Goal: Communication & Community: Answer question/provide support

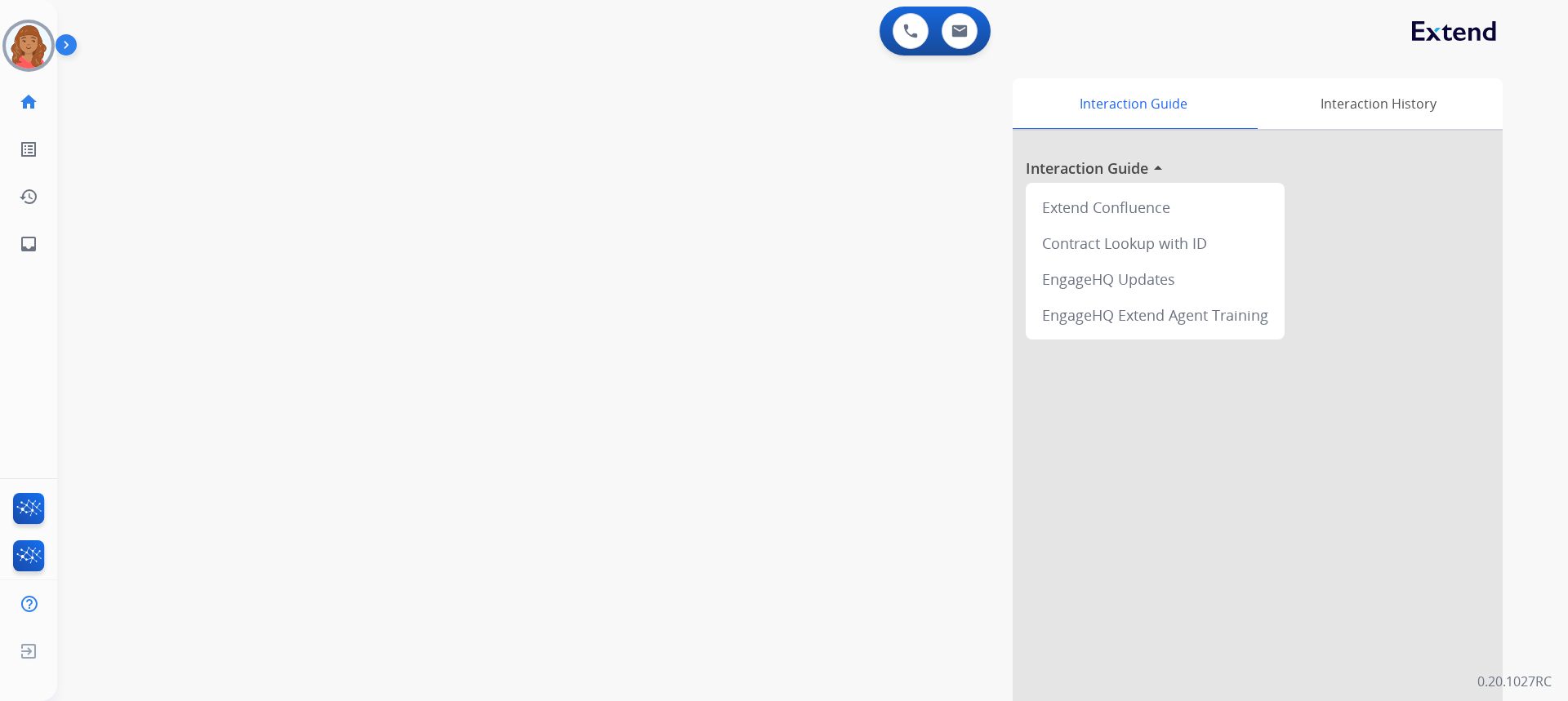
click at [21, 41] on img at bounding box center [29, 46] width 46 height 46
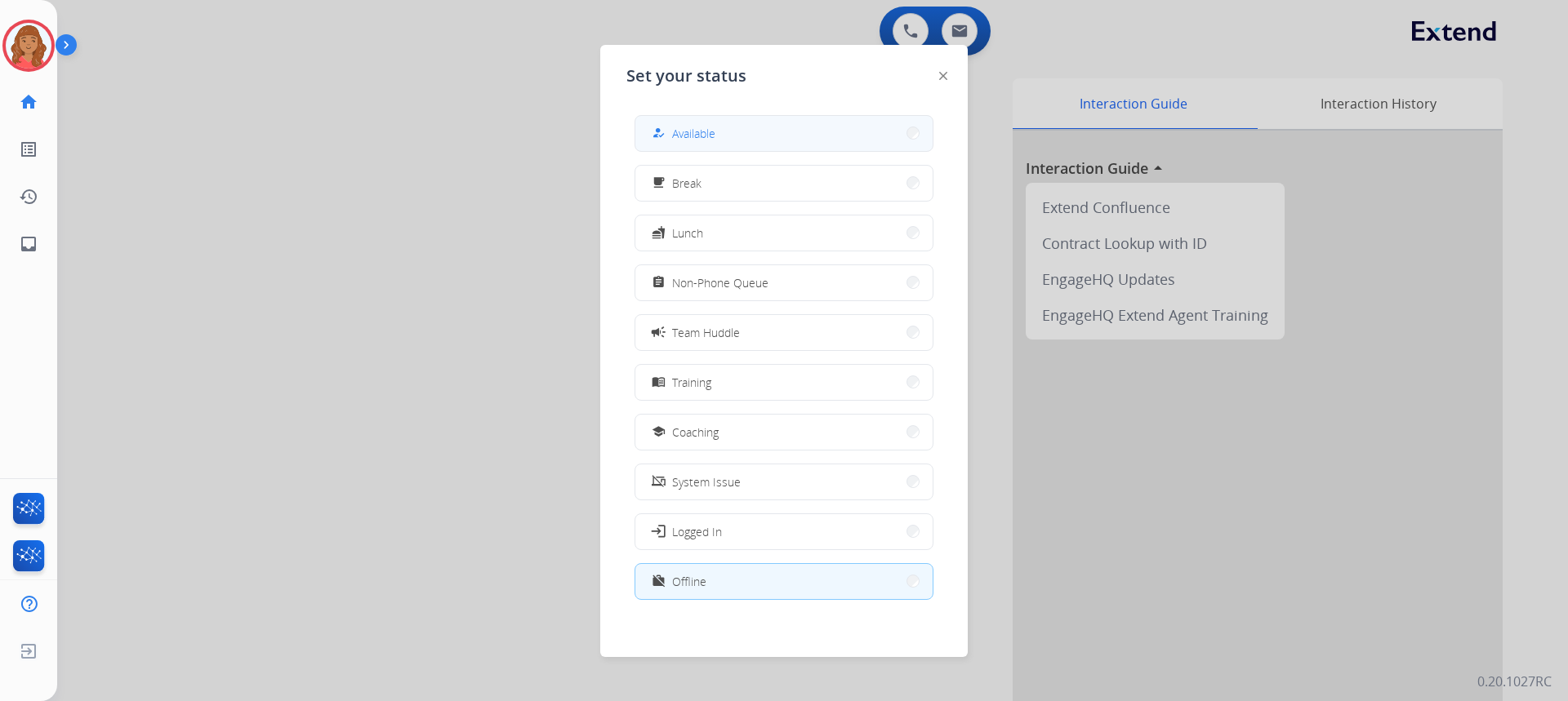
click at [711, 130] on span "Available" at bounding box center [693, 133] width 43 height 17
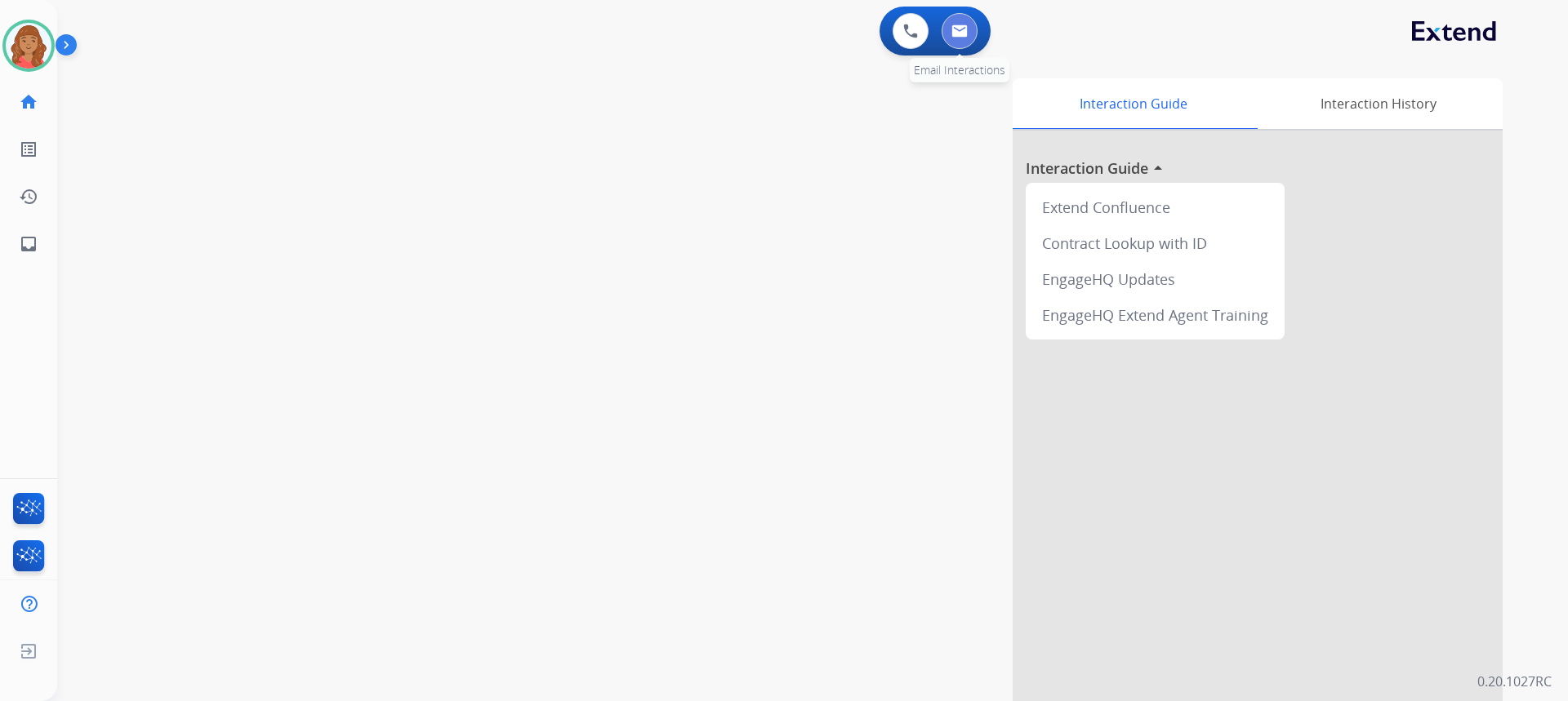
click at [974, 35] on button at bounding box center [960, 31] width 36 height 36
select select "**********"
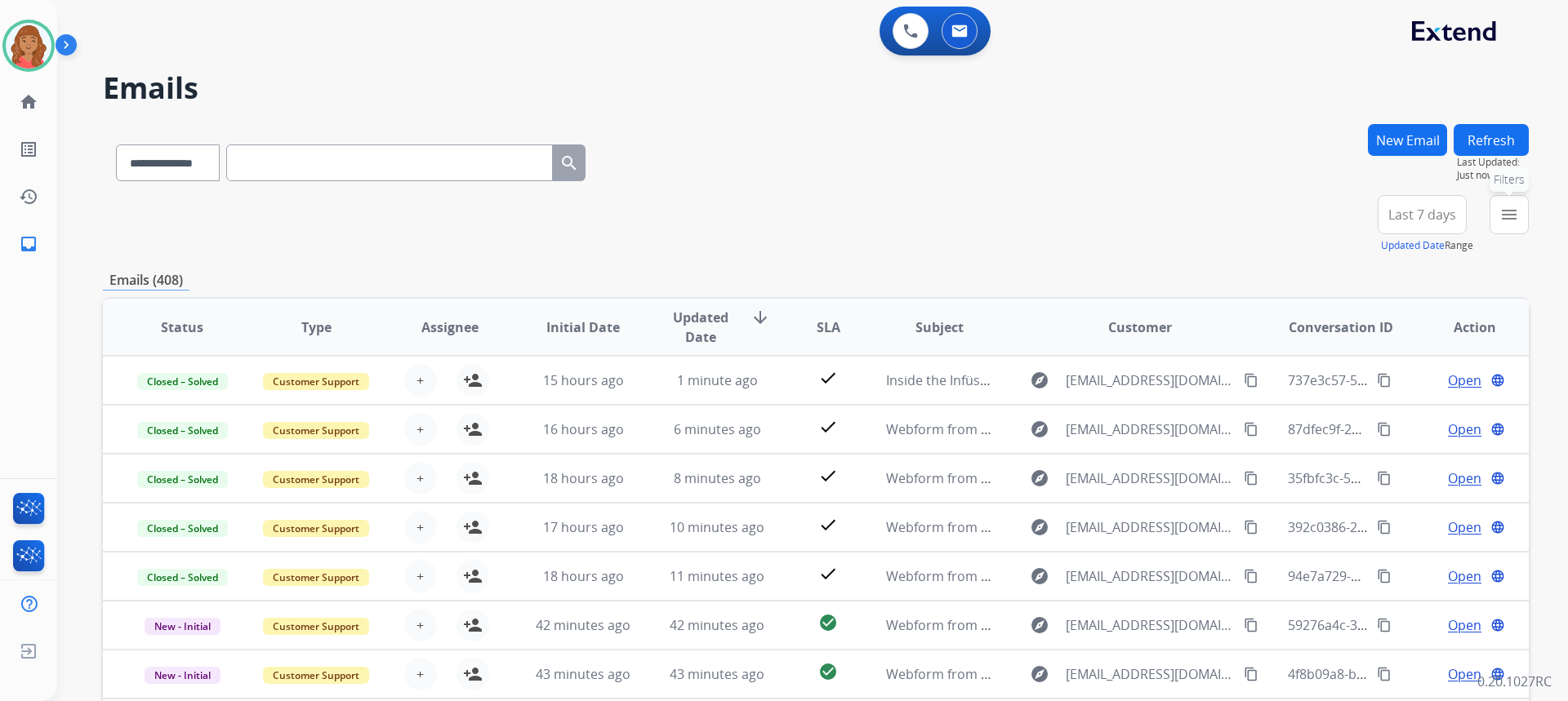
click at [1503, 219] on mat-icon "menu" at bounding box center [1509, 214] width 20 height 20
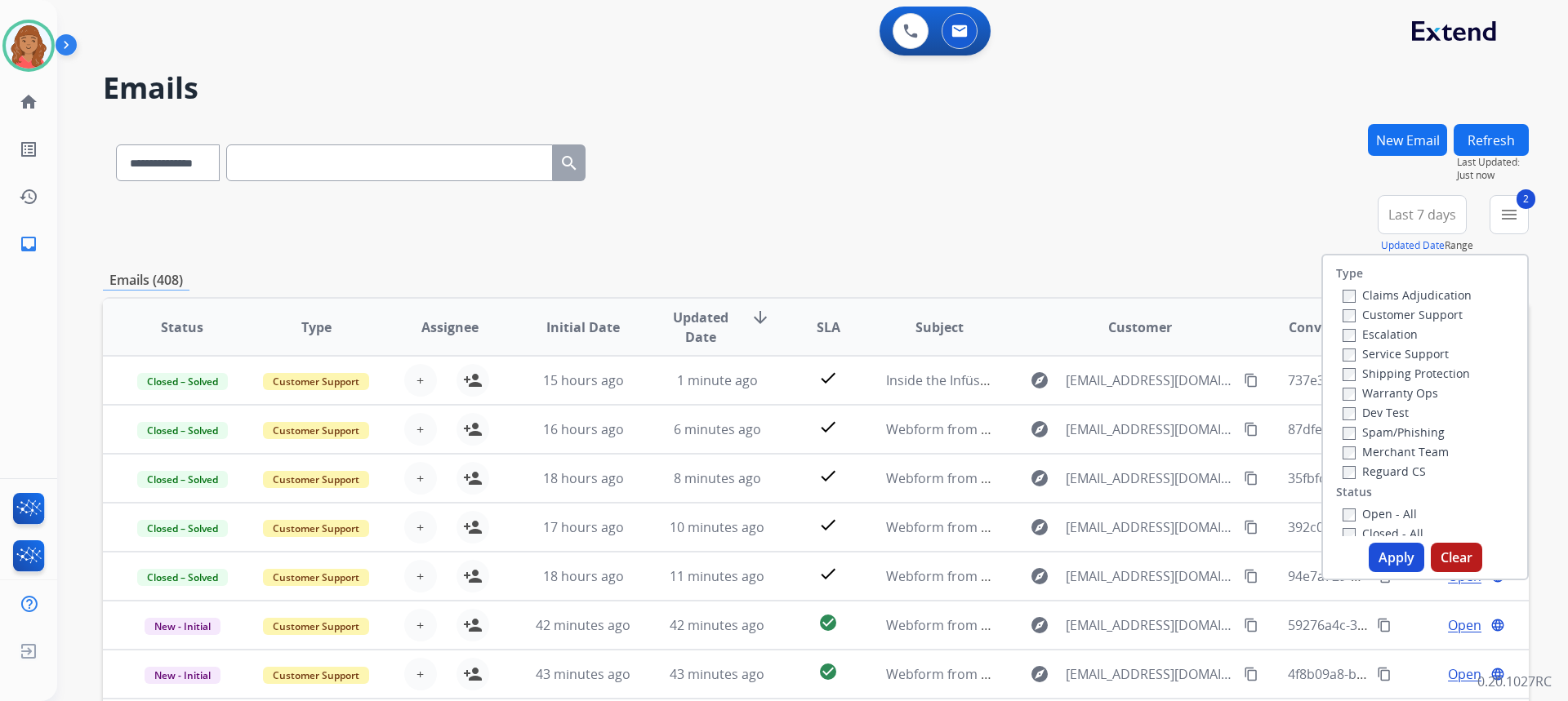
click at [1347, 477] on label "Reguard CS" at bounding box center [1385, 471] width 83 height 16
click at [1343, 506] on div "Open - All" at bounding box center [1429, 514] width 172 height 20
click at [1391, 559] on button "Apply" at bounding box center [1396, 558] width 56 height 29
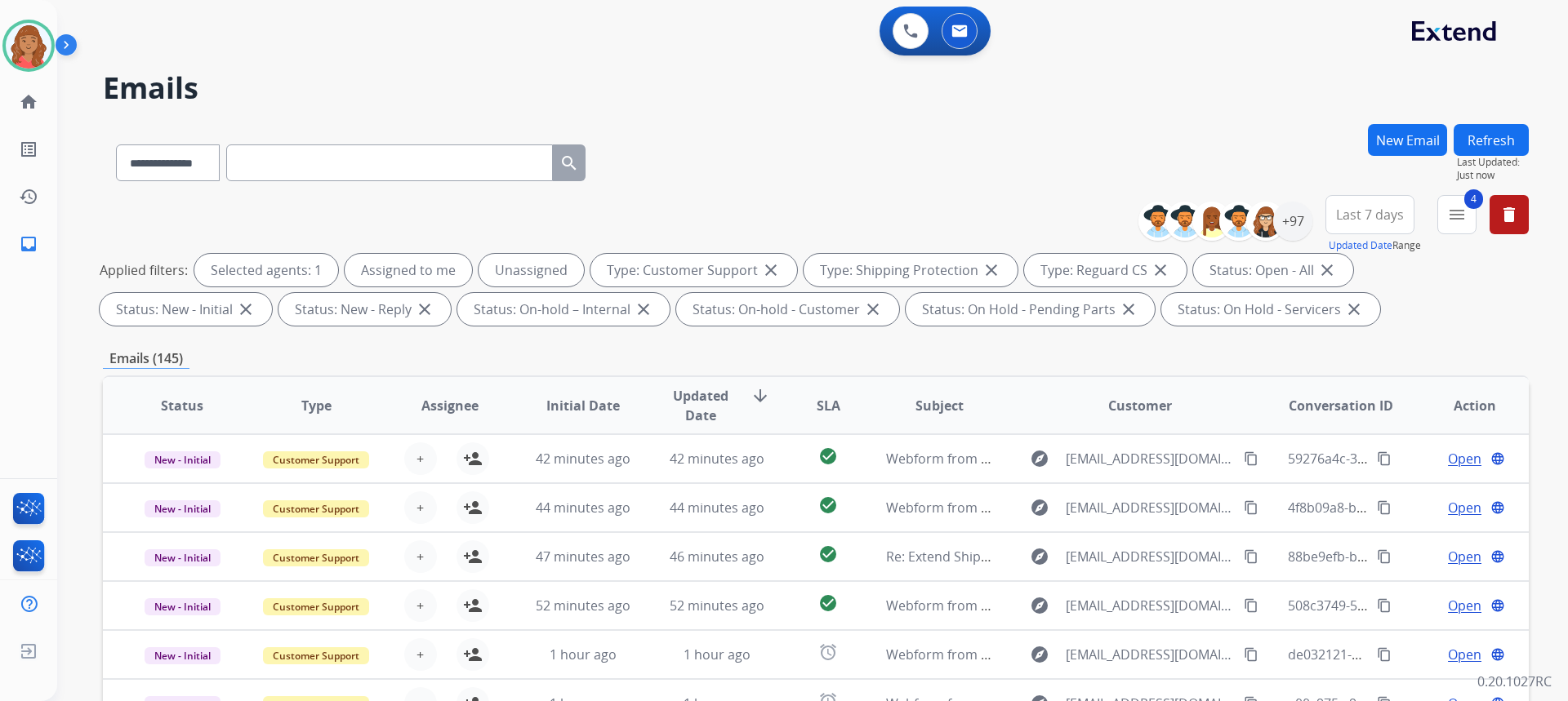
scroll to position [2, 0]
click at [1451, 220] on mat-icon "menu" at bounding box center [1457, 214] width 20 height 20
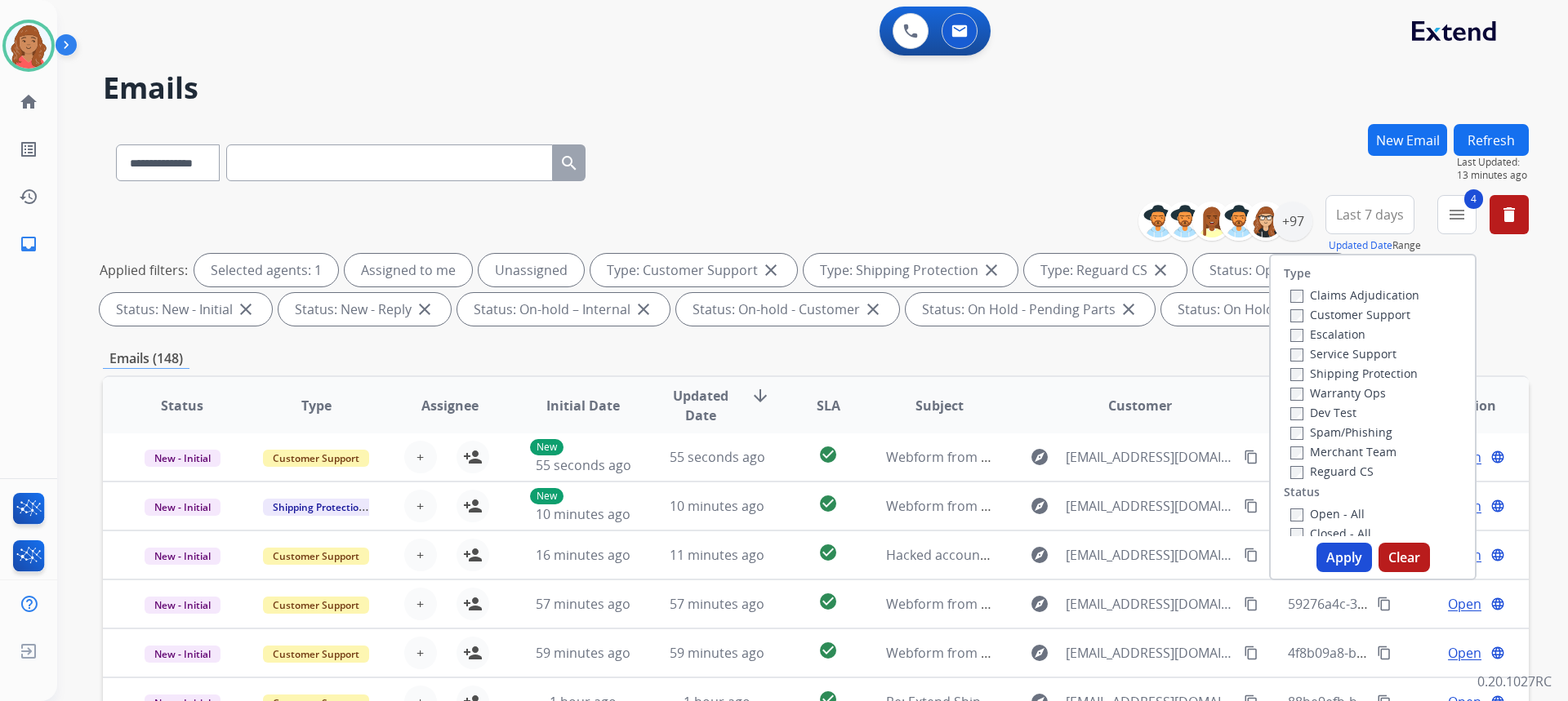
click at [1331, 554] on button "Apply" at bounding box center [1345, 558] width 56 height 29
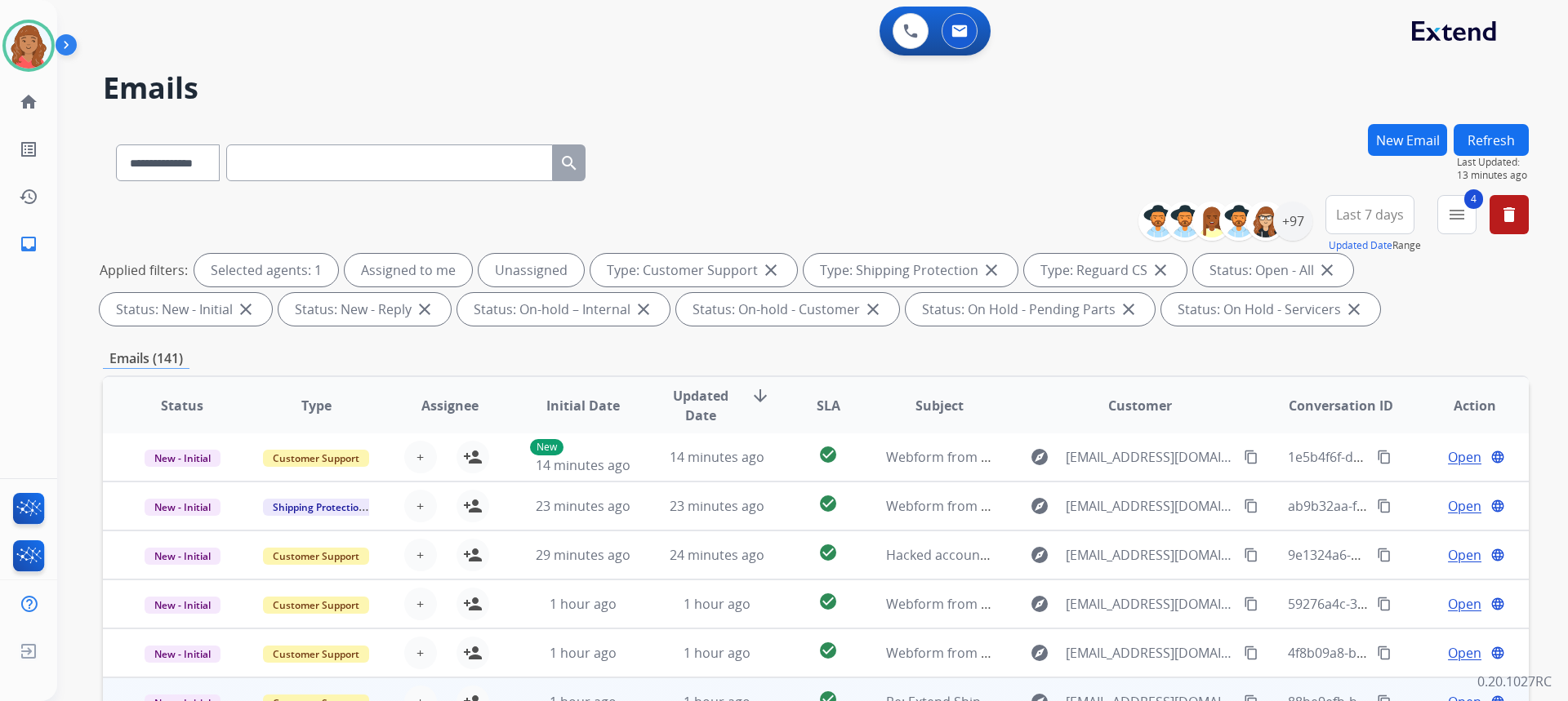
scroll to position [306, 0]
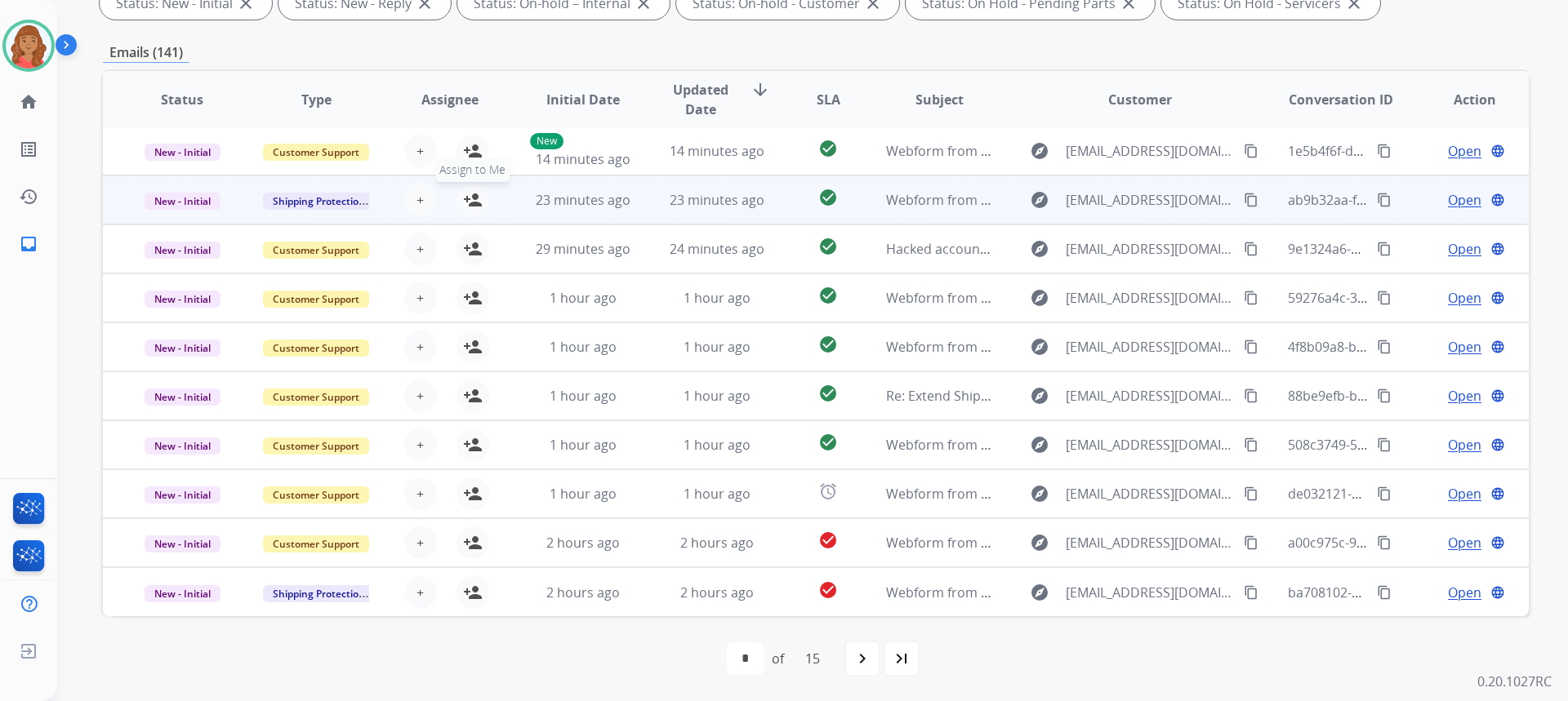
click at [463, 199] on mat-icon "person_add" at bounding box center [473, 200] width 20 height 20
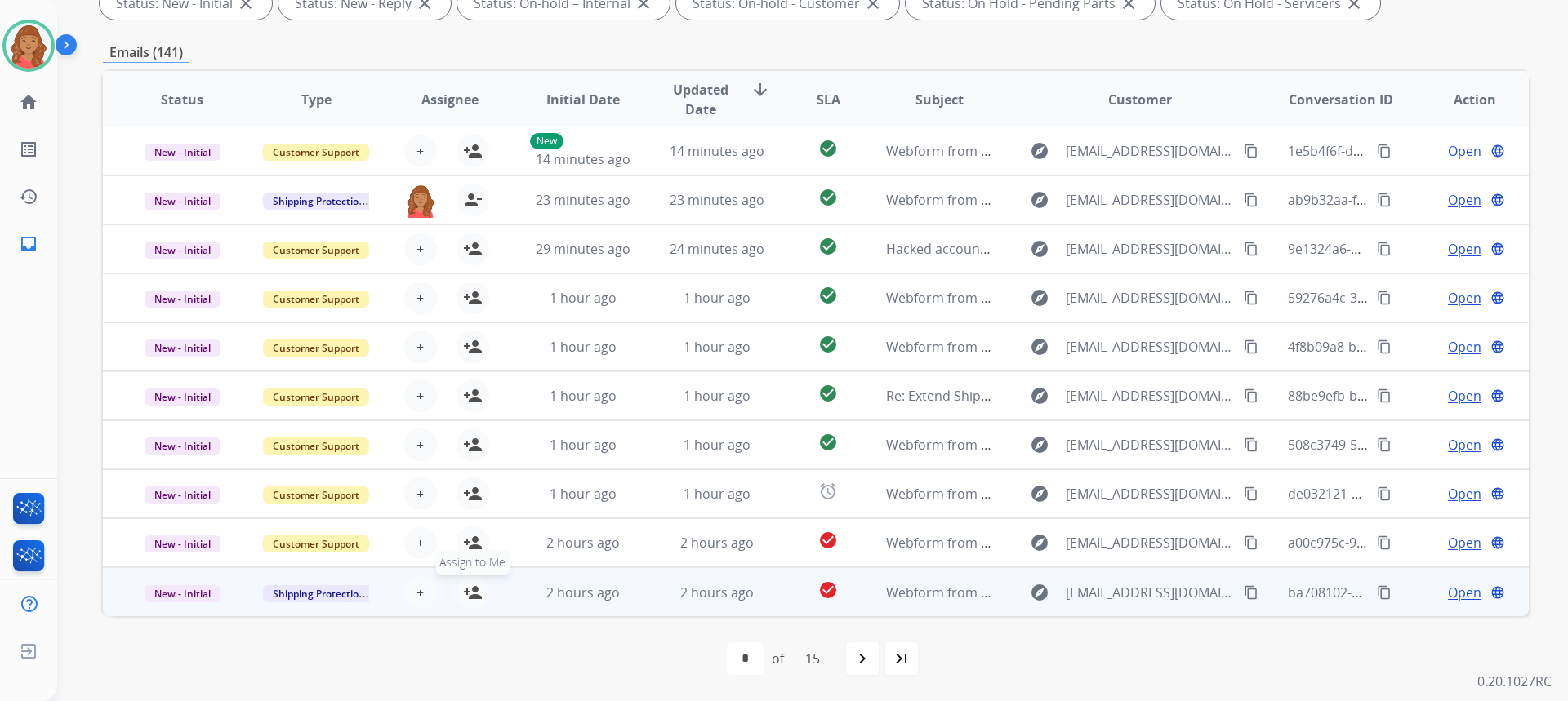
click at [469, 595] on mat-icon "person_add" at bounding box center [473, 592] width 20 height 20
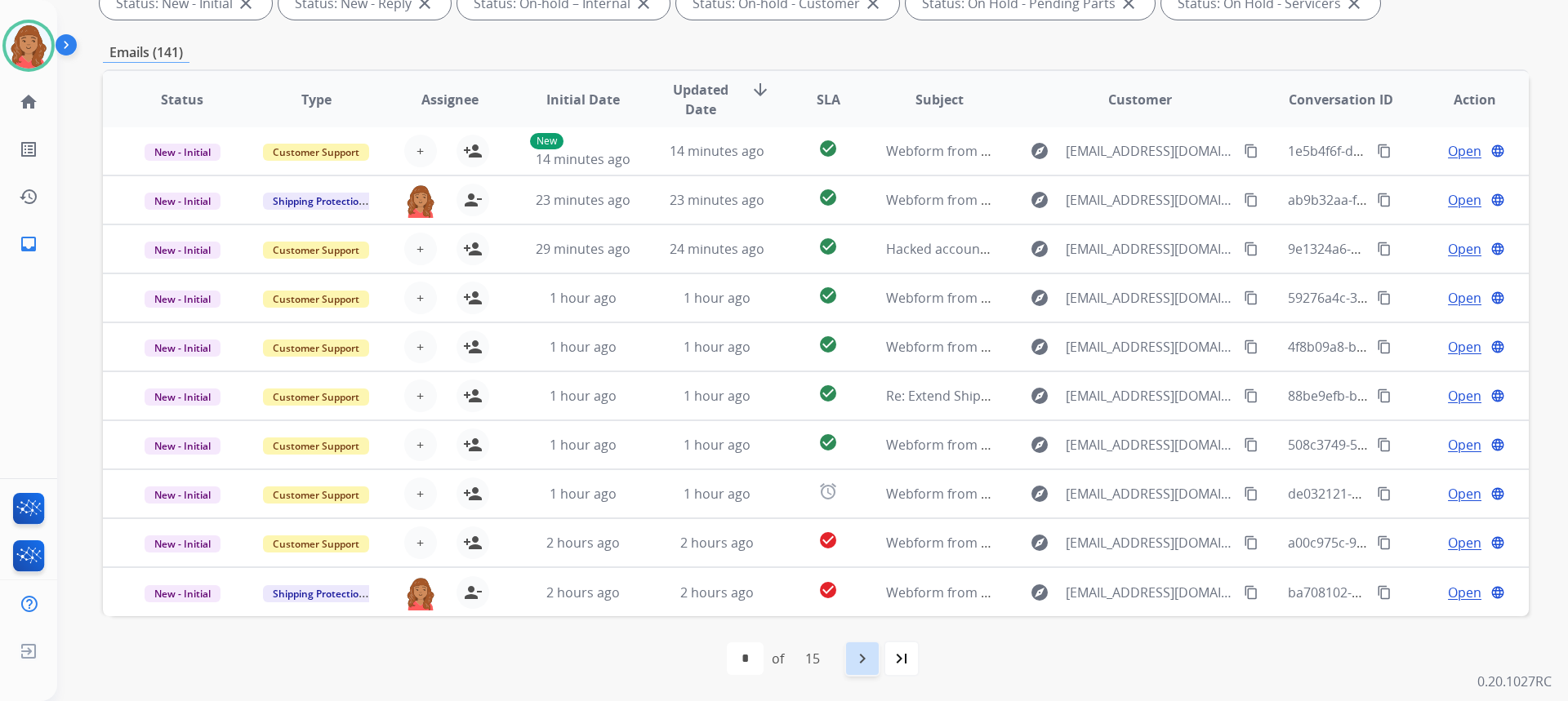
click at [861, 666] on mat-icon "navigate_next" at bounding box center [863, 658] width 20 height 20
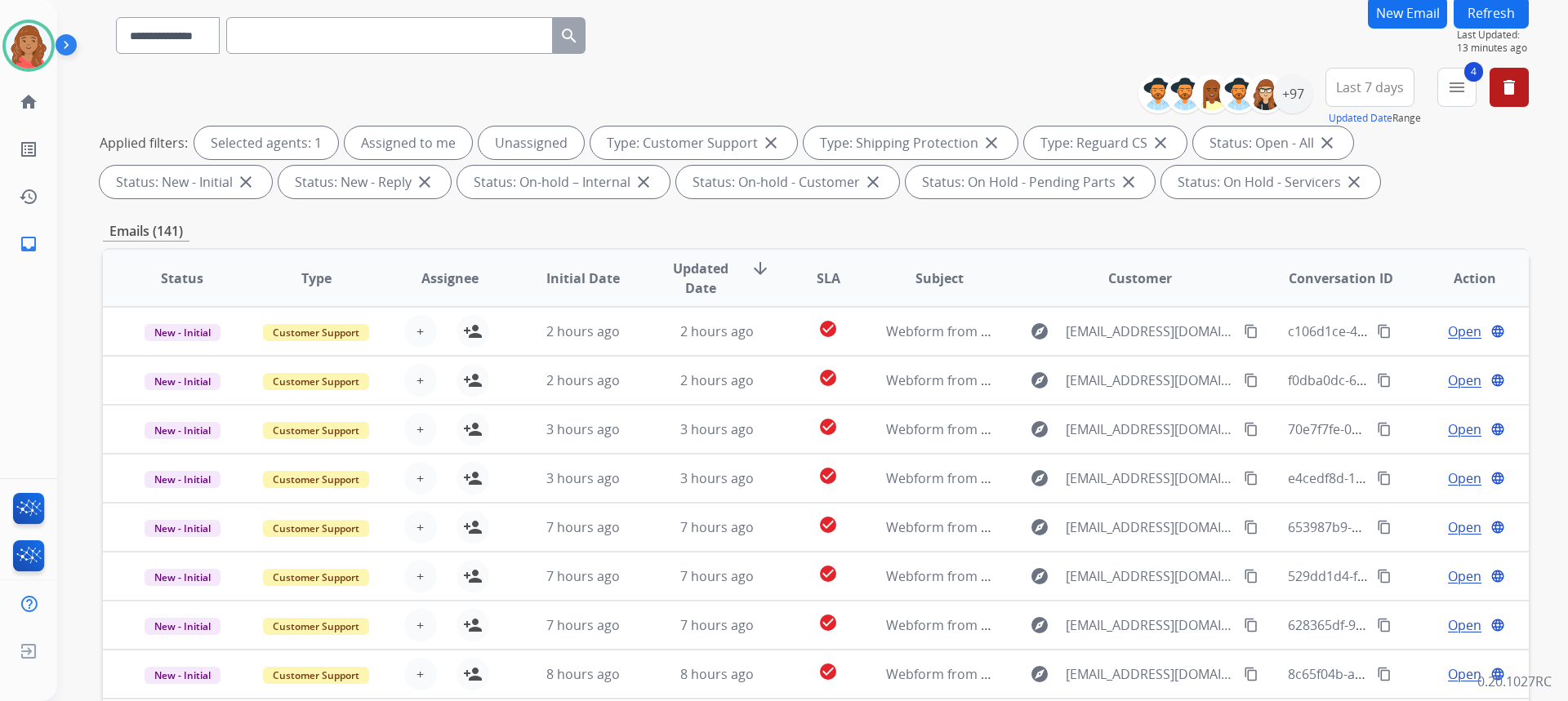
scroll to position [0, 0]
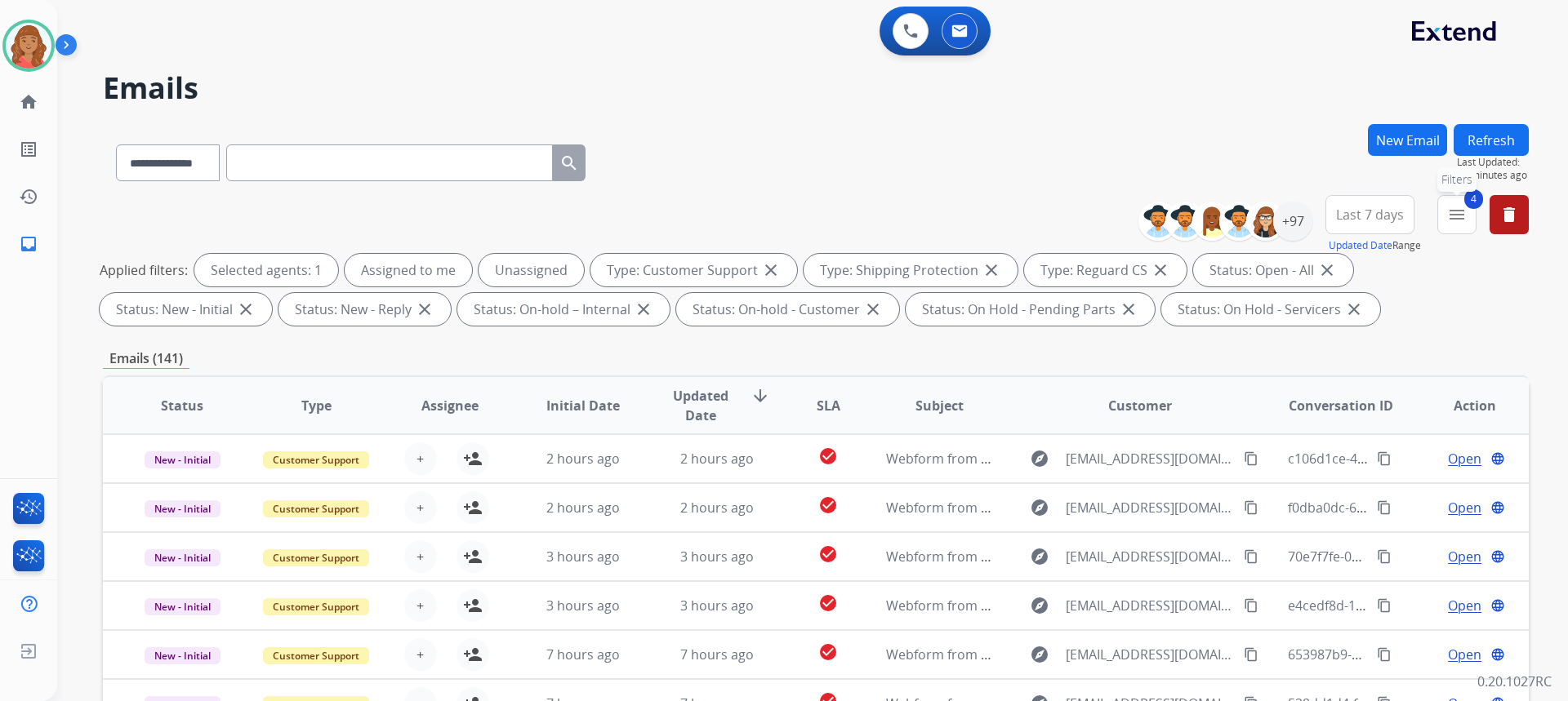
drag, startPoint x: 1464, startPoint y: 223, endPoint x: 1434, endPoint y: 245, distance: 37.2
click at [1465, 223] on mat-icon "menu" at bounding box center [1457, 214] width 20 height 20
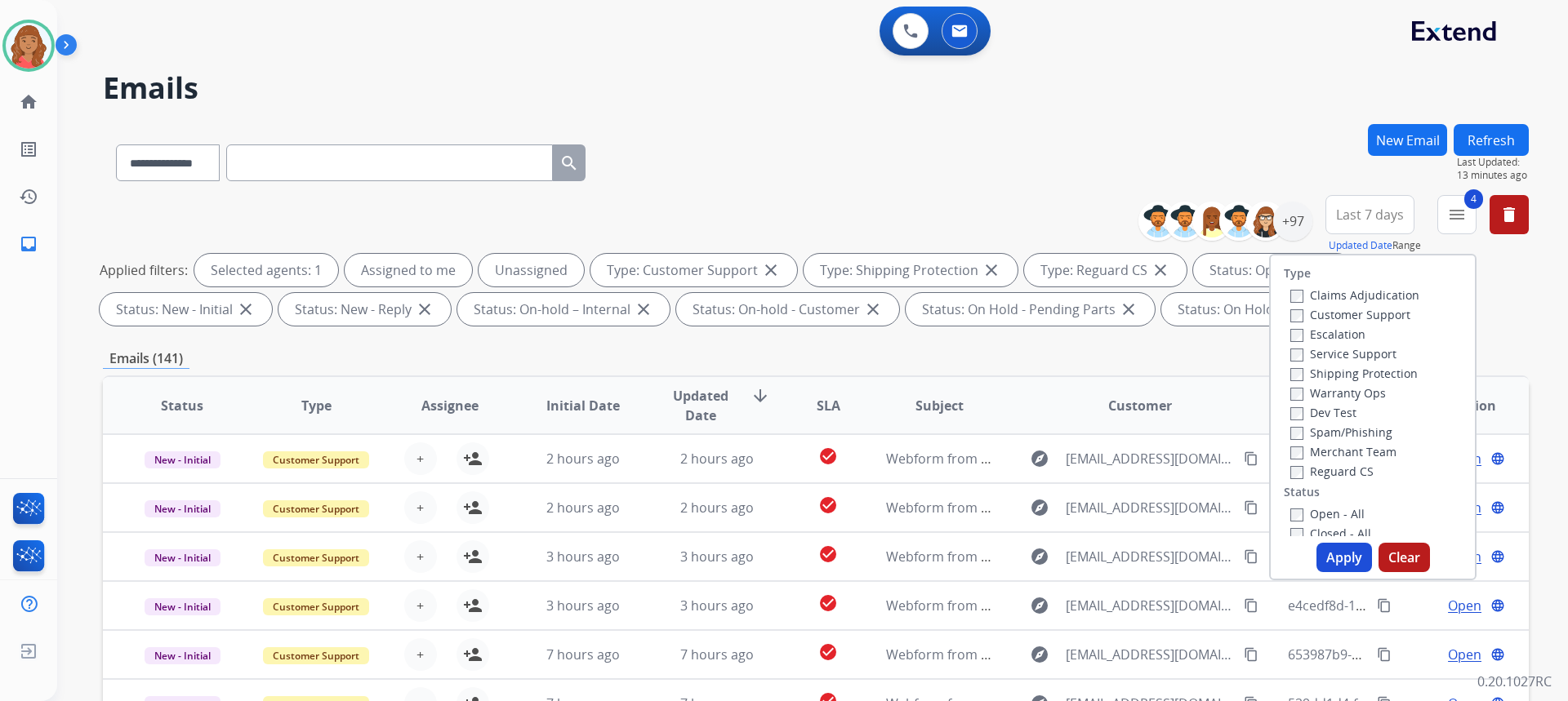
click at [1331, 555] on button "Apply" at bounding box center [1345, 558] width 56 height 29
select select "*"
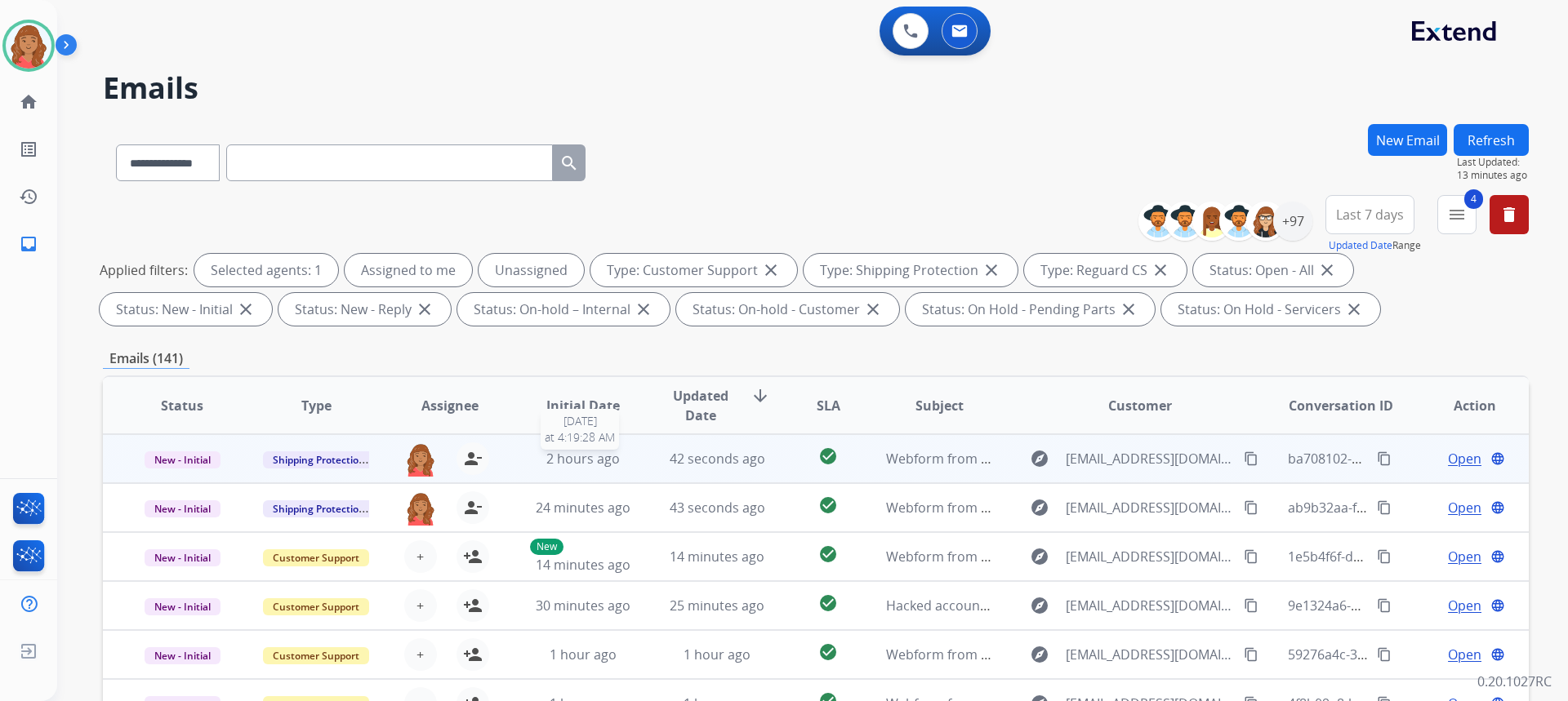
scroll to position [2, 0]
click at [564, 461] on span "2 hours ago" at bounding box center [583, 457] width 74 height 18
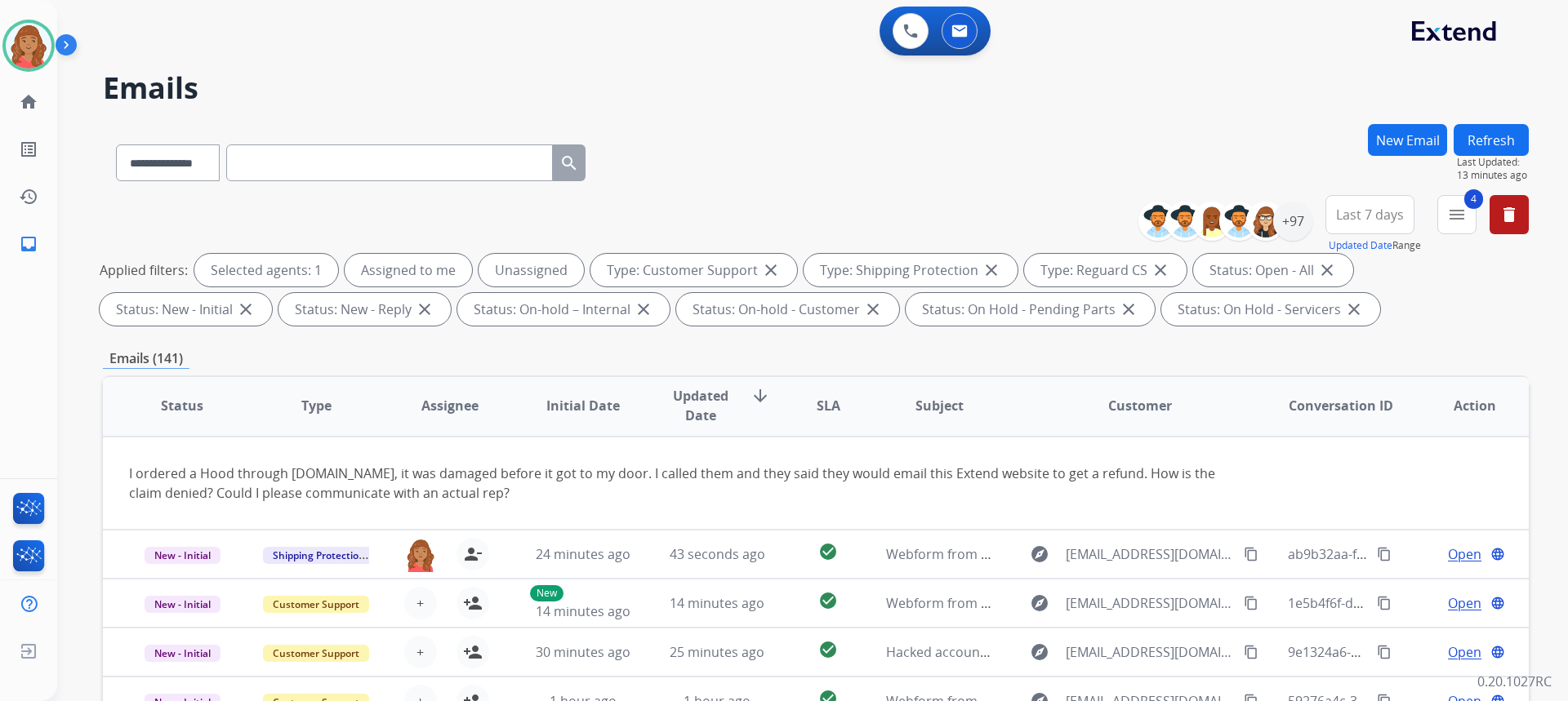
scroll to position [0, 0]
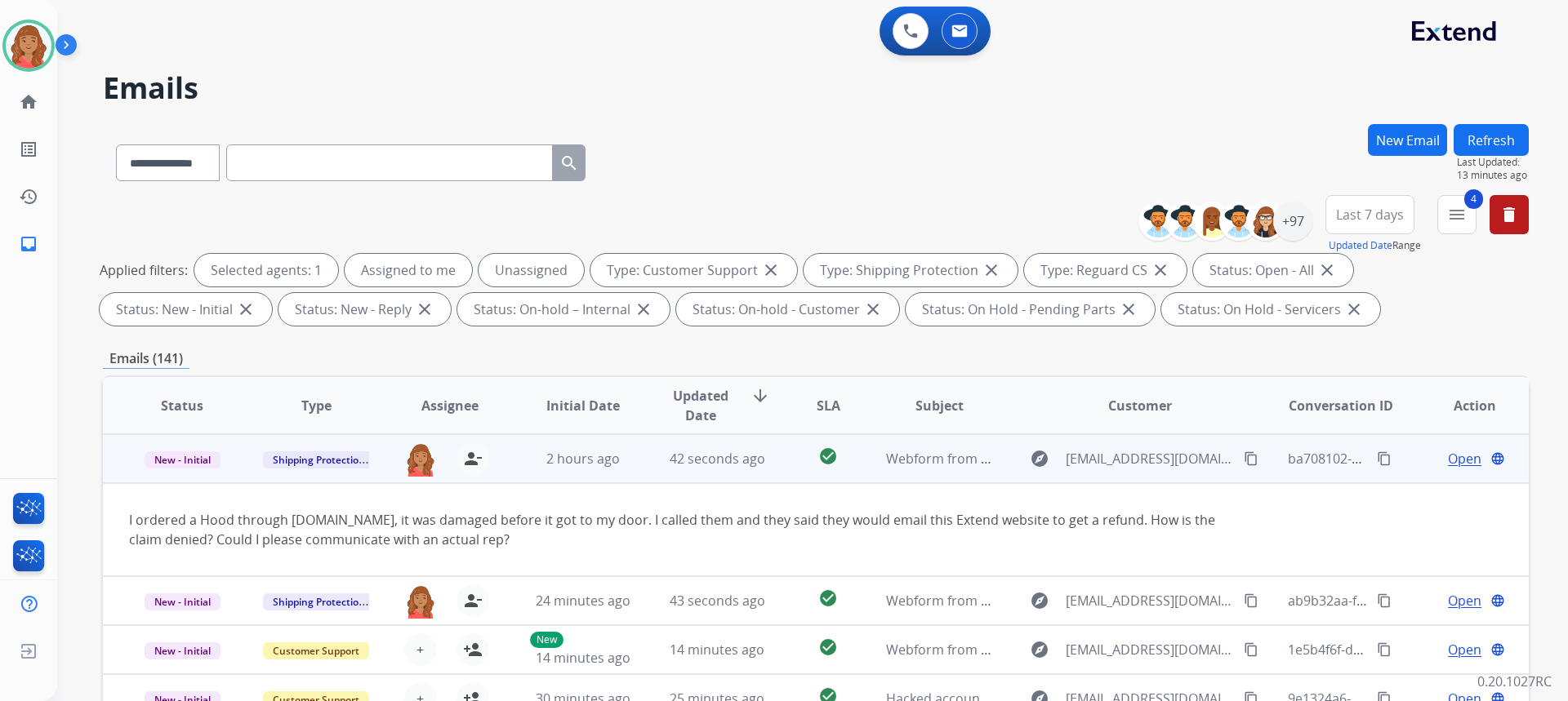
click at [1244, 456] on mat-icon "content_copy" at bounding box center [1251, 459] width 15 height 15
click at [1454, 461] on span "Open" at bounding box center [1464, 459] width 34 height 20
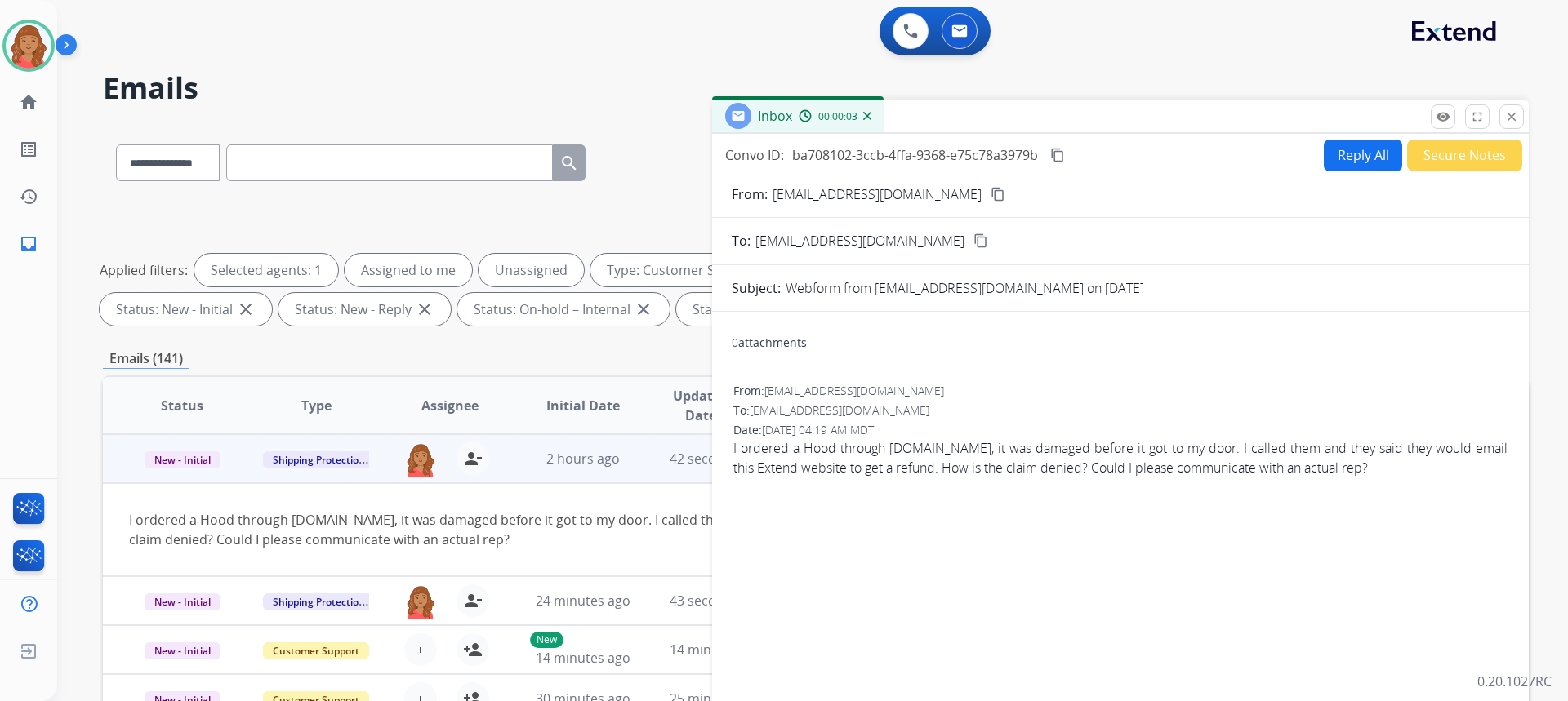
click at [1333, 162] on button "Reply All" at bounding box center [1363, 155] width 79 height 32
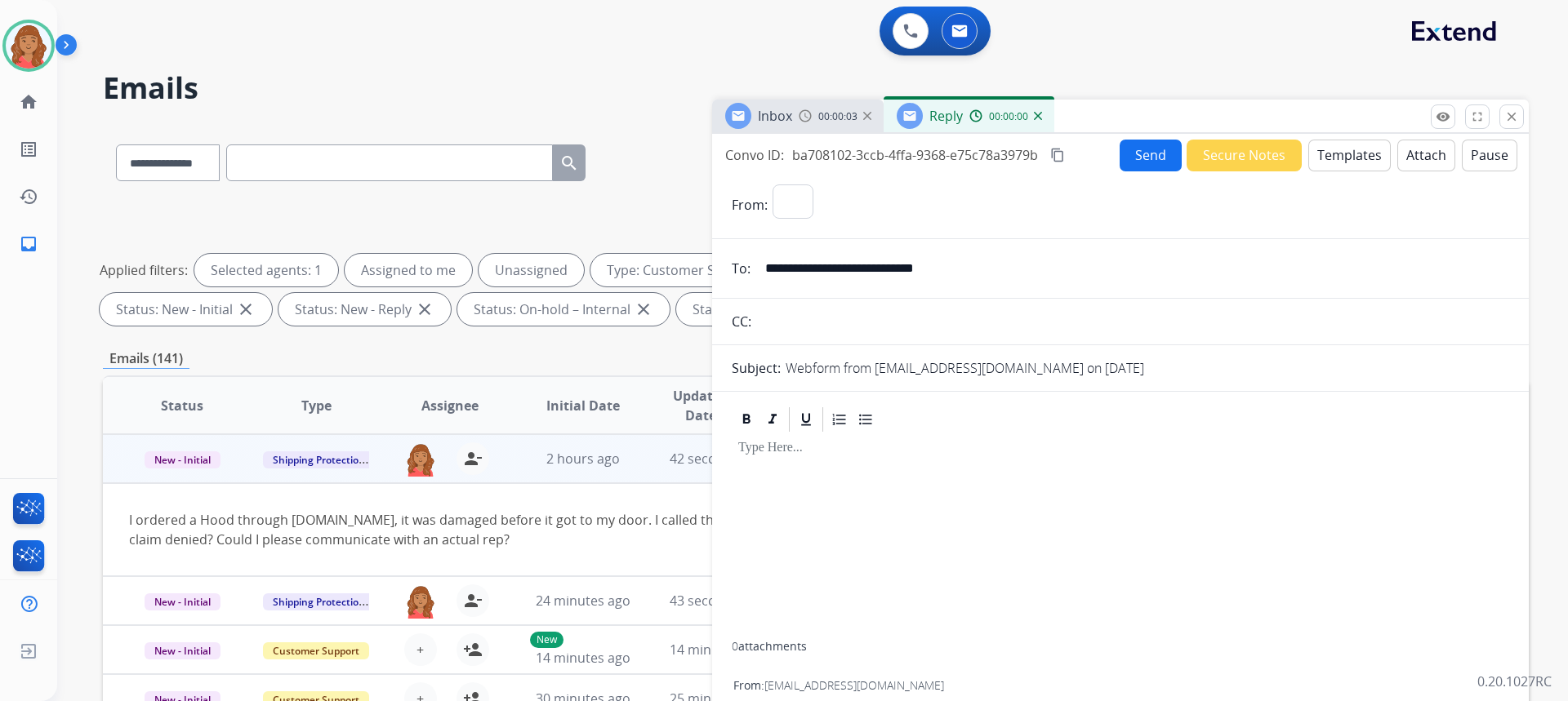
select select "**********"
click at [1313, 162] on button "Templates" at bounding box center [1349, 155] width 83 height 32
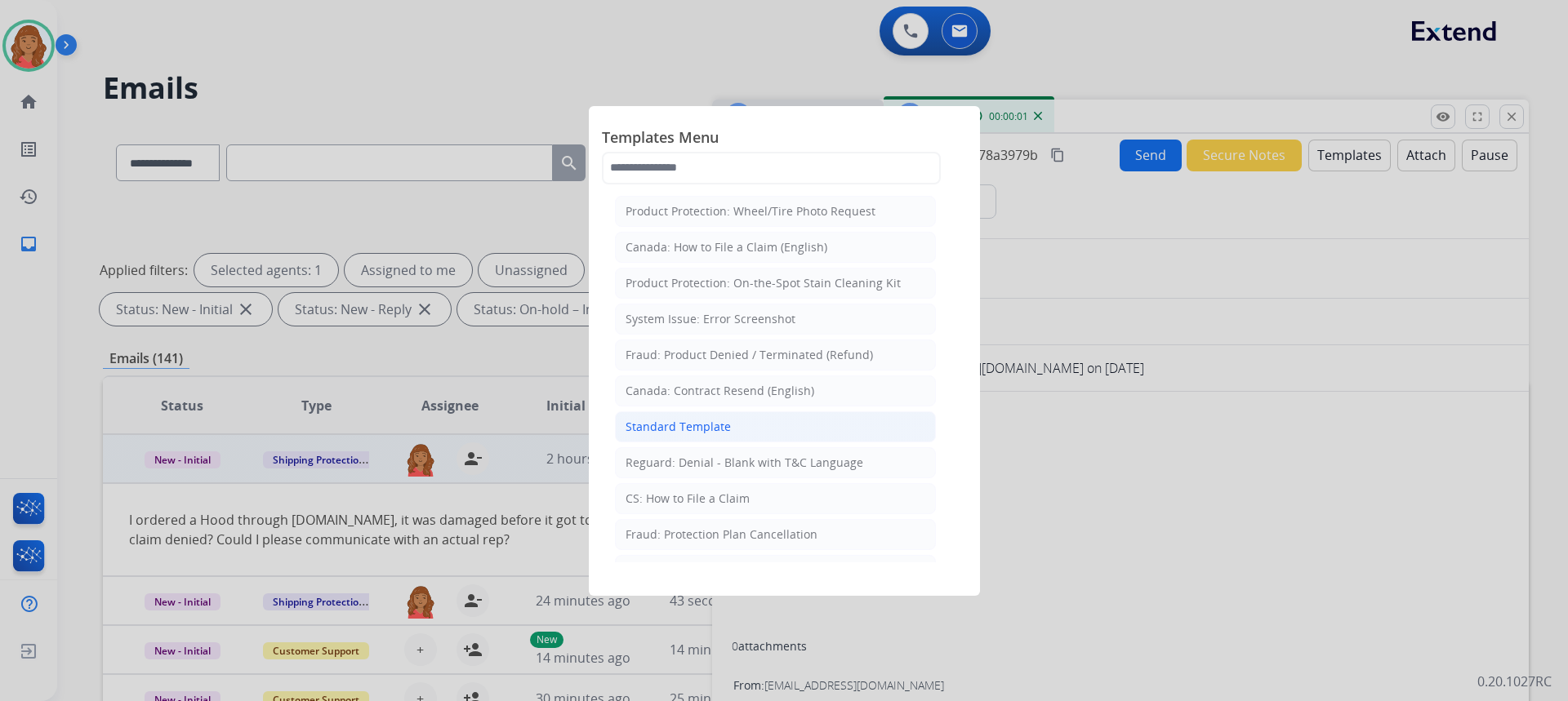
click at [710, 428] on div "Standard Template" at bounding box center [678, 427] width 106 height 16
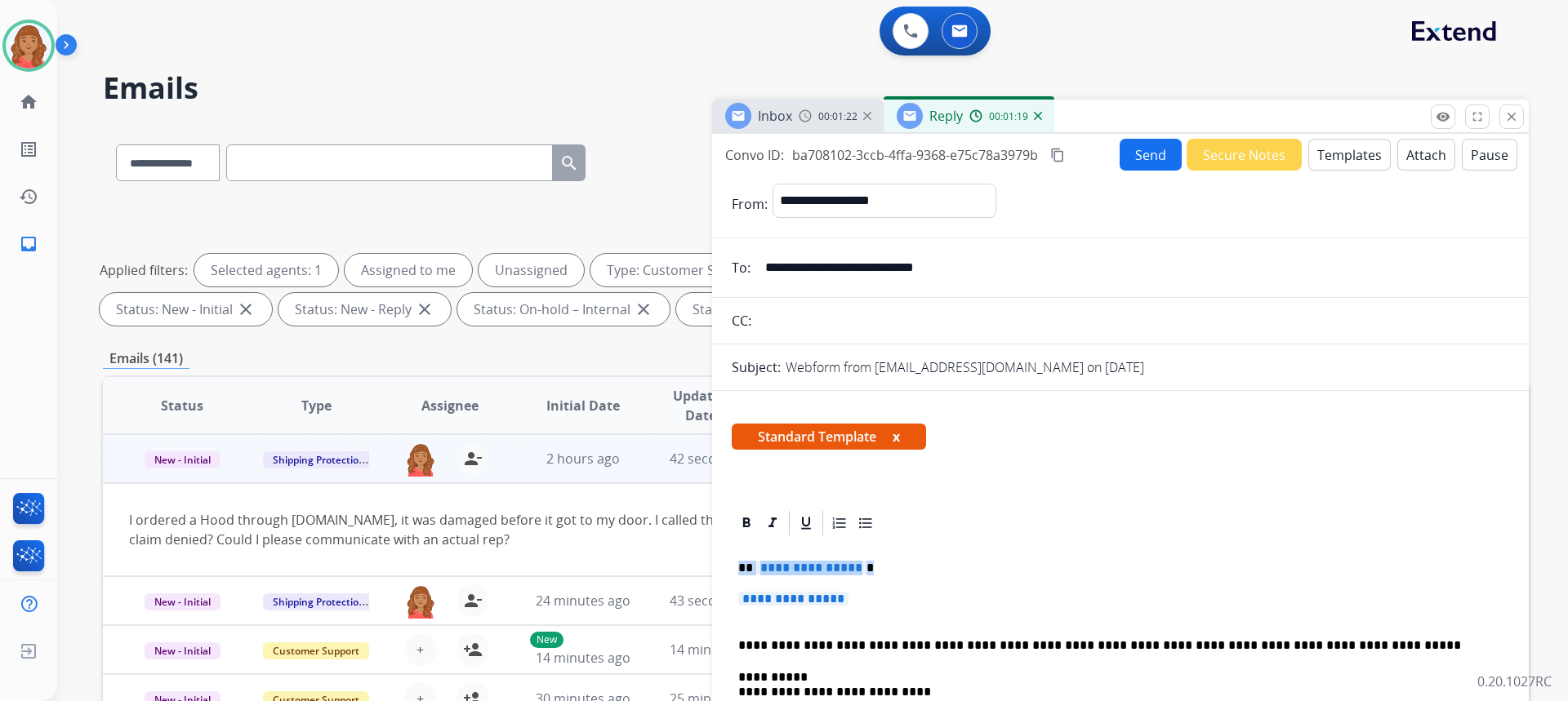
drag, startPoint x: 850, startPoint y: 604, endPoint x: 733, endPoint y: 573, distance: 121.0
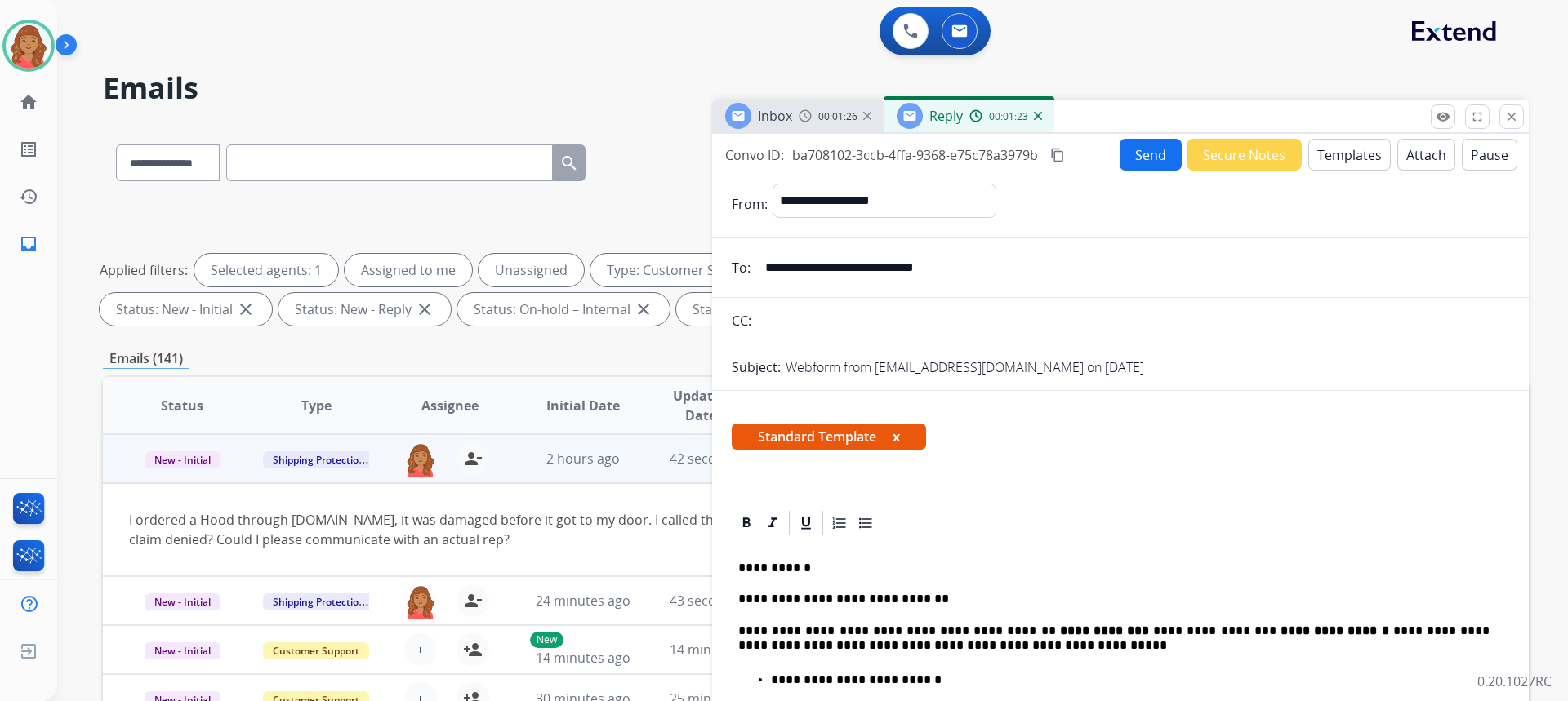
click at [1062, 155] on mat-icon "content_copy" at bounding box center [1057, 155] width 15 height 15
click at [1120, 155] on button "Send" at bounding box center [1151, 155] width 62 height 32
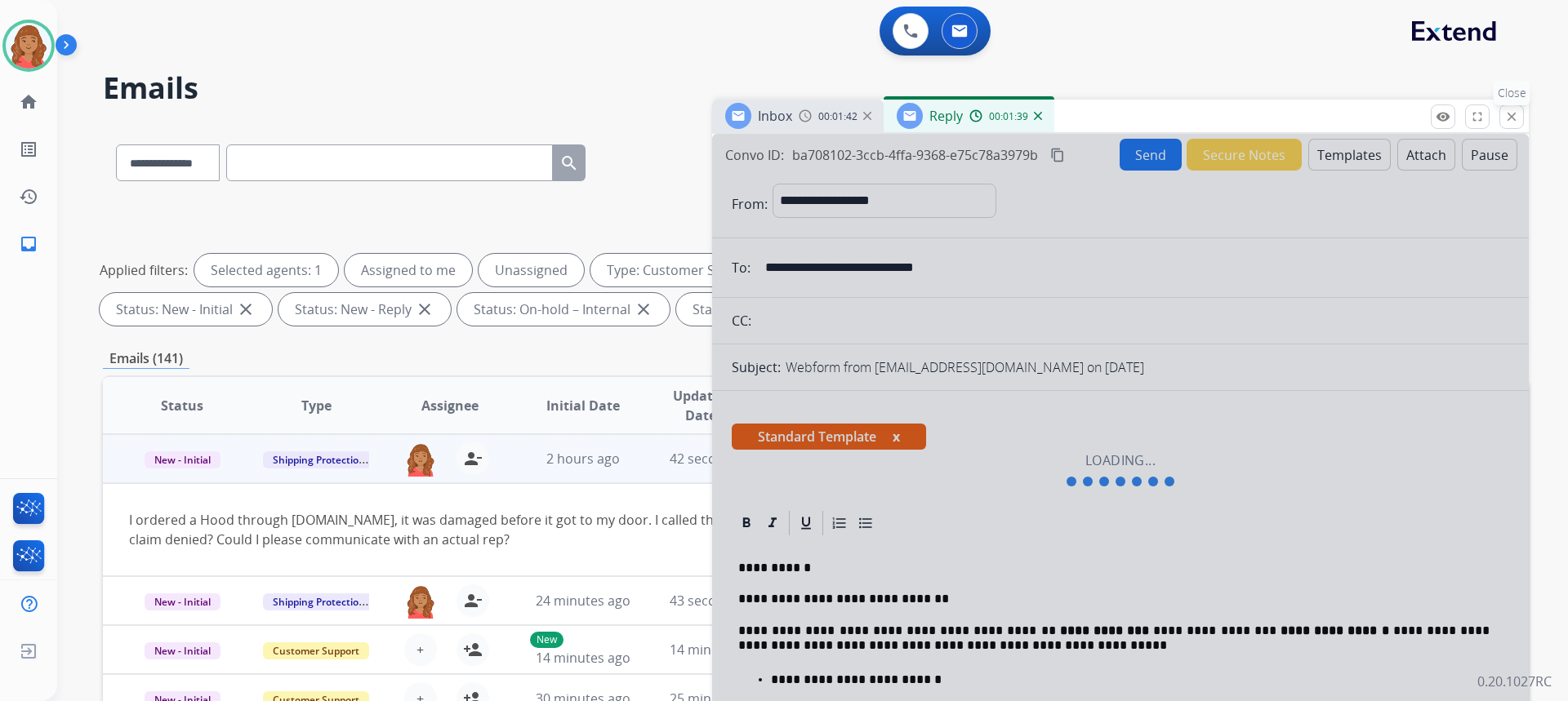
click at [1514, 121] on mat-icon "close" at bounding box center [1512, 117] width 15 height 15
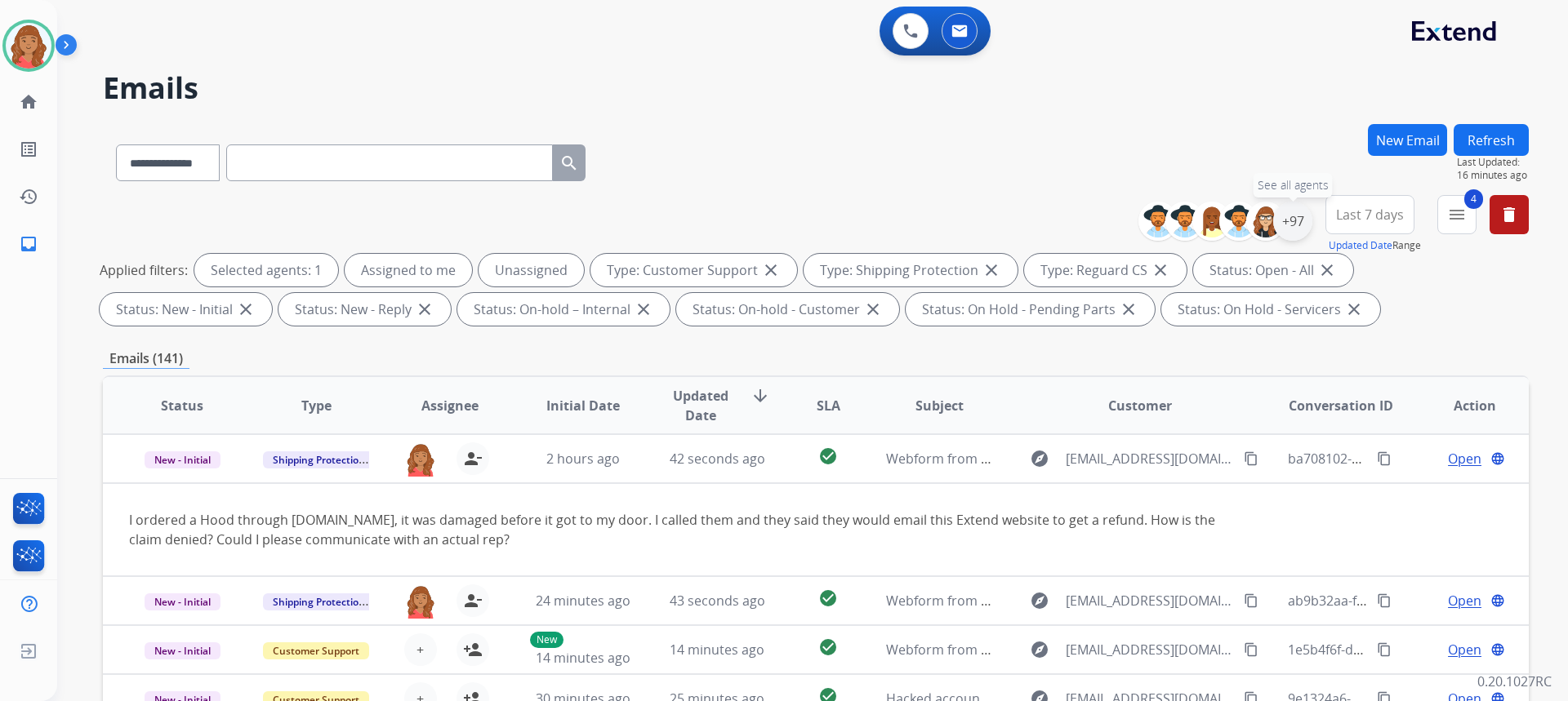
click at [1286, 226] on div "+97" at bounding box center [1293, 221] width 39 height 39
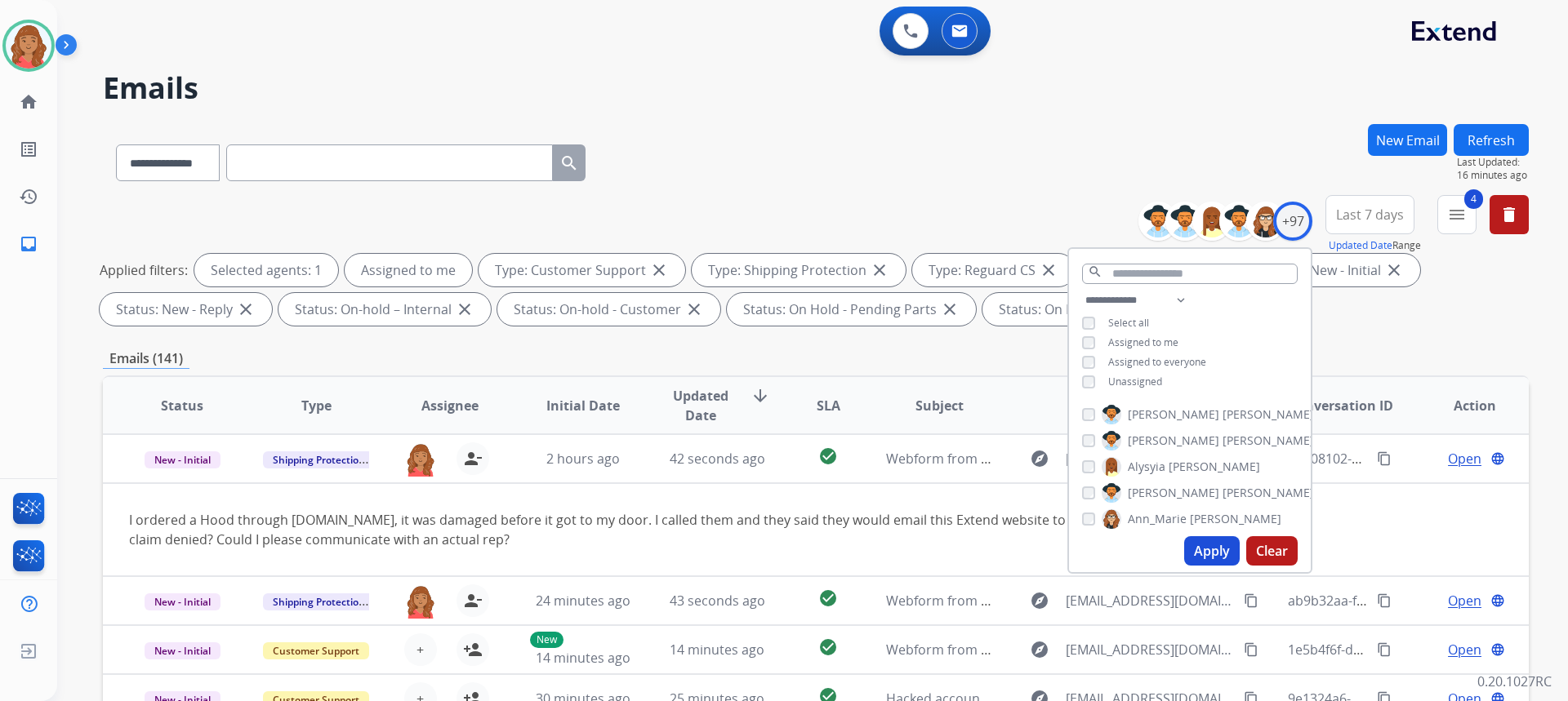
click at [1199, 550] on button "Apply" at bounding box center [1212, 551] width 56 height 29
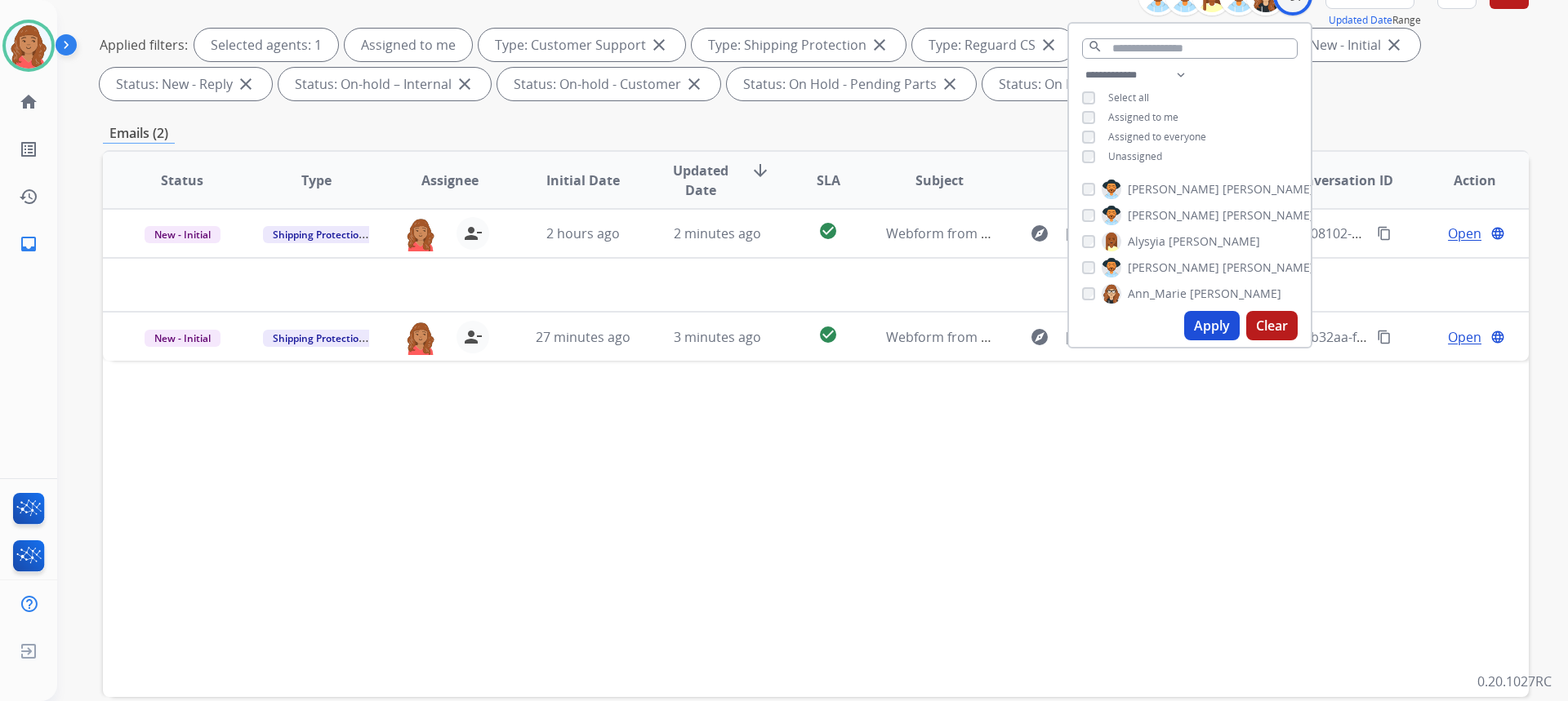
scroll to position [306, 0]
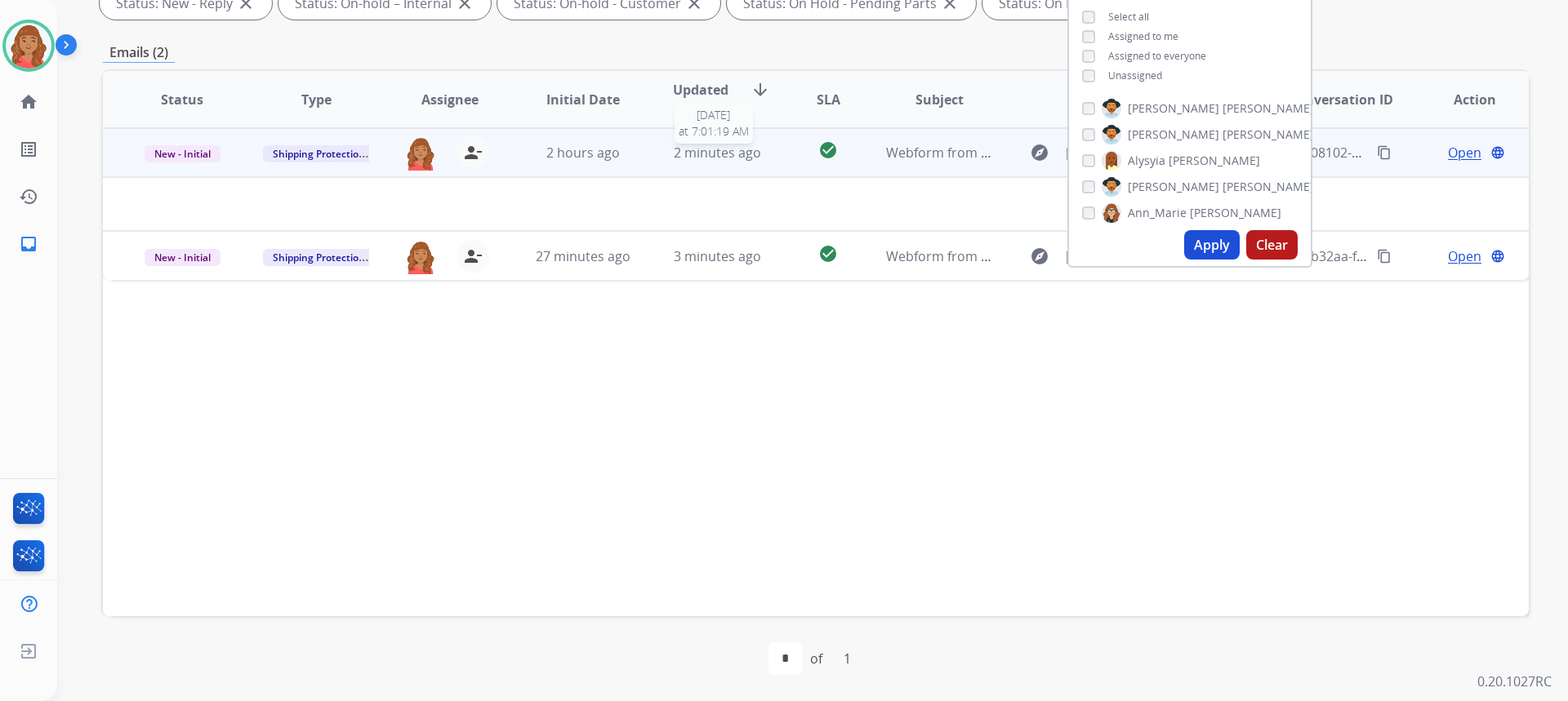
click at [702, 155] on span "2 minutes ago" at bounding box center [717, 153] width 88 height 18
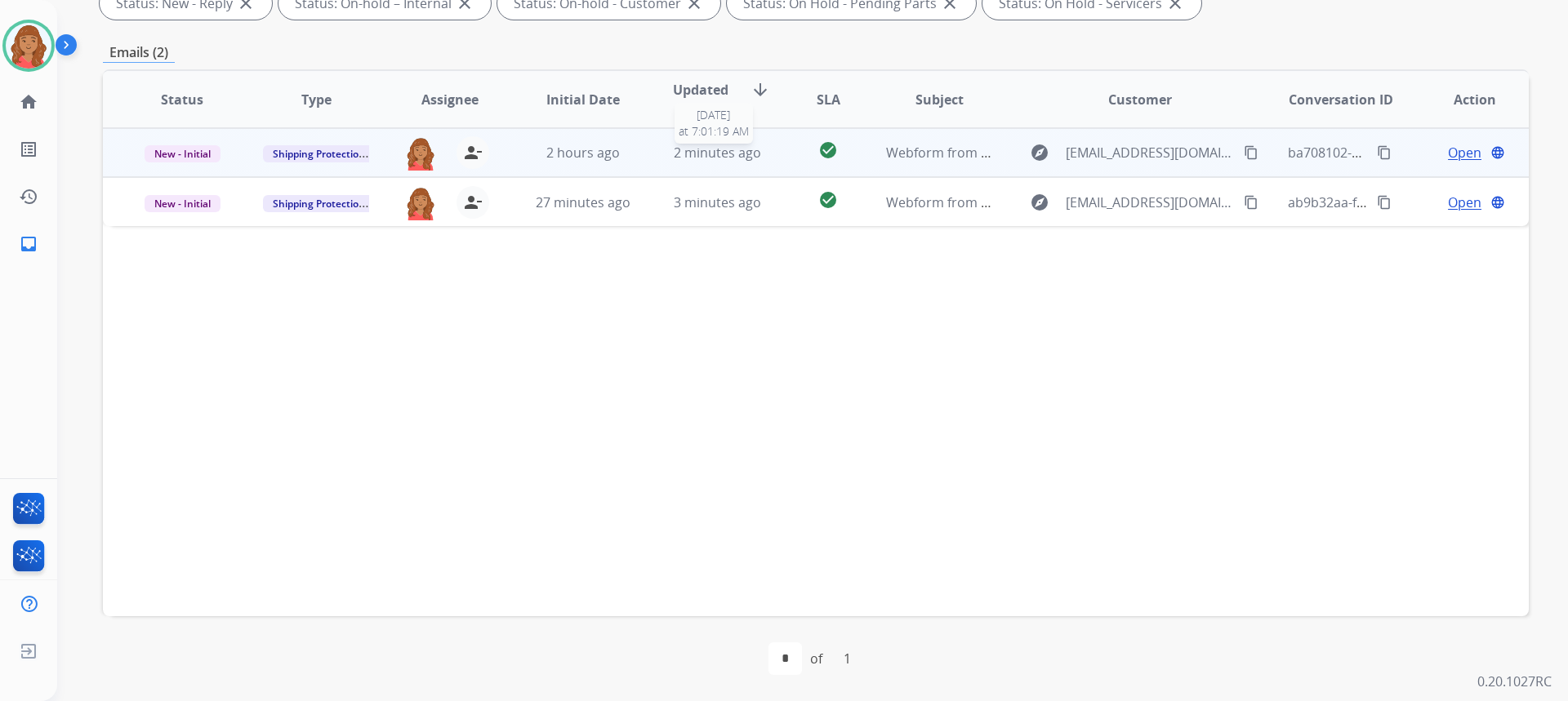
click at [702, 155] on span "2 minutes ago" at bounding box center [717, 153] width 88 height 18
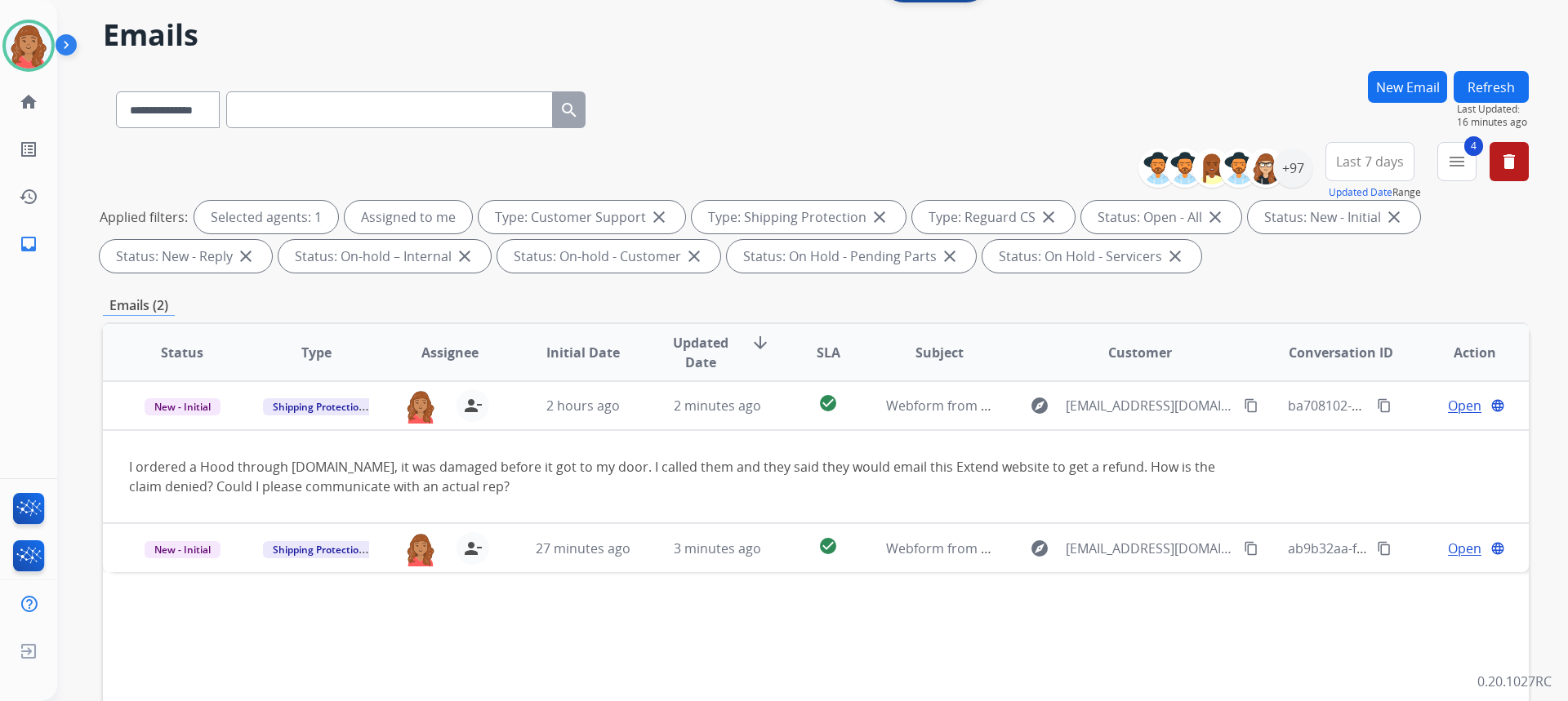
scroll to position [0, 0]
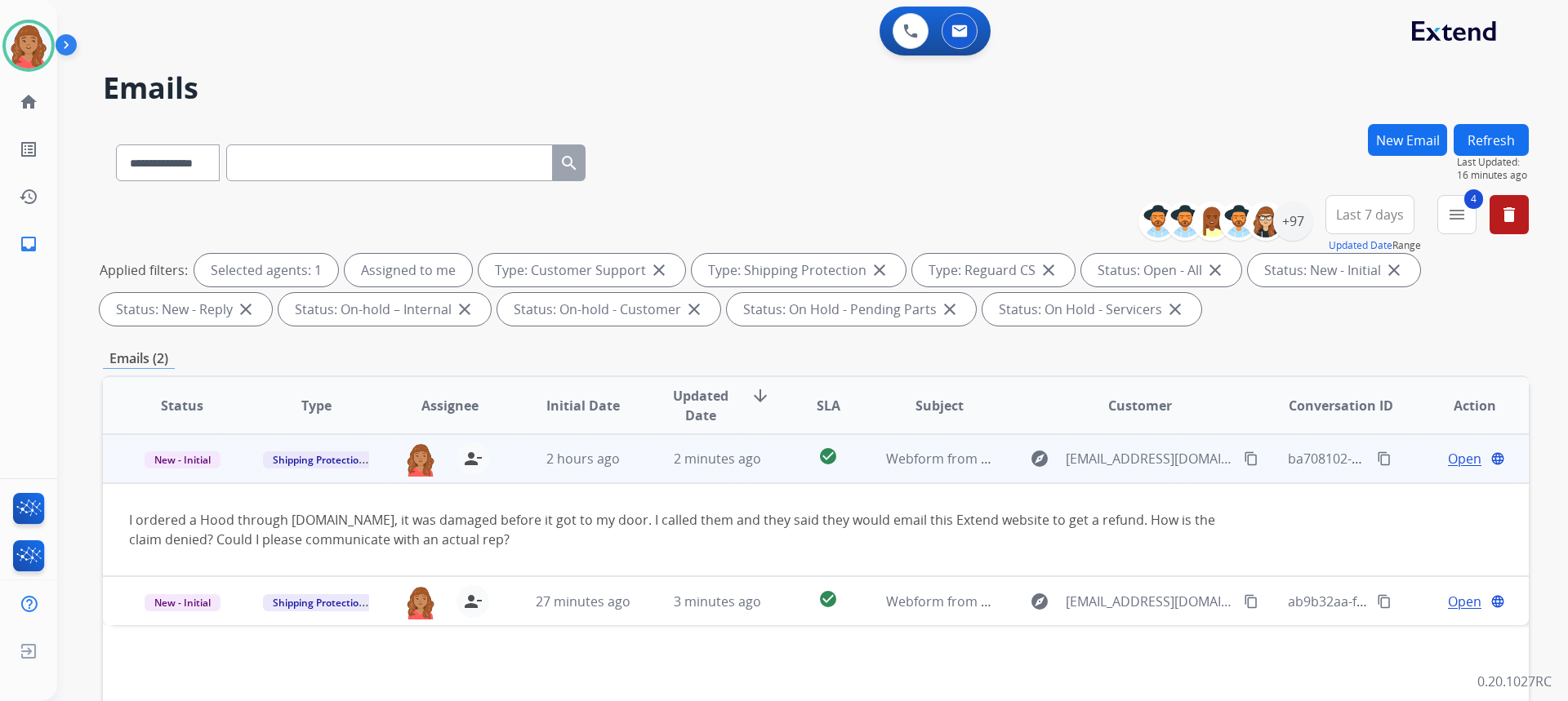
click at [1244, 457] on mat-icon "content_copy" at bounding box center [1251, 459] width 15 height 15
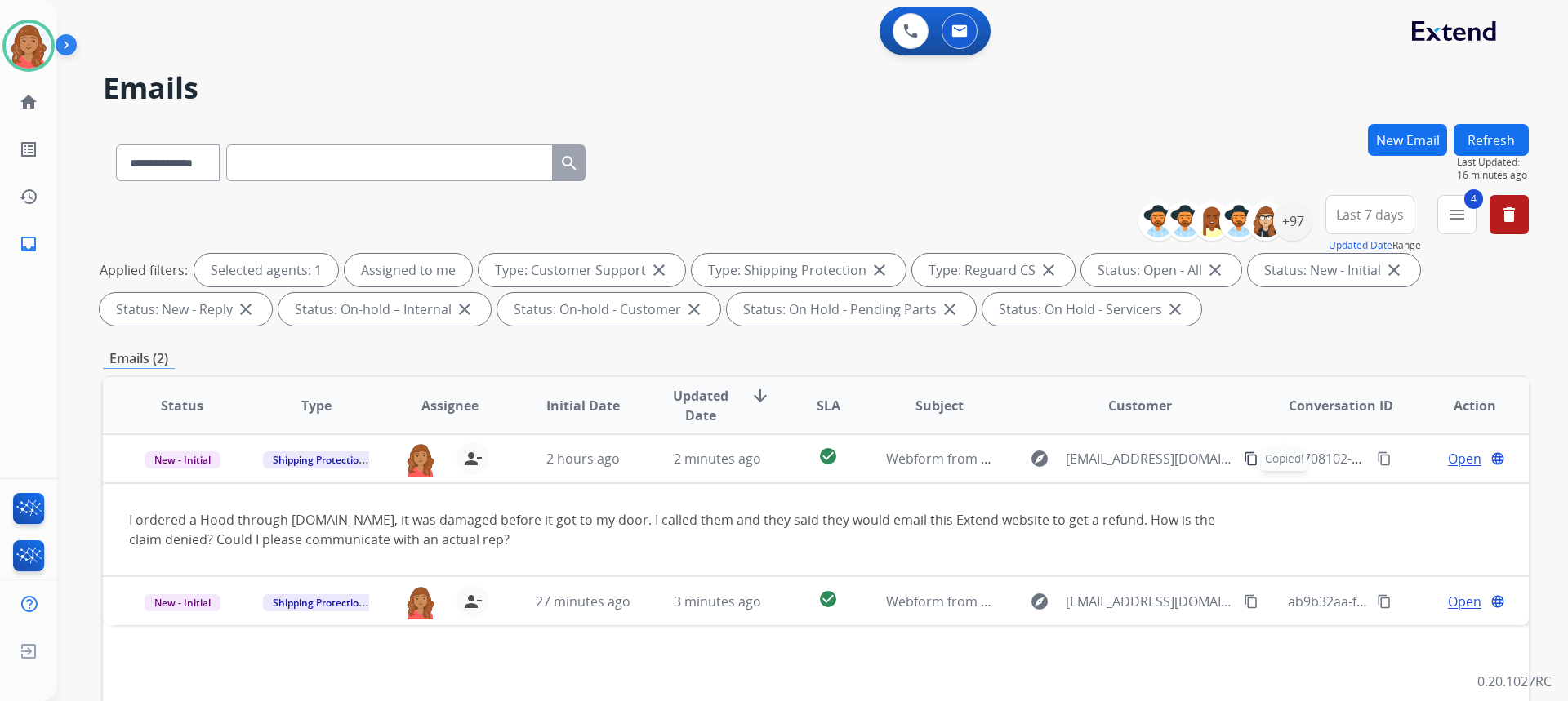
click at [1386, 139] on button "New Email" at bounding box center [1407, 140] width 79 height 32
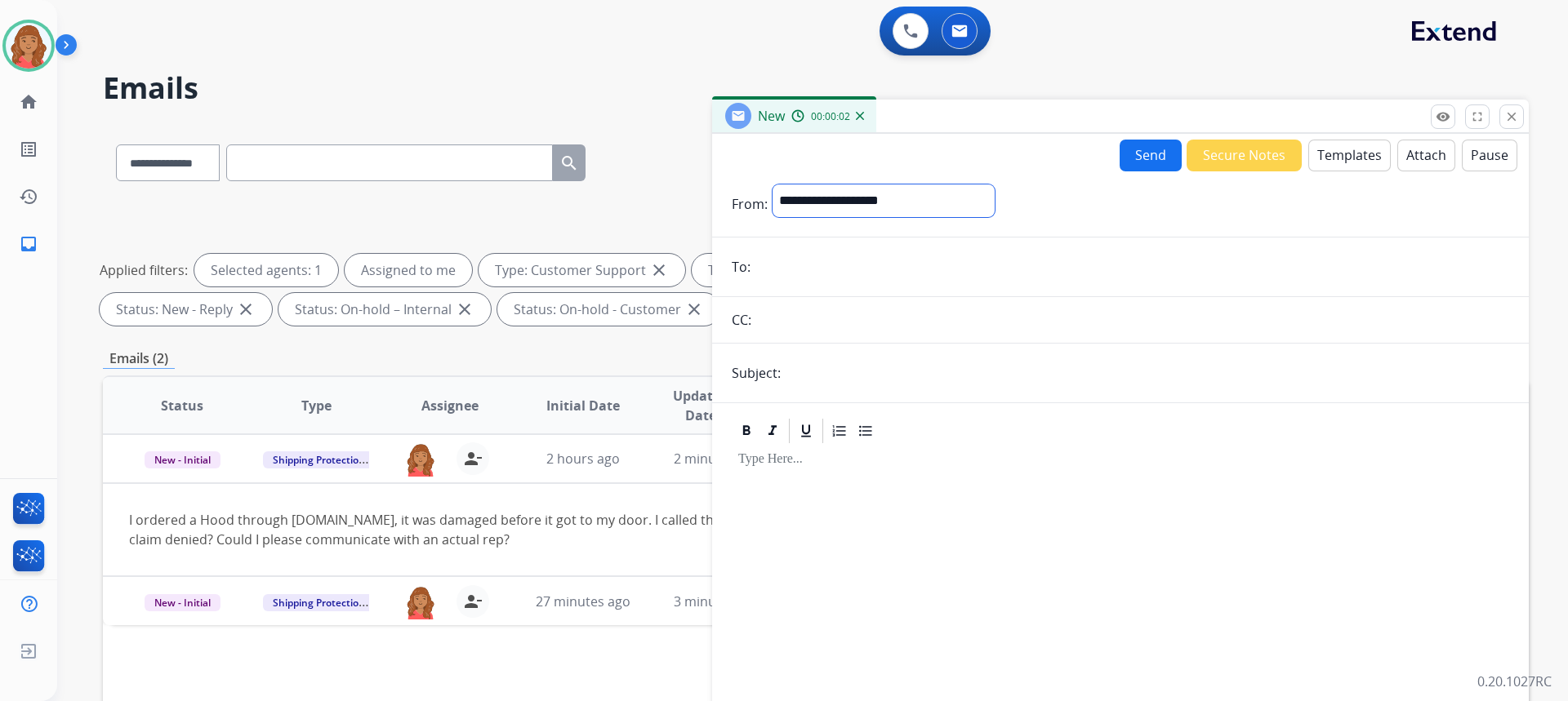
click at [802, 207] on select "**********" at bounding box center [883, 201] width 222 height 33
select select "**********"
click at [773, 185] on select "**********" at bounding box center [883, 201] width 222 height 33
paste input "**********"
type input "**********"
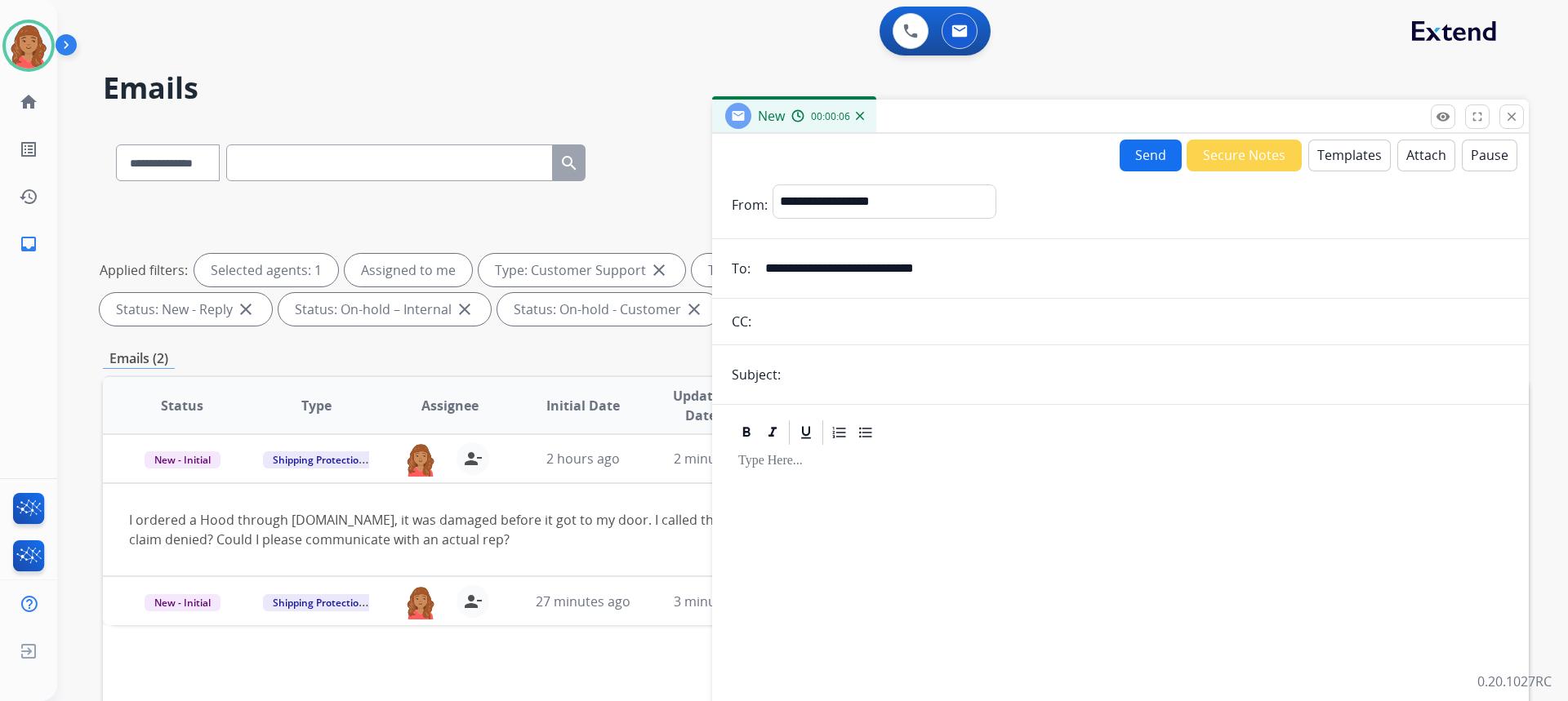
click at [806, 373] on input "text" at bounding box center [1147, 375] width 723 height 33
type input "**********"
click at [1341, 158] on button "Templates" at bounding box center [1349, 155] width 83 height 32
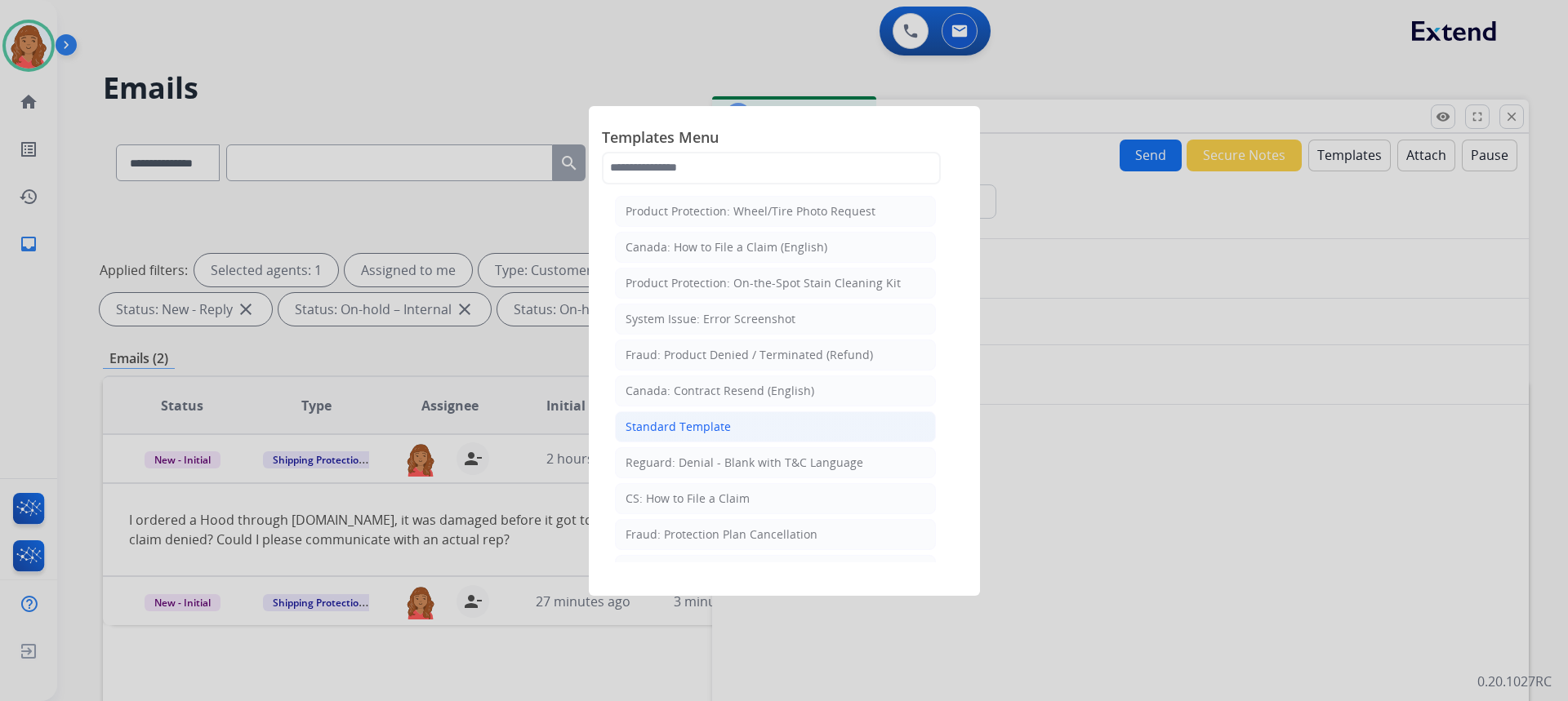
click at [691, 431] on div "Standard Template" at bounding box center [678, 427] width 106 height 16
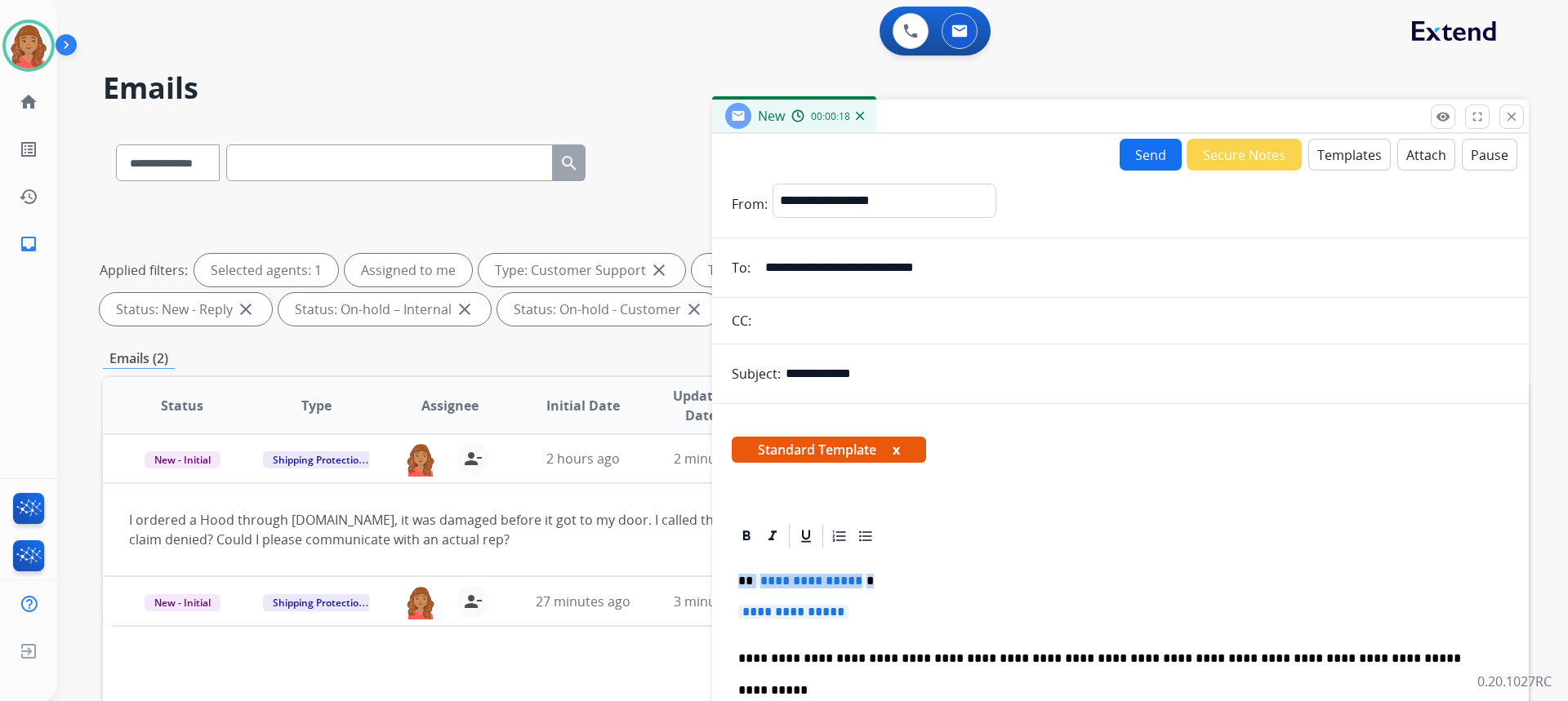
drag, startPoint x: 863, startPoint y: 613, endPoint x: 732, endPoint y: 580, distance: 135.1
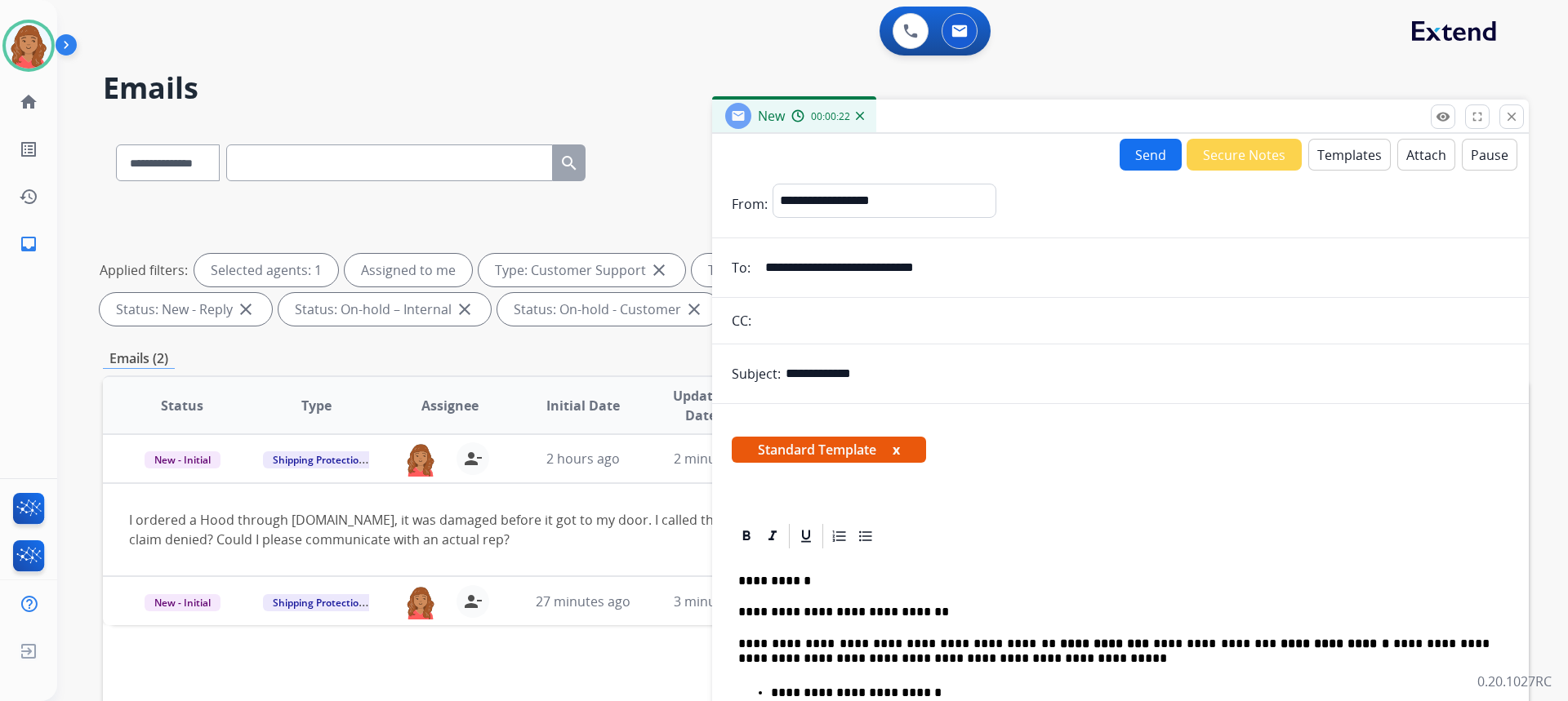
click at [816, 579] on p "**********" at bounding box center [1114, 582] width 751 height 15
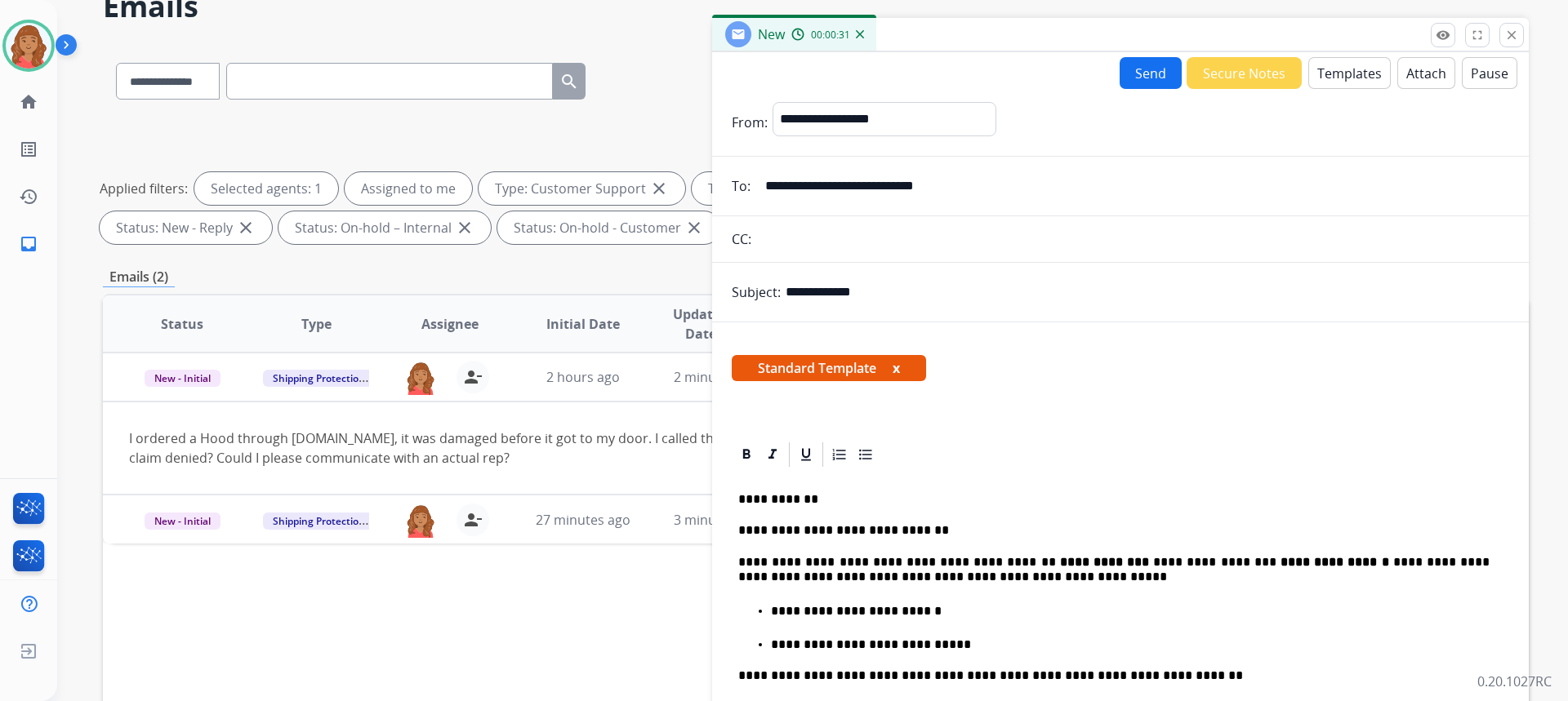
click at [1155, 80] on button "Send" at bounding box center [1151, 73] width 62 height 32
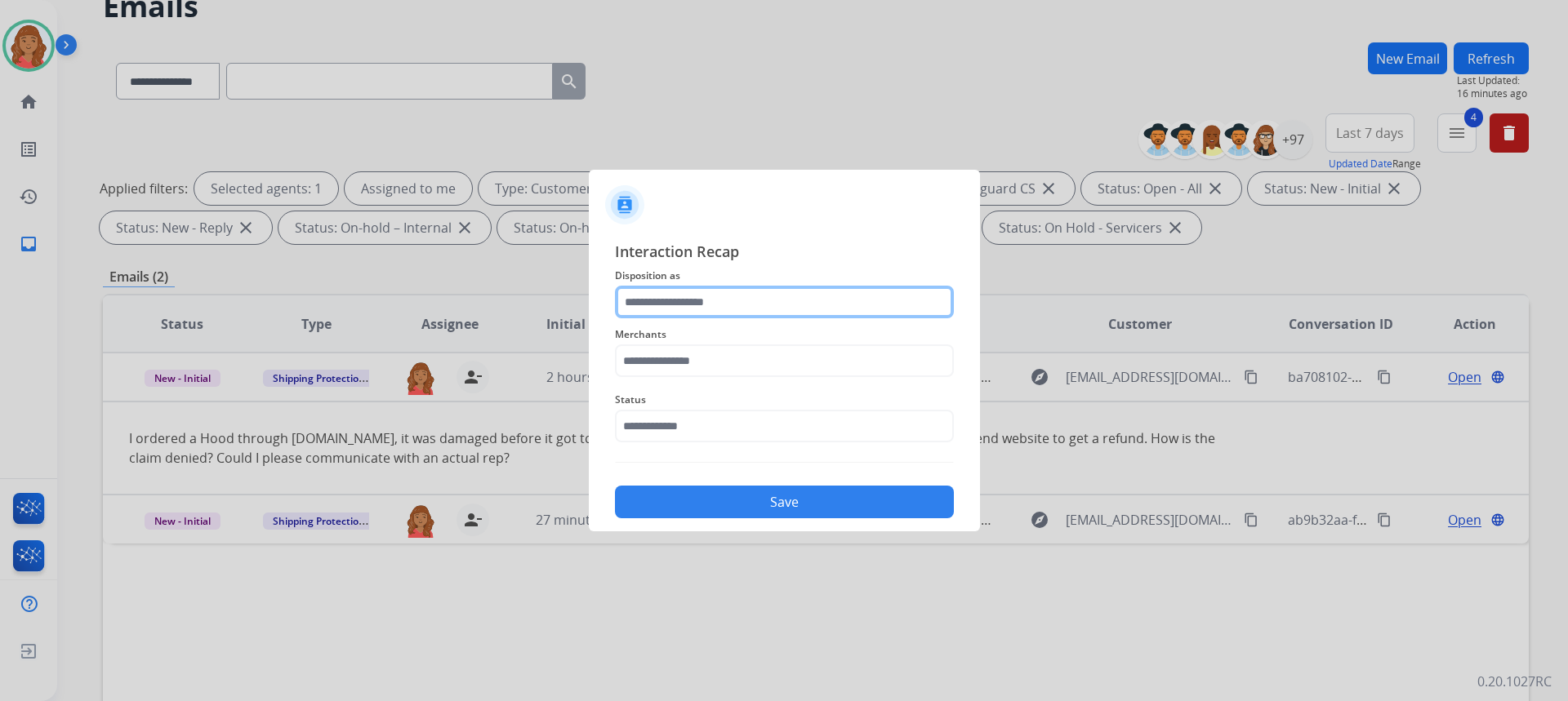
click at [720, 303] on input "text" at bounding box center [784, 302] width 339 height 33
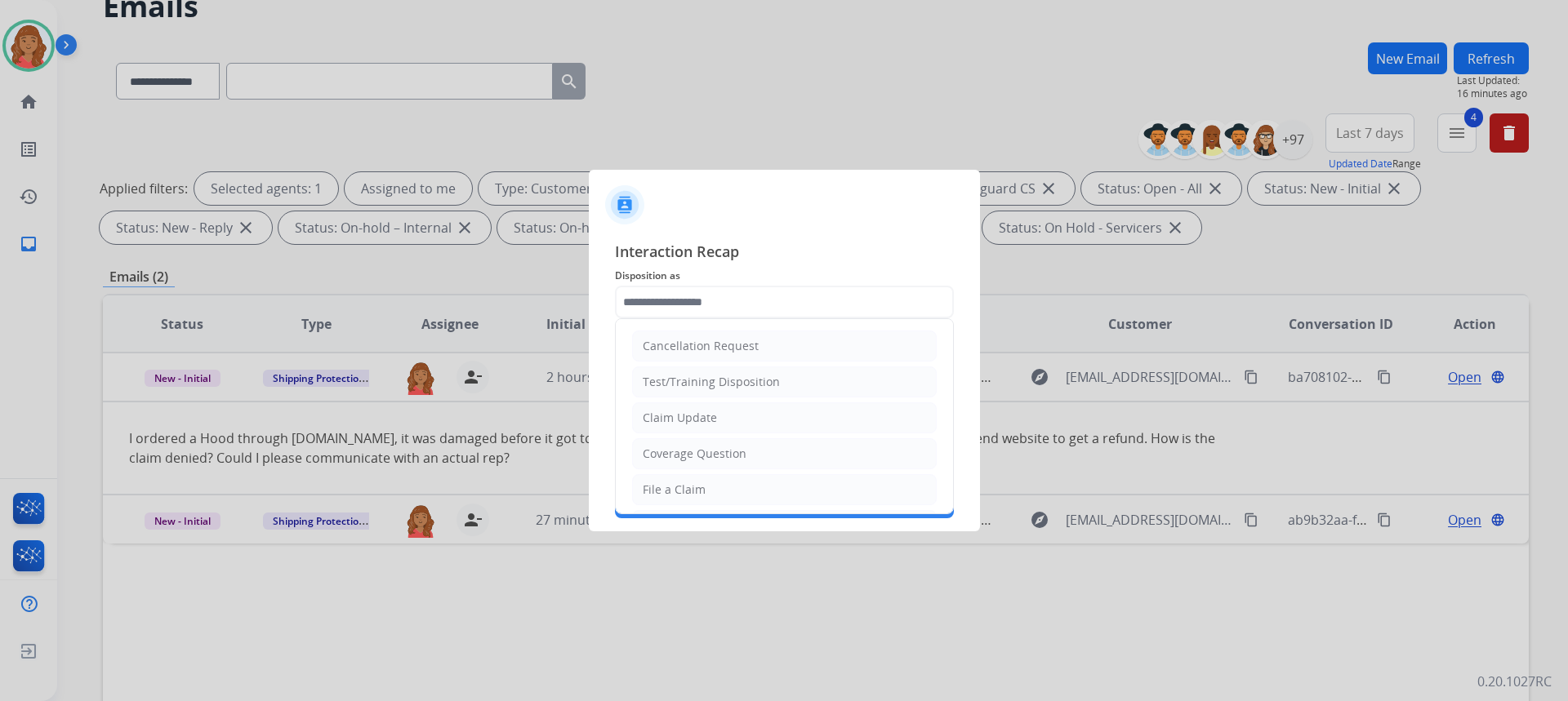
click at [677, 416] on div "Claim Update" at bounding box center [679, 418] width 74 height 16
type input "**********"
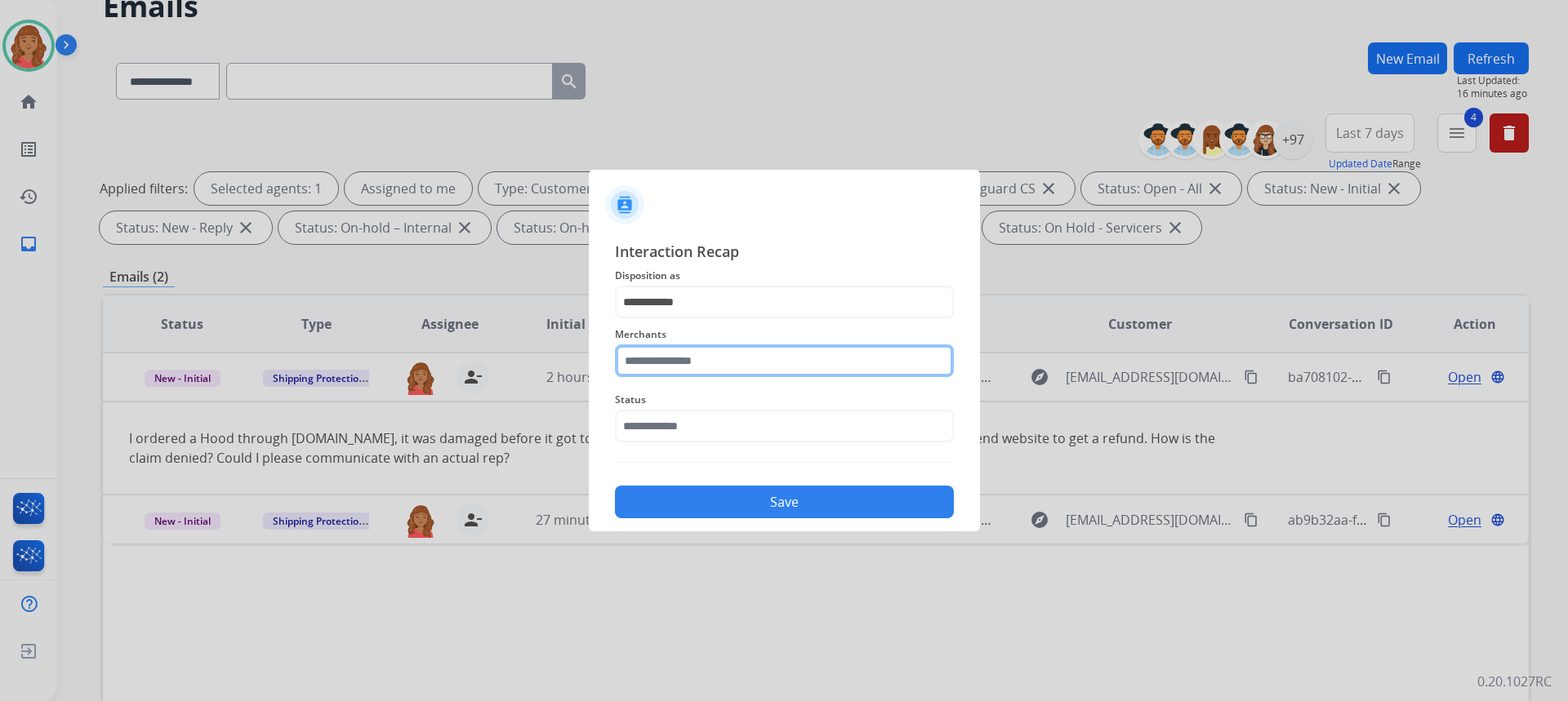
click at [679, 369] on input "text" at bounding box center [784, 361] width 339 height 33
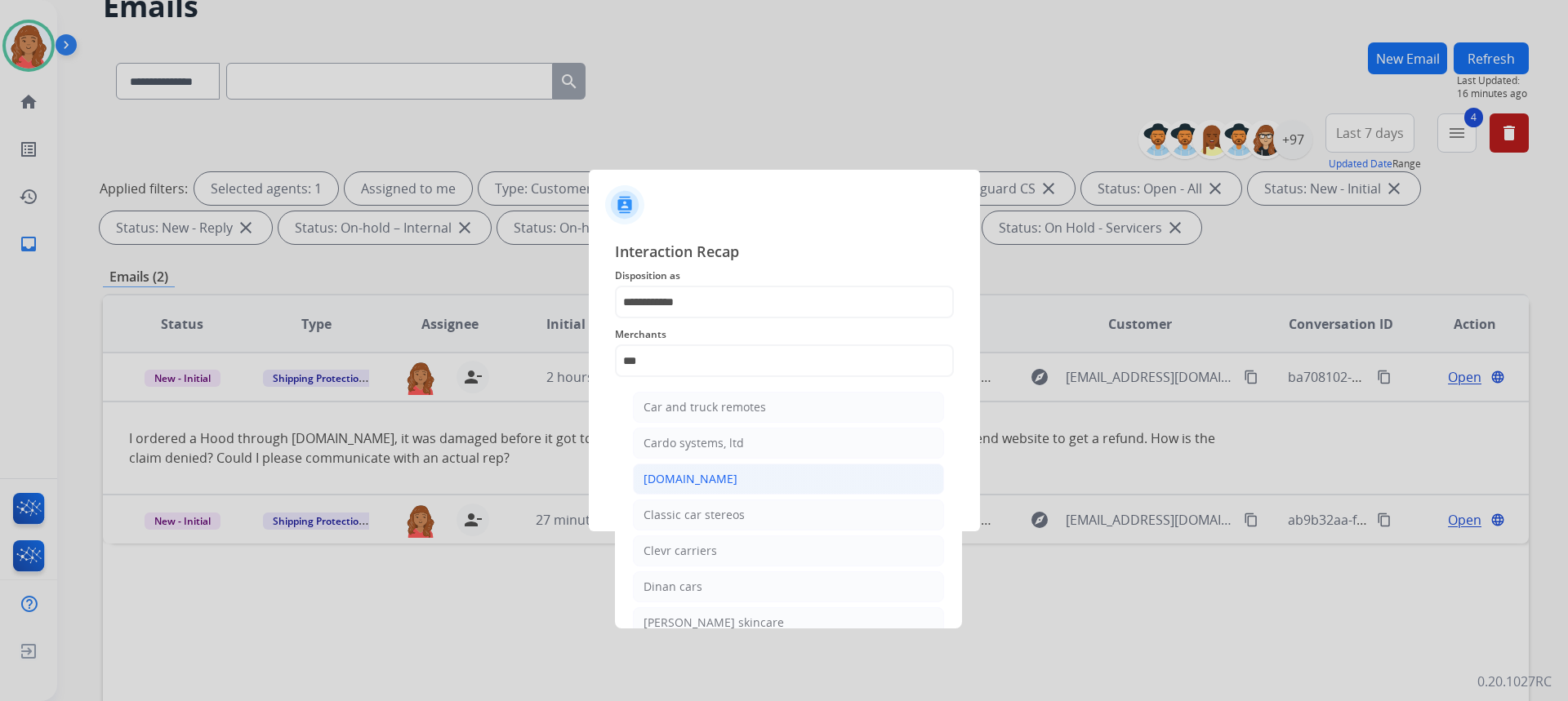
click at [688, 485] on div "[DOMAIN_NAME]" at bounding box center [690, 479] width 94 height 16
type input "**********"
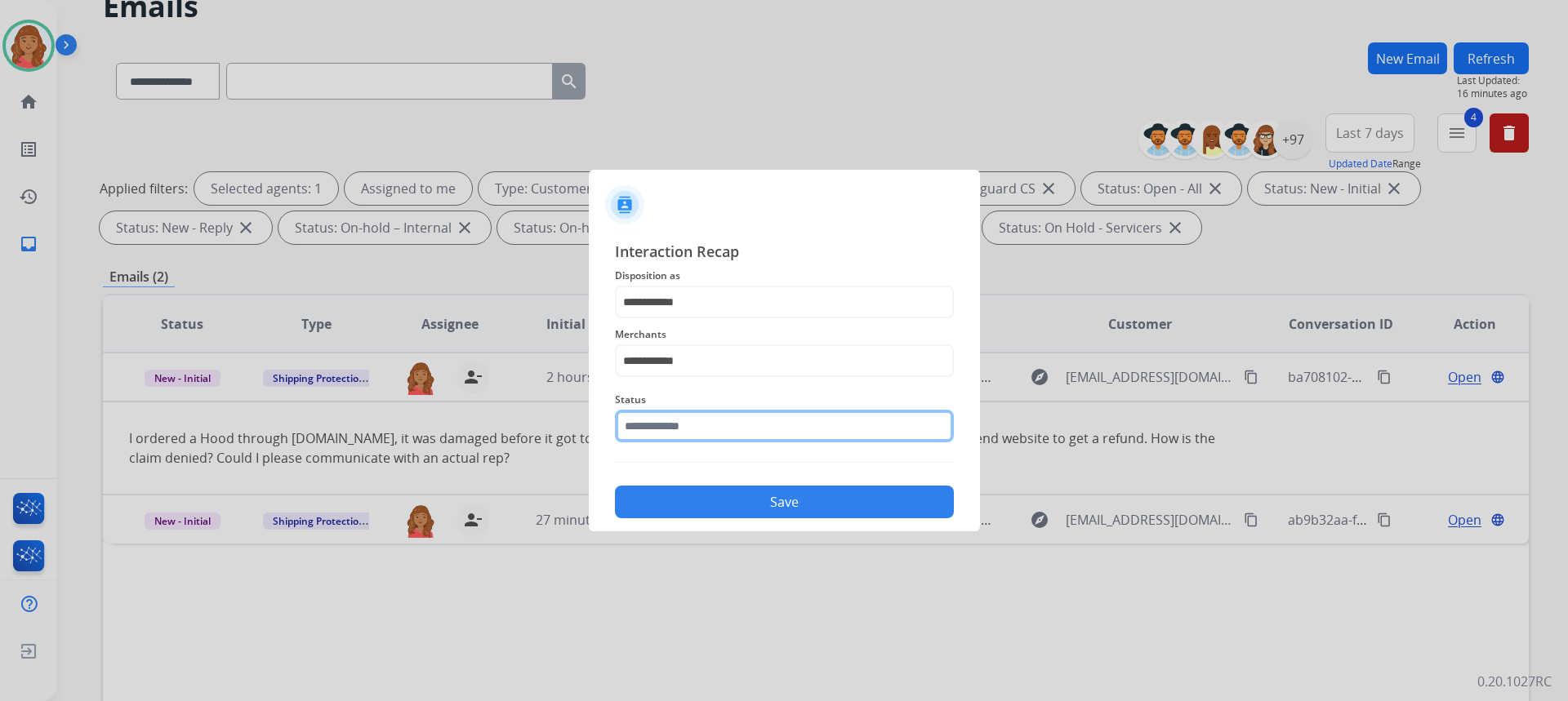
click at [668, 428] on input "text" at bounding box center [784, 426] width 339 height 33
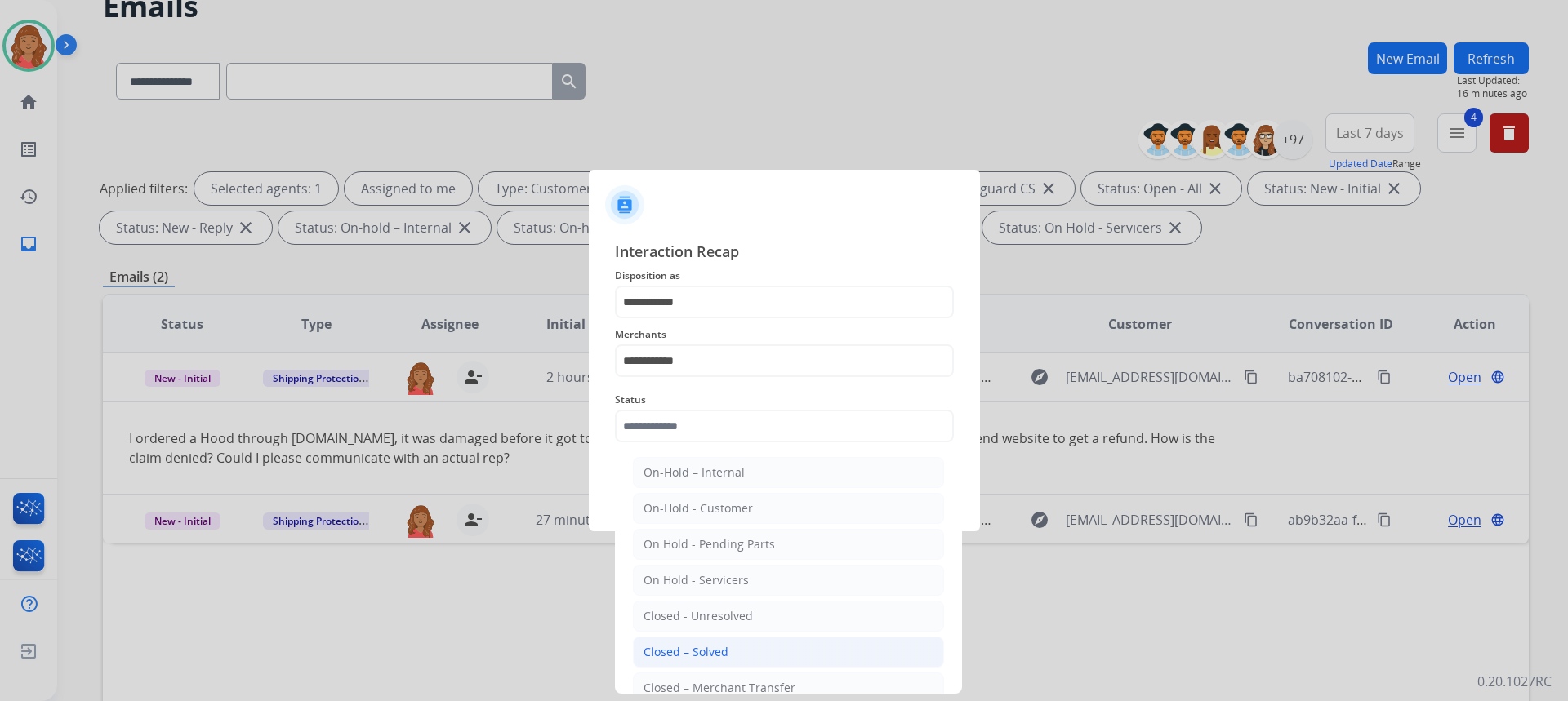
click at [699, 657] on div "Closed – Solved" at bounding box center [686, 652] width 85 height 16
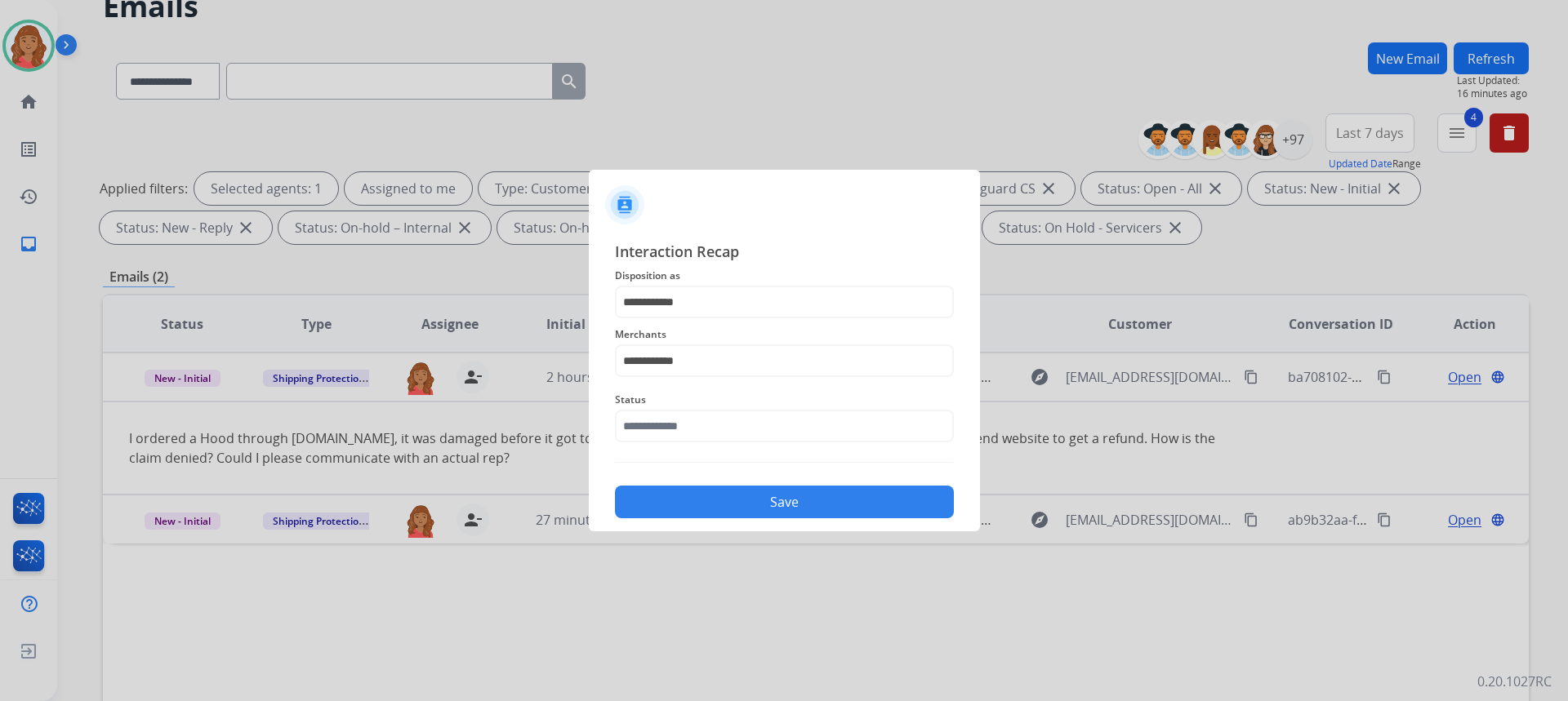
type input "**********"
click at [719, 496] on button "Save" at bounding box center [784, 502] width 339 height 33
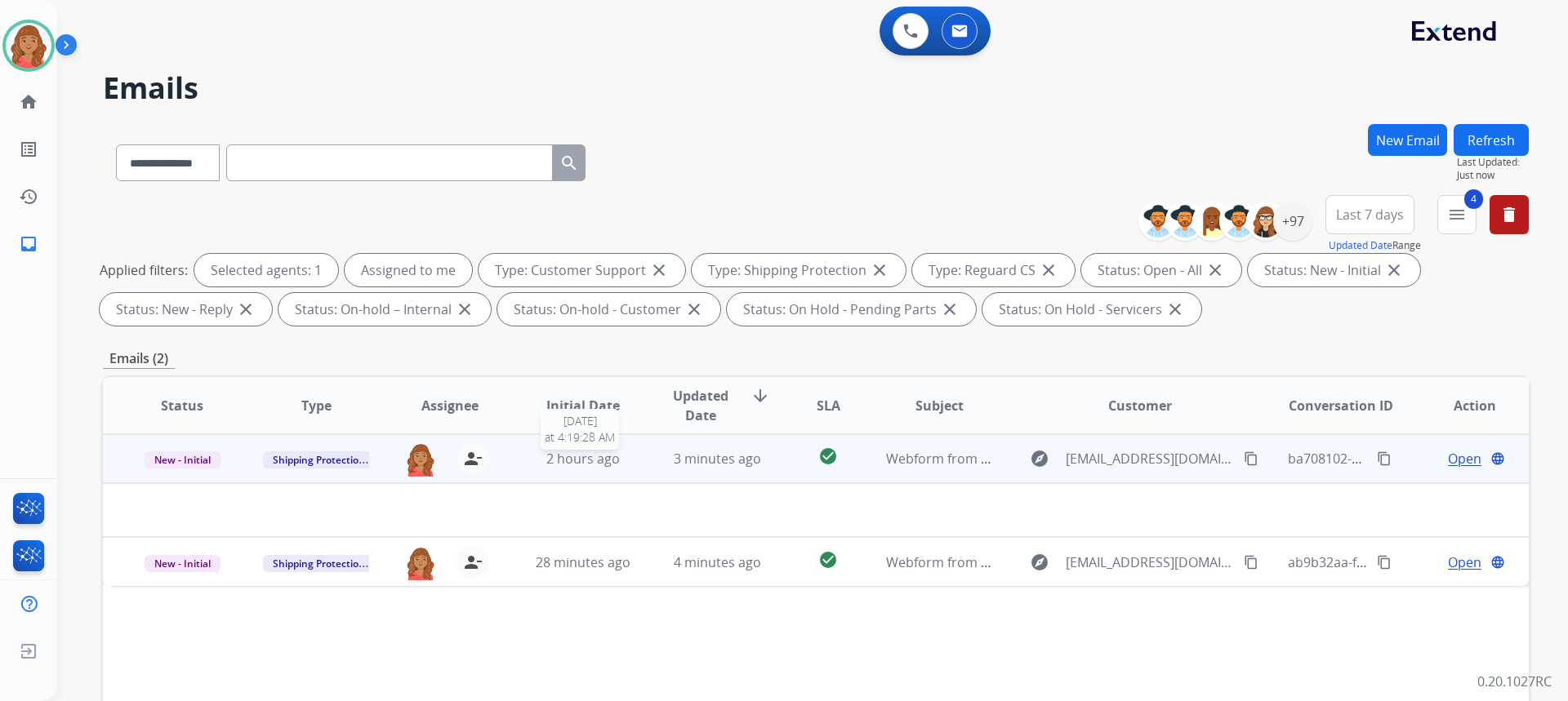
click at [594, 463] on span "2 hours ago" at bounding box center [583, 459] width 74 height 18
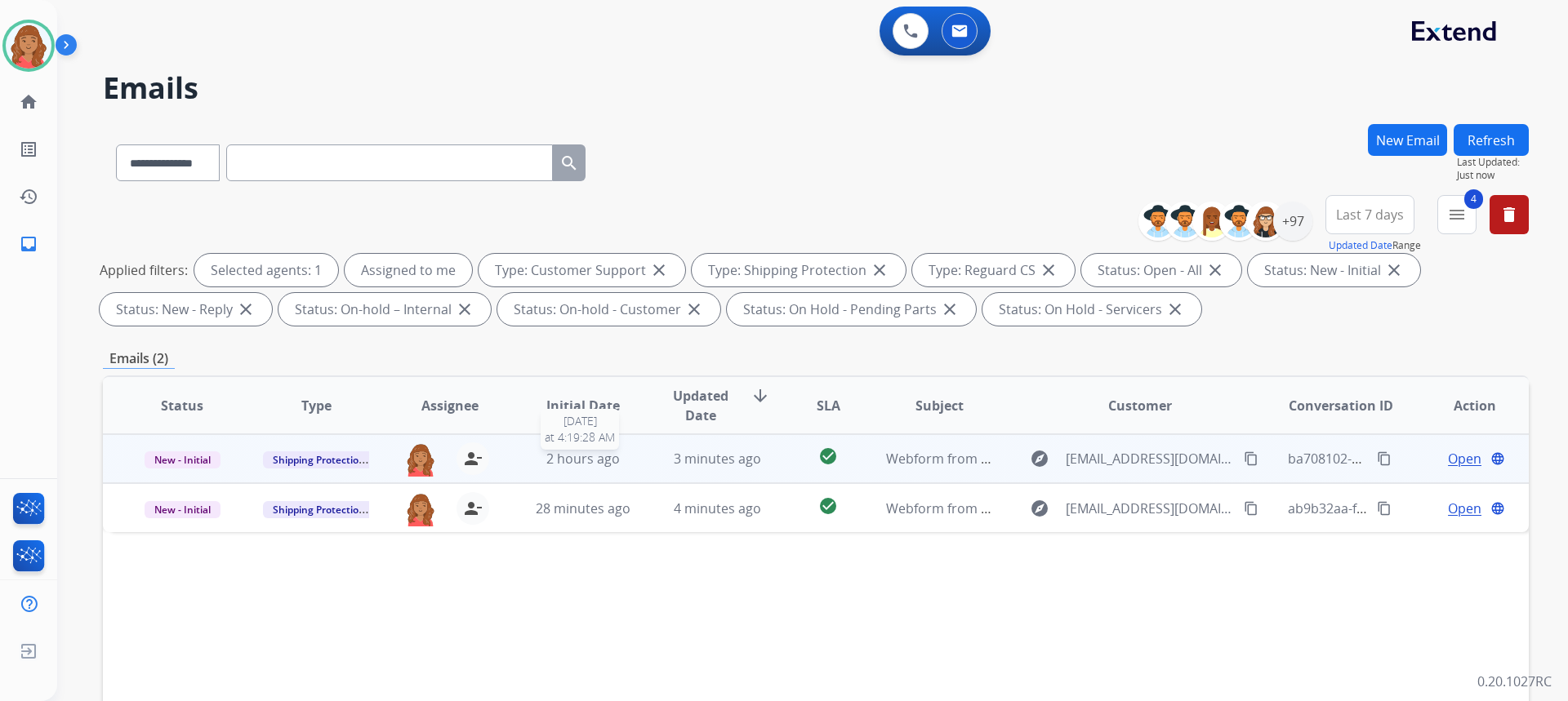
click at [594, 463] on span "2 hours ago" at bounding box center [583, 459] width 74 height 18
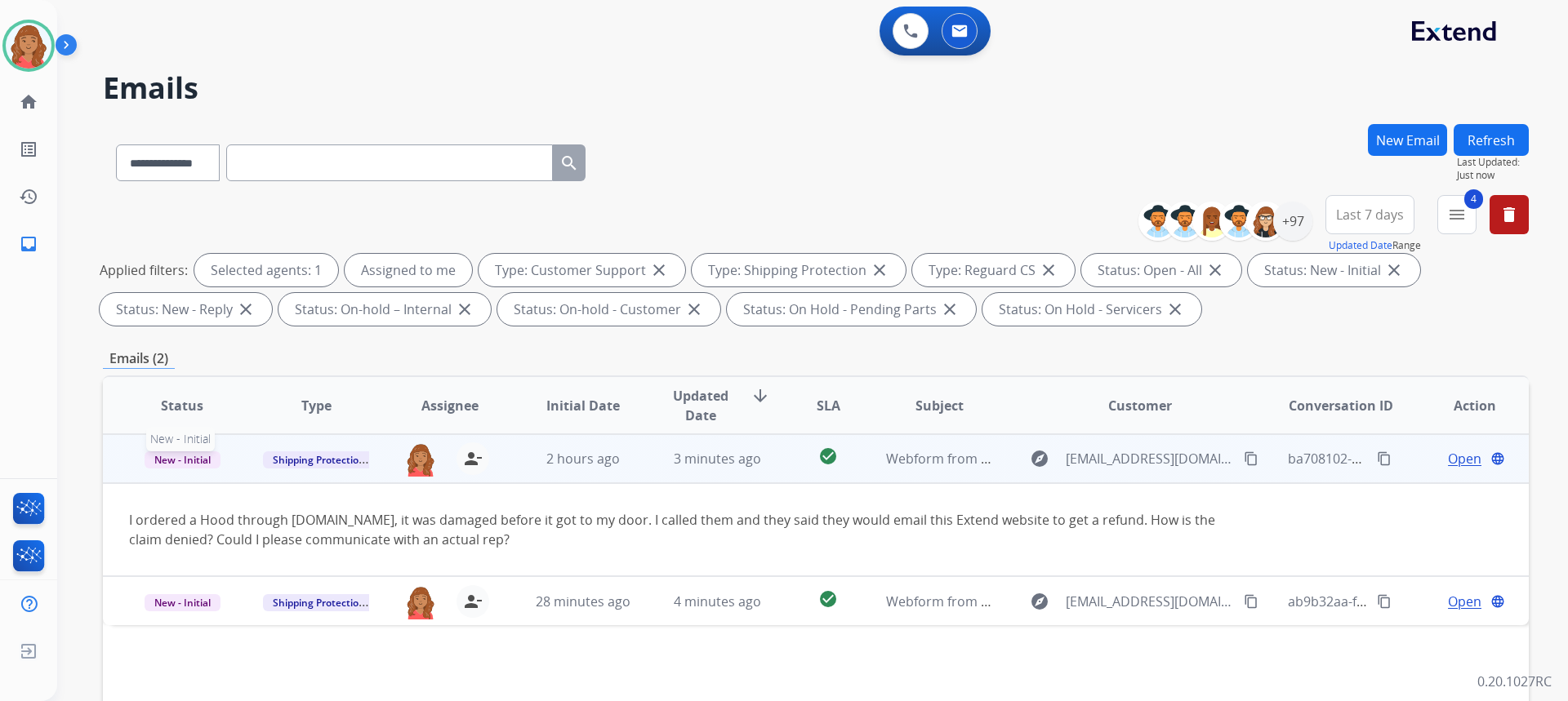
click at [193, 460] on span "New - Initial" at bounding box center [182, 460] width 76 height 17
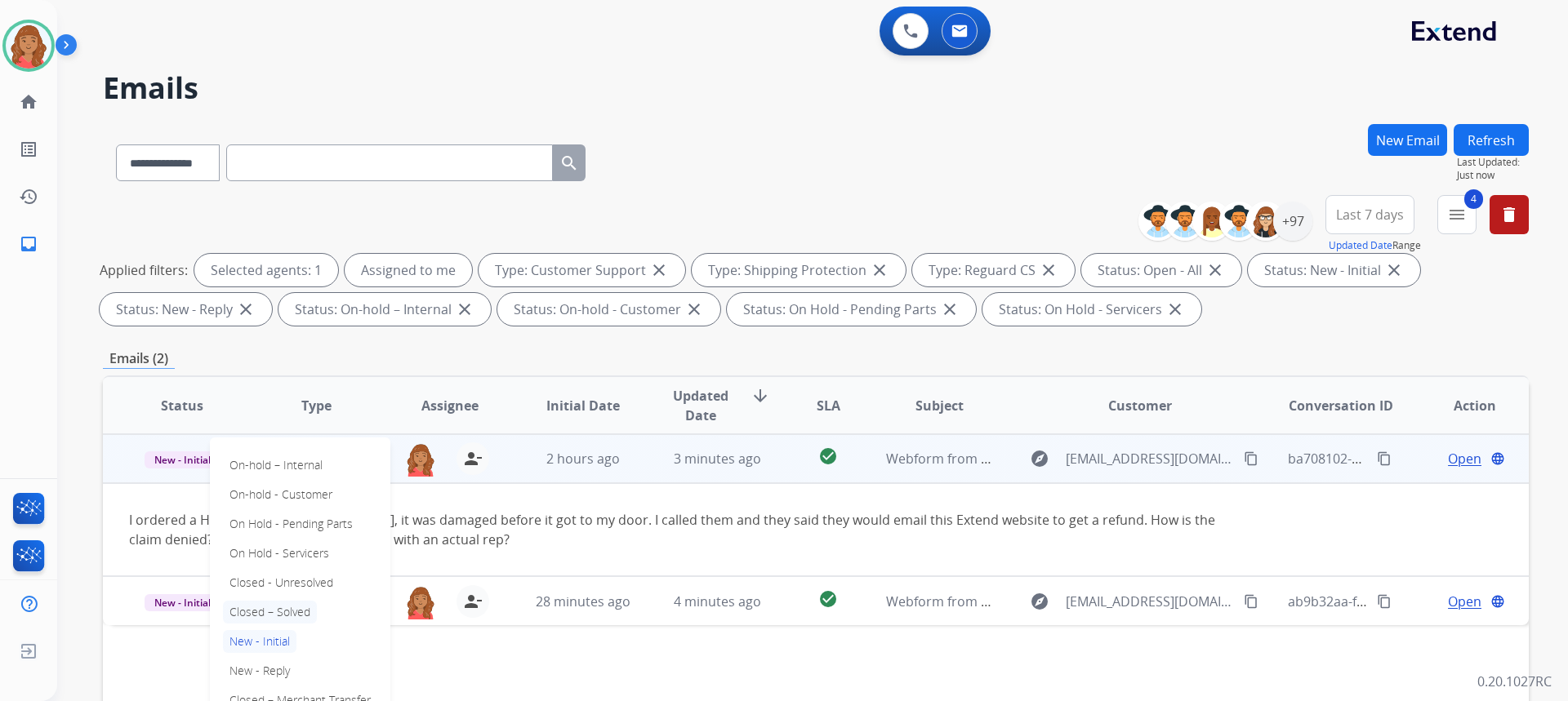
click at [281, 610] on p "Closed – Solved" at bounding box center [269, 612] width 94 height 23
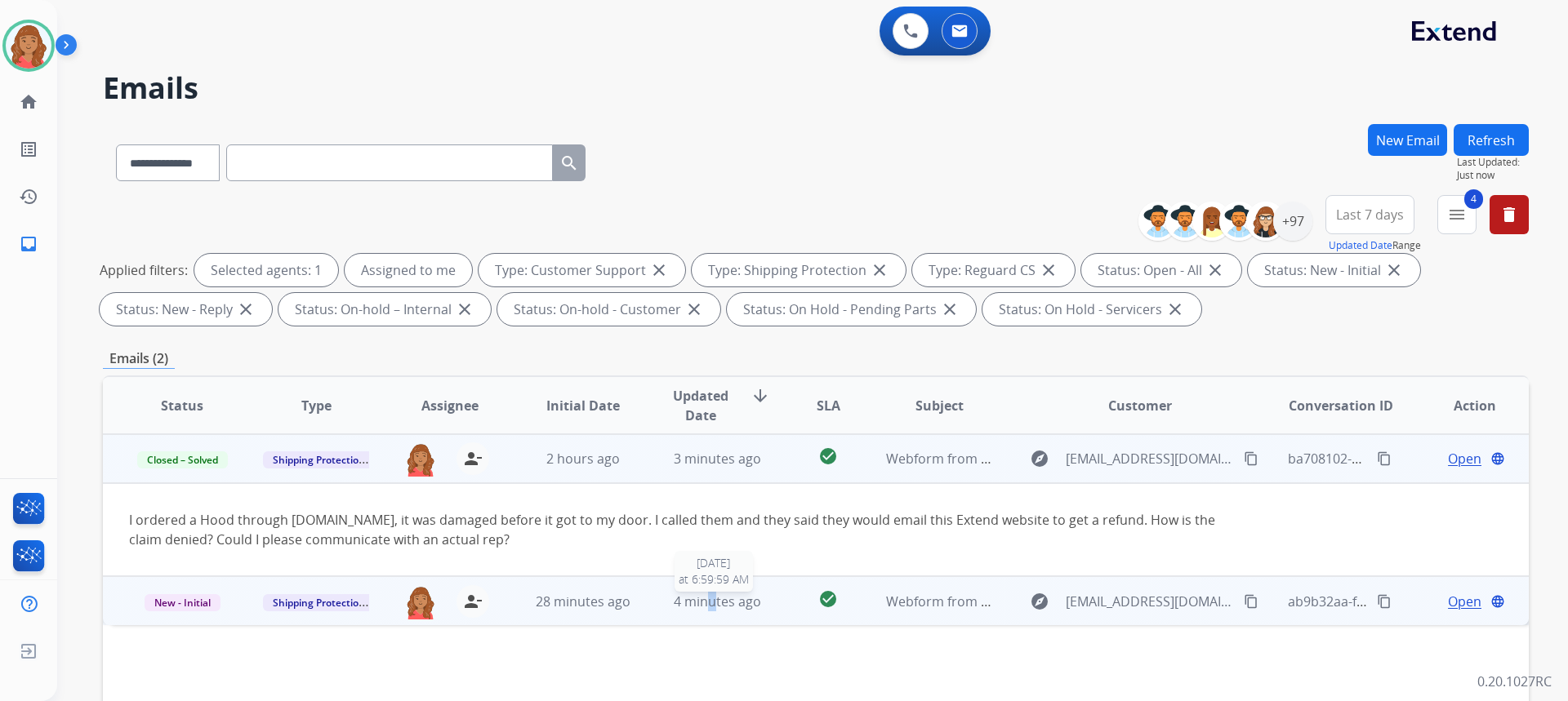
click at [707, 606] on span "4 minutes ago" at bounding box center [717, 601] width 88 height 18
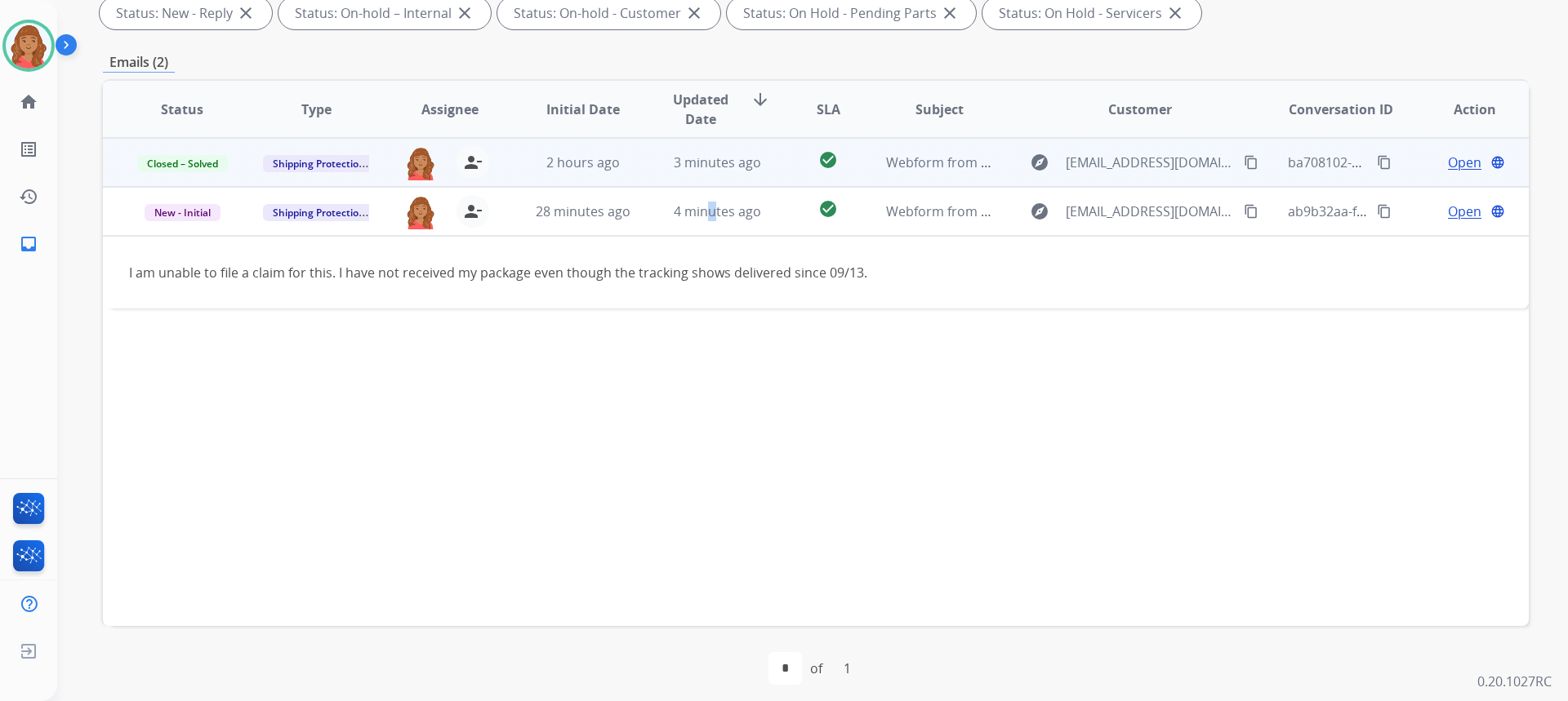
scroll to position [306, 0]
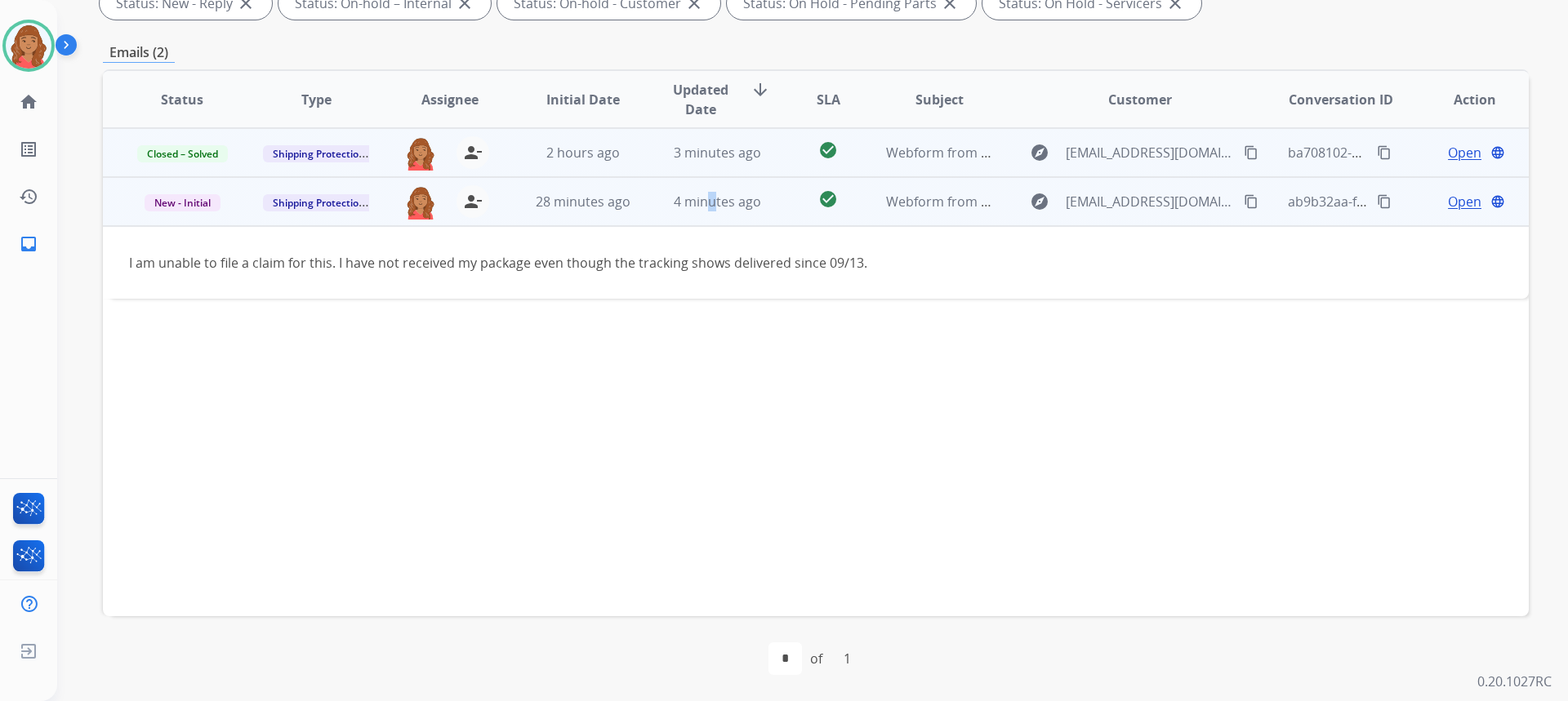
drag, startPoint x: 1047, startPoint y: 268, endPoint x: 1110, endPoint y: 256, distance: 64.1
click at [1048, 268] on div "I am unable to file a claim for this. I have not received my package even thoug…" at bounding box center [683, 263] width 1106 height 20
click at [1448, 205] on span "Open" at bounding box center [1464, 202] width 34 height 20
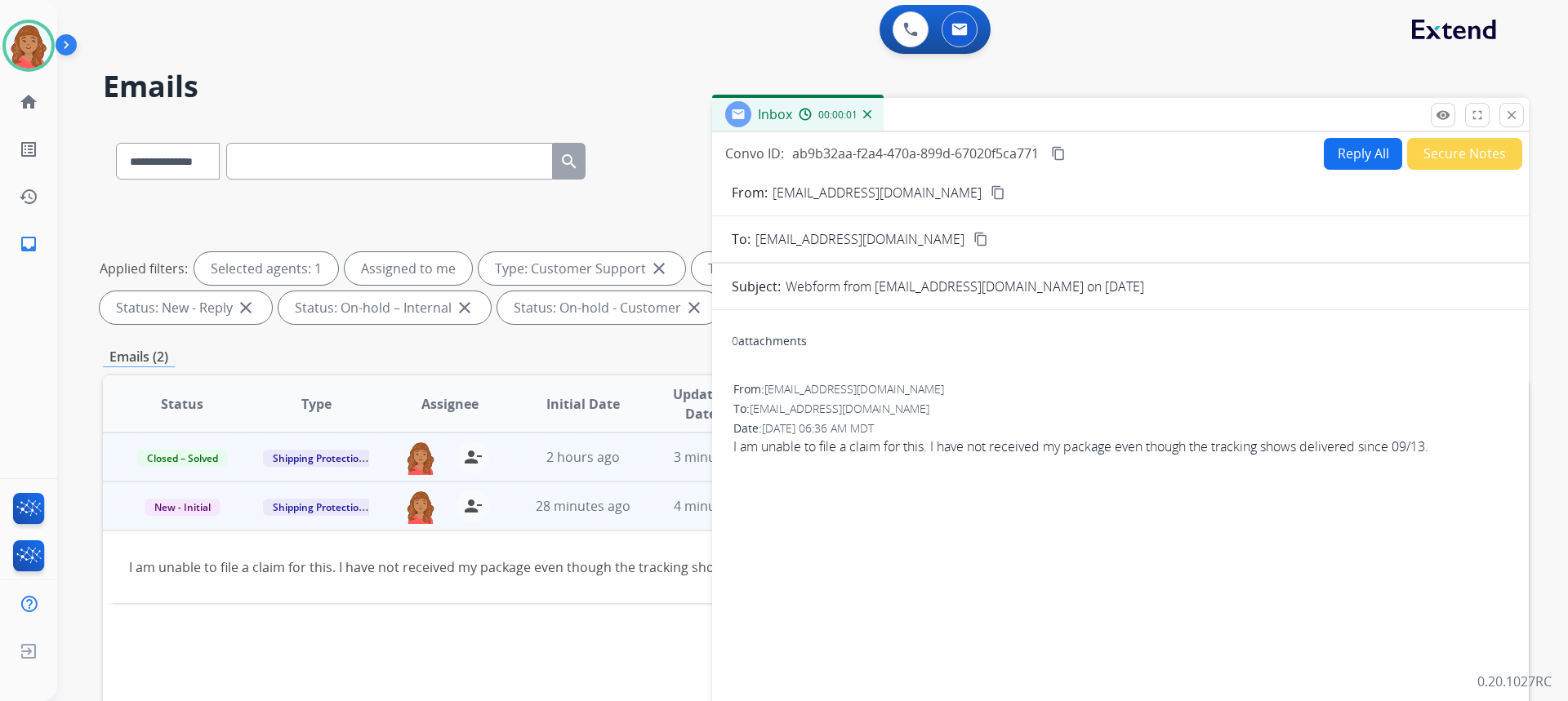
scroll to position [0, 0]
click at [1365, 173] on form "From: christianbarrera54@gmail.com content_copy To: support@extend.com content_…" at bounding box center [1120, 486] width 817 height 628
click at [1333, 152] on button "Reply All" at bounding box center [1363, 155] width 79 height 32
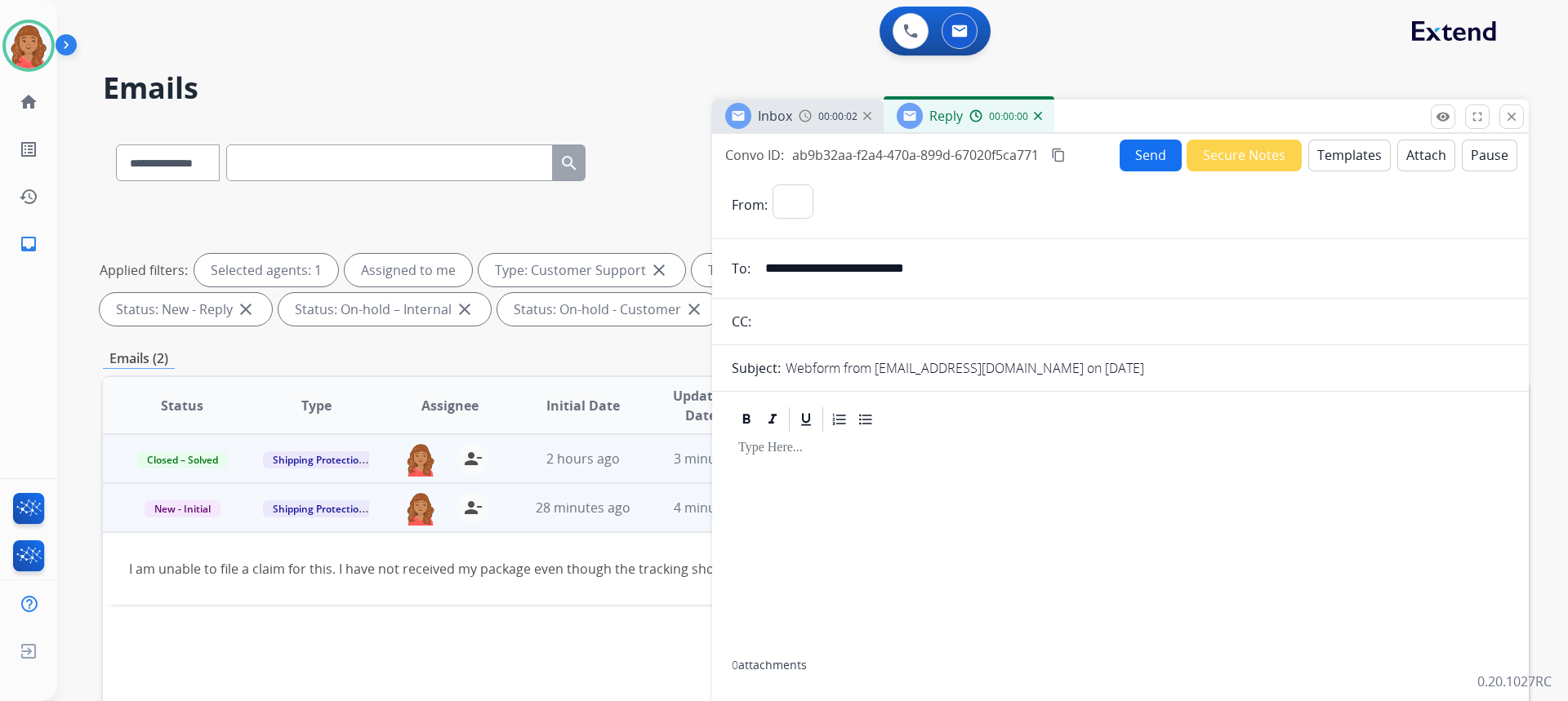
select select "**********"
click at [1337, 154] on button "Templates" at bounding box center [1349, 155] width 83 height 32
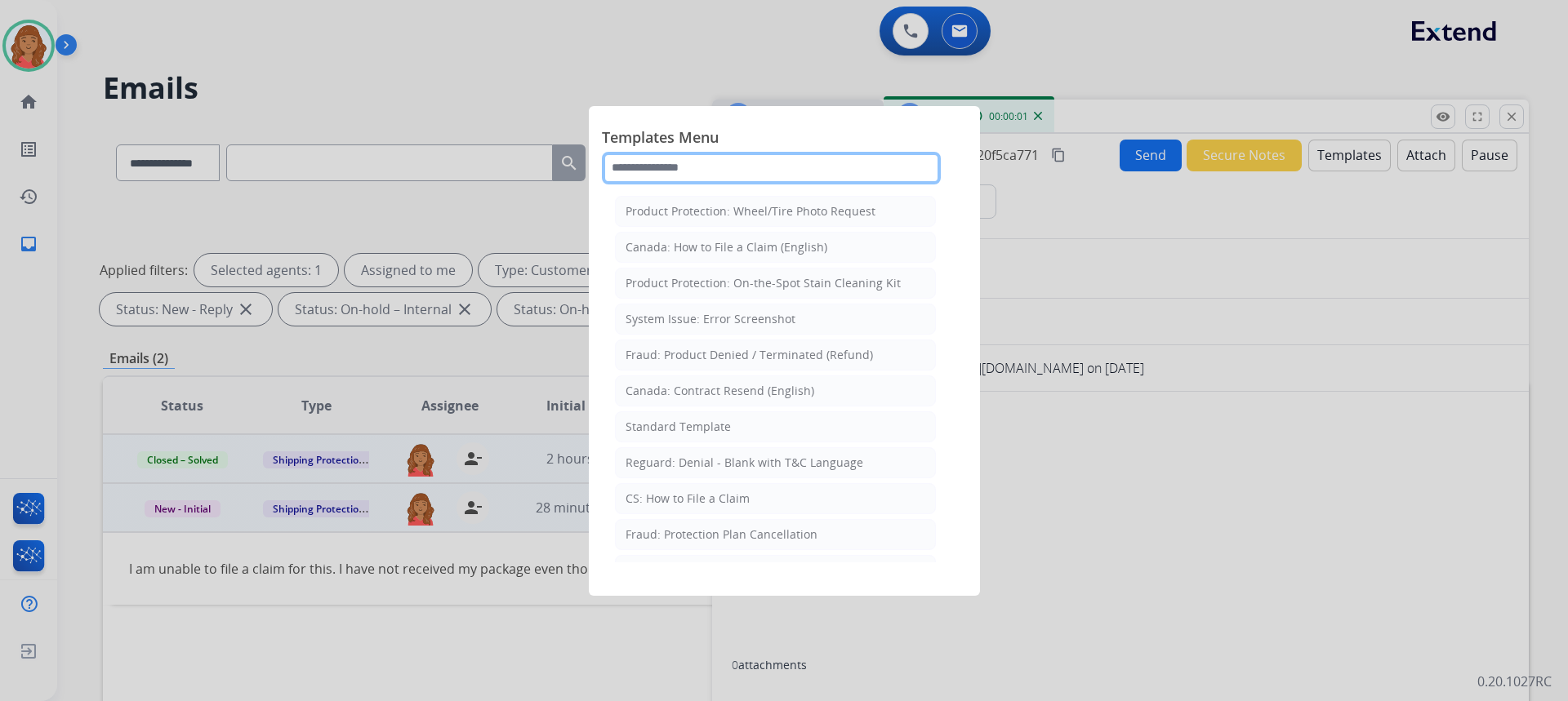
click at [683, 162] on input "text" at bounding box center [771, 169] width 339 height 33
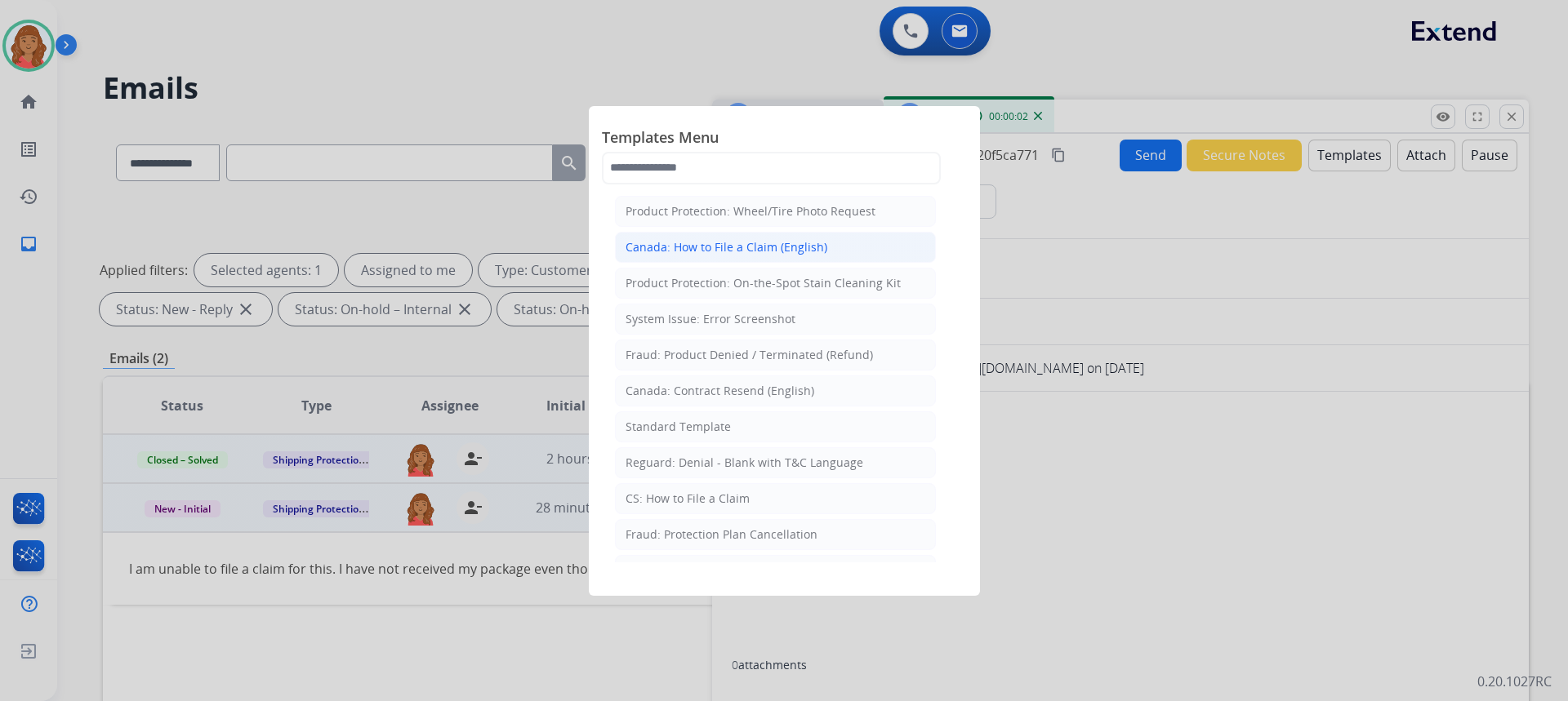
click at [686, 249] on div "Canada: How to File a Claim (English)" at bounding box center [726, 247] width 201 height 16
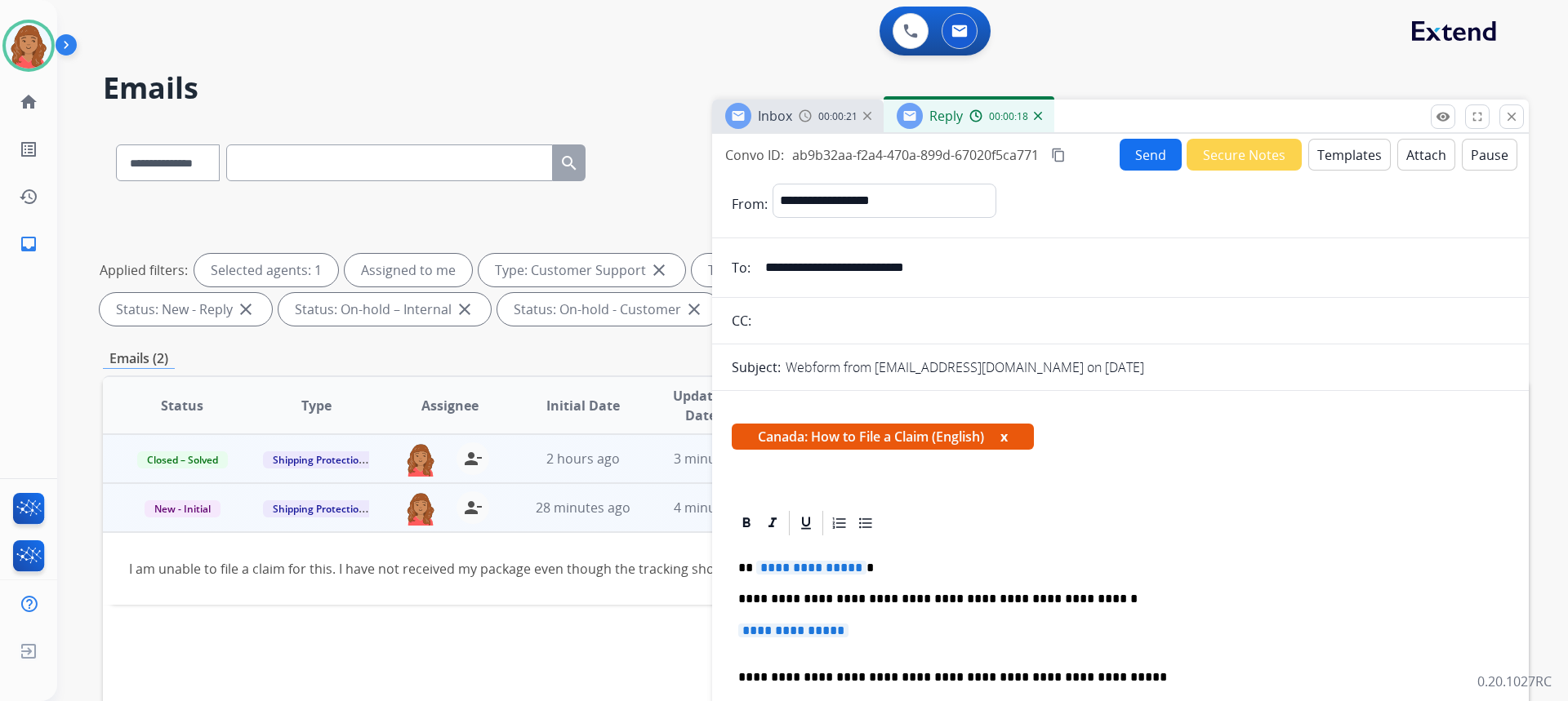
click at [1345, 152] on button "Templates" at bounding box center [1349, 155] width 83 height 32
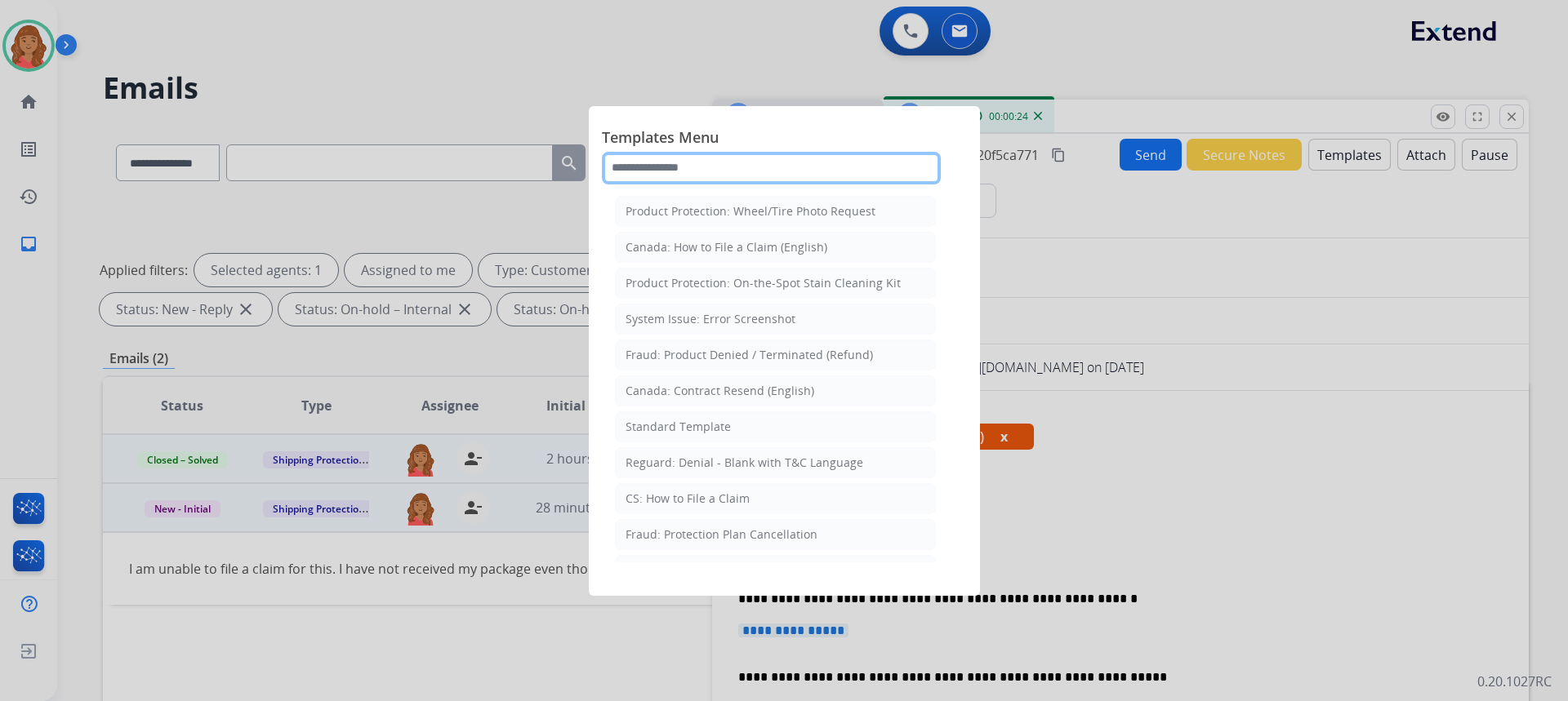
click at [709, 158] on input "text" at bounding box center [771, 169] width 339 height 33
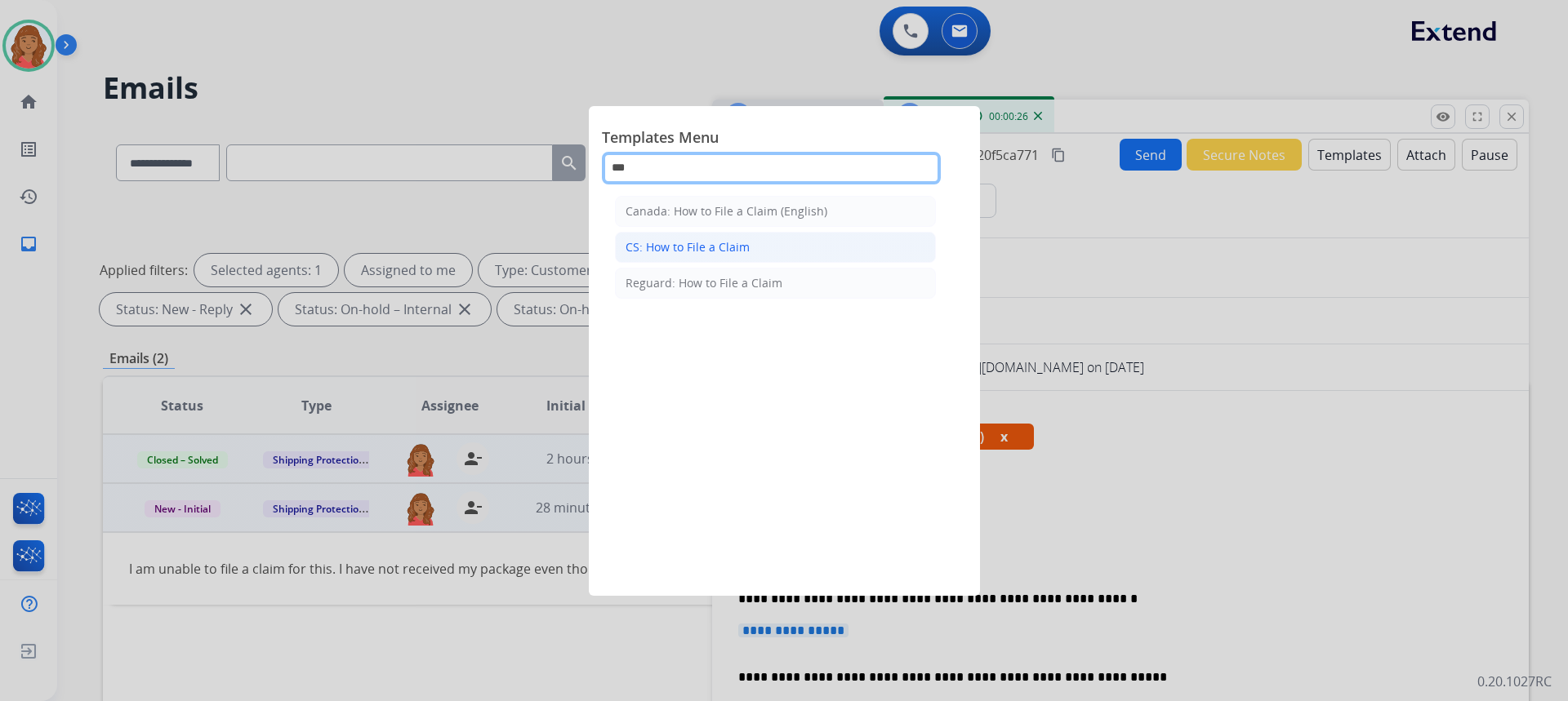
type input "***"
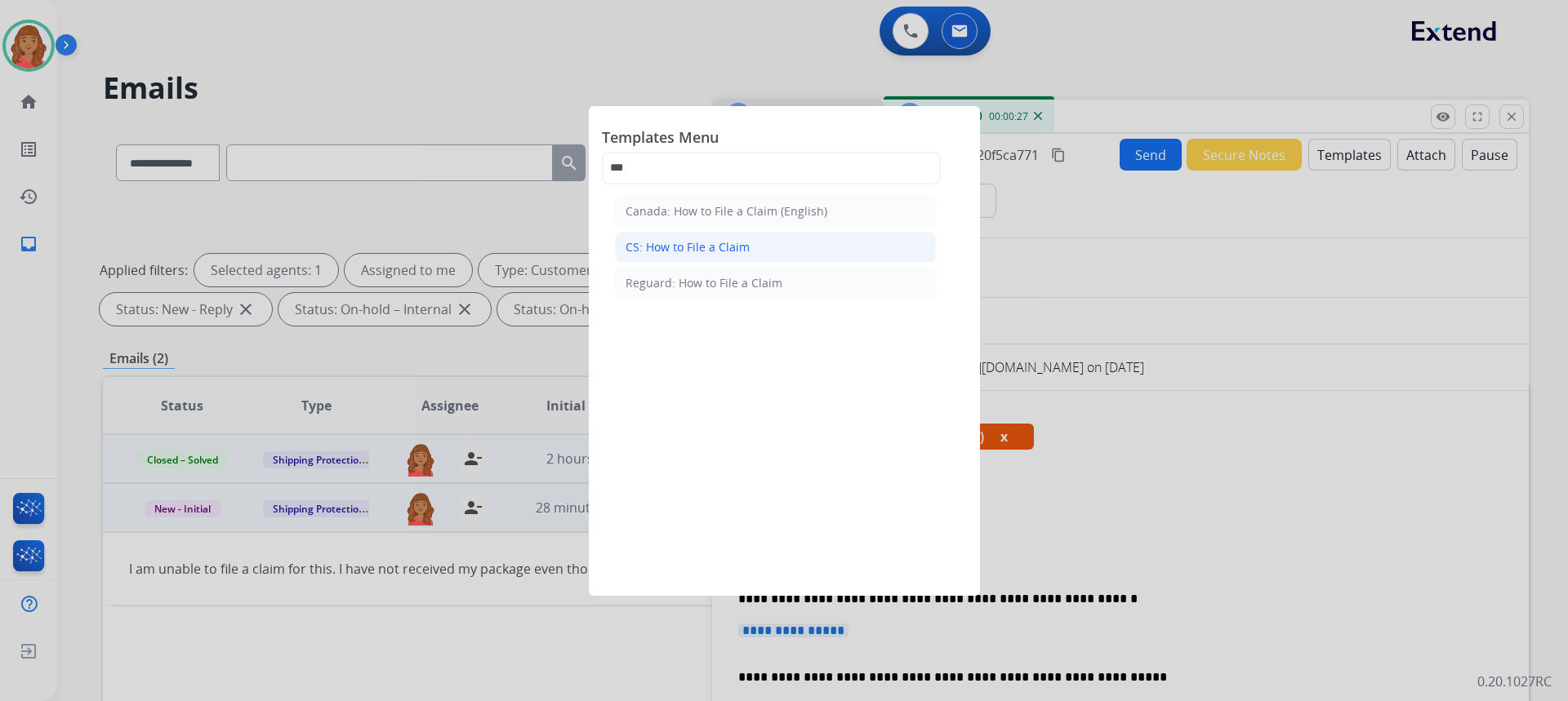
click at [711, 245] on div "CS: How to File a Claim" at bounding box center [687, 247] width 124 height 16
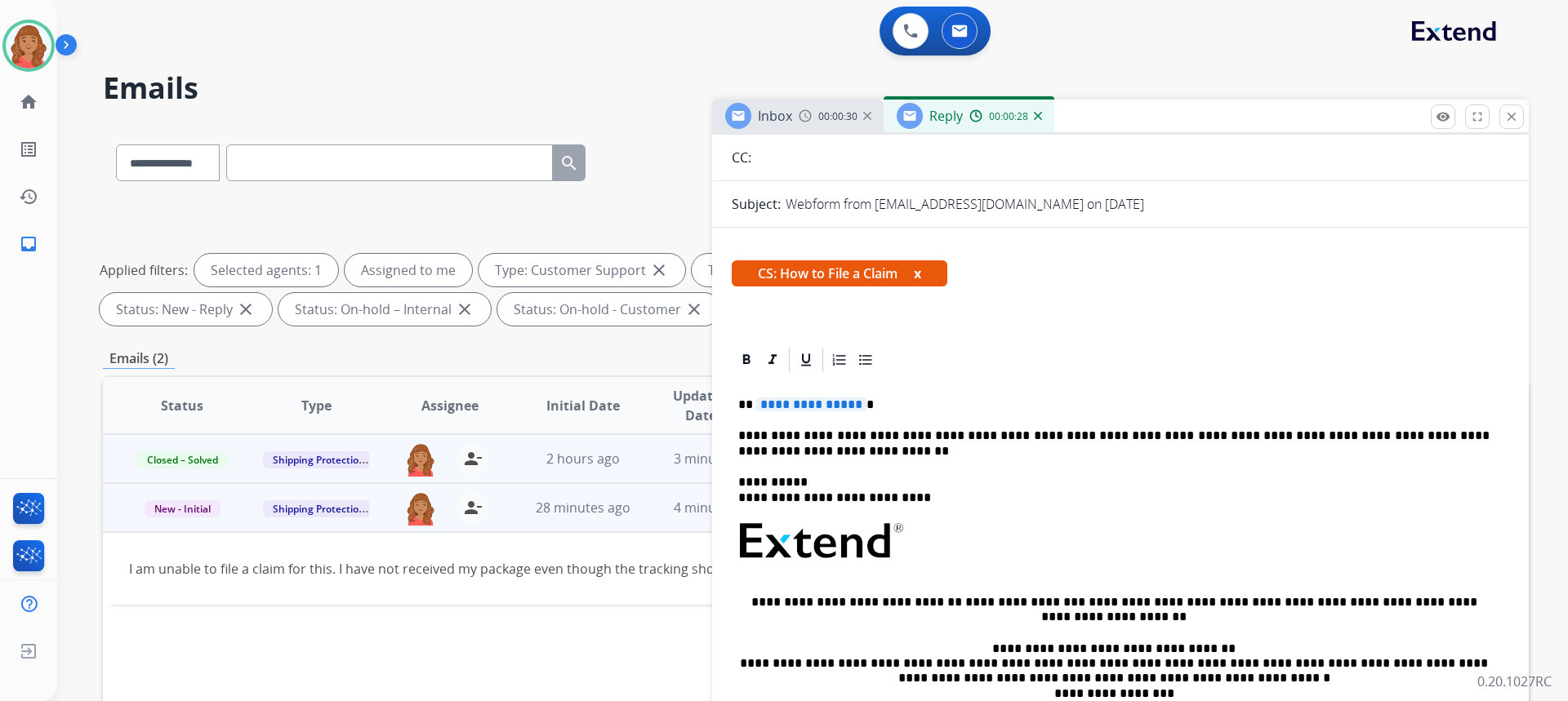
scroll to position [326, 0]
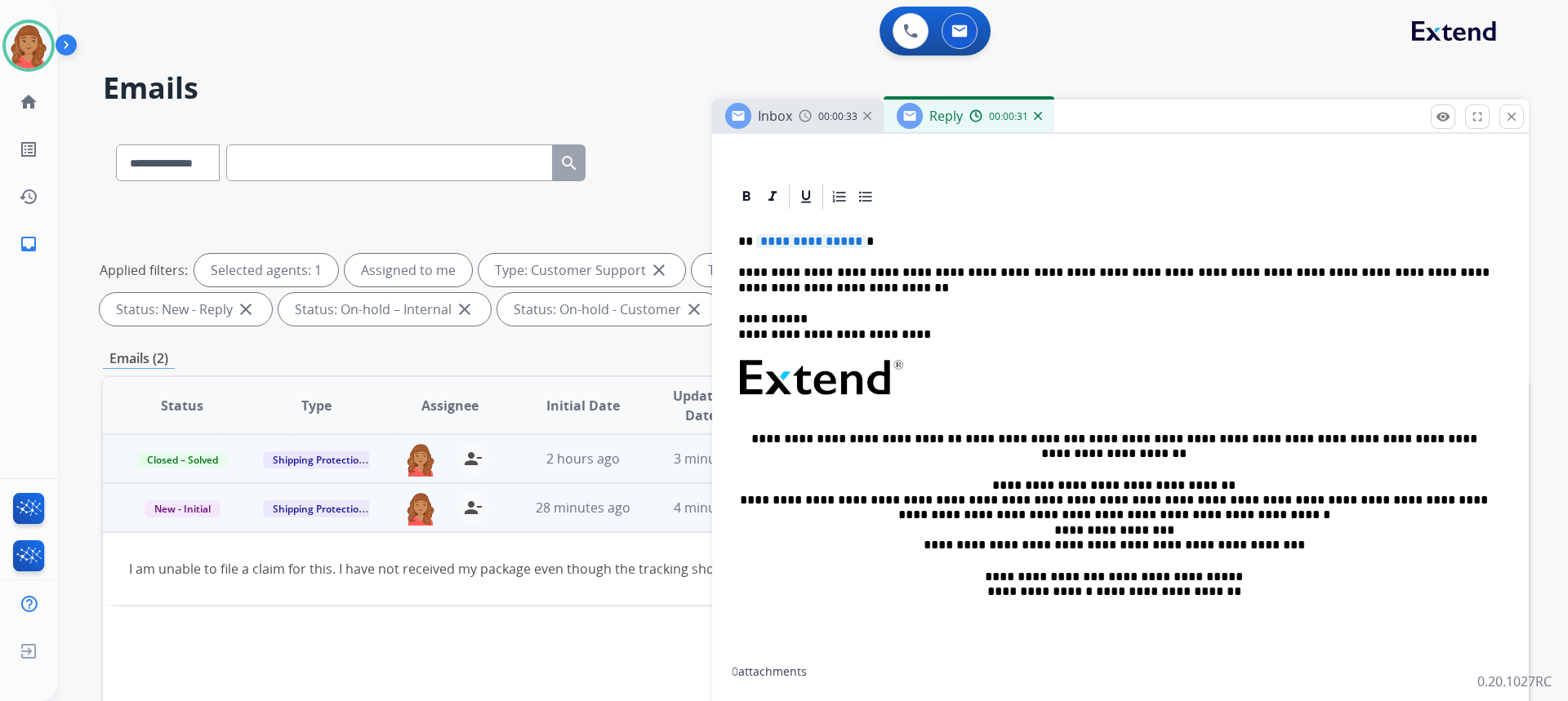
click at [852, 241] on span "**********" at bounding box center [811, 240] width 110 height 14
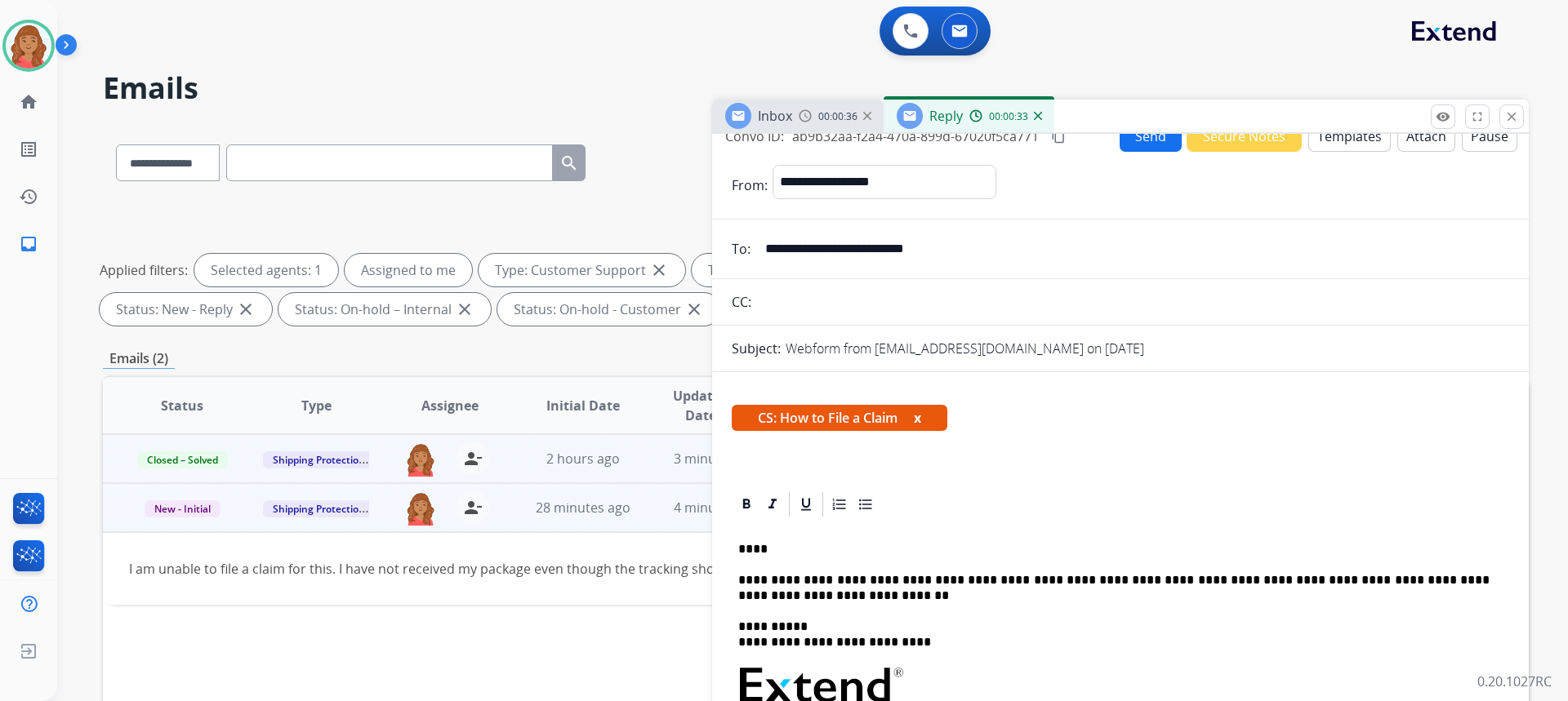
scroll to position [0, 0]
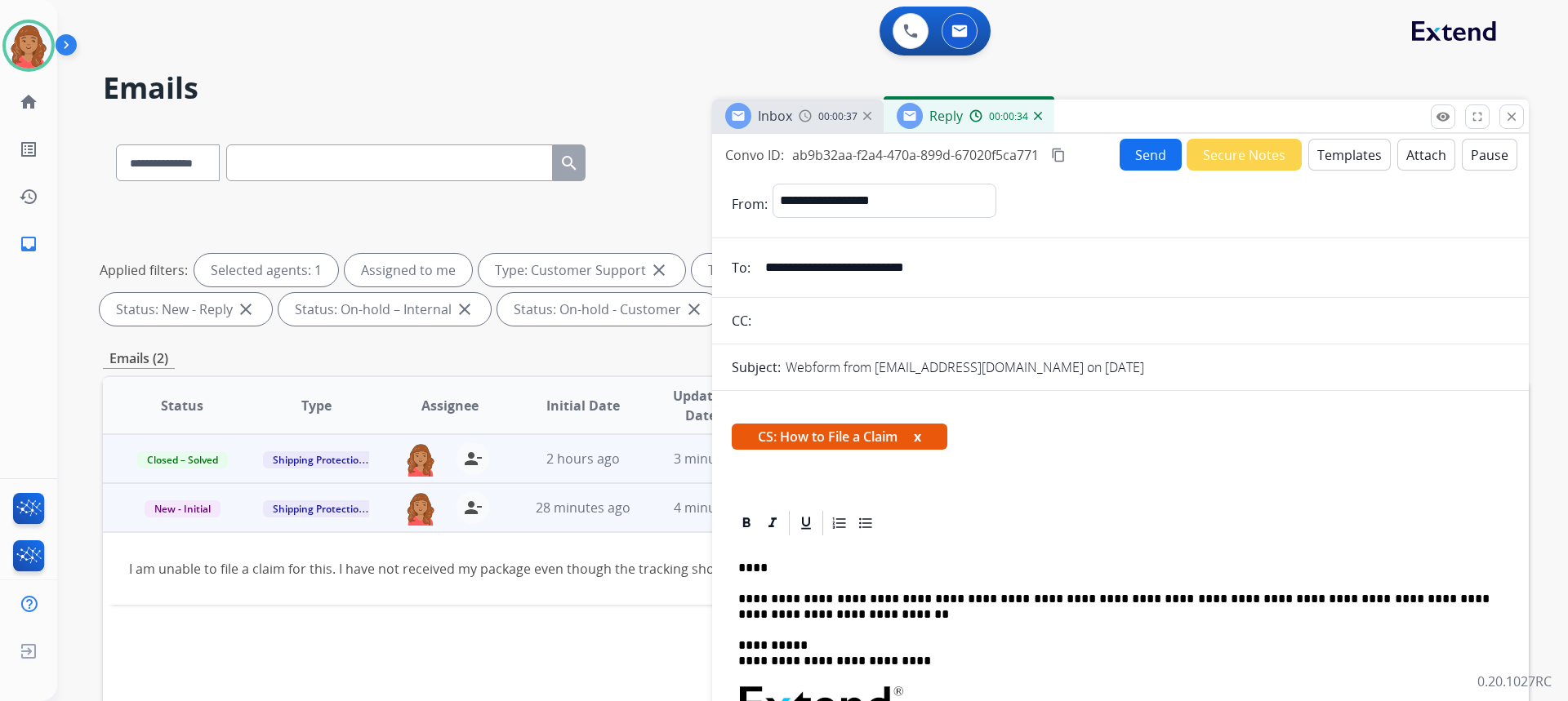
click at [1138, 160] on button "Send" at bounding box center [1151, 155] width 62 height 32
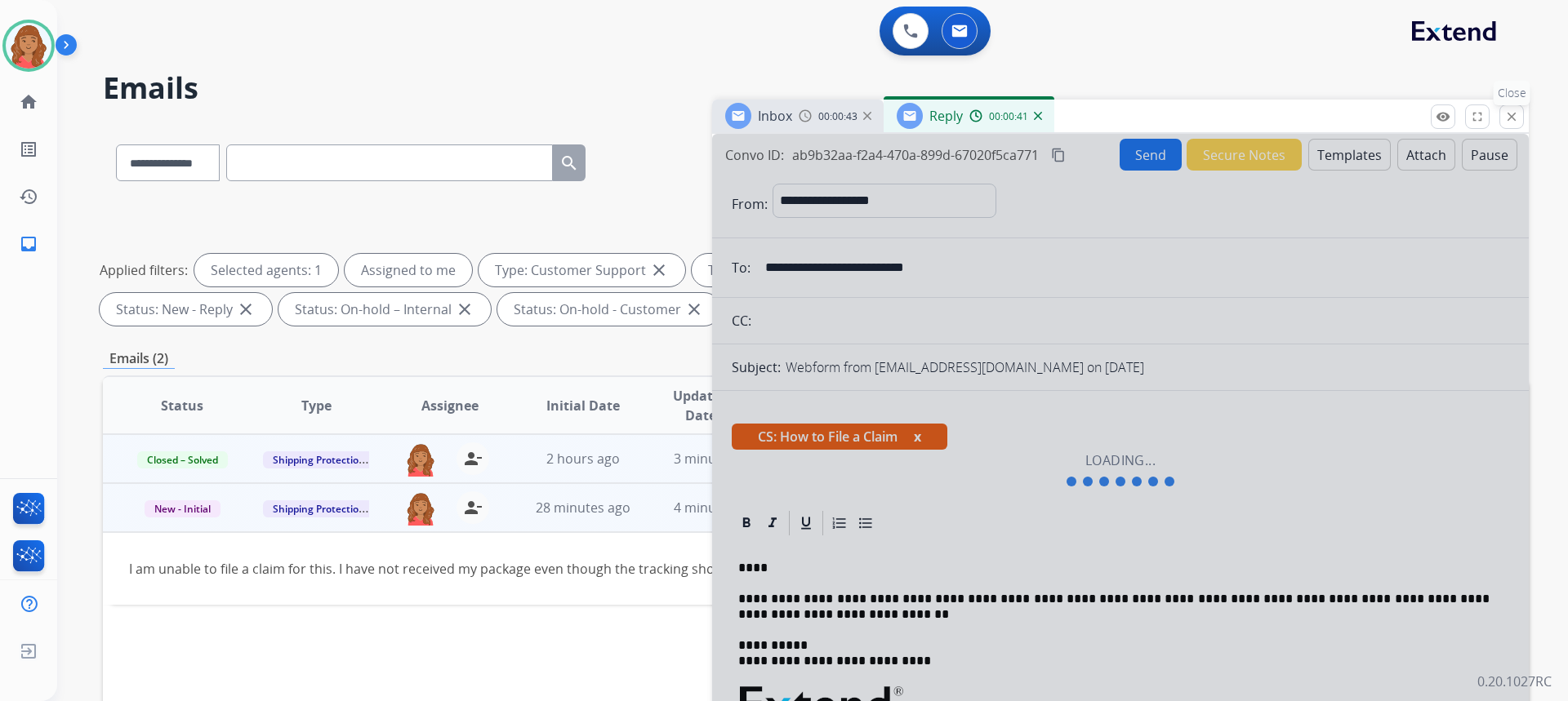
click at [1508, 115] on mat-icon "close" at bounding box center [1512, 117] width 15 height 15
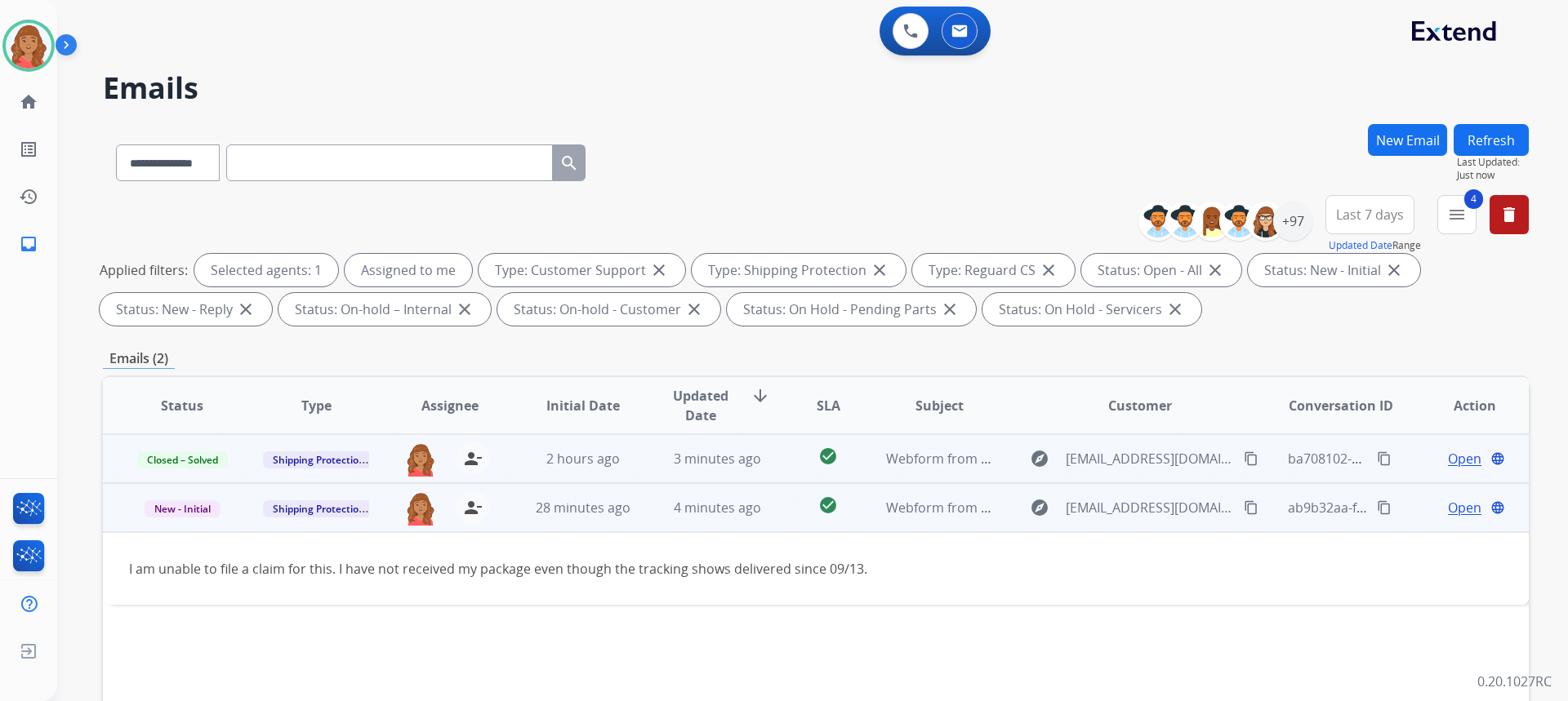
click at [1249, 510] on button "content_copy" at bounding box center [1251, 508] width 20 height 20
click at [1450, 509] on span "Open" at bounding box center [1464, 508] width 34 height 20
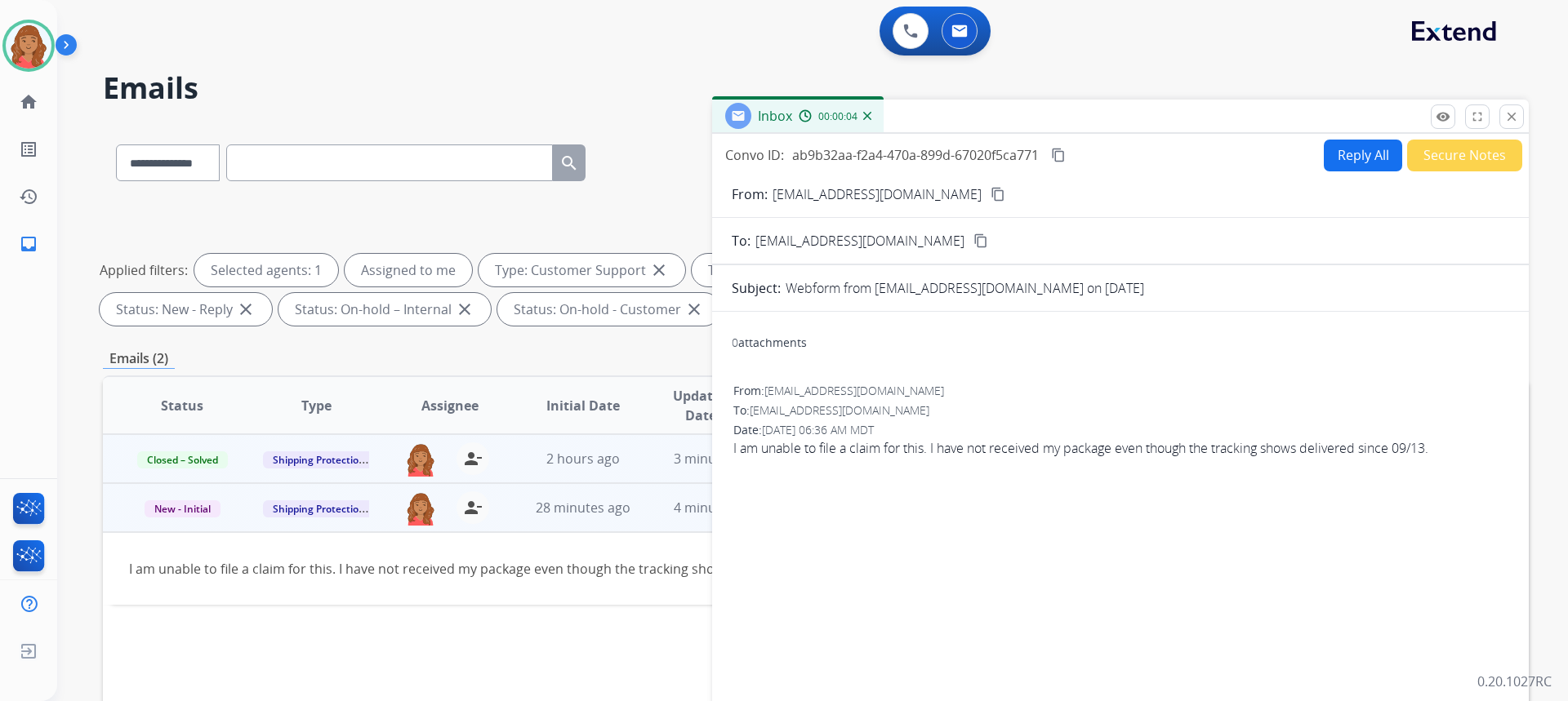
click at [990, 195] on mat-icon "content_copy" at bounding box center [998, 195] width 15 height 15
click at [1516, 119] on mat-icon "close" at bounding box center [1512, 117] width 15 height 15
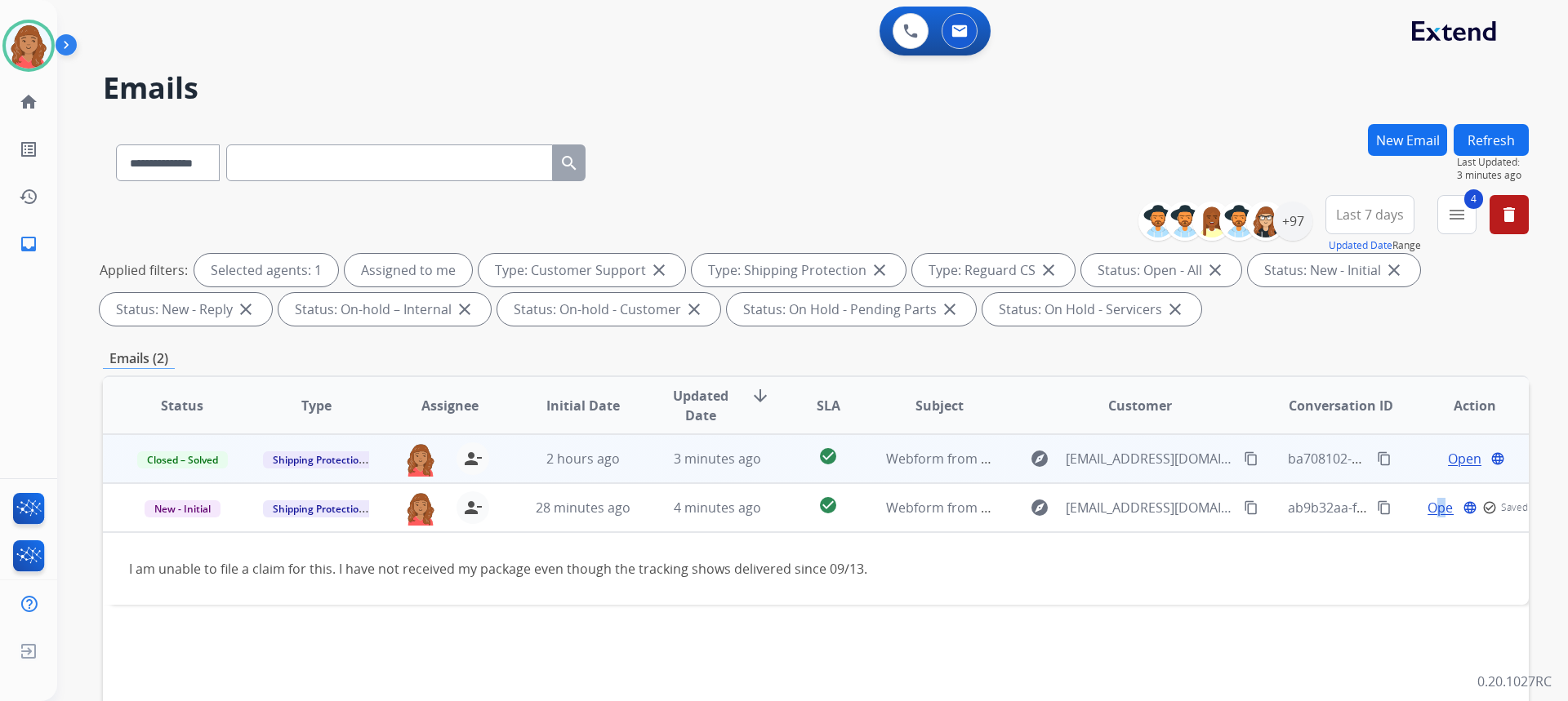
click at [1422, 145] on button "New Email" at bounding box center [1407, 140] width 79 height 32
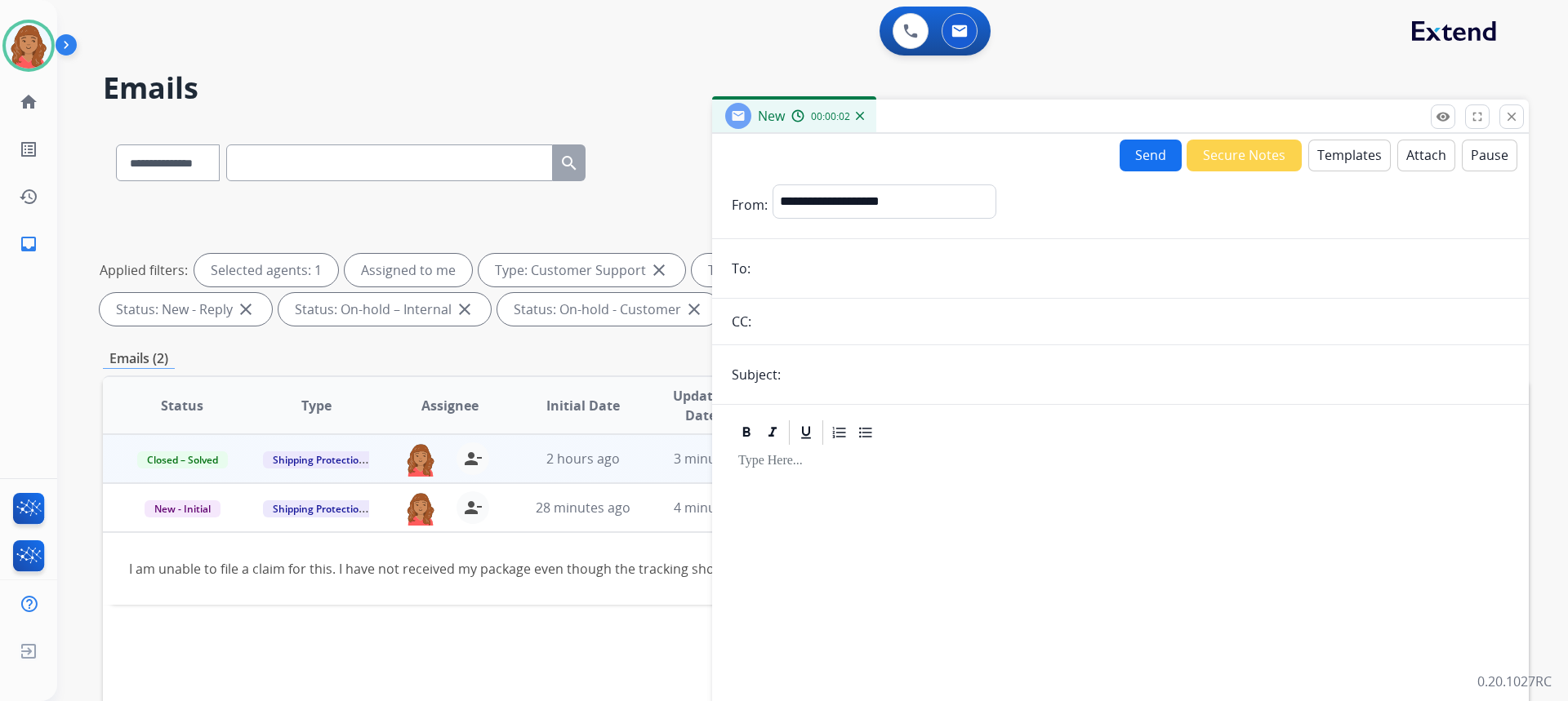
paste input "**********"
type input "**********"
click at [799, 364] on input "text" at bounding box center [1147, 375] width 723 height 33
type input "**********"
drag, startPoint x: 836, startPoint y: 196, endPoint x: 836, endPoint y: 210, distance: 14.0
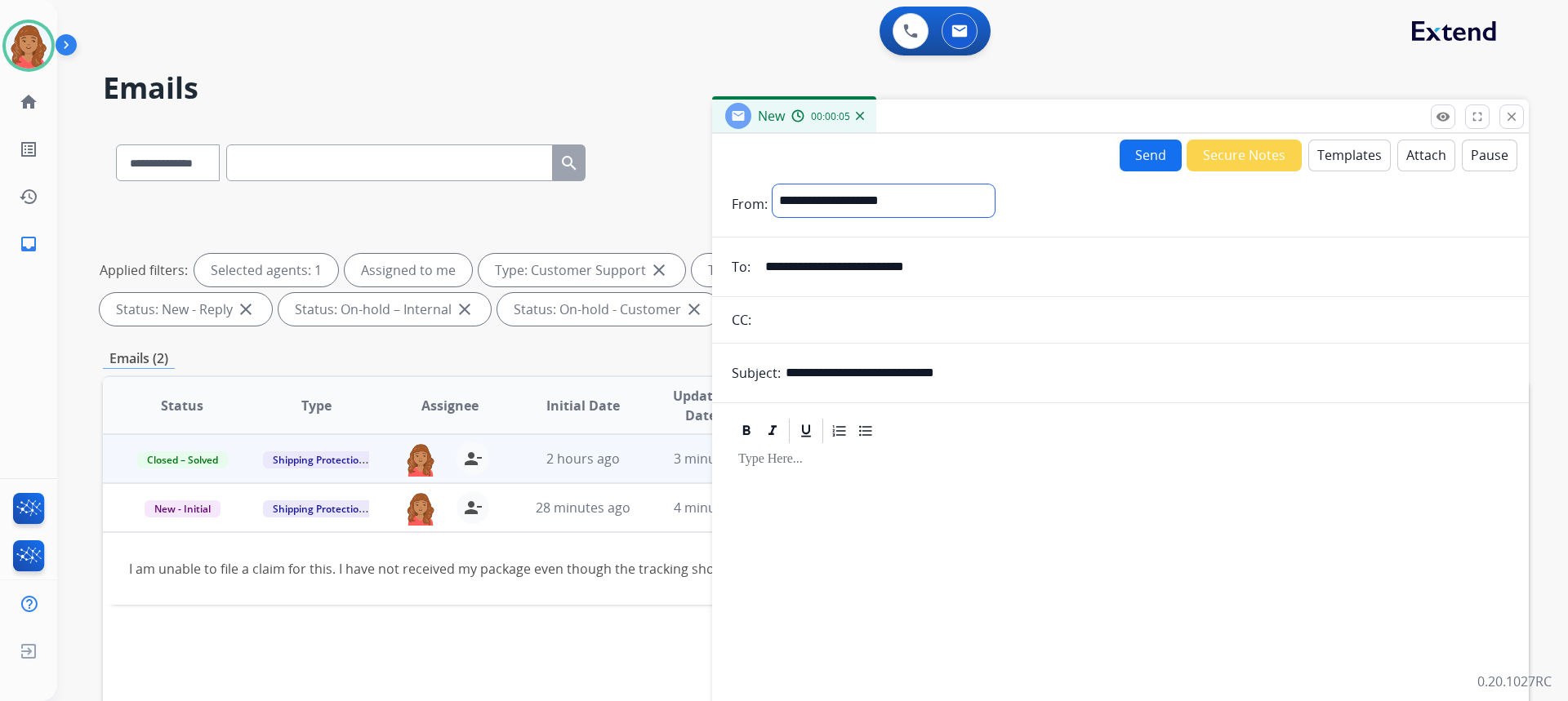
click at [836, 196] on select "**********" at bounding box center [883, 201] width 222 height 33
select select "**********"
click at [773, 185] on select "**********" at bounding box center [883, 201] width 222 height 33
click at [1340, 164] on button "Templates" at bounding box center [1349, 155] width 83 height 32
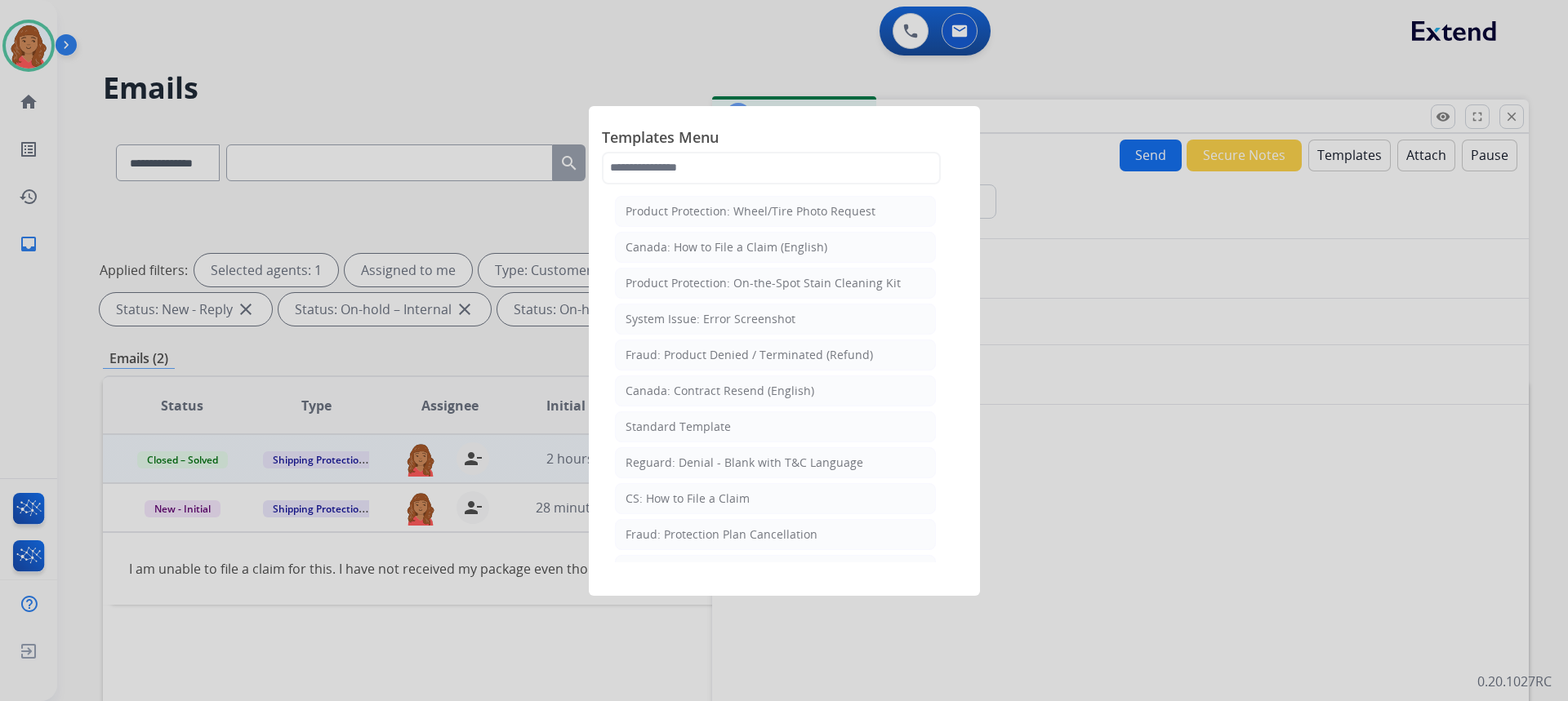
drag, startPoint x: 715, startPoint y: 429, endPoint x: 765, endPoint y: 502, distance: 88.5
click at [715, 430] on div "Standard Template" at bounding box center [678, 427] width 106 height 16
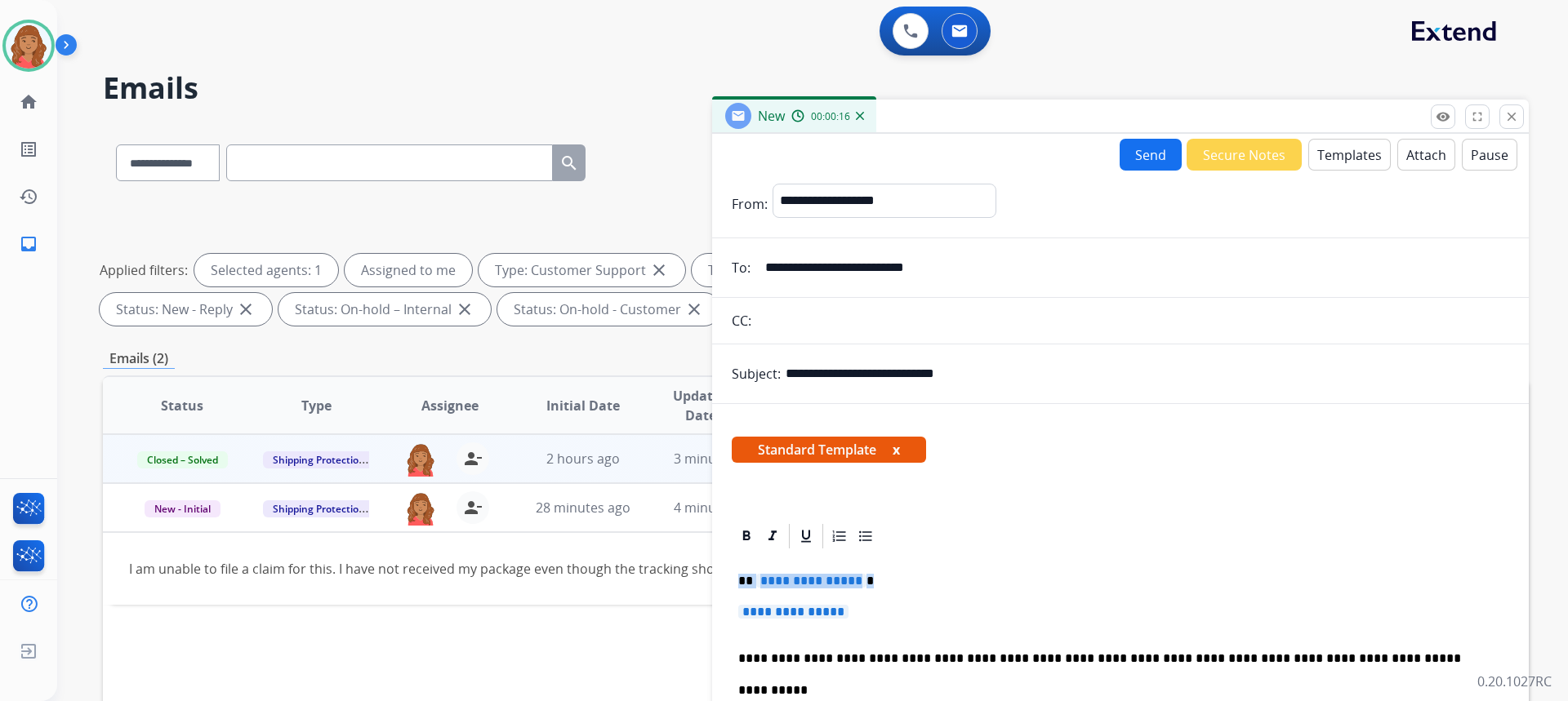
drag, startPoint x: 866, startPoint y: 618, endPoint x: 829, endPoint y: 595, distance: 43.6
click at [860, 614] on p "**********" at bounding box center [1120, 619] width 764 height 30
drag, startPoint x: 861, startPoint y: 614, endPoint x: 818, endPoint y: 600, distance: 45.2
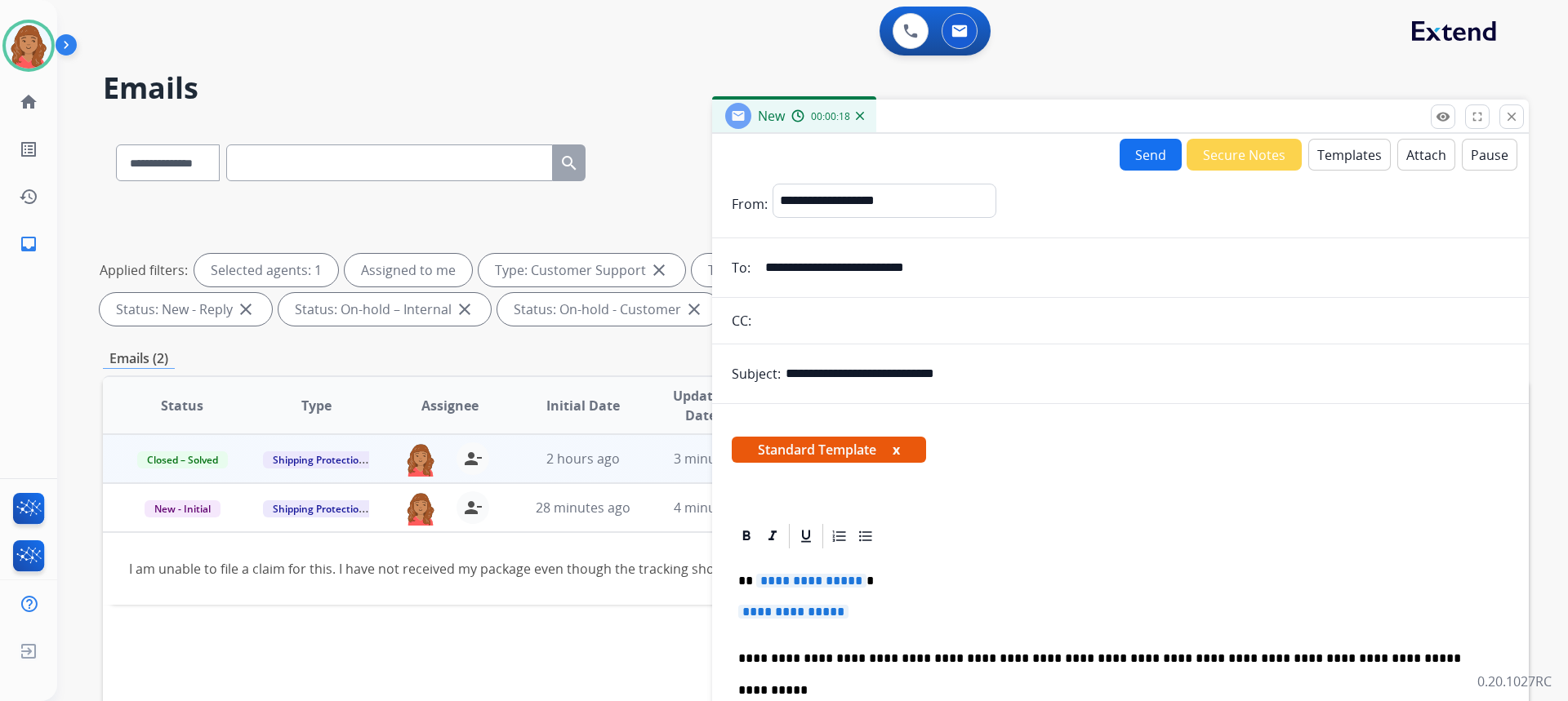
click at [863, 610] on p "**********" at bounding box center [1120, 619] width 764 height 30
click at [860, 611] on p "**********" at bounding box center [1120, 619] width 764 height 30
drag, startPoint x: 860, startPoint y: 611, endPoint x: 735, endPoint y: 563, distance: 133.9
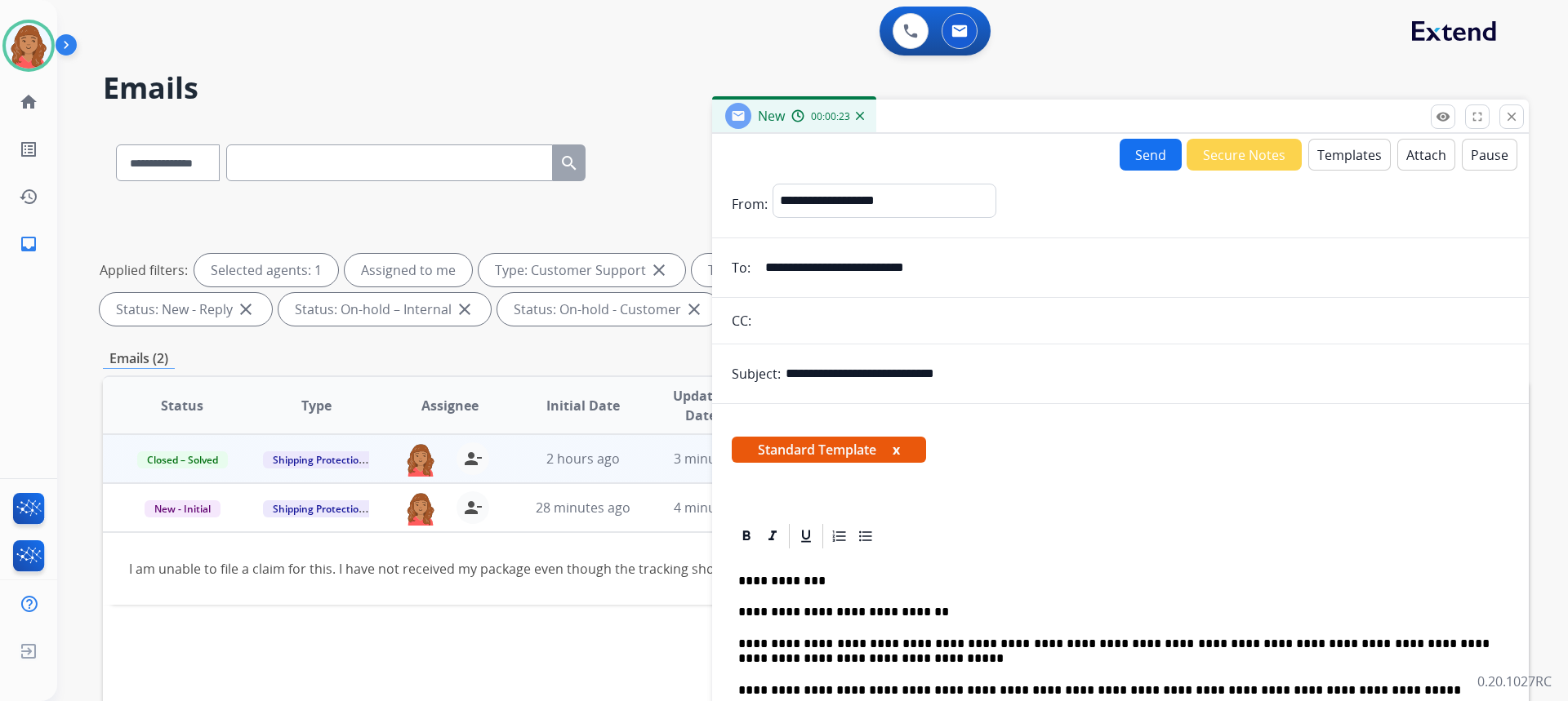
click at [1138, 163] on button "Send" at bounding box center [1151, 155] width 62 height 32
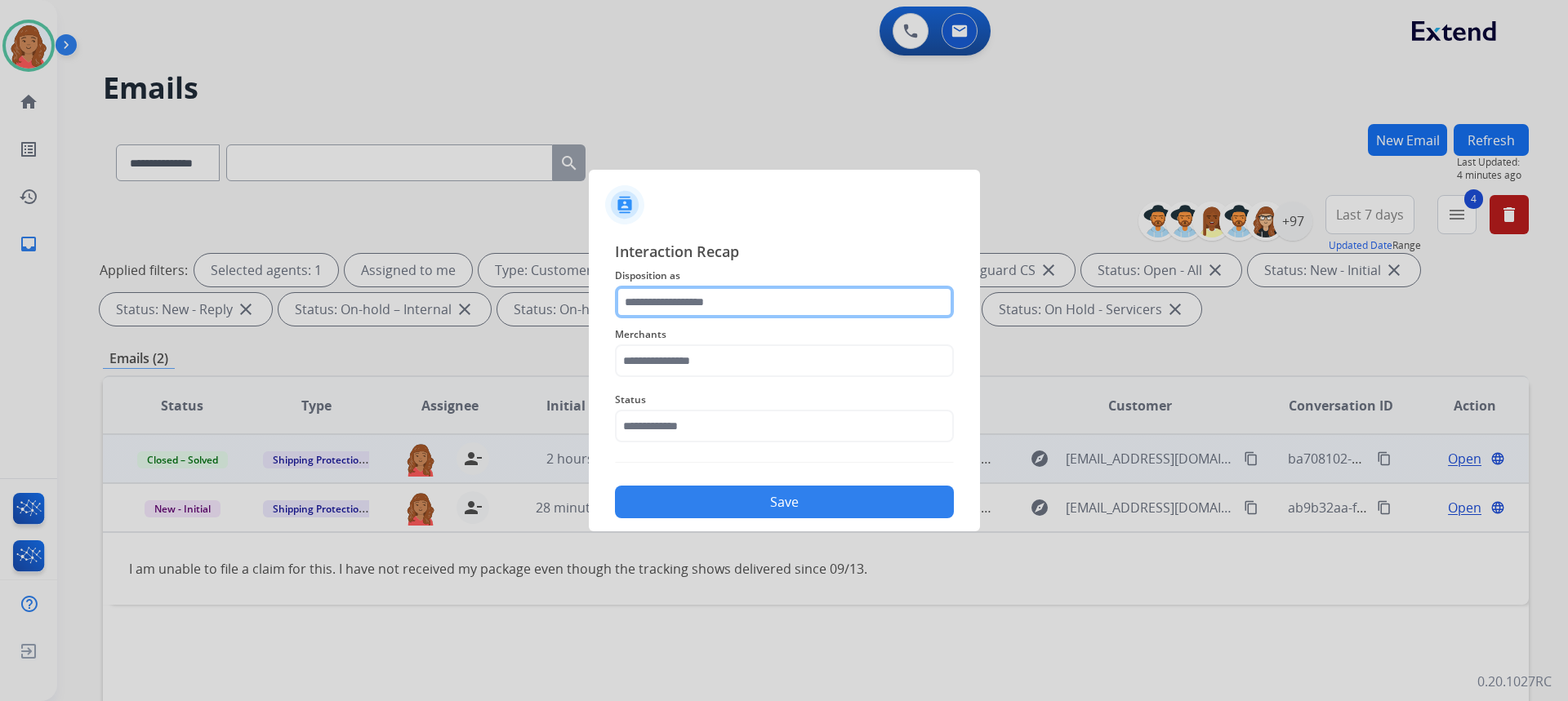
click at [727, 300] on input "text" at bounding box center [784, 302] width 339 height 33
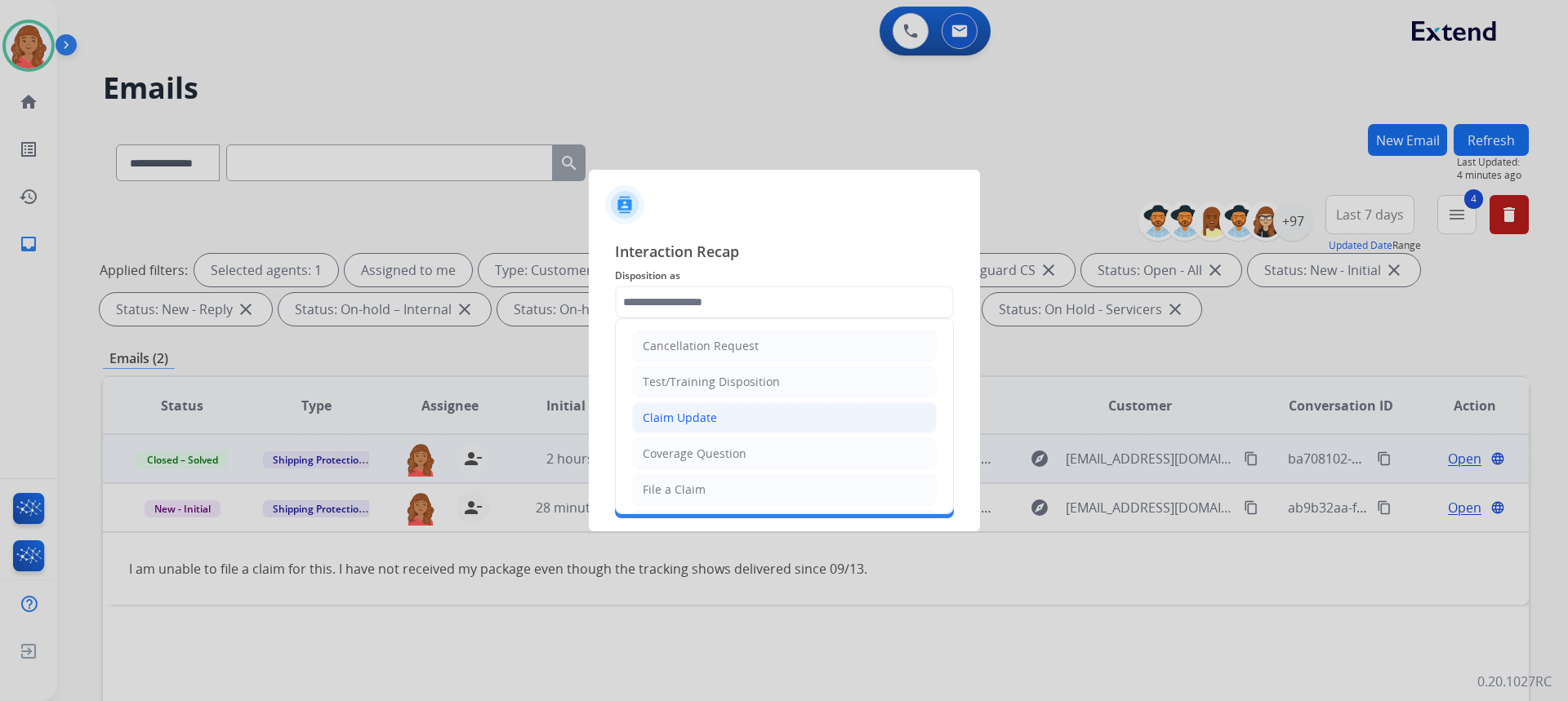
click at [699, 422] on div "Claim Update" at bounding box center [679, 418] width 74 height 16
type input "**********"
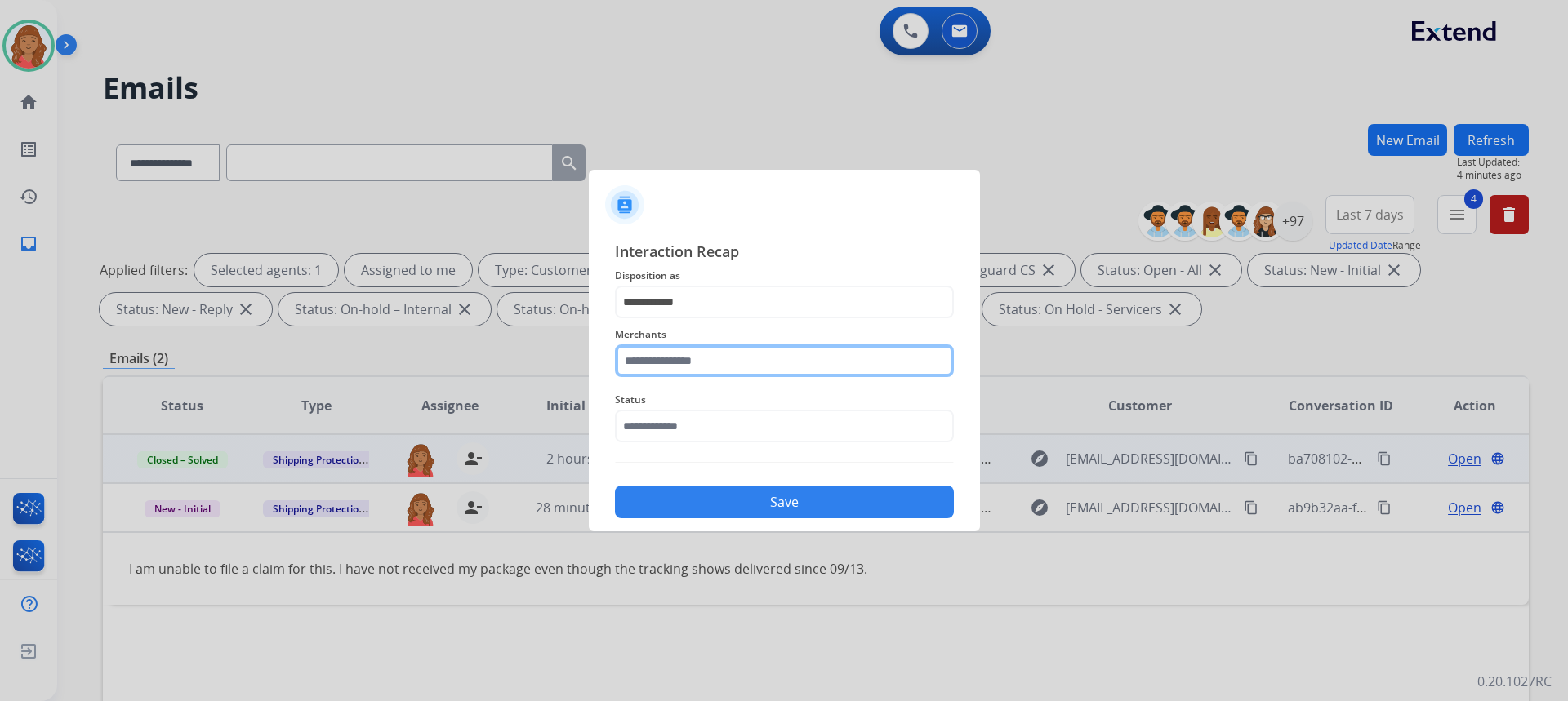
click at [694, 354] on input "text" at bounding box center [784, 361] width 339 height 33
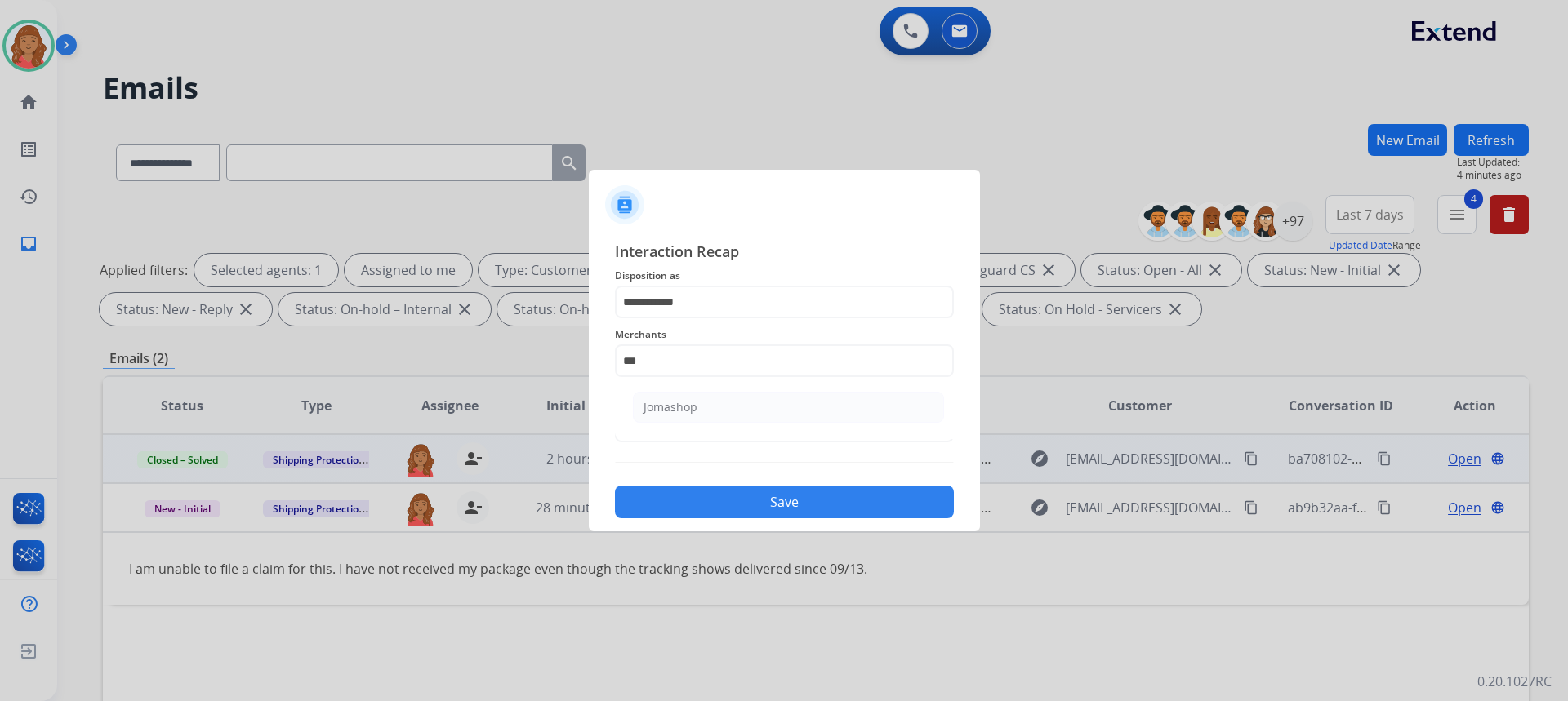
drag, startPoint x: 710, startPoint y: 407, endPoint x: 712, endPoint y: 427, distance: 20.1
click at [710, 408] on li "Jomashop" at bounding box center [788, 407] width 311 height 31
type input "********"
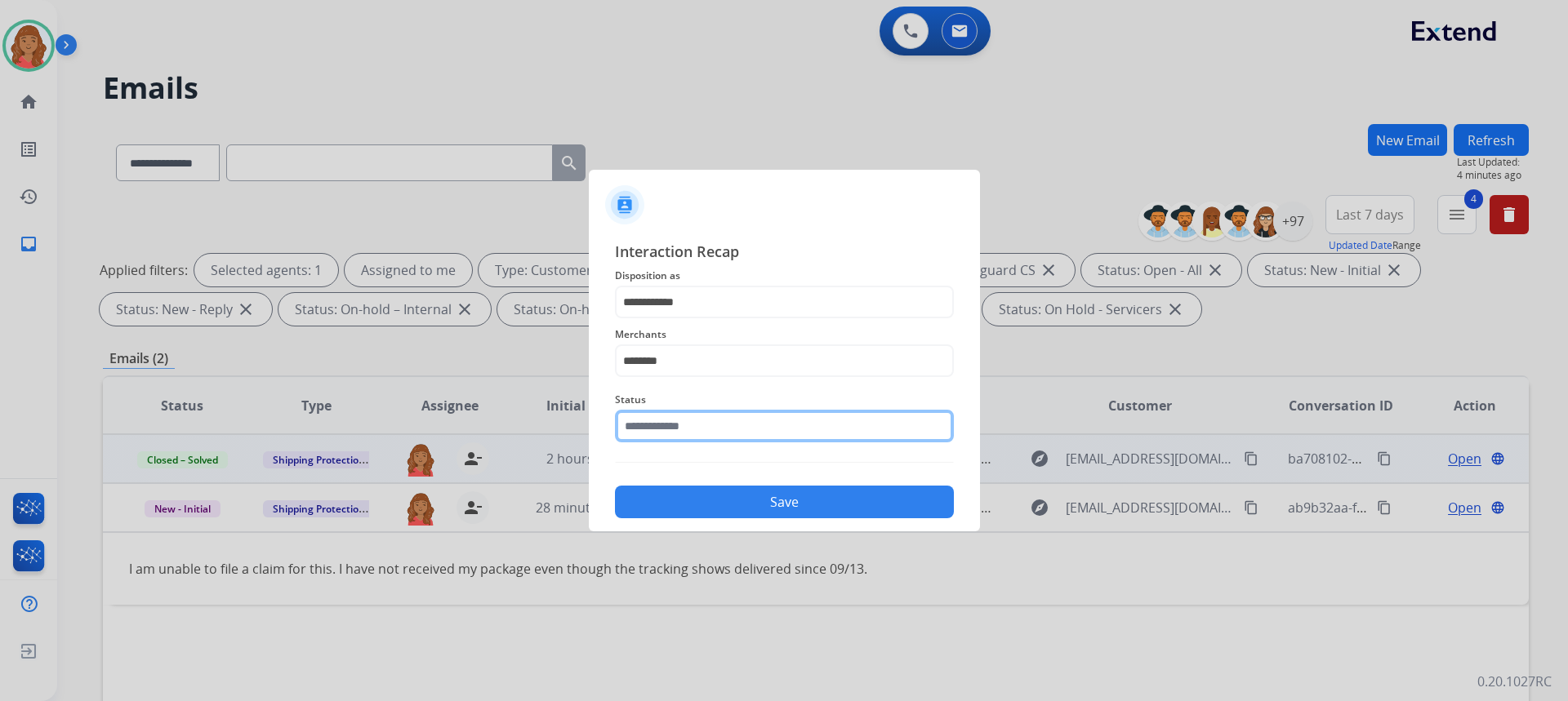
click at [709, 427] on input "text" at bounding box center [784, 426] width 339 height 33
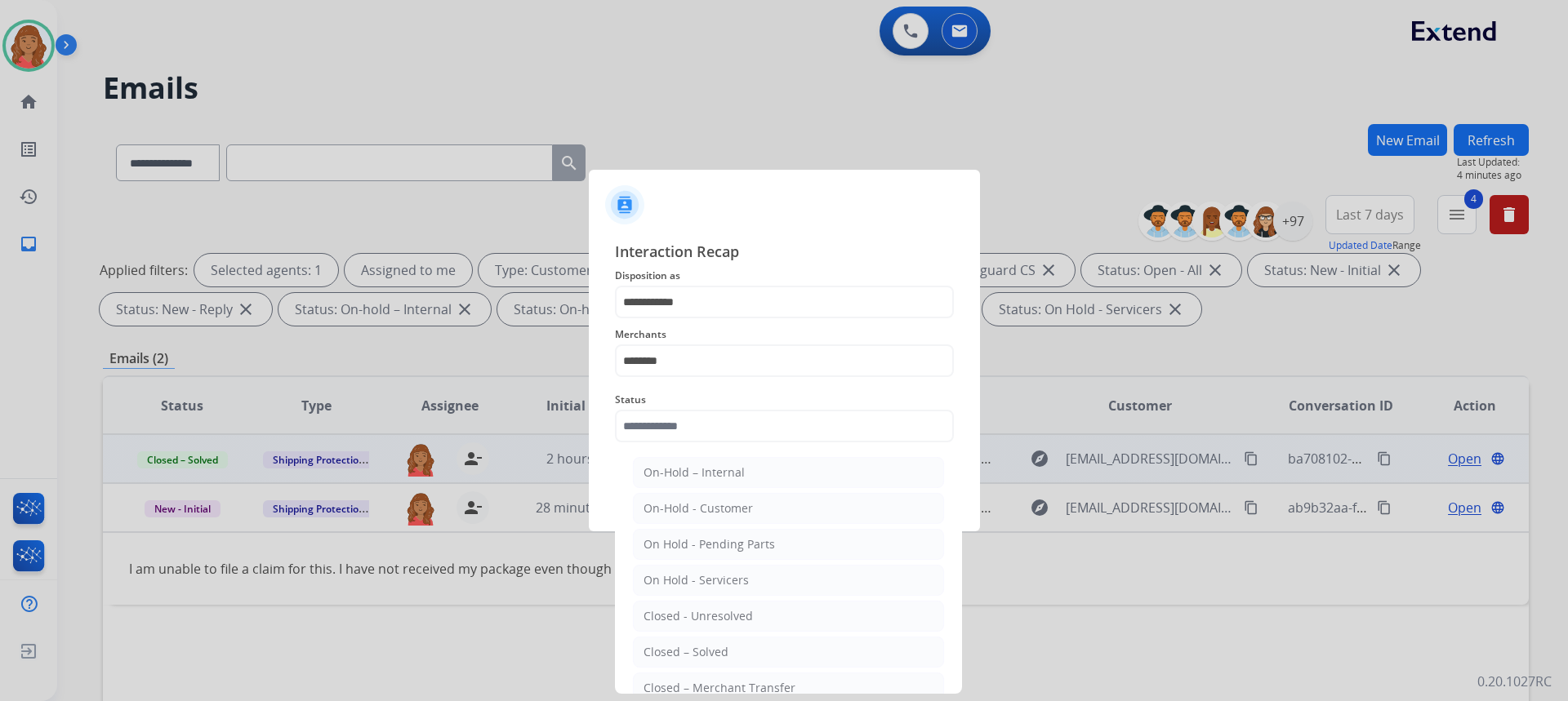
drag, startPoint x: 714, startPoint y: 645, endPoint x: 724, endPoint y: 643, distance: 10.2
click at [714, 646] on div "Closed – Solved" at bounding box center [686, 652] width 85 height 16
type input "**********"
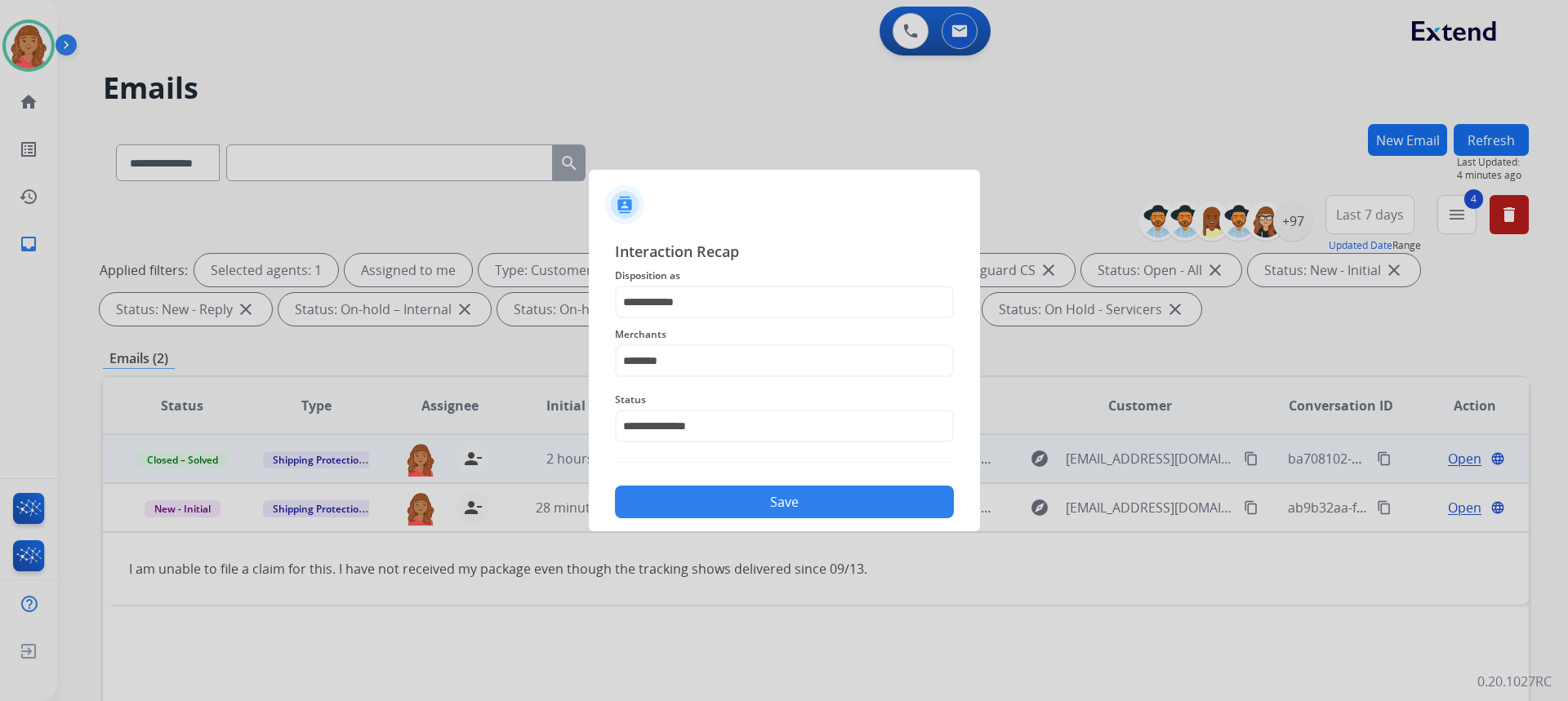
click at [750, 499] on button "Save" at bounding box center [784, 502] width 339 height 33
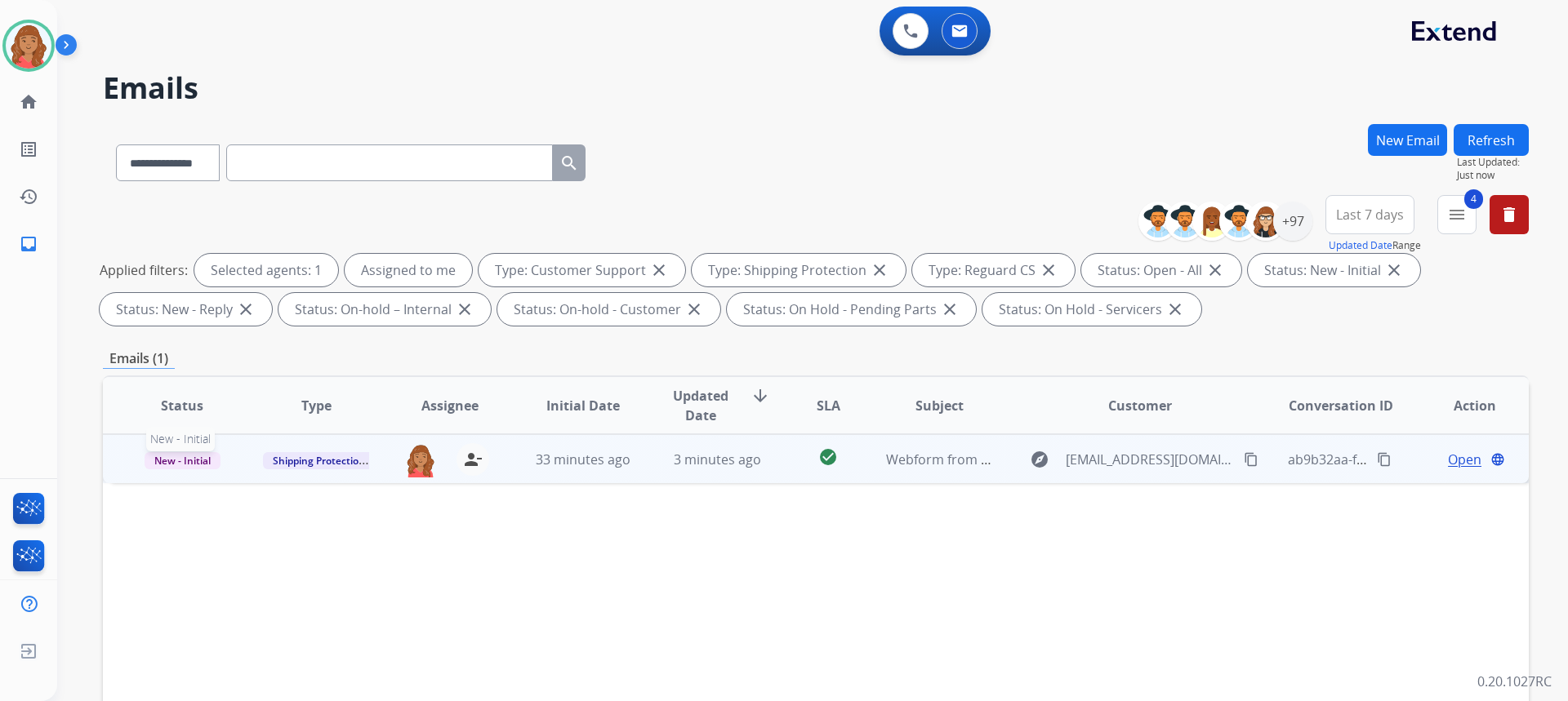
click at [179, 453] on span "New - Initial" at bounding box center [182, 461] width 76 height 17
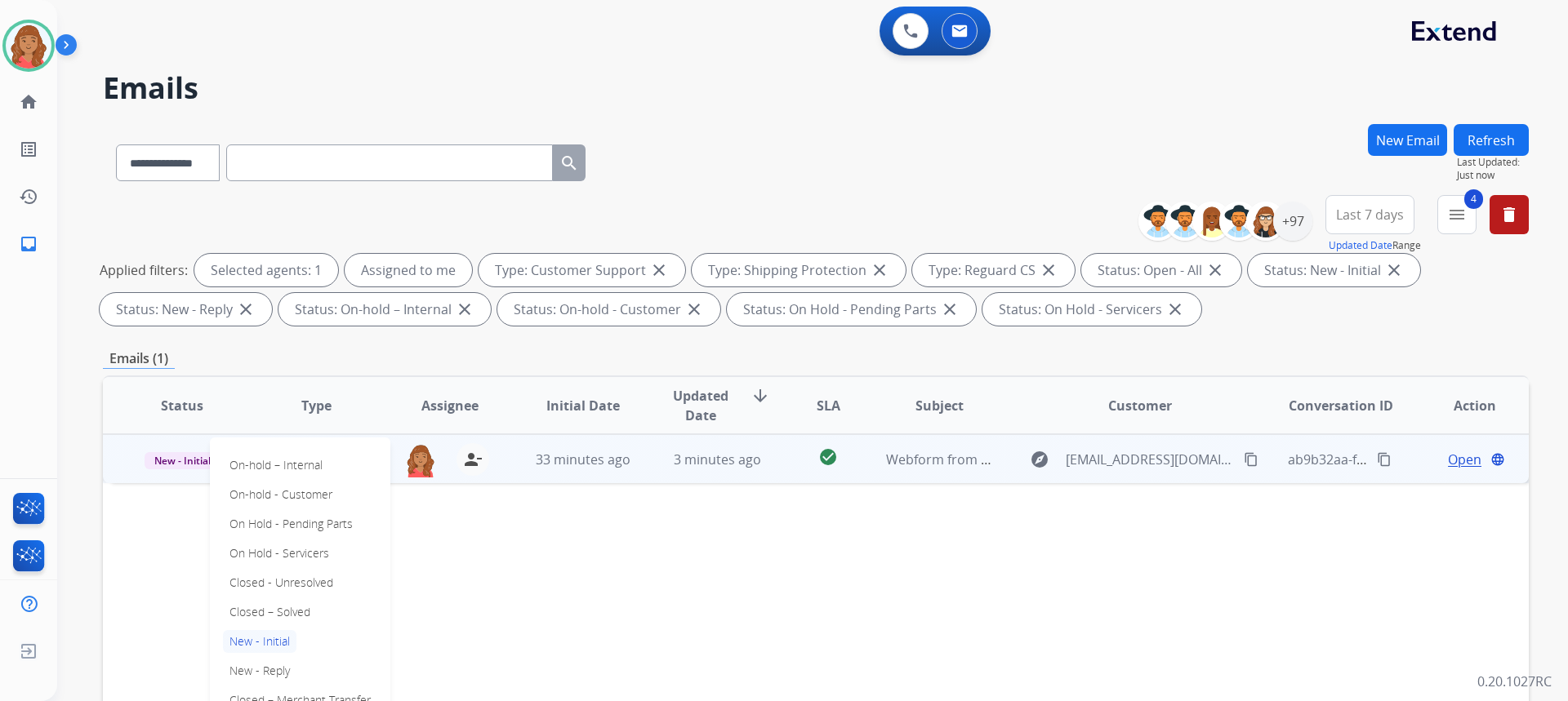
drag, startPoint x: 300, startPoint y: 610, endPoint x: 307, endPoint y: 604, distance: 9.2
click at [300, 609] on p "Closed – Solved" at bounding box center [269, 612] width 94 height 23
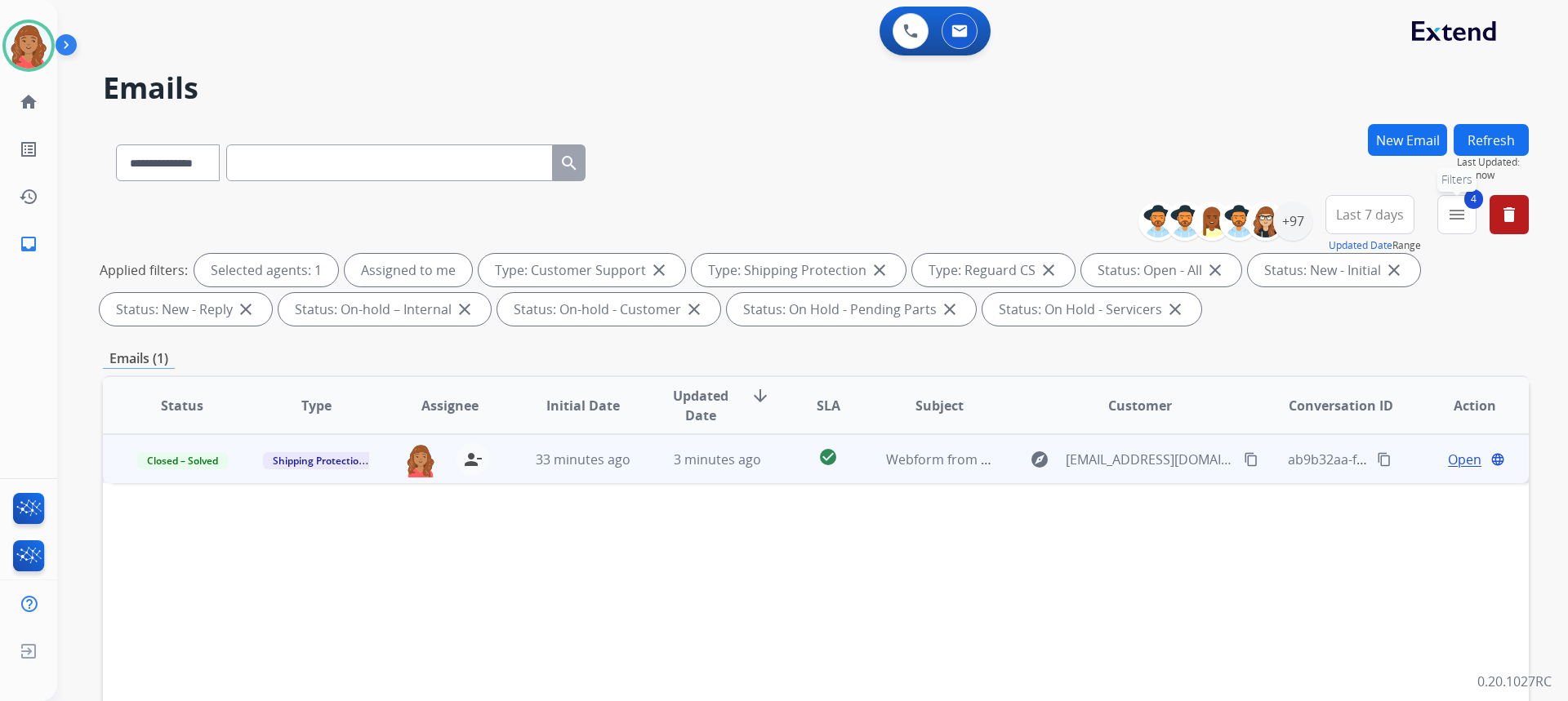
click at [1460, 222] on mat-icon "menu" at bounding box center [1457, 214] width 20 height 20
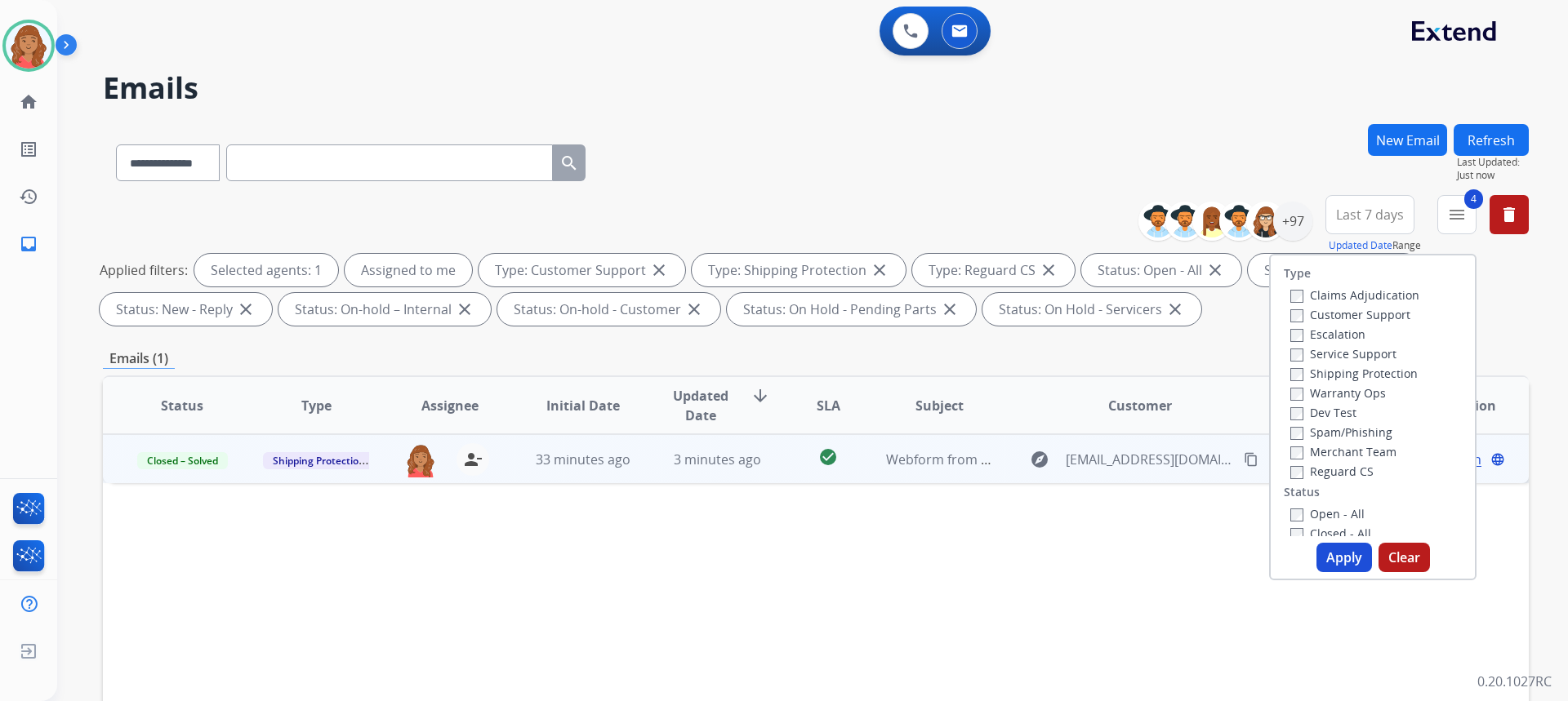
click at [1333, 559] on button "Apply" at bounding box center [1345, 558] width 56 height 29
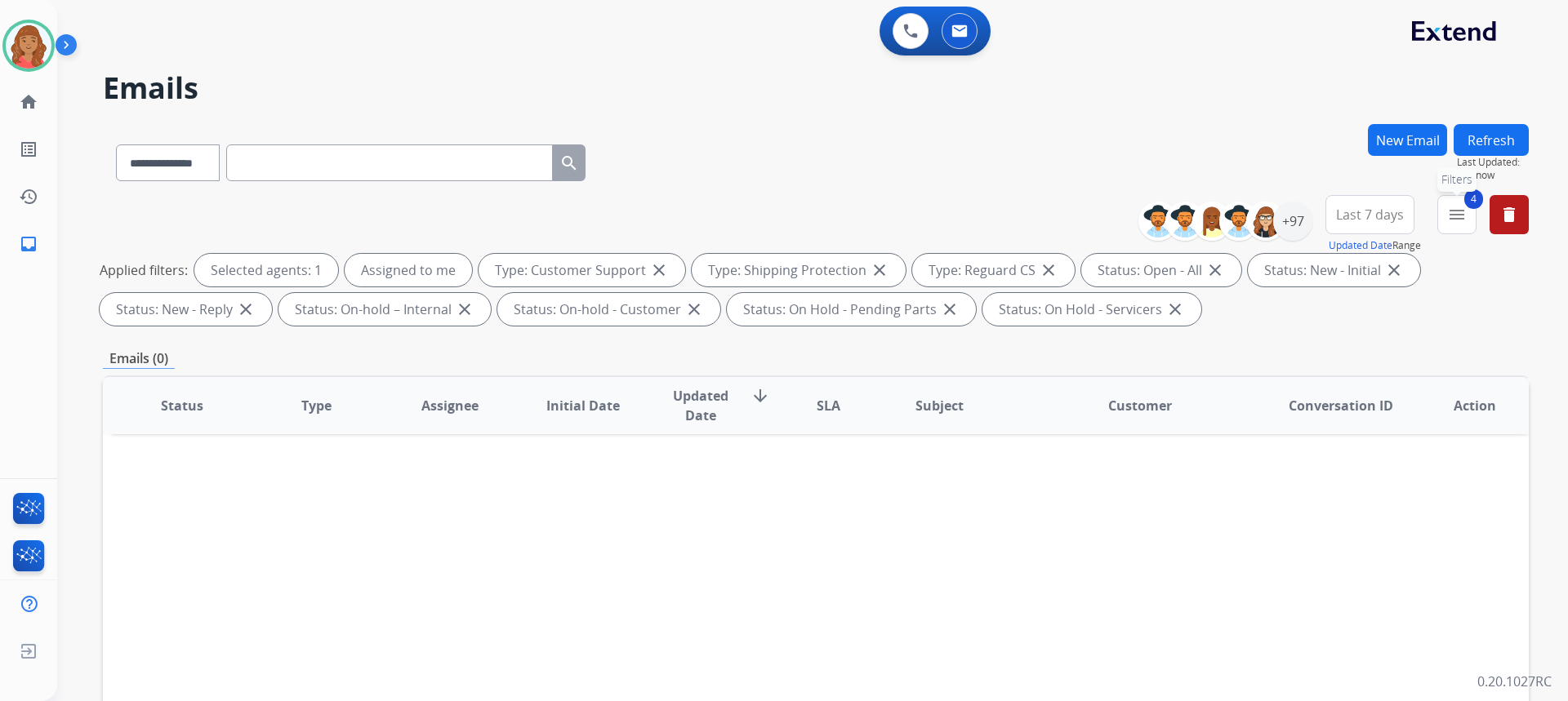
click at [1460, 219] on mat-icon "menu" at bounding box center [1457, 214] width 20 height 20
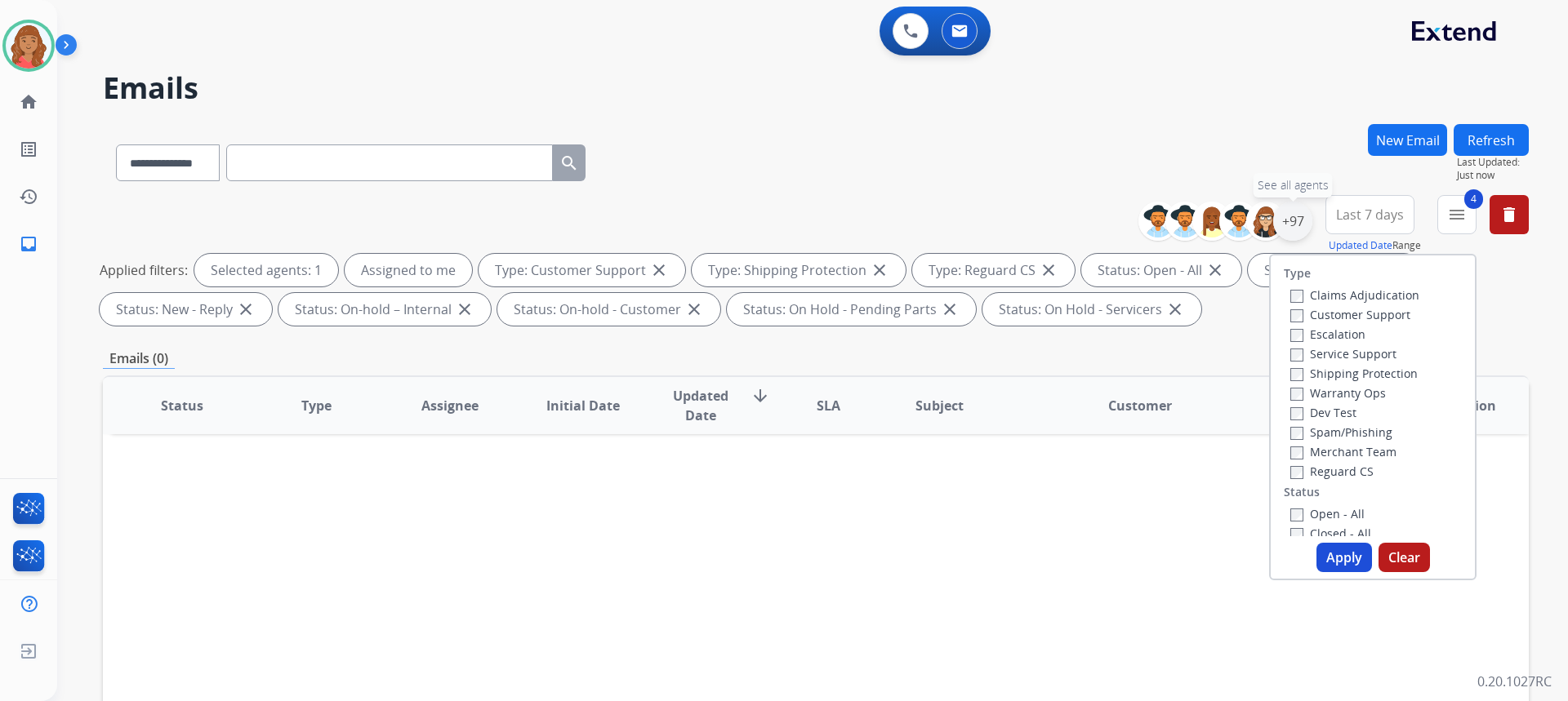
click at [1291, 226] on div "+97" at bounding box center [1293, 221] width 39 height 39
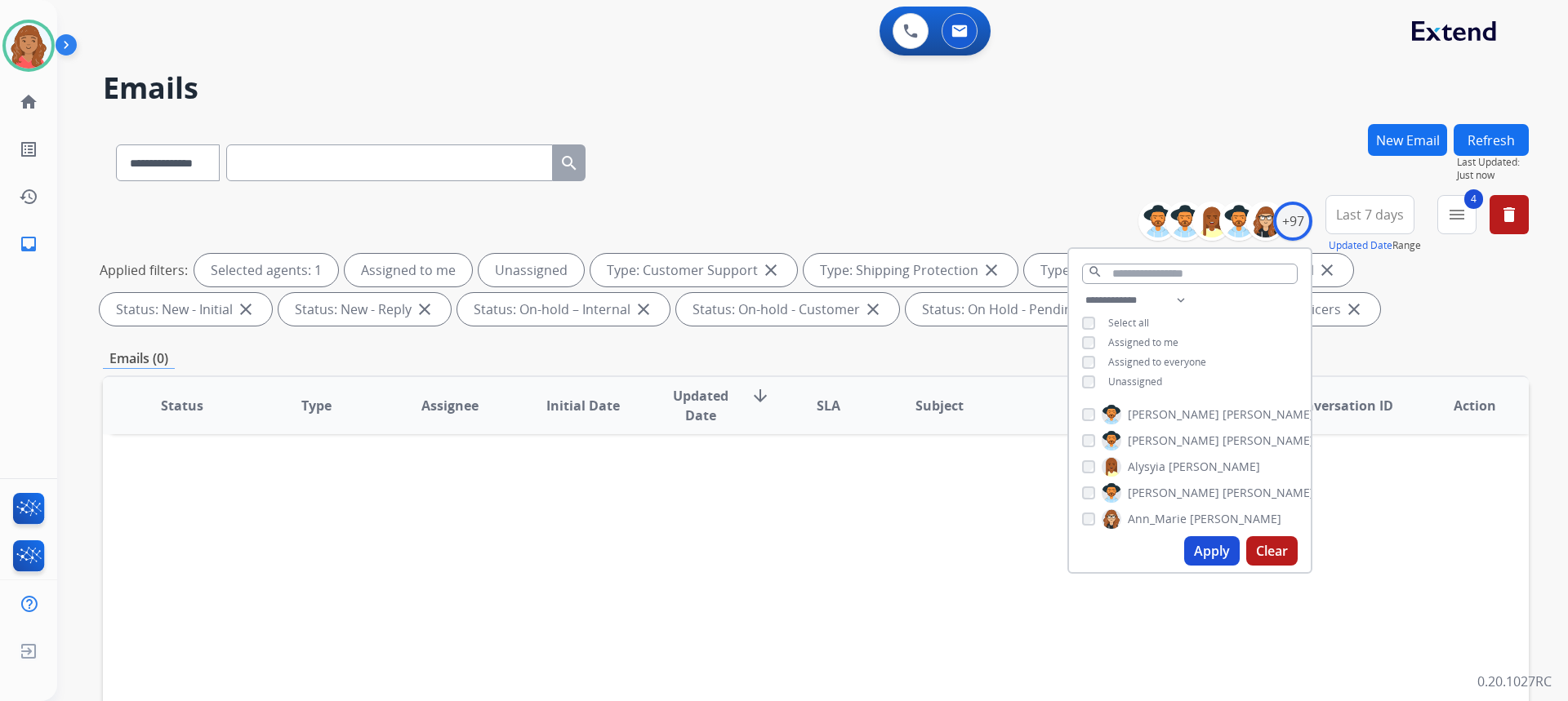
click at [1210, 550] on button "Apply" at bounding box center [1212, 551] width 56 height 29
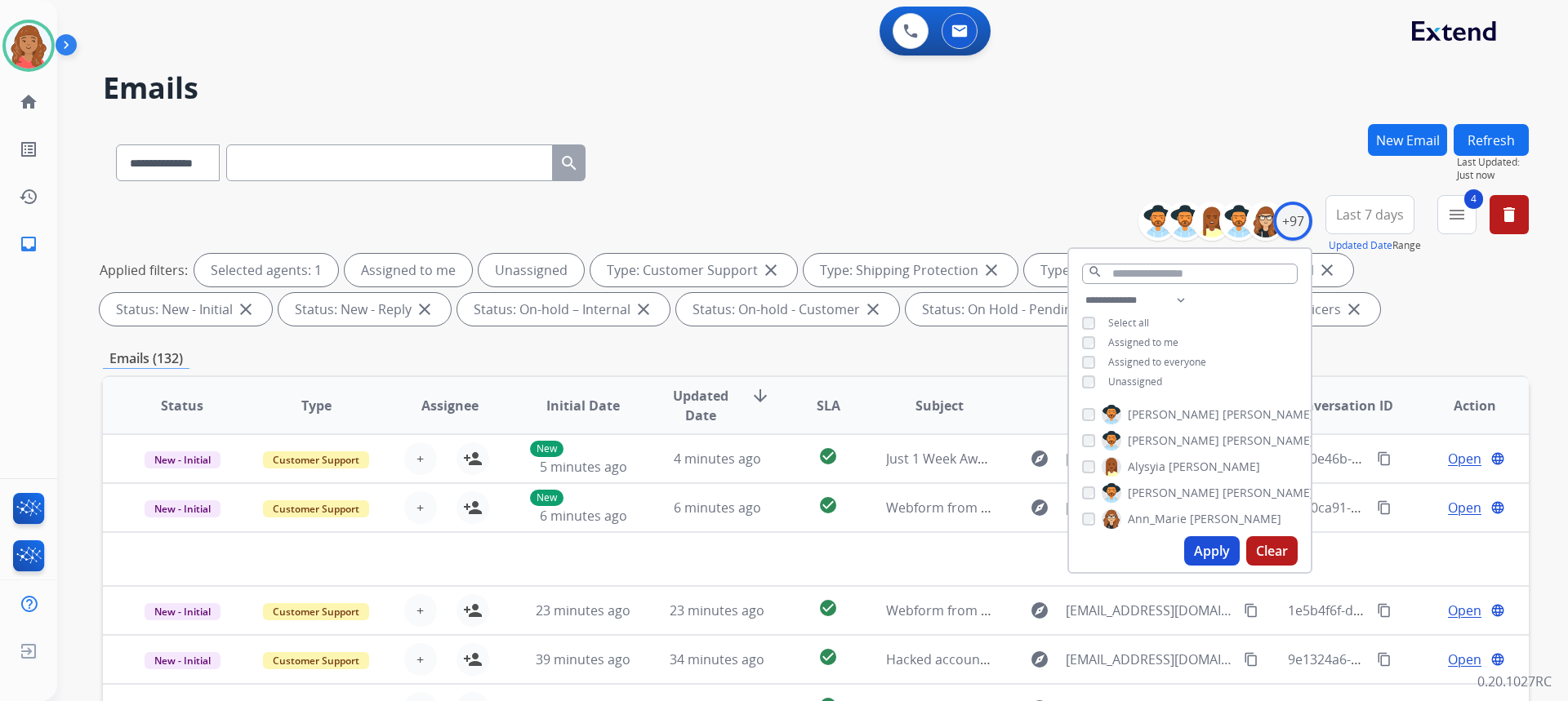
click at [839, 361] on div "Emails (132)" at bounding box center [816, 358] width 1426 height 20
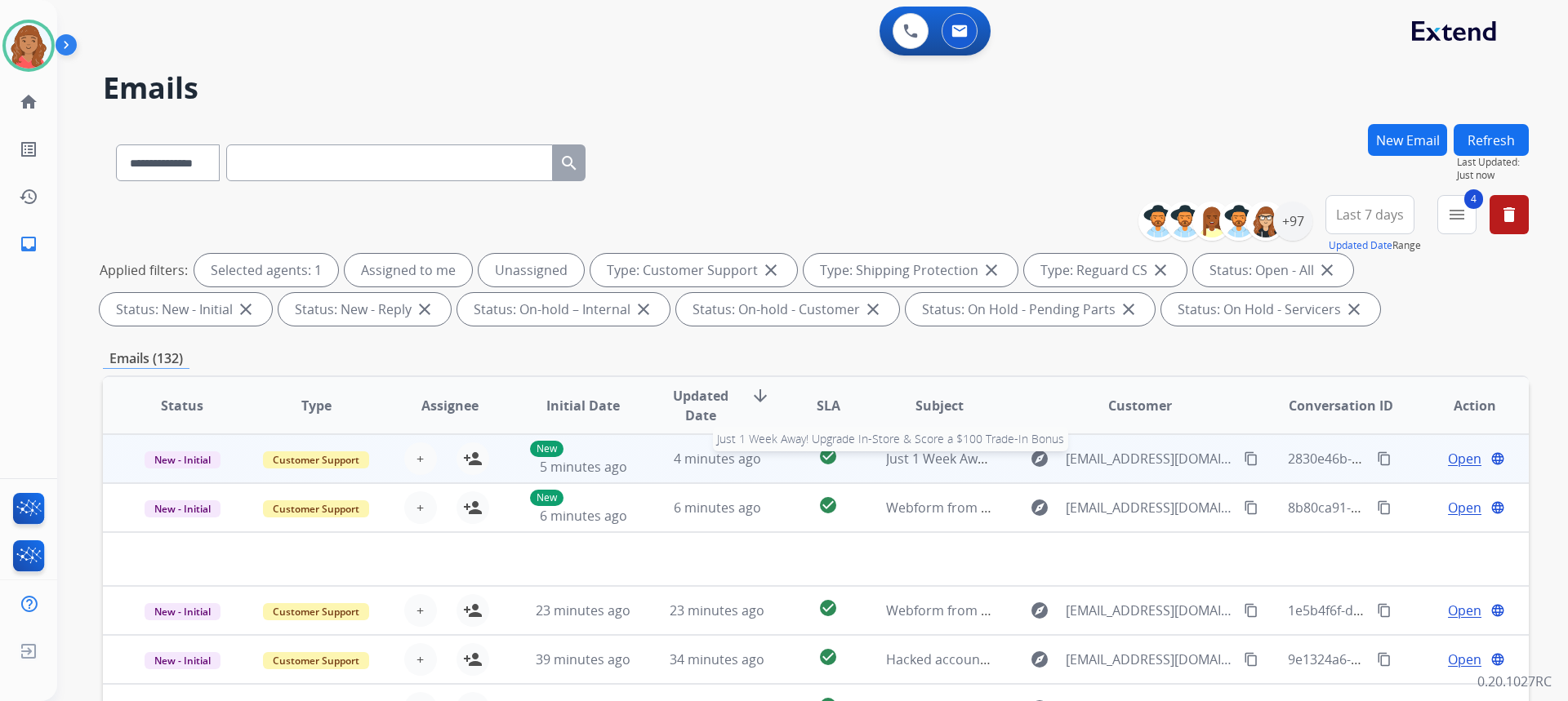
click at [957, 461] on span "Just 1 Week Away! Upgrade In-Store & Score a $100 Trade-In Bonus" at bounding box center [1091, 459] width 410 height 18
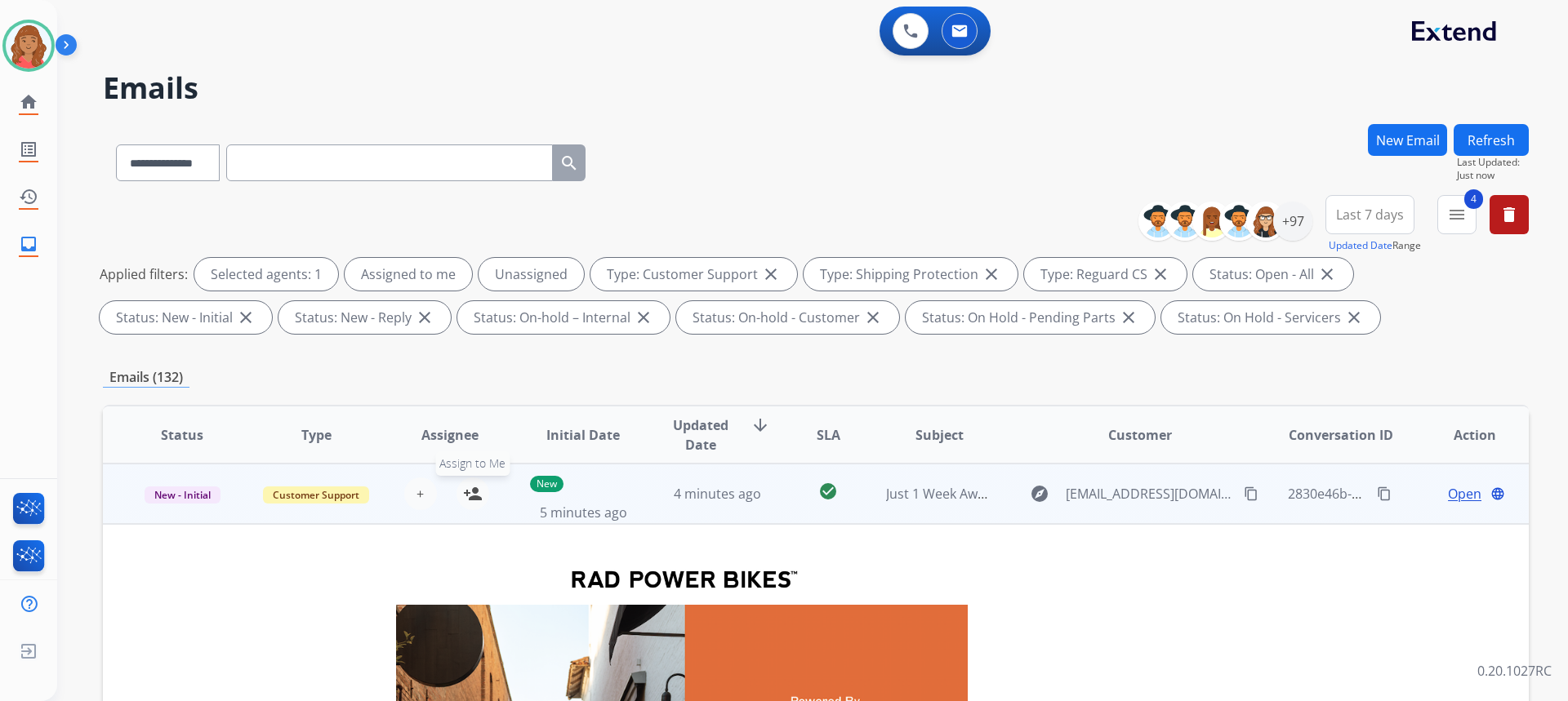
click at [467, 497] on mat-icon "person_add" at bounding box center [473, 494] width 20 height 20
click at [206, 500] on span "New - Initial" at bounding box center [182, 495] width 76 height 17
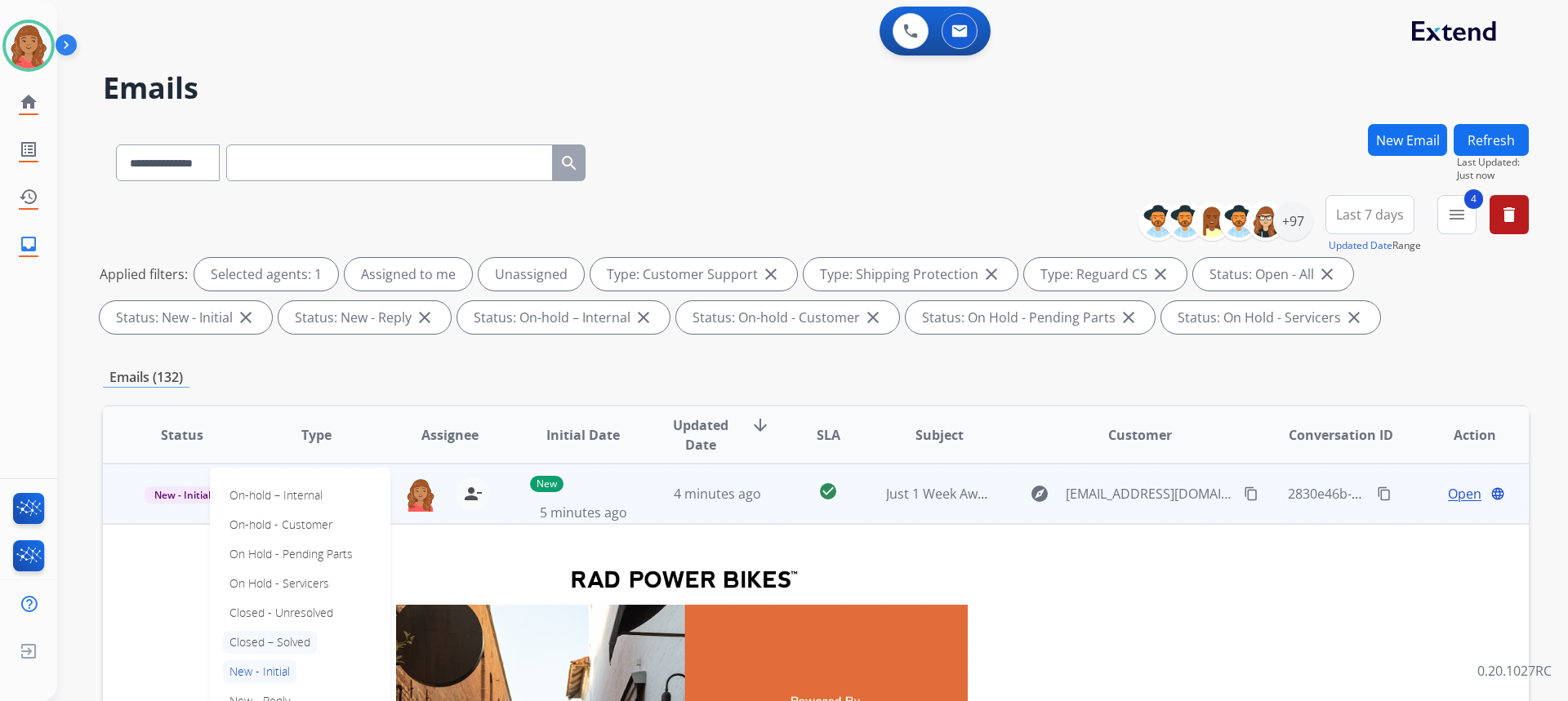
click at [279, 639] on p "Closed – Solved" at bounding box center [269, 642] width 94 height 23
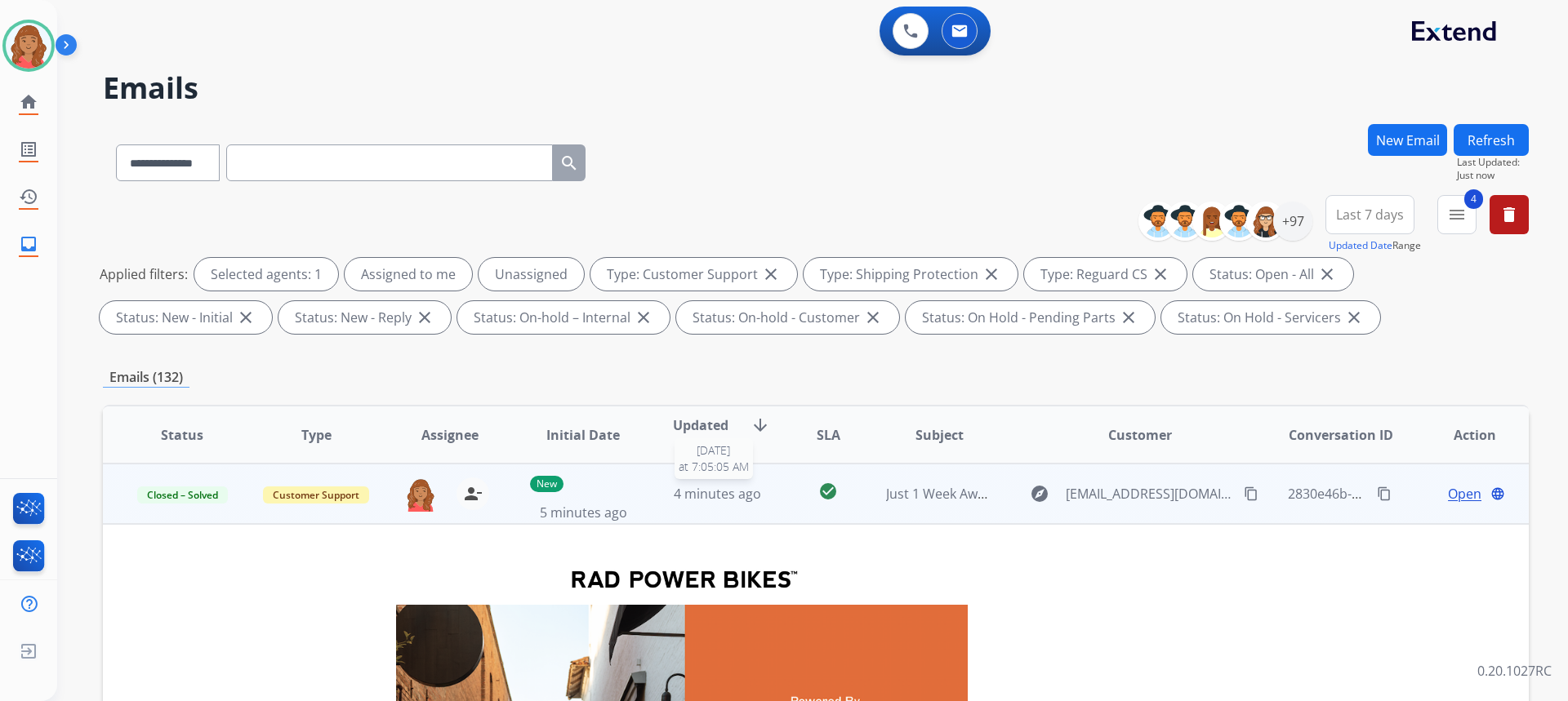
click at [722, 486] on span "4 minutes ago" at bounding box center [717, 494] width 88 height 18
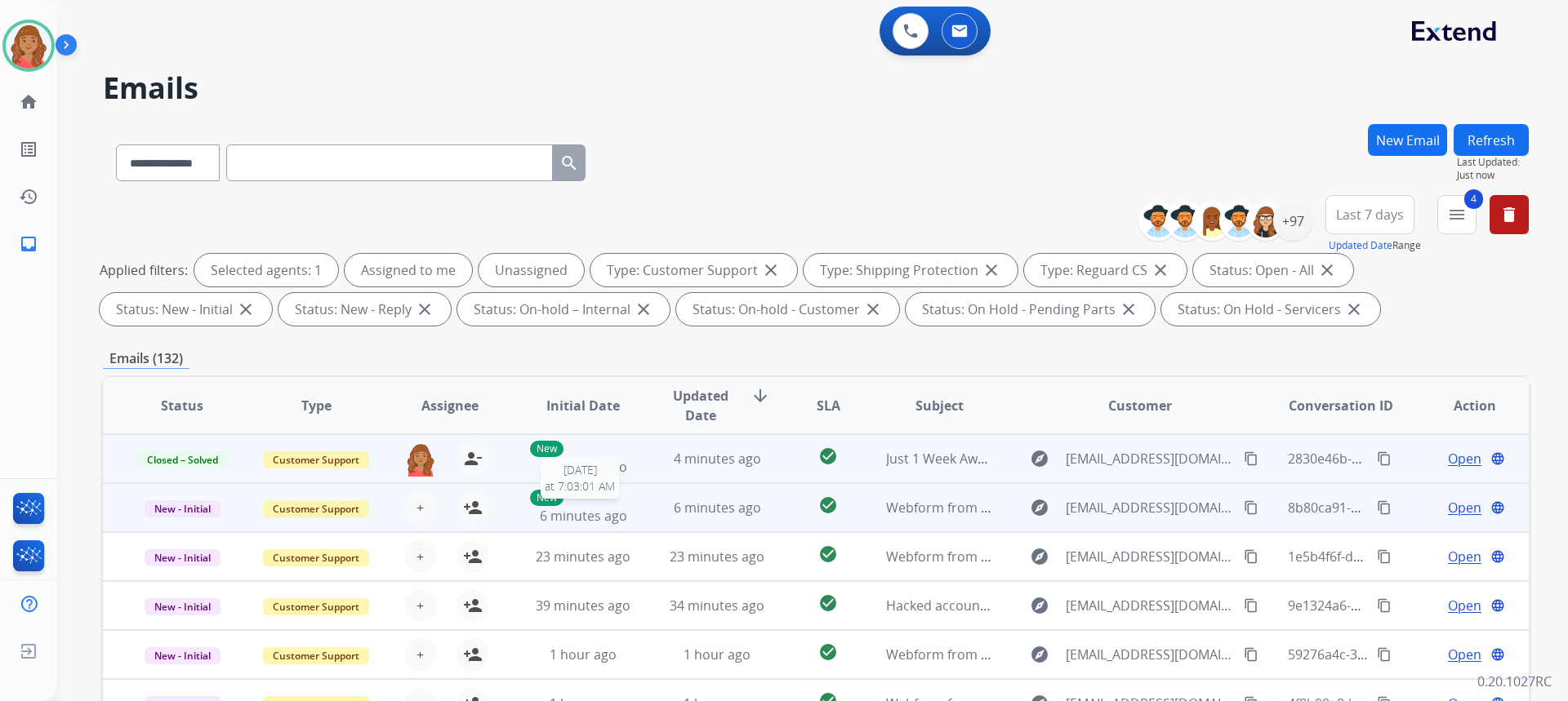
click at [608, 513] on span "6 minutes ago" at bounding box center [583, 516] width 88 height 18
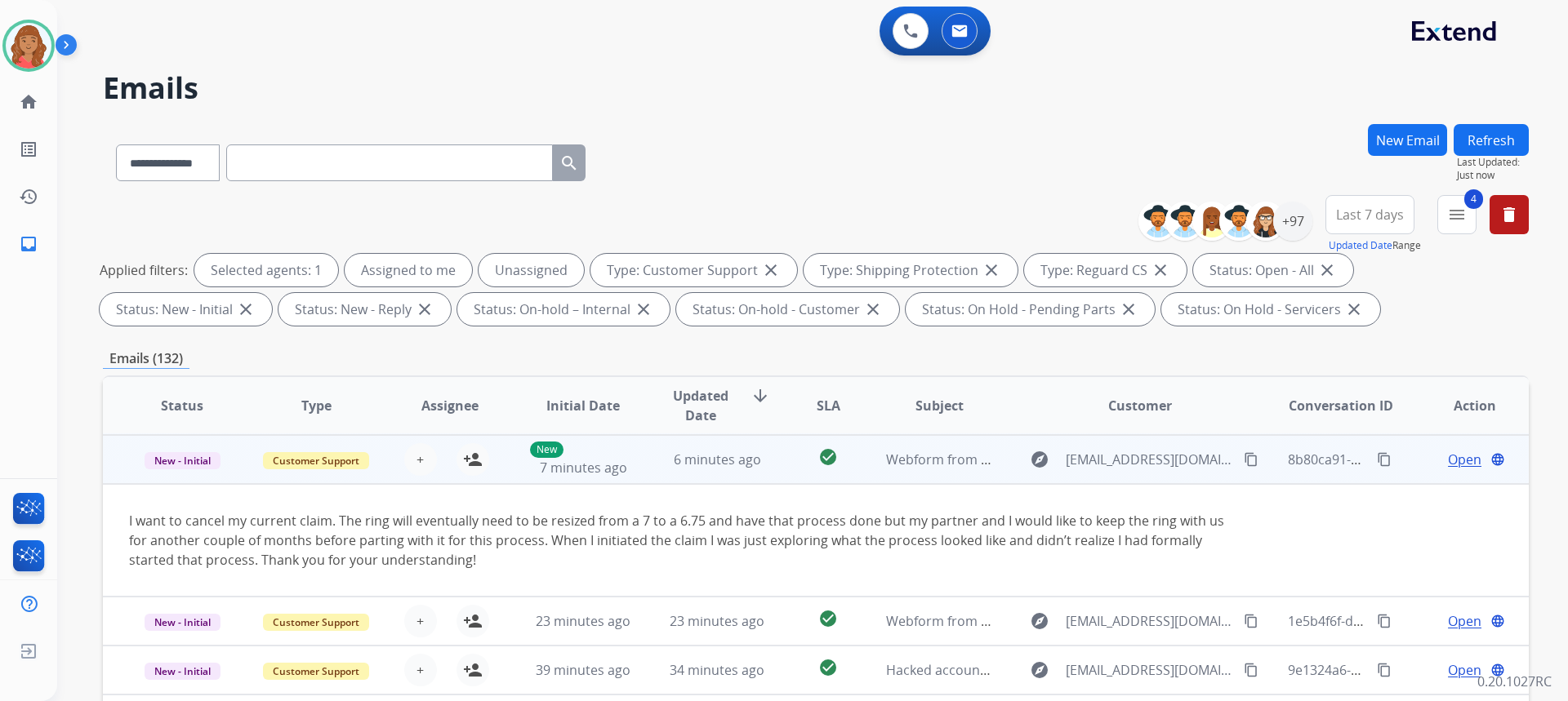
scroll to position [49, 0]
click at [1244, 462] on mat-icon "content_copy" at bounding box center [1251, 459] width 15 height 15
click at [200, 462] on span "New - Initial" at bounding box center [182, 460] width 76 height 17
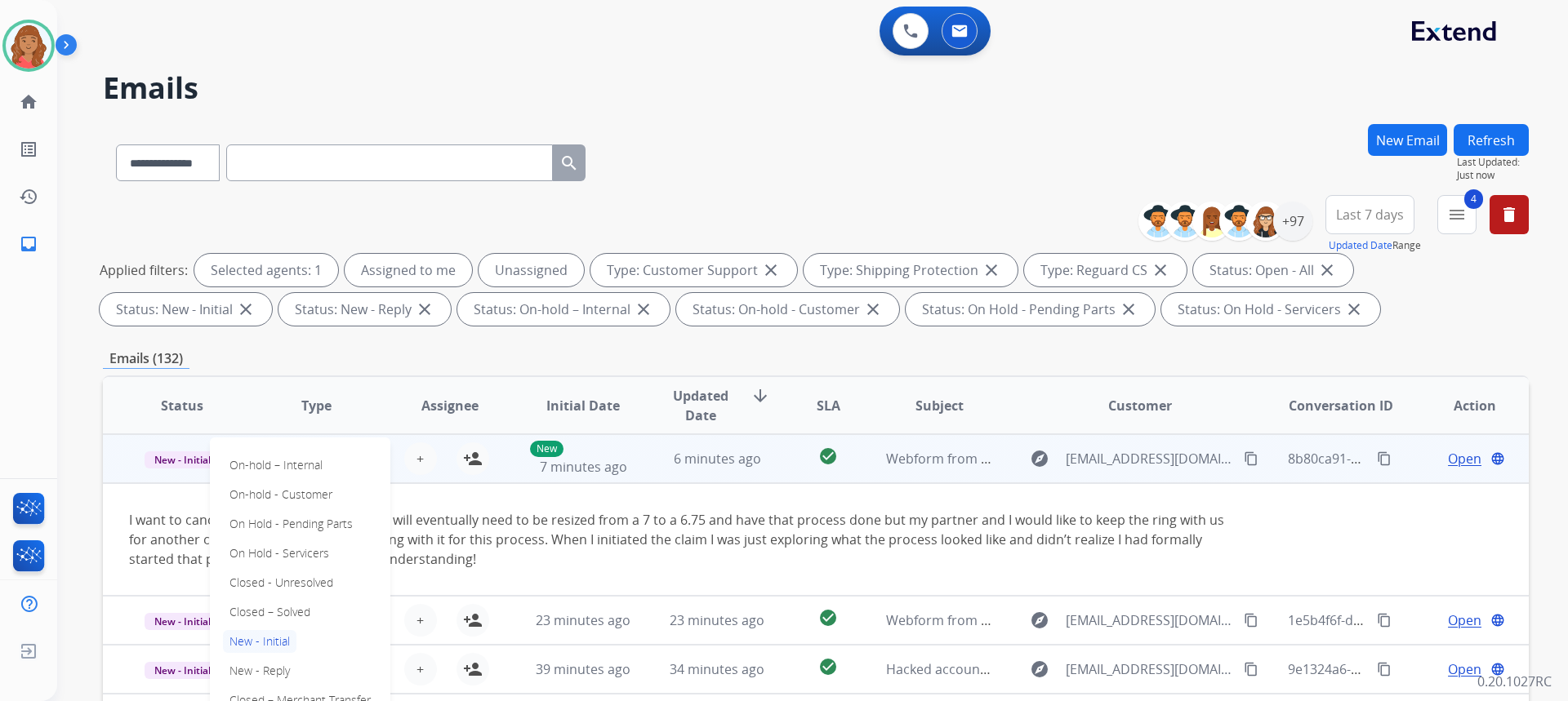
click at [175, 480] on td "New - Initial On-hold – Internal On-hold - Customer On Hold - Pending Parts On …" at bounding box center [170, 459] width 134 height 49
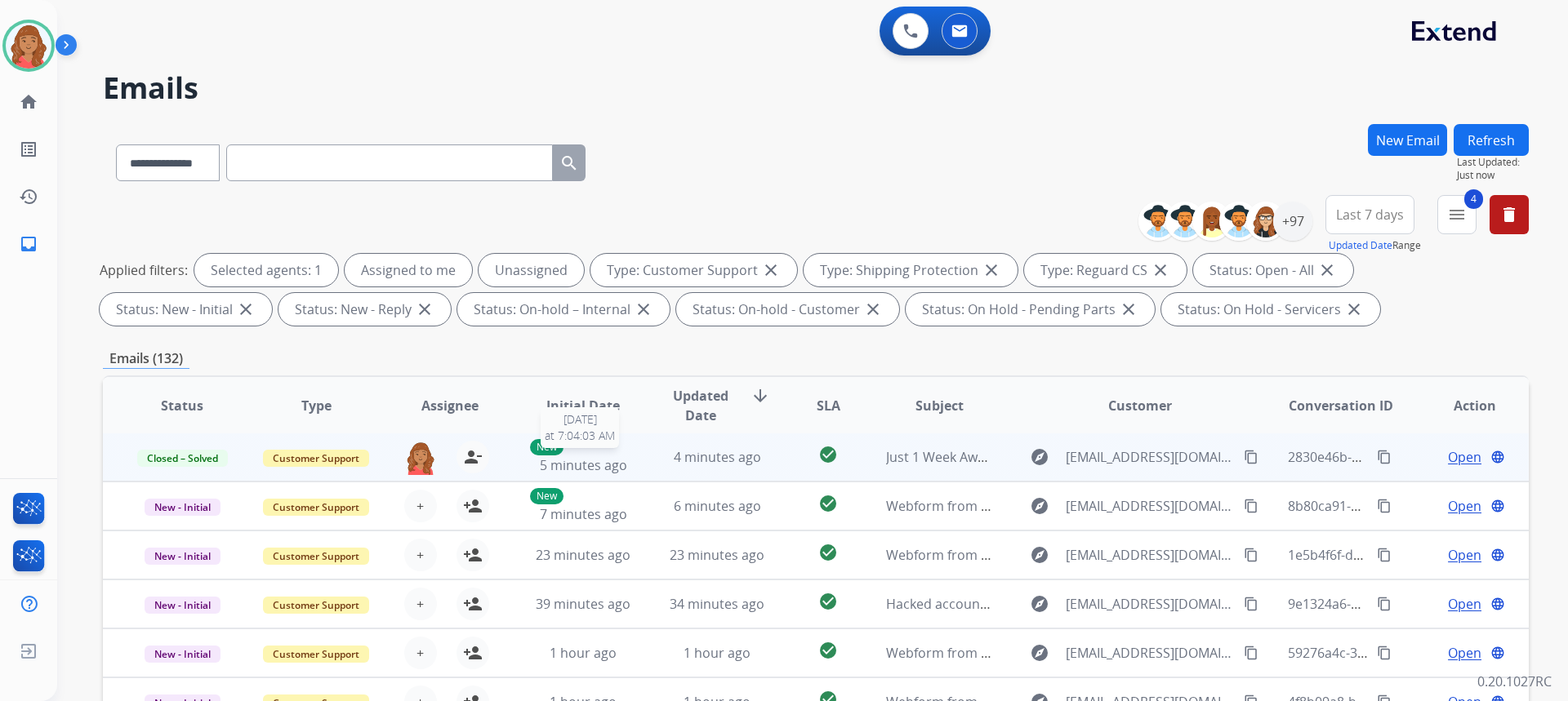
click at [563, 458] on span "5 minutes ago" at bounding box center [583, 465] width 88 height 18
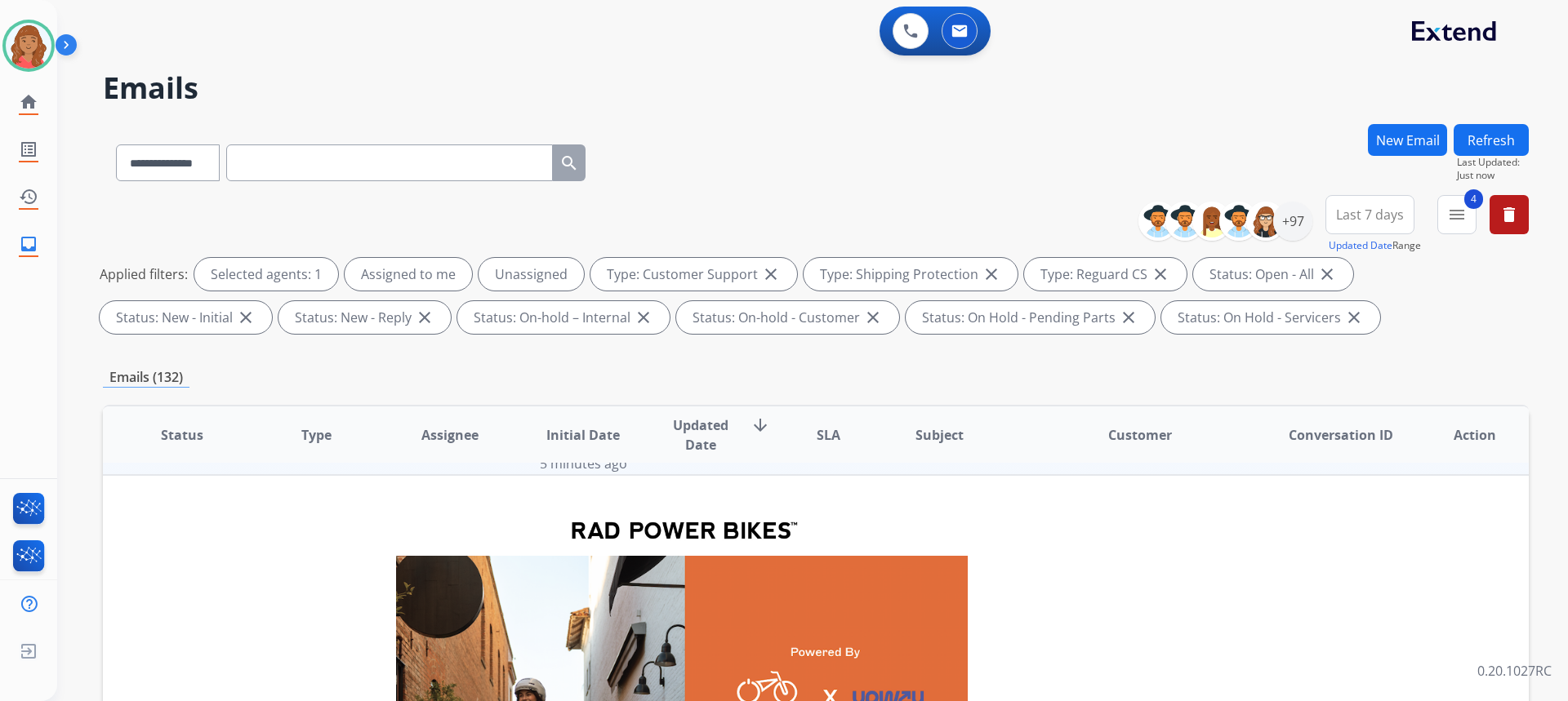
scroll to position [0, 0]
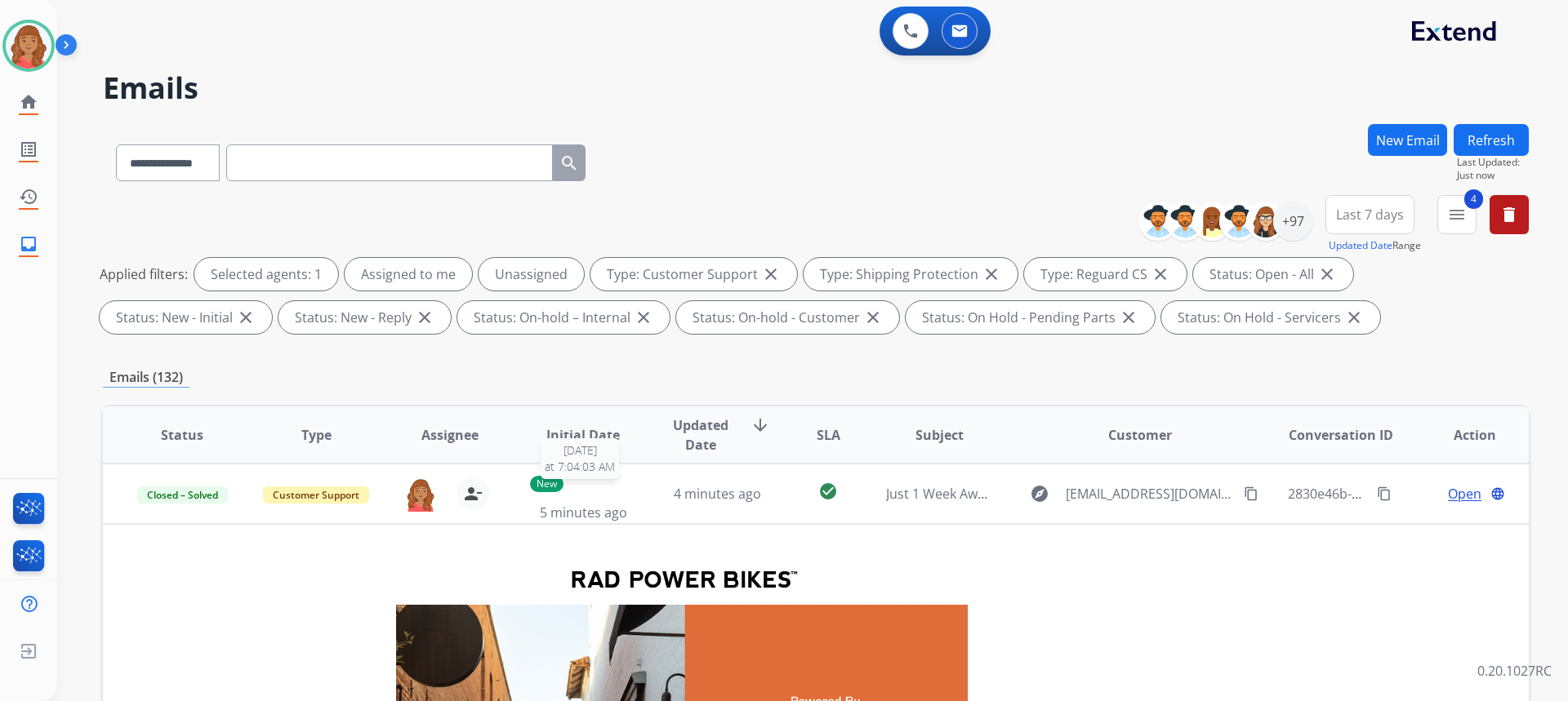
click at [552, 488] on p "New" at bounding box center [547, 484] width 34 height 16
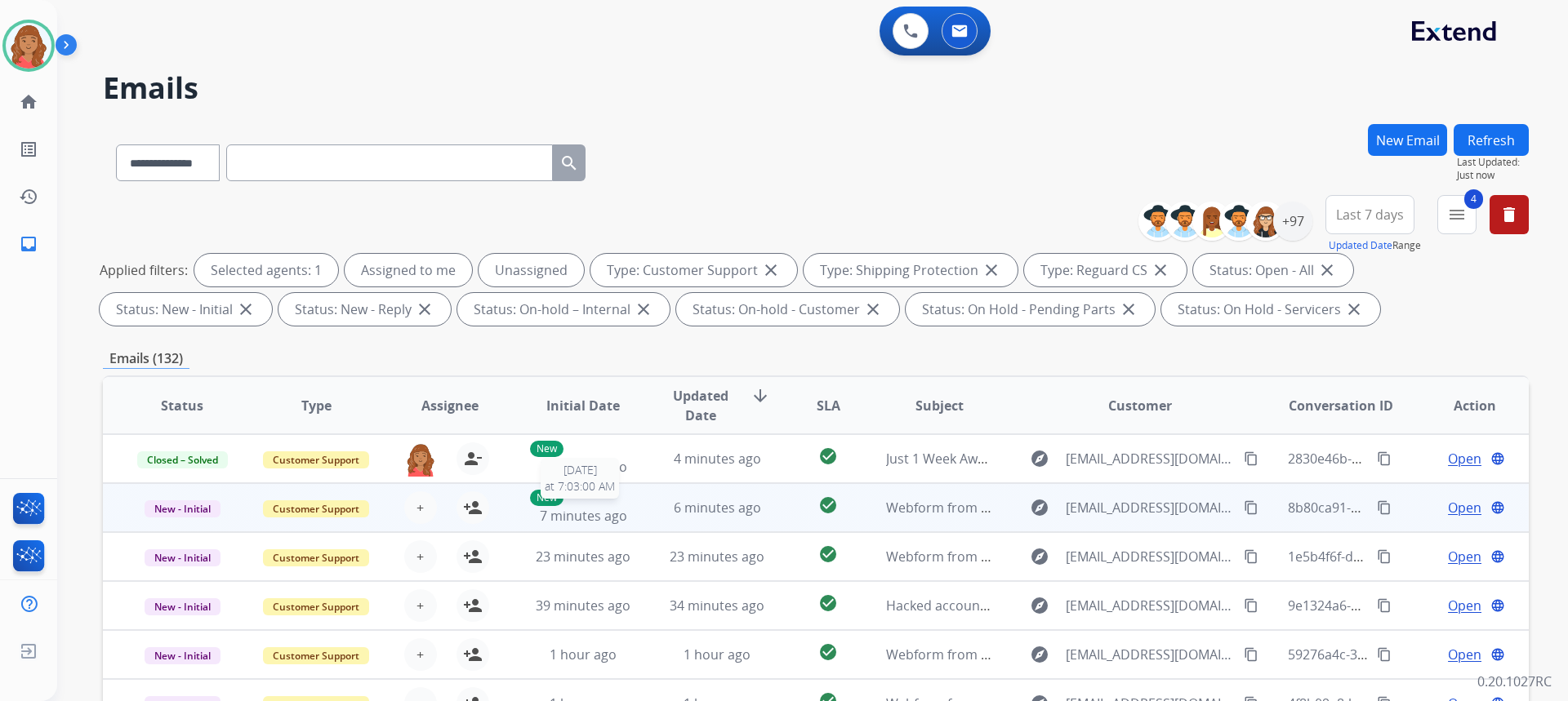
click at [530, 506] on div "New 7 minutes ago" at bounding box center [583, 508] width 107 height 36
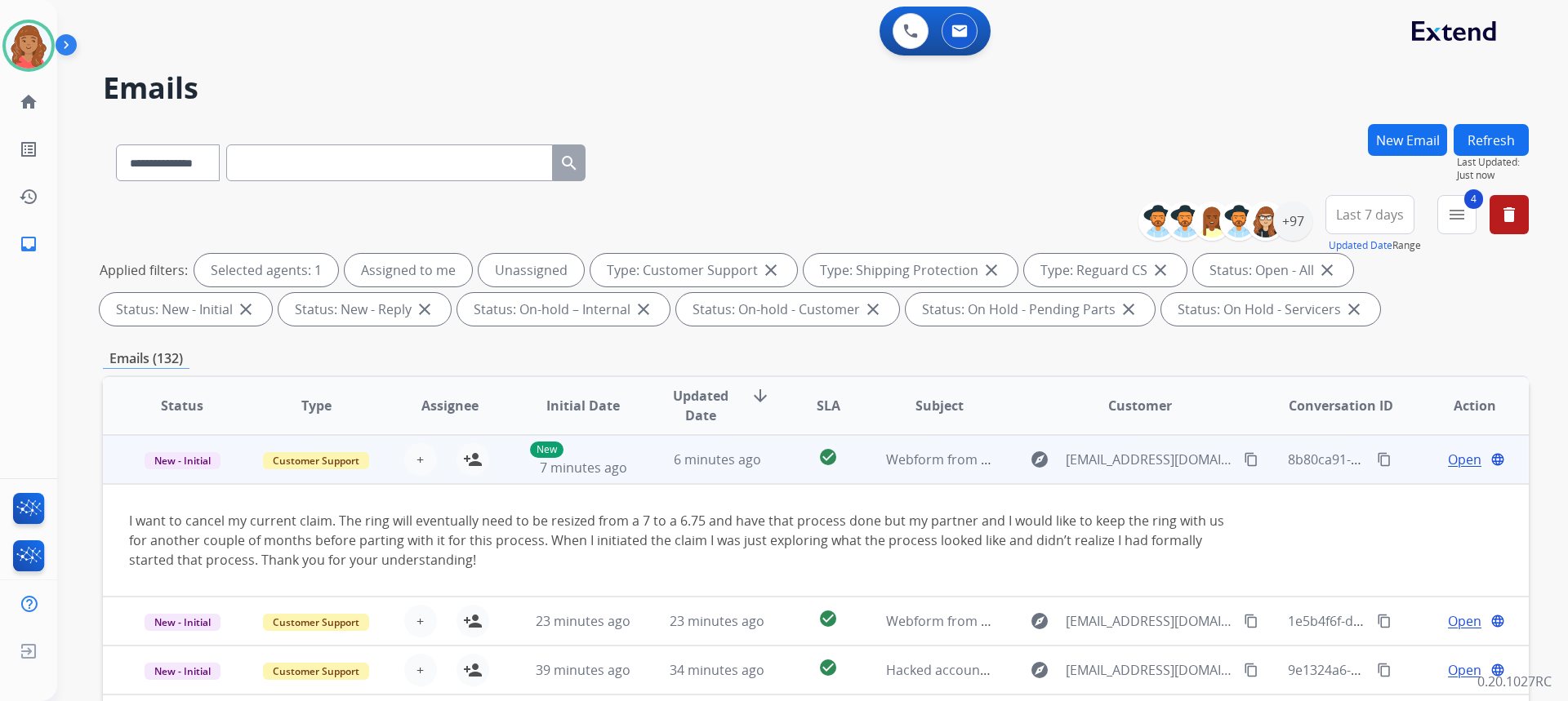
scroll to position [49, 0]
click at [1244, 463] on mat-icon "content_copy" at bounding box center [1251, 459] width 15 height 15
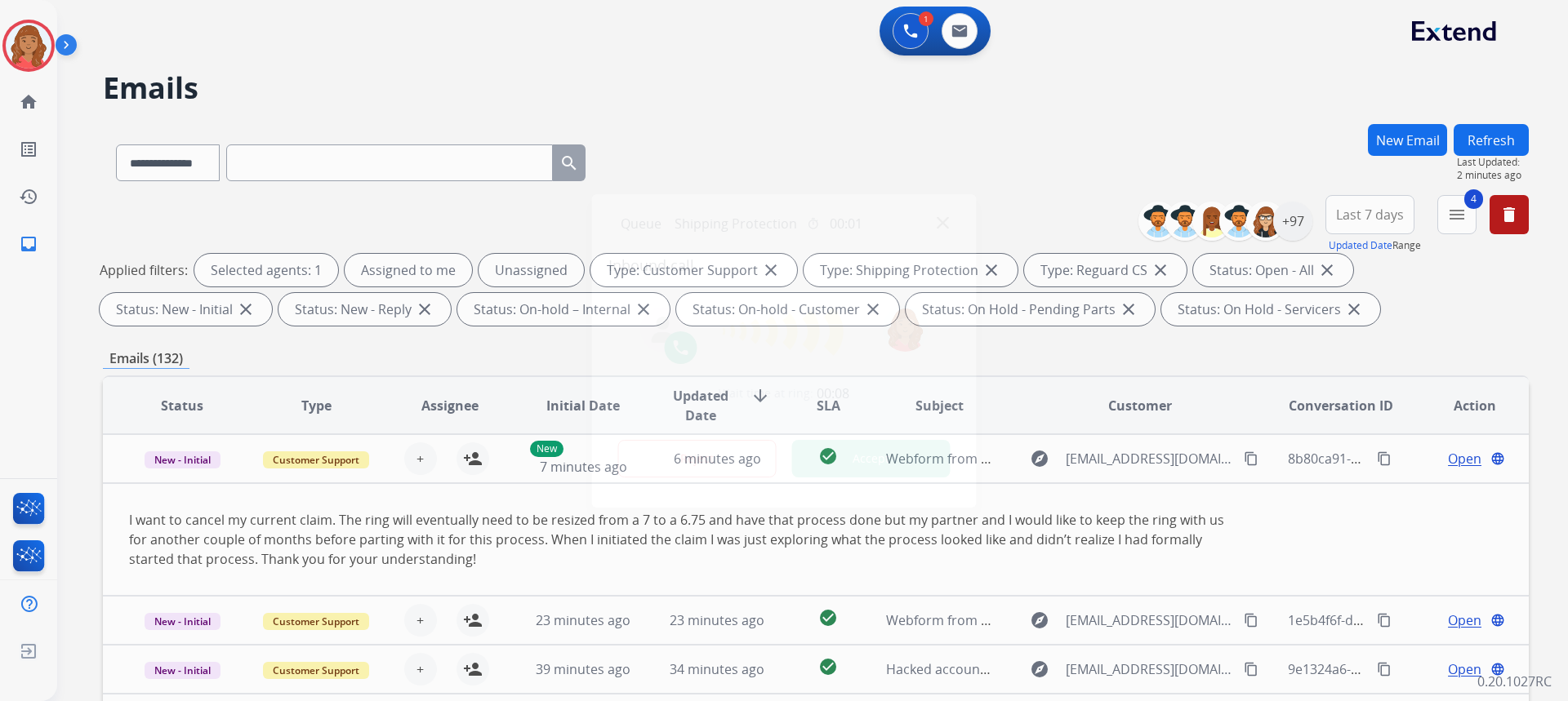
click at [468, 463] on div at bounding box center [784, 350] width 1568 height 701
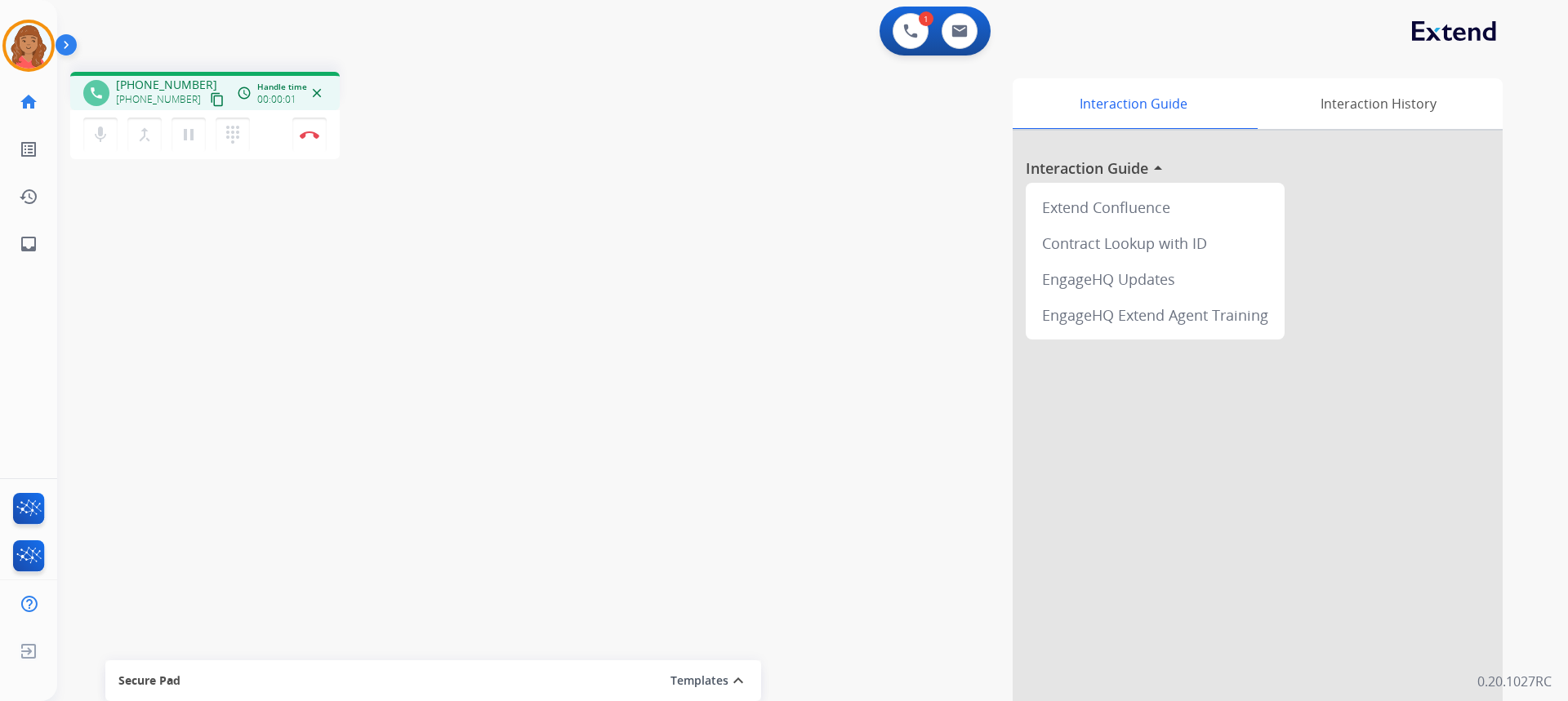
click at [210, 96] on mat-icon "content_copy" at bounding box center [217, 100] width 15 height 15
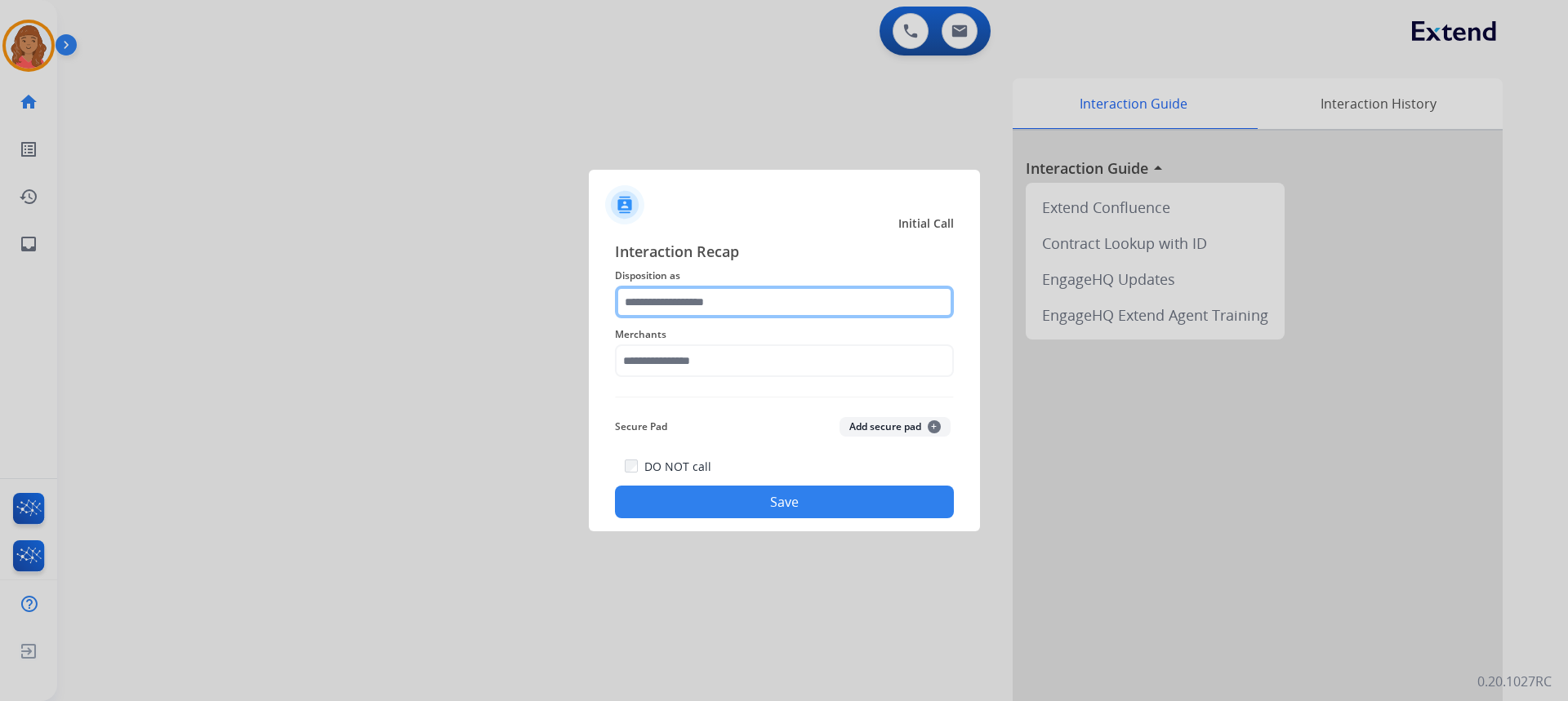
click at [681, 302] on input "text" at bounding box center [784, 302] width 339 height 33
drag, startPoint x: 682, startPoint y: 335, endPoint x: 660, endPoint y: 300, distance: 41.3
click at [660, 300] on input "text" at bounding box center [784, 302] width 339 height 33
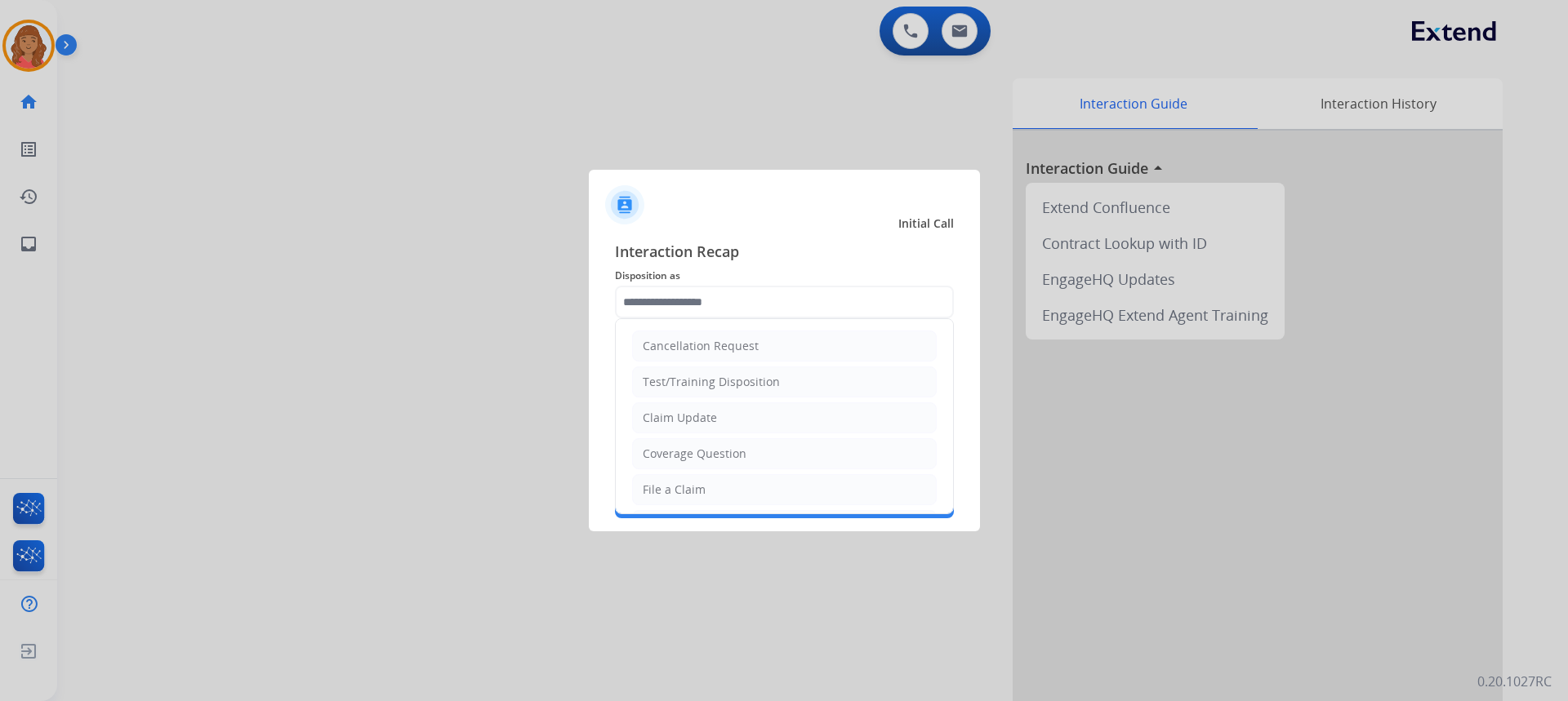
click at [679, 491] on div "File a Claim" at bounding box center [674, 490] width 63 height 16
type input "**********"
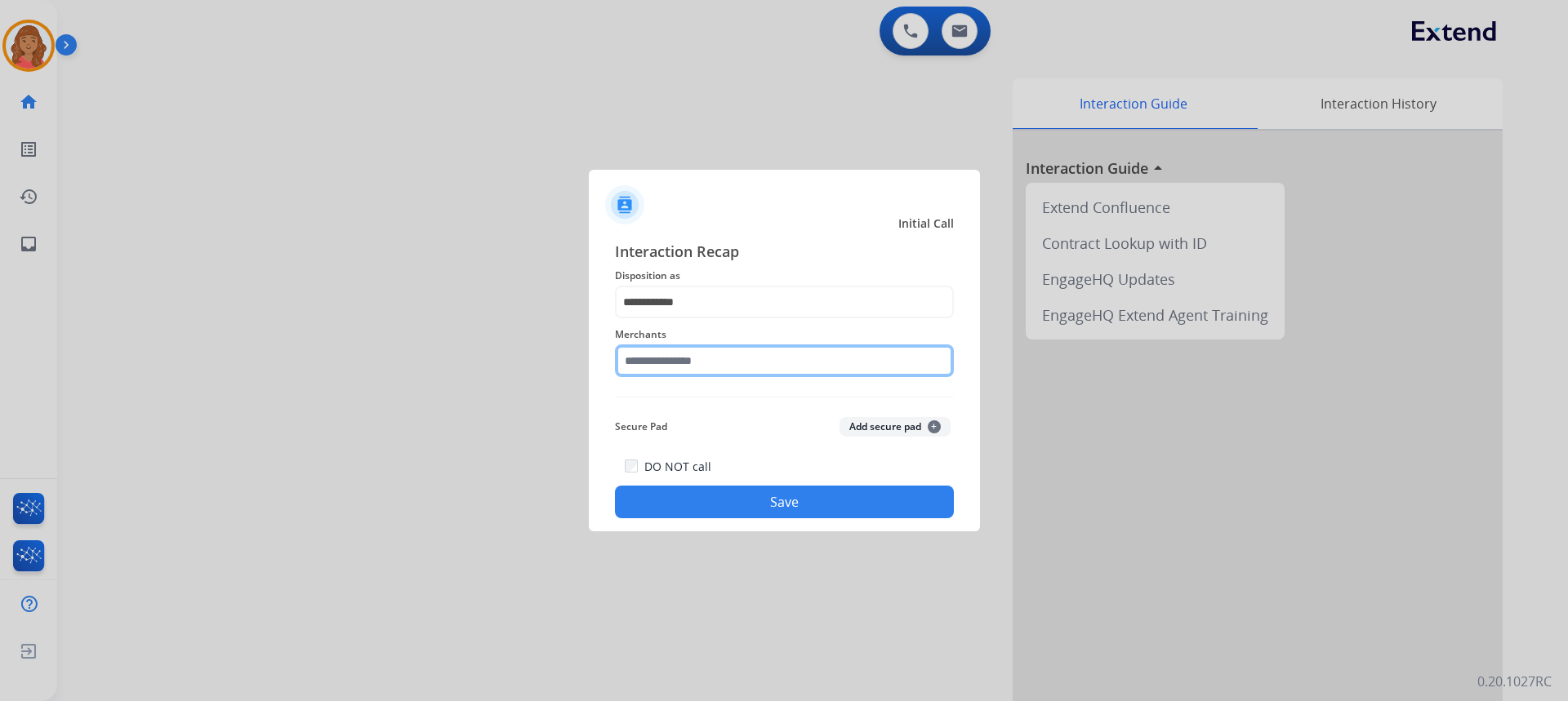
click at [682, 353] on input "text" at bounding box center [784, 361] width 339 height 33
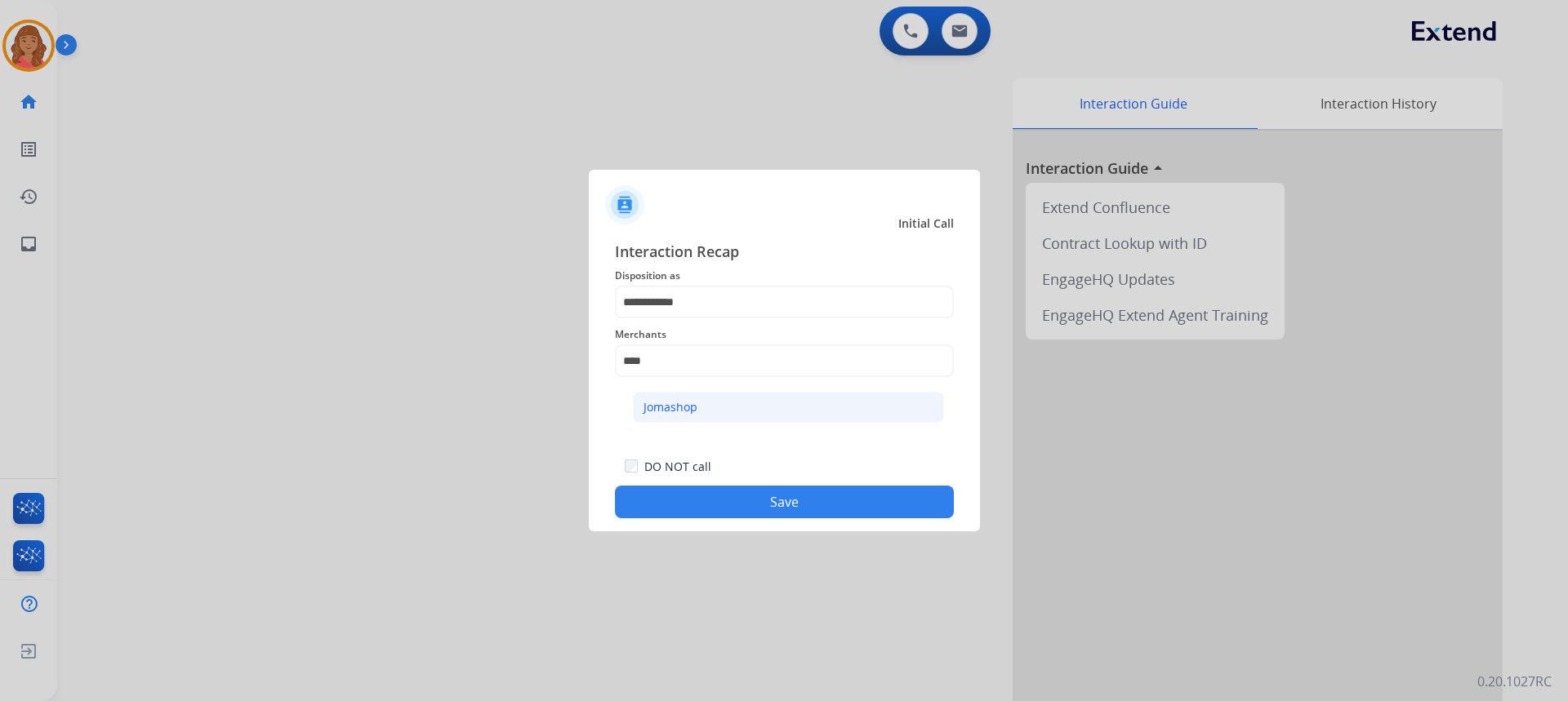
click at [753, 408] on li "Jomashop" at bounding box center [788, 407] width 311 height 31
type input "********"
click at [759, 492] on button "Save" at bounding box center [784, 502] width 339 height 33
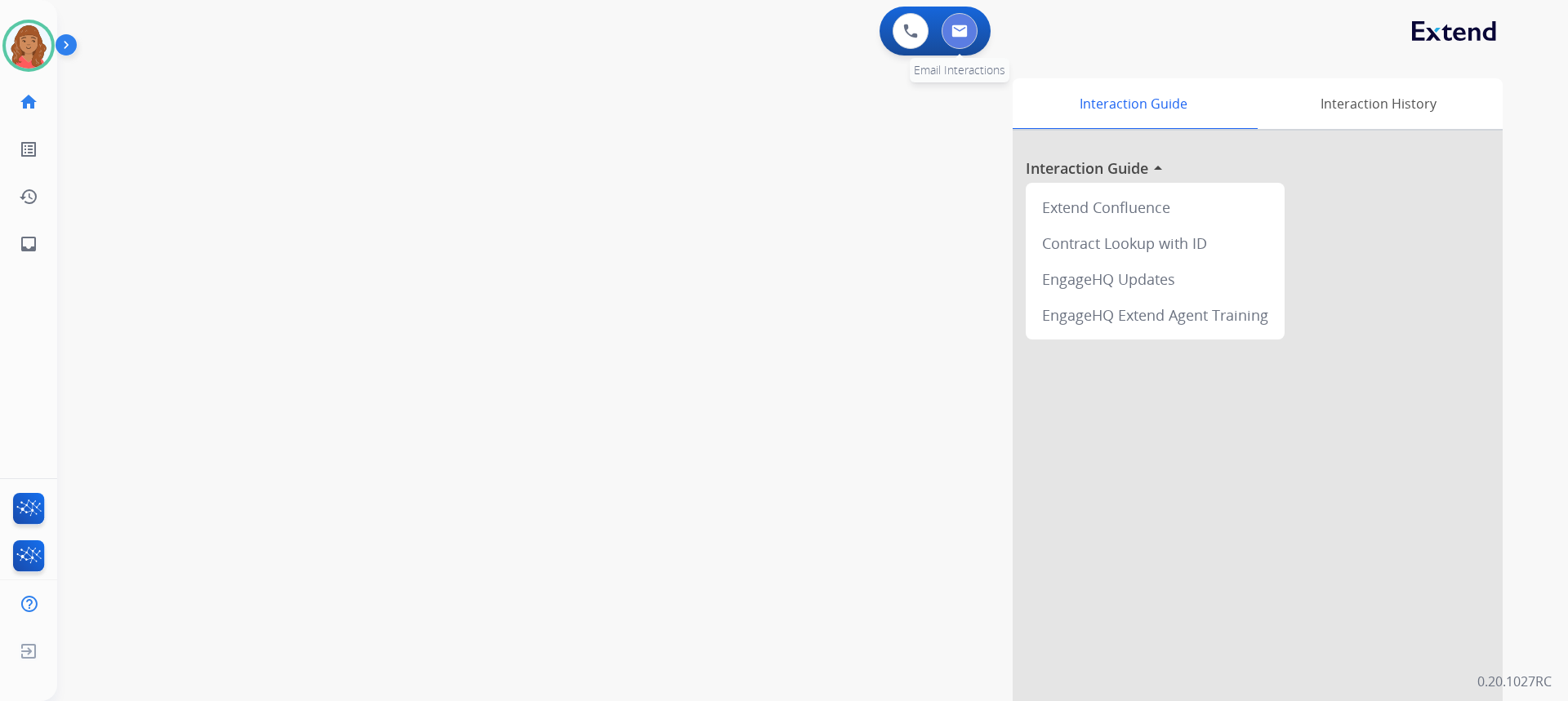
click at [966, 39] on button at bounding box center [960, 31] width 36 height 36
select select "**********"
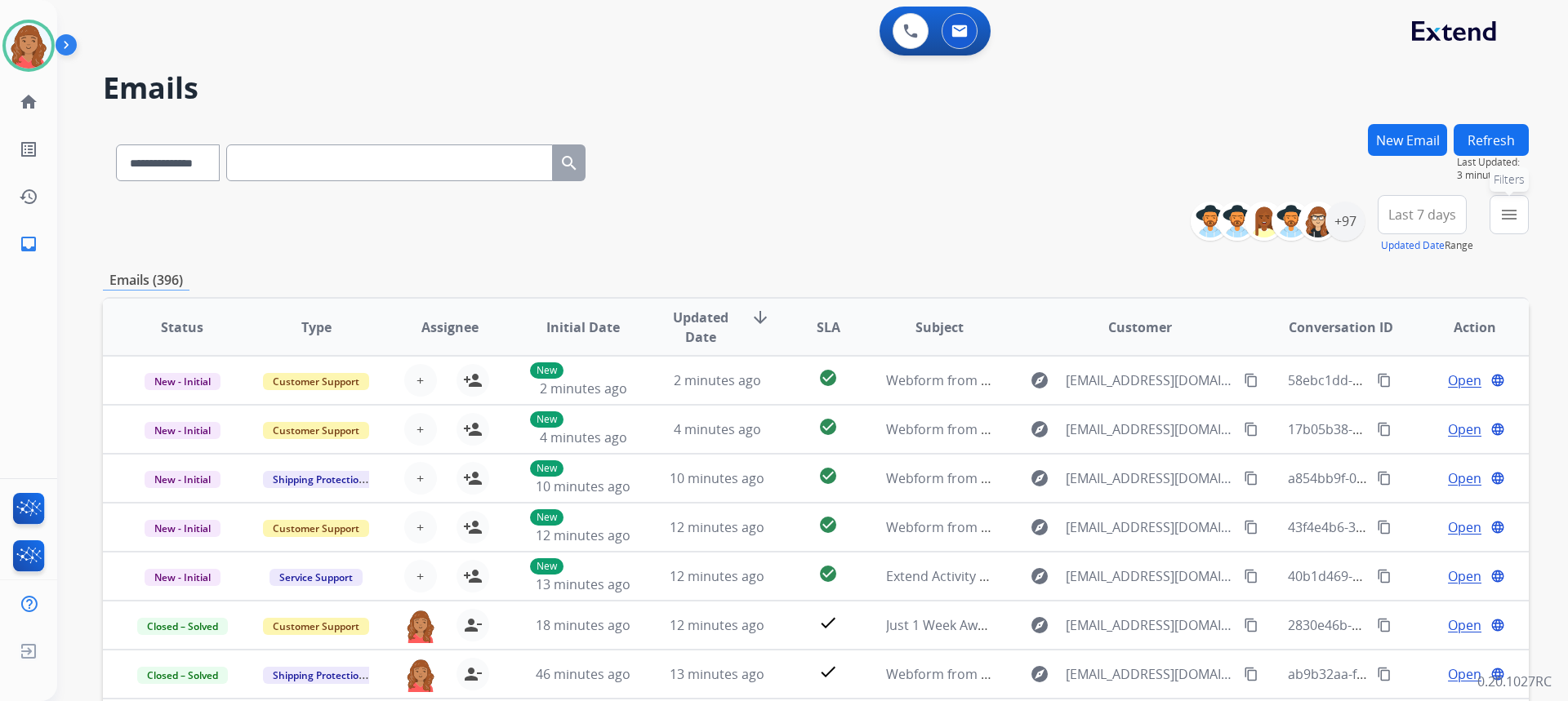
drag, startPoint x: 1068, startPoint y: 404, endPoint x: 1512, endPoint y: 217, distance: 481.8
click at [1512, 217] on mat-icon "menu" at bounding box center [1509, 214] width 20 height 20
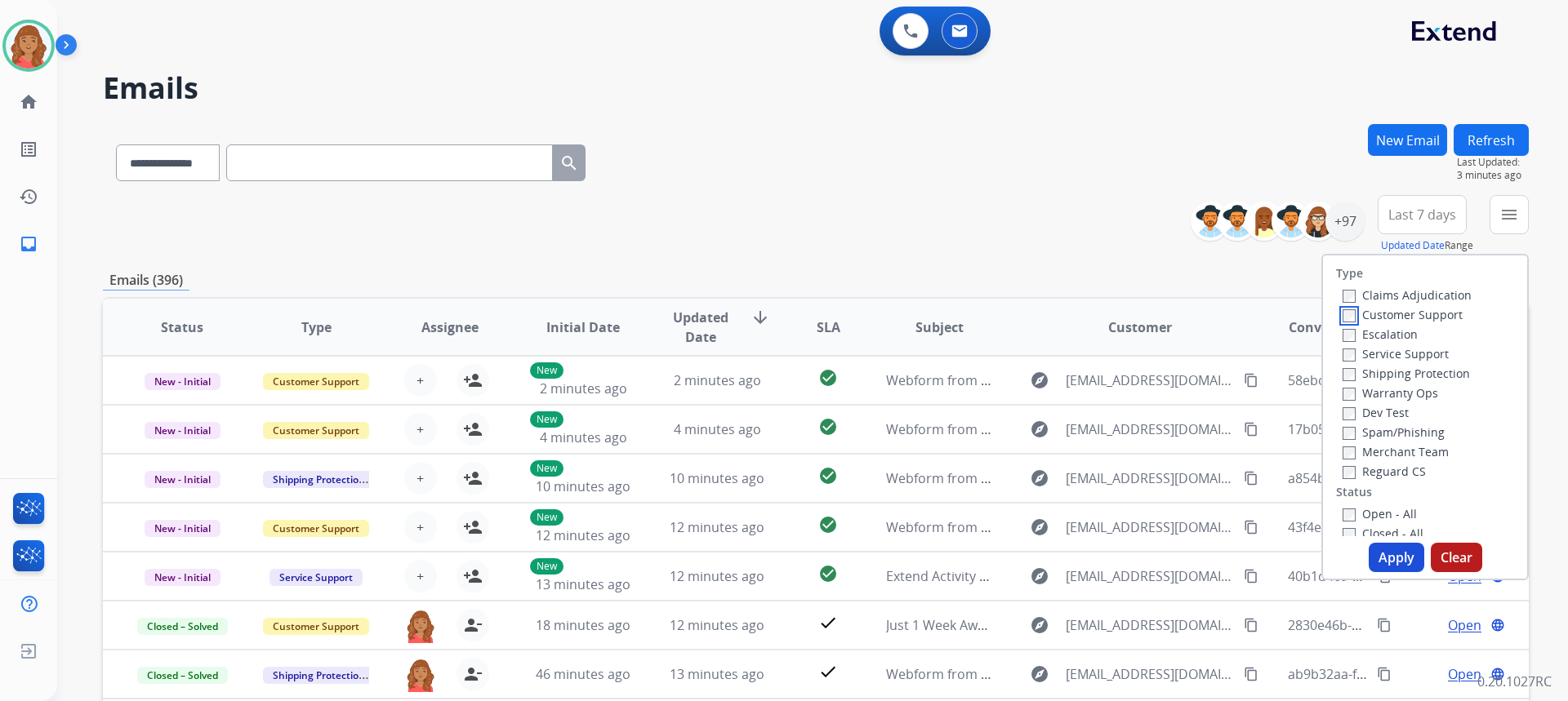
click at [1336, 321] on div "Claims Adjudication Customer Support Escalation Service Support Shipping Protec…" at bounding box center [1404, 382] width 136 height 195
click at [1343, 524] on div "Closed - All" at bounding box center [1429, 533] width 172 height 20
click at [1370, 549] on button "Apply" at bounding box center [1396, 558] width 56 height 29
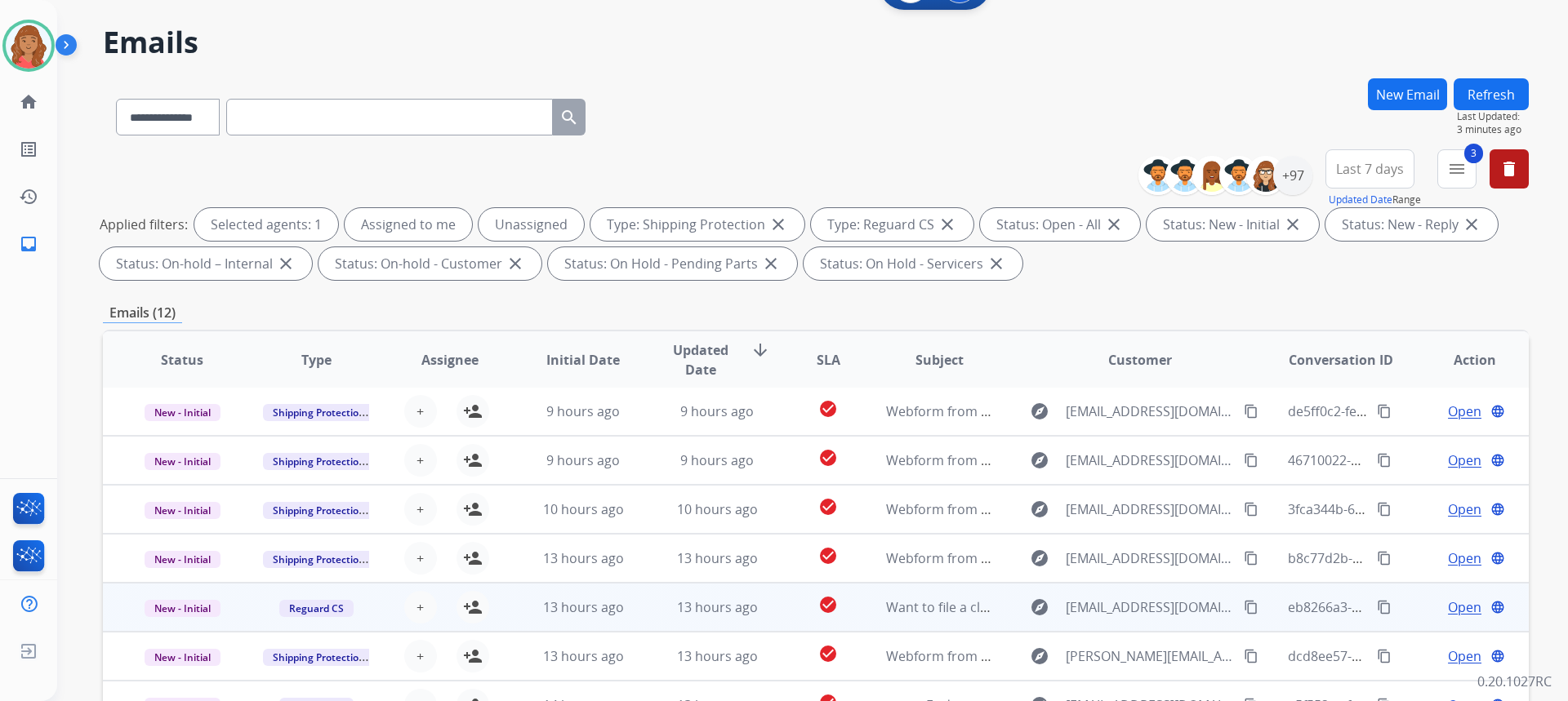
scroll to position [164, 0]
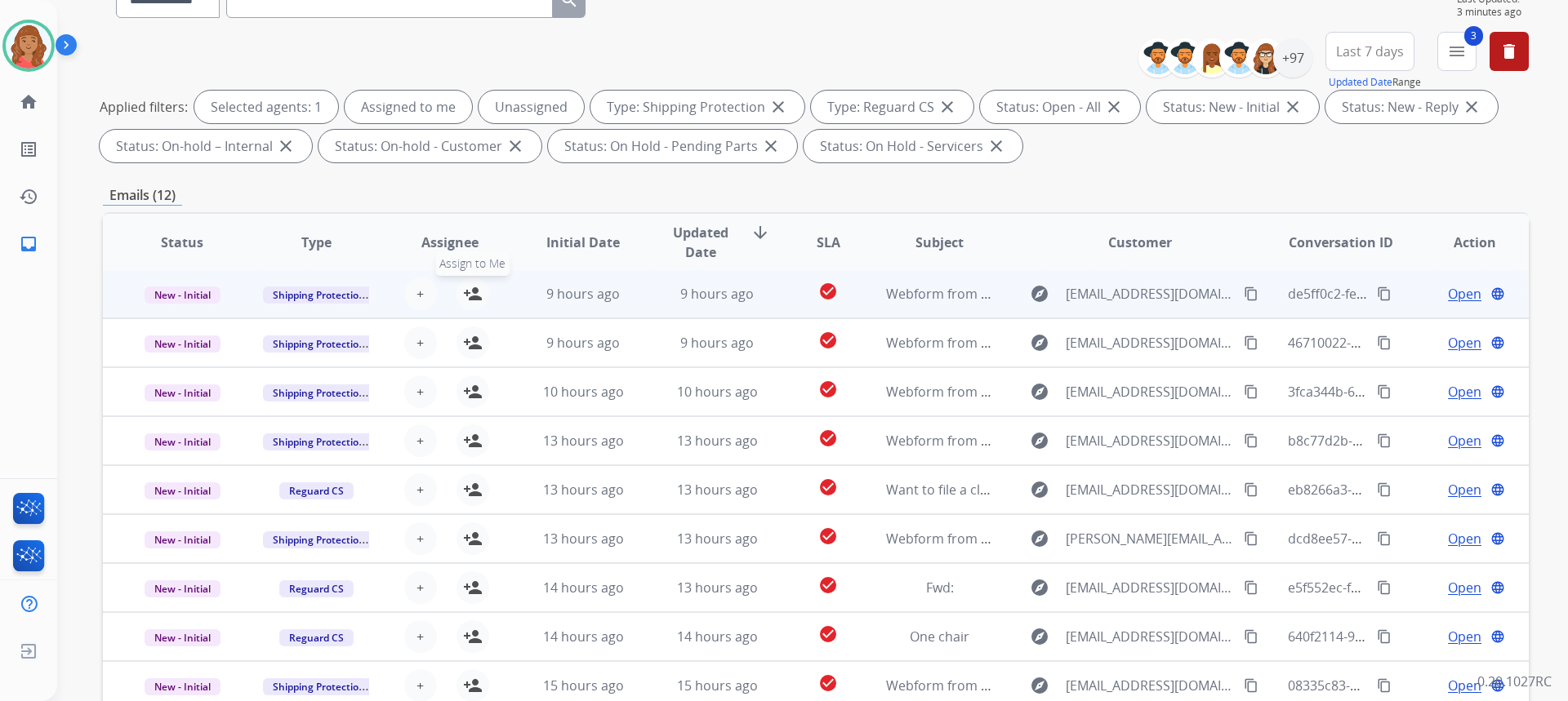
click at [472, 290] on mat-icon "person_add" at bounding box center [473, 294] width 20 height 20
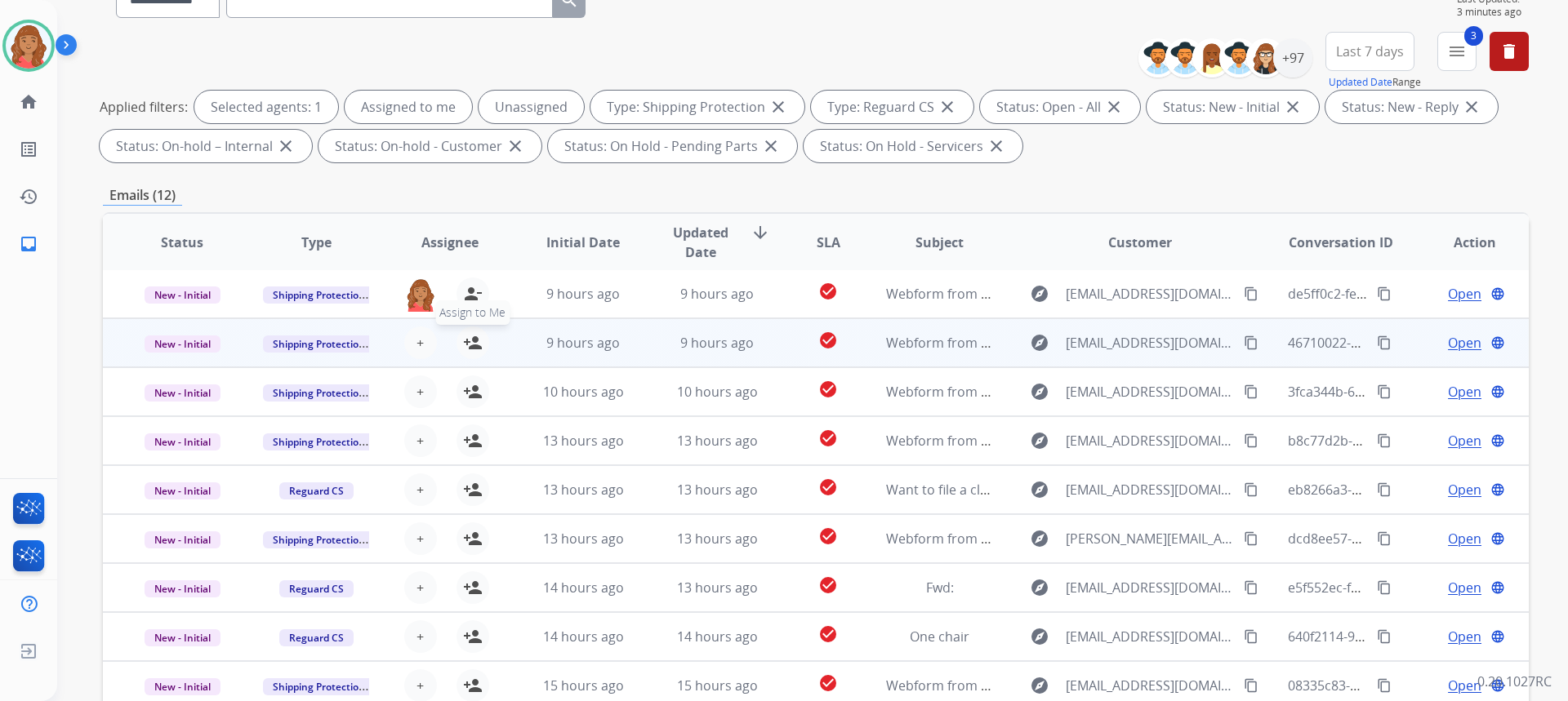
drag, startPoint x: 467, startPoint y: 342, endPoint x: 465, endPoint y: 405, distance: 63.0
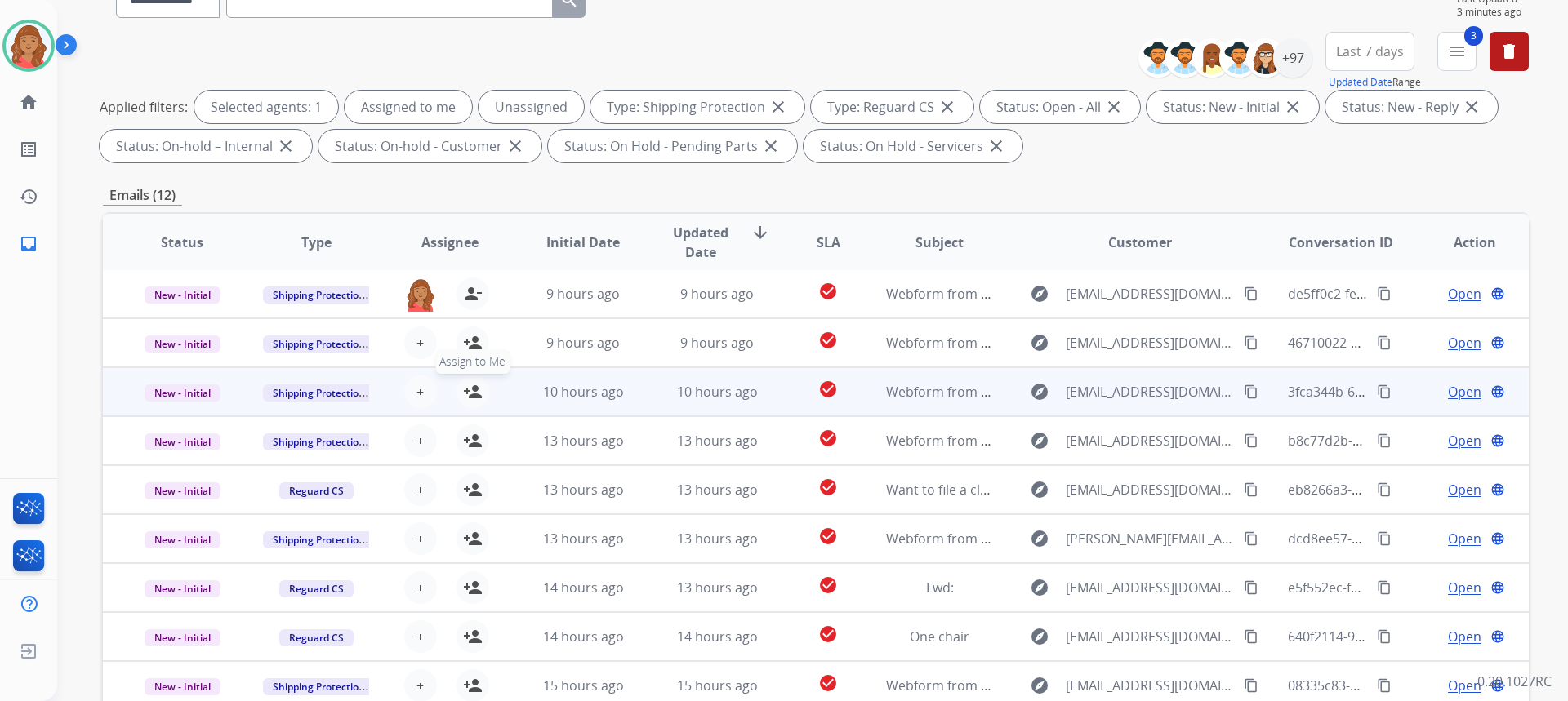
click at [467, 343] on mat-icon "person_add" at bounding box center [473, 343] width 20 height 20
drag, startPoint x: 466, startPoint y: 395, endPoint x: 466, endPoint y: 411, distance: 16.0
click at [466, 396] on mat-icon "person_add" at bounding box center [473, 392] width 20 height 20
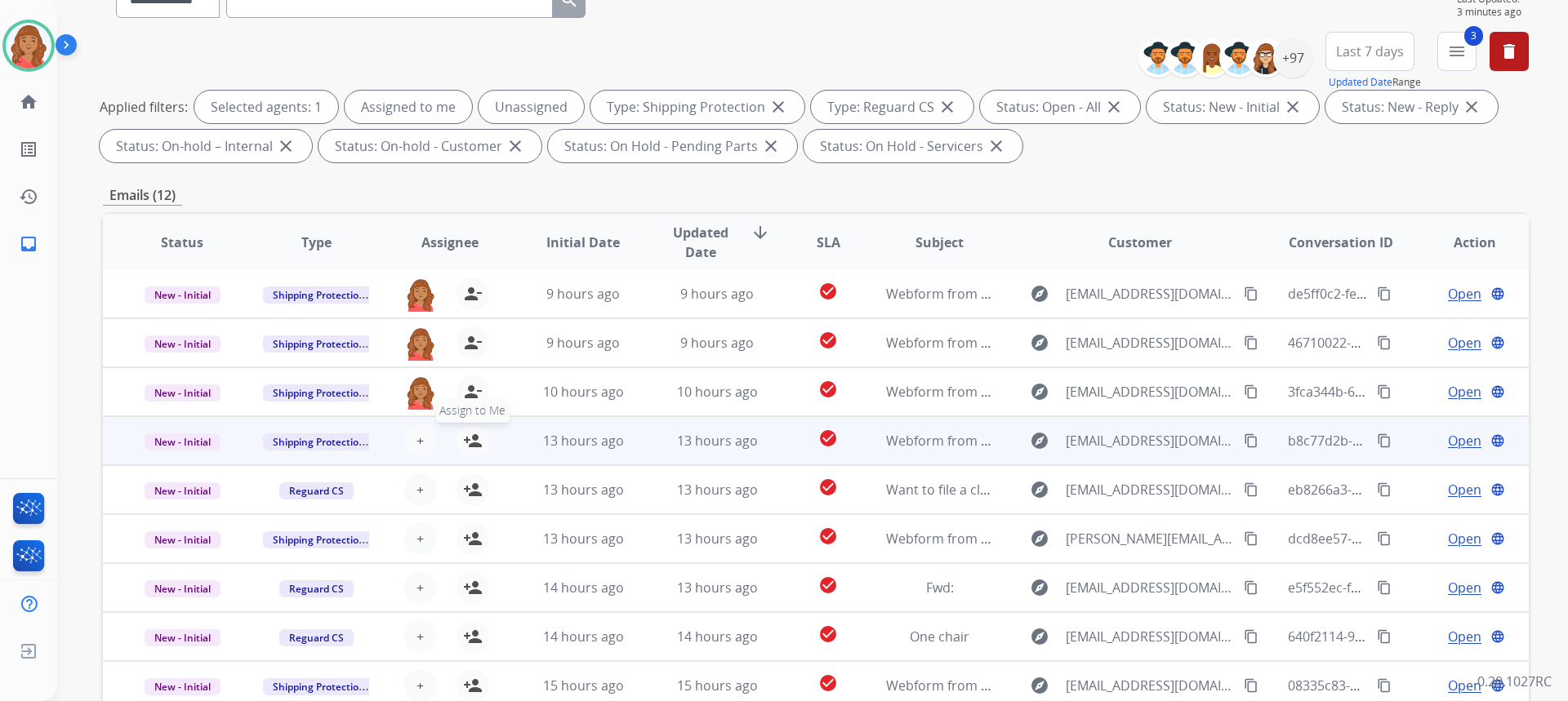
drag, startPoint x: 467, startPoint y: 442, endPoint x: 466, endPoint y: 458, distance: 16.0
click at [467, 441] on mat-icon "person_add" at bounding box center [473, 441] width 20 height 20
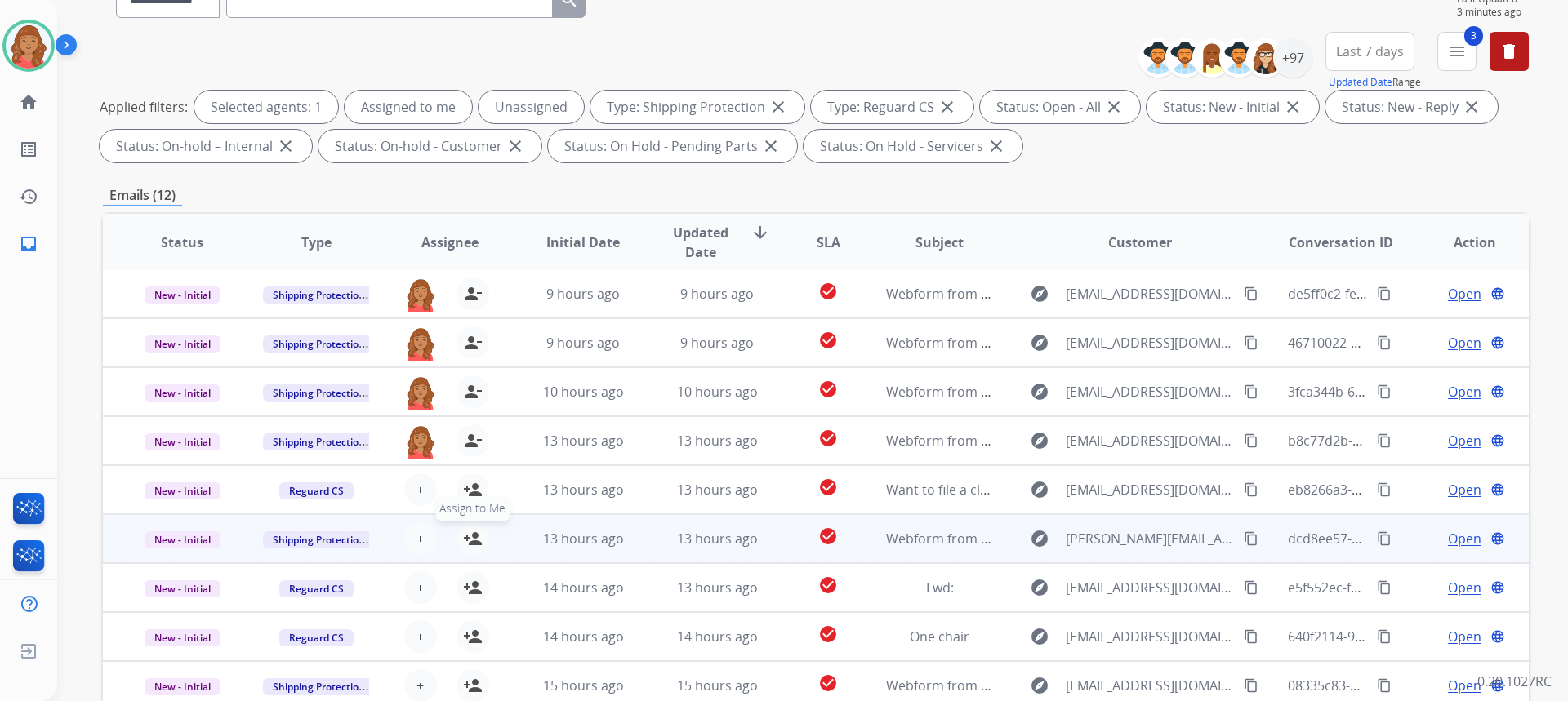
click at [469, 532] on mat-icon "person_add" at bounding box center [473, 539] width 20 height 20
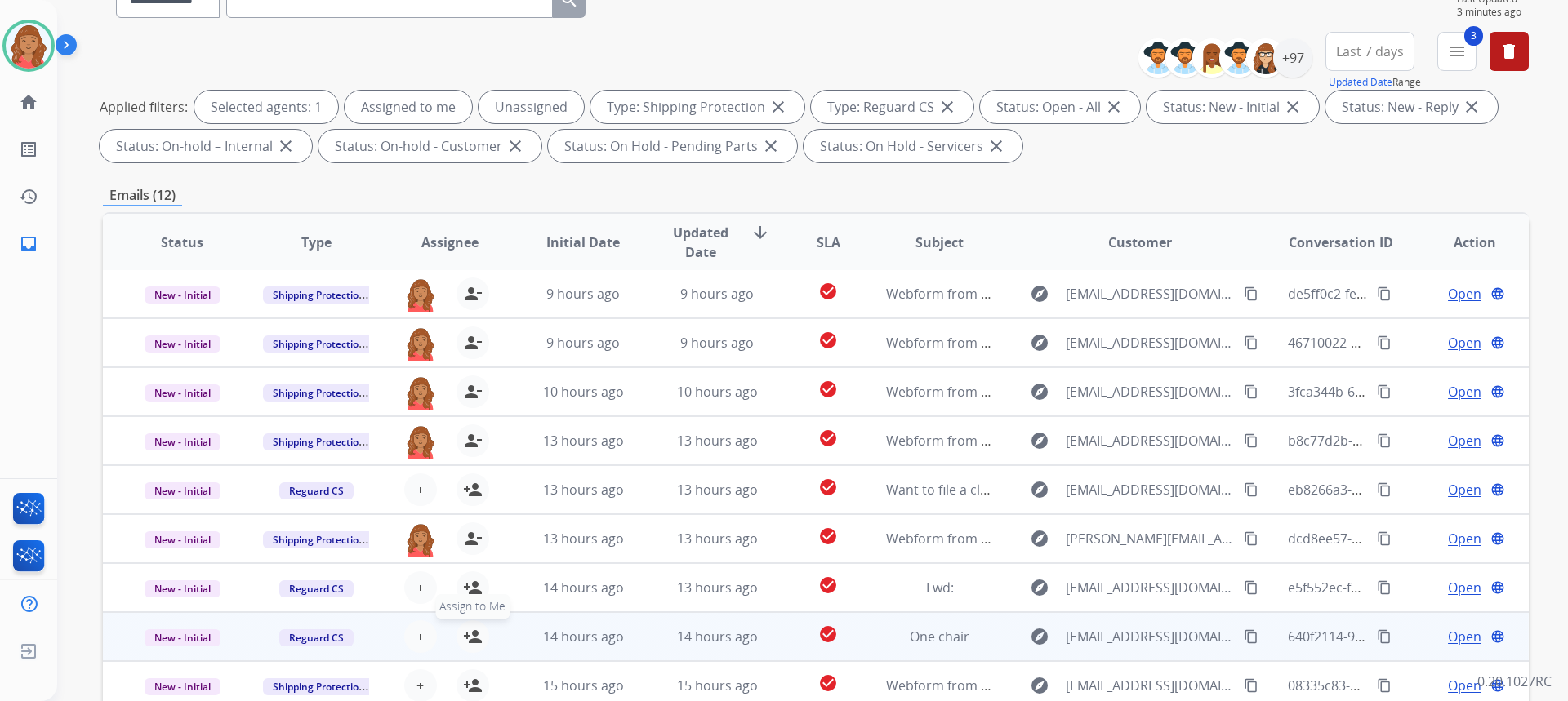
click at [471, 646] on button "person_add Assign to Me" at bounding box center [473, 636] width 33 height 33
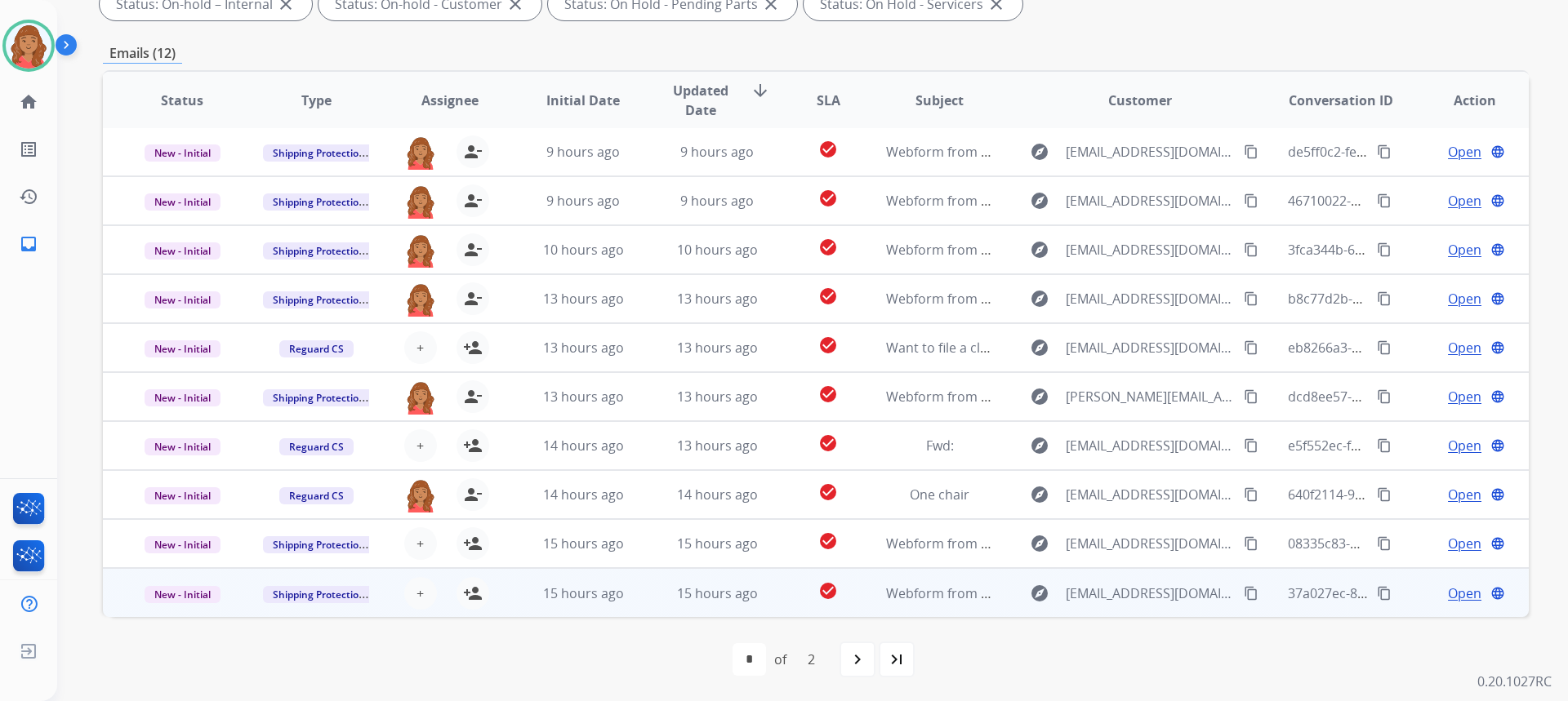
scroll to position [306, 0]
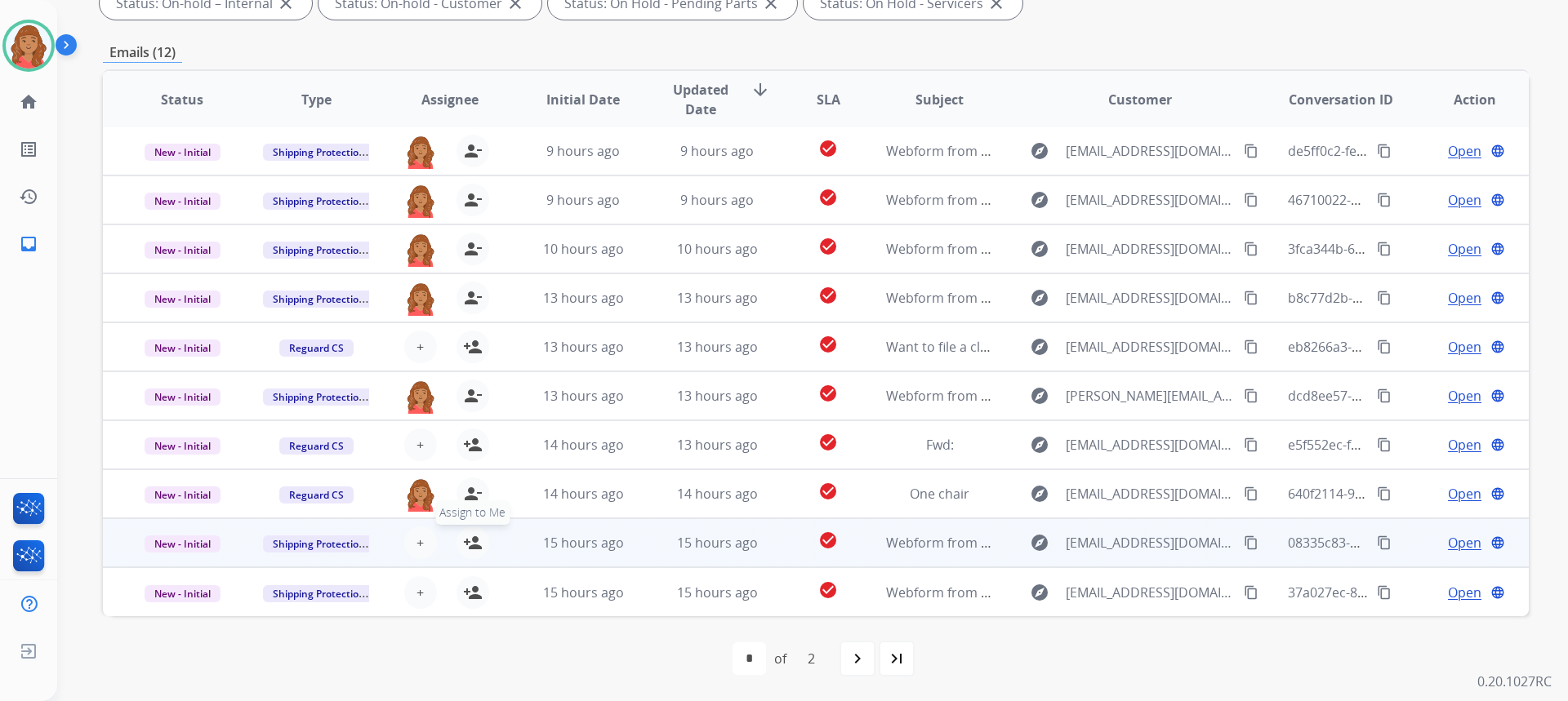
click at [463, 547] on mat-icon "person_add" at bounding box center [473, 543] width 20 height 20
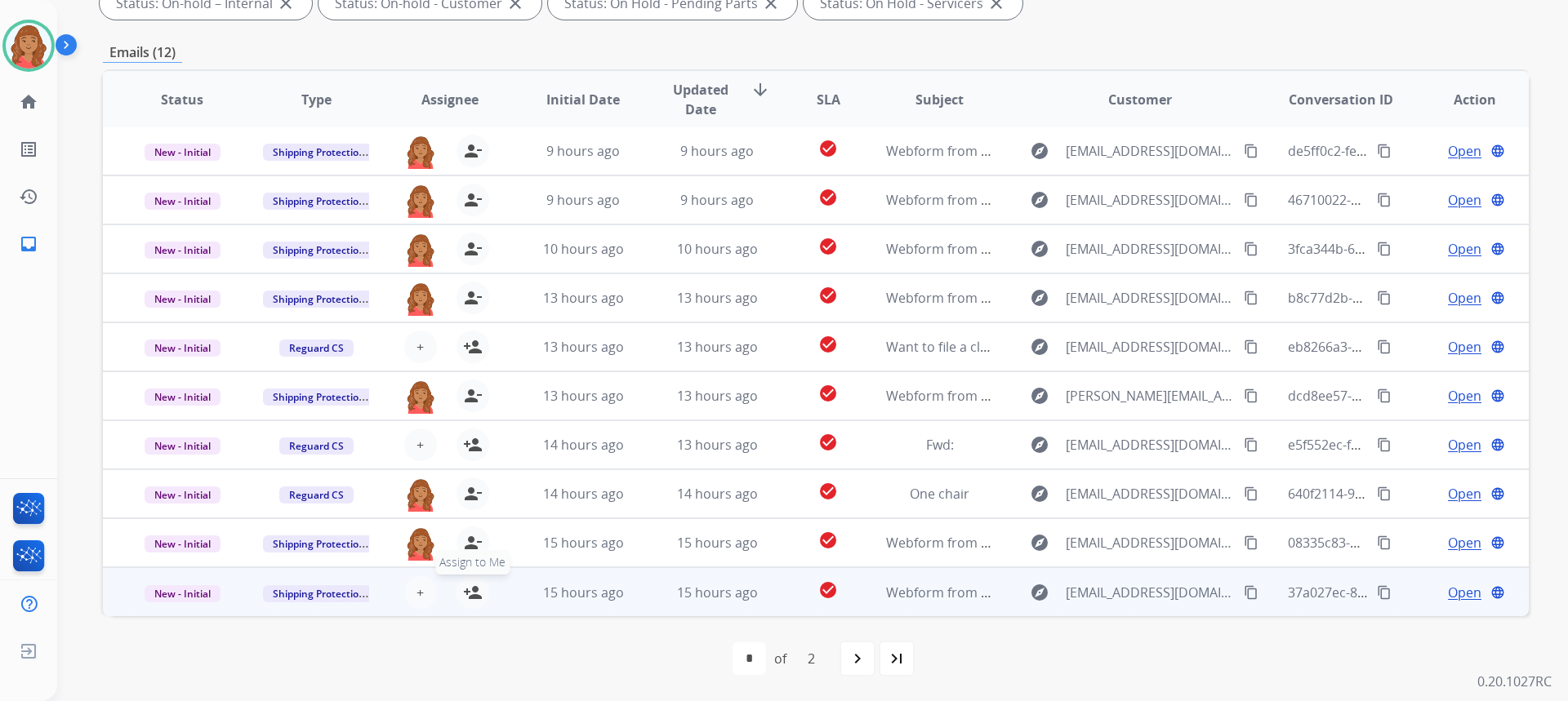
click at [469, 585] on mat-icon "person_add" at bounding box center [473, 592] width 20 height 20
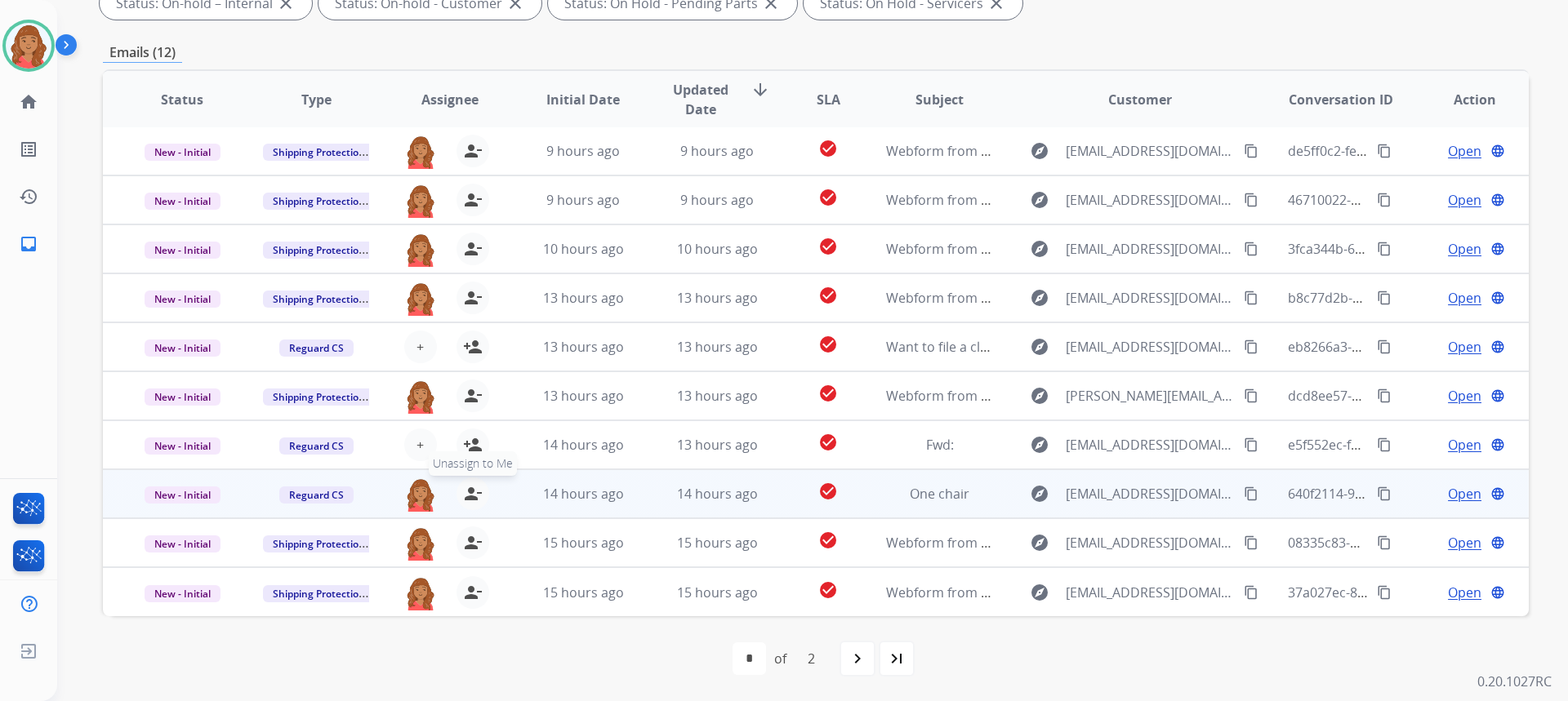
click at [463, 500] on mat-icon "person_remove" at bounding box center [473, 494] width 20 height 20
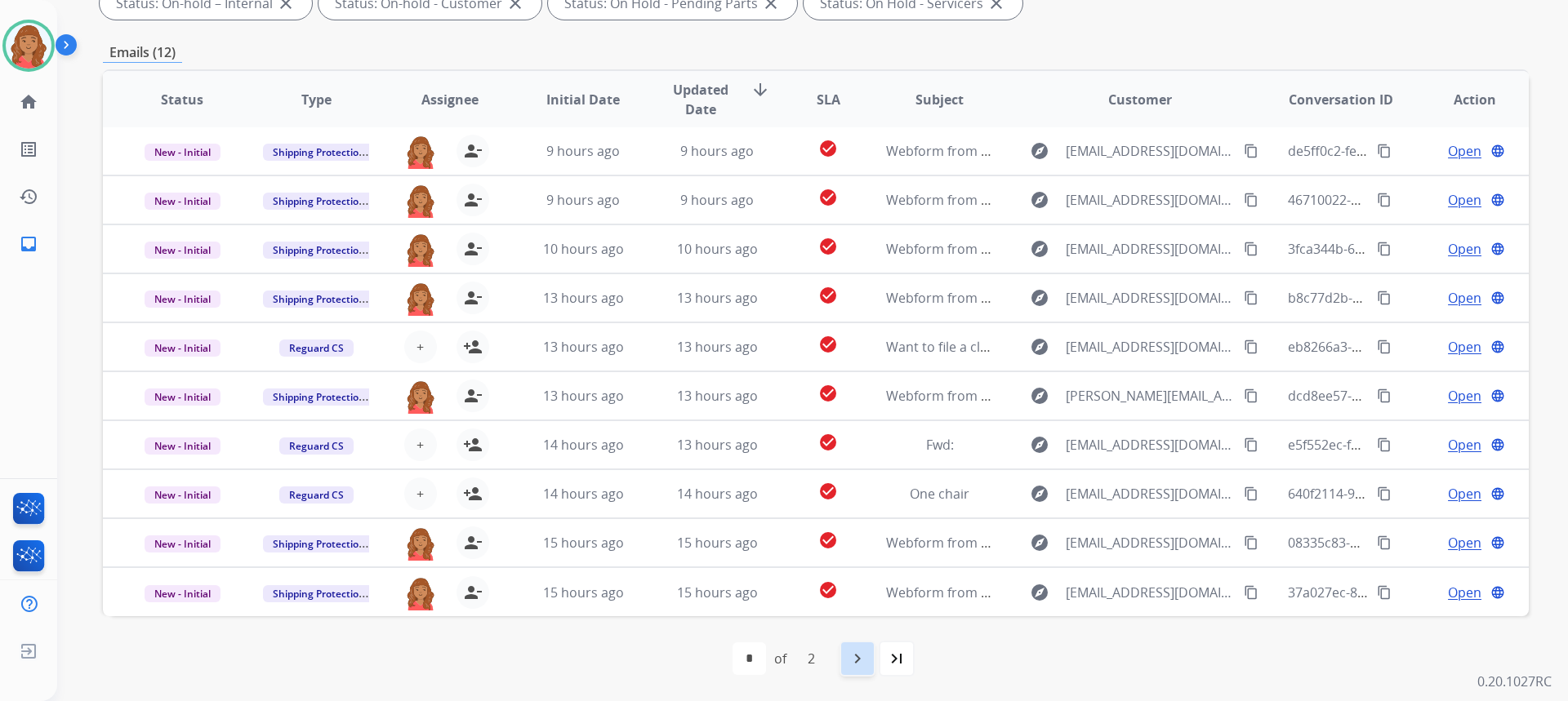
click at [854, 670] on div "navigate_next" at bounding box center [858, 658] width 36 height 36
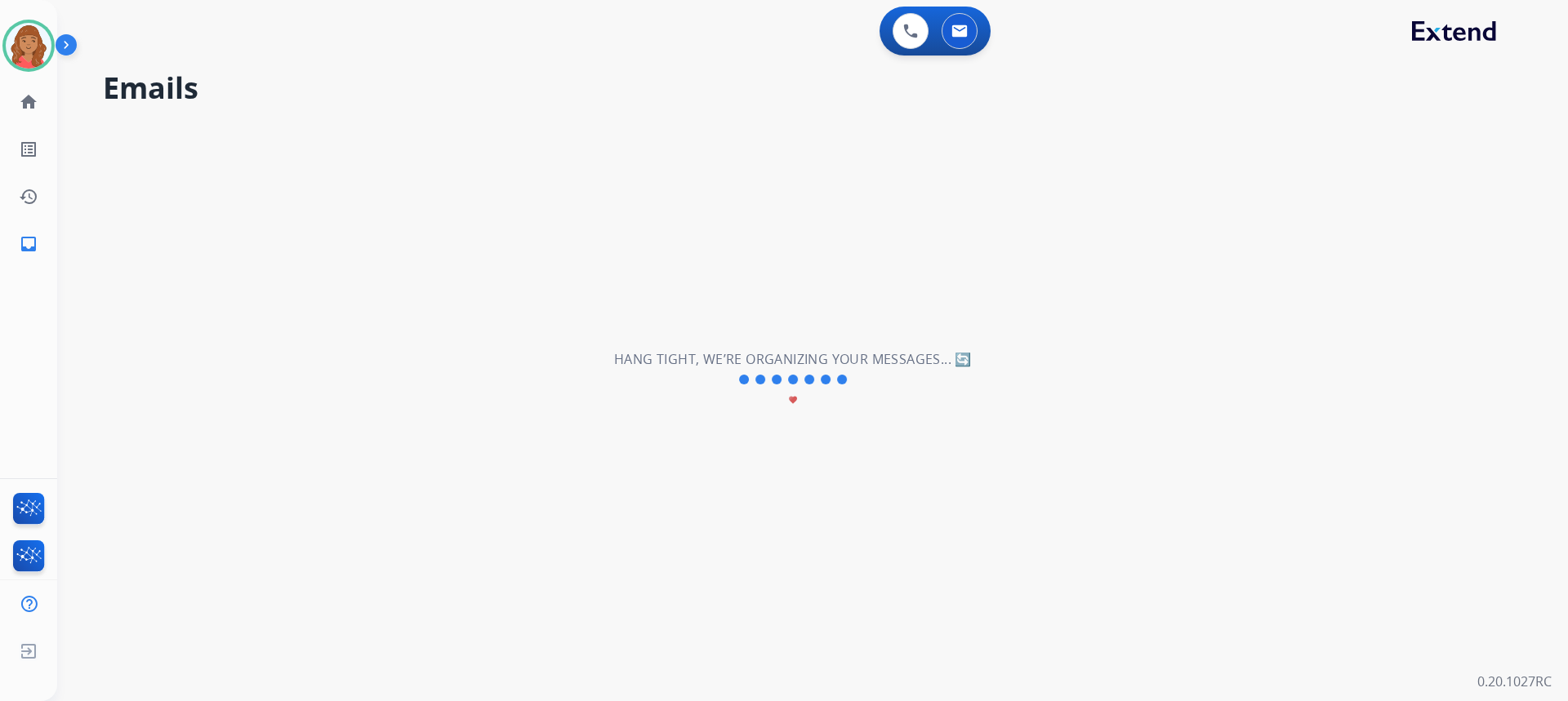
scroll to position [0, 0]
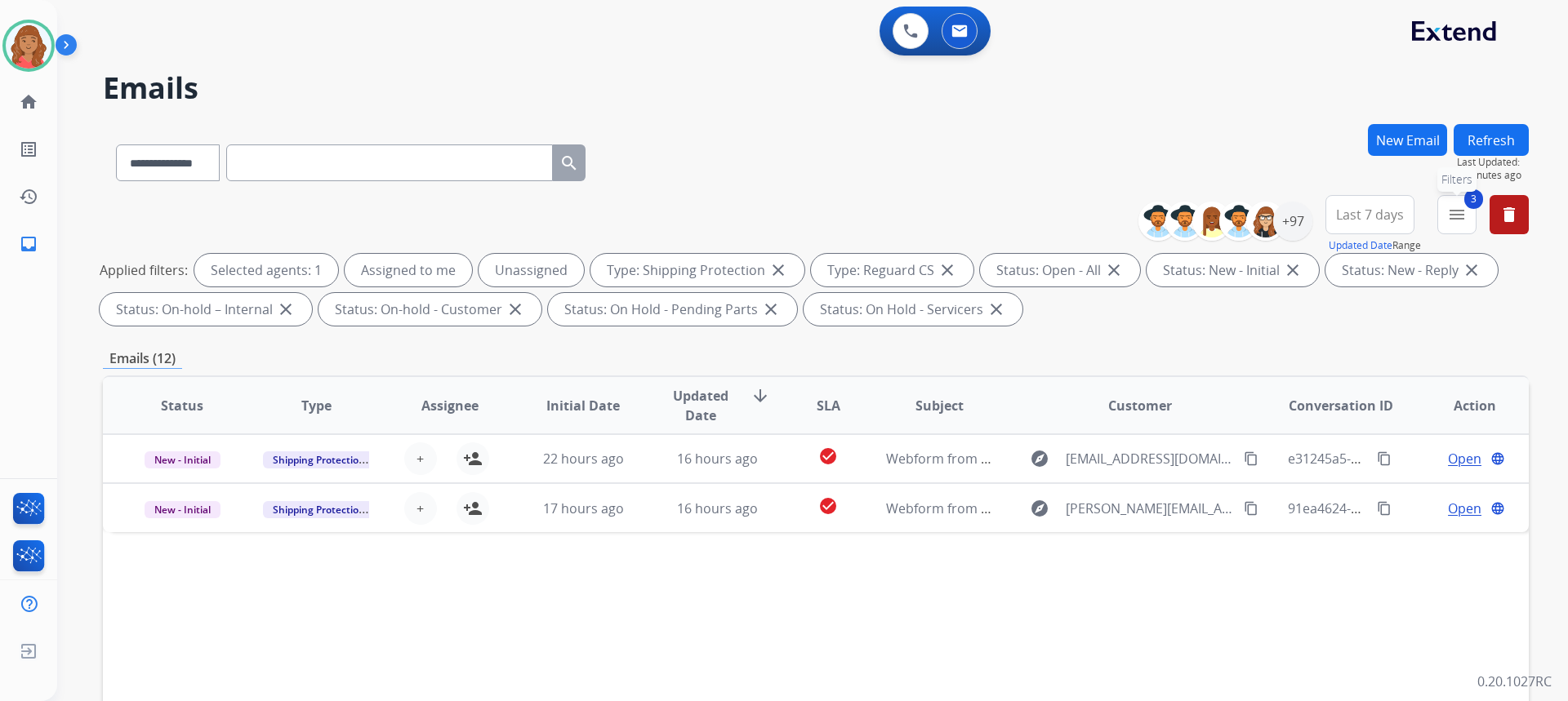
click at [1450, 216] on mat-icon "menu" at bounding box center [1457, 214] width 20 height 20
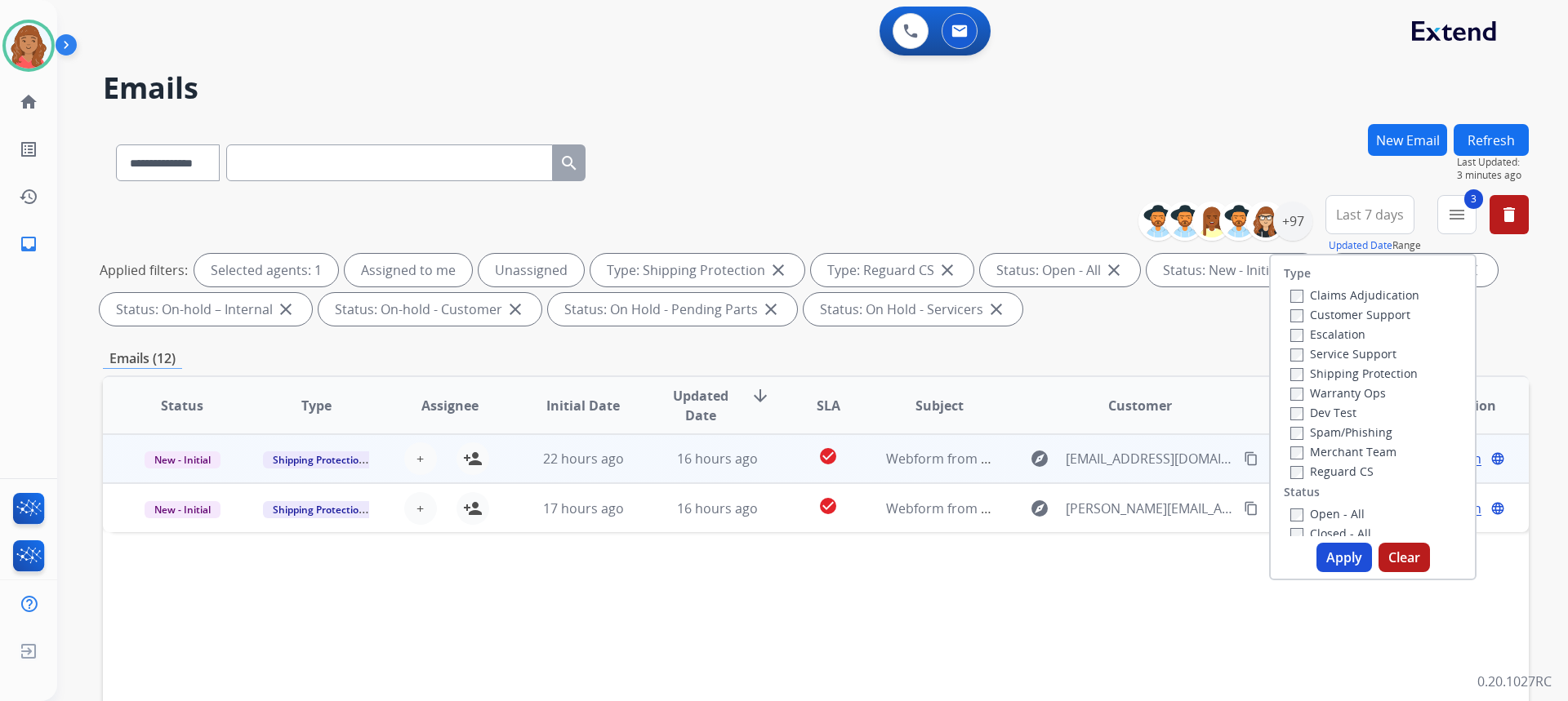
drag, startPoint x: 466, startPoint y: 466, endPoint x: 462, endPoint y: 482, distance: 16.5
click at [466, 470] on button "person_add Assign to Me" at bounding box center [473, 459] width 33 height 33
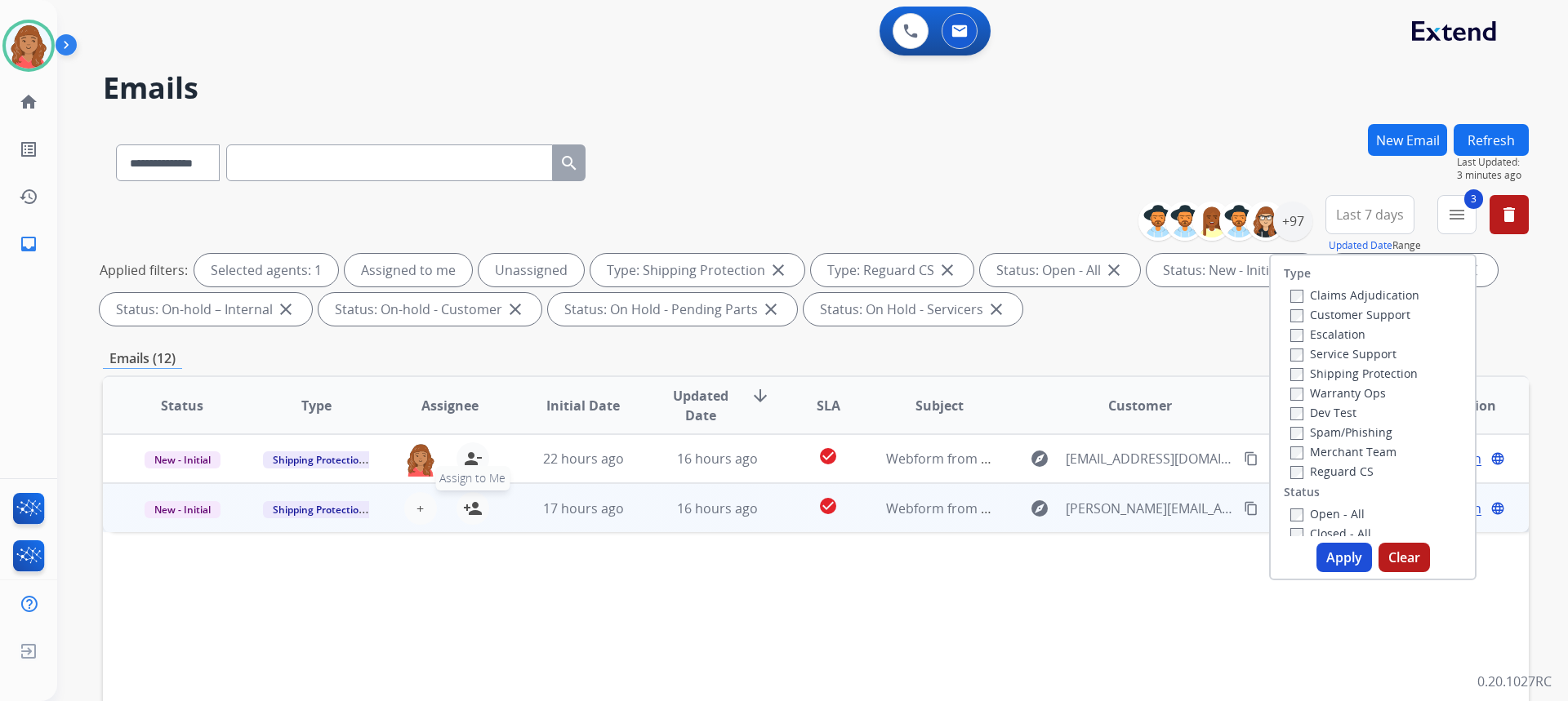
click at [471, 508] on mat-icon "person_add" at bounding box center [473, 509] width 20 height 20
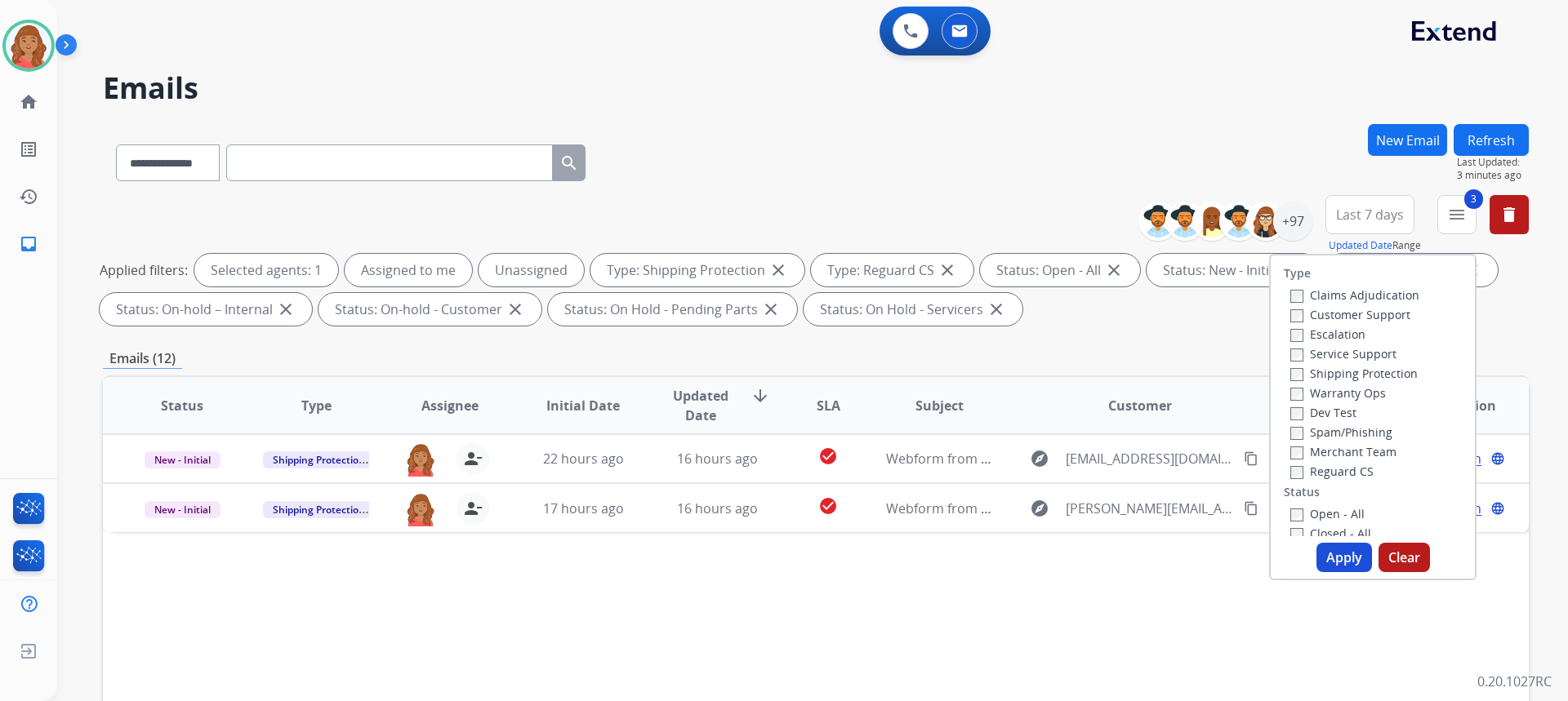
drag, startPoint x: 1343, startPoint y: 566, endPoint x: 1306, endPoint y: 546, distance: 42.1
click at [1326, 553] on button "Apply" at bounding box center [1345, 558] width 56 height 29
select select "*"
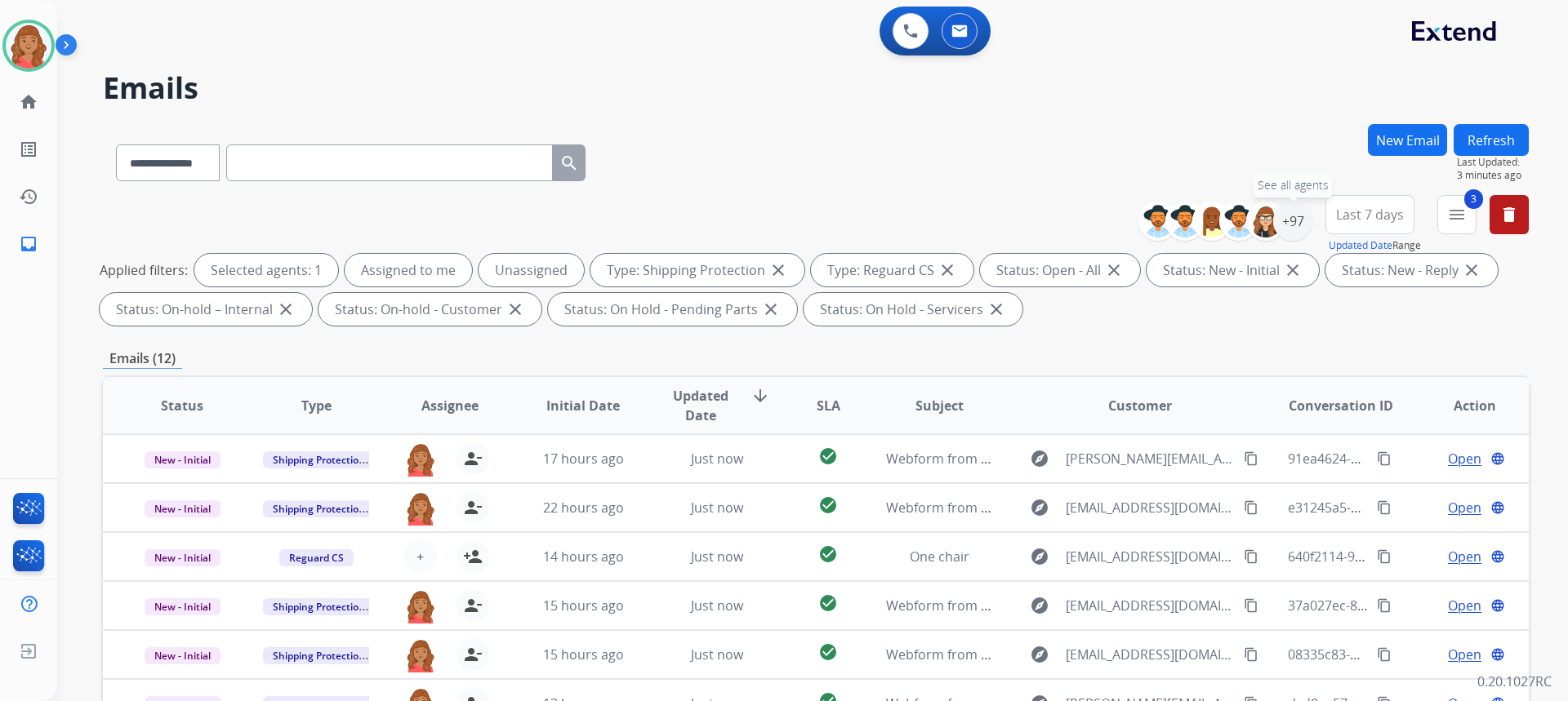
drag, startPoint x: 1294, startPoint y: 221, endPoint x: 1277, endPoint y: 236, distance: 22.7
click at [1291, 225] on div "+97" at bounding box center [1293, 221] width 39 height 39
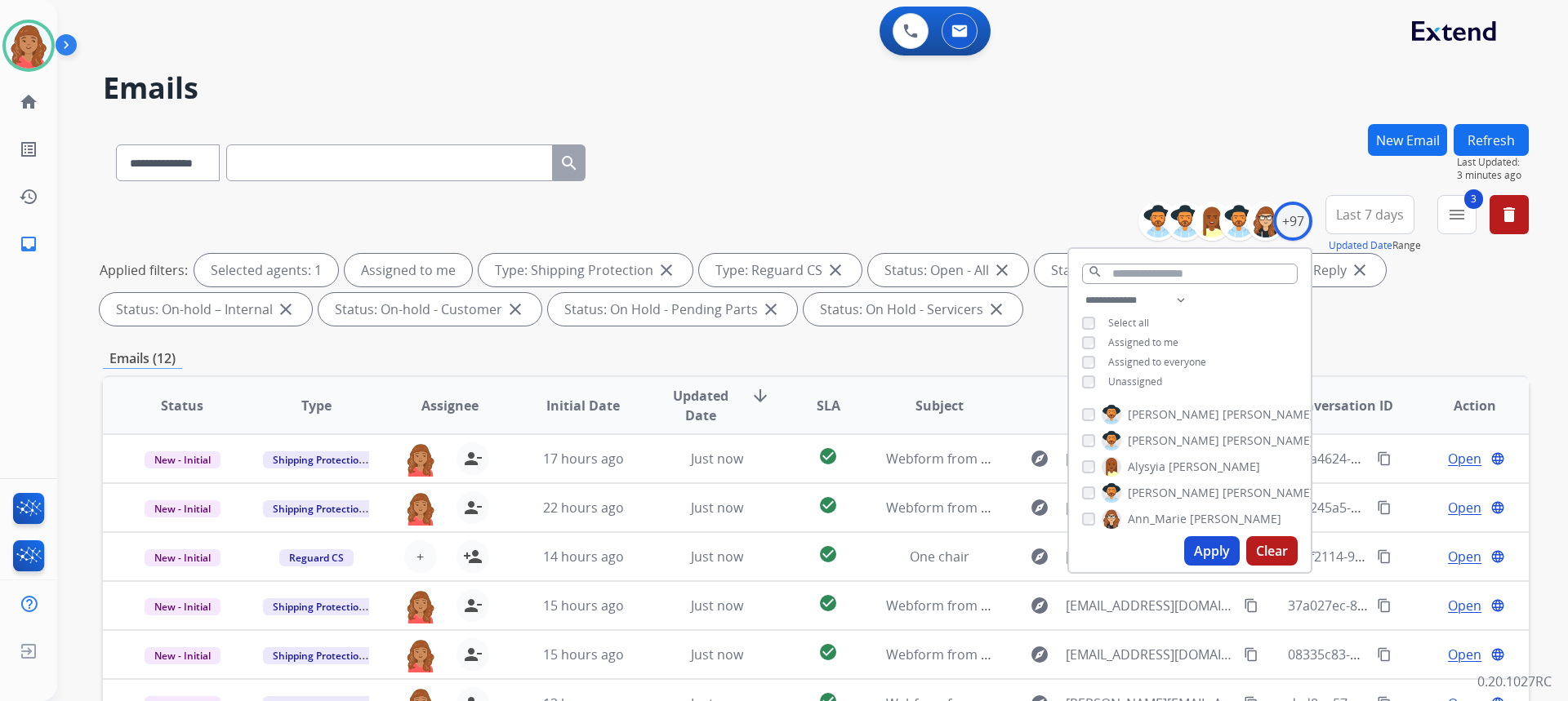
click at [1198, 554] on button "Apply" at bounding box center [1212, 551] width 56 height 29
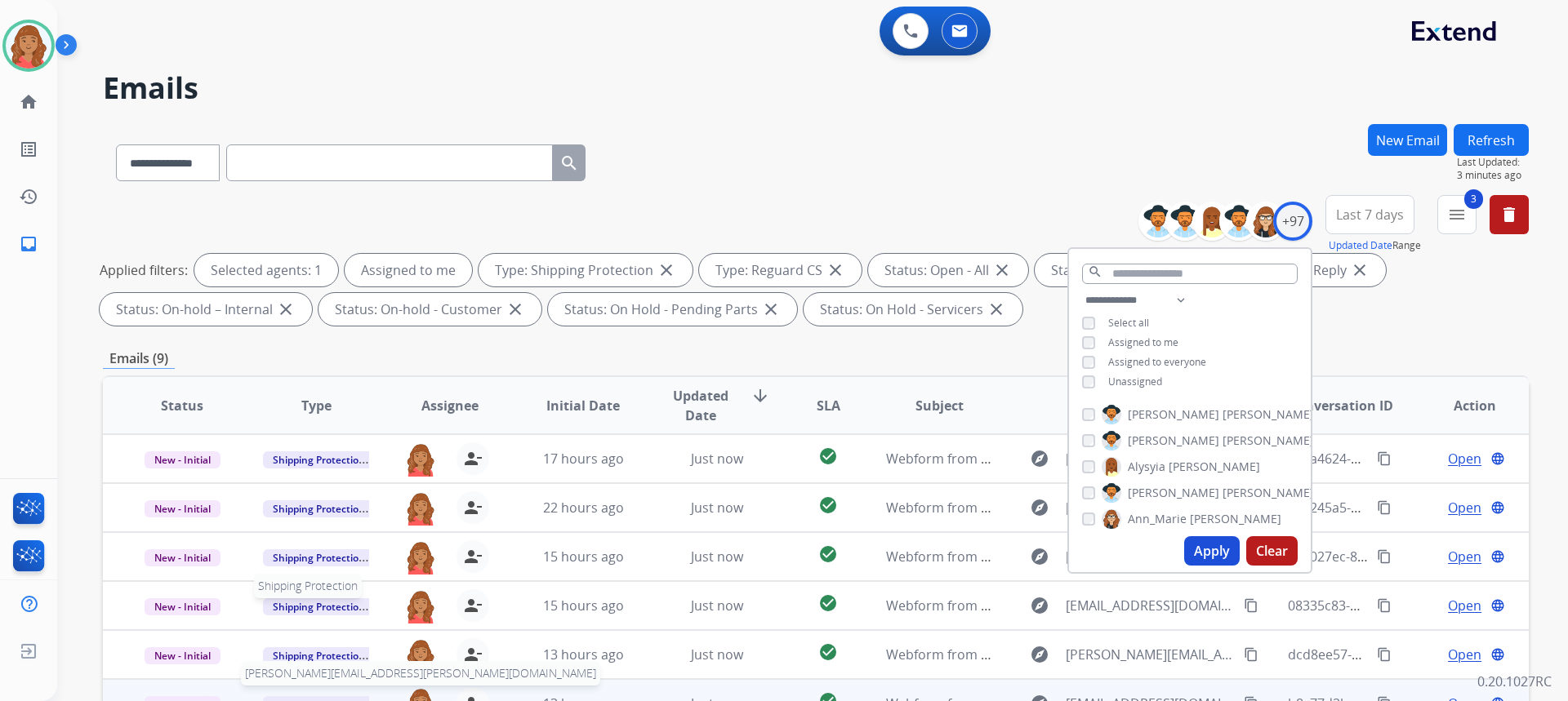
scroll to position [306, 0]
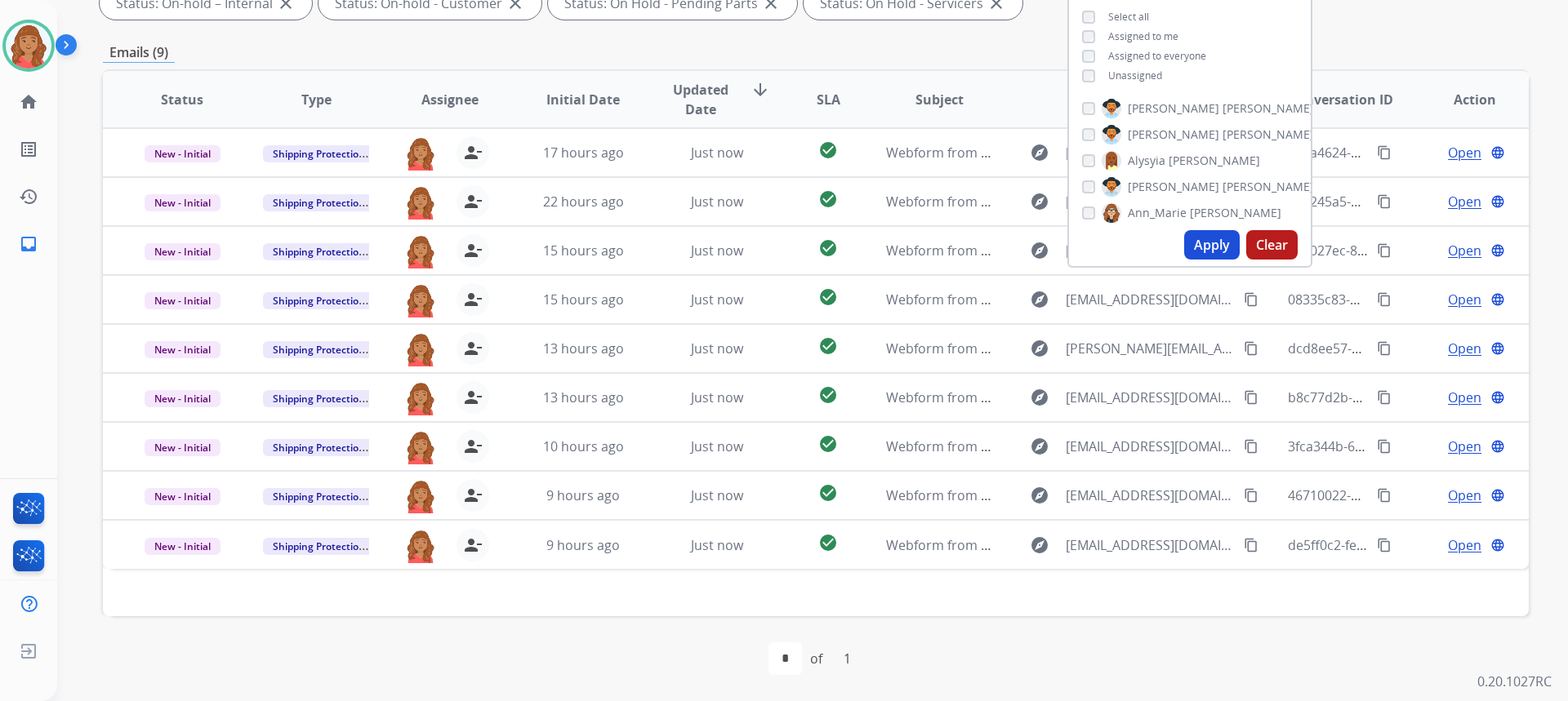
click at [721, 48] on div "Emails (9)" at bounding box center [816, 52] width 1426 height 20
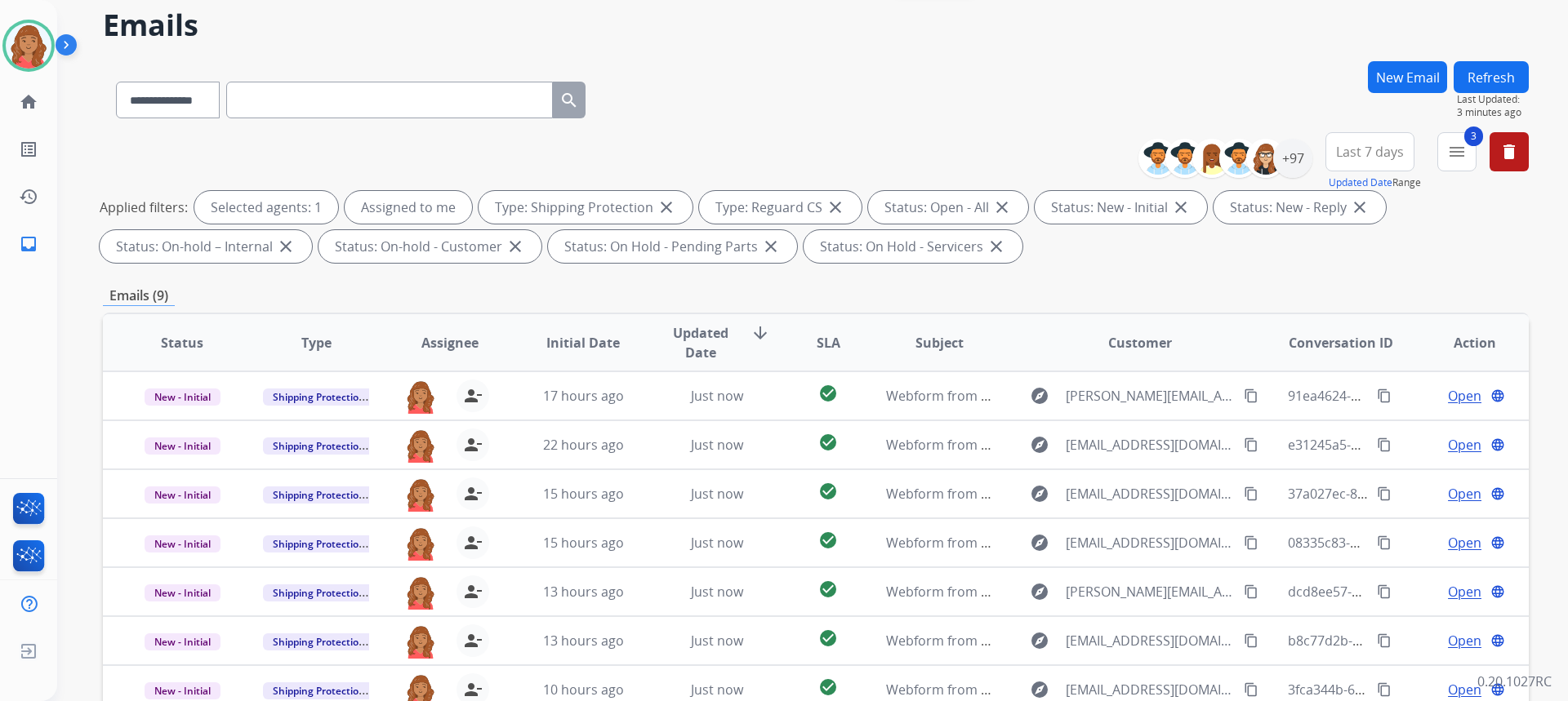
scroll to position [0, 0]
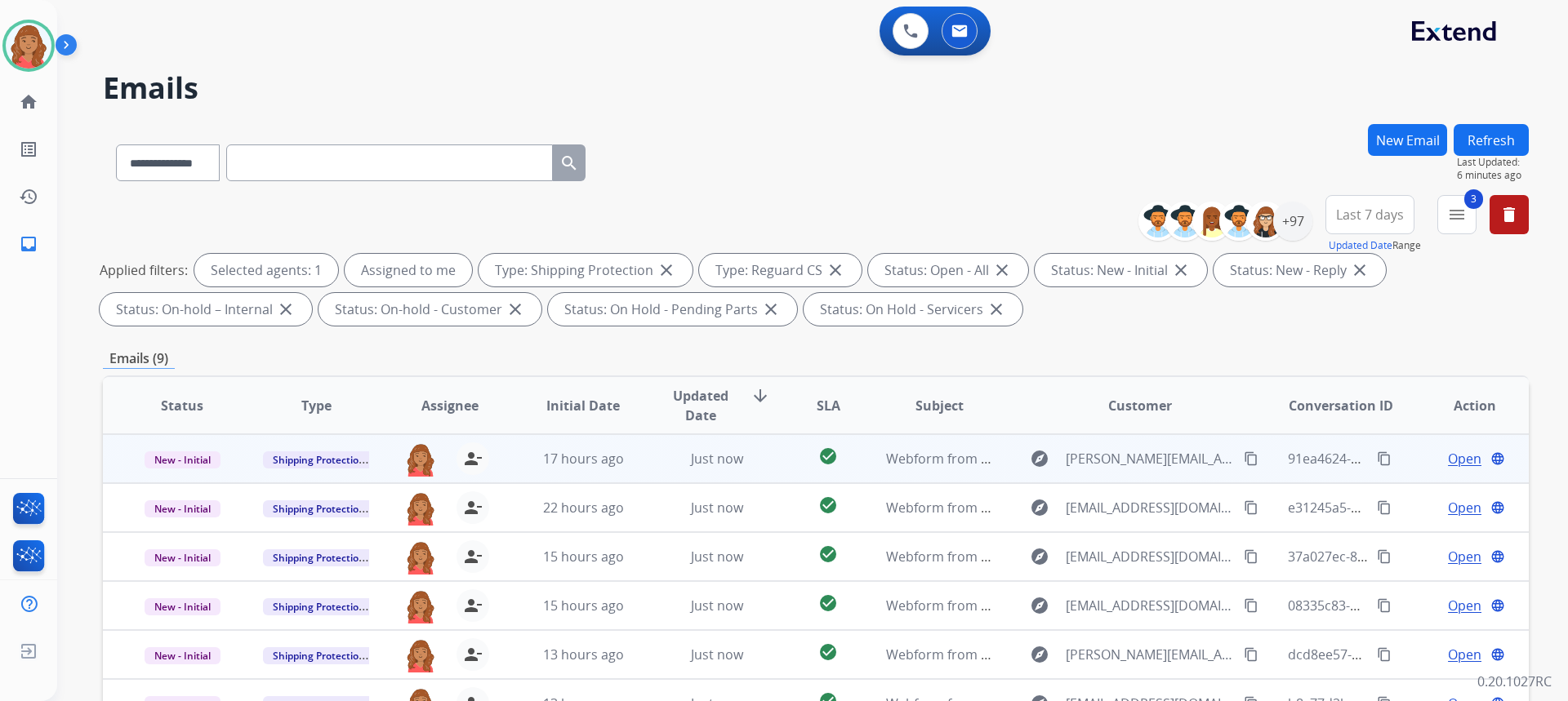
click at [1244, 456] on mat-icon "content_copy" at bounding box center [1251, 459] width 15 height 15
click at [967, 461] on span "Webform from Lee.briggs2@gmail.com on 09/19/2025" at bounding box center [1122, 459] width 471 height 18
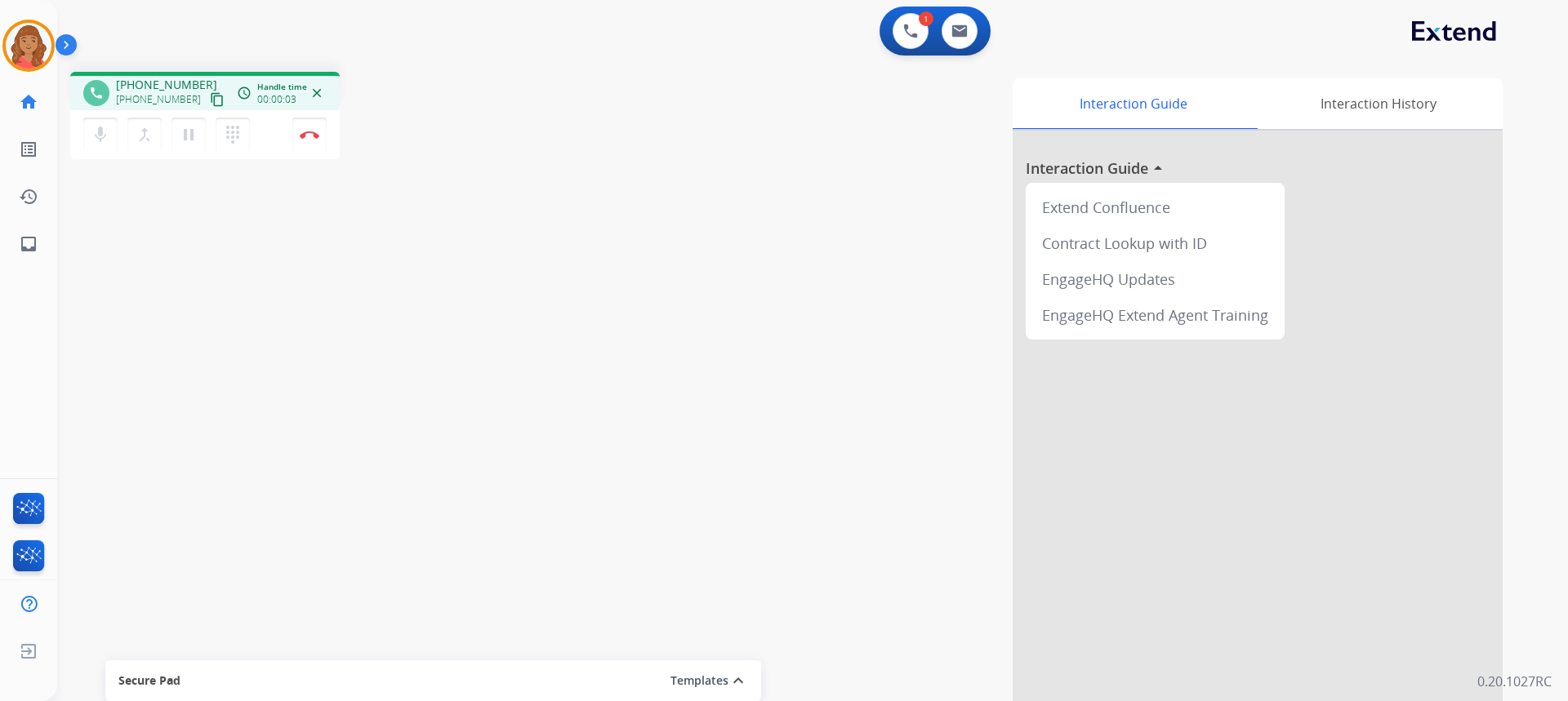
click at [207, 100] on button "content_copy" at bounding box center [217, 100] width 20 height 20
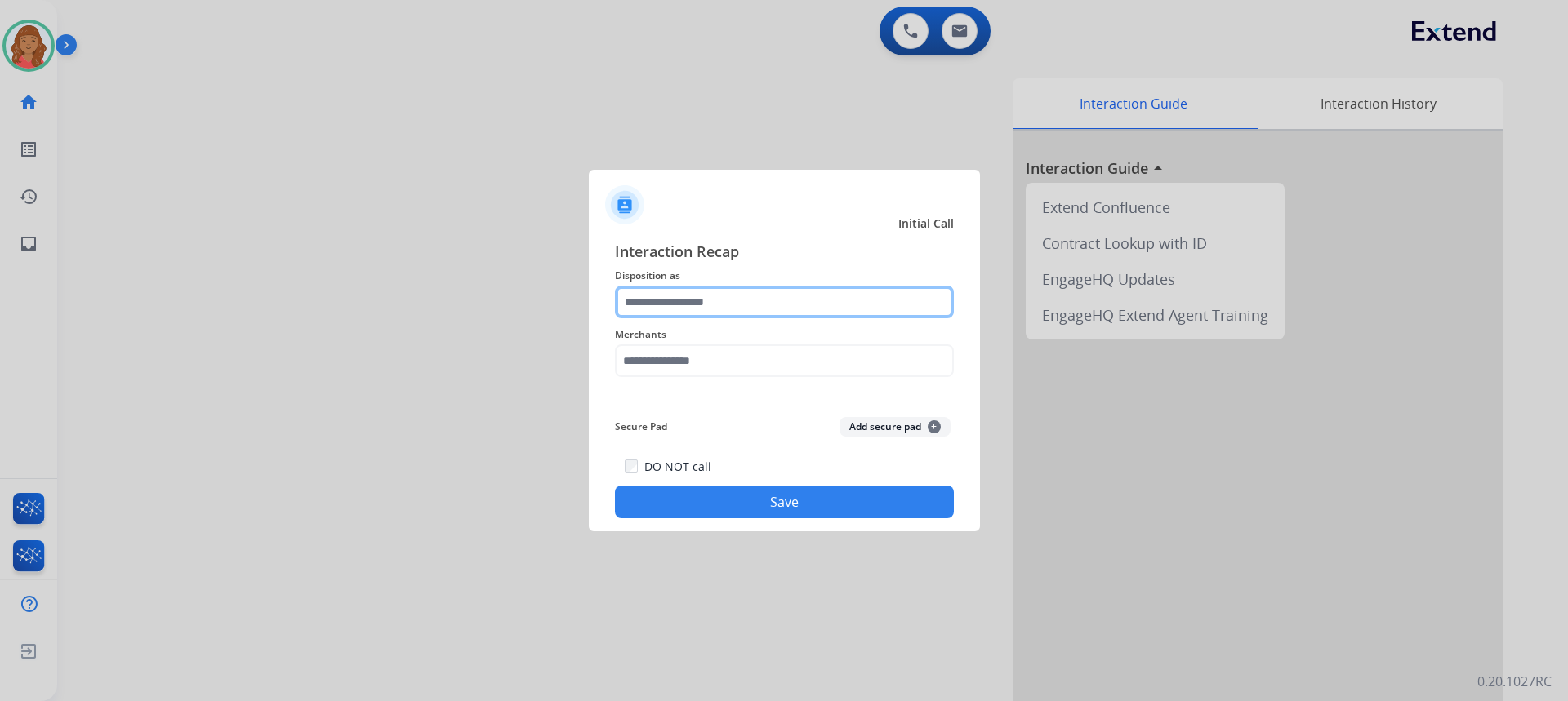
click at [699, 310] on input "text" at bounding box center [784, 302] width 339 height 33
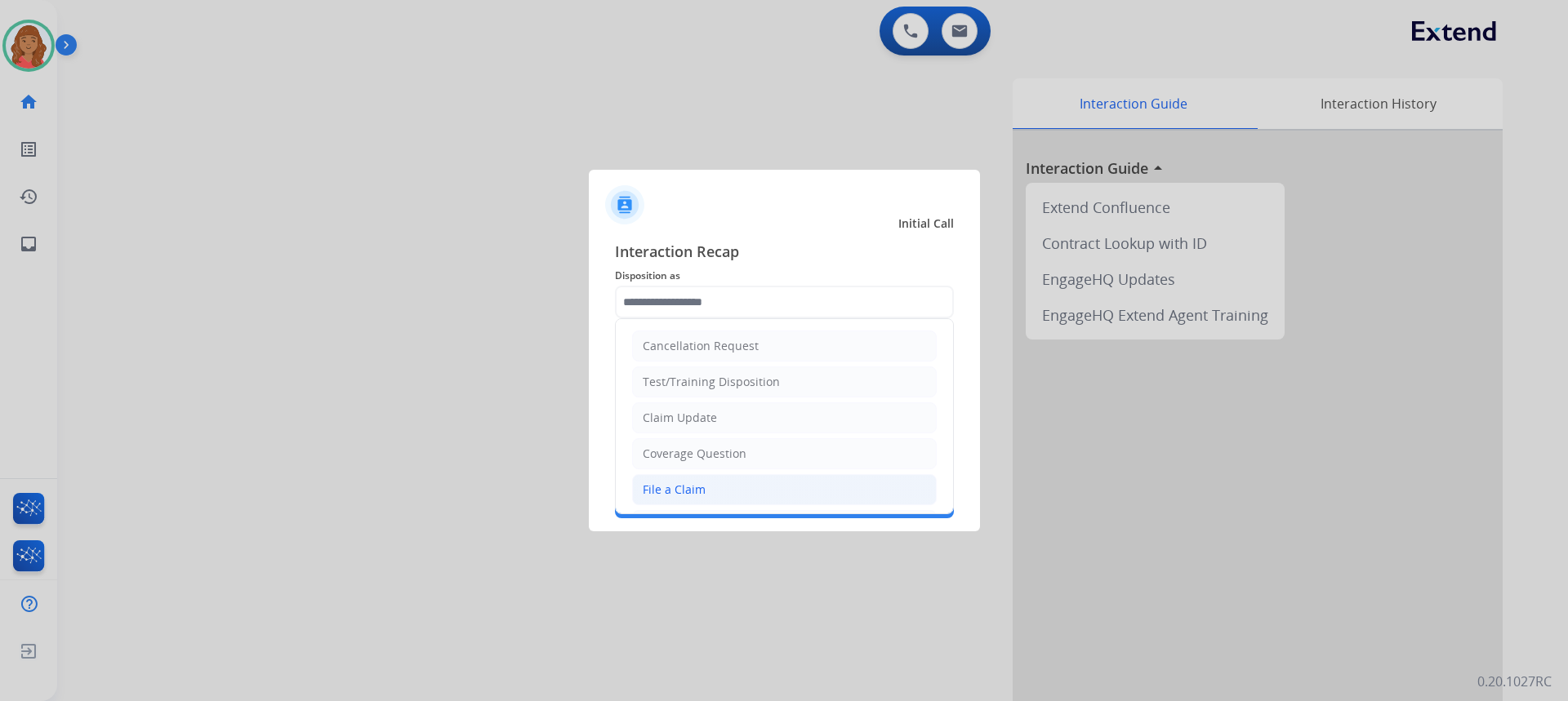
drag, startPoint x: 683, startPoint y: 483, endPoint x: 686, endPoint y: 399, distance: 84.1
click at [683, 483] on div "File a Claim" at bounding box center [674, 490] width 63 height 16
type input "**********"
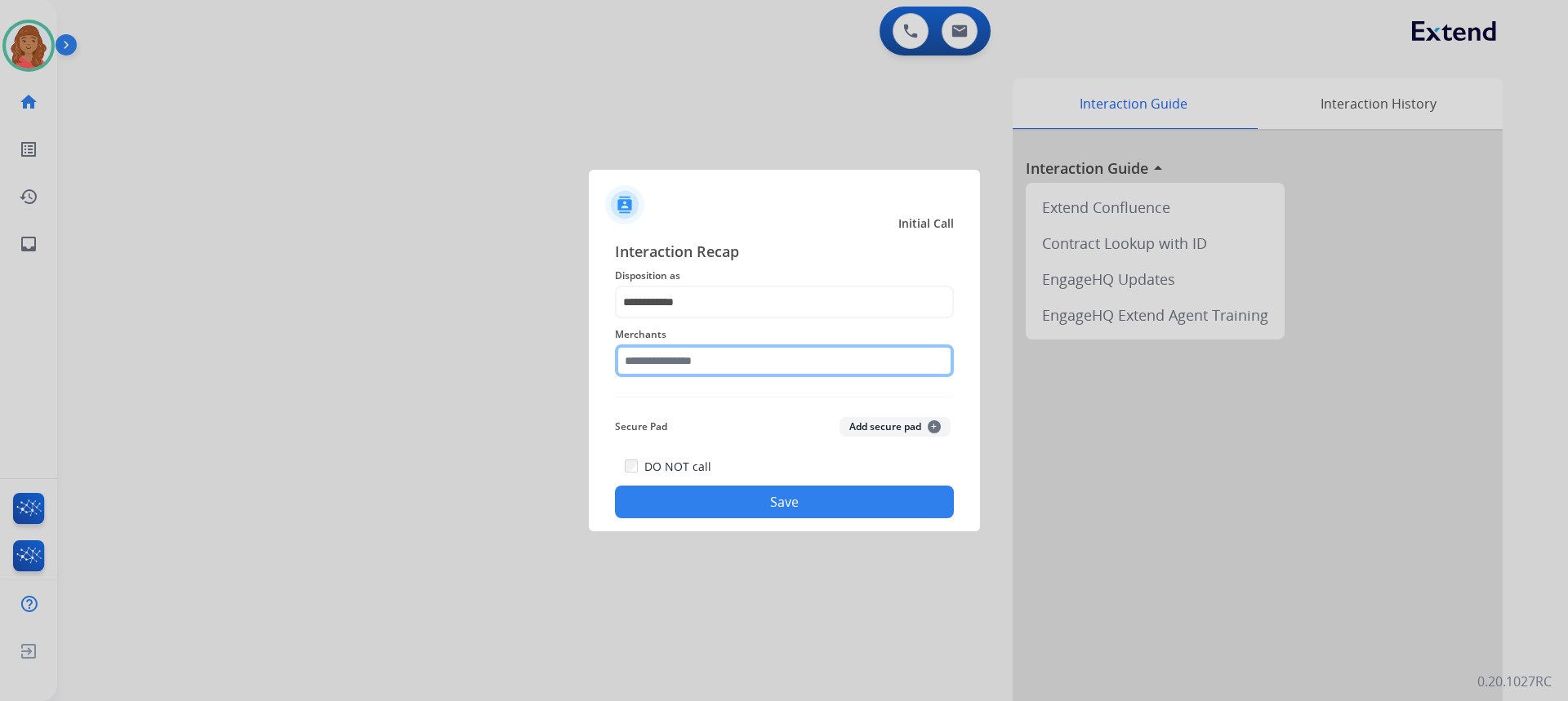
click at [686, 371] on input "text" at bounding box center [784, 361] width 339 height 33
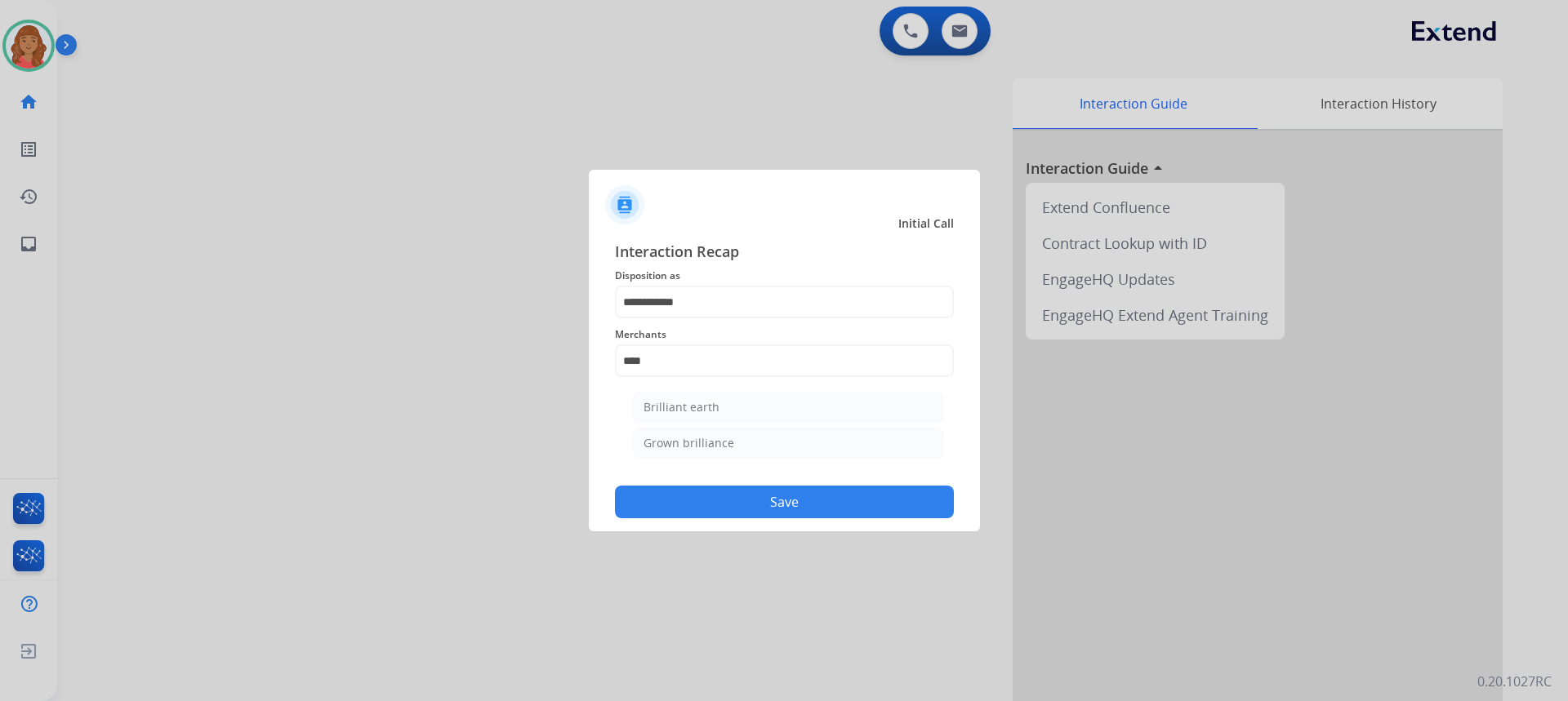
drag, startPoint x: 694, startPoint y: 441, endPoint x: 724, endPoint y: 460, distance: 35.5
click at [694, 442] on div "Grown brilliance" at bounding box center [688, 443] width 91 height 16
type input "**********"
click at [753, 498] on button "Save" at bounding box center [784, 502] width 339 height 33
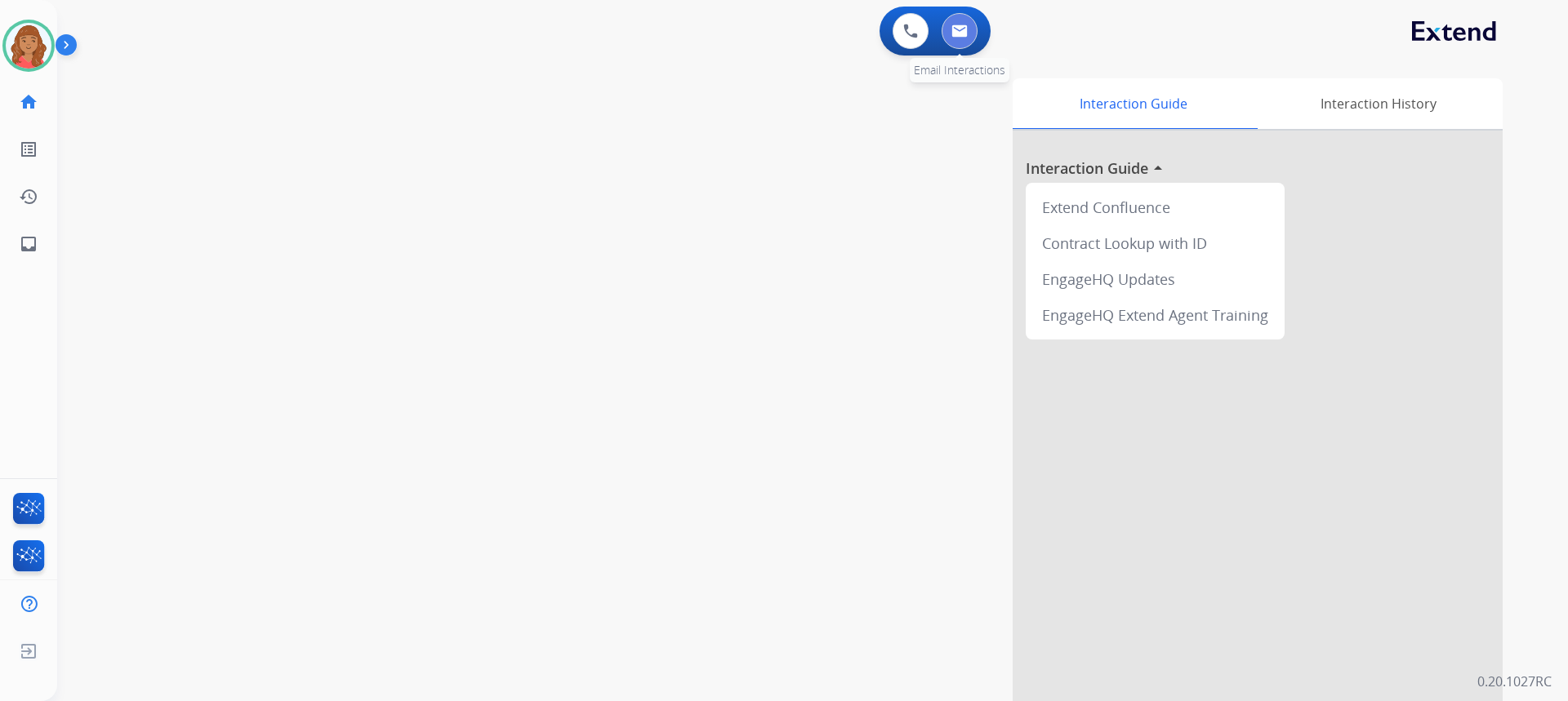
click at [969, 37] on button at bounding box center [960, 31] width 36 height 36
select select "**********"
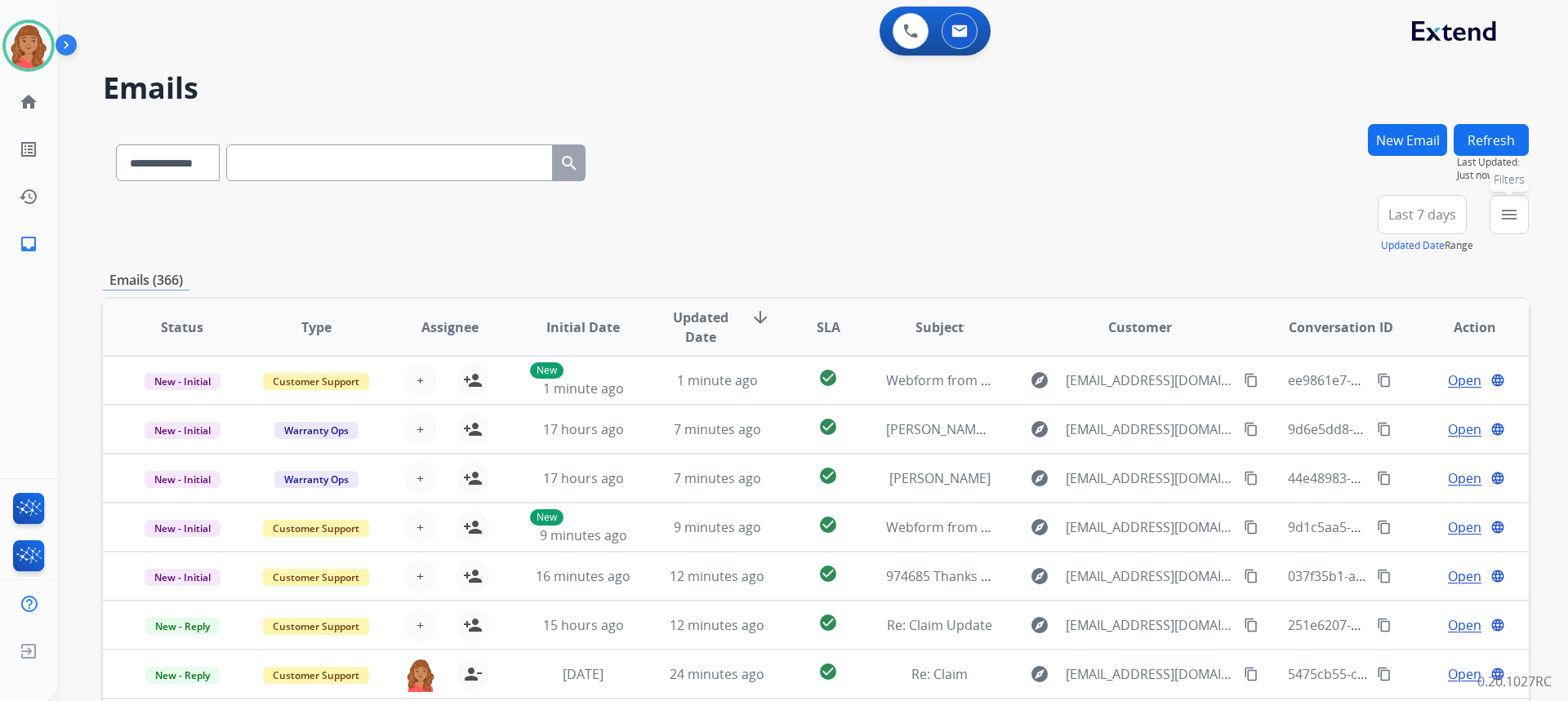
drag, startPoint x: 1510, startPoint y: 218, endPoint x: 1498, endPoint y: 238, distance: 23.3
click at [1510, 218] on mat-icon "menu" at bounding box center [1509, 214] width 20 height 20
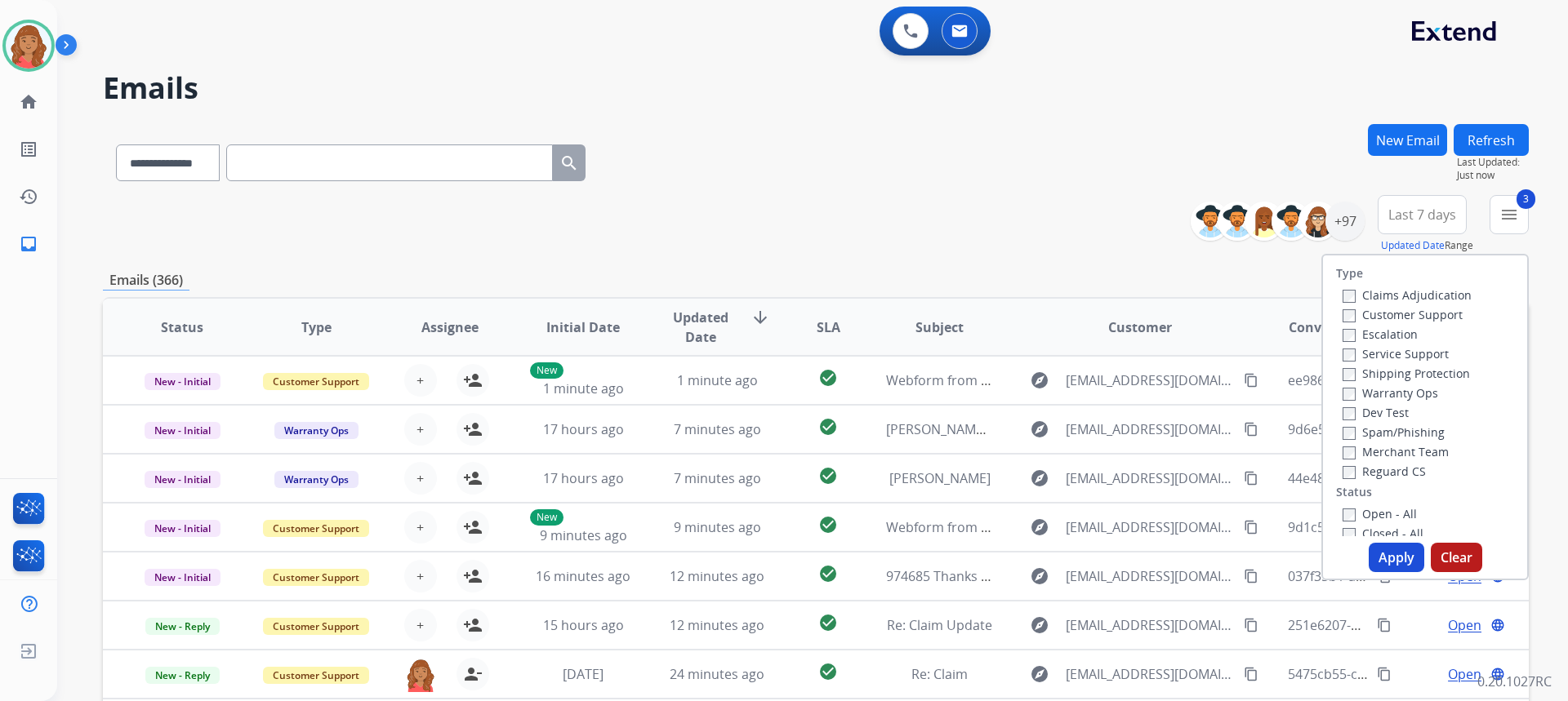
click at [1343, 506] on label "Open - All" at bounding box center [1380, 514] width 74 height 16
click at [1372, 566] on button "Apply" at bounding box center [1396, 558] width 56 height 29
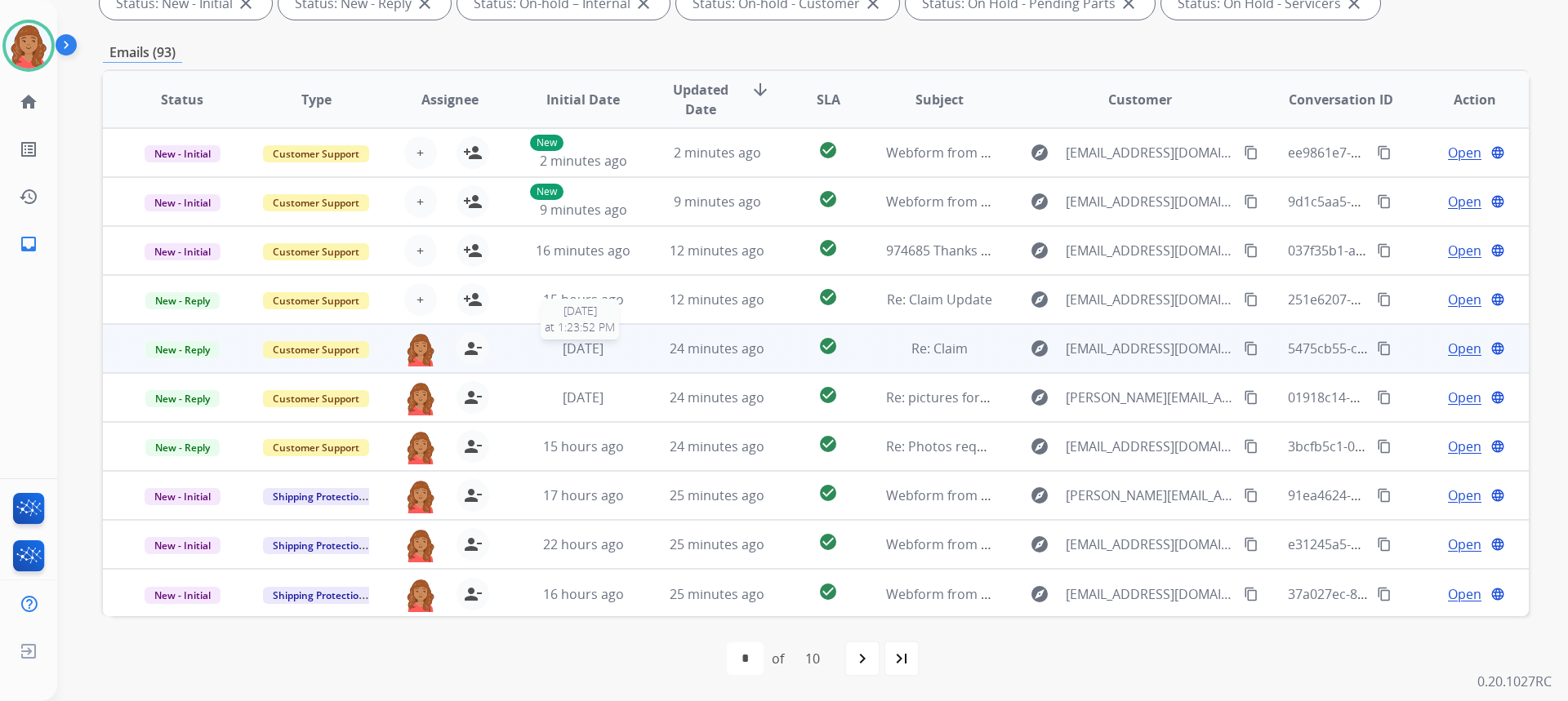
click at [580, 353] on span "[DATE]" at bounding box center [583, 348] width 41 height 18
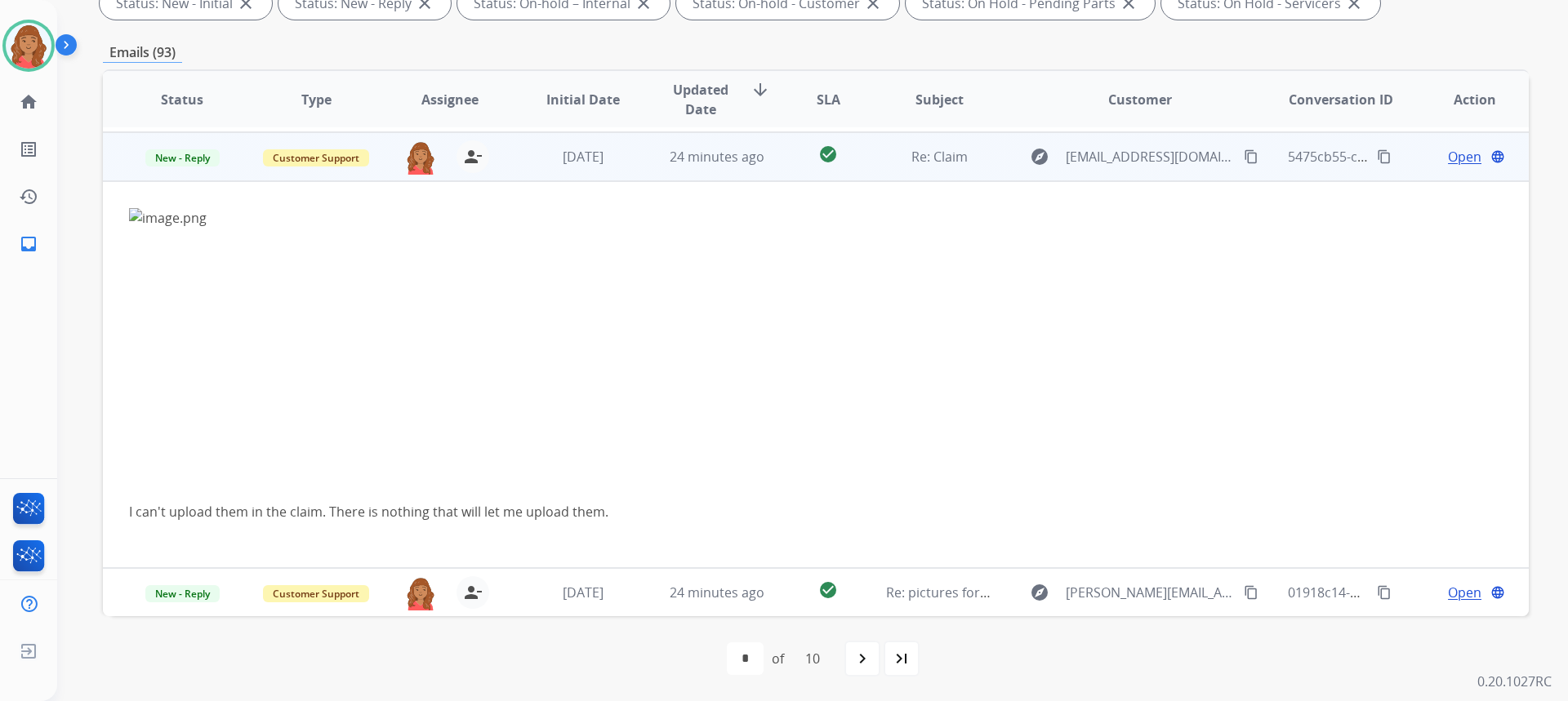
scroll to position [195, 0]
click at [1448, 156] on span "Open" at bounding box center [1464, 153] width 34 height 20
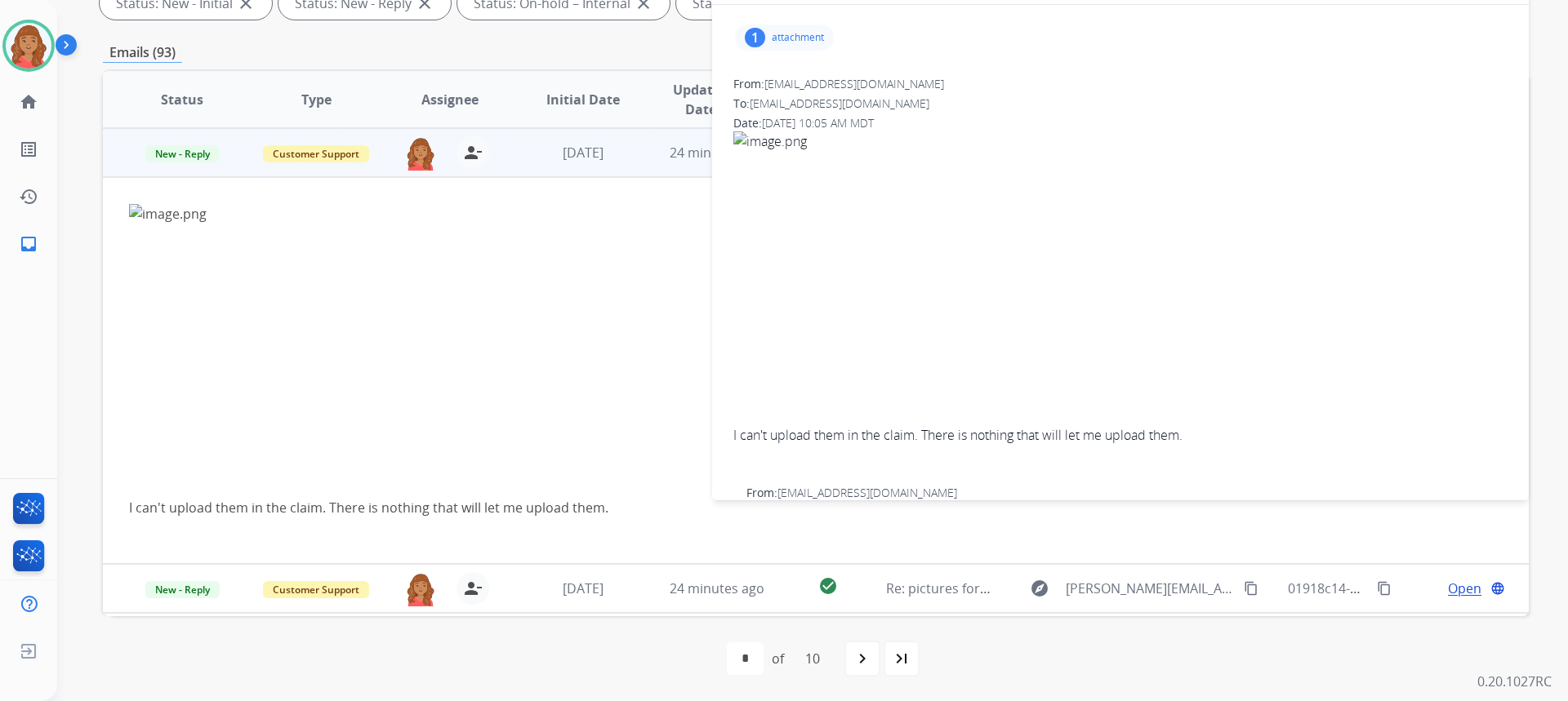
click at [768, 38] on div "1 attachment" at bounding box center [784, 38] width 99 height 26
click at [780, 89] on div at bounding box center [792, 83] width 82 height 57
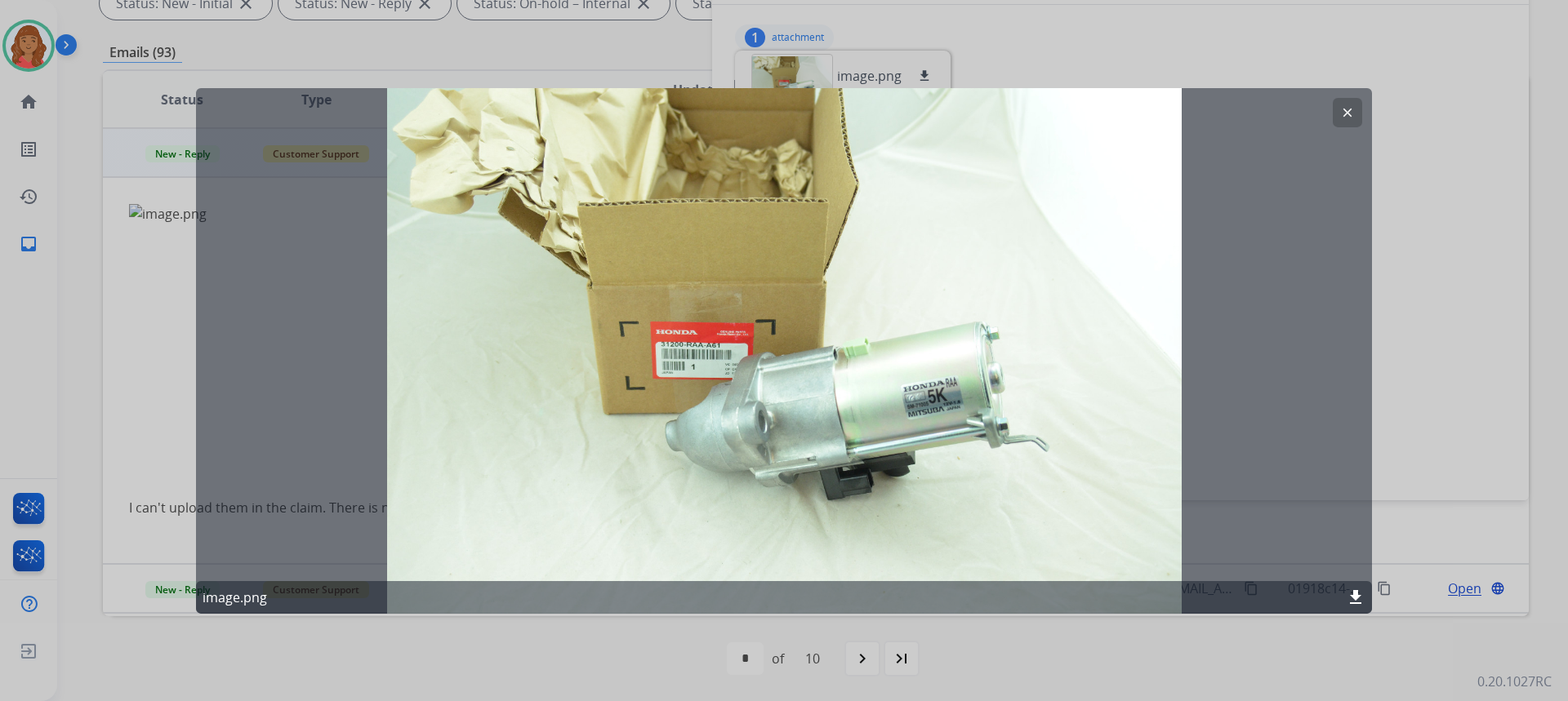
click at [1354, 111] on mat-icon "clear" at bounding box center [1348, 112] width 15 height 15
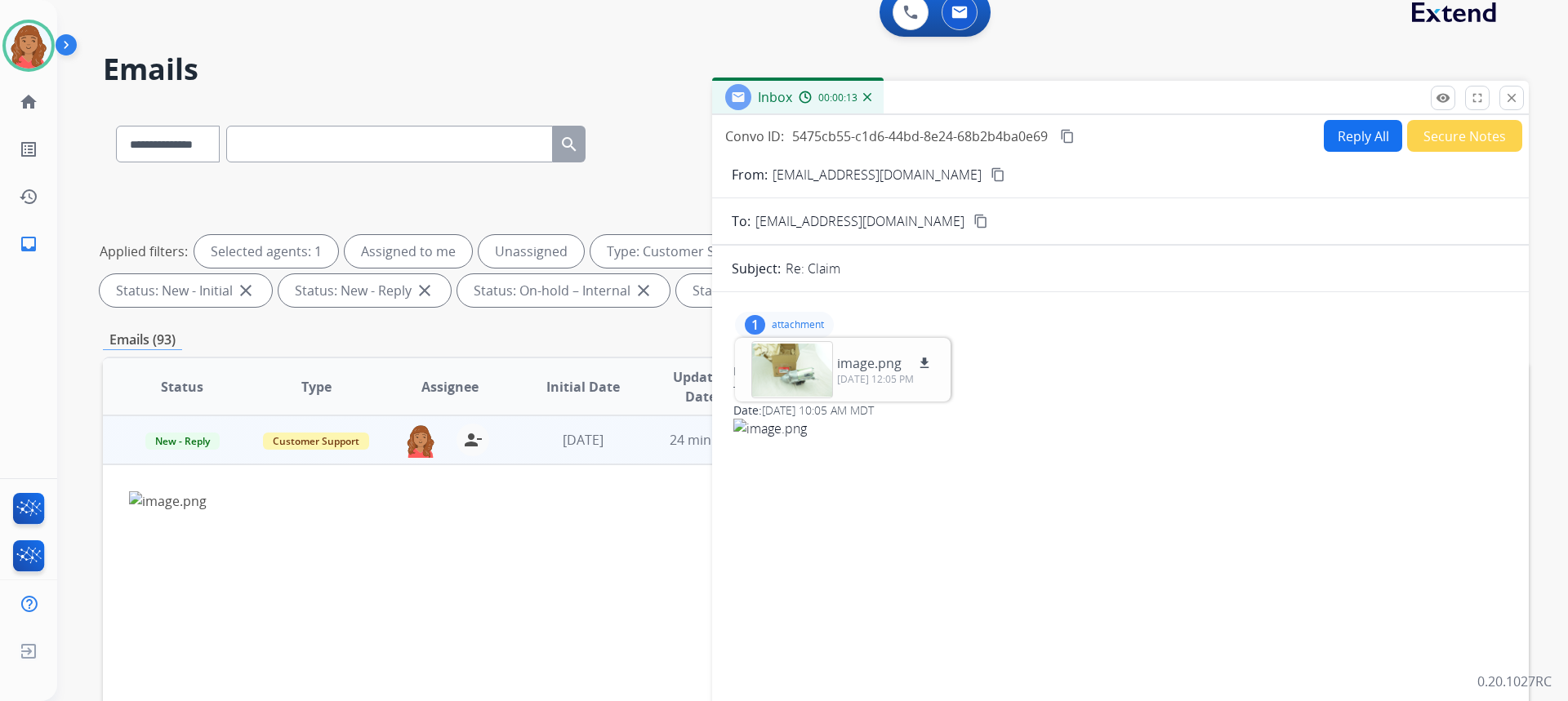
scroll to position [0, 0]
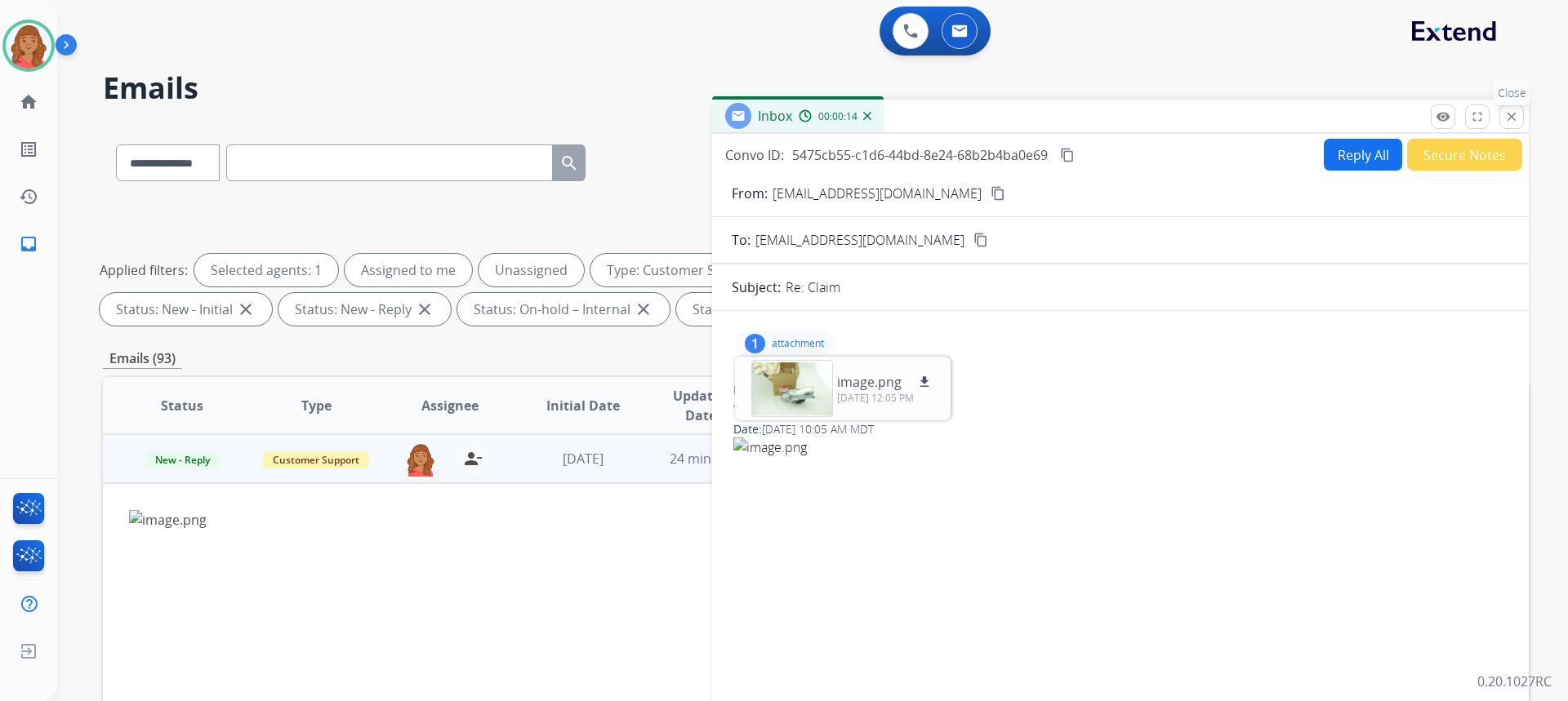
click at [1511, 116] on mat-icon "close" at bounding box center [1512, 117] width 15 height 15
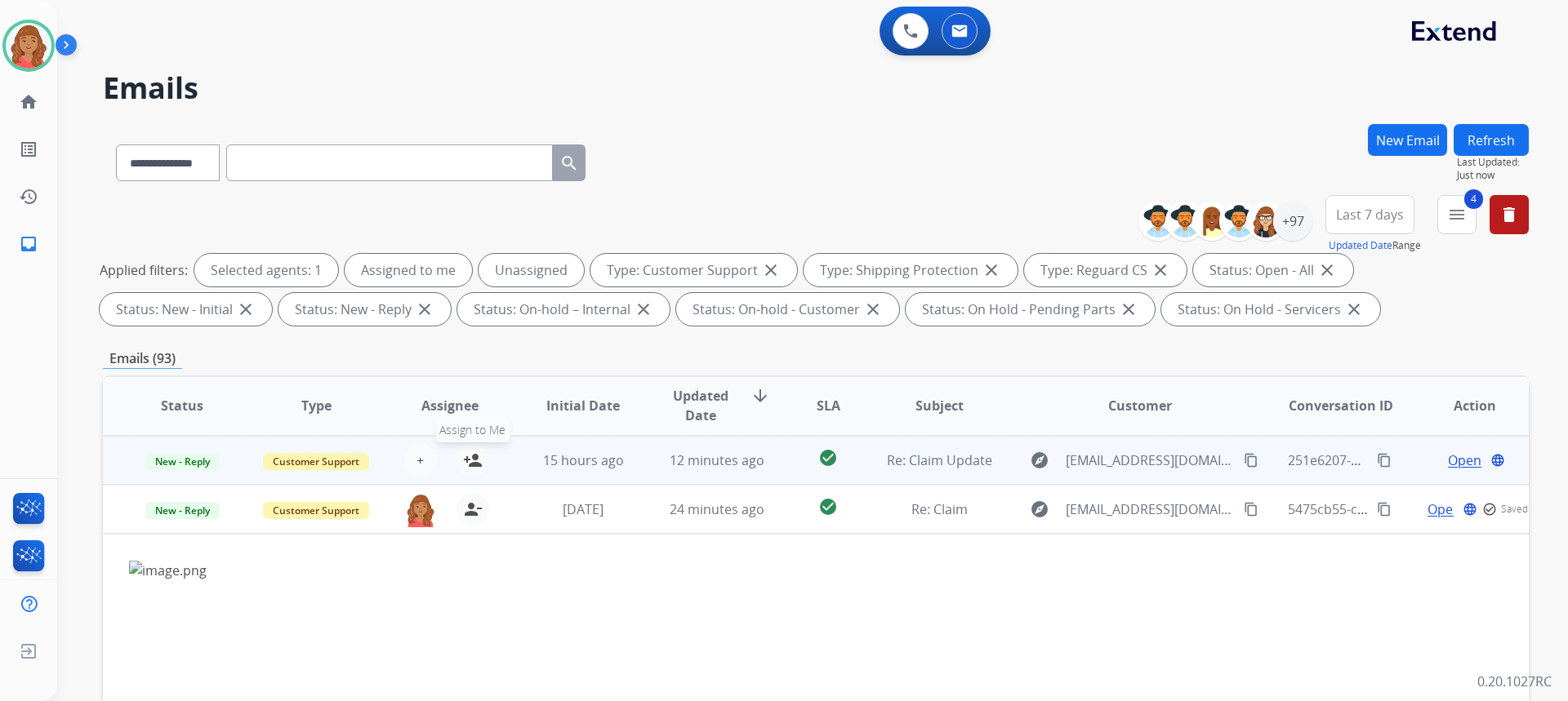
scroll to position [144, 0]
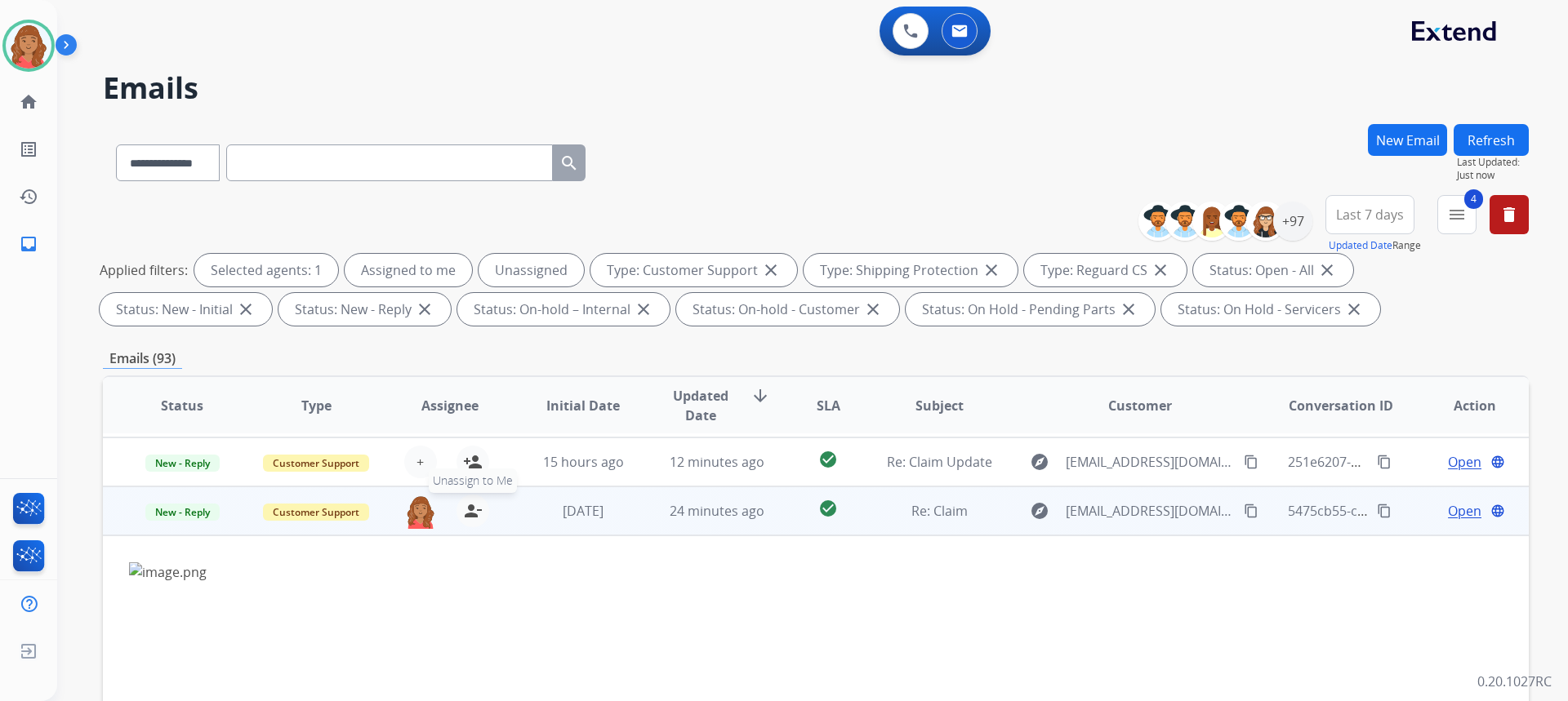
click at [469, 510] on mat-icon "person_remove" at bounding box center [473, 511] width 20 height 20
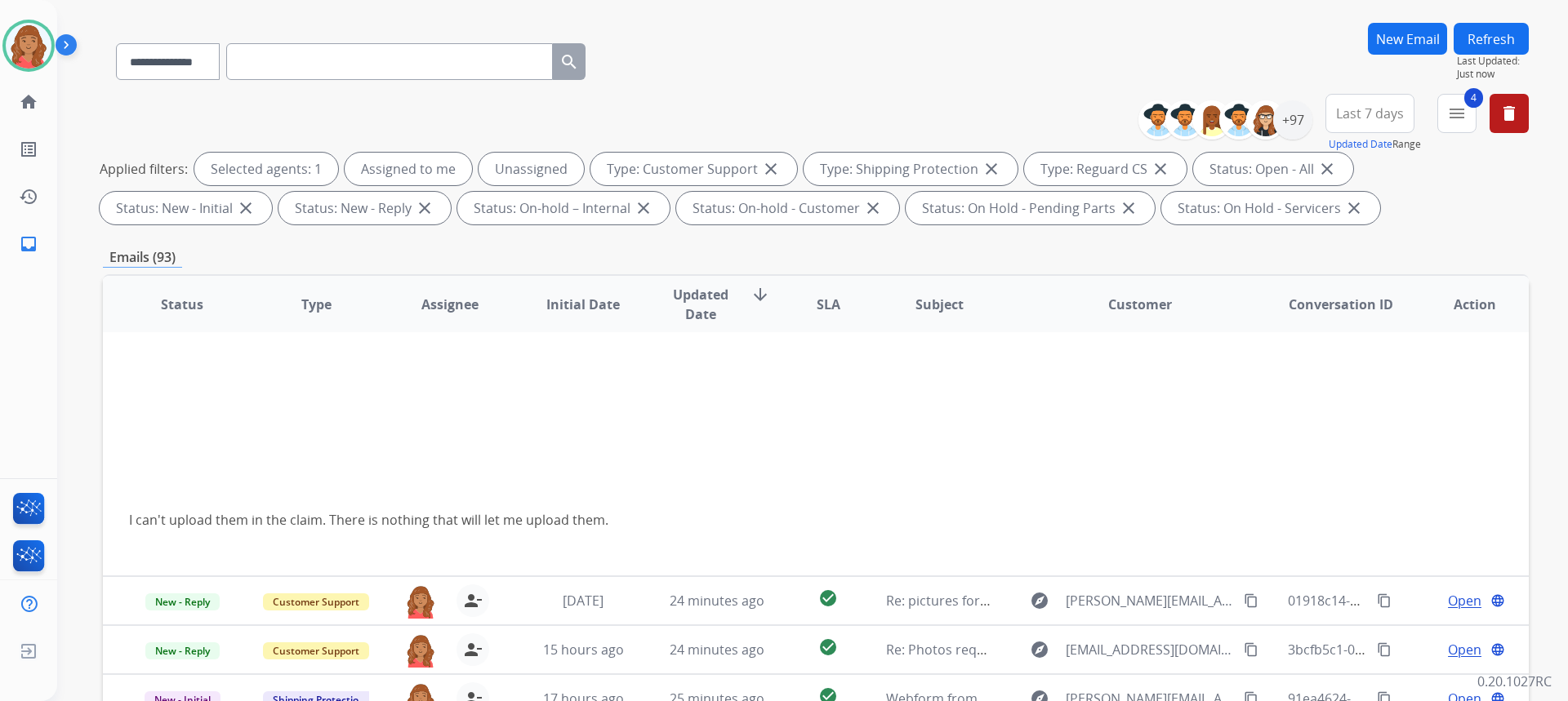
scroll to position [306, 0]
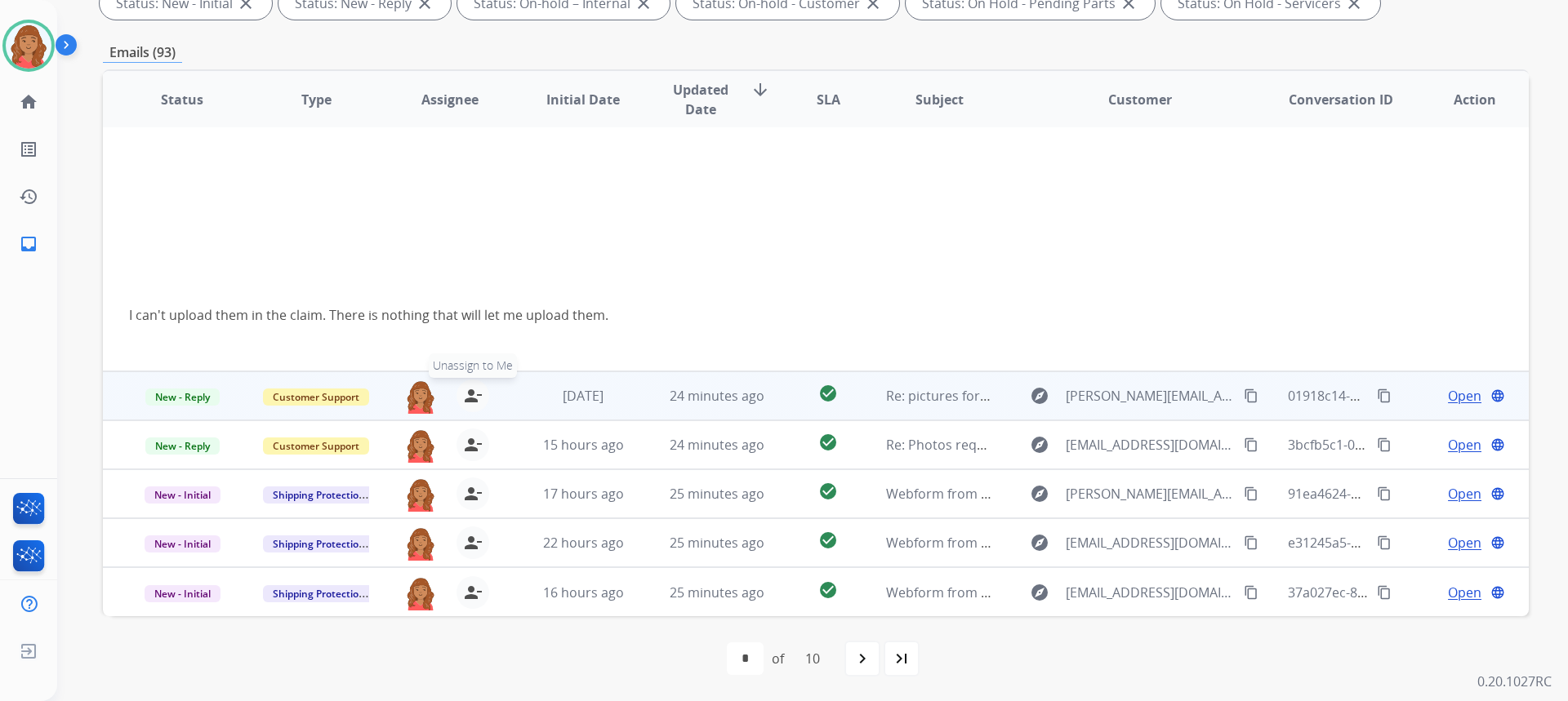
click at [467, 396] on mat-icon "person_remove" at bounding box center [473, 396] width 20 height 20
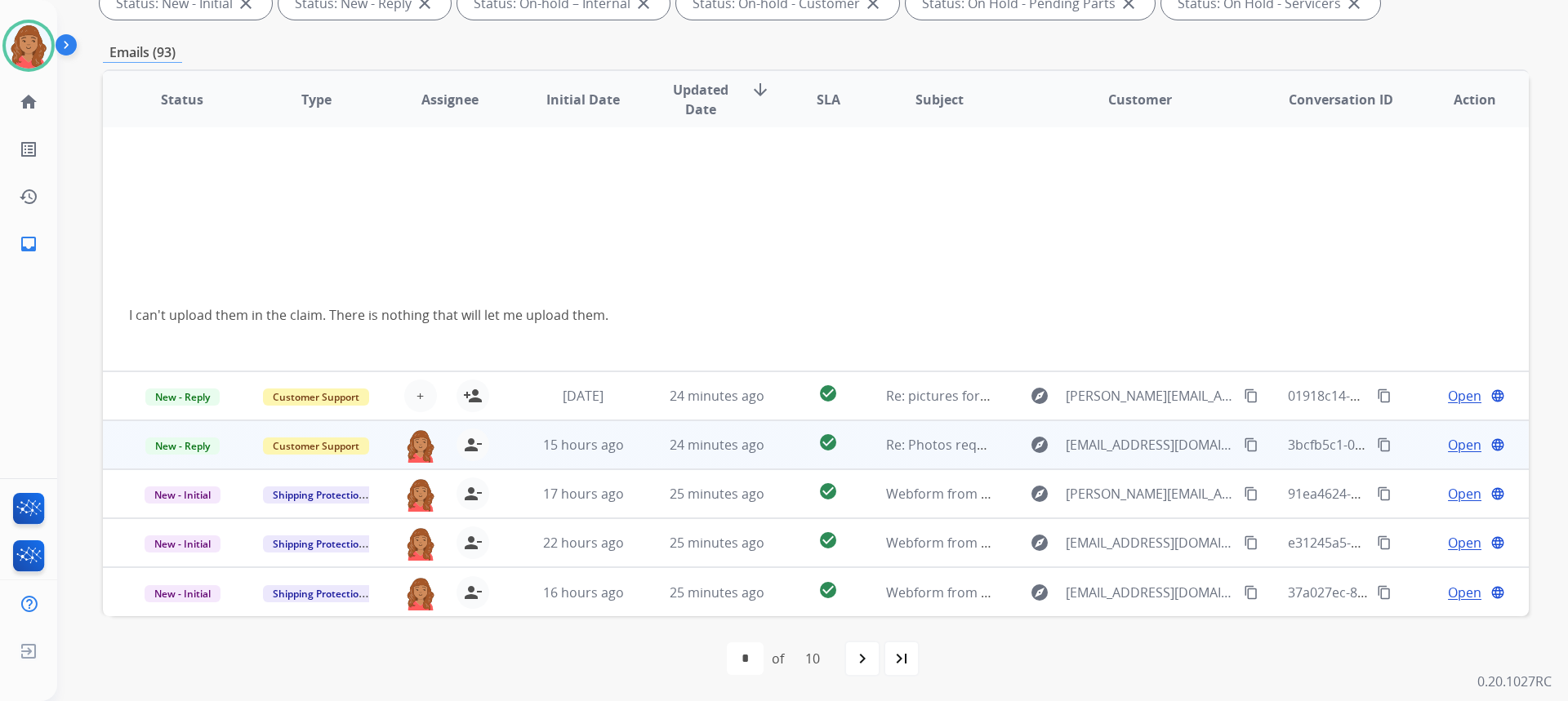
drag, startPoint x: 466, startPoint y: 442, endPoint x: 517, endPoint y: 454, distance: 52.4
click at [468, 443] on mat-icon "person_remove" at bounding box center [473, 445] width 20 height 20
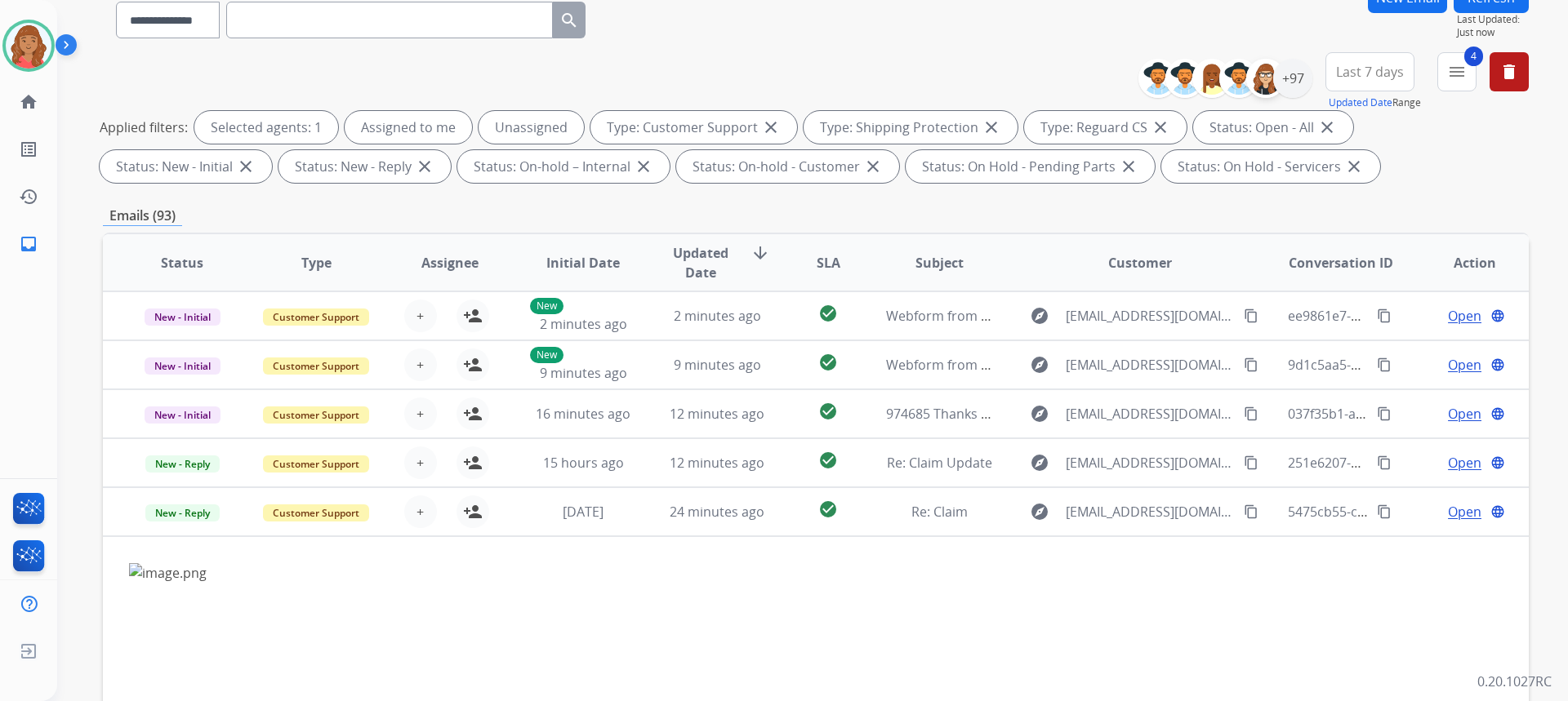
scroll to position [0, 0]
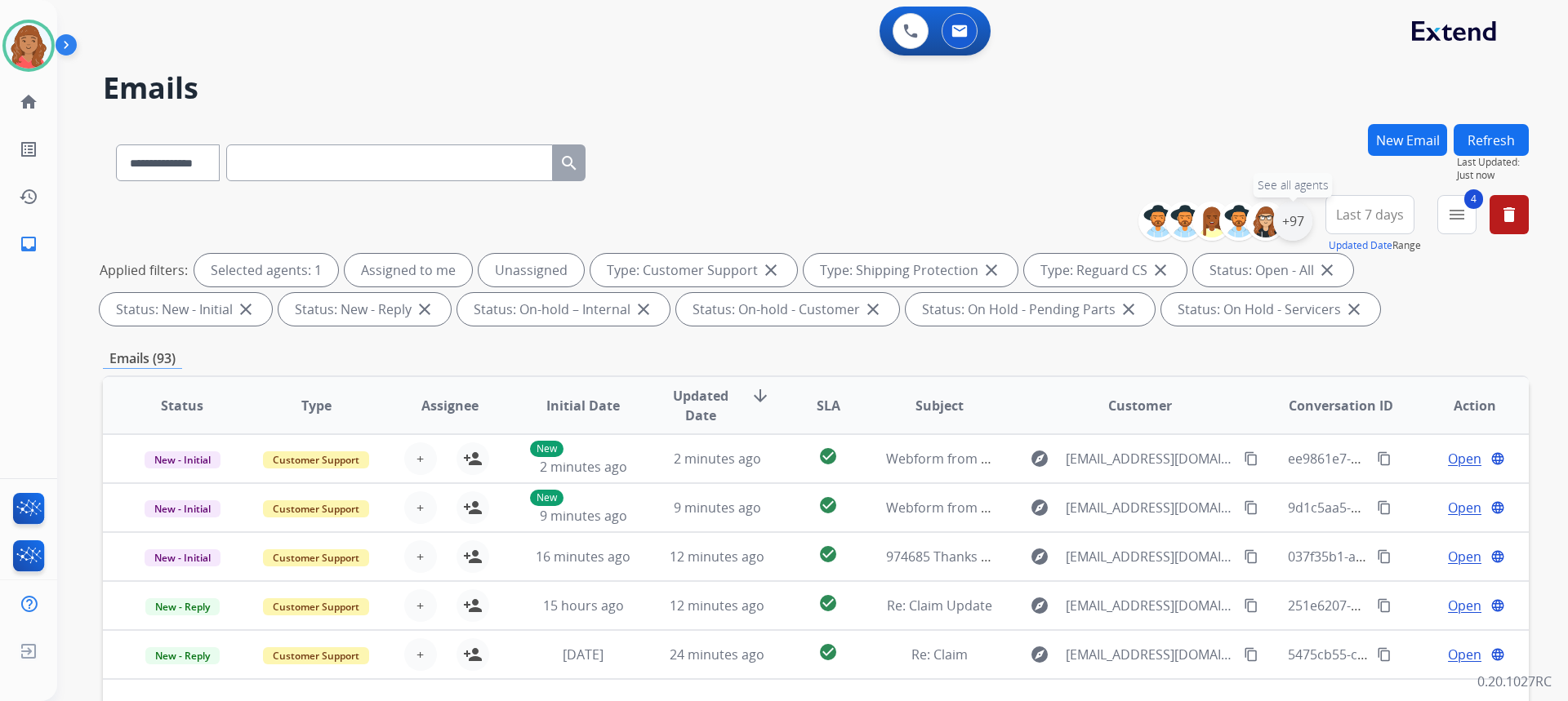
click at [1286, 221] on div "+97" at bounding box center [1293, 221] width 39 height 39
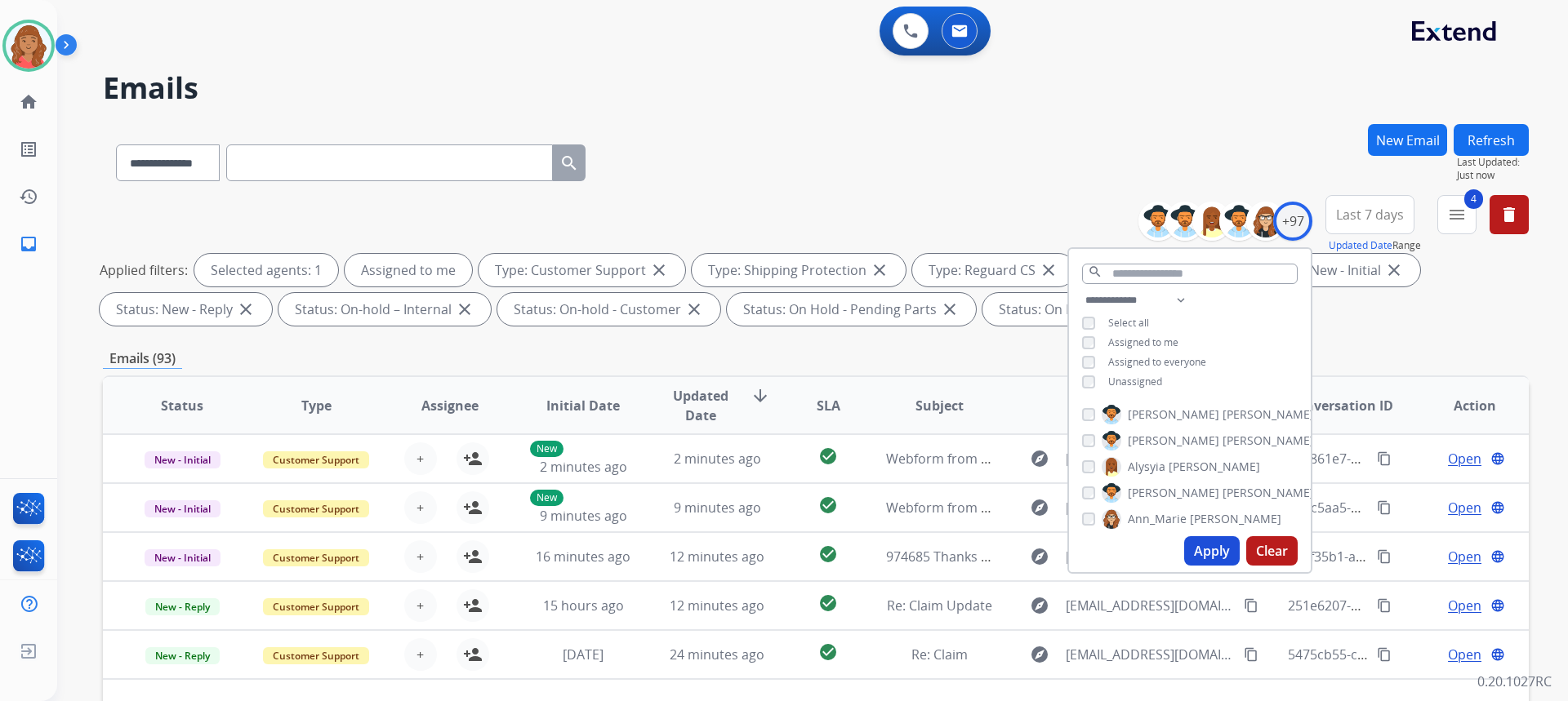
click at [1199, 557] on button "Apply" at bounding box center [1212, 551] width 56 height 29
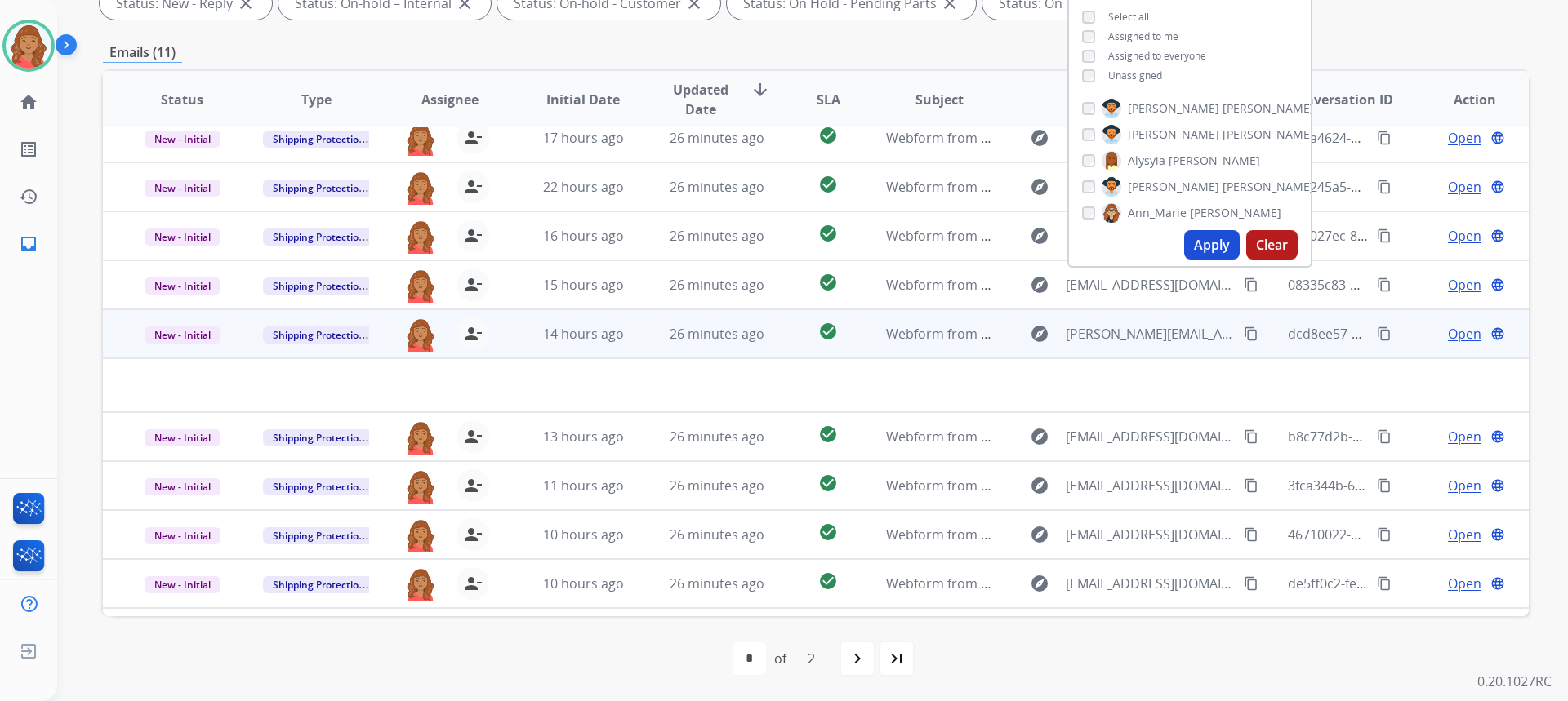
scroll to position [56, 0]
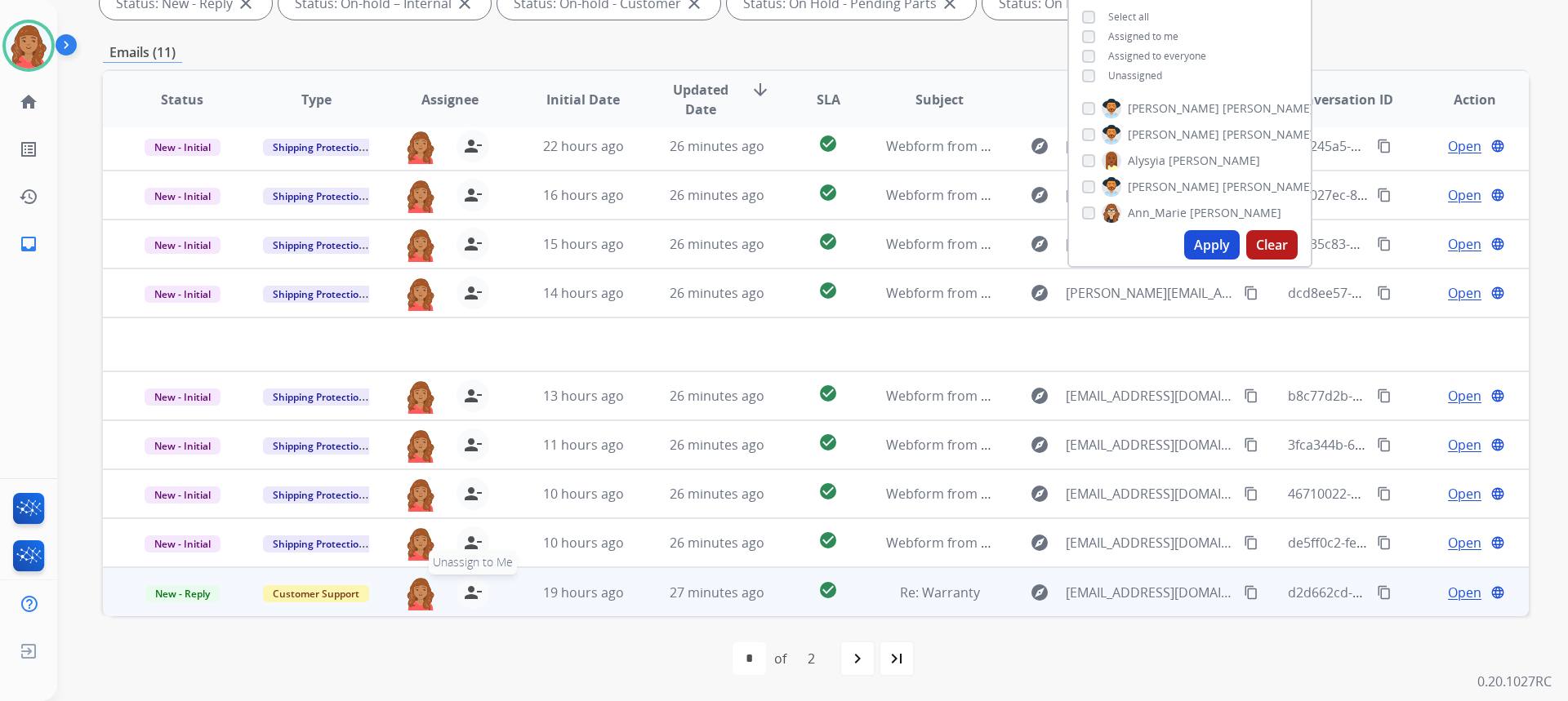
click at [466, 591] on mat-icon "person_remove" at bounding box center [473, 592] width 20 height 20
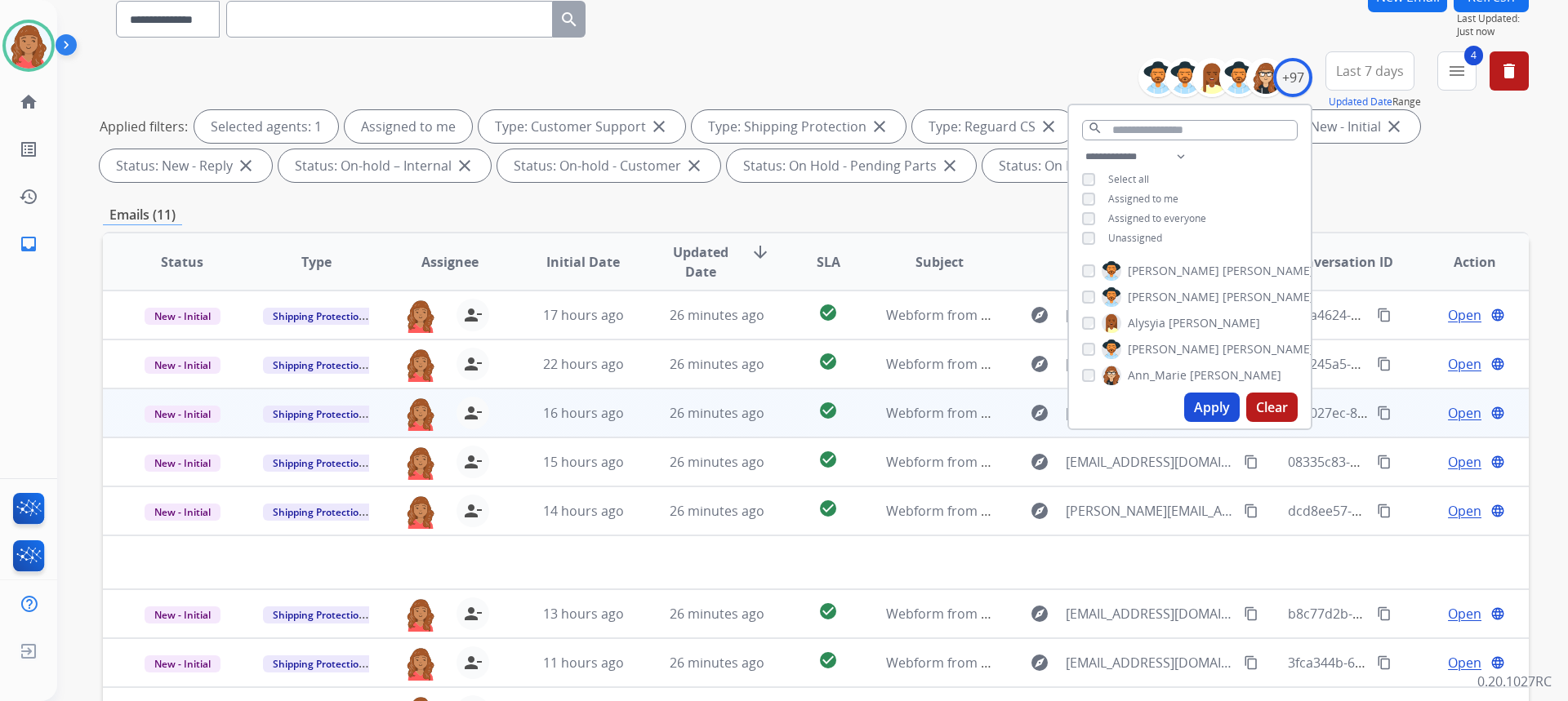
scroll to position [143, 0]
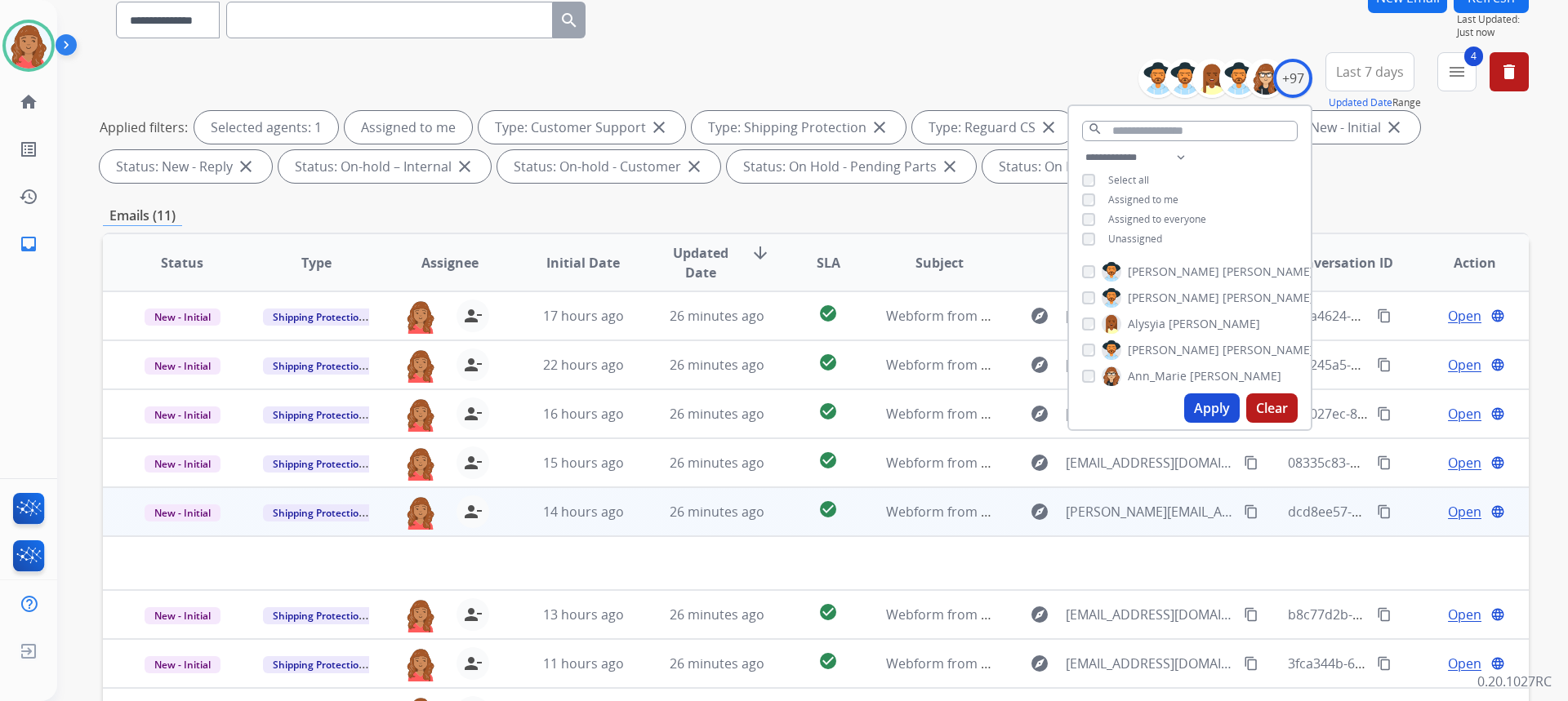
click at [511, 513] on td "14 hours ago" at bounding box center [571, 512] width 134 height 49
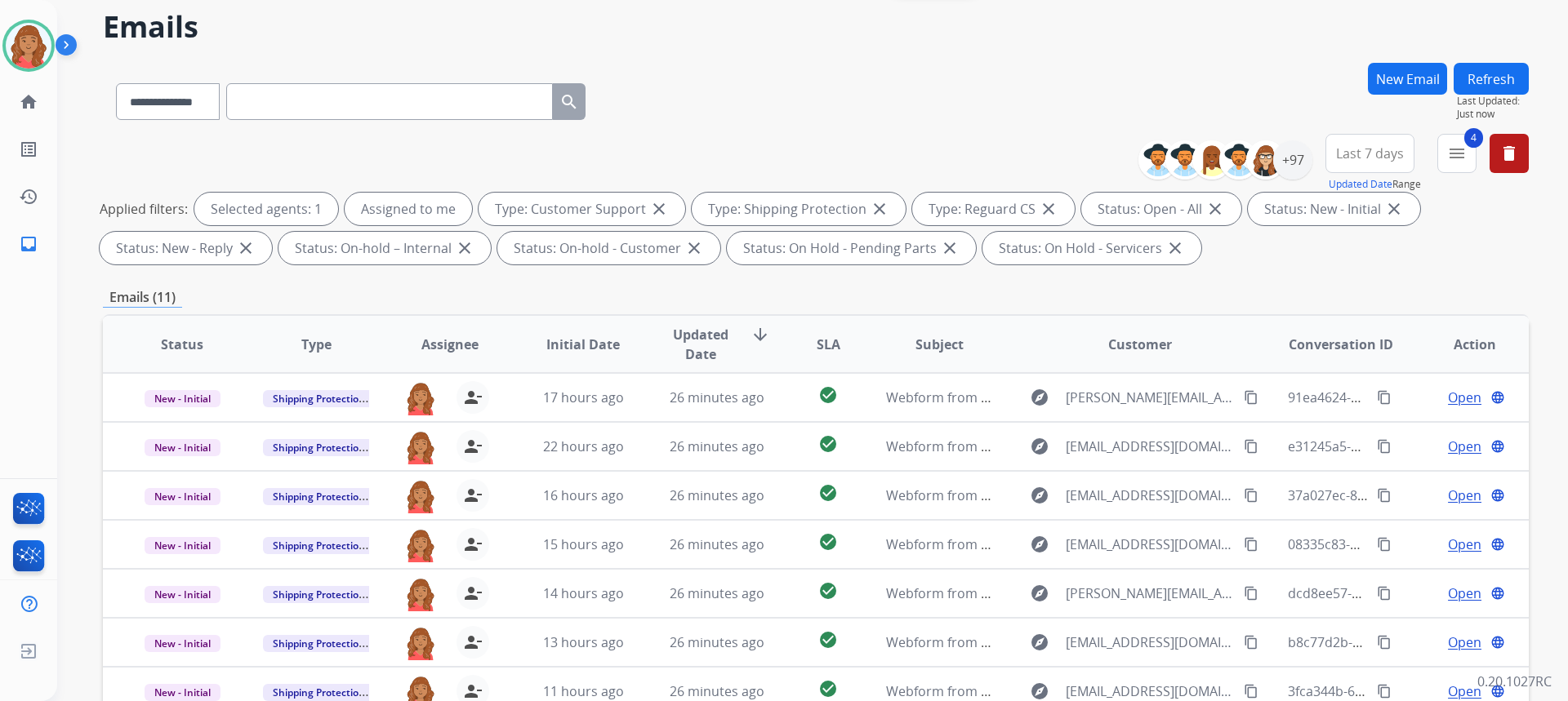
scroll to position [0, 0]
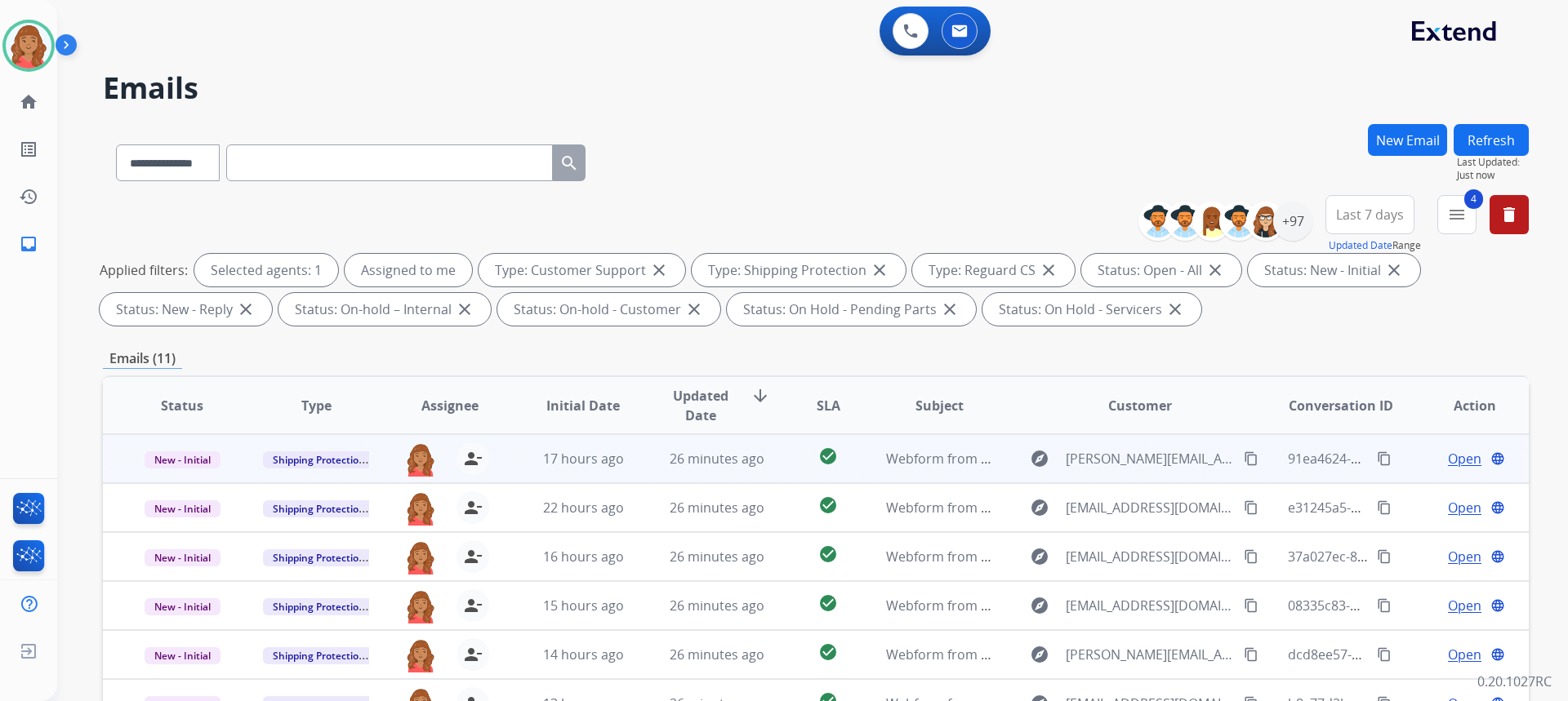
click at [638, 469] on td "26 minutes ago" at bounding box center [705, 459] width 134 height 49
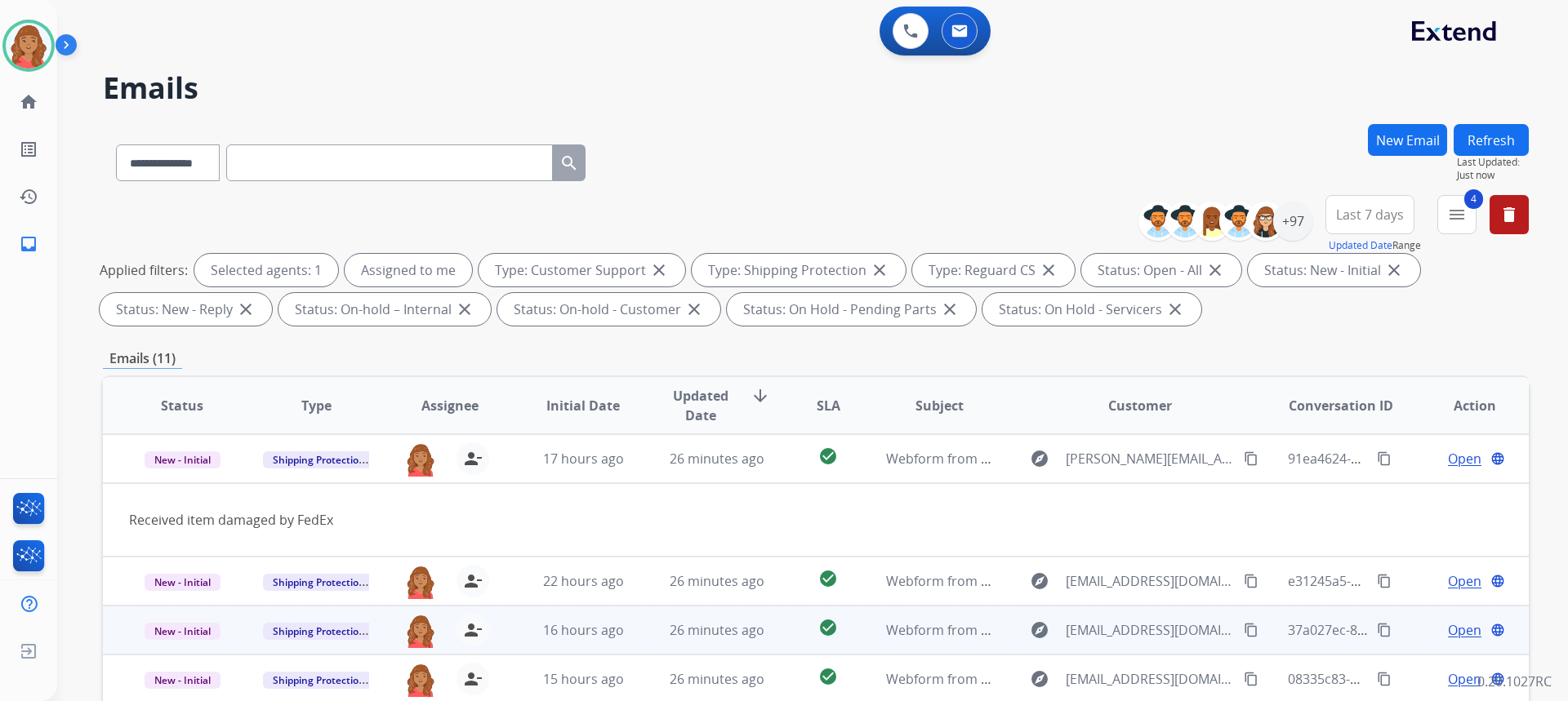
drag, startPoint x: 1232, startPoint y: 458, endPoint x: 1021, endPoint y: 644, distance: 281.3
click at [1244, 460] on mat-icon "content_copy" at bounding box center [1251, 459] width 15 height 15
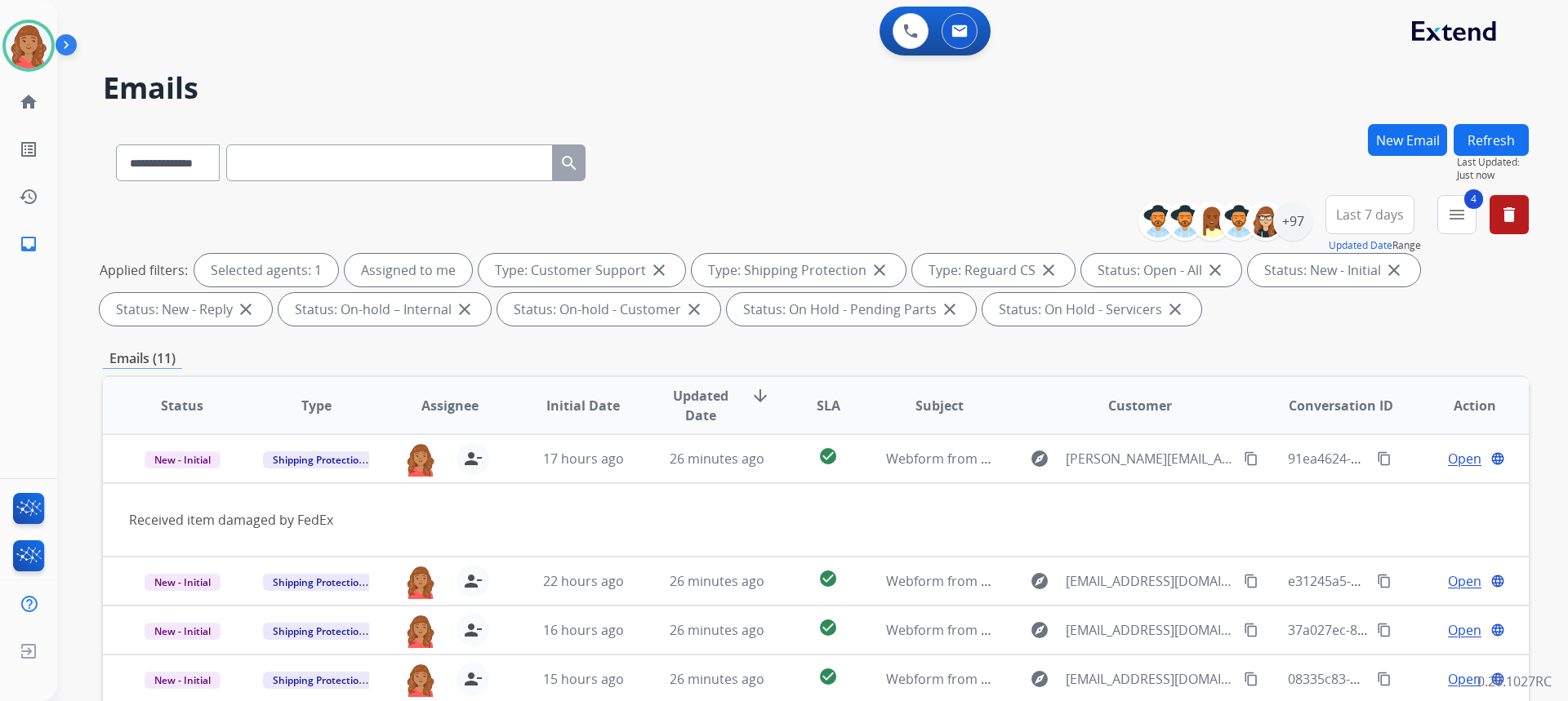
click at [1417, 128] on button "New Email" at bounding box center [1407, 140] width 79 height 32
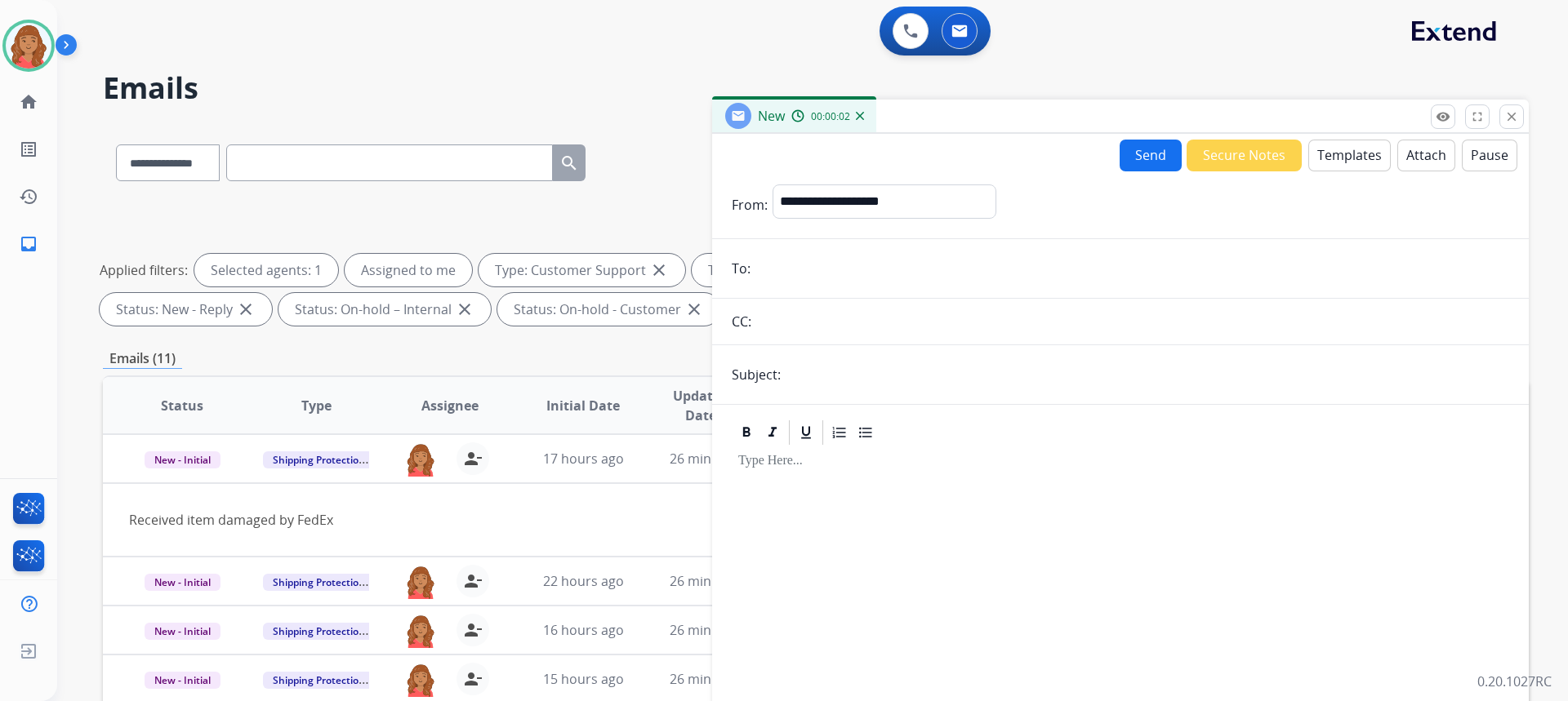
paste input "**********"
type input "**********"
drag, startPoint x: 809, startPoint y: 208, endPoint x: 820, endPoint y: 202, distance: 12.5
click at [820, 202] on select "**********" at bounding box center [883, 201] width 222 height 33
click at [773, 185] on select "**********" at bounding box center [883, 201] width 222 height 33
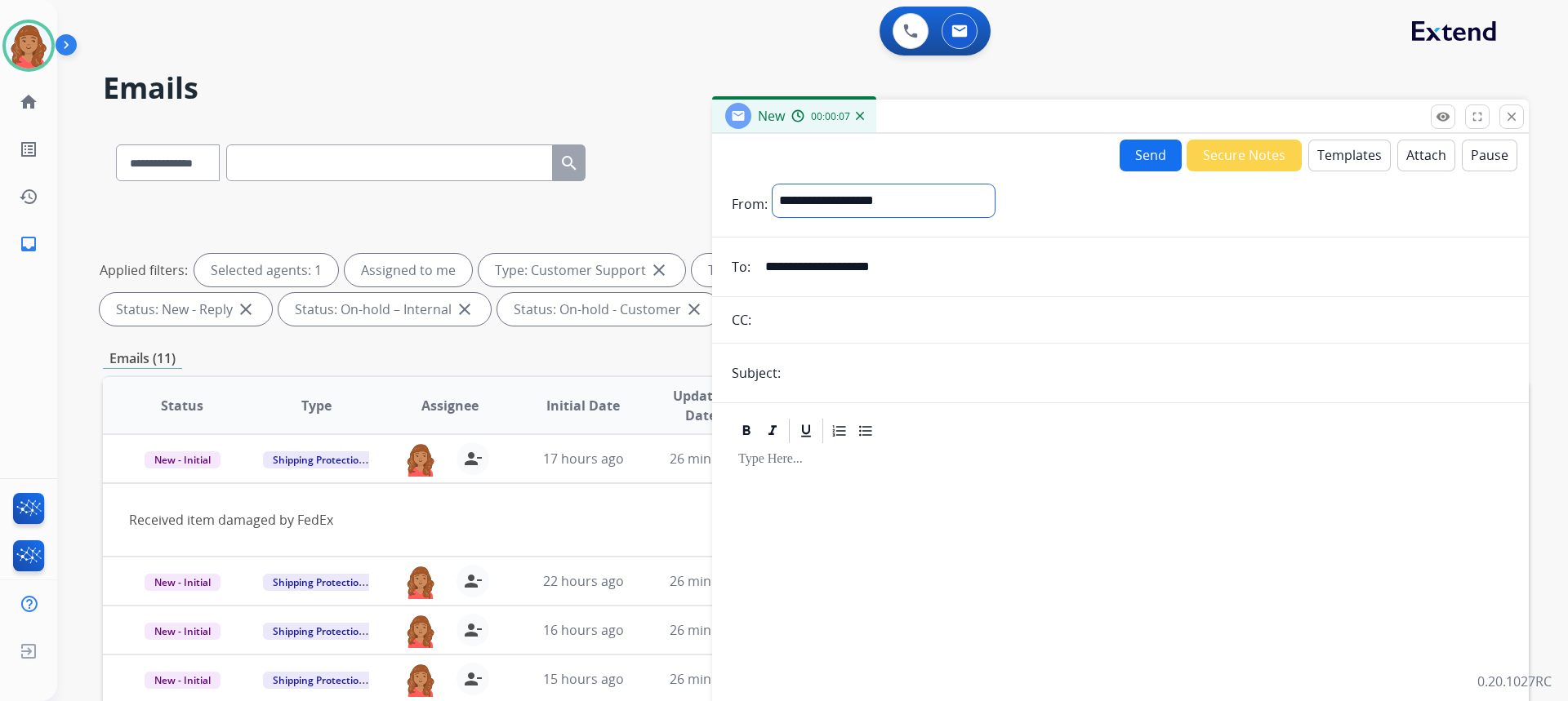
click at [935, 193] on select "**********" at bounding box center [883, 201] width 222 height 33
select select "**********"
click at [773, 185] on select "**********" at bounding box center [883, 201] width 222 height 33
click at [30, 43] on img at bounding box center [29, 46] width 46 height 46
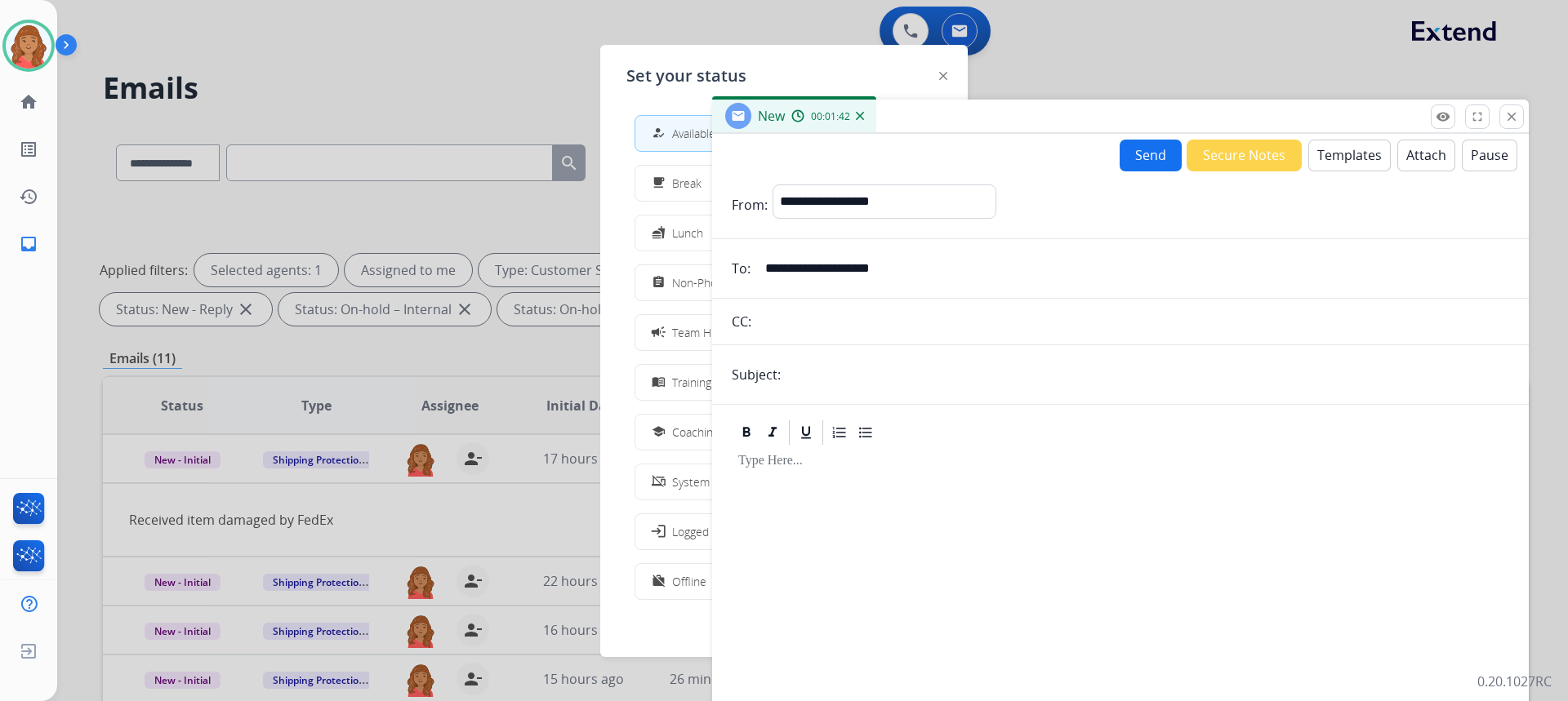
drag, startPoint x: 660, startPoint y: 294, endPoint x: 676, endPoint y: 285, distance: 18.4
click at [671, 288] on button "assignment Non-Phone Queue" at bounding box center [783, 282] width 297 height 35
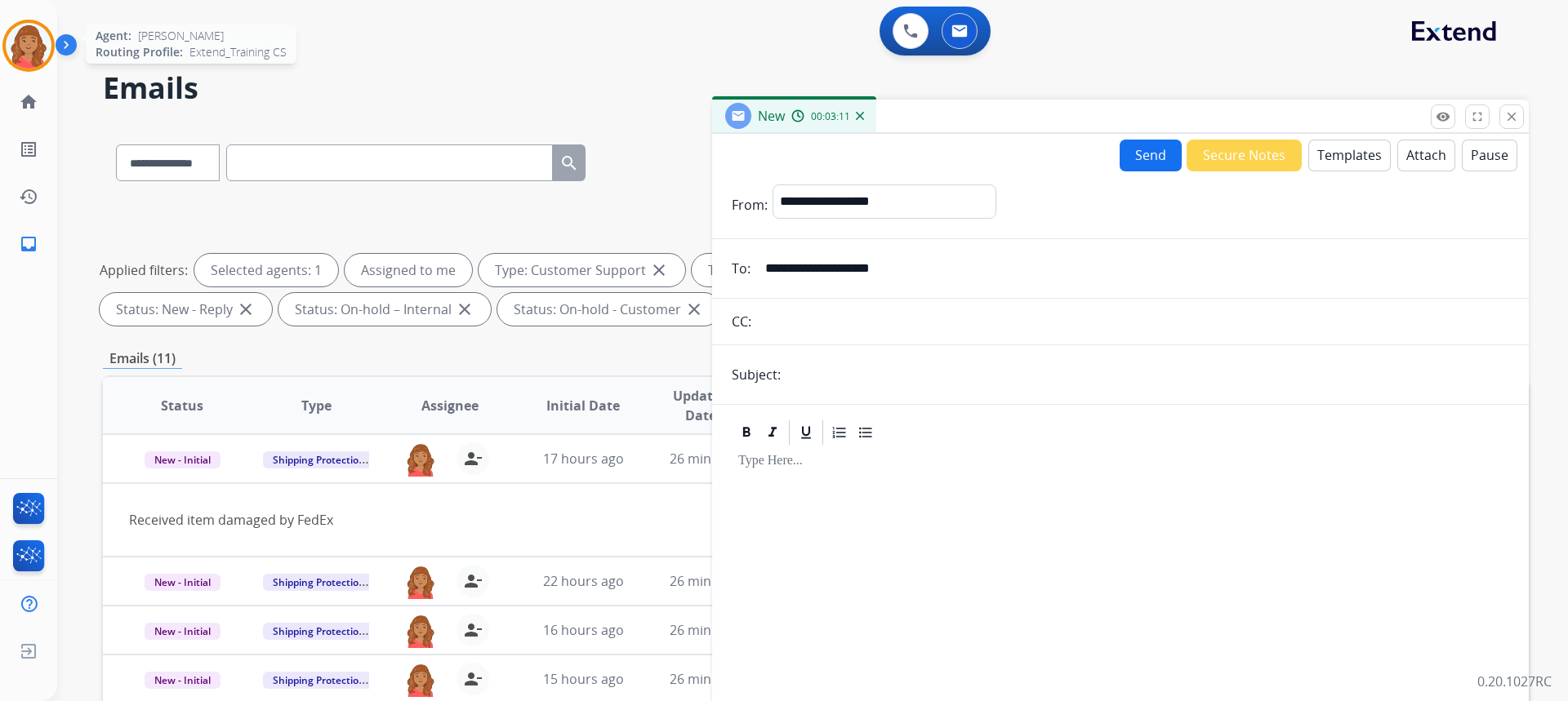
click at [26, 46] on img at bounding box center [29, 46] width 46 height 46
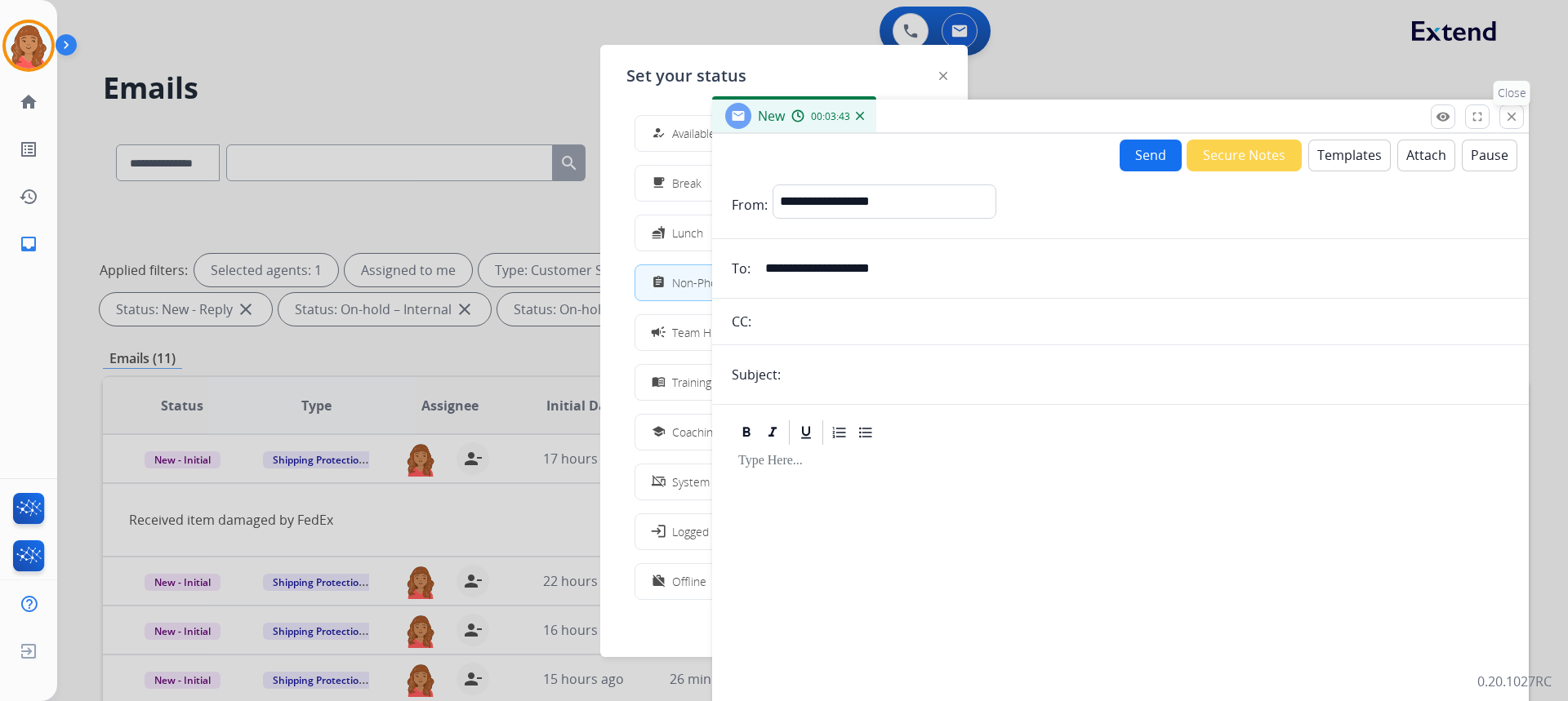
click at [1520, 119] on button "close Close" at bounding box center [1512, 117] width 25 height 25
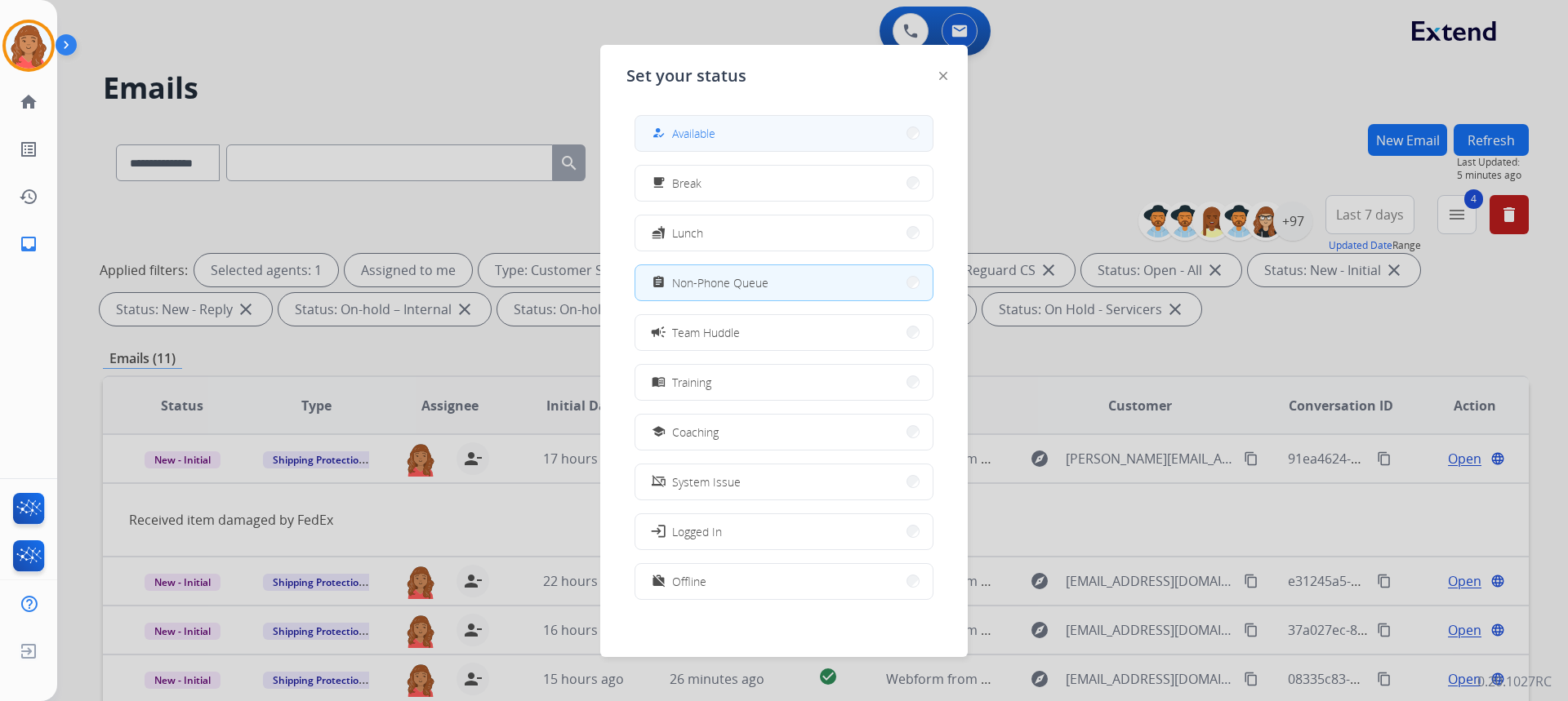
click at [705, 142] on span "Available" at bounding box center [693, 133] width 43 height 17
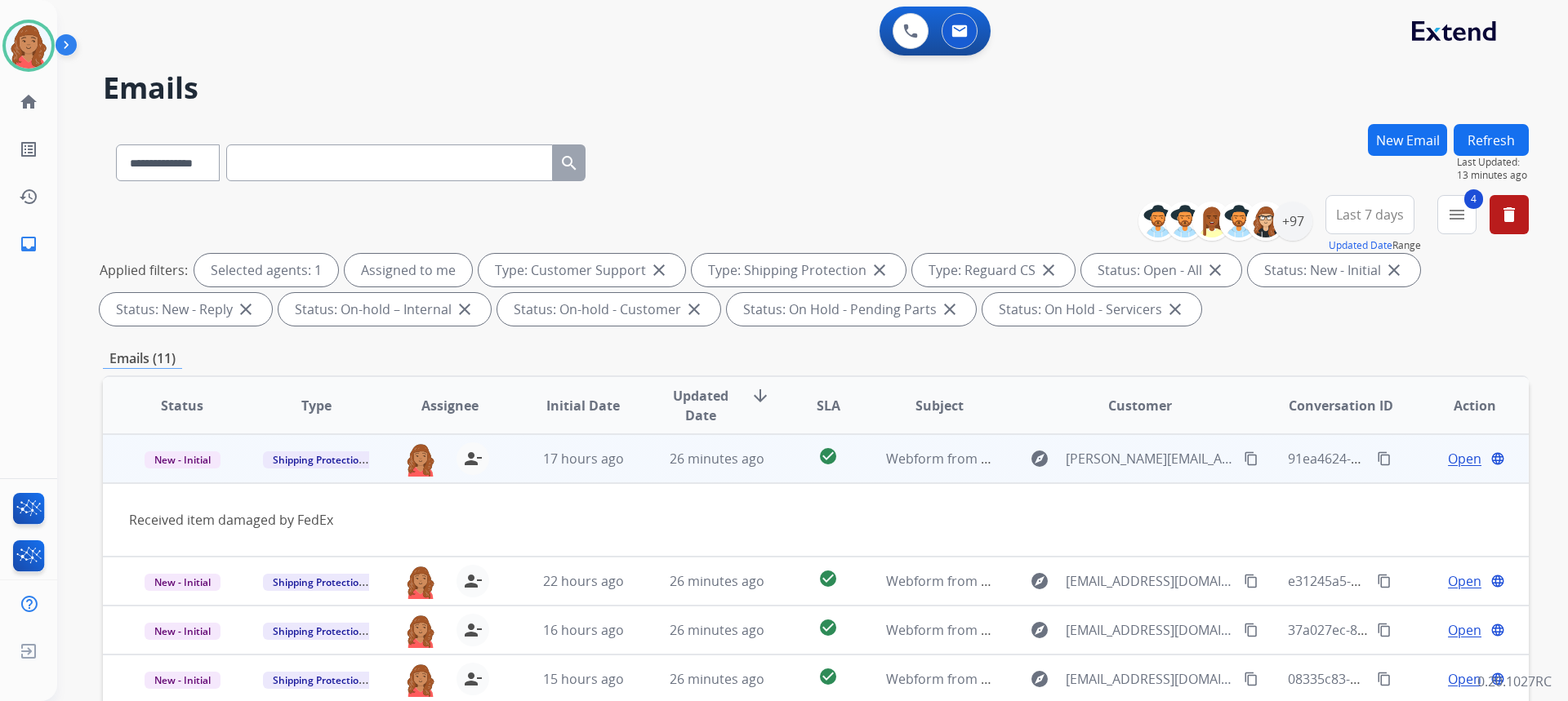
click at [565, 470] on td "17 hours ago" at bounding box center [571, 459] width 134 height 49
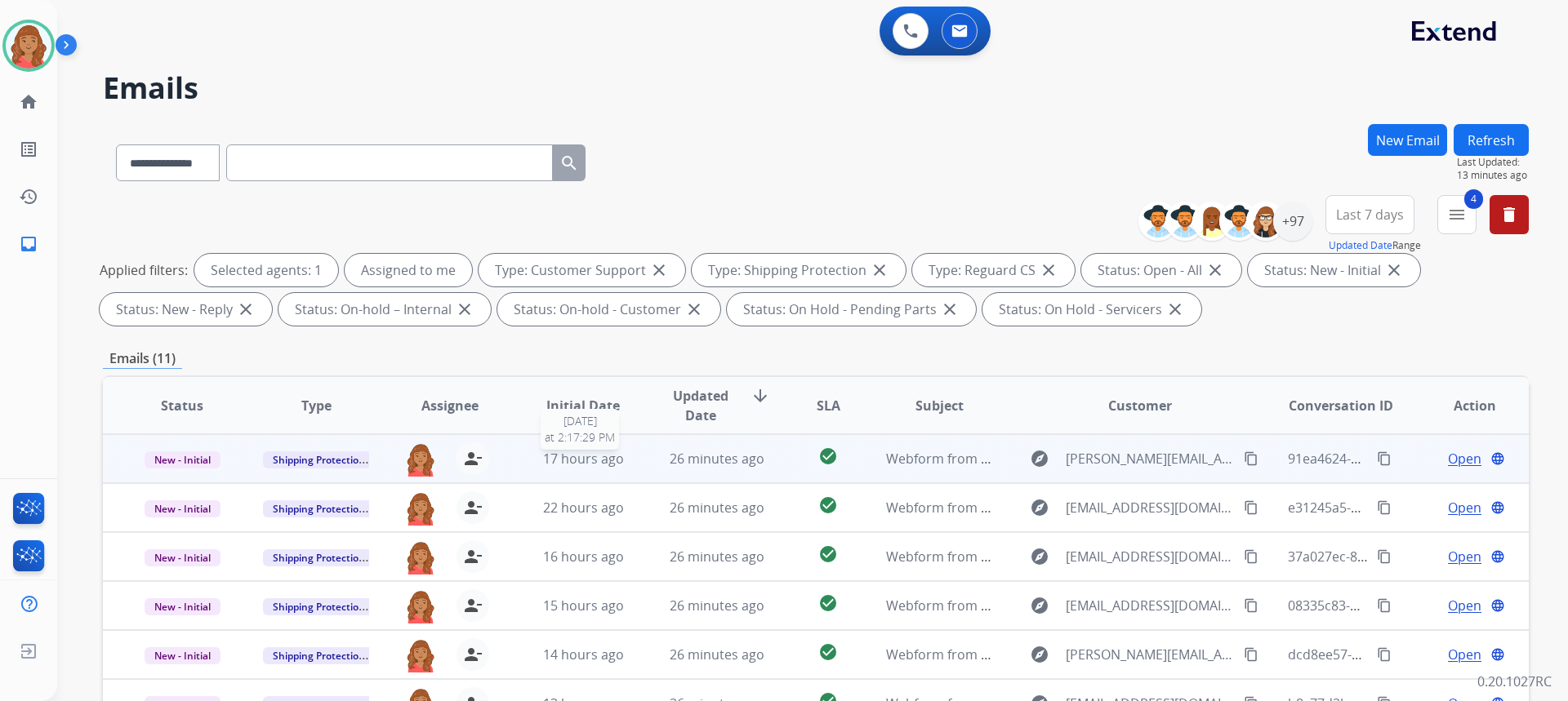
click at [565, 465] on span "17 hours ago" at bounding box center [583, 459] width 81 height 18
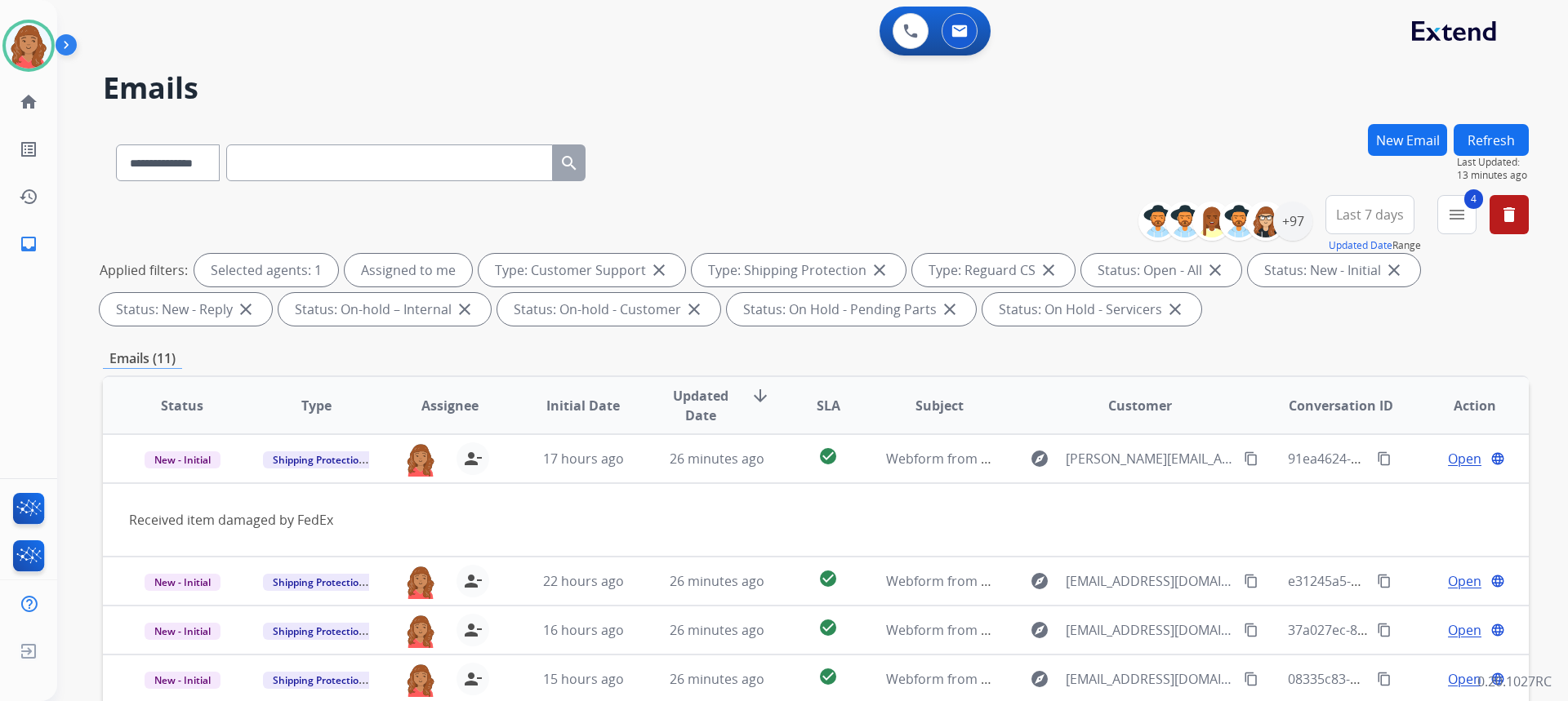
click at [1403, 148] on button "New Email" at bounding box center [1407, 140] width 79 height 32
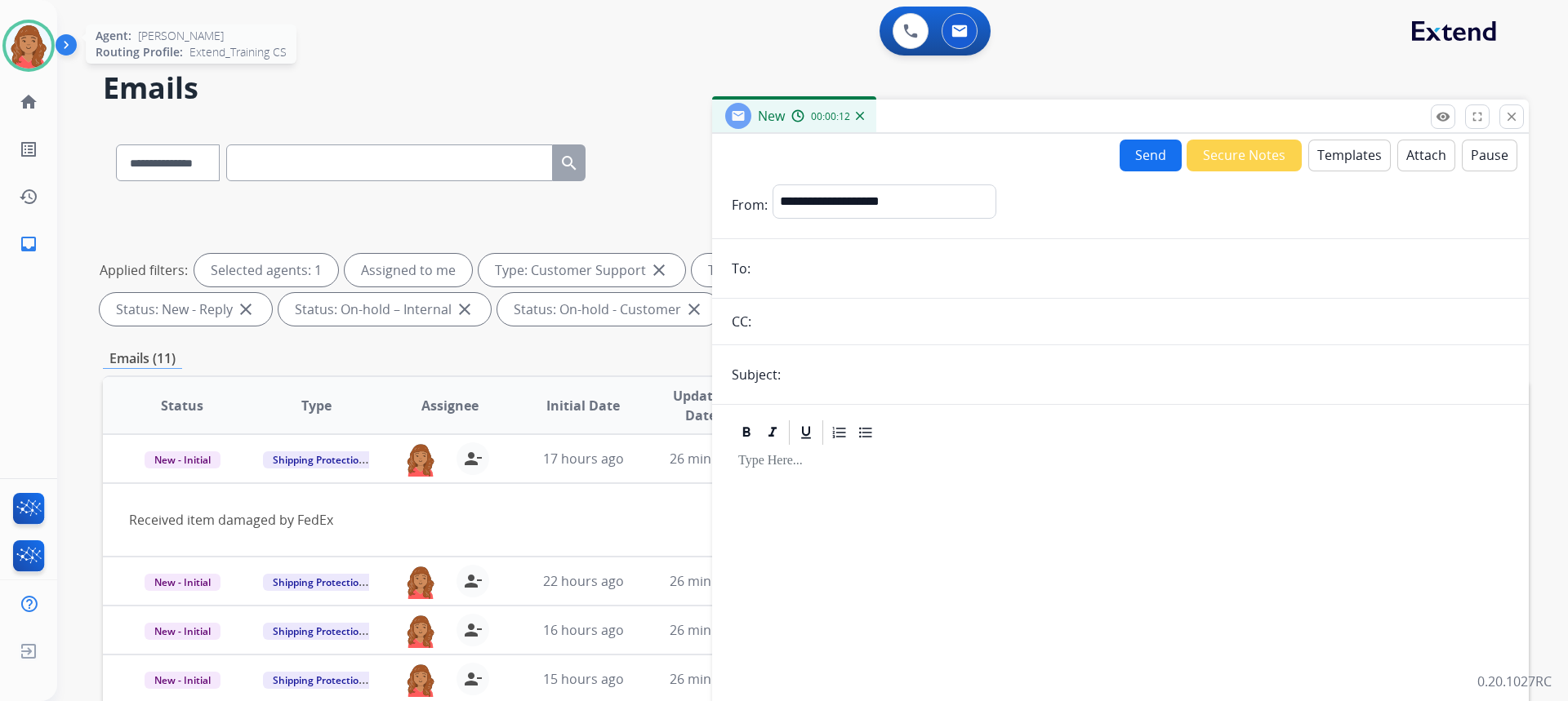
click at [21, 49] on img at bounding box center [29, 46] width 46 height 46
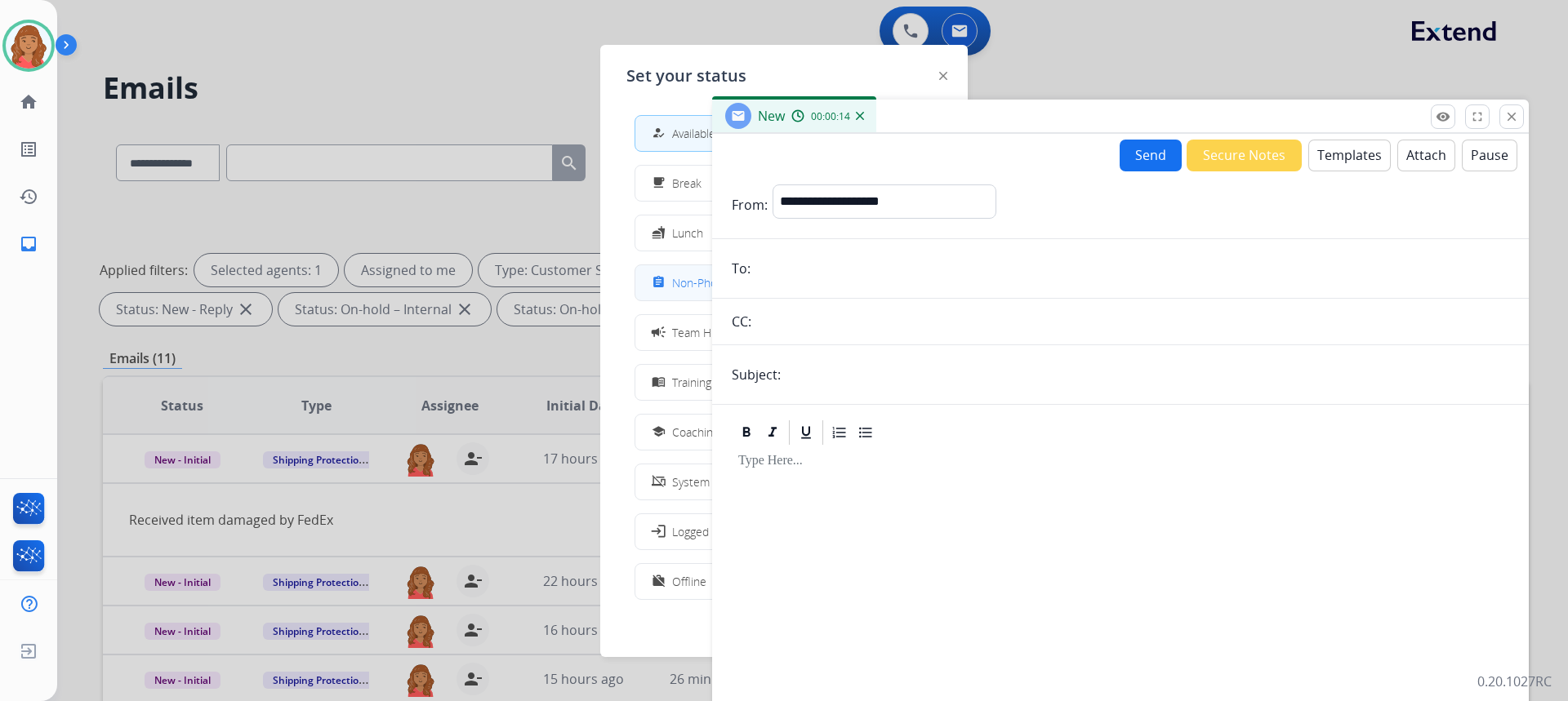
click at [678, 276] on span "Non-Phone Queue" at bounding box center [720, 282] width 97 height 17
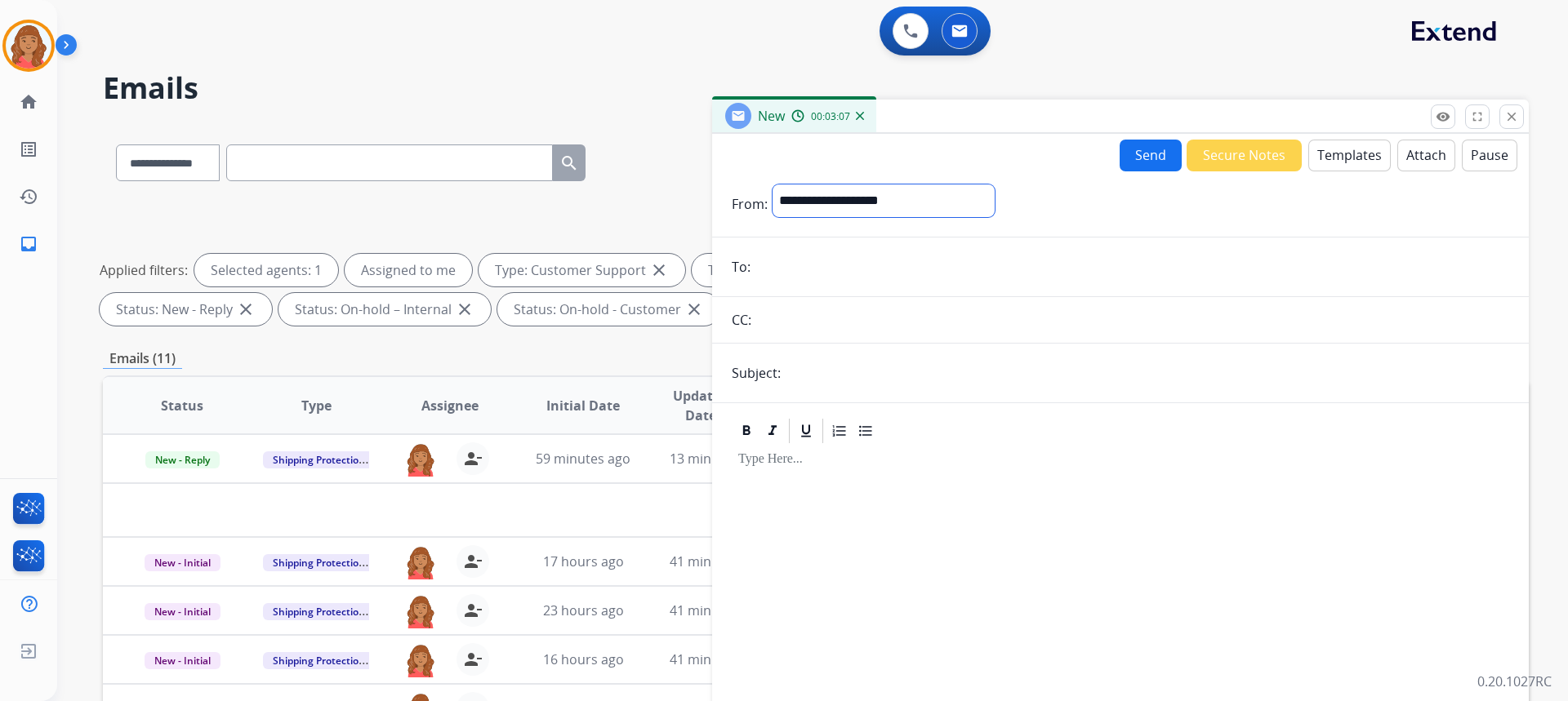
drag, startPoint x: 851, startPoint y: 198, endPoint x: 804, endPoint y: 193, distance: 47.3
click at [804, 193] on select "**********" at bounding box center [883, 201] width 222 height 33
drag, startPoint x: 800, startPoint y: 187, endPoint x: 791, endPoint y: 195, distance: 12.0
click at [791, 195] on select "**********" at bounding box center [883, 201] width 222 height 33
select select "**********"
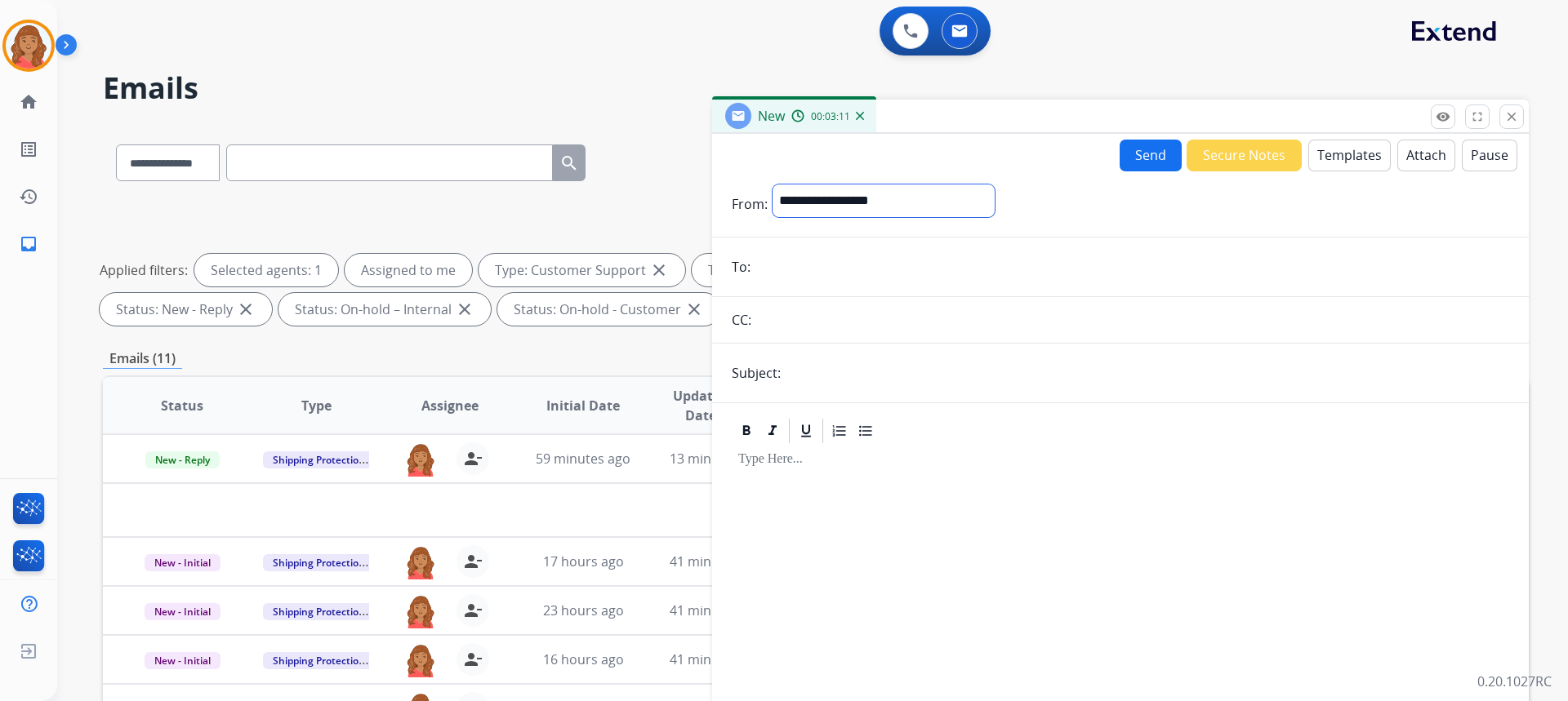
click at [773, 185] on select "**********" at bounding box center [883, 201] width 222 height 33
click at [539, 455] on span "59 minutes ago" at bounding box center [583, 459] width 95 height 18
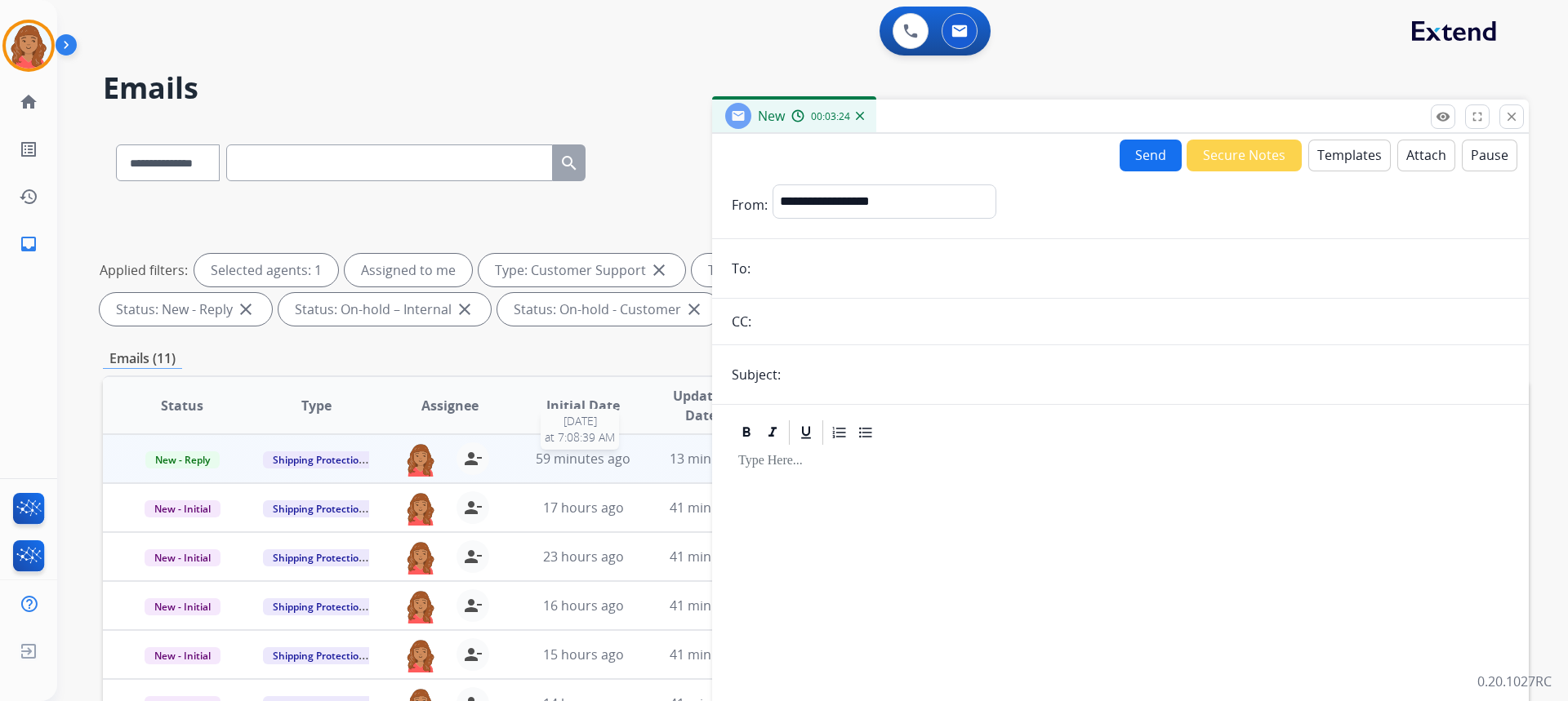
click at [530, 459] on div "59 minutes ago" at bounding box center [583, 459] width 107 height 20
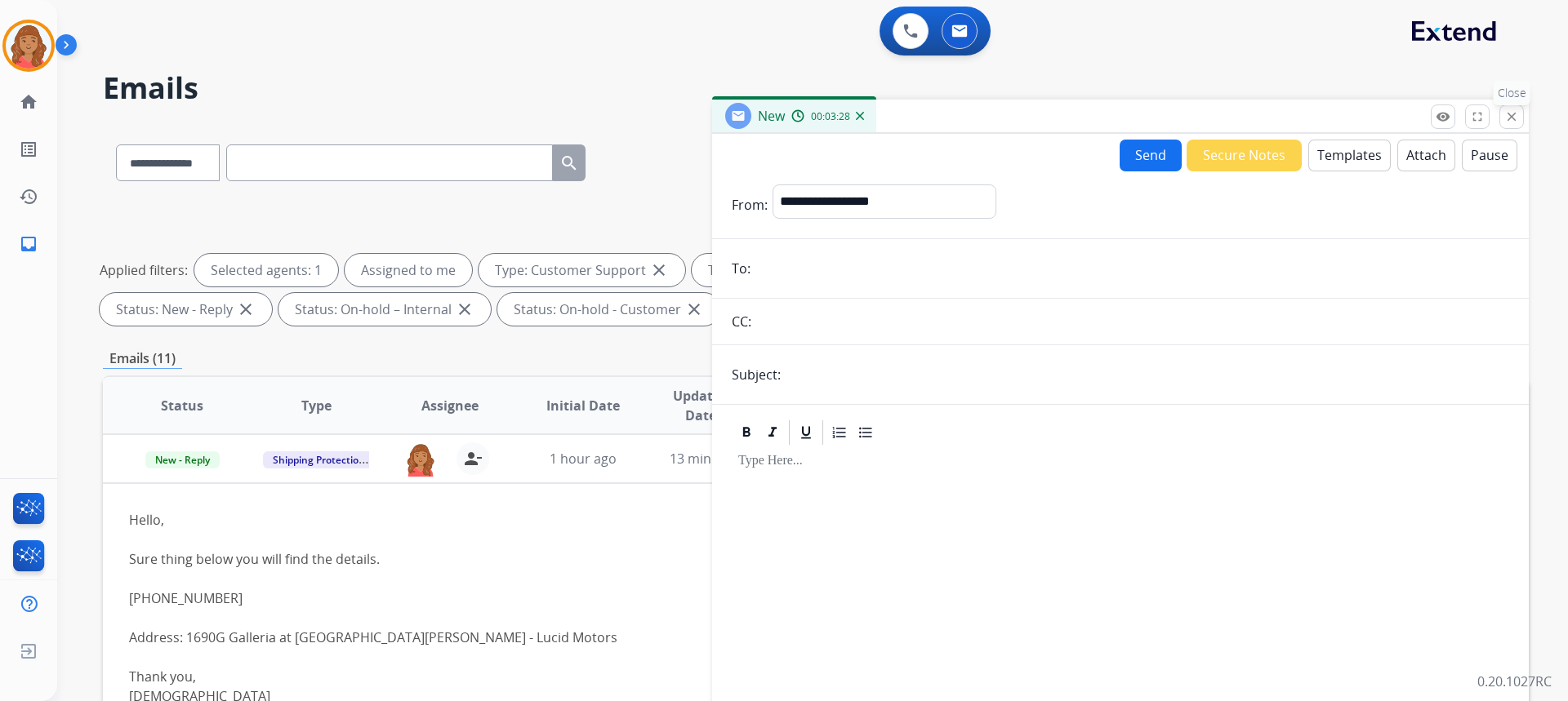
click at [1510, 120] on mat-icon "close" at bounding box center [1512, 117] width 15 height 15
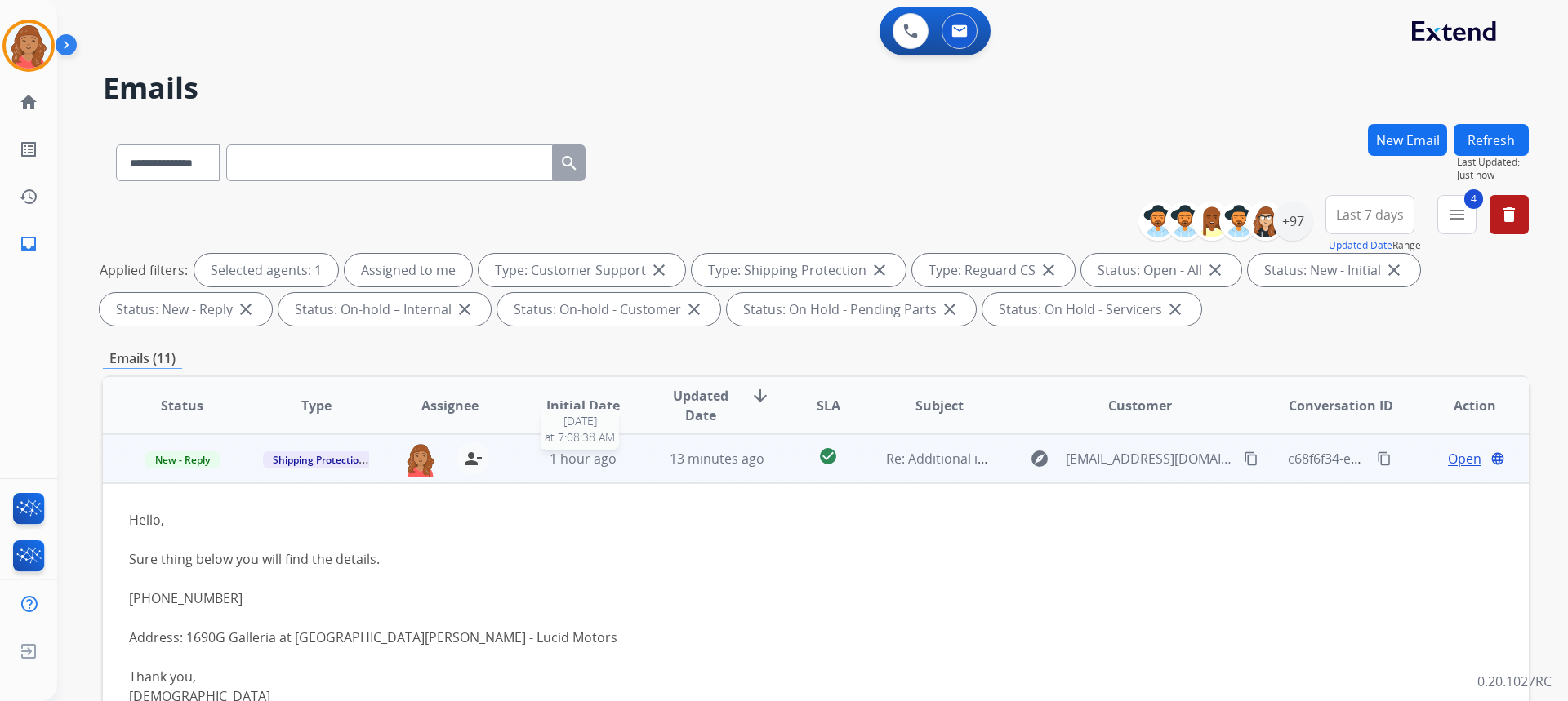
click at [610, 460] on span "1 hour ago" at bounding box center [583, 459] width 67 height 18
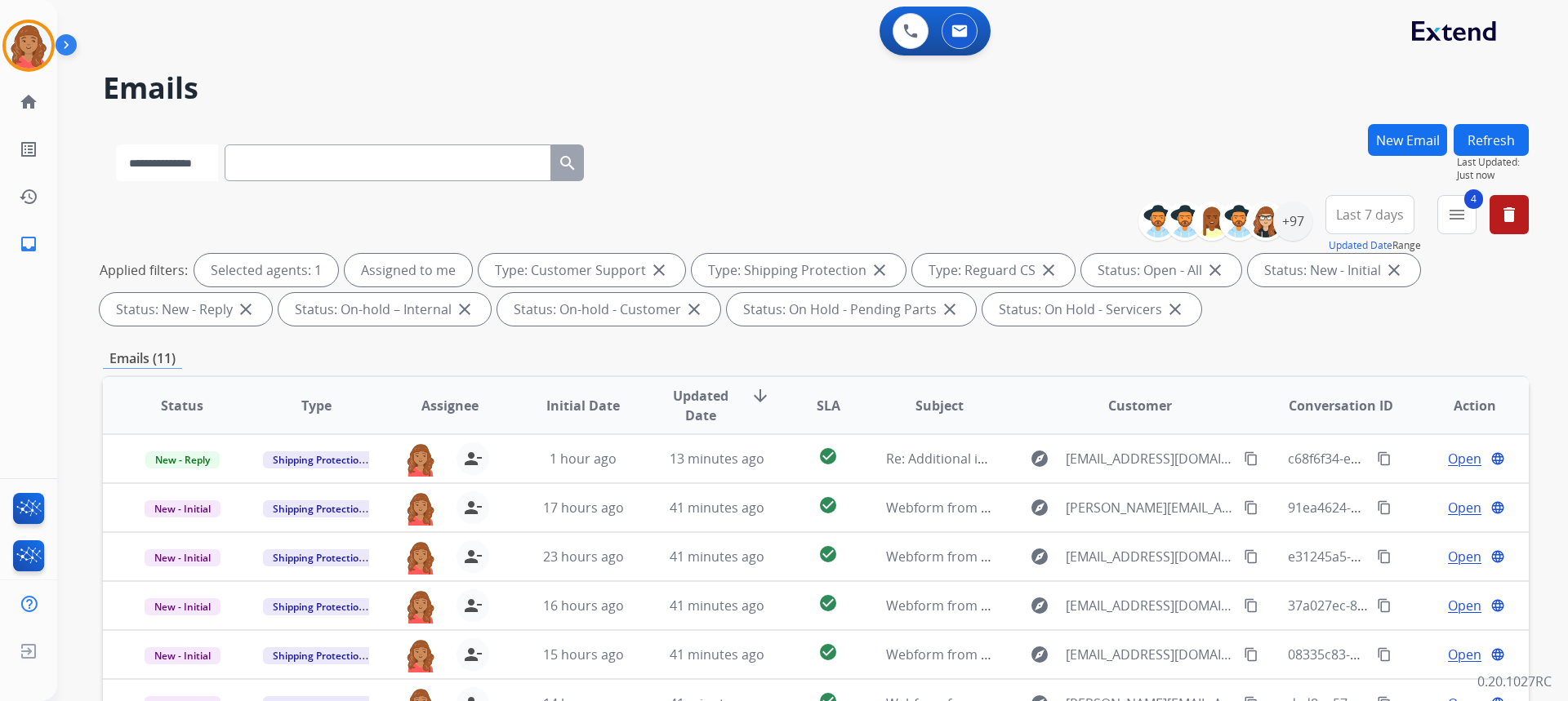
click at [187, 167] on select "**********" at bounding box center [167, 163] width 102 height 37
select select "**********"
click at [116, 145] on select "**********" at bounding box center [167, 163] width 102 height 37
paste input "**********"
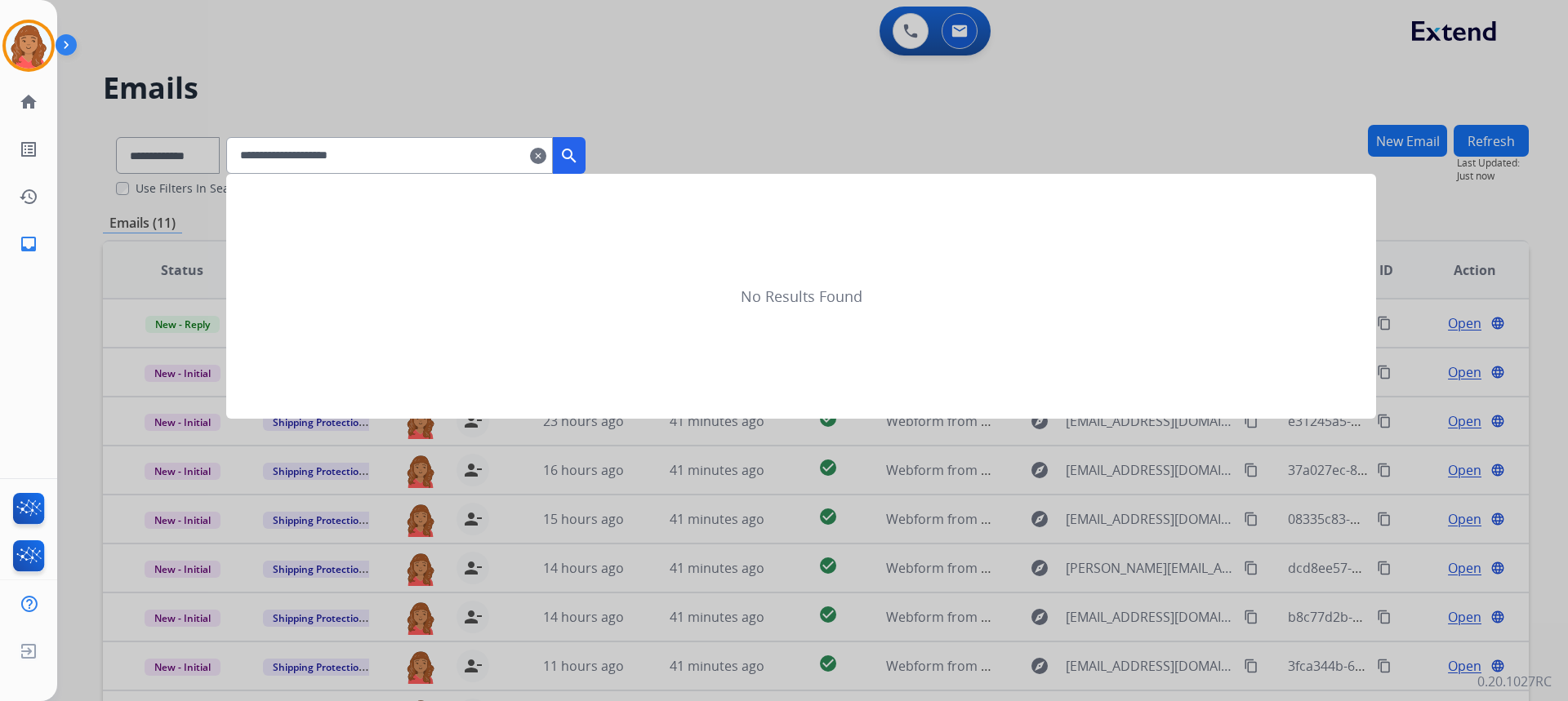
type input "**********"
click at [579, 155] on mat-icon "search" at bounding box center [570, 156] width 20 height 20
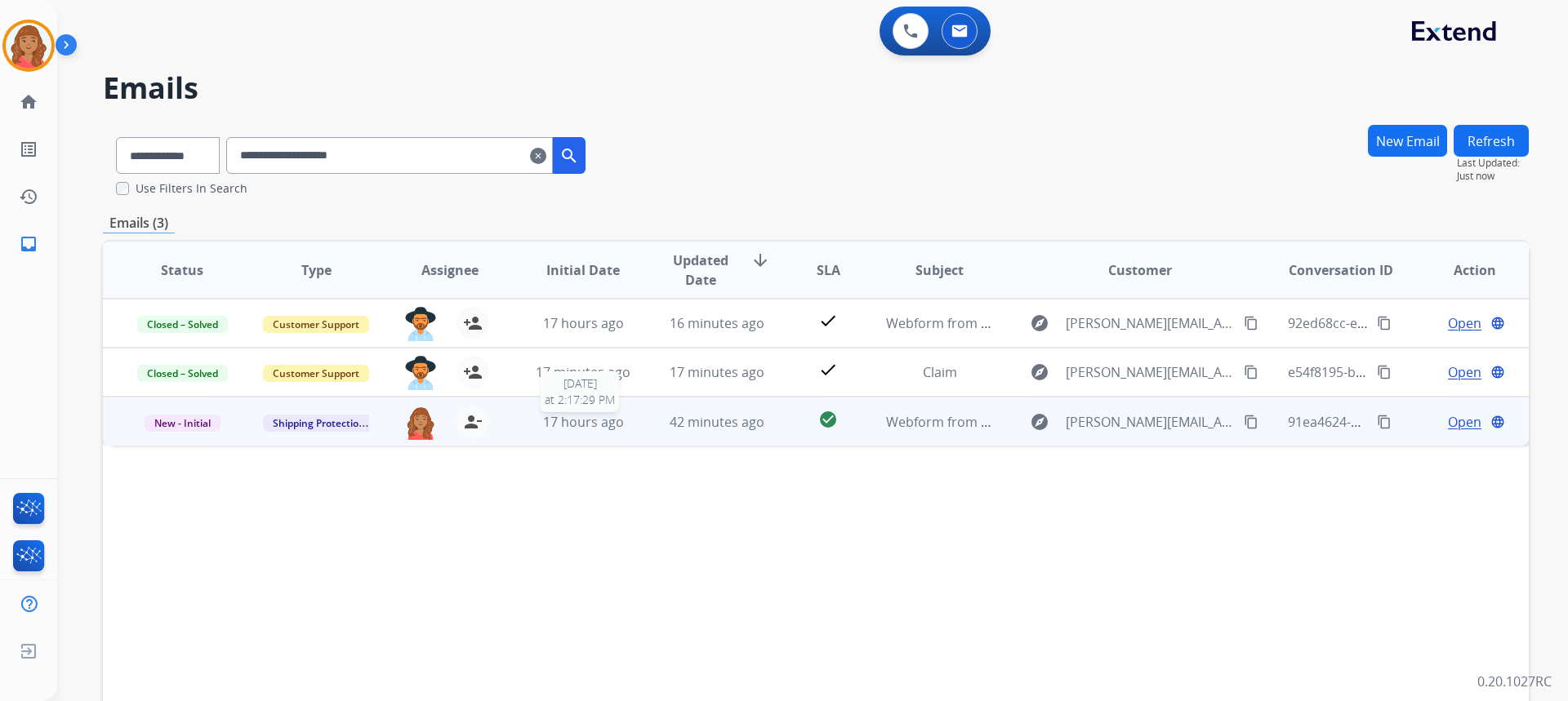
click at [615, 419] on span "17 hours ago" at bounding box center [583, 422] width 81 height 18
click at [1448, 418] on span "Open" at bounding box center [1464, 421] width 34 height 20
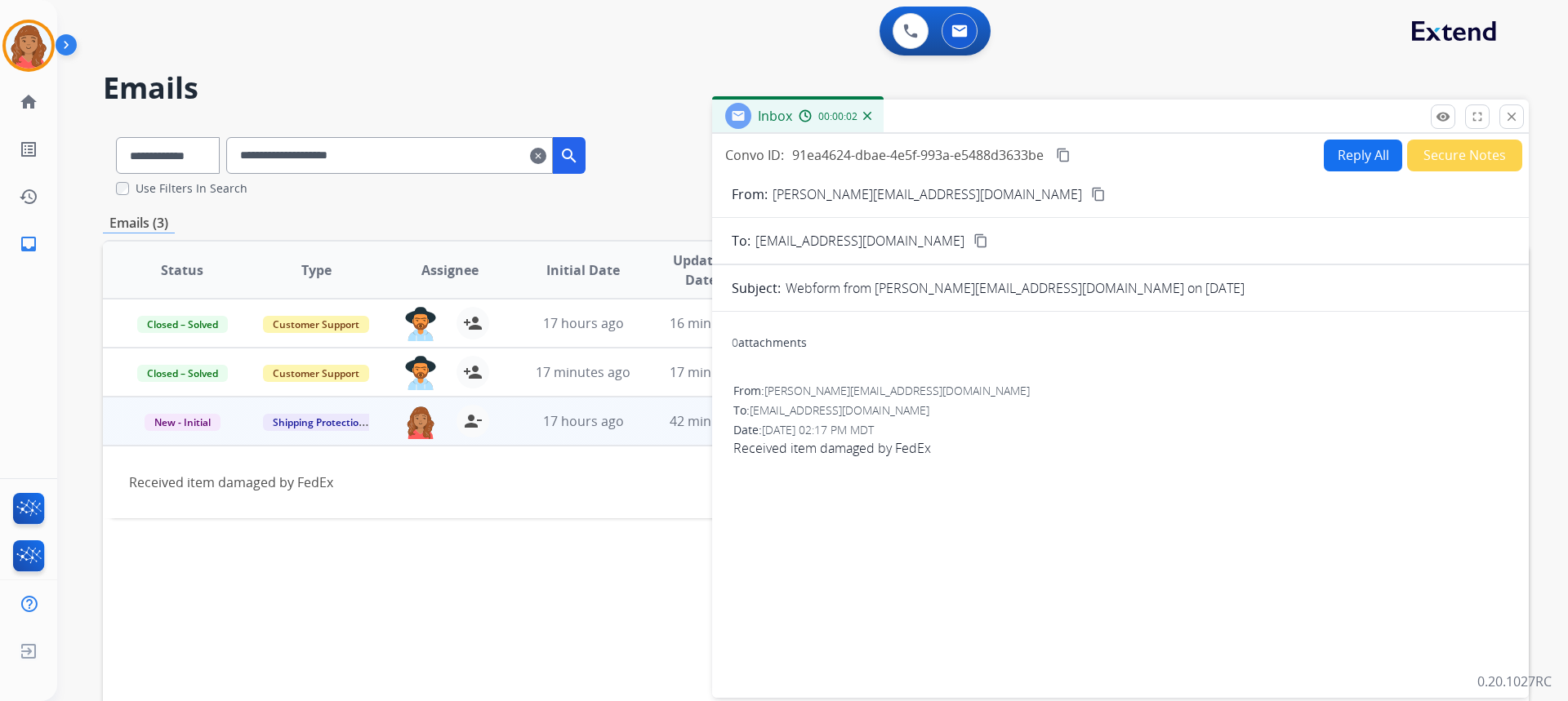
click at [1091, 193] on mat-icon "content_copy" at bounding box center [1098, 195] width 15 height 15
click at [1513, 117] on mat-icon "close" at bounding box center [1512, 117] width 15 height 15
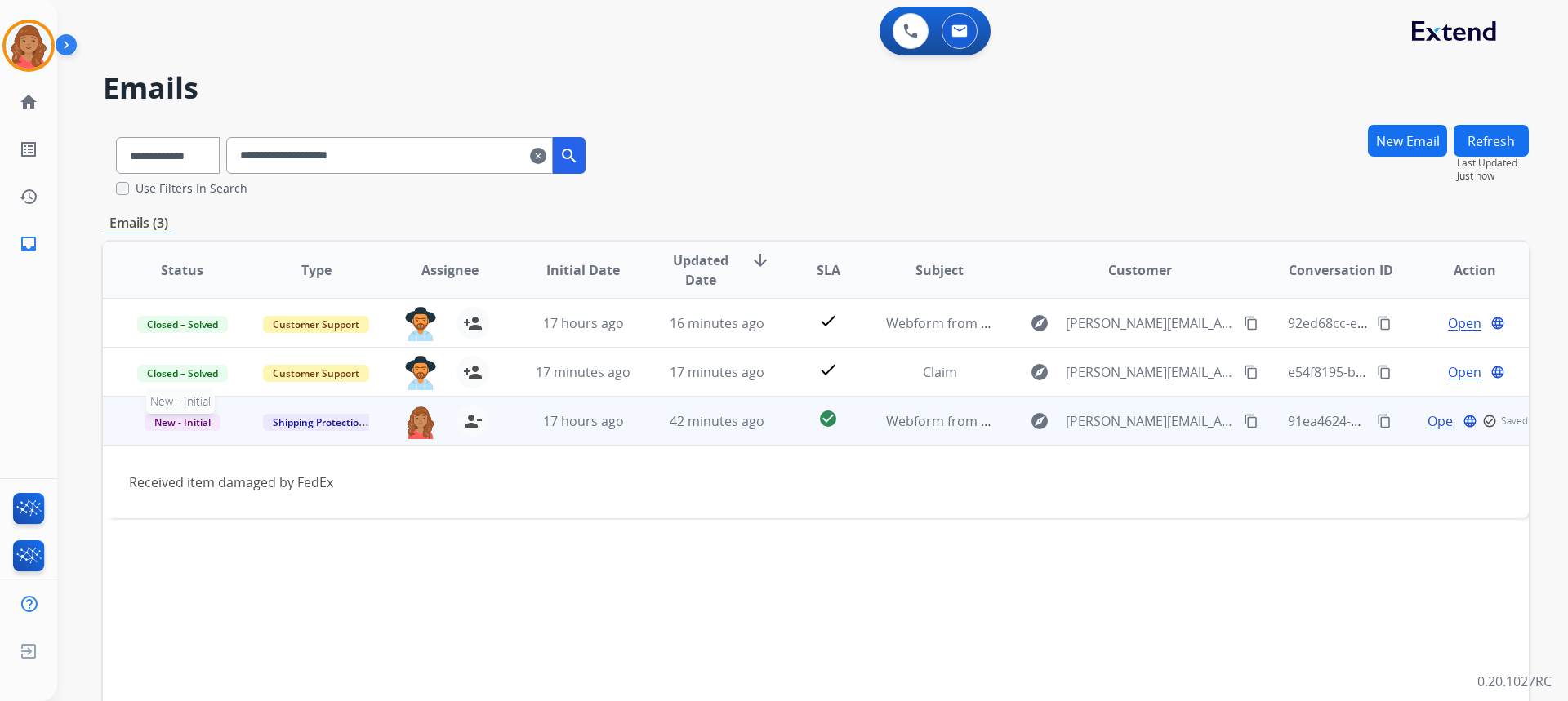
click at [171, 425] on span "New - Initial" at bounding box center [182, 422] width 76 height 17
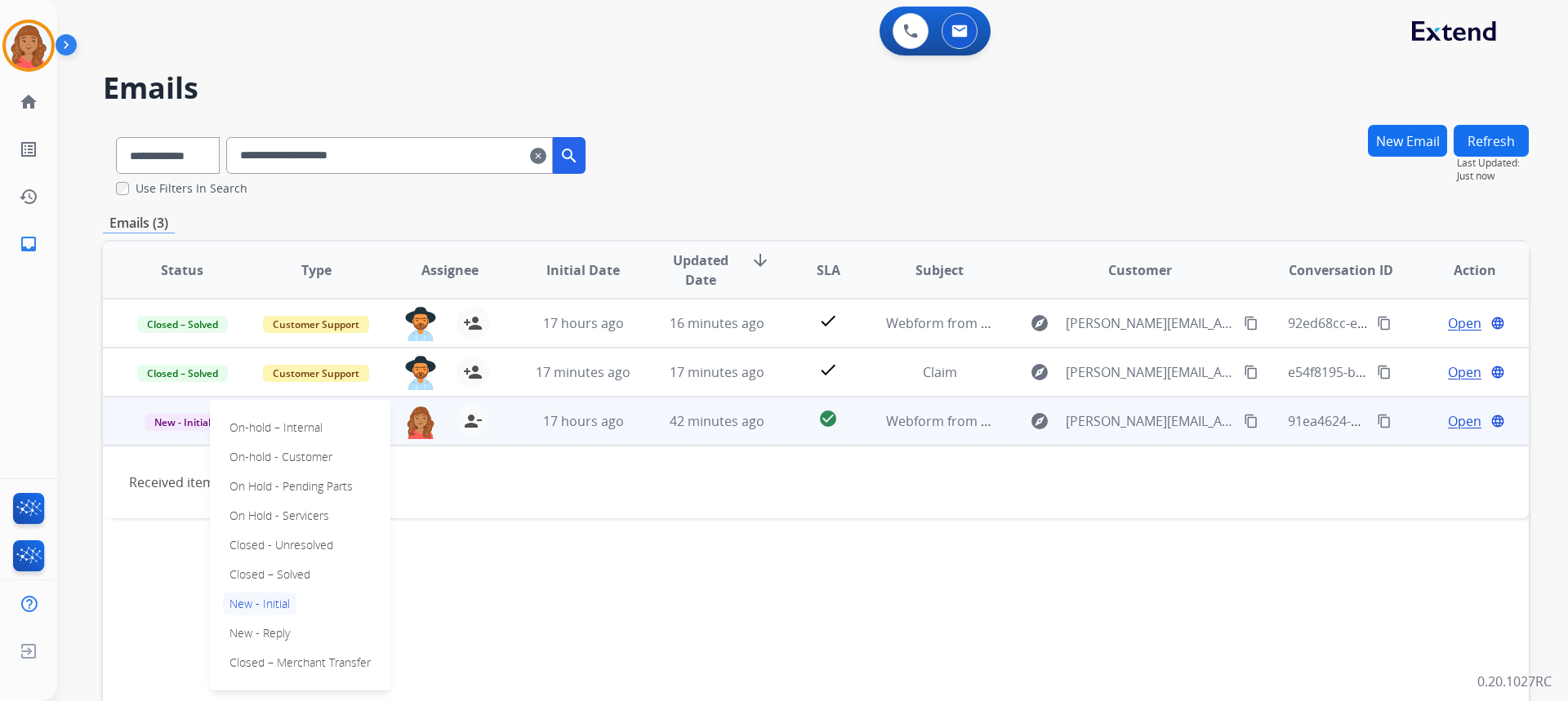
click at [277, 575] on p "Closed – Solved" at bounding box center [269, 575] width 94 height 23
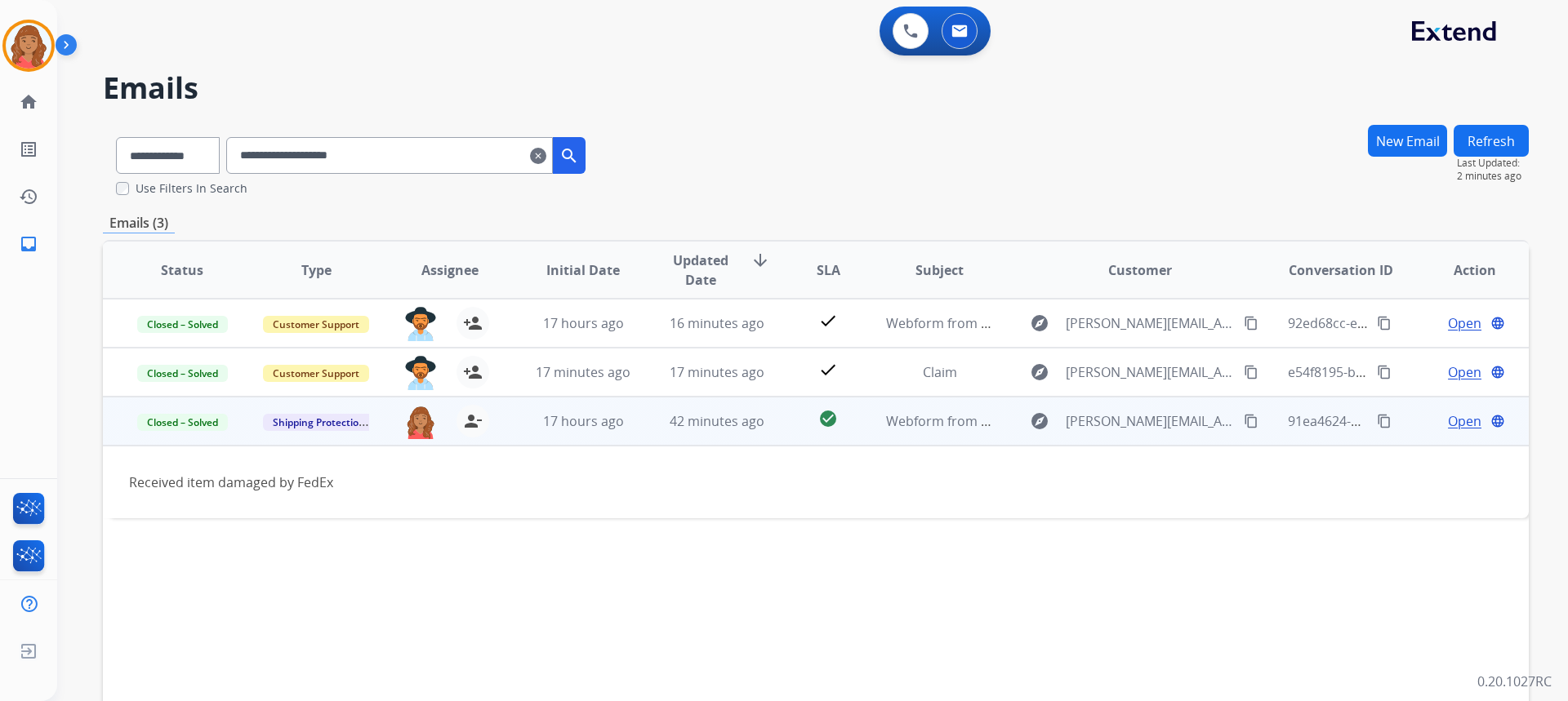
click at [549, 155] on input "**********" at bounding box center [389, 155] width 327 height 37
click at [547, 158] on mat-icon "clear" at bounding box center [538, 156] width 16 height 20
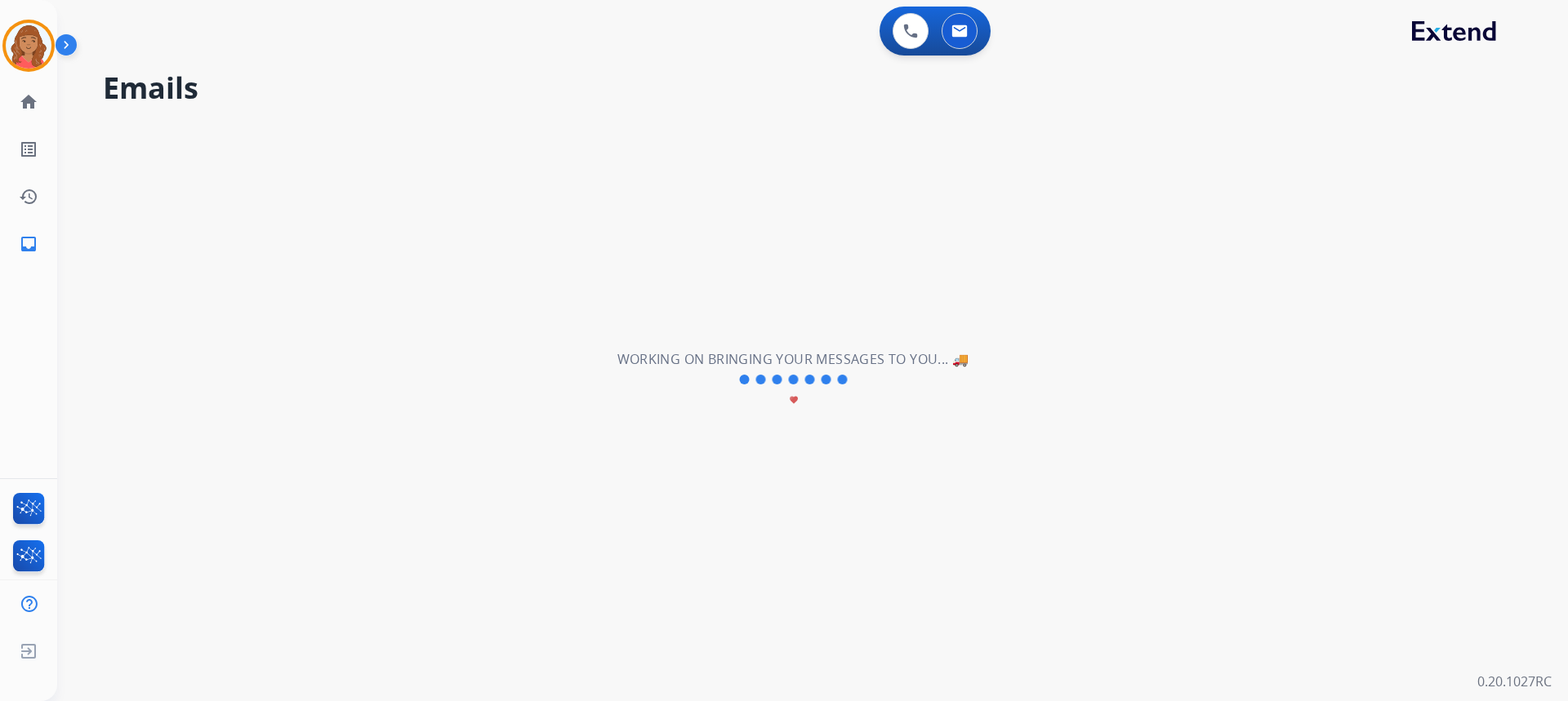
select select "**********"
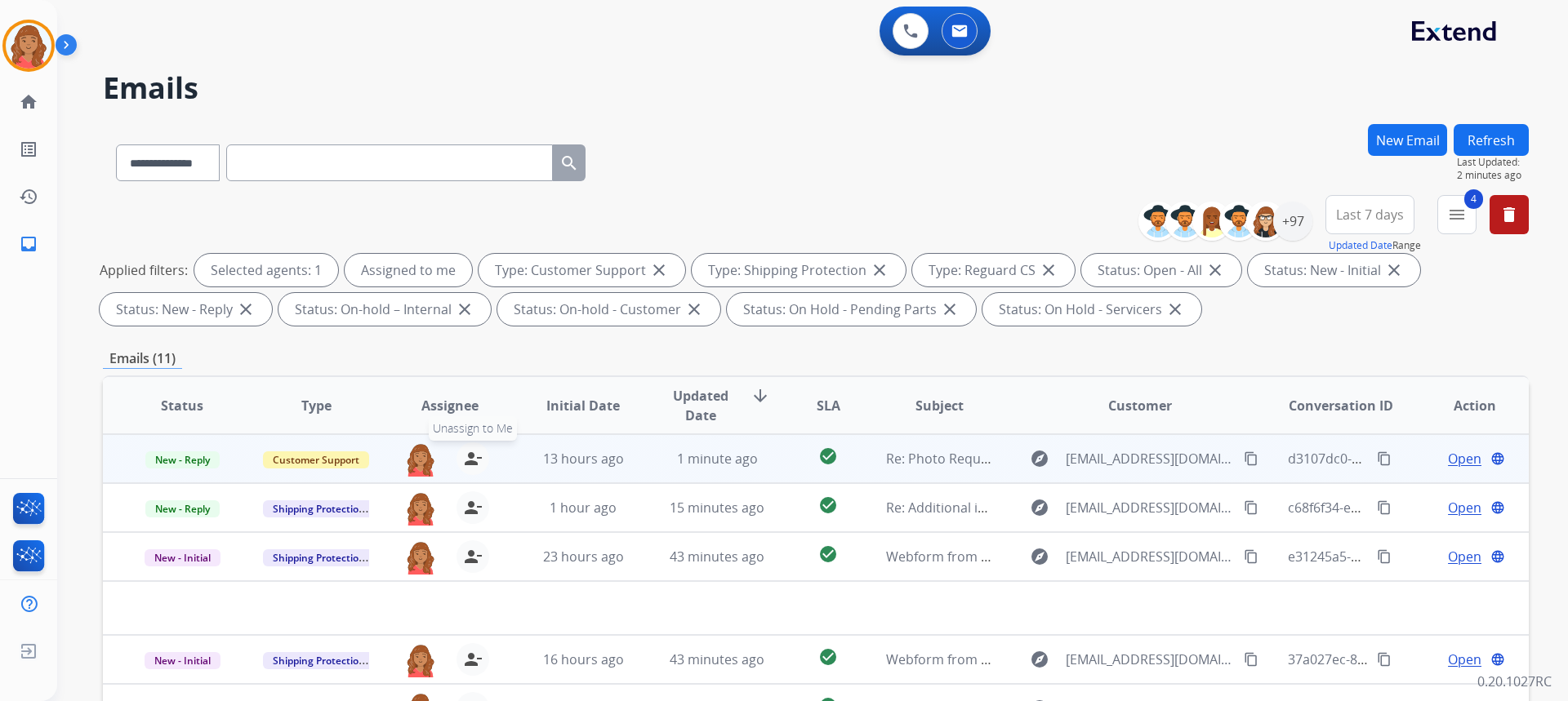
click at [471, 457] on mat-icon "person_remove" at bounding box center [473, 459] width 20 height 20
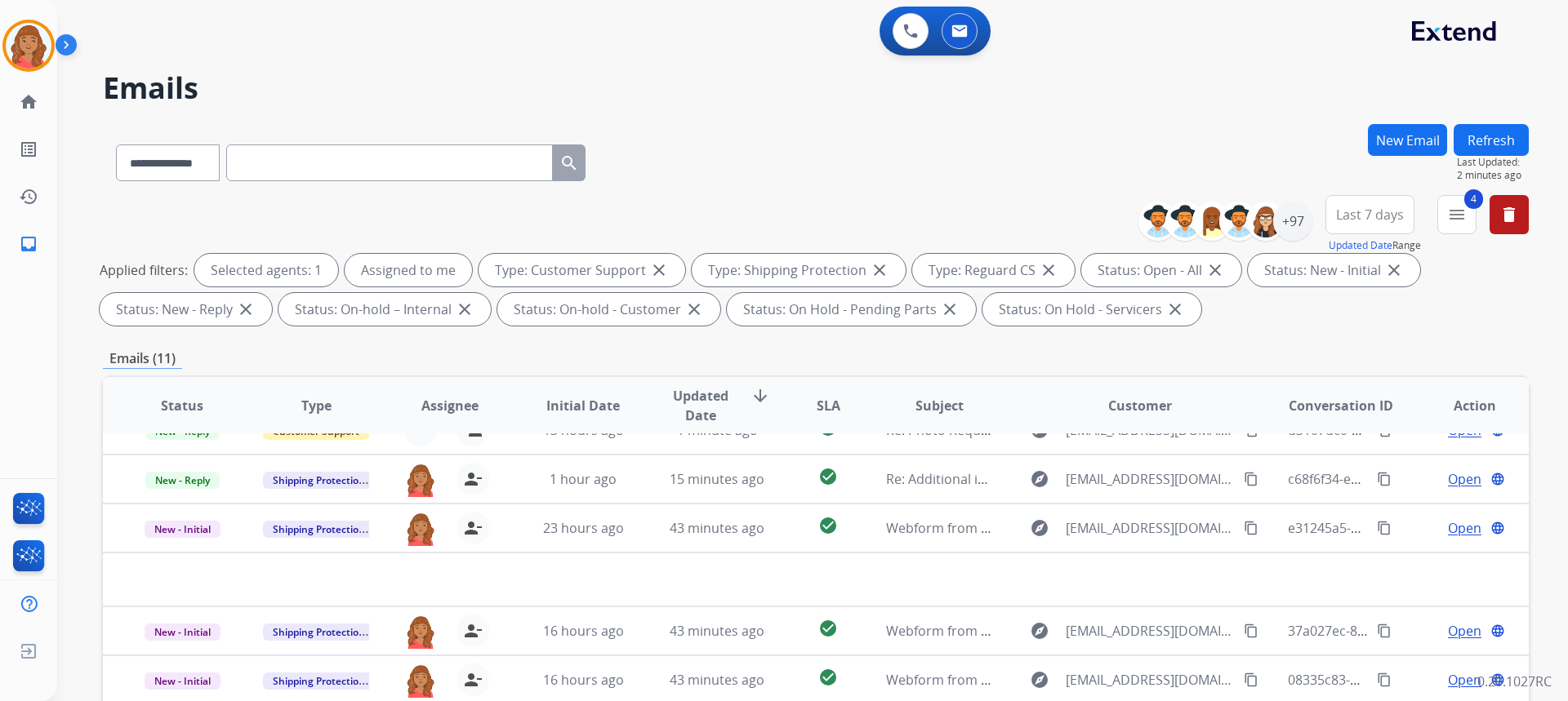
scroll to position [56, 0]
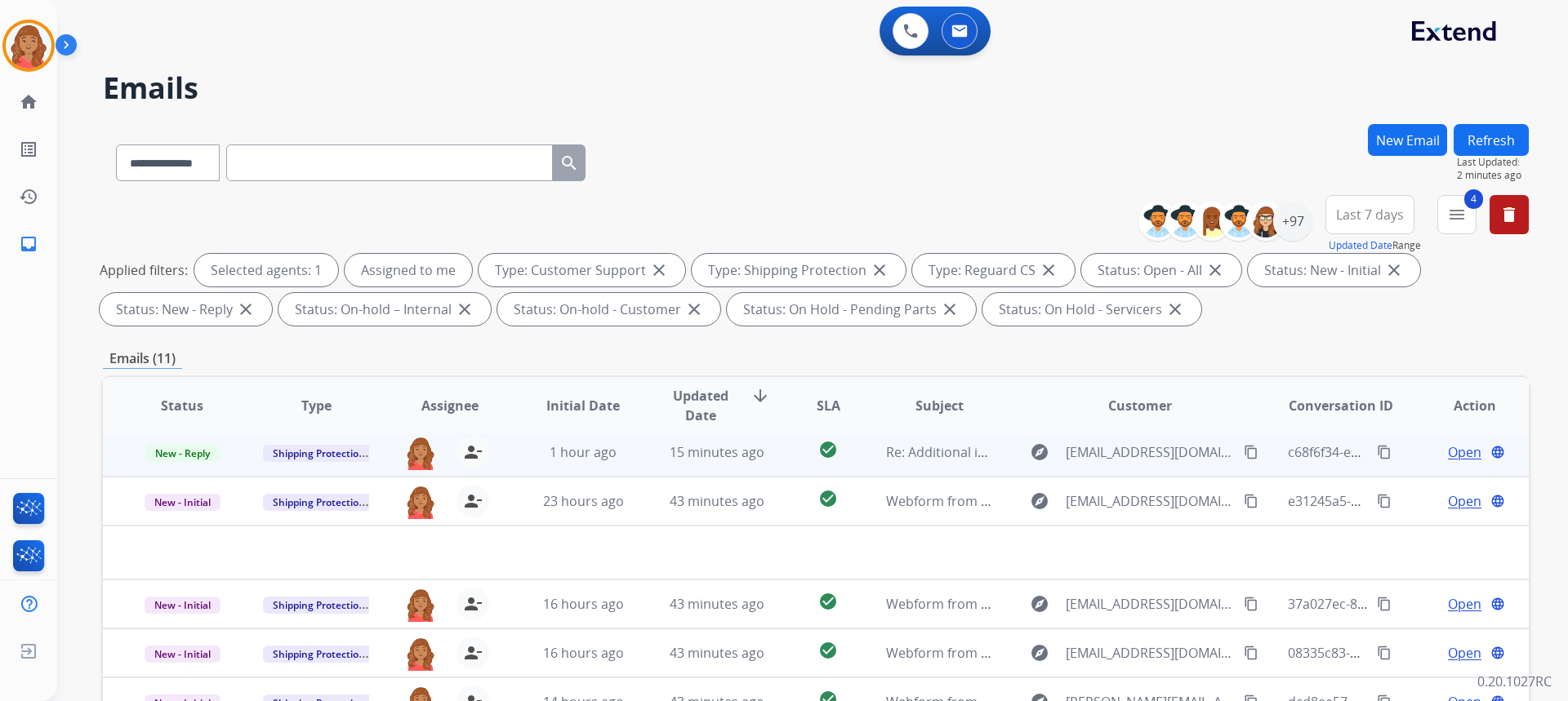
click at [638, 460] on td "15 minutes ago" at bounding box center [705, 452] width 134 height 49
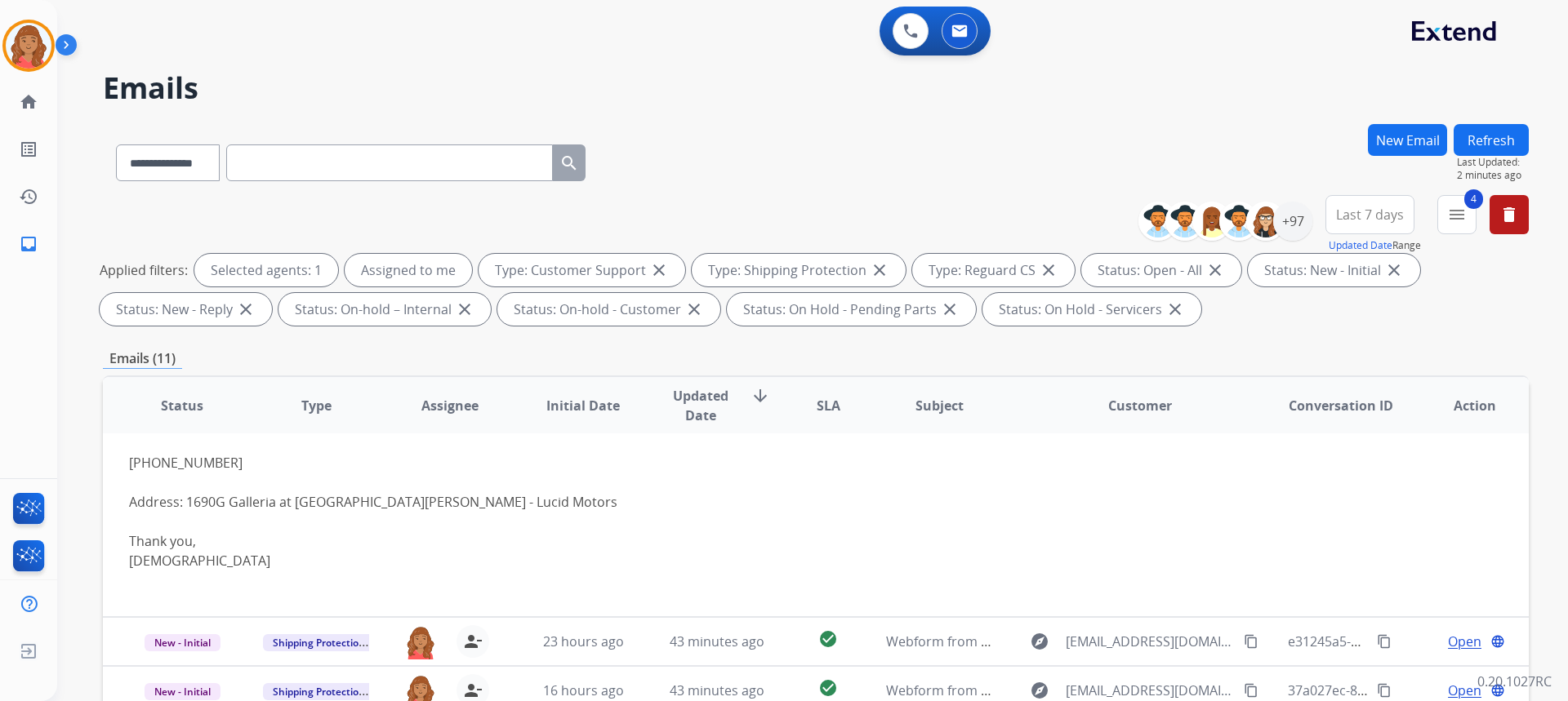
scroll to position [0, 0]
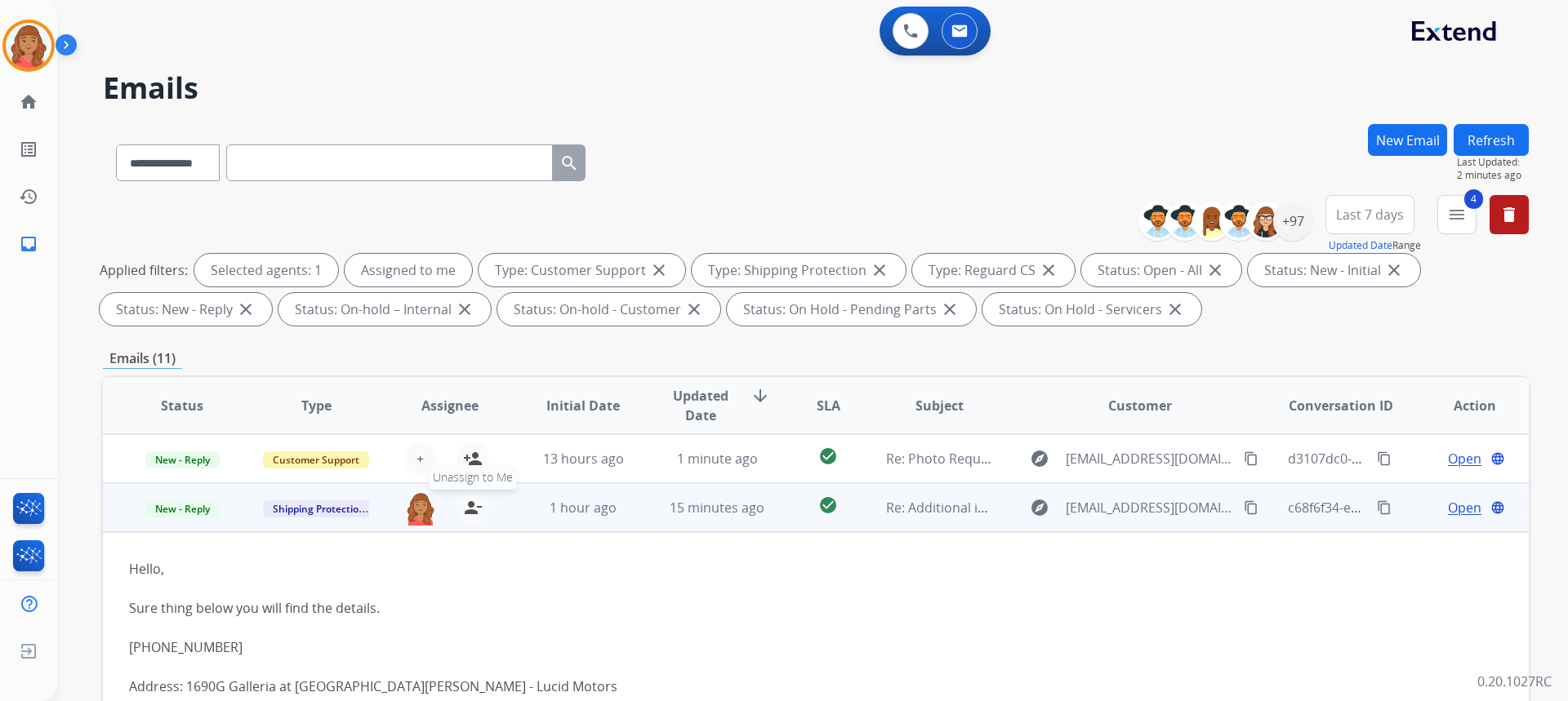
click at [466, 512] on mat-icon "person_remove" at bounding box center [473, 508] width 20 height 20
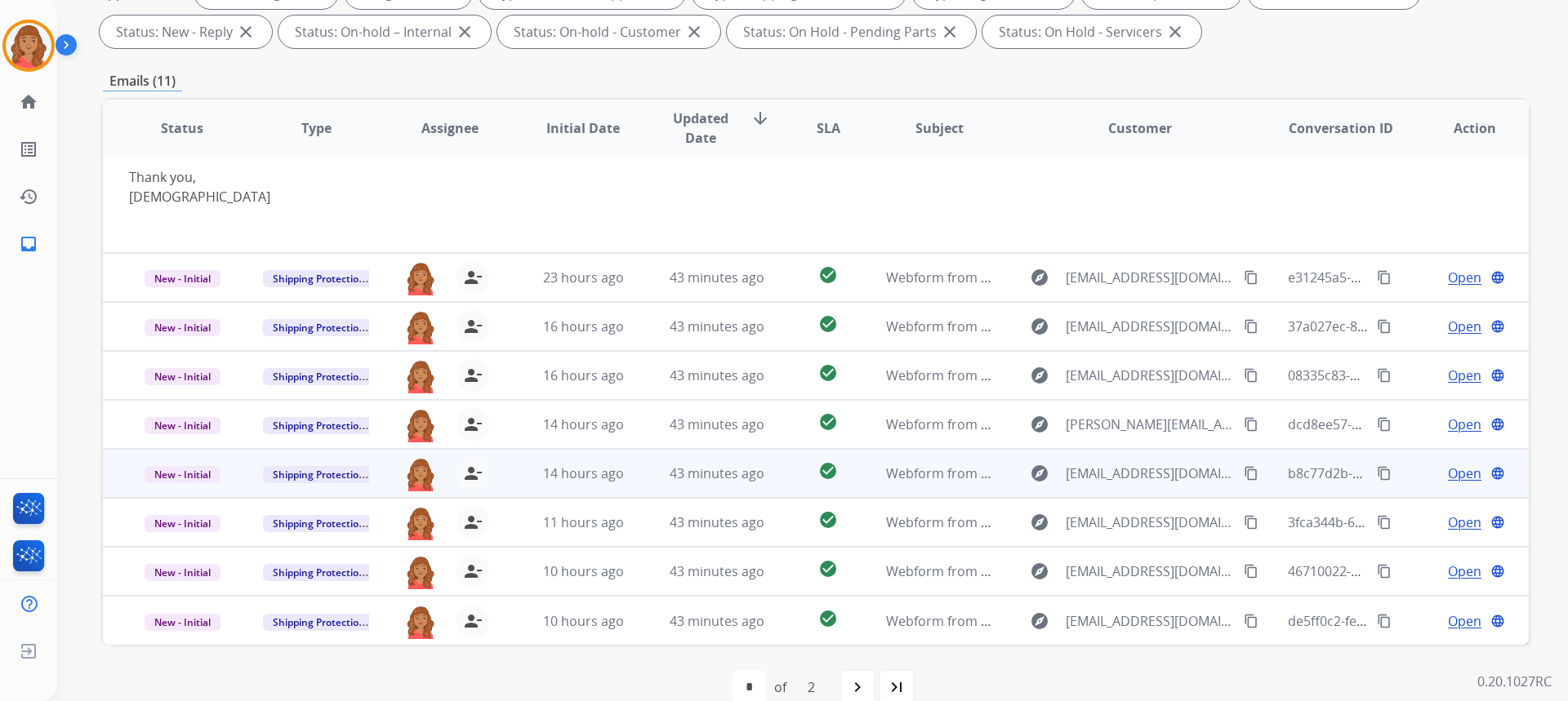
scroll to position [306, 0]
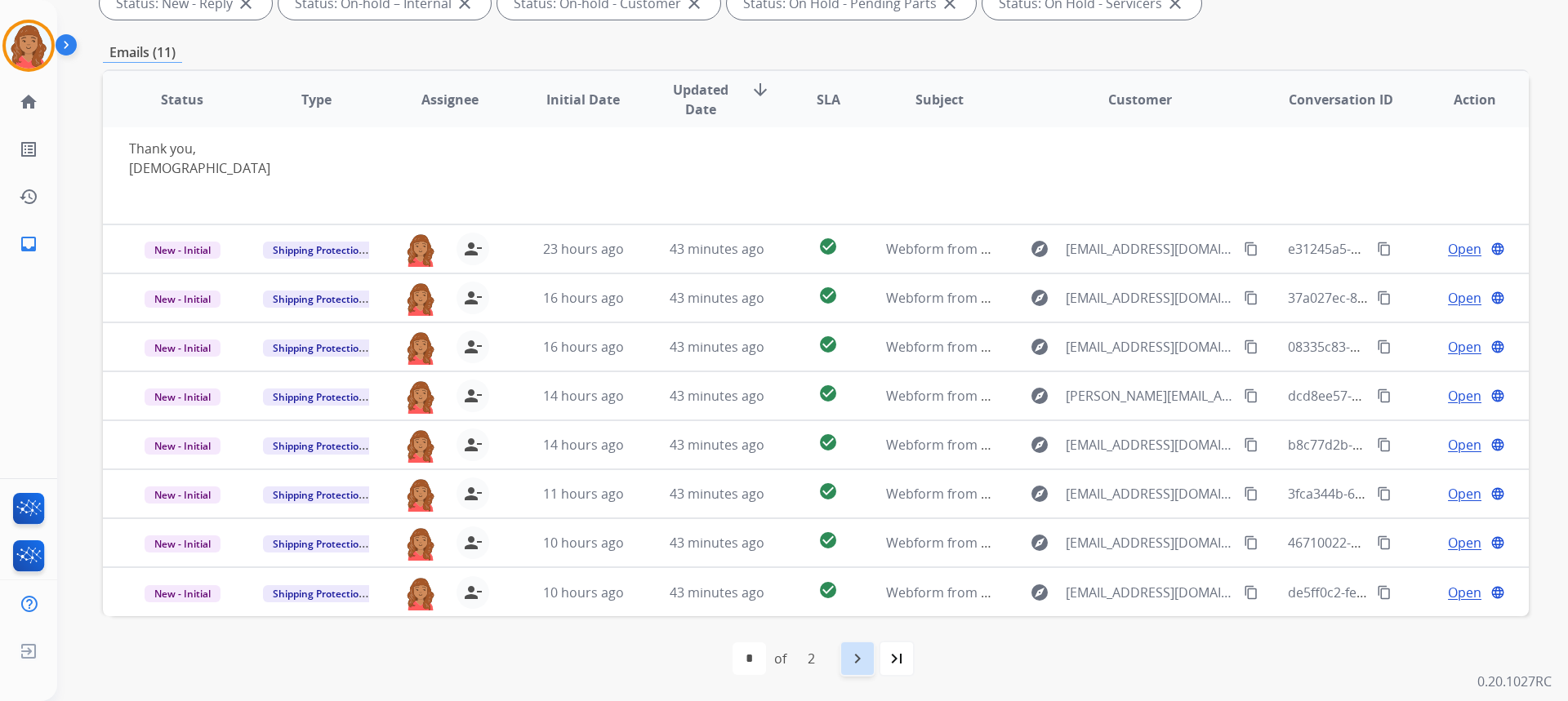
click at [853, 658] on mat-icon "navigate_next" at bounding box center [858, 658] width 20 height 20
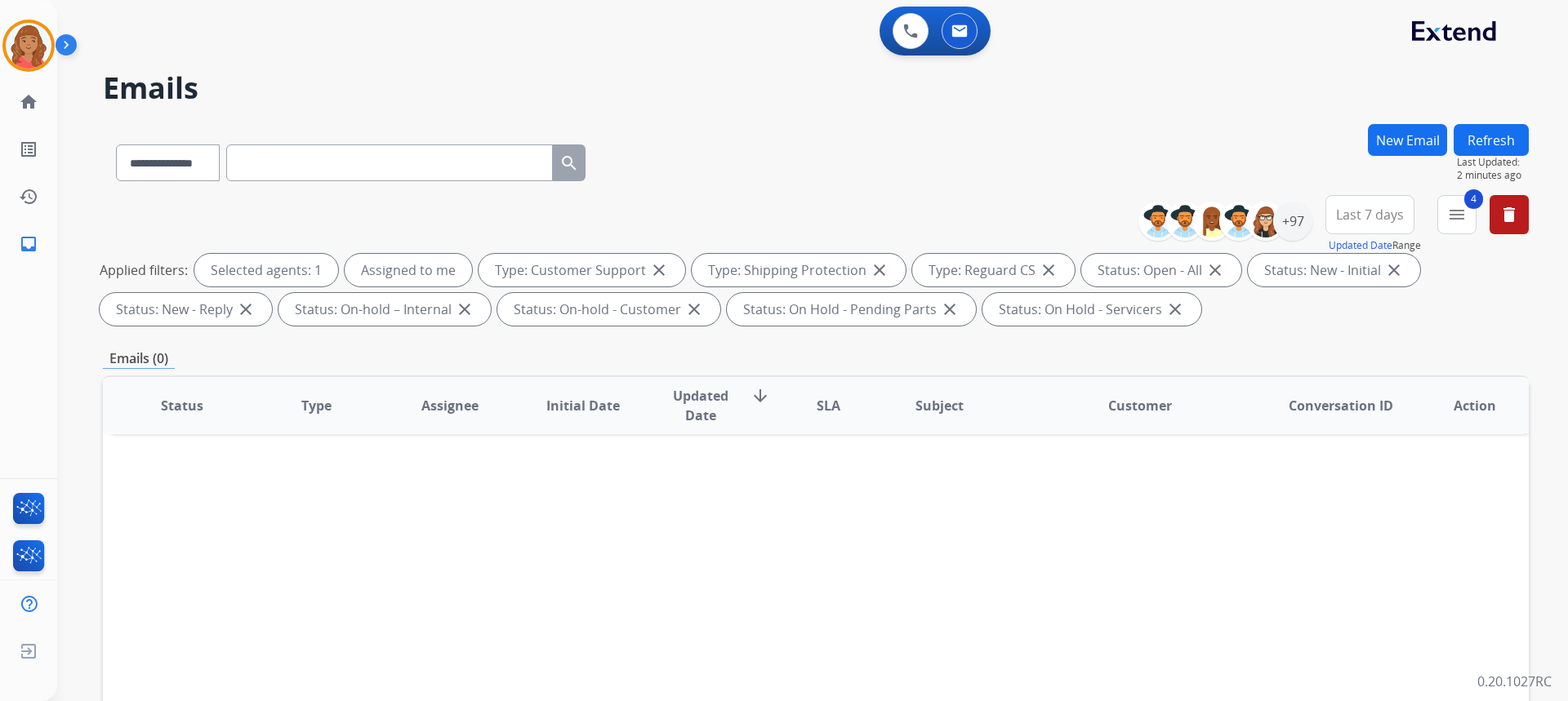
scroll to position [0, 0]
click at [1285, 222] on div "+97" at bounding box center [1293, 221] width 39 height 39
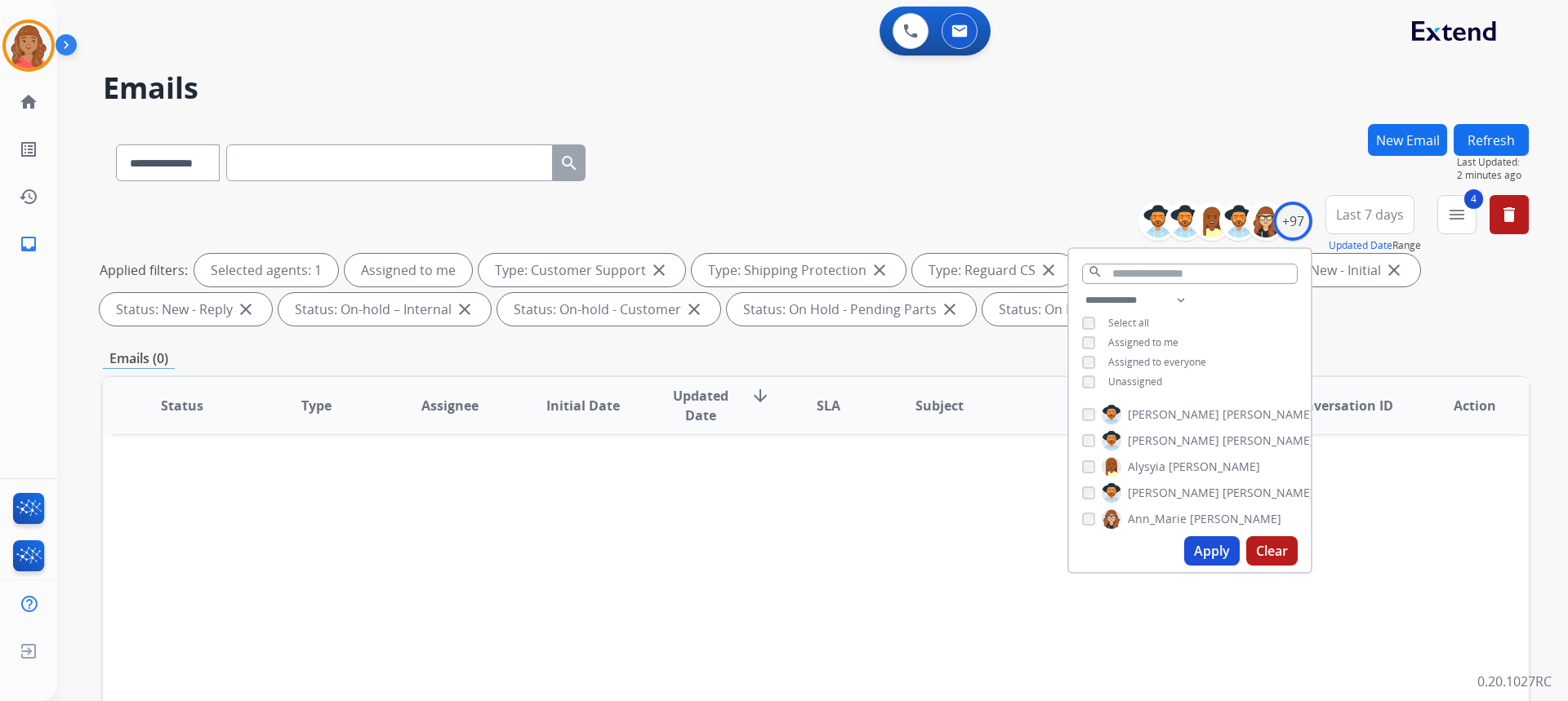
click at [1197, 553] on button "Apply" at bounding box center [1212, 551] width 56 height 29
select select "*"
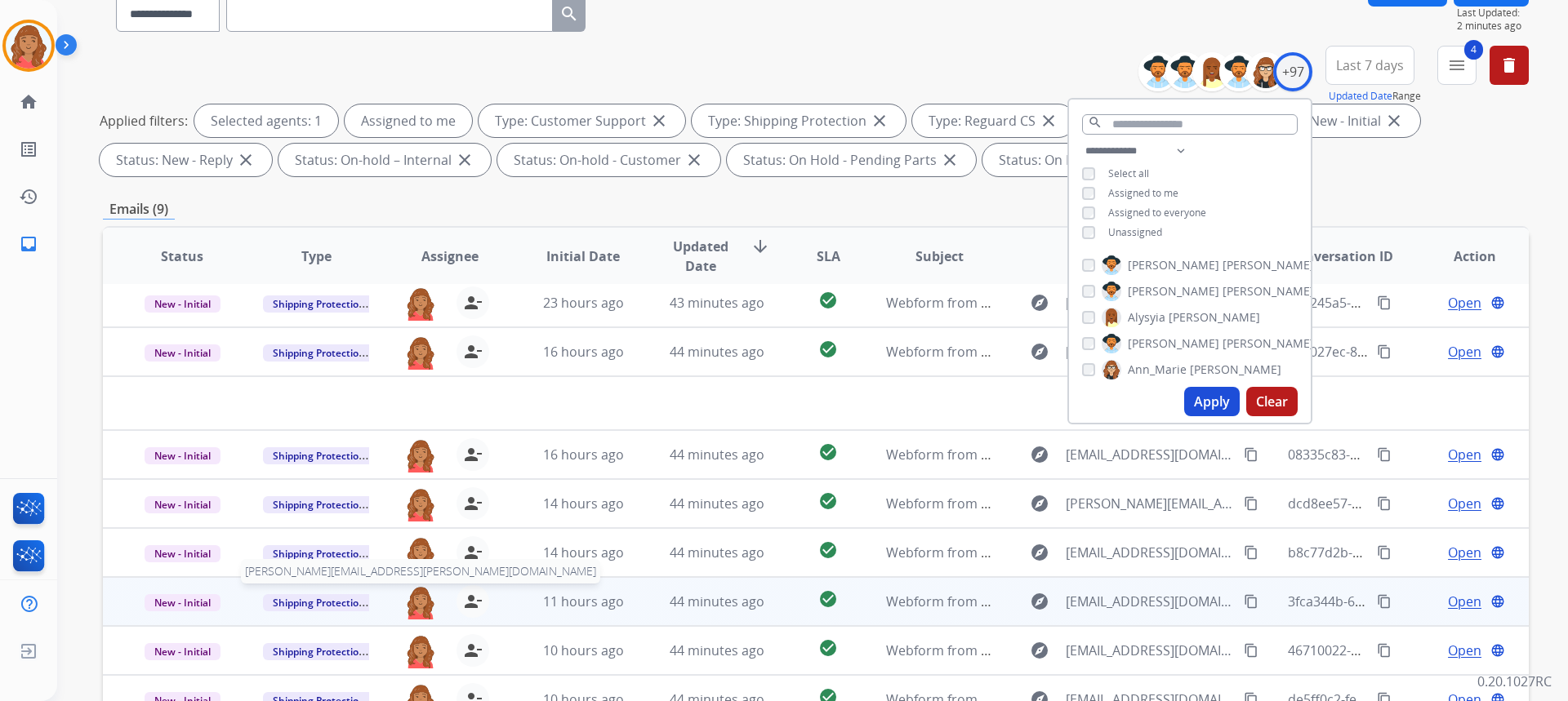
scroll to position [306, 0]
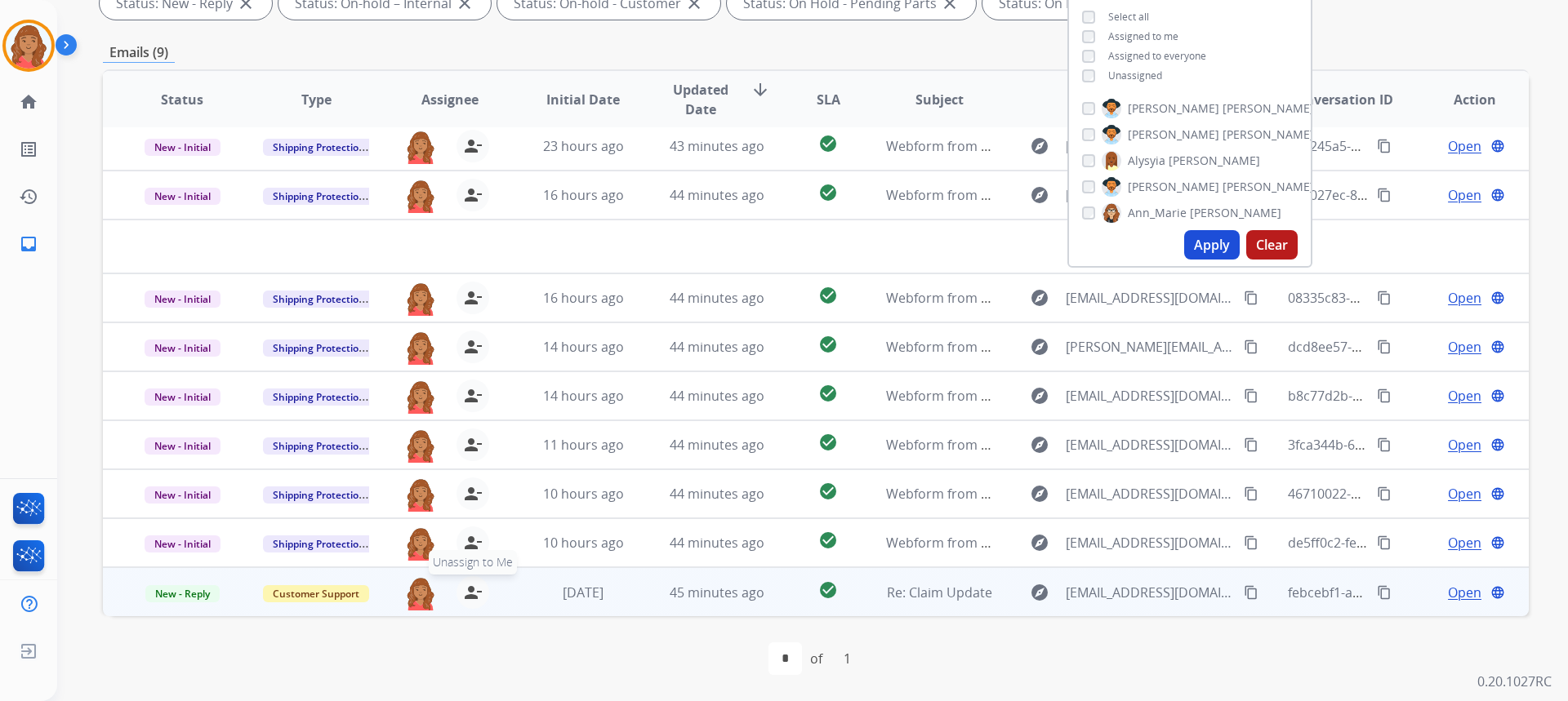
click at [471, 598] on mat-icon "person_remove" at bounding box center [473, 592] width 20 height 20
click at [1448, 586] on span "Open" at bounding box center [1464, 592] width 34 height 20
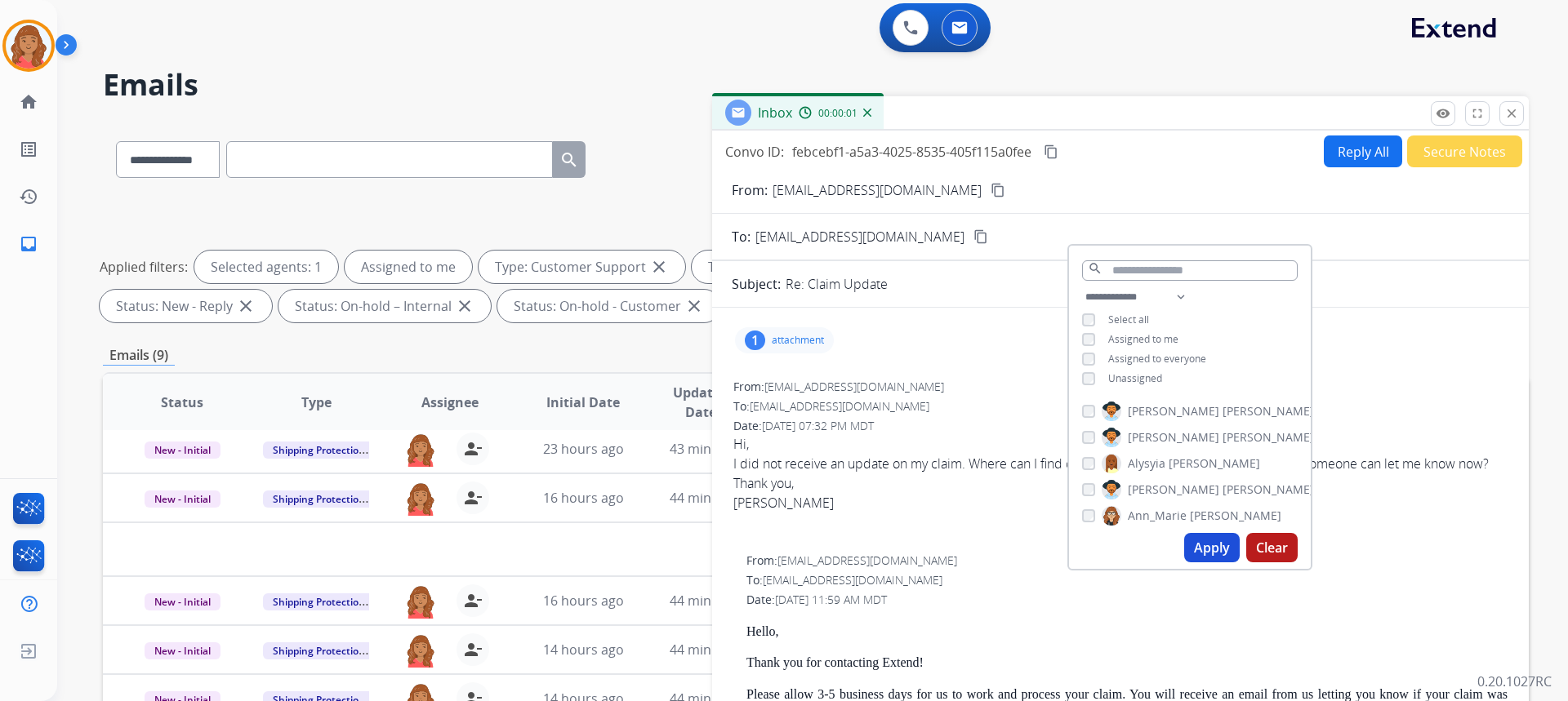
scroll to position [0, 0]
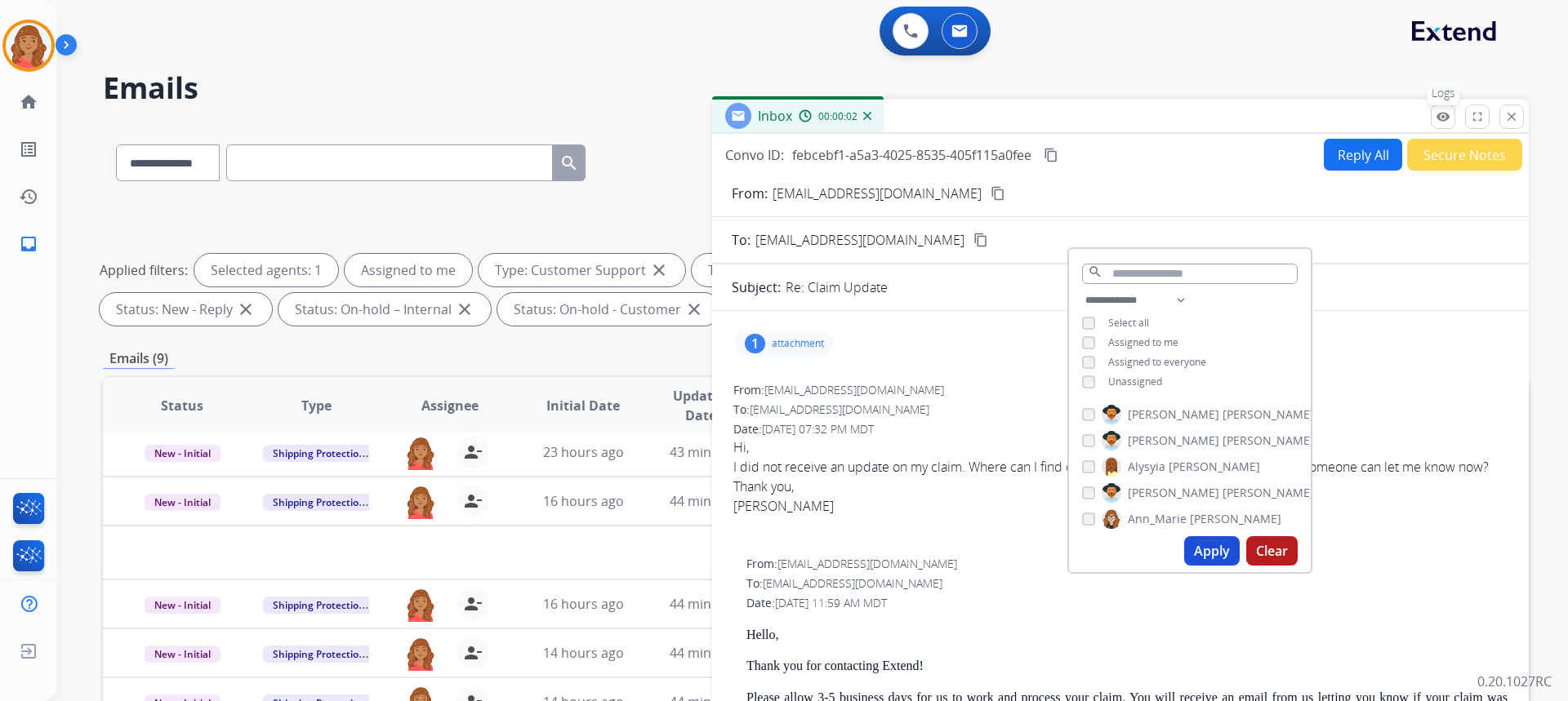
click at [1445, 120] on mat-icon "remove_red_eye" at bounding box center [1443, 117] width 15 height 15
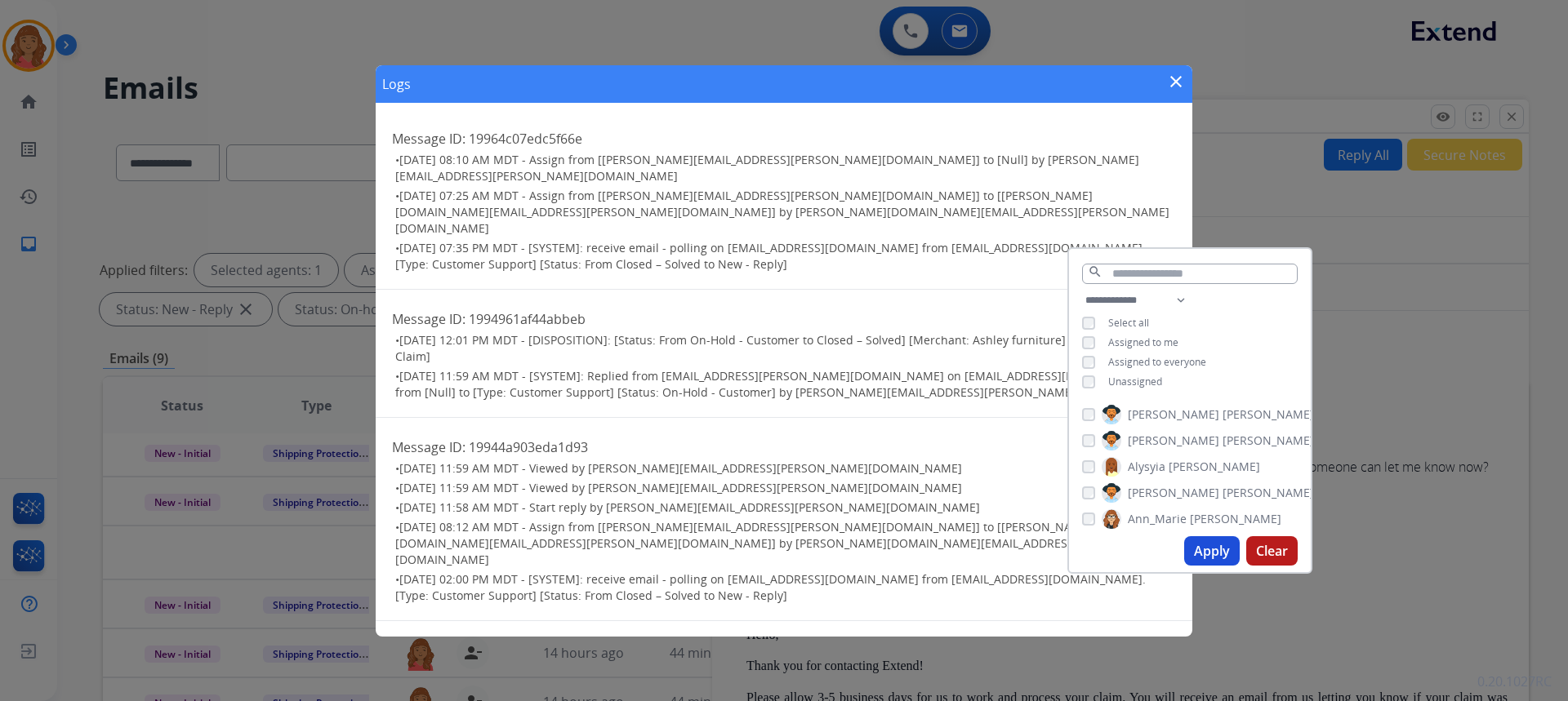
click at [1191, 72] on div "Logs close" at bounding box center [784, 84] width 817 height 38
click at [1178, 83] on mat-icon "close" at bounding box center [1176, 82] width 20 height 20
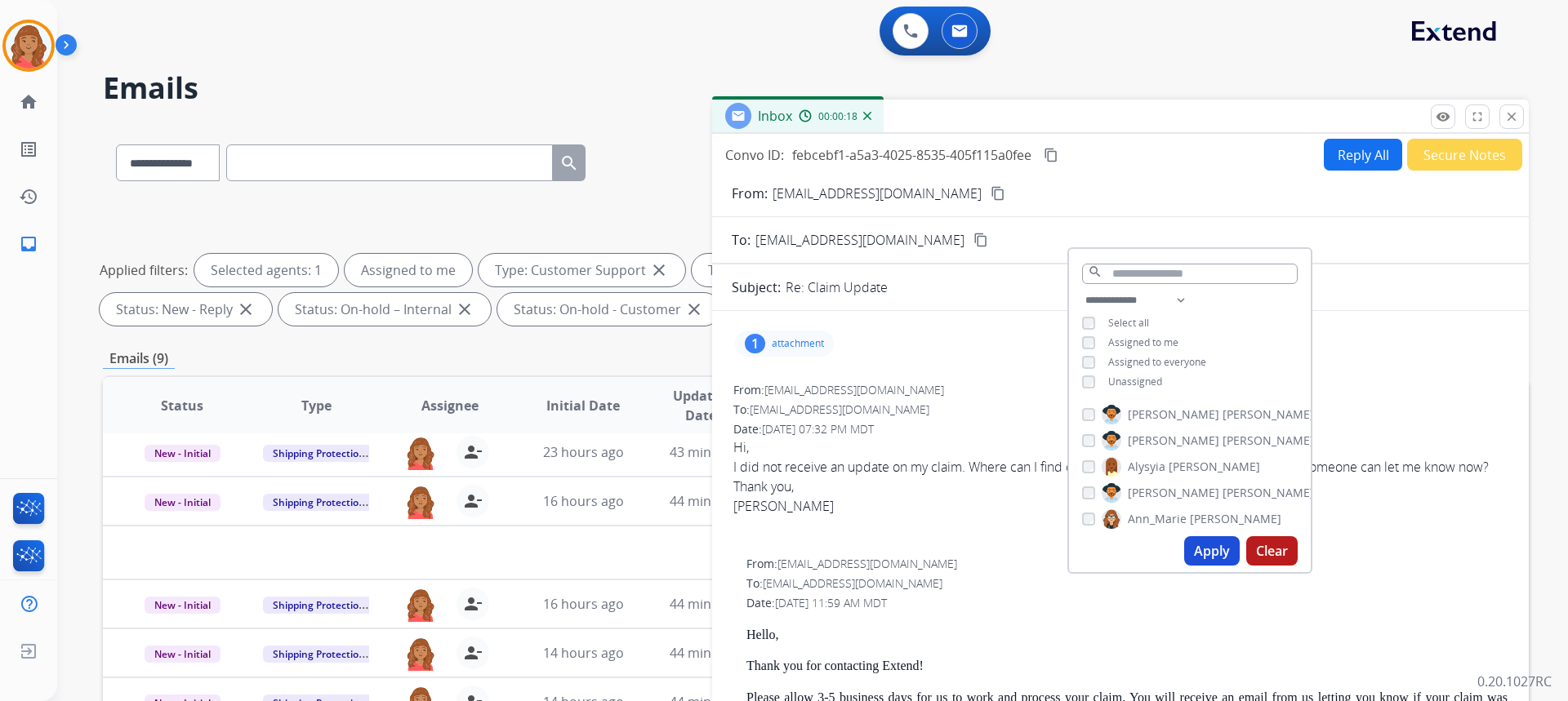
click at [1020, 390] on div "From: normag6208@gmail.com" at bounding box center [1120, 390] width 774 height 16
click at [1197, 542] on button "Apply" at bounding box center [1212, 551] width 56 height 29
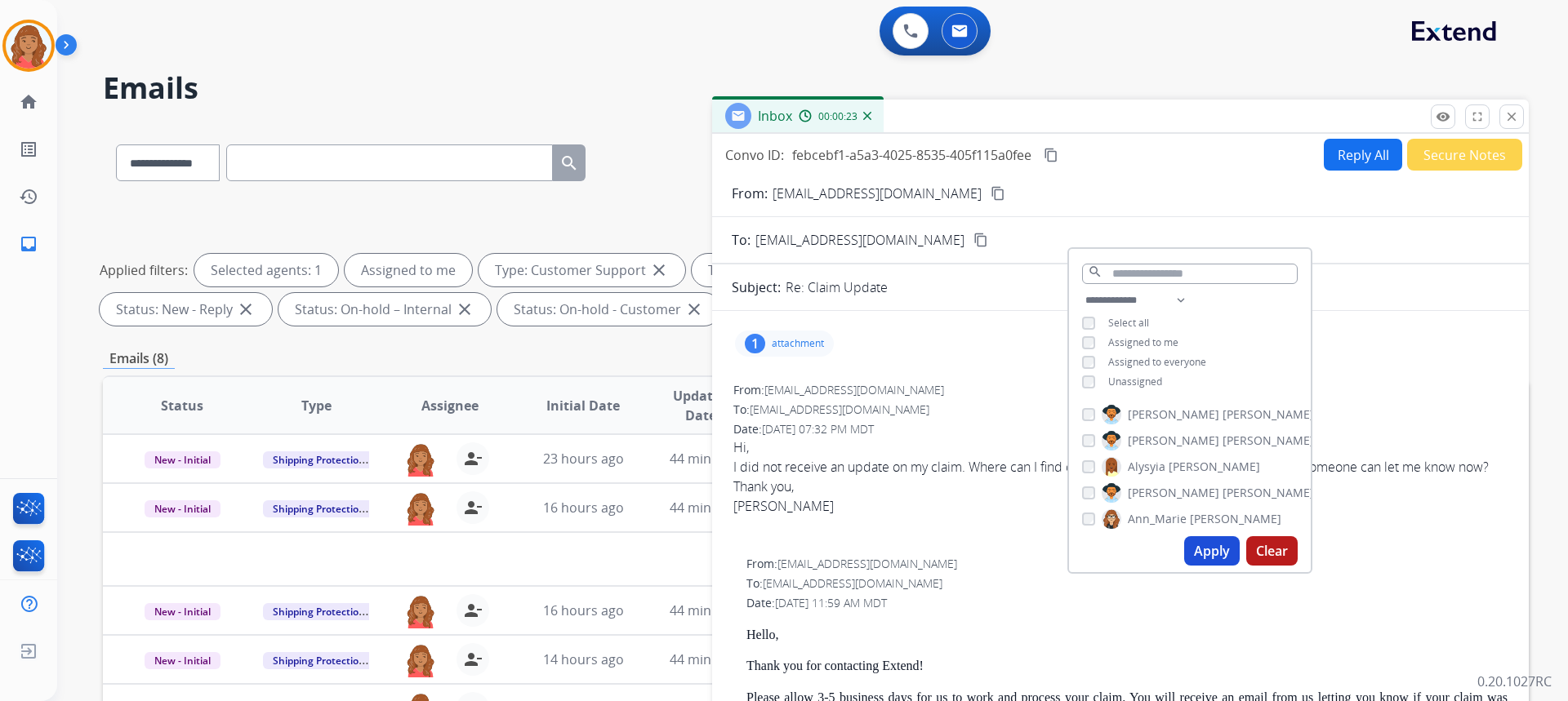
click at [1512, 115] on mat-icon "close" at bounding box center [1512, 117] width 15 height 15
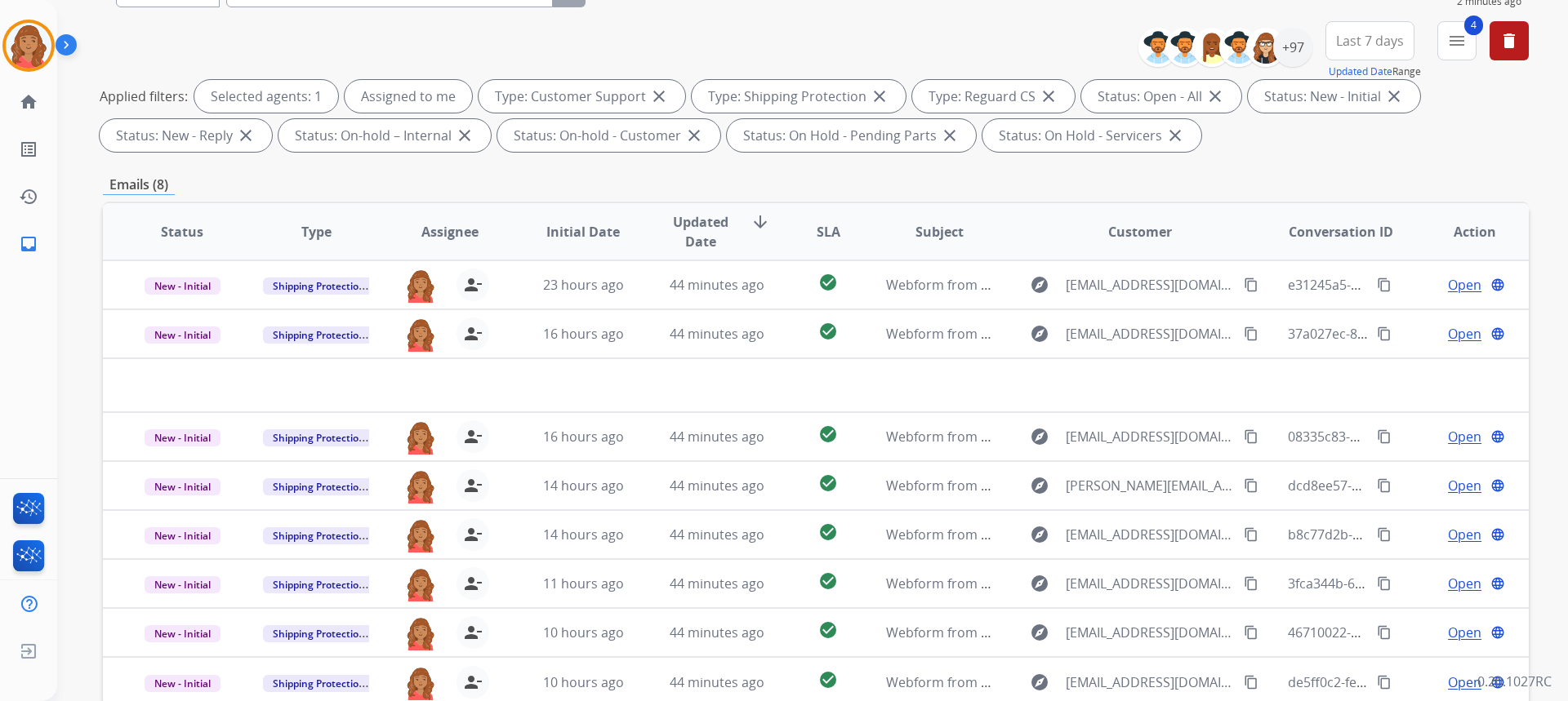
scroll to position [61, 0]
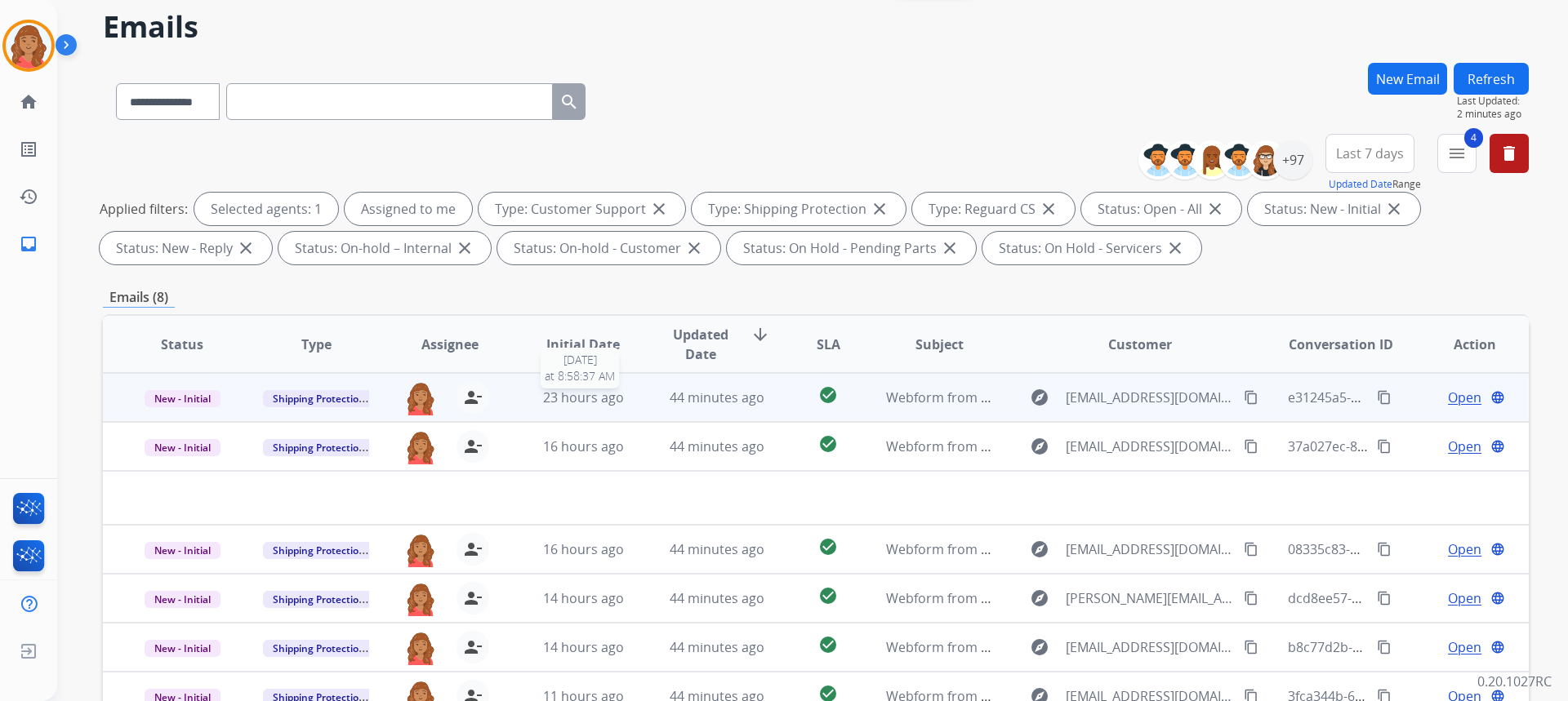
click at [591, 399] on span "23 hours ago" at bounding box center [583, 398] width 81 height 18
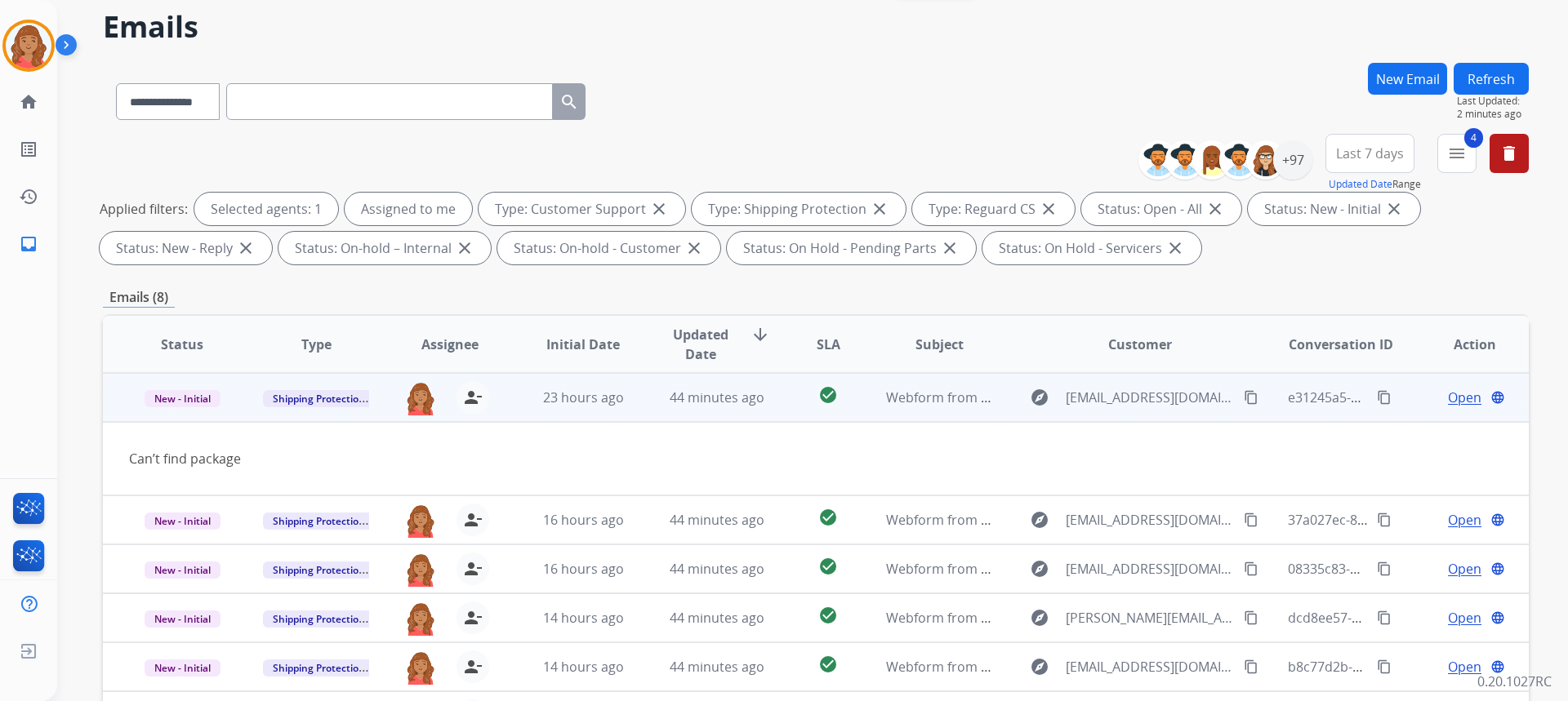
click at [1241, 396] on button "content_copy" at bounding box center [1251, 398] width 20 height 20
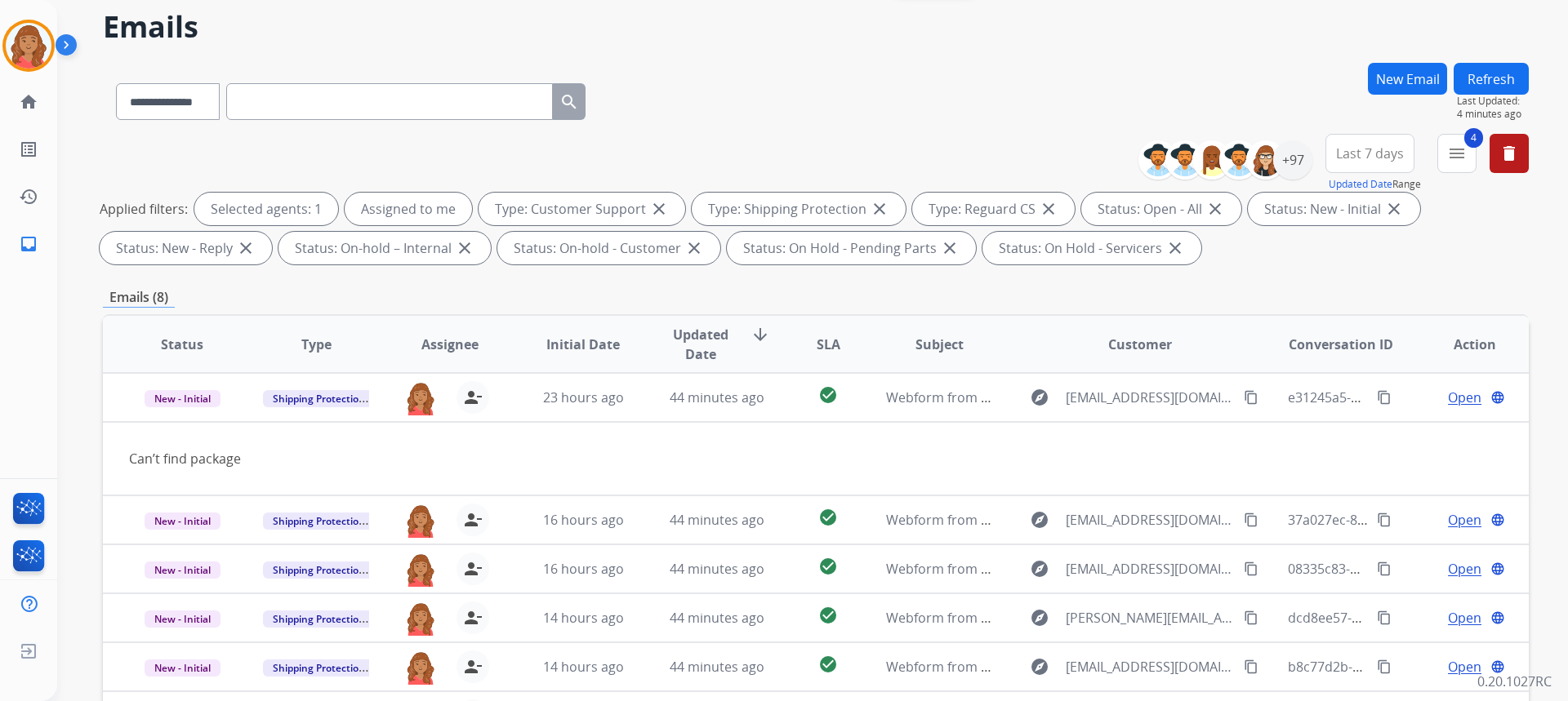
click at [1416, 79] on button "New Email" at bounding box center [1407, 79] width 79 height 32
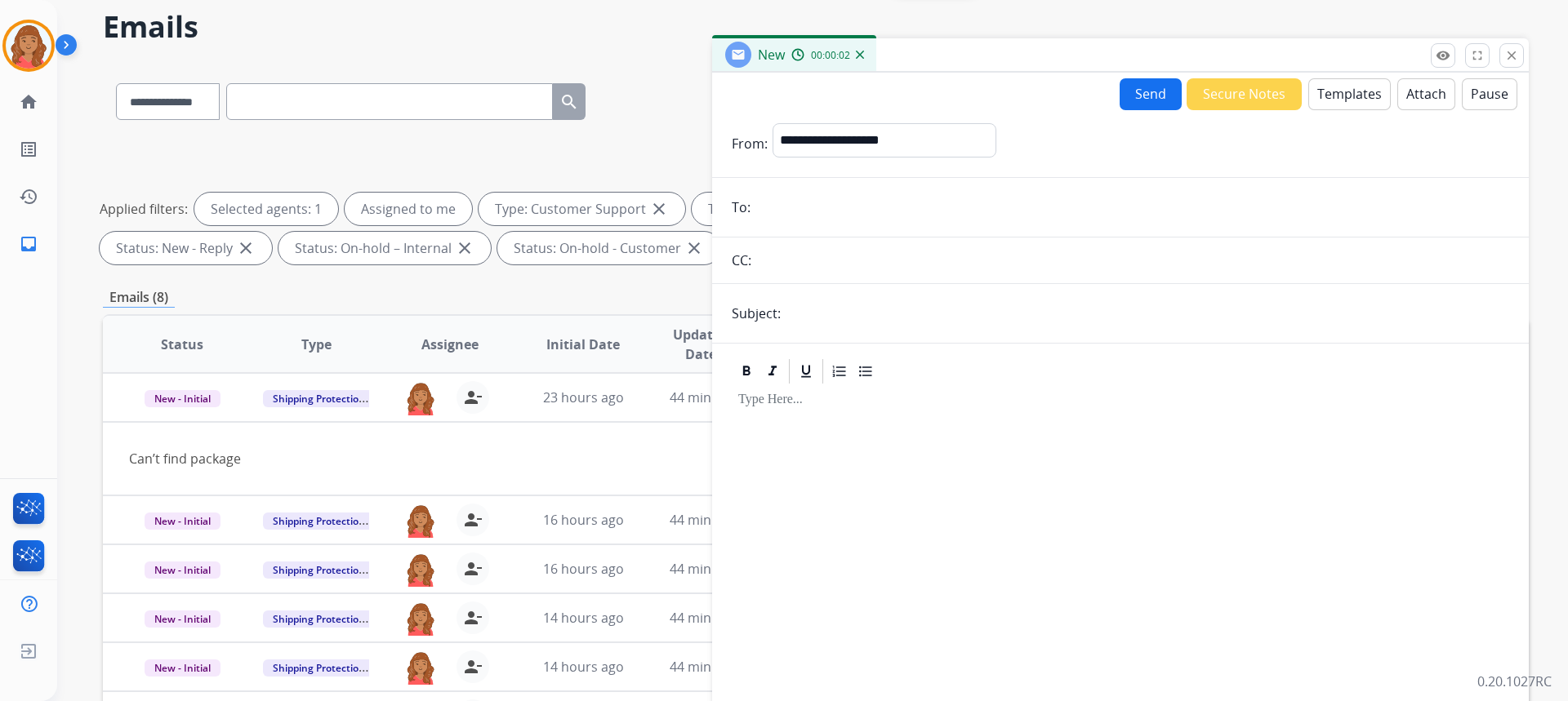
paste input "**********"
type input "**********"
click at [859, 130] on select "**********" at bounding box center [883, 140] width 222 height 33
select select "**********"
click at [773, 124] on select "**********" at bounding box center [883, 140] width 222 height 33
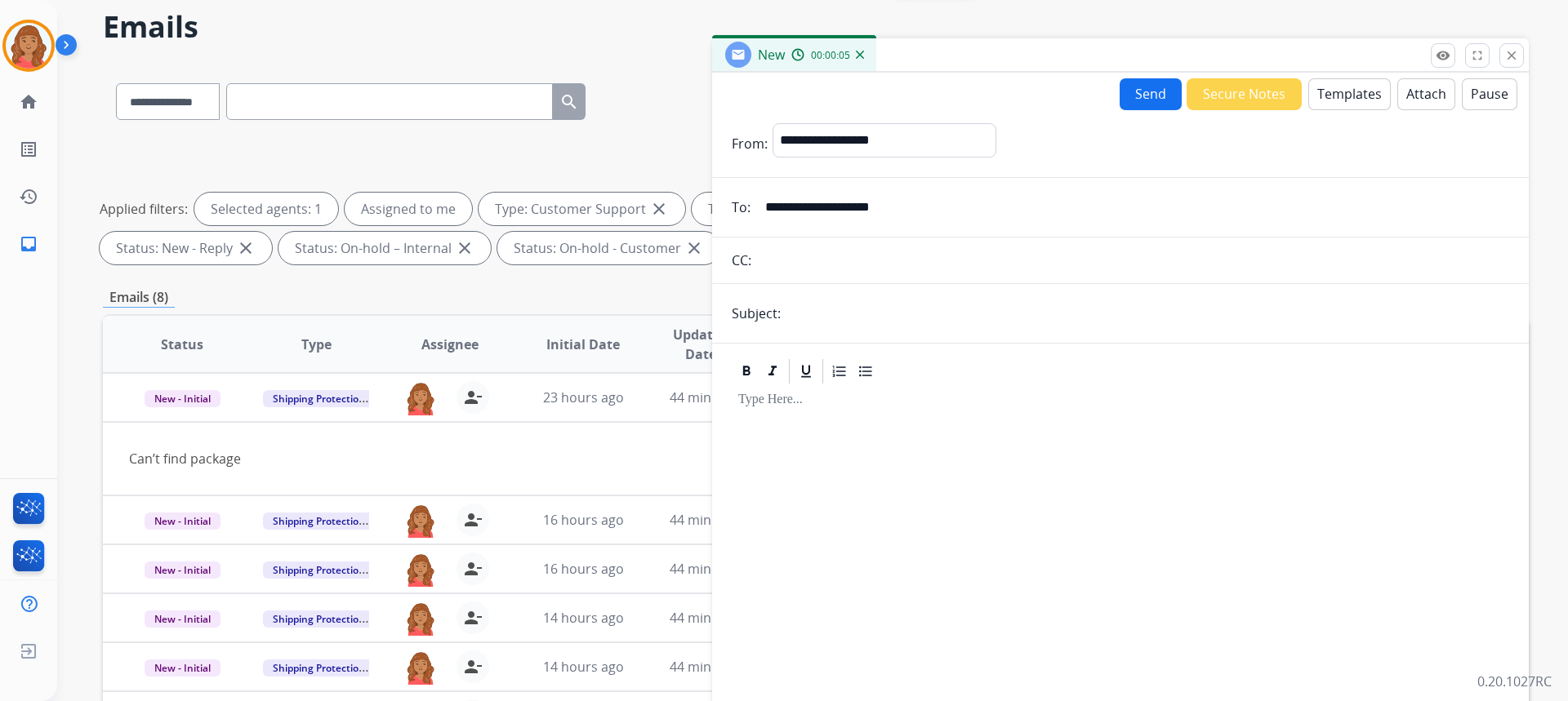
click at [1337, 94] on button "Templates" at bounding box center [1349, 94] width 83 height 32
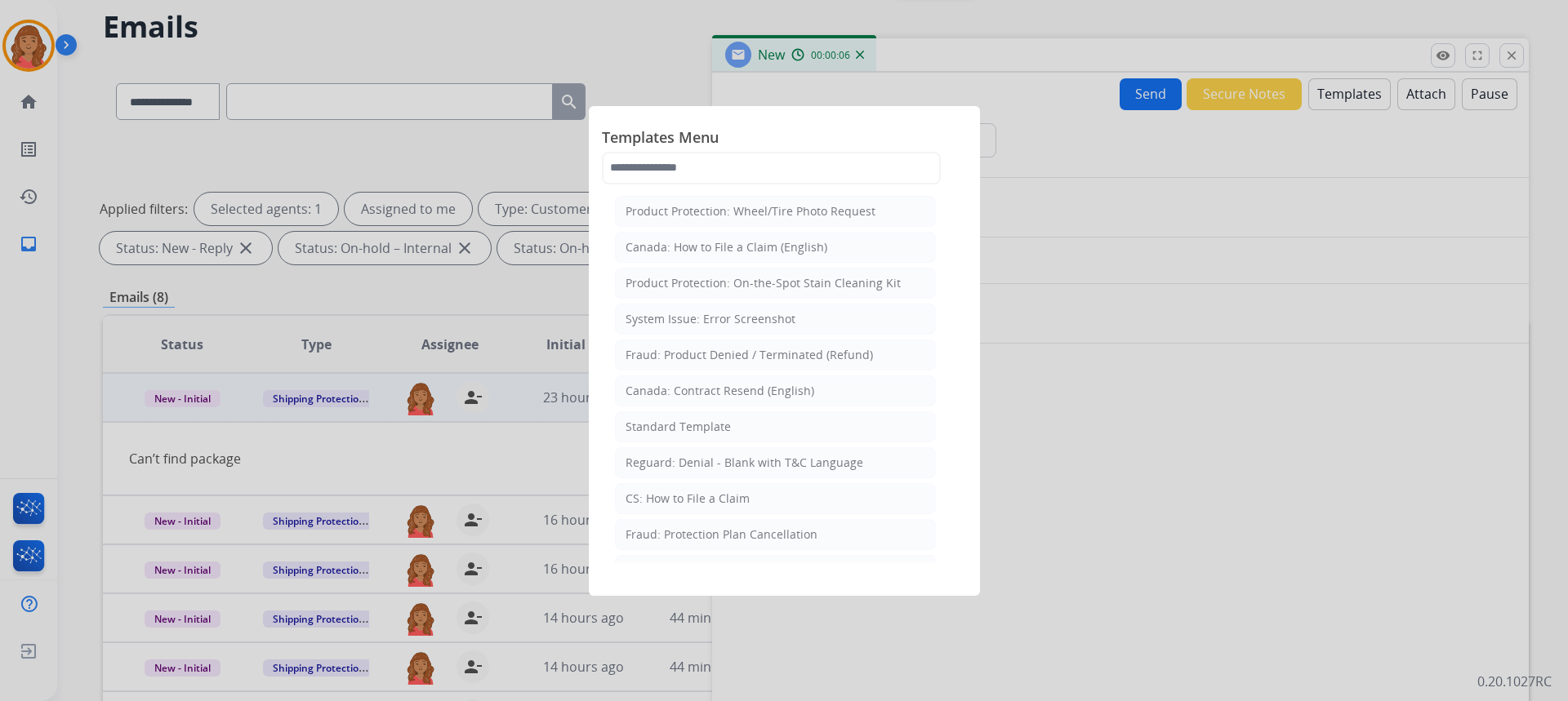
click at [664, 422] on div "Standard Template" at bounding box center [678, 427] width 106 height 16
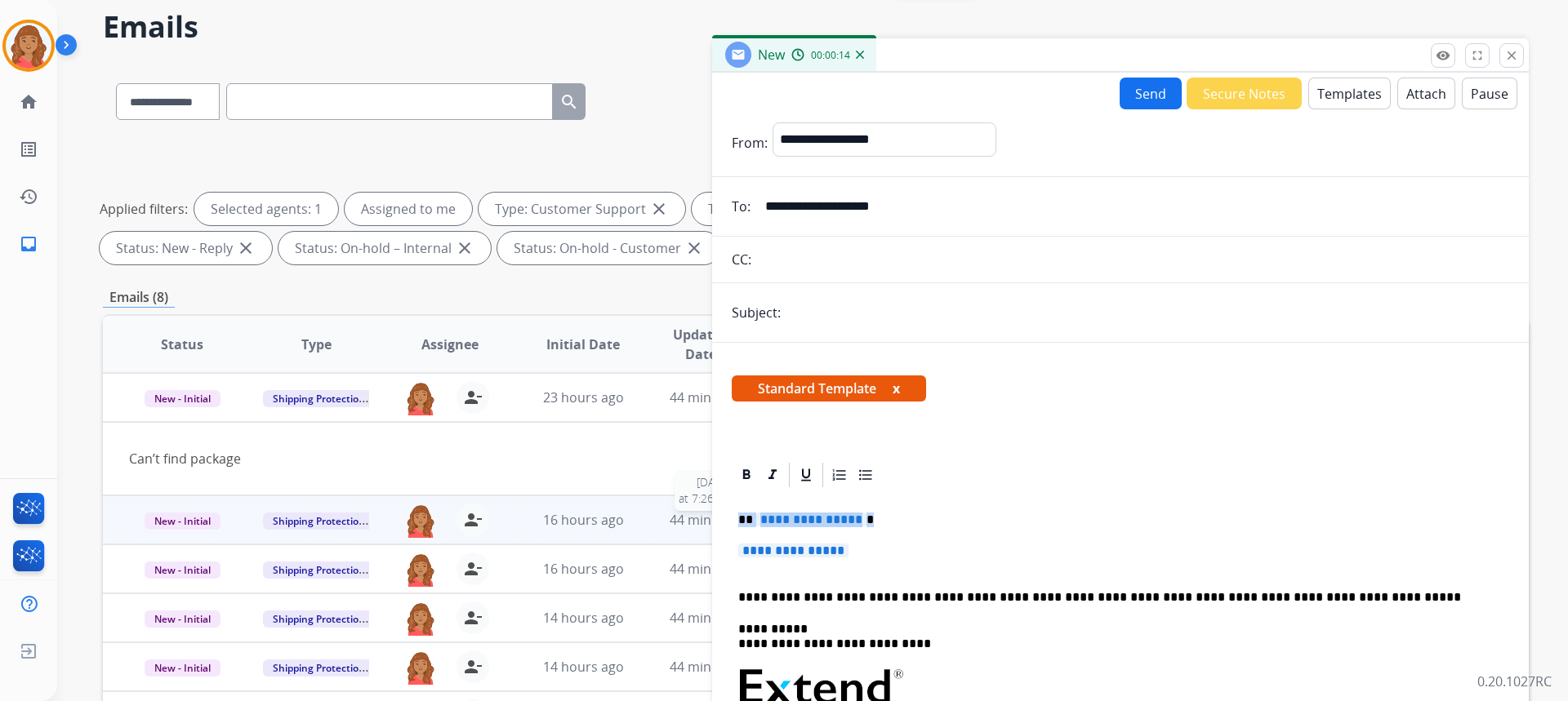
drag, startPoint x: 808, startPoint y: 536, endPoint x: 710, endPoint y: 512, distance: 100.9
click at [710, 512] on div "**********" at bounding box center [816, 505] width 1426 height 883
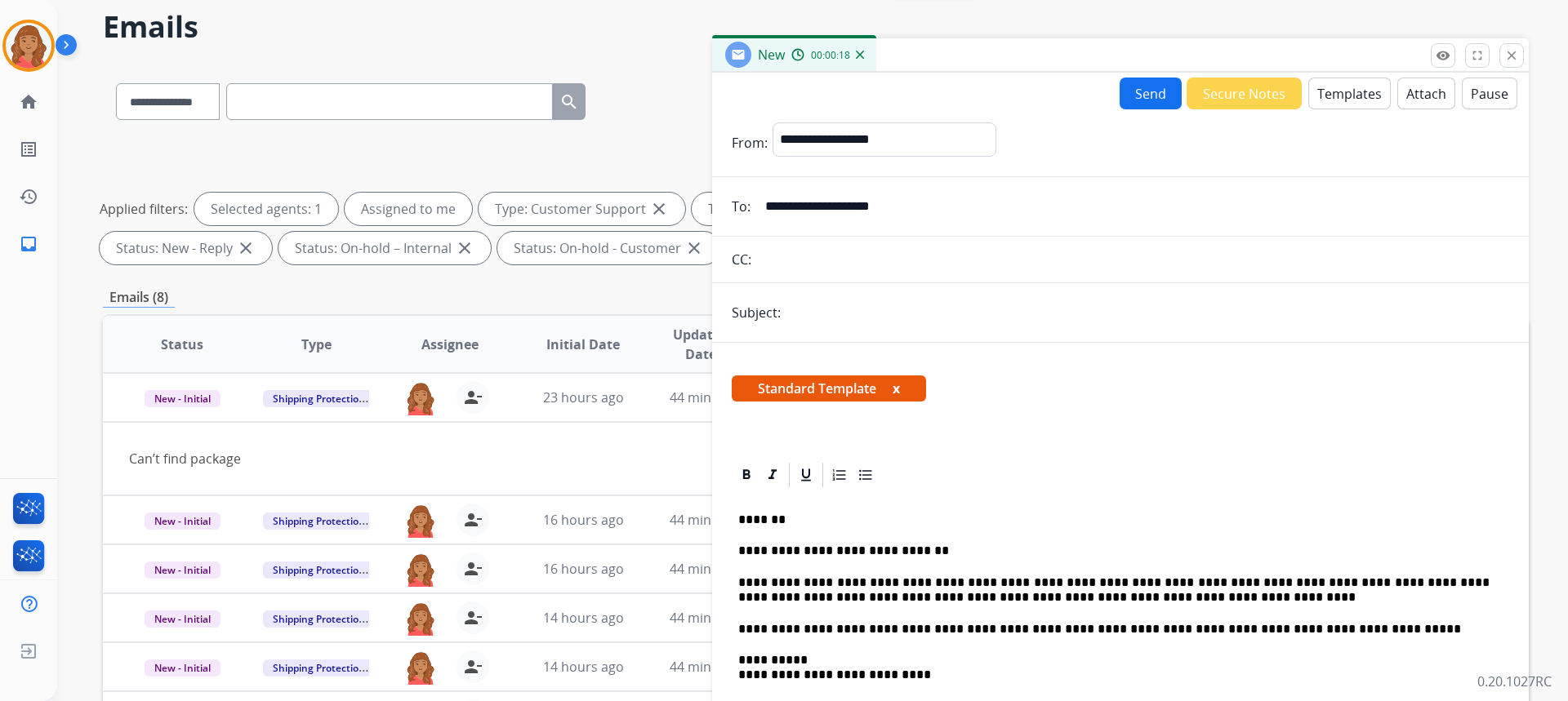
click at [1161, 83] on button "Send" at bounding box center [1151, 93] width 62 height 32
click at [893, 321] on input "text" at bounding box center [1147, 313] width 723 height 34
type input "**********"
click at [1146, 98] on button "Send" at bounding box center [1151, 93] width 62 height 32
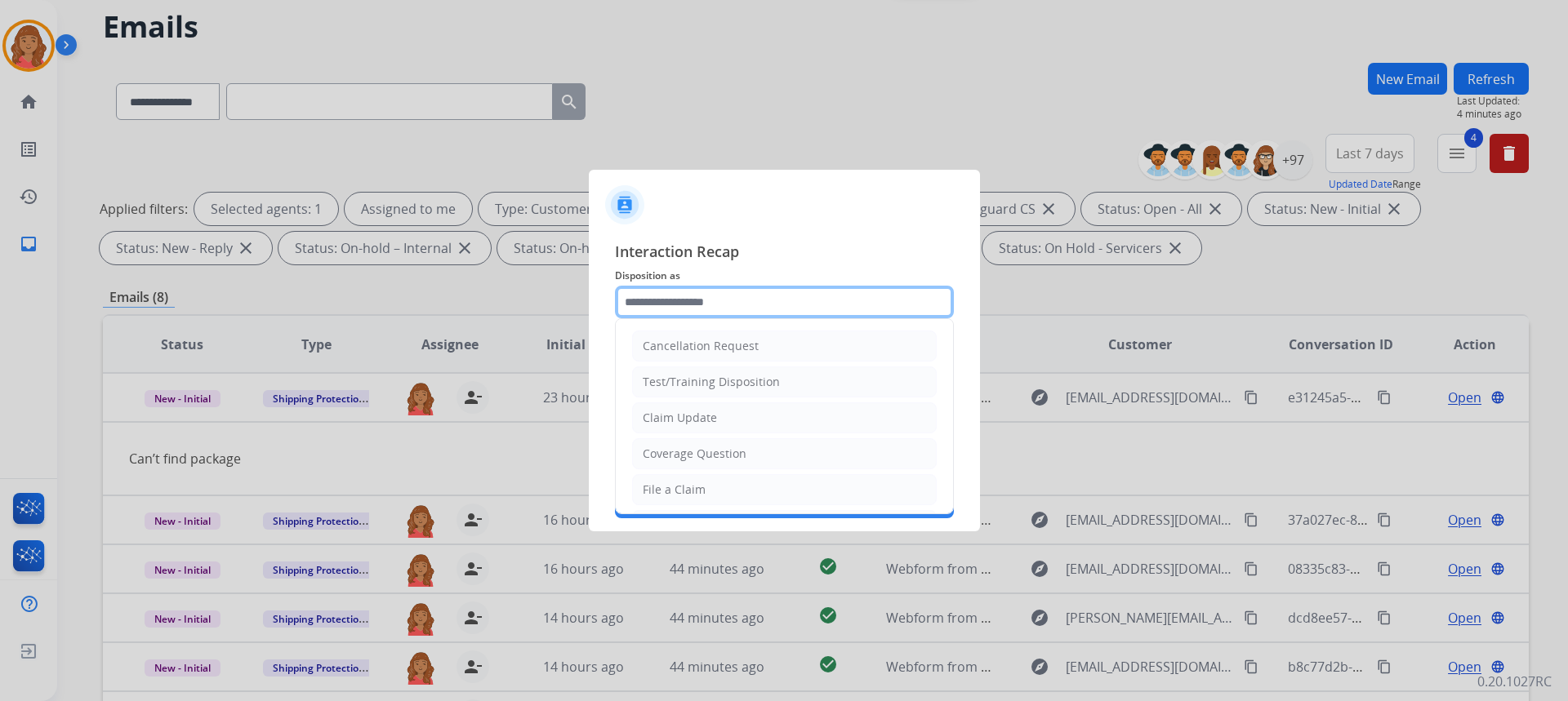
click at [777, 300] on input "text" at bounding box center [784, 302] width 339 height 33
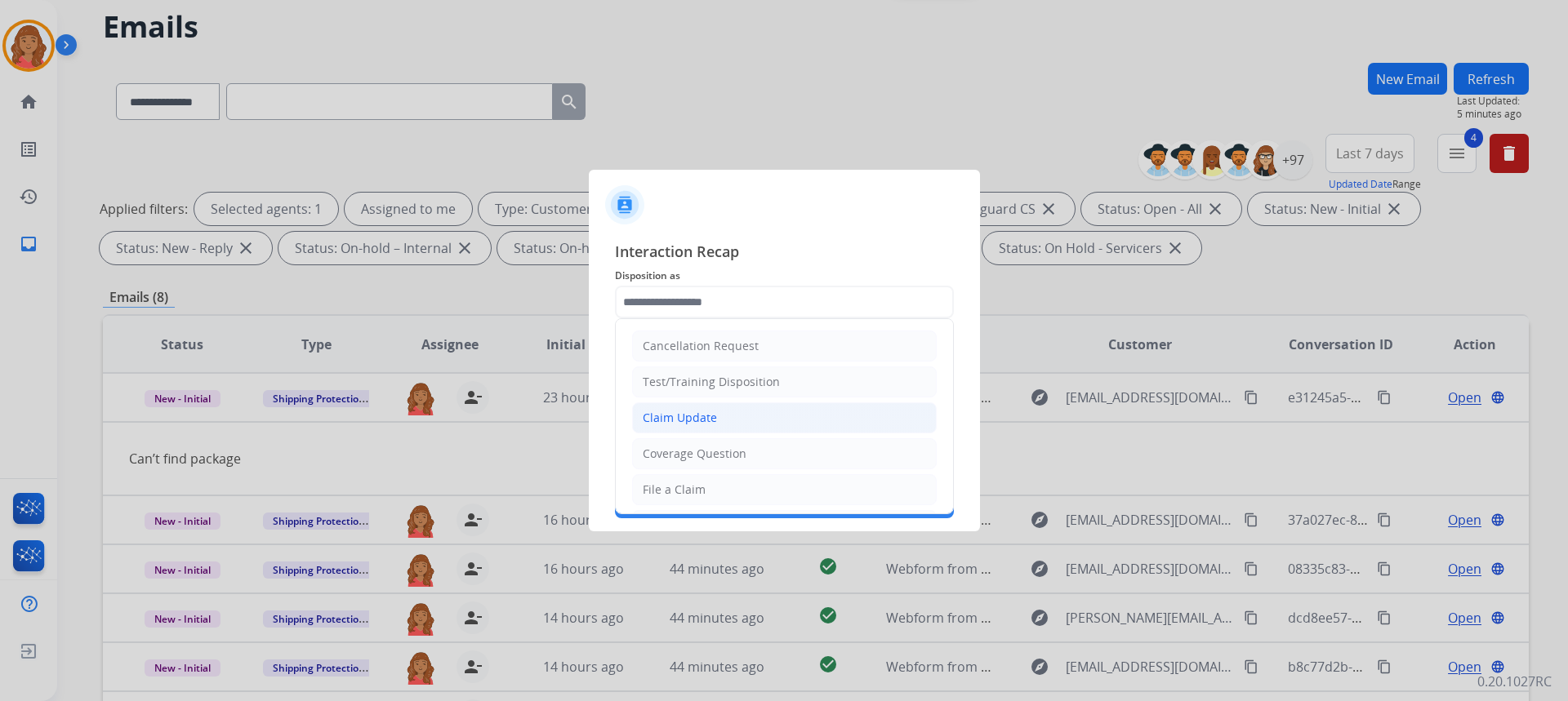
click at [691, 409] on li "Claim Update" at bounding box center [784, 418] width 304 height 31
type input "**********"
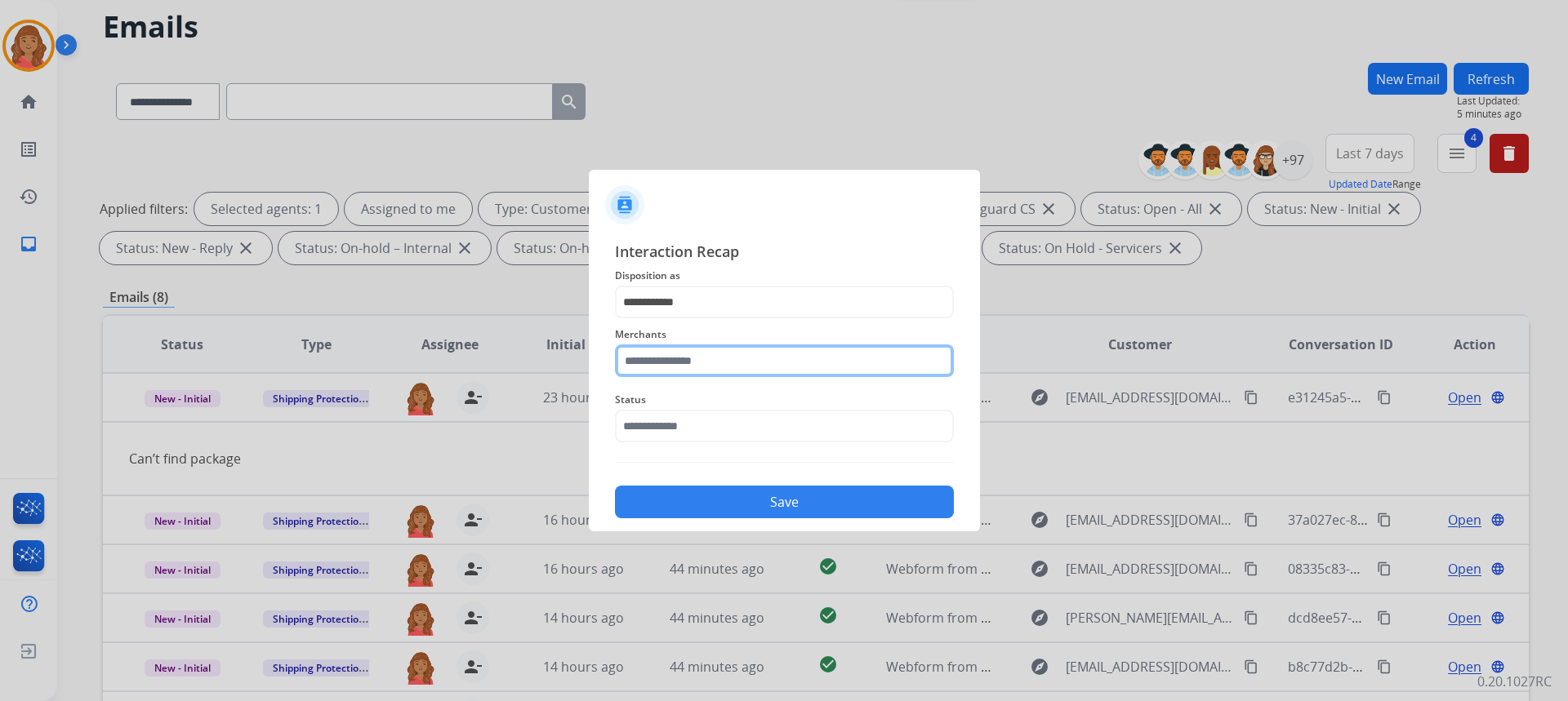
drag, startPoint x: 664, startPoint y: 361, endPoint x: 668, endPoint y: 375, distance: 14.6
click at [668, 365] on input "text" at bounding box center [784, 361] width 339 height 33
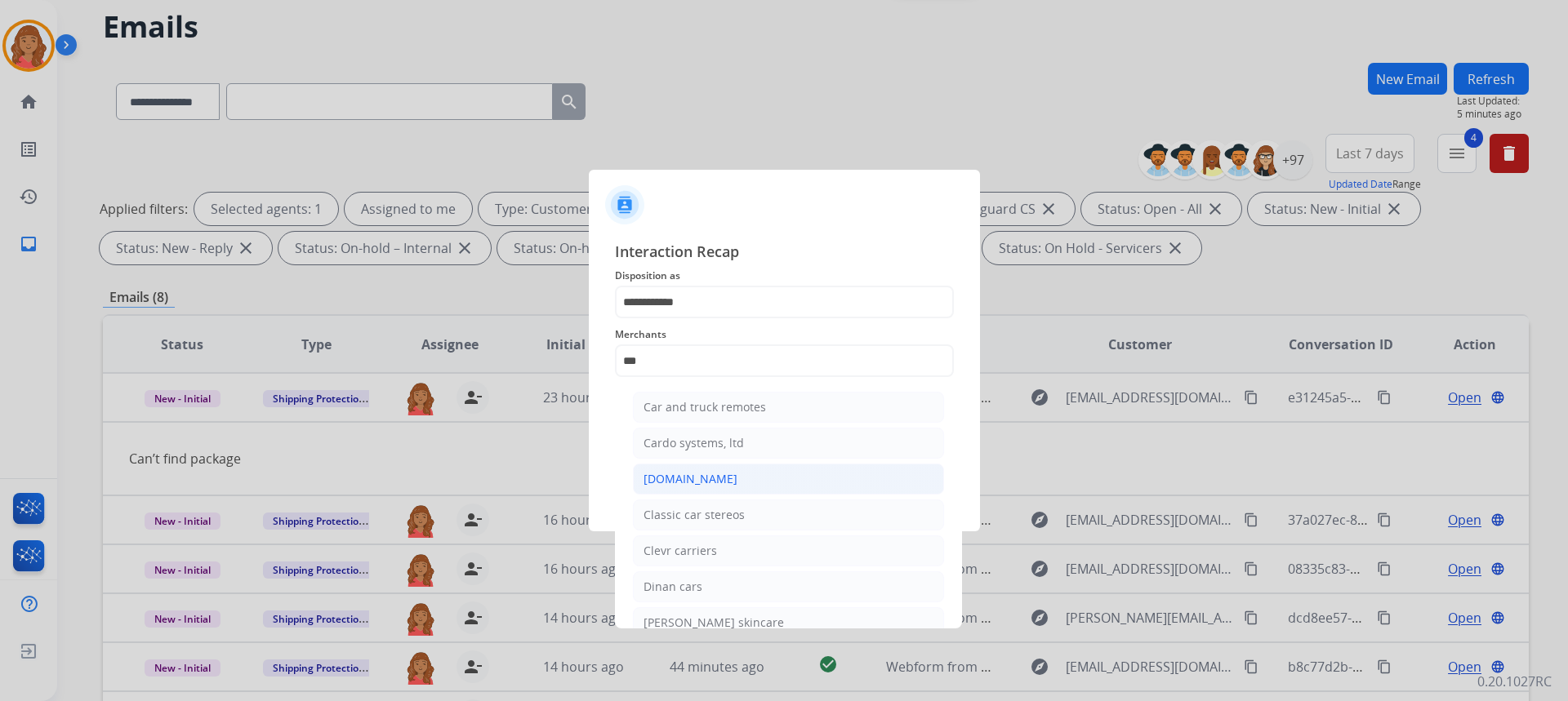
click at [690, 476] on div "[DOMAIN_NAME]" at bounding box center [690, 479] width 94 height 16
type input "**********"
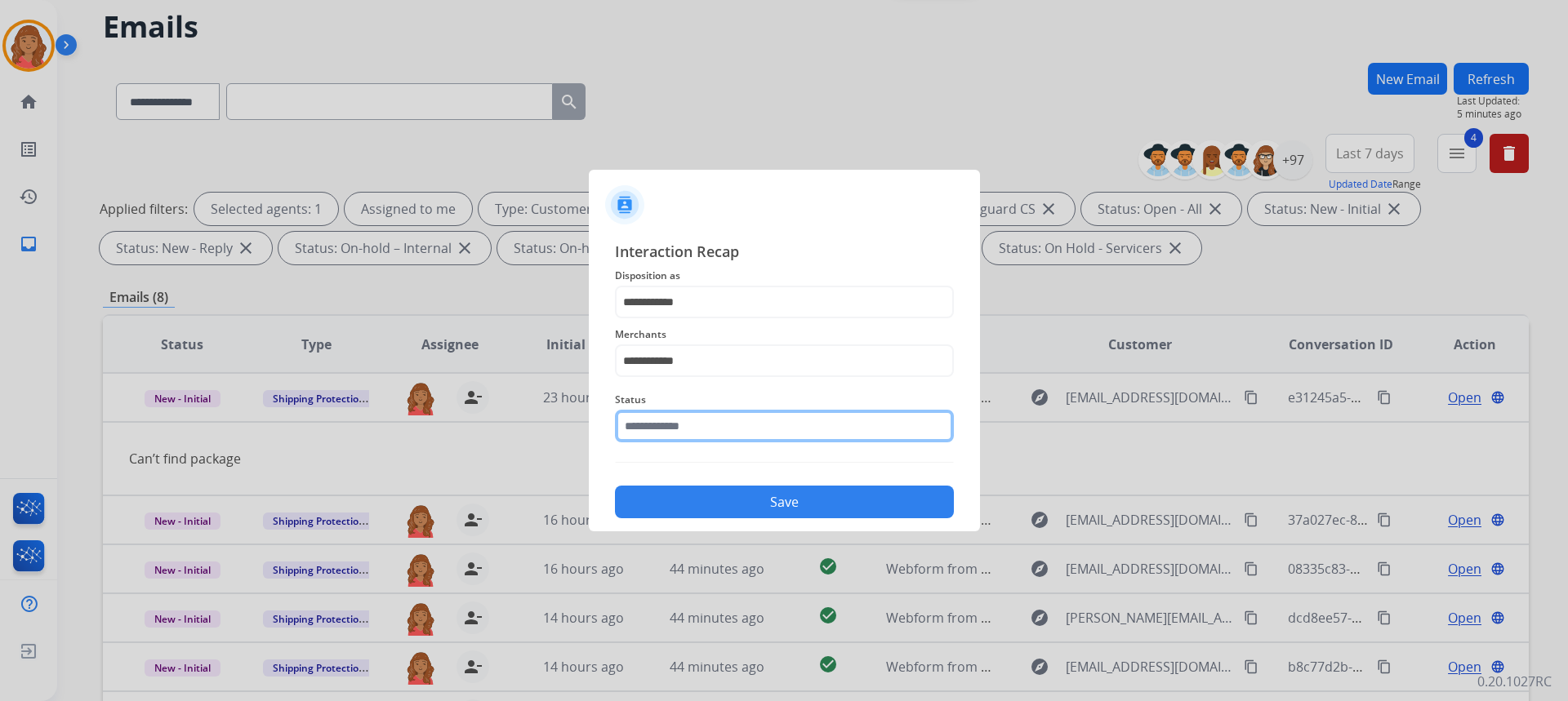
click at [678, 438] on input "text" at bounding box center [784, 426] width 339 height 33
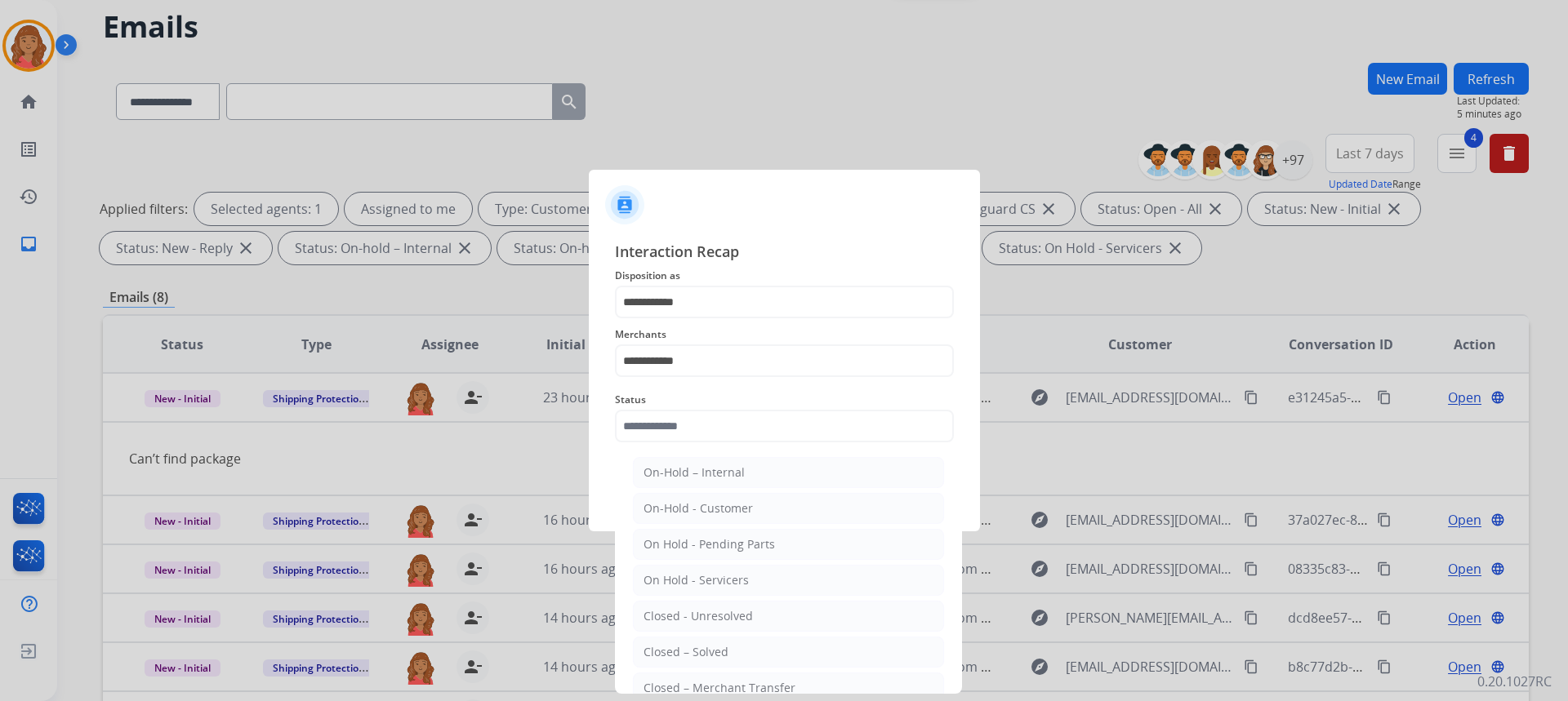
click at [702, 636] on ul "On-Hold – Internal On-Hold - Customer On Hold - Pending Parts On Hold - Service…" at bounding box center [788, 620] width 321 height 343
click at [698, 649] on div "Closed – Solved" at bounding box center [686, 652] width 85 height 16
type input "**********"
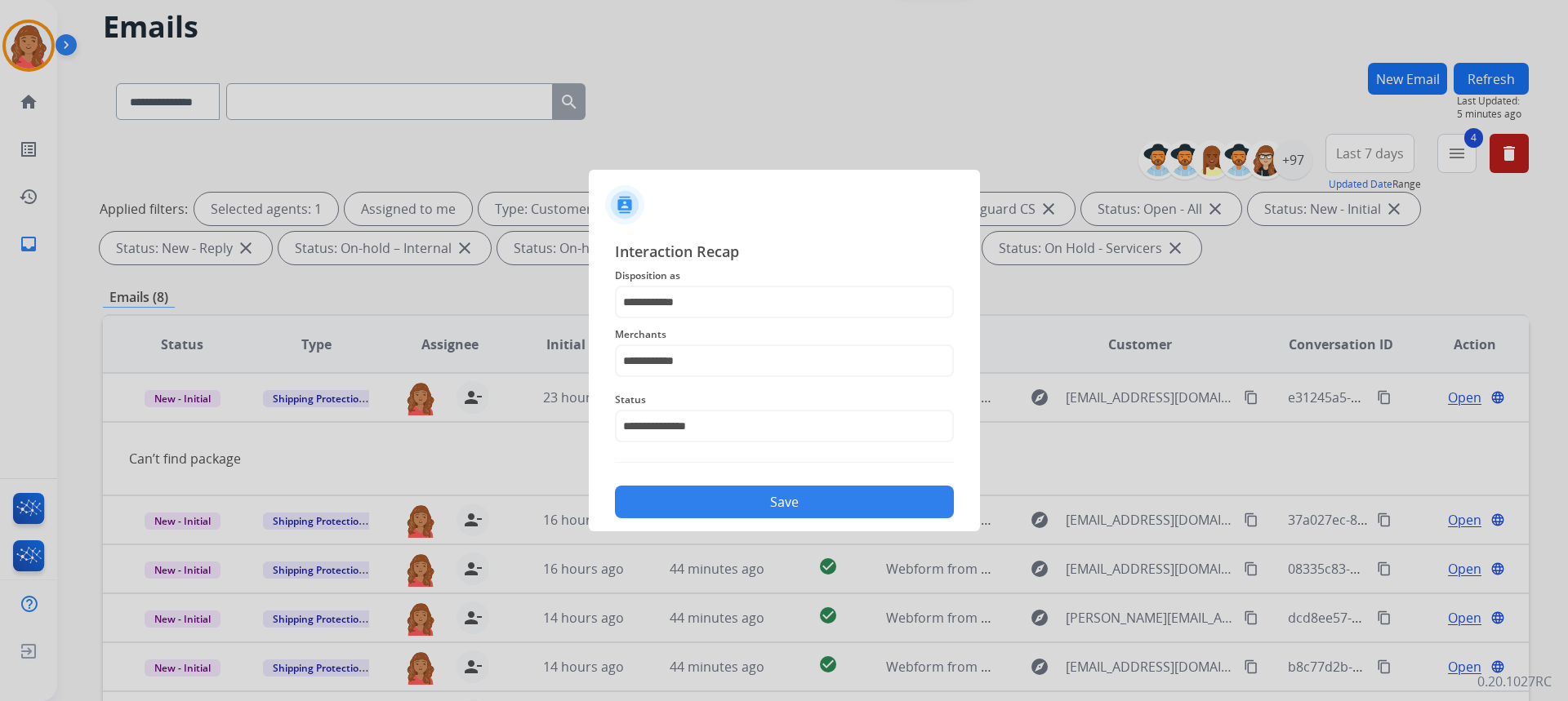
click at [683, 497] on button "Save" at bounding box center [784, 502] width 339 height 33
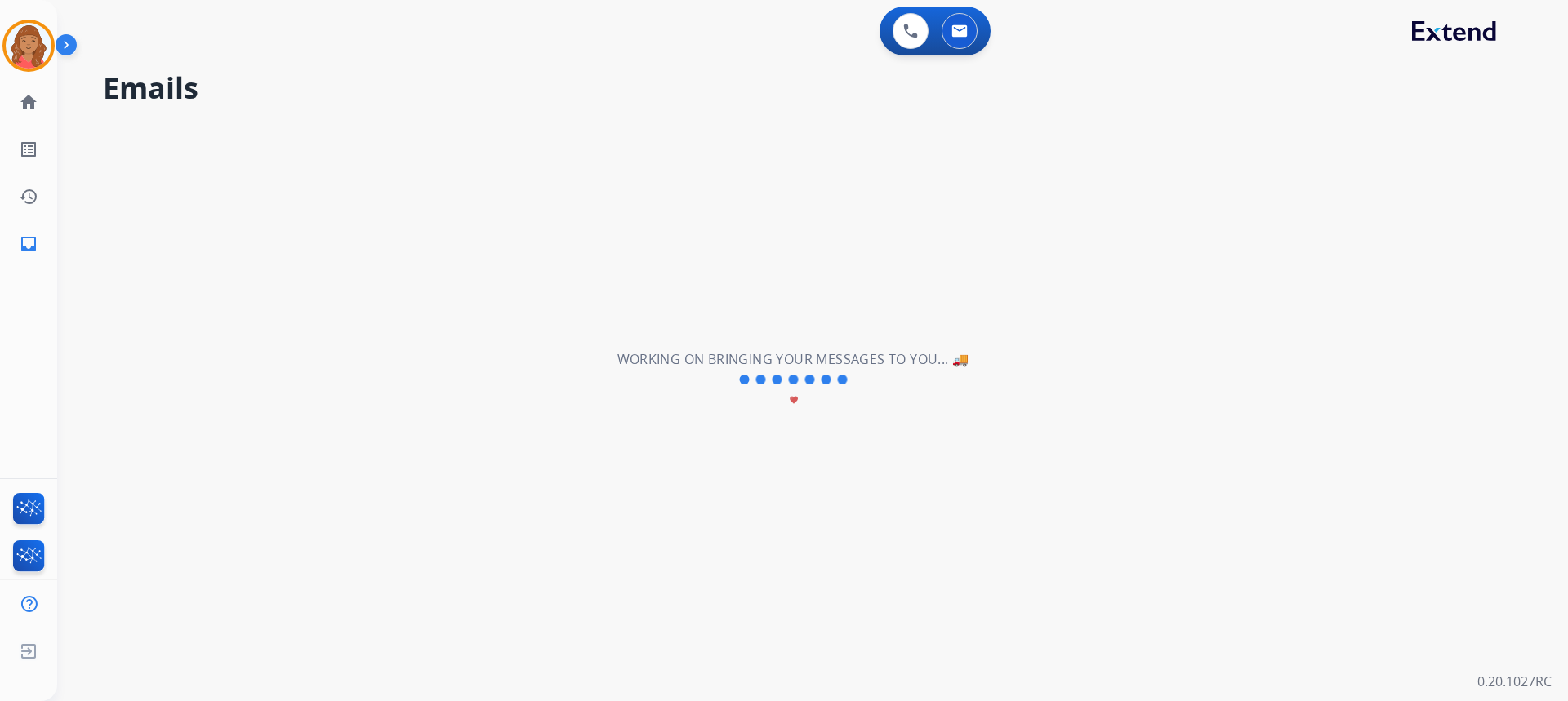
scroll to position [0, 0]
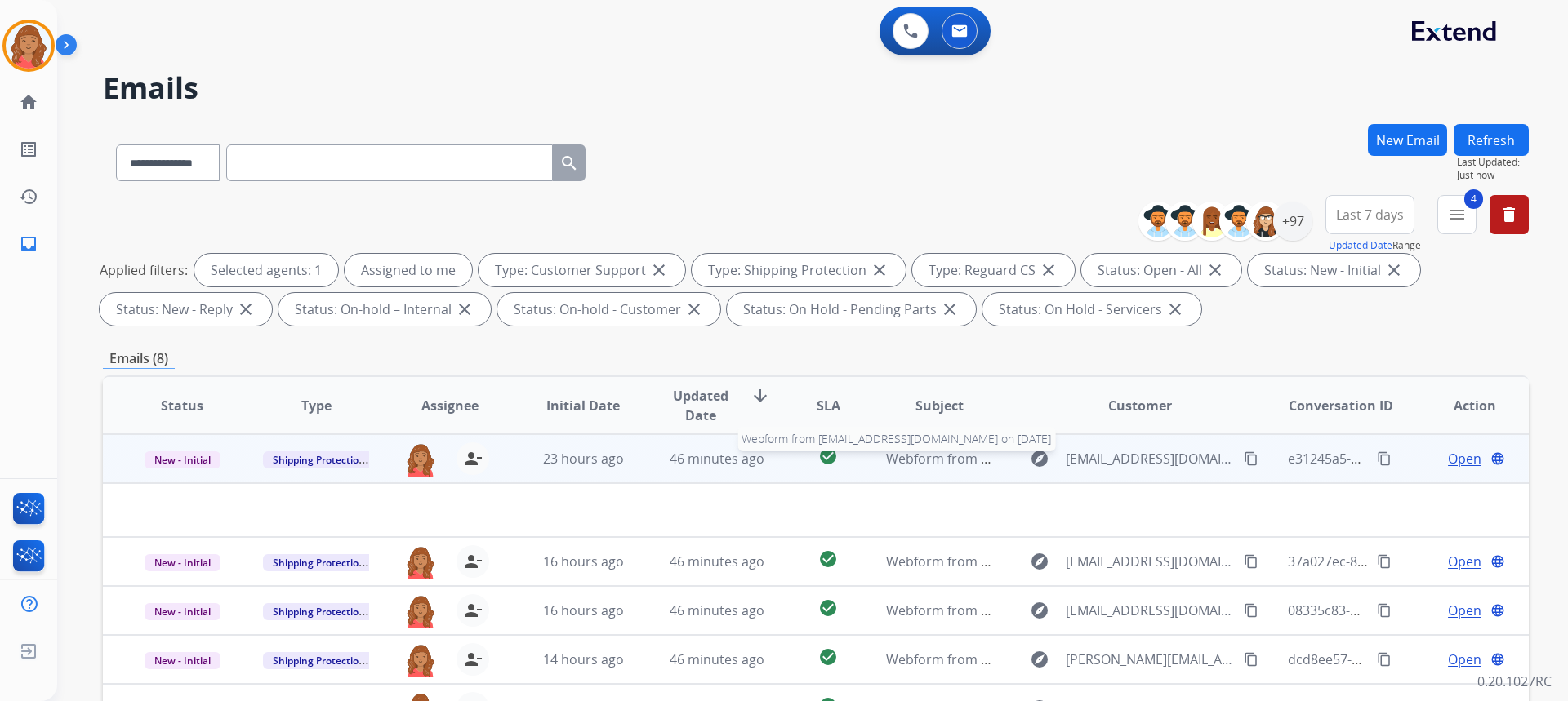
click at [890, 456] on span "Webform from Caliandrey80@gmail.com on 09/19/2025" at bounding box center [1071, 459] width 370 height 18
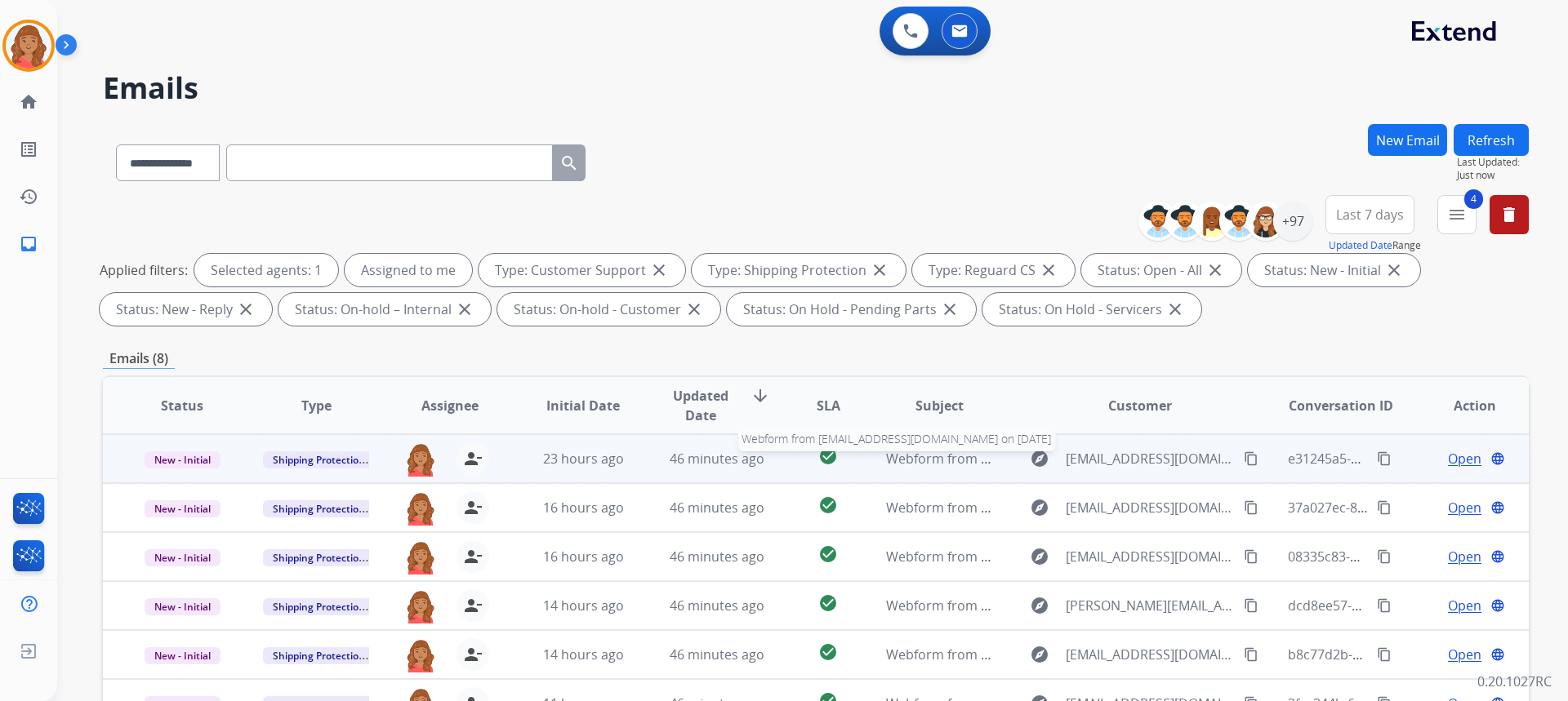
click at [961, 462] on span "Webform from Caliandrey80@gmail.com on 09/19/2025" at bounding box center [1071, 459] width 370 height 18
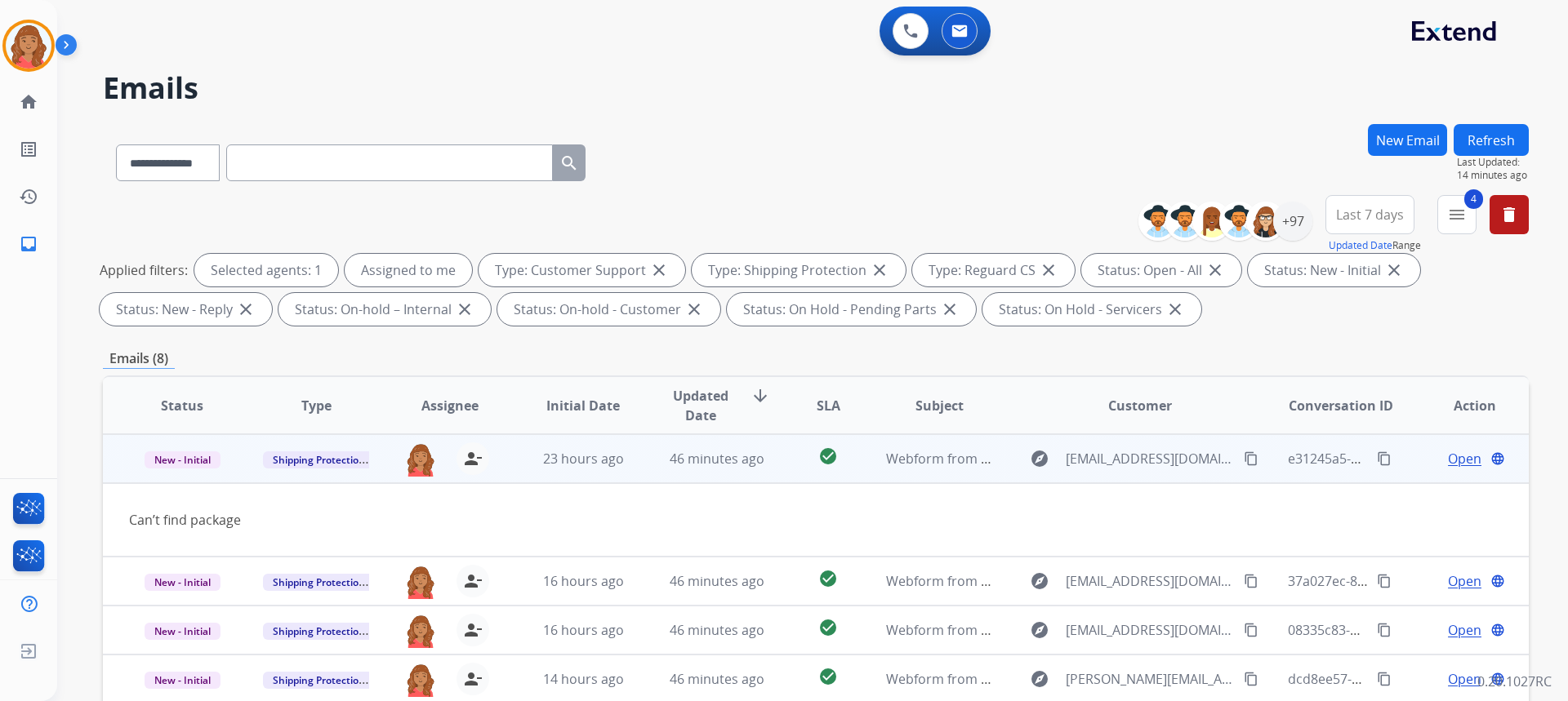
click at [1244, 462] on mat-icon "content_copy" at bounding box center [1251, 459] width 15 height 15
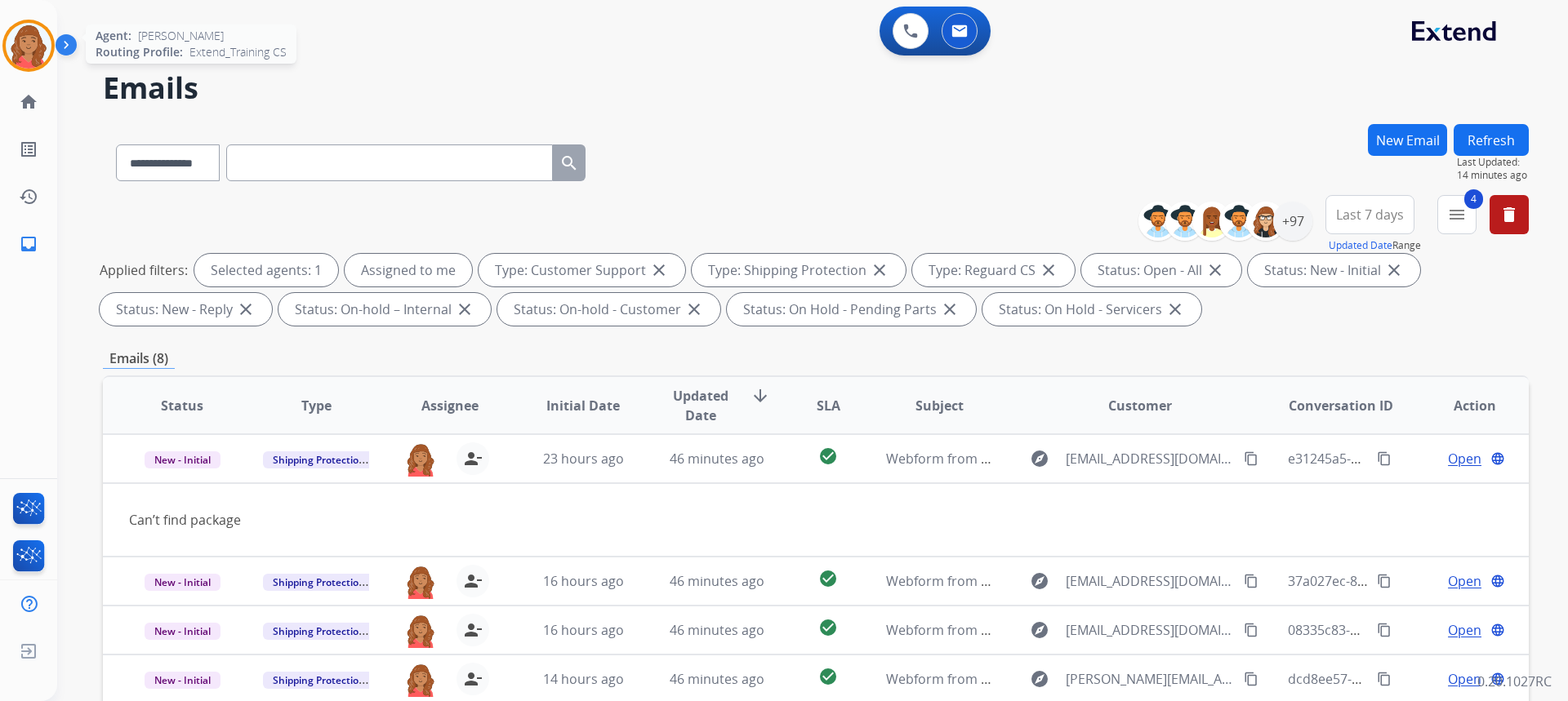
click at [25, 61] on img at bounding box center [29, 46] width 46 height 46
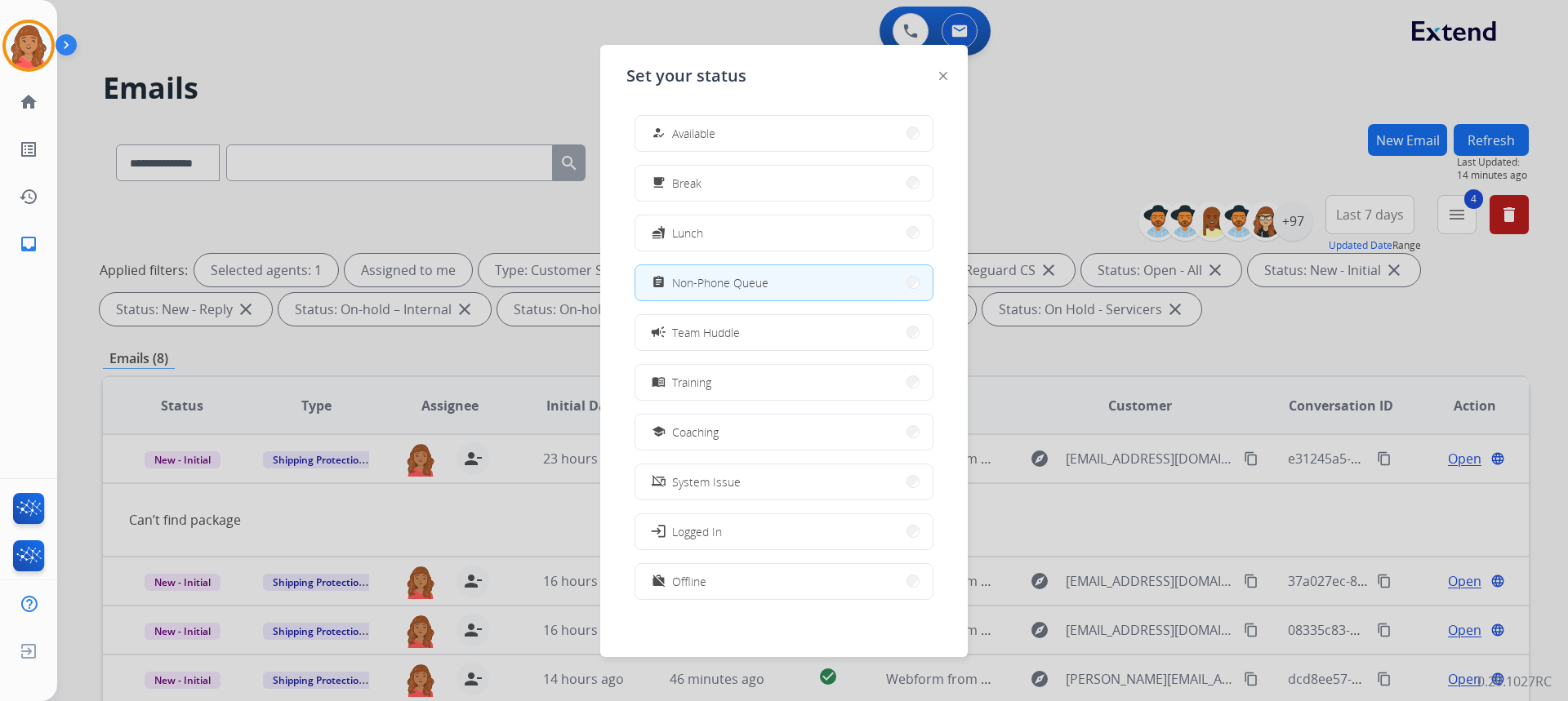
click at [858, 105] on div "how_to_reg Available free_breakfast Break fastfood Lunch assignment Non-Phone Q…" at bounding box center [783, 359] width 315 height 515
click at [848, 134] on button "how_to_reg Available" at bounding box center [783, 133] width 297 height 35
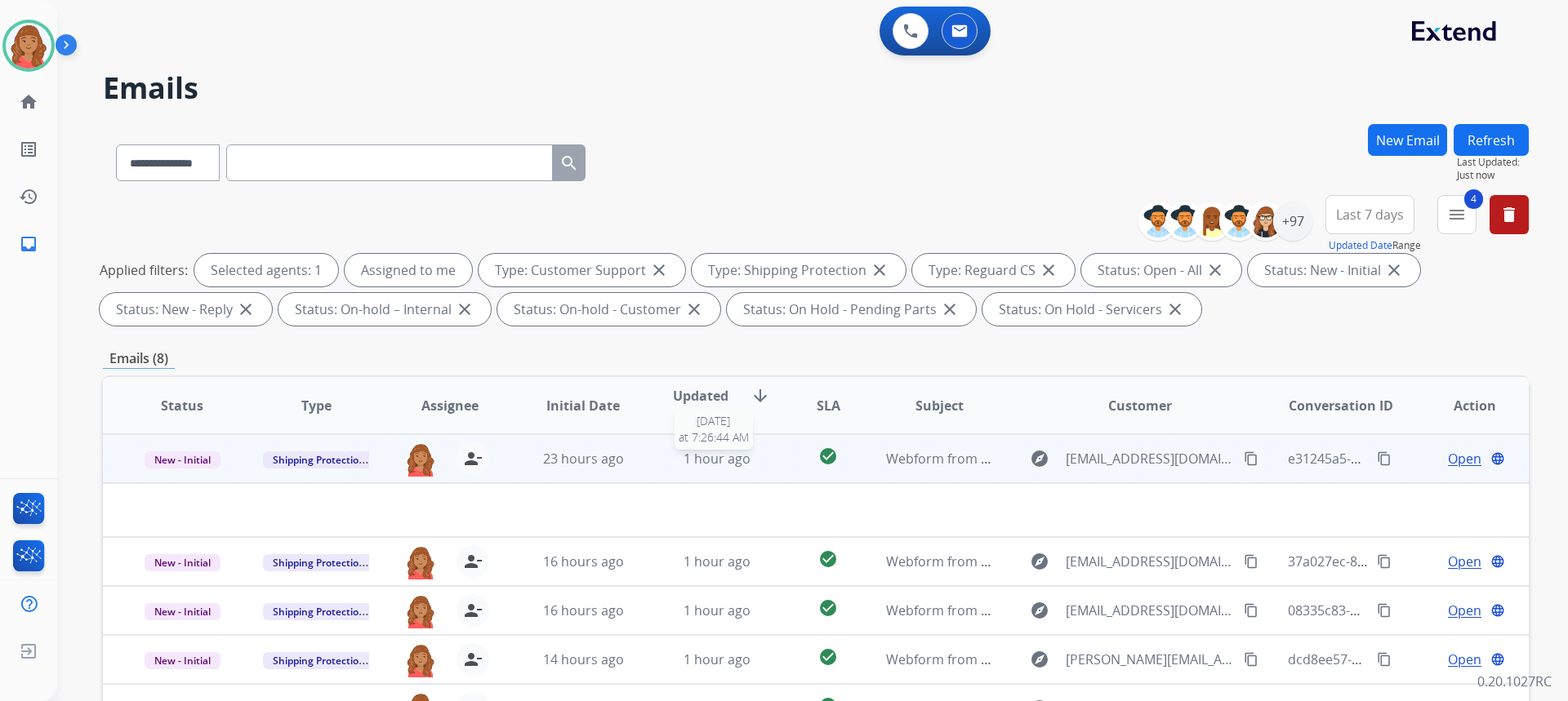
click at [735, 462] on span "1 hour ago" at bounding box center [717, 459] width 67 height 18
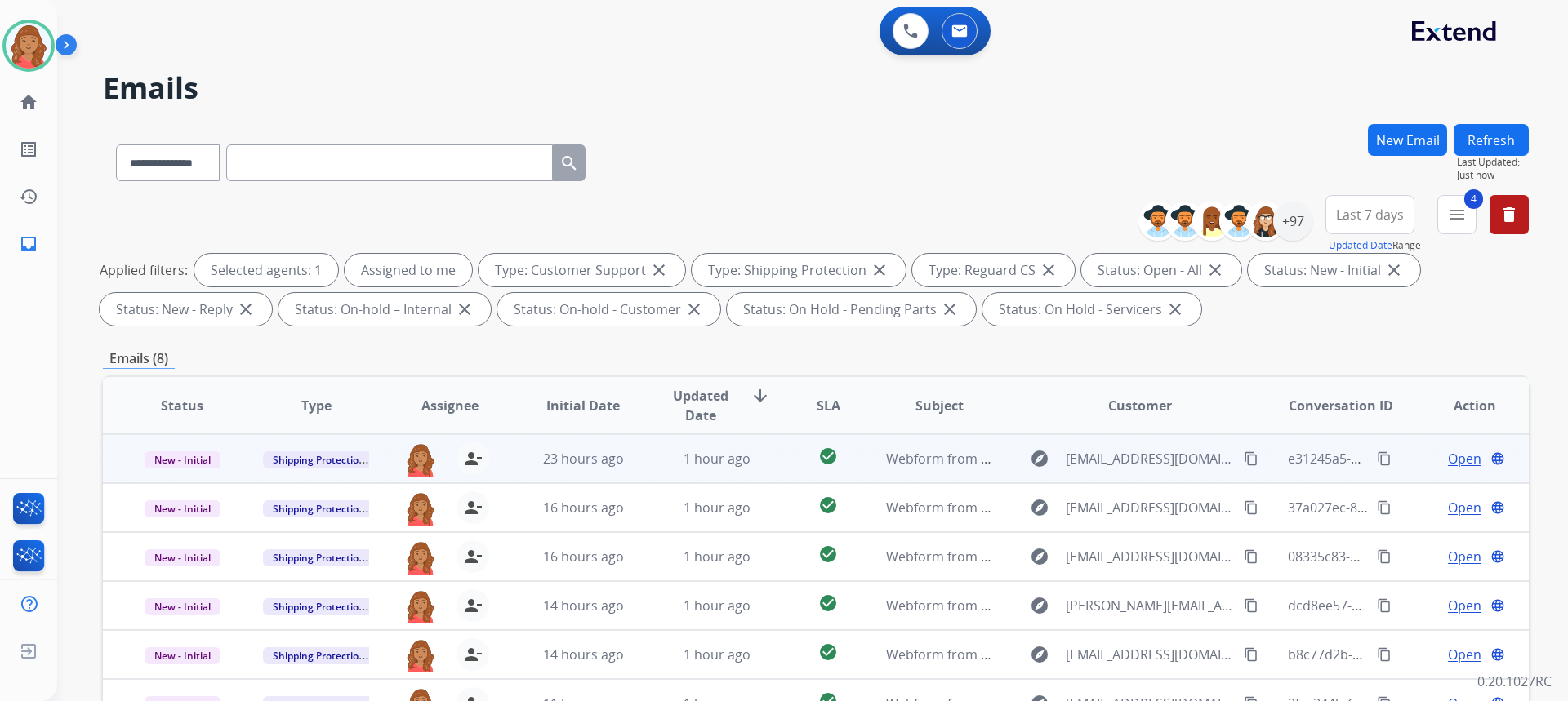
click at [641, 466] on td "1 hour ago" at bounding box center [705, 459] width 134 height 49
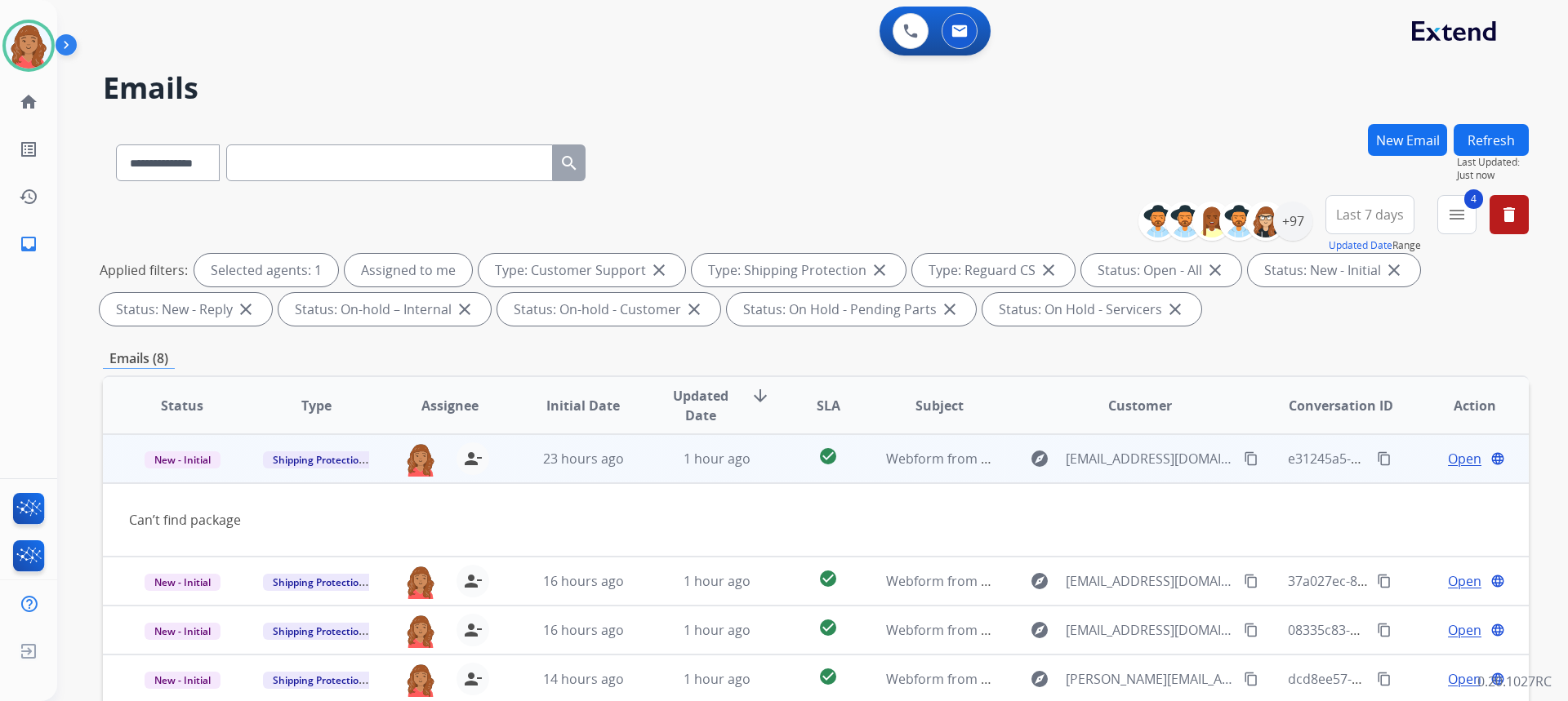
click at [1244, 458] on mat-icon "content_copy" at bounding box center [1251, 459] width 15 height 15
click at [1449, 460] on span "Open" at bounding box center [1464, 459] width 34 height 20
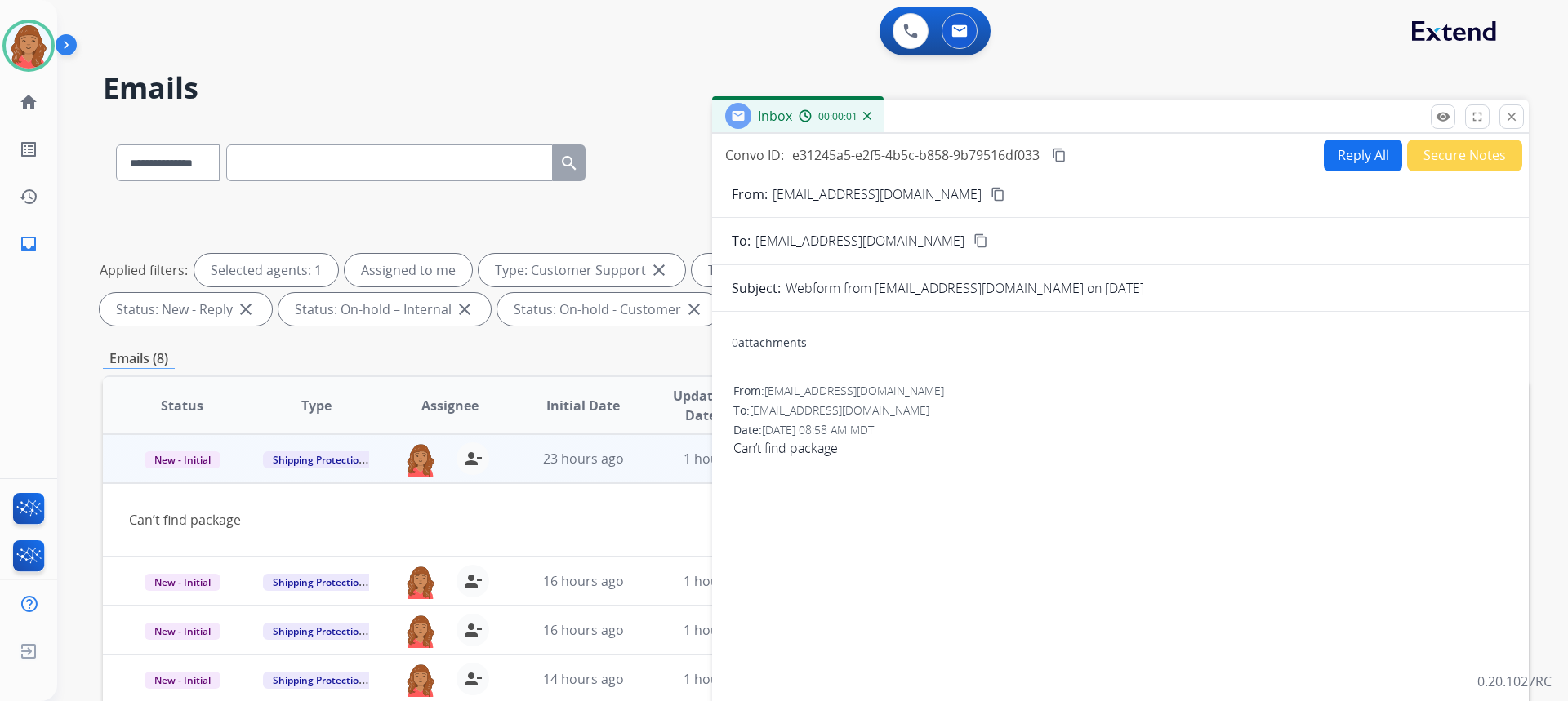
click at [1343, 165] on button "Reply All" at bounding box center [1363, 155] width 79 height 32
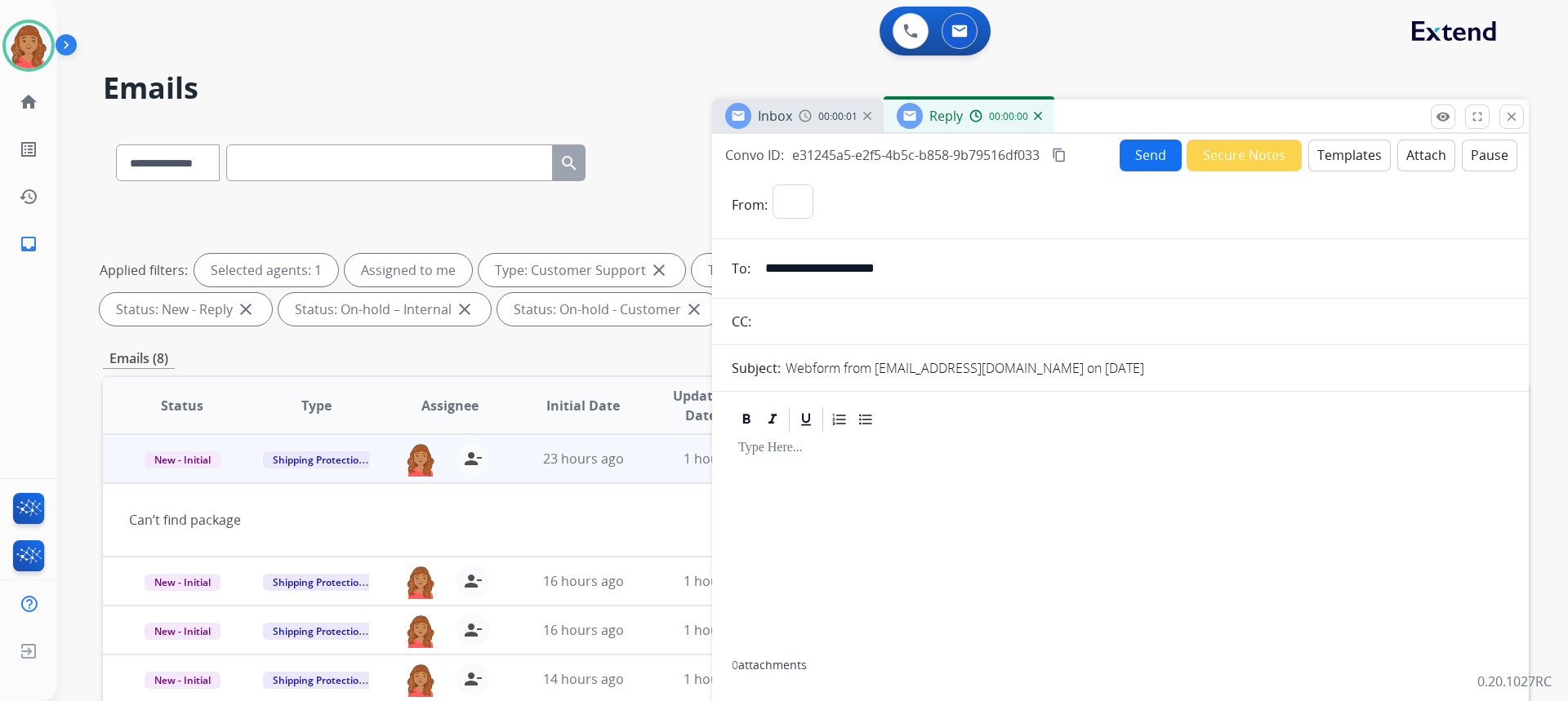
select select "**********"
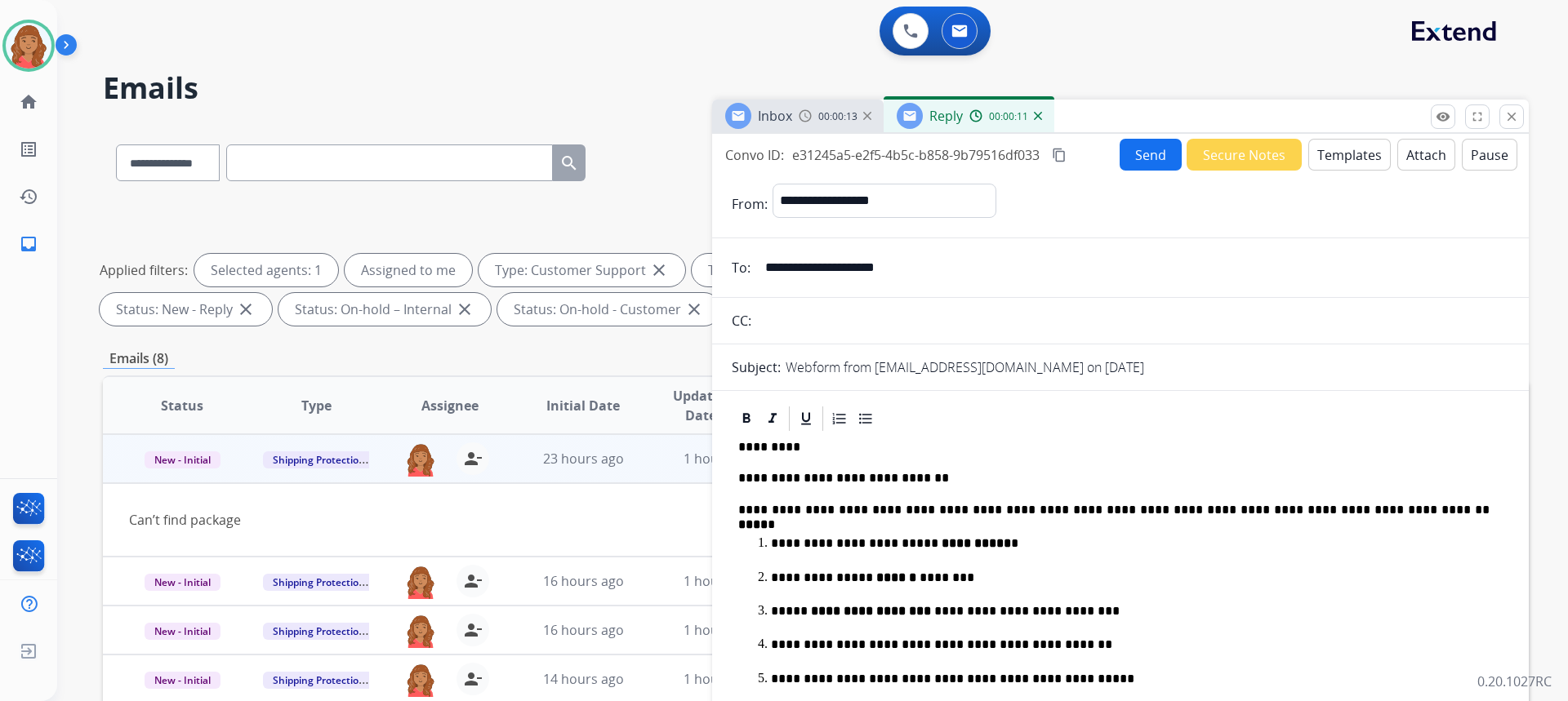
click at [1064, 158] on mat-icon "content_copy" at bounding box center [1059, 155] width 15 height 15
click at [1127, 158] on button "Send" at bounding box center [1151, 155] width 62 height 32
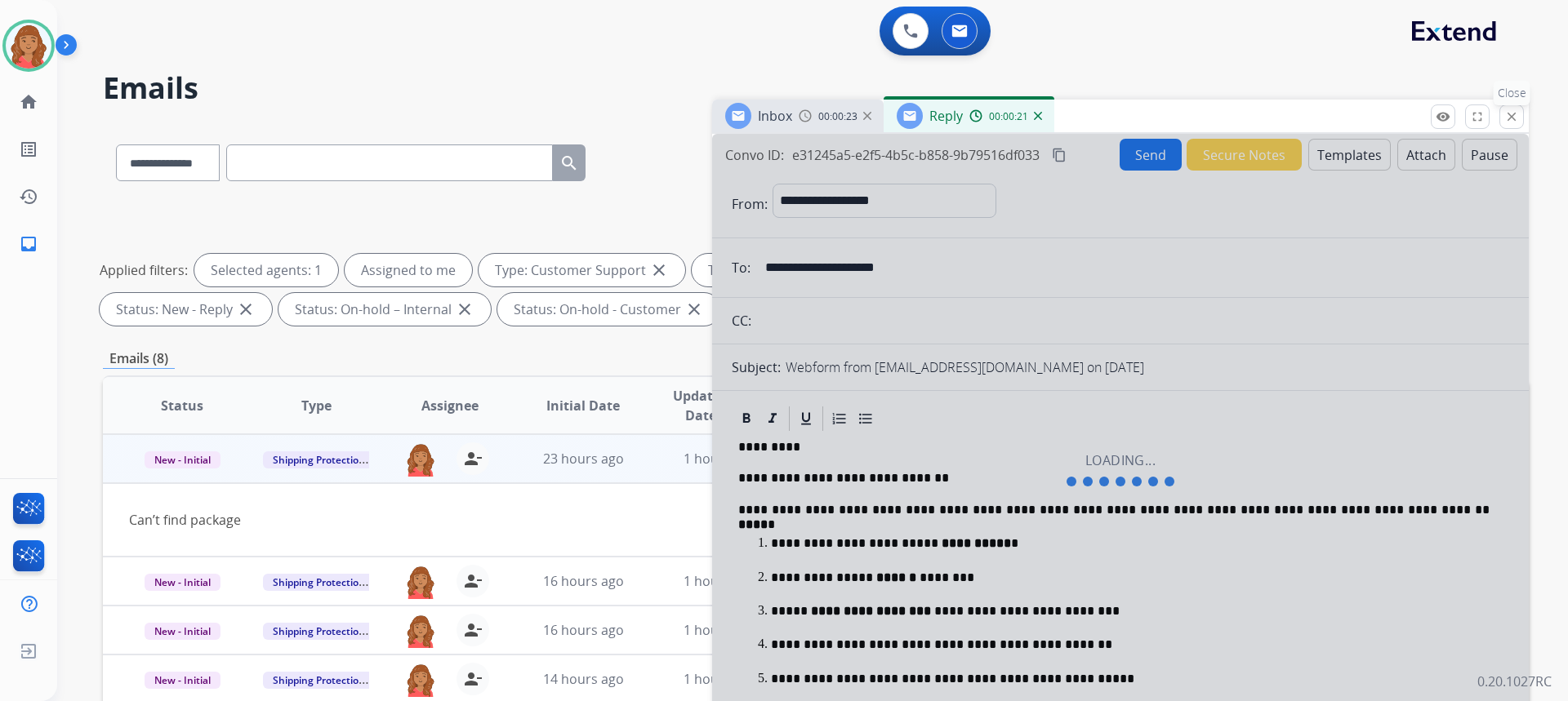
click at [1512, 124] on mat-icon "close" at bounding box center [1512, 117] width 15 height 15
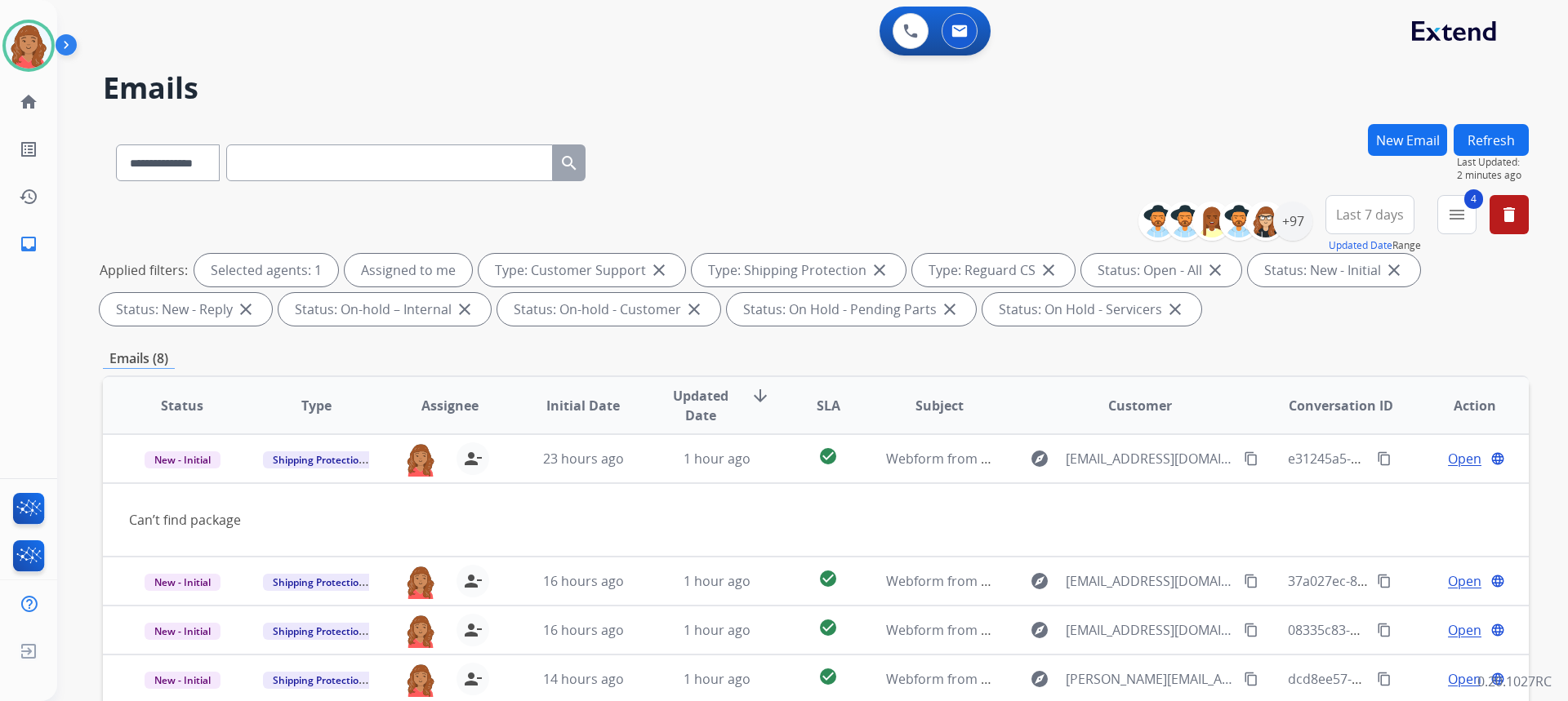
click at [1408, 147] on button "New Email" at bounding box center [1407, 140] width 79 height 32
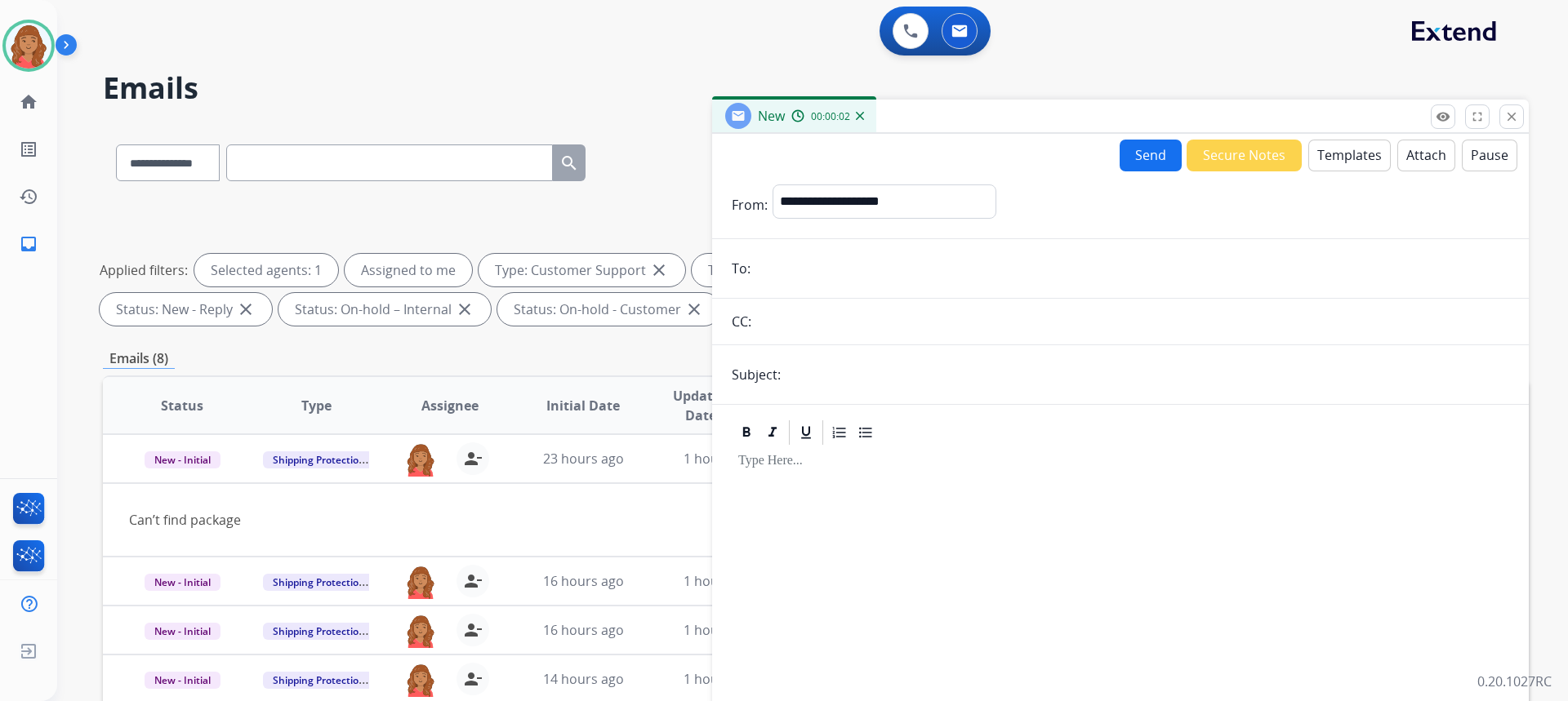
click at [1329, 166] on button "Templates" at bounding box center [1349, 155] width 83 height 32
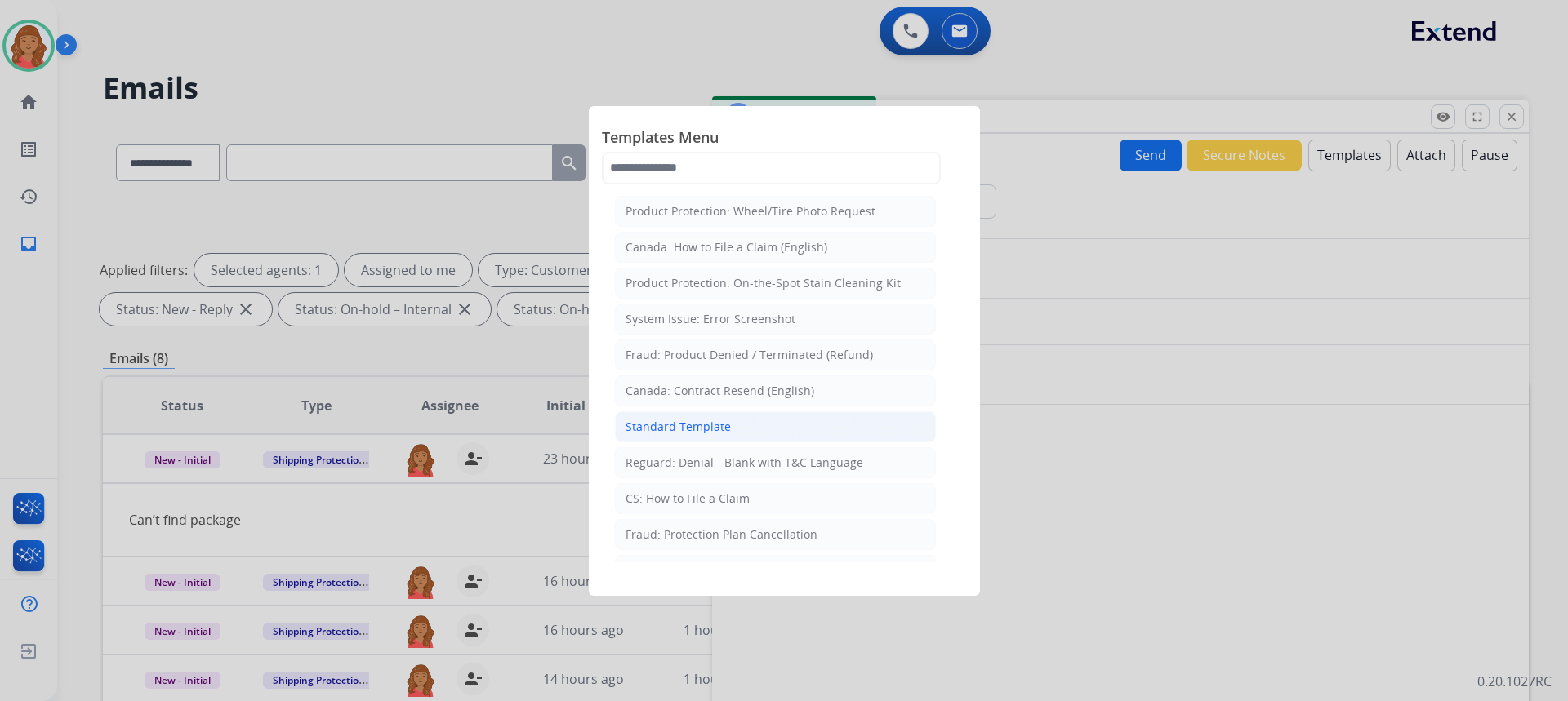
click at [743, 434] on li "Standard Template" at bounding box center [775, 427] width 321 height 31
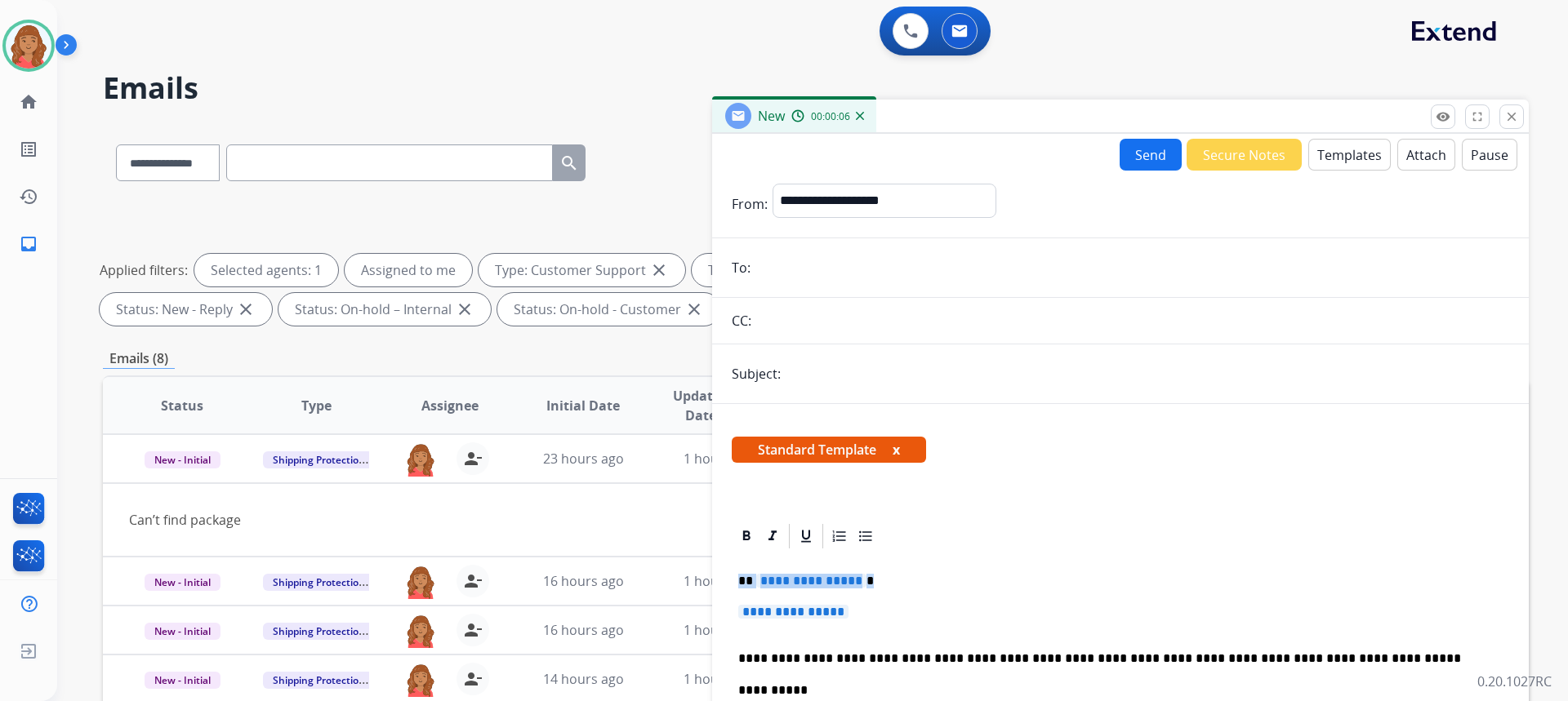
drag, startPoint x: 892, startPoint y: 627, endPoint x: 735, endPoint y: 569, distance: 167.4
click at [967, 657] on p "**********" at bounding box center [1114, 658] width 751 height 15
drag, startPoint x: 854, startPoint y: 616, endPoint x: 713, endPoint y: 577, distance: 146.3
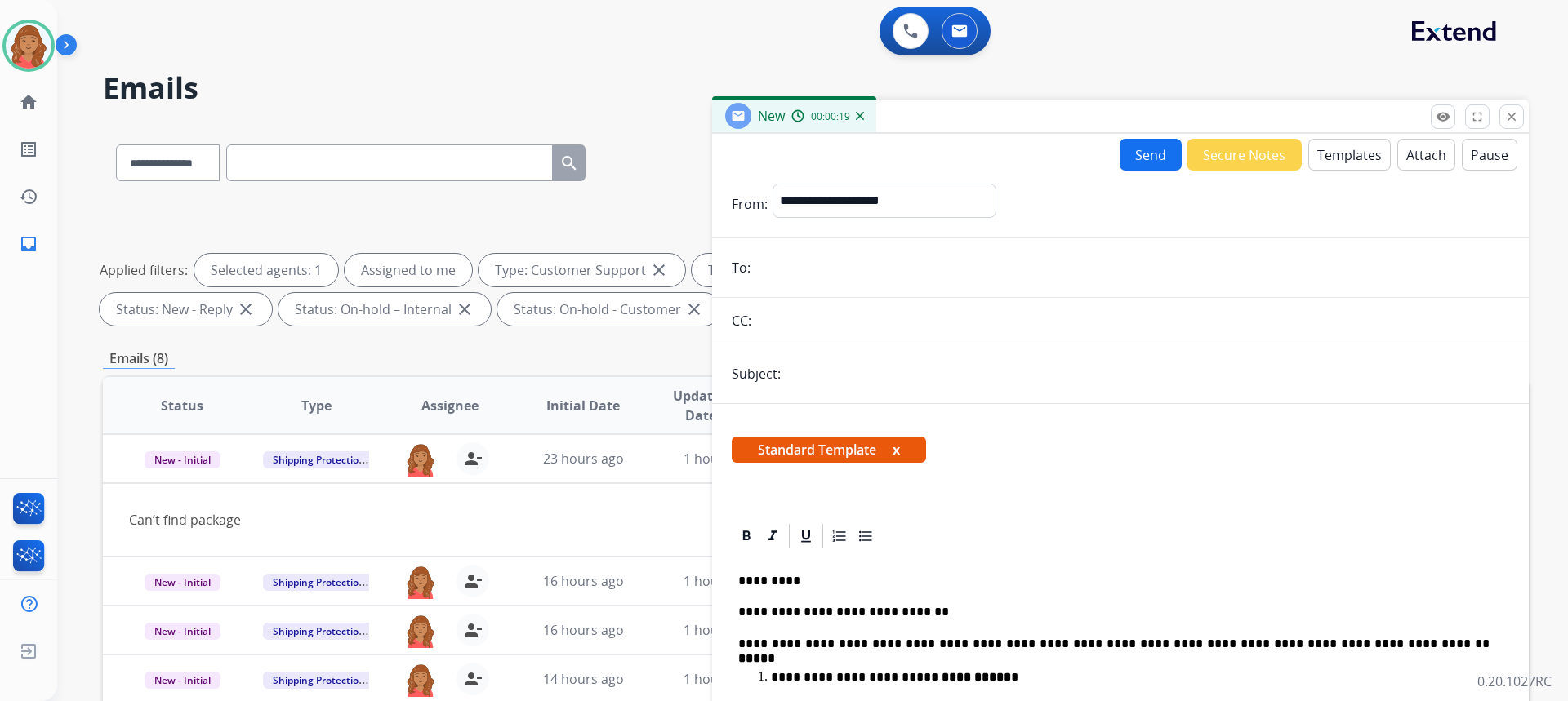
click at [768, 652] on strong "****" at bounding box center [753, 658] width 29 height 12
paste input "**********"
type input "**********"
click at [828, 373] on input "text" at bounding box center [1147, 374] width 723 height 33
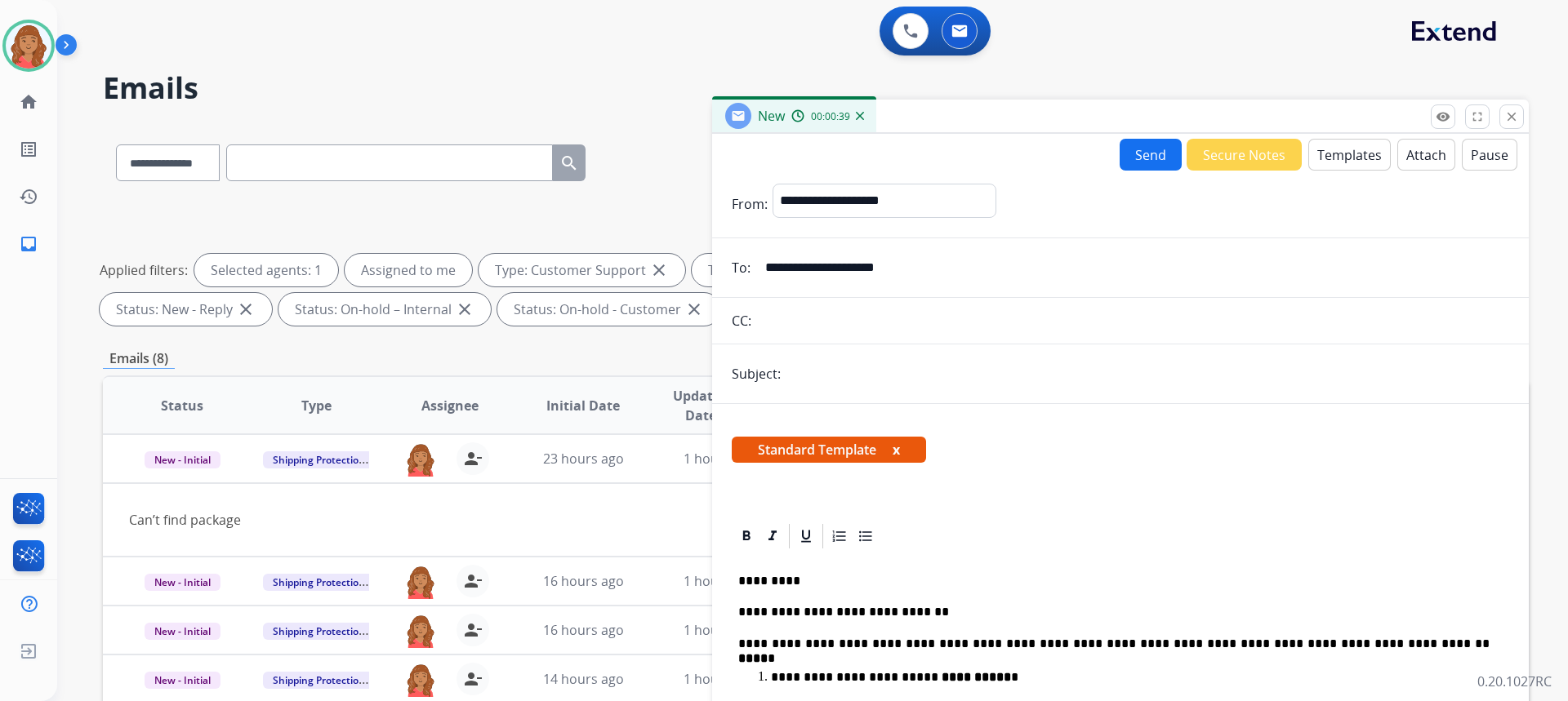
type input "**********"
drag, startPoint x: 893, startPoint y: 198, endPoint x: 900, endPoint y: 213, distance: 16.6
click at [894, 200] on select "**********" at bounding box center [883, 200] width 222 height 33
select select "**********"
click at [773, 184] on select "**********" at bounding box center [883, 200] width 222 height 33
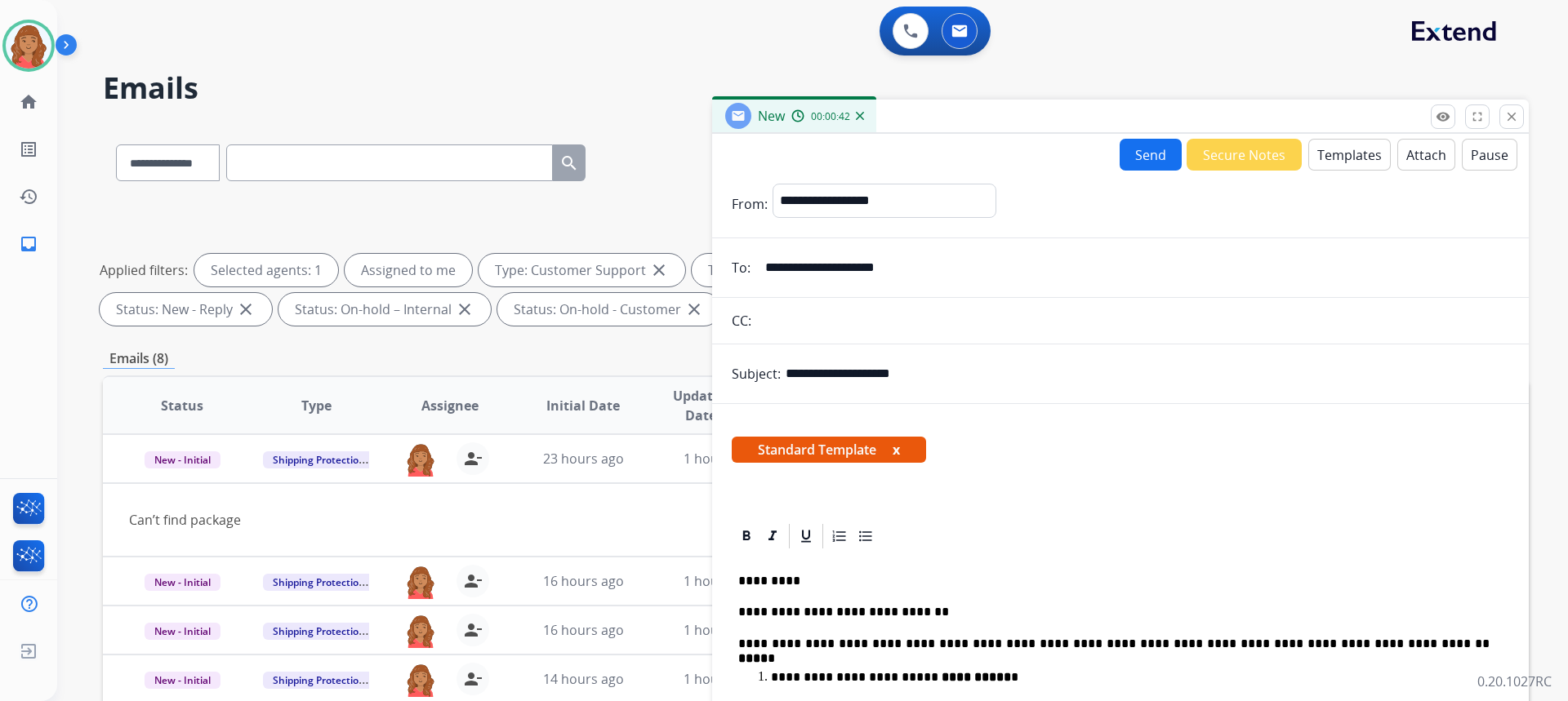
click at [1126, 154] on button "Send" at bounding box center [1151, 155] width 62 height 32
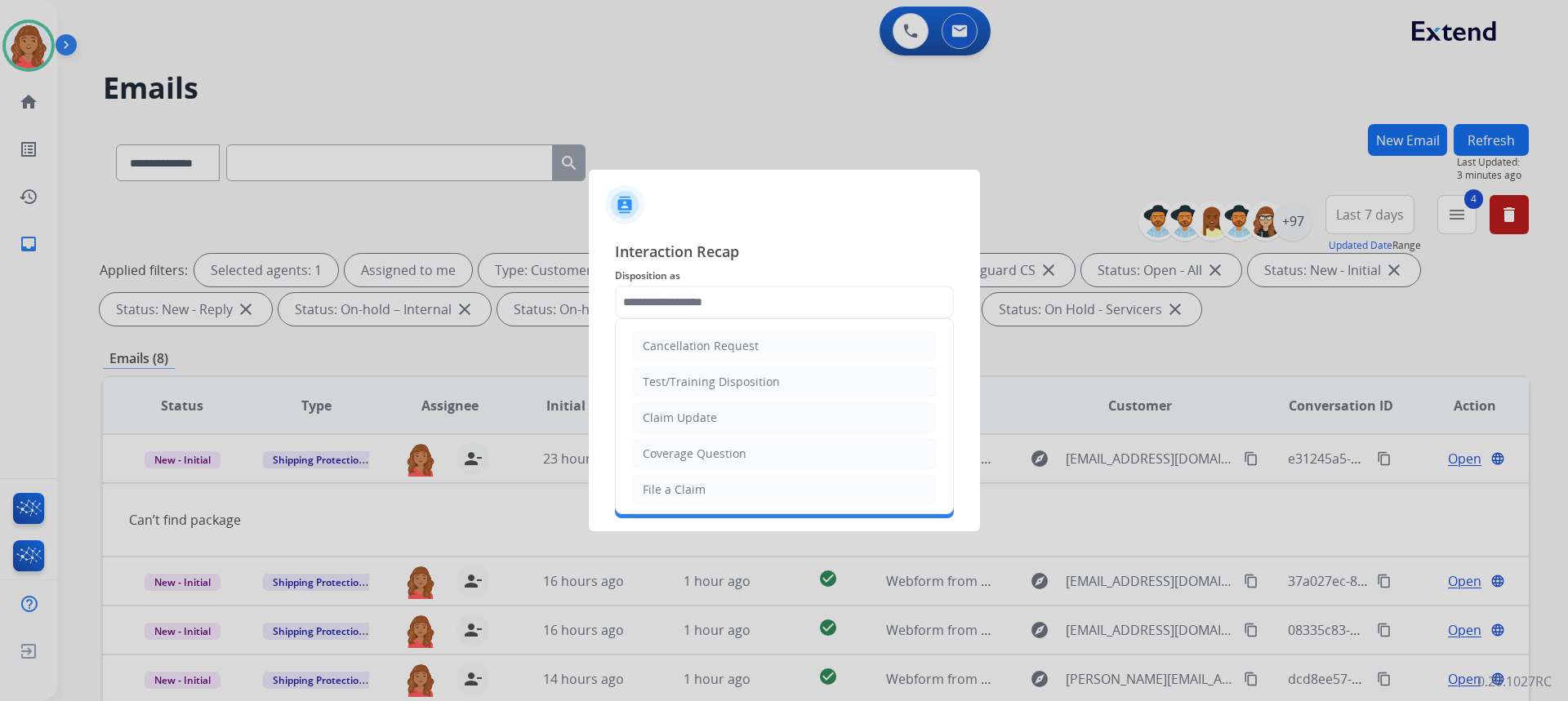
click at [672, 294] on input "text" at bounding box center [784, 302] width 339 height 33
drag, startPoint x: 674, startPoint y: 498, endPoint x: 676, endPoint y: 489, distance: 9.2
click at [676, 493] on div "File a Claim" at bounding box center [674, 490] width 63 height 16
type input "**********"
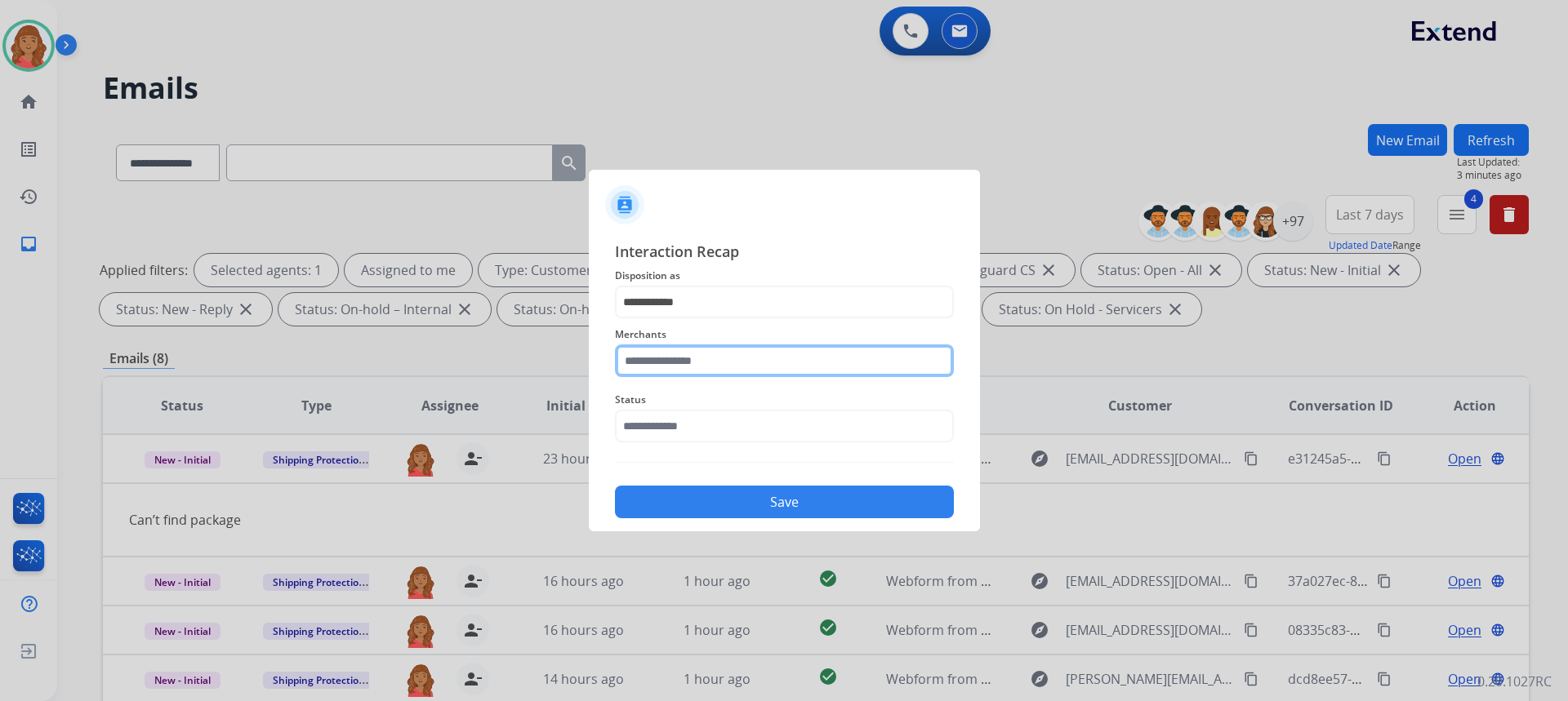
click at [672, 363] on input "text" at bounding box center [784, 361] width 339 height 33
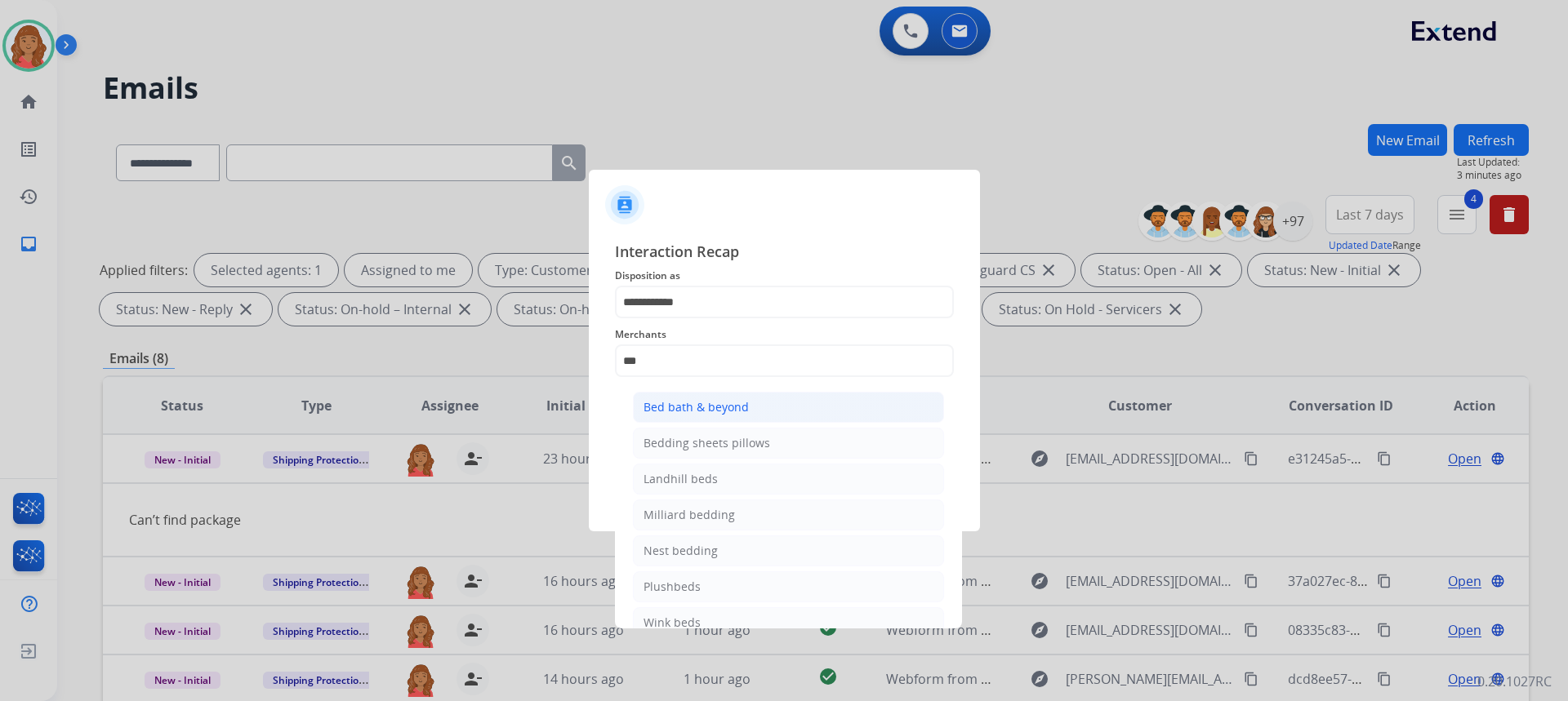
click at [675, 403] on div "Bed bath & beyond" at bounding box center [696, 407] width 106 height 16
type input "**********"
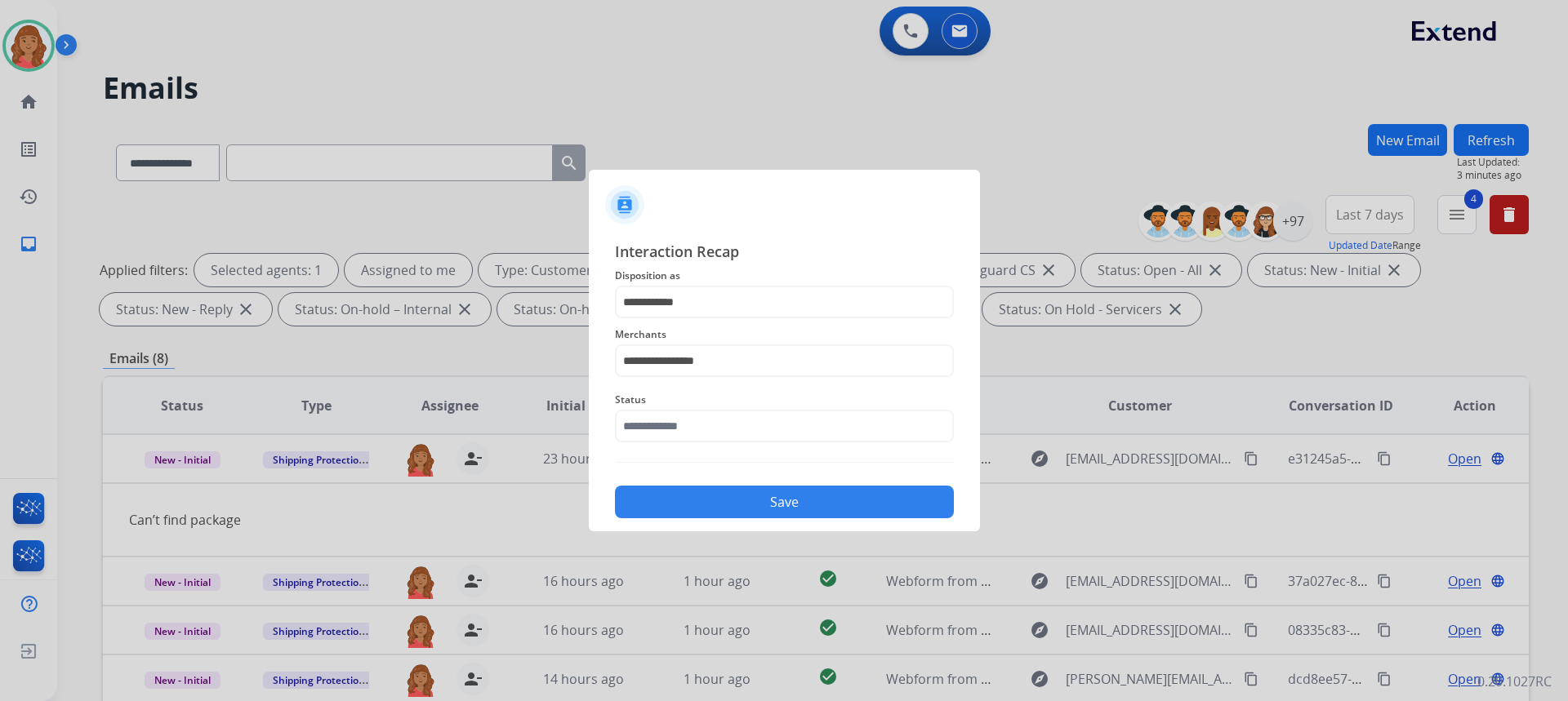
click at [674, 445] on div "Status" at bounding box center [784, 416] width 339 height 65
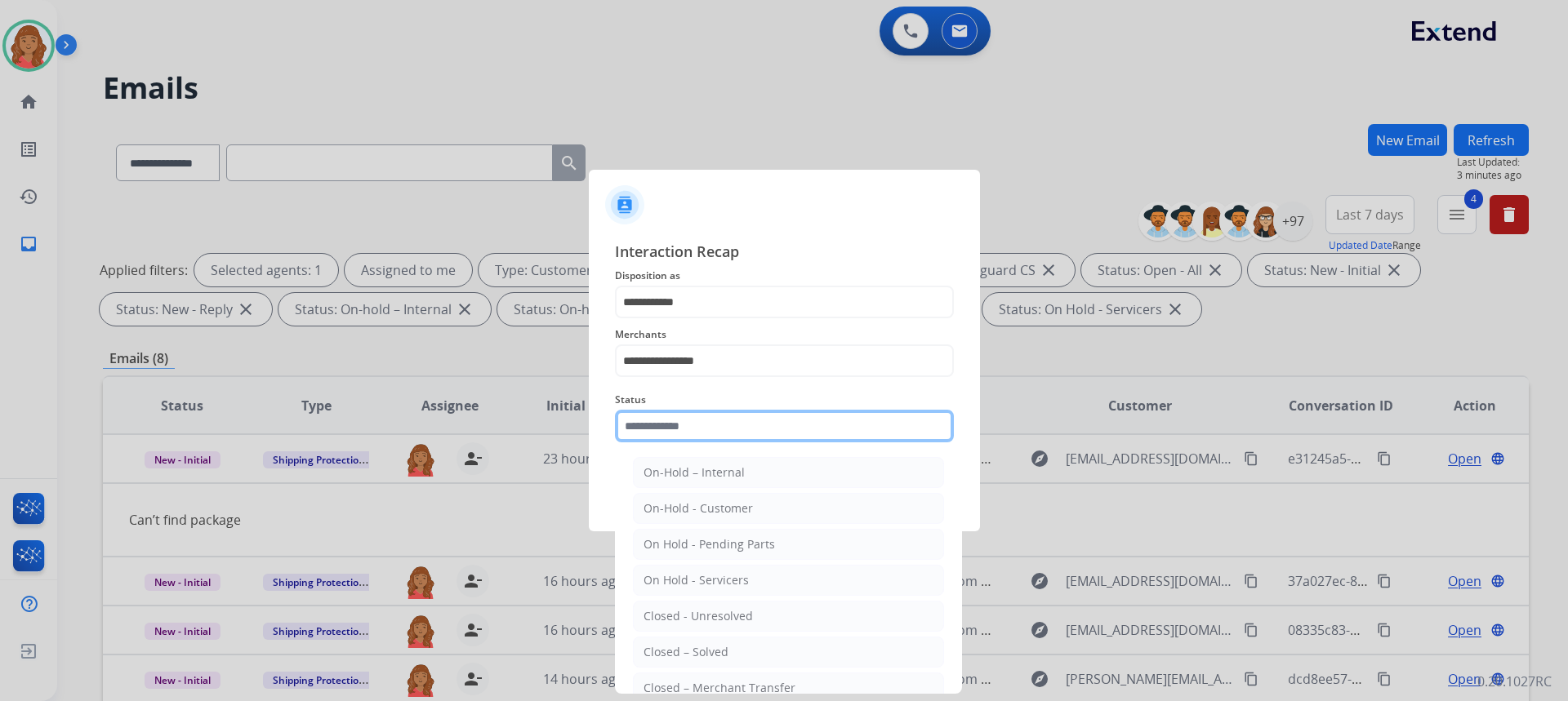
click at [682, 427] on input "text" at bounding box center [784, 426] width 339 height 33
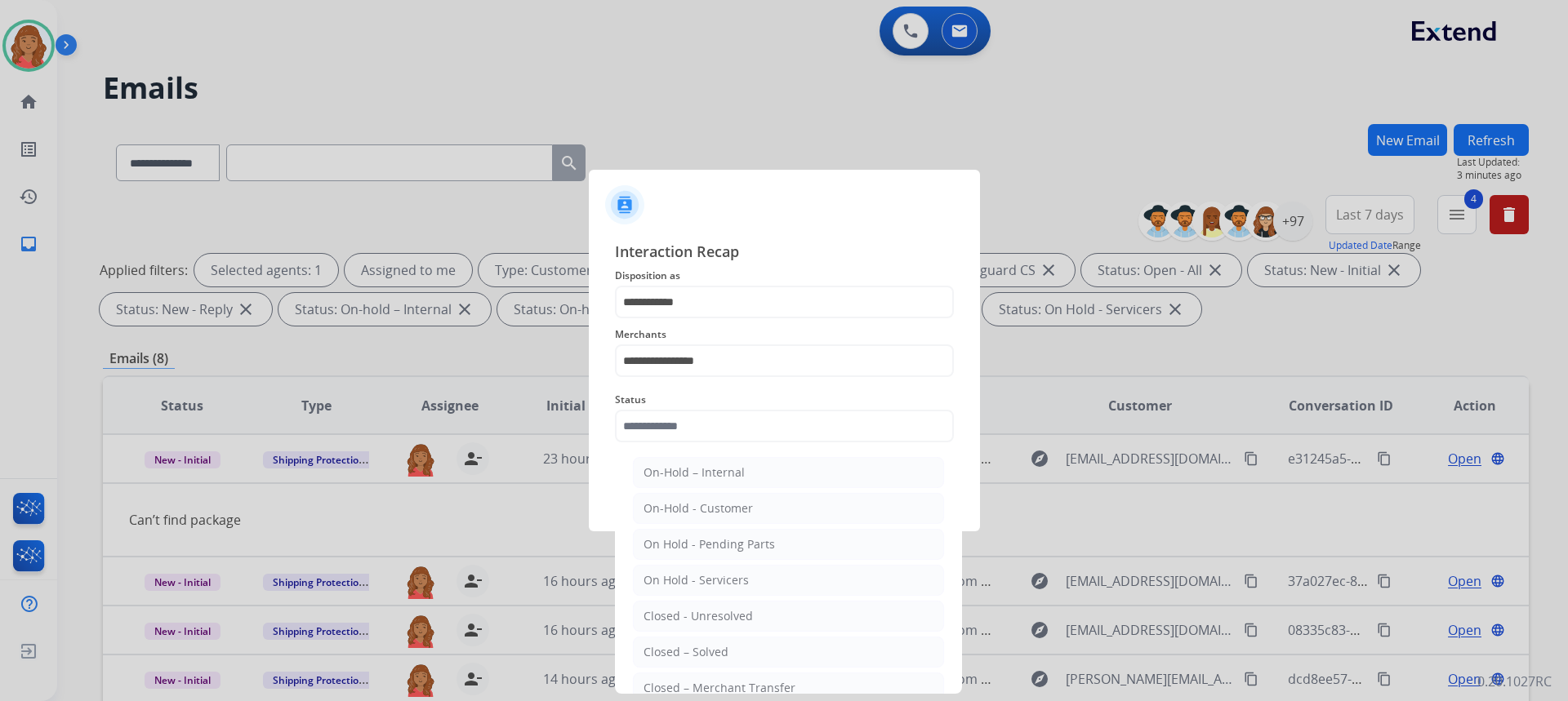
drag, startPoint x: 687, startPoint y: 649, endPoint x: 692, endPoint y: 559, distance: 90.1
click at [687, 648] on div "Closed – Solved" at bounding box center [686, 652] width 85 height 16
type input "**********"
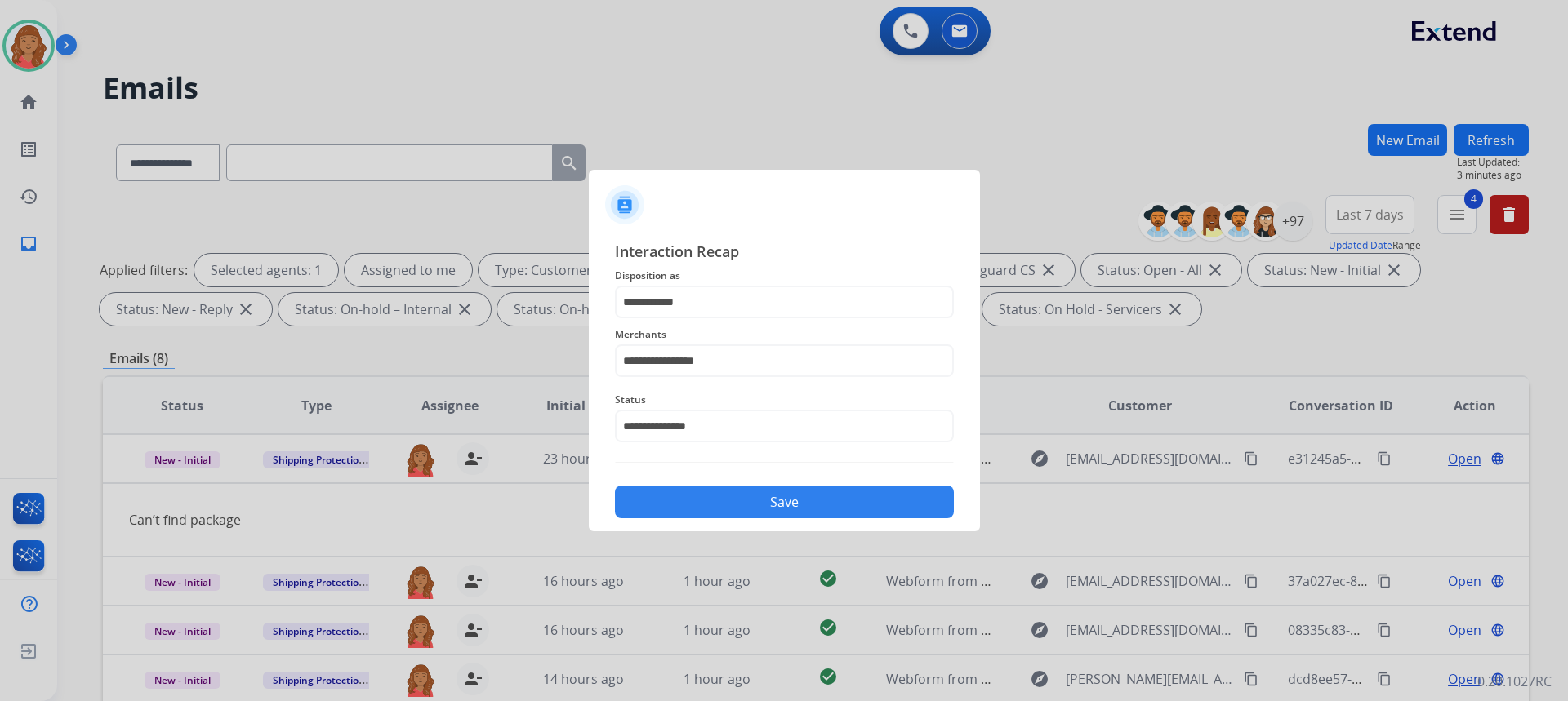
click at [699, 501] on button "Save" at bounding box center [784, 502] width 339 height 33
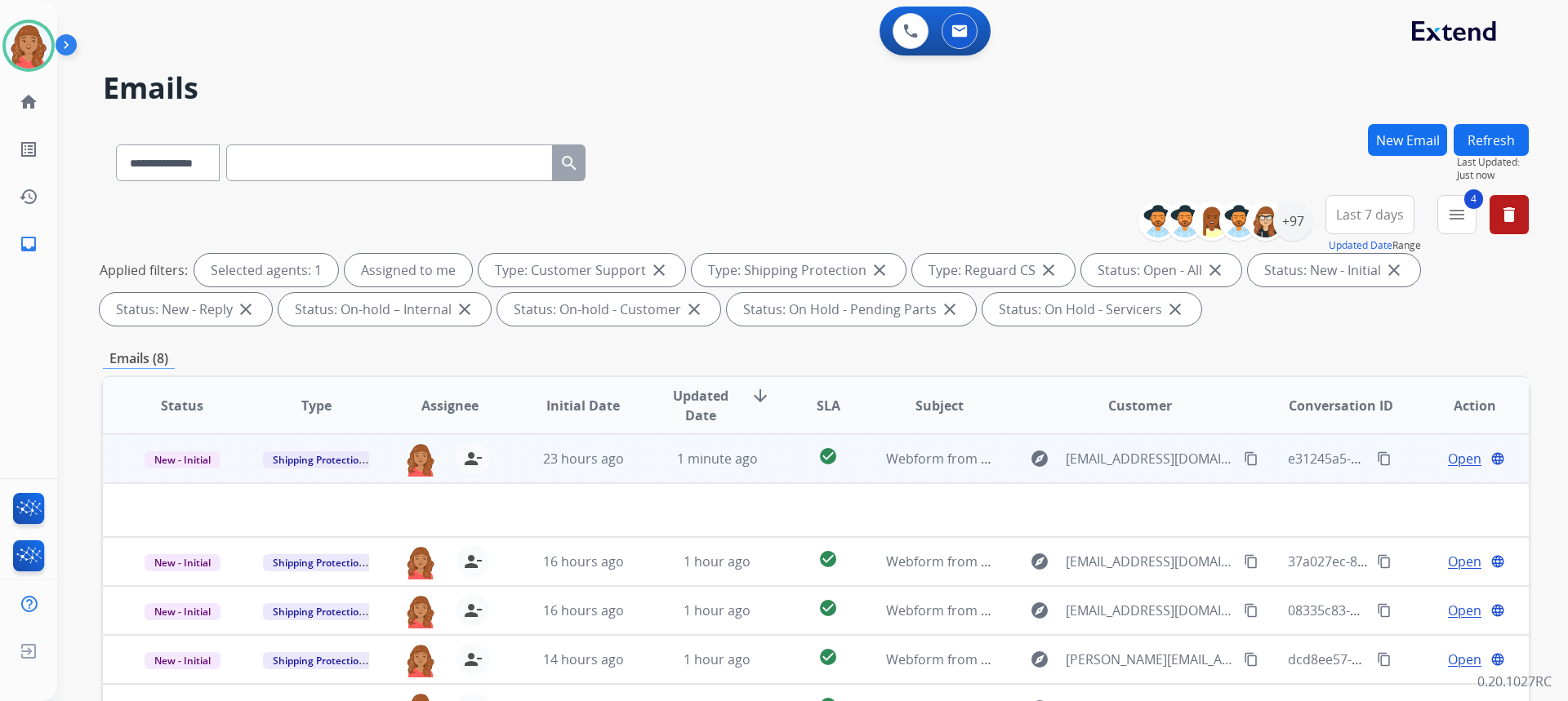
click at [650, 470] on td "1 minute ago" at bounding box center [705, 459] width 134 height 49
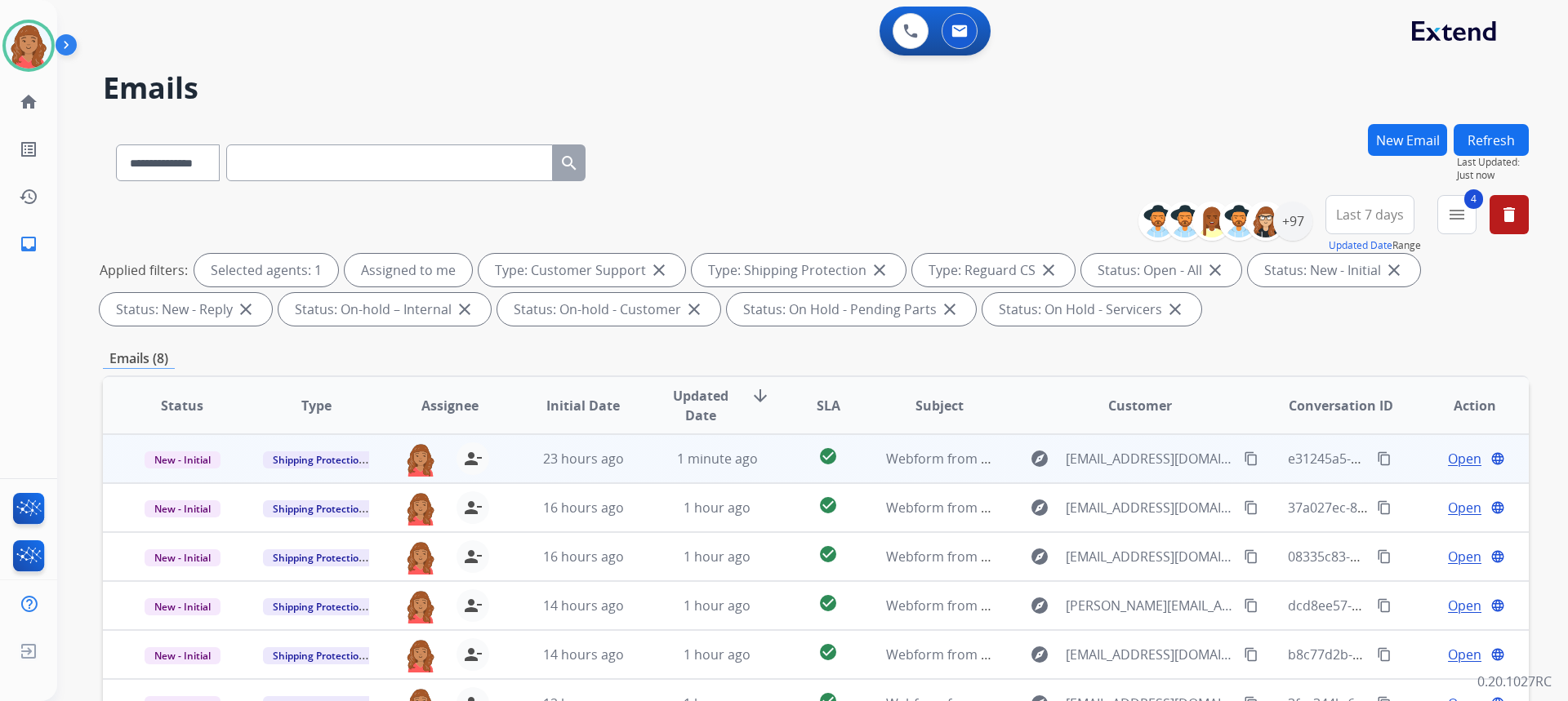
click at [638, 465] on td "1 minute ago" at bounding box center [705, 459] width 134 height 49
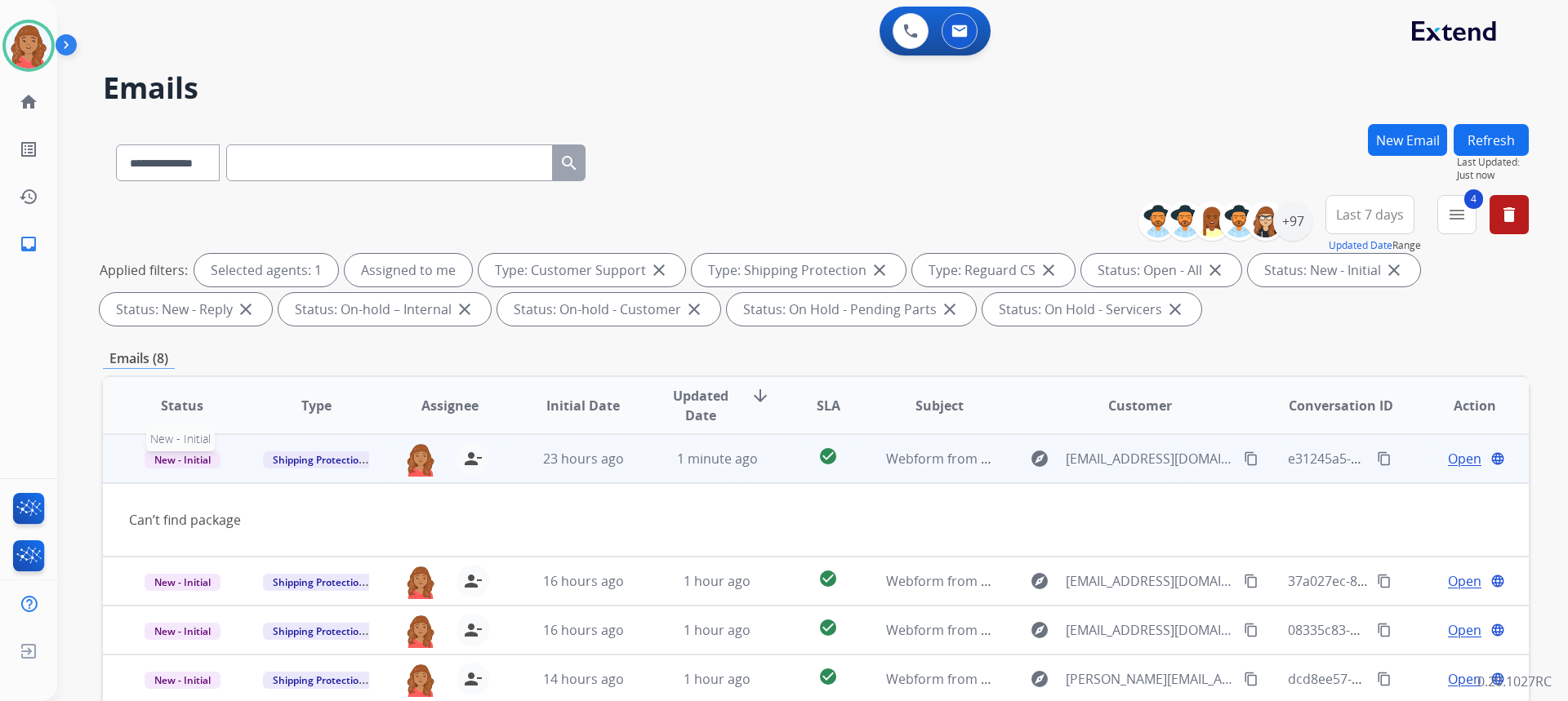
click at [206, 461] on span "New - Initial" at bounding box center [182, 460] width 76 height 17
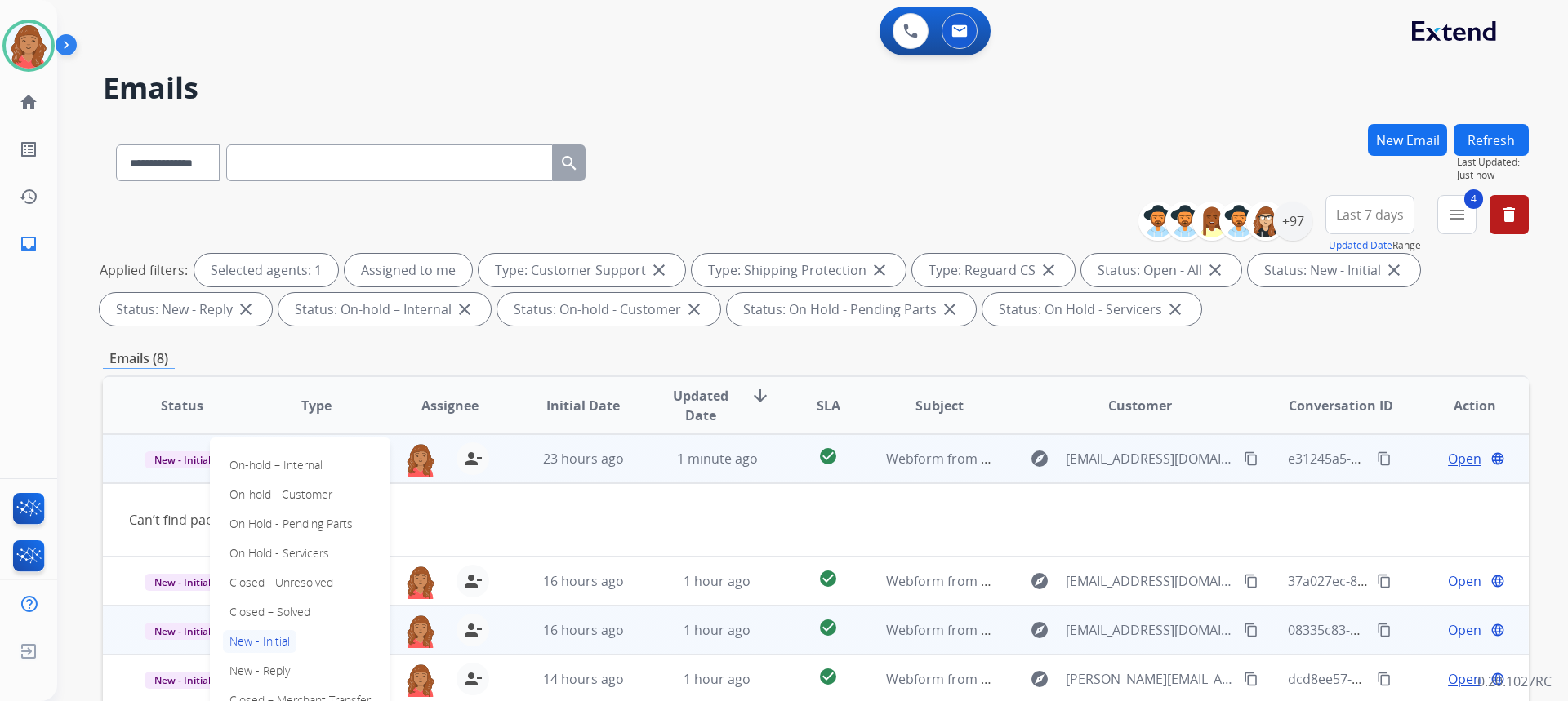
click at [267, 609] on p "Closed – Solved" at bounding box center [269, 612] width 94 height 23
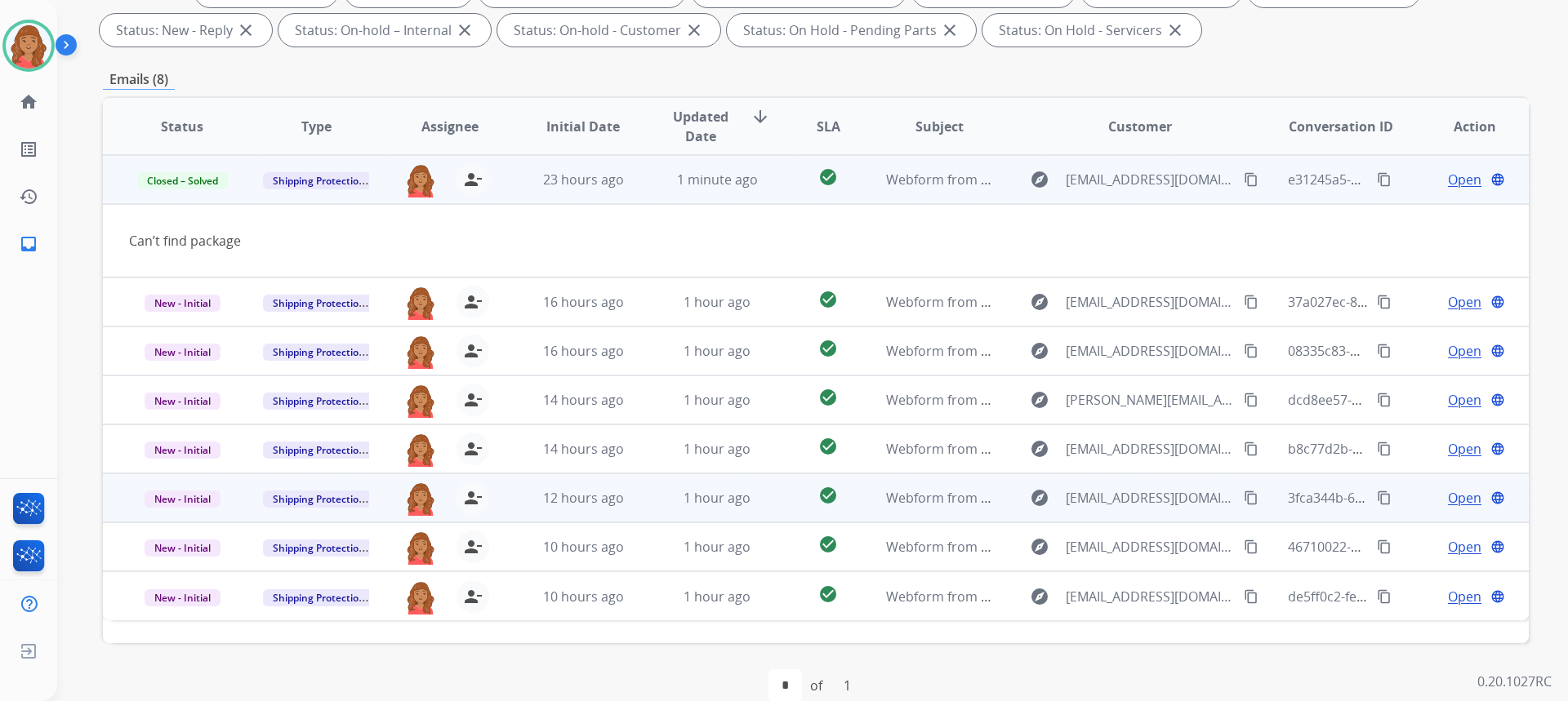
scroll to position [306, 0]
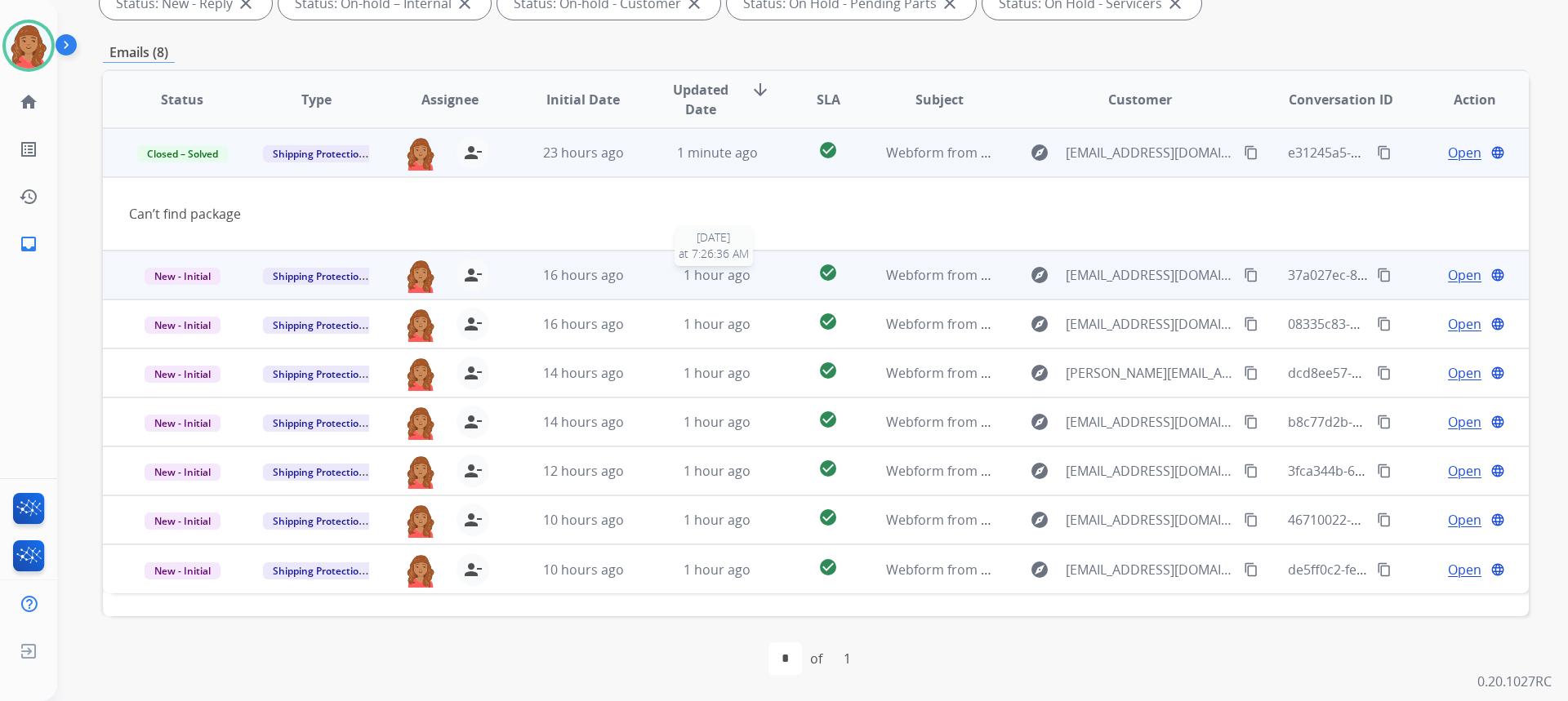
click at [656, 272] on td "1 hour ago 9/20/2025 at 7:26:36 AM" at bounding box center [705, 275] width 134 height 49
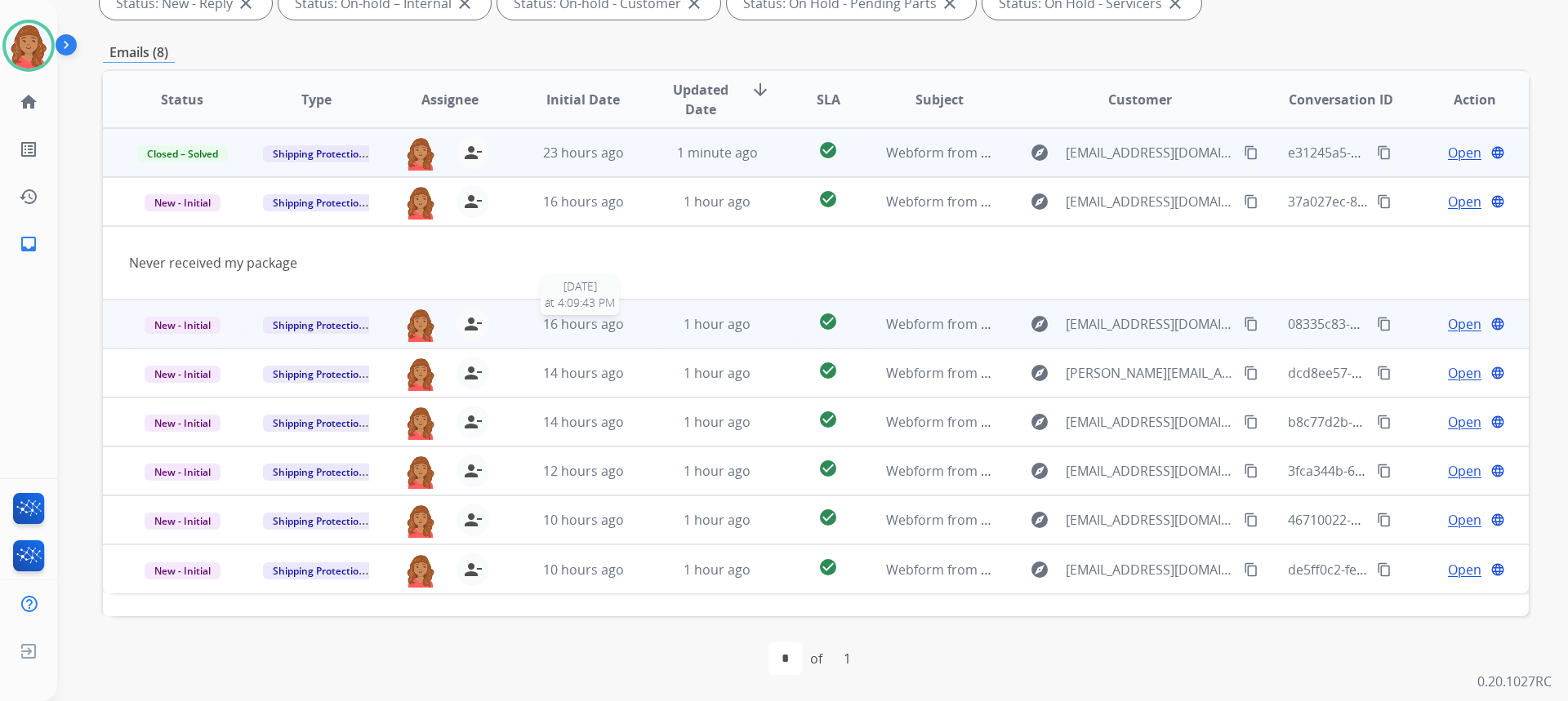
click at [577, 317] on span "16 hours ago" at bounding box center [583, 324] width 81 height 18
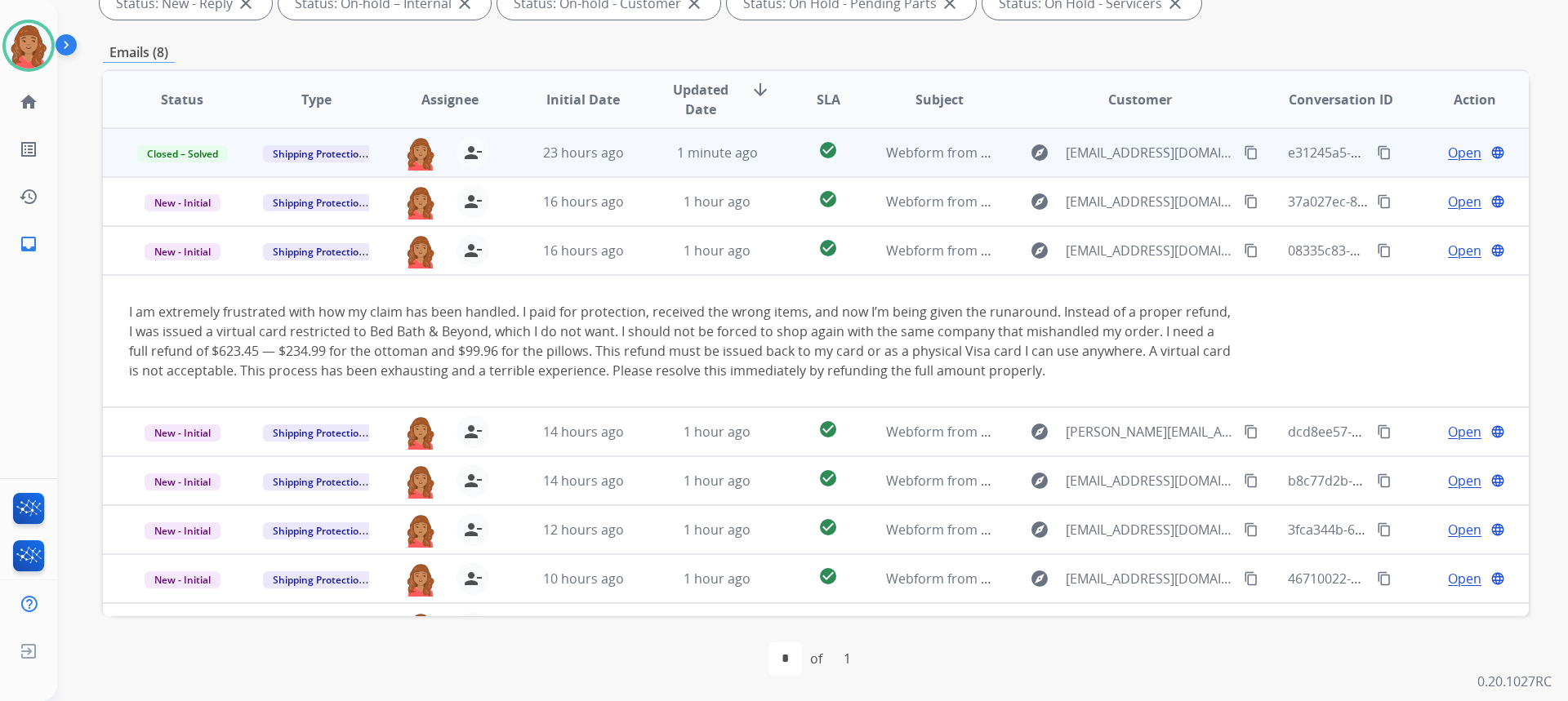
scroll to position [36, 0]
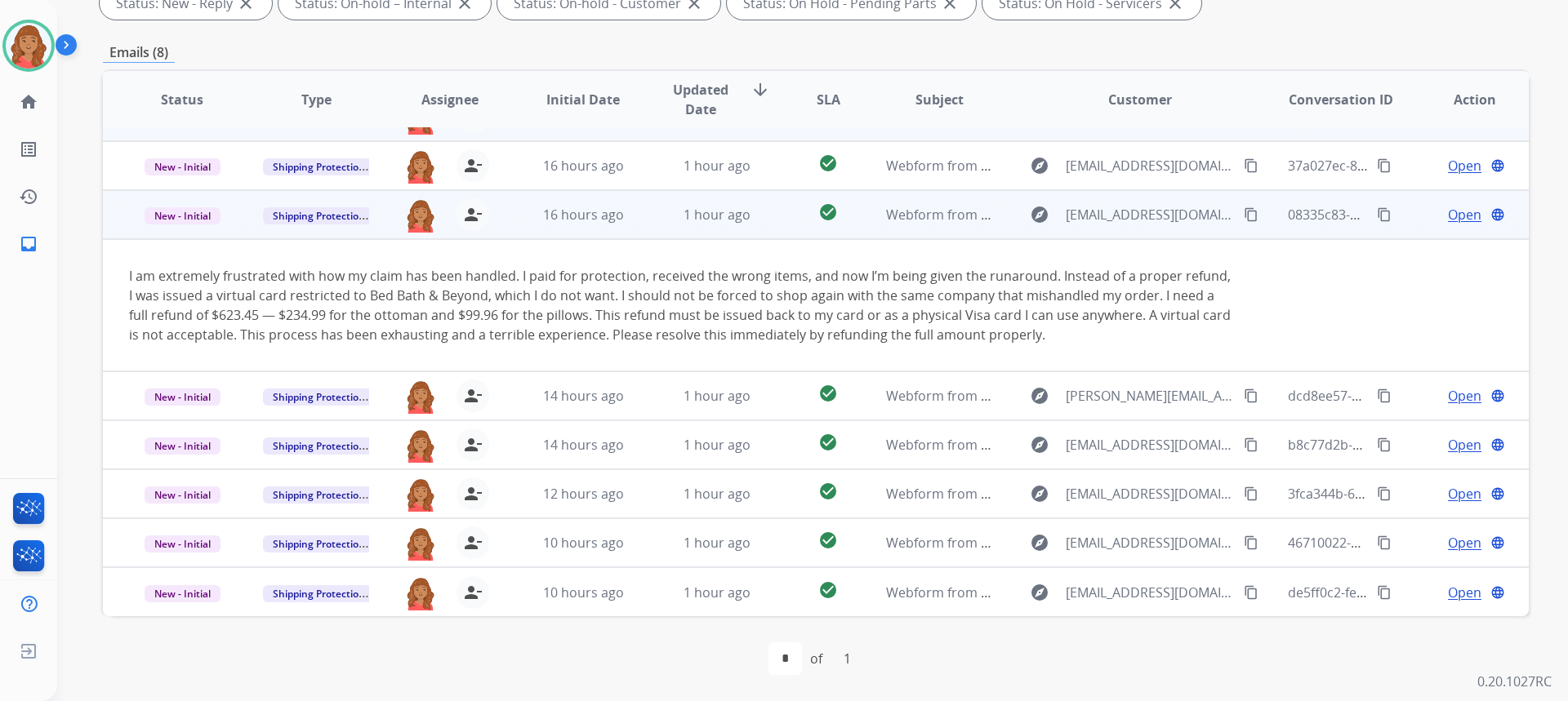
click at [1461, 210] on span "Open" at bounding box center [1464, 214] width 34 height 20
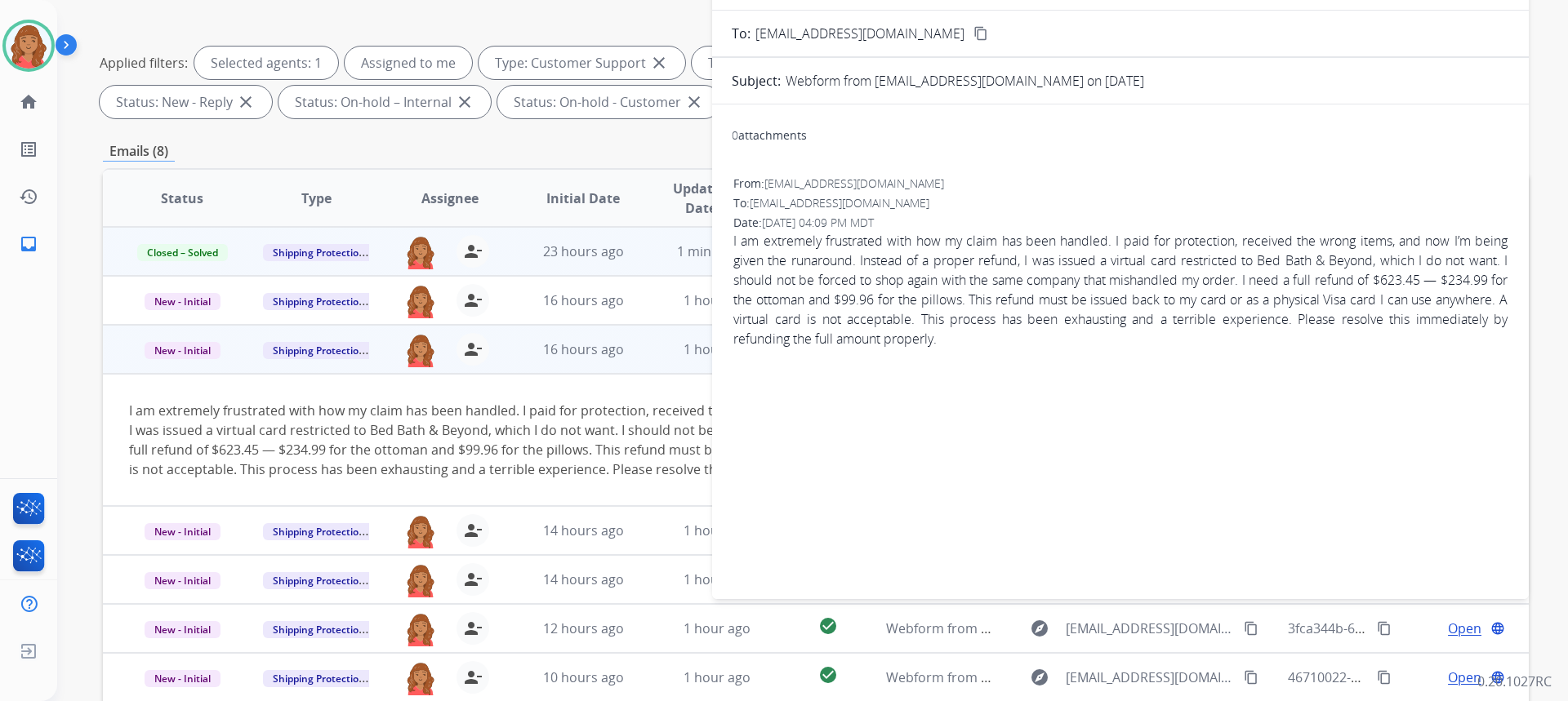
scroll to position [0, 0]
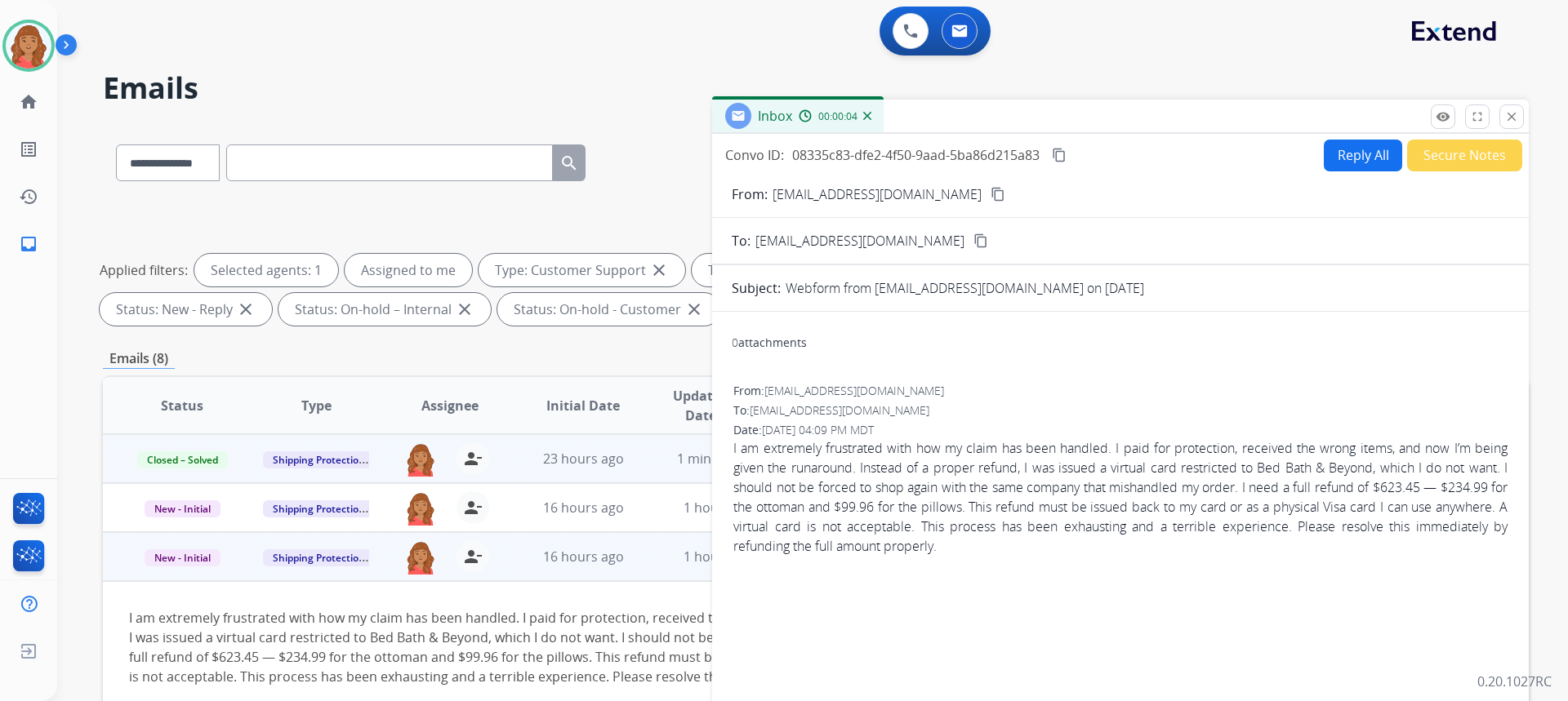
click at [1349, 148] on button "Reply All" at bounding box center [1363, 155] width 79 height 32
select select "**********"
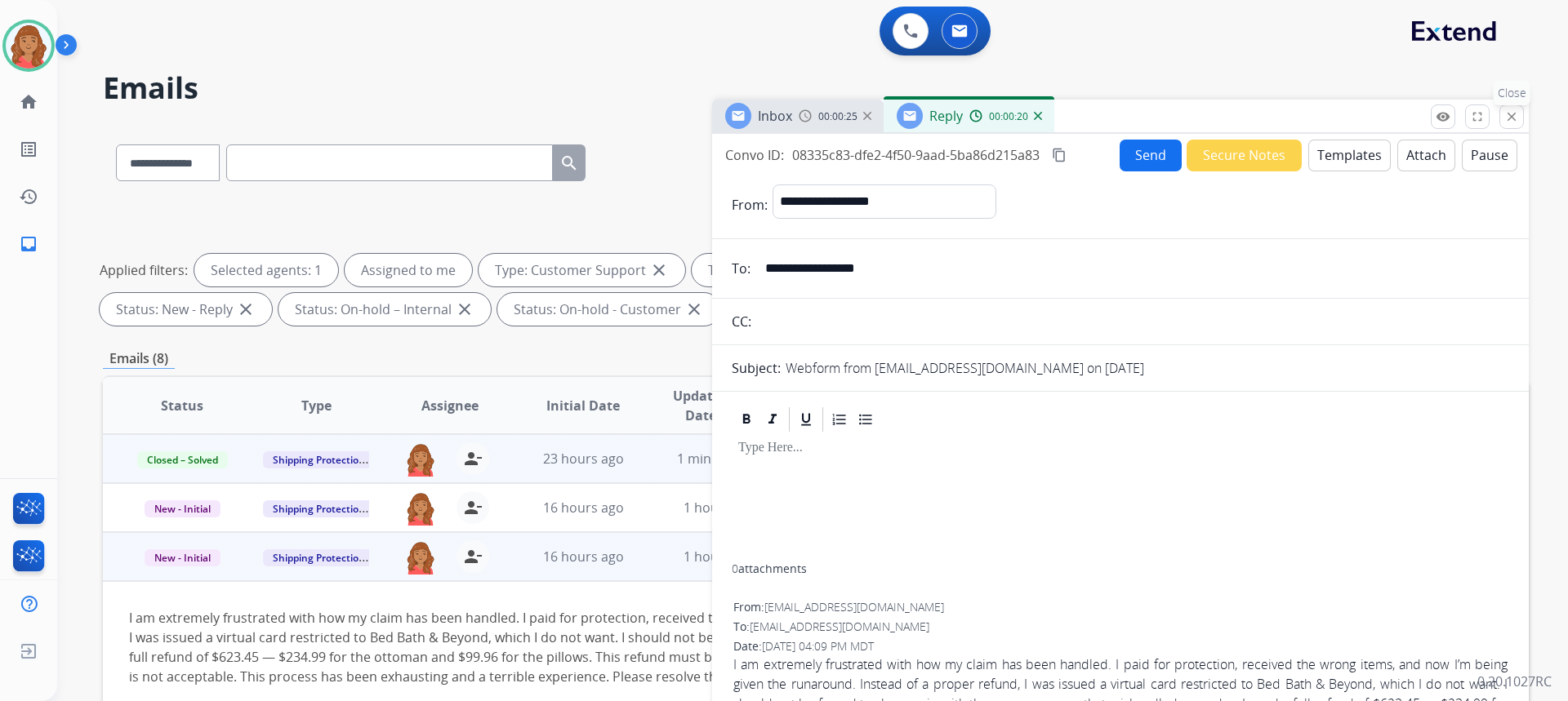
click at [1510, 119] on mat-icon "close" at bounding box center [1512, 117] width 15 height 15
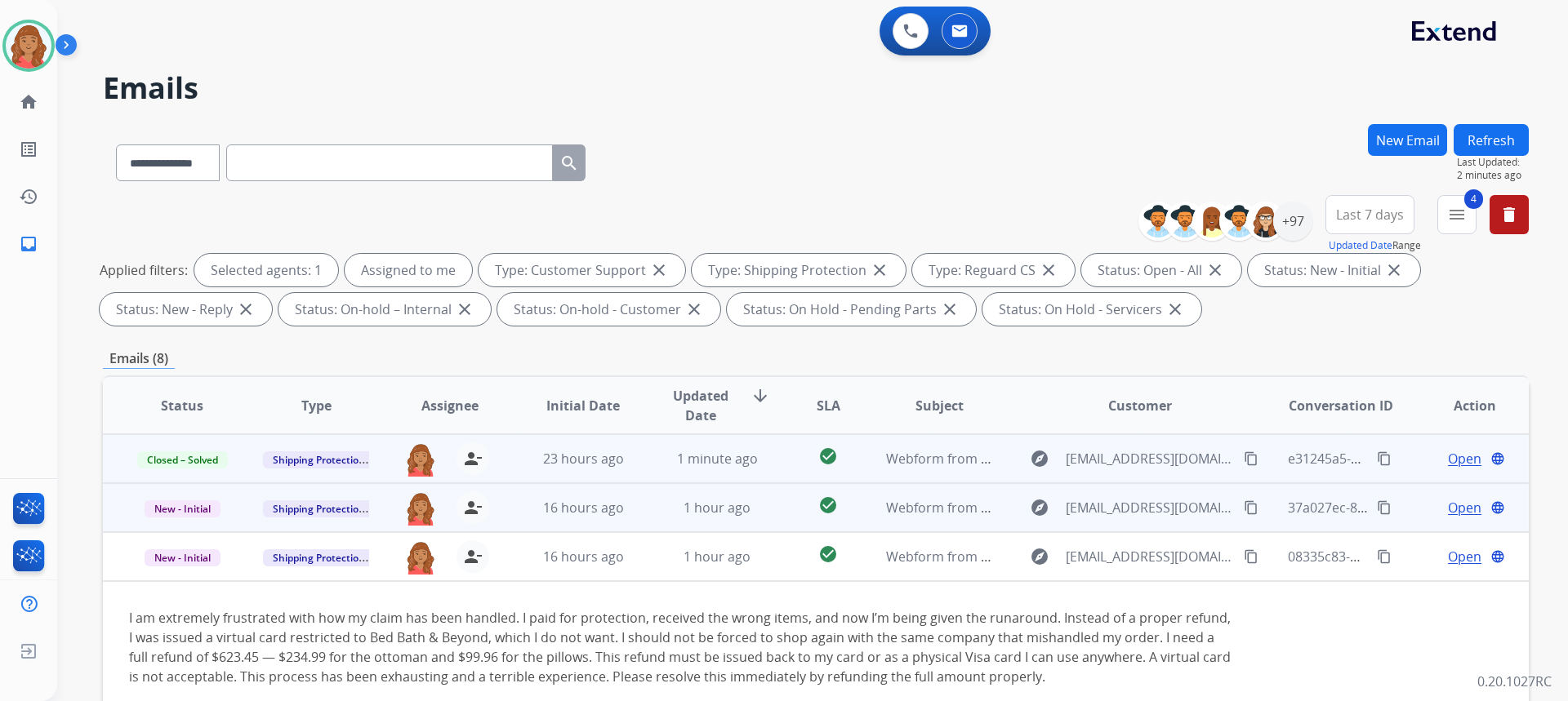
click at [775, 506] on td "check_circle" at bounding box center [815, 508] width 89 height 49
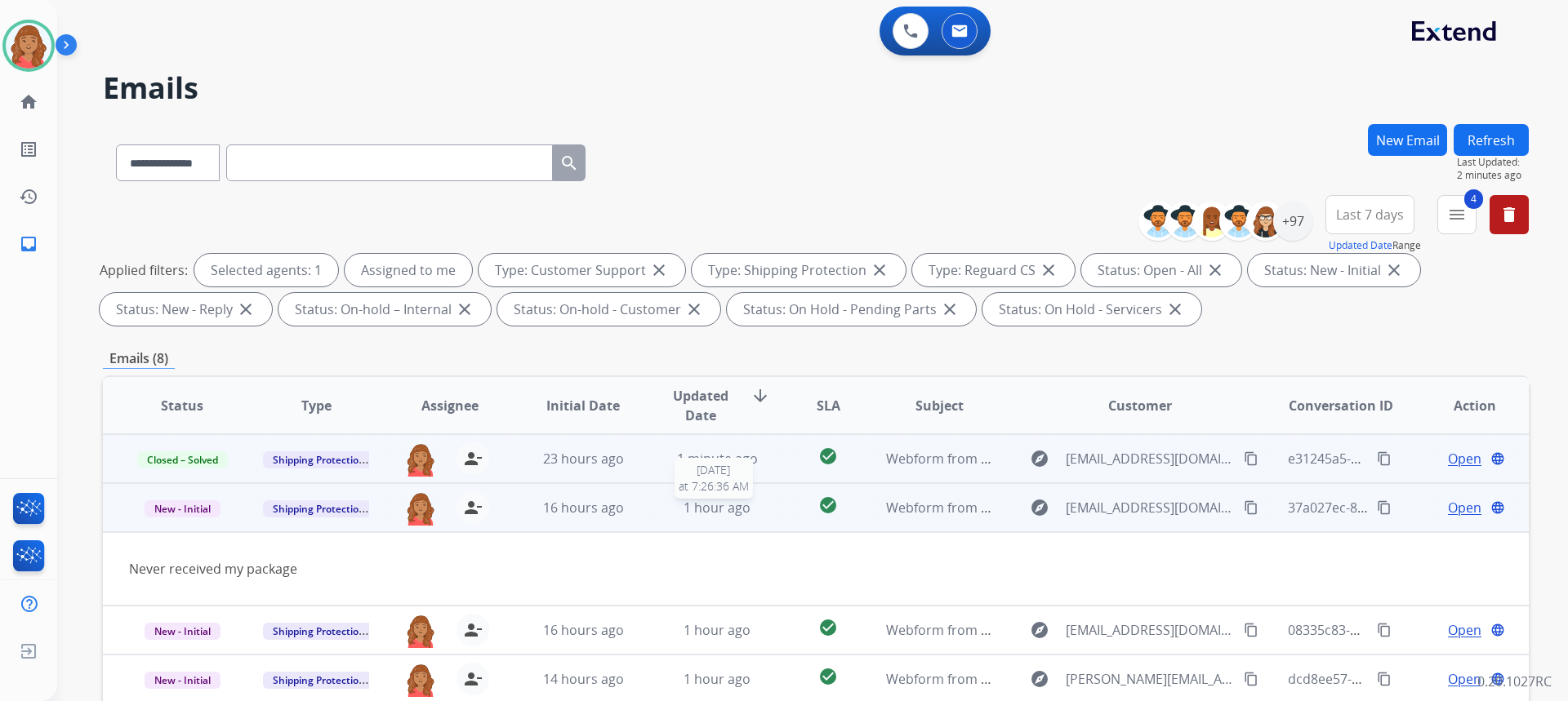
click at [734, 516] on span "1 hour ago" at bounding box center [717, 508] width 67 height 18
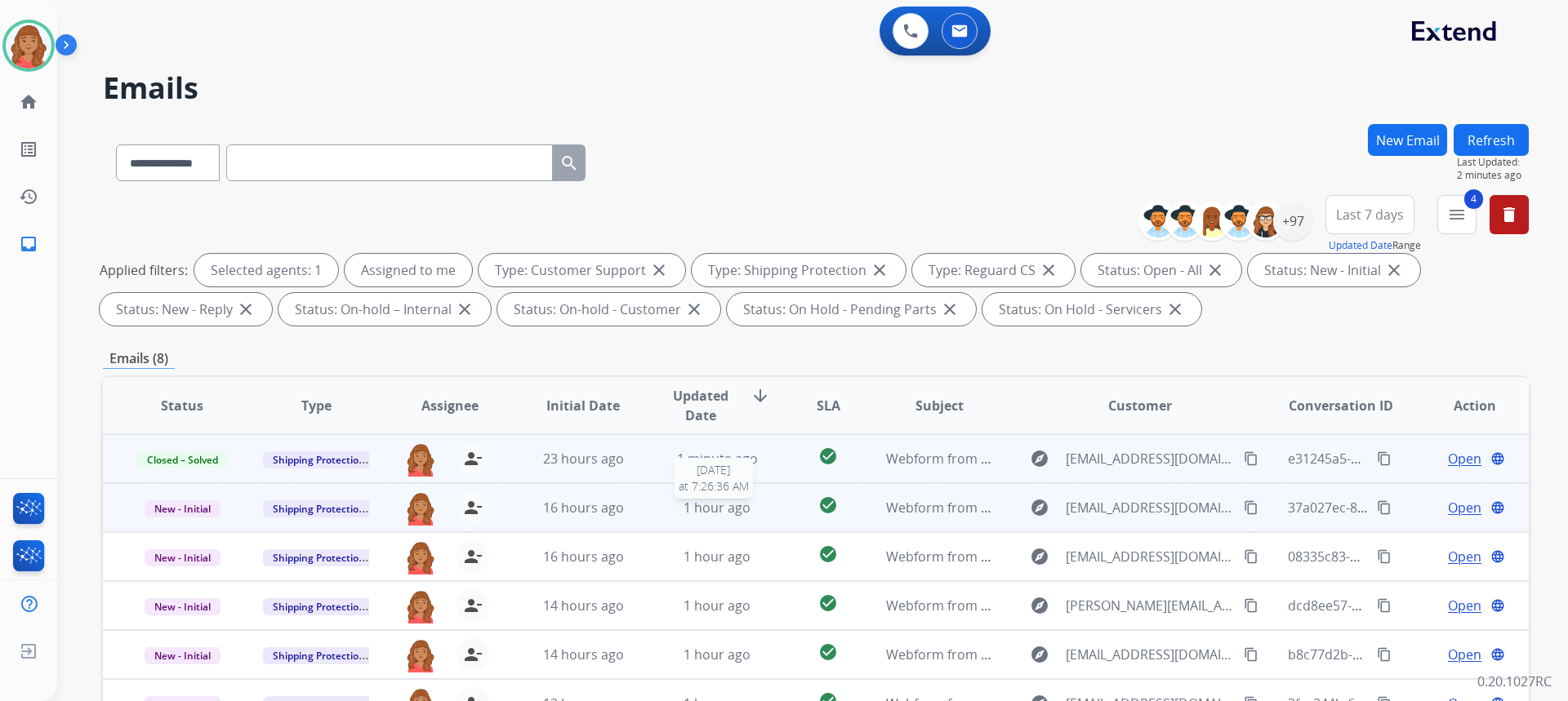
click at [716, 513] on span "1 hour ago" at bounding box center [717, 508] width 67 height 18
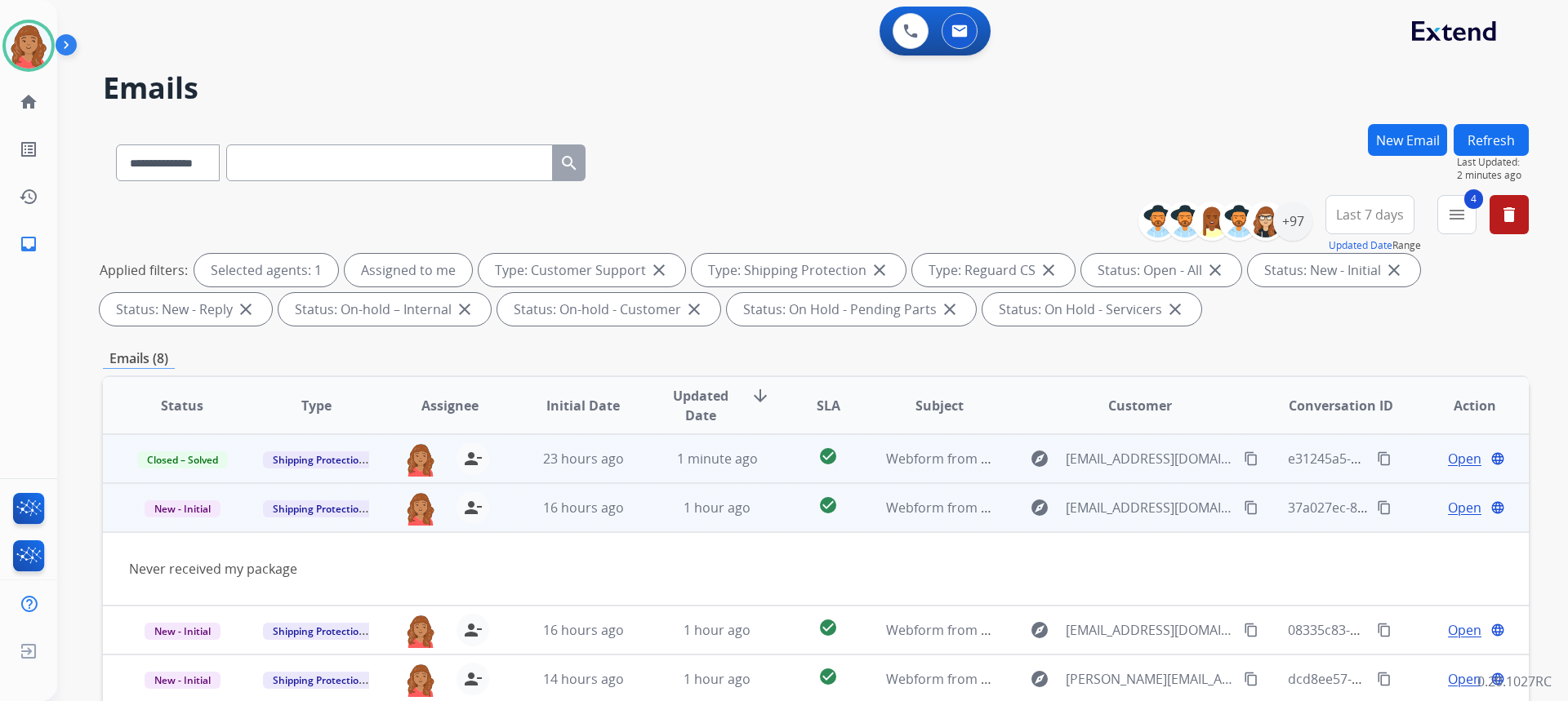
click at [1244, 506] on mat-icon "content_copy" at bounding box center [1251, 508] width 15 height 15
click at [191, 510] on span "New - Initial" at bounding box center [182, 509] width 76 height 17
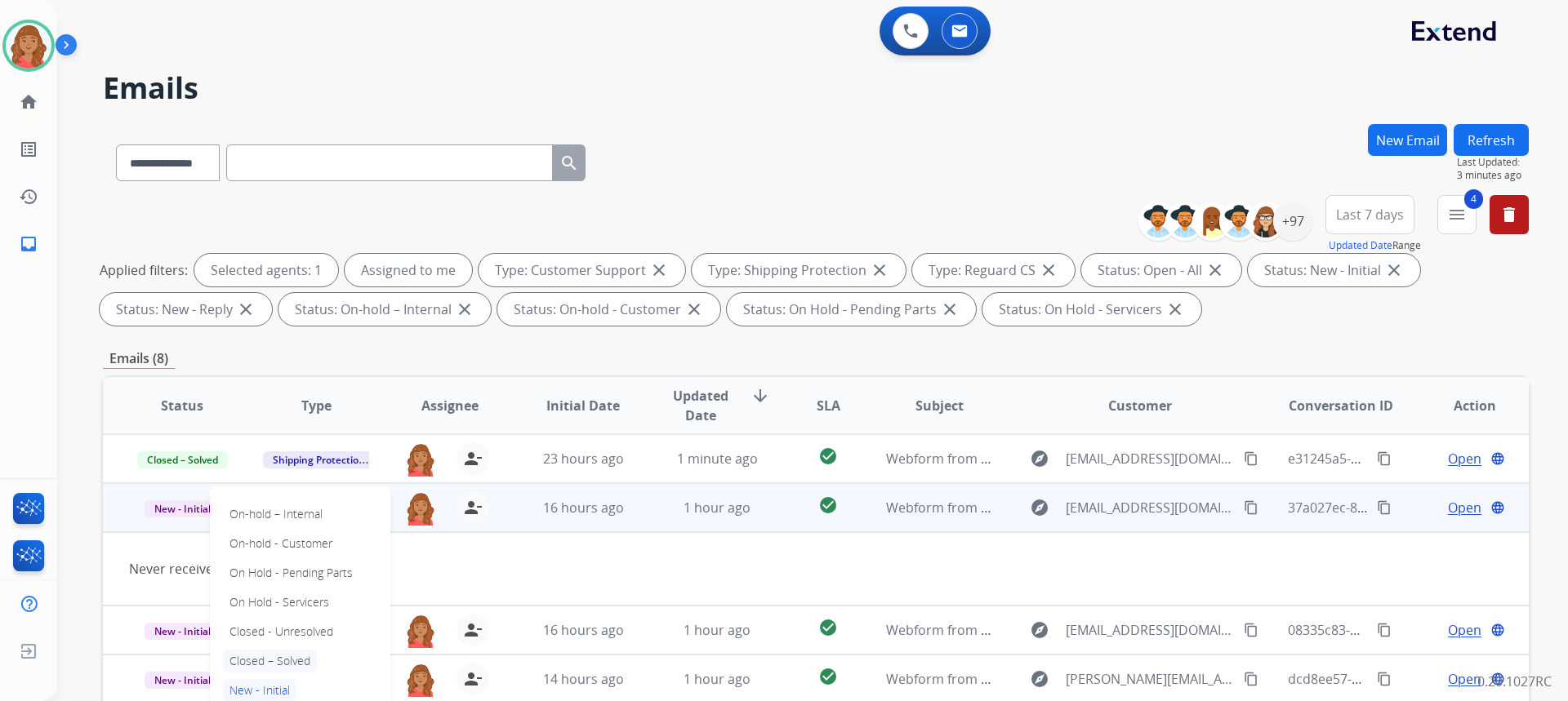
click at [270, 658] on p "Closed – Solved" at bounding box center [269, 661] width 94 height 23
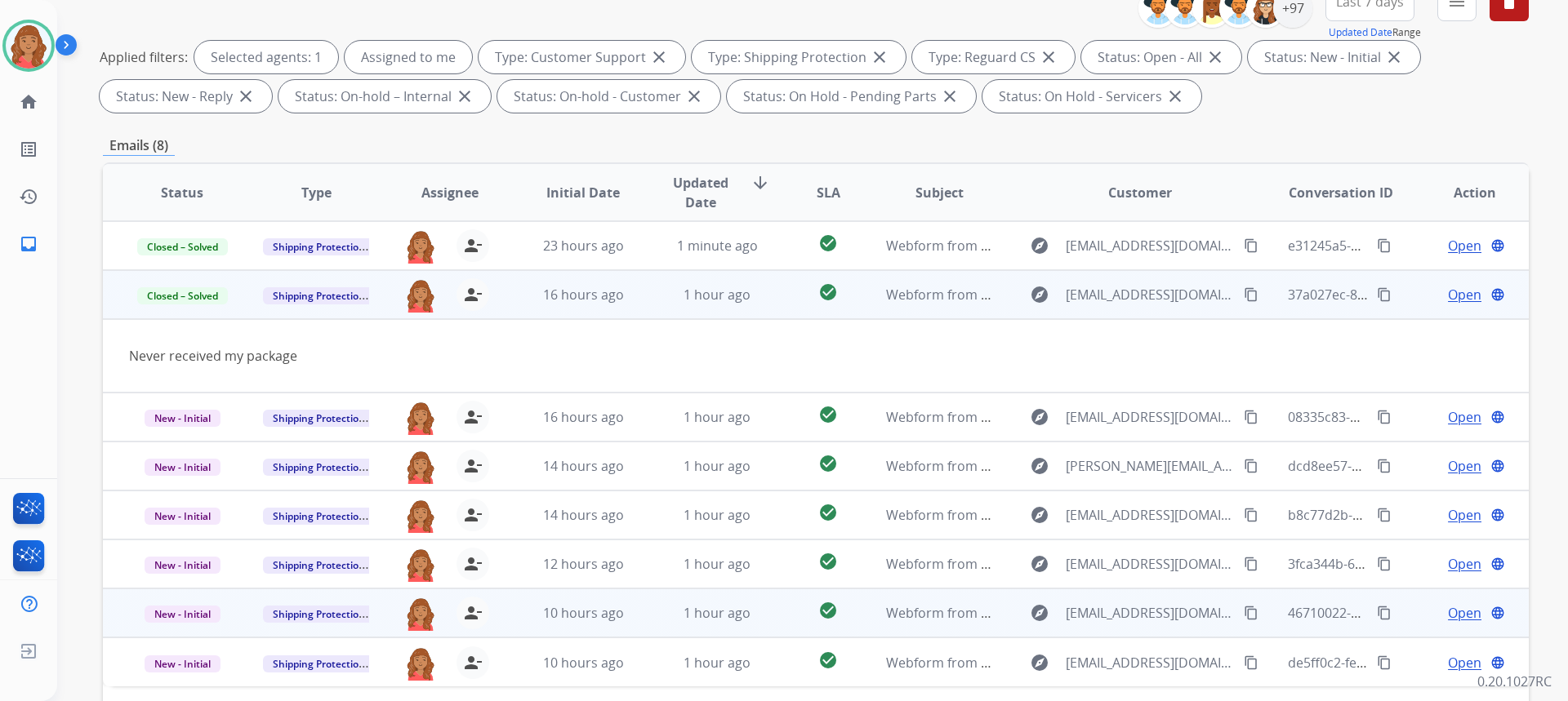
scroll to position [306, 0]
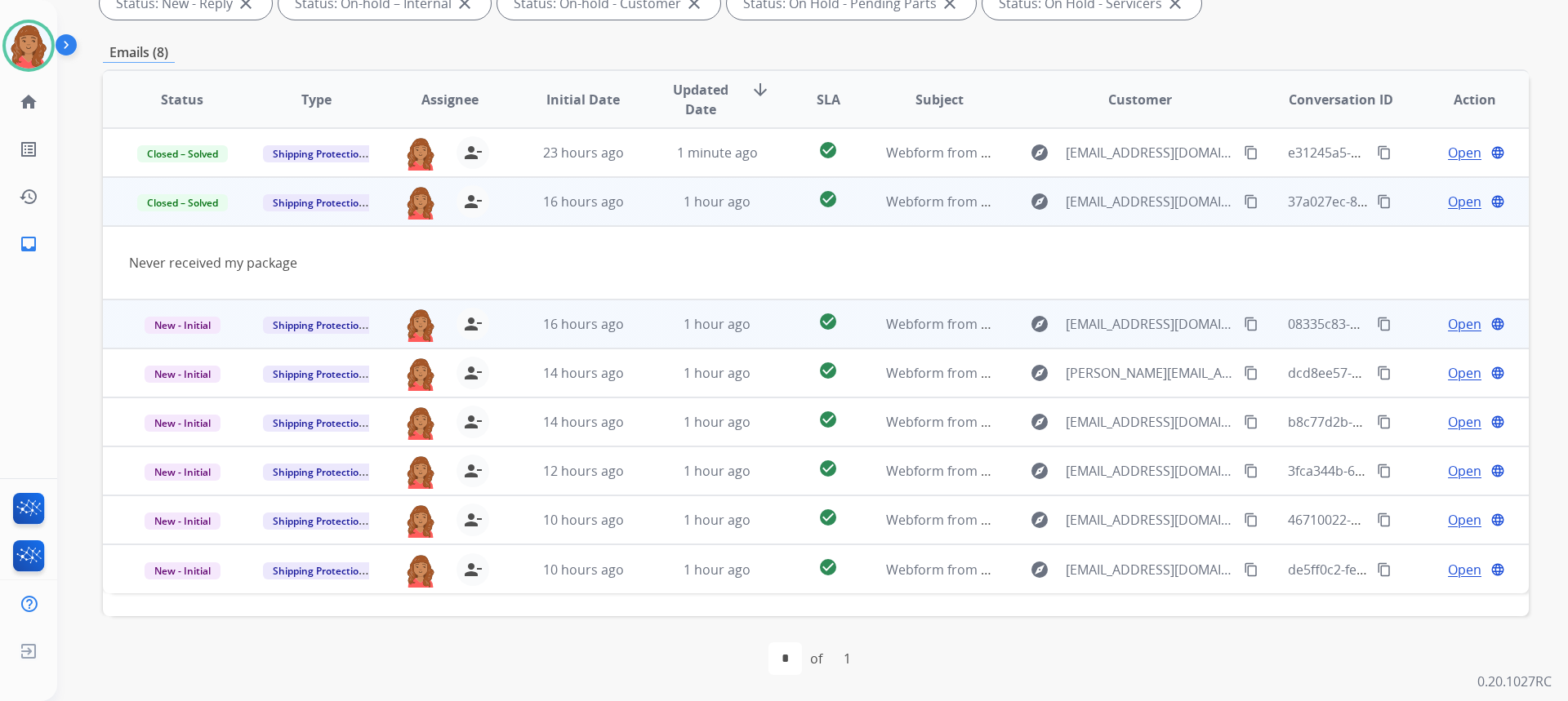
click at [579, 337] on td "16 hours ago" at bounding box center [571, 324] width 134 height 49
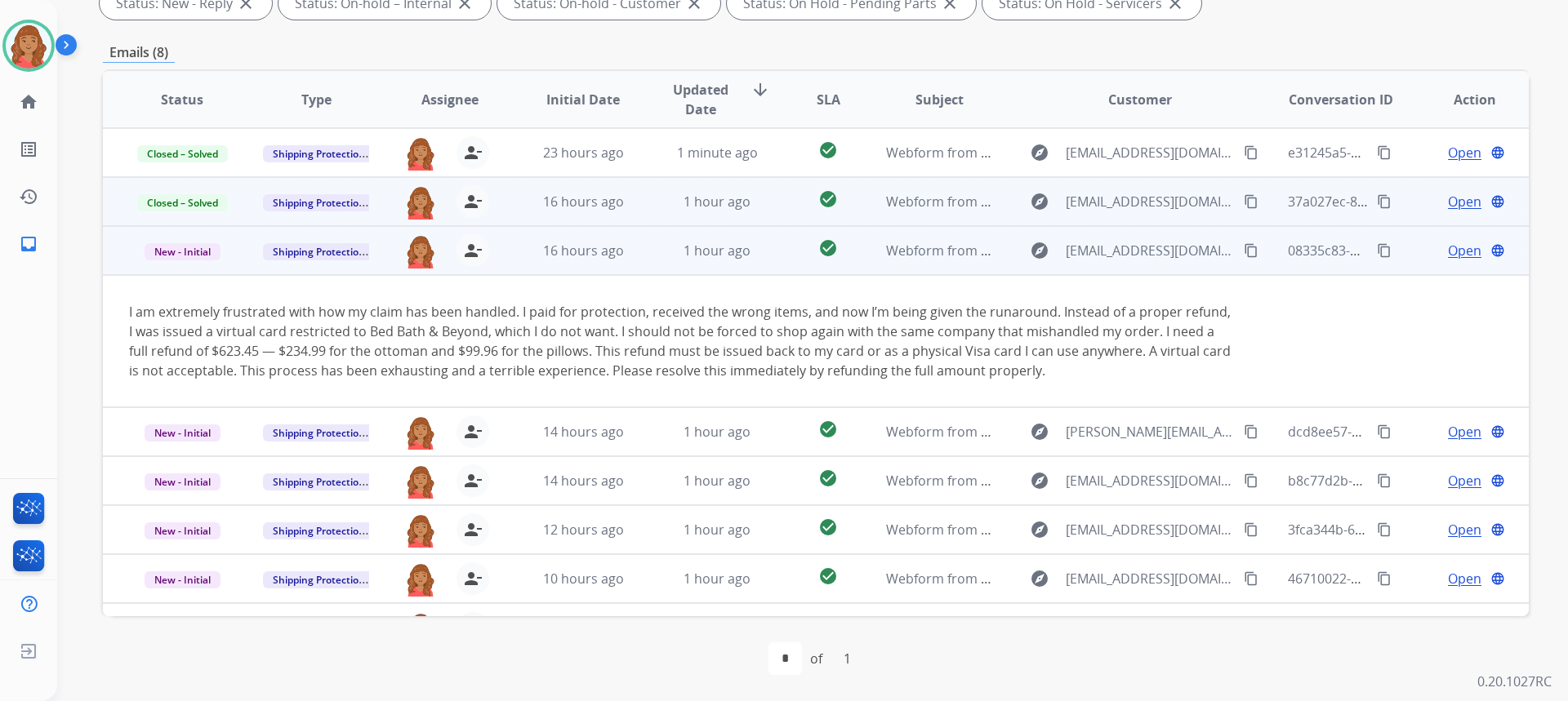
scroll to position [36, 0]
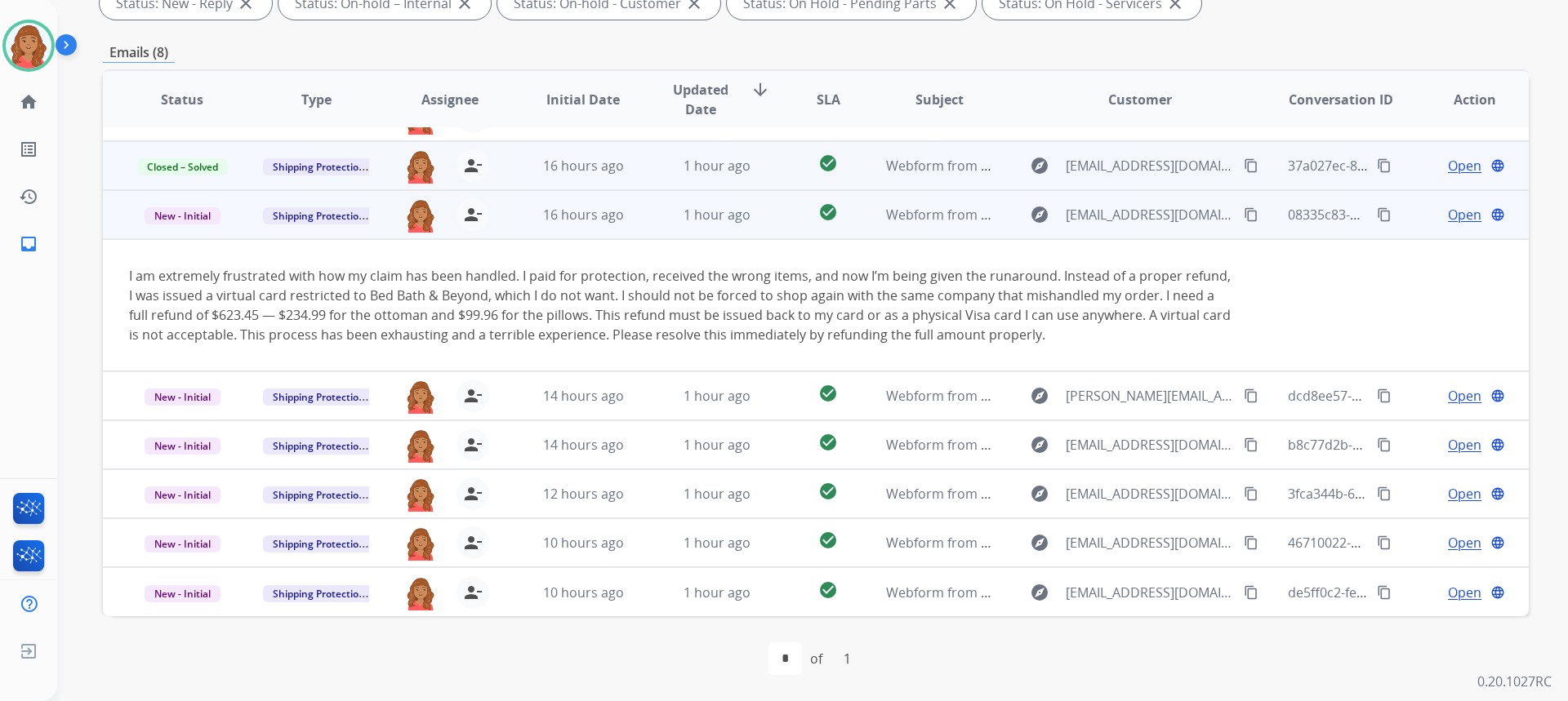
click at [1232, 214] on div "explore Dl123aos@gmail.com content_copy" at bounding box center [1139, 214] width 240 height 26
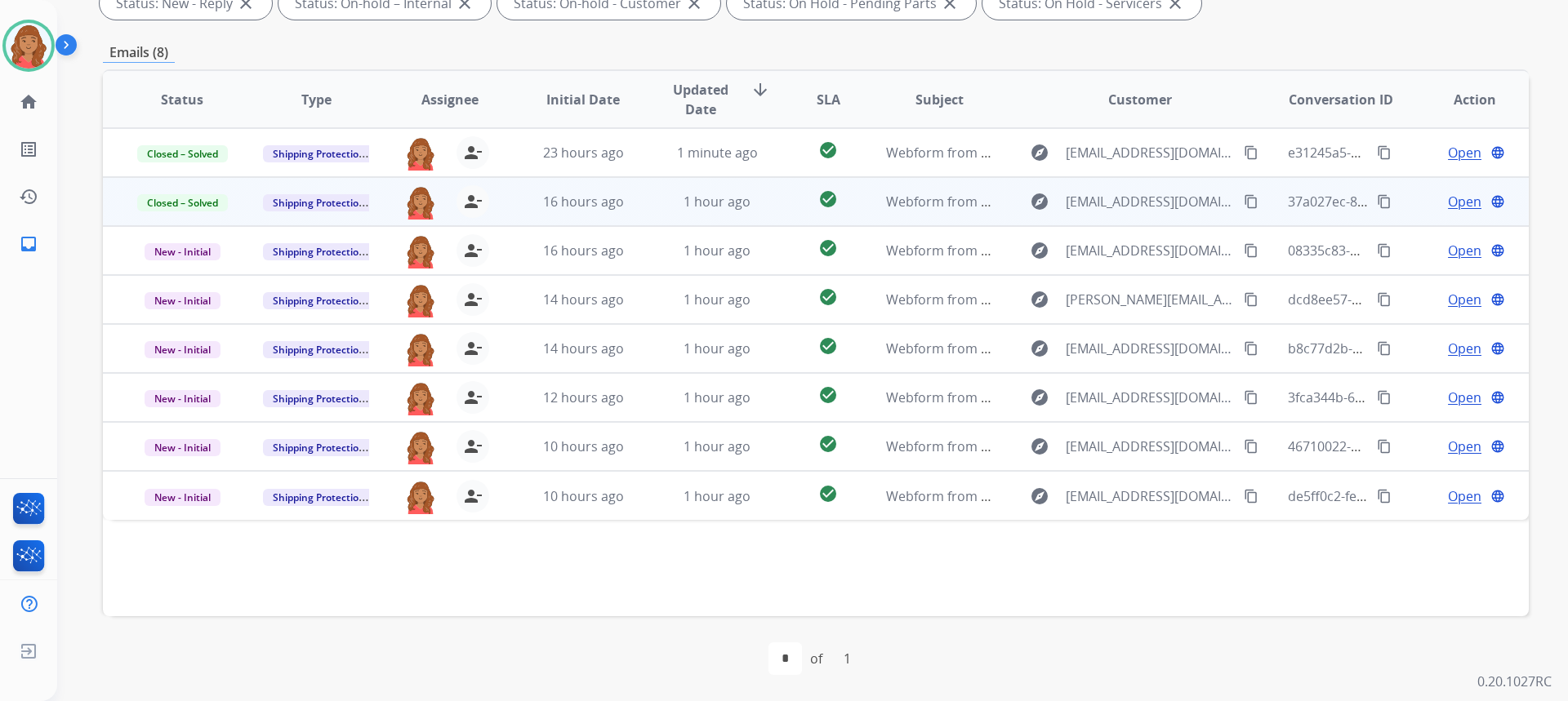
scroll to position [0, 0]
drag, startPoint x: 945, startPoint y: 195, endPoint x: 955, endPoint y: 200, distance: 11.2
click at [946, 195] on span "Webform from Dburkhart007@gmail.com on 09/19/2025" at bounding box center [1071, 202] width 370 height 18
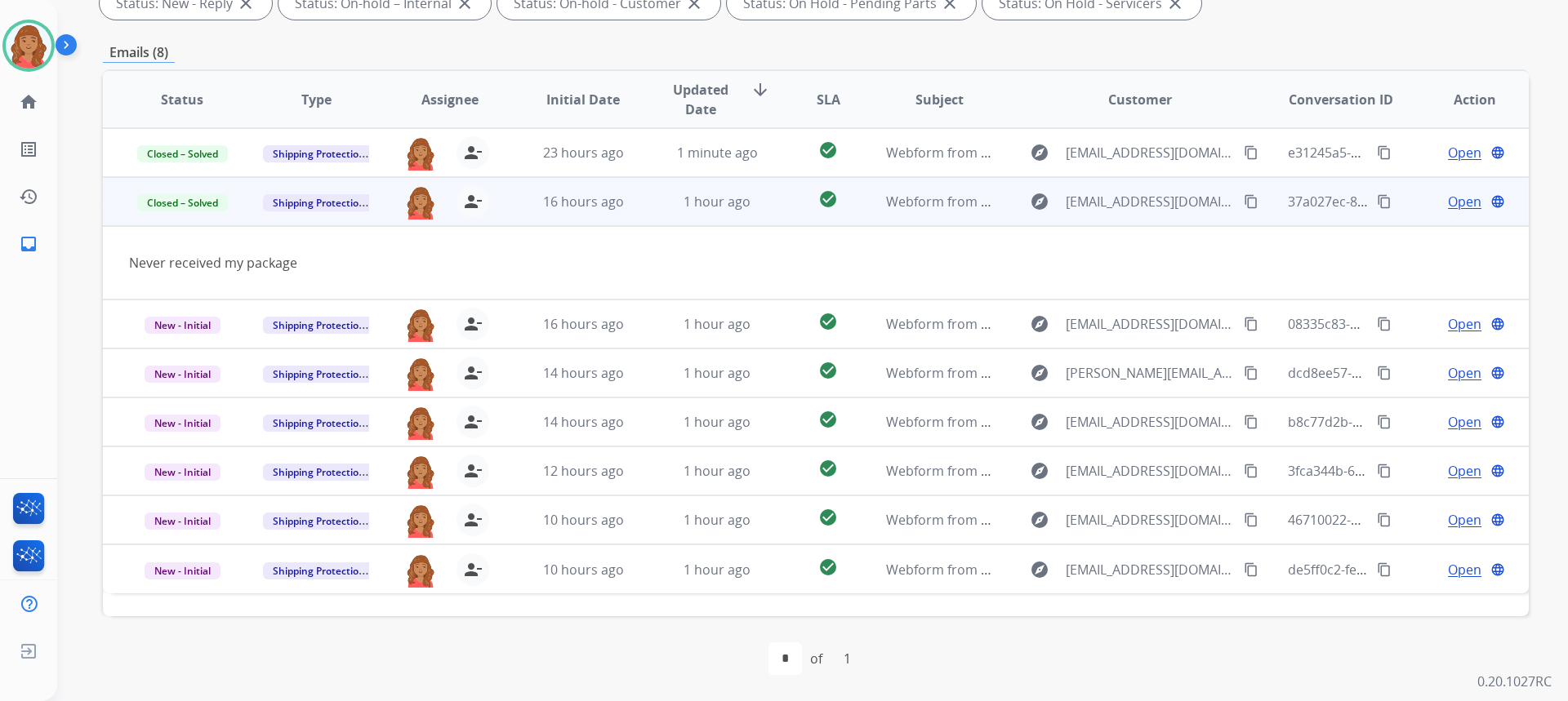
click at [1241, 209] on button "content_copy" at bounding box center [1251, 202] width 20 height 20
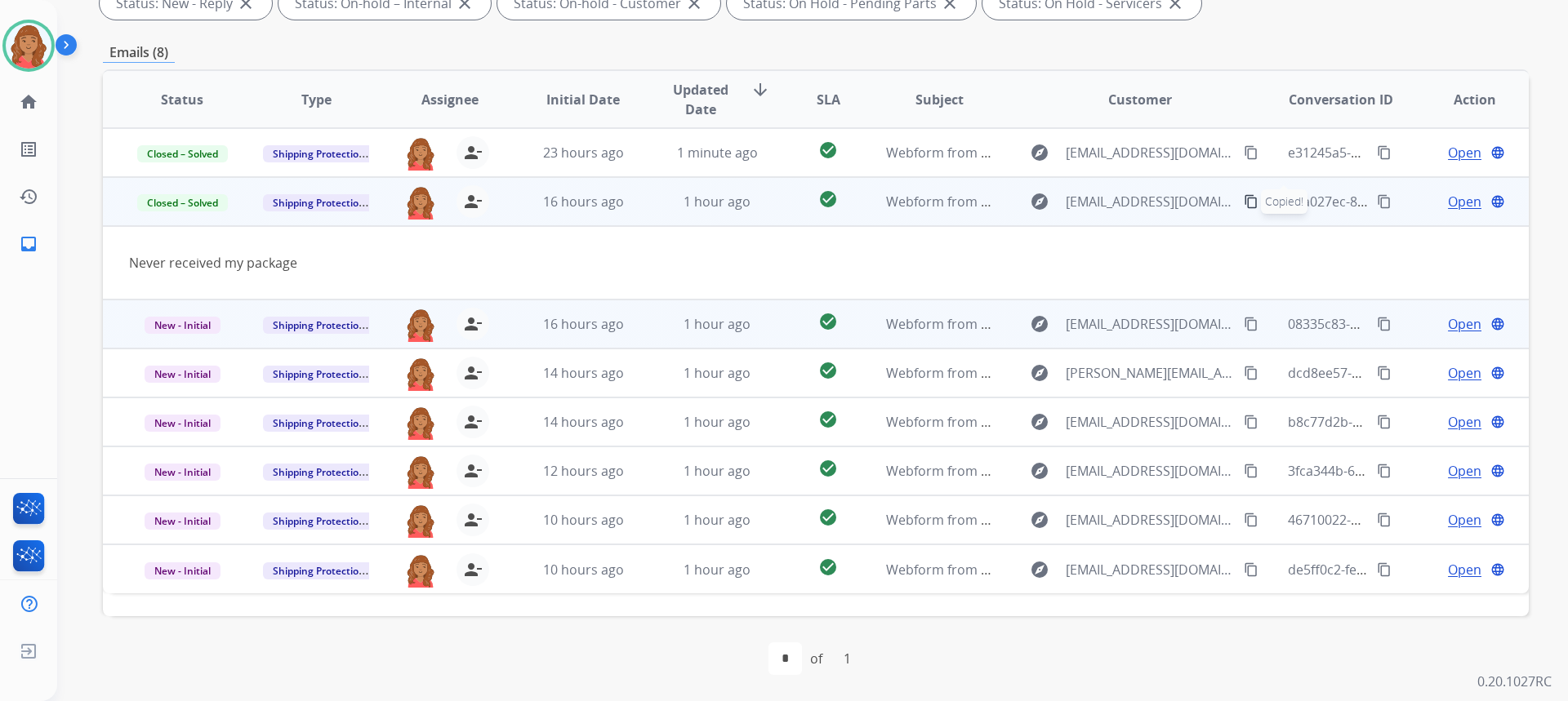
click at [1244, 324] on mat-icon "content_copy" at bounding box center [1251, 324] width 15 height 15
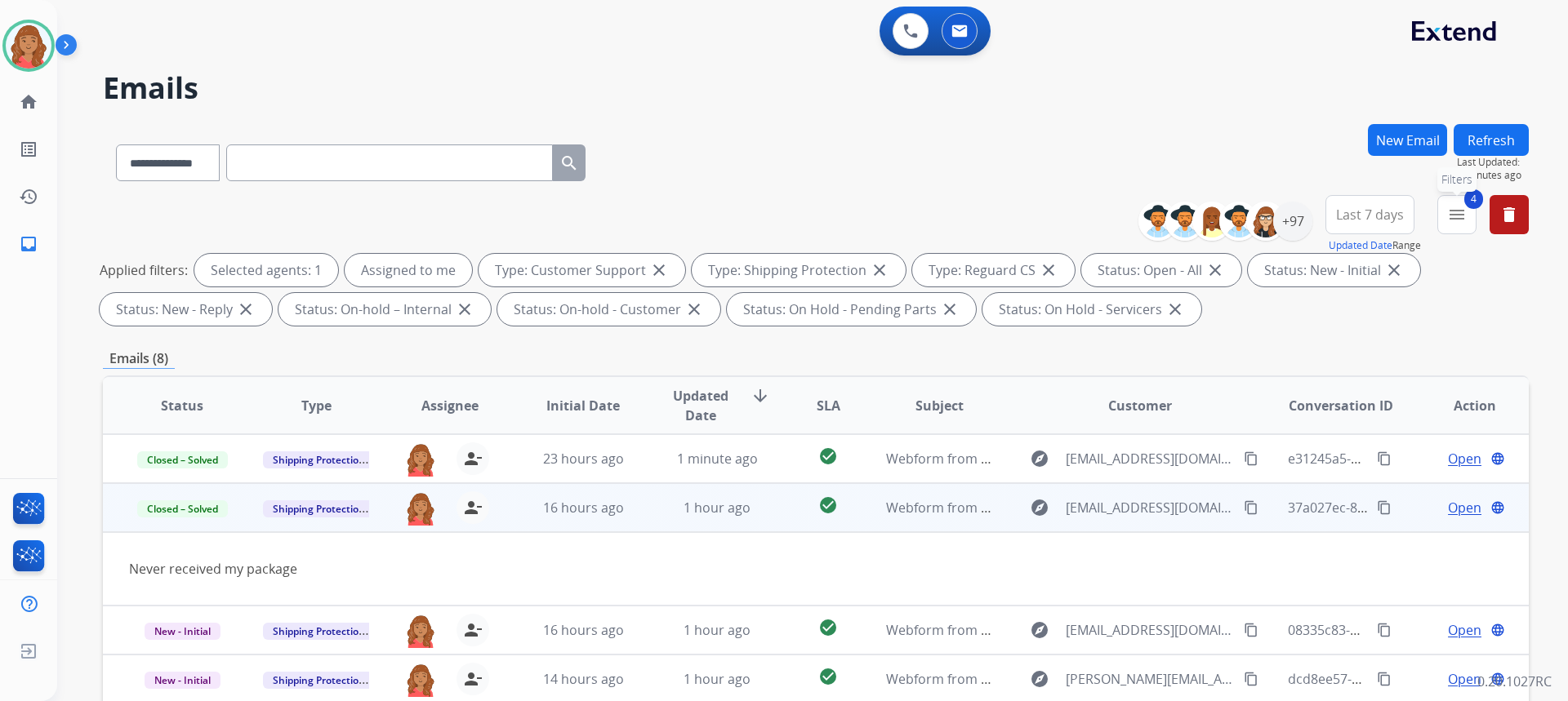
click at [1449, 213] on mat-icon "menu" at bounding box center [1457, 214] width 20 height 20
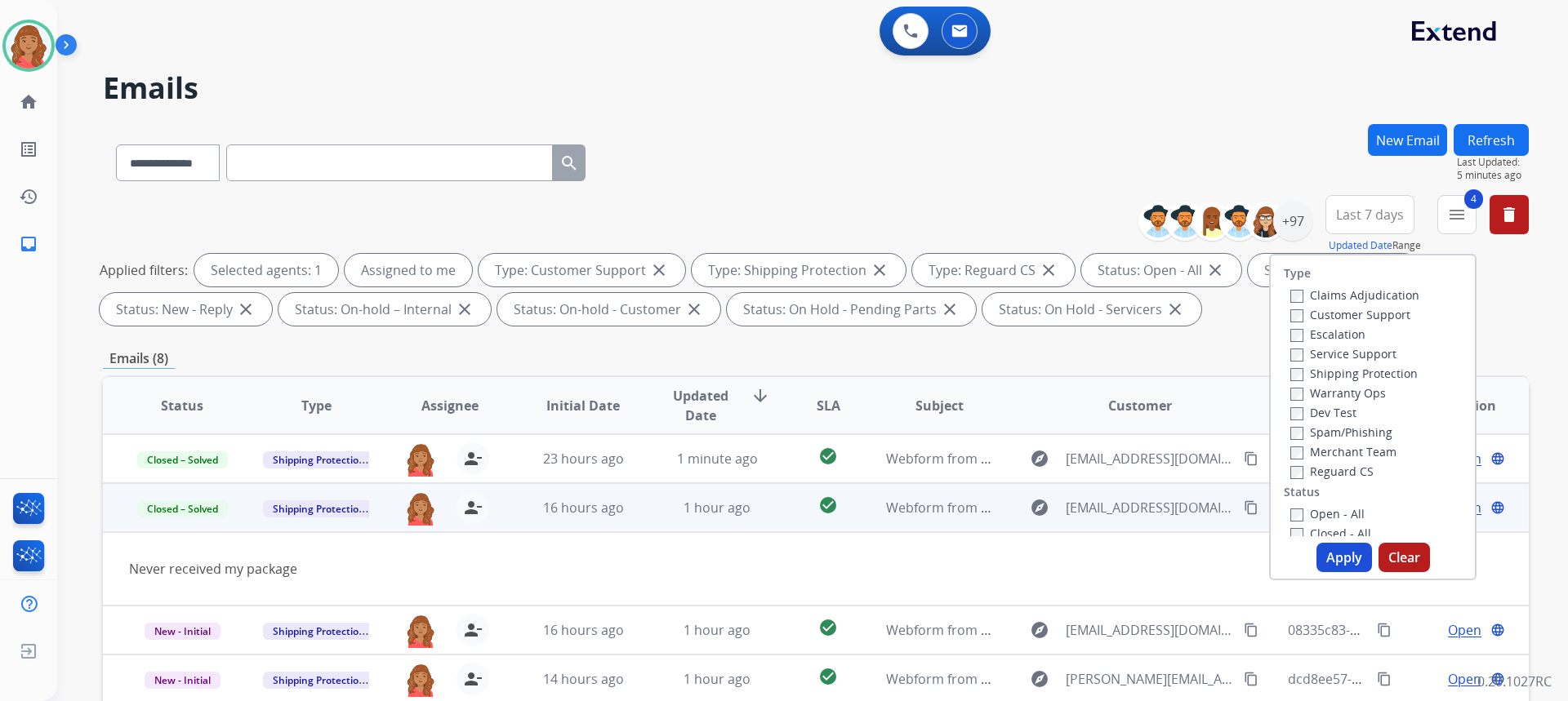
click at [1336, 562] on button "Apply" at bounding box center [1345, 558] width 56 height 29
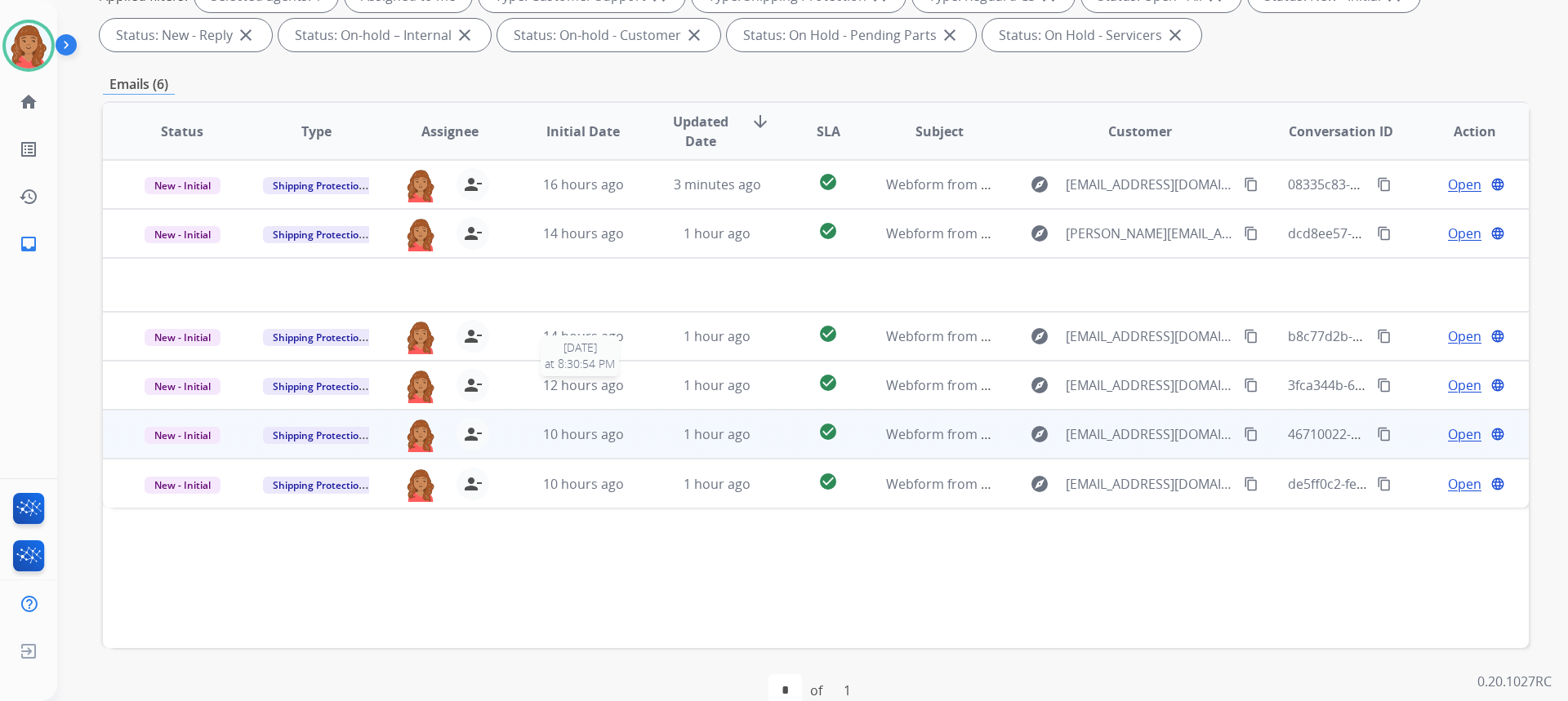
scroll to position [306, 0]
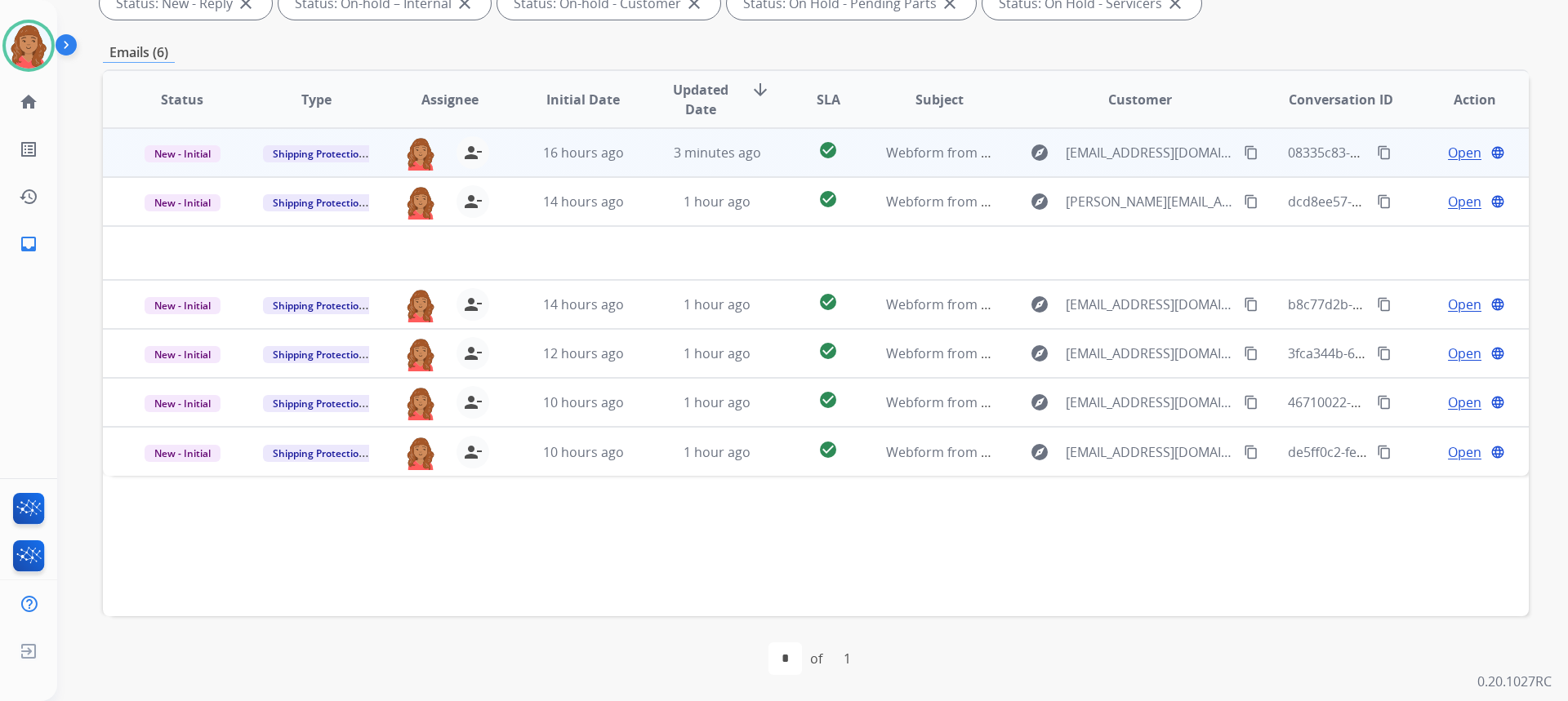
click at [1244, 155] on mat-icon "content_copy" at bounding box center [1251, 153] width 15 height 15
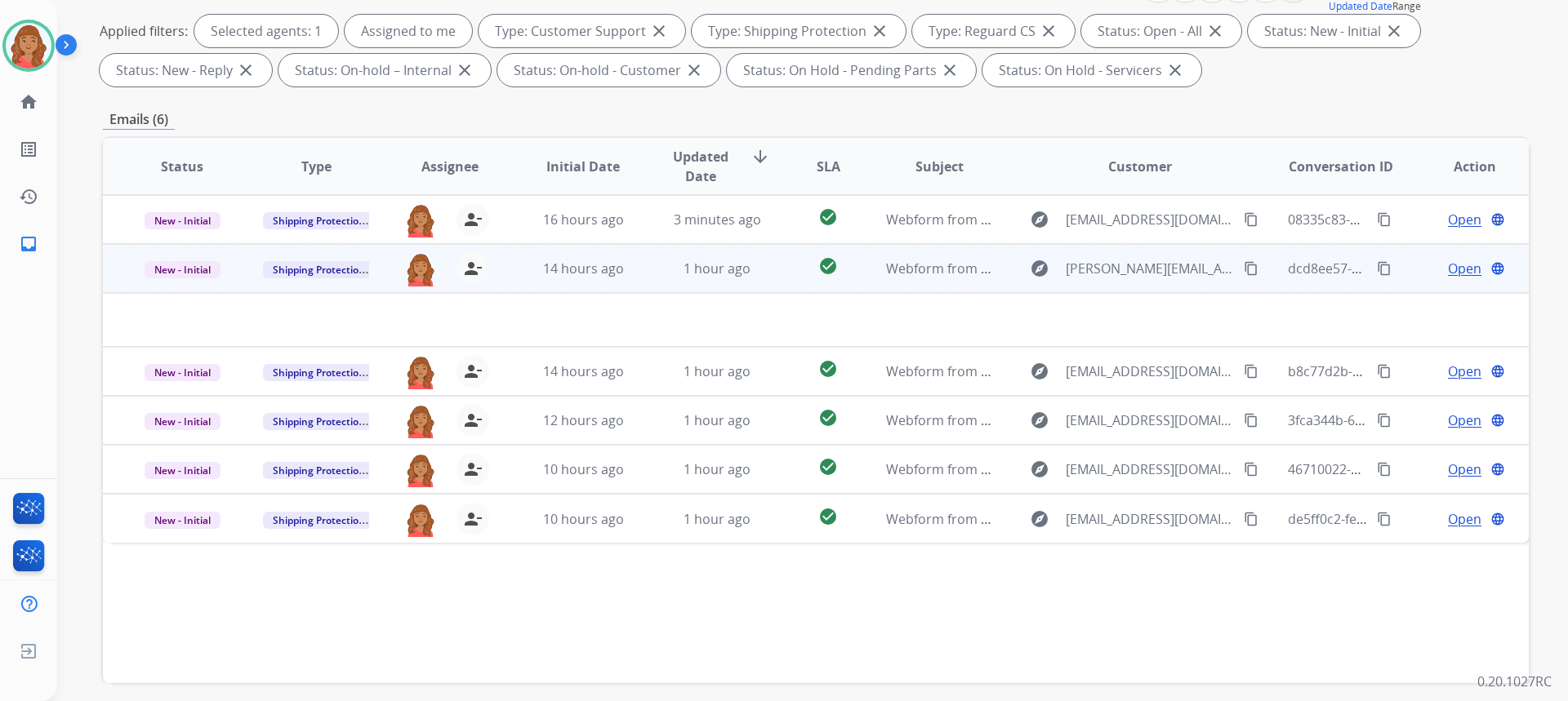
scroll to position [224, 0]
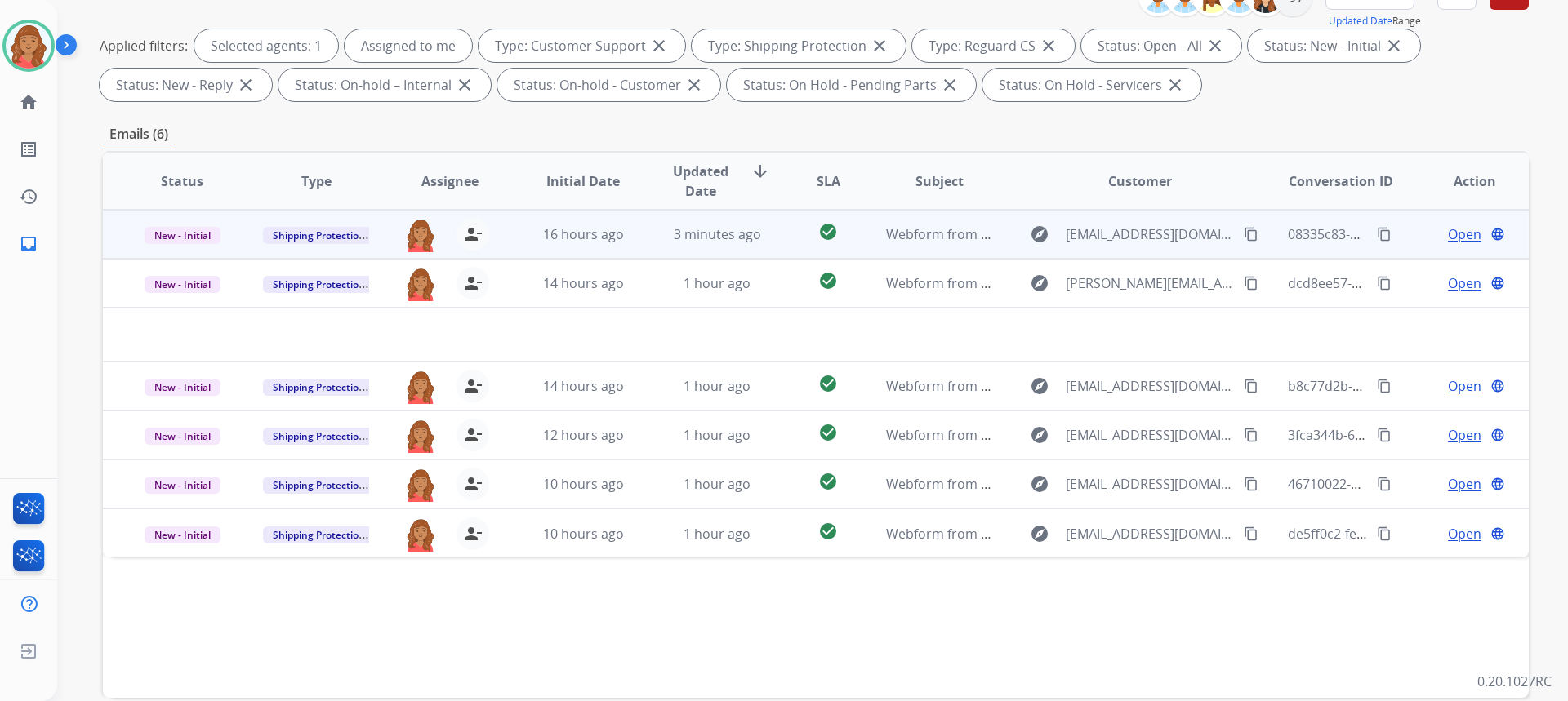
click at [643, 242] on td "3 minutes ago" at bounding box center [705, 234] width 134 height 49
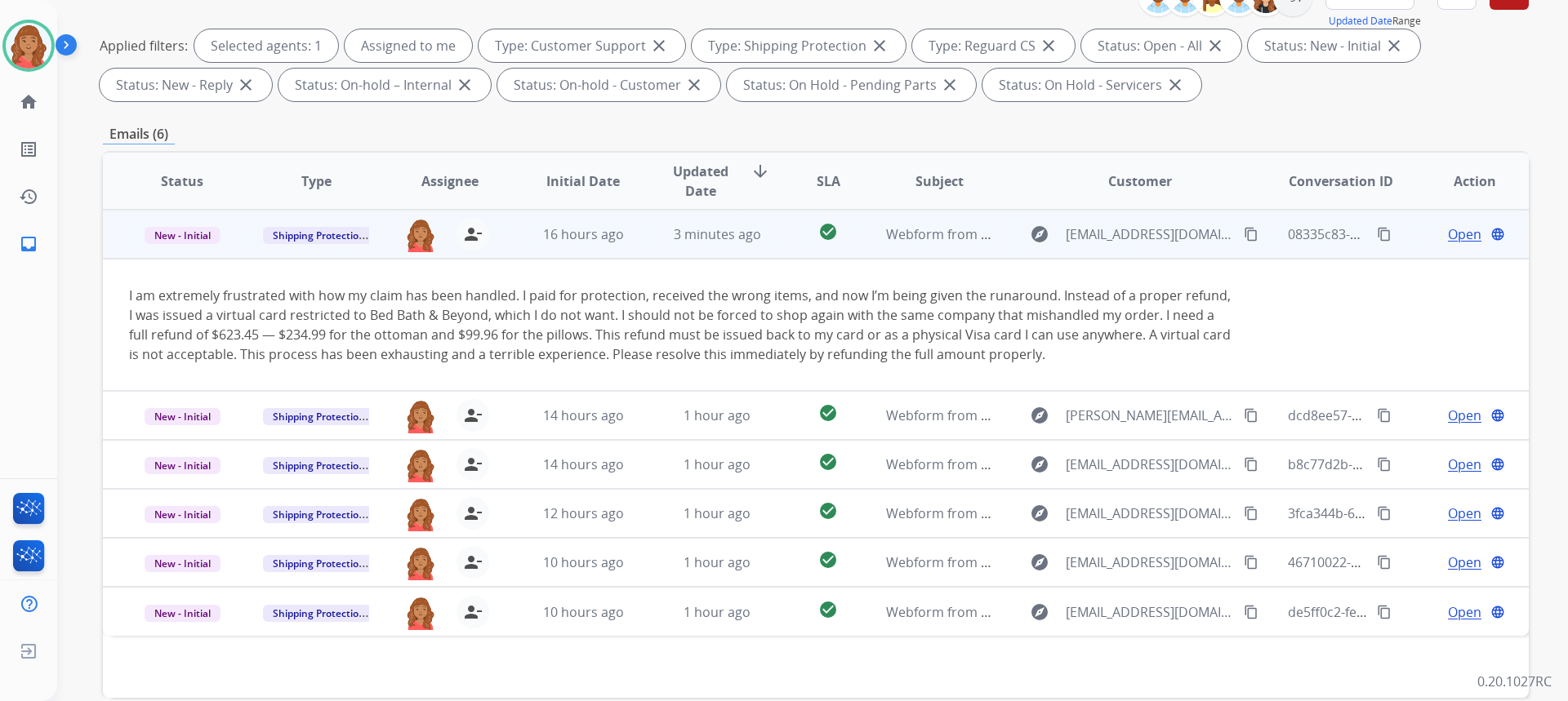
click at [1454, 232] on span "Open" at bounding box center [1464, 234] width 34 height 20
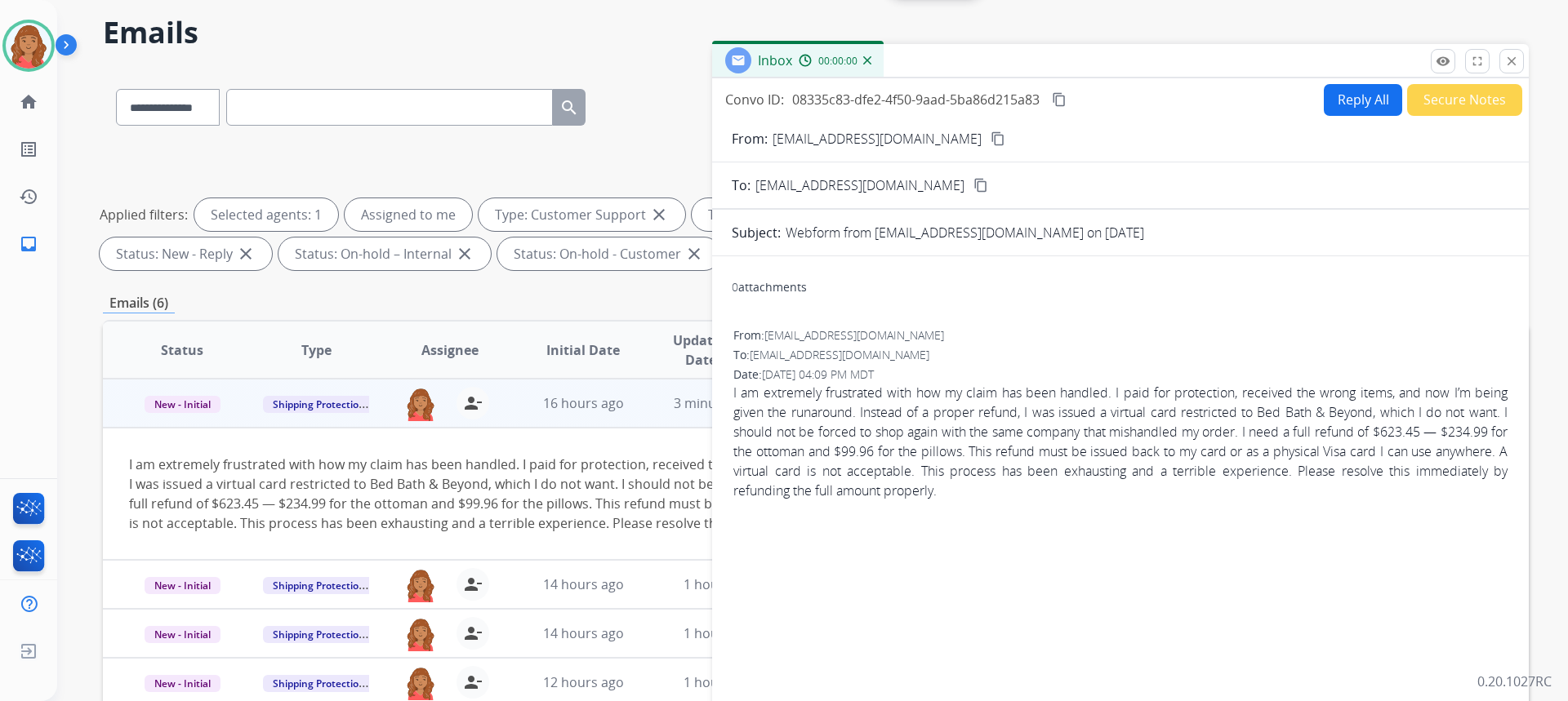
scroll to position [0, 0]
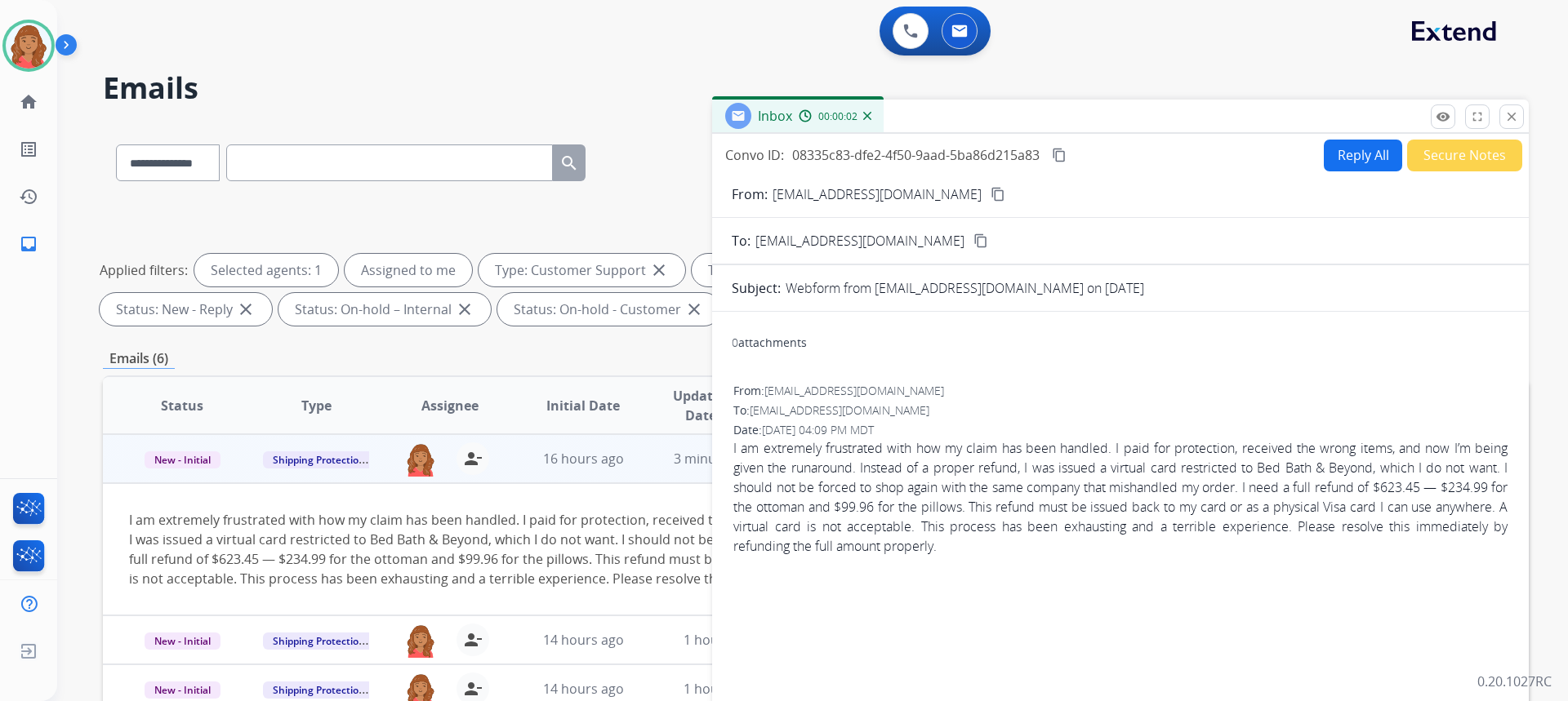
click at [1349, 153] on button "Reply All" at bounding box center [1363, 155] width 79 height 32
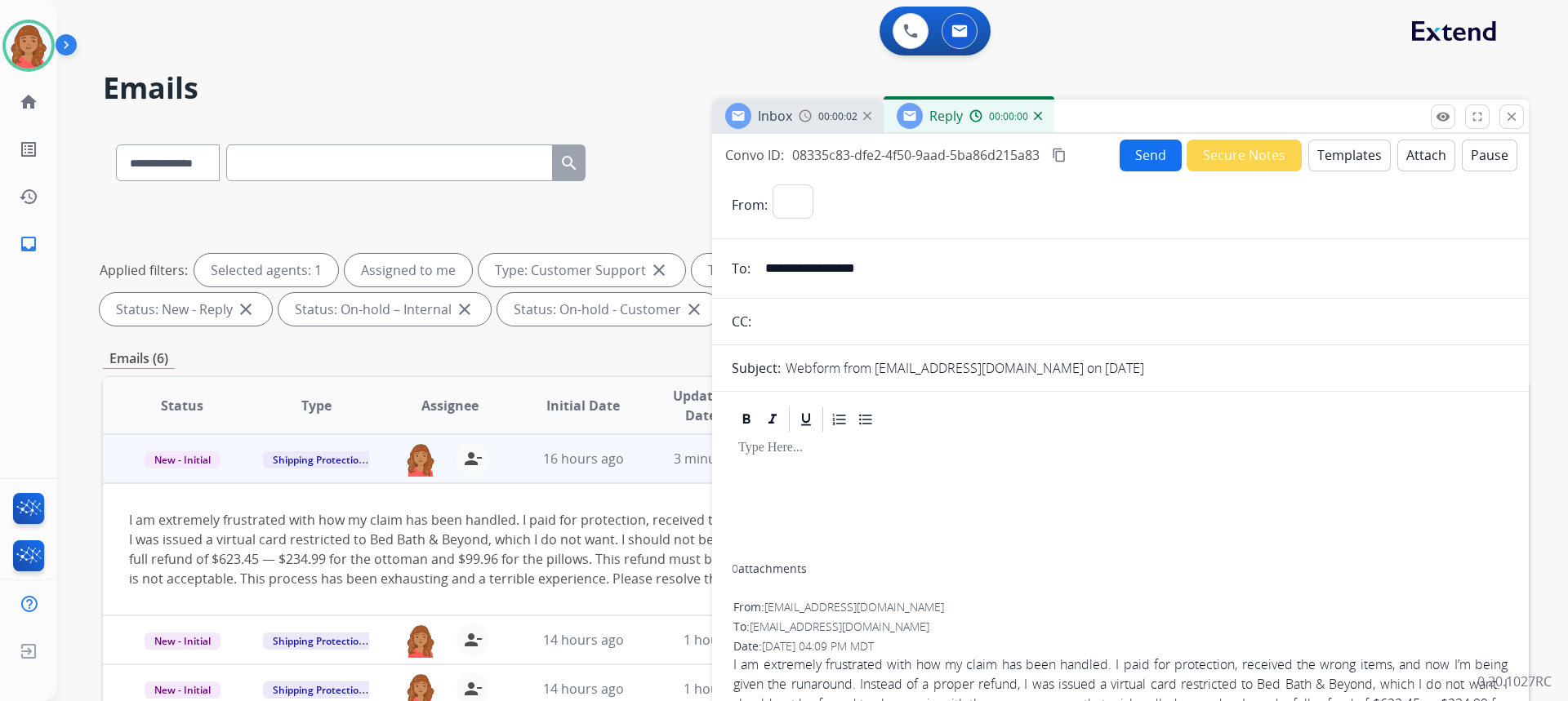
select select "**********"
drag, startPoint x: 880, startPoint y: 276, endPoint x: 758, endPoint y: 281, distance: 122.1
click at [758, 281] on input "**********" at bounding box center [1132, 268] width 754 height 33
click at [1524, 128] on div "Inbox 00:00:13 Reply 00:00:11" at bounding box center [1120, 117] width 817 height 34
click at [1516, 124] on mat-icon "close" at bounding box center [1512, 117] width 15 height 15
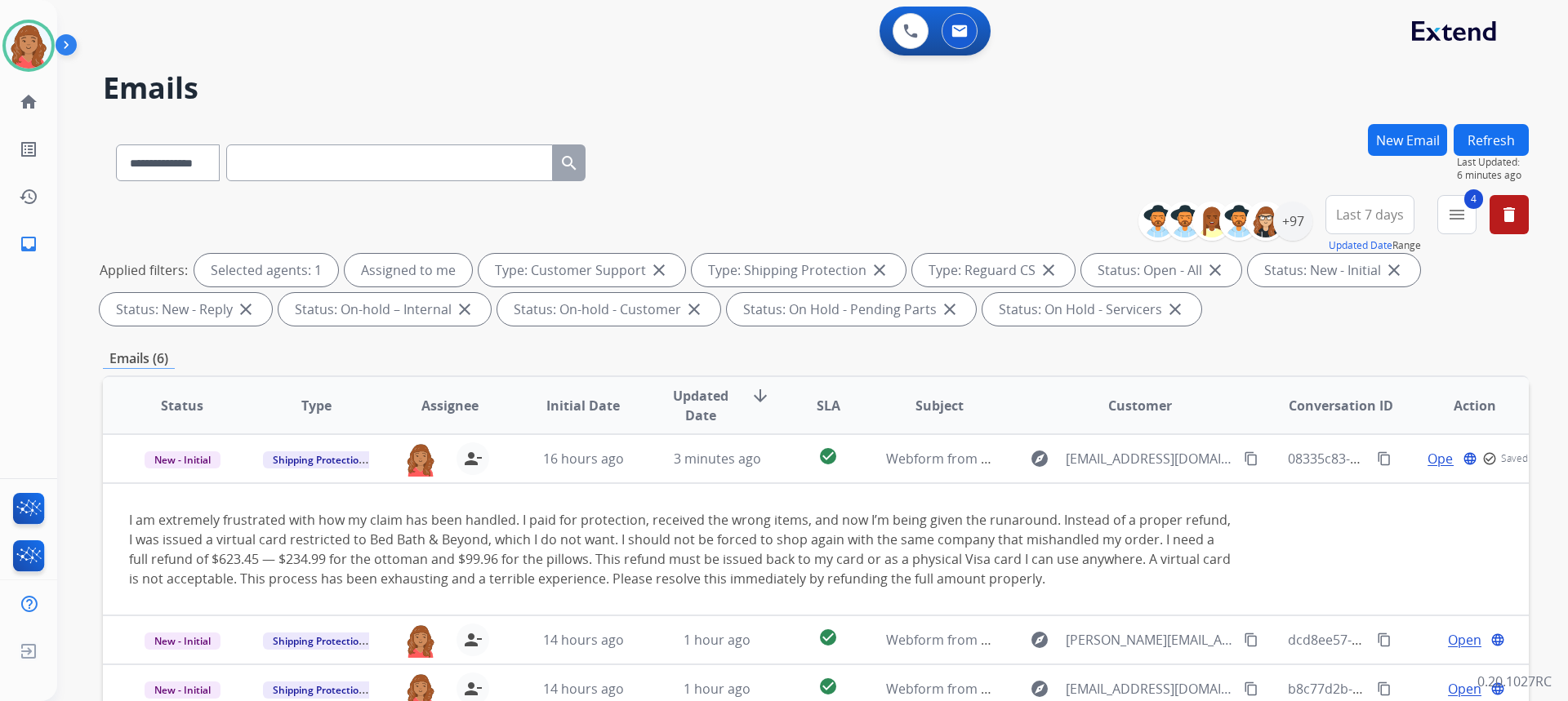
click at [1408, 135] on button "New Email" at bounding box center [1407, 140] width 79 height 32
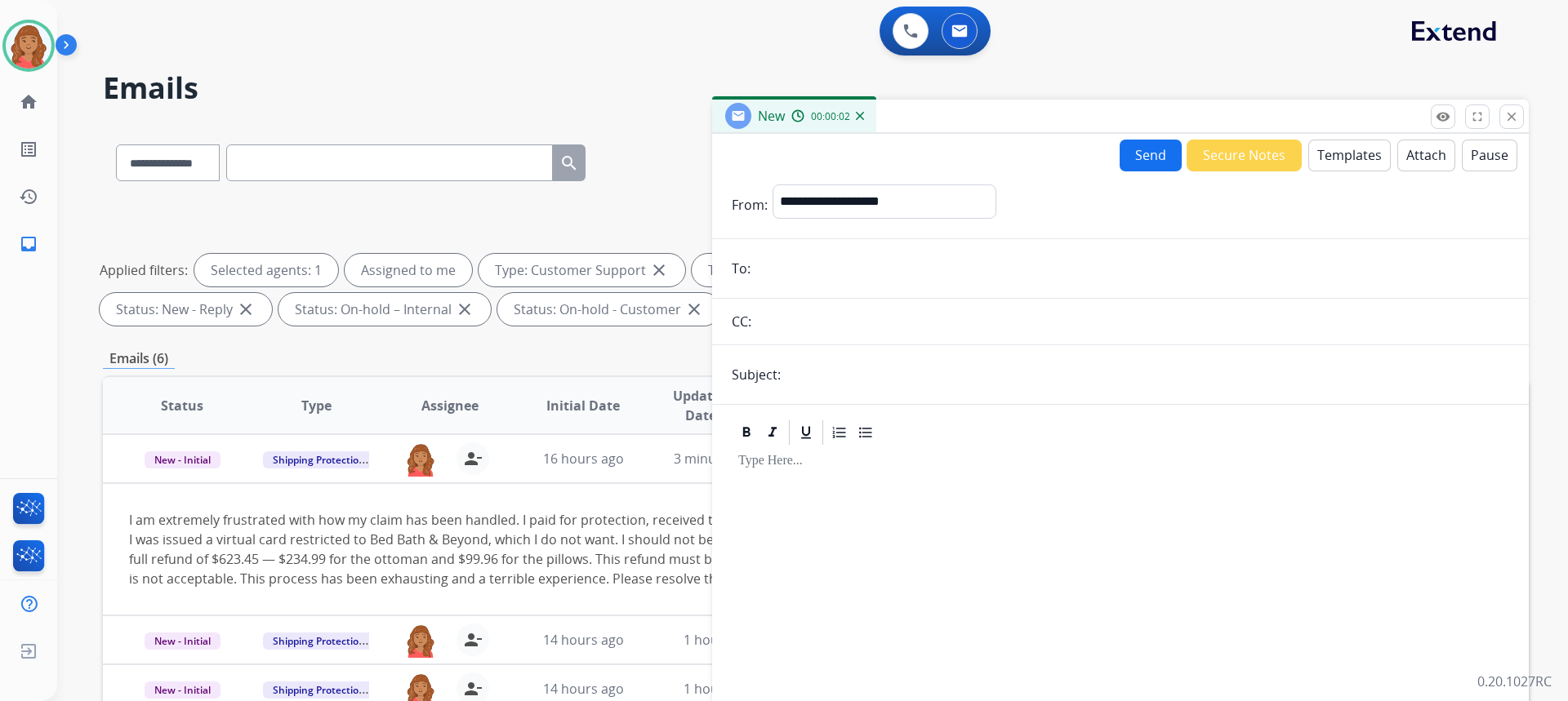
paste input "**********"
type input "**********"
drag, startPoint x: 872, startPoint y: 199, endPoint x: 868, endPoint y: 212, distance: 13.6
click at [872, 199] on select "**********" at bounding box center [883, 201] width 222 height 33
select select "**********"
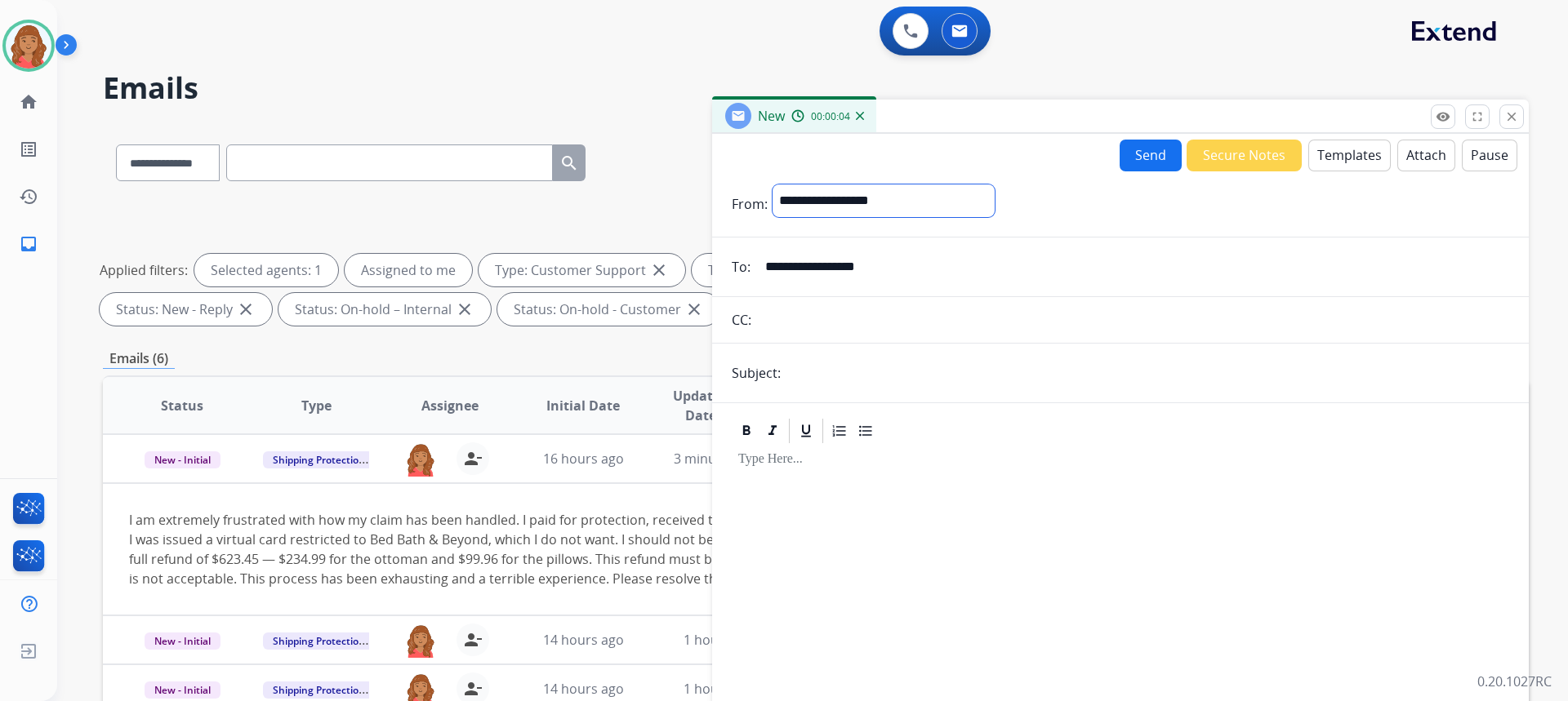
click at [773, 185] on select "**********" at bounding box center [883, 201] width 222 height 33
click at [800, 380] on input "text" at bounding box center [1147, 375] width 723 height 33
type input "**********"
click at [1242, 171] on button "Secure Notes" at bounding box center [1244, 155] width 115 height 32
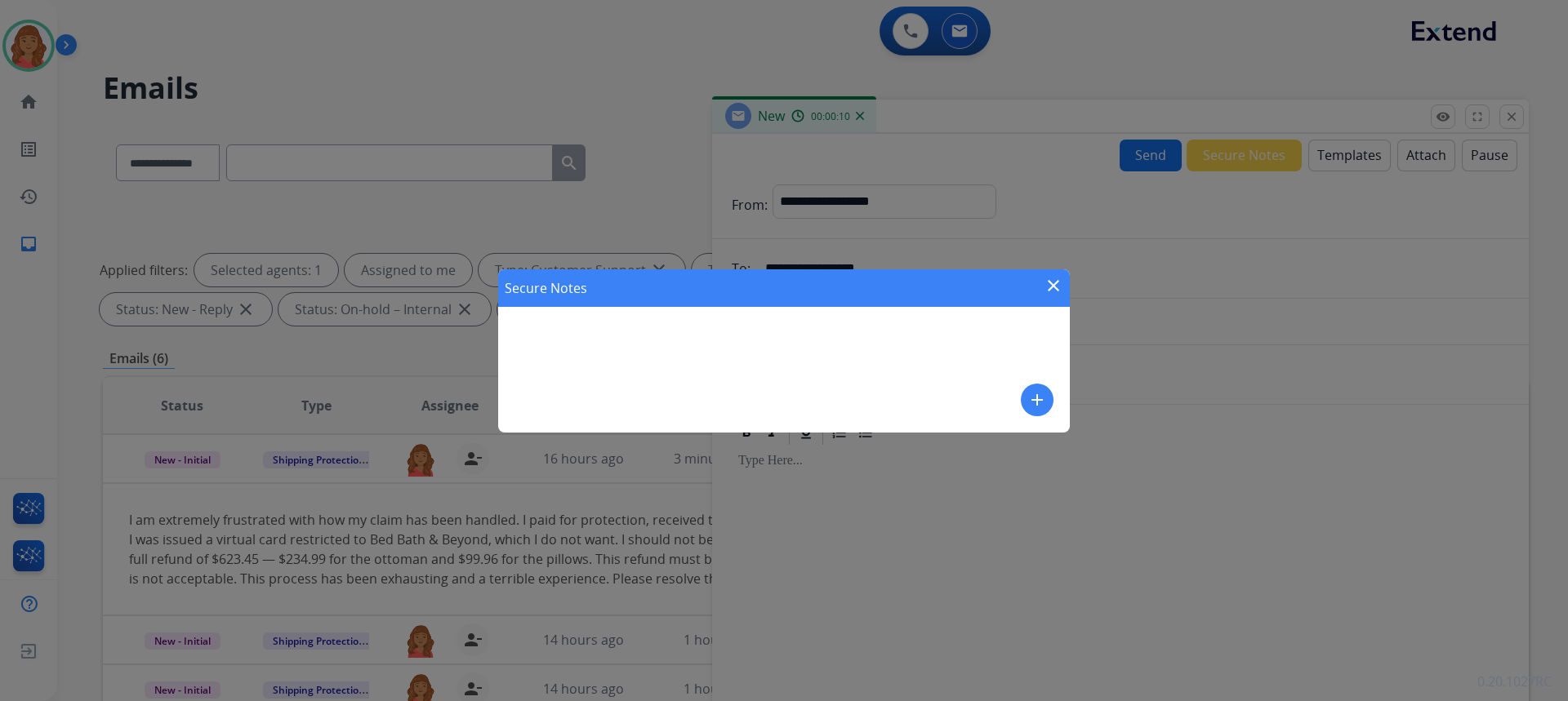
click at [1048, 290] on mat-icon "close" at bounding box center [1053, 285] width 20 height 20
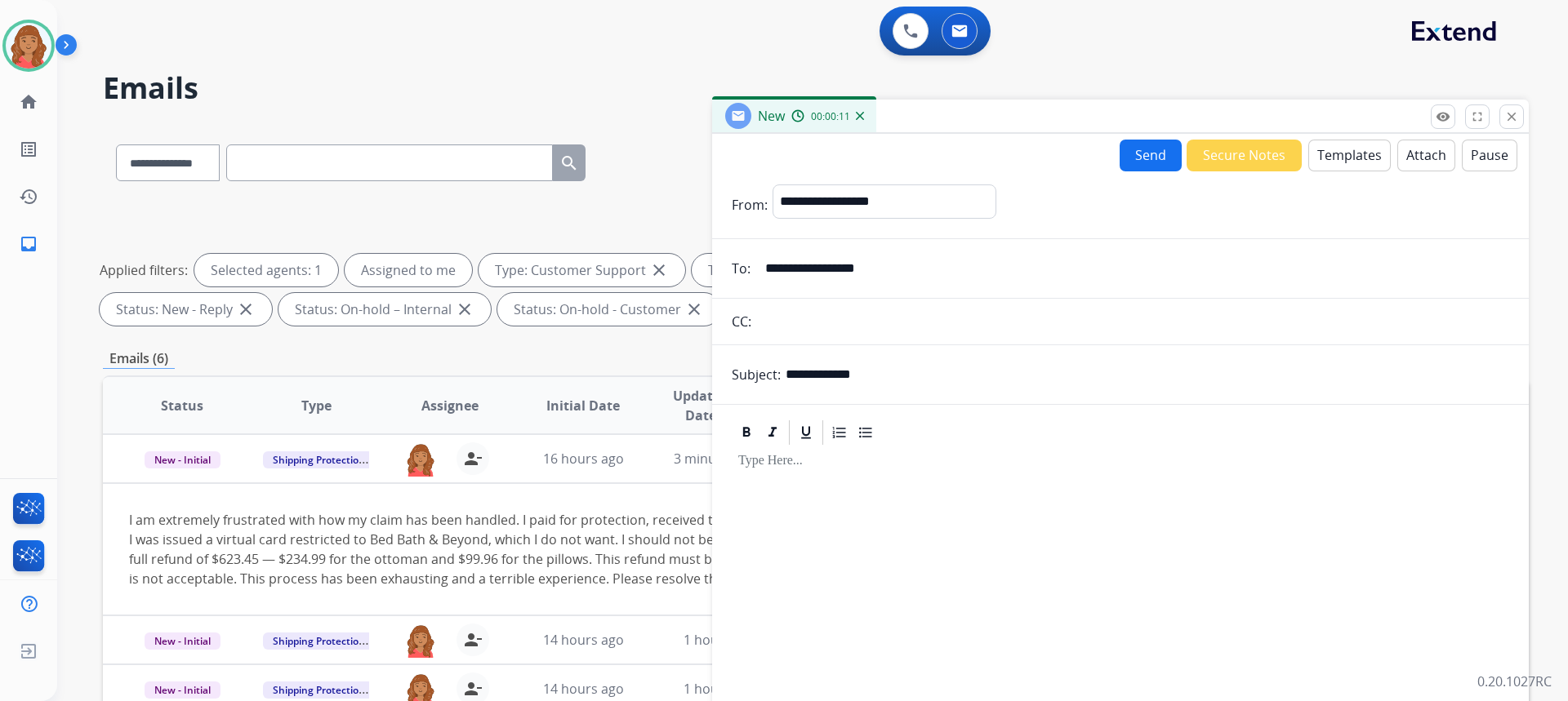
click at [1335, 170] on button "Templates" at bounding box center [1349, 155] width 83 height 32
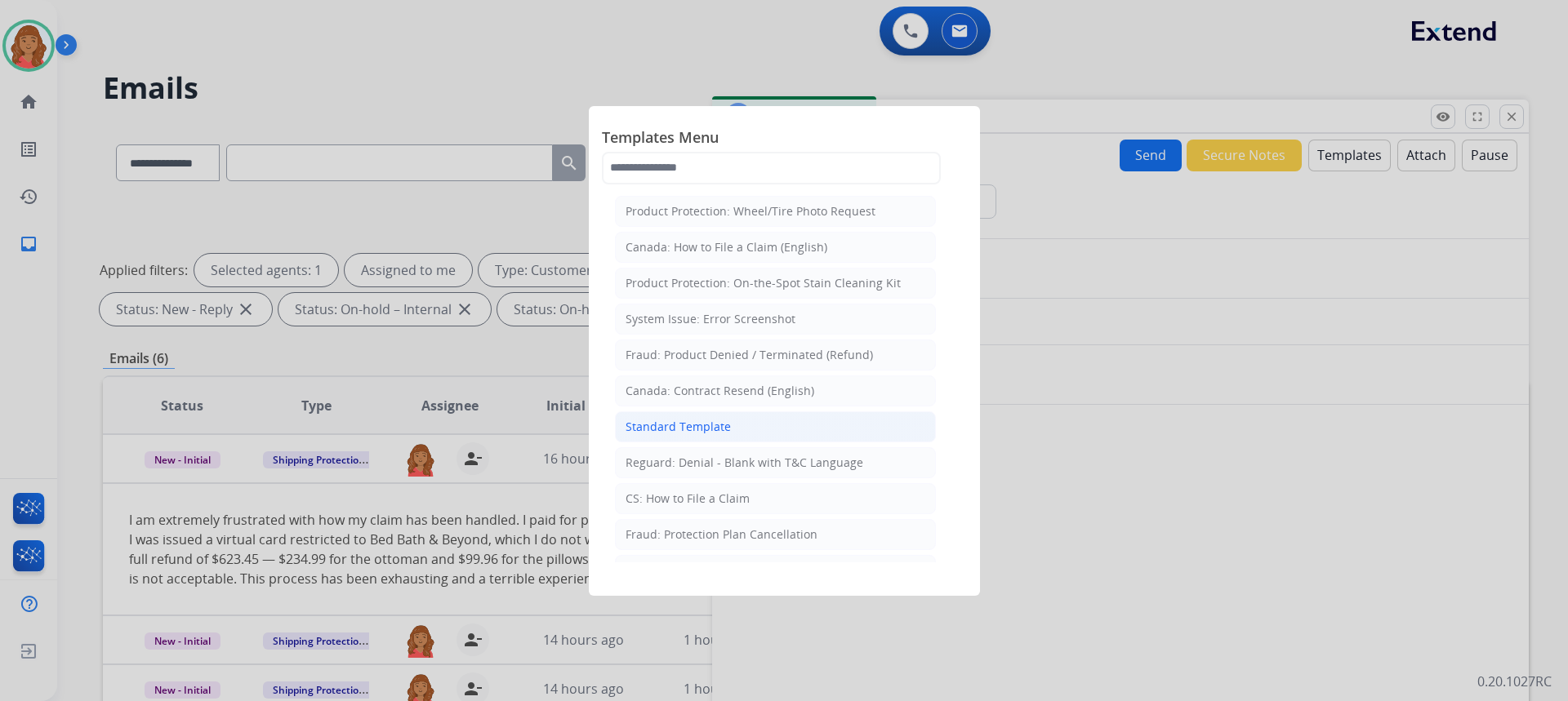
click at [719, 434] on div "Standard Template" at bounding box center [678, 427] width 106 height 16
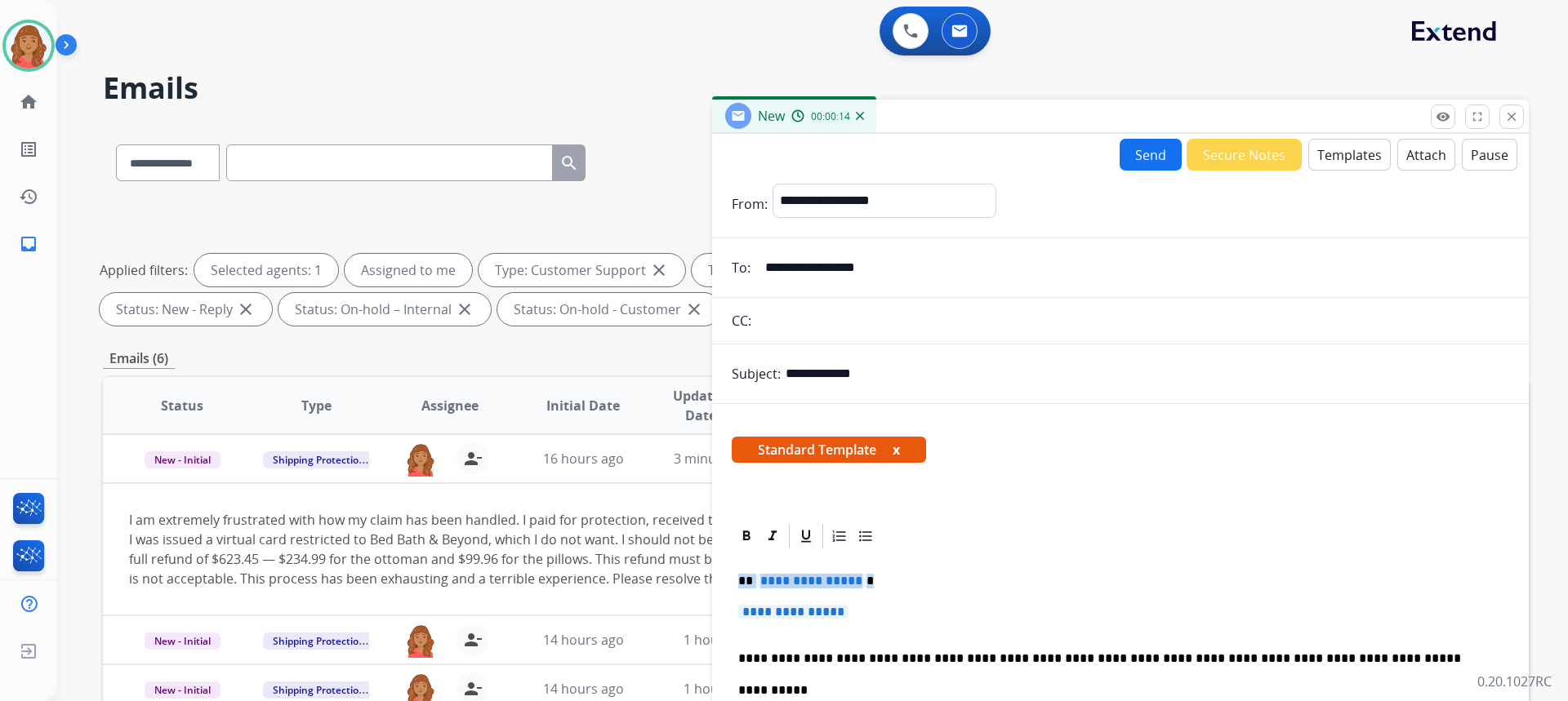
drag, startPoint x: 850, startPoint y: 619, endPoint x: 734, endPoint y: 577, distance: 123.4
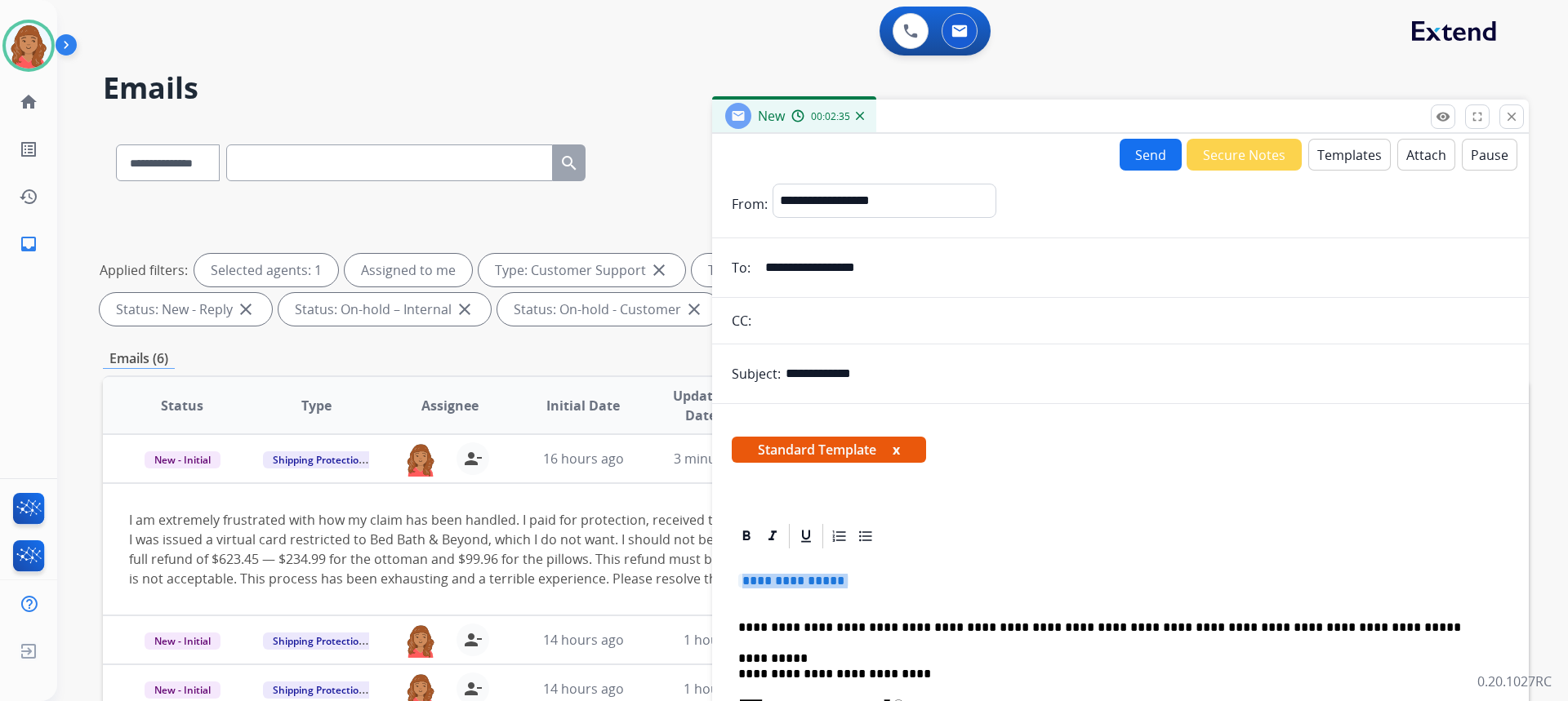
drag, startPoint x: 863, startPoint y: 575, endPoint x: 738, endPoint y: 589, distance: 125.8
click at [738, 589] on p "**********" at bounding box center [1120, 589] width 764 height 30
drag, startPoint x: 877, startPoint y: 583, endPoint x: 750, endPoint y: 588, distance: 127.1
click at [750, 589] on p "**********" at bounding box center [1120, 589] width 764 height 30
click at [745, 581] on span "**********" at bounding box center [793, 581] width 110 height 14
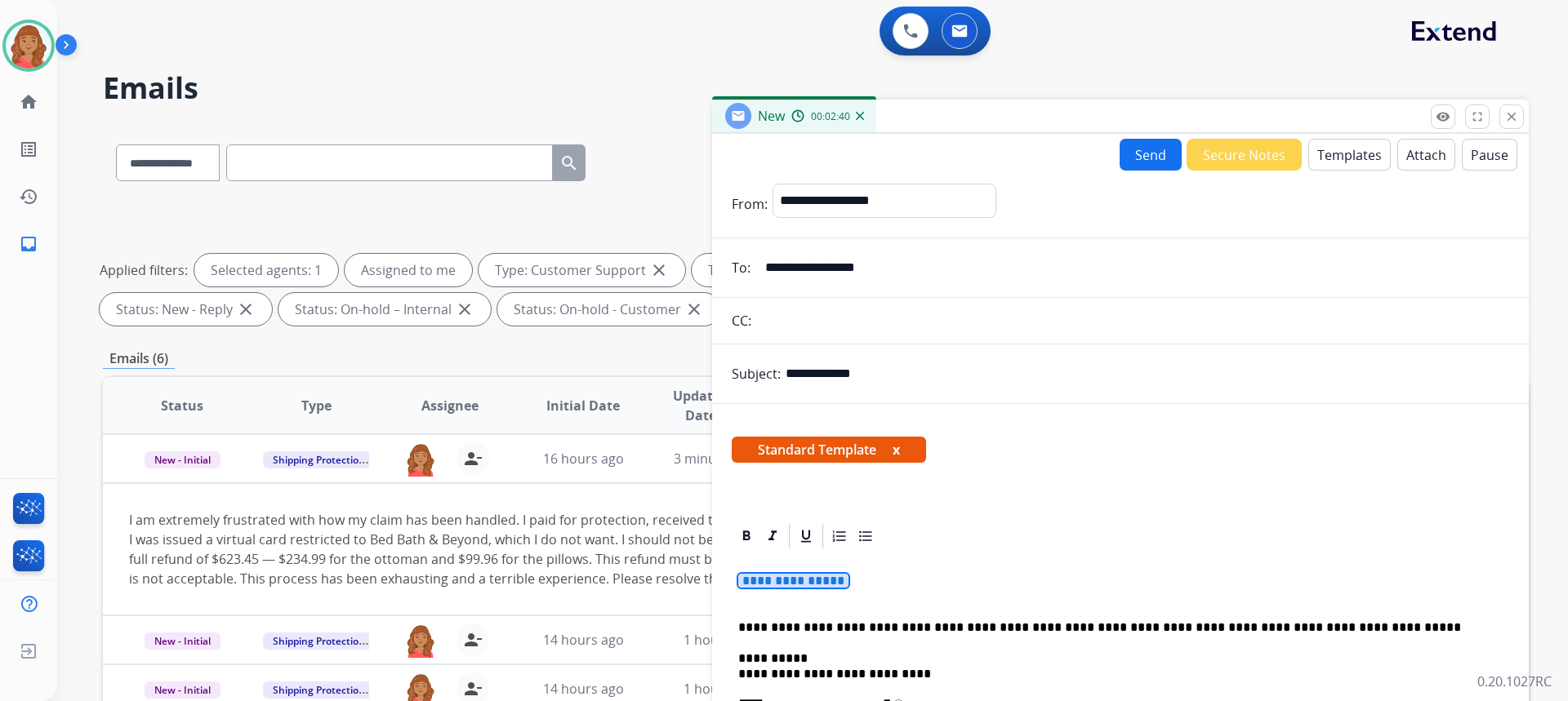
drag, startPoint x: 759, startPoint y: 578, endPoint x: 889, endPoint y: 586, distance: 130.2
click at [890, 586] on p "**********" at bounding box center [1120, 589] width 764 height 30
drag, startPoint x: 867, startPoint y: 579, endPoint x: 809, endPoint y: 582, distance: 58.1
click at [741, 579] on p "**********" at bounding box center [1120, 589] width 764 height 30
drag, startPoint x: 803, startPoint y: 577, endPoint x: 772, endPoint y: 573, distance: 31.3
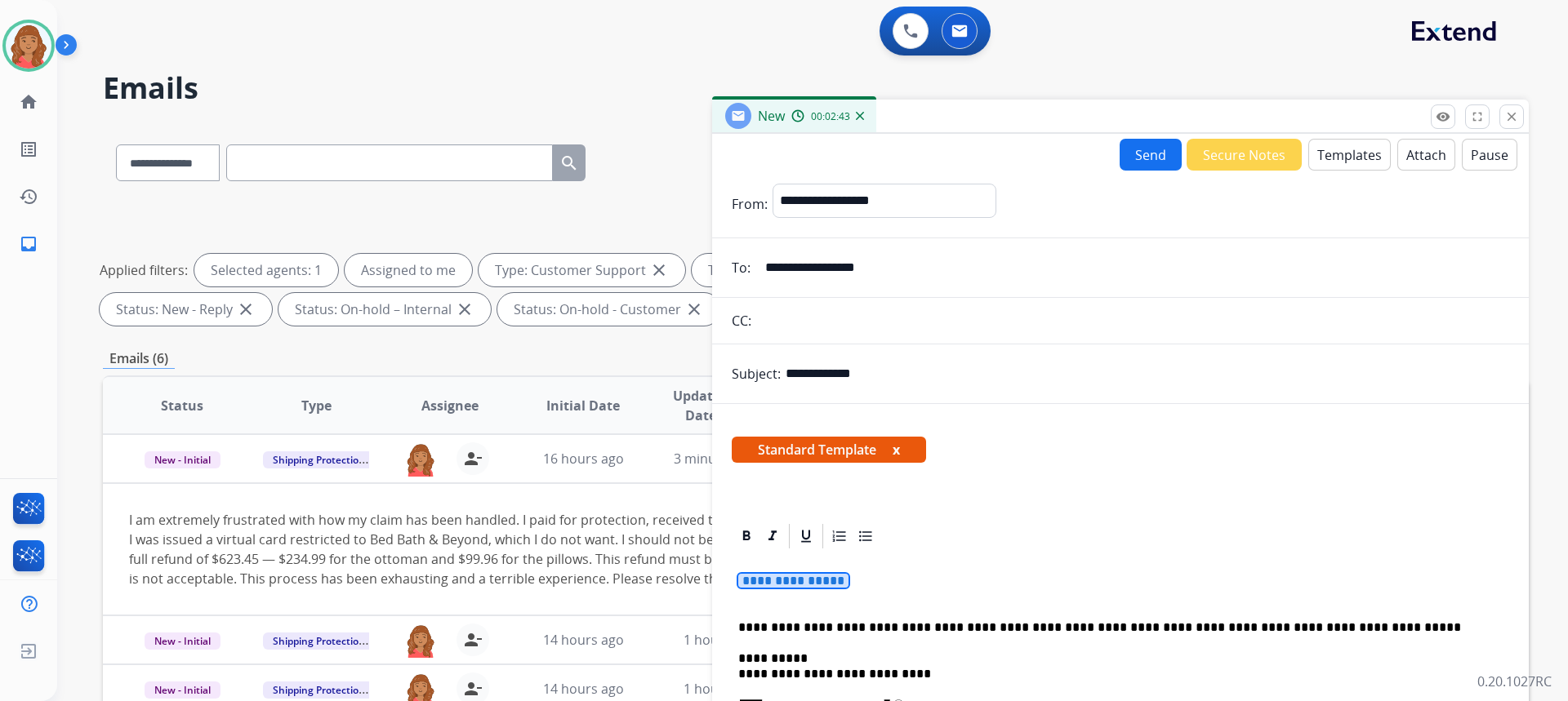
click at [772, 574] on span "**********" at bounding box center [793, 581] width 110 height 14
click at [759, 580] on span "**********" at bounding box center [793, 581] width 110 height 14
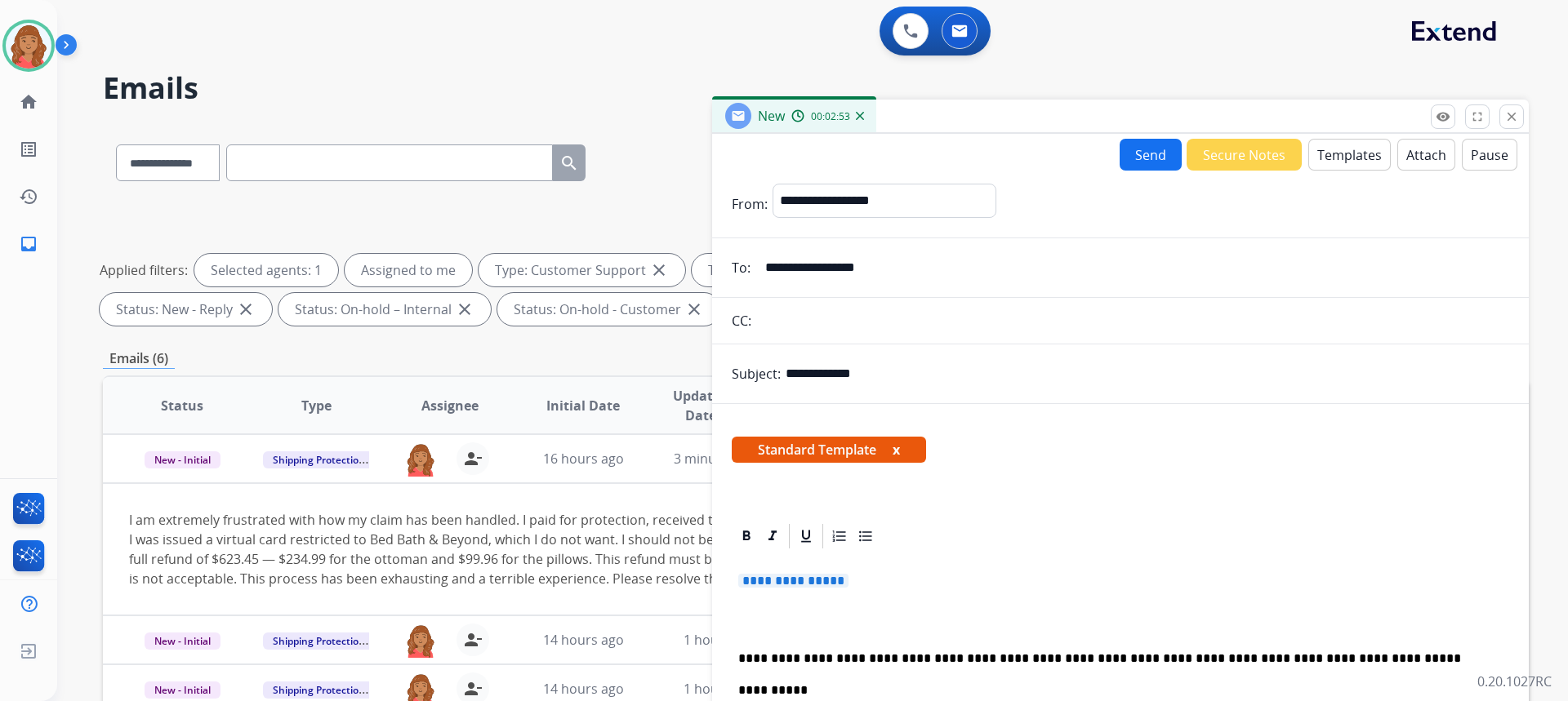
drag, startPoint x: 831, startPoint y: 574, endPoint x: 852, endPoint y: 599, distance: 32.6
click at [852, 599] on p "**********" at bounding box center [1120, 589] width 764 height 30
click at [865, 591] on p "**********" at bounding box center [1120, 589] width 764 height 30
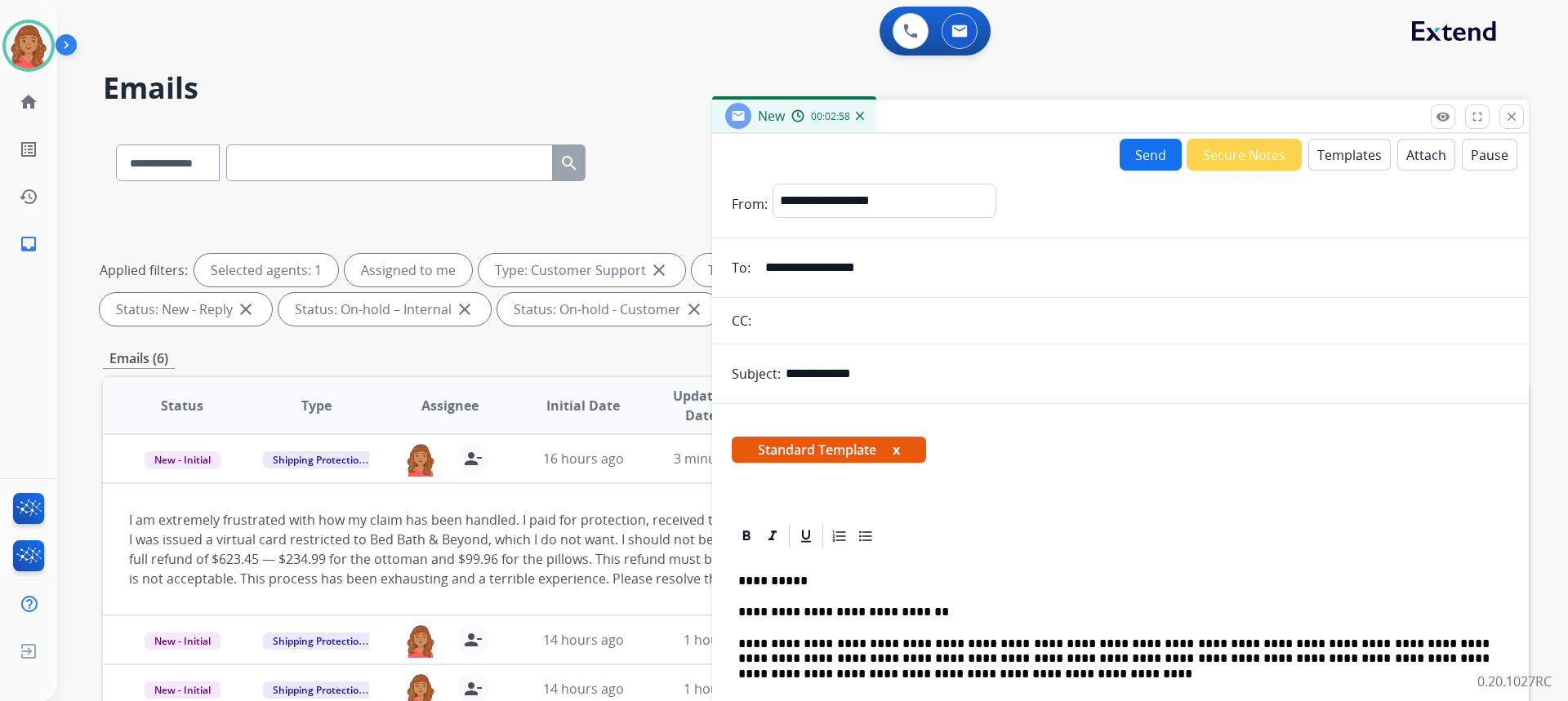
click at [1120, 151] on button "Send" at bounding box center [1151, 155] width 62 height 32
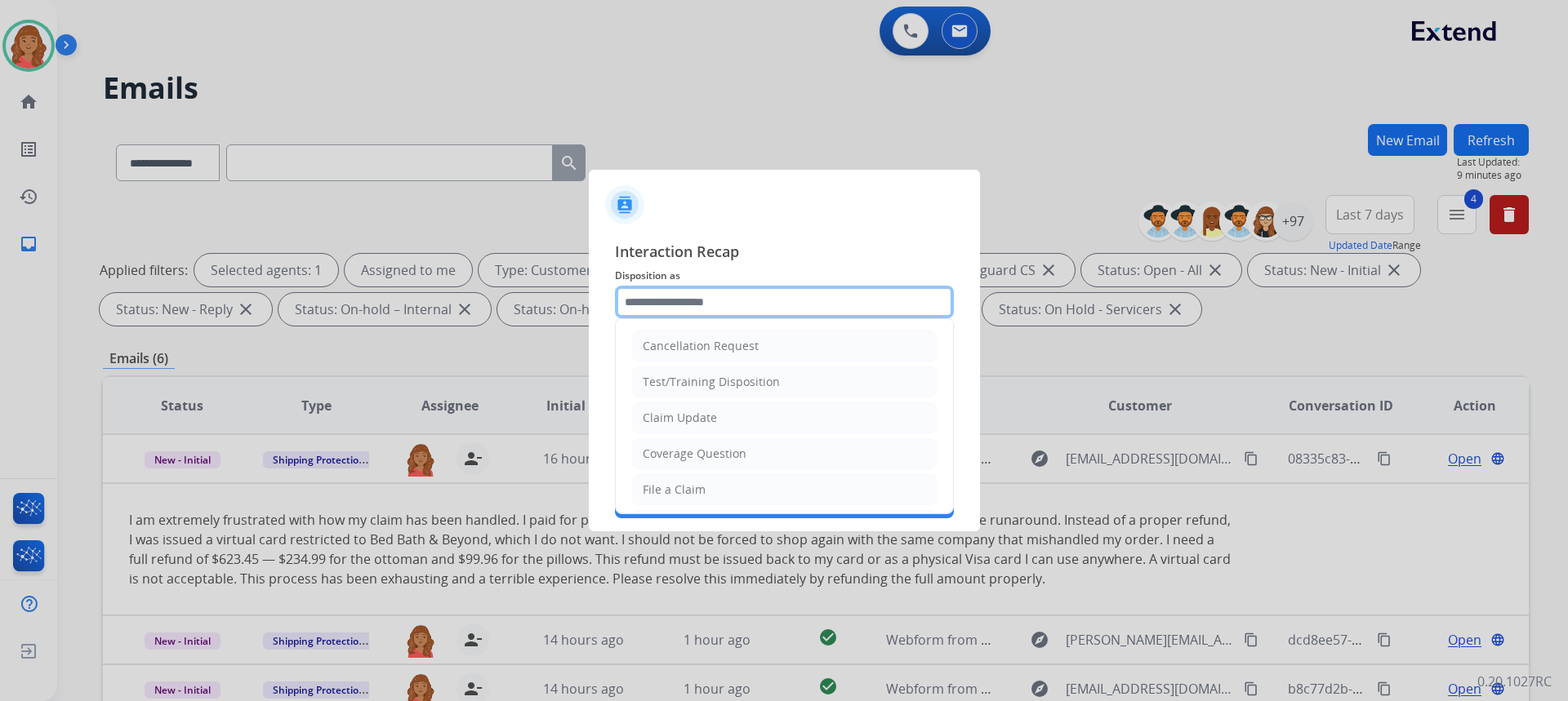
click at [737, 299] on input "text" at bounding box center [784, 302] width 339 height 33
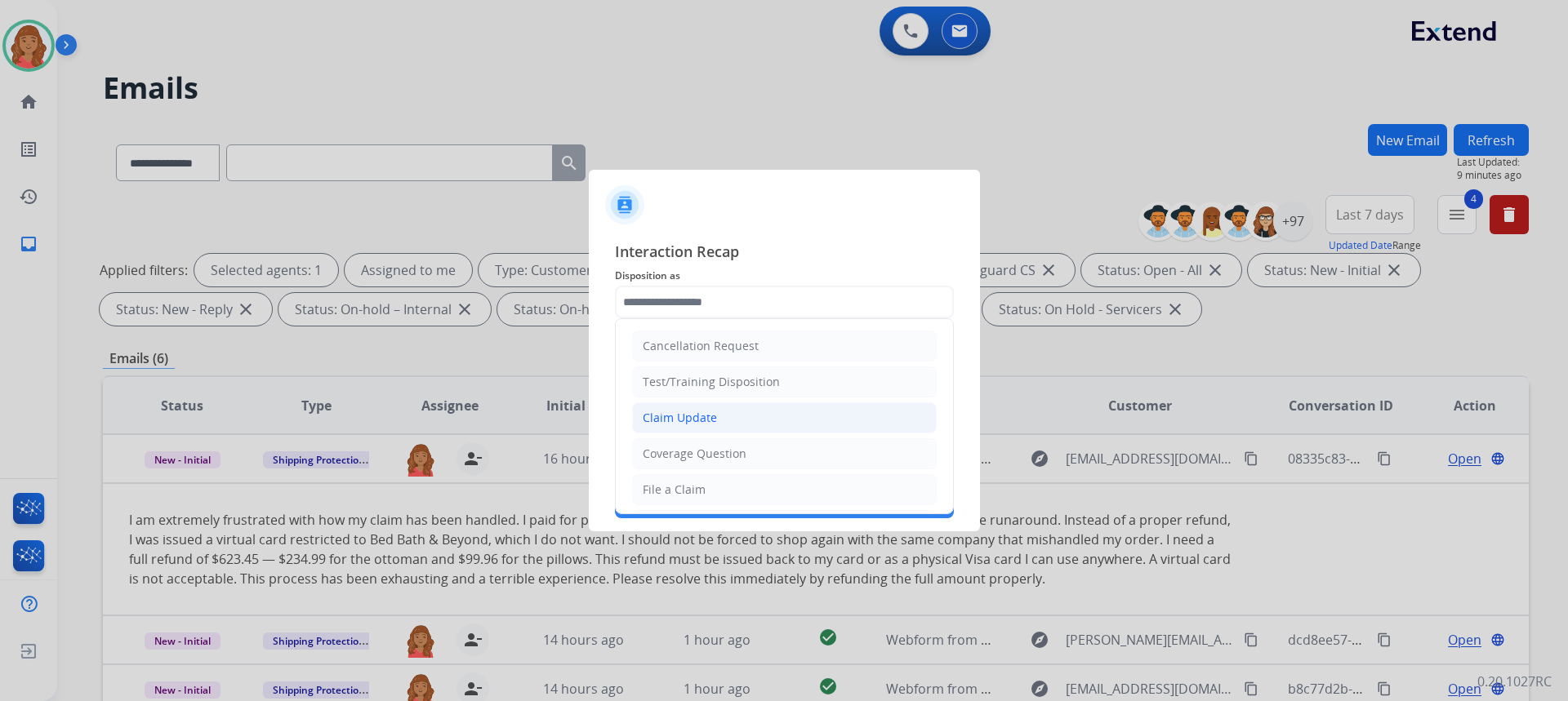
click at [696, 425] on div "Claim Update" at bounding box center [679, 418] width 74 height 16
type input "**********"
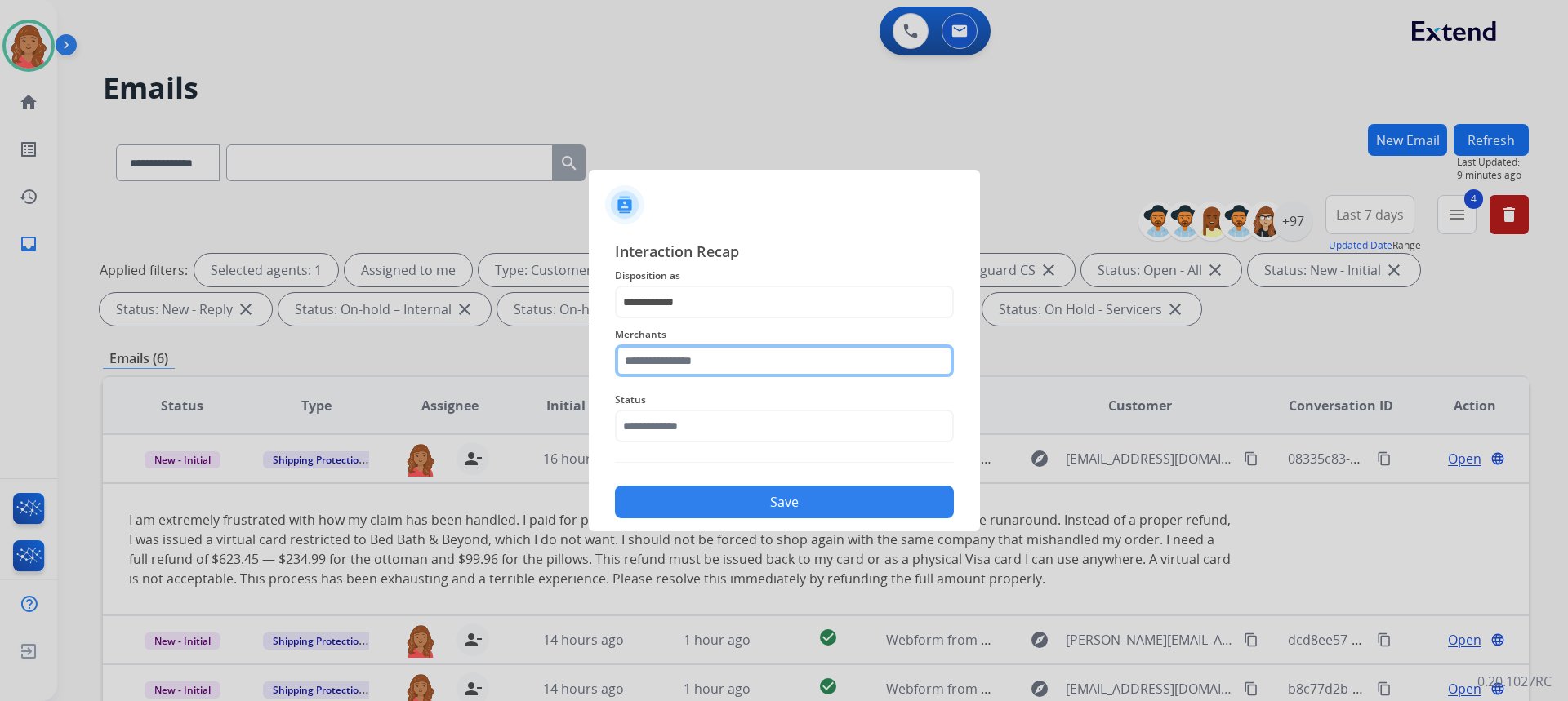
click at [696, 359] on input "text" at bounding box center [784, 361] width 339 height 33
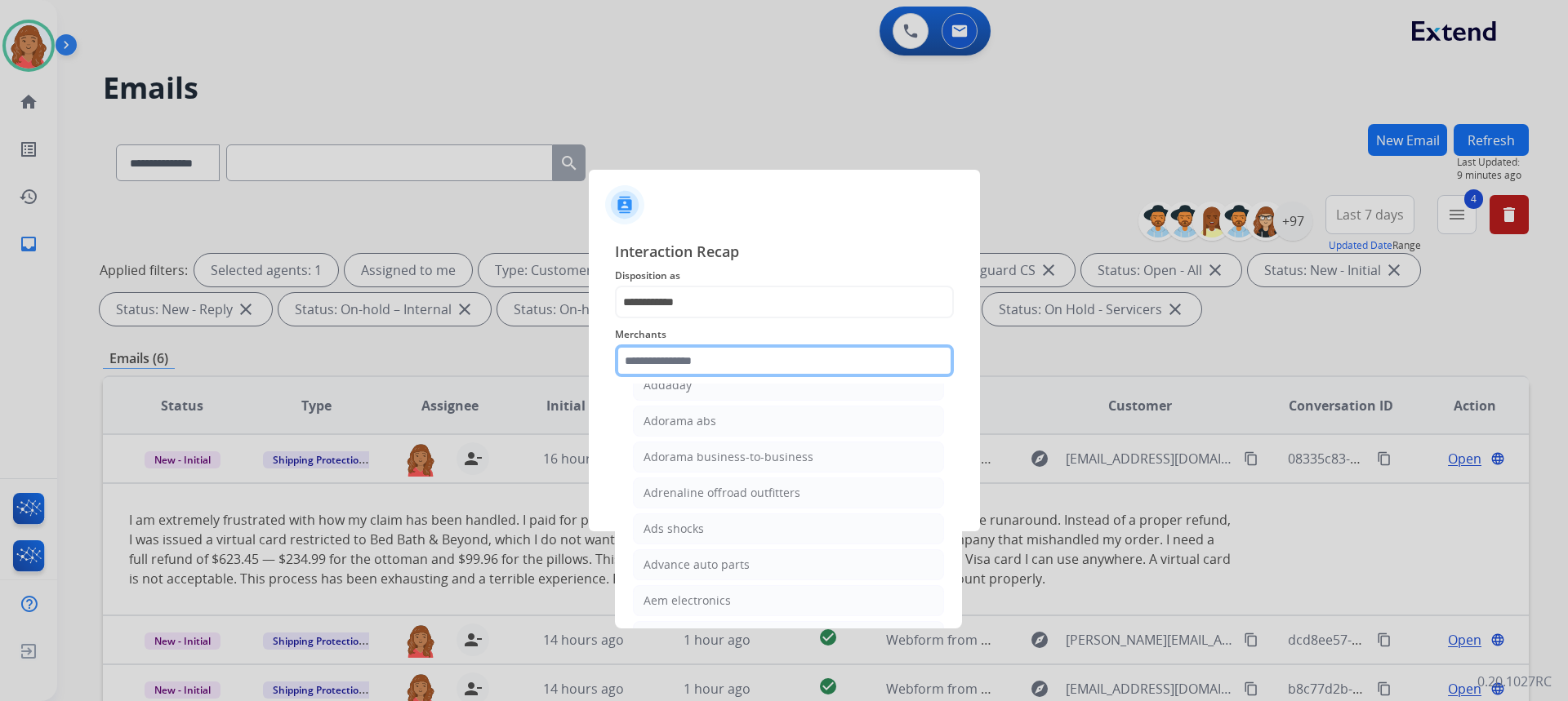
scroll to position [245, 0]
click at [667, 366] on input "text" at bounding box center [784, 361] width 339 height 33
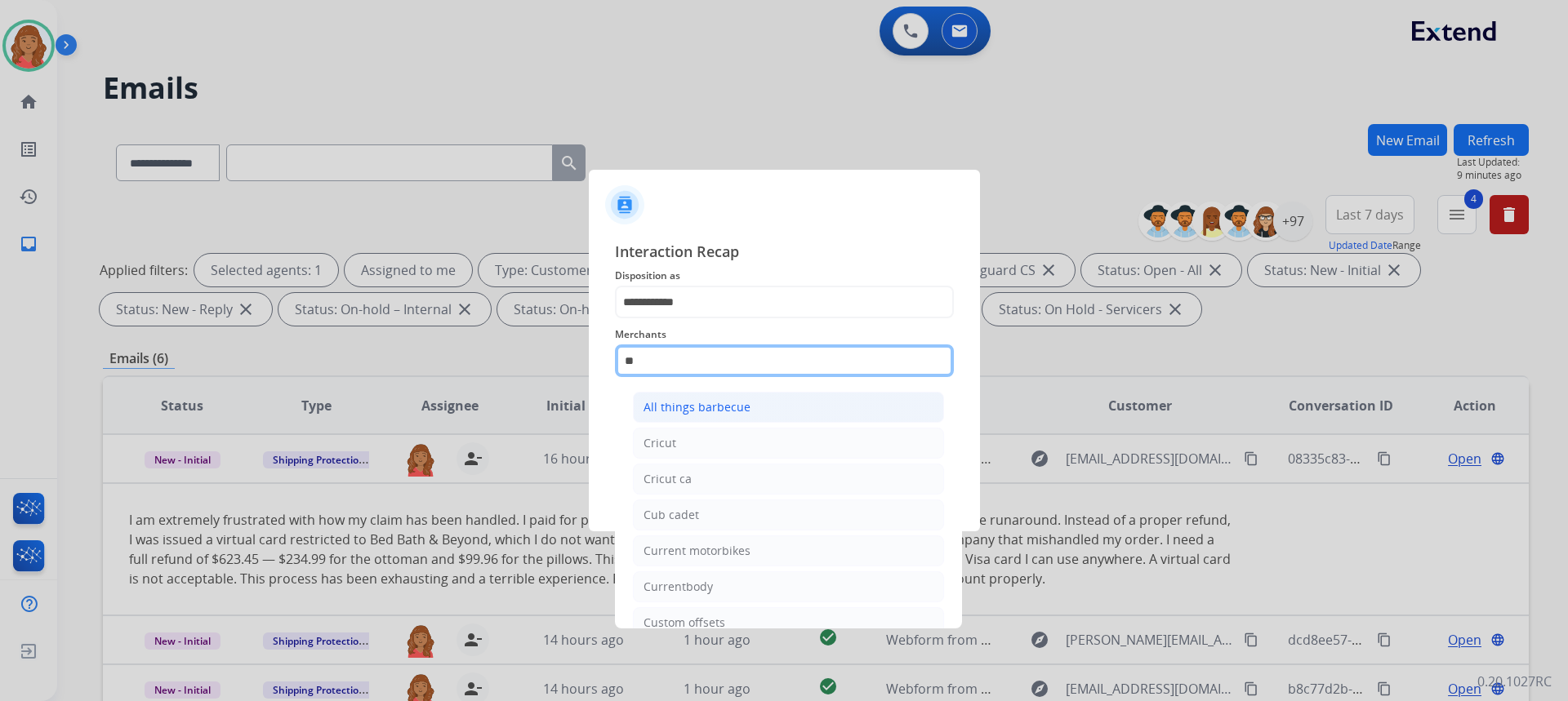
type input "*"
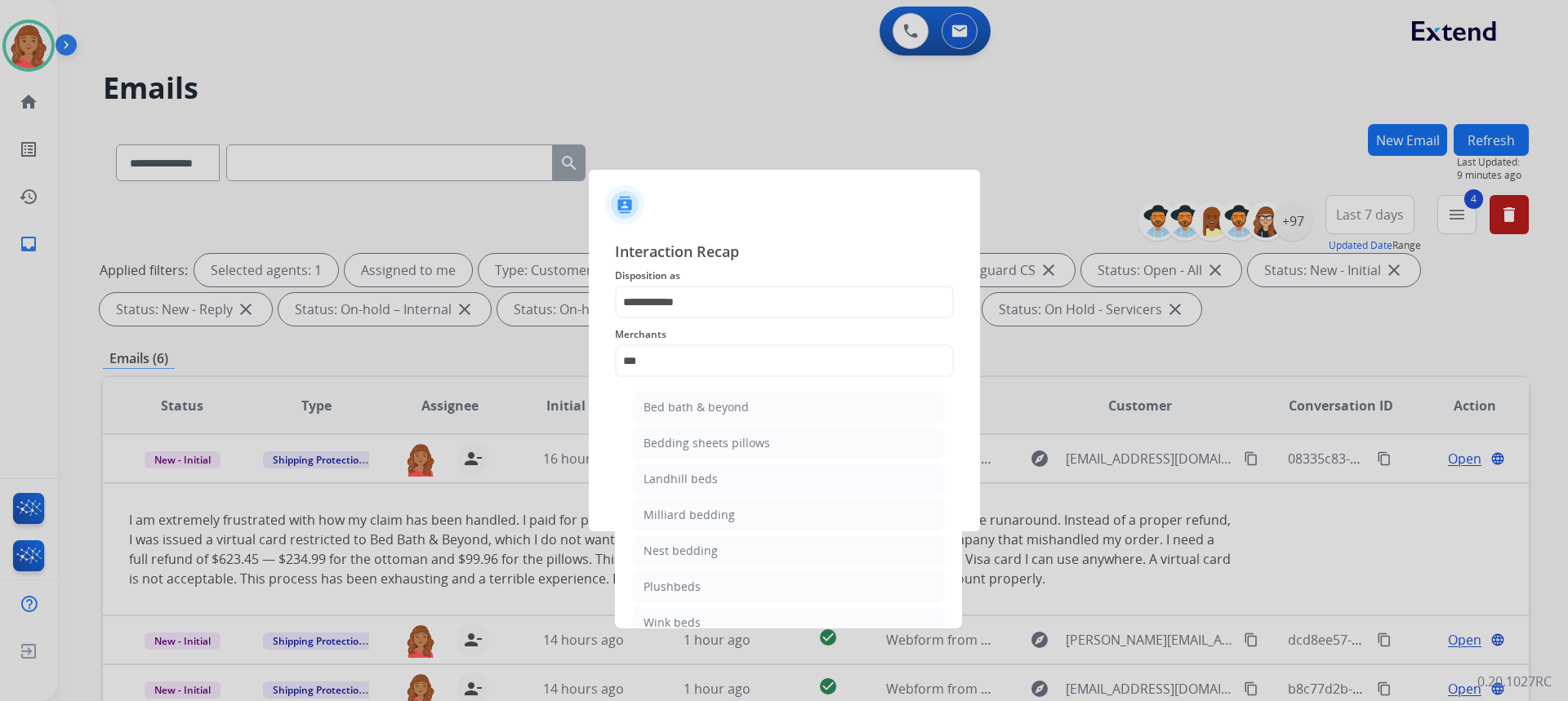
click at [673, 409] on div "Bed bath & beyond" at bounding box center [696, 407] width 106 height 16
type input "**********"
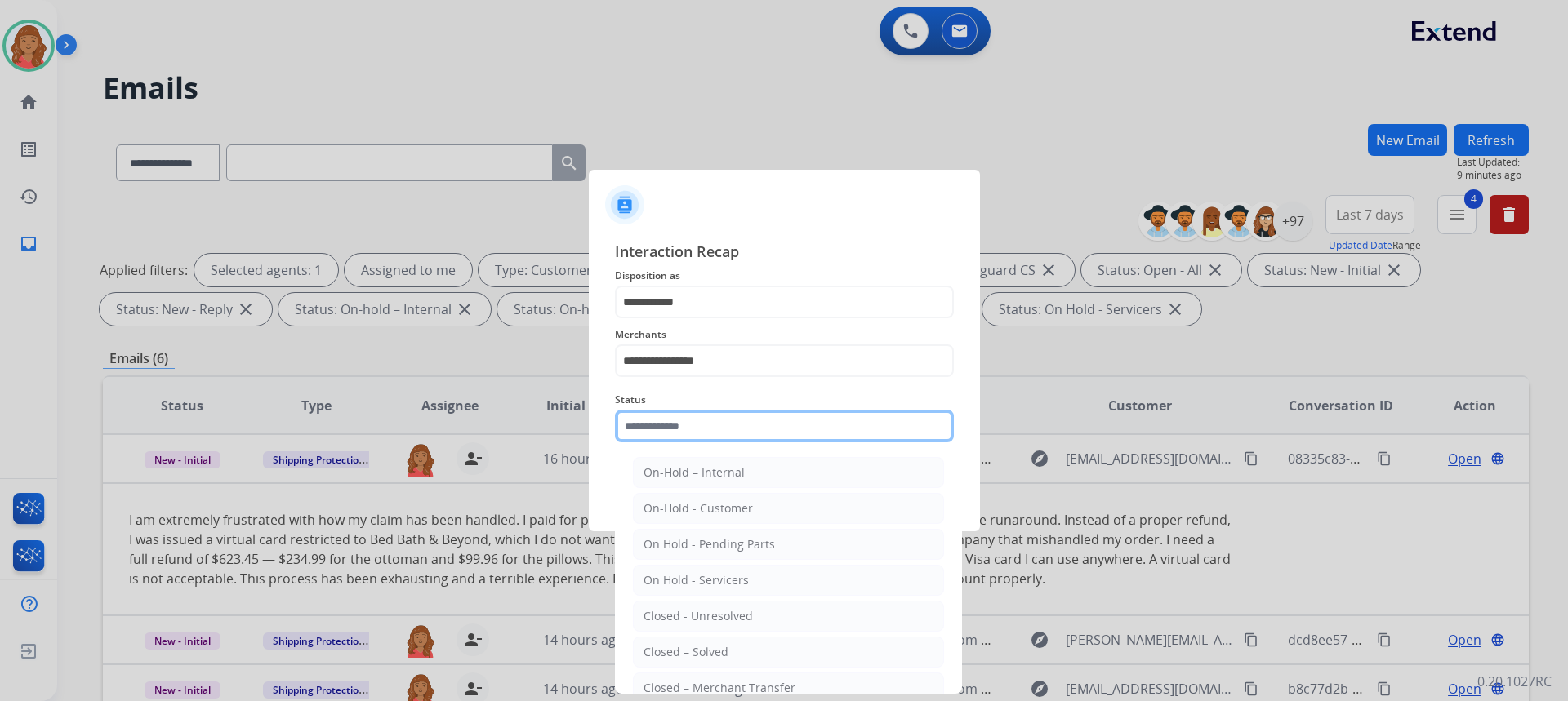
drag, startPoint x: 672, startPoint y: 420, endPoint x: 676, endPoint y: 439, distance: 19.4
click at [674, 425] on input "text" at bounding box center [784, 426] width 339 height 33
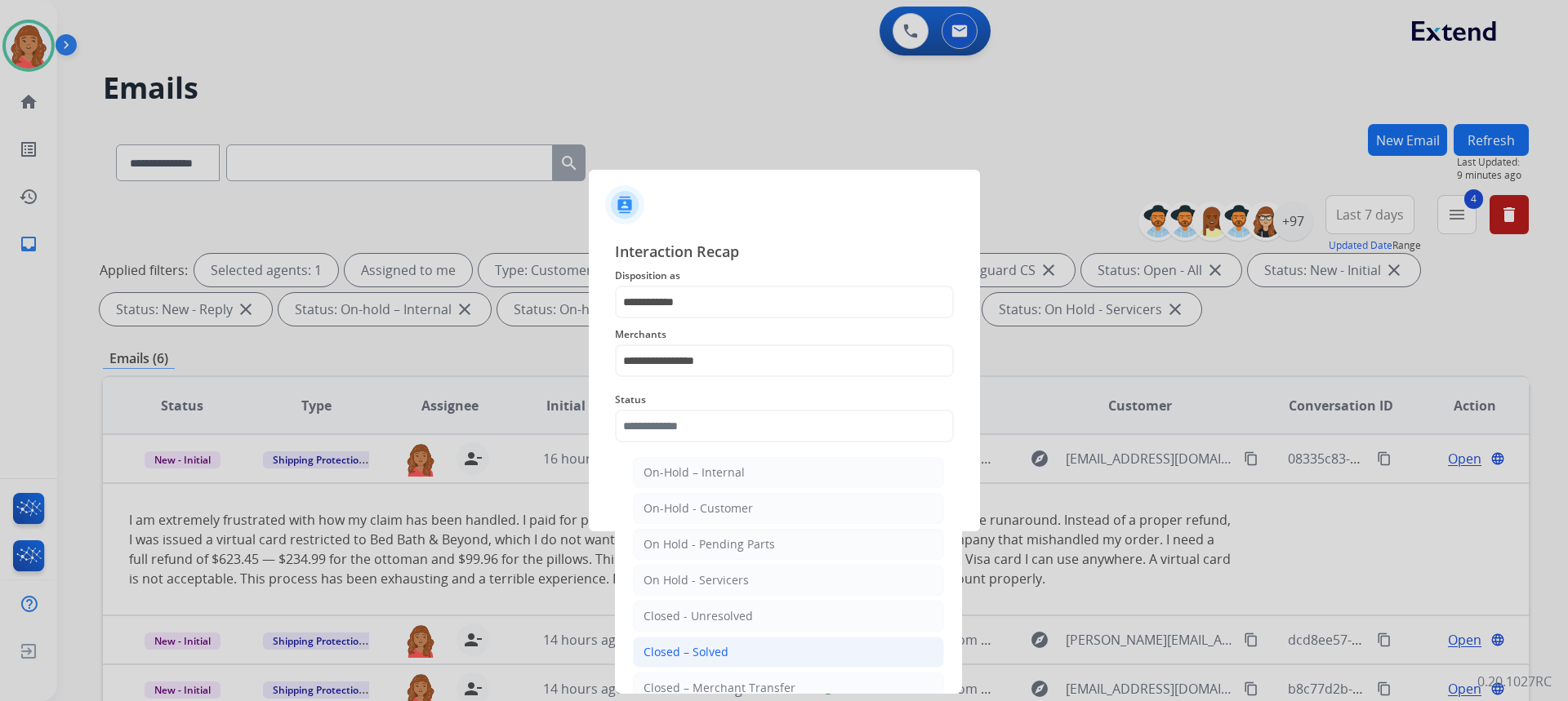
click at [702, 653] on div "Closed – Solved" at bounding box center [686, 652] width 85 height 16
type input "**********"
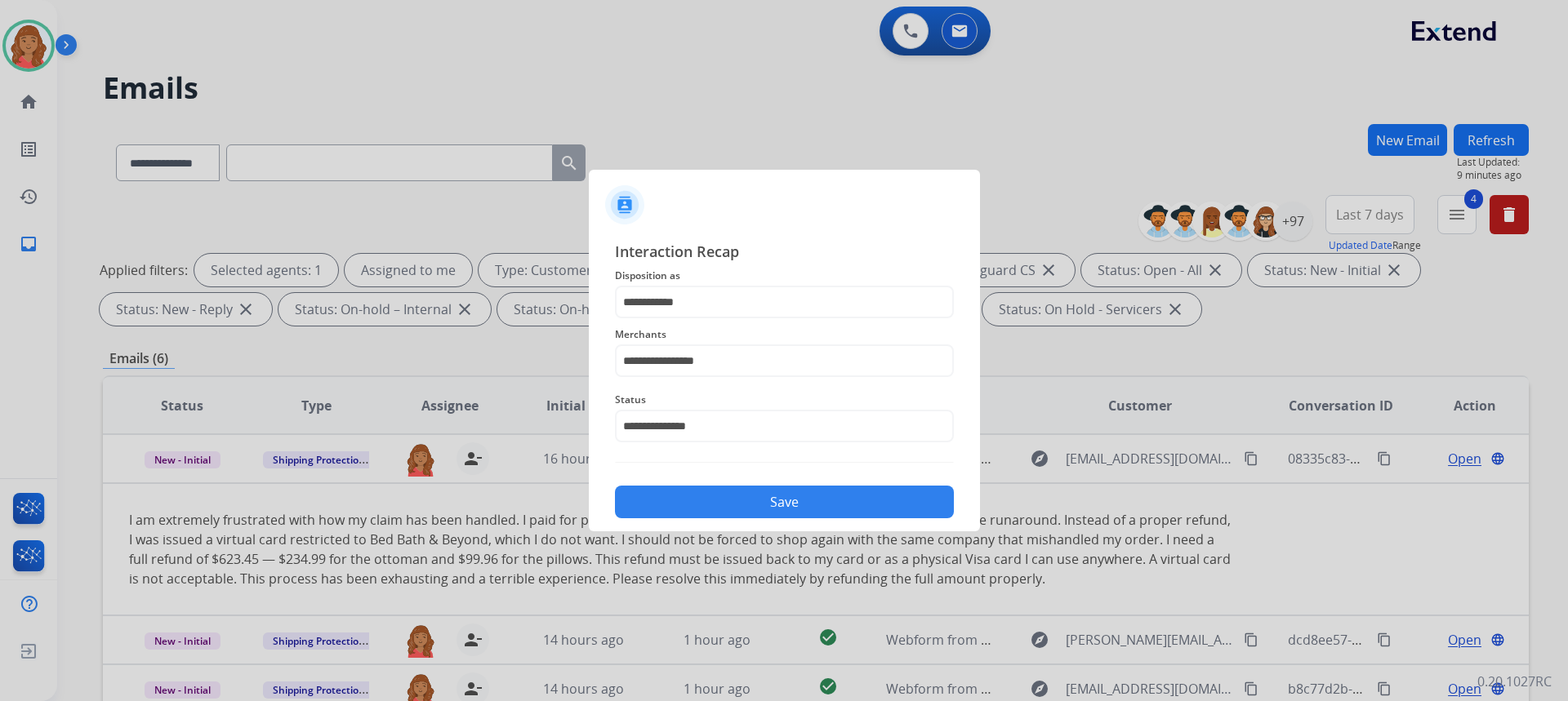
click at [740, 533] on div at bounding box center [784, 350] width 1568 height 701
click at [735, 515] on button "Save" at bounding box center [784, 502] width 339 height 33
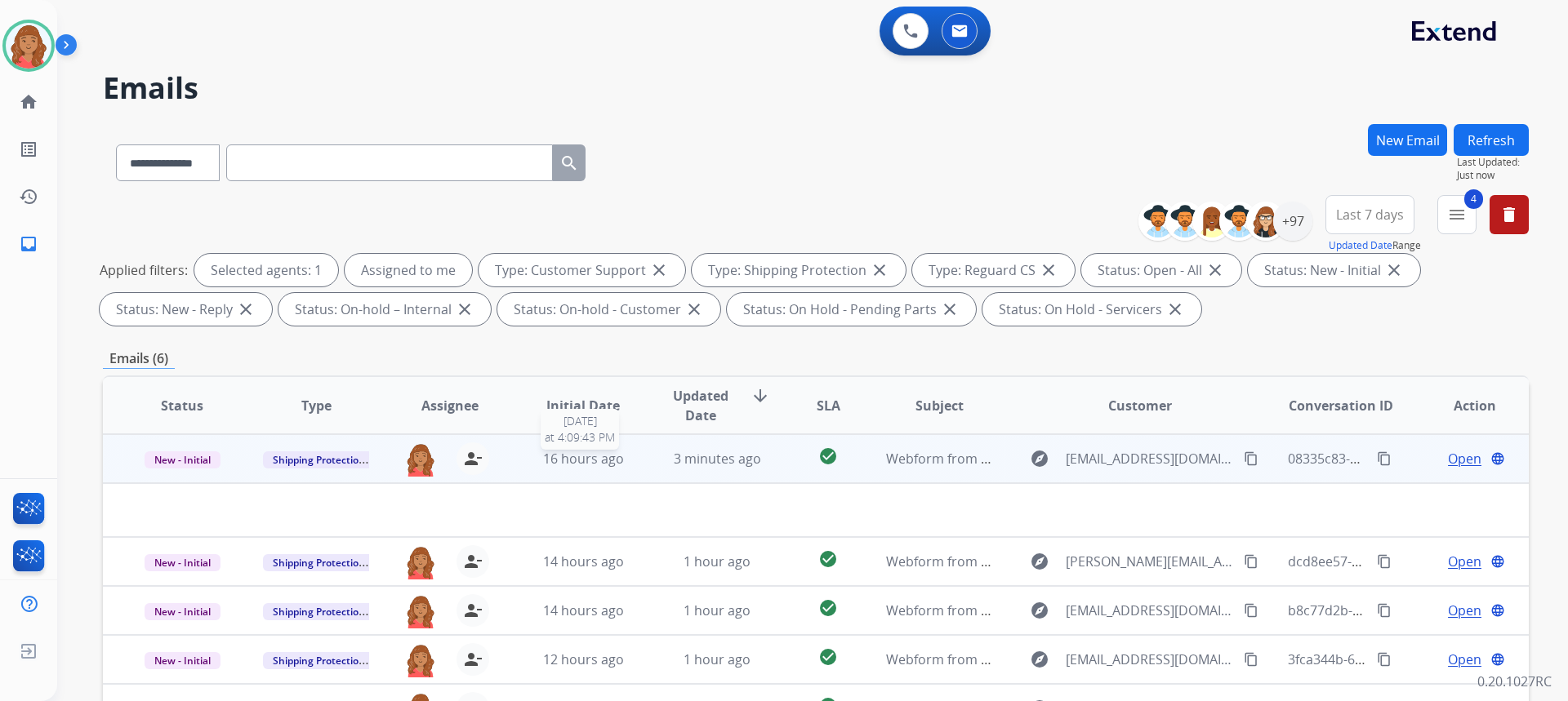
click at [597, 466] on span "16 hours ago" at bounding box center [583, 459] width 81 height 18
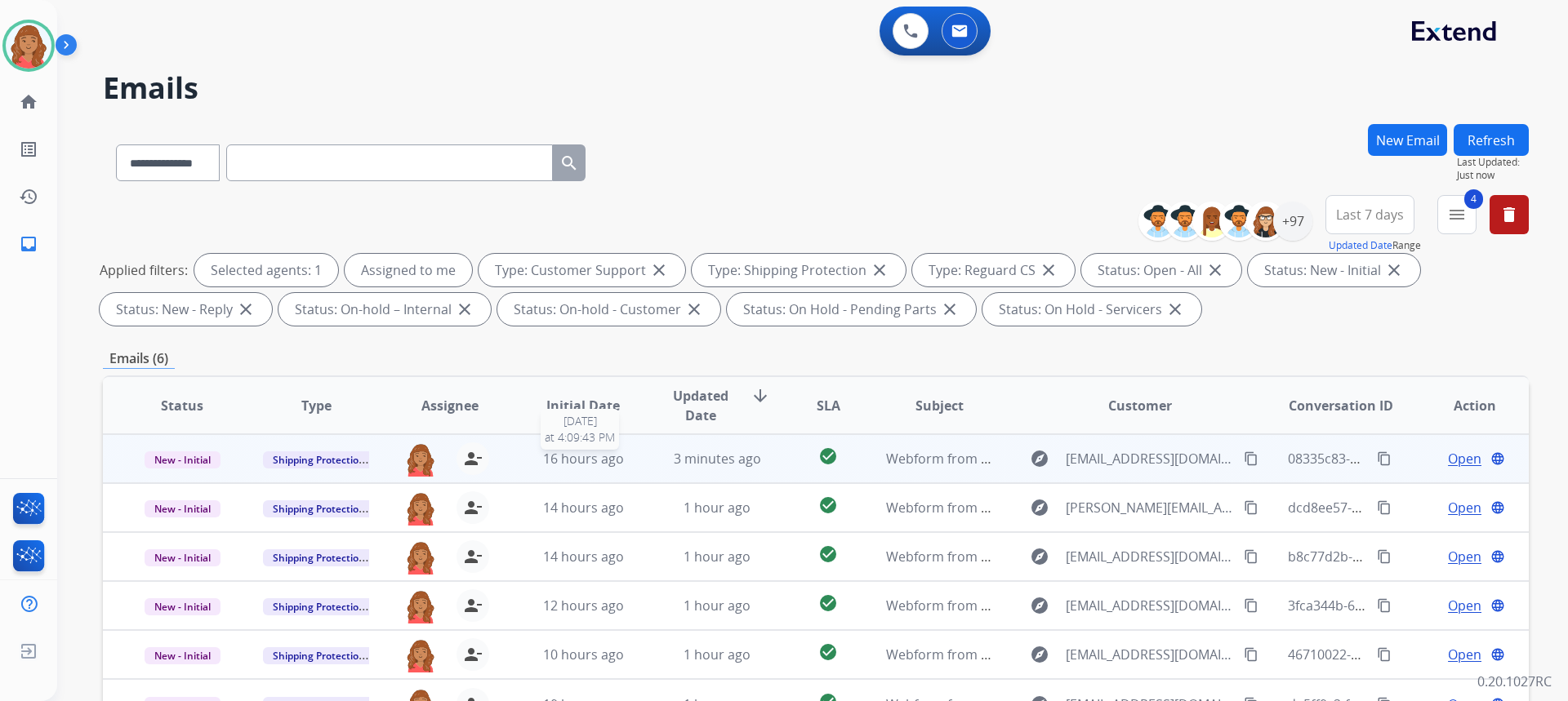
click at [597, 466] on span "16 hours ago" at bounding box center [583, 459] width 81 height 18
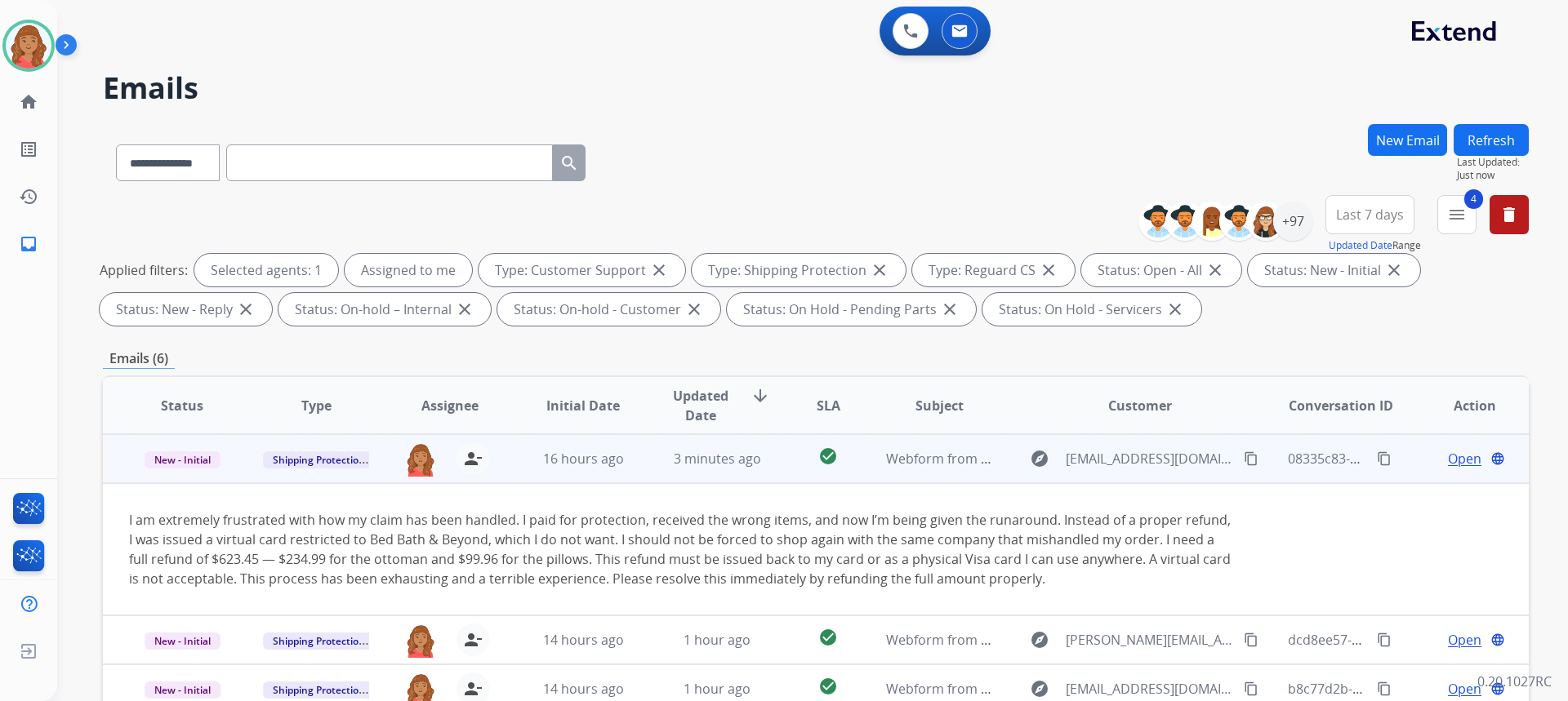
click at [178, 469] on td "New - Initial" at bounding box center [170, 459] width 134 height 49
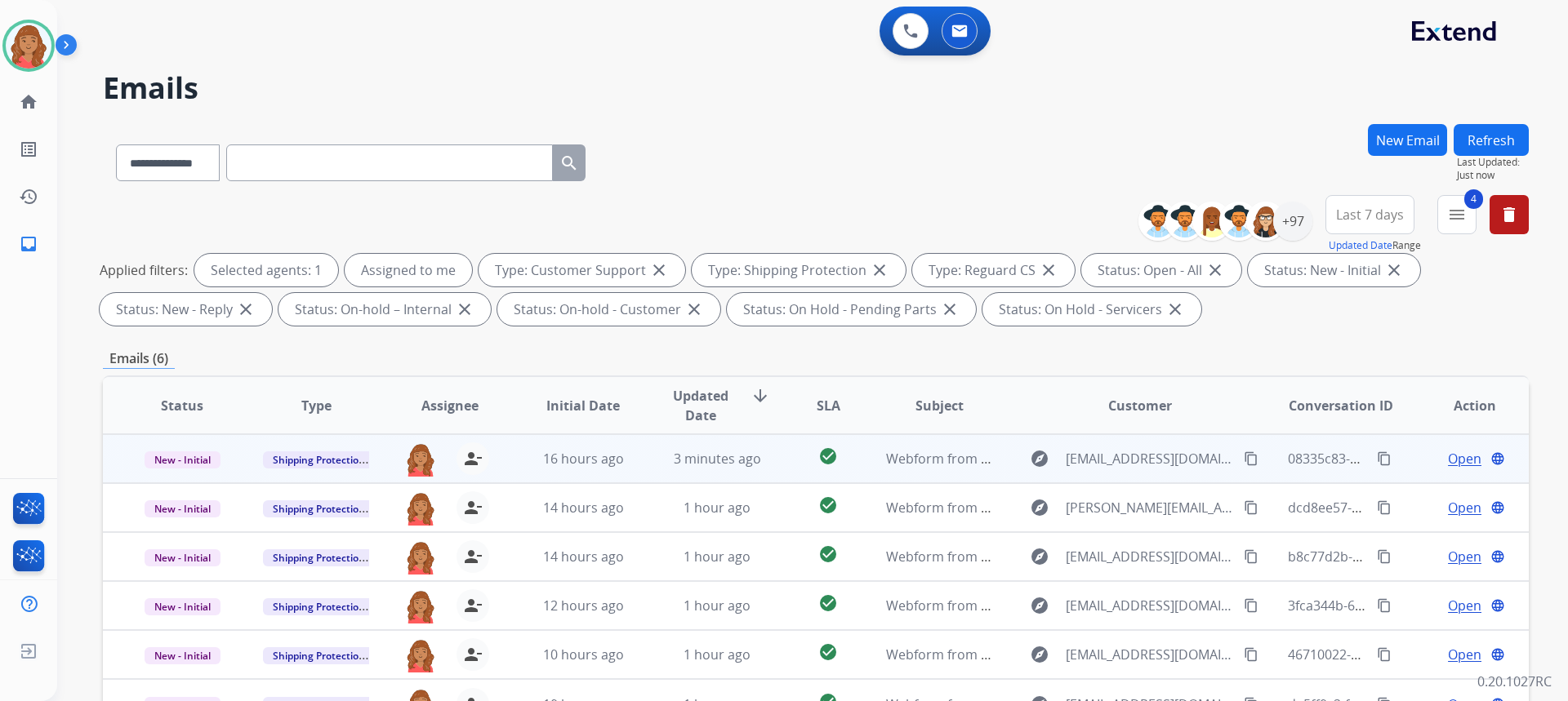
click at [195, 480] on td "New - Initial" at bounding box center [170, 459] width 134 height 49
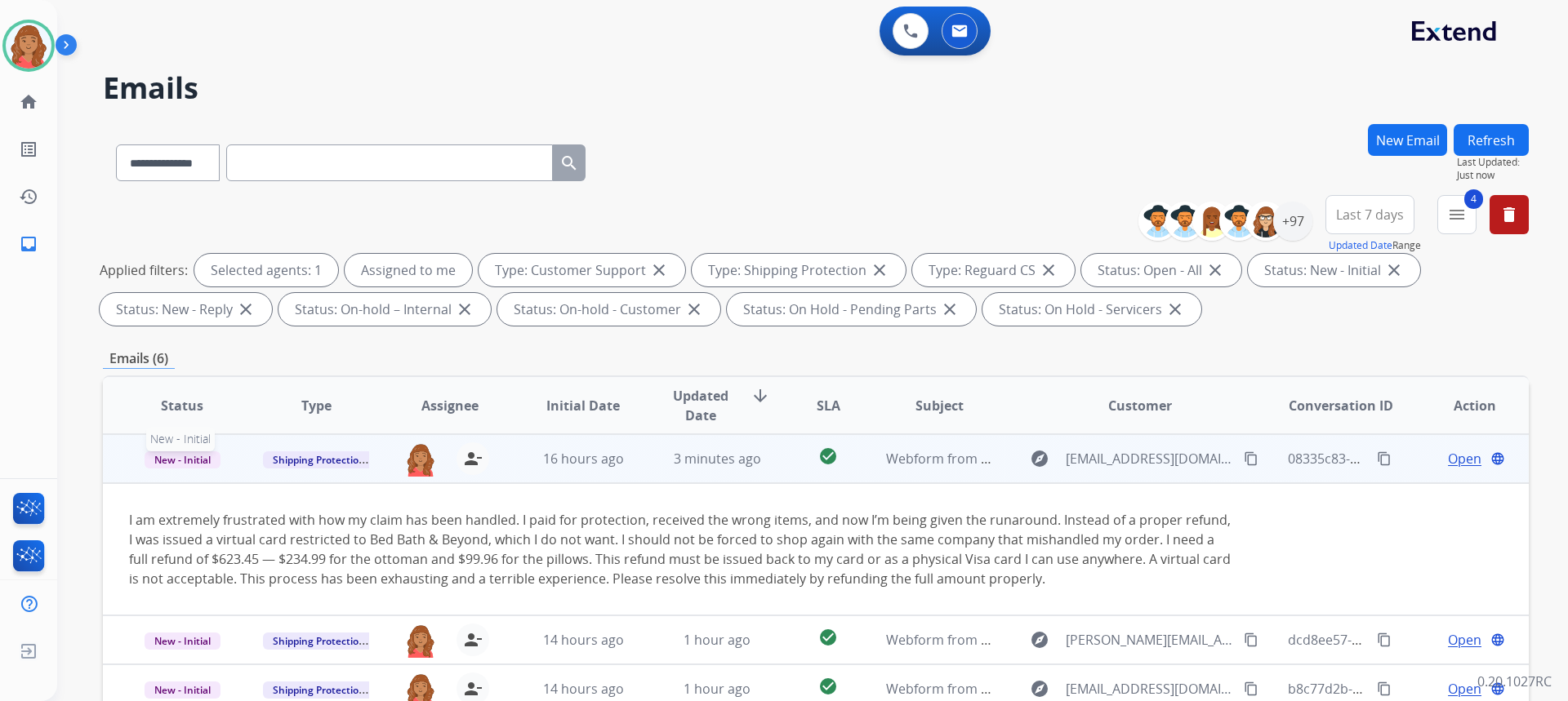
drag, startPoint x: 194, startPoint y: 455, endPoint x: 204, endPoint y: 455, distance: 10.0
click at [194, 456] on span "New - Initial" at bounding box center [182, 460] width 76 height 17
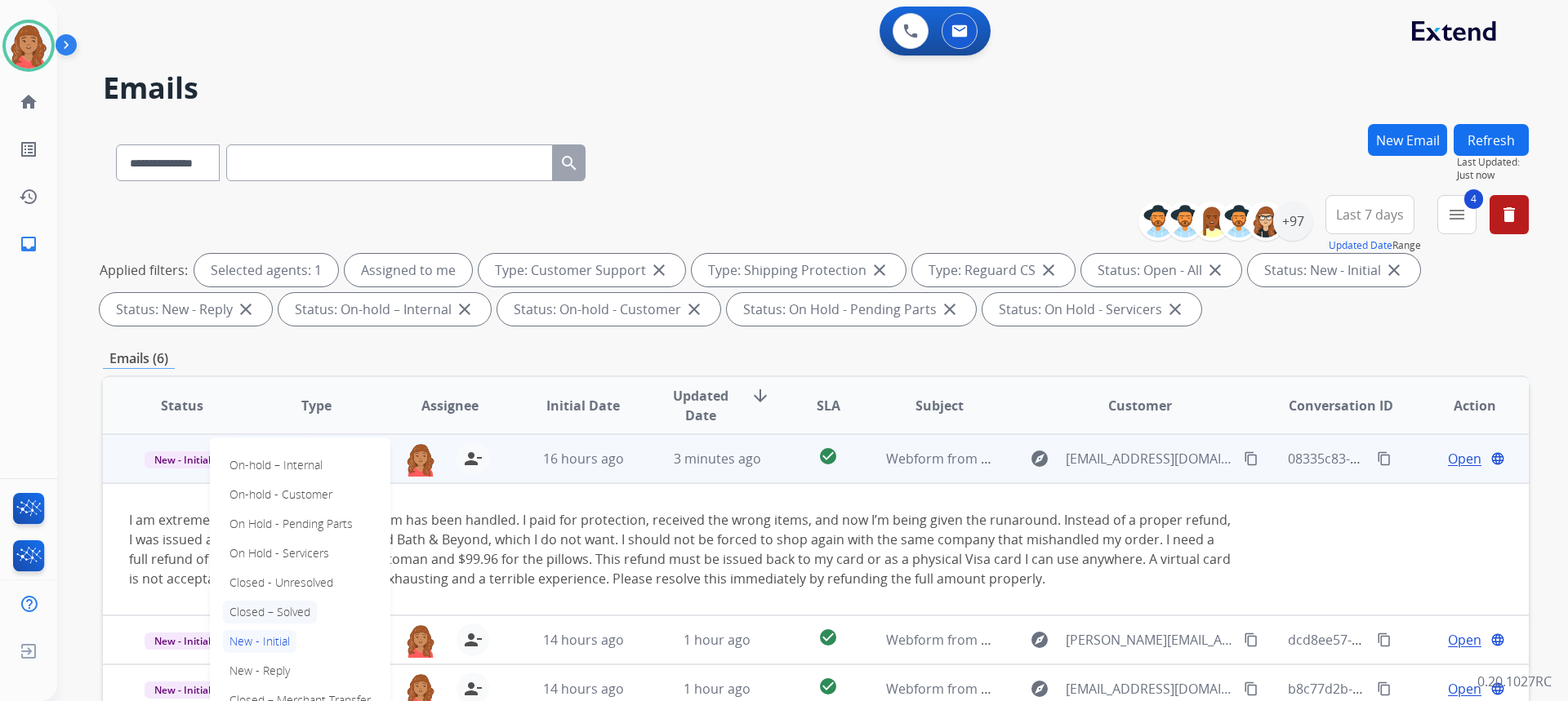
click at [263, 615] on p "Closed – Solved" at bounding box center [269, 612] width 94 height 23
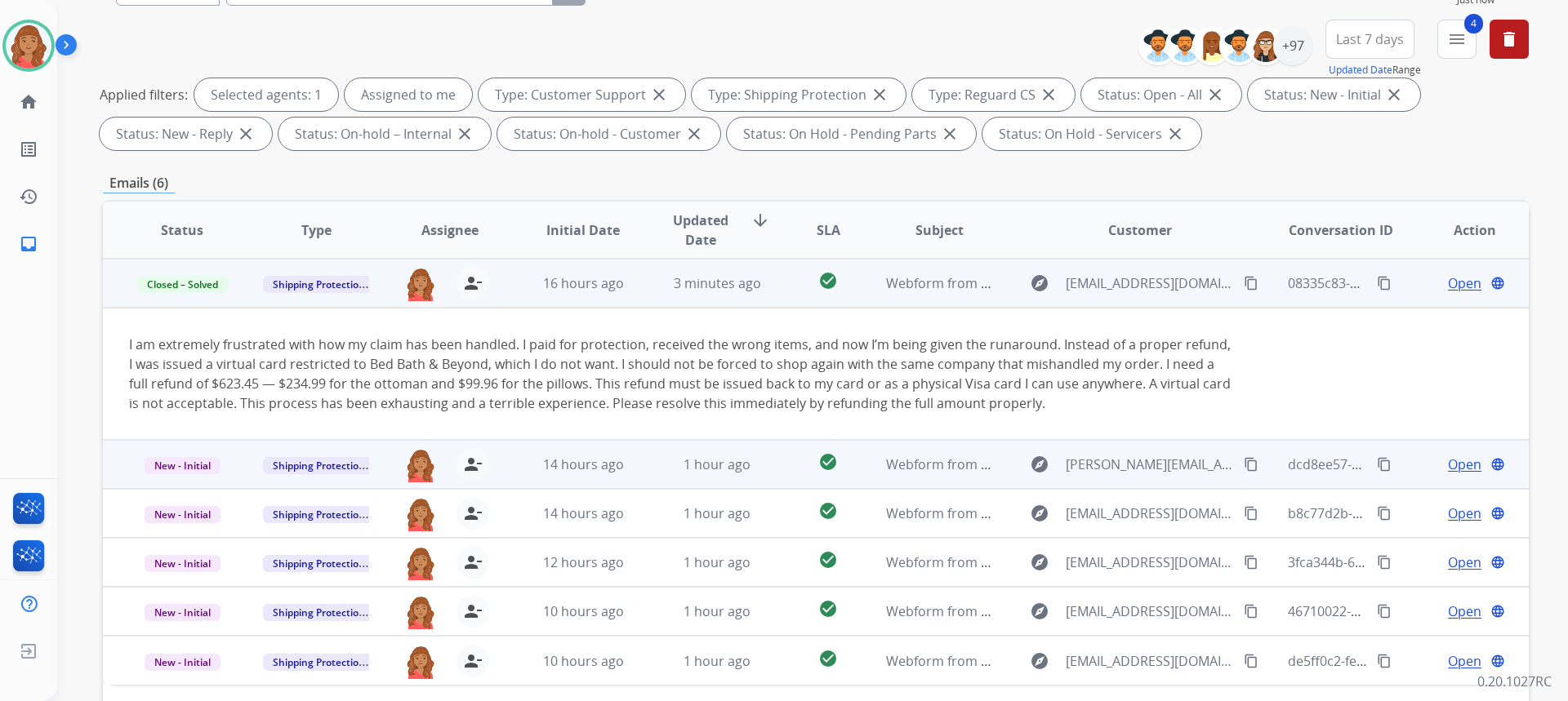
scroll to position [306, 0]
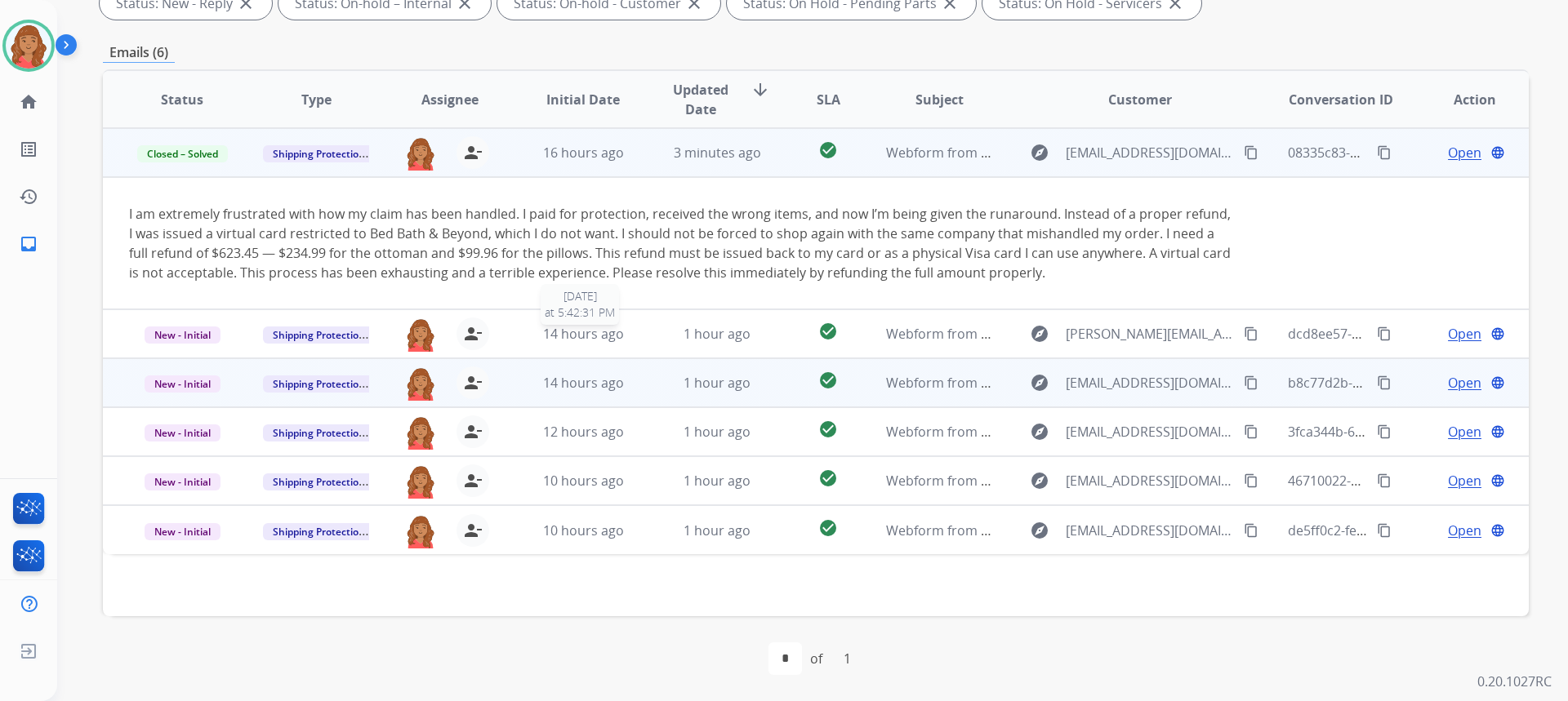
click at [543, 333] on span "14 hours ago" at bounding box center [583, 334] width 81 height 18
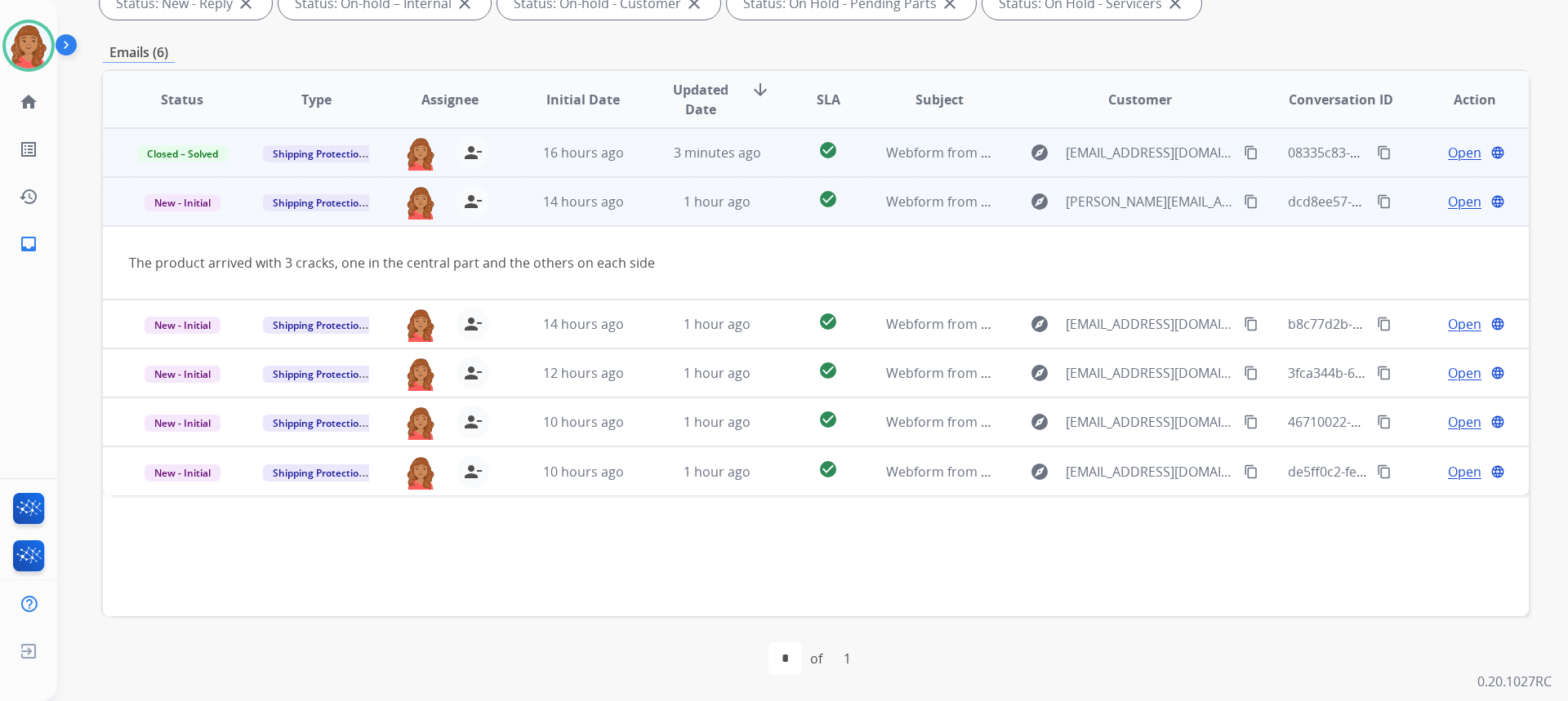
click at [1244, 198] on mat-icon "content_copy" at bounding box center [1251, 201] width 15 height 15
click at [1469, 193] on div "Open language" at bounding box center [1474, 202] width 107 height 20
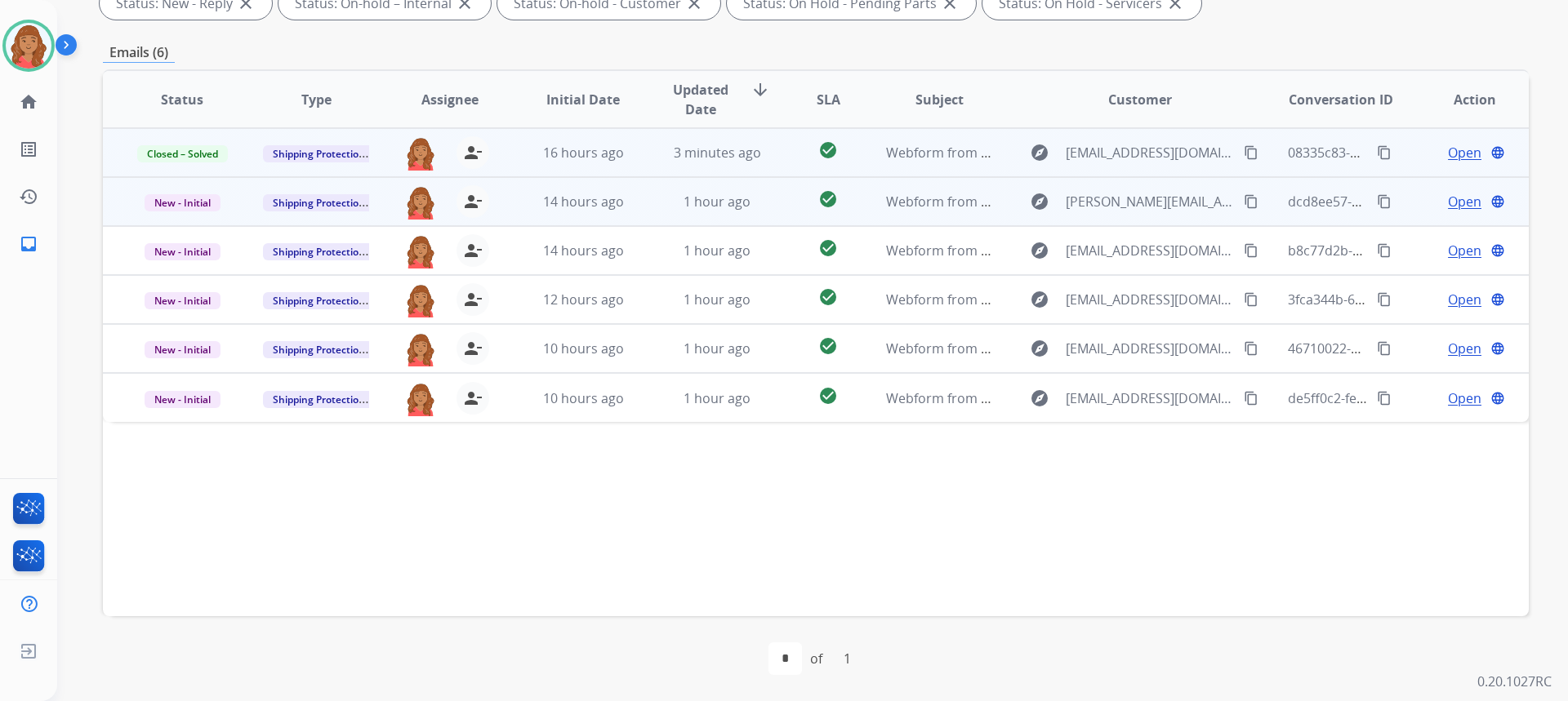
click at [1448, 199] on span "Open" at bounding box center [1464, 202] width 34 height 20
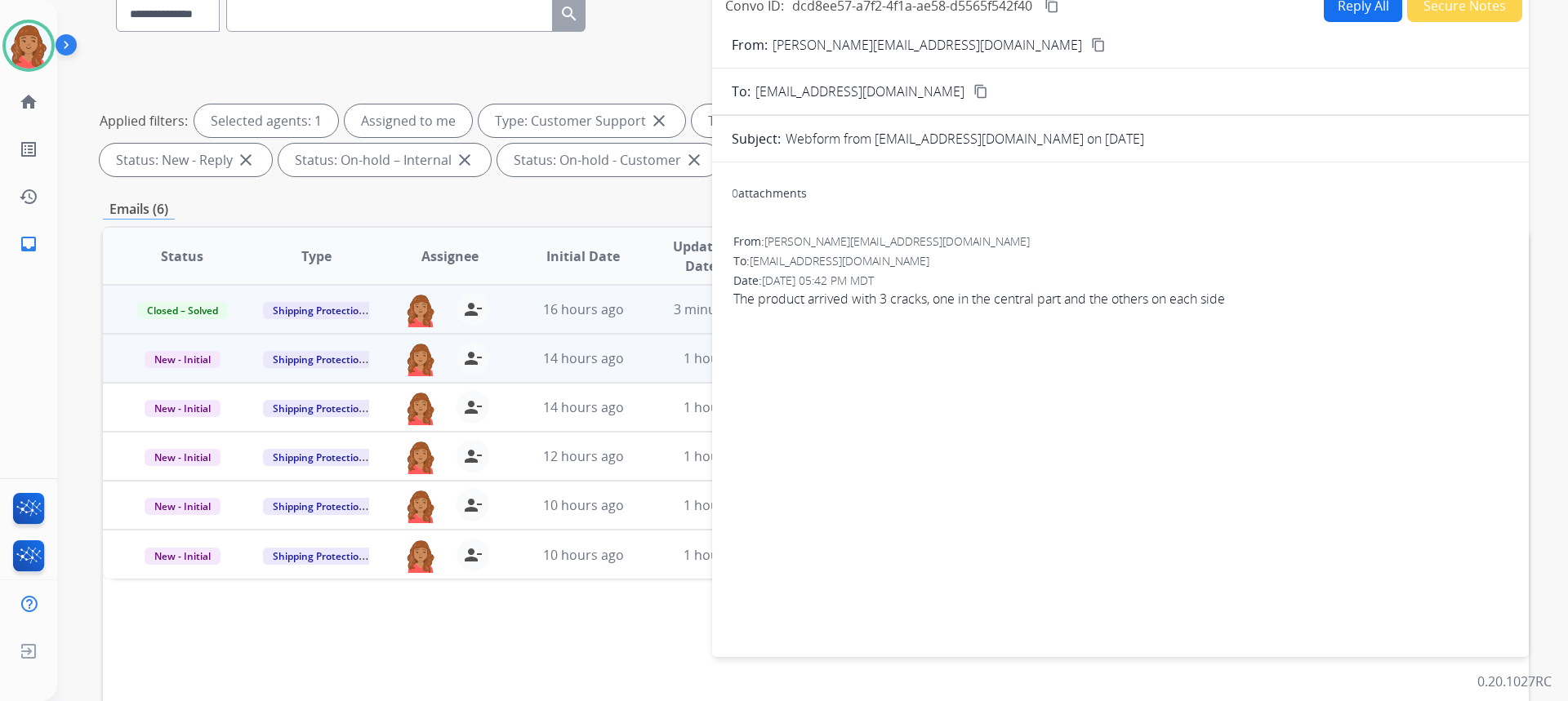
scroll to position [61, 0]
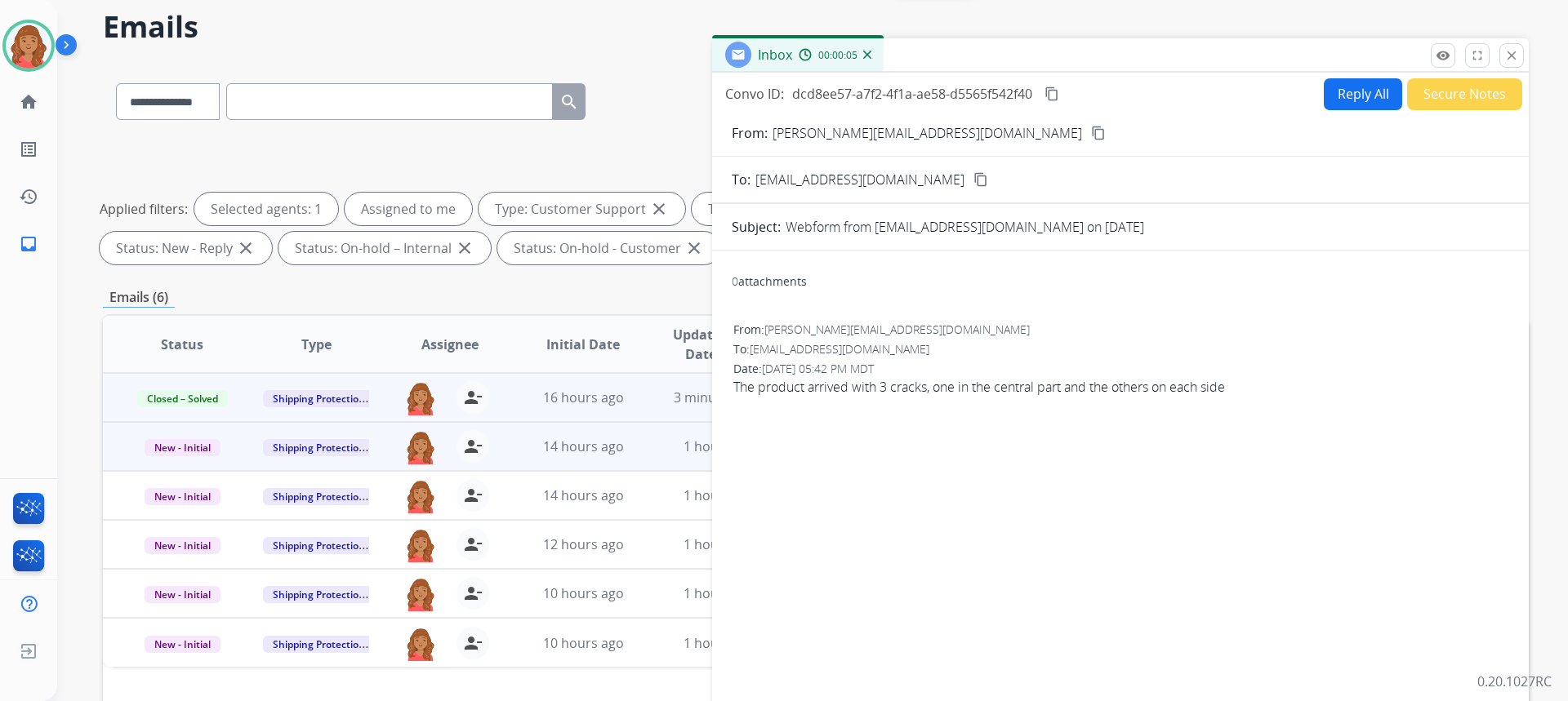
click at [1091, 139] on mat-icon "content_copy" at bounding box center [1098, 133] width 15 height 15
drag, startPoint x: 882, startPoint y: 294, endPoint x: 911, endPoint y: 135, distance: 161.6
click at [1091, 135] on mat-icon "content_copy" at bounding box center [1098, 133] width 15 height 15
drag, startPoint x: 1003, startPoint y: 172, endPoint x: 1421, endPoint y: 308, distance: 439.6
click at [1421, 308] on div "0 attachments From: Julio_za@outlook.com To: support@extend.com Date: 09/19/202…" at bounding box center [1120, 494] width 817 height 462
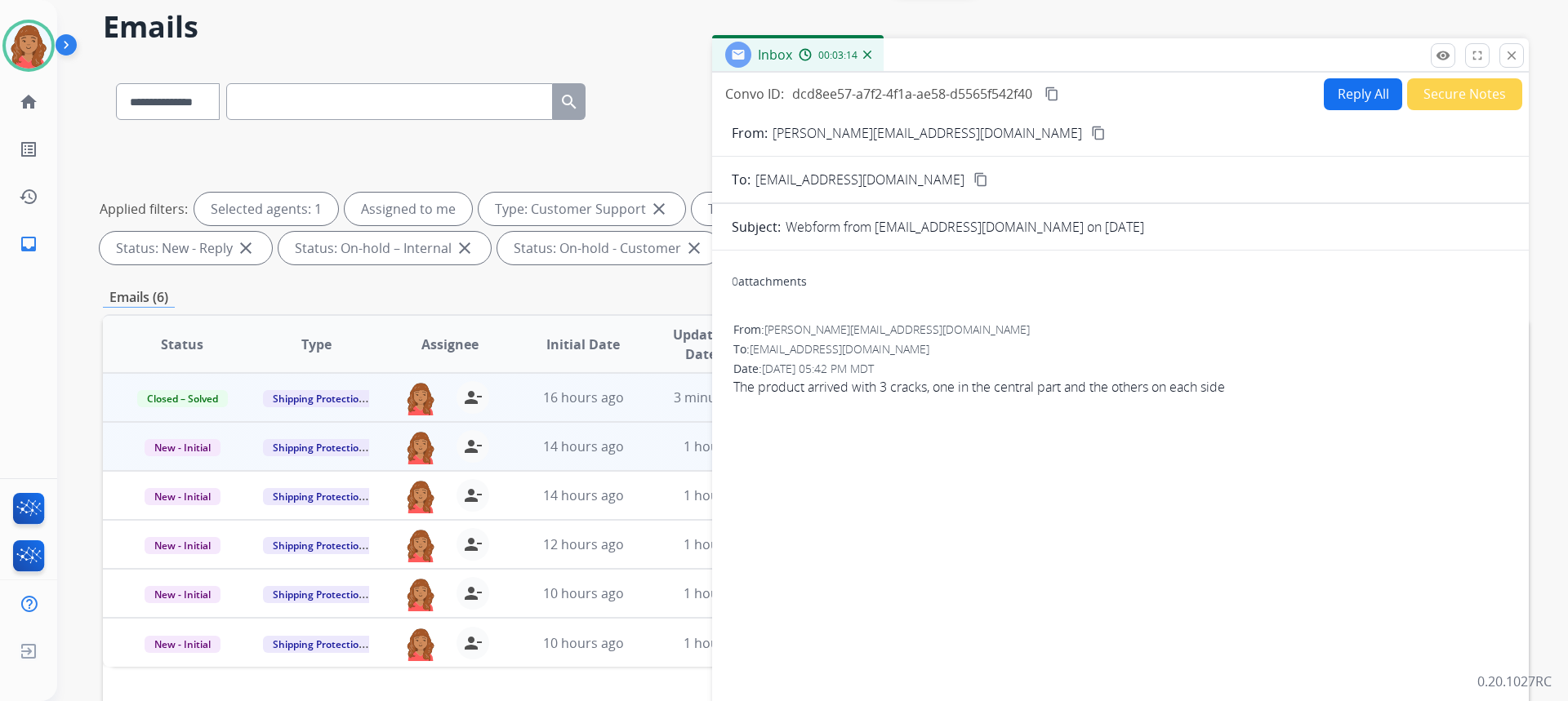
click at [1345, 90] on button "Reply All" at bounding box center [1363, 94] width 79 height 32
select select "**********"
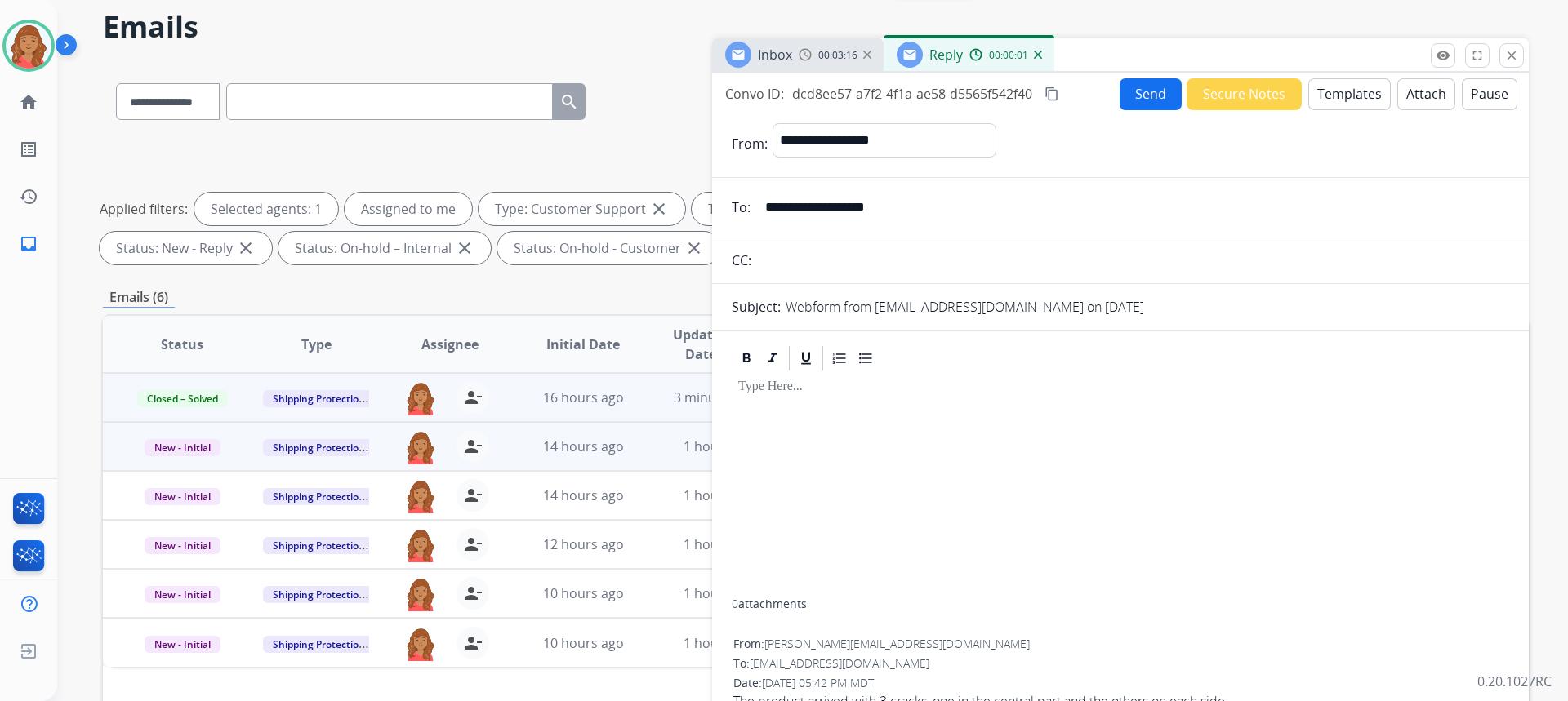
click at [1338, 97] on button "Templates" at bounding box center [1349, 94] width 83 height 32
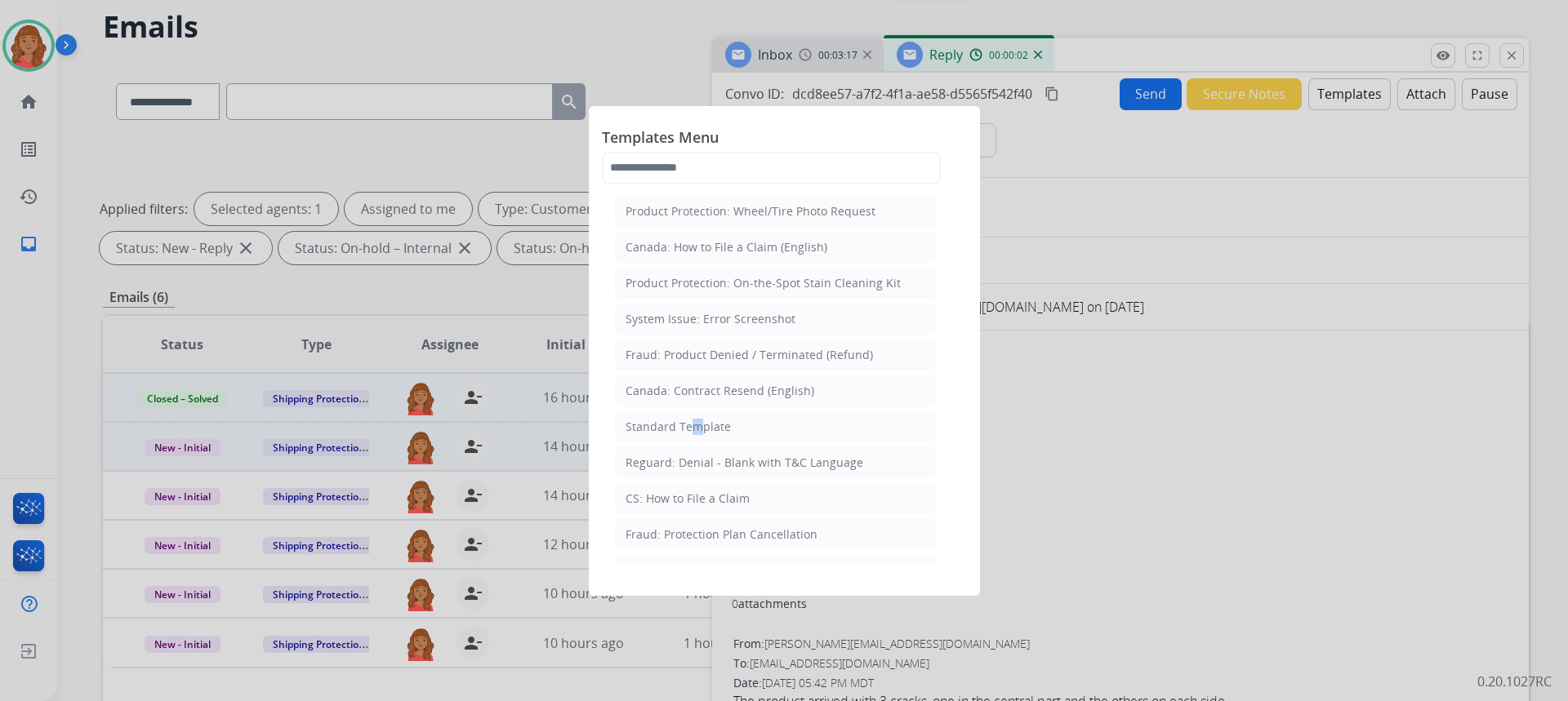
click at [687, 429] on div "Standard Template" at bounding box center [678, 427] width 106 height 16
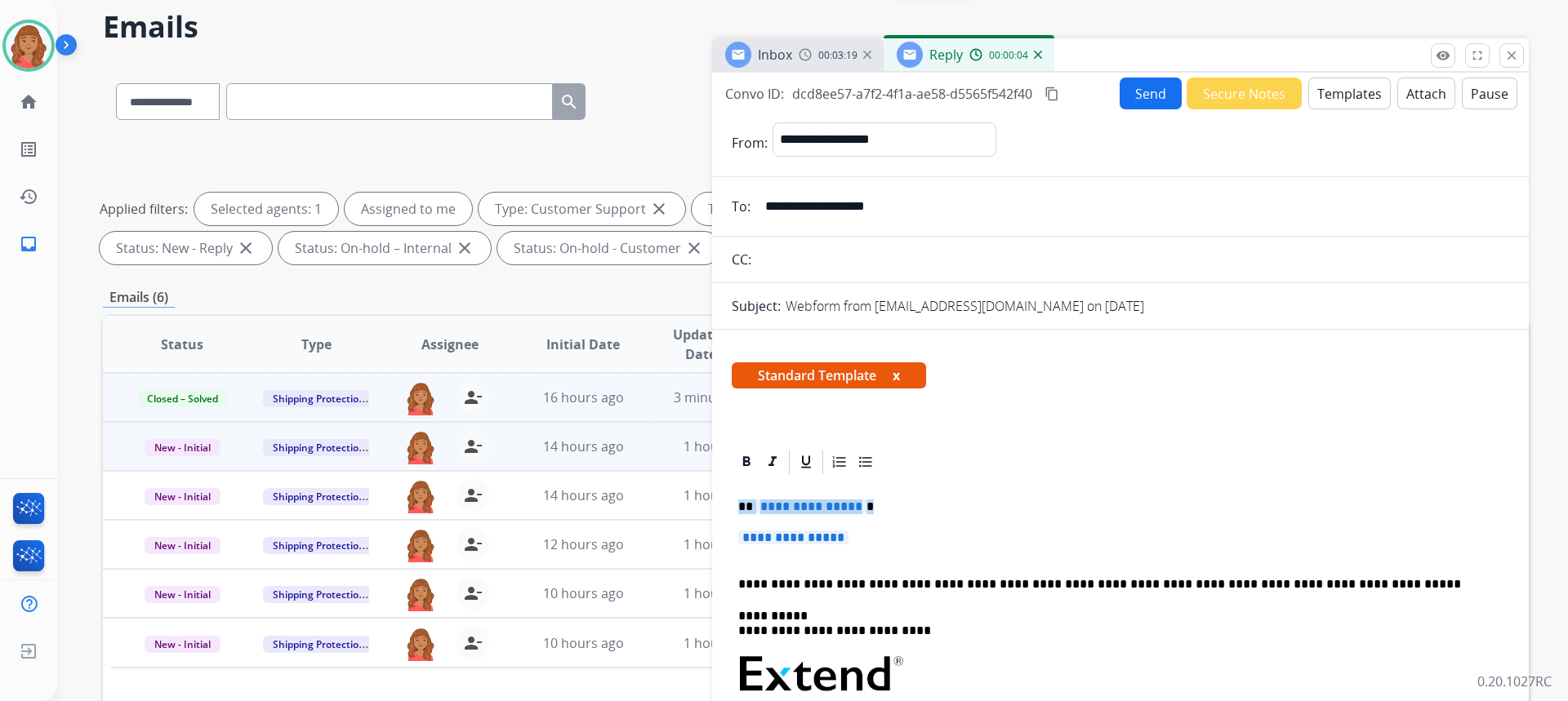
drag, startPoint x: 868, startPoint y: 532, endPoint x: 727, endPoint y: 500, distance: 144.6
click at [779, 501] on span "**********" at bounding box center [811, 506] width 110 height 14
drag, startPoint x: 877, startPoint y: 535, endPoint x: 714, endPoint y: 503, distance: 166.1
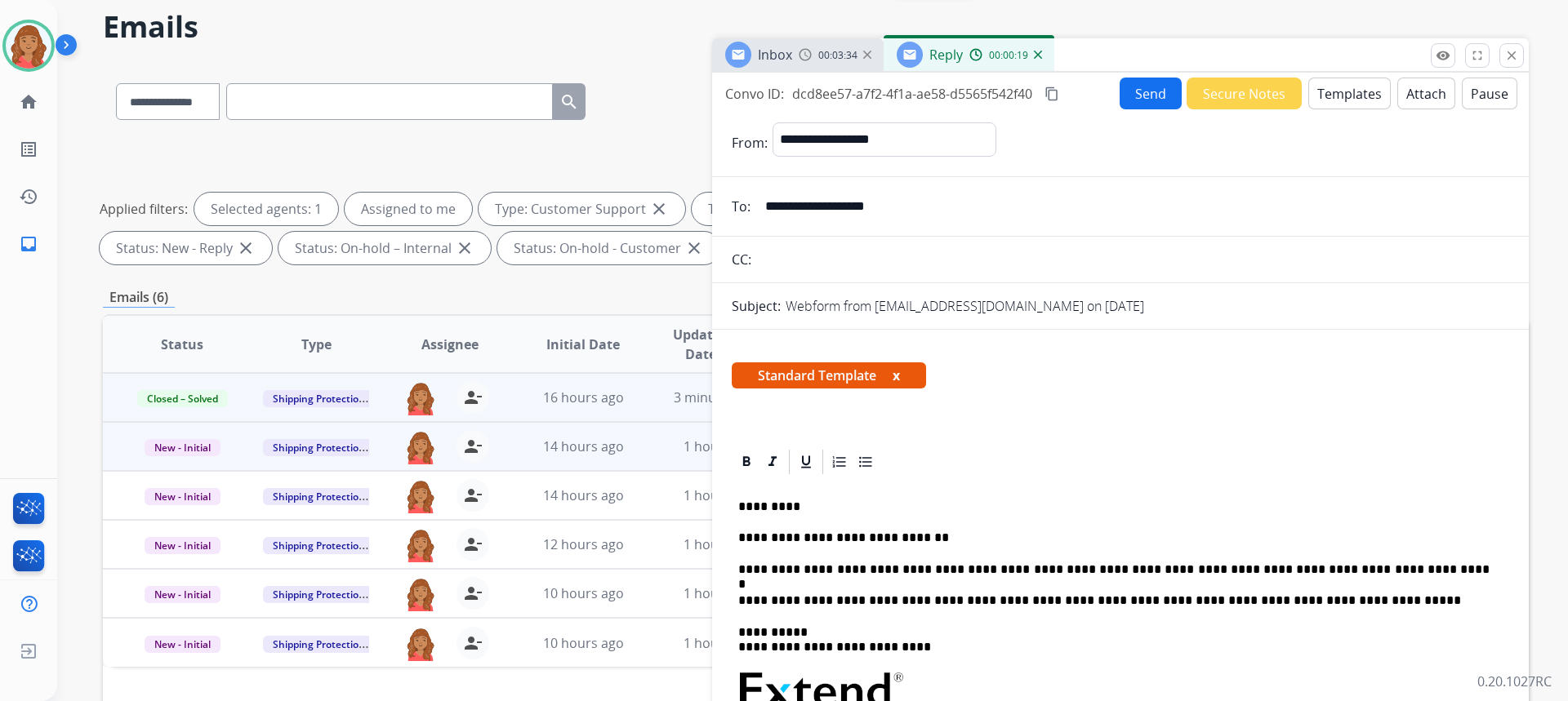
click at [1120, 101] on button "Send" at bounding box center [1151, 93] width 62 height 32
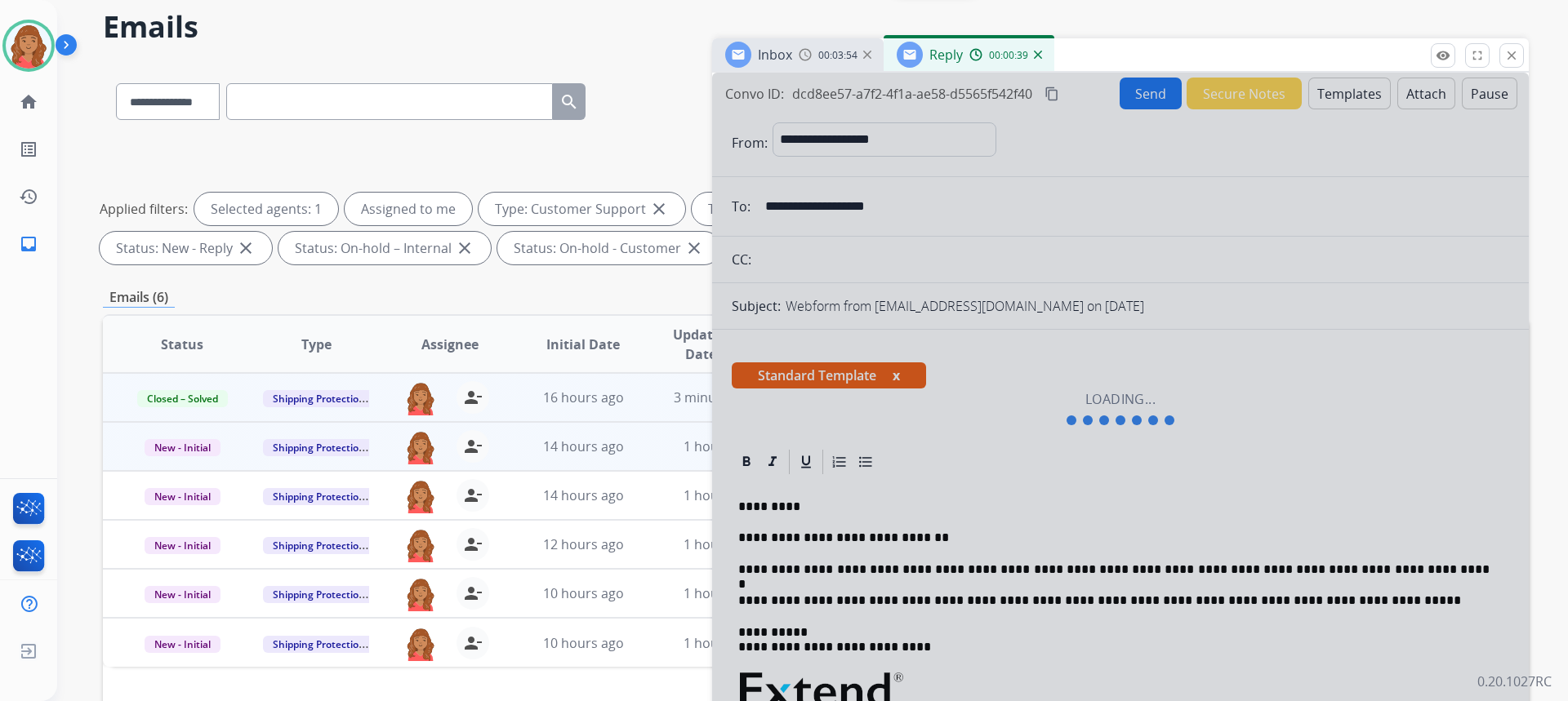
click at [1496, 79] on div at bounding box center [1120, 409] width 817 height 672
click at [1510, 54] on mat-icon "close" at bounding box center [1512, 56] width 15 height 15
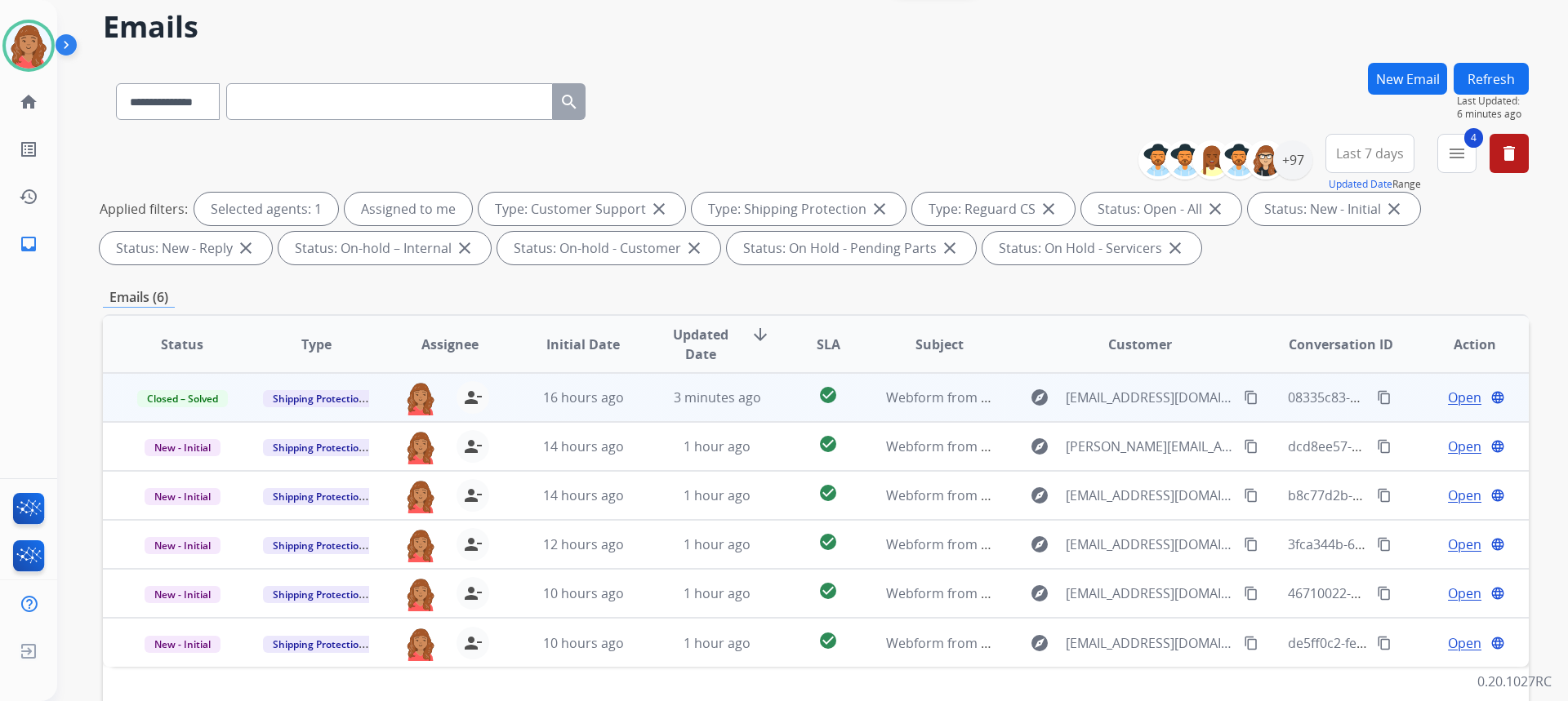
click at [1244, 398] on mat-icon "content_copy" at bounding box center [1251, 398] width 15 height 15
click at [1396, 84] on button "New Email" at bounding box center [1407, 79] width 79 height 32
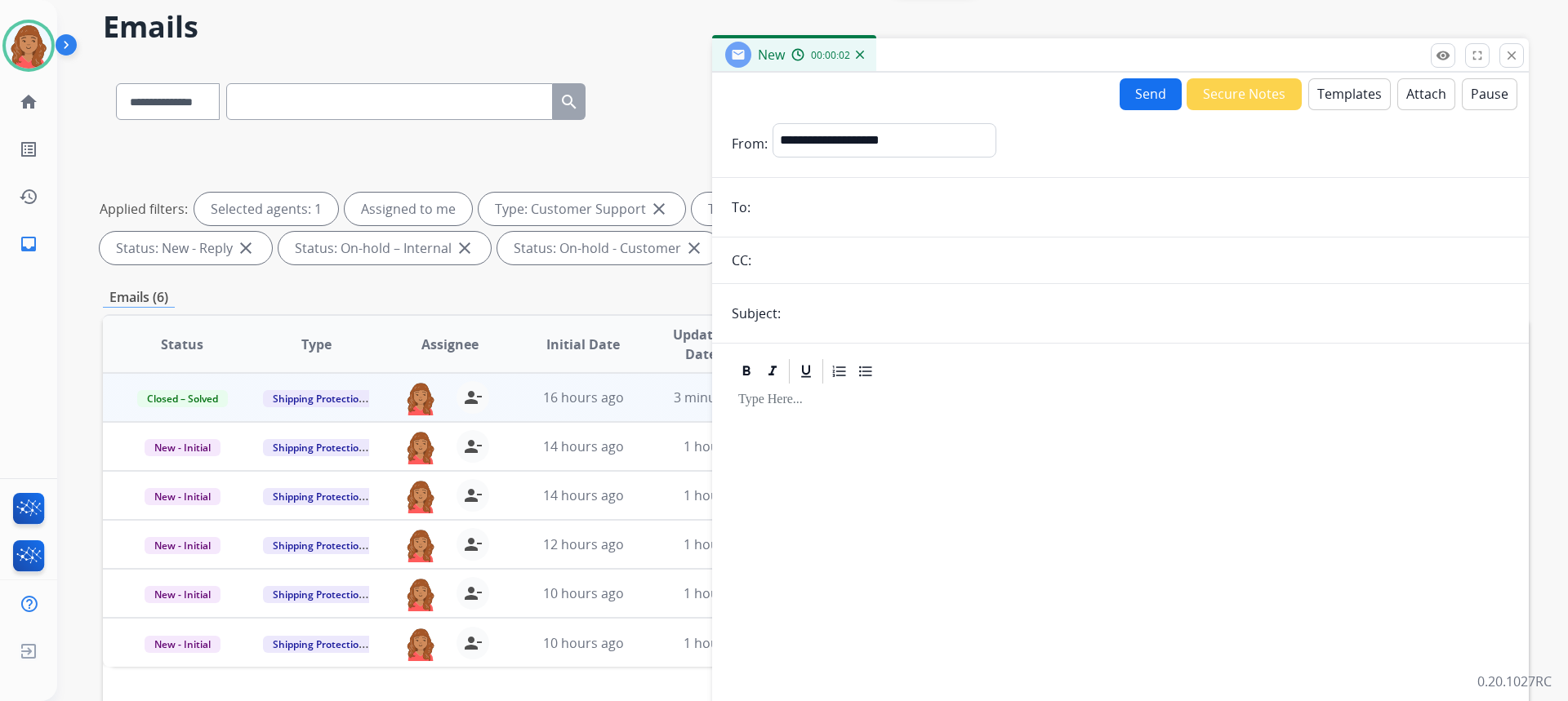
paste input "**********"
type input "**********"
drag, startPoint x: 876, startPoint y: 143, endPoint x: 888, endPoint y: 155, distance: 17.0
click at [876, 142] on select "**********" at bounding box center [883, 140] width 222 height 33
select select "**********"
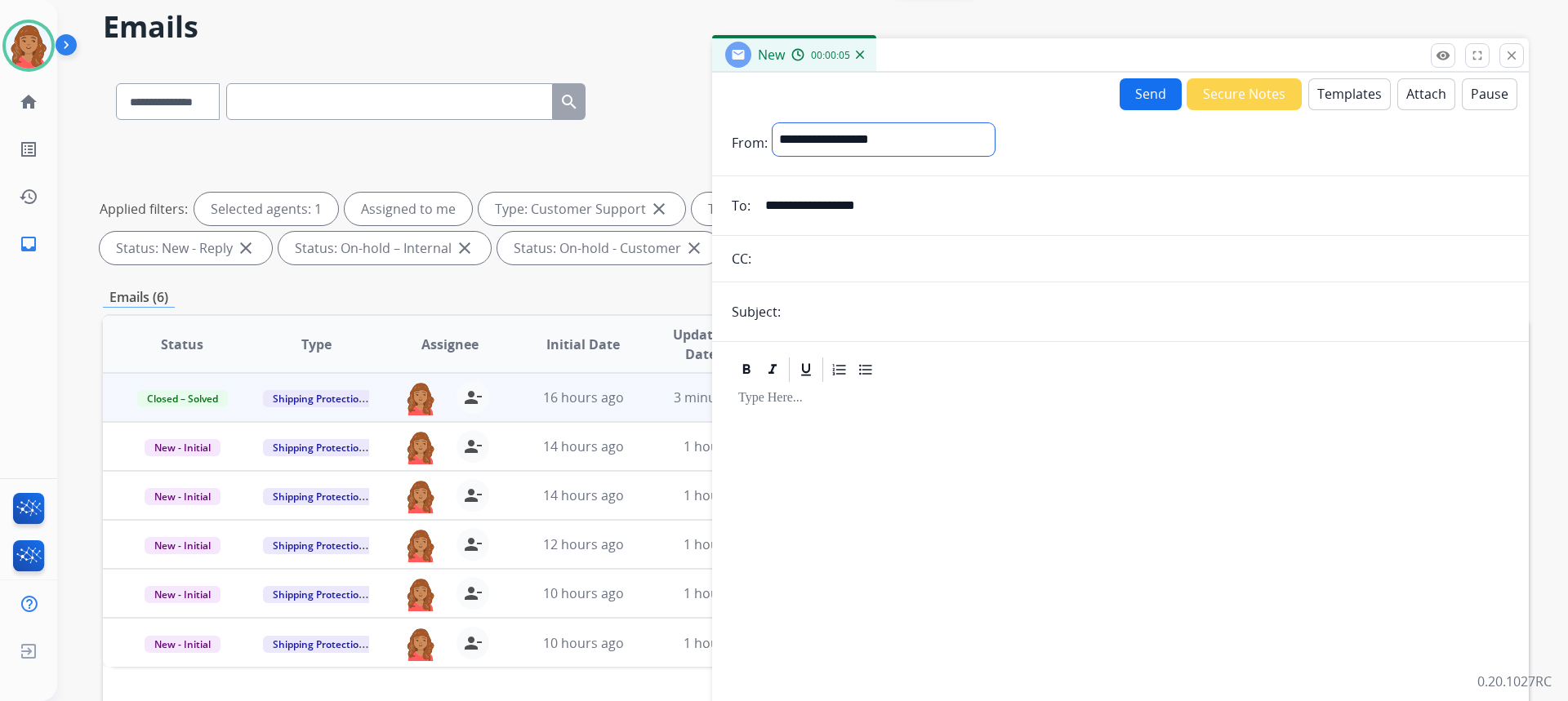
click at [773, 124] on select "**********" at bounding box center [883, 140] width 222 height 33
click at [837, 308] on input "text" at bounding box center [1147, 313] width 723 height 33
type input "**********"
click at [1325, 109] on button "Templates" at bounding box center [1349, 94] width 83 height 32
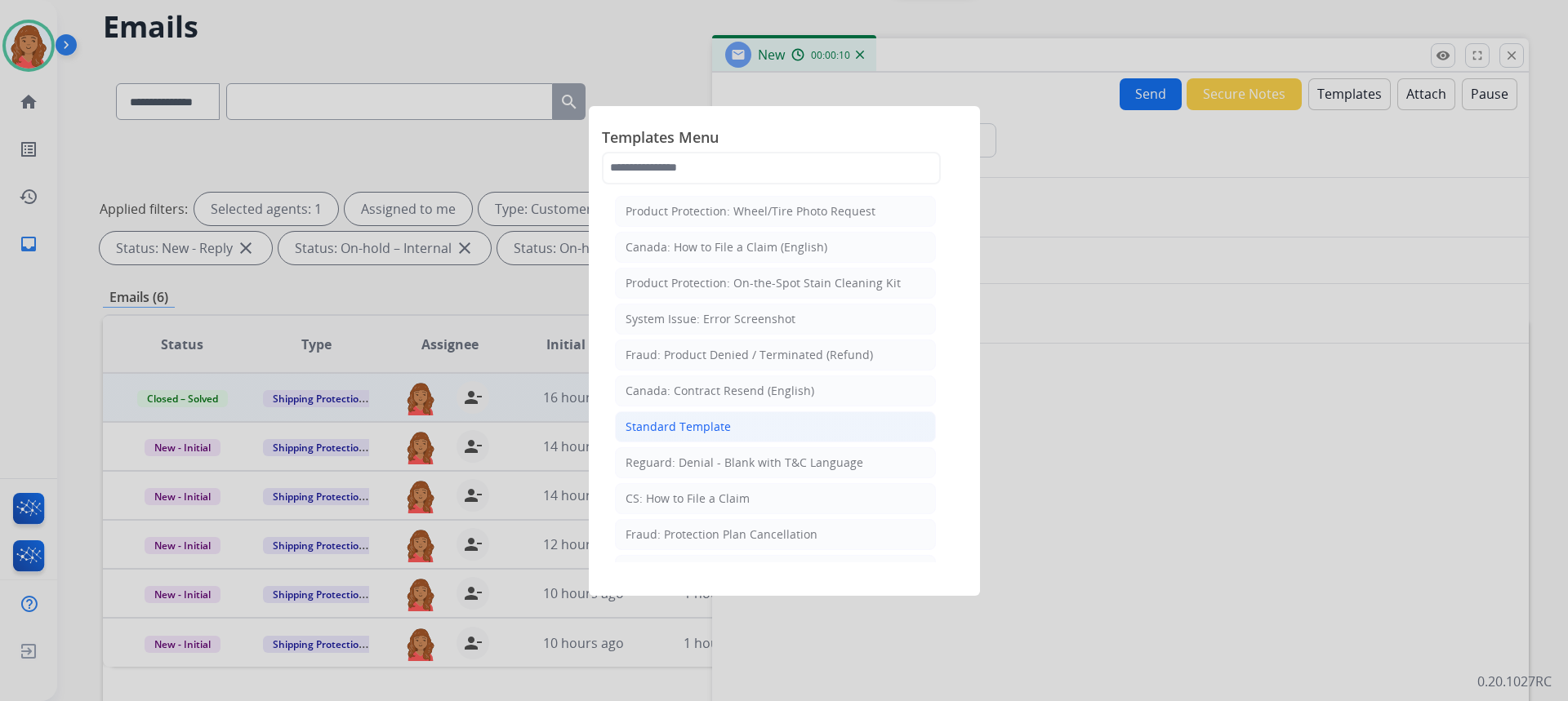
click at [742, 421] on li "Standard Template" at bounding box center [775, 427] width 321 height 31
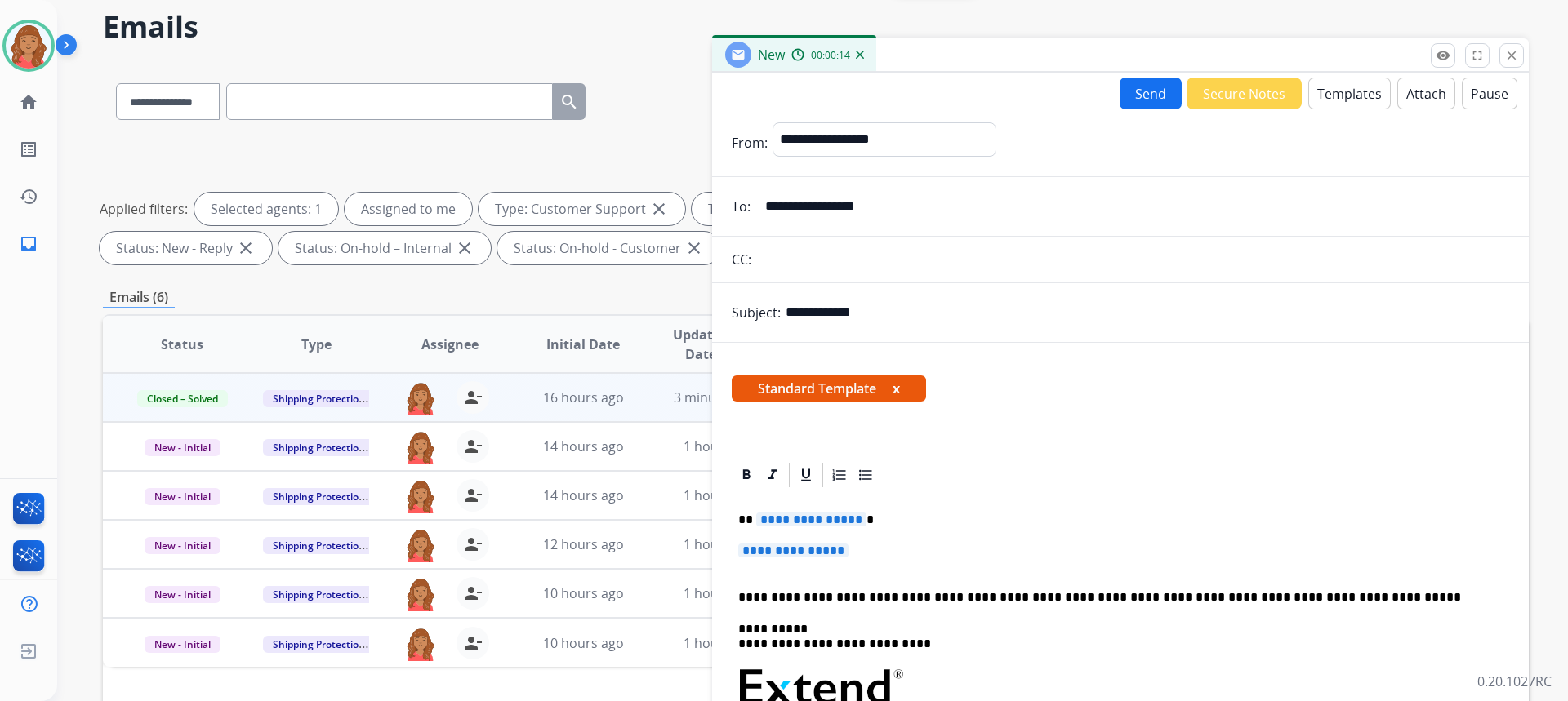
drag, startPoint x: 751, startPoint y: 514, endPoint x: 795, endPoint y: 537, distance: 49.6
drag, startPoint x: 749, startPoint y: 524, endPoint x: 857, endPoint y: 556, distance: 112.6
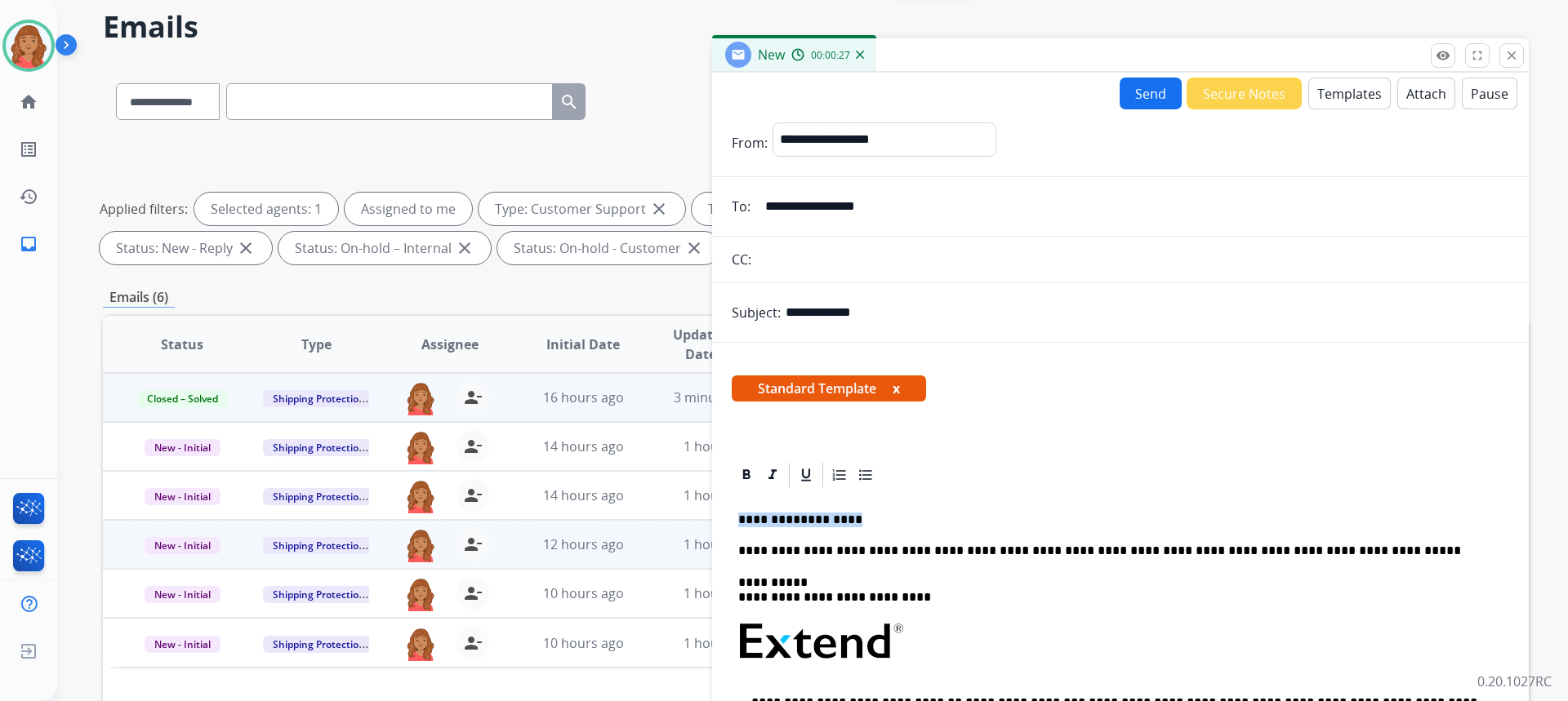
drag, startPoint x: 869, startPoint y: 513, endPoint x: 699, endPoint y: 528, distance: 170.7
click at [699, 528] on div "**********" at bounding box center [816, 505] width 1426 height 883
drag, startPoint x: 1111, startPoint y: 144, endPoint x: 963, endPoint y: 168, distance: 149.9
drag, startPoint x: 963, startPoint y: 168, endPoint x: 756, endPoint y: 509, distance: 398.9
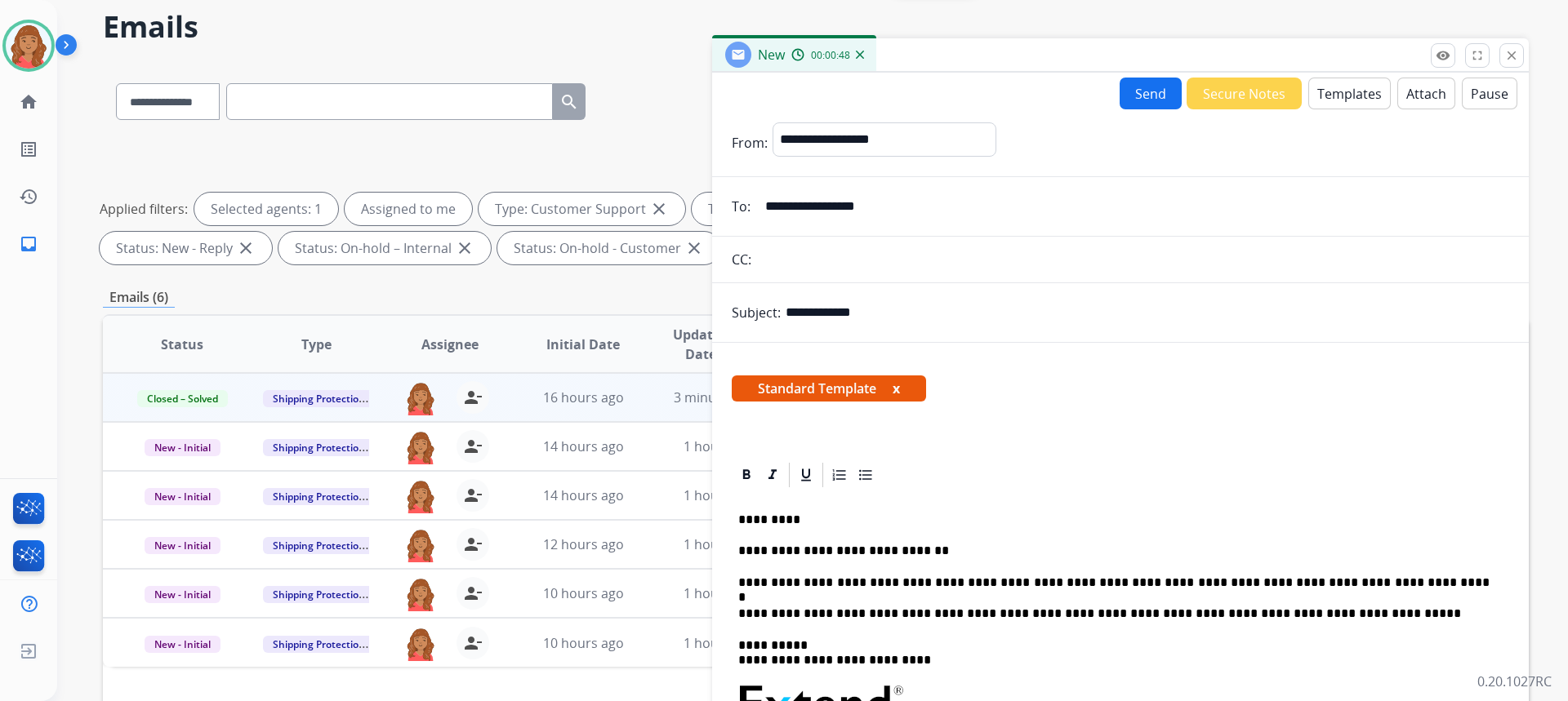
click at [1107, 115] on form "**********" at bounding box center [1120, 549] width 817 height 879
click at [1107, 97] on div "Send Secure Notes Templates Attach Pause" at bounding box center [1120, 93] width 817 height 32
click at [1133, 98] on button "Send" at bounding box center [1151, 93] width 62 height 32
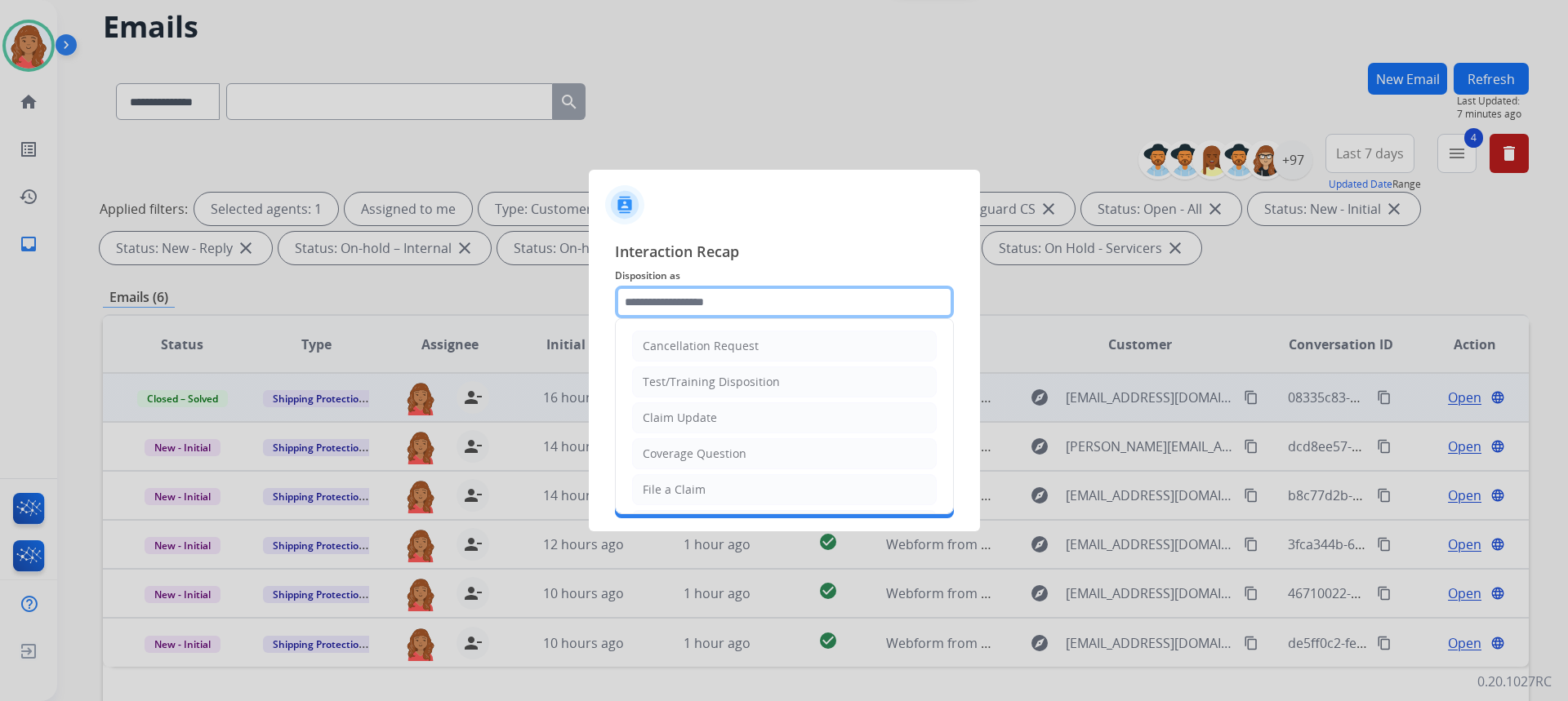
click at [669, 306] on input "text" at bounding box center [784, 302] width 339 height 33
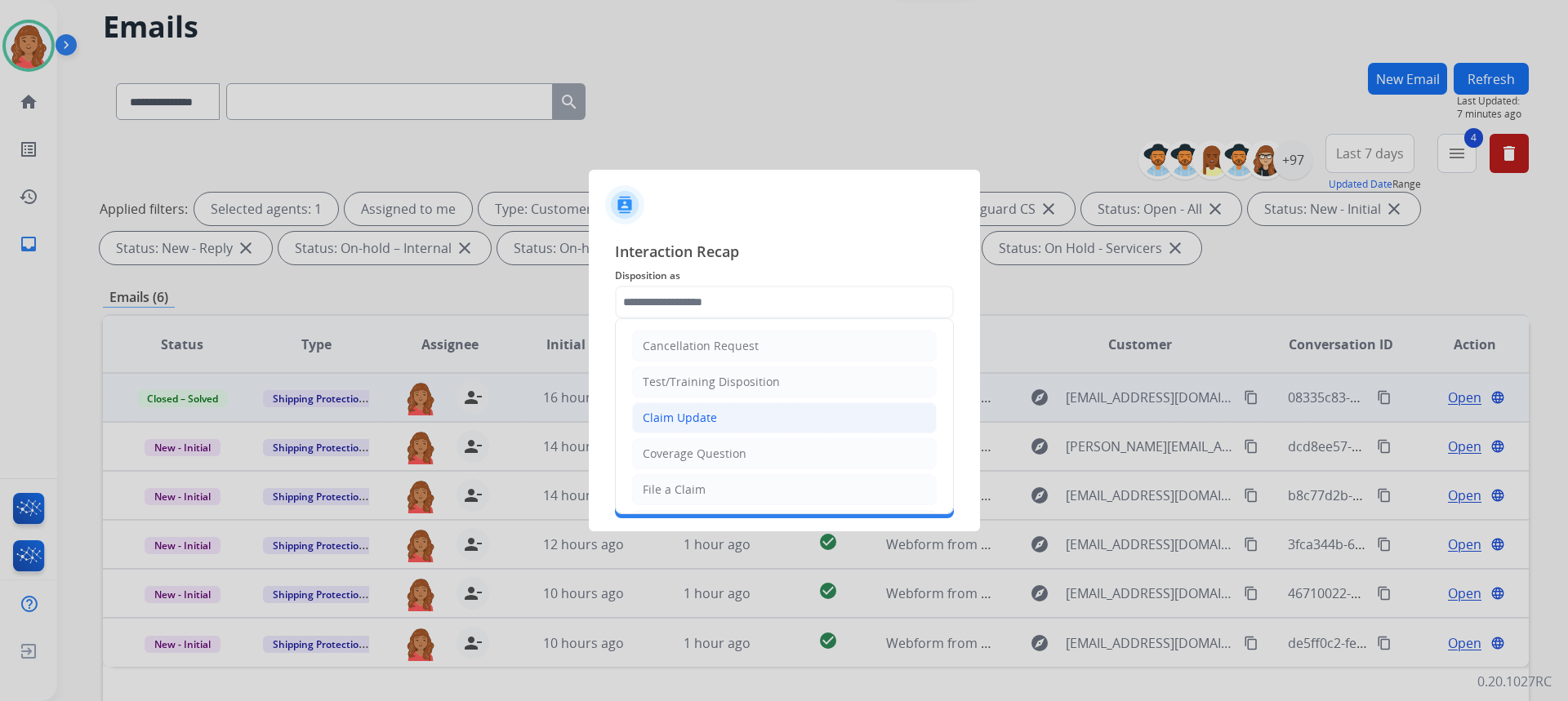
click at [702, 421] on div "Claim Update" at bounding box center [679, 418] width 74 height 16
type input "**********"
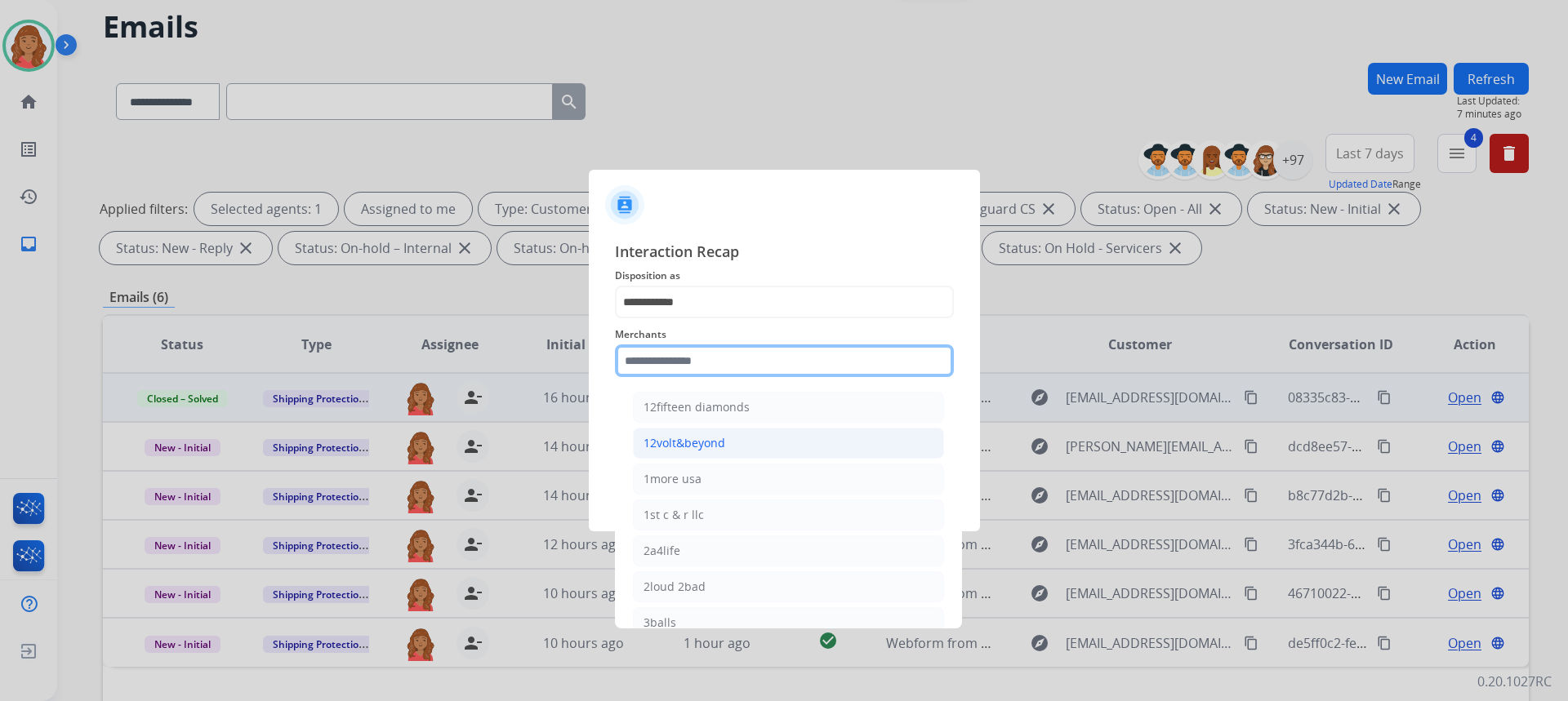
drag, startPoint x: 714, startPoint y: 363, endPoint x: 714, endPoint y: 451, distance: 88.0
click at [714, 370] on input "text" at bounding box center [784, 361] width 339 height 33
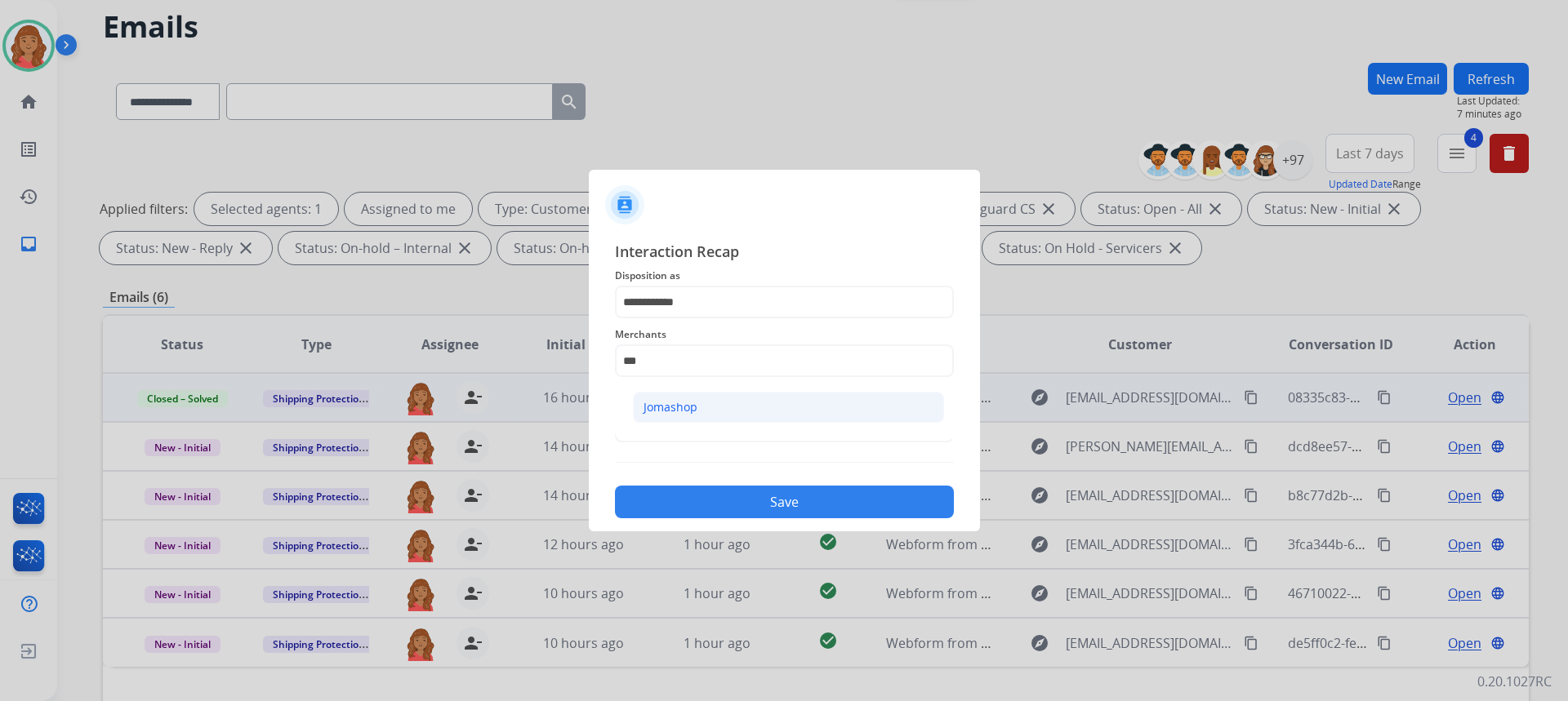
click at [694, 405] on div "Jomashop" at bounding box center [670, 407] width 54 height 16
type input "********"
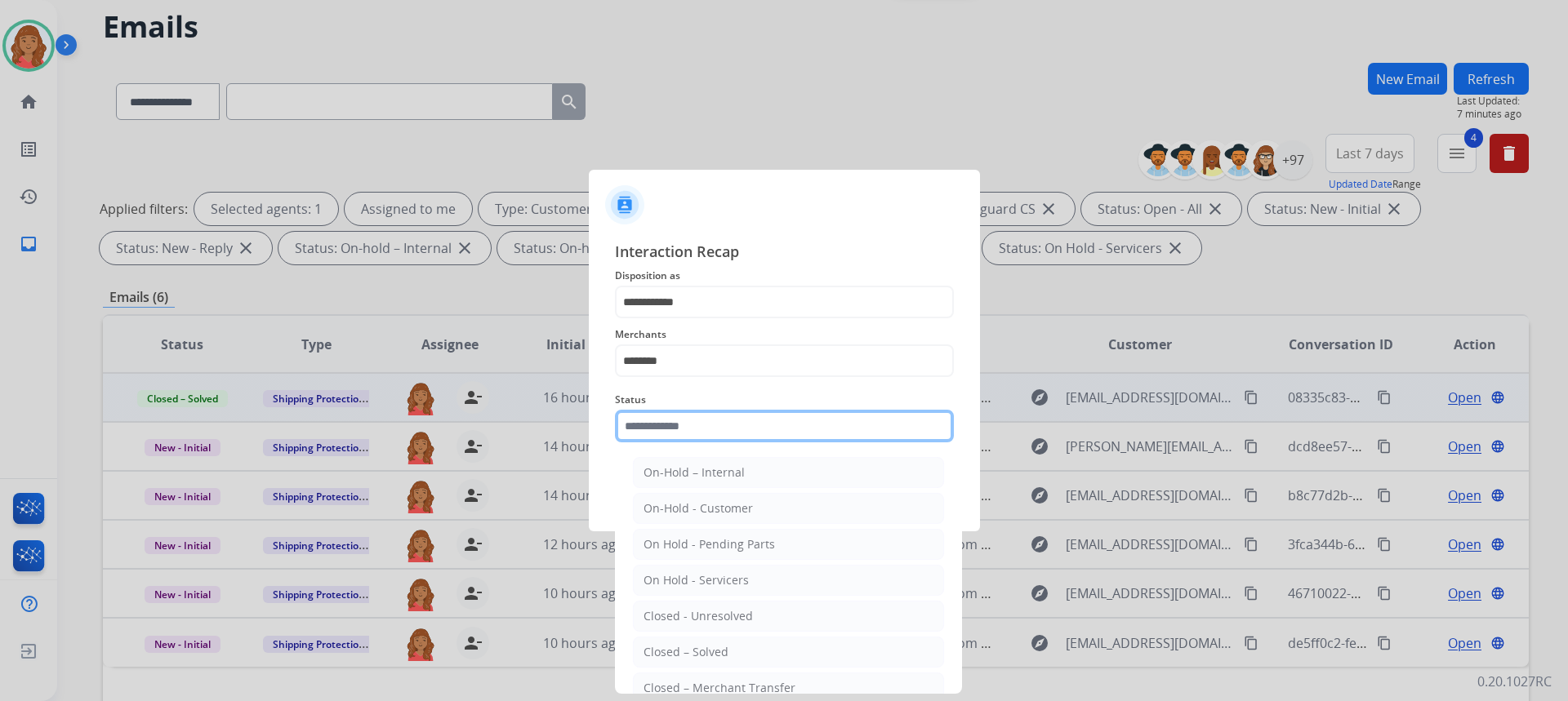
click at [698, 434] on input "text" at bounding box center [784, 426] width 339 height 33
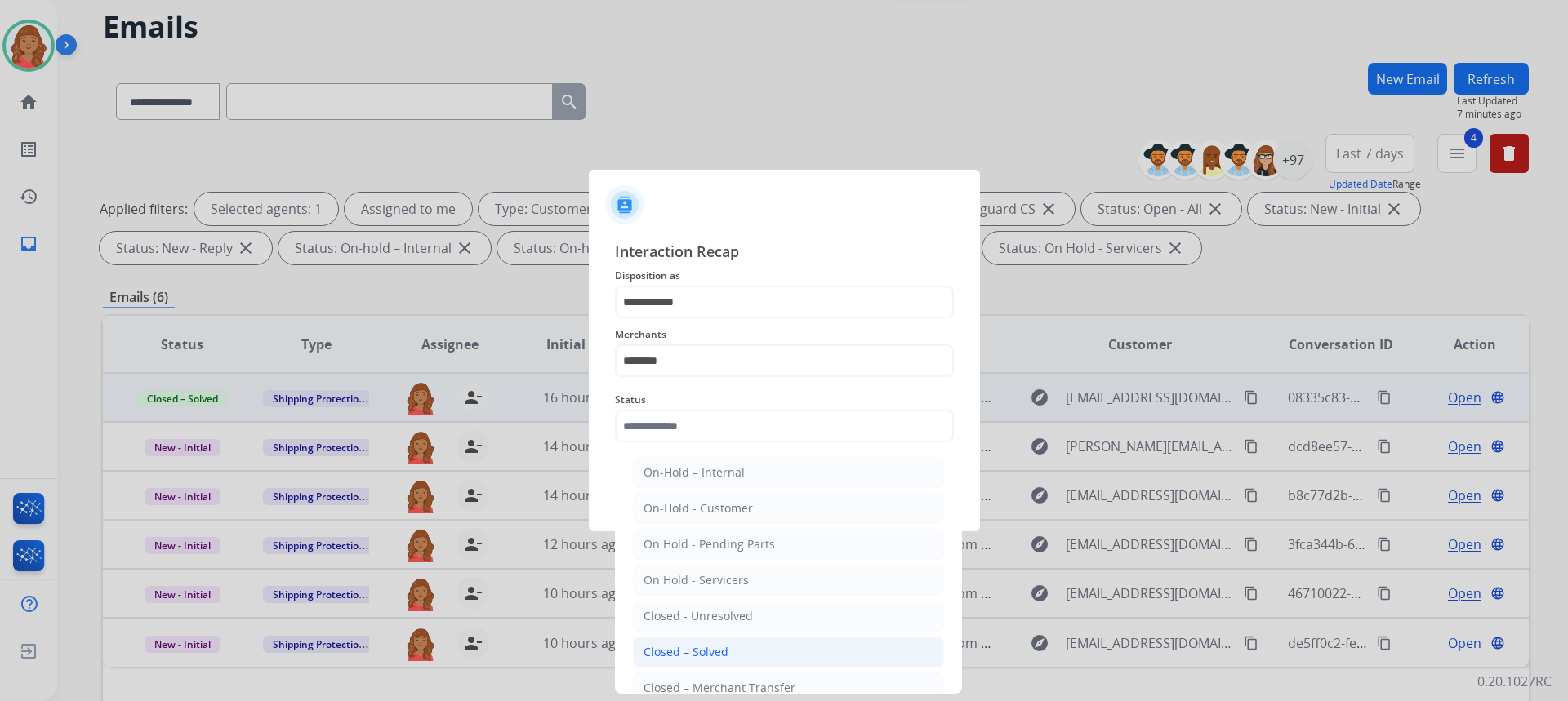
click at [715, 645] on div "Closed – Solved" at bounding box center [686, 652] width 85 height 16
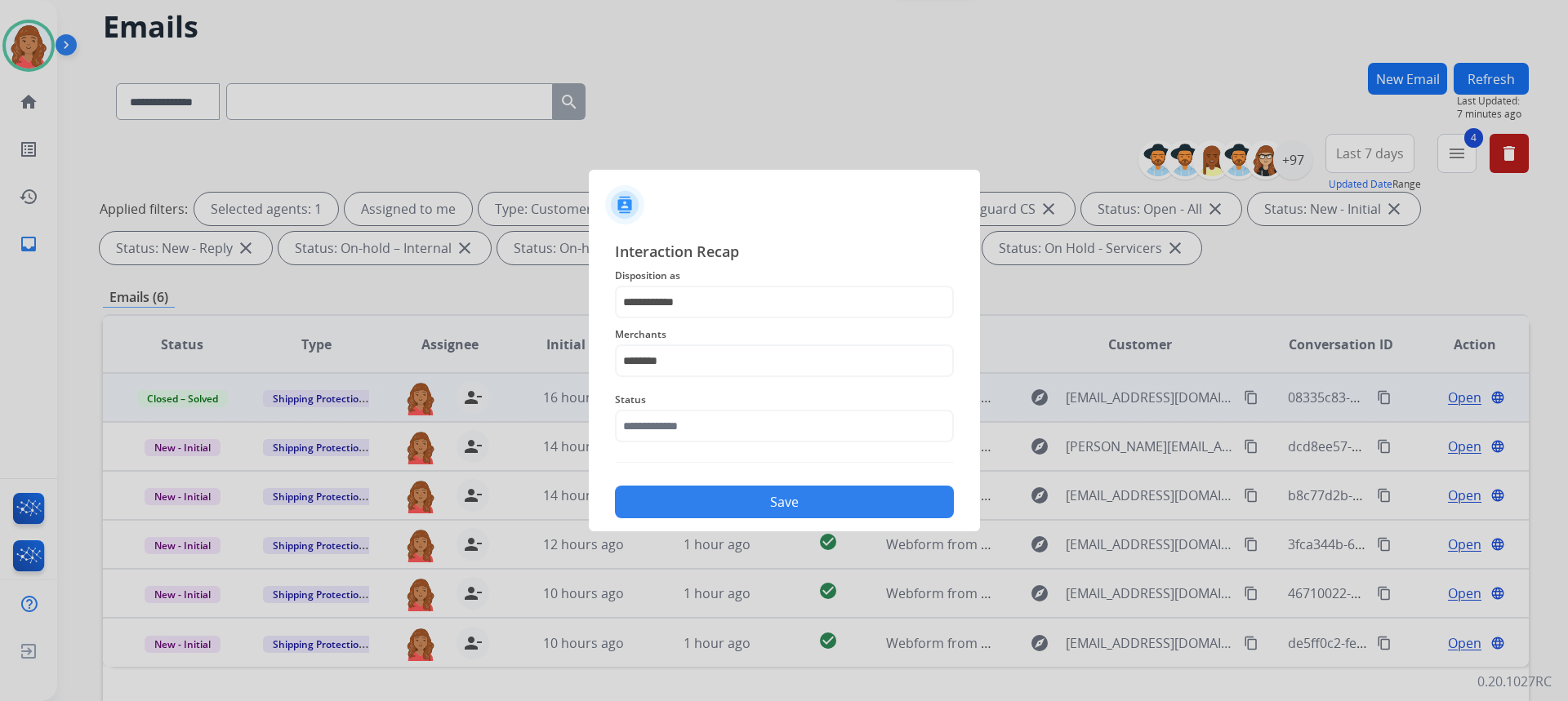
type input "**********"
click at [731, 506] on button "Save" at bounding box center [784, 502] width 339 height 33
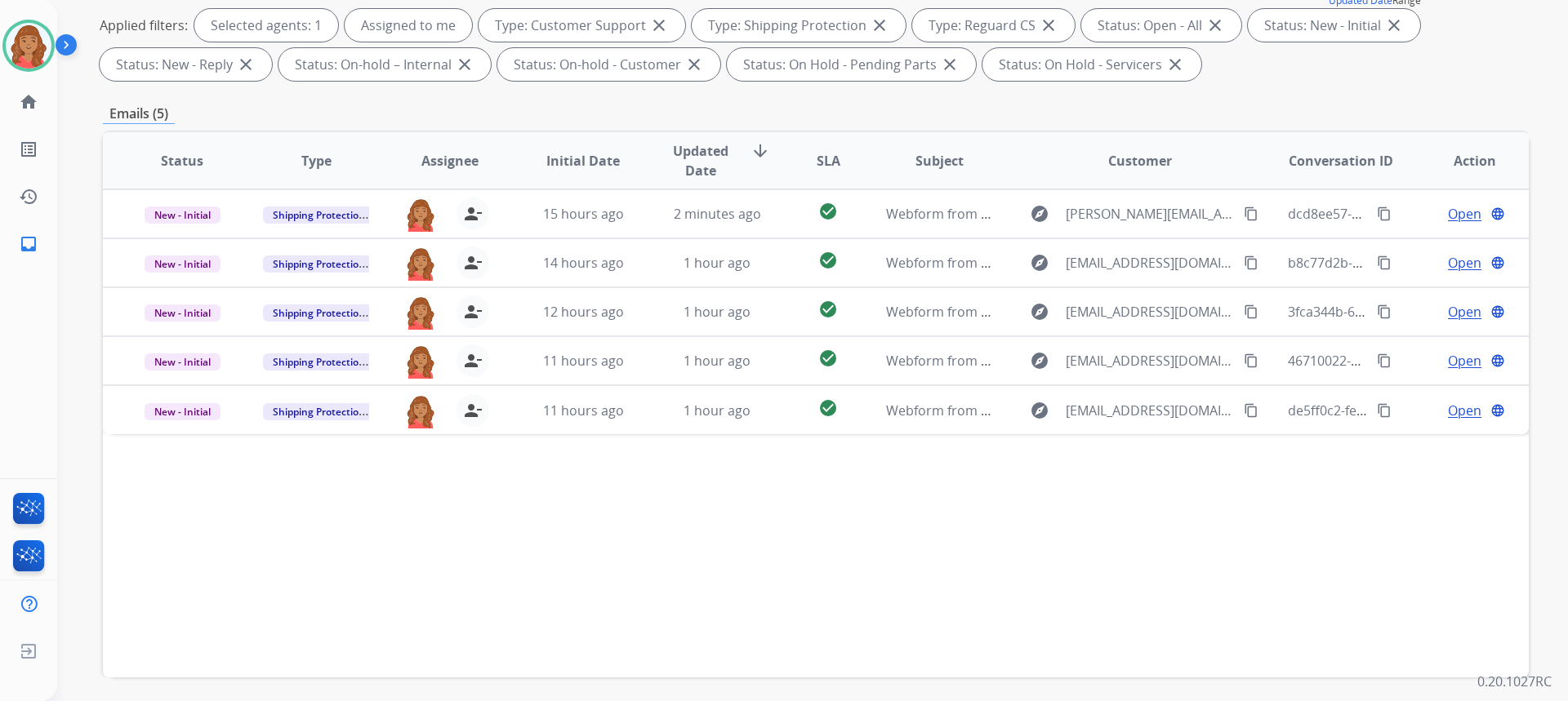
scroll to position [306, 0]
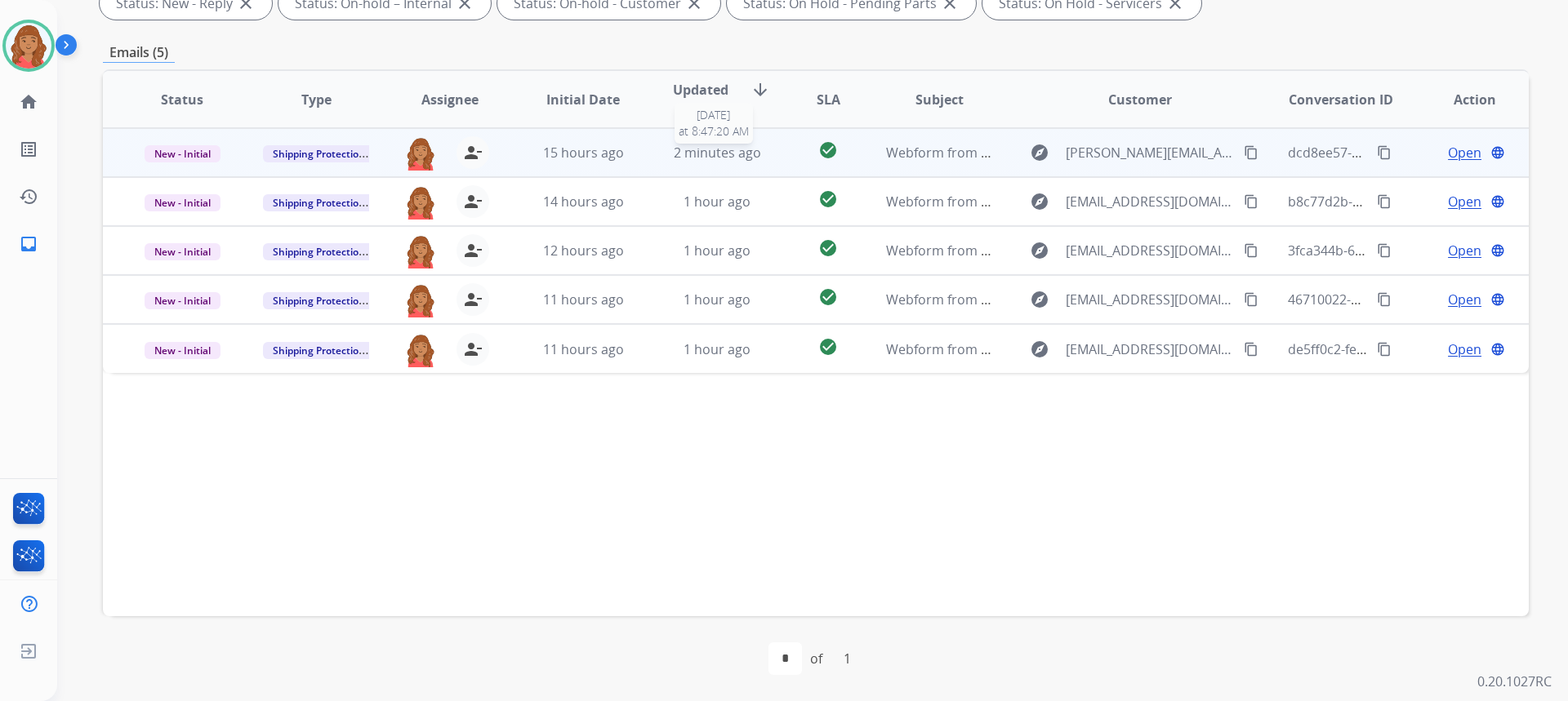
click at [678, 148] on span "2 minutes ago" at bounding box center [717, 153] width 88 height 18
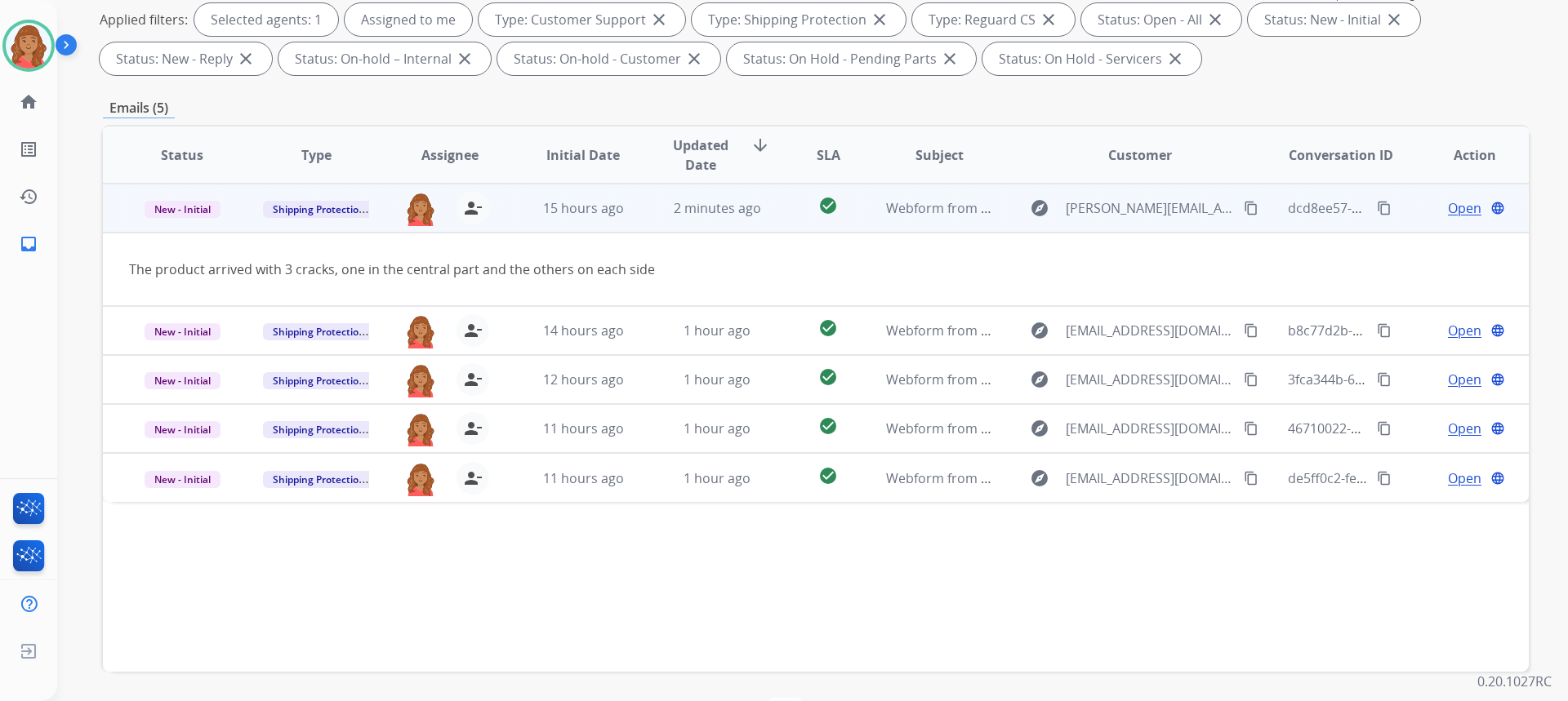
scroll to position [224, 0]
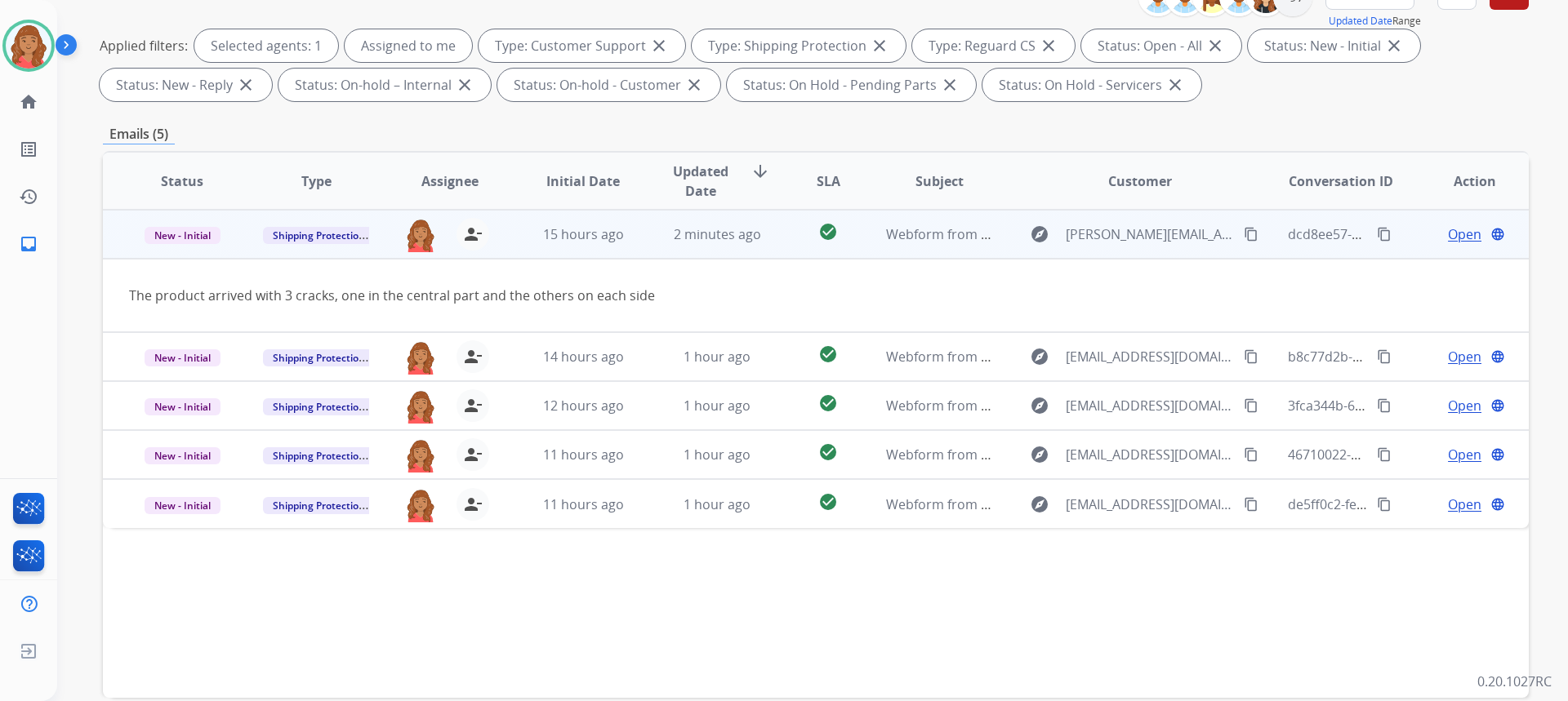
click at [1244, 233] on mat-icon "content_copy" at bounding box center [1251, 234] width 15 height 15
click at [1450, 241] on span "Open" at bounding box center [1464, 234] width 34 height 20
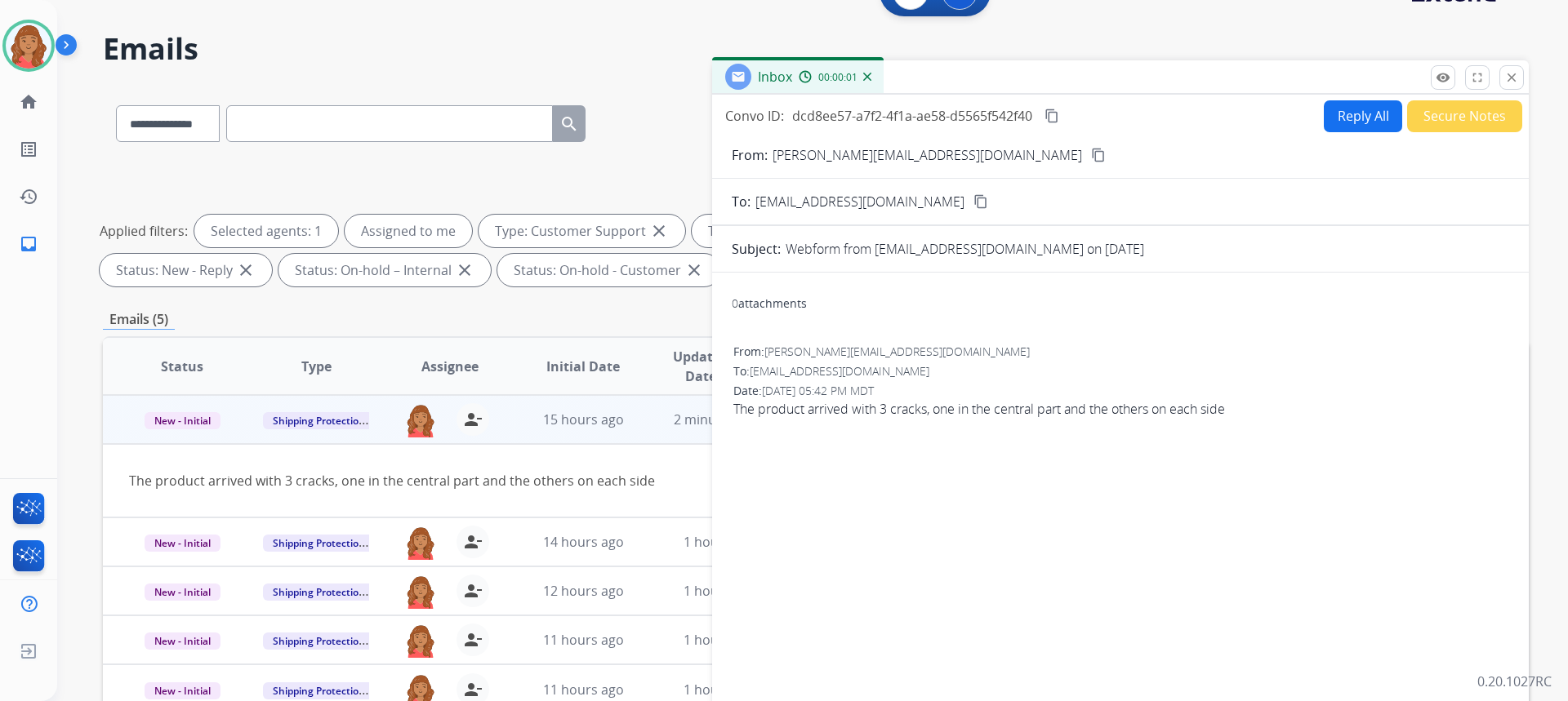
scroll to position [0, 0]
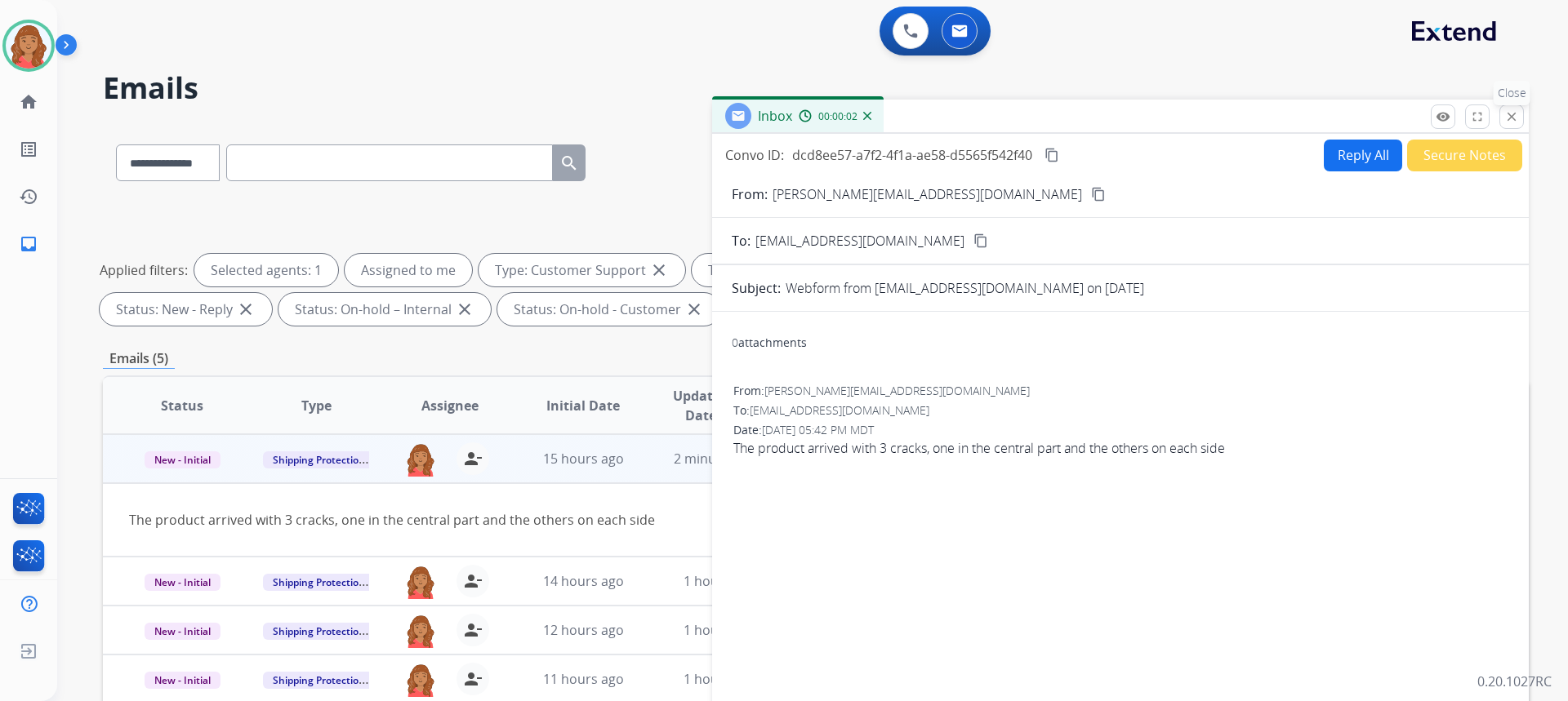
click at [1515, 121] on mat-icon "close" at bounding box center [1512, 117] width 15 height 15
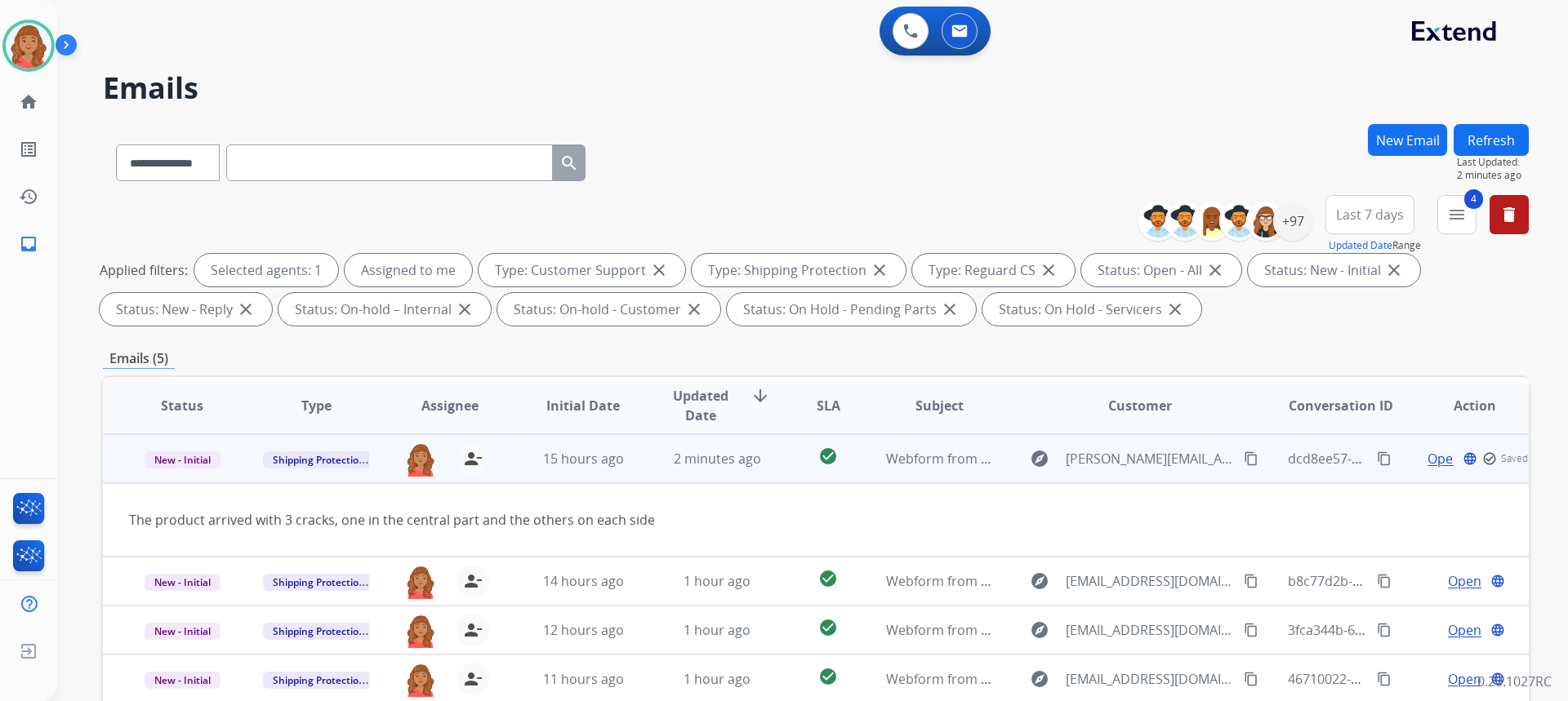
click at [651, 471] on td "2 minutes ago" at bounding box center [705, 459] width 134 height 49
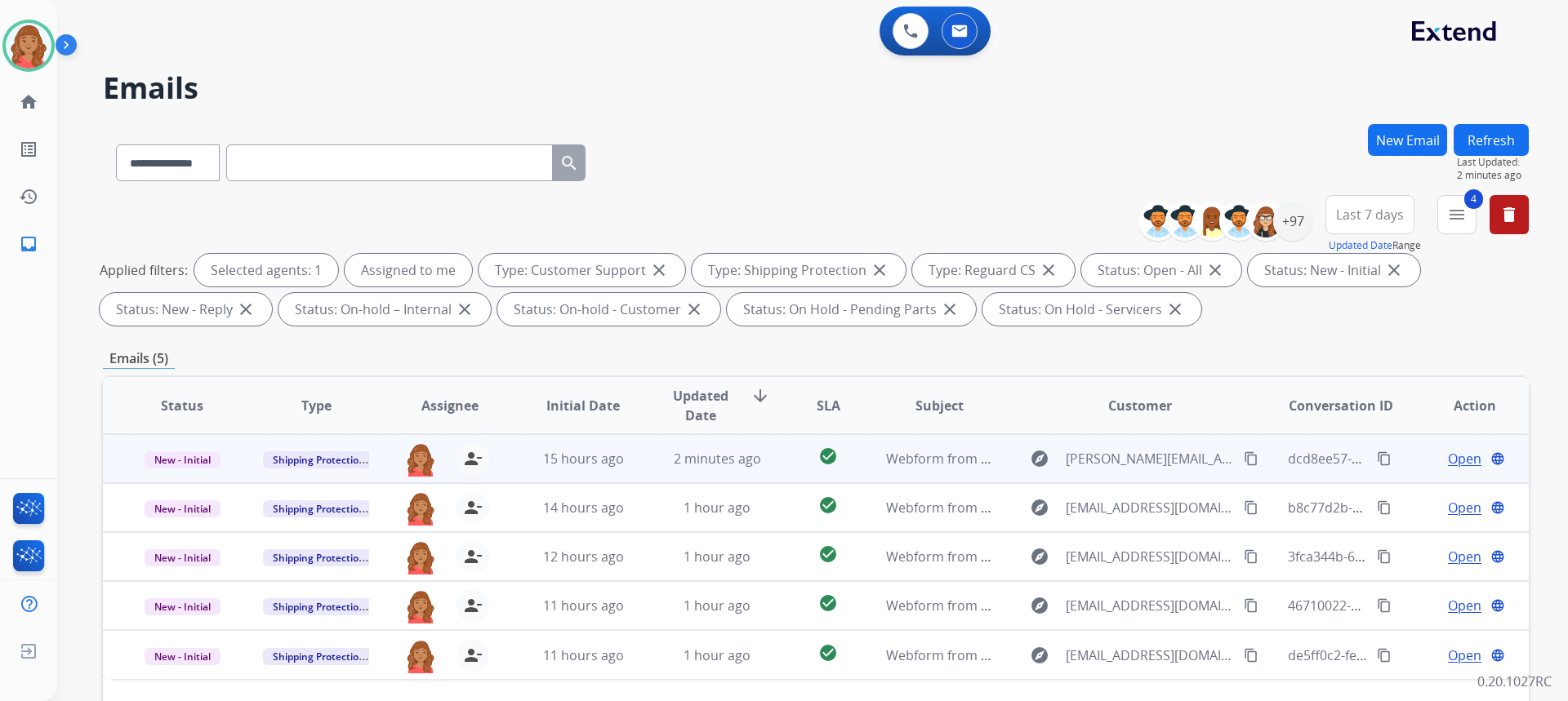
click at [651, 471] on td "2 minutes ago" at bounding box center [705, 459] width 134 height 49
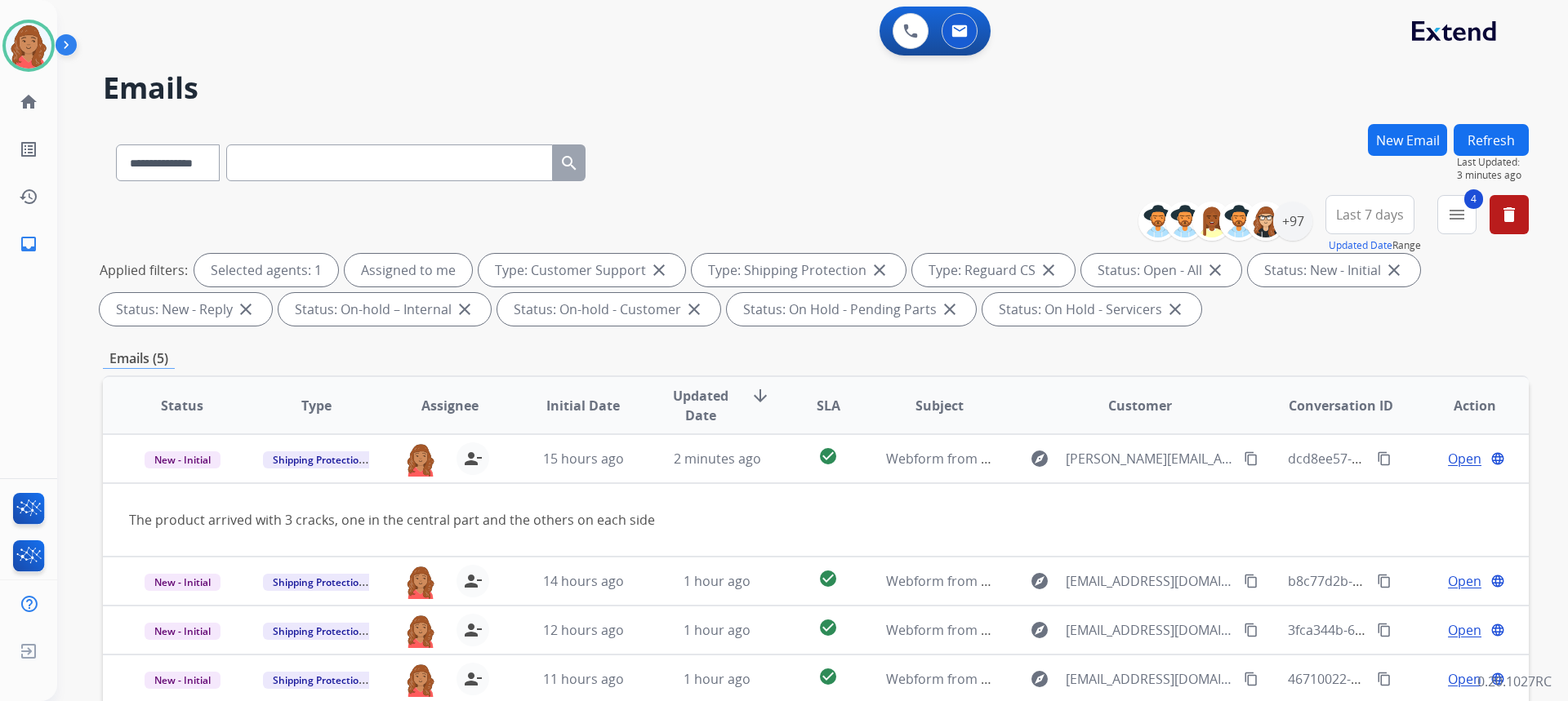
click at [1399, 133] on button "New Email" at bounding box center [1407, 140] width 79 height 32
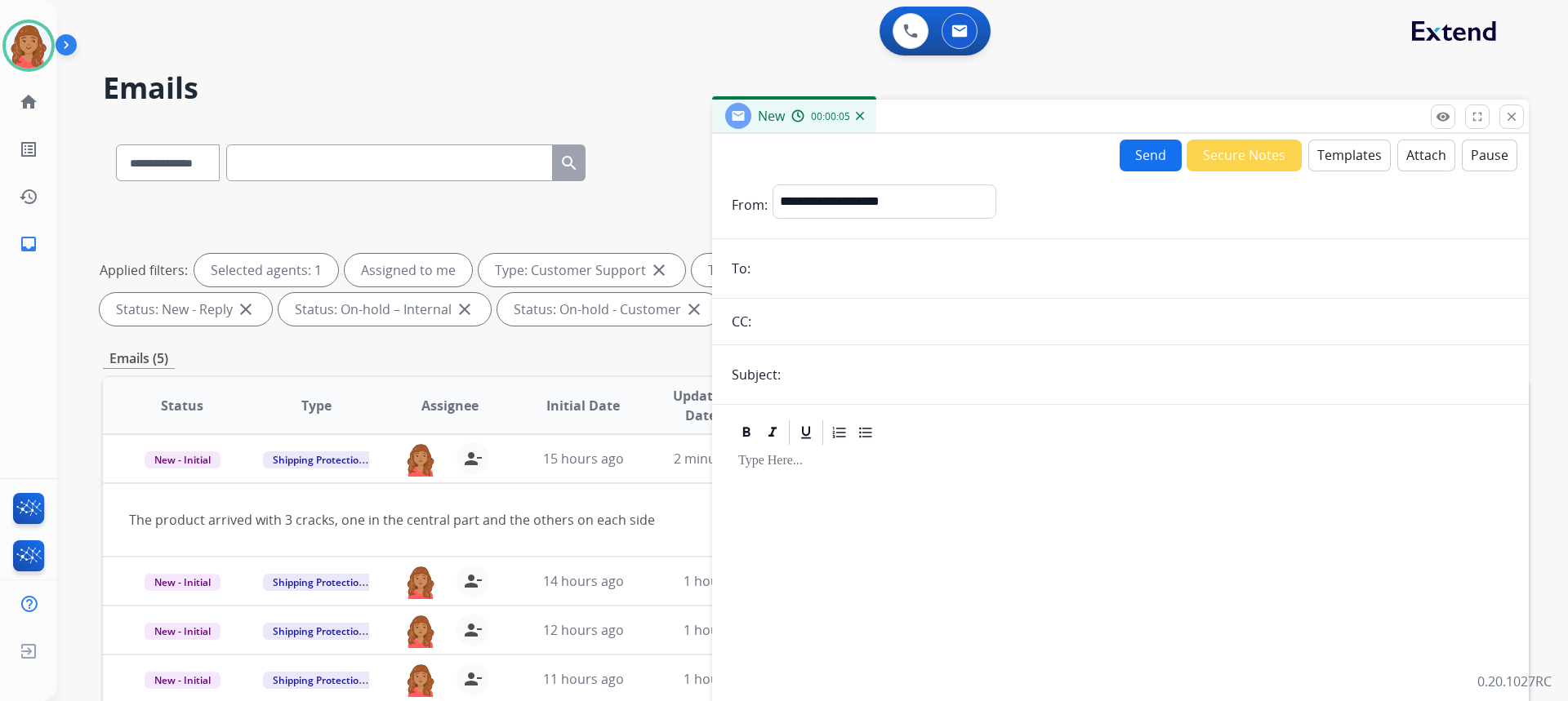
paste input "**********"
type input "**********"
click at [842, 202] on select "**********" at bounding box center [883, 201] width 222 height 33
select select "**********"
click at [773, 185] on select "**********" at bounding box center [883, 201] width 222 height 33
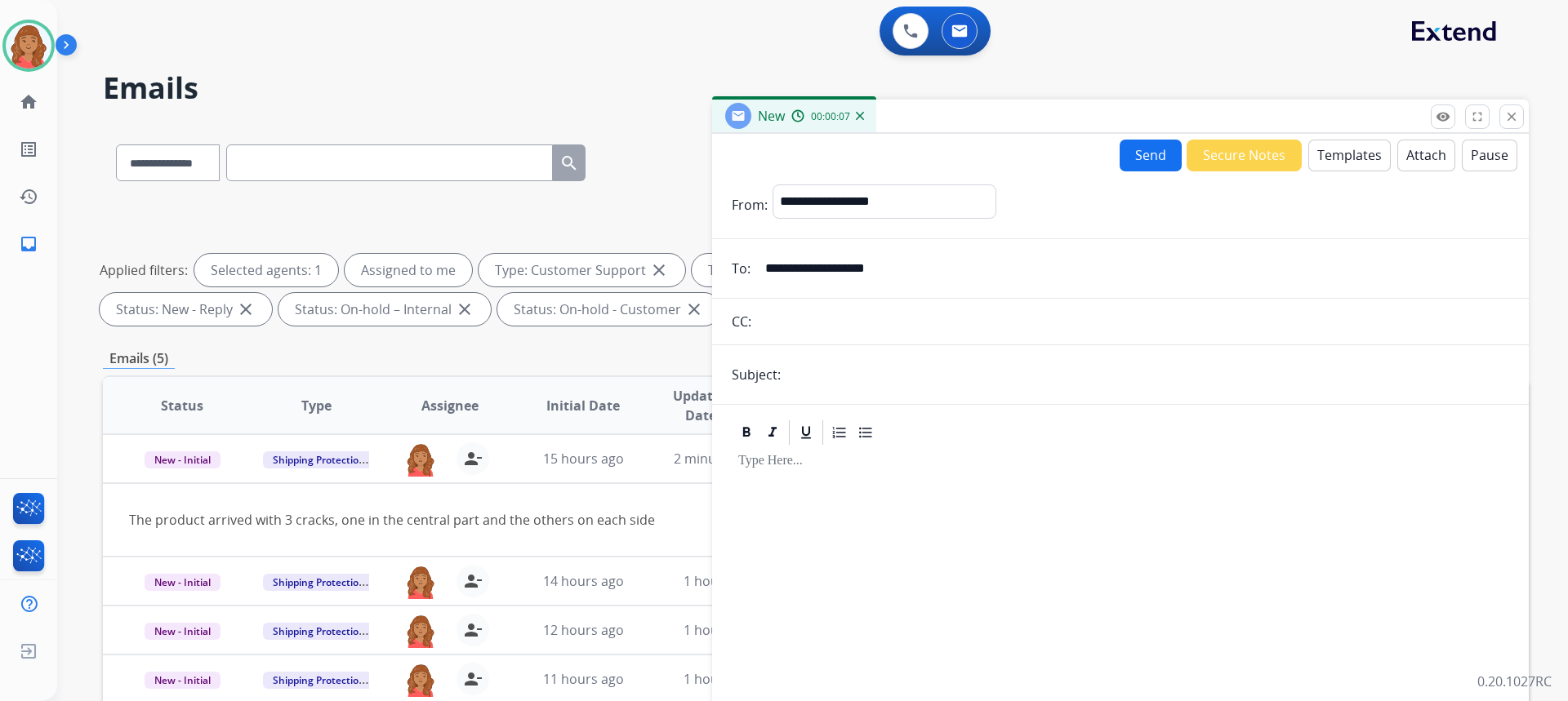
click at [818, 371] on input "text" at bounding box center [1147, 375] width 723 height 33
type input "**********"
click at [1336, 158] on button "Templates" at bounding box center [1349, 155] width 83 height 32
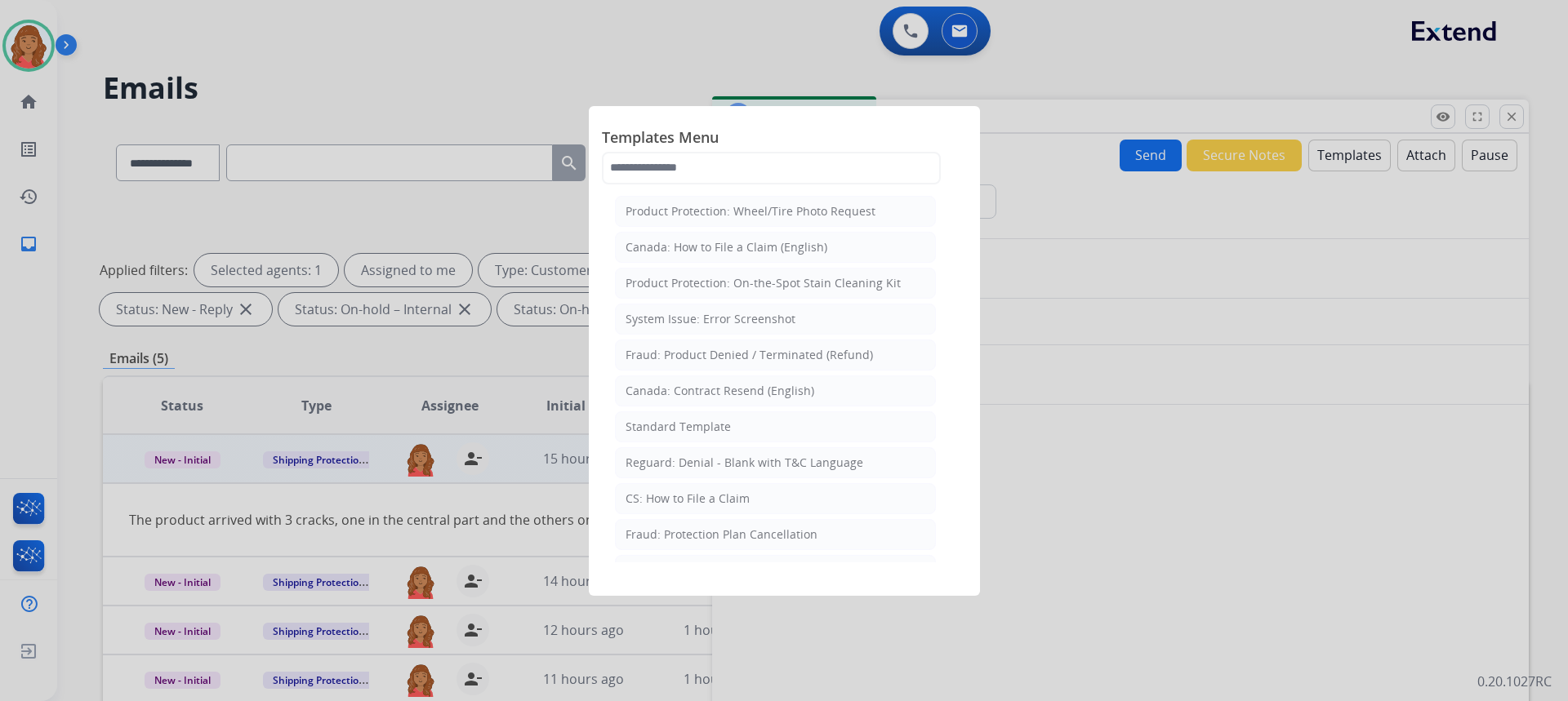
drag, startPoint x: 683, startPoint y: 434, endPoint x: 711, endPoint y: 438, distance: 28.3
click at [687, 434] on div "Standard Template" at bounding box center [678, 427] width 106 height 16
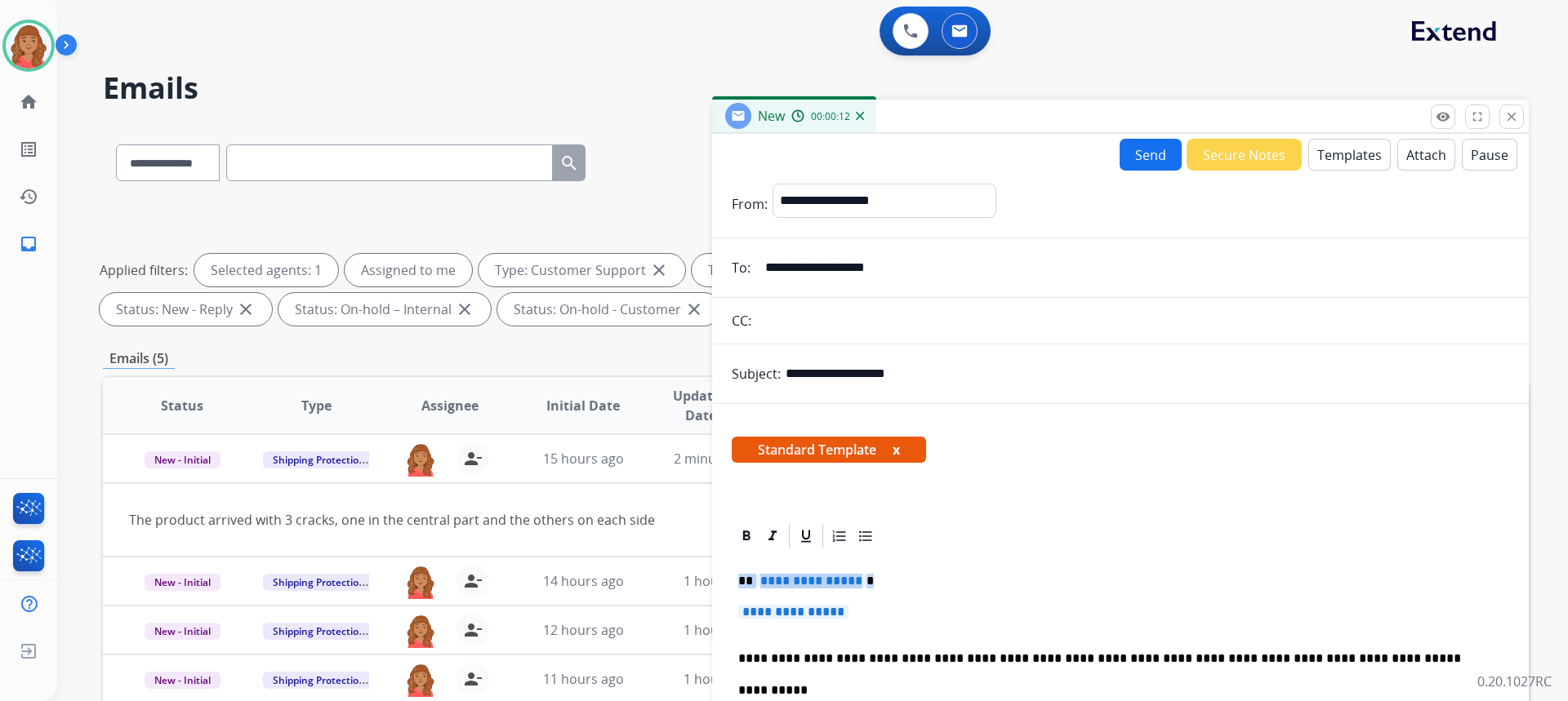
drag, startPoint x: 863, startPoint y: 613, endPoint x: 722, endPoint y: 569, distance: 147.7
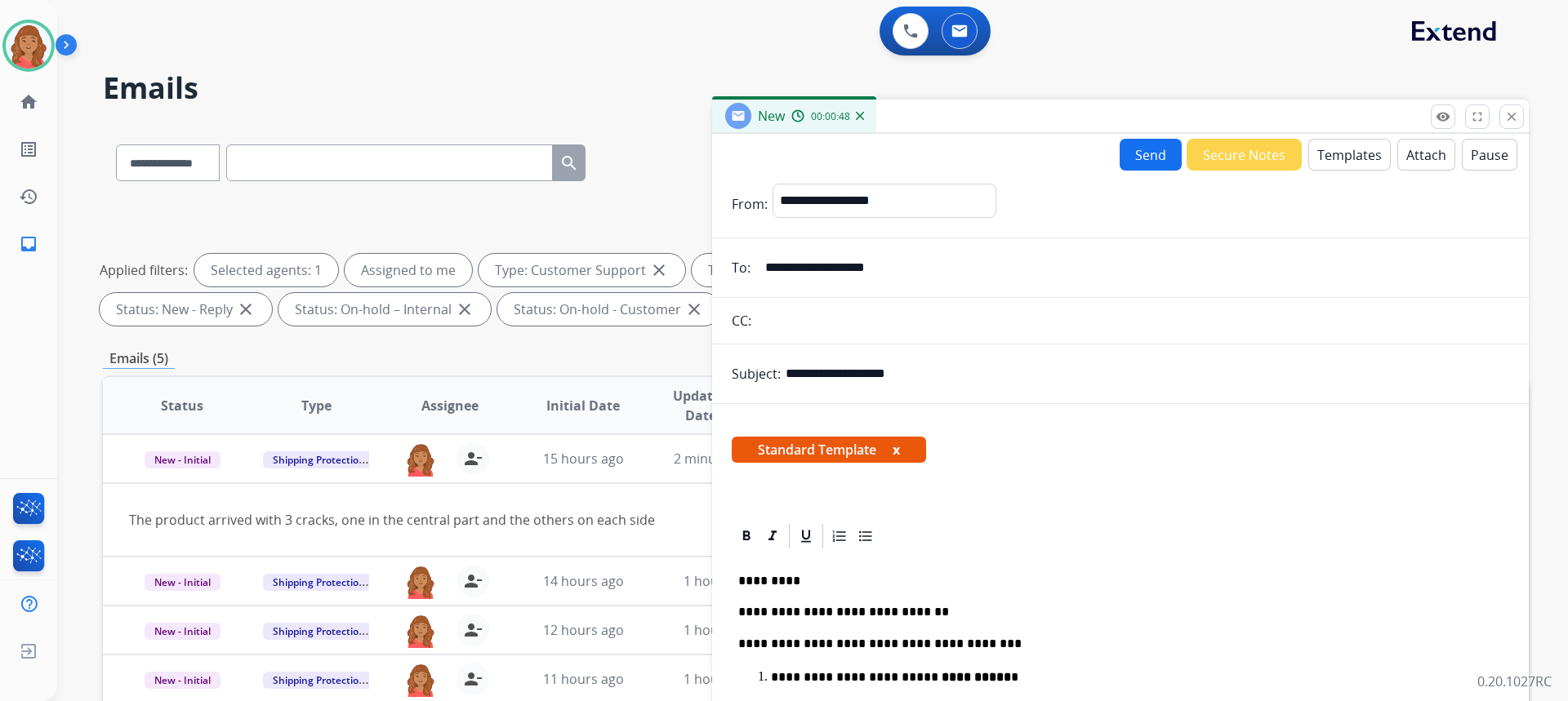
click at [1127, 151] on button "Send" at bounding box center [1151, 155] width 62 height 32
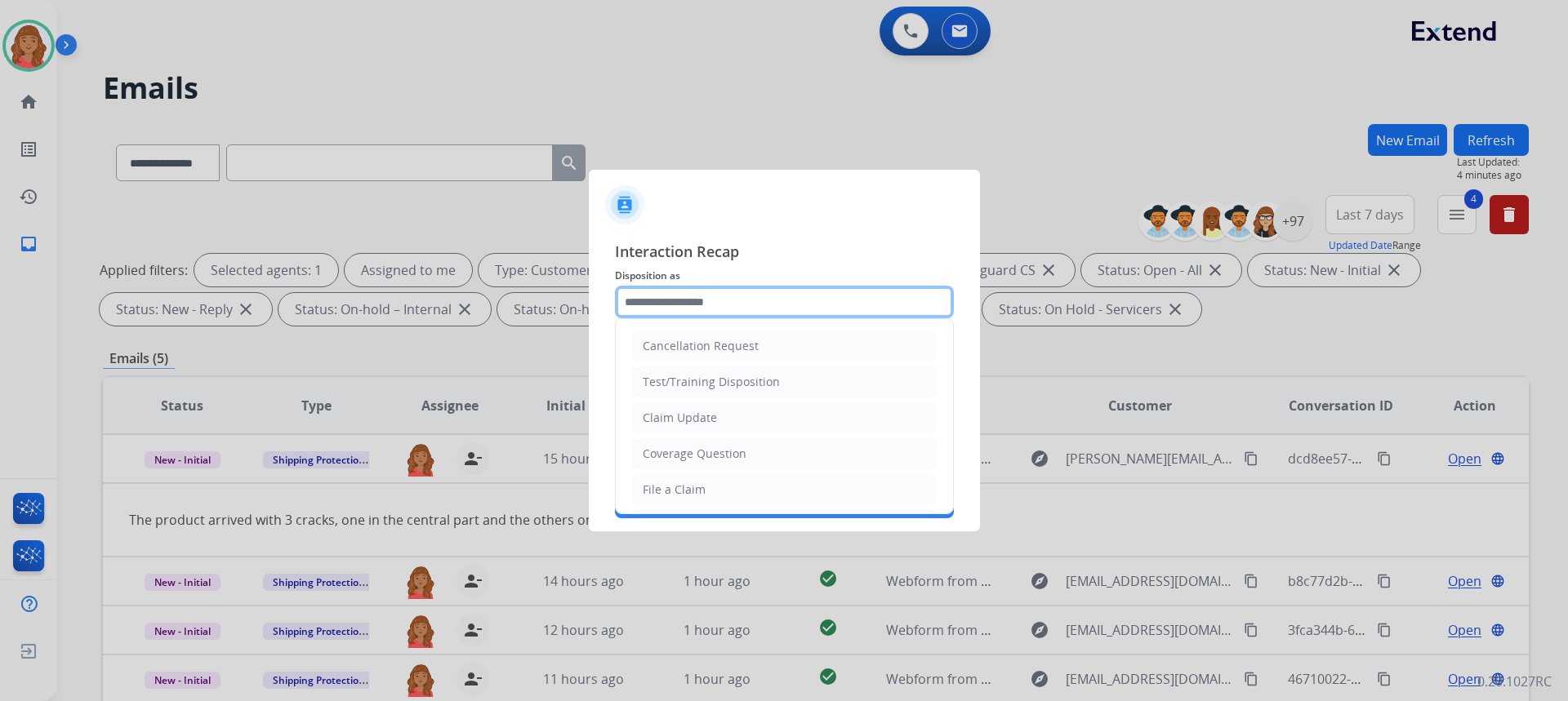
click at [732, 290] on input "text" at bounding box center [784, 302] width 339 height 33
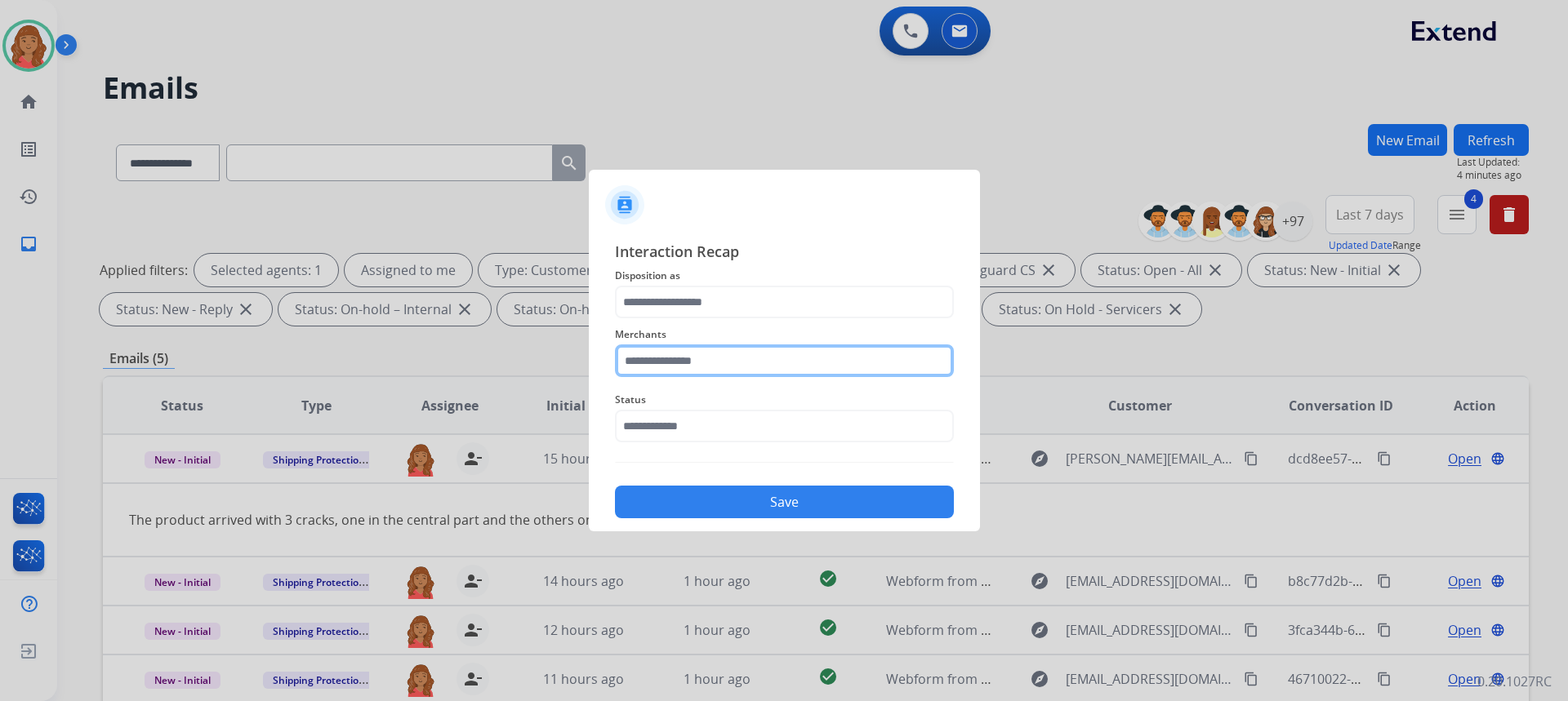
drag, startPoint x: 687, startPoint y: 488, endPoint x: 653, endPoint y: 376, distance: 117.0
click at [653, 376] on input "text" at bounding box center [784, 361] width 339 height 33
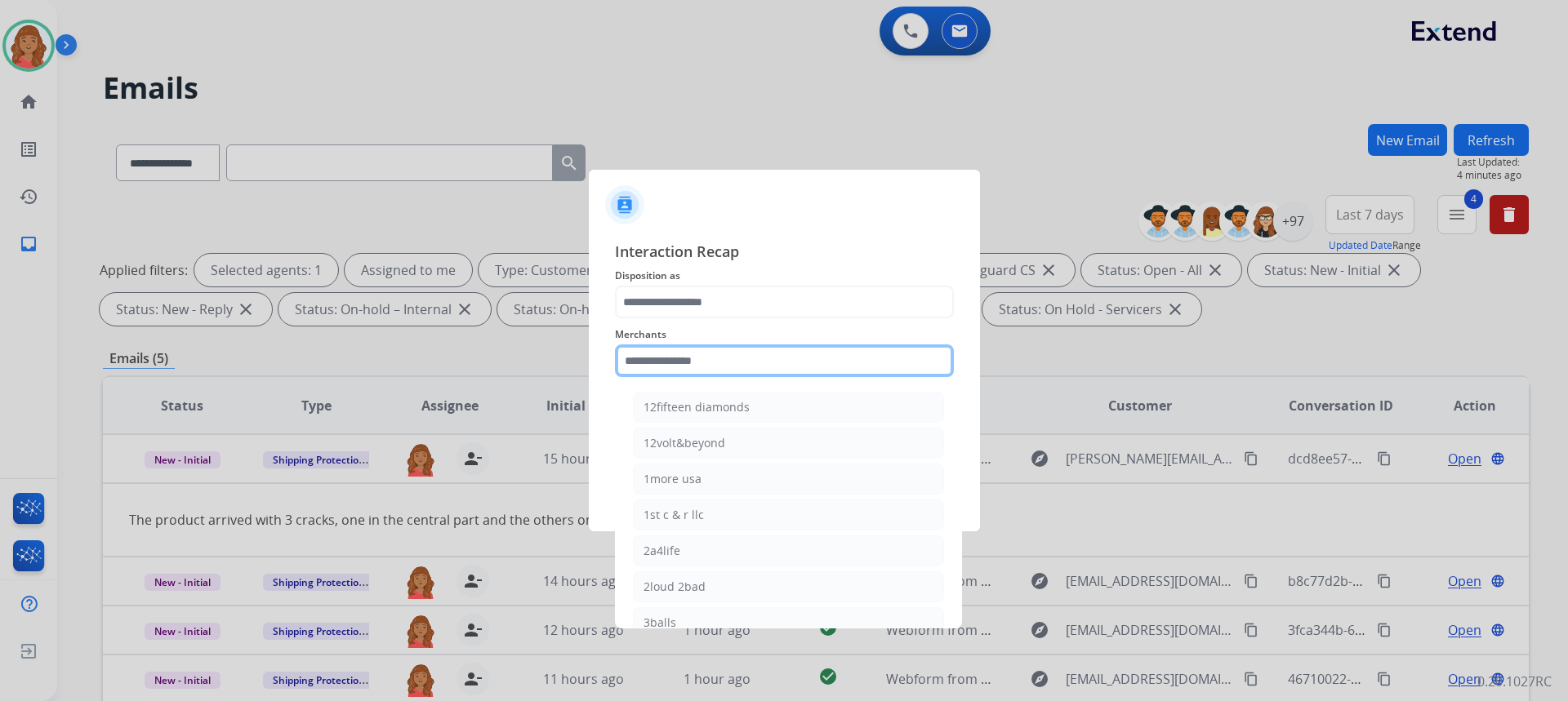
click at [656, 372] on input "text" at bounding box center [784, 361] width 339 height 33
type input "*"
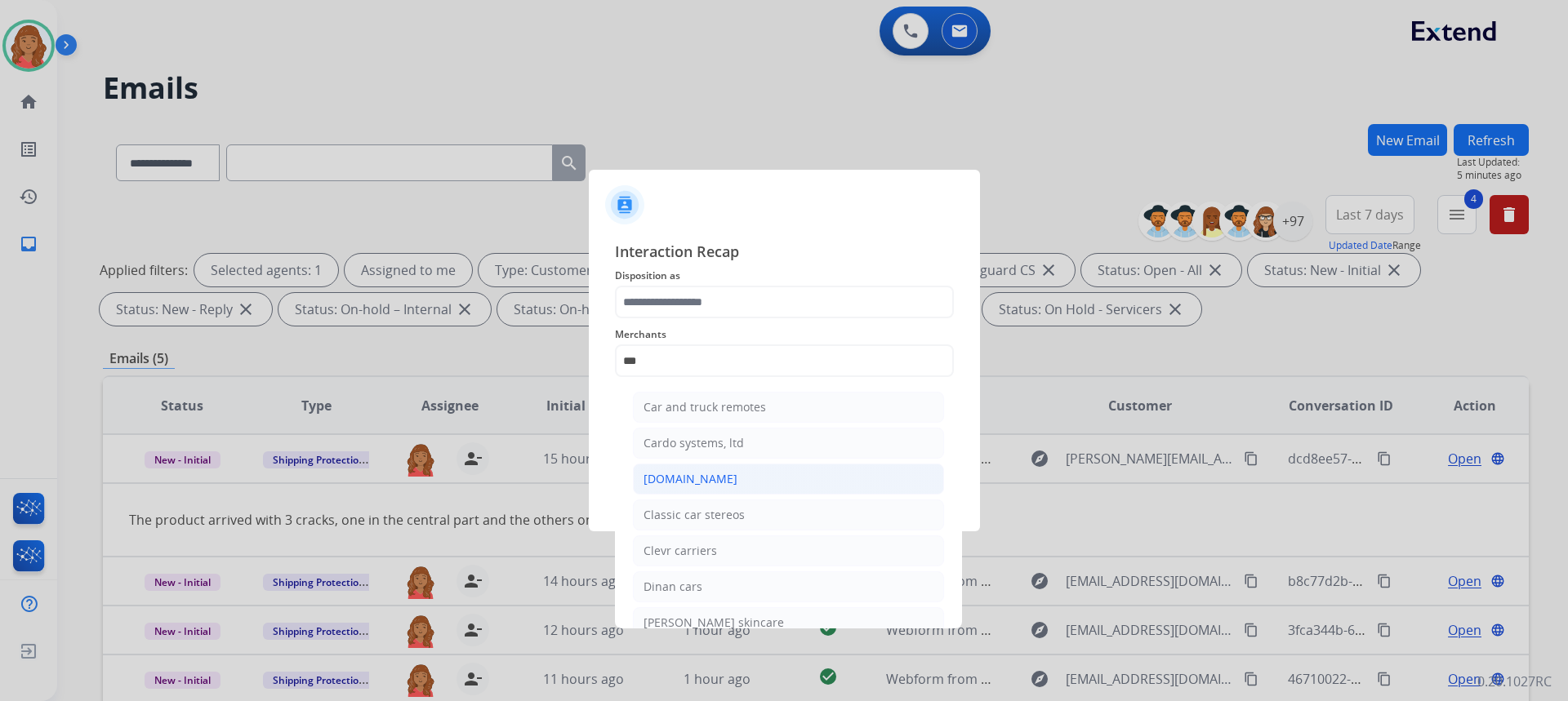
click at [705, 475] on div "[DOMAIN_NAME]" at bounding box center [690, 479] width 94 height 16
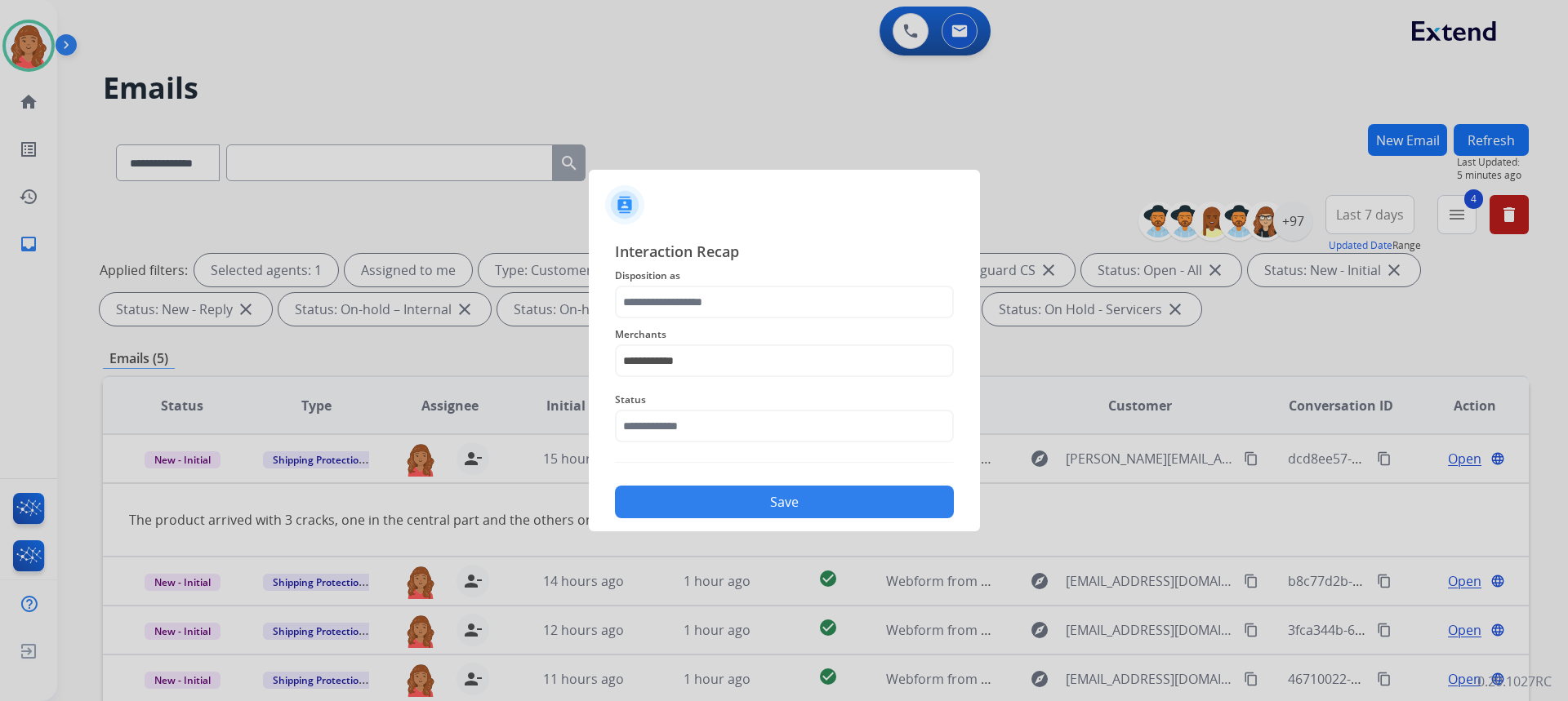
click at [709, 485] on div "Save" at bounding box center [784, 497] width 339 height 43
click at [718, 501] on button "Save" at bounding box center [784, 502] width 339 height 33
click at [710, 320] on div "**********" at bounding box center [784, 351] width 339 height 65
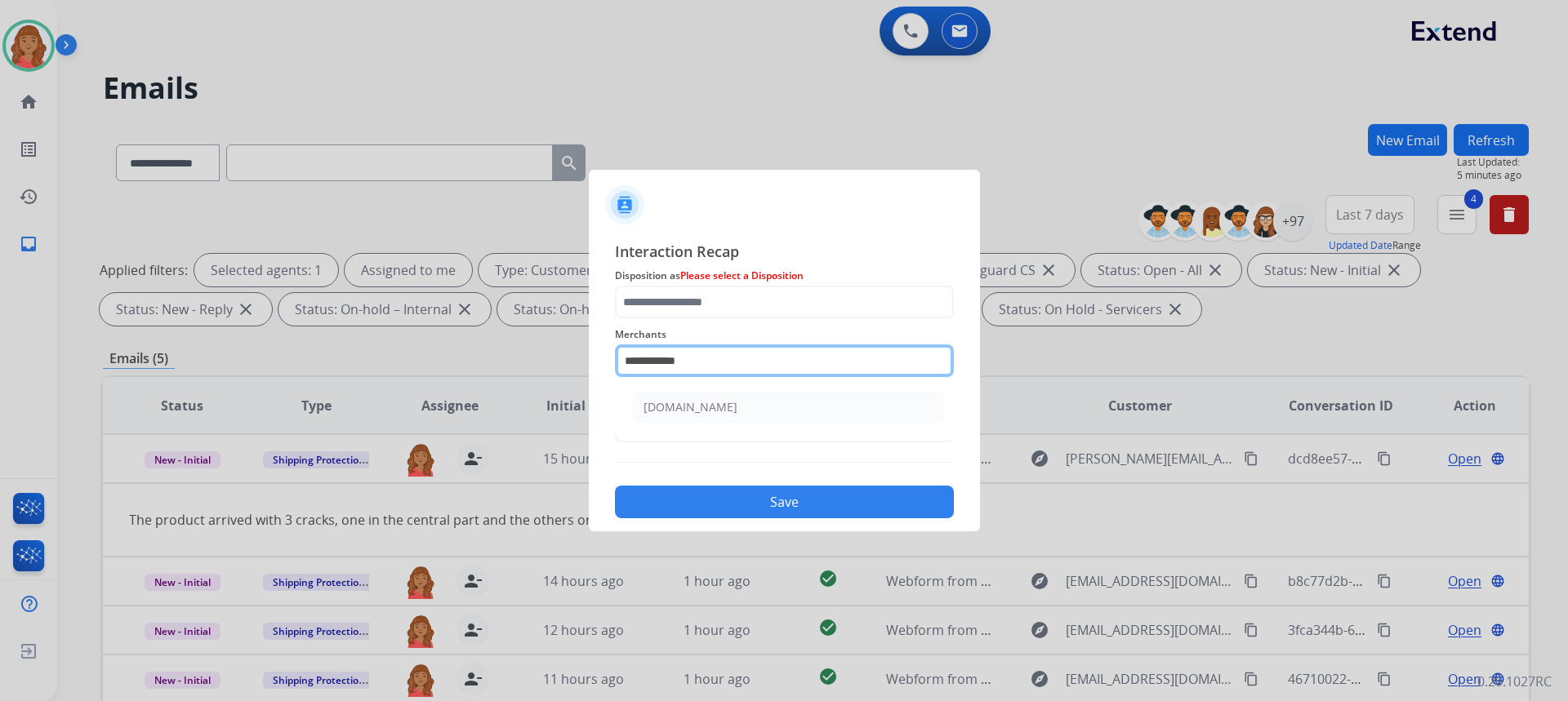
click at [713, 371] on input "**********" at bounding box center [784, 361] width 339 height 33
type input "**********"
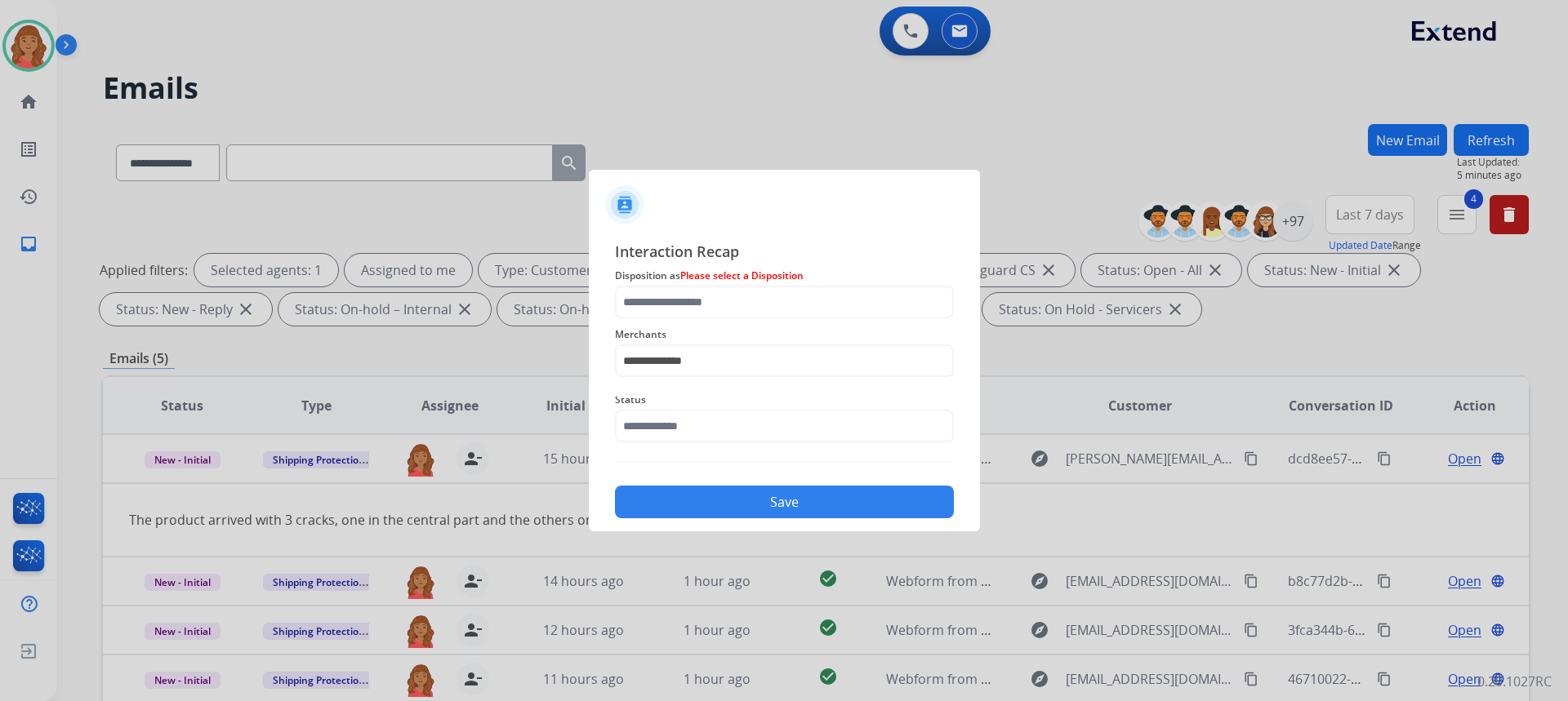
click at [785, 537] on div at bounding box center [784, 350] width 1568 height 701
drag, startPoint x: 774, startPoint y: 507, endPoint x: 766, endPoint y: 508, distance: 8.1
click at [770, 508] on button "Save" at bounding box center [784, 502] width 339 height 33
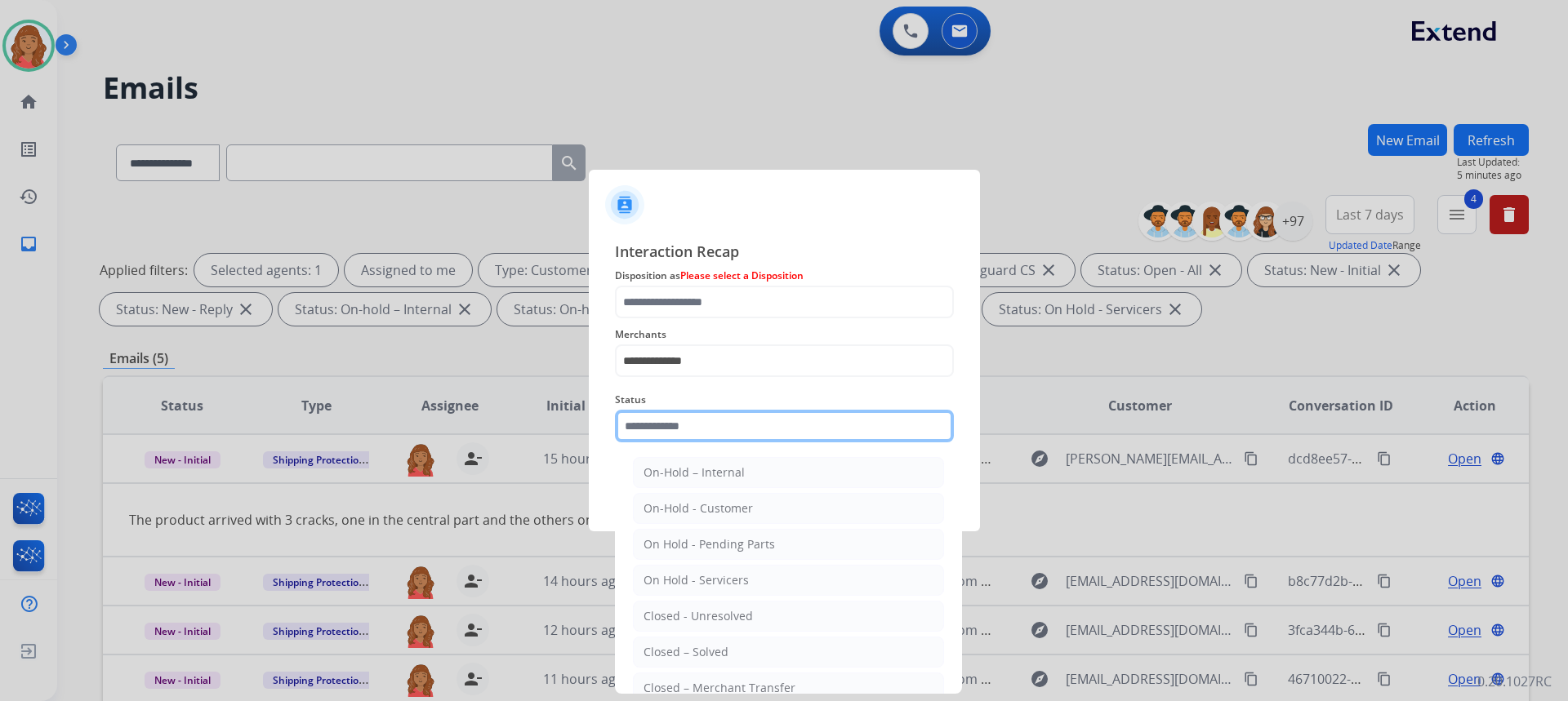
click at [725, 431] on input "text" at bounding box center [784, 426] width 339 height 33
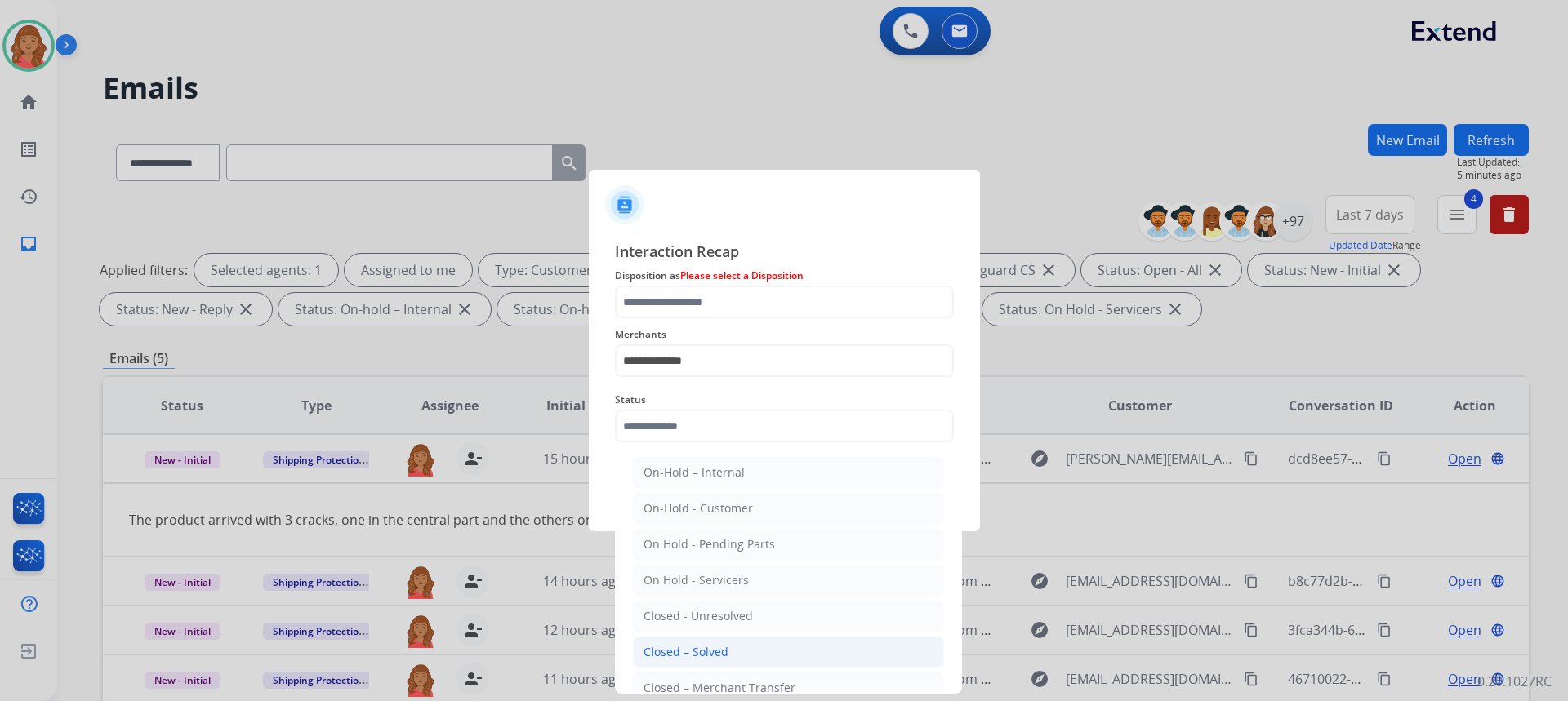
click at [681, 645] on div "Closed – Solved" at bounding box center [686, 652] width 85 height 16
type input "**********"
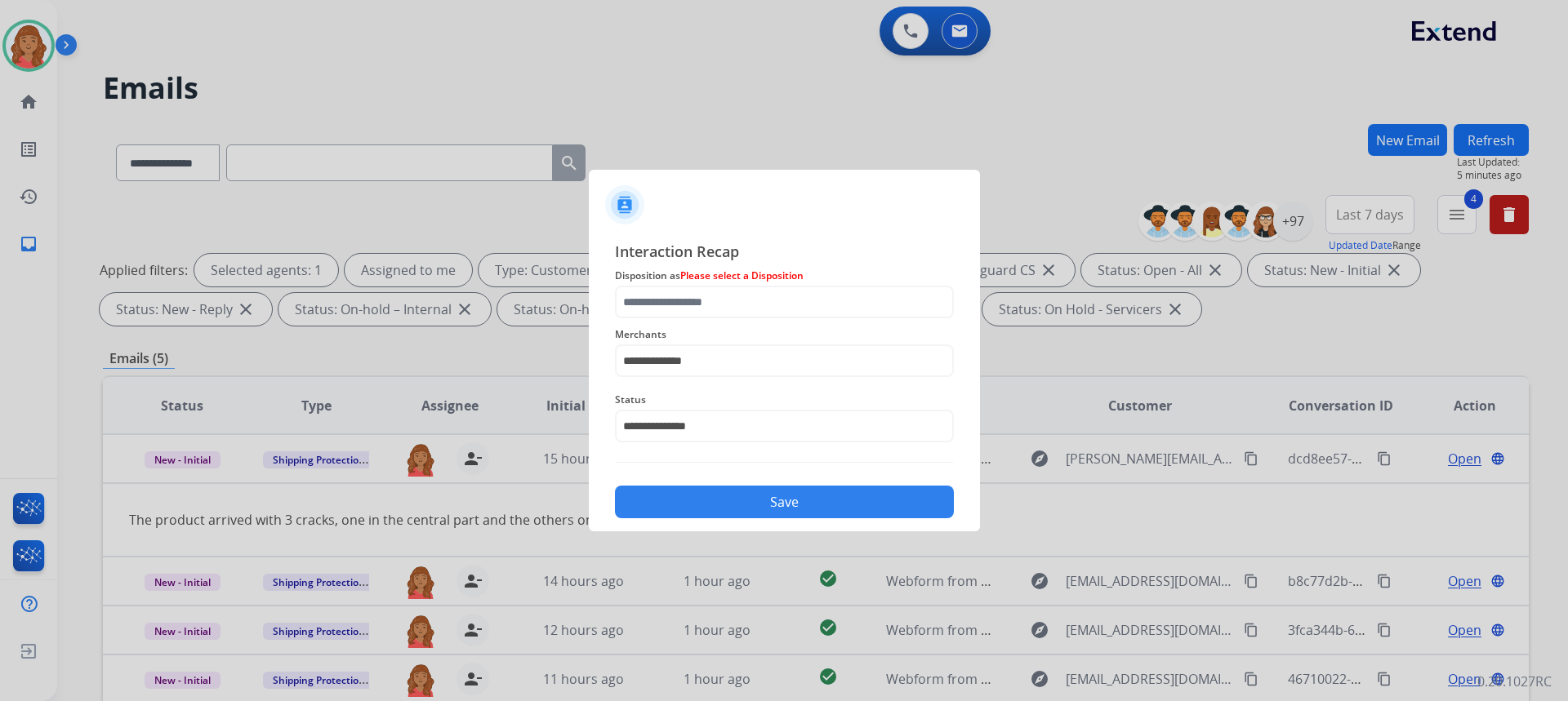
click at [712, 501] on button "Save" at bounding box center [784, 502] width 339 height 33
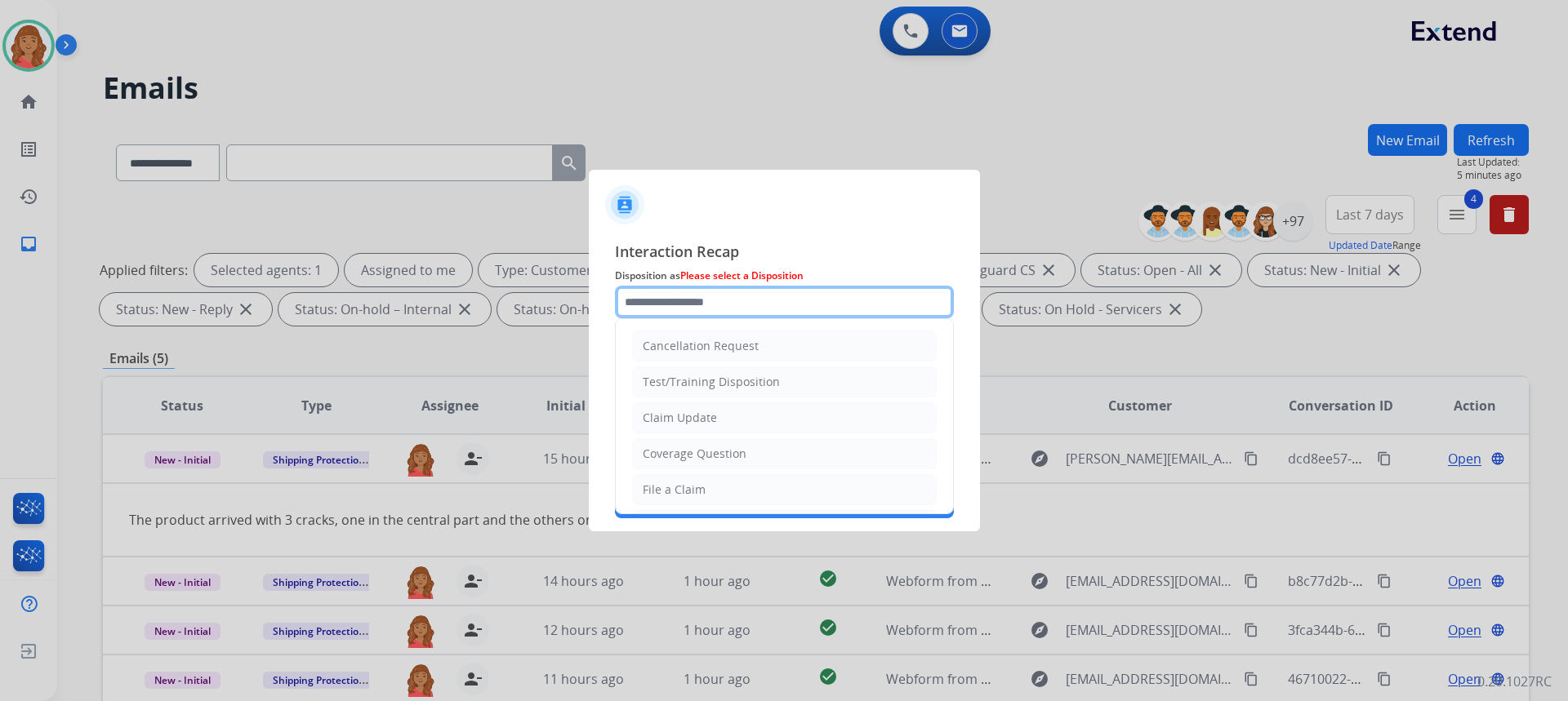
click at [736, 301] on input "text" at bounding box center [784, 302] width 339 height 33
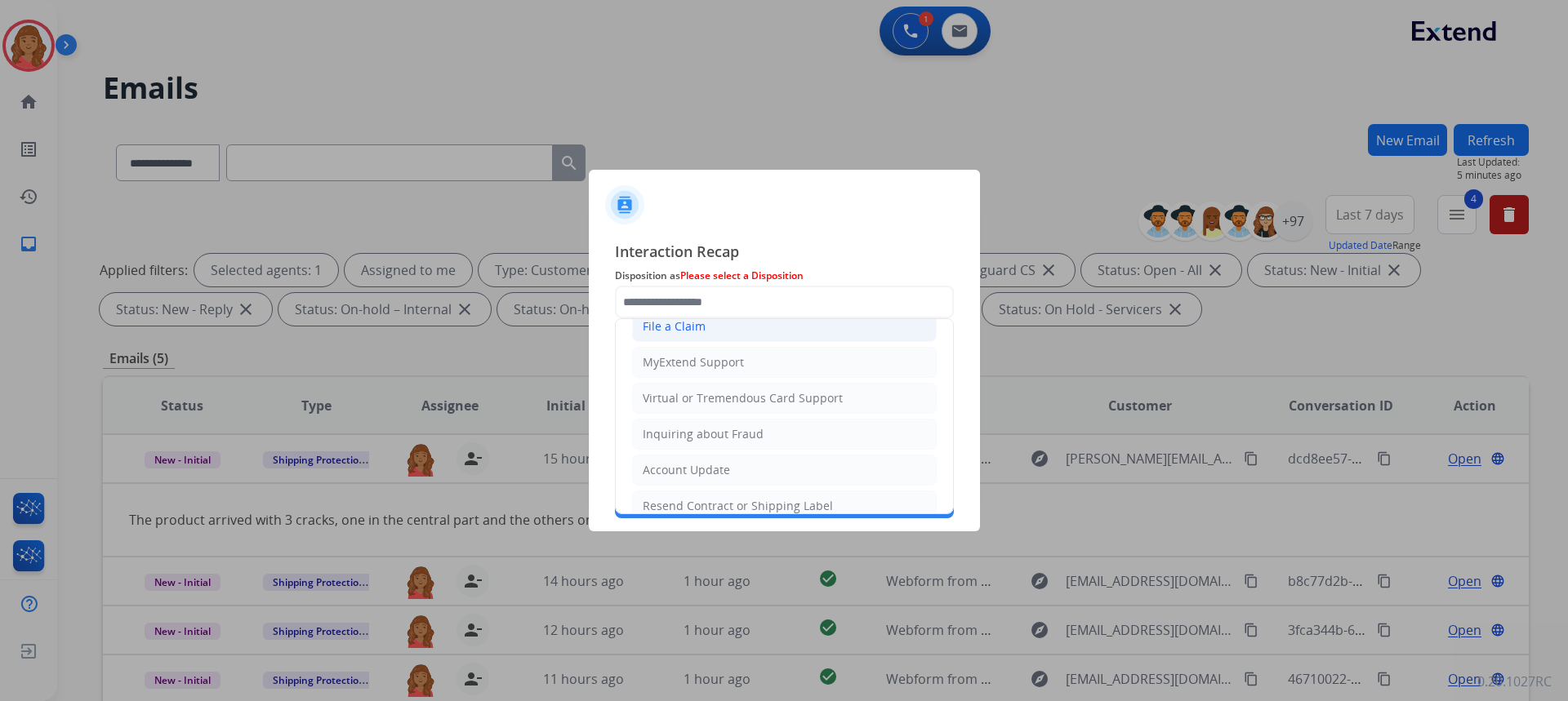
click at [705, 330] on li "File a Claim" at bounding box center [784, 326] width 304 height 31
type input "**********"
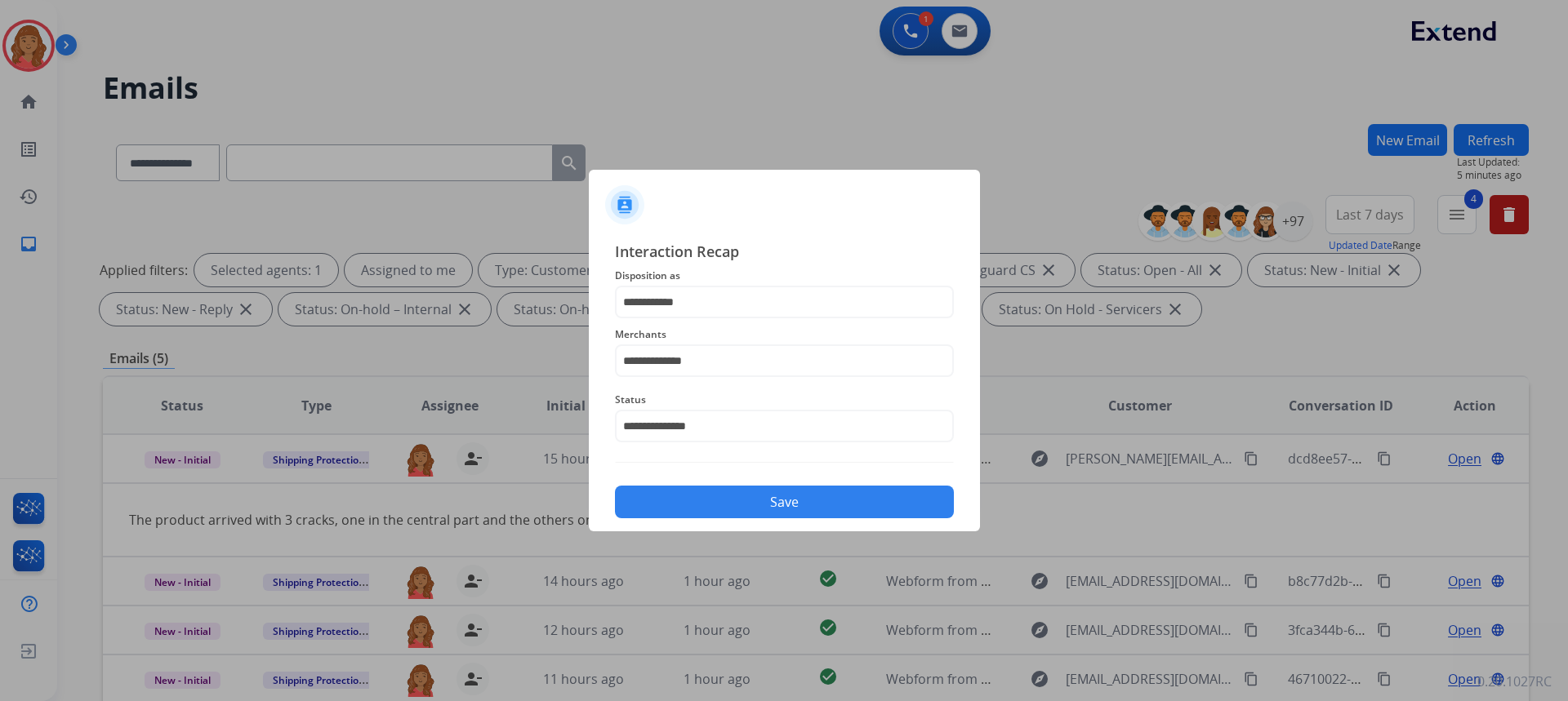
click at [739, 494] on button "Save" at bounding box center [784, 502] width 339 height 33
click at [739, 511] on button "Save" at bounding box center [784, 502] width 339 height 33
click at [737, 494] on button "Save" at bounding box center [784, 502] width 339 height 33
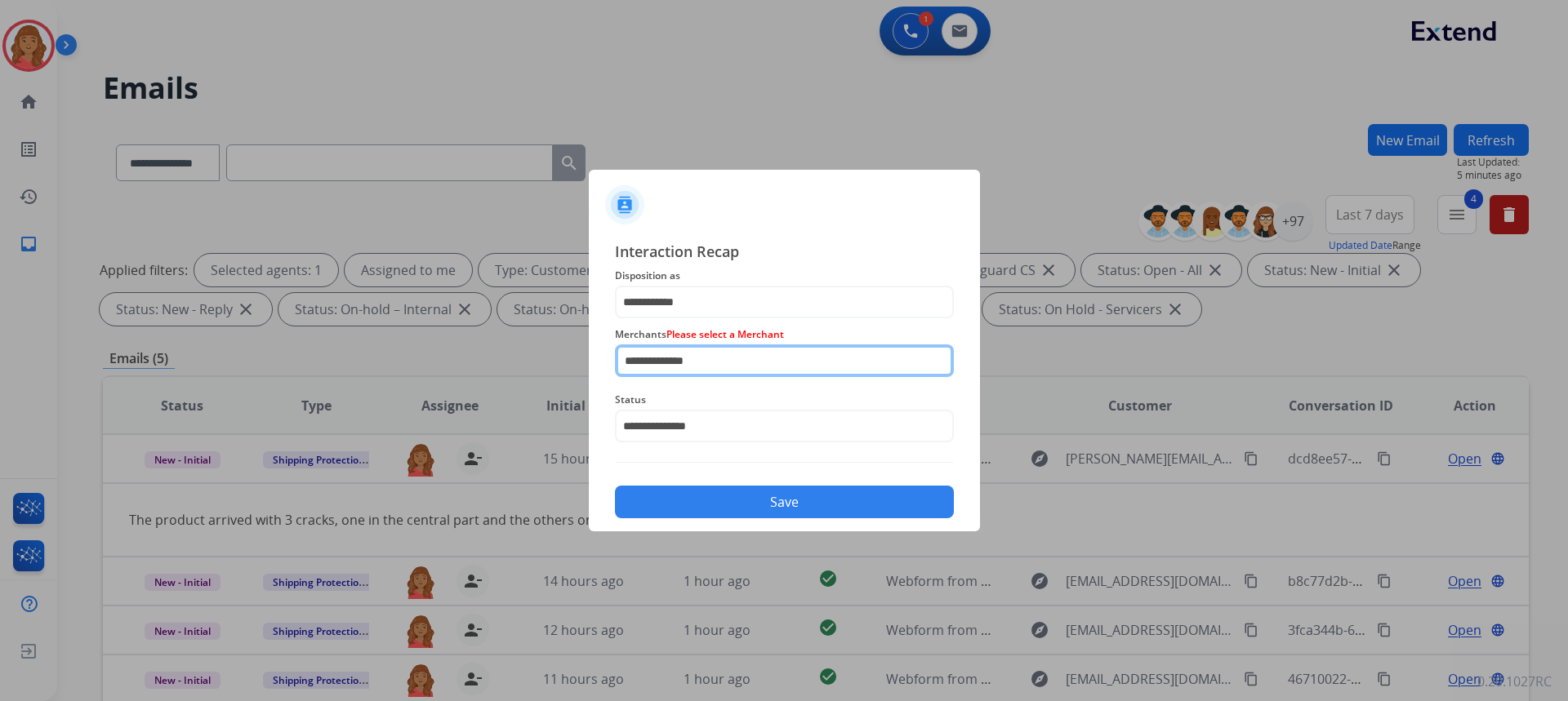
click at [732, 352] on input "**********" at bounding box center [784, 361] width 339 height 33
type input "**********"
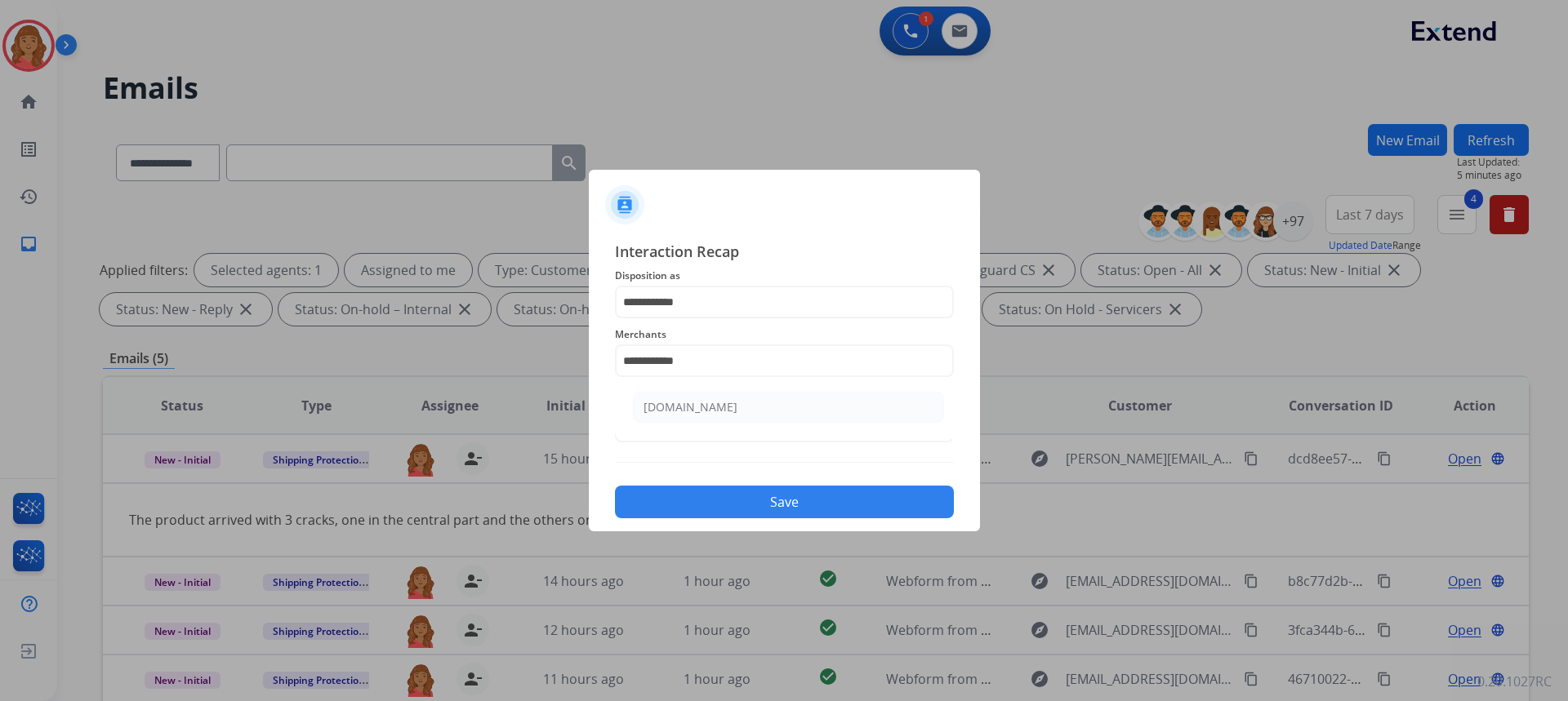
click at [761, 503] on button "Save" at bounding box center [784, 502] width 339 height 33
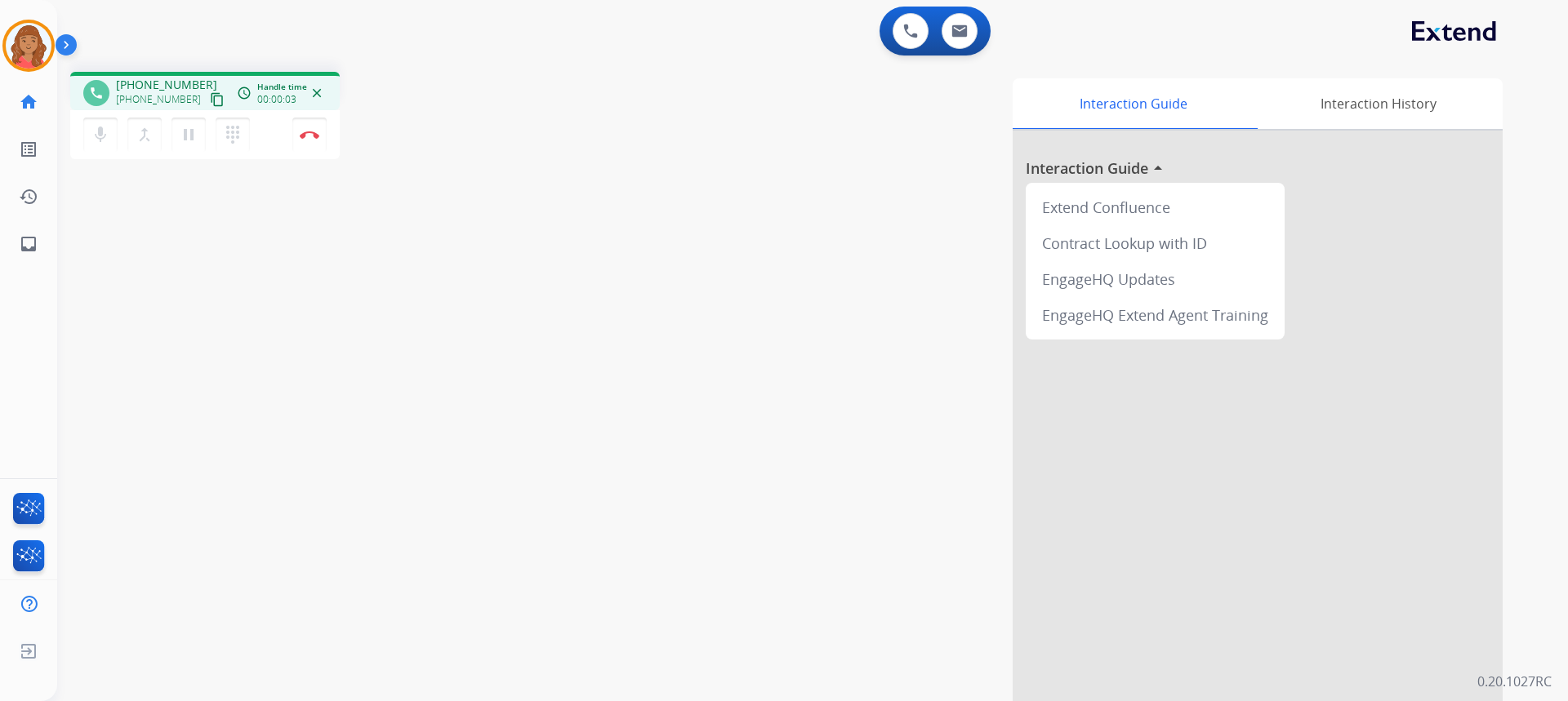
click at [210, 92] on mat-icon "content_copy" at bounding box center [217, 100] width 15 height 15
click at [236, 140] on mat-icon "dialpad" at bounding box center [232, 135] width 20 height 20
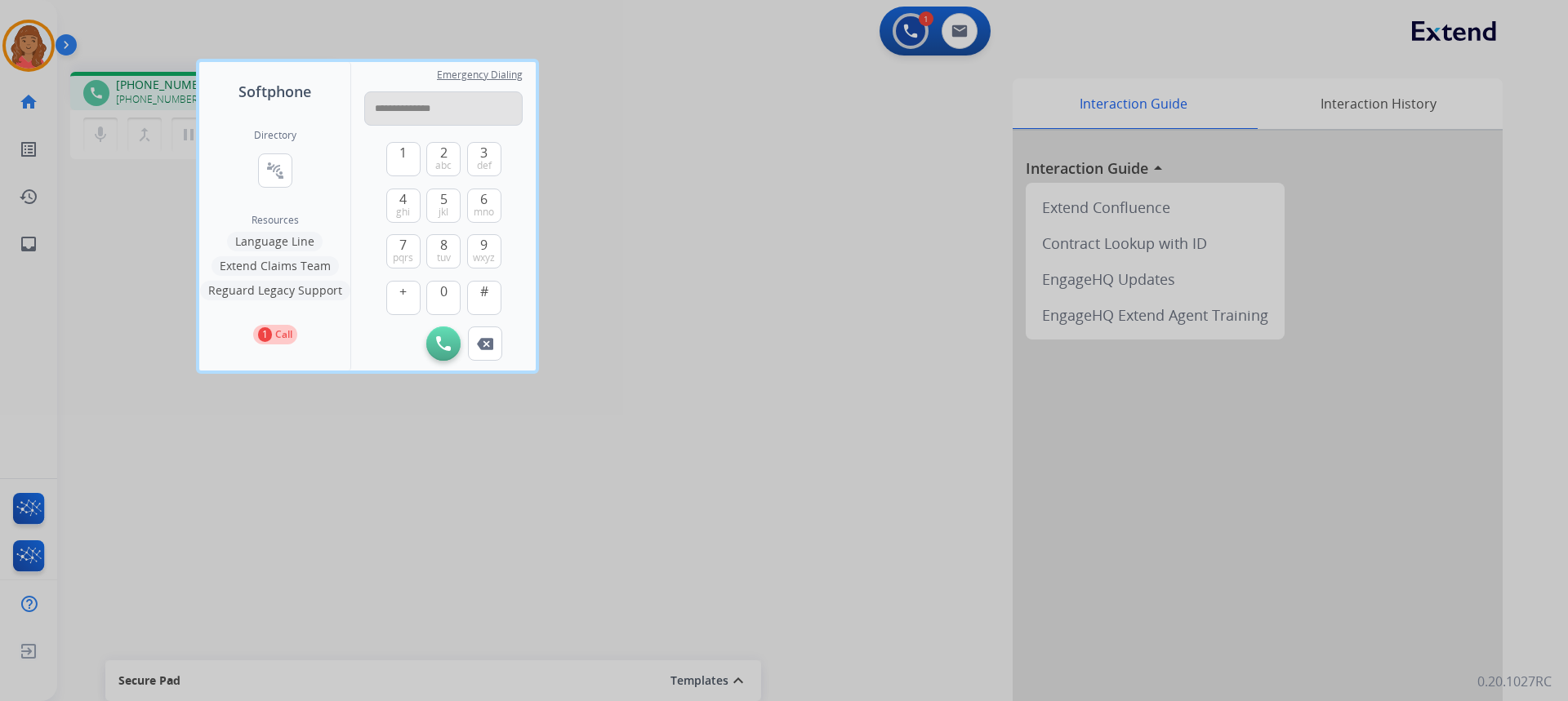
drag, startPoint x: 389, startPoint y: 106, endPoint x: 390, endPoint y: 146, distance: 40.0
click at [389, 106] on input "**********" at bounding box center [444, 109] width 159 height 34
type input "**********"
click at [448, 346] on img at bounding box center [444, 344] width 15 height 15
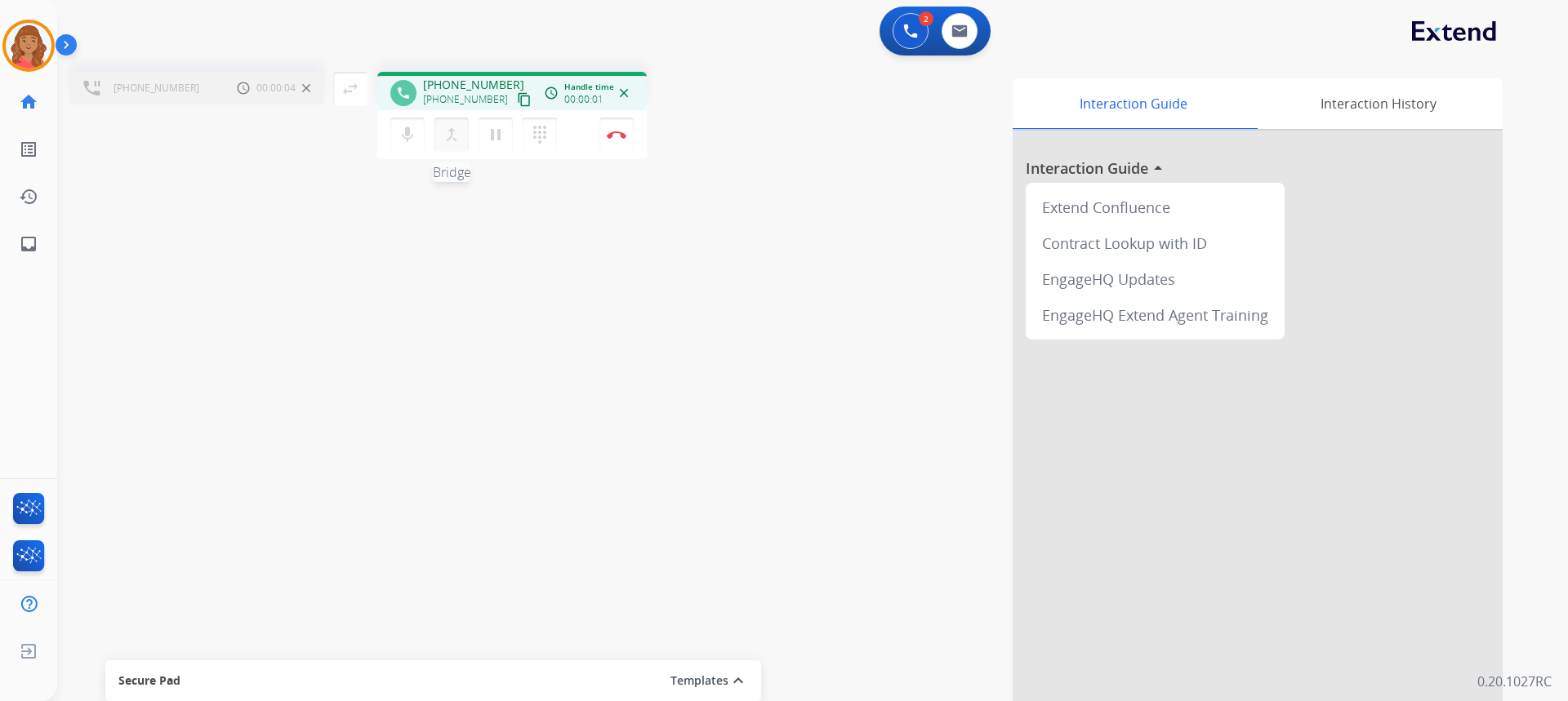
click at [454, 127] on mat-icon "merge_type" at bounding box center [452, 135] width 20 height 20
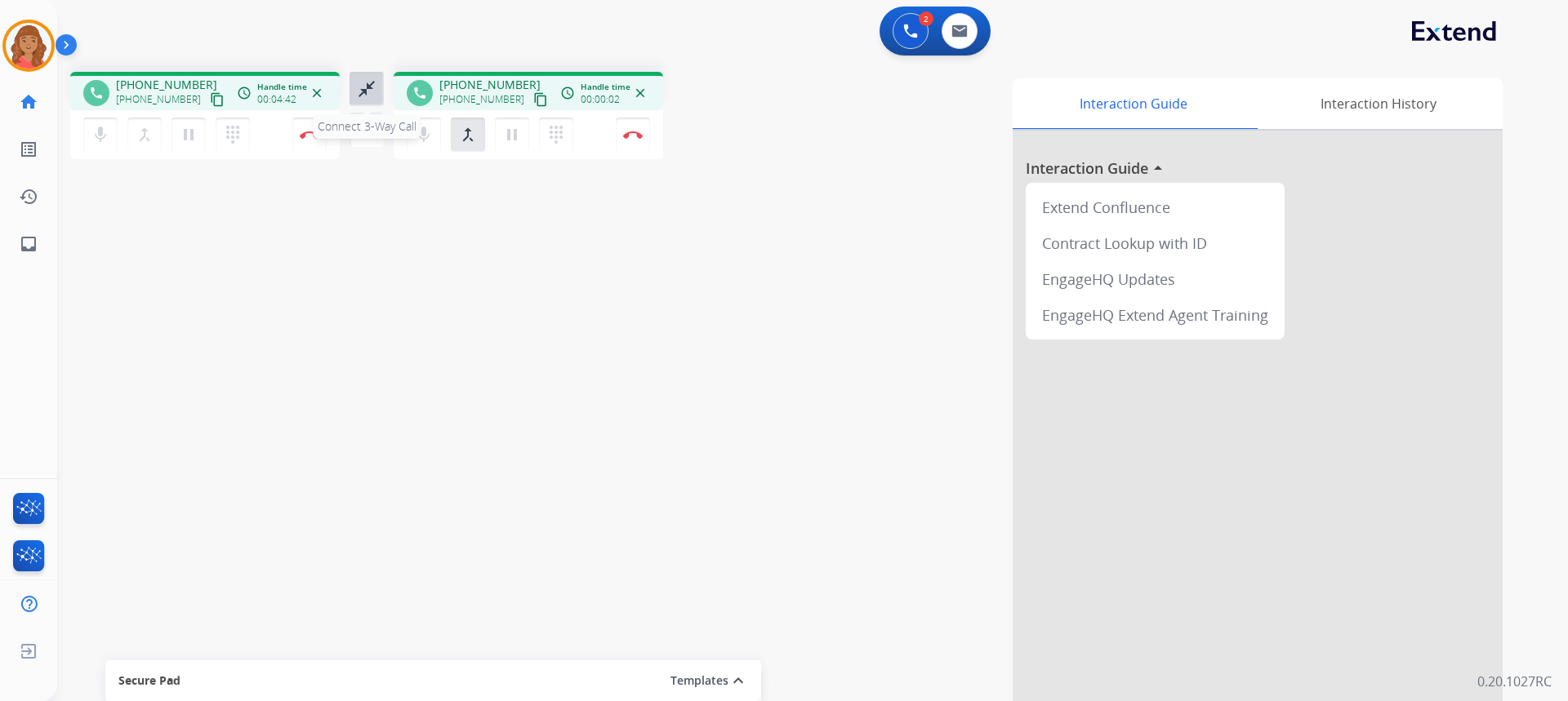
click at [361, 82] on mat-icon "close_fullscreen" at bounding box center [367, 89] width 20 height 20
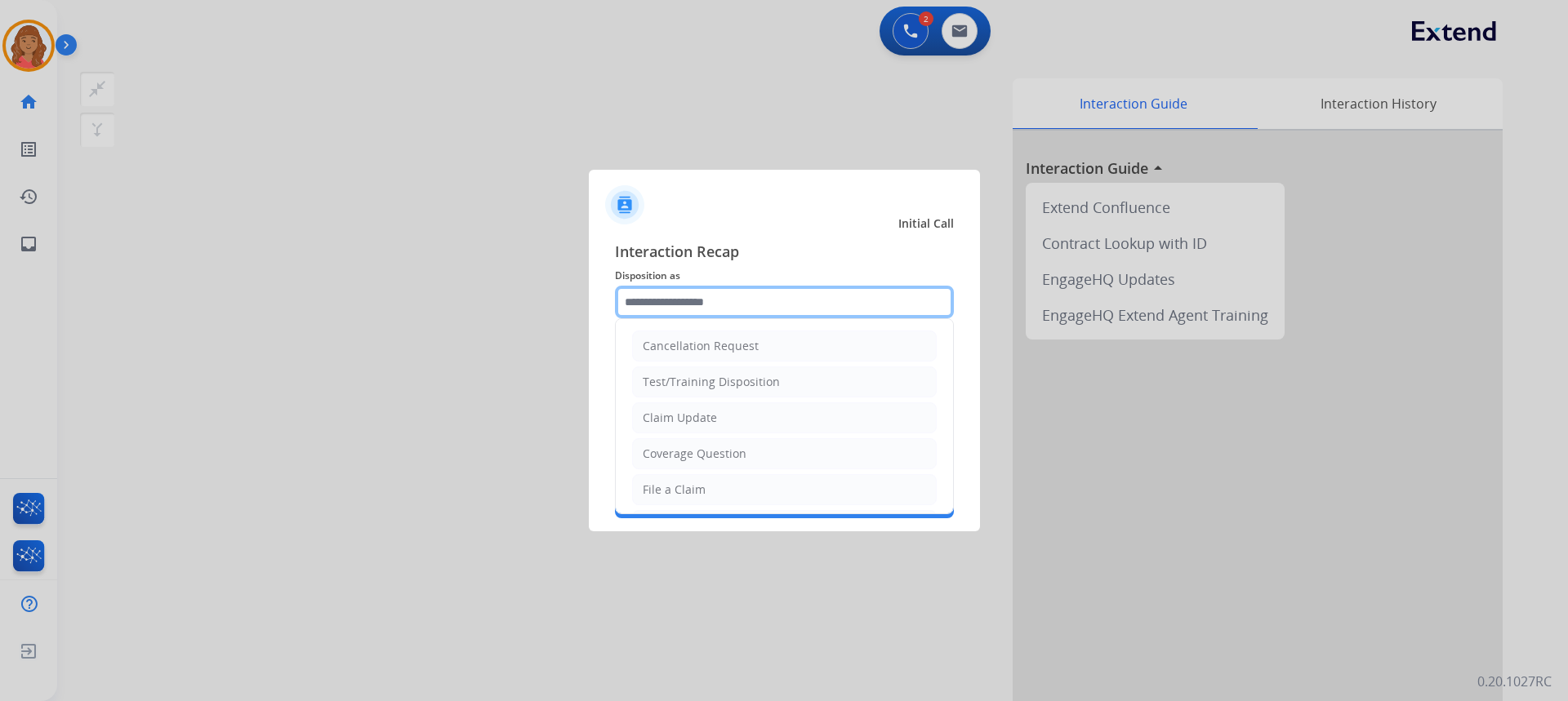
click at [696, 294] on input "text" at bounding box center [784, 302] width 339 height 33
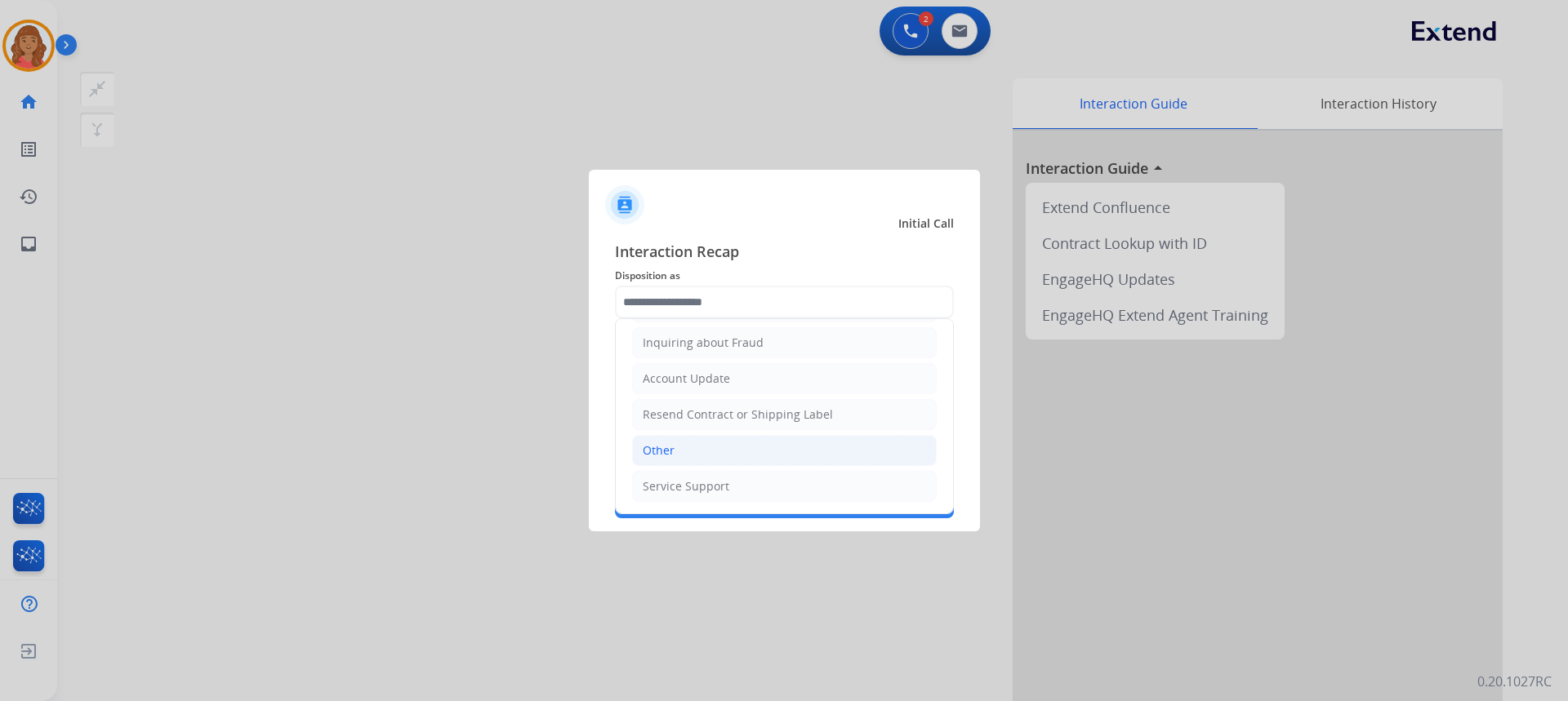
click at [671, 444] on div "Other" at bounding box center [658, 451] width 32 height 16
type input "*****"
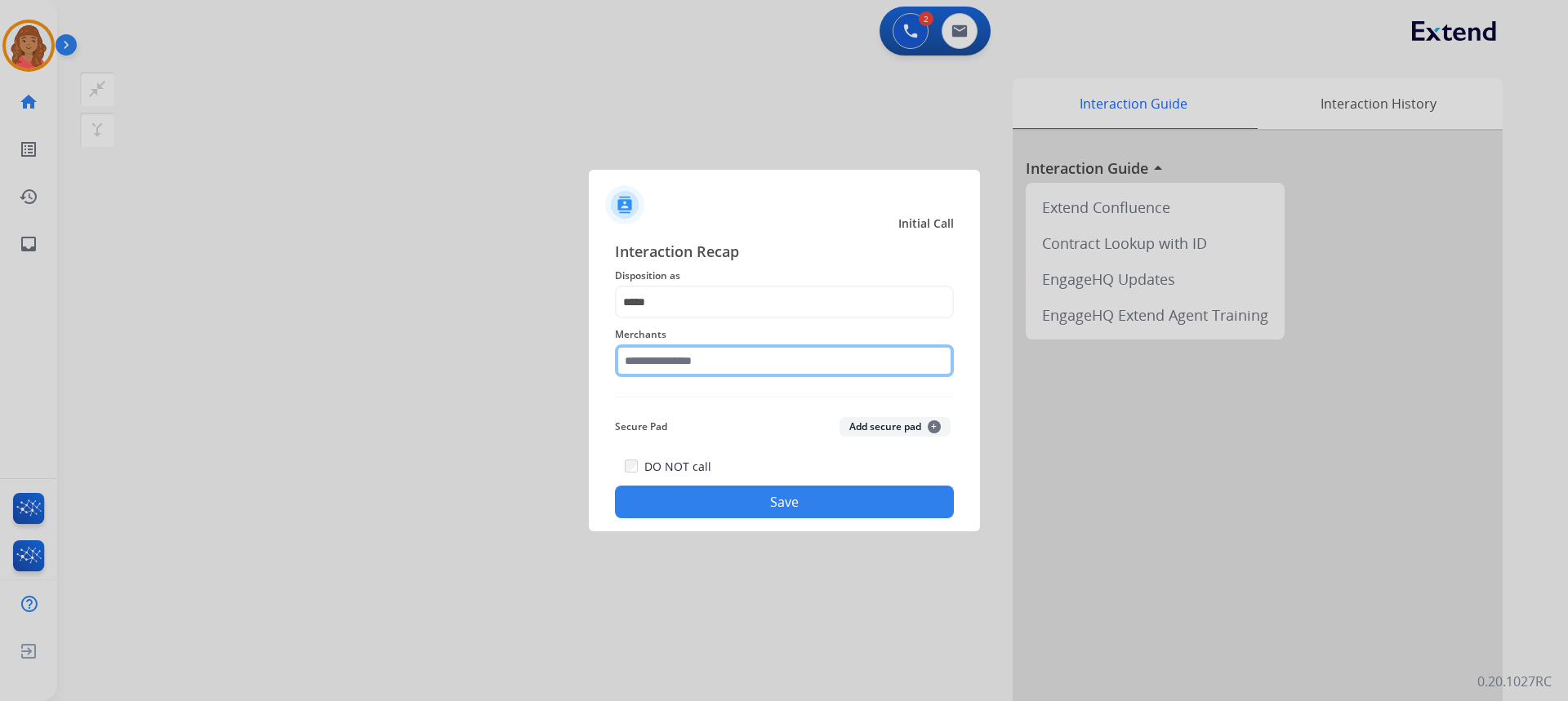
click at [687, 361] on input "text" at bounding box center [784, 361] width 339 height 33
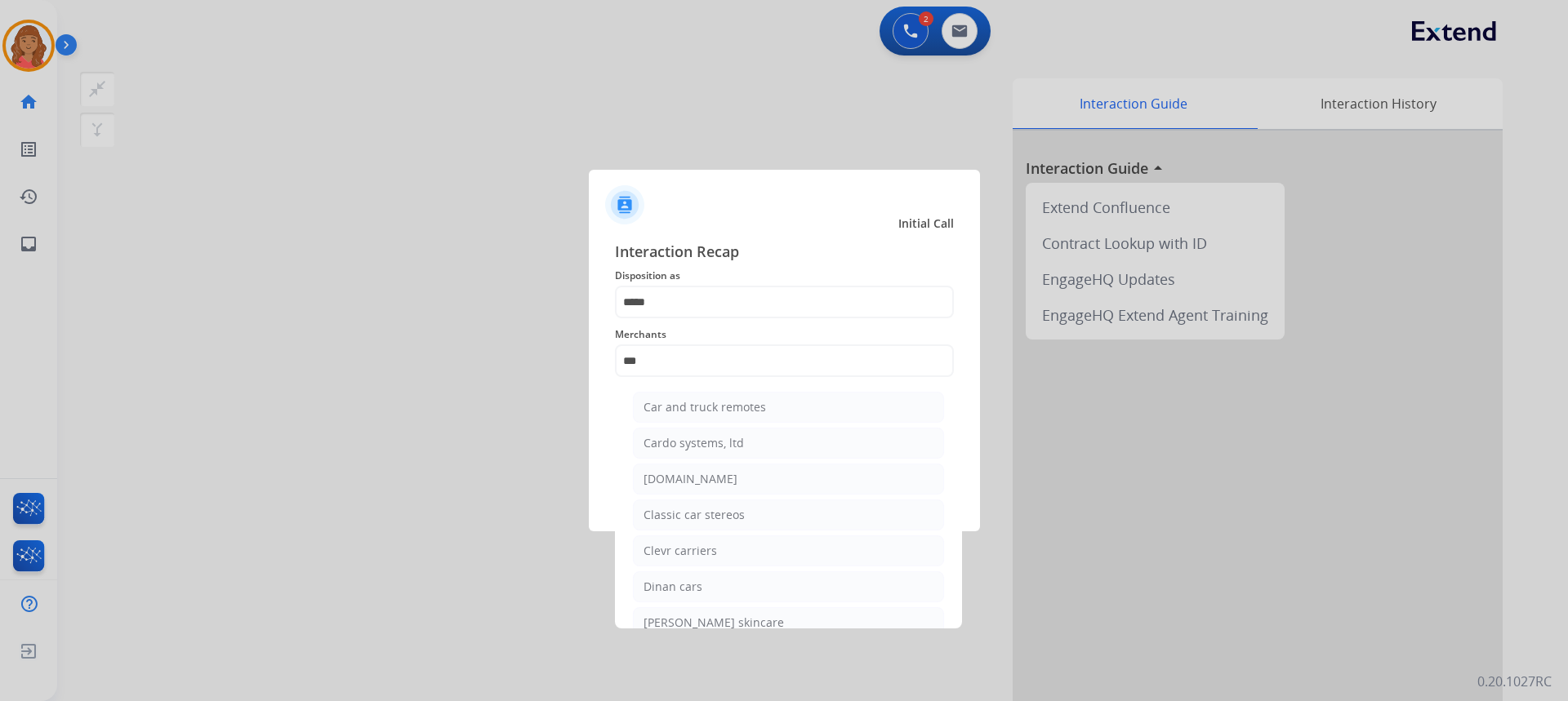
click at [697, 475] on div "[DOMAIN_NAME]" at bounding box center [690, 479] width 94 height 16
type input "**********"
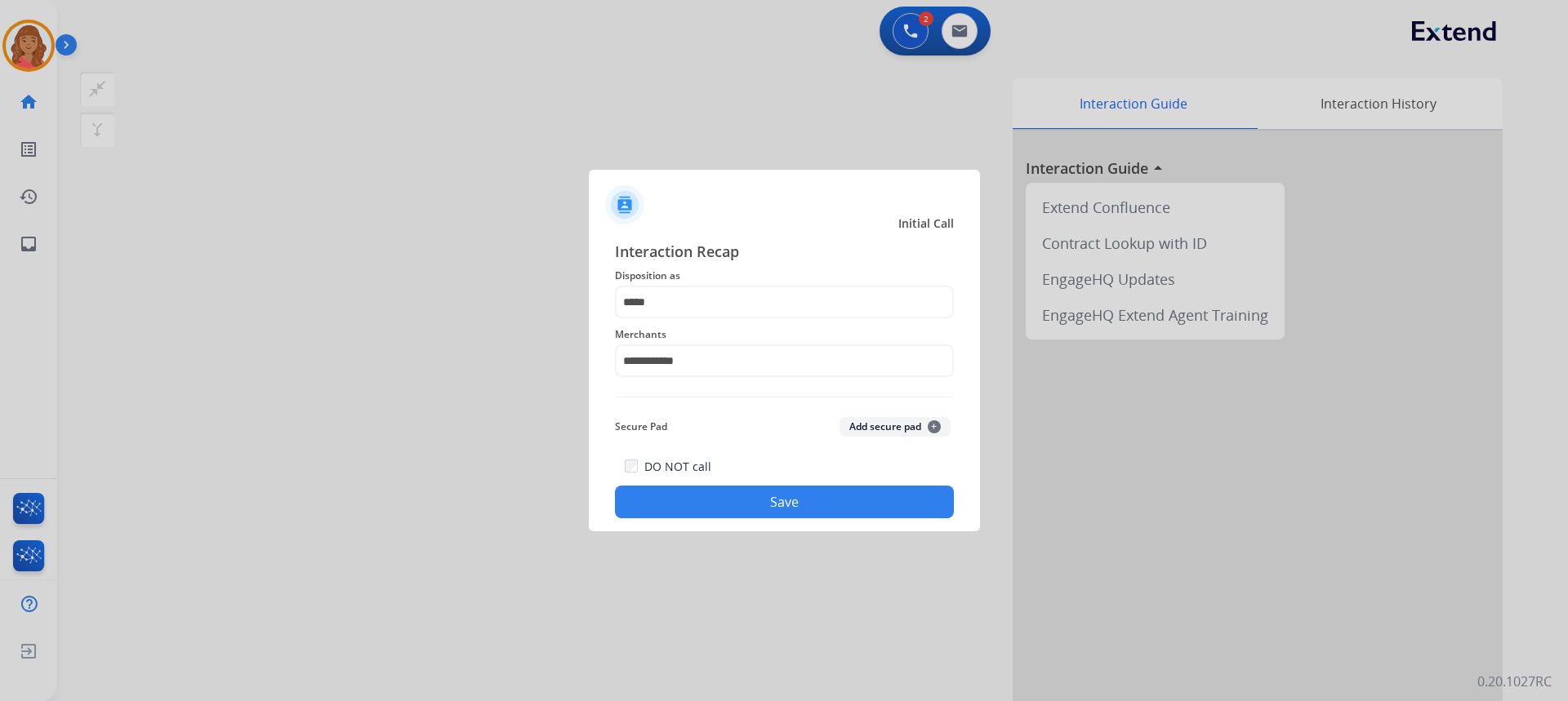
drag, startPoint x: 729, startPoint y: 492, endPoint x: 703, endPoint y: 494, distance: 26.1
click at [729, 490] on button "Save" at bounding box center [784, 502] width 339 height 33
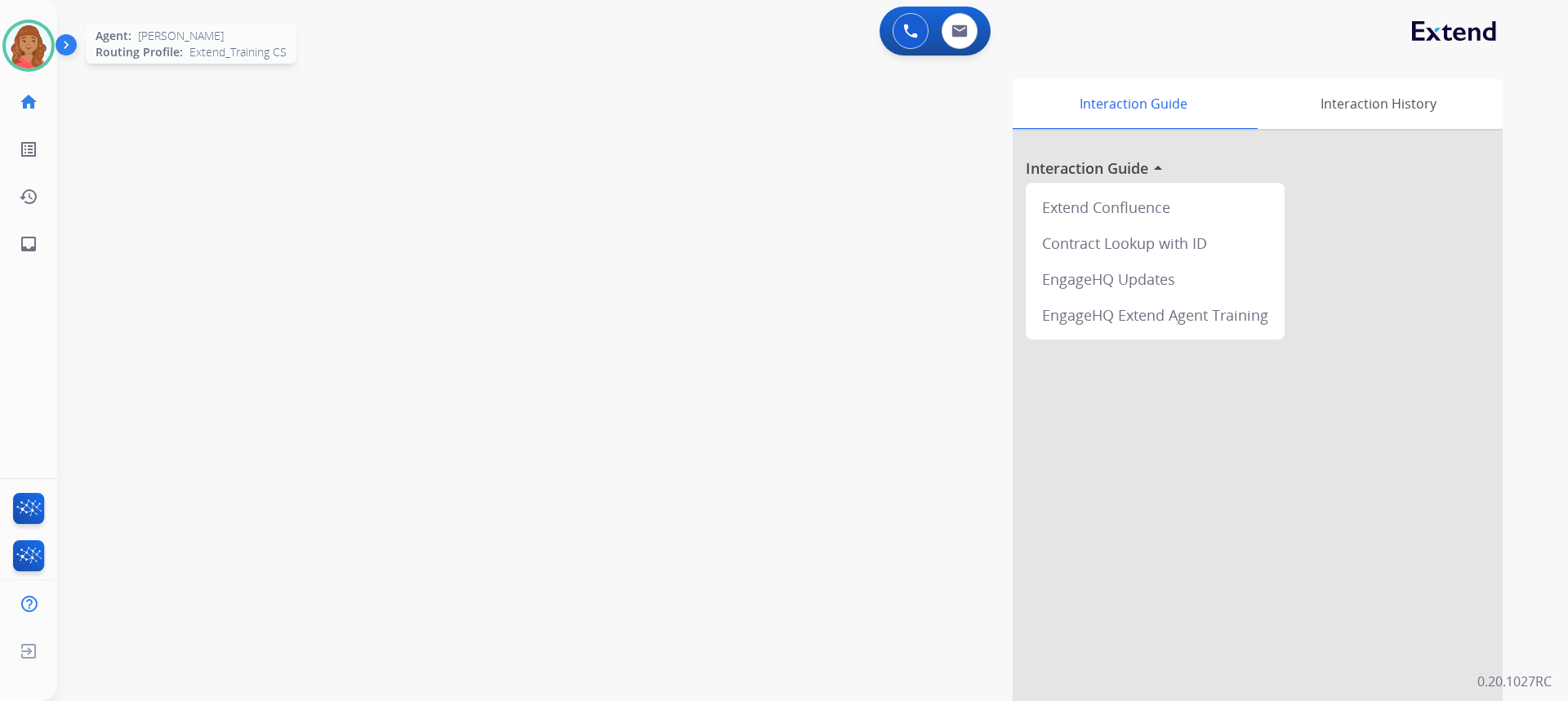
click at [41, 51] on img at bounding box center [29, 46] width 46 height 46
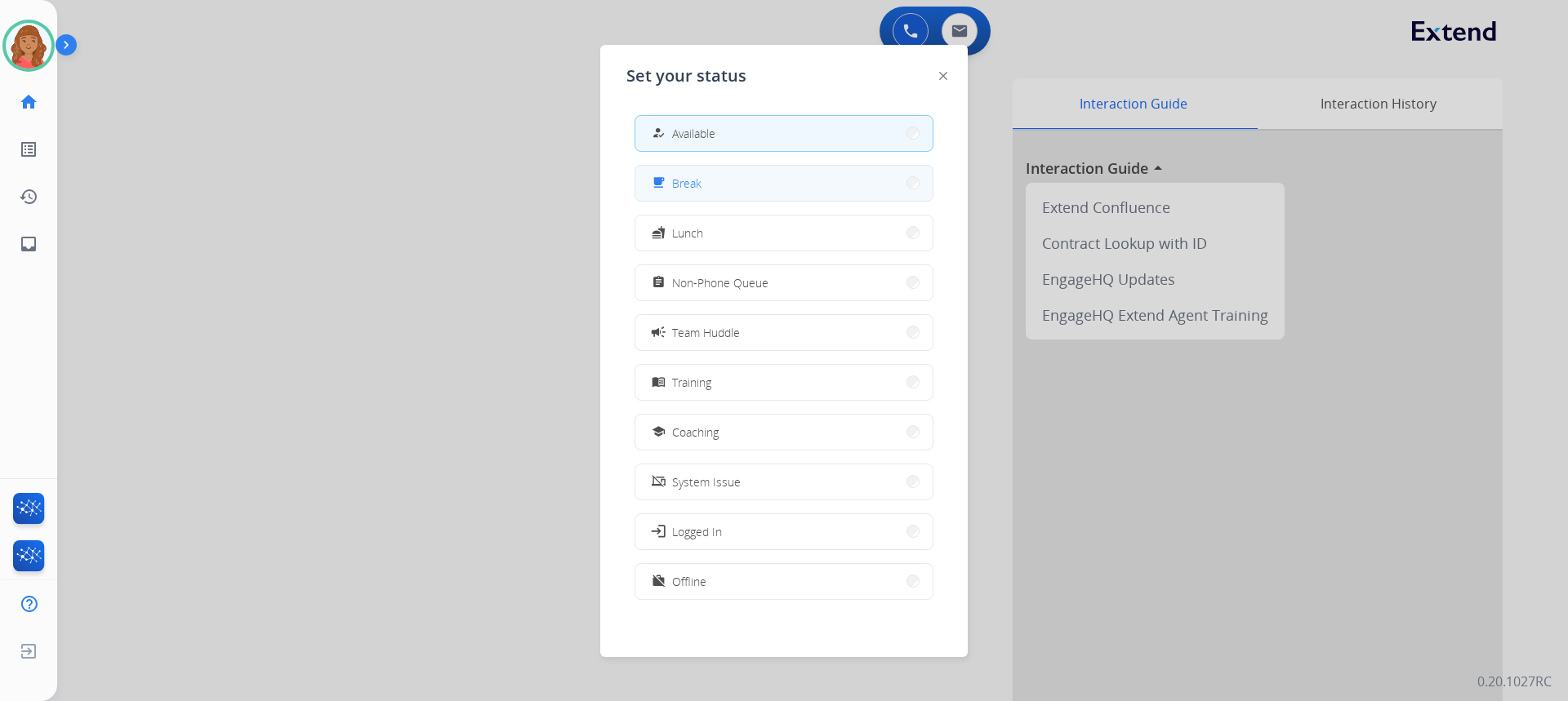
click at [701, 188] on span "Break" at bounding box center [687, 183] width 29 height 17
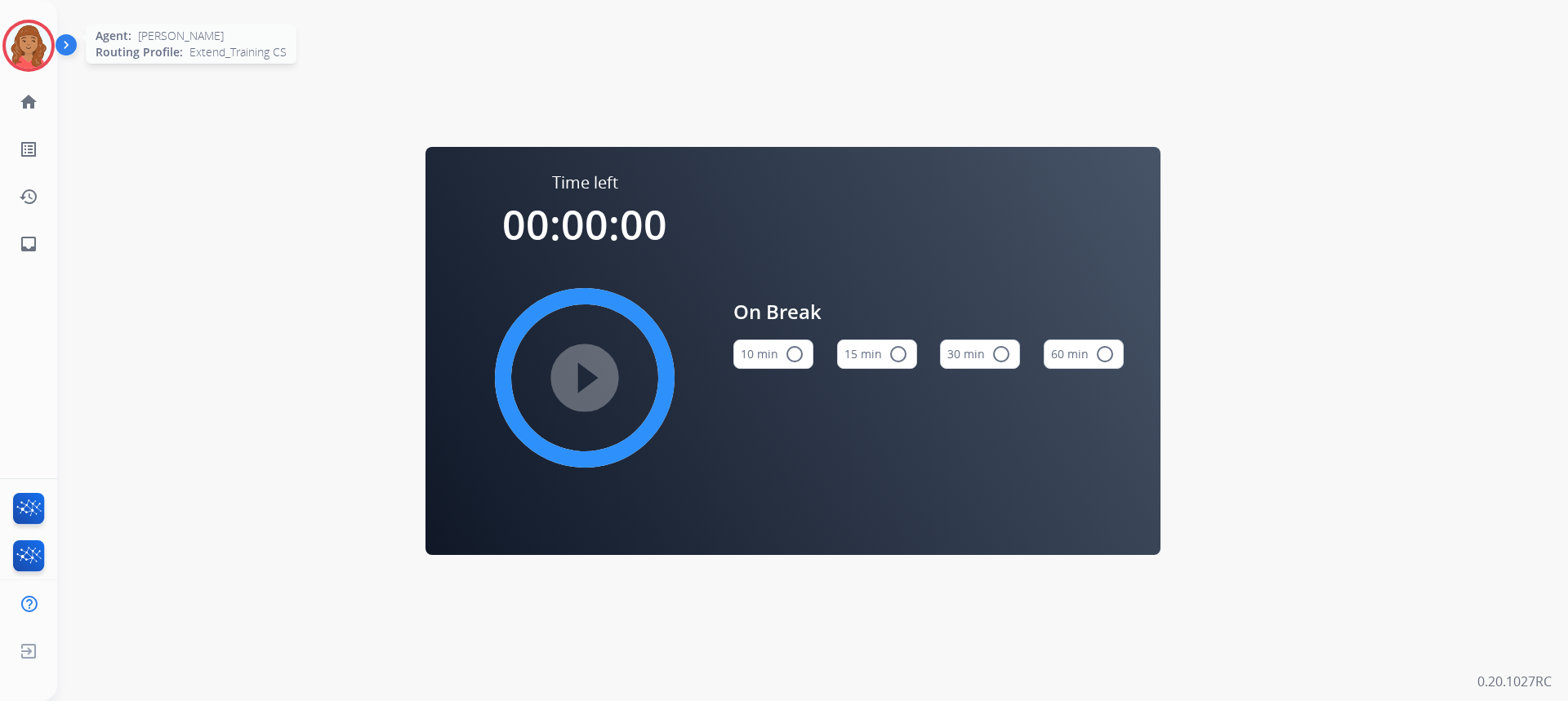
click at [26, 57] on img at bounding box center [29, 46] width 46 height 46
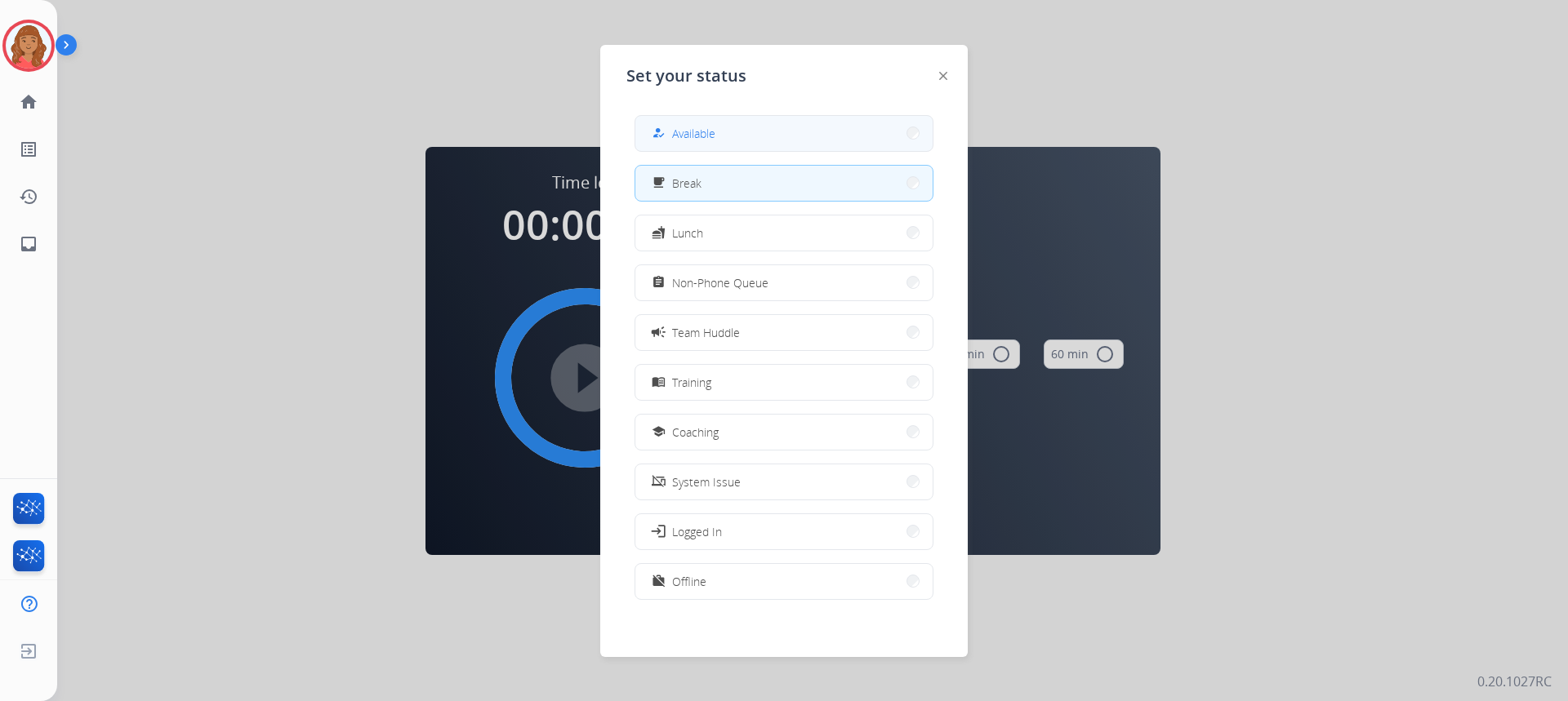
click at [739, 137] on button "how_to_reg Available" at bounding box center [783, 133] width 297 height 35
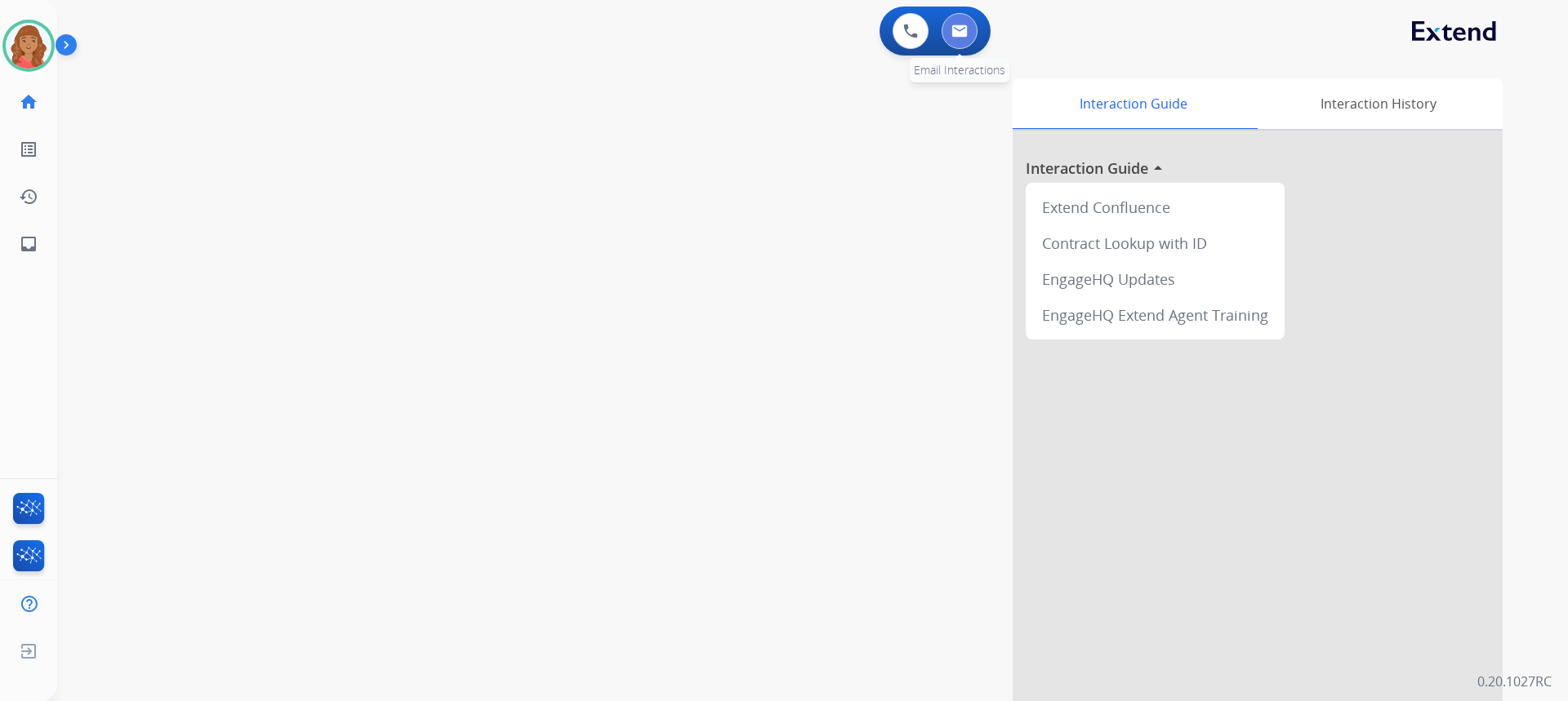
click at [962, 34] on img at bounding box center [960, 31] width 16 height 13
select select "**********"
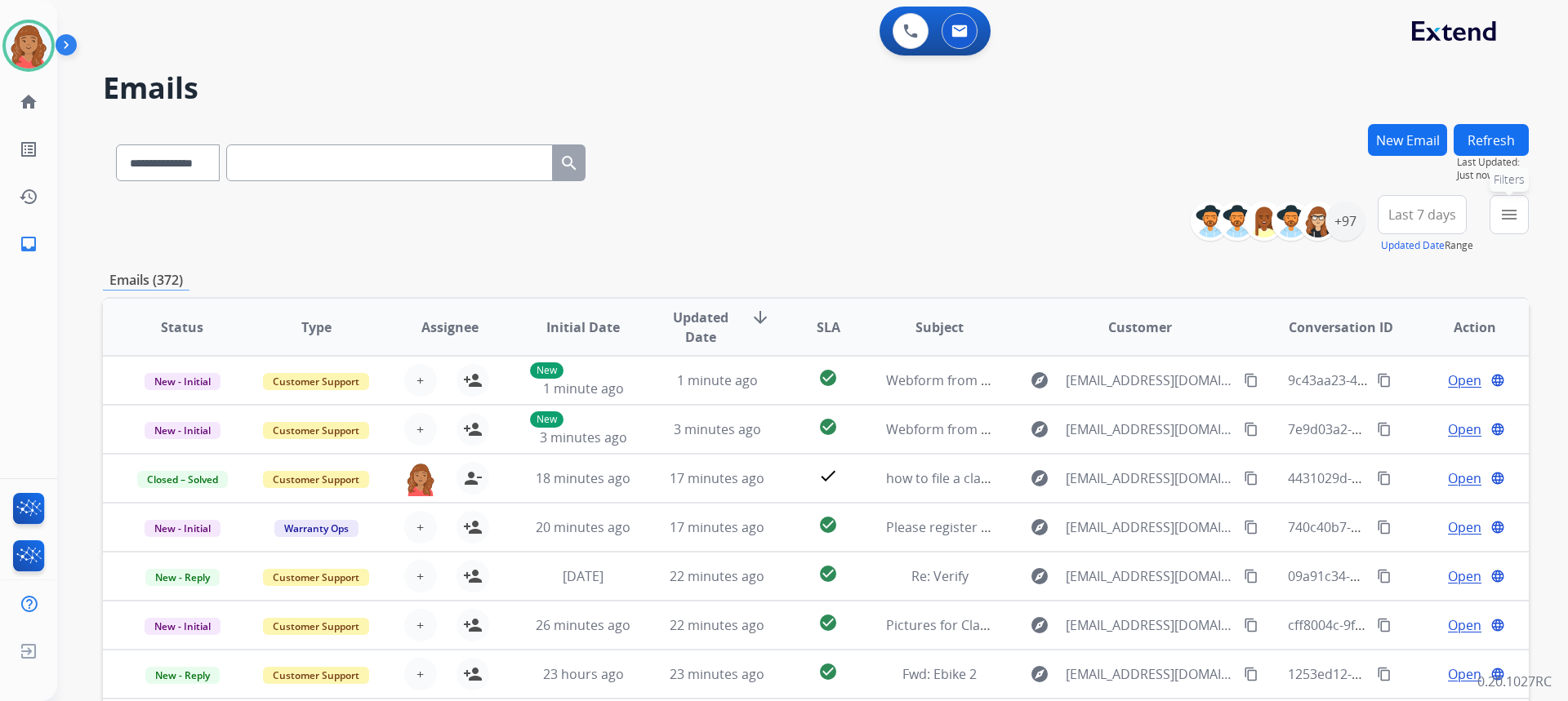
click at [1513, 218] on mat-icon "menu" at bounding box center [1509, 214] width 20 height 20
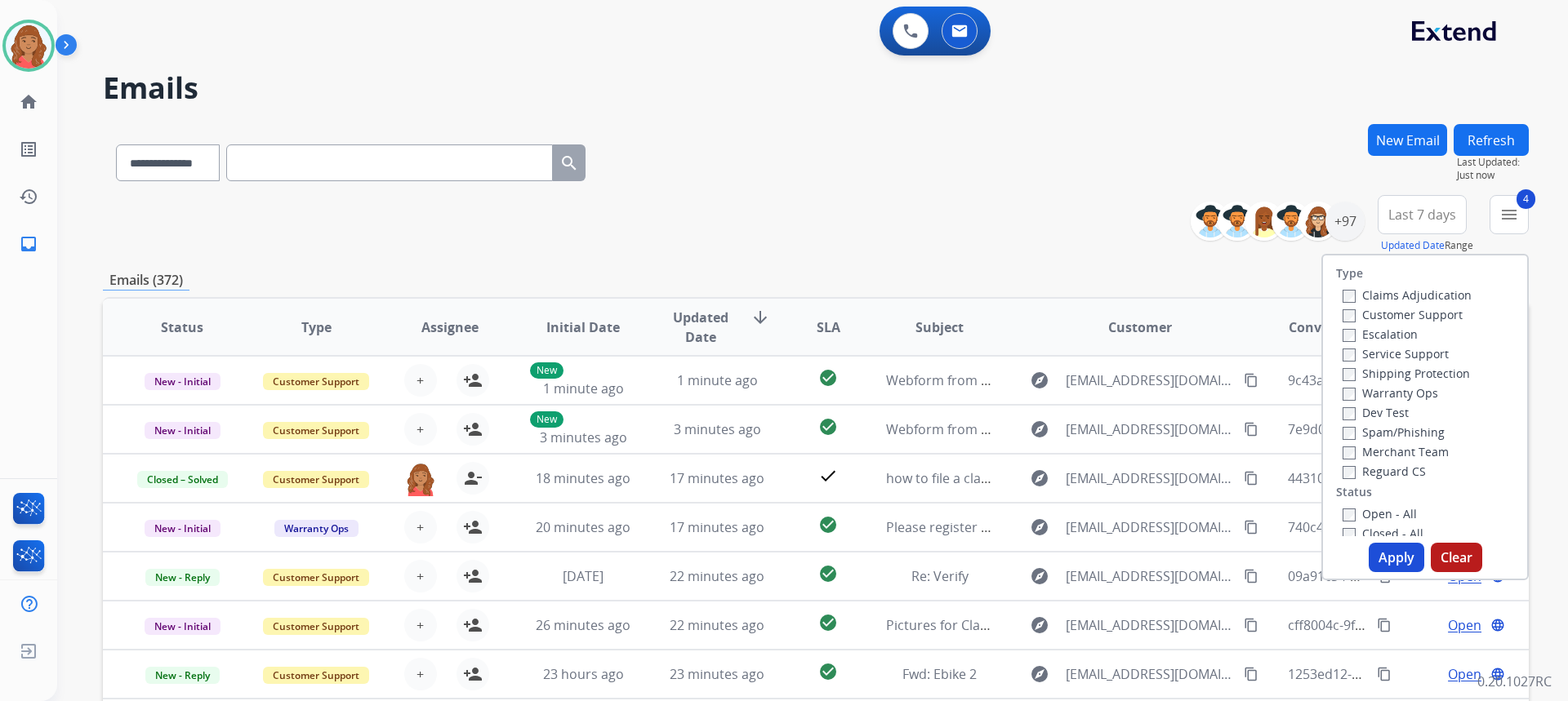
drag, startPoint x: 1373, startPoint y: 559, endPoint x: 1363, endPoint y: 546, distance: 16.4
click at [1373, 559] on button "Apply" at bounding box center [1396, 558] width 56 height 29
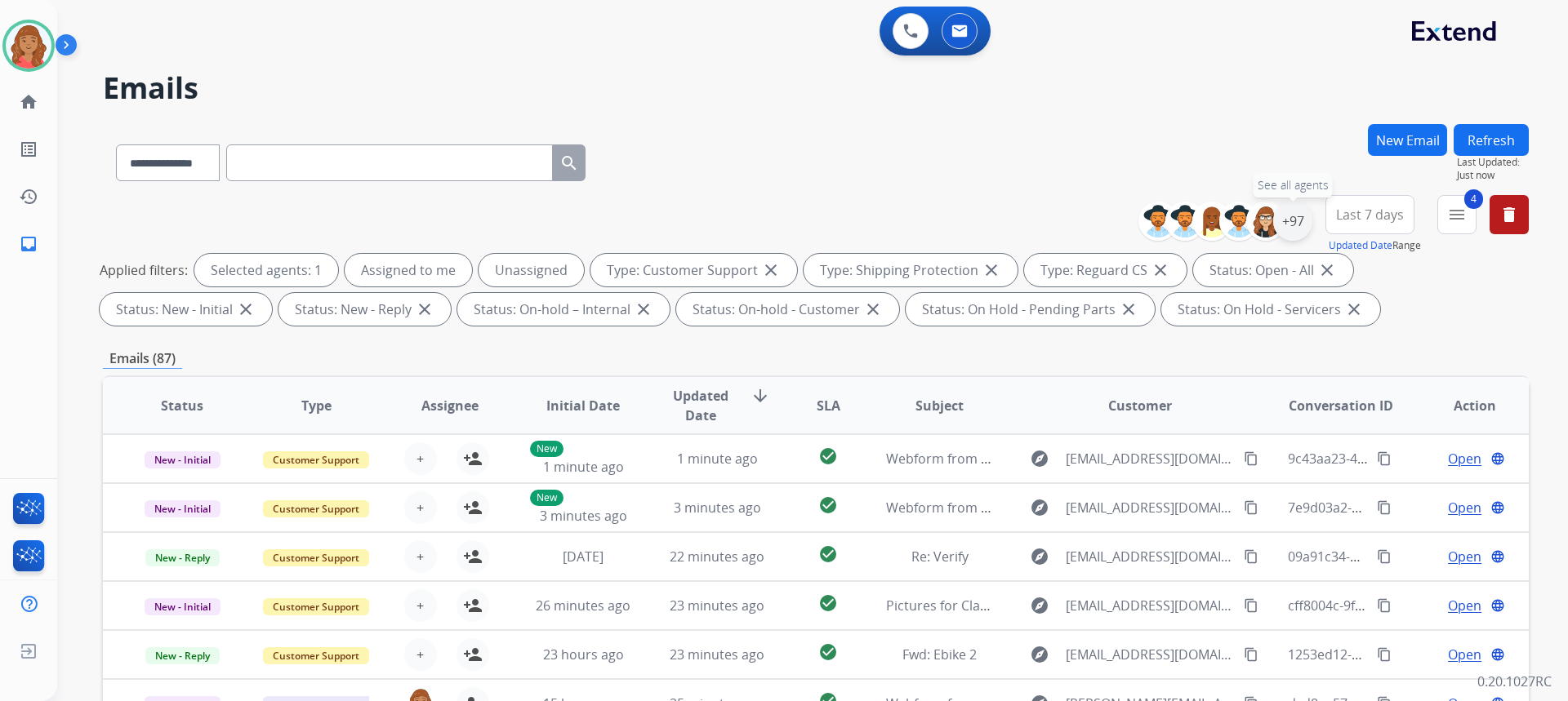
click at [1291, 228] on div "+97" at bounding box center [1293, 221] width 39 height 39
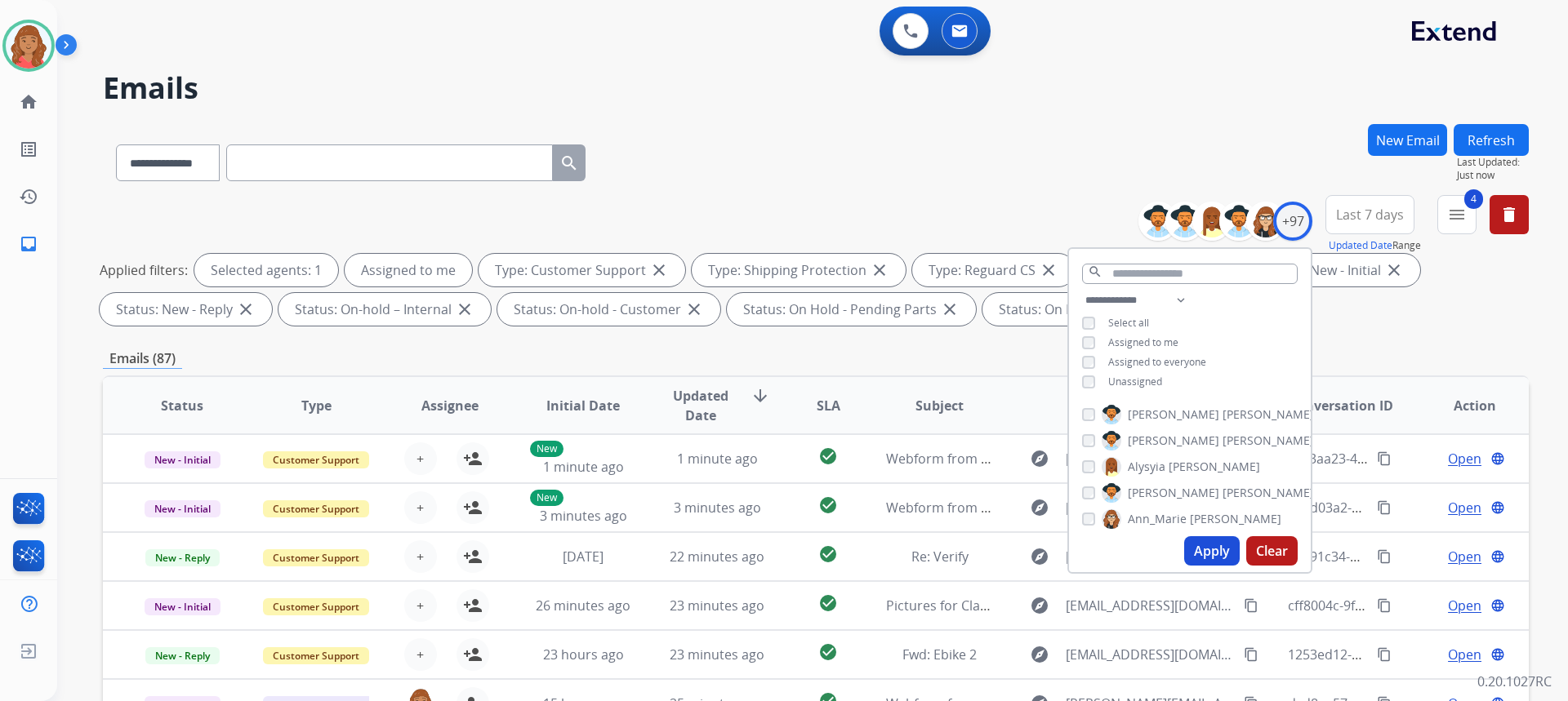
click at [1212, 557] on button "Apply" at bounding box center [1212, 551] width 56 height 29
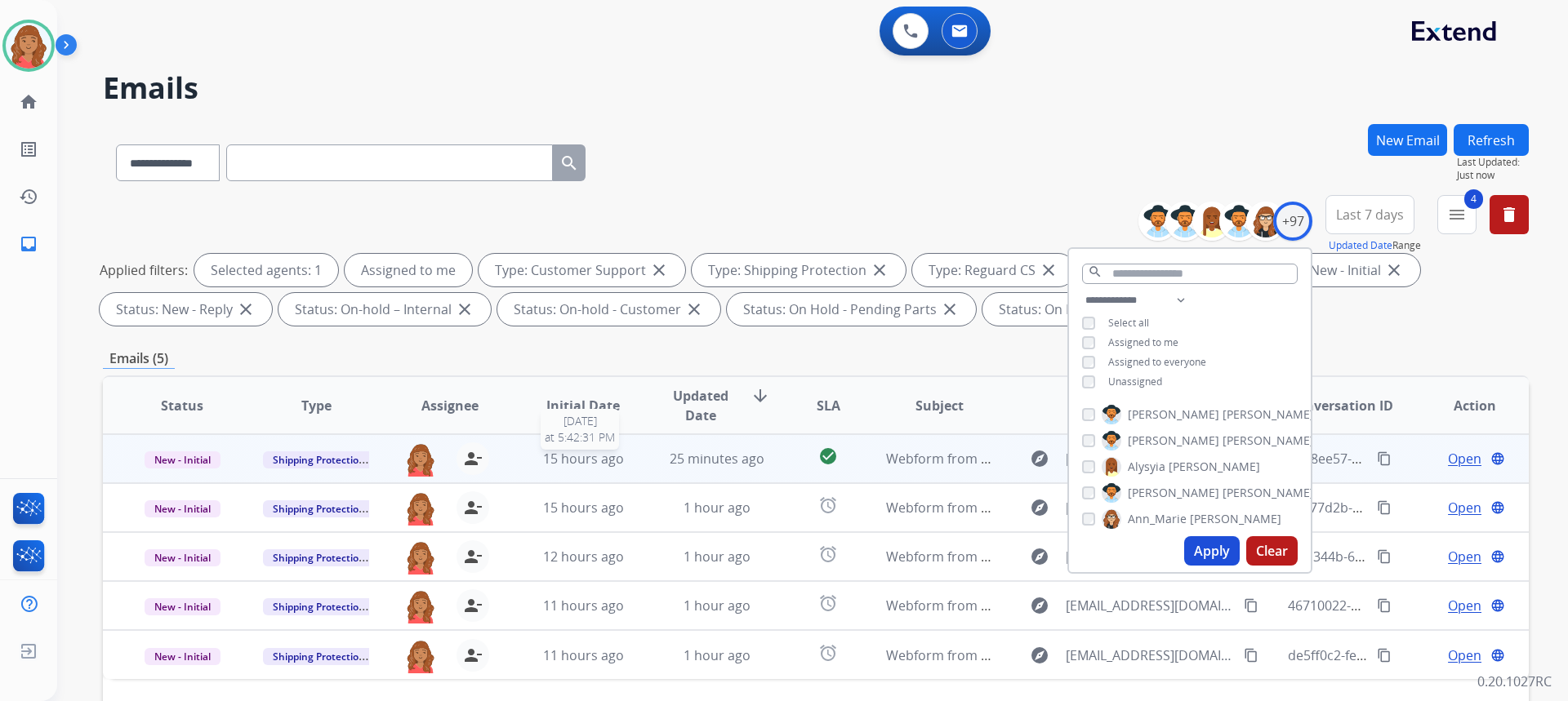
click at [604, 464] on span "15 hours ago" at bounding box center [583, 459] width 81 height 18
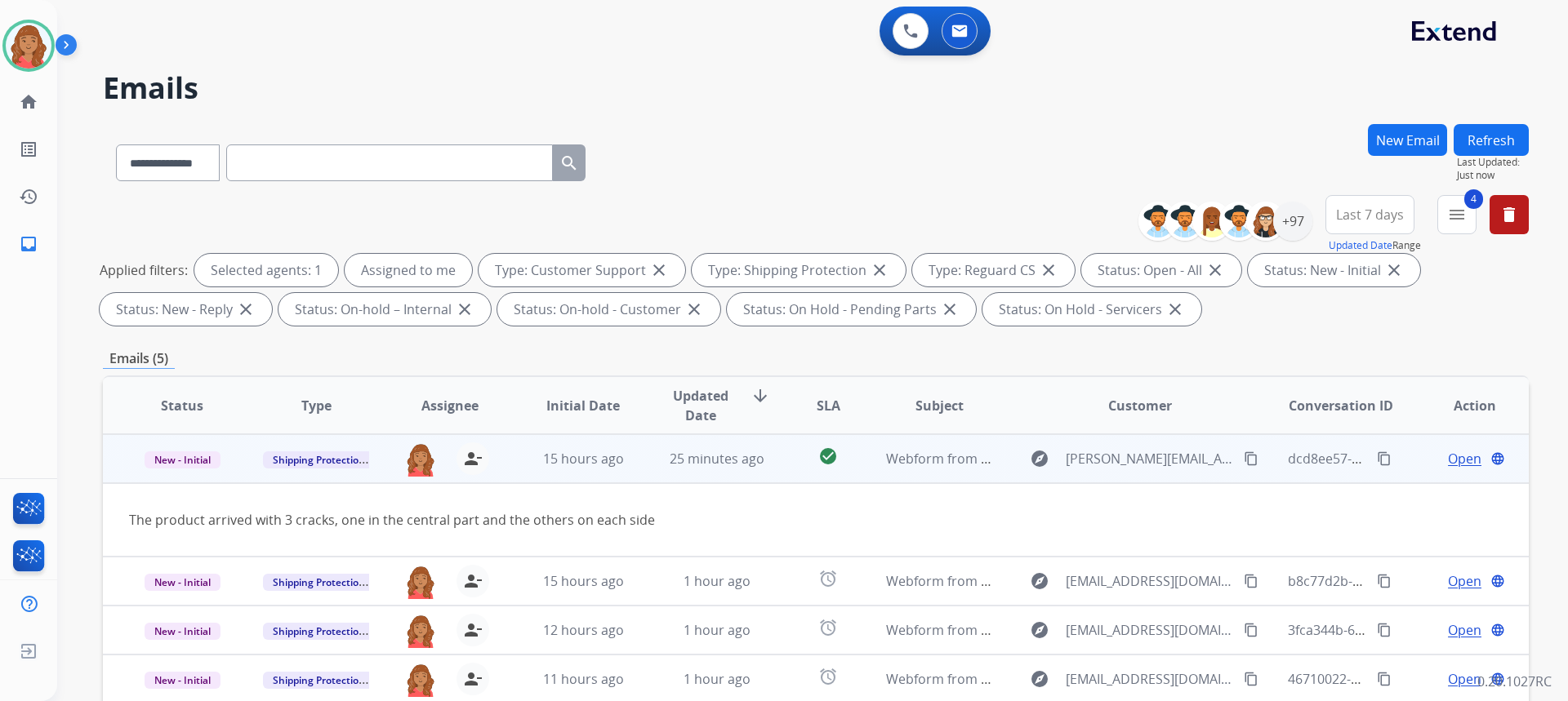
click at [1244, 460] on mat-icon "content_copy" at bounding box center [1251, 459] width 15 height 15
drag, startPoint x: 181, startPoint y: 465, endPoint x: 183, endPoint y: 477, distance: 12.2
click at [181, 465] on span "New - Initial" at bounding box center [182, 460] width 76 height 17
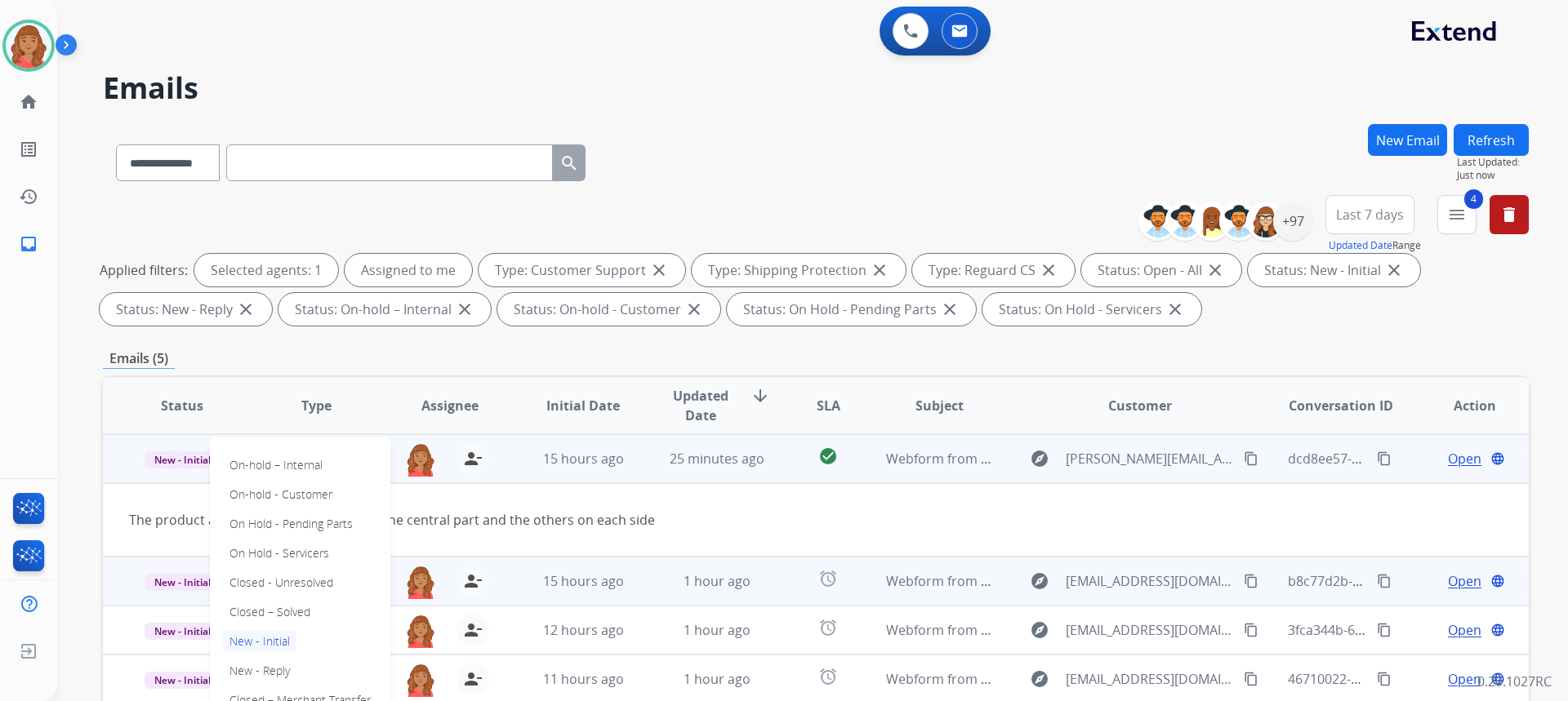
drag, startPoint x: 279, startPoint y: 612, endPoint x: 322, endPoint y: 595, distance: 46.2
click at [281, 613] on p "Closed – Solved" at bounding box center [269, 612] width 94 height 23
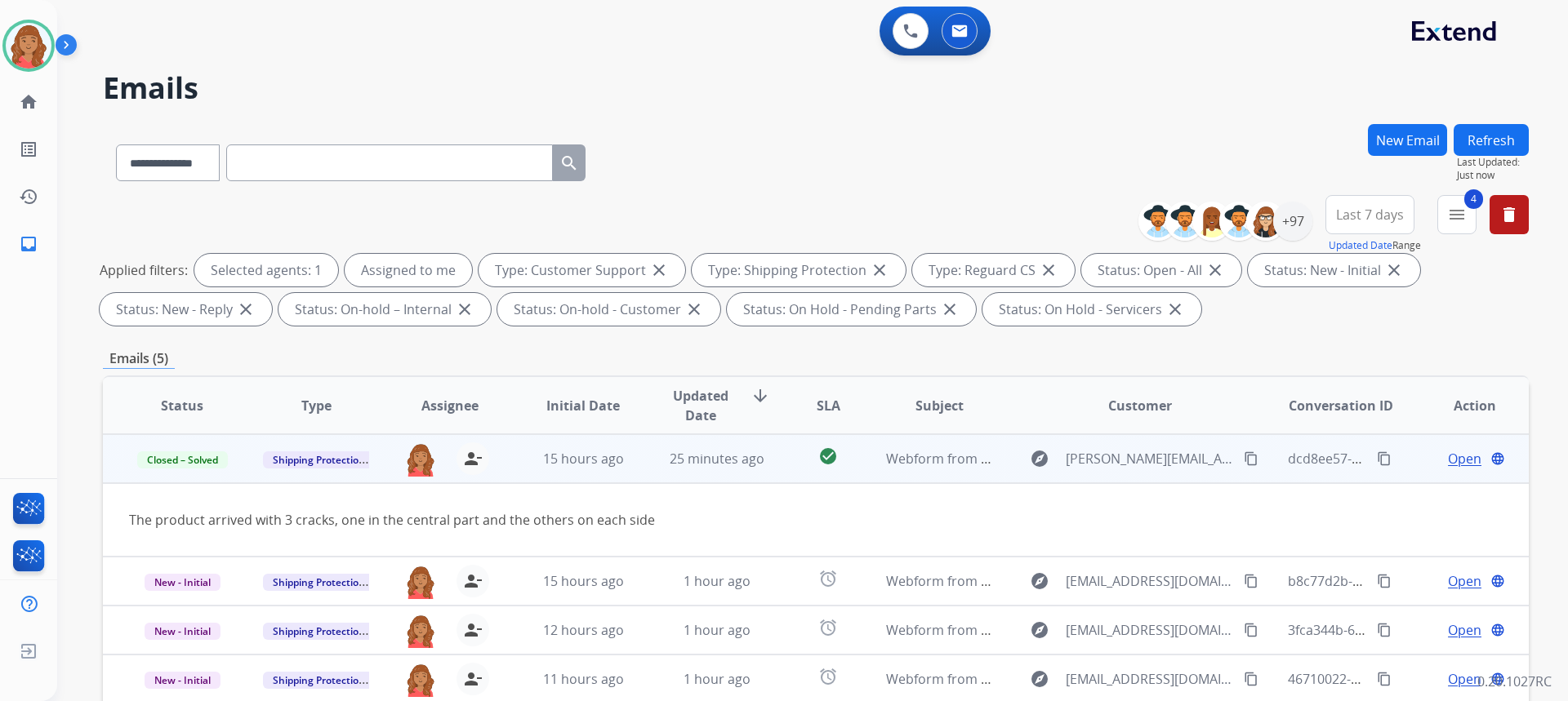
click at [1388, 130] on button "New Email" at bounding box center [1407, 140] width 79 height 32
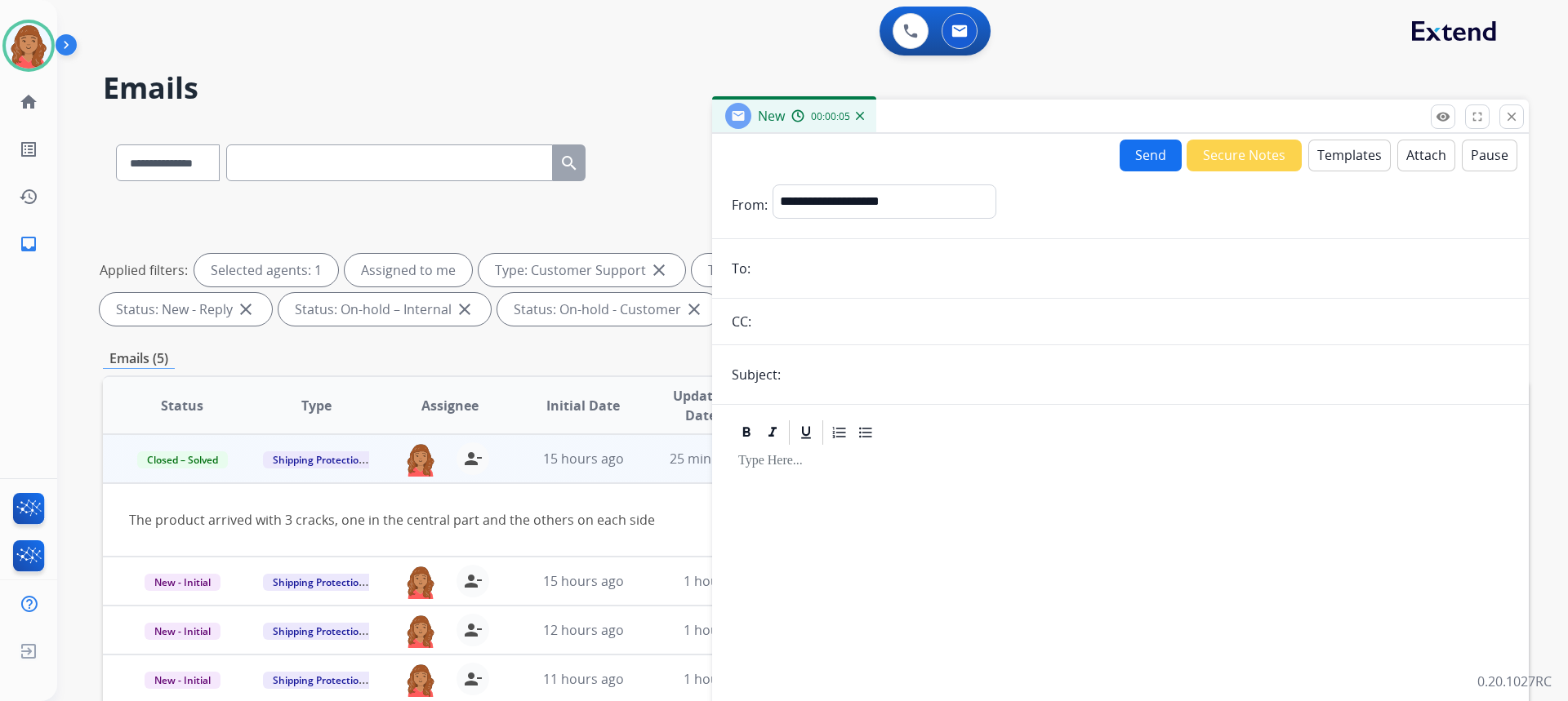
paste input "**********"
type input "**********"
click at [818, 197] on select "**********" at bounding box center [883, 201] width 222 height 33
select select "**********"
click at [773, 185] on select "**********" at bounding box center [883, 201] width 222 height 33
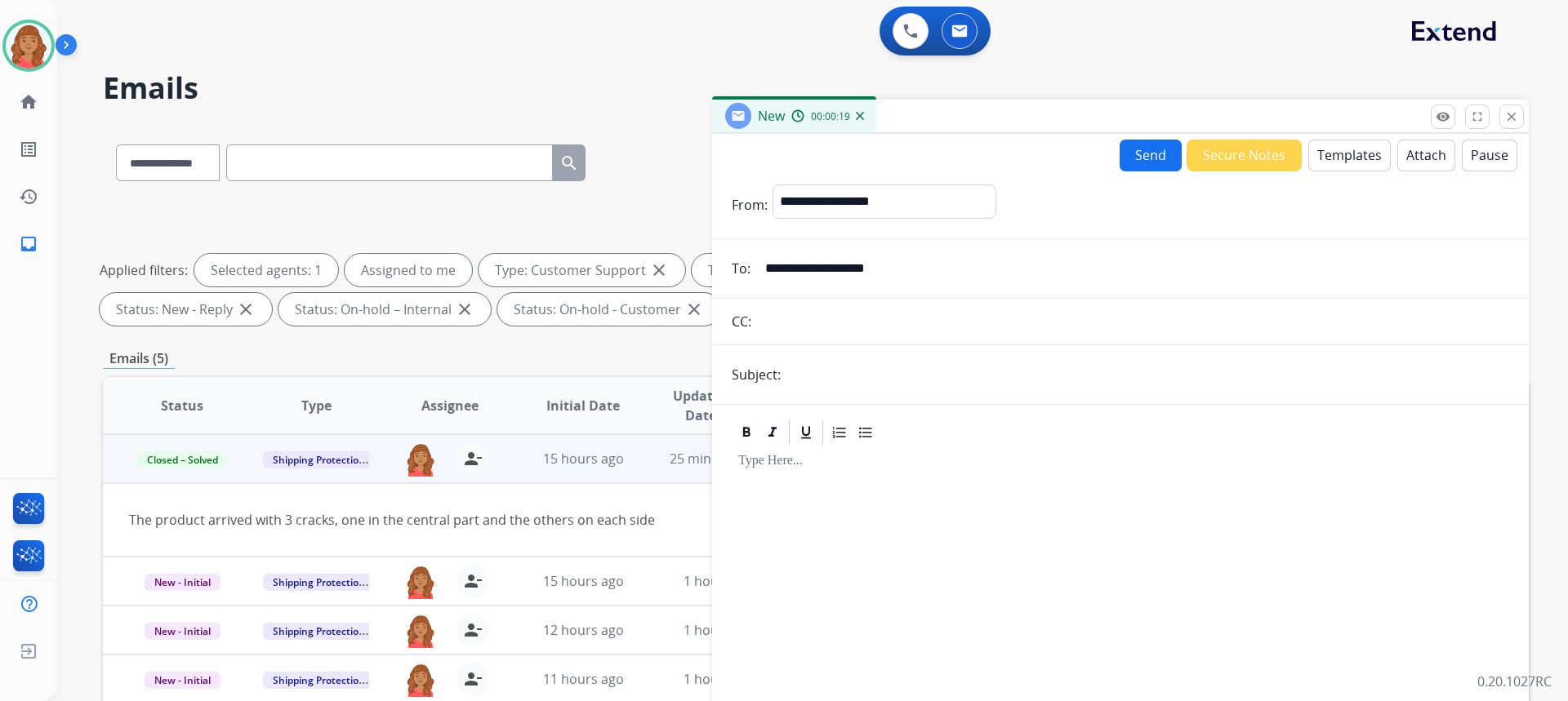
click at [1350, 162] on button "Templates" at bounding box center [1349, 155] width 83 height 32
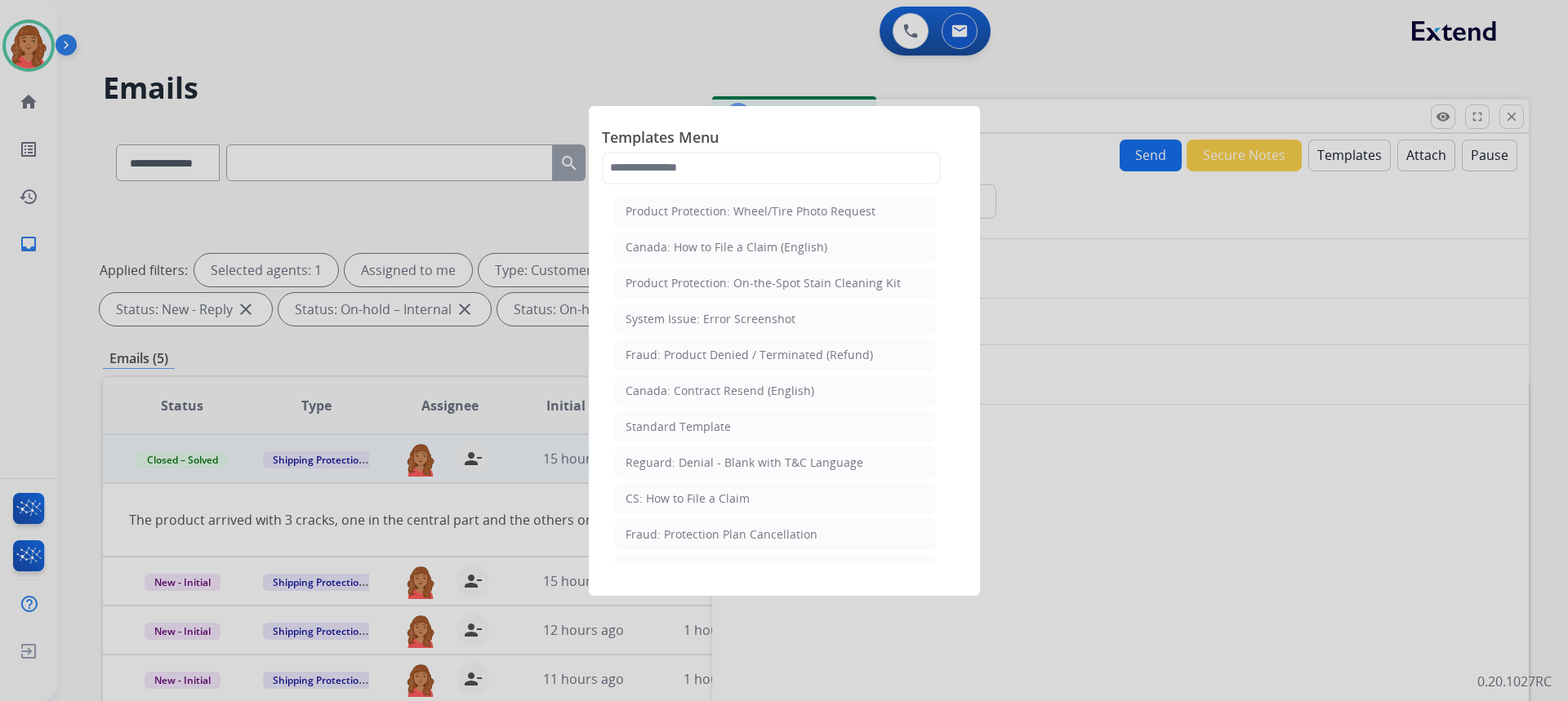
drag, startPoint x: 690, startPoint y: 427, endPoint x: 709, endPoint y: 435, distance: 20.6
click at [691, 427] on div "Standard Template" at bounding box center [678, 427] width 106 height 16
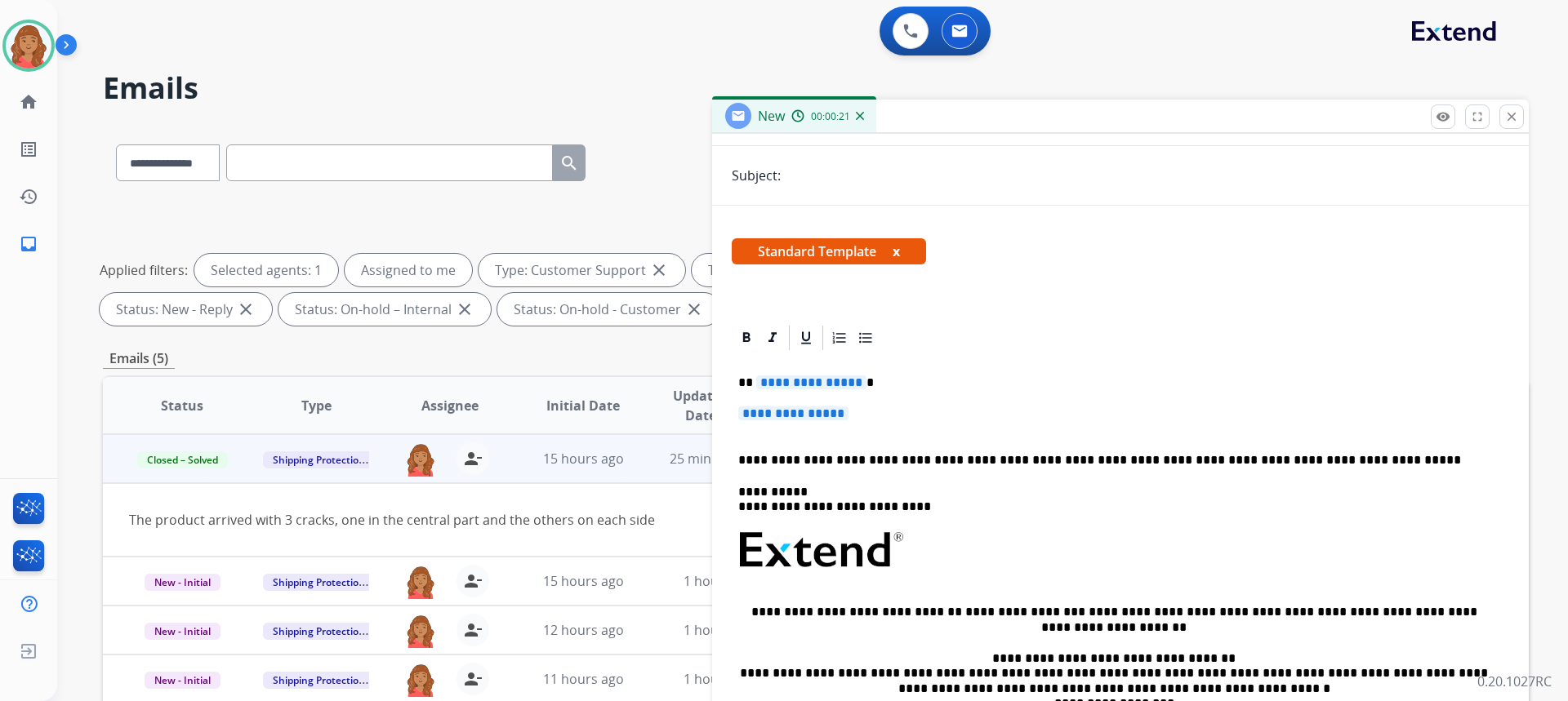
scroll to position [226, 0]
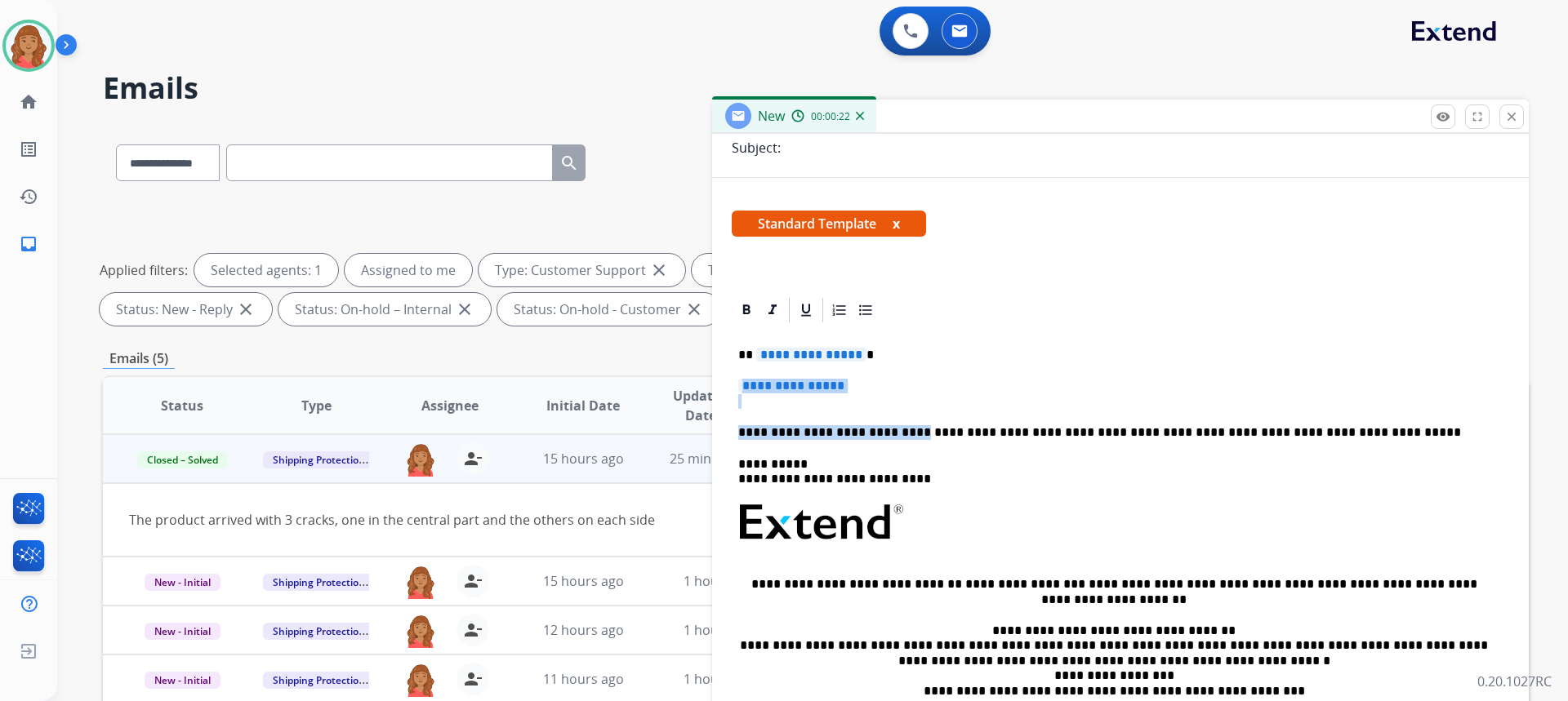
drag, startPoint x: 896, startPoint y: 410, endPoint x: 754, endPoint y: 364, distance: 149.3
click at [753, 364] on div "**********" at bounding box center [1120, 561] width 777 height 473
click at [849, 369] on div "**********" at bounding box center [1120, 561] width 777 height 473
drag, startPoint x: 861, startPoint y: 385, endPoint x: 714, endPoint y: 356, distance: 149.8
click at [714, 356] on div "**********" at bounding box center [1120, 545] width 817 height 499
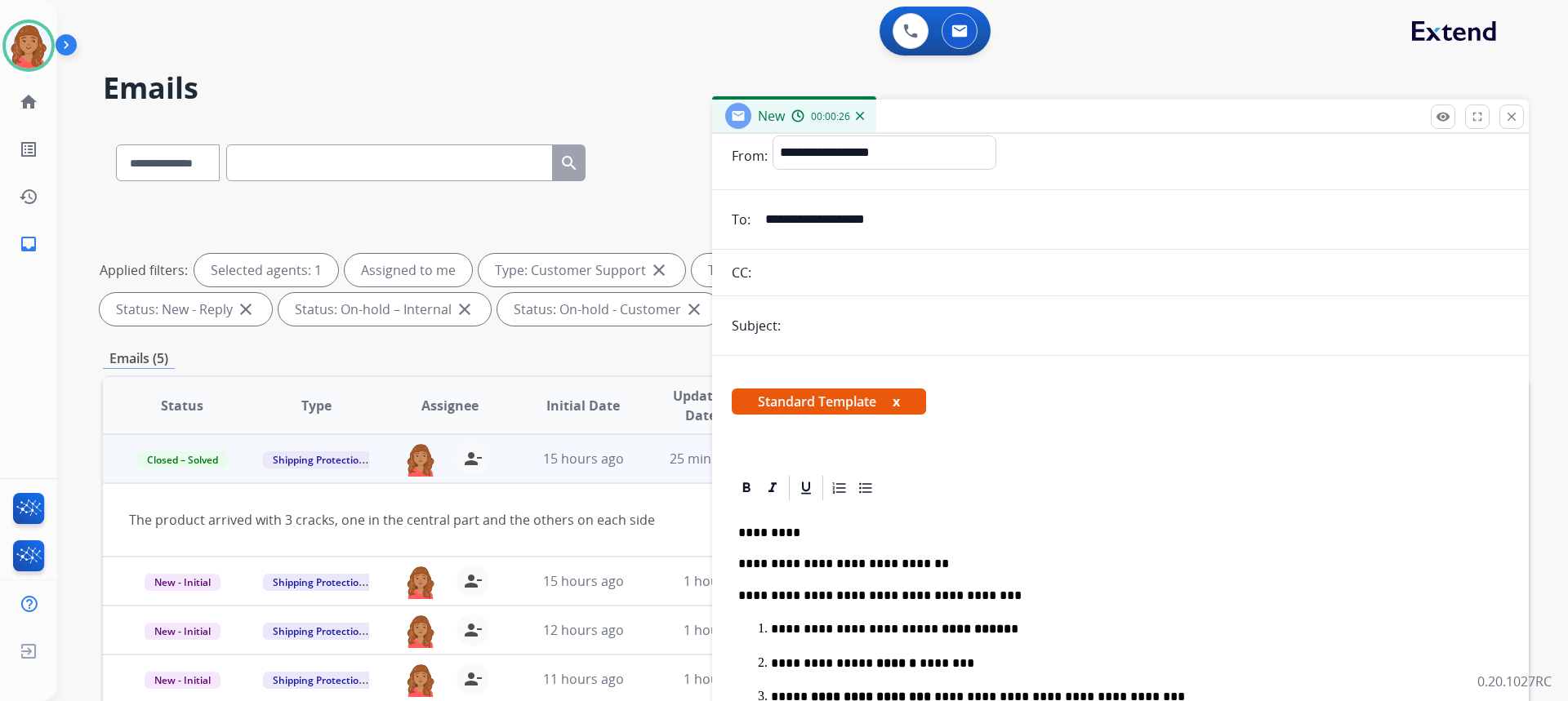
scroll to position [0, 0]
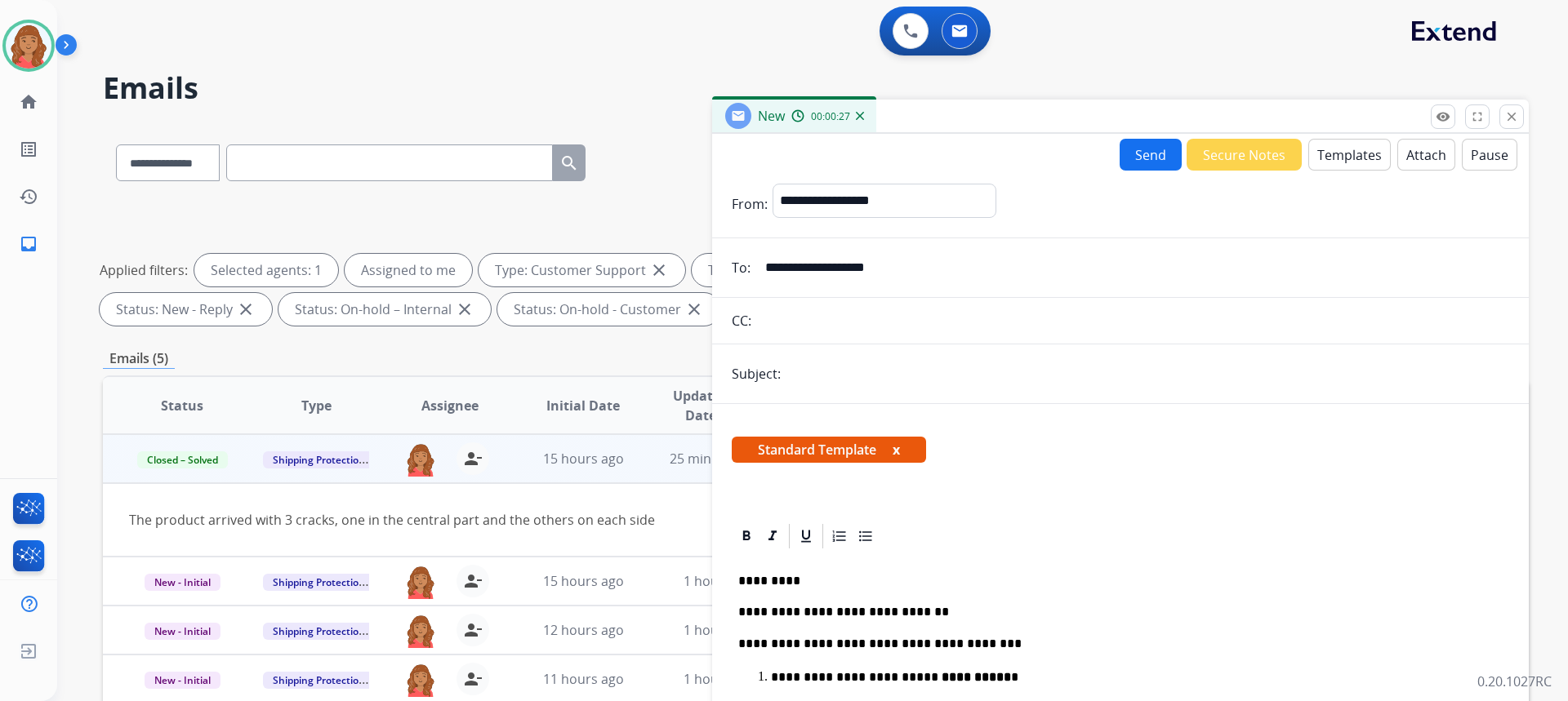
click at [795, 377] on input "text" at bounding box center [1147, 374] width 723 height 33
type input "**********"
click at [1153, 152] on button "Send" at bounding box center [1151, 155] width 62 height 32
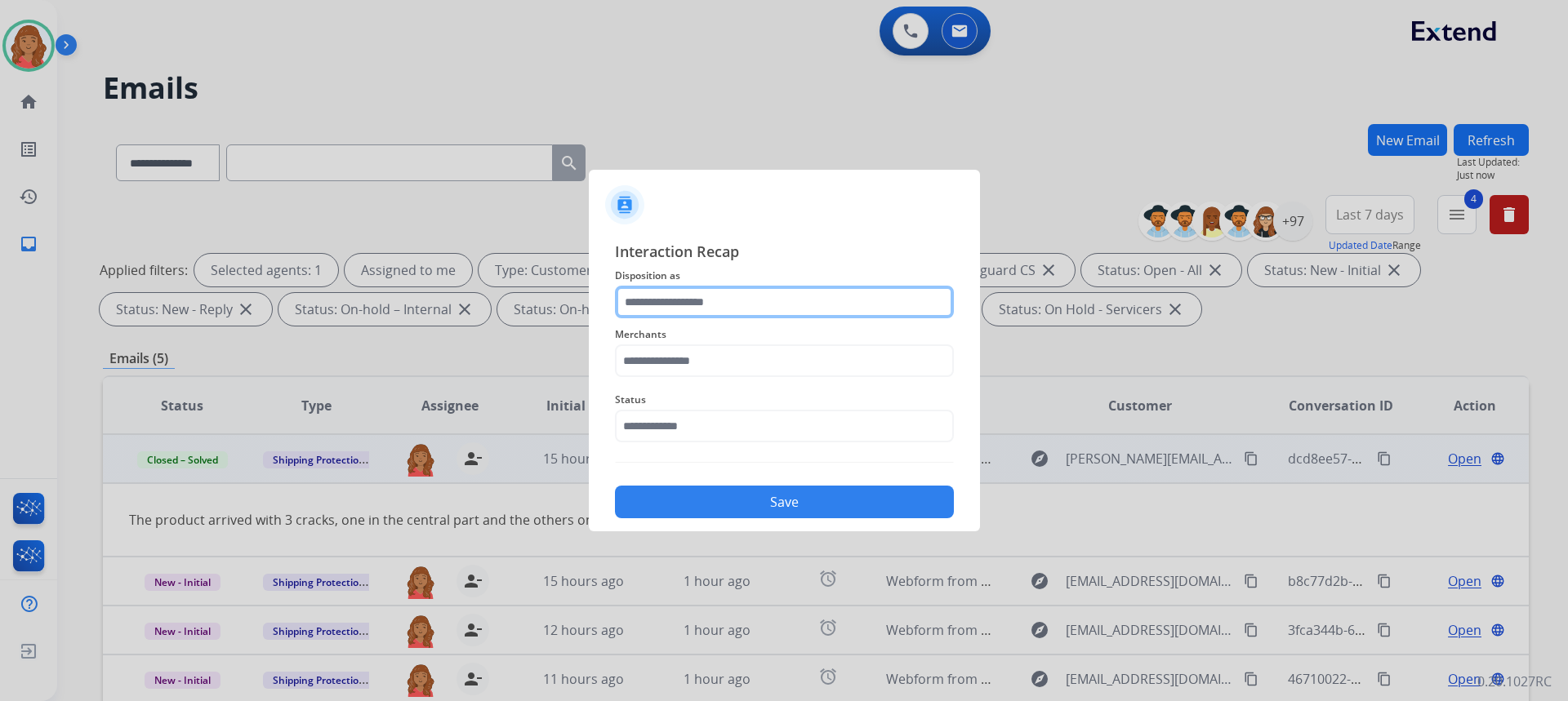
click at [706, 310] on input "text" at bounding box center [784, 302] width 339 height 33
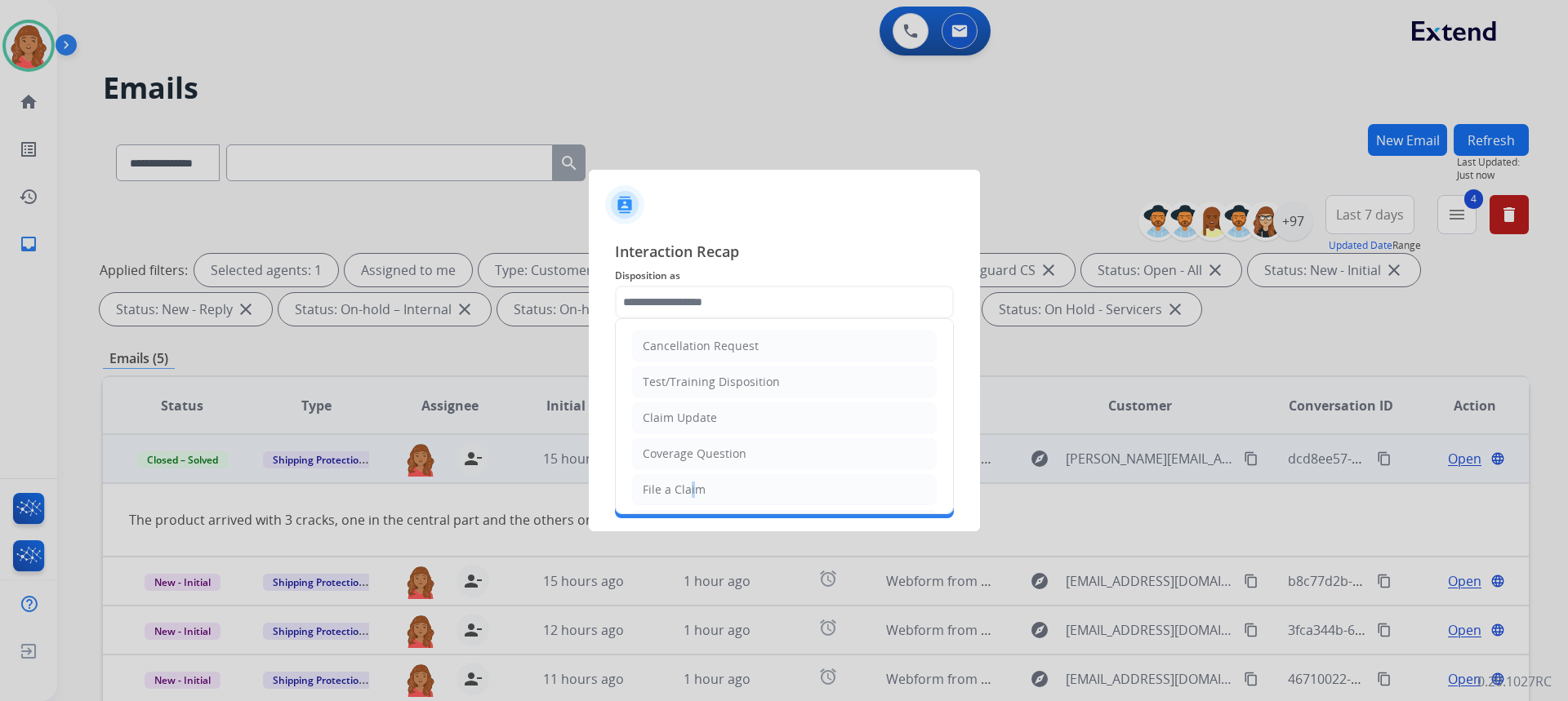
drag, startPoint x: 686, startPoint y: 494, endPoint x: 688, endPoint y: 452, distance: 42.0
click at [687, 492] on div "File a Claim" at bounding box center [674, 490] width 63 height 16
type input "**********"
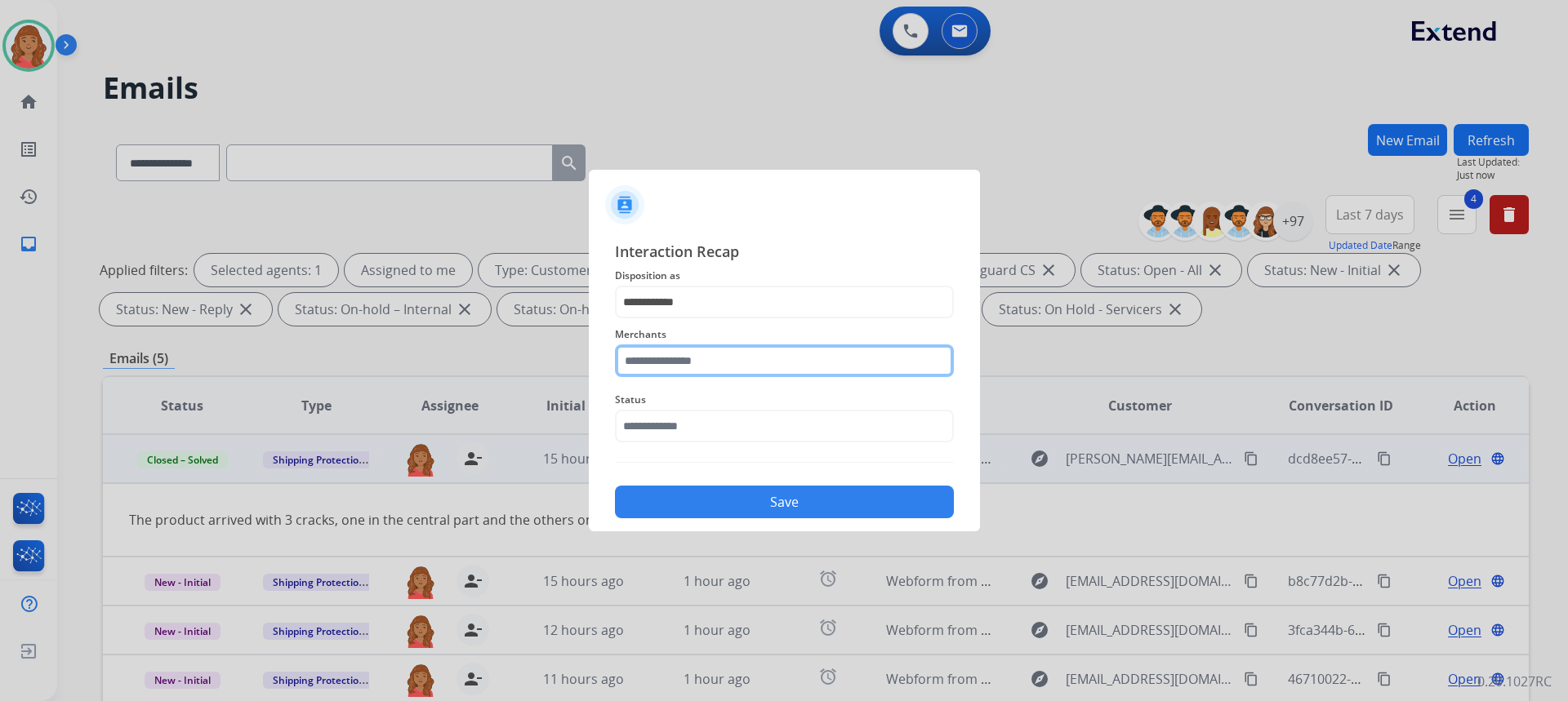
click at [685, 366] on input "text" at bounding box center [784, 361] width 339 height 33
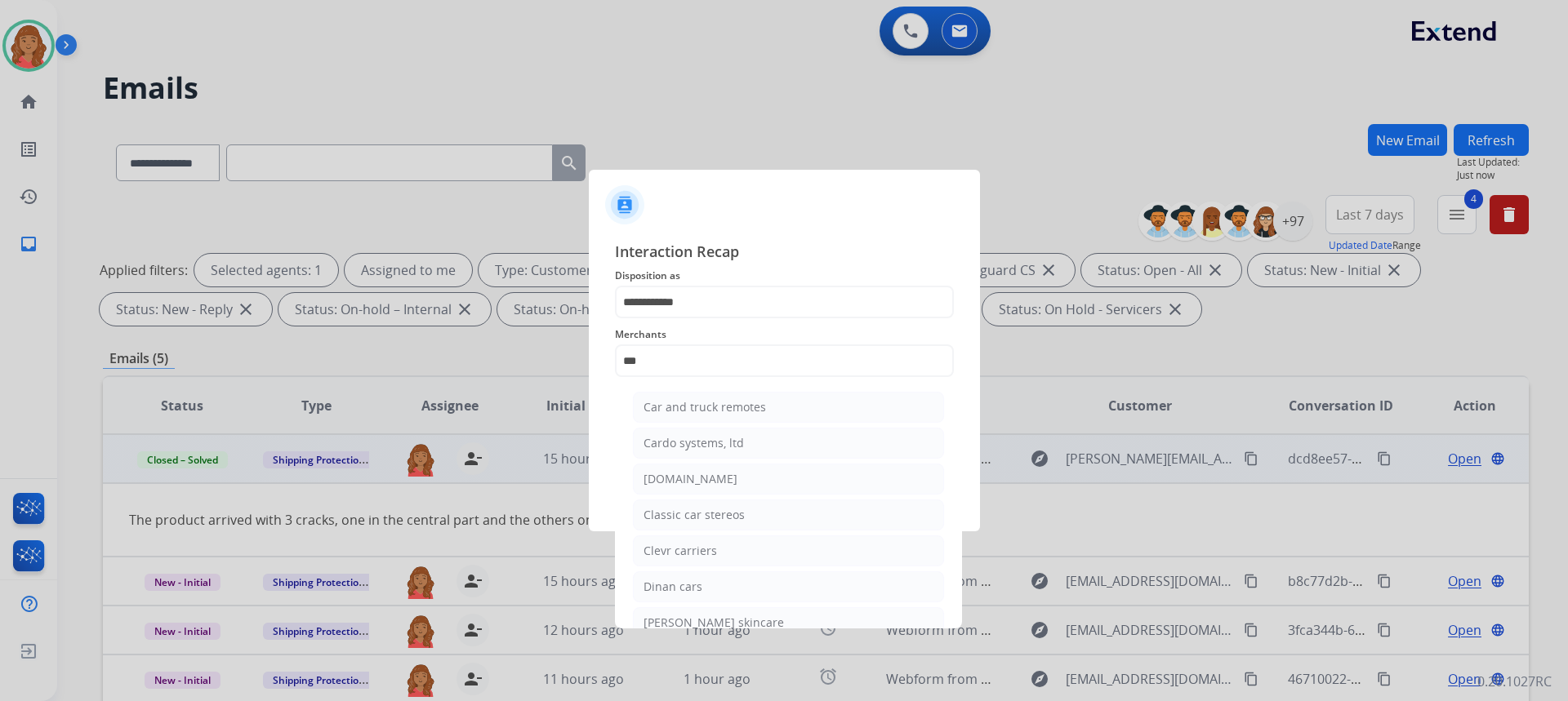
click at [684, 479] on div "[DOMAIN_NAME]" at bounding box center [690, 479] width 94 height 16
type input "**********"
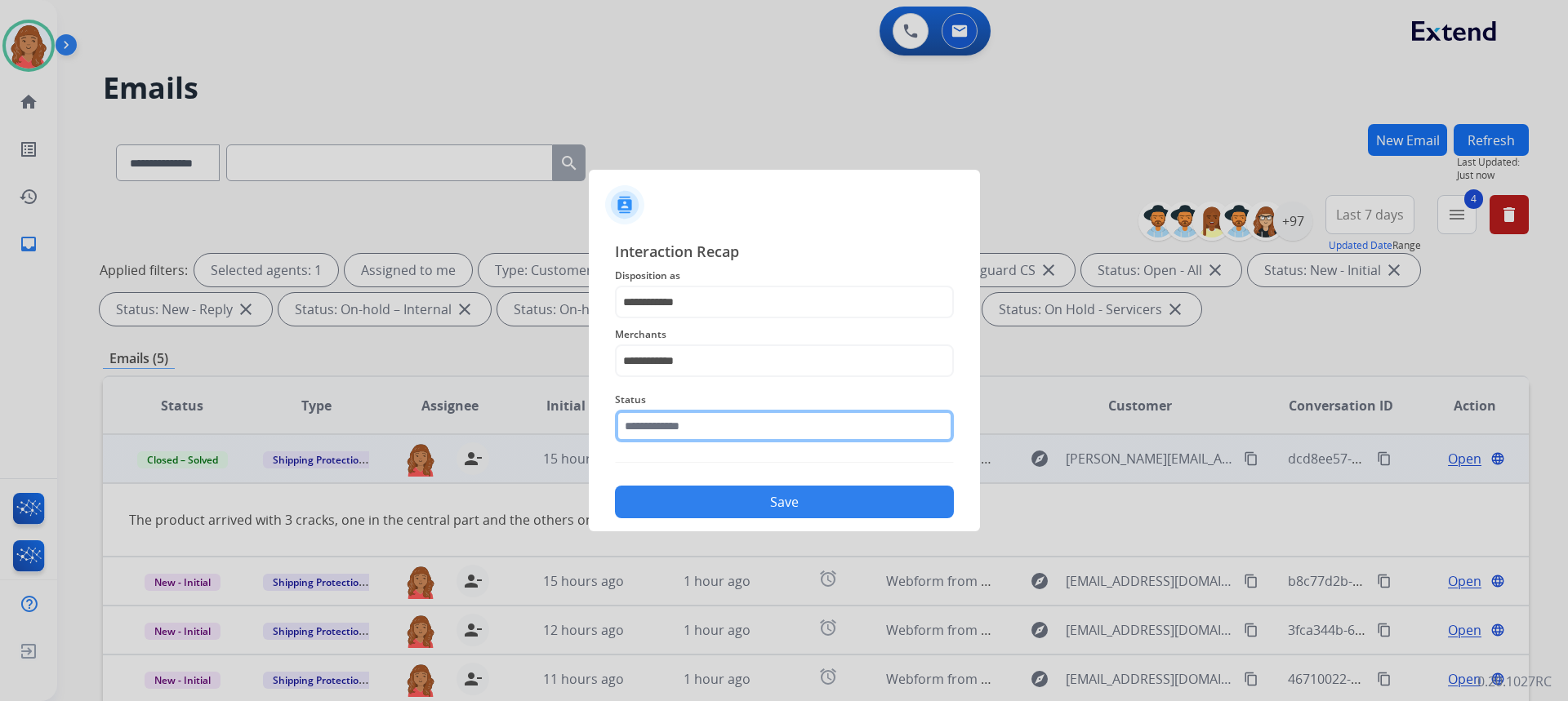
click at [675, 432] on input "text" at bounding box center [784, 426] width 339 height 33
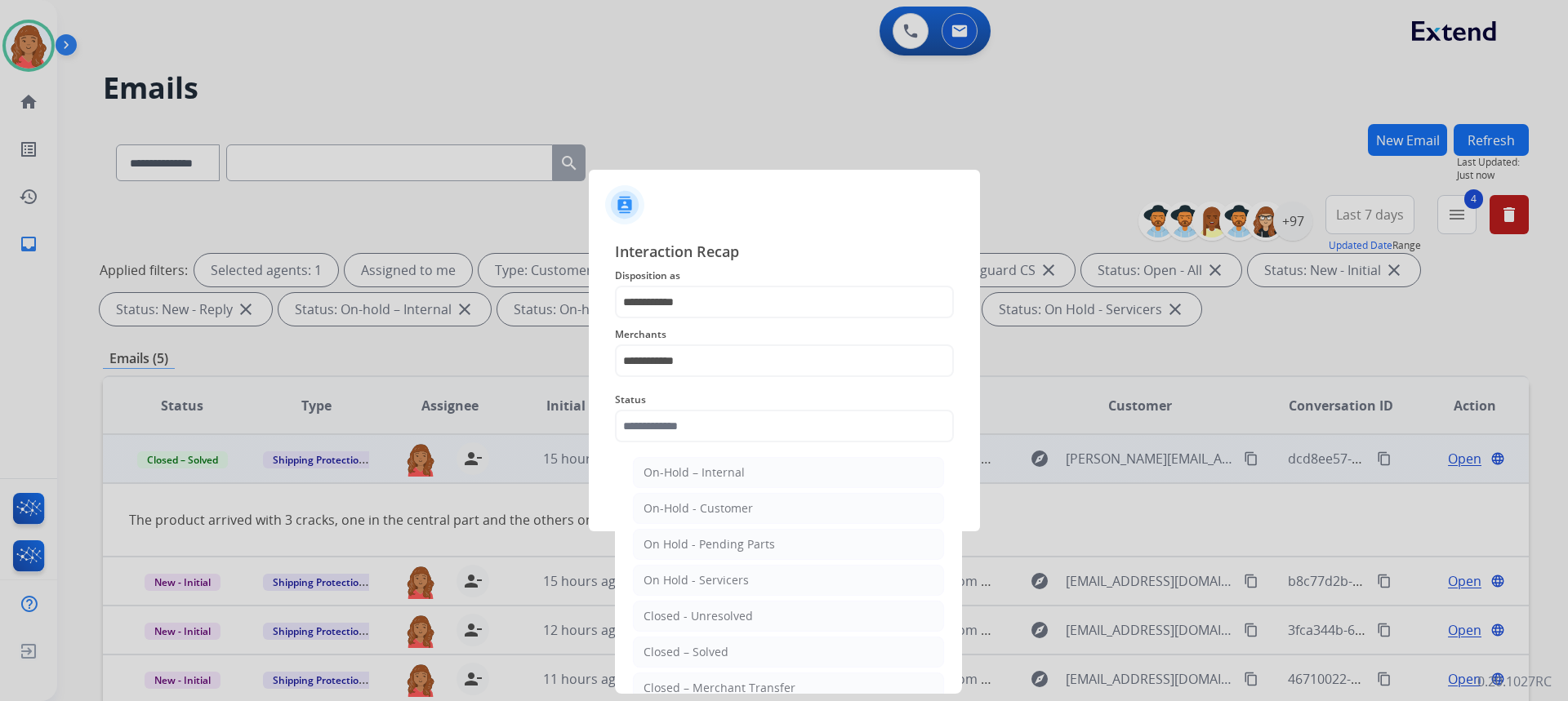
drag, startPoint x: 686, startPoint y: 647, endPoint x: 696, endPoint y: 555, distance: 92.5
click at [686, 644] on div "Closed – Solved" at bounding box center [686, 652] width 85 height 16
type input "**********"
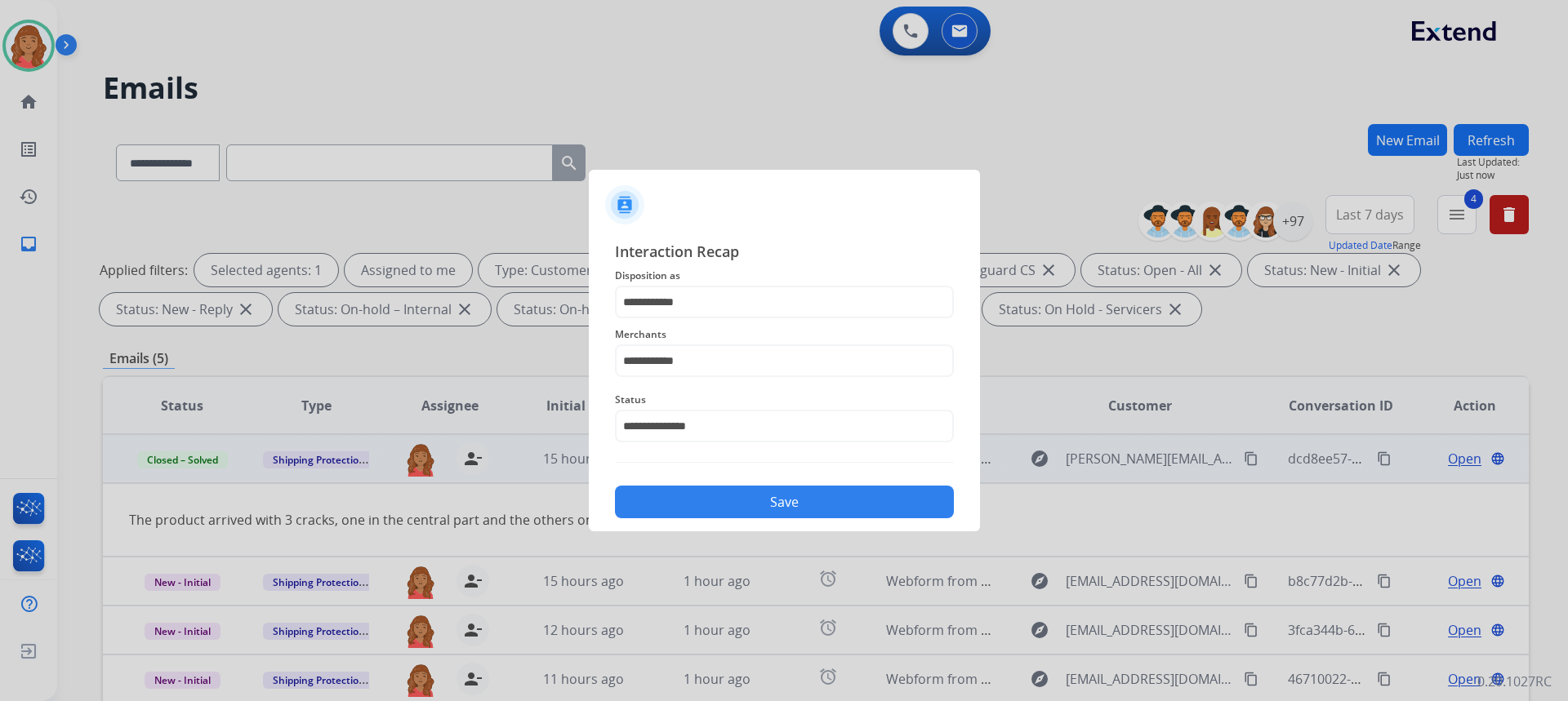
click at [695, 490] on button "Save" at bounding box center [784, 502] width 339 height 33
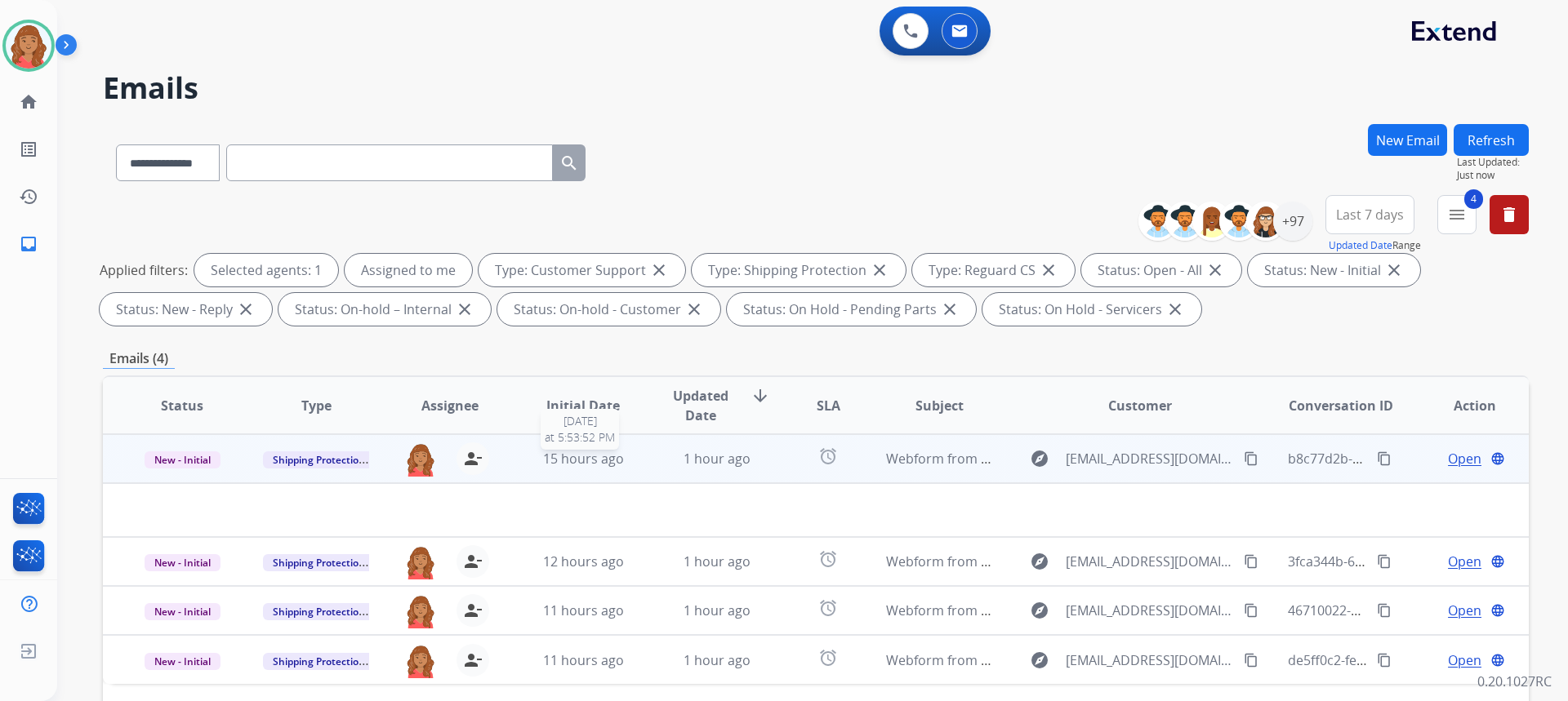
click at [555, 465] on span "15 hours ago" at bounding box center [583, 459] width 81 height 18
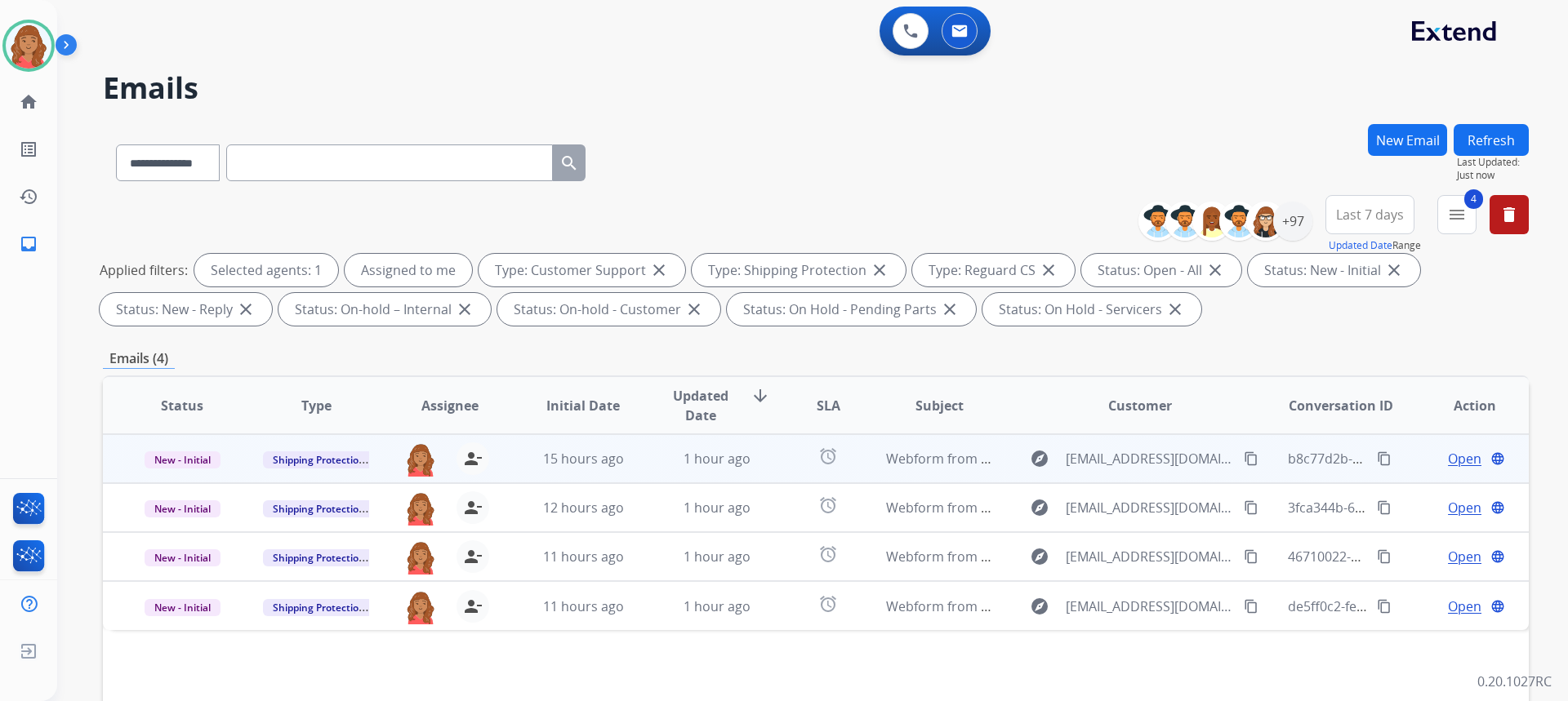
click at [520, 463] on td "15 hours ago" at bounding box center [571, 459] width 134 height 49
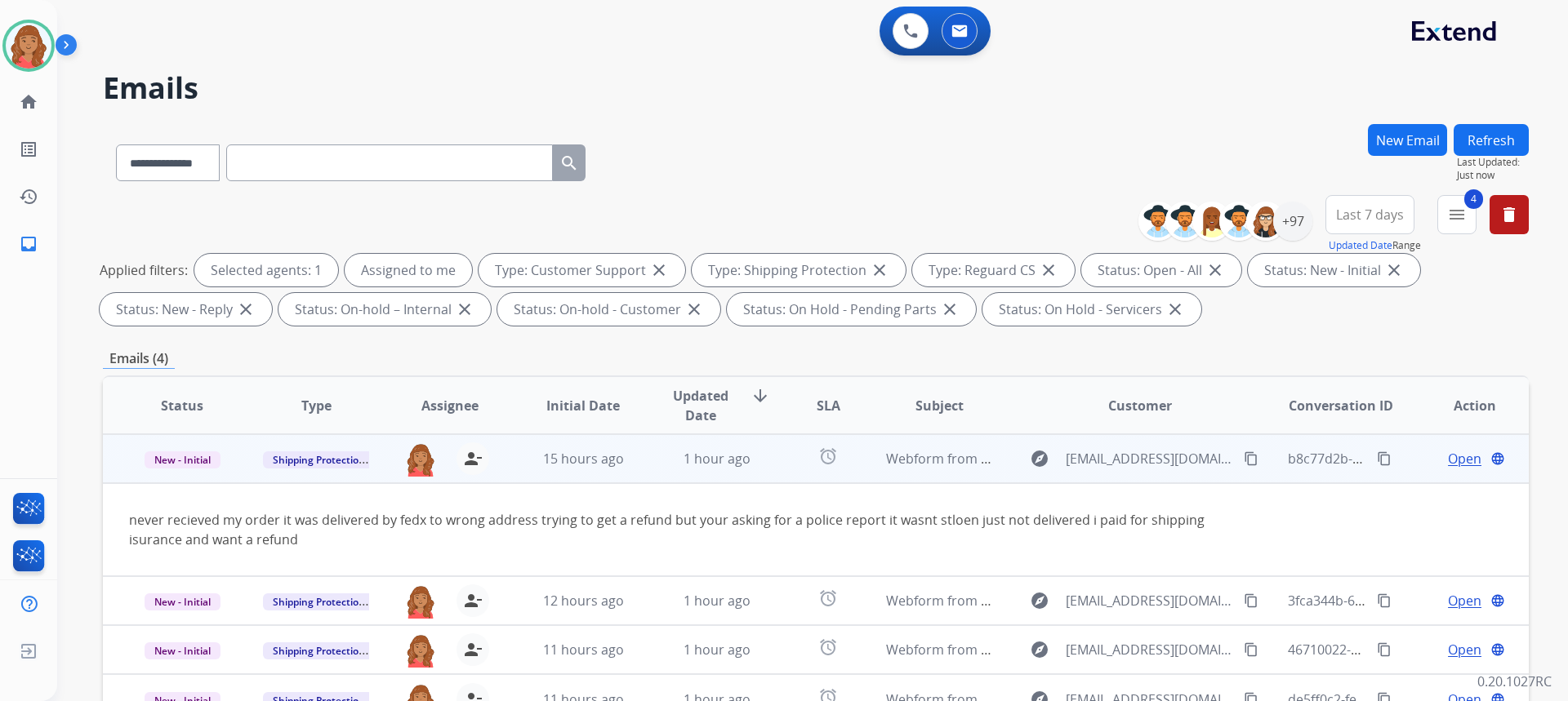
click at [1244, 461] on mat-icon "content_copy" at bounding box center [1251, 459] width 15 height 15
click at [1244, 461] on mat-icon "content_copy" at bounding box center [1251, 459] width 15 height 15
click at [1244, 458] on mat-icon "content_copy" at bounding box center [1251, 459] width 15 height 15
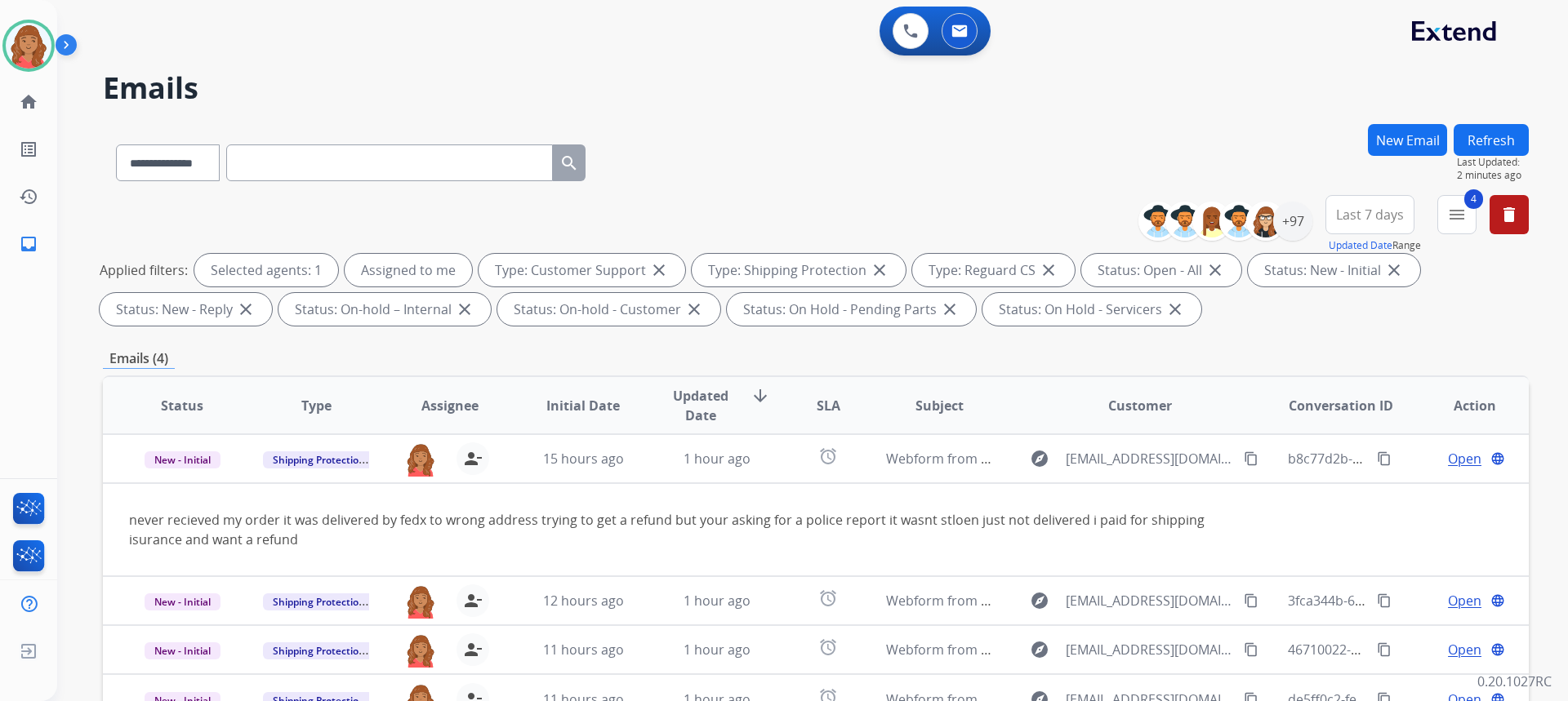
click at [1403, 144] on button "New Email" at bounding box center [1407, 140] width 79 height 32
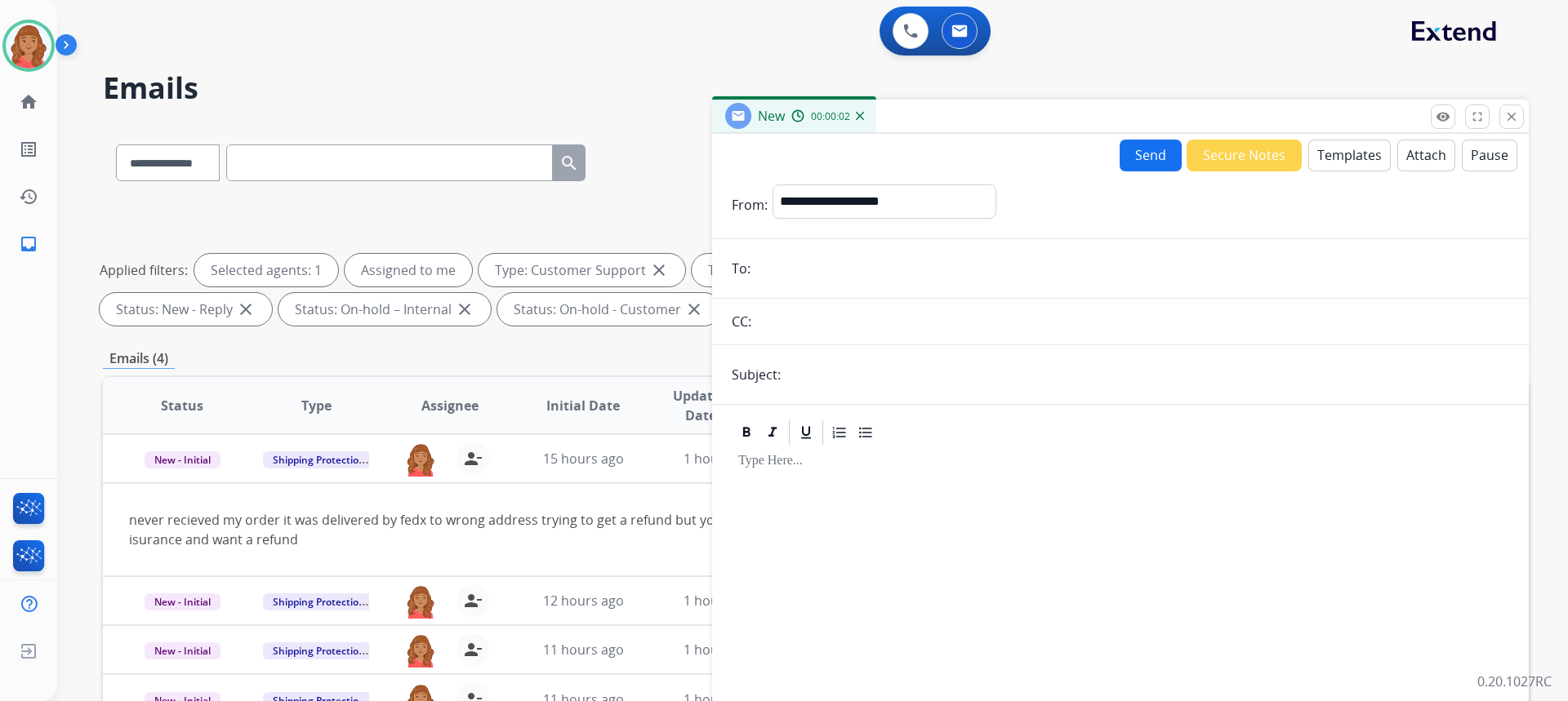
paste input "**********"
type input "**********"
click at [832, 379] on input "text" at bounding box center [1147, 375] width 723 height 33
type input "**********"
click at [1326, 161] on button "Templates" at bounding box center [1349, 155] width 83 height 32
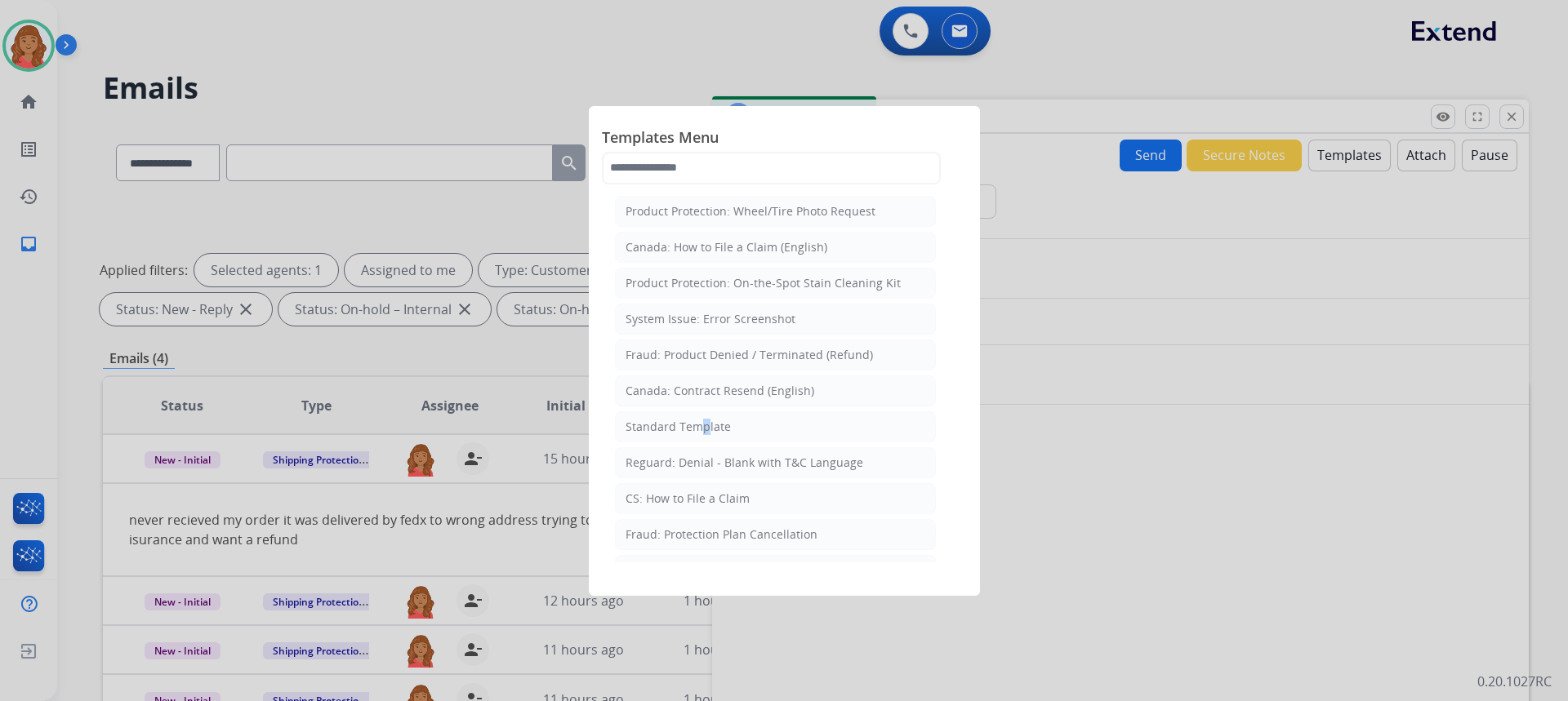
drag, startPoint x: 694, startPoint y: 426, endPoint x: 708, endPoint y: 430, distance: 14.6
click at [696, 426] on div "Standard Template" at bounding box center [678, 427] width 106 height 16
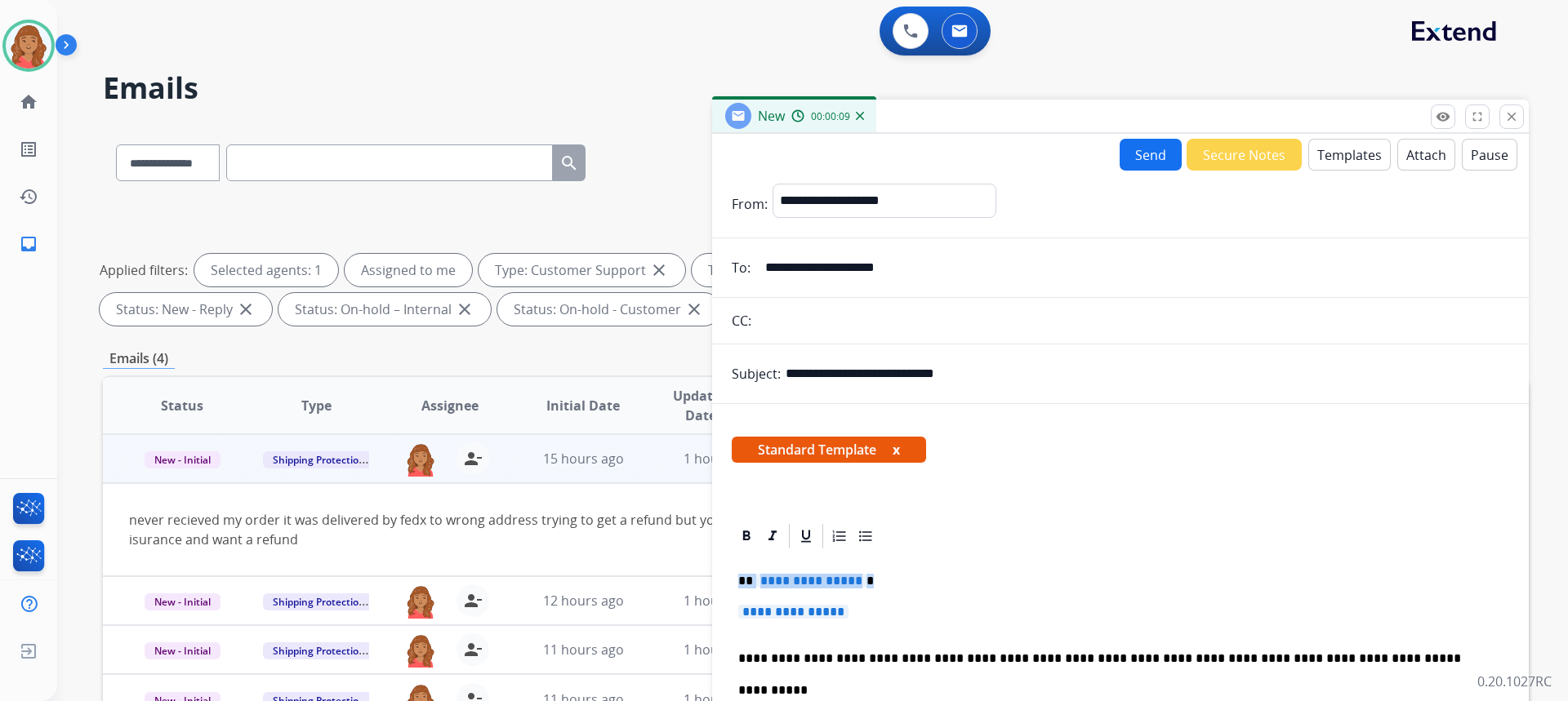
drag, startPoint x: 896, startPoint y: 611, endPoint x: 710, endPoint y: 573, distance: 189.8
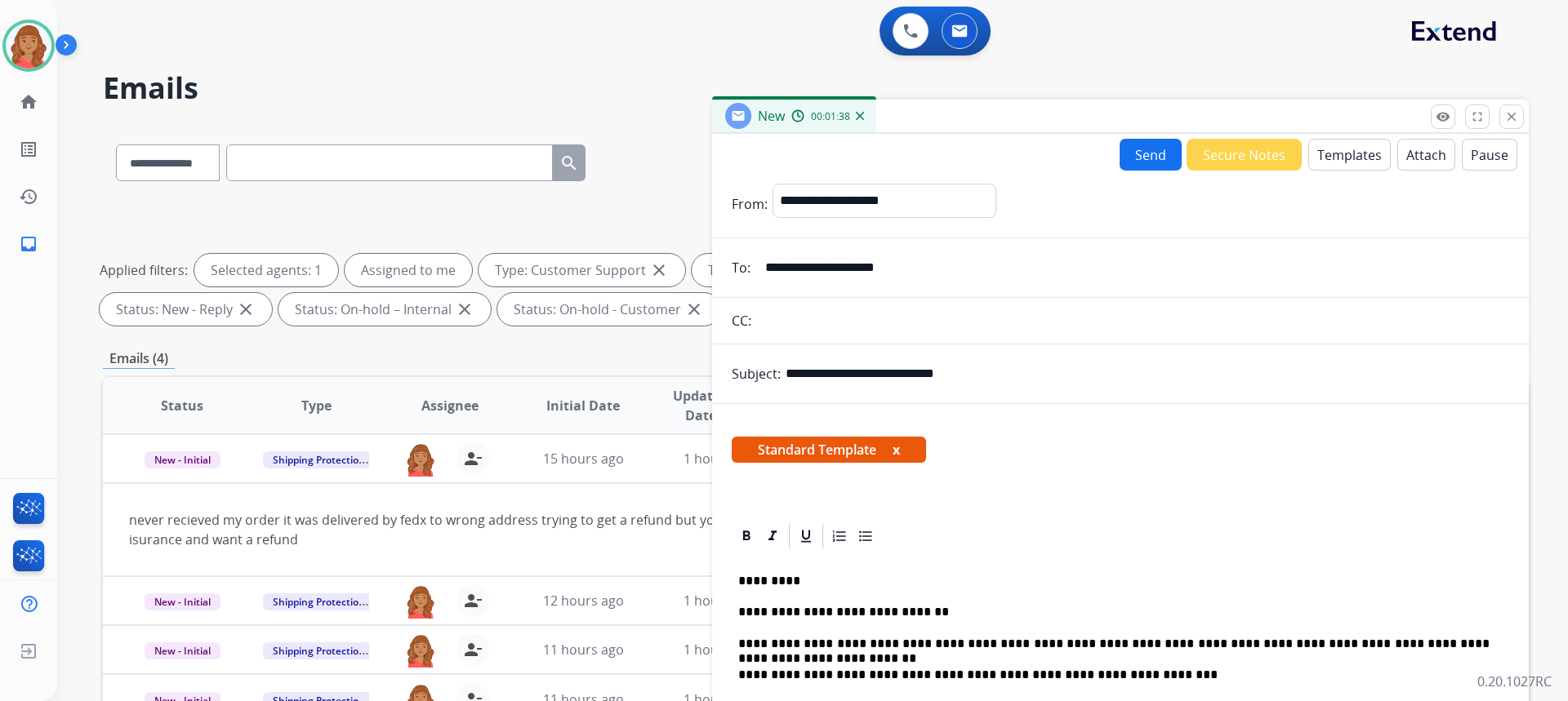
click at [1141, 162] on button "Send" at bounding box center [1151, 155] width 62 height 32
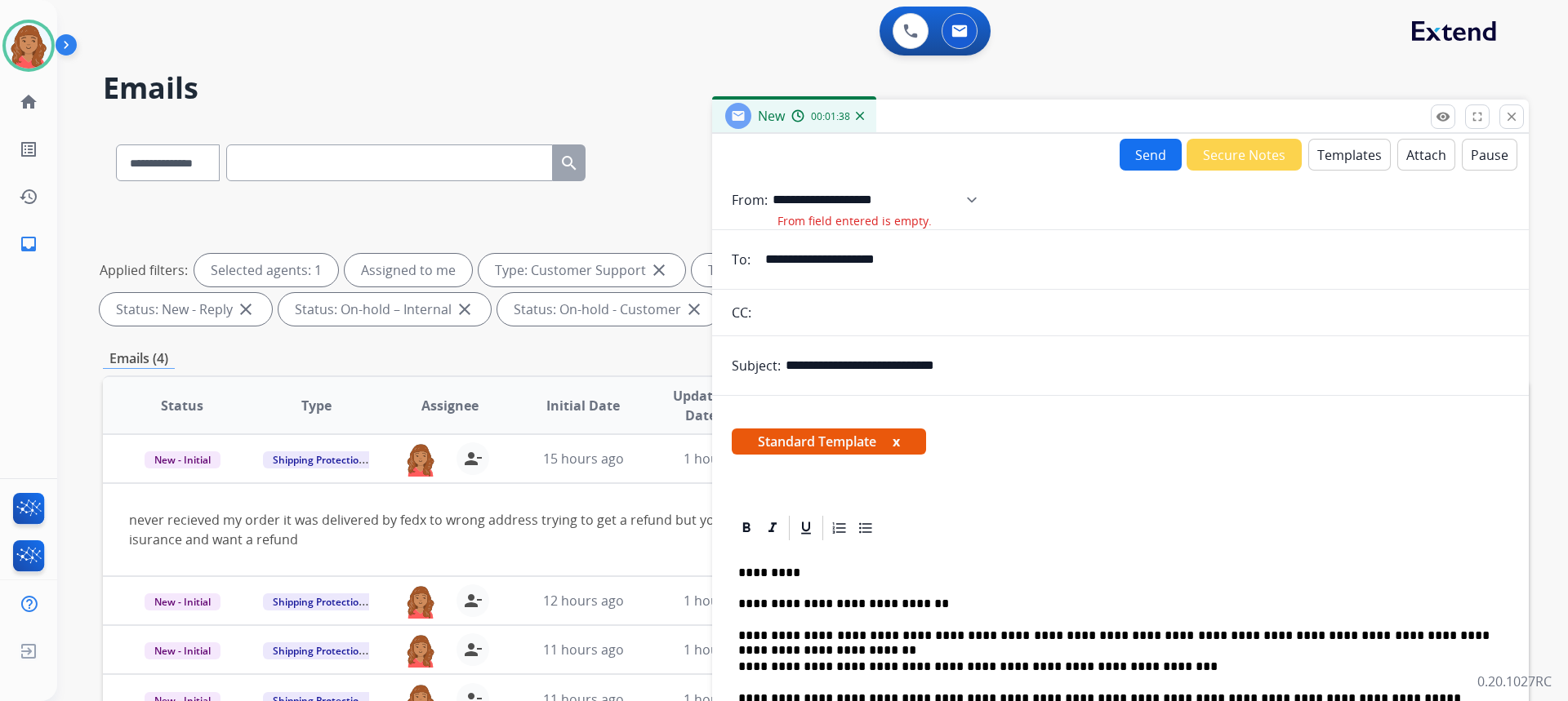
click at [973, 199] on select "**********" at bounding box center [880, 200] width 215 height 33
select select "**********"
click at [773, 184] on select "**********" at bounding box center [880, 200] width 215 height 33
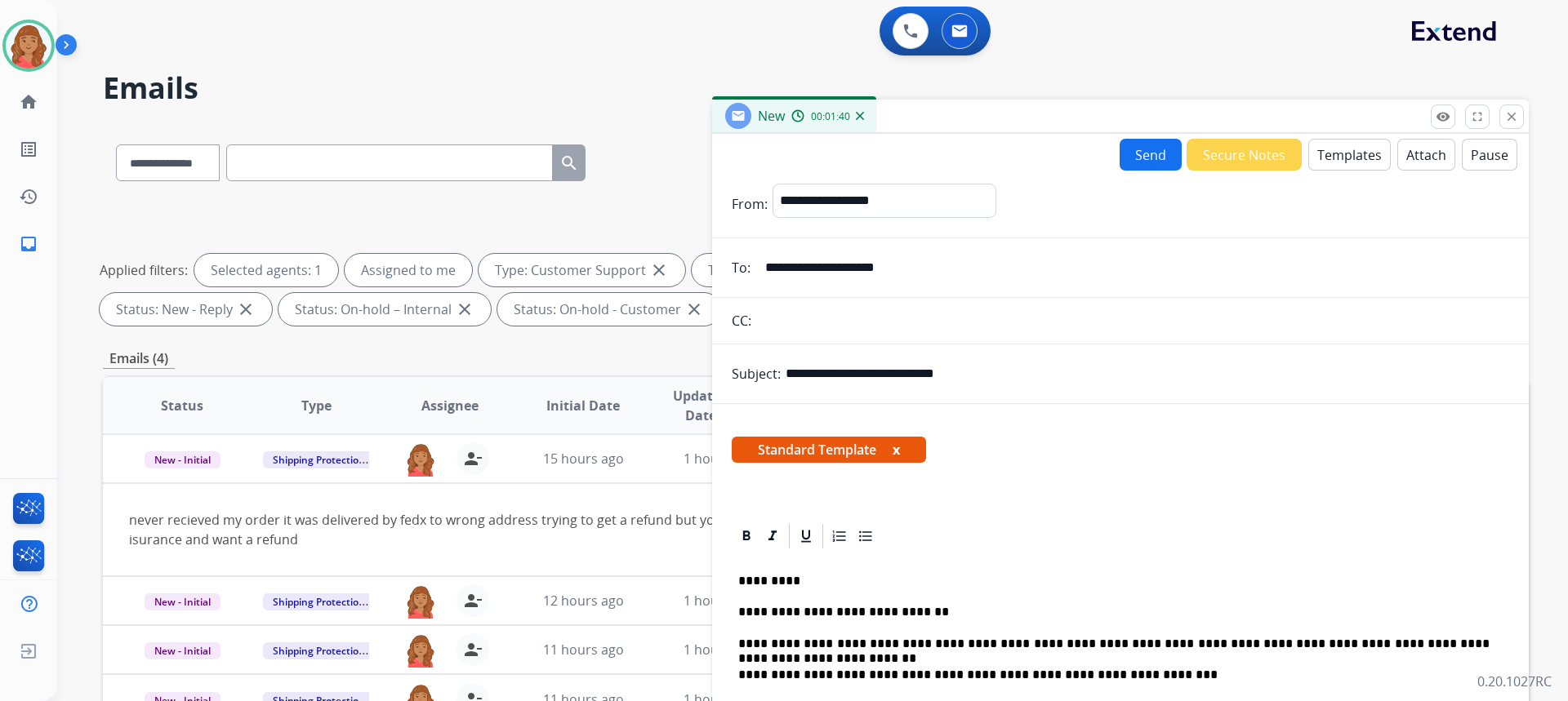
click at [1137, 152] on button "Send" at bounding box center [1151, 155] width 62 height 32
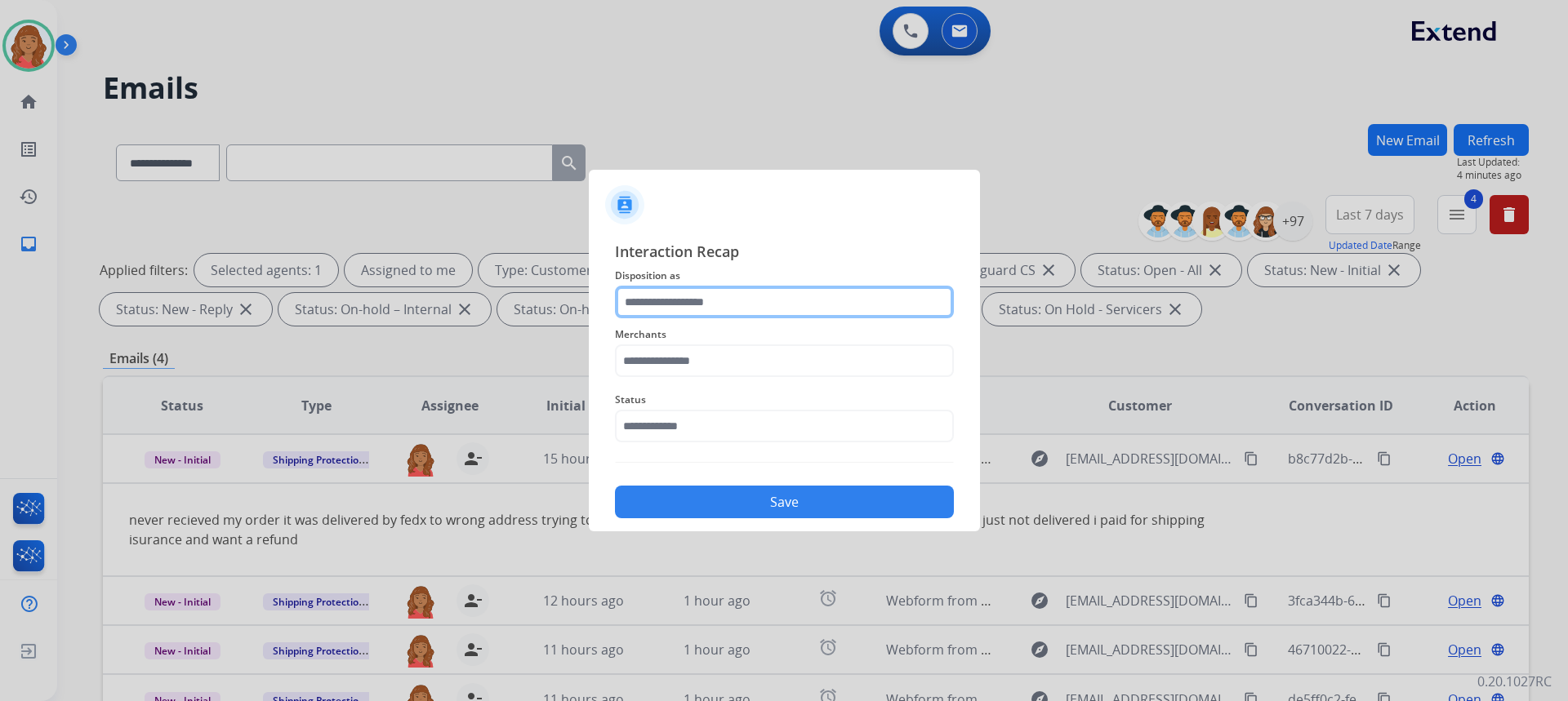
click at [716, 299] on input "text" at bounding box center [784, 302] width 339 height 33
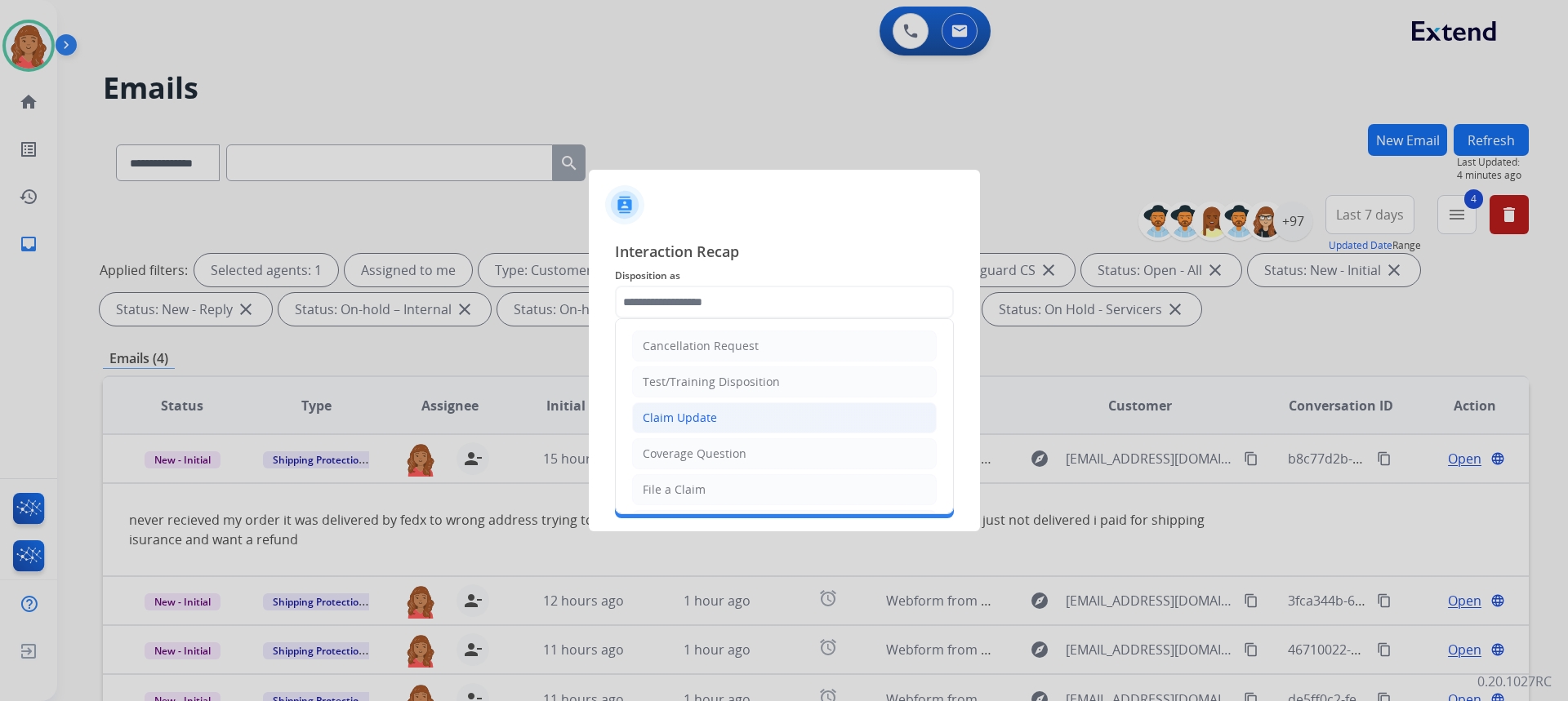
click at [695, 416] on div "Claim Update" at bounding box center [679, 418] width 74 height 16
type input "**********"
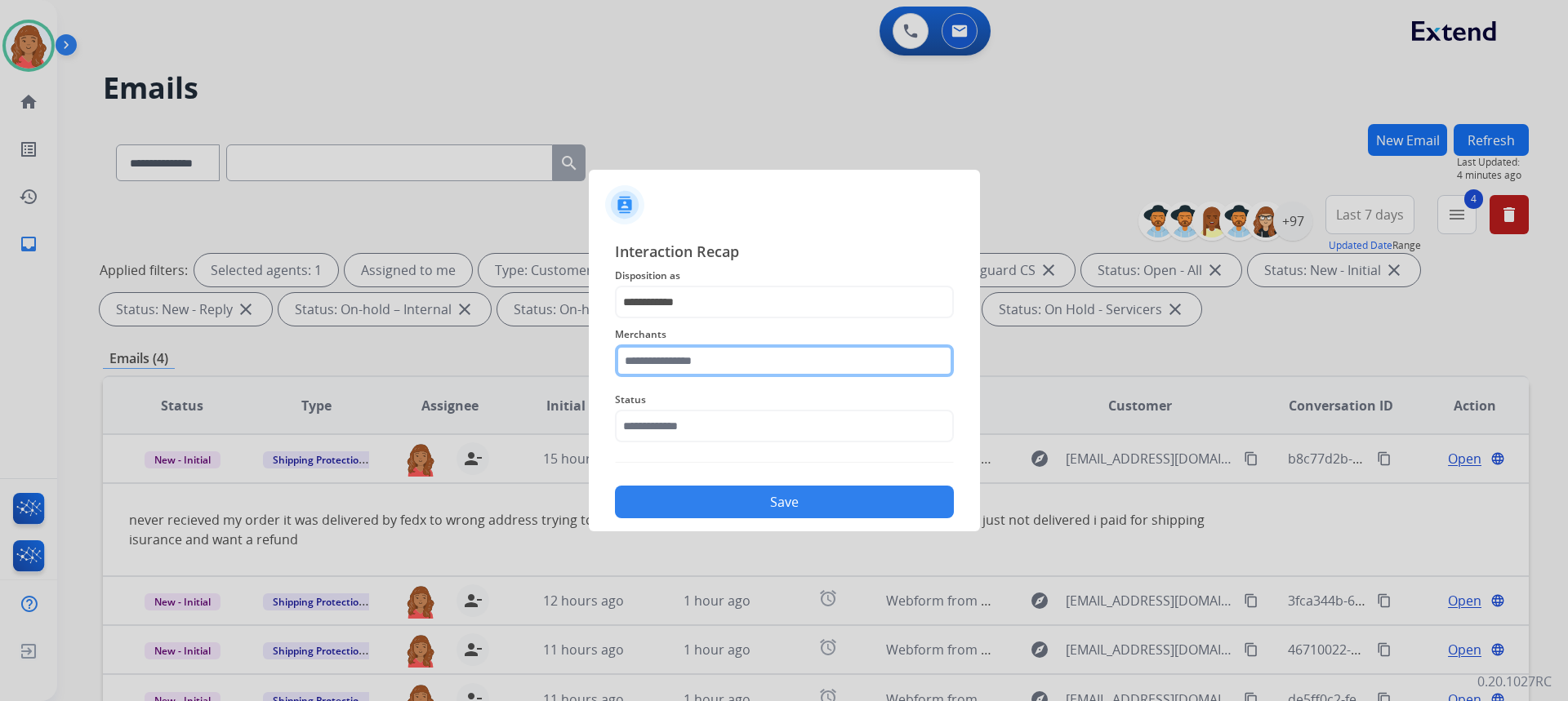
click at [675, 366] on input "text" at bounding box center [784, 361] width 339 height 33
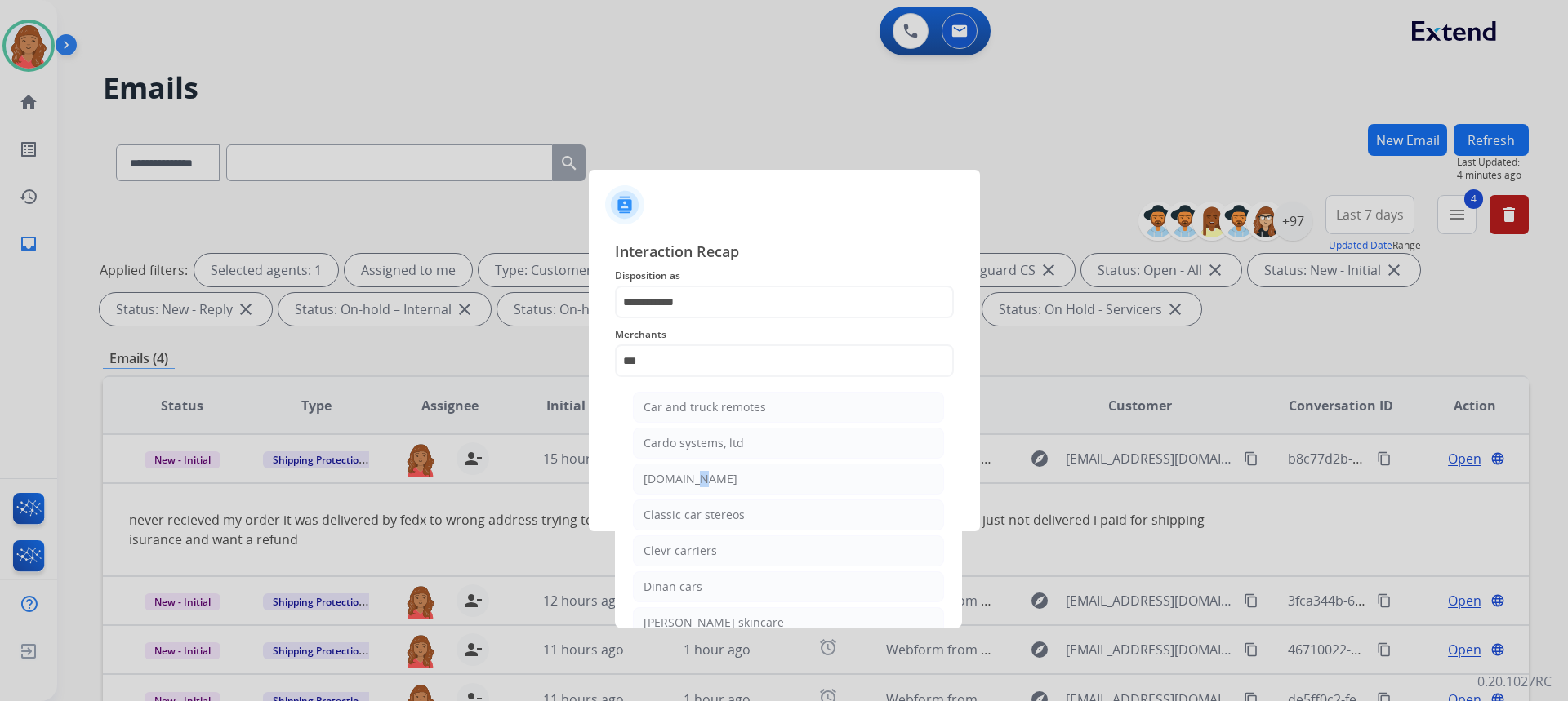
drag, startPoint x: 686, startPoint y: 479, endPoint x: 677, endPoint y: 452, distance: 28.5
click at [687, 476] on div "[DOMAIN_NAME]" at bounding box center [690, 479] width 94 height 16
type input "**********"
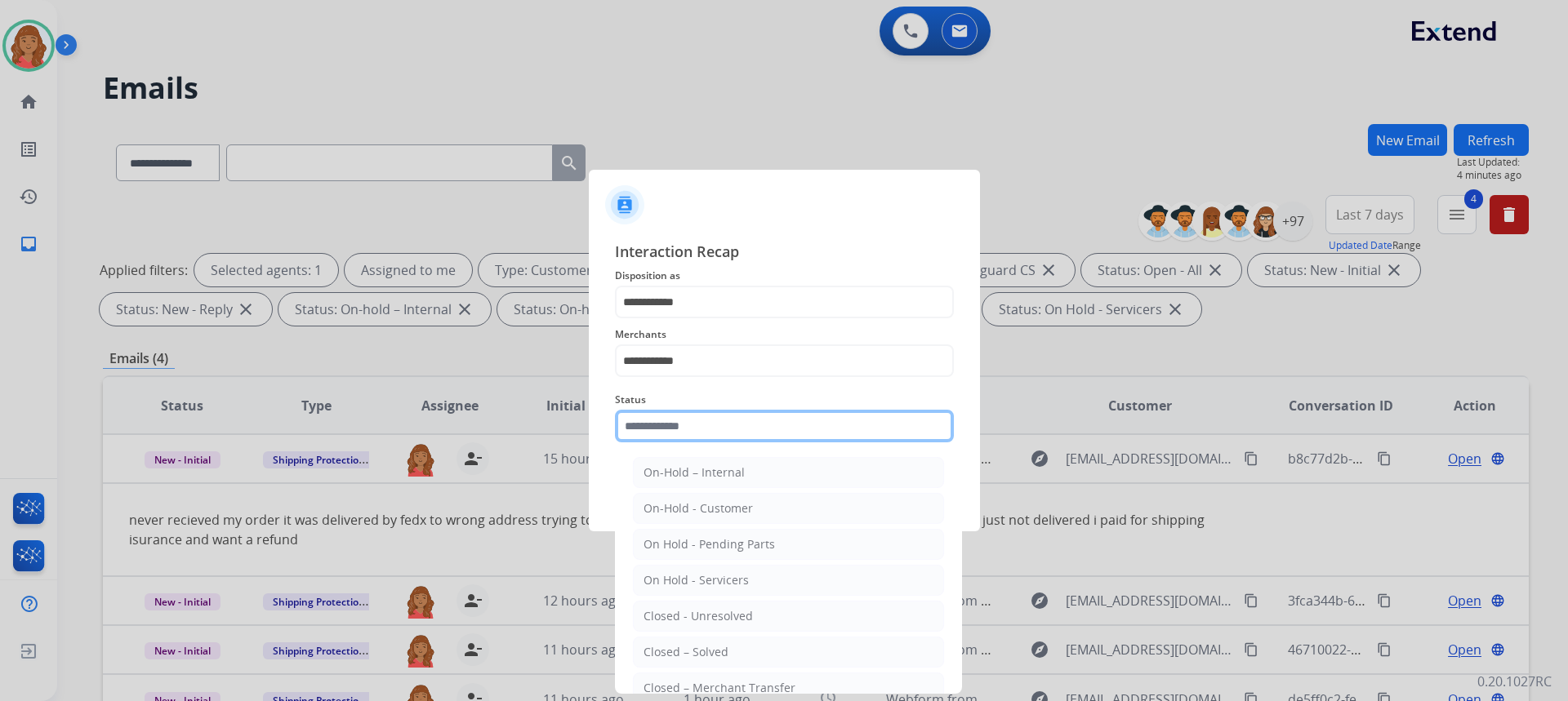
click at [674, 428] on input "text" at bounding box center [784, 426] width 339 height 33
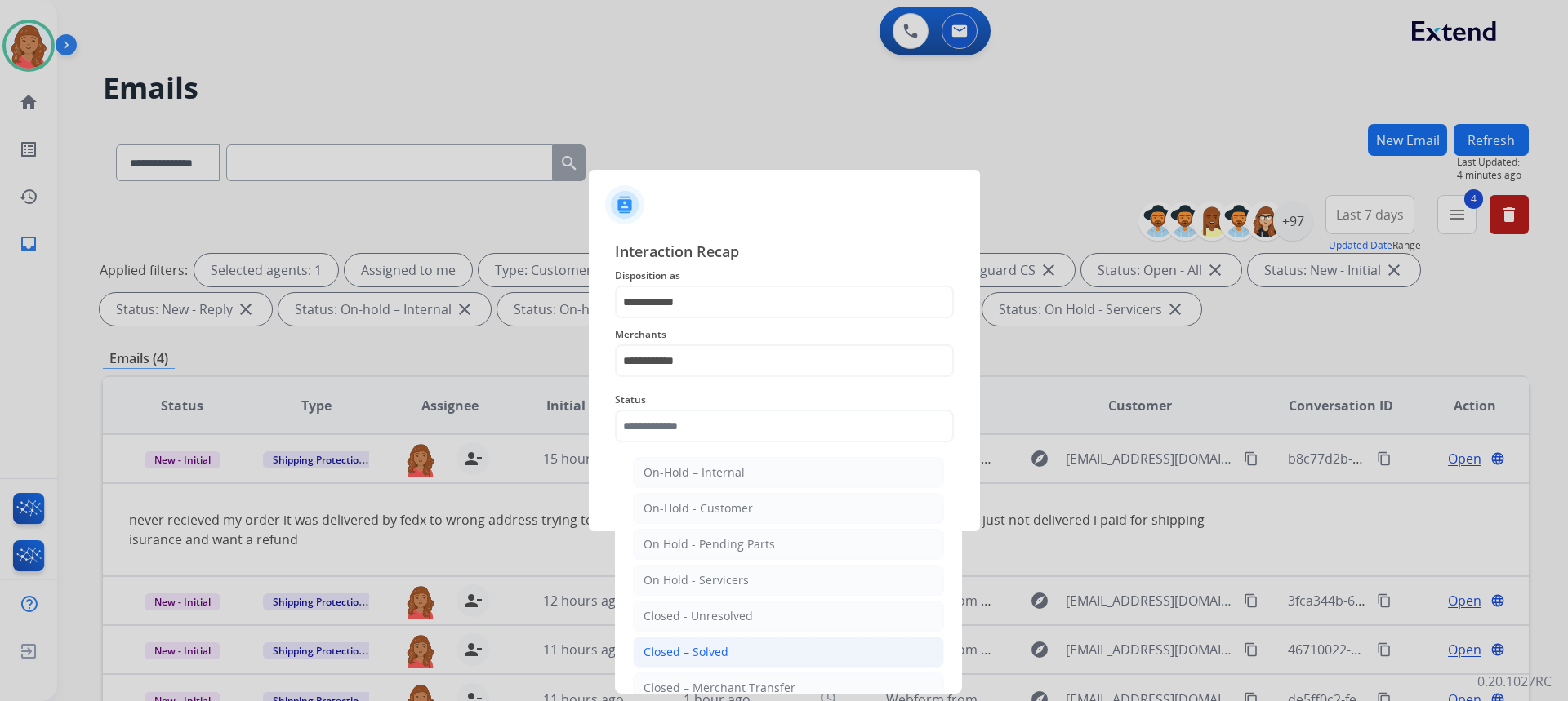
drag, startPoint x: 695, startPoint y: 650, endPoint x: 700, endPoint y: 549, distance: 101.1
click at [695, 649] on div "Closed – Solved" at bounding box center [686, 652] width 85 height 16
type input "**********"
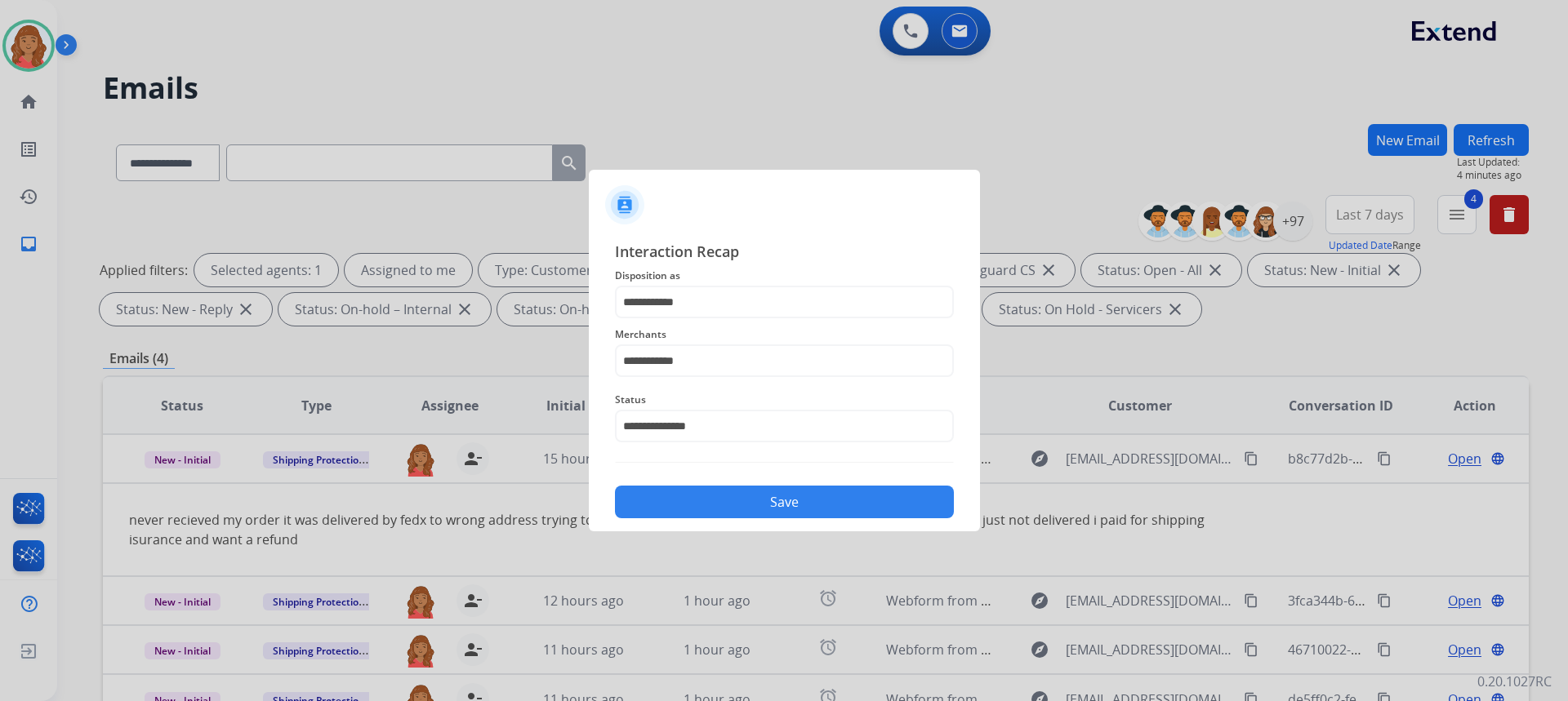
click at [700, 494] on button "Save" at bounding box center [784, 502] width 339 height 33
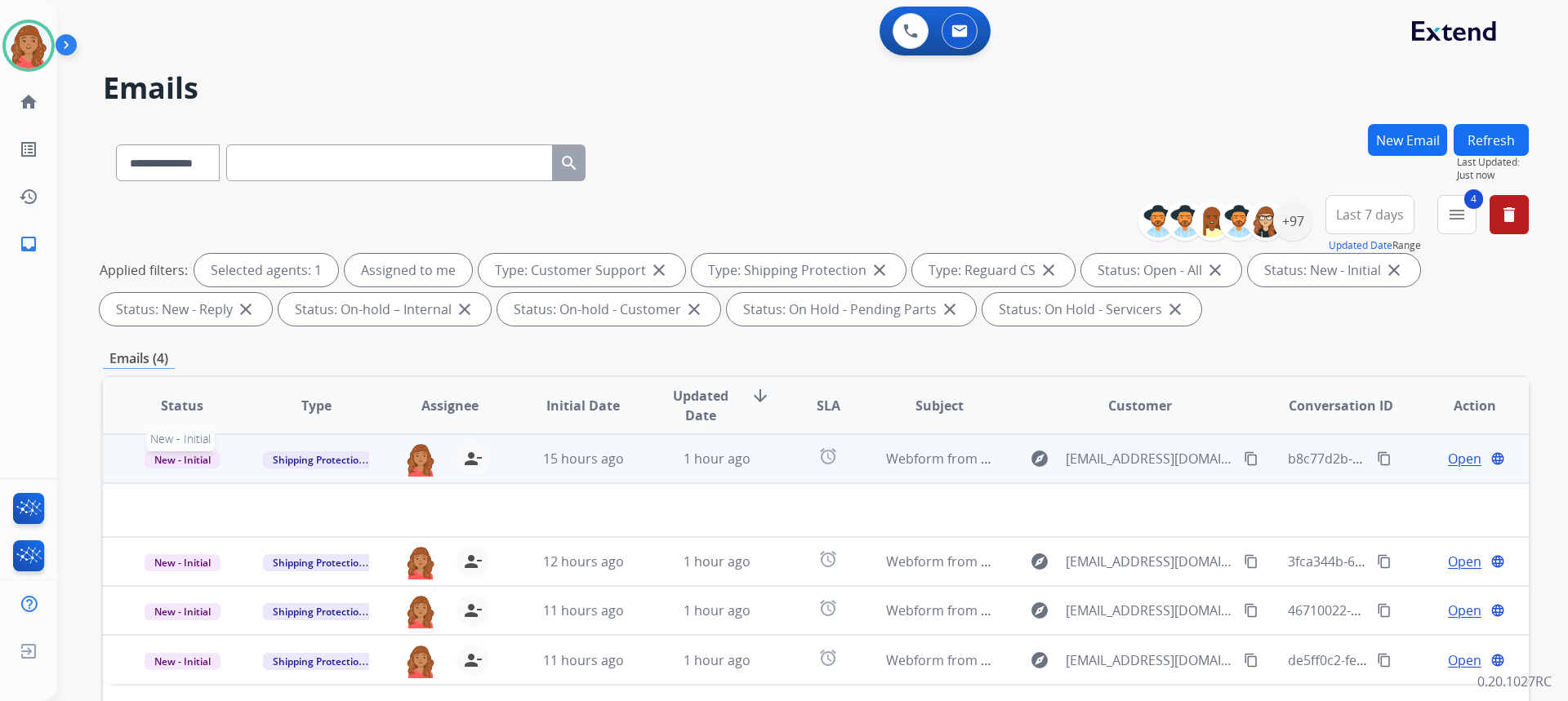
click at [202, 462] on span "New - Initial" at bounding box center [182, 460] width 76 height 17
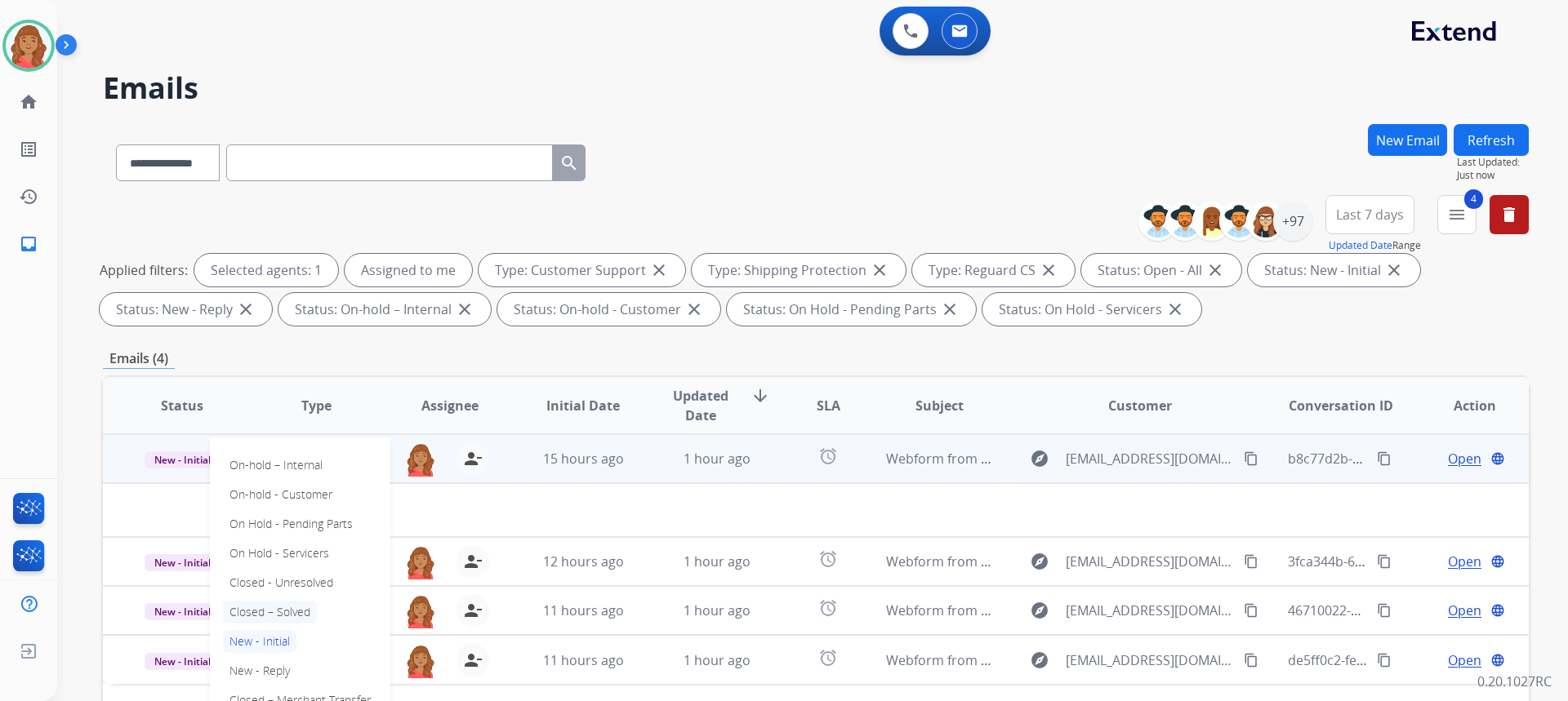
click at [266, 618] on p "Closed – Solved" at bounding box center [269, 612] width 94 height 23
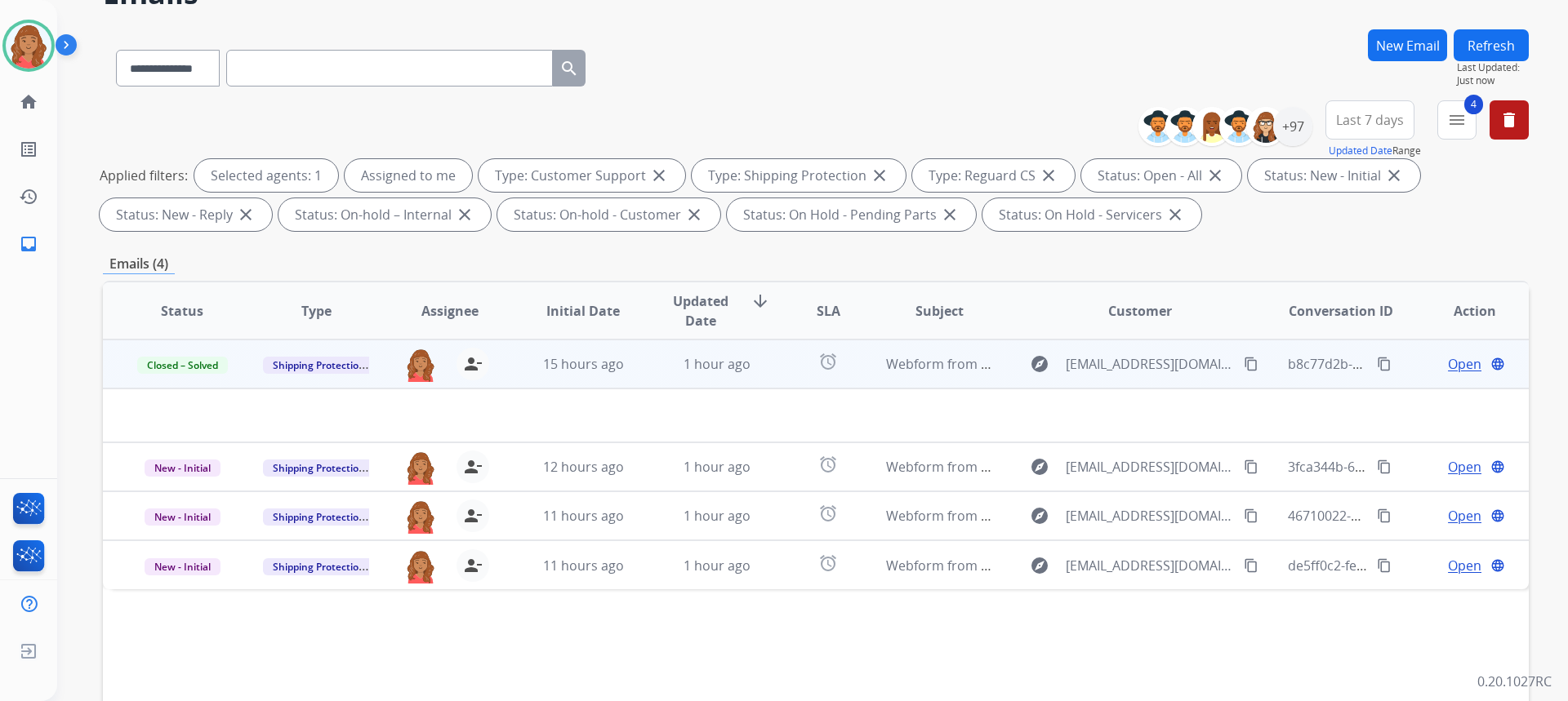
scroll to position [306, 0]
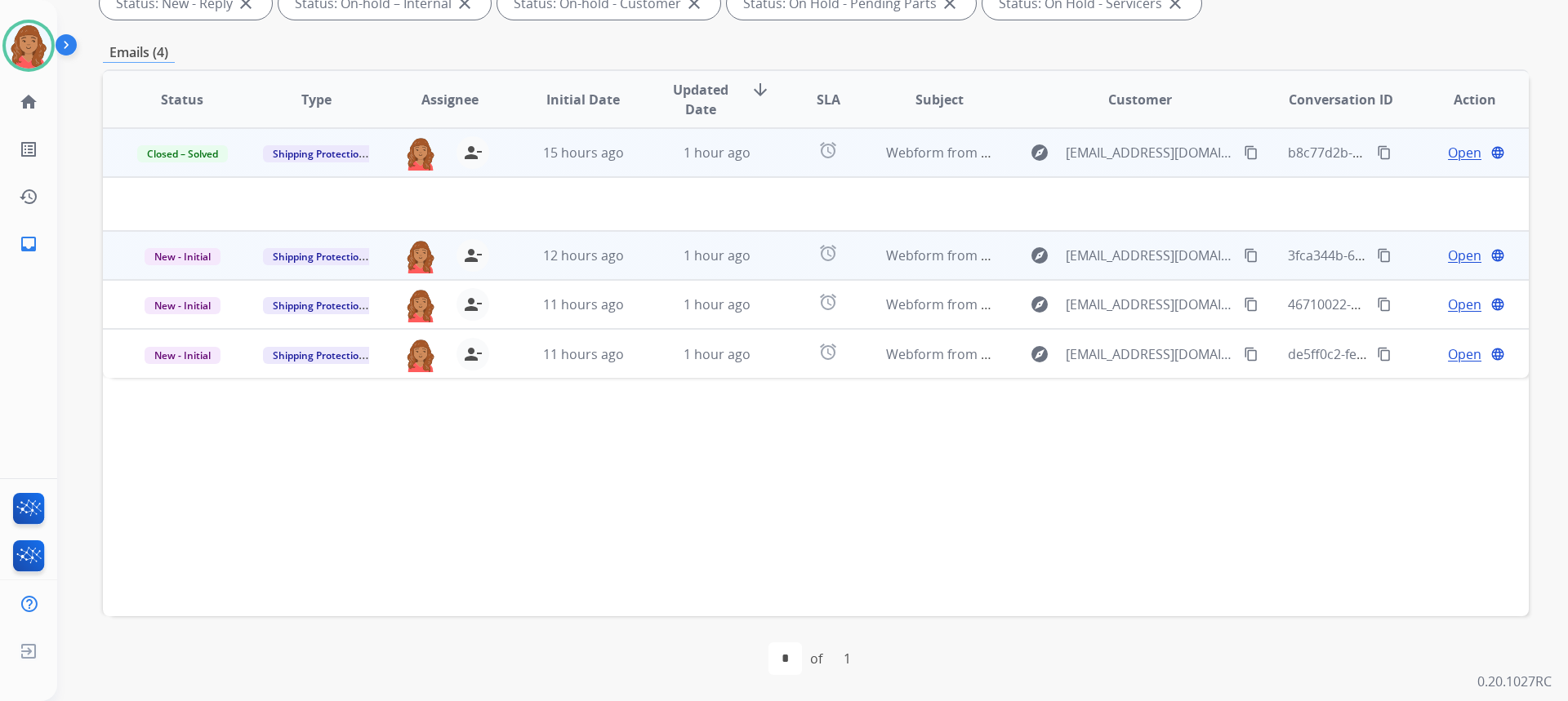
click at [617, 266] on td "12 hours ago" at bounding box center [571, 255] width 134 height 49
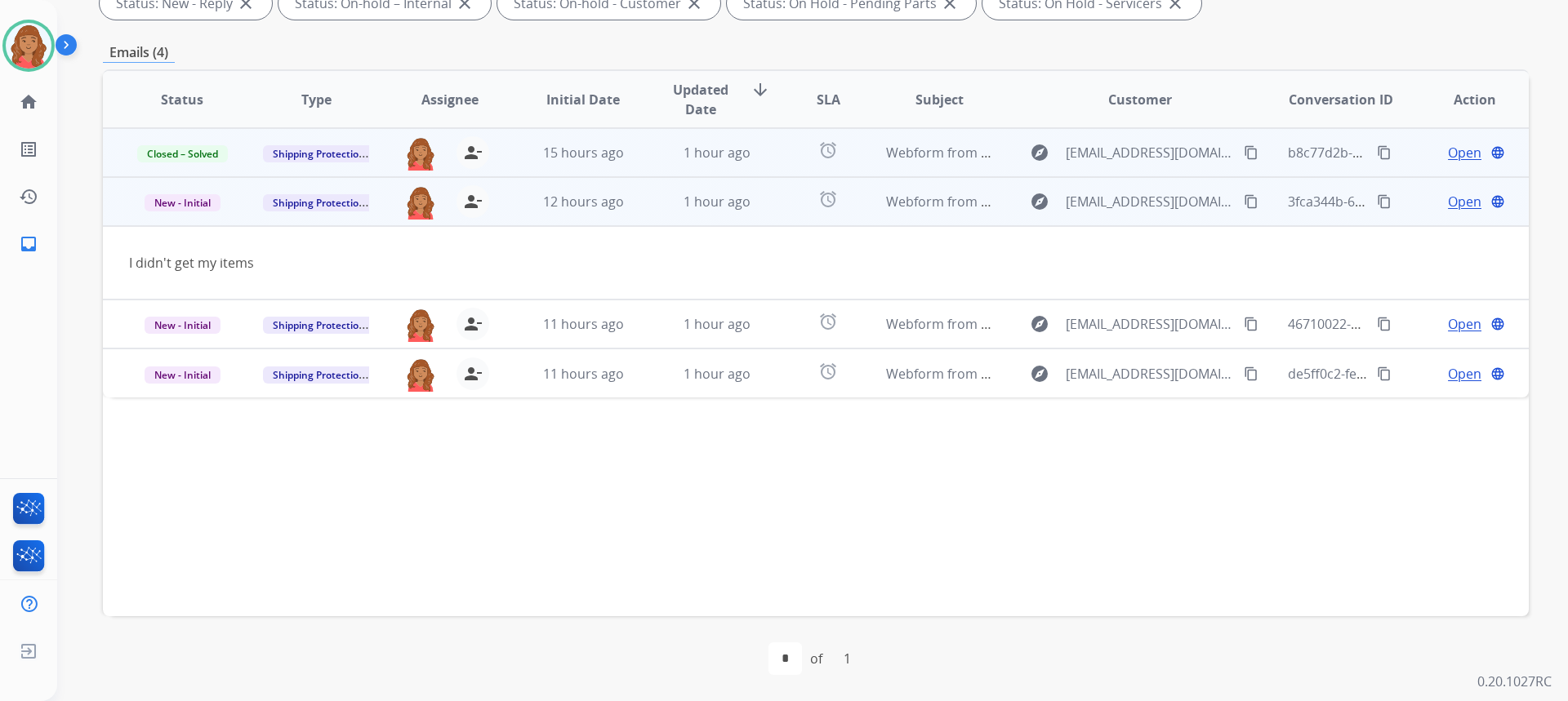
click at [1241, 201] on button "content_copy" at bounding box center [1251, 202] width 20 height 20
click at [1448, 208] on span "Open" at bounding box center [1464, 202] width 34 height 20
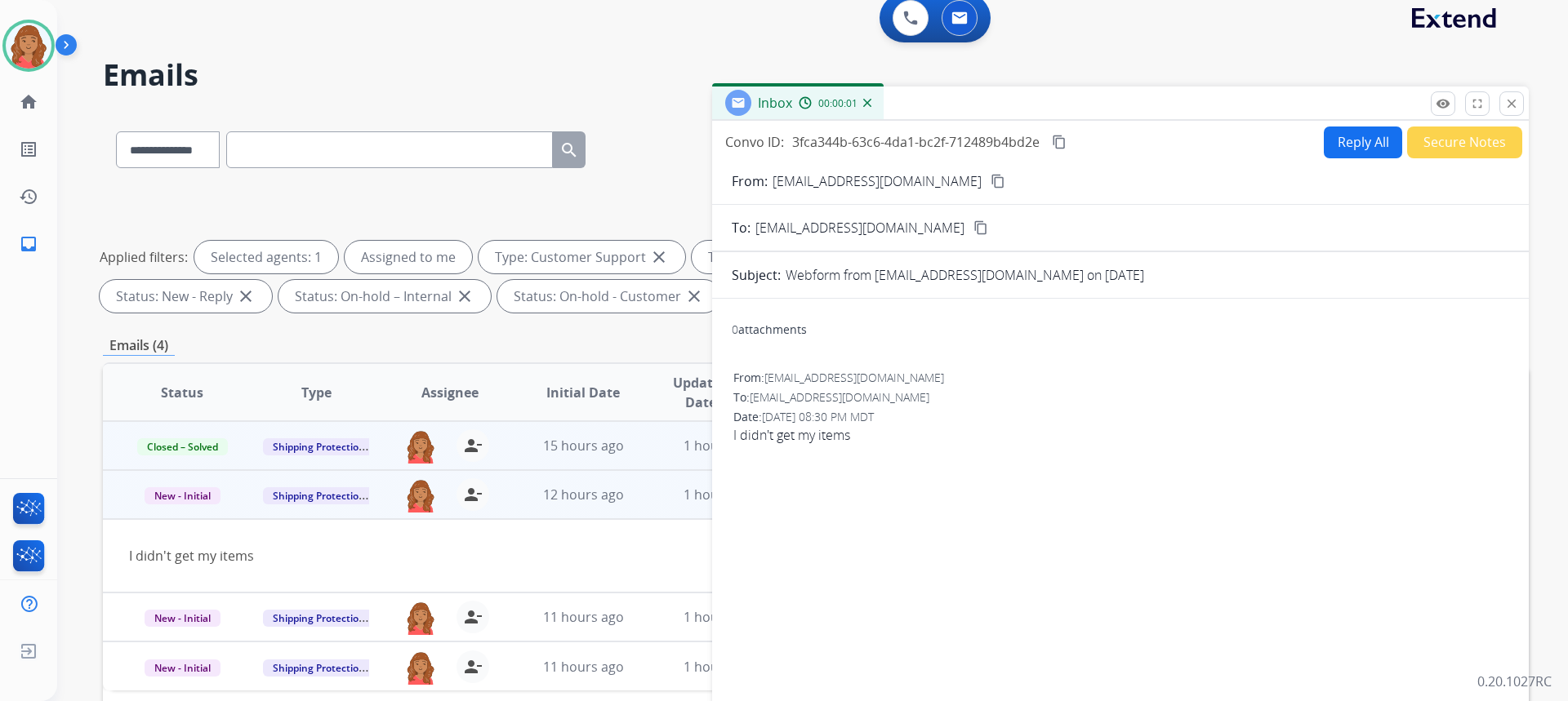
scroll to position [0, 0]
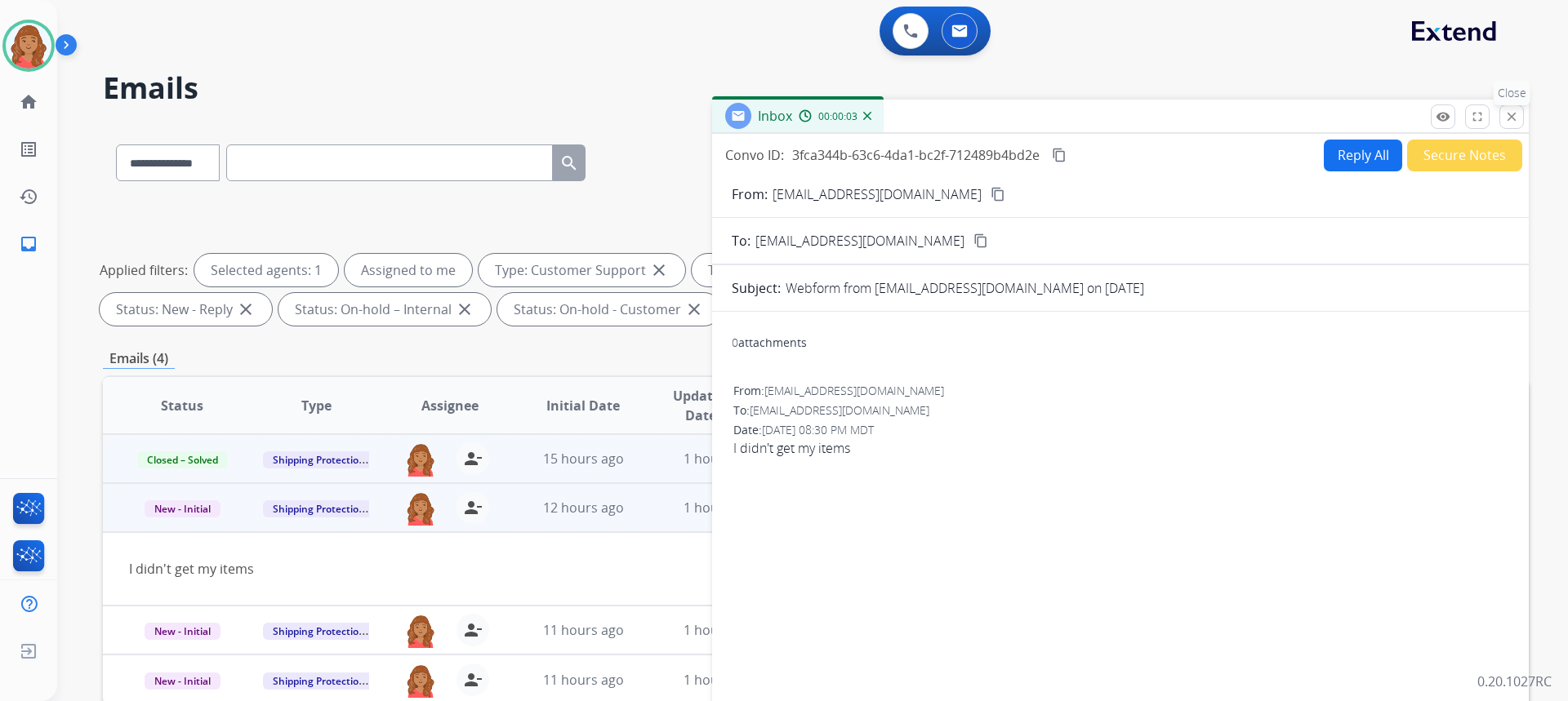
click at [1508, 120] on mat-icon "close" at bounding box center [1512, 117] width 15 height 15
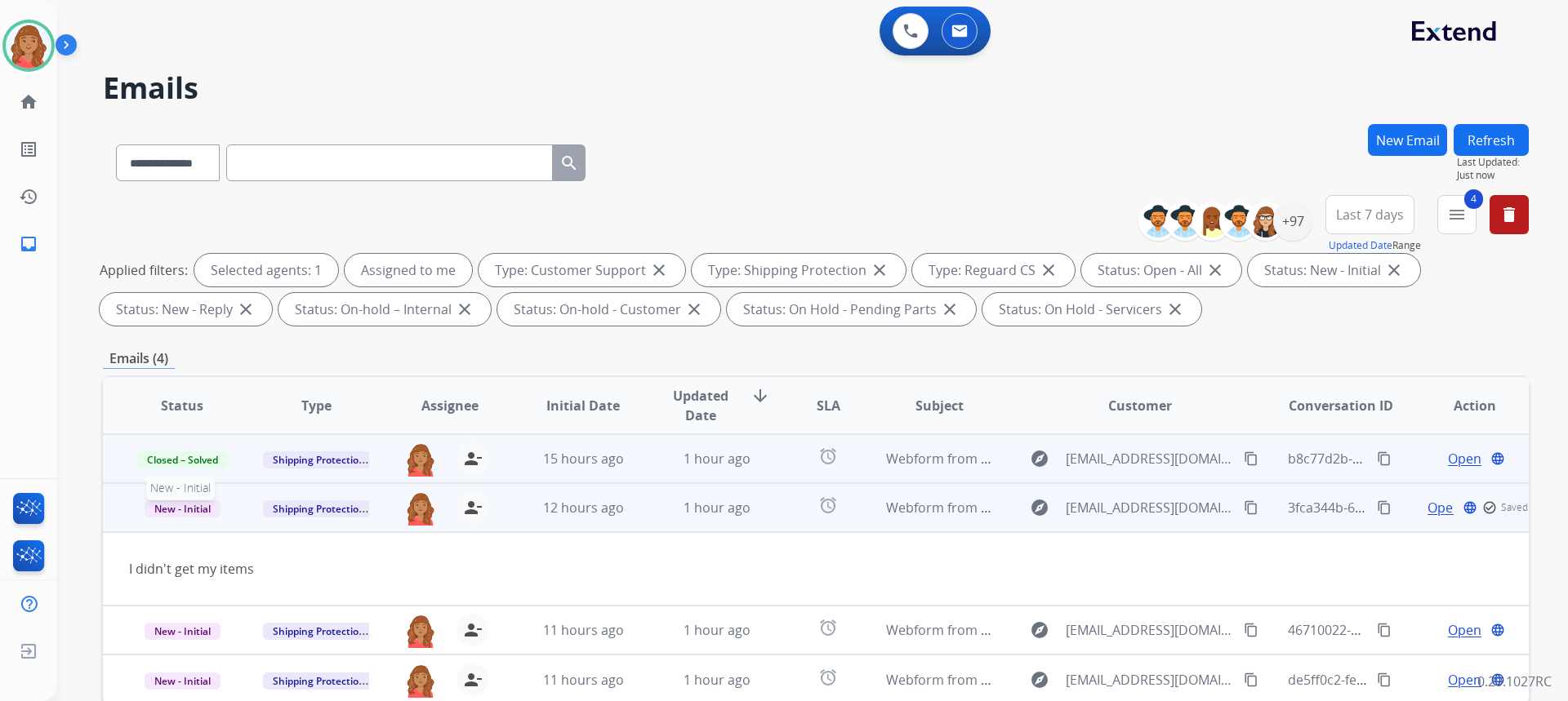
click at [183, 514] on span "New - Initial" at bounding box center [182, 509] width 76 height 17
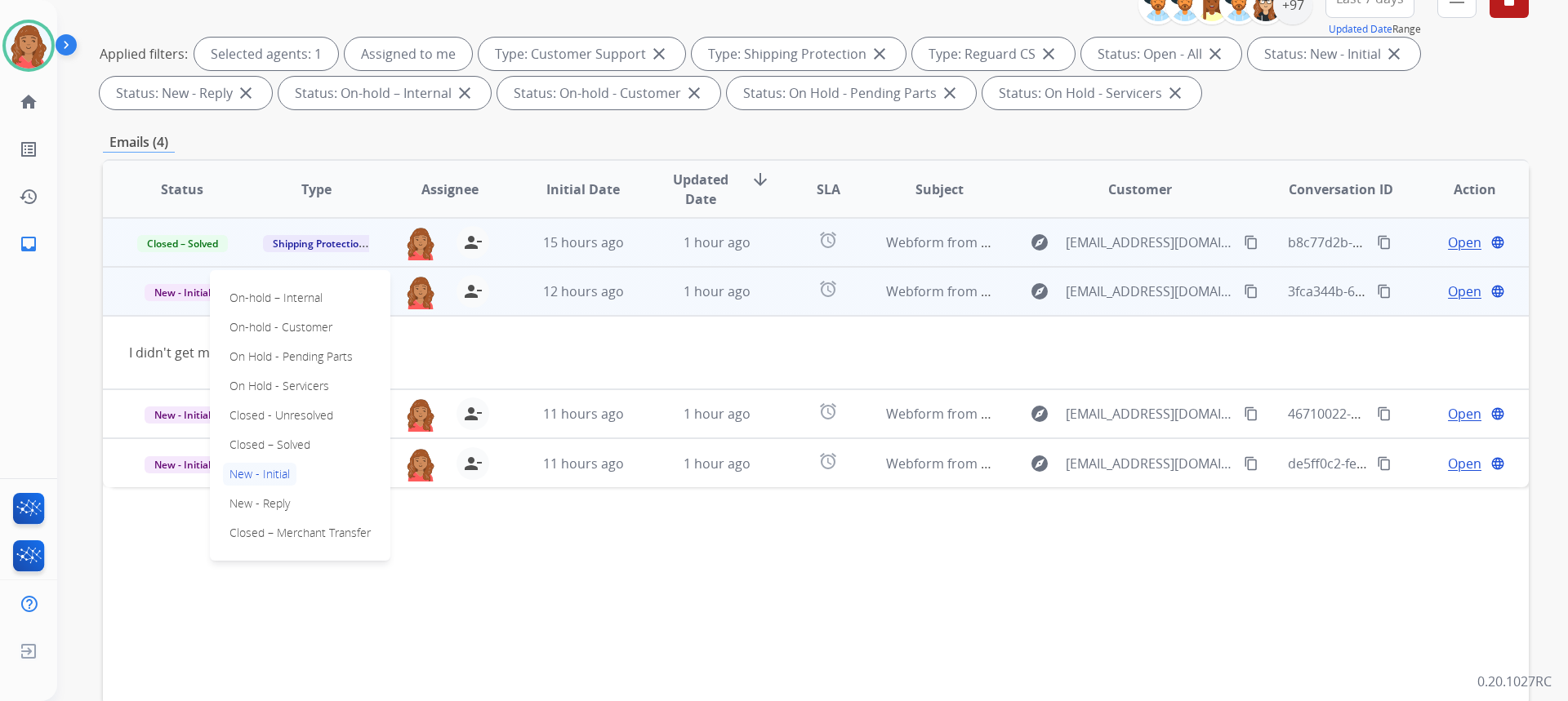
scroll to position [245, 0]
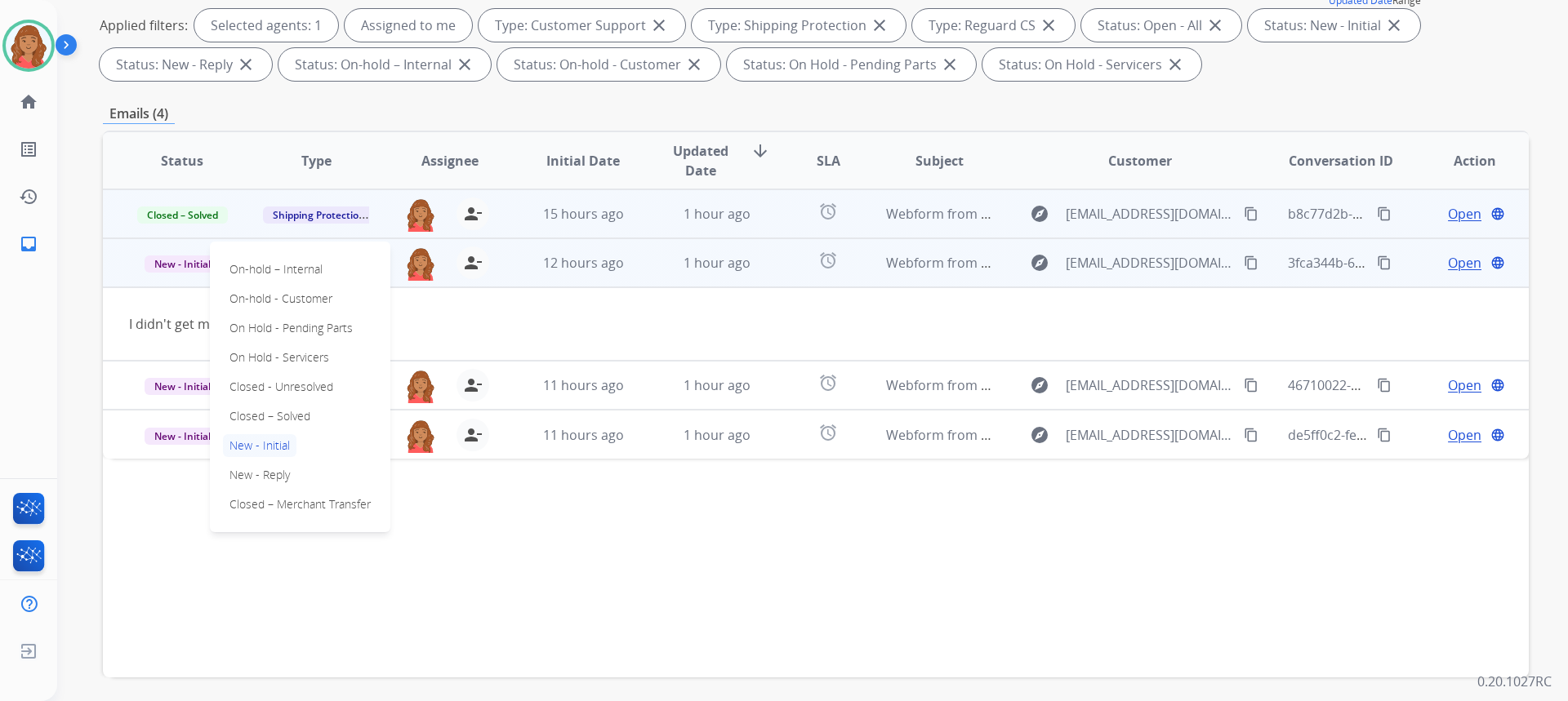
click at [656, 269] on td "1 hour ago" at bounding box center [705, 263] width 134 height 49
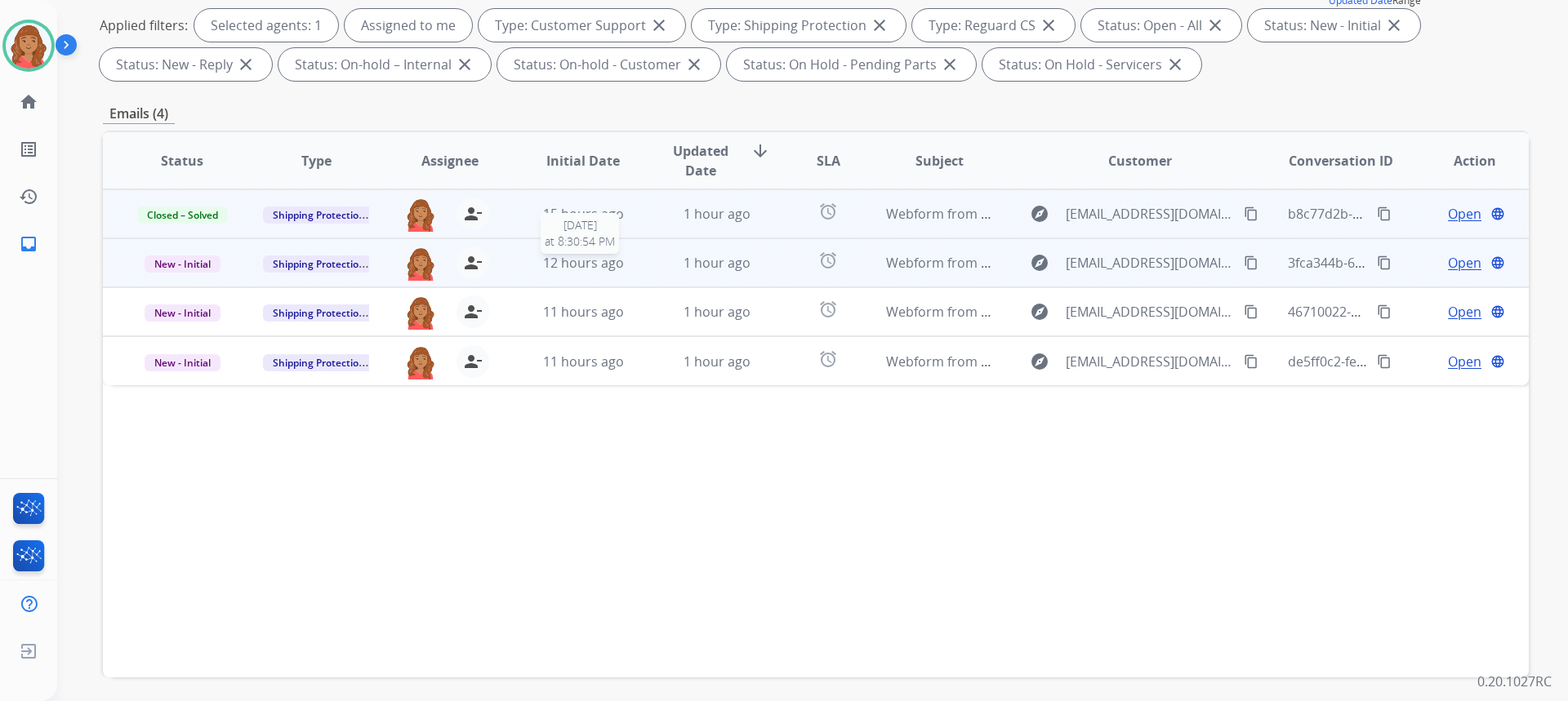
click at [598, 262] on span "12 hours ago" at bounding box center [583, 263] width 81 height 18
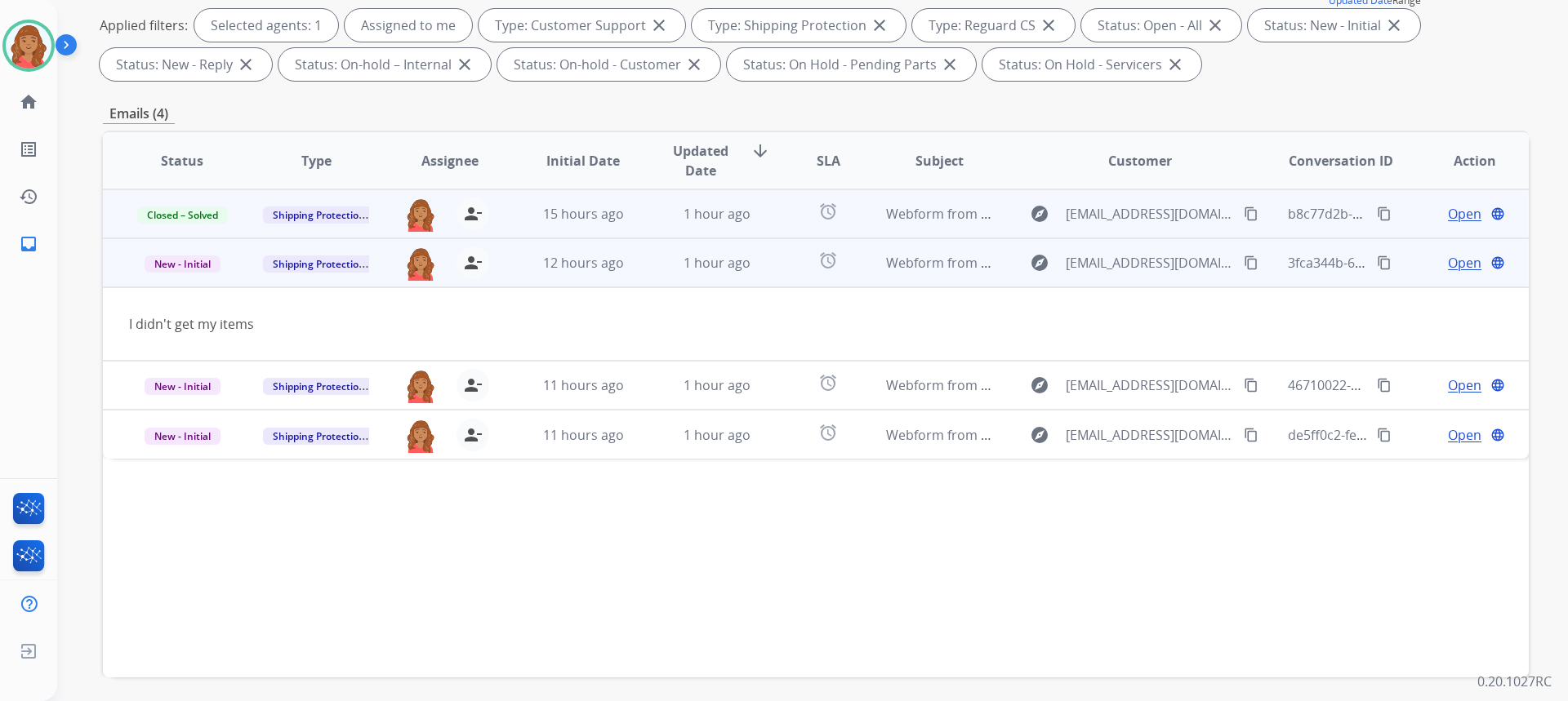
click at [1244, 261] on mat-icon "content_copy" at bounding box center [1251, 263] width 15 height 15
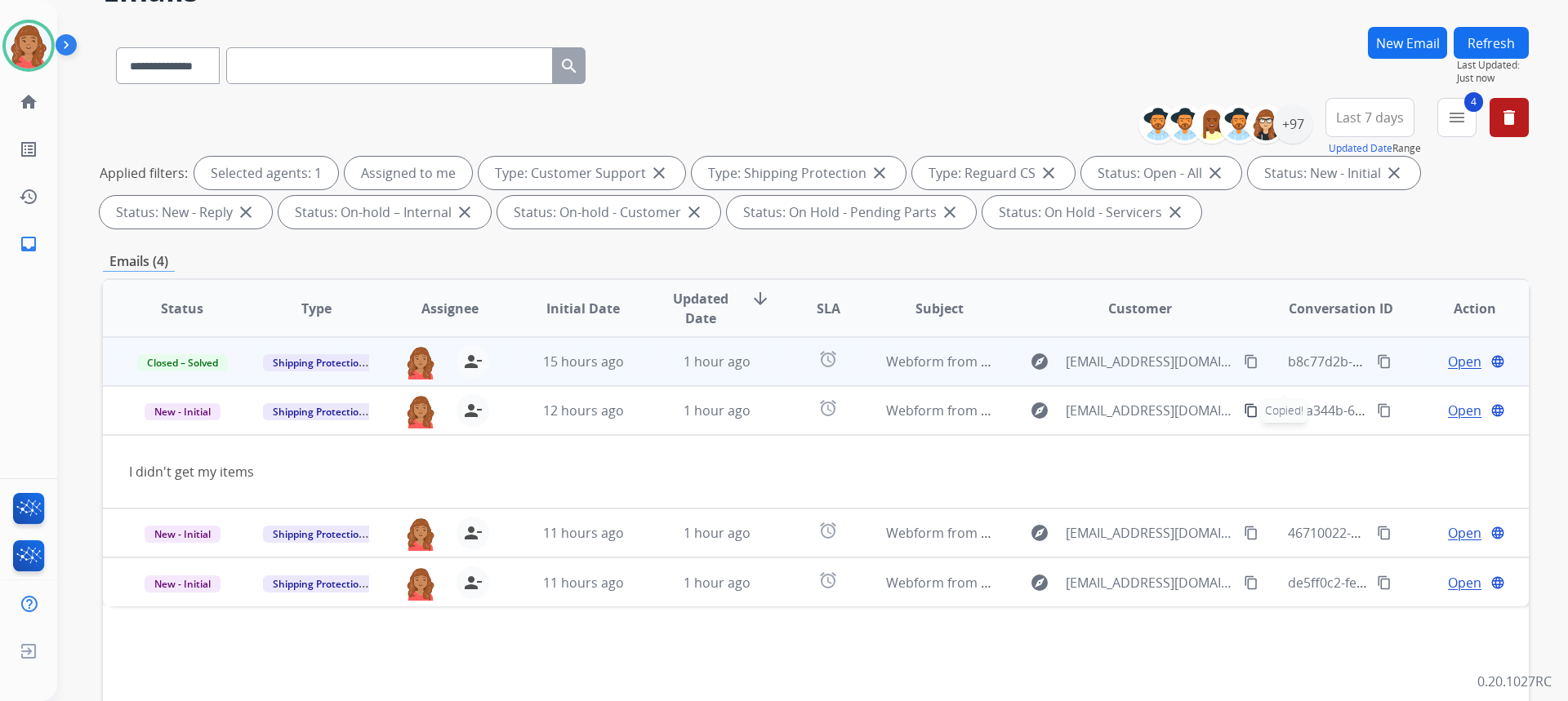
scroll to position [0, 0]
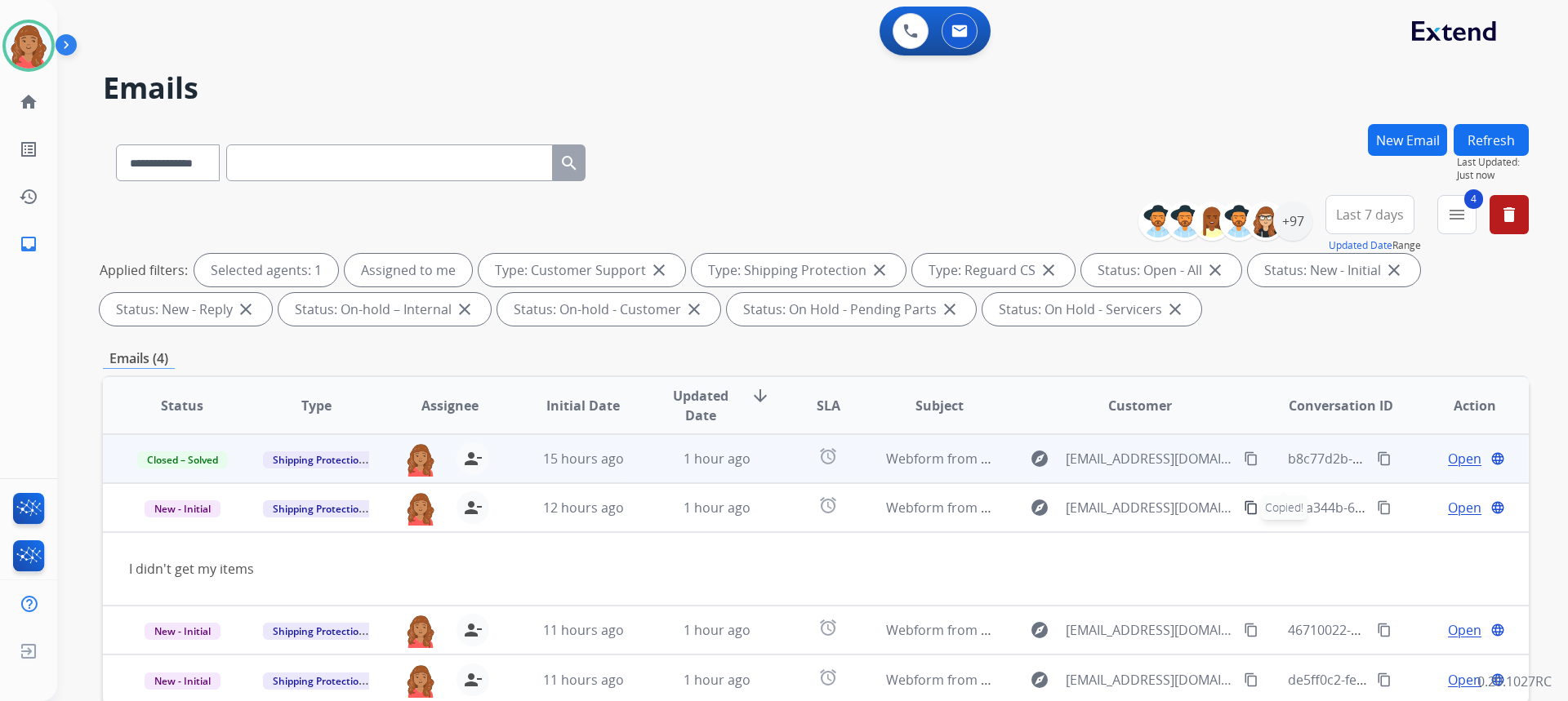
click at [1401, 141] on button "New Email" at bounding box center [1407, 140] width 79 height 32
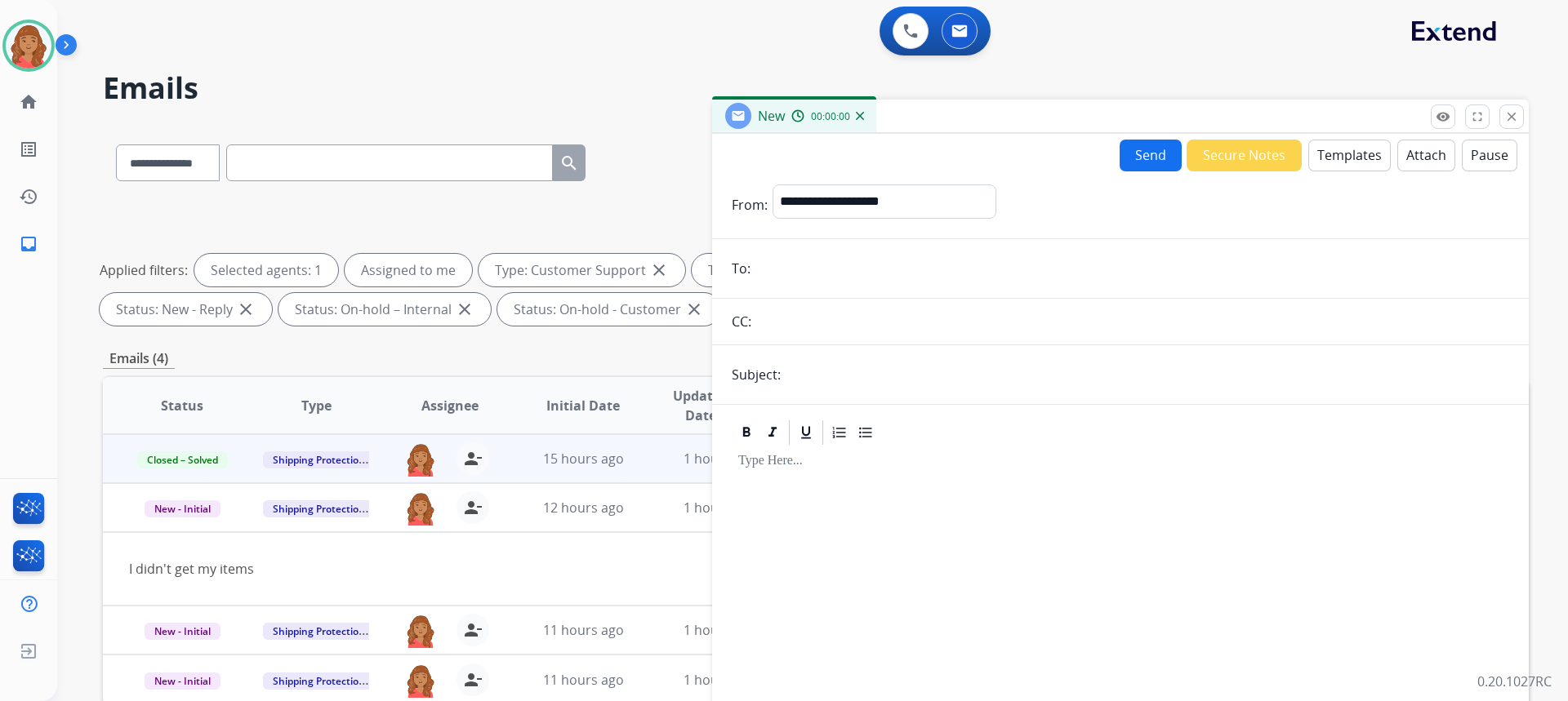
click at [1325, 162] on button "Templates" at bounding box center [1349, 155] width 83 height 32
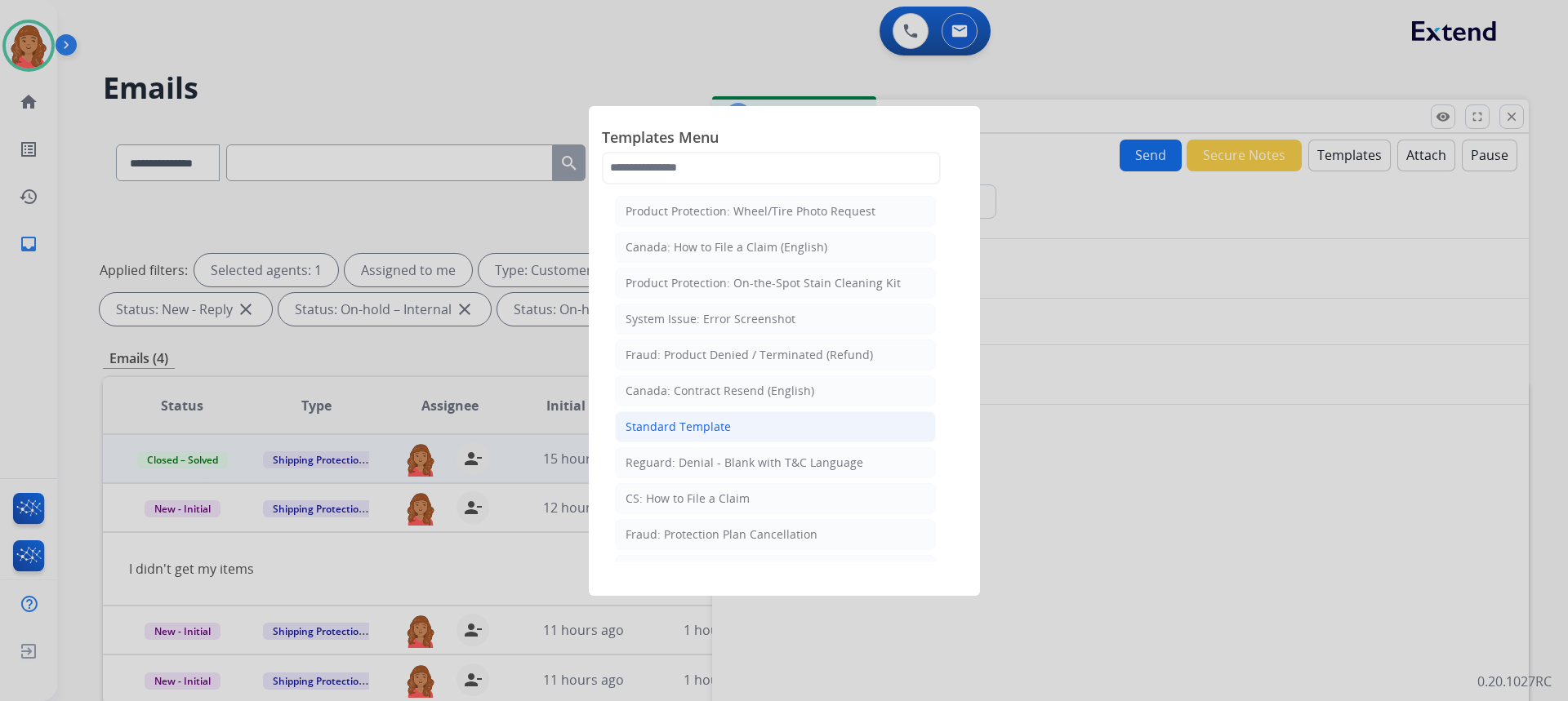
drag, startPoint x: 682, startPoint y: 421, endPoint x: 692, endPoint y: 422, distance: 10.0
click at [692, 422] on div "Standard Template" at bounding box center [678, 427] width 106 height 16
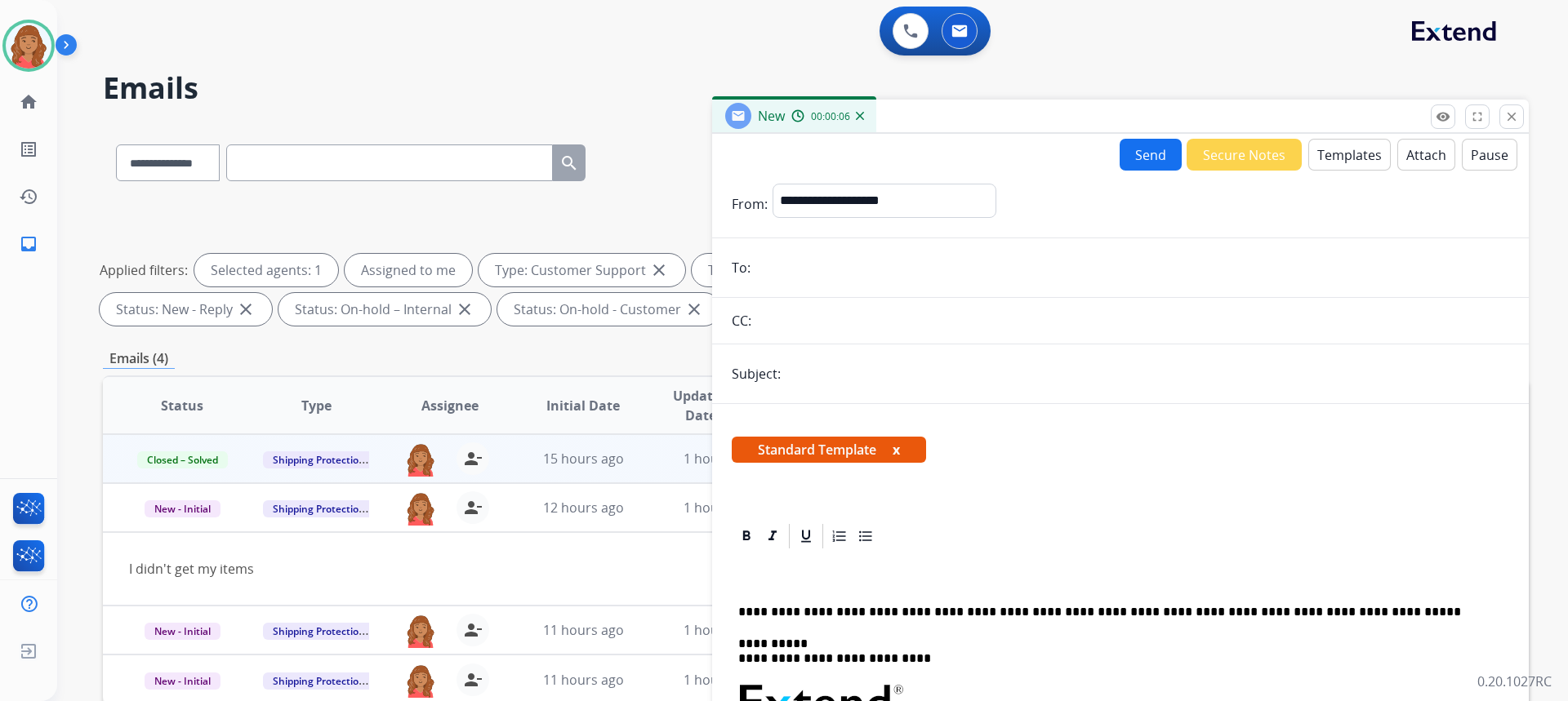
paste input "**********"
type input "**********"
click at [800, 326] on input "text" at bounding box center [1133, 321] width 753 height 33
click at [812, 366] on input "text" at bounding box center [1147, 374] width 723 height 33
type input "**********"
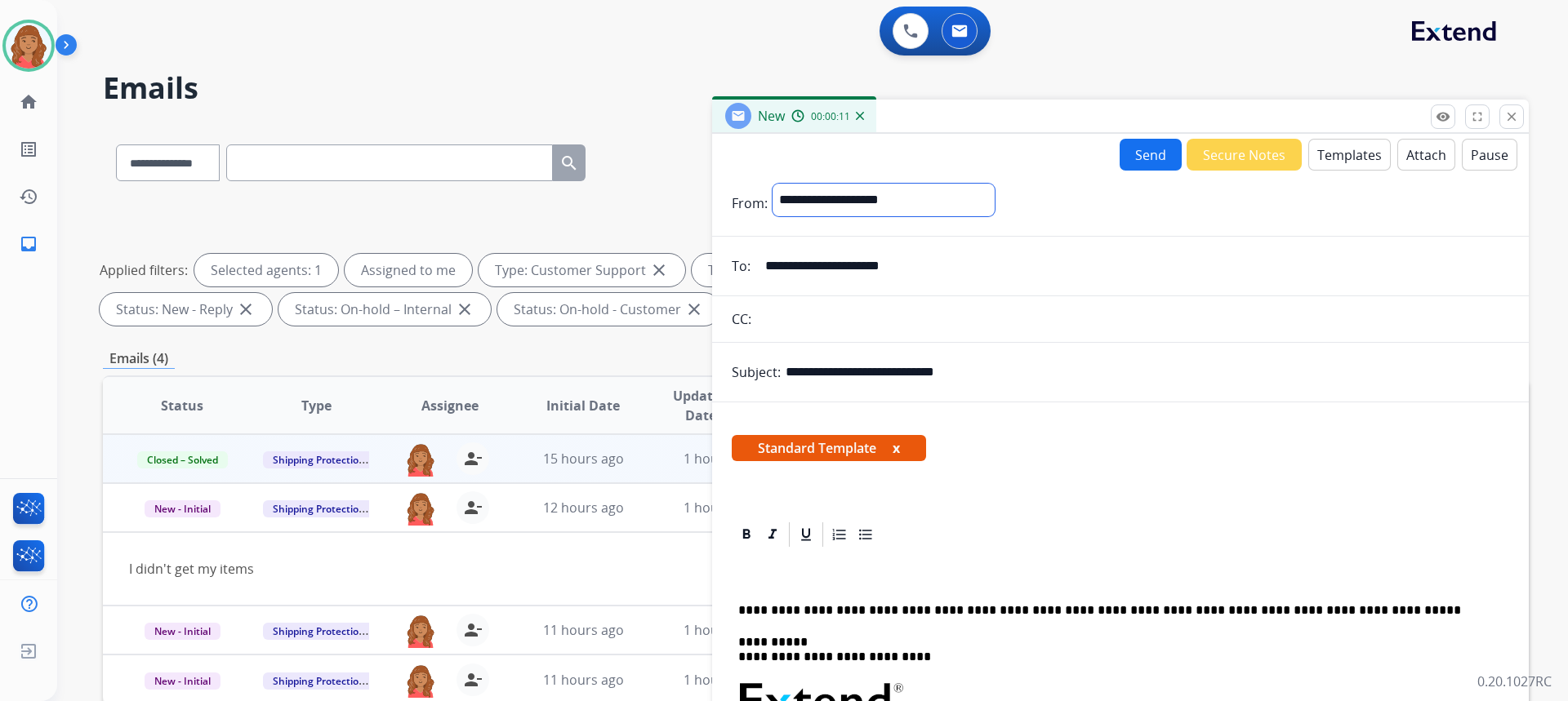
click at [854, 203] on select "**********" at bounding box center [883, 200] width 222 height 33
select select "**********"
click at [773, 184] on select "**********" at bounding box center [883, 200] width 222 height 33
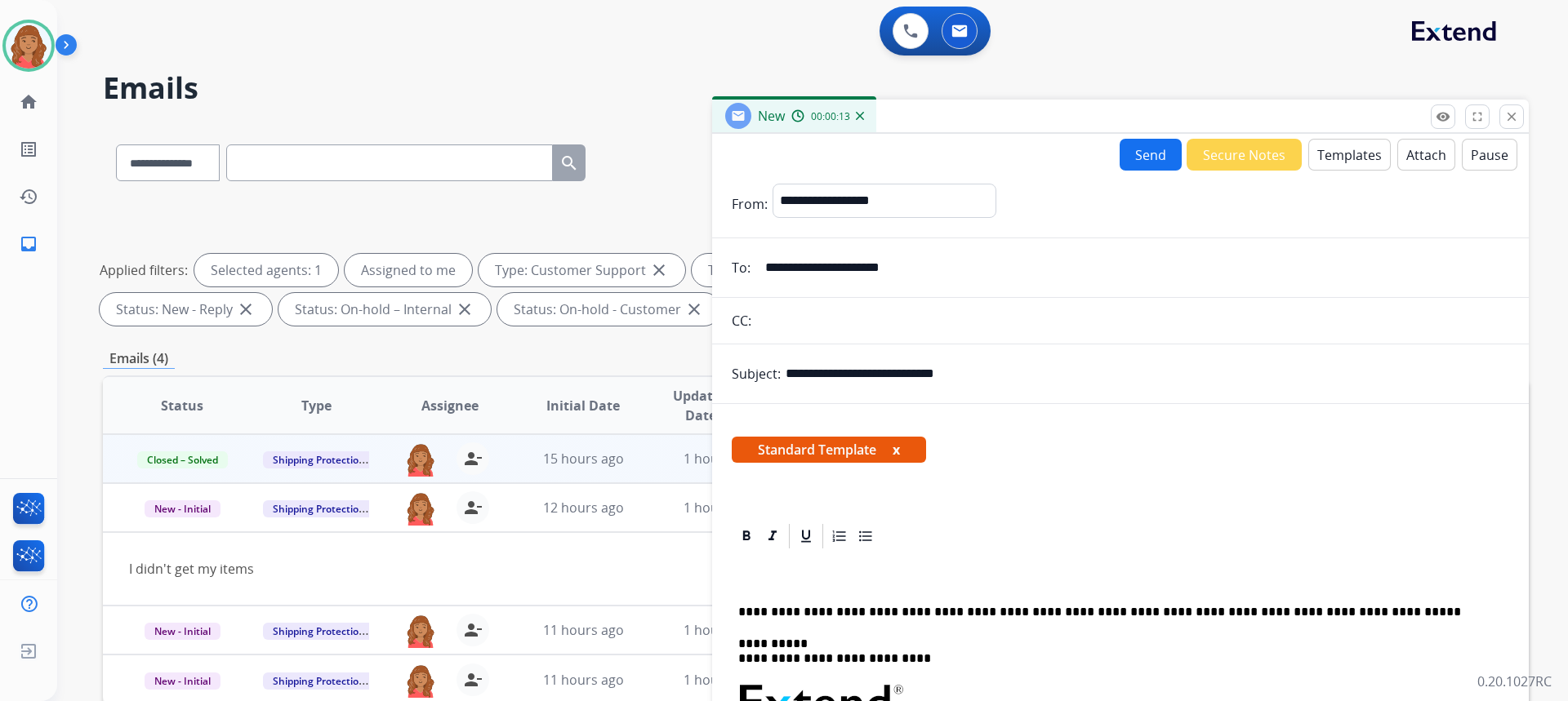
click at [1327, 154] on button "Templates" at bounding box center [1349, 155] width 83 height 32
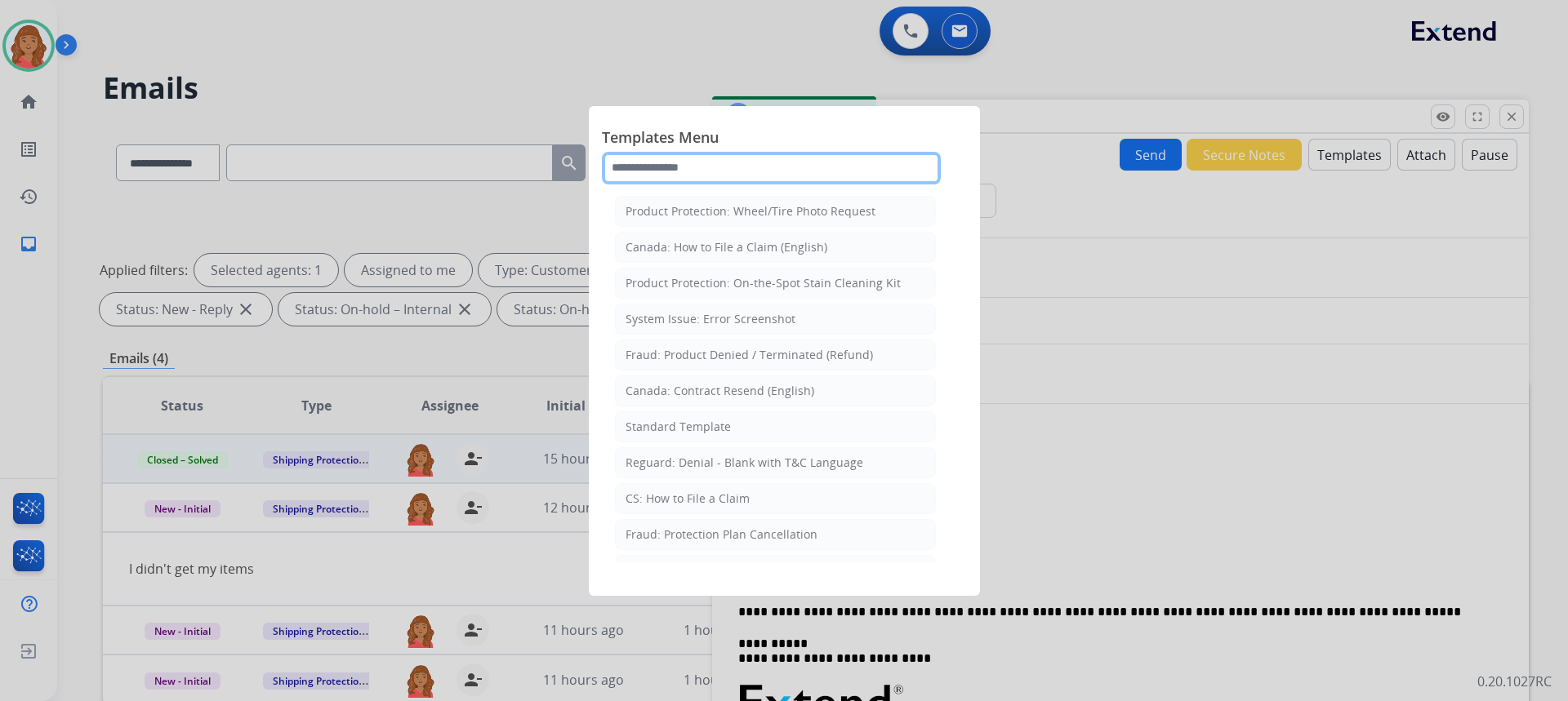
click at [764, 169] on input "text" at bounding box center [771, 169] width 339 height 33
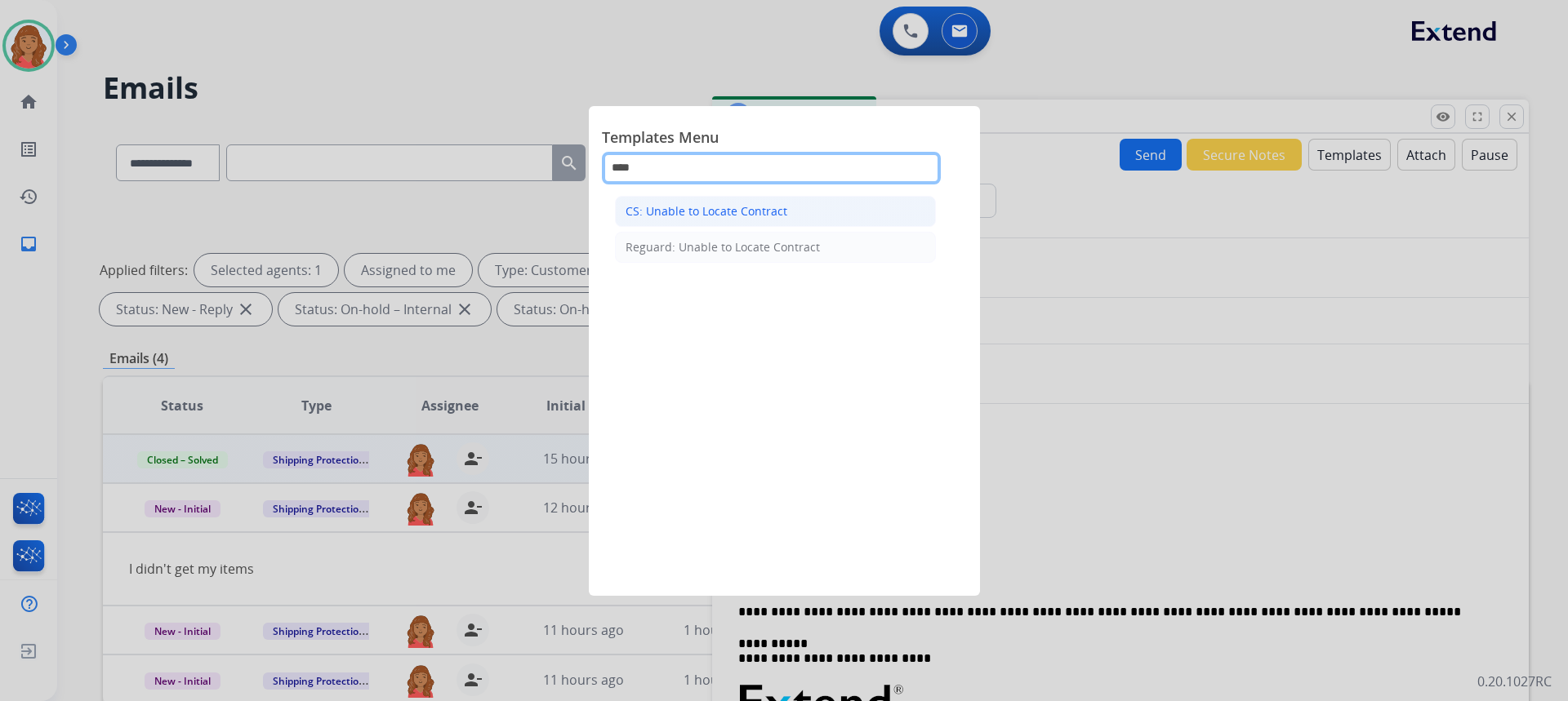
type input "****"
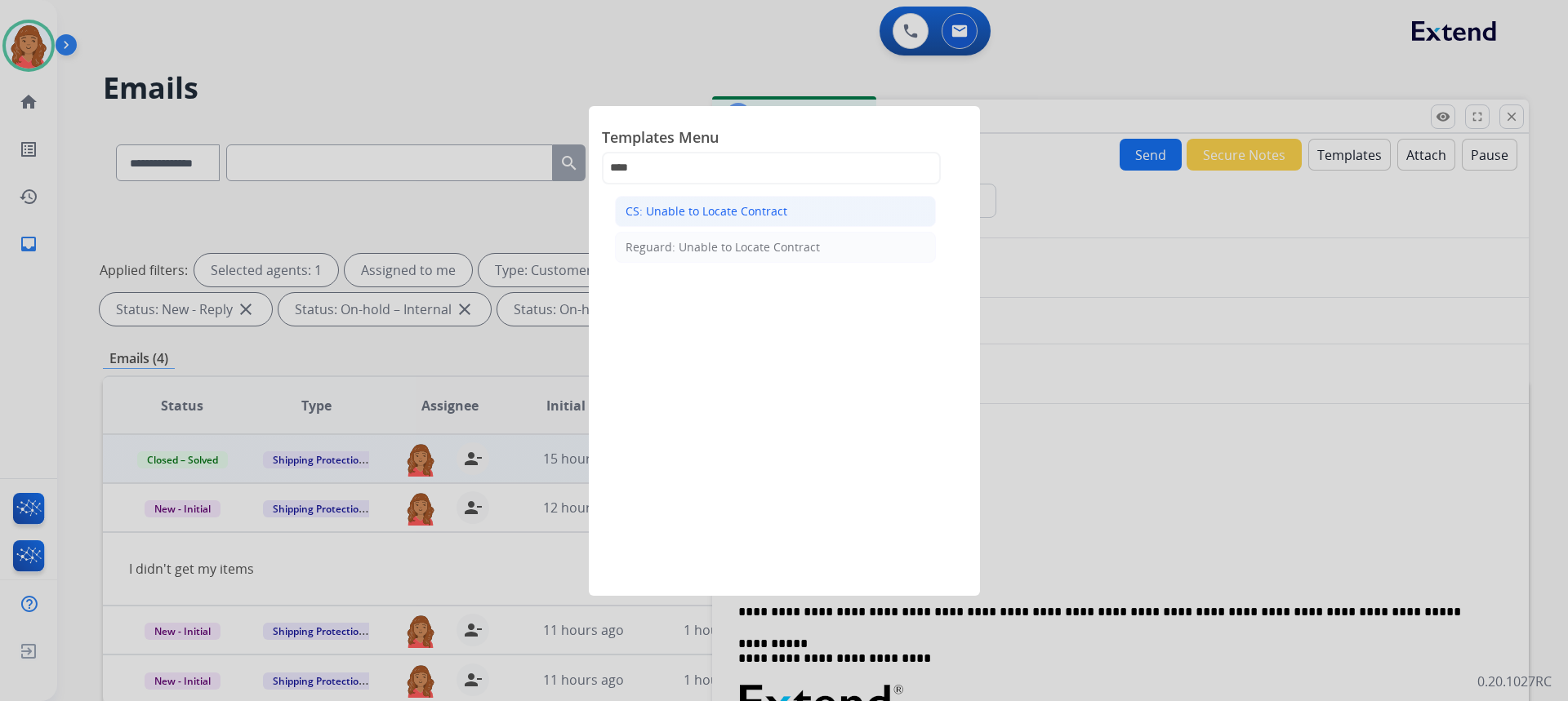
click at [687, 206] on div "CS: Unable to Locate Contract" at bounding box center [706, 211] width 162 height 16
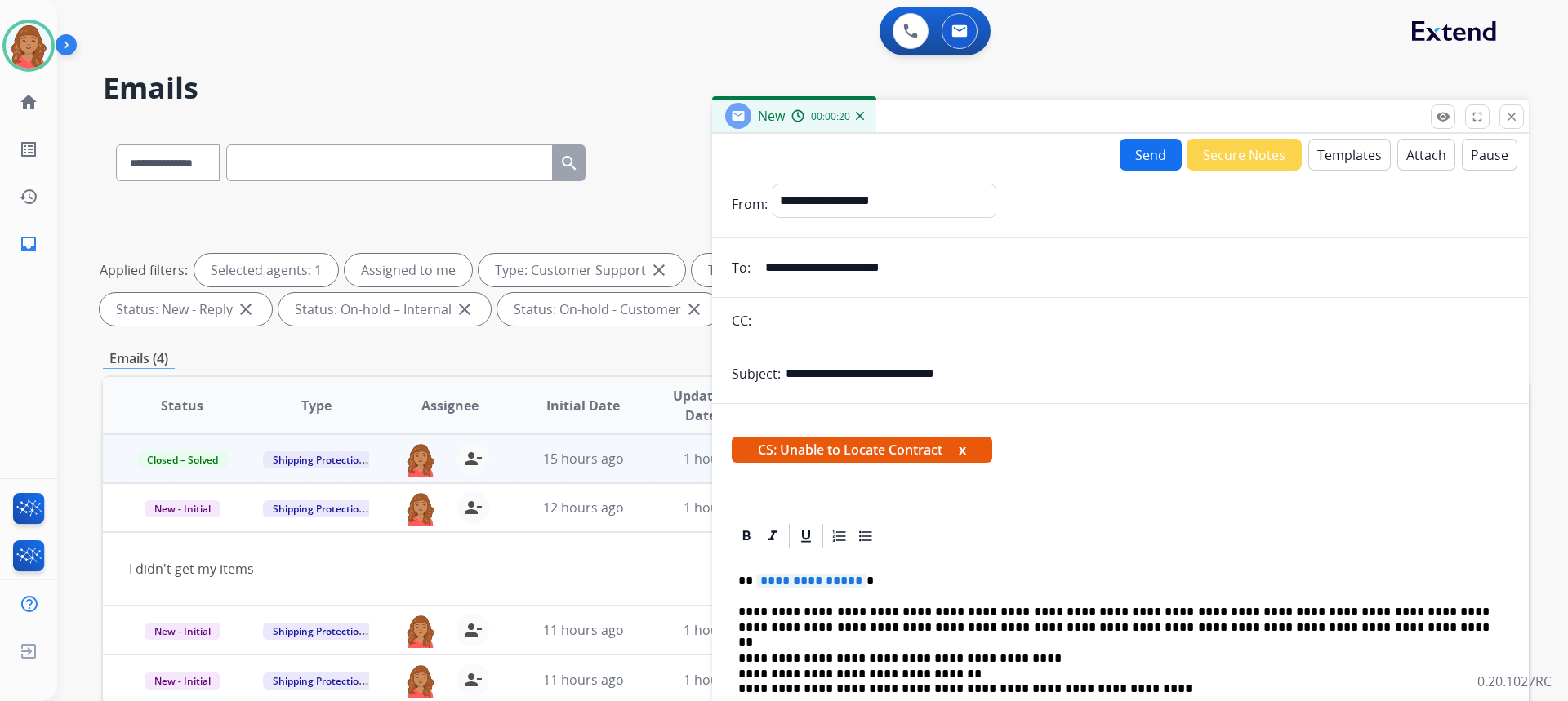
click at [856, 578] on span "**********" at bounding box center [811, 581] width 110 height 14
click at [1126, 155] on button "Send" at bounding box center [1151, 155] width 62 height 32
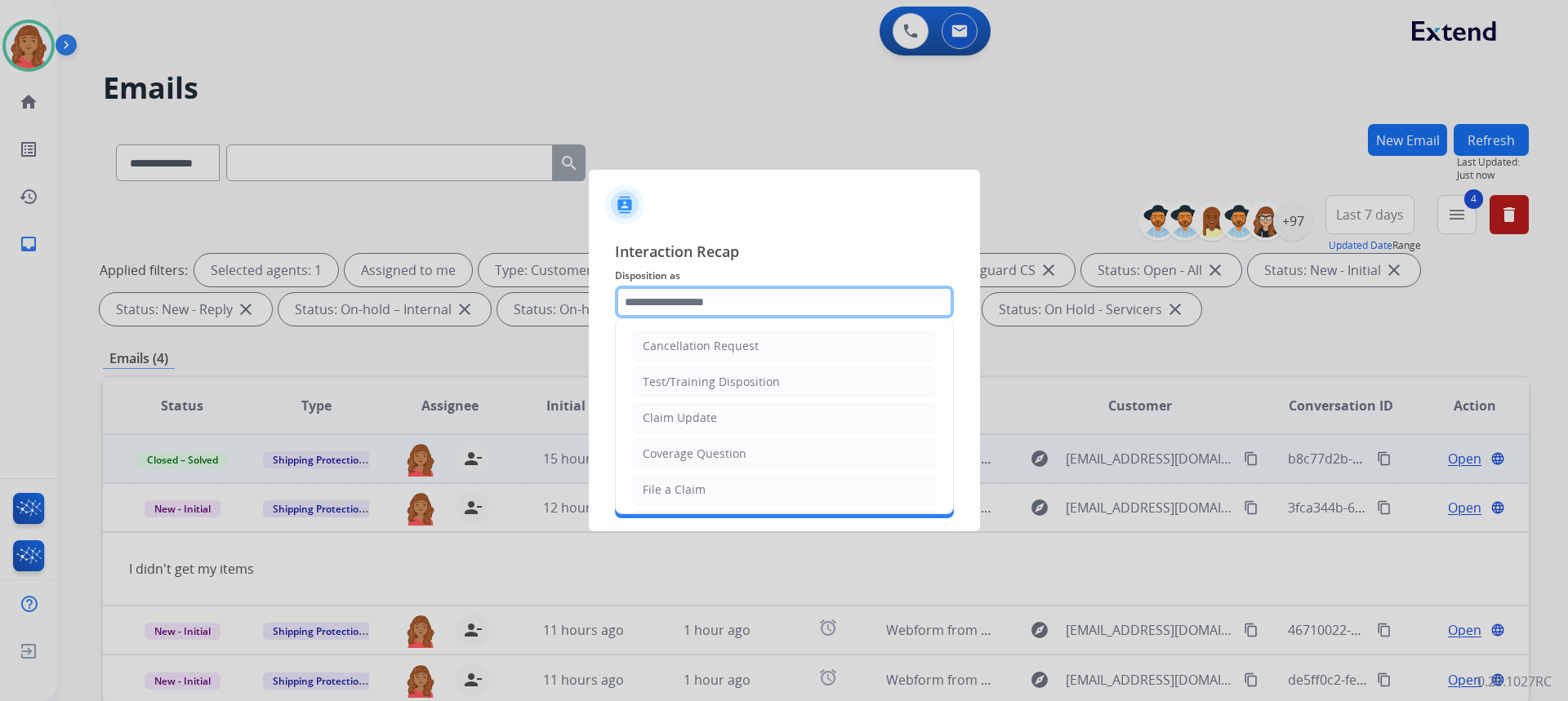
drag, startPoint x: 735, startPoint y: 299, endPoint x: 710, endPoint y: 359, distance: 65.0
click at [737, 299] on input "text" at bounding box center [784, 302] width 339 height 33
click at [681, 412] on div "Claim Update" at bounding box center [679, 418] width 74 height 16
type input "**********"
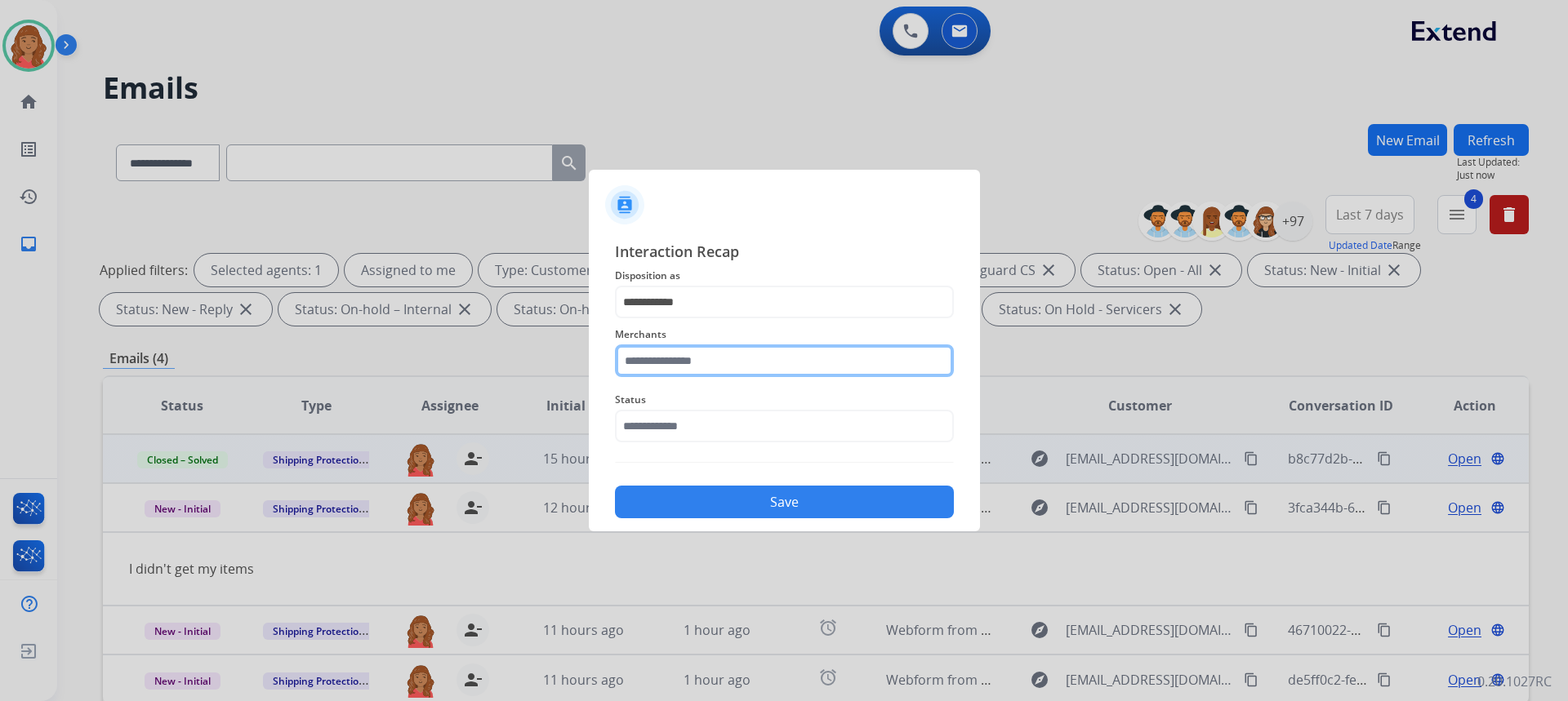
click at [685, 354] on input "text" at bounding box center [784, 361] width 339 height 33
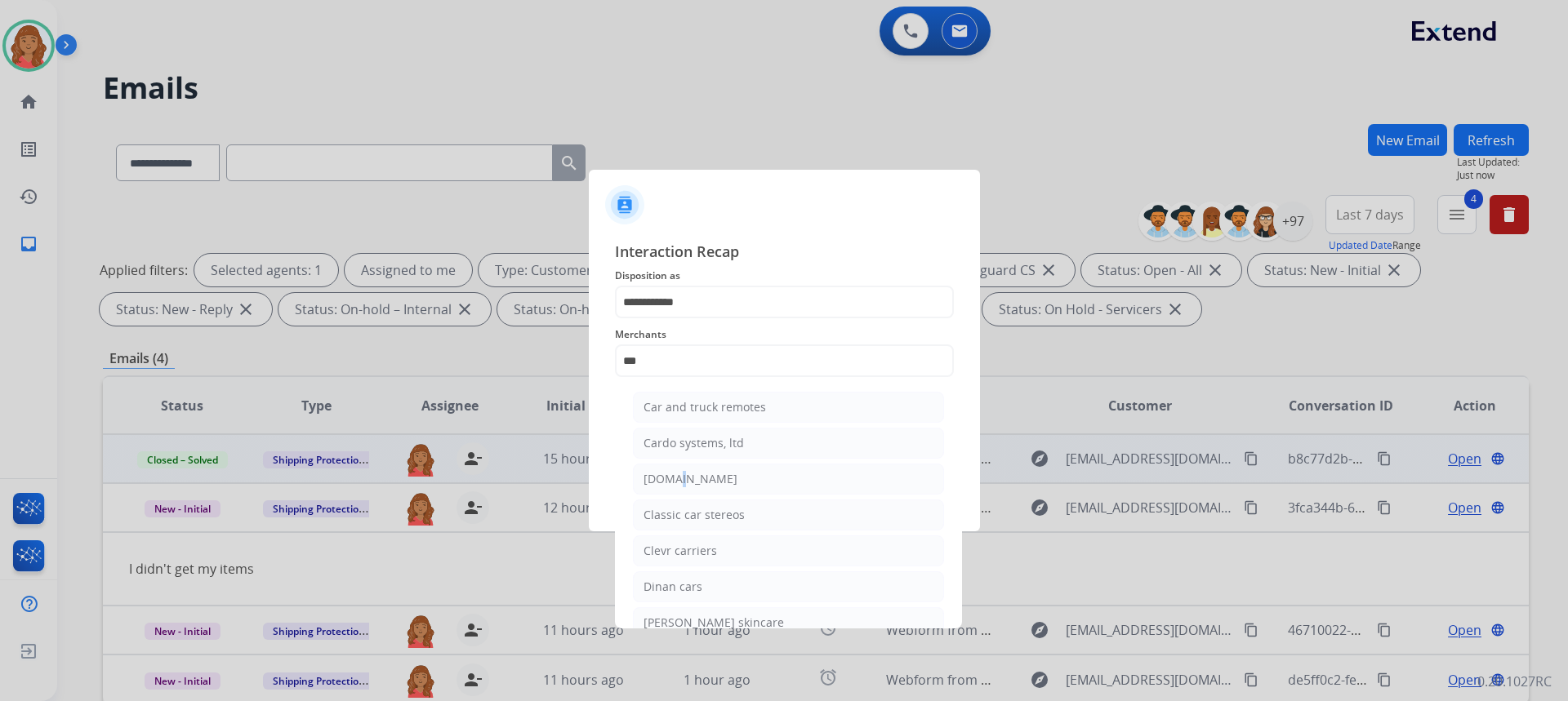
drag, startPoint x: 671, startPoint y: 477, endPoint x: 680, endPoint y: 481, distance: 9.8
click at [673, 476] on div "[DOMAIN_NAME]" at bounding box center [690, 479] width 94 height 16
type input "**********"
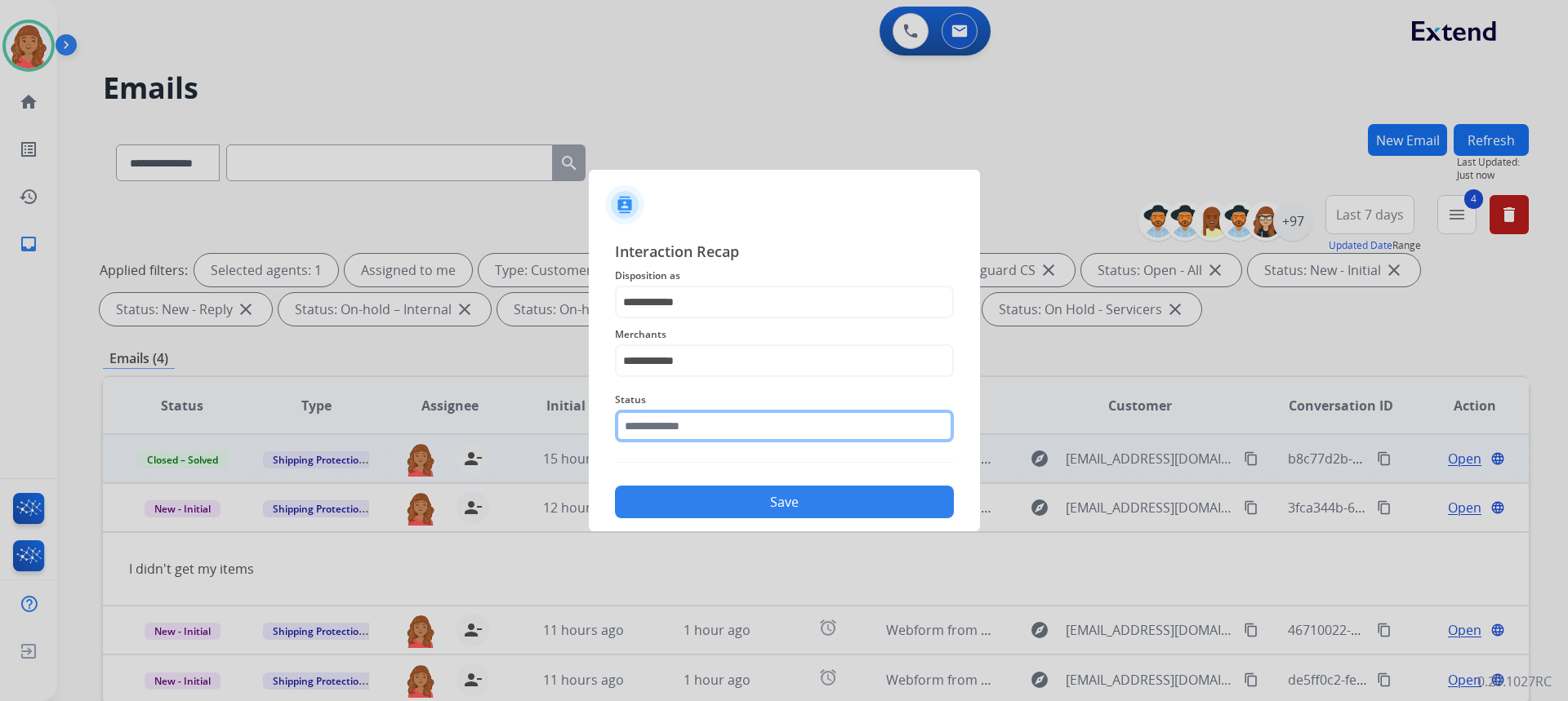
click at [690, 420] on input "text" at bounding box center [784, 426] width 339 height 33
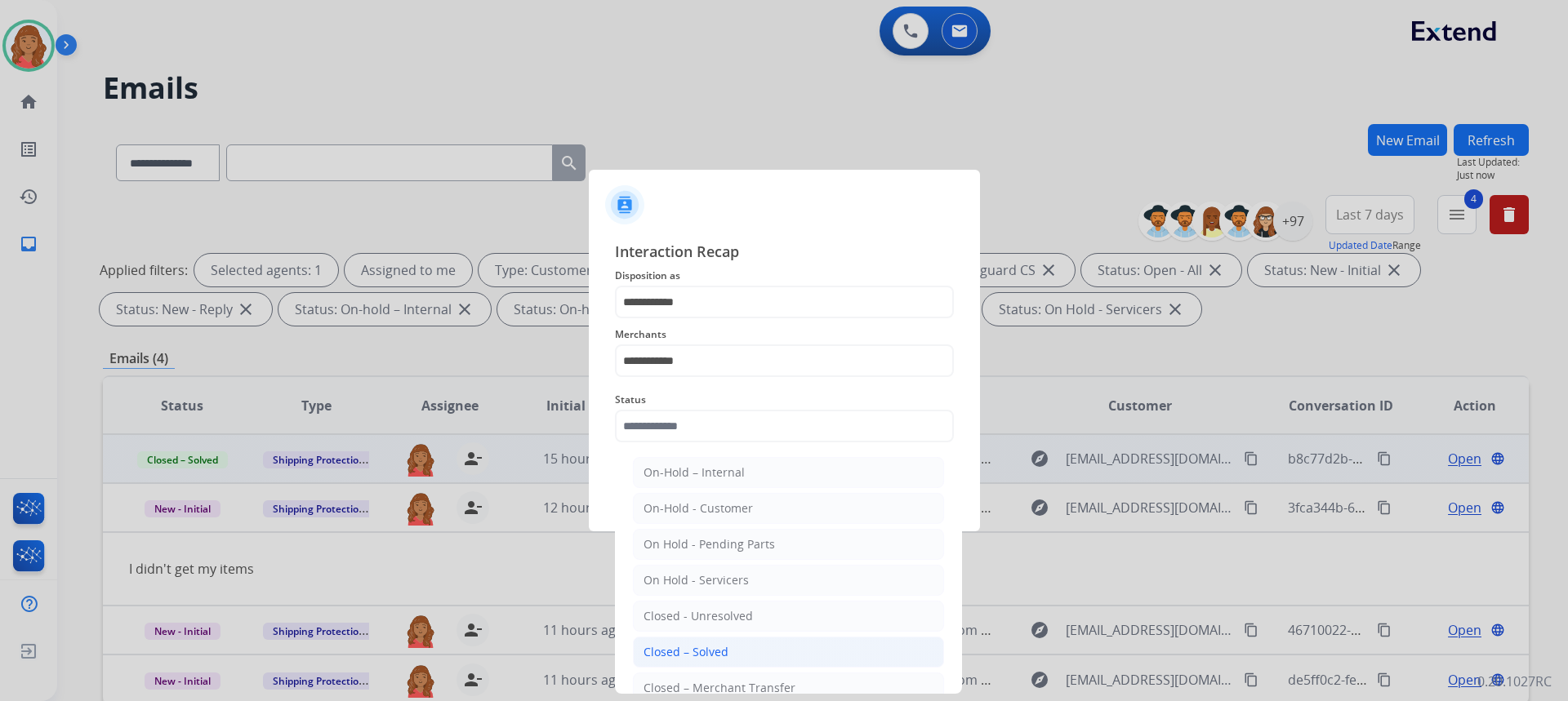
click at [713, 643] on li "Closed – Solved" at bounding box center [788, 652] width 311 height 31
type input "**********"
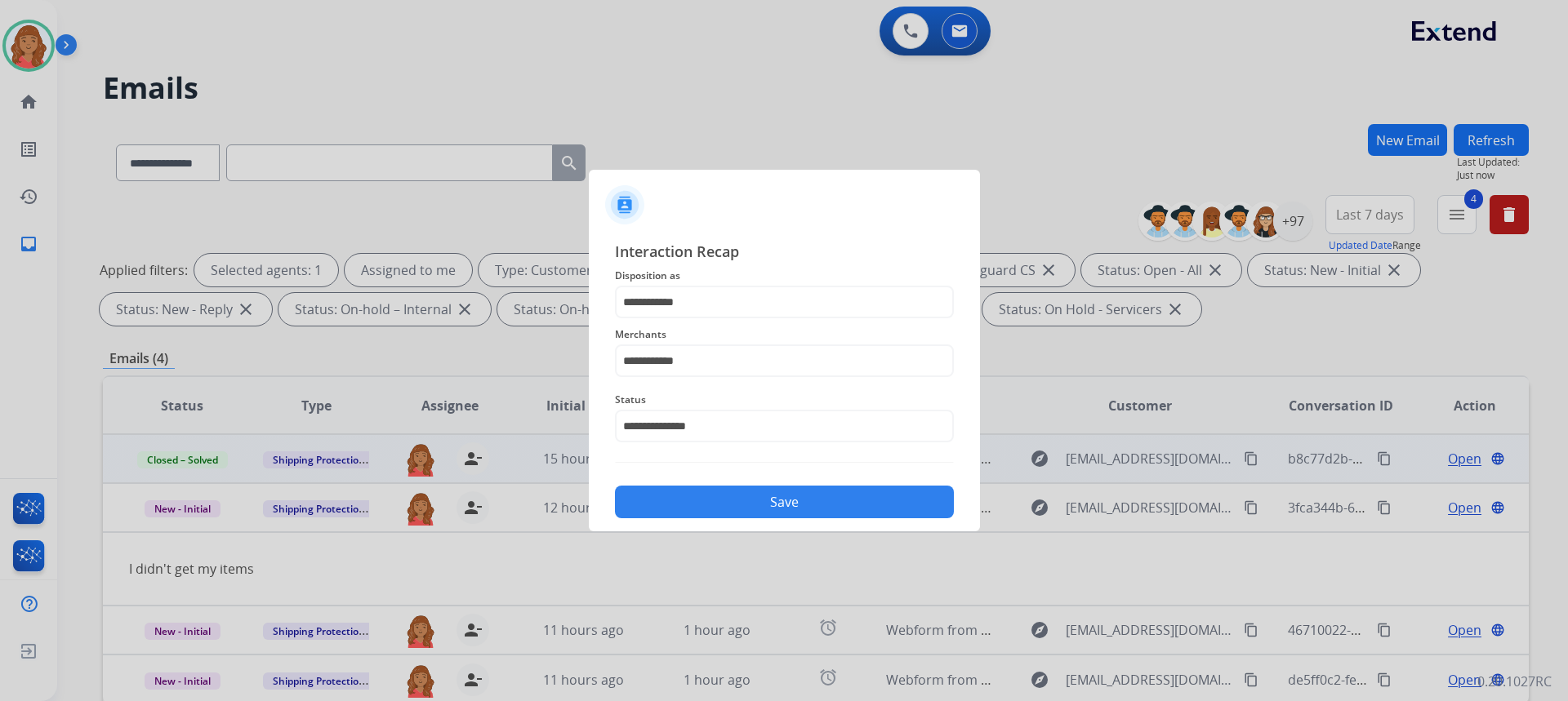
click at [717, 488] on button "Save" at bounding box center [784, 502] width 339 height 33
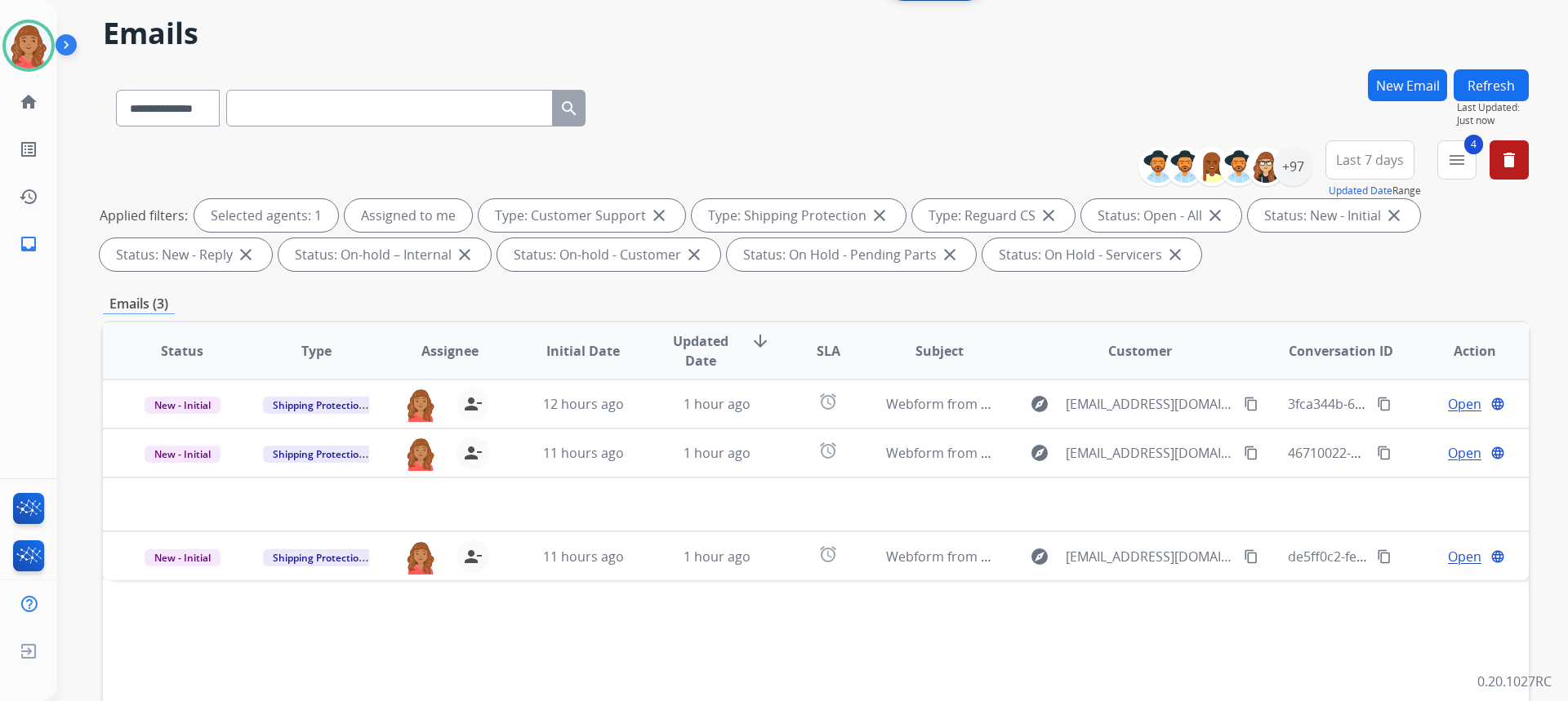
scroll to position [164, 0]
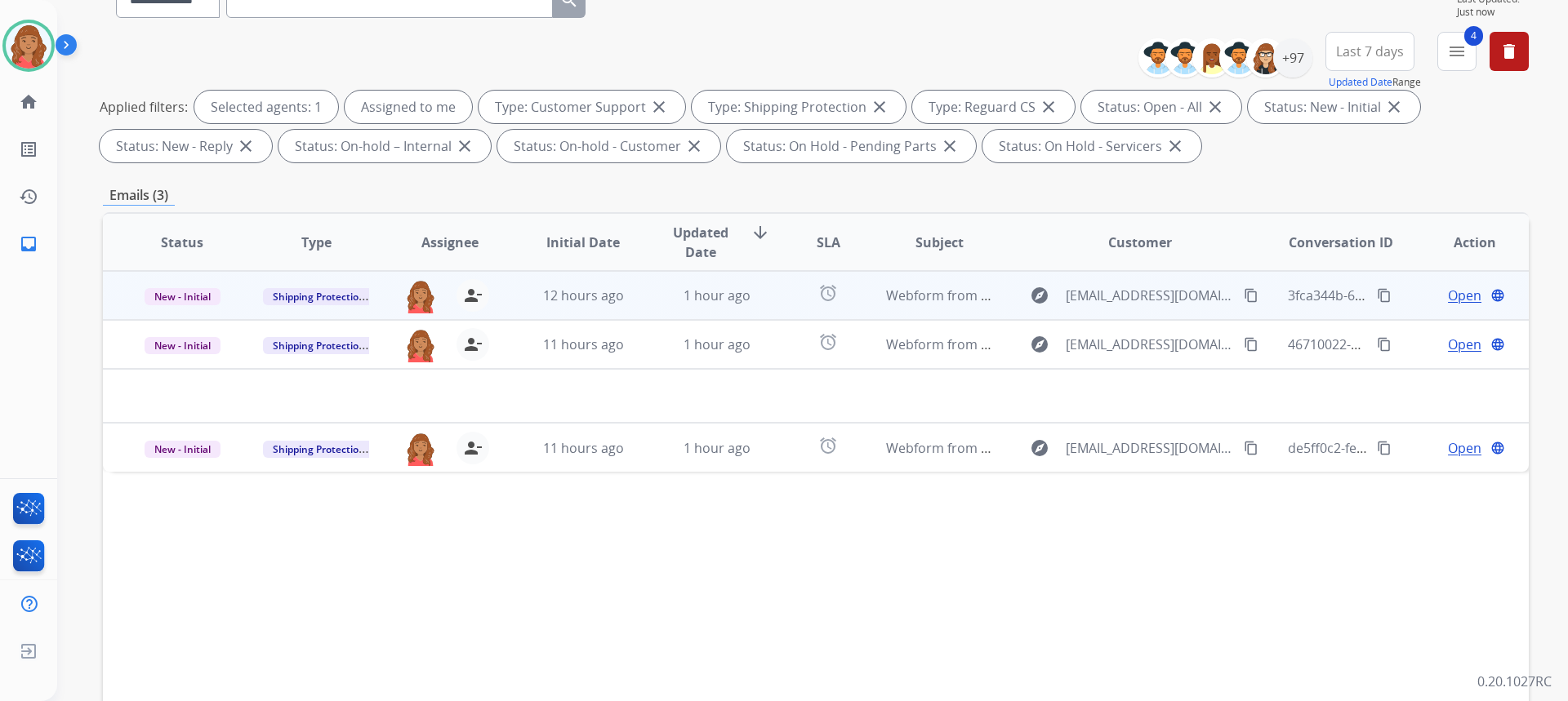
click at [575, 308] on td "12 hours ago" at bounding box center [571, 295] width 134 height 49
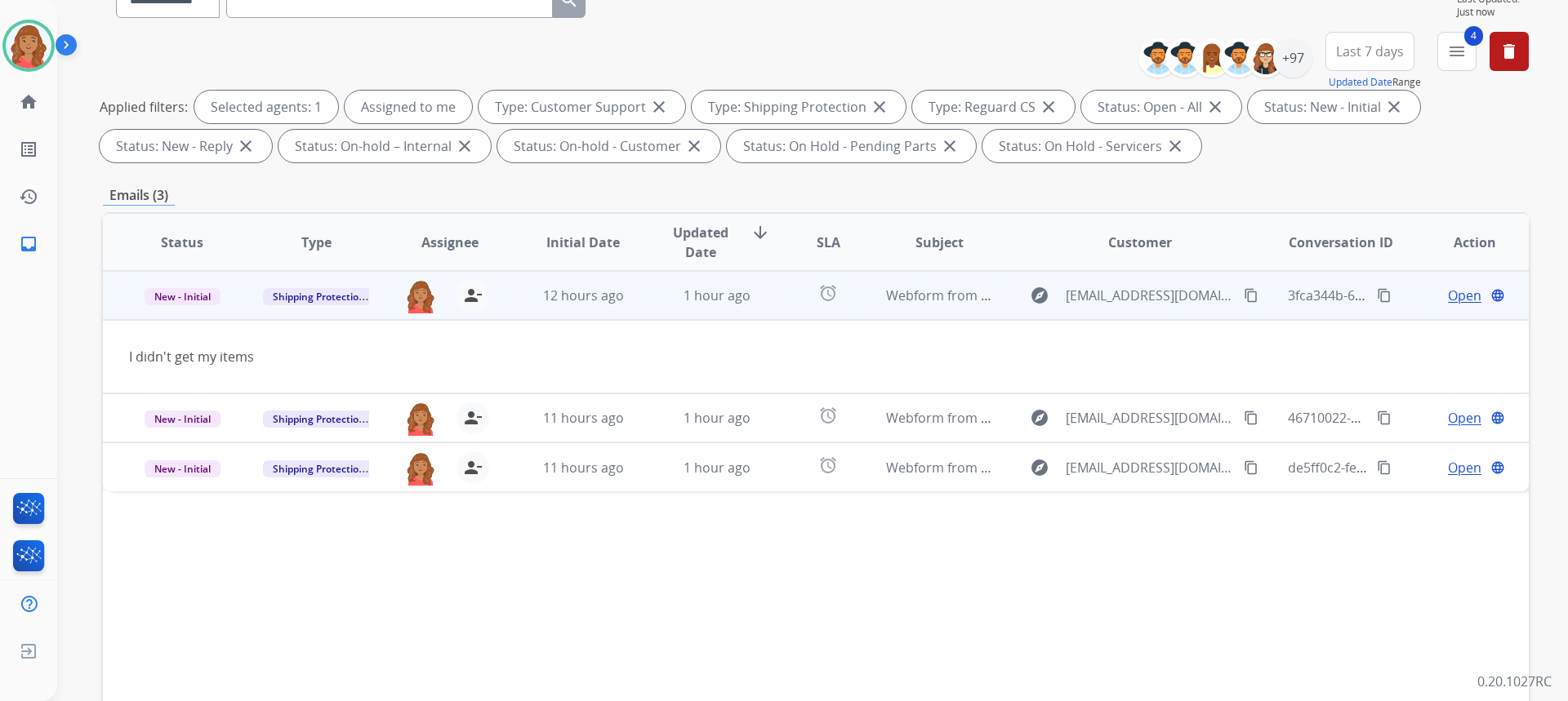
click at [165, 305] on td "New - Initial" at bounding box center [170, 295] width 134 height 49
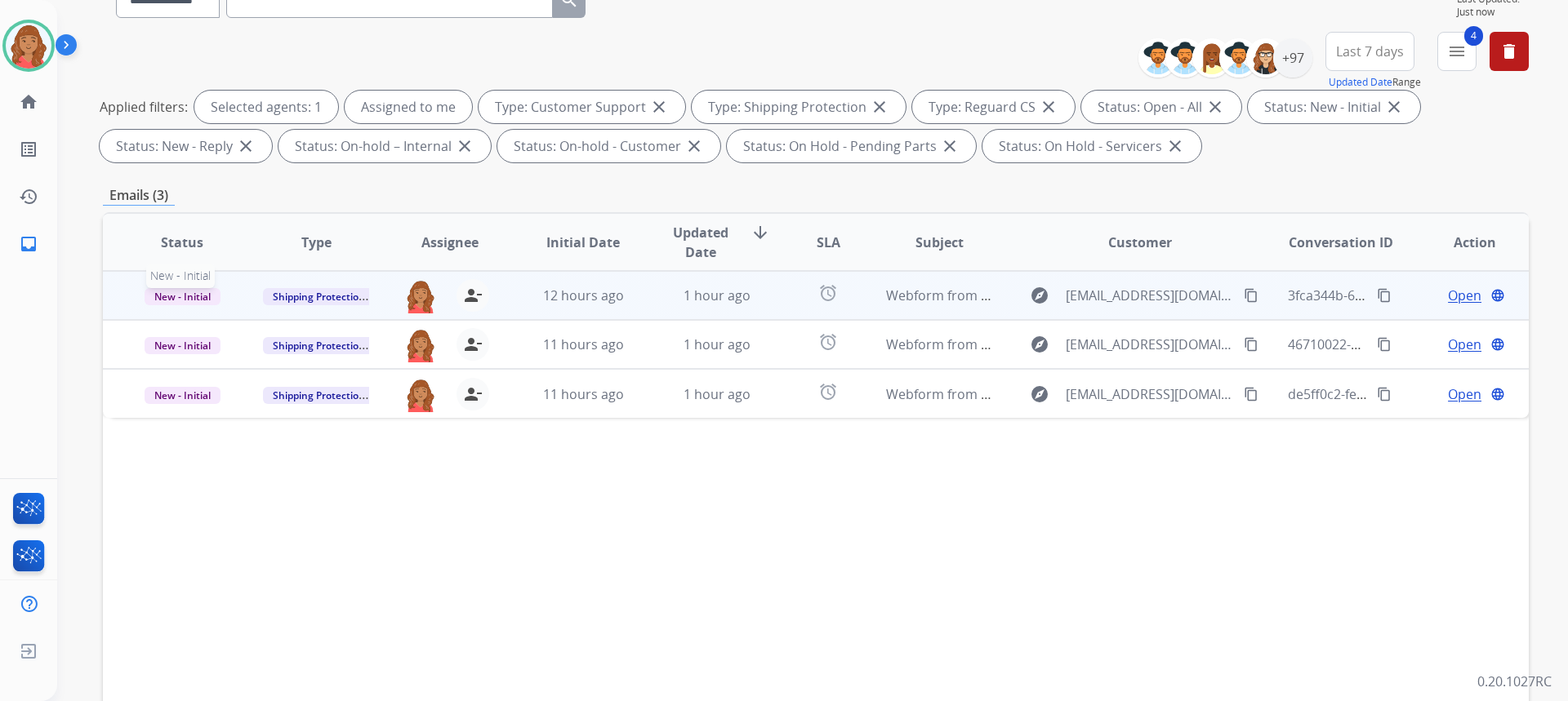
click at [181, 298] on span "New - Initial" at bounding box center [182, 296] width 76 height 17
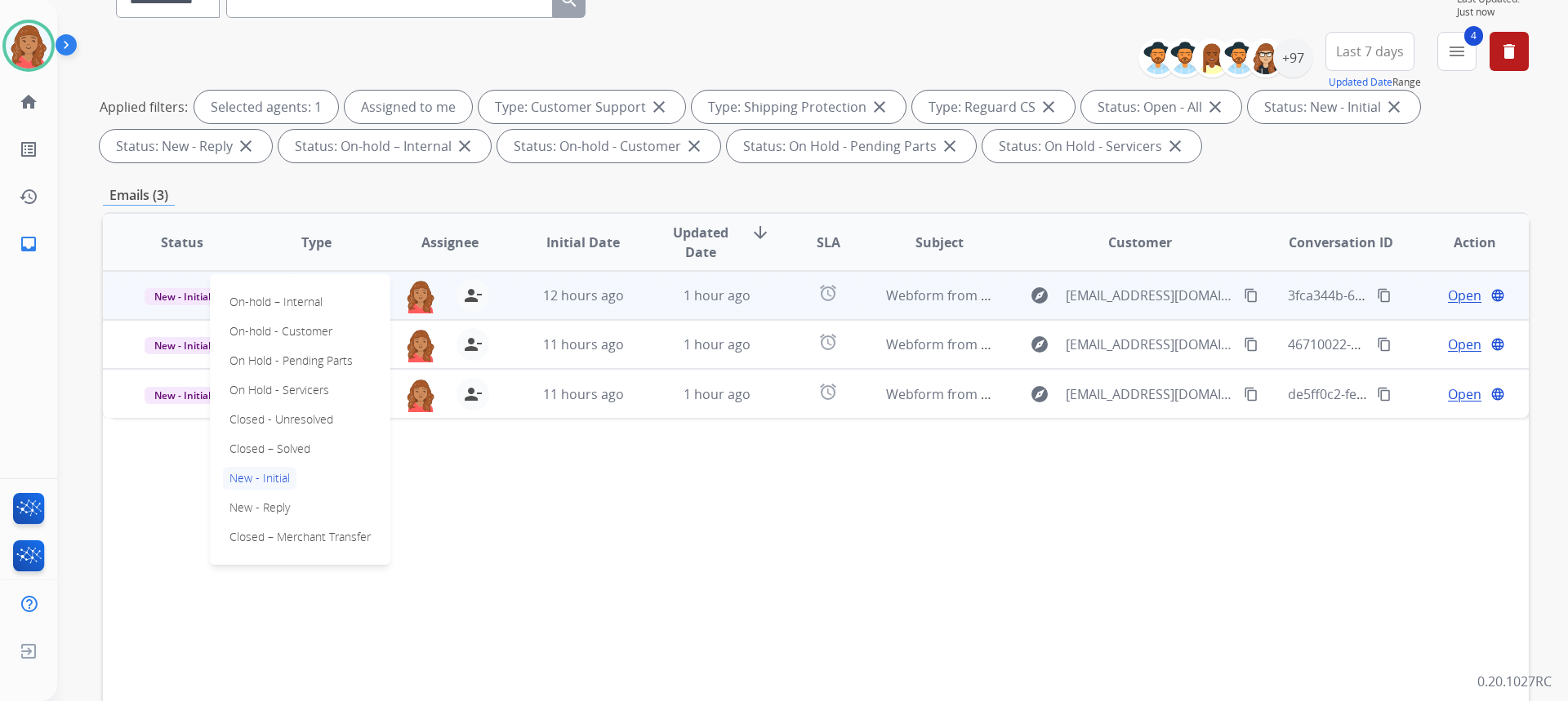
click at [263, 452] on p "Closed – Solved" at bounding box center [269, 449] width 94 height 23
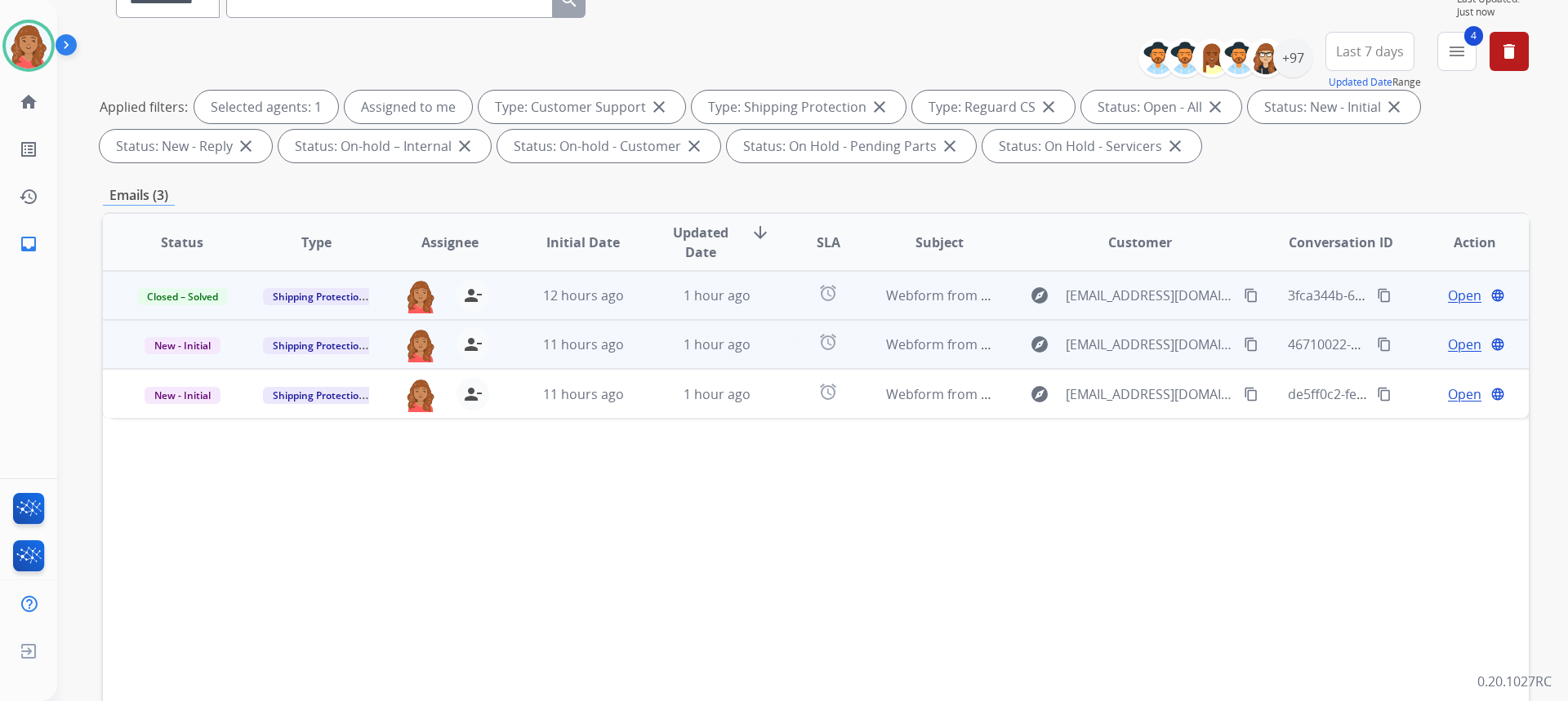
click at [706, 357] on td "1 hour ago" at bounding box center [705, 344] width 134 height 49
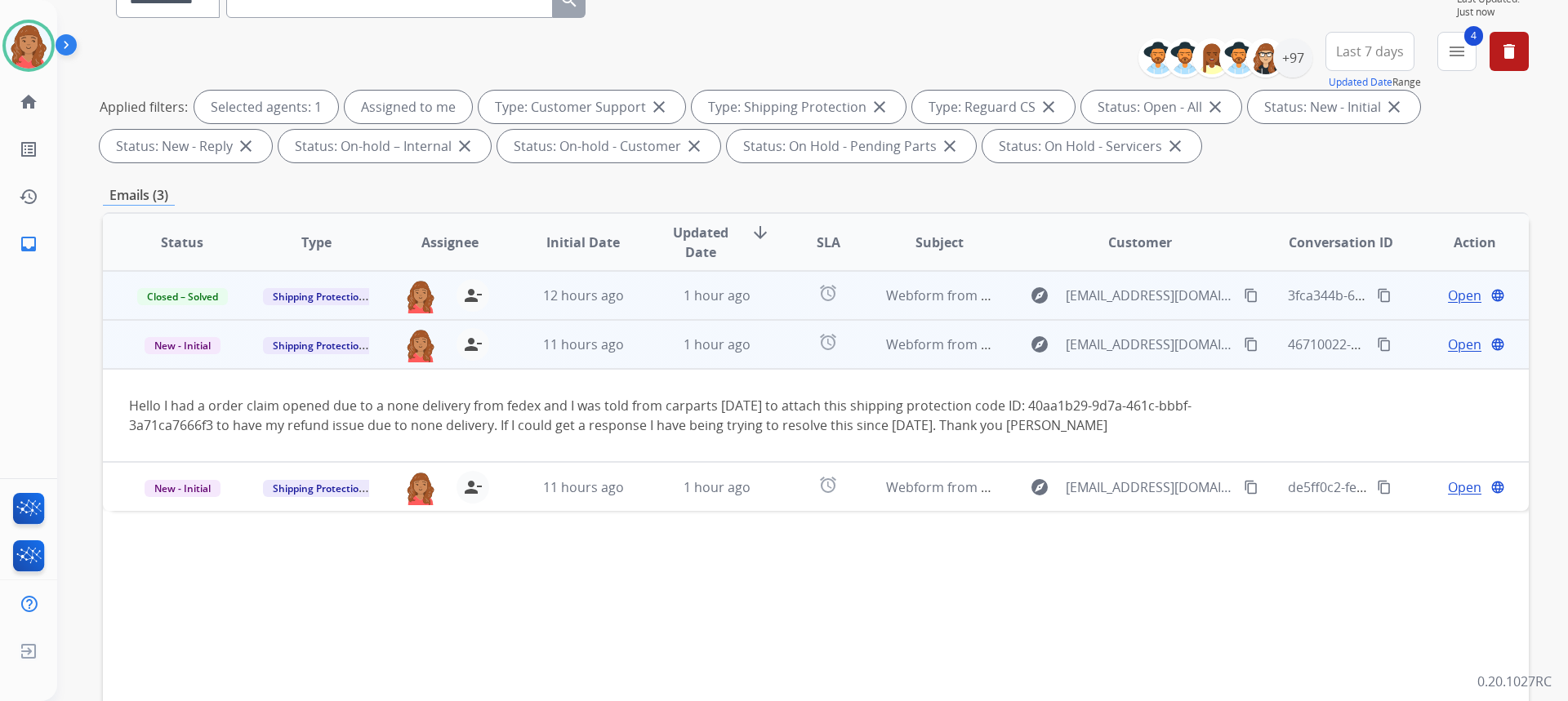
click at [1244, 348] on mat-icon "content_copy" at bounding box center [1251, 344] width 15 height 15
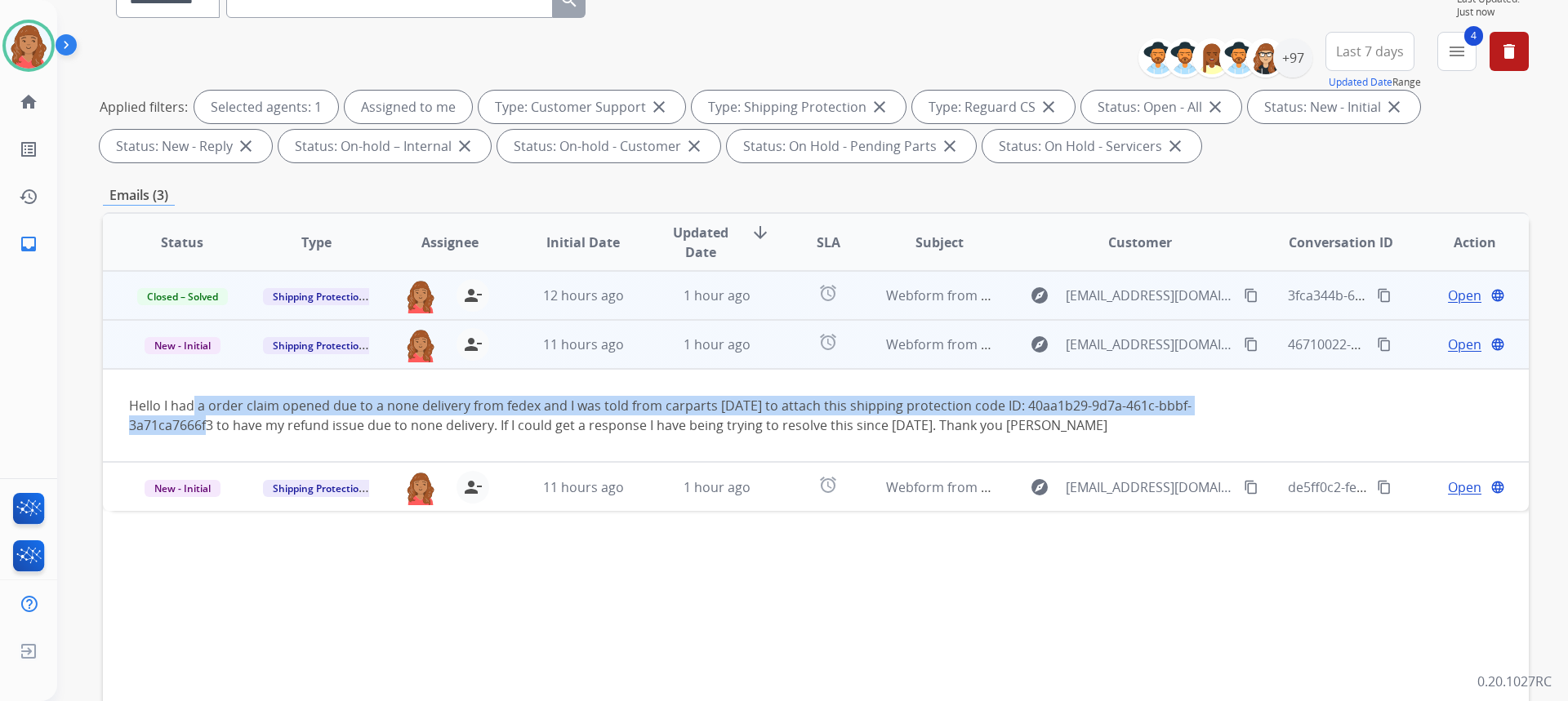
drag, startPoint x: 215, startPoint y: 425, endPoint x: 193, endPoint y: 415, distance: 24.2
drag, startPoint x: 193, startPoint y: 415, endPoint x: 1016, endPoint y: 408, distance: 823.0
click at [1015, 409] on div "Hello I had a order claim opened due to a none delivery from fedex and I was to…" at bounding box center [683, 416] width 1106 height 39
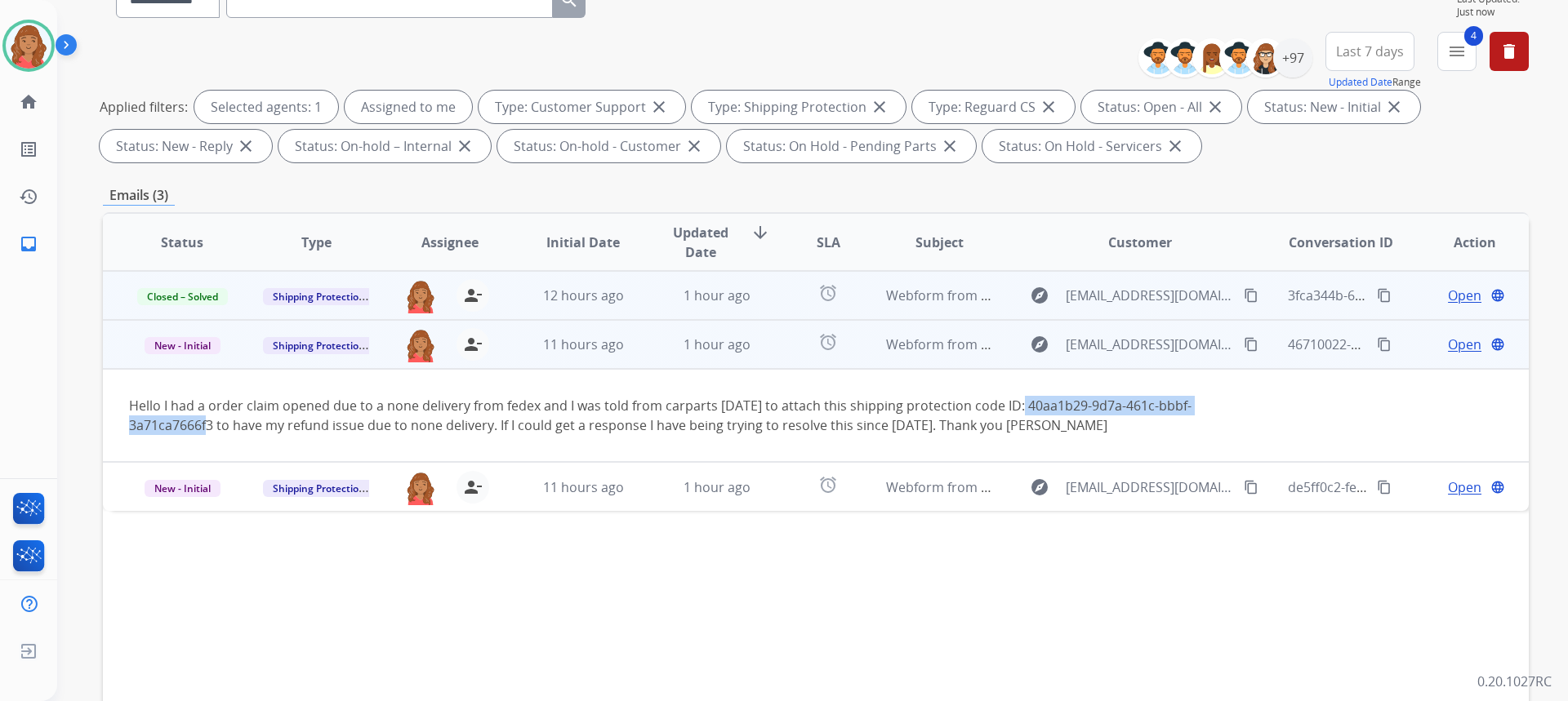
drag, startPoint x: 1028, startPoint y: 400, endPoint x: 196, endPoint y: 427, distance: 832.4
click at [211, 425] on div "Hello I had a order claim opened due to a none delivery from fedex and I was to…" at bounding box center [683, 416] width 1106 height 39
click at [1448, 344] on span "Open" at bounding box center [1464, 344] width 34 height 20
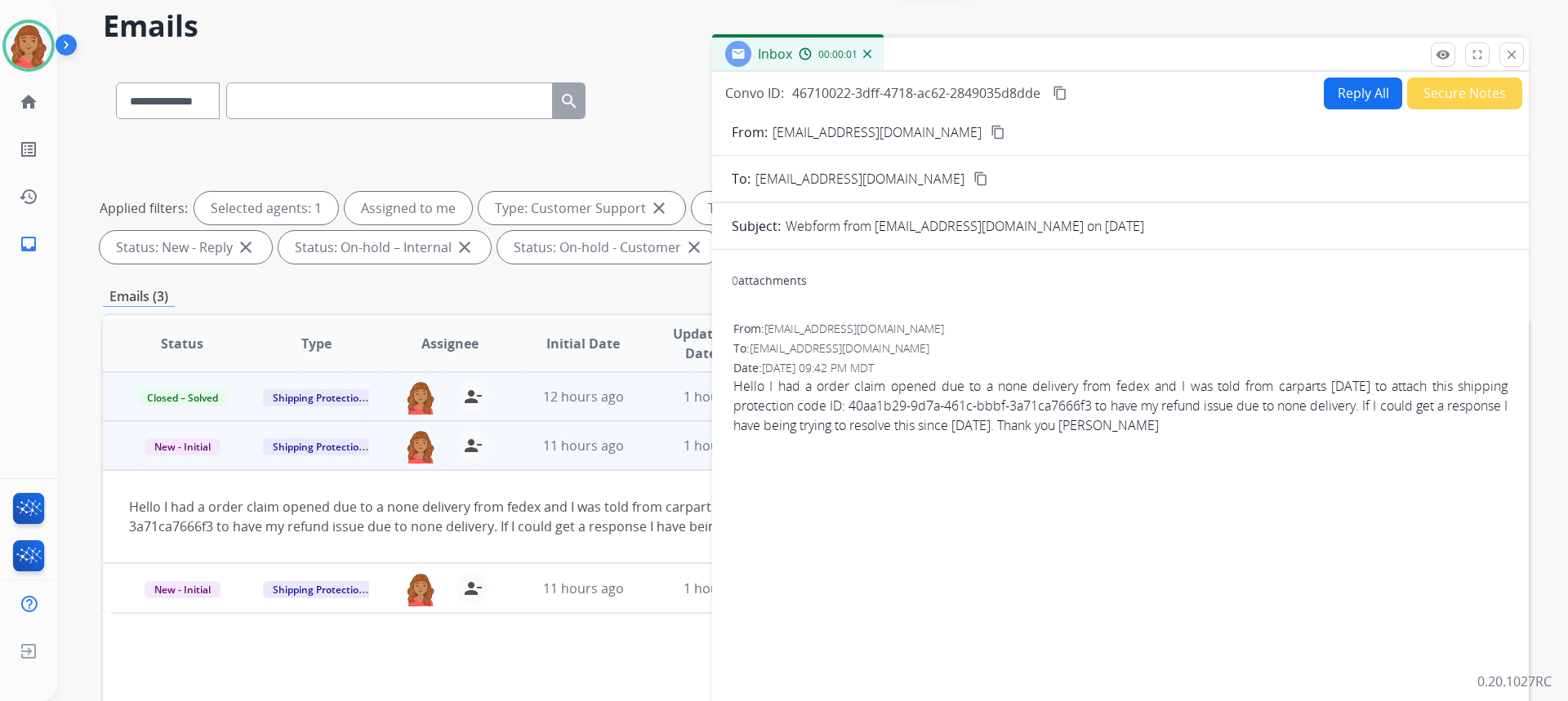
scroll to position [0, 0]
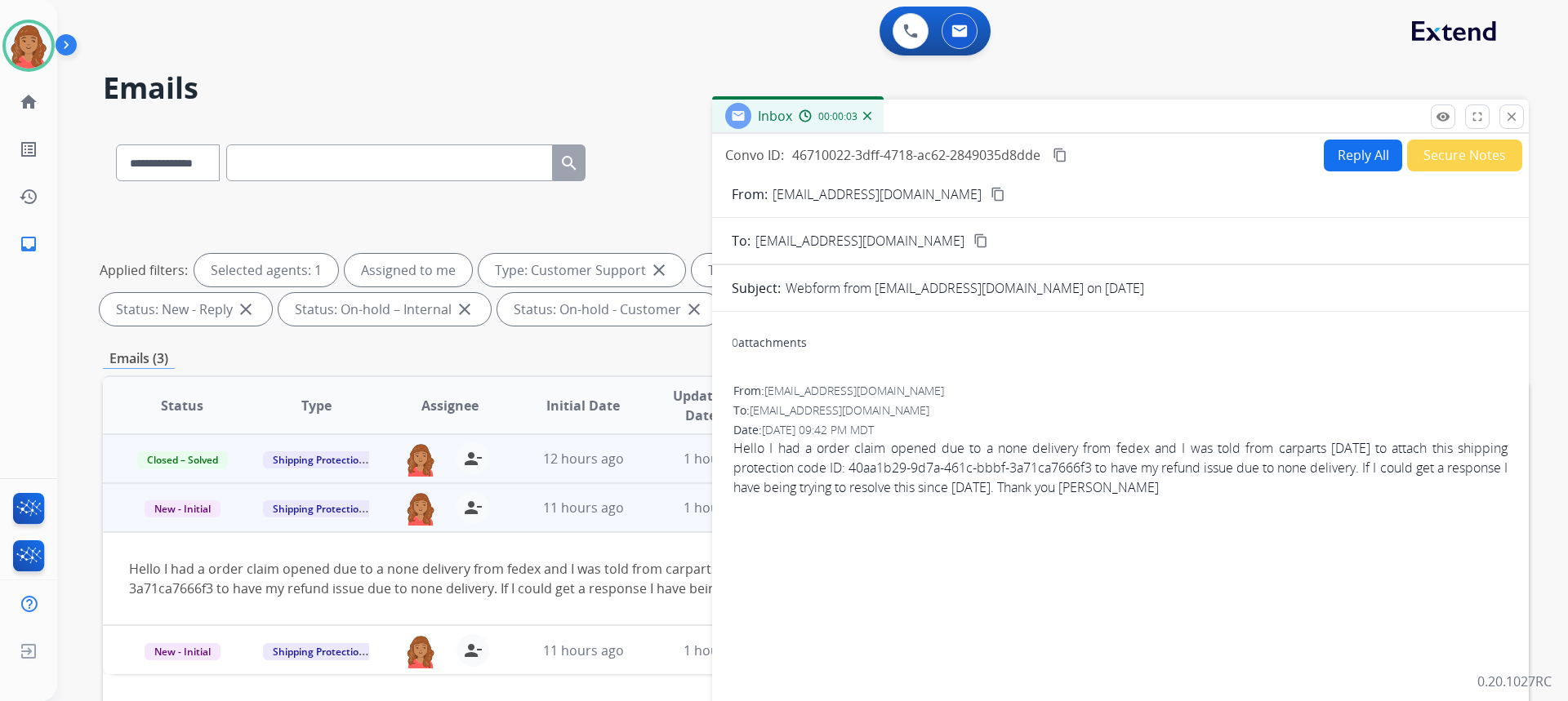
click at [990, 192] on mat-icon "content_copy" at bounding box center [998, 195] width 15 height 15
click at [1508, 118] on mat-icon "close" at bounding box center [1512, 117] width 15 height 15
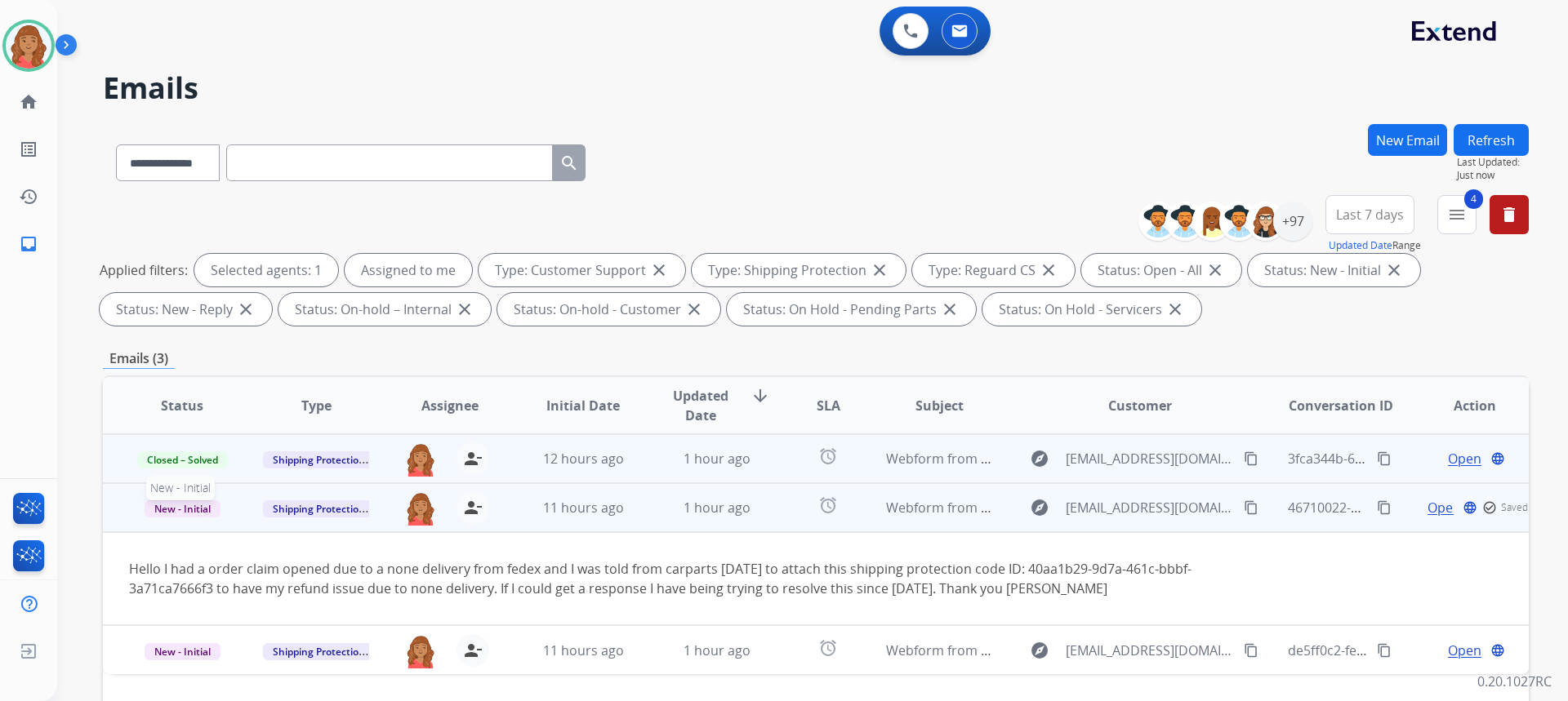
click at [178, 511] on span "New - Initial" at bounding box center [182, 509] width 76 height 17
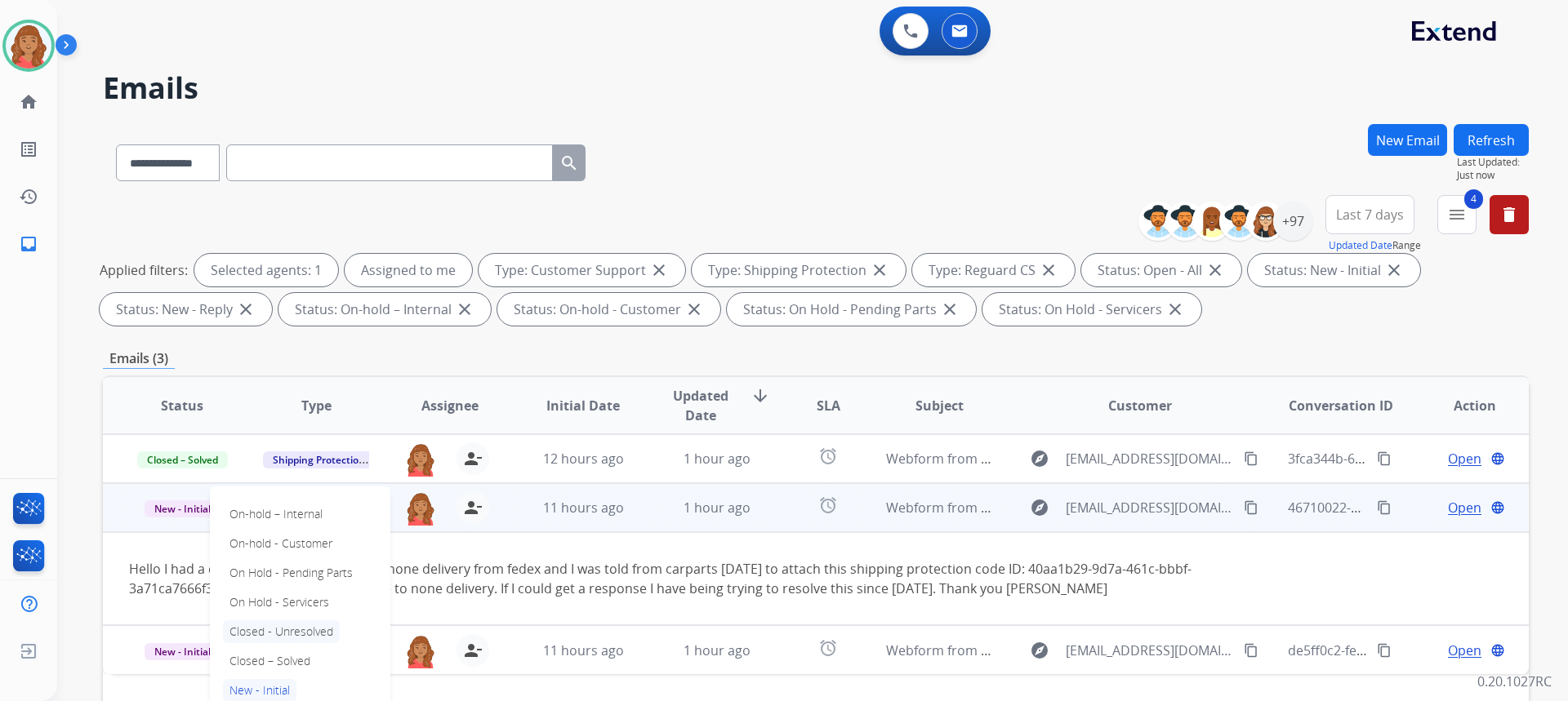
click at [256, 629] on p "Closed - Unresolved" at bounding box center [281, 631] width 117 height 23
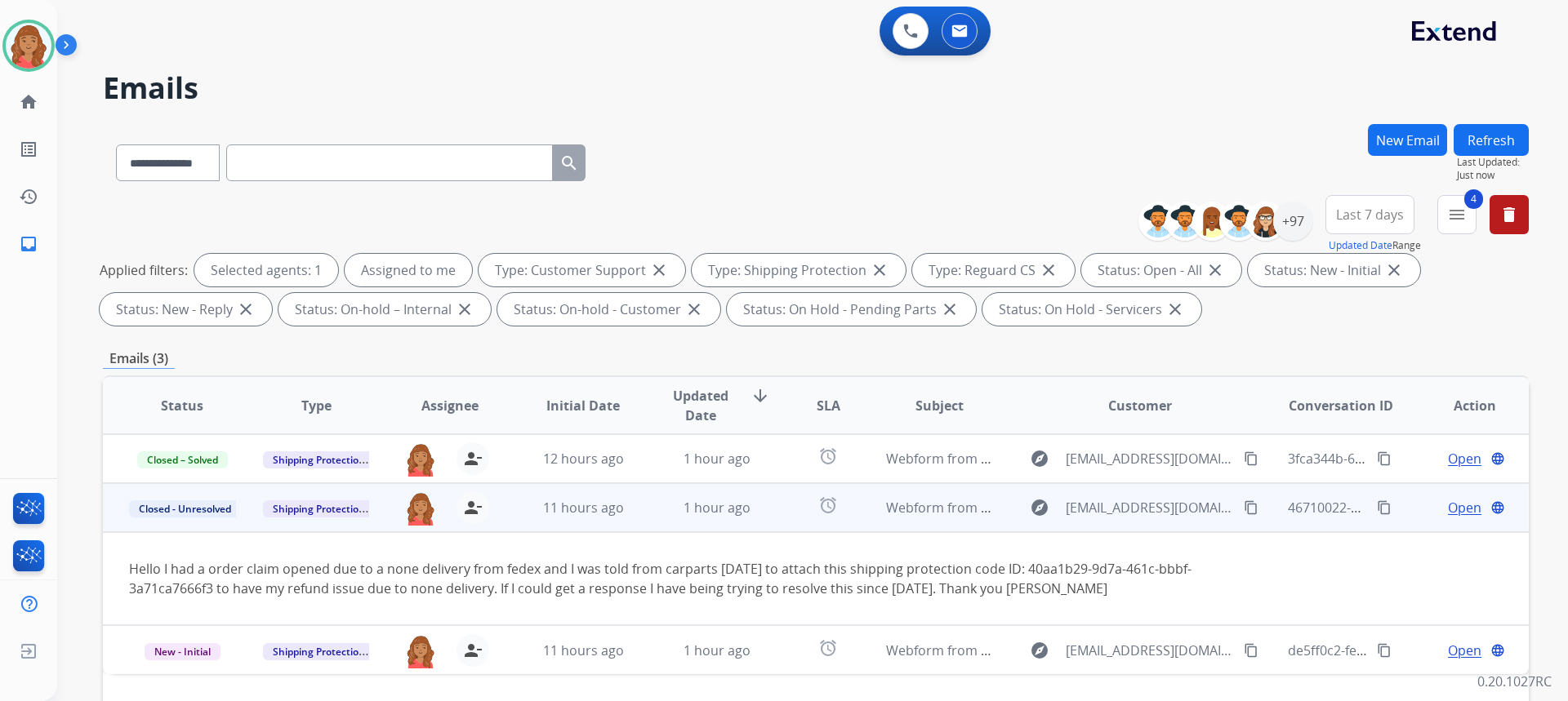
click at [1422, 137] on button "New Email" at bounding box center [1407, 140] width 79 height 32
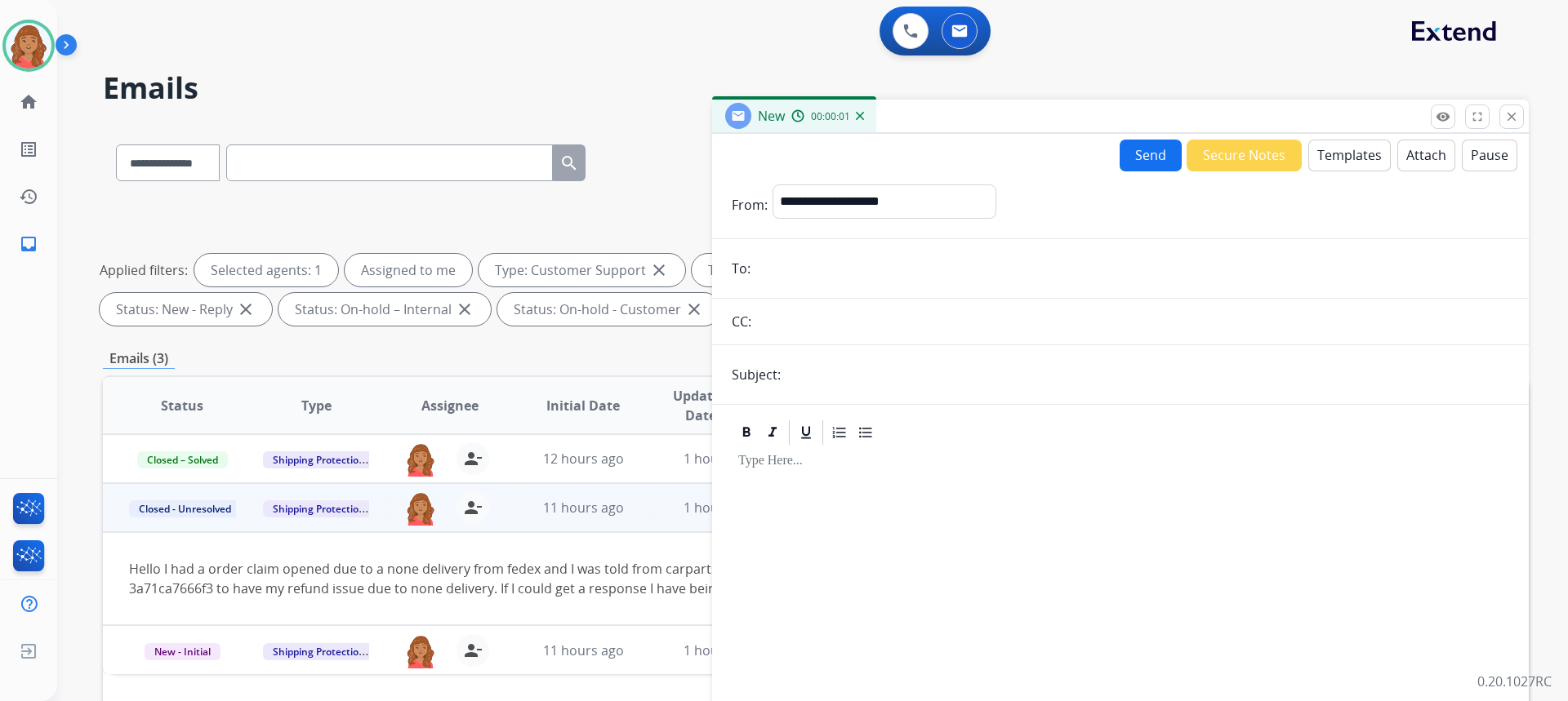
drag, startPoint x: 835, startPoint y: 199, endPoint x: 795, endPoint y: 279, distance: 89.4
click at [795, 279] on input "email" at bounding box center [1132, 268] width 754 height 33
drag, startPoint x: 817, startPoint y: 281, endPoint x: 809, endPoint y: 273, distance: 11.3
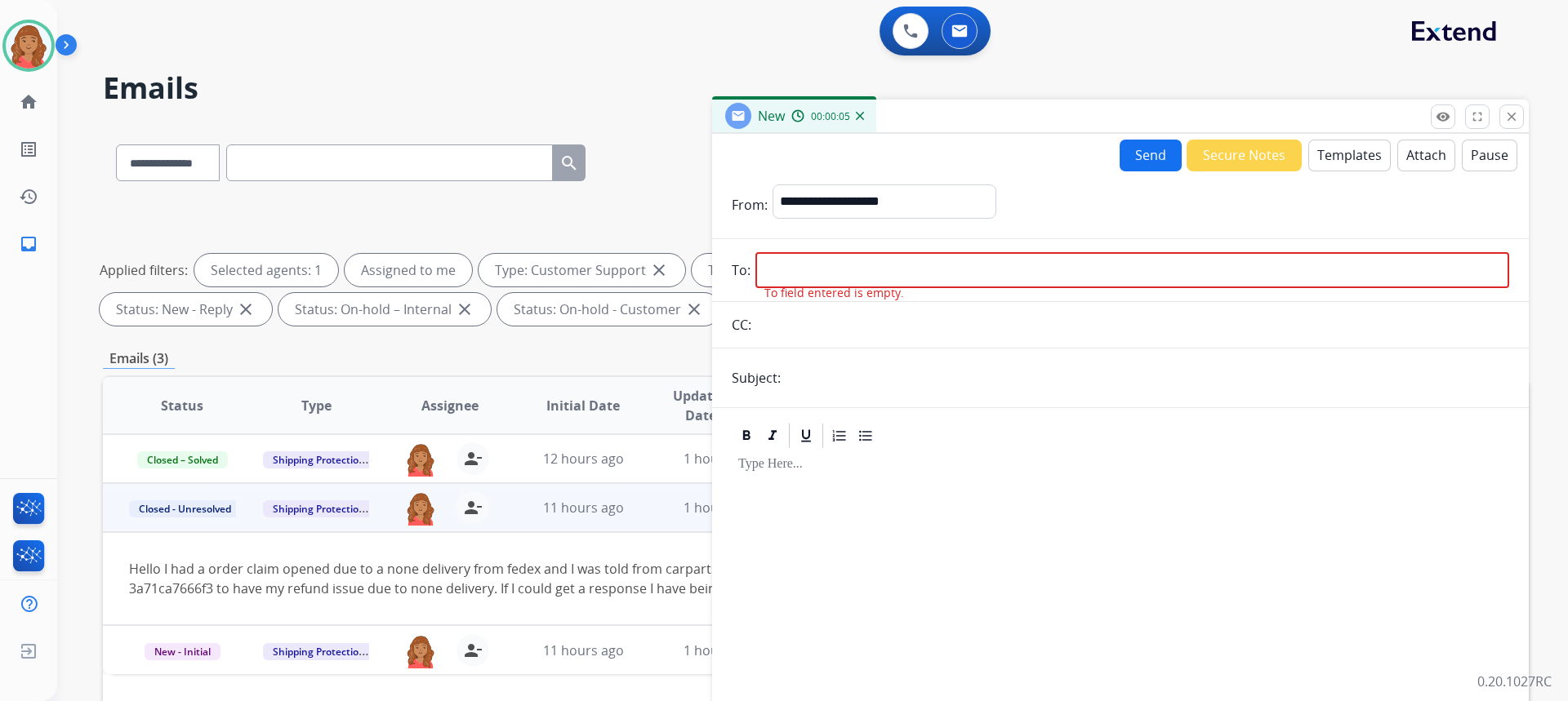
drag, startPoint x: 809, startPoint y: 273, endPoint x: 777, endPoint y: 494, distance: 223.3
click at [777, 494] on div at bounding box center [1120, 620] width 777 height 339
click at [837, 277] on input "email" at bounding box center [1132, 270] width 754 height 36
paste input "**********"
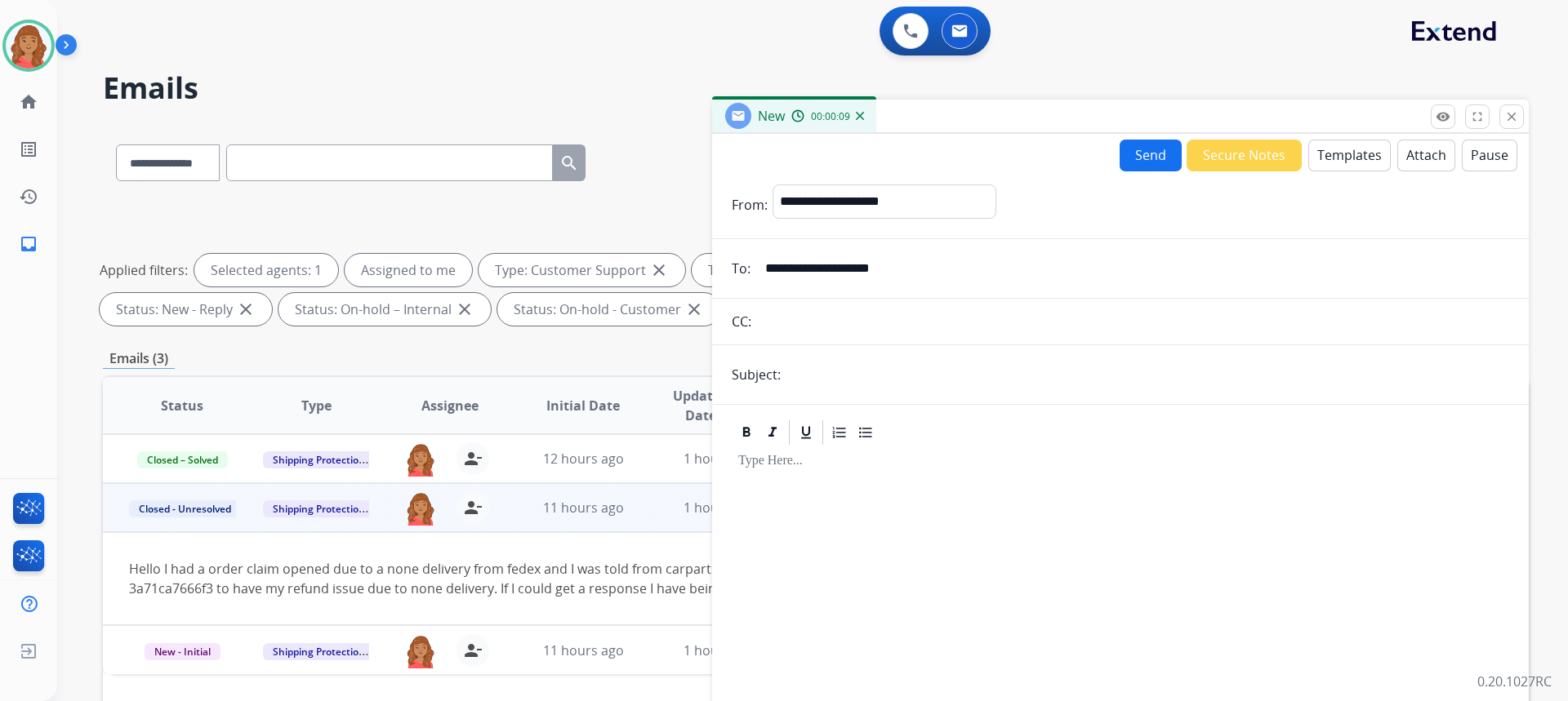
type input "**********"
drag, startPoint x: 838, startPoint y: 201, endPoint x: 838, endPoint y: 213, distance: 12.0
click at [838, 201] on select "**********" at bounding box center [883, 201] width 222 height 33
select select "**********"
click at [773, 185] on select "**********" at bounding box center [883, 201] width 222 height 33
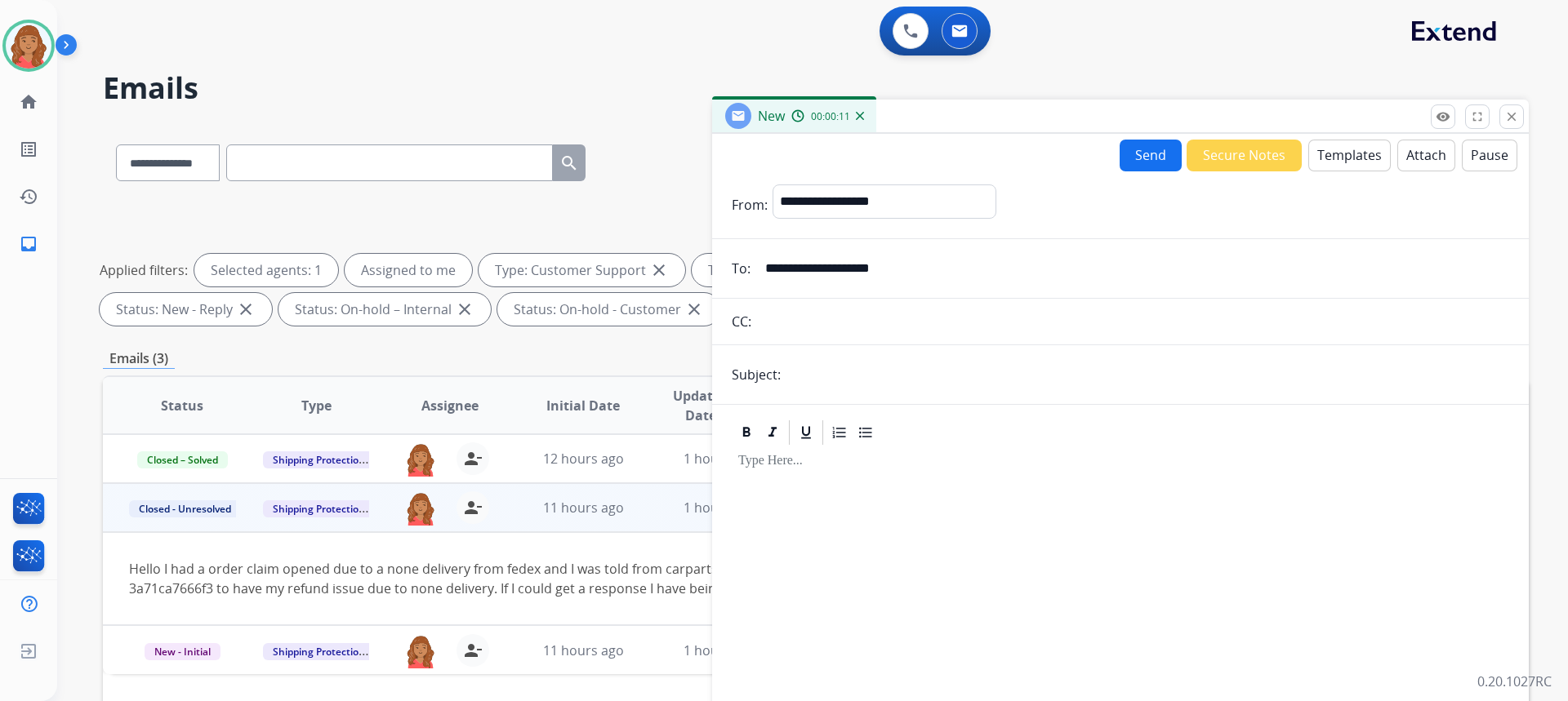
drag, startPoint x: 801, startPoint y: 365, endPoint x: 814, endPoint y: 371, distance: 14.3
click at [801, 365] on input "text" at bounding box center [1147, 375] width 723 height 33
type input "**********"
click at [1349, 161] on button "Templates" at bounding box center [1349, 155] width 83 height 32
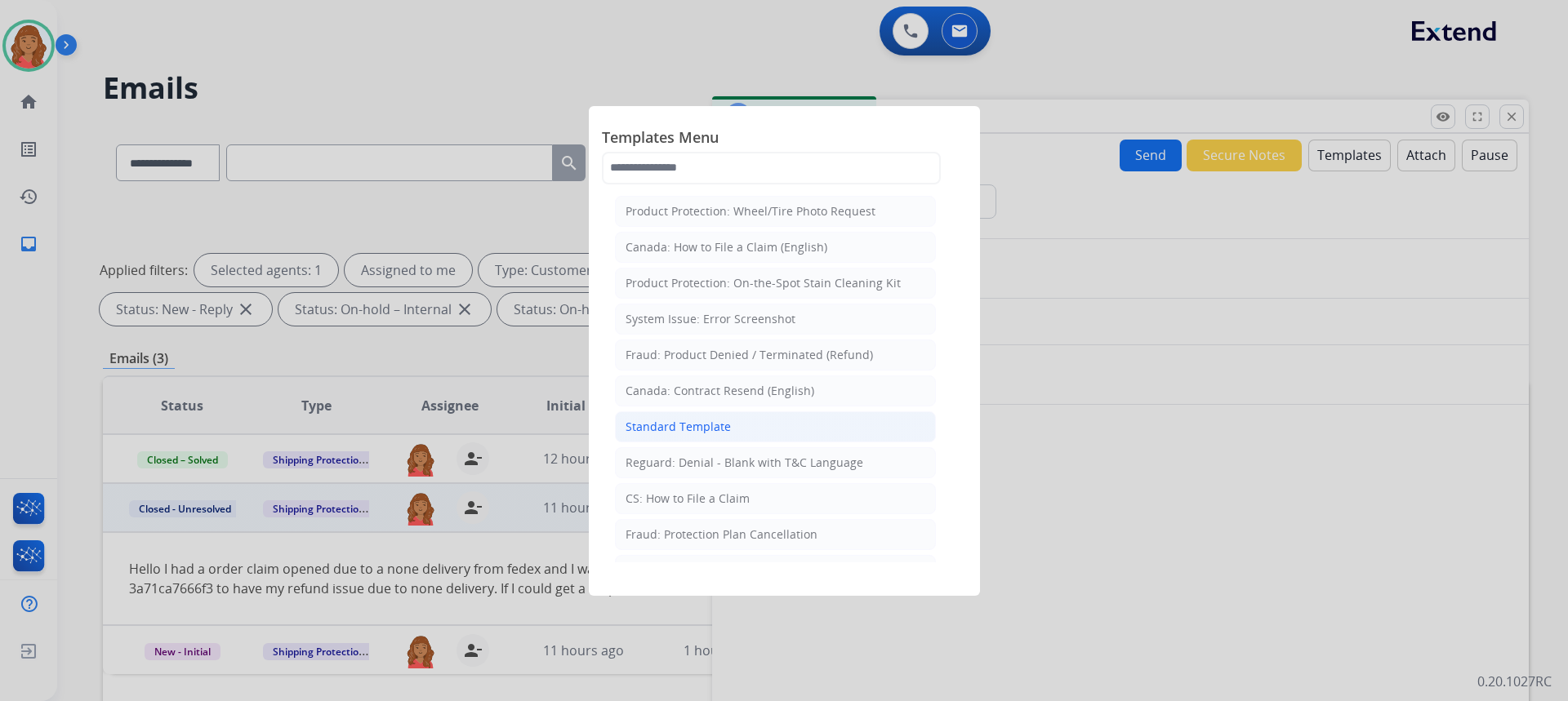
click at [720, 423] on div "Standard Template" at bounding box center [678, 427] width 106 height 16
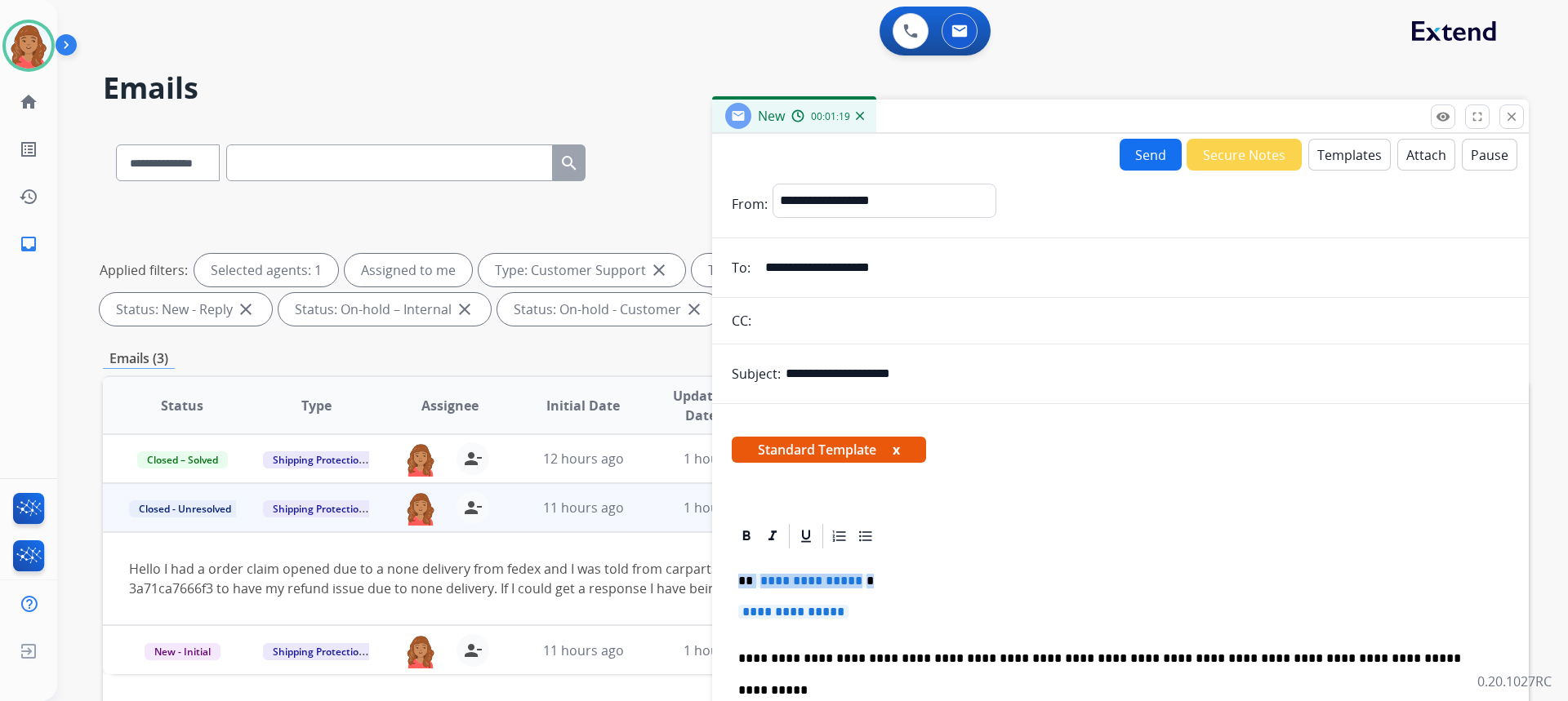
drag, startPoint x: 894, startPoint y: 614, endPoint x: 729, endPoint y: 568, distance: 171.3
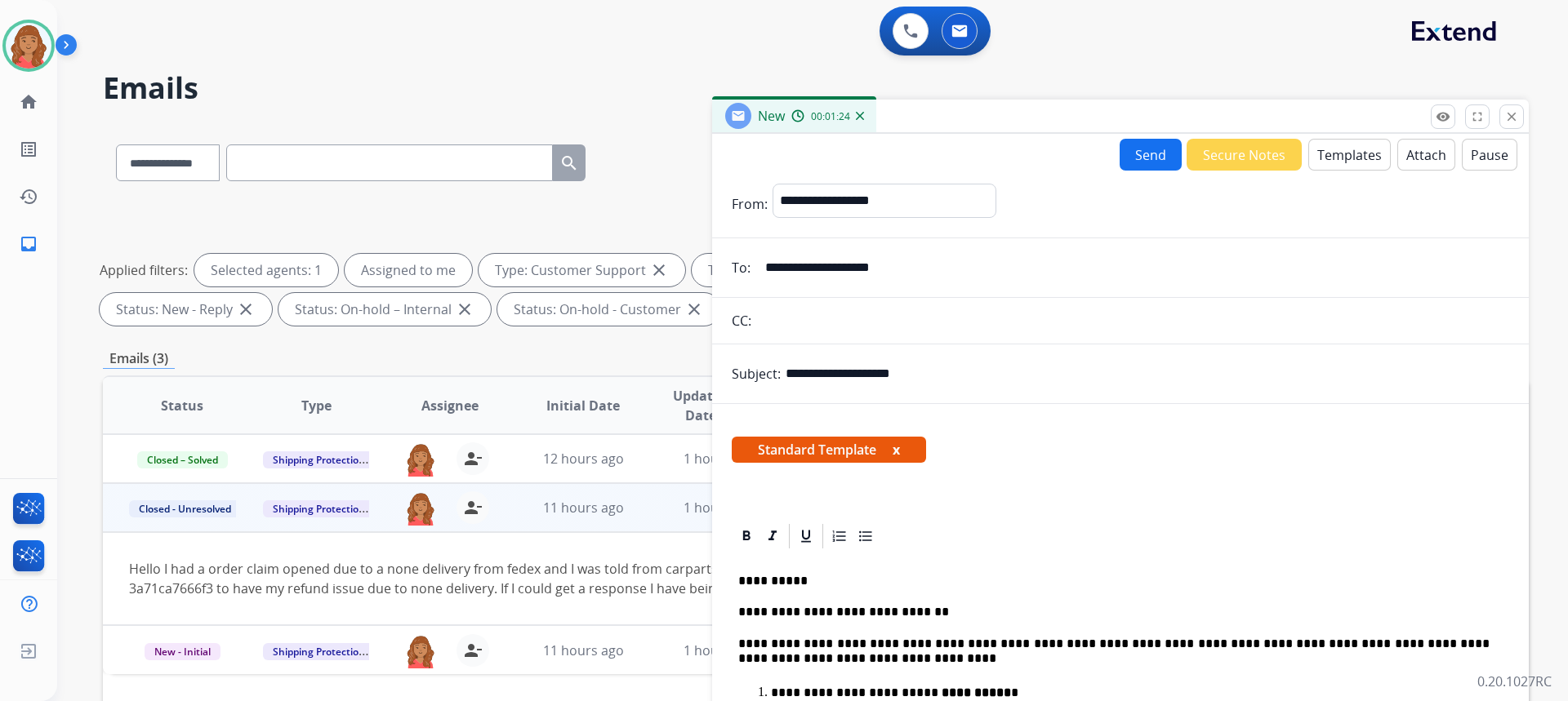
click at [1147, 166] on button "Send" at bounding box center [1151, 155] width 62 height 32
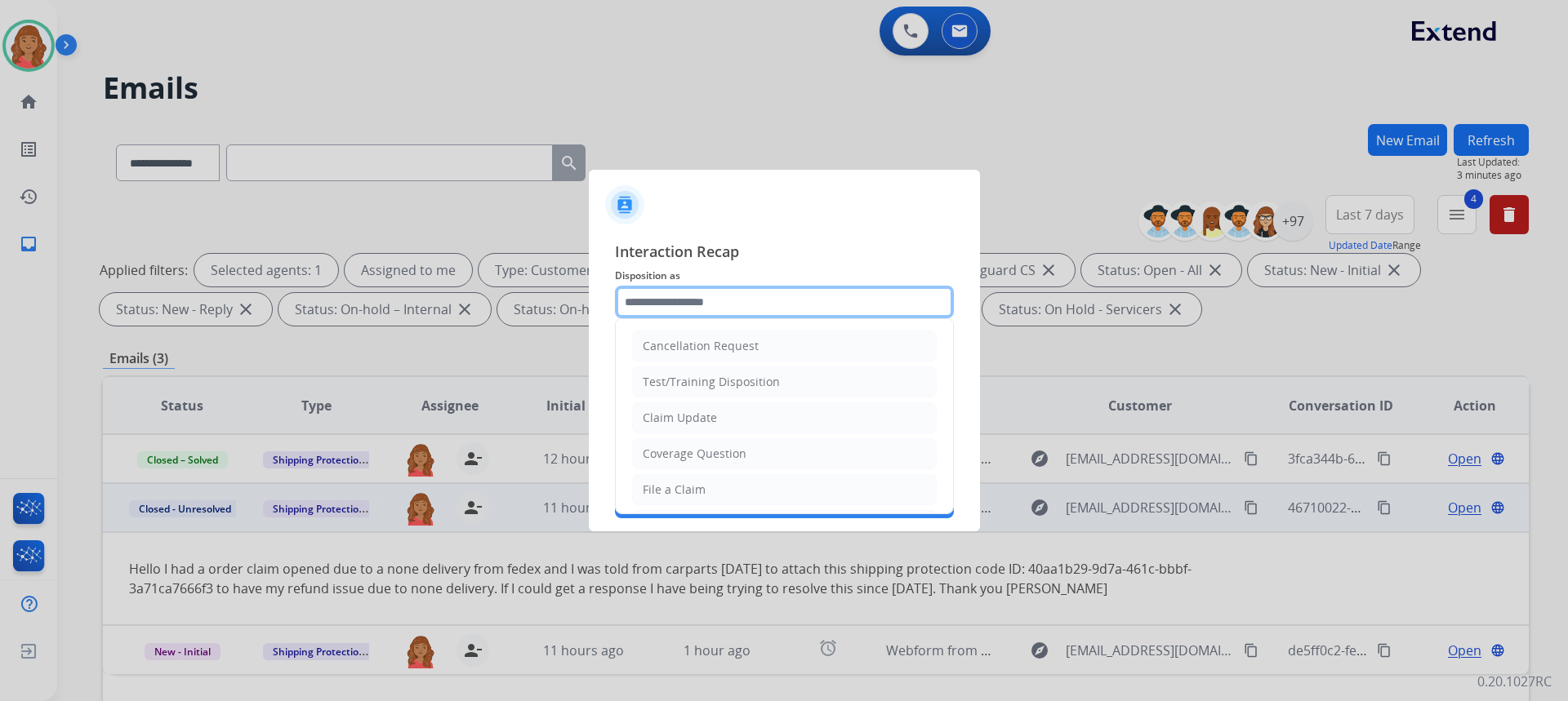
click at [693, 308] on input "text" at bounding box center [784, 302] width 339 height 33
drag, startPoint x: 685, startPoint y: 482, endPoint x: 690, endPoint y: 432, distance: 50.2
click at [688, 478] on li "File a Claim" at bounding box center [784, 490] width 304 height 31
type input "**********"
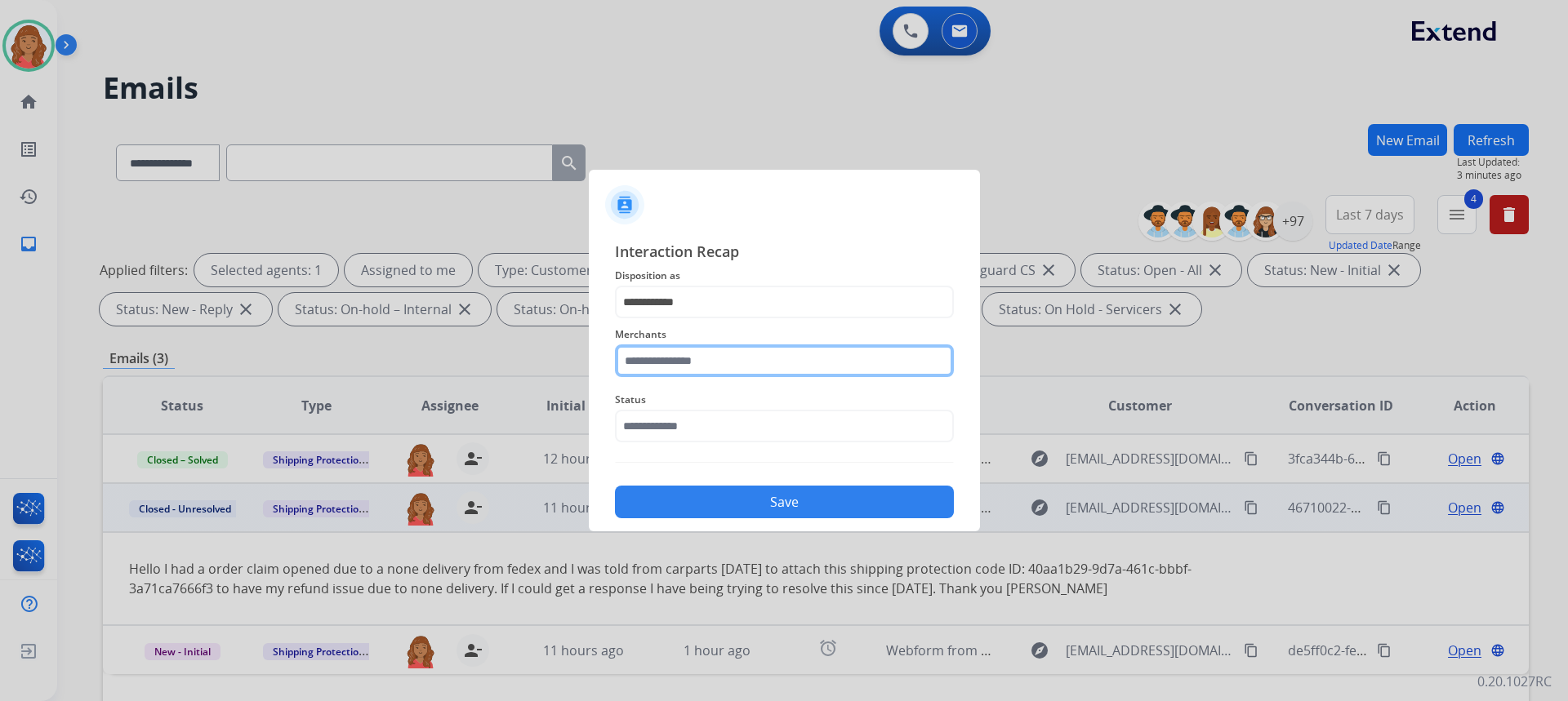
click at [699, 368] on input "text" at bounding box center [784, 361] width 339 height 33
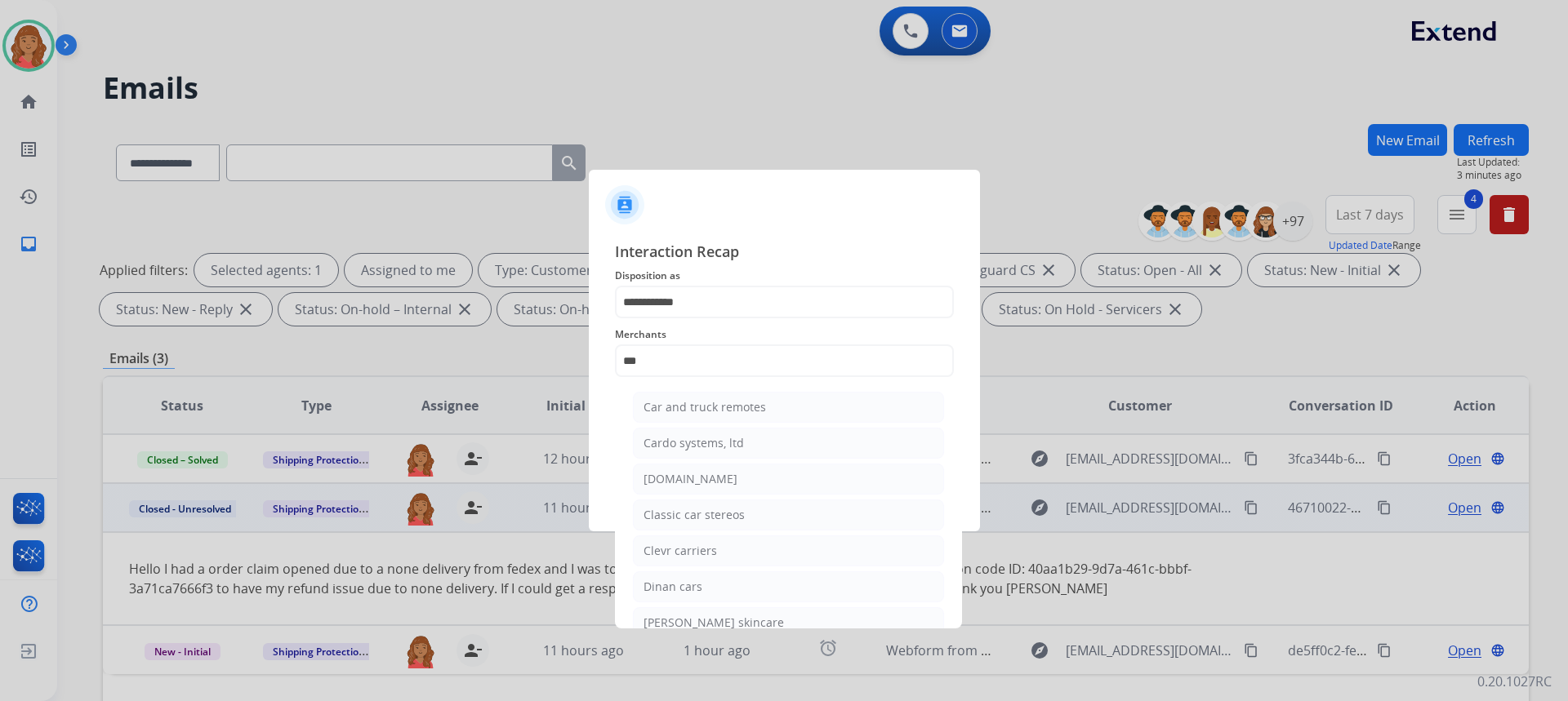
click at [687, 474] on div "[DOMAIN_NAME]" at bounding box center [690, 479] width 94 height 16
type input "**********"
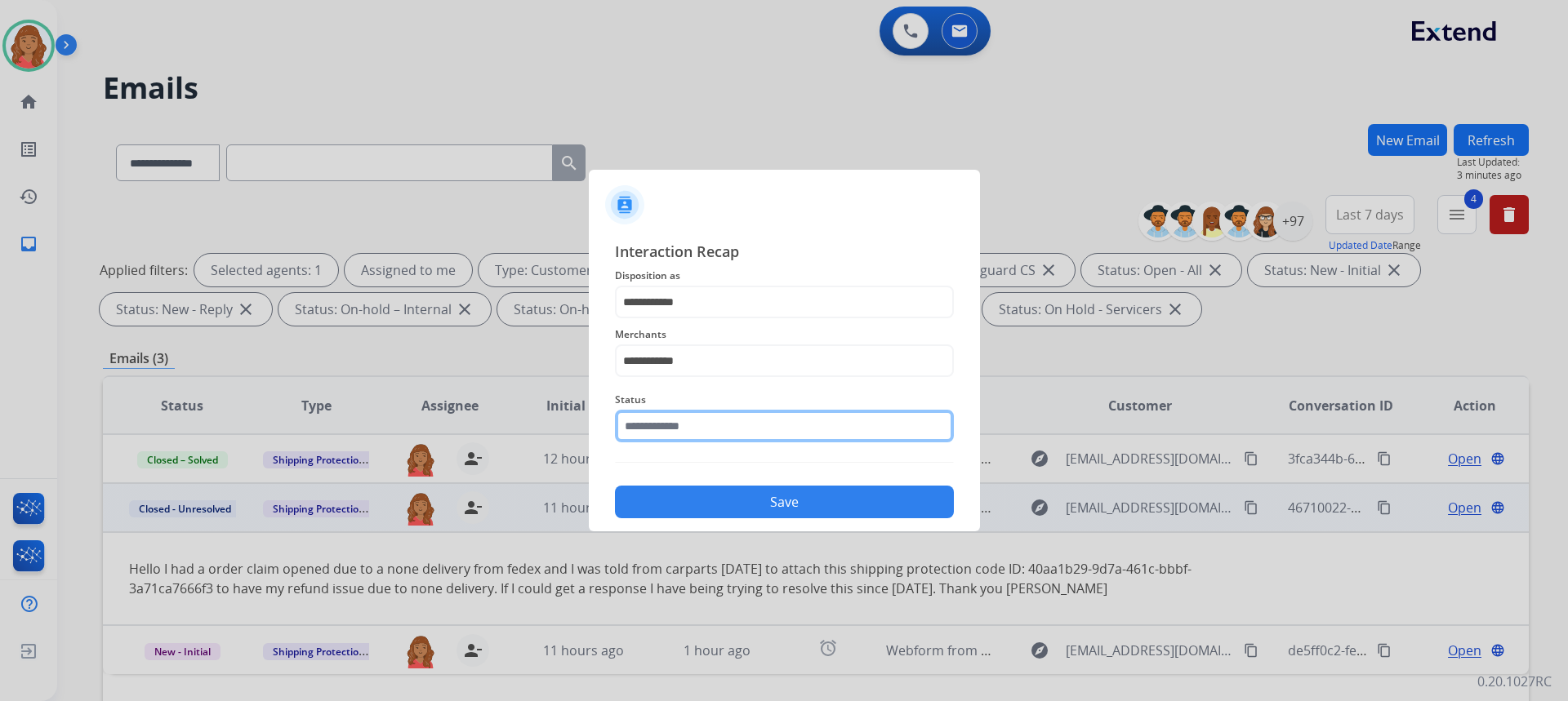
click at [681, 428] on input "text" at bounding box center [784, 426] width 339 height 33
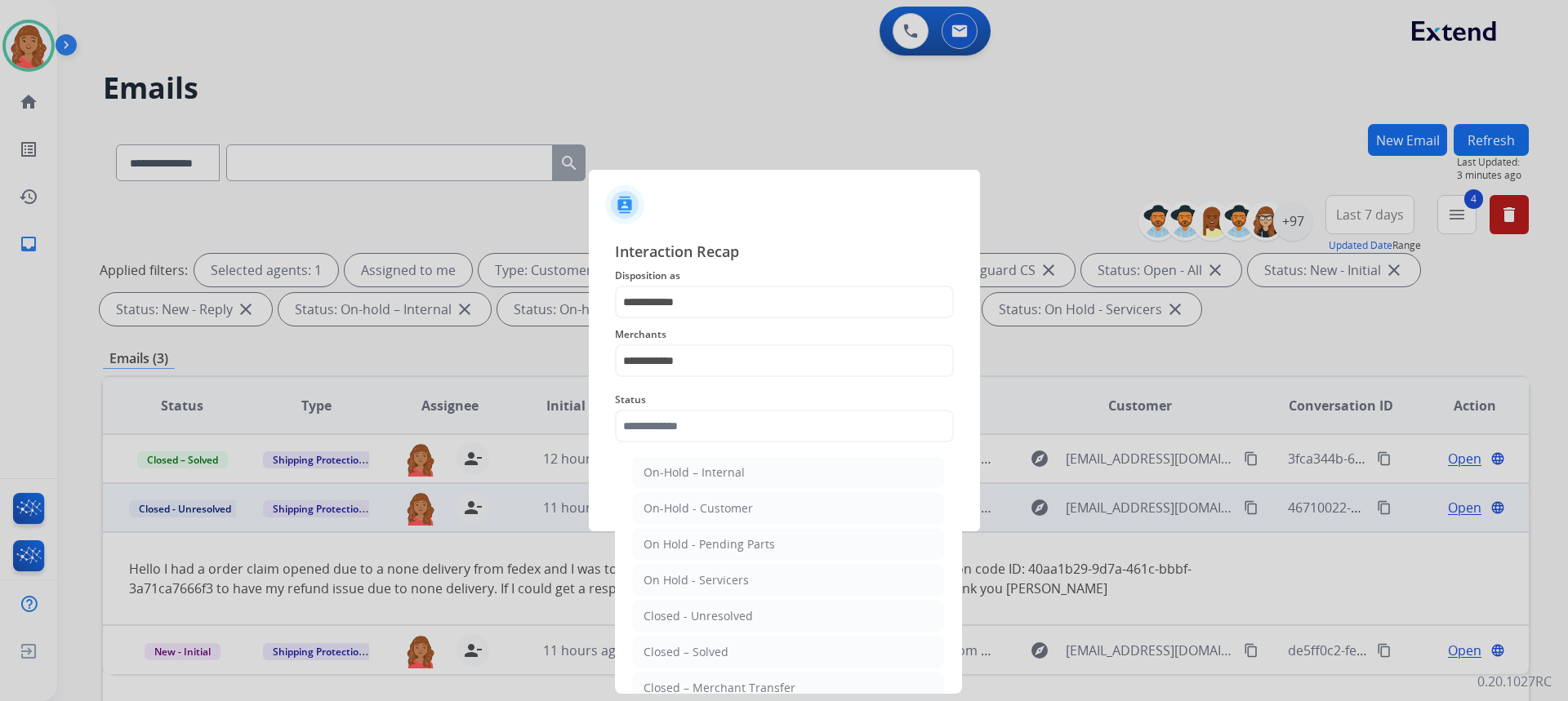
click at [697, 649] on div "Closed – Solved" at bounding box center [686, 652] width 85 height 16
type input "**********"
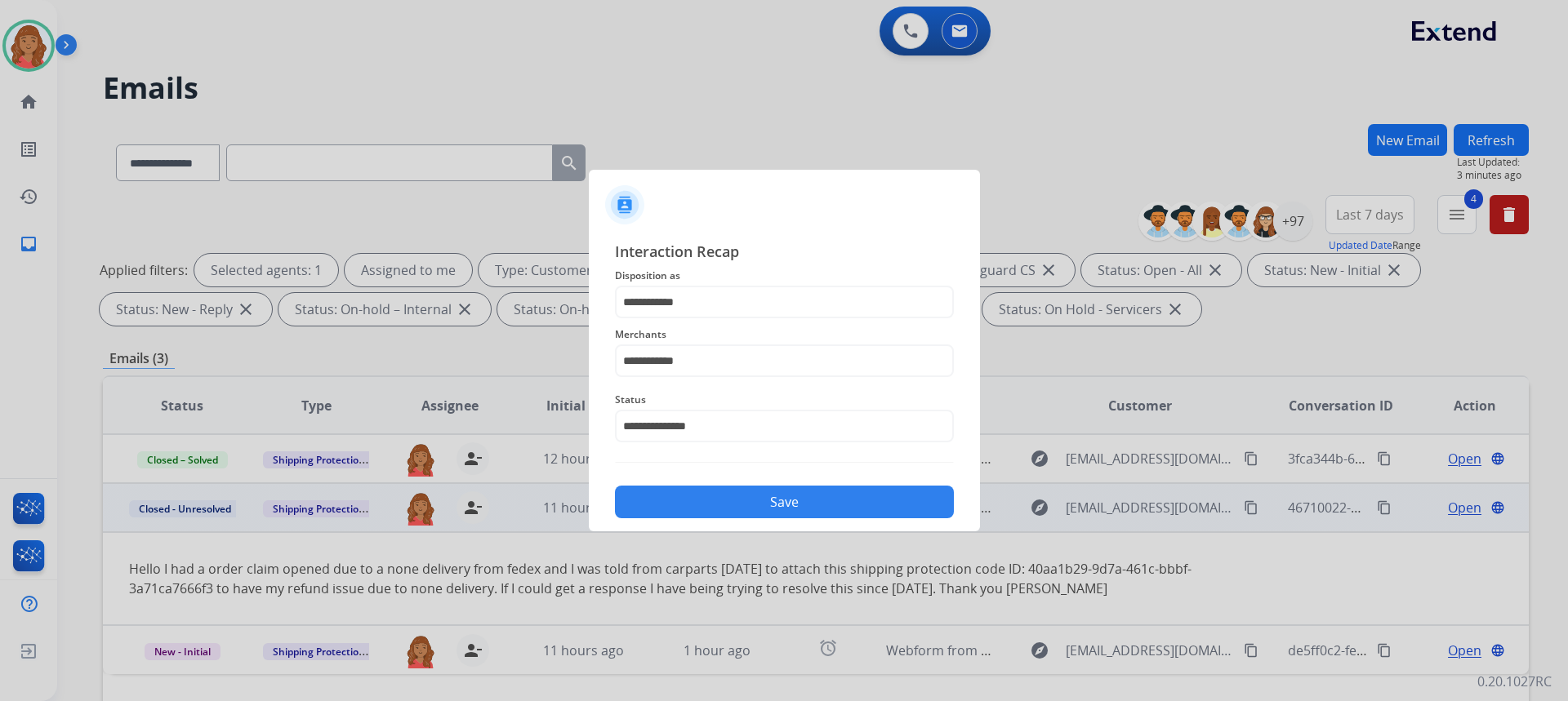
click at [696, 483] on div "Save" at bounding box center [784, 497] width 339 height 43
click at [742, 507] on button "Save" at bounding box center [784, 502] width 339 height 33
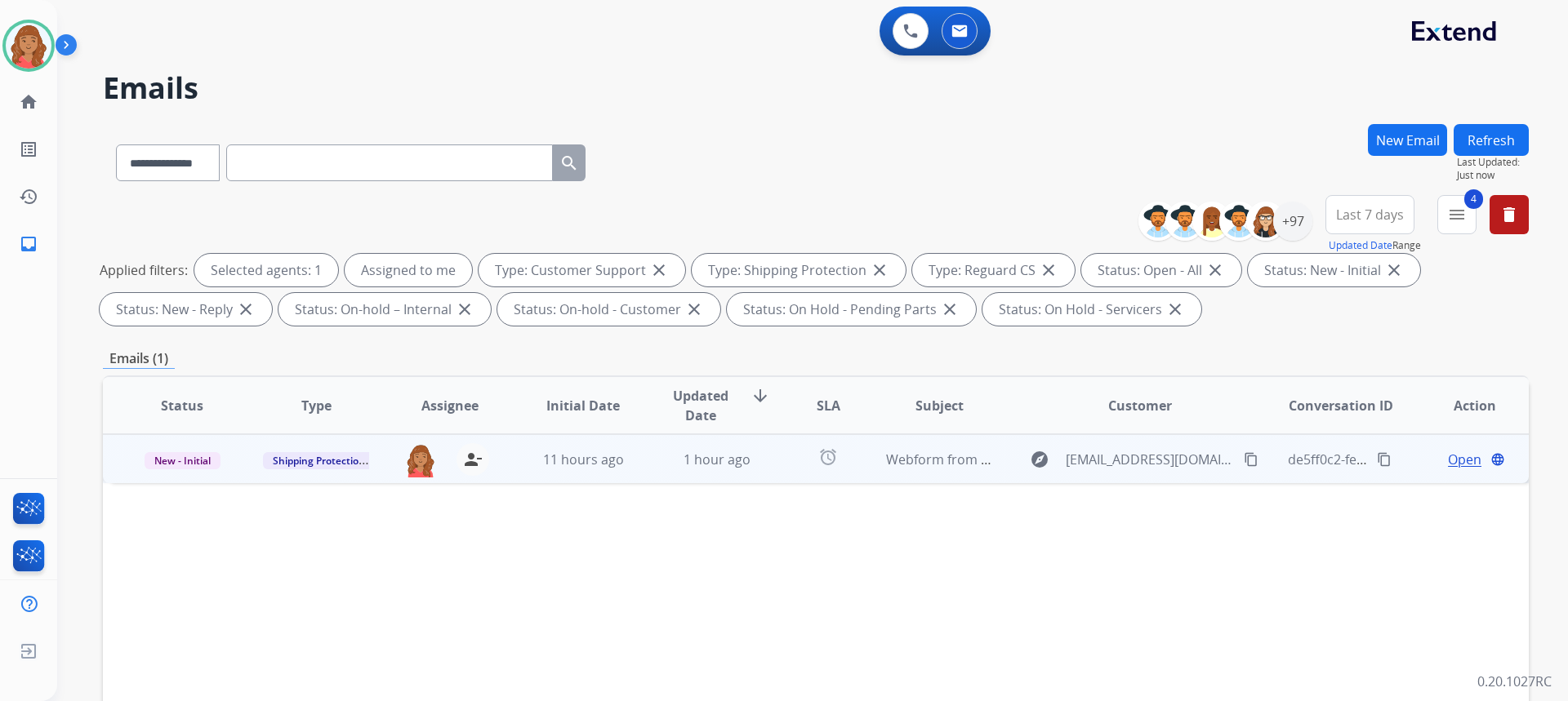
click at [1236, 460] on div "explore Willjmcdees@yahoo.com content_copy" at bounding box center [1139, 460] width 240 height 26
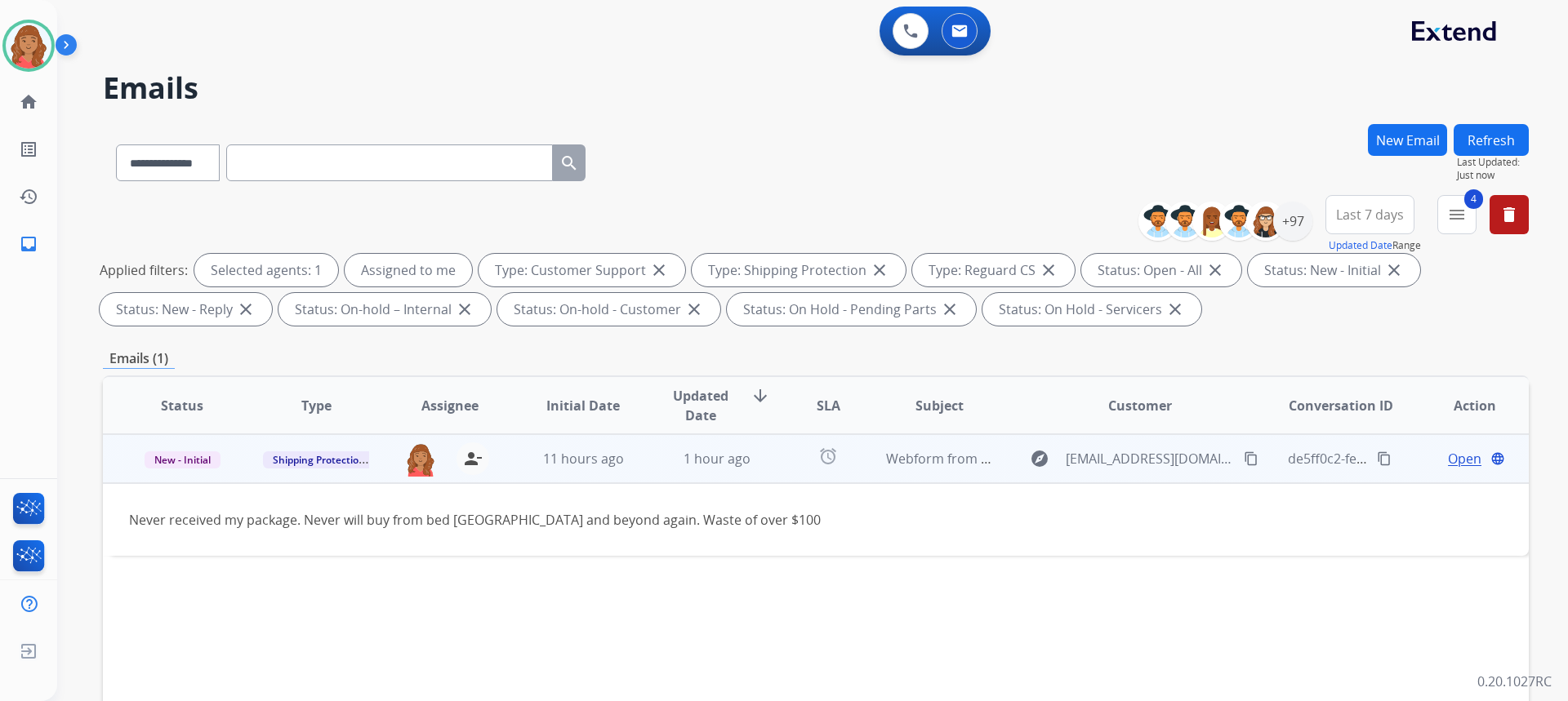
drag, startPoint x: 23, startPoint y: 394, endPoint x: 1232, endPoint y: 465, distance: 1211.1
click at [1244, 465] on mat-icon "content_copy" at bounding box center [1251, 459] width 15 height 15
click at [1244, 455] on mat-icon "content_copy" at bounding box center [1251, 459] width 15 height 15
click at [897, 454] on span "Webform from Willjmcdees@yahoo.com on 09/20/2025" at bounding box center [1071, 459] width 370 height 18
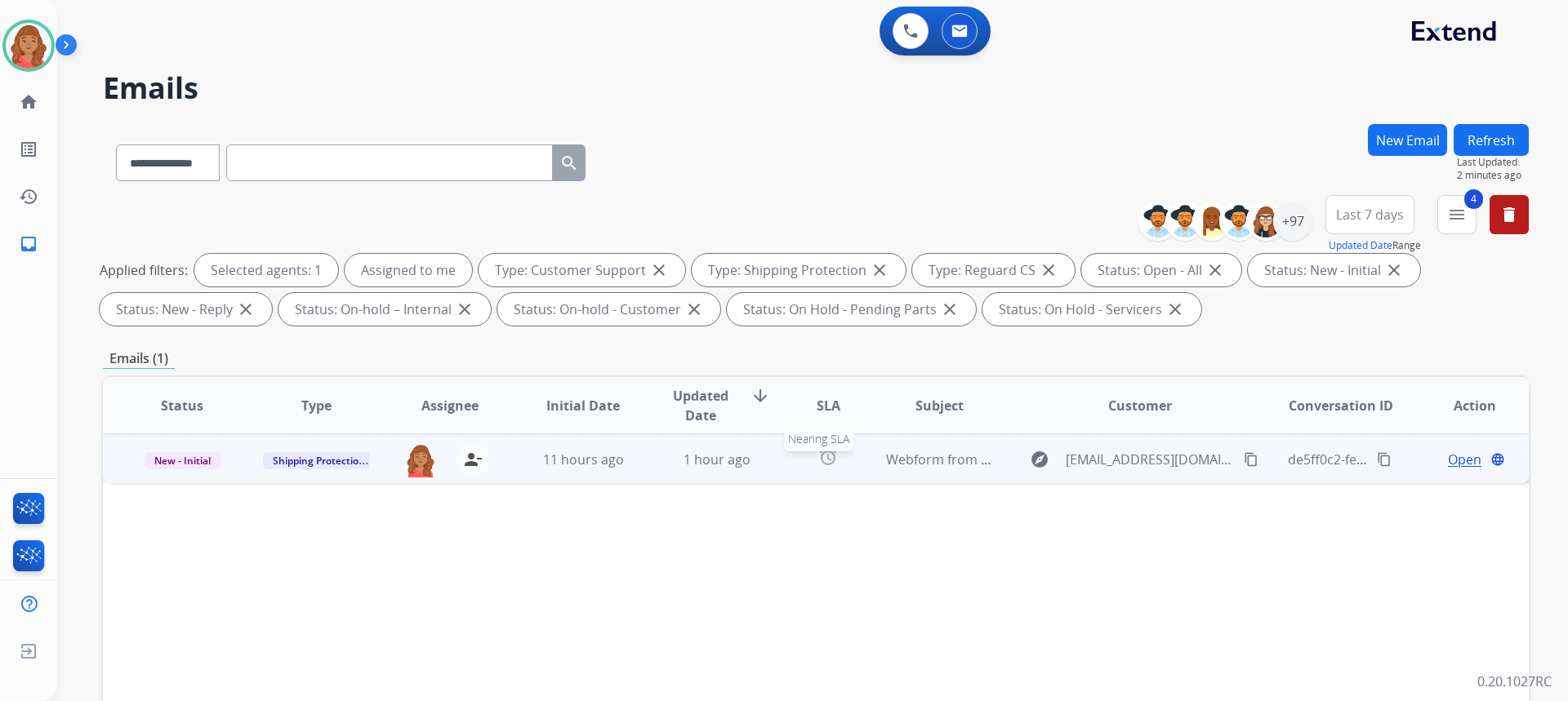
click at [813, 471] on div "alarm" at bounding box center [828, 460] width 62 height 25
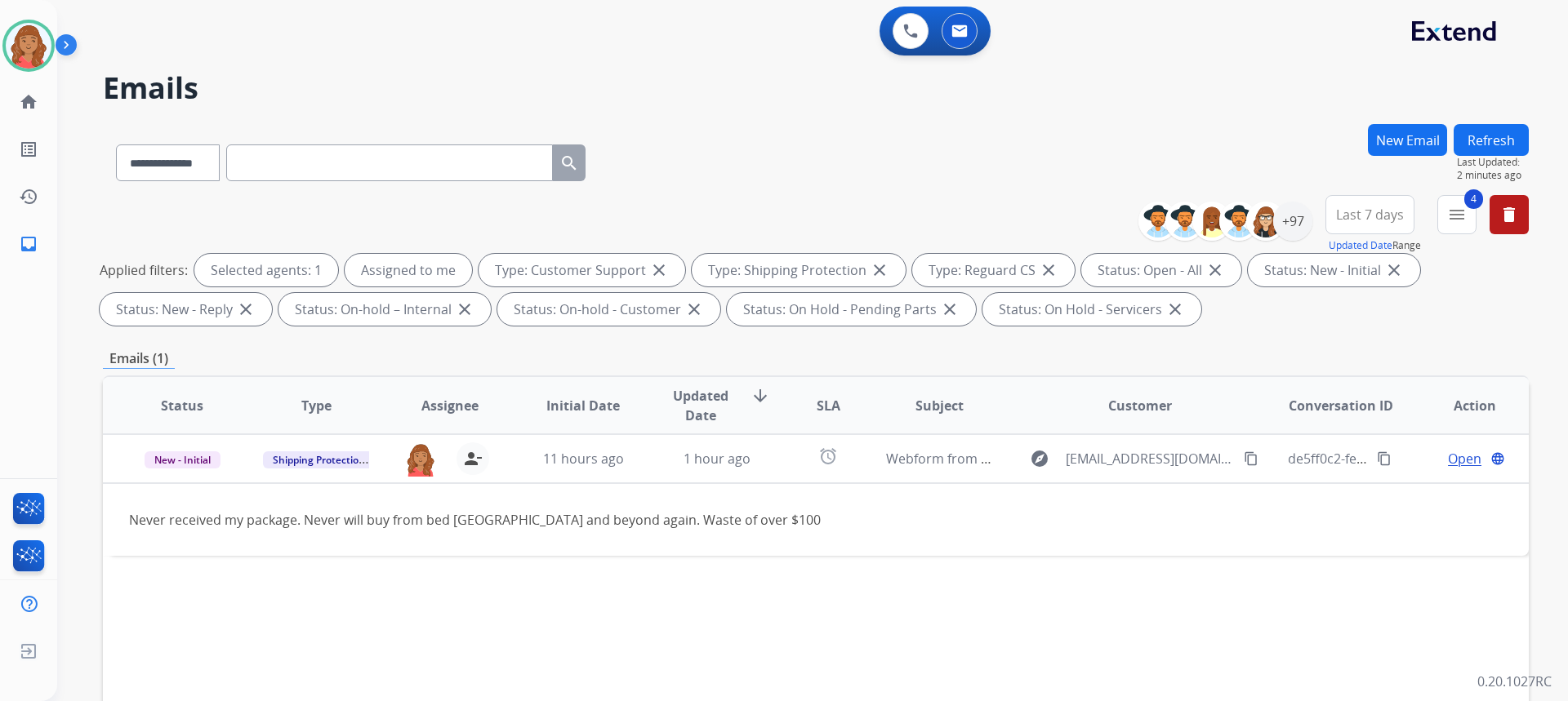
click at [1416, 133] on button "New Email" at bounding box center [1407, 140] width 79 height 32
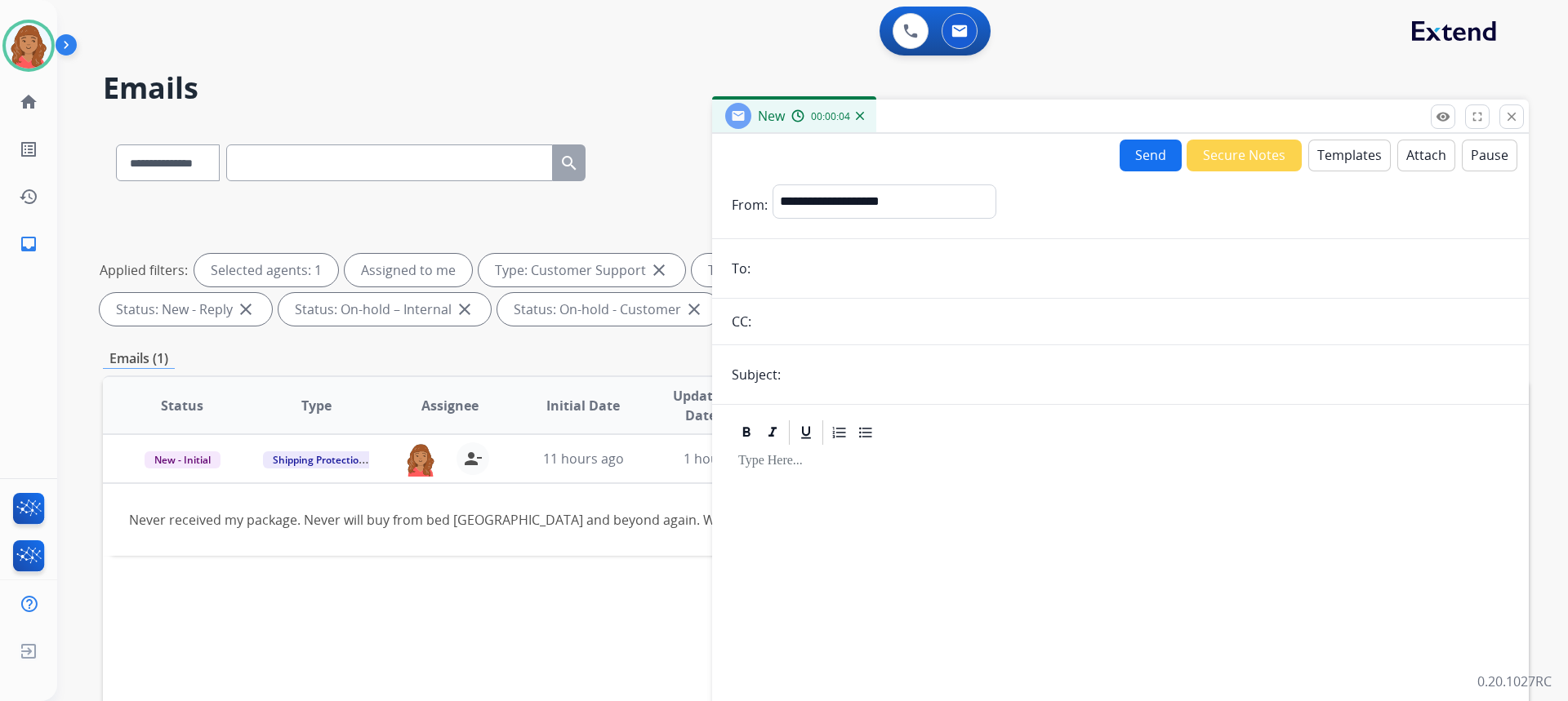
paste input "**********"
type input "**********"
click at [813, 378] on input "text" at bounding box center [1147, 375] width 723 height 33
type input "**********"
click at [843, 207] on select "**********" at bounding box center [883, 201] width 222 height 33
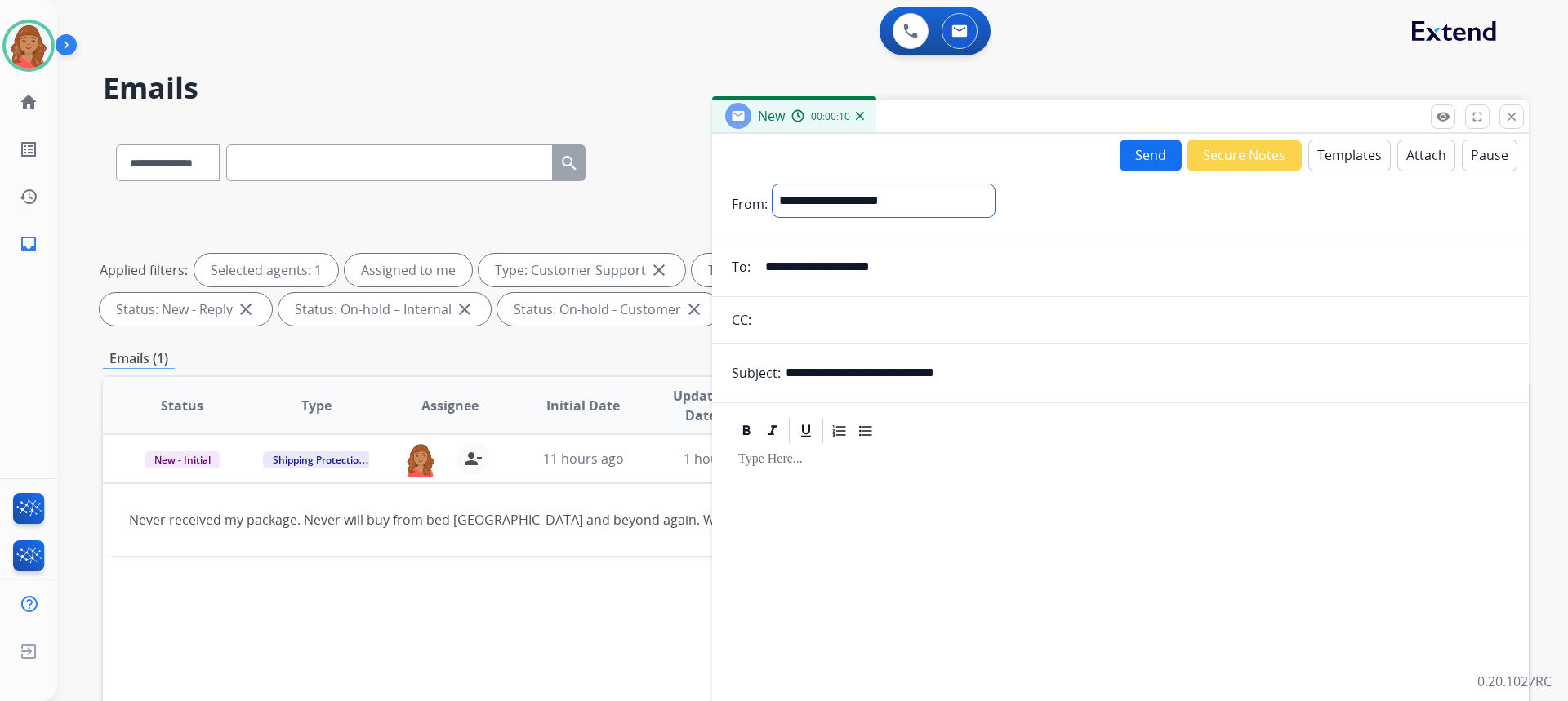
select select "**********"
click at [773, 185] on select "**********" at bounding box center [883, 201] width 222 height 33
click at [1330, 161] on button "Templates" at bounding box center [1349, 155] width 83 height 32
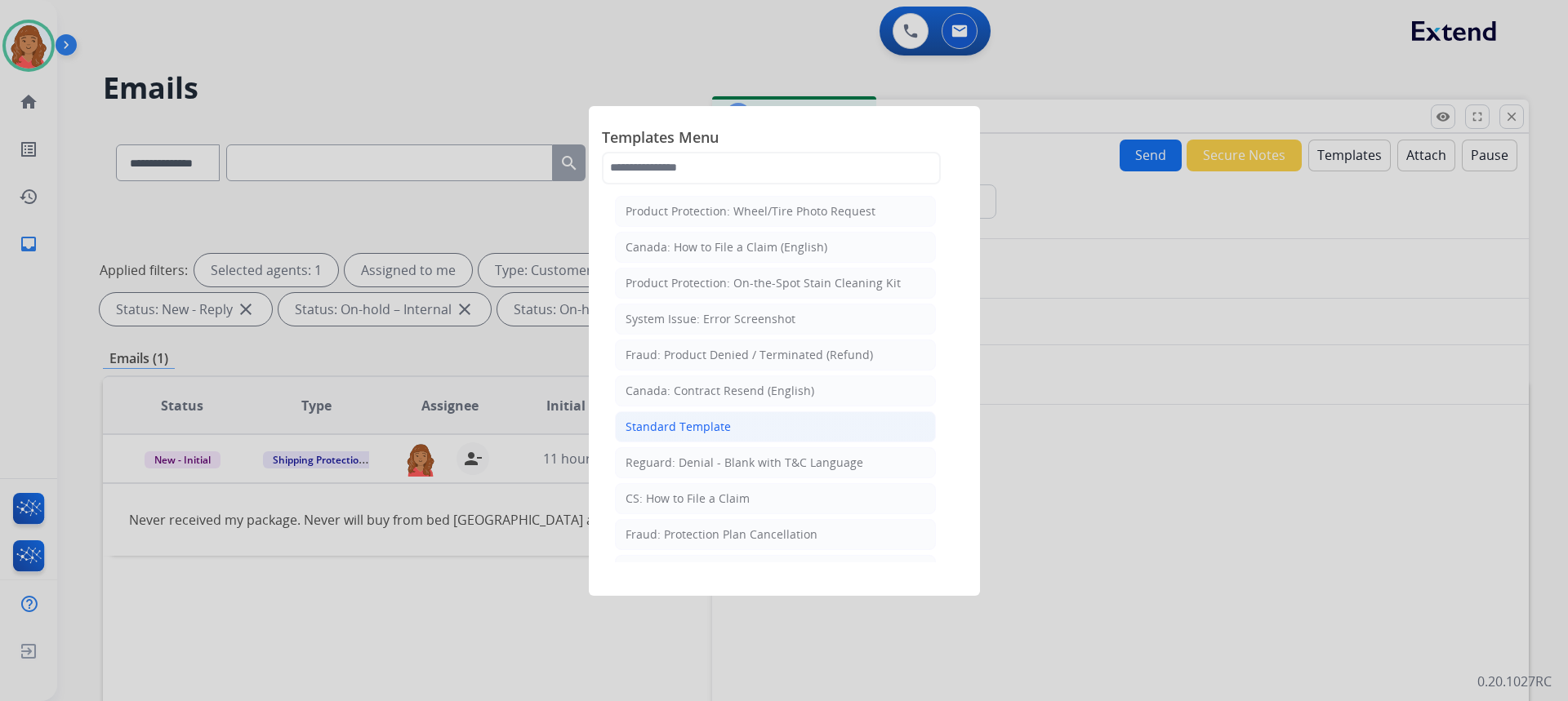
click at [697, 422] on div "Standard Template" at bounding box center [678, 427] width 106 height 16
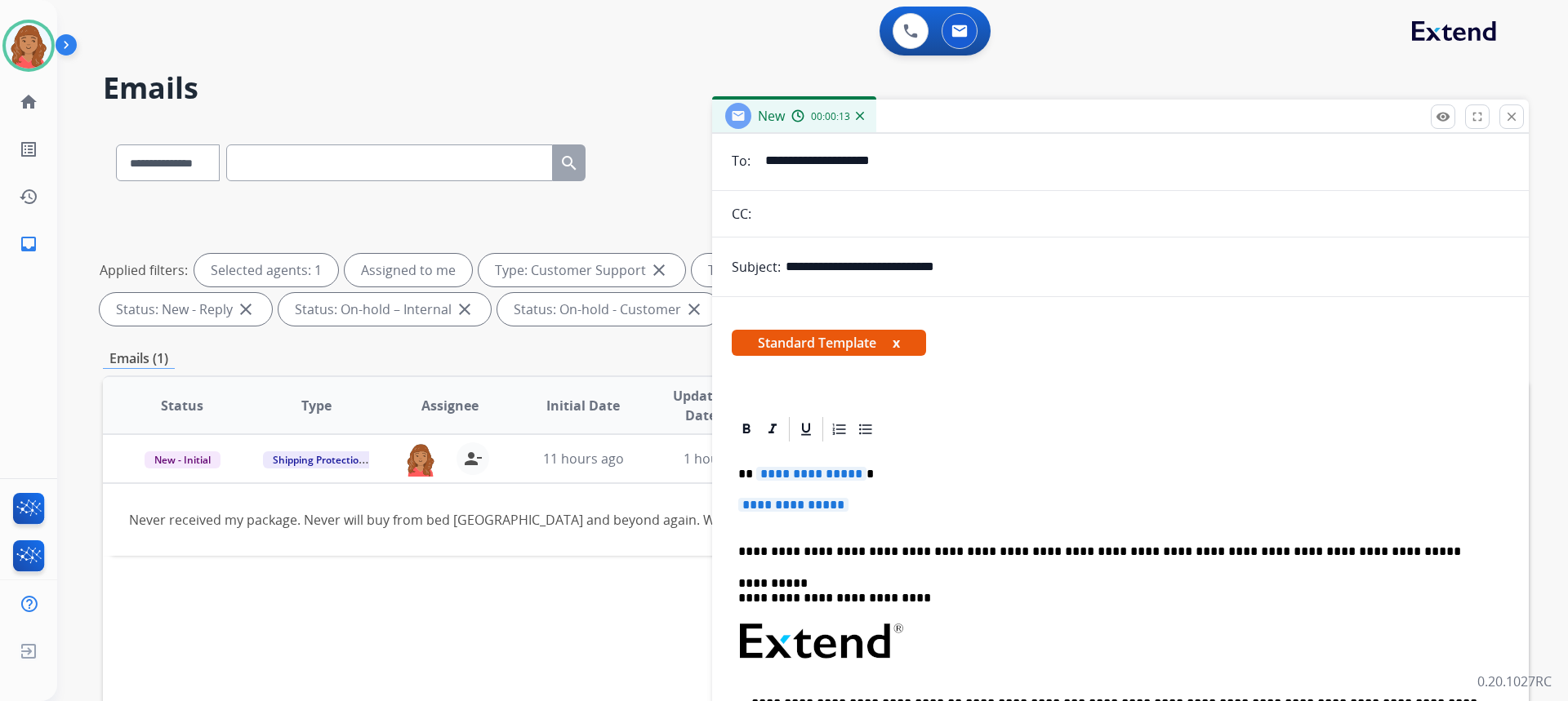
scroll to position [164, 0]
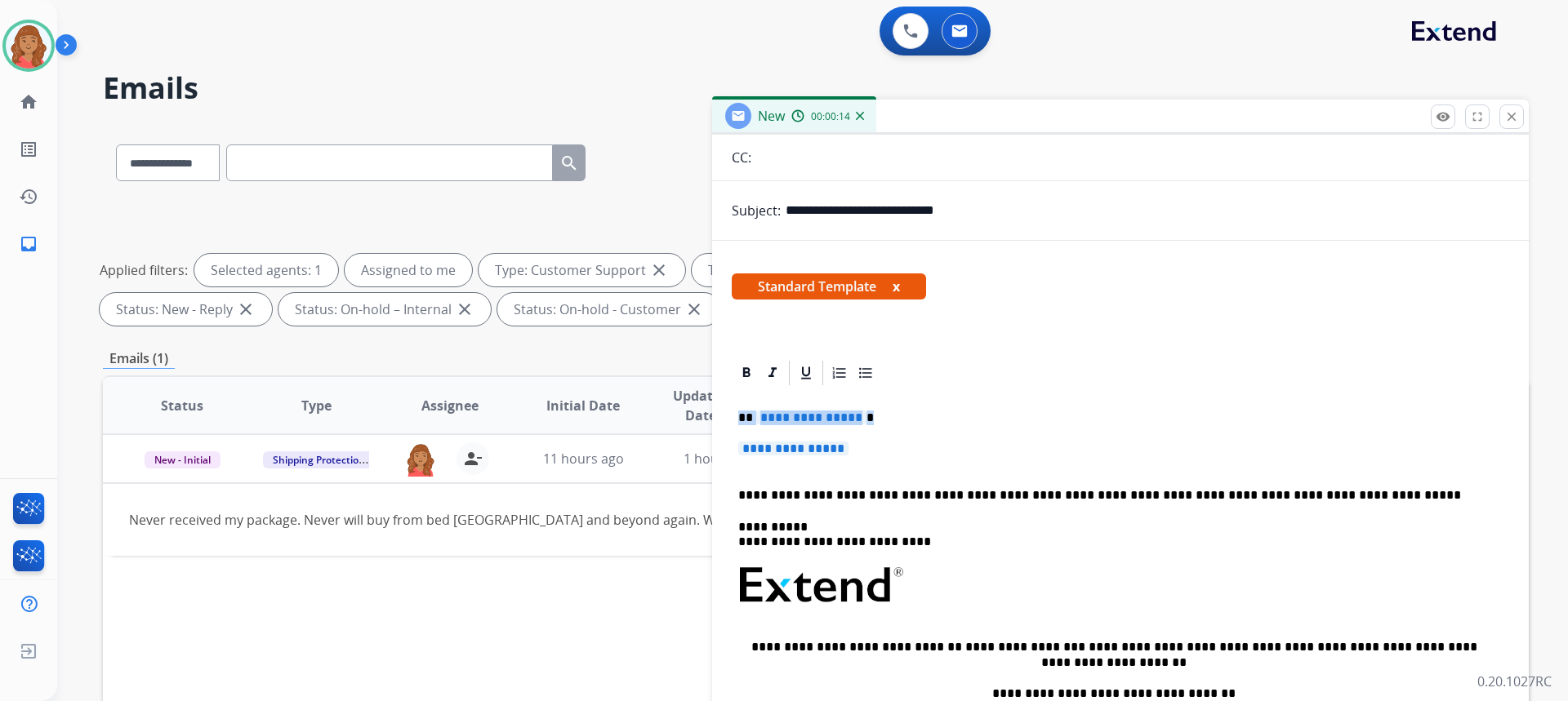
drag, startPoint x: 876, startPoint y: 458, endPoint x: 684, endPoint y: 408, distance: 198.4
click at [685, 408] on div "**********" at bounding box center [816, 566] width 1426 height 883
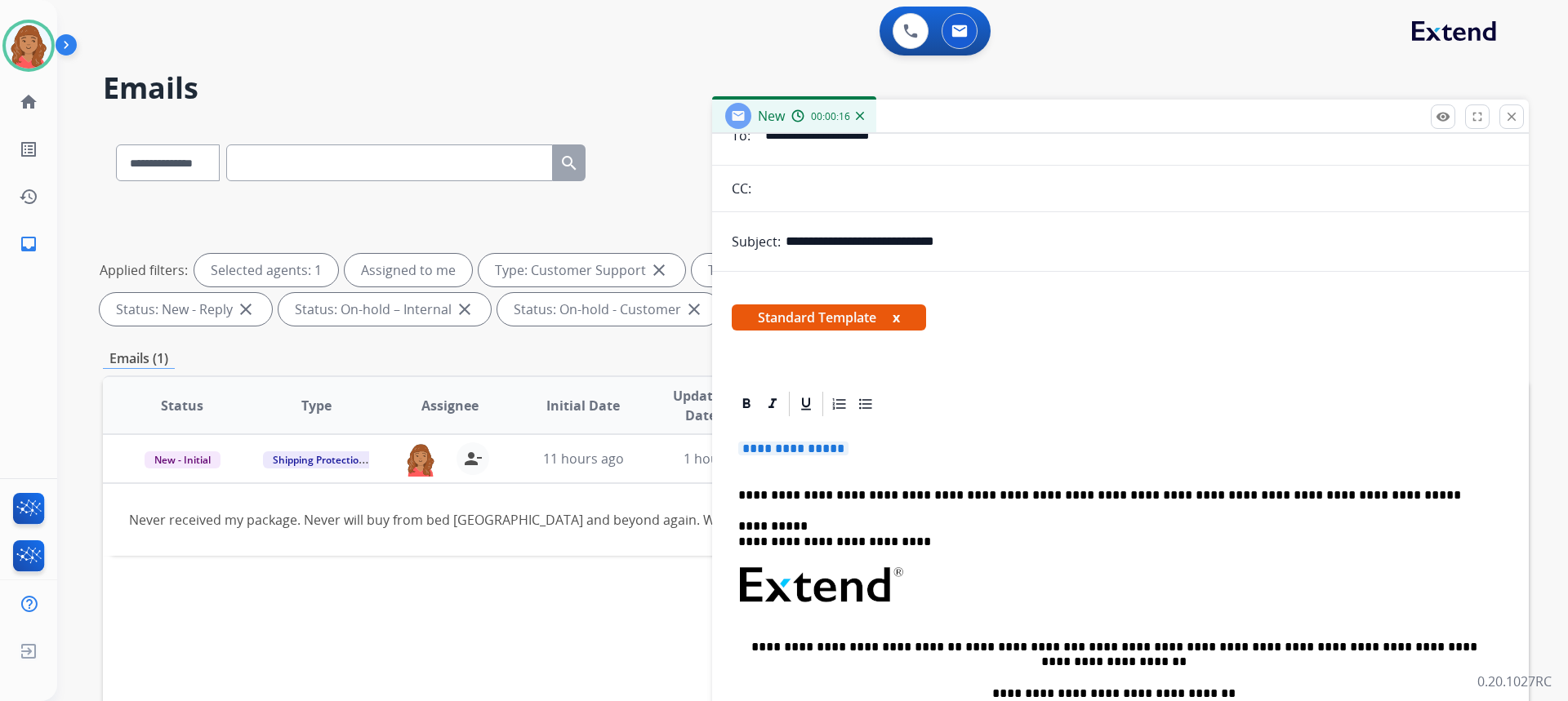
scroll to position [82, 0]
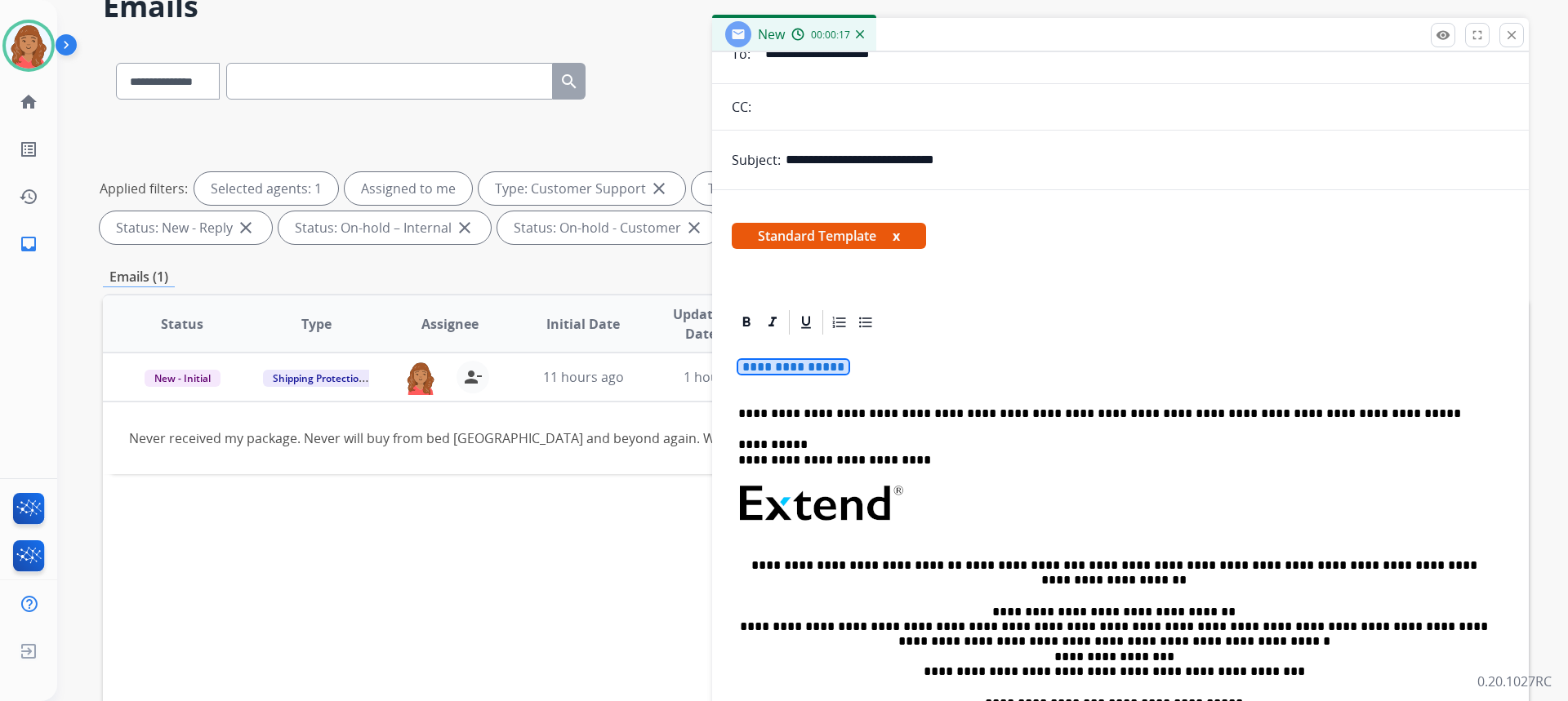
drag, startPoint x: 876, startPoint y: 379, endPoint x: 744, endPoint y: 341, distance: 137.4
click at [757, 355] on div "**********" at bounding box center [1120, 557] width 777 height 441
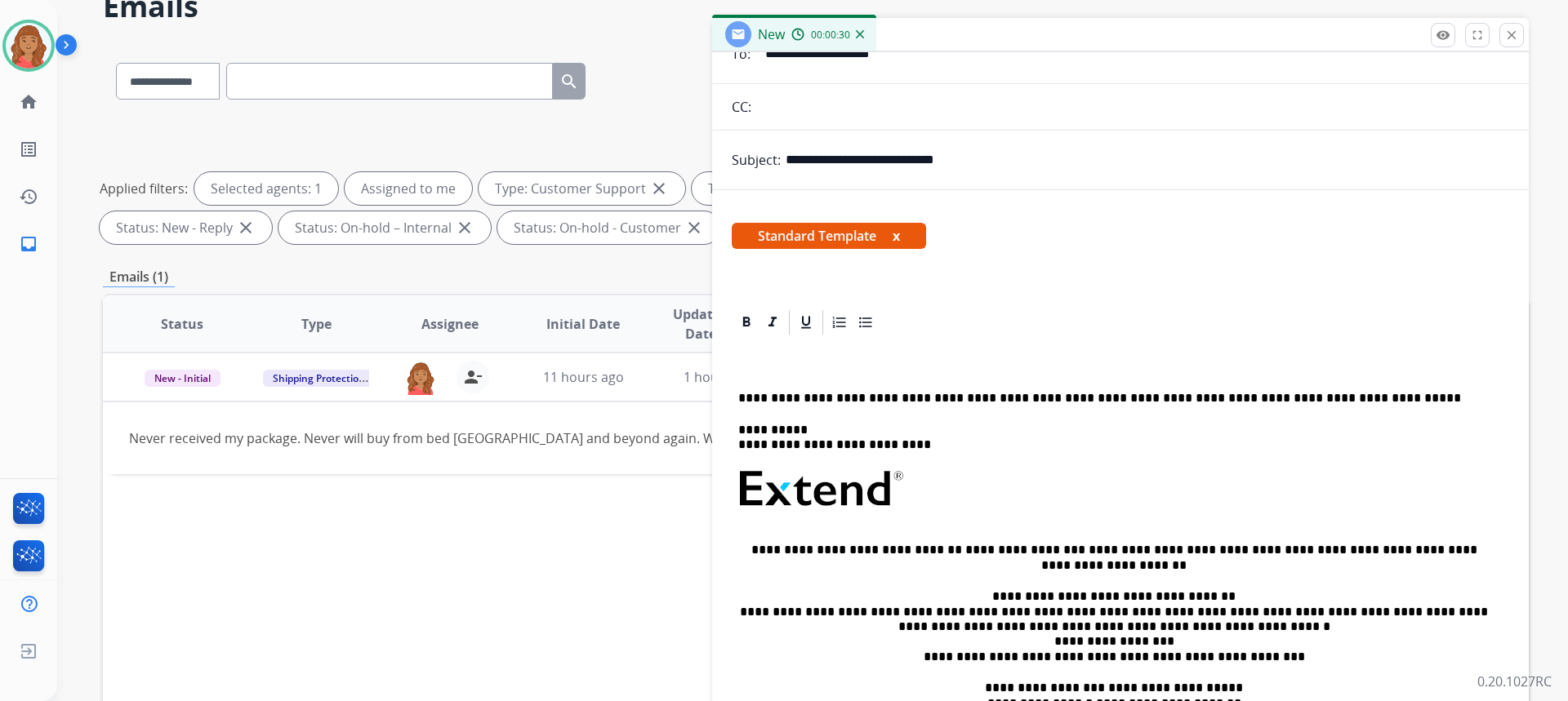
drag, startPoint x: 742, startPoint y: 363, endPoint x: 752, endPoint y: 361, distance: 10.2
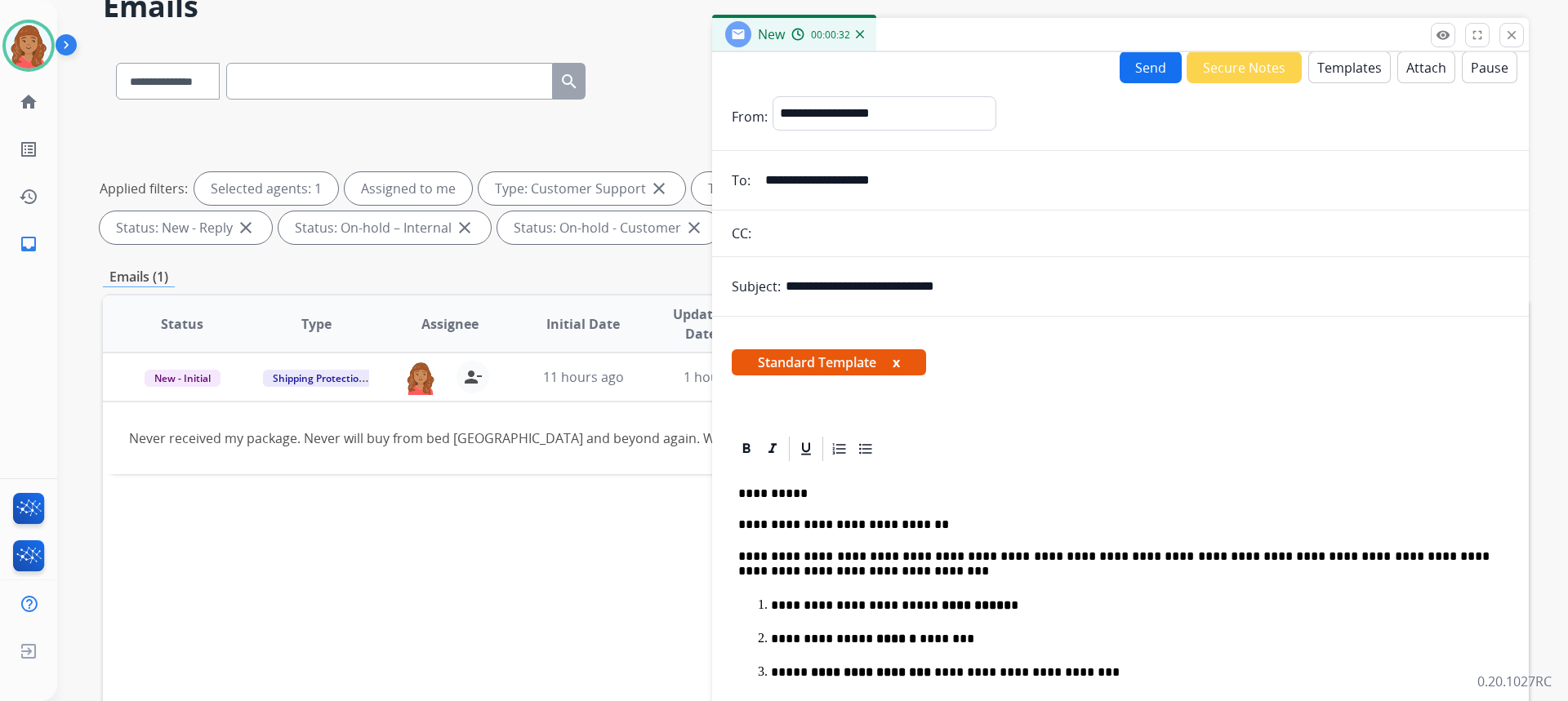
scroll to position [0, 0]
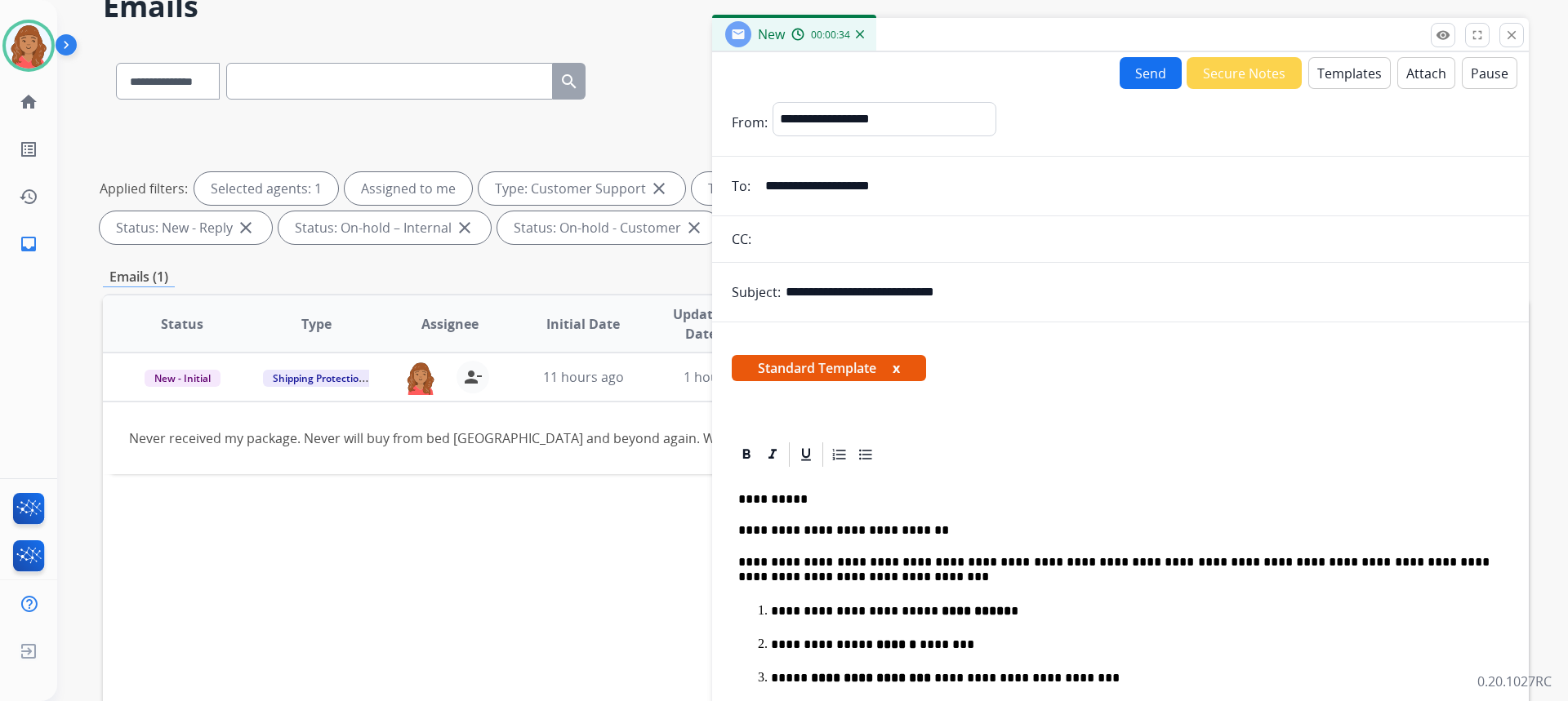
click at [1160, 82] on button "Send" at bounding box center [1151, 73] width 62 height 32
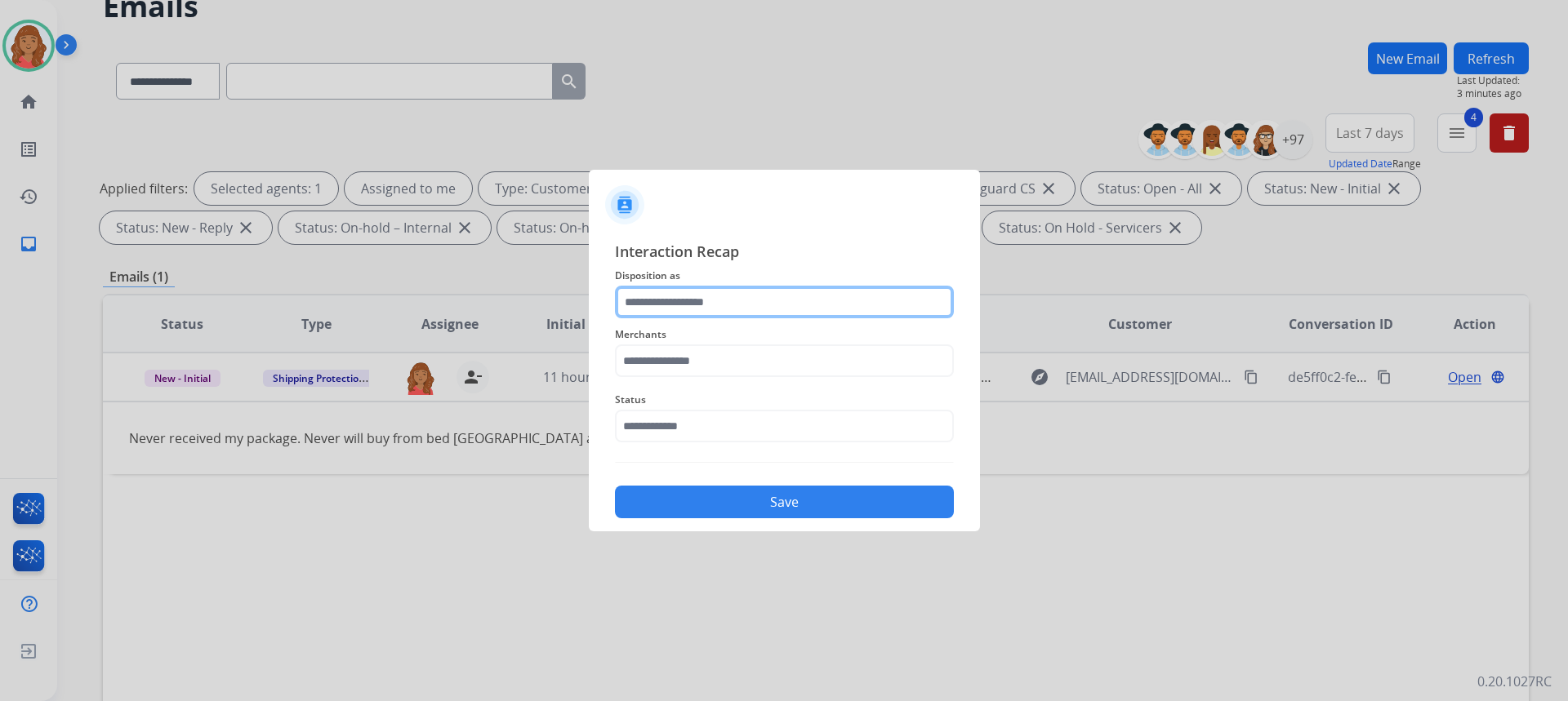
click at [728, 302] on input "text" at bounding box center [784, 302] width 339 height 33
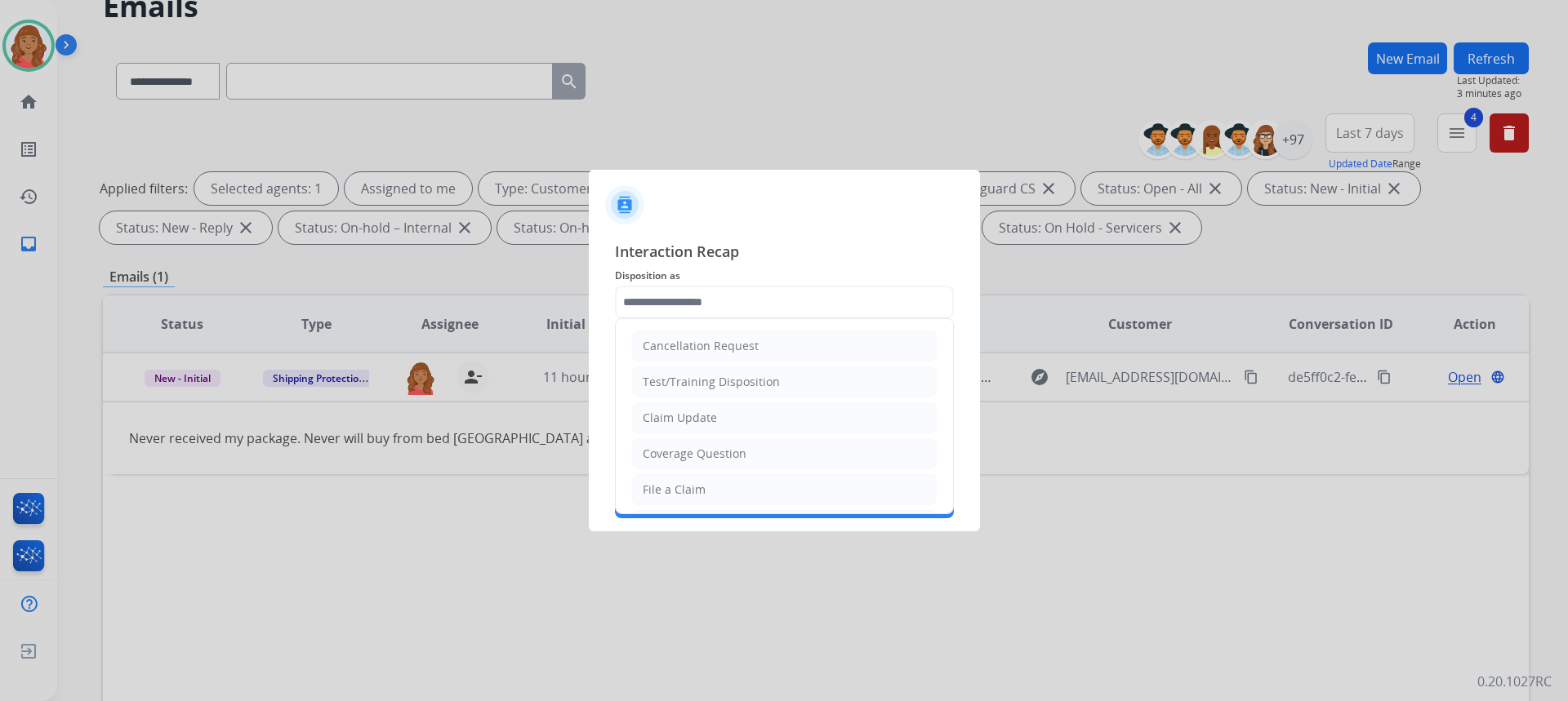
click at [671, 474] on ul "Cancellation Request Test/Training Disposition Claim Update Coverage Question F…" at bounding box center [784, 543] width 337 height 449
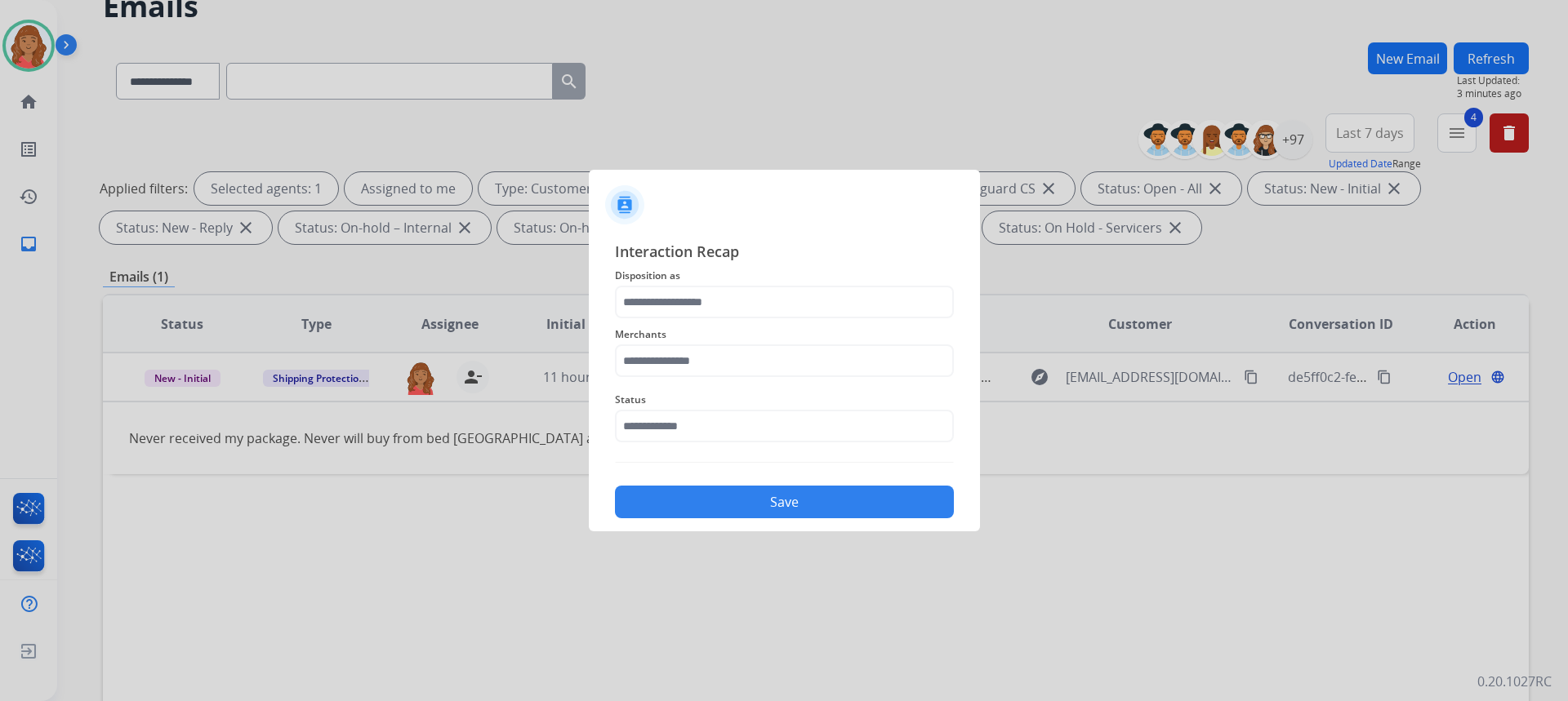
drag, startPoint x: 678, startPoint y: 491, endPoint x: 654, endPoint y: 459, distance: 40.0
click at [677, 489] on button "Save" at bounding box center [784, 502] width 339 height 33
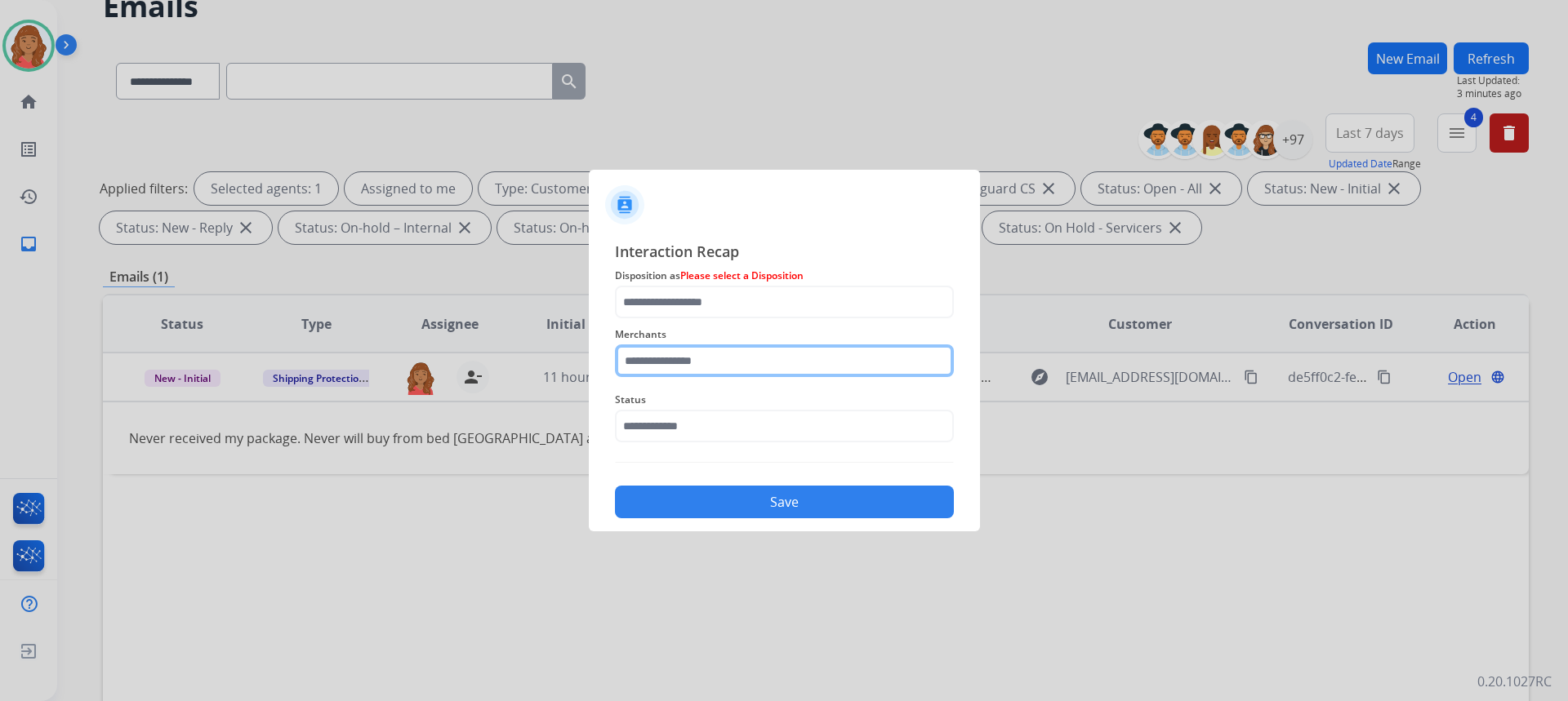
click at [664, 362] on input "text" at bounding box center [784, 361] width 339 height 33
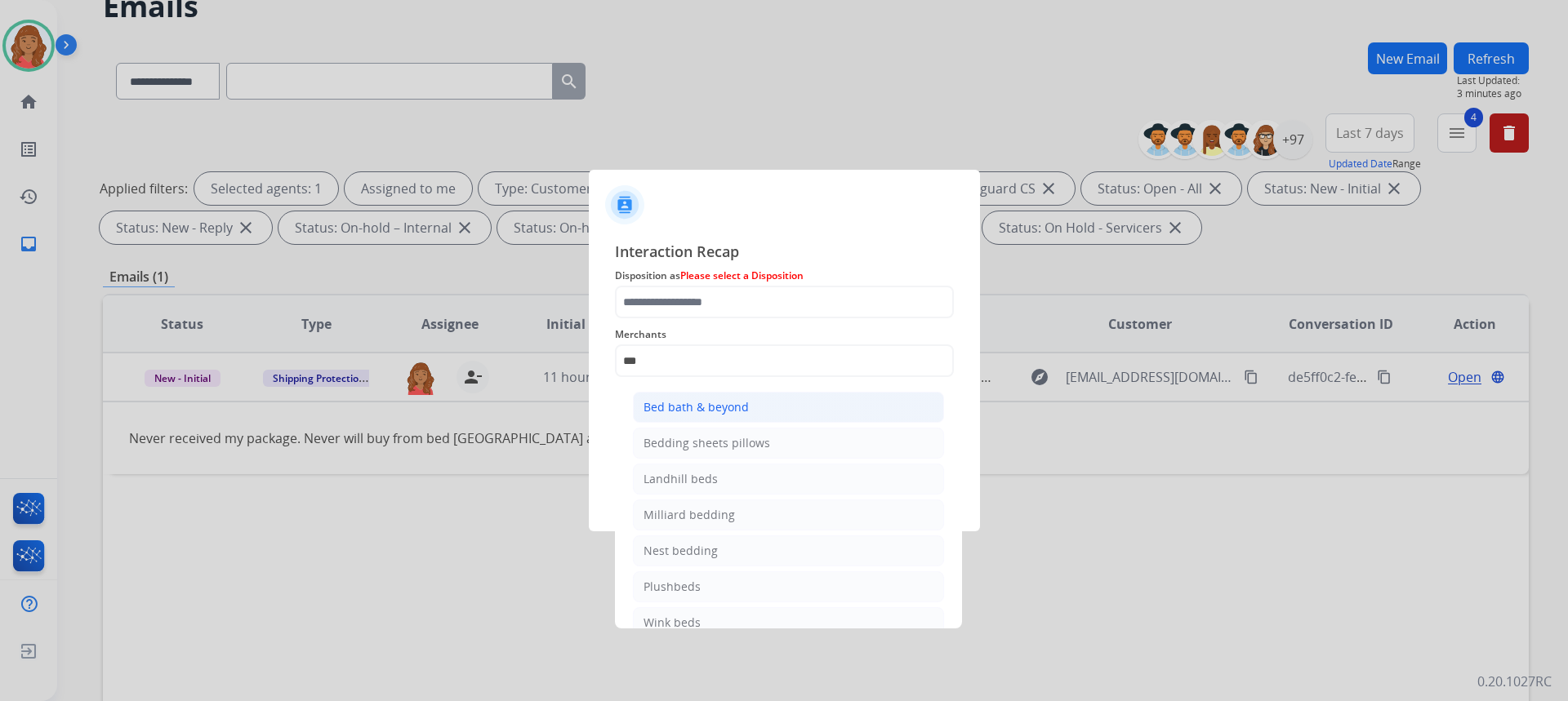
click at [696, 411] on div "Bed bath & beyond" at bounding box center [696, 407] width 106 height 16
type input "**********"
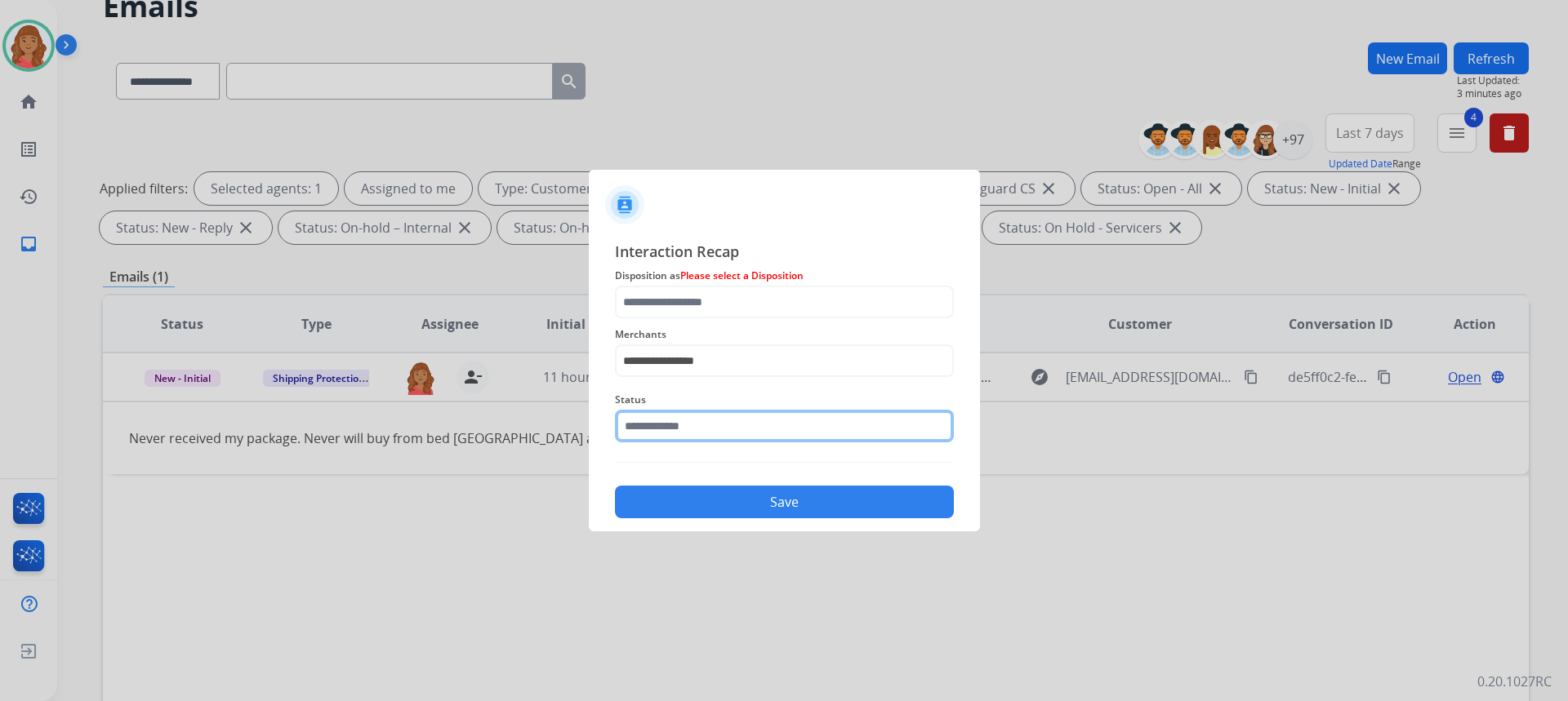
click at [672, 421] on input "text" at bounding box center [784, 426] width 339 height 33
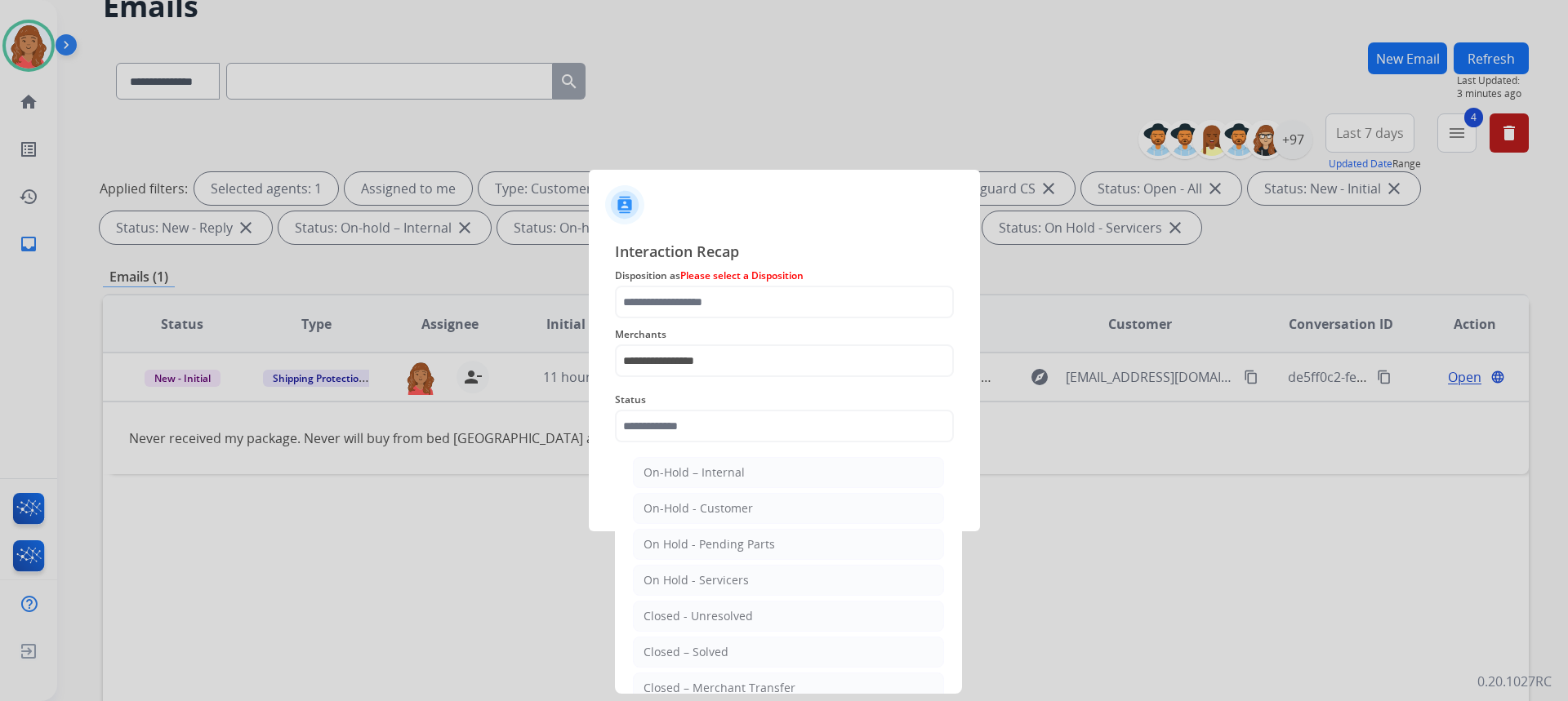
click at [704, 654] on div "Closed – Solved" at bounding box center [686, 652] width 85 height 16
type input "**********"
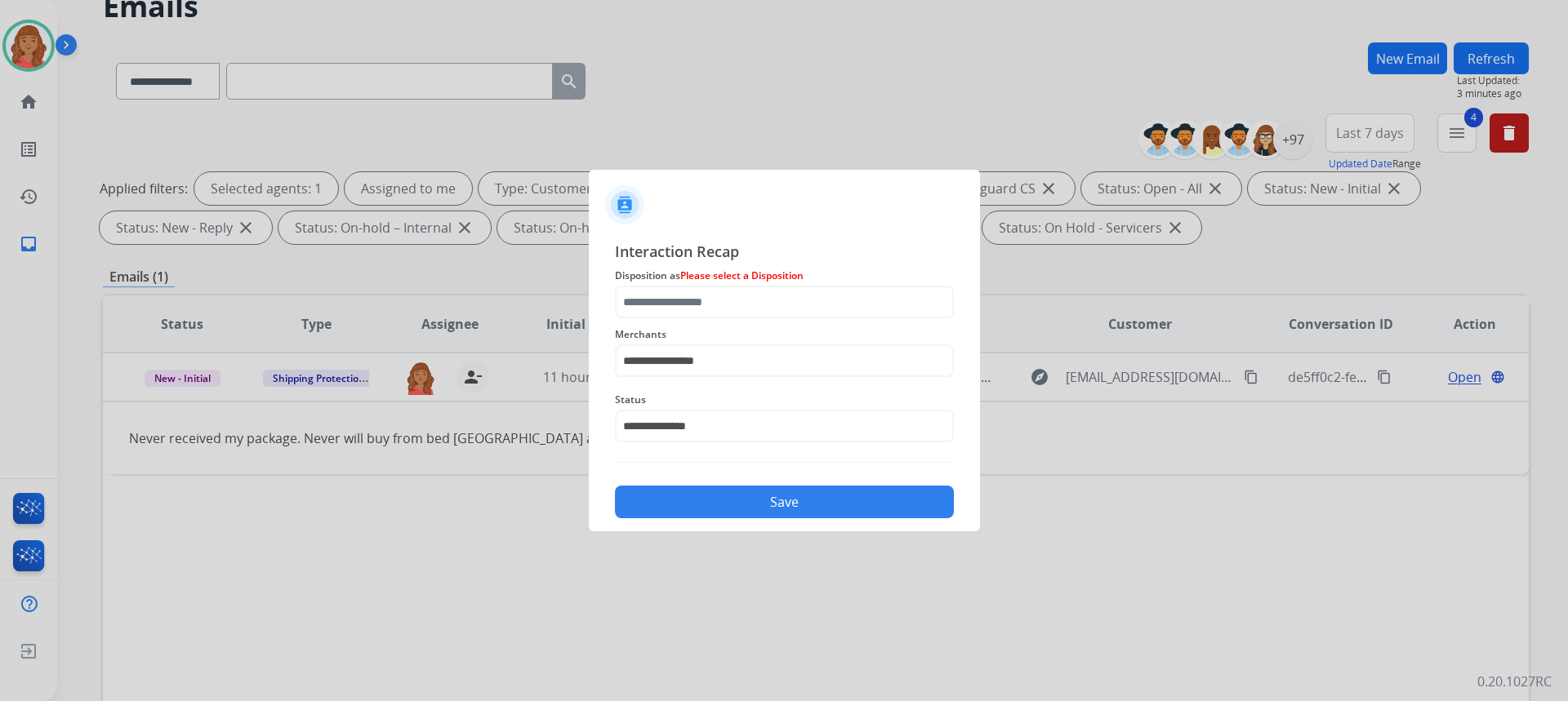
click at [723, 514] on button "Save" at bounding box center [784, 502] width 339 height 33
click at [721, 316] on input "text" at bounding box center [784, 302] width 339 height 33
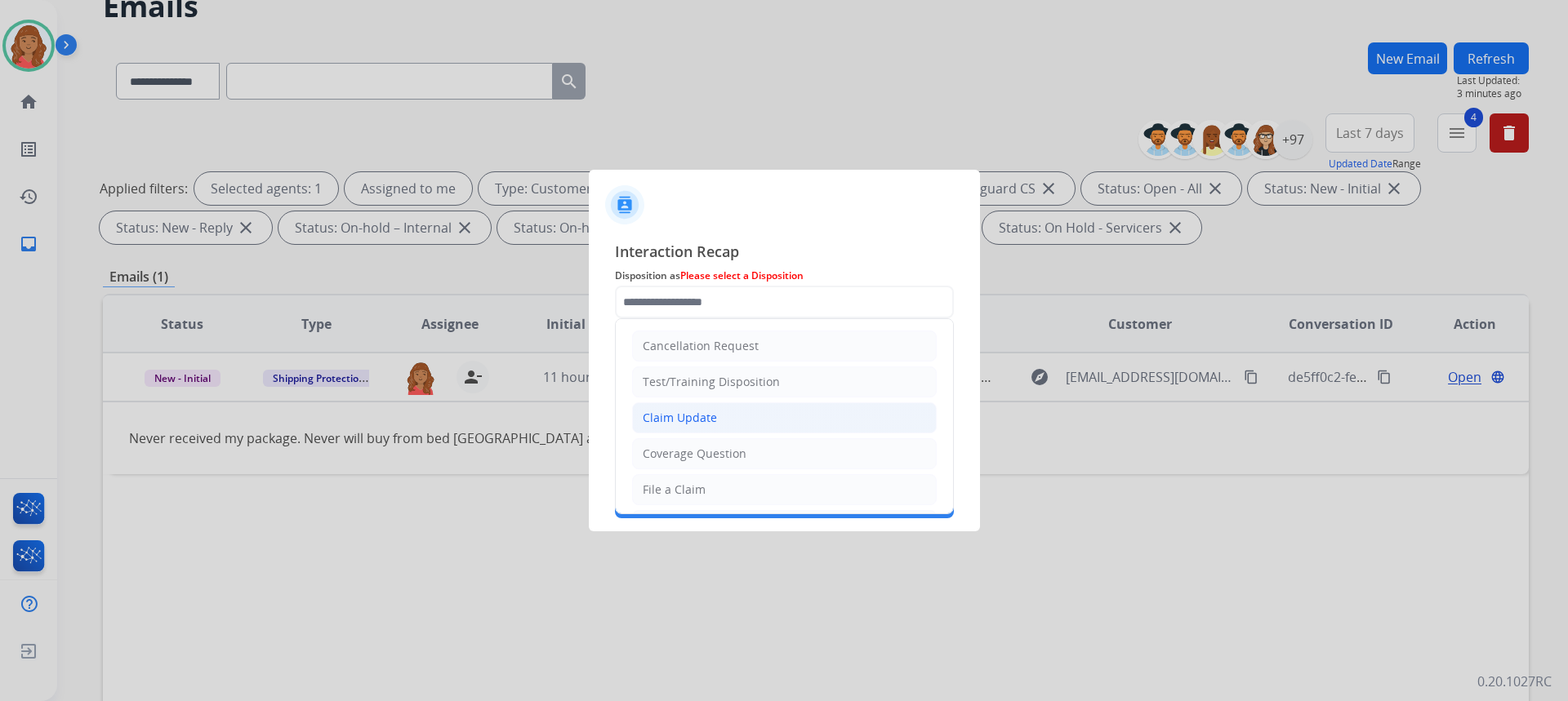
click at [692, 423] on div "Claim Update" at bounding box center [679, 418] width 74 height 16
type input "**********"
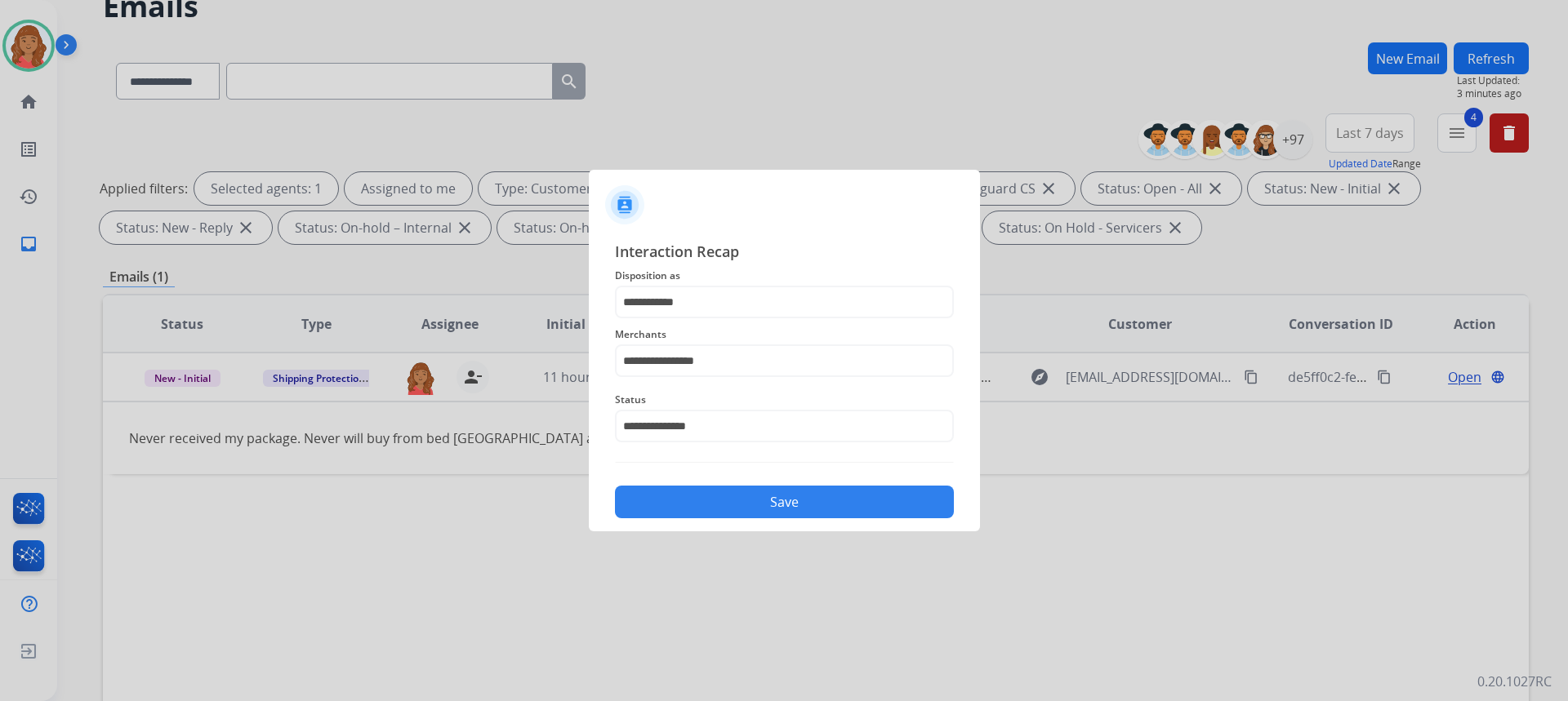
click at [730, 494] on button "Save" at bounding box center [784, 502] width 339 height 33
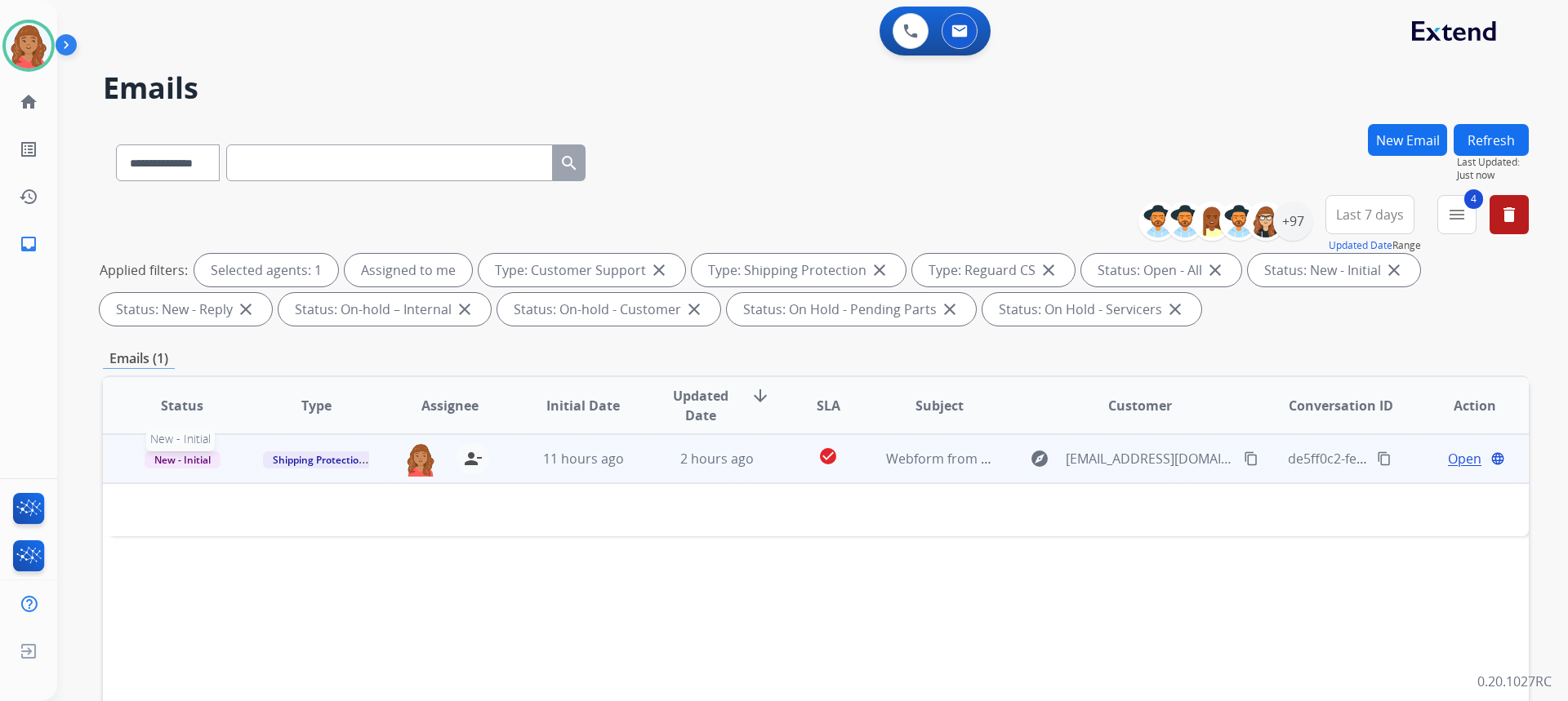
click at [168, 457] on span "New - Initial" at bounding box center [182, 460] width 76 height 17
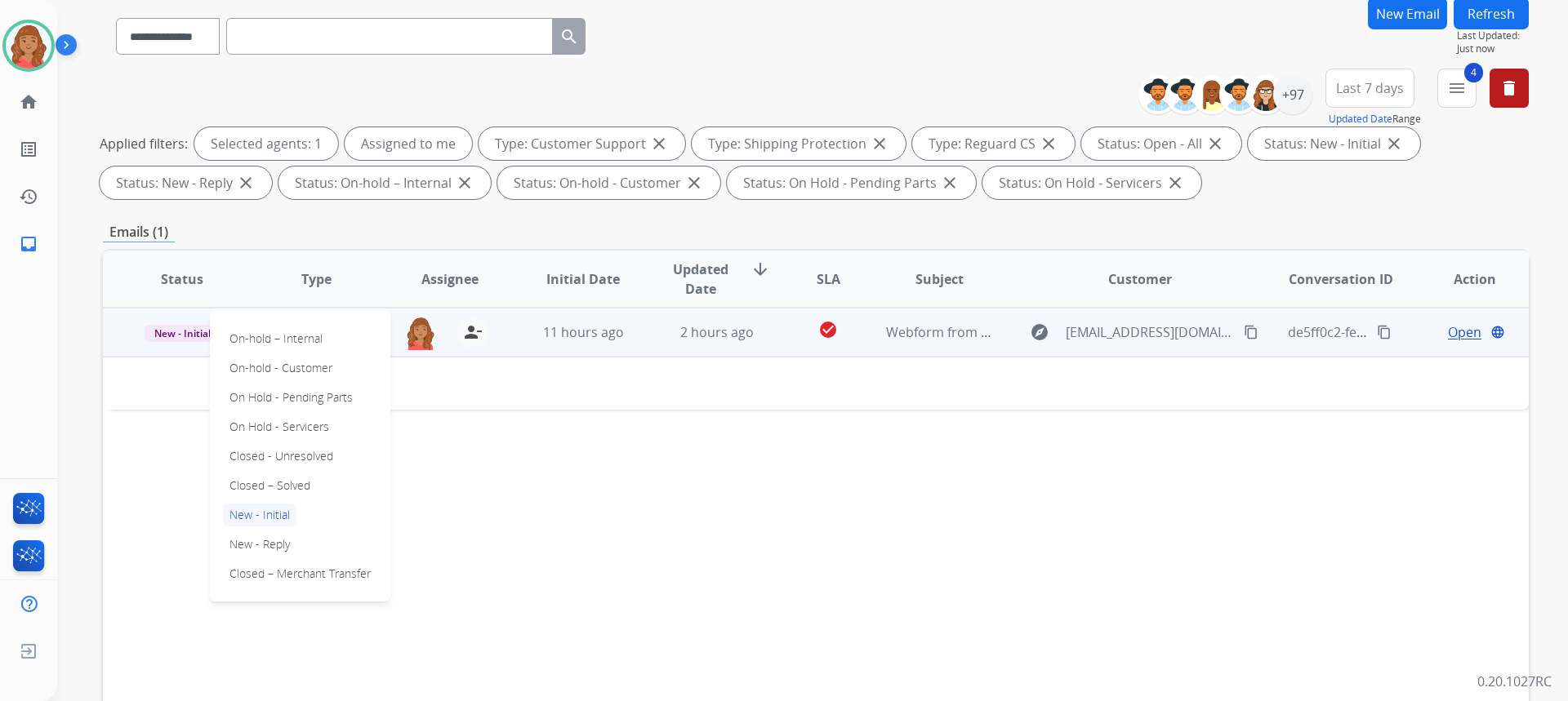
scroll to position [164, 0]
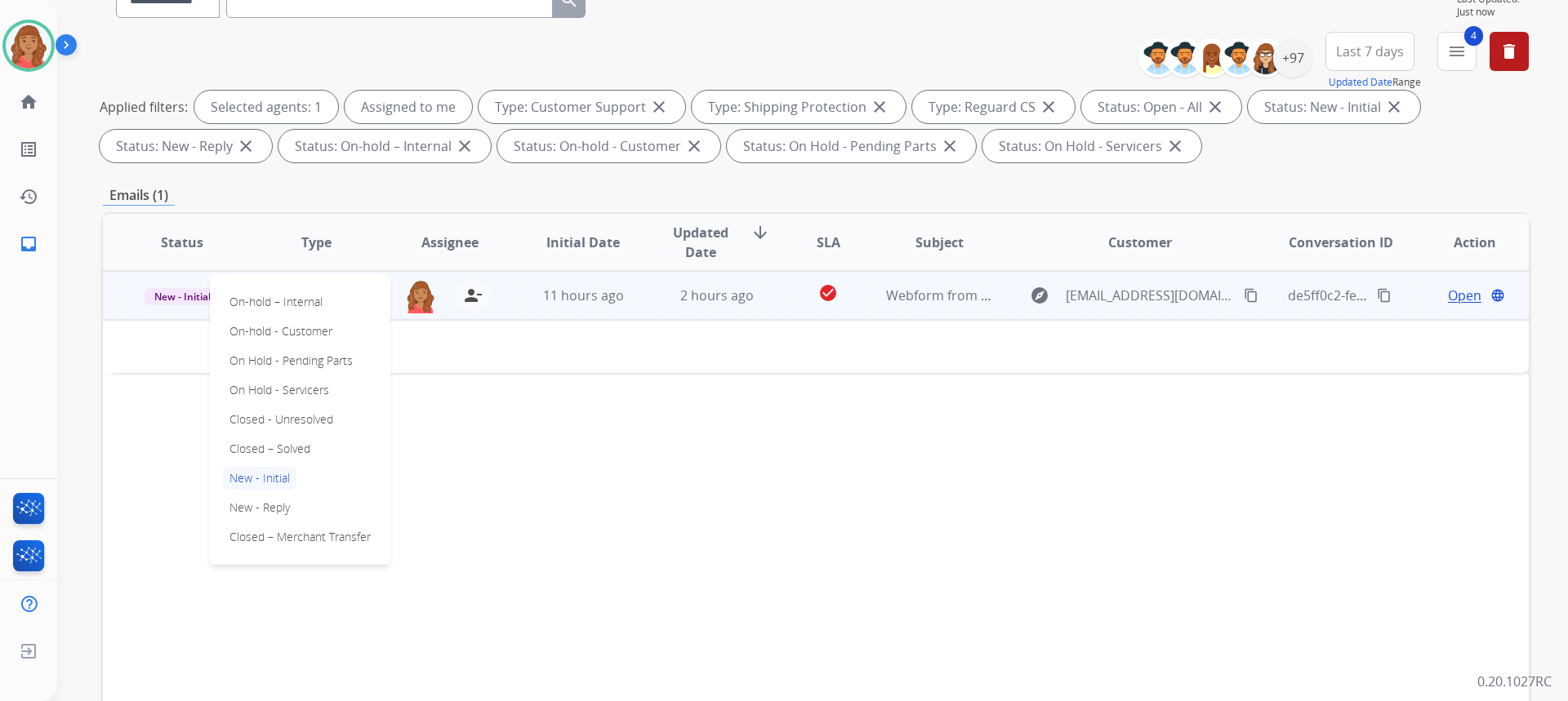
click at [269, 450] on p "Closed – Solved" at bounding box center [269, 449] width 94 height 23
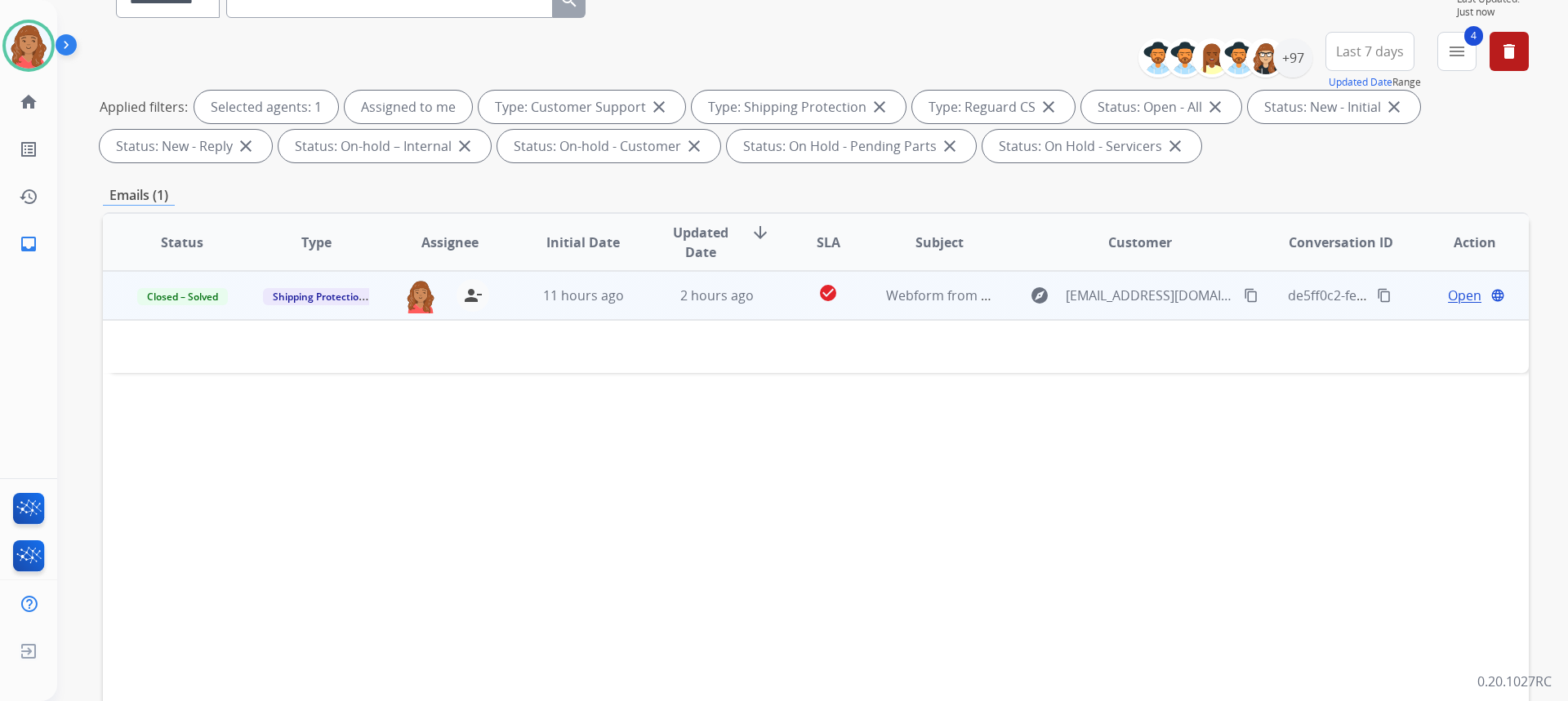
click at [574, 426] on div "Status Type Assignee Initial Date Updated Date arrow_downward SLA Subject Custo…" at bounding box center [816, 485] width 1426 height 547
drag, startPoint x: 1458, startPoint y: 61, endPoint x: 1439, endPoint y: 79, distance: 26.2
click at [1459, 61] on button "4 menu Filters" at bounding box center [1457, 52] width 39 height 39
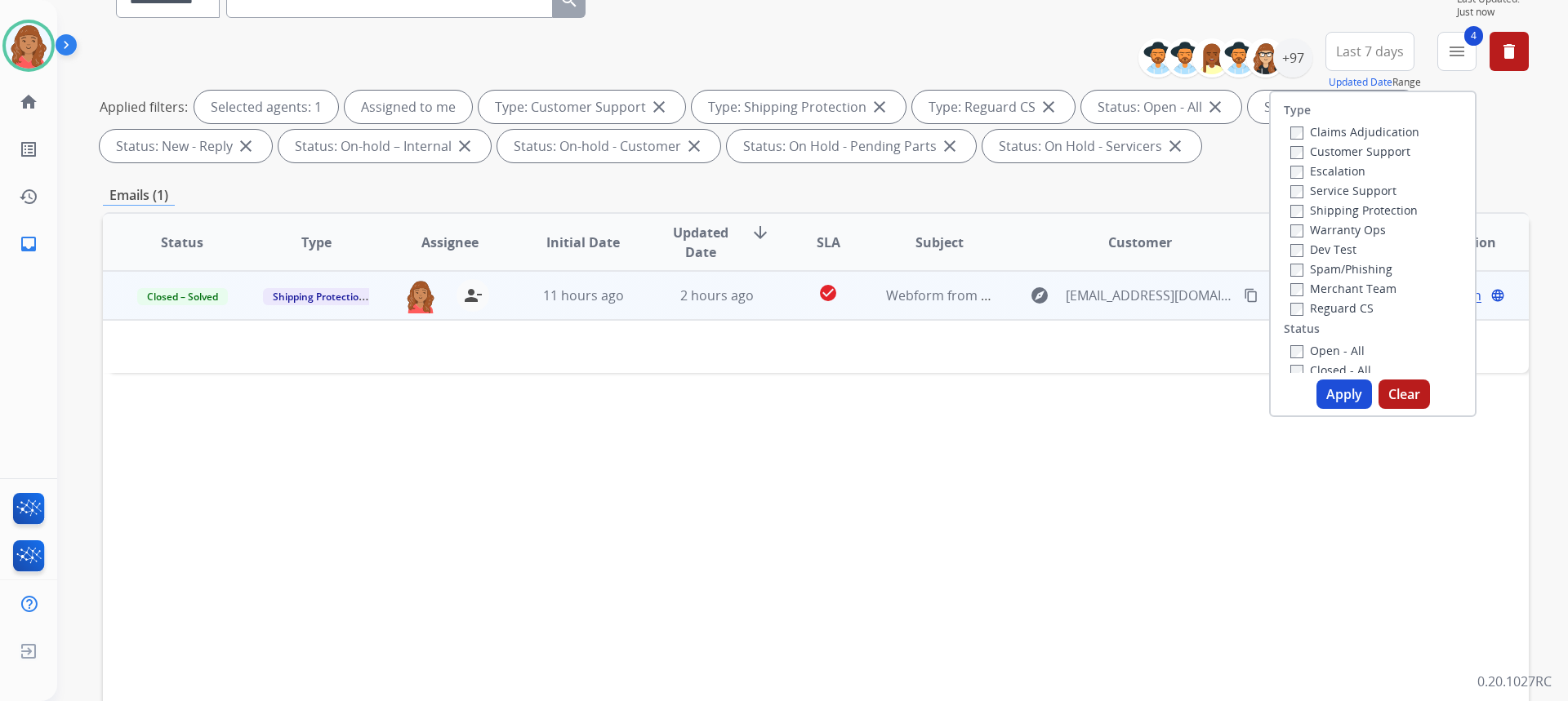
click at [1324, 385] on button "Apply" at bounding box center [1345, 394] width 56 height 29
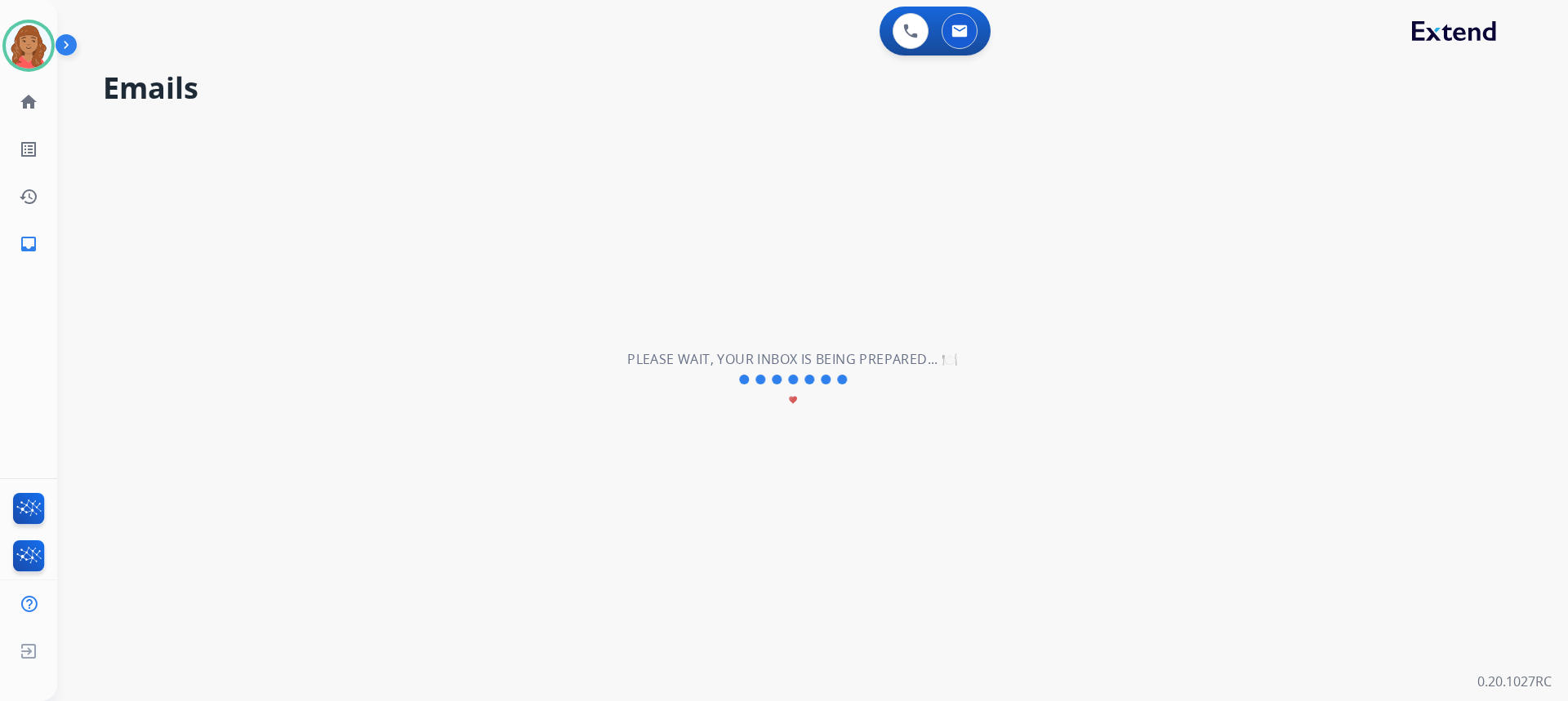
scroll to position [0, 0]
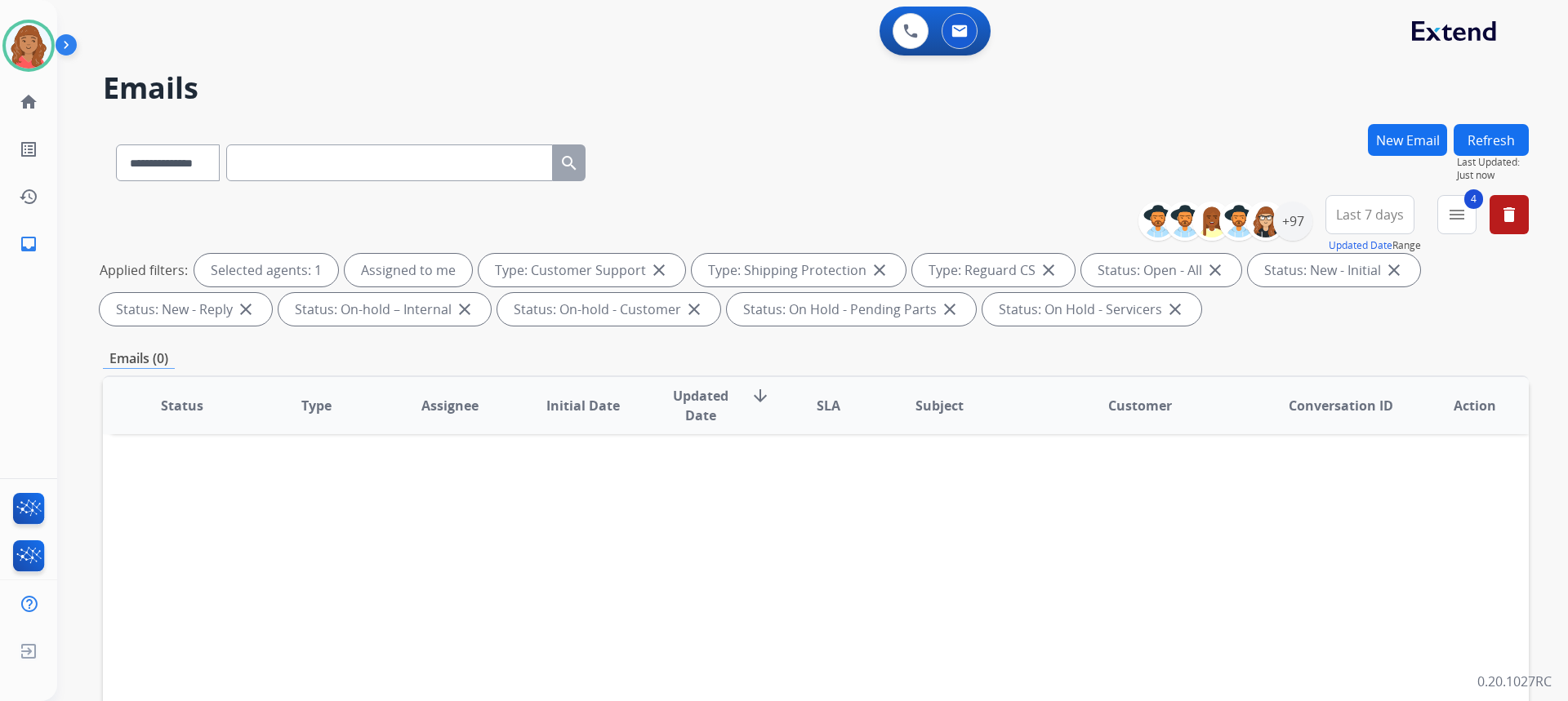
click at [1404, 219] on button "Last 7 days" at bounding box center [1370, 214] width 89 height 39
click at [1354, 330] on div "Last 7 days" at bounding box center [1365, 330] width 90 height 25
click at [1449, 213] on mat-icon "menu" at bounding box center [1457, 214] width 20 height 20
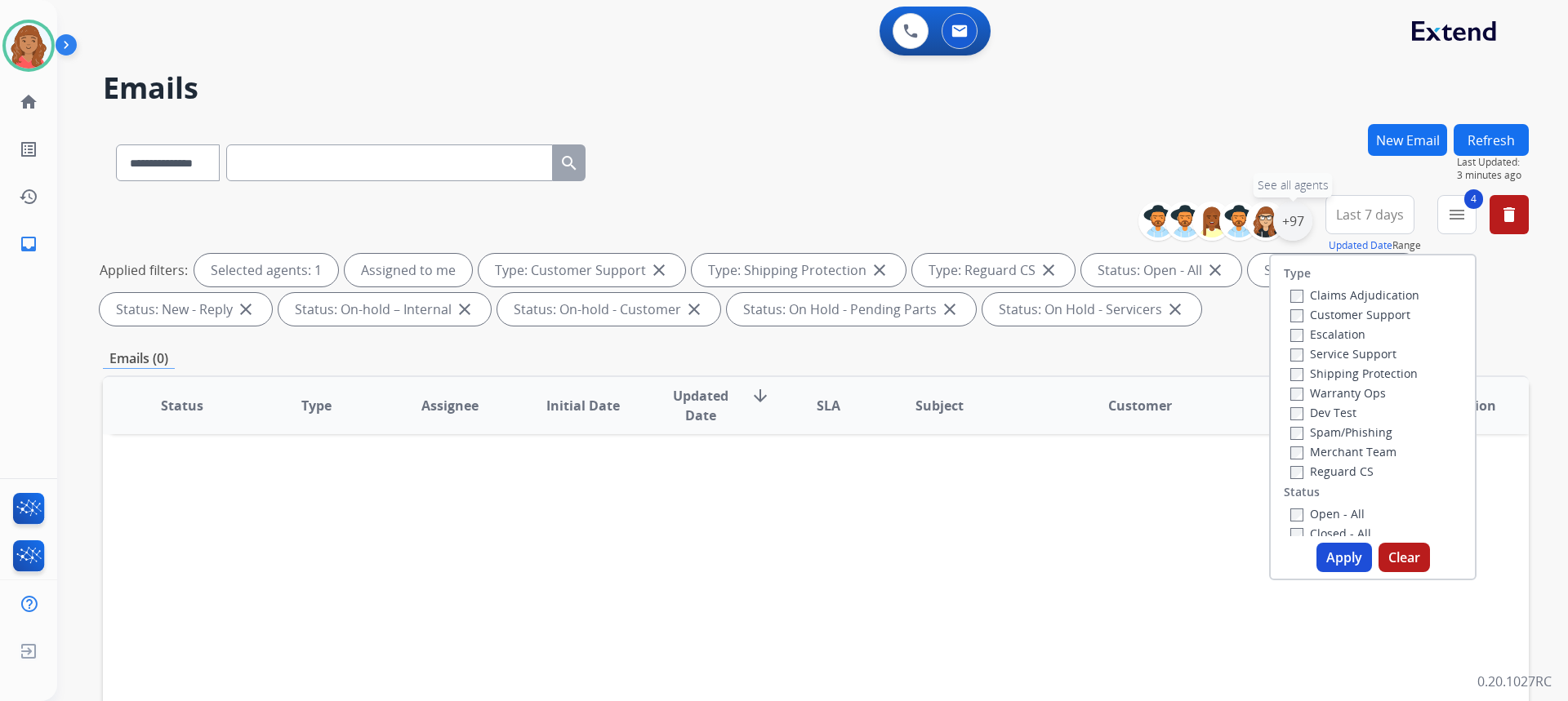
click at [1280, 227] on div "+97" at bounding box center [1293, 221] width 39 height 39
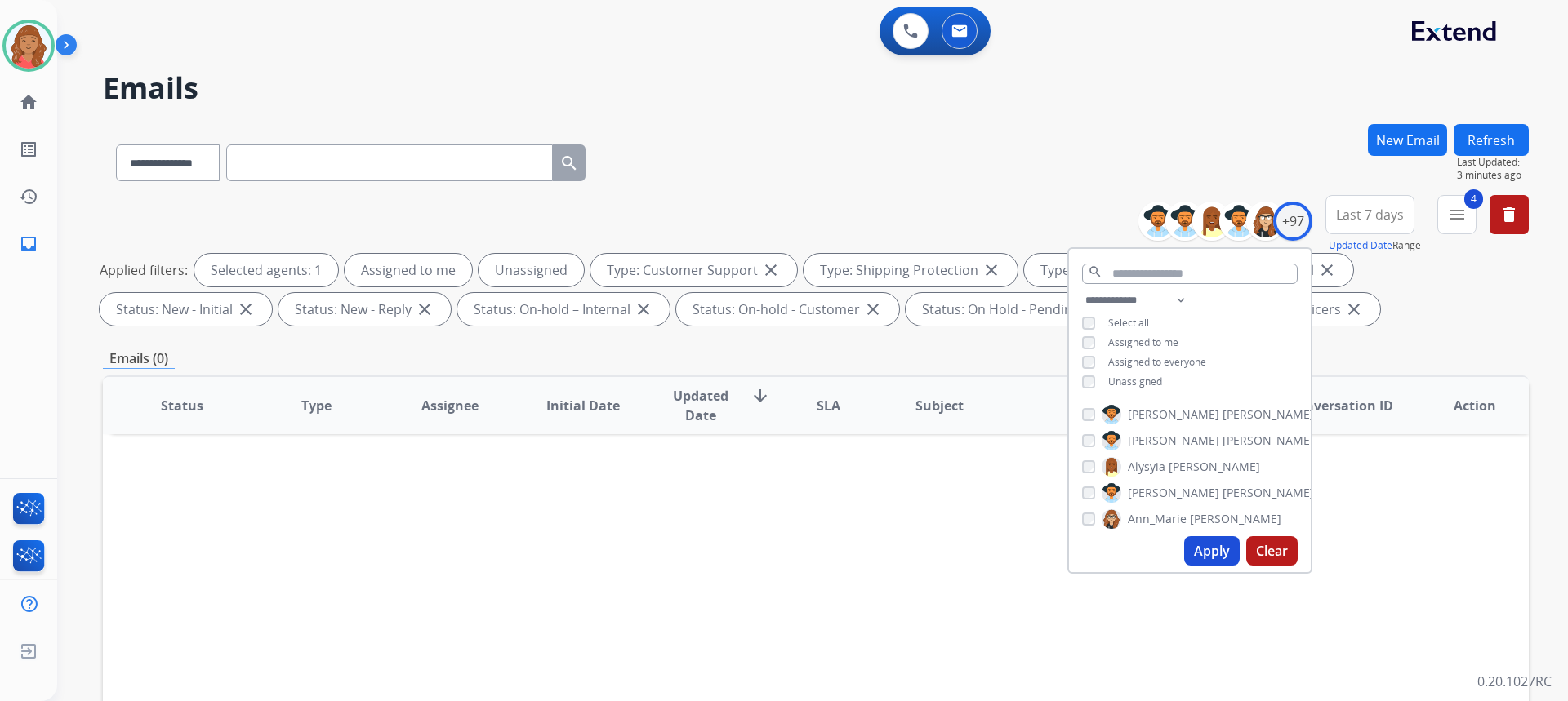
drag, startPoint x: 1214, startPoint y: 550, endPoint x: 1205, endPoint y: 547, distance: 9.5
click at [1213, 550] on button "Apply" at bounding box center [1212, 551] width 56 height 29
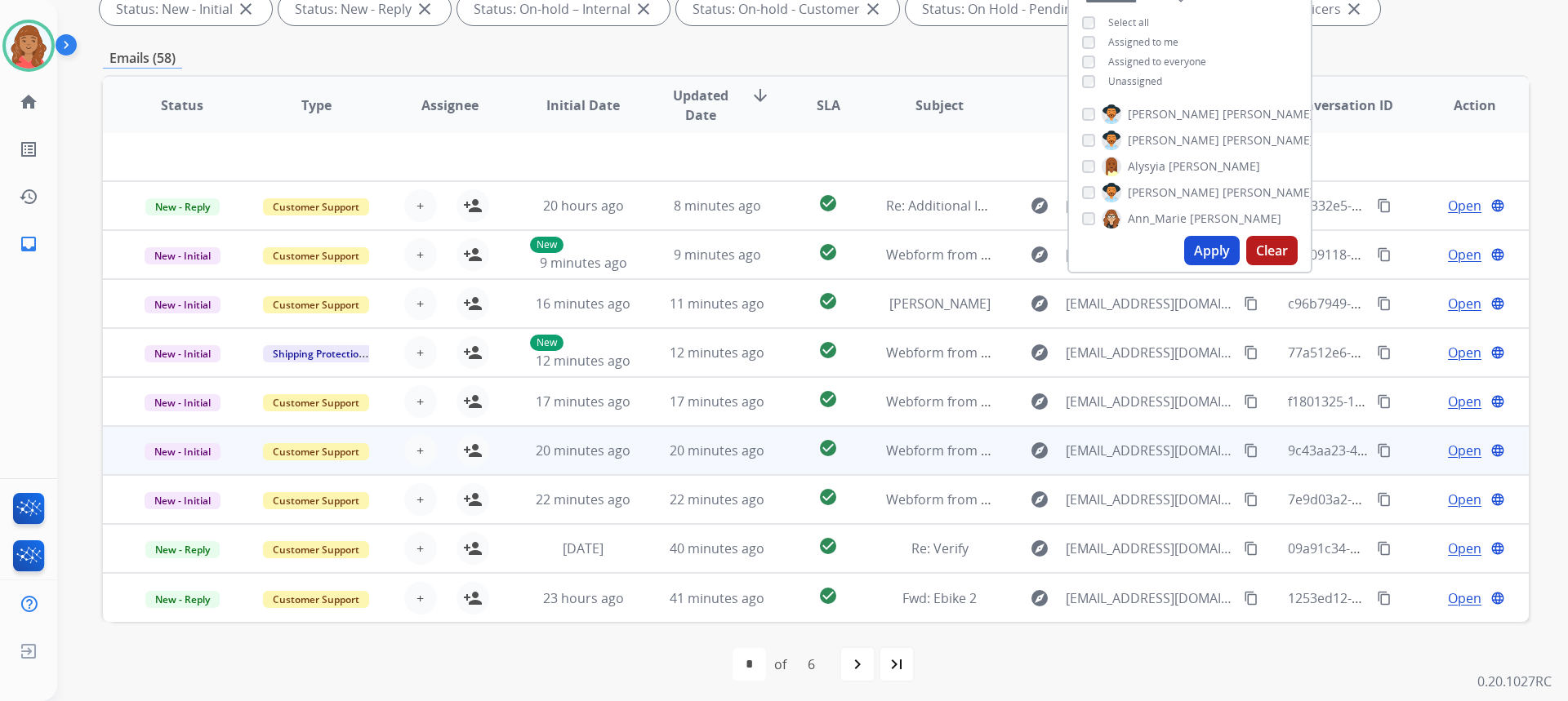
scroll to position [306, 0]
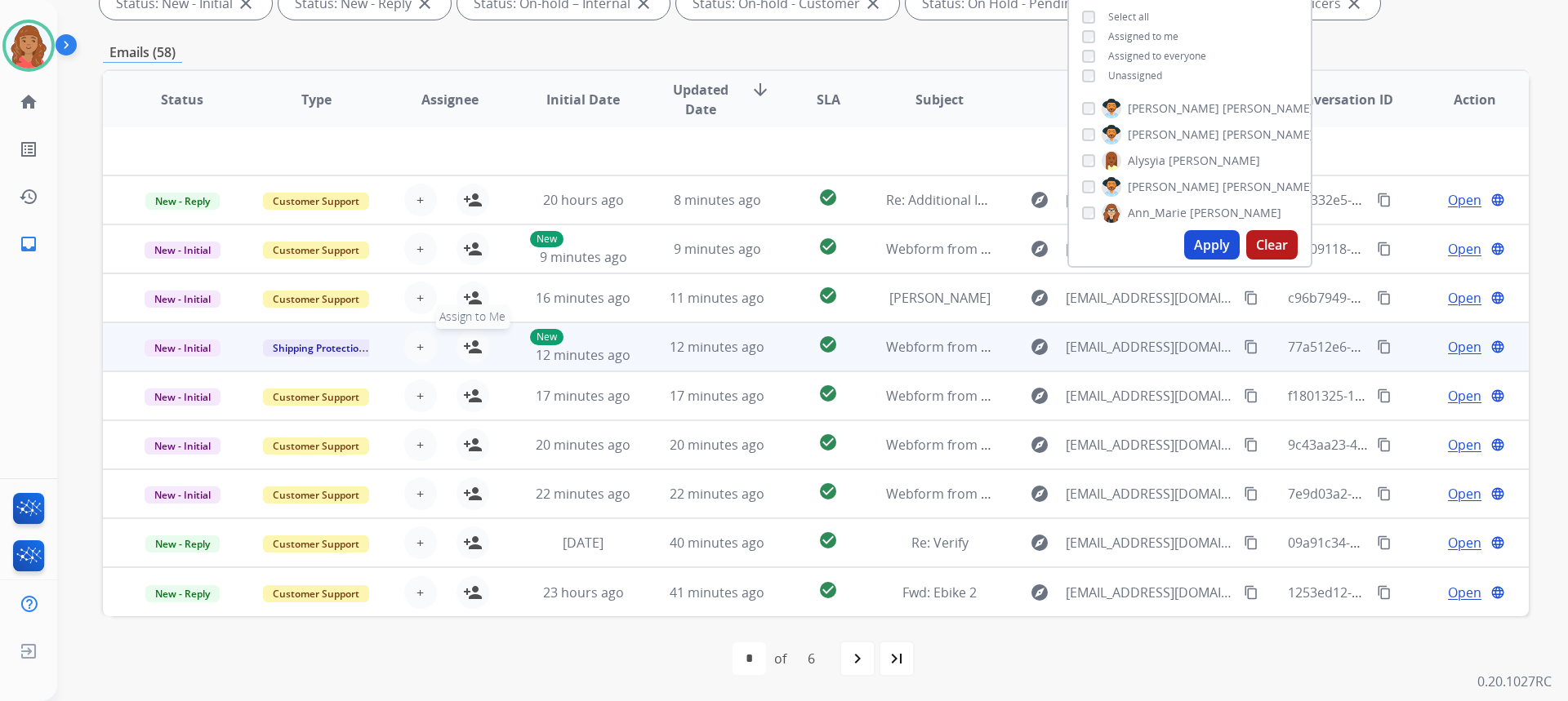
click at [465, 350] on mat-icon "person_add" at bounding box center [473, 347] width 20 height 20
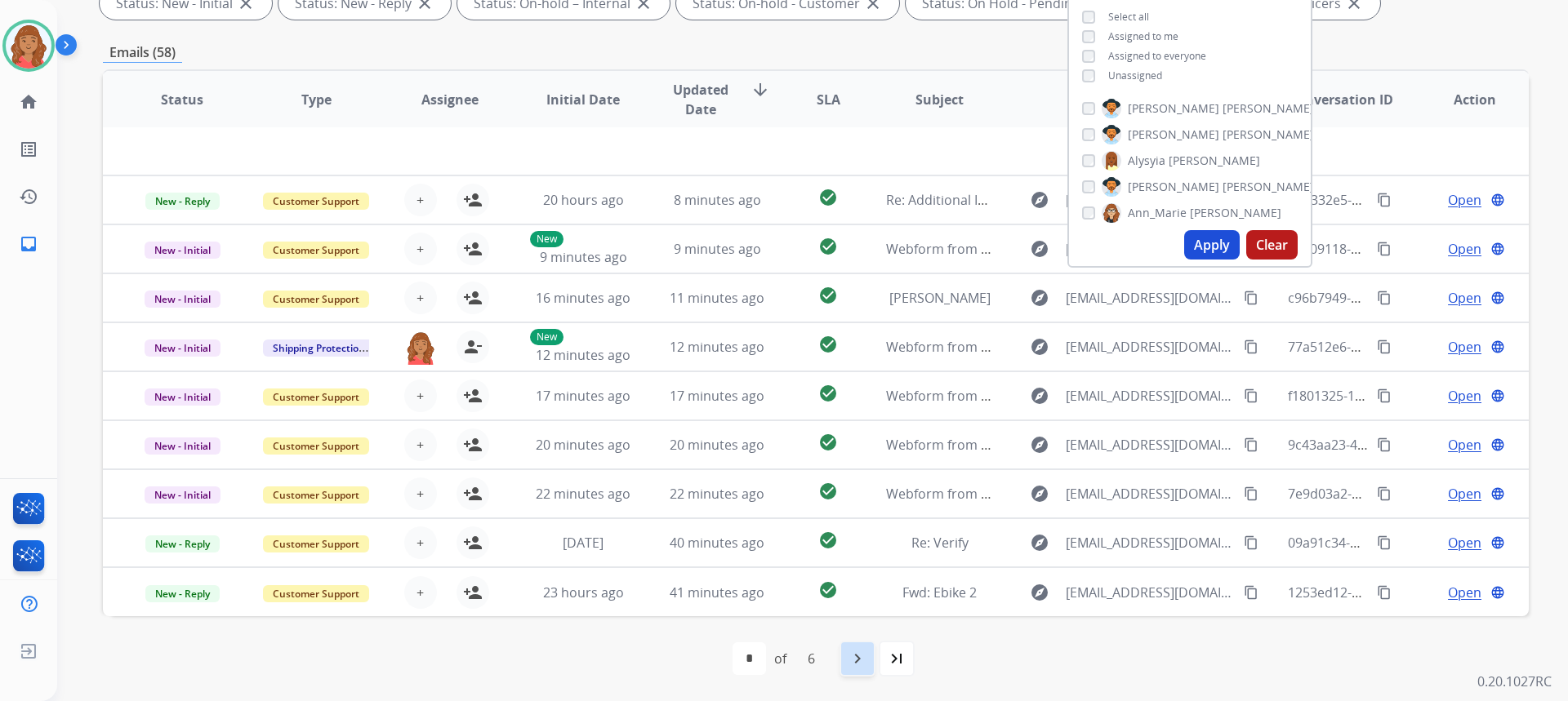
click at [867, 665] on mat-icon "navigate_next" at bounding box center [858, 658] width 20 height 20
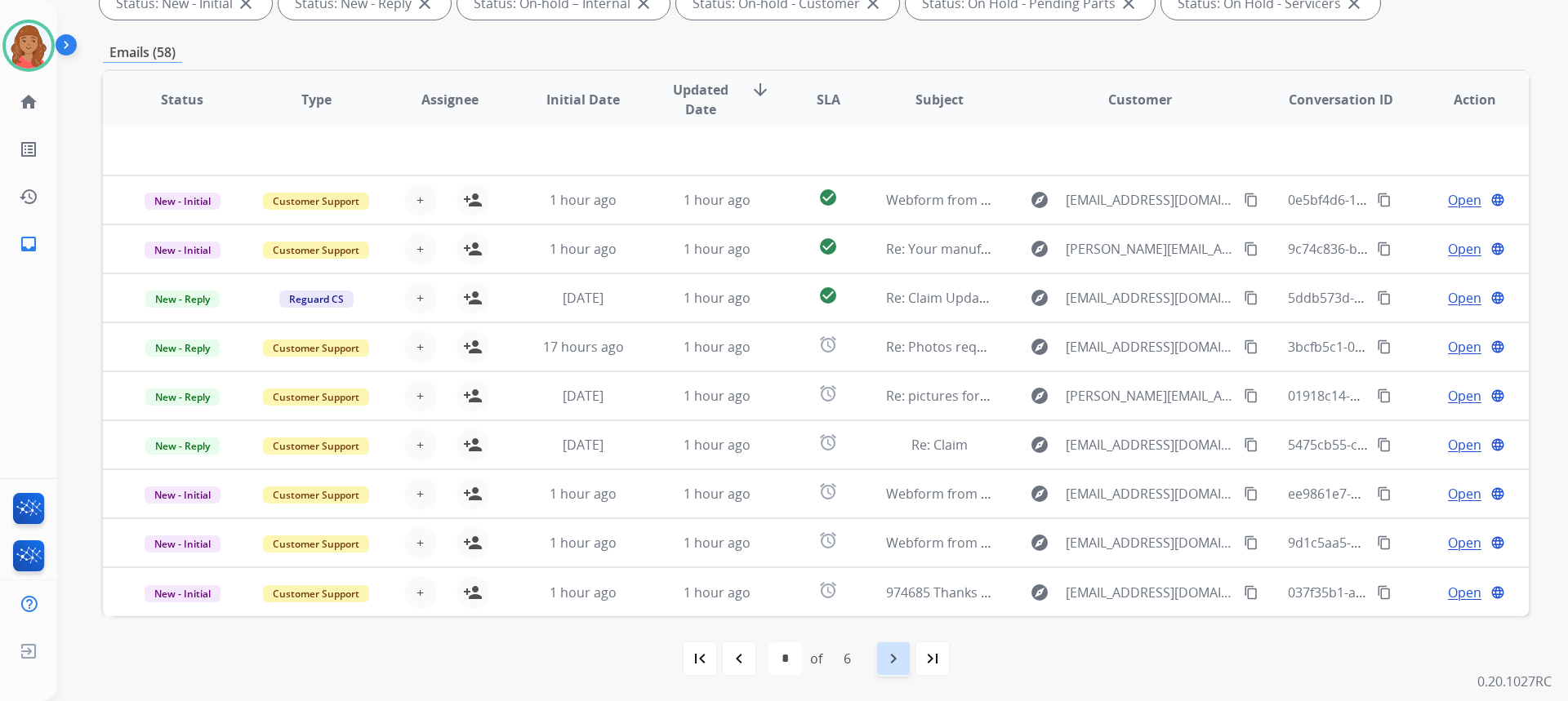
click at [881, 660] on div "navigate_next" at bounding box center [894, 658] width 36 height 36
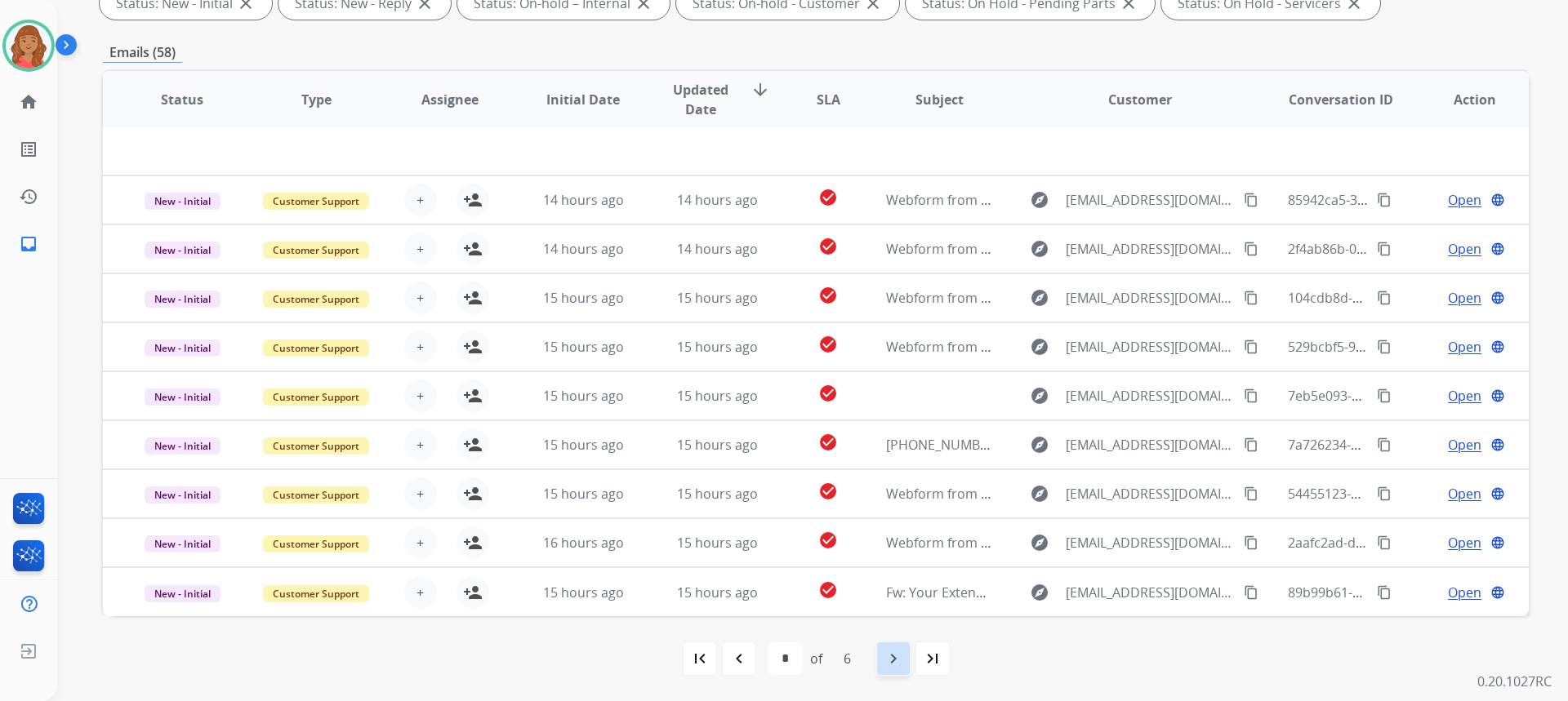
click at [903, 656] on mat-icon "navigate_next" at bounding box center [894, 658] width 20 height 20
click at [890, 657] on mat-icon "navigate_next" at bounding box center [894, 658] width 20 height 20
click at [901, 660] on mat-icon "navigate_next" at bounding box center [894, 658] width 20 height 20
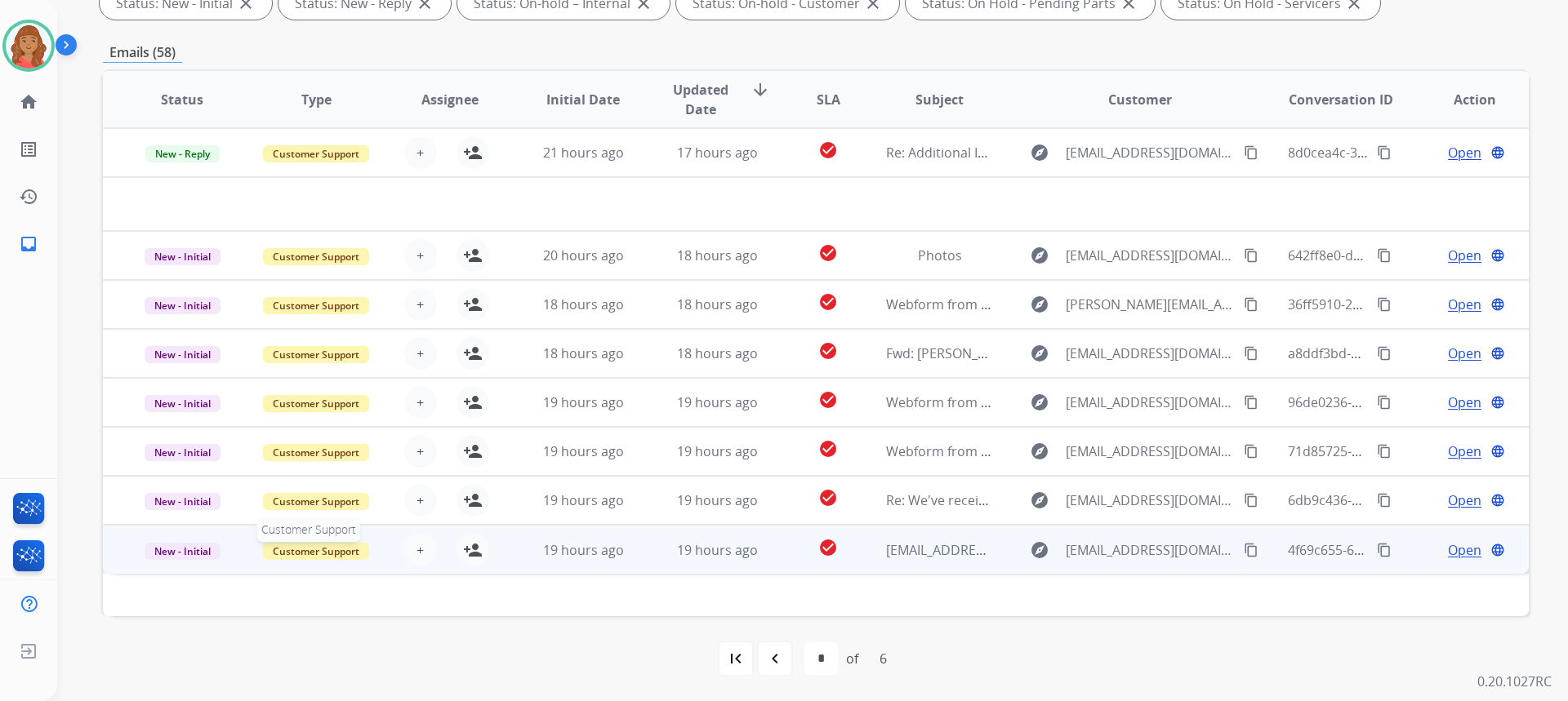
click at [340, 554] on span "Customer Support" at bounding box center [316, 551] width 106 height 17
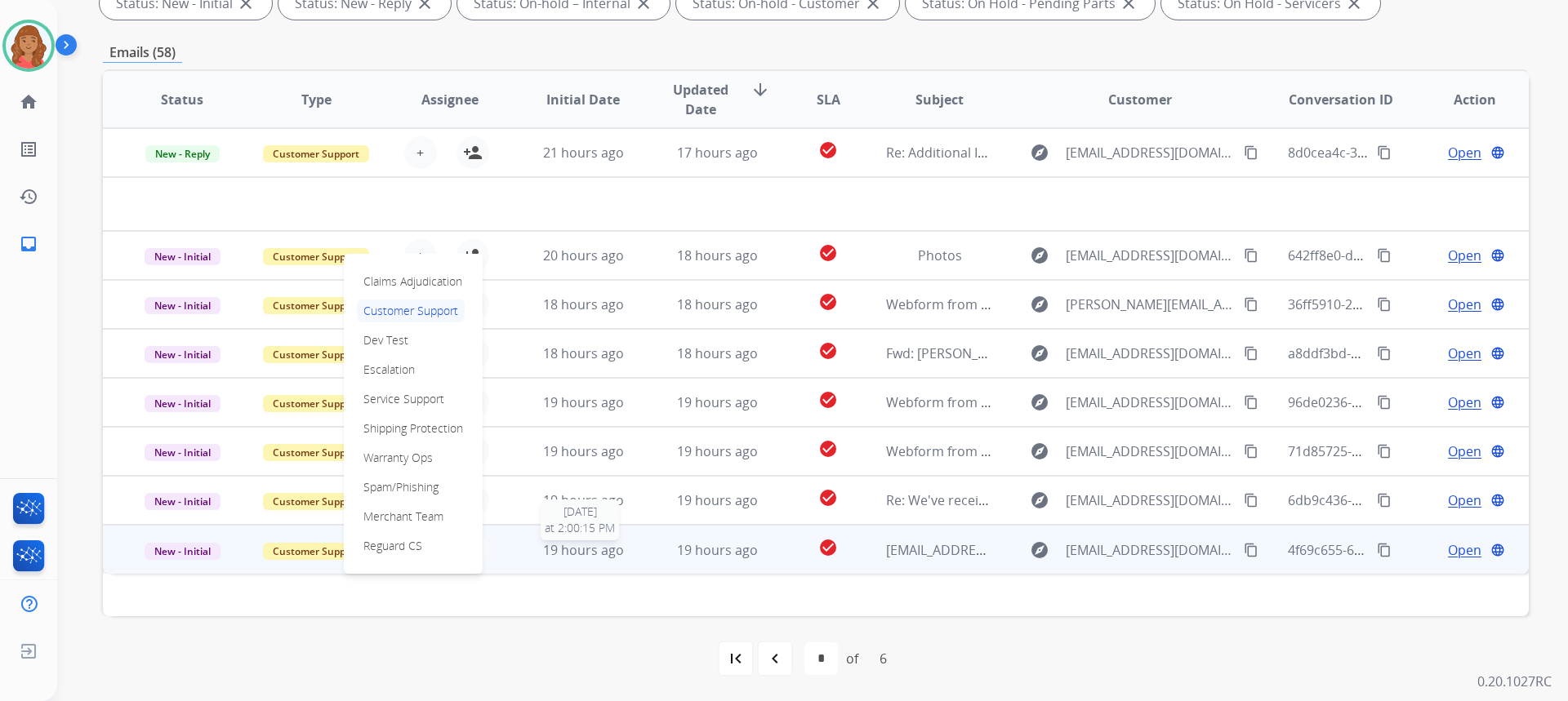
click at [585, 546] on span "19 hours ago" at bounding box center [583, 550] width 81 height 18
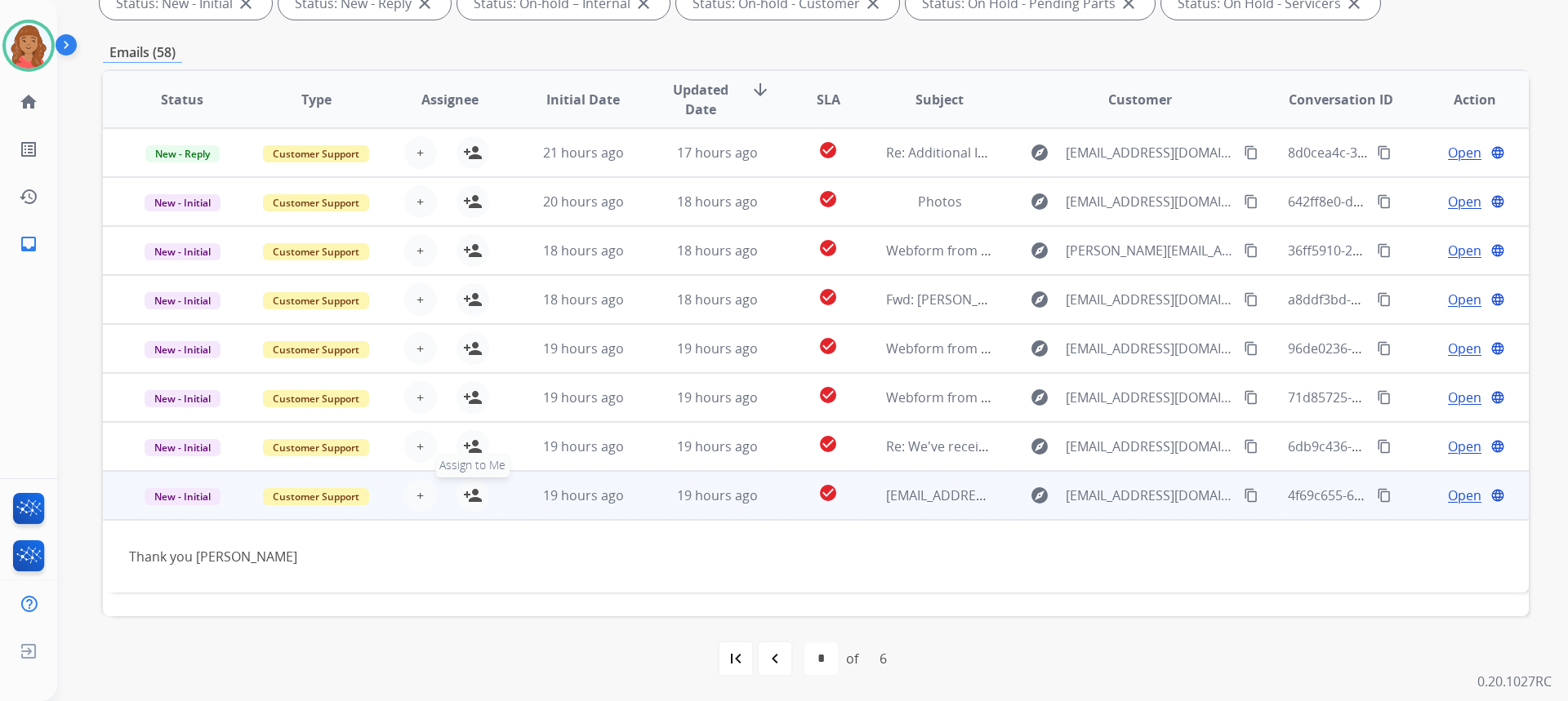
click at [465, 499] on mat-icon "person_add" at bounding box center [473, 496] width 20 height 20
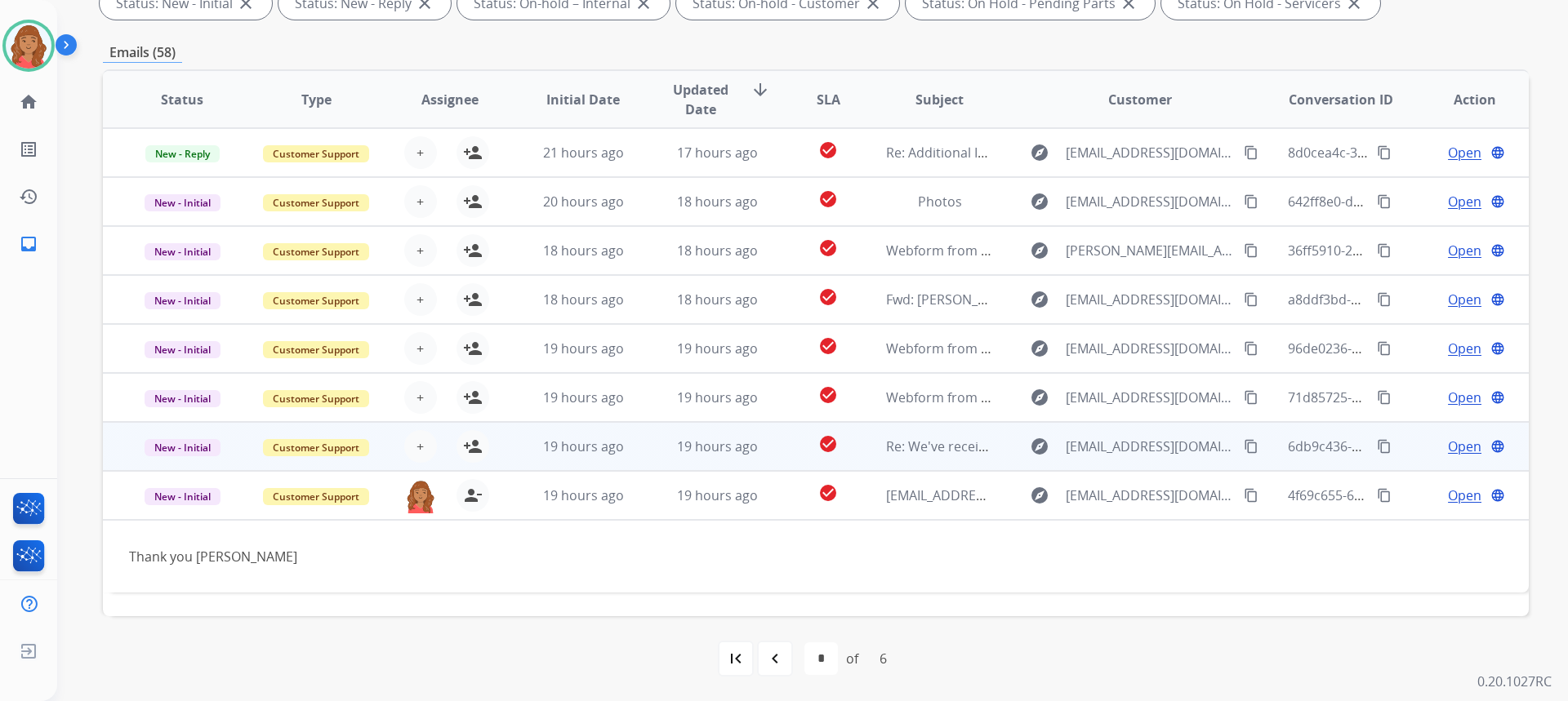
click at [520, 448] on td "19 hours ago" at bounding box center [571, 447] width 134 height 49
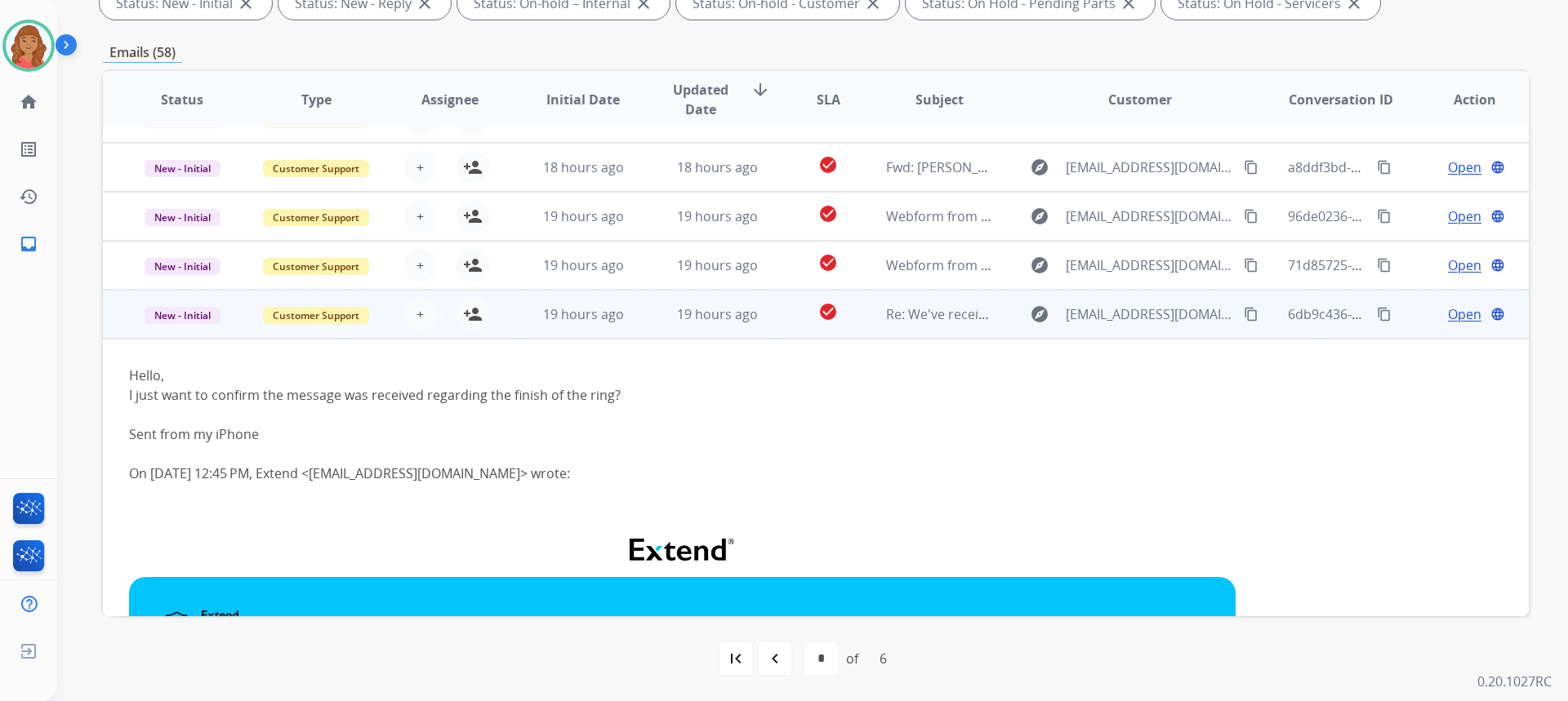
scroll to position [131, 0]
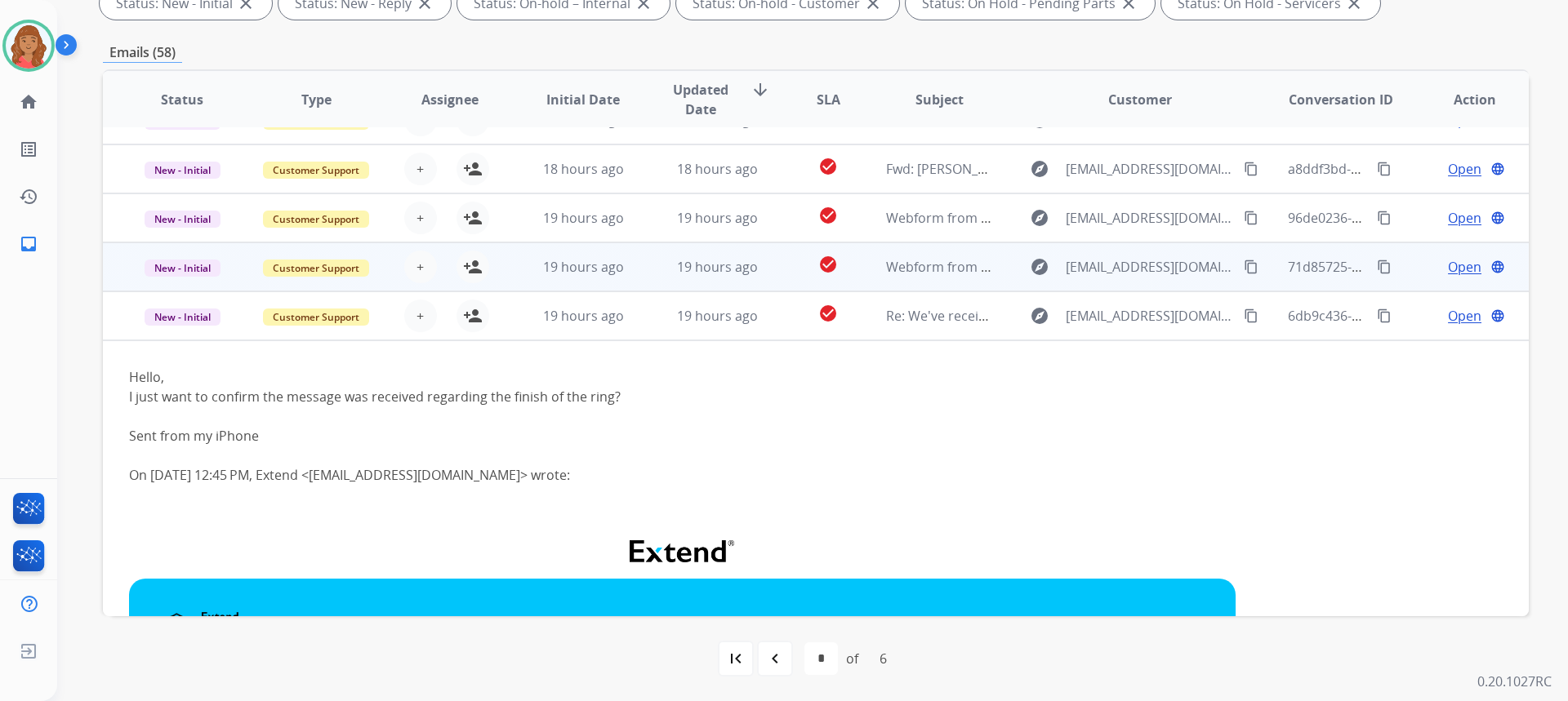
click at [558, 274] on span "19 hours ago" at bounding box center [583, 267] width 81 height 18
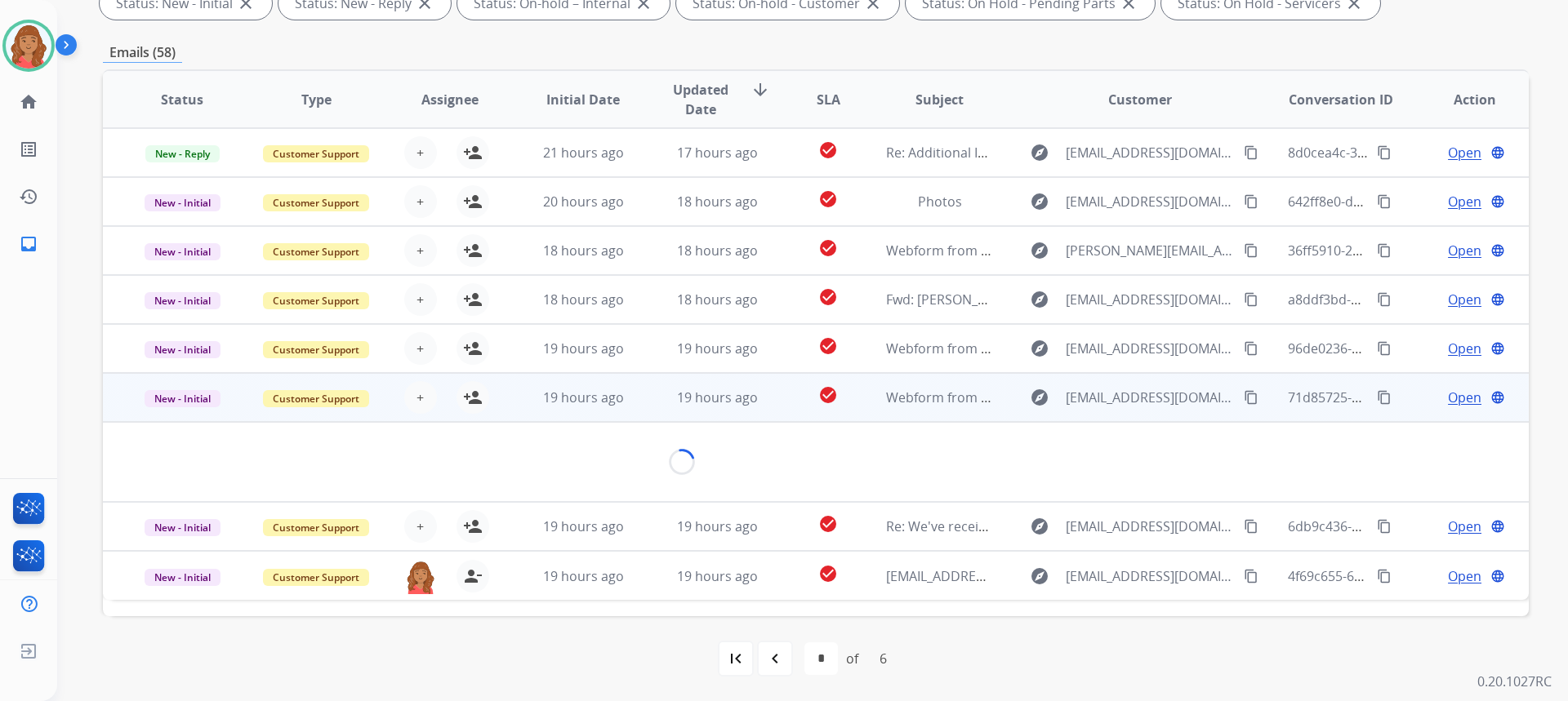
scroll to position [0, 0]
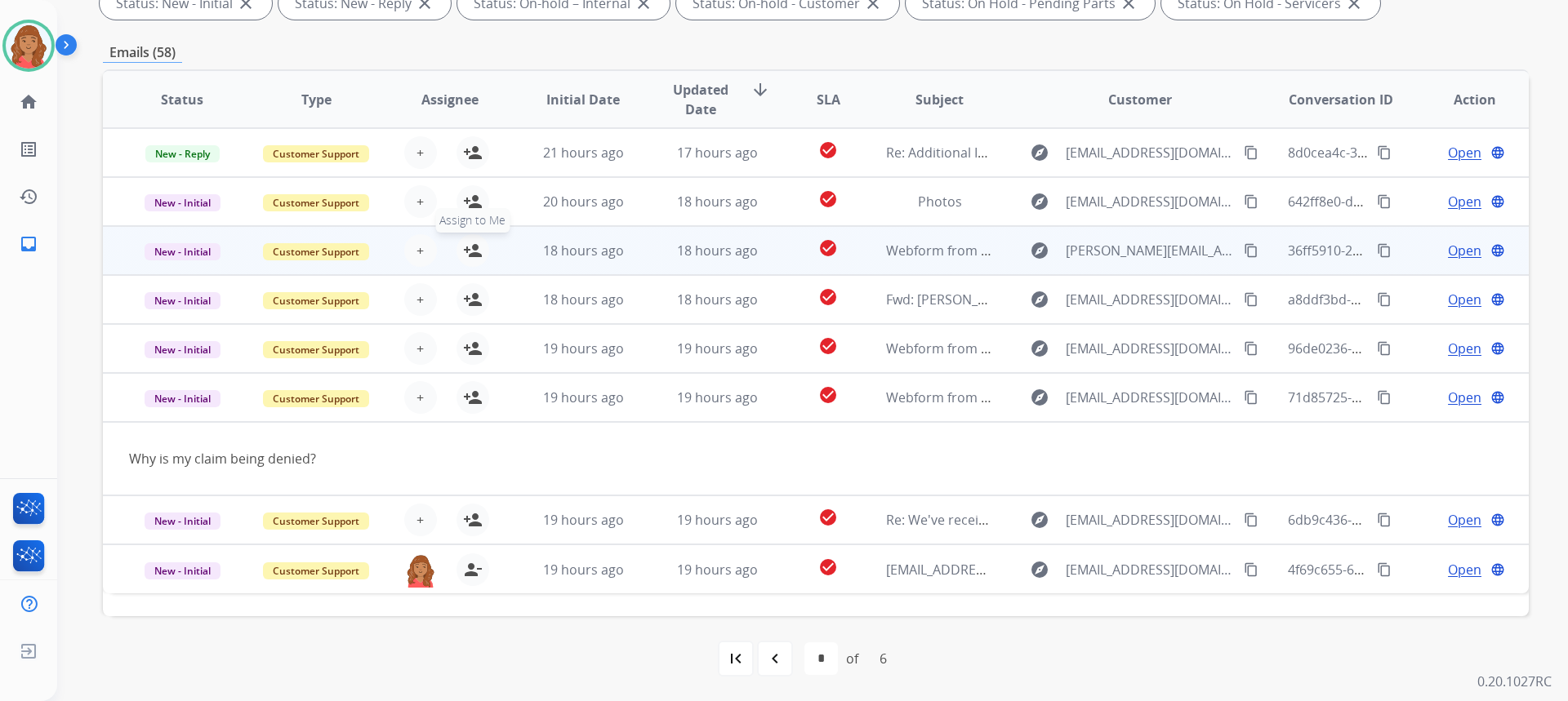
click at [468, 254] on mat-icon "person_add" at bounding box center [473, 250] width 20 height 20
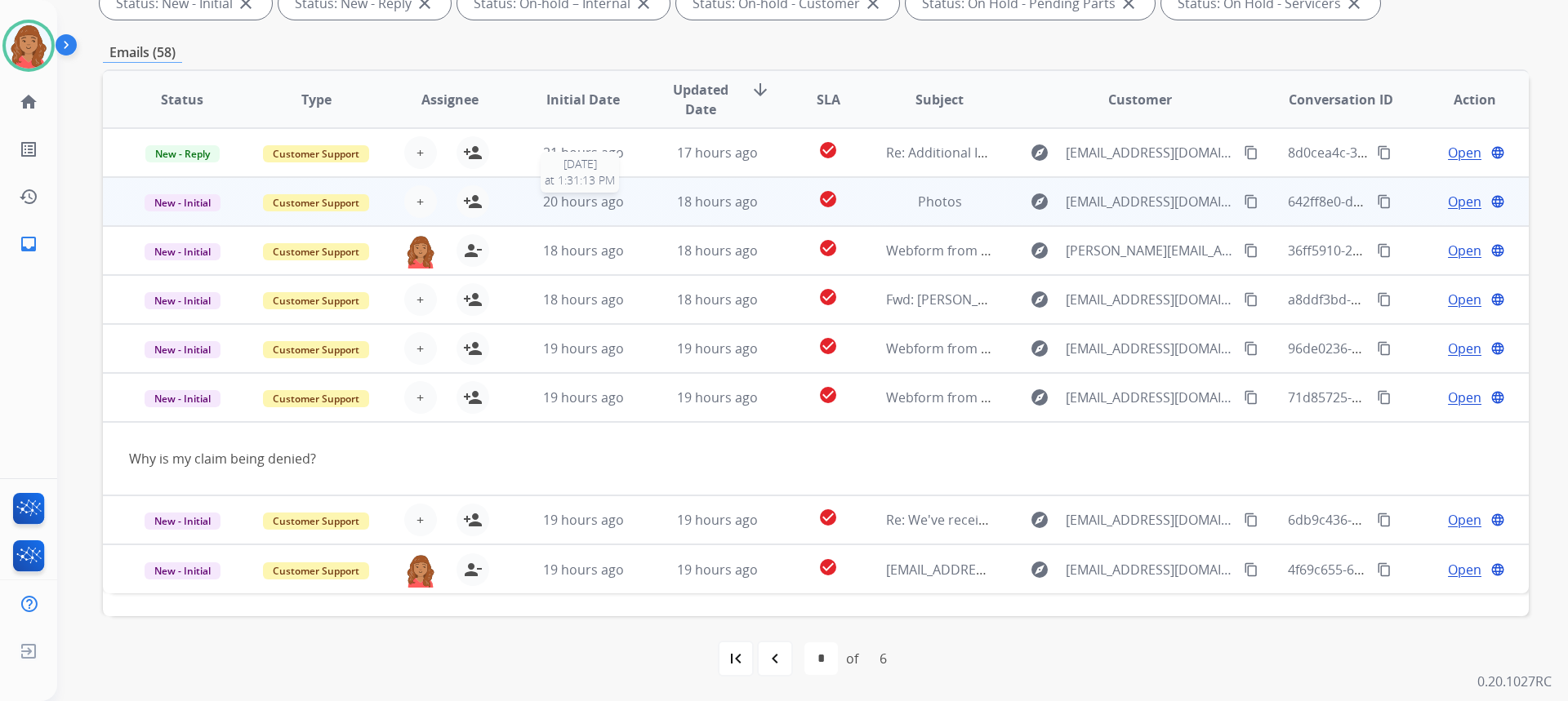
click at [543, 200] on span "20 hours ago" at bounding box center [583, 202] width 81 height 18
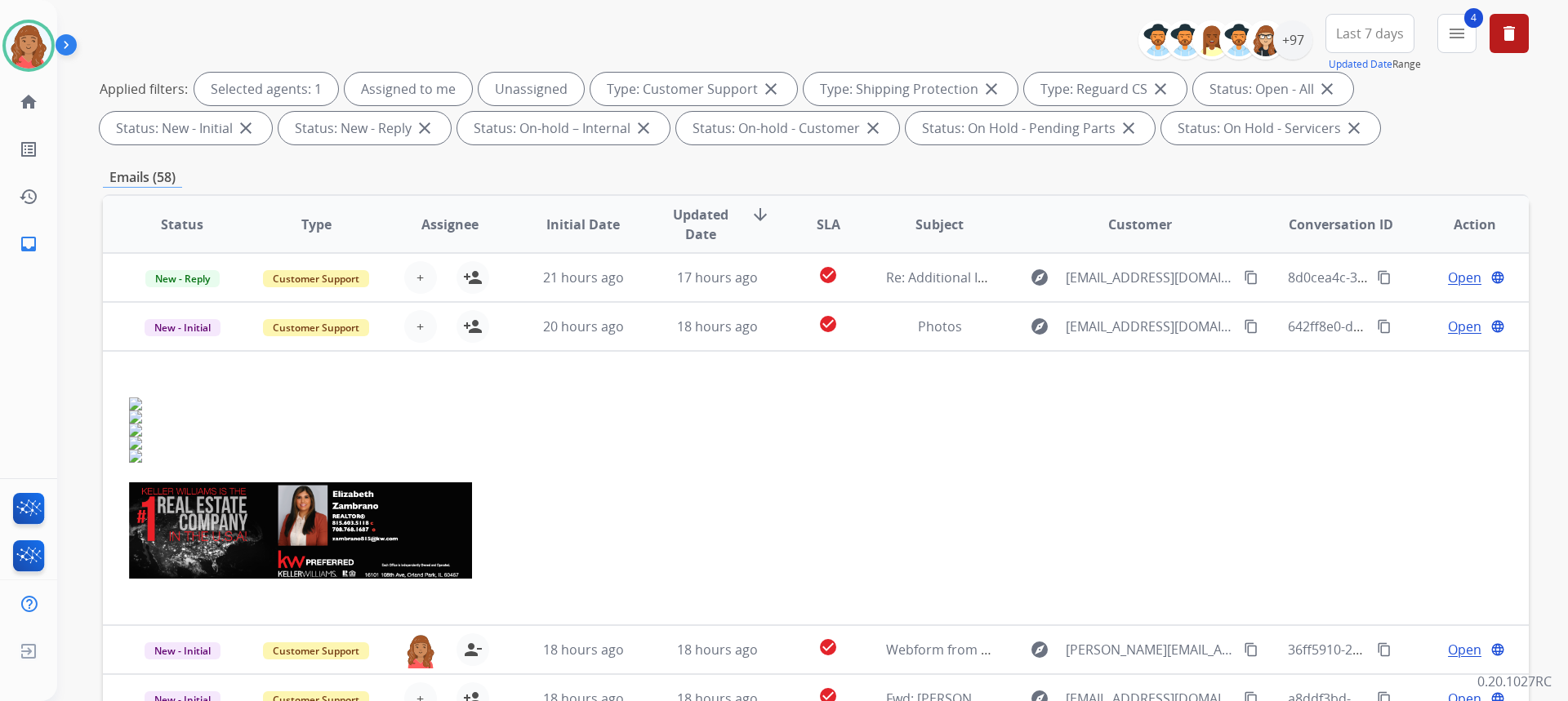
scroll to position [143, 0]
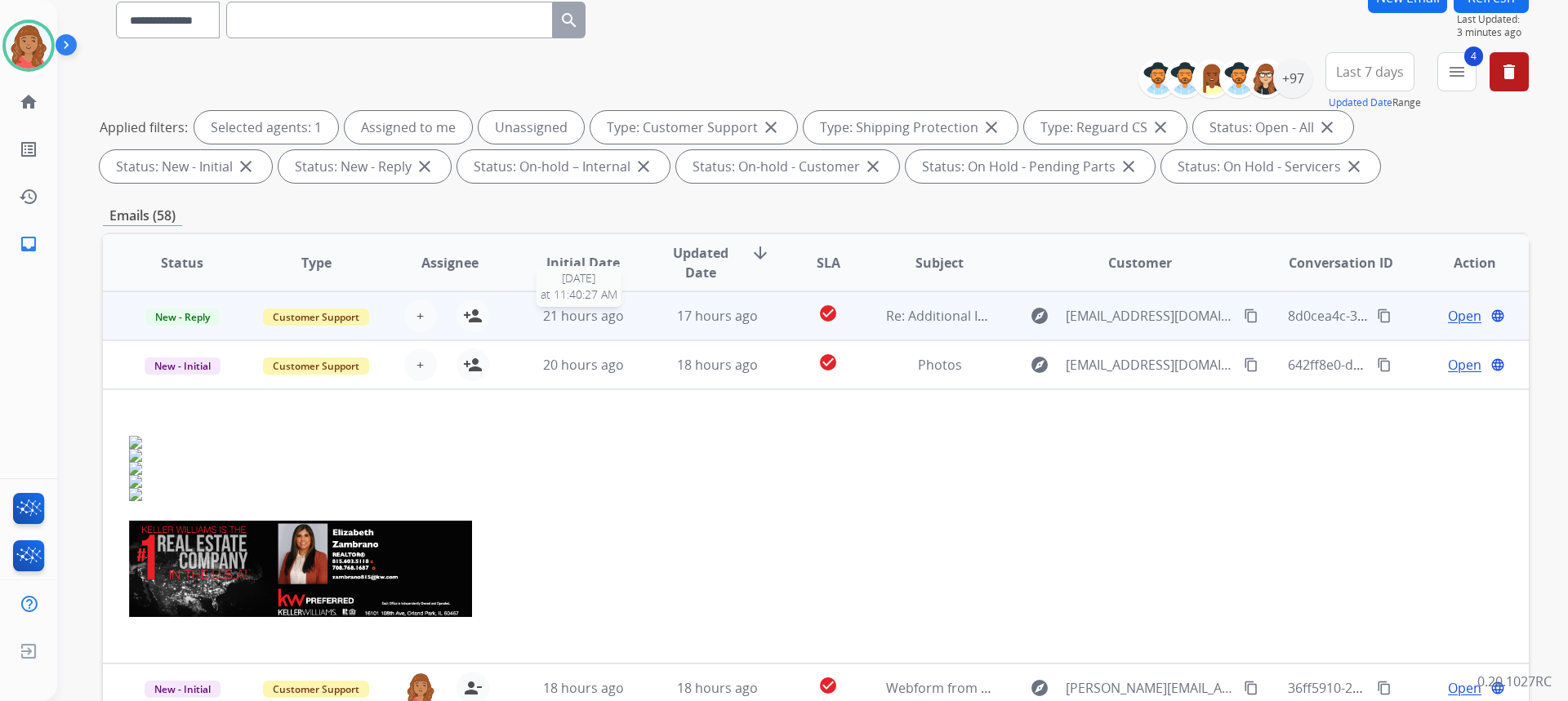
click at [555, 308] on span "21 hours ago" at bounding box center [583, 316] width 81 height 18
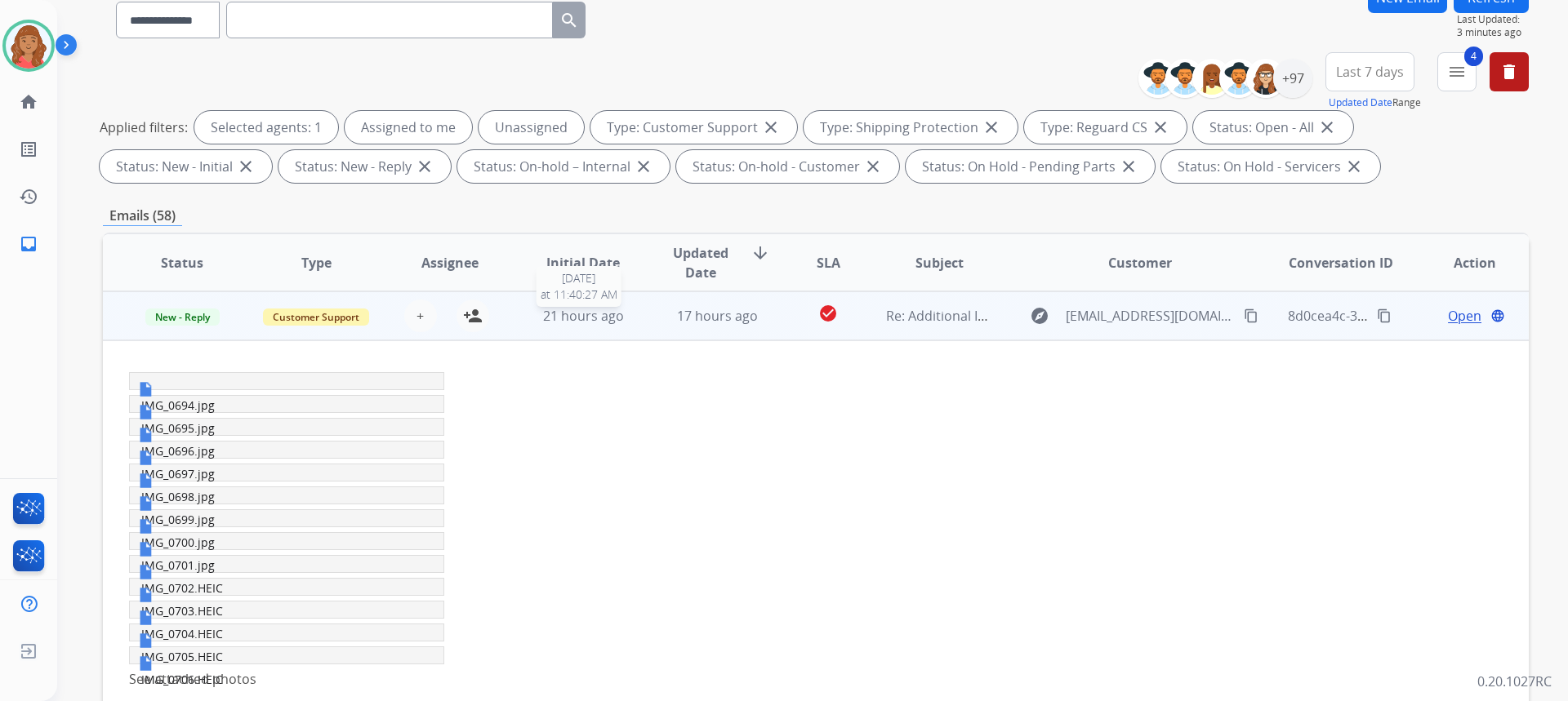
click at [555, 308] on span "21 hours ago" at bounding box center [583, 316] width 81 height 18
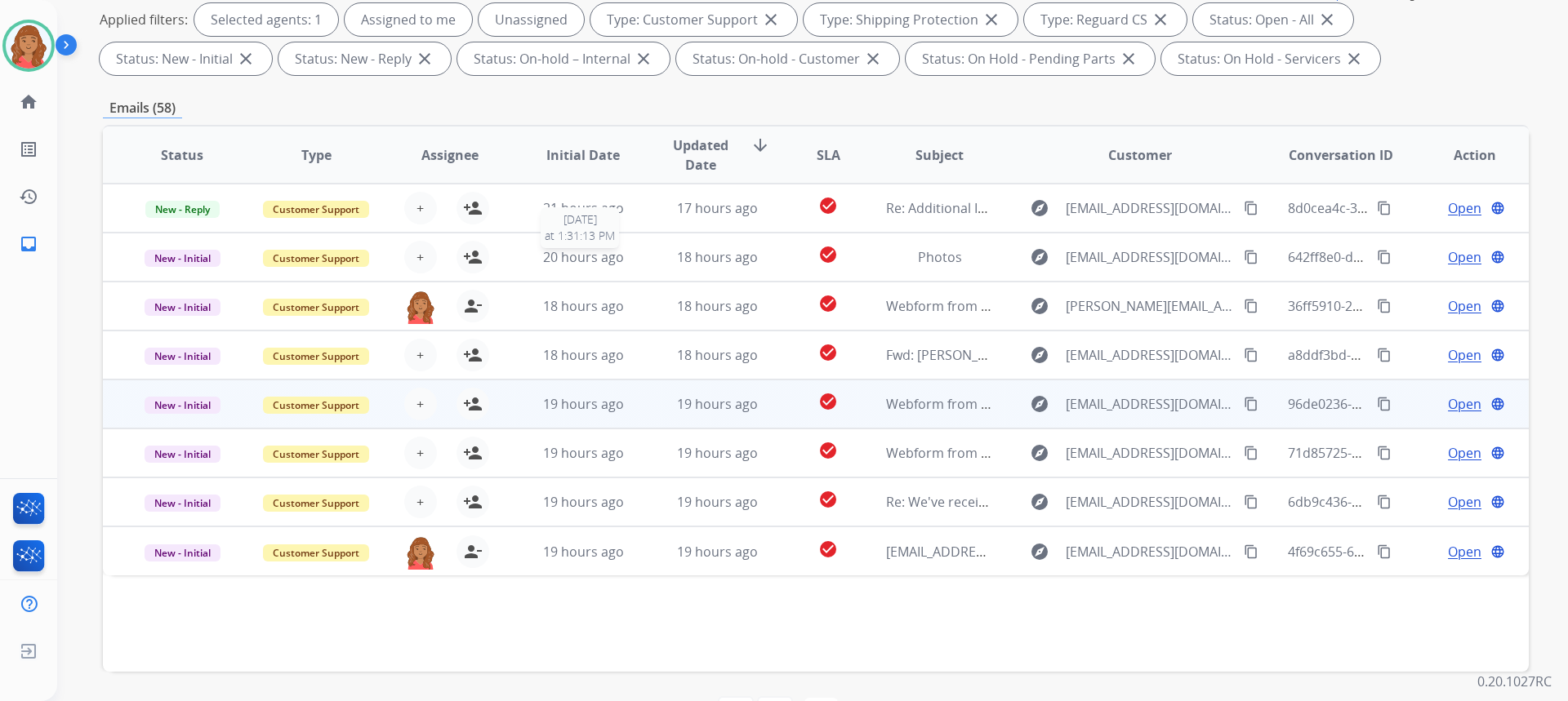
scroll to position [306, 0]
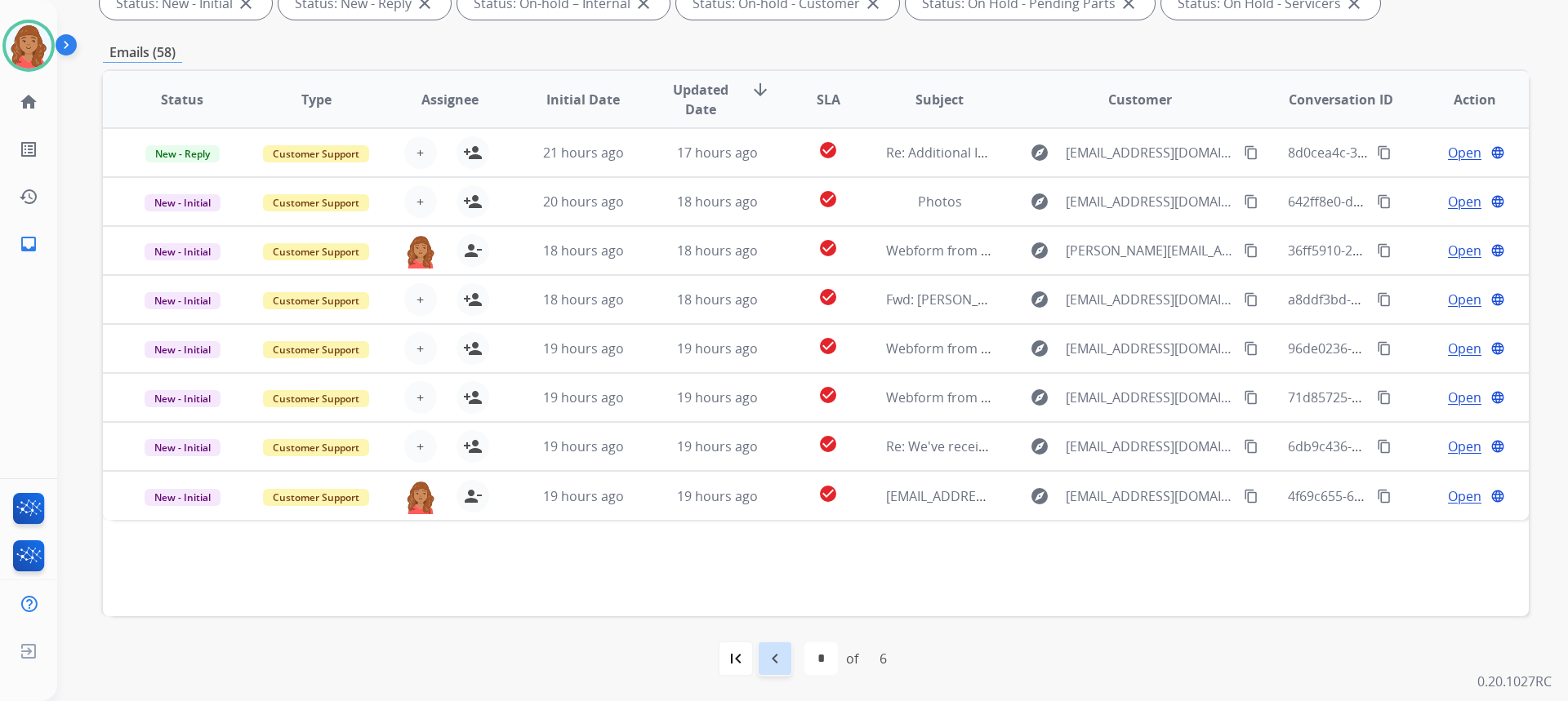
click at [760, 662] on div "navigate_before" at bounding box center [775, 658] width 36 height 36
select select "*"
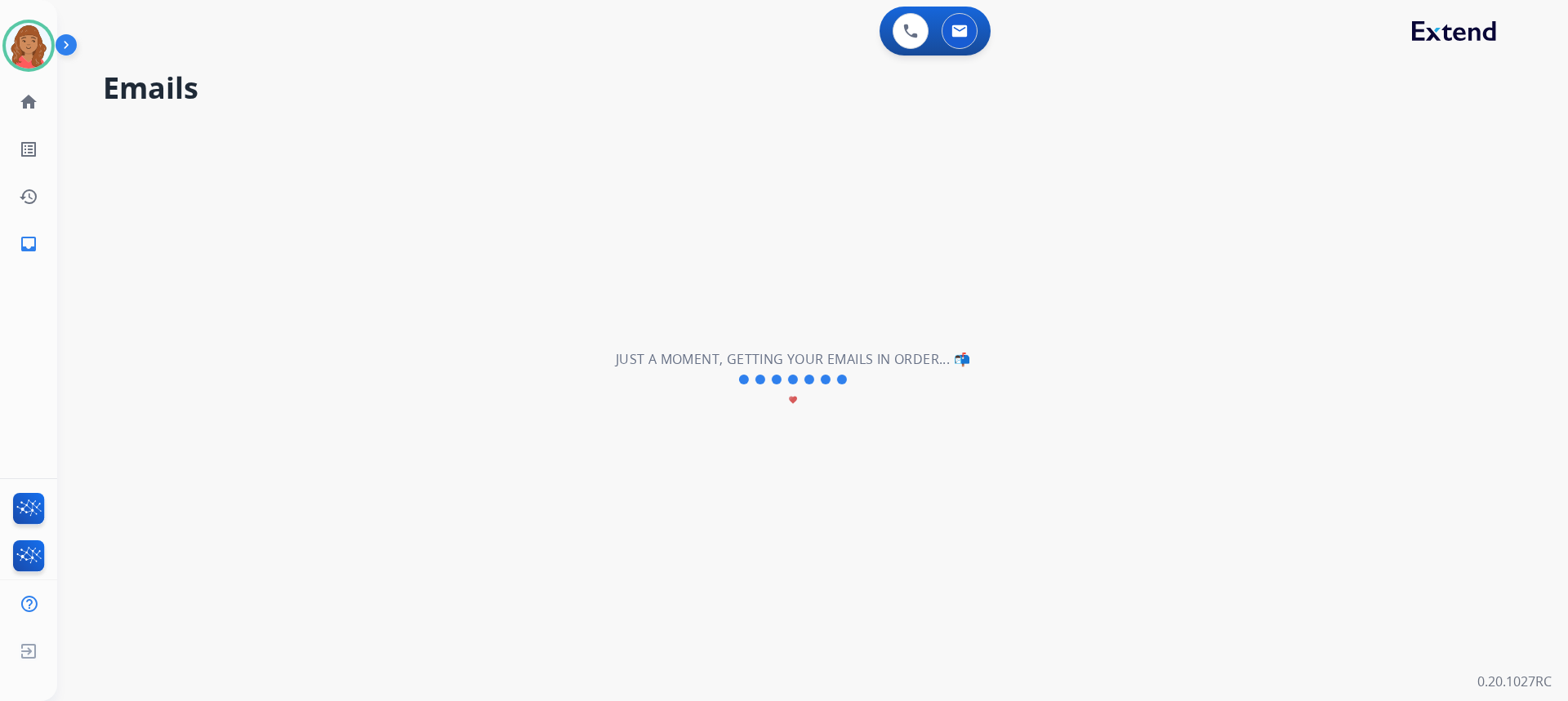
scroll to position [0, 0]
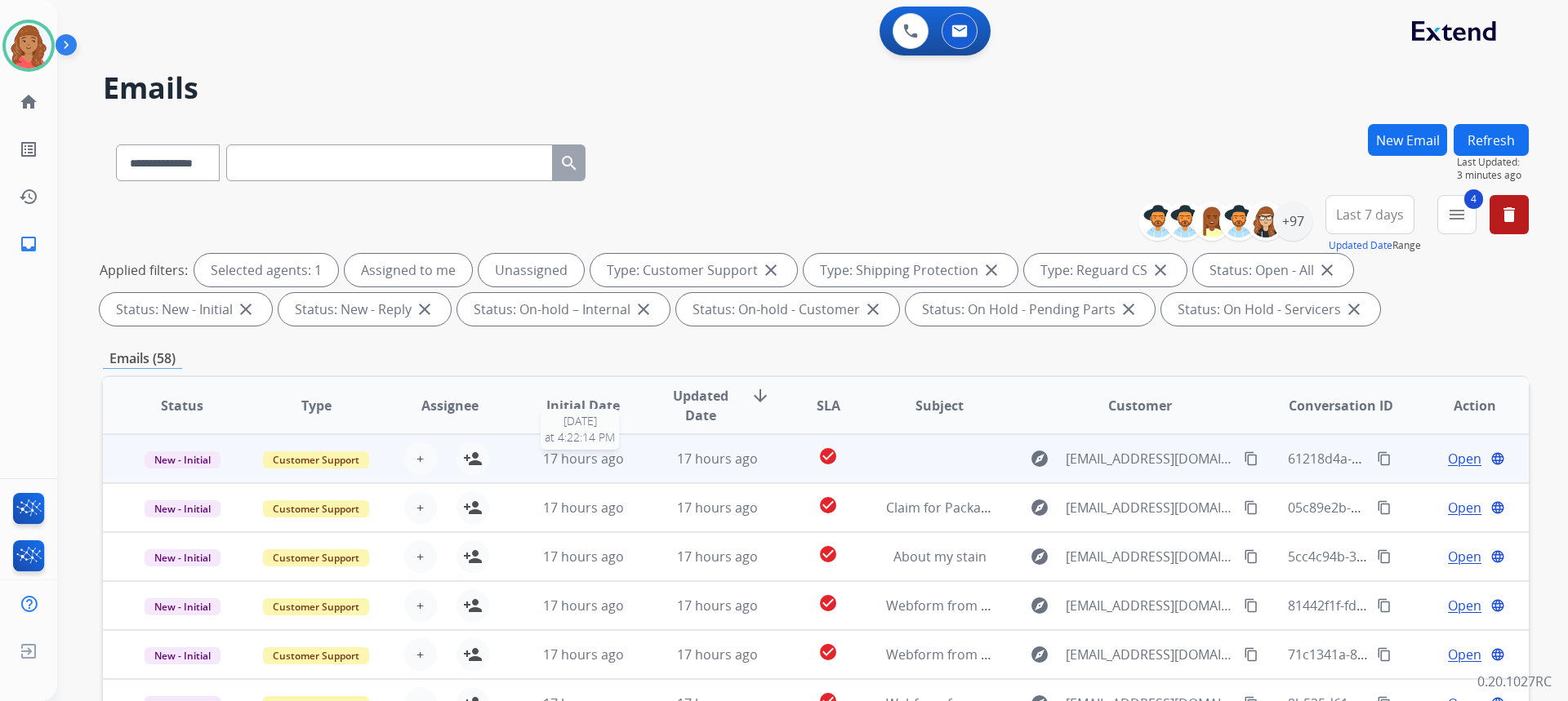
click at [557, 465] on span "17 hours ago" at bounding box center [583, 459] width 81 height 18
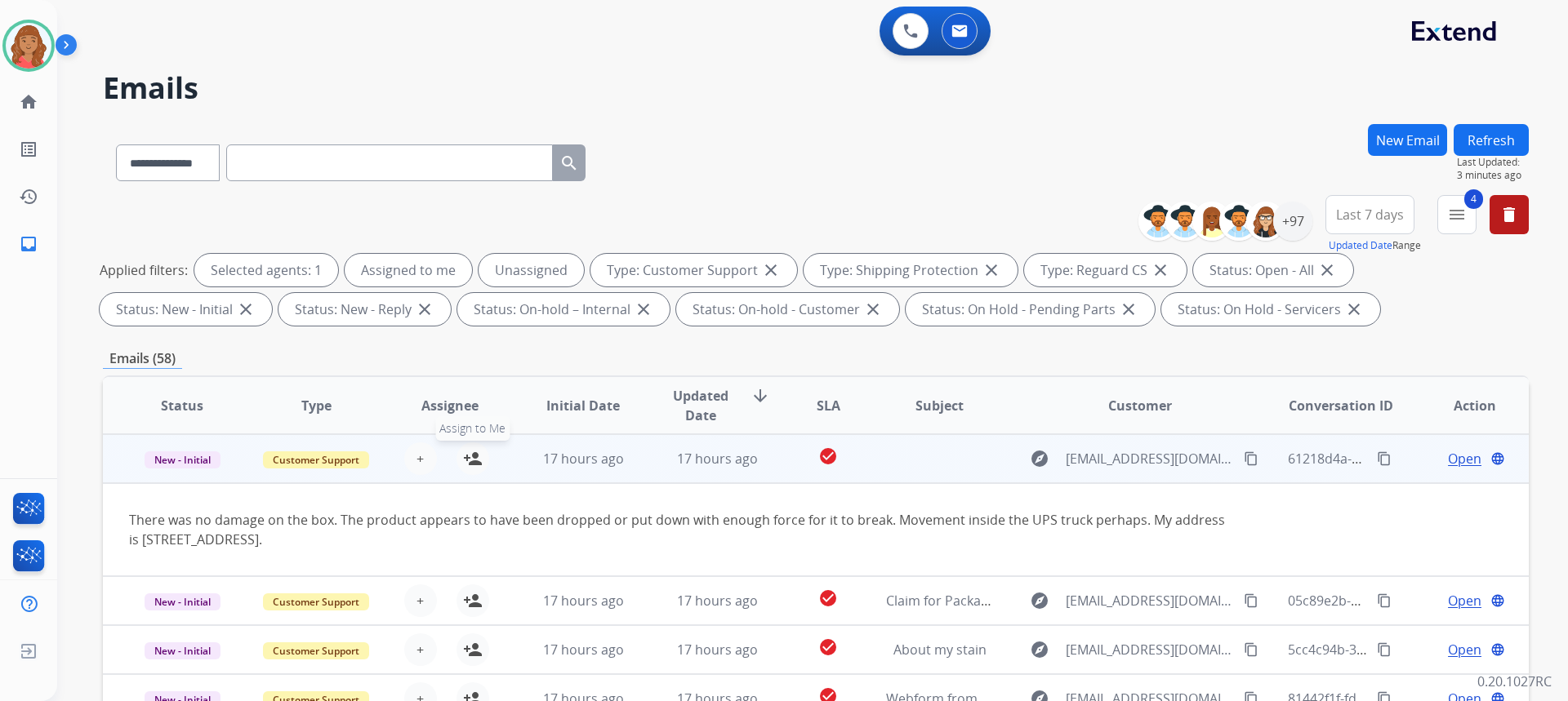
click at [463, 459] on mat-icon "person_add" at bounding box center [473, 459] width 20 height 20
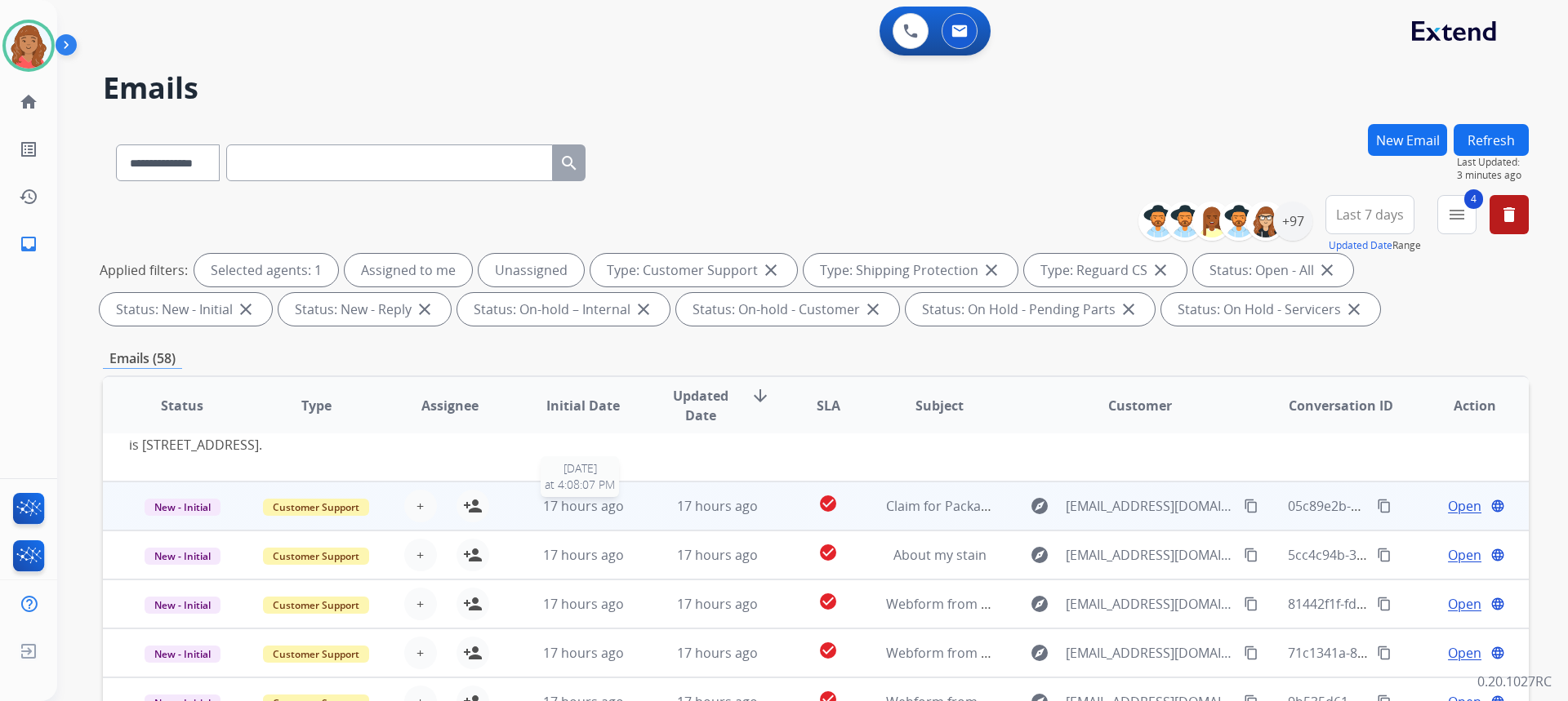
click at [560, 500] on span "17 hours ago" at bounding box center [583, 506] width 81 height 18
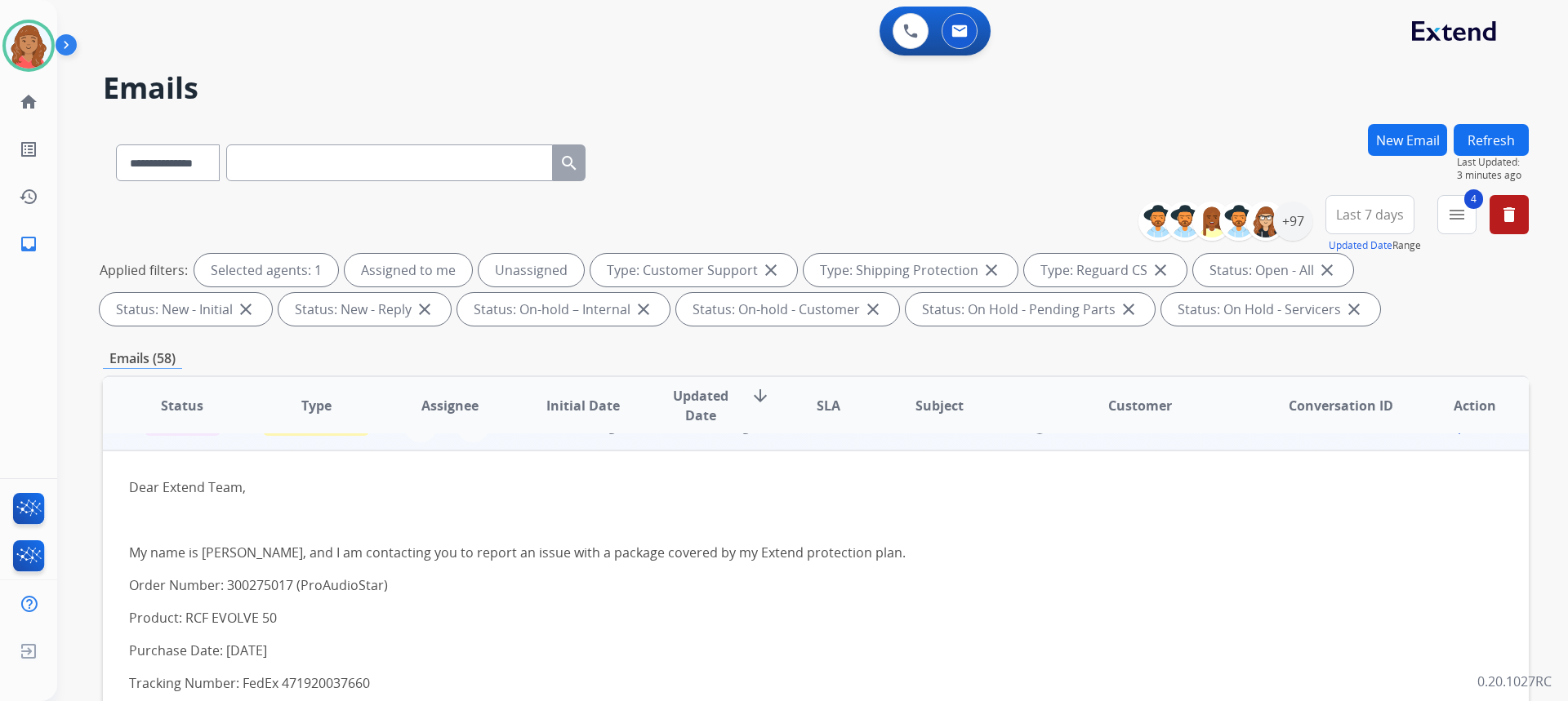
scroll to position [49, 0]
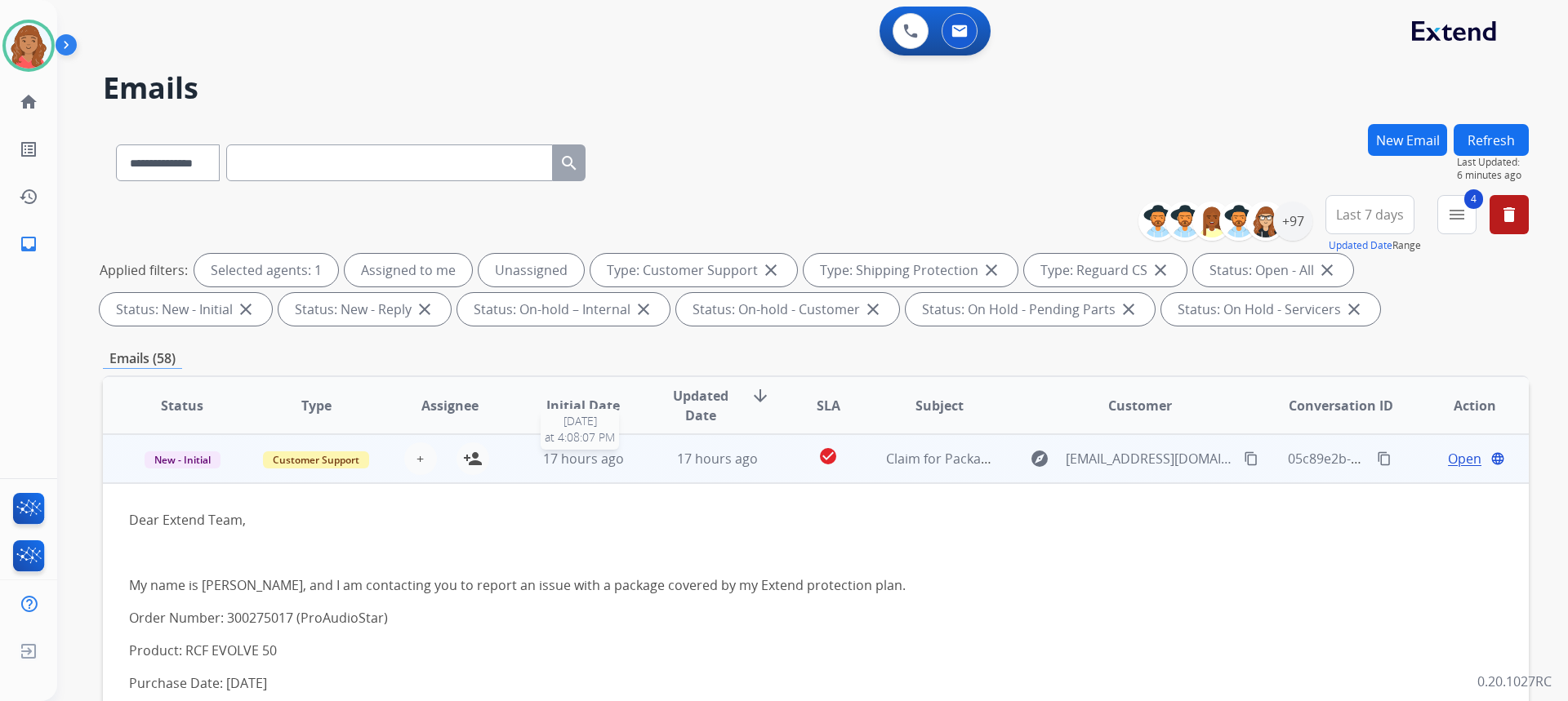
click at [598, 465] on span "17 hours ago" at bounding box center [583, 459] width 81 height 18
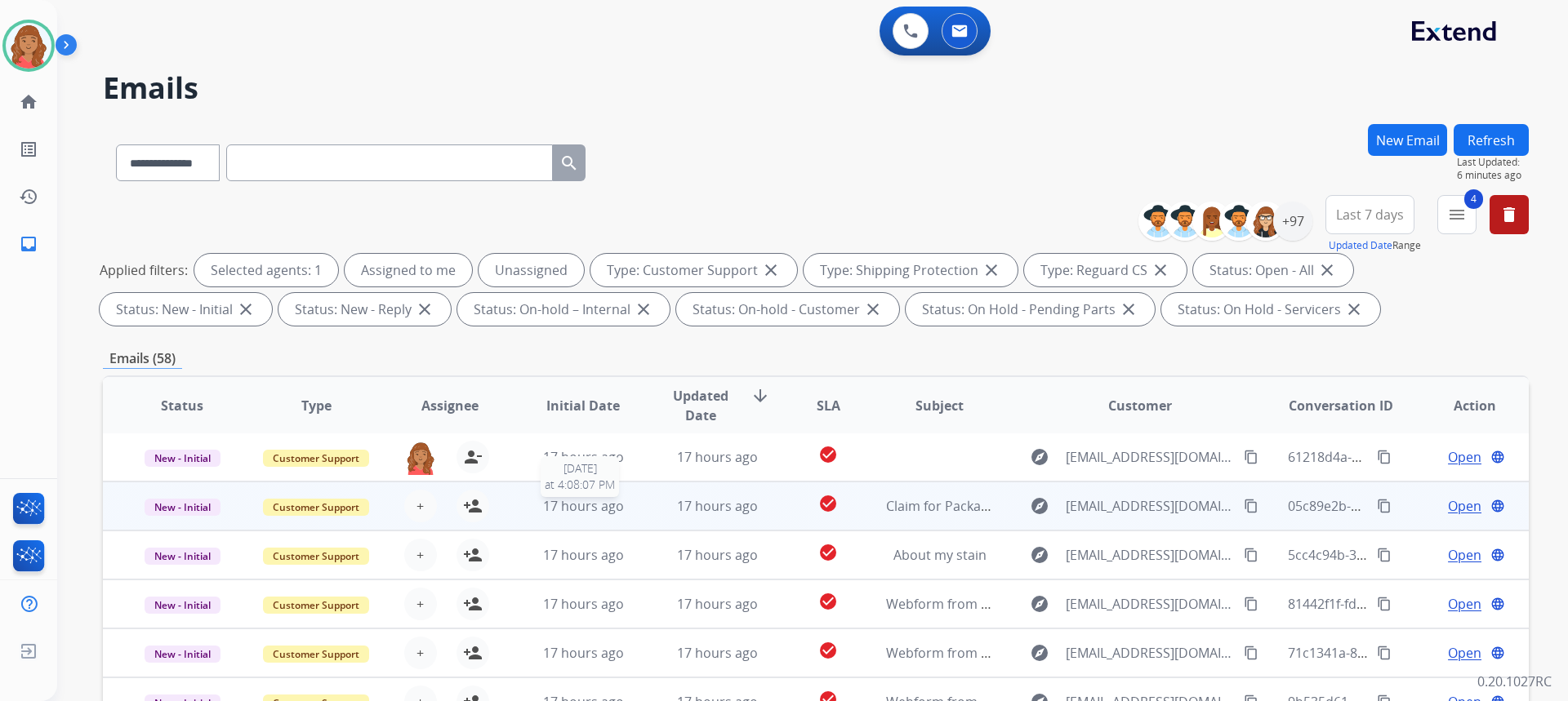
click at [620, 505] on div "17 hours ago" at bounding box center [583, 506] width 107 height 20
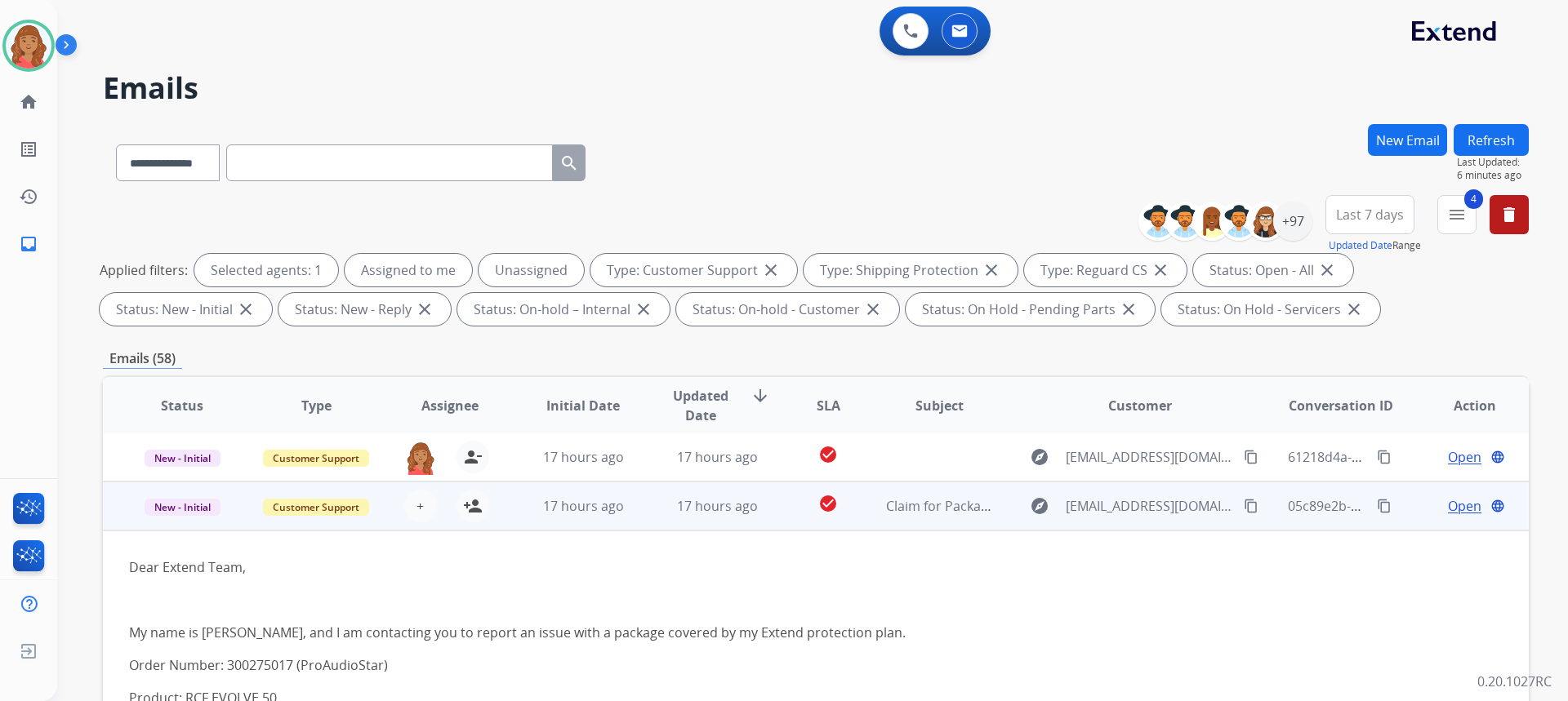
scroll to position [49, 0]
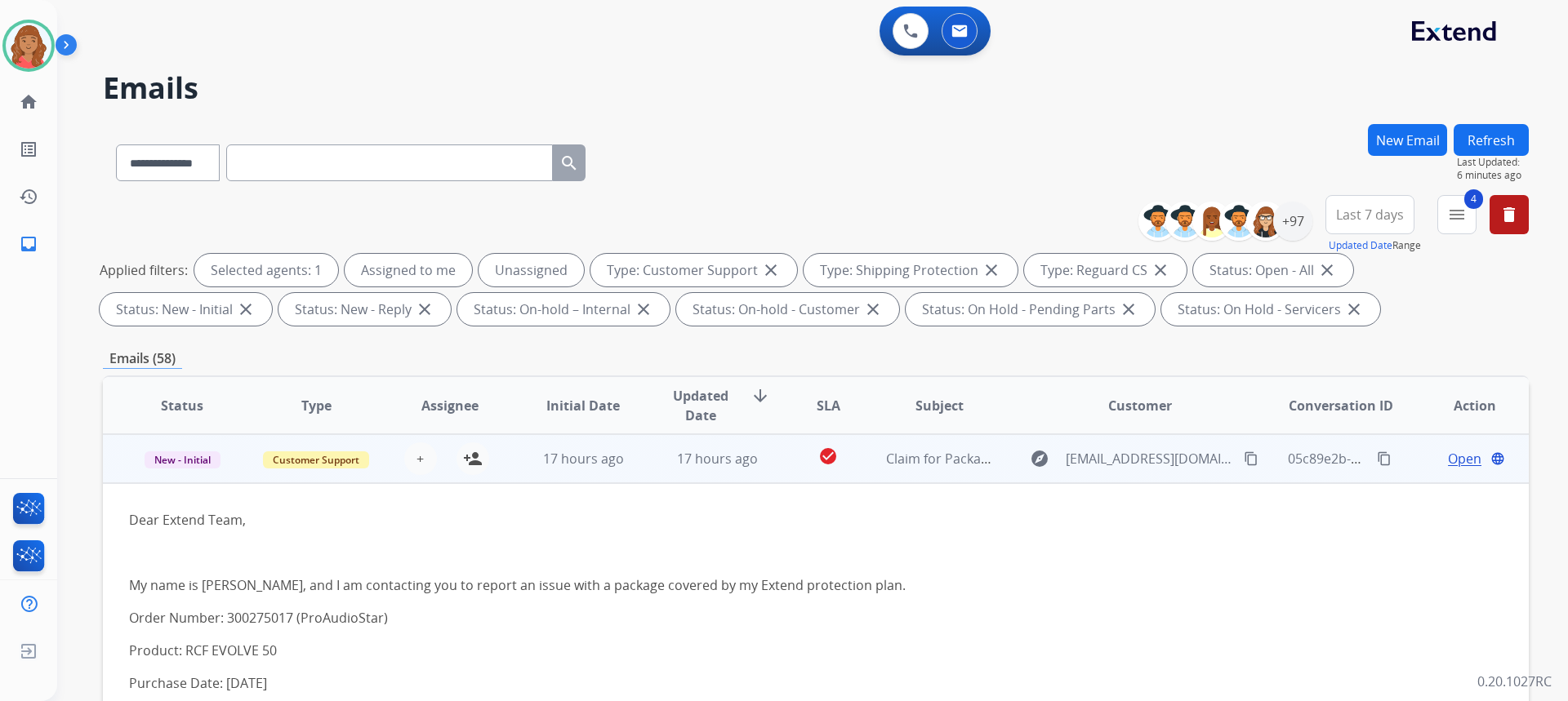
click at [611, 471] on td "17 hours ago" at bounding box center [571, 459] width 134 height 49
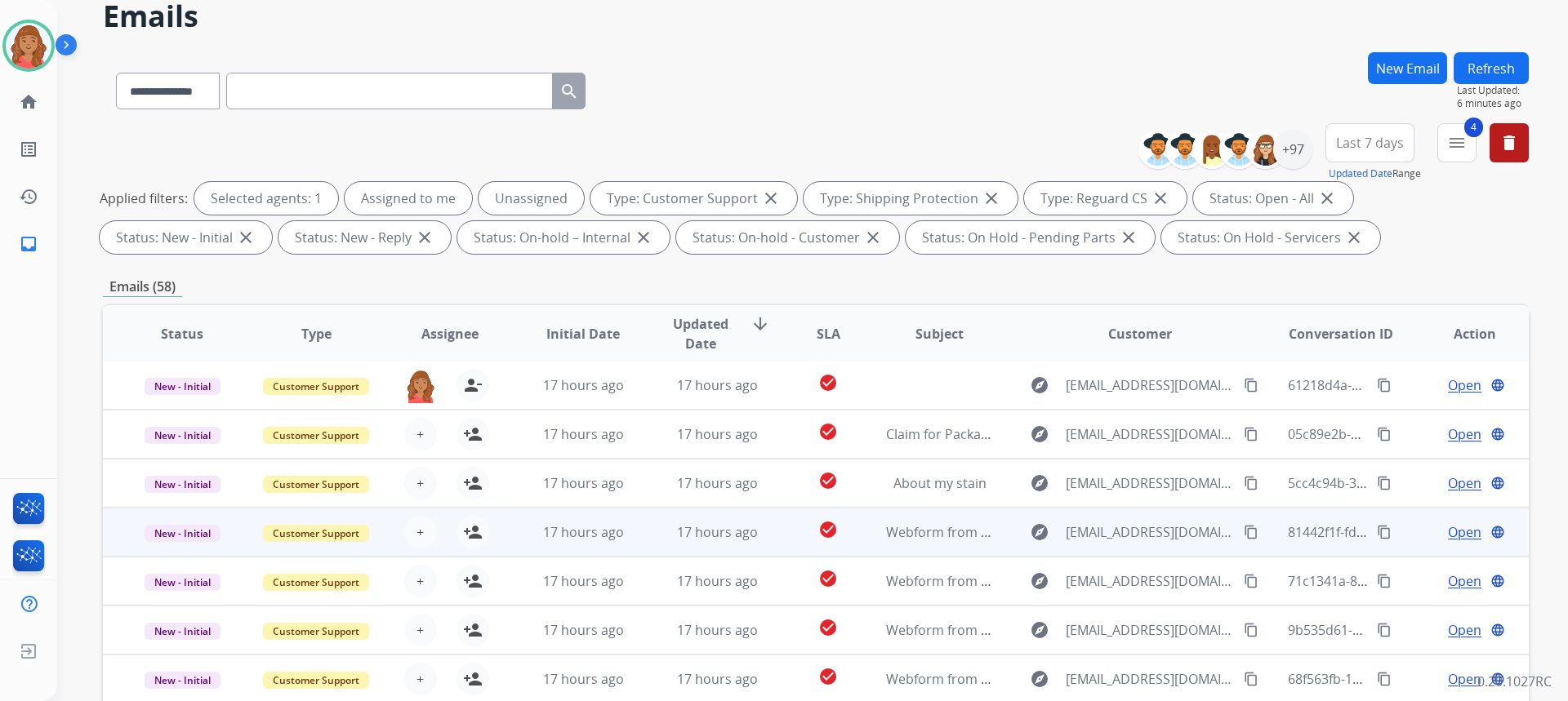
scroll to position [82, 0]
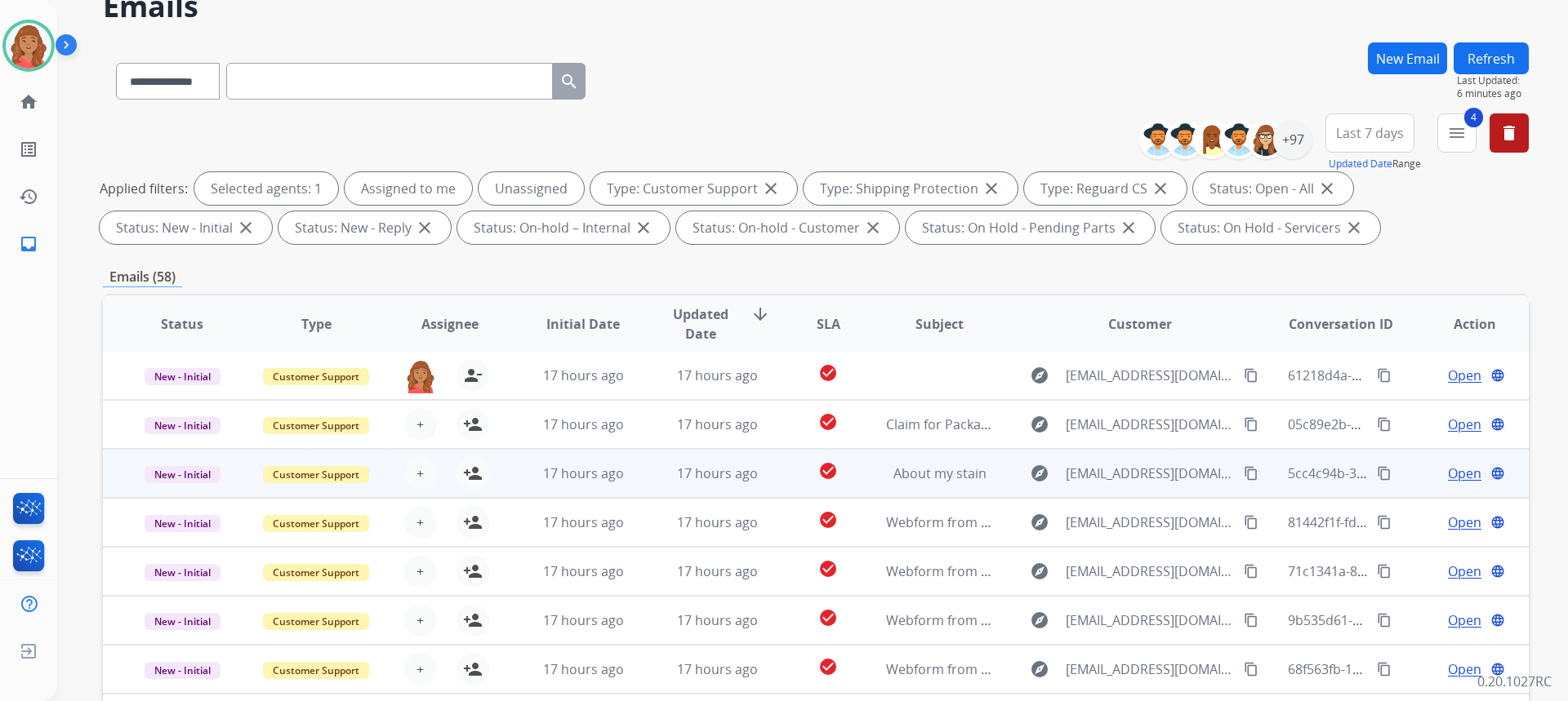
click at [710, 484] on td "17 hours ago" at bounding box center [705, 474] width 134 height 49
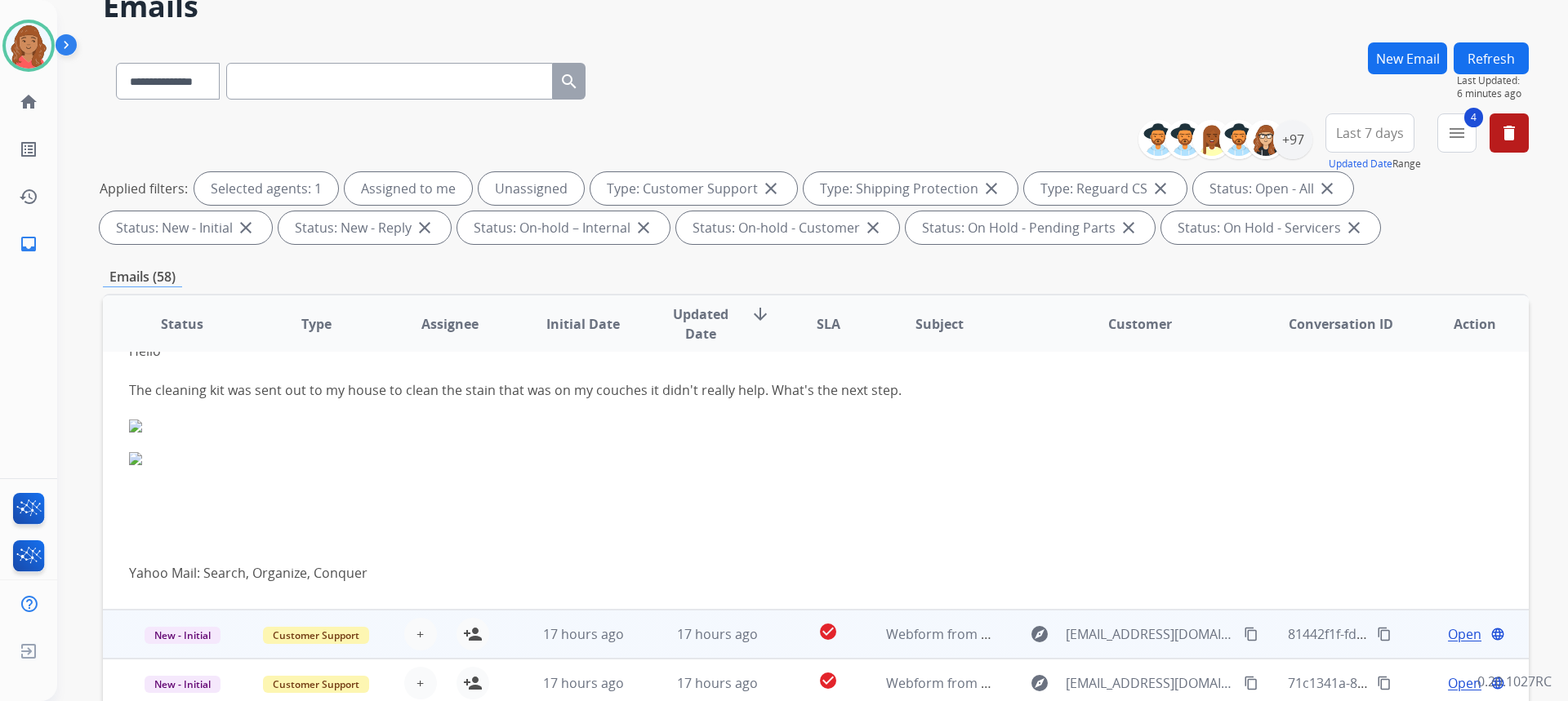
scroll to position [297, 0]
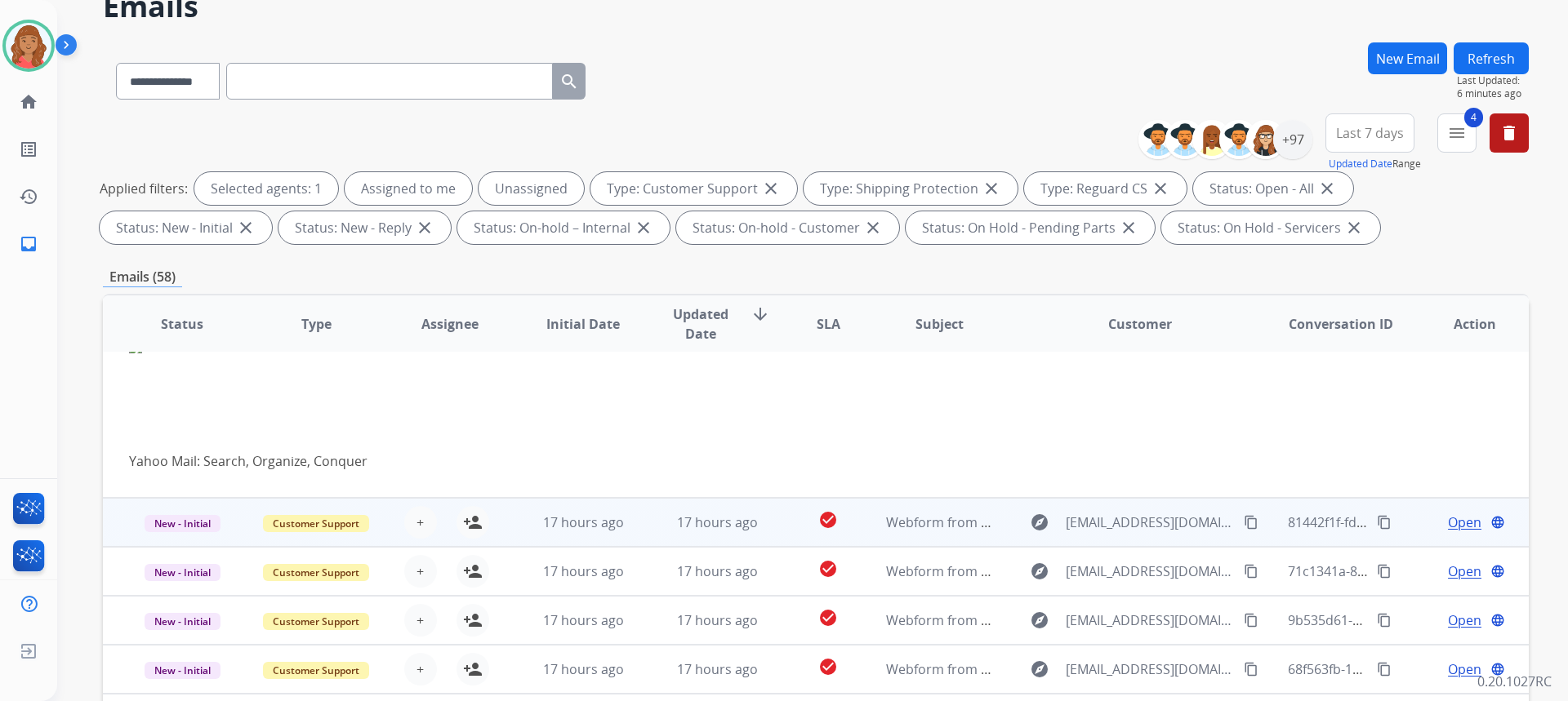
click at [645, 524] on td "17 hours ago" at bounding box center [705, 523] width 134 height 49
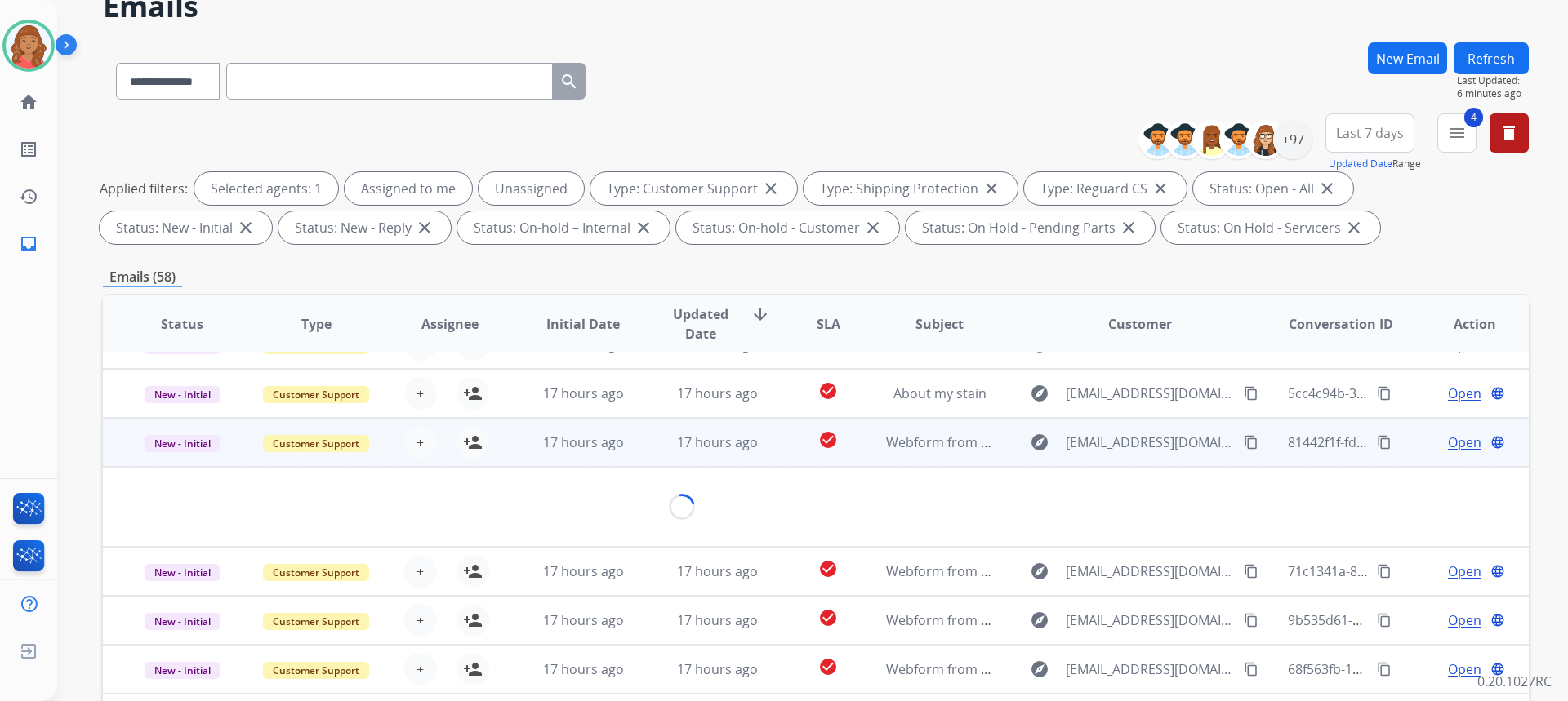
scroll to position [75, 0]
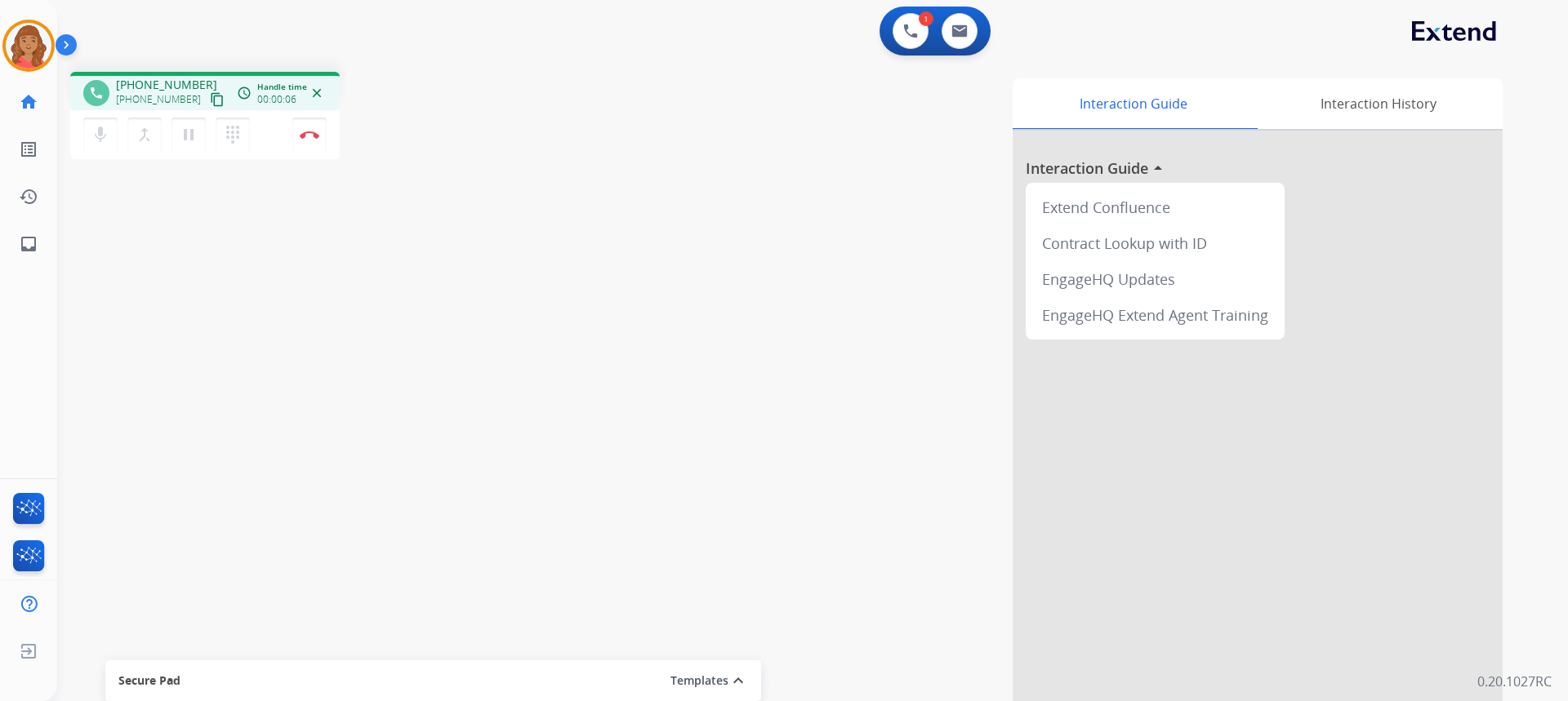
drag, startPoint x: 197, startPoint y: 101, endPoint x: 164, endPoint y: 102, distance: 33.0
click at [210, 102] on mat-icon "content_copy" at bounding box center [217, 100] width 15 height 15
click at [318, 133] on img at bounding box center [309, 135] width 20 height 8
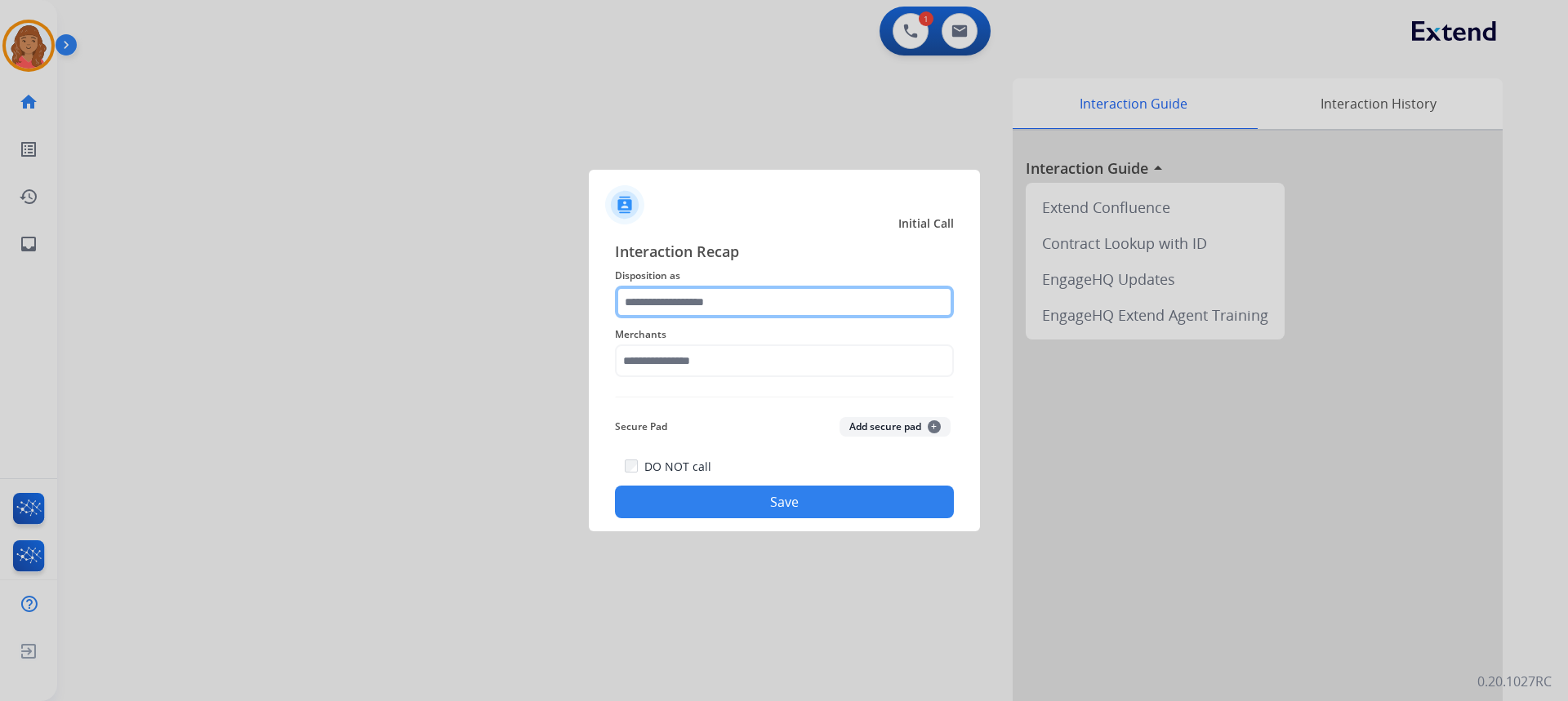
click at [719, 310] on input "text" at bounding box center [784, 302] width 339 height 33
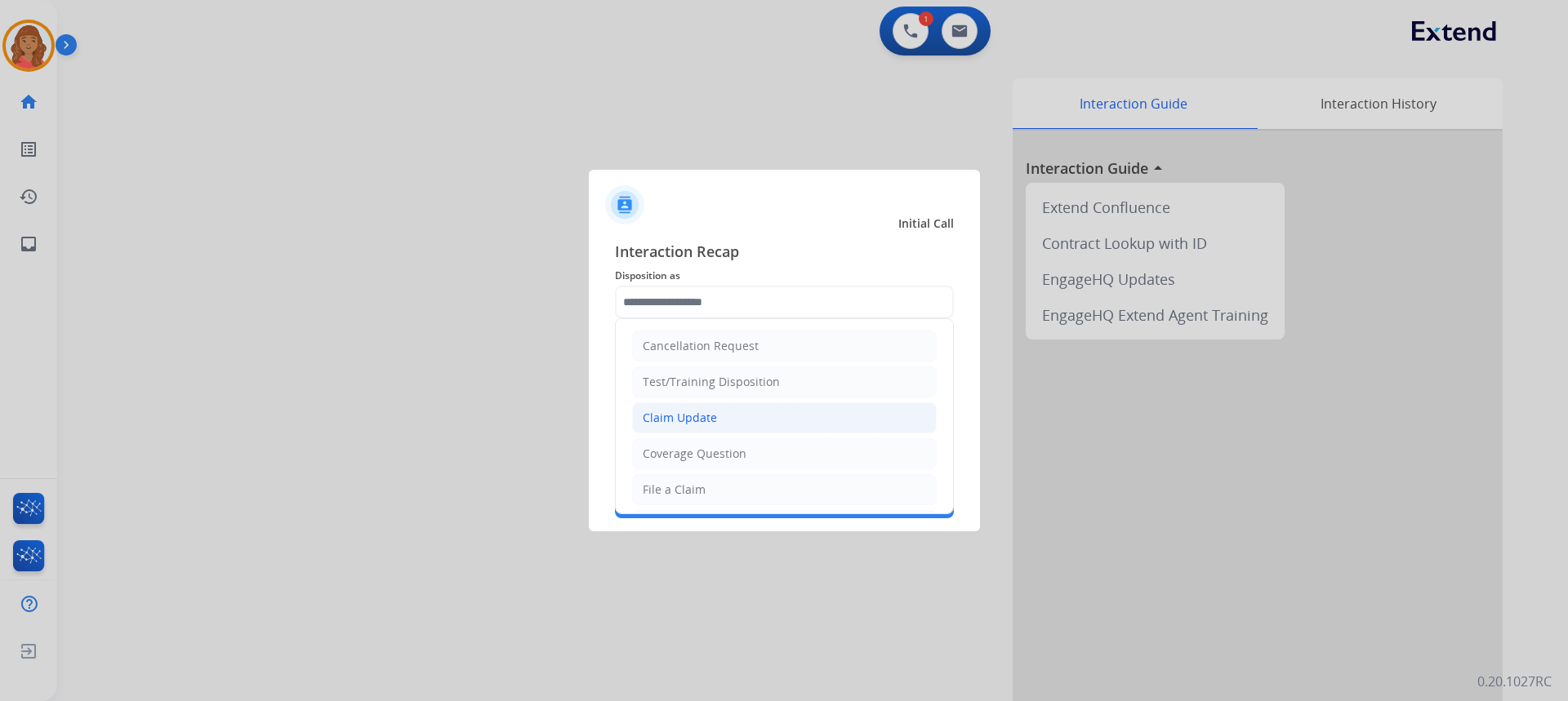
click at [683, 418] on div "Claim Update" at bounding box center [679, 418] width 74 height 16
type input "**********"
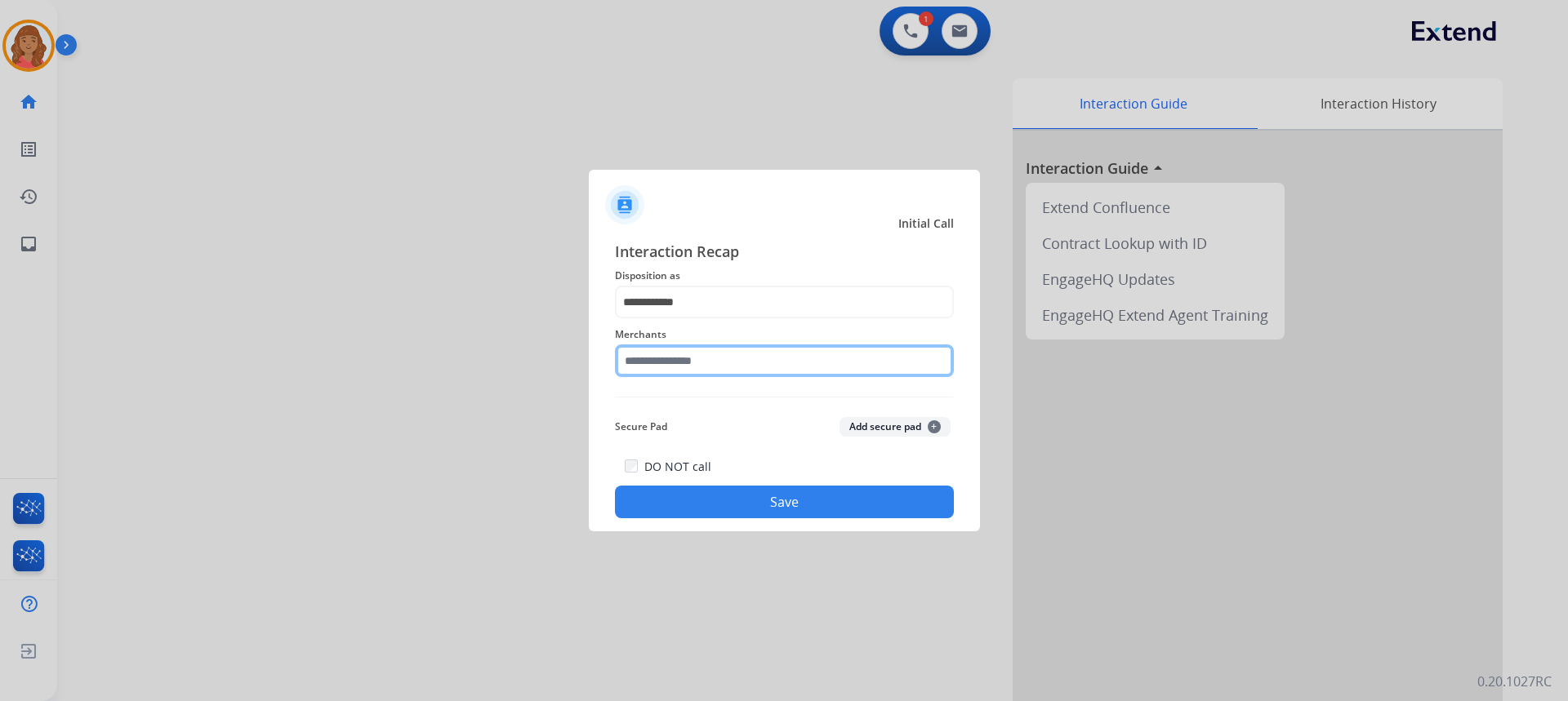
click at [676, 365] on input "text" at bounding box center [784, 361] width 339 height 33
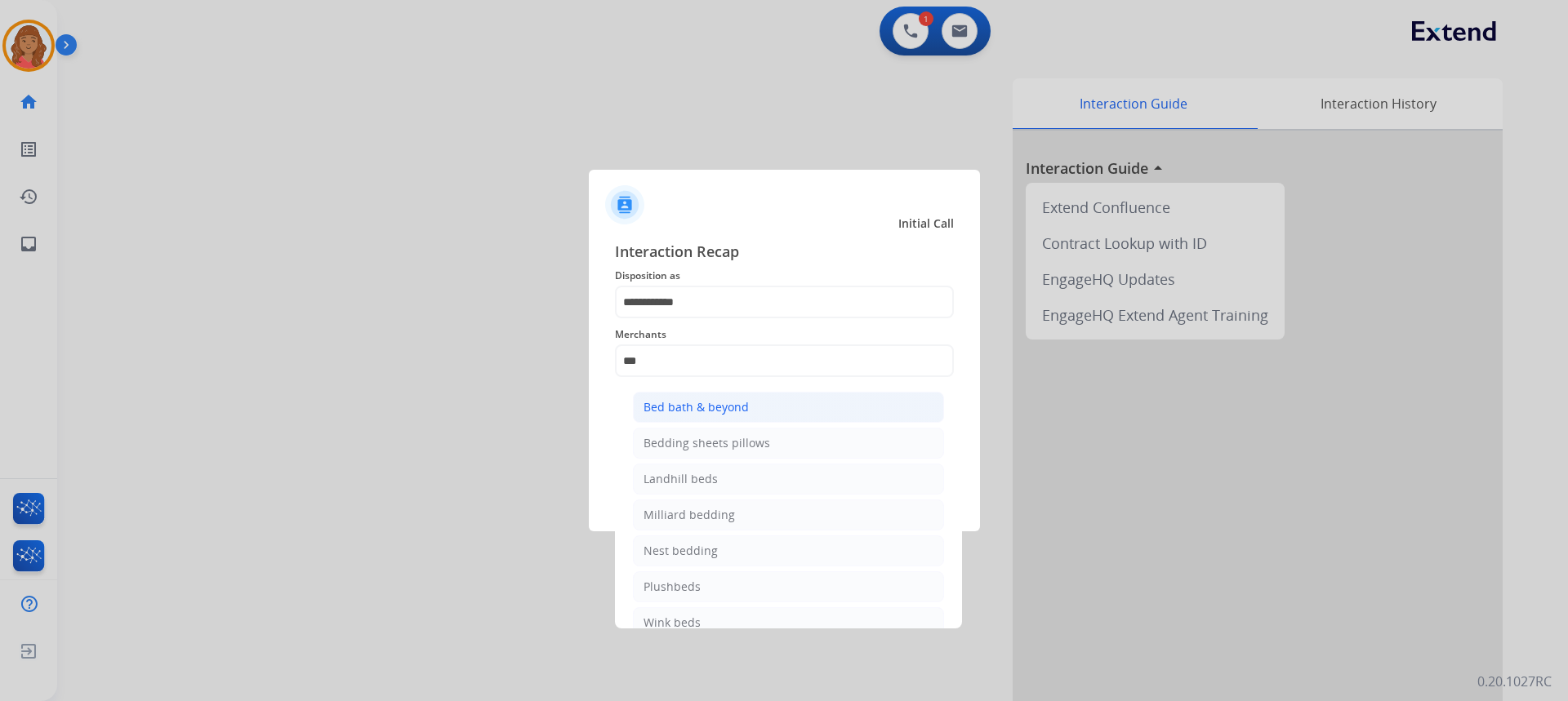
click at [681, 411] on div "Bed bath & beyond" at bounding box center [696, 407] width 106 height 16
type input "**********"
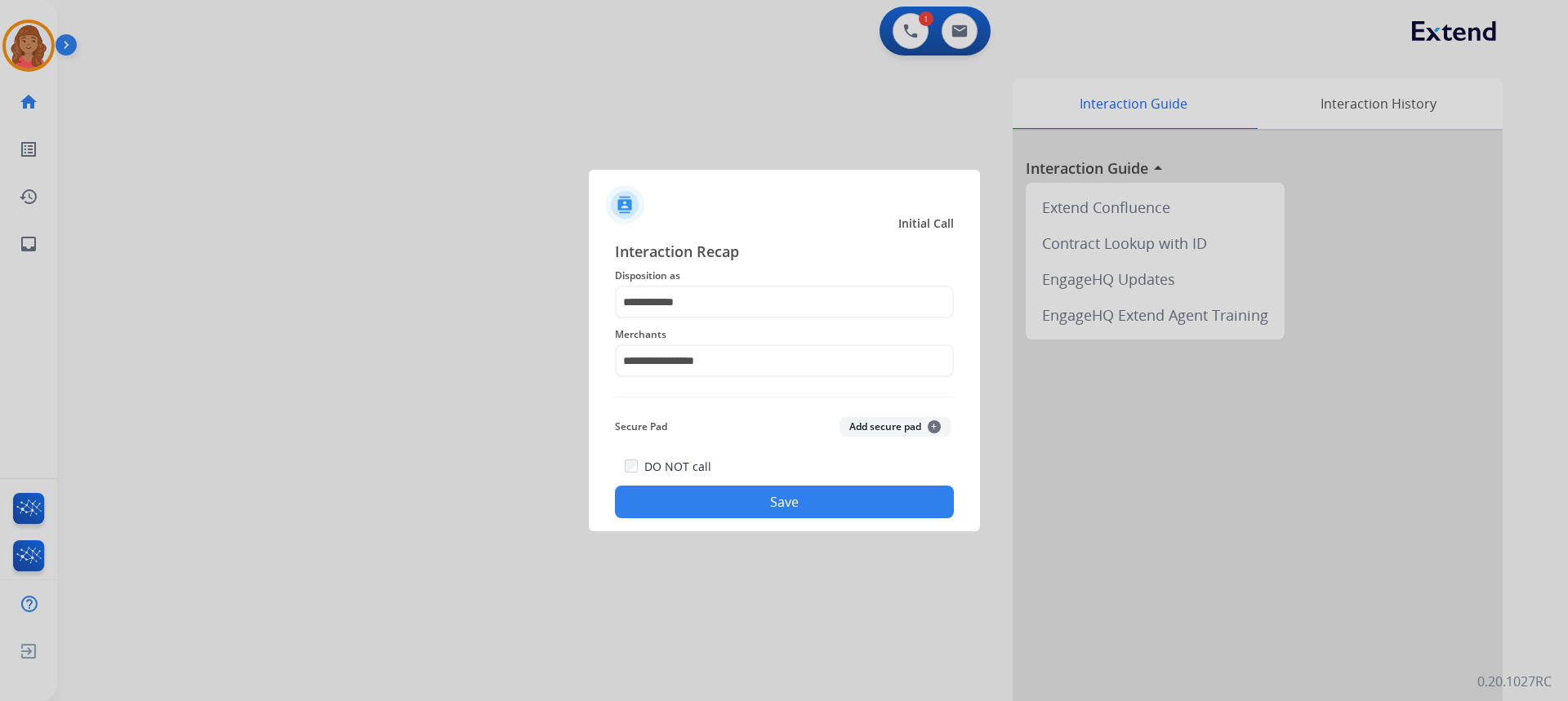
drag, startPoint x: 728, startPoint y: 498, endPoint x: 746, endPoint y: 501, distance: 18.2
click at [728, 498] on button "Save" at bounding box center [784, 502] width 339 height 33
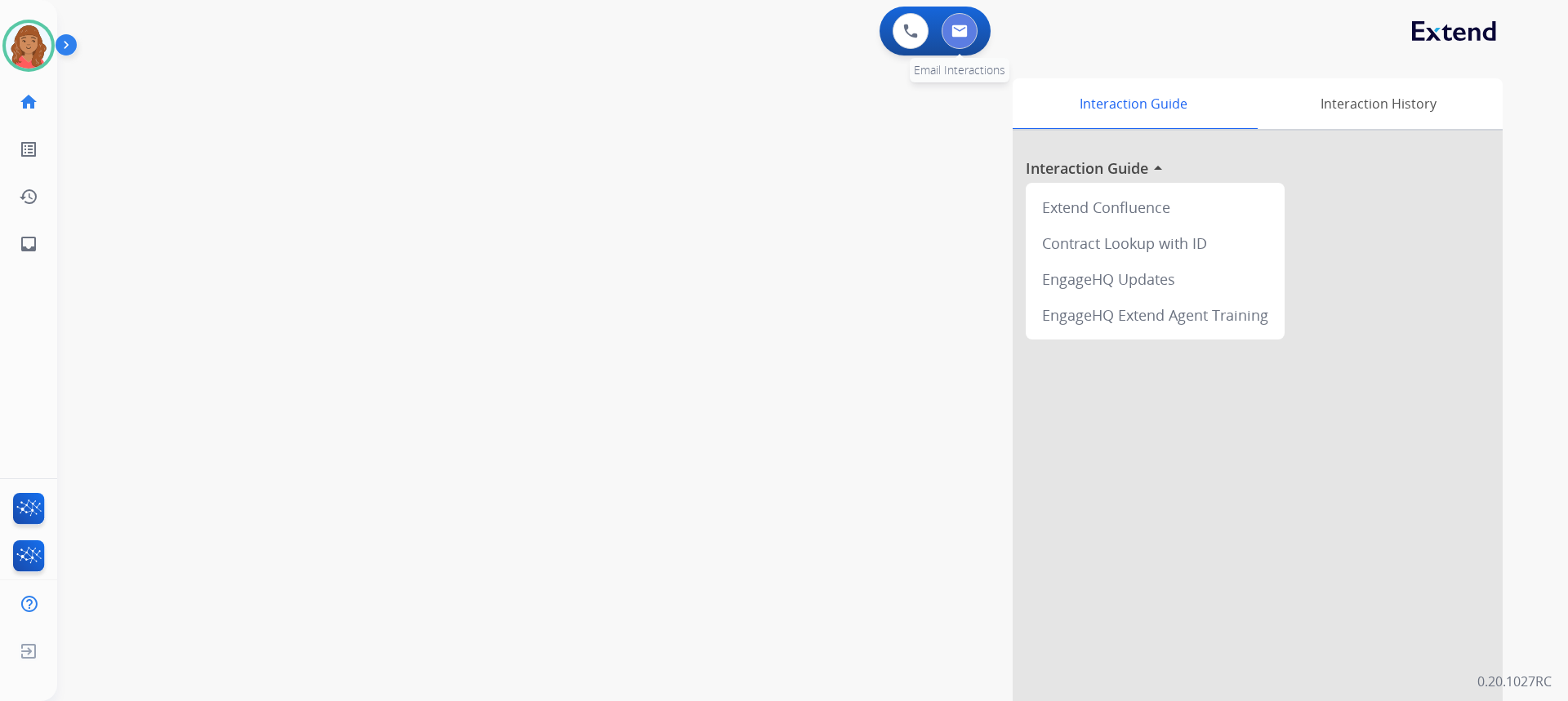
click at [956, 44] on button at bounding box center [960, 31] width 36 height 36
select select "**********"
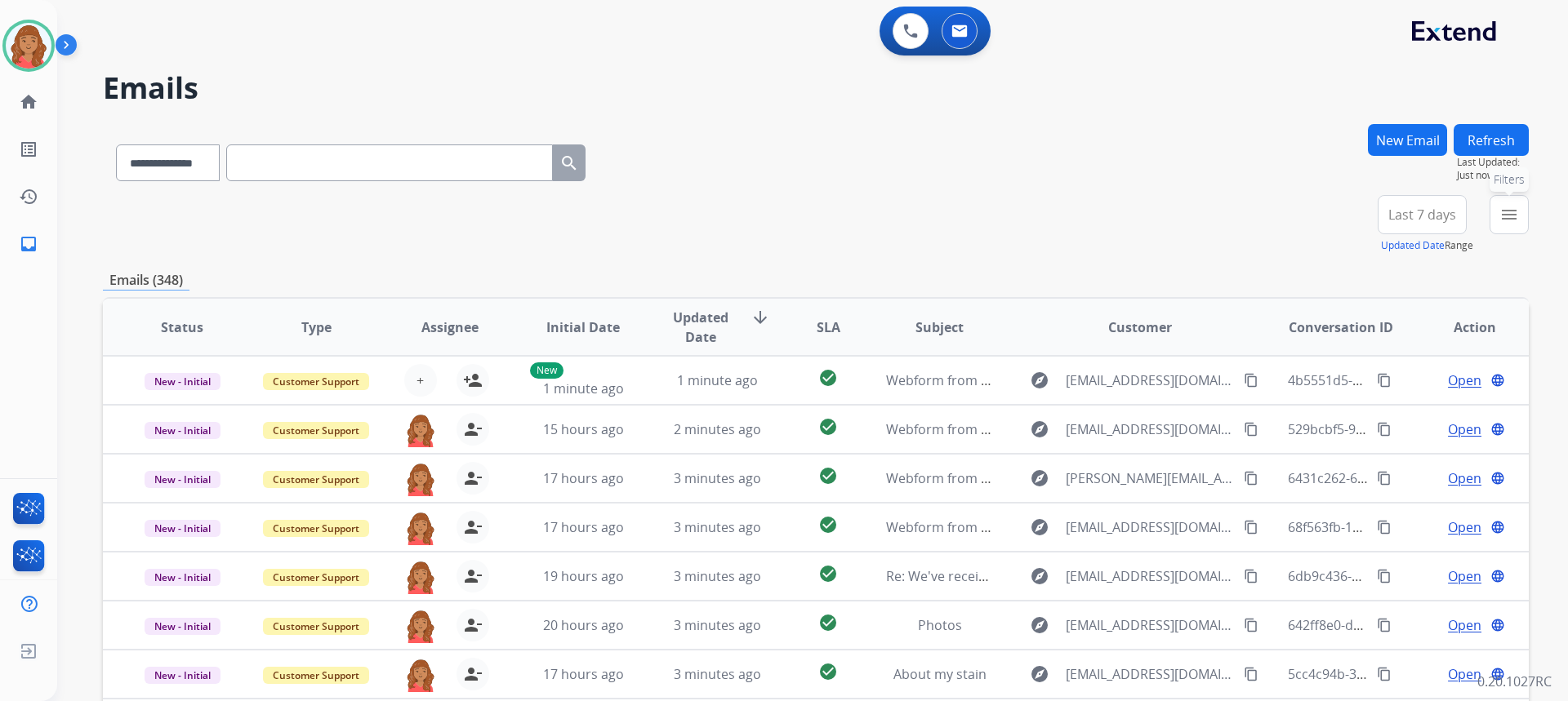
click at [1501, 225] on button "menu Filters" at bounding box center [1509, 214] width 39 height 39
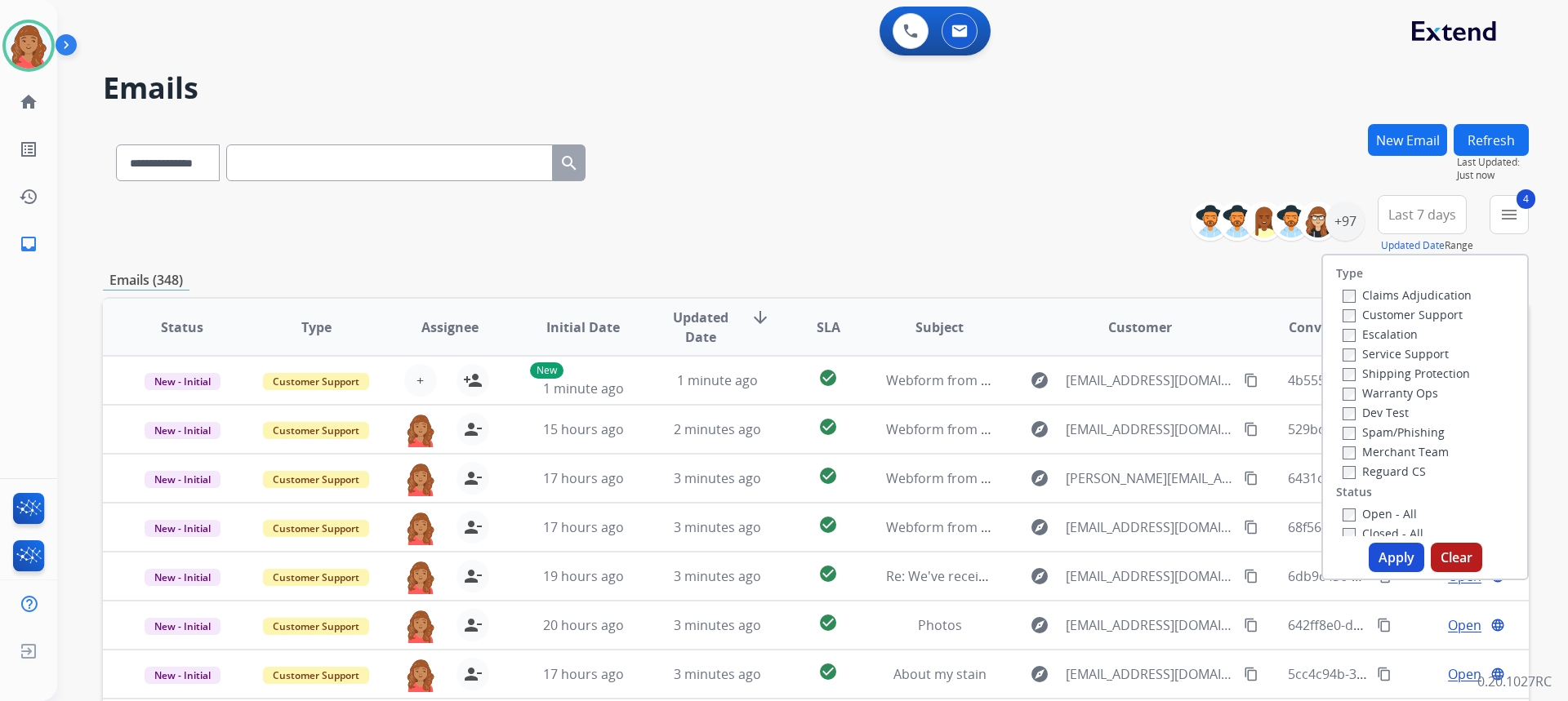
drag, startPoint x: 1380, startPoint y: 558, endPoint x: 1324, endPoint y: 544, distance: 57.7
click at [1362, 555] on div "Apply Clear" at bounding box center [1425, 558] width 204 height 29
click at [1381, 559] on button "Apply" at bounding box center [1396, 558] width 56 height 29
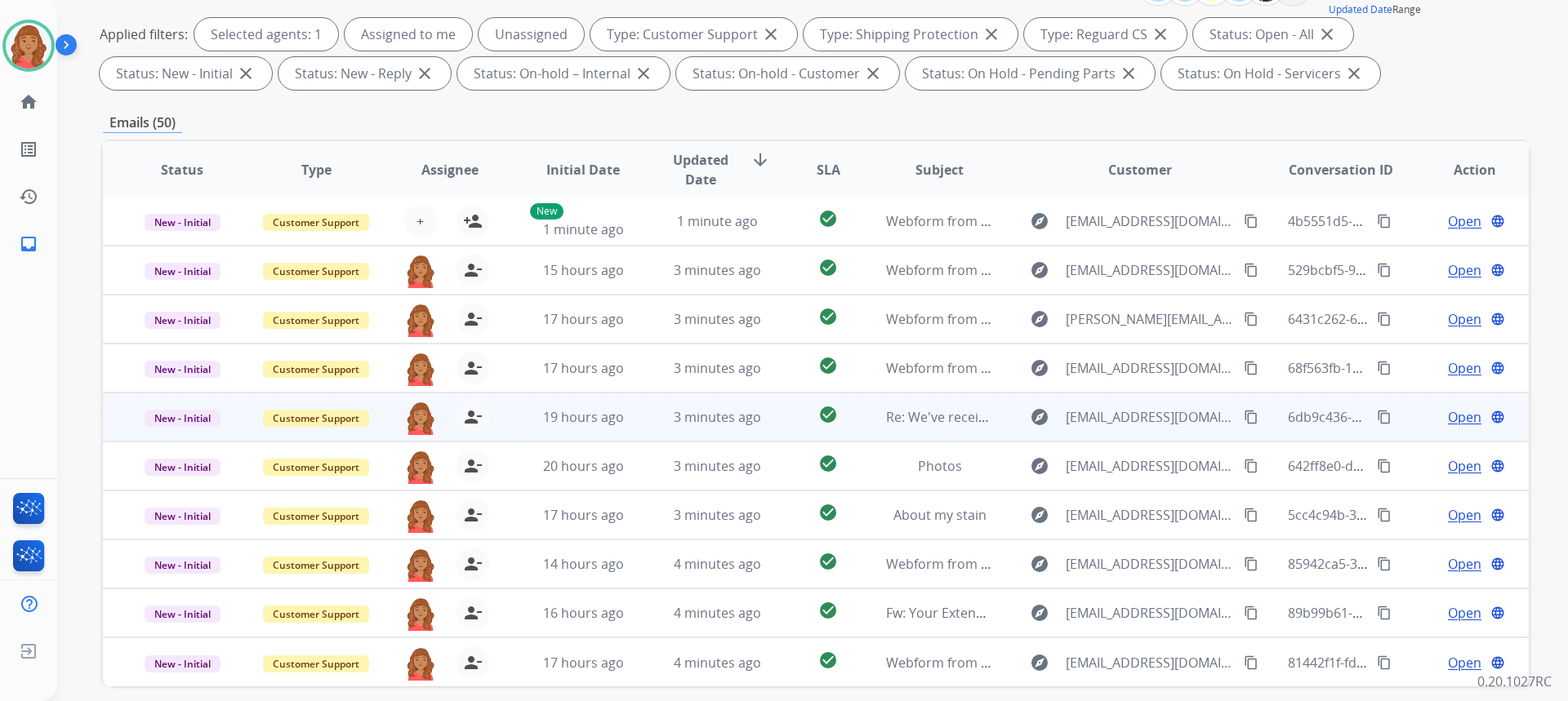
scroll to position [306, 0]
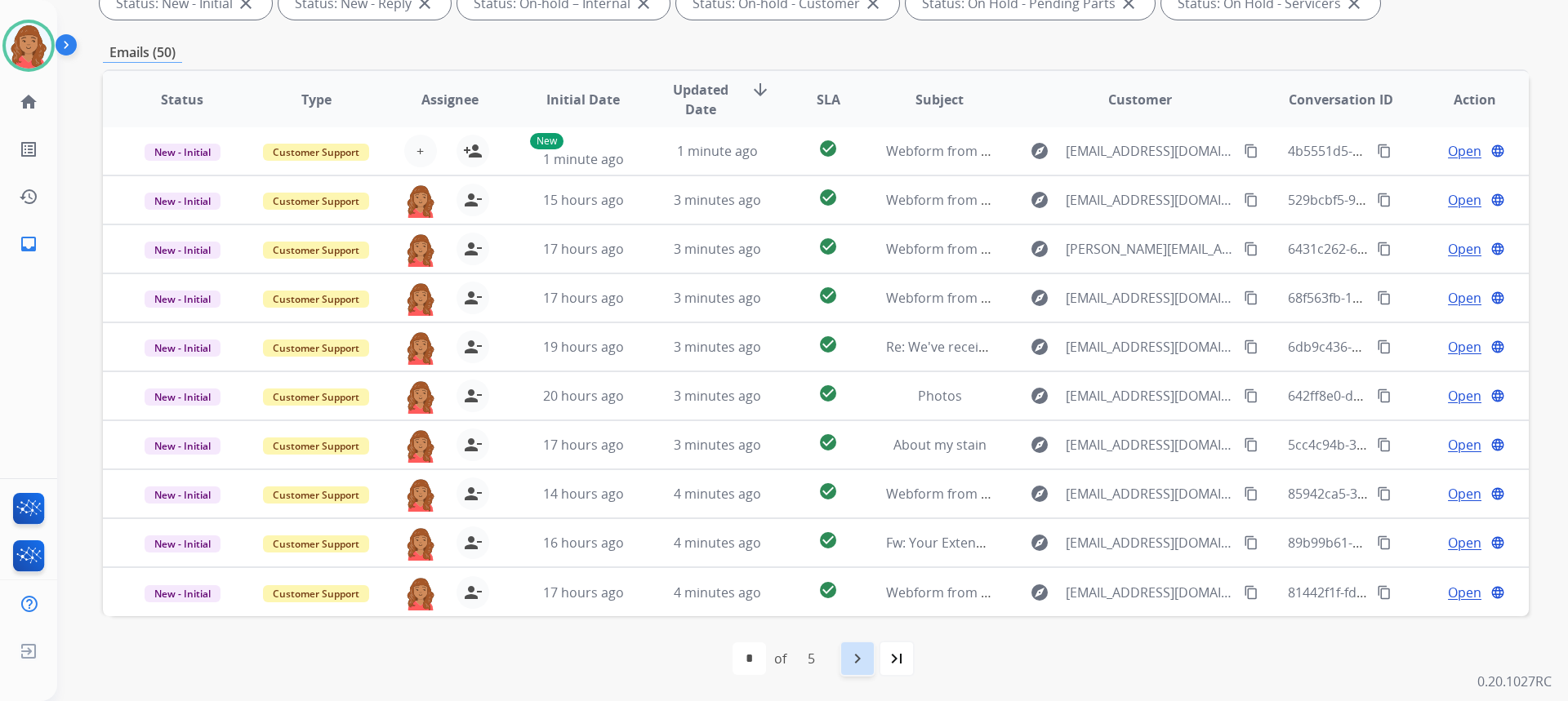
click at [858, 659] on mat-icon "navigate_next" at bounding box center [858, 658] width 20 height 20
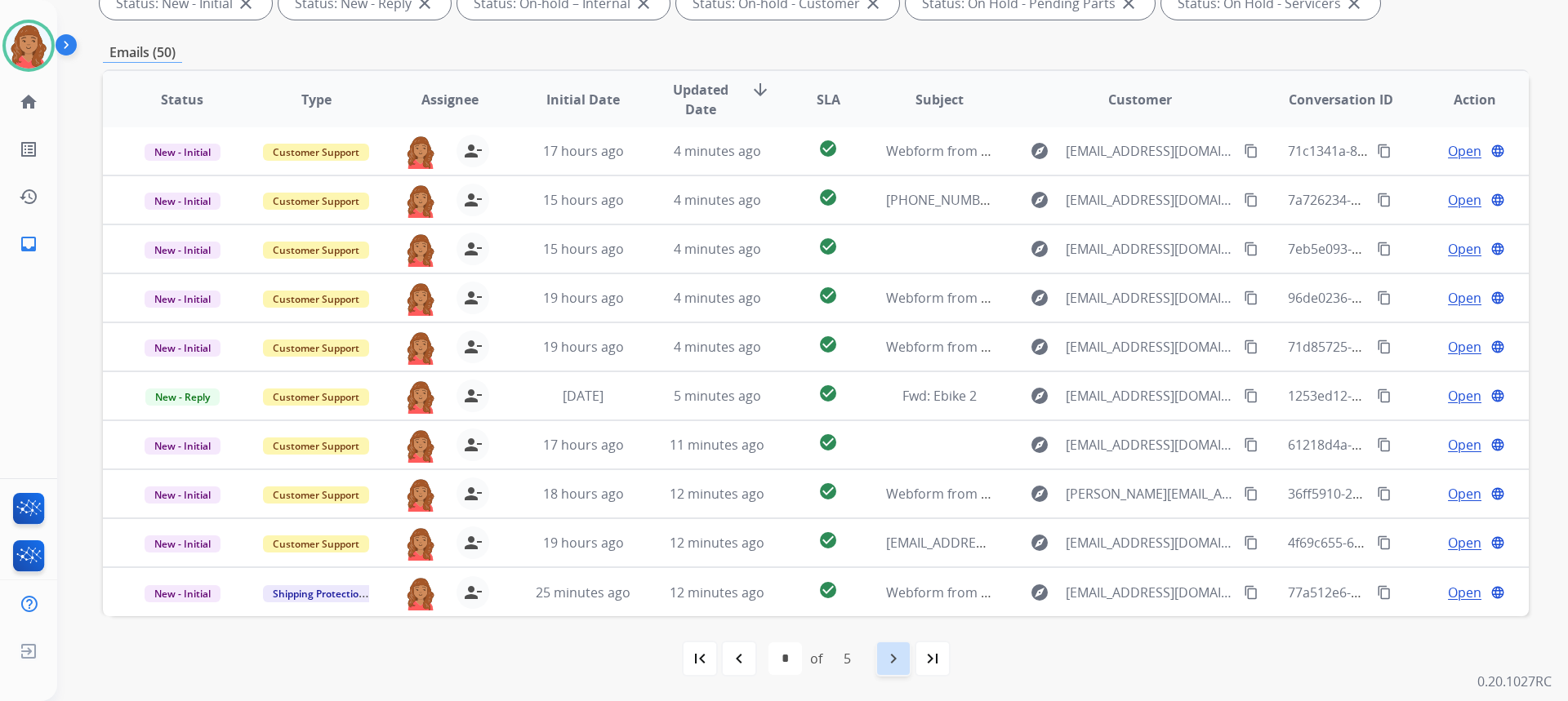
click at [893, 654] on mat-icon "navigate_next" at bounding box center [894, 658] width 20 height 20
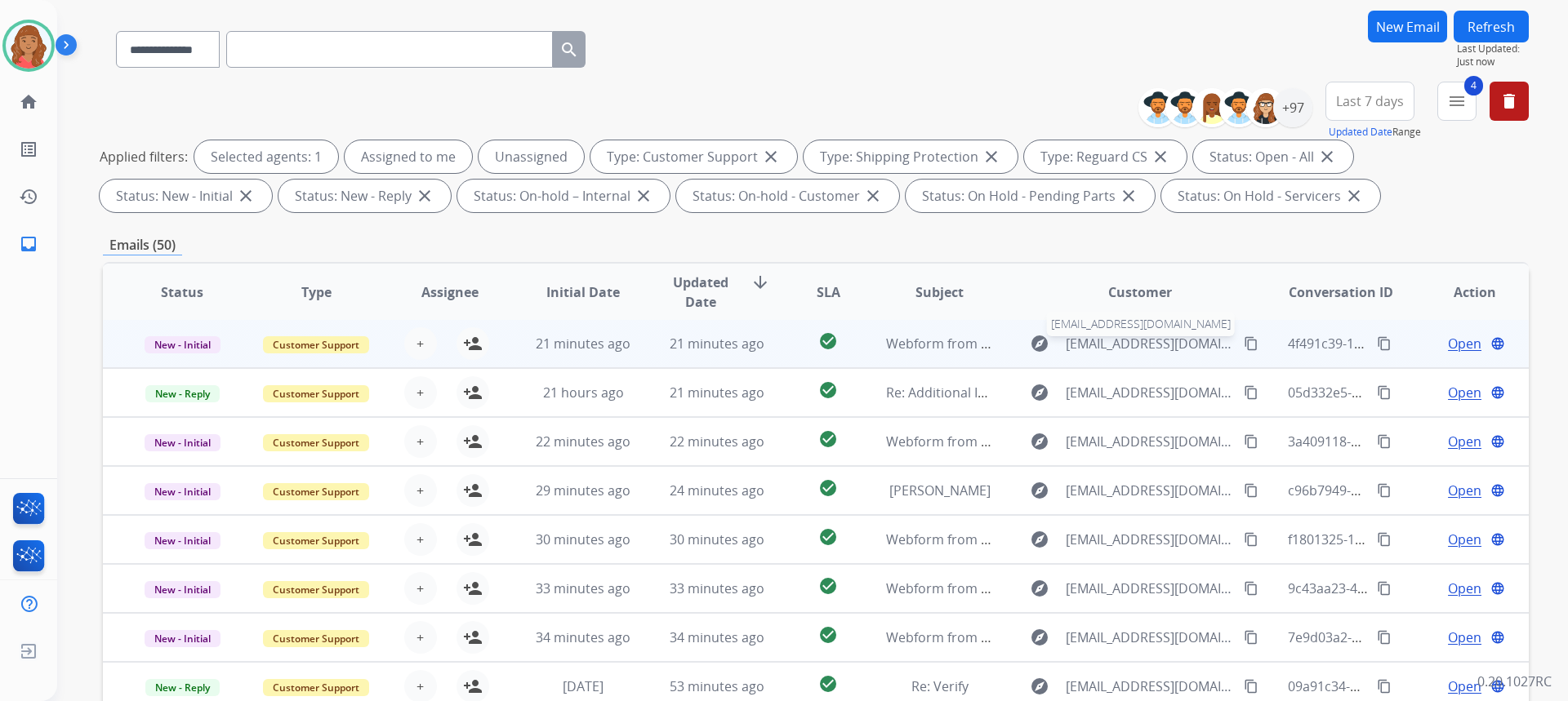
scroll to position [164, 0]
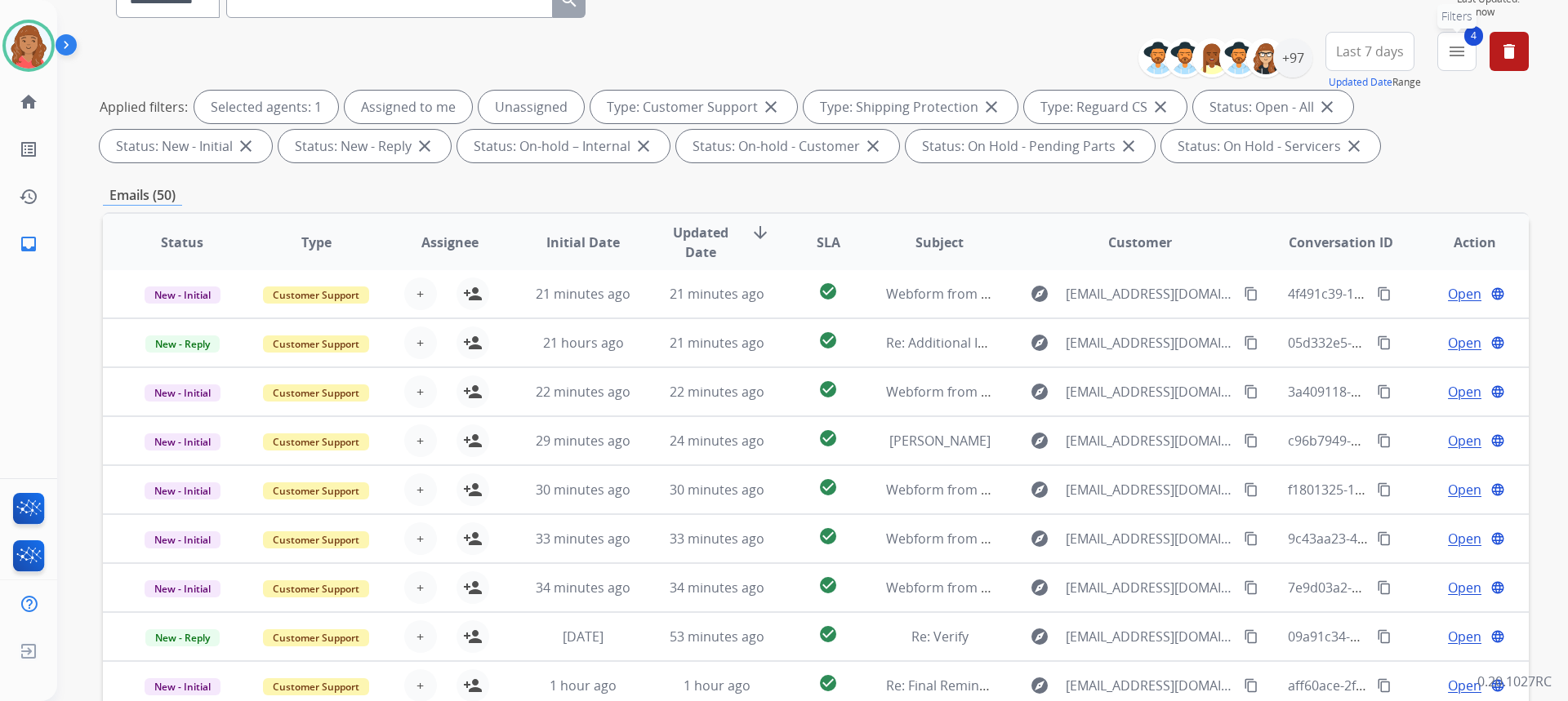
drag, startPoint x: 1450, startPoint y: 51, endPoint x: 1440, endPoint y: 75, distance: 26.0
click at [1449, 53] on mat-icon "menu" at bounding box center [1457, 52] width 20 height 20
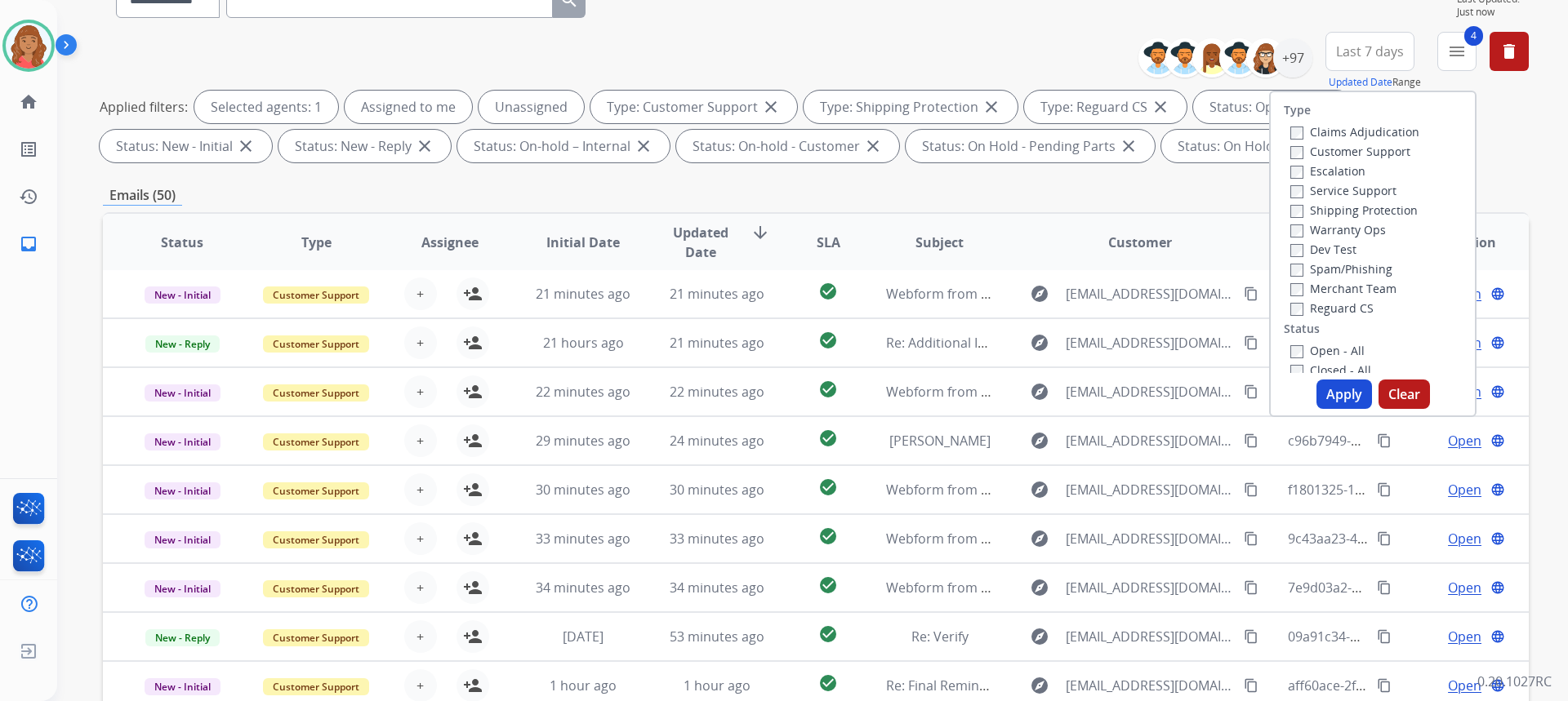
click at [1335, 384] on button "Apply" at bounding box center [1345, 394] width 56 height 29
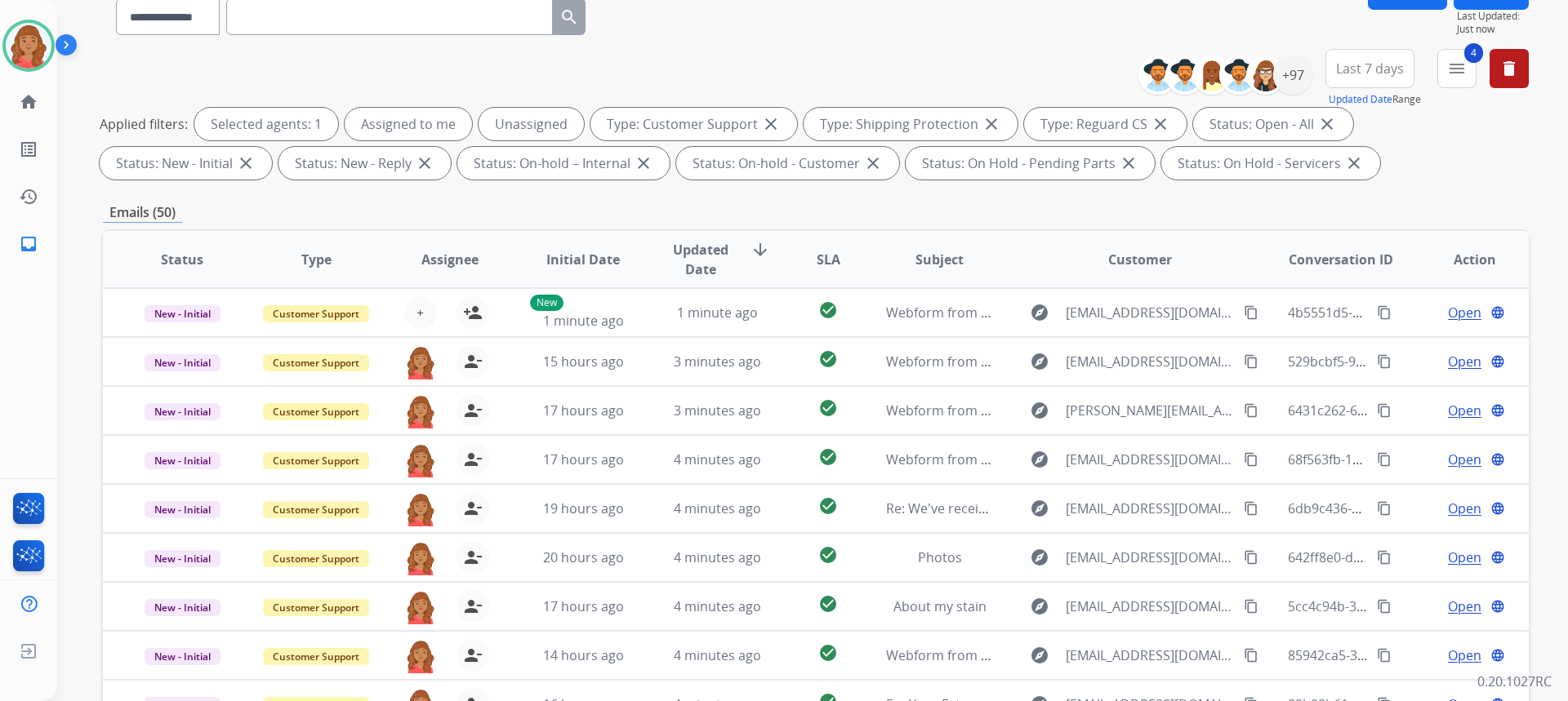
scroll to position [0, 0]
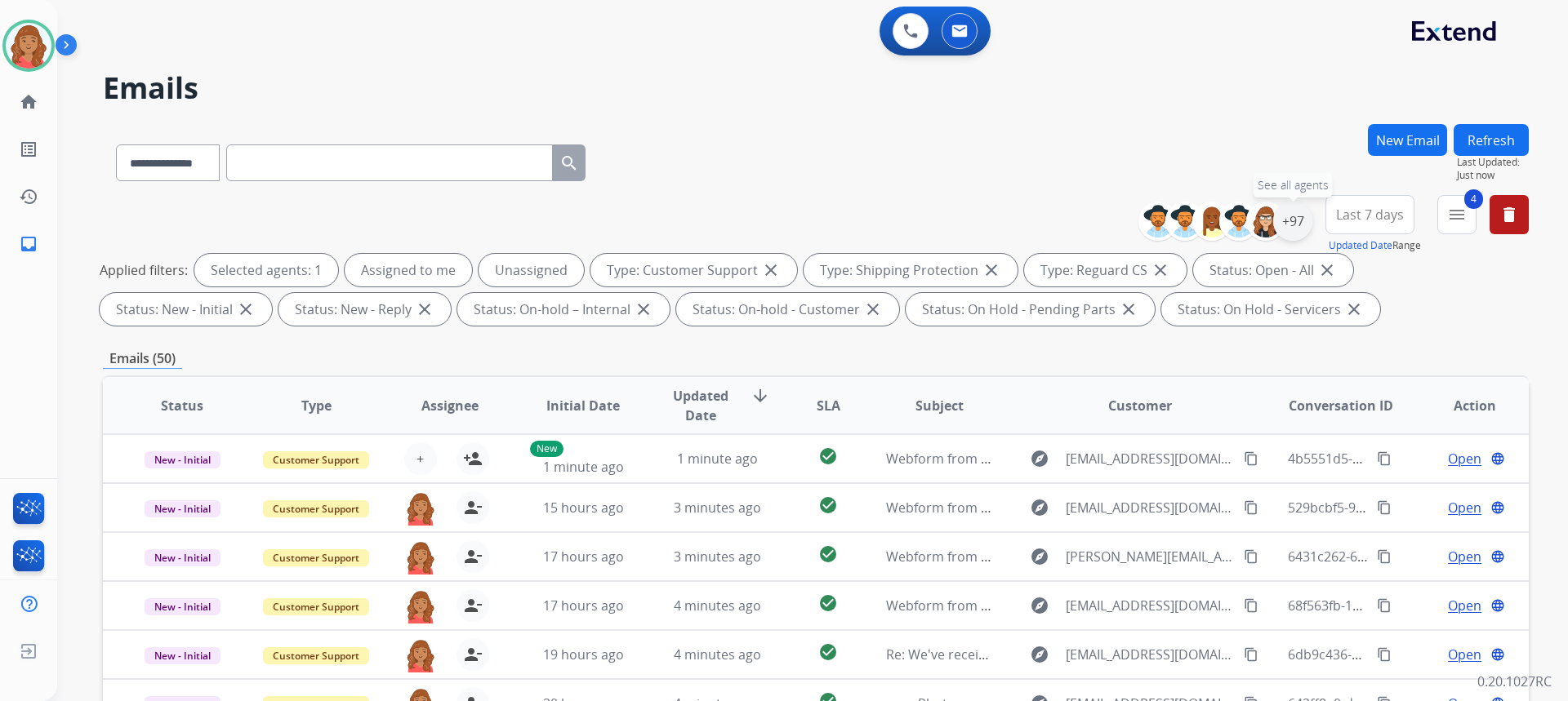
click at [1300, 223] on div "+97" at bounding box center [1293, 221] width 39 height 39
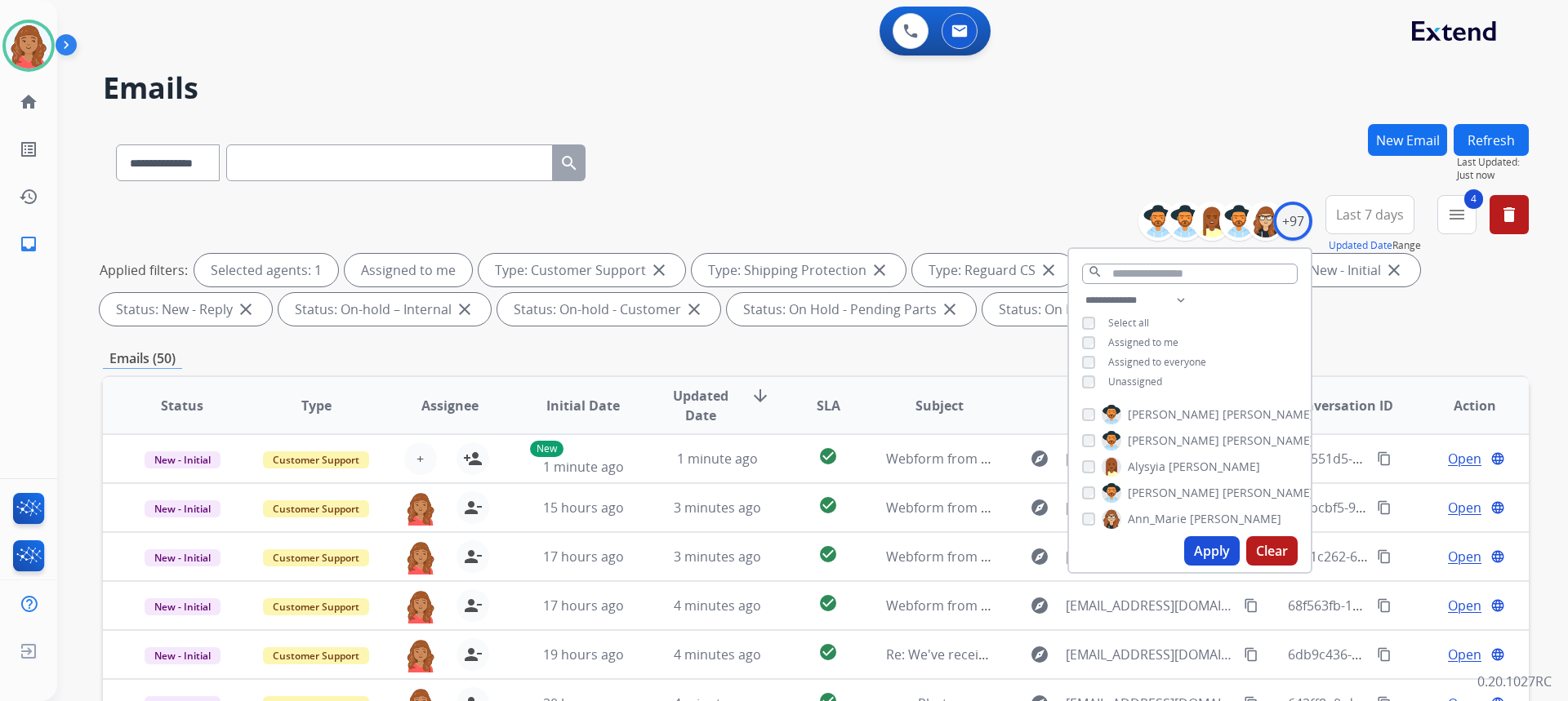
click at [1206, 547] on button "Apply" at bounding box center [1212, 551] width 56 height 29
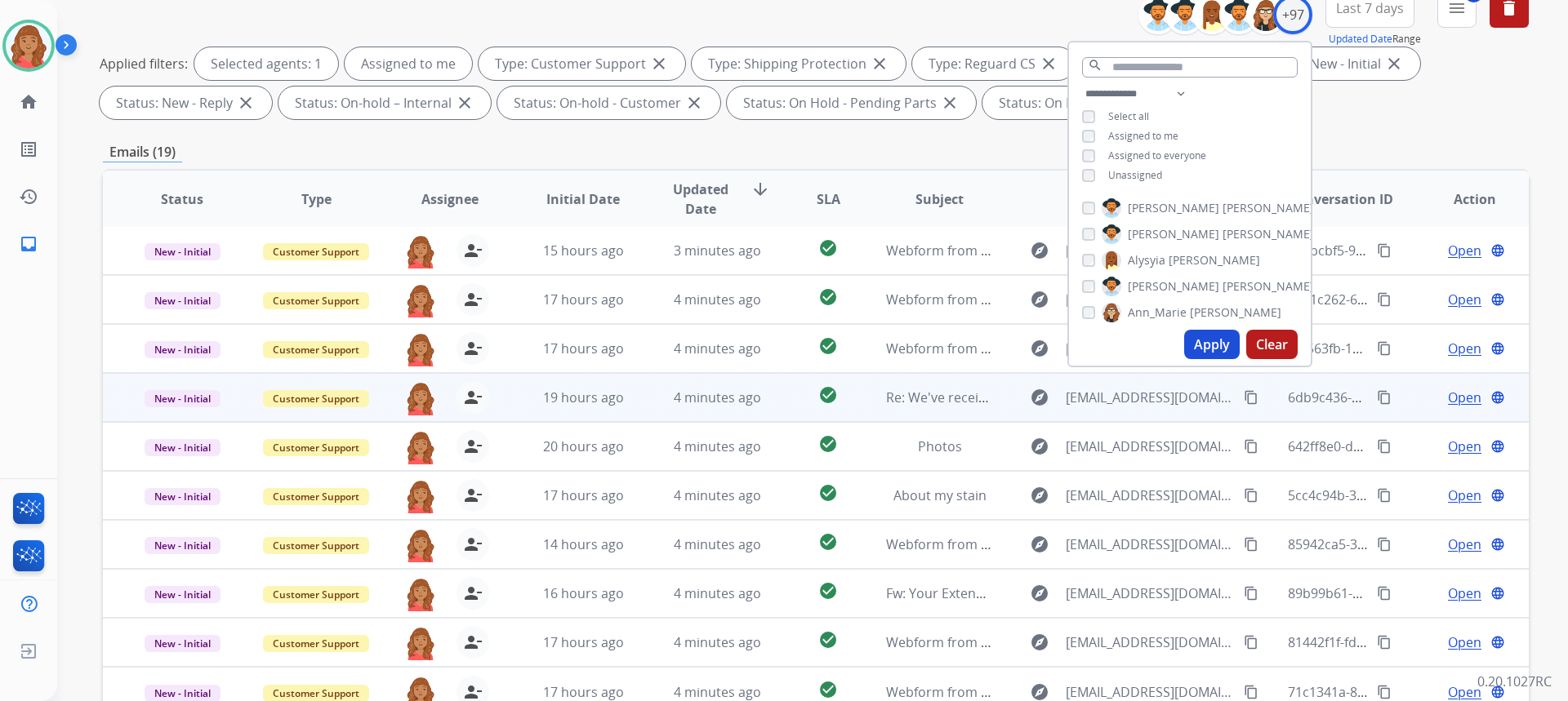
scroll to position [306, 0]
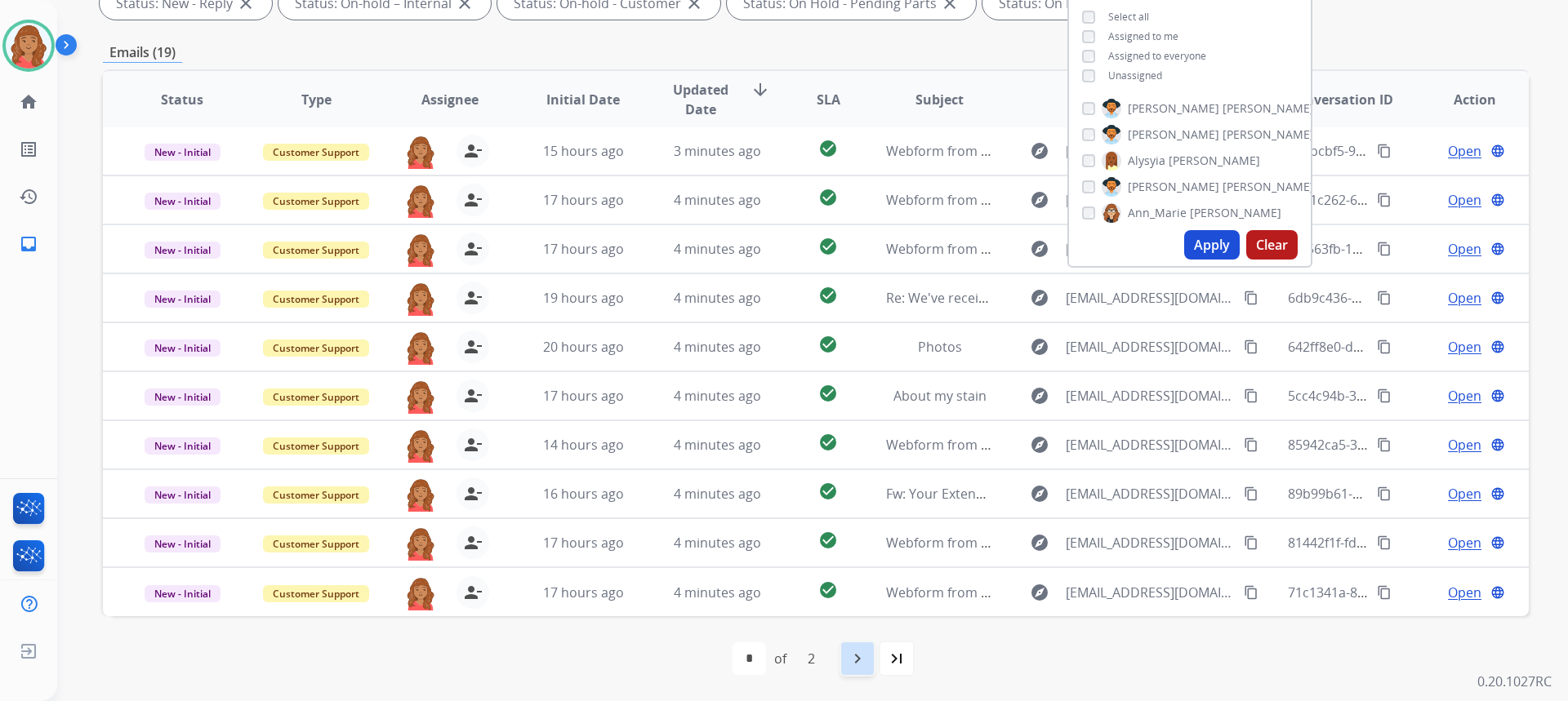
click at [861, 662] on mat-icon "navigate_next" at bounding box center [858, 658] width 20 height 20
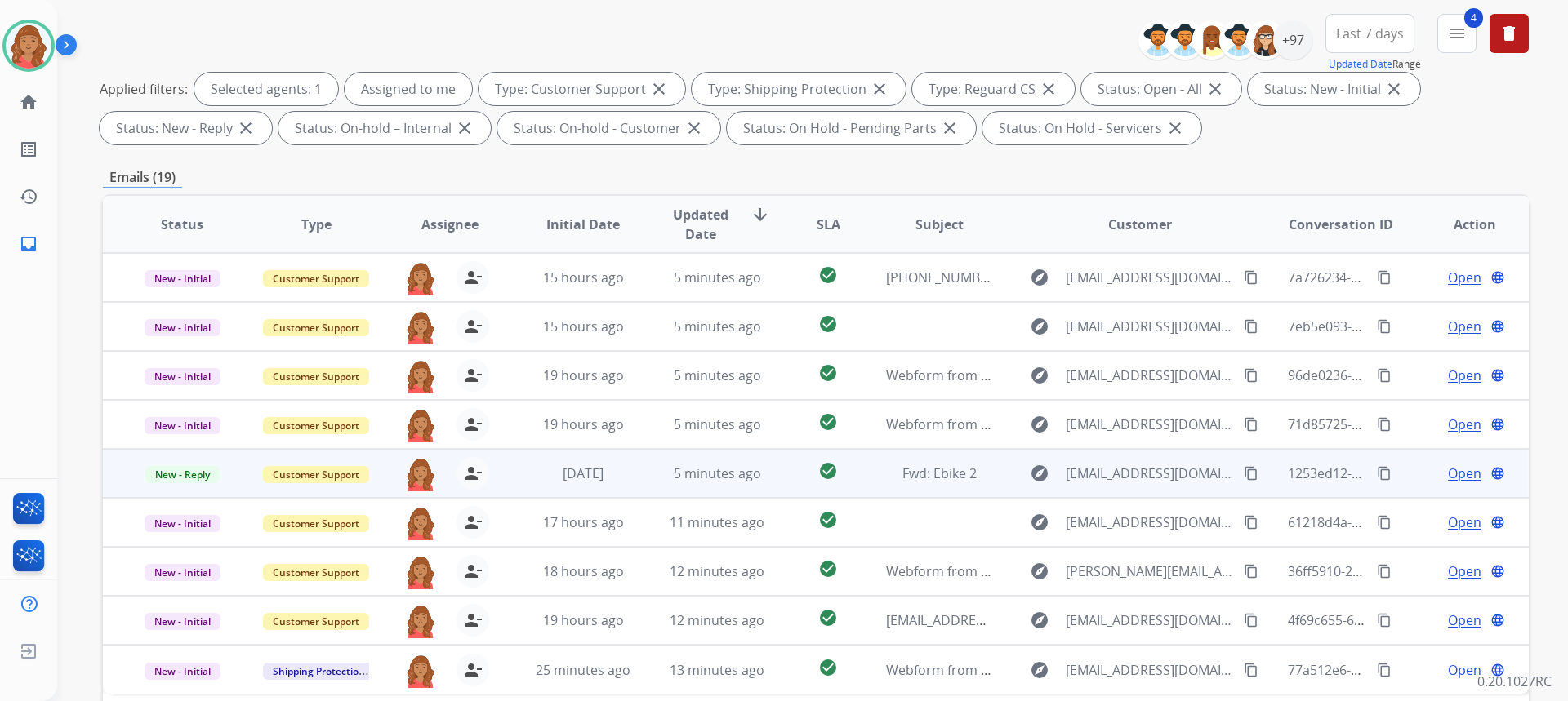
scroll to position [245, 0]
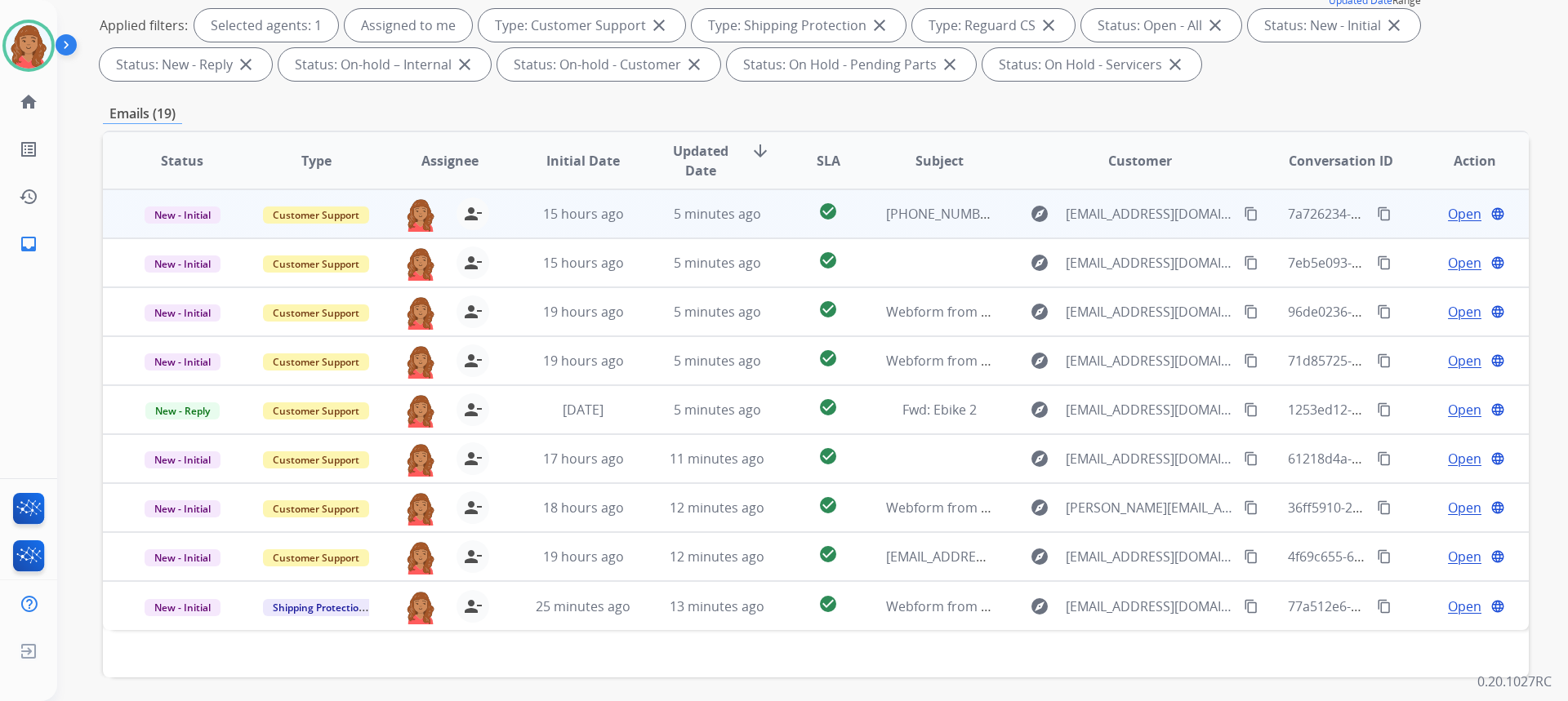
click at [1457, 210] on span "Open" at bounding box center [1464, 213] width 34 height 20
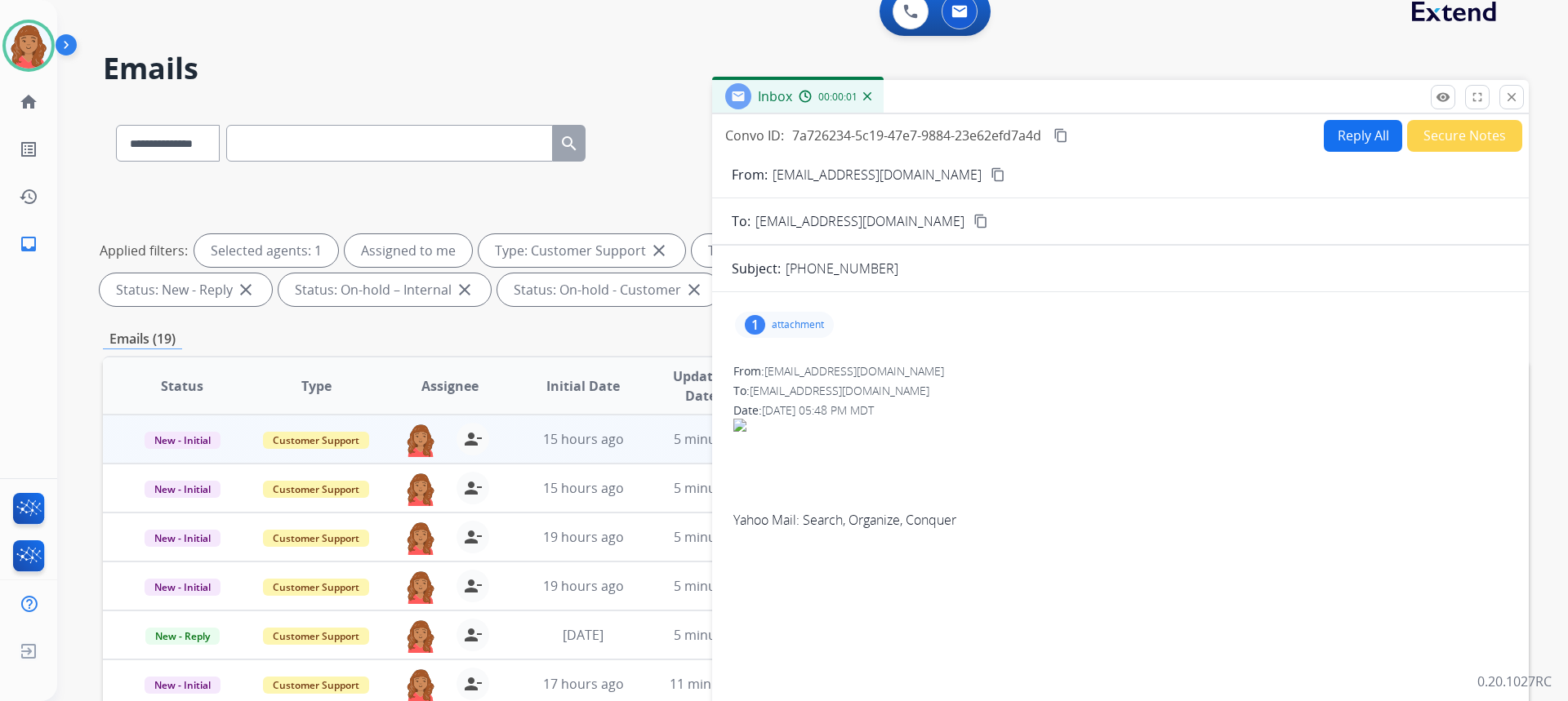
scroll to position [0, 0]
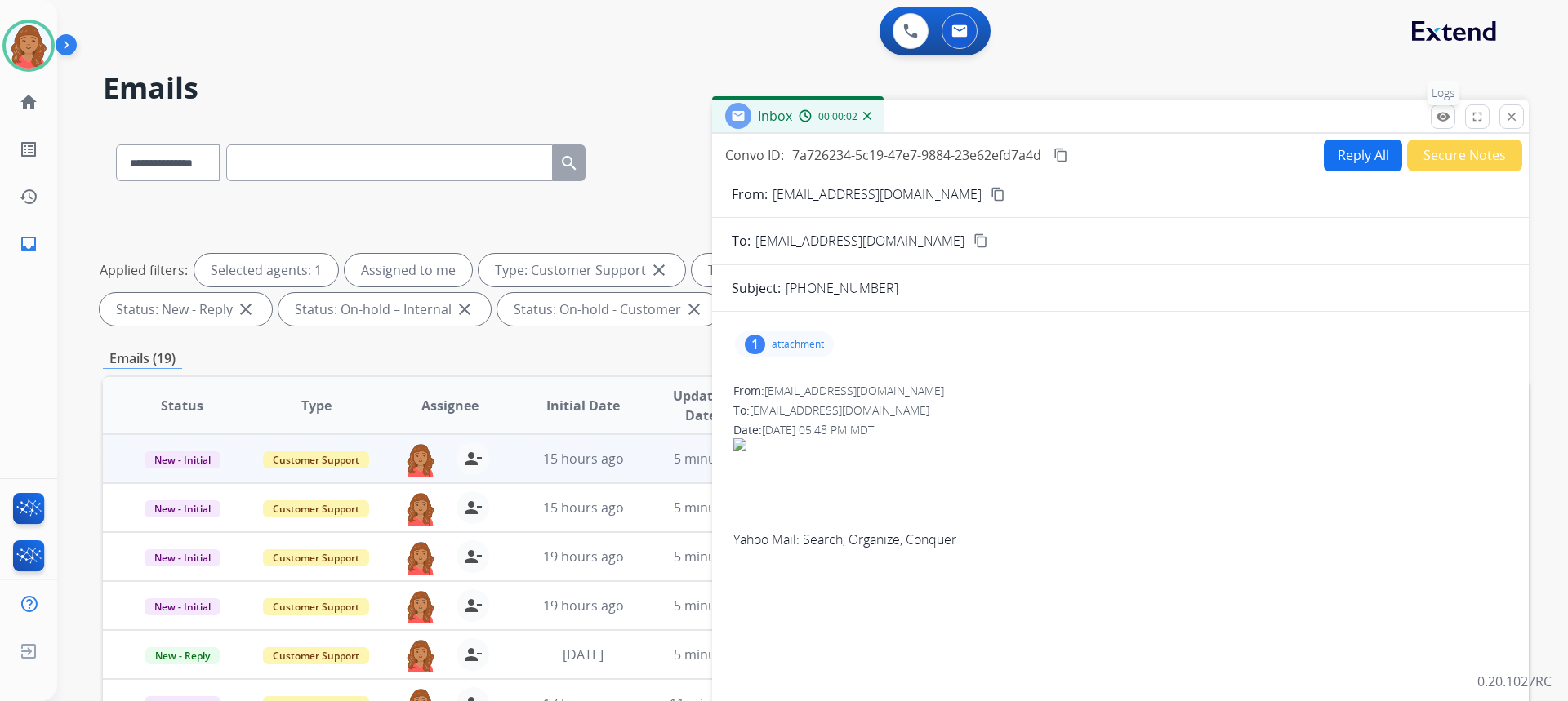
click at [1442, 115] on mat-icon "remove_red_eye" at bounding box center [1443, 117] width 15 height 15
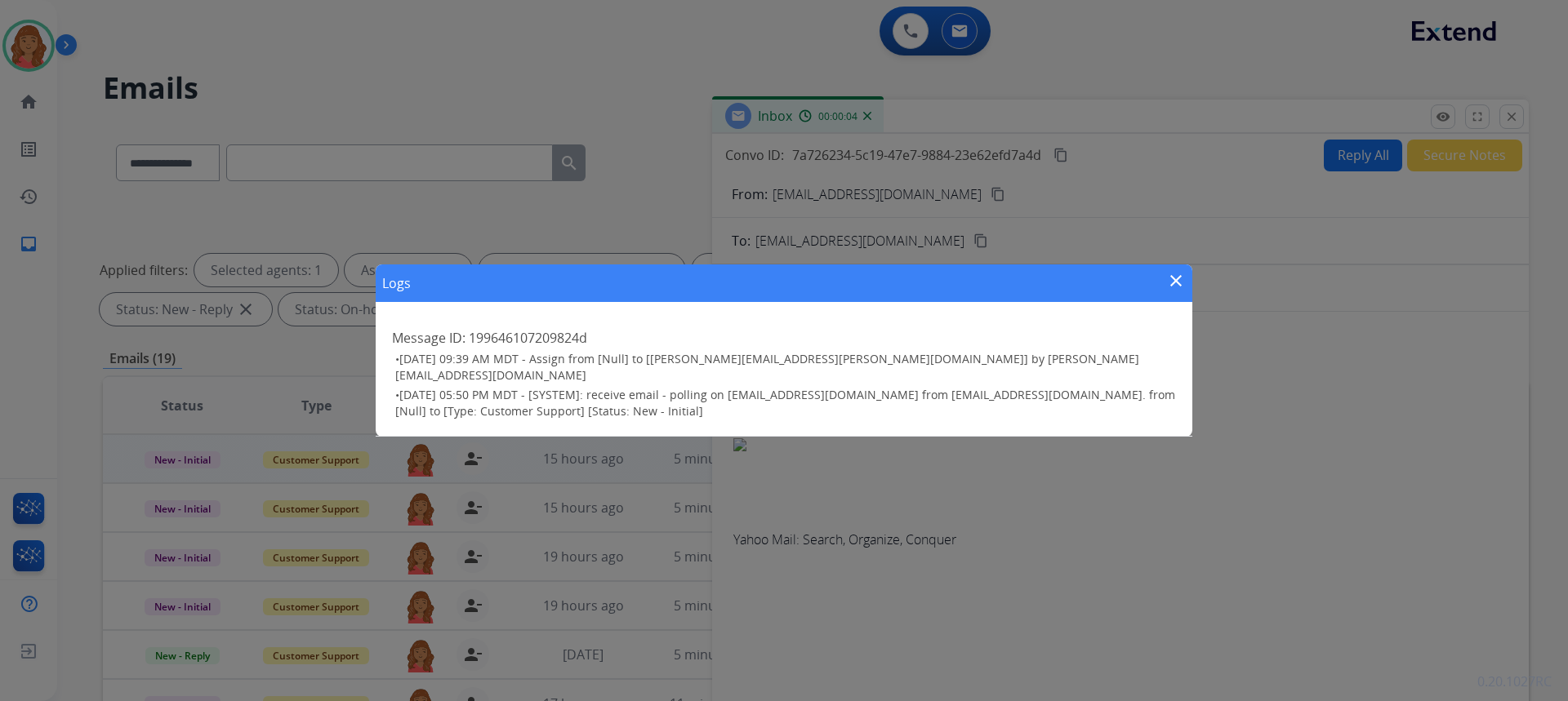
click at [1523, 115] on div "Logs close Message ID: 199646107209824d • 09/20/2025 - 09:39 AM MDT - Assign fr…" at bounding box center [784, 350] width 1568 height 701
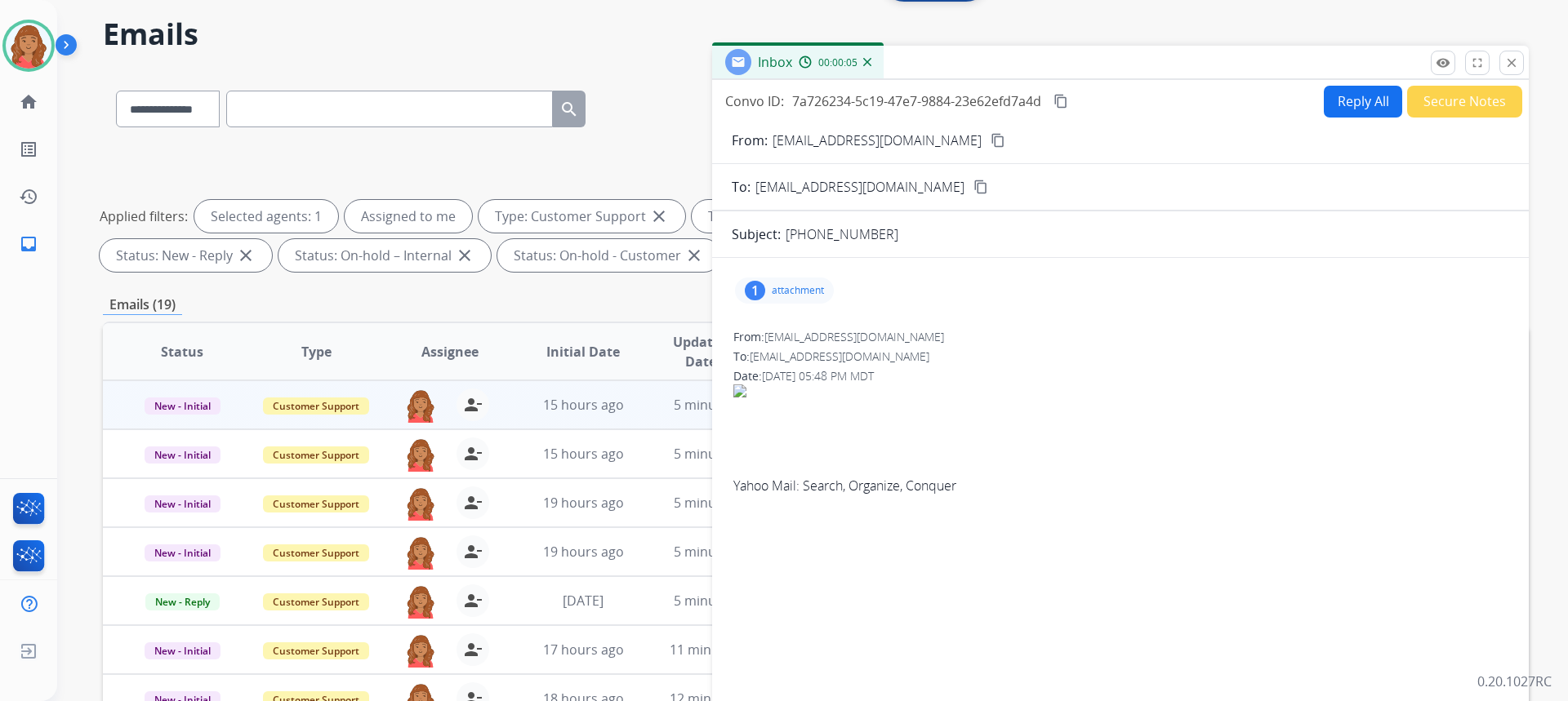
scroll to position [82, 0]
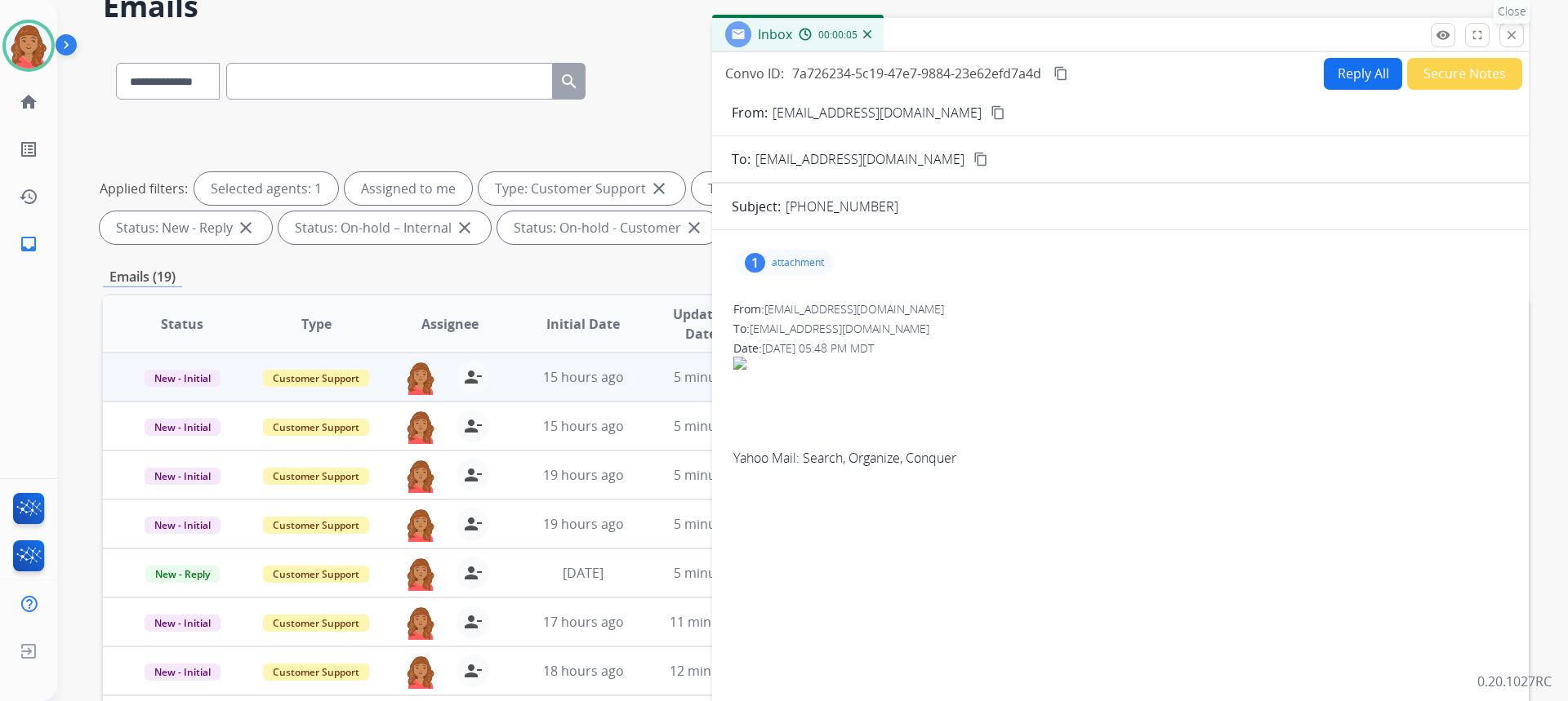
click at [1517, 33] on mat-icon "close" at bounding box center [1512, 35] width 15 height 15
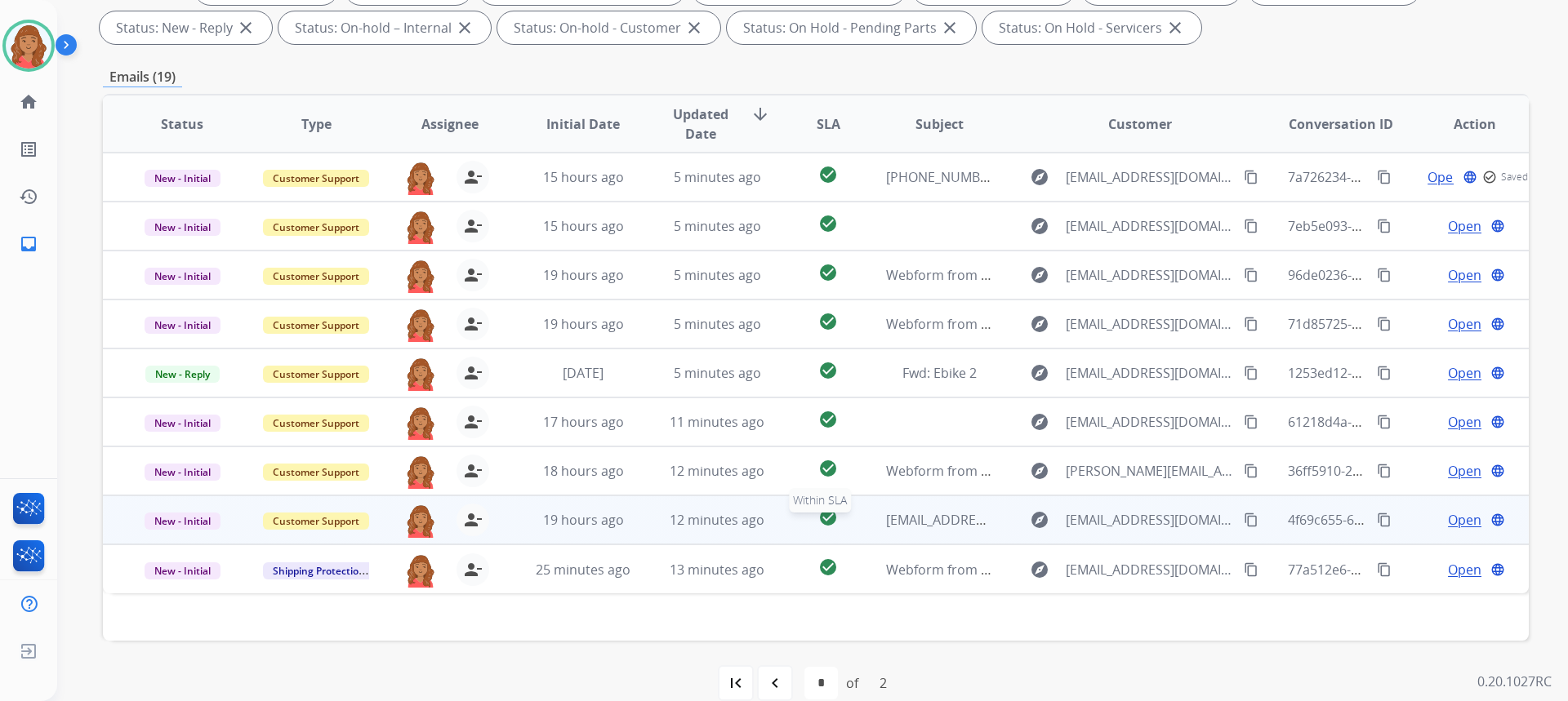
scroll to position [306, 0]
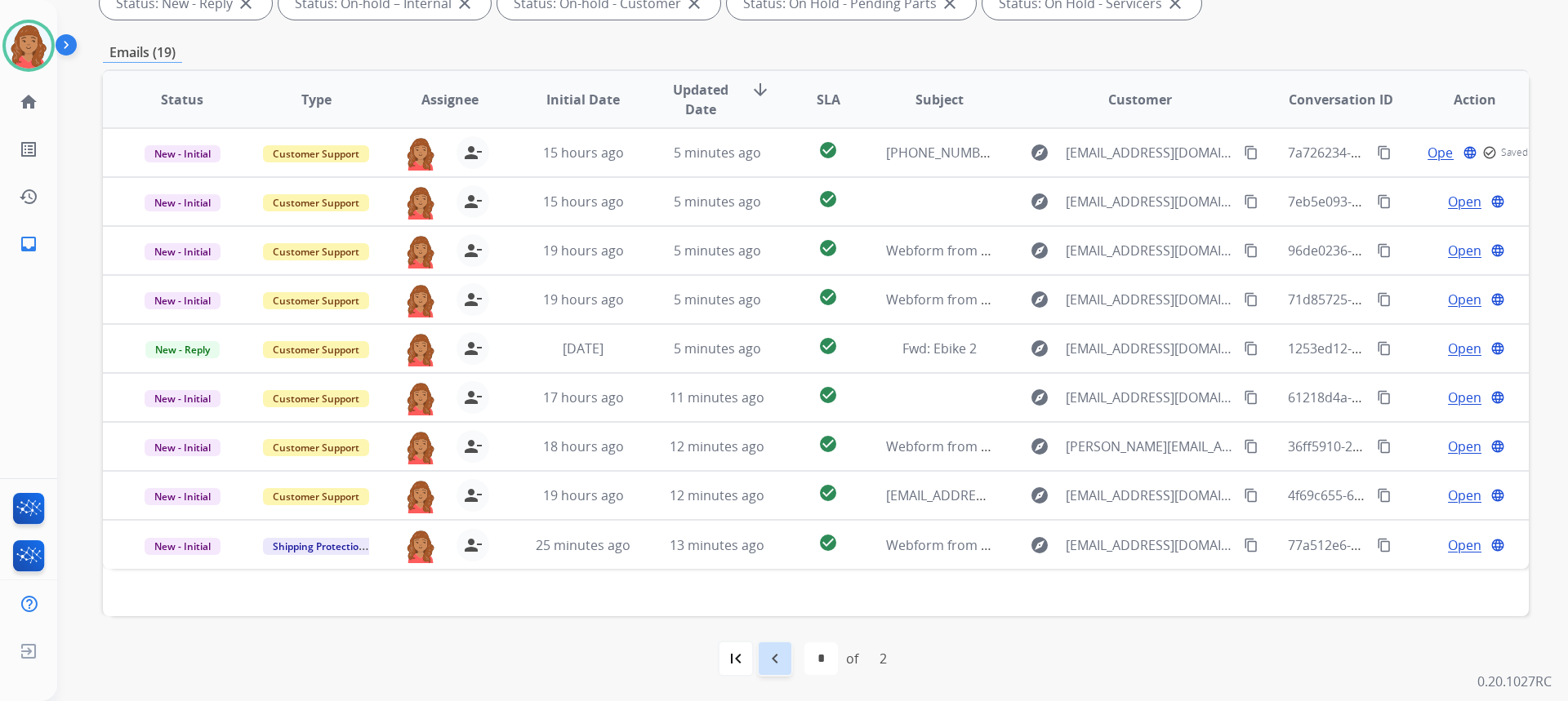
click at [773, 663] on mat-icon "navigate_before" at bounding box center [775, 658] width 20 height 20
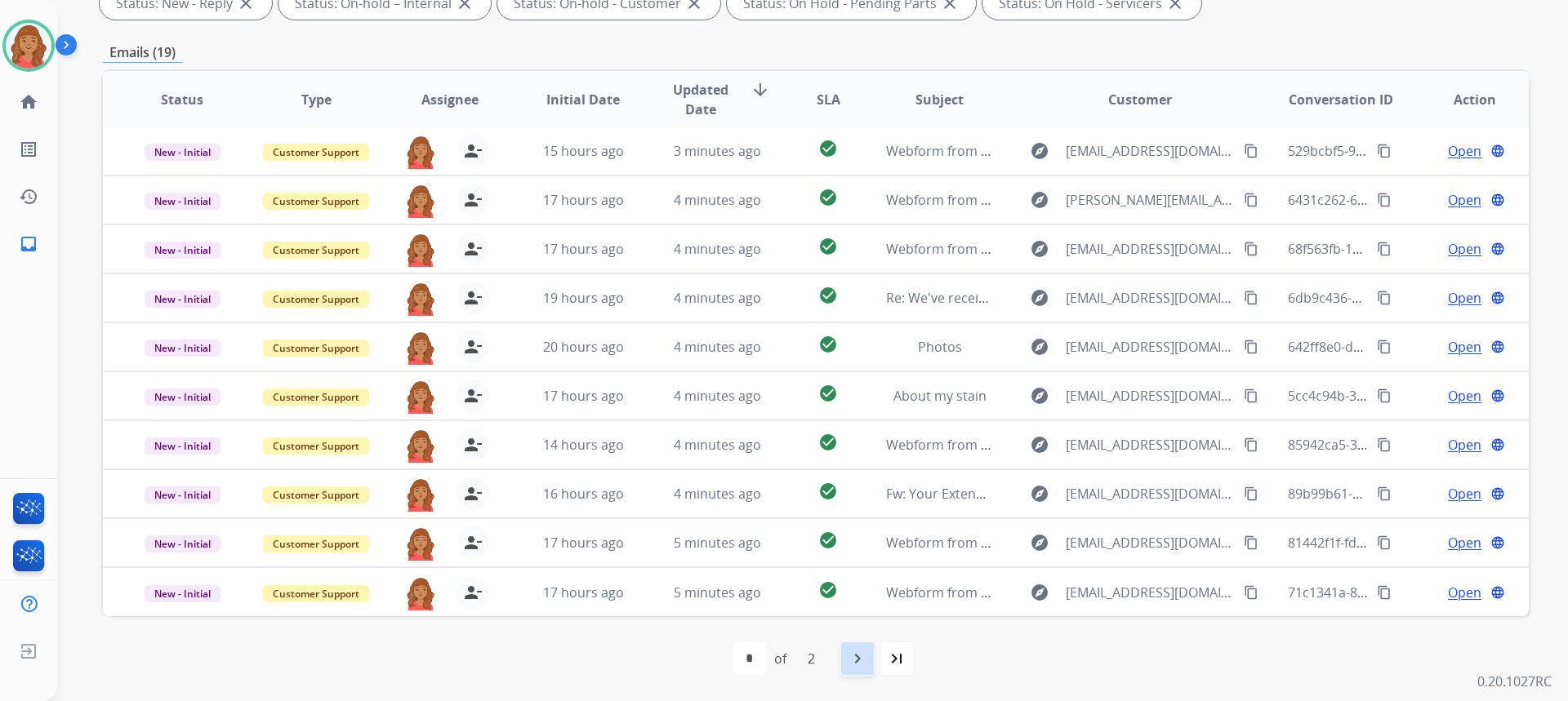
click at [845, 665] on div "navigate_next" at bounding box center [858, 658] width 36 height 36
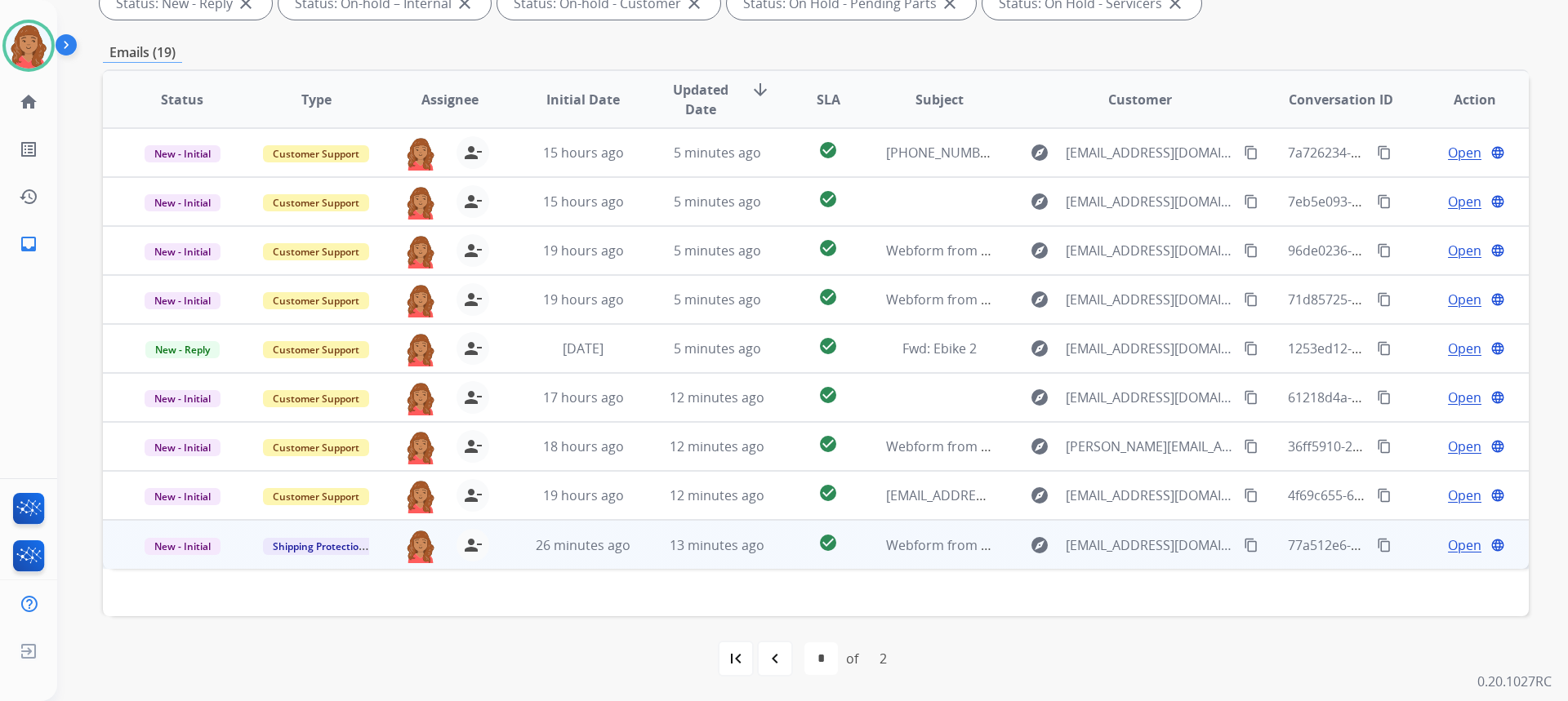
click at [1448, 546] on span "Open" at bounding box center [1464, 546] width 34 height 20
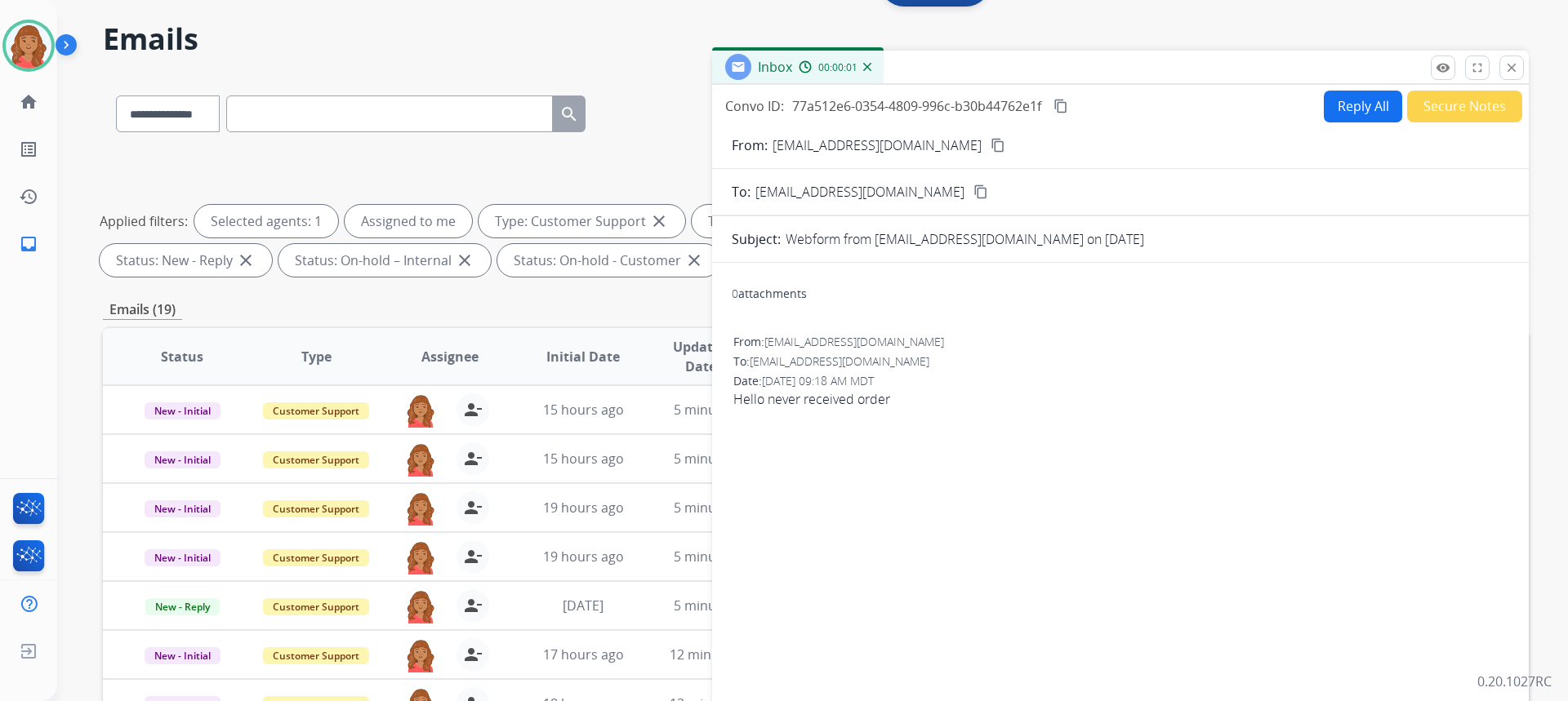
scroll to position [0, 0]
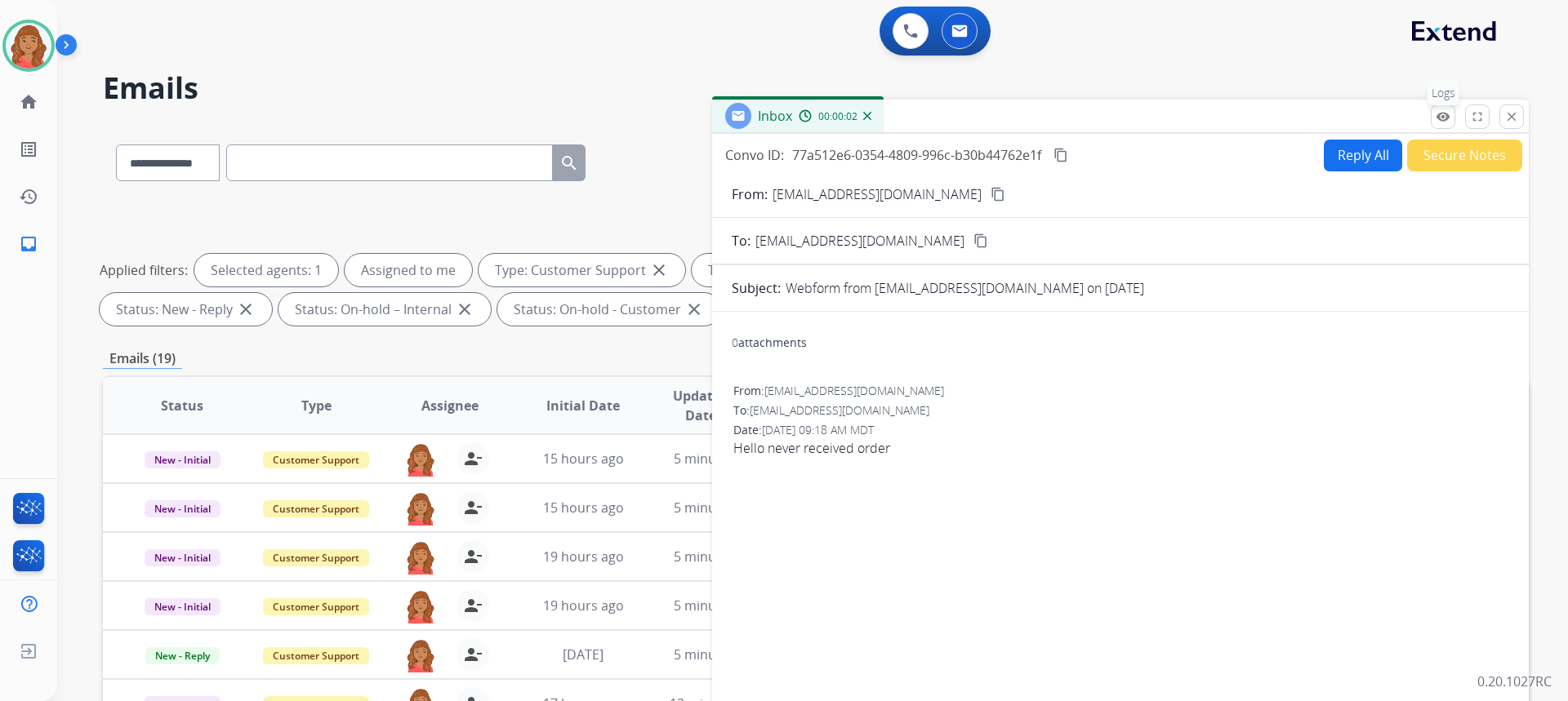
click at [1434, 123] on button "remove_red_eye Logs" at bounding box center [1443, 117] width 25 height 25
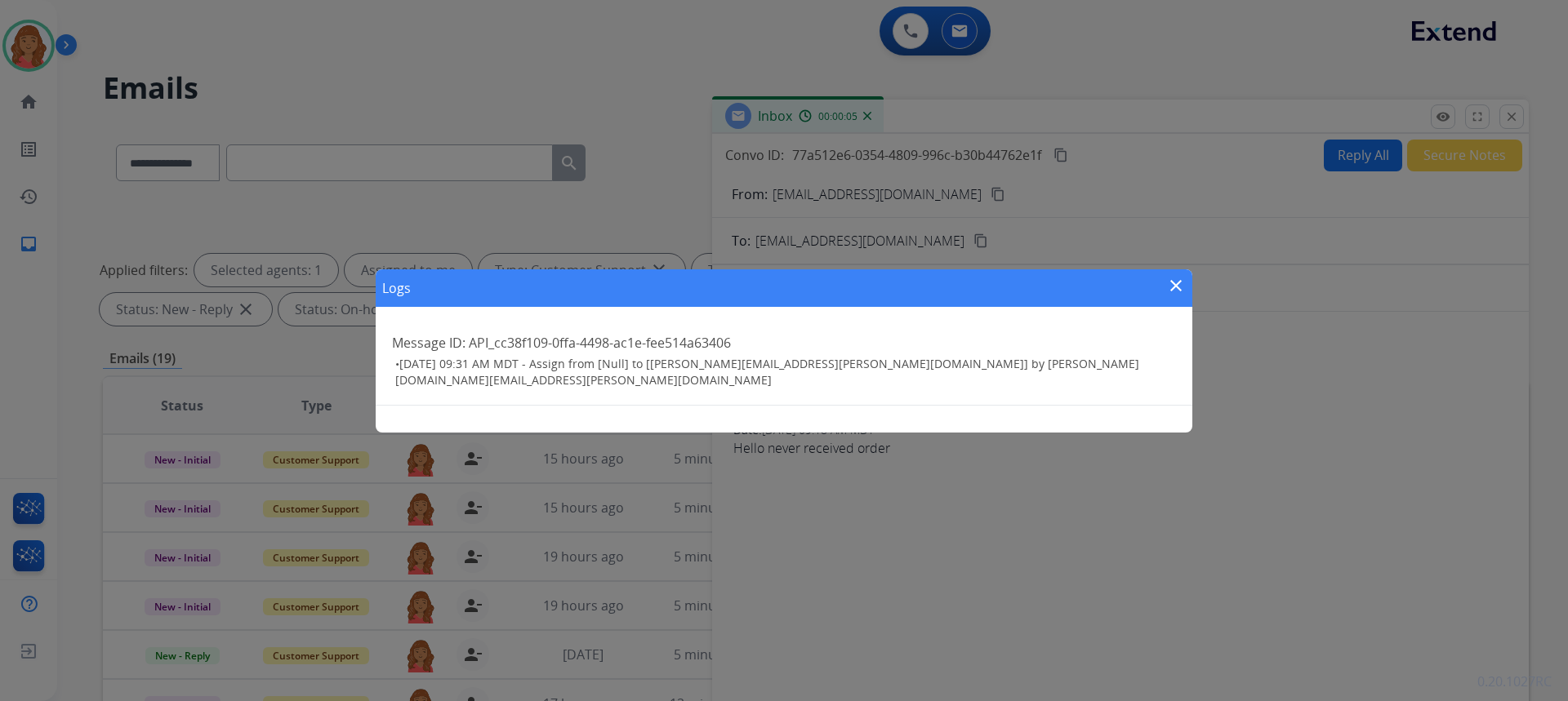
click at [1507, 117] on div "Logs close Message ID: API_cc38f109-0ffa-4498-ac1e-fee514a63406 • 09/20/2025 - …" at bounding box center [784, 350] width 1568 height 701
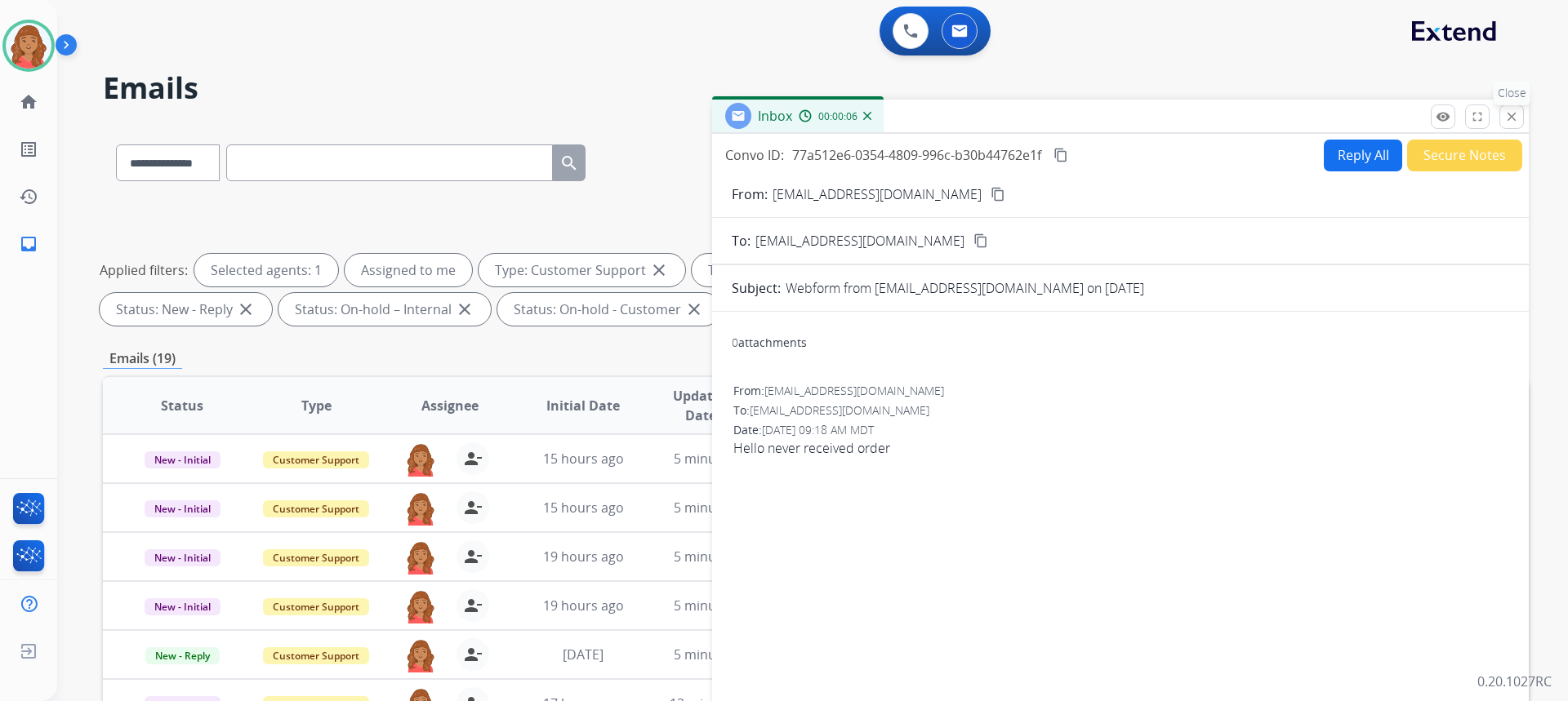
click at [1516, 115] on mat-icon "close" at bounding box center [1512, 117] width 15 height 15
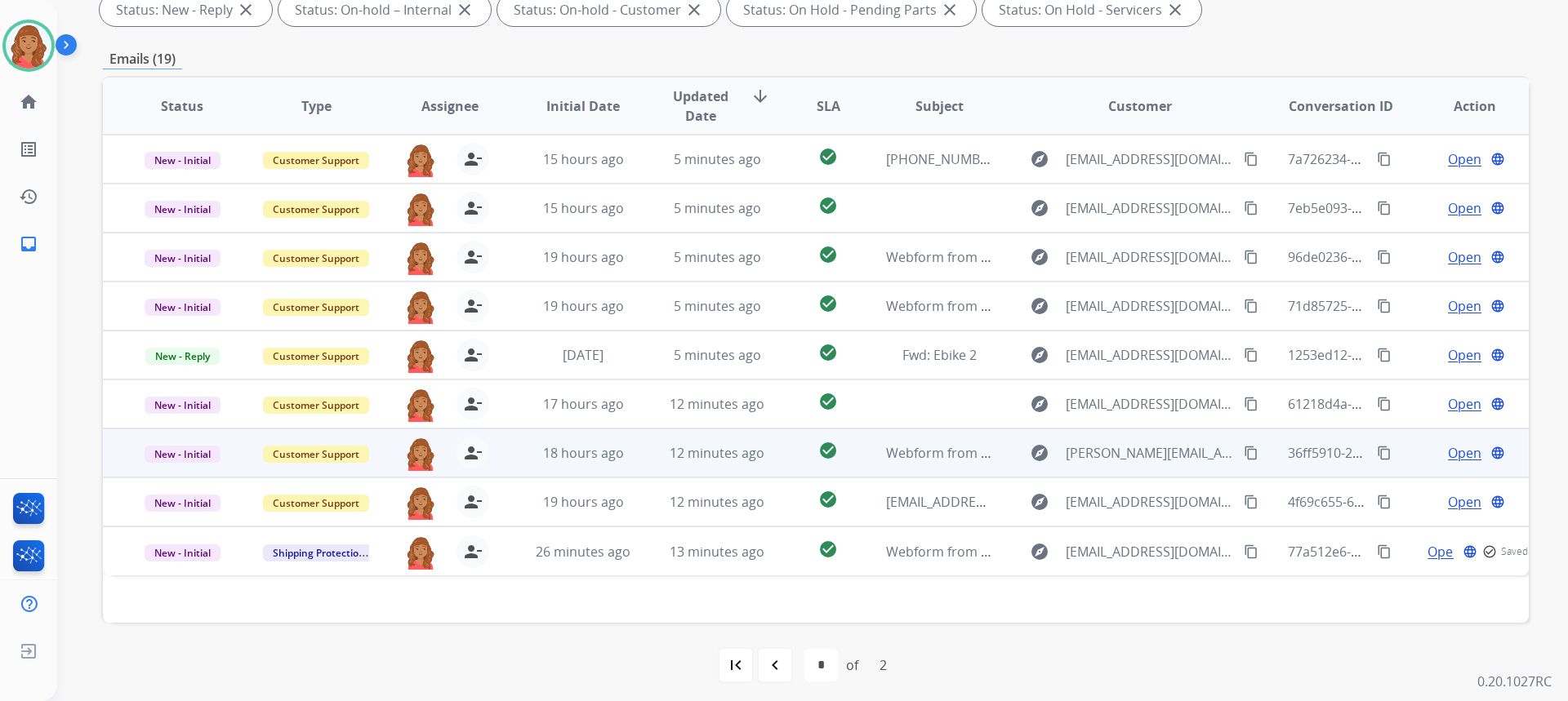
scroll to position [306, 0]
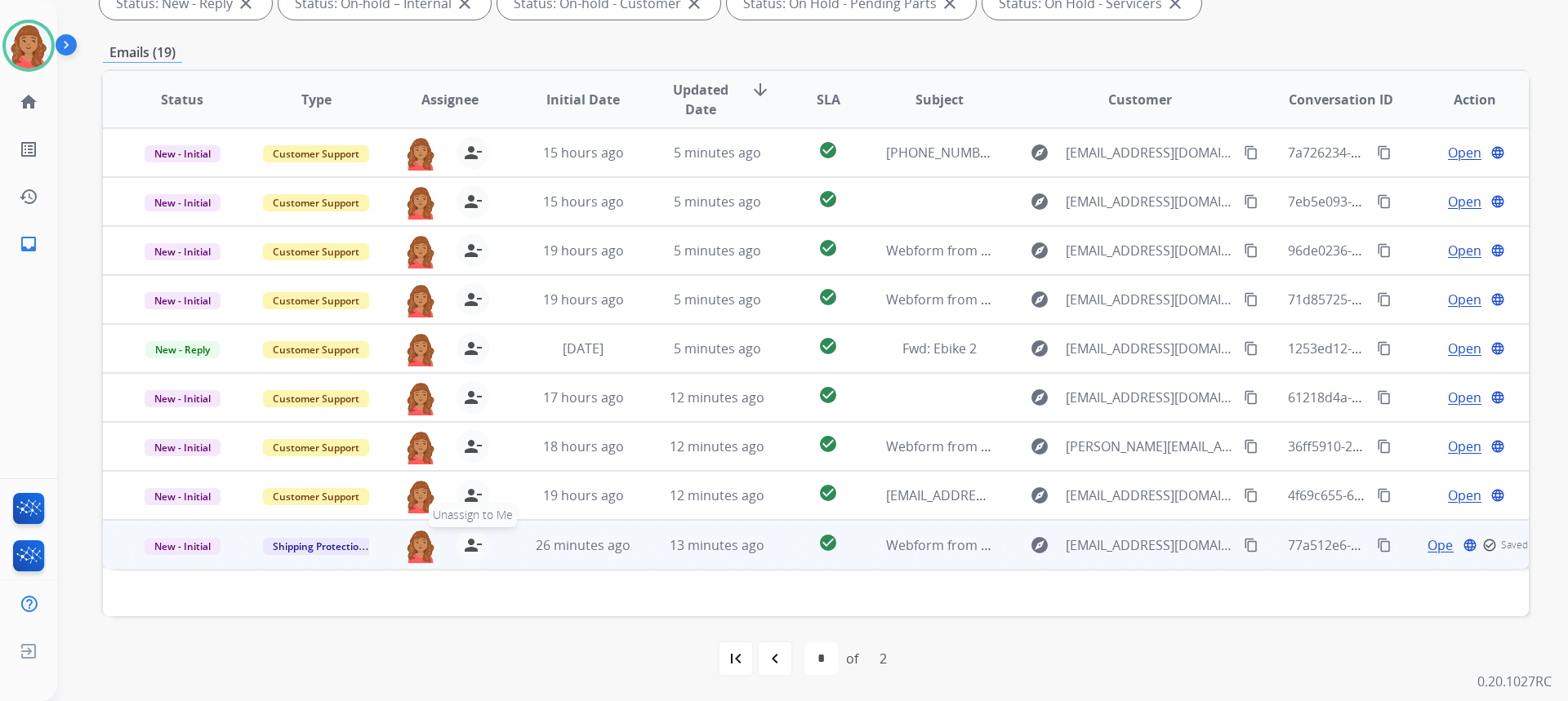
click at [477, 542] on mat-icon "person_remove" at bounding box center [473, 546] width 20 height 20
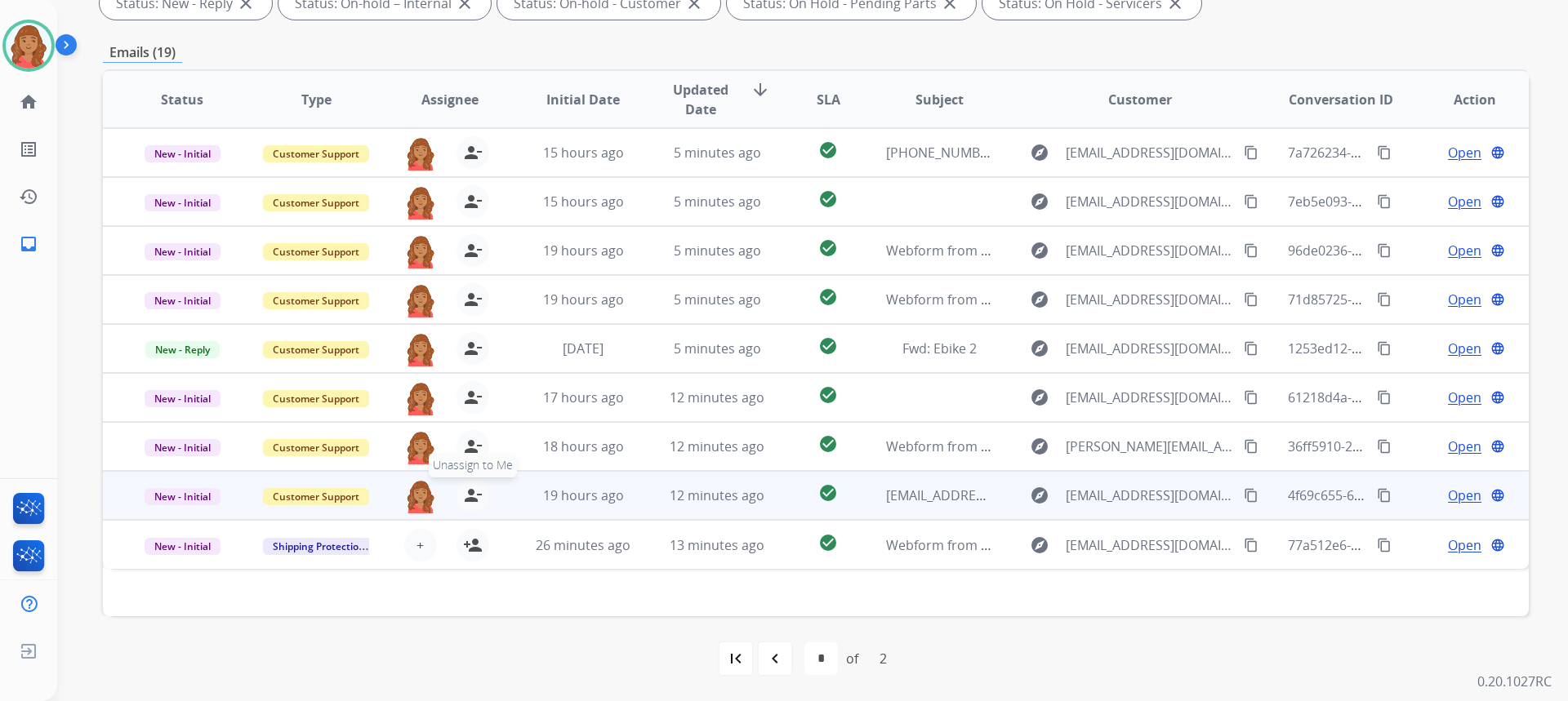
drag, startPoint x: 470, startPoint y: 498, endPoint x: 475, endPoint y: 454, distance: 44.3
click at [470, 496] on mat-icon "person_remove" at bounding box center [473, 496] width 20 height 20
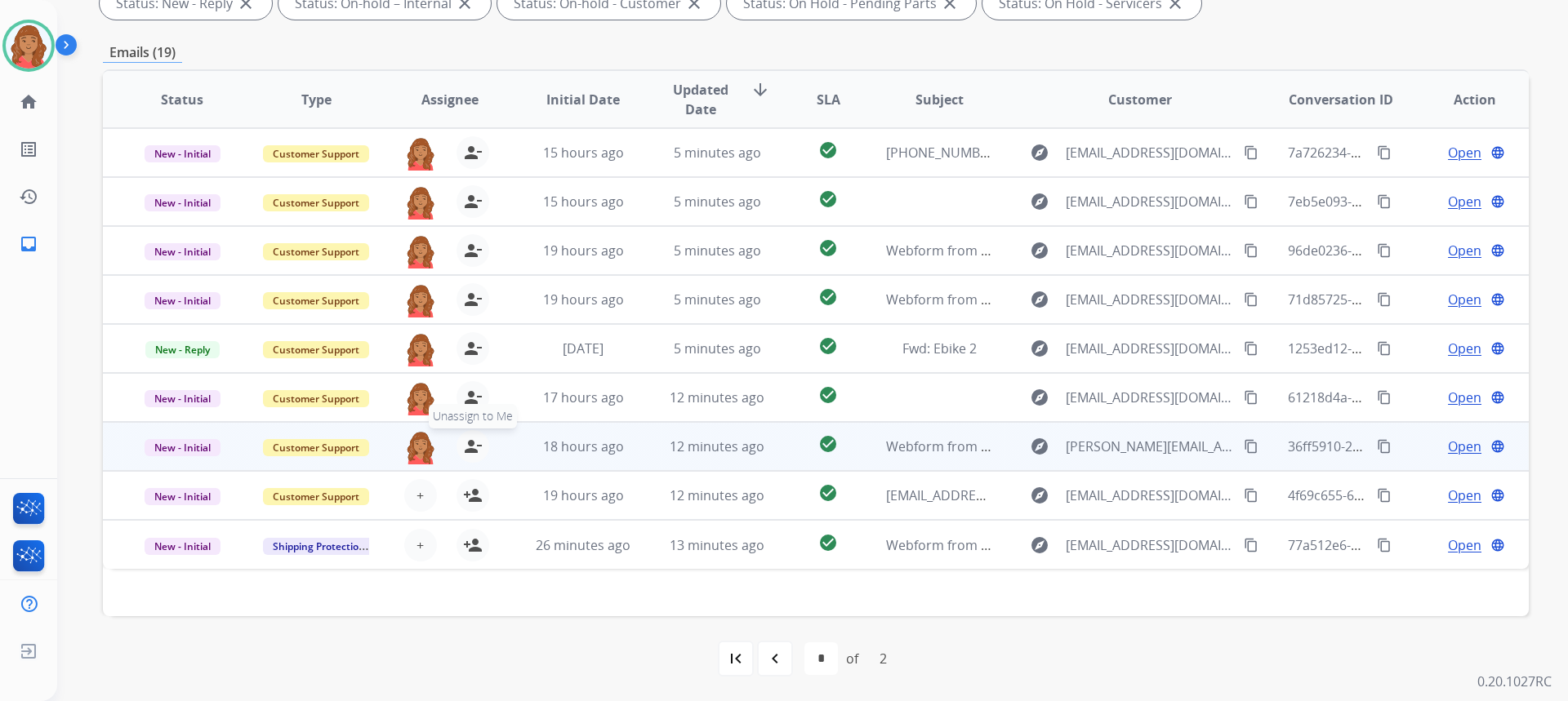
click at [475, 452] on mat-icon "person_remove" at bounding box center [473, 447] width 20 height 20
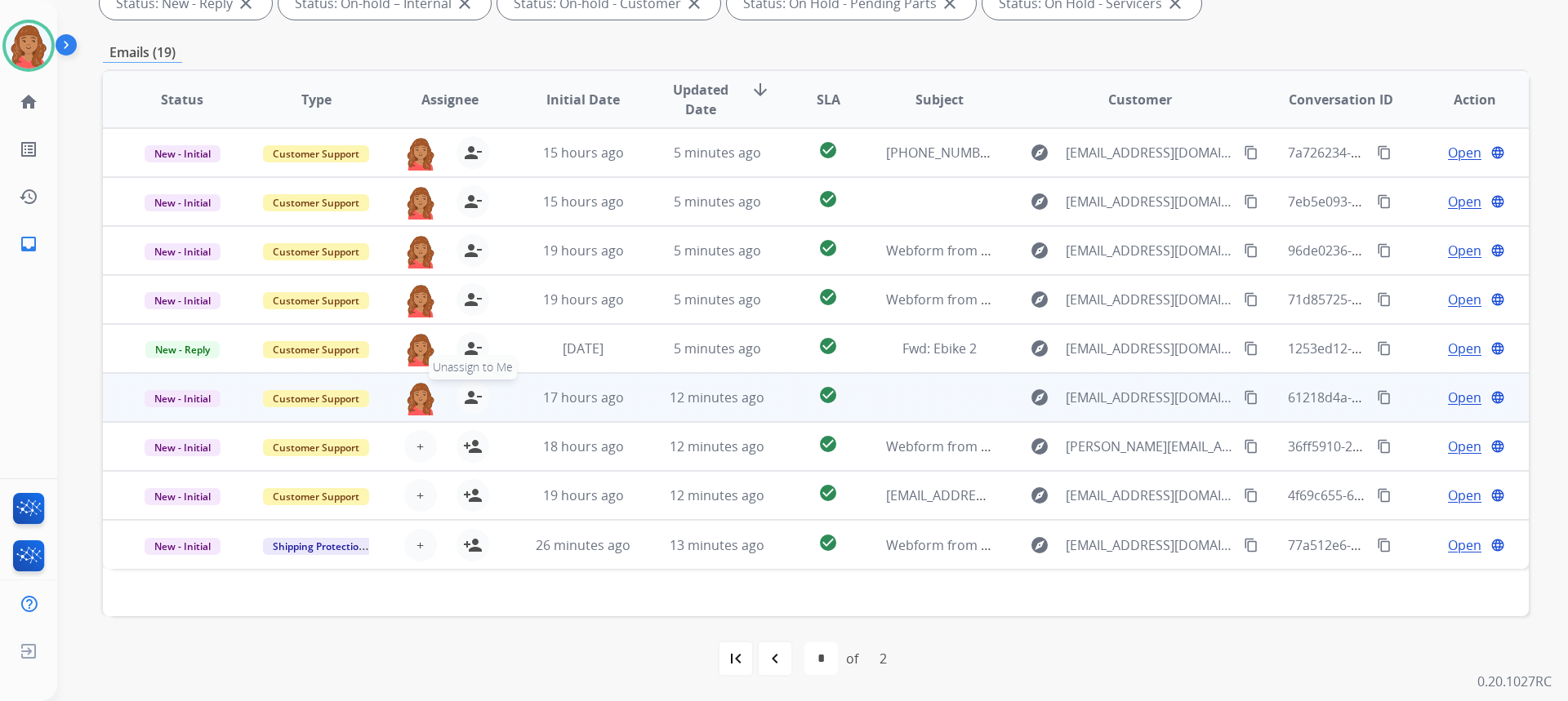
click at [480, 394] on button "person_remove Unassign to Me" at bounding box center [473, 398] width 33 height 33
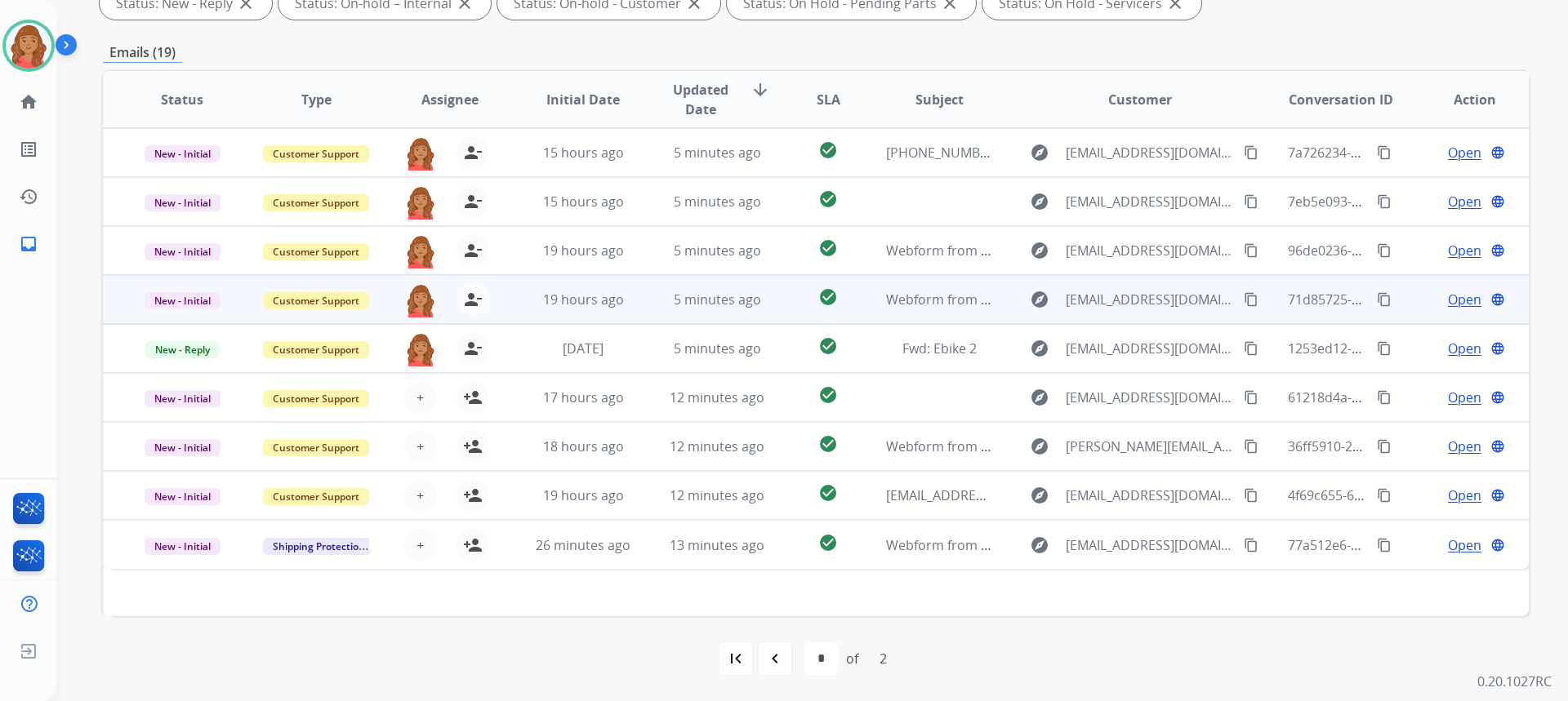
click at [465, 321] on div "roberta.jordan@eccogroupusa.com person_remove Unassign to Me" at bounding box center [436, 299] width 133 height 46
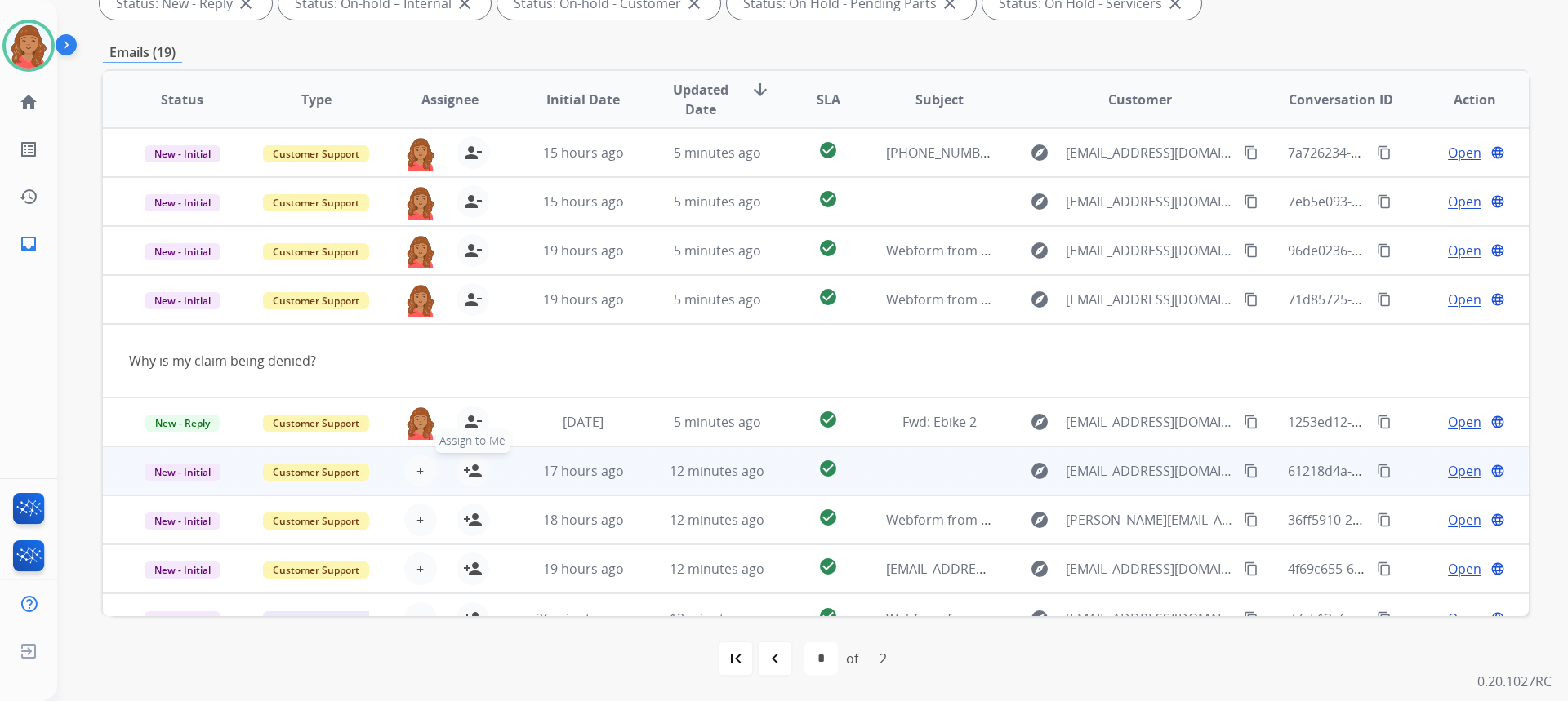
scroll to position [26, 0]
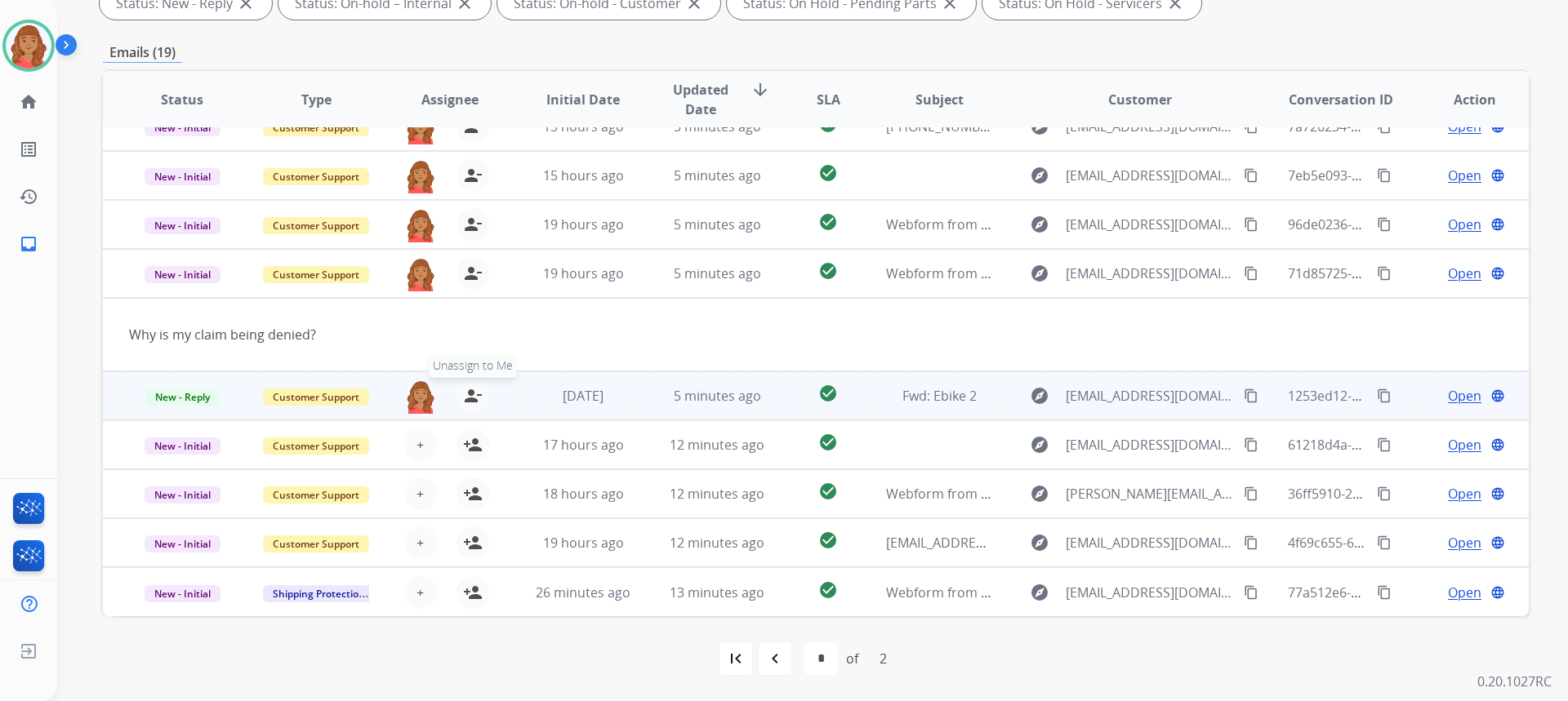
click at [482, 391] on button "person_remove Unassign to Me" at bounding box center [473, 396] width 33 height 33
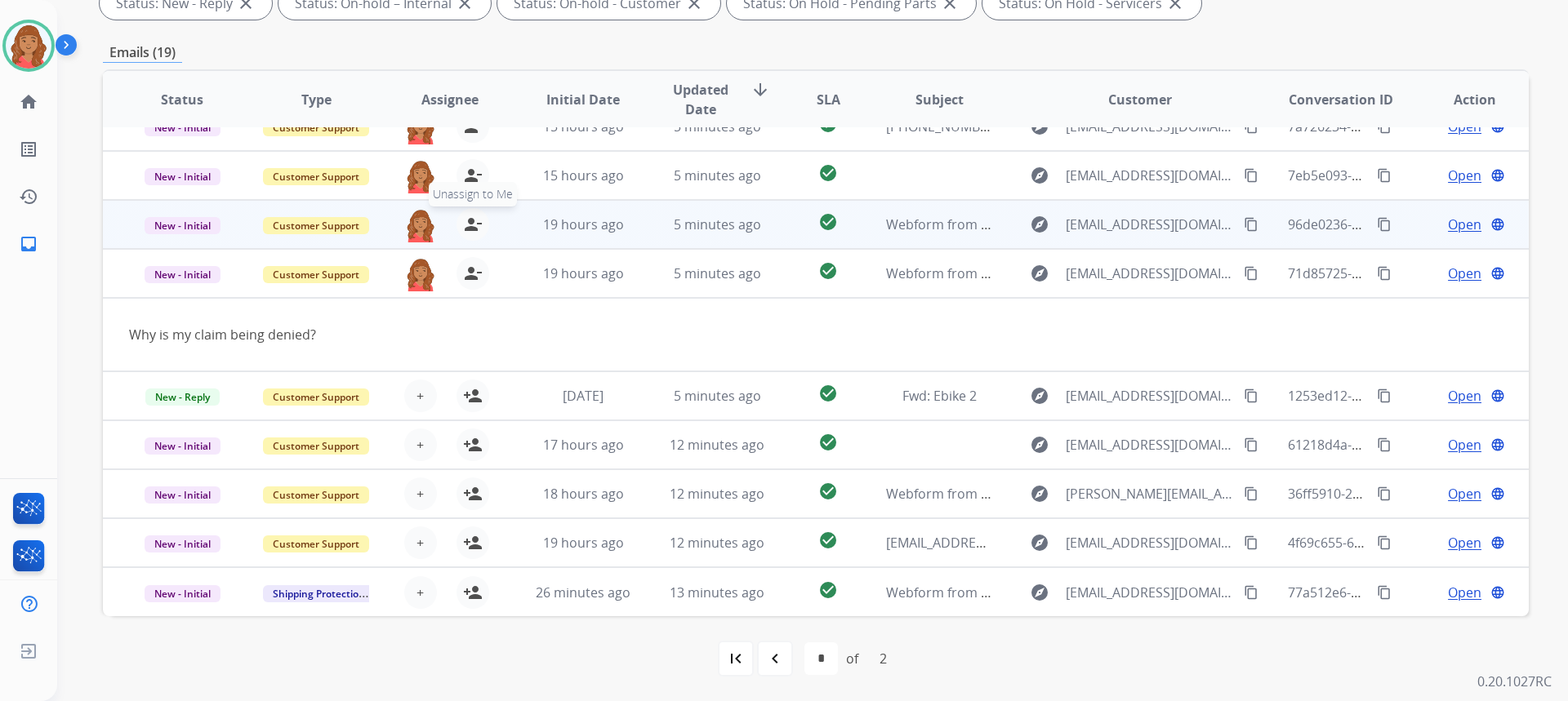
drag, startPoint x: 468, startPoint y: 263, endPoint x: 472, endPoint y: 238, distance: 25.3
click at [468, 263] on button "person_remove Unassign to Me" at bounding box center [473, 273] width 33 height 33
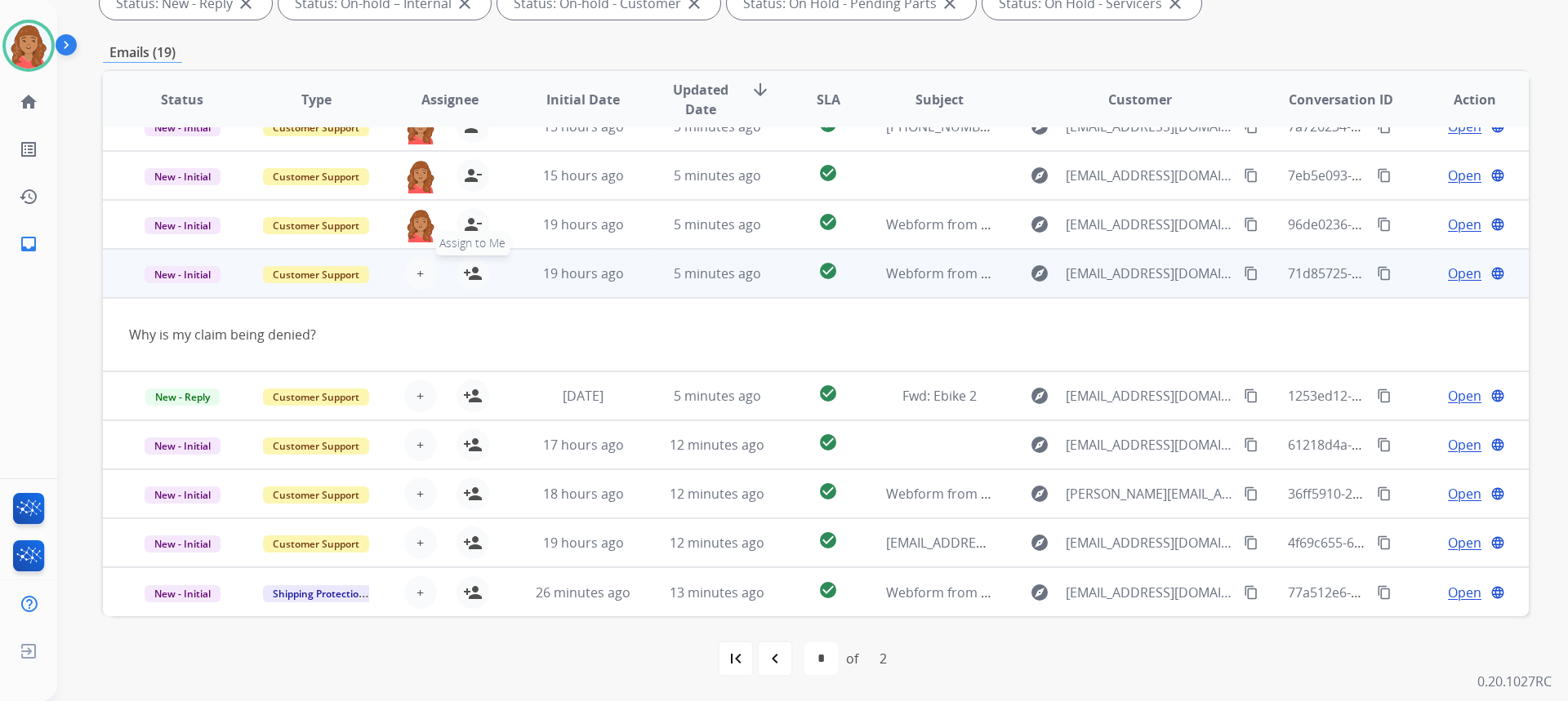
click at [470, 274] on mat-icon "person_add" at bounding box center [473, 273] width 20 height 20
click at [467, 264] on mat-icon "person_remove" at bounding box center [473, 273] width 20 height 20
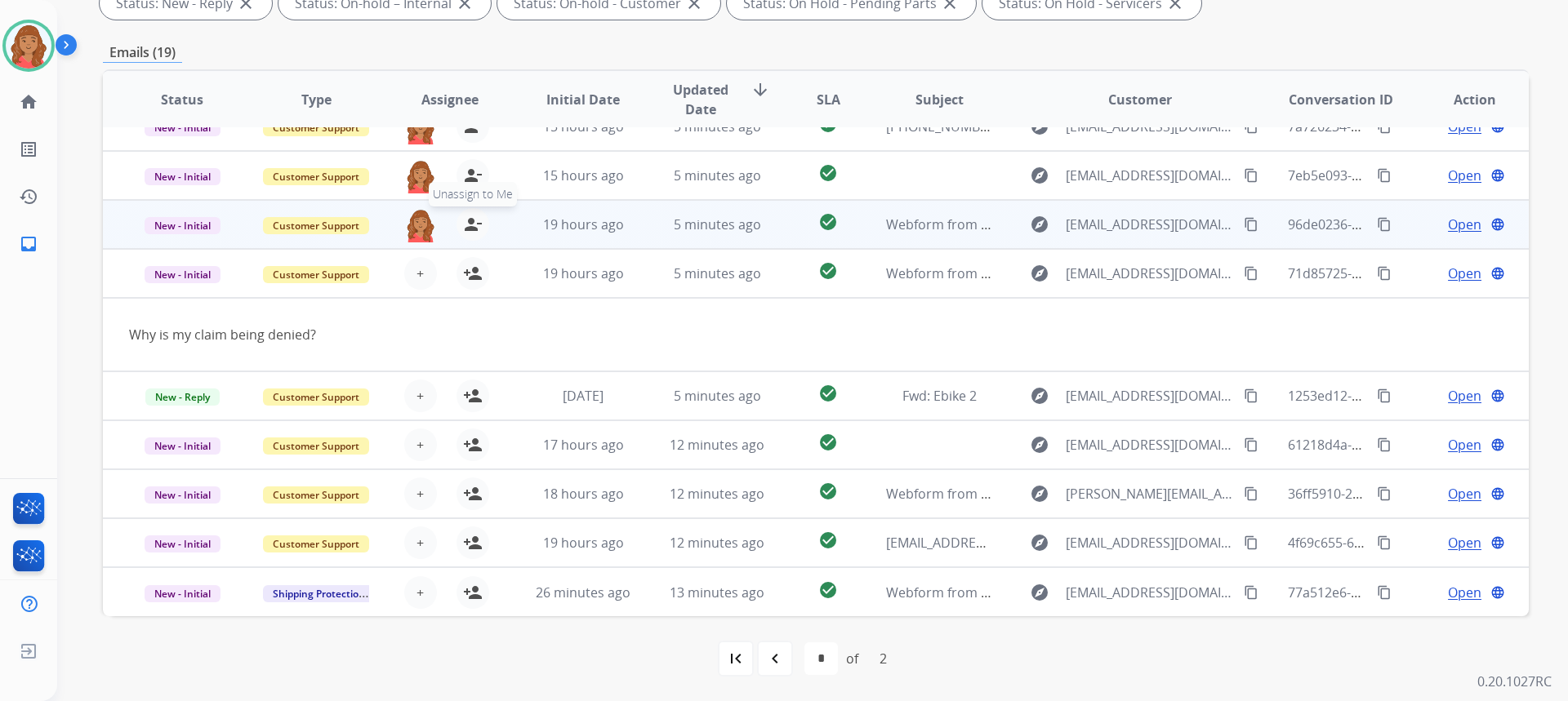
drag, startPoint x: 470, startPoint y: 231, endPoint x: 470, endPoint y: 191, distance: 40.0
click at [470, 230] on table "Status Type Assignee Initial Date Updated Date arrow_downward SLA Subject Custo…" at bounding box center [816, 330] width 1426 height 572
click at [469, 185] on span "Unassign to Me" at bounding box center [473, 195] width 88 height 25
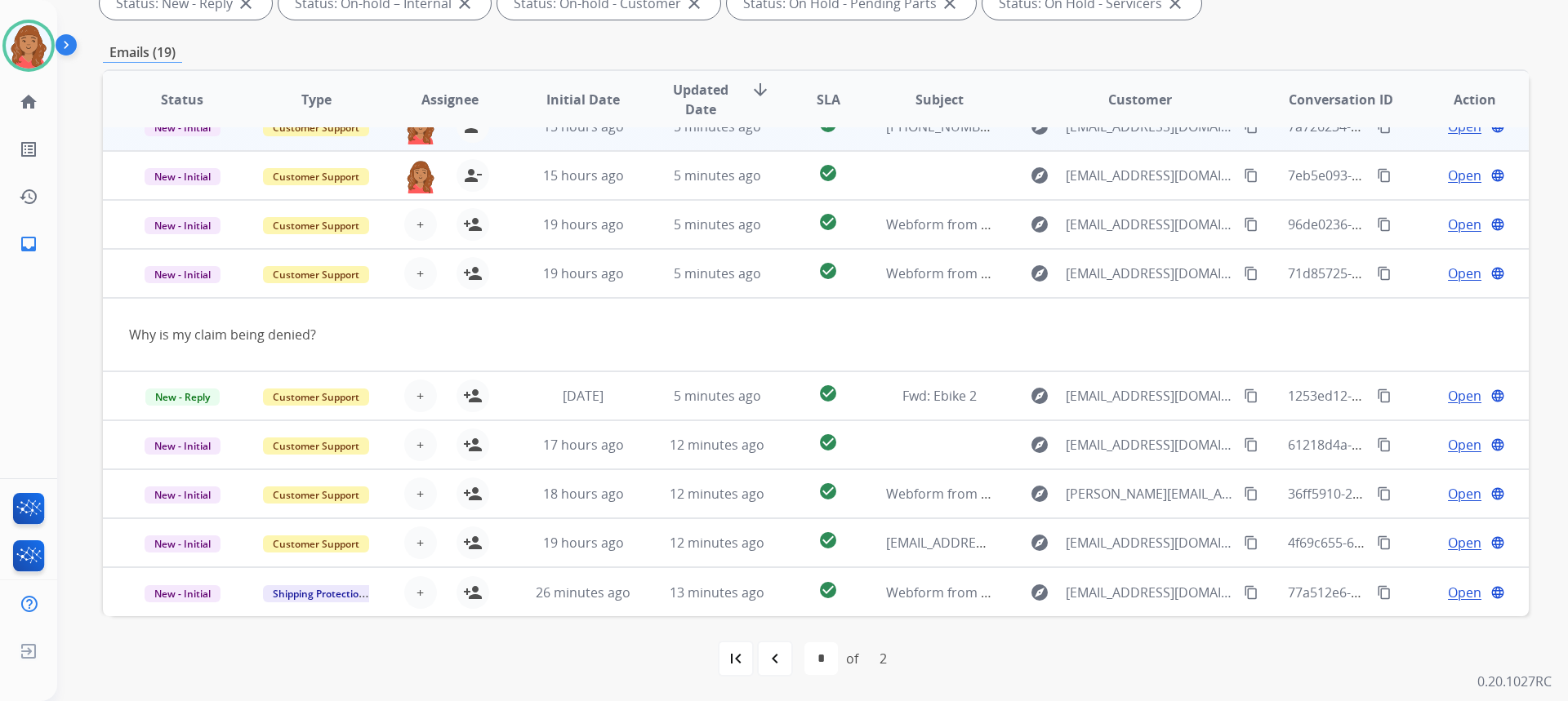
click at [468, 144] on div "roberta.jordan@eccogroupusa.com person_remove Unassign to Me" at bounding box center [436, 127] width 133 height 46
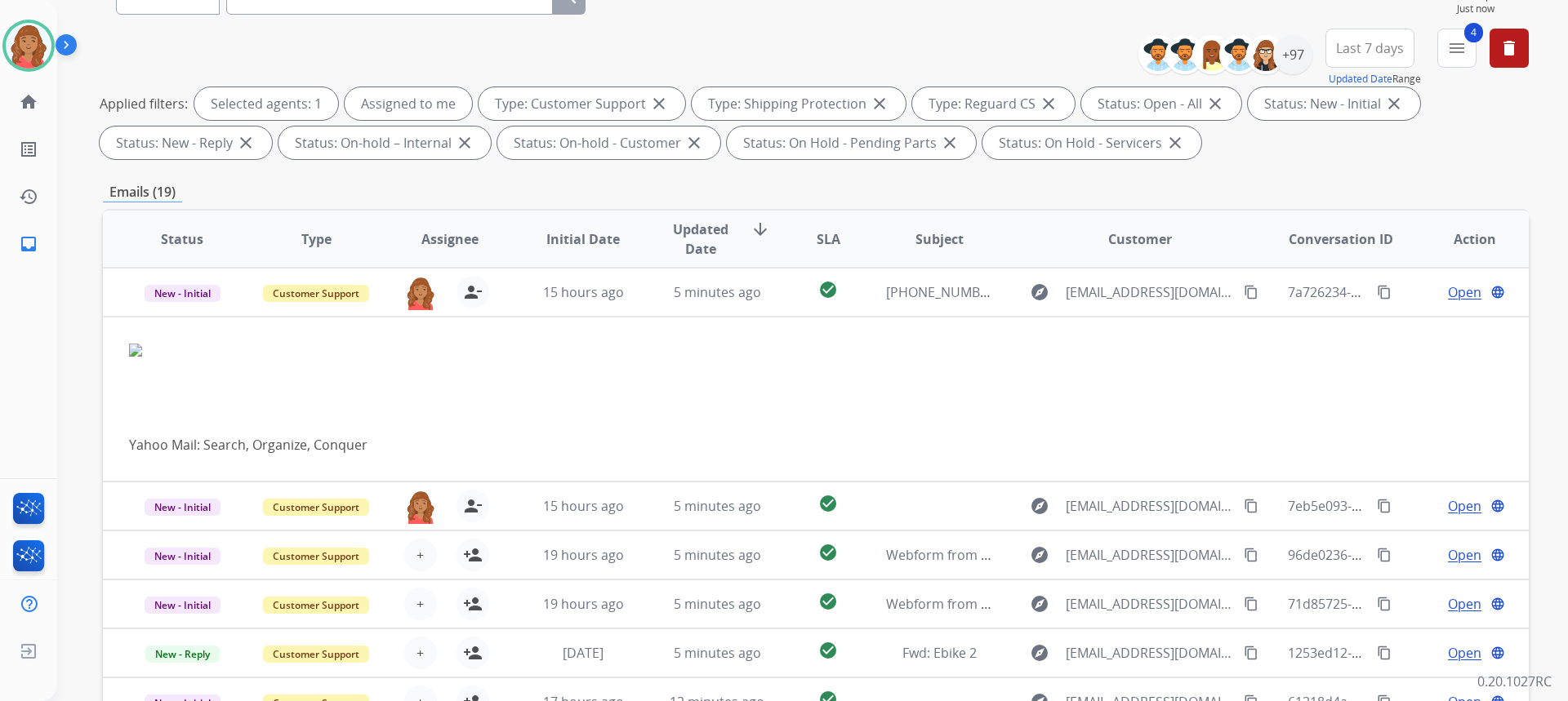
scroll to position [61, 0]
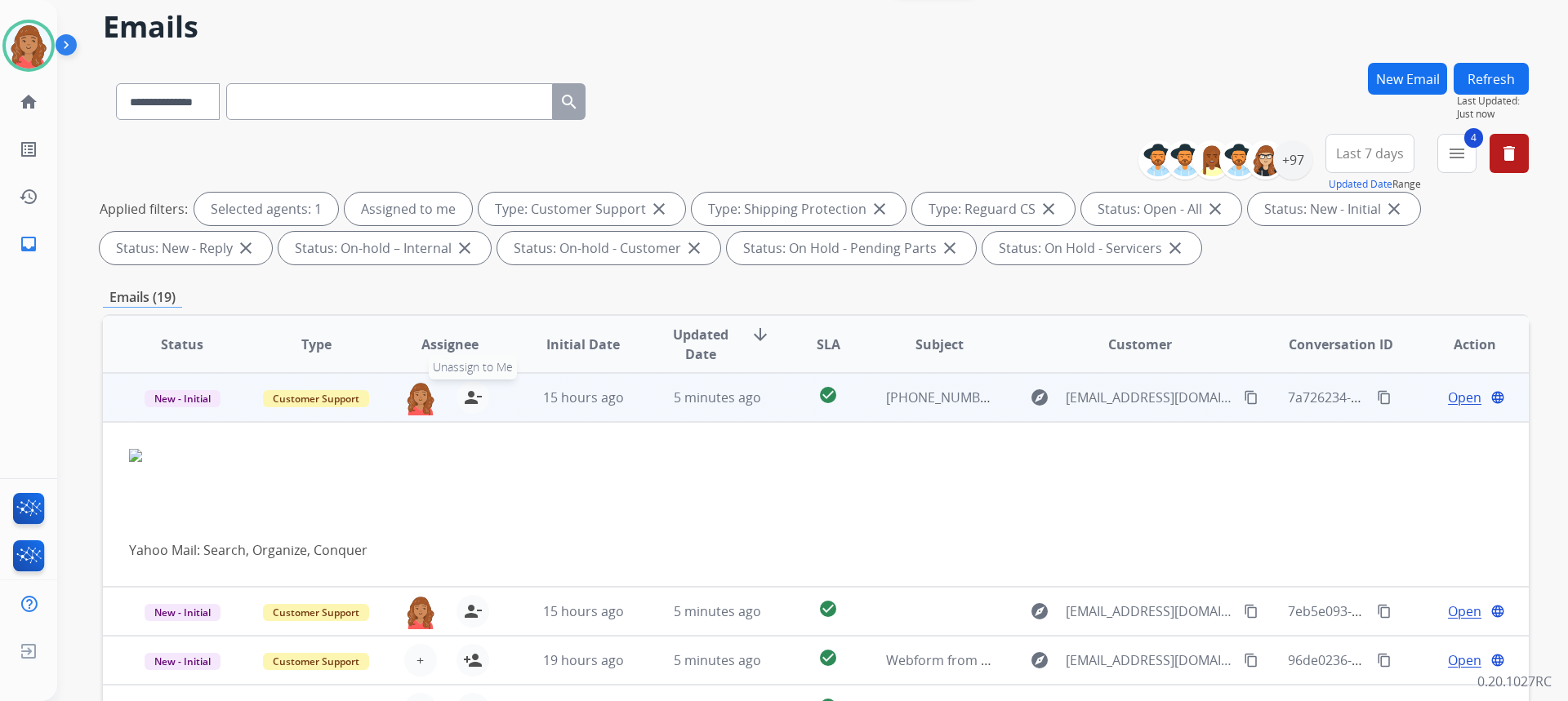
click at [470, 397] on mat-icon "person_remove" at bounding box center [473, 398] width 20 height 20
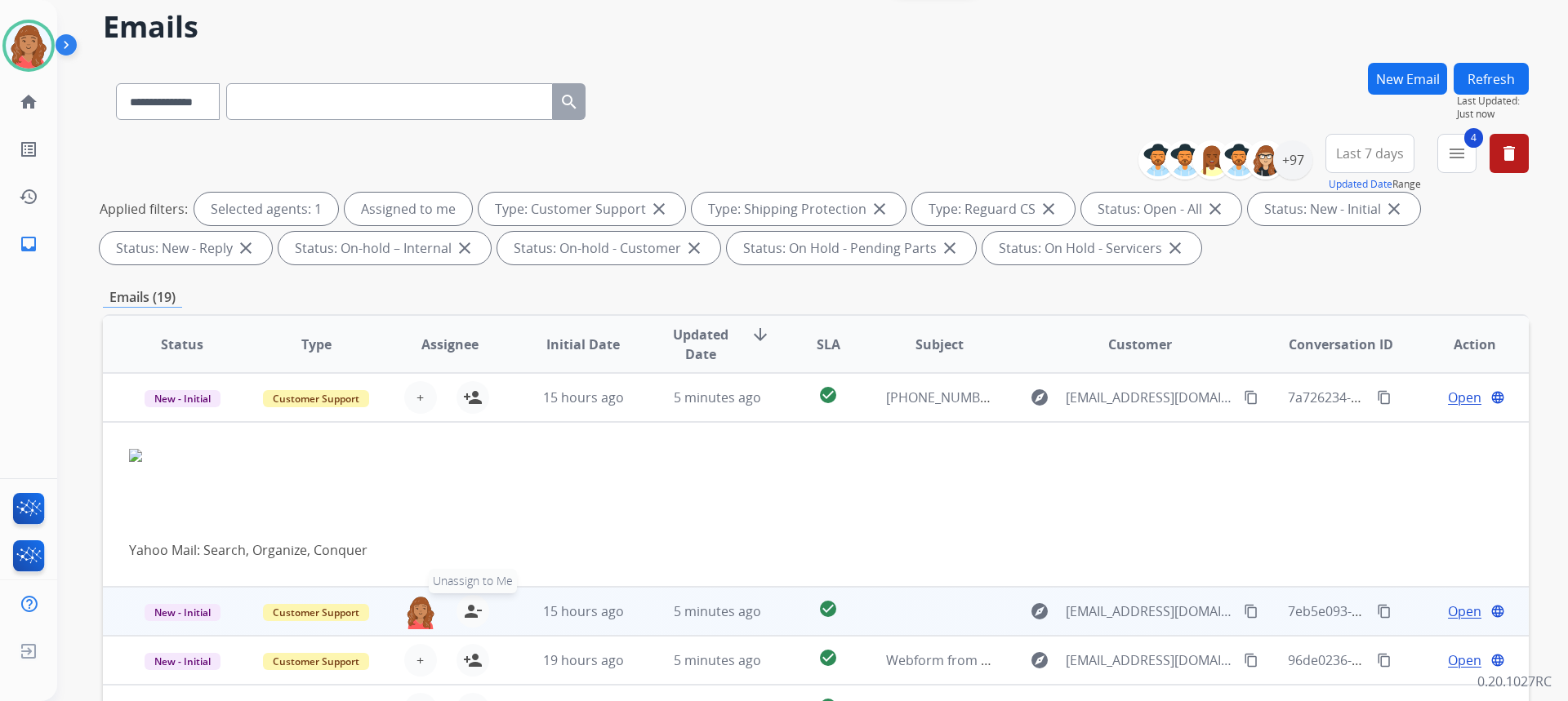
click at [471, 610] on mat-icon "person_remove" at bounding box center [473, 611] width 20 height 20
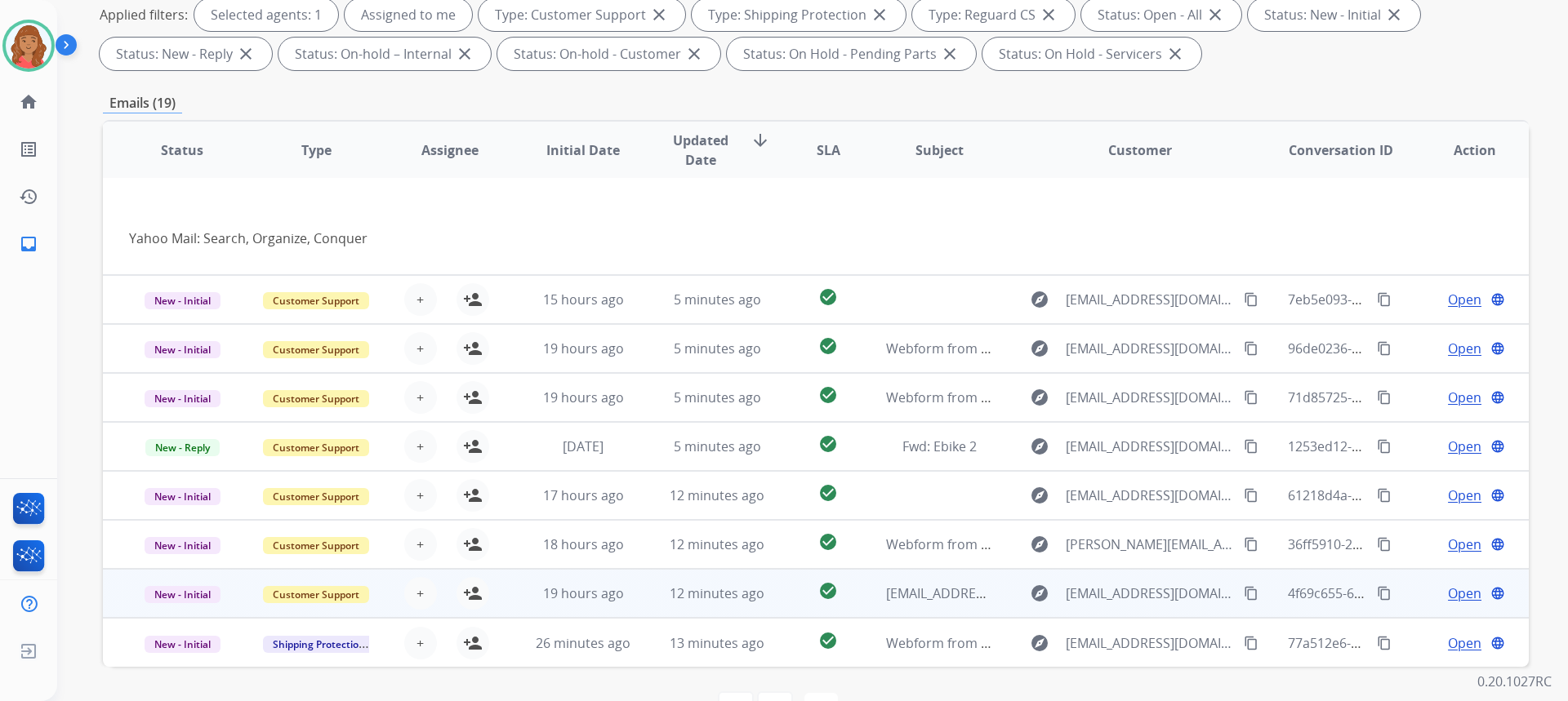
scroll to position [0, 0]
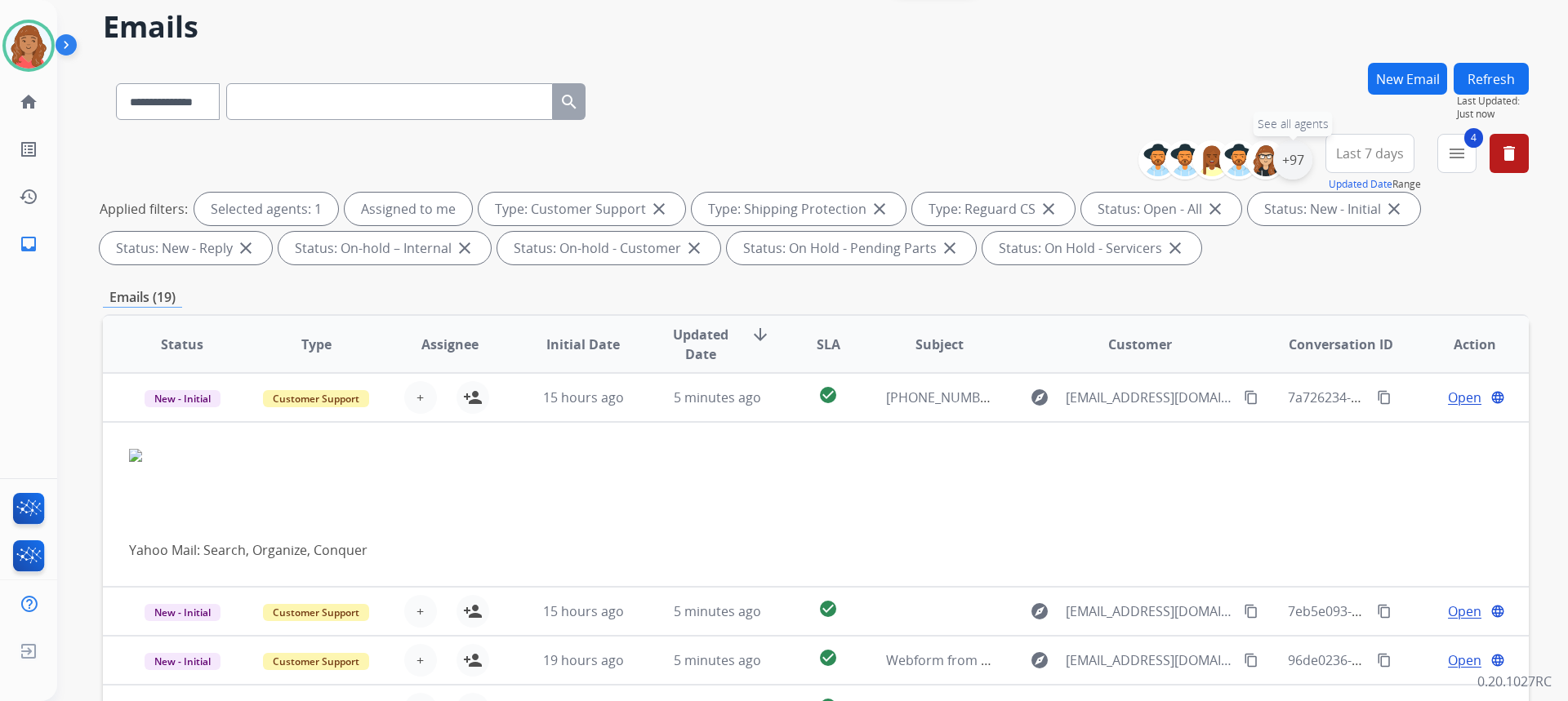
click at [1291, 161] on div "+97" at bounding box center [1293, 160] width 39 height 39
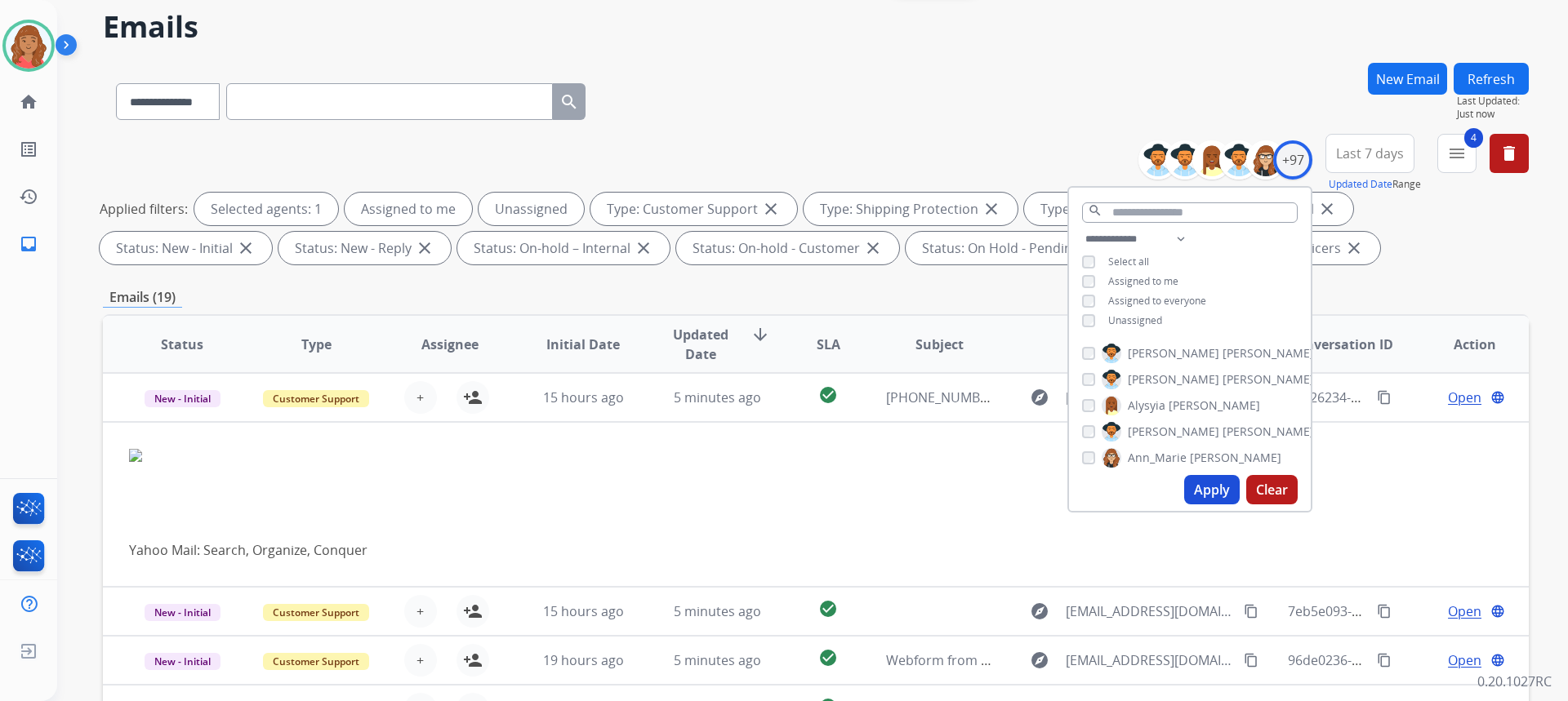
click at [1198, 485] on button "Apply" at bounding box center [1212, 490] width 56 height 29
select select "*"
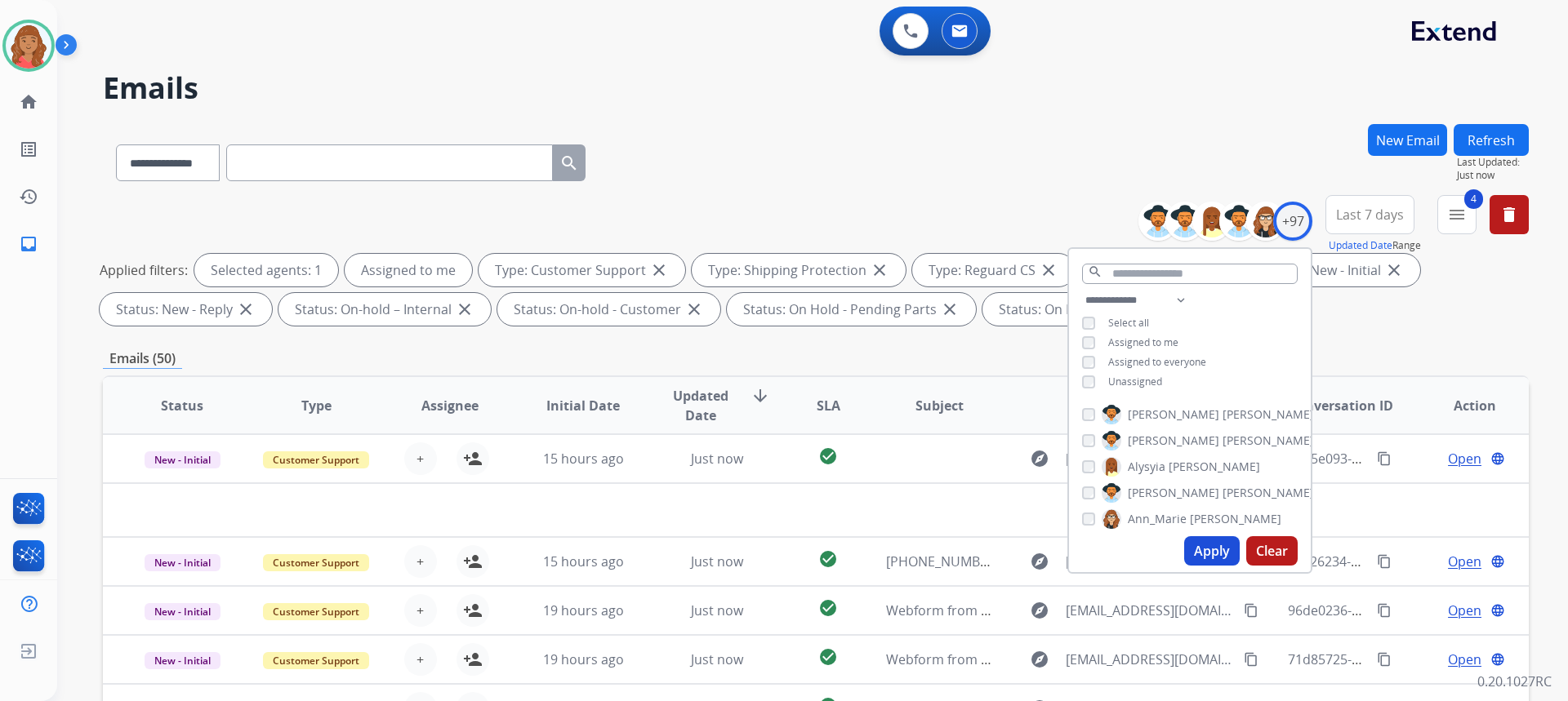
select select "**********"
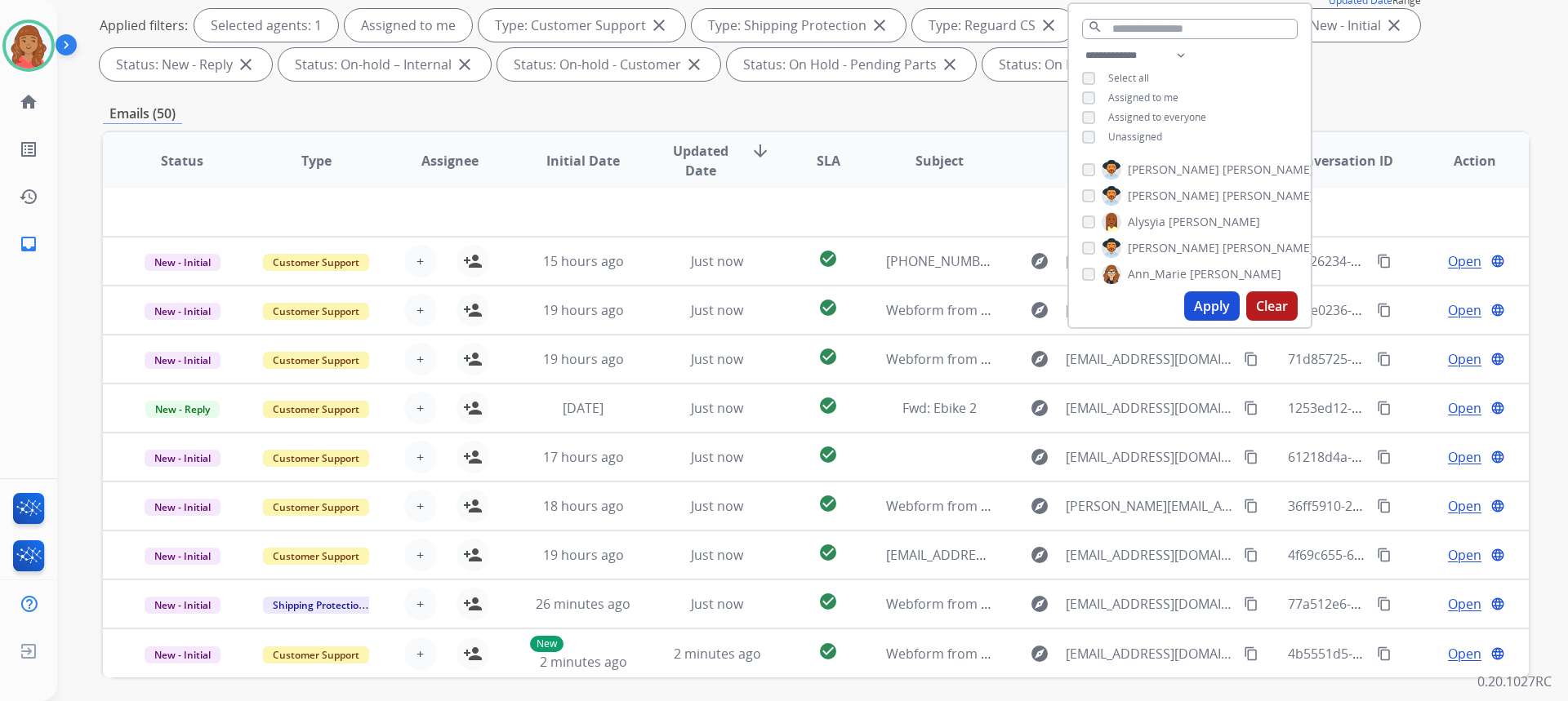
click at [1200, 300] on button "Apply" at bounding box center [1212, 306] width 56 height 29
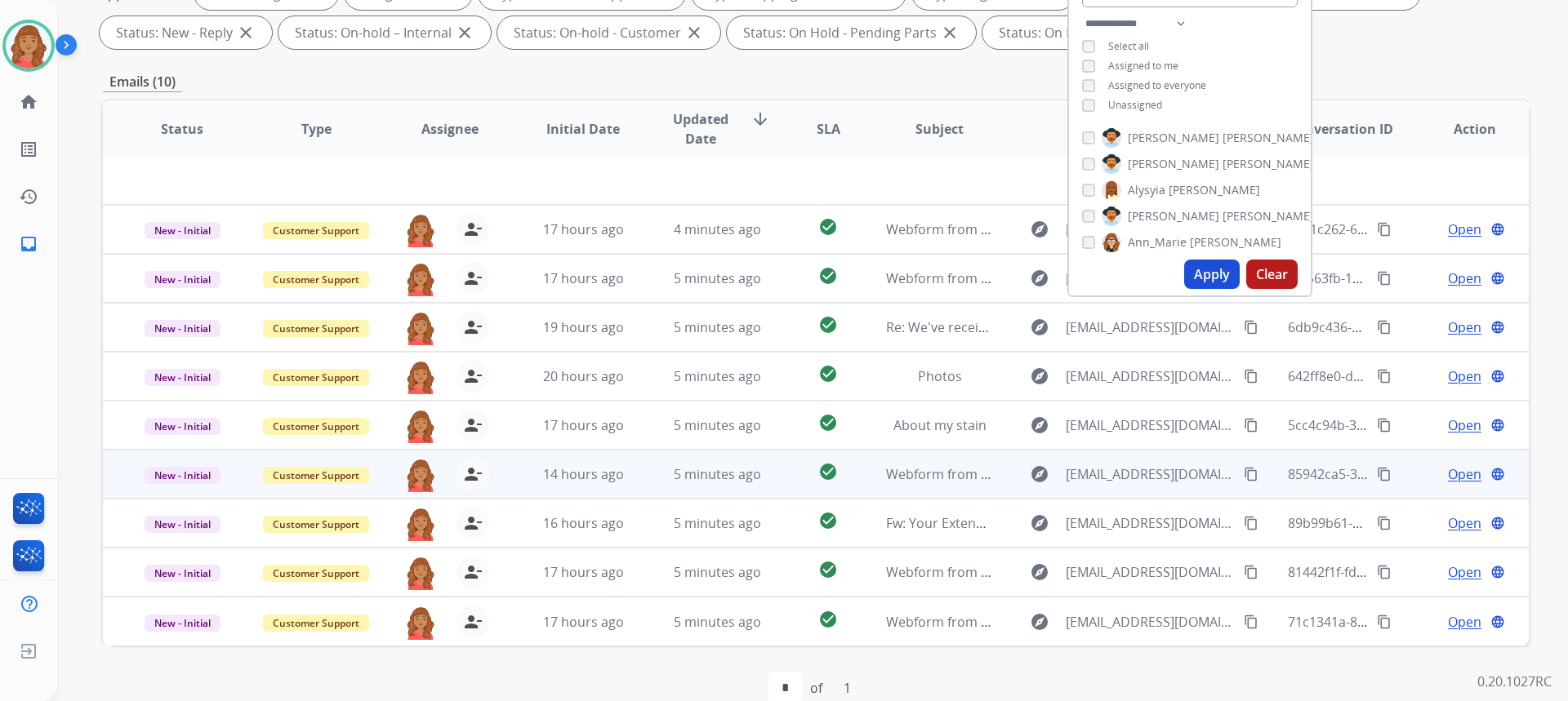
scroll to position [306, 0]
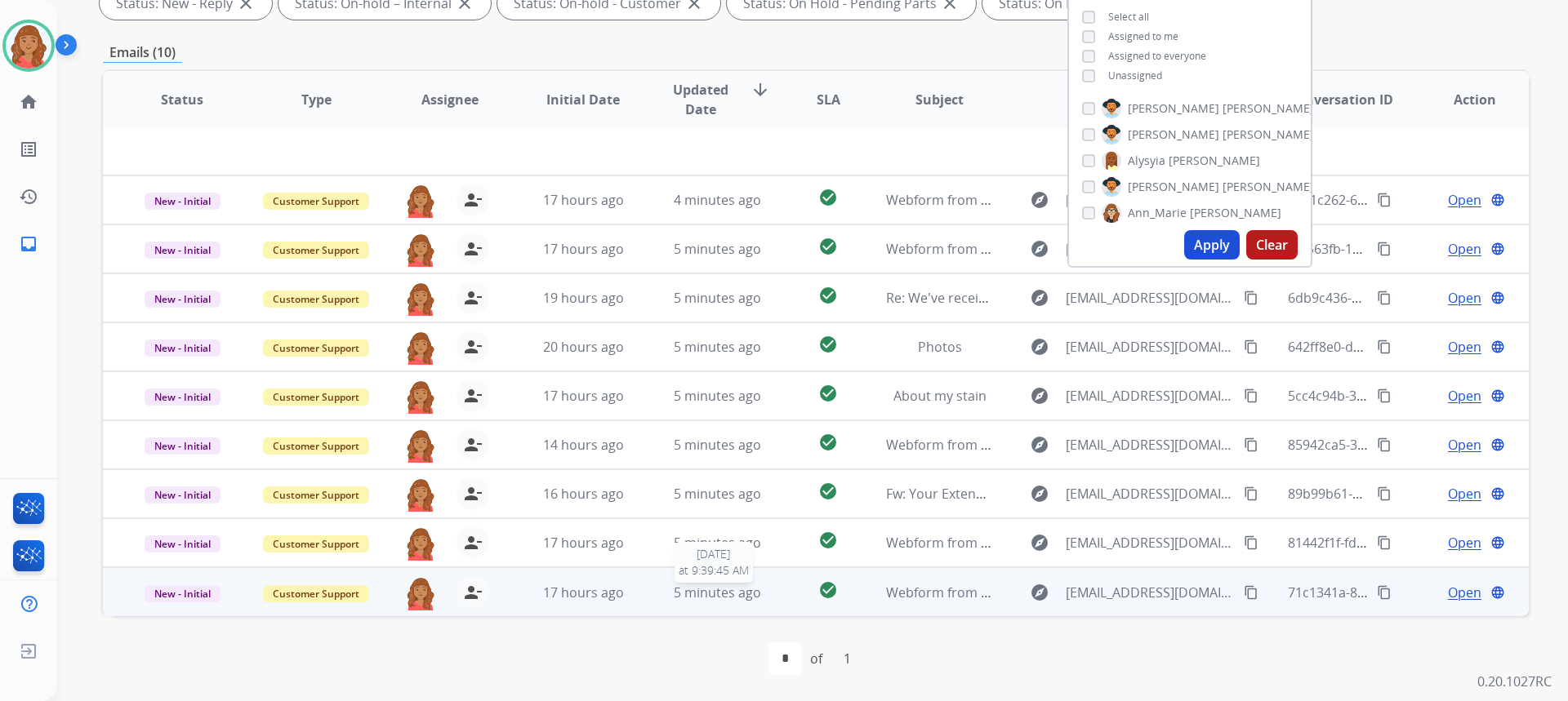
click at [720, 599] on span "5 minutes ago" at bounding box center [717, 592] width 88 height 18
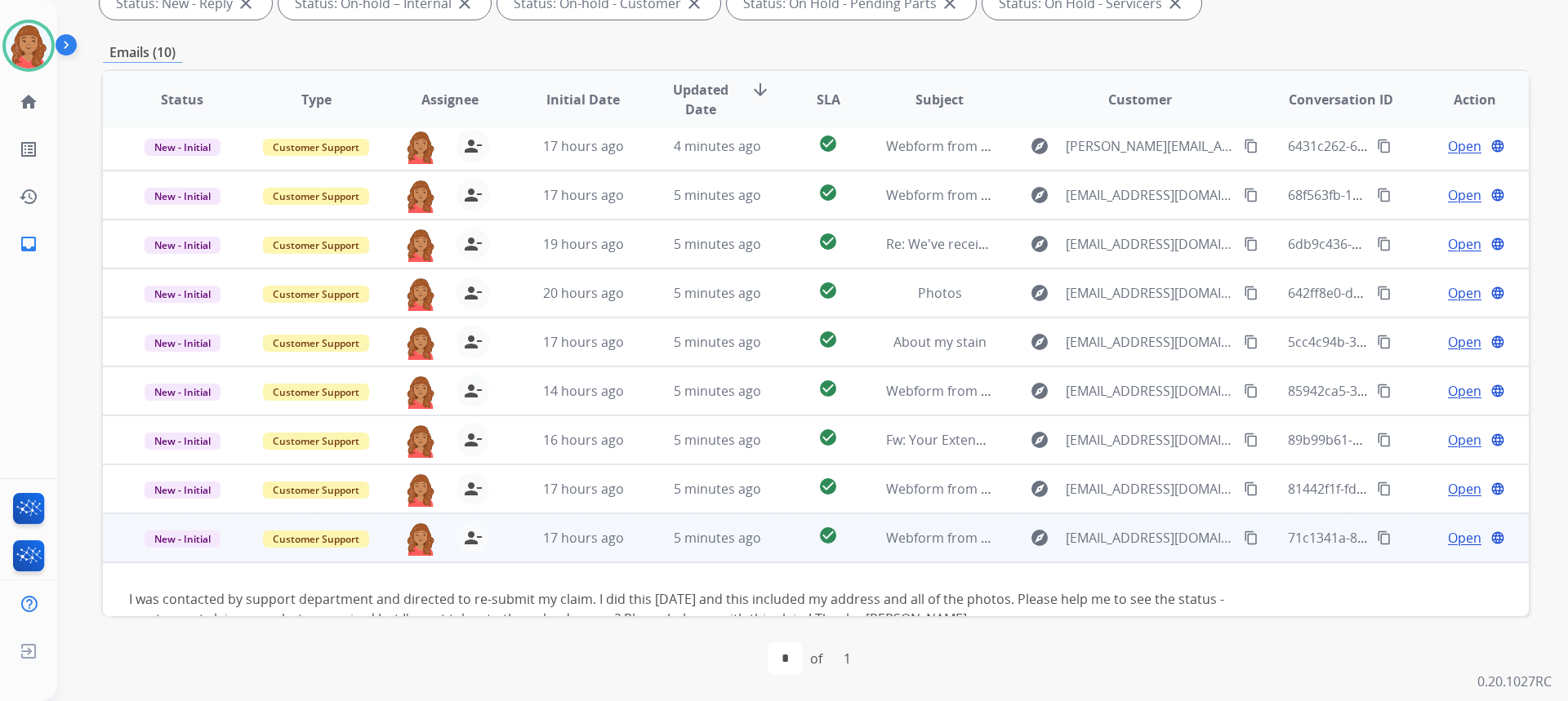
scroll to position [94, 0]
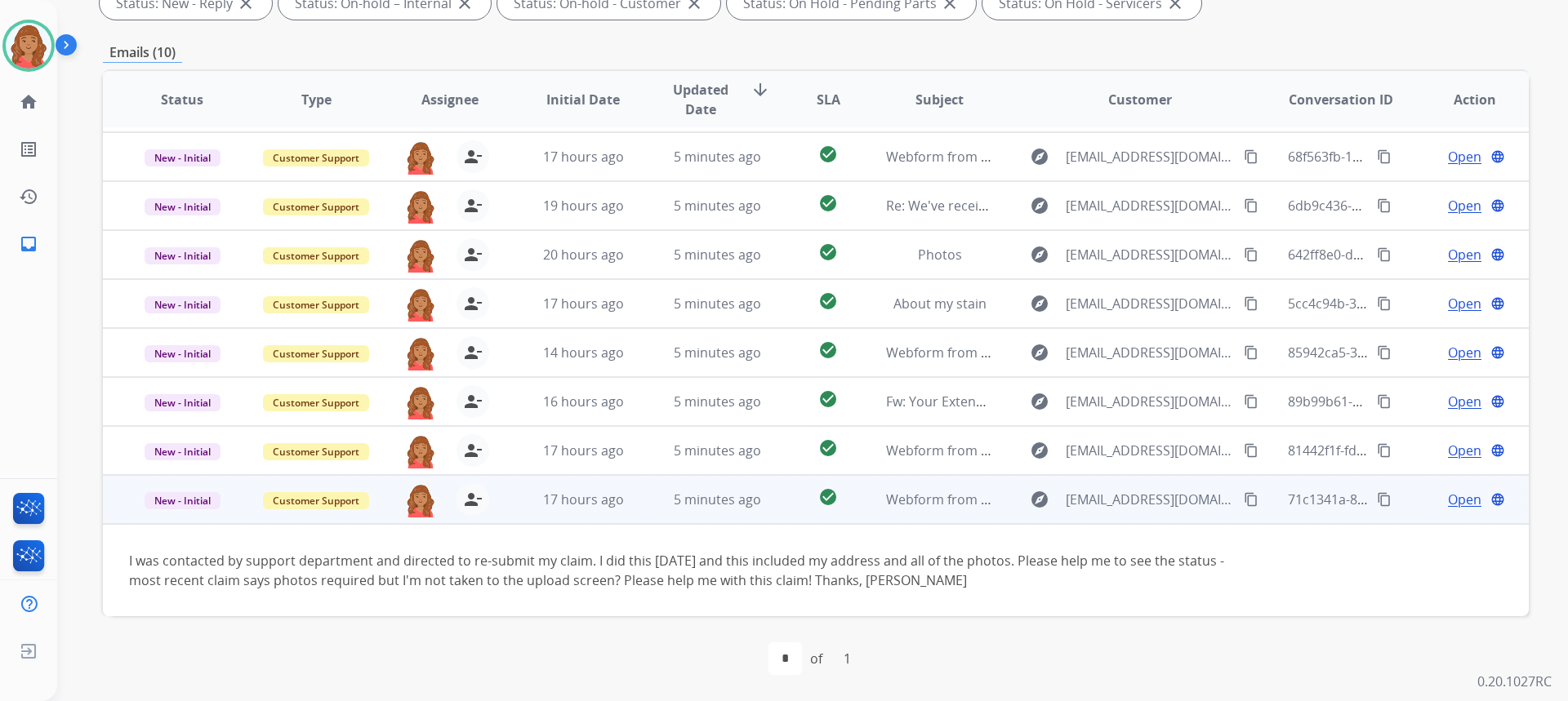
click at [1451, 505] on span "Open" at bounding box center [1464, 500] width 34 height 20
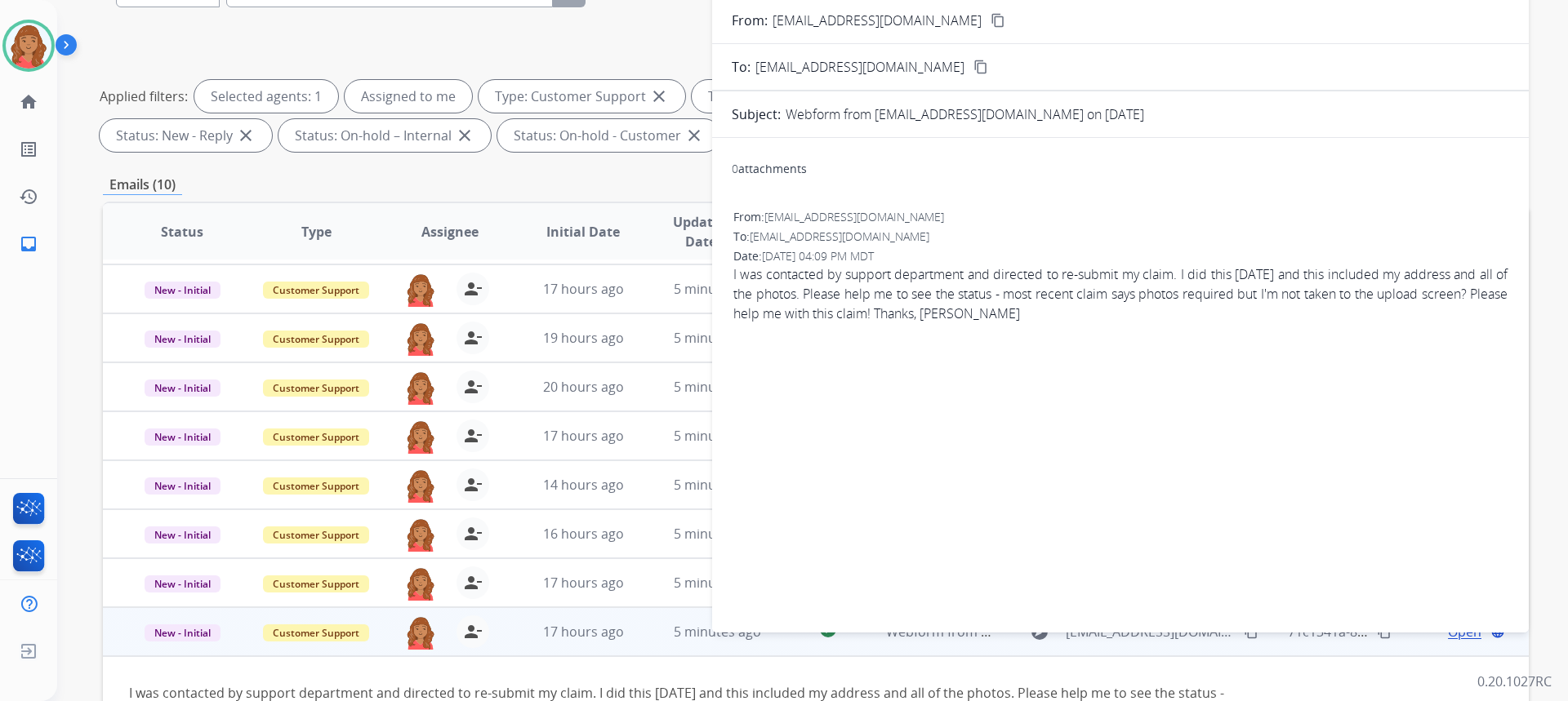
scroll to position [0, 0]
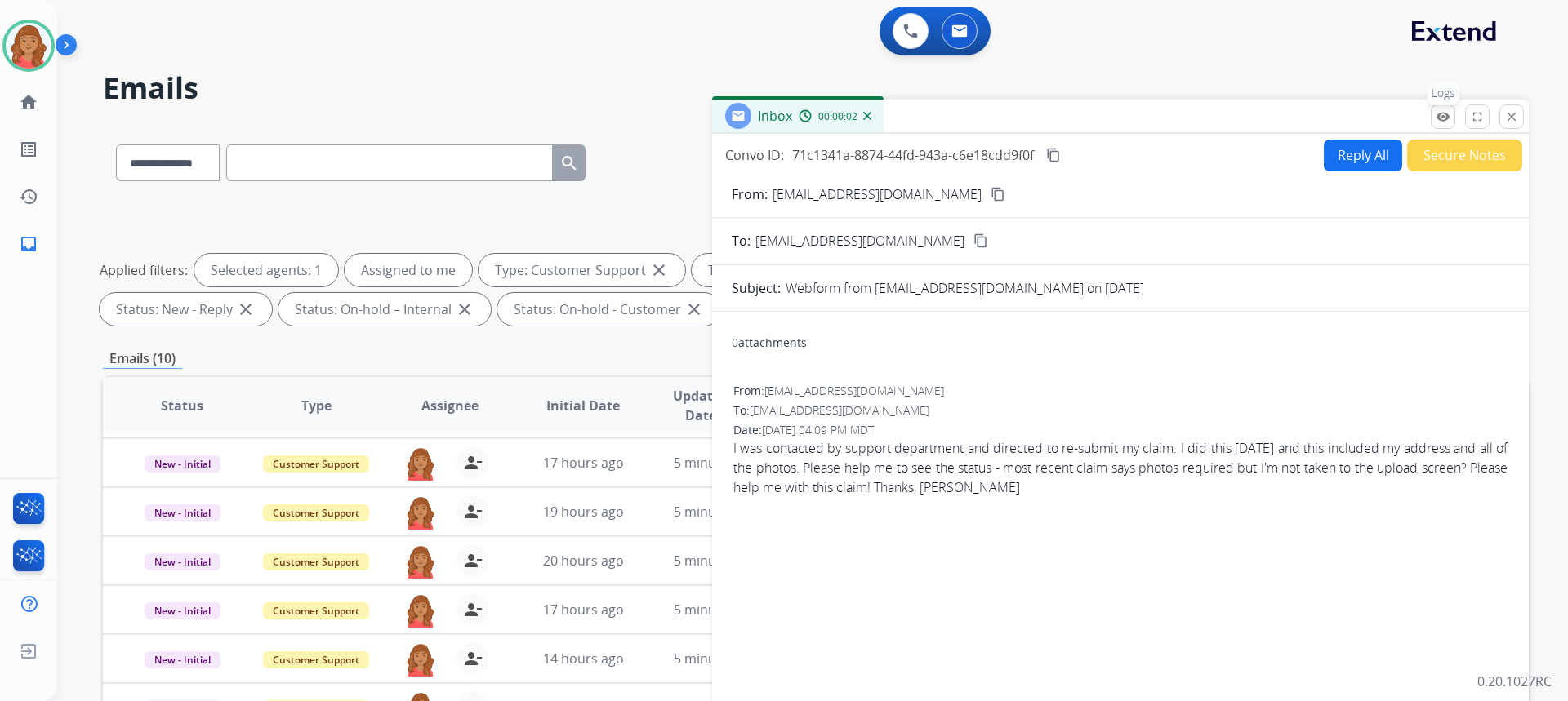
click at [1435, 117] on mat-icon "remove_red_eye" at bounding box center [1443, 117] width 15 height 15
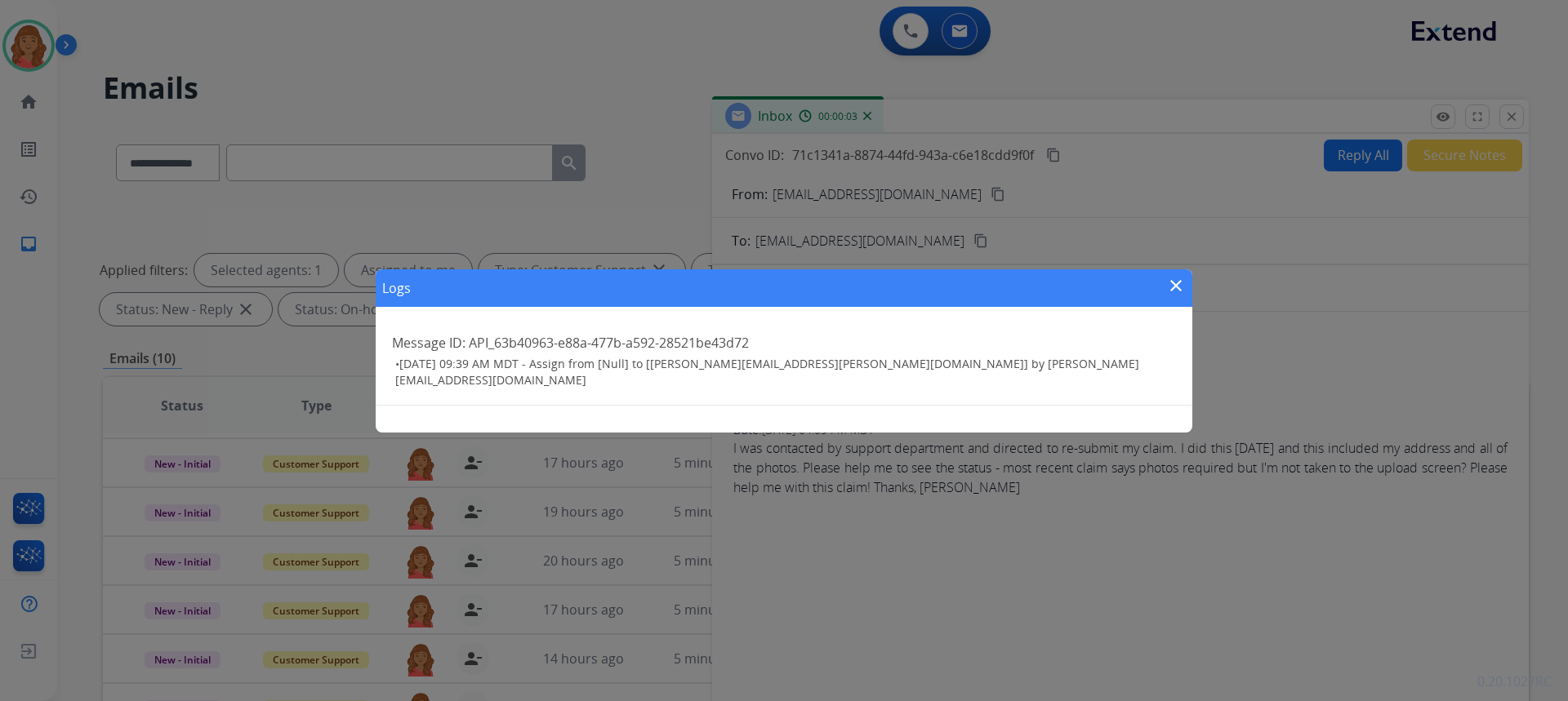
click at [1516, 119] on div "Logs close Message ID: API_63b40963-e88a-477b-a592-28521be43d72 • 09/20/2025 - …" at bounding box center [784, 350] width 1568 height 701
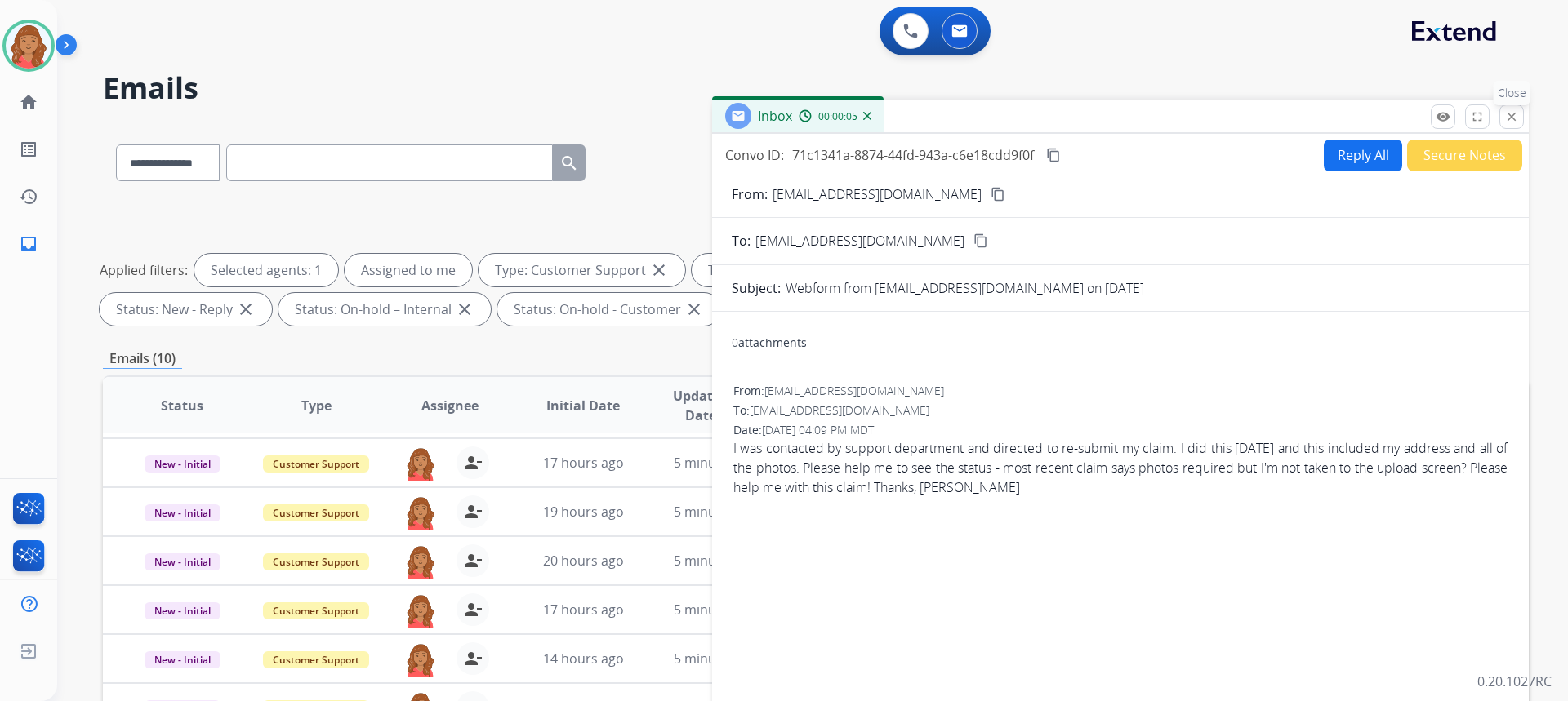
click at [1519, 119] on button "close Close" at bounding box center [1512, 117] width 25 height 25
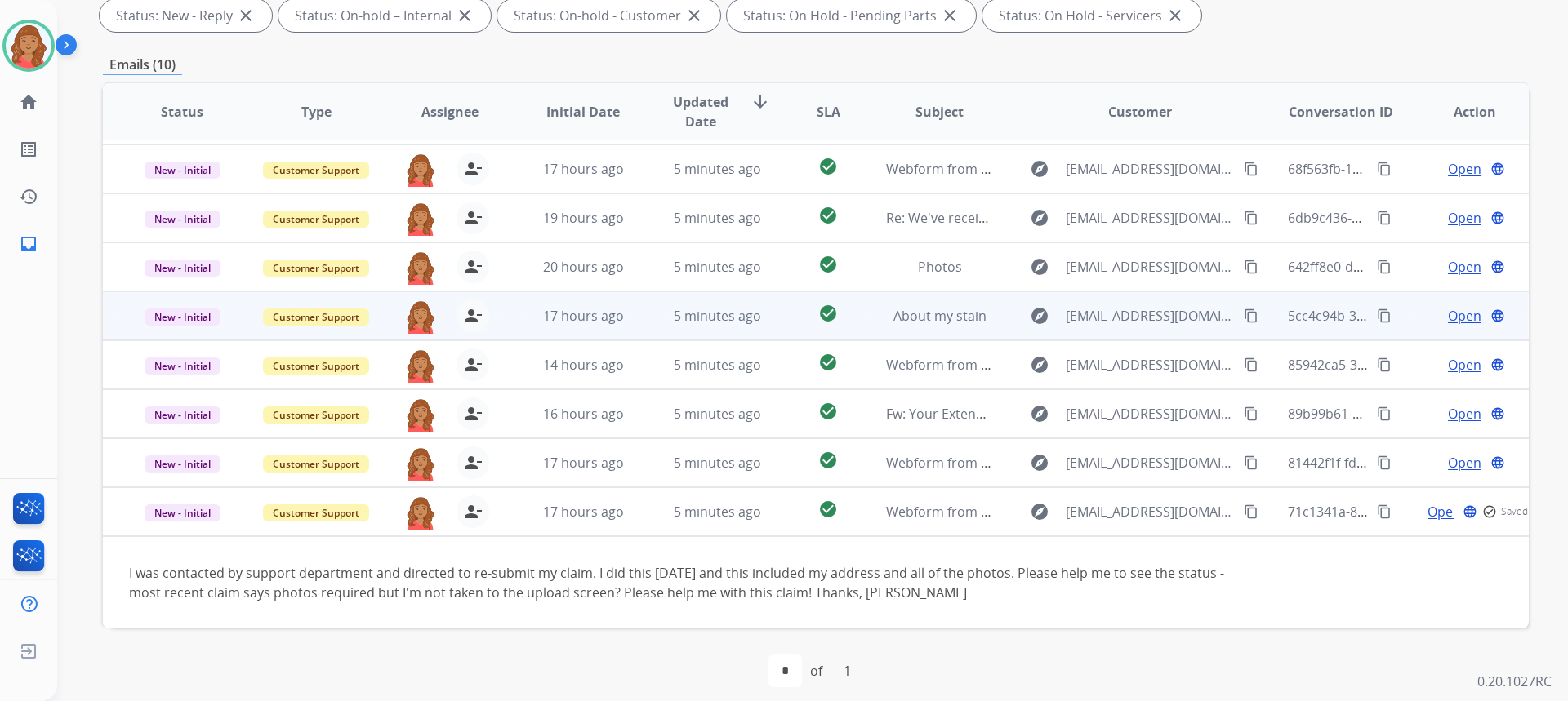
scroll to position [306, 0]
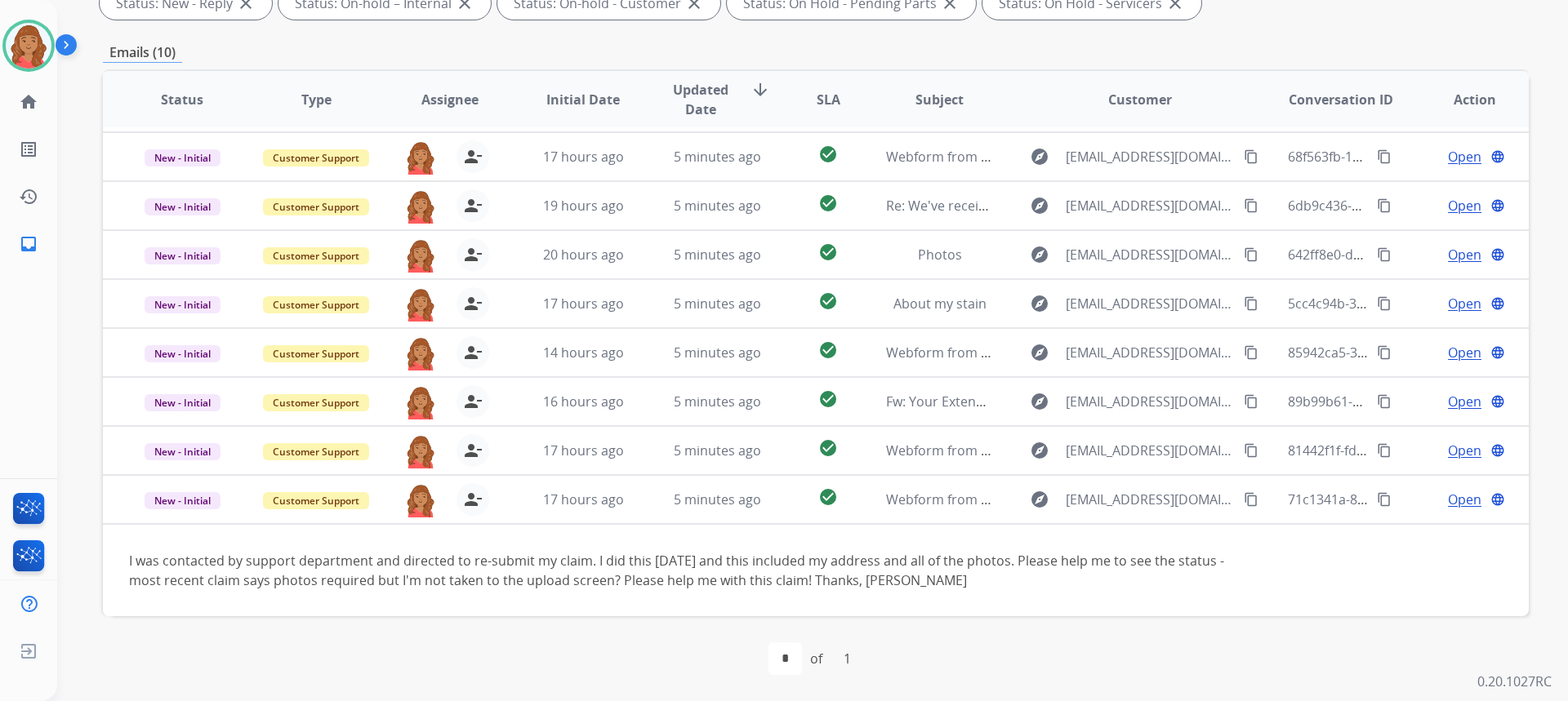
click at [666, 645] on div "first_page navigate_before * of 1 navigate_next last_page" at bounding box center [816, 658] width 1426 height 33
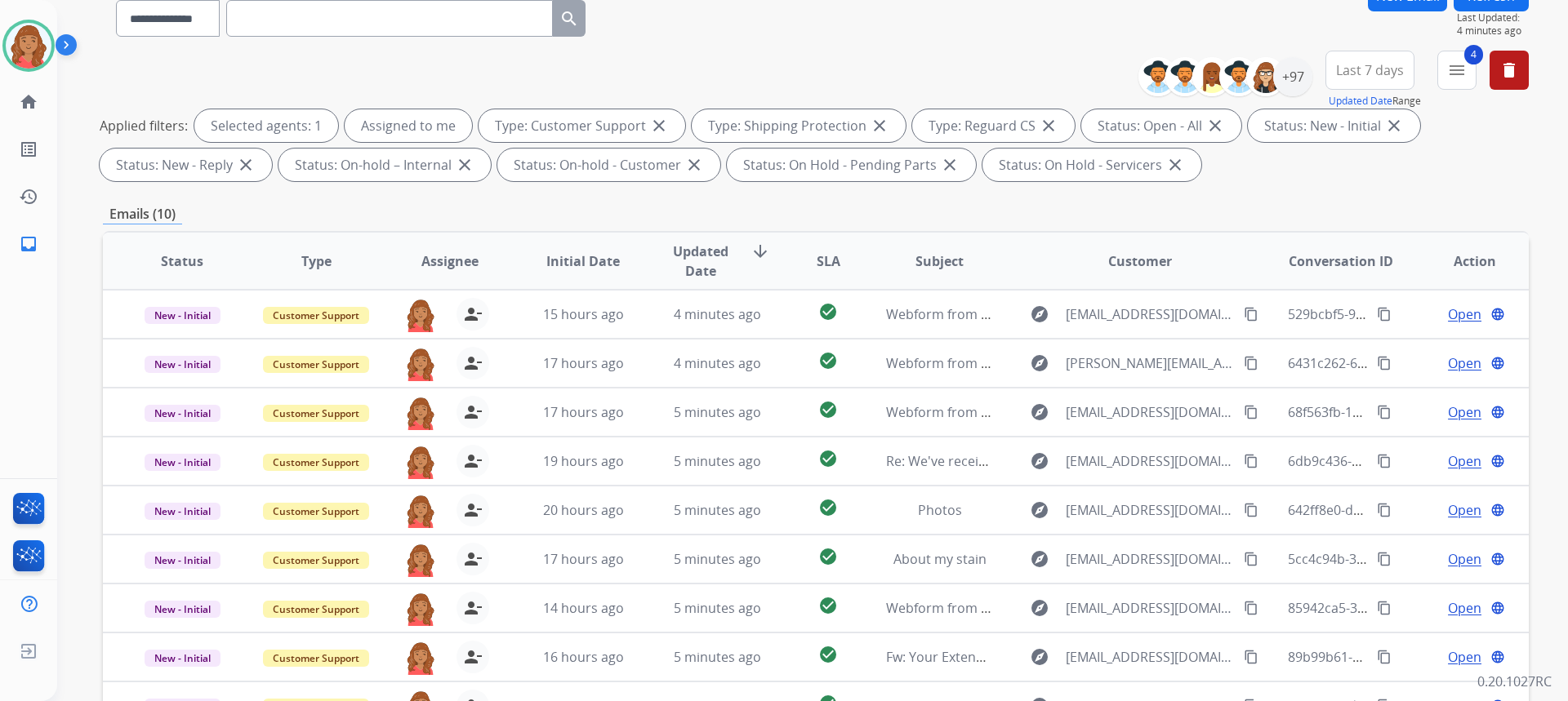
scroll to position [143, 0]
click at [1287, 85] on div "+97" at bounding box center [1293, 79] width 39 height 39
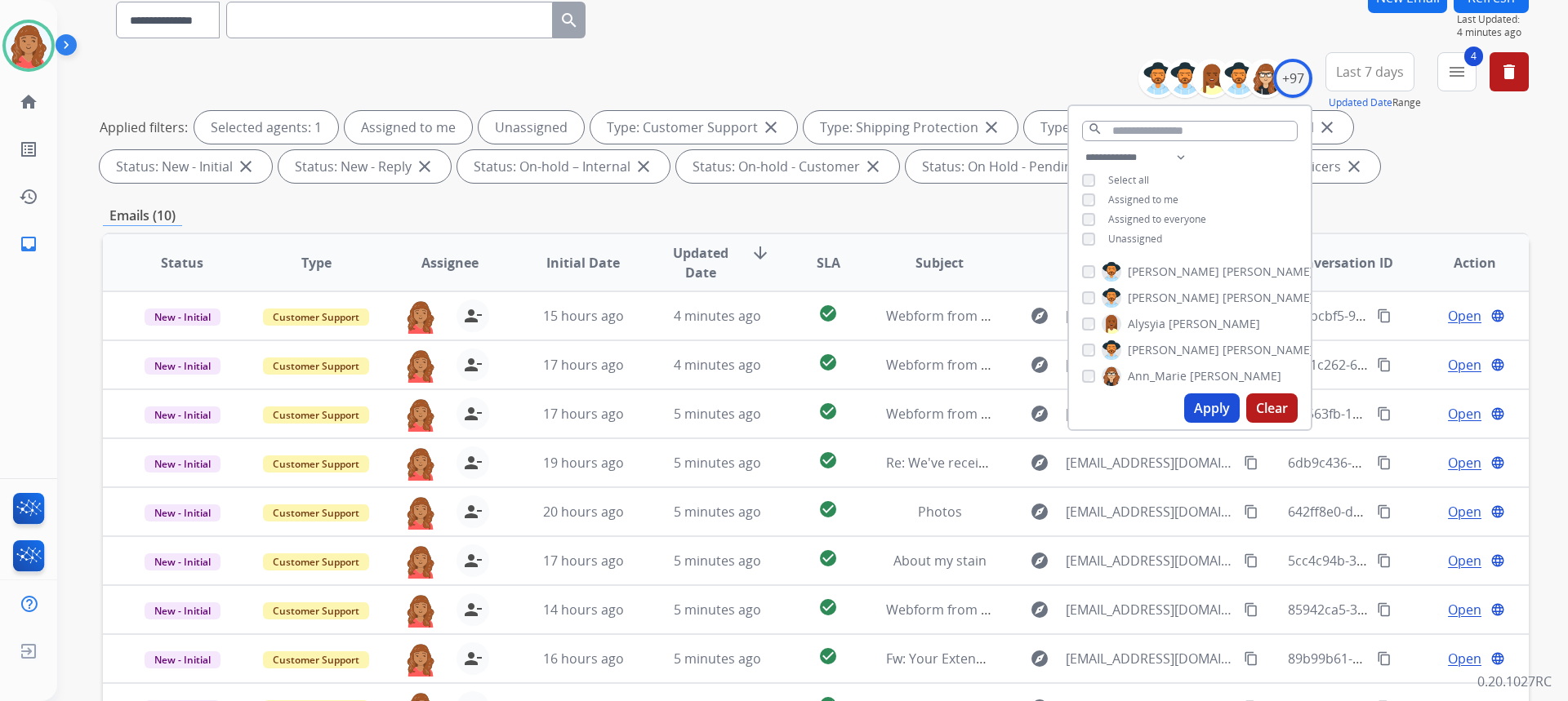
click at [1191, 405] on button "Apply" at bounding box center [1212, 408] width 56 height 29
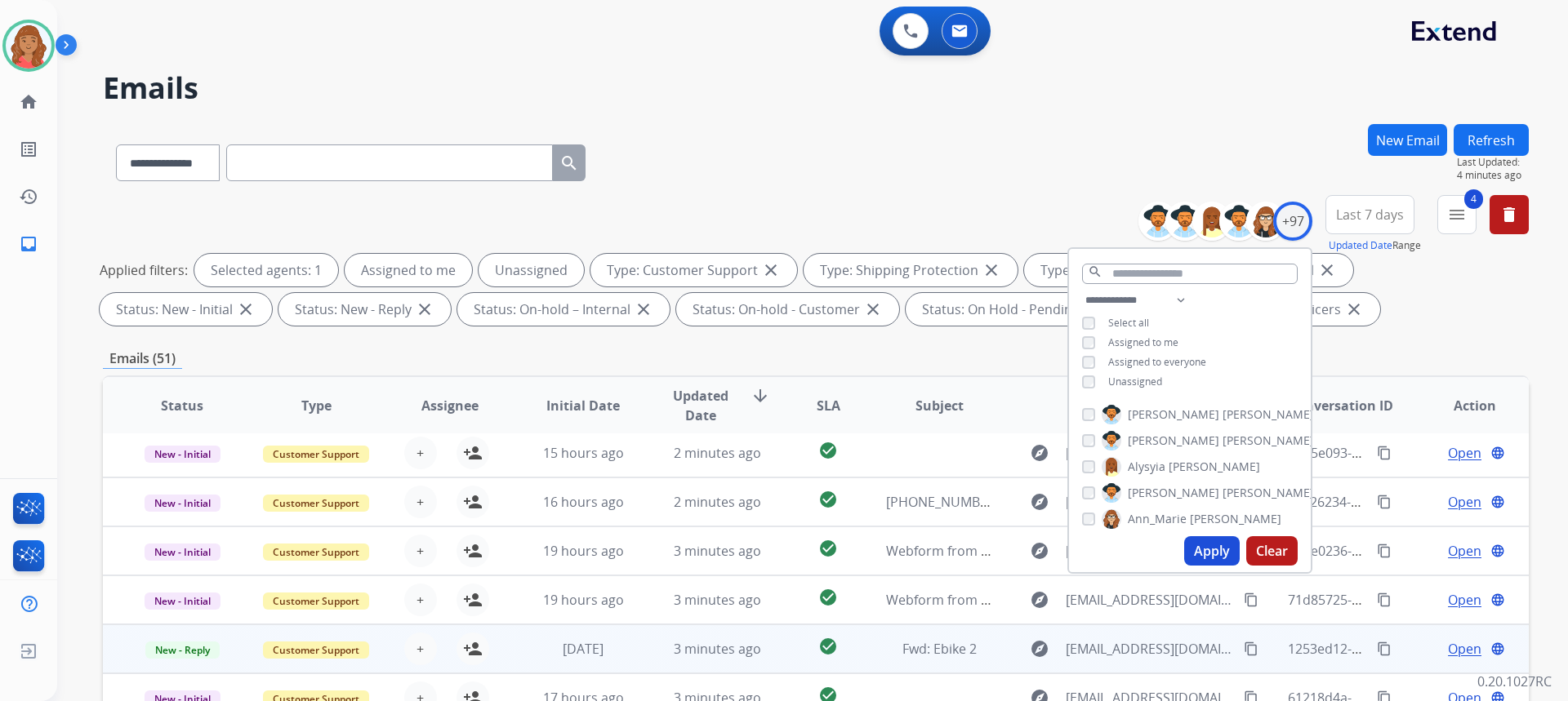
scroll to position [306, 0]
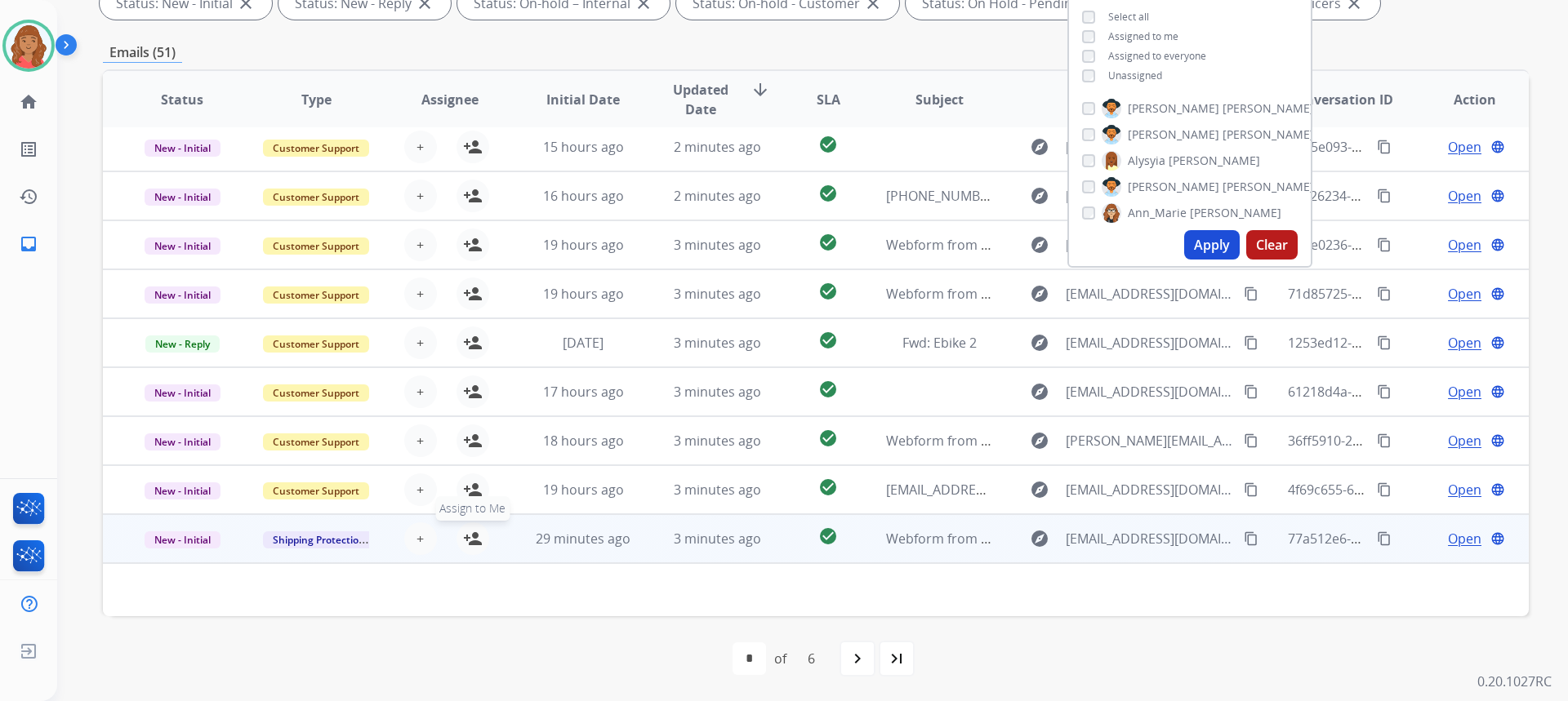
click at [476, 541] on mat-icon "person_add" at bounding box center [473, 539] width 20 height 20
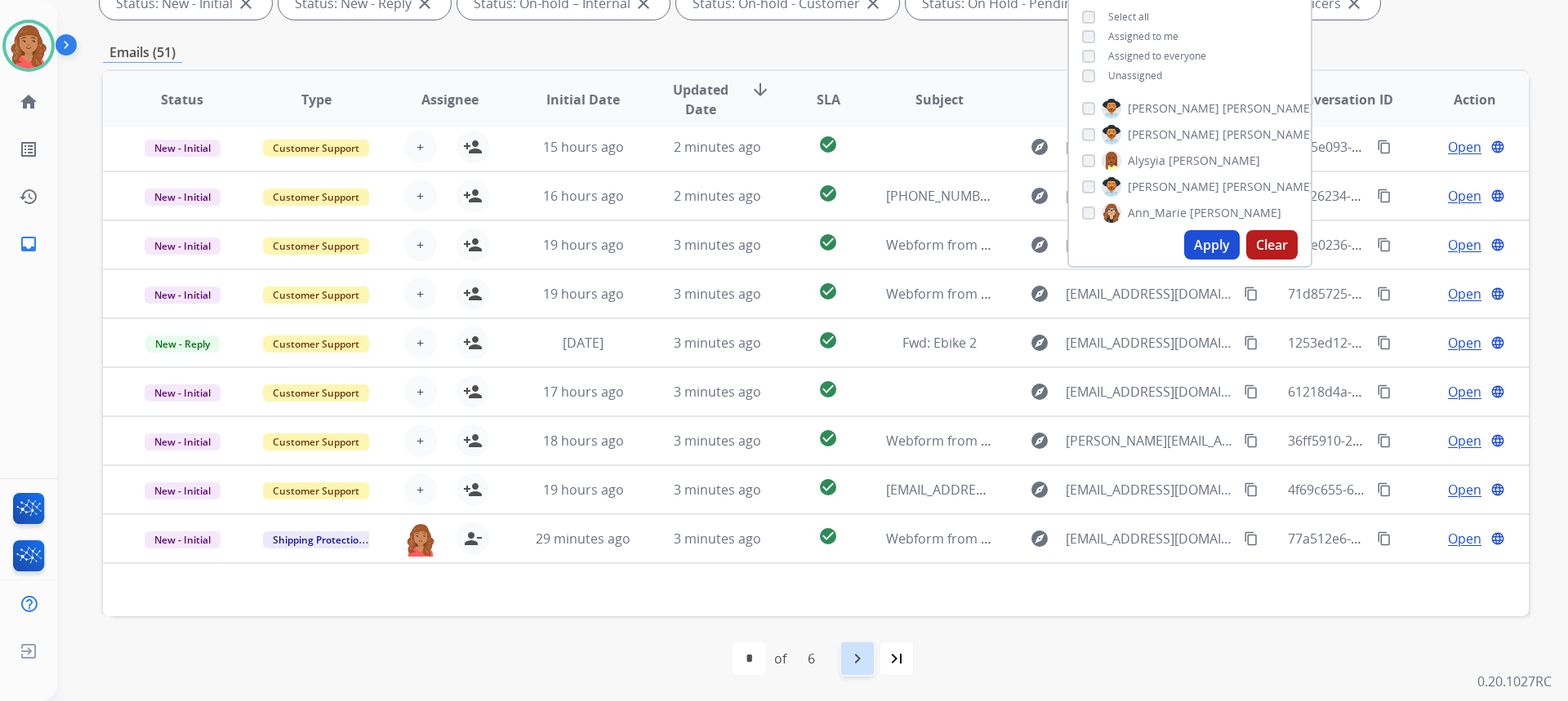
click at [863, 654] on mat-icon "navigate_next" at bounding box center [858, 658] width 20 height 20
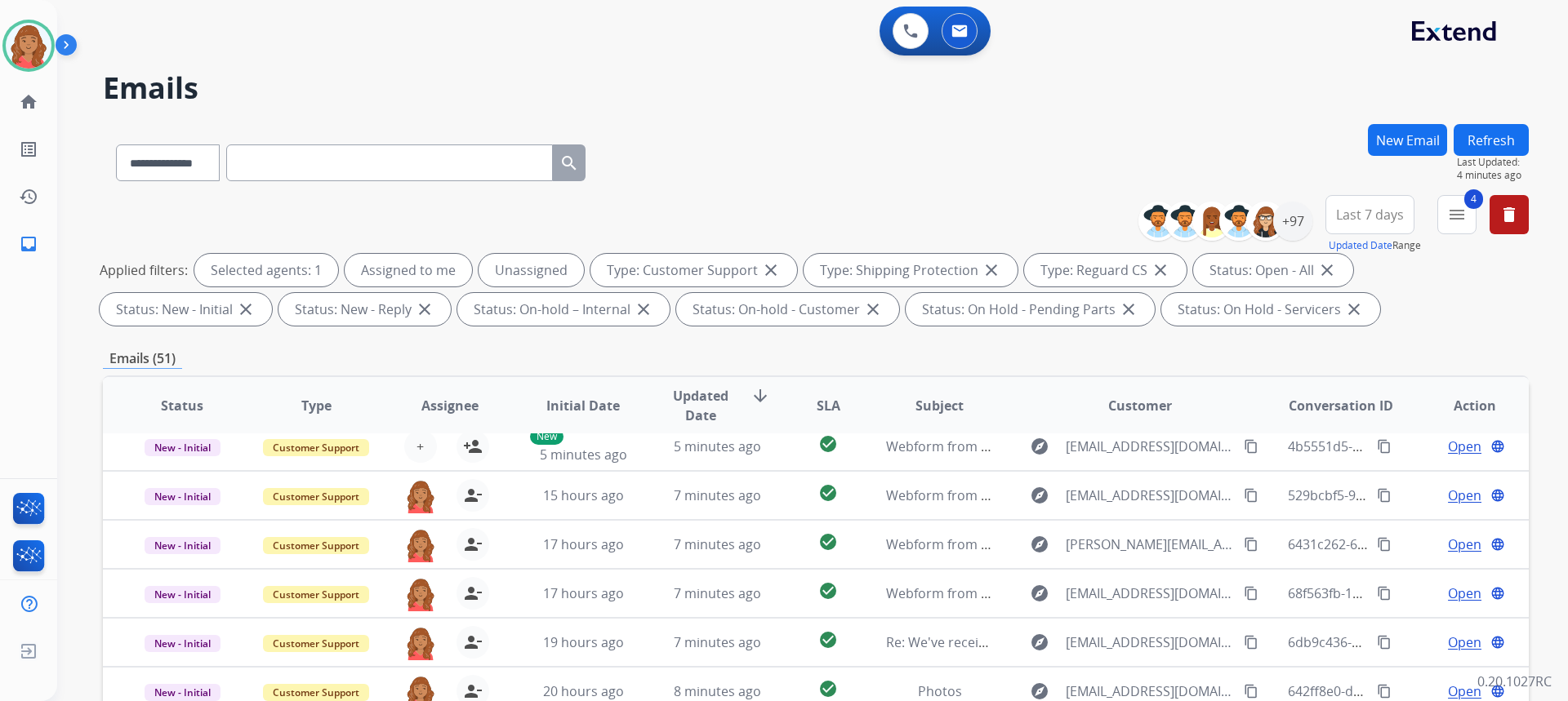
scroll to position [0, 0]
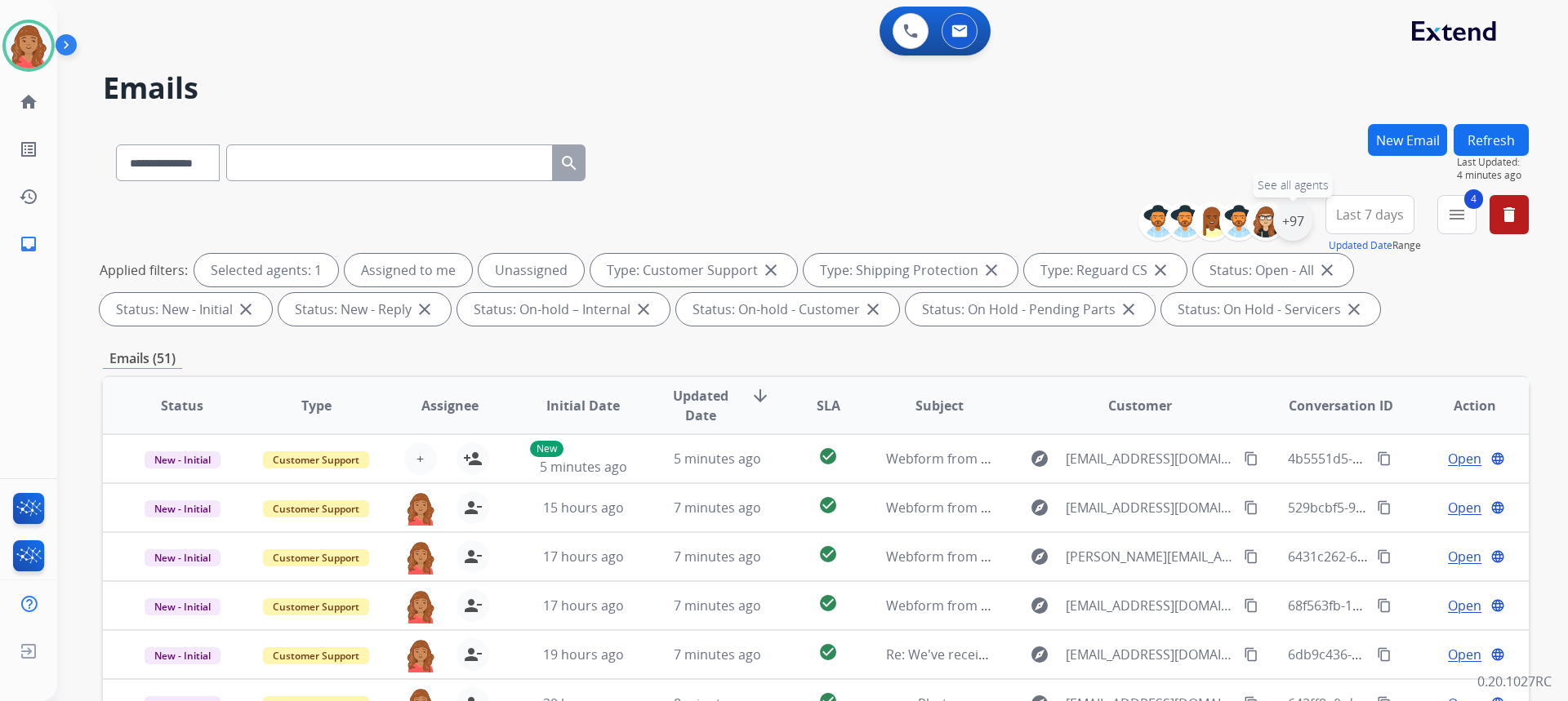
click at [1289, 220] on div "+97" at bounding box center [1293, 221] width 39 height 39
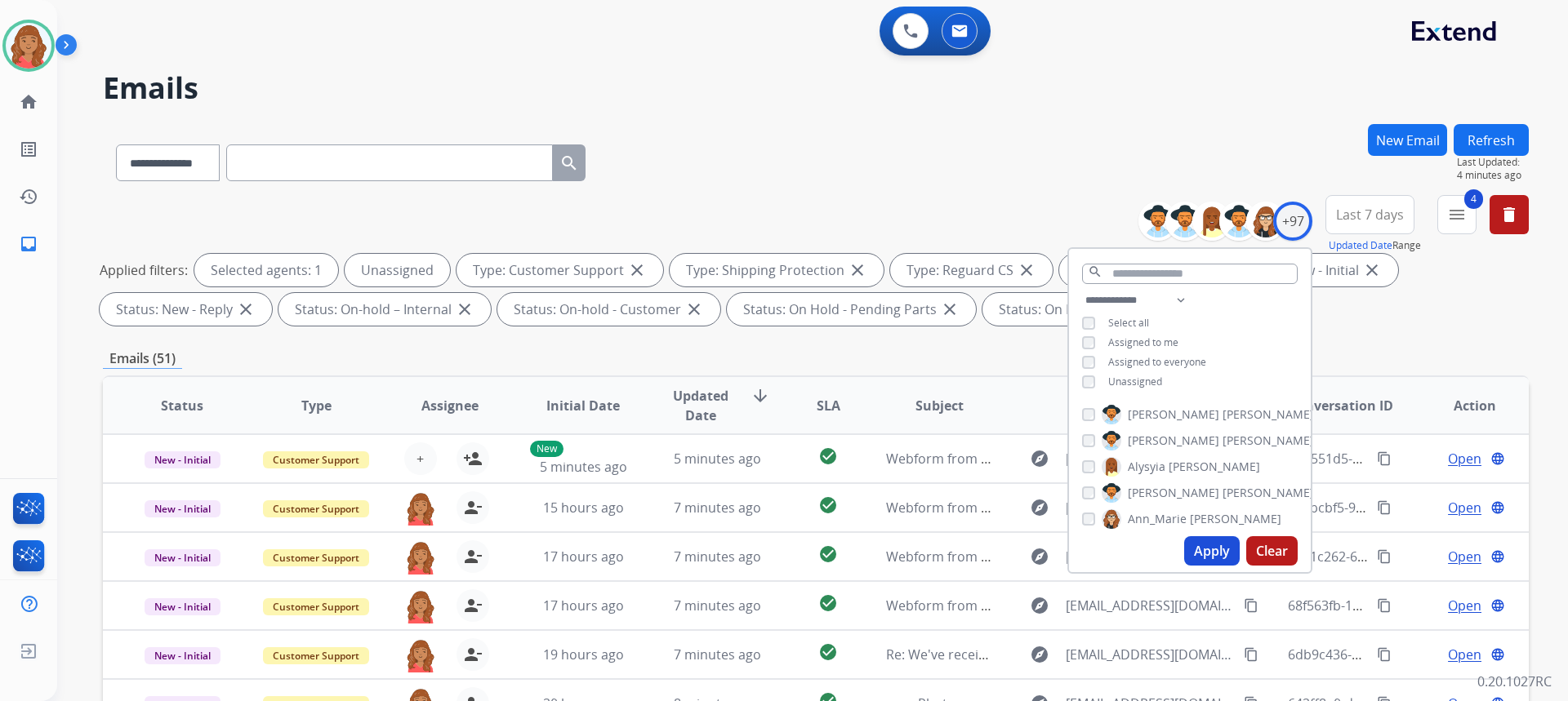
click at [1199, 547] on button "Apply" at bounding box center [1212, 551] width 56 height 29
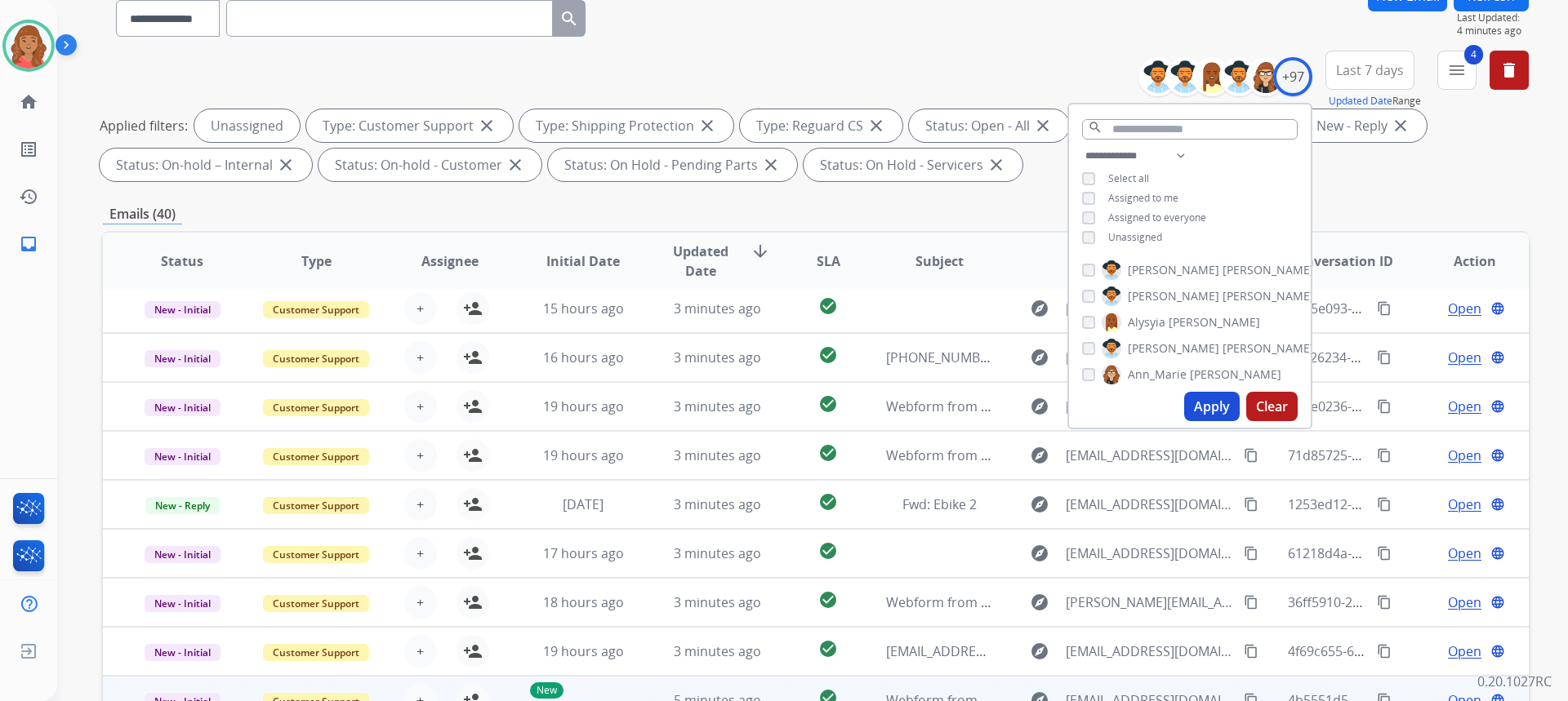
scroll to position [306, 0]
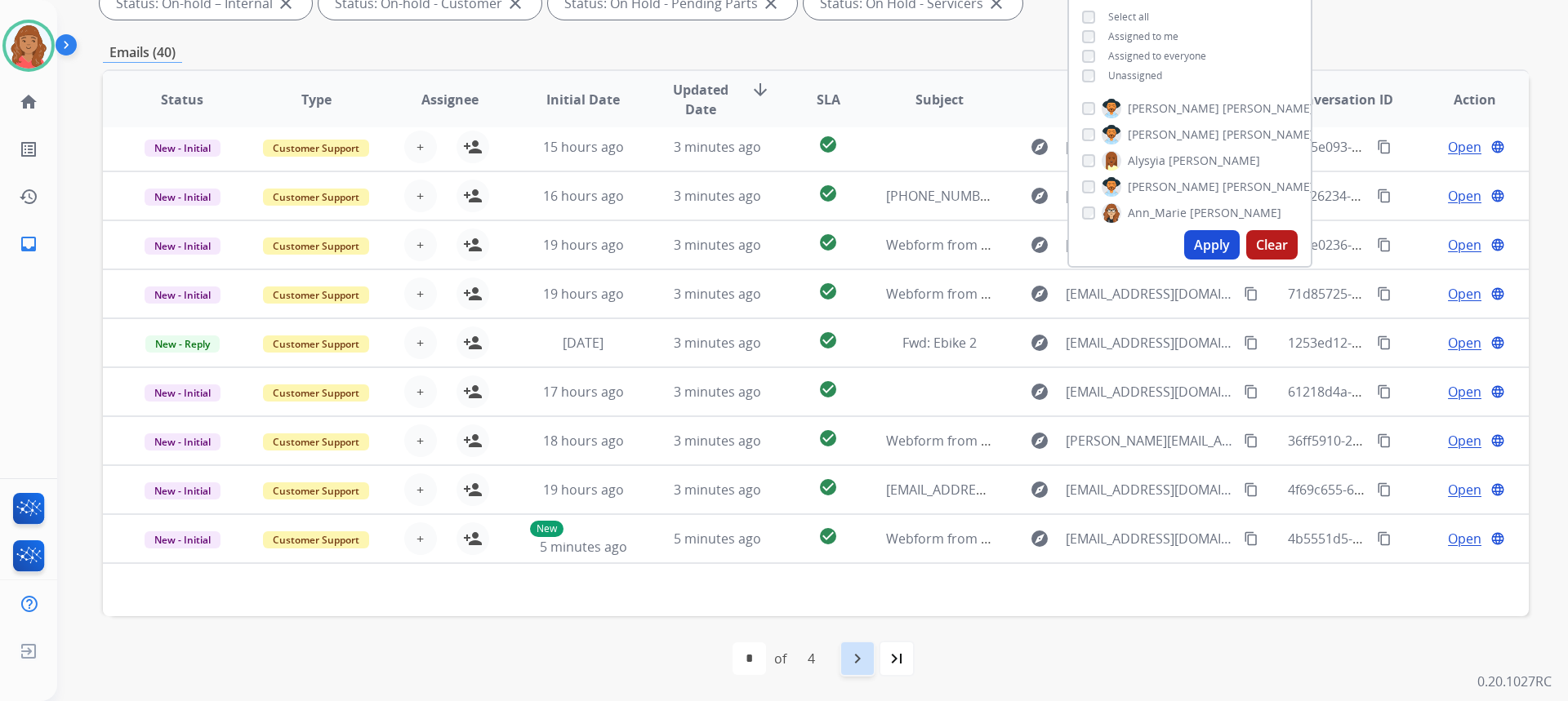
click at [853, 662] on mat-icon "navigate_next" at bounding box center [858, 658] width 20 height 20
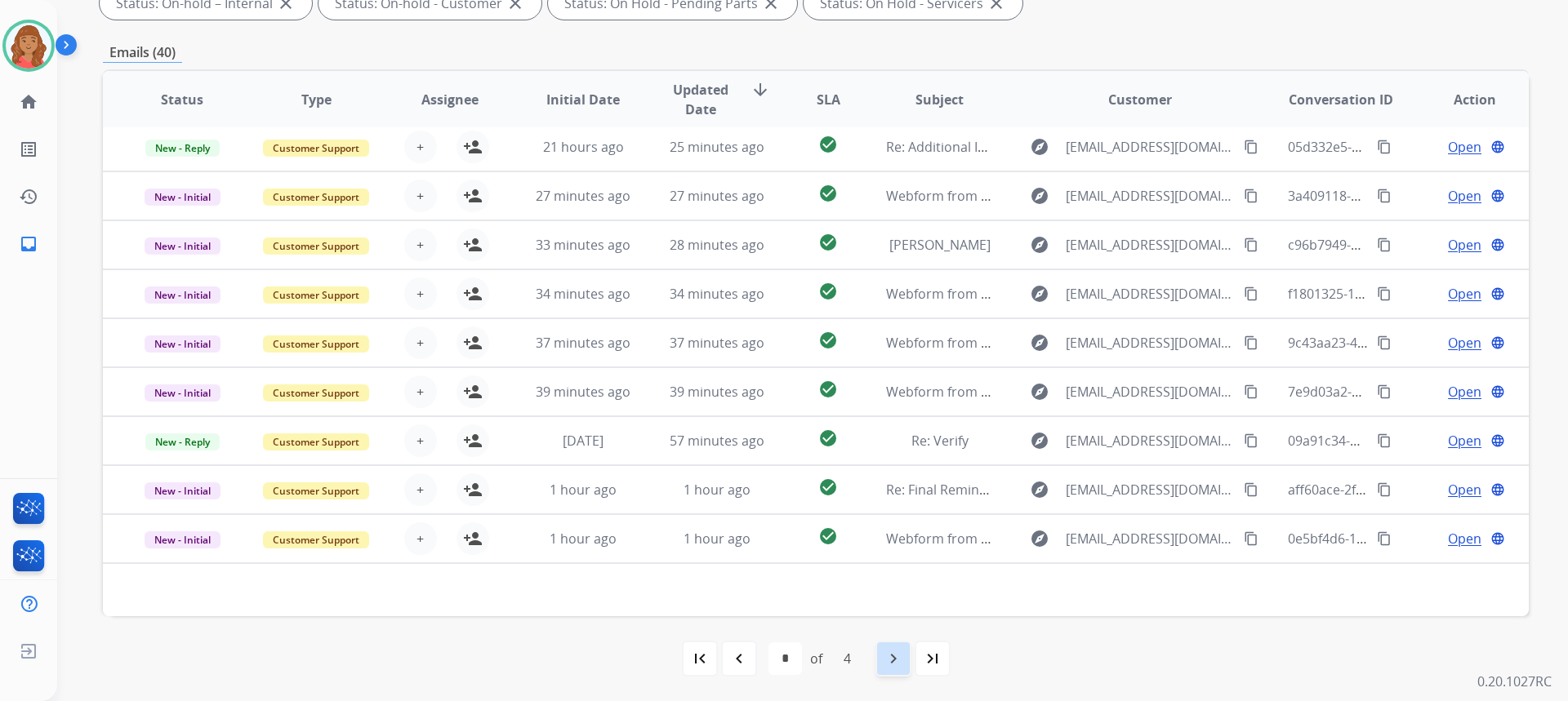
click at [885, 663] on mat-icon "navigate_next" at bounding box center [894, 658] width 20 height 20
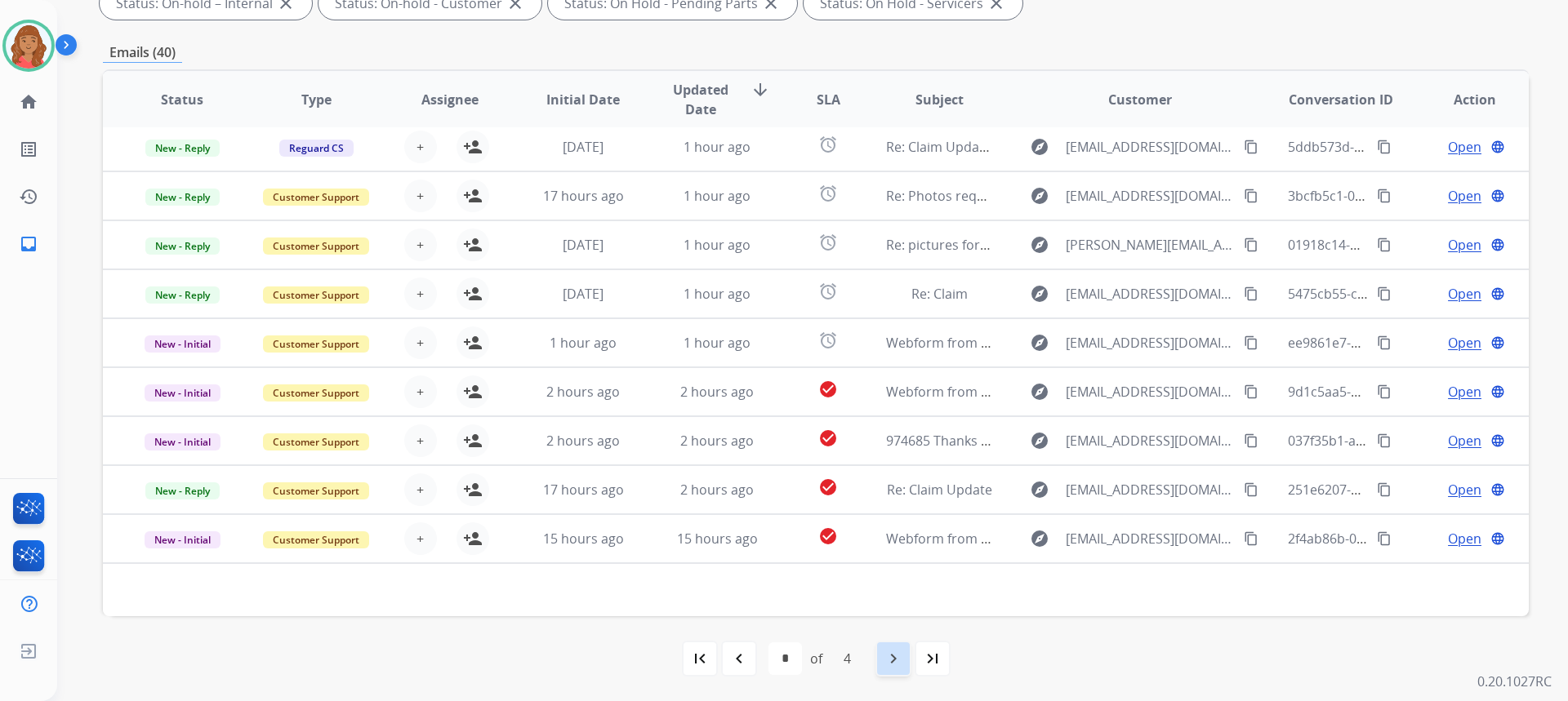
click at [899, 663] on mat-icon "navigate_next" at bounding box center [894, 658] width 20 height 20
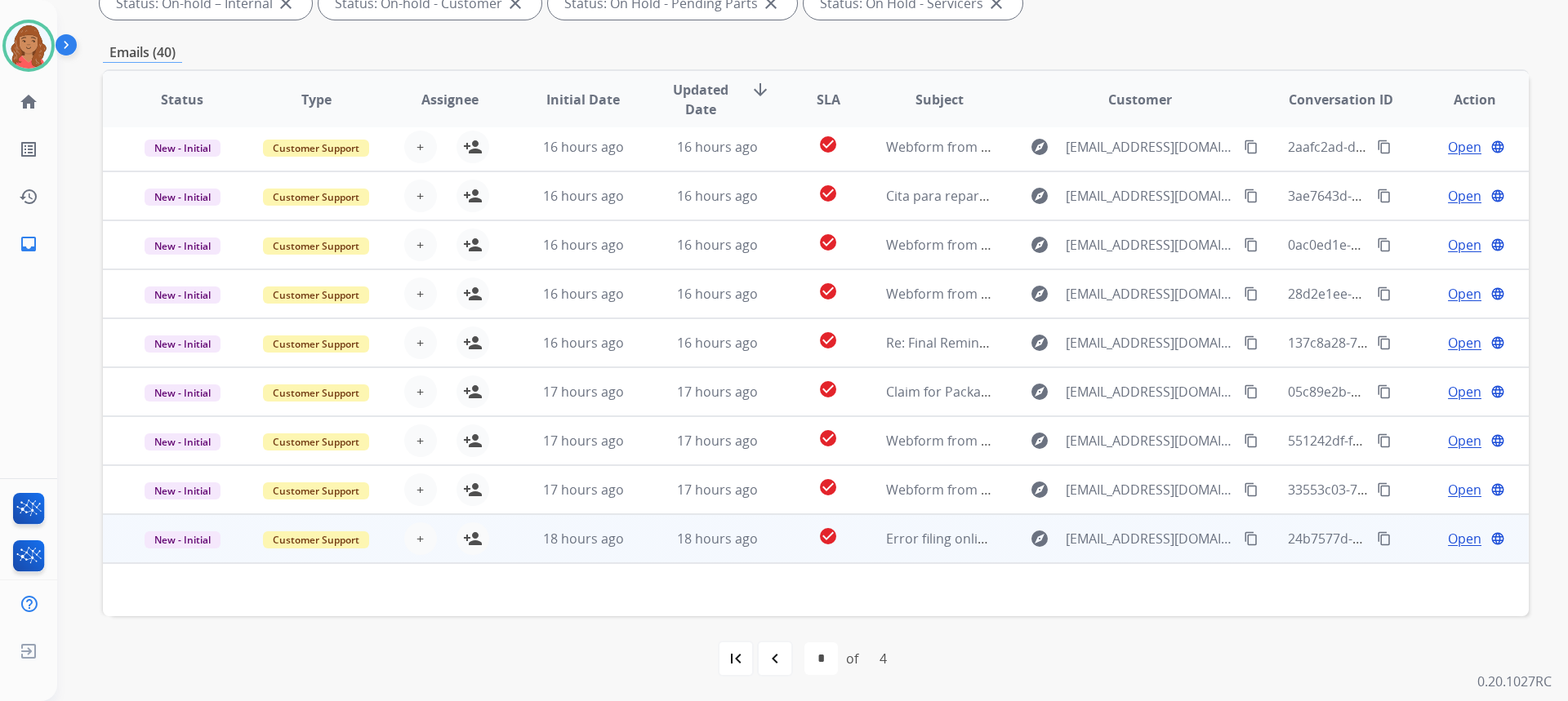
scroll to position [0, 0]
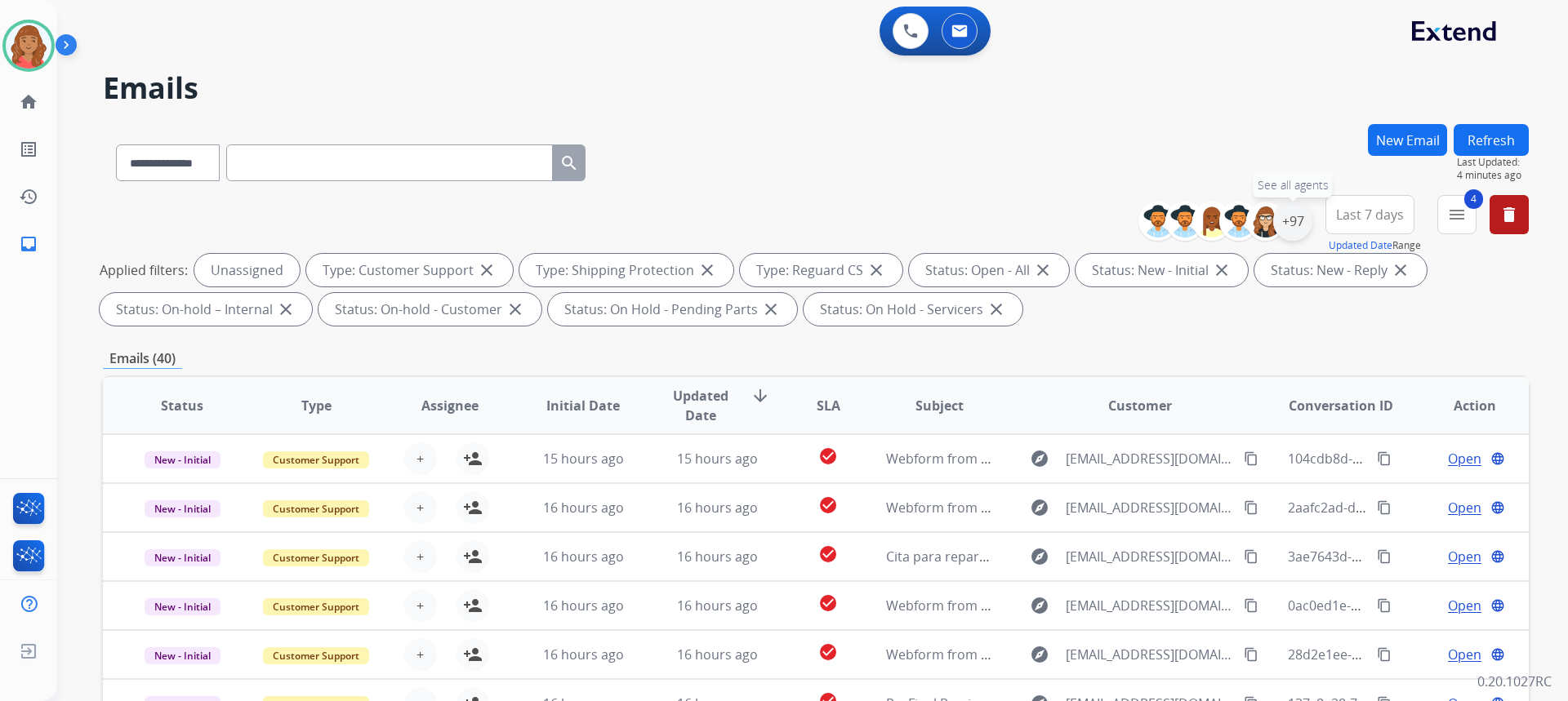
click at [1295, 212] on div "+97" at bounding box center [1293, 221] width 39 height 39
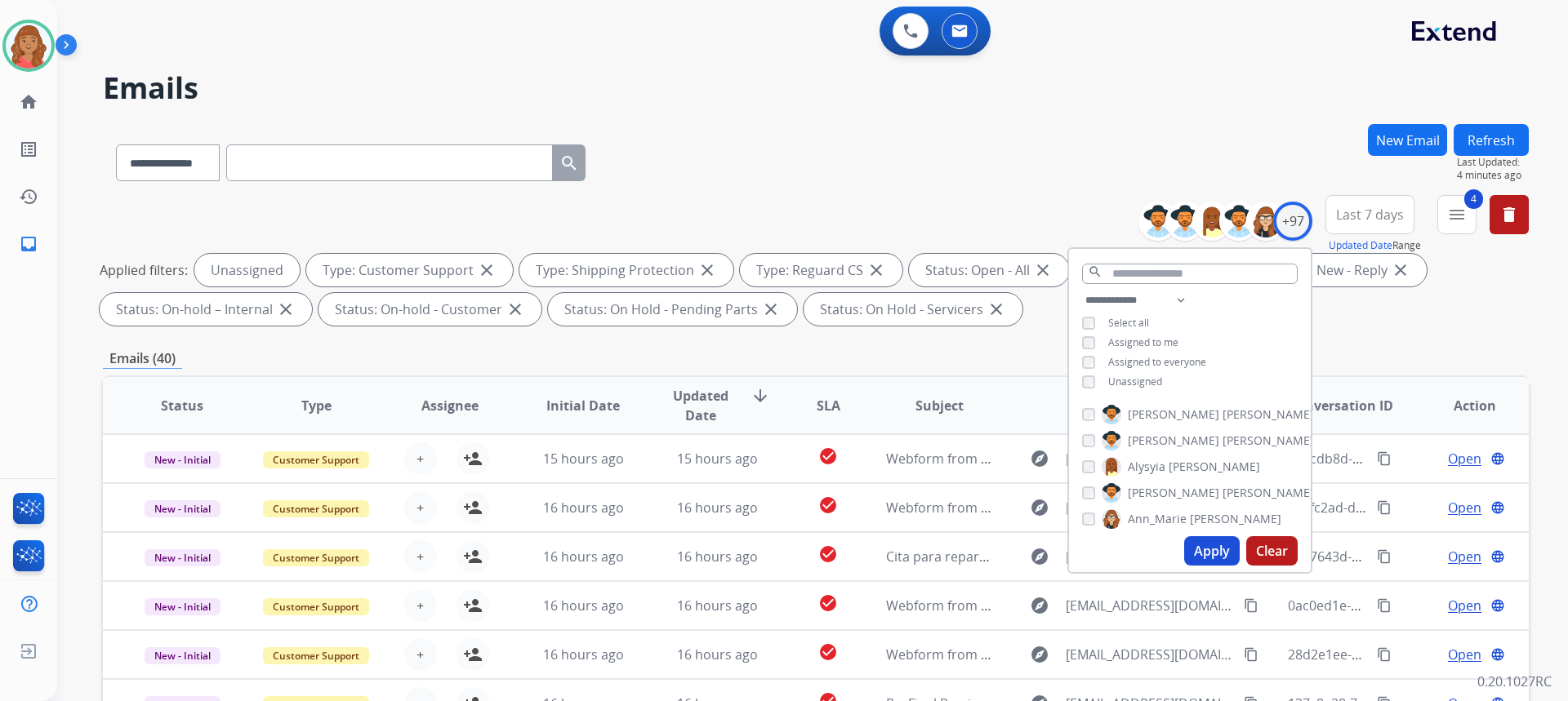
click at [1210, 551] on button "Apply" at bounding box center [1212, 551] width 56 height 29
click at [1211, 555] on button "Apply" at bounding box center [1212, 551] width 56 height 29
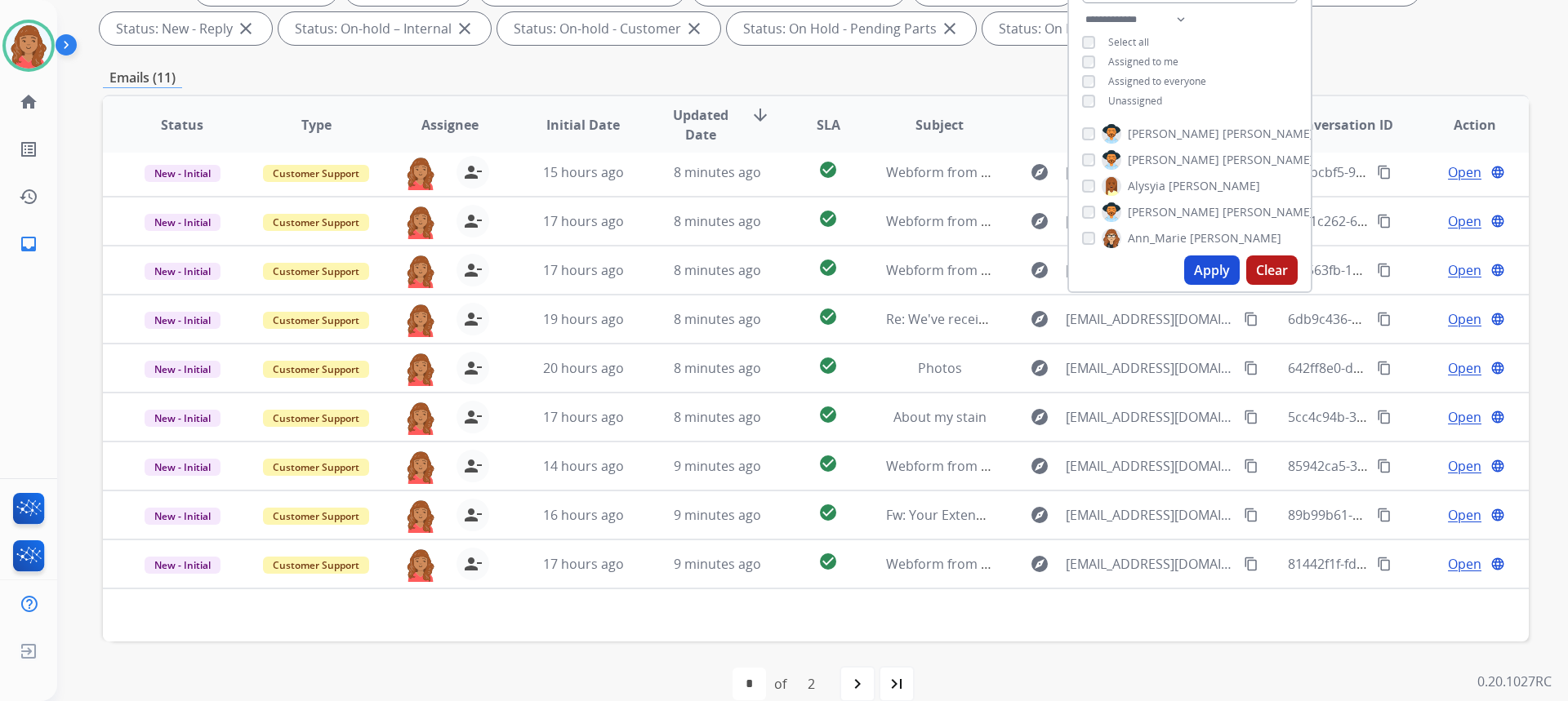
scroll to position [306, 0]
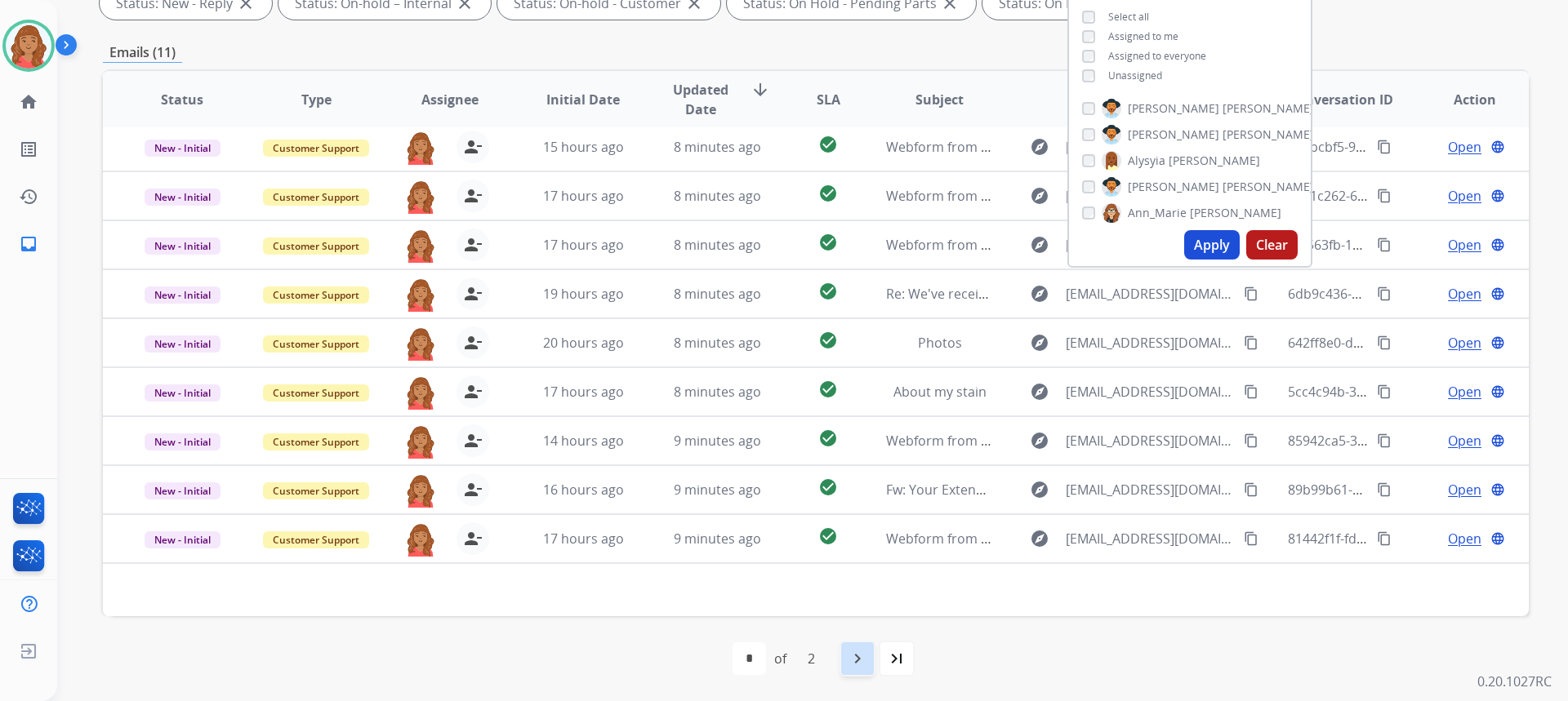
click at [858, 650] on mat-icon "navigate_next" at bounding box center [858, 658] width 20 height 20
select select "*"
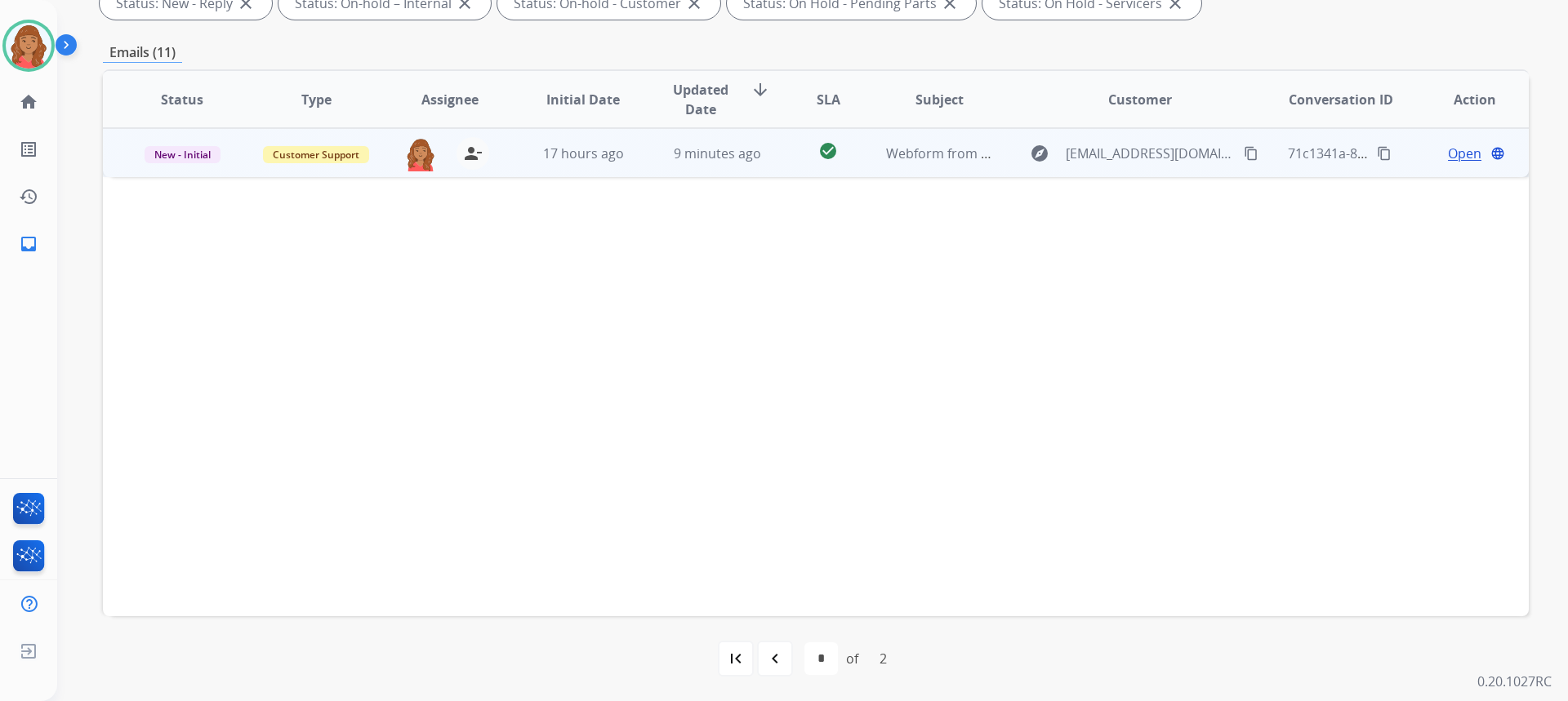
drag, startPoint x: 1231, startPoint y: 150, endPoint x: 1214, endPoint y: 151, distance: 17.0
click at [1244, 151] on mat-icon "content_copy" at bounding box center [1251, 154] width 15 height 15
click at [638, 164] on td "9 minutes ago" at bounding box center [705, 153] width 134 height 49
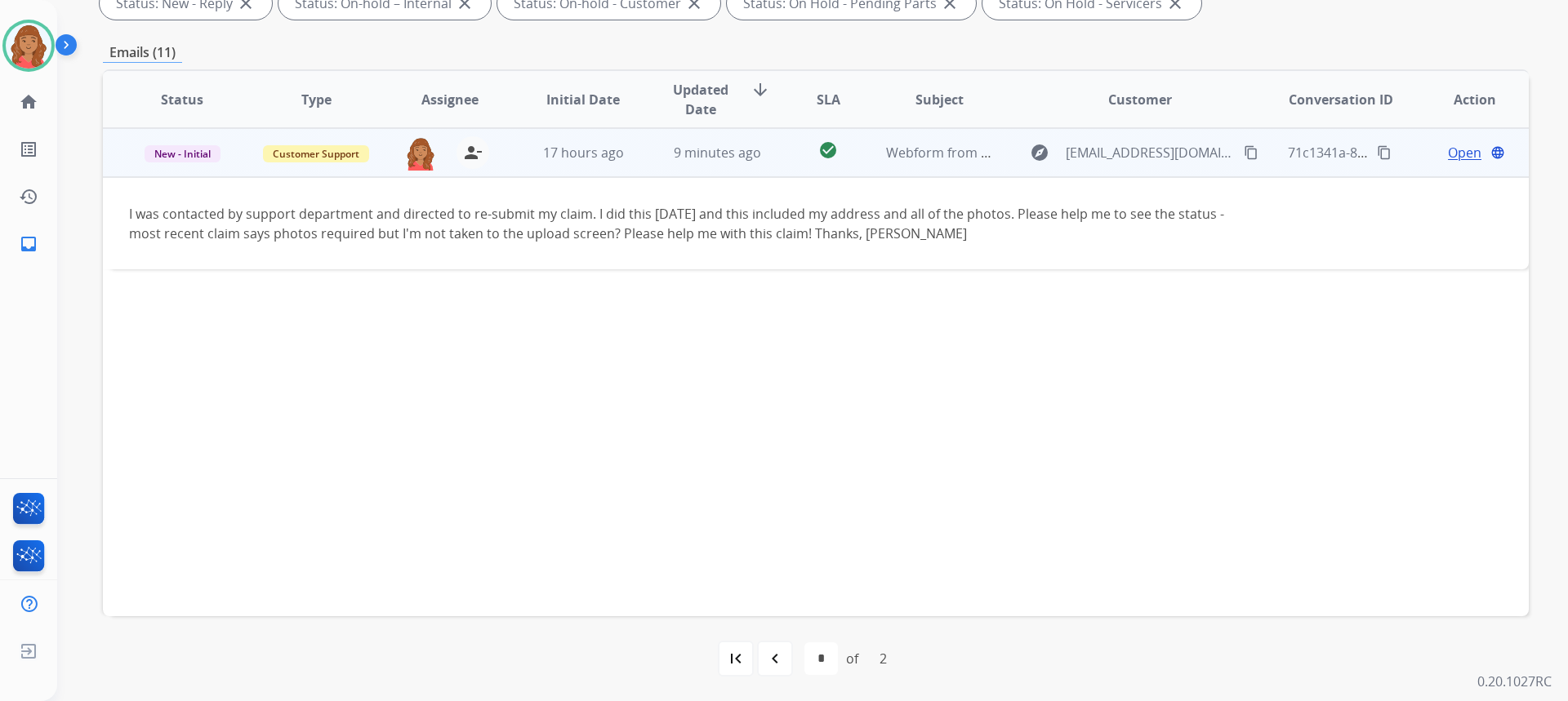
click at [1220, 151] on div "explore shardee753@gmail.com content_copy" at bounding box center [1139, 153] width 240 height 26
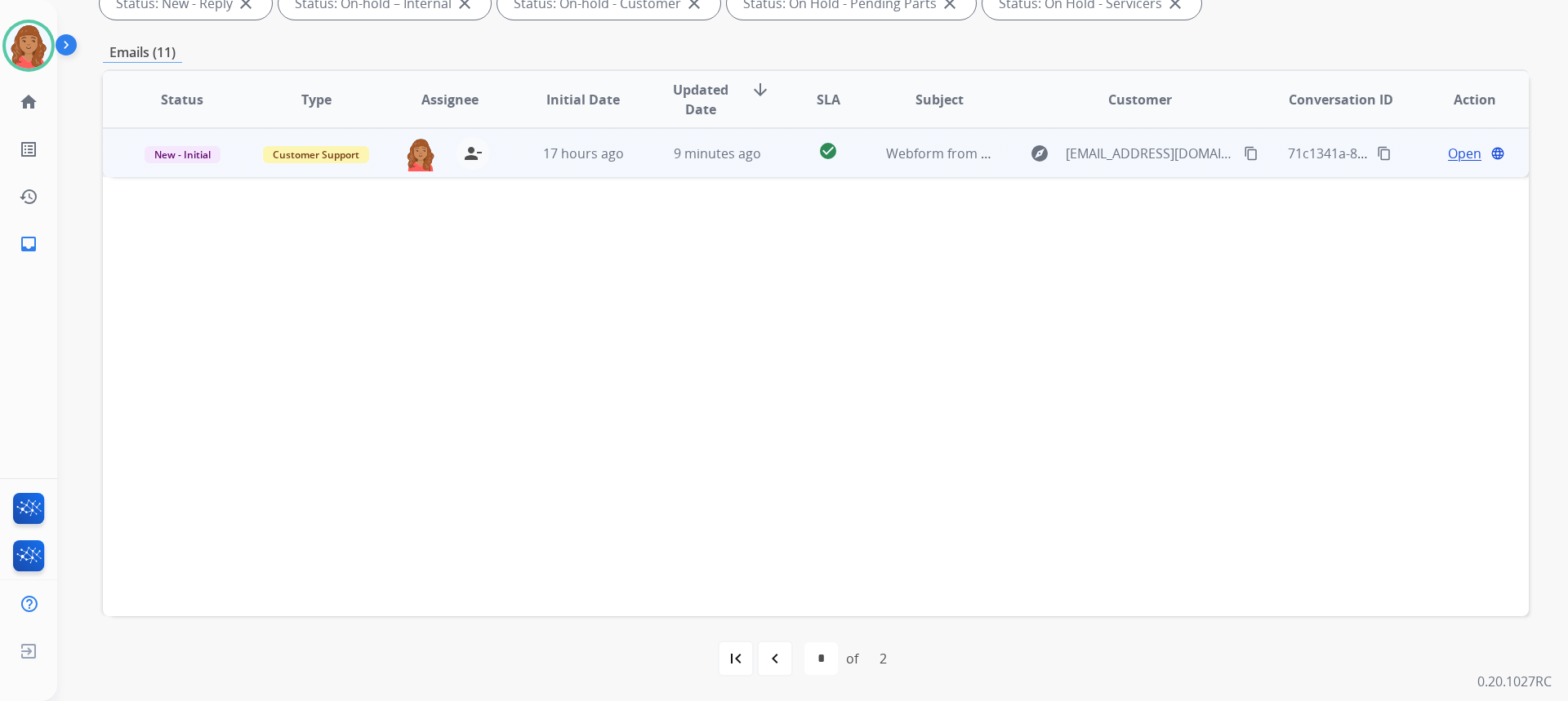
click at [1244, 154] on mat-icon "content_copy" at bounding box center [1251, 154] width 15 height 15
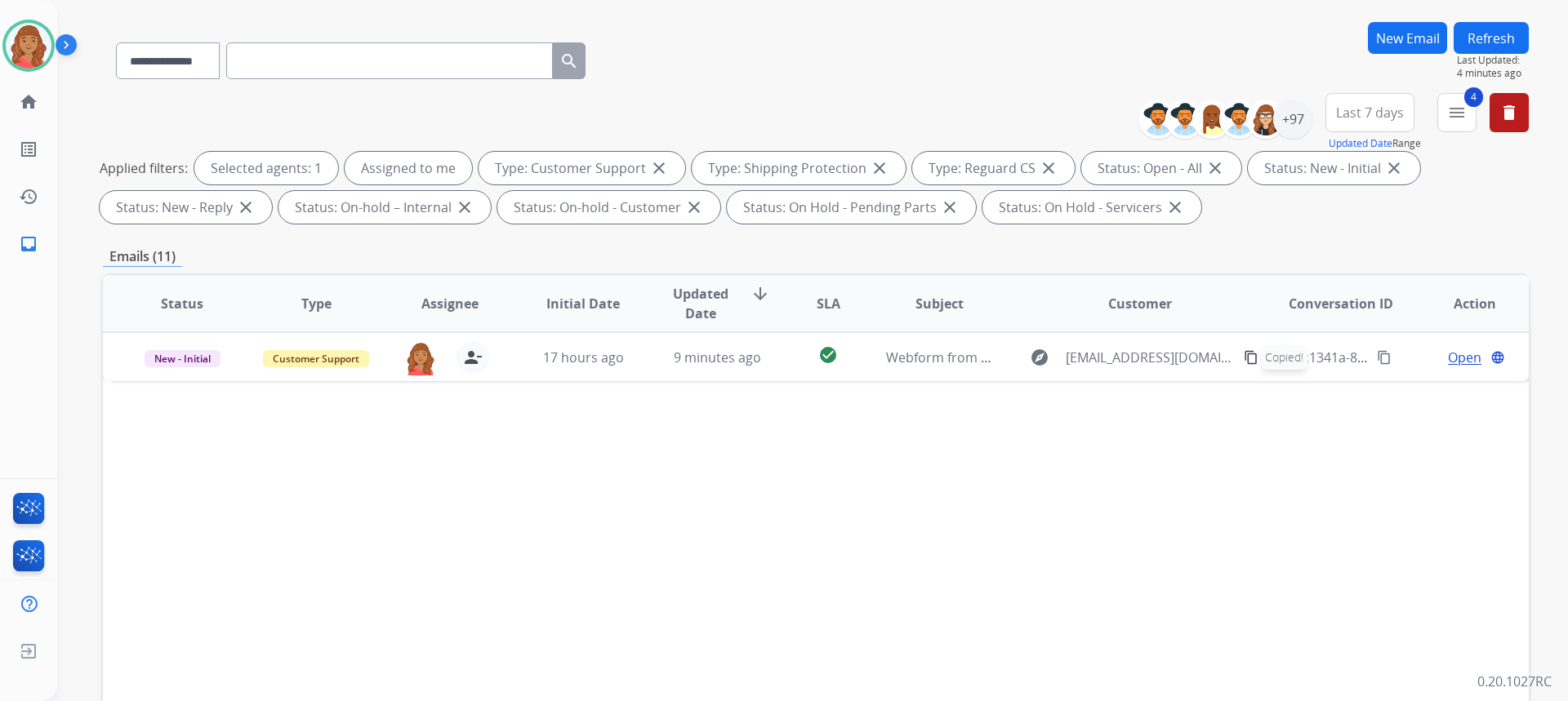
scroll to position [0, 0]
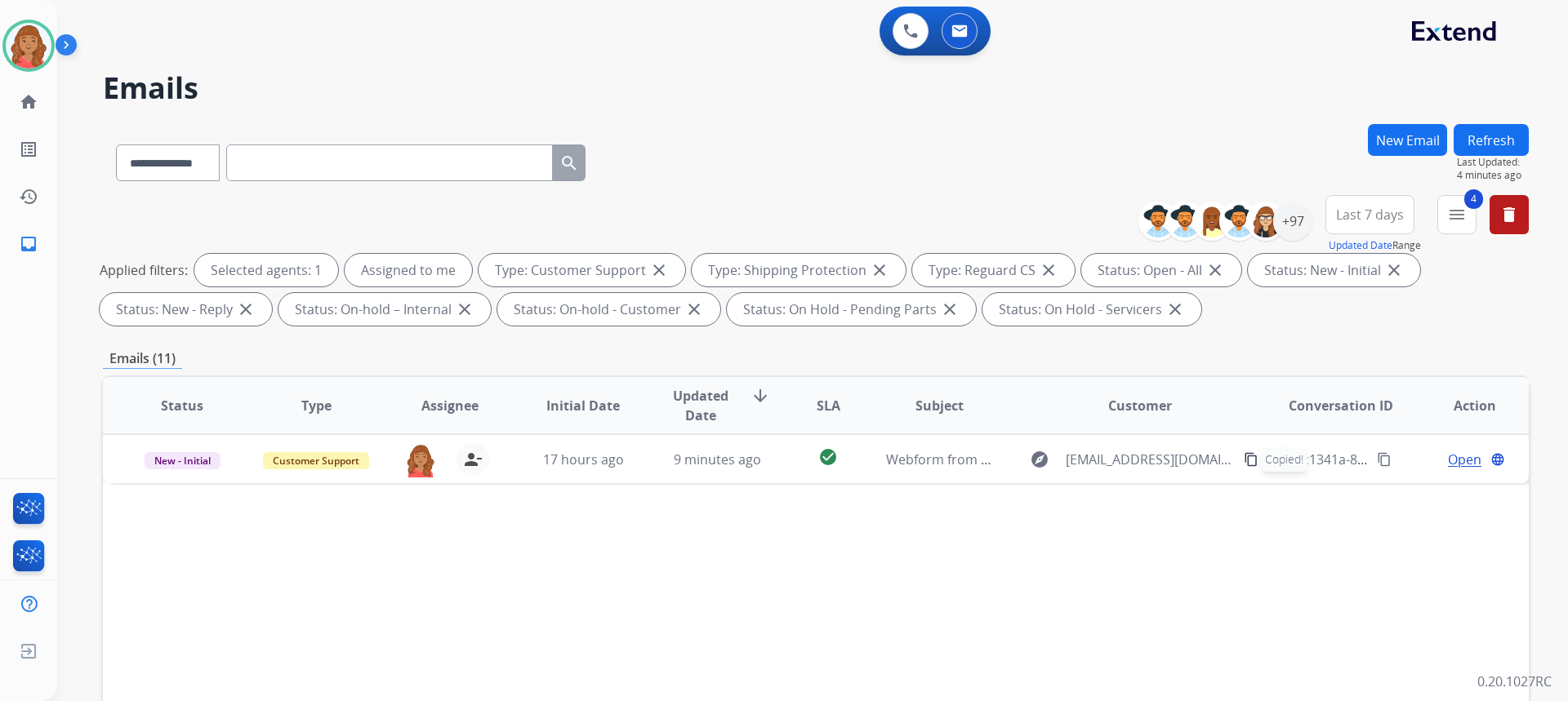
click at [1404, 142] on button "New Email" at bounding box center [1407, 140] width 79 height 32
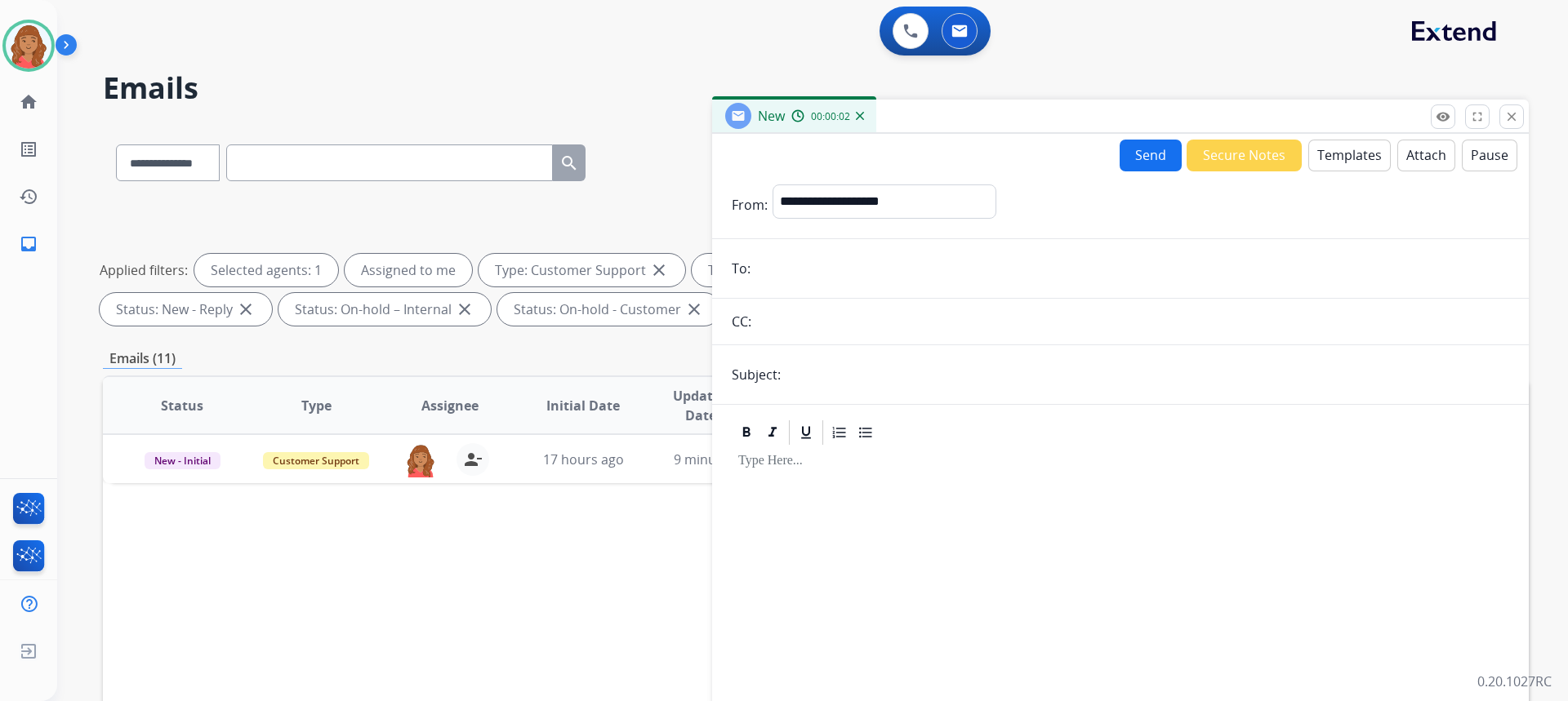
paste input "**********"
type input "**********"
click at [822, 357] on form "**********" at bounding box center [1120, 486] width 817 height 628
click at [809, 368] on input "text" at bounding box center [1147, 375] width 723 height 33
type input "**********"
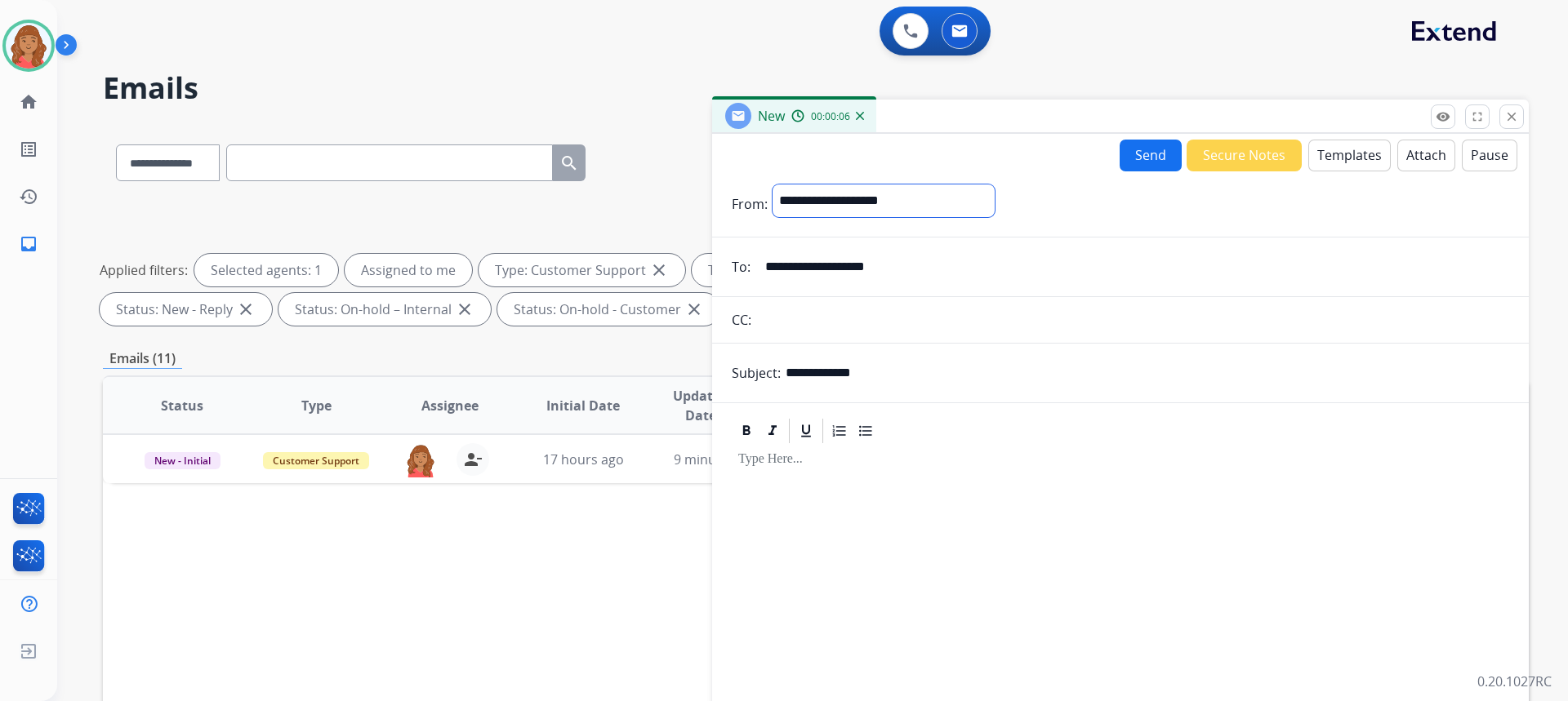
drag, startPoint x: 827, startPoint y: 204, endPoint x: 831, endPoint y: 213, distance: 9.8
click at [827, 204] on select "**********" at bounding box center [883, 201] width 222 height 33
select select "**********"
click at [773, 185] on select "**********" at bounding box center [883, 201] width 222 height 33
drag, startPoint x: 1336, startPoint y: 157, endPoint x: 1334, endPoint y: 167, distance: 10.2
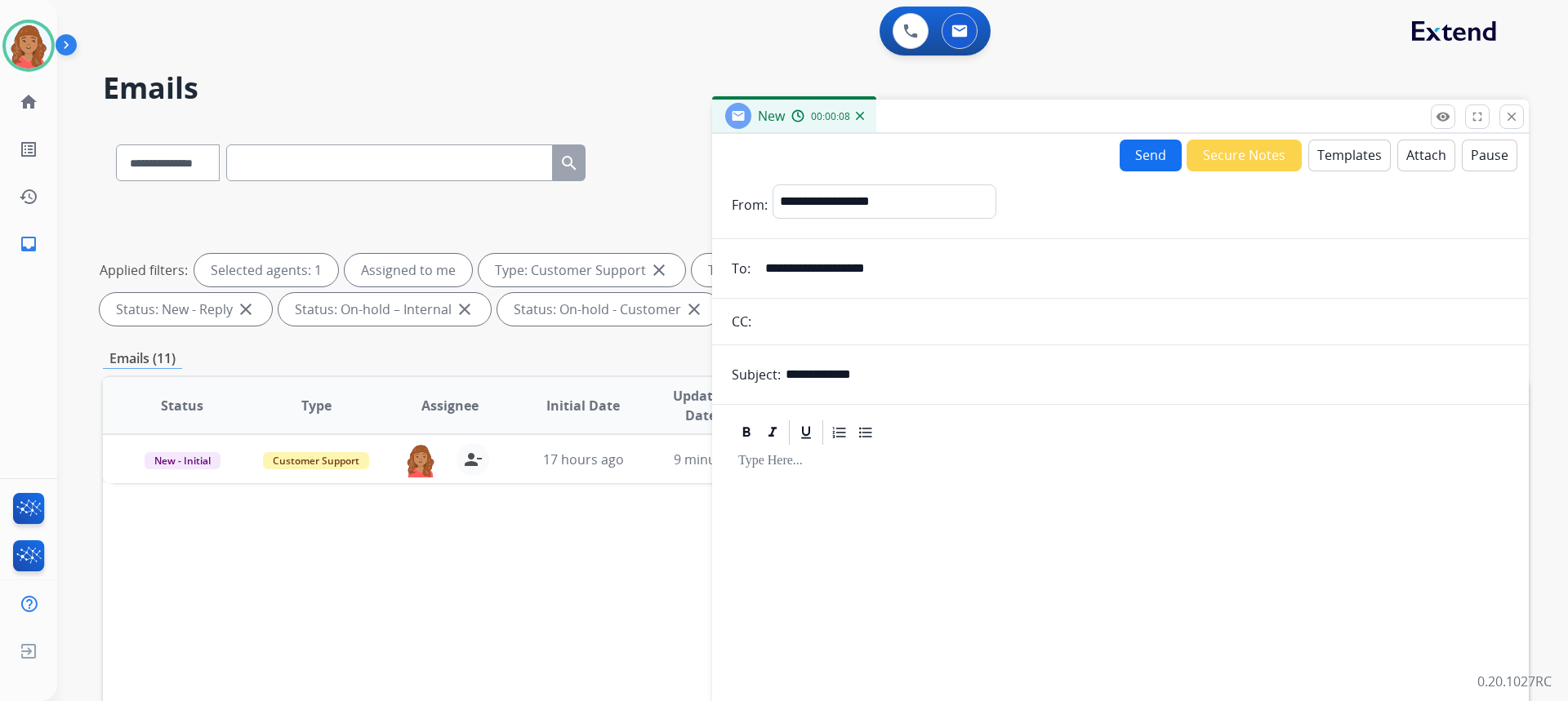
click at [1334, 167] on button "Templates" at bounding box center [1349, 155] width 83 height 32
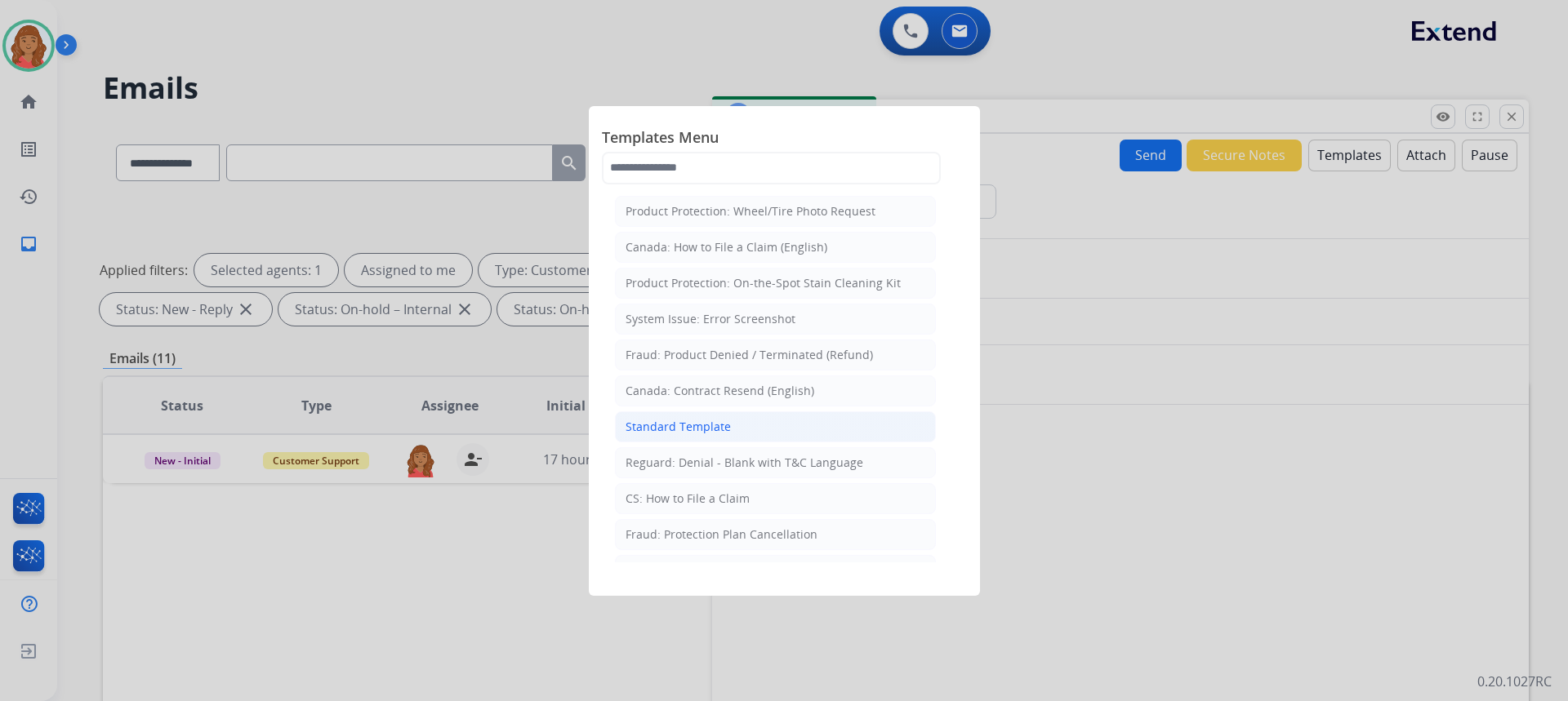
click at [737, 421] on li "Standard Template" at bounding box center [775, 427] width 321 height 31
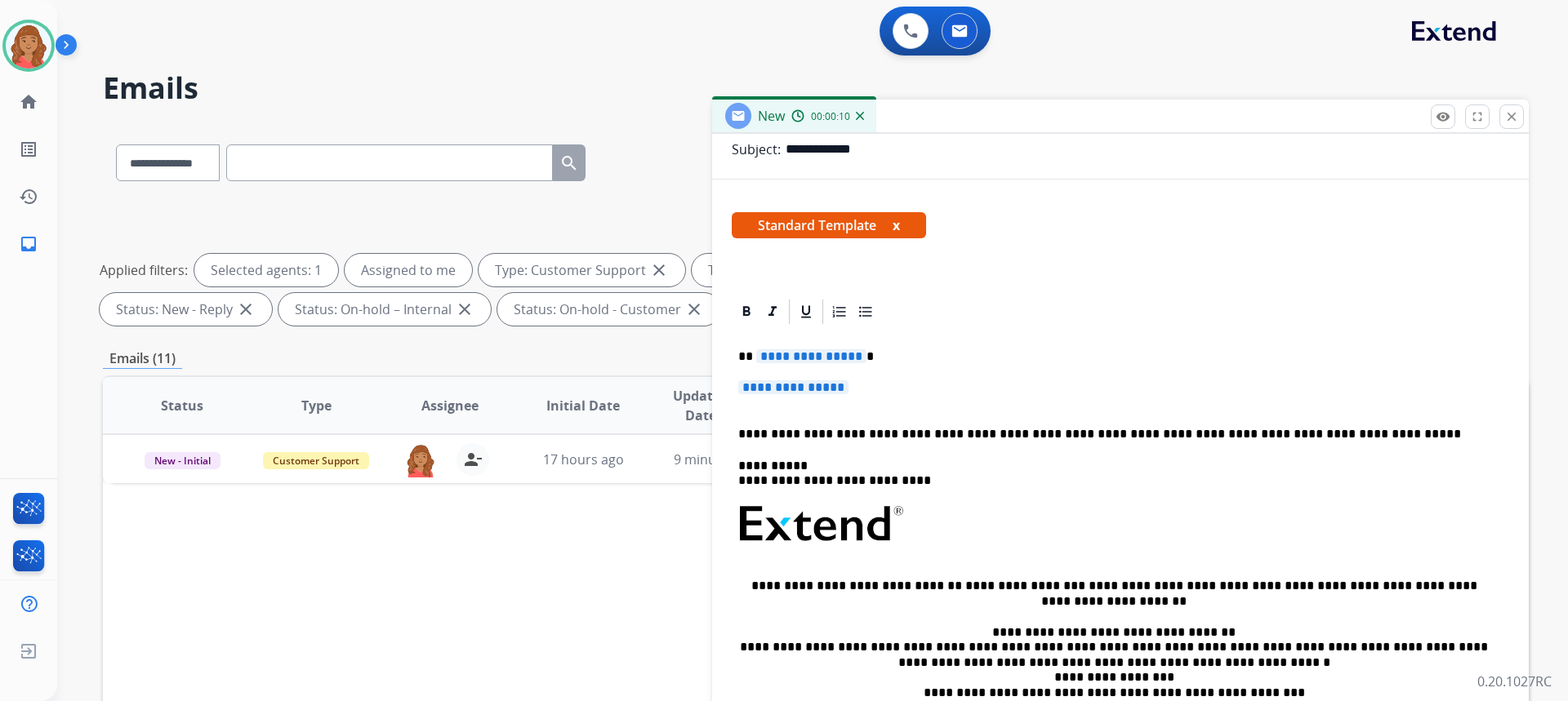
scroll to position [226, 0]
drag, startPoint x: 895, startPoint y: 384, endPoint x: 732, endPoint y: 360, distance: 164.8
click at [732, 355] on div "**********" at bounding box center [1120, 561] width 777 height 473
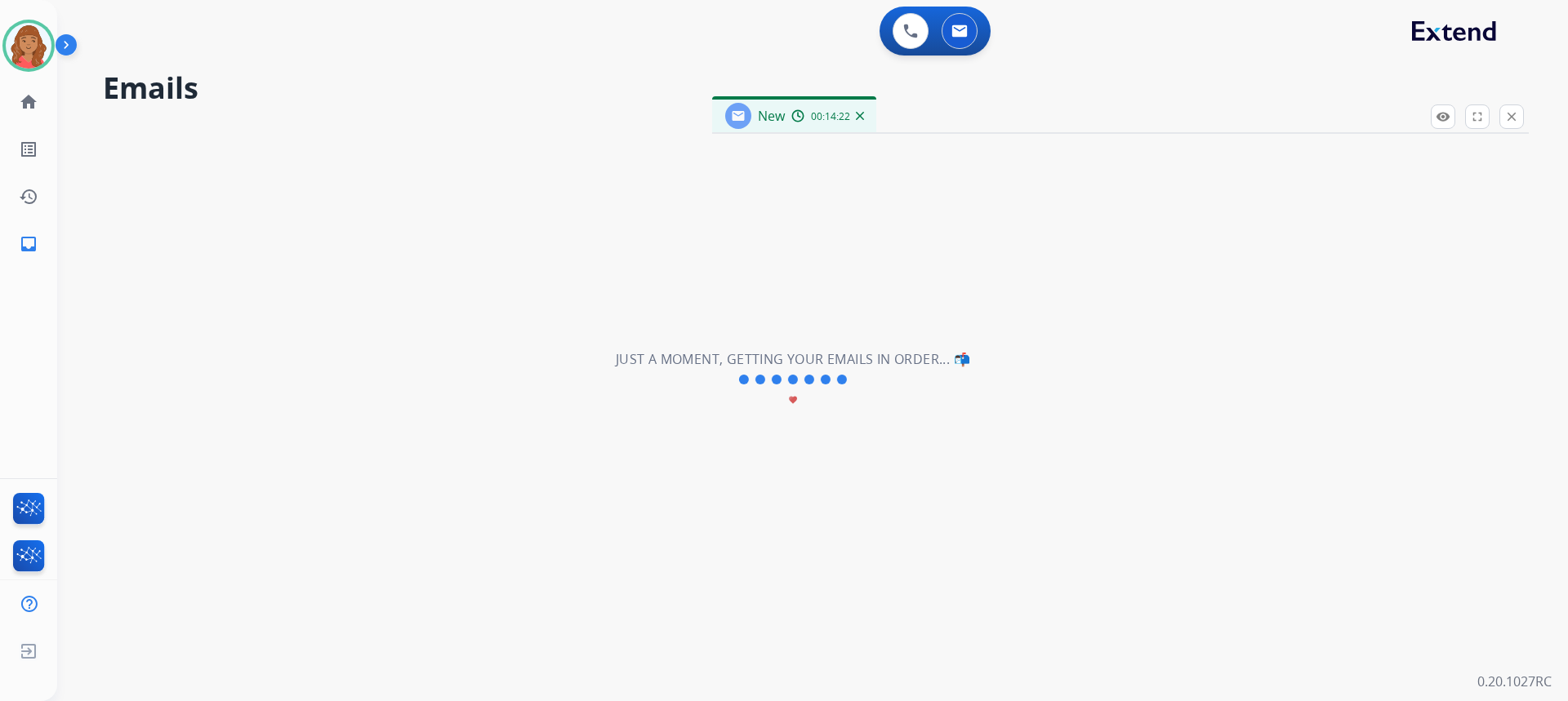
scroll to position [180, 0]
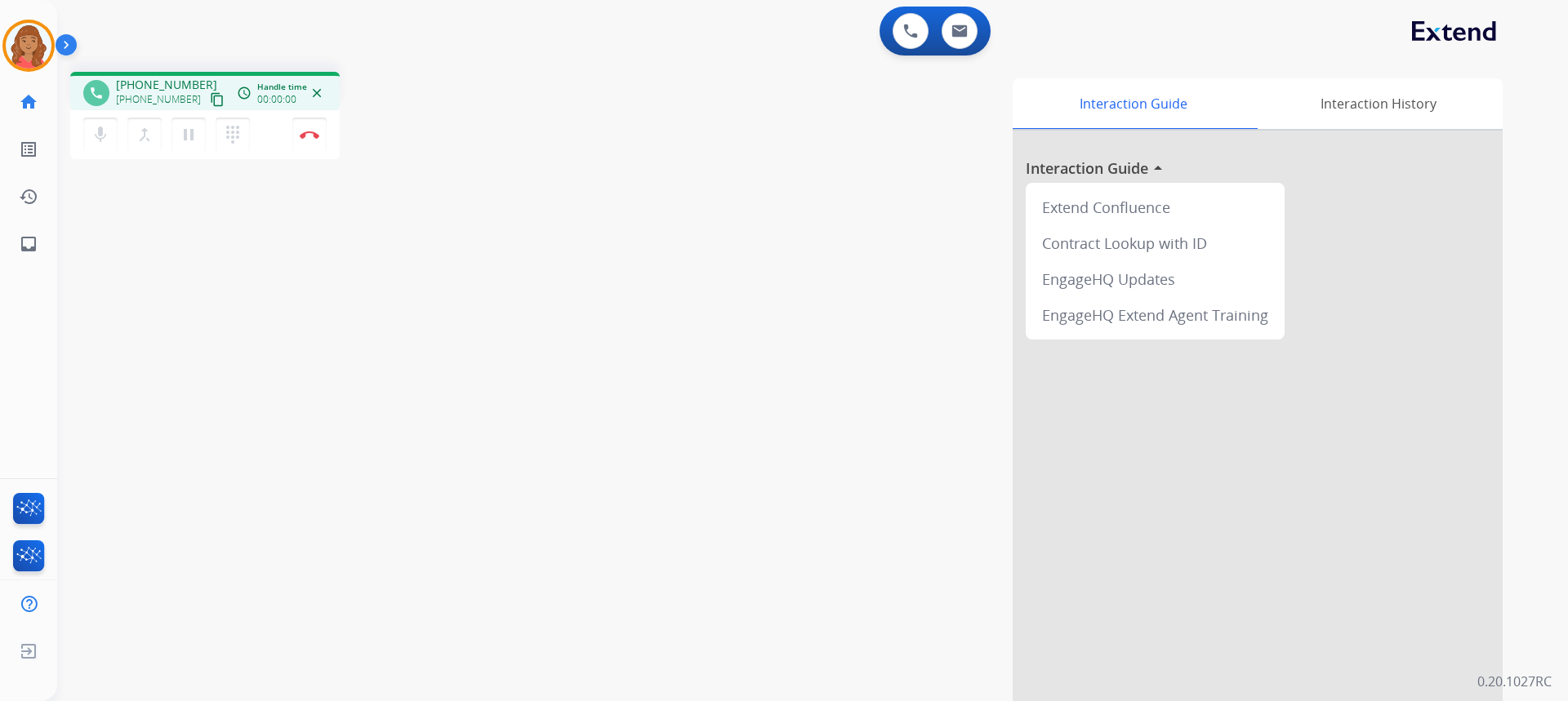
click at [210, 97] on mat-icon "content_copy" at bounding box center [217, 100] width 15 height 15
drag, startPoint x: 307, startPoint y: 132, endPoint x: 313, endPoint y: 138, distance: 8.5
click at [307, 133] on img at bounding box center [309, 135] width 20 height 8
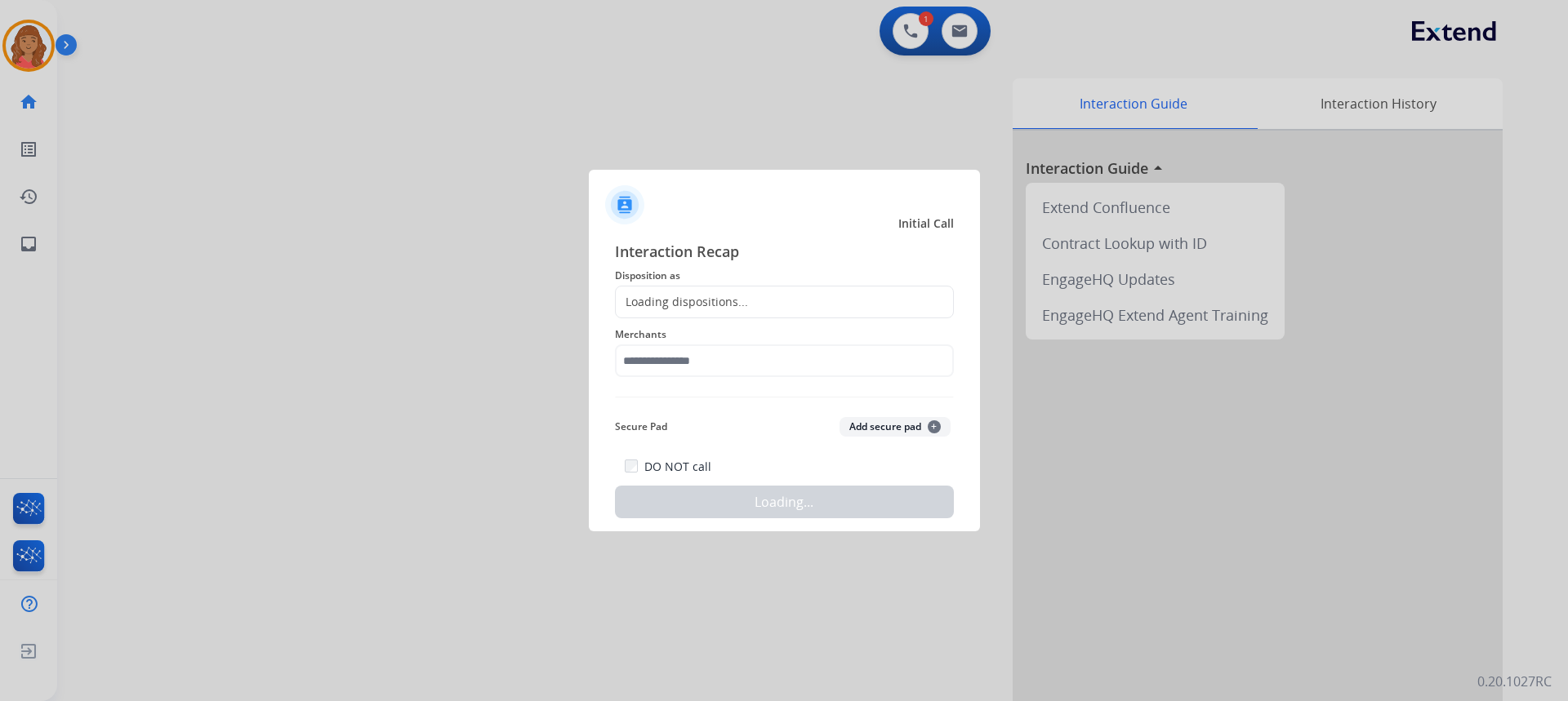
click at [688, 306] on div "Loading dispositions..." at bounding box center [682, 302] width 133 height 16
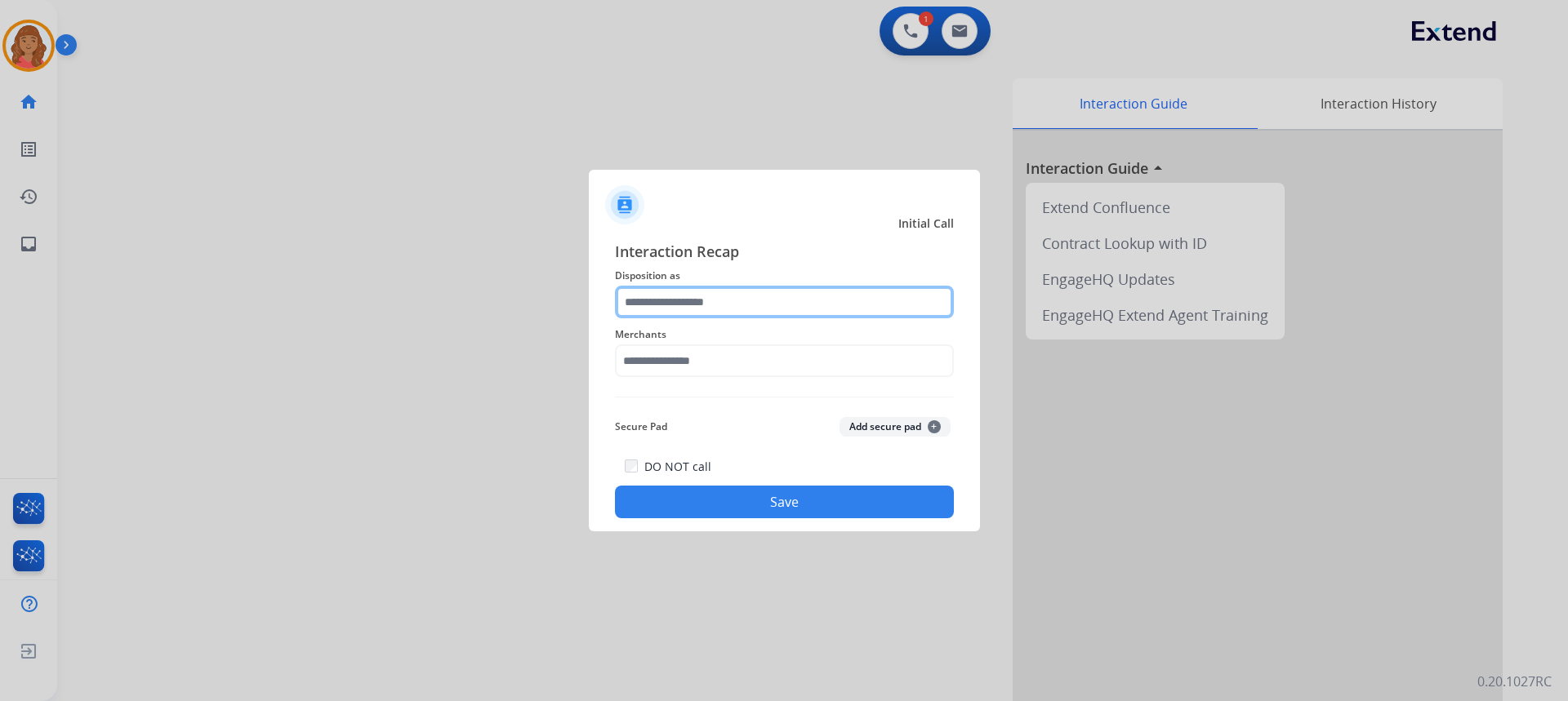
drag, startPoint x: 657, startPoint y: 308, endPoint x: 660, endPoint y: 317, distance: 9.5
click at [657, 308] on input "text" at bounding box center [784, 302] width 339 height 33
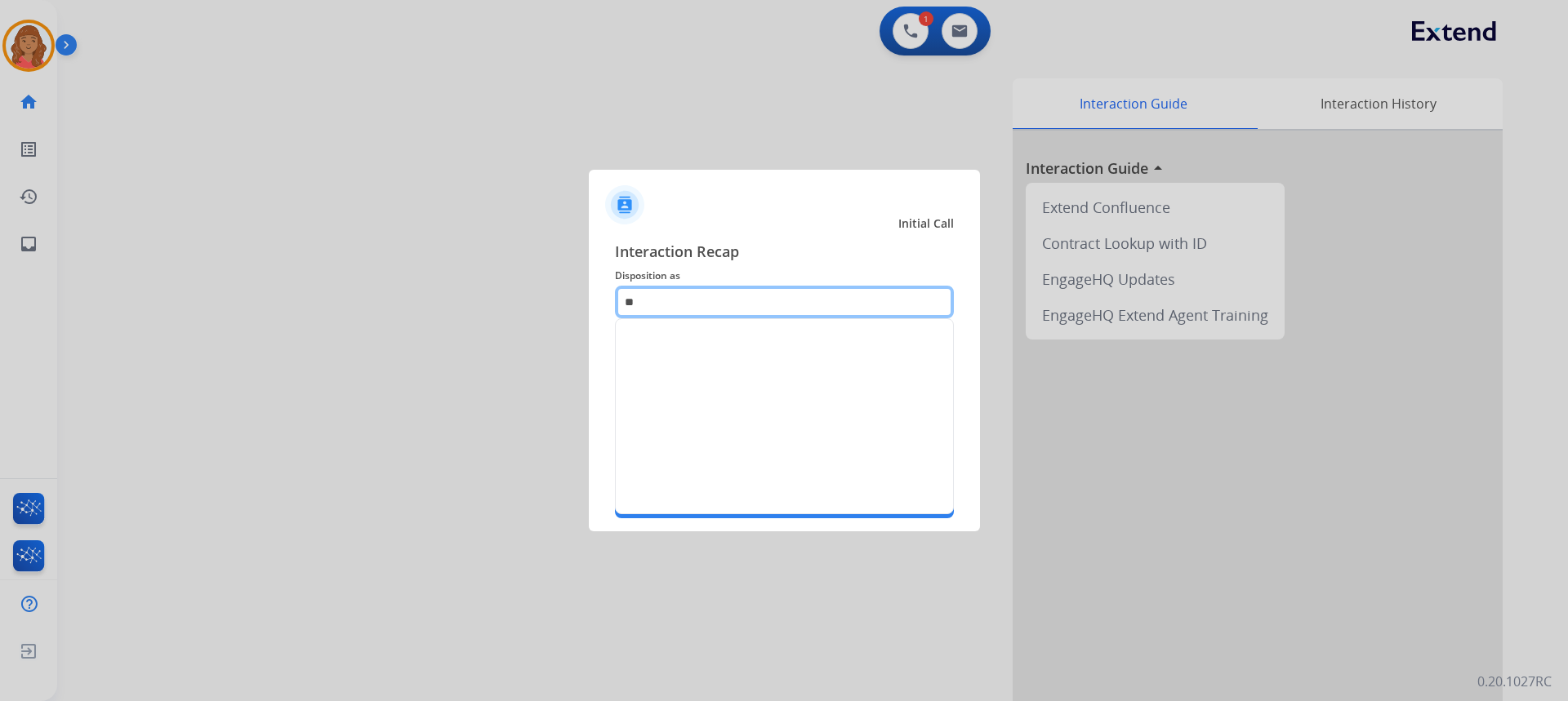
type input "*"
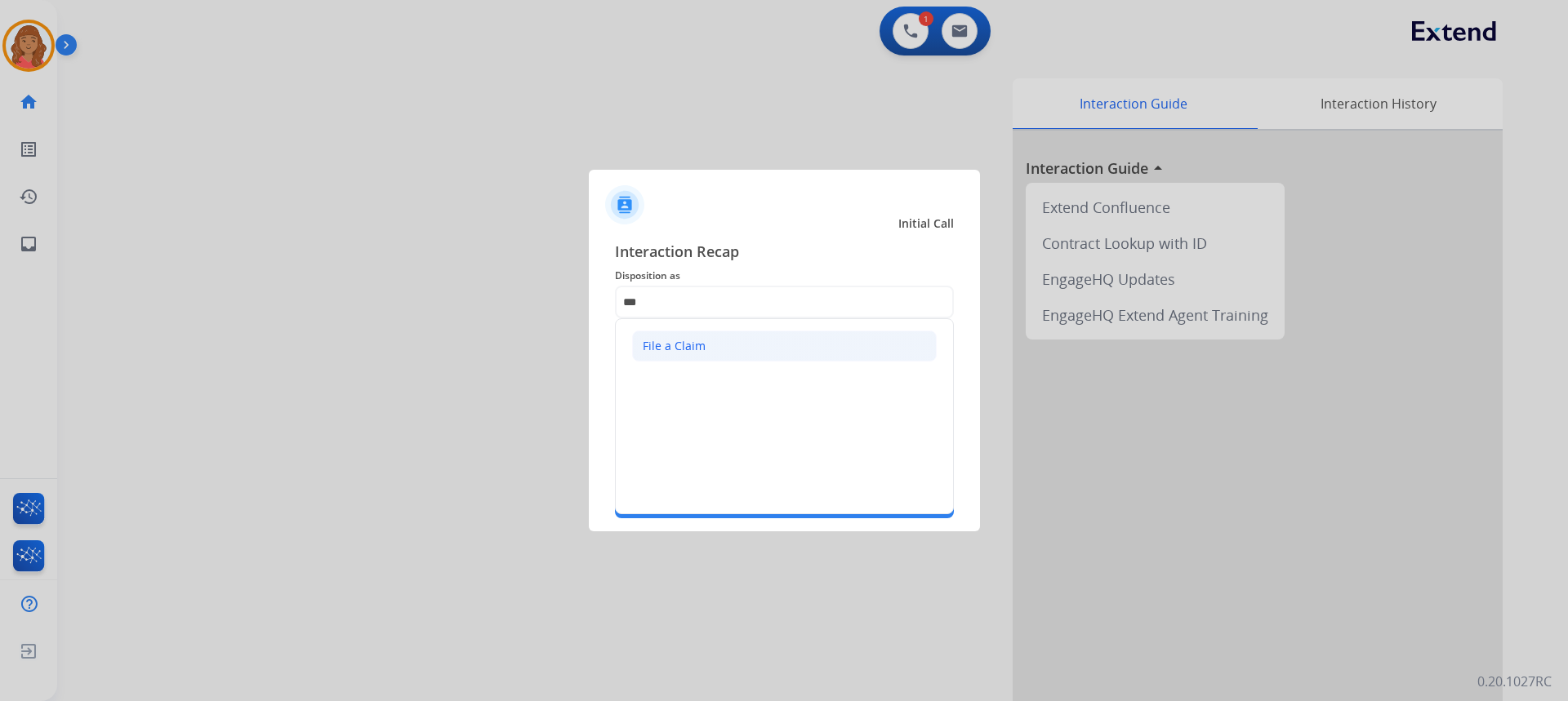
click at [680, 350] on div "File a Claim" at bounding box center [674, 346] width 63 height 16
type input "**********"
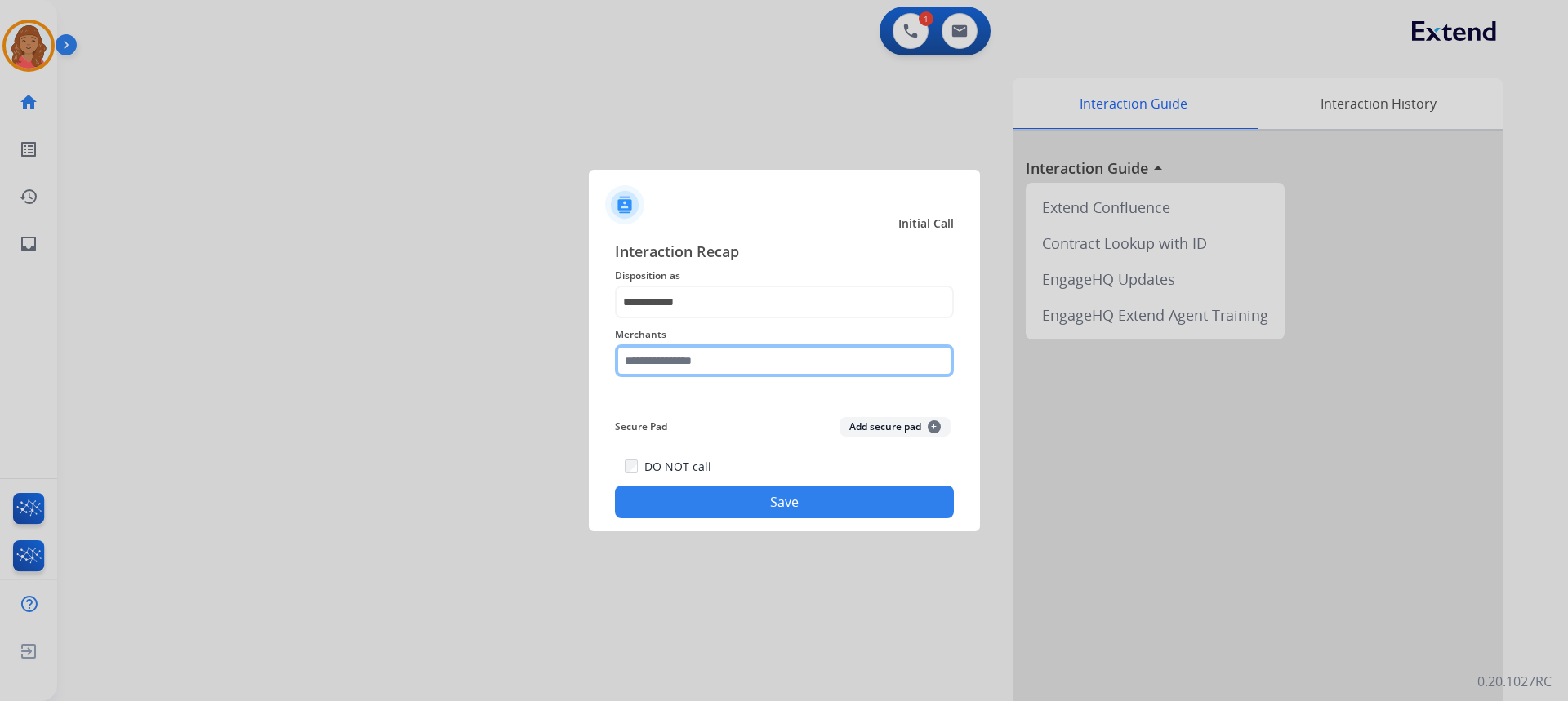
click at [681, 363] on input "text" at bounding box center [784, 361] width 339 height 33
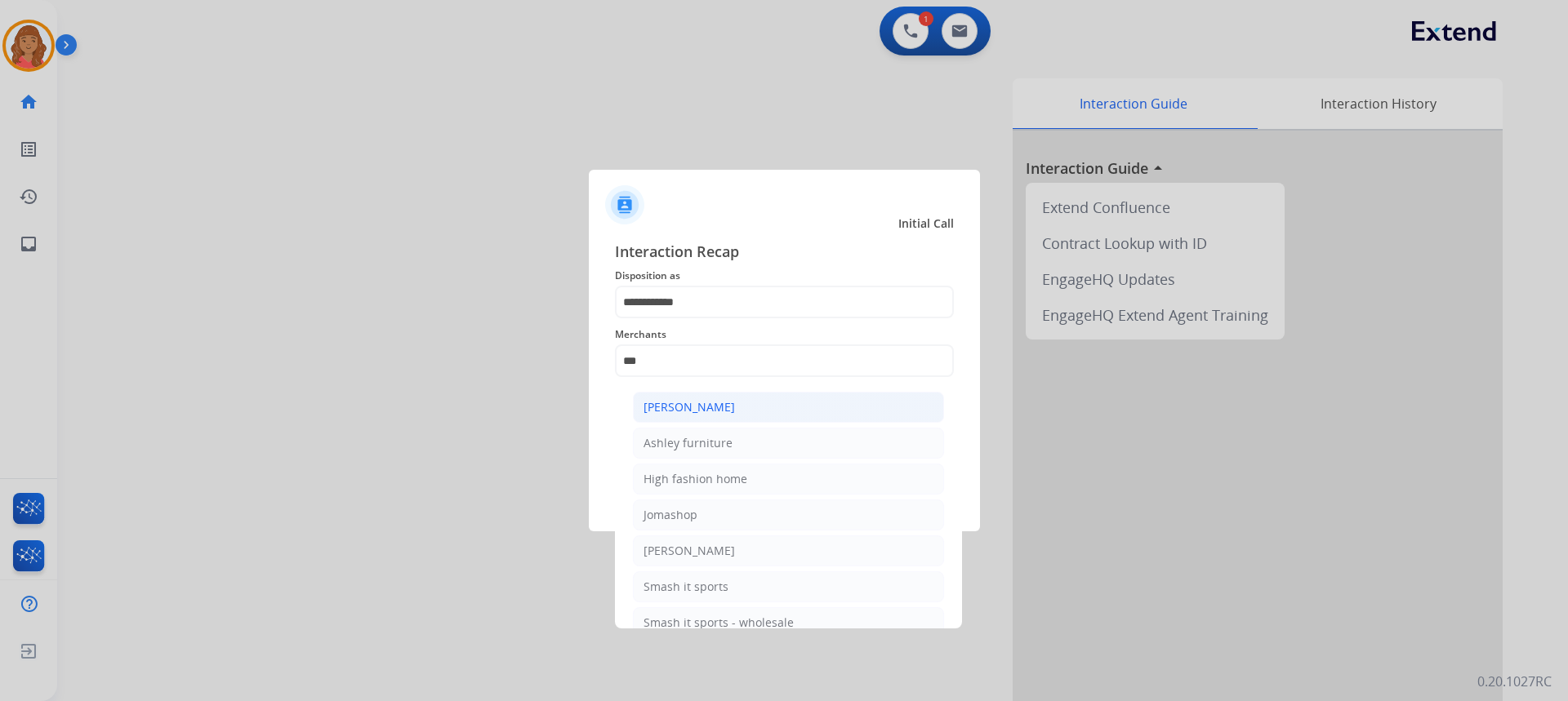
click at [681, 411] on div "[PERSON_NAME]" at bounding box center [689, 407] width 92 height 16
type input "**********"
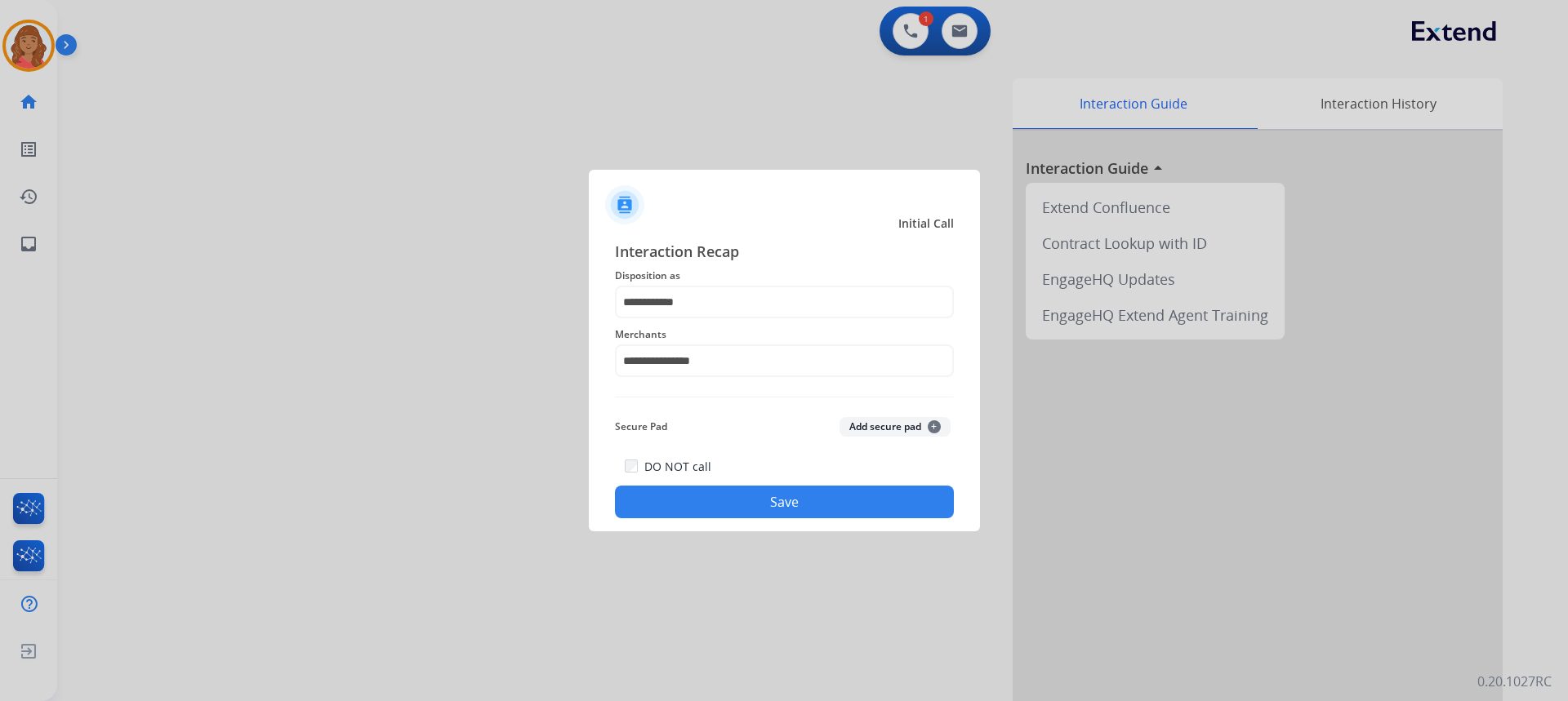
click at [710, 492] on button "Save" at bounding box center [784, 502] width 339 height 33
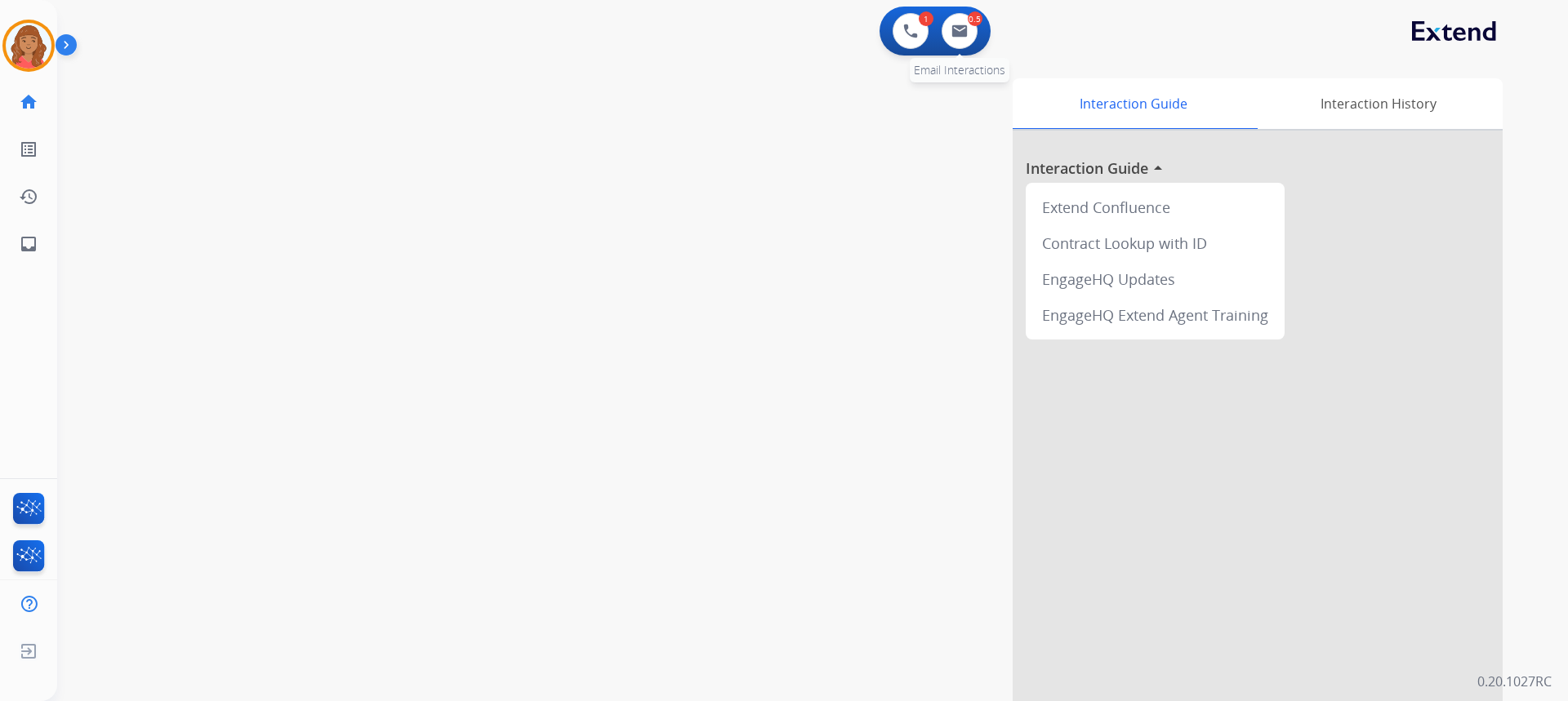
click at [976, 38] on div "0.5 Email Interactions" at bounding box center [960, 31] width 49 height 36
click at [961, 41] on button at bounding box center [960, 31] width 36 height 36
select select "**********"
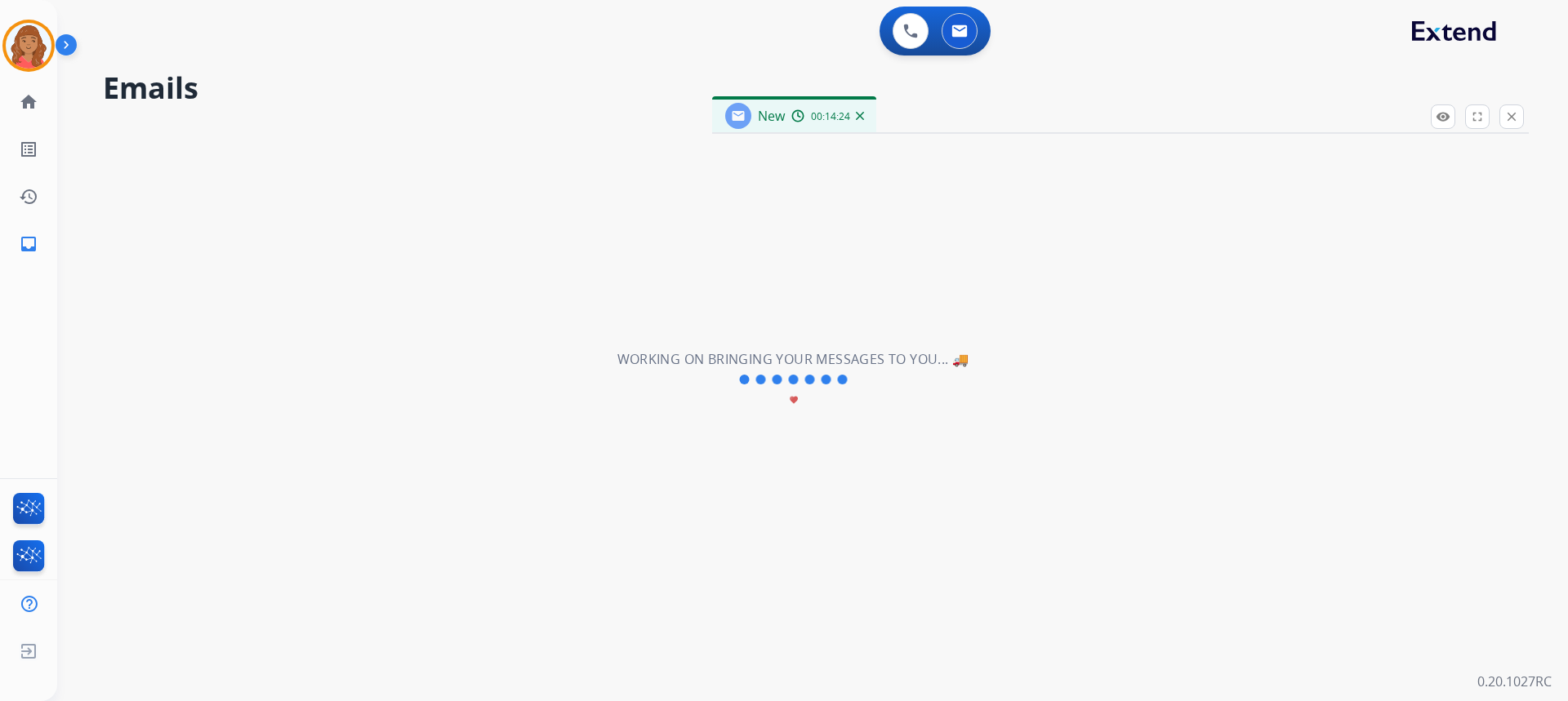
select select "**********"
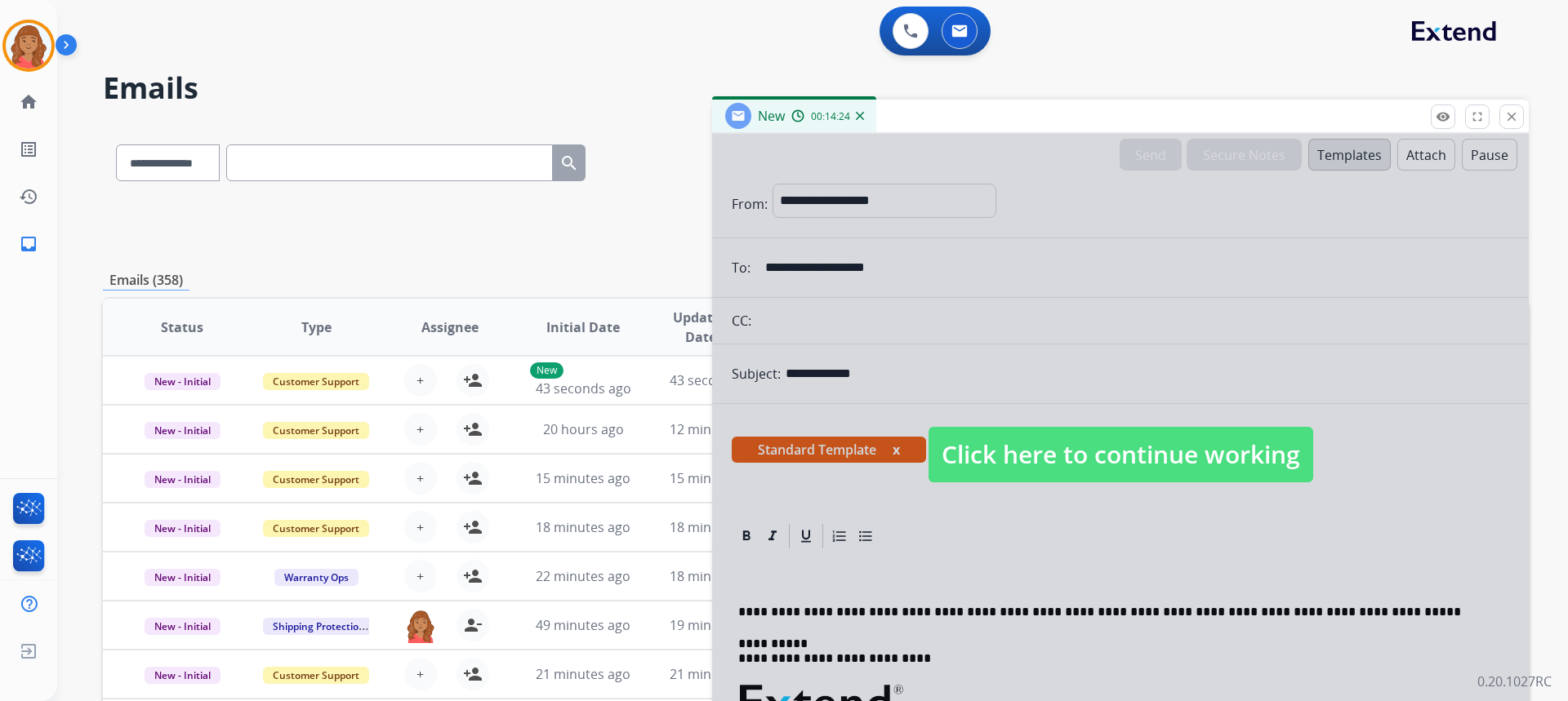
click at [971, 489] on div at bounding box center [1120, 438] width 817 height 609
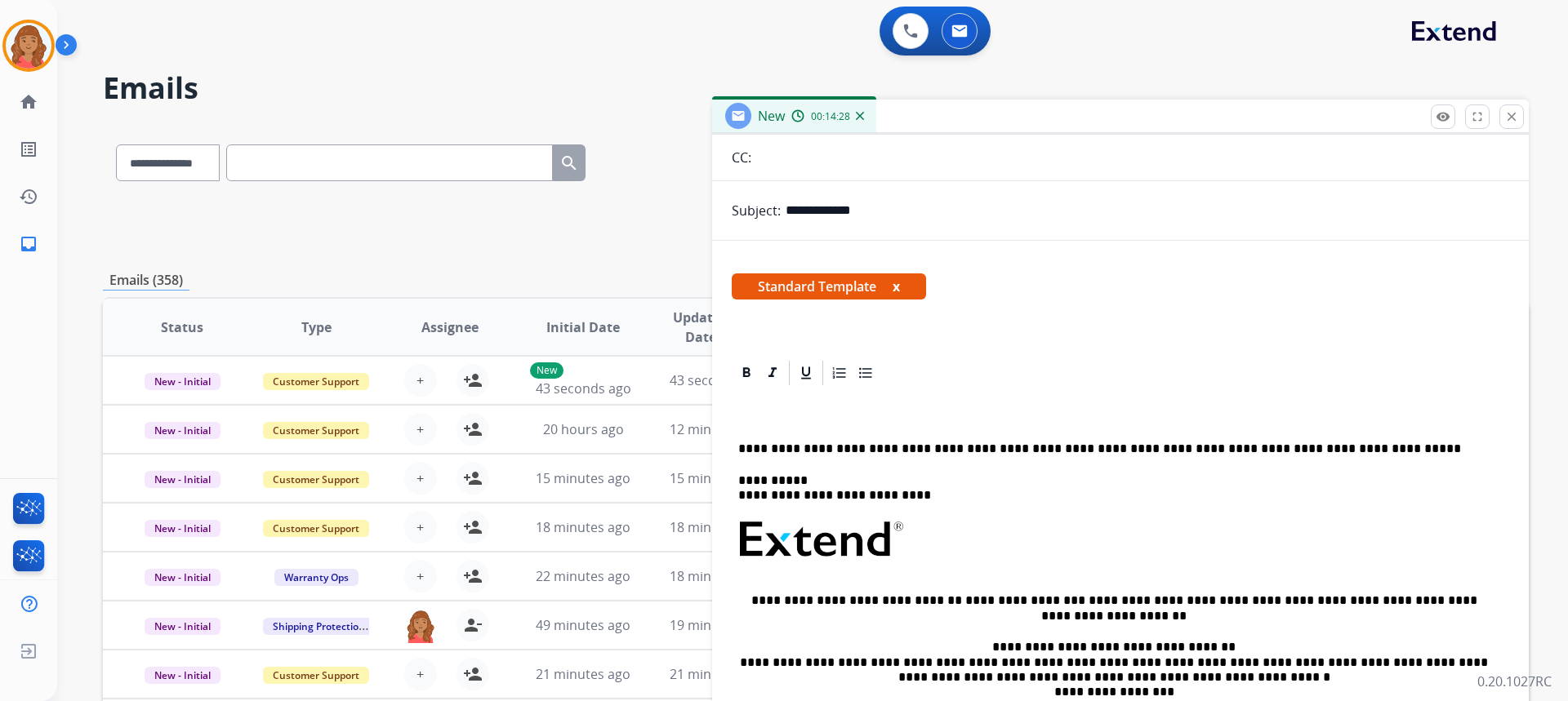
scroll to position [242, 0]
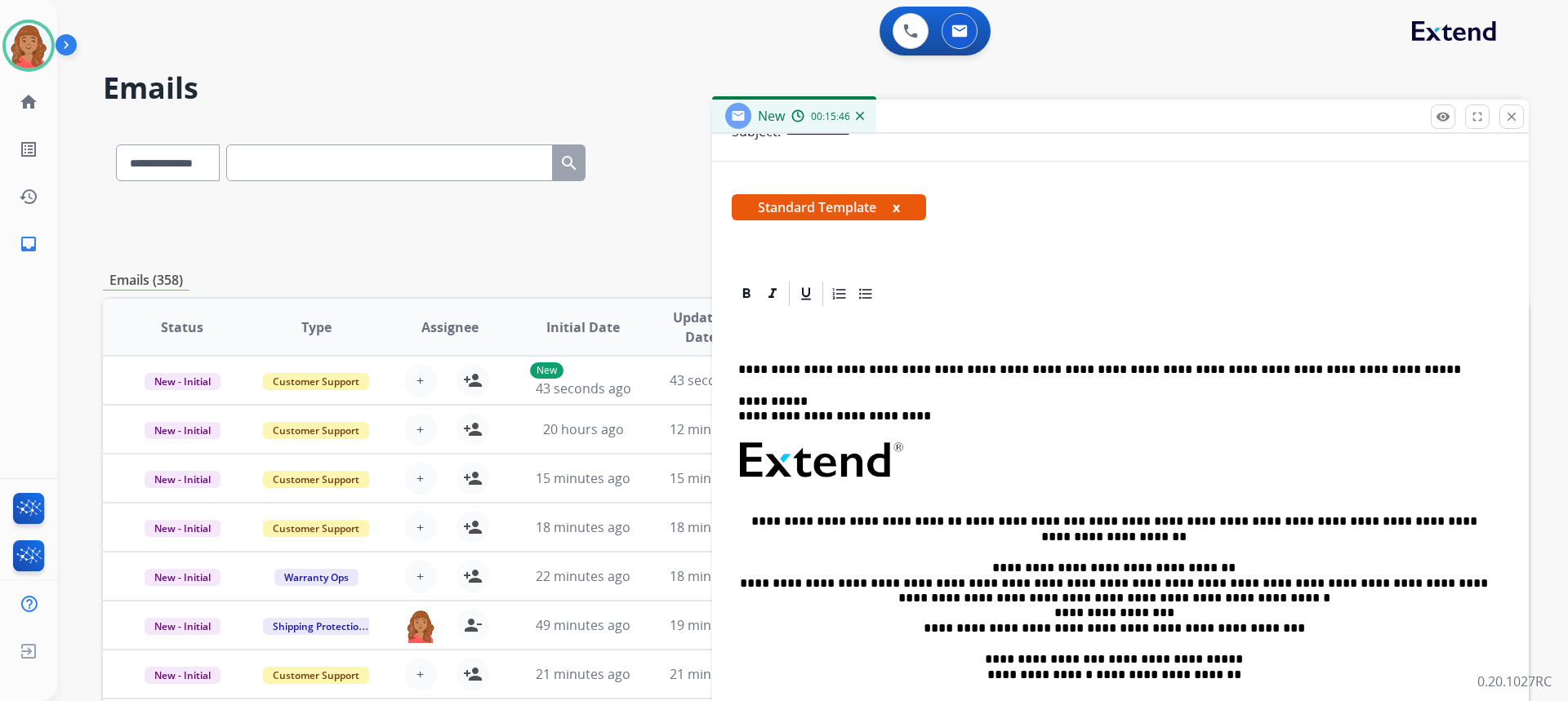
click at [1515, 113] on mat-icon "close" at bounding box center [1512, 117] width 15 height 15
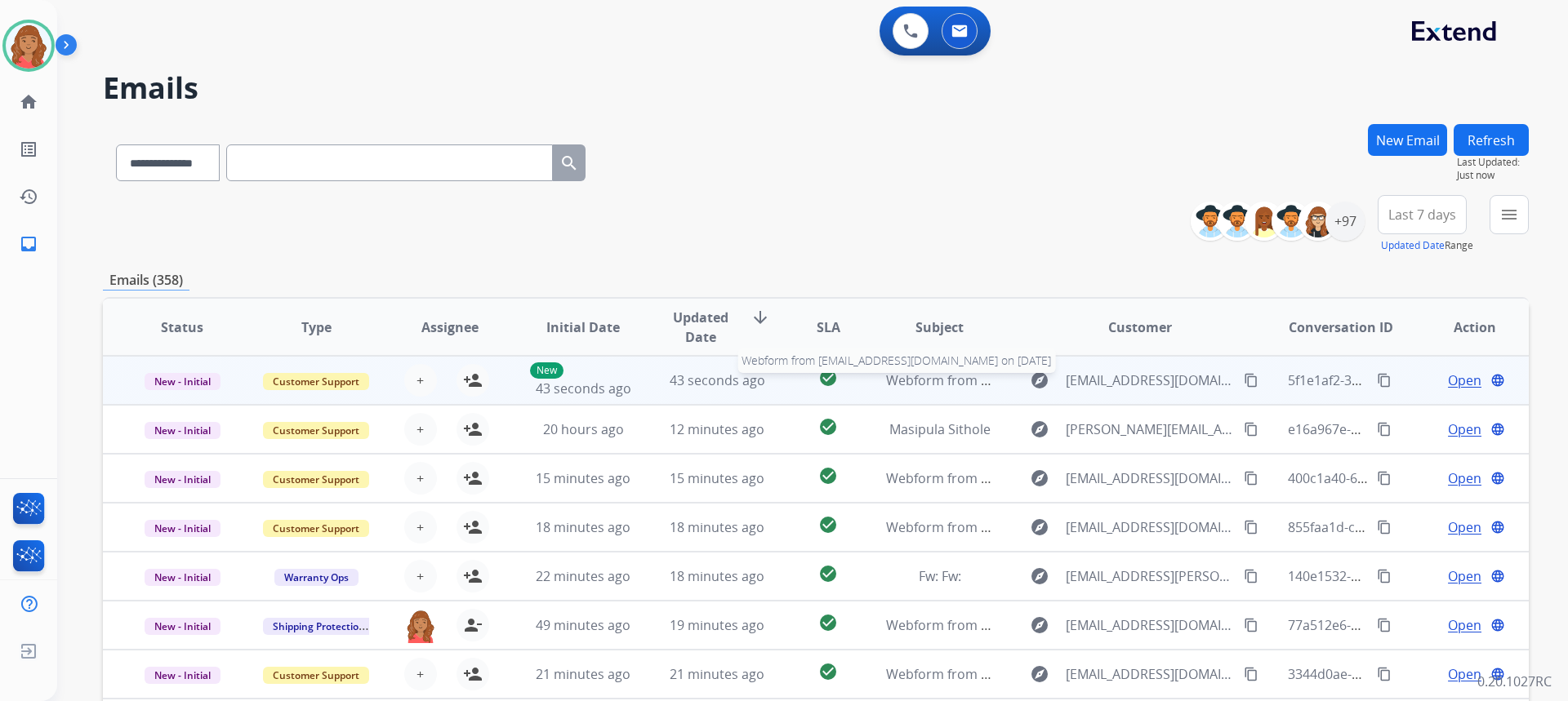
click at [930, 384] on span "Webform from kaurnirmaljit@yahoo.com on 09/20/2025" at bounding box center [1071, 380] width 370 height 18
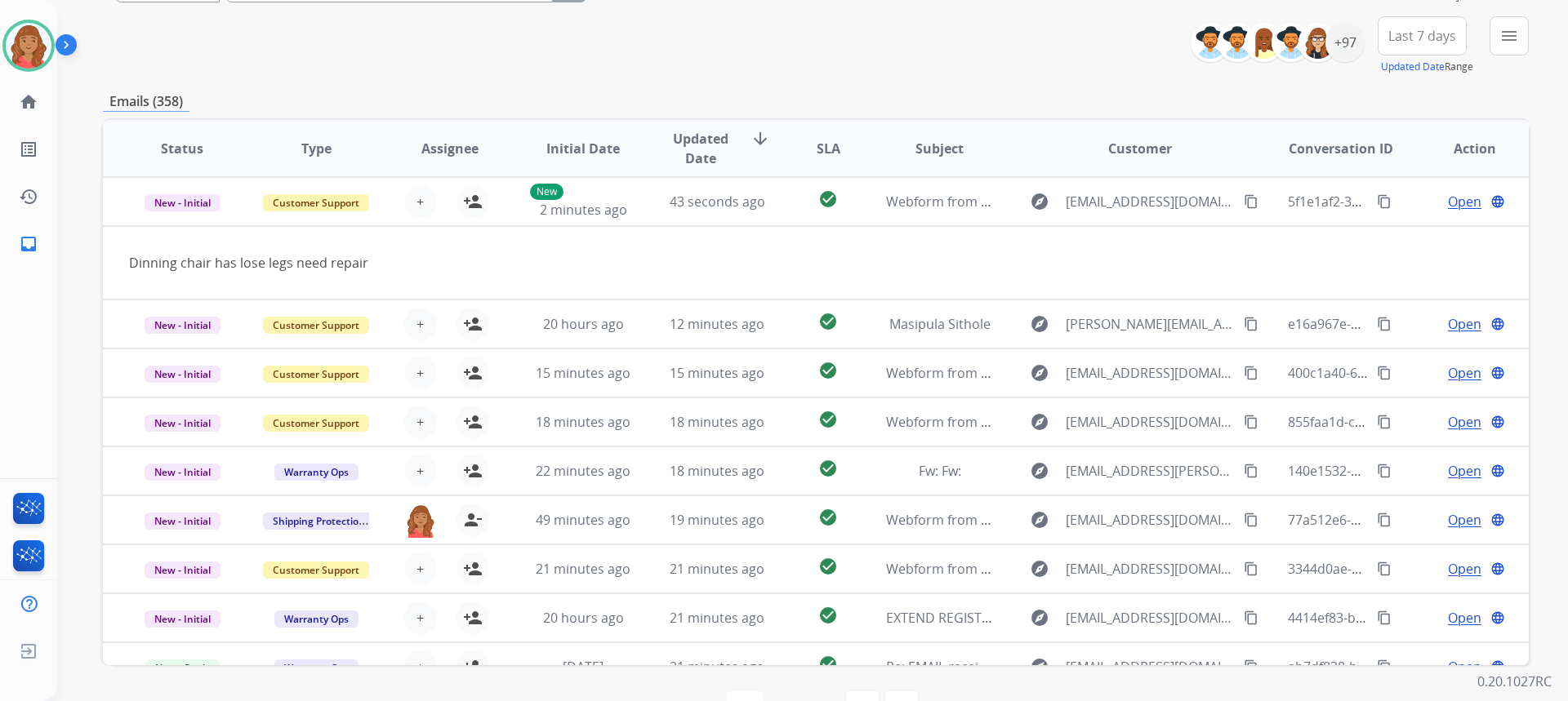
scroll to position [0, 0]
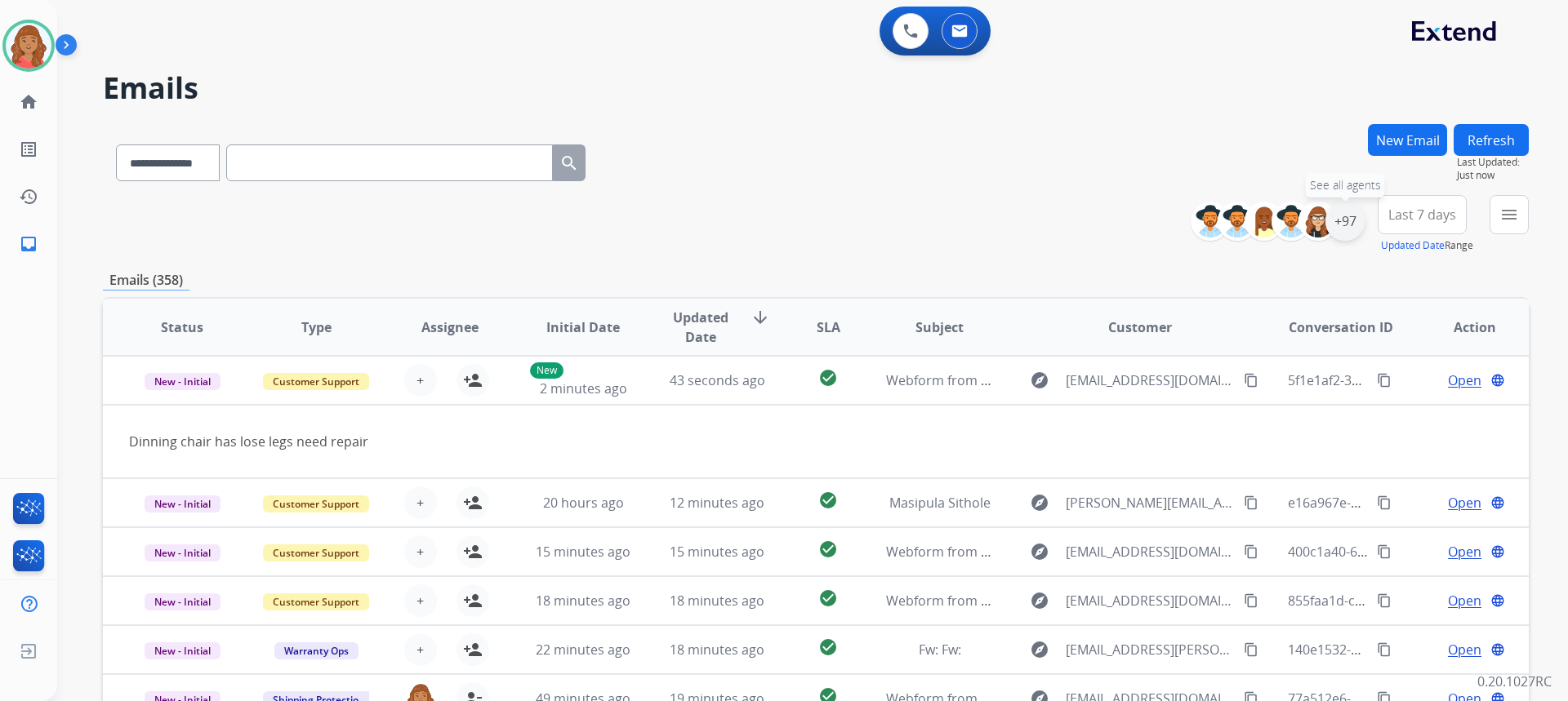
click at [1351, 223] on div "+97" at bounding box center [1345, 221] width 39 height 39
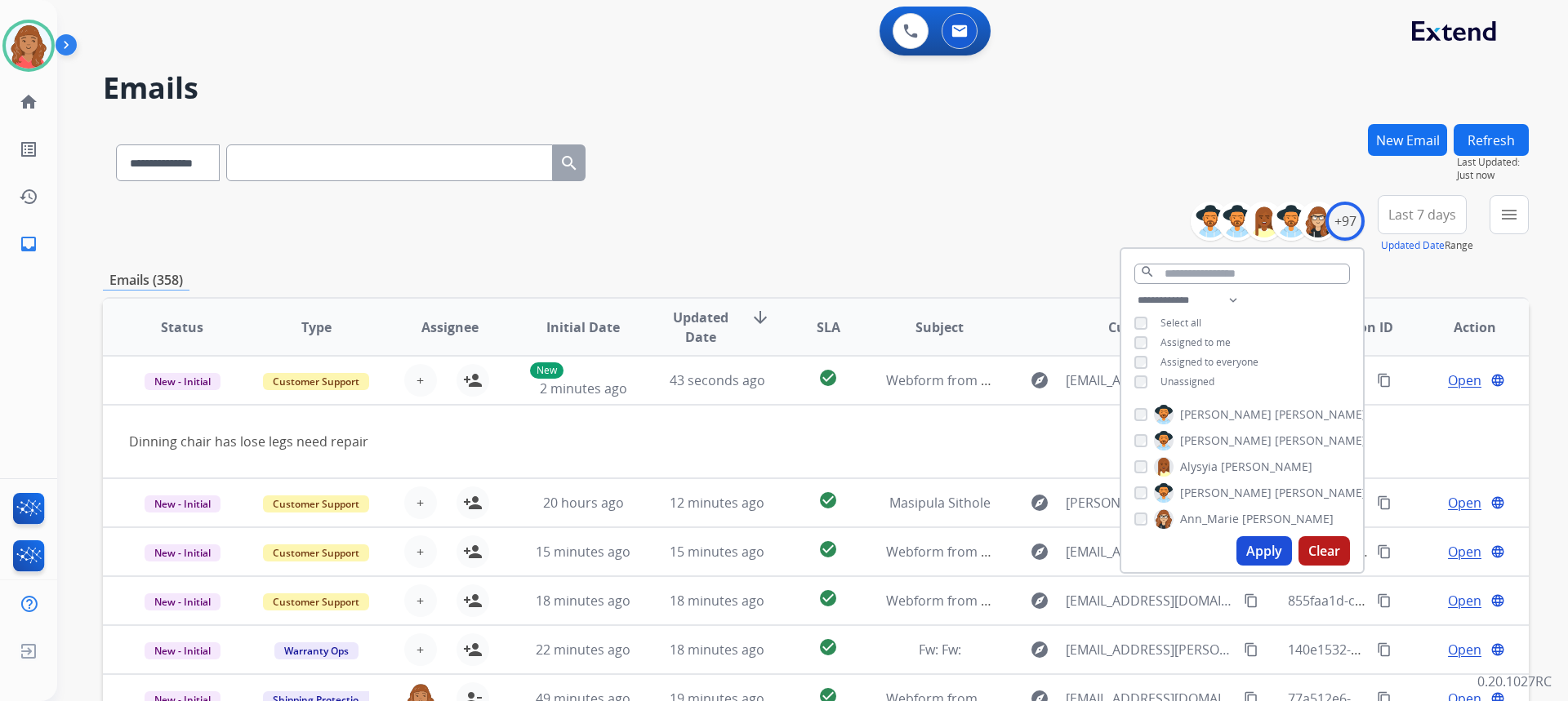
click at [1261, 541] on button "Apply" at bounding box center [1264, 551] width 56 height 29
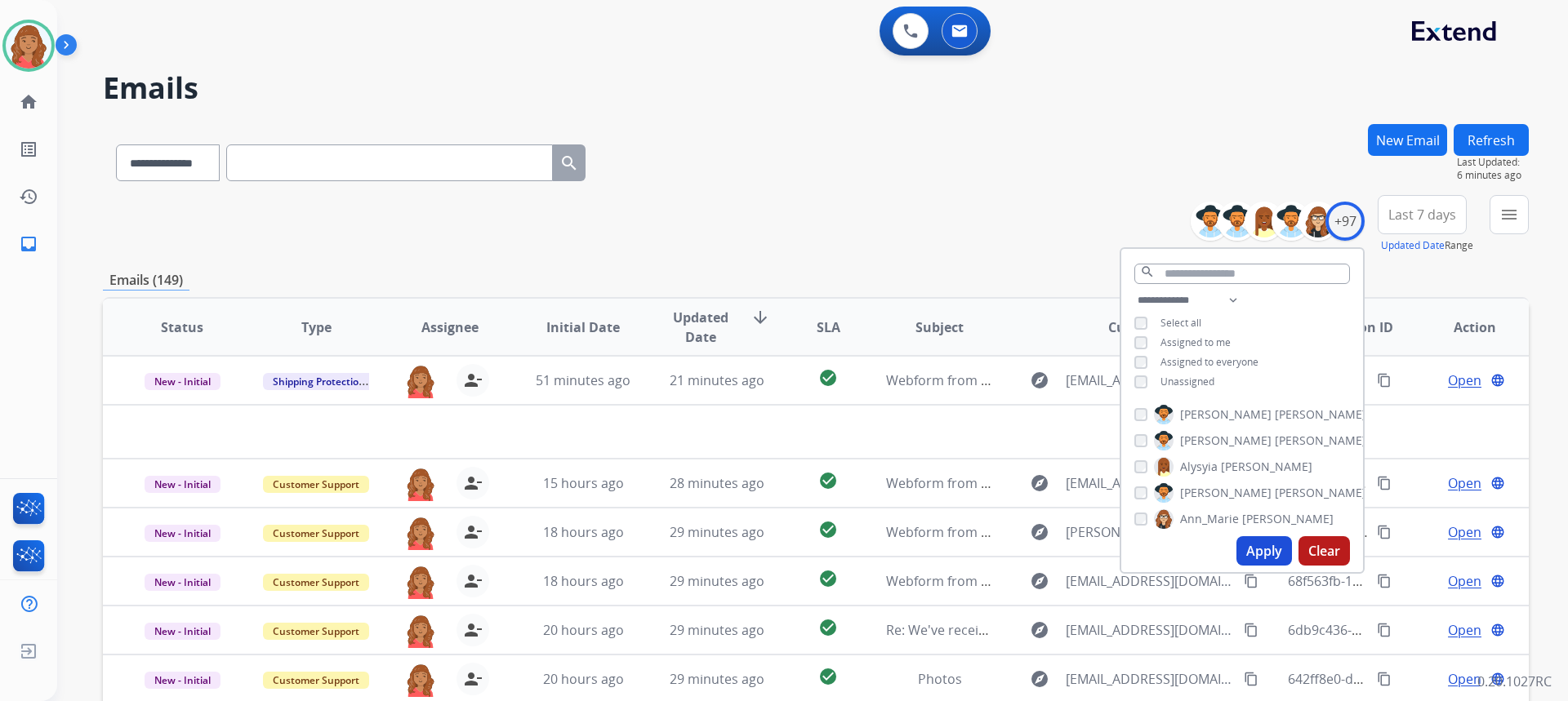
click at [1255, 554] on button "Apply" at bounding box center [1264, 551] width 56 height 29
click at [1503, 210] on mat-icon "menu" at bounding box center [1509, 214] width 20 height 20
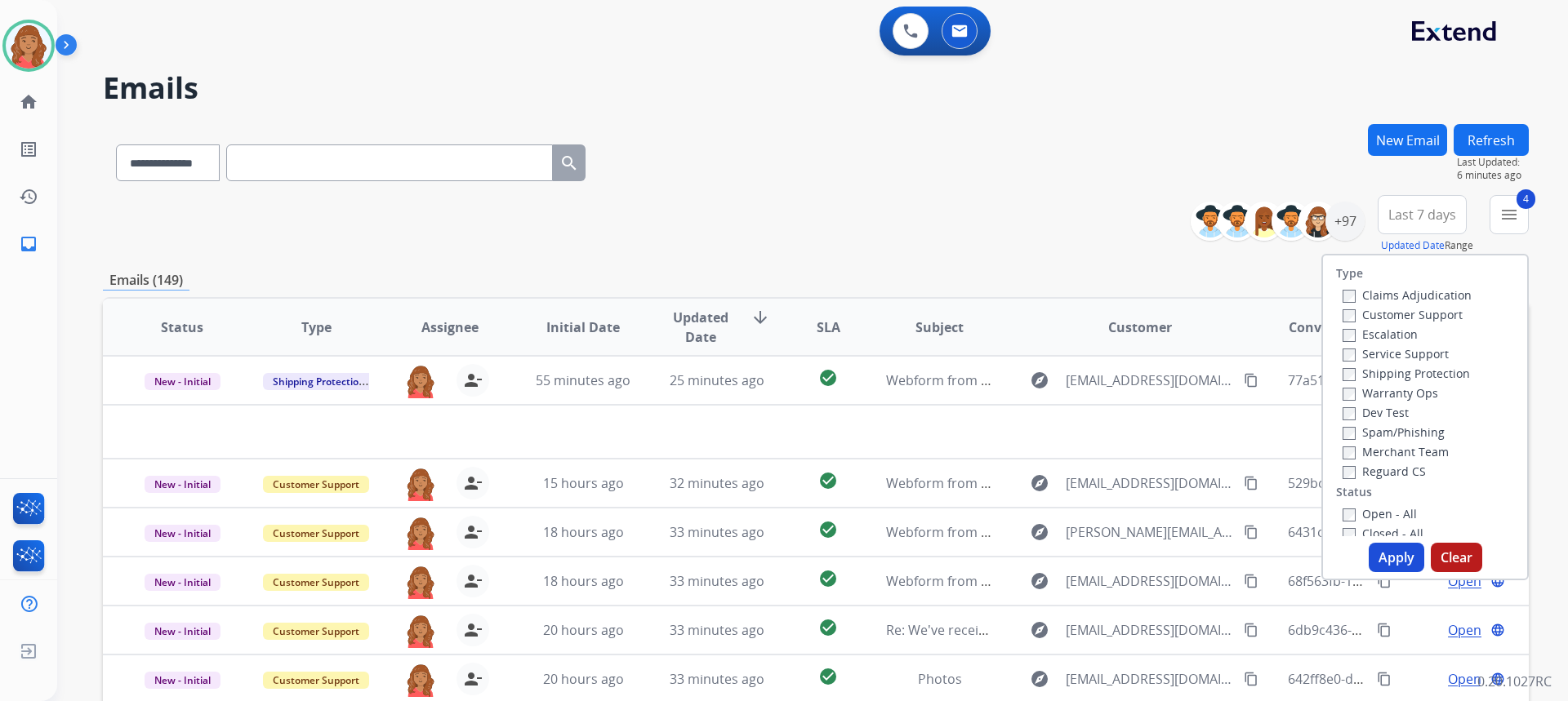
click at [1386, 556] on button "Apply" at bounding box center [1396, 558] width 56 height 29
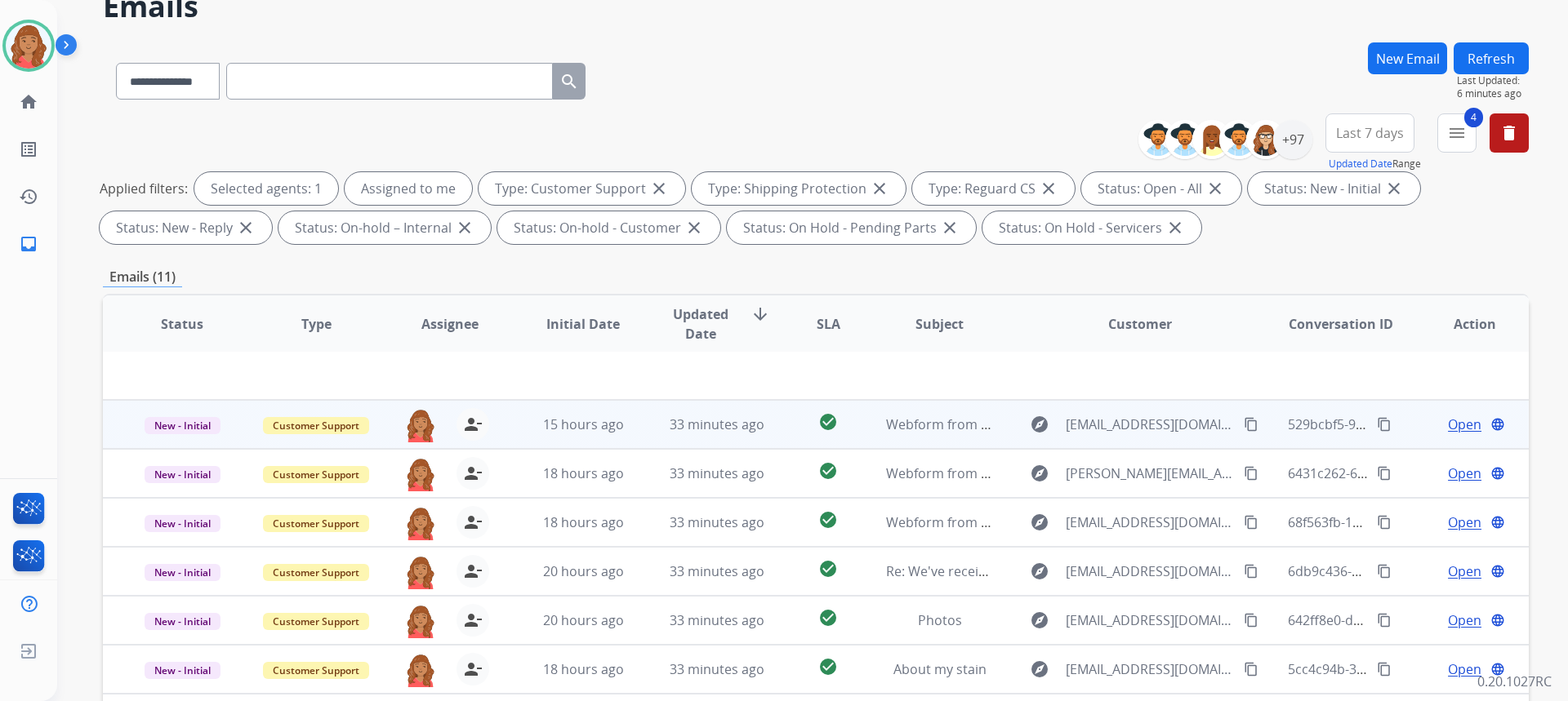
scroll to position [306, 0]
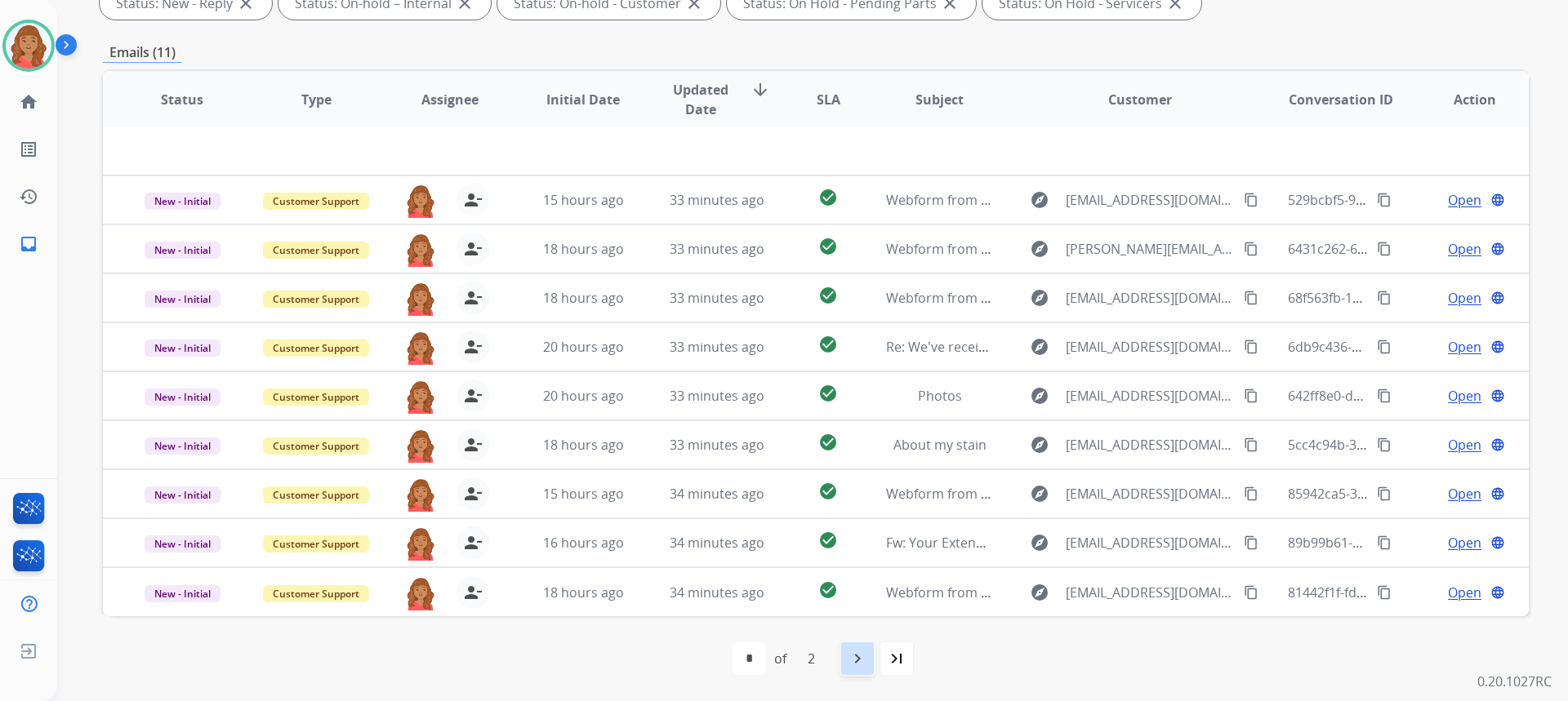
click at [860, 662] on mat-icon "navigate_next" at bounding box center [858, 658] width 20 height 20
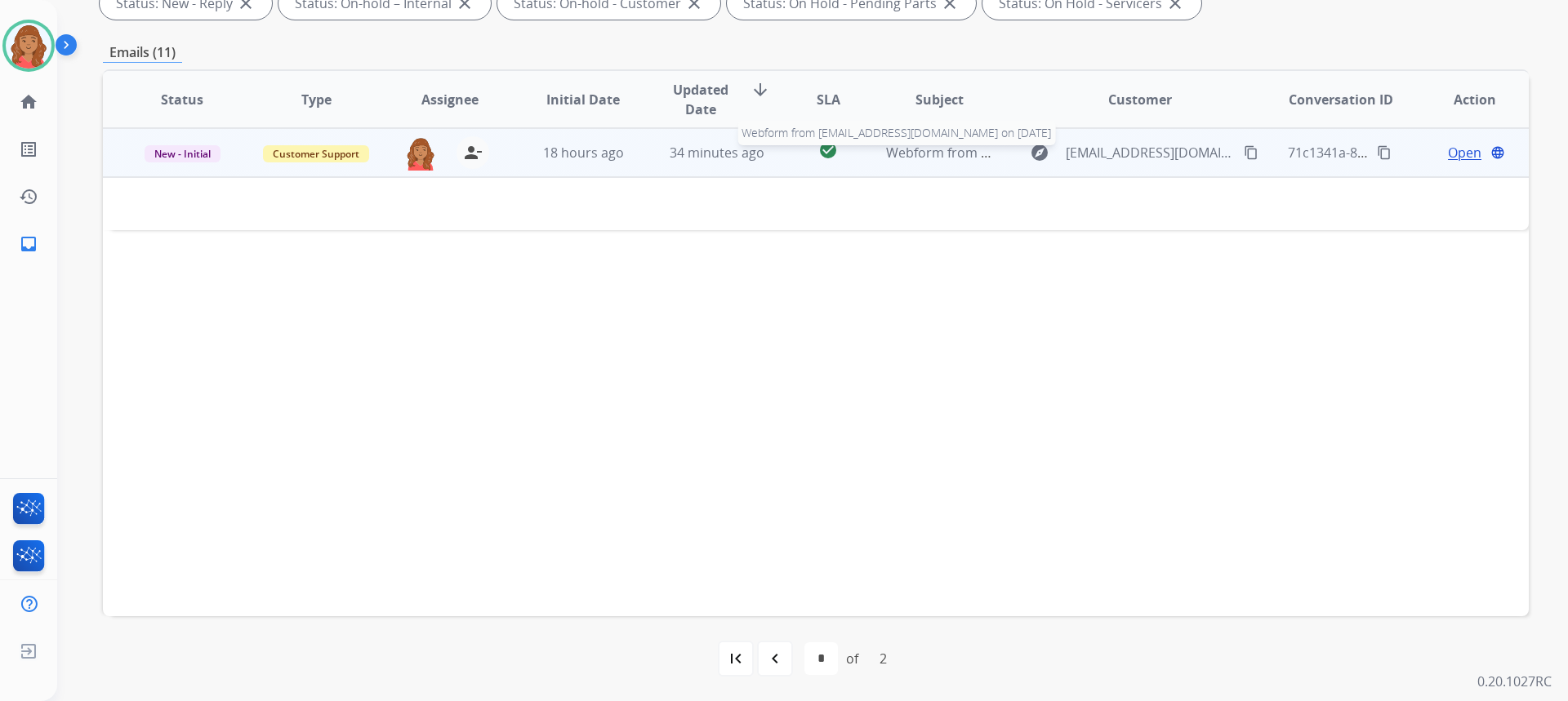
click at [912, 152] on span "Webform from shardee753@gmail.com on 09/19/2025" at bounding box center [1071, 153] width 370 height 18
drag, startPoint x: 477, startPoint y: 151, endPoint x: 465, endPoint y: 154, distance: 12.4
click at [476, 151] on mat-icon "person_remove" at bounding box center [473, 154] width 20 height 20
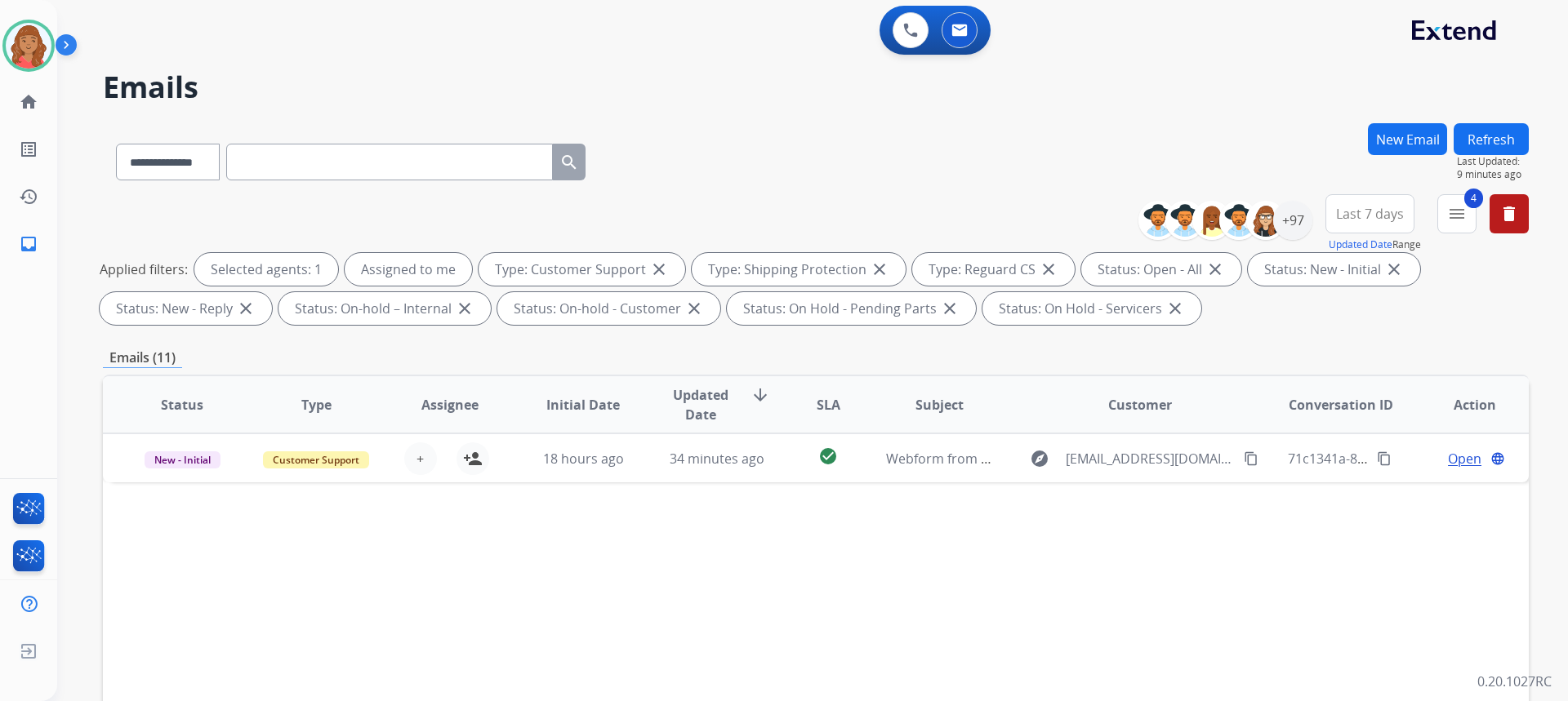
scroll to position [0, 0]
drag, startPoint x: 1459, startPoint y: 218, endPoint x: 1431, endPoint y: 226, distance: 29.1
click at [1460, 218] on mat-icon "menu" at bounding box center [1457, 214] width 20 height 20
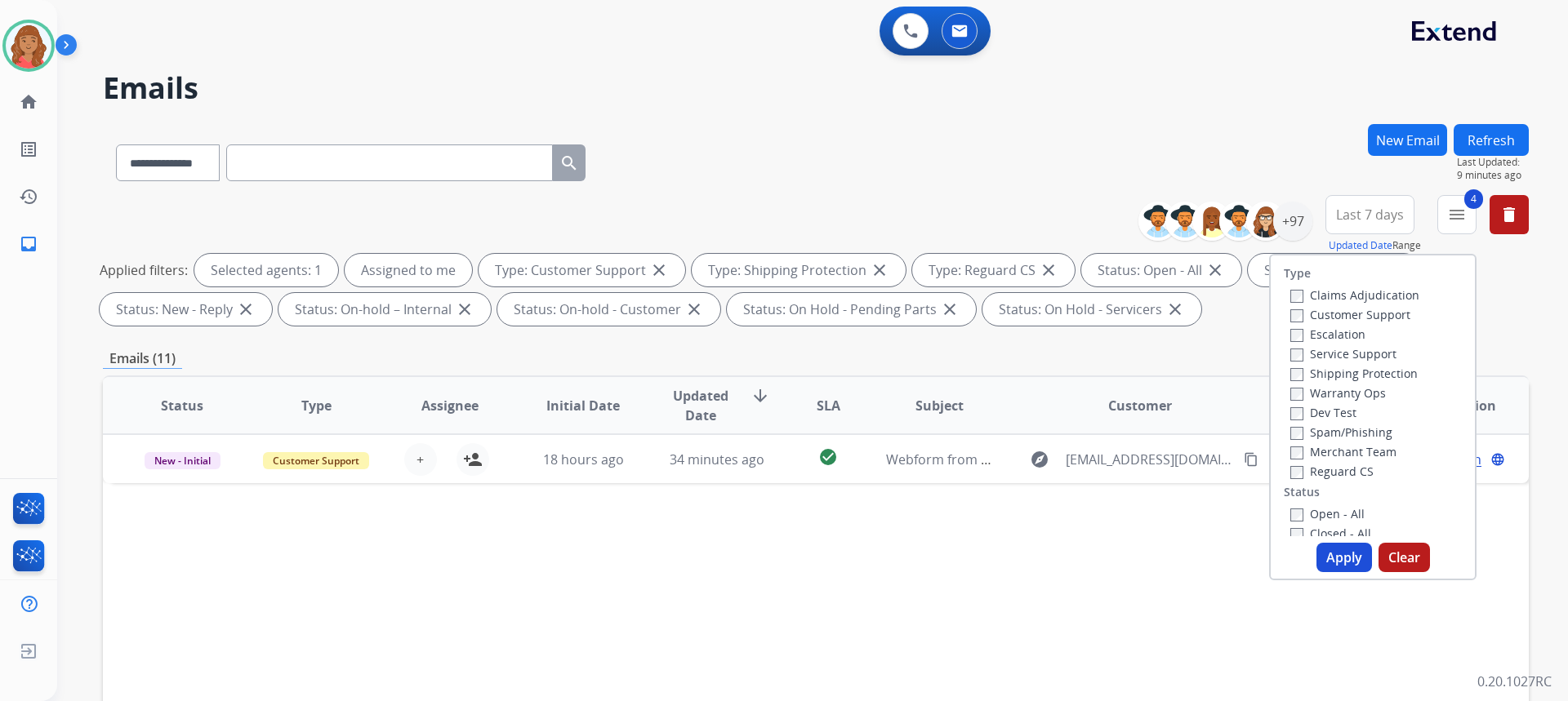
click at [1332, 559] on button "Apply" at bounding box center [1345, 558] width 56 height 29
select select "*"
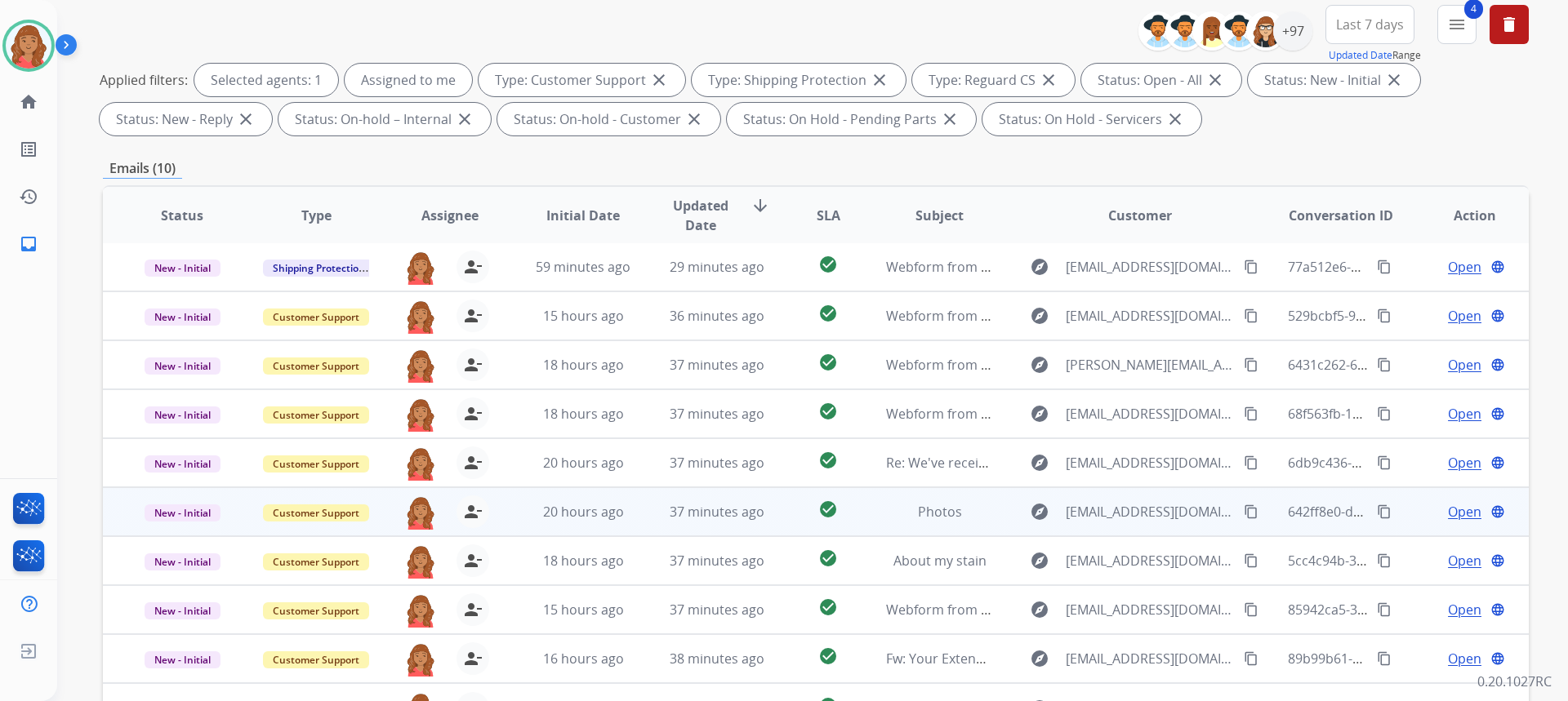
scroll to position [306, 0]
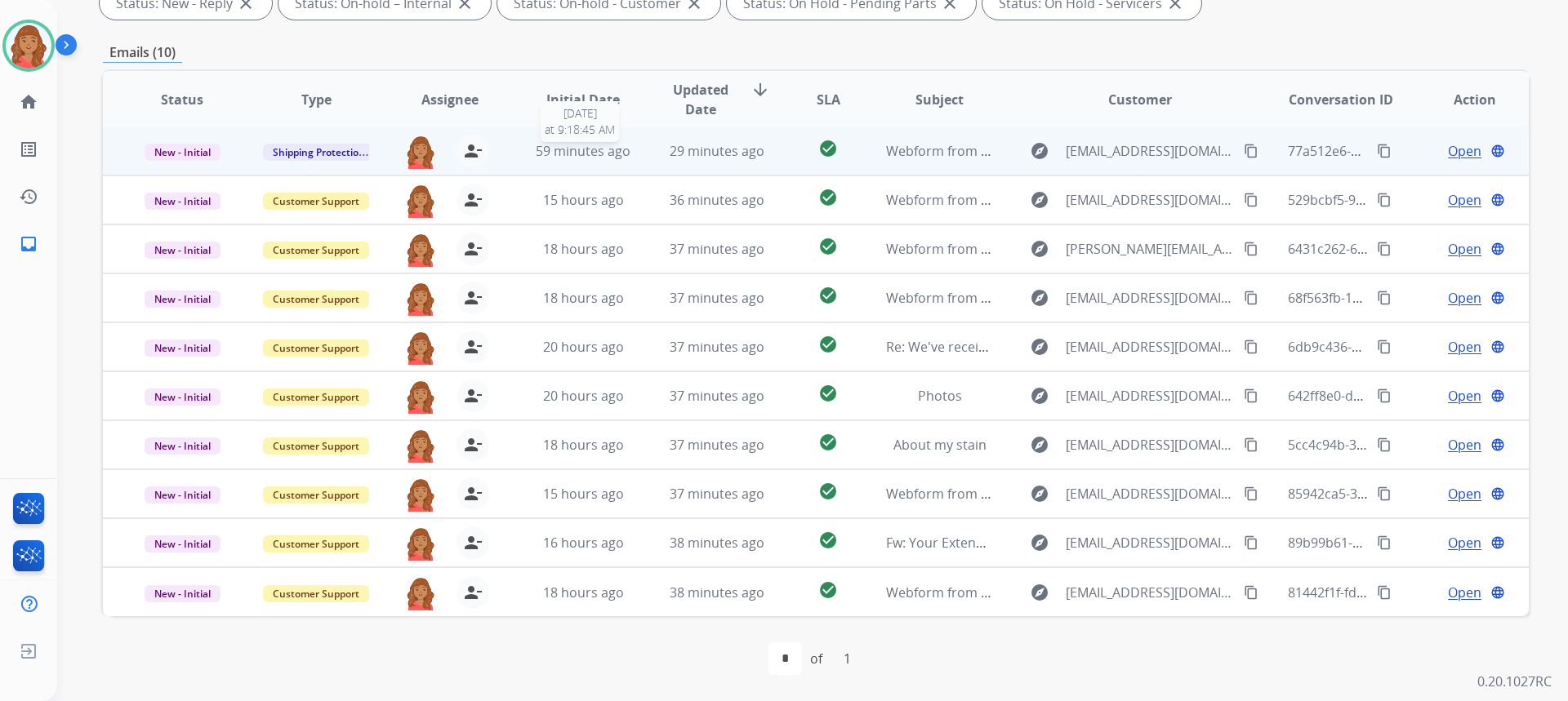
click at [619, 157] on span "59 minutes ago" at bounding box center [583, 151] width 95 height 18
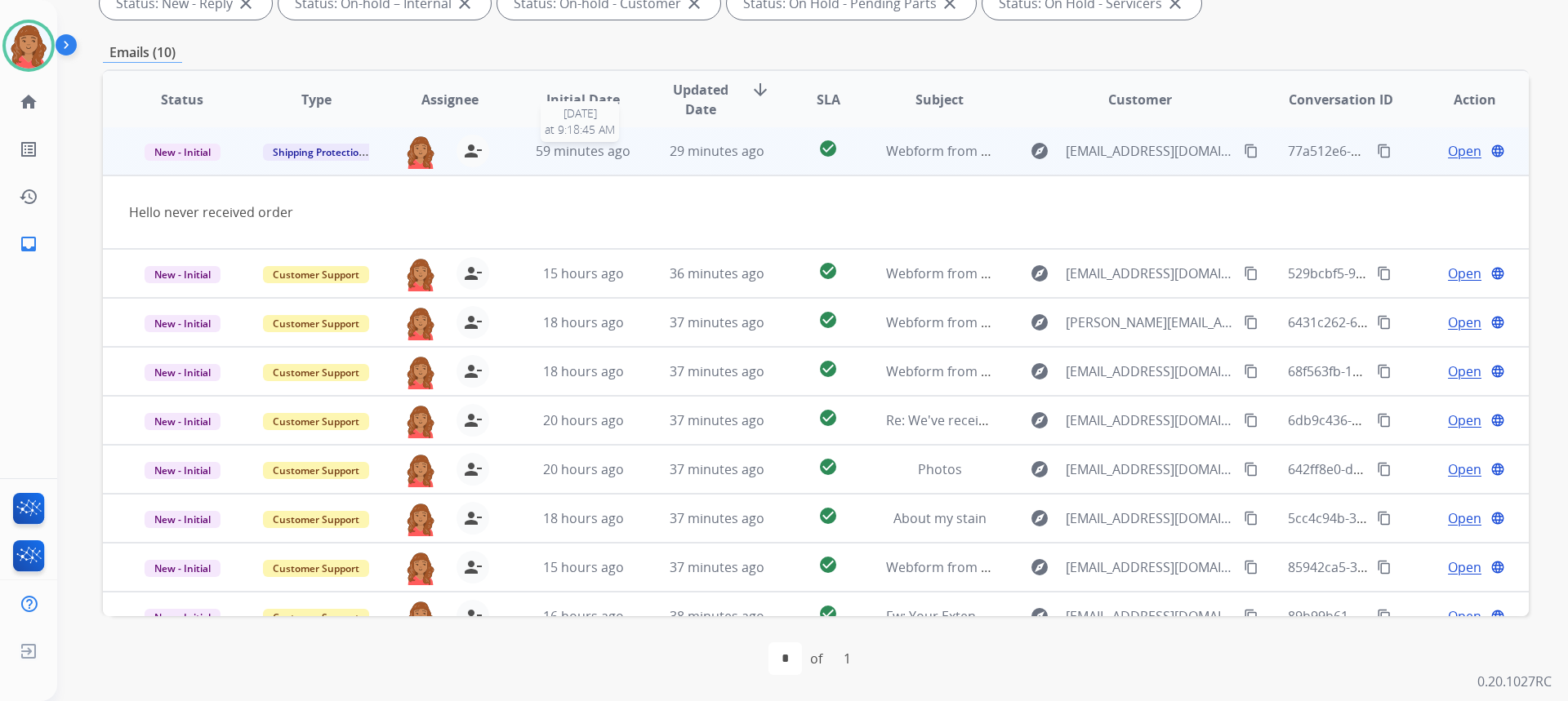
scroll to position [0, 0]
click at [1244, 156] on mat-icon "content_copy" at bounding box center [1251, 153] width 15 height 15
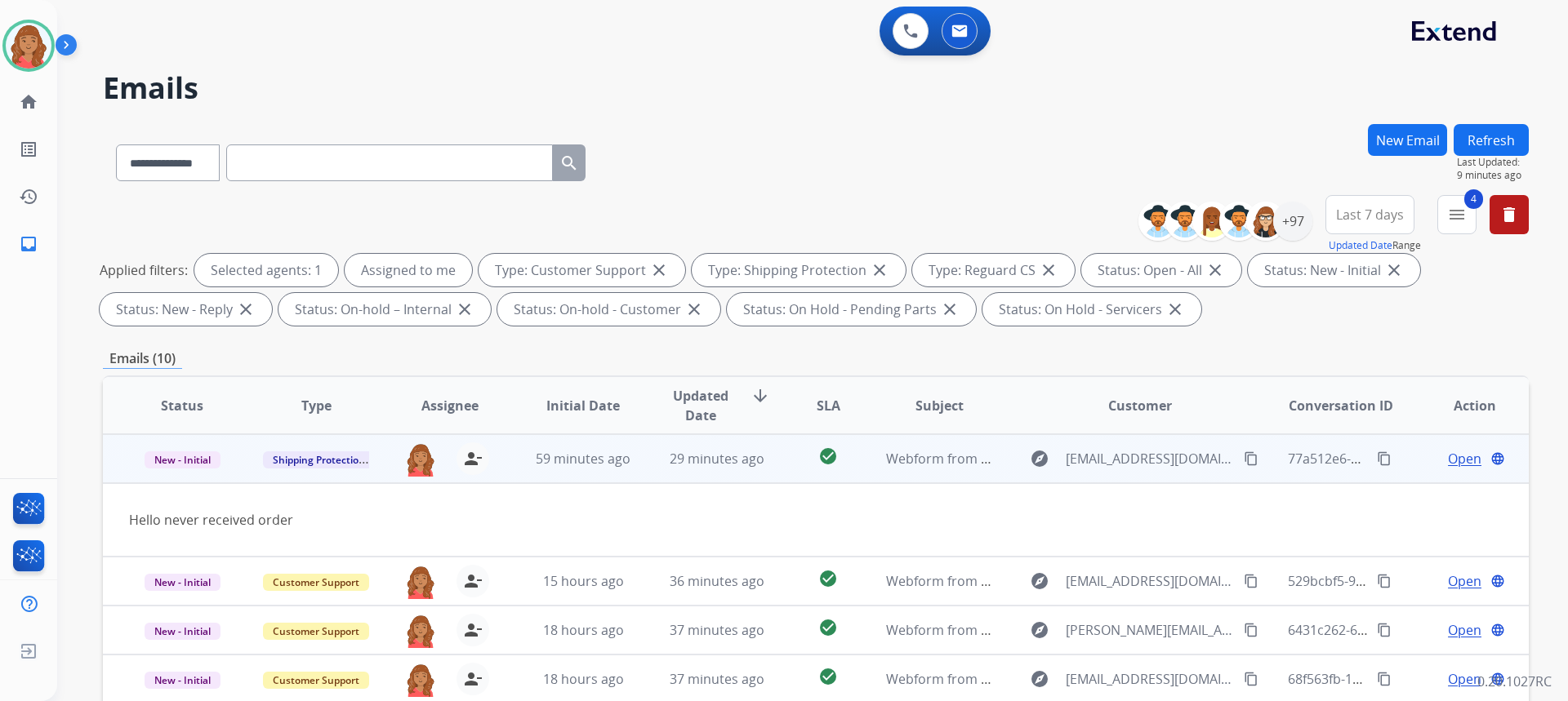
click at [1246, 457] on button "content_copy" at bounding box center [1251, 459] width 20 height 20
click at [1244, 462] on mat-icon "content_copy" at bounding box center [1251, 459] width 15 height 15
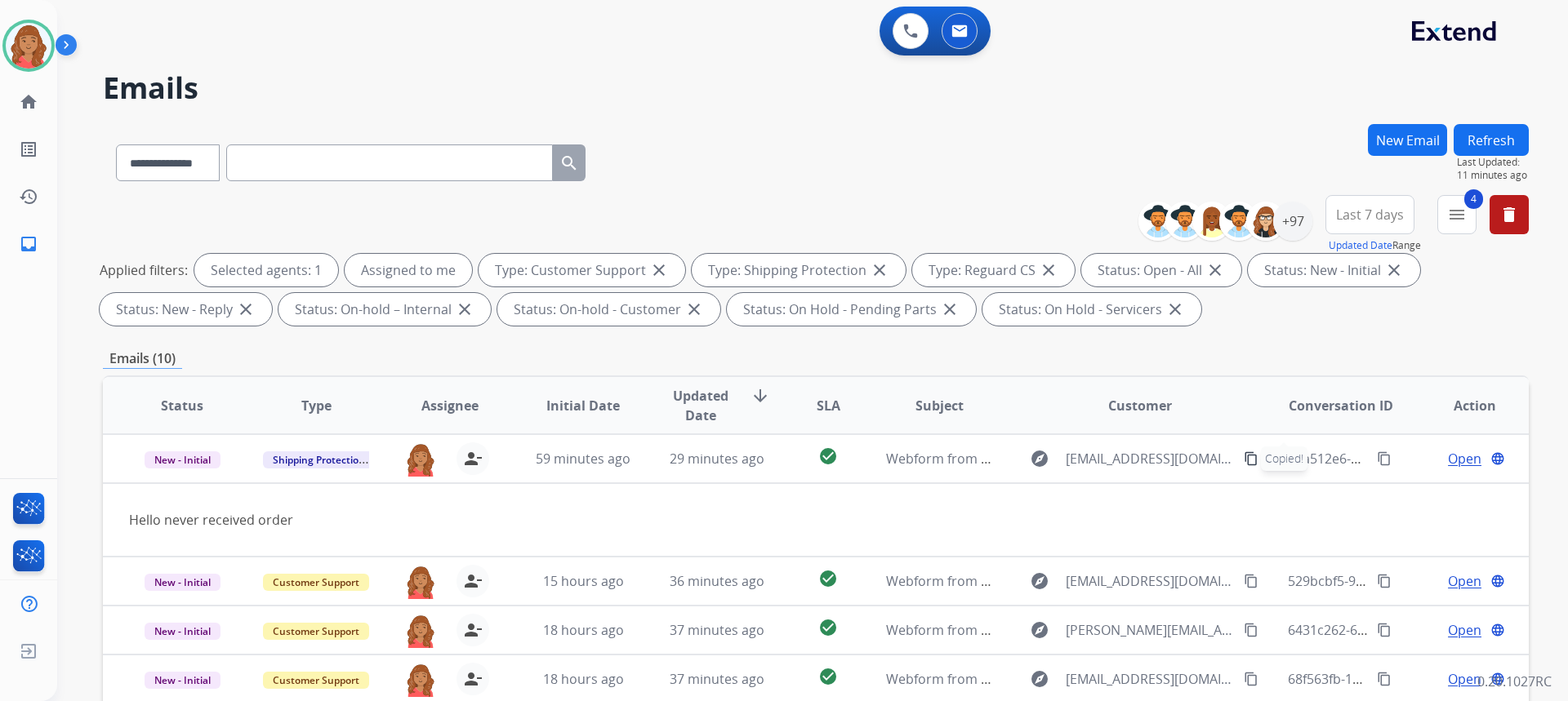
click at [1410, 147] on button "New Email" at bounding box center [1407, 140] width 79 height 32
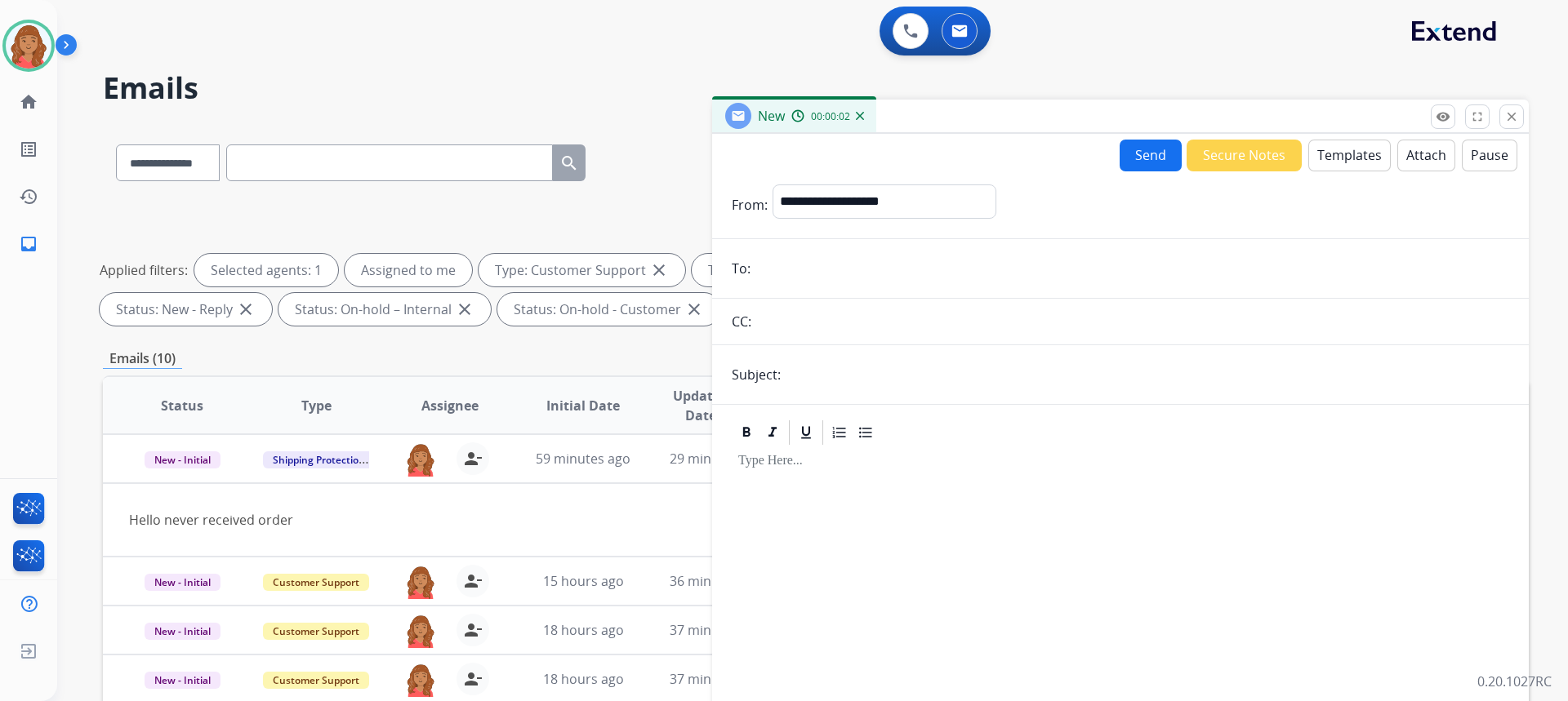
paste input "**********"
type input "**********"
click at [840, 204] on select "**********" at bounding box center [883, 201] width 222 height 33
select select "**********"
click at [773, 185] on select "**********" at bounding box center [883, 201] width 222 height 33
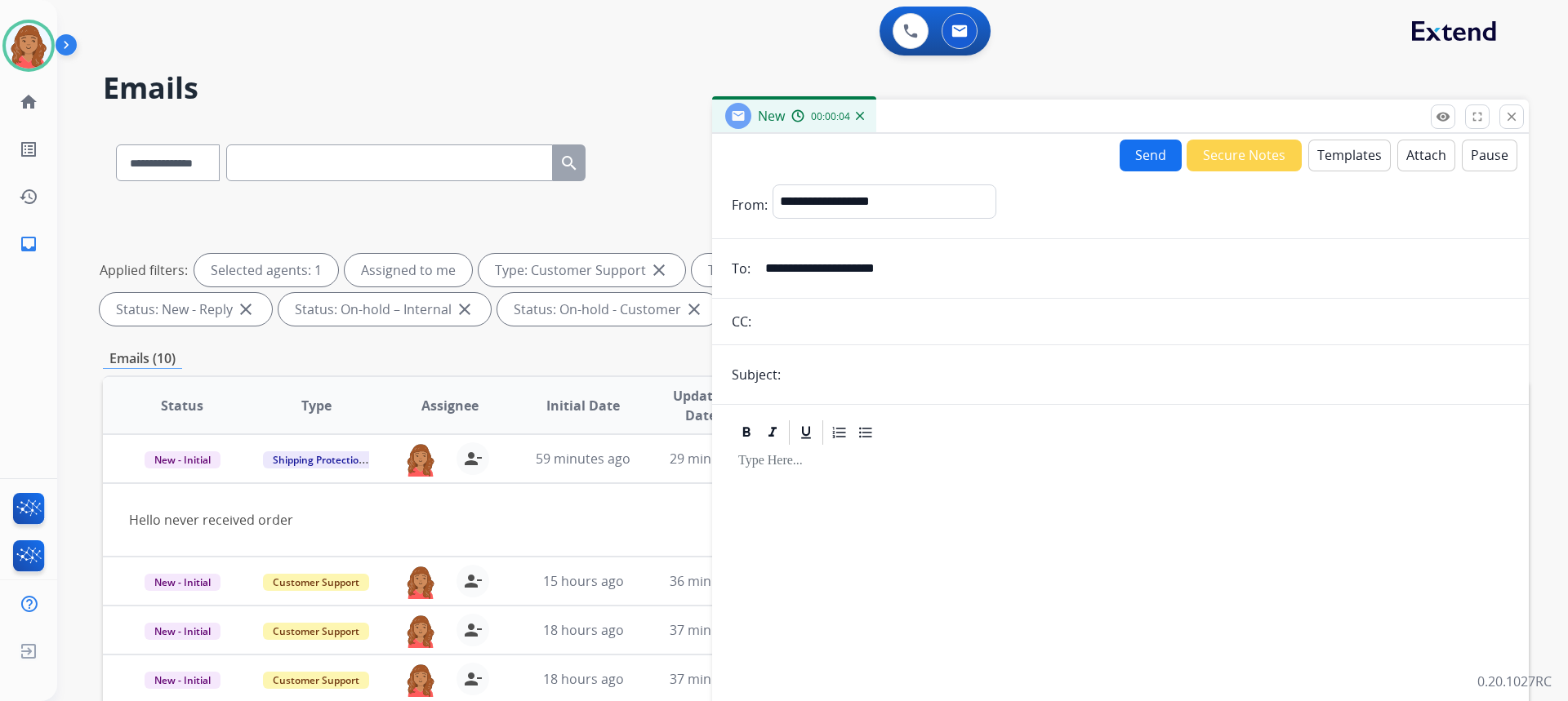
click at [817, 376] on input "text" at bounding box center [1147, 375] width 723 height 33
click at [900, 376] on input "**********" at bounding box center [1147, 375] width 723 height 33
type input "*"
drag, startPoint x: 822, startPoint y: 369, endPoint x: 829, endPoint y: 374, distance: 8.6
click at [825, 371] on input "text" at bounding box center [1147, 375] width 723 height 33
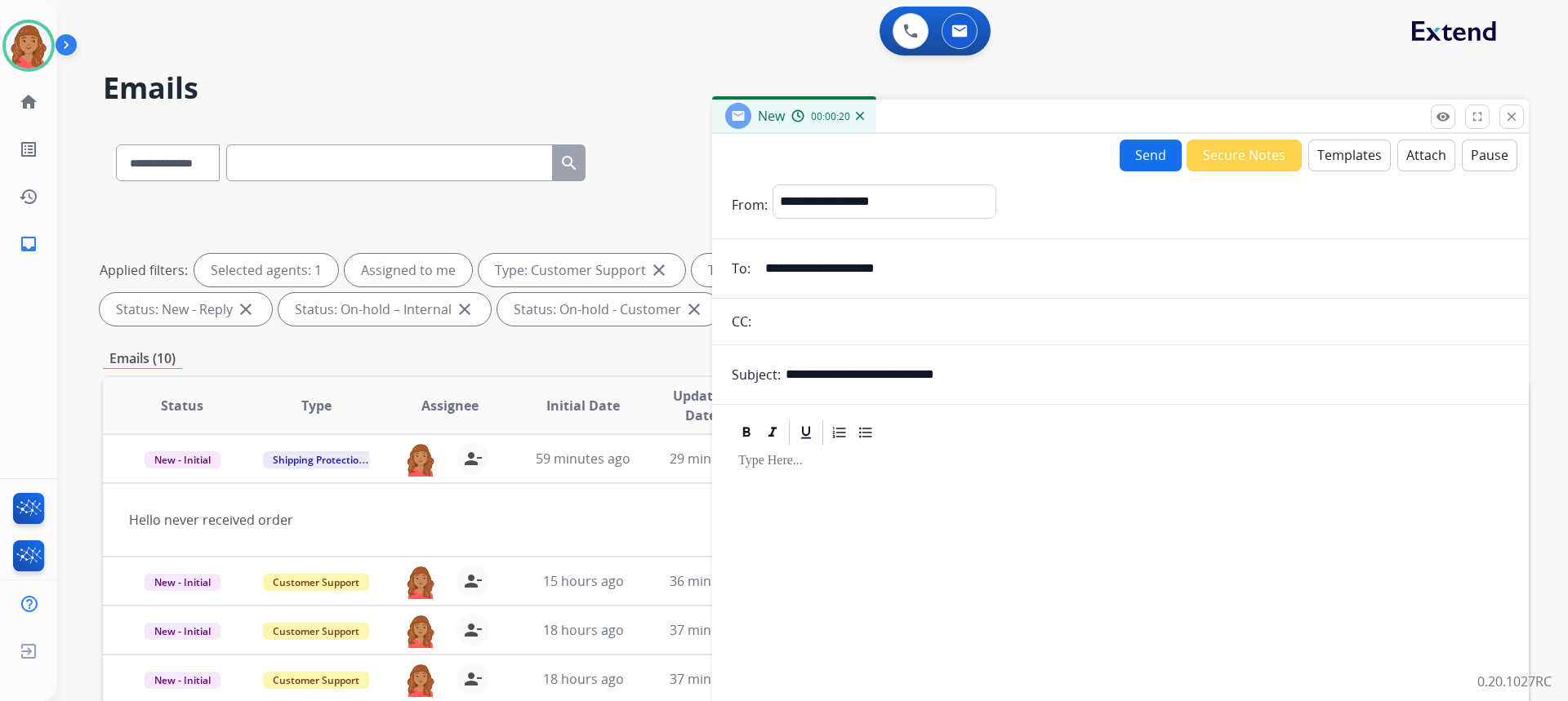
click at [1006, 377] on input "**********" at bounding box center [1147, 375] width 723 height 33
type input "*"
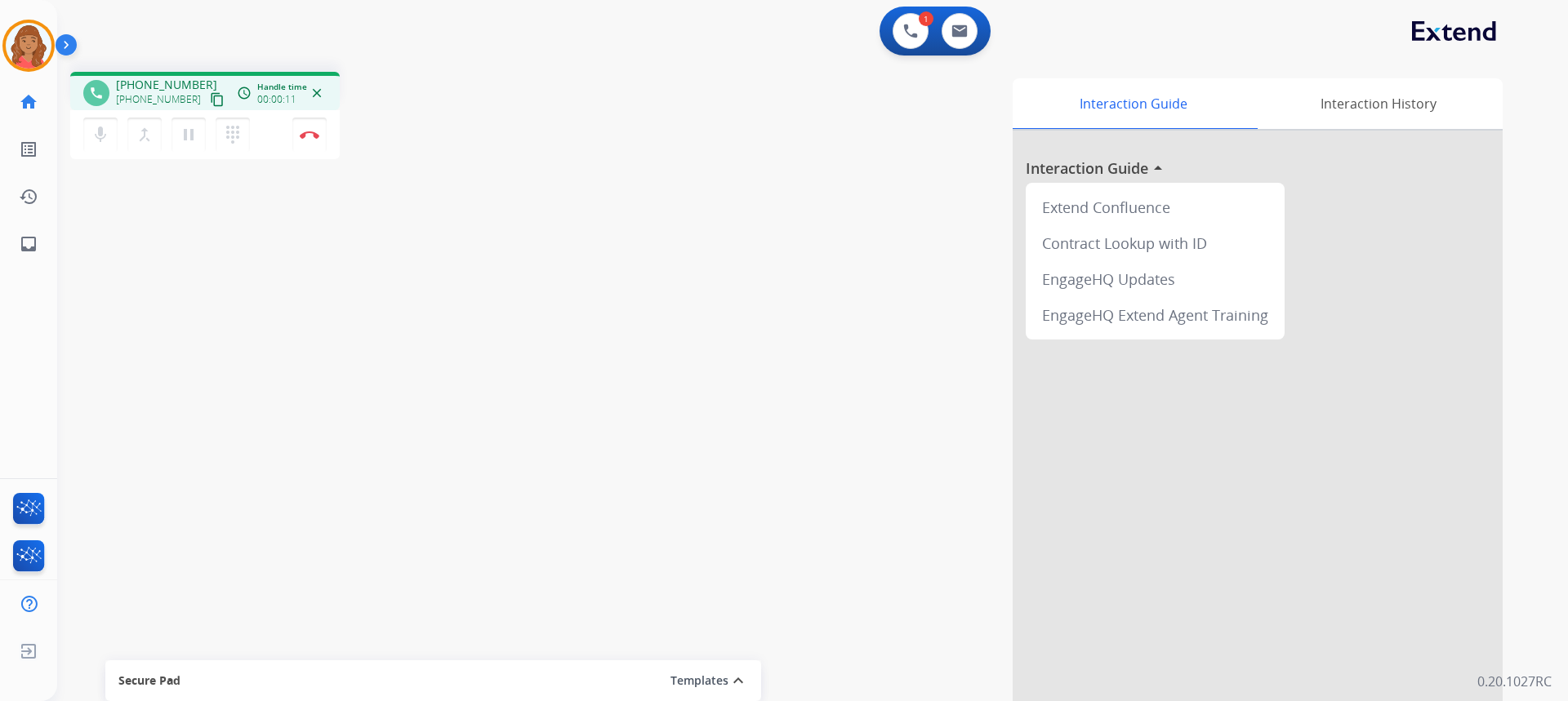
drag, startPoint x: 200, startPoint y: 97, endPoint x: 34, endPoint y: 95, distance: 166.0
click at [210, 97] on mat-icon "content_copy" at bounding box center [217, 100] width 15 height 15
click at [227, 138] on mat-icon "dialpad" at bounding box center [232, 135] width 20 height 20
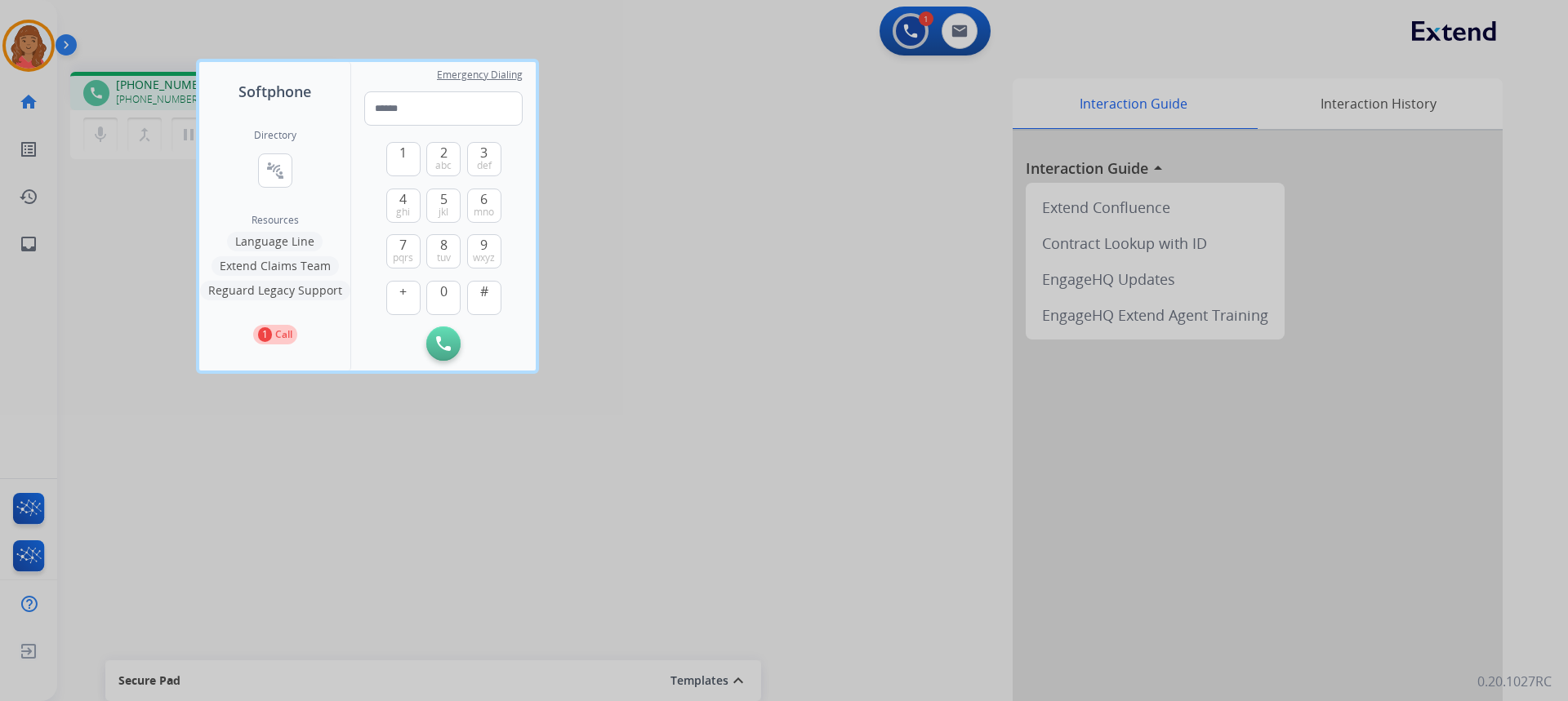
drag, startPoint x: 9, startPoint y: 39, endPoint x: 166, endPoint y: 90, distance: 165.1
click at [167, 90] on div at bounding box center [784, 350] width 1568 height 701
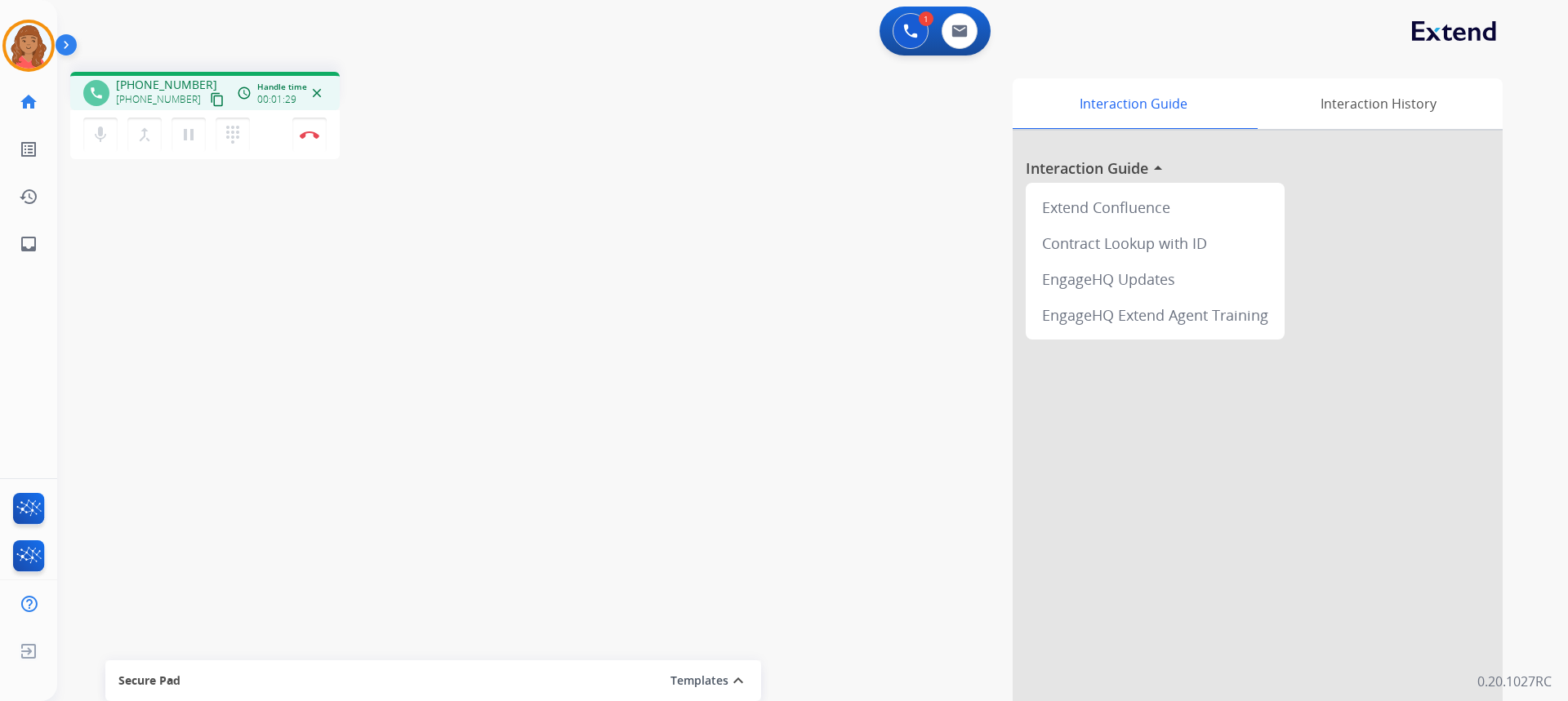
click at [210, 101] on mat-icon "content_copy" at bounding box center [217, 100] width 15 height 15
click at [210, 105] on mat-icon "content_copy" at bounding box center [217, 100] width 15 height 15
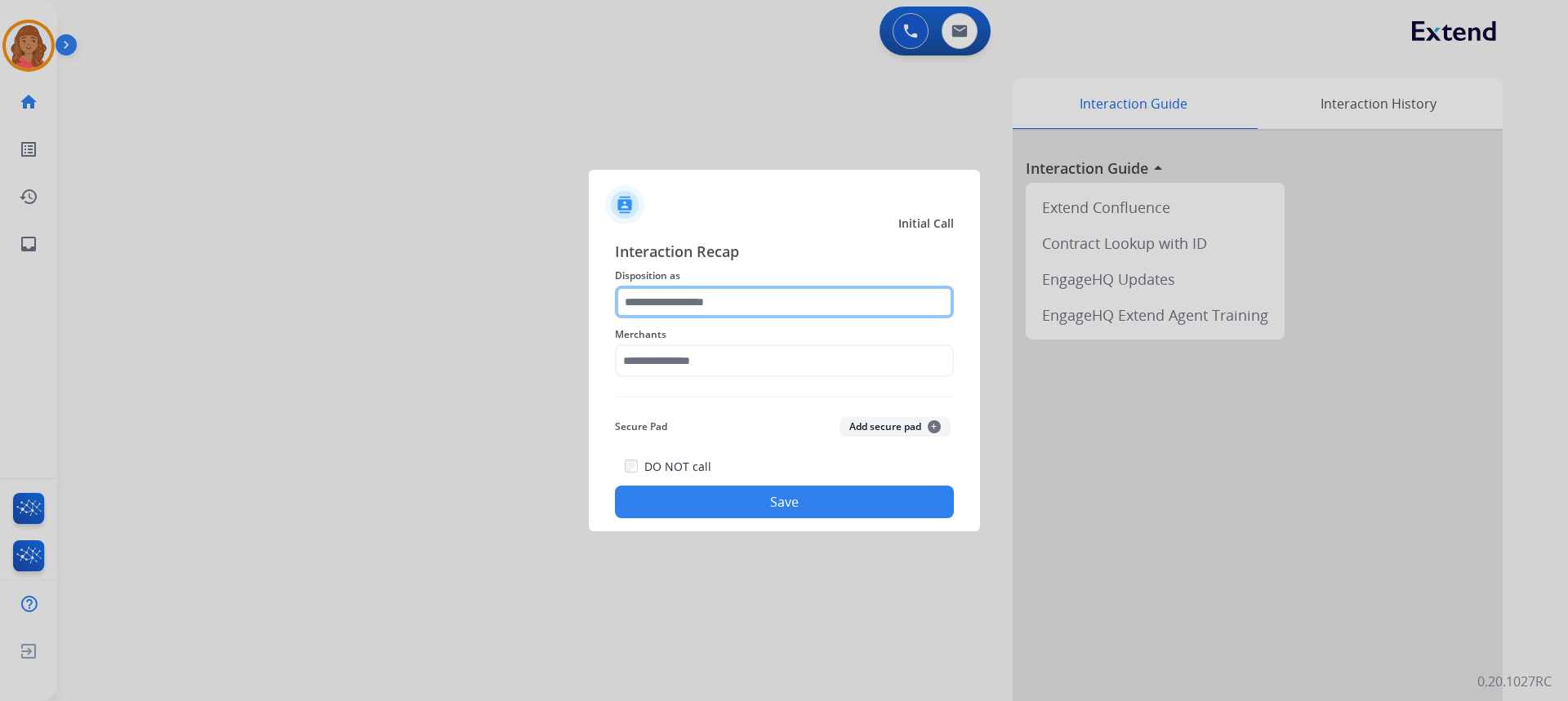
drag, startPoint x: 709, startPoint y: 296, endPoint x: 708, endPoint y: 306, distance: 10.0
click at [709, 302] on input "text" at bounding box center [784, 302] width 339 height 33
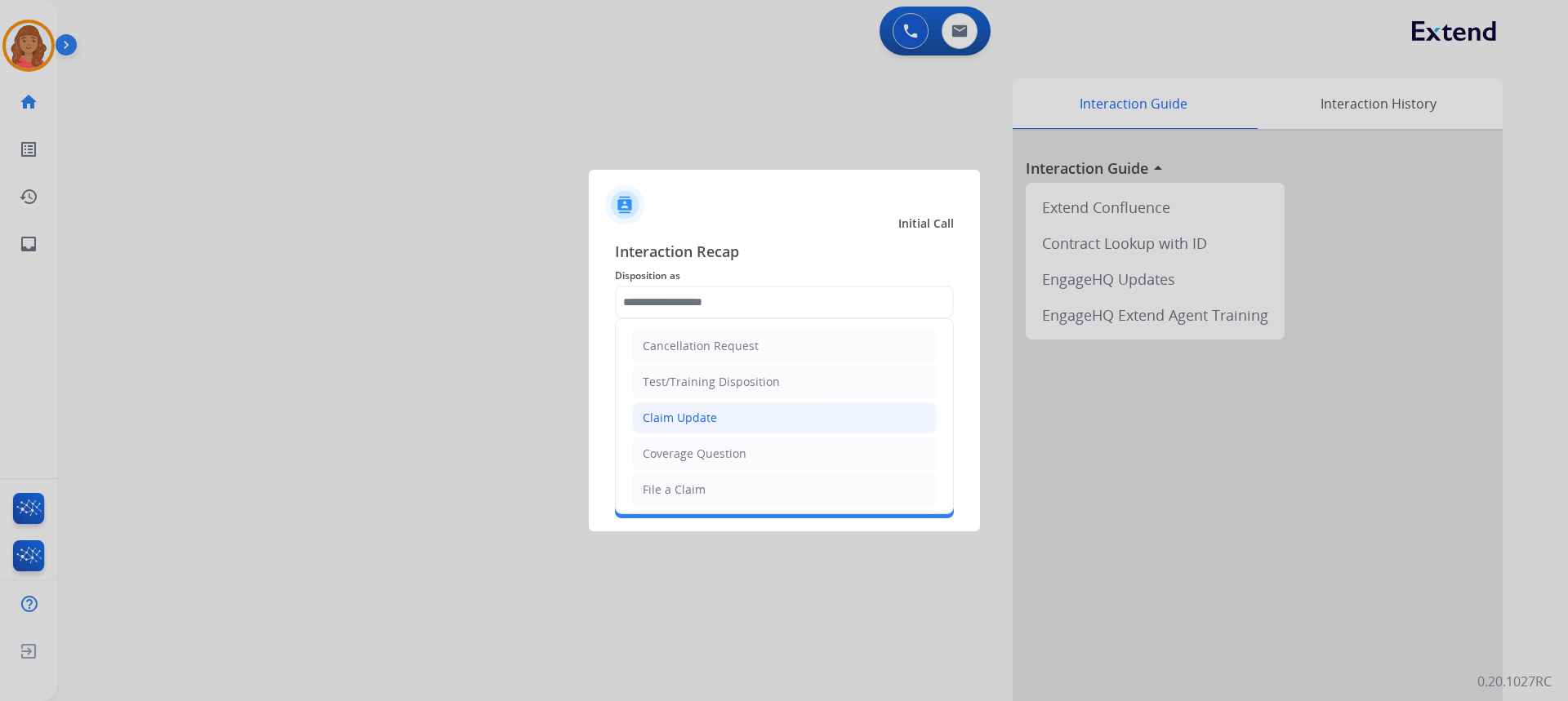
click at [688, 416] on div "Claim Update" at bounding box center [679, 418] width 74 height 16
type input "**********"
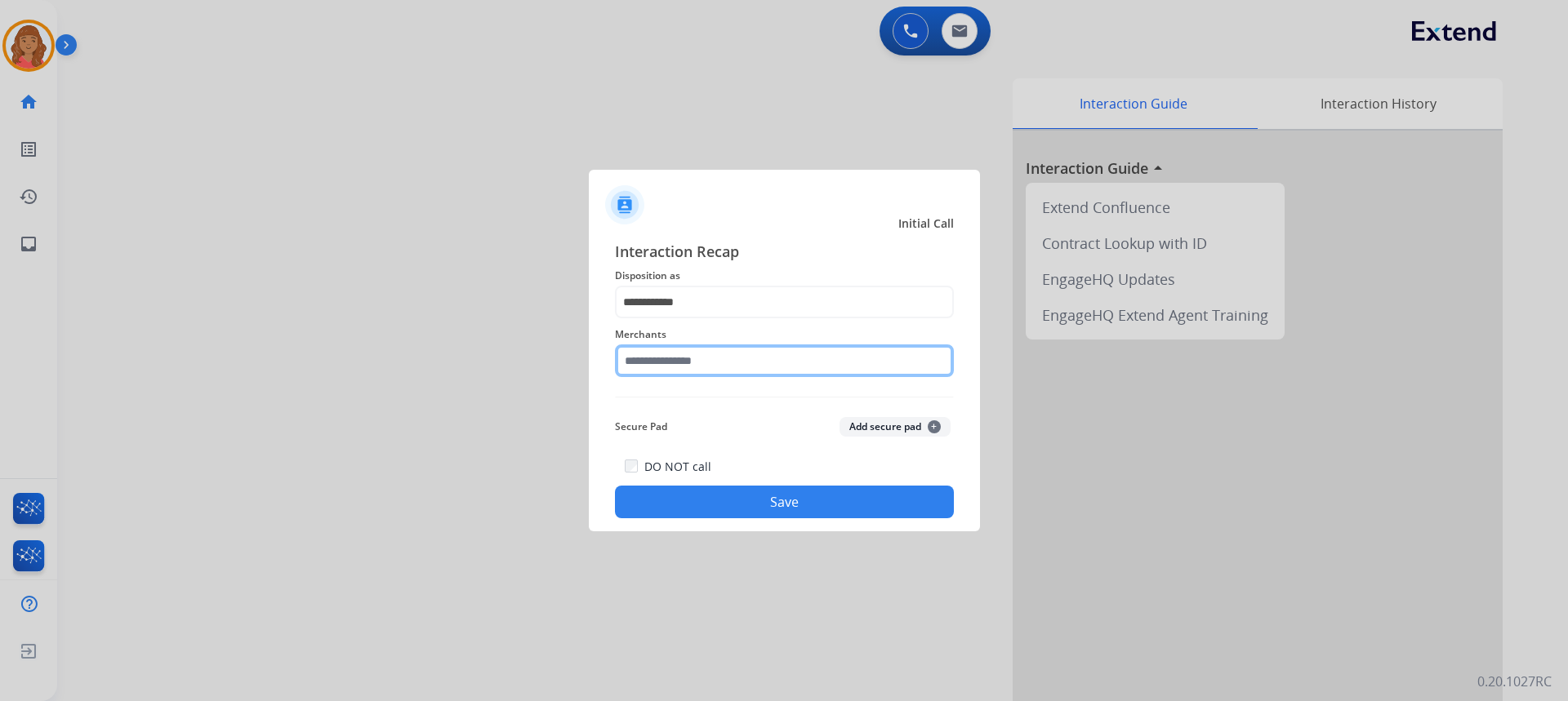
click at [682, 366] on input "text" at bounding box center [784, 361] width 339 height 33
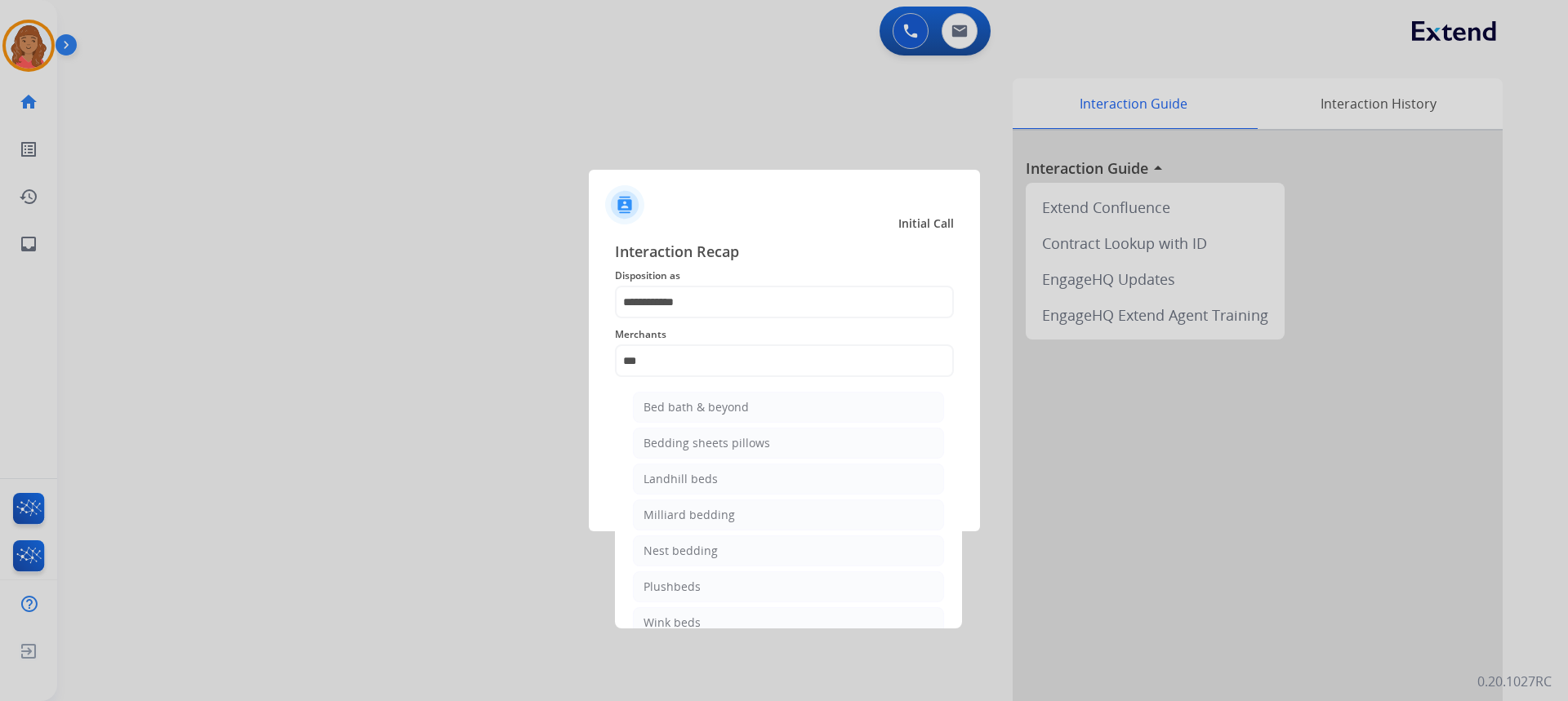
click at [694, 402] on div "Bed bath & beyond" at bounding box center [696, 407] width 106 height 16
type input "**********"
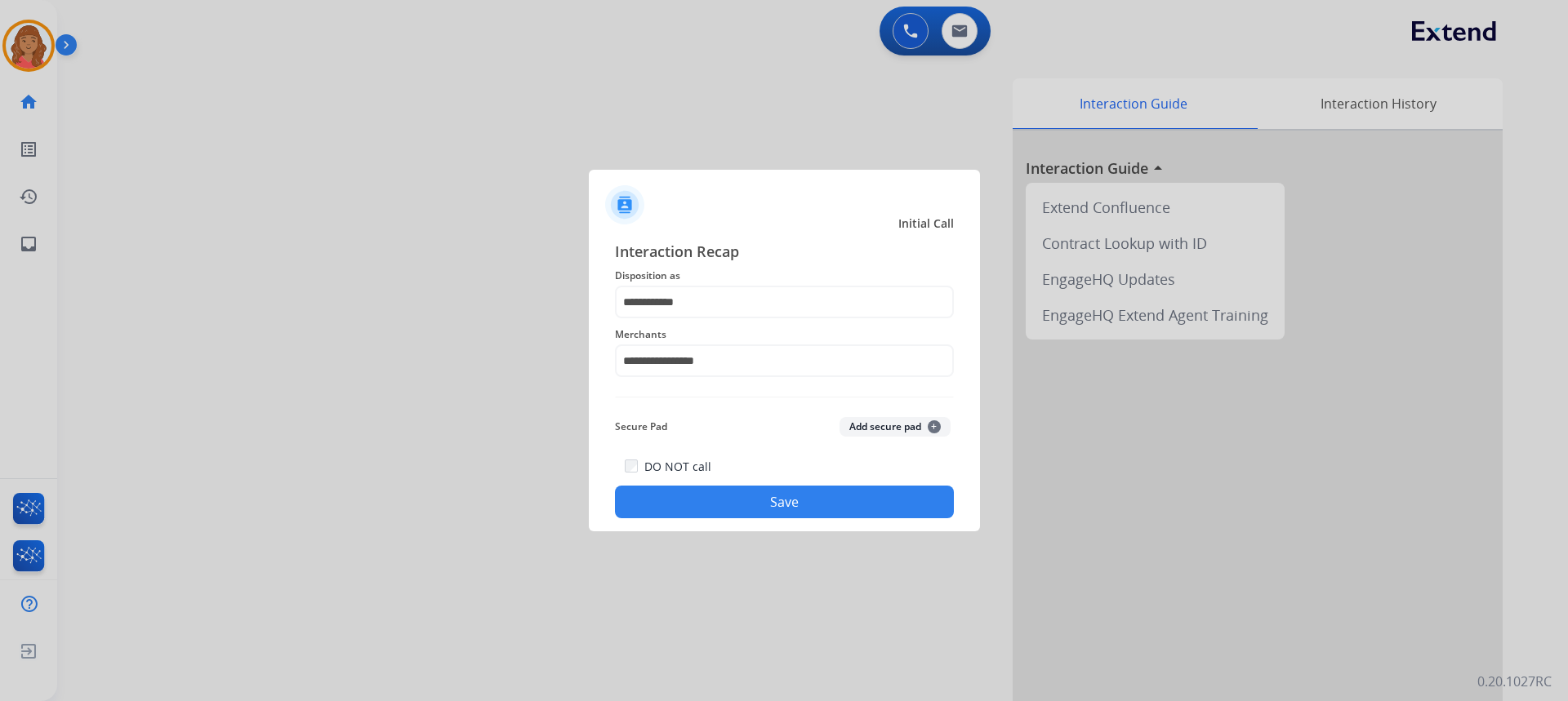
click at [766, 496] on button "Save" at bounding box center [784, 502] width 339 height 33
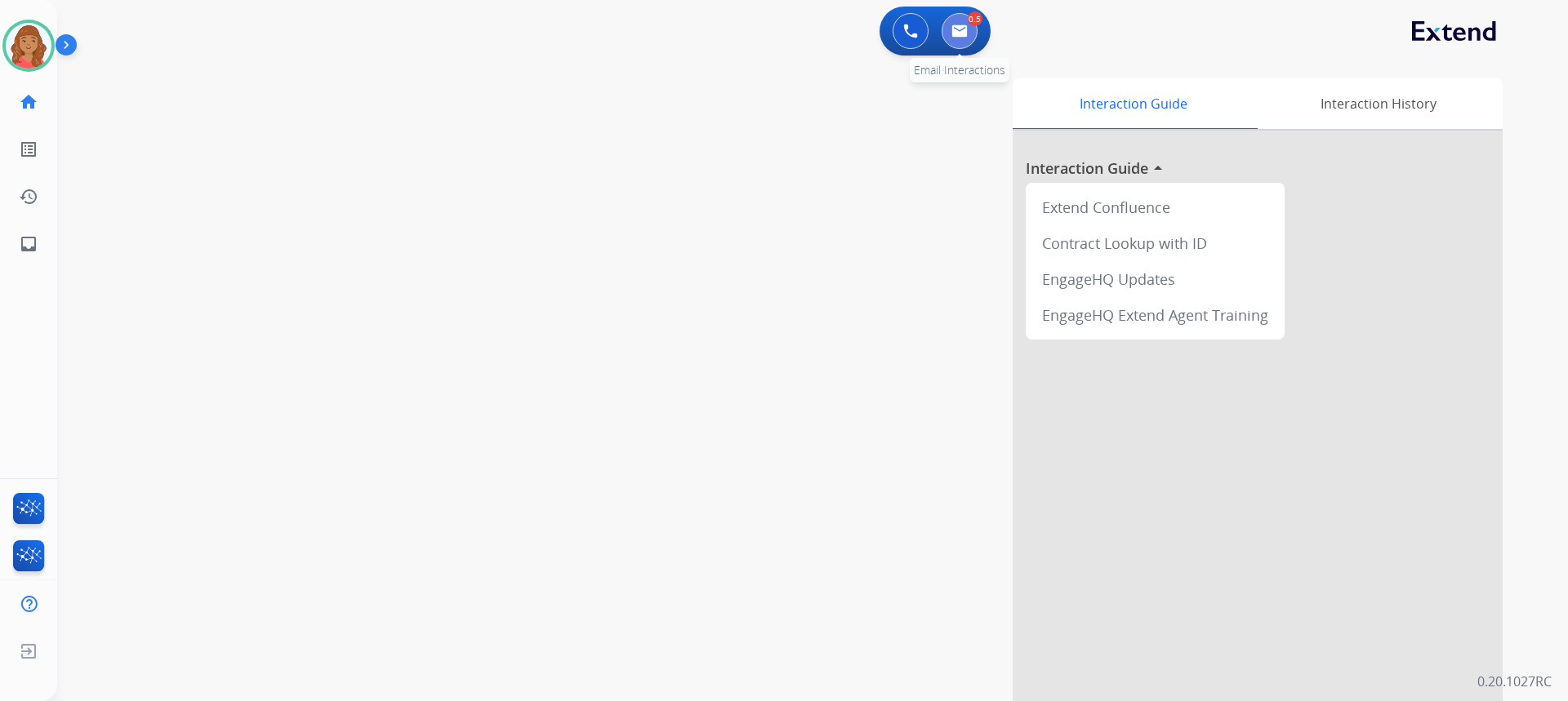
click at [953, 37] on img at bounding box center [960, 31] width 16 height 13
select select "**********"
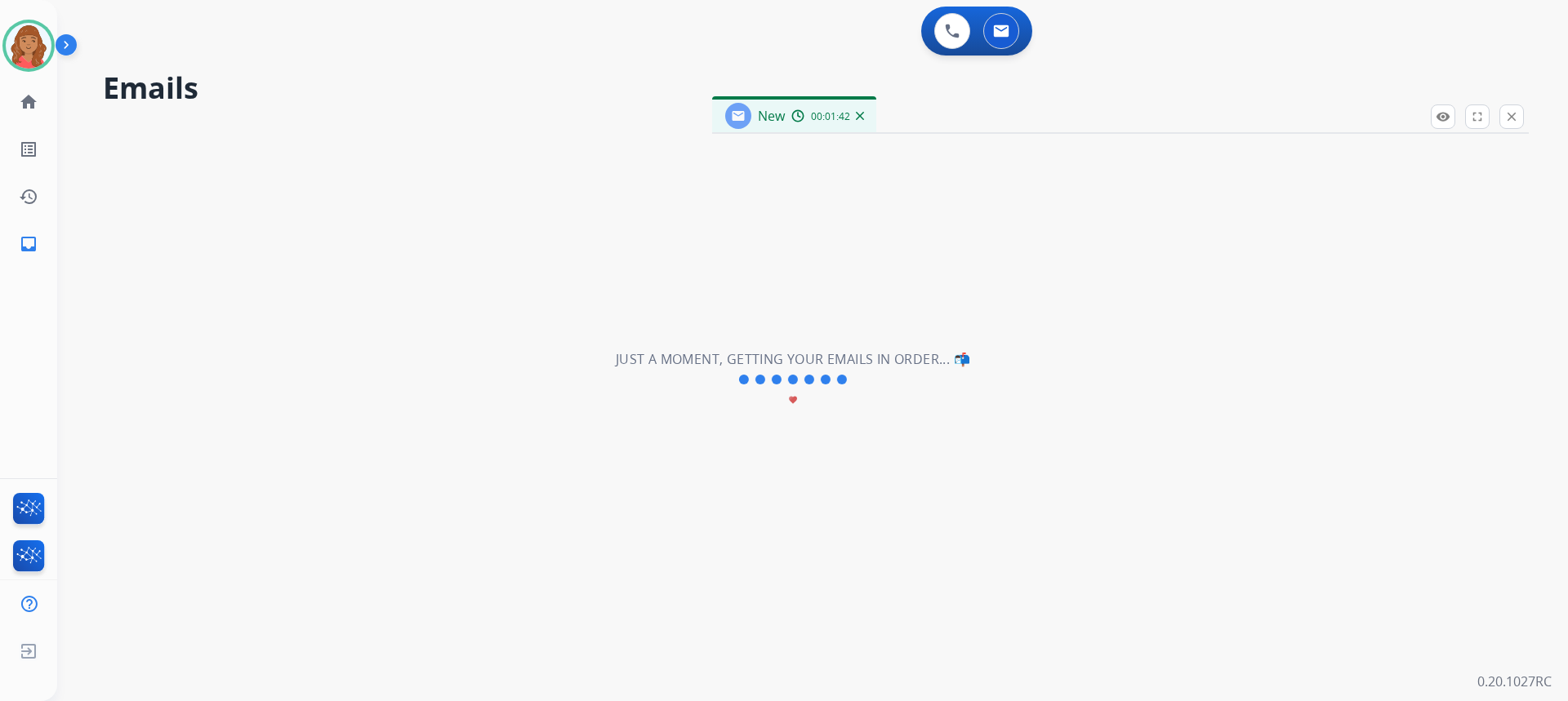
select select "**********"
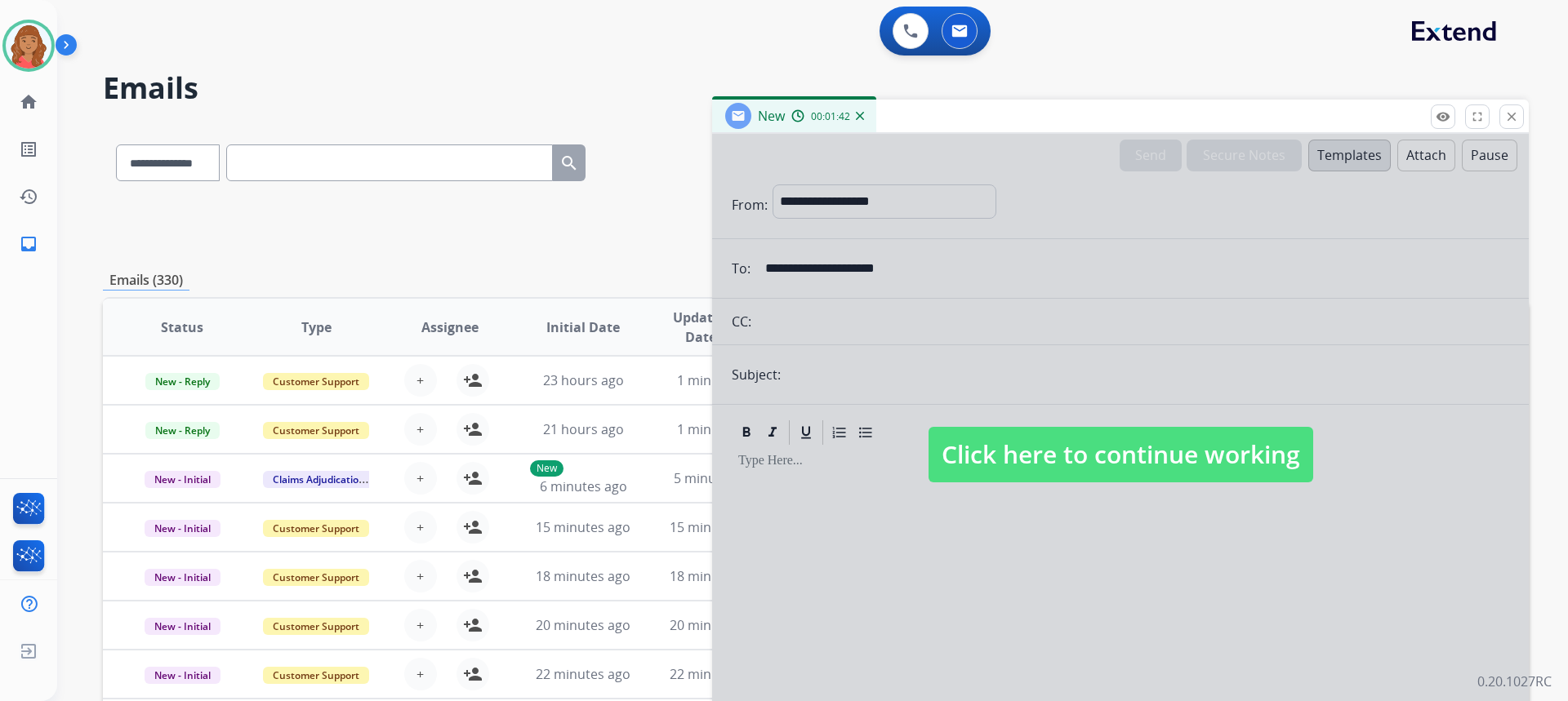
click at [1024, 464] on span "Click here to continue working" at bounding box center [1121, 455] width 385 height 56
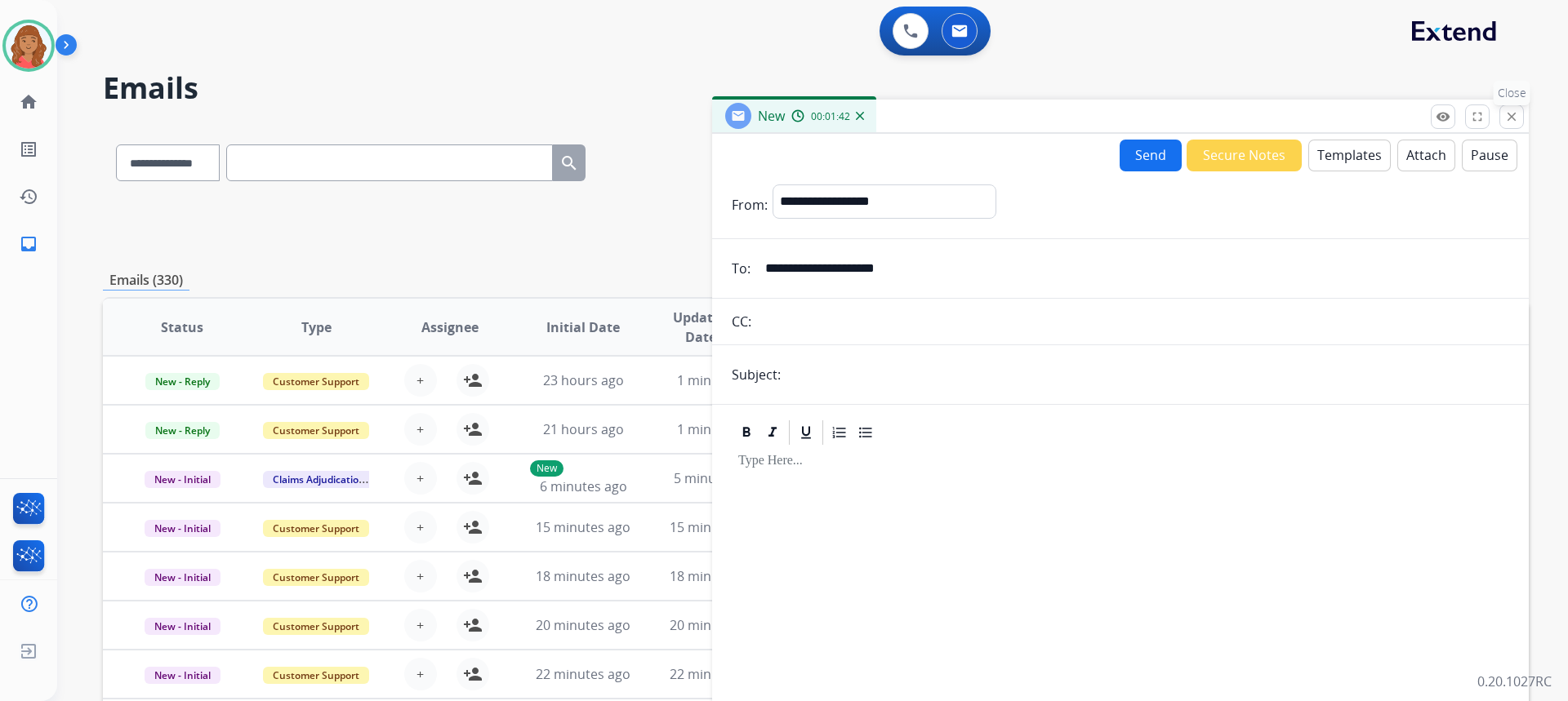
click at [1514, 118] on mat-icon "close" at bounding box center [1512, 117] width 15 height 15
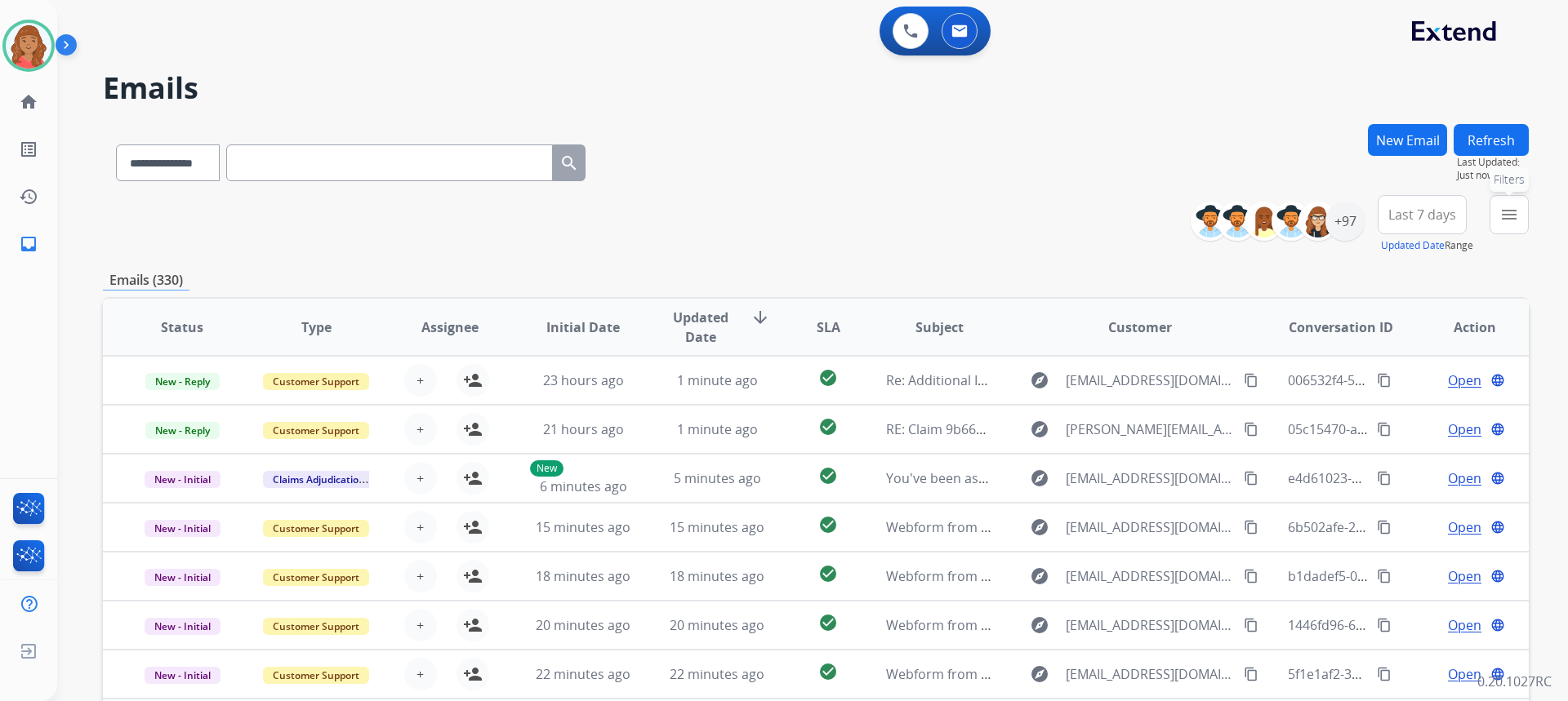
click at [1507, 209] on mat-icon "menu" at bounding box center [1509, 214] width 20 height 20
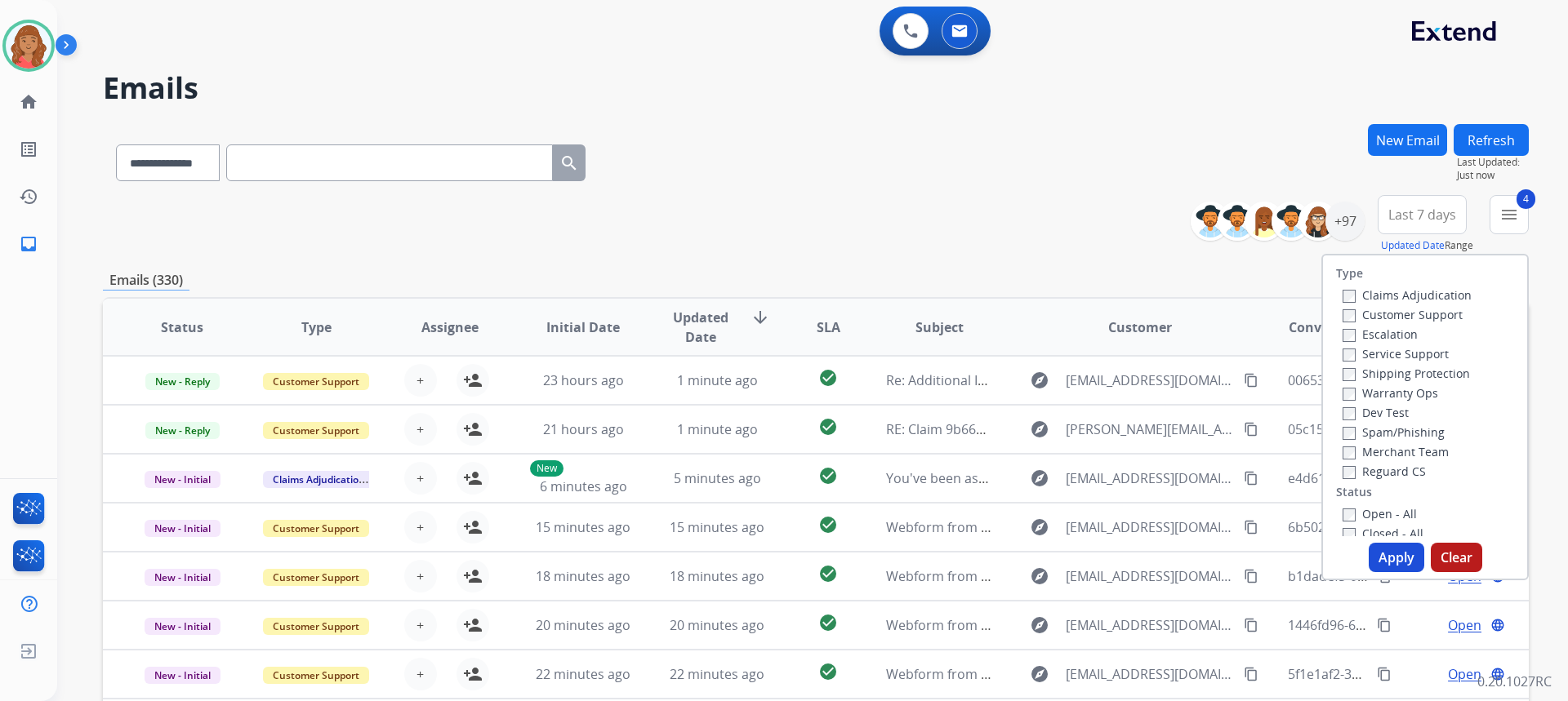
click at [1383, 557] on button "Apply" at bounding box center [1396, 558] width 56 height 29
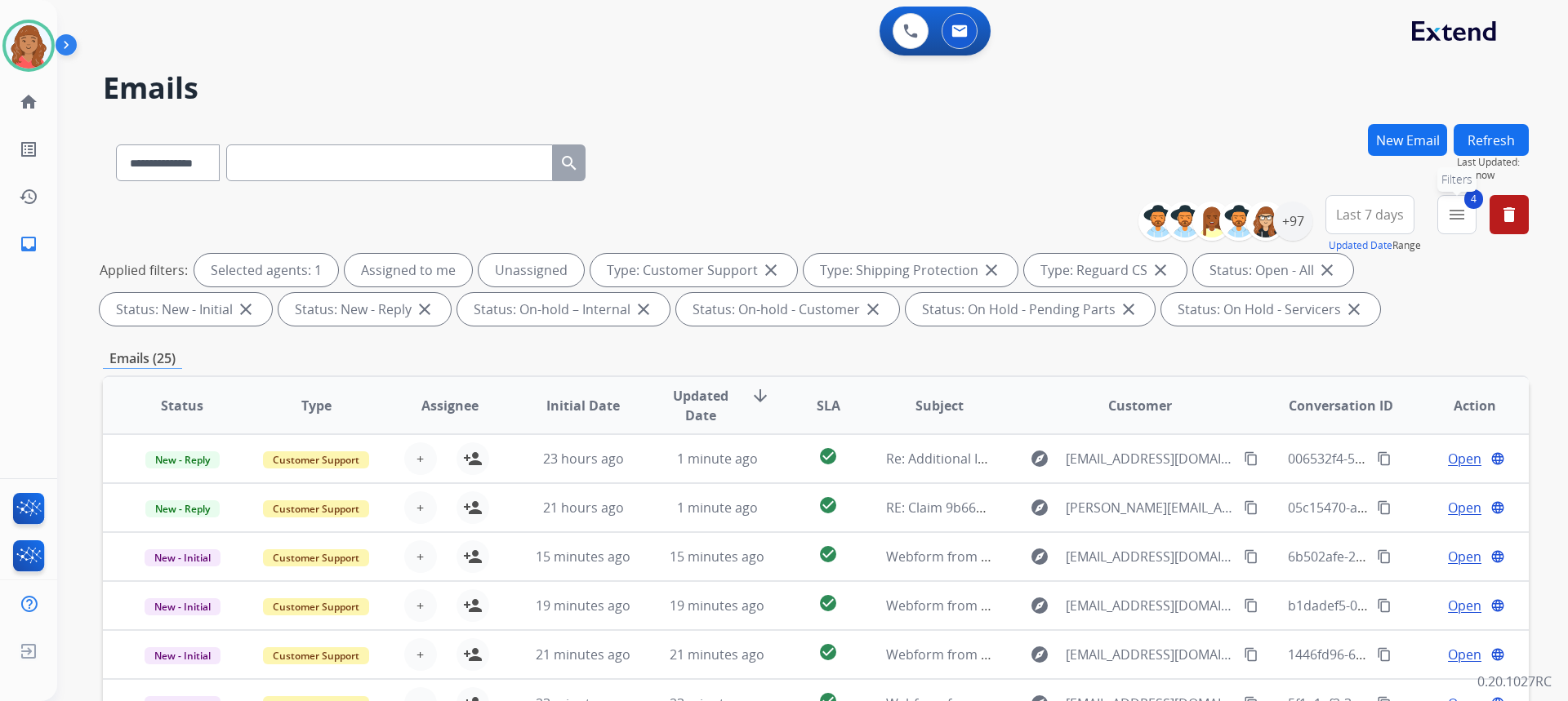
drag, startPoint x: 1461, startPoint y: 214, endPoint x: 1445, endPoint y: 247, distance: 36.7
click at [1462, 217] on mat-icon "menu" at bounding box center [1457, 214] width 20 height 20
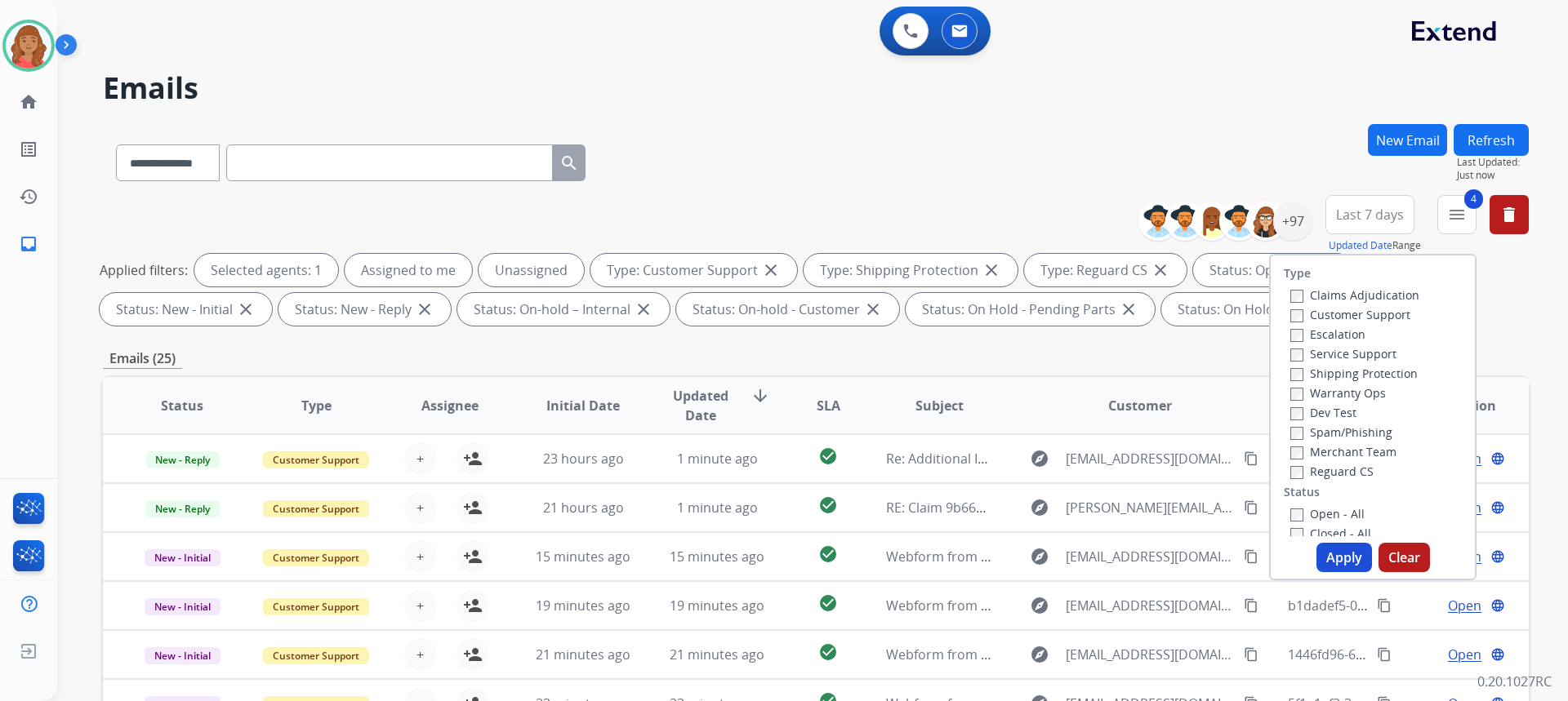
click at [1327, 552] on button "Apply" at bounding box center [1345, 558] width 56 height 29
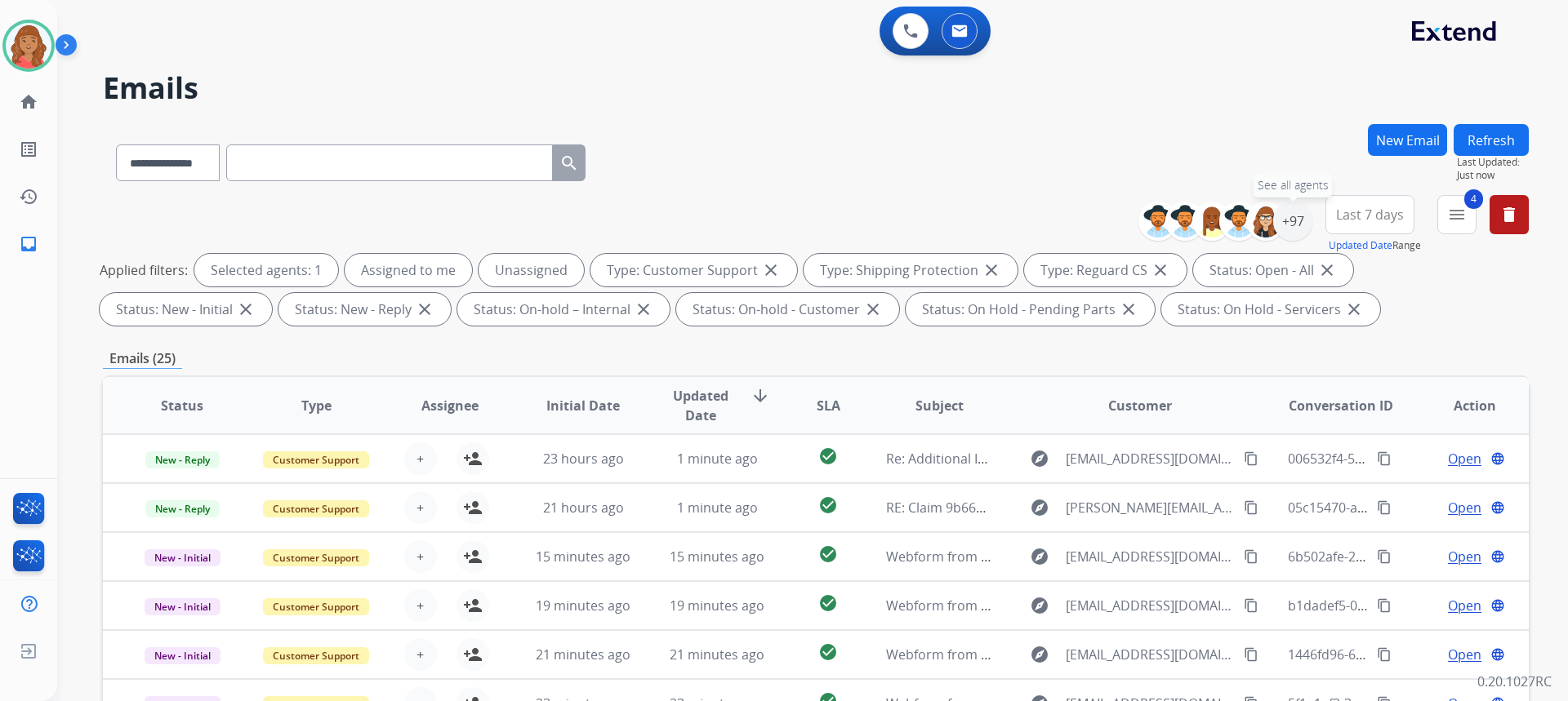
drag, startPoint x: 1288, startPoint y: 226, endPoint x: 1283, endPoint y: 293, distance: 67.2
click at [1289, 226] on div "+97" at bounding box center [1293, 221] width 39 height 39
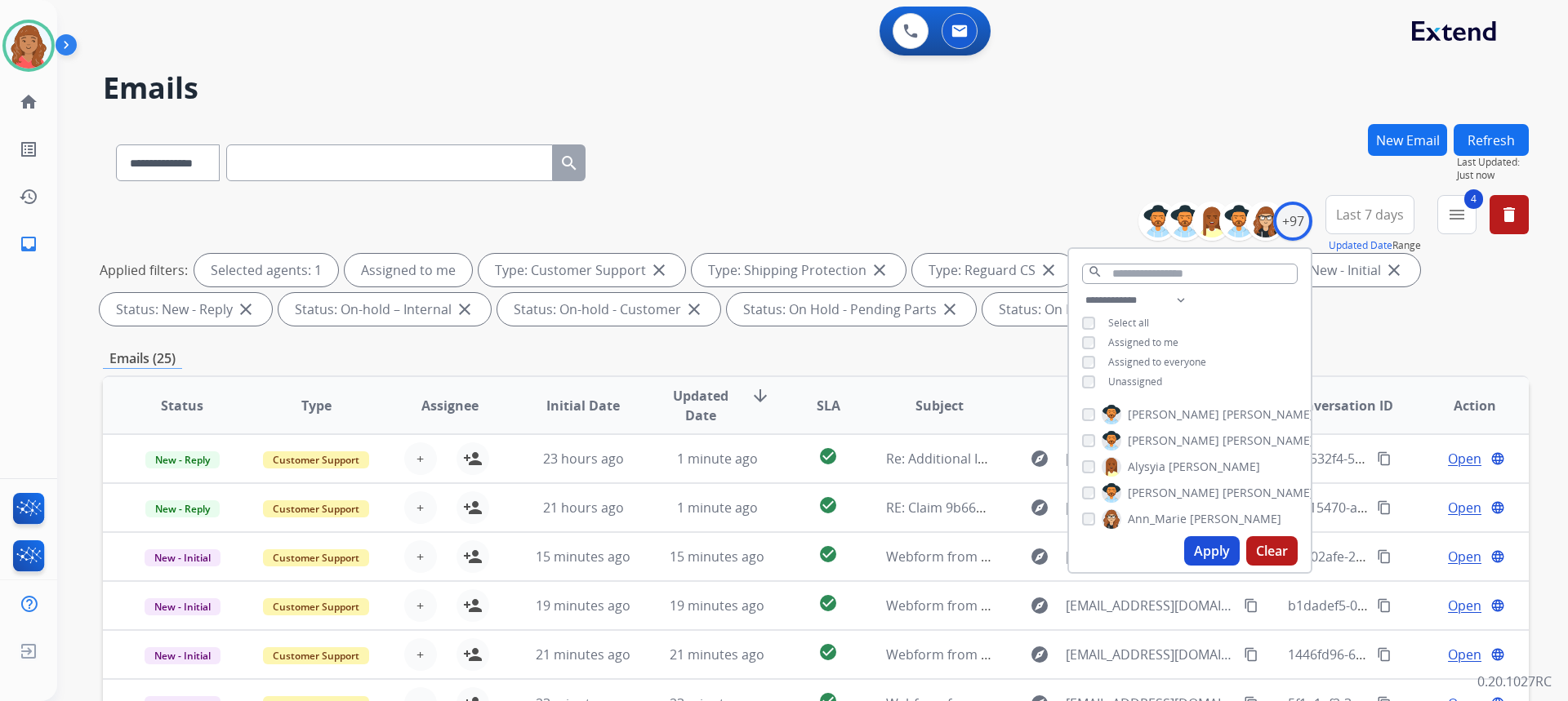
click at [1192, 554] on button "Apply" at bounding box center [1212, 551] width 56 height 29
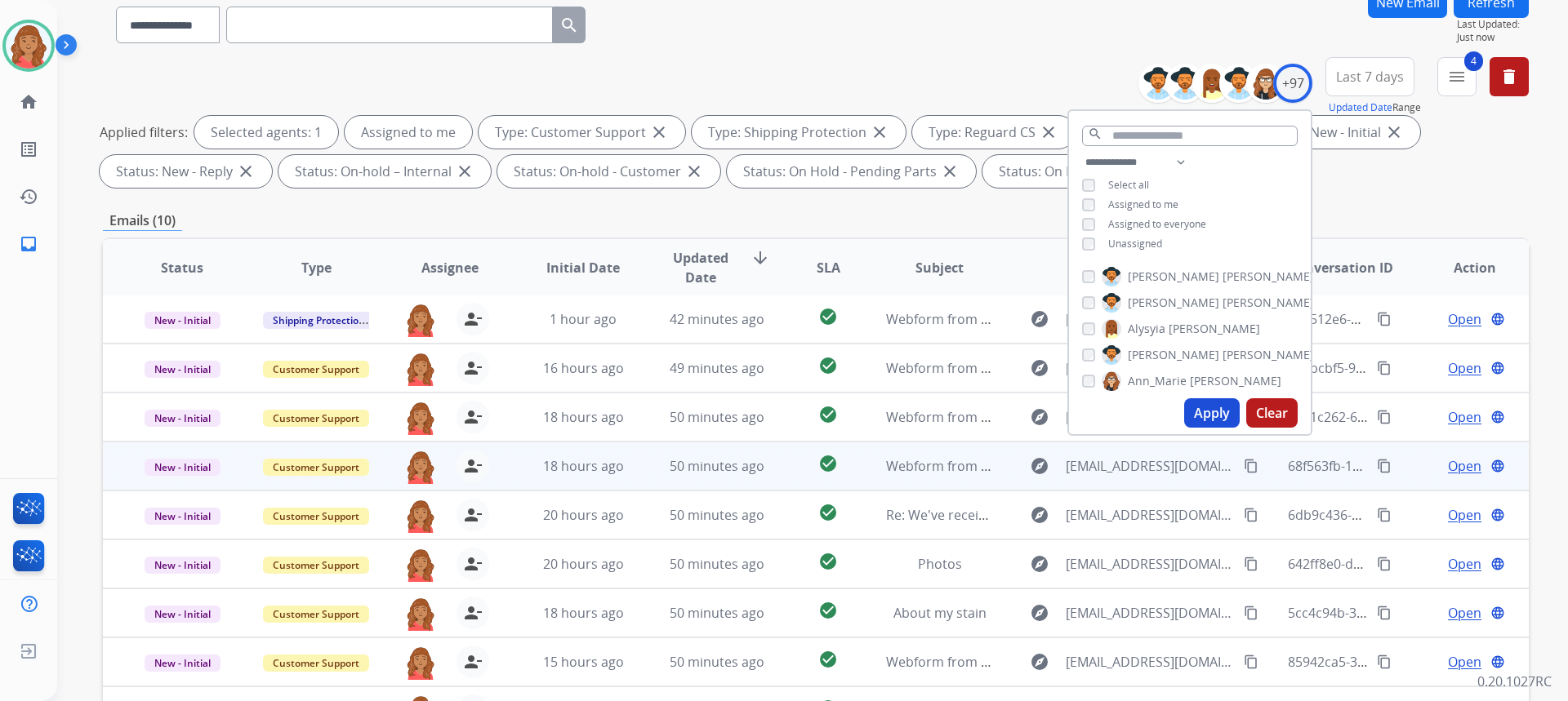
scroll to position [306, 0]
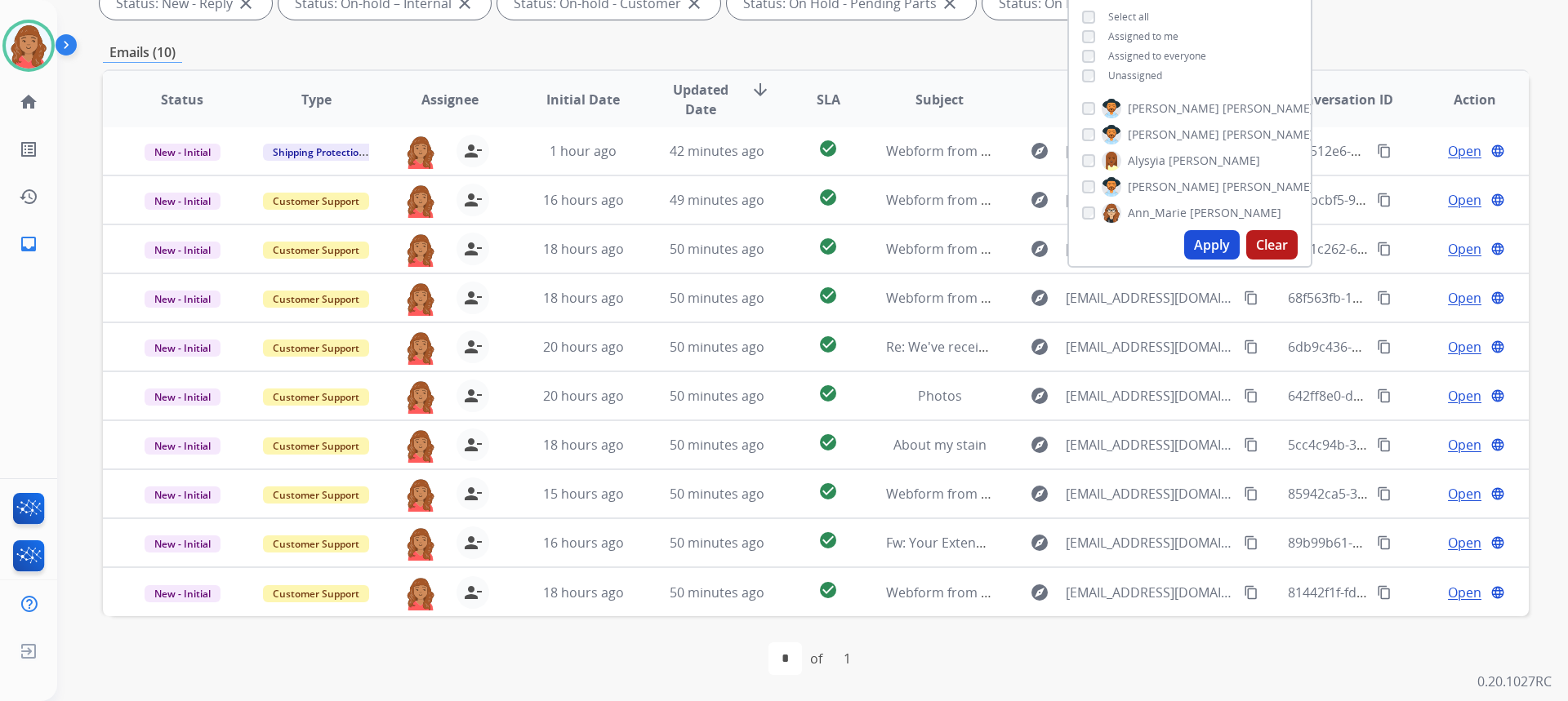
click at [1197, 237] on button "Apply" at bounding box center [1212, 245] width 56 height 29
click at [1378, 38] on div "**********" at bounding box center [816, 259] width 1426 height 883
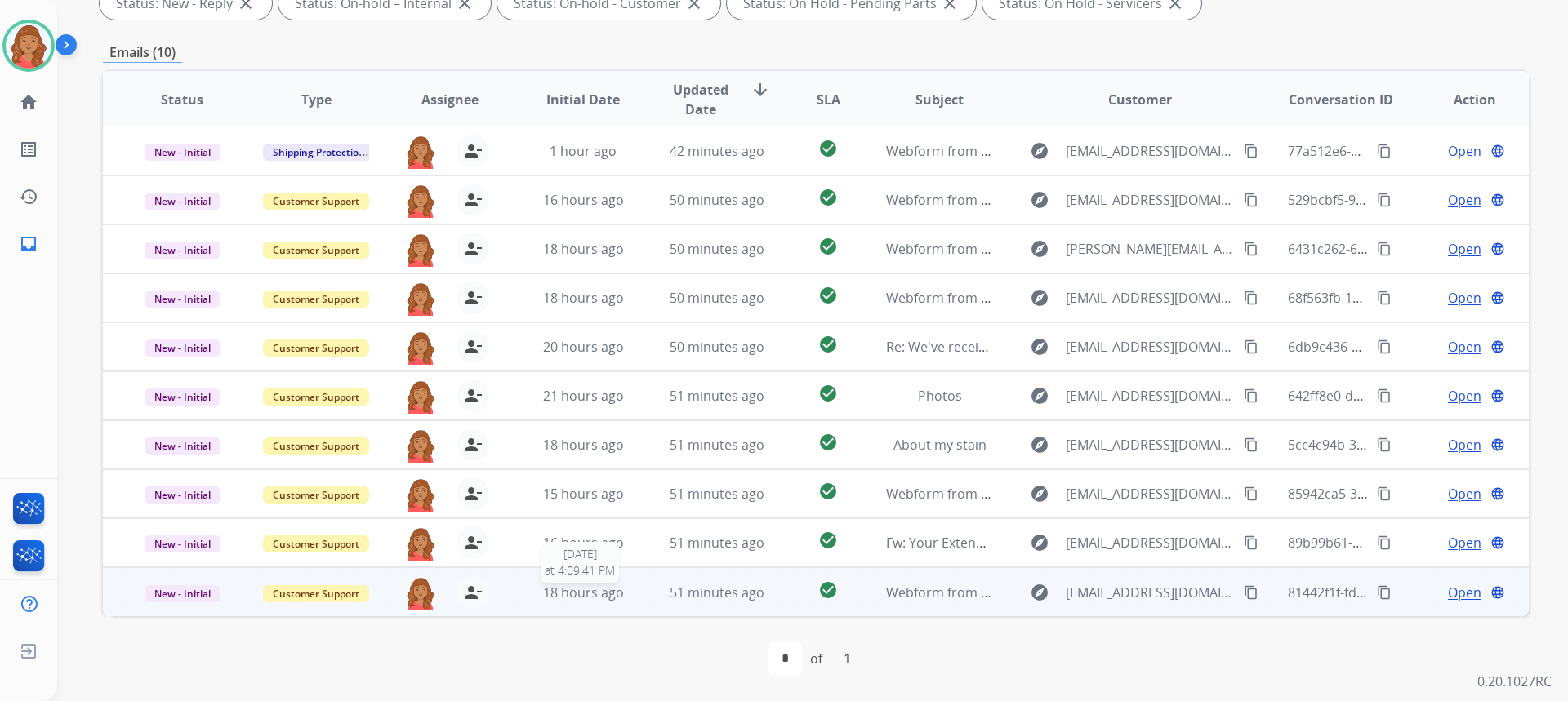
click at [538, 585] on div "18 hours ago" at bounding box center [583, 592] width 107 height 20
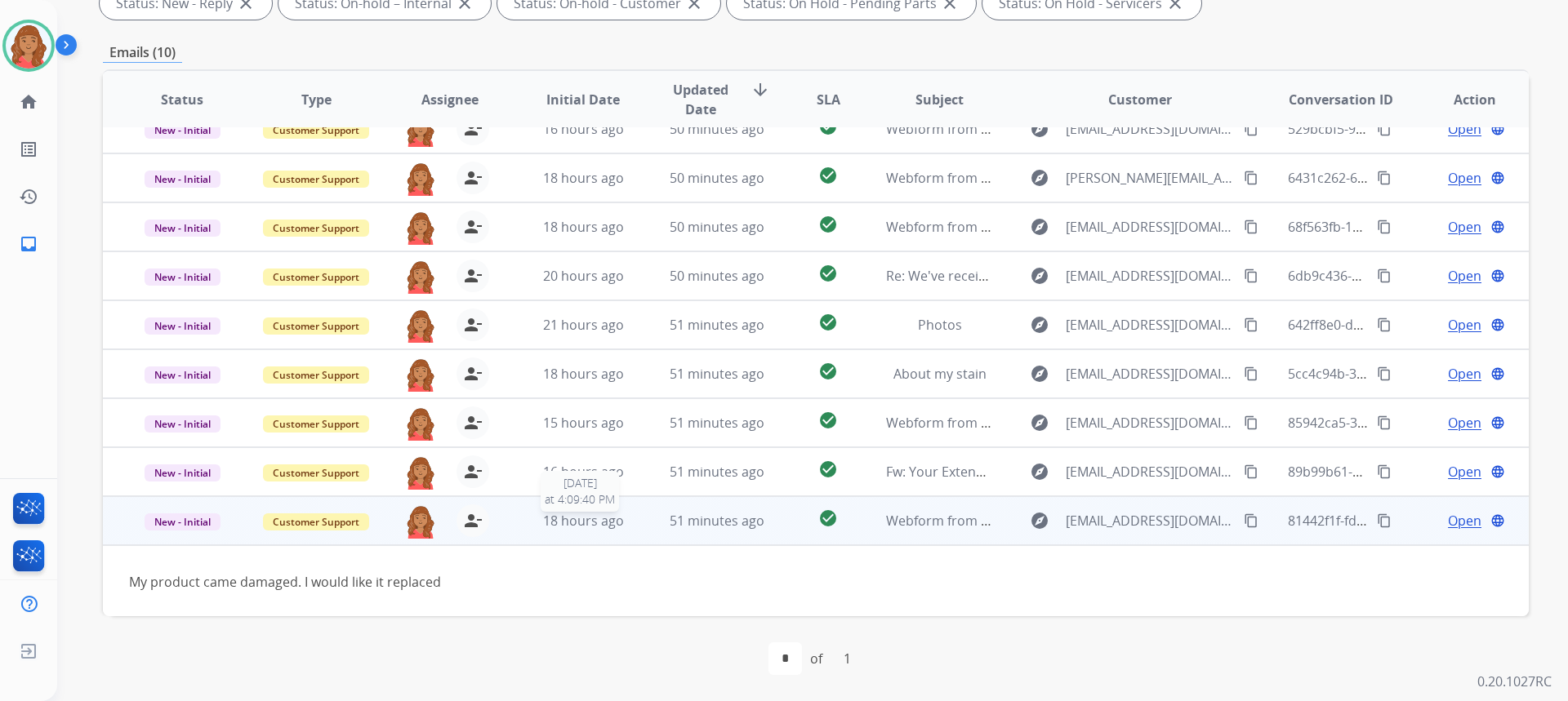
scroll to position [74, 0]
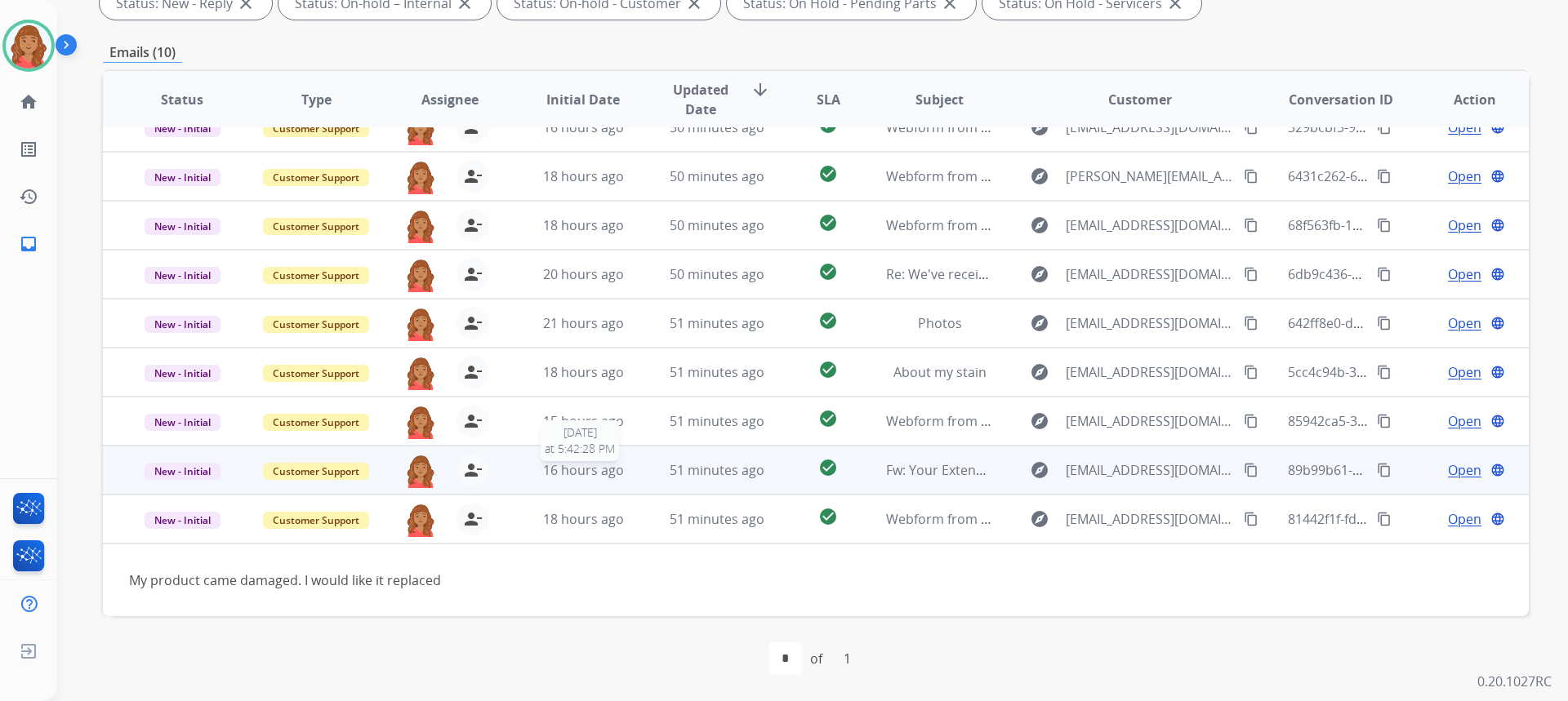
click at [562, 479] on span "16 hours ago" at bounding box center [583, 470] width 81 height 18
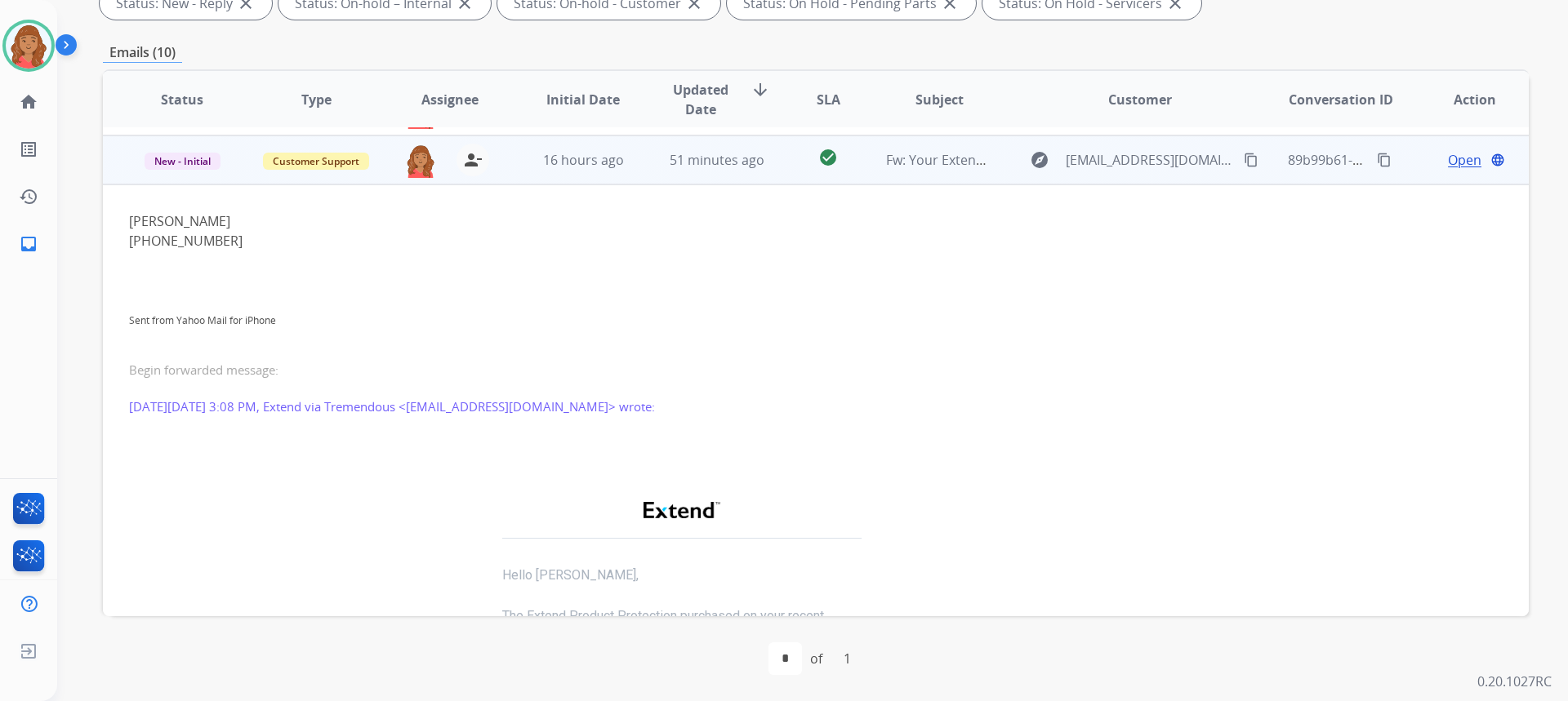
scroll to position [392, 0]
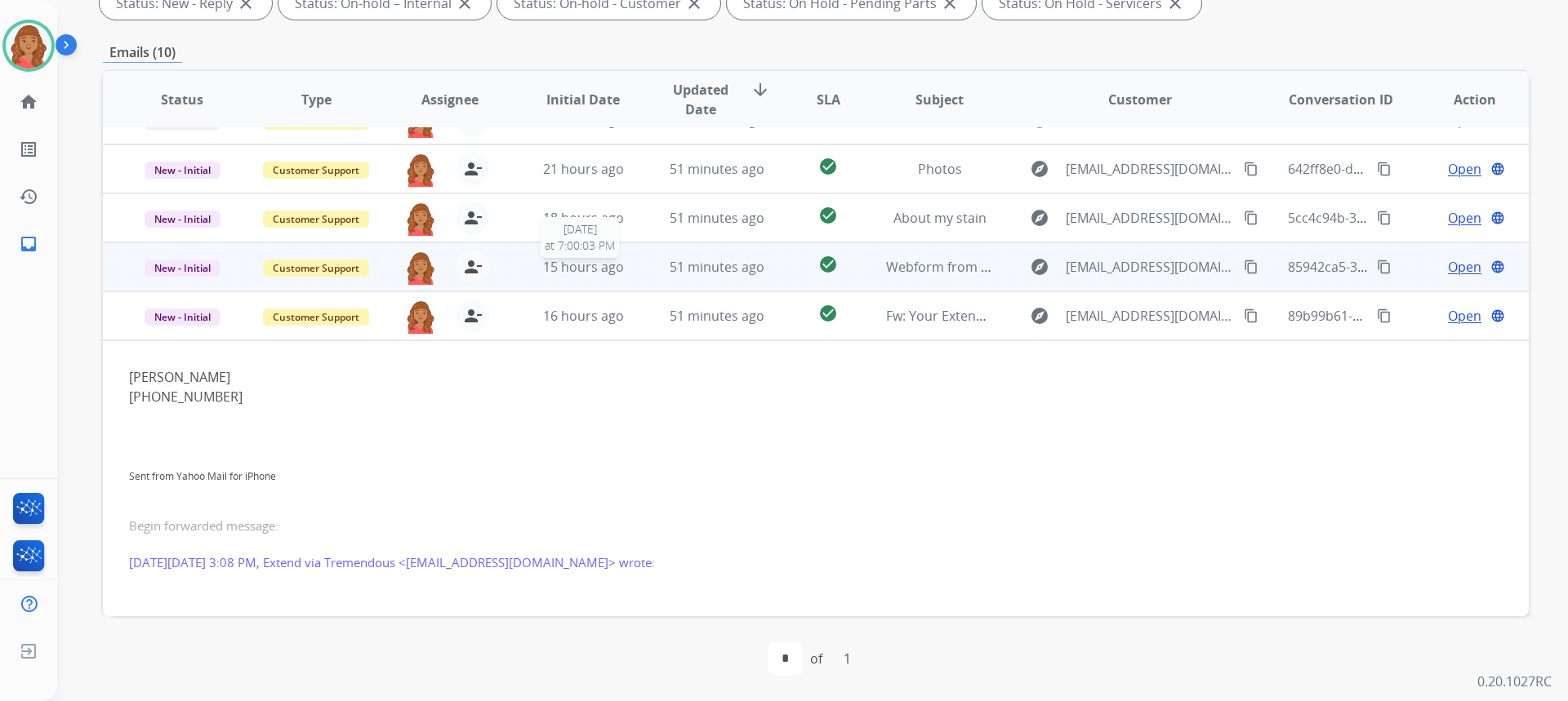
click at [565, 261] on span "15 hours ago" at bounding box center [583, 267] width 81 height 18
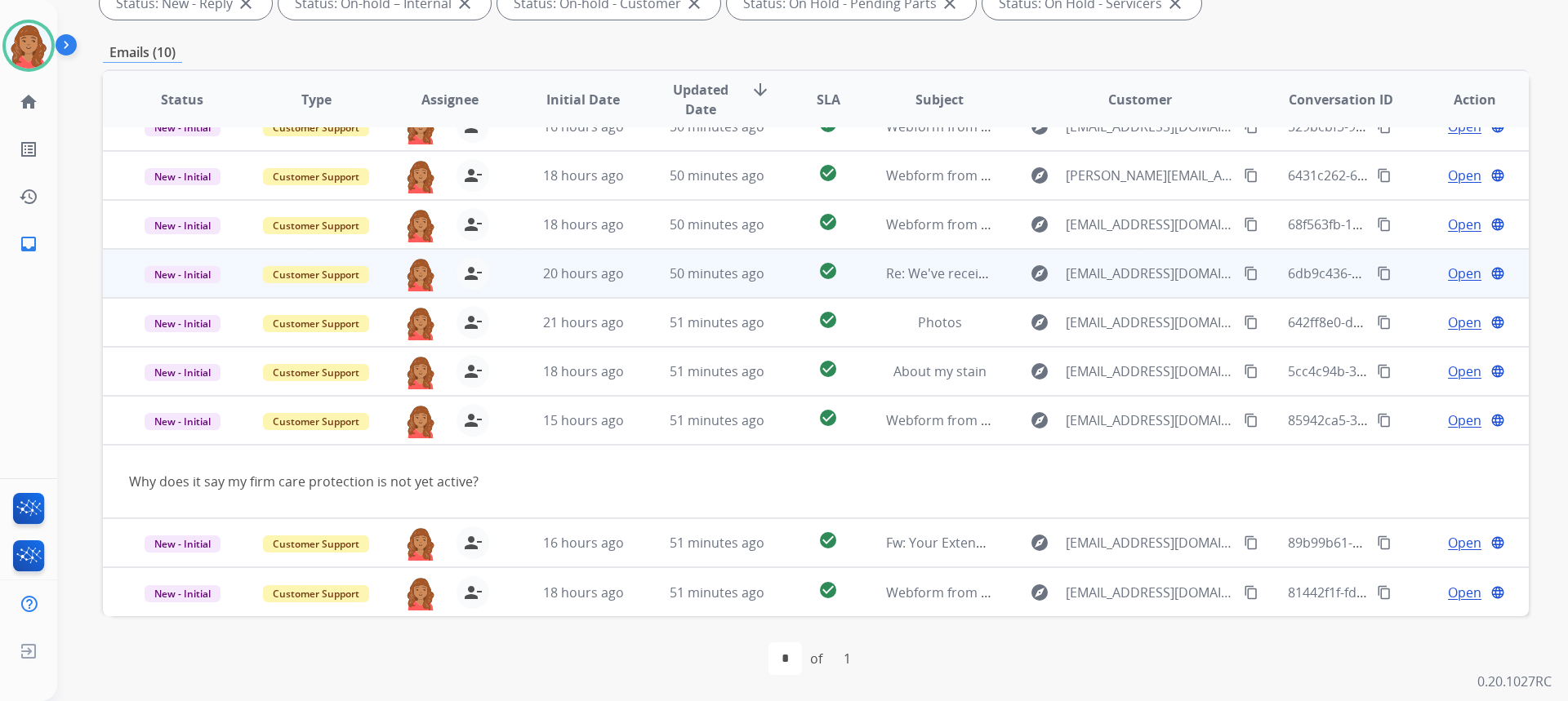
scroll to position [75, 0]
click at [567, 269] on span "20 hours ago" at bounding box center [583, 273] width 81 height 18
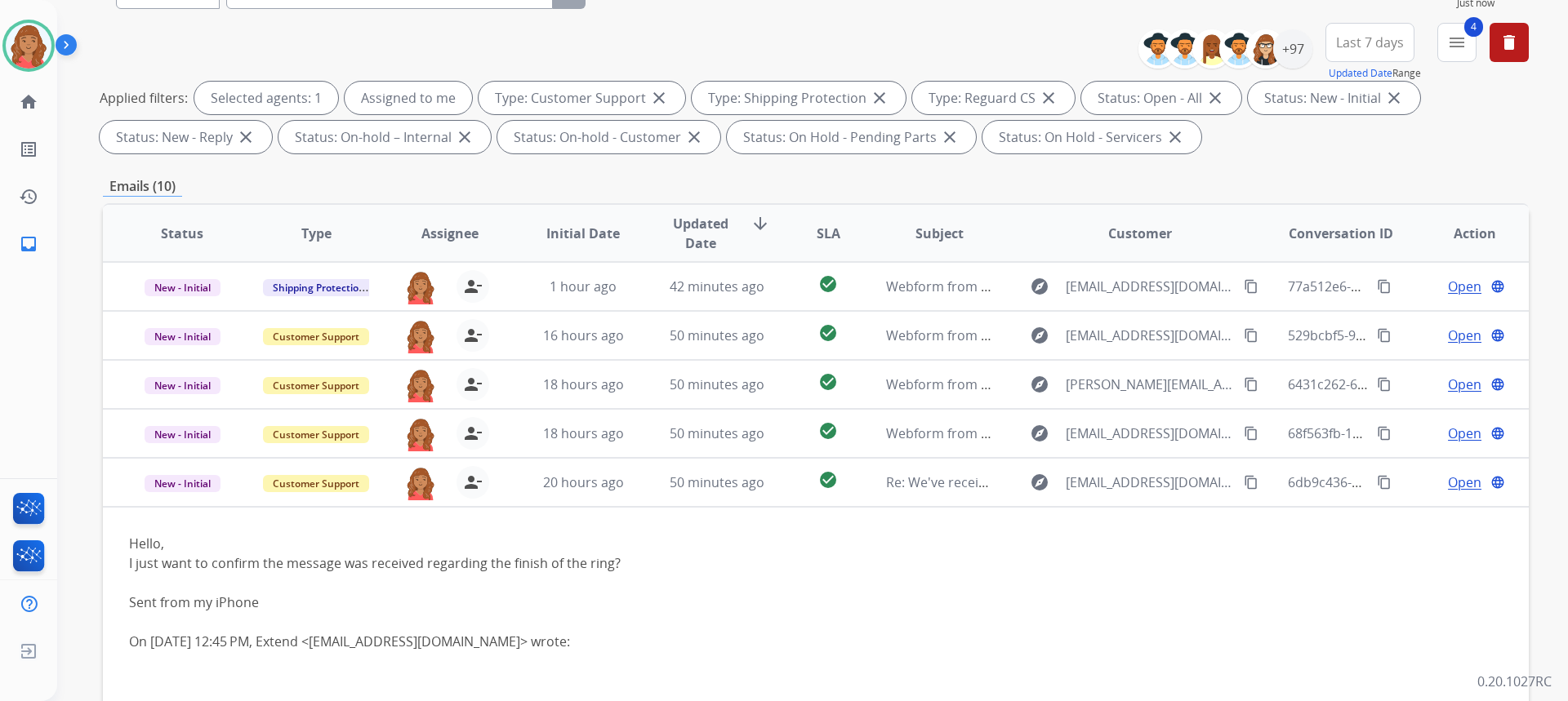
scroll to position [0, 0]
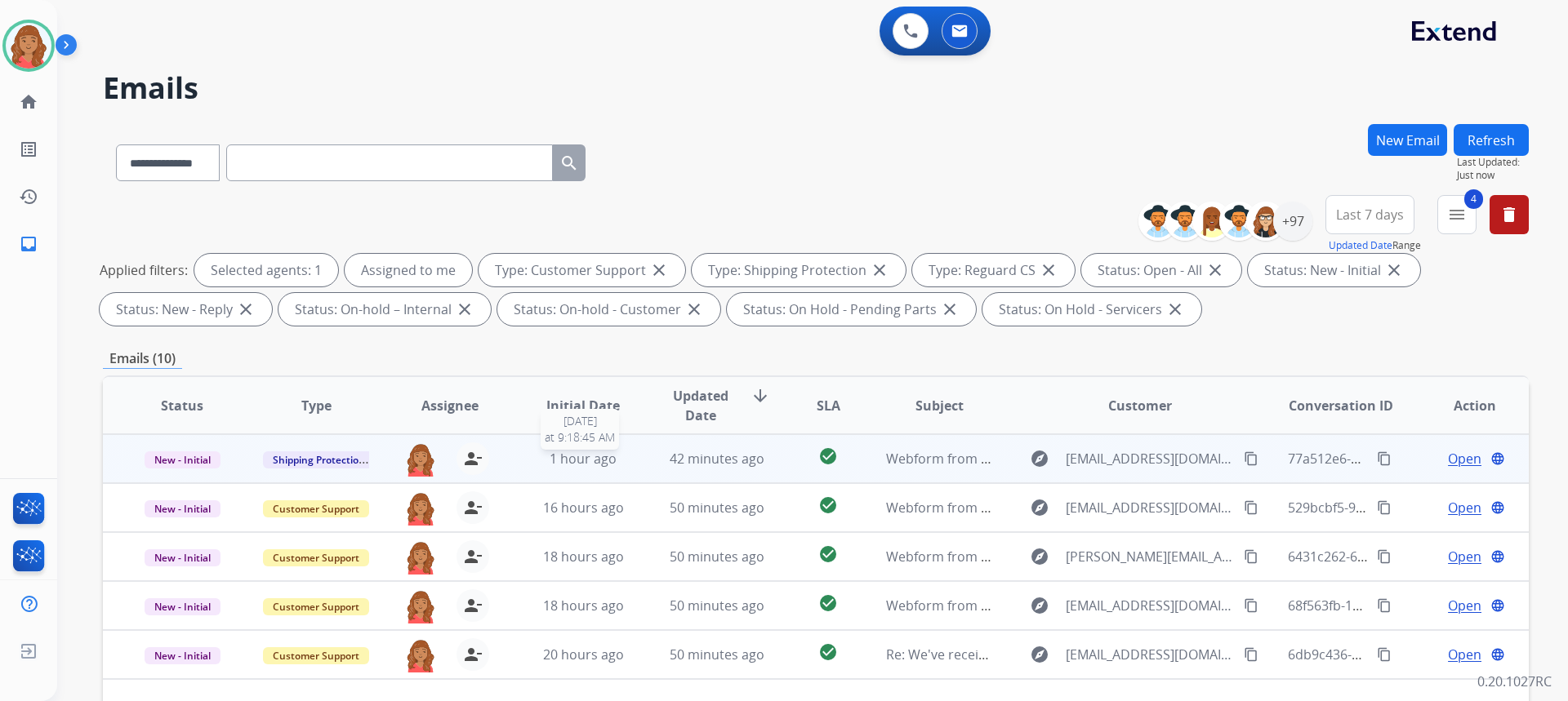
click at [544, 459] on div "1 hour ago" at bounding box center [583, 459] width 107 height 20
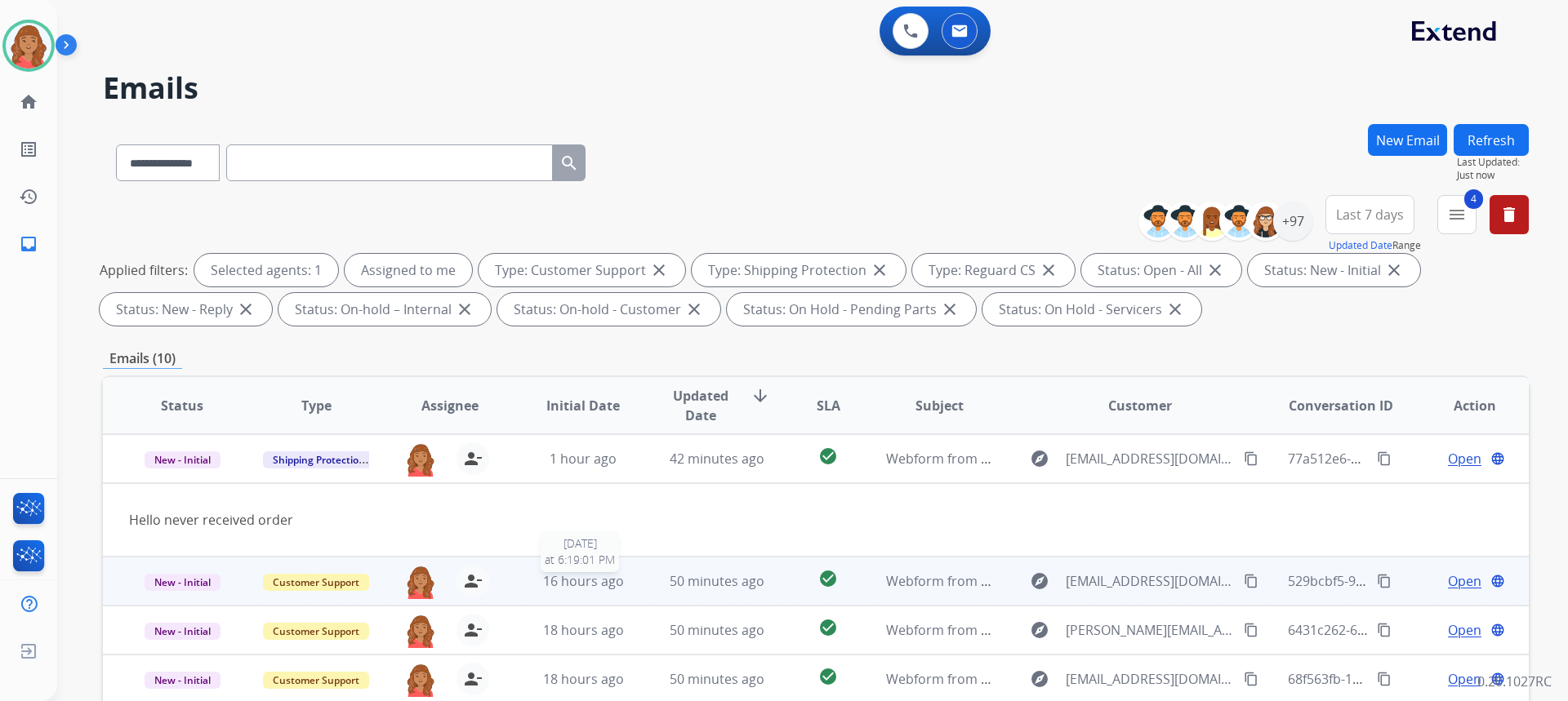
click at [530, 573] on div "16 hours ago" at bounding box center [583, 582] width 107 height 20
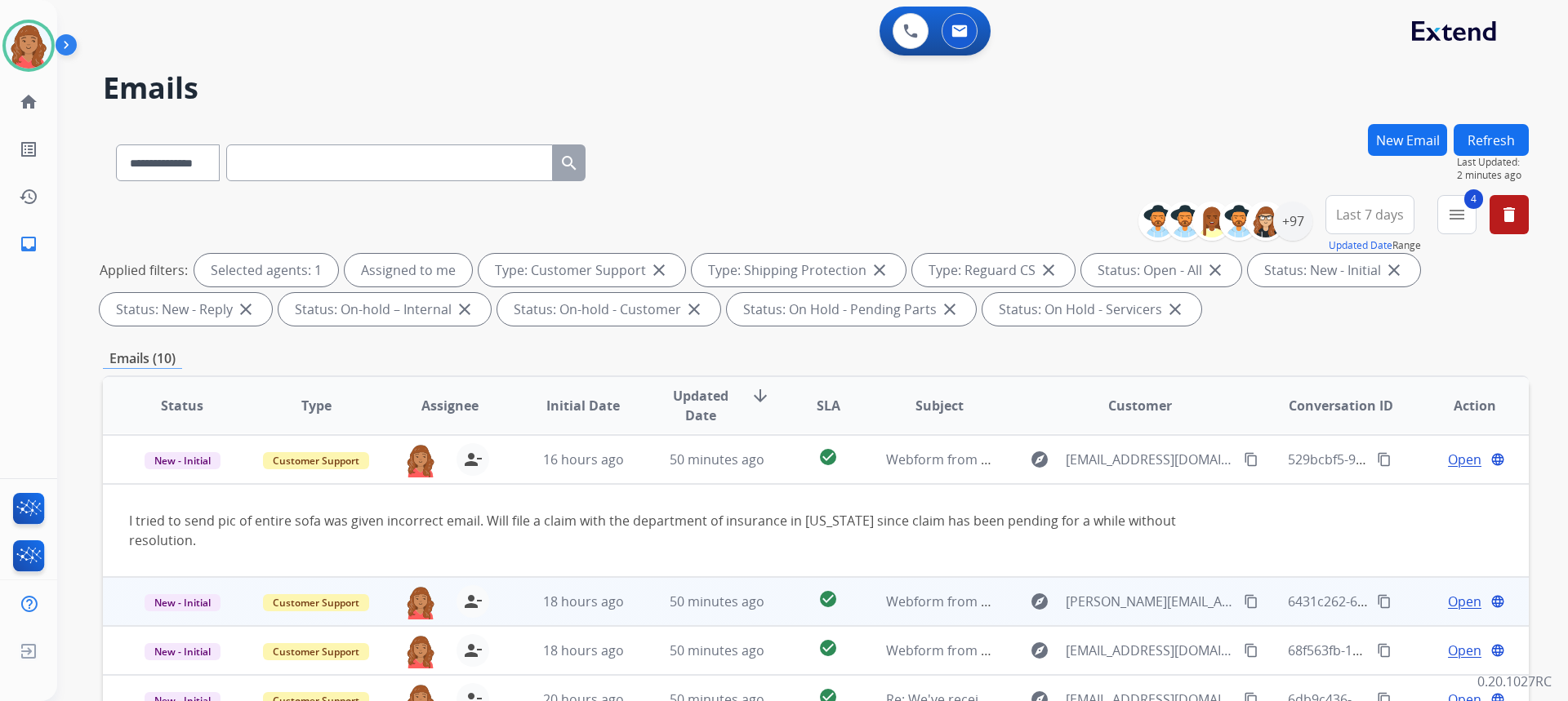
scroll to position [49, 0]
click at [534, 591] on div "18 hours ago" at bounding box center [583, 600] width 107 height 20
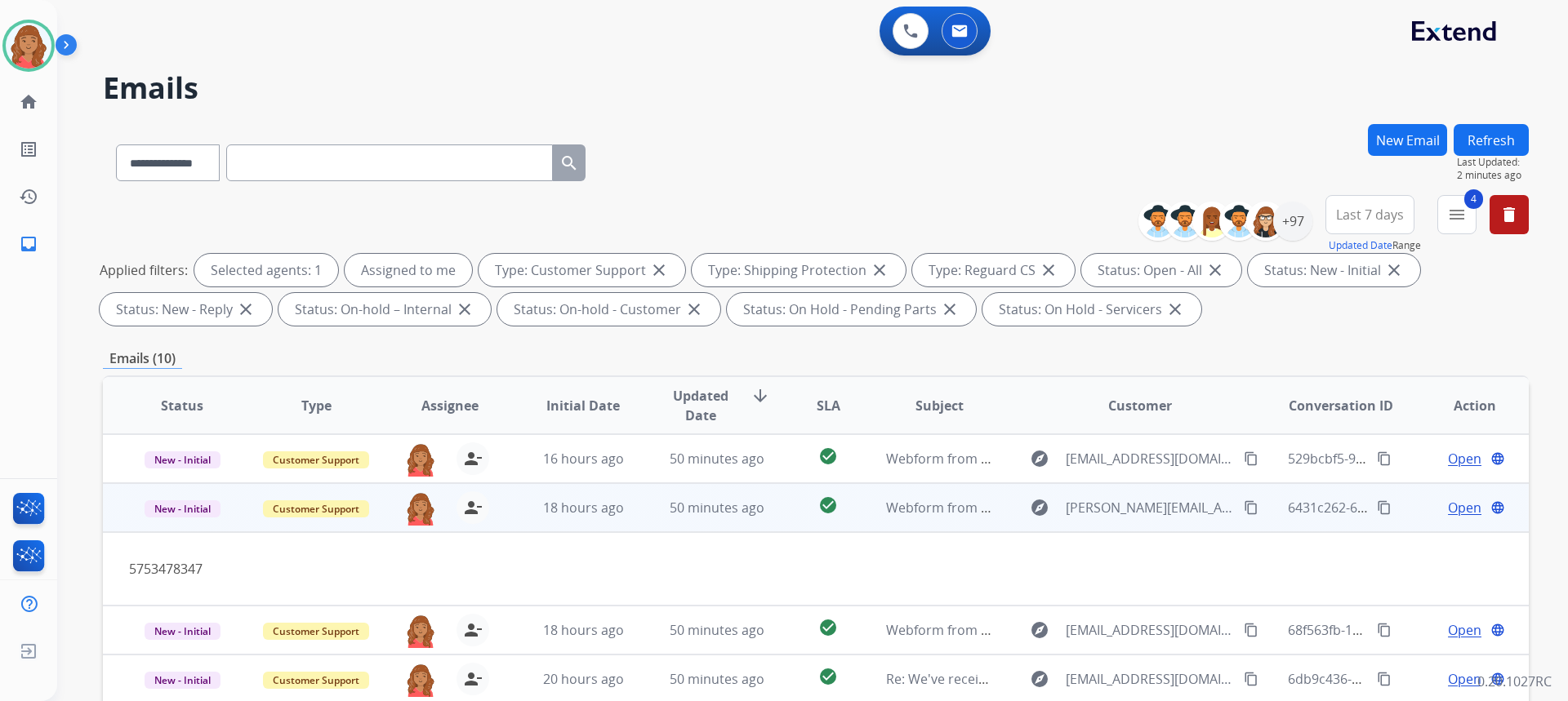
scroll to position [75, 0]
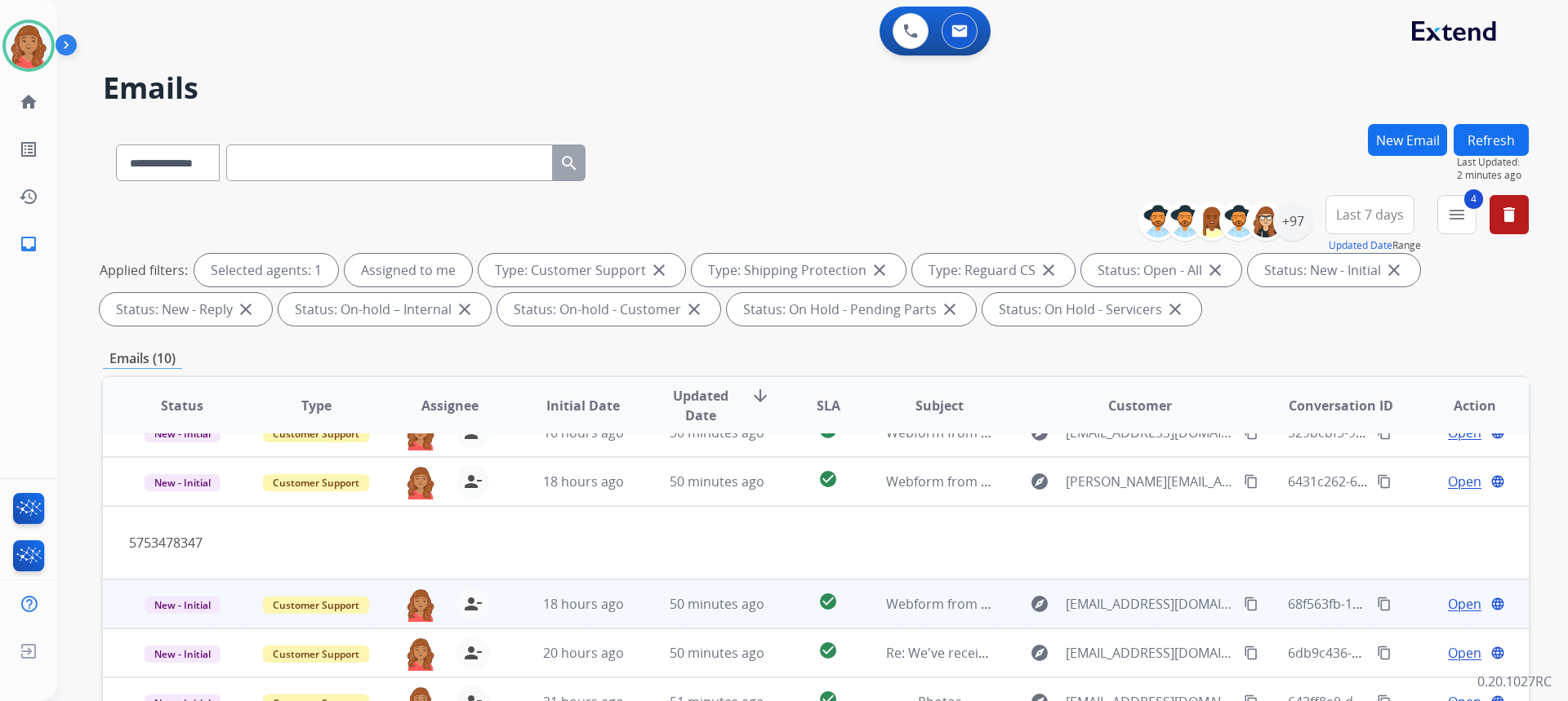
click at [534, 592] on td "18 hours ago" at bounding box center [571, 604] width 134 height 49
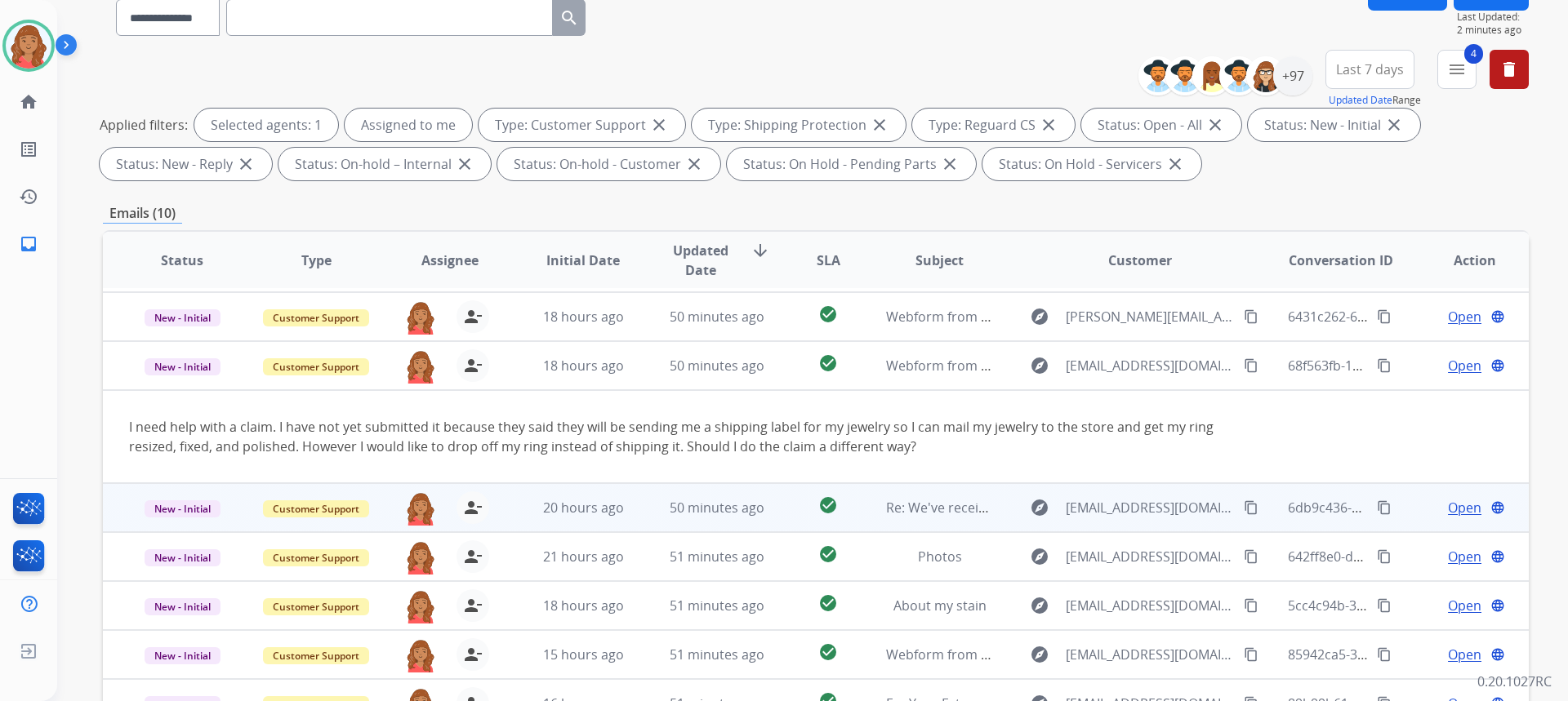
scroll to position [164, 0]
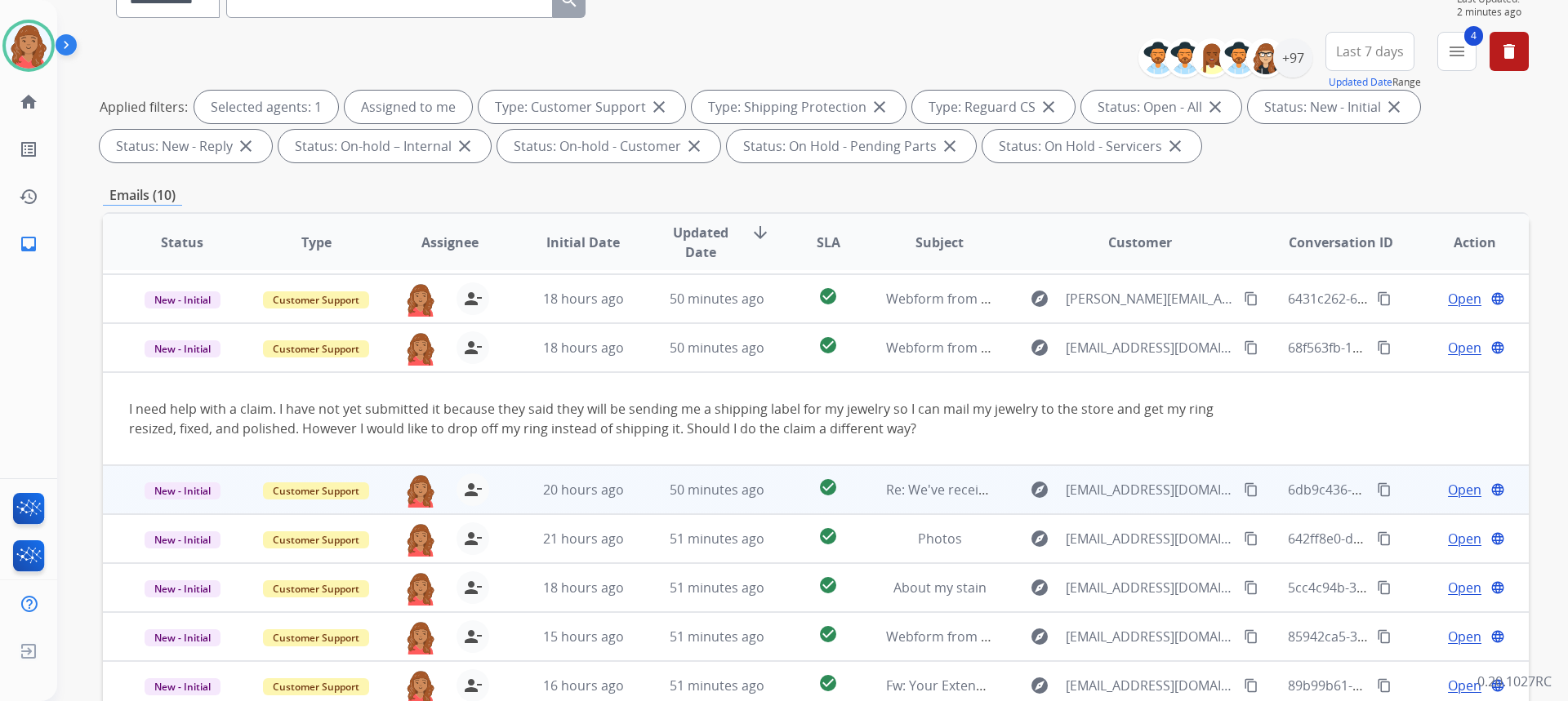
click at [551, 506] on td "20 hours ago" at bounding box center [571, 490] width 134 height 49
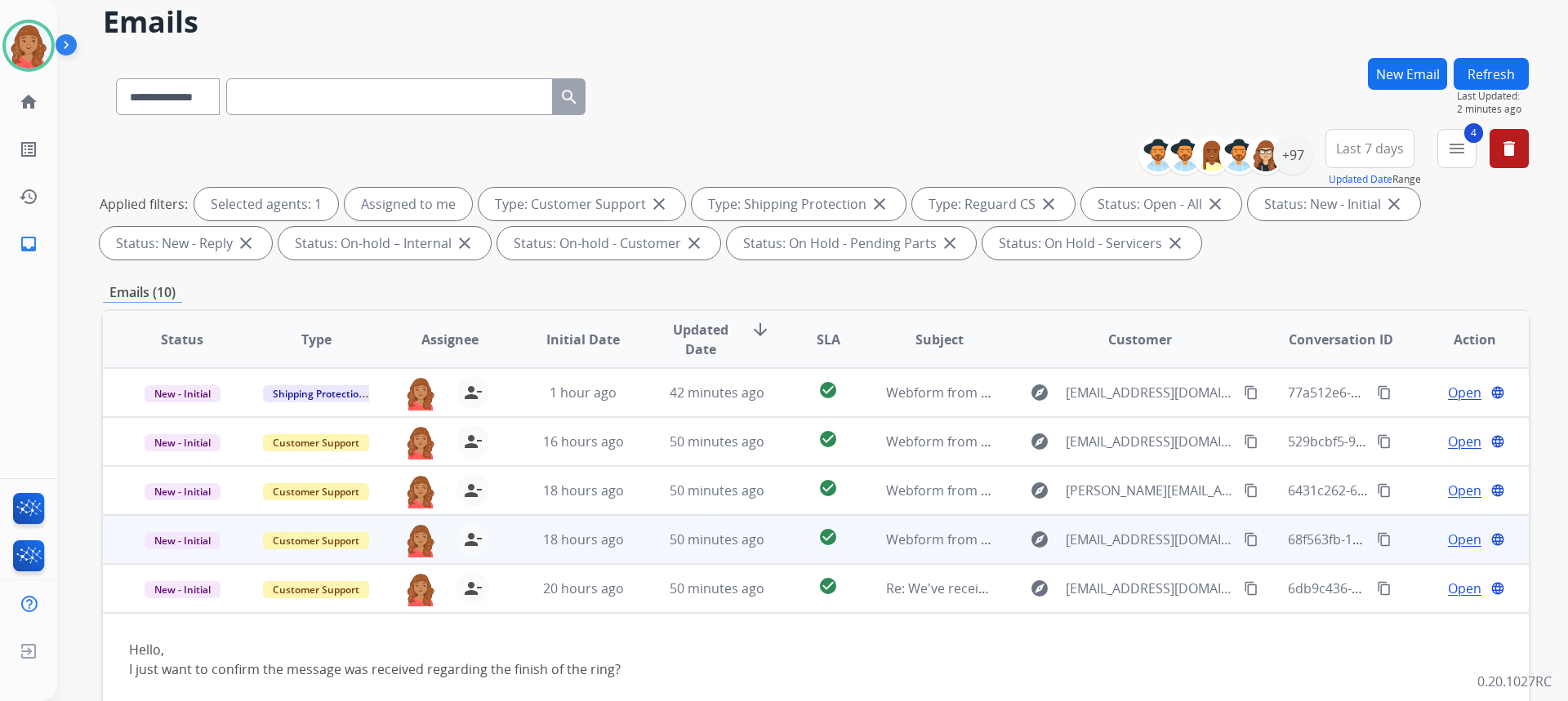
scroll to position [0, 0]
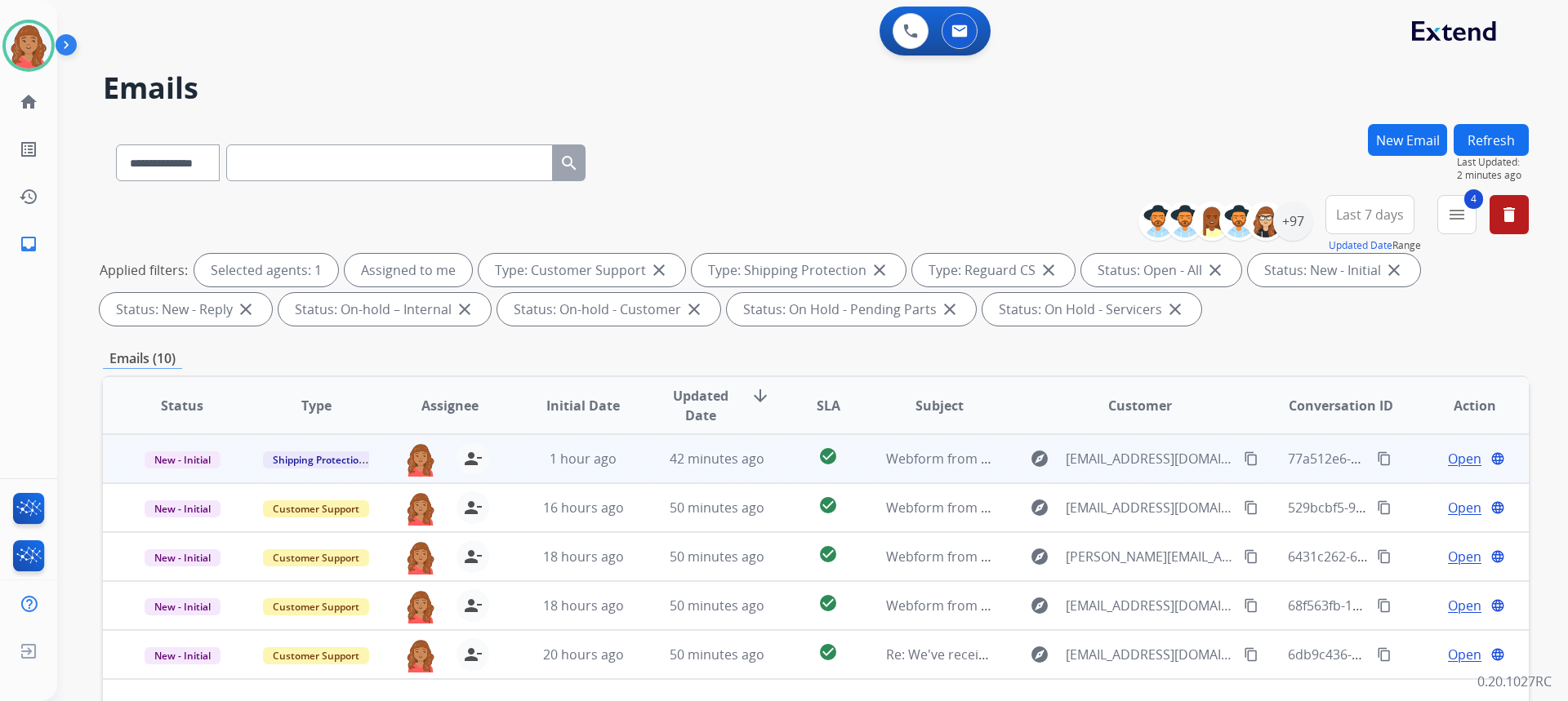
click at [1244, 461] on mat-icon "content_copy" at bounding box center [1251, 459] width 15 height 15
click at [1458, 449] on span "Open" at bounding box center [1464, 459] width 34 height 20
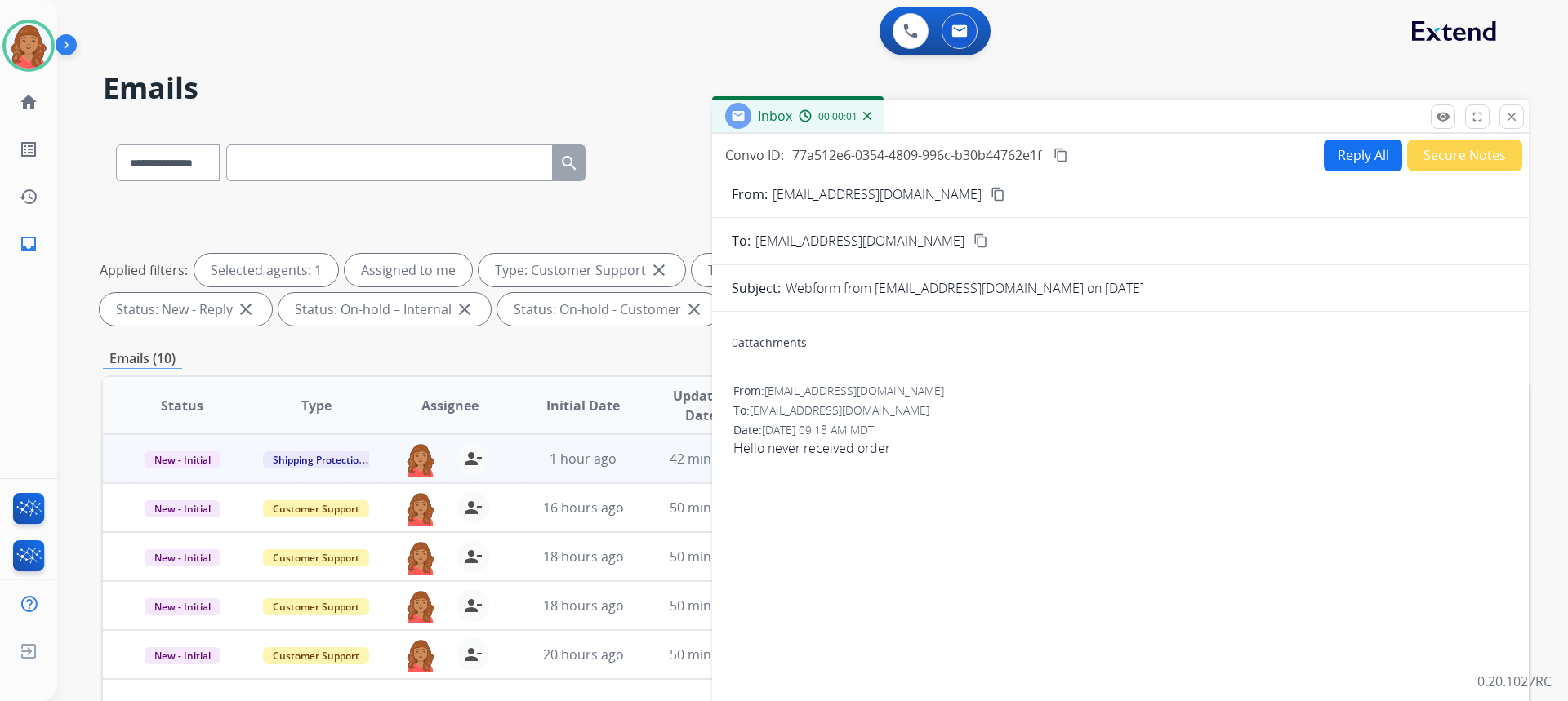
click at [1336, 162] on button "Reply All" at bounding box center [1363, 155] width 79 height 32
select select "**********"
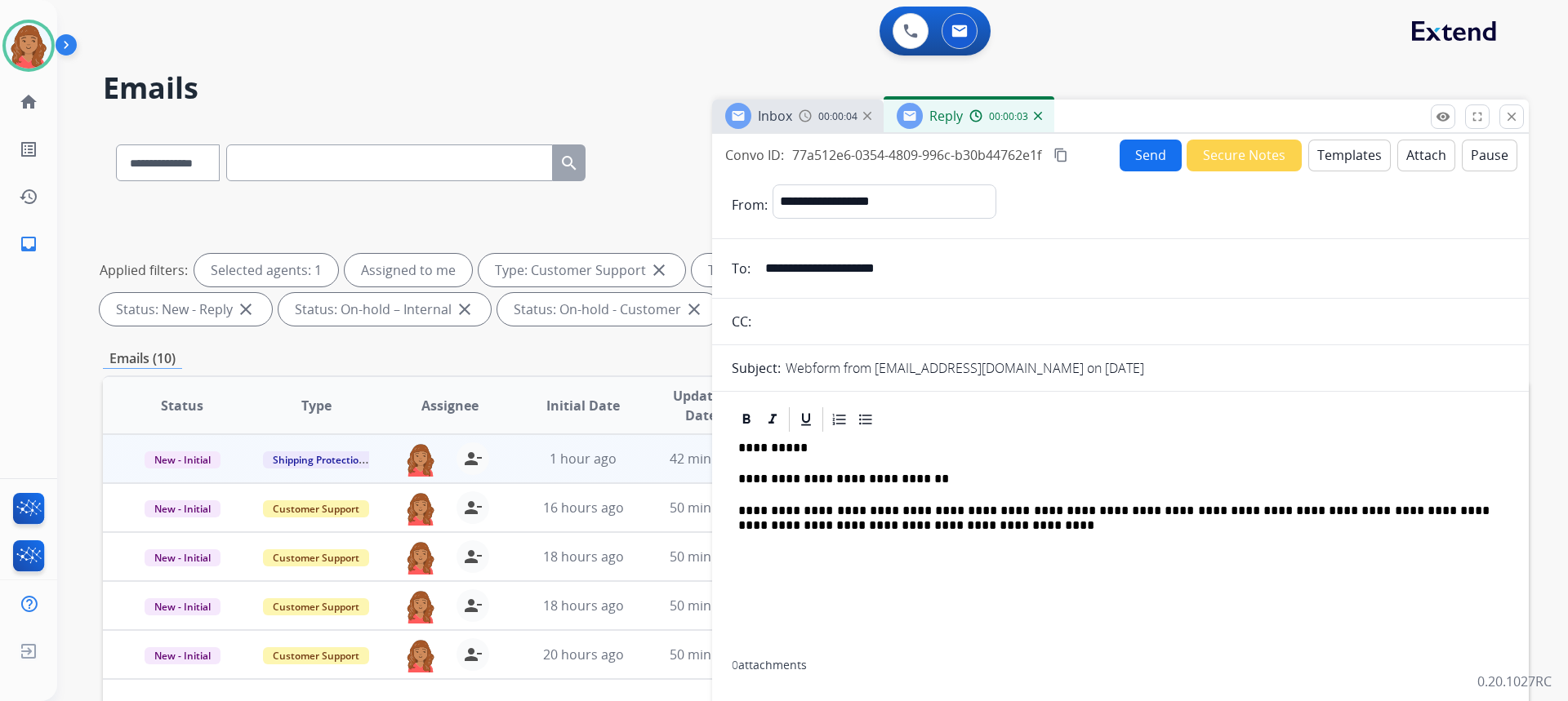
click at [1142, 157] on button "Send" at bounding box center [1151, 155] width 62 height 32
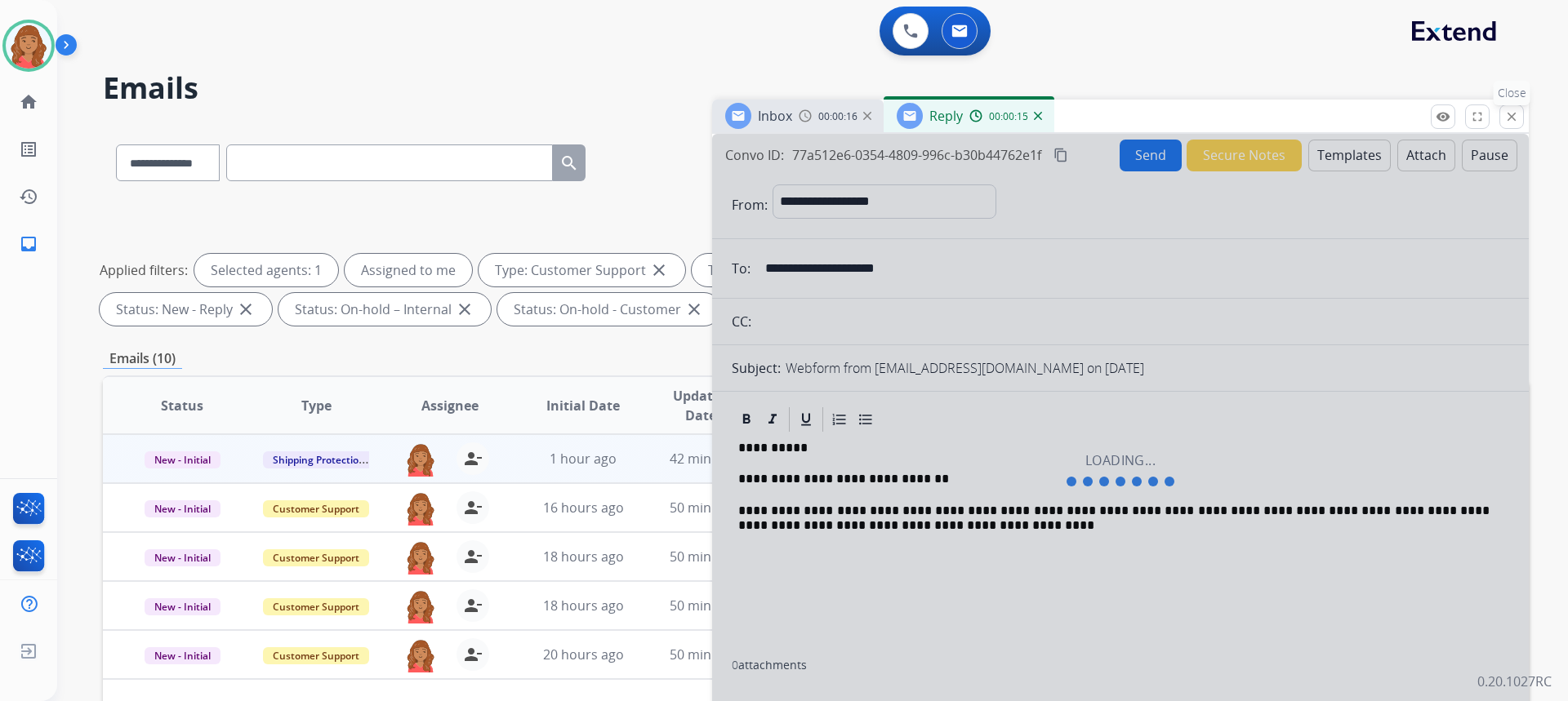
click at [1510, 120] on mat-icon "close" at bounding box center [1512, 117] width 15 height 15
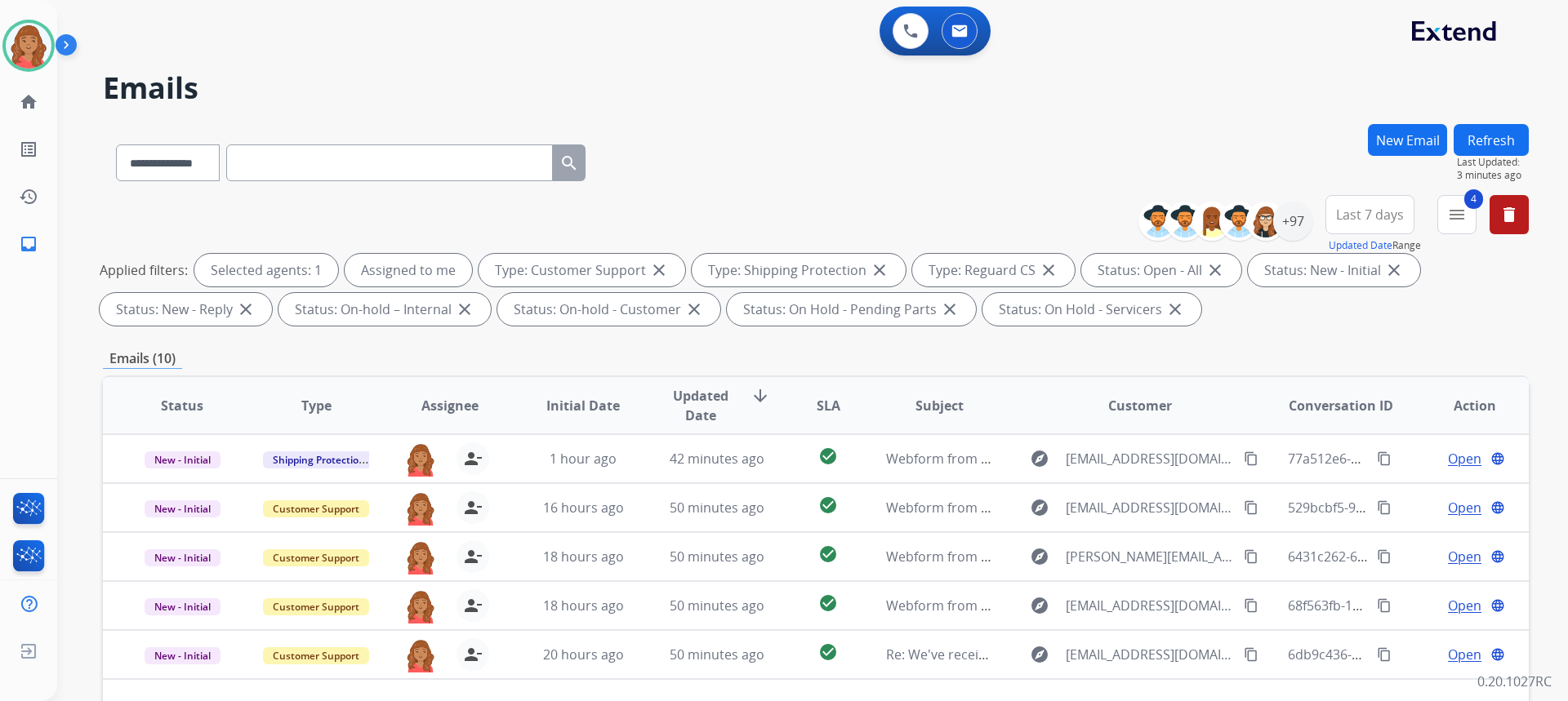
click at [1415, 144] on button "New Email" at bounding box center [1407, 140] width 79 height 32
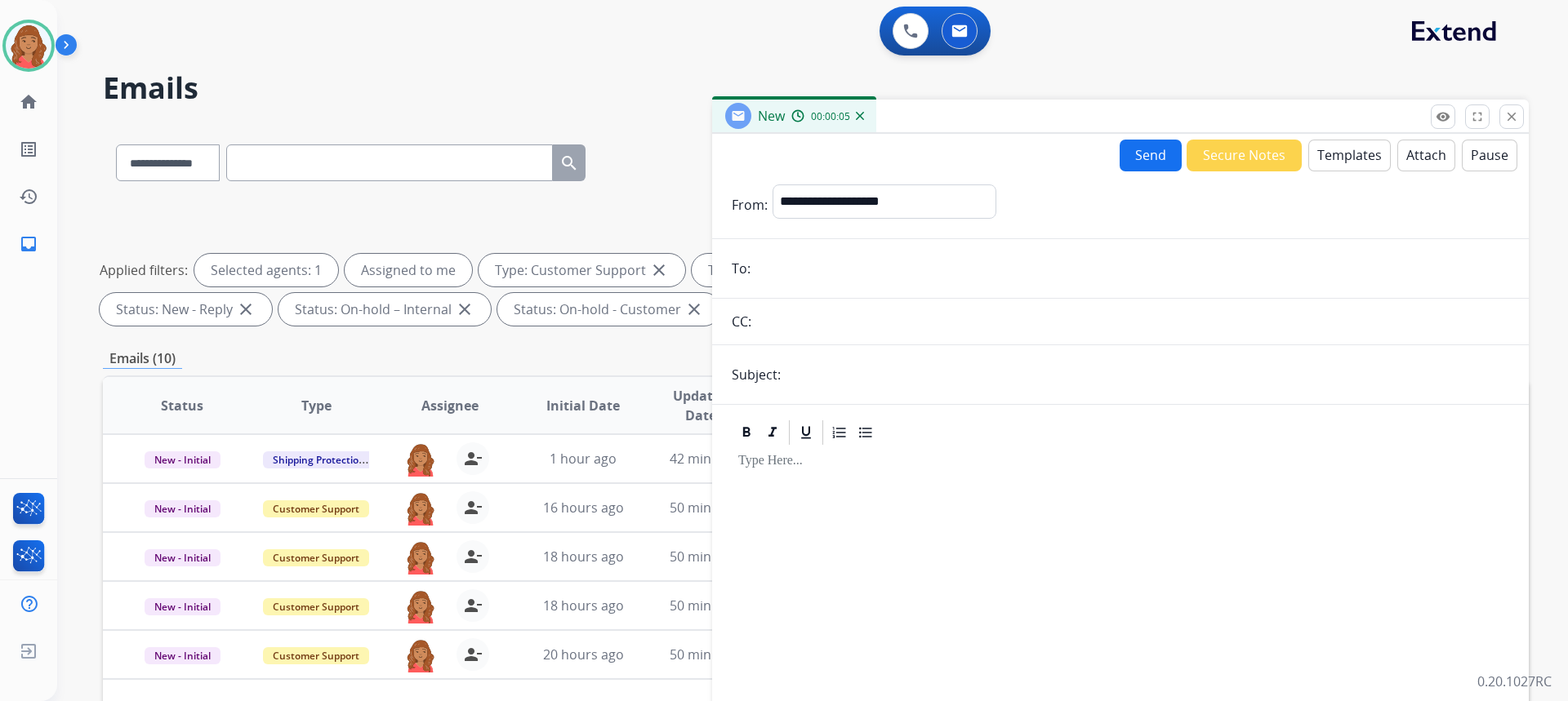
paste input "**********"
type input "**********"
click at [821, 209] on select "**********" at bounding box center [883, 201] width 222 height 33
select select "**********"
click at [773, 185] on select "**********" at bounding box center [883, 201] width 222 height 33
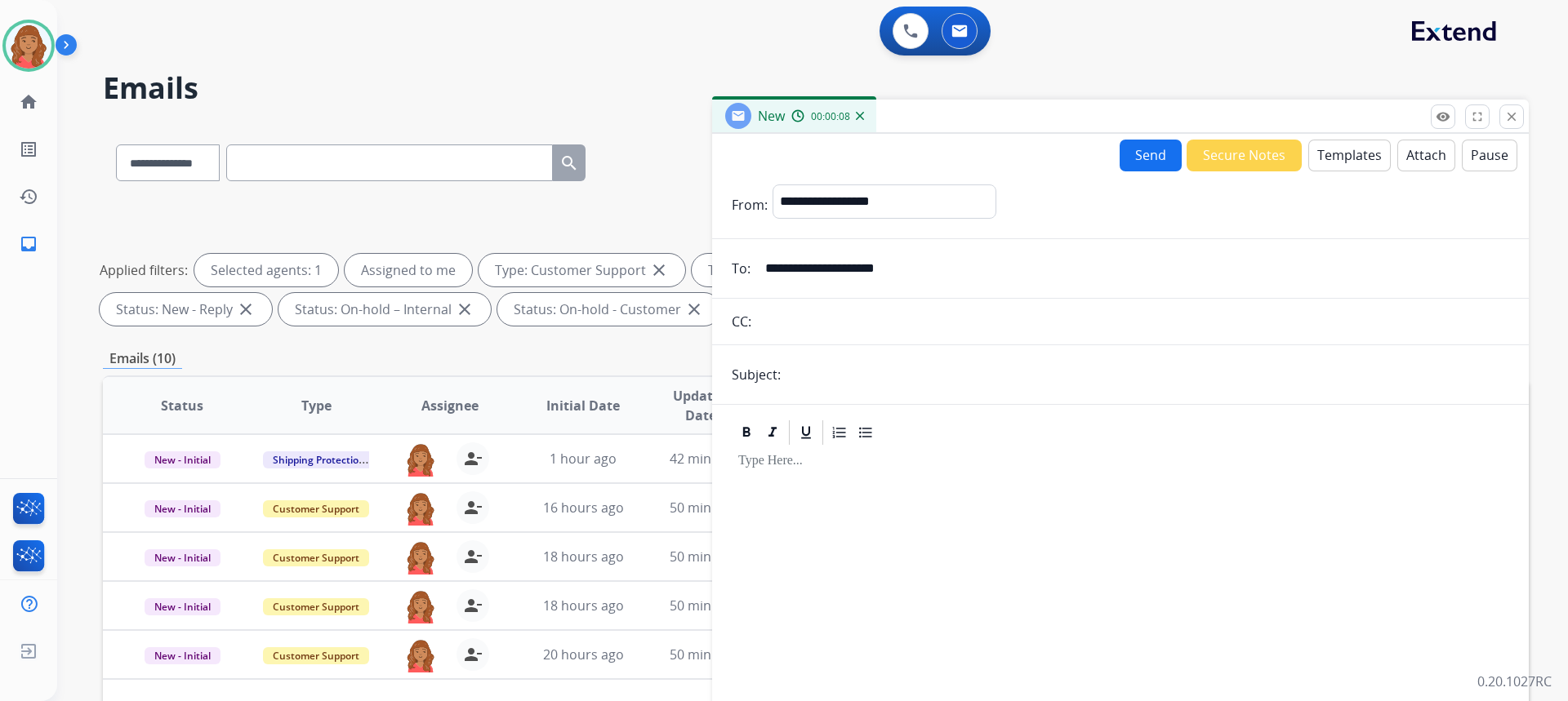
click at [809, 378] on input "text" at bounding box center [1147, 375] width 723 height 33
type input "**********"
click at [1357, 157] on button "Templates" at bounding box center [1349, 155] width 83 height 32
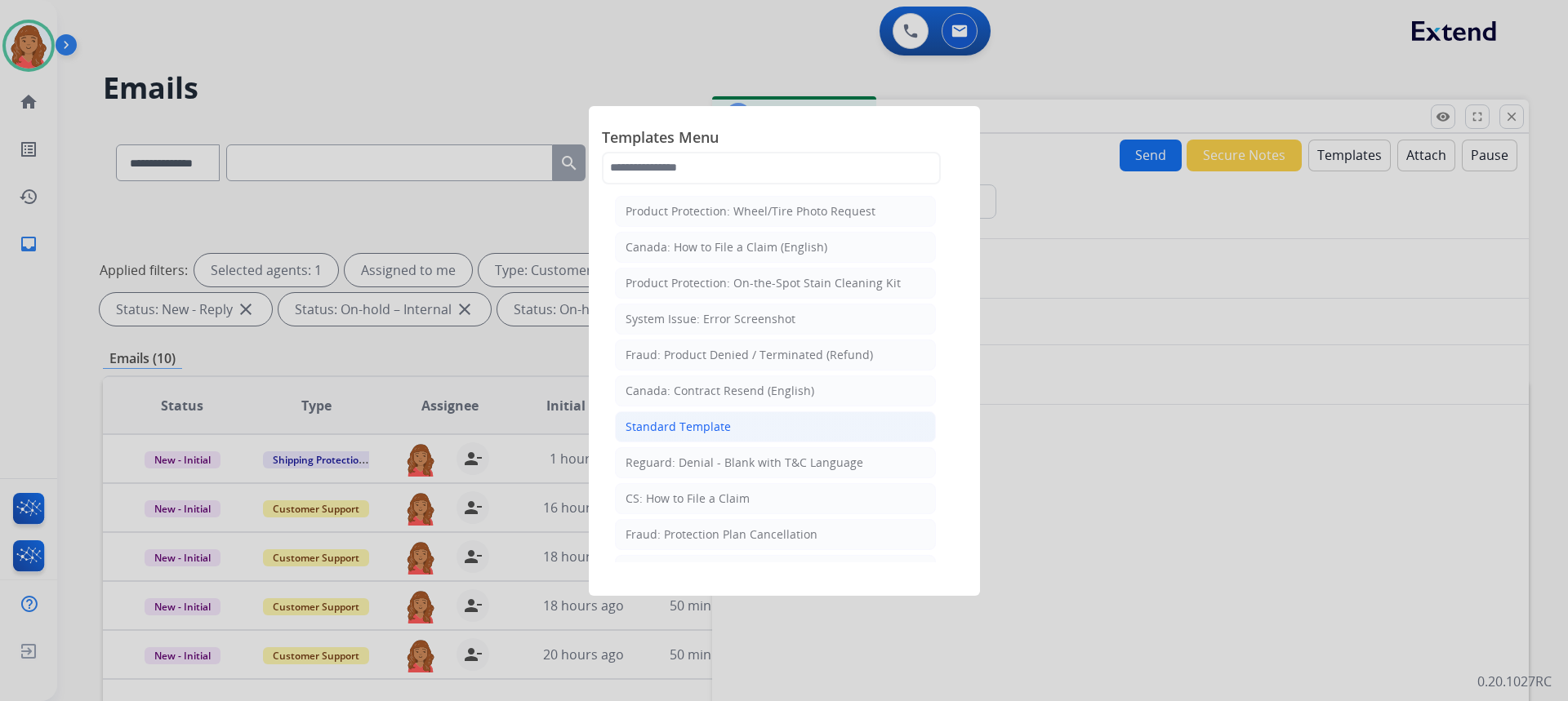
drag, startPoint x: 635, startPoint y: 425, endPoint x: 702, endPoint y: 439, distance: 68.4
click at [638, 425] on div "Standard Template" at bounding box center [678, 427] width 106 height 16
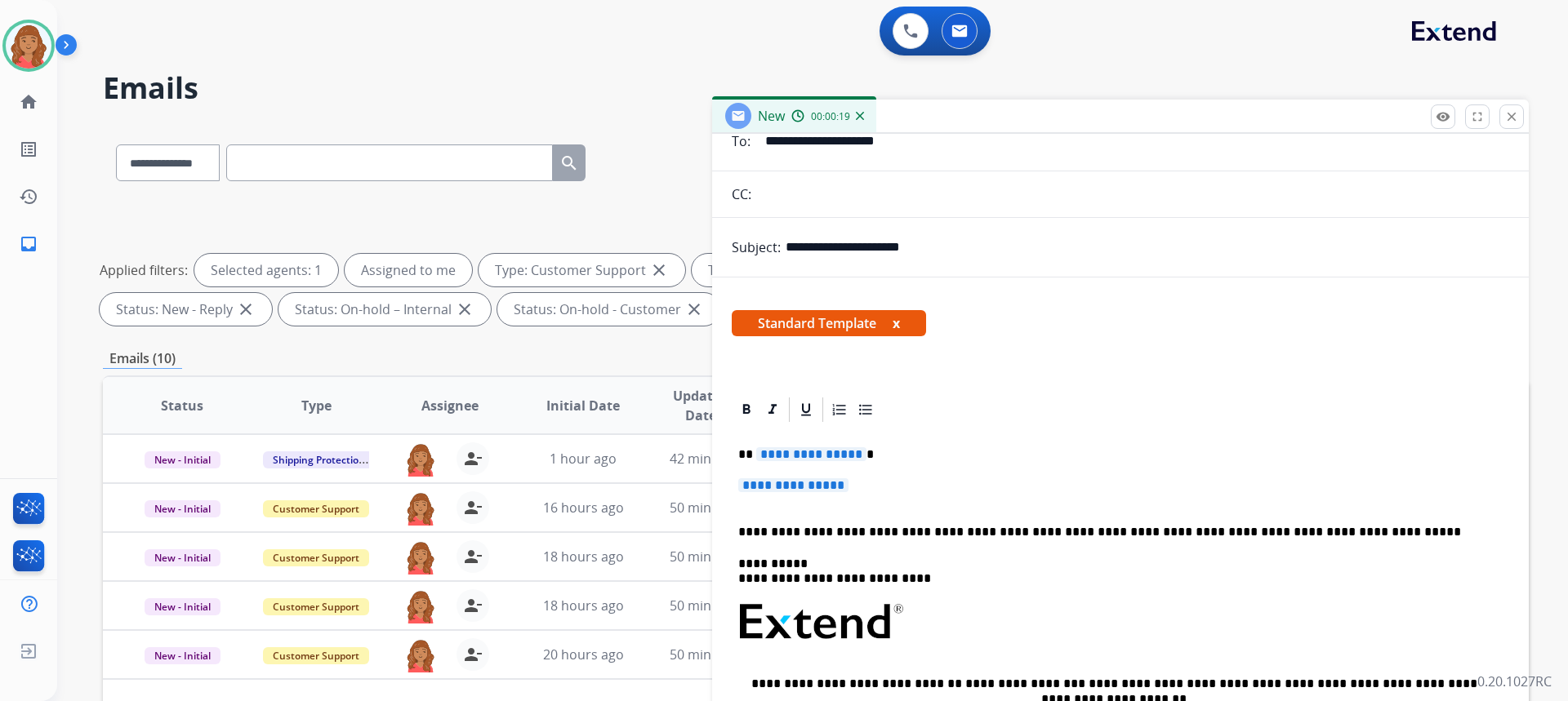
scroll to position [226, 0]
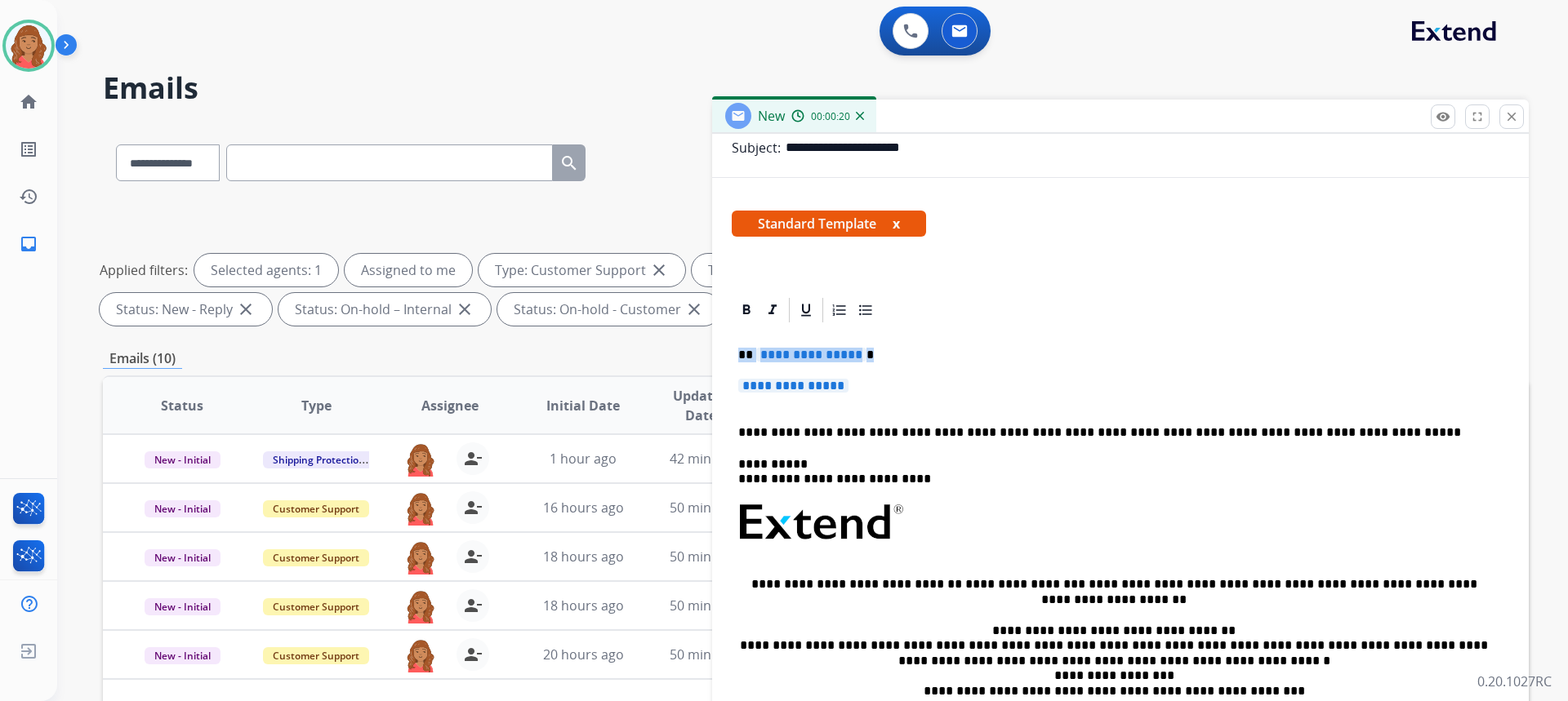
drag, startPoint x: 821, startPoint y: 378, endPoint x: 692, endPoint y: 348, distance: 132.4
click at [692, 347] on div "**********" at bounding box center [816, 566] width 1426 height 883
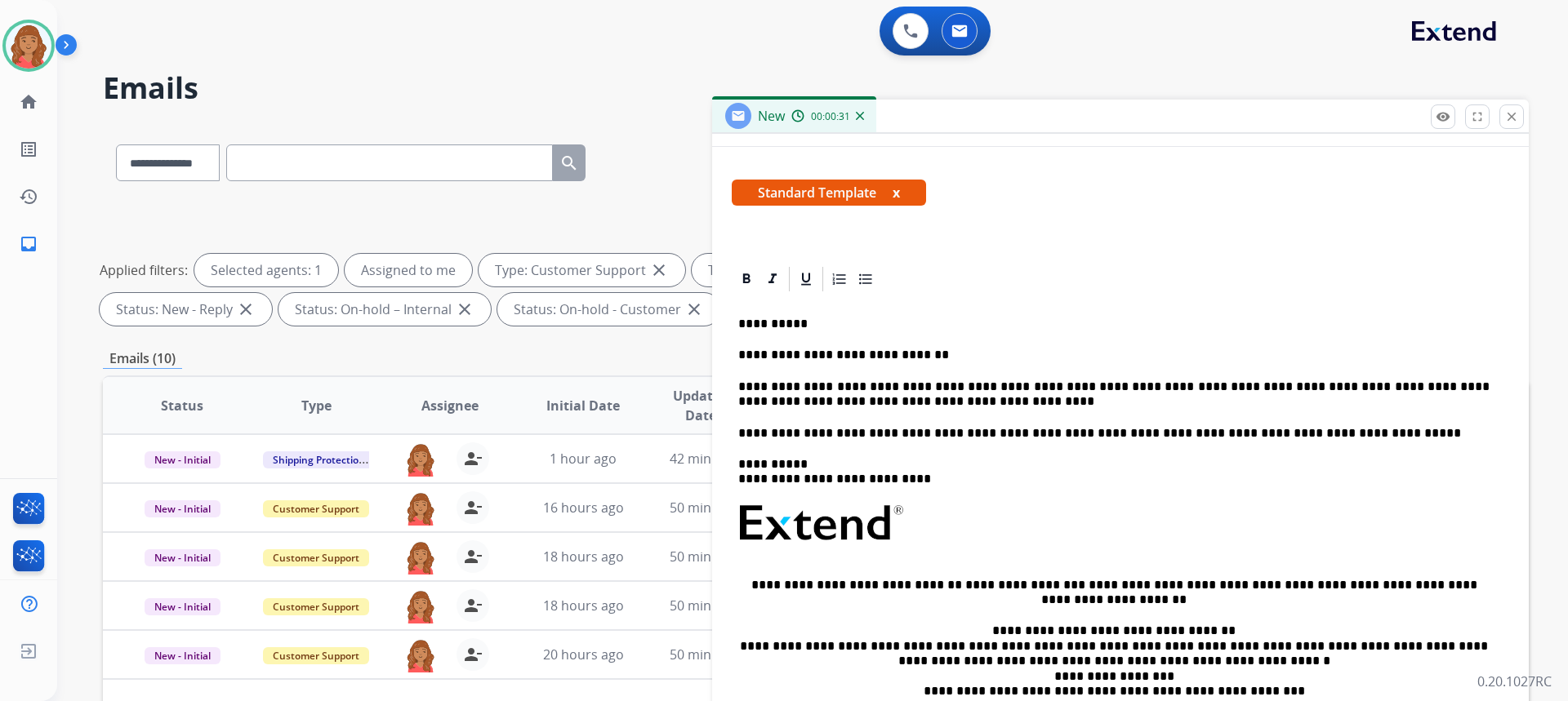
scroll to position [12, 0]
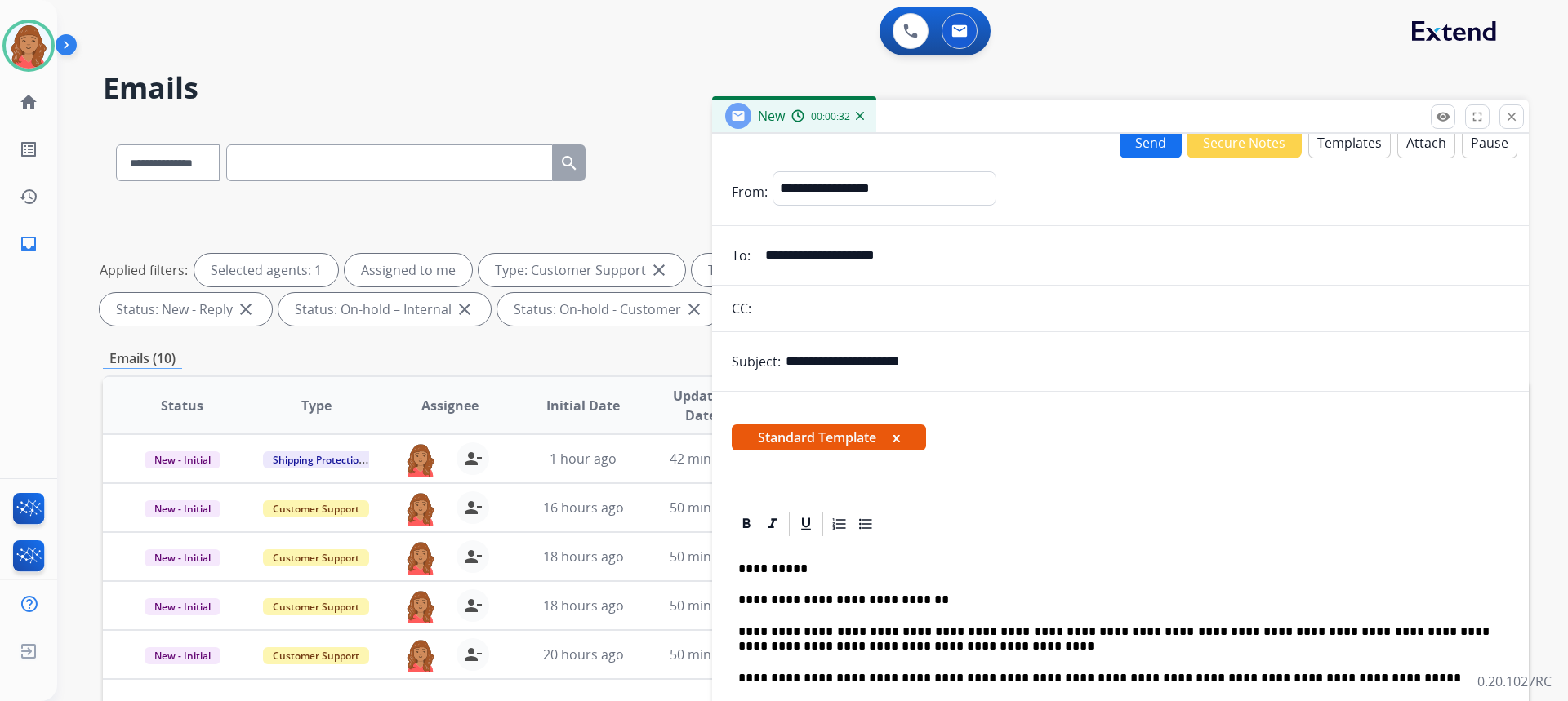
click at [1141, 147] on button "Send" at bounding box center [1151, 142] width 62 height 32
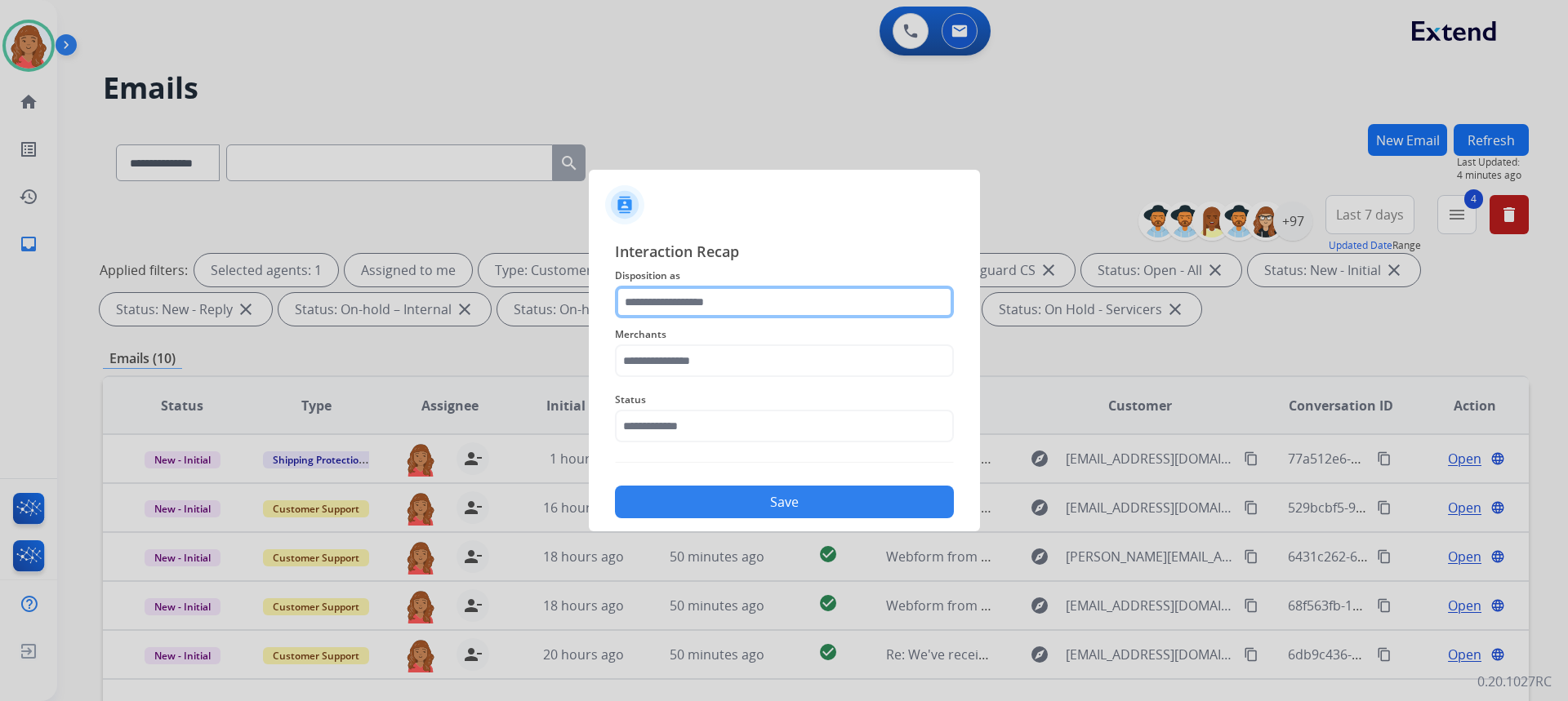
click at [687, 304] on input "text" at bounding box center [784, 302] width 339 height 33
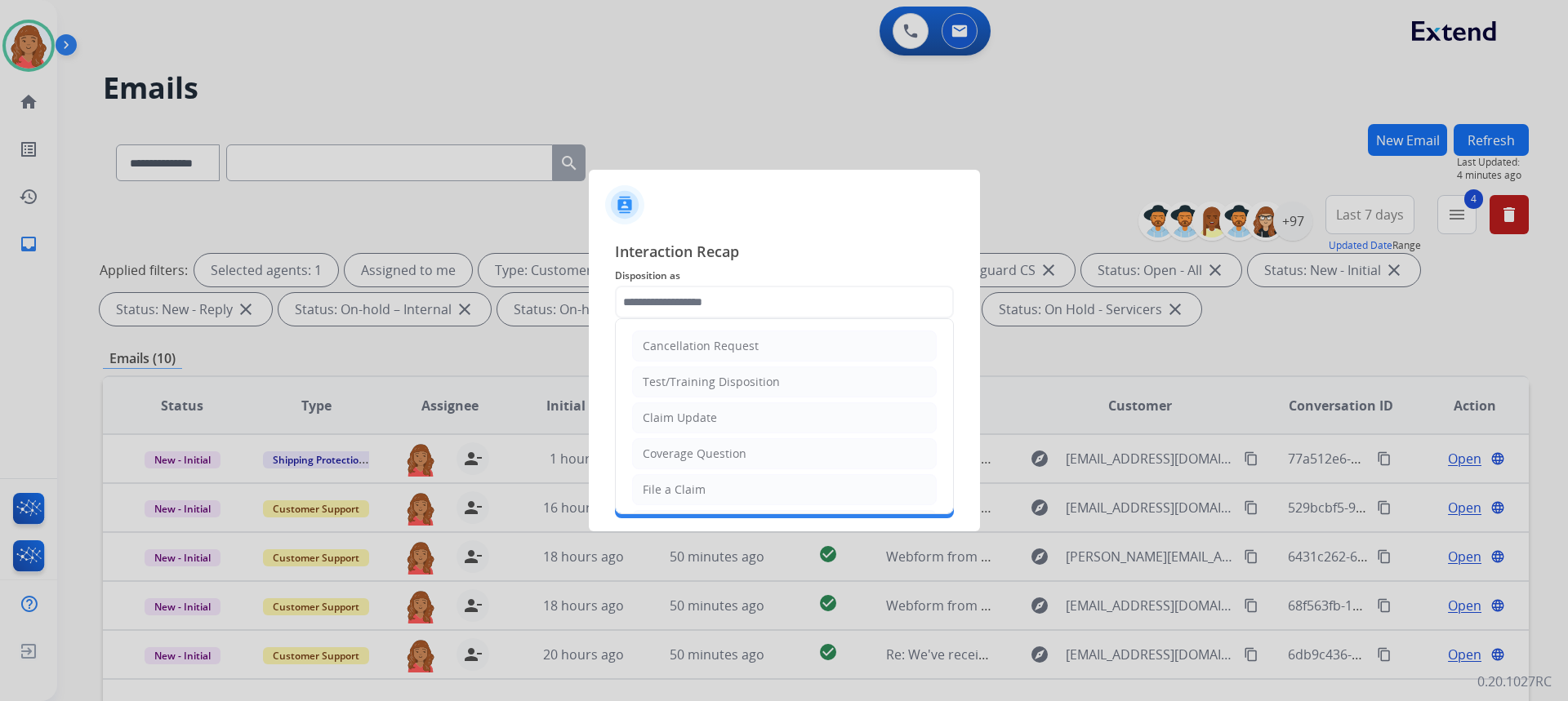
click at [678, 476] on li "File a Claim" at bounding box center [784, 490] width 304 height 31
type input "**********"
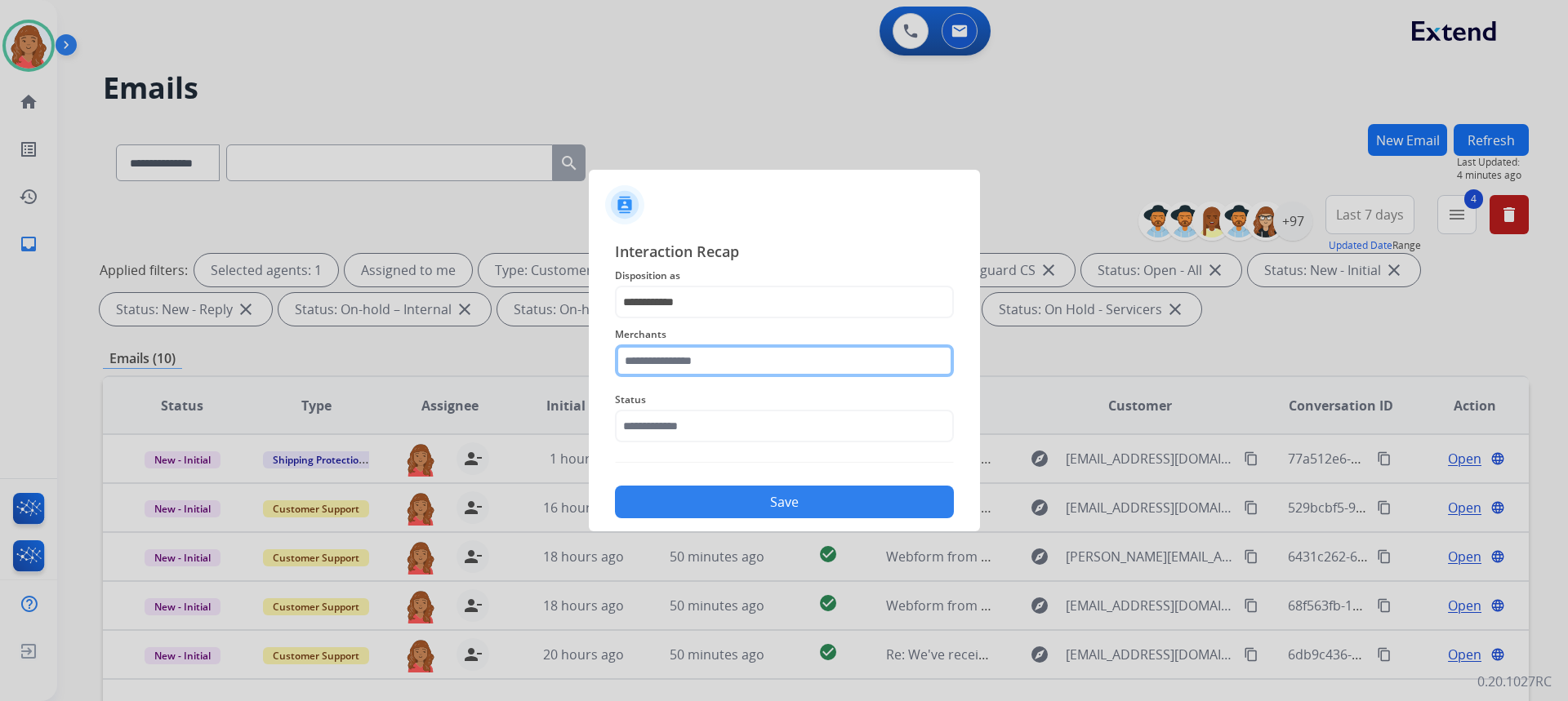
click at [683, 356] on input "text" at bounding box center [784, 361] width 339 height 33
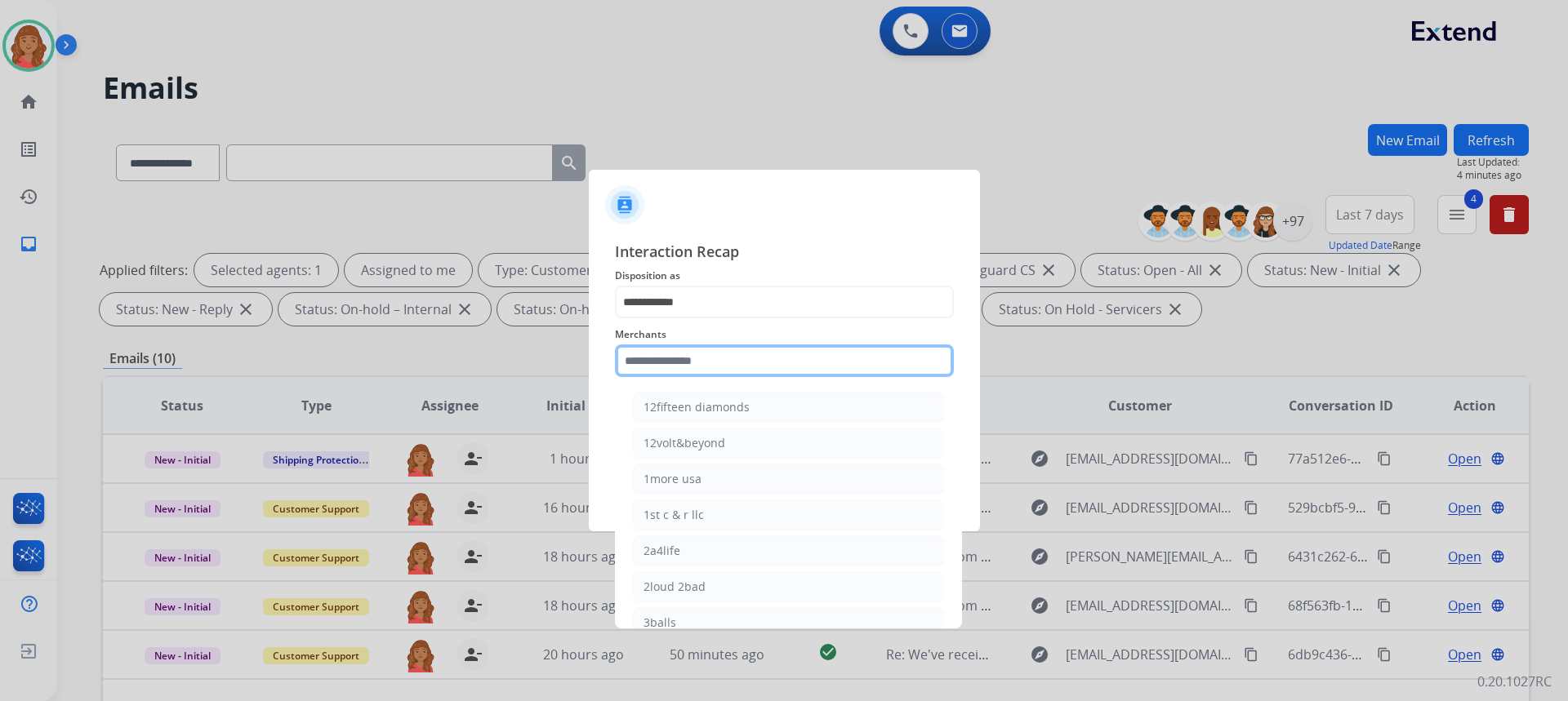
click at [683, 371] on input "text" at bounding box center [784, 361] width 339 height 33
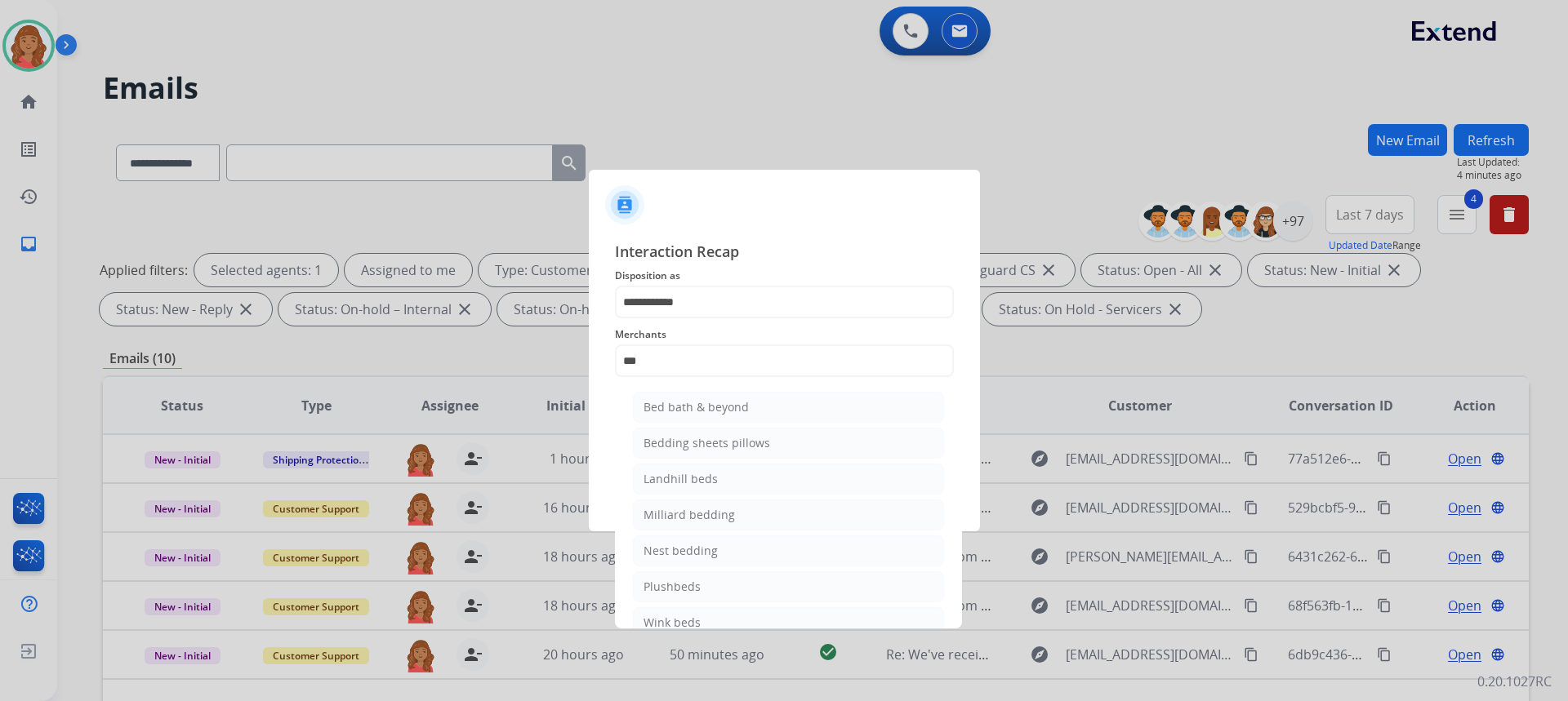
click at [685, 414] on div "Bed bath & beyond" at bounding box center [696, 407] width 106 height 16
type input "**********"
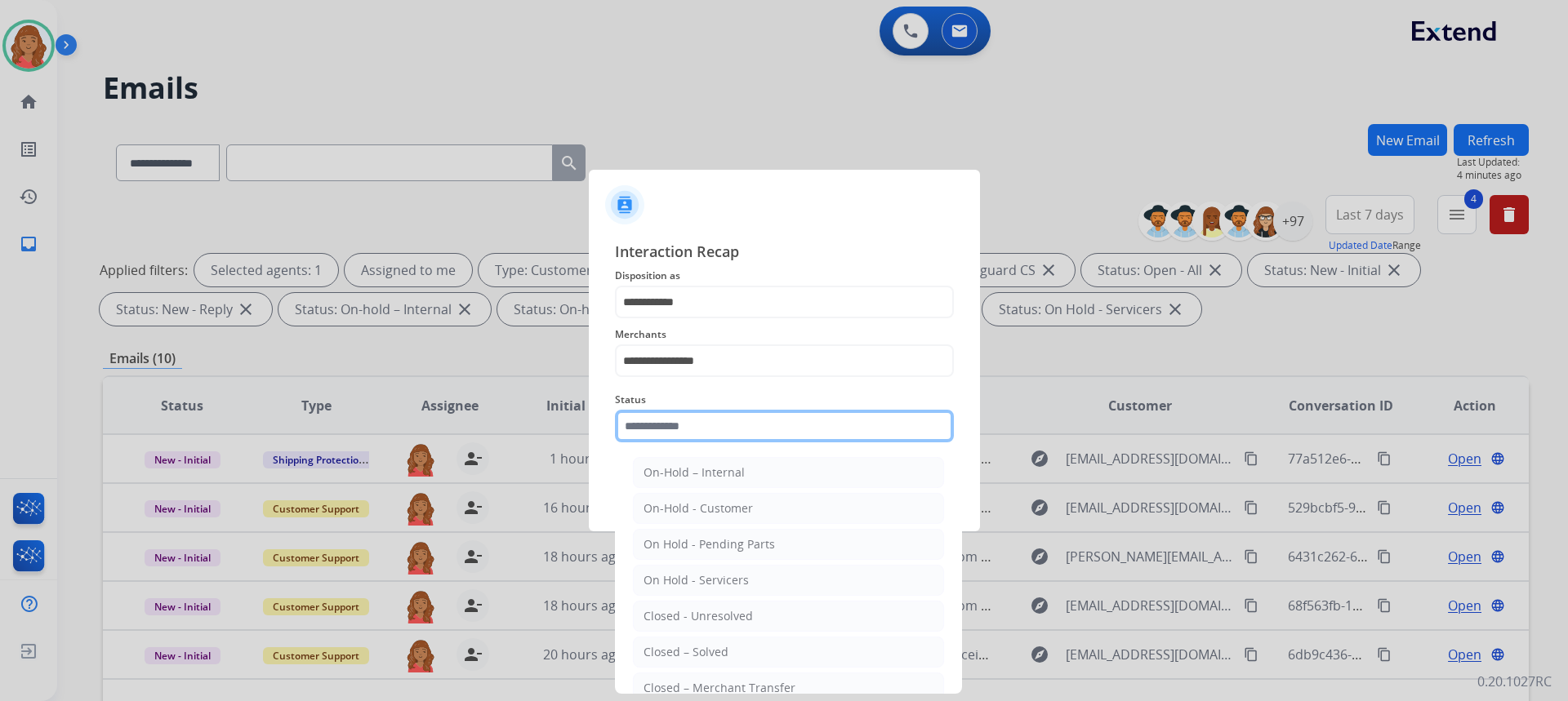
drag, startPoint x: 674, startPoint y: 413, endPoint x: 678, endPoint y: 421, distance: 8.9
click at [675, 413] on input "text" at bounding box center [784, 426] width 339 height 33
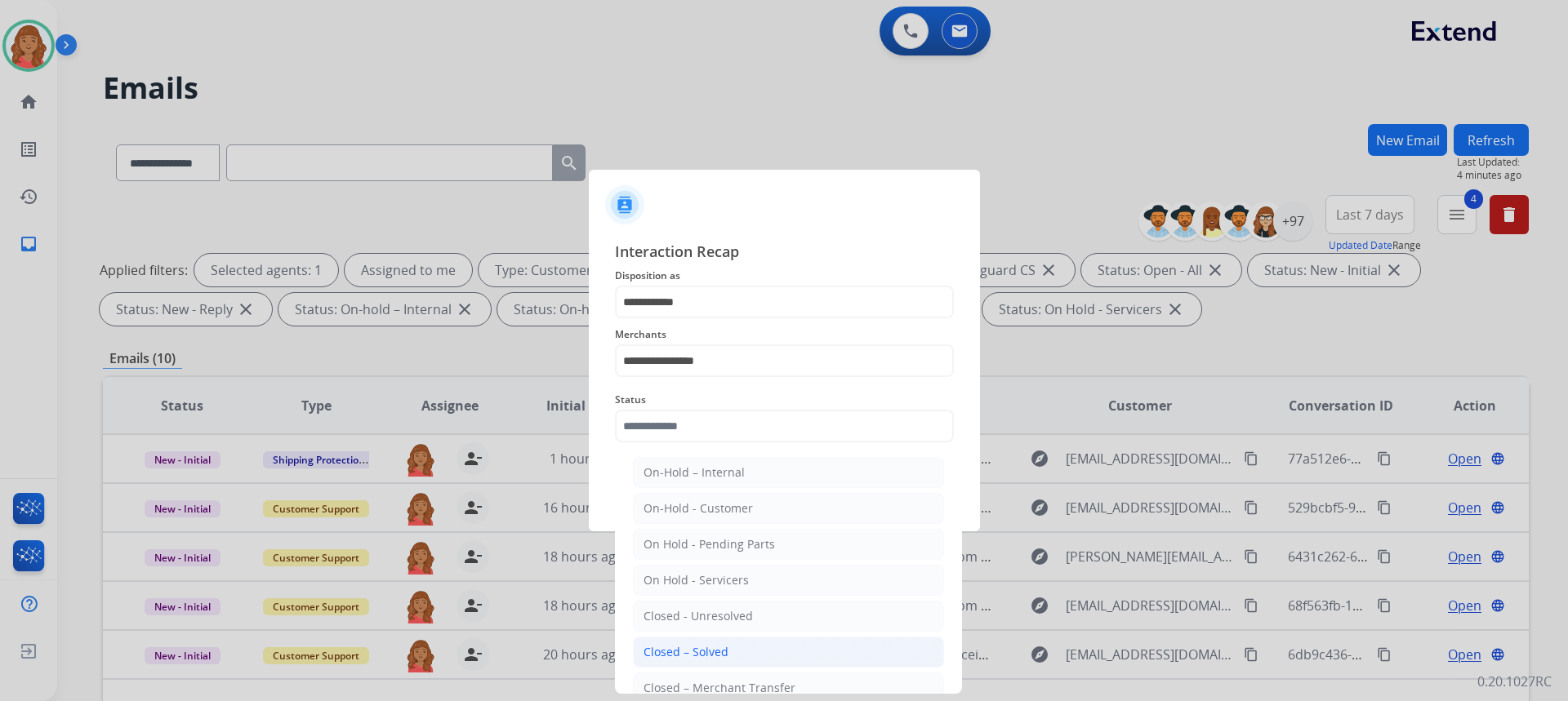
click at [708, 645] on div "Closed – Solved" at bounding box center [686, 652] width 85 height 16
type input "**********"
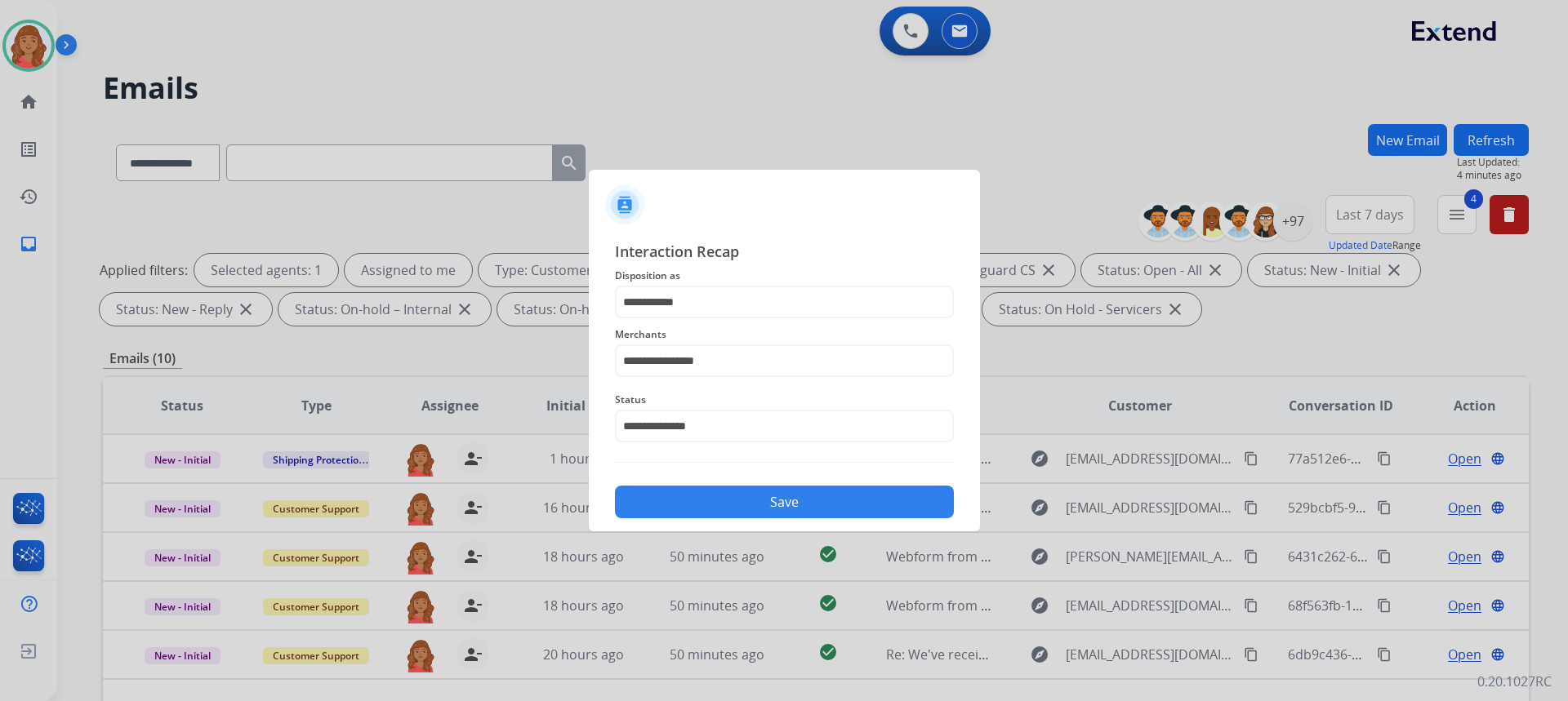
click at [710, 506] on button "Save" at bounding box center [784, 502] width 339 height 33
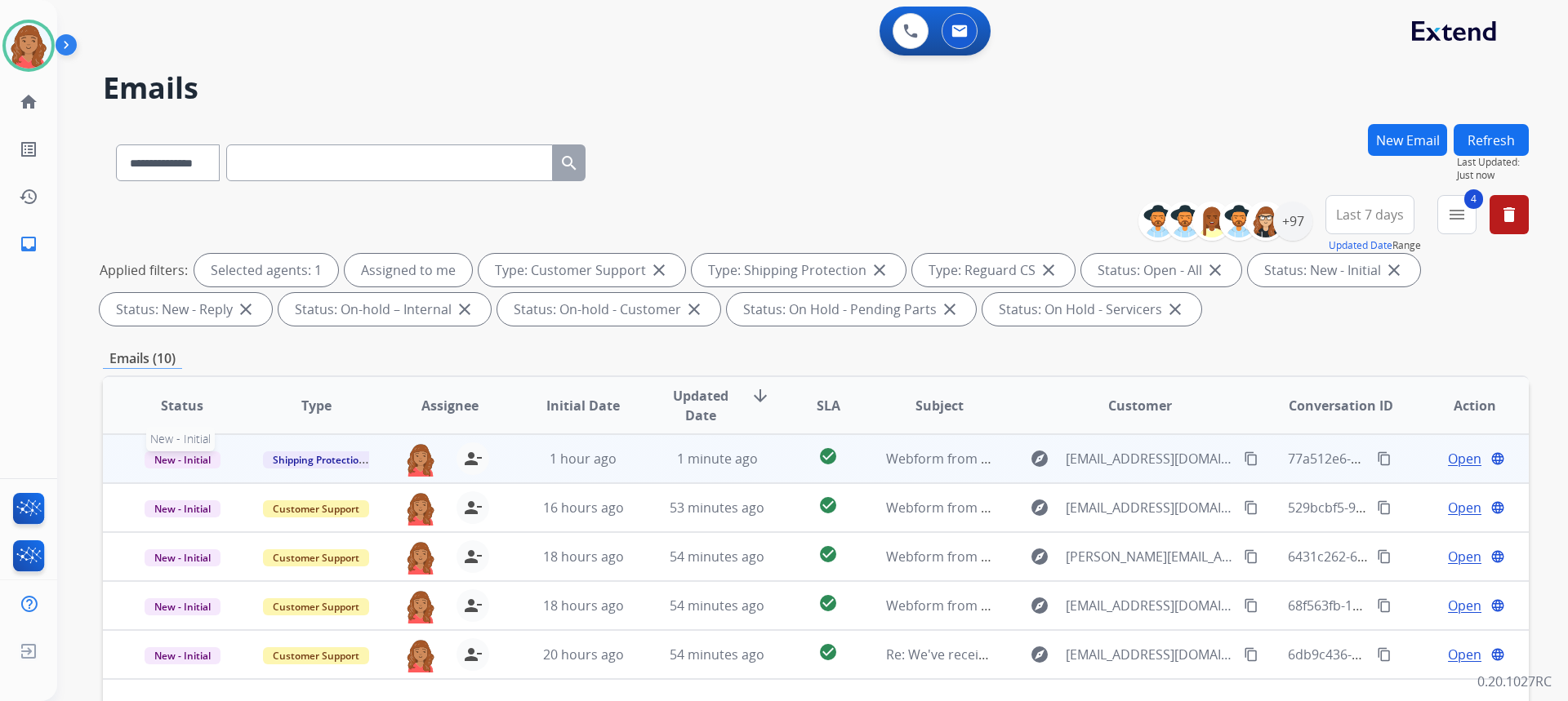
click at [191, 466] on span "New - Initial" at bounding box center [182, 460] width 76 height 17
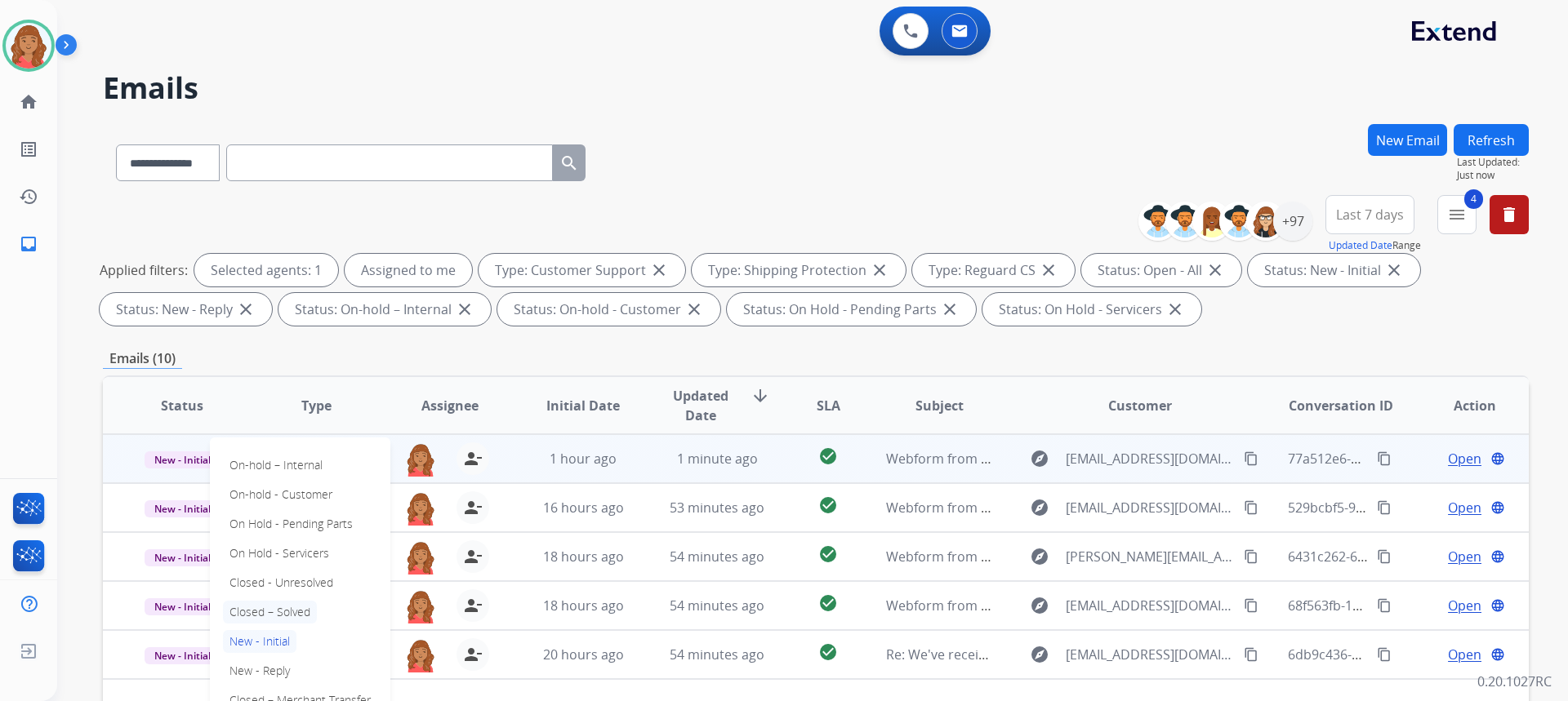
click at [255, 616] on p "Closed – Solved" at bounding box center [269, 612] width 94 height 23
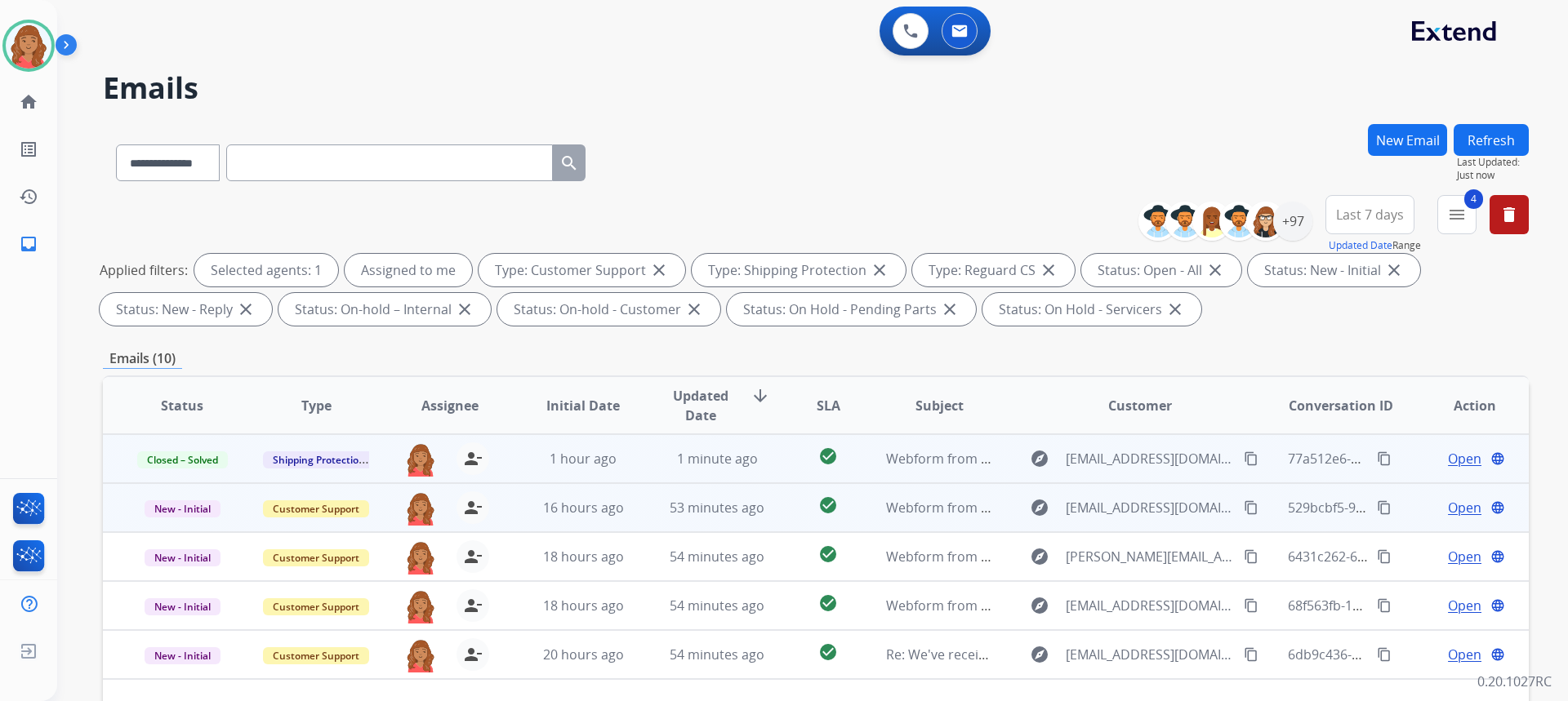
scroll to position [56, 0]
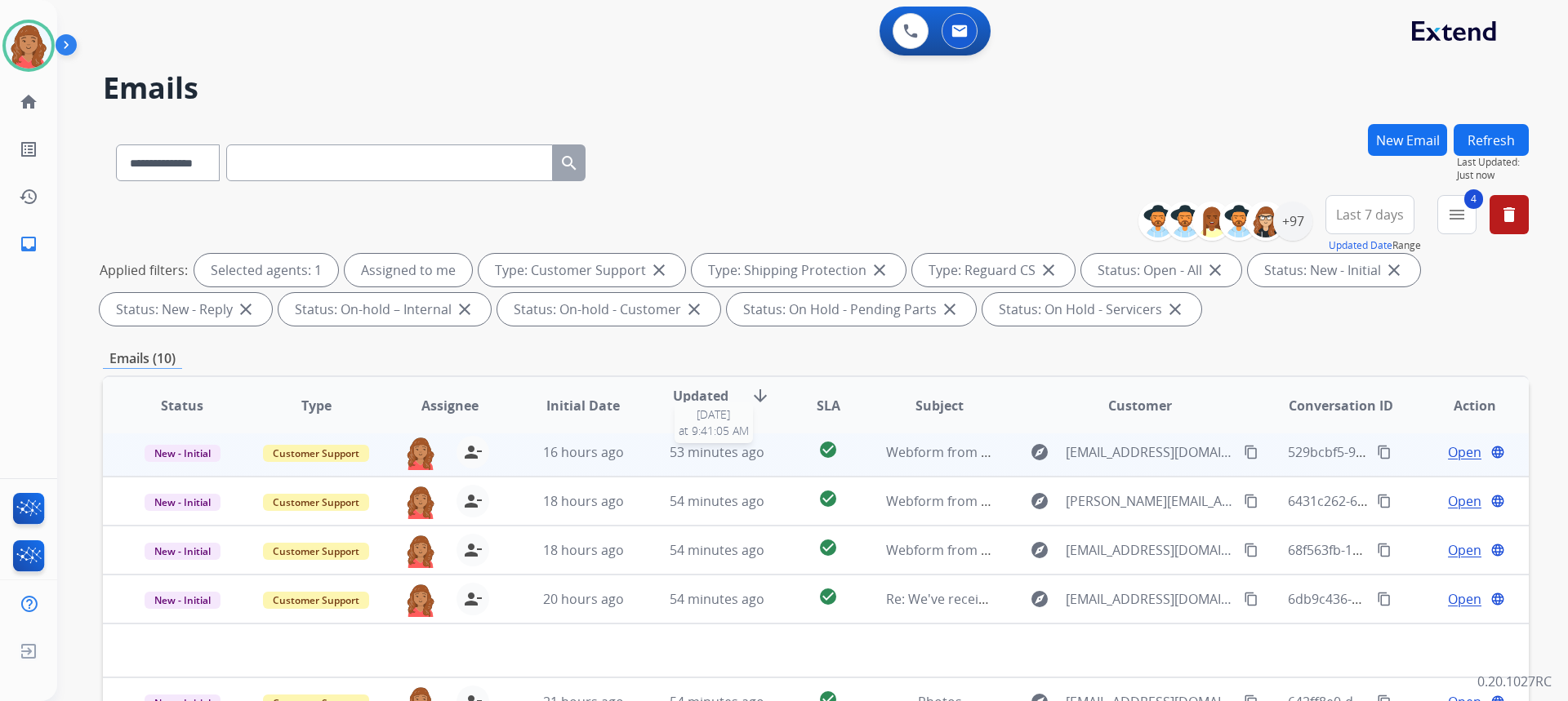
click at [669, 460] on span "53 minutes ago" at bounding box center [717, 452] width 95 height 18
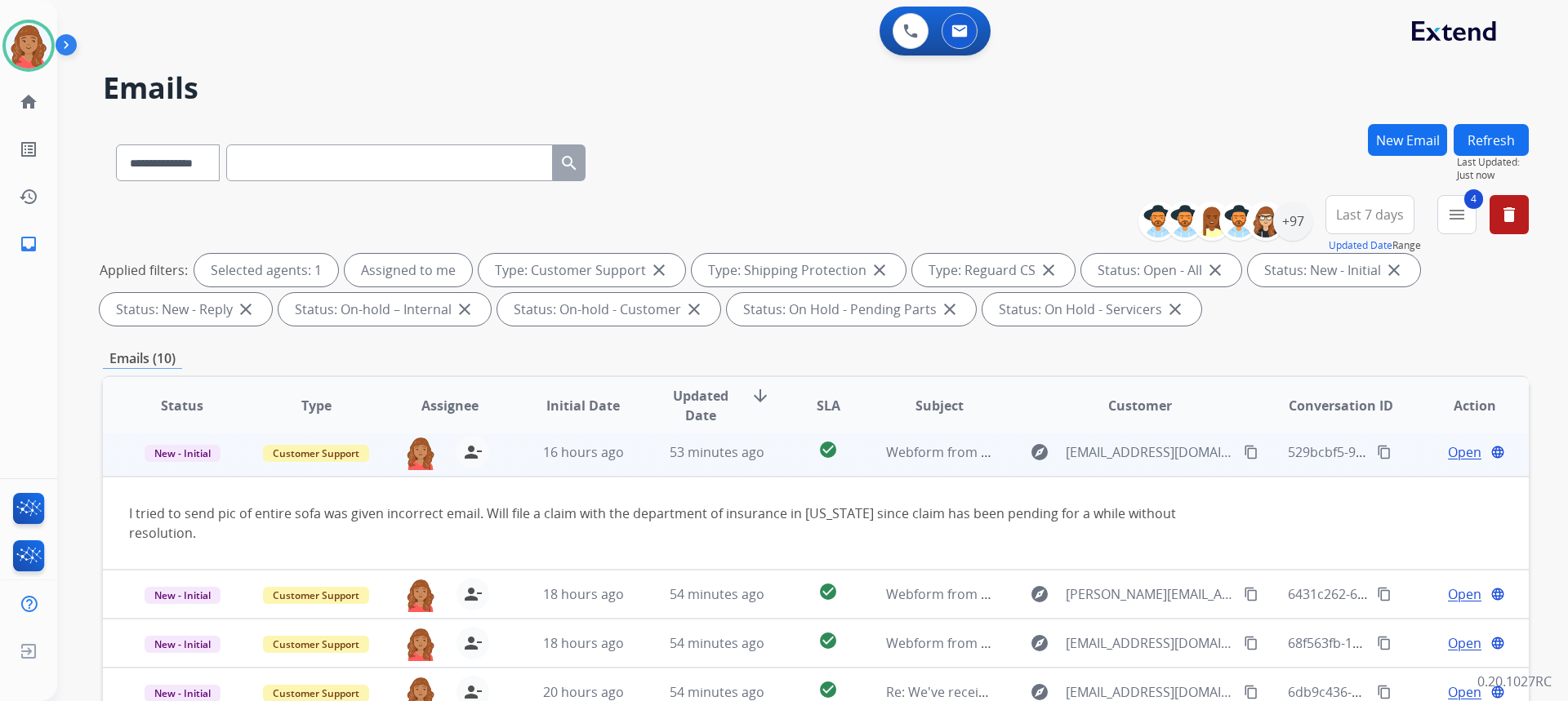
scroll to position [49, 0]
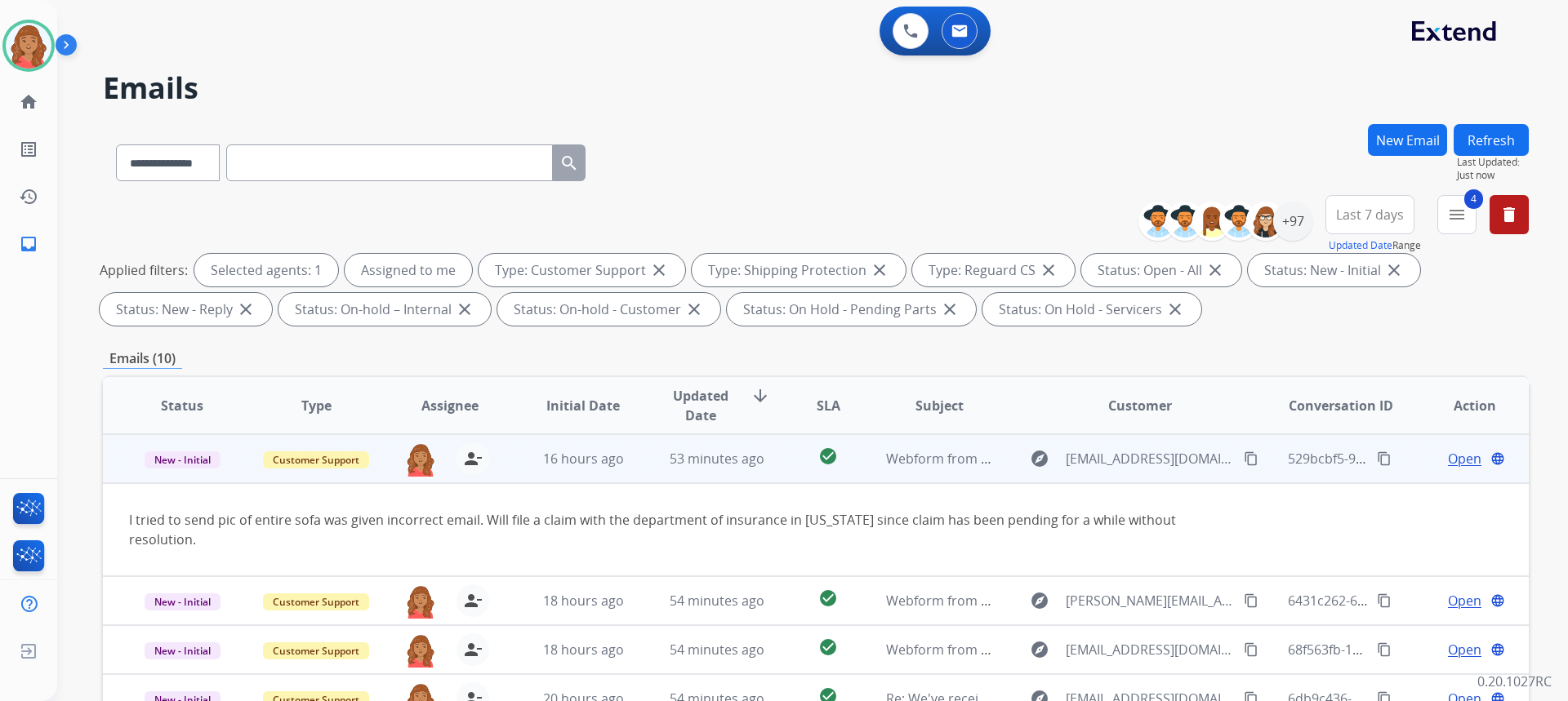
click at [1448, 452] on span "Open" at bounding box center [1464, 459] width 34 height 20
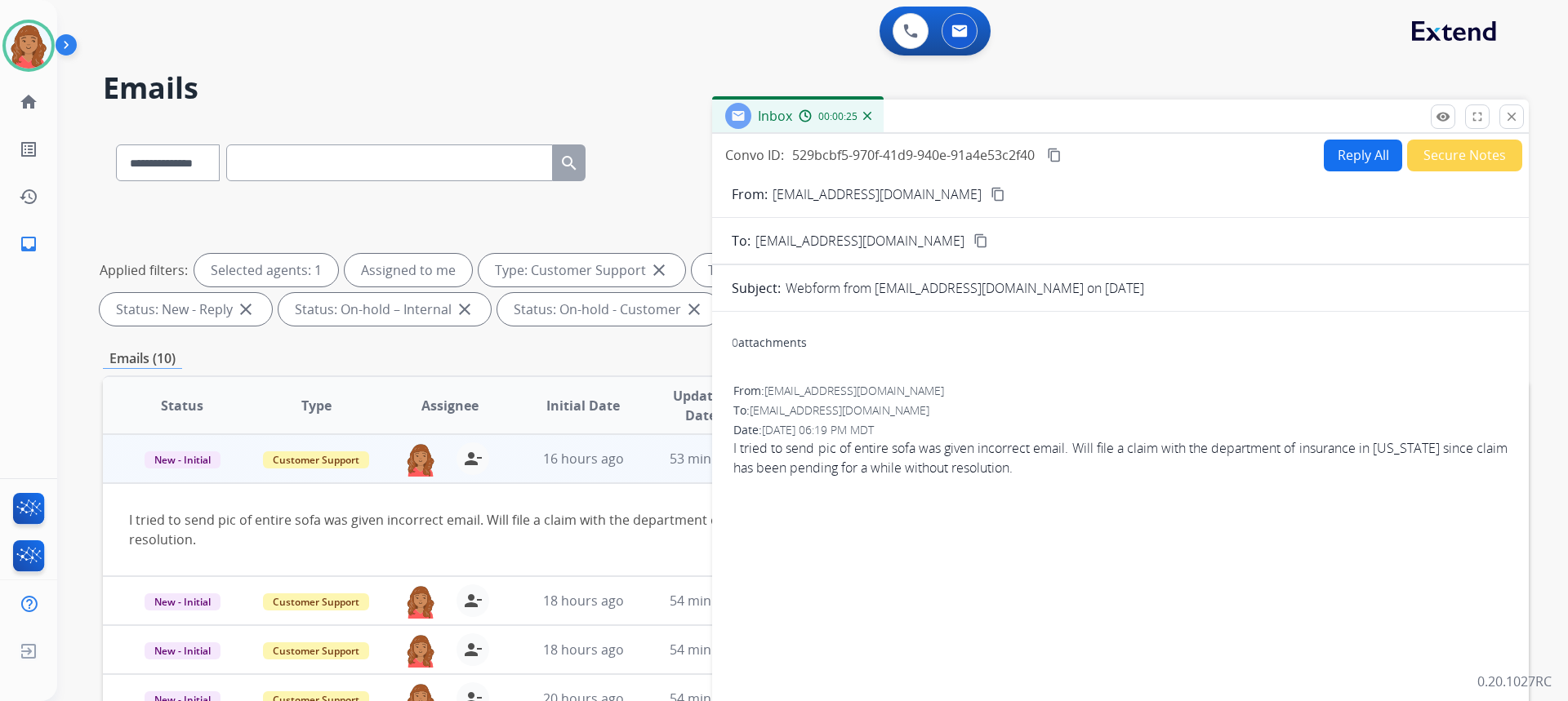
click at [990, 197] on mat-icon "content_copy" at bounding box center [998, 195] width 15 height 15
drag, startPoint x: 957, startPoint y: 188, endPoint x: 692, endPoint y: 200, distance: 265.3
click at [990, 188] on mat-icon "content_copy" at bounding box center [998, 195] width 15 height 15
drag, startPoint x: 1519, startPoint y: 120, endPoint x: 1466, endPoint y: 137, distance: 55.7
click at [1519, 120] on button "close Close" at bounding box center [1512, 117] width 25 height 25
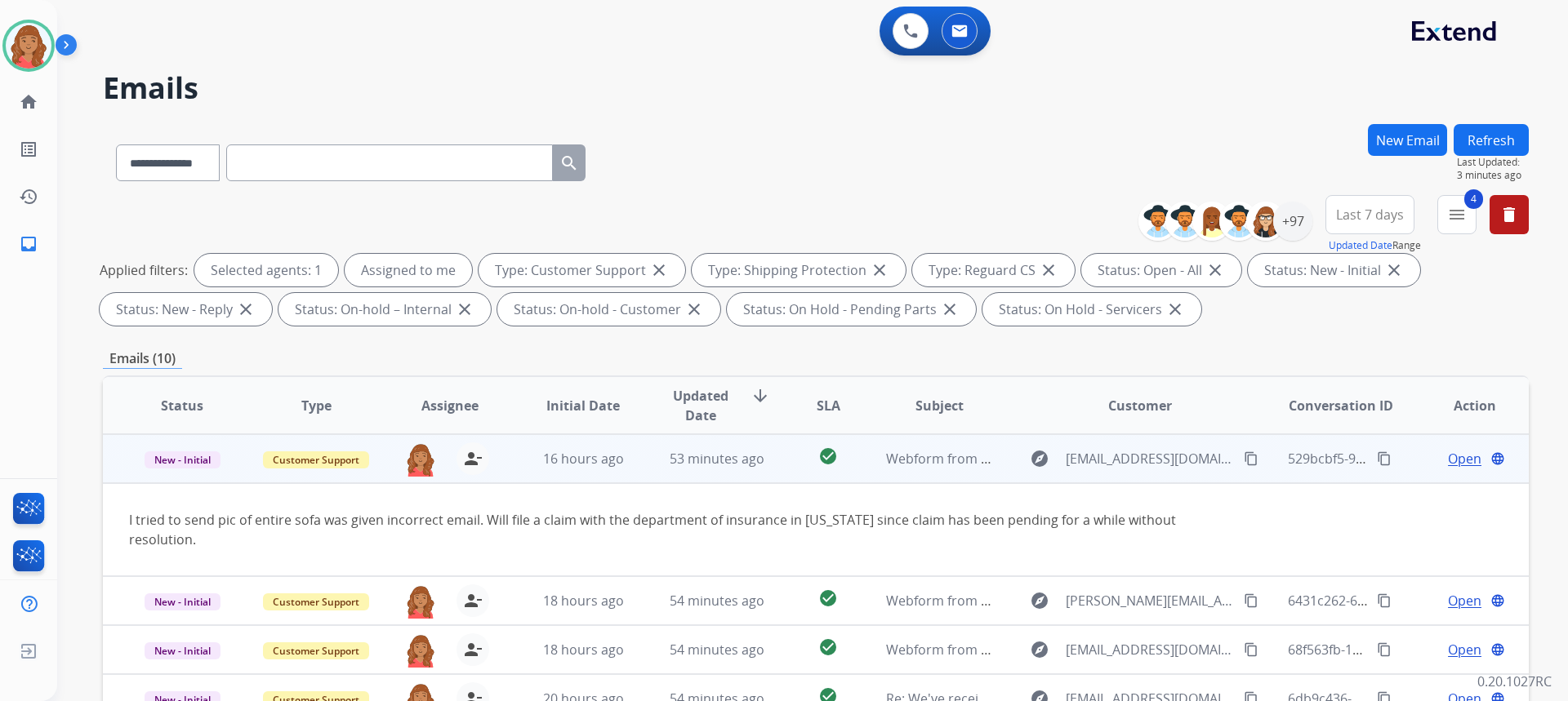
click at [1244, 457] on mat-icon "content_copy" at bounding box center [1251, 459] width 15 height 15
click at [1458, 459] on span "Open" at bounding box center [1464, 459] width 34 height 20
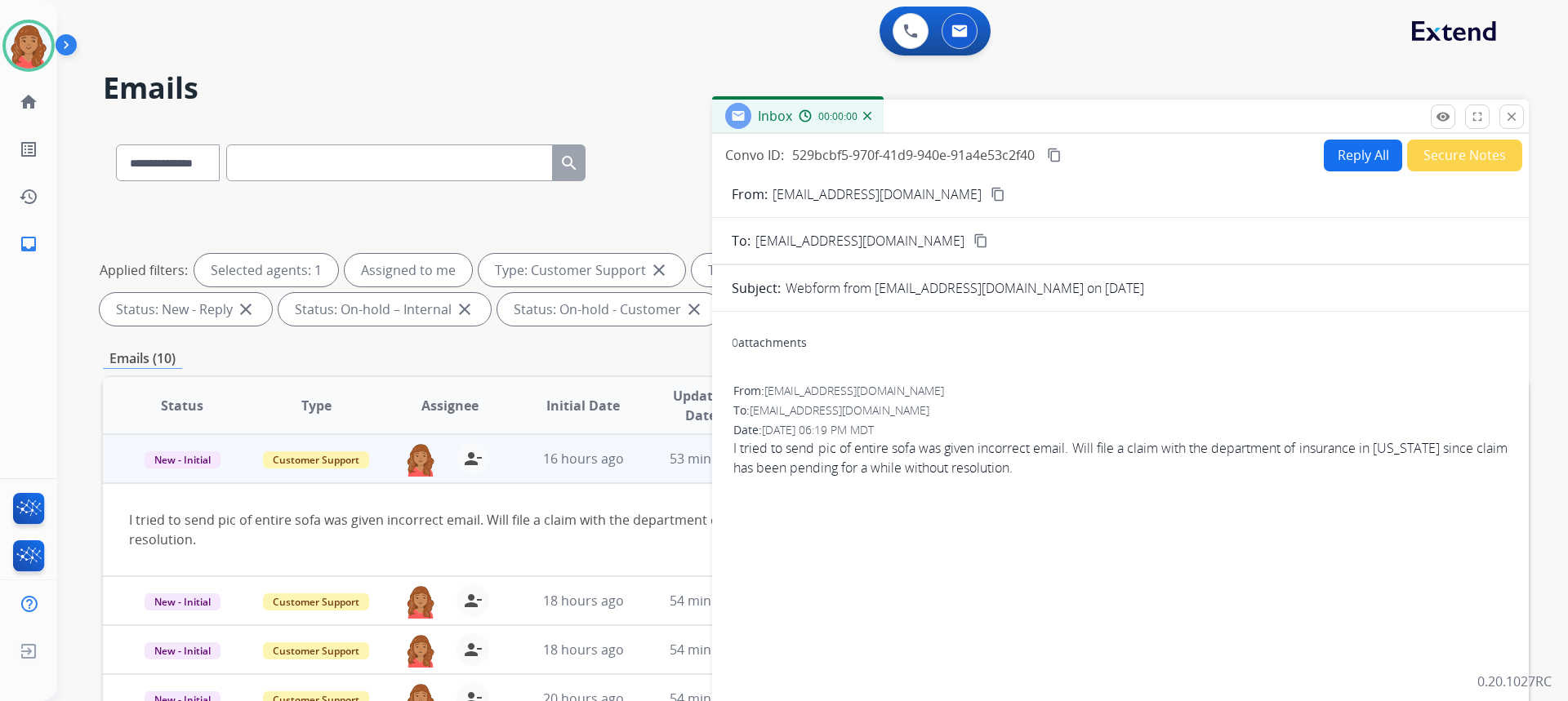
click at [1359, 153] on button "Reply All" at bounding box center [1363, 155] width 79 height 32
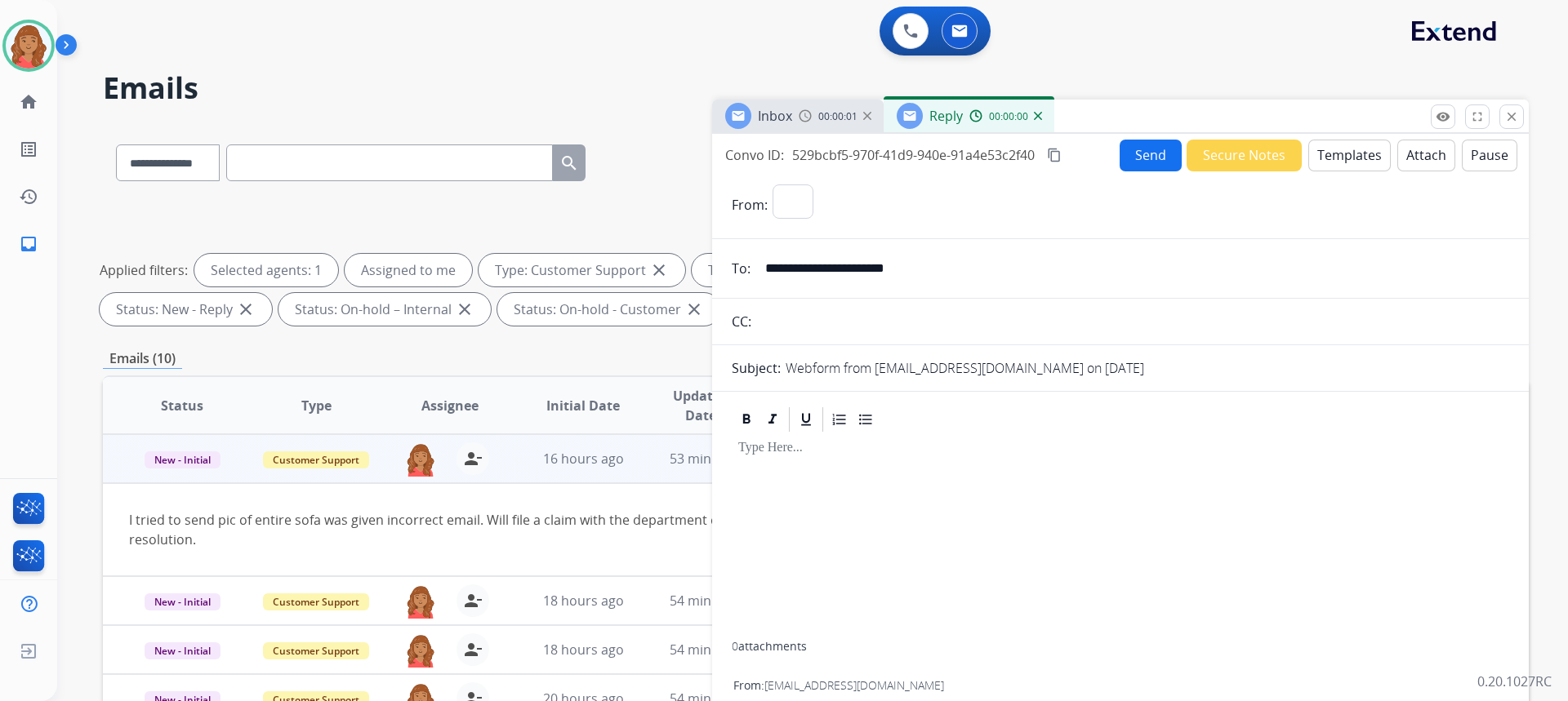
select select "**********"
drag, startPoint x: 1515, startPoint y: 112, endPoint x: 1215, endPoint y: 144, distance: 301.7
click at [1514, 112] on mat-icon "close" at bounding box center [1512, 117] width 15 height 15
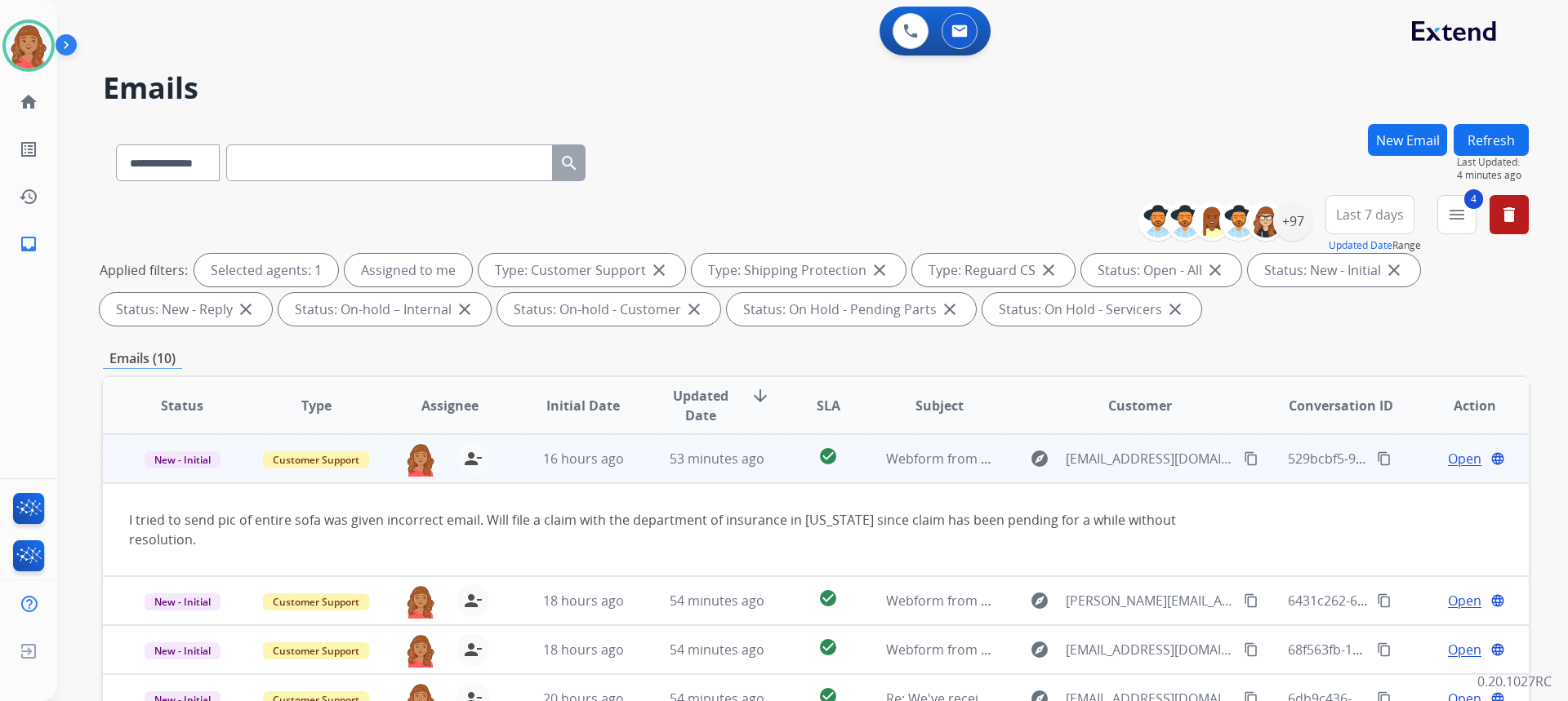
click at [1449, 465] on span "Open" at bounding box center [1464, 459] width 34 height 20
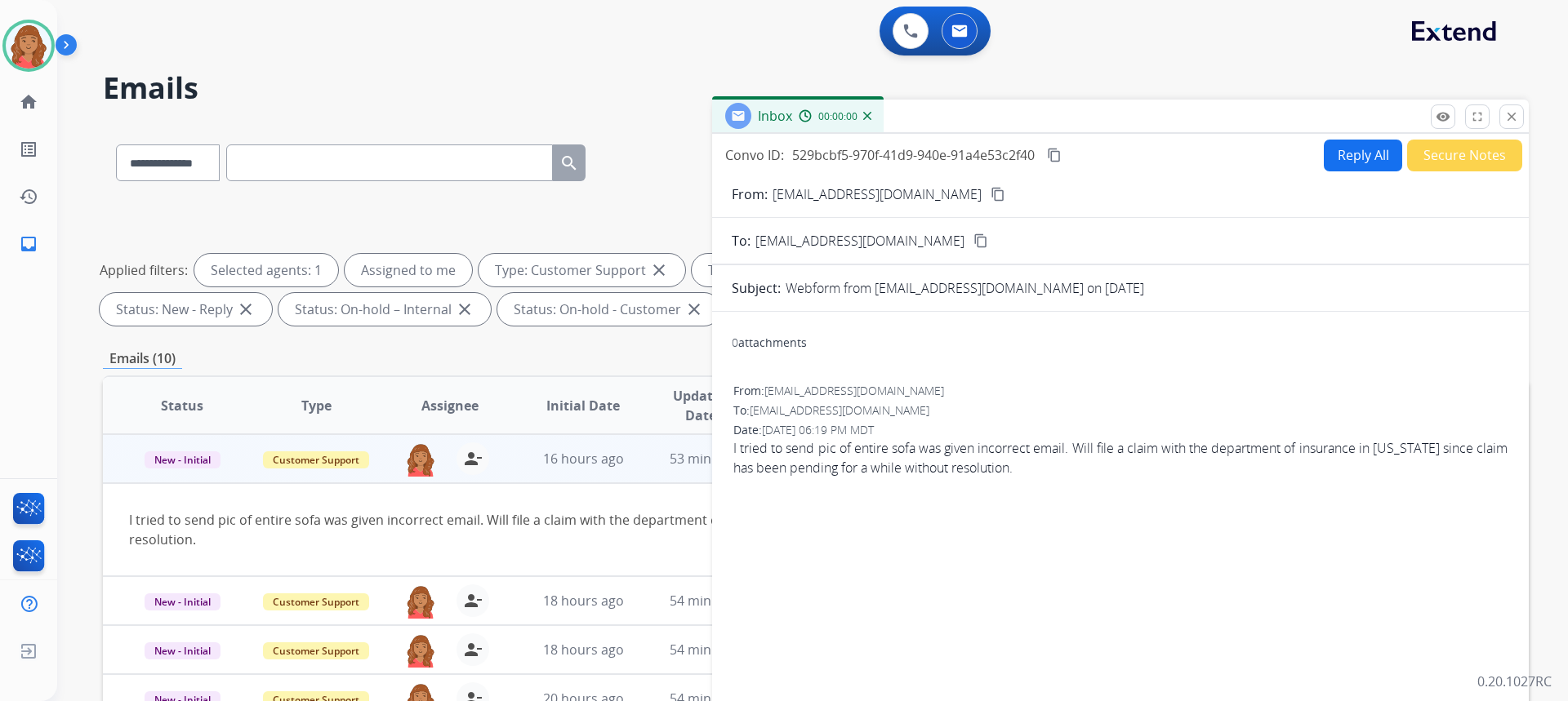
click at [1346, 160] on button "Reply All" at bounding box center [1363, 155] width 79 height 32
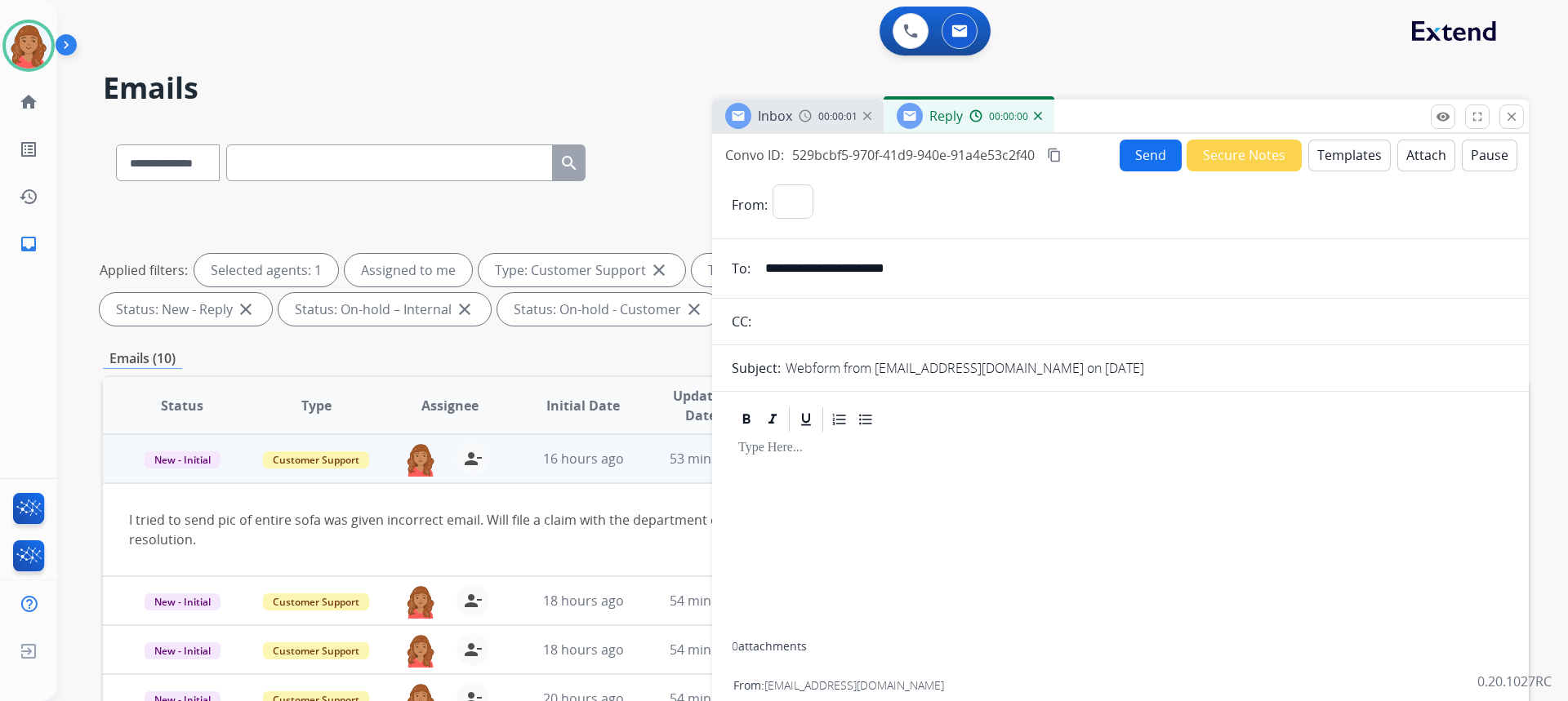
select select "**********"
click at [1340, 153] on button "Templates" at bounding box center [1349, 155] width 83 height 32
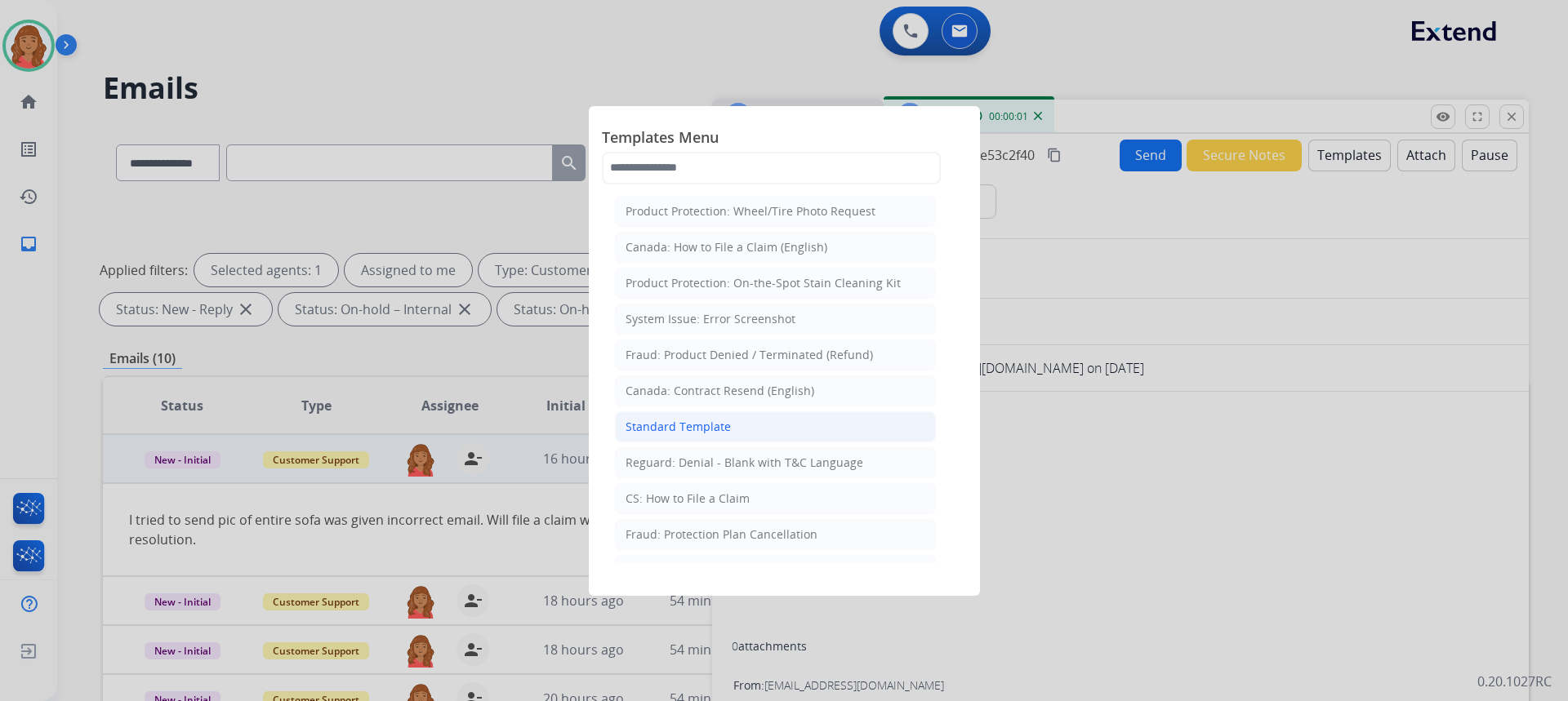
click at [748, 424] on li "Standard Template" at bounding box center [775, 427] width 321 height 31
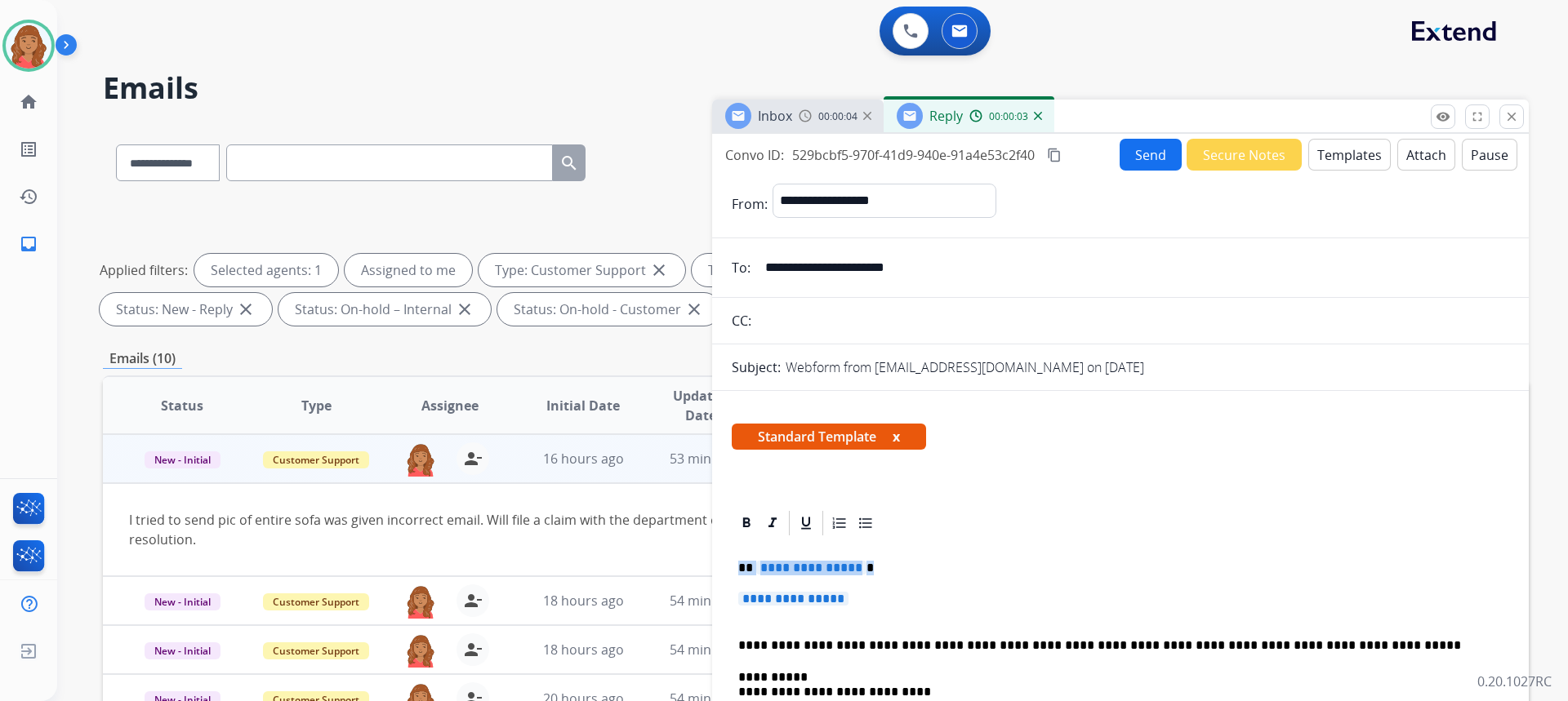
drag, startPoint x: 866, startPoint y: 603, endPoint x: 731, endPoint y: 554, distance: 143.6
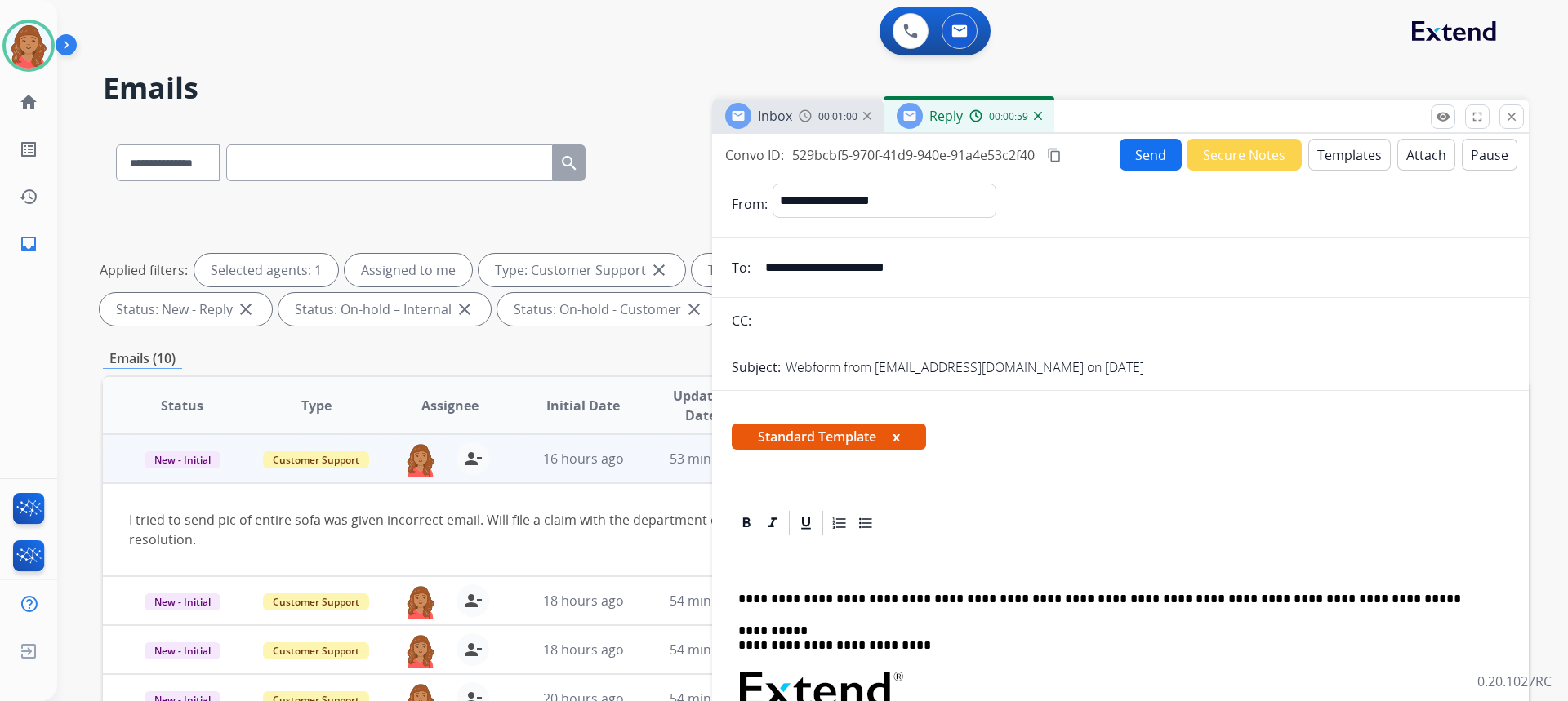
click at [935, 269] on input "**********" at bounding box center [1132, 267] width 754 height 33
drag, startPoint x: 977, startPoint y: 270, endPoint x: 766, endPoint y: 274, distance: 211.0
click at [766, 274] on input "**********" at bounding box center [1132, 267] width 754 height 33
drag, startPoint x: 791, startPoint y: 268, endPoint x: 803, endPoint y: 263, distance: 13.0
click at [1517, 116] on mat-icon "close" at bounding box center [1512, 117] width 15 height 15
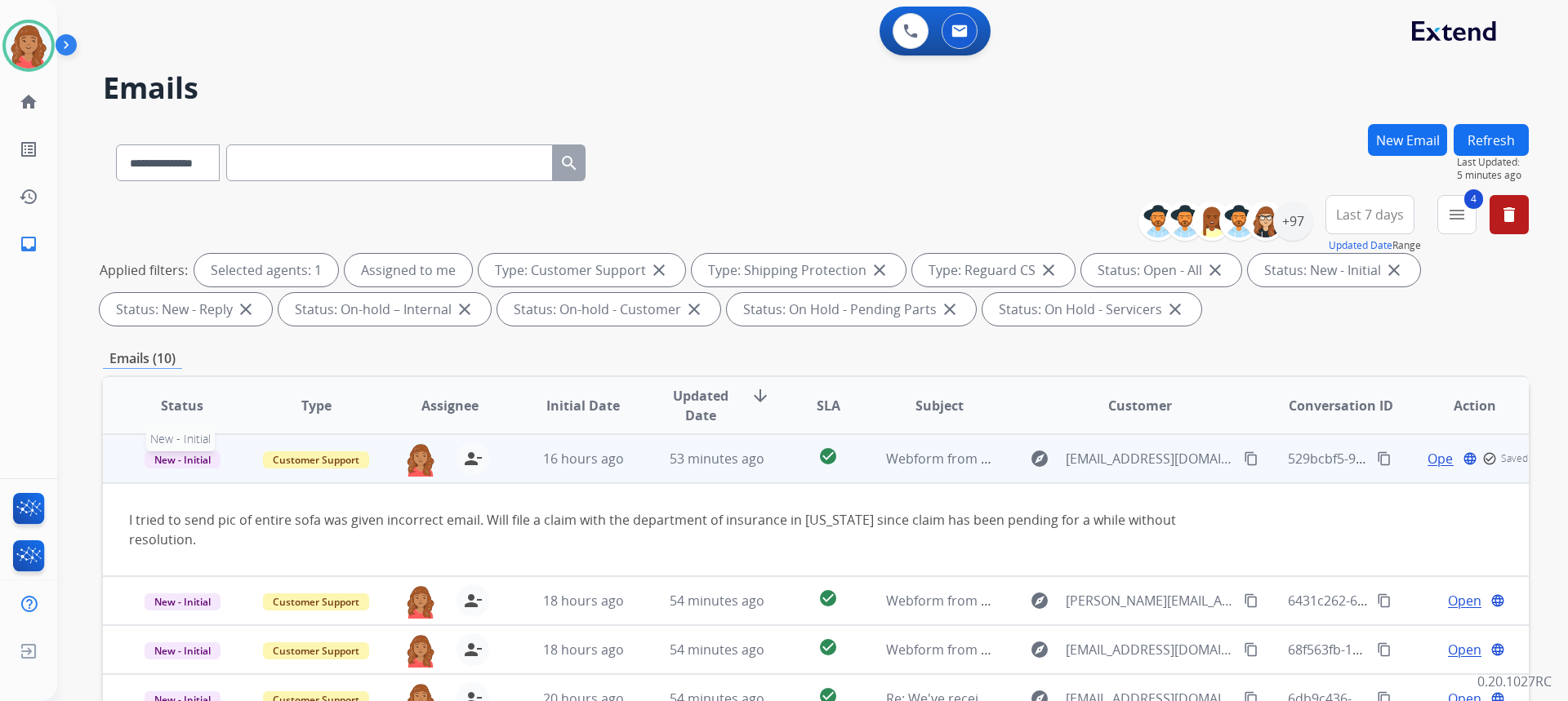
click at [188, 461] on span "New - Initial" at bounding box center [182, 460] width 76 height 17
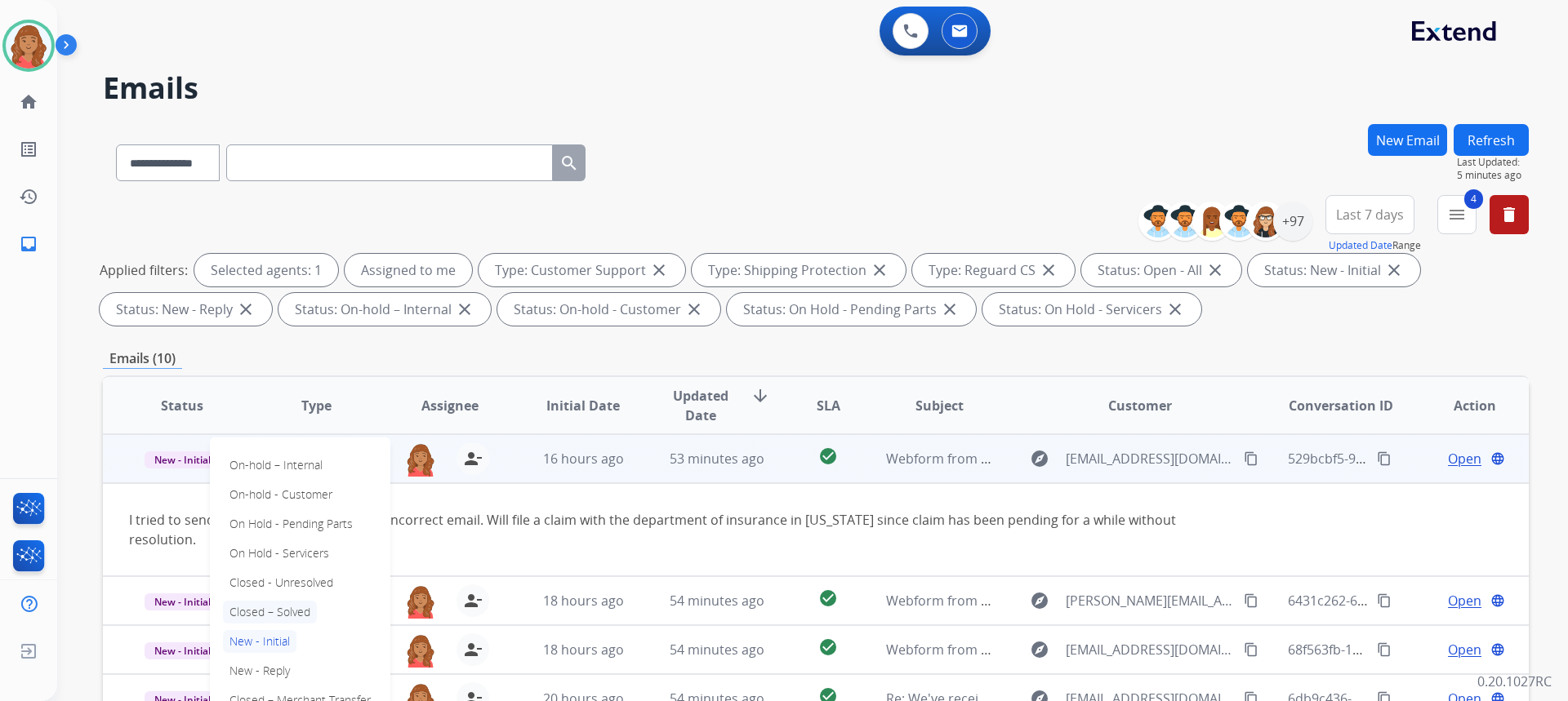
click at [268, 607] on p "Closed – Solved" at bounding box center [269, 612] width 94 height 23
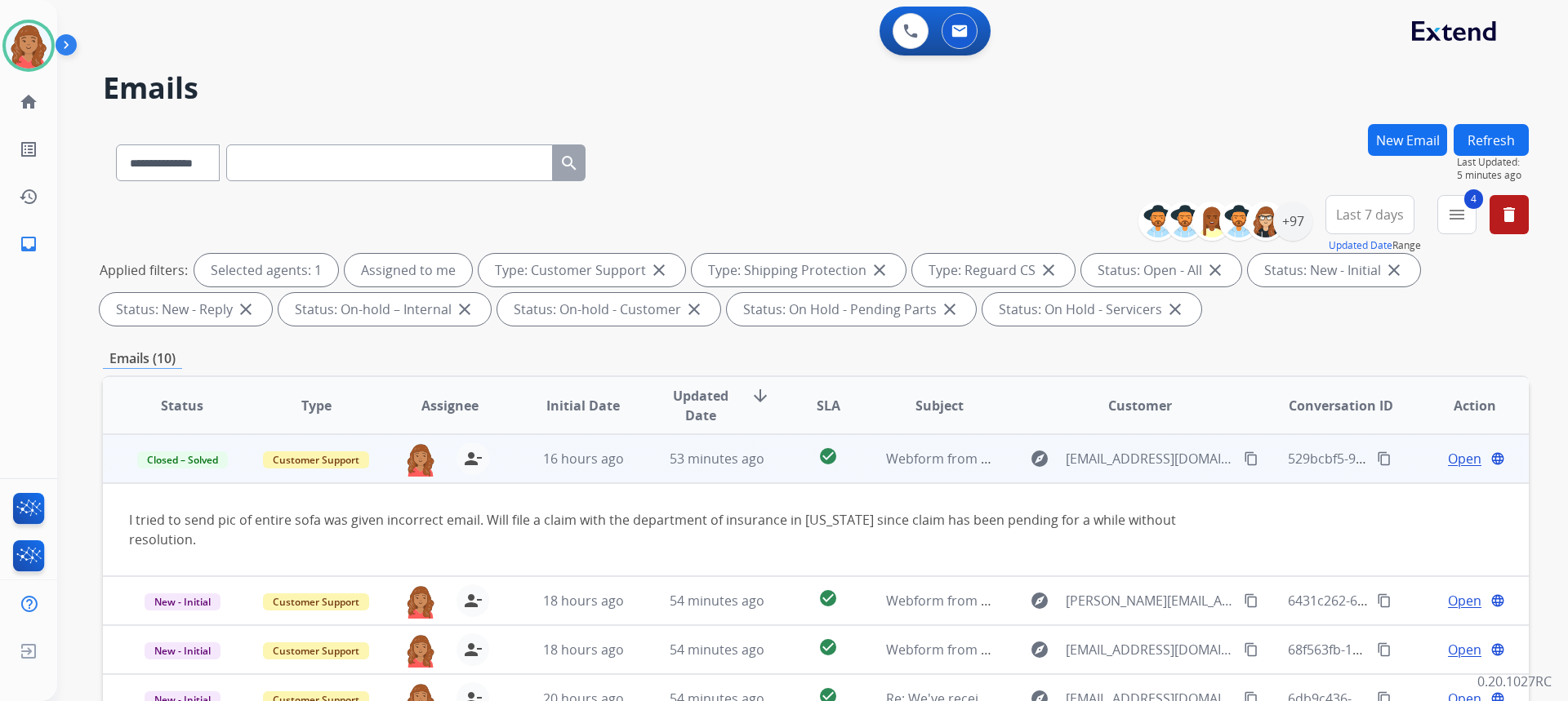
click at [1394, 145] on button "New Email" at bounding box center [1407, 140] width 79 height 32
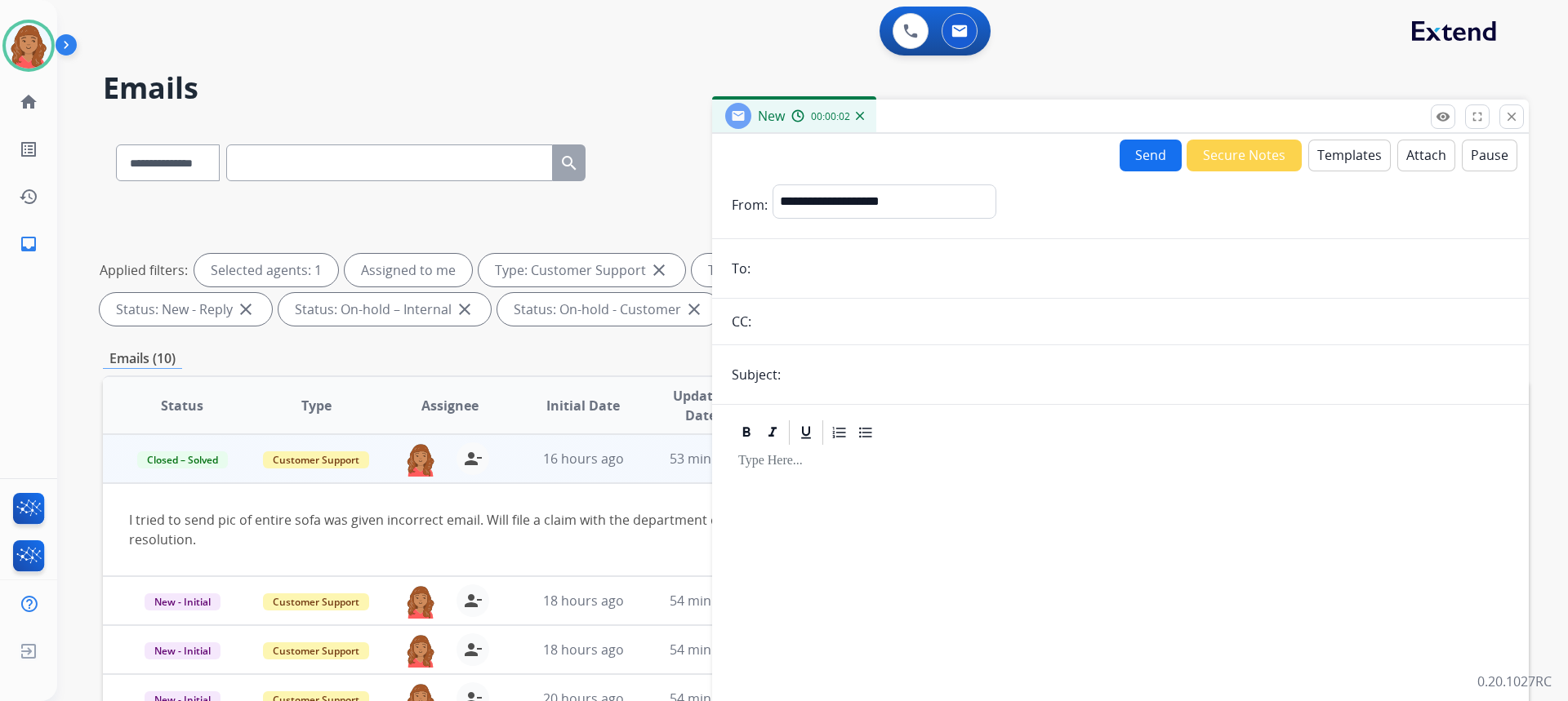
paste input "**********"
type input "**********"
click at [847, 200] on select "**********" at bounding box center [883, 201] width 222 height 33
select select "**********"
click at [773, 185] on select "**********" at bounding box center [883, 201] width 222 height 33
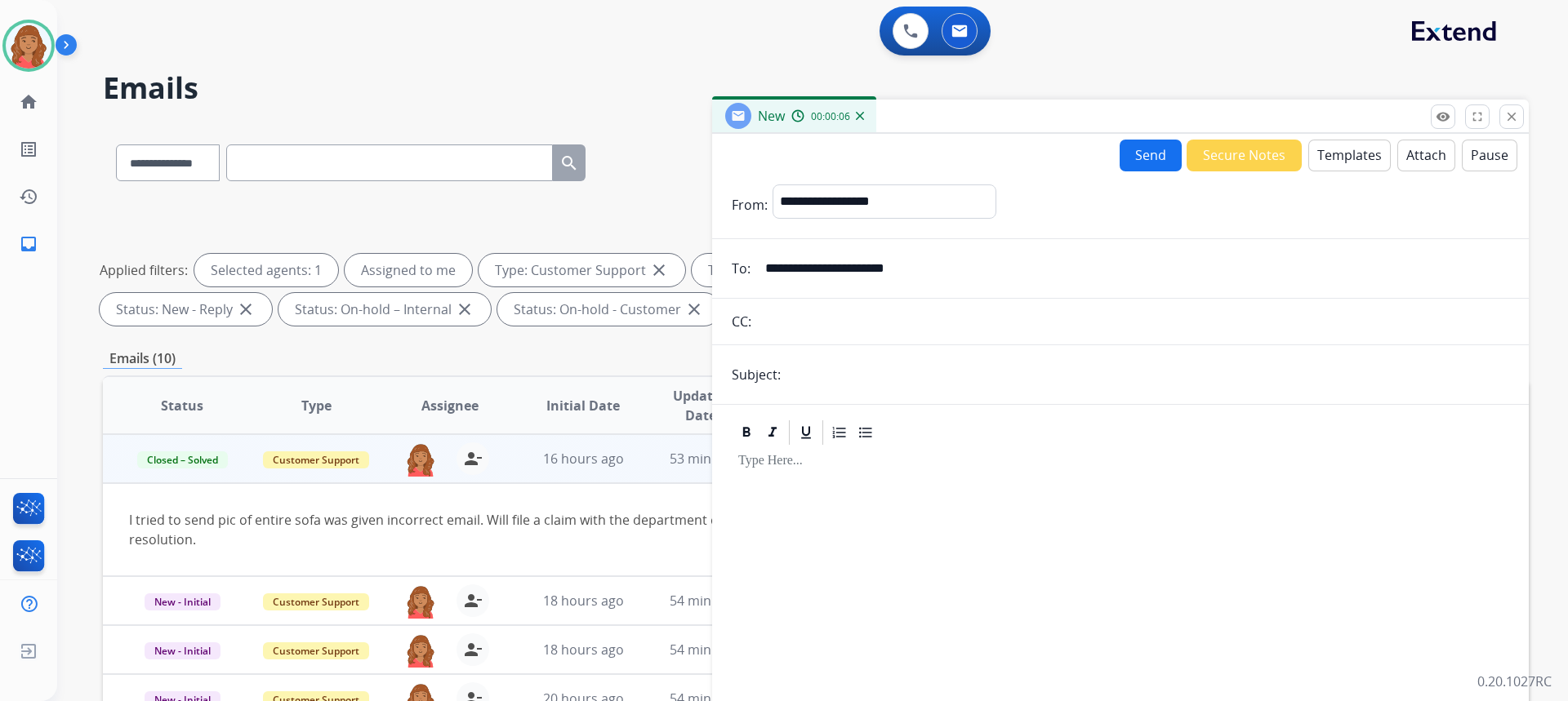
click at [813, 379] on input "text" at bounding box center [1147, 375] width 723 height 33
type input "**********"
click at [1326, 163] on button "Templates" at bounding box center [1349, 155] width 83 height 32
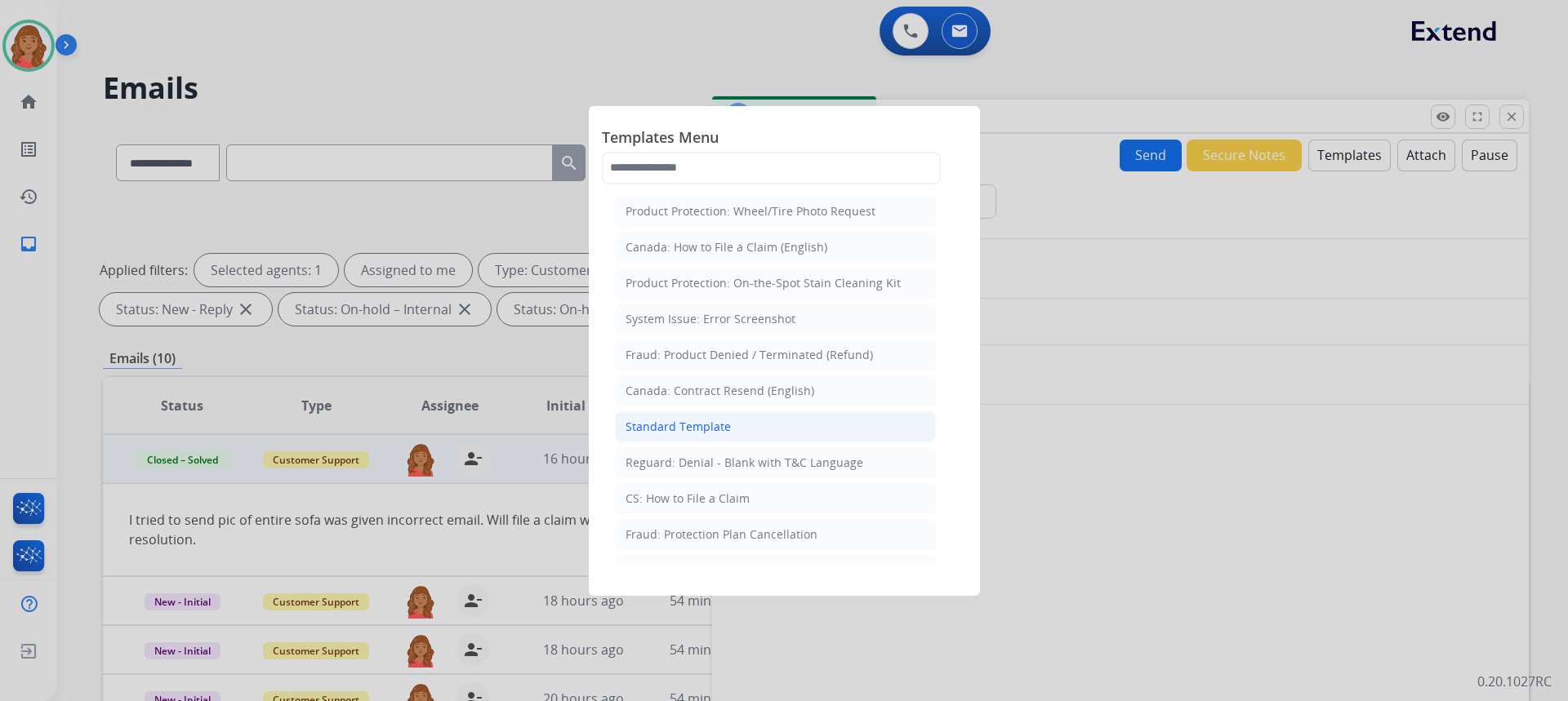
click at [687, 424] on div "Standard Template" at bounding box center [678, 427] width 106 height 16
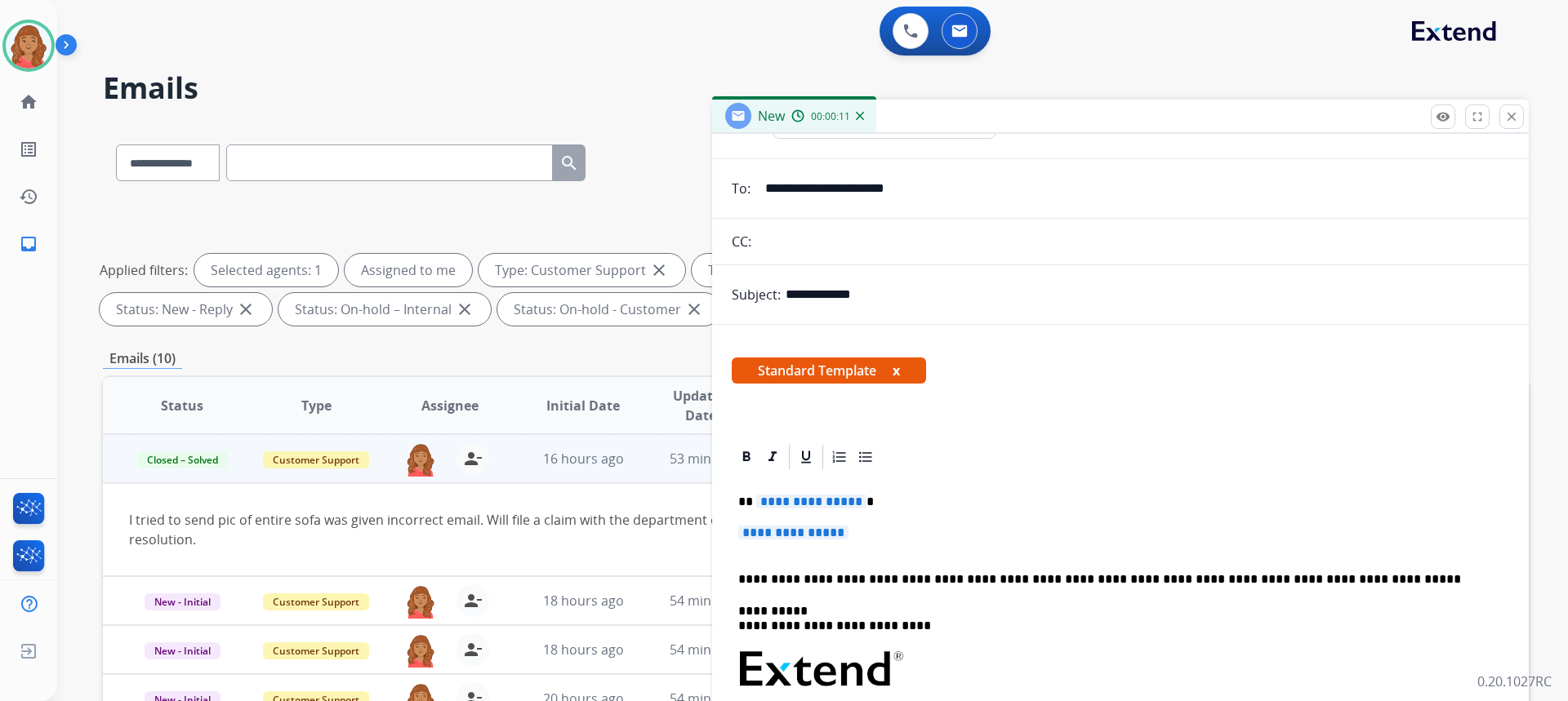
scroll to position [226, 0]
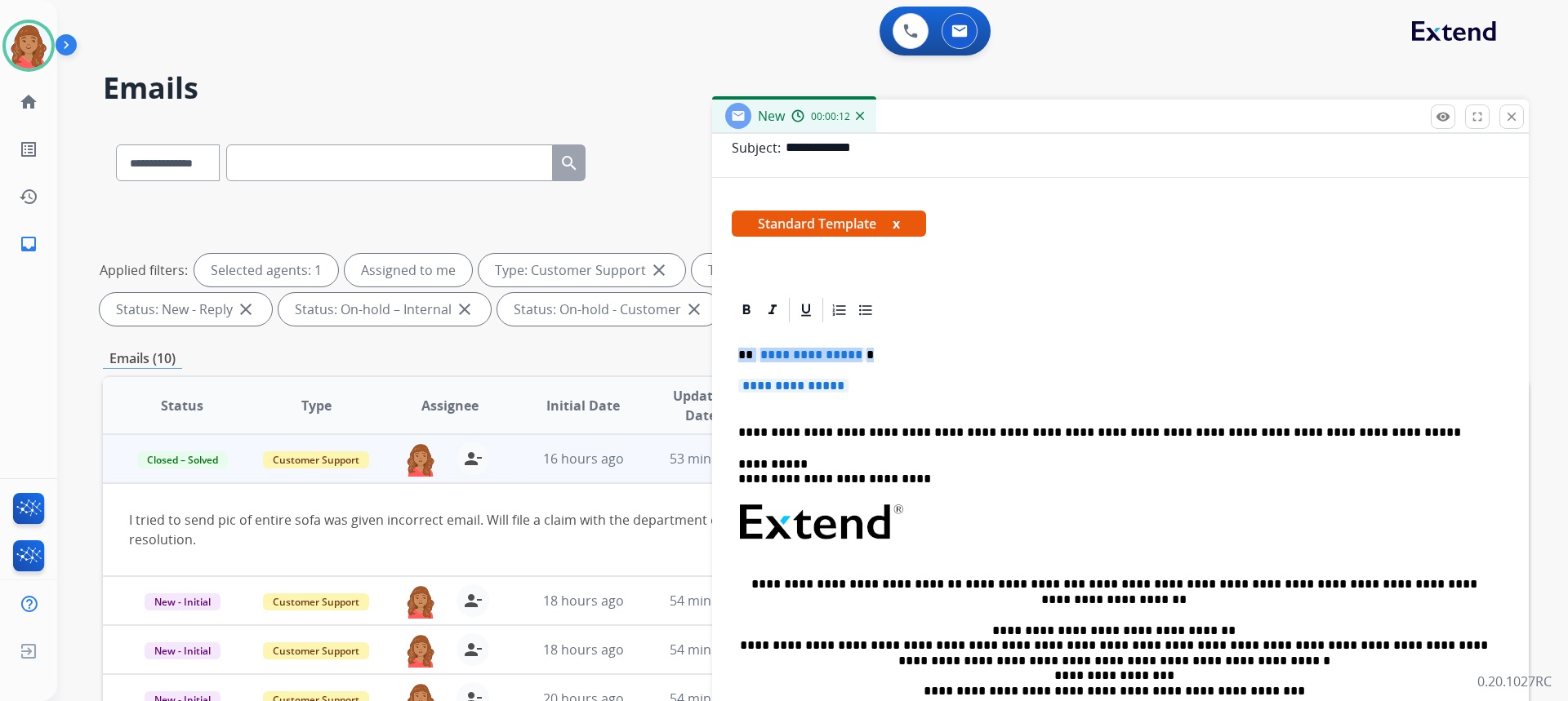
drag, startPoint x: 875, startPoint y: 389, endPoint x: 712, endPoint y: 339, distance: 170.5
click at [713, 339] on div "**********" at bounding box center [1120, 545] width 817 height 499
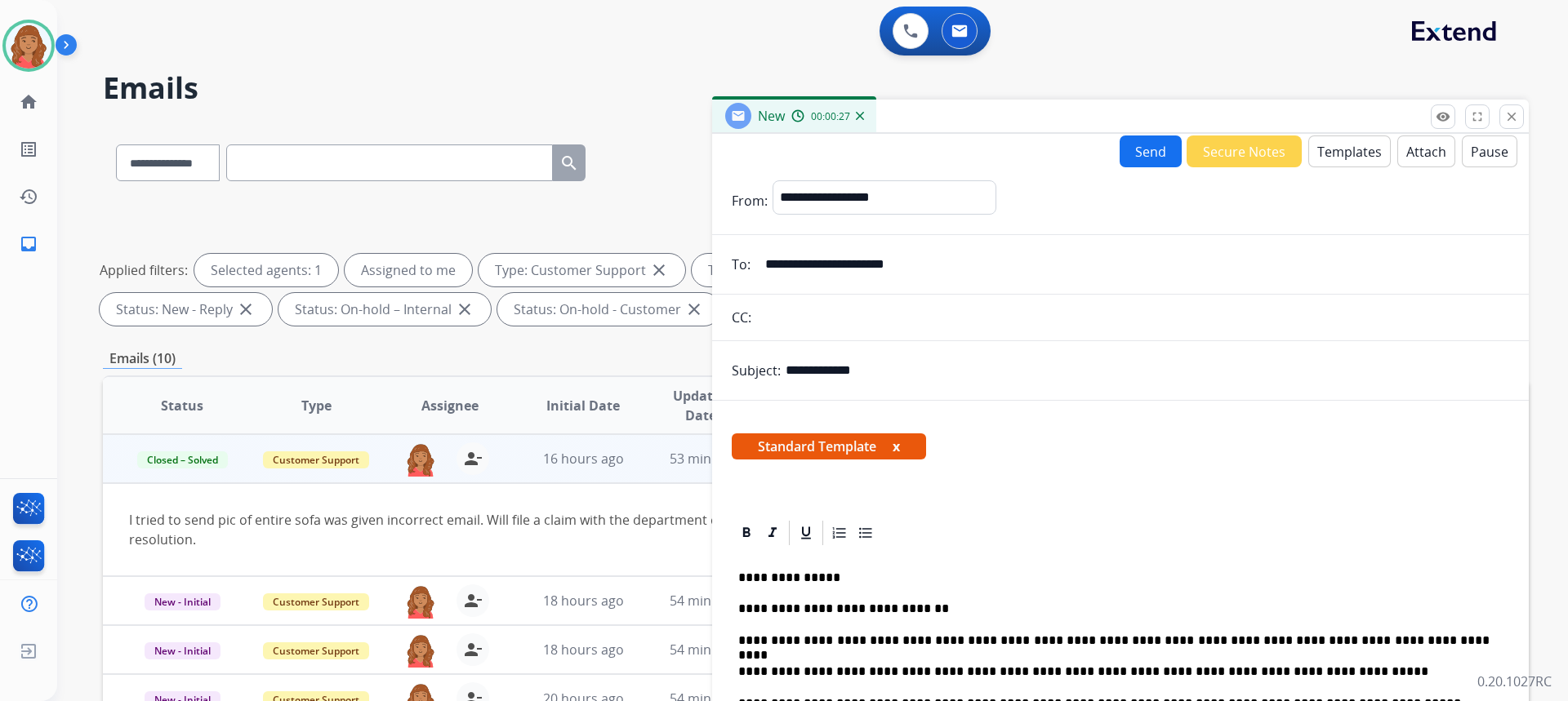
scroll to position [0, 0]
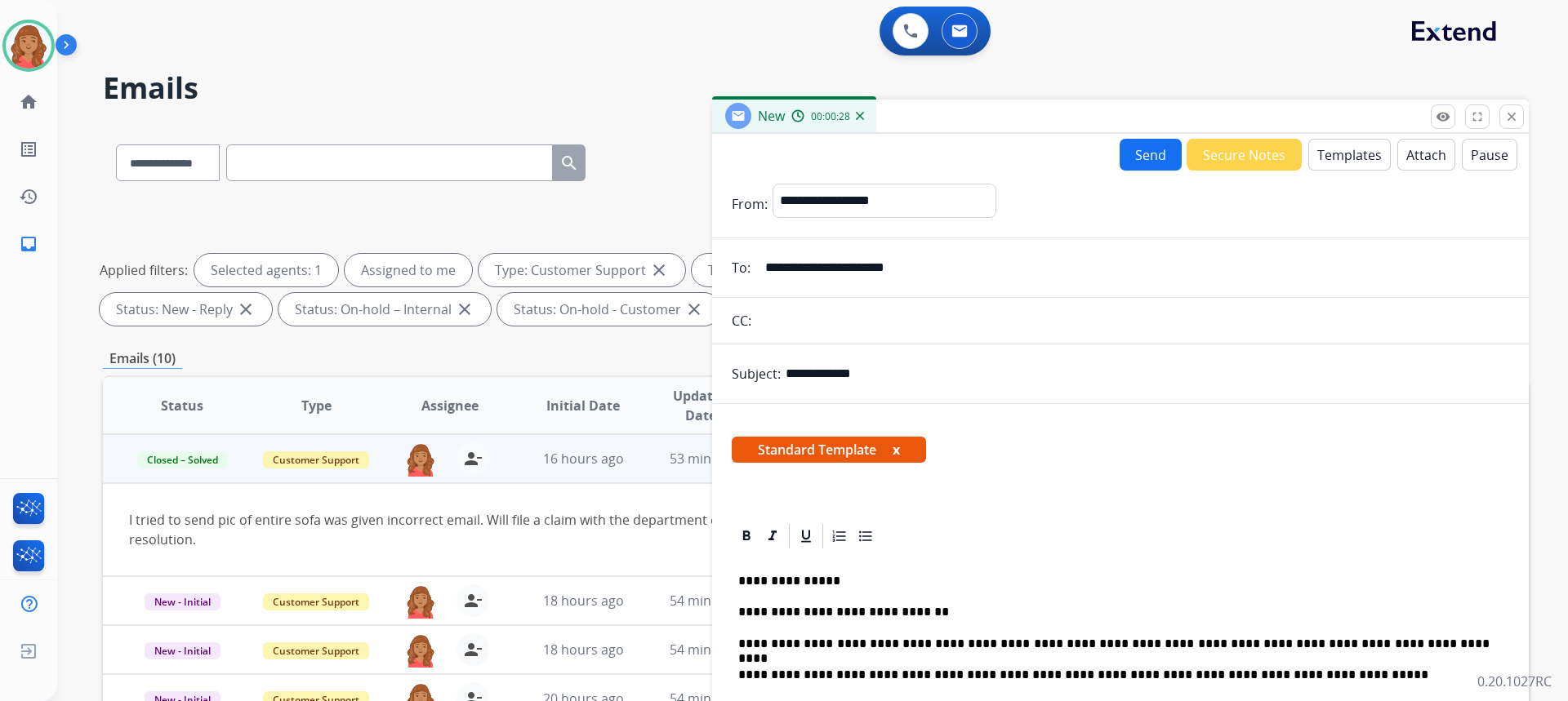
click at [1130, 160] on button "Send" at bounding box center [1151, 155] width 62 height 32
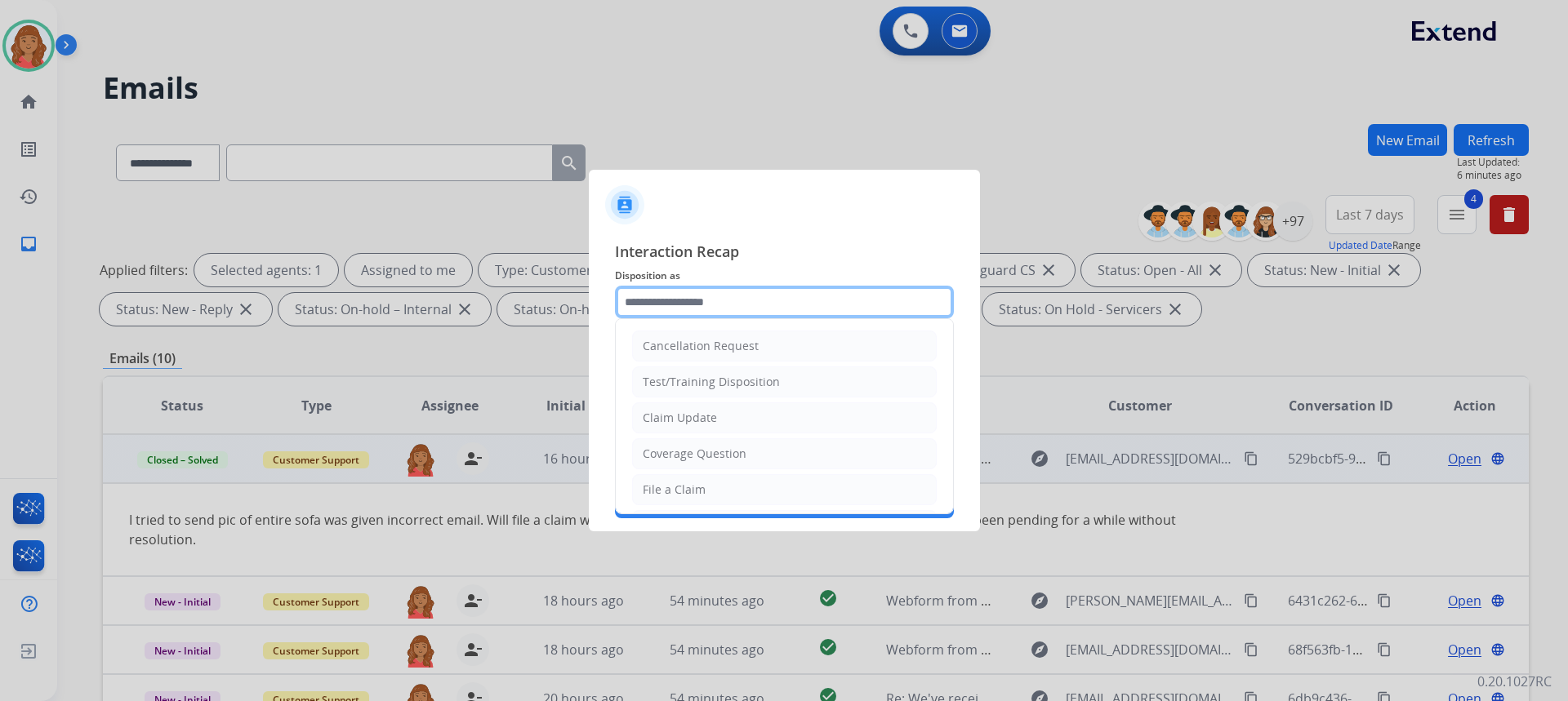
click at [696, 312] on input "text" at bounding box center [784, 302] width 339 height 33
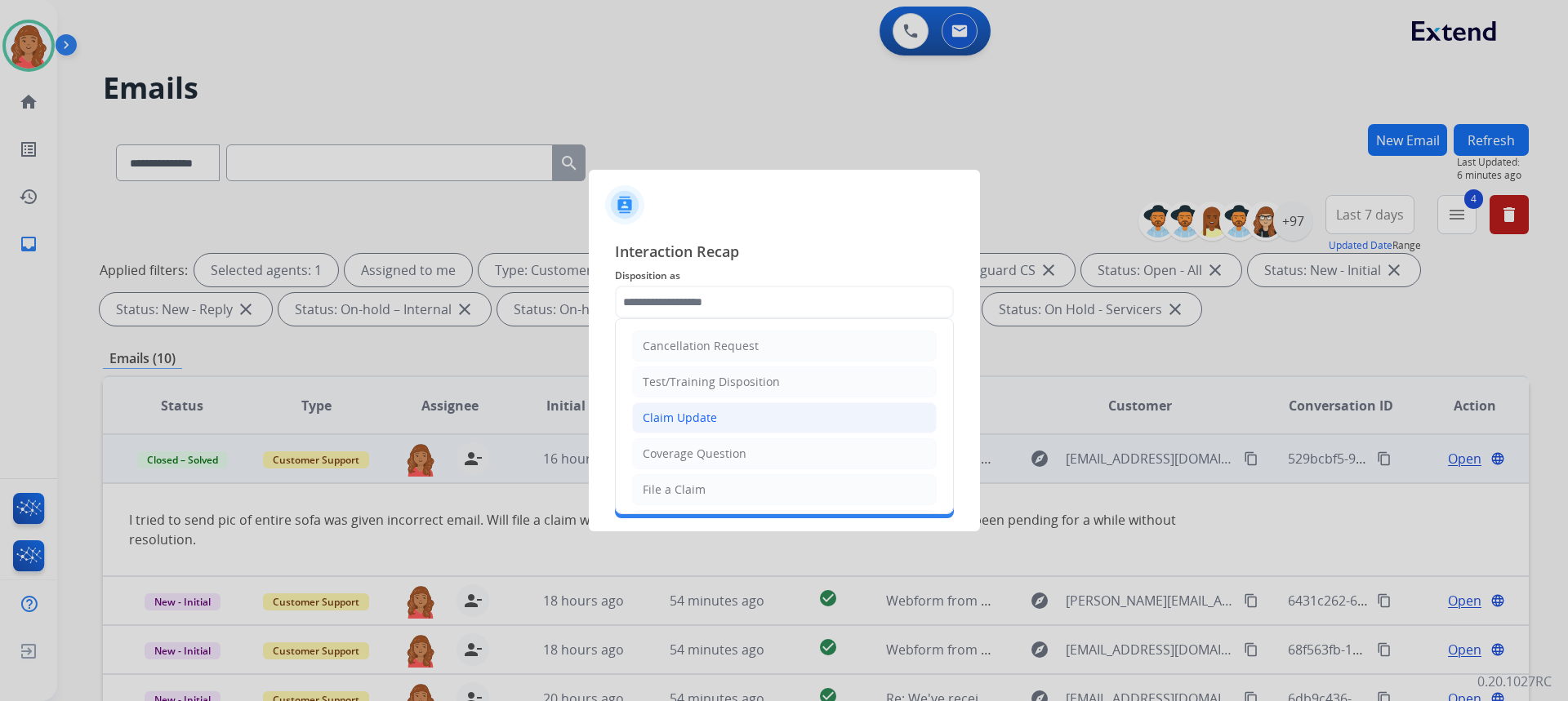
click at [695, 419] on div "Claim Update" at bounding box center [679, 418] width 74 height 16
type input "**********"
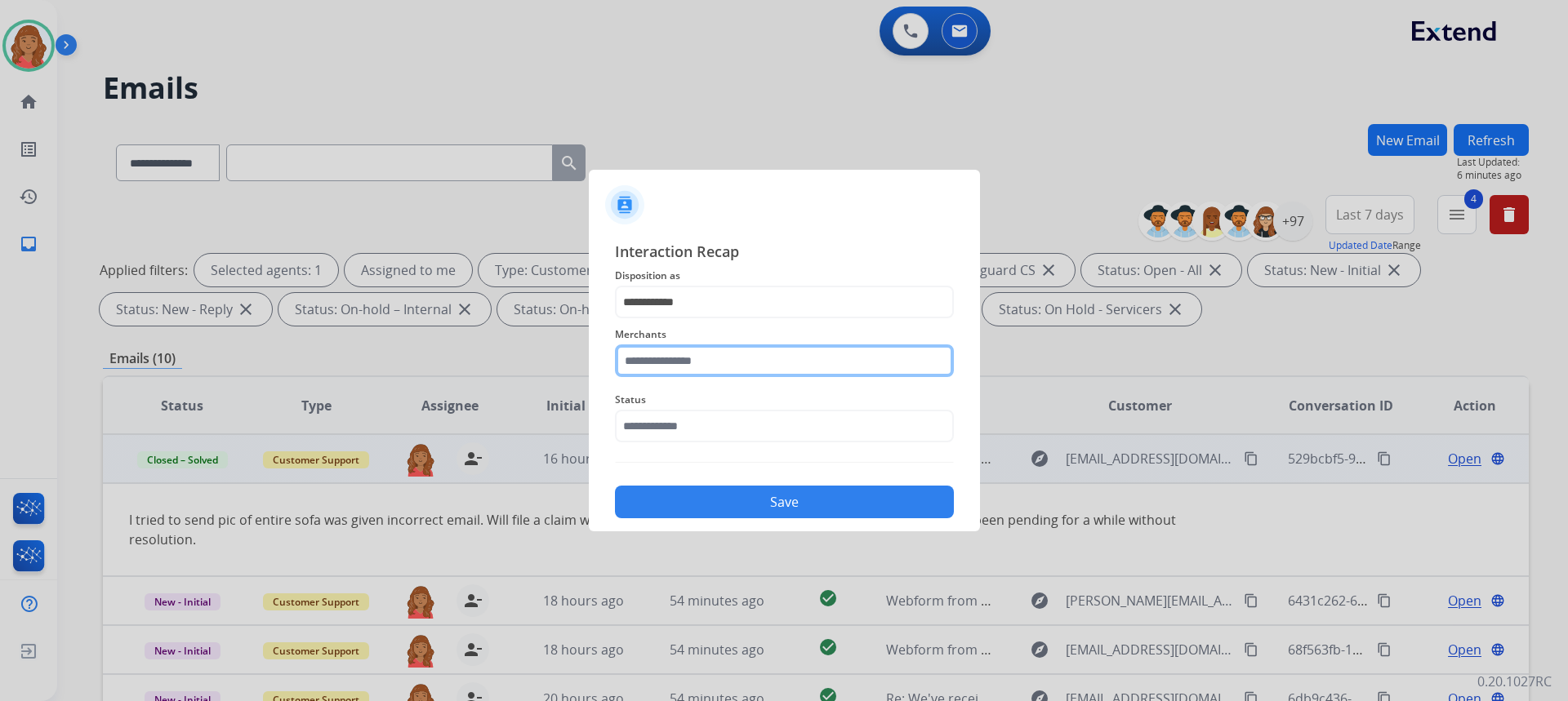
click at [698, 370] on input "text" at bounding box center [784, 361] width 339 height 33
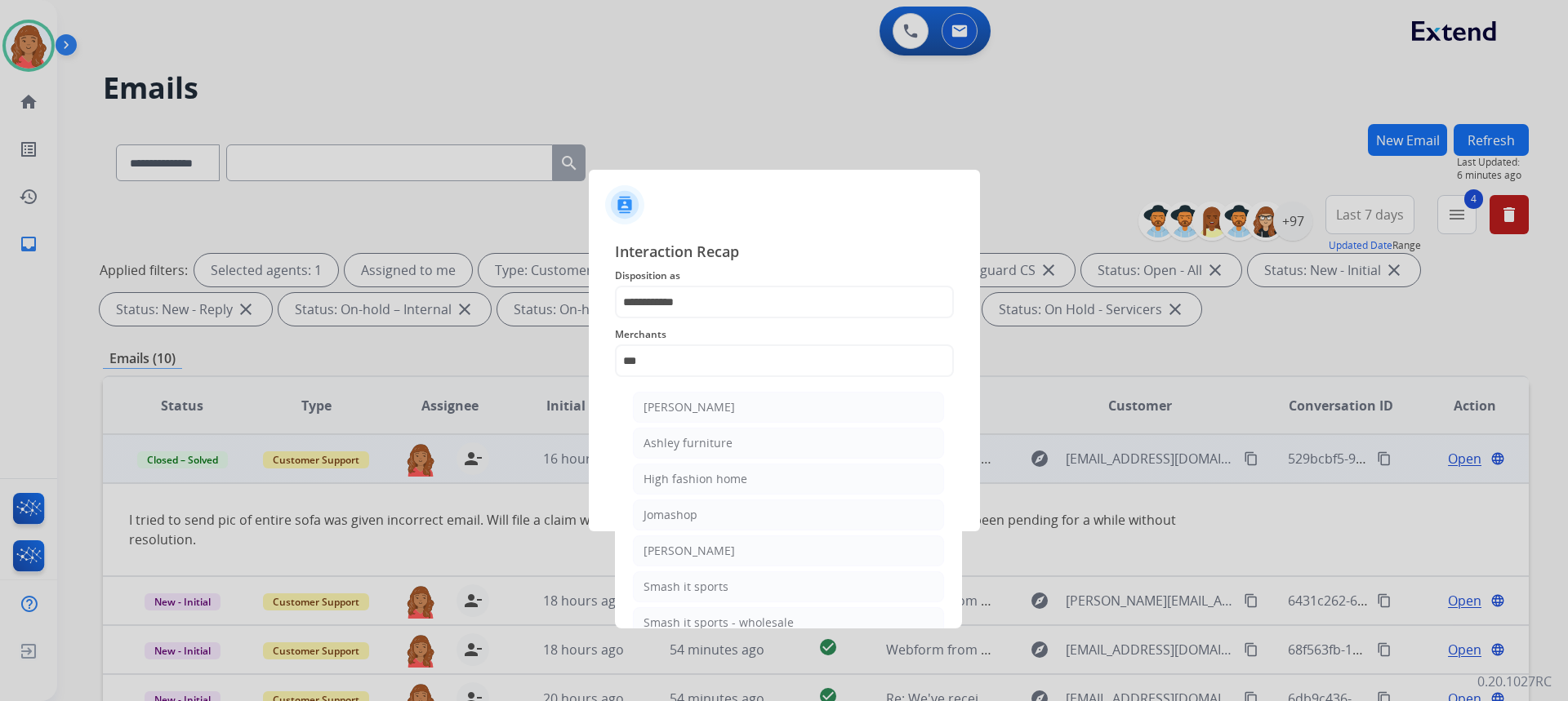
drag, startPoint x: 684, startPoint y: 402, endPoint x: 700, endPoint y: 466, distance: 66.0
click at [687, 407] on div "[PERSON_NAME]" at bounding box center [689, 407] width 92 height 16
type input "**********"
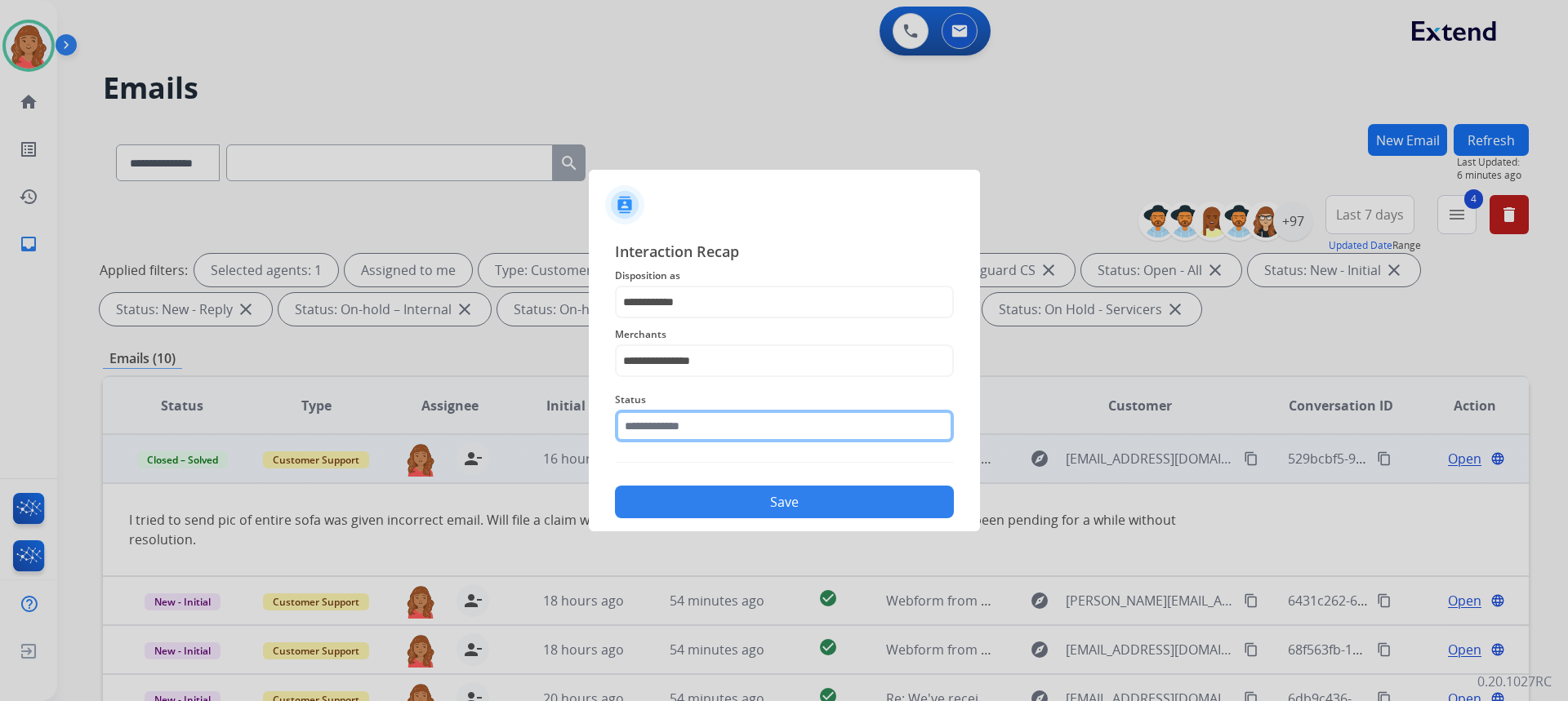
drag, startPoint x: 692, startPoint y: 425, endPoint x: 699, endPoint y: 436, distance: 13.0
click at [699, 434] on input "text" at bounding box center [784, 426] width 339 height 33
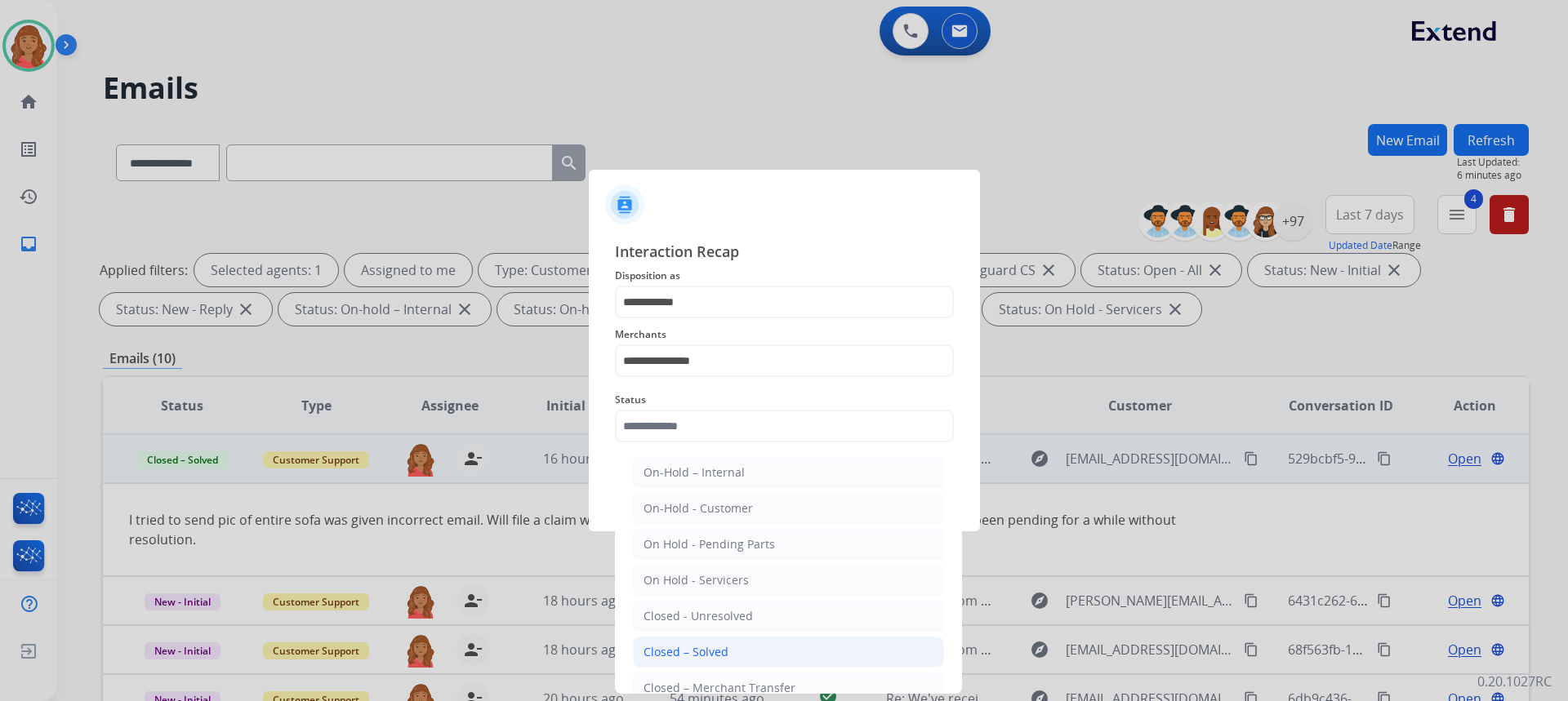
drag, startPoint x: 717, startPoint y: 648, endPoint x: 715, endPoint y: 614, distance: 34.1
click at [719, 647] on div "Closed – Solved" at bounding box center [686, 652] width 85 height 16
type input "**********"
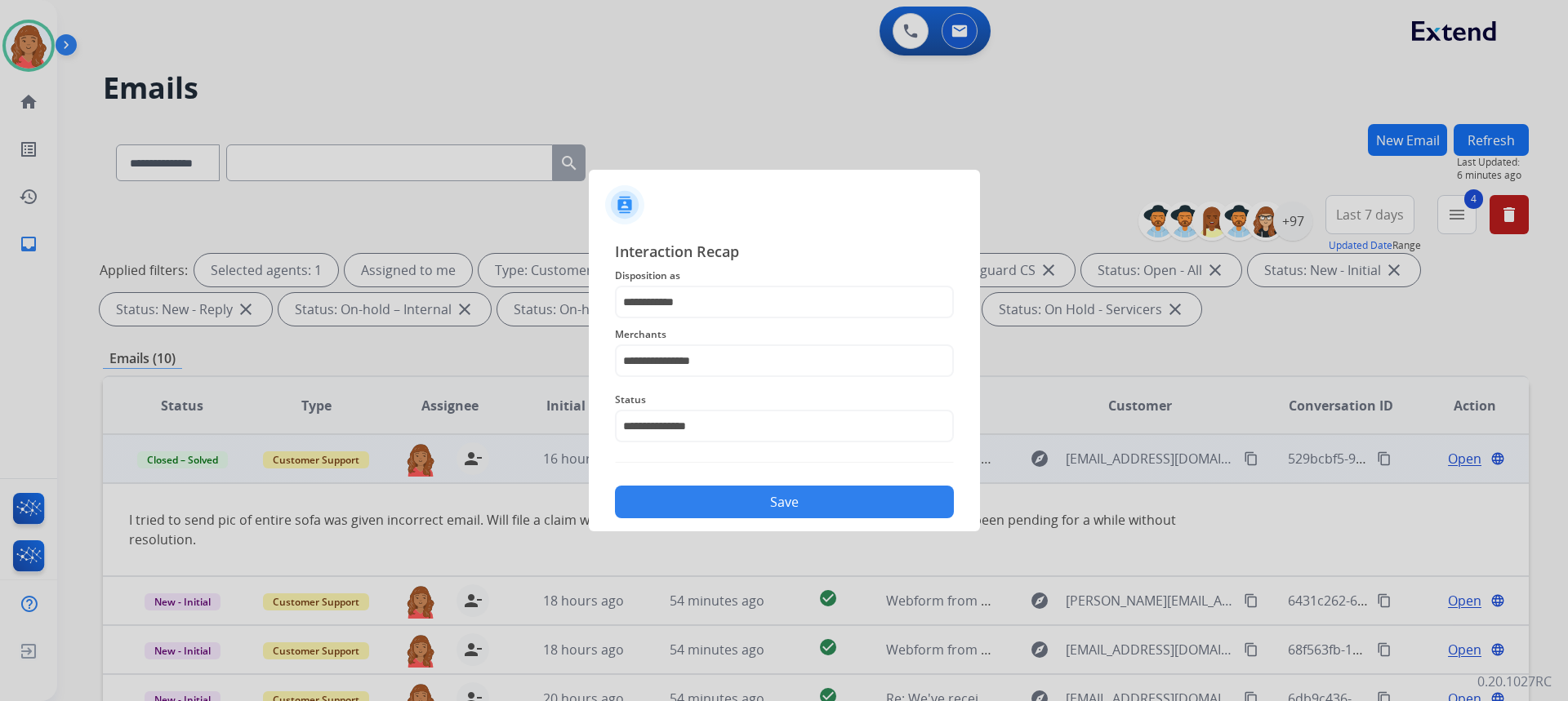
drag, startPoint x: 714, startPoint y: 488, endPoint x: 708, endPoint y: 476, distance: 13.4
click at [714, 488] on button "Save" at bounding box center [784, 502] width 339 height 33
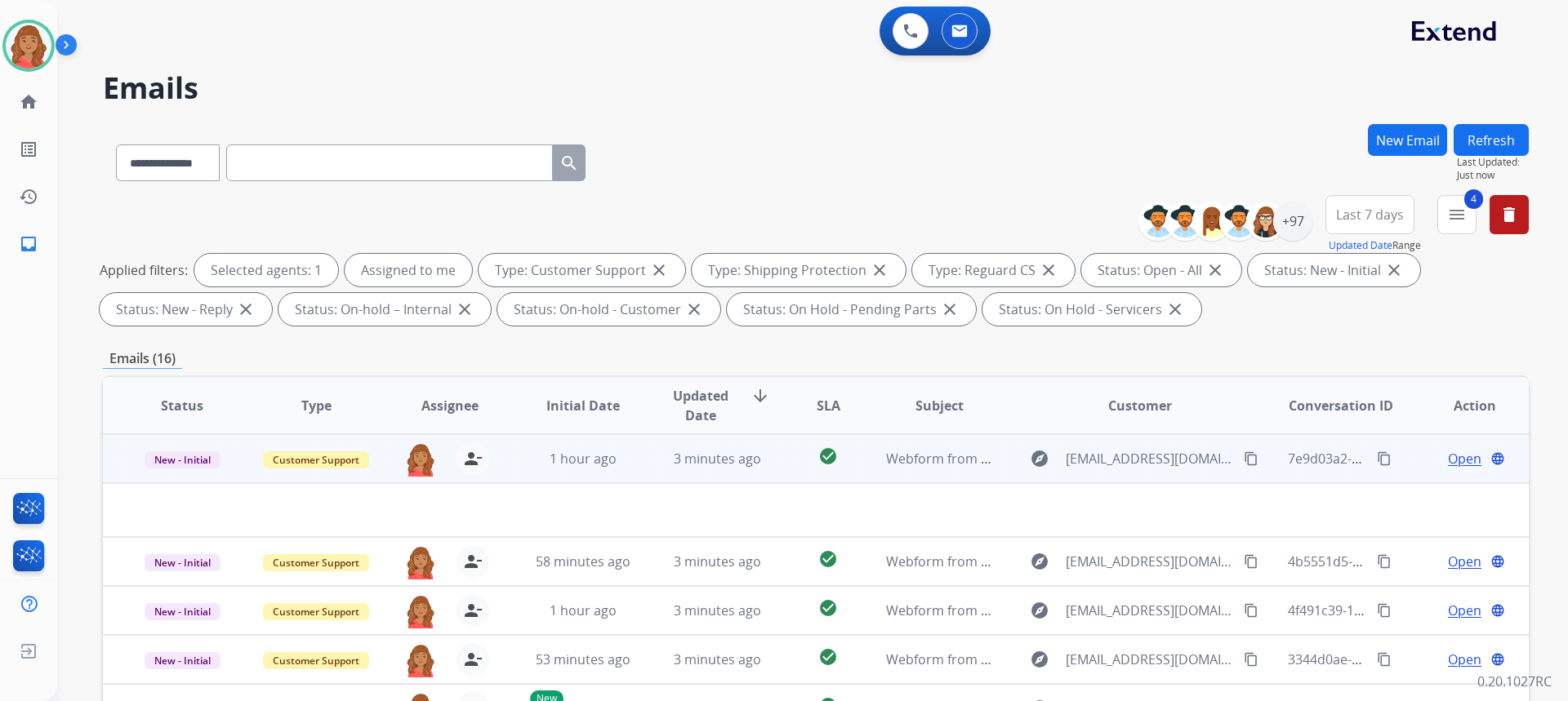
click at [1244, 461] on mat-icon "content_copy" at bounding box center [1251, 459] width 15 height 15
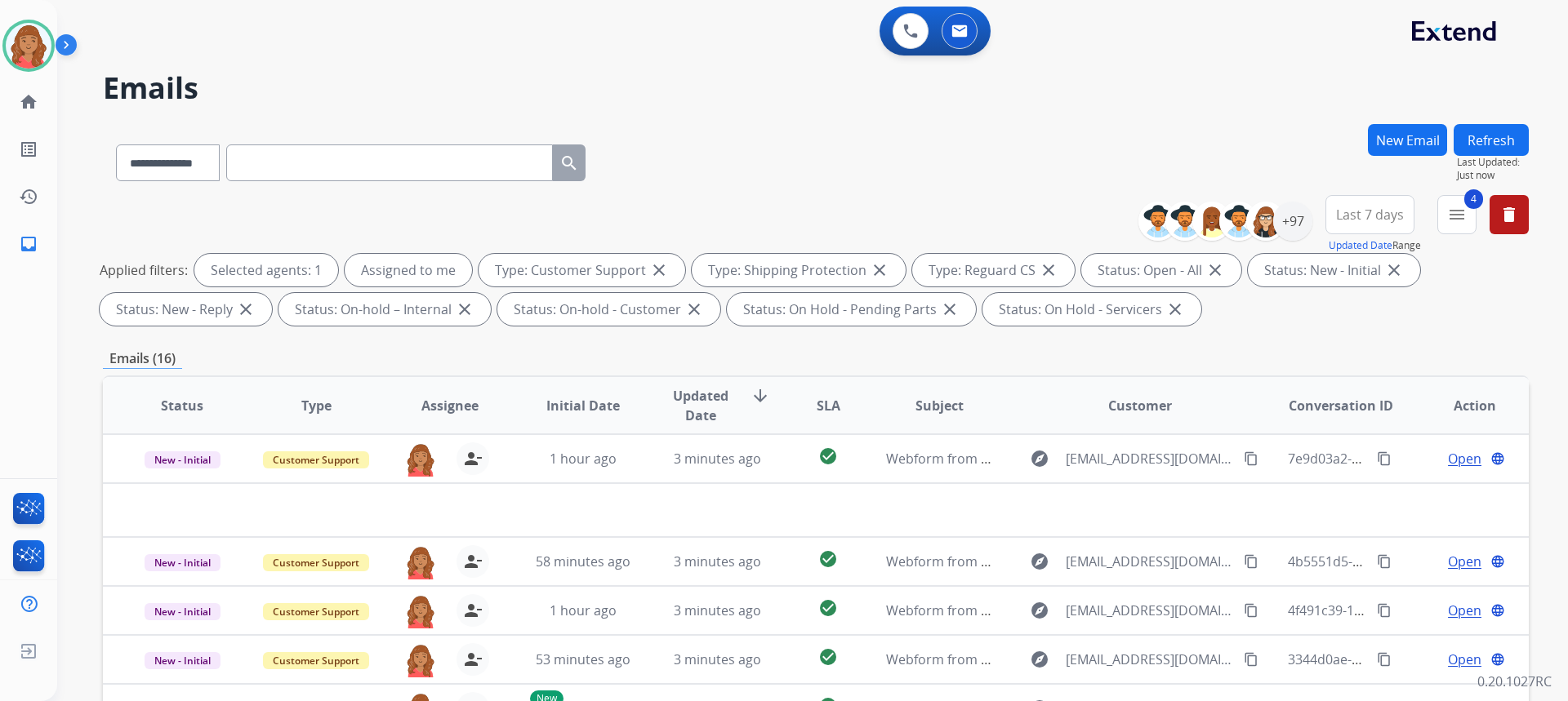
click at [1389, 145] on button "New Email" at bounding box center [1407, 140] width 79 height 32
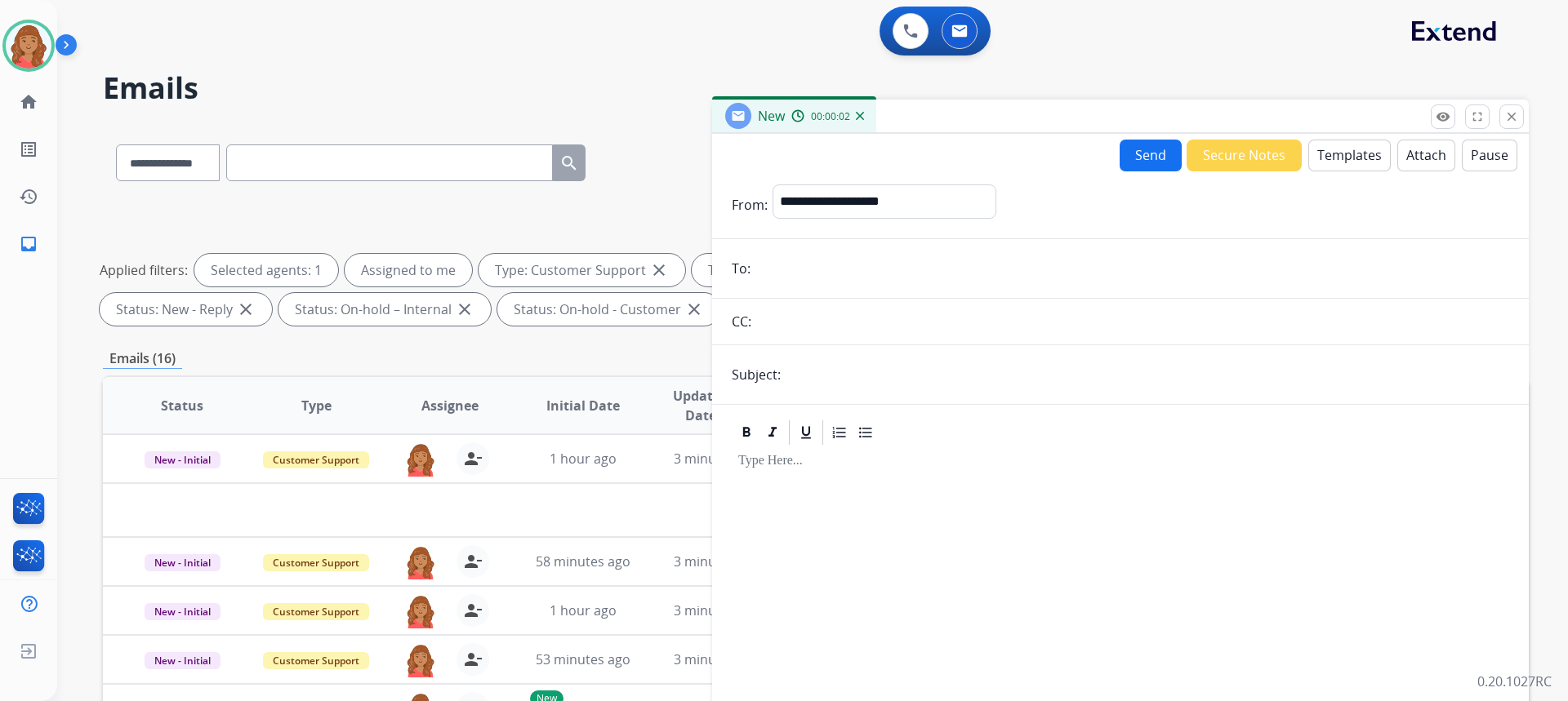
paste input "**********"
type input "**********"
click at [831, 198] on select "**********" at bounding box center [883, 201] width 222 height 33
select select "**********"
click at [773, 185] on select "**********" at bounding box center [883, 201] width 222 height 33
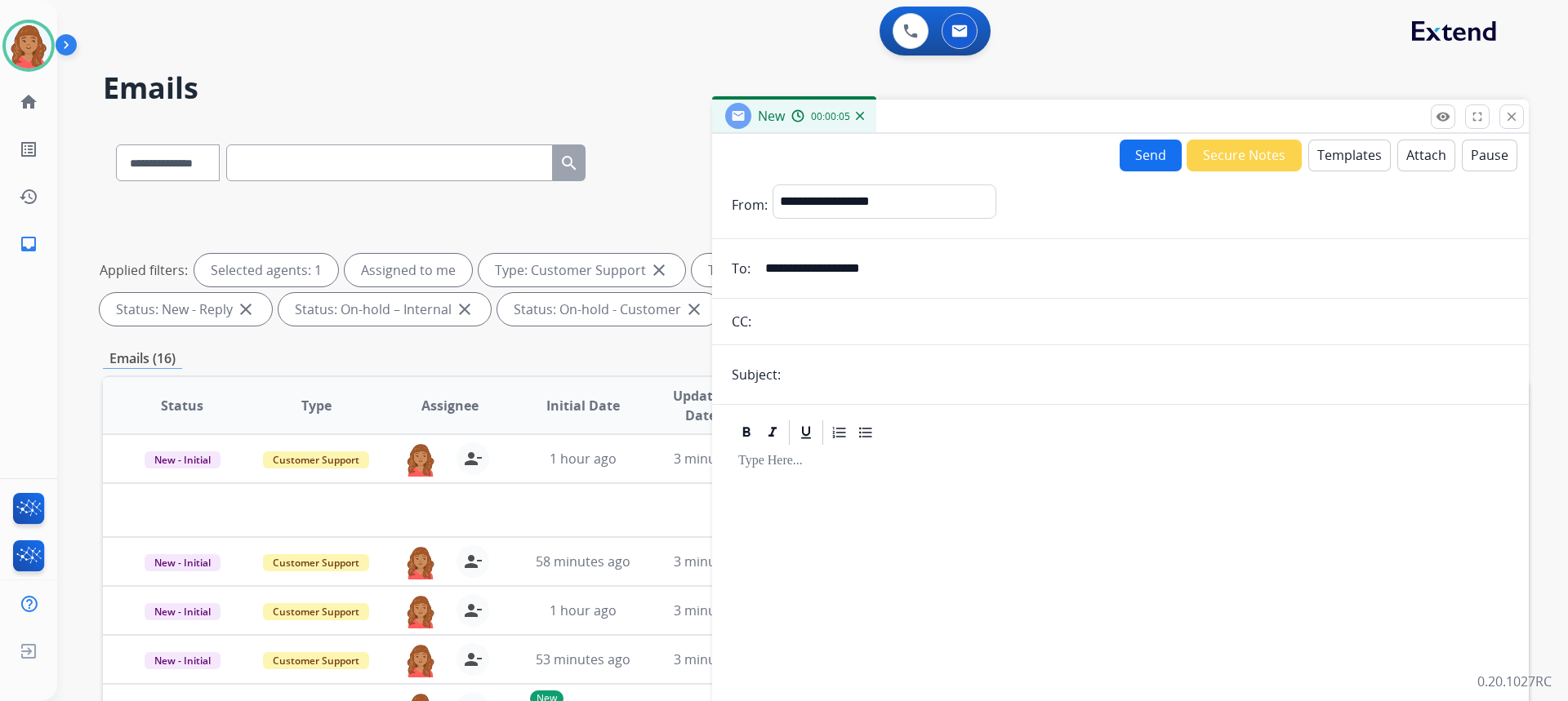
click at [1324, 146] on button "Templates" at bounding box center [1349, 155] width 83 height 32
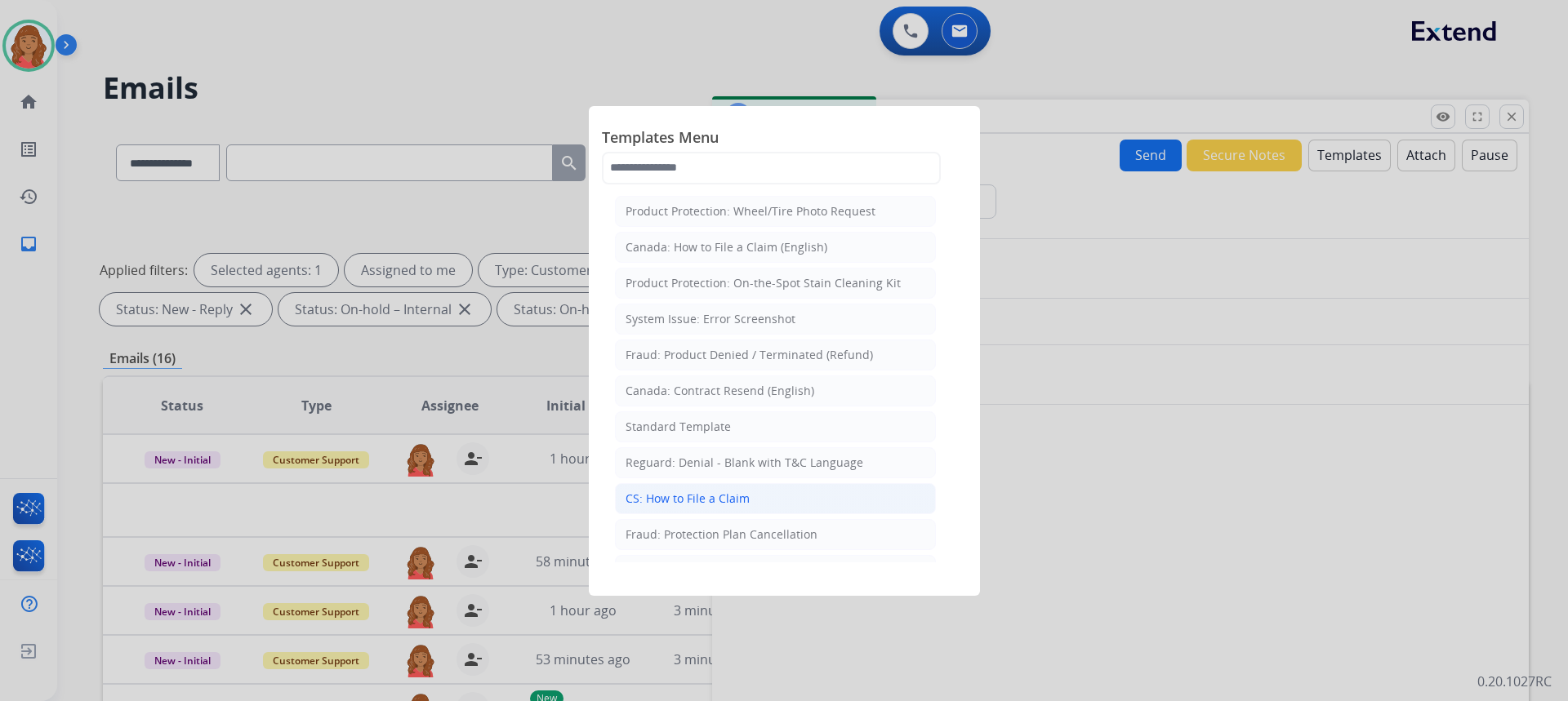
click at [723, 492] on div "CS: How to File a Claim" at bounding box center [687, 499] width 124 height 16
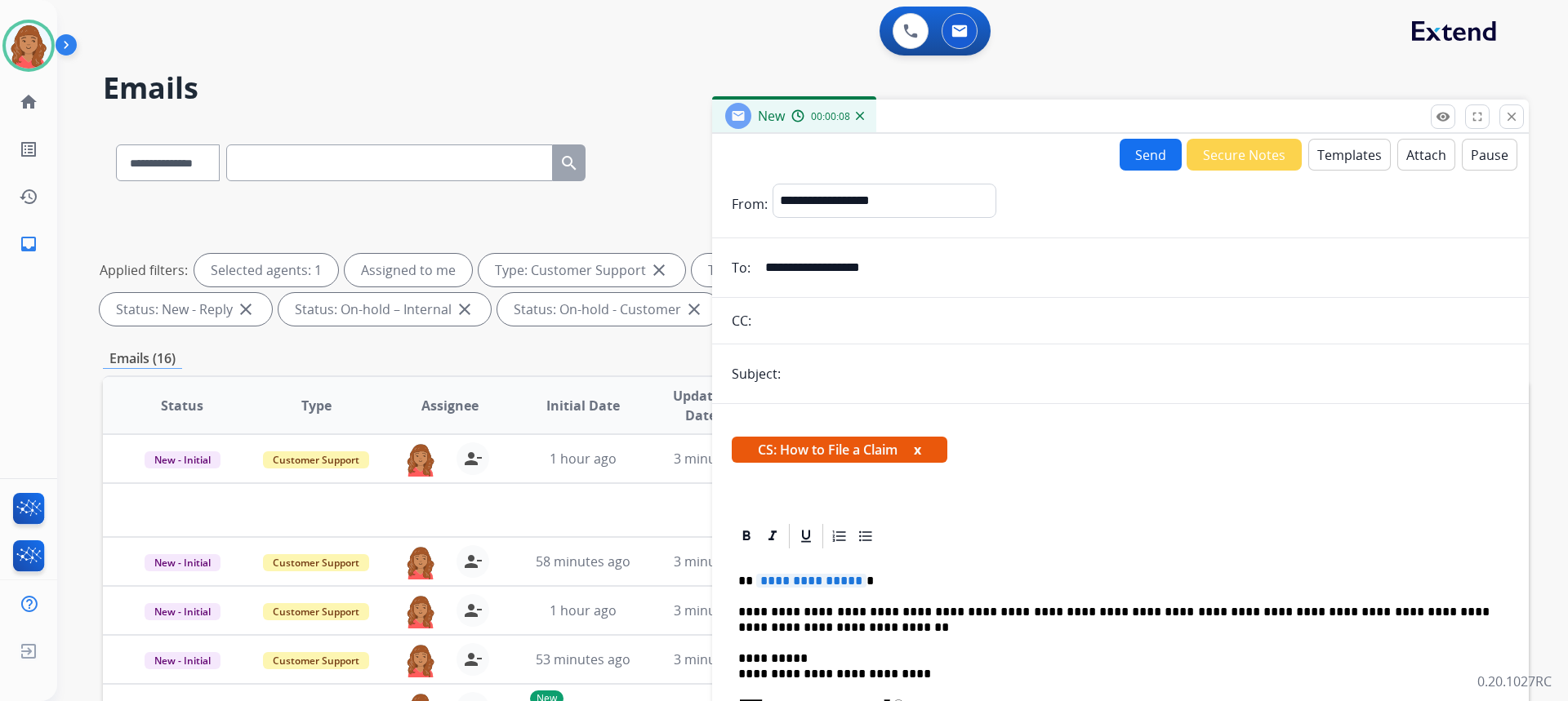
click at [1345, 158] on button "Templates" at bounding box center [1349, 155] width 83 height 32
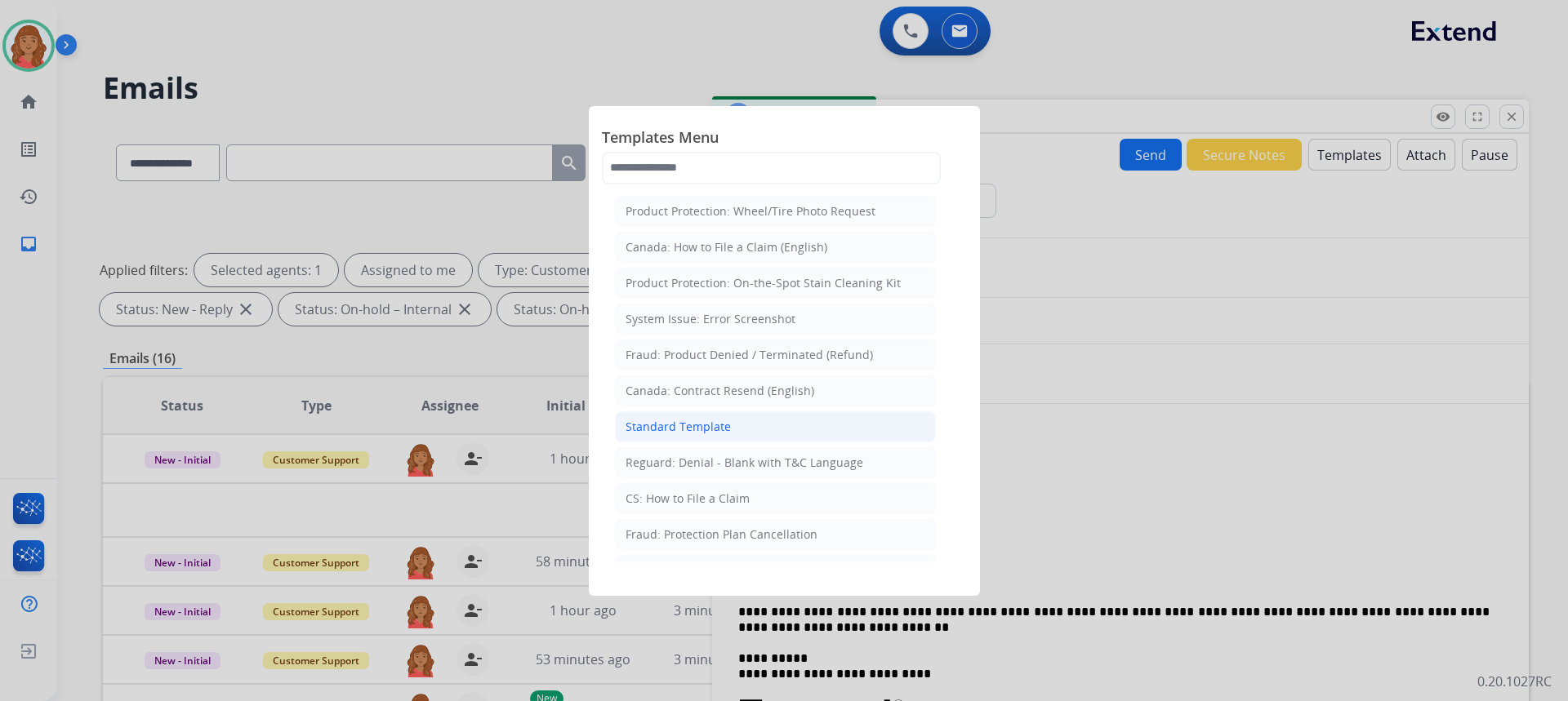
click at [708, 426] on div "Standard Template" at bounding box center [678, 427] width 106 height 16
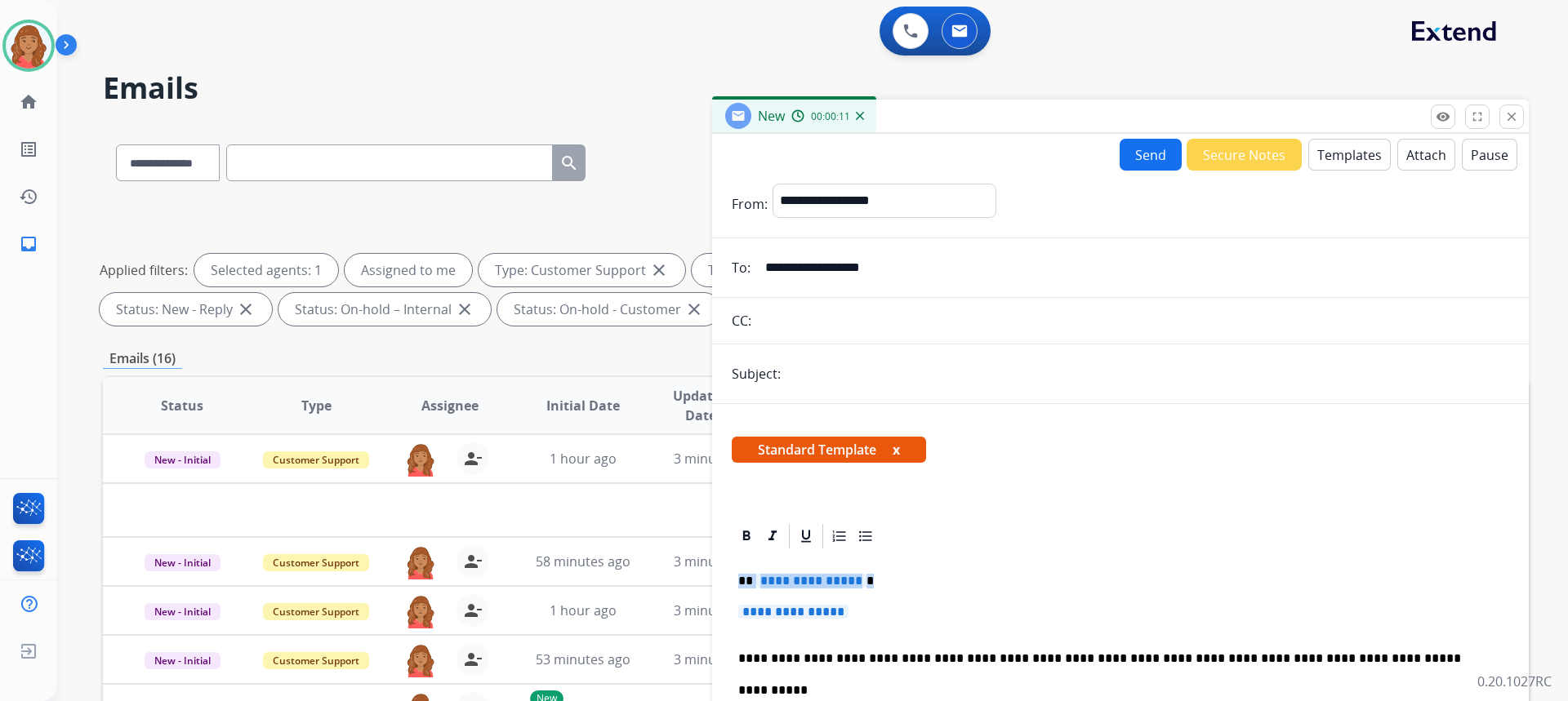
drag, startPoint x: 885, startPoint y: 613, endPoint x: 728, endPoint y: 578, distance: 160.9
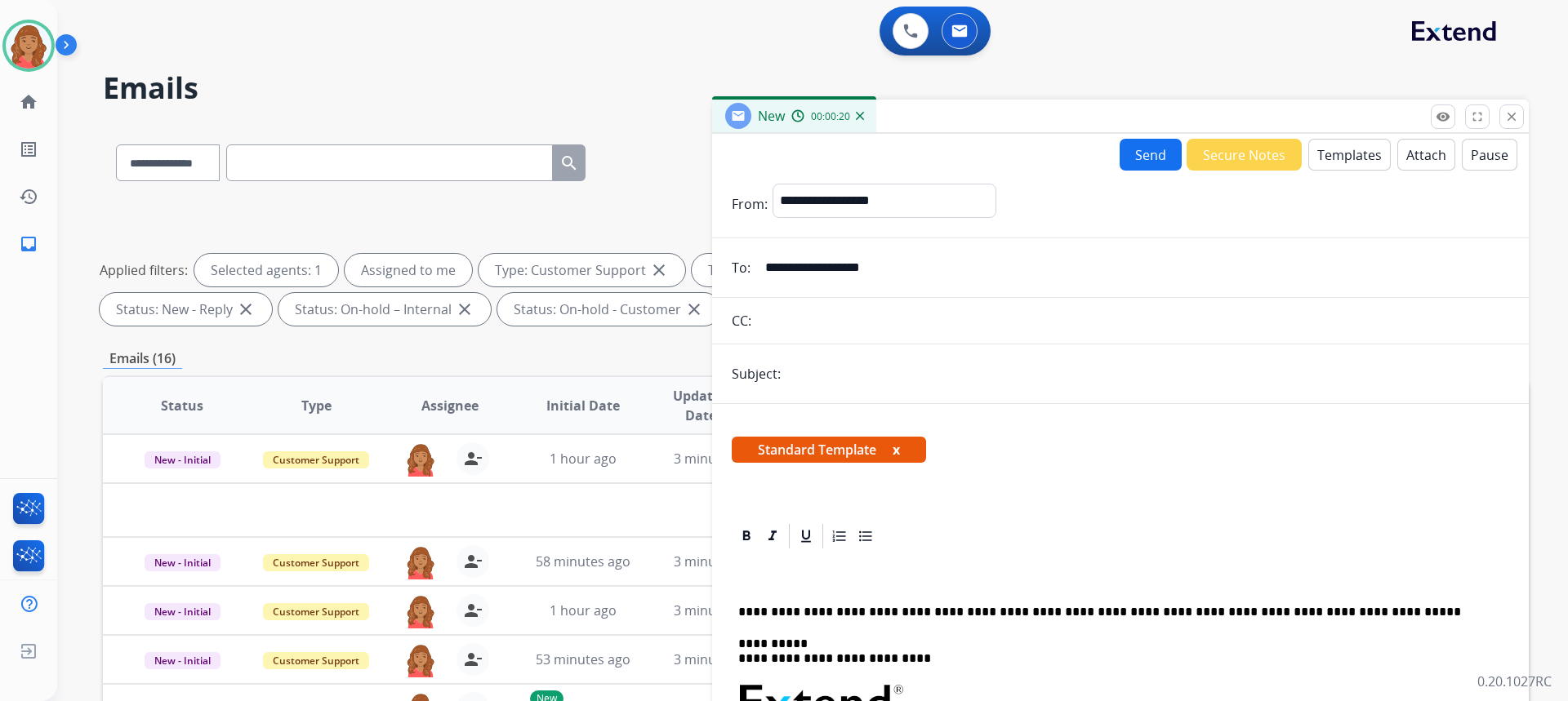
drag, startPoint x: 802, startPoint y: 255, endPoint x: 766, endPoint y: 261, distance: 36.5
click at [764, 254] on input "**********" at bounding box center [1132, 267] width 754 height 33
click at [534, 452] on div "1 hour ago" at bounding box center [583, 459] width 107 height 20
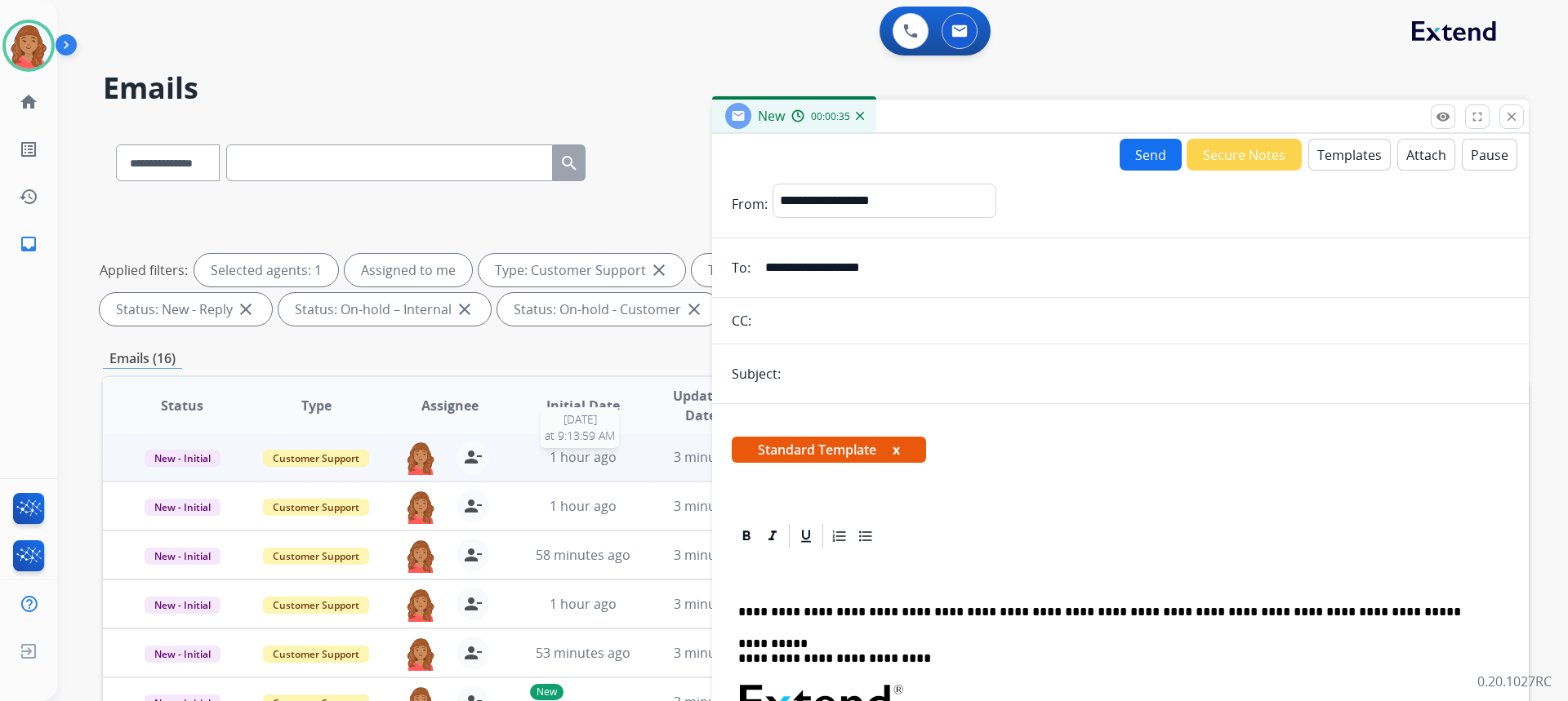
click at [530, 456] on div "1 hour ago" at bounding box center [583, 457] width 107 height 20
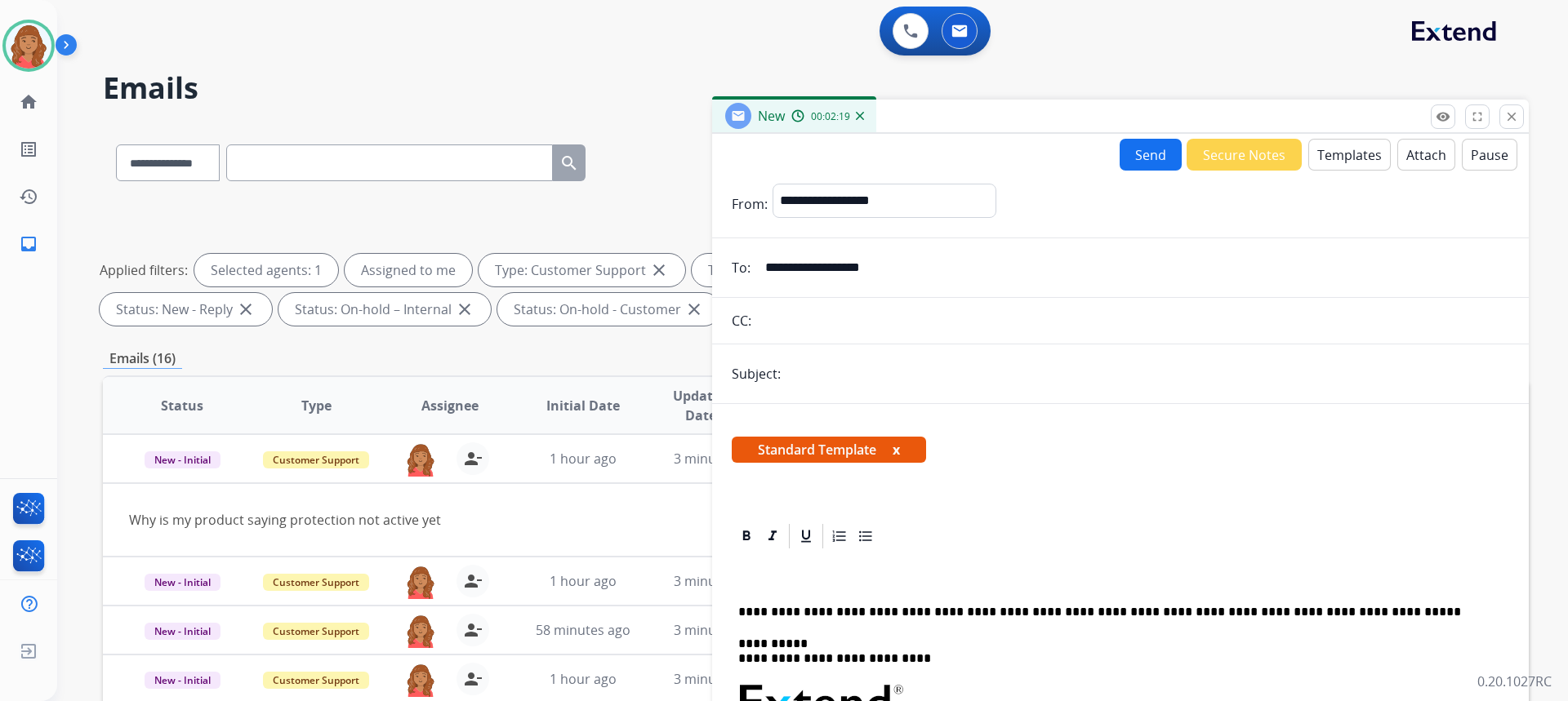
drag, startPoint x: 764, startPoint y: 595, endPoint x: 739, endPoint y: 588, distance: 26.0
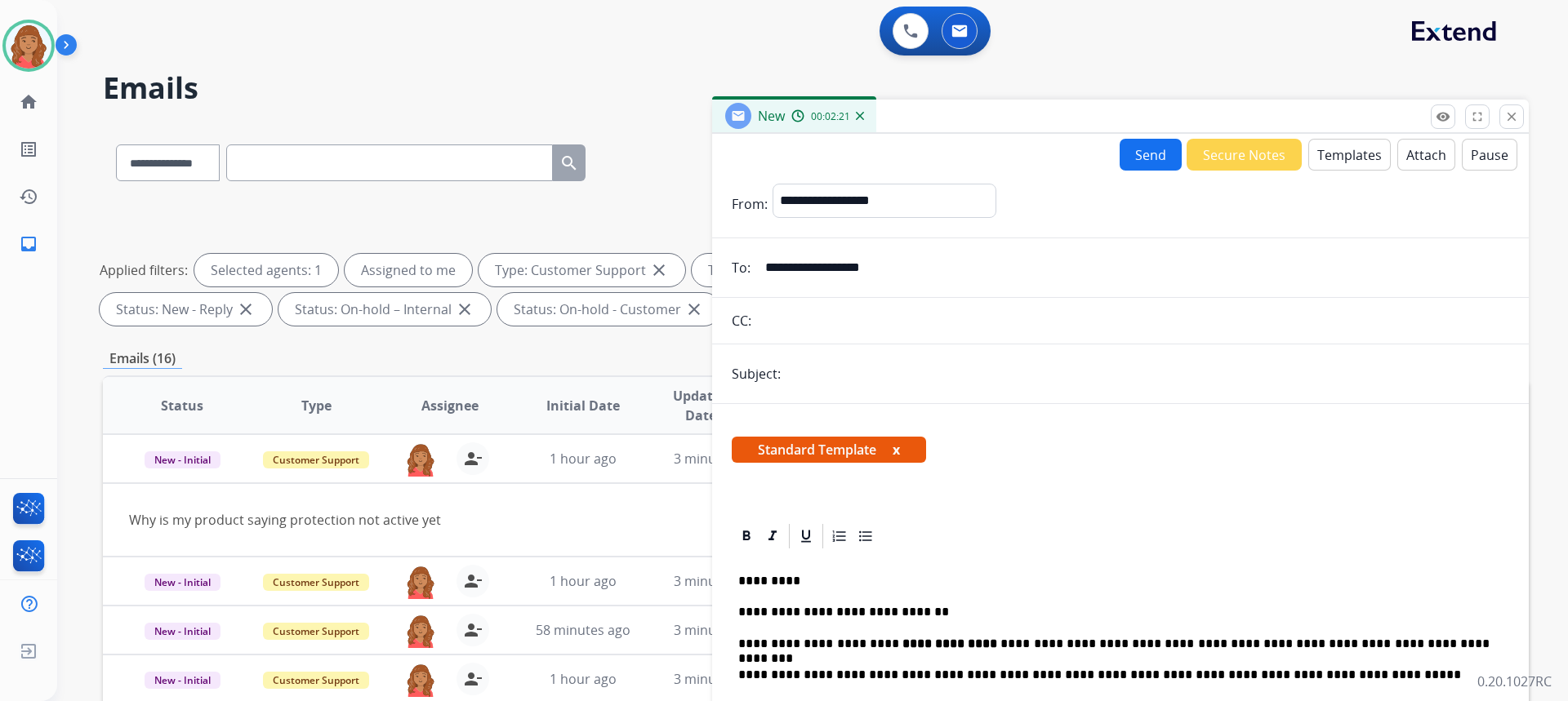
click at [1142, 144] on button "Send" at bounding box center [1151, 155] width 62 height 32
click at [876, 373] on input "text" at bounding box center [1147, 375] width 723 height 34
type input "**********"
click at [1143, 156] on button "Send" at bounding box center [1151, 155] width 62 height 32
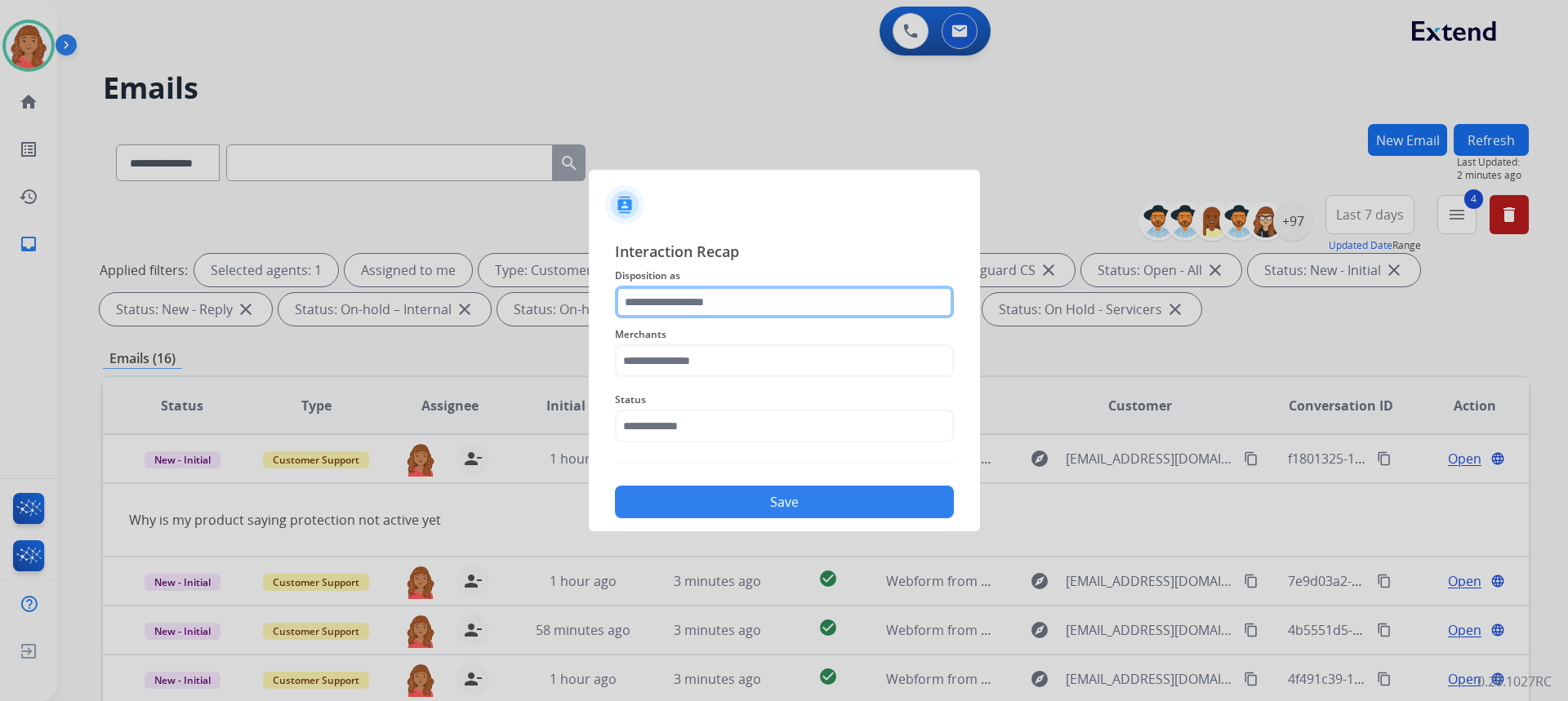
click at [736, 295] on input "text" at bounding box center [784, 302] width 339 height 33
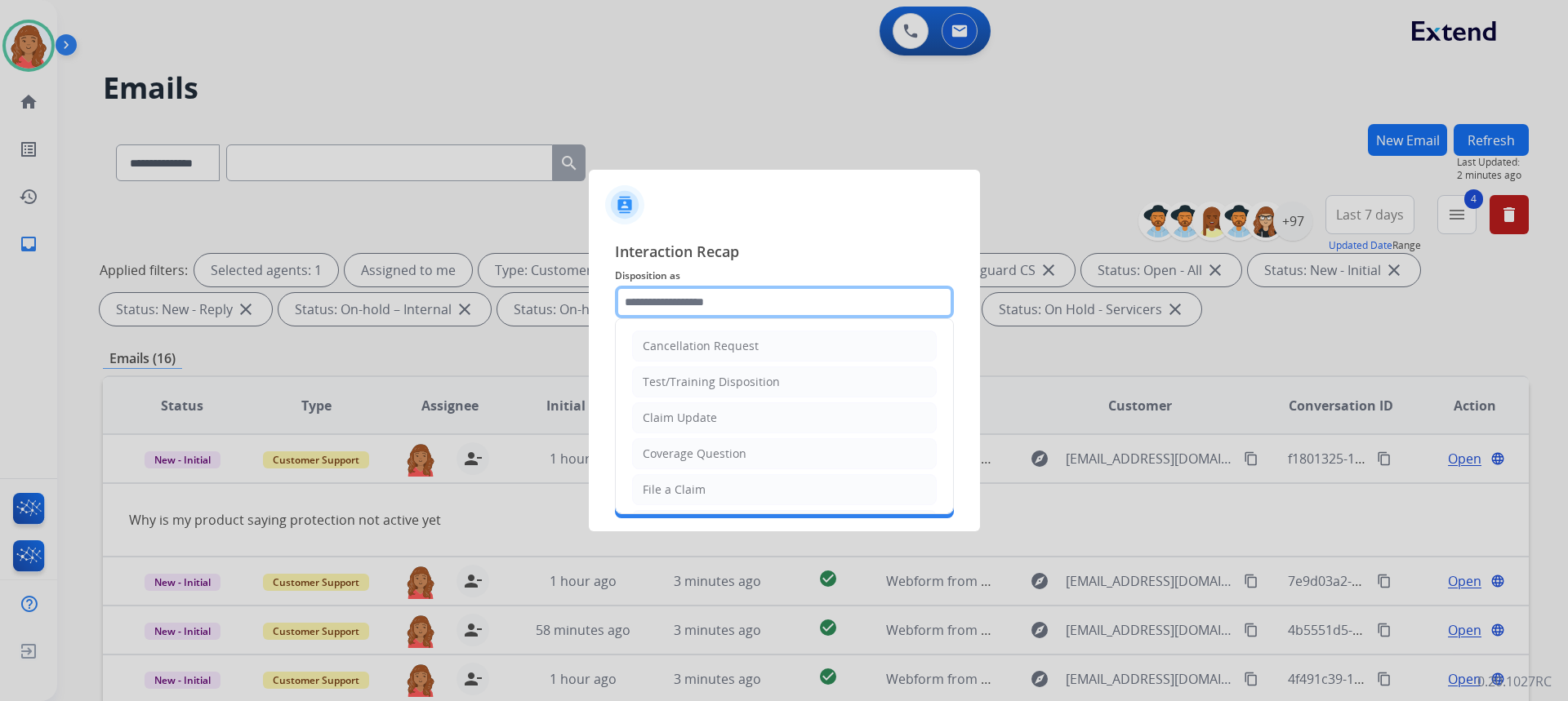
click at [719, 303] on input "text" at bounding box center [784, 302] width 339 height 33
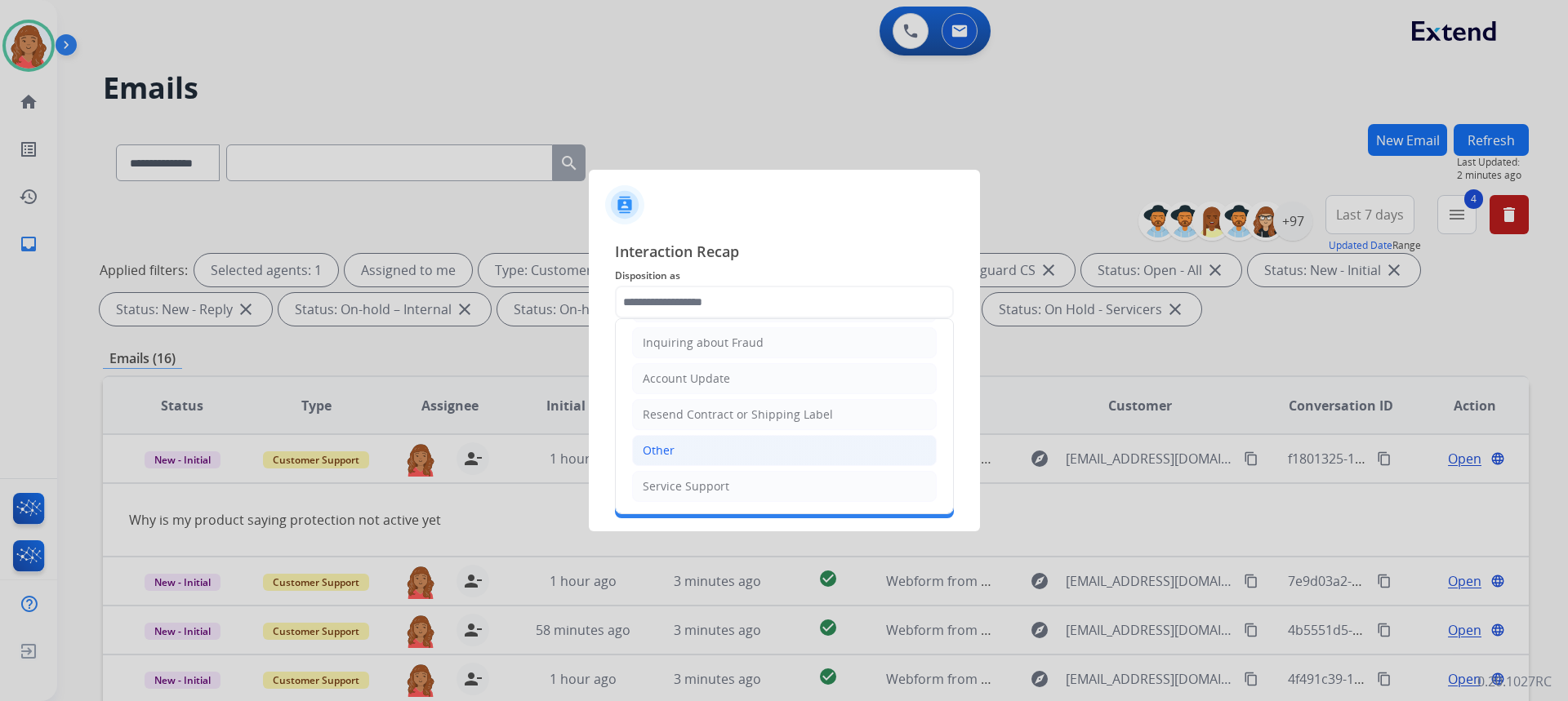
click at [681, 450] on li "Other" at bounding box center [784, 451] width 304 height 31
type input "*****"
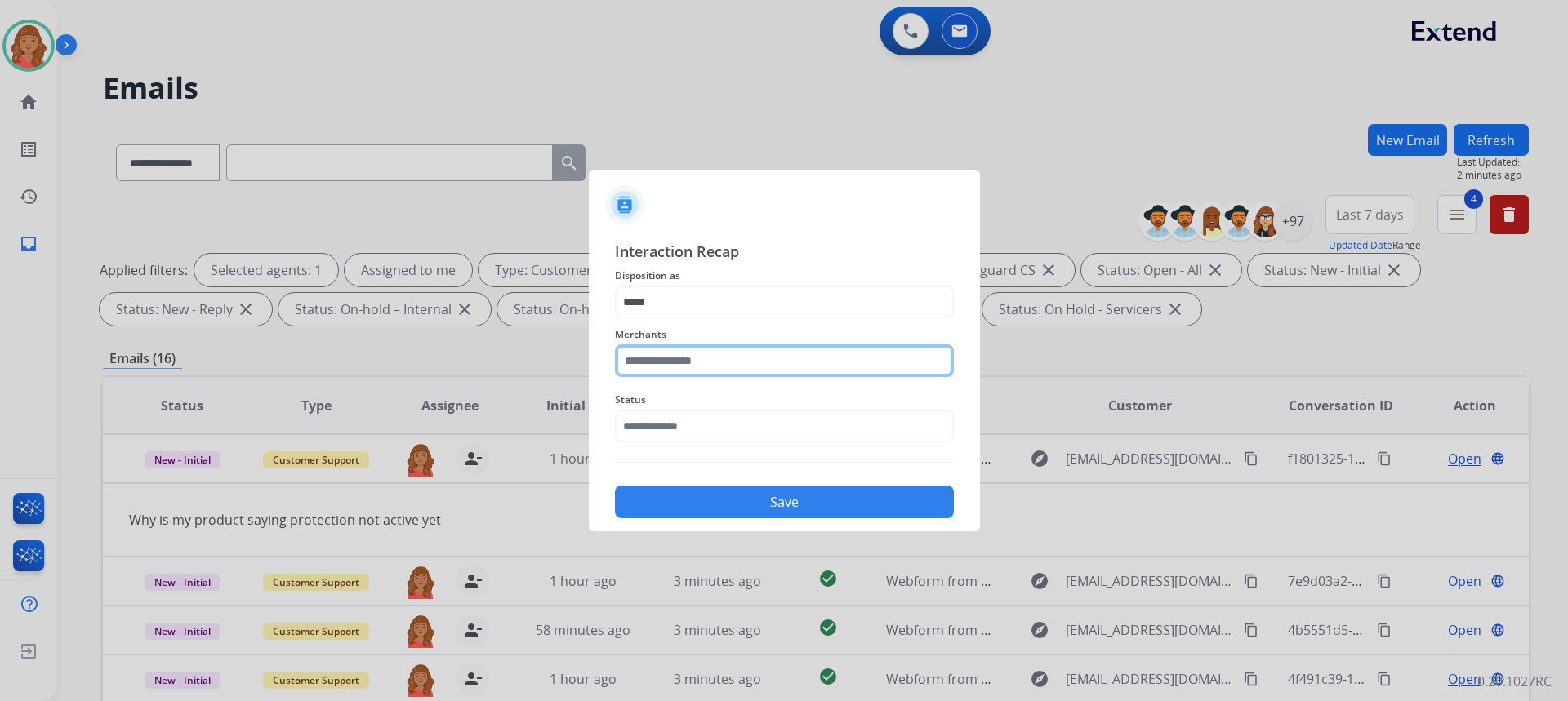
click at [692, 362] on input "text" at bounding box center [784, 361] width 339 height 33
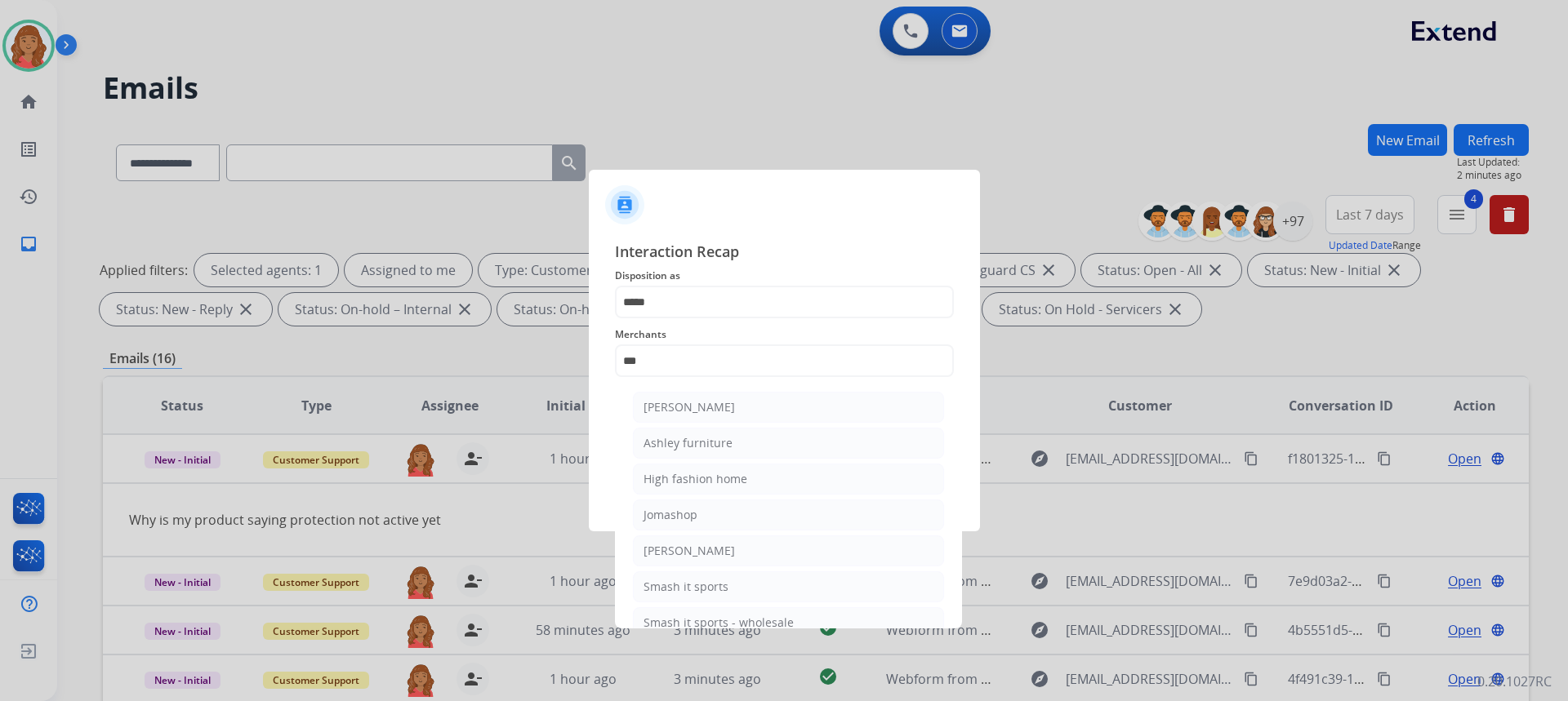
drag, startPoint x: 663, startPoint y: 433, endPoint x: 666, endPoint y: 442, distance: 9.5
click at [665, 433] on li "Ashley furniture" at bounding box center [788, 443] width 311 height 31
type input "**********"
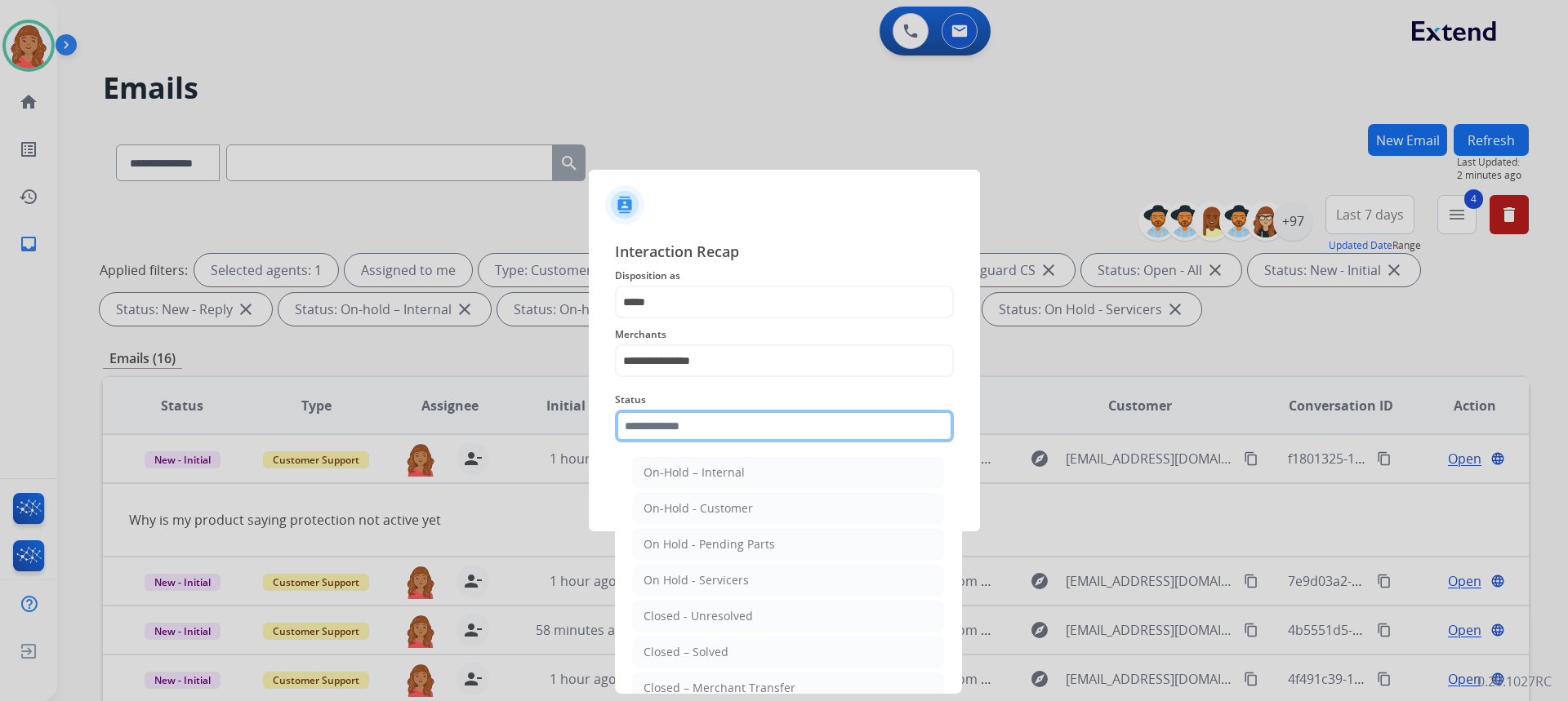
drag, startPoint x: 679, startPoint y: 435, endPoint x: 678, endPoint y: 499, distance: 64.0
click at [681, 436] on input "text" at bounding box center [784, 426] width 339 height 33
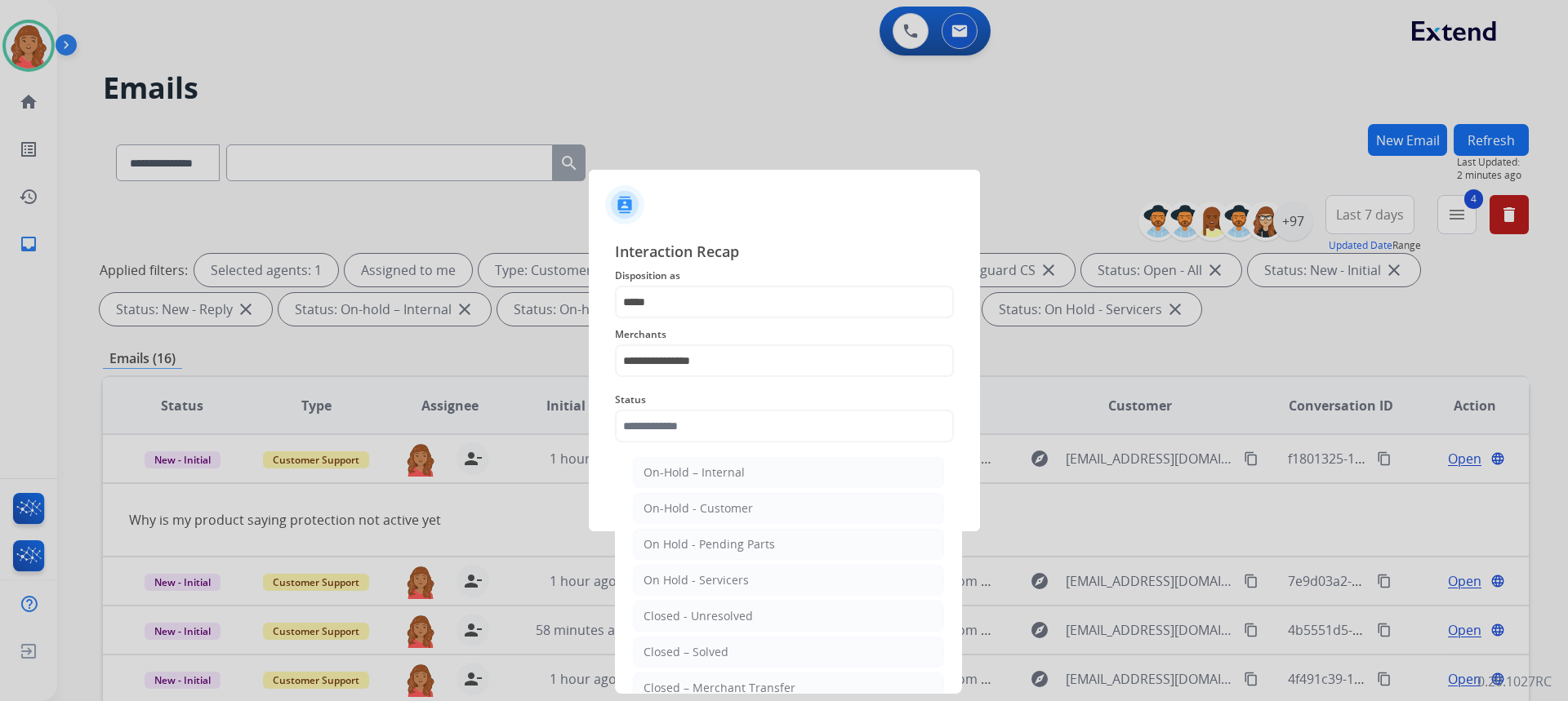
drag, startPoint x: 675, startPoint y: 643, endPoint x: 673, endPoint y: 591, distance: 52.0
click at [677, 643] on li "Closed – Solved" at bounding box center [788, 652] width 311 height 31
type input "**********"
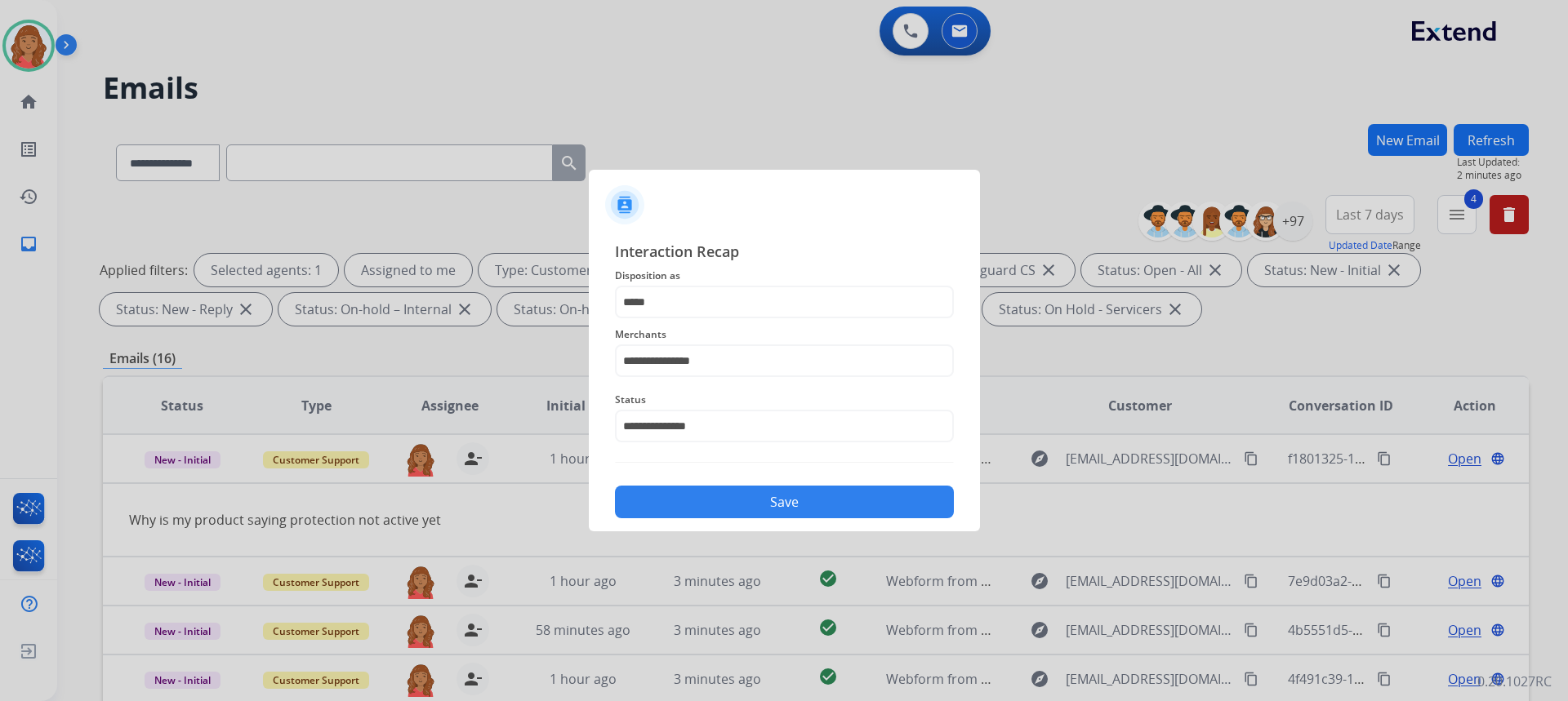
click at [724, 501] on button "Save" at bounding box center [784, 502] width 339 height 33
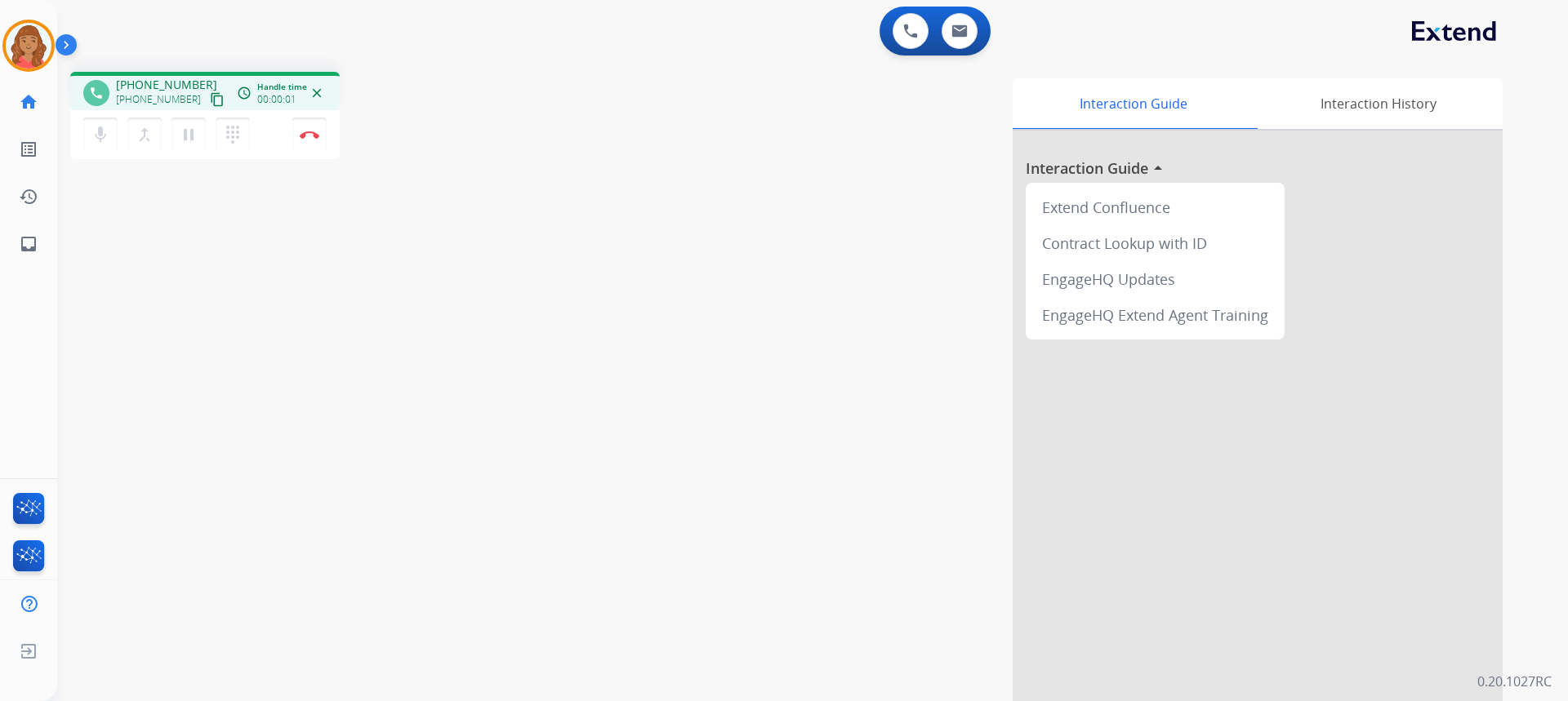
drag, startPoint x: 202, startPoint y: 101, endPoint x: 206, endPoint y: 177, distance: 76.1
click at [210, 101] on mat-icon "content_copy" at bounding box center [217, 100] width 15 height 15
click at [318, 146] on button "Disconnect" at bounding box center [309, 135] width 34 height 34
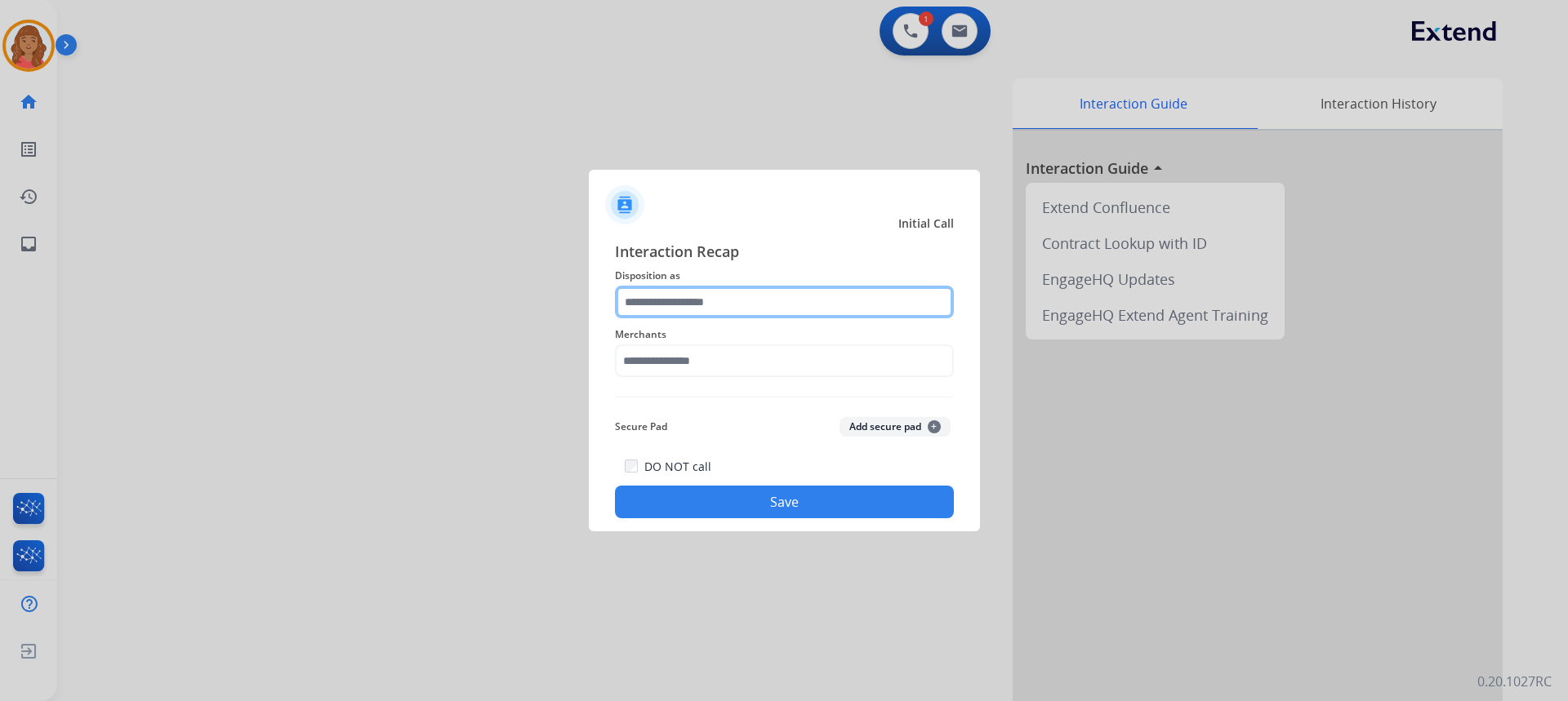
click at [734, 294] on input "text" at bounding box center [784, 302] width 339 height 33
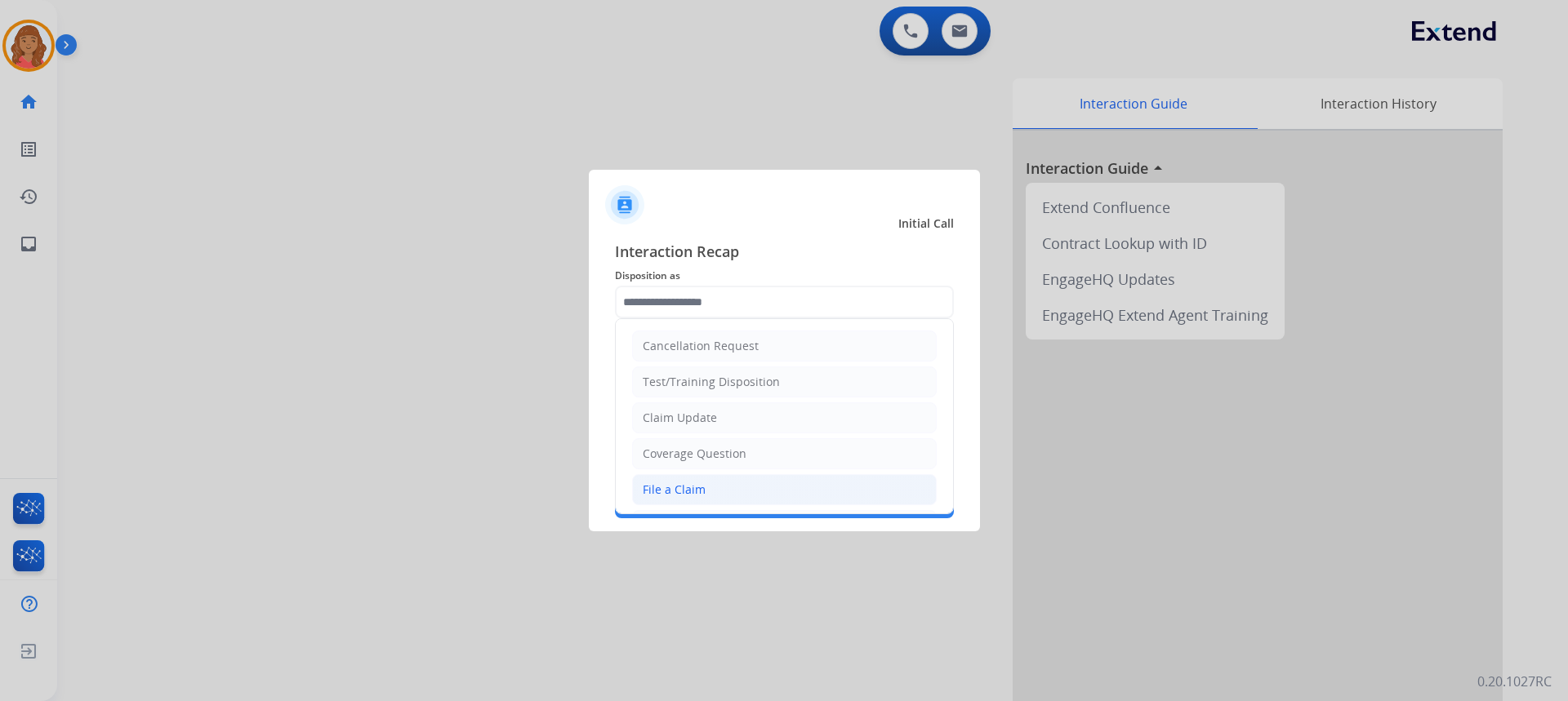
click at [696, 483] on div "File a Claim" at bounding box center [674, 490] width 63 height 16
type input "**********"
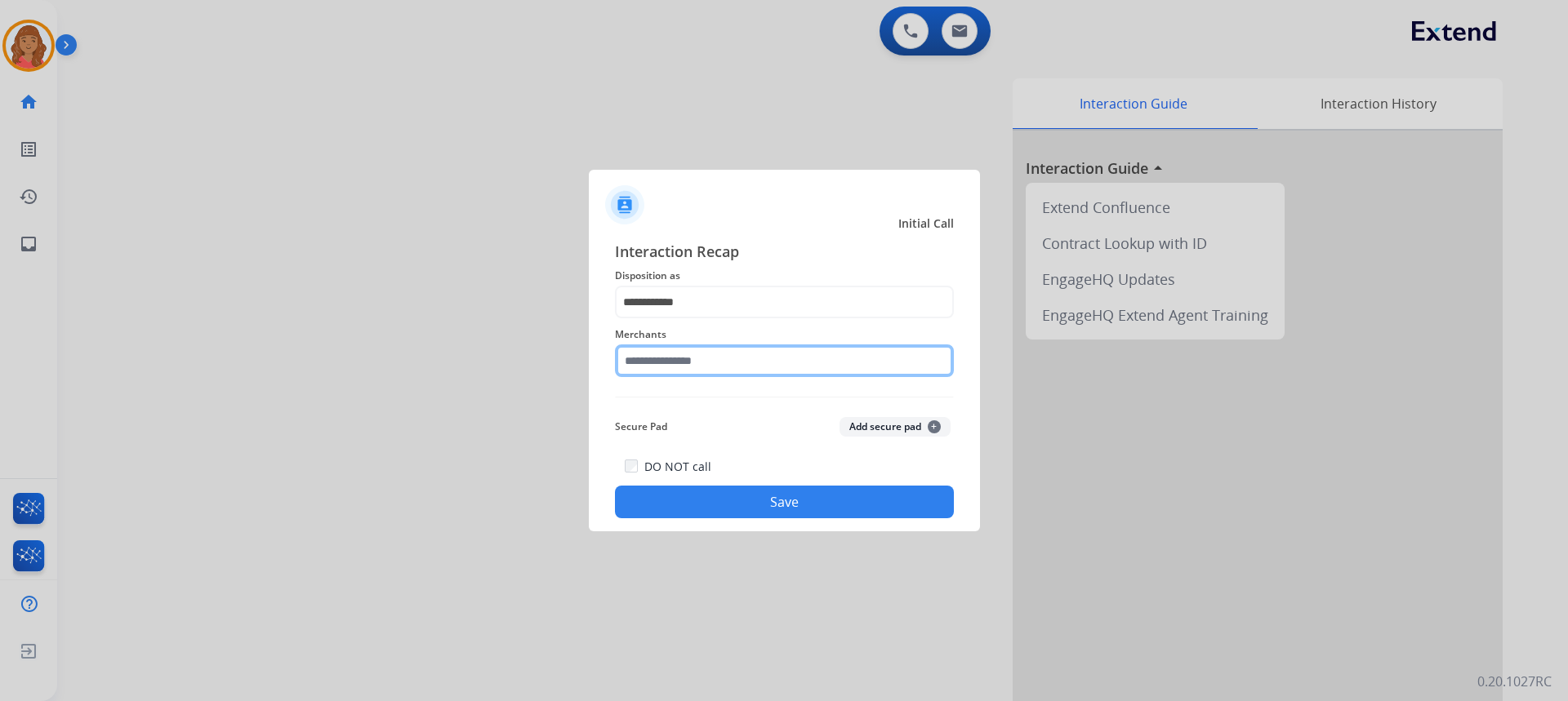
drag, startPoint x: 678, startPoint y: 365, endPoint x: 678, endPoint y: 381, distance: 16.0
click at [682, 375] on input "text" at bounding box center [784, 361] width 339 height 33
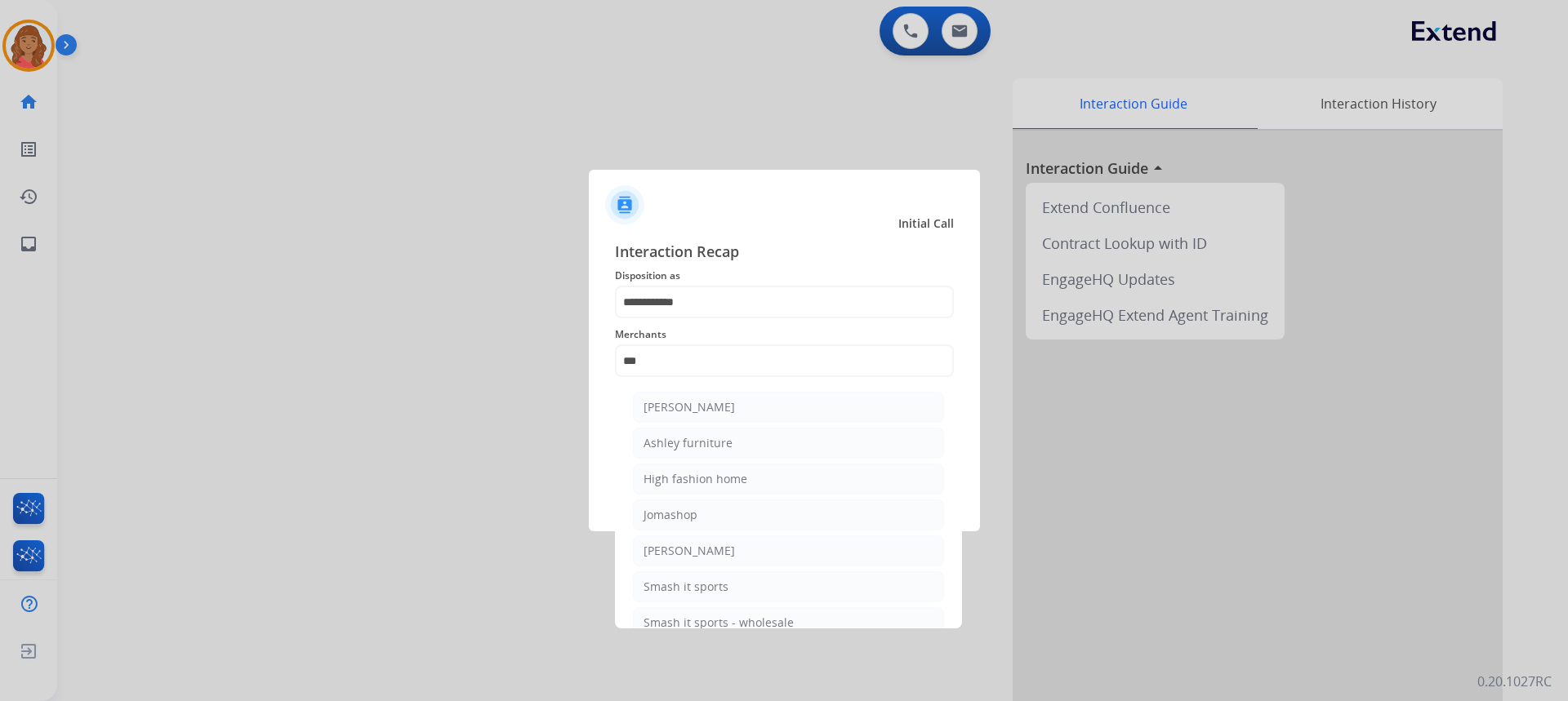
click at [675, 452] on li "Ashley furniture" at bounding box center [788, 443] width 311 height 31
type input "**********"
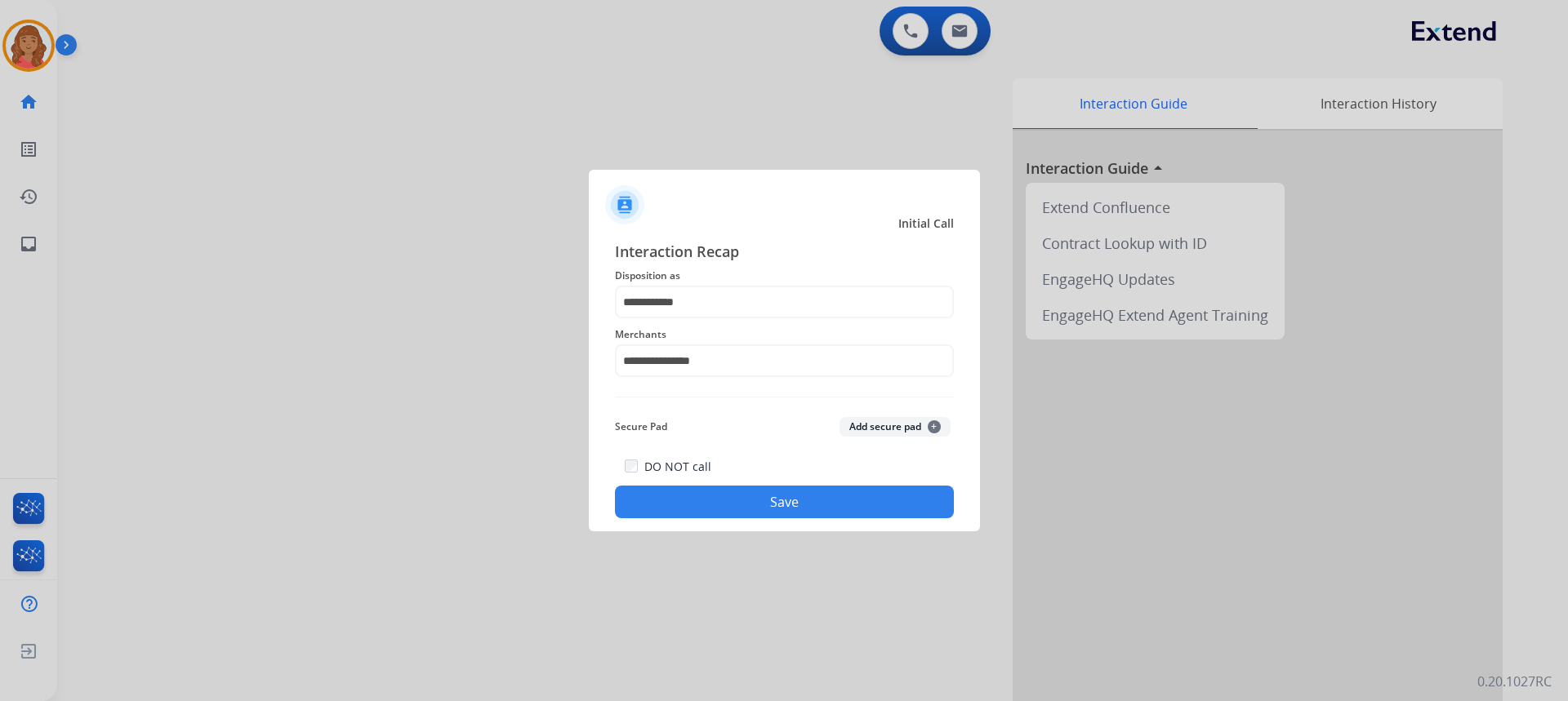
drag, startPoint x: 758, startPoint y: 483, endPoint x: 753, endPoint y: 502, distance: 19.6
click at [756, 483] on div "DO NOT call Save" at bounding box center [784, 488] width 339 height 62
click at [752, 504] on button "Save" at bounding box center [784, 502] width 339 height 33
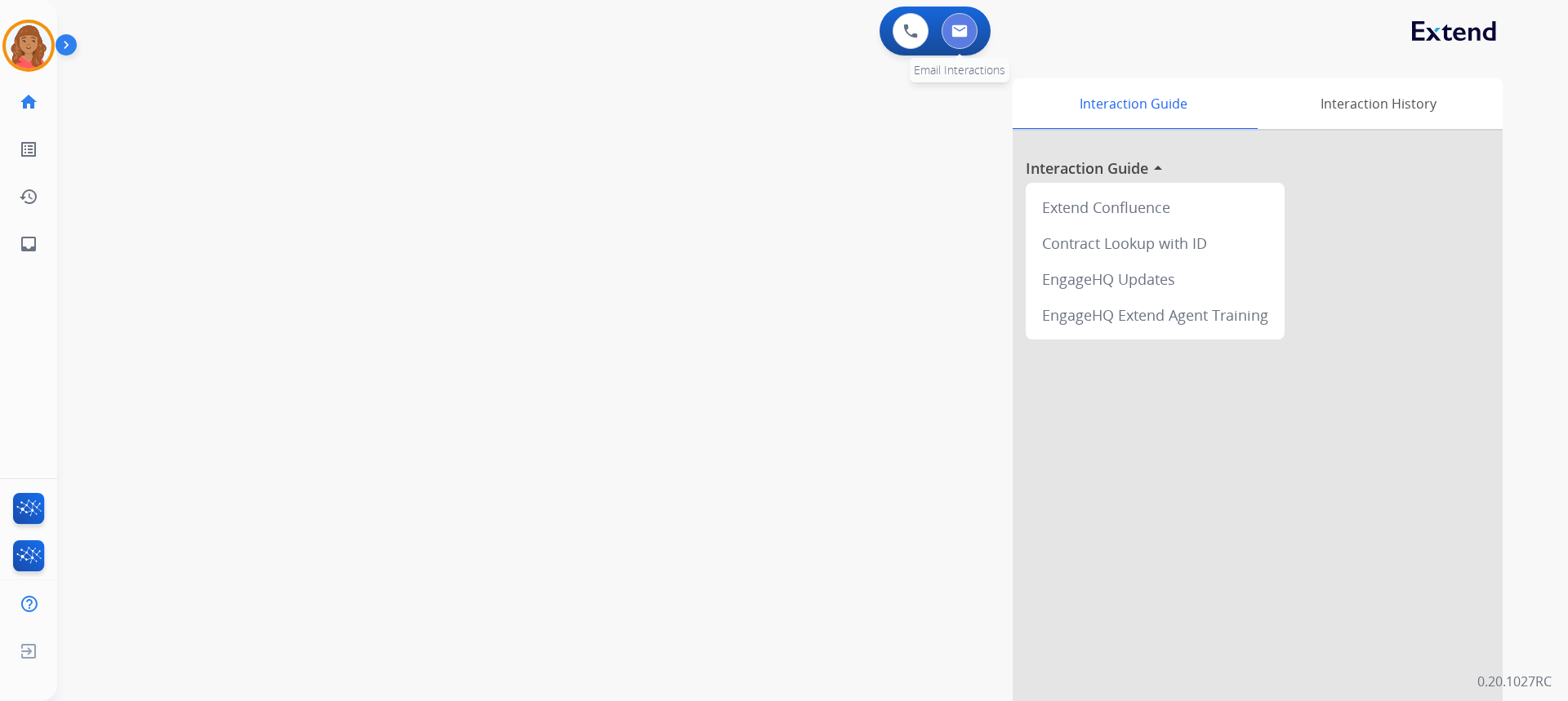
click at [962, 29] on img at bounding box center [960, 31] width 16 height 13
select select "**********"
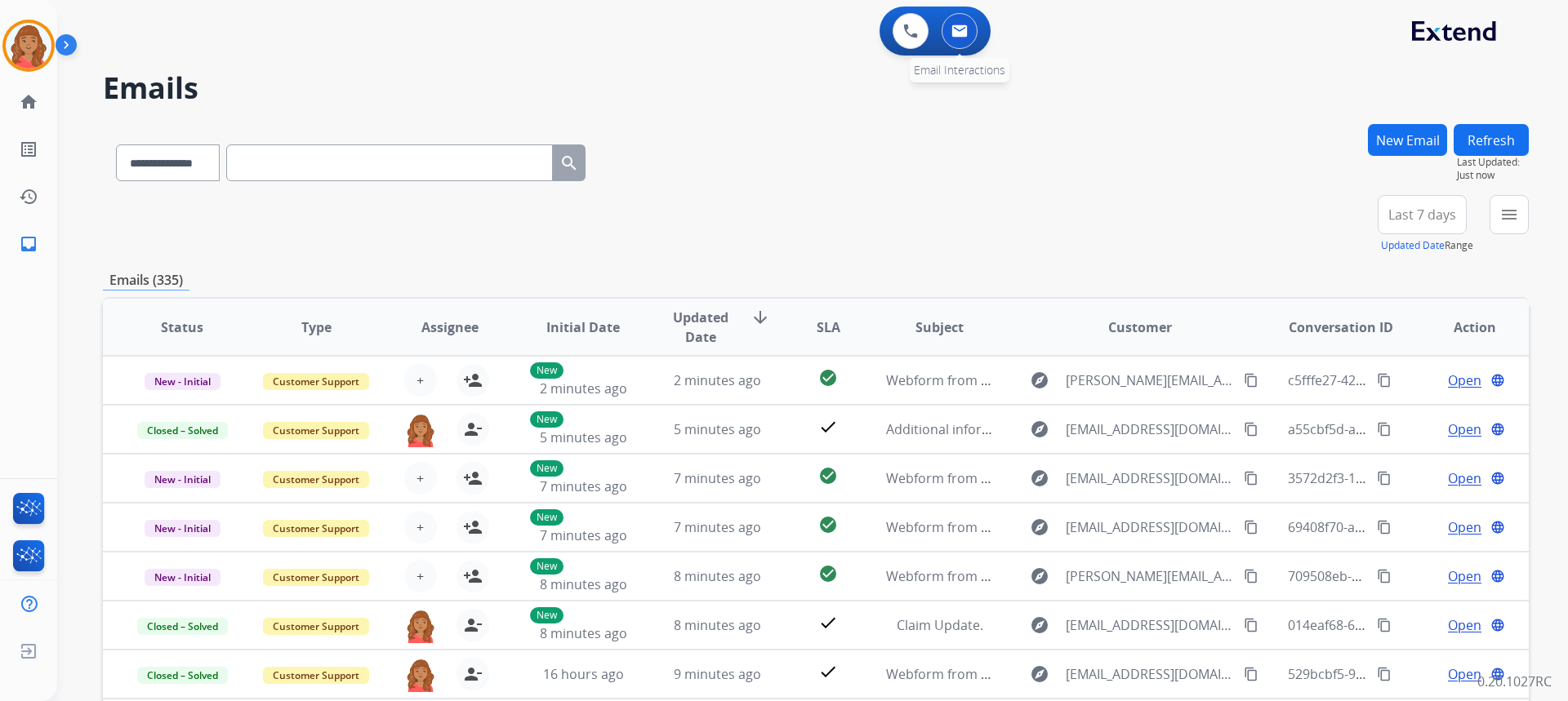
click at [958, 41] on button at bounding box center [960, 31] width 36 height 36
click at [1506, 215] on mat-icon "menu" at bounding box center [1509, 214] width 20 height 20
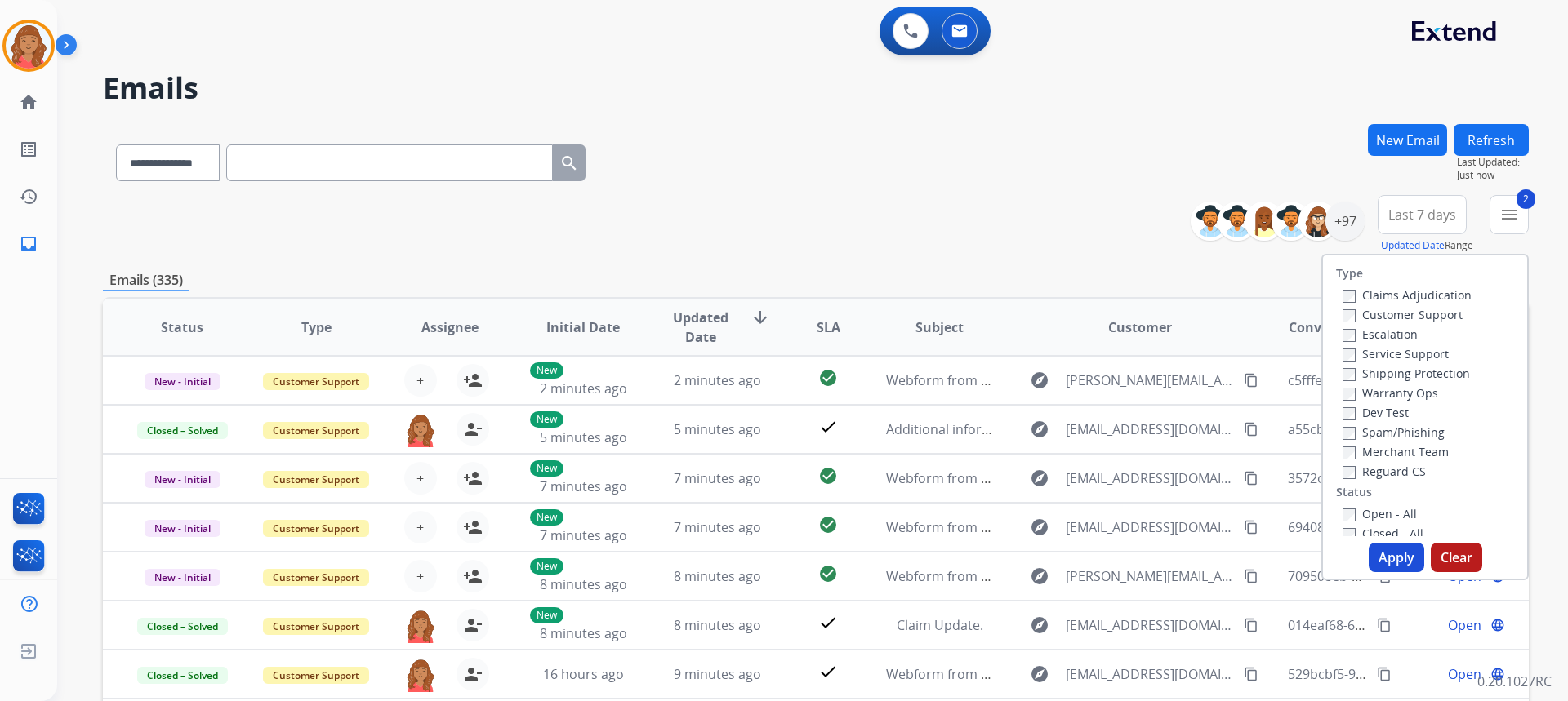
click at [1346, 476] on label "Reguard CS" at bounding box center [1385, 471] width 83 height 16
click at [1449, 564] on button "Clear" at bounding box center [1456, 558] width 52 height 29
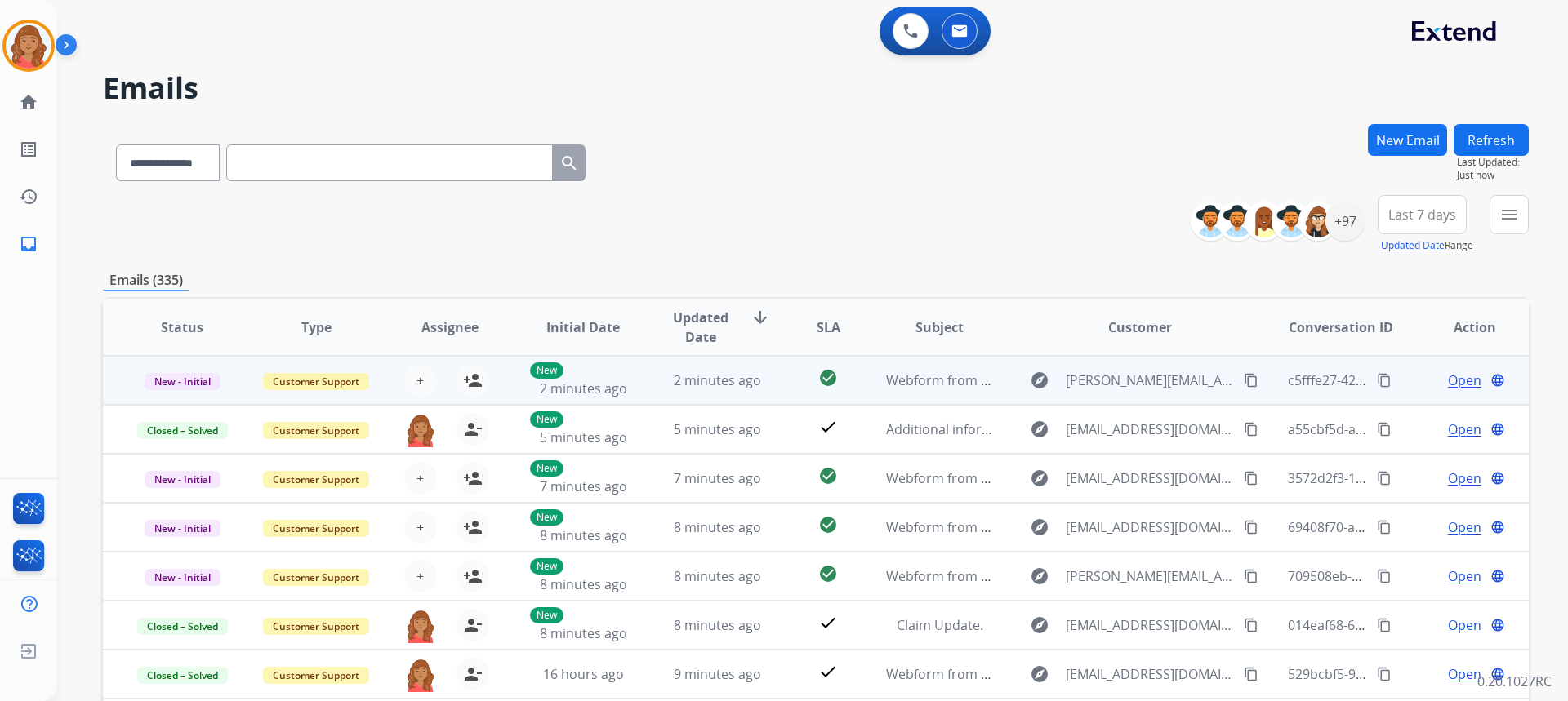
scroll to position [2, 0]
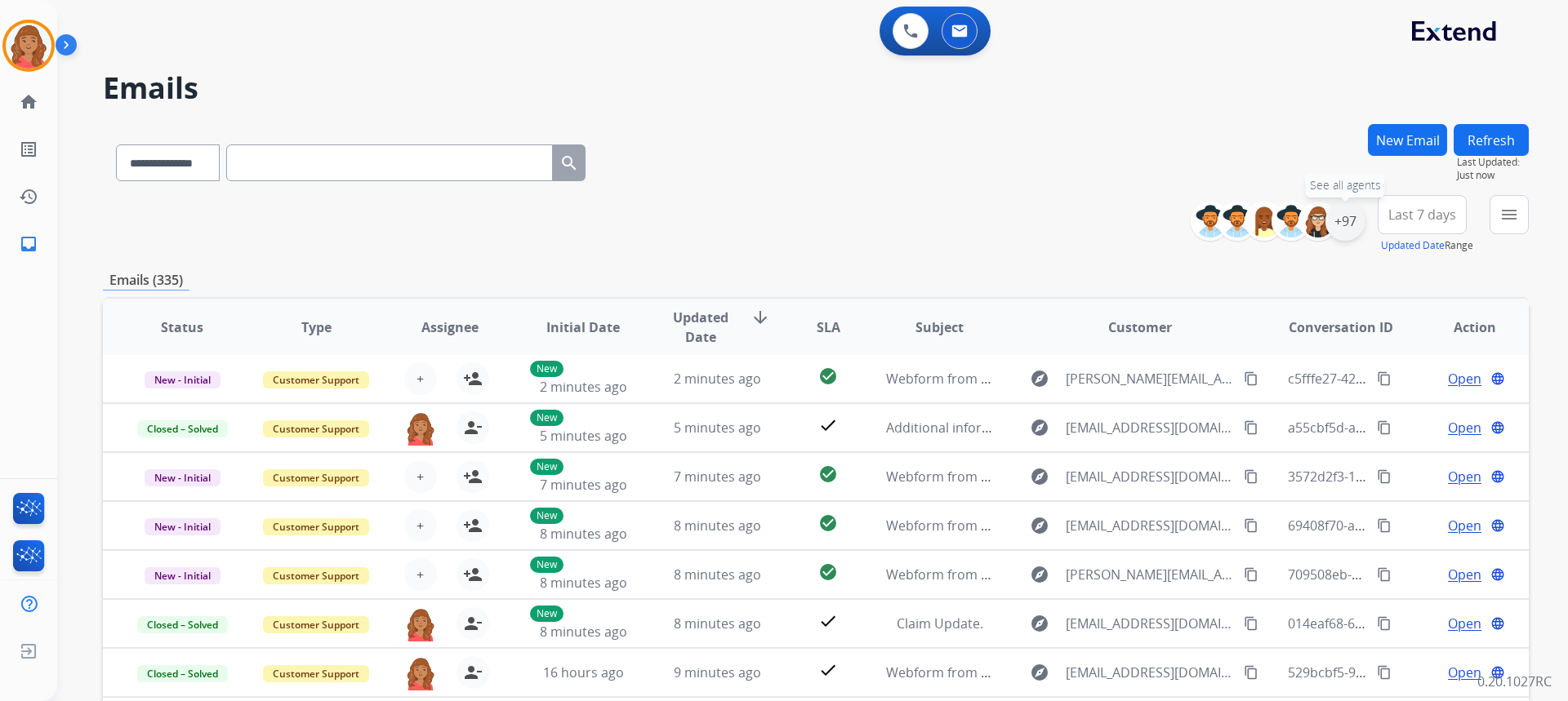
click at [1338, 225] on div "+97" at bounding box center [1345, 221] width 39 height 39
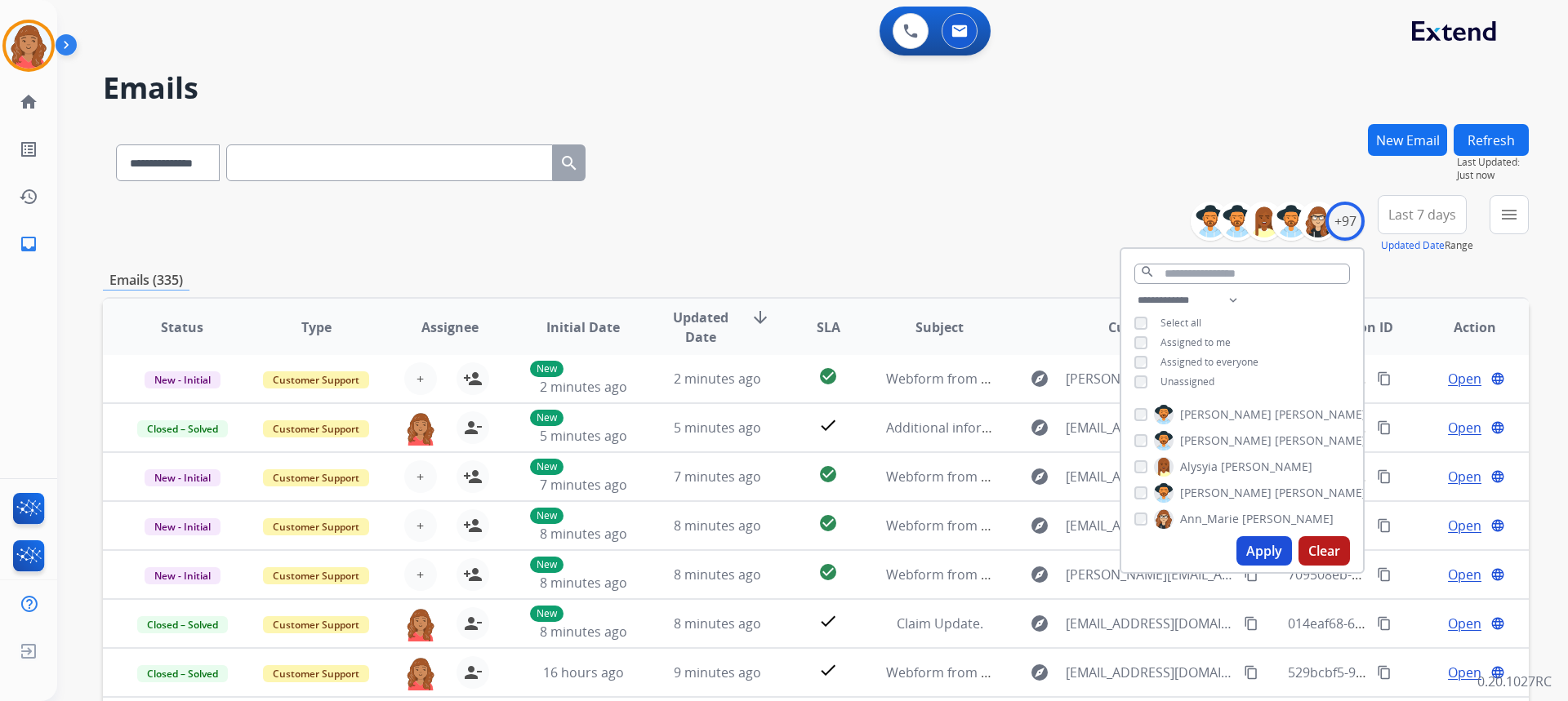
drag, startPoint x: 1270, startPoint y: 550, endPoint x: 1255, endPoint y: 545, distance: 15.8
click at [1269, 551] on button "Apply" at bounding box center [1264, 551] width 56 height 29
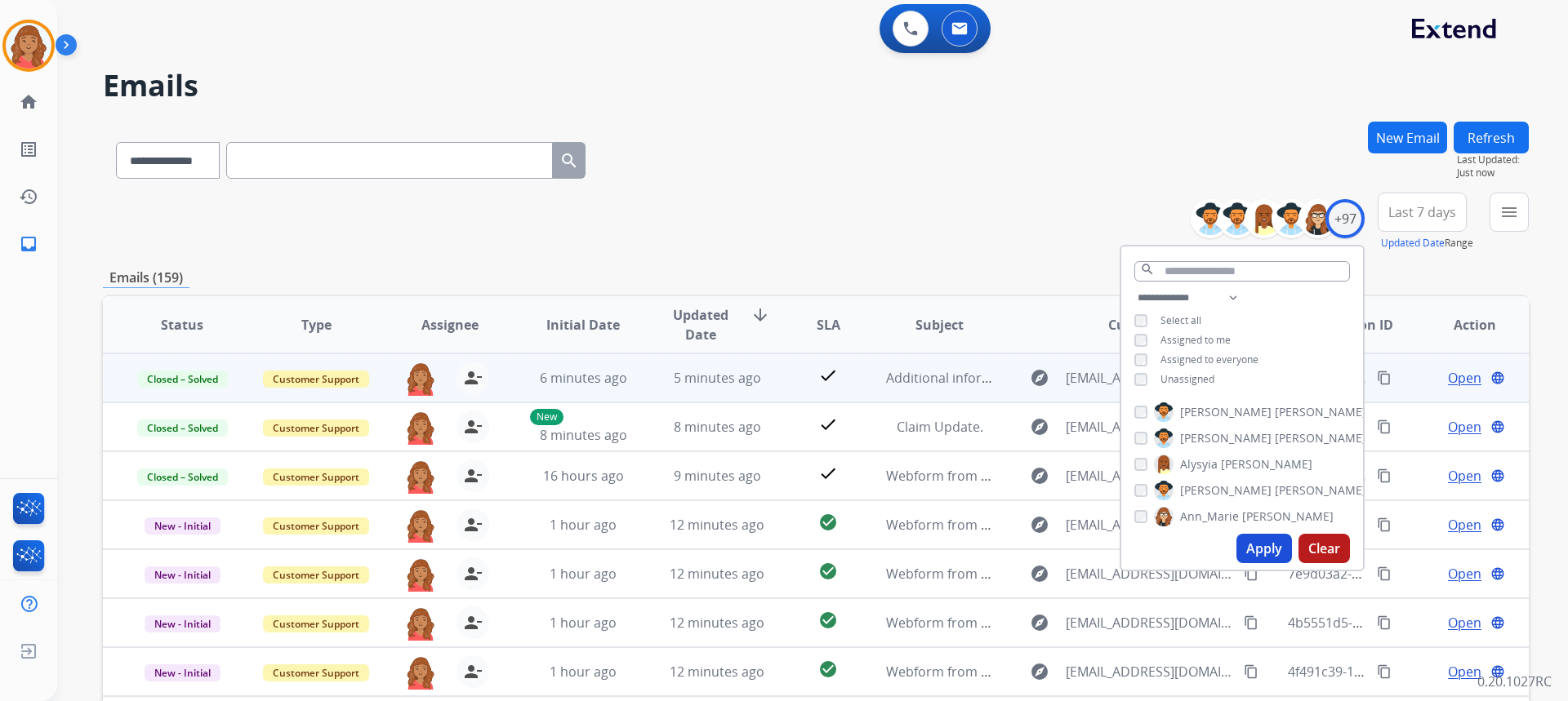
scroll to position [0, 0]
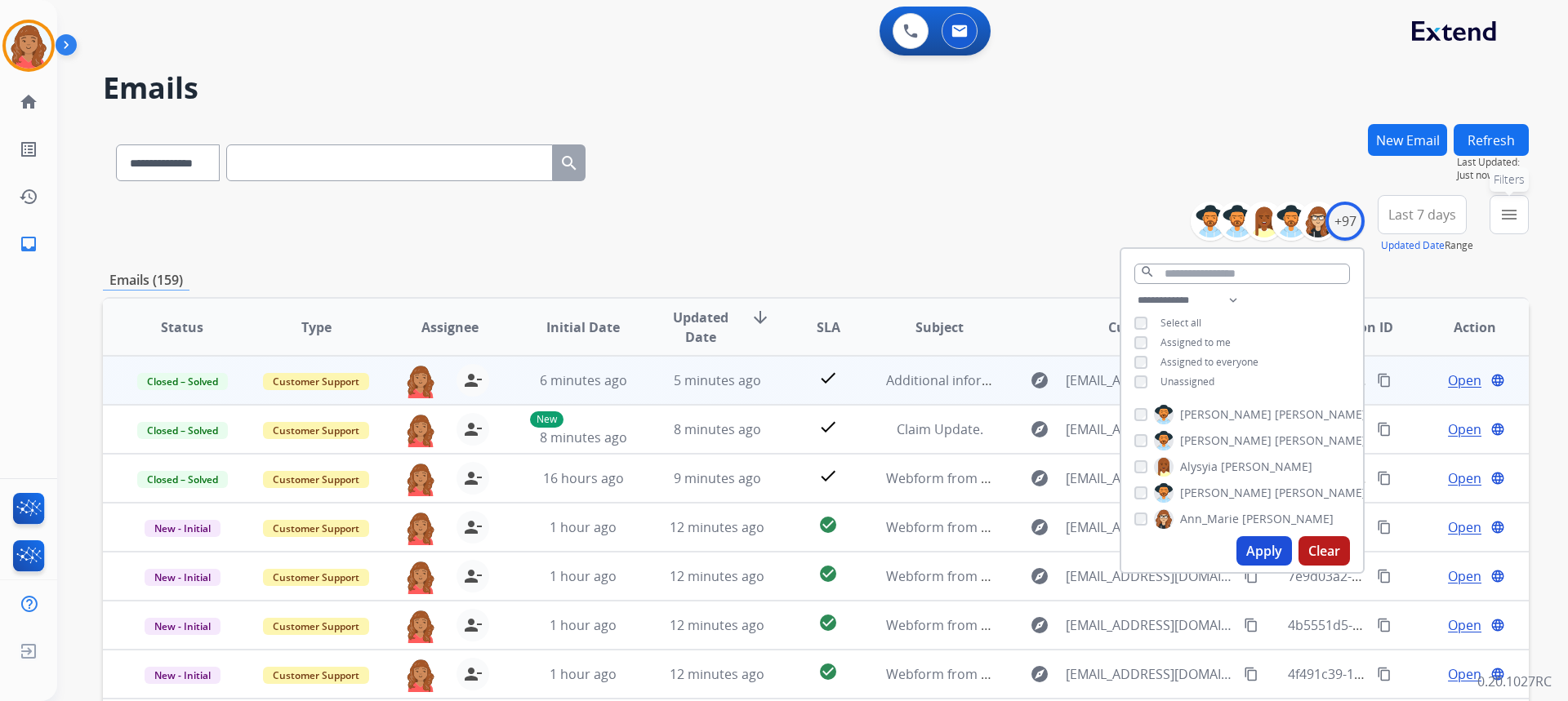
click at [1505, 218] on mat-icon "menu" at bounding box center [1509, 214] width 20 height 20
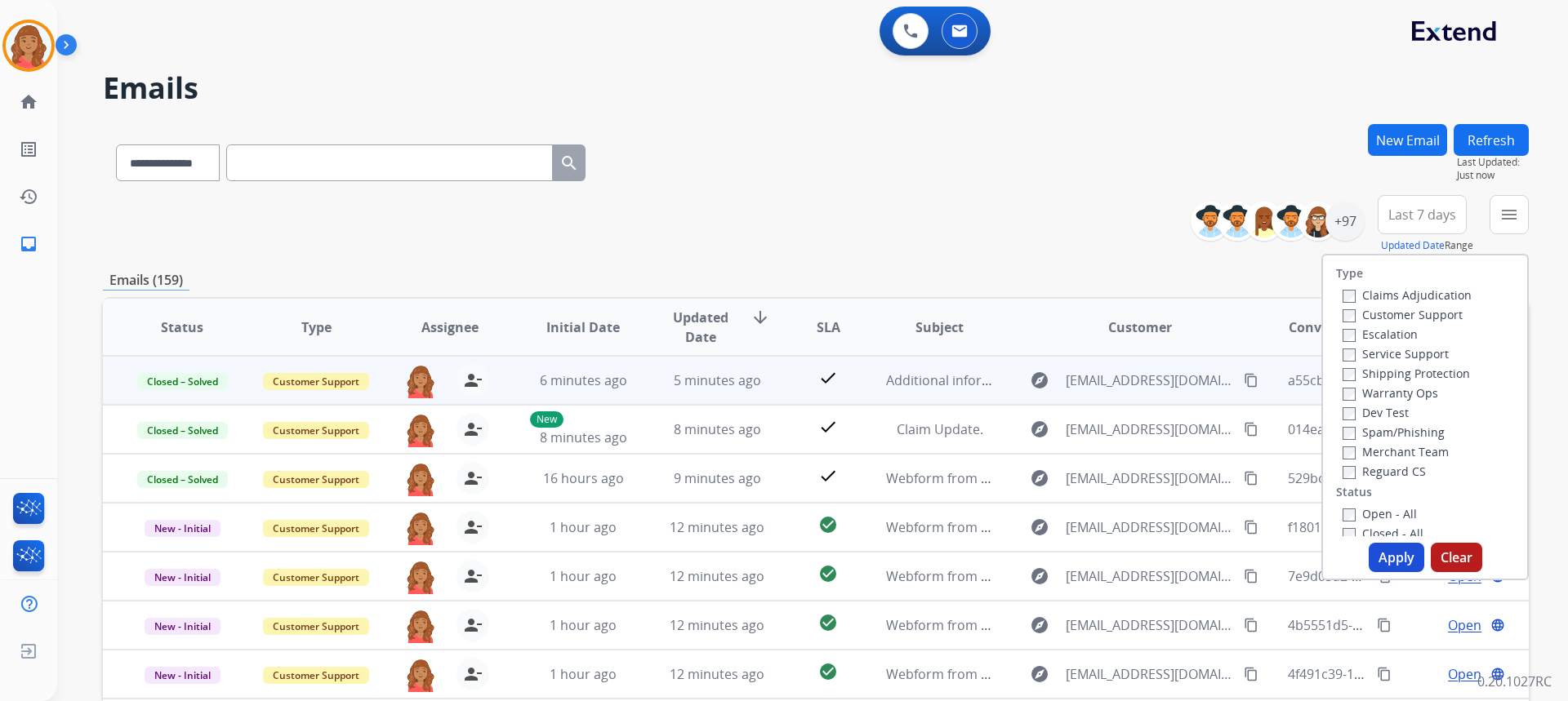
click at [1346, 314] on label "Customer Support" at bounding box center [1403, 314] width 120 height 16
click at [1378, 551] on button "Apply" at bounding box center [1396, 558] width 56 height 29
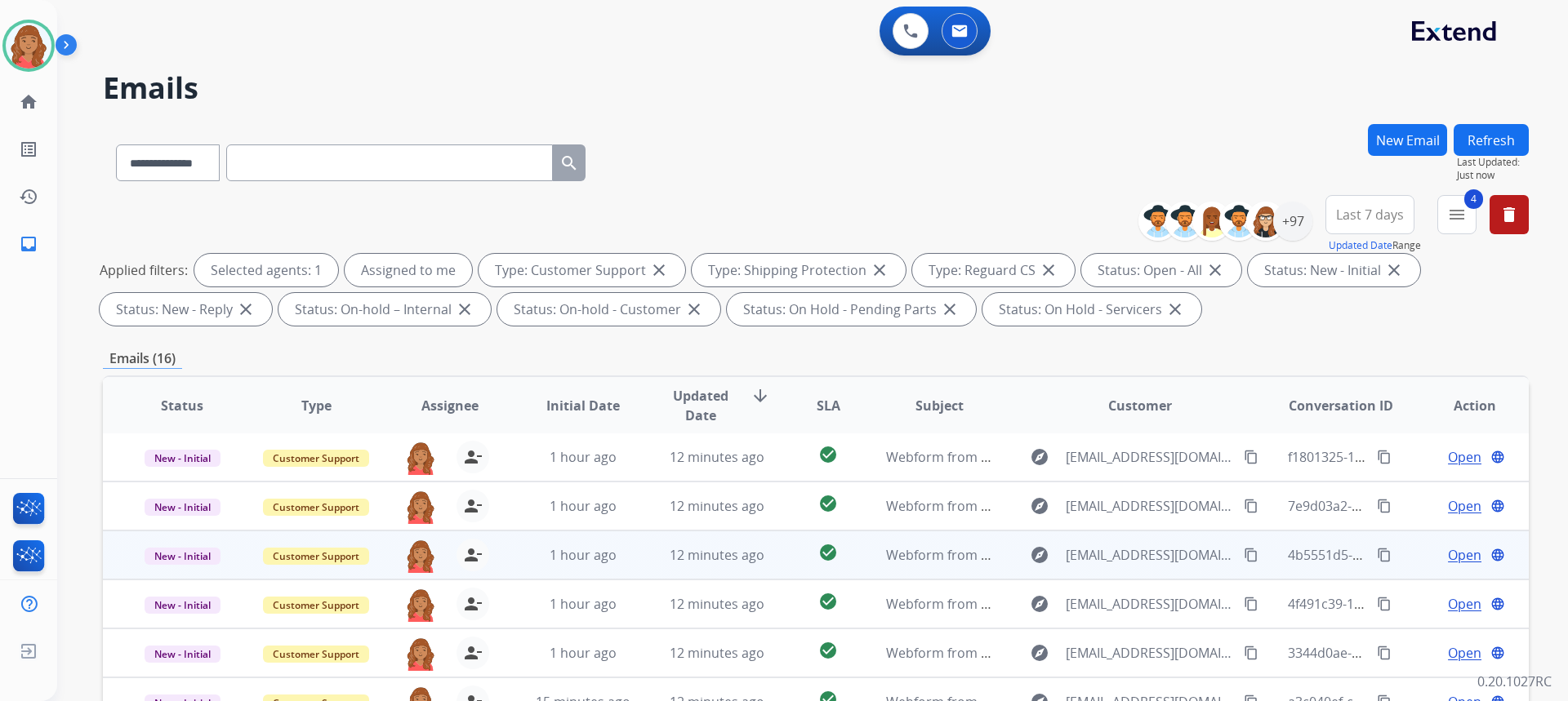
scroll to position [306, 0]
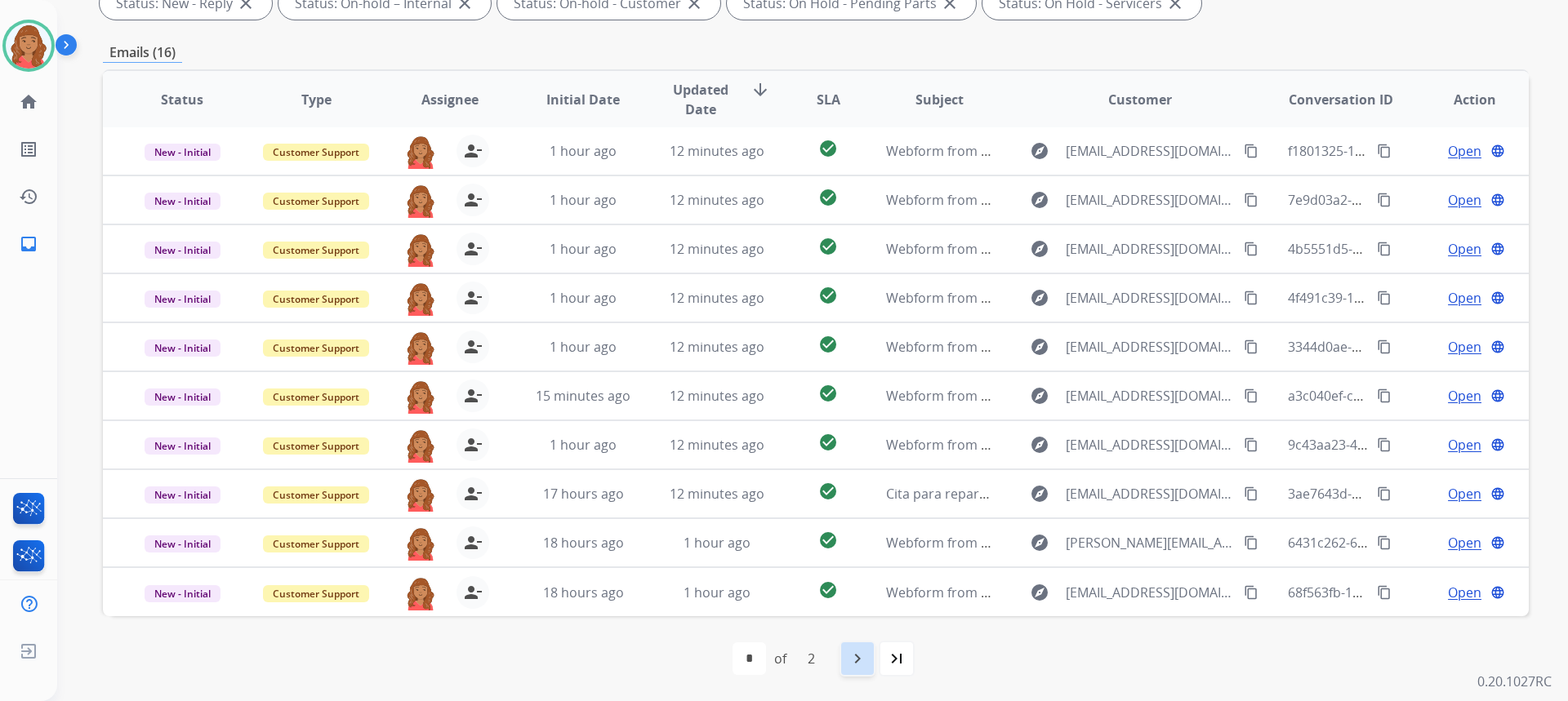
click at [855, 672] on div "navigate_next" at bounding box center [858, 658] width 36 height 36
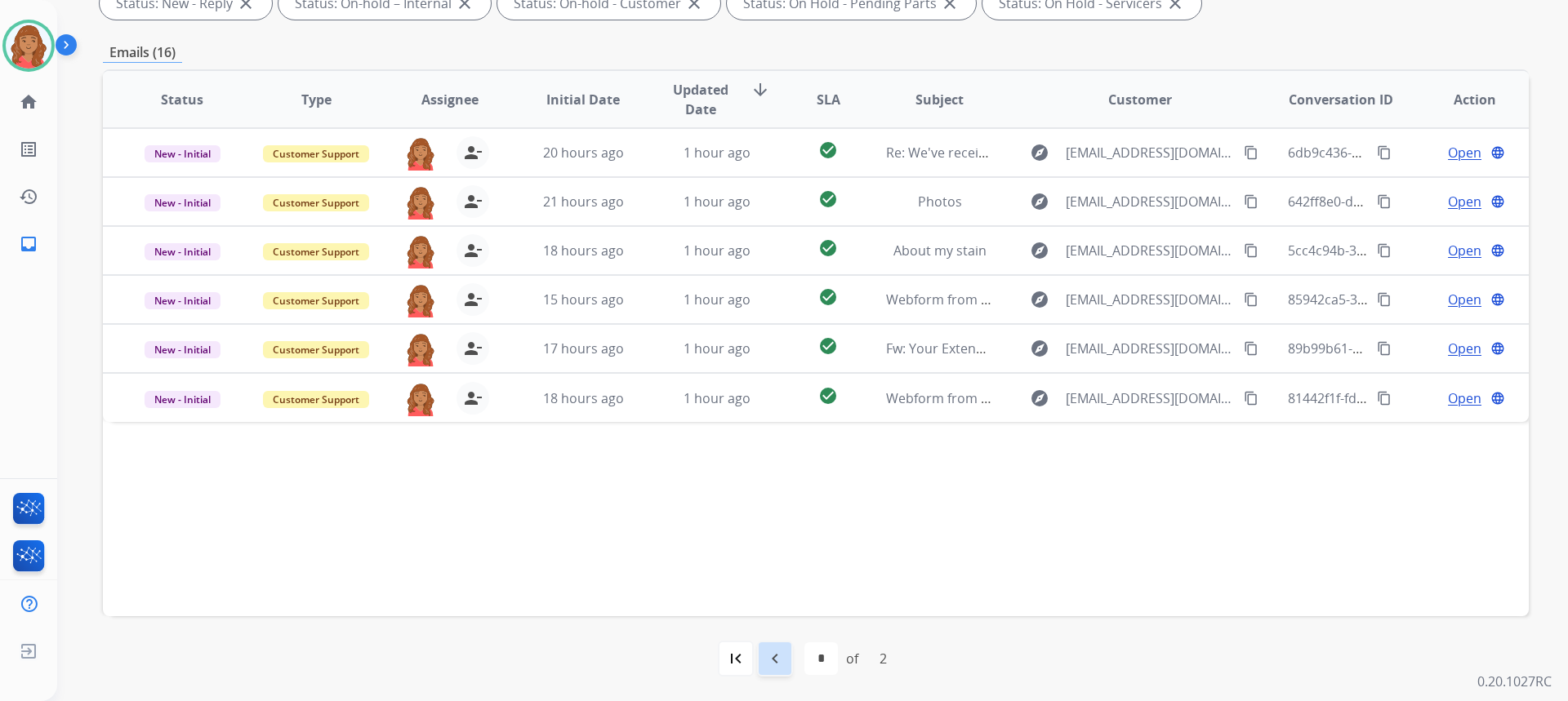
click at [768, 660] on mat-icon "navigate_before" at bounding box center [775, 658] width 20 height 20
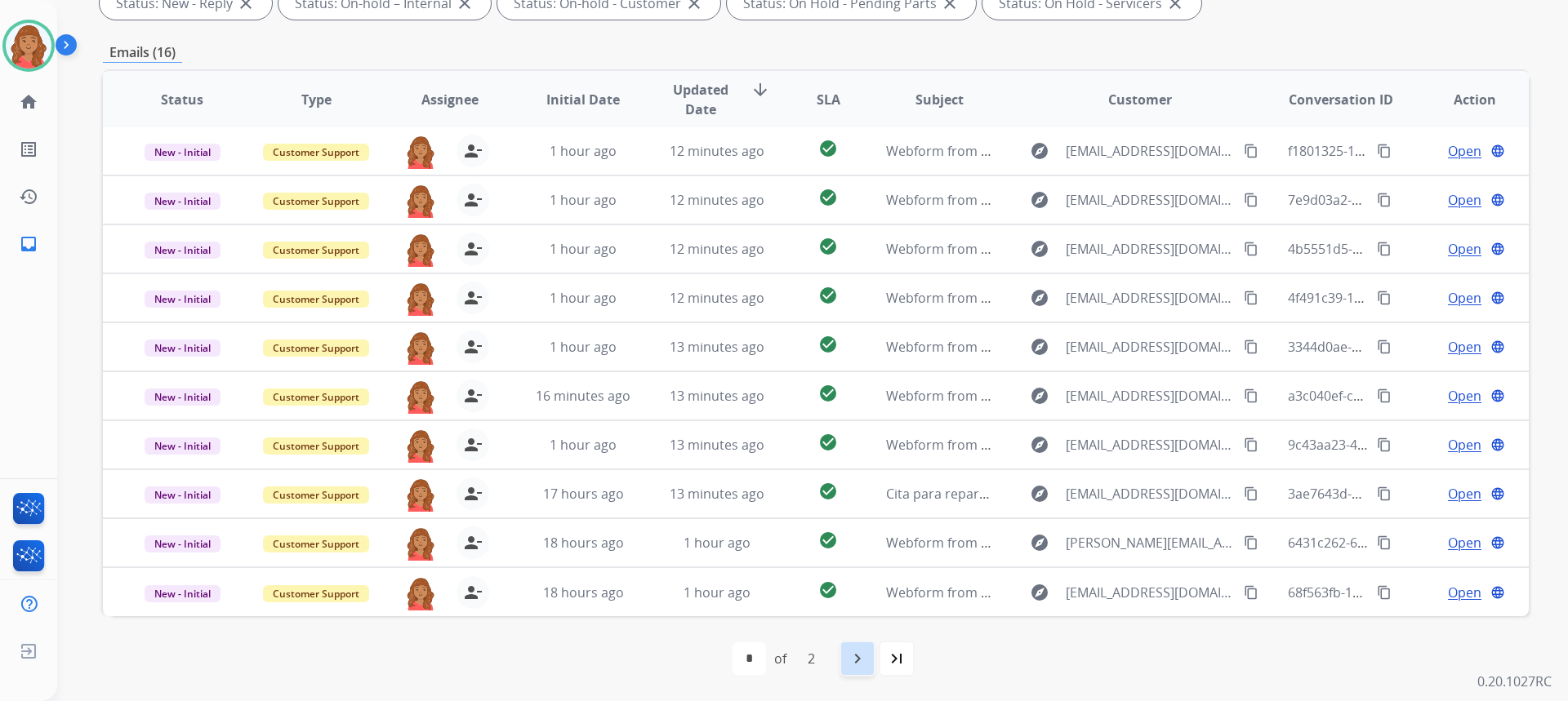
click at [854, 667] on mat-icon "navigate_next" at bounding box center [858, 658] width 20 height 20
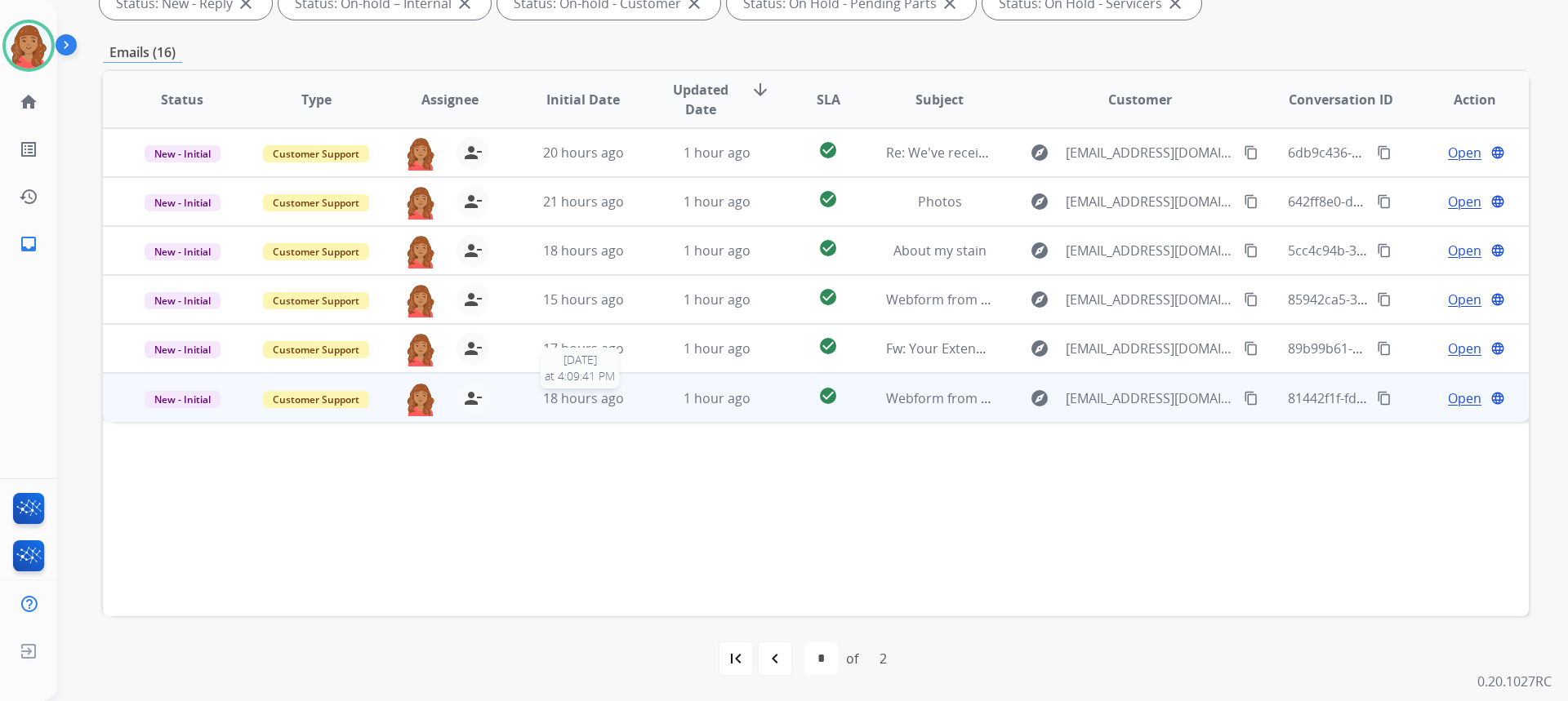
click at [617, 402] on span "18 hours ago" at bounding box center [583, 398] width 81 height 18
click at [1244, 397] on mat-icon "content_copy" at bounding box center [1251, 398] width 15 height 15
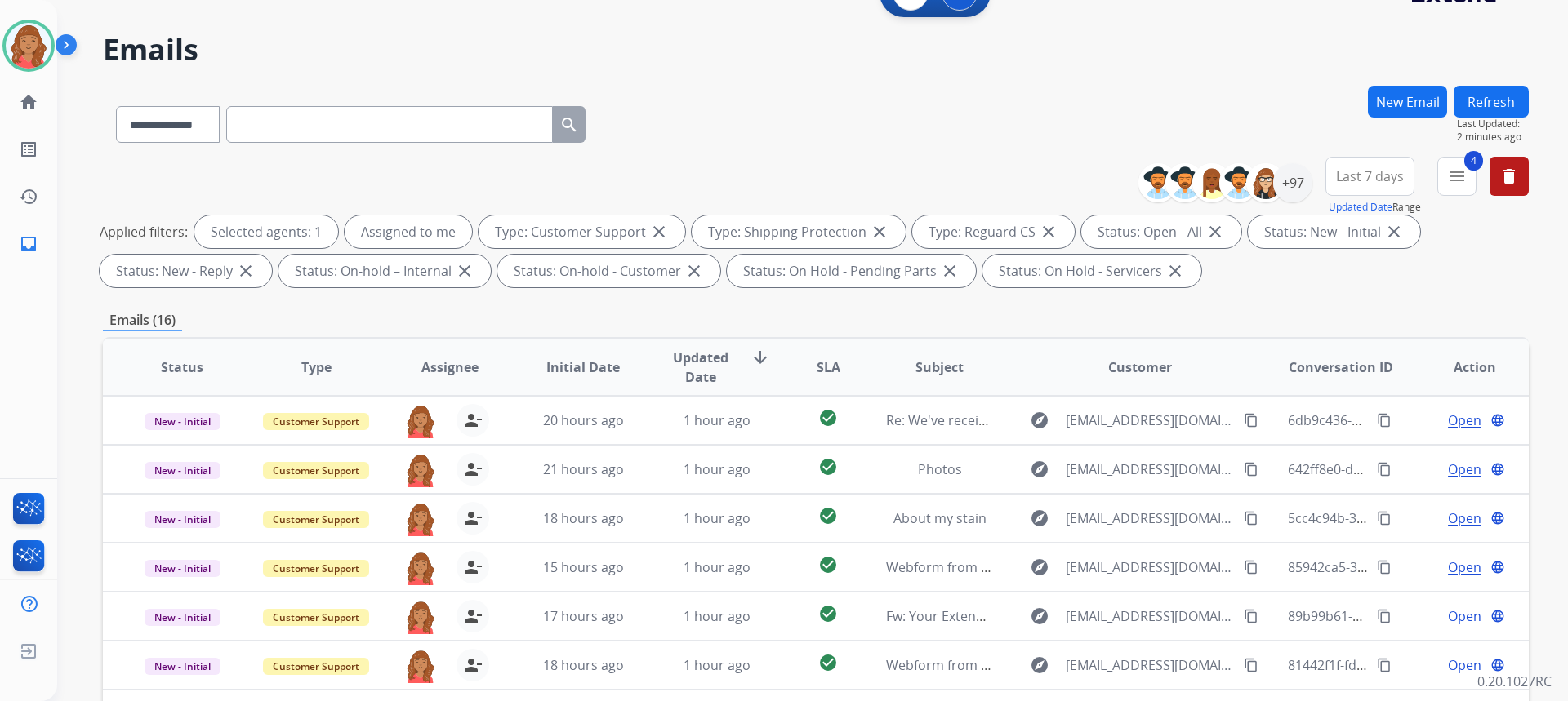
scroll to position [0, 0]
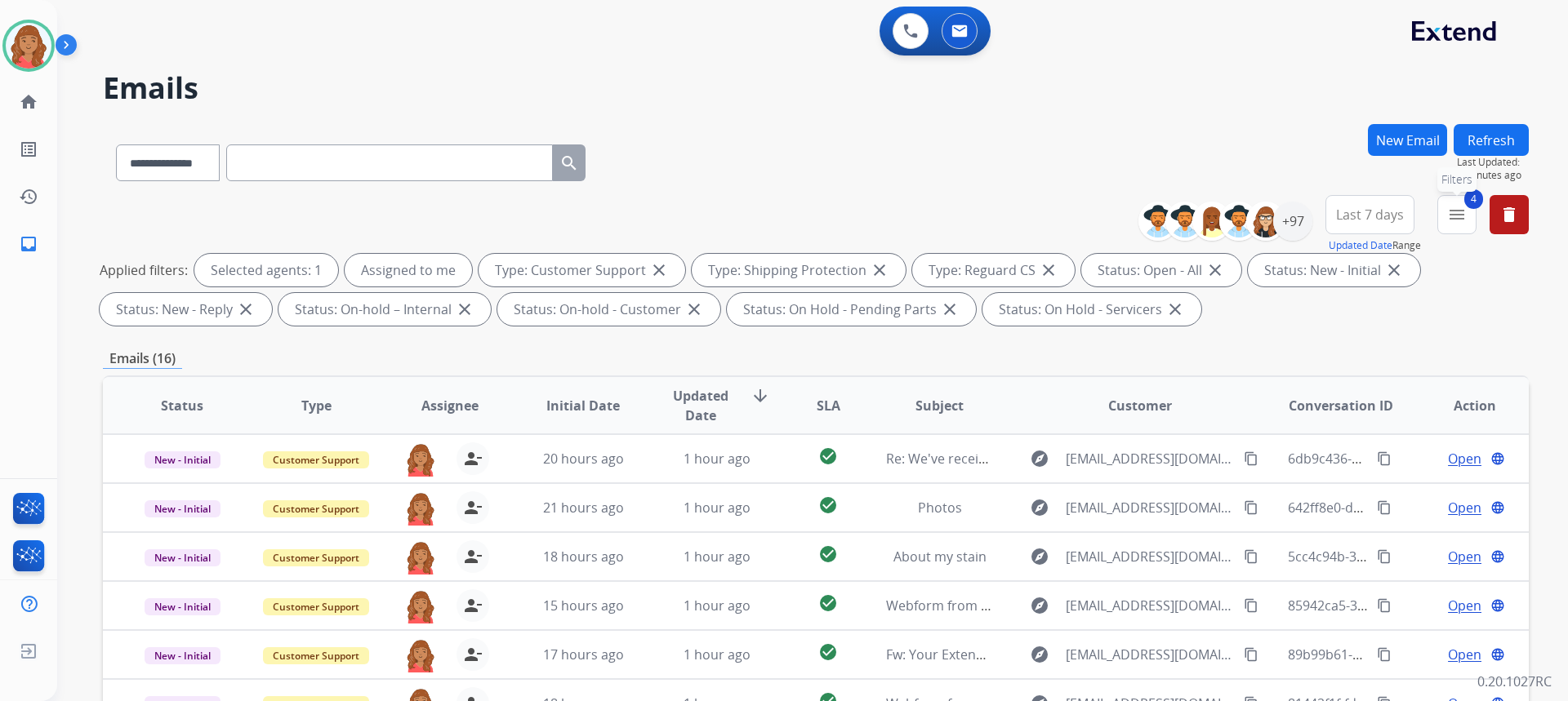
click at [1457, 222] on mat-icon "menu" at bounding box center [1457, 214] width 20 height 20
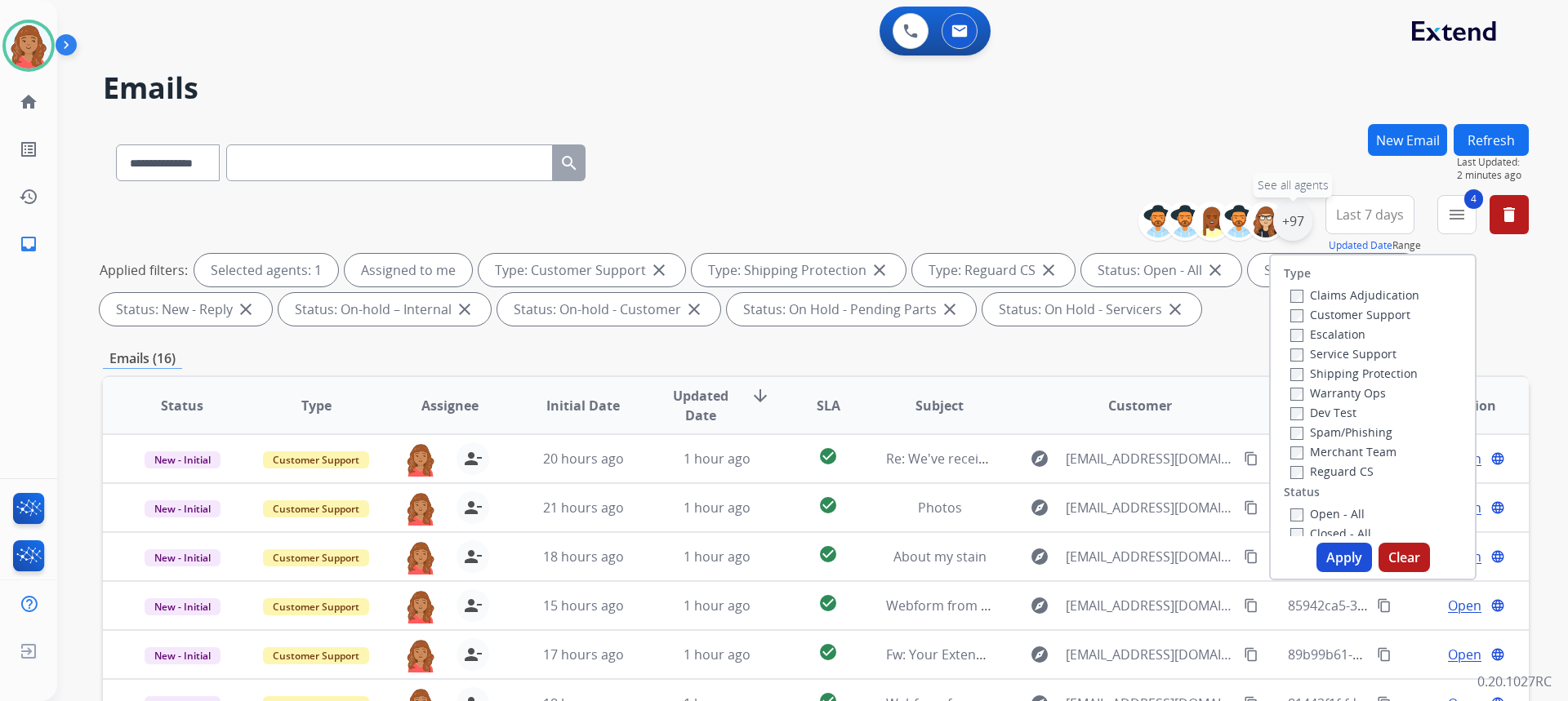
click at [1287, 230] on div "+97" at bounding box center [1293, 221] width 39 height 39
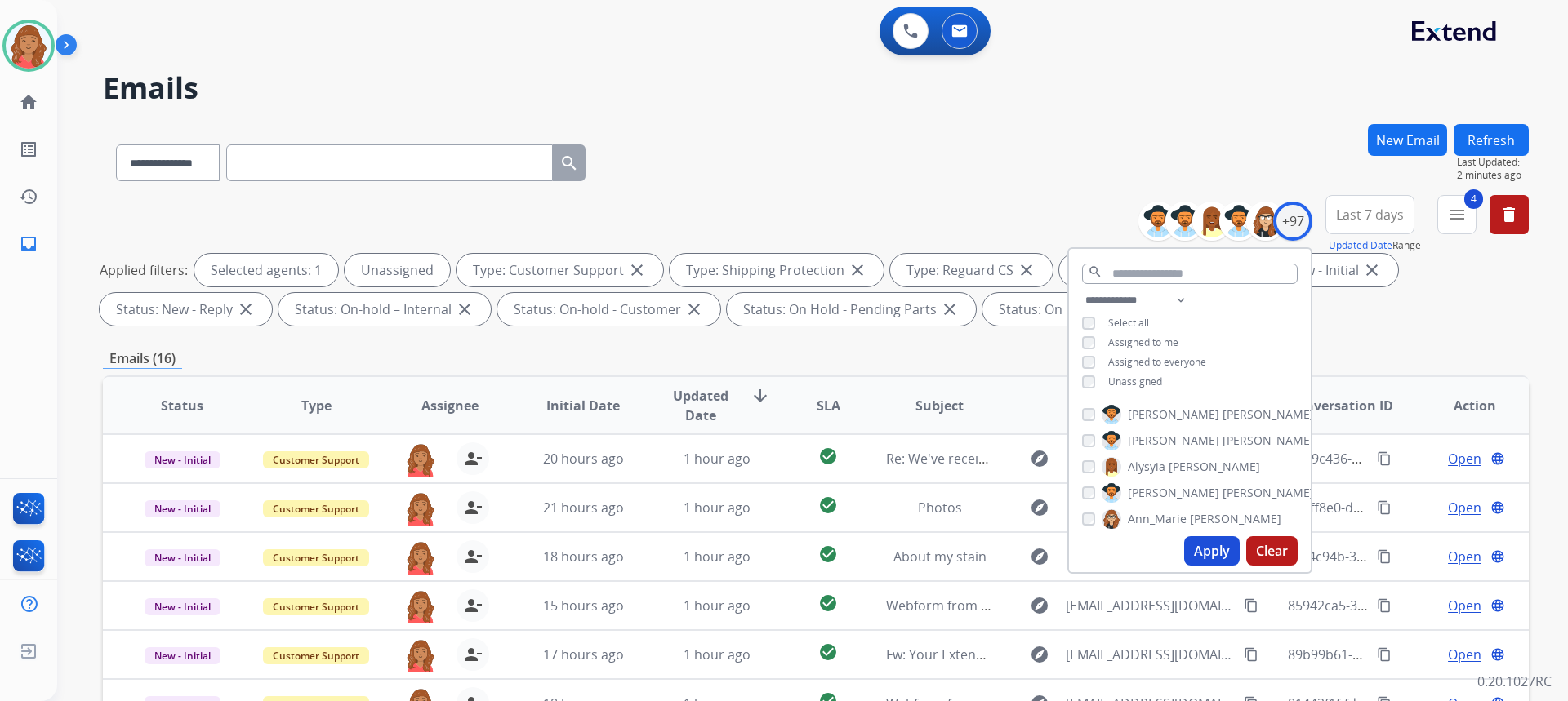
click at [1203, 551] on button "Apply" at bounding box center [1212, 551] width 56 height 29
select select "*"
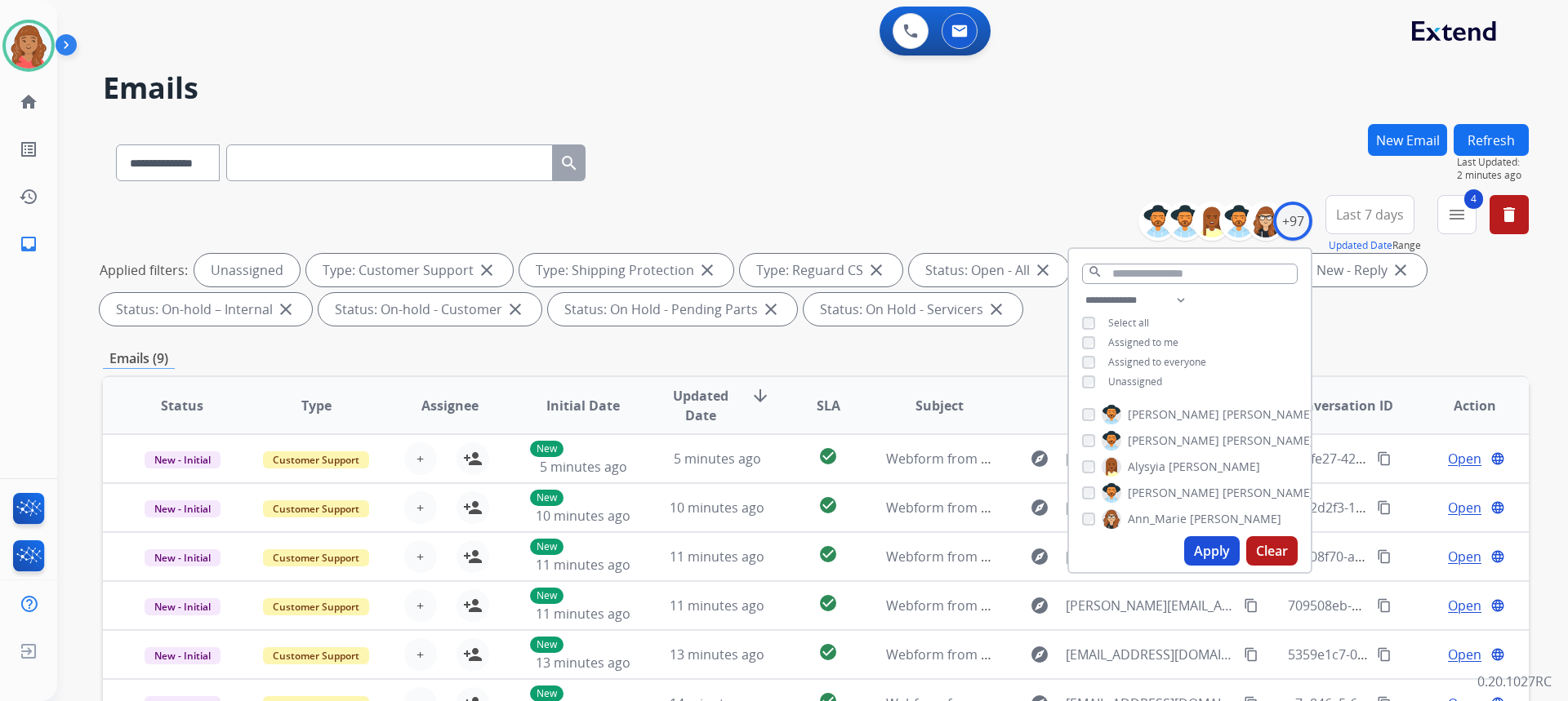
click at [1209, 548] on button "Apply" at bounding box center [1212, 551] width 56 height 29
click at [1300, 230] on div "+97" at bounding box center [1293, 221] width 39 height 39
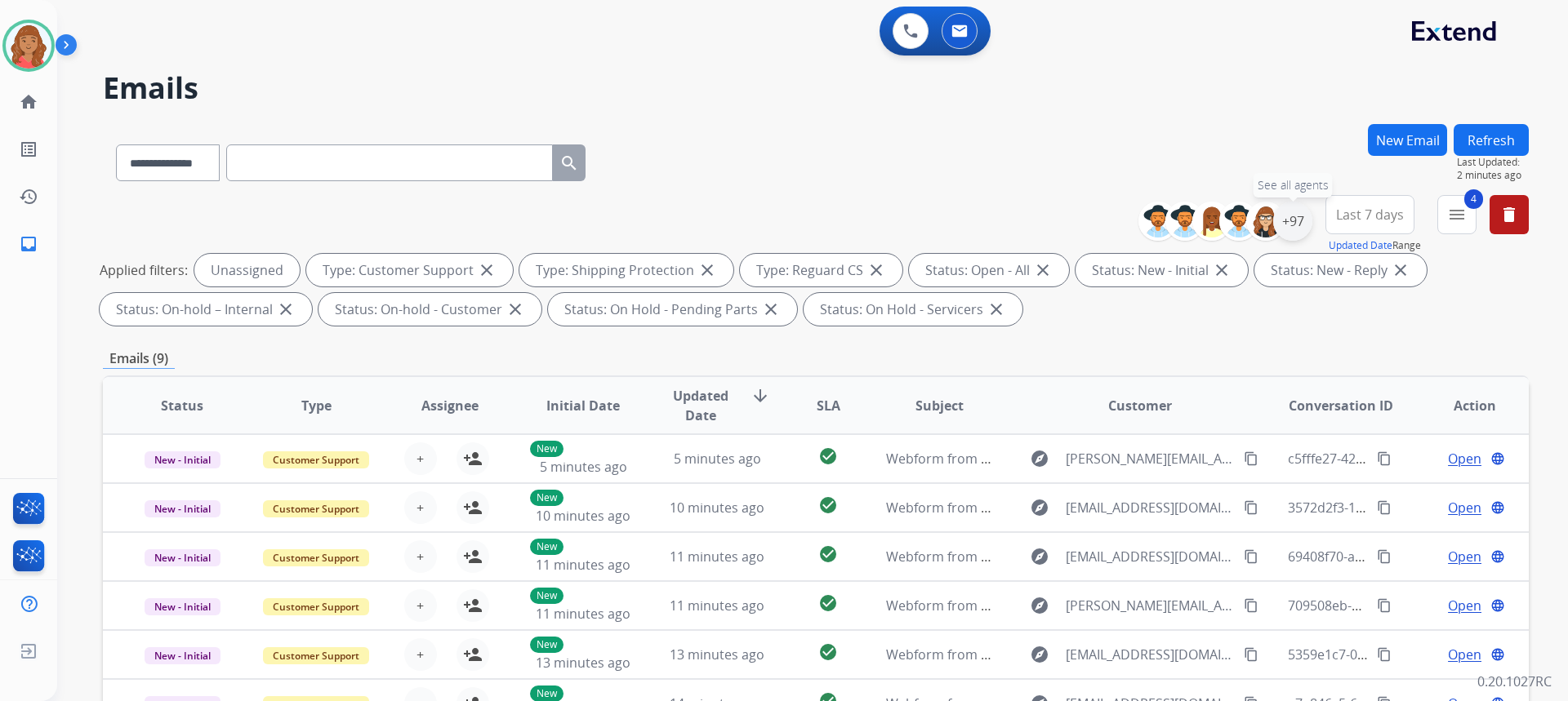
click at [1286, 228] on div "+97" at bounding box center [1293, 221] width 39 height 39
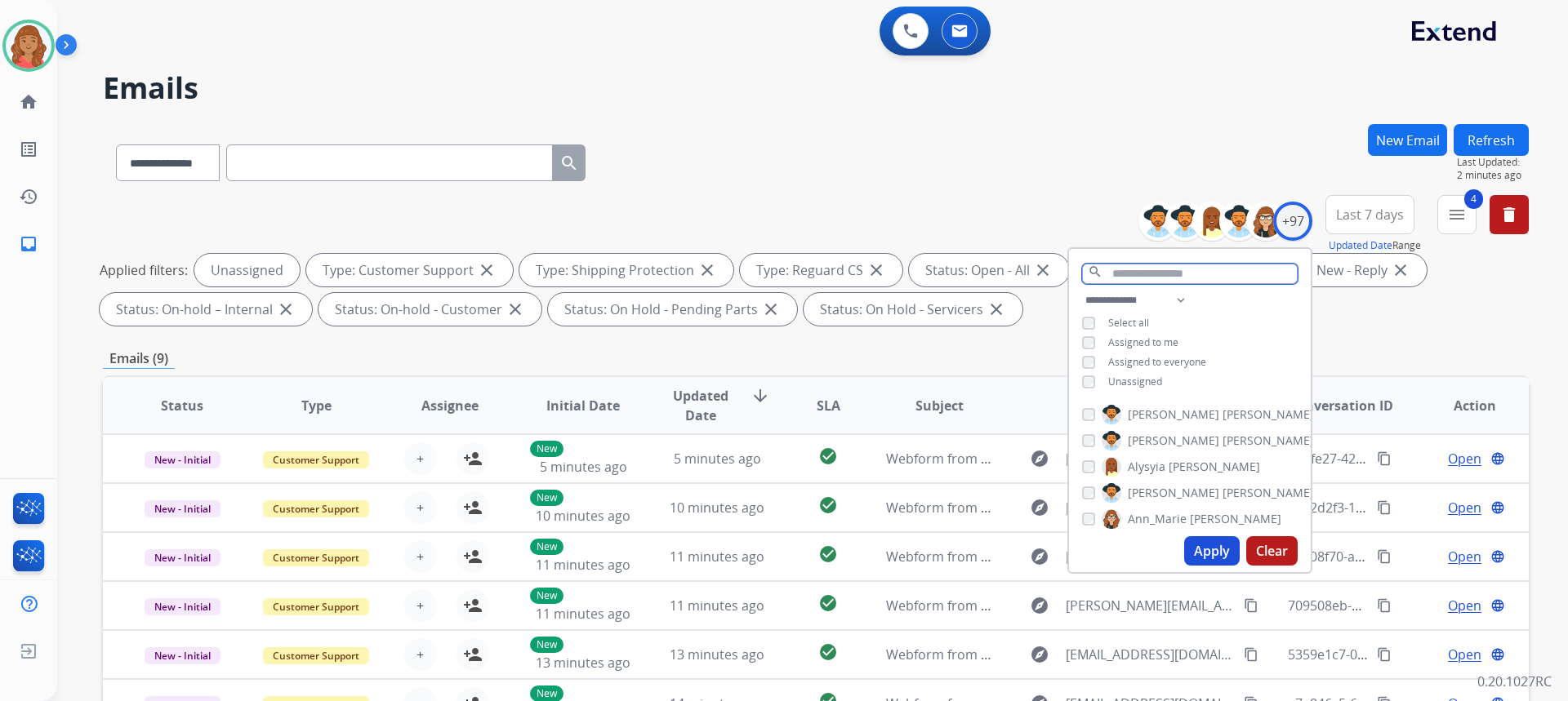
click at [1160, 273] on input "text" at bounding box center [1189, 273] width 215 height 20
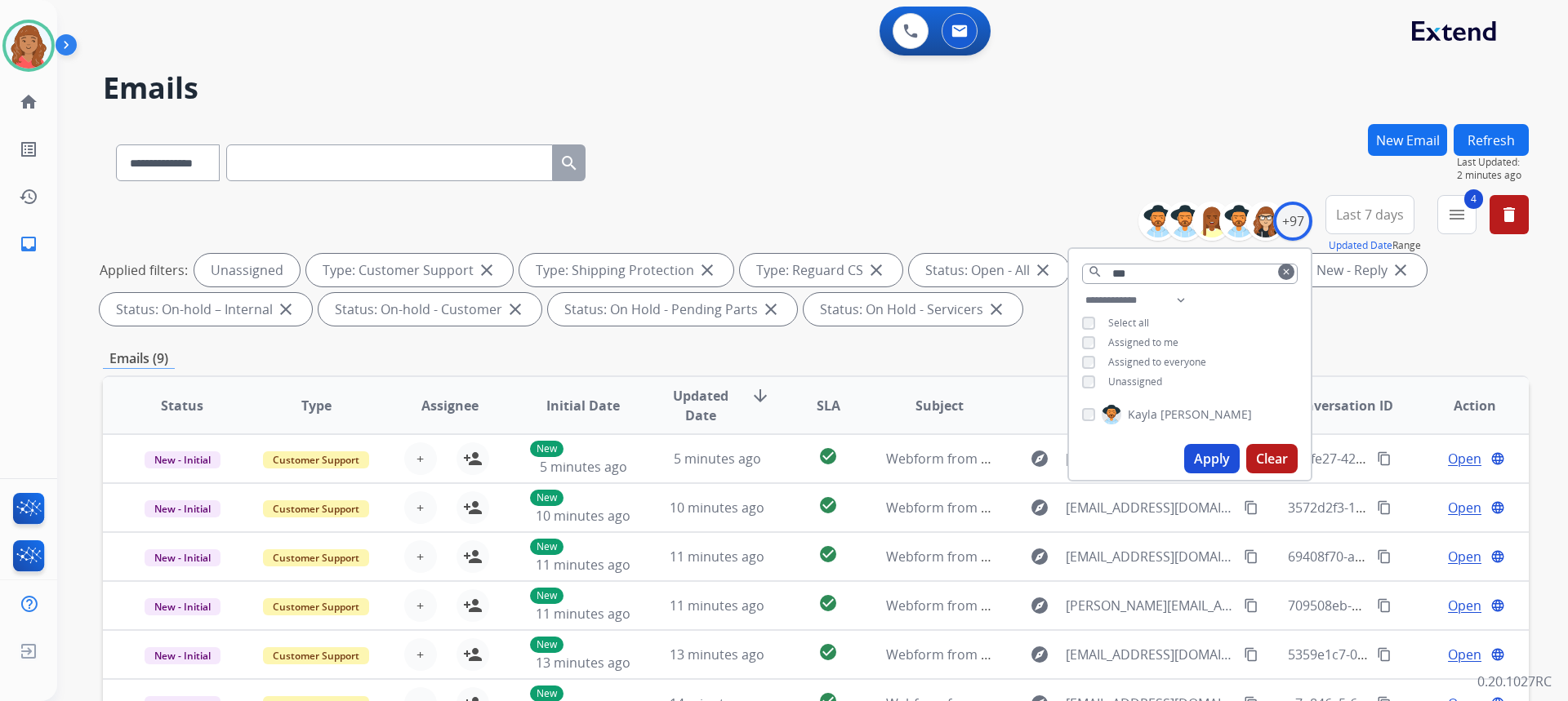
click at [1210, 464] on button "Apply" at bounding box center [1212, 459] width 56 height 29
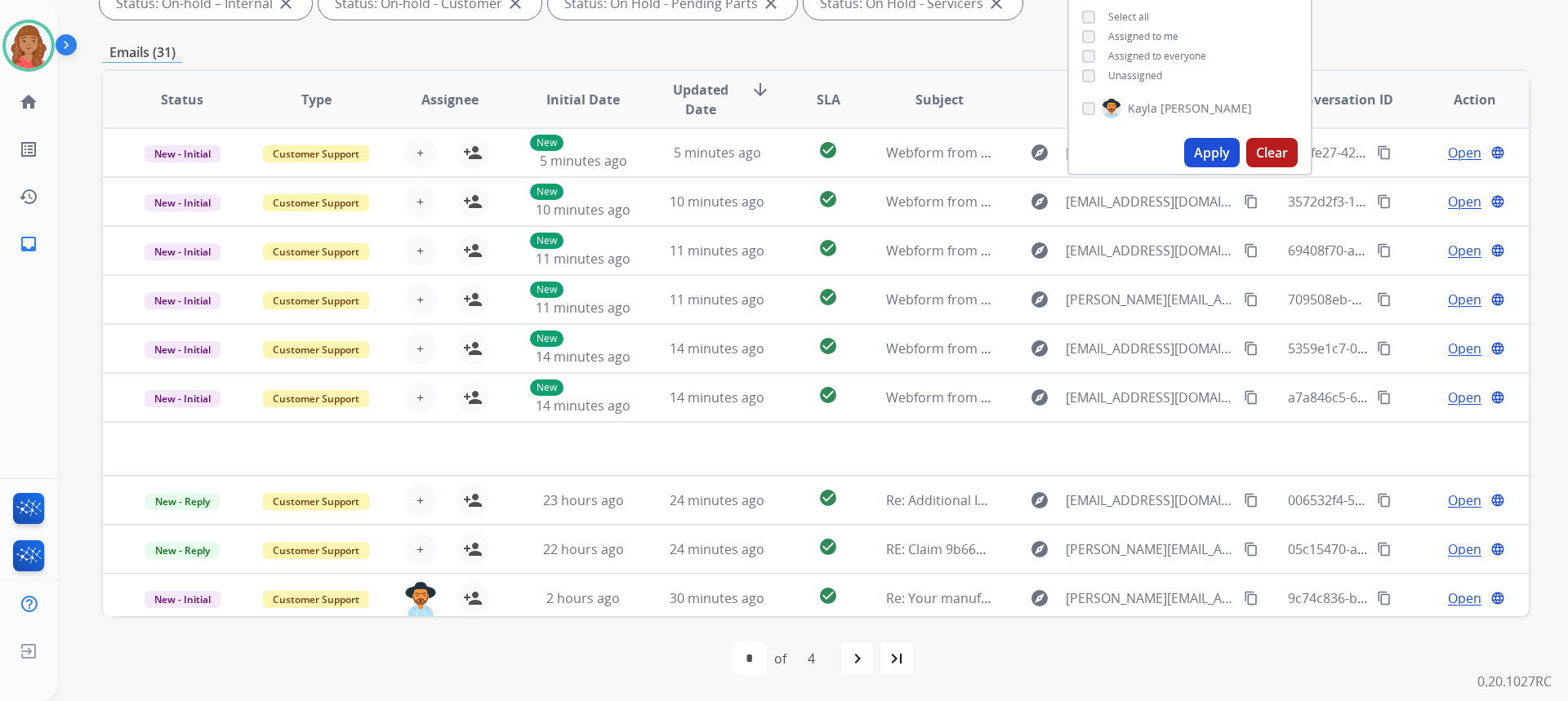
drag, startPoint x: 1211, startPoint y: 148, endPoint x: 1171, endPoint y: 169, distance: 45.2
click at [1210, 149] on button "Apply" at bounding box center [1212, 153] width 56 height 29
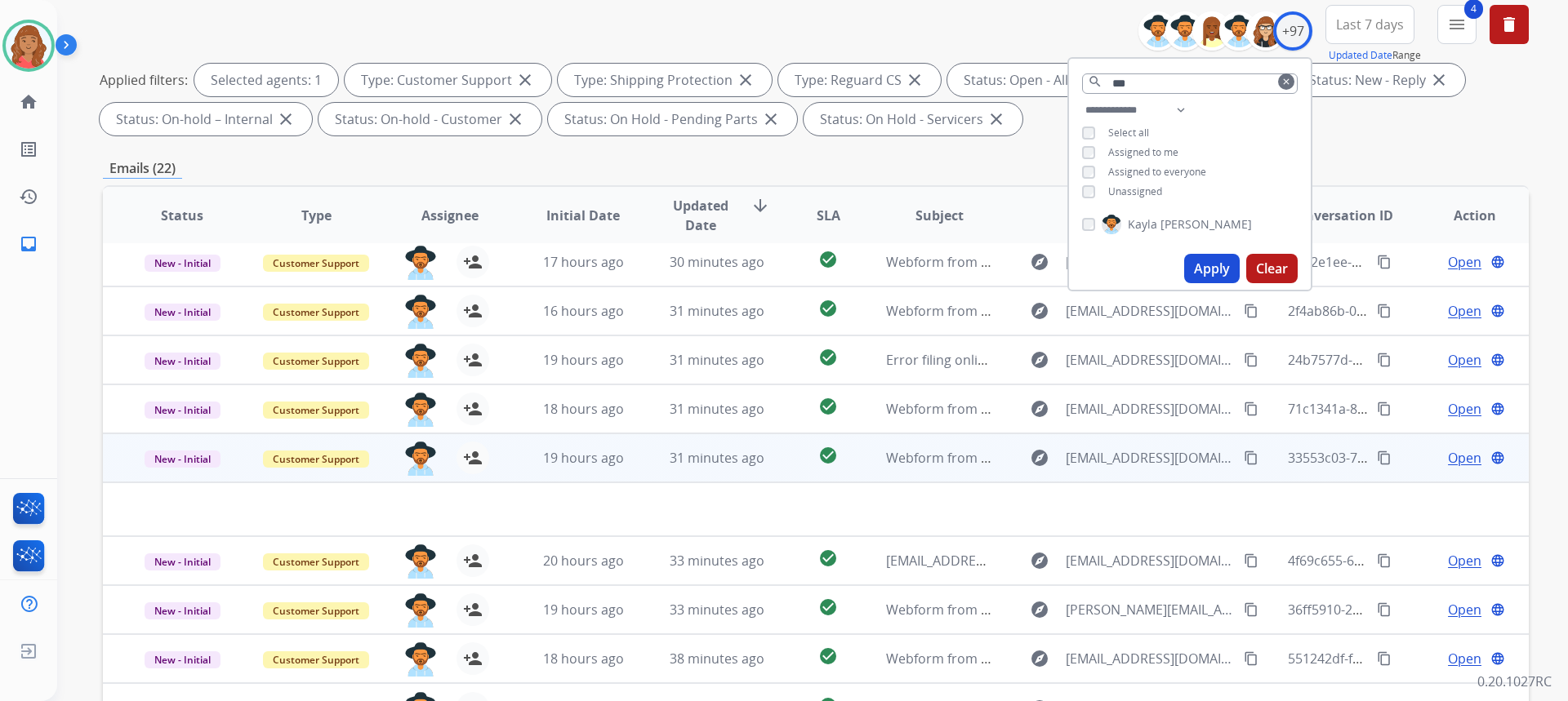
scroll to position [306, 0]
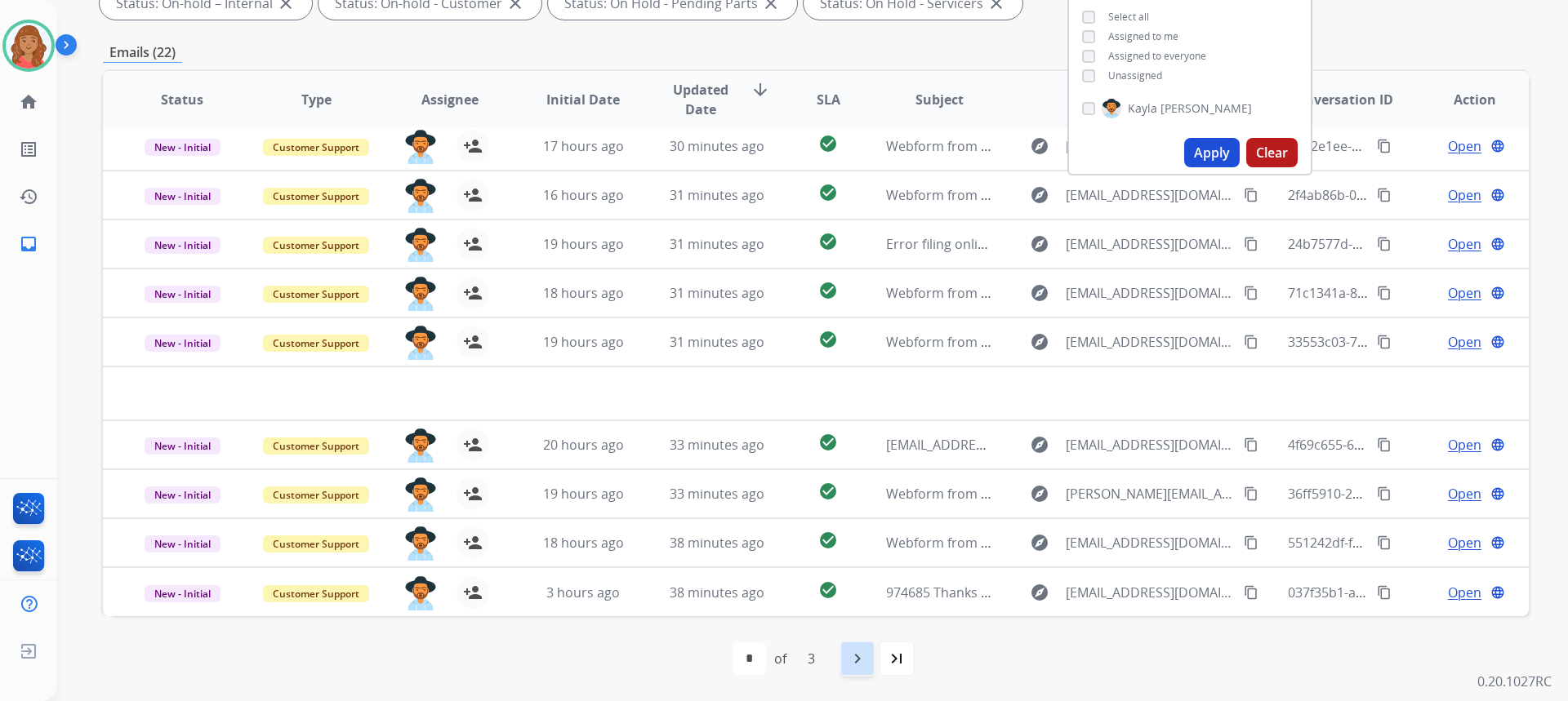
click at [855, 667] on mat-icon "navigate_next" at bounding box center [858, 658] width 20 height 20
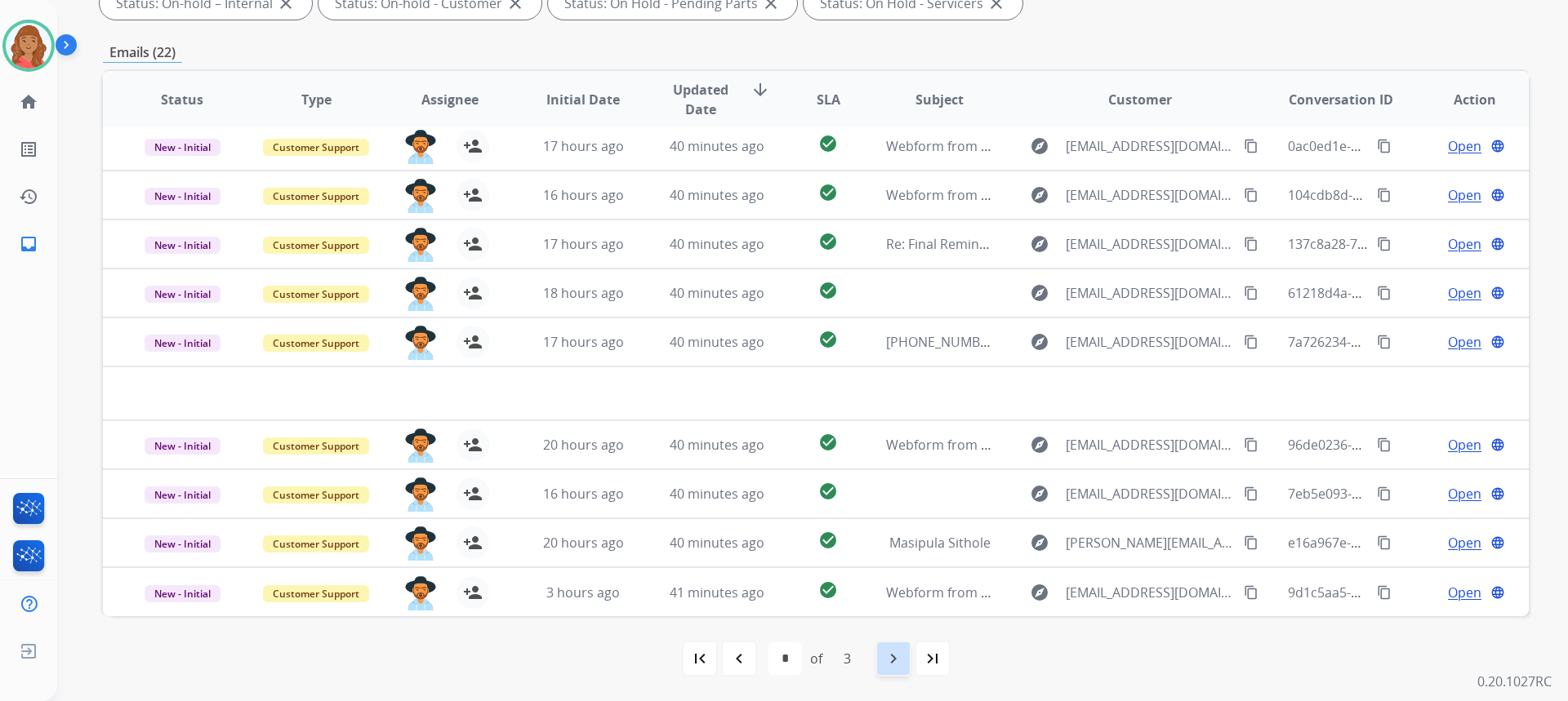
click at [882, 657] on div "navigate_next" at bounding box center [894, 658] width 36 height 36
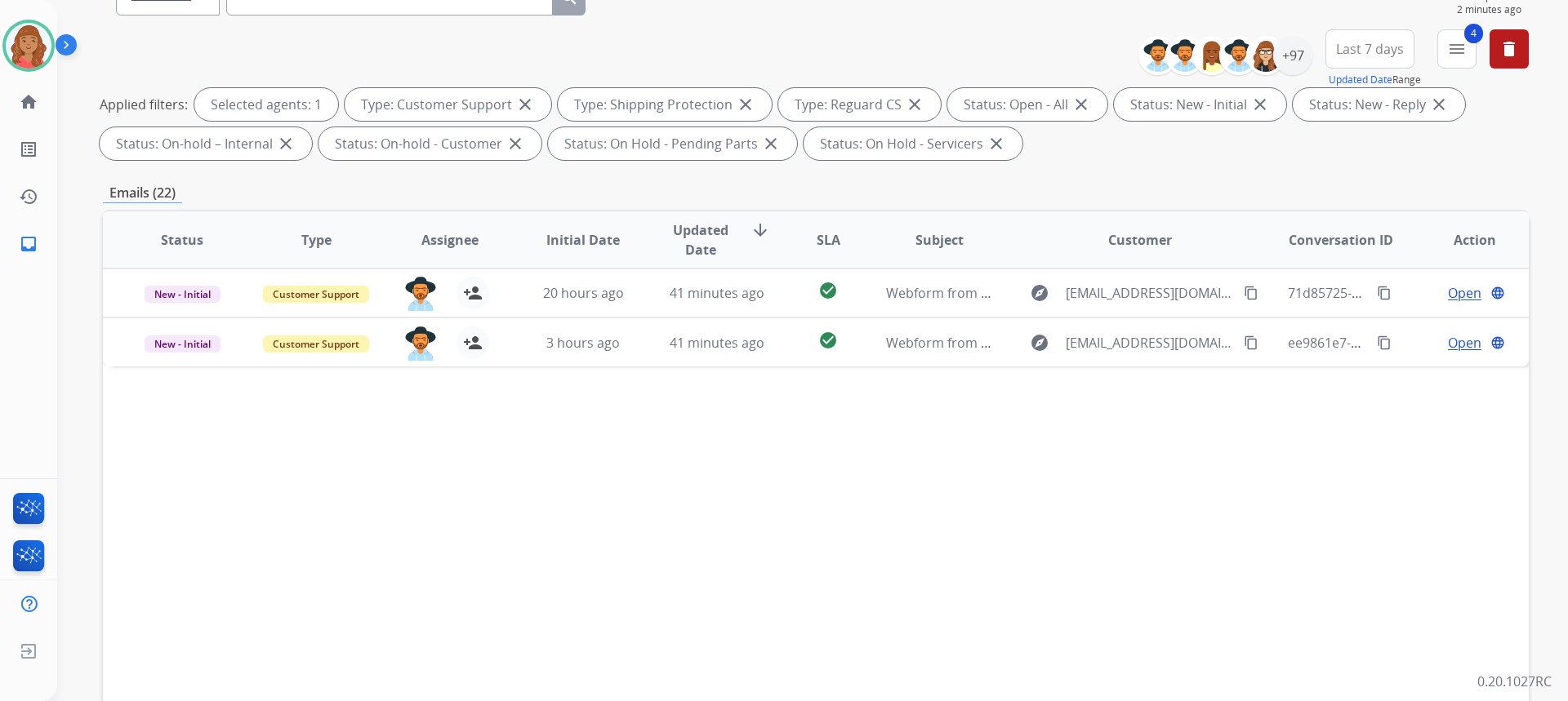
scroll to position [0, 0]
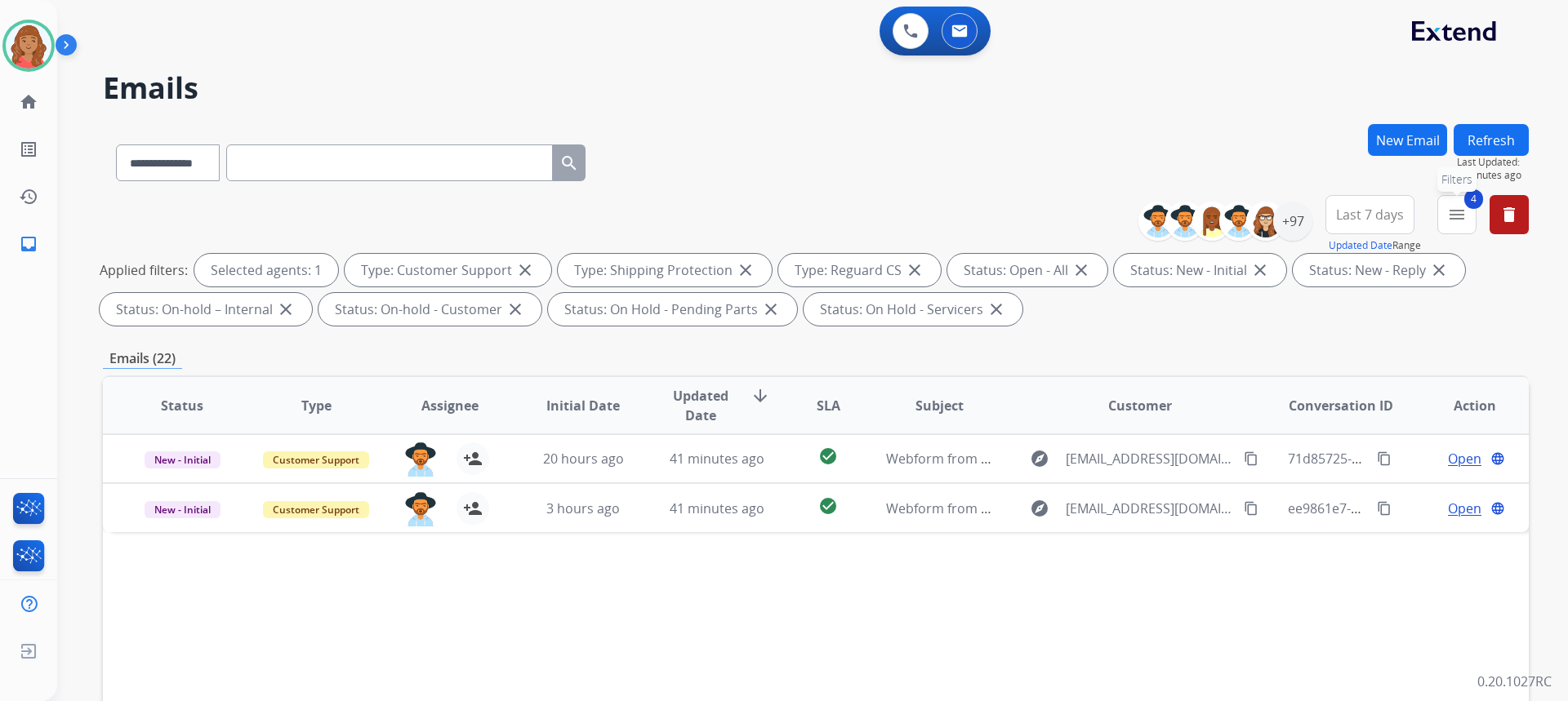
click at [1451, 213] on mat-icon "menu" at bounding box center [1457, 214] width 20 height 20
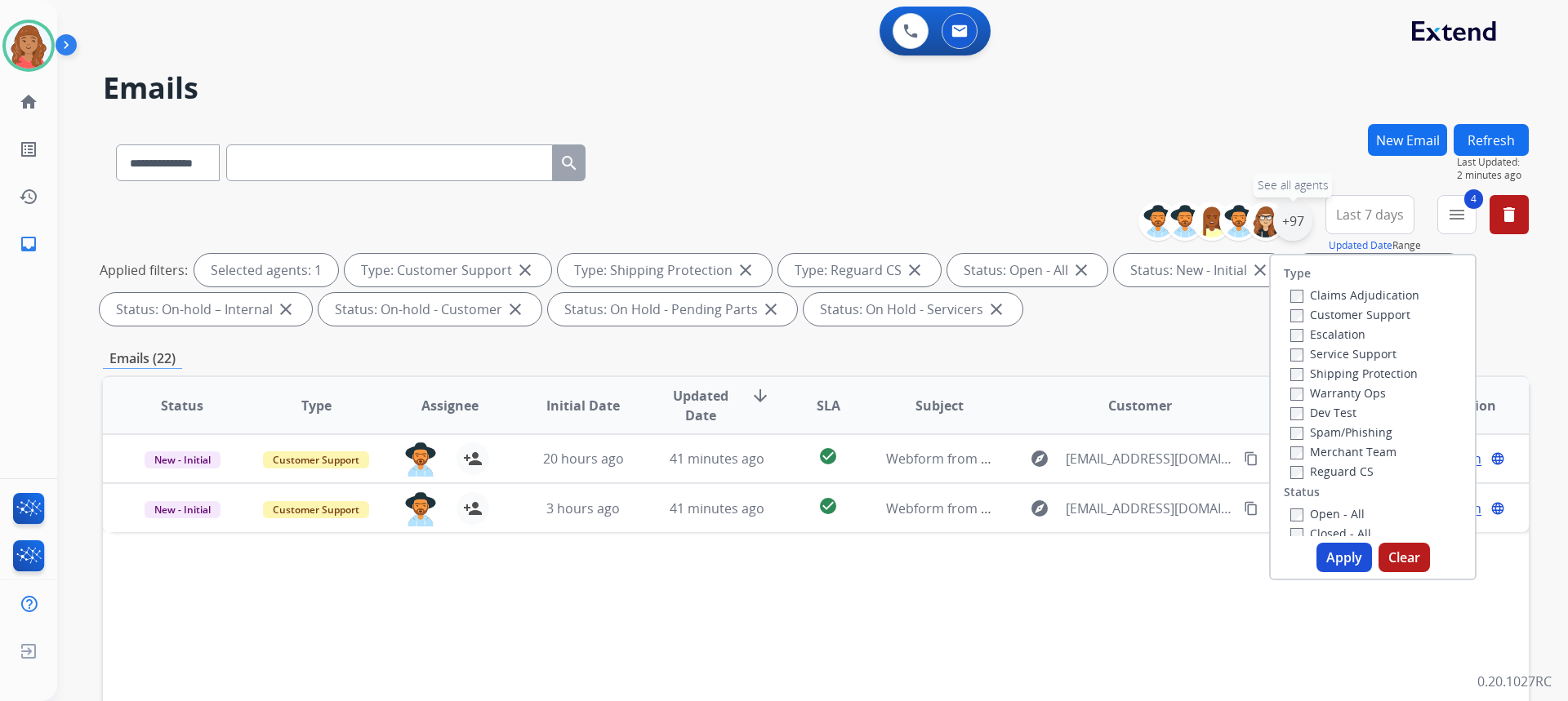
click at [1286, 225] on div "+97" at bounding box center [1293, 221] width 39 height 39
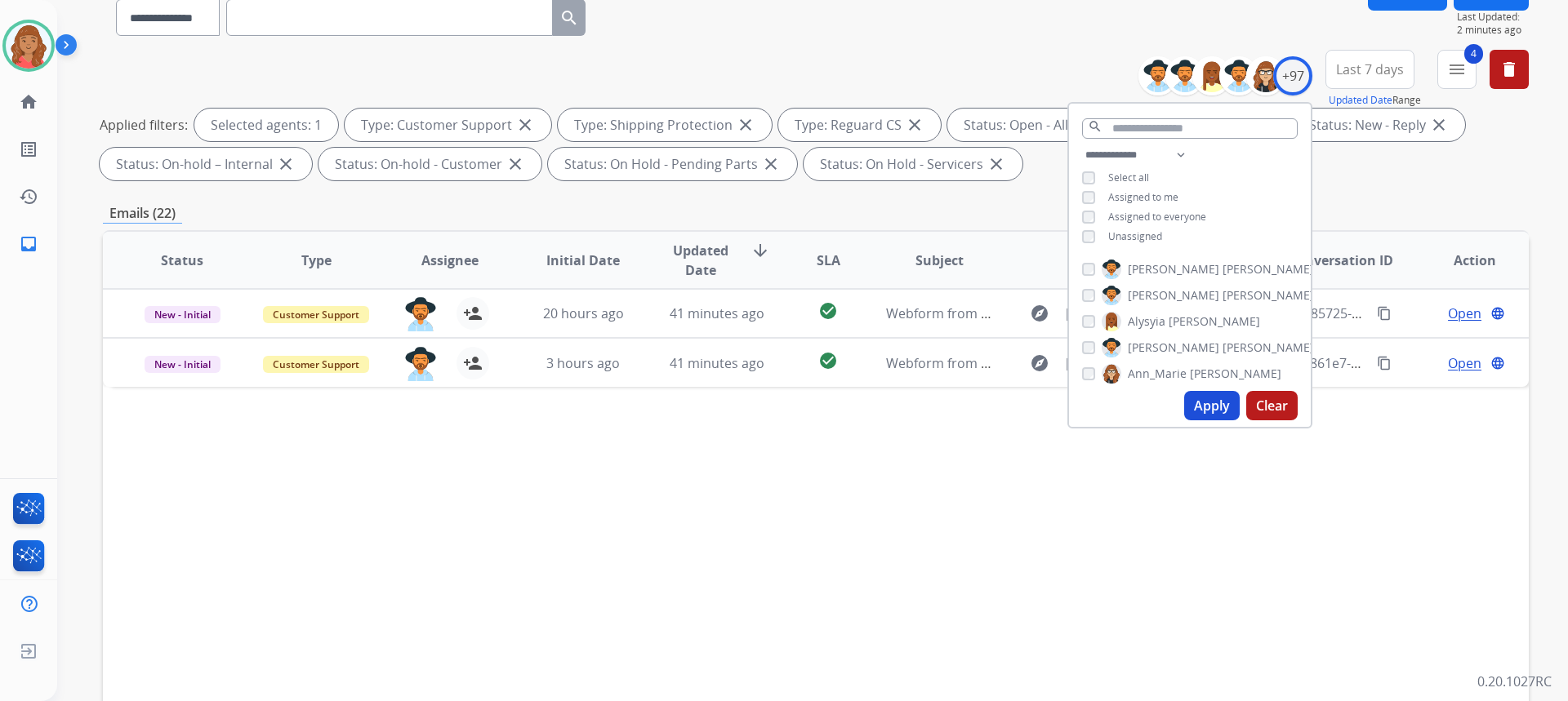
scroll to position [164, 0]
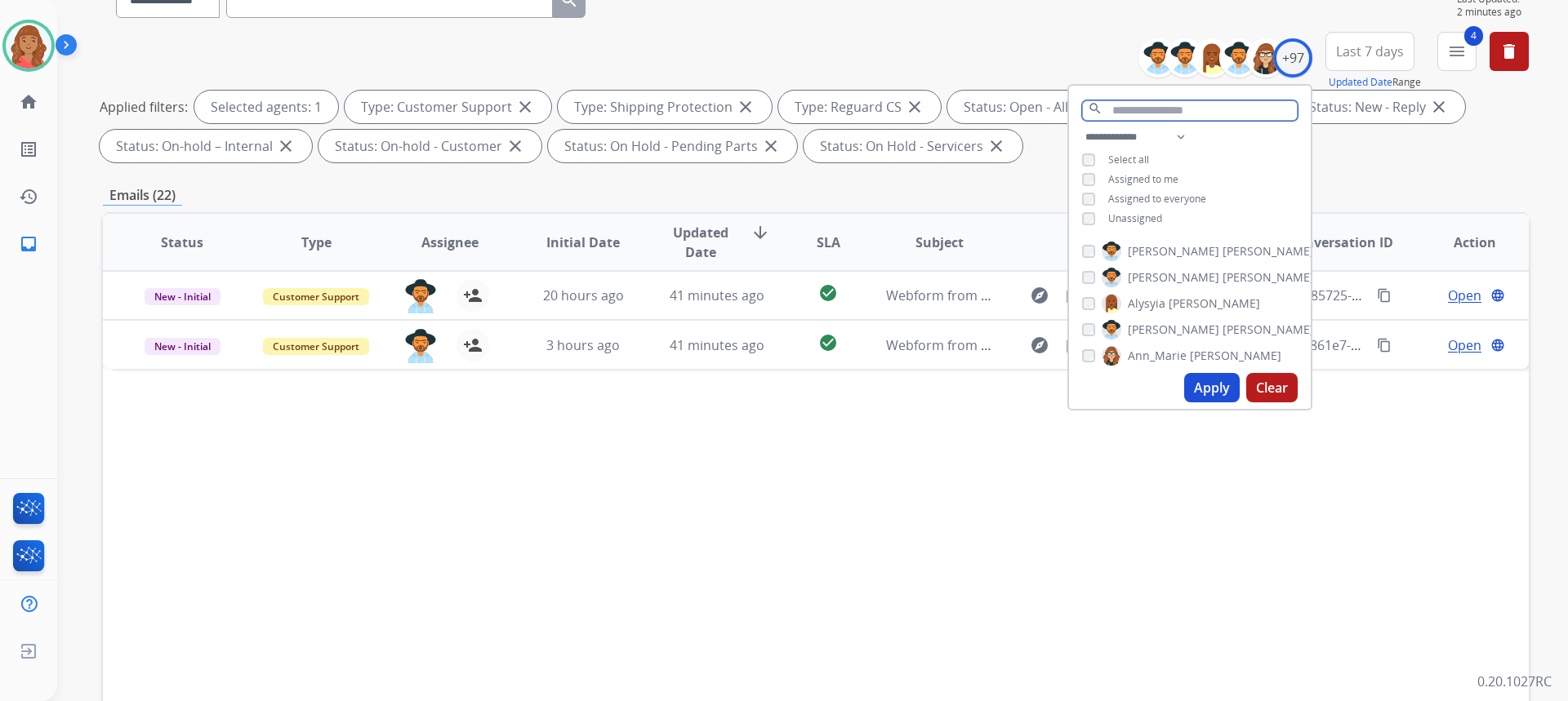
click at [1133, 108] on input "text" at bounding box center [1189, 110] width 215 height 20
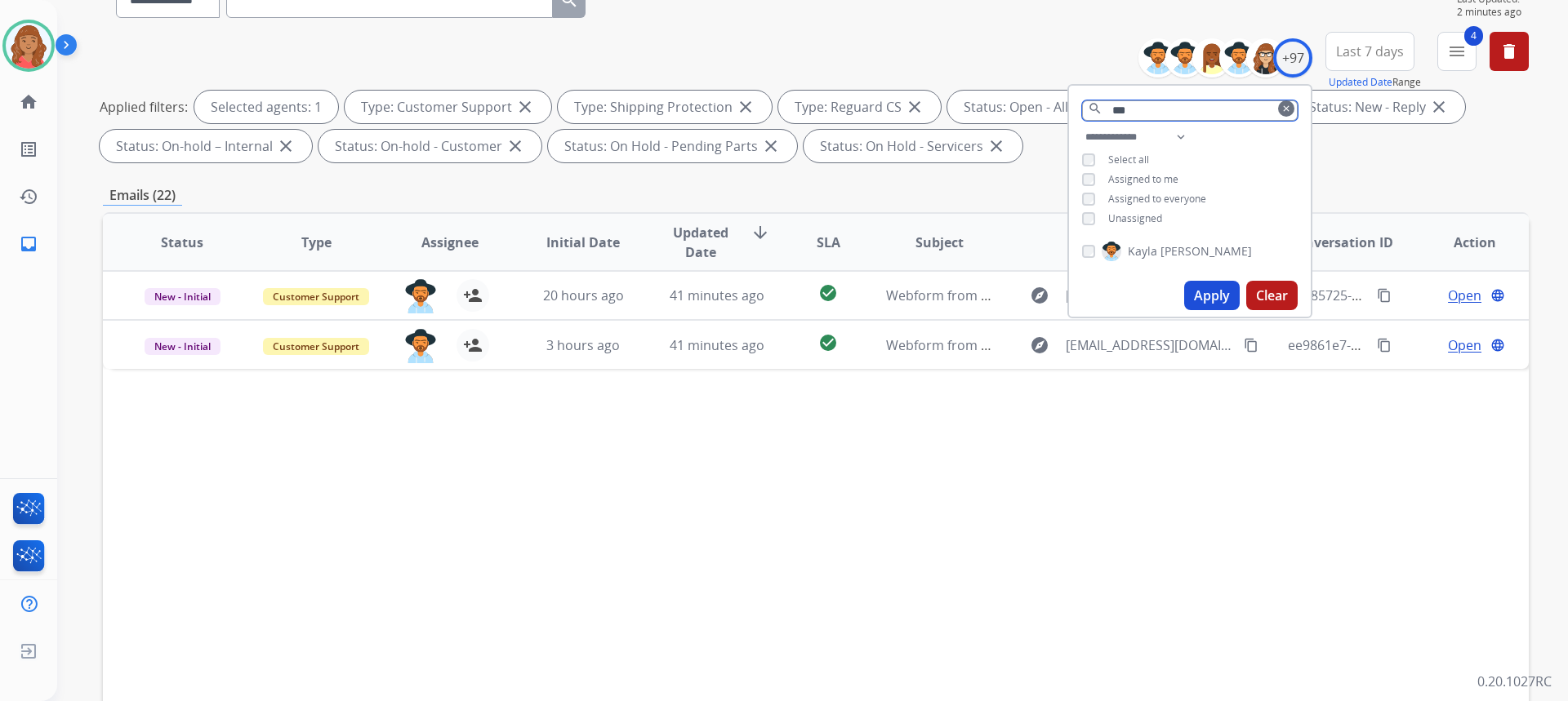
type input "***"
click at [1283, 111] on mat-icon "clear" at bounding box center [1286, 109] width 10 height 10
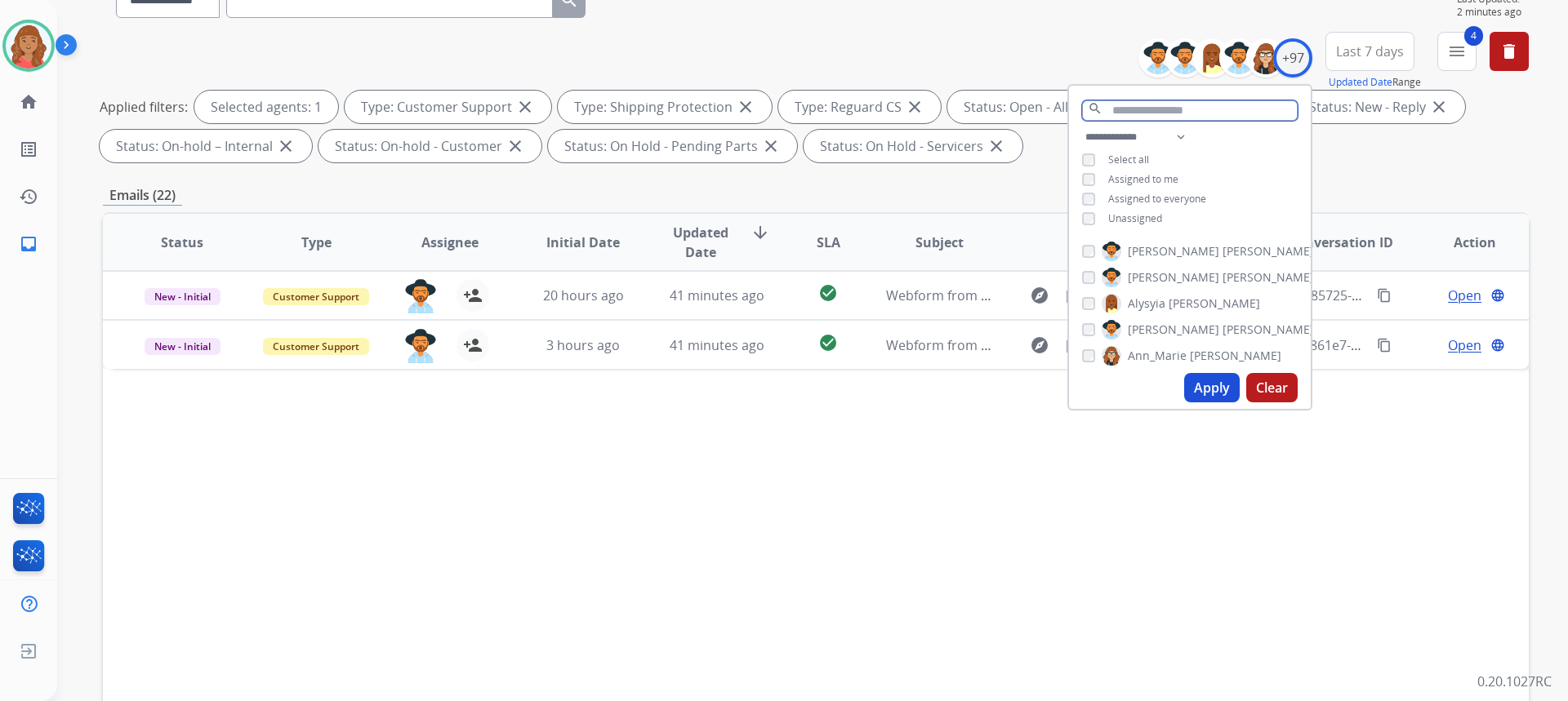
click at [1187, 112] on input "text" at bounding box center [1189, 110] width 215 height 20
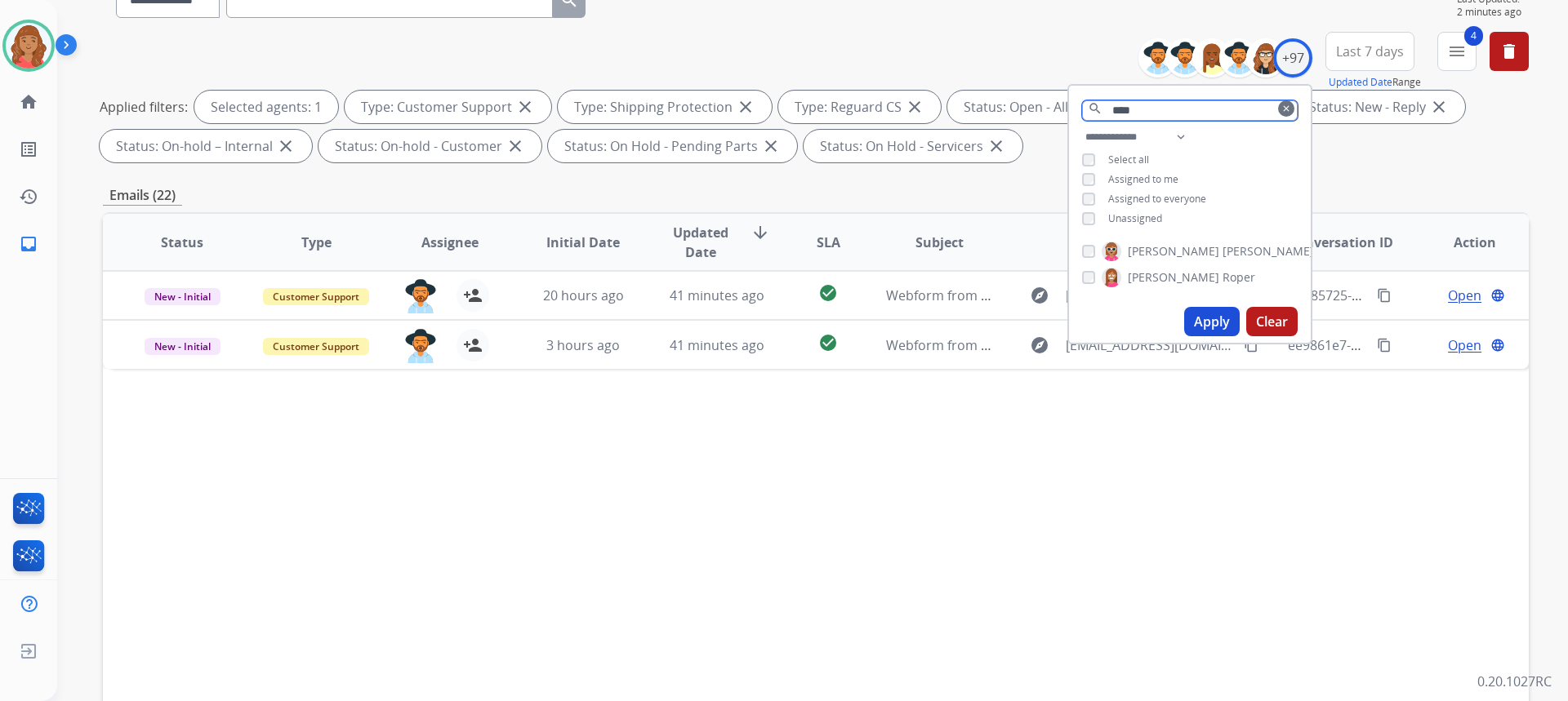
type input "****"
click at [1197, 327] on button "Apply" at bounding box center [1212, 321] width 56 height 29
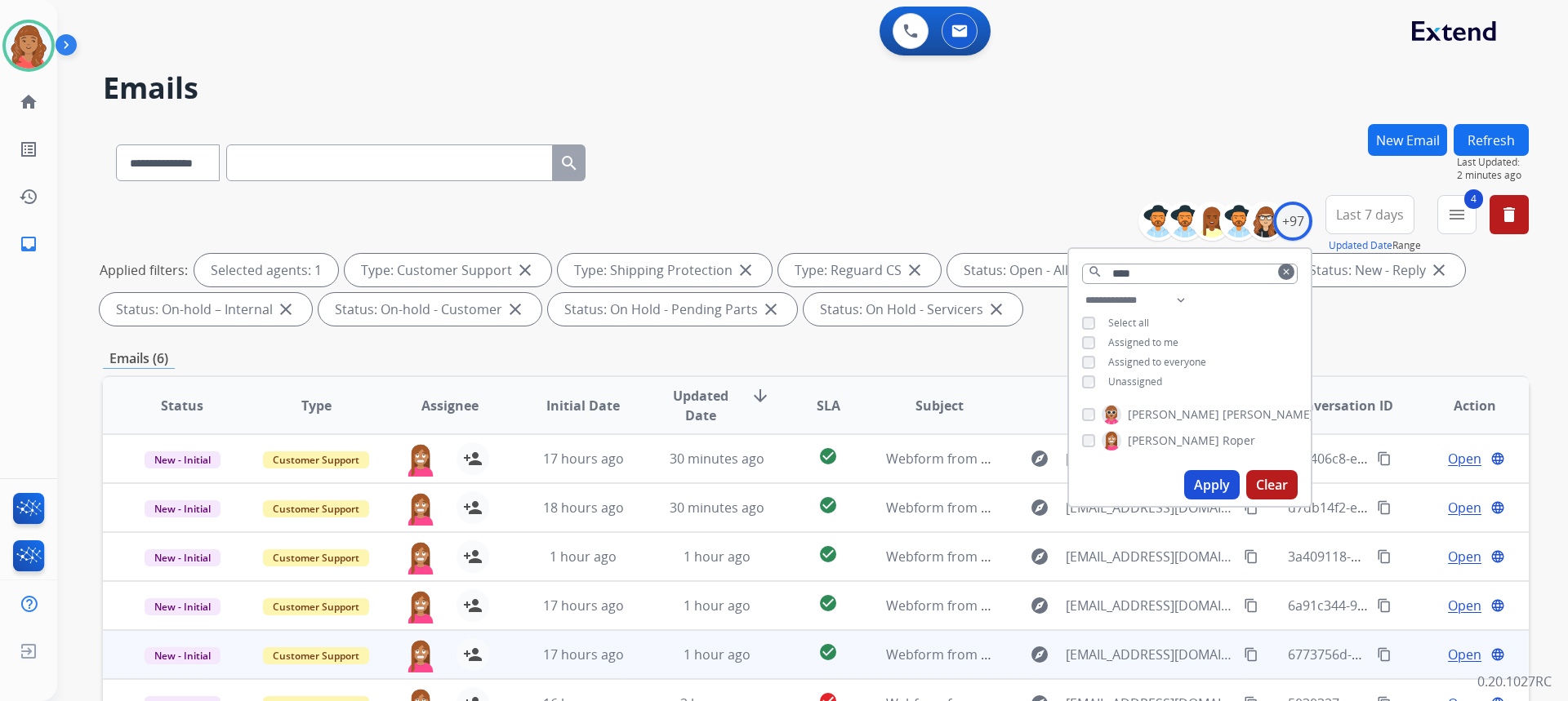
scroll to position [306, 0]
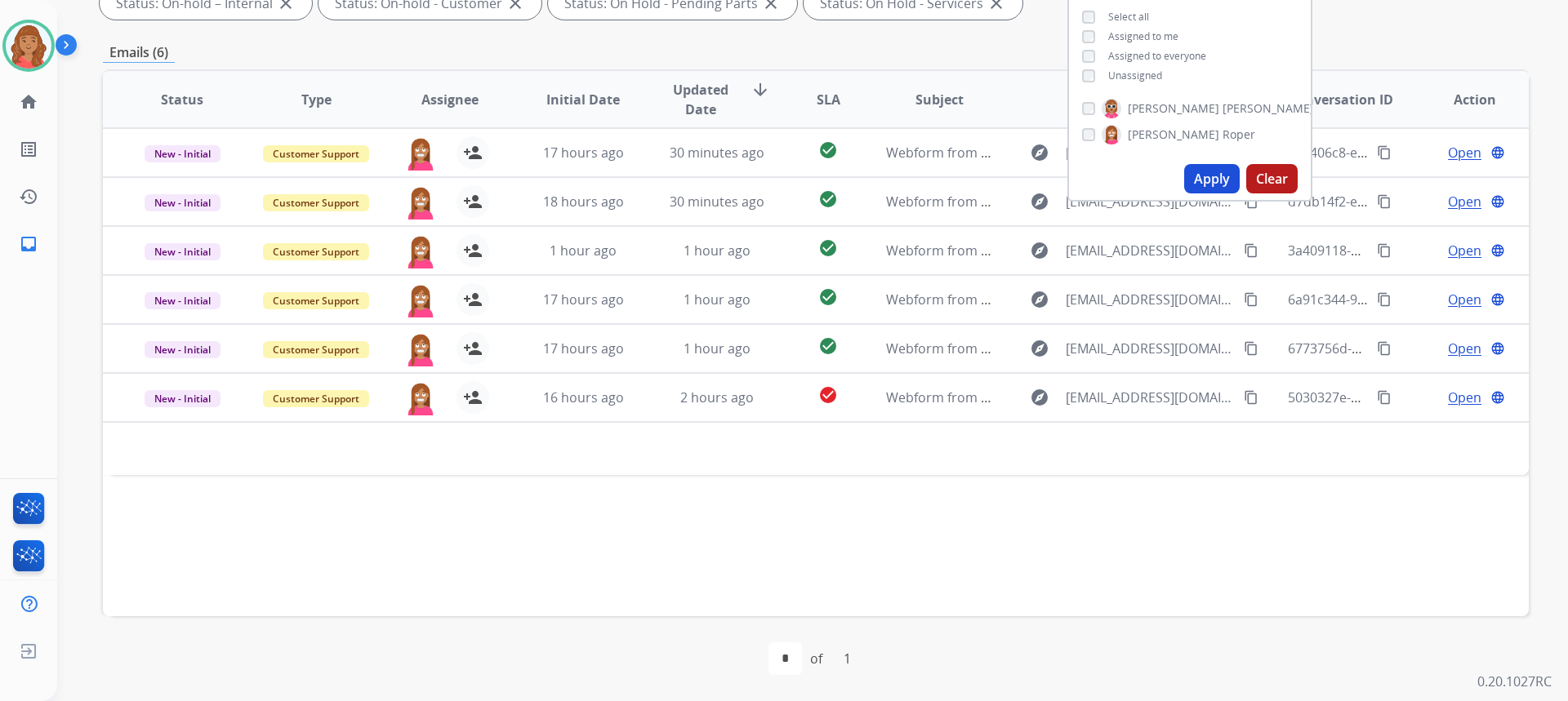
drag, startPoint x: 1094, startPoint y: 133, endPoint x: 1102, endPoint y: 138, distance: 9.4
click at [1097, 134] on div "Christopher Roper" at bounding box center [1169, 135] width 173 height 20
drag, startPoint x: 1201, startPoint y: 178, endPoint x: 1184, endPoint y: 178, distance: 17.0
click at [1200, 178] on button "Apply" at bounding box center [1212, 179] width 56 height 29
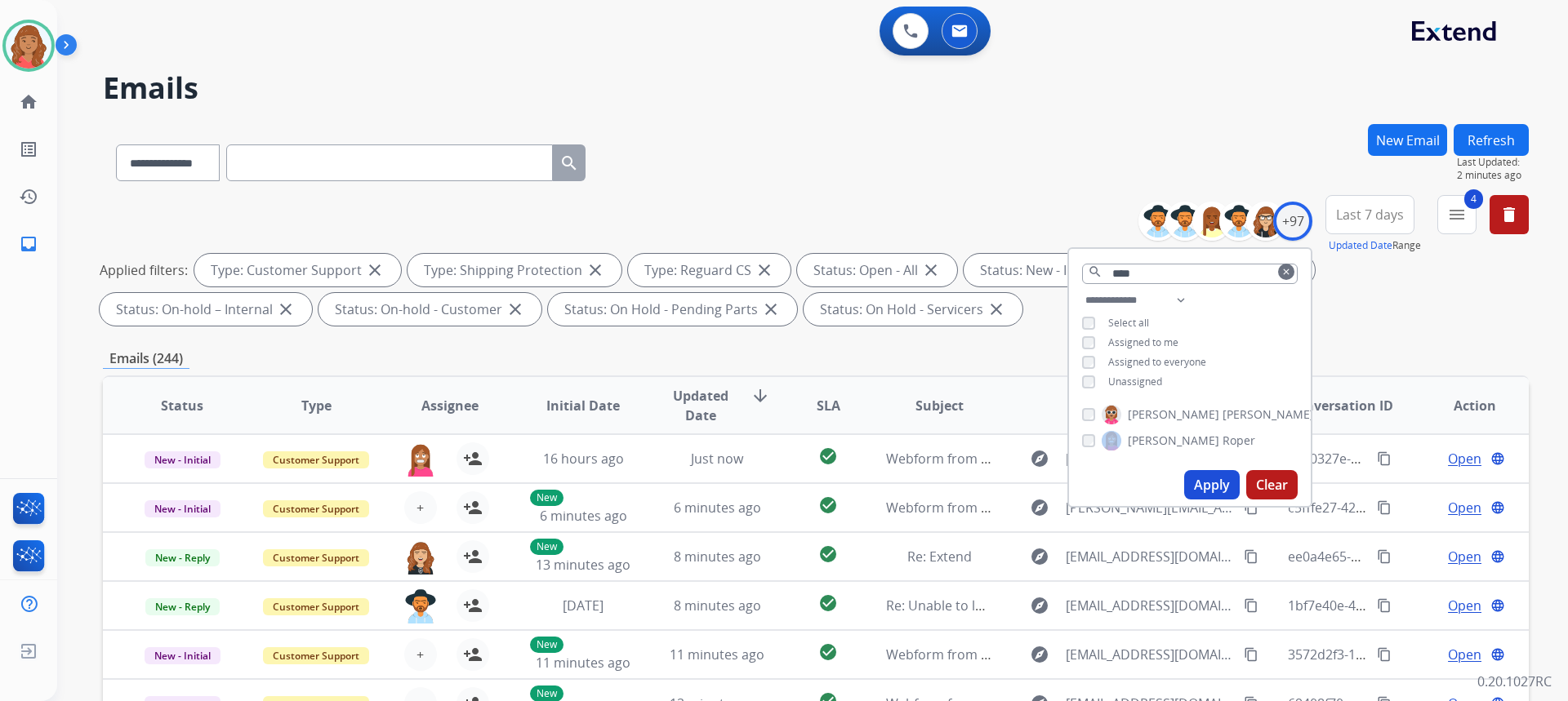
click at [1286, 267] on mat-icon "clear" at bounding box center [1286, 272] width 10 height 10
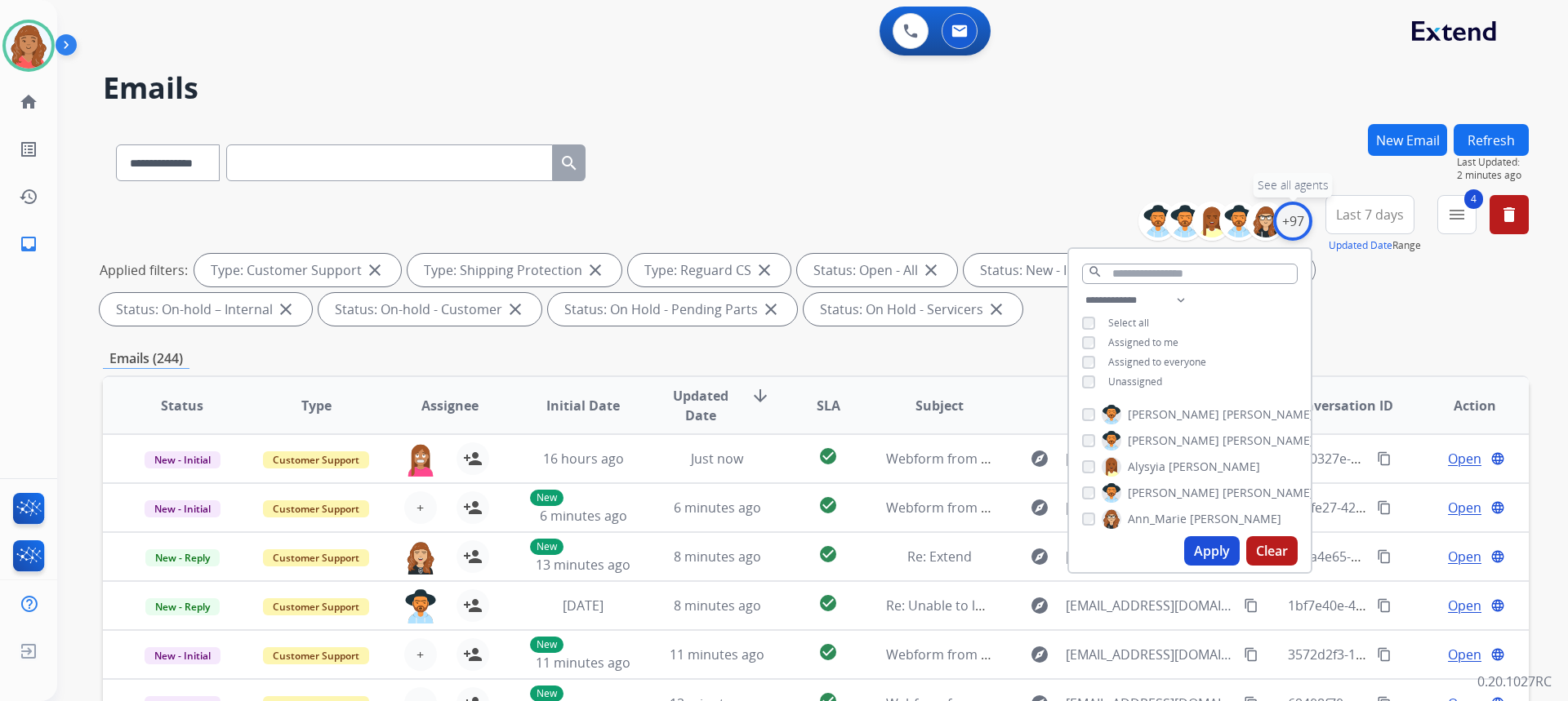
click at [1289, 226] on div "+97" at bounding box center [1293, 221] width 39 height 39
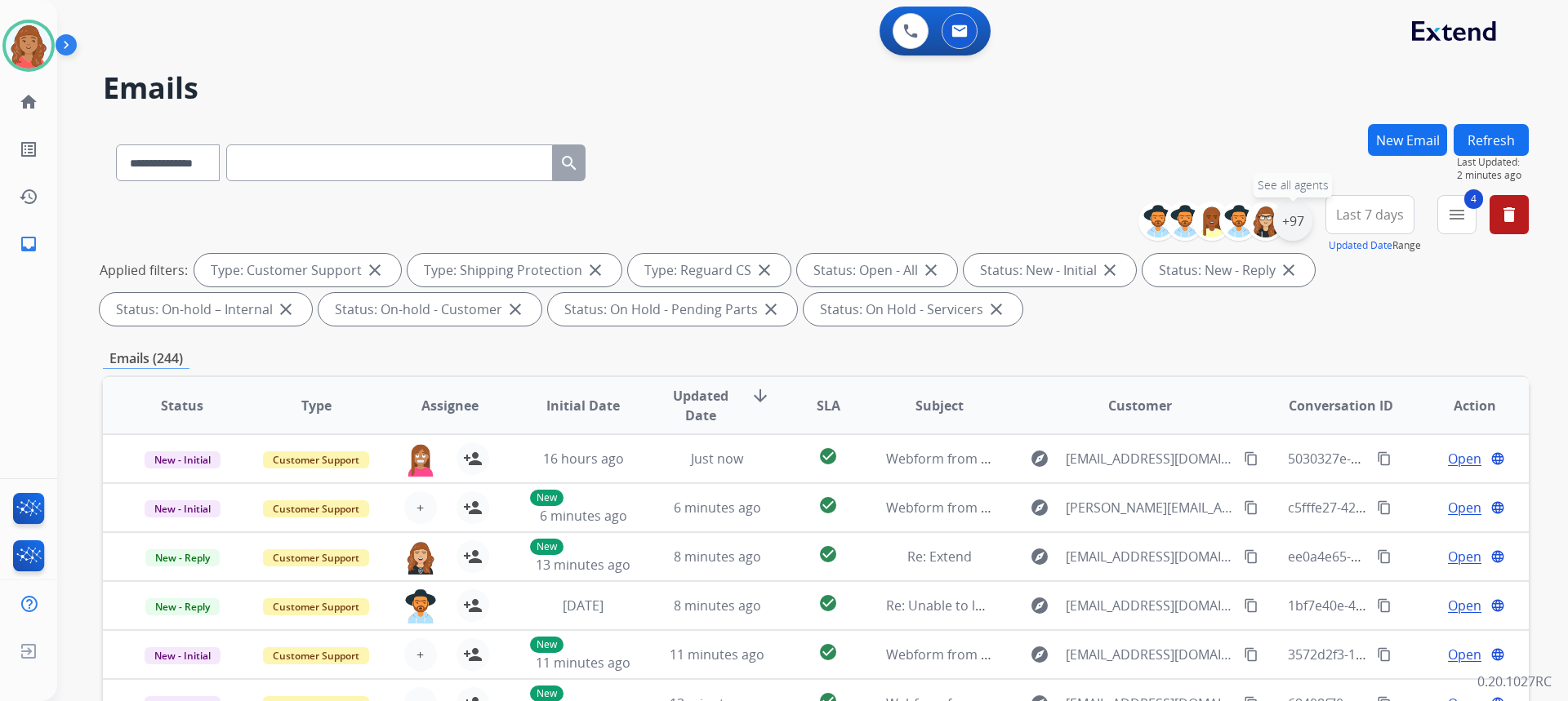
click at [1299, 223] on div "+97" at bounding box center [1293, 221] width 39 height 39
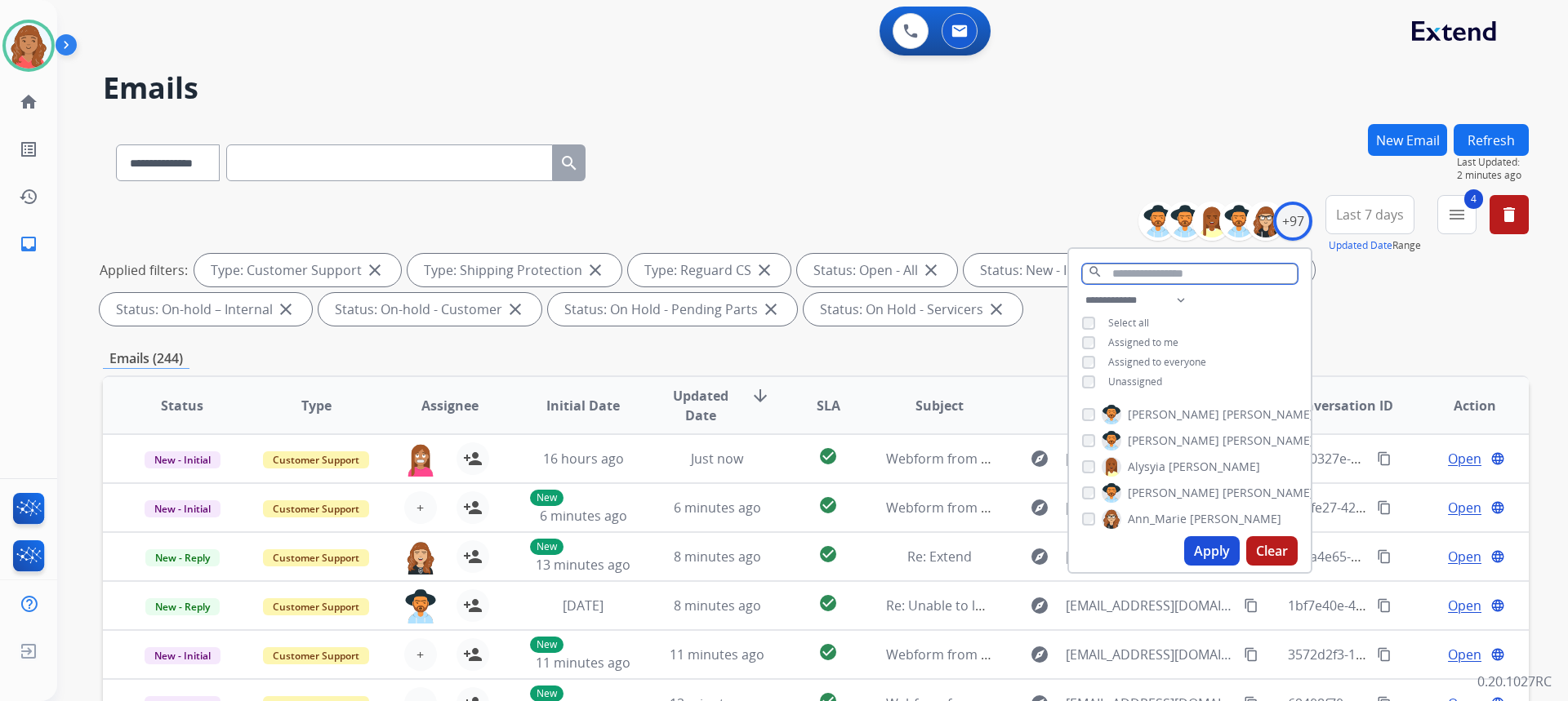
click at [1137, 275] on input "text" at bounding box center [1189, 273] width 215 height 20
click at [1201, 546] on button "Apply" at bounding box center [1212, 551] width 56 height 29
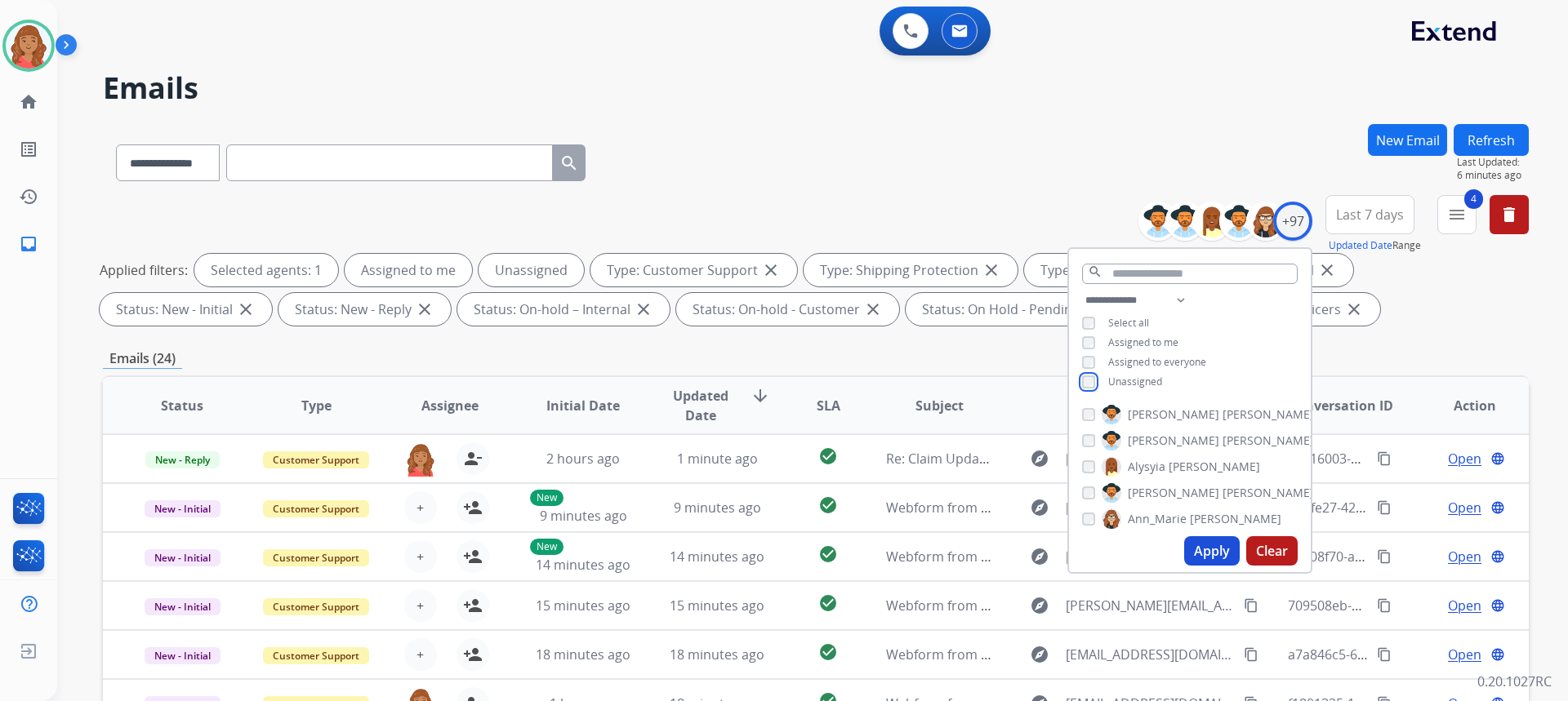
click at [1093, 384] on div "Unassigned" at bounding box center [1122, 382] width 80 height 13
click at [1206, 552] on button "Apply" at bounding box center [1212, 551] width 56 height 29
click at [1214, 556] on button "Apply" at bounding box center [1212, 551] width 56 height 29
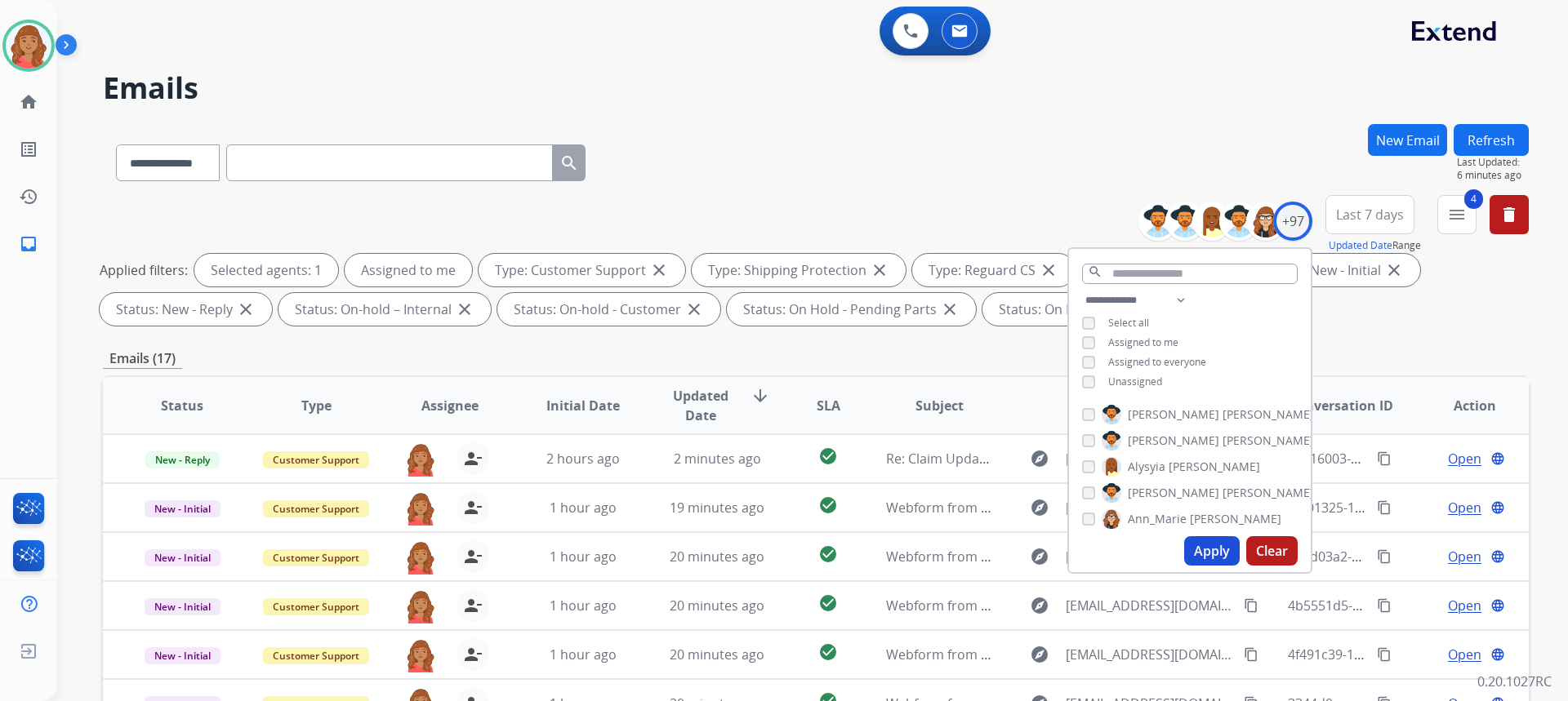
click at [1198, 555] on button "Apply" at bounding box center [1212, 551] width 56 height 29
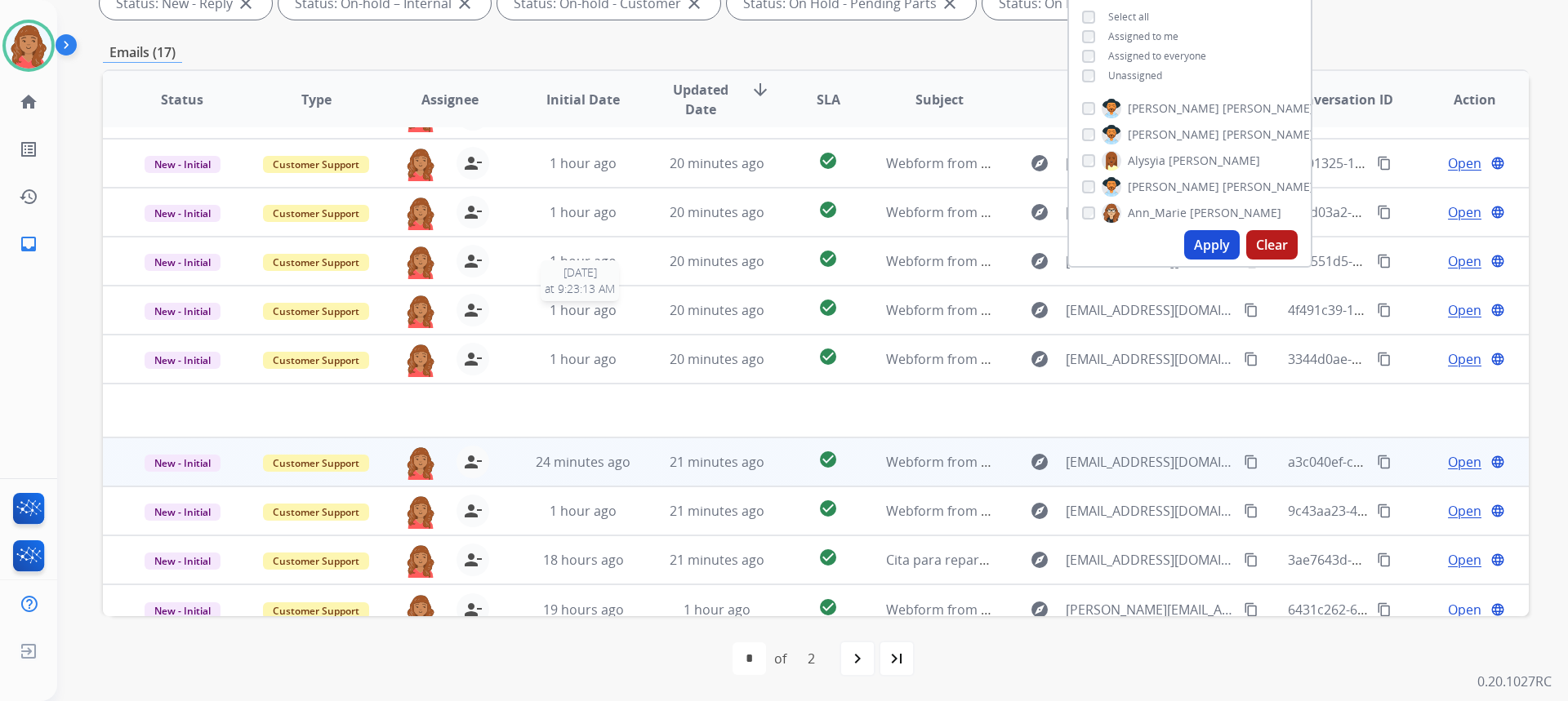
scroll to position [56, 0]
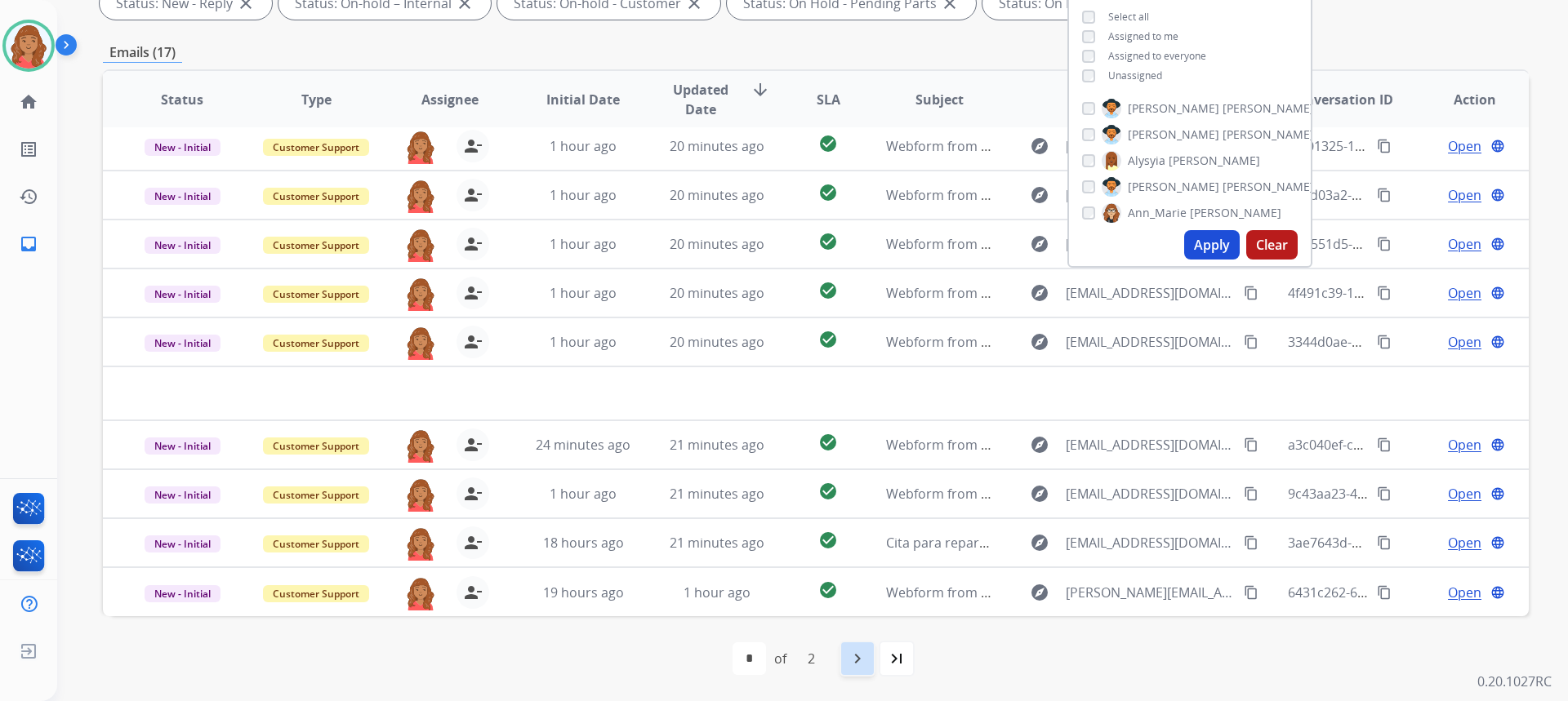
click at [867, 658] on div "navigate_next" at bounding box center [858, 658] width 36 height 36
select select "*"
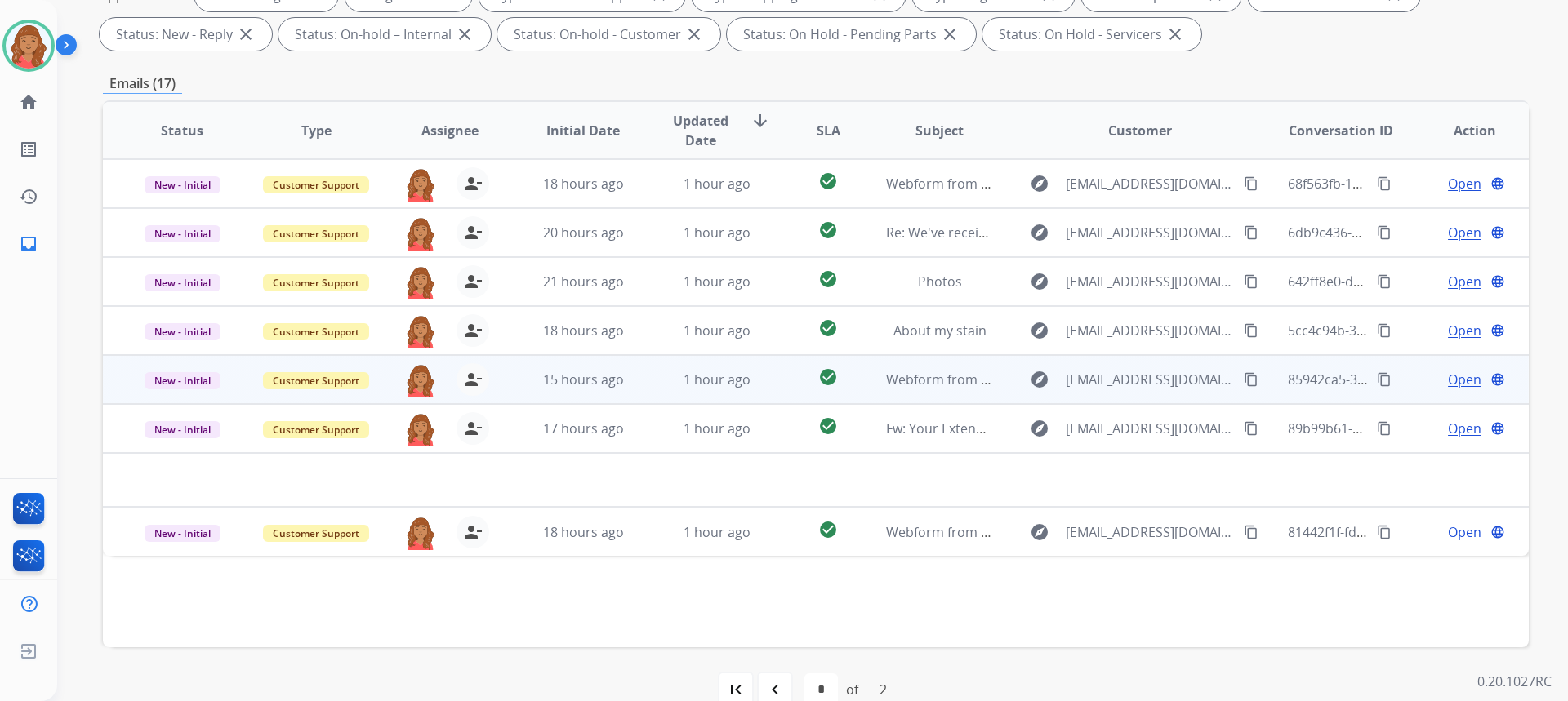
scroll to position [306, 0]
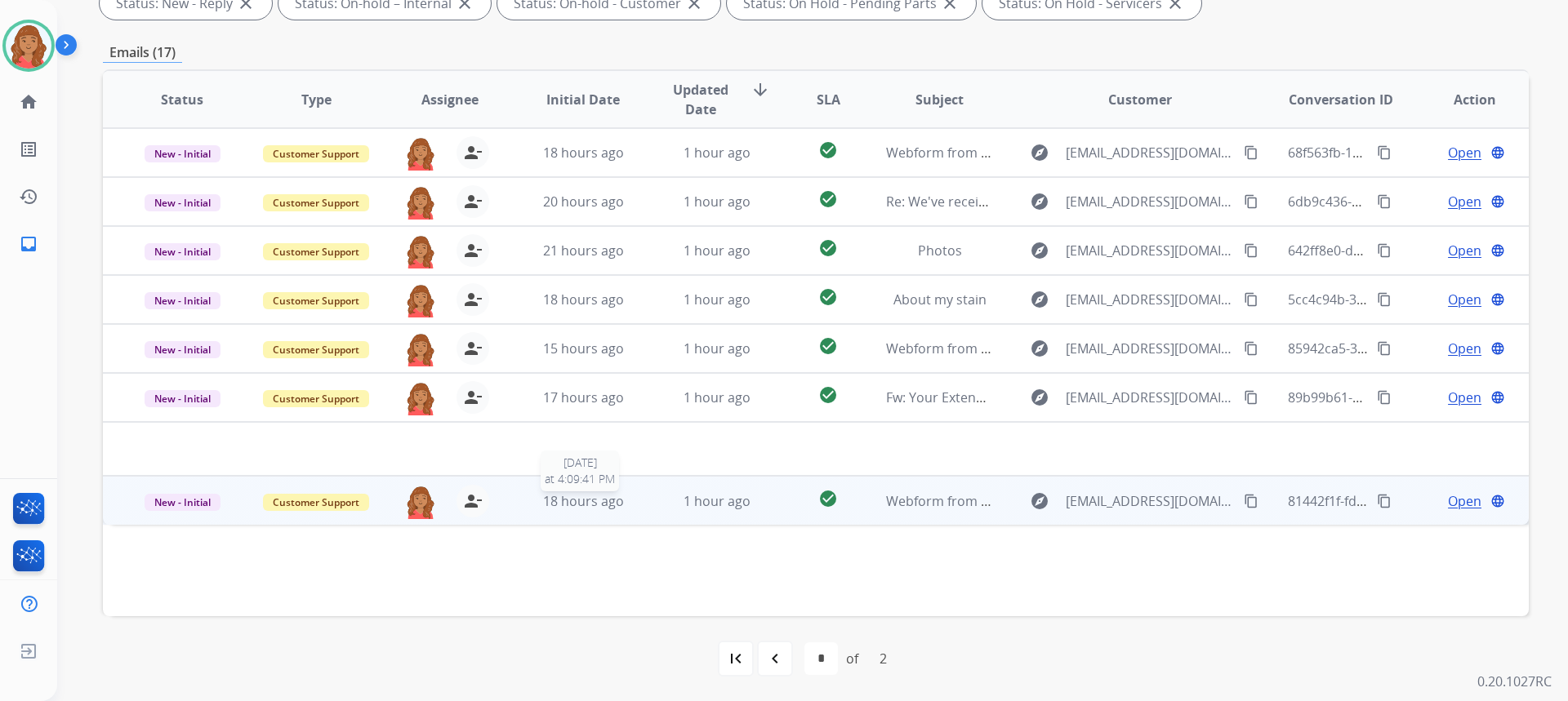
click at [612, 508] on span "18 hours ago" at bounding box center [583, 501] width 81 height 18
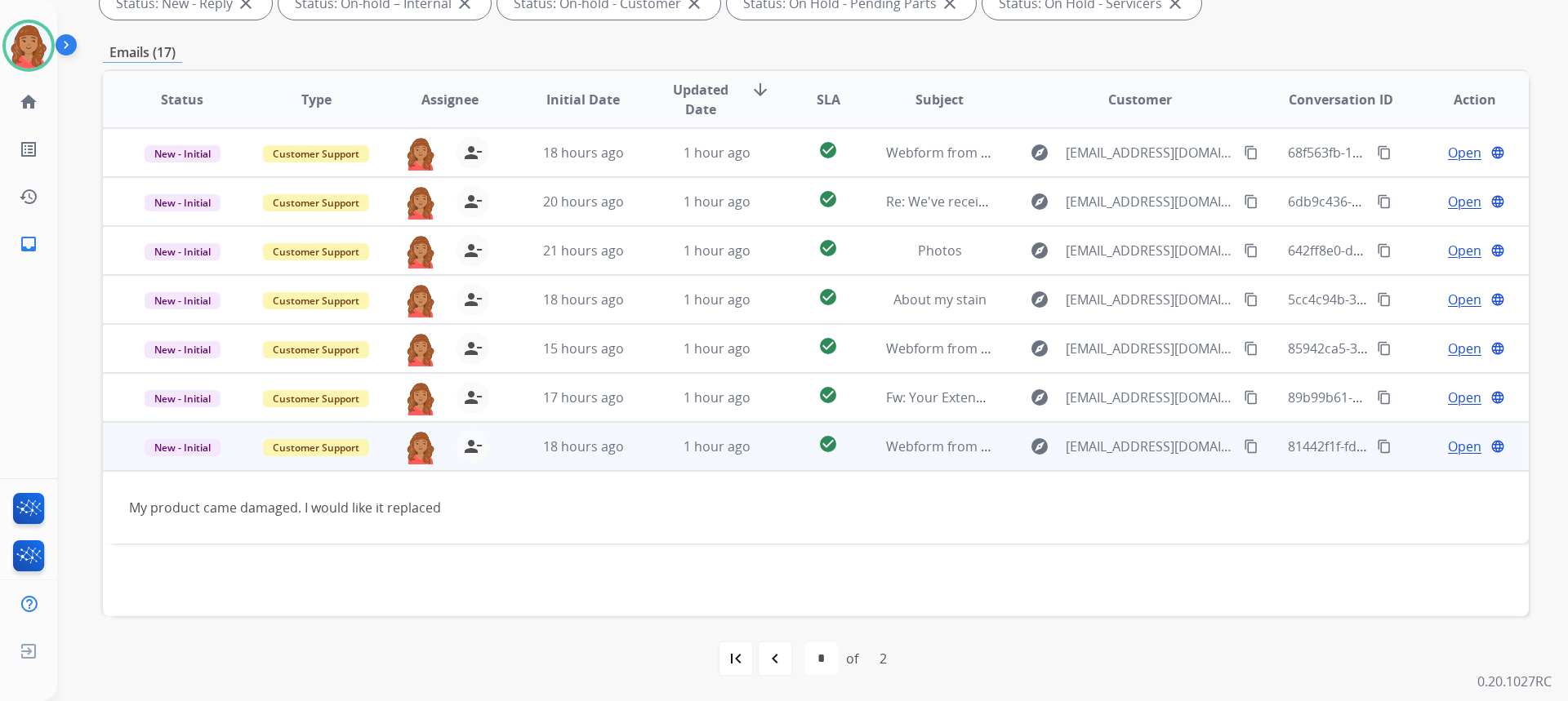
click at [1244, 441] on mat-icon "content_copy" at bounding box center [1251, 447] width 15 height 15
click at [1453, 452] on span "Open" at bounding box center [1464, 447] width 34 height 20
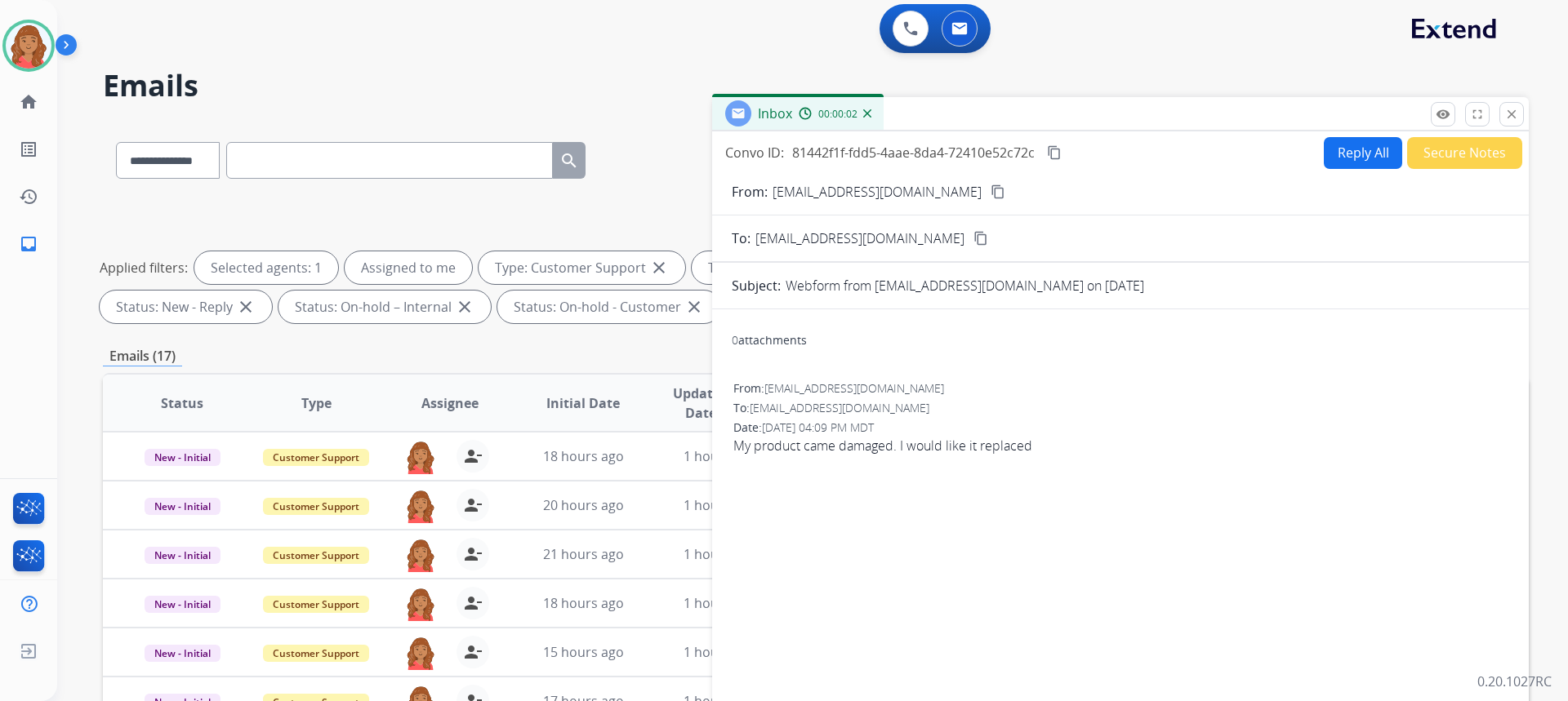
scroll to position [0, 0]
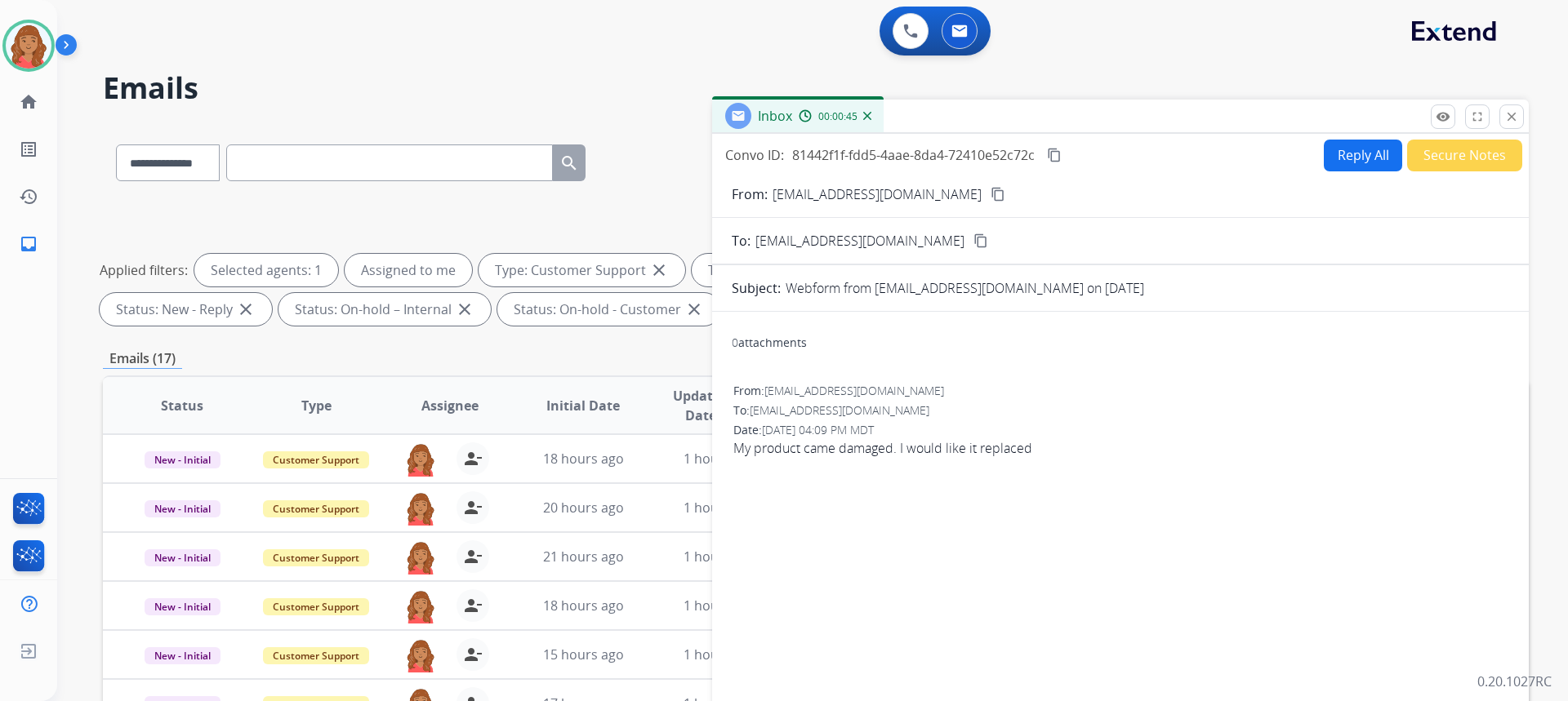
click at [990, 193] on mat-icon "content_copy" at bounding box center [998, 195] width 15 height 15
click at [1506, 117] on mat-icon "close" at bounding box center [1512, 117] width 15 height 15
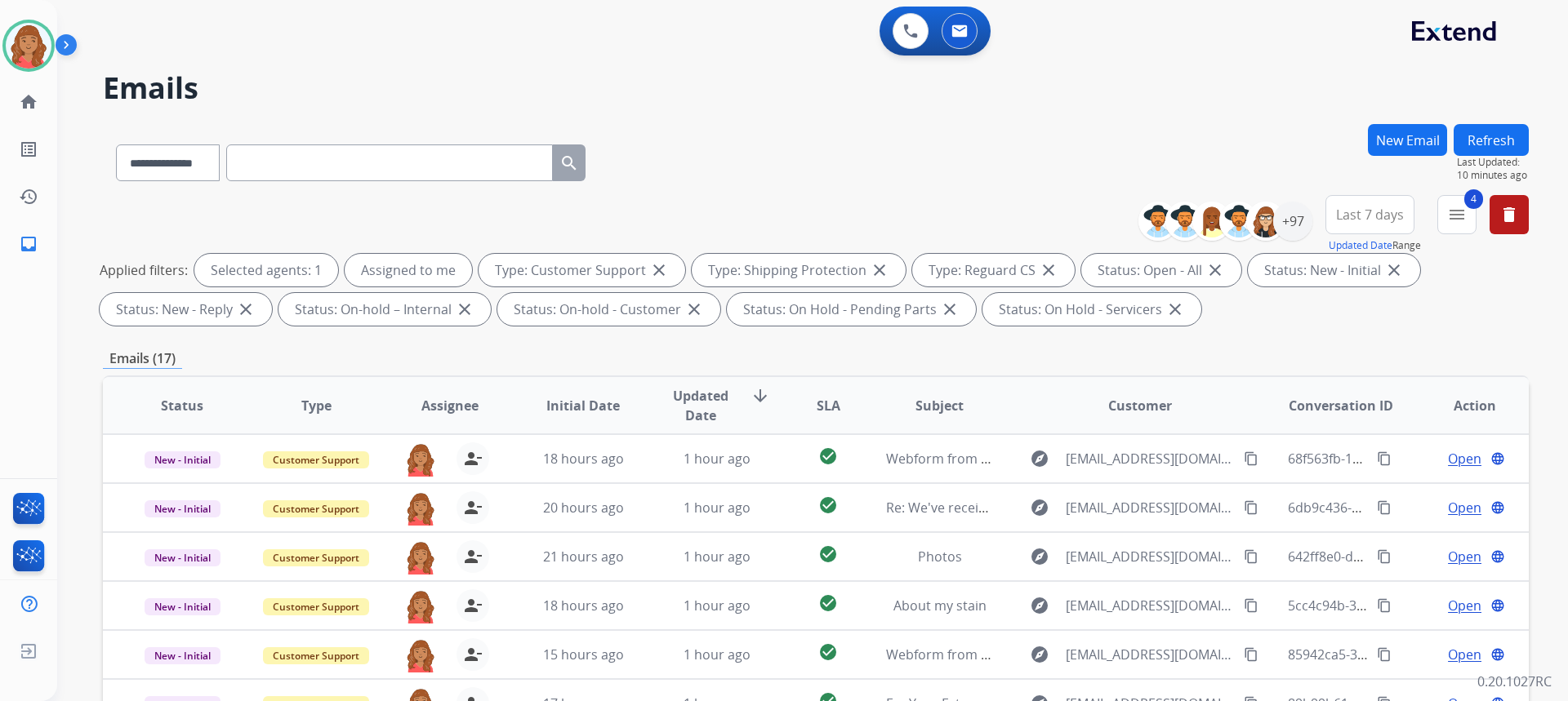
click at [1441, 131] on button "New Email" at bounding box center [1407, 140] width 79 height 32
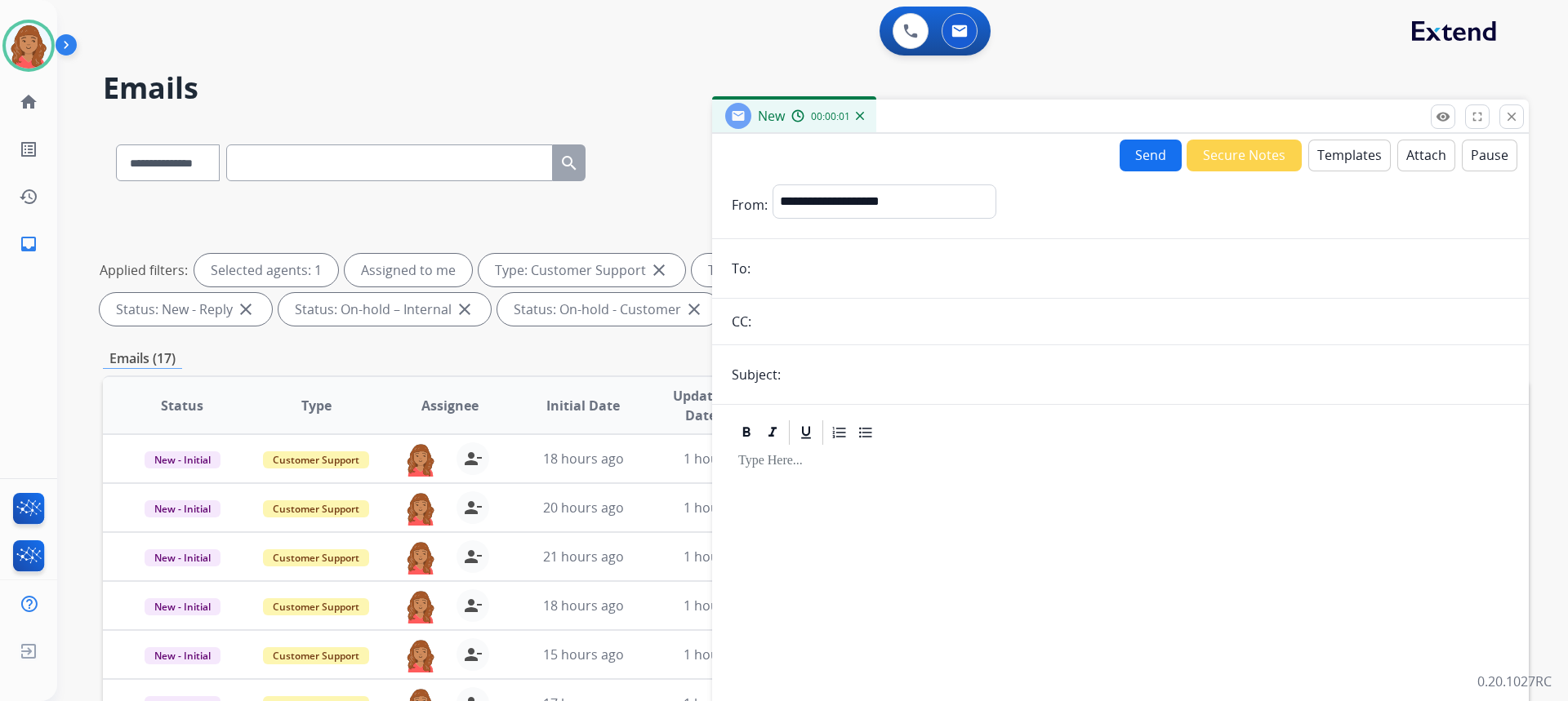
drag, startPoint x: 795, startPoint y: 257, endPoint x: 807, endPoint y: 251, distance: 13.4
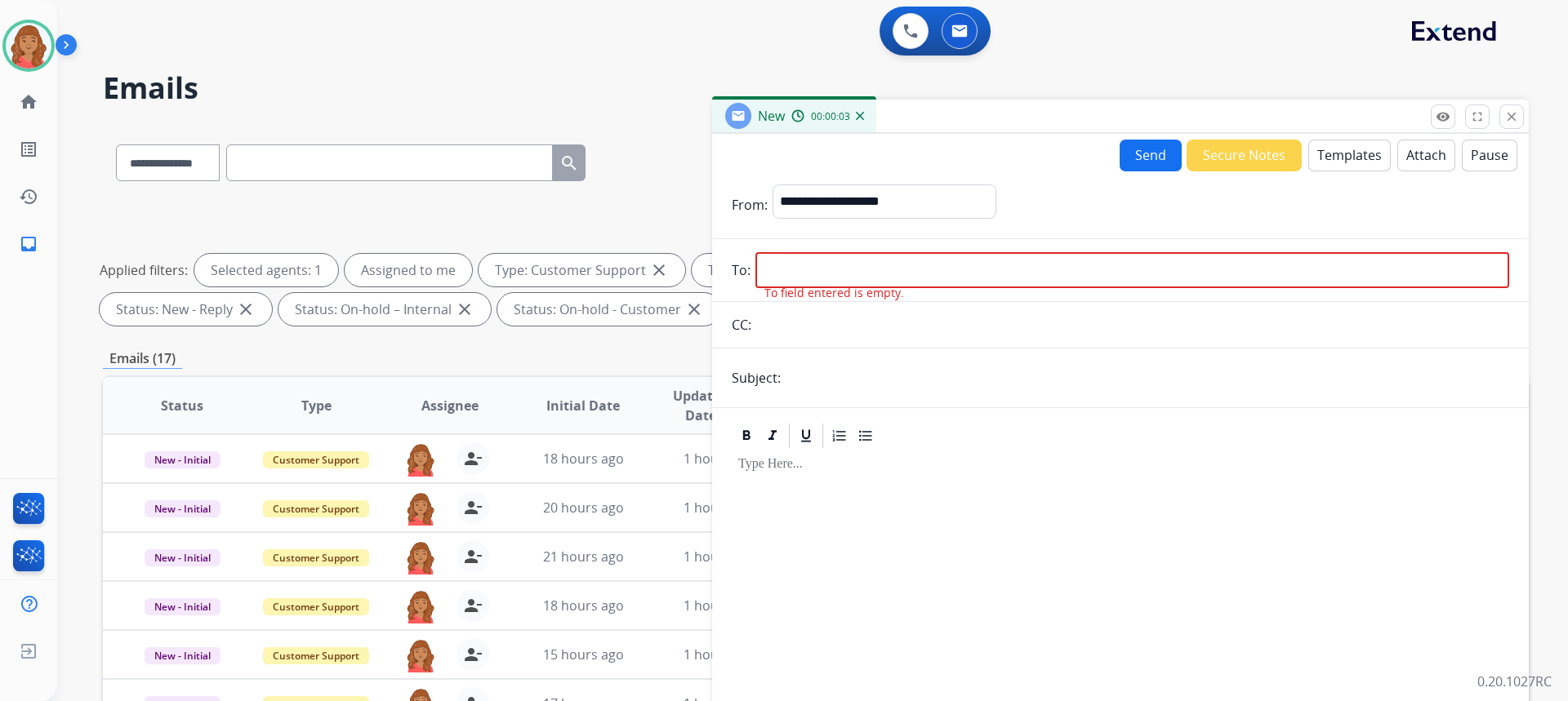
drag, startPoint x: 807, startPoint y: 251, endPoint x: 768, endPoint y: 262, distance: 40.5
click at [768, 262] on input "email" at bounding box center [1132, 270] width 754 height 36
paste input "**********"
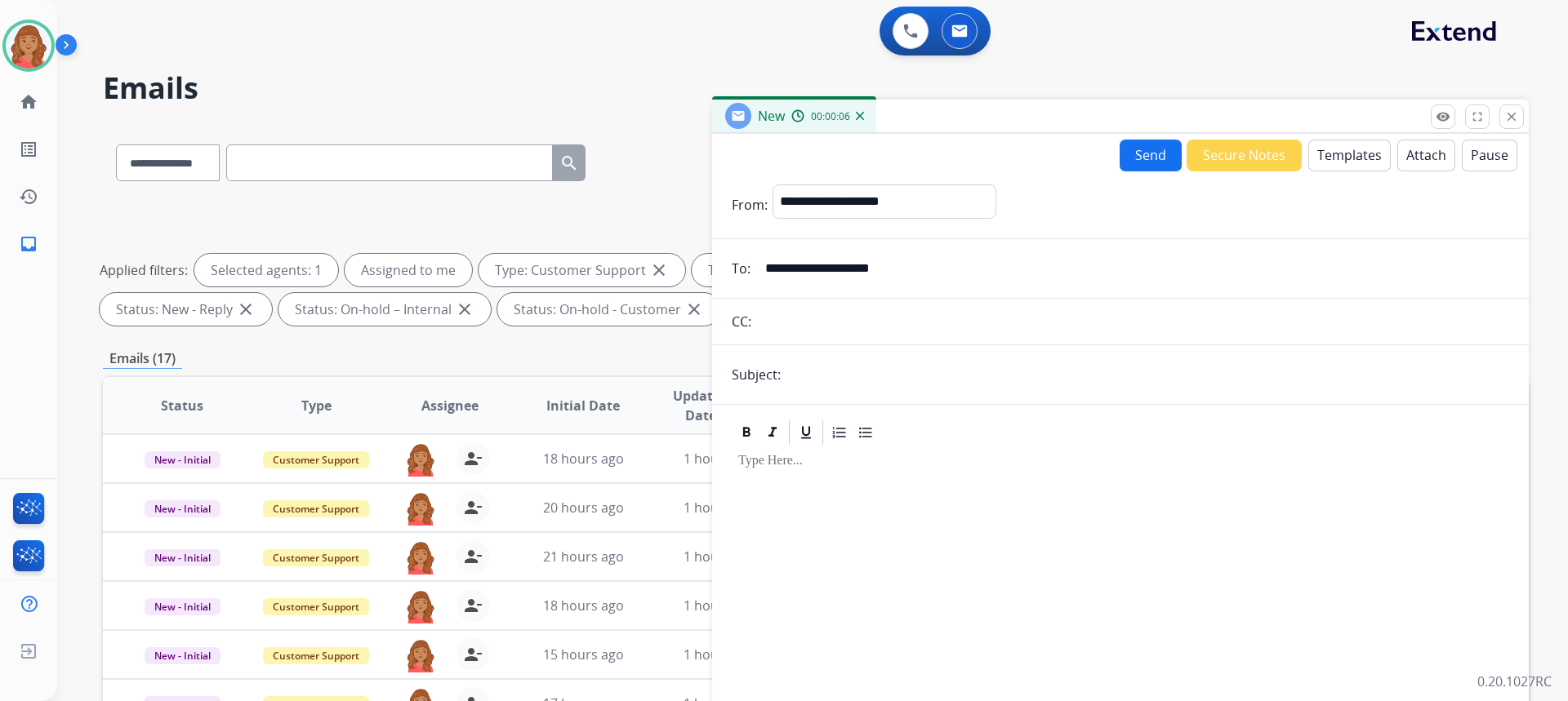
type input "**********"
click at [859, 191] on select "**********" at bounding box center [883, 201] width 222 height 33
select select "**********"
click at [773, 185] on select "**********" at bounding box center [883, 201] width 222 height 33
click at [809, 377] on input "text" at bounding box center [1147, 375] width 723 height 33
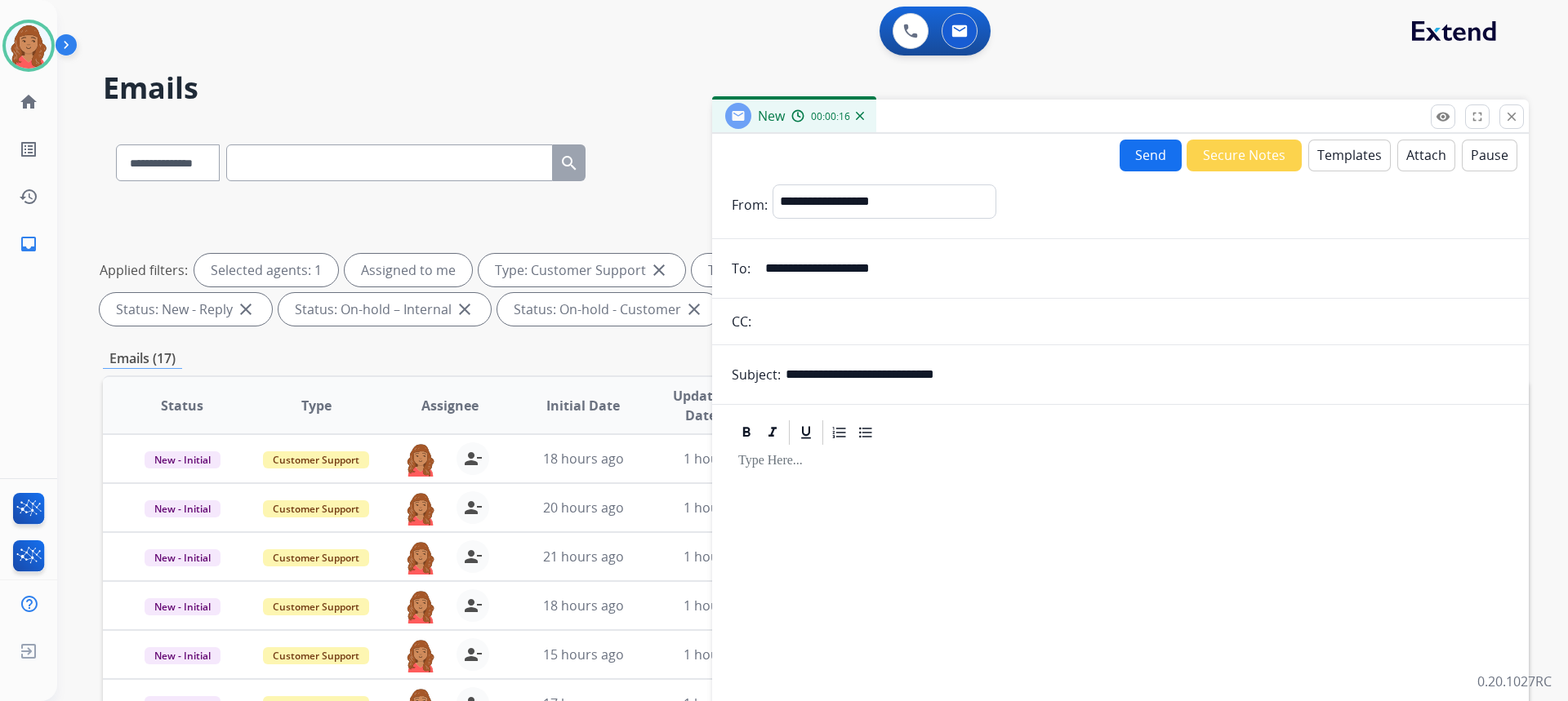
click at [988, 374] on input "**********" at bounding box center [1147, 375] width 723 height 33
type input "*"
type input "**********"
click at [1334, 153] on button "Templates" at bounding box center [1349, 155] width 83 height 32
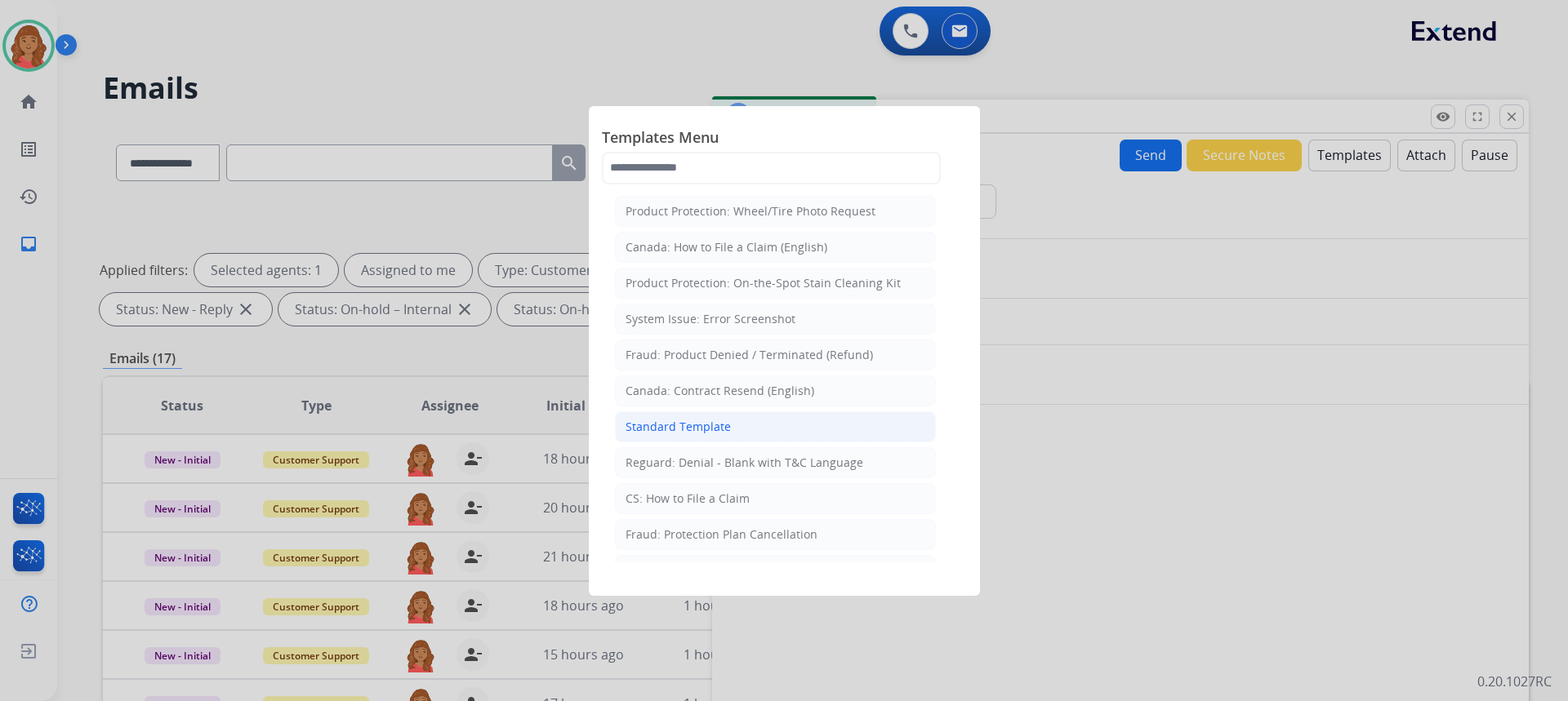
click at [654, 431] on div "Standard Template" at bounding box center [678, 427] width 106 height 16
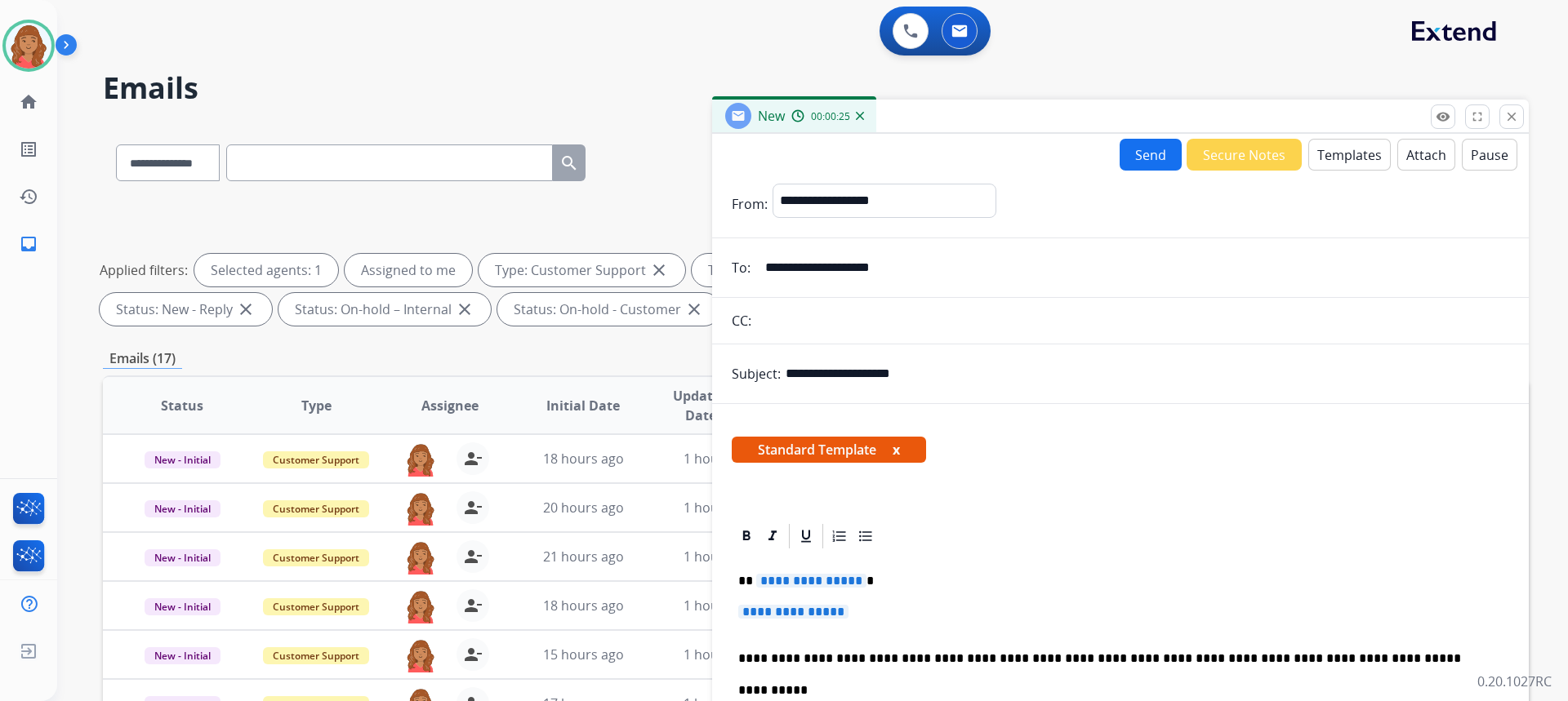
click at [1326, 167] on button "Templates" at bounding box center [1349, 155] width 83 height 32
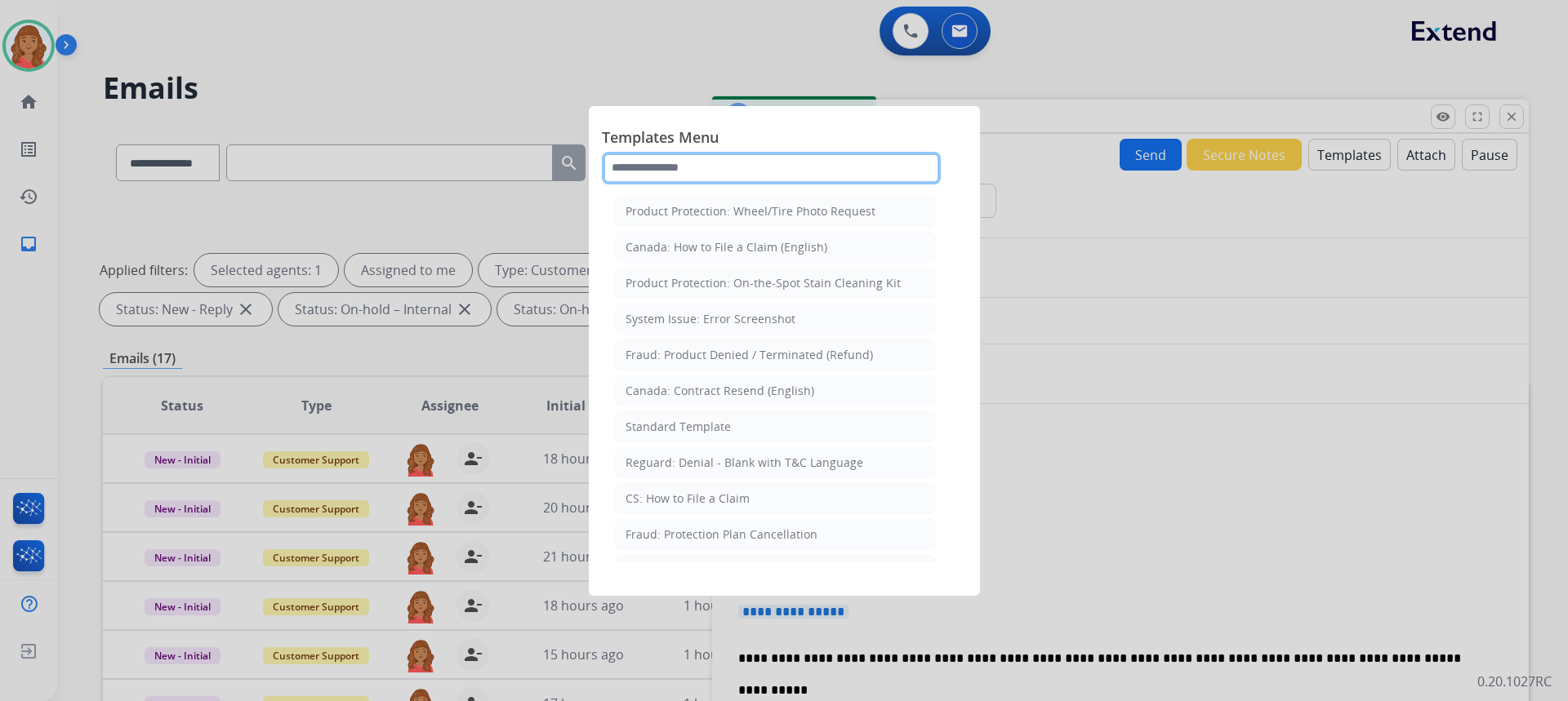
click at [669, 164] on input "text" at bounding box center [771, 169] width 339 height 33
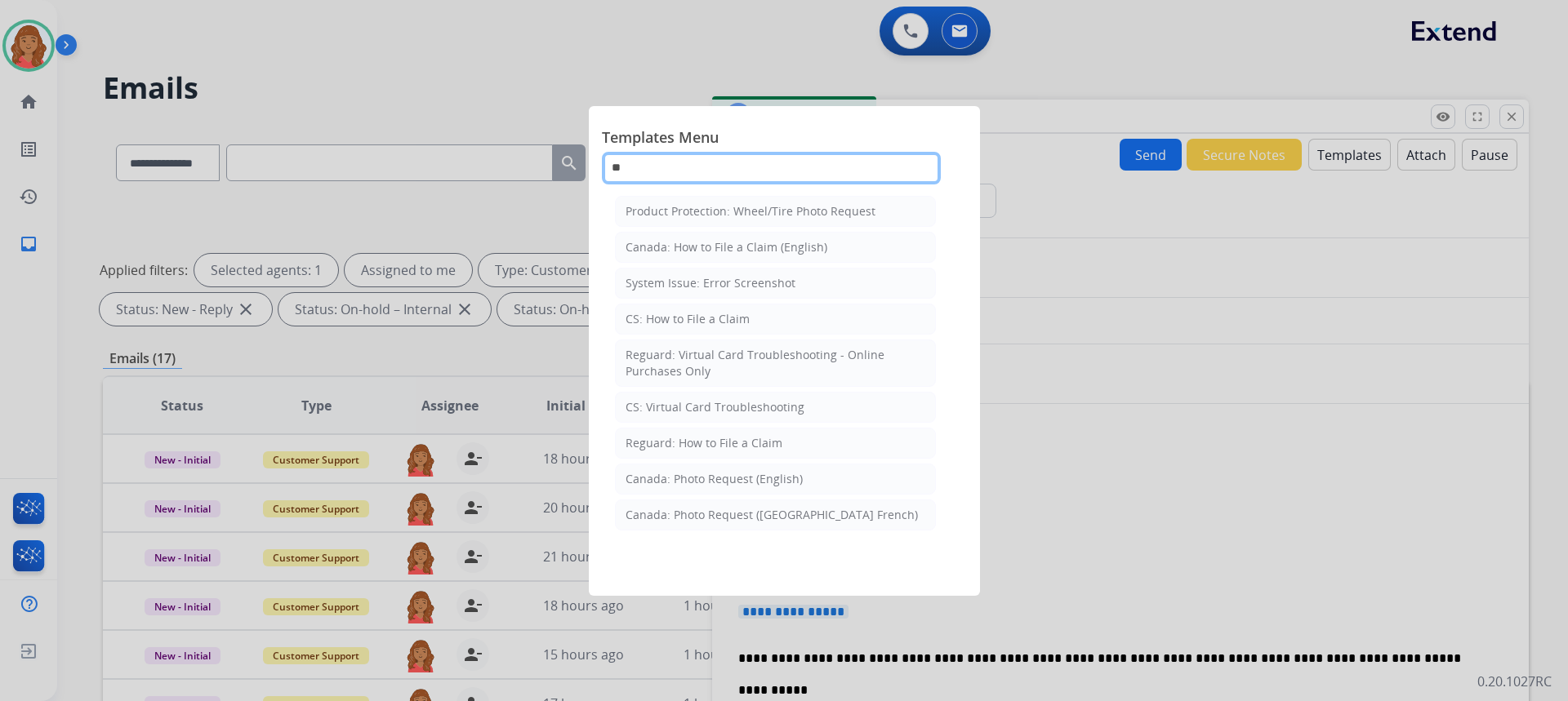
type input "***"
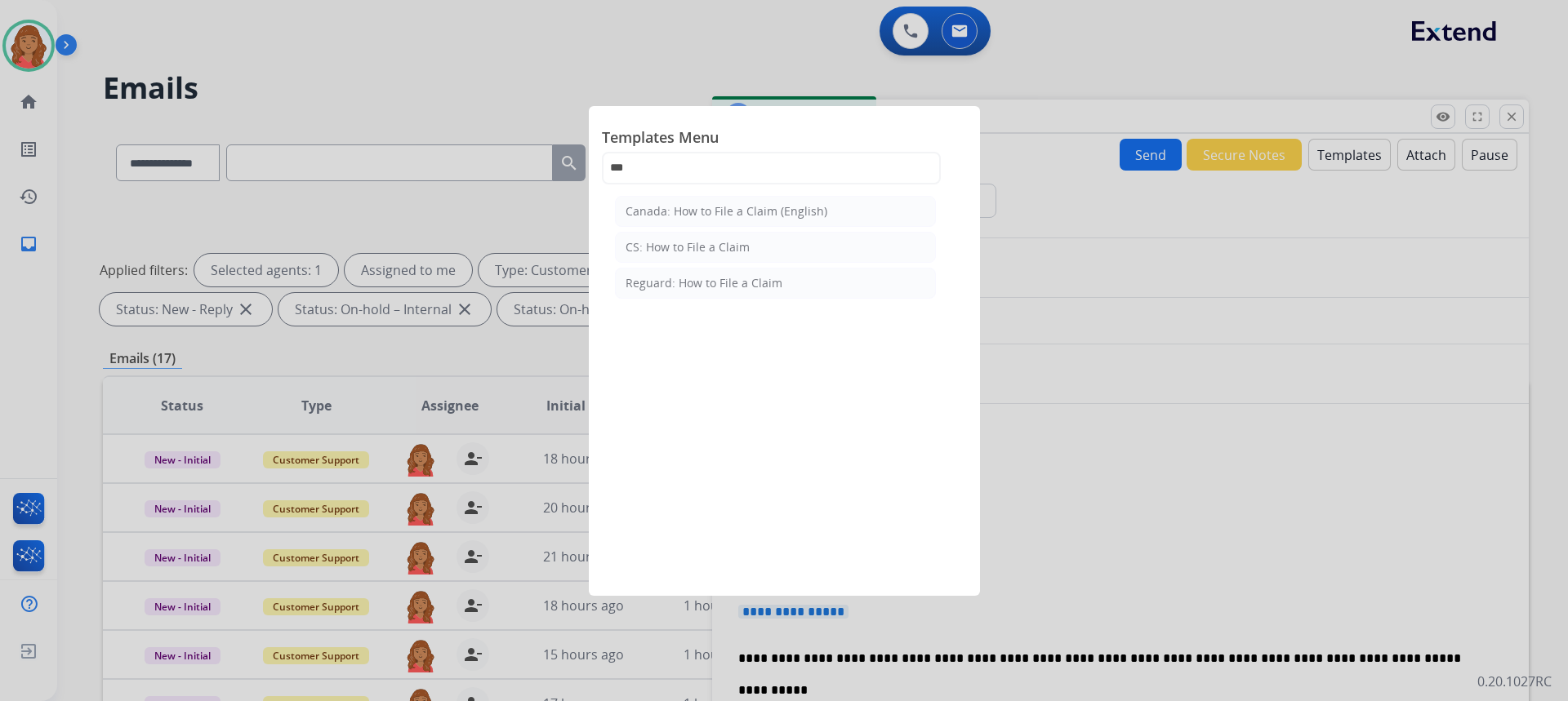
drag, startPoint x: 666, startPoint y: 244, endPoint x: 674, endPoint y: 268, distance: 25.3
click at [667, 244] on div "CS: How to File a Claim" at bounding box center [687, 247] width 124 height 16
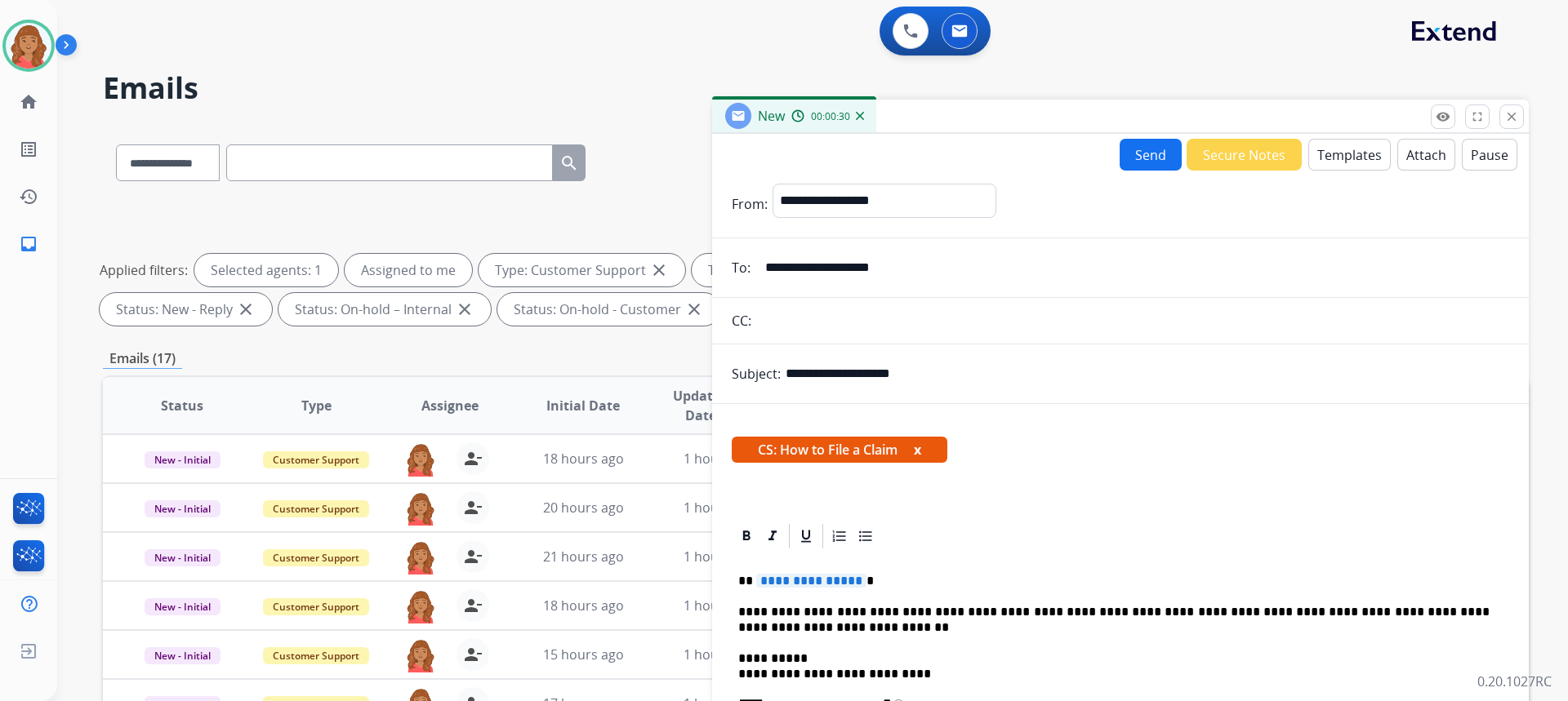
click at [856, 580] on span "**********" at bounding box center [811, 581] width 110 height 14
click at [1156, 154] on button "Send" at bounding box center [1151, 155] width 62 height 32
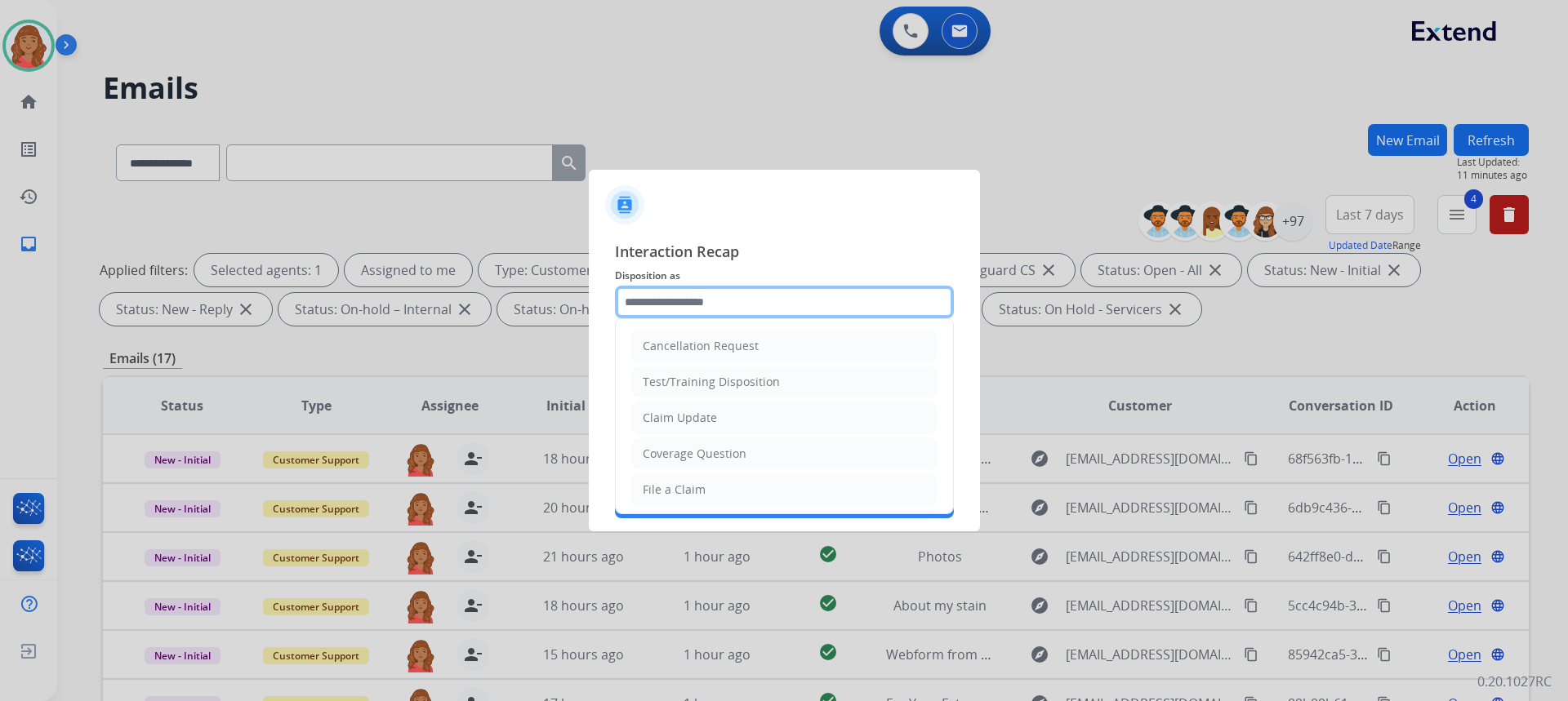
drag, startPoint x: 719, startPoint y: 302, endPoint x: 720, endPoint y: 312, distance: 10.0
click at [721, 306] on input "text" at bounding box center [784, 302] width 339 height 33
click at [687, 483] on div "File a Claim" at bounding box center [674, 490] width 63 height 16
type input "**********"
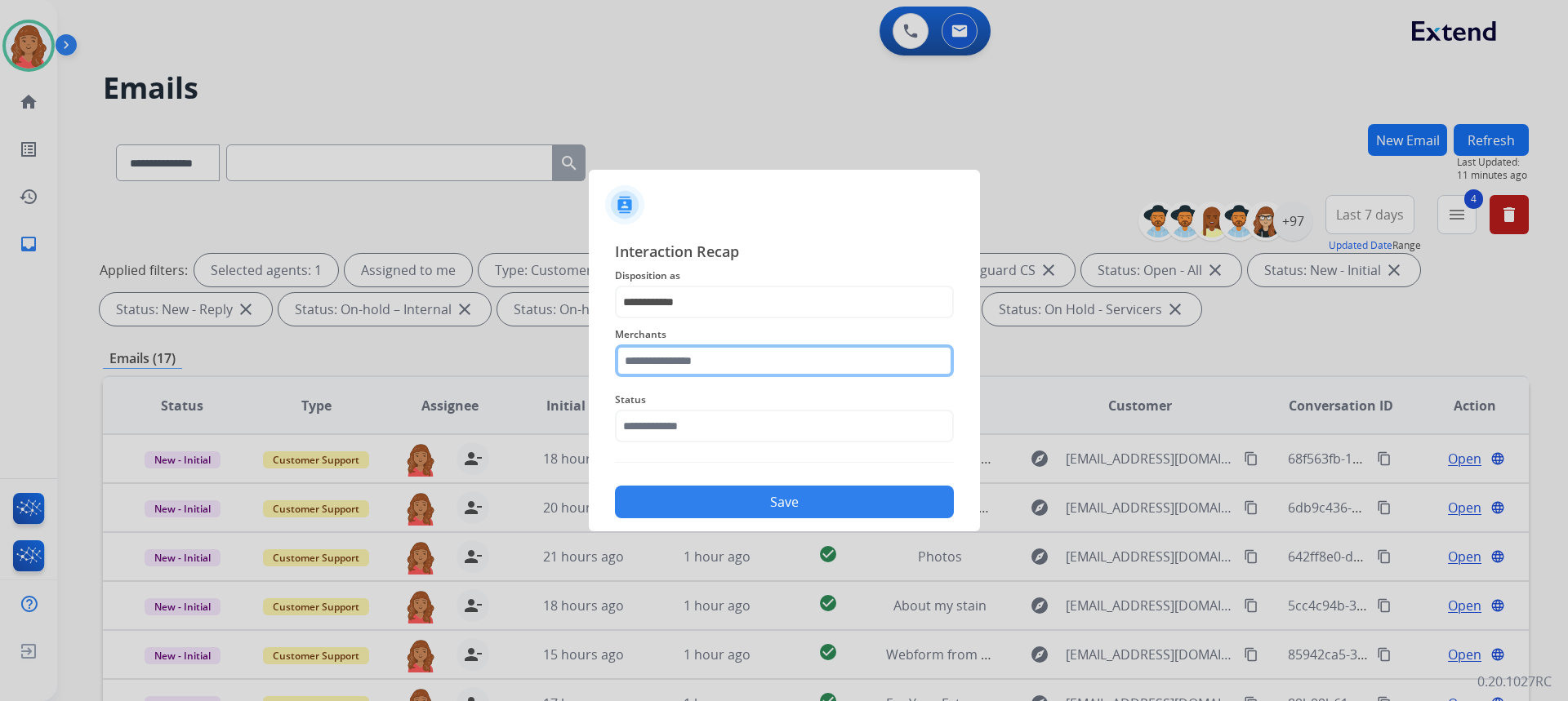
drag, startPoint x: 676, startPoint y: 365, endPoint x: 687, endPoint y: 377, distance: 16.3
click at [677, 364] on input "text" at bounding box center [784, 361] width 339 height 33
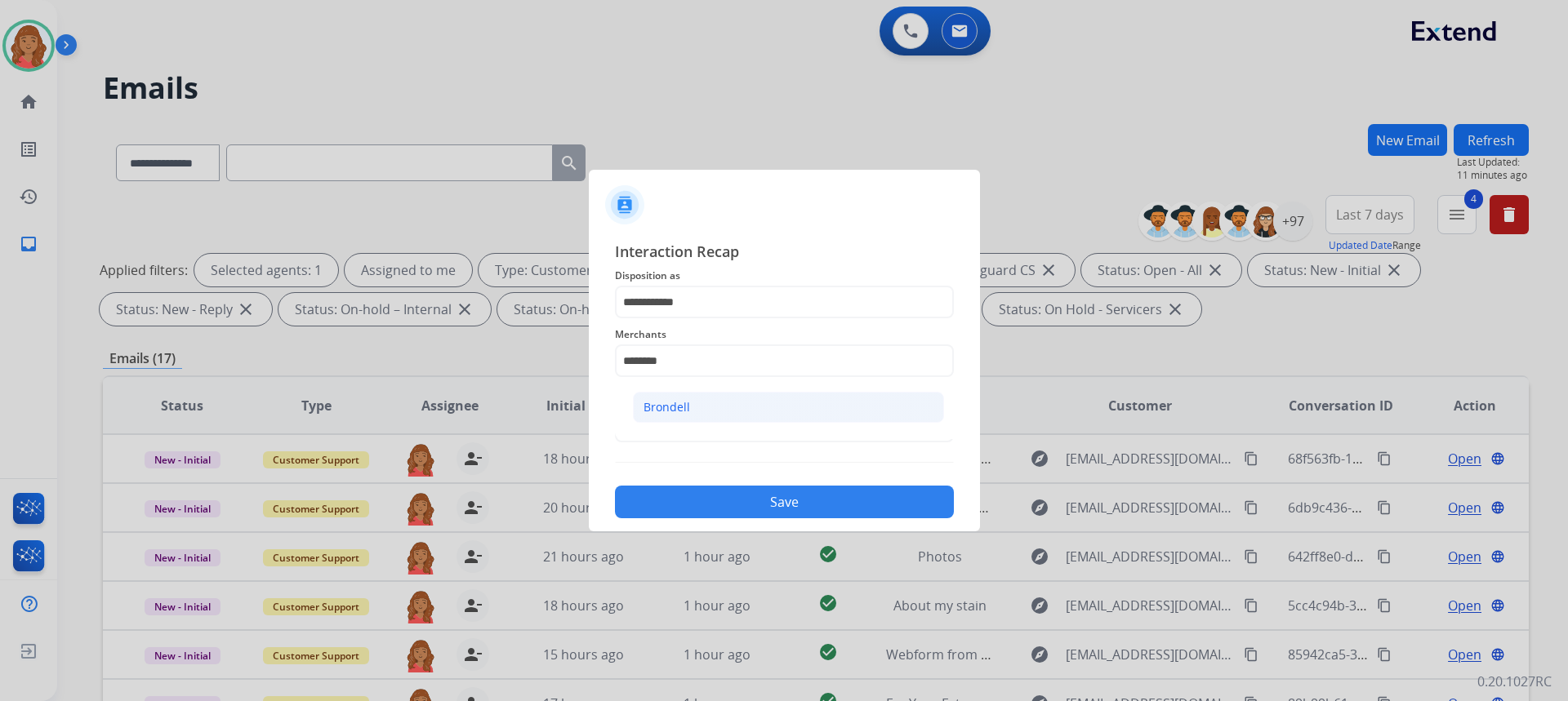
click at [690, 411] on li "Brondell" at bounding box center [788, 407] width 311 height 31
type input "********"
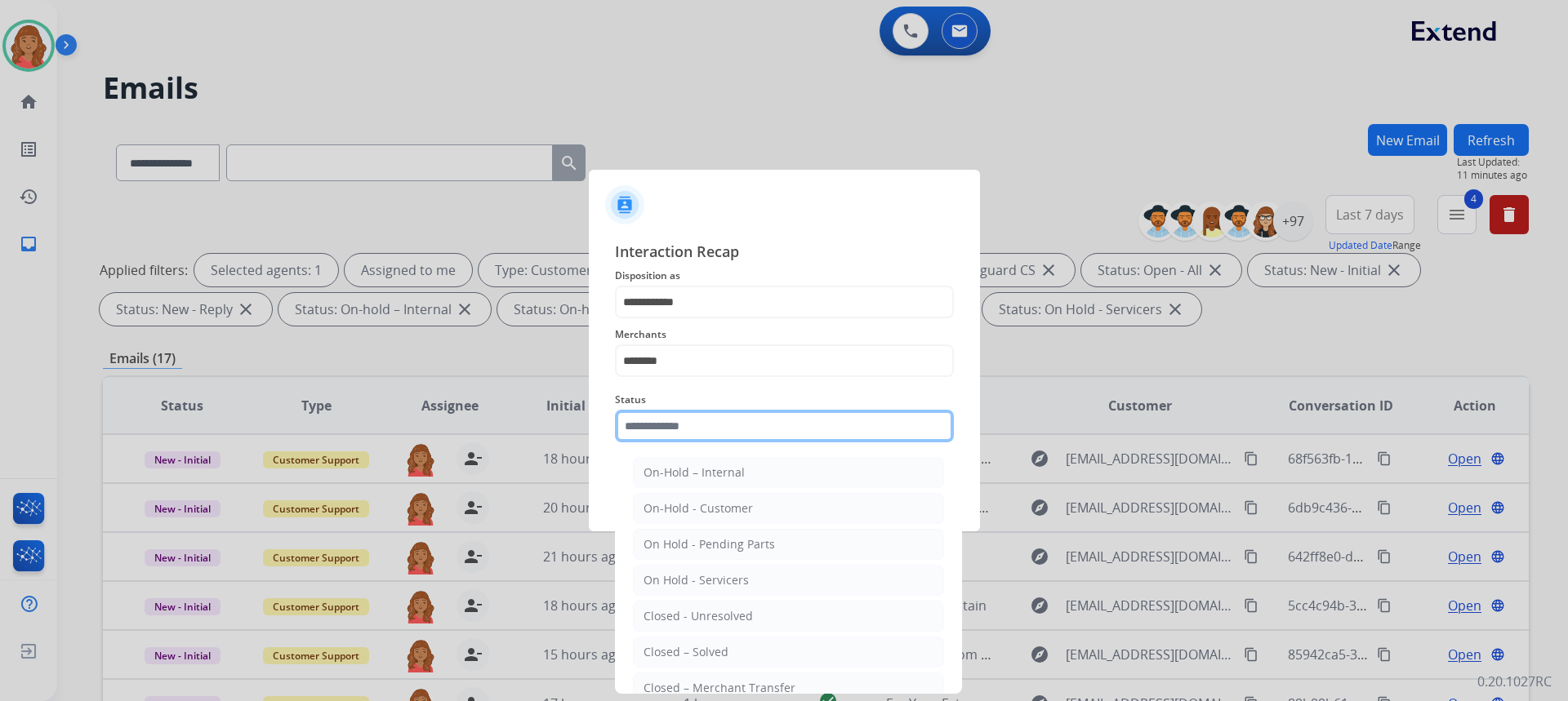
click at [683, 426] on input "text" at bounding box center [784, 426] width 339 height 33
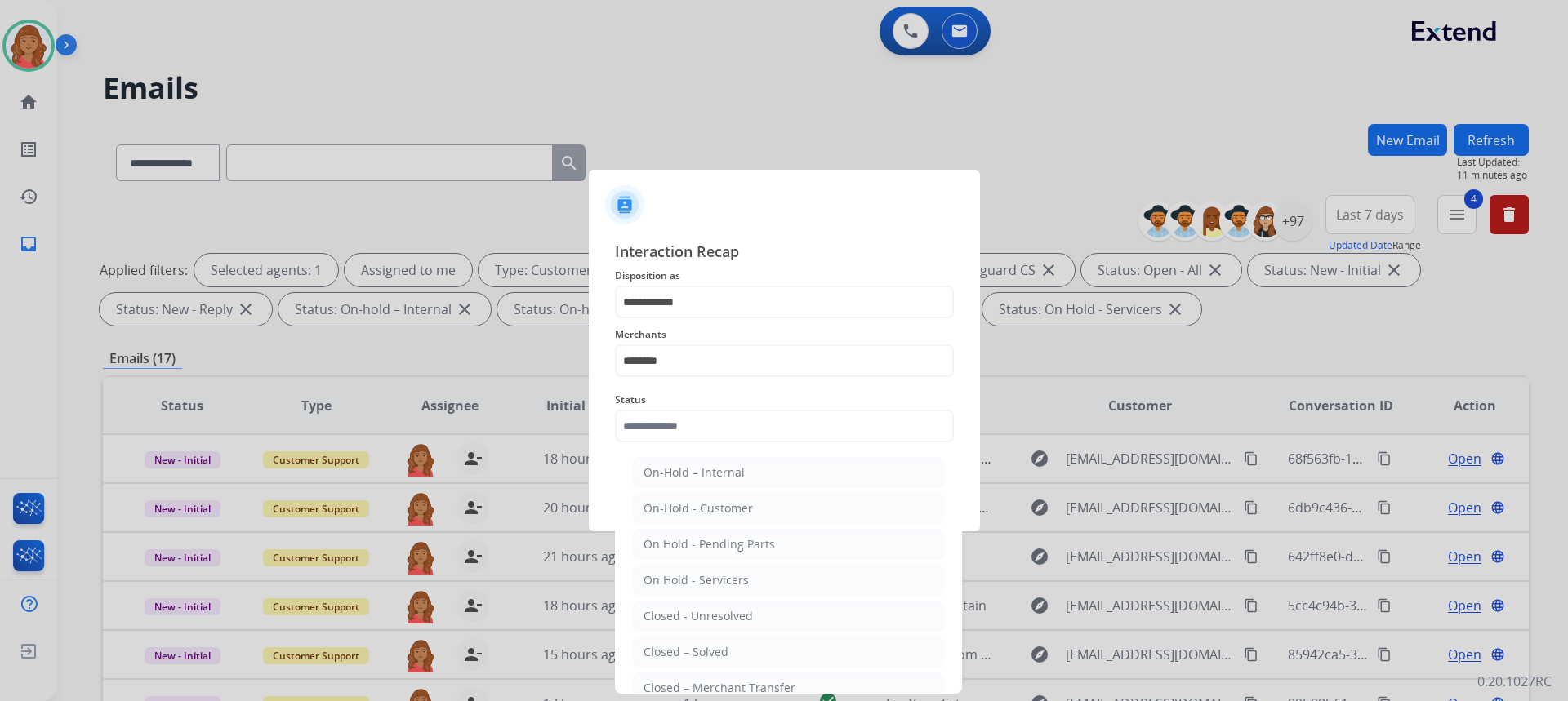
click at [701, 641] on li "Closed – Solved" at bounding box center [788, 652] width 311 height 31
type input "**********"
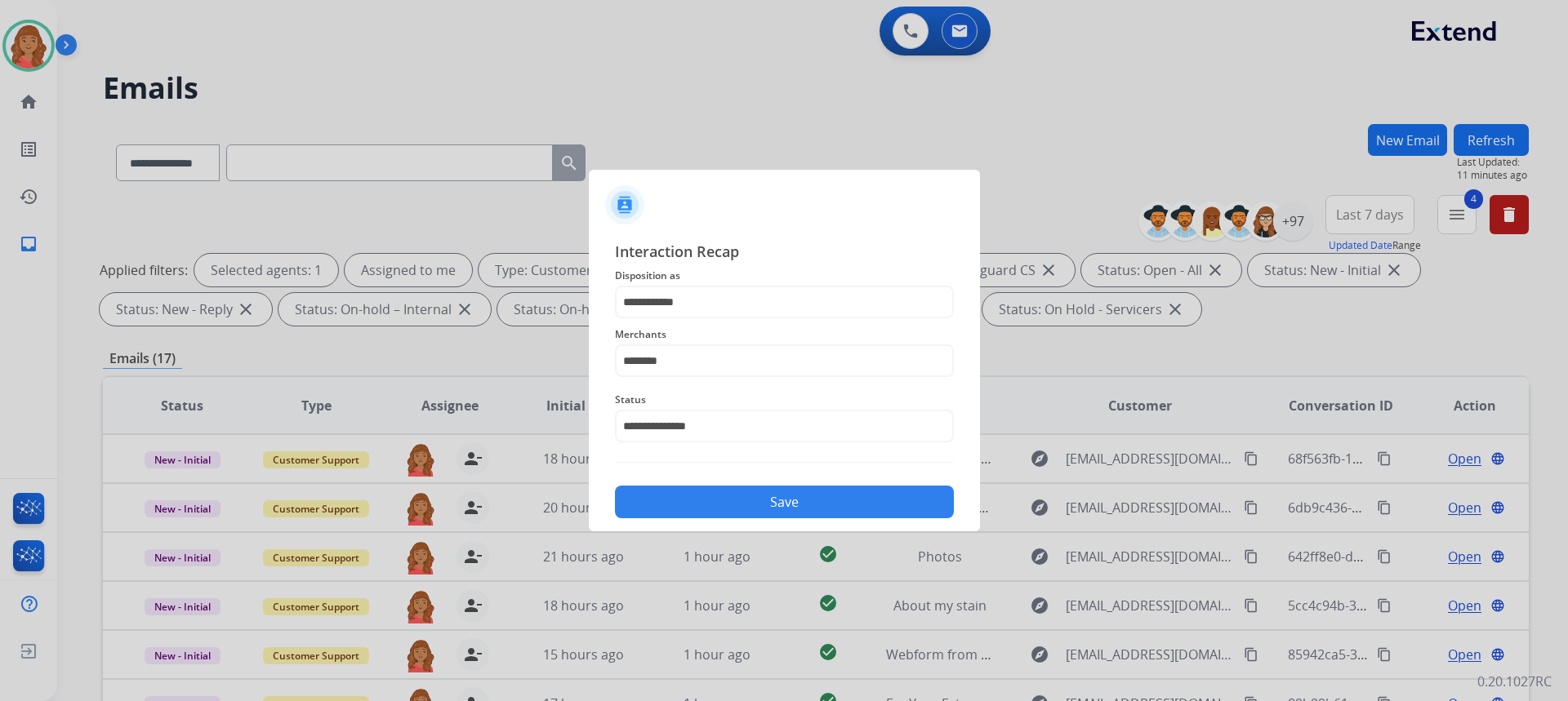
click at [714, 488] on button "Save" at bounding box center [784, 502] width 339 height 33
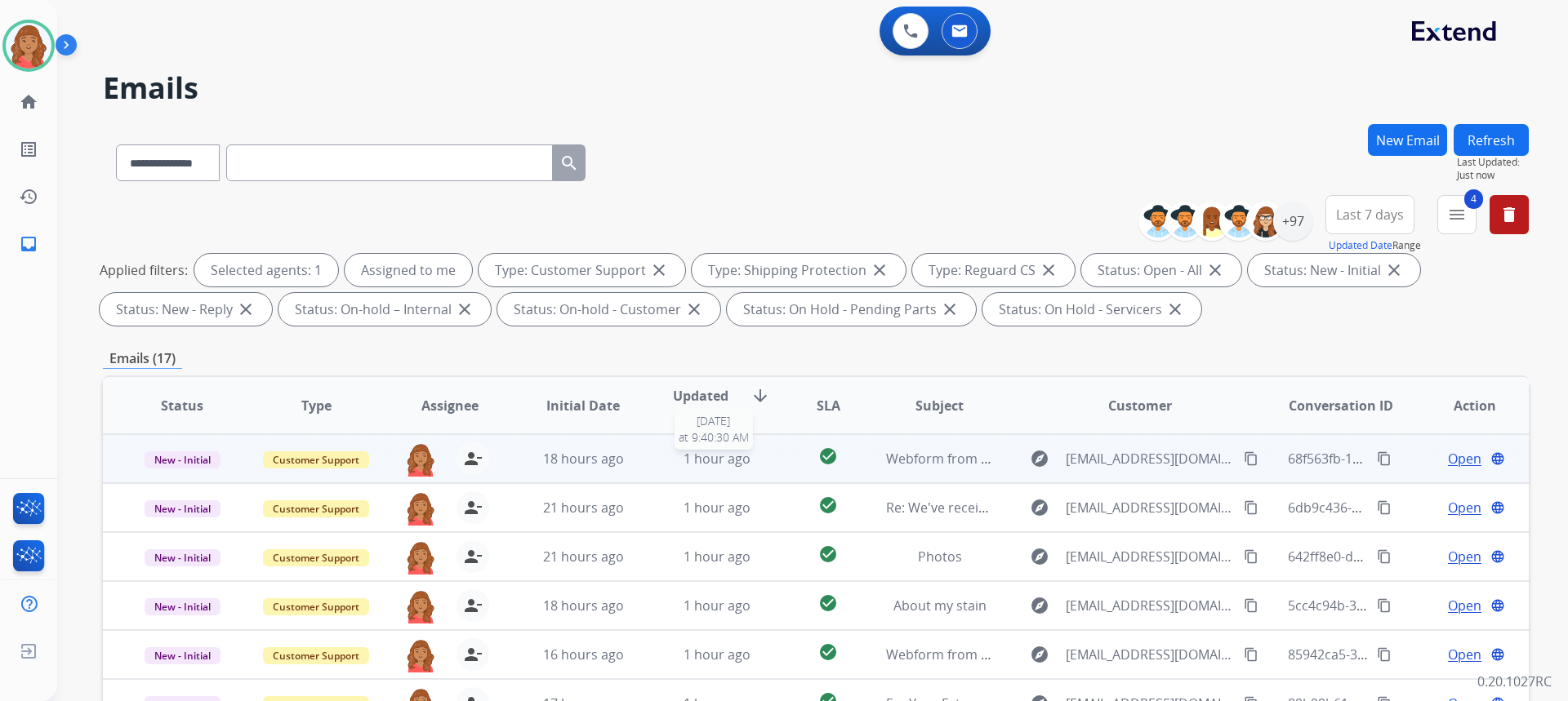
click at [739, 461] on span "1 hour ago" at bounding box center [717, 459] width 67 height 18
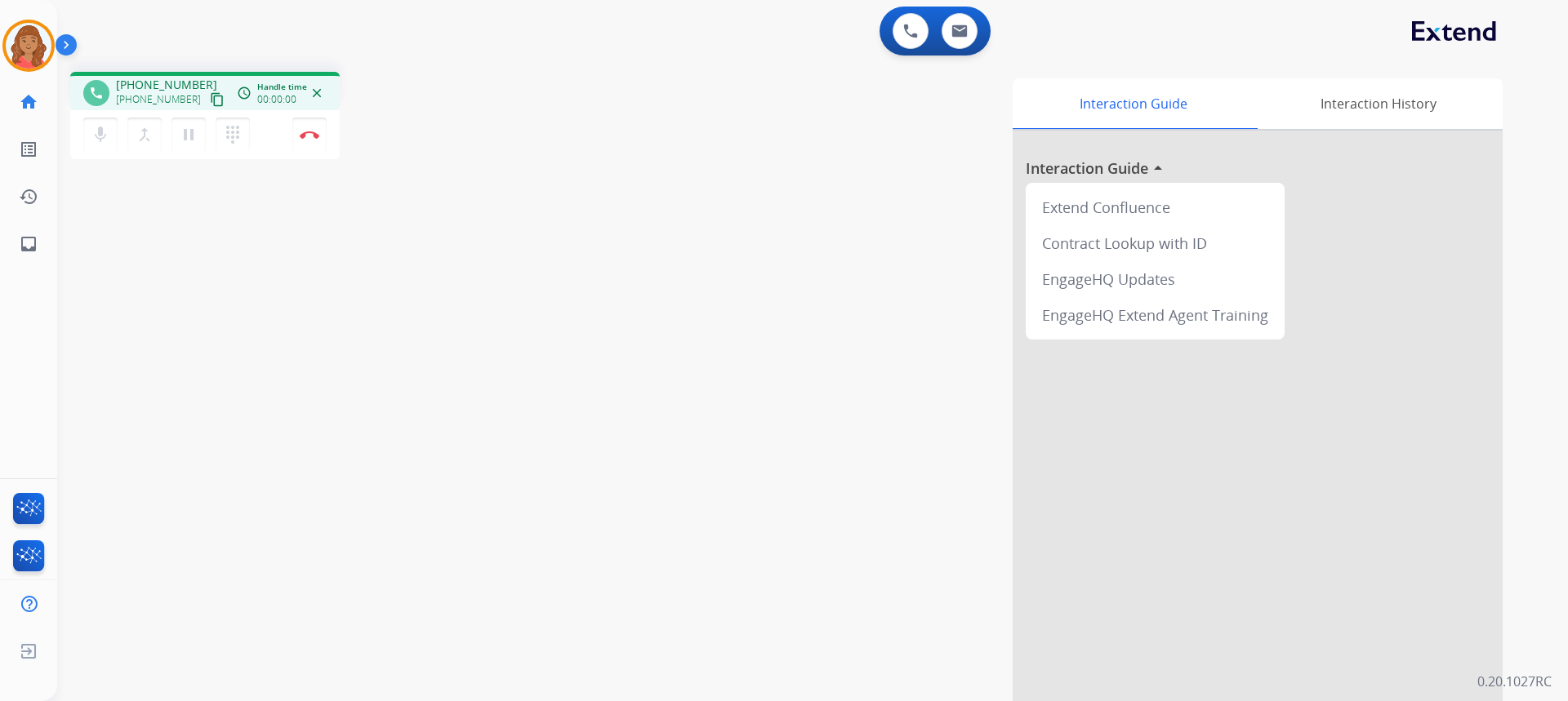
drag, startPoint x: 190, startPoint y: 101, endPoint x: 176, endPoint y: 106, distance: 14.9
click at [207, 101] on button "content_copy" at bounding box center [217, 100] width 20 height 20
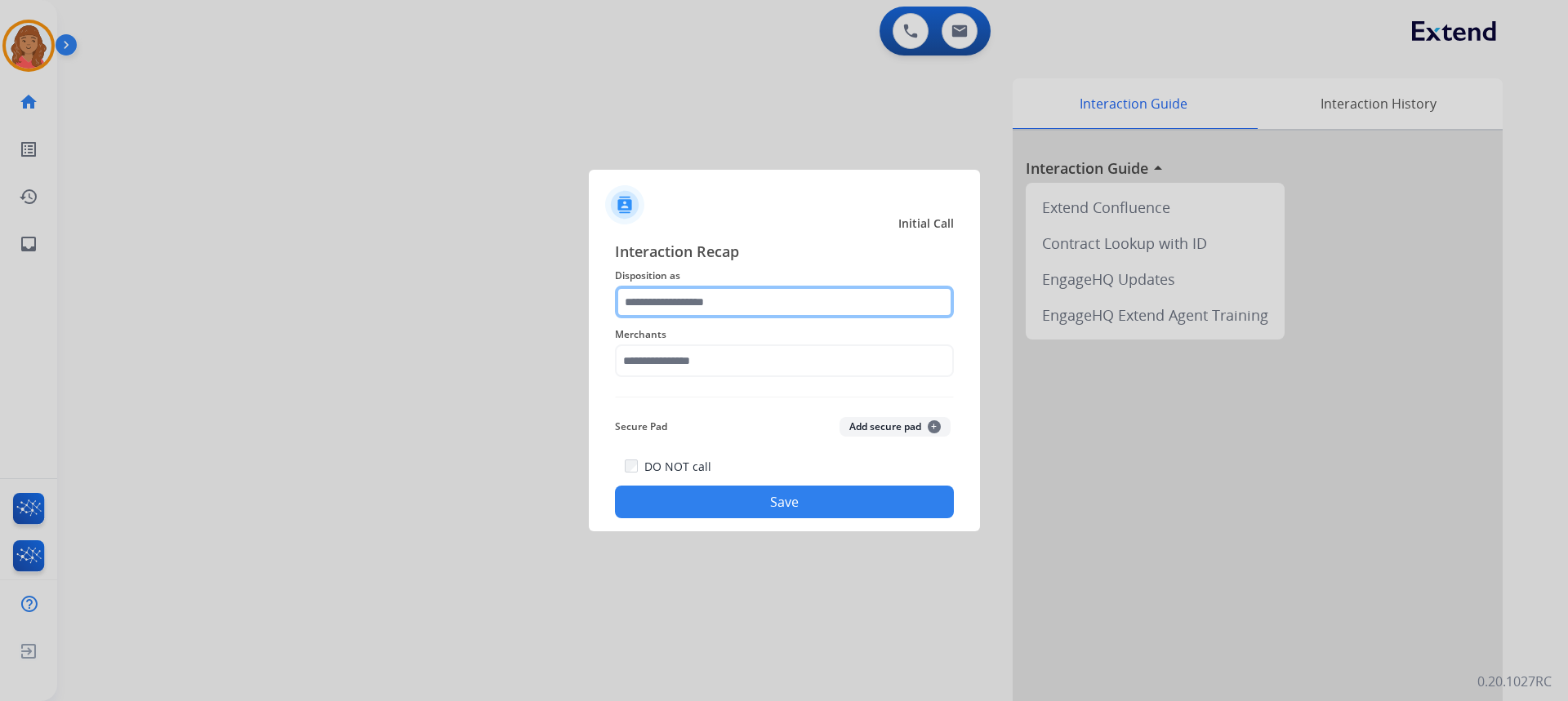
click at [678, 309] on input "text" at bounding box center [784, 302] width 339 height 33
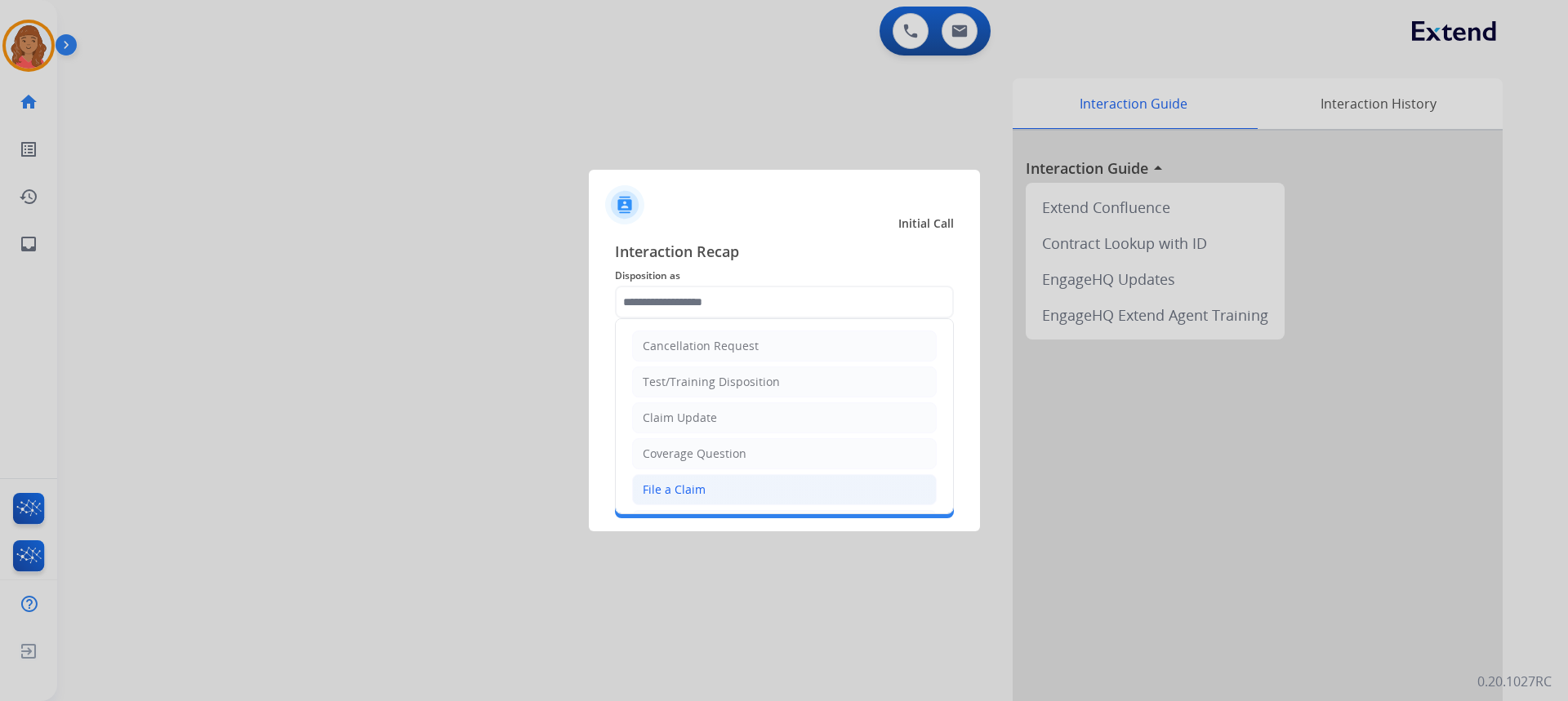
click at [662, 487] on div "File a Claim" at bounding box center [674, 490] width 63 height 16
type input "**********"
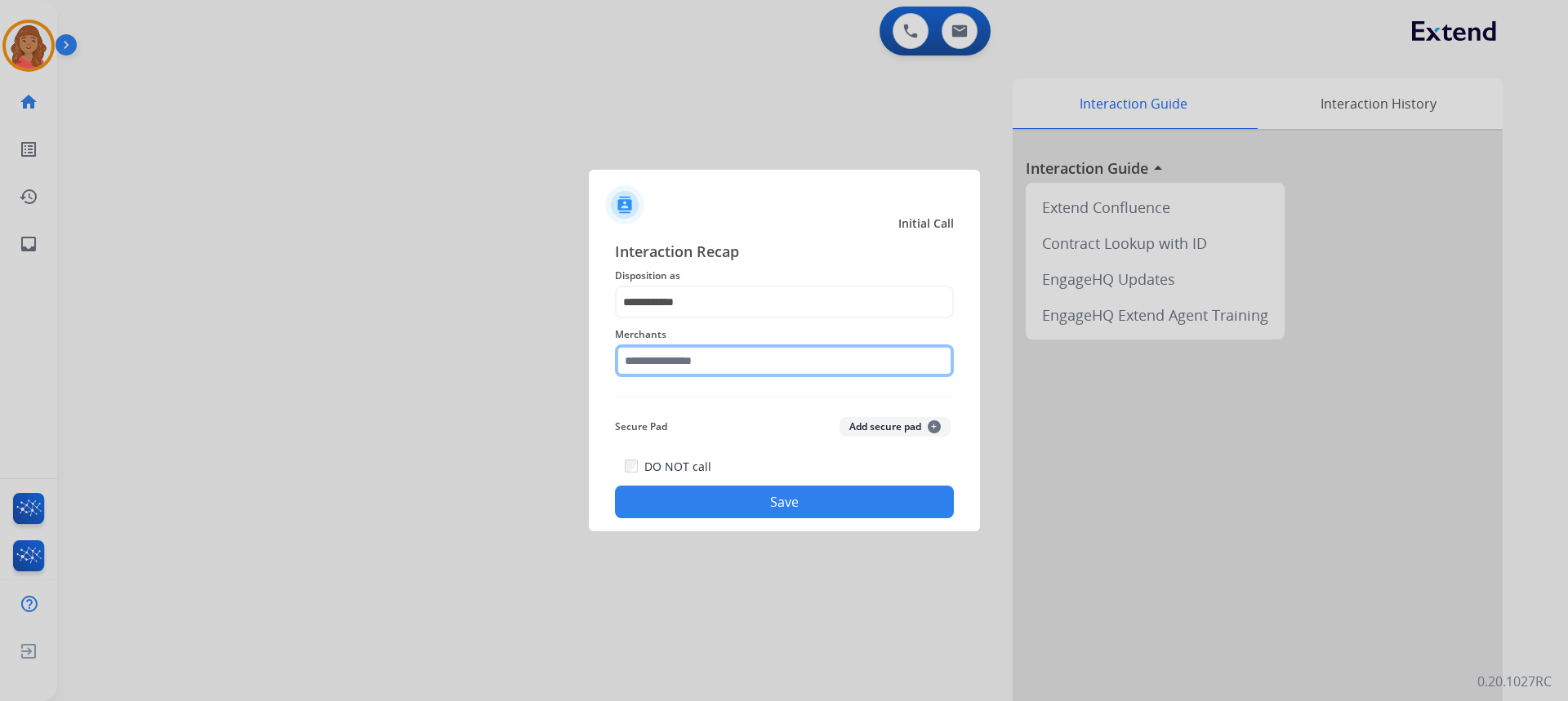
click at [682, 361] on input "text" at bounding box center [784, 361] width 339 height 33
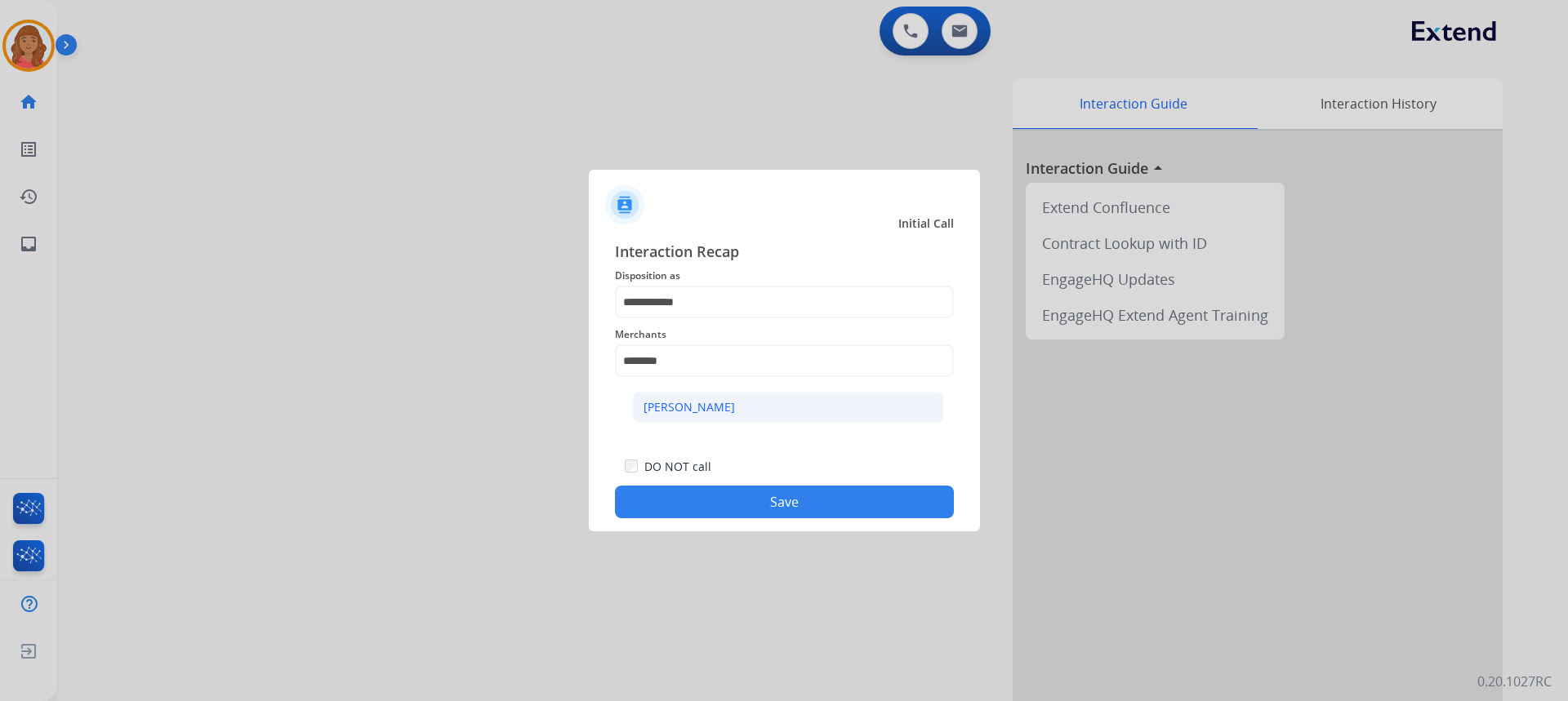
click at [723, 402] on li "[PERSON_NAME]" at bounding box center [788, 407] width 311 height 31
type input "********"
drag, startPoint x: 683, startPoint y: 507, endPoint x: 714, endPoint y: 464, distance: 53.0
click at [685, 507] on button "Save" at bounding box center [784, 502] width 339 height 33
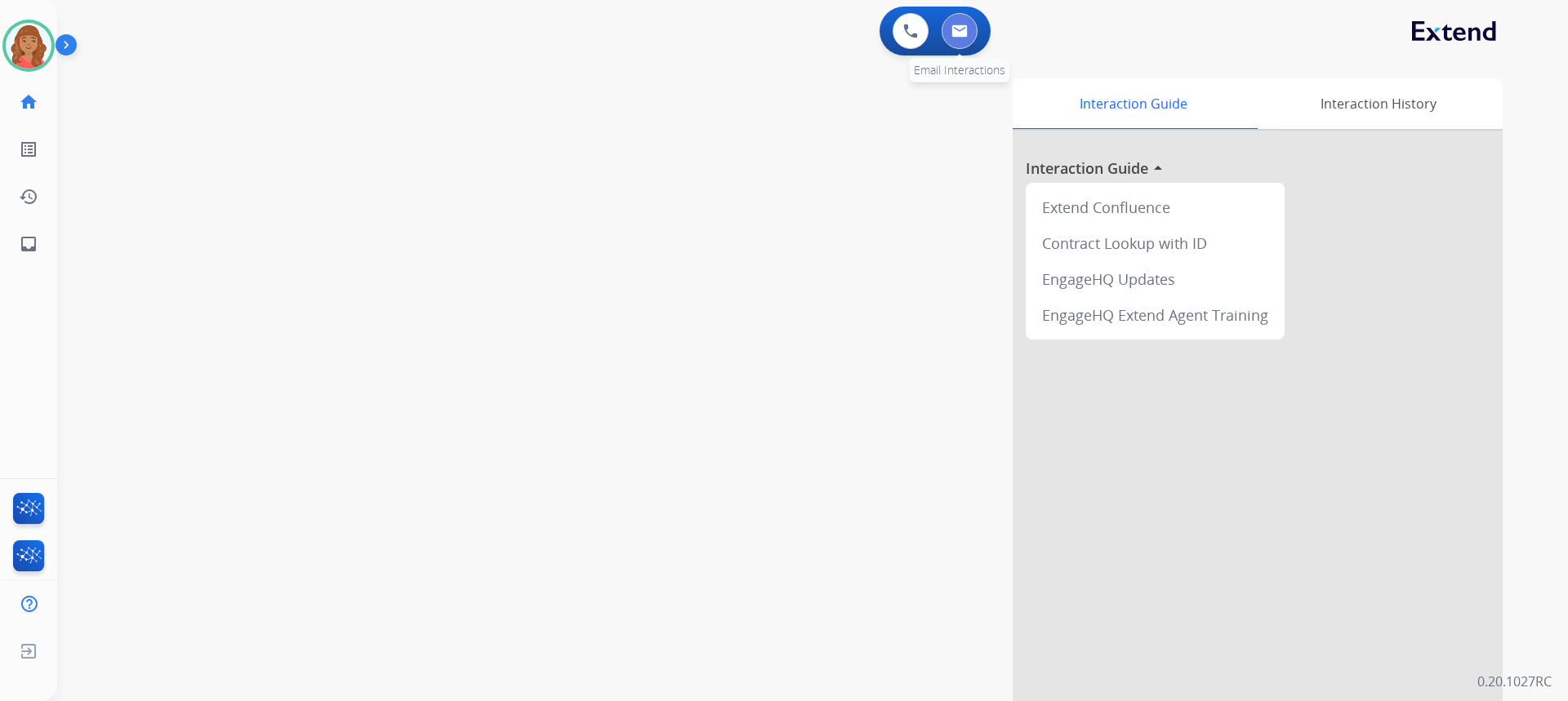
click at [958, 37] on img at bounding box center [960, 31] width 16 height 13
select select "**********"
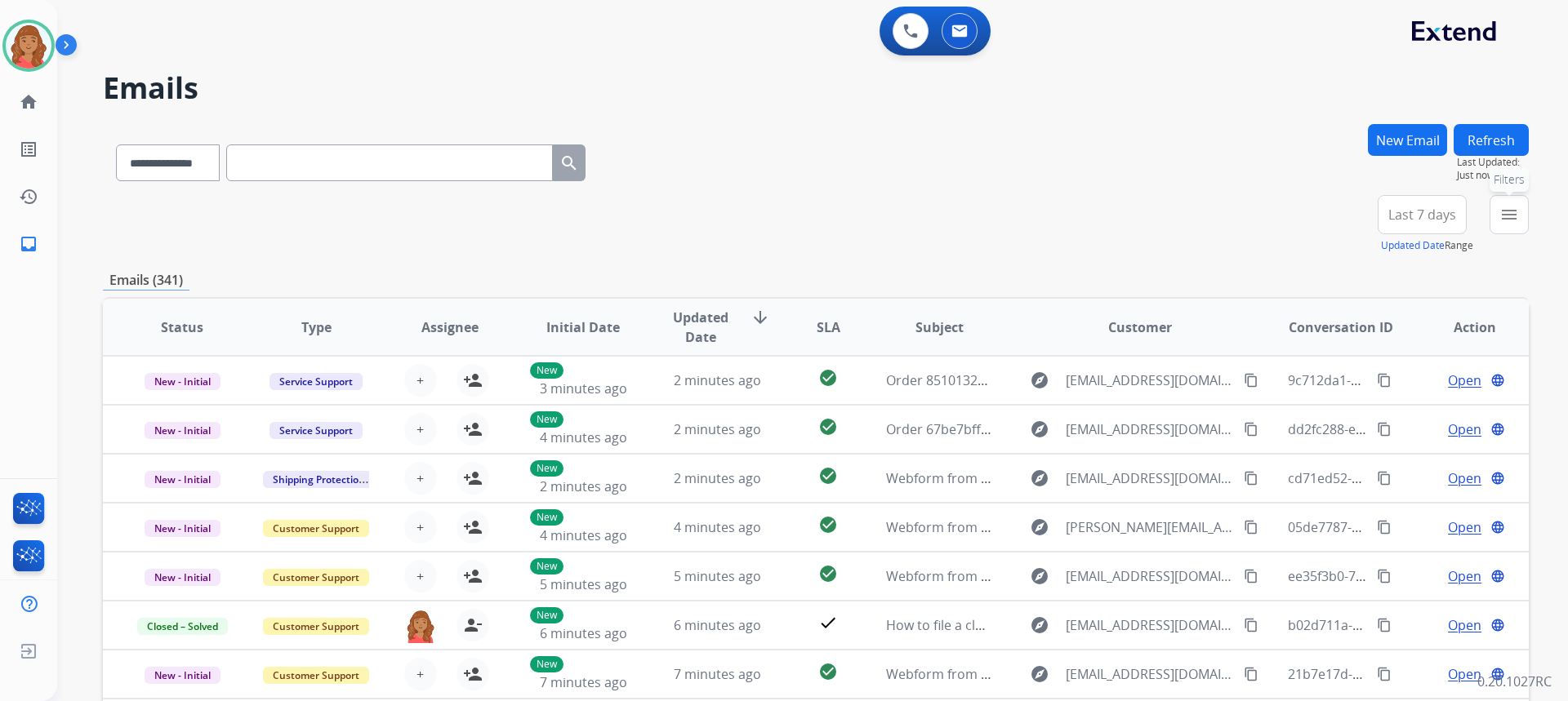
click at [1503, 215] on mat-icon "menu" at bounding box center [1509, 214] width 20 height 20
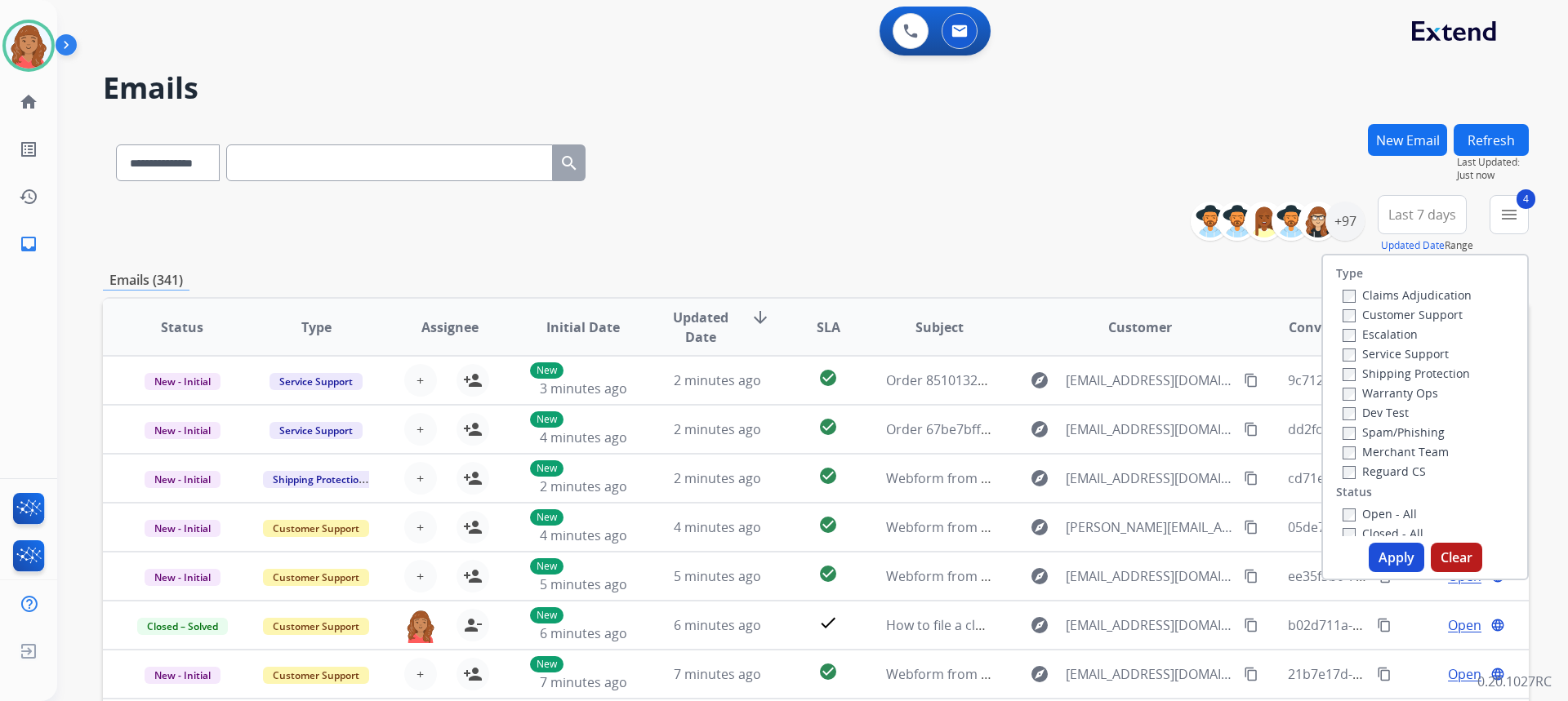
click at [1375, 557] on button "Apply" at bounding box center [1396, 558] width 56 height 29
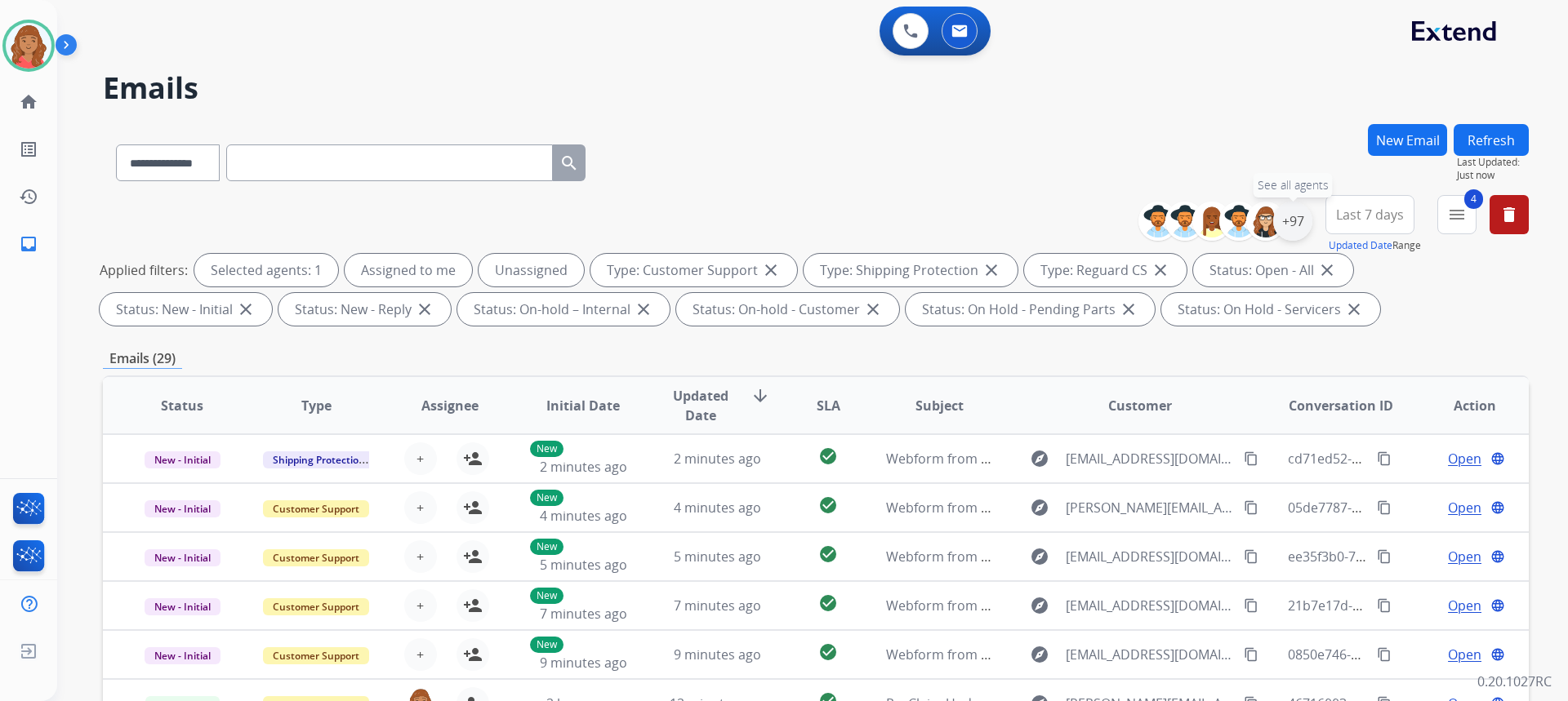
drag, startPoint x: 1292, startPoint y: 230, endPoint x: 1291, endPoint y: 251, distance: 21.0
click at [1292, 231] on div "+97" at bounding box center [1293, 221] width 39 height 39
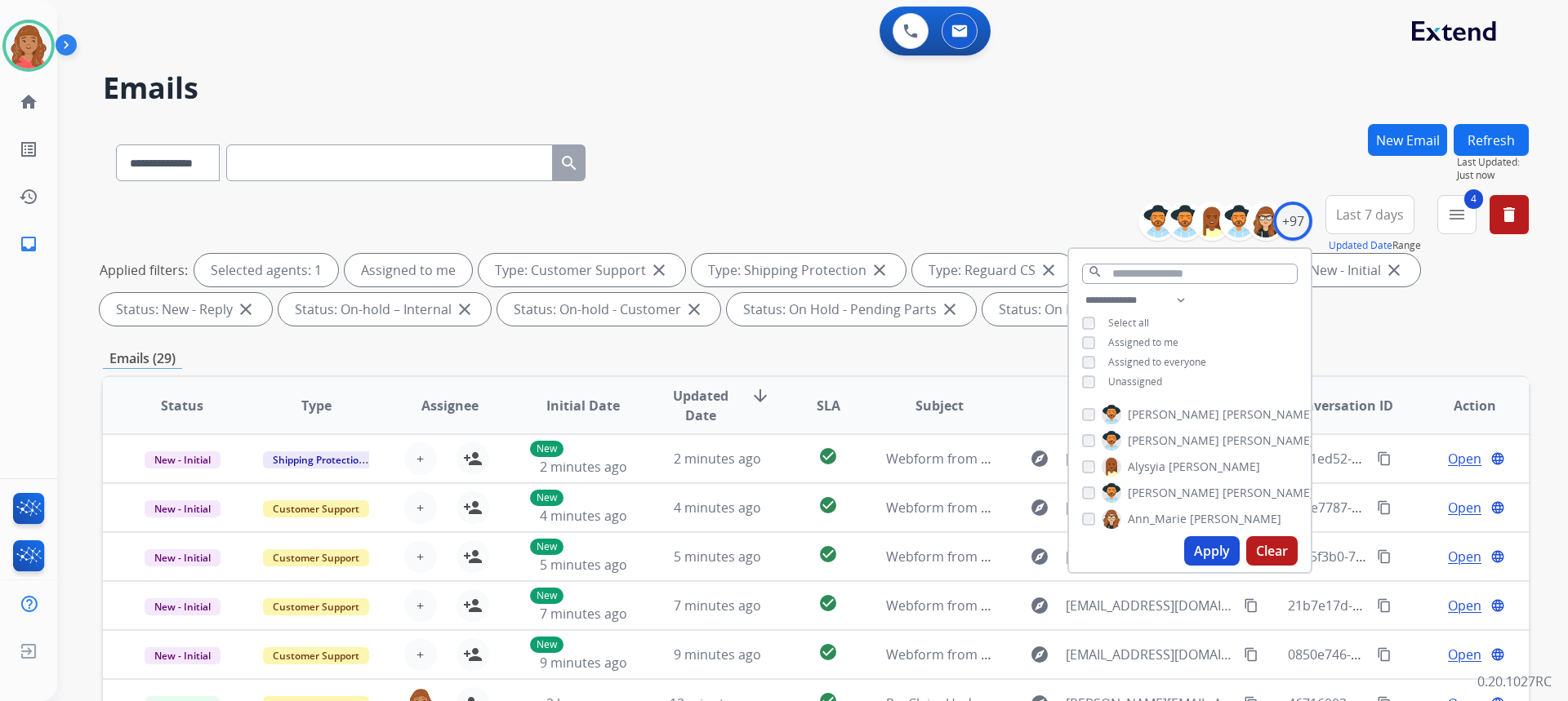
click at [1196, 548] on button "Apply" at bounding box center [1212, 551] width 56 height 29
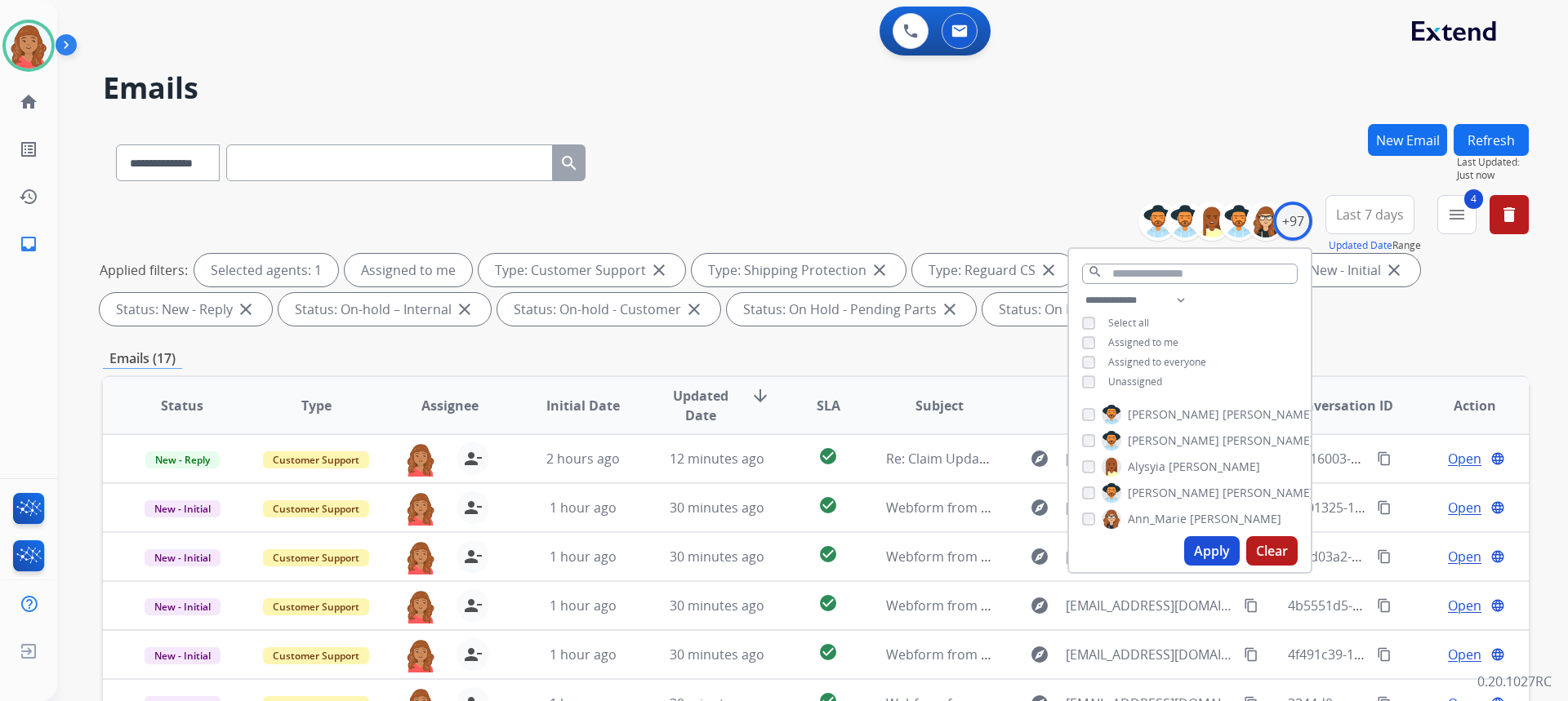
click at [827, 188] on div "**********" at bounding box center [816, 160] width 1426 height 71
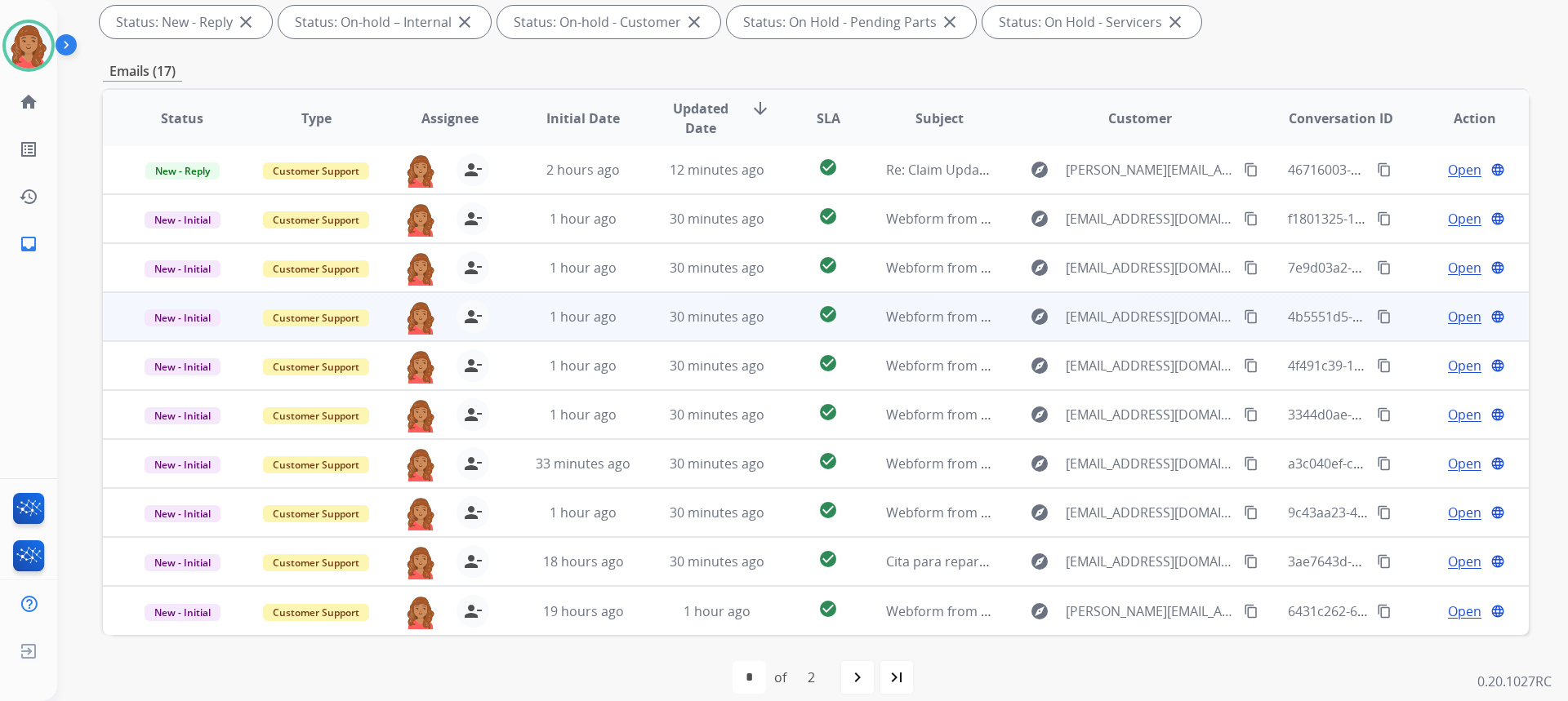
scroll to position [306, 0]
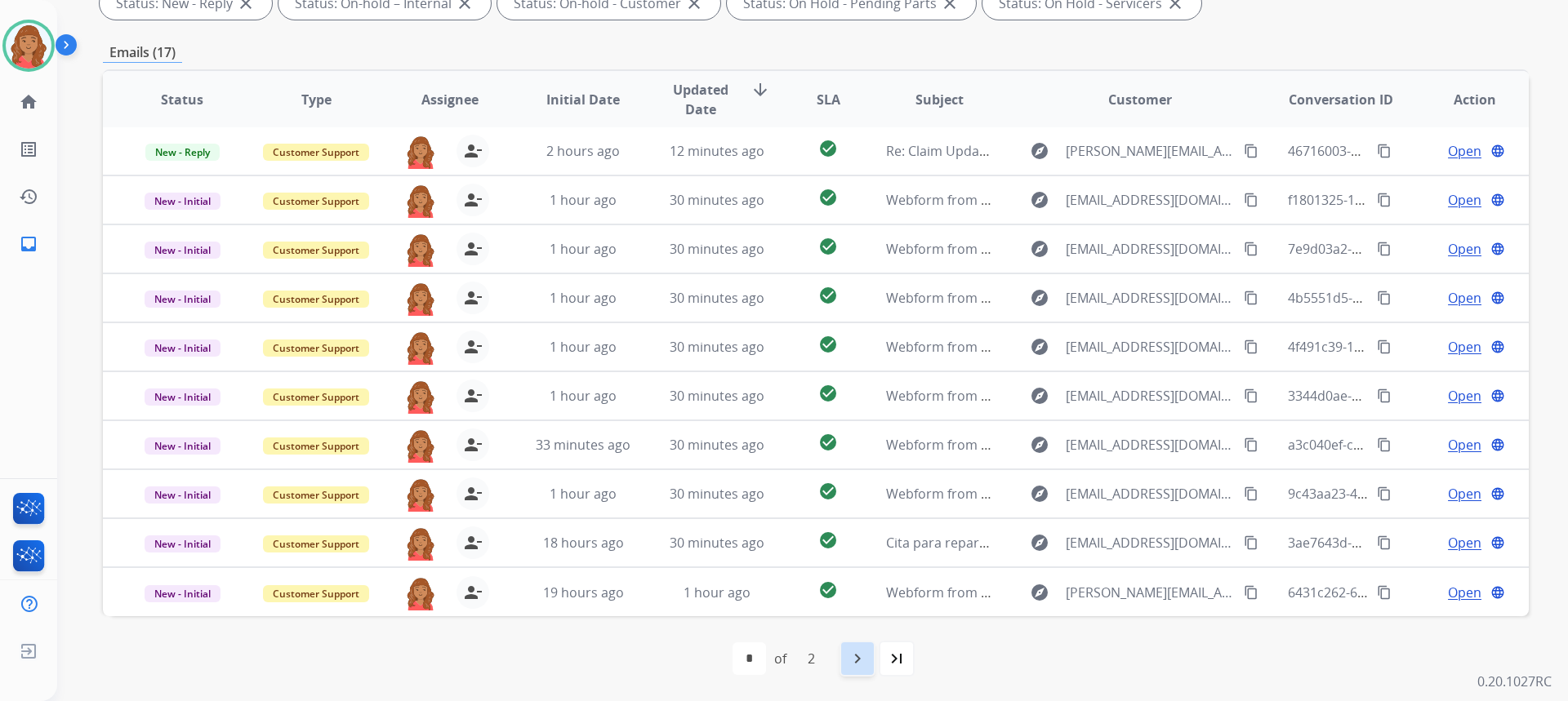
click at [856, 648] on div "navigate_next" at bounding box center [858, 658] width 36 height 36
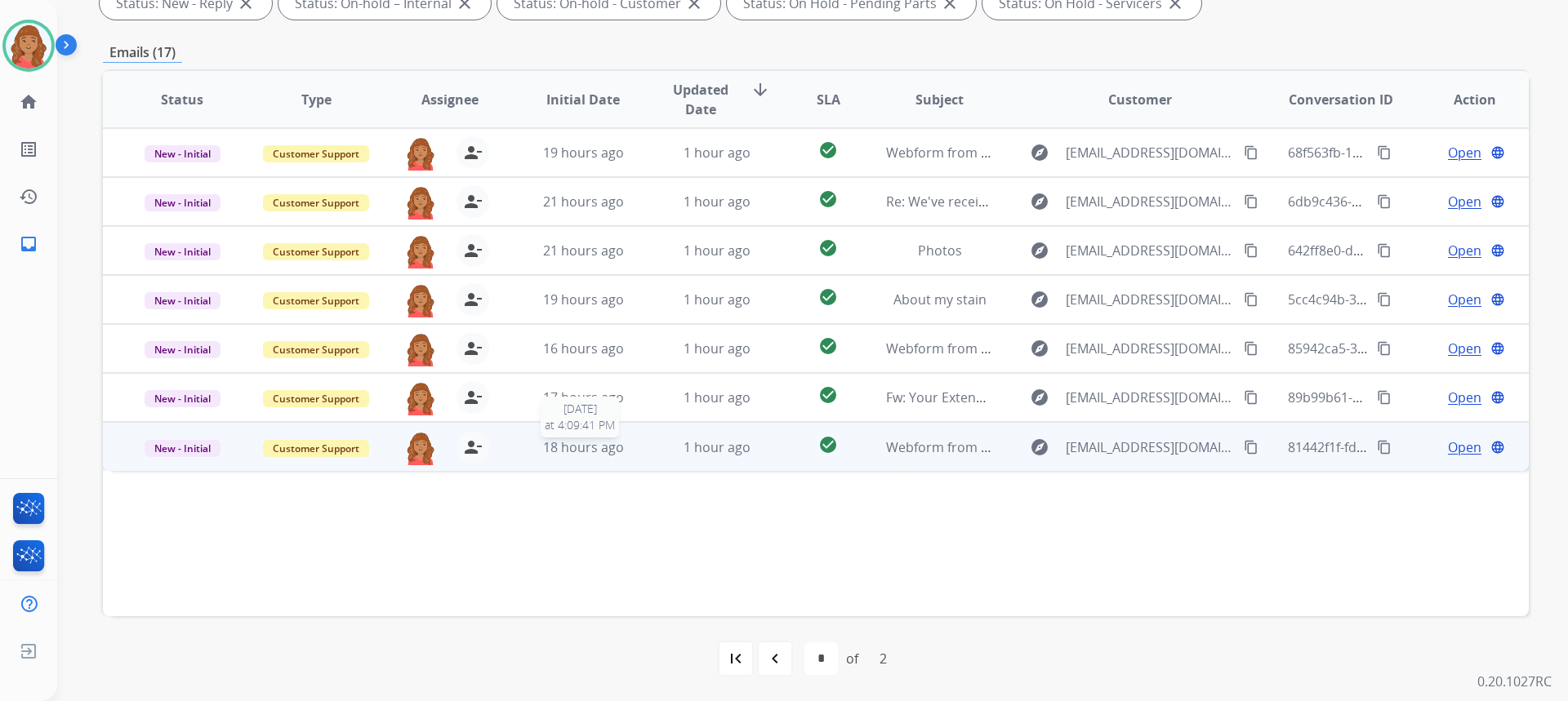
click at [582, 443] on span "18 hours ago" at bounding box center [583, 447] width 81 height 18
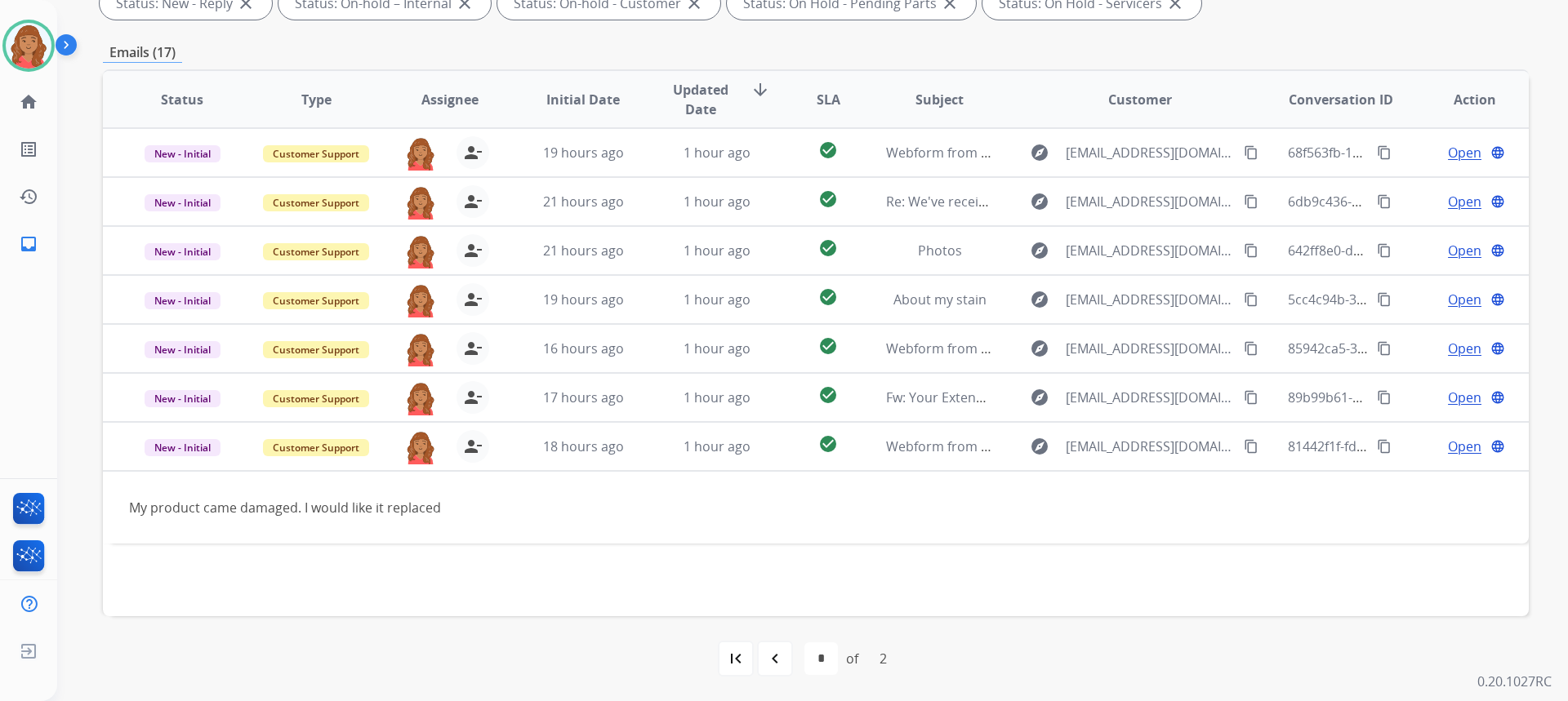
drag, startPoint x: 779, startPoint y: 663, endPoint x: 773, endPoint y: 624, distance: 39.5
click at [781, 662] on mat-icon "navigate_before" at bounding box center [775, 658] width 20 height 20
select select "*"
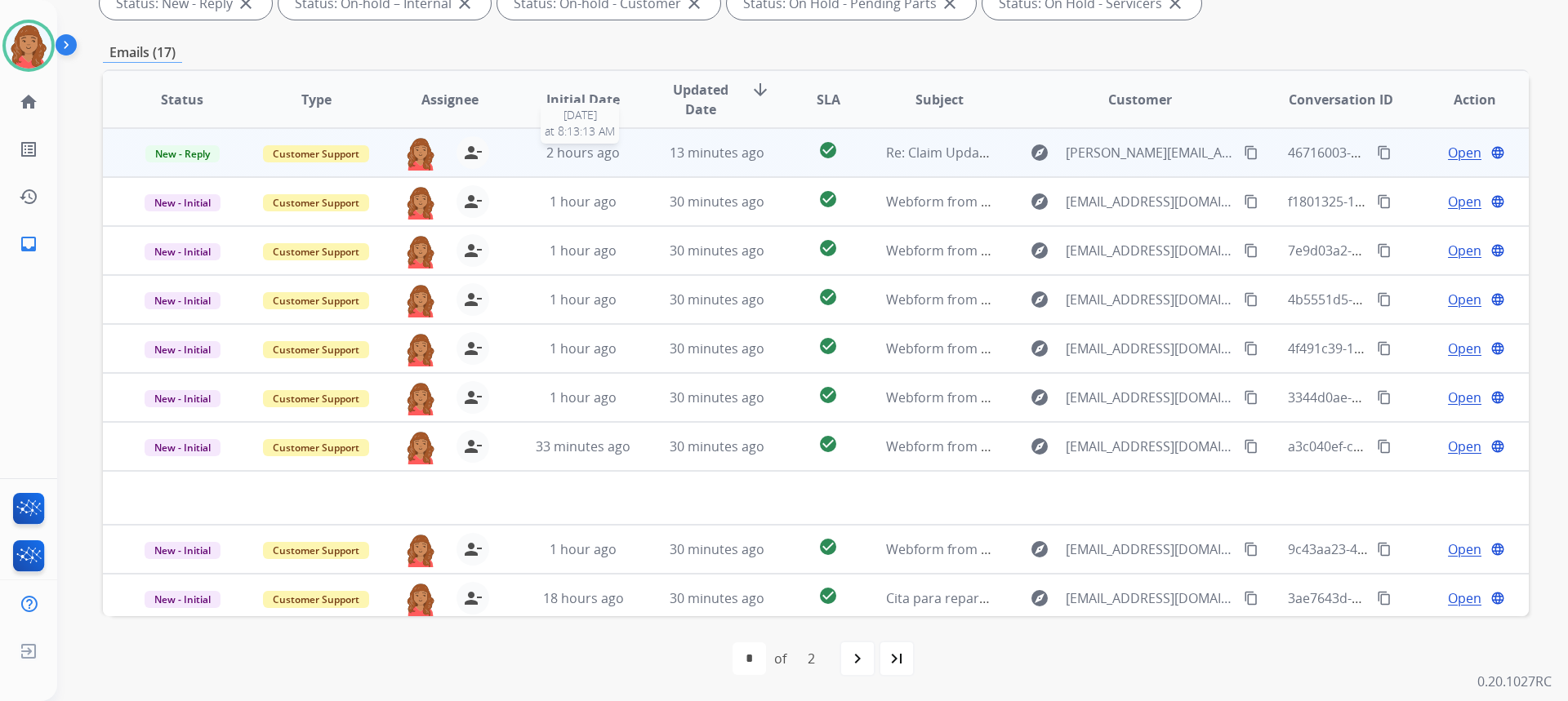
click at [584, 155] on span "2 hours ago" at bounding box center [583, 153] width 74 height 18
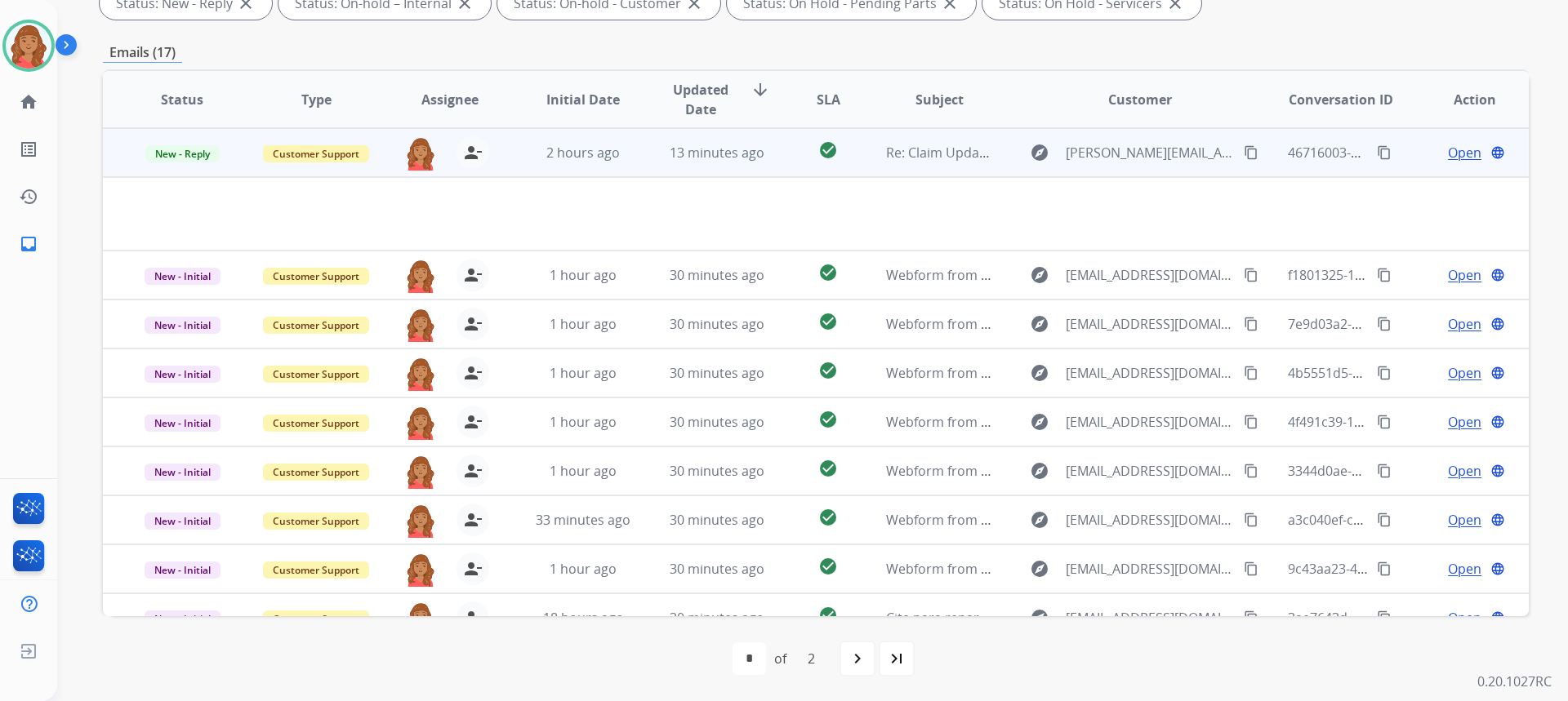
click at [647, 151] on td "13 minutes ago" at bounding box center [705, 153] width 134 height 49
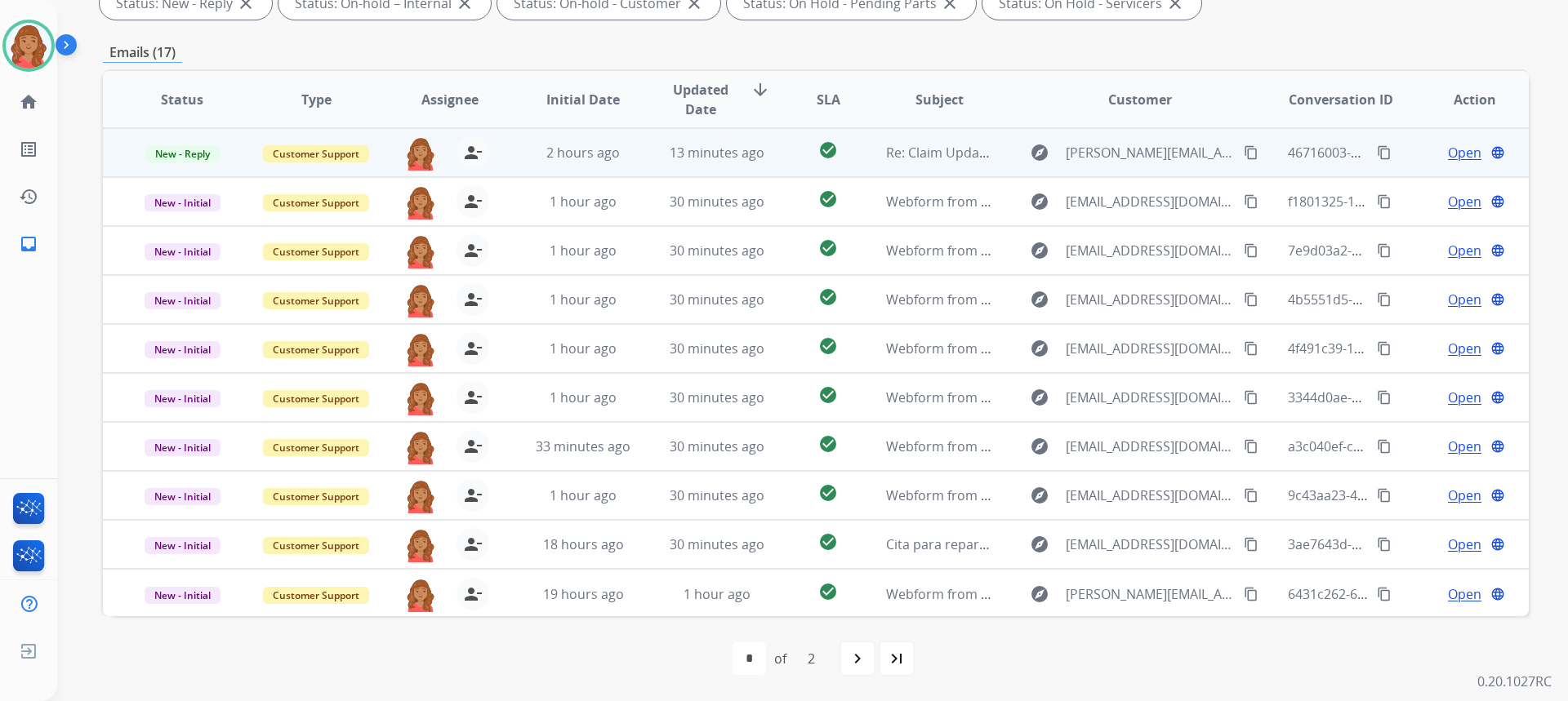
click at [645, 151] on td "13 minutes ago" at bounding box center [705, 153] width 134 height 49
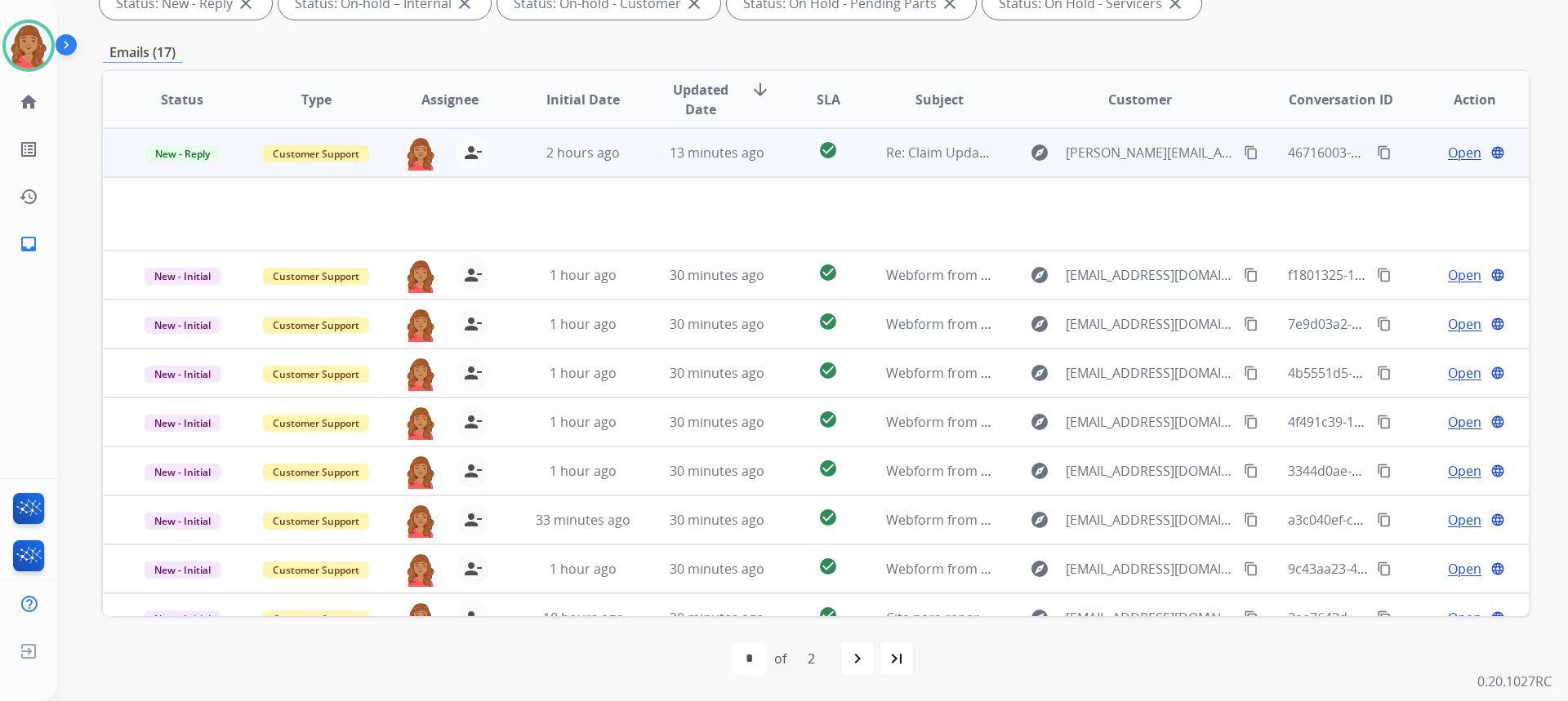
click at [1449, 156] on span "Open" at bounding box center [1464, 153] width 34 height 20
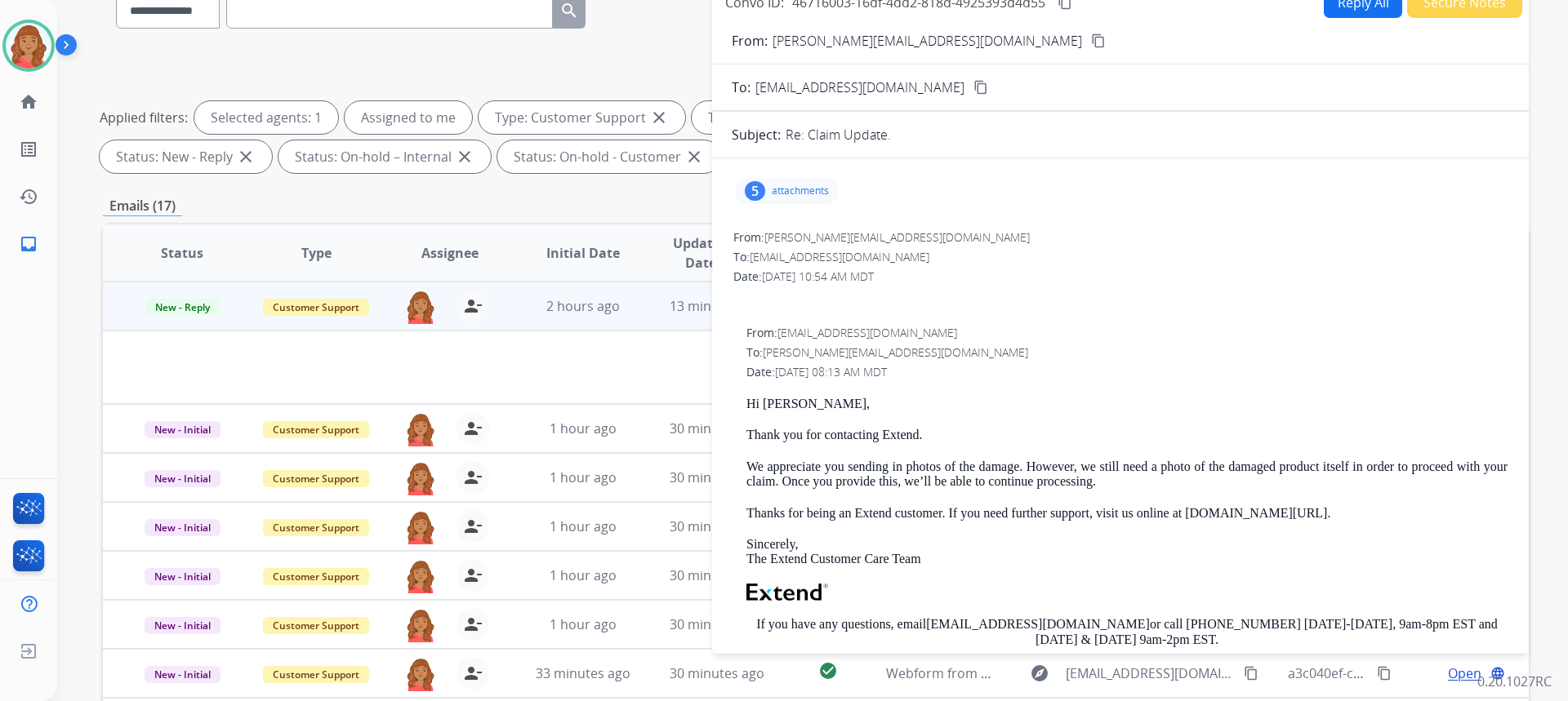
scroll to position [0, 0]
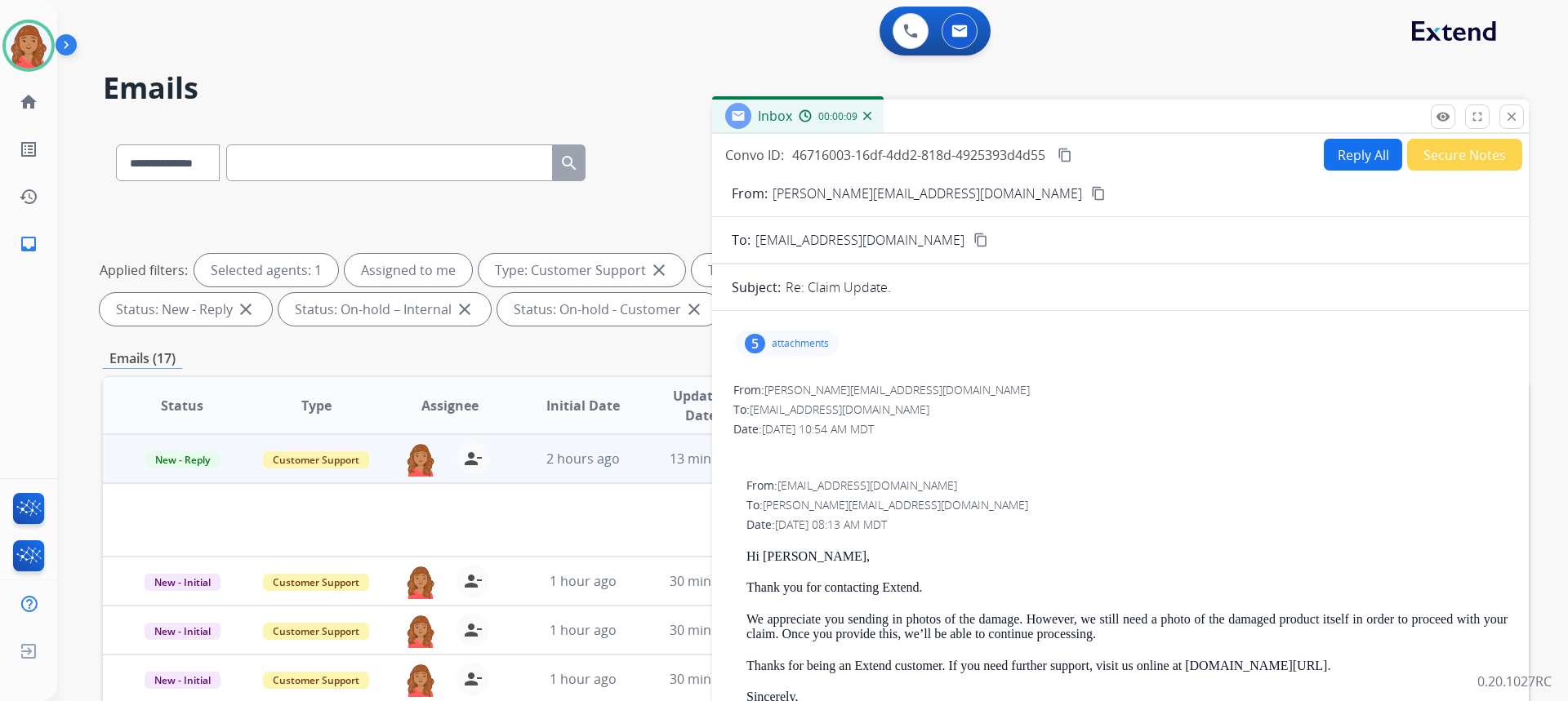
click at [1519, 110] on button "close Close" at bounding box center [1512, 117] width 25 height 25
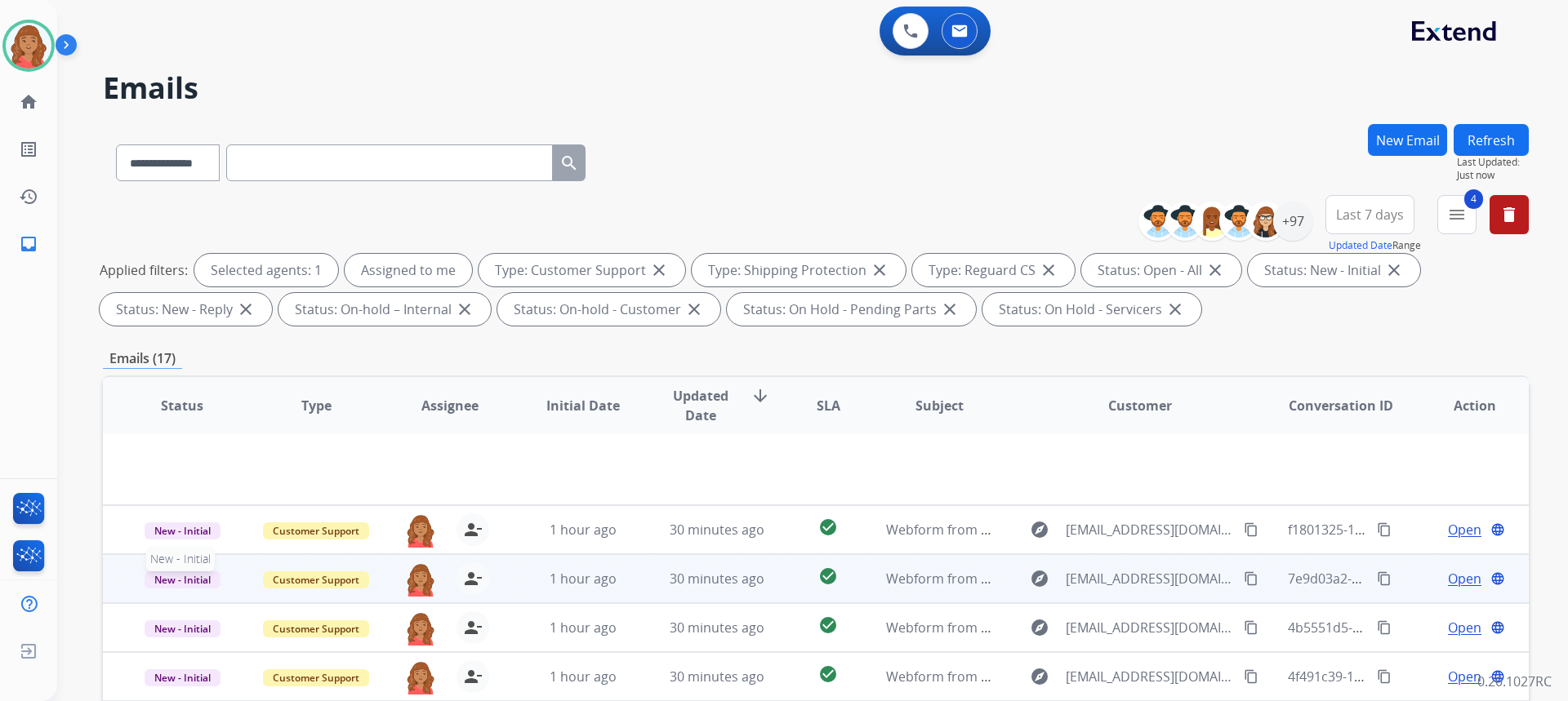
scroll to position [75, 0]
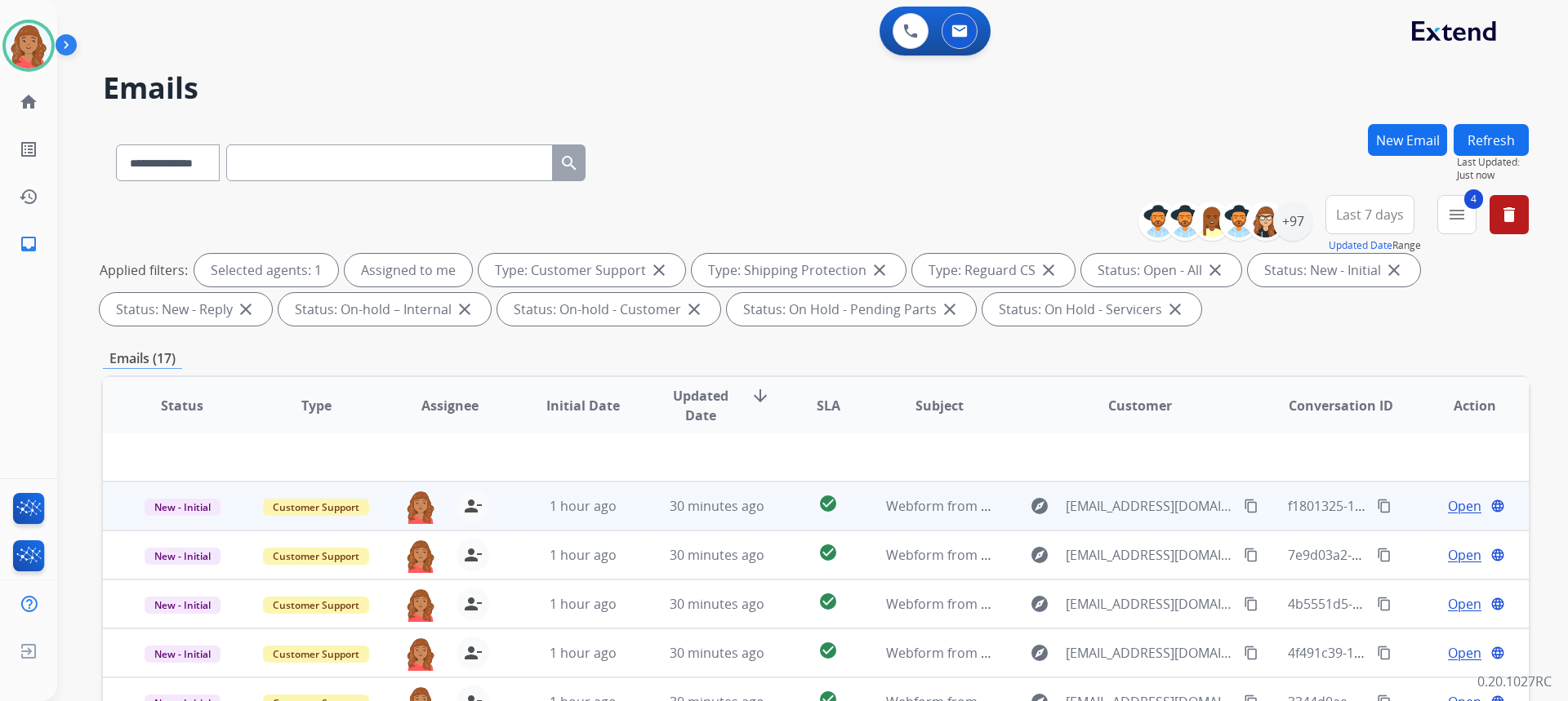
click at [584, 516] on td "1 hour ago" at bounding box center [571, 506] width 134 height 49
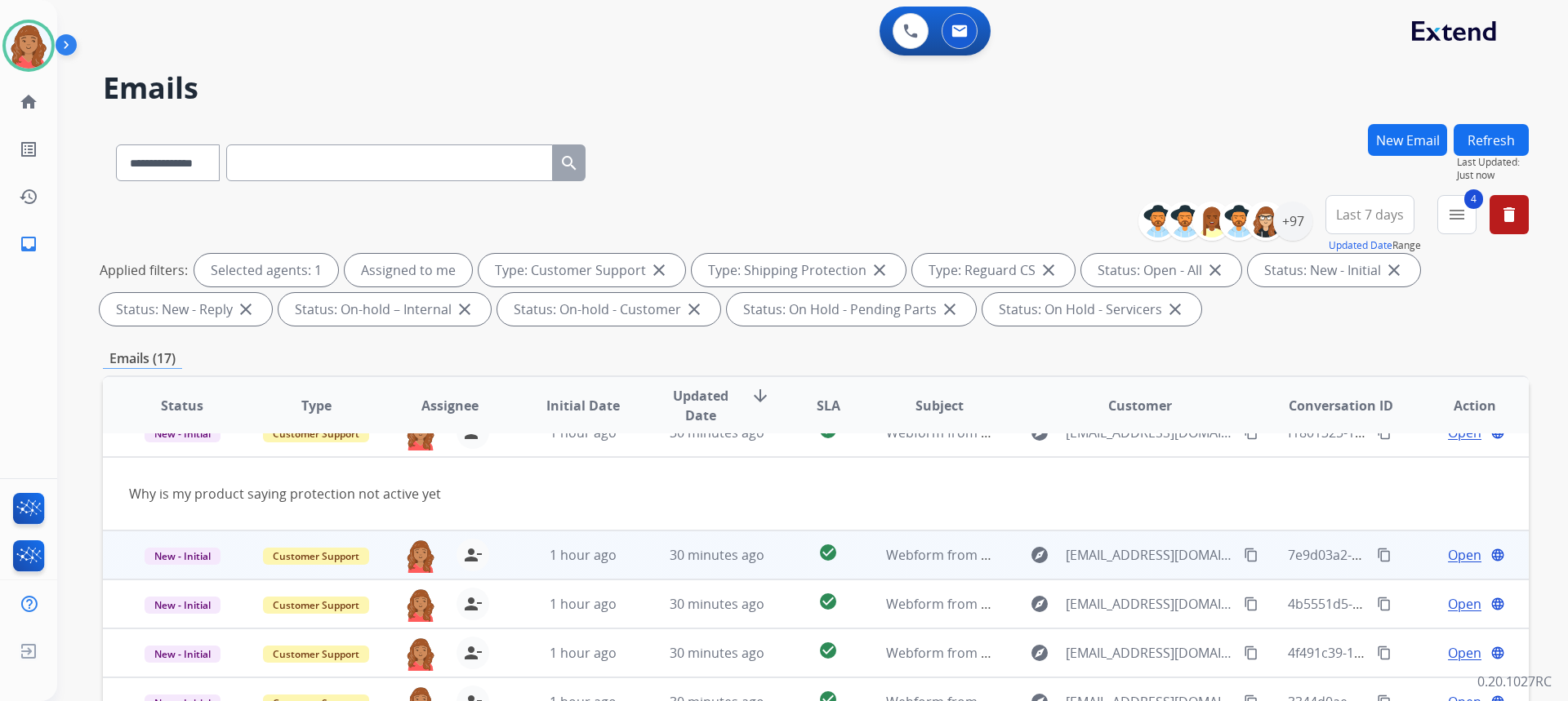
click at [597, 567] on td "1 hour ago" at bounding box center [571, 555] width 134 height 49
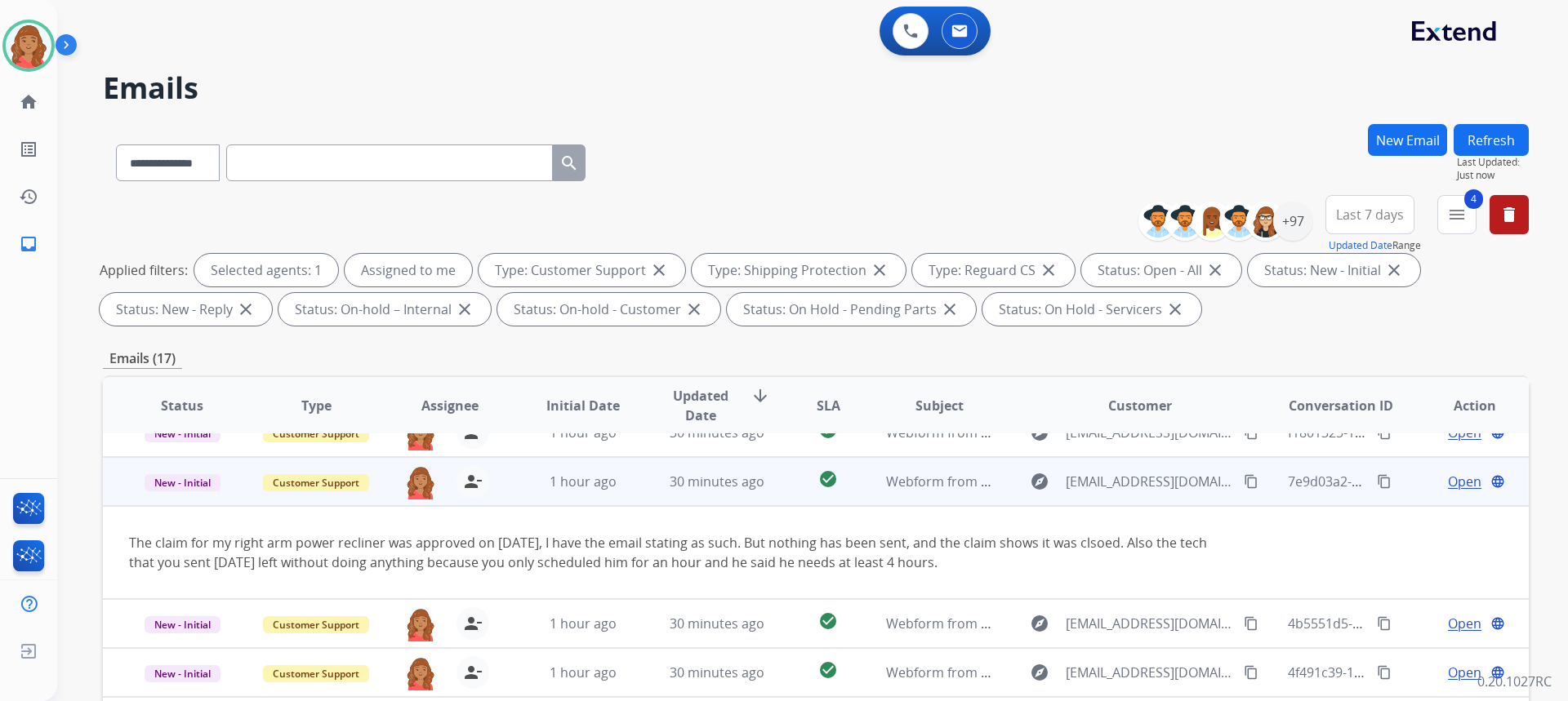
scroll to position [95, 0]
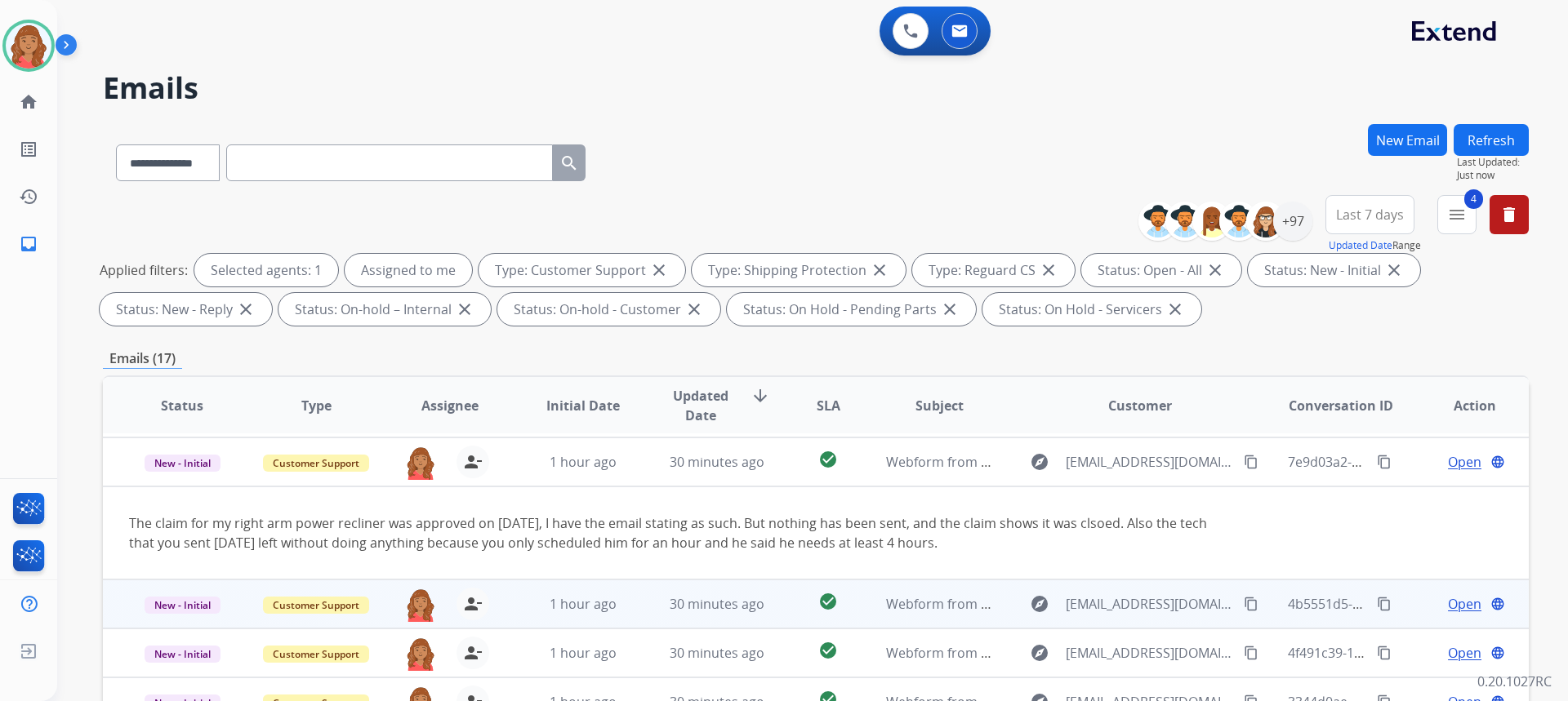
click at [597, 589] on td "1 hour ago" at bounding box center [571, 604] width 134 height 49
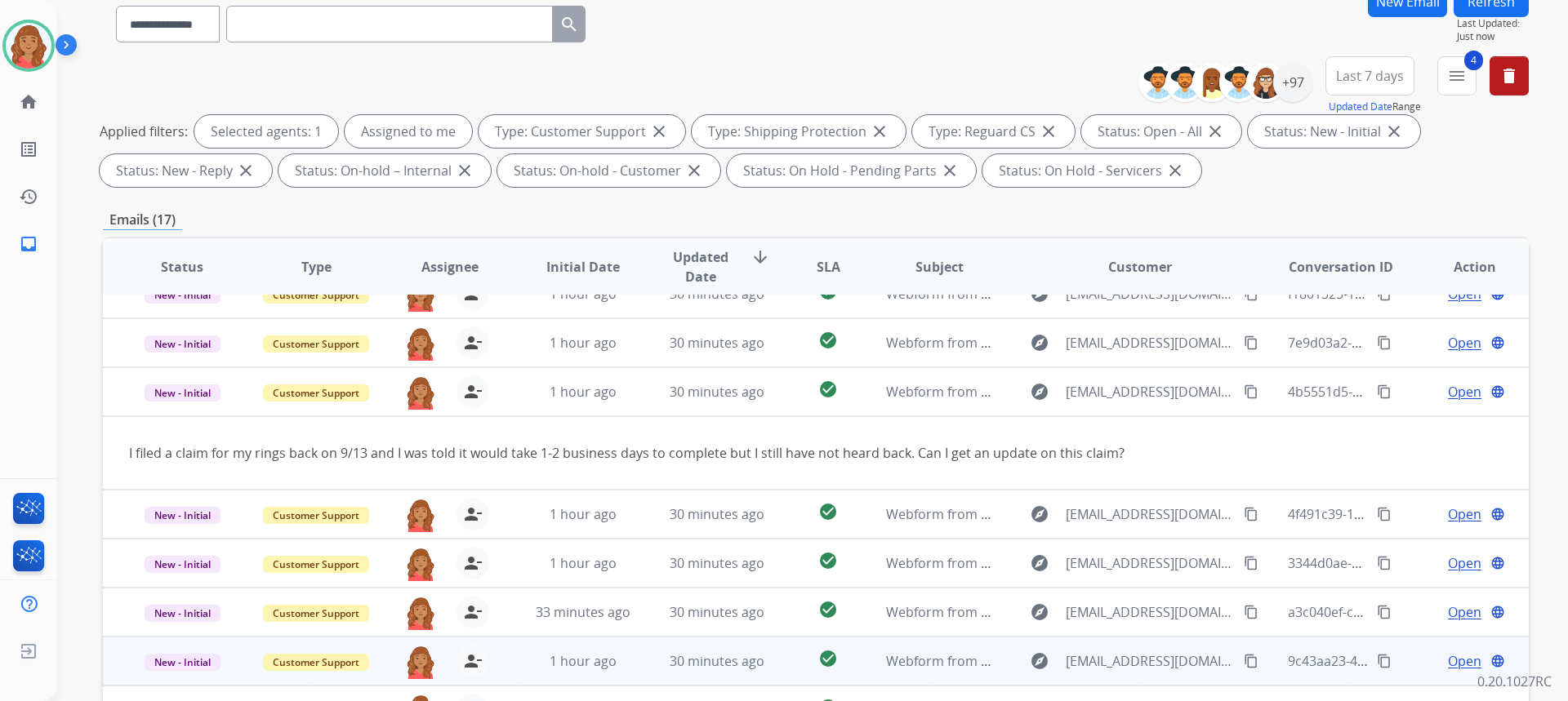
scroll to position [245, 0]
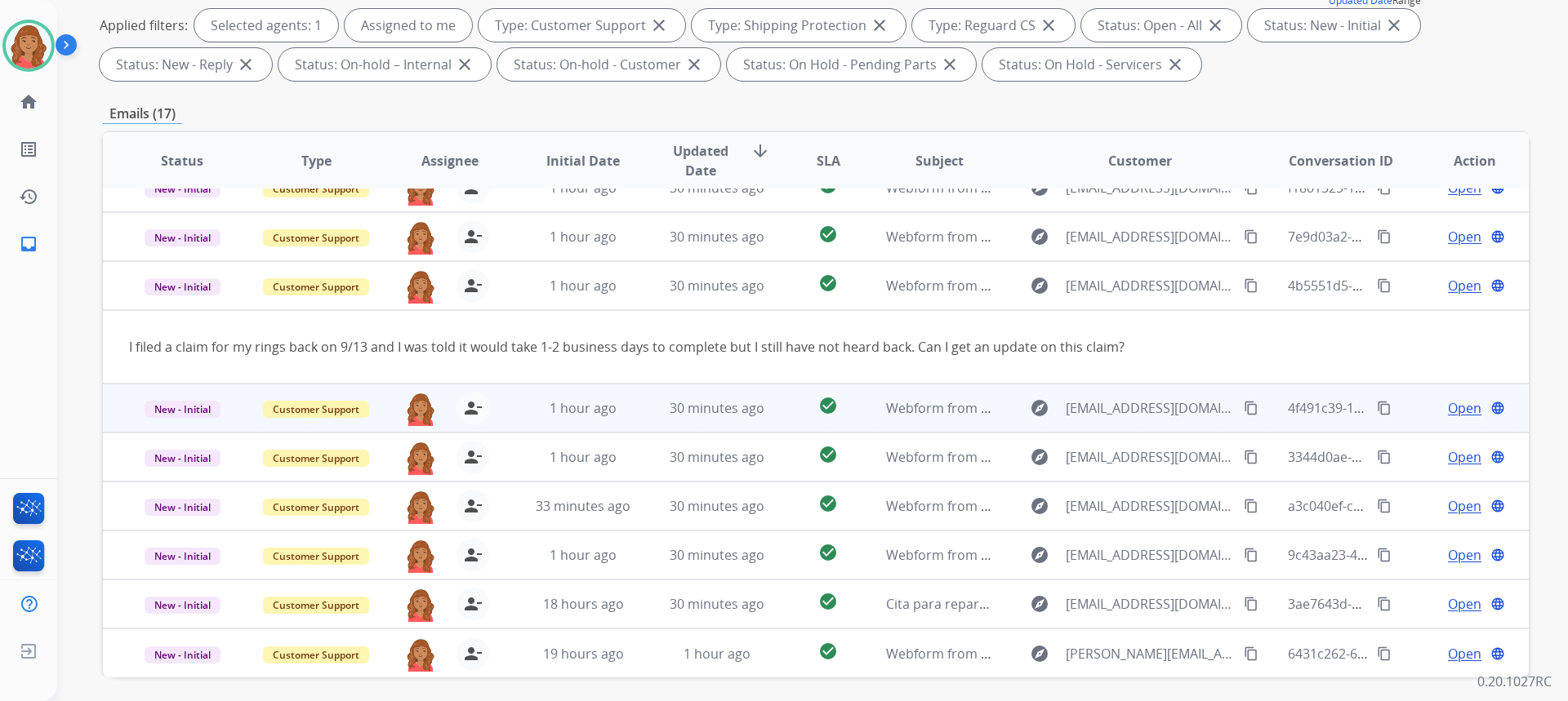
click at [584, 426] on td "1 hour ago" at bounding box center [571, 408] width 134 height 49
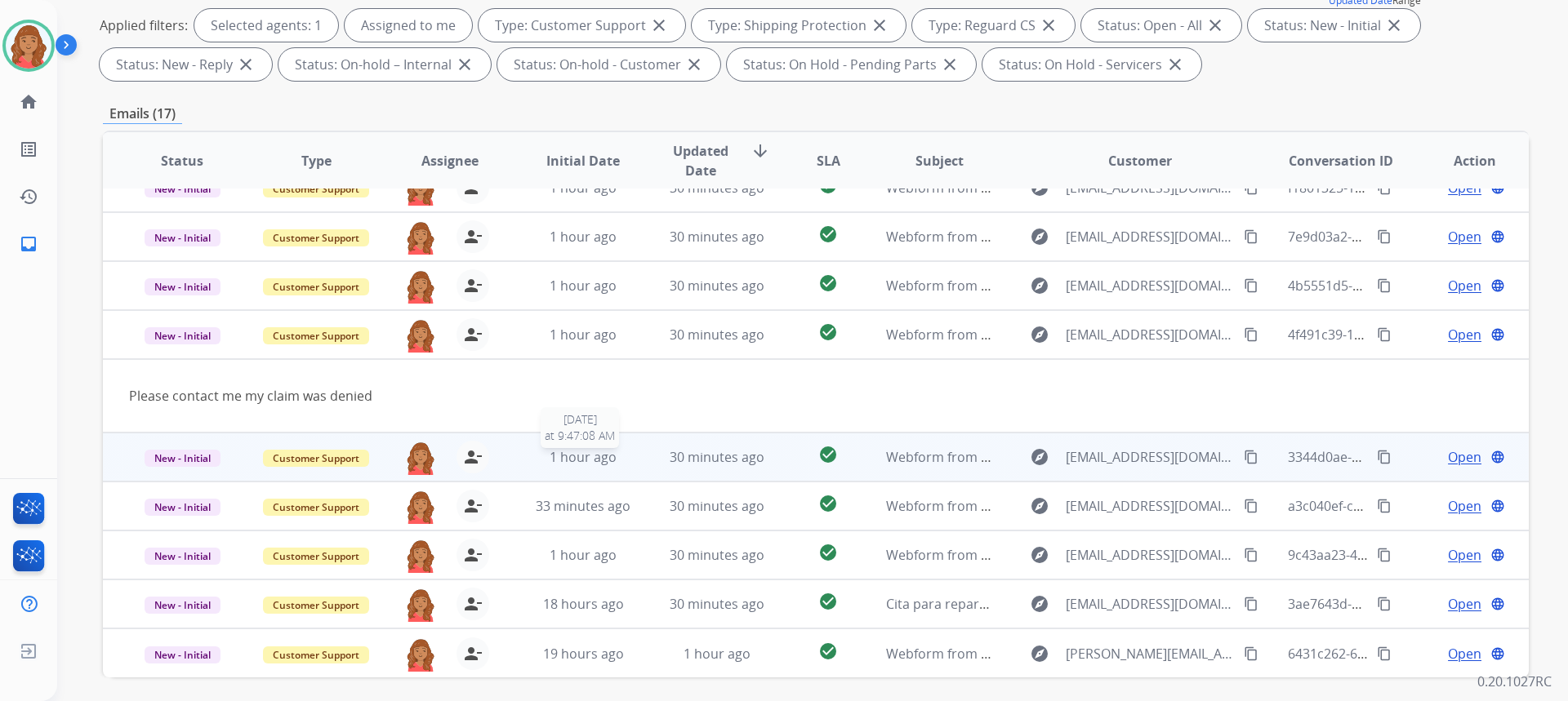
click at [580, 461] on span "1 hour ago" at bounding box center [583, 457] width 67 height 18
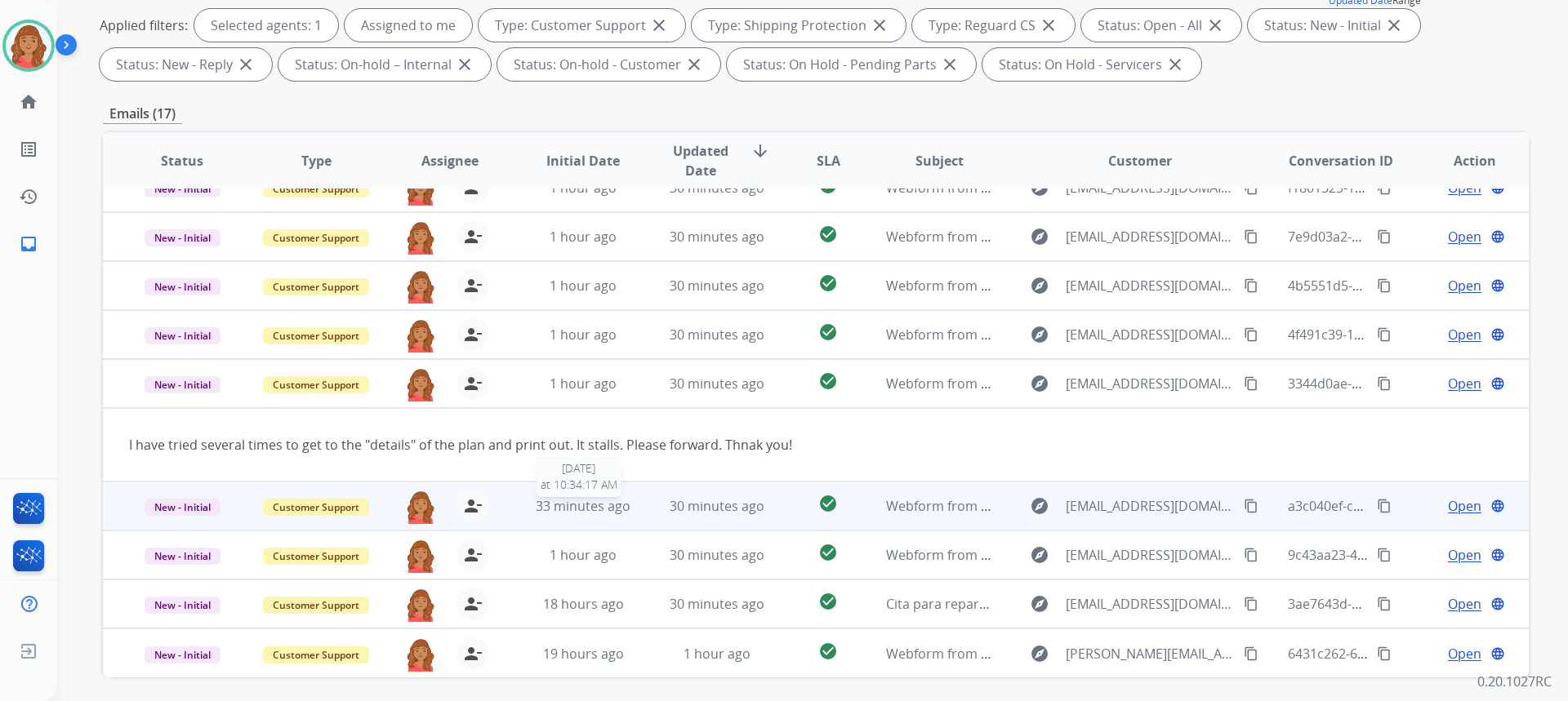
click at [580, 497] on span "33 minutes ago" at bounding box center [583, 506] width 95 height 18
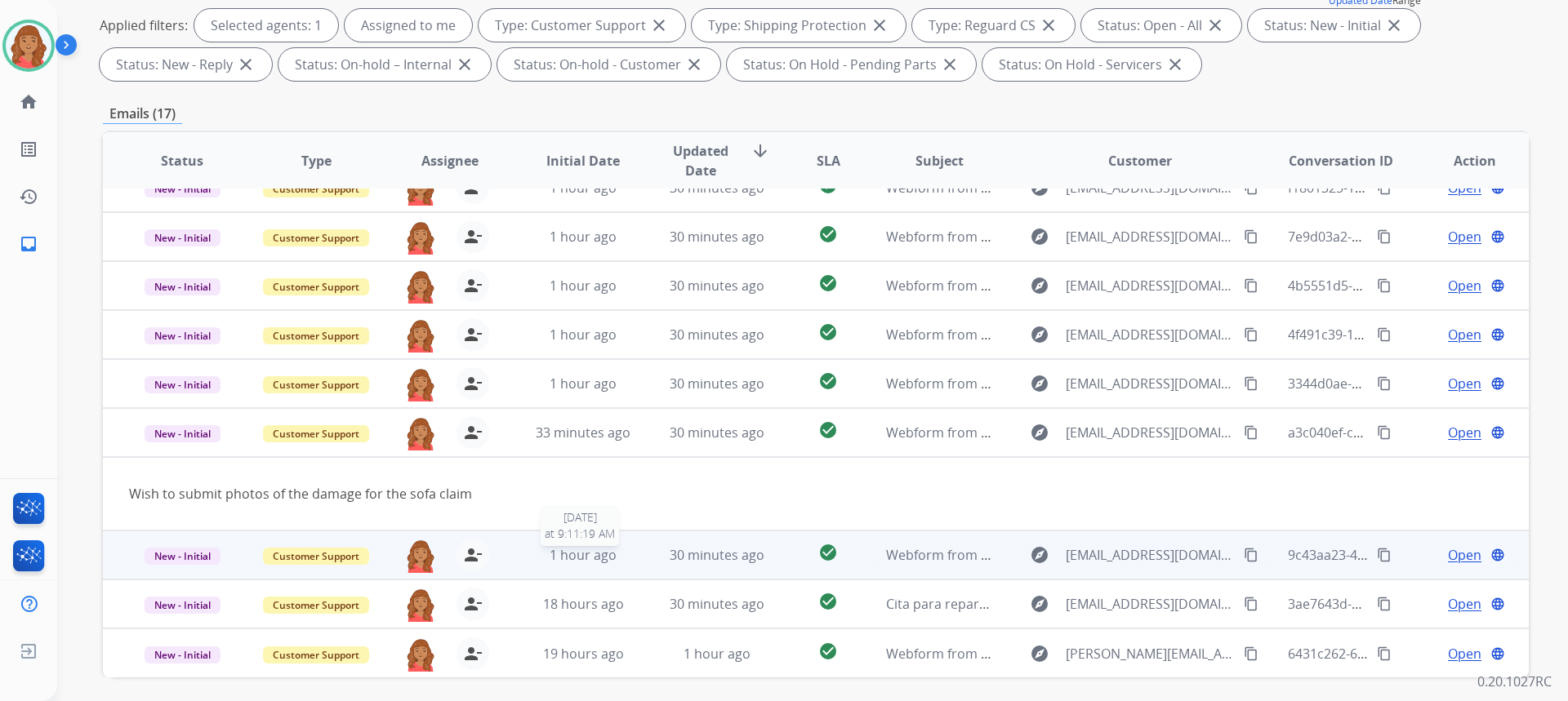
click at [580, 552] on span "1 hour ago" at bounding box center [583, 555] width 67 height 18
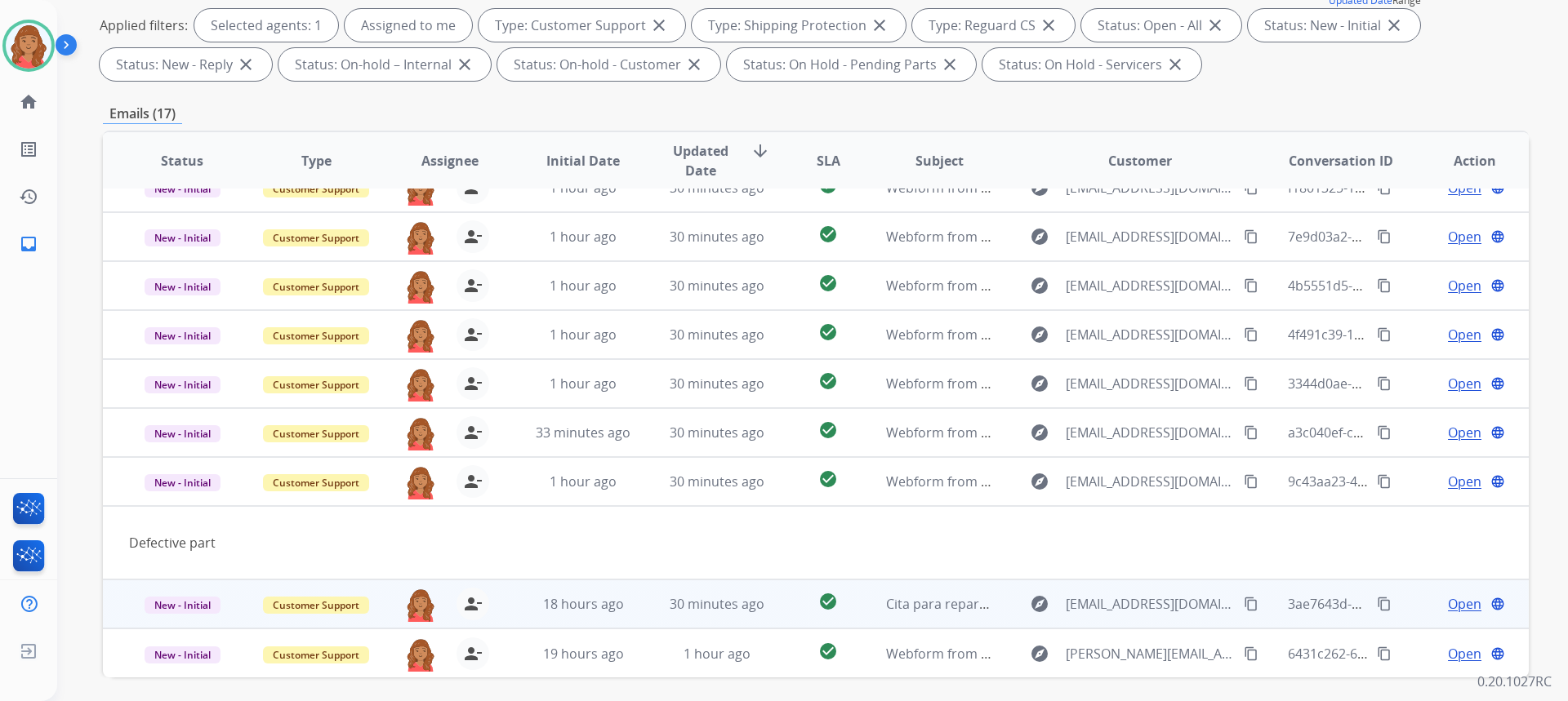
click at [579, 586] on td "18 hours ago" at bounding box center [571, 604] width 134 height 49
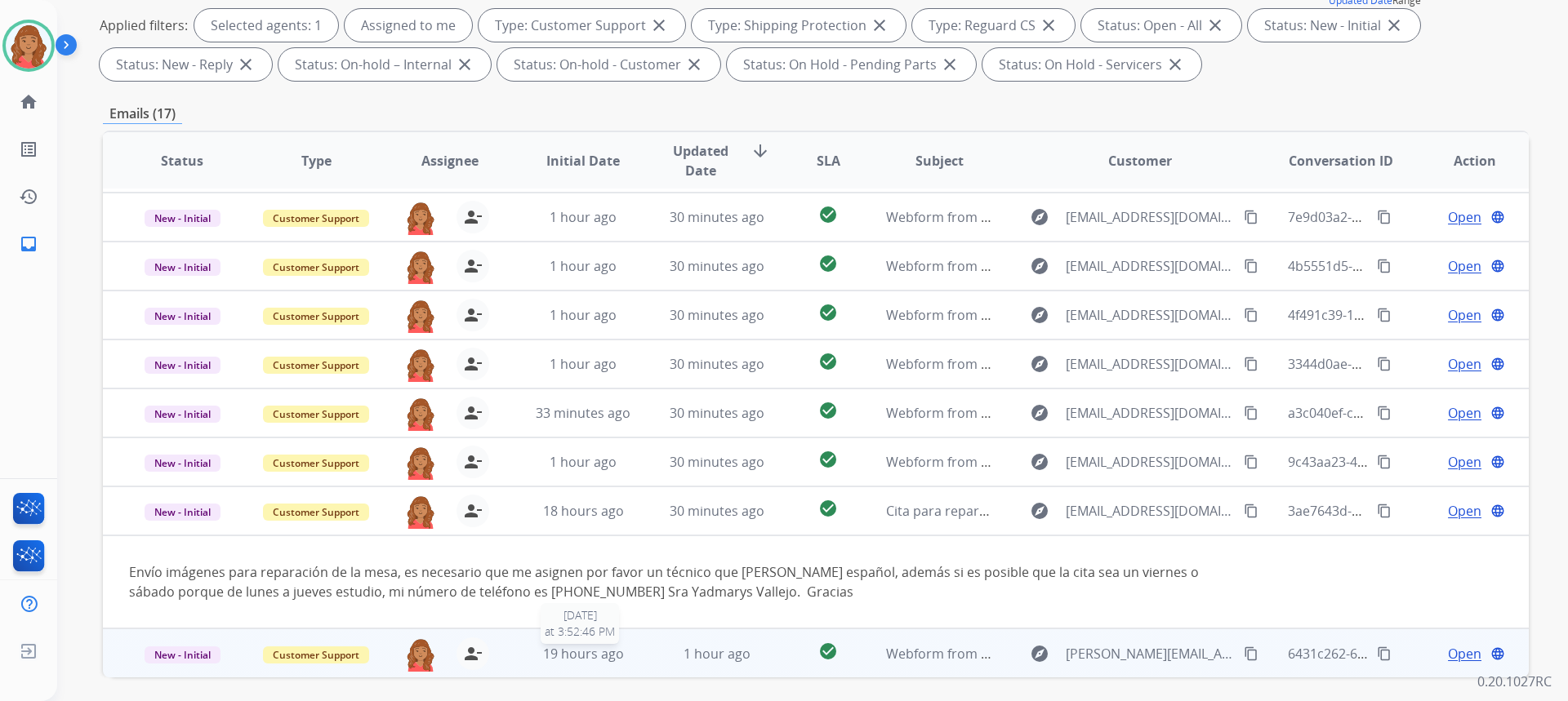
click at [570, 648] on span "19 hours ago" at bounding box center [583, 654] width 81 height 18
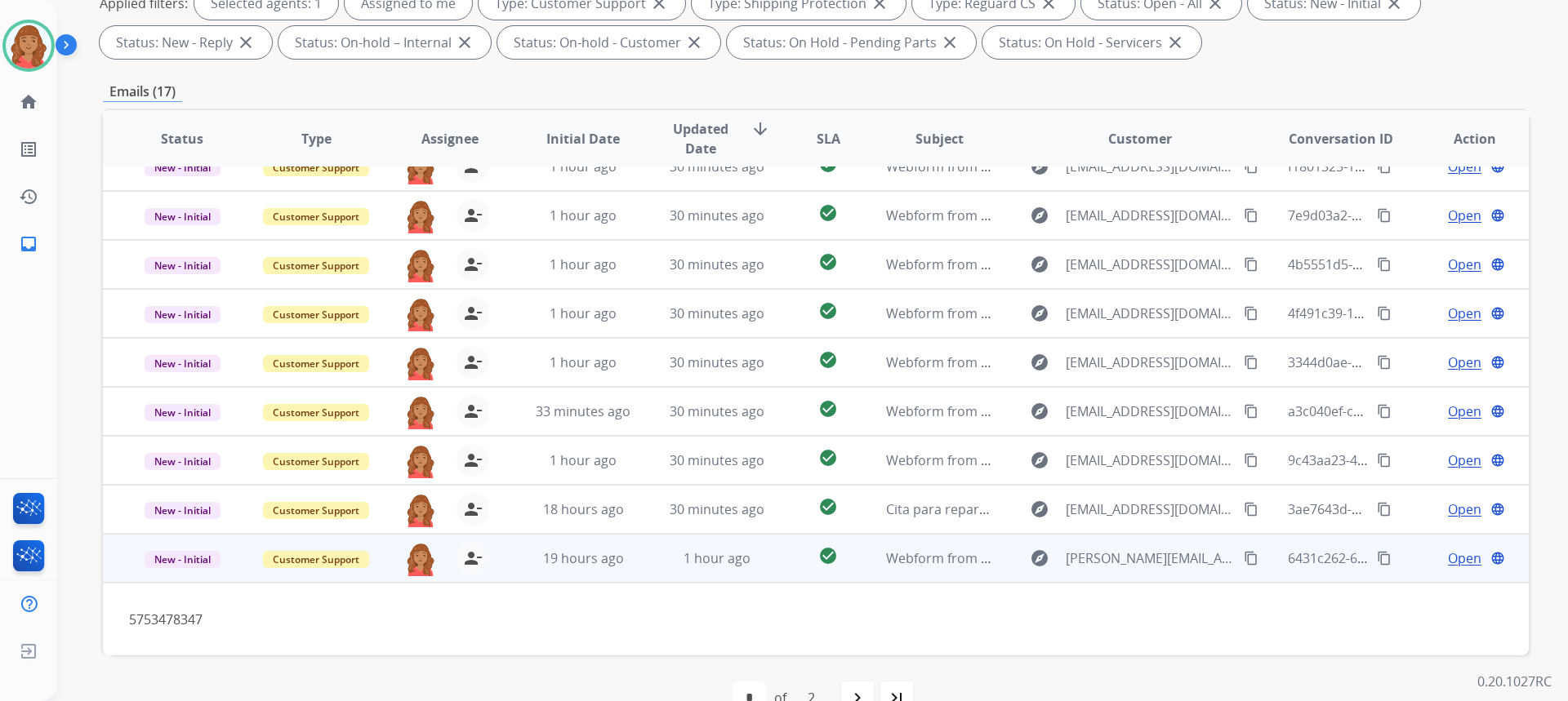
scroll to position [306, 0]
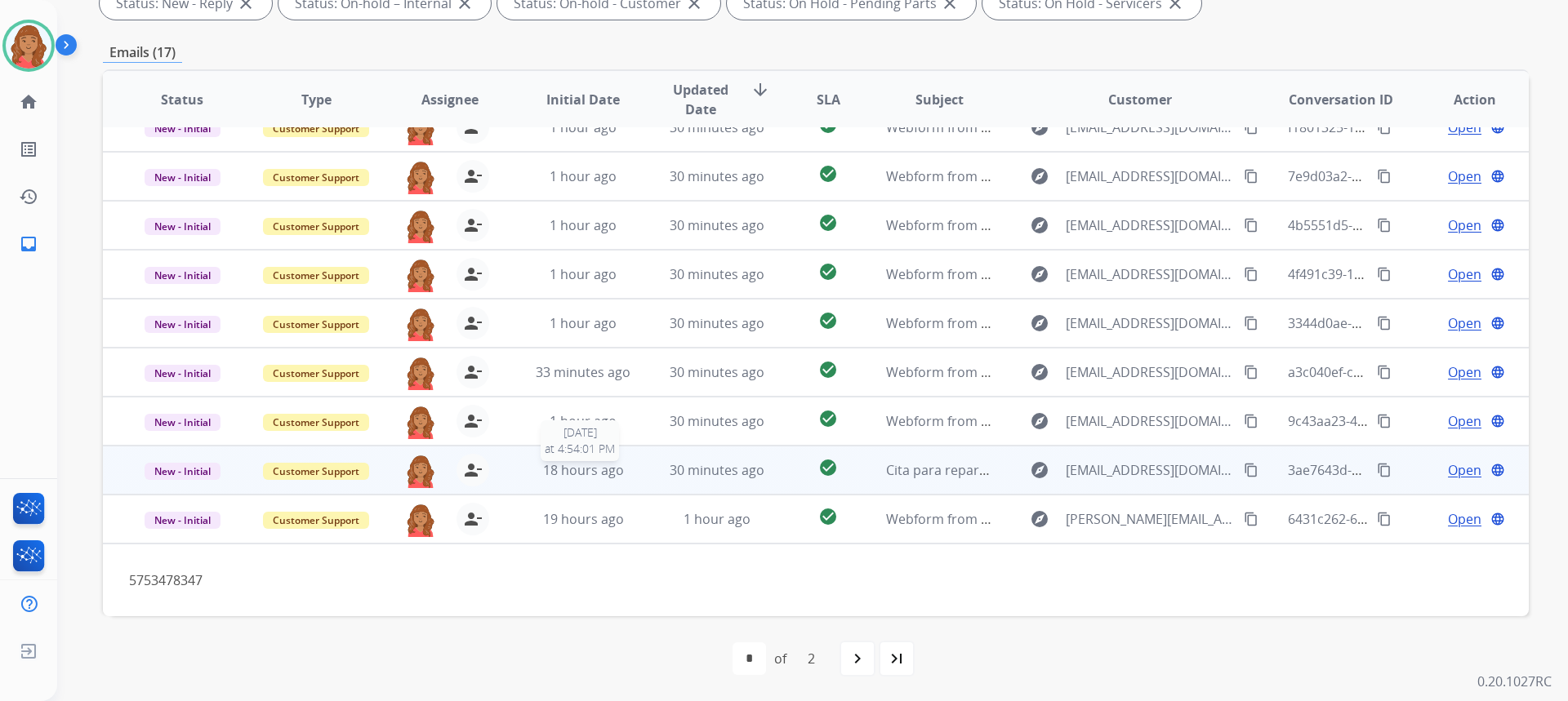
click at [570, 474] on span "18 hours ago" at bounding box center [583, 470] width 81 height 18
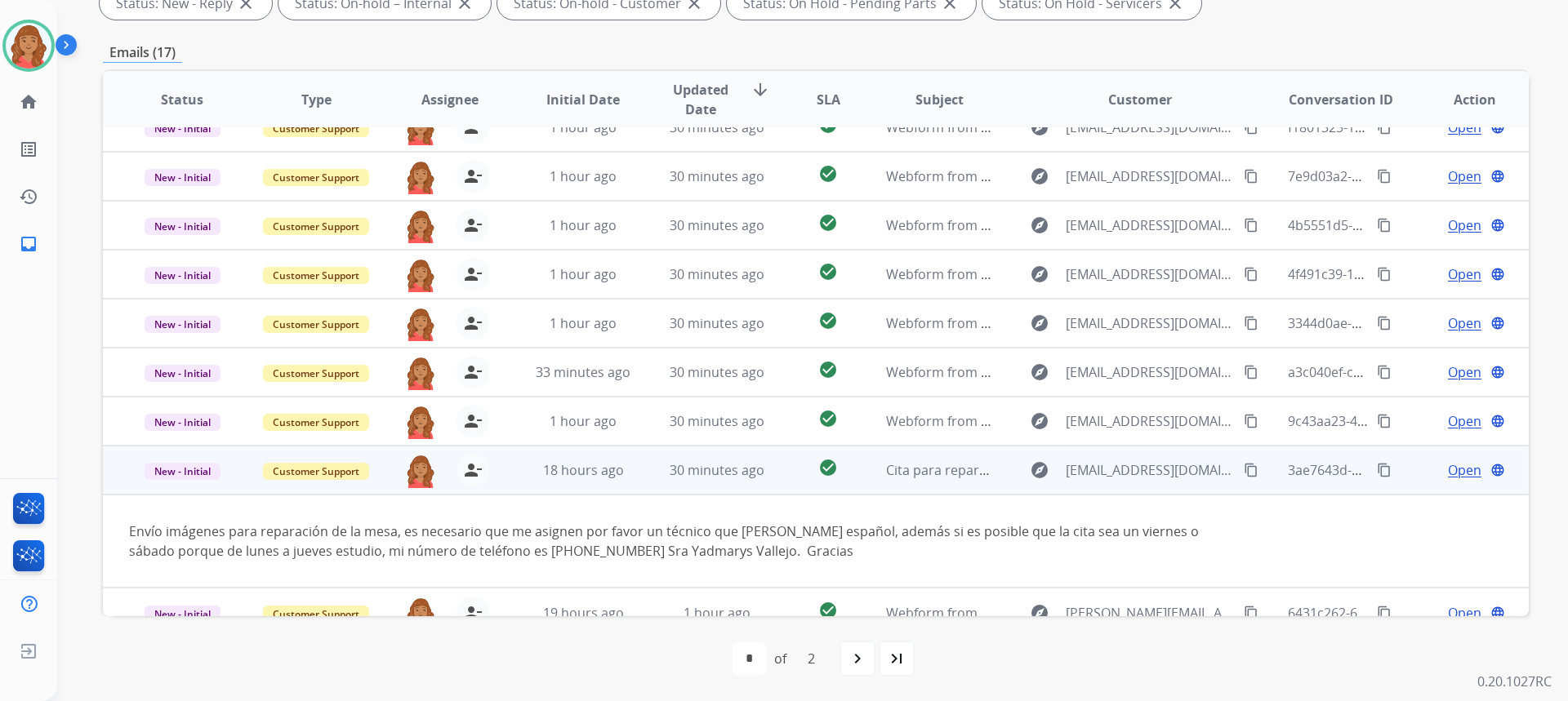
scroll to position [95, 0]
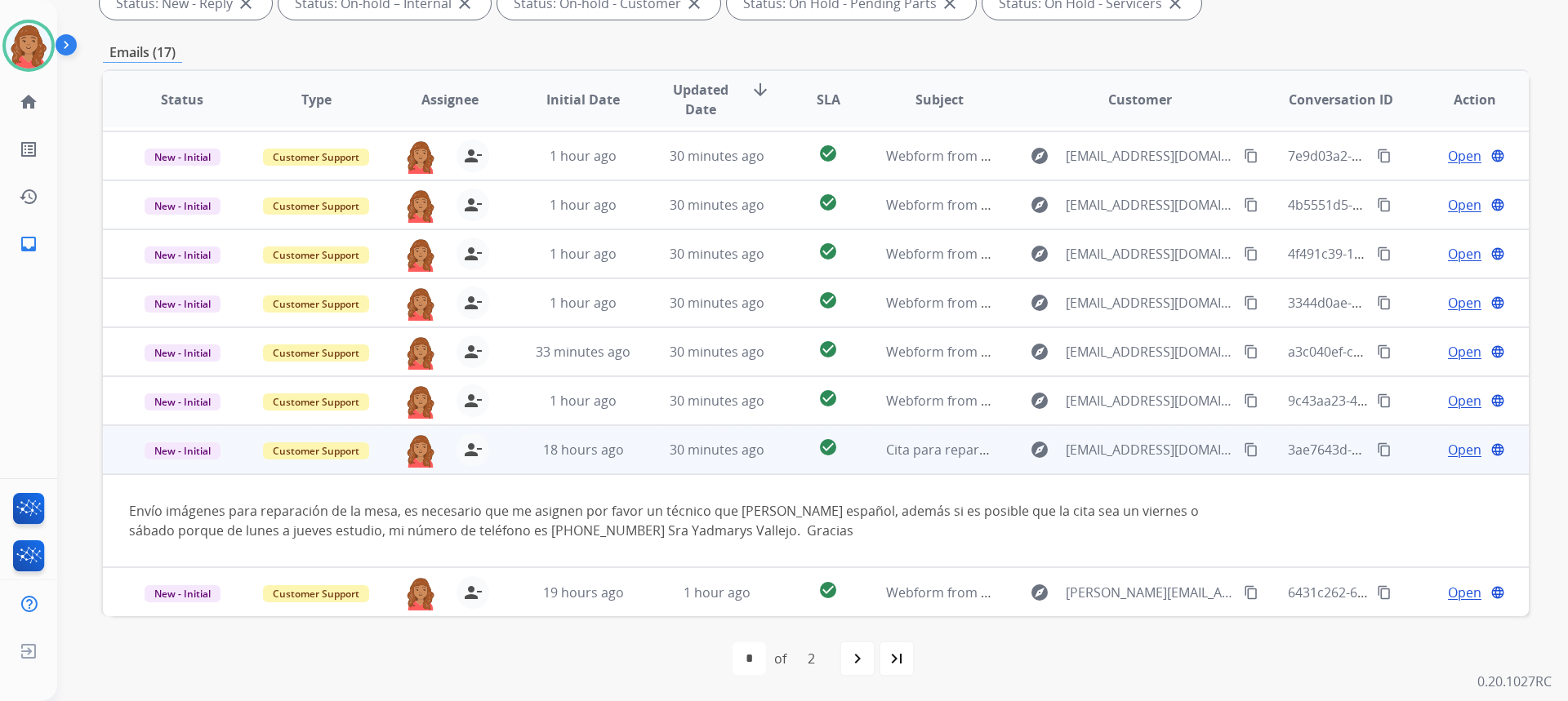
click at [1377, 455] on mat-icon "content_copy" at bounding box center [1384, 450] width 15 height 15
click at [1462, 457] on span "Open" at bounding box center [1464, 450] width 34 height 20
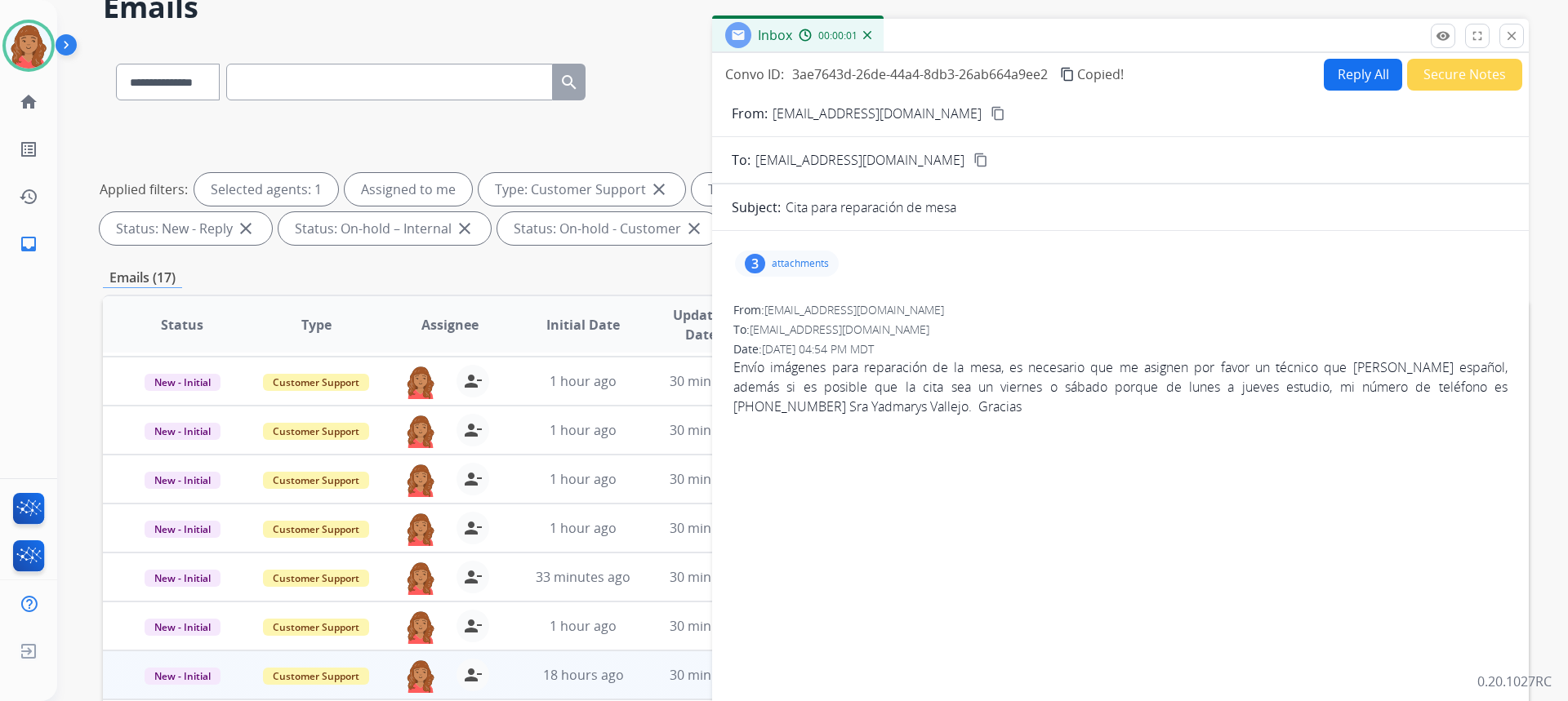
scroll to position [61, 0]
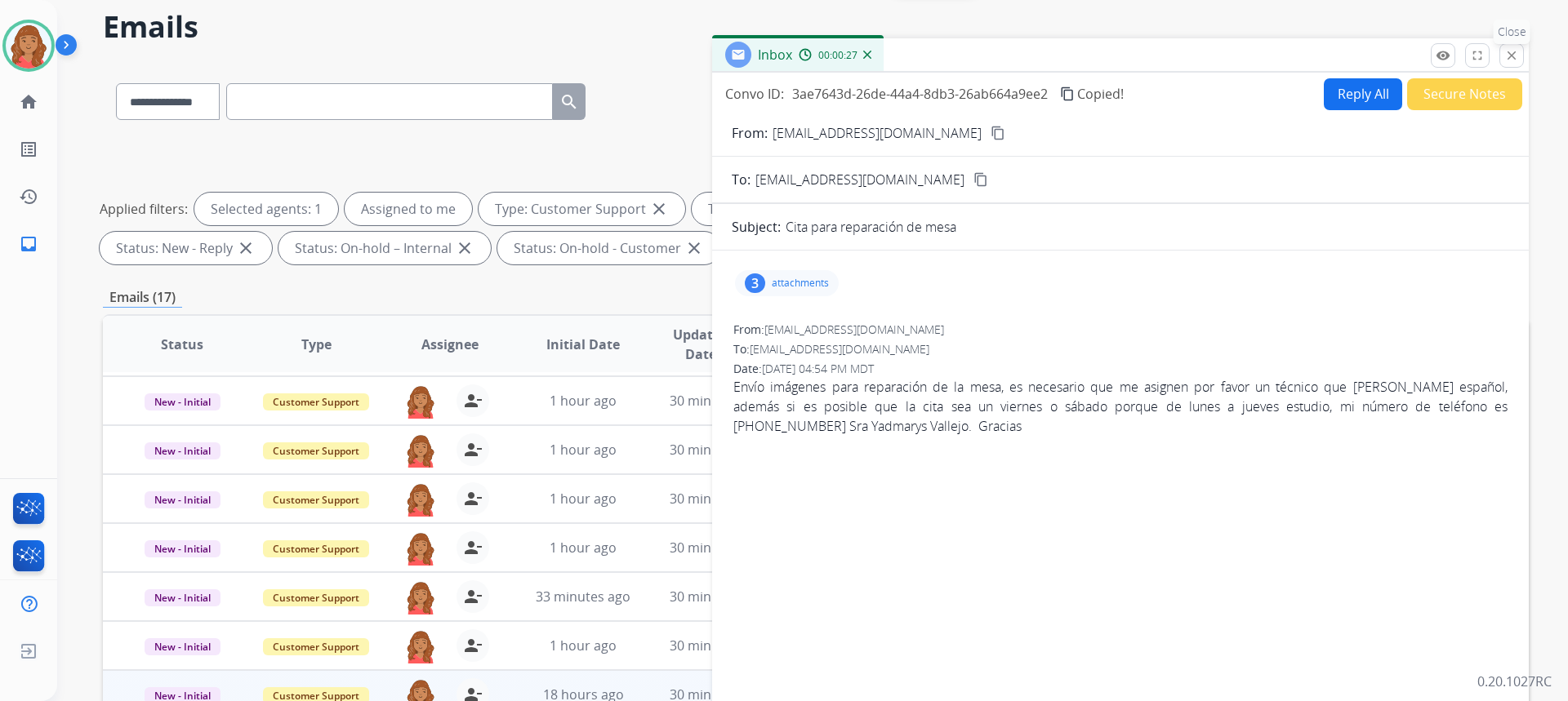
click at [1513, 64] on button "close Close" at bounding box center [1512, 56] width 25 height 25
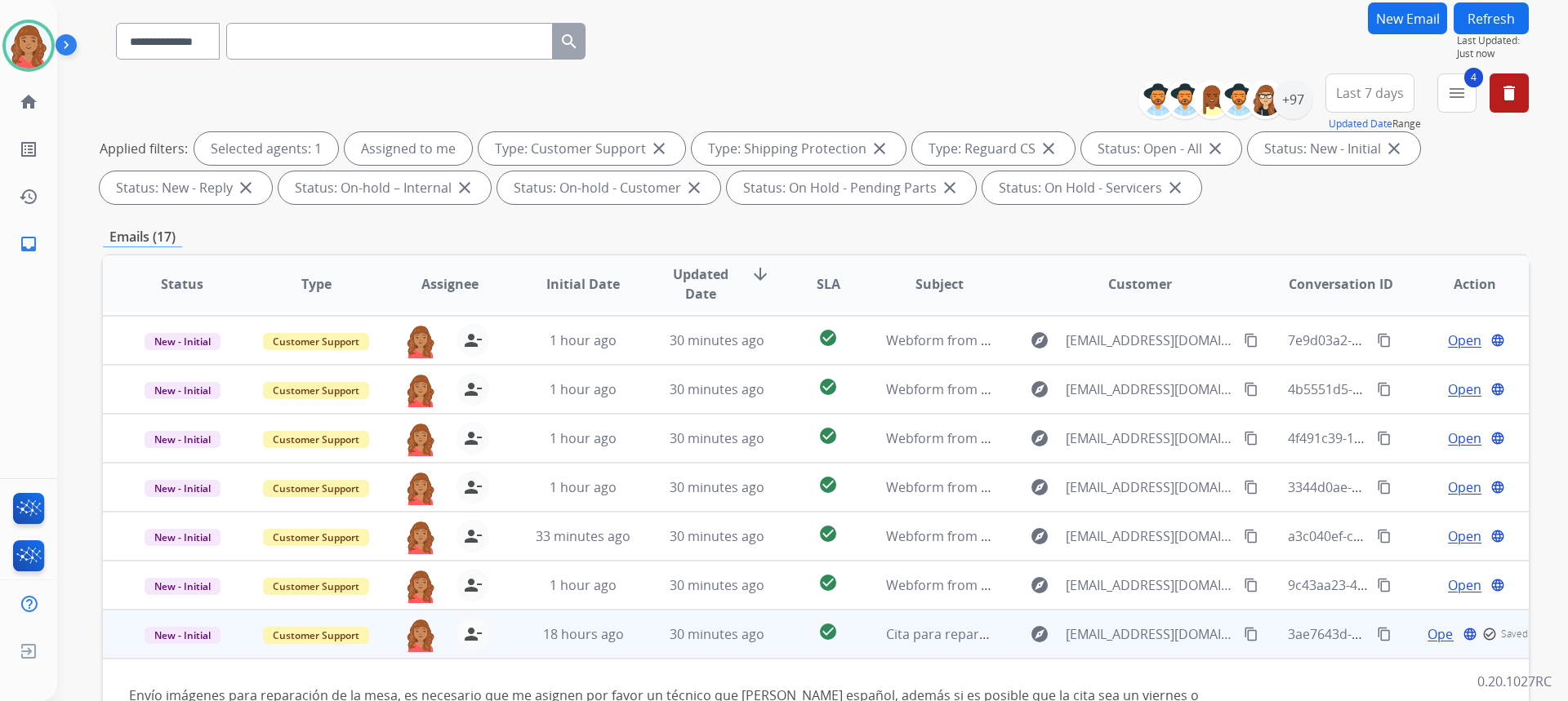
scroll to position [306, 0]
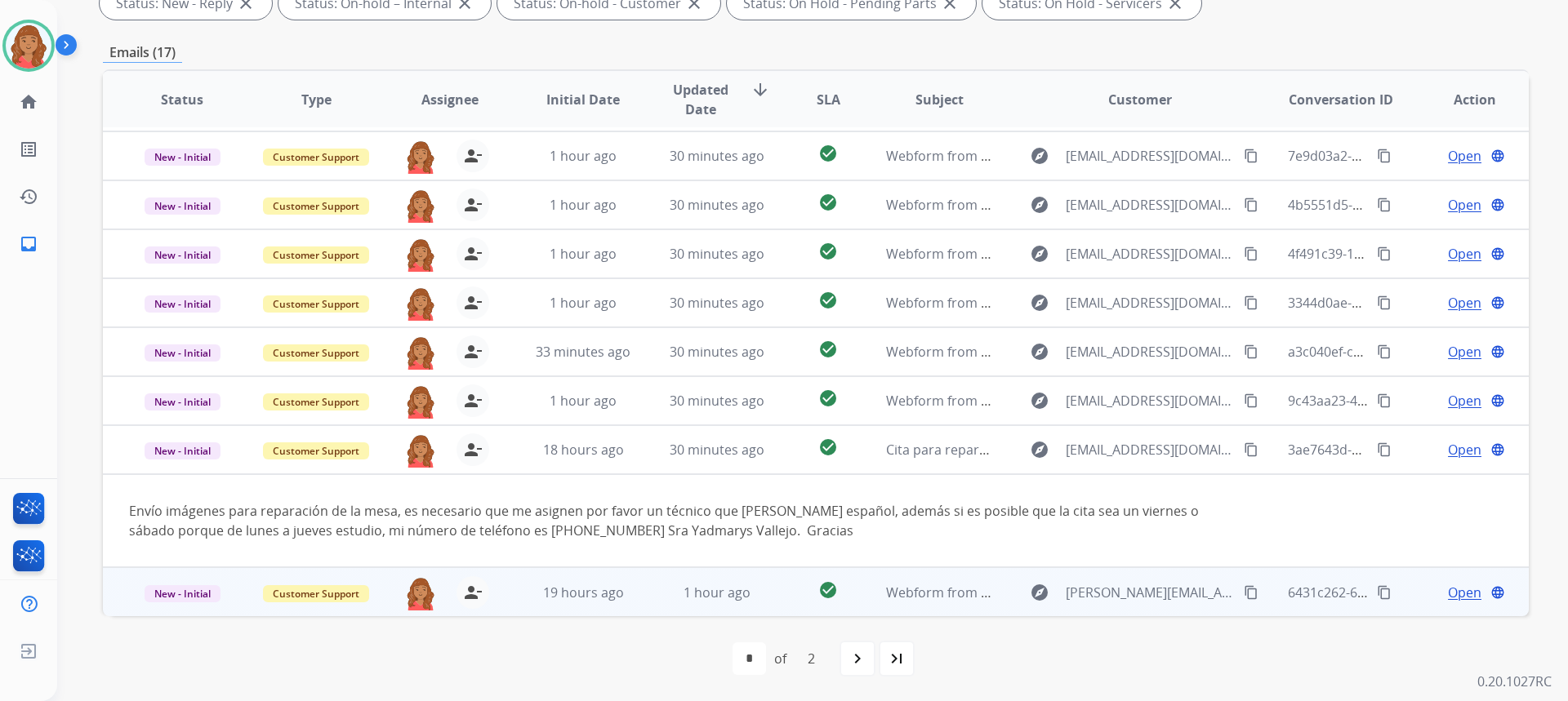
click at [712, 593] on span "1 hour ago" at bounding box center [717, 592] width 67 height 18
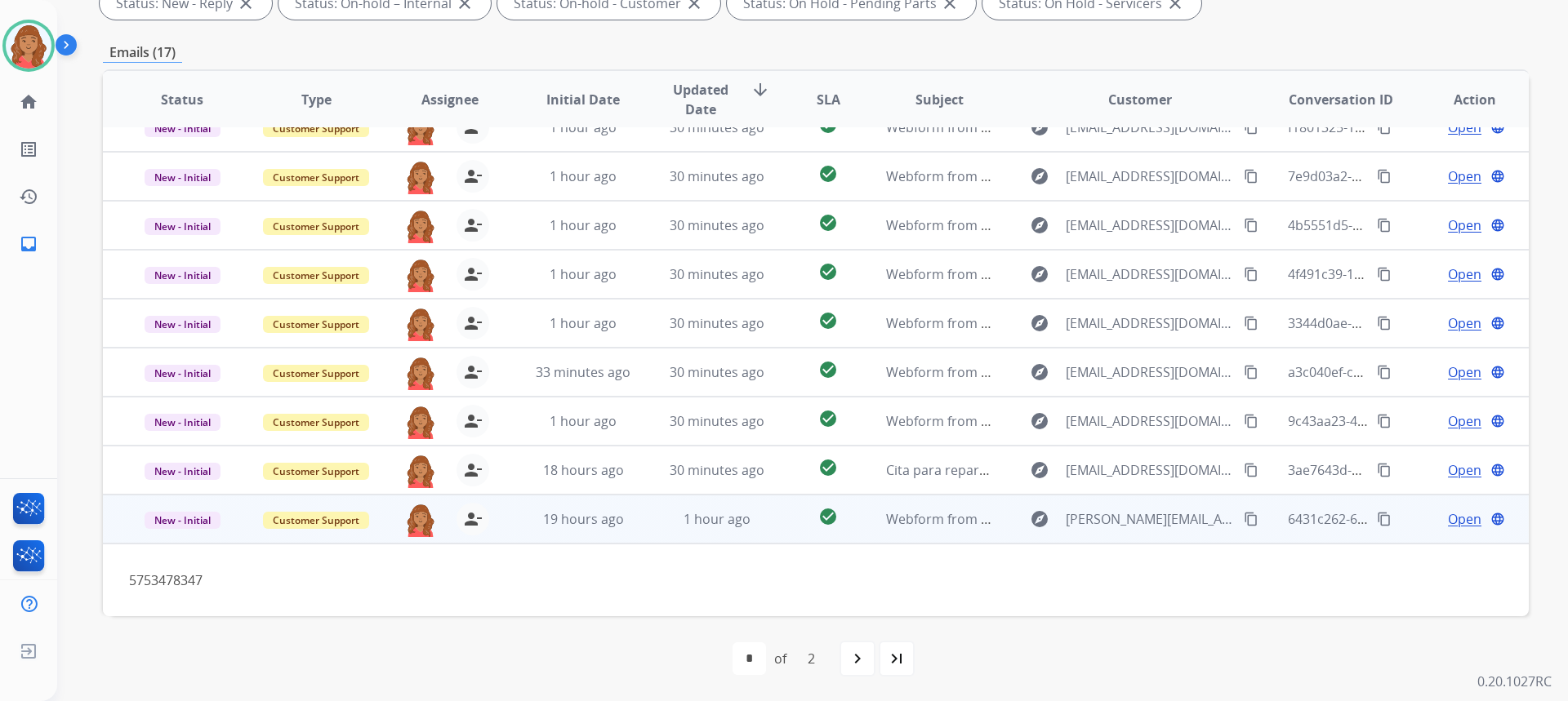
scroll to position [74, 0]
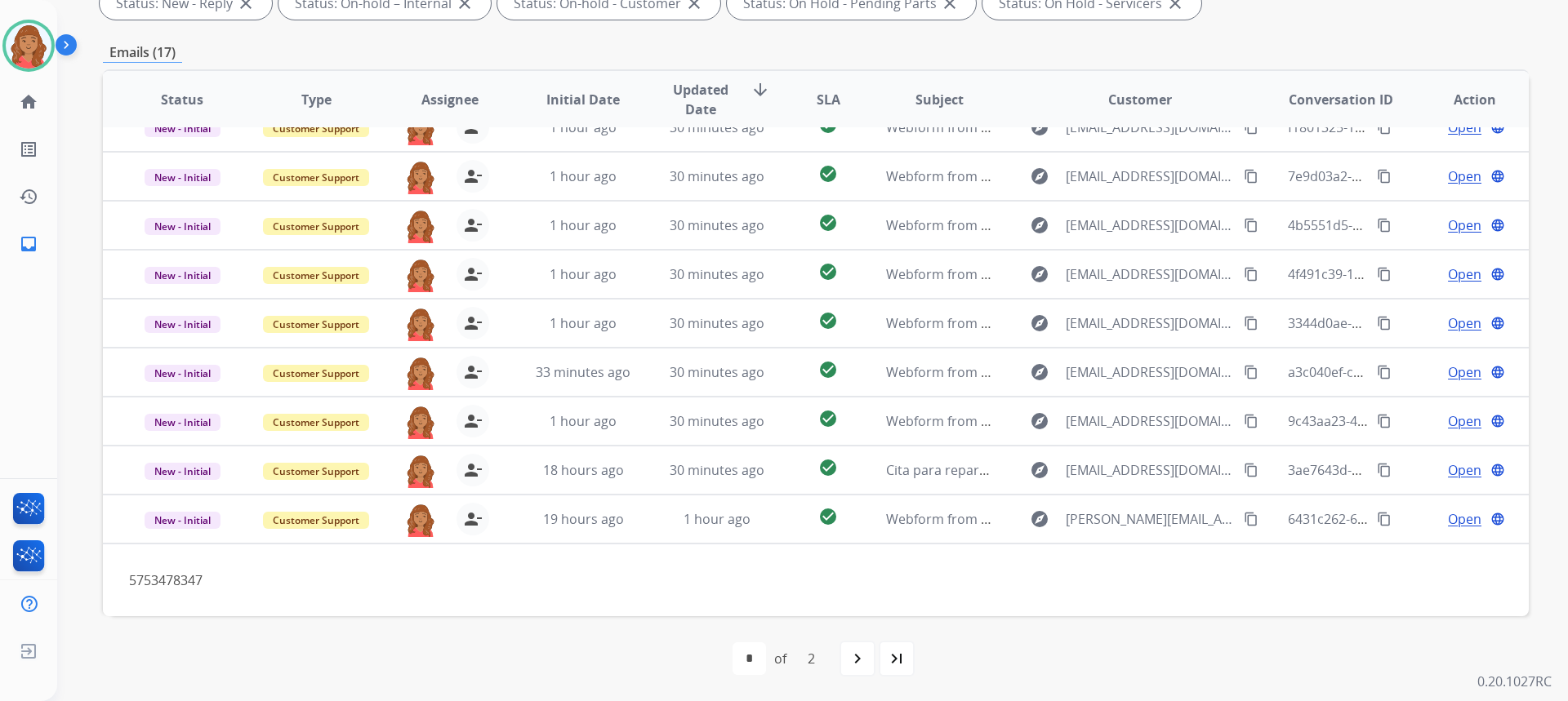
drag, startPoint x: 860, startPoint y: 662, endPoint x: 849, endPoint y: 661, distance: 11.0
click at [860, 663] on mat-icon "navigate_next" at bounding box center [858, 658] width 20 height 20
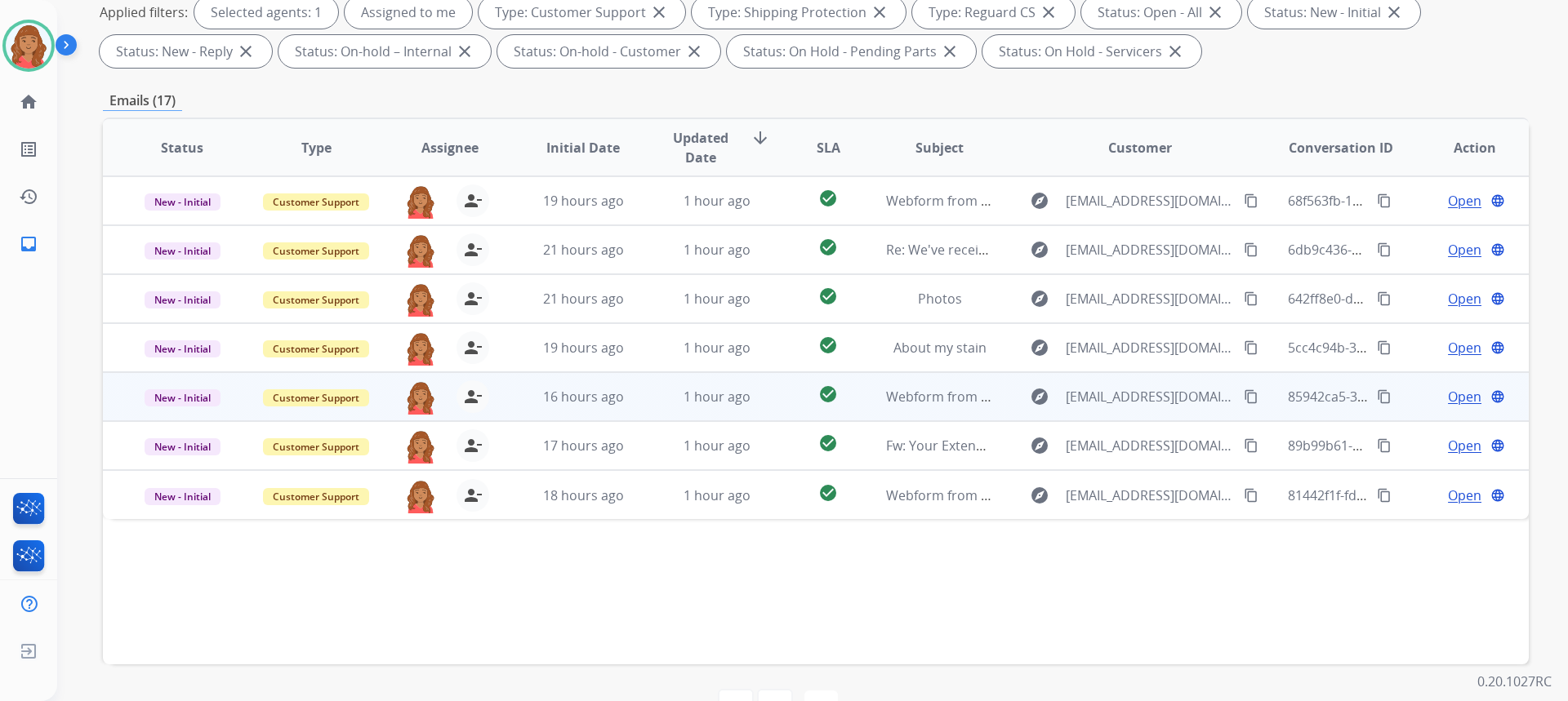
scroll to position [306, 0]
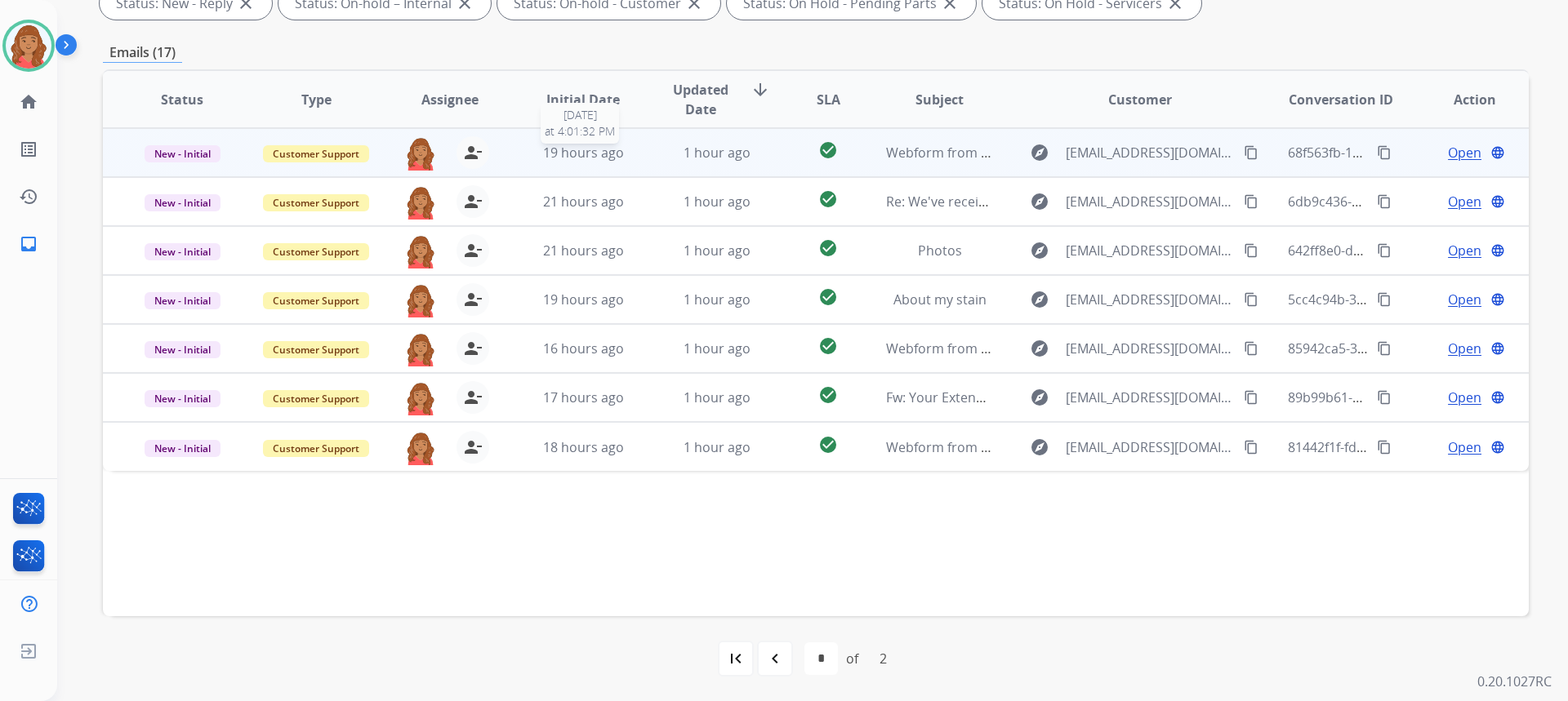
click at [626, 160] on div "19 hours ago" at bounding box center [583, 153] width 107 height 20
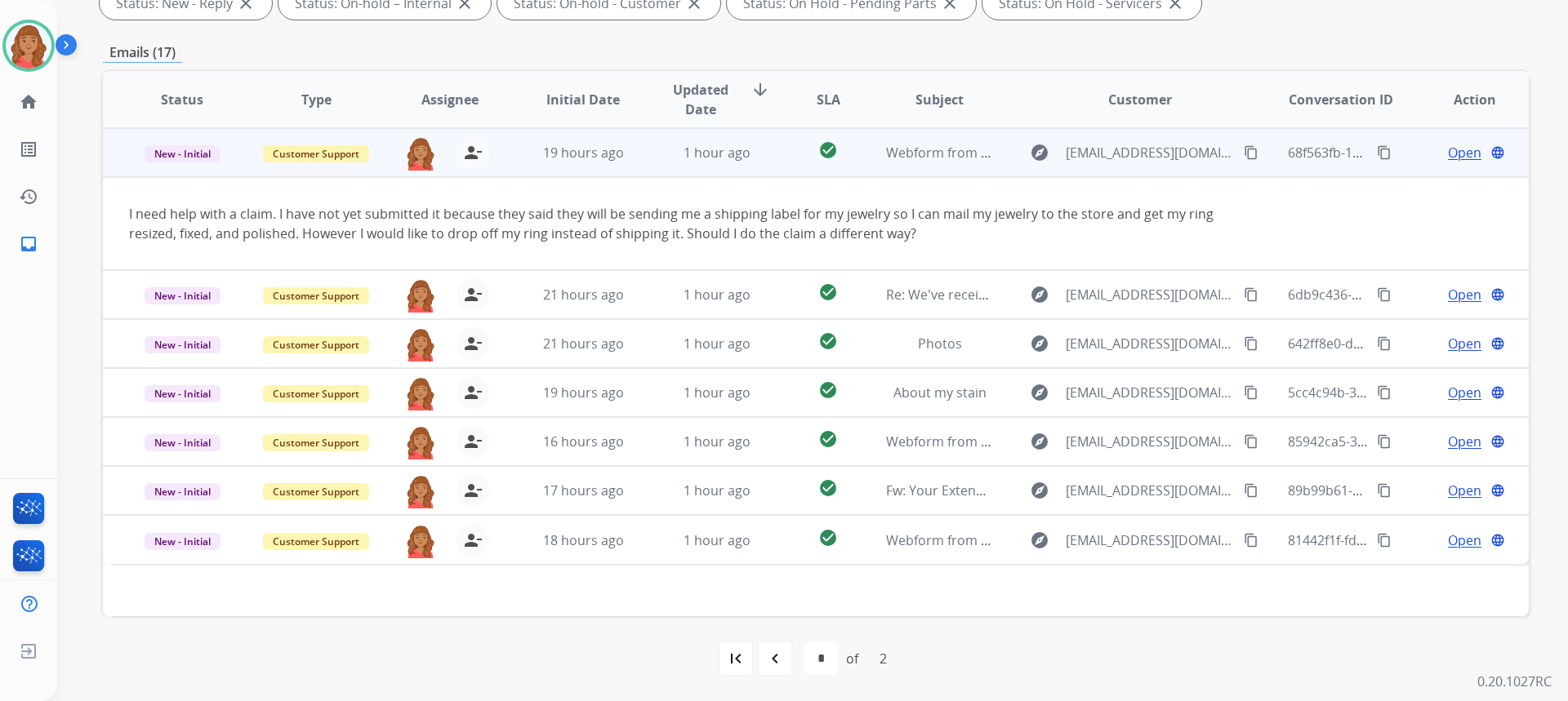
drag, startPoint x: 1209, startPoint y: 151, endPoint x: 1012, endPoint y: 171, distance: 198.0
click at [1209, 151] on div "explore lafecharl@gmail.com content_copy" at bounding box center [1139, 153] width 240 height 26
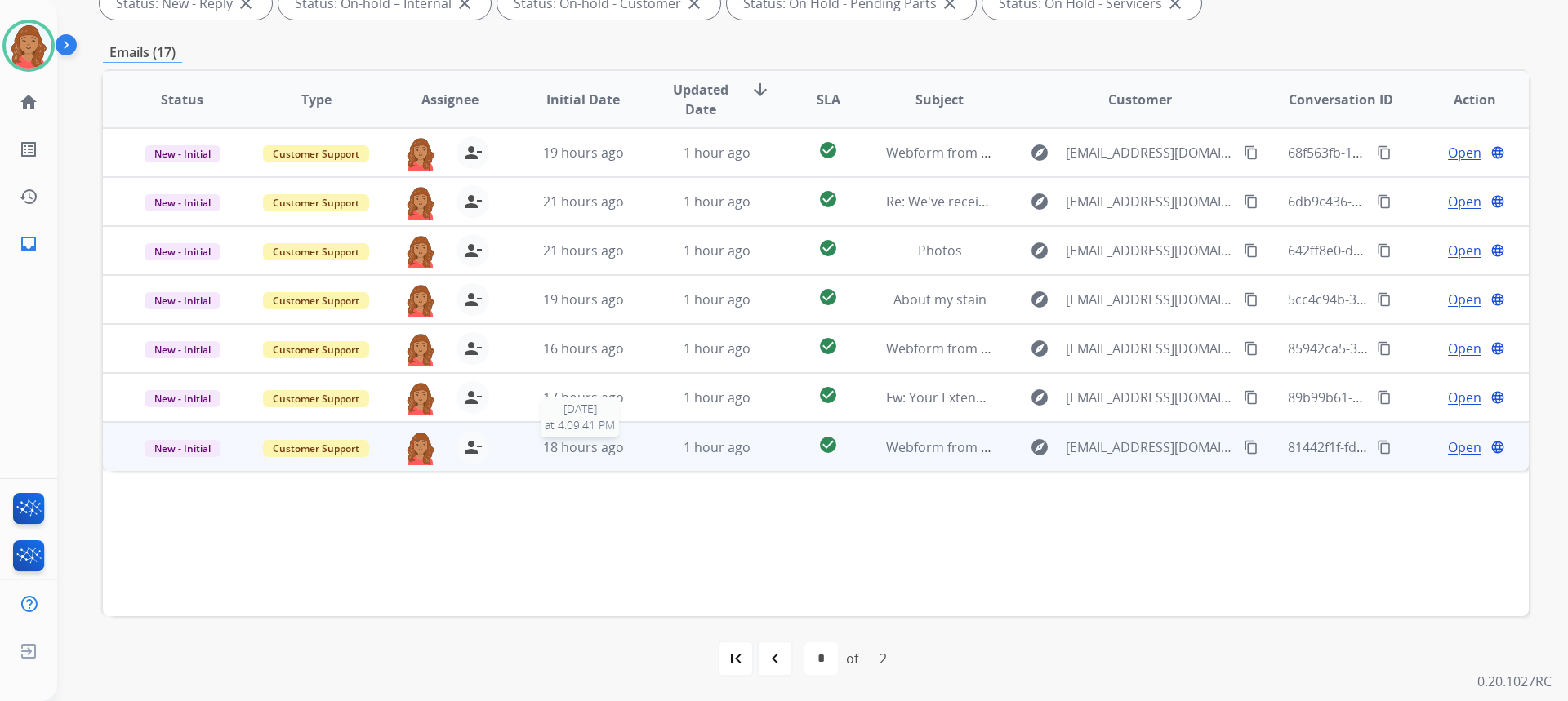
click at [543, 449] on span "18 hours ago" at bounding box center [583, 447] width 81 height 18
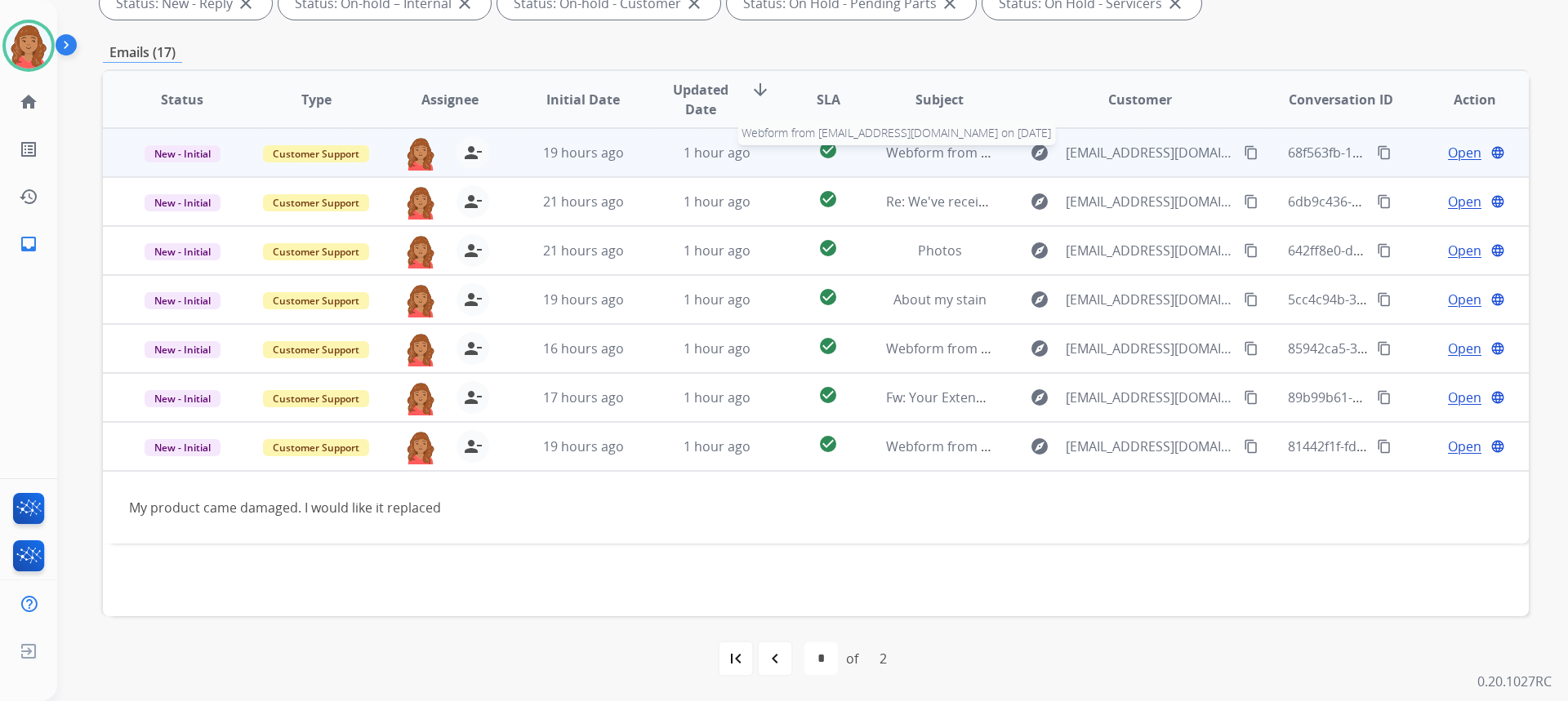
click at [957, 154] on span "Webform from lafecharl@gmail.com on 09/19/2025" at bounding box center [1071, 153] width 370 height 18
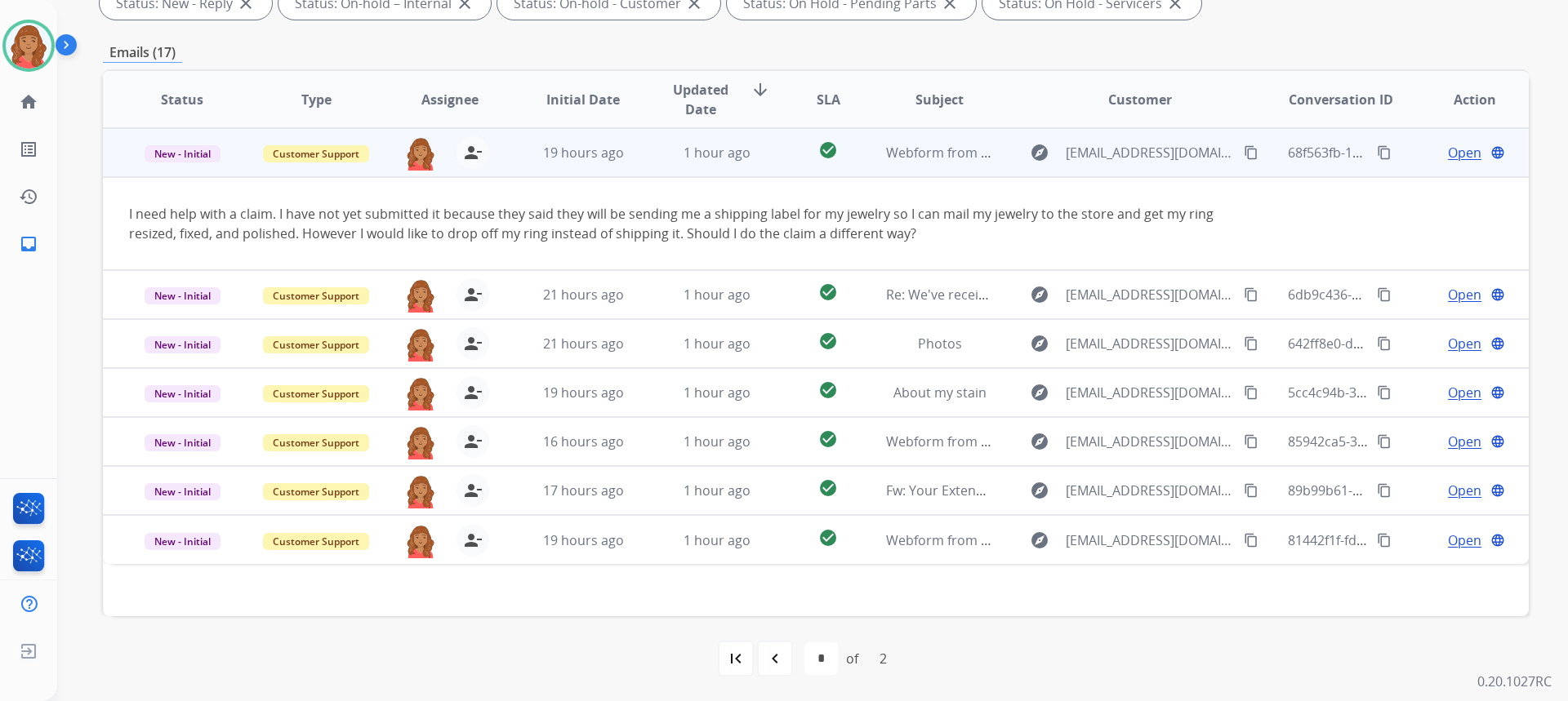
click at [917, 155] on span "Webform from lafecharl@gmail.com on 09/19/2025" at bounding box center [1071, 153] width 370 height 18
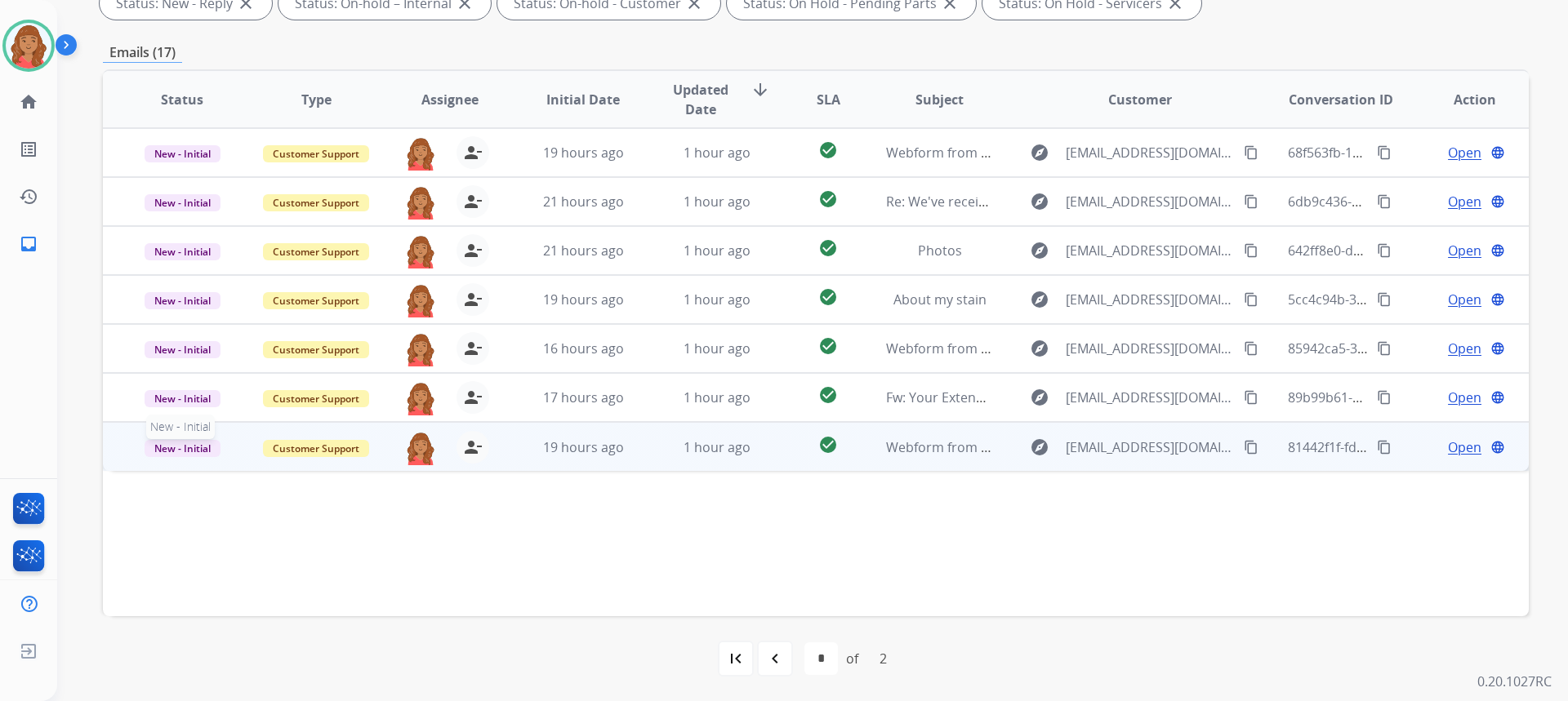
click at [172, 452] on span "New - Initial" at bounding box center [182, 448] width 76 height 17
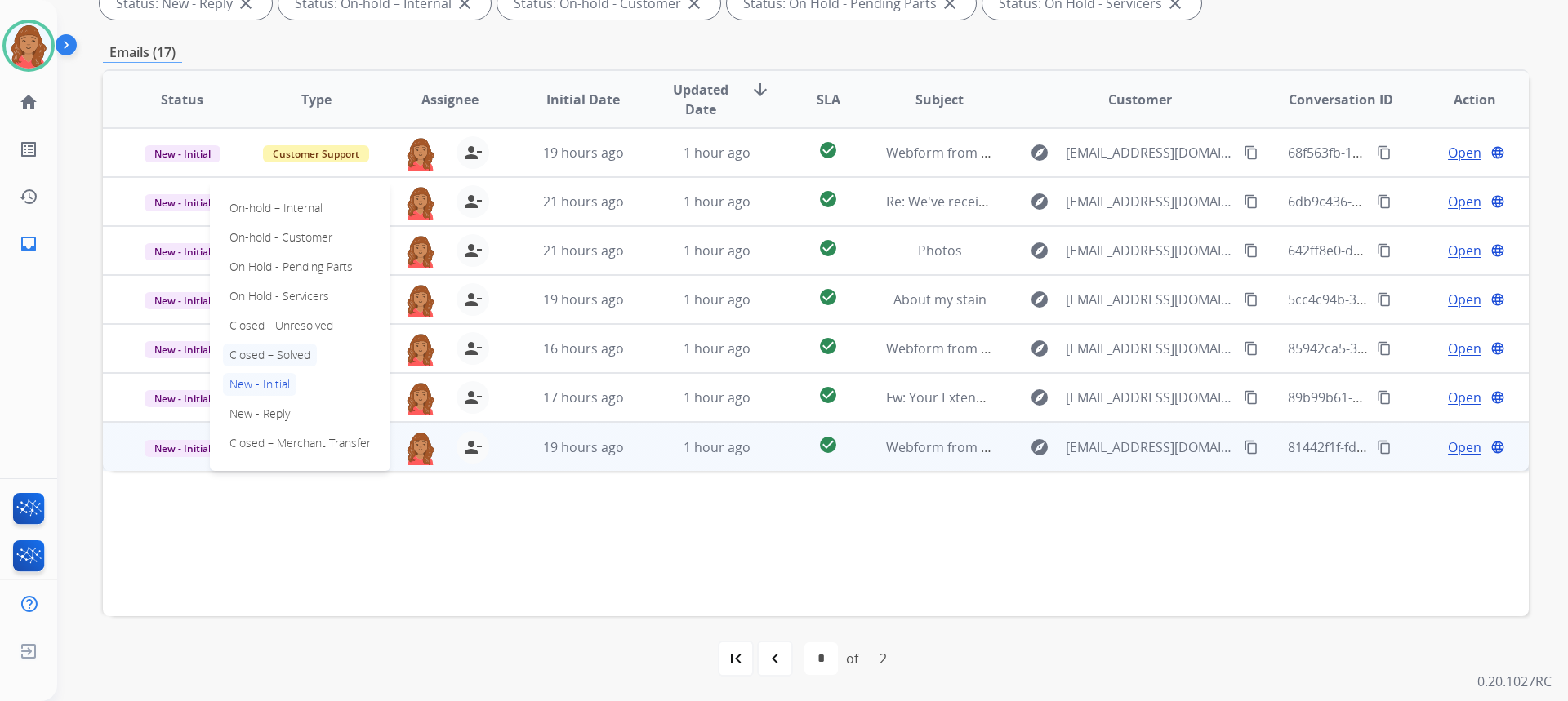
click at [273, 350] on p "Closed – Solved" at bounding box center [269, 355] width 94 height 23
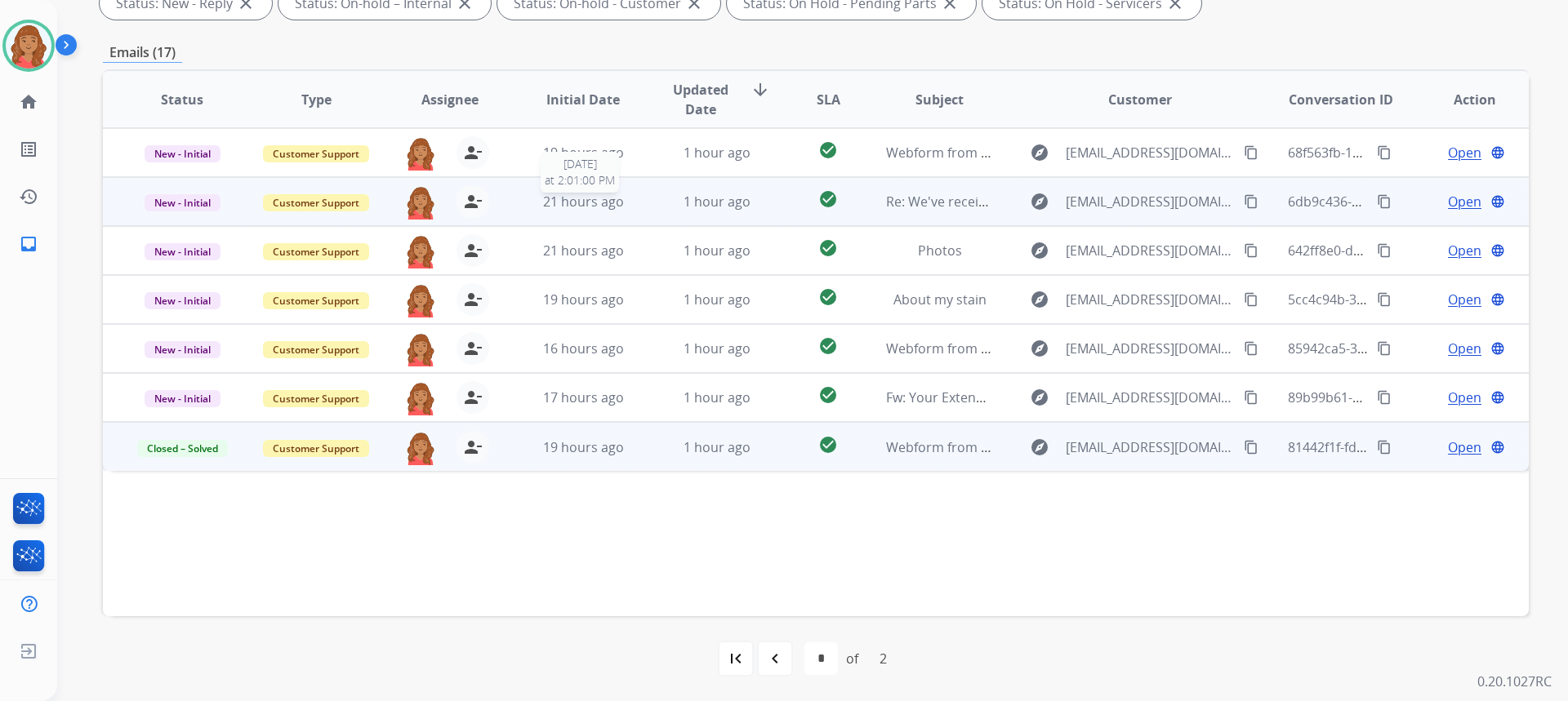
click at [615, 209] on span "21 hours ago" at bounding box center [583, 202] width 81 height 18
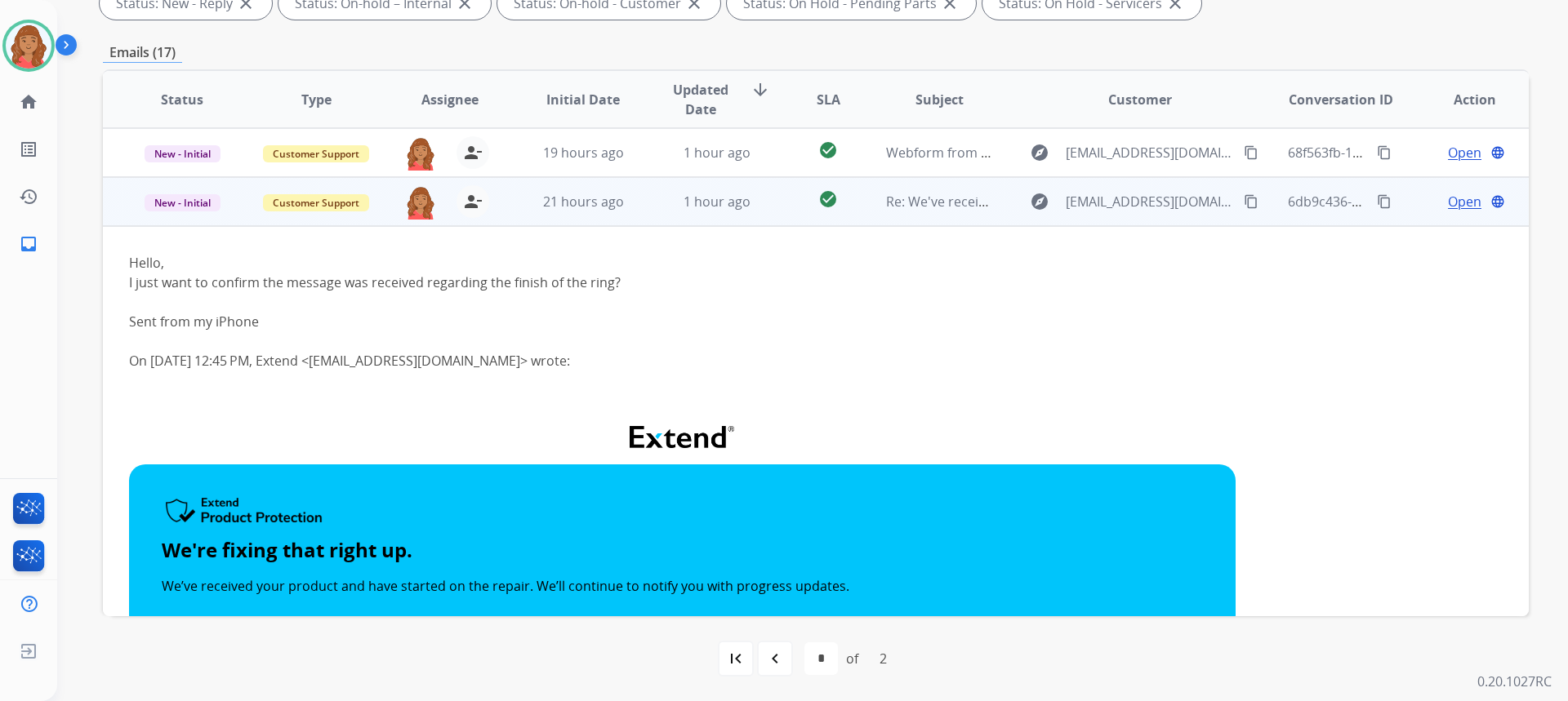
scroll to position [49, 0]
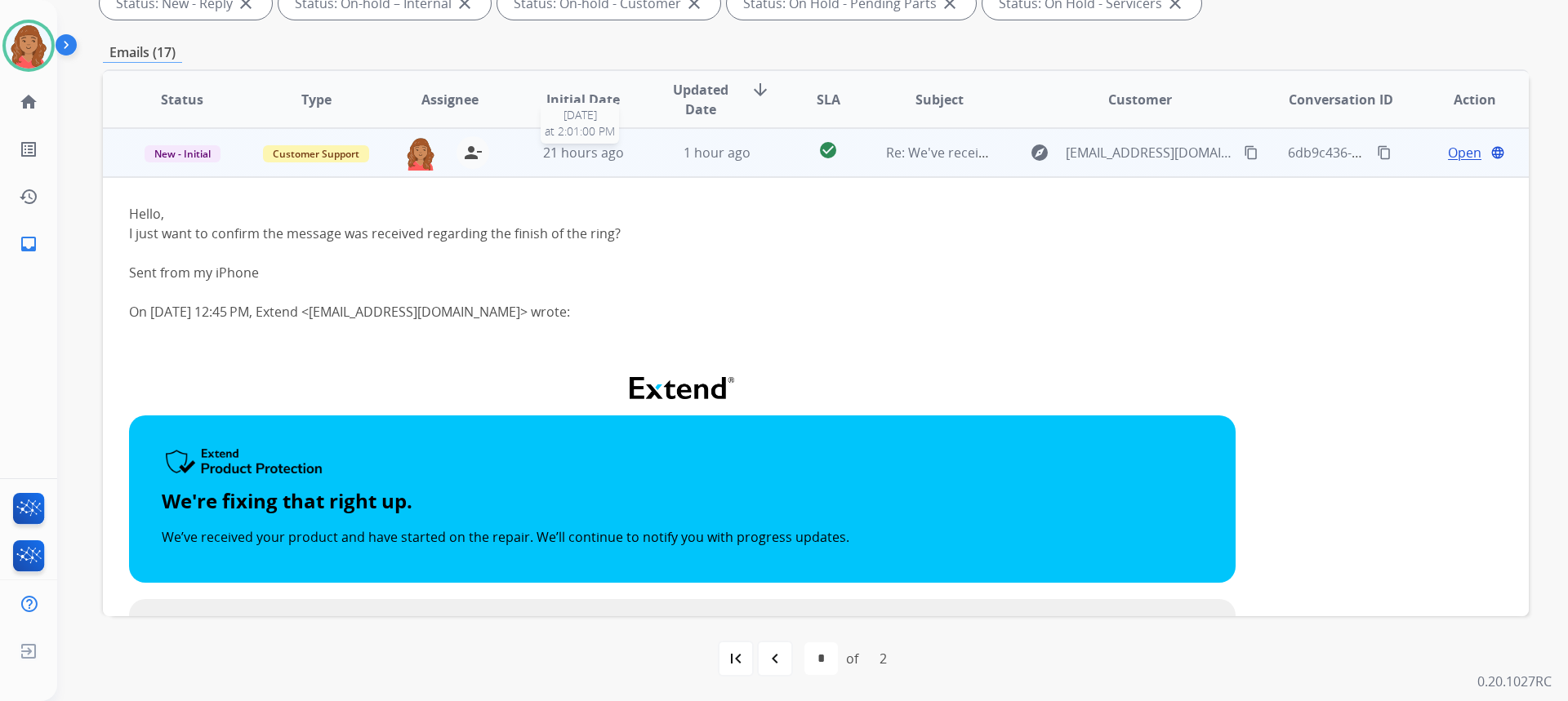
click at [631, 149] on div "21 hours ago" at bounding box center [583, 153] width 107 height 20
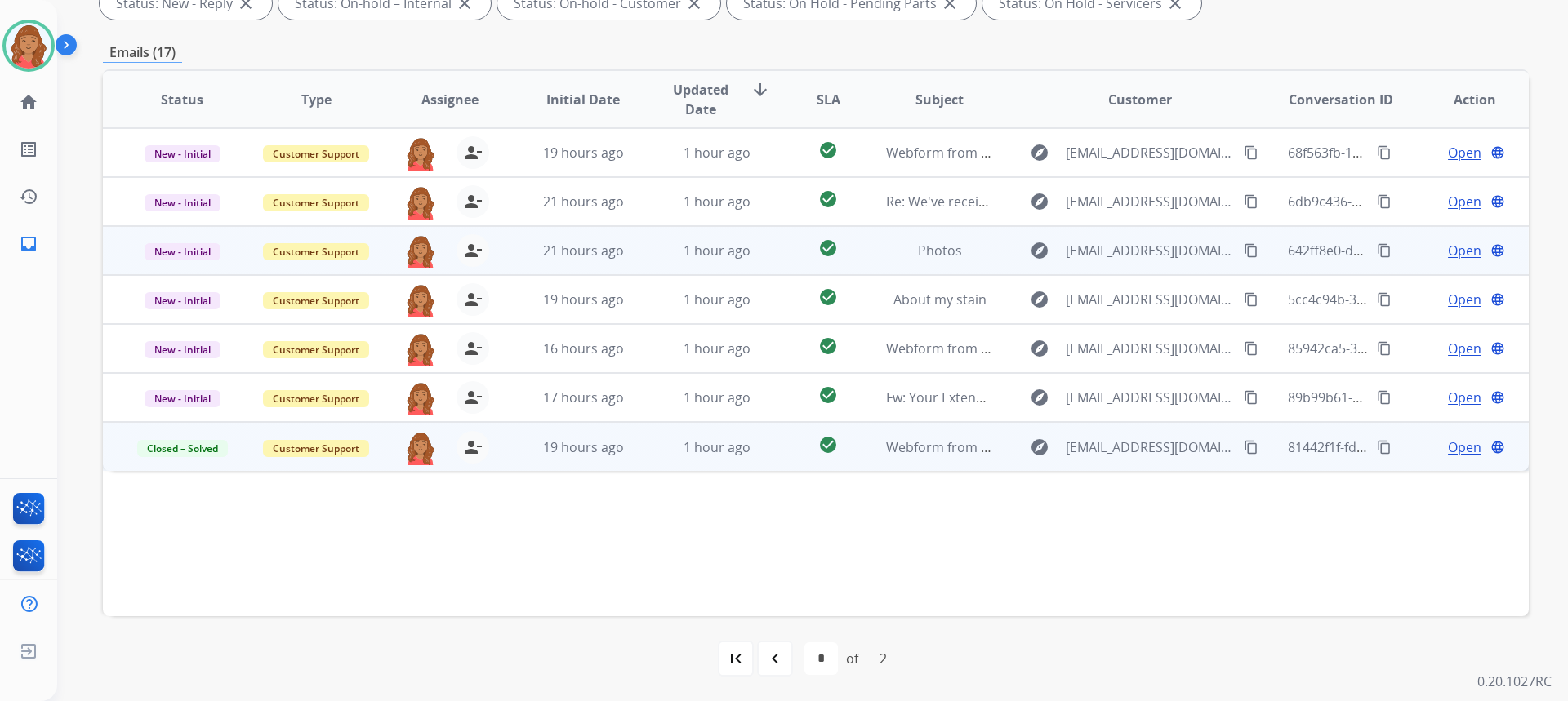
click at [605, 252] on span "21 hours ago" at bounding box center [583, 250] width 81 height 18
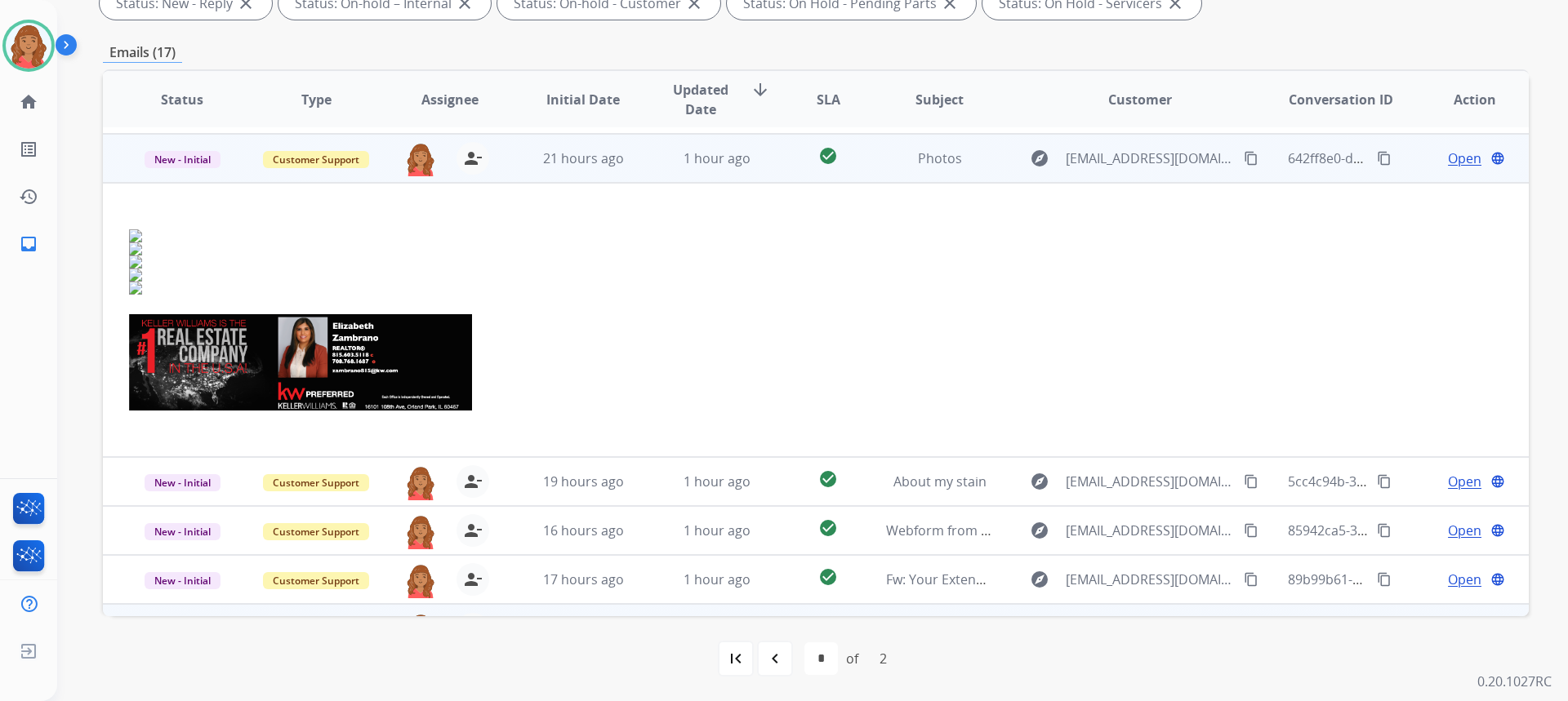
scroll to position [98, 0]
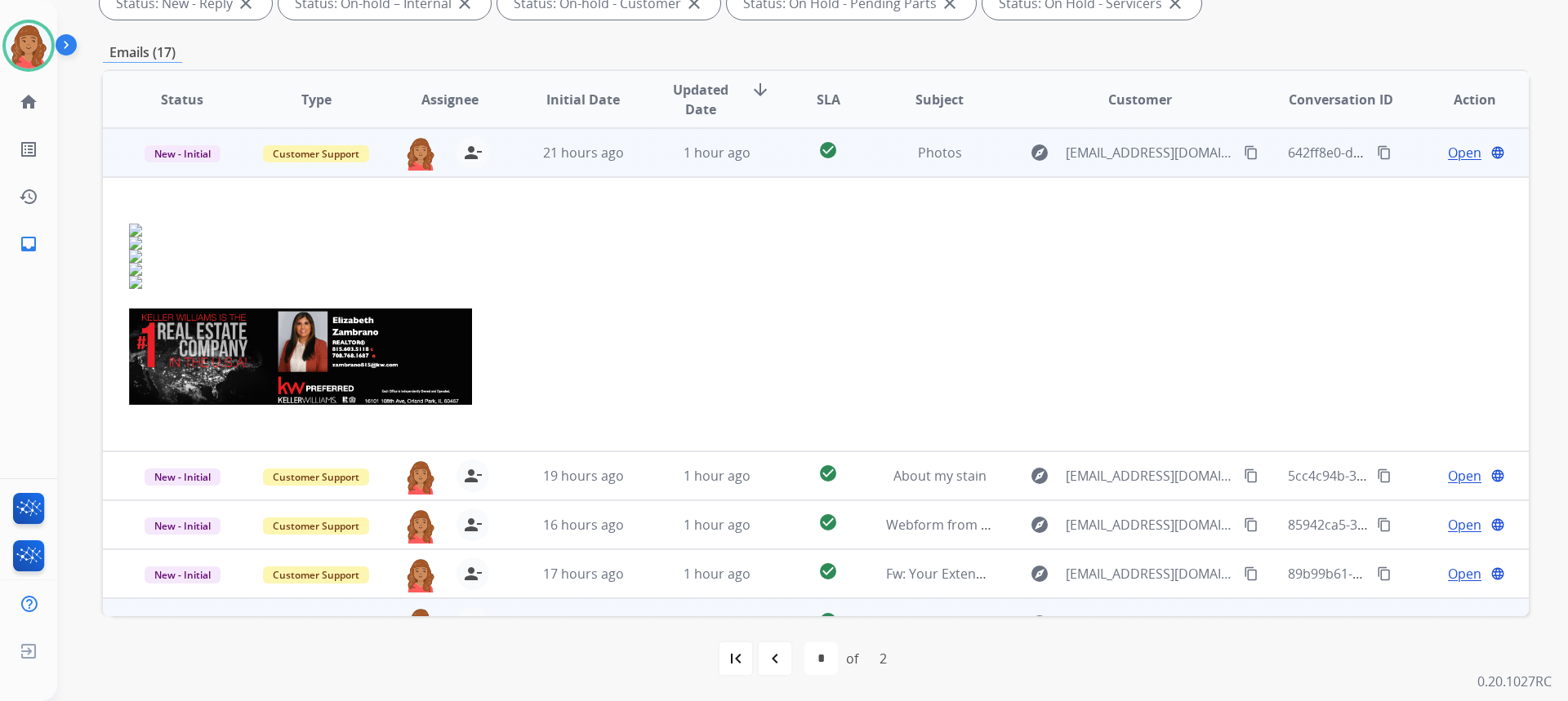
click at [616, 168] on td "21 hours ago" at bounding box center [571, 153] width 134 height 49
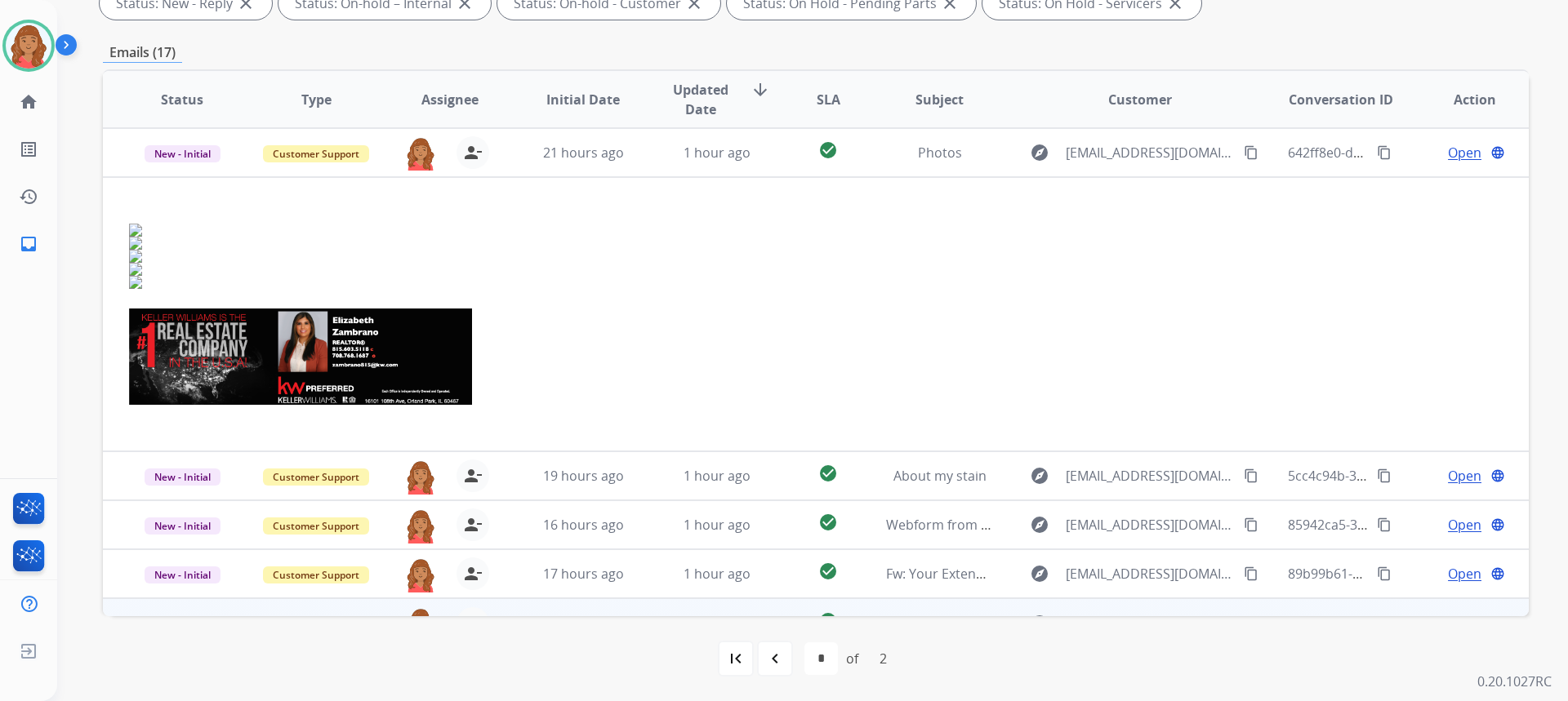
scroll to position [0, 0]
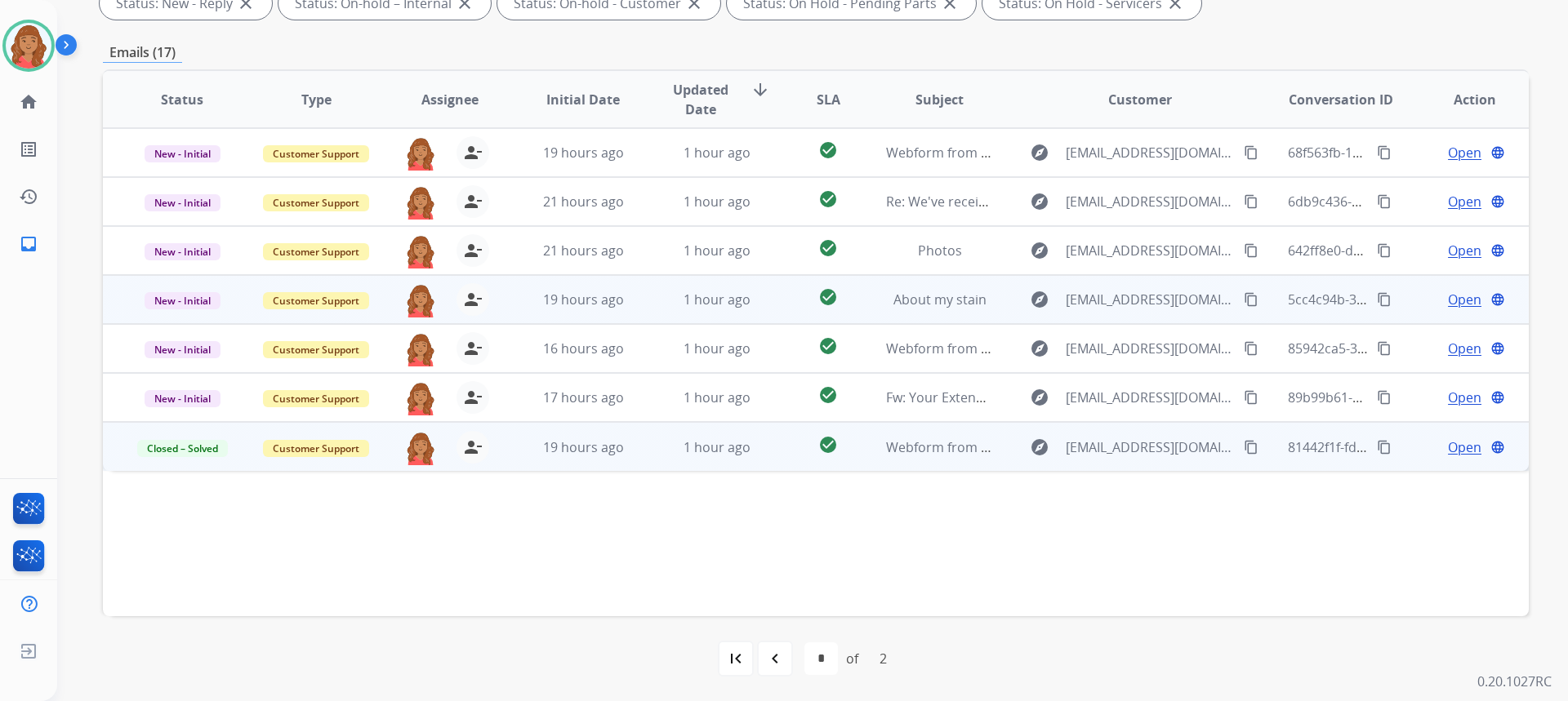
click at [589, 290] on td "19 hours ago" at bounding box center [571, 299] width 134 height 49
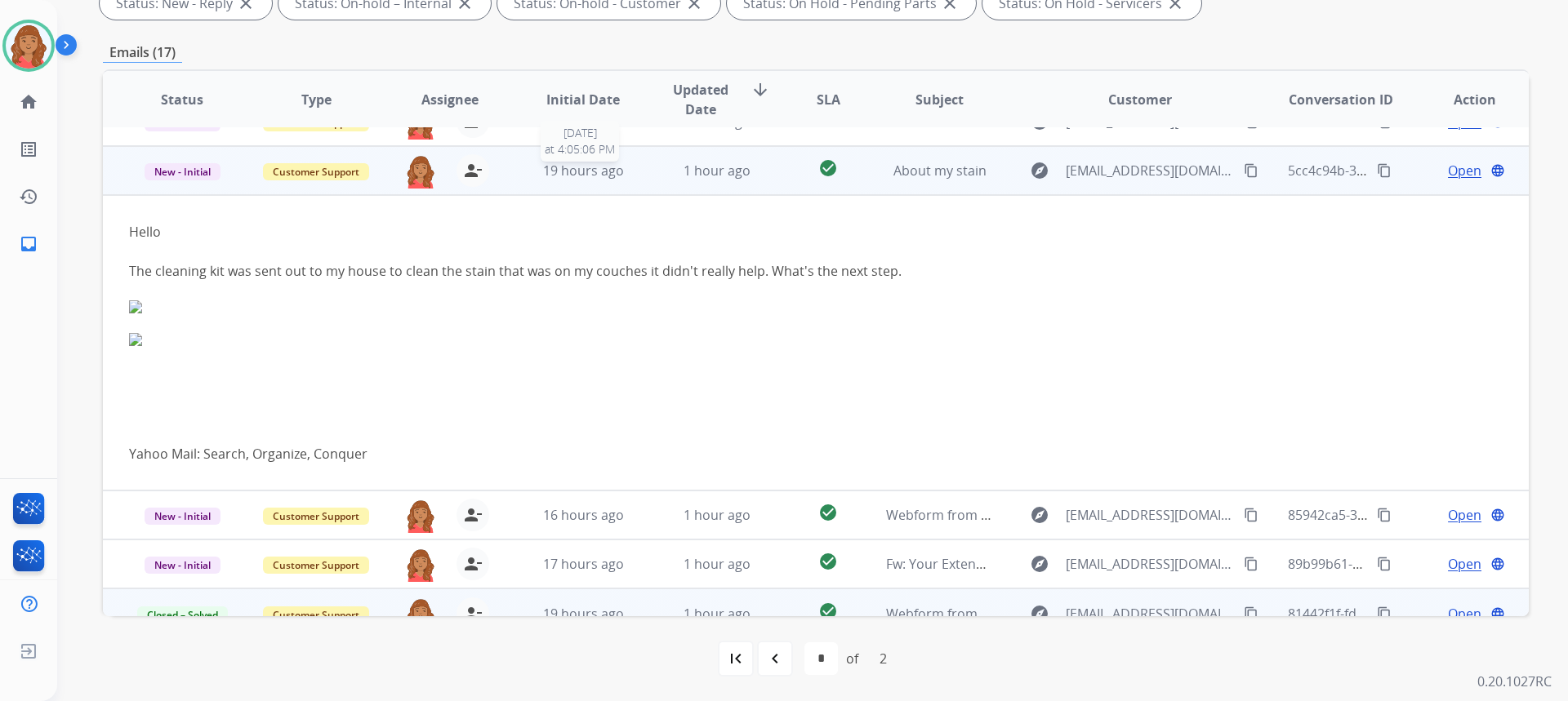
scroll to position [147, 0]
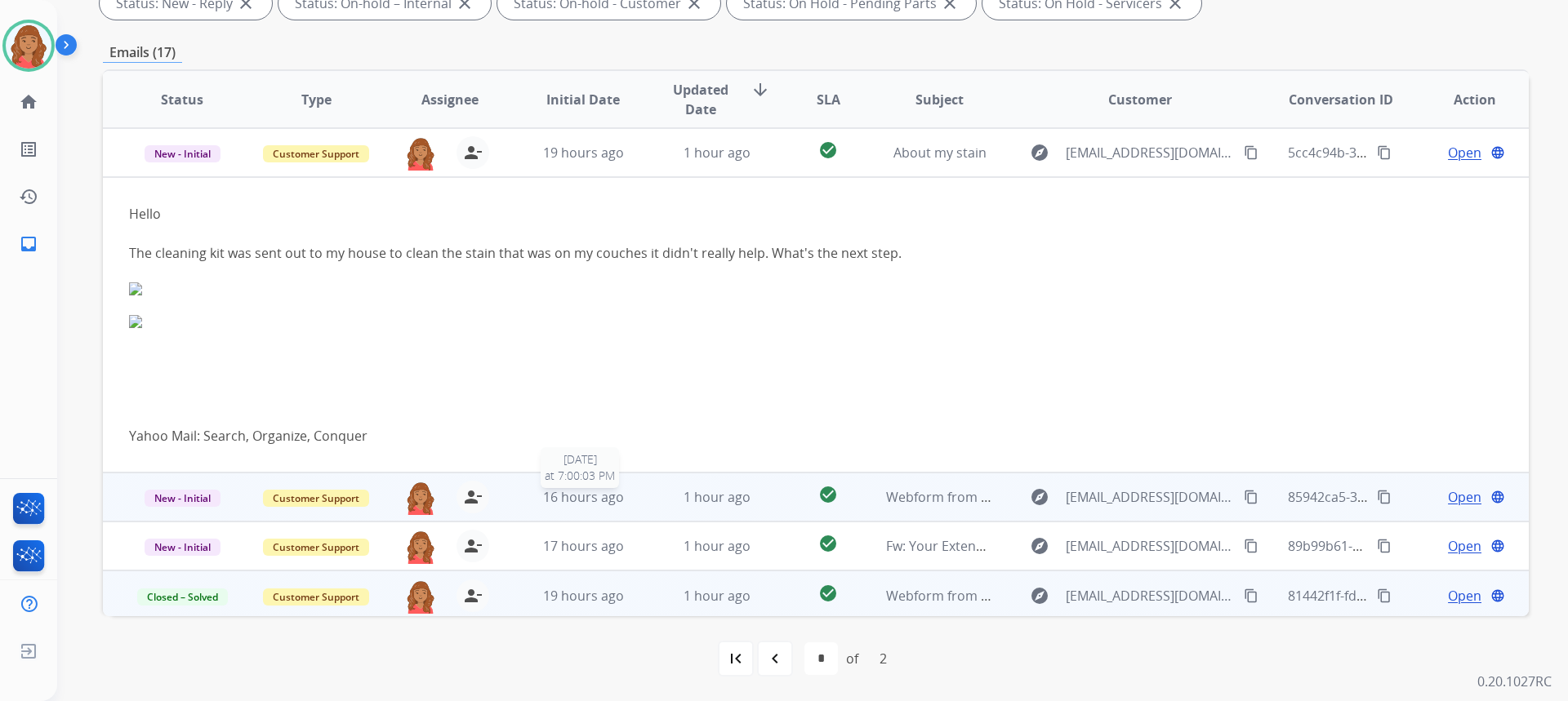
click at [580, 491] on span "16 hours ago" at bounding box center [583, 497] width 81 height 18
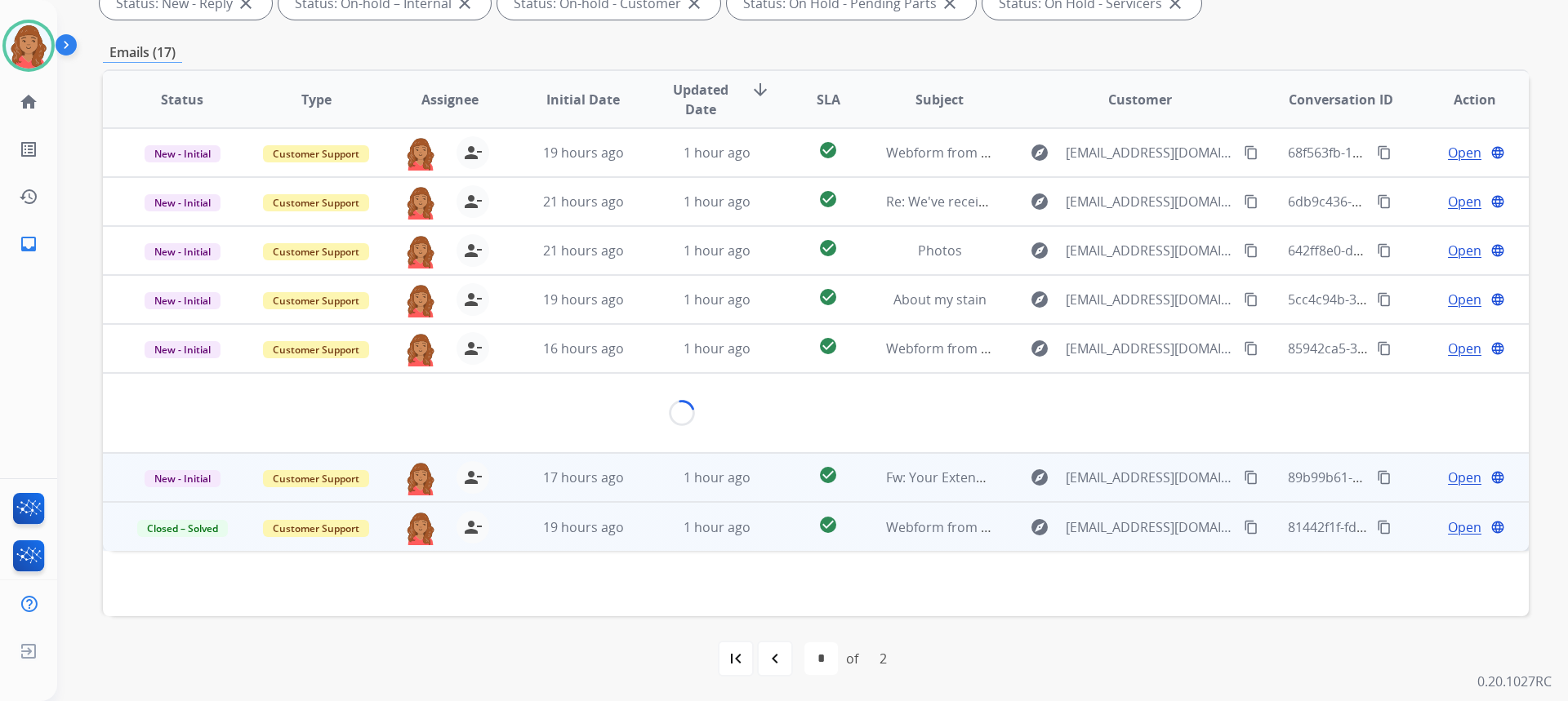
scroll to position [0, 0]
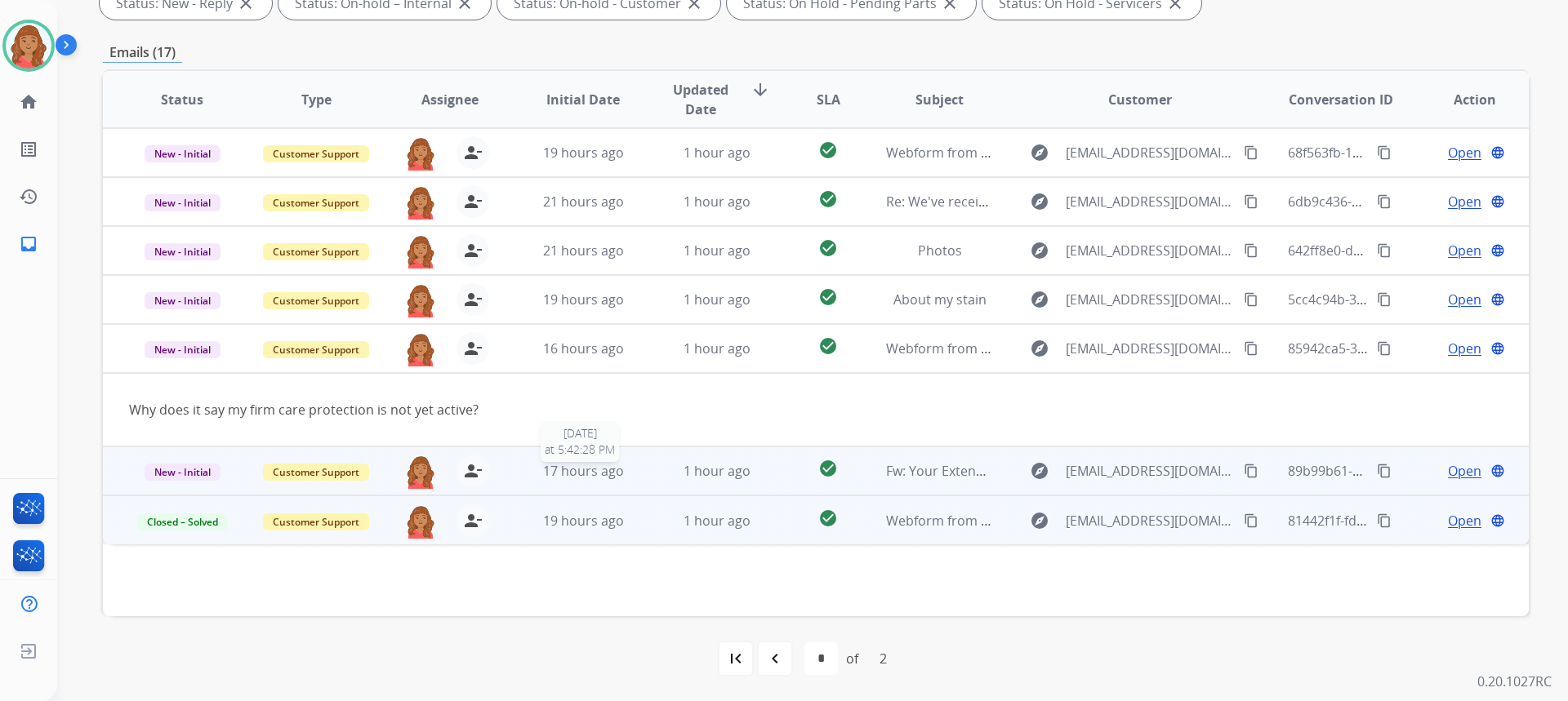
click at [574, 468] on span "17 hours ago" at bounding box center [583, 471] width 81 height 18
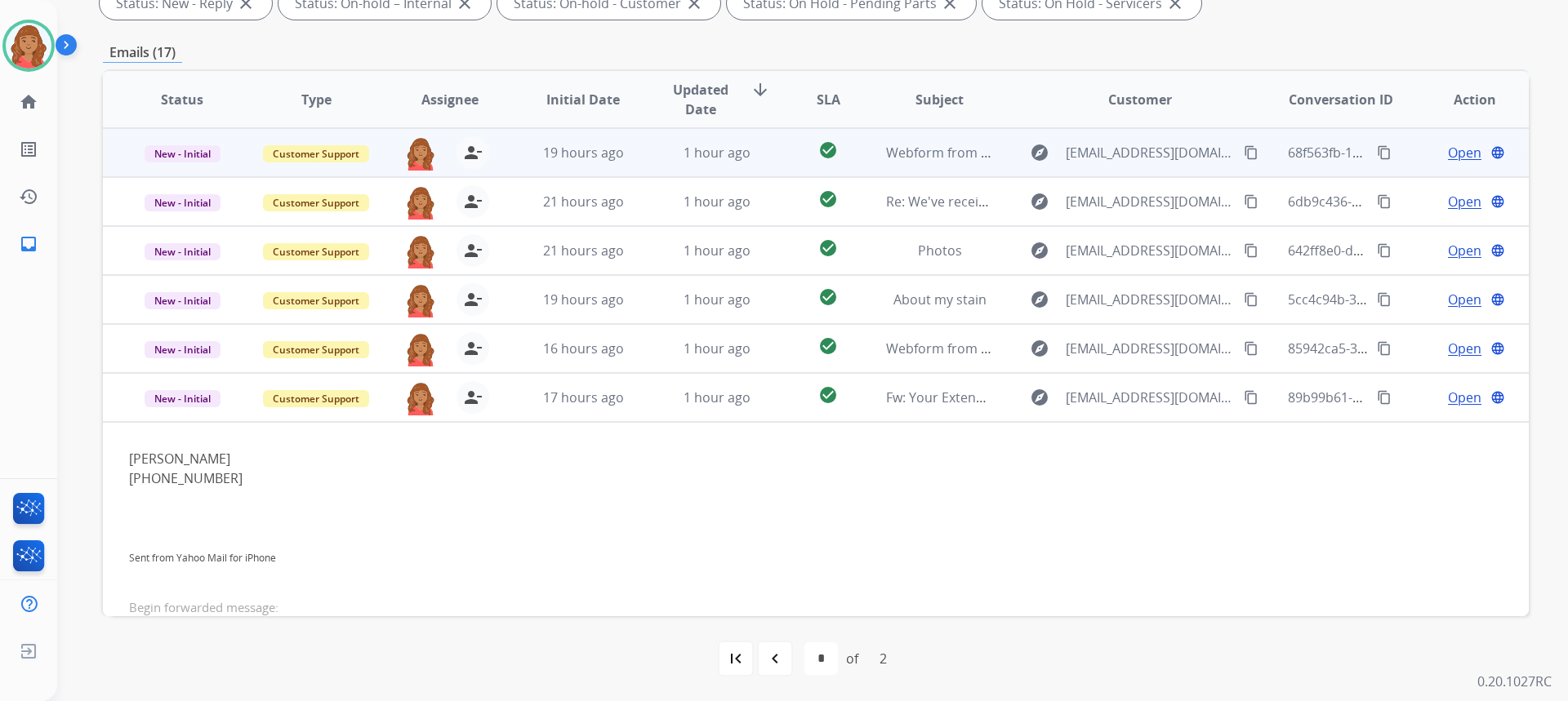
click at [589, 172] on td "19 hours ago" at bounding box center [571, 153] width 134 height 49
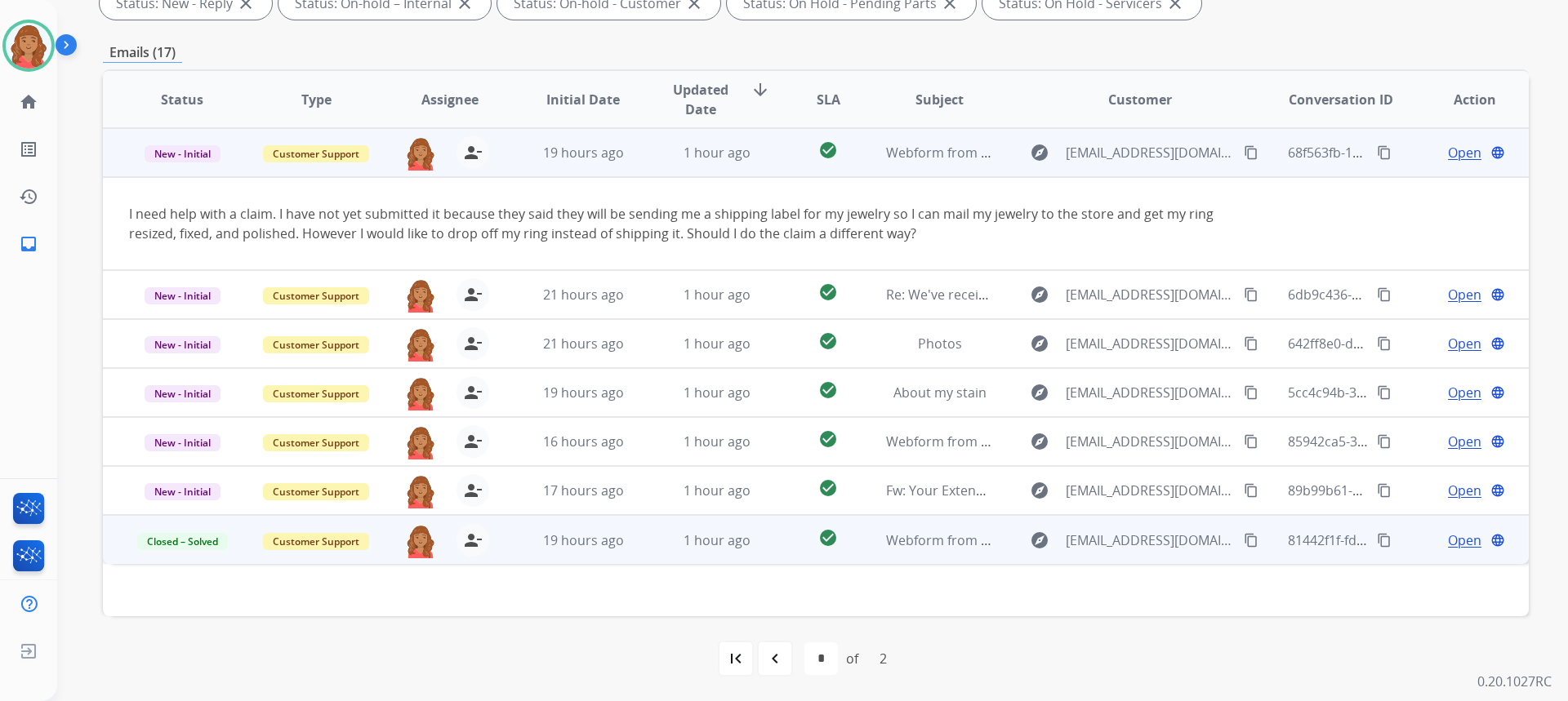
click at [1244, 154] on mat-icon "content_copy" at bounding box center [1251, 153] width 15 height 15
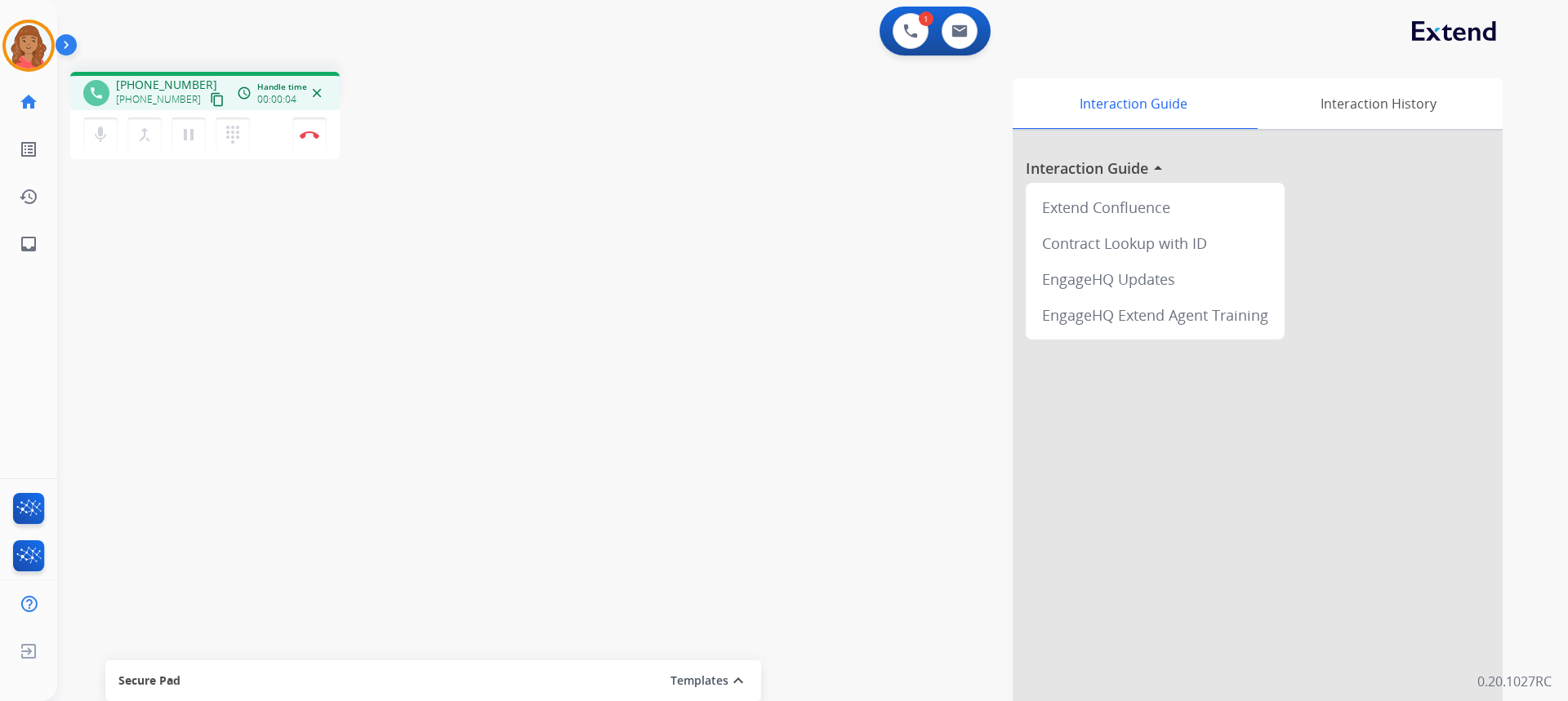
drag, startPoint x: 191, startPoint y: 99, endPoint x: 59, endPoint y: 97, distance: 132.0
click at [207, 98] on button "content_copy" at bounding box center [217, 100] width 20 height 20
click at [227, 134] on mat-icon "dialpad" at bounding box center [232, 135] width 20 height 20
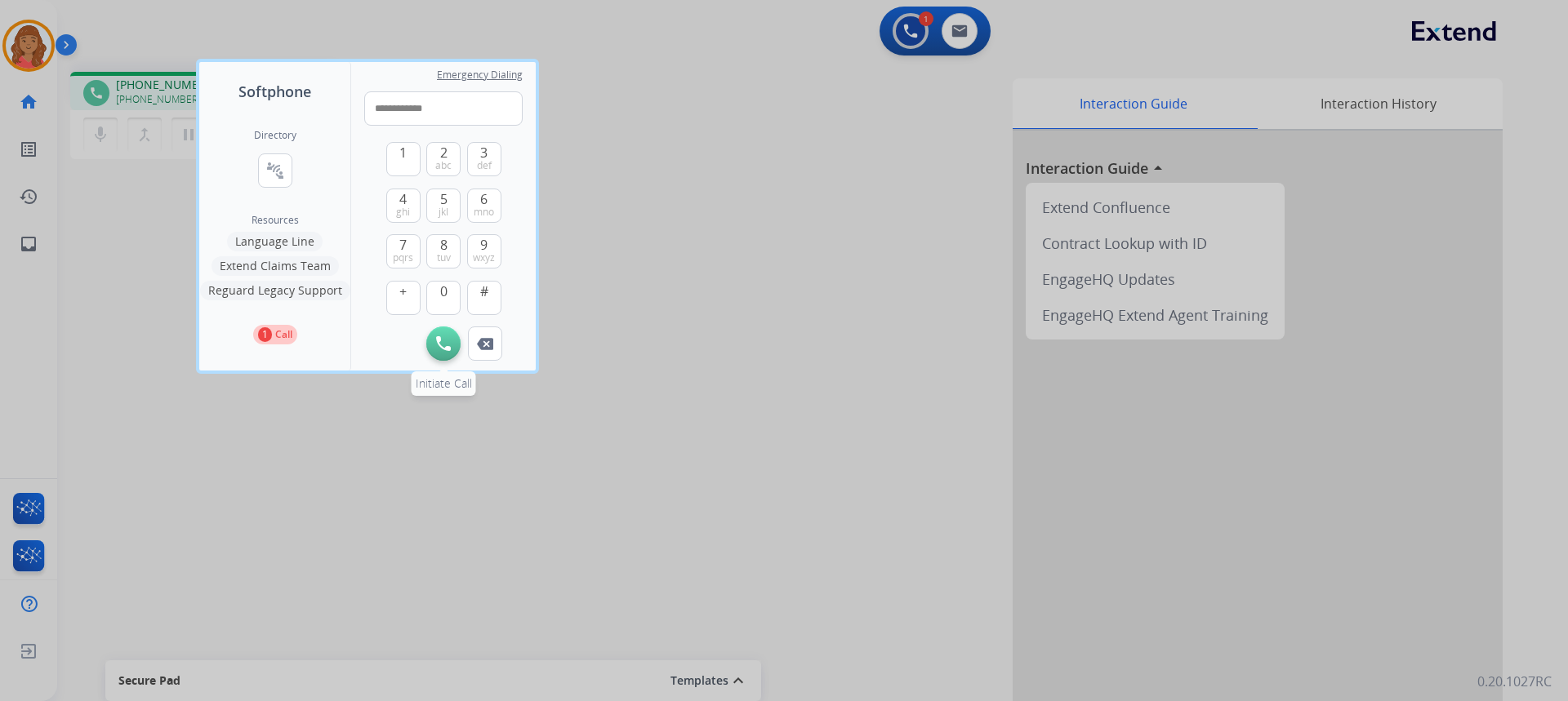
type input "**********"
click at [442, 348] on img at bounding box center [444, 344] width 15 height 15
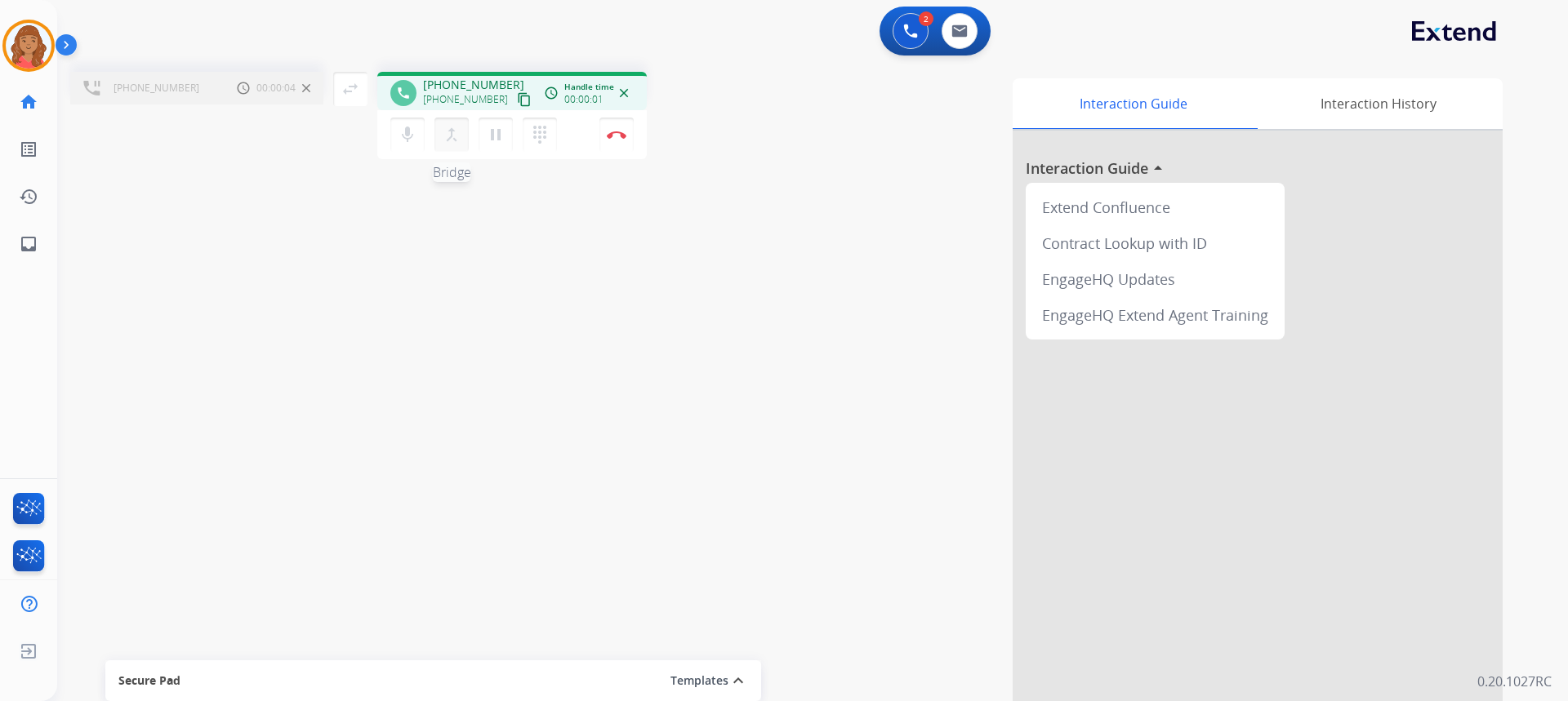
click at [462, 132] on button "merge_type Bridge" at bounding box center [452, 135] width 34 height 34
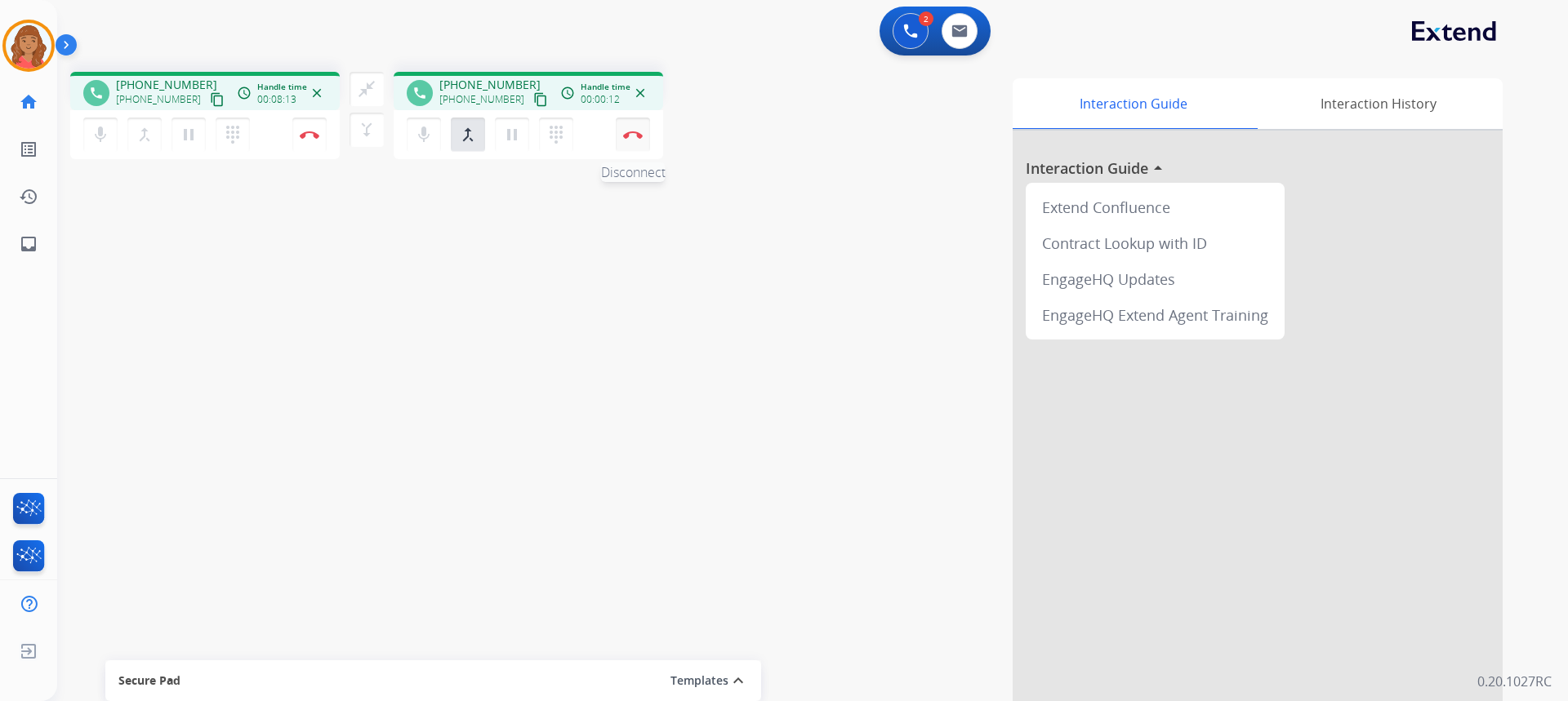
click at [645, 143] on button "Disconnect" at bounding box center [633, 135] width 34 height 34
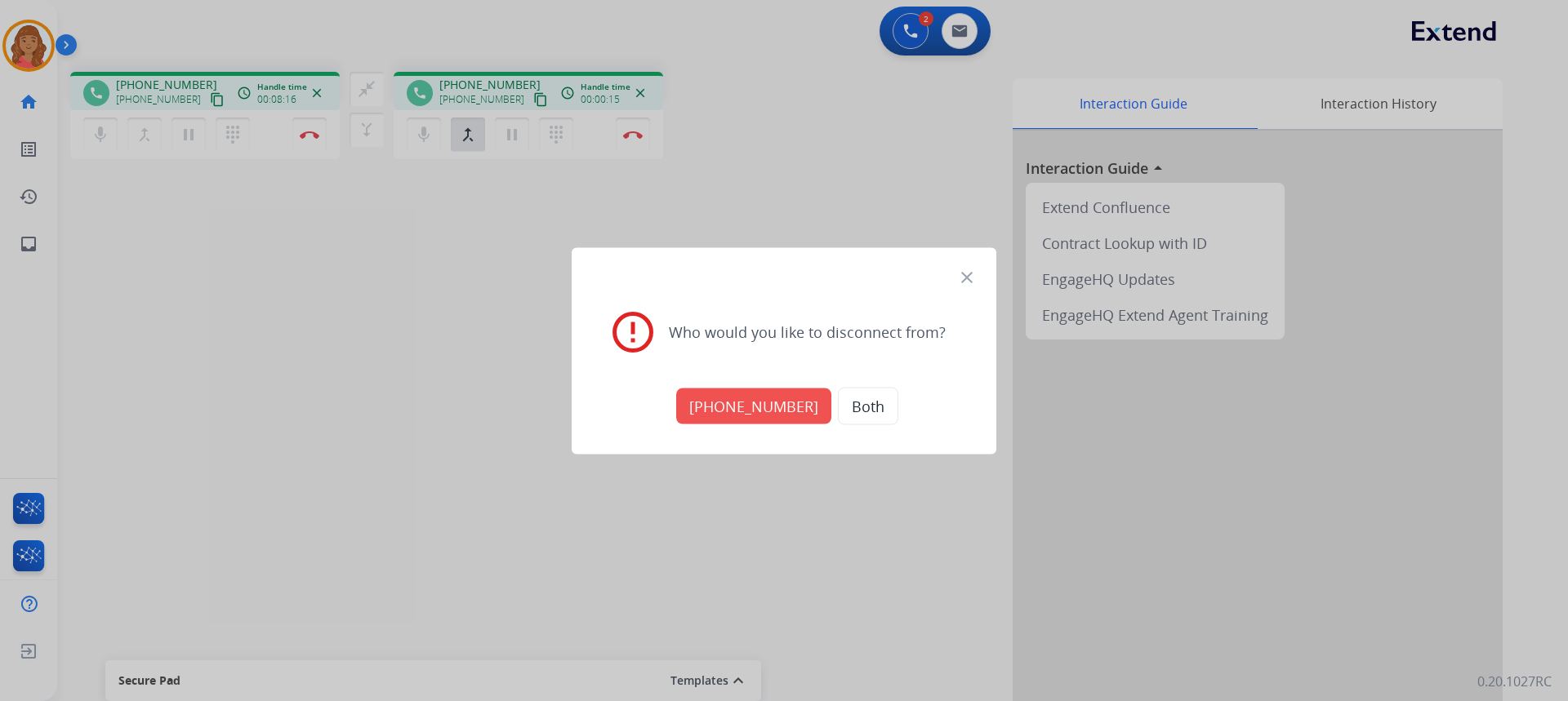
click at [778, 412] on button "+19522830777" at bounding box center [754, 406] width 155 height 36
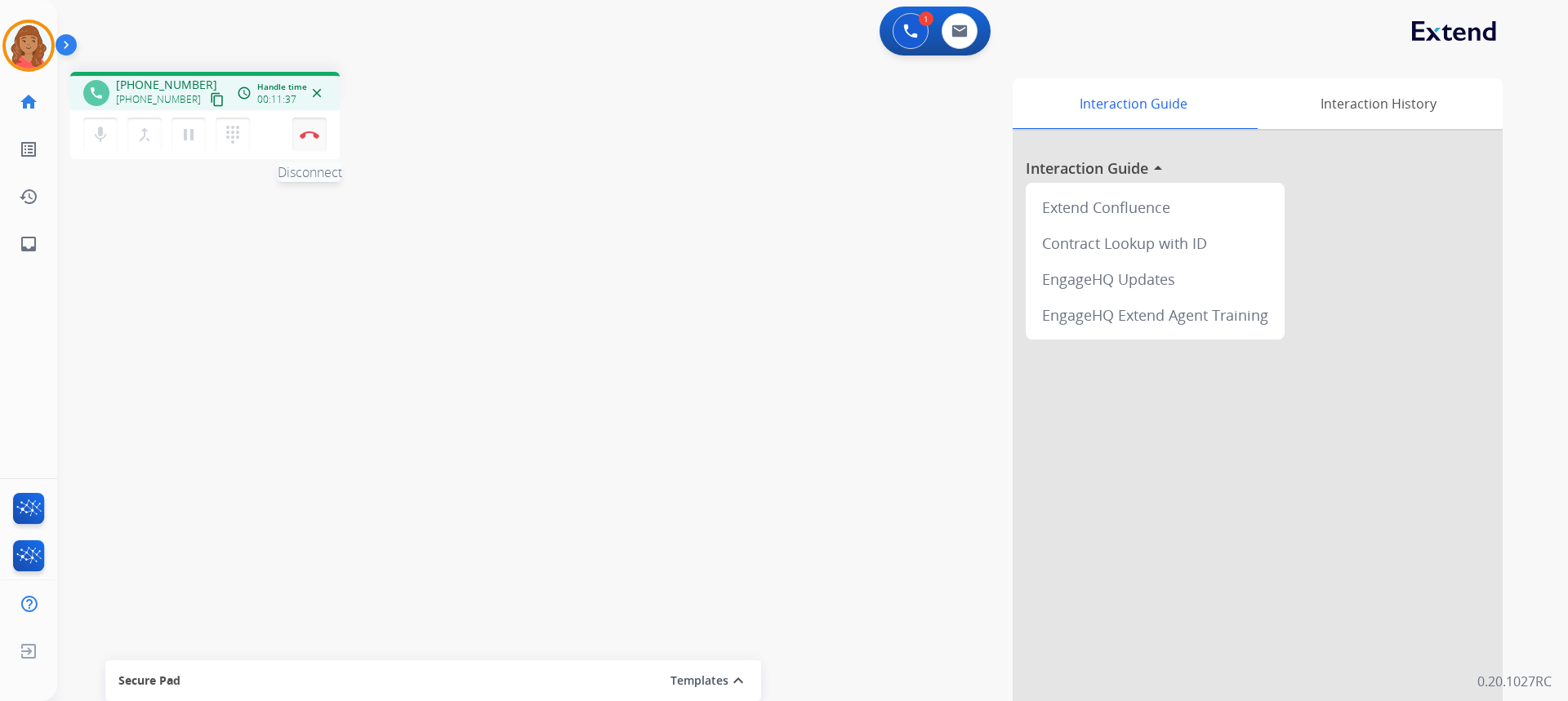
click at [316, 136] on img at bounding box center [309, 135] width 20 height 8
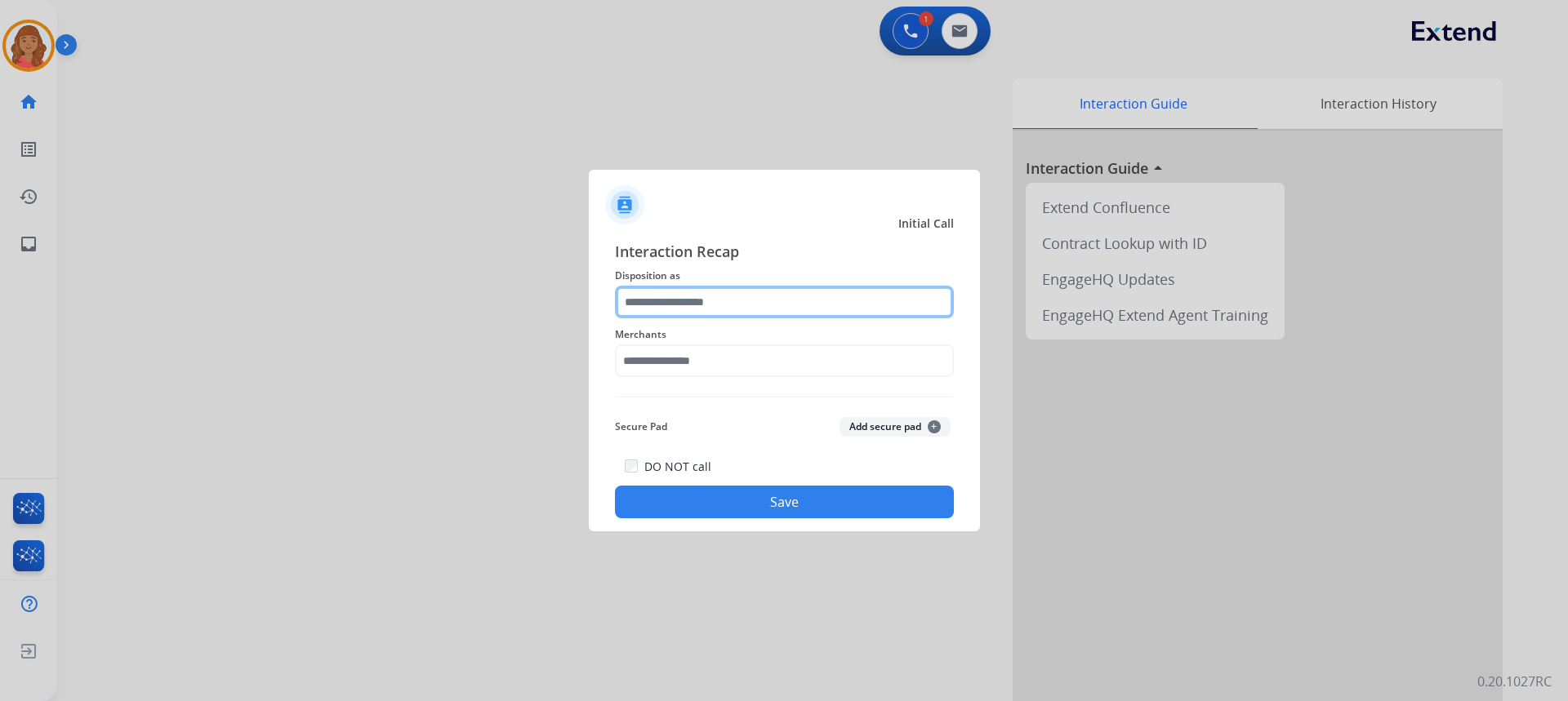
click at [718, 316] on input "text" at bounding box center [784, 302] width 339 height 33
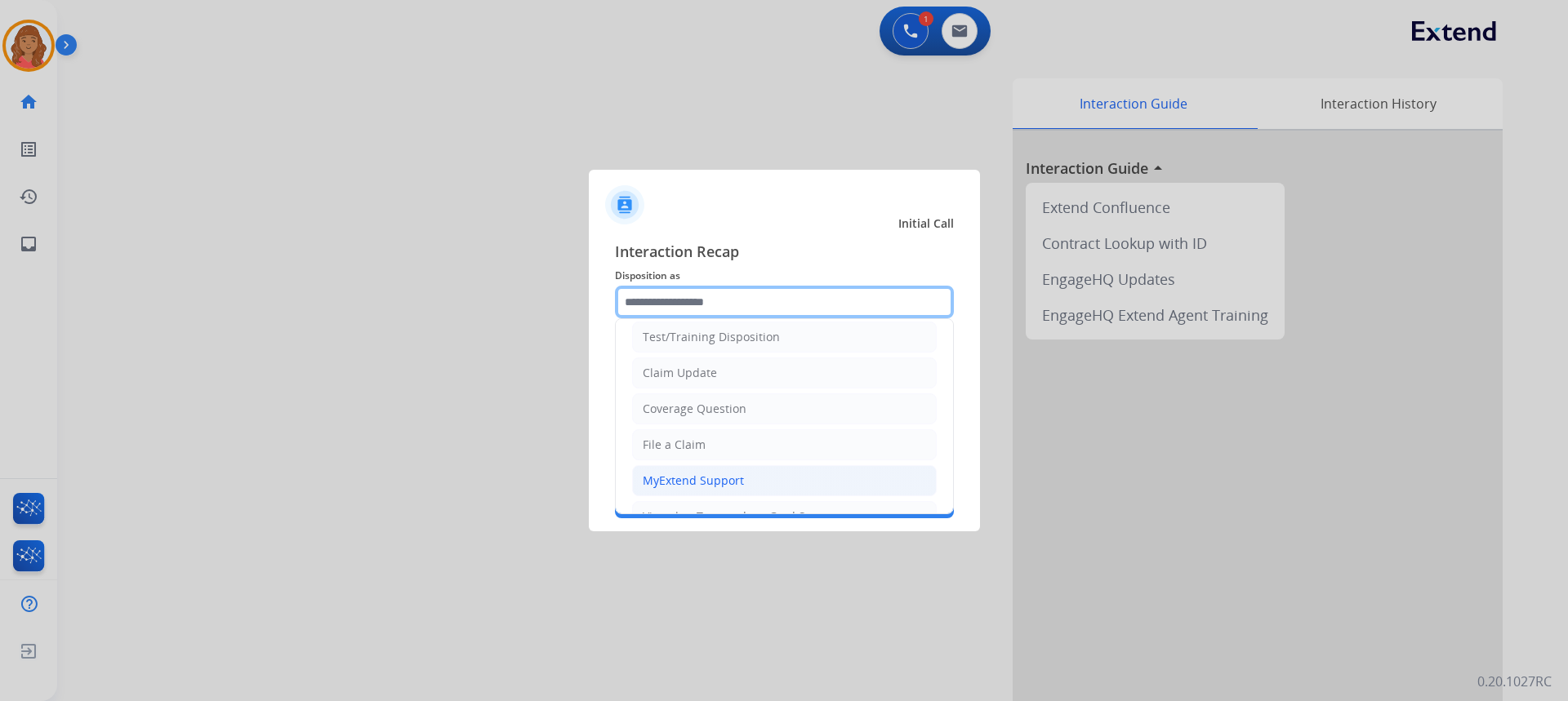
scroll to position [82, 0]
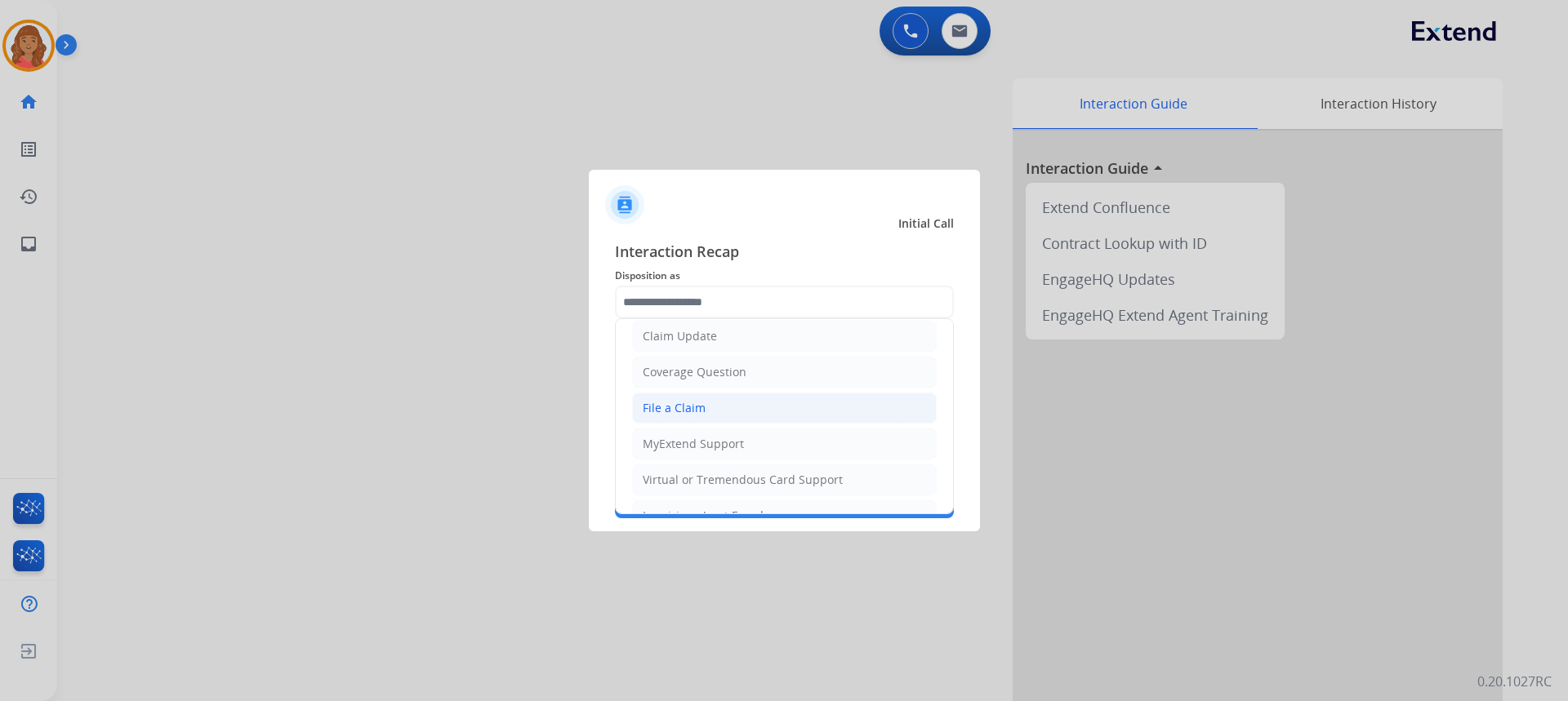
click at [672, 416] on div "File a Claim" at bounding box center [674, 408] width 63 height 16
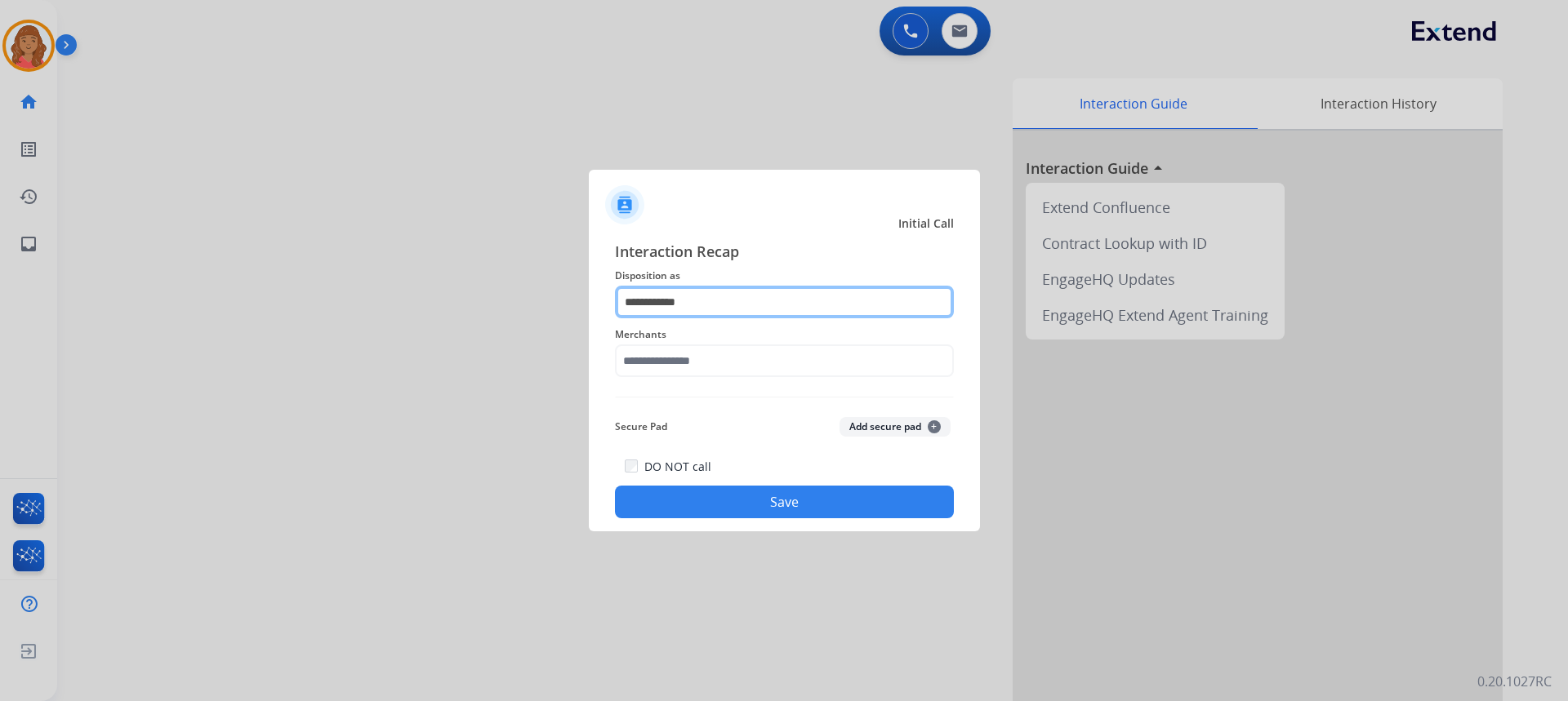
drag, startPoint x: 659, startPoint y: 301, endPoint x: 668, endPoint y: 308, distance: 11.4
click at [665, 305] on input "**********" at bounding box center [784, 302] width 339 height 33
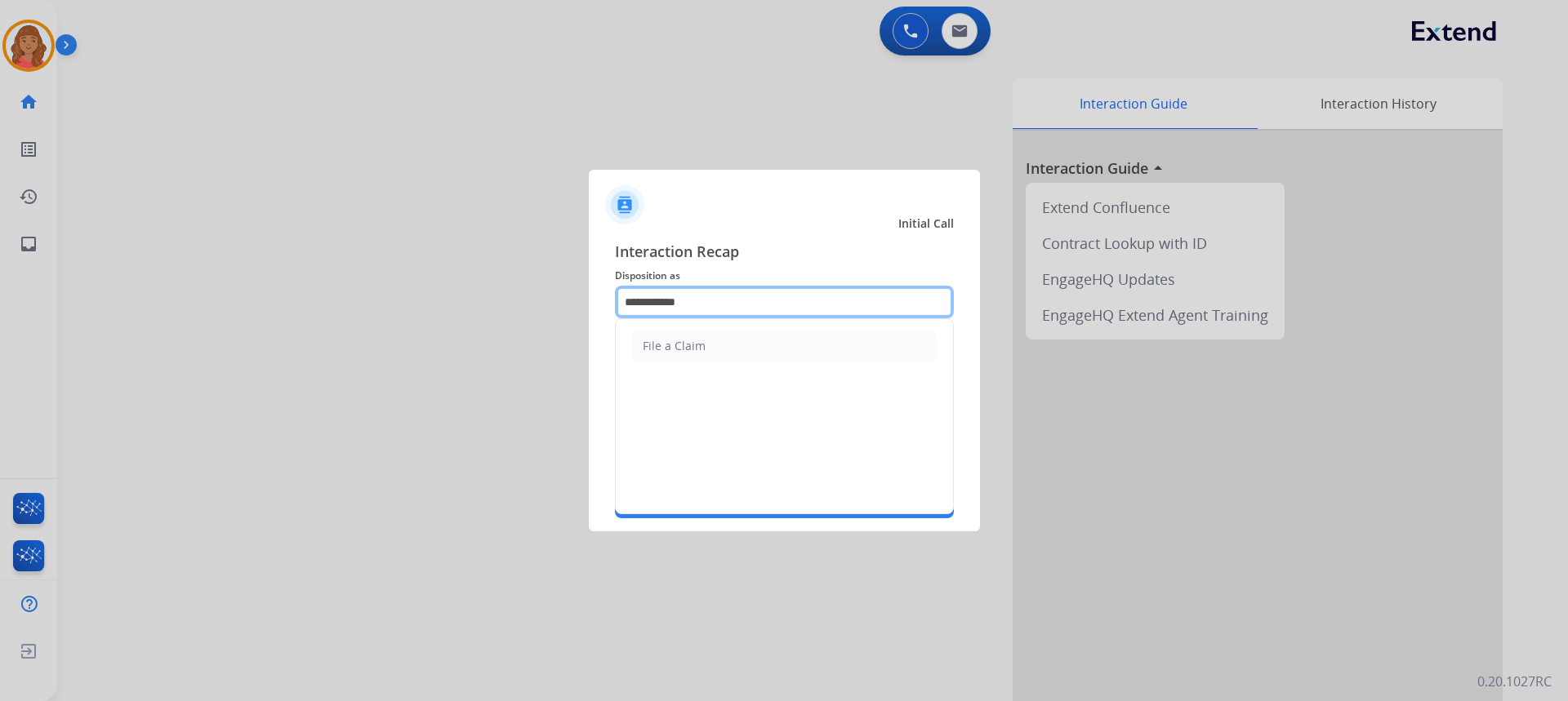
click at [831, 294] on input "**********" at bounding box center [784, 302] width 339 height 33
type input "*"
drag, startPoint x: 690, startPoint y: 385, endPoint x: 680, endPoint y: 343, distance: 43.2
click at [691, 385] on div "File a Claim" at bounding box center [674, 382] width 63 height 16
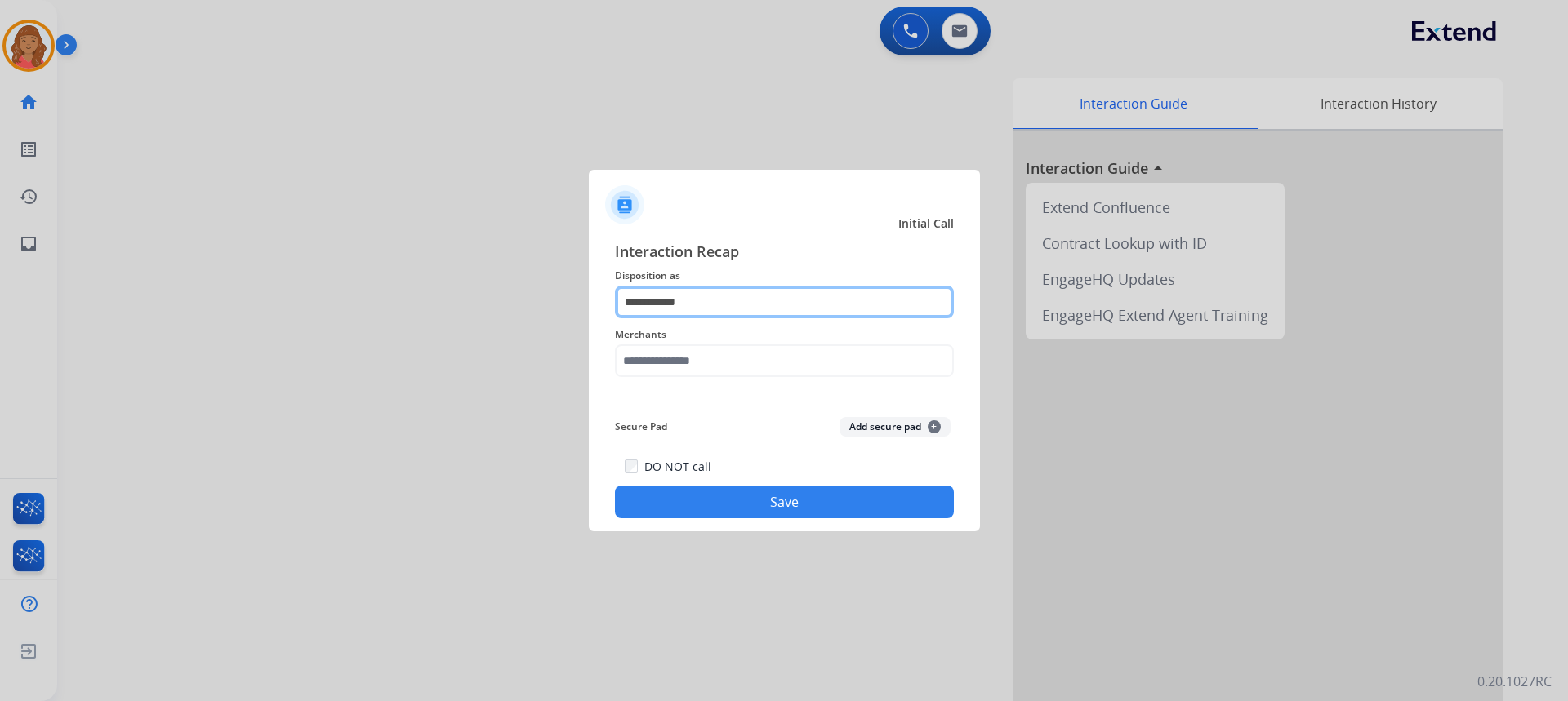
click at [723, 301] on input "**********" at bounding box center [784, 302] width 339 height 33
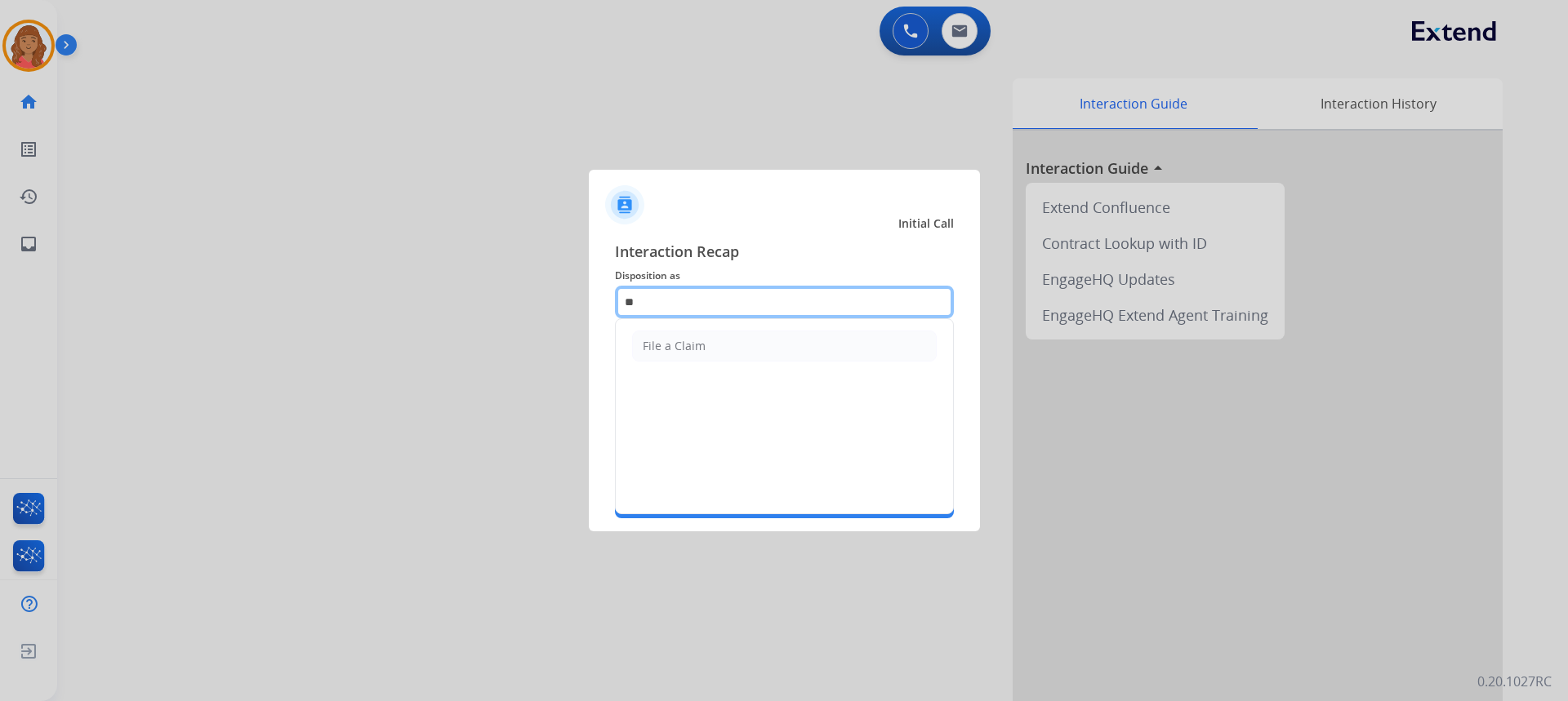
type input "*"
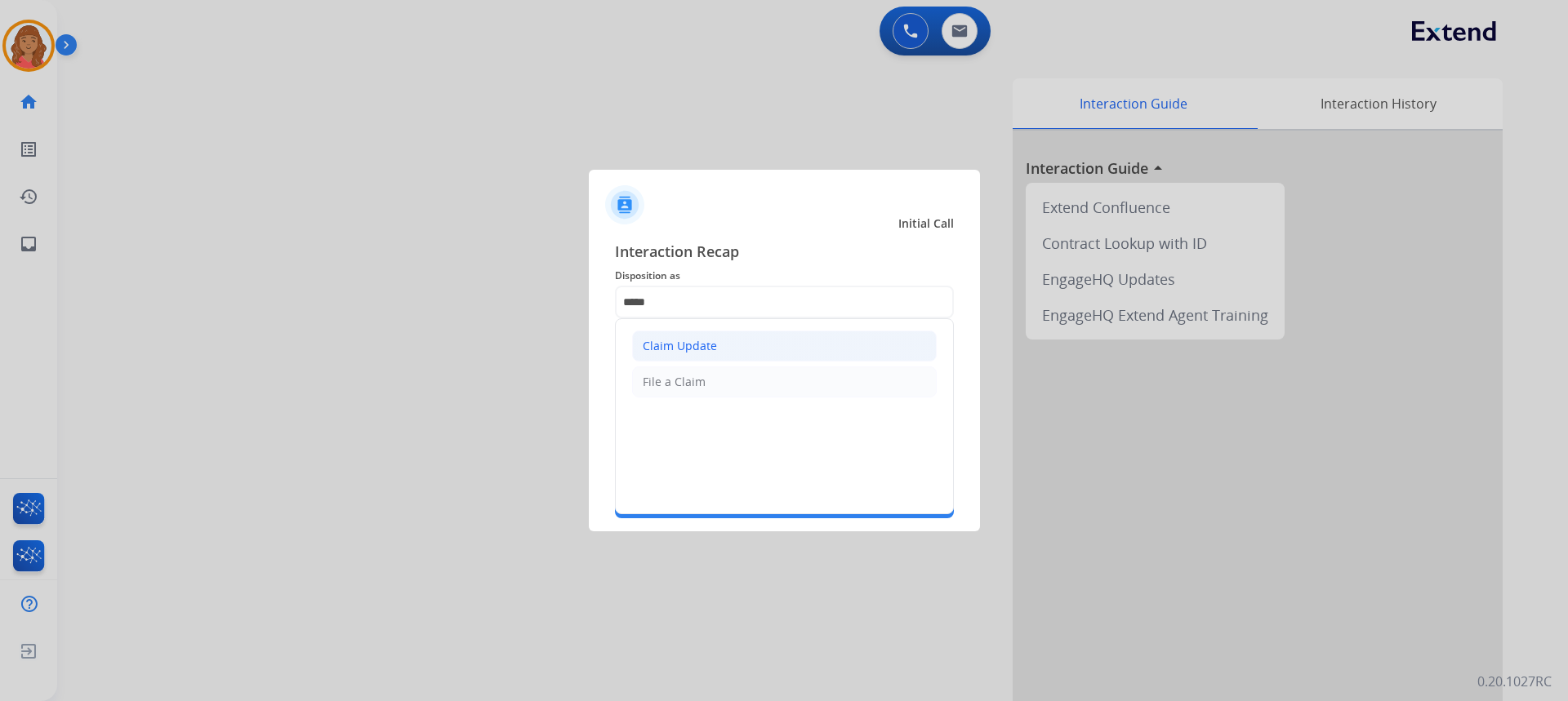
click at [701, 339] on div "Claim Update" at bounding box center [679, 346] width 74 height 16
type input "**********"
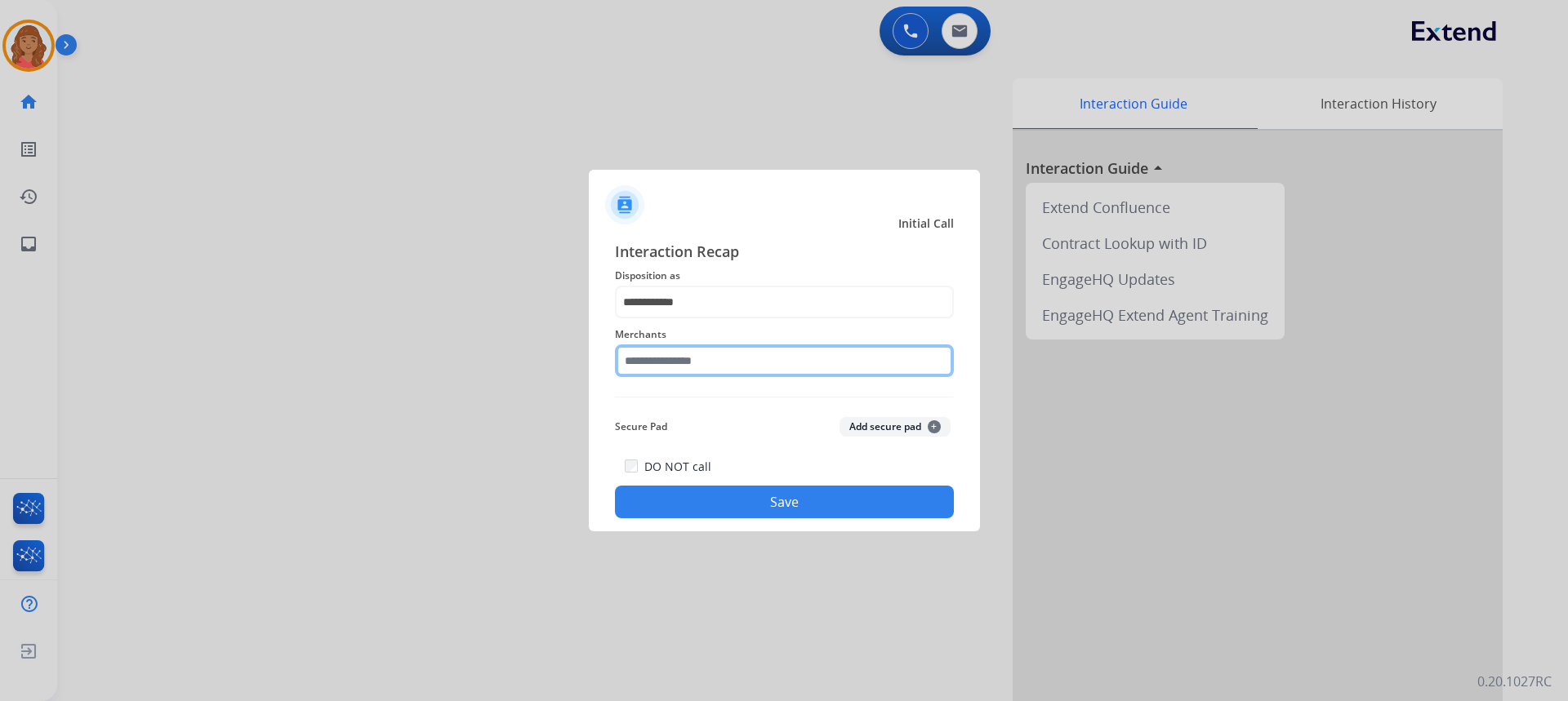
click at [671, 368] on input "text" at bounding box center [784, 361] width 339 height 33
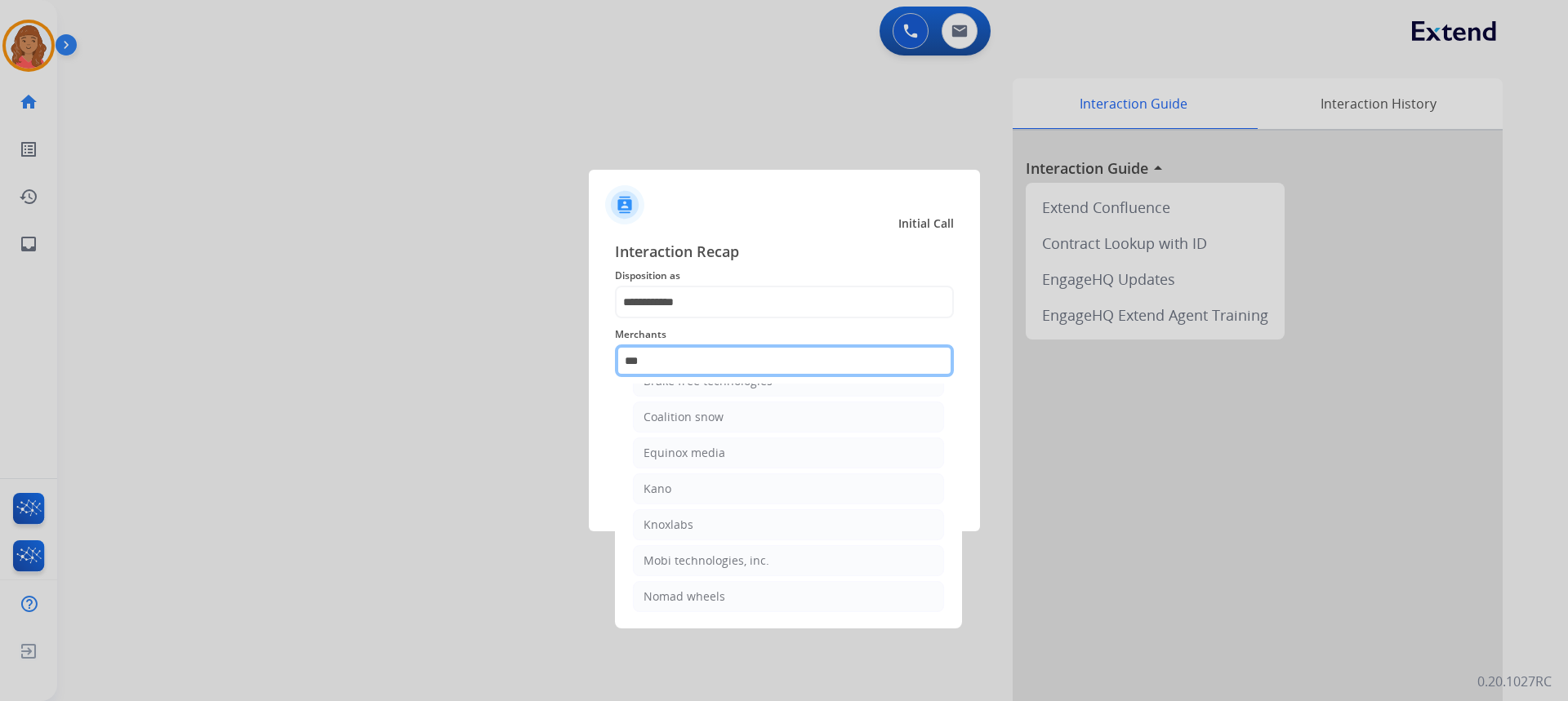
scroll to position [0, 0]
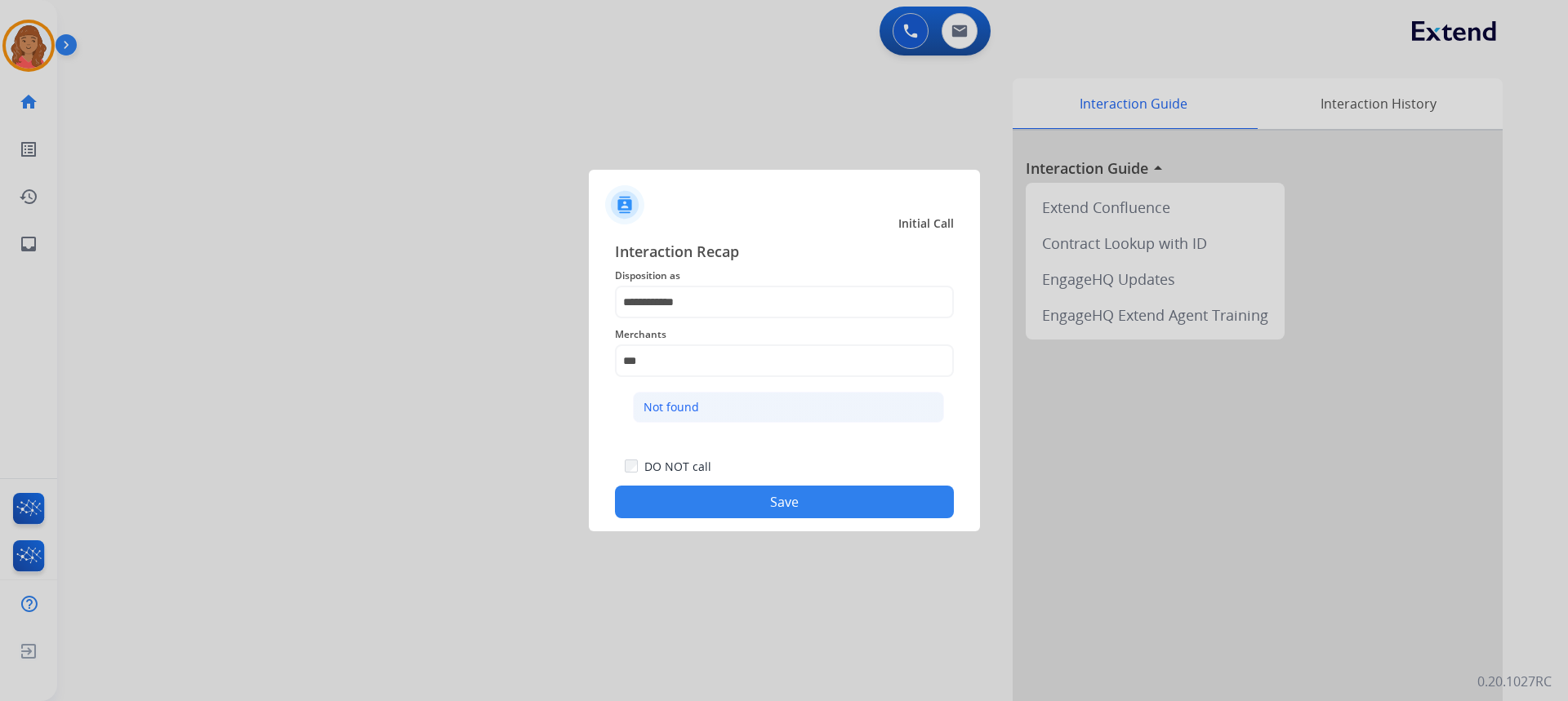
click at [679, 402] on div "Not found" at bounding box center [671, 407] width 56 height 16
type input "*********"
drag, startPoint x: 715, startPoint y: 506, endPoint x: 726, endPoint y: 507, distance: 11.0
click at [717, 507] on button "Save" at bounding box center [784, 502] width 339 height 33
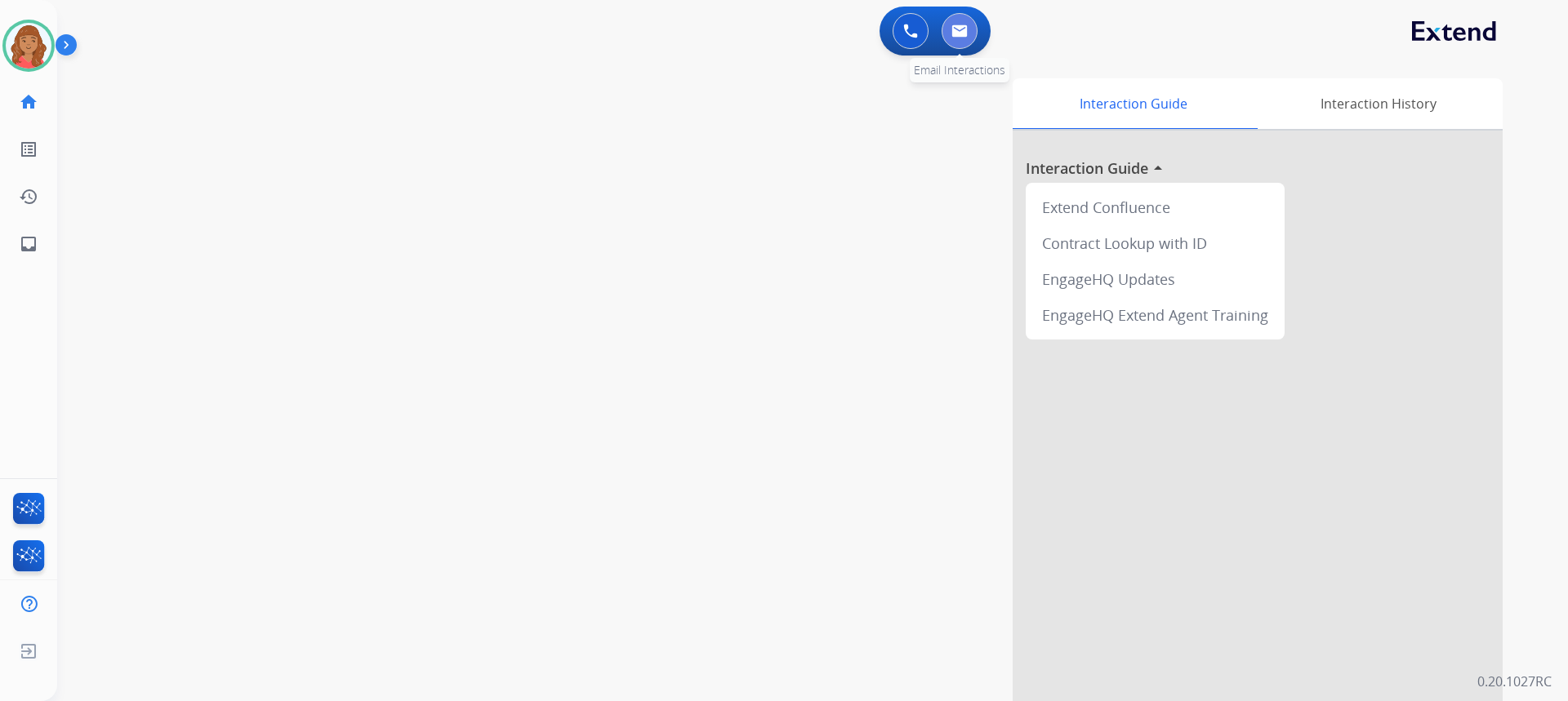
click at [948, 43] on button at bounding box center [960, 31] width 36 height 36
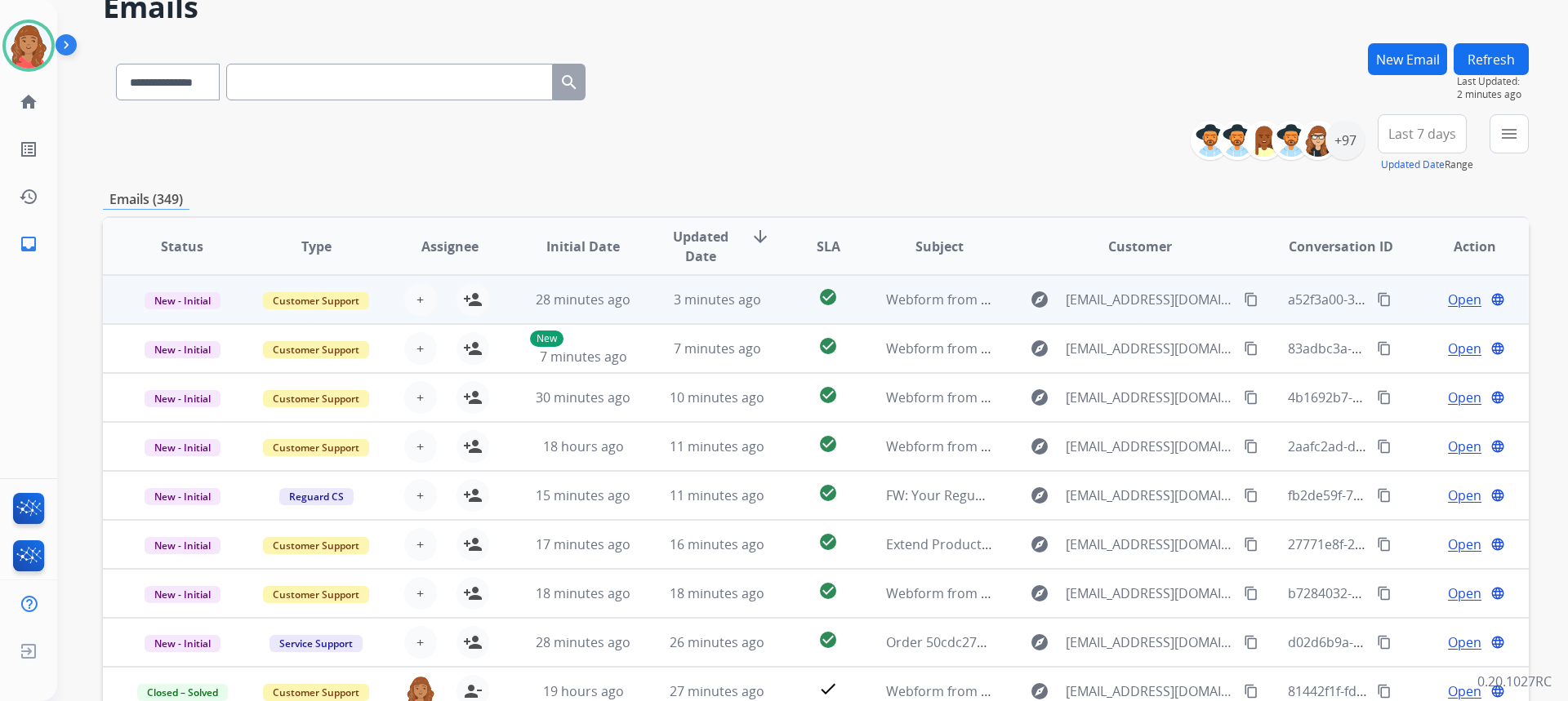
scroll to position [65, 0]
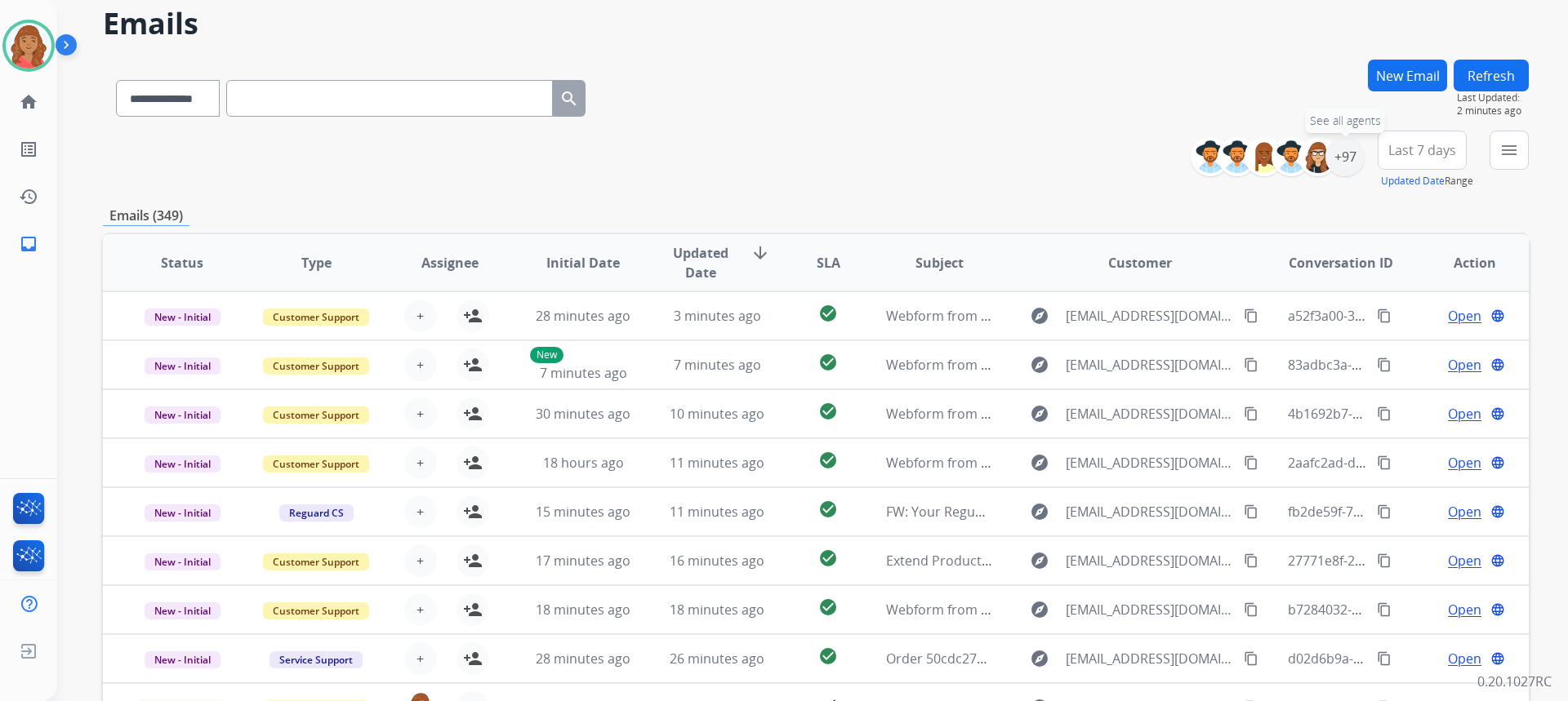
drag, startPoint x: 1346, startPoint y: 164, endPoint x: 1263, endPoint y: 199, distance: 90.1
click at [1346, 164] on div "+97" at bounding box center [1345, 157] width 39 height 39
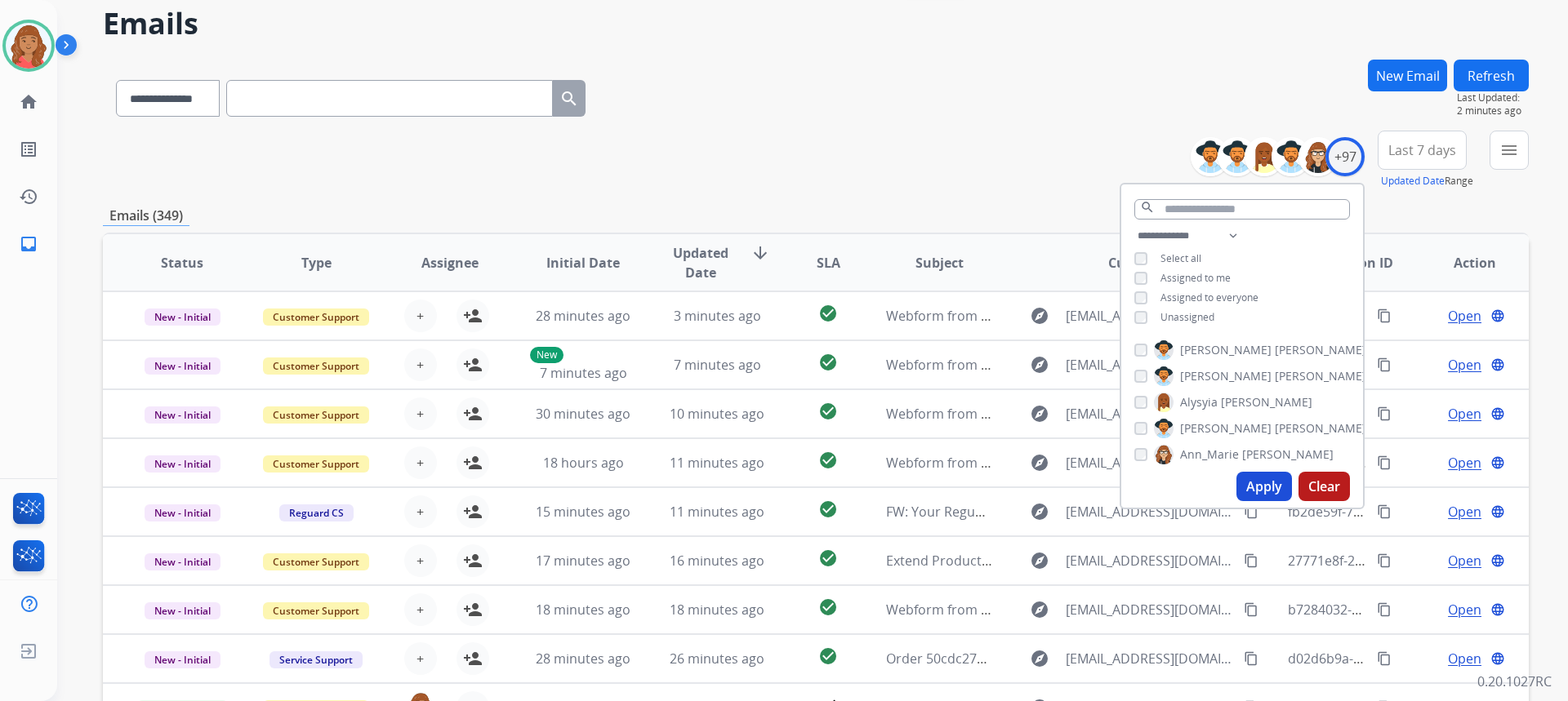
drag, startPoint x: 1275, startPoint y: 494, endPoint x: 1267, endPoint y: 491, distance: 8.5
click at [1273, 492] on button "Apply" at bounding box center [1264, 487] width 56 height 29
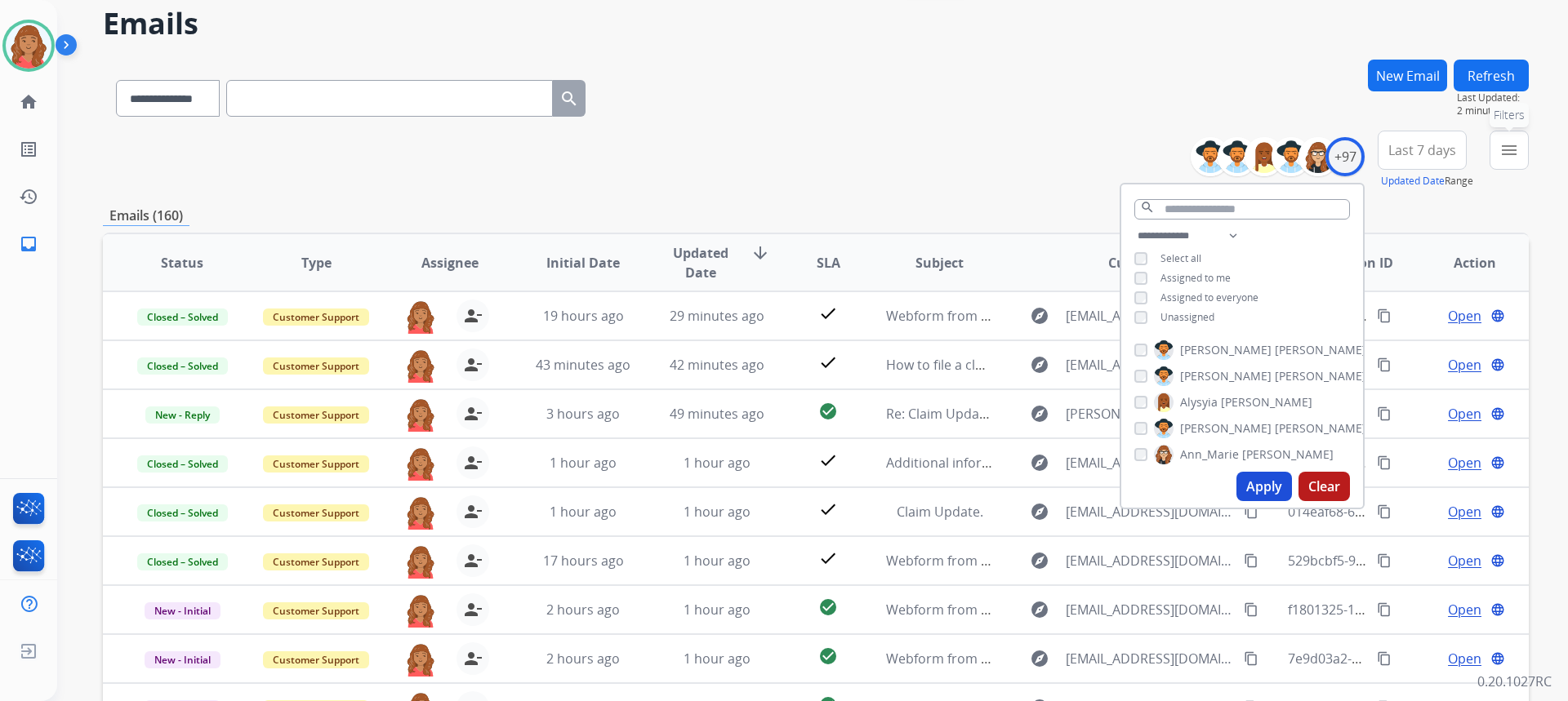
click at [1520, 162] on button "menu Filters" at bounding box center [1509, 151] width 39 height 39
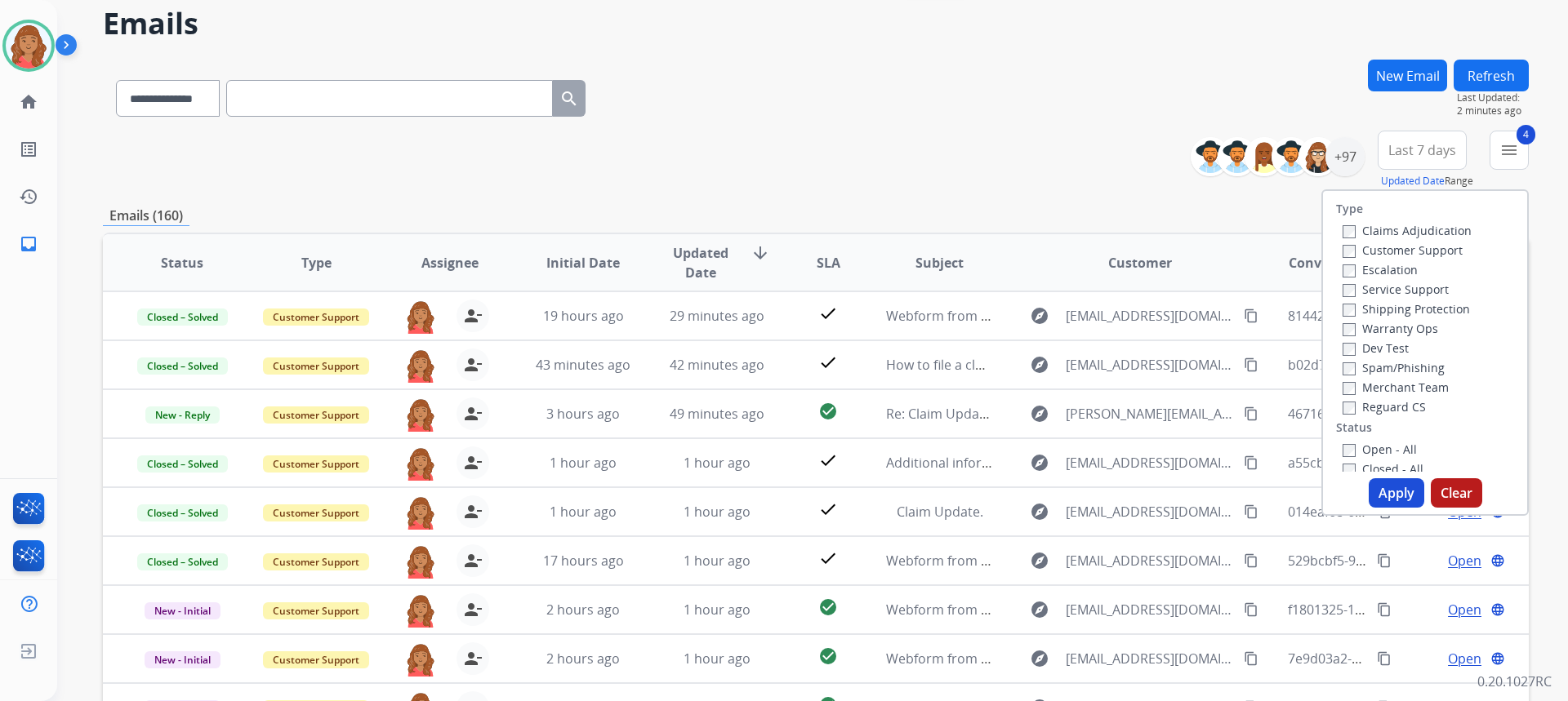
click at [1376, 497] on button "Apply" at bounding box center [1396, 493] width 56 height 29
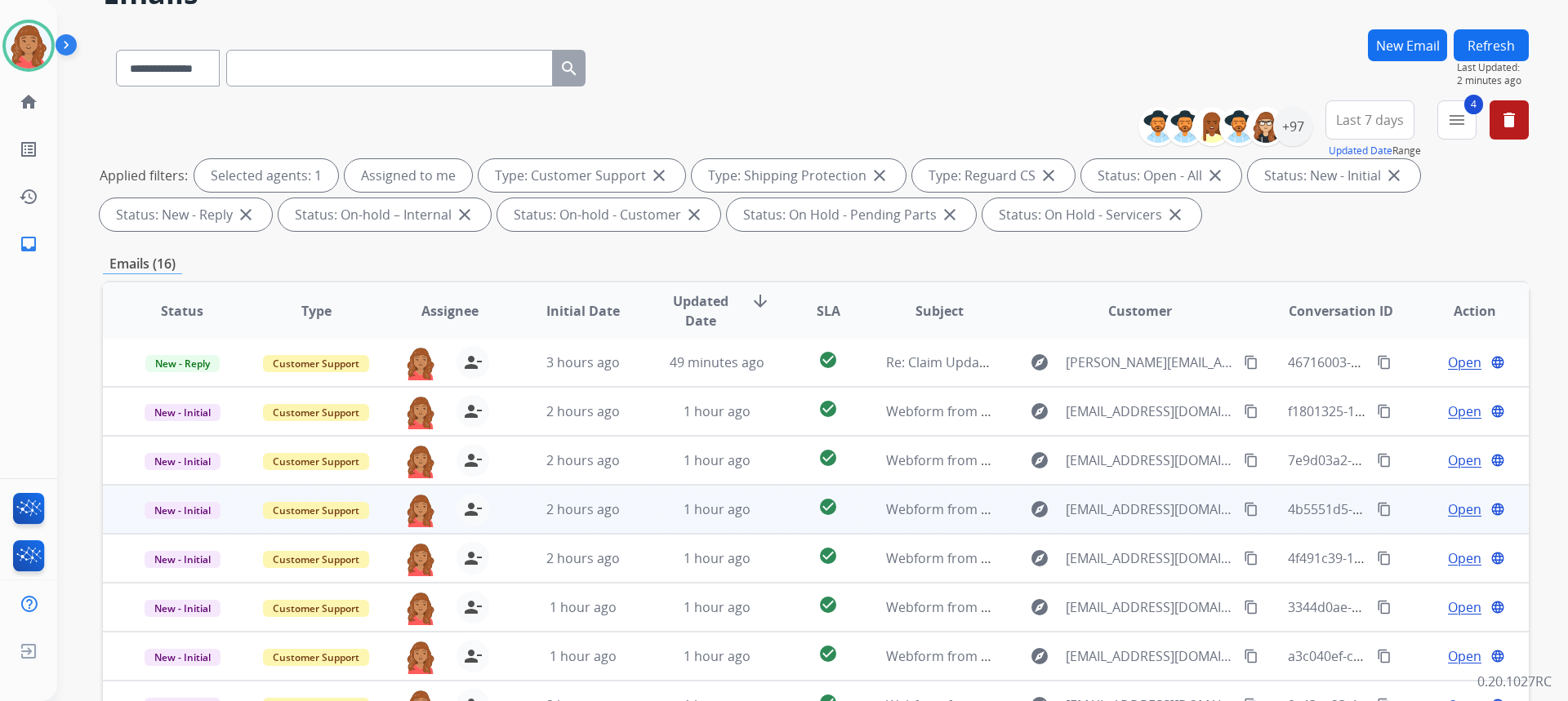
scroll to position [306, 0]
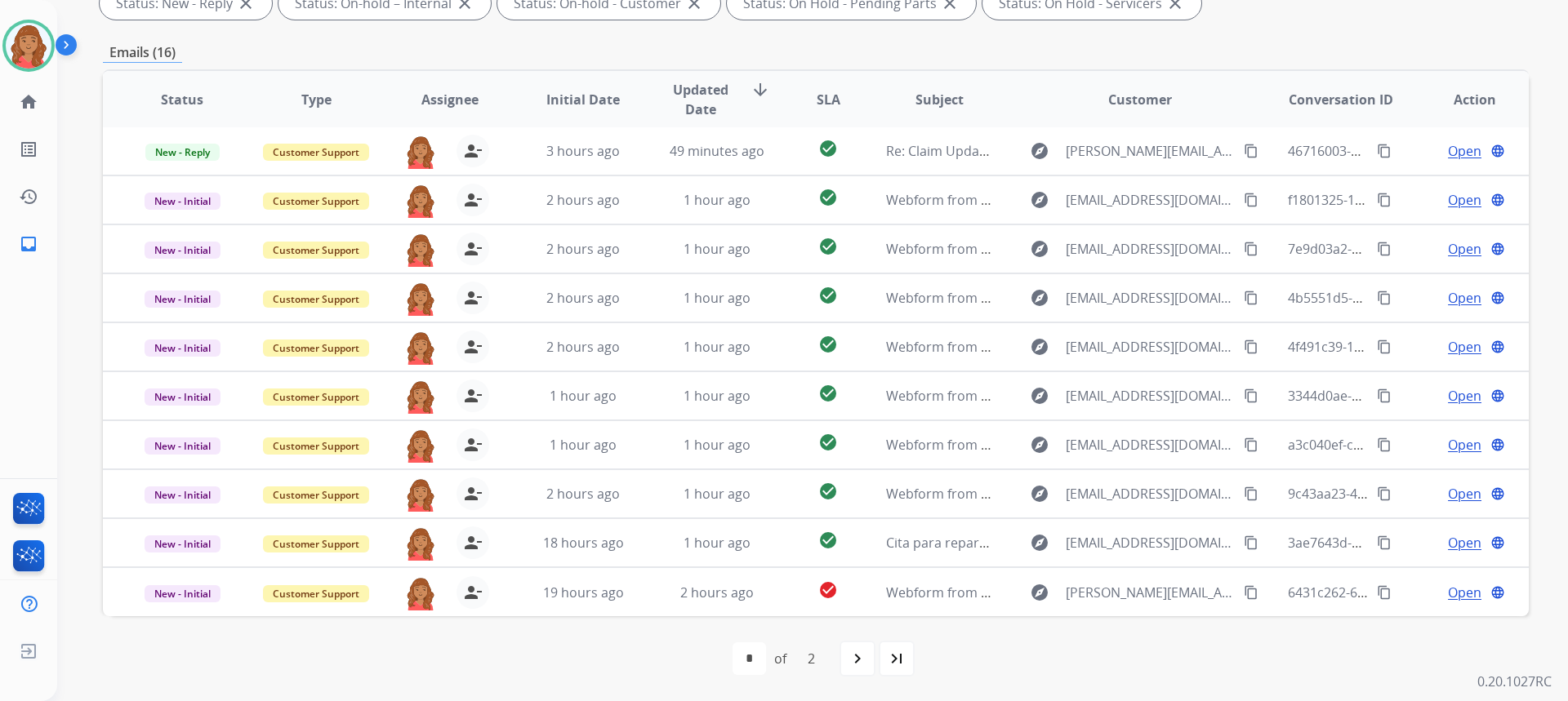
click at [861, 663] on mat-icon "navigate_next" at bounding box center [858, 658] width 20 height 20
select select "*"
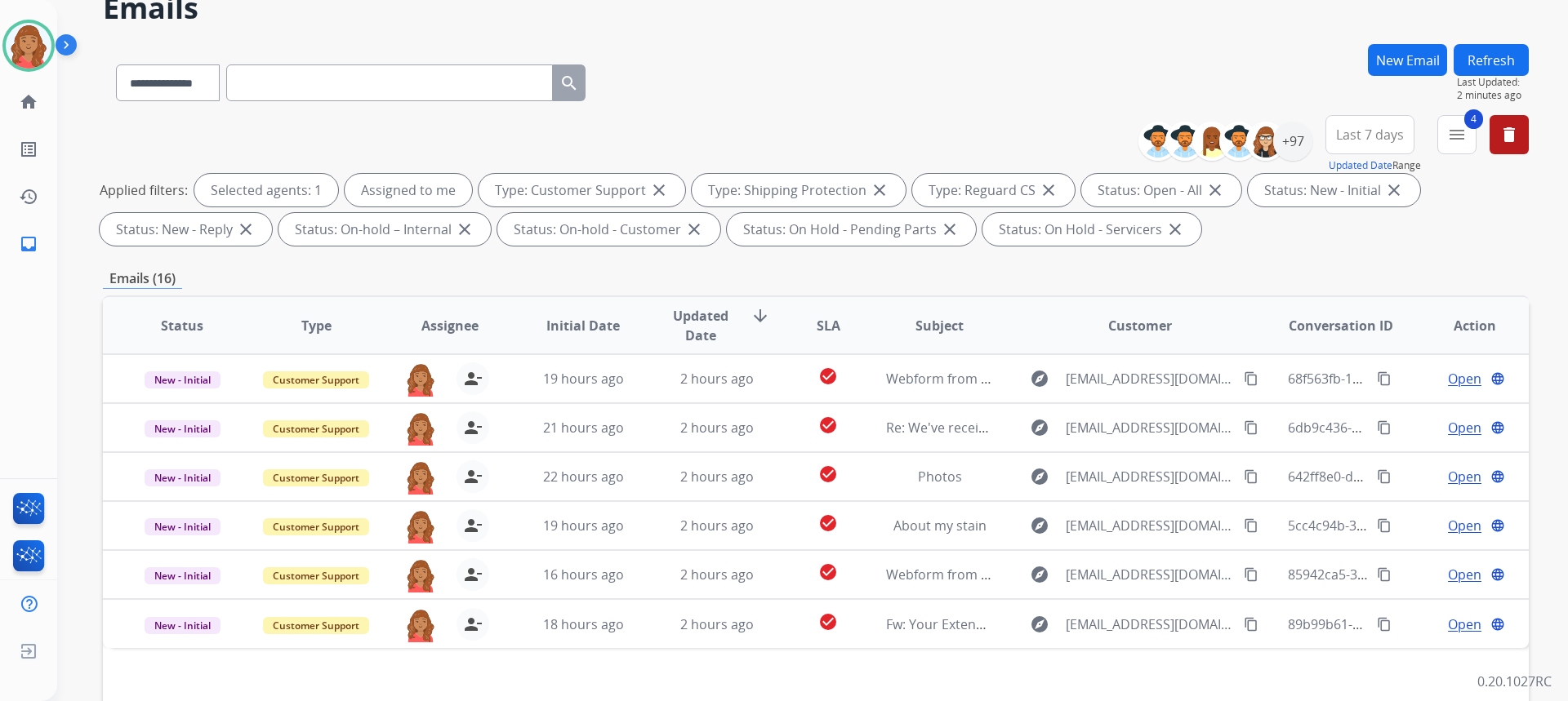
scroll to position [61, 0]
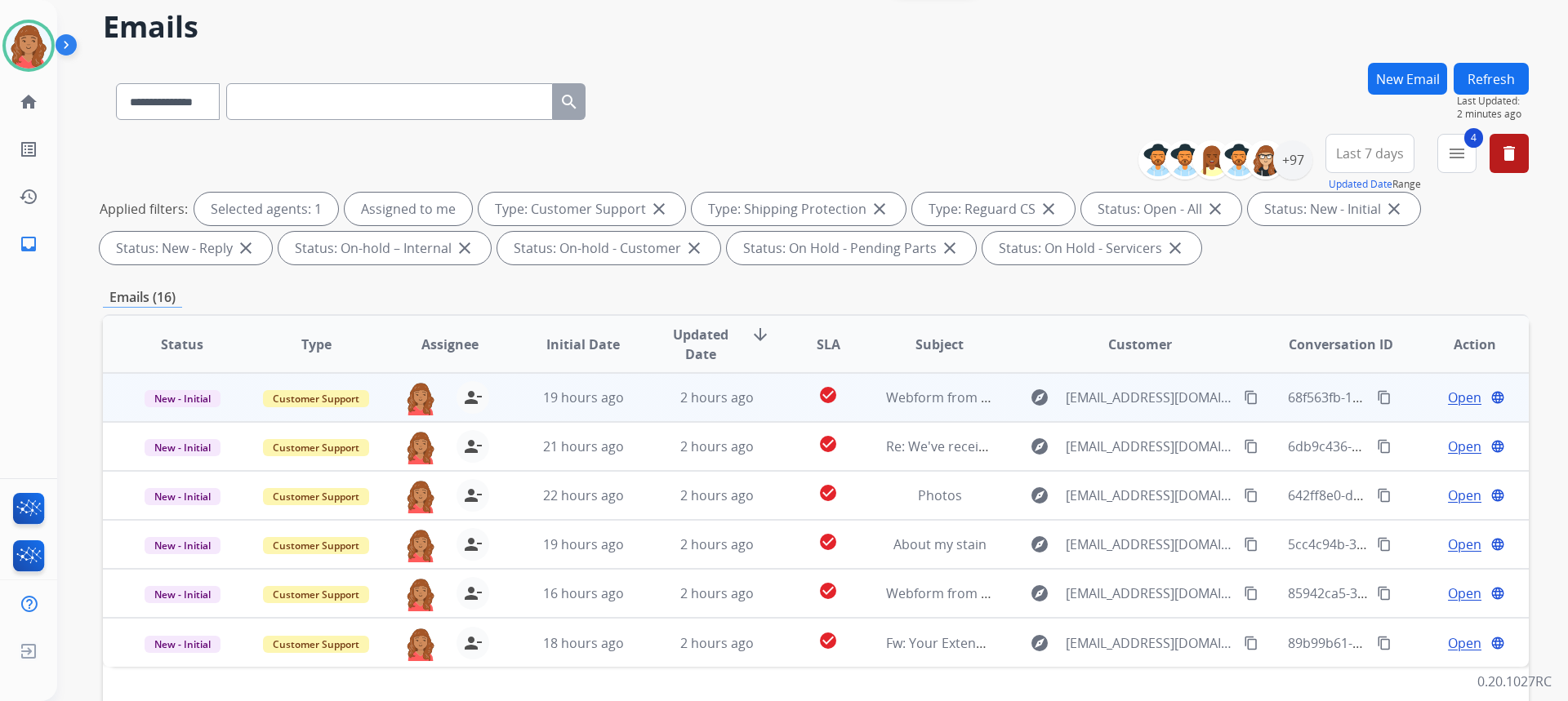
click at [638, 409] on td "2 hours ago" at bounding box center [705, 398] width 134 height 49
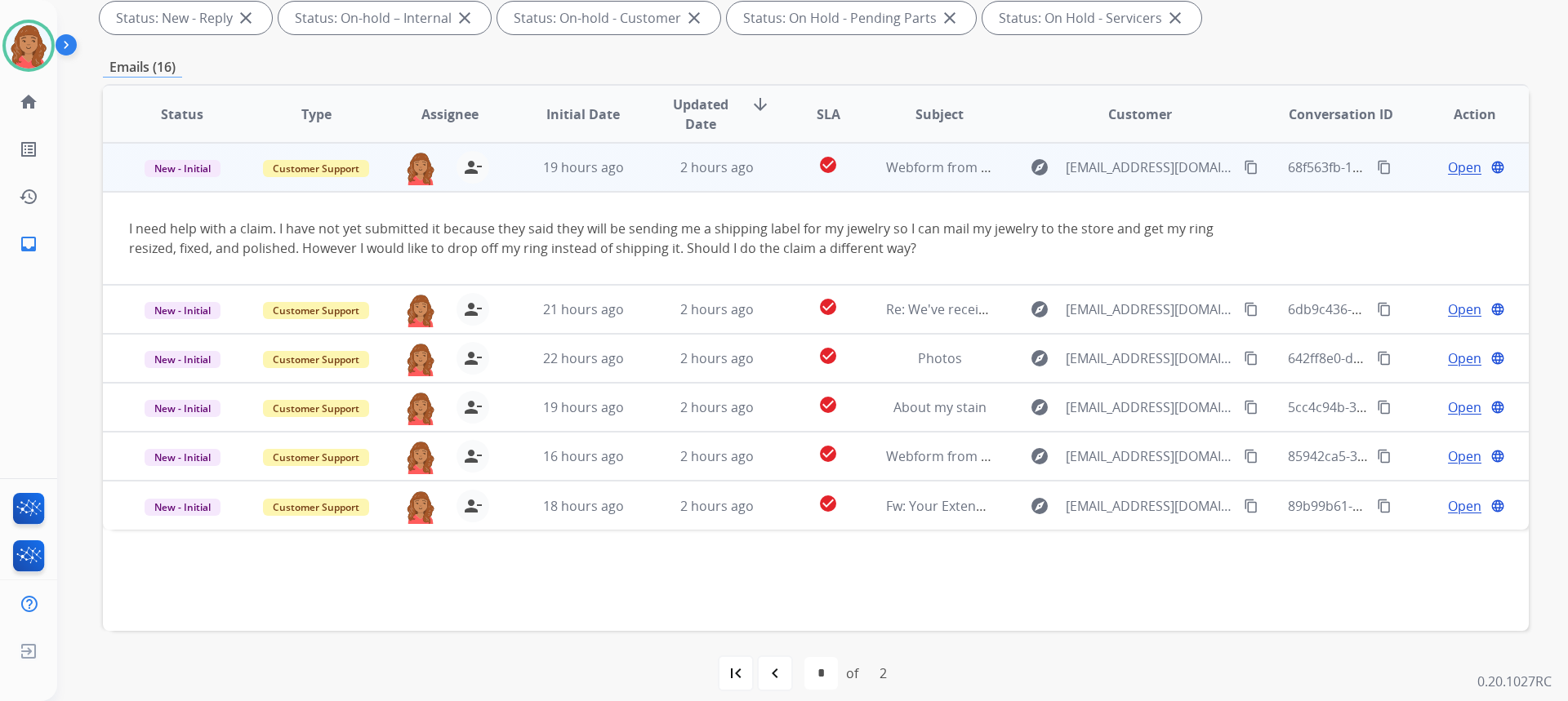
scroll to position [306, 0]
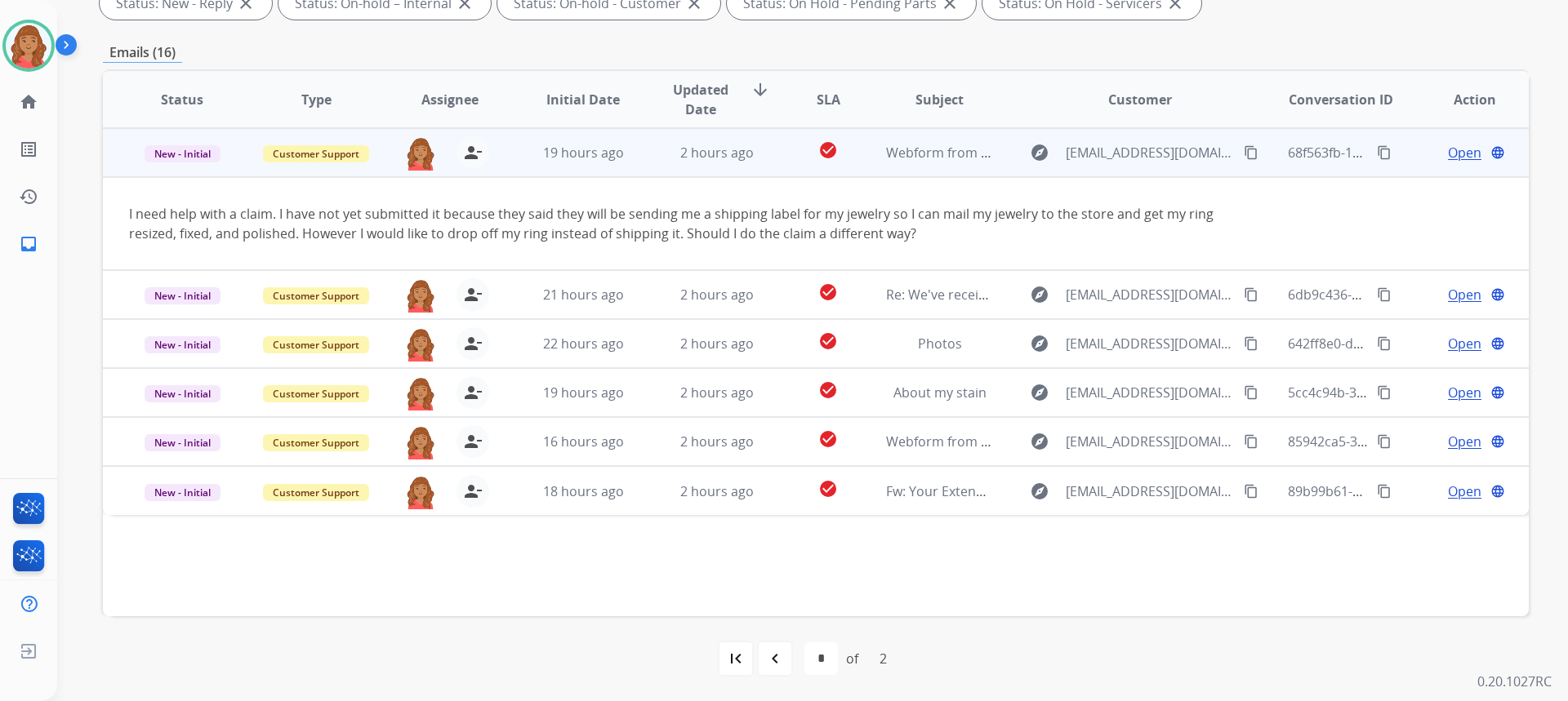
click at [1244, 151] on mat-icon "content_copy" at bounding box center [1251, 153] width 15 height 15
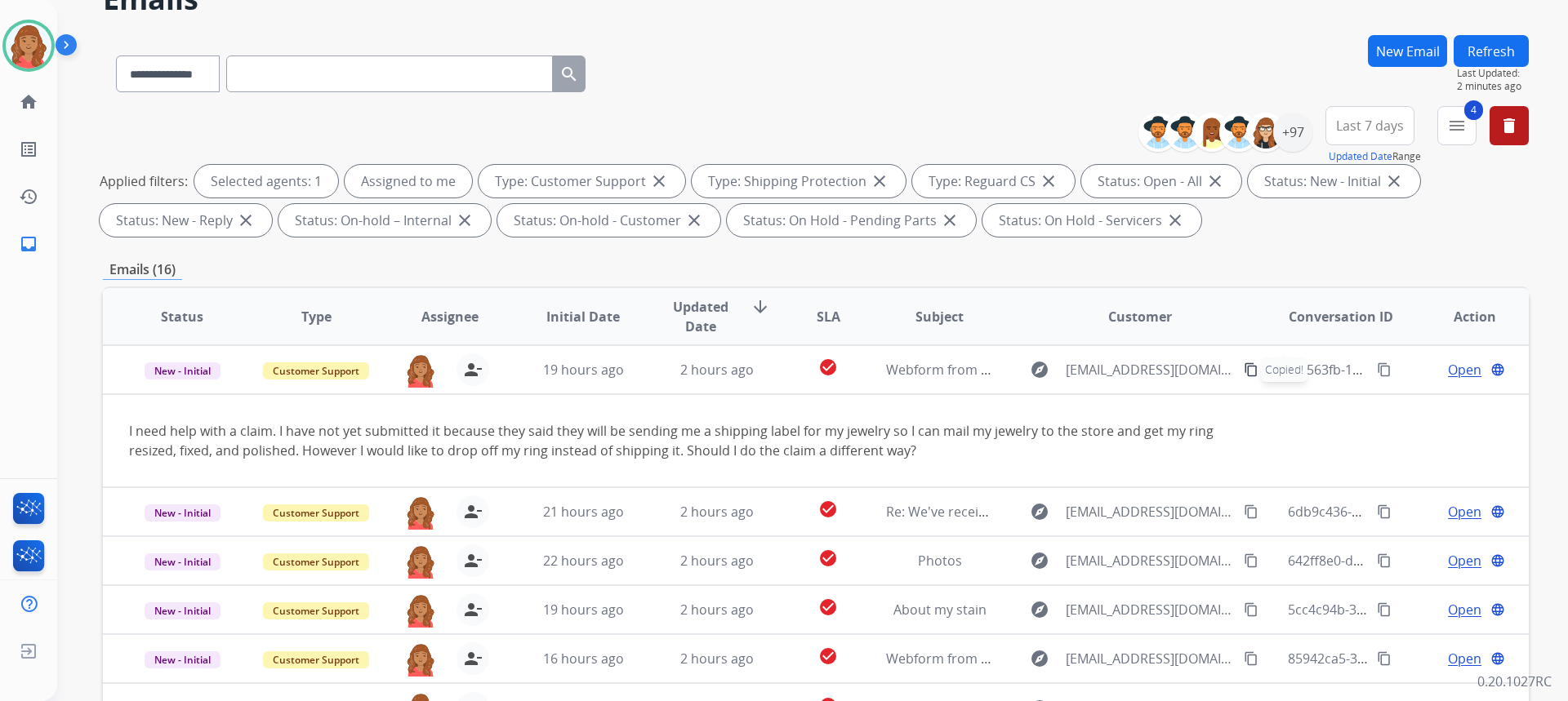
scroll to position [0, 0]
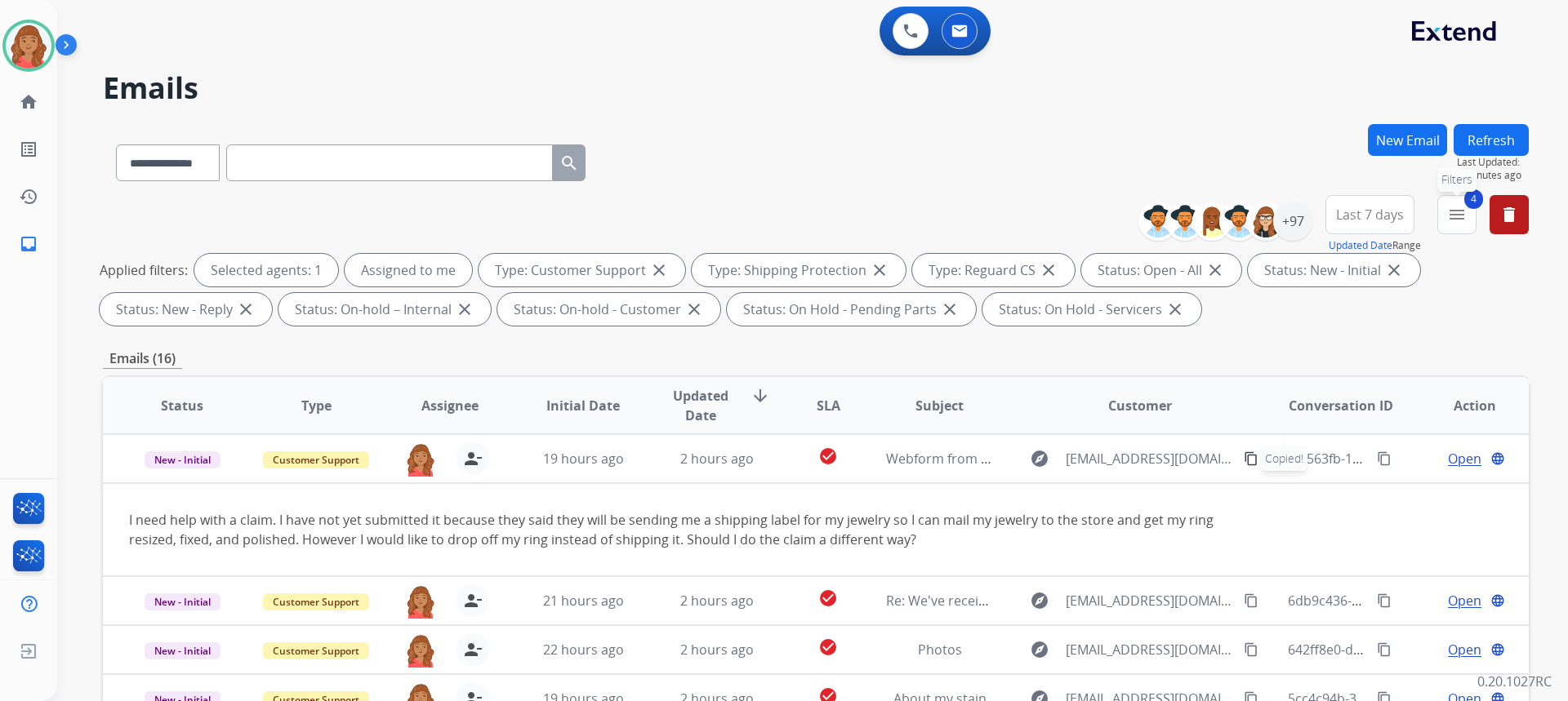
click at [1452, 220] on mat-icon "menu" at bounding box center [1457, 214] width 20 height 20
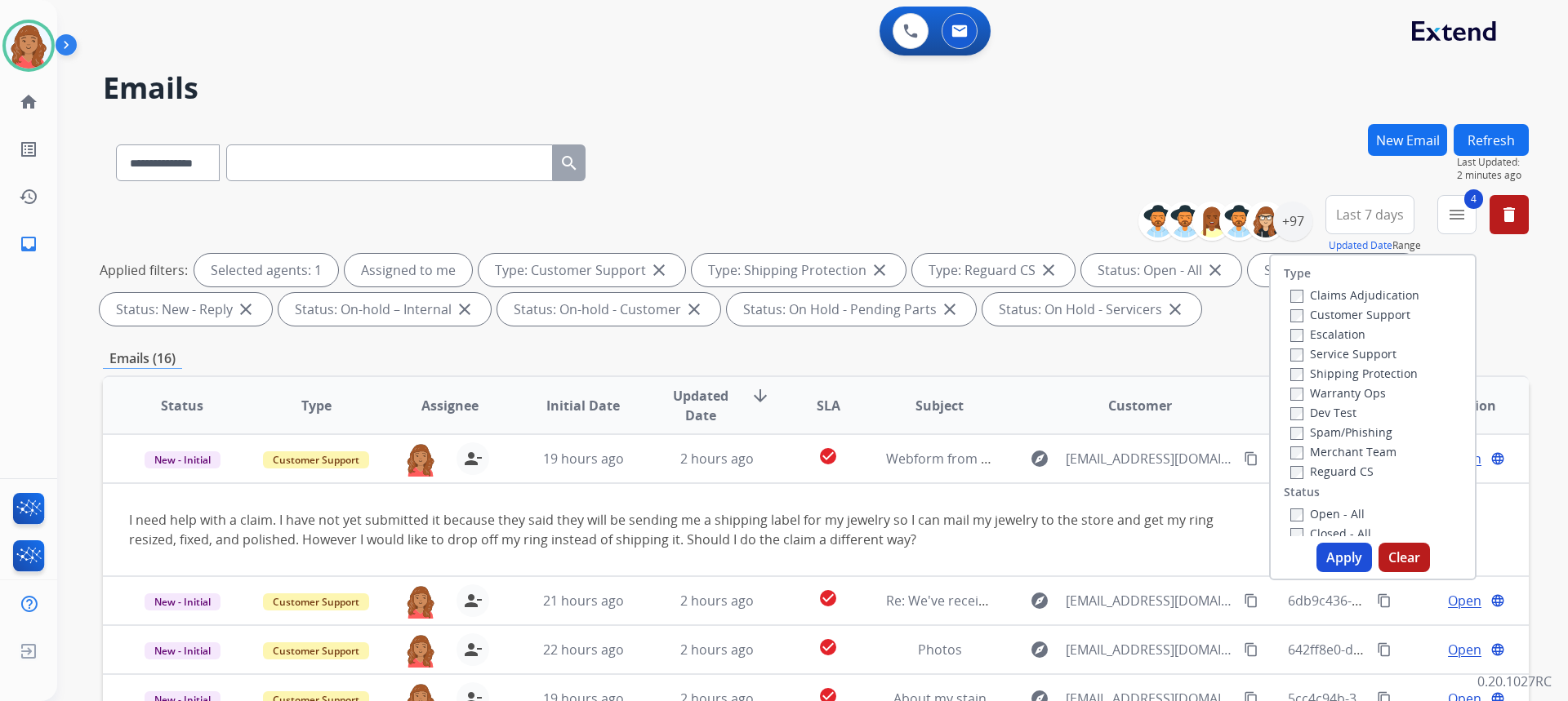
click at [1391, 142] on button "New Email" at bounding box center [1407, 140] width 79 height 32
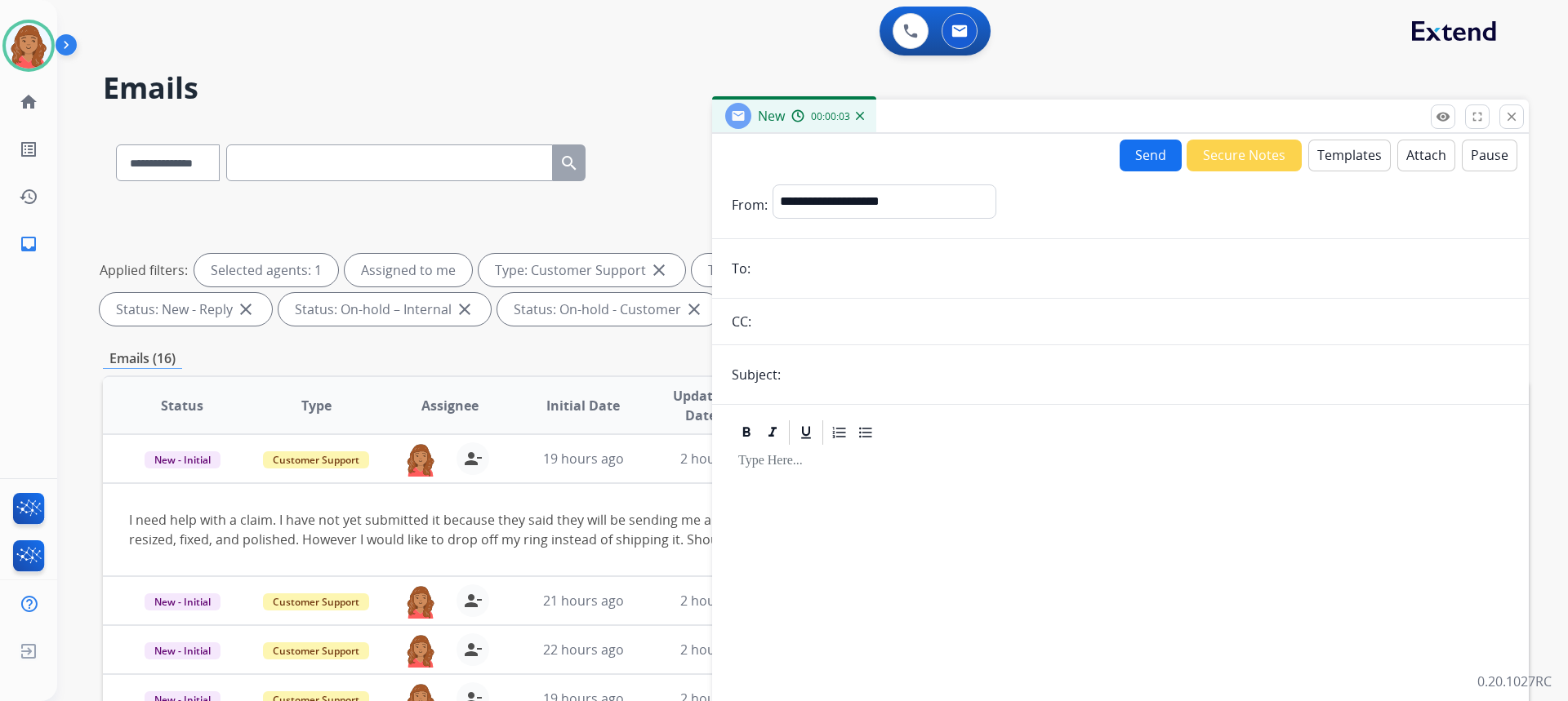
paste input "**********"
type input "**********"
click at [807, 326] on input "text" at bounding box center [1133, 321] width 753 height 33
click at [854, 222] on div "**********" at bounding box center [884, 205] width 223 height 41
drag, startPoint x: 837, startPoint y: 199, endPoint x: 837, endPoint y: 216, distance: 17.0
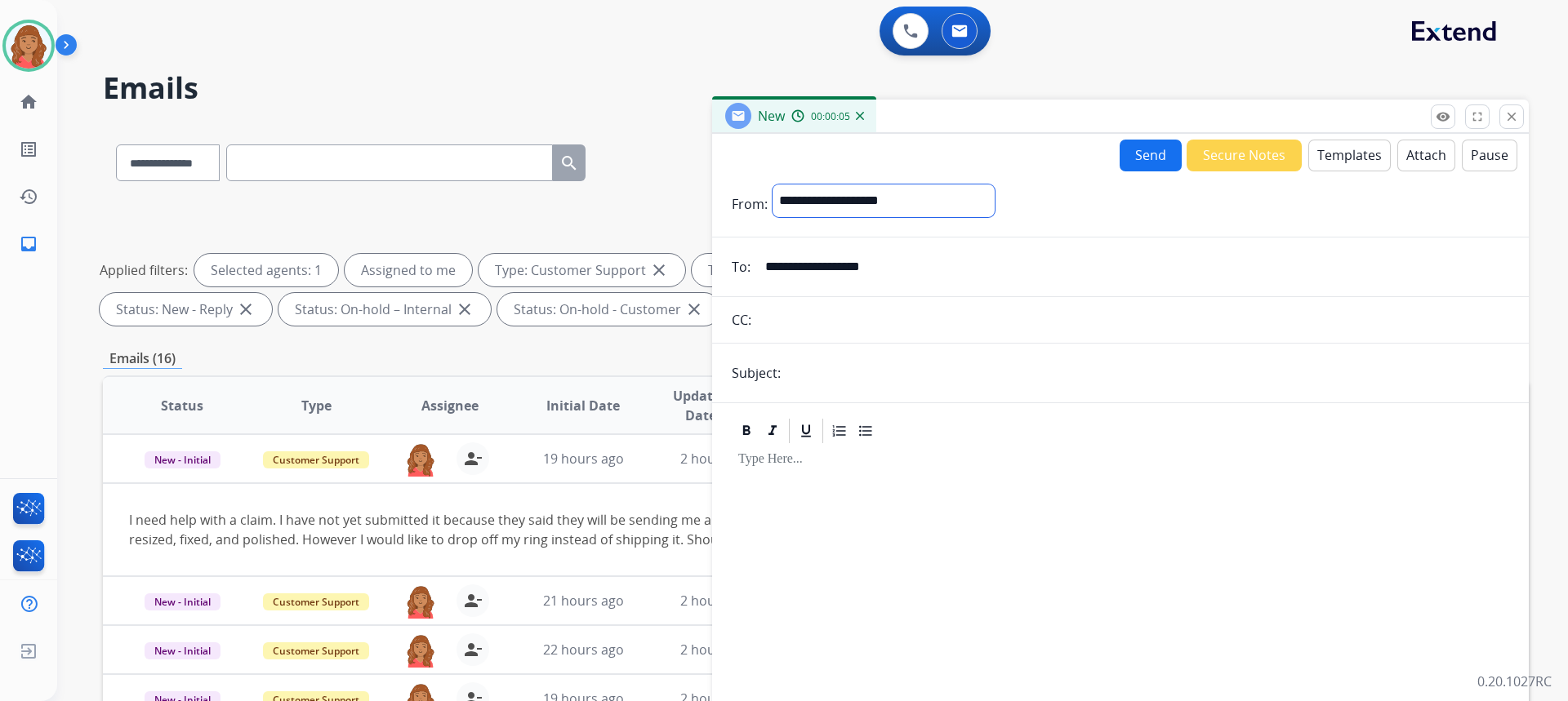
click at [837, 204] on select "**********" at bounding box center [883, 201] width 222 height 33
select select "**********"
click at [773, 185] on select "**********" at bounding box center [883, 201] width 222 height 33
click at [29, 61] on img at bounding box center [29, 46] width 46 height 46
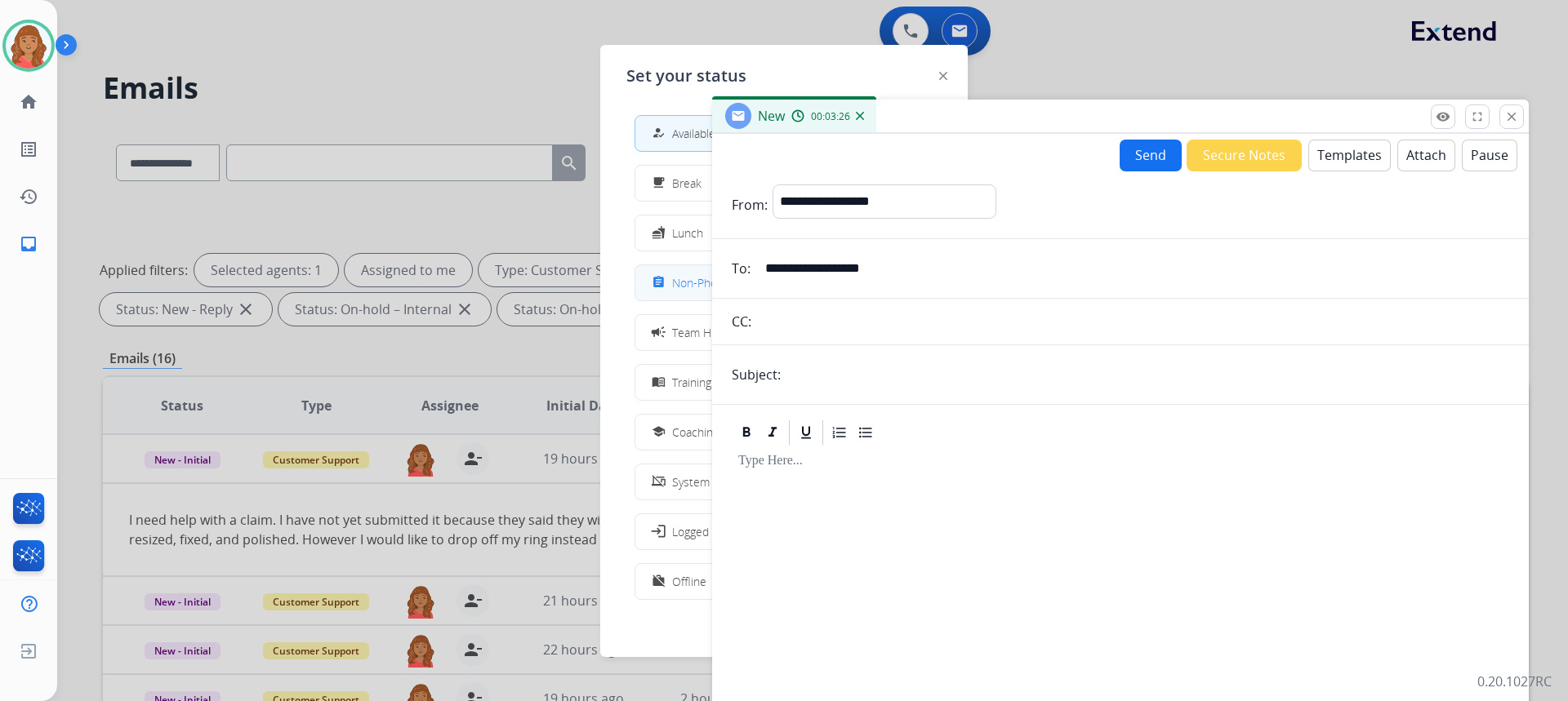
click at [684, 286] on span "Non-Phone Queue" at bounding box center [720, 282] width 97 height 17
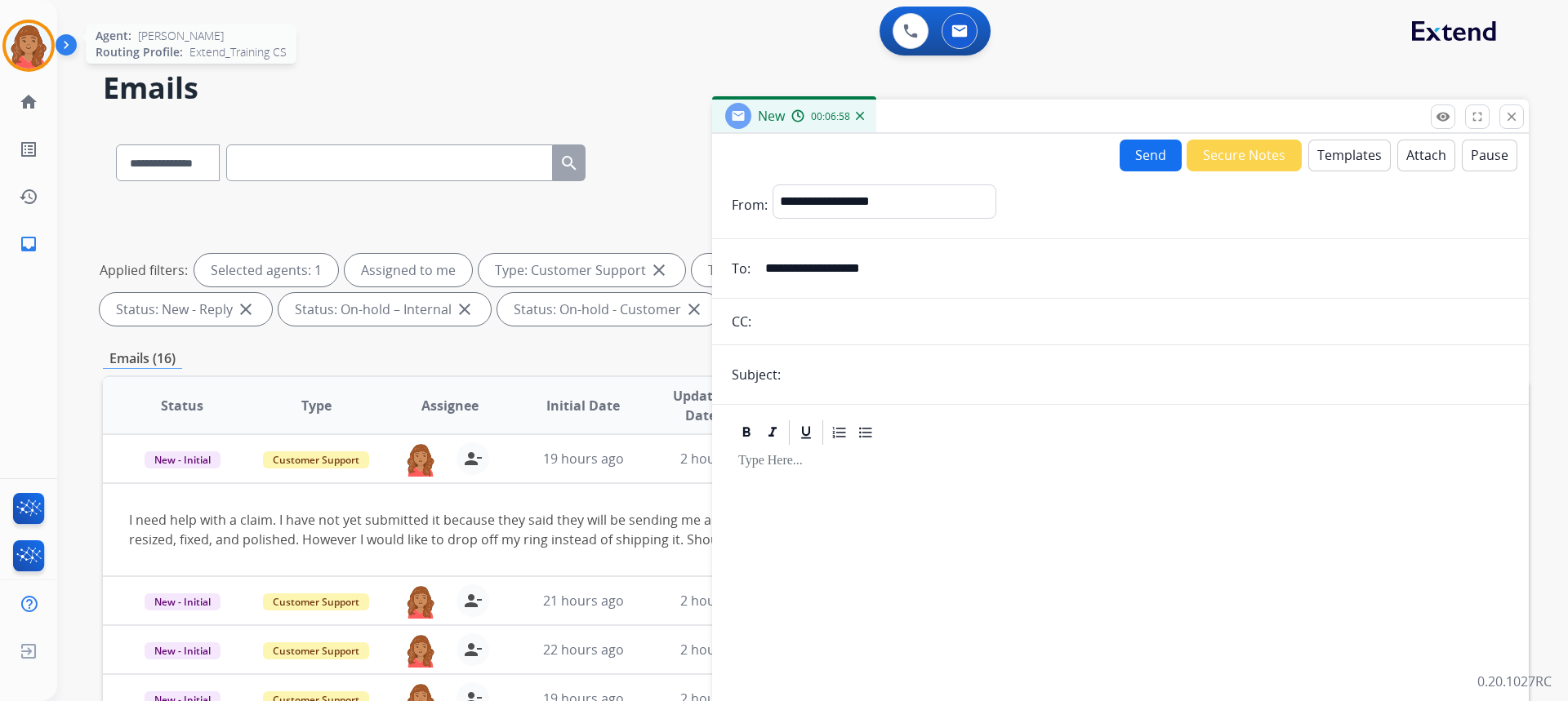
click at [20, 35] on img at bounding box center [29, 46] width 46 height 46
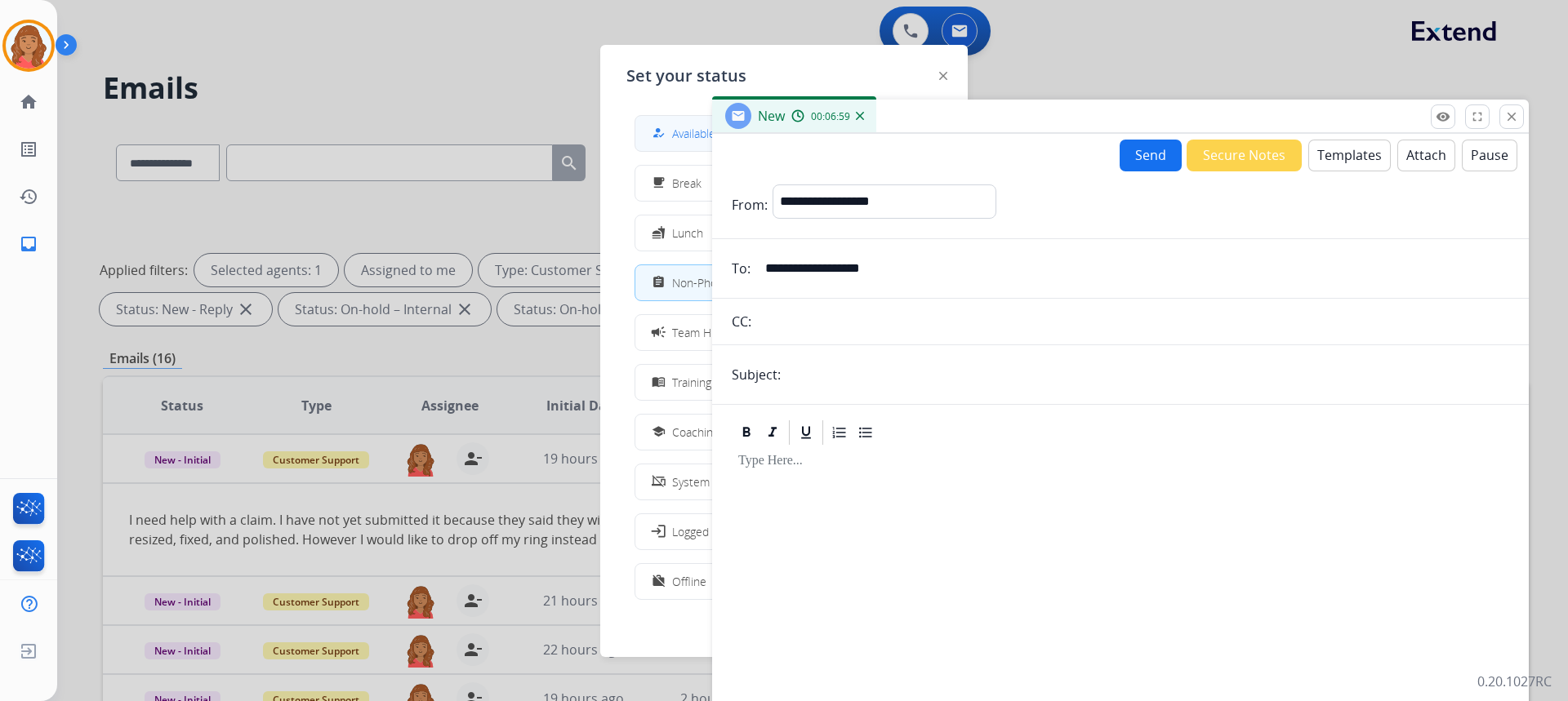
click at [651, 121] on button "how_to_reg Available" at bounding box center [783, 133] width 297 height 35
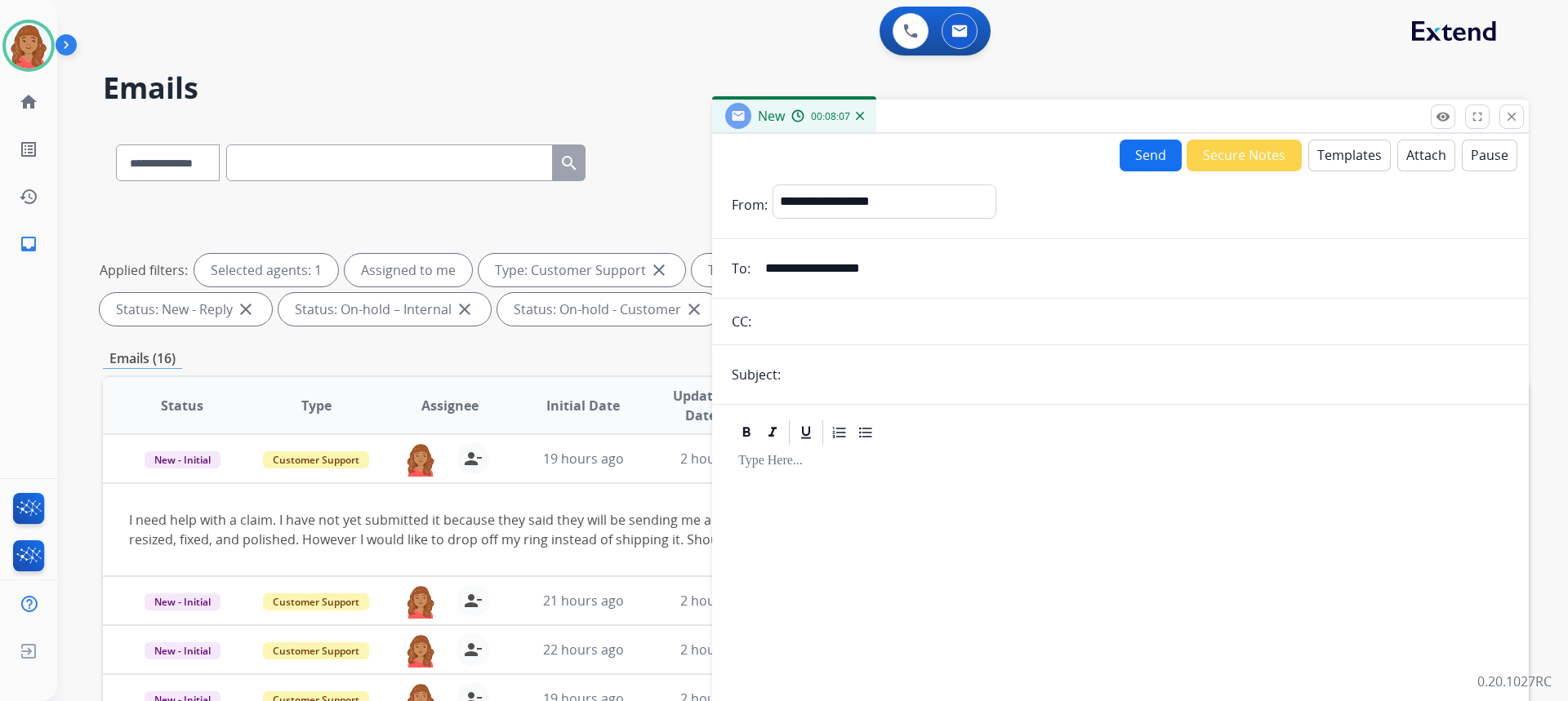
click at [1330, 154] on button "Templates" at bounding box center [1349, 155] width 83 height 32
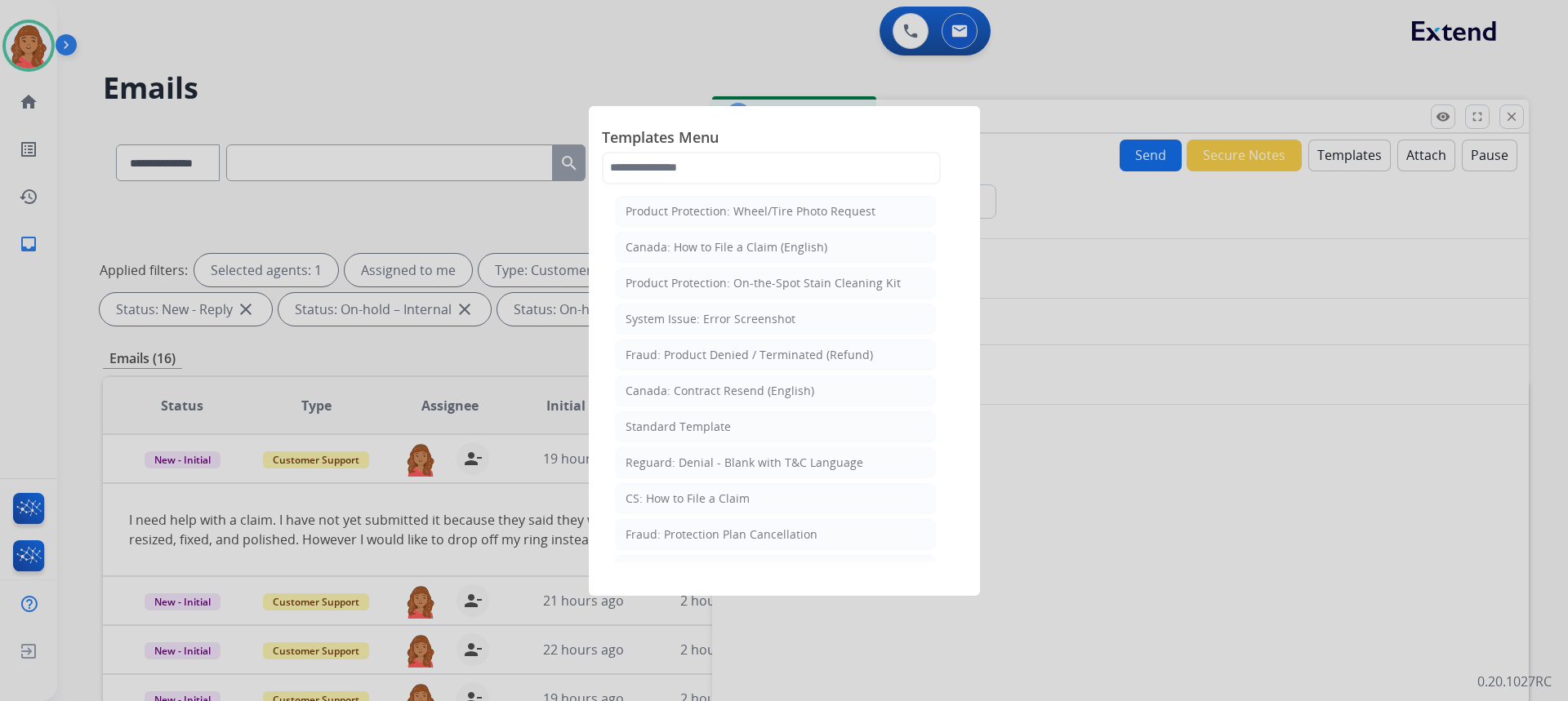
drag, startPoint x: 677, startPoint y: 424, endPoint x: 692, endPoint y: 428, distance: 15.5
click at [687, 426] on div "Standard Template" at bounding box center [678, 427] width 106 height 16
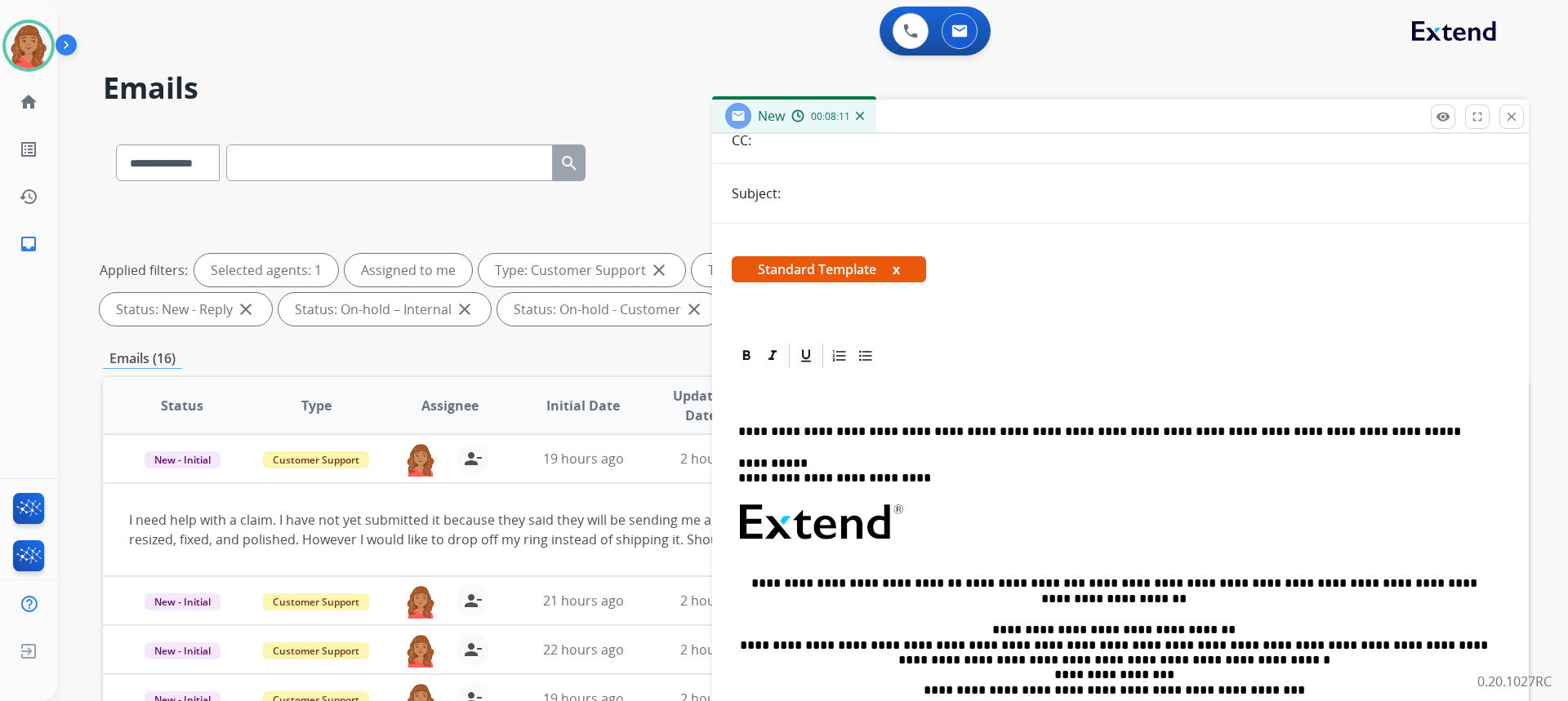
scroll to position [180, 0]
drag, startPoint x: 885, startPoint y: 393, endPoint x: 741, endPoint y: 353, distance: 149.5
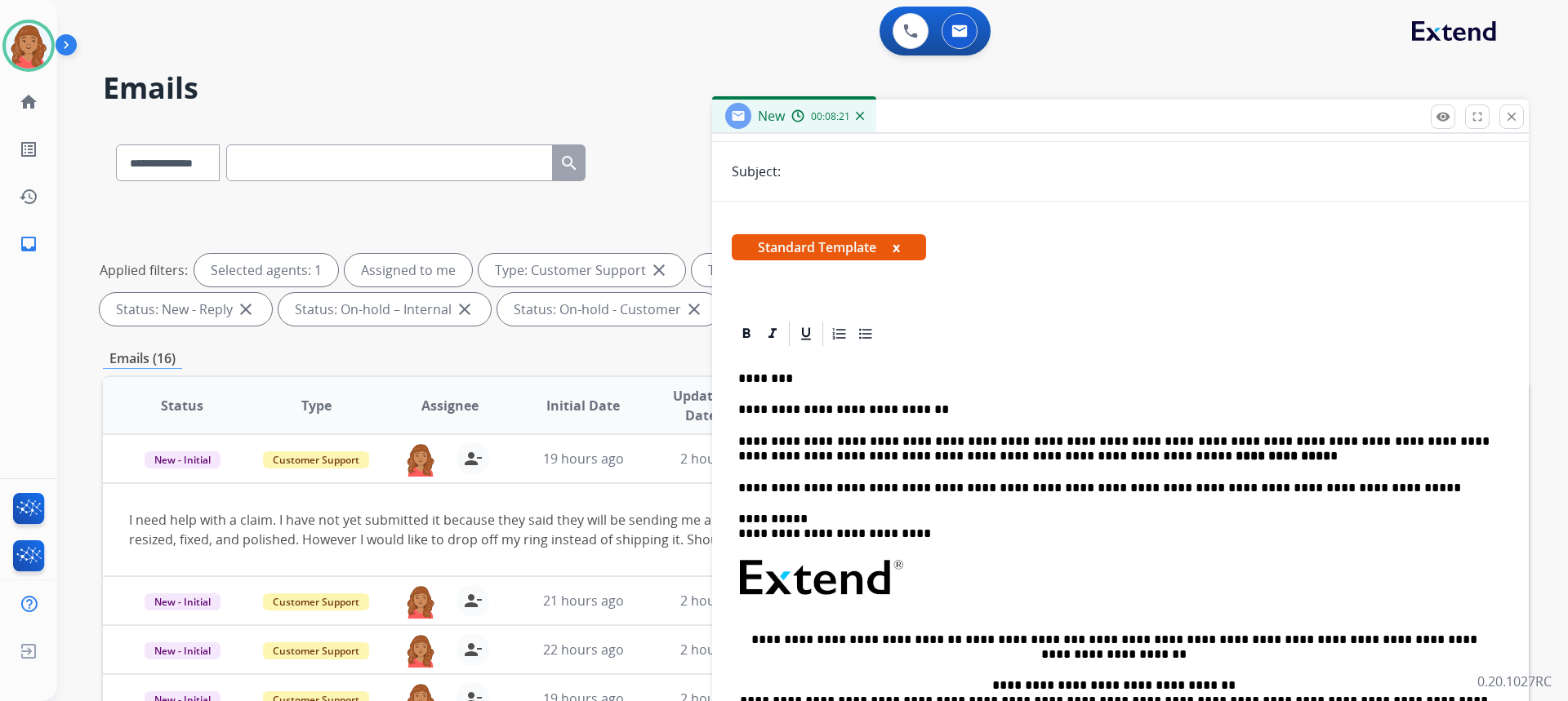
scroll to position [0, 0]
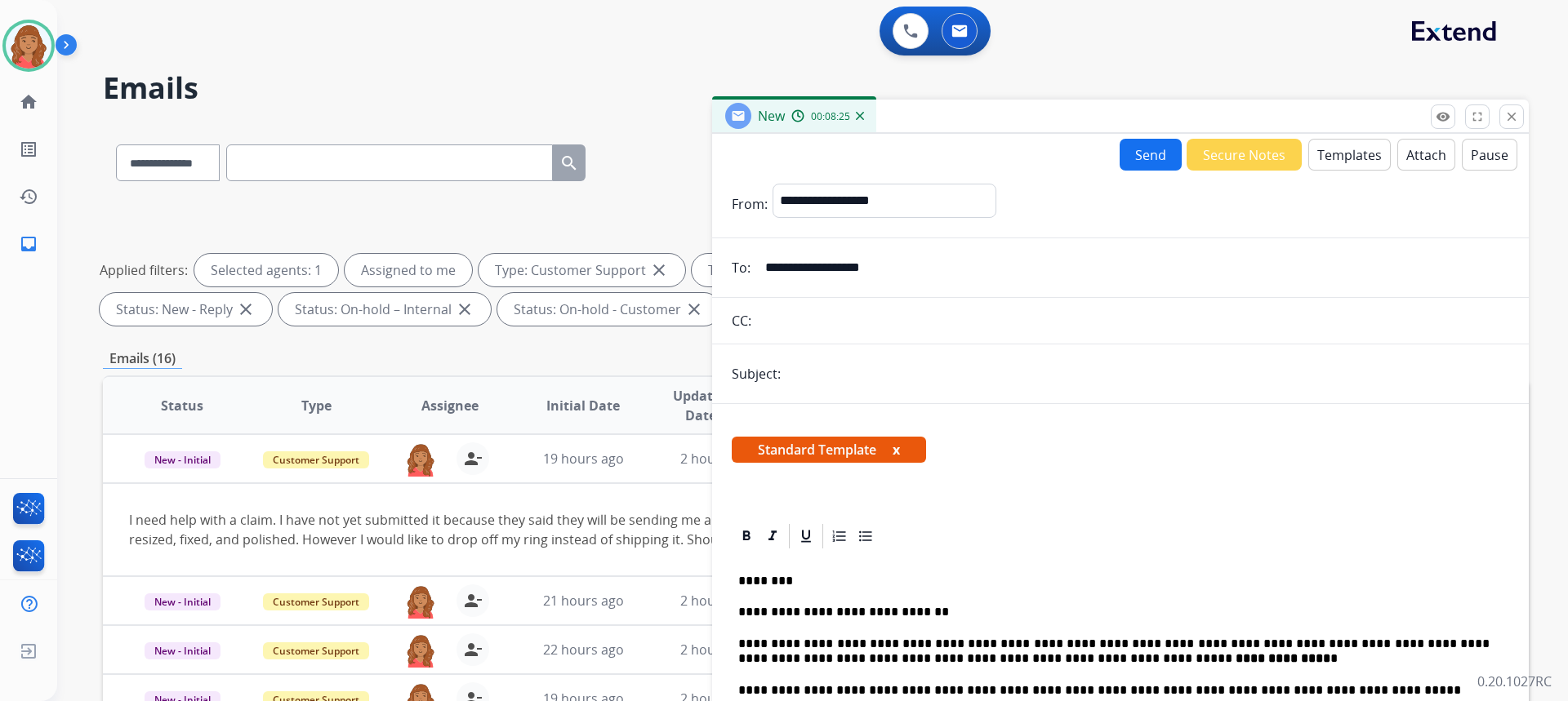
click at [912, 372] on input "text" at bounding box center [1147, 374] width 723 height 33
type input "**********"
click at [1136, 159] on button "Send" at bounding box center [1151, 155] width 62 height 32
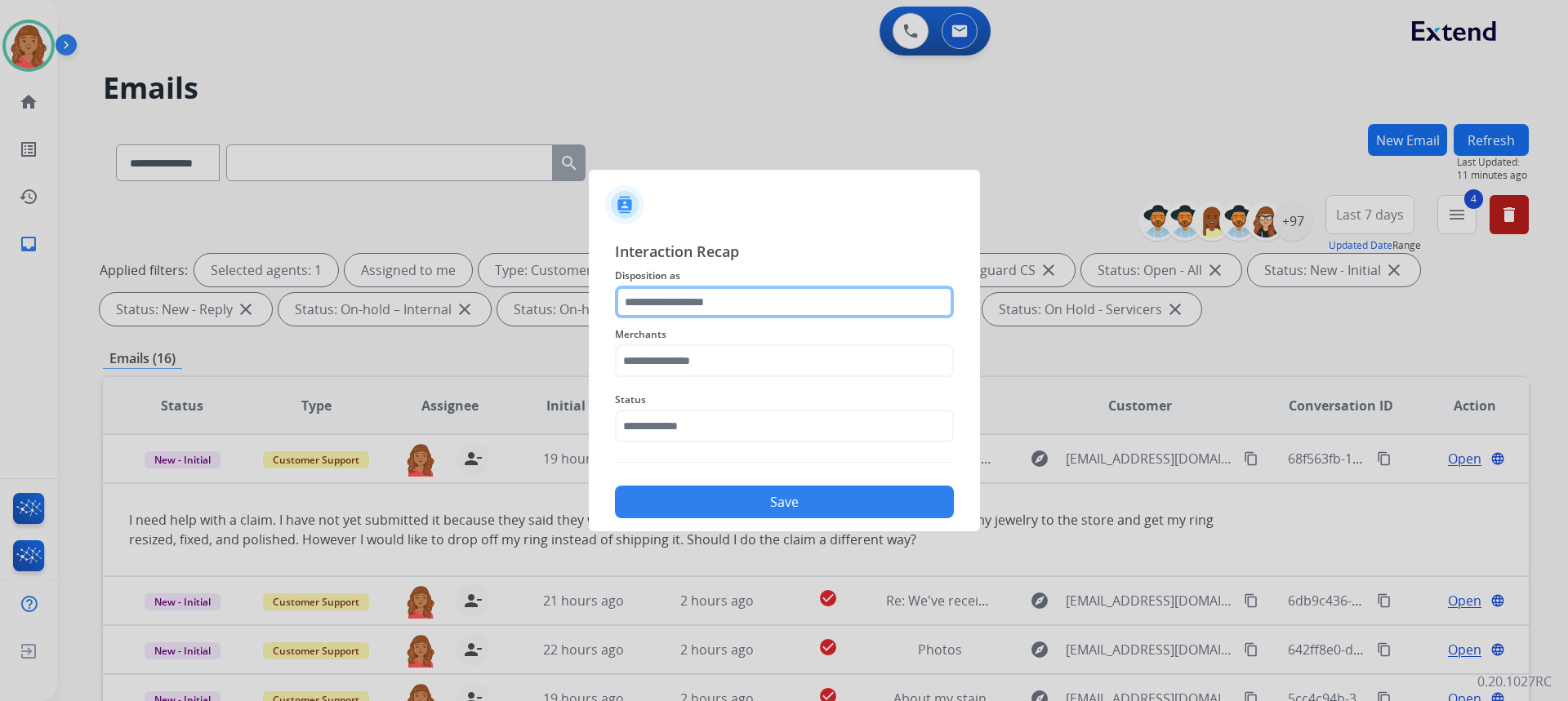
click at [680, 302] on input "text" at bounding box center [784, 302] width 339 height 33
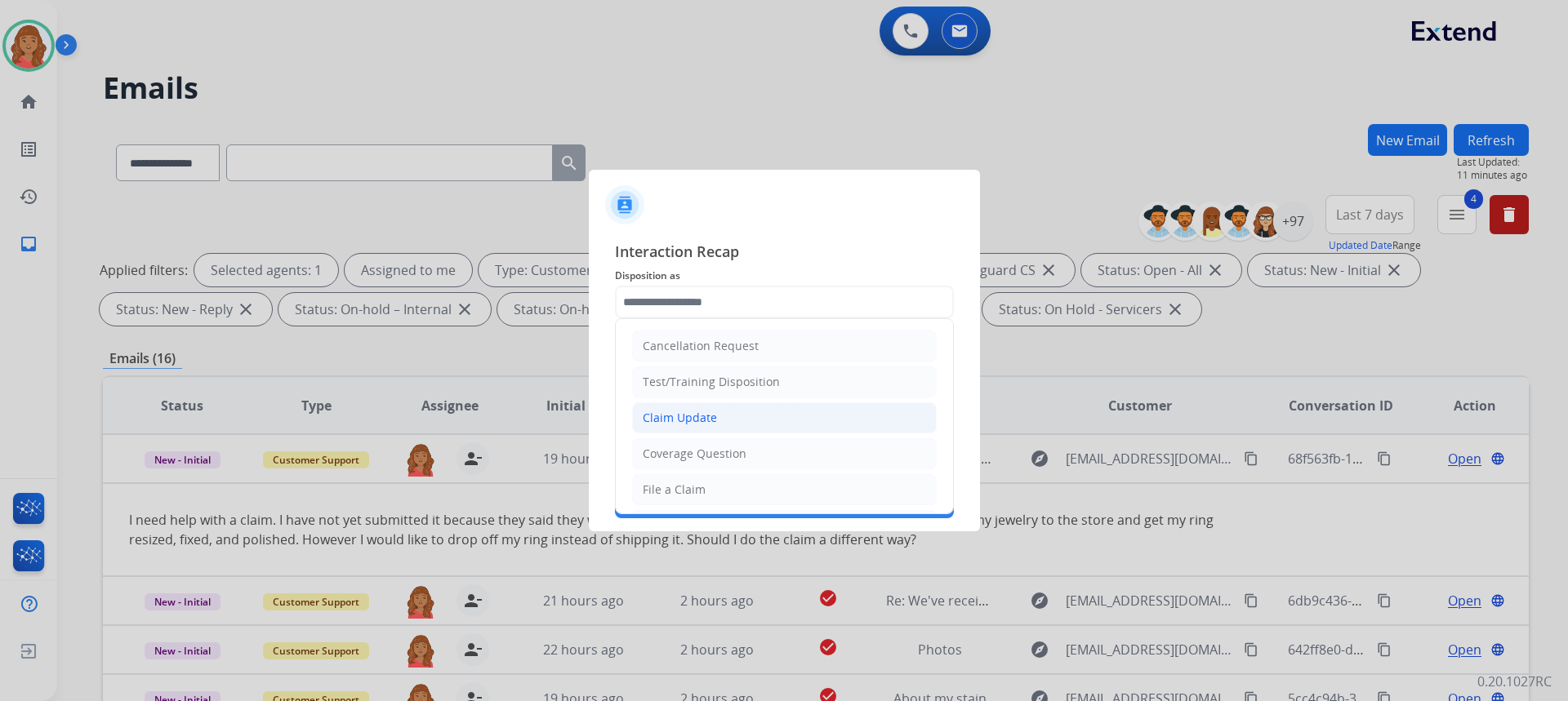
click at [671, 420] on div "Claim Update" at bounding box center [679, 418] width 74 height 16
type input "**********"
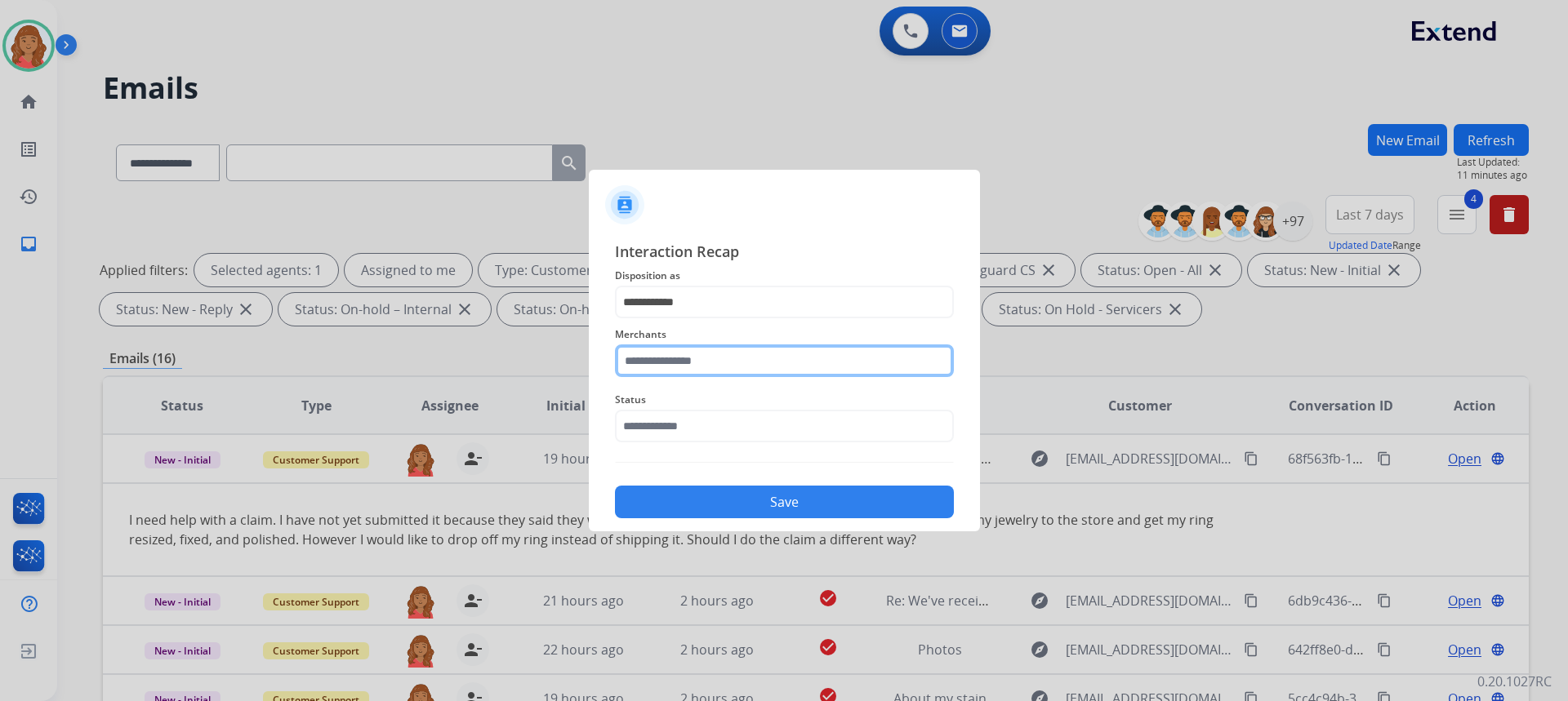
click at [669, 374] on input "text" at bounding box center [784, 361] width 339 height 33
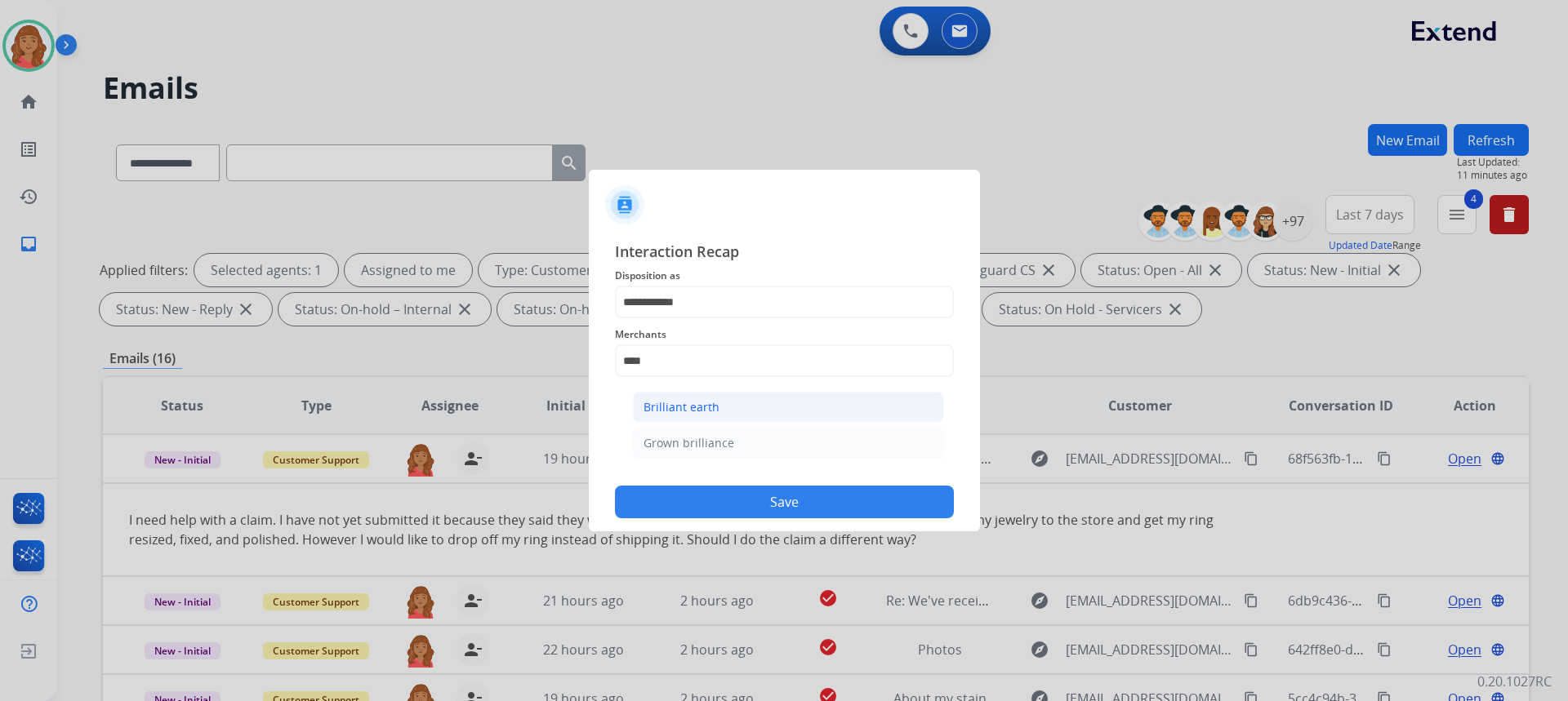
click at [680, 410] on div "Brilliant earth" at bounding box center [681, 407] width 76 height 16
type input "**********"
click at [665, 423] on input "text" at bounding box center [784, 426] width 339 height 33
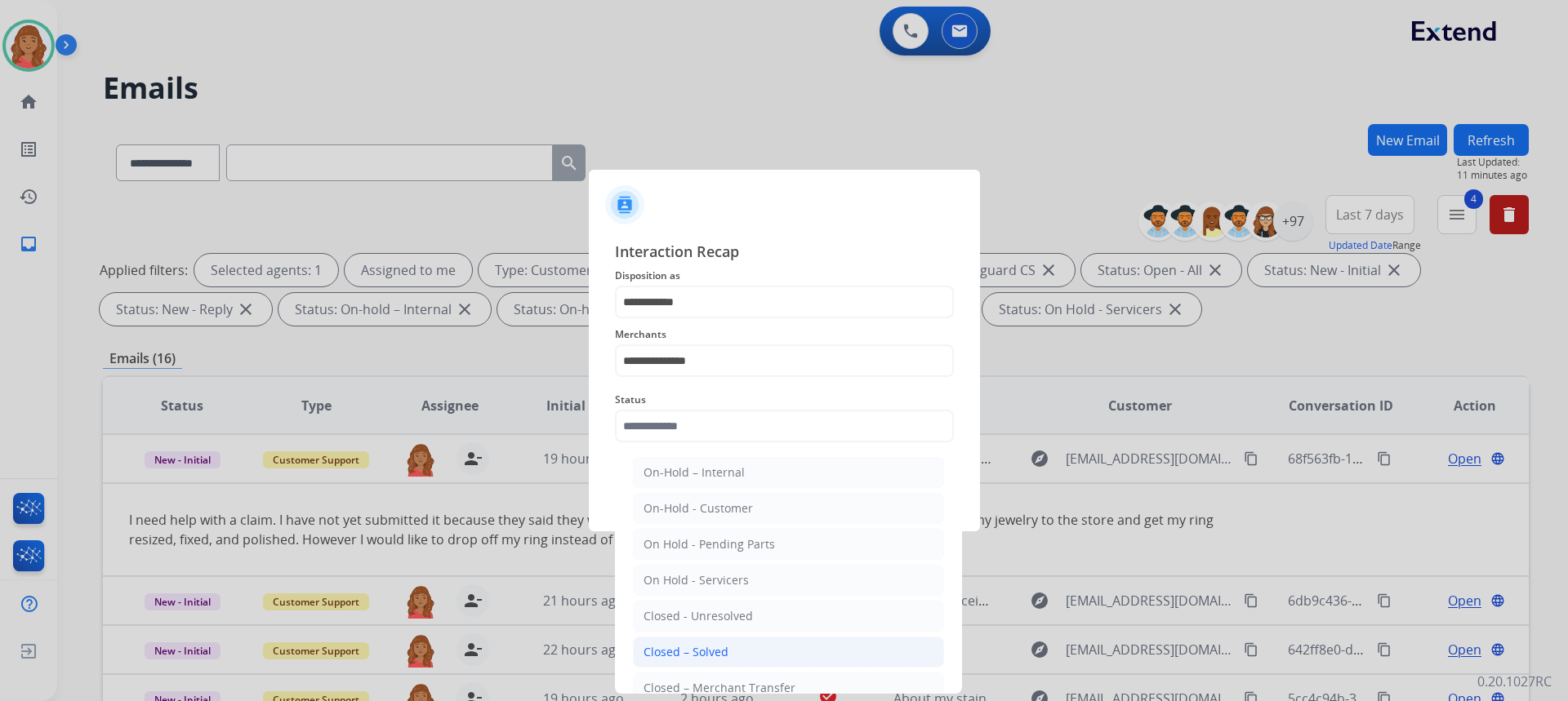
click at [670, 649] on div "Closed – Solved" at bounding box center [686, 652] width 85 height 16
type input "**********"
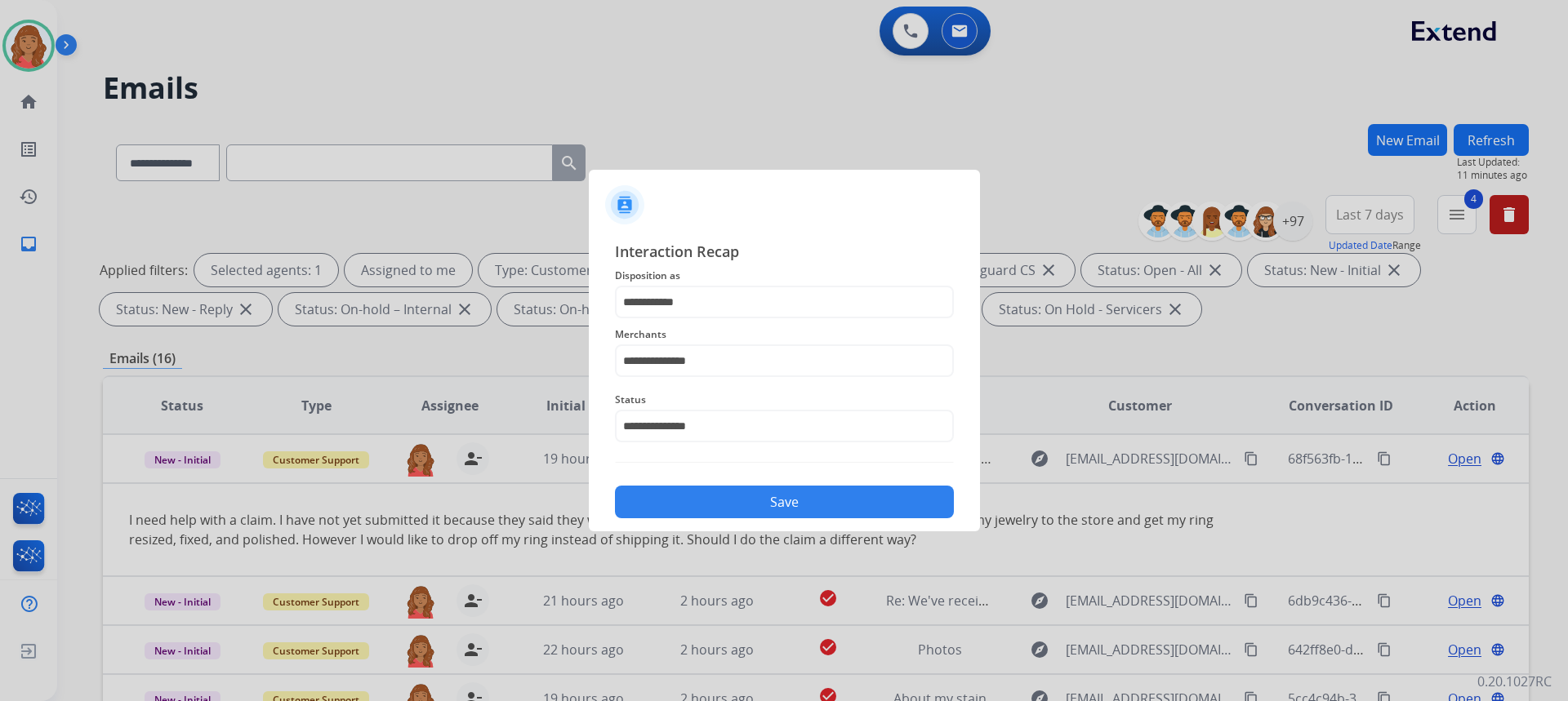
click at [710, 496] on button "Save" at bounding box center [784, 502] width 339 height 33
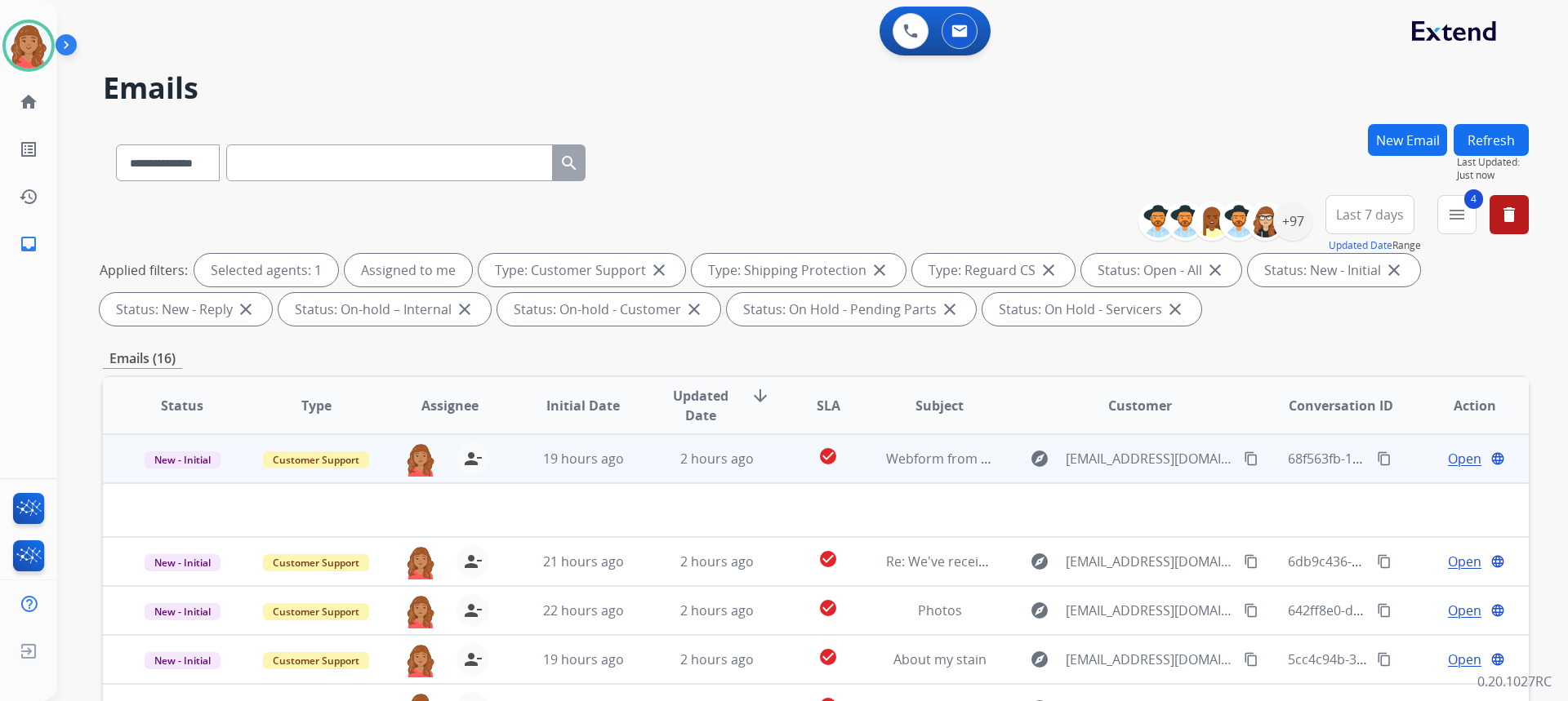
click at [626, 471] on td "19 hours ago" at bounding box center [571, 459] width 134 height 49
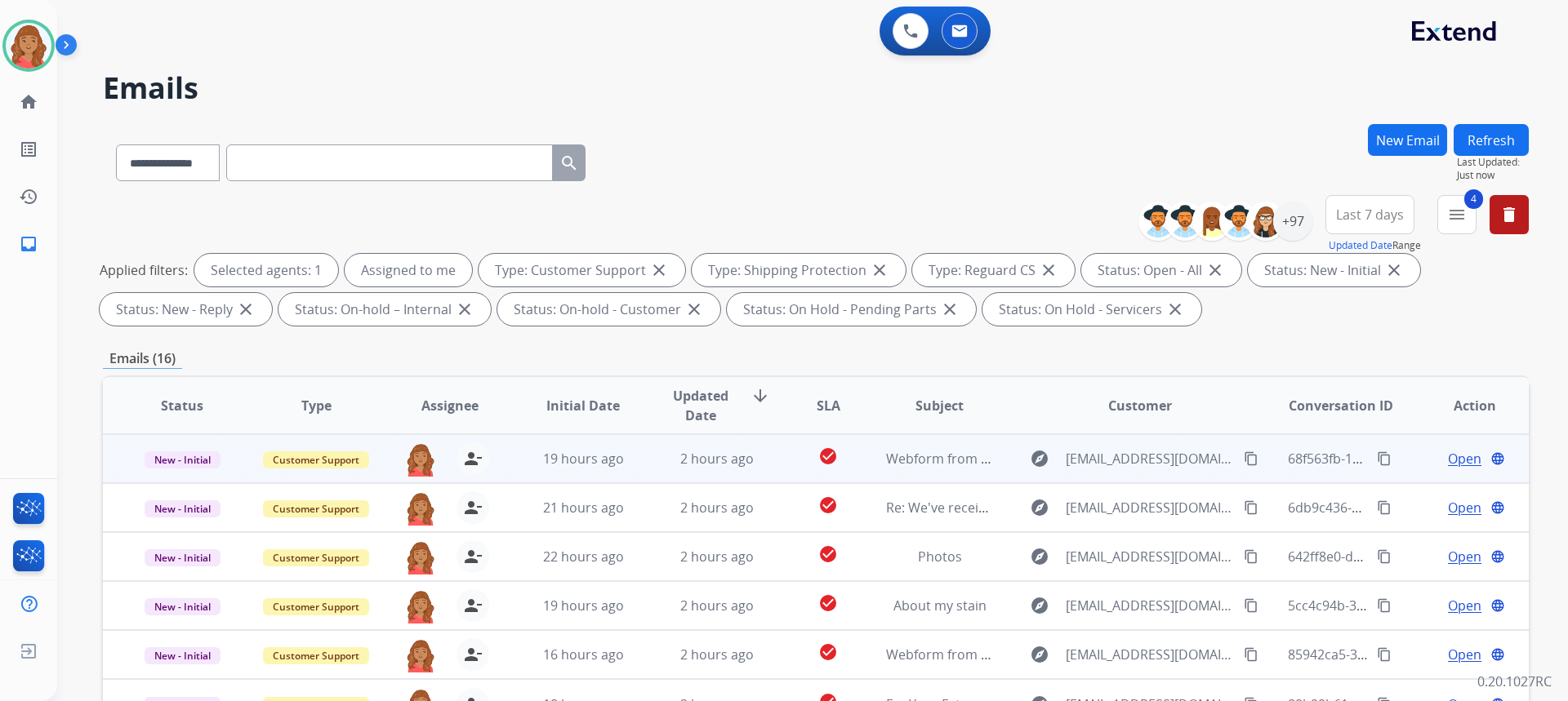
click at [626, 471] on td "19 hours ago" at bounding box center [571, 459] width 134 height 49
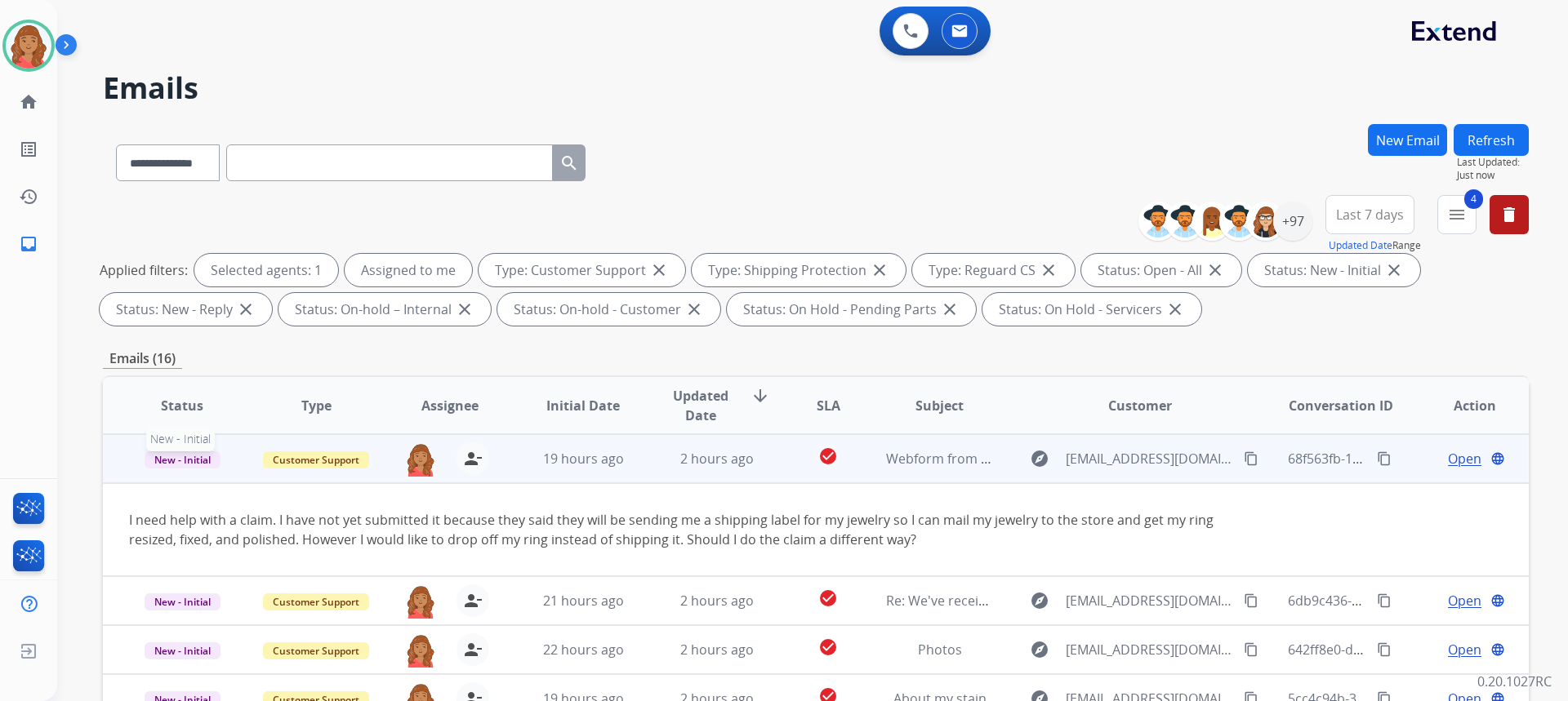
click at [184, 459] on span "New - Initial" at bounding box center [182, 460] width 76 height 17
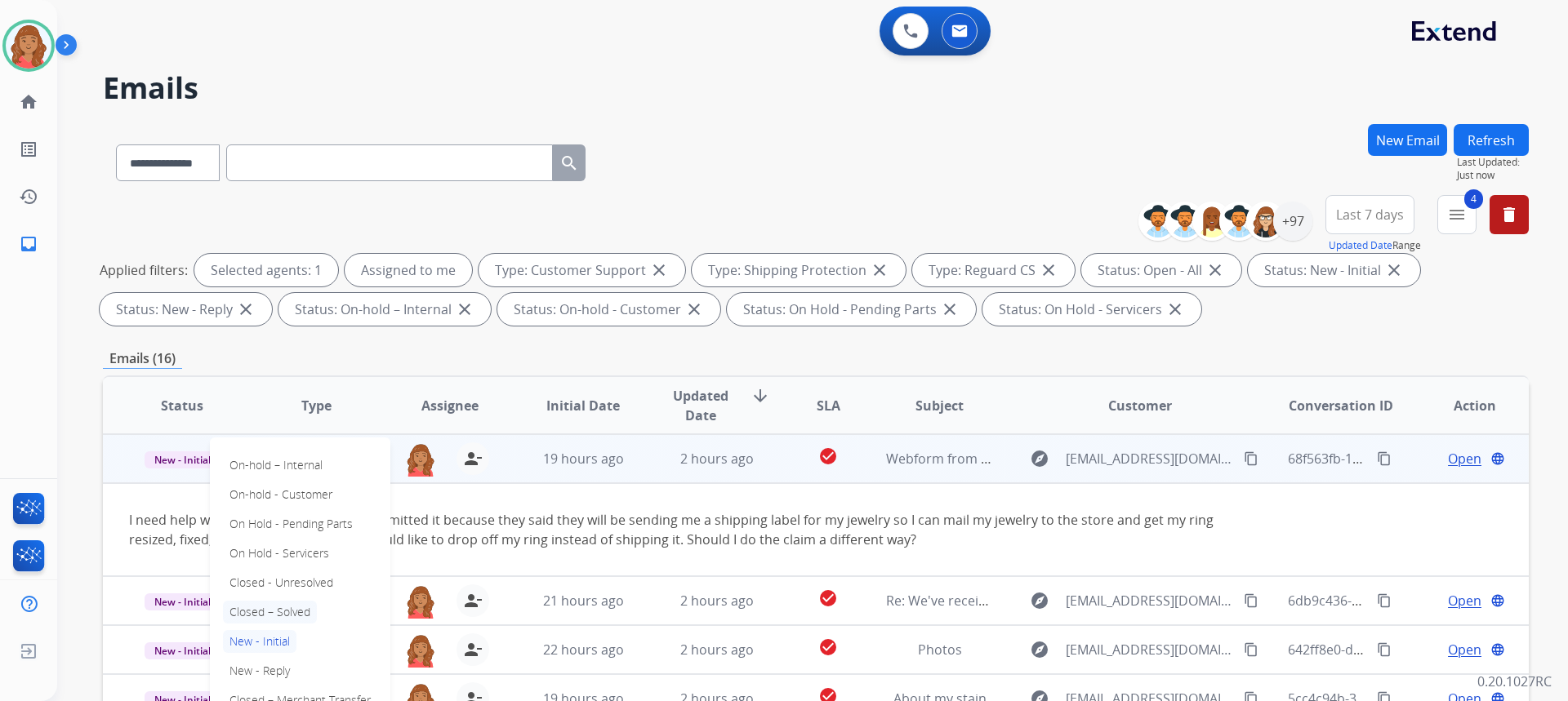
click at [270, 609] on p "Closed – Solved" at bounding box center [269, 612] width 94 height 23
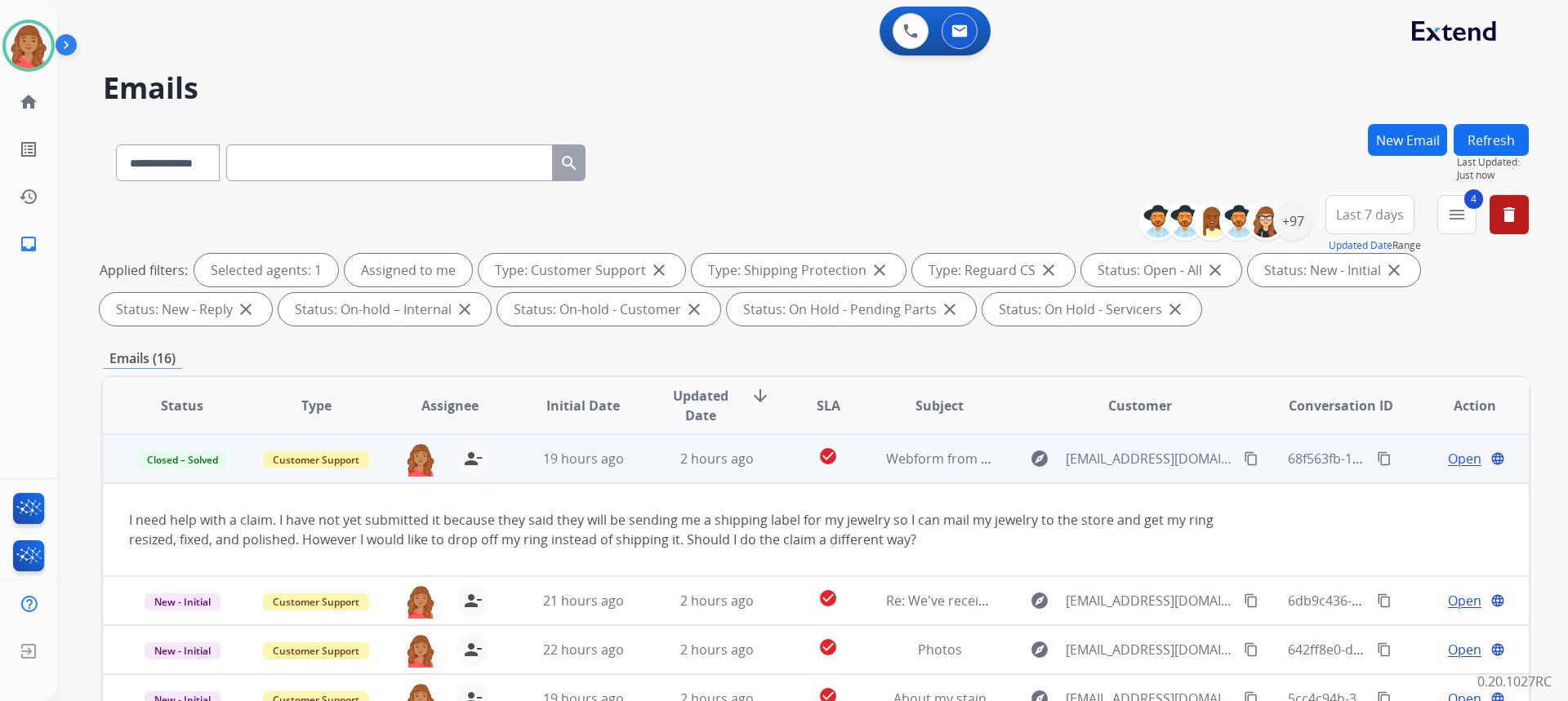
scroll to position [306, 0]
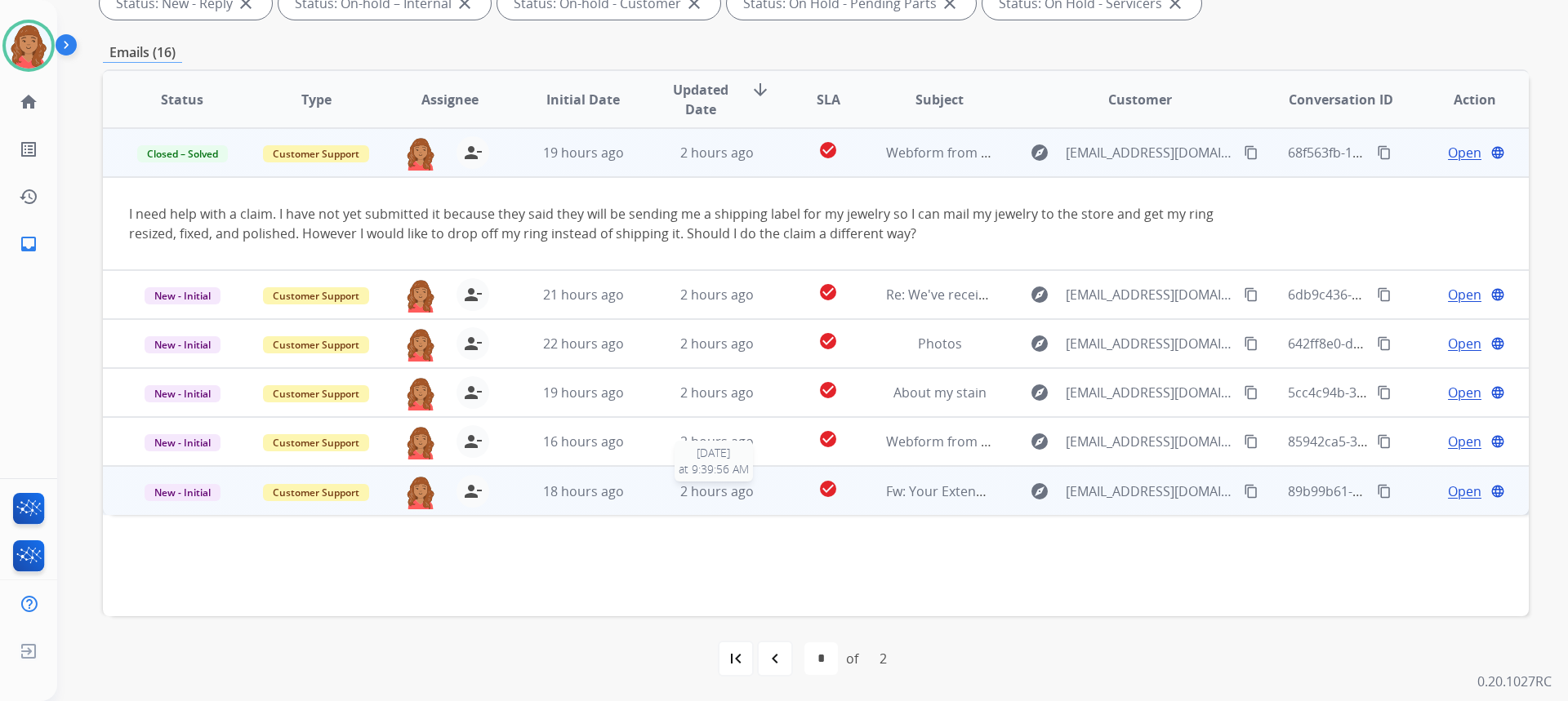
click at [674, 488] on div "2 hours ago" at bounding box center [717, 492] width 107 height 20
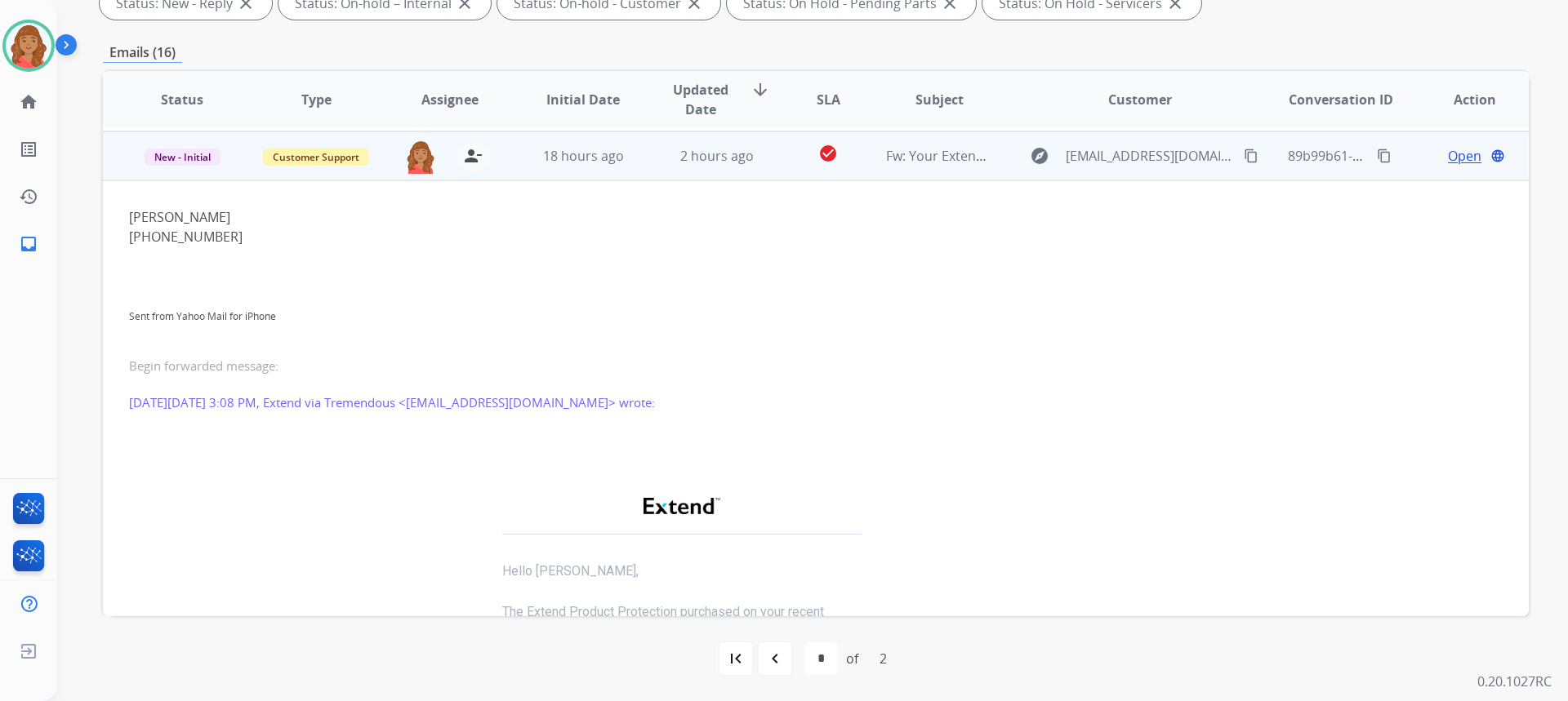
scroll to position [245, 0]
click at [1247, 153] on button "content_copy" at bounding box center [1251, 153] width 20 height 20
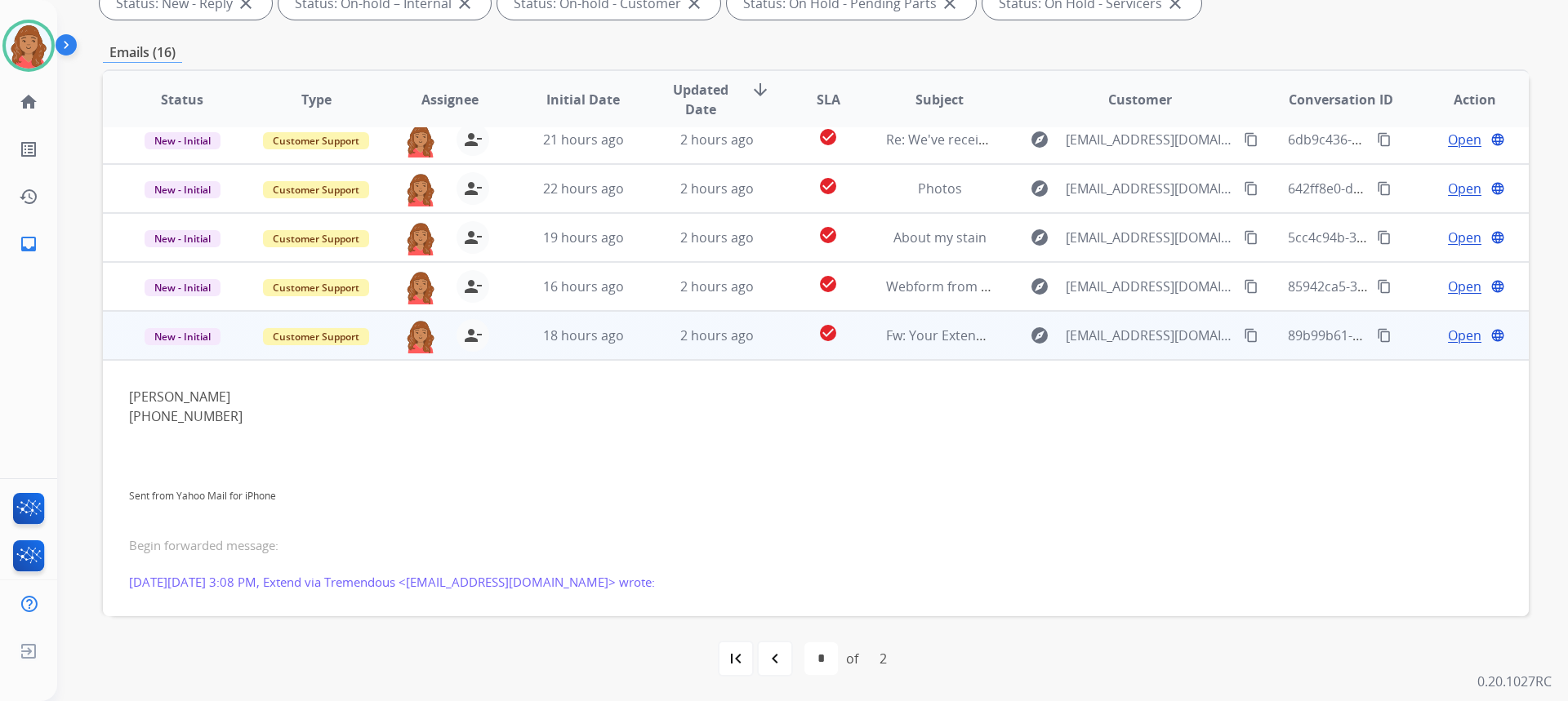
scroll to position [58, 0]
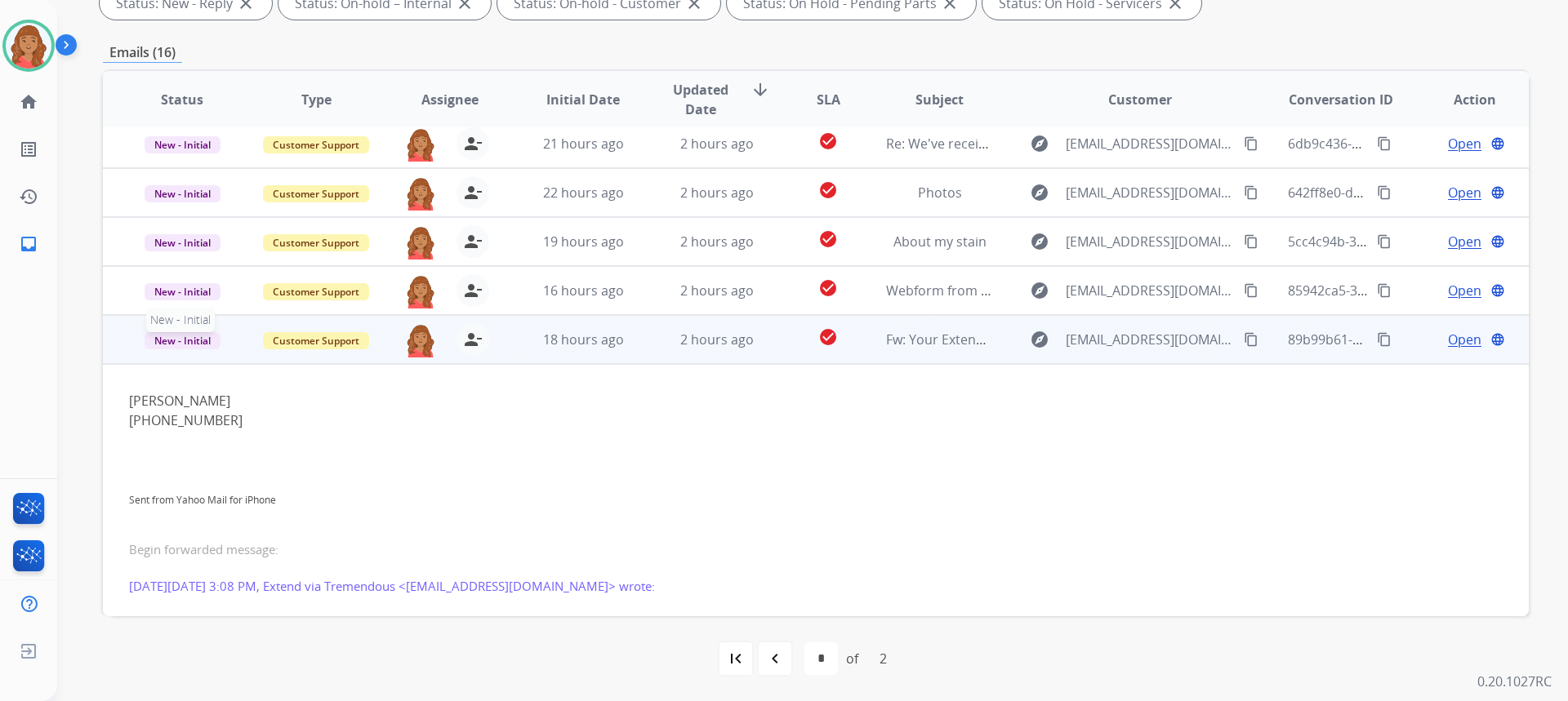
click at [214, 341] on span "New - Initial" at bounding box center [182, 340] width 76 height 17
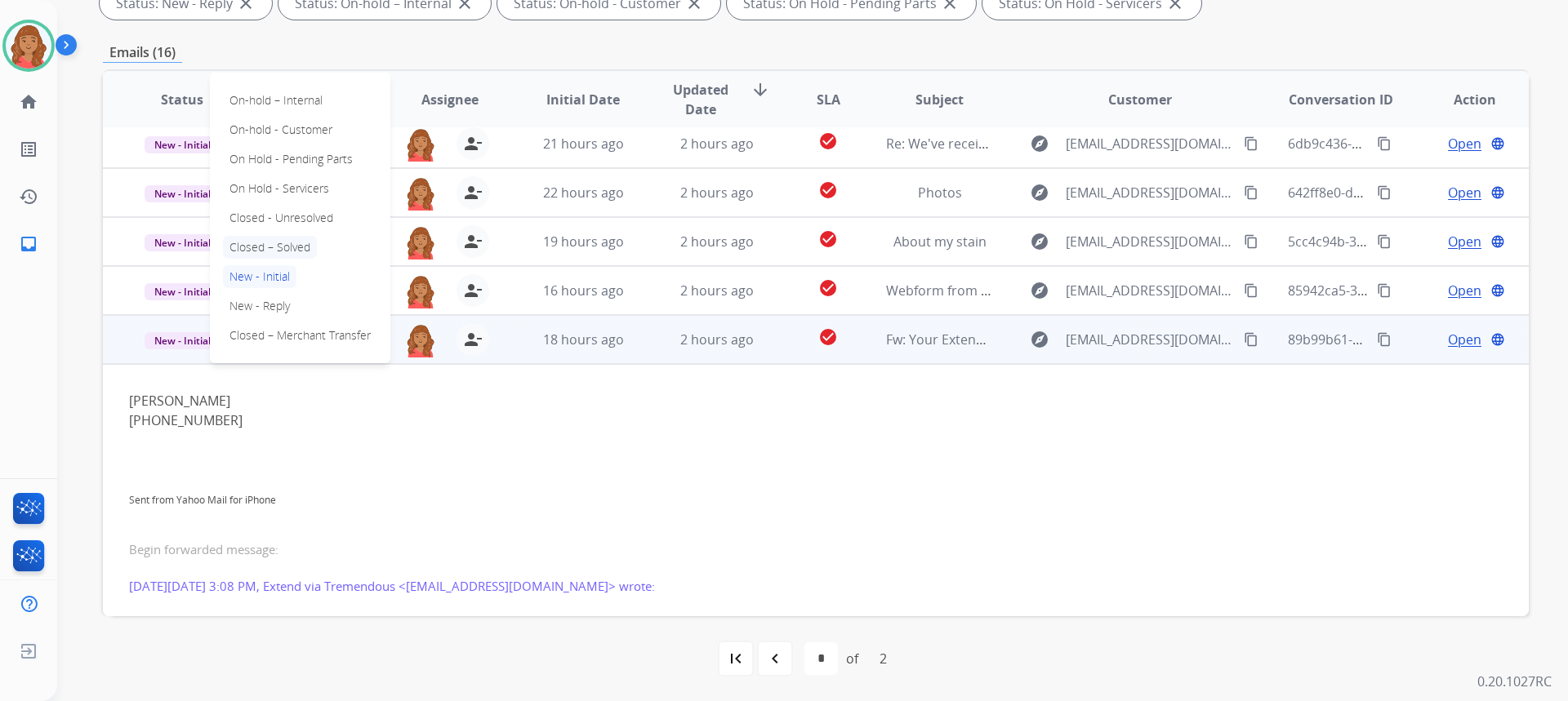
click at [299, 239] on p "Closed – Solved" at bounding box center [269, 247] width 94 height 23
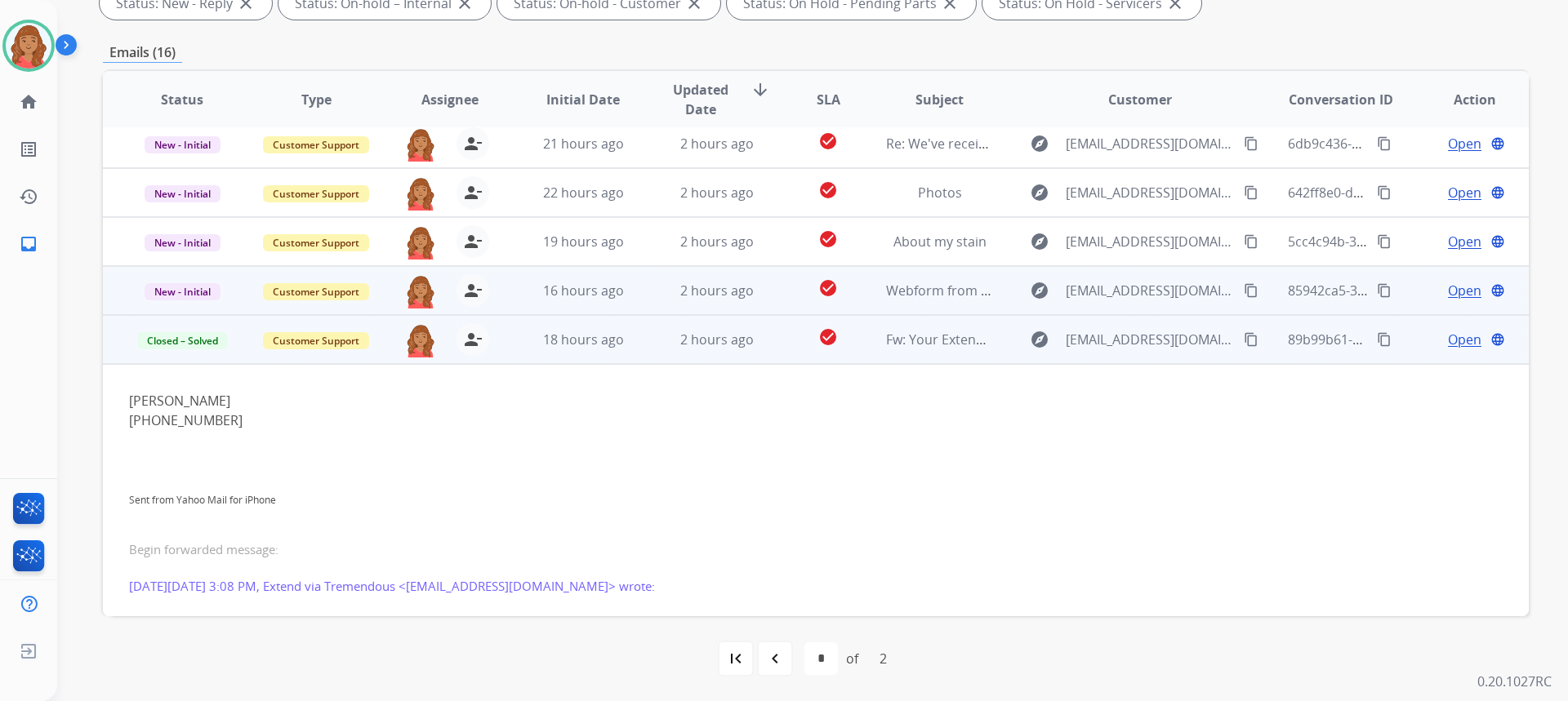
click at [1448, 288] on span "Open" at bounding box center [1464, 290] width 34 height 20
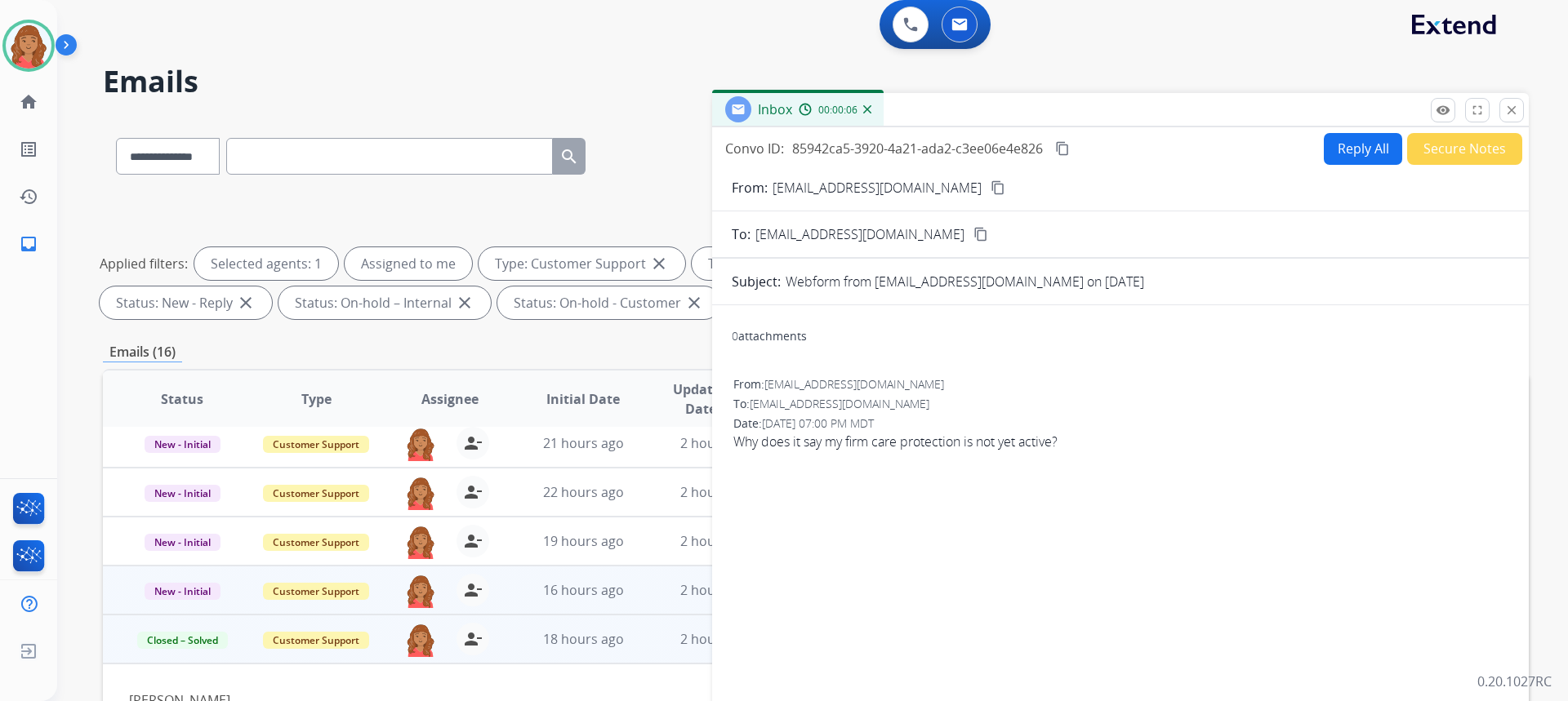
scroll to position [0, 0]
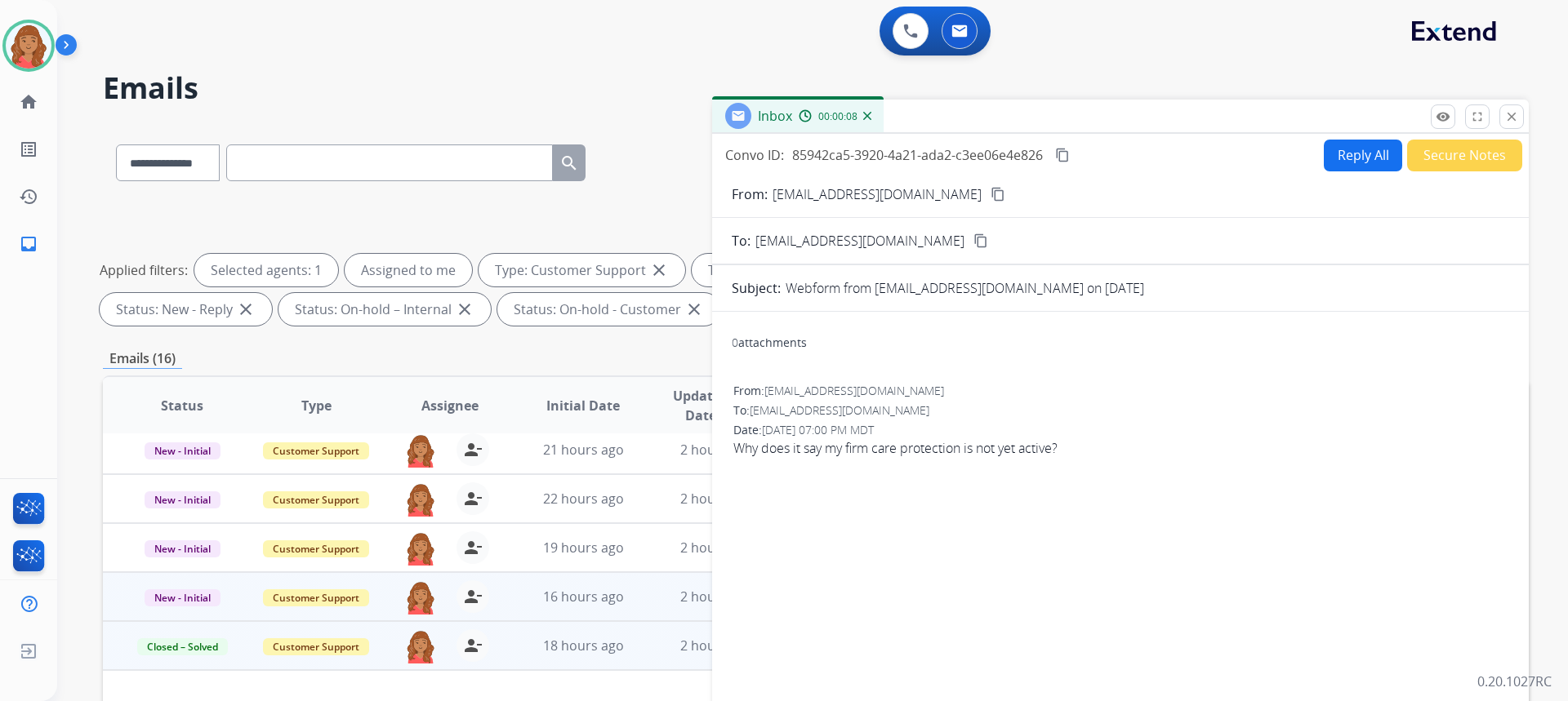
click at [990, 187] on mat-icon "content_copy" at bounding box center [998, 195] width 15 height 15
click at [1319, 164] on div "Reply All Secure Notes" at bounding box center [1421, 155] width 203 height 32
click at [1324, 169] on button "Reply All" at bounding box center [1363, 155] width 79 height 32
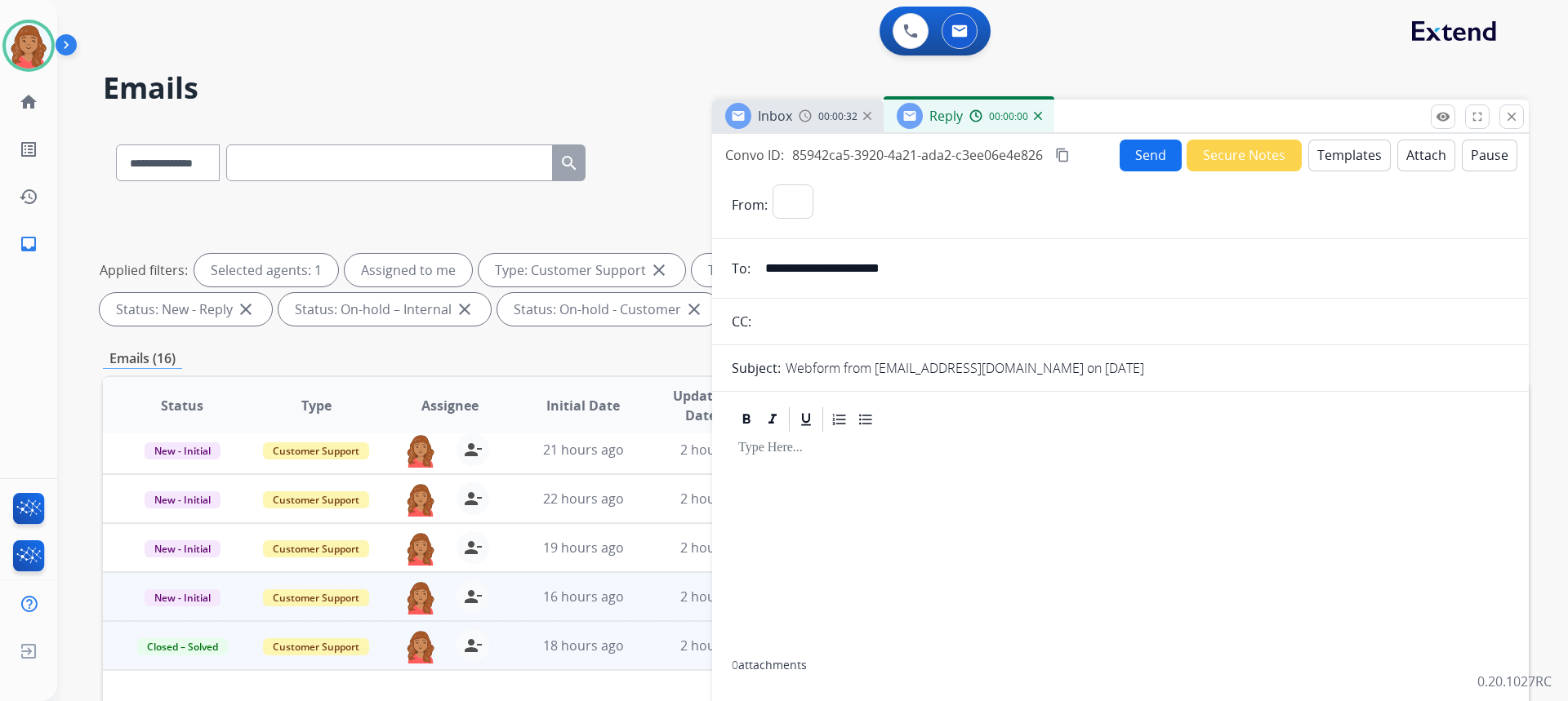
select select "**********"
click at [1516, 115] on mat-icon "close" at bounding box center [1512, 117] width 15 height 15
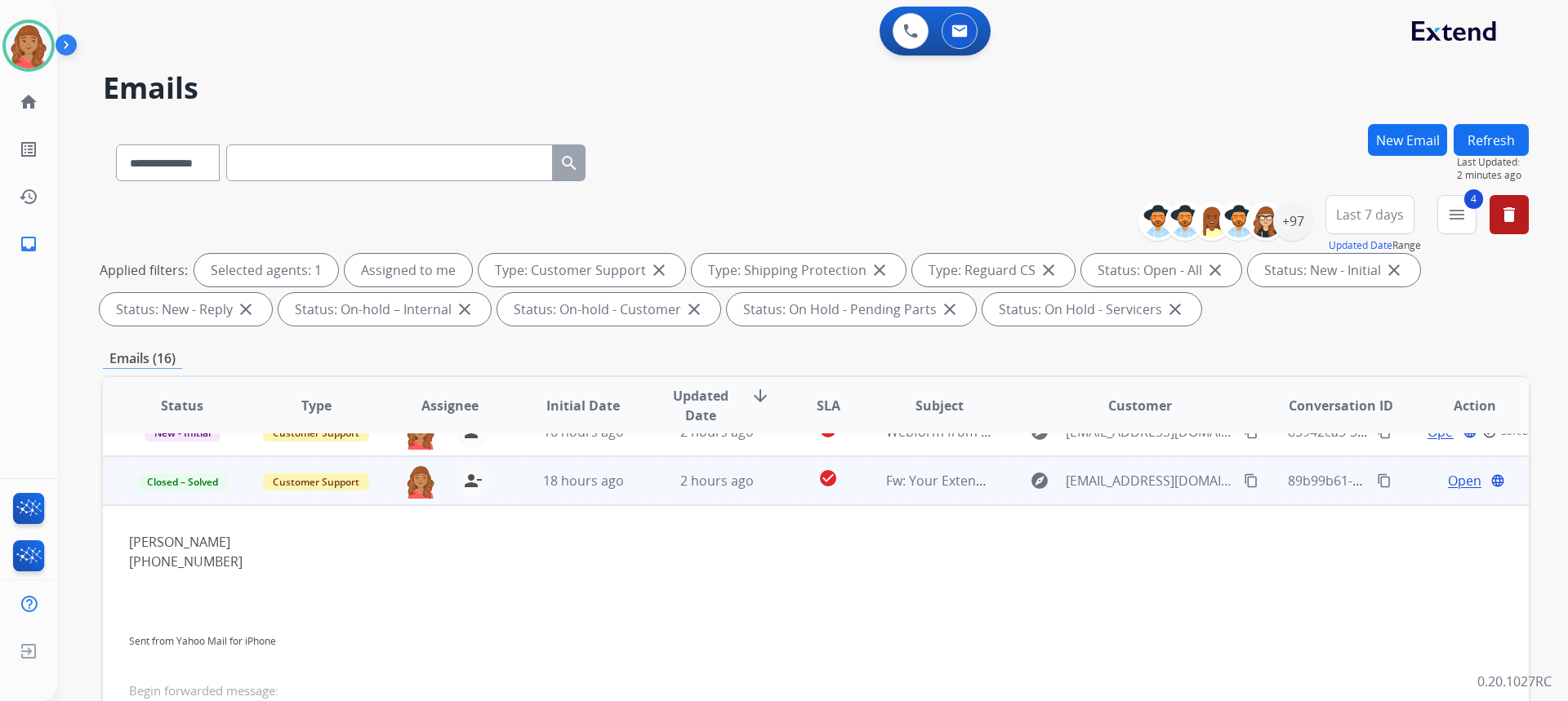
scroll to position [221, 0]
drag, startPoint x: 187, startPoint y: 483, endPoint x: 190, endPoint y: 524, distance: 41.1
click at [189, 493] on td "Closed – Solved Closed – Solved" at bounding box center [170, 483] width 134 height 49
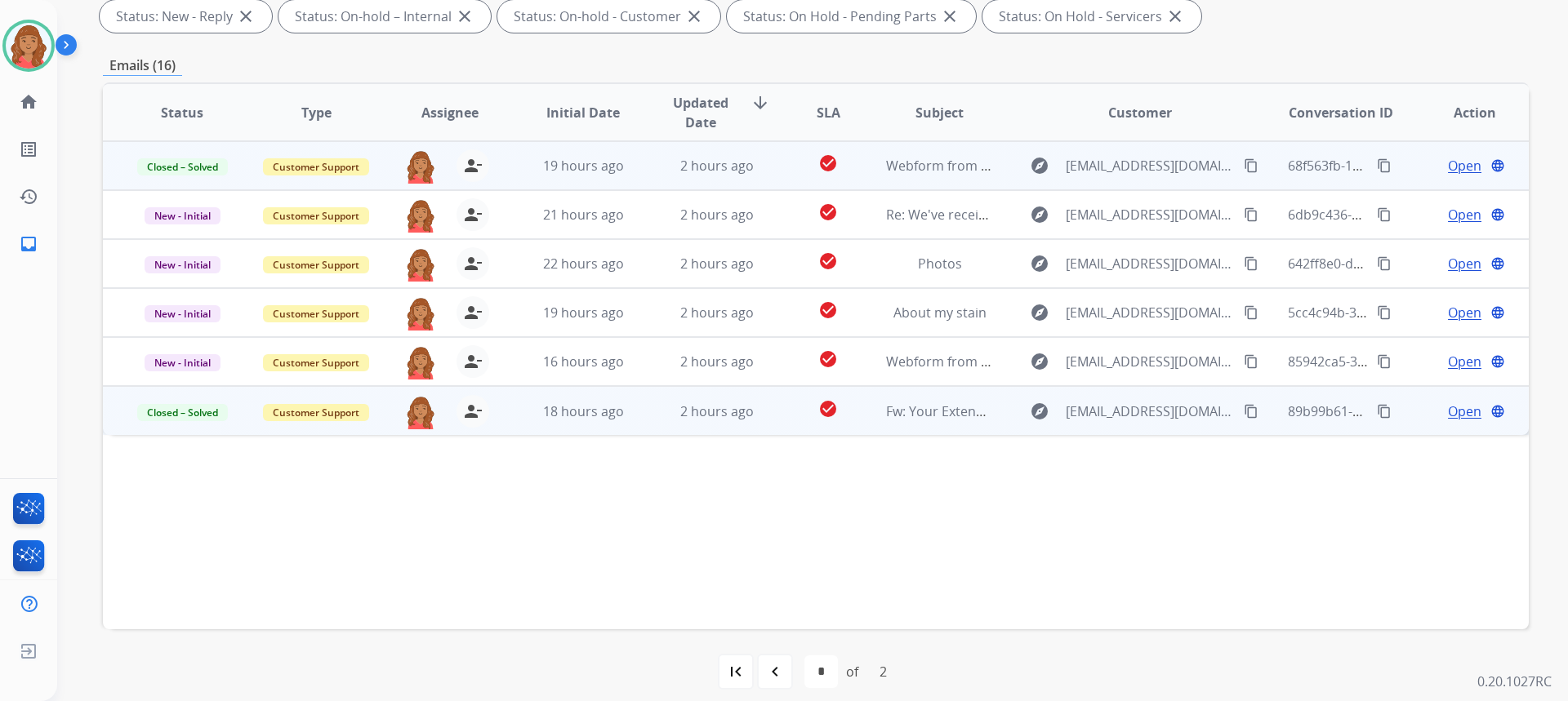
scroll to position [306, 0]
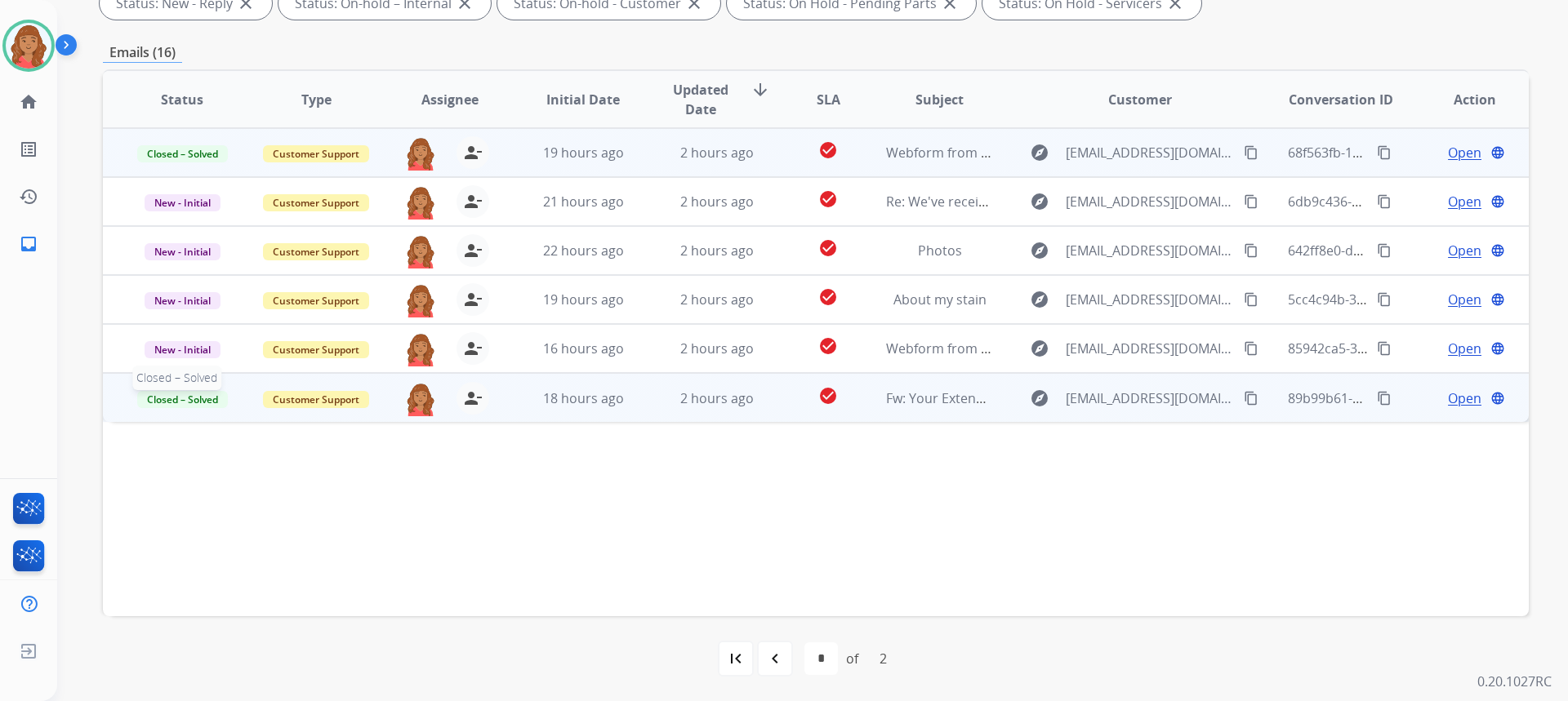
click at [190, 407] on span "Closed – Solved" at bounding box center [182, 399] width 91 height 17
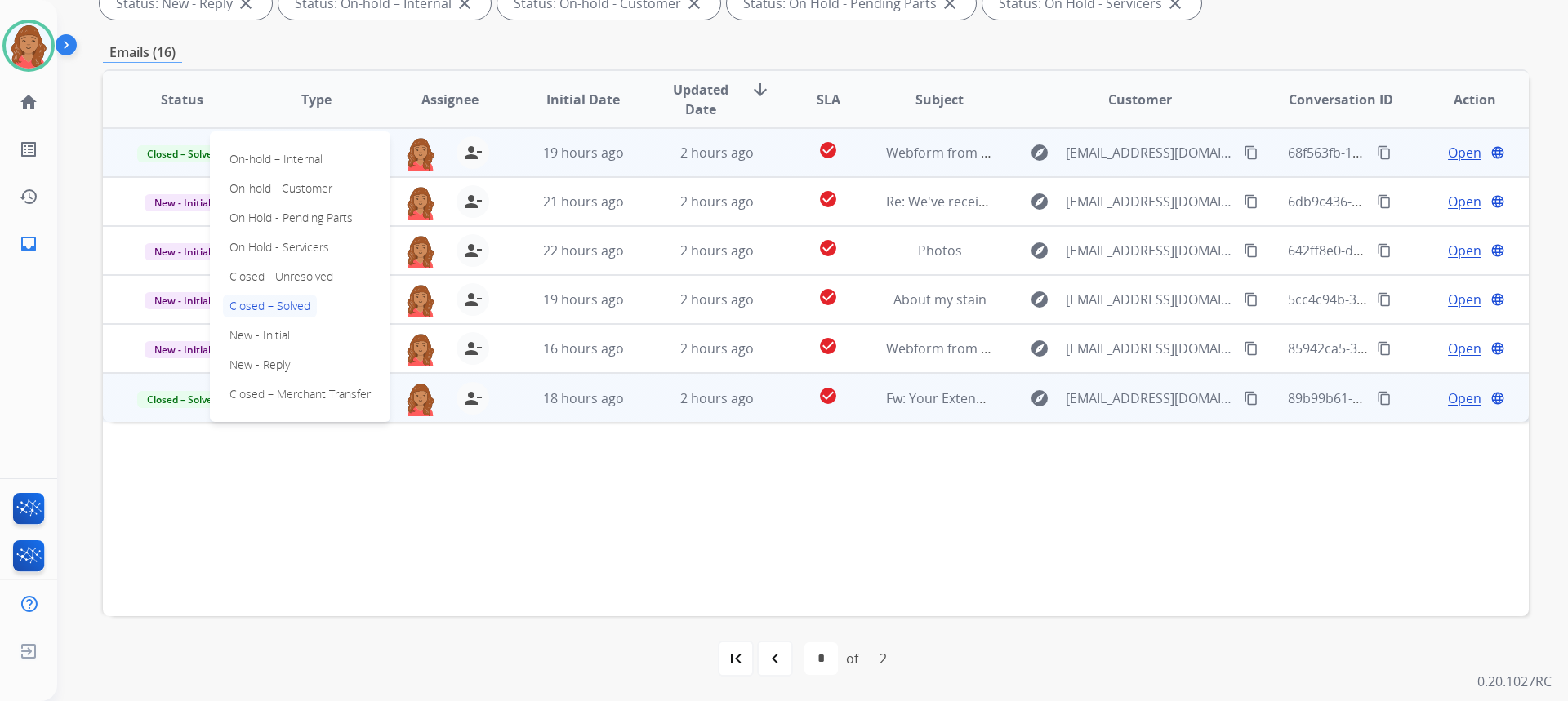
click at [771, 402] on td "check_circle" at bounding box center [815, 398] width 89 height 49
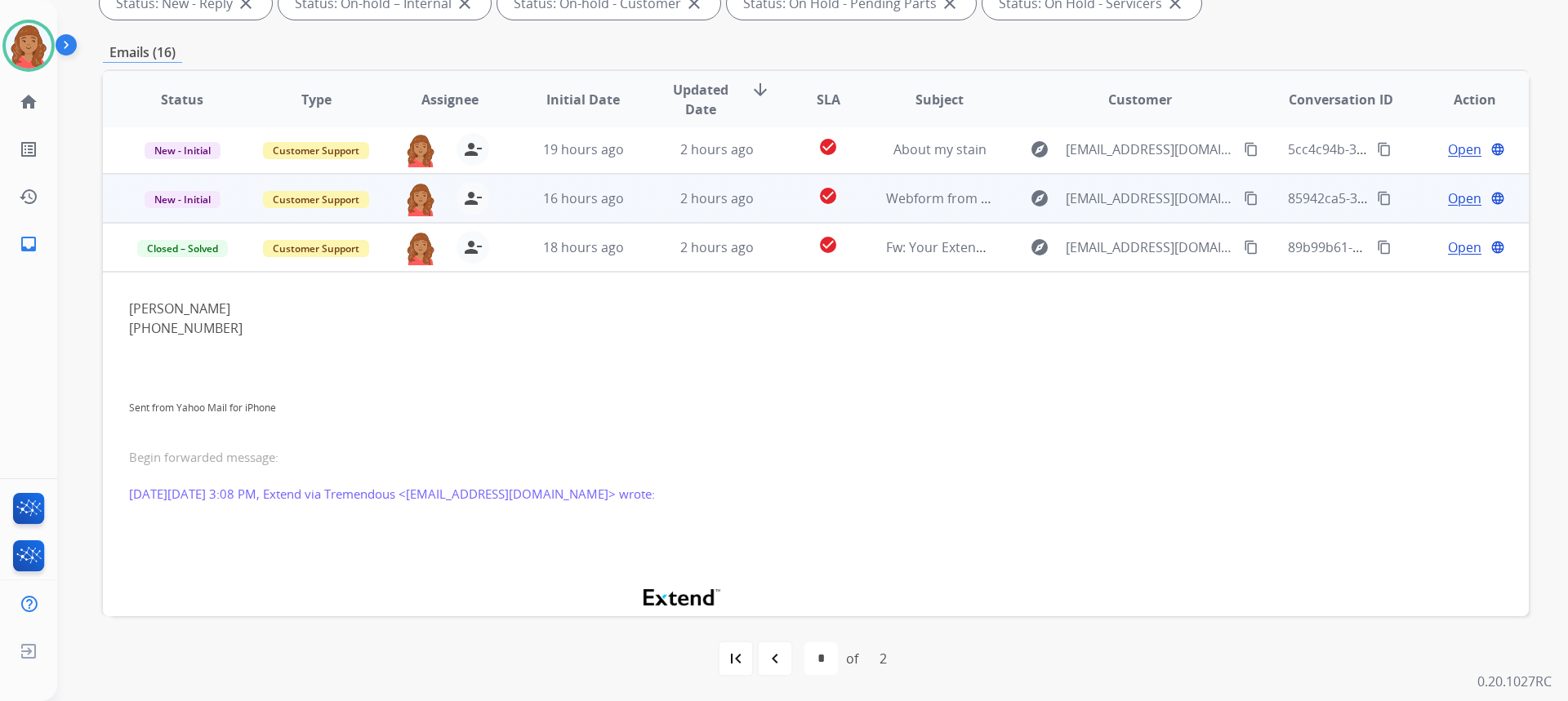
scroll to position [0, 0]
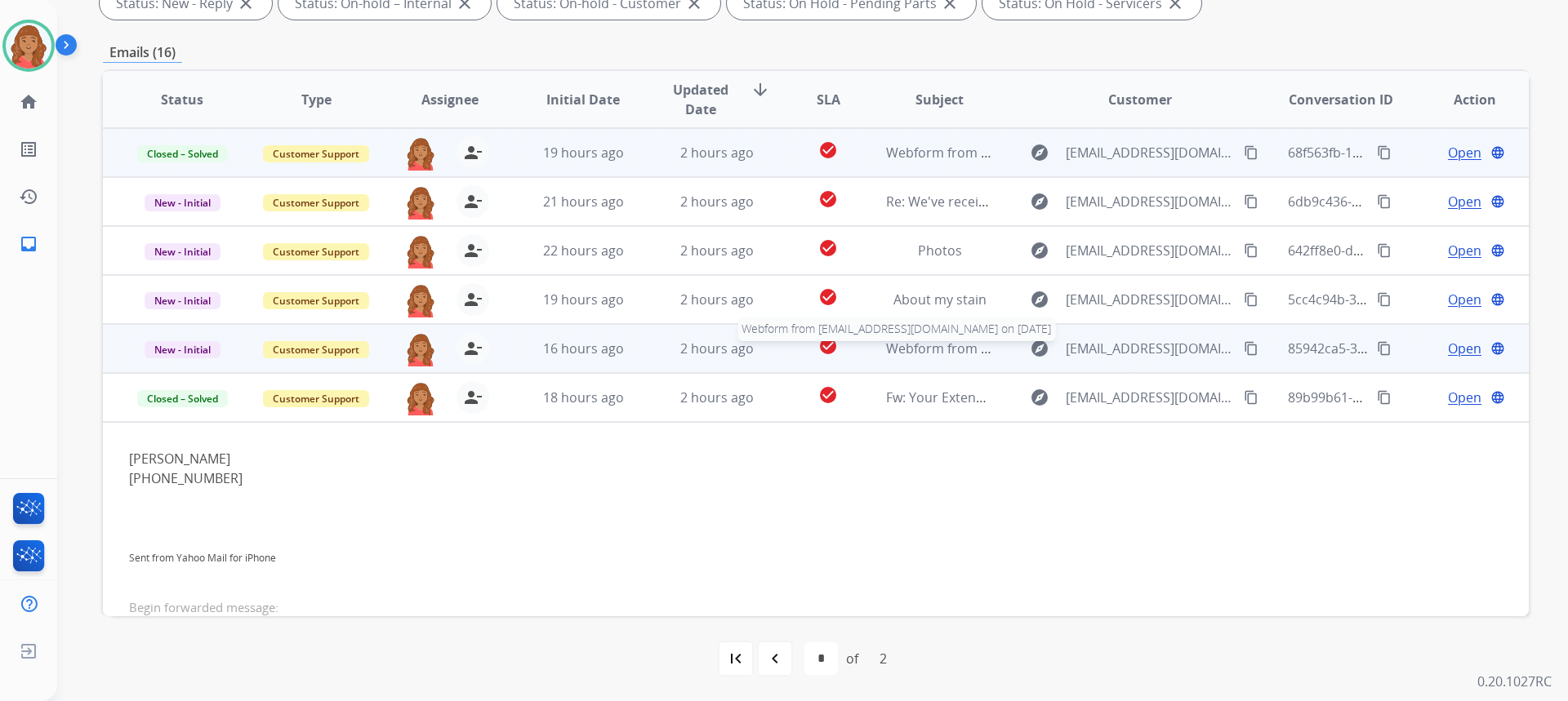
click at [925, 342] on span "Webform from Kmarcantoni@outlook.com on 09/20/2025" at bounding box center [1071, 348] width 370 height 18
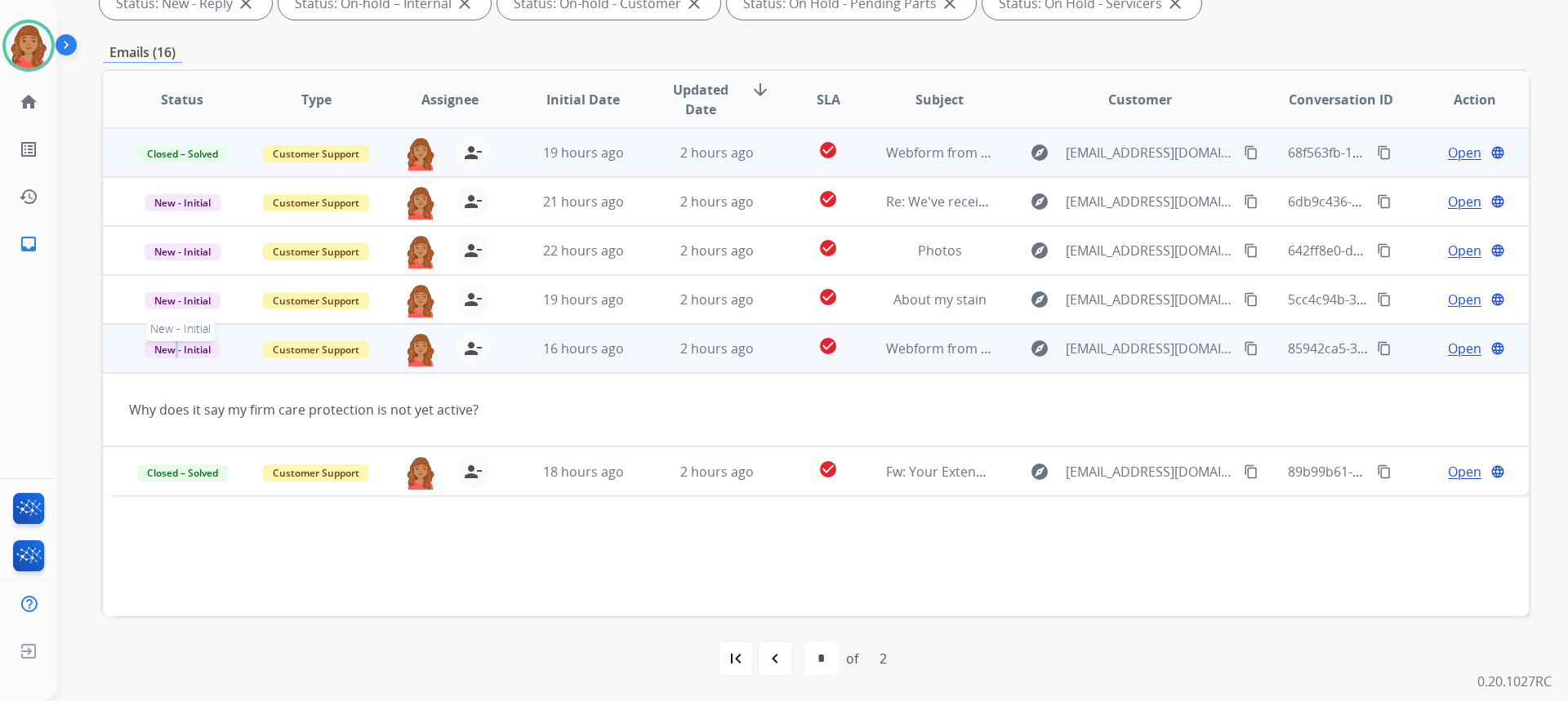
click at [177, 344] on span "New - Initial" at bounding box center [182, 349] width 76 height 17
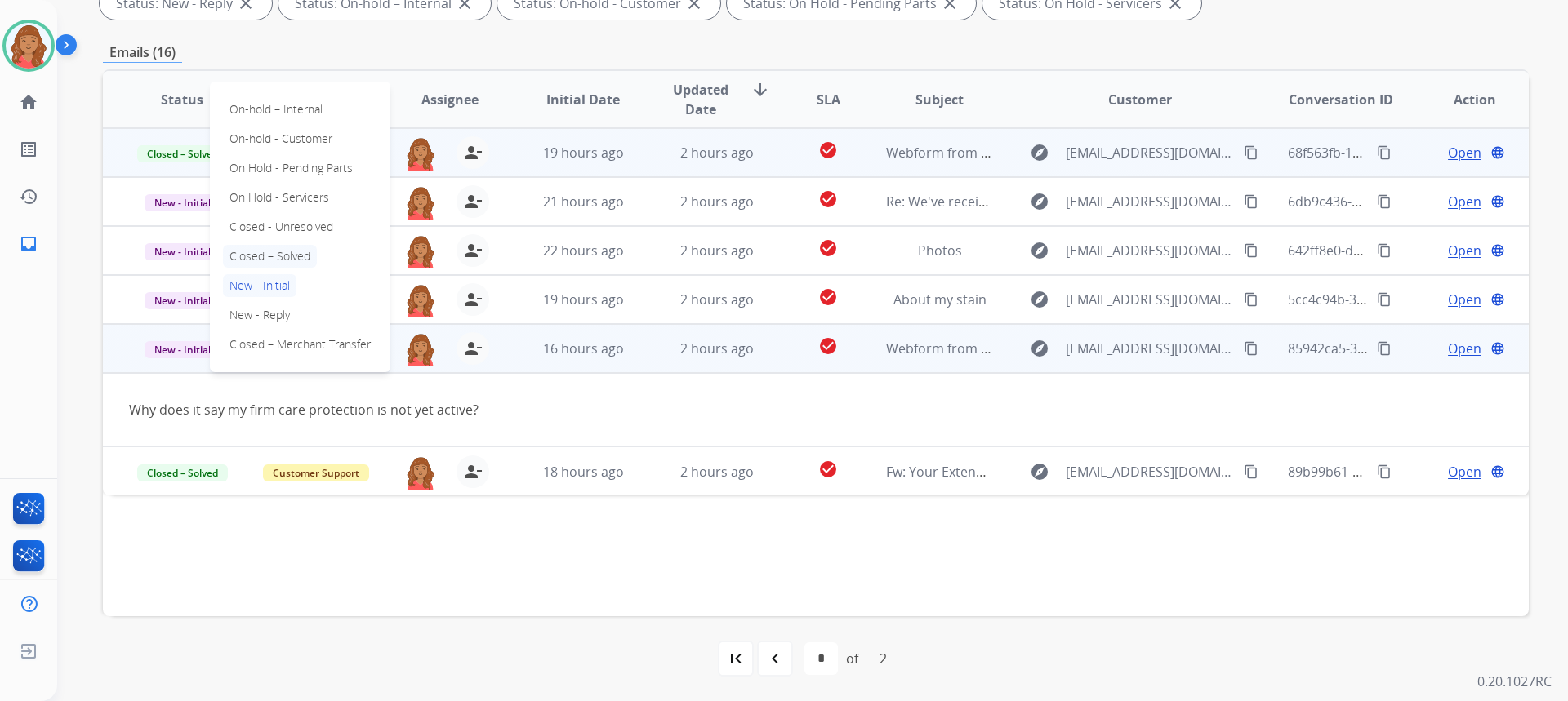
click at [255, 252] on p "Closed – Solved" at bounding box center [269, 256] width 94 height 23
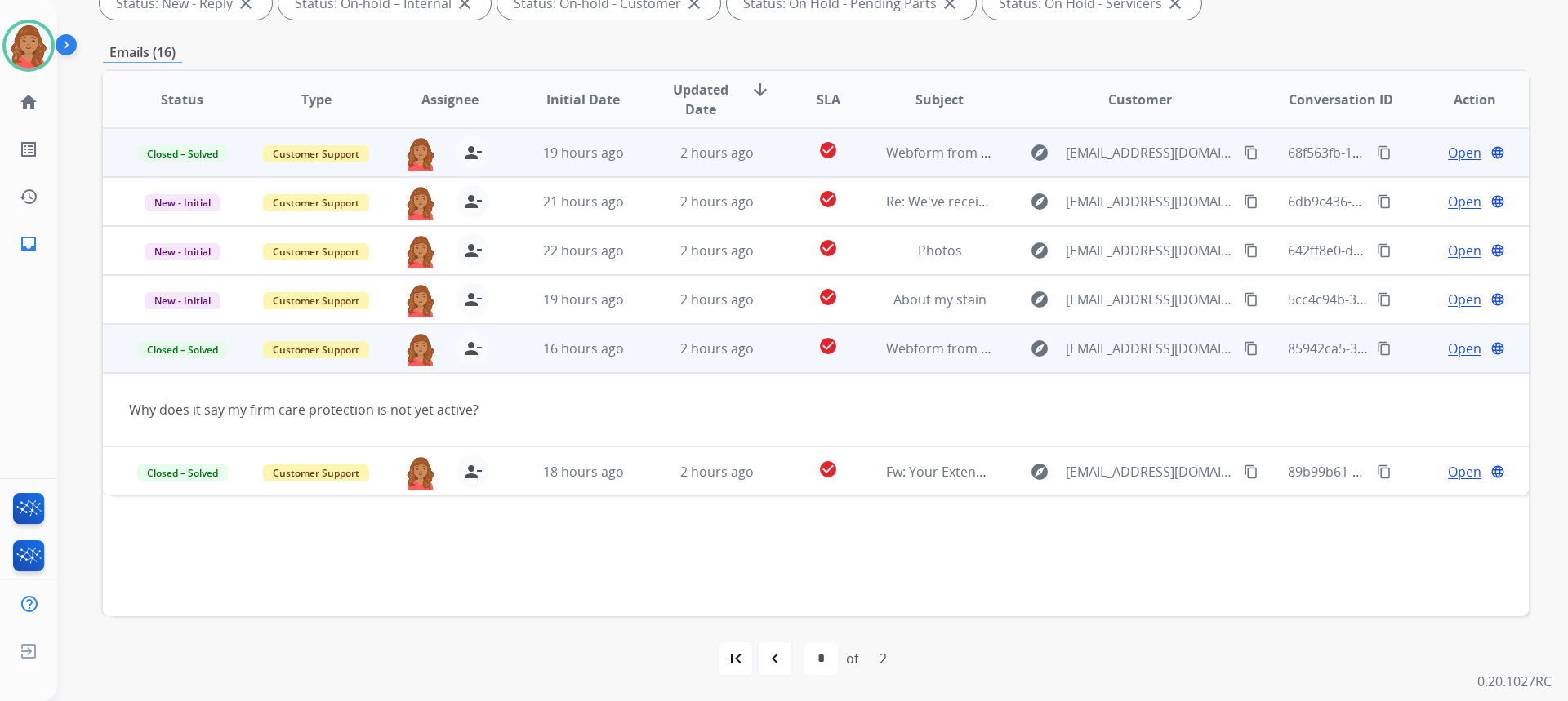
click at [1244, 346] on mat-icon "content_copy" at bounding box center [1251, 348] width 15 height 15
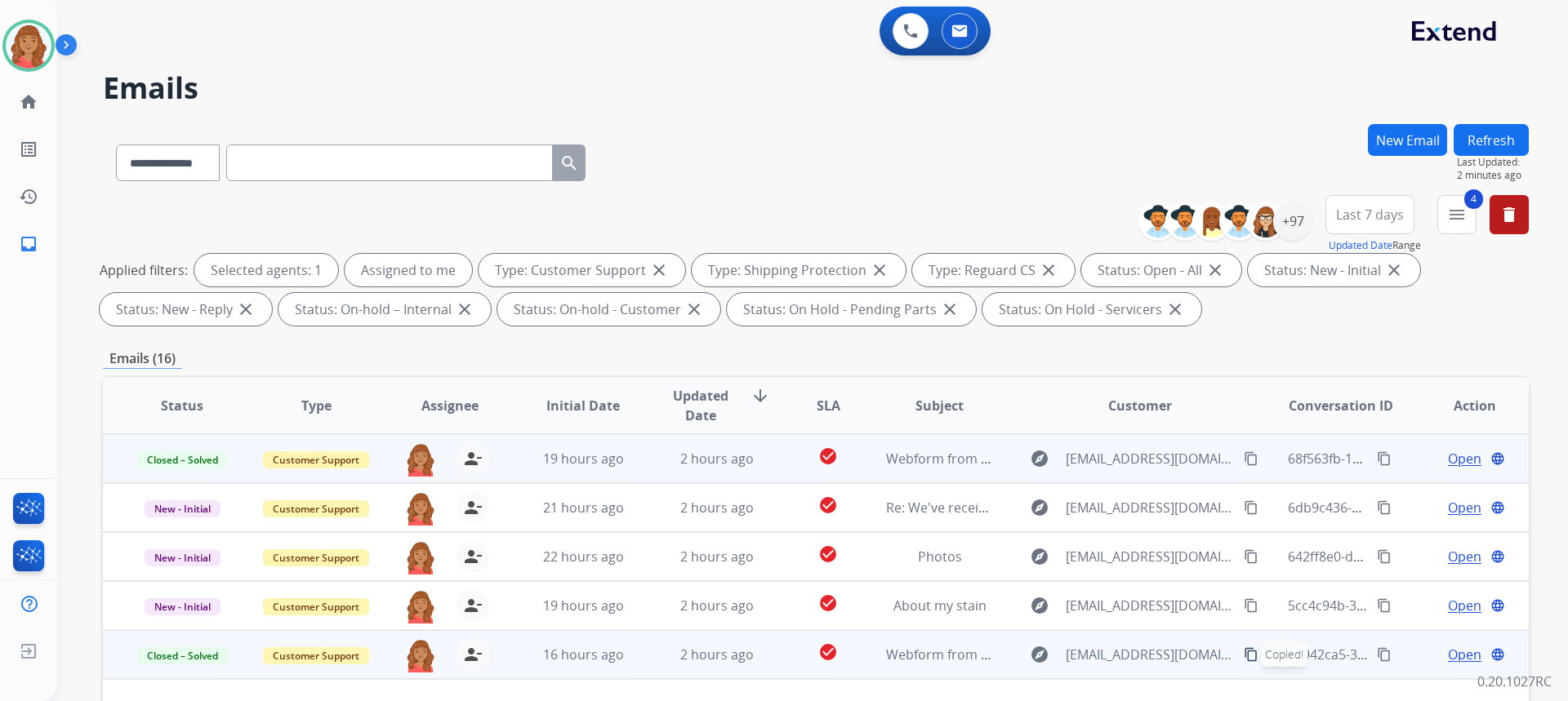
click at [1401, 142] on button "New Email" at bounding box center [1407, 140] width 79 height 32
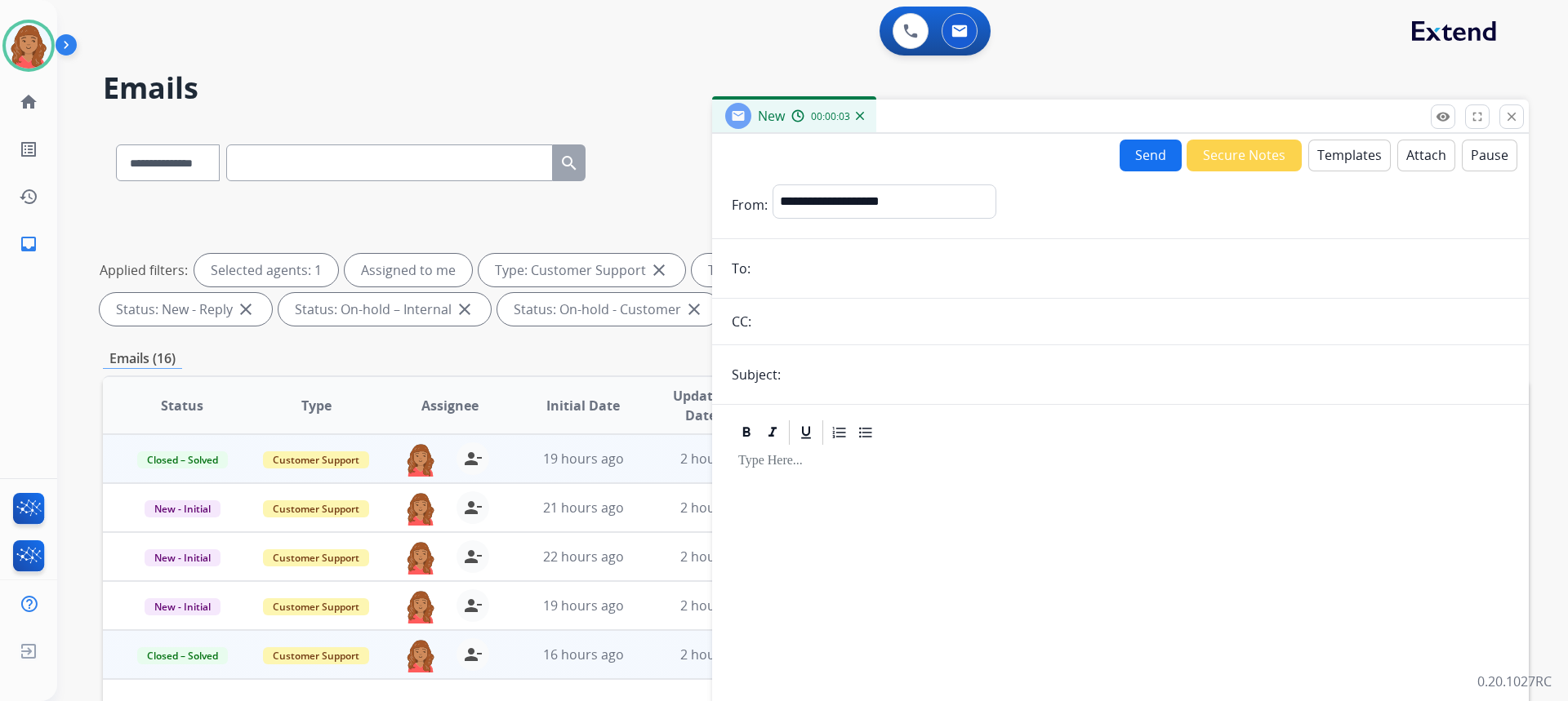
paste input "**********"
type input "**********"
drag, startPoint x: 831, startPoint y: 198, endPoint x: 832, endPoint y: 213, distance: 15.0
click at [832, 200] on select "**********" at bounding box center [883, 201] width 222 height 33
select select "**********"
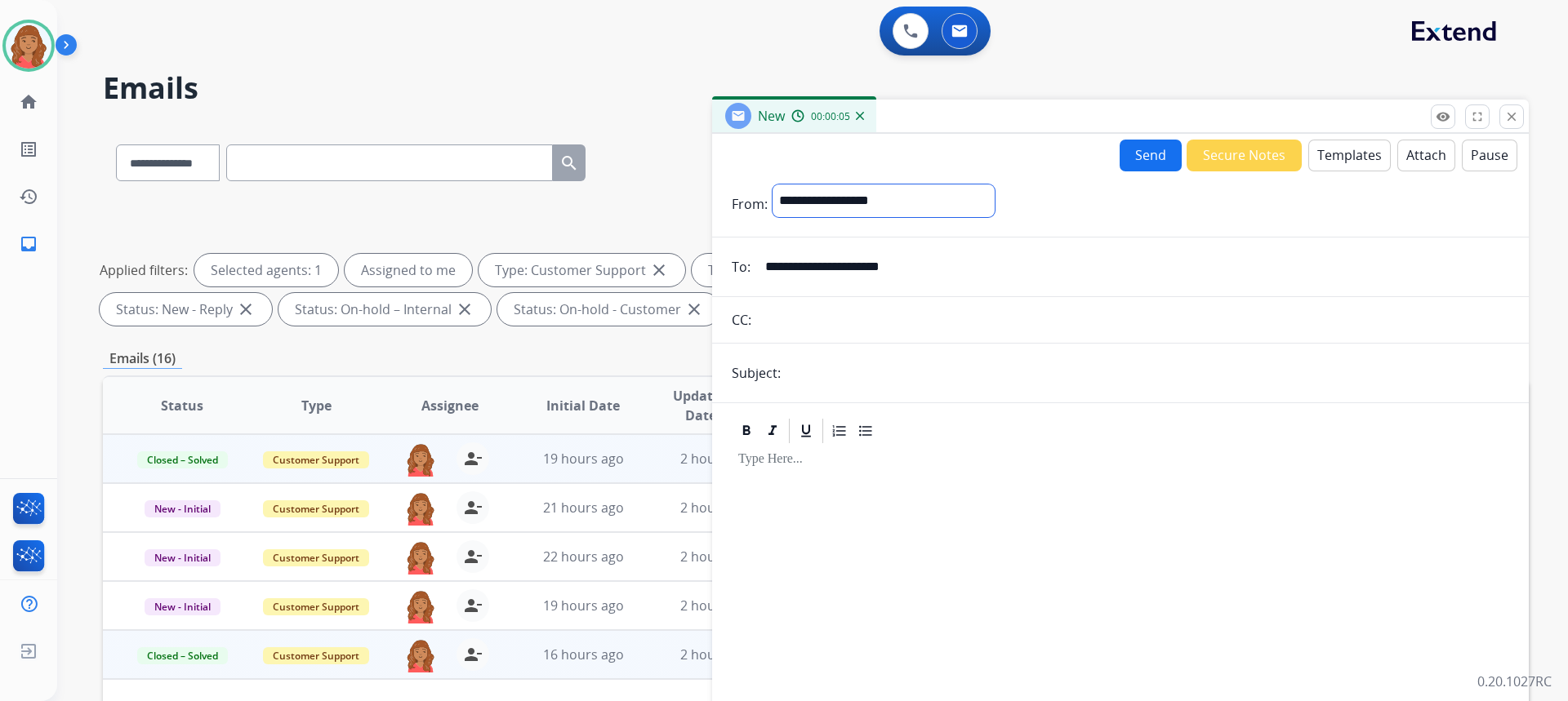
click at [773, 185] on select "**********" at bounding box center [883, 201] width 222 height 33
click at [813, 372] on input "text" at bounding box center [1147, 375] width 723 height 33
click at [972, 380] on input "**********" at bounding box center [1147, 375] width 723 height 33
type input "**********"
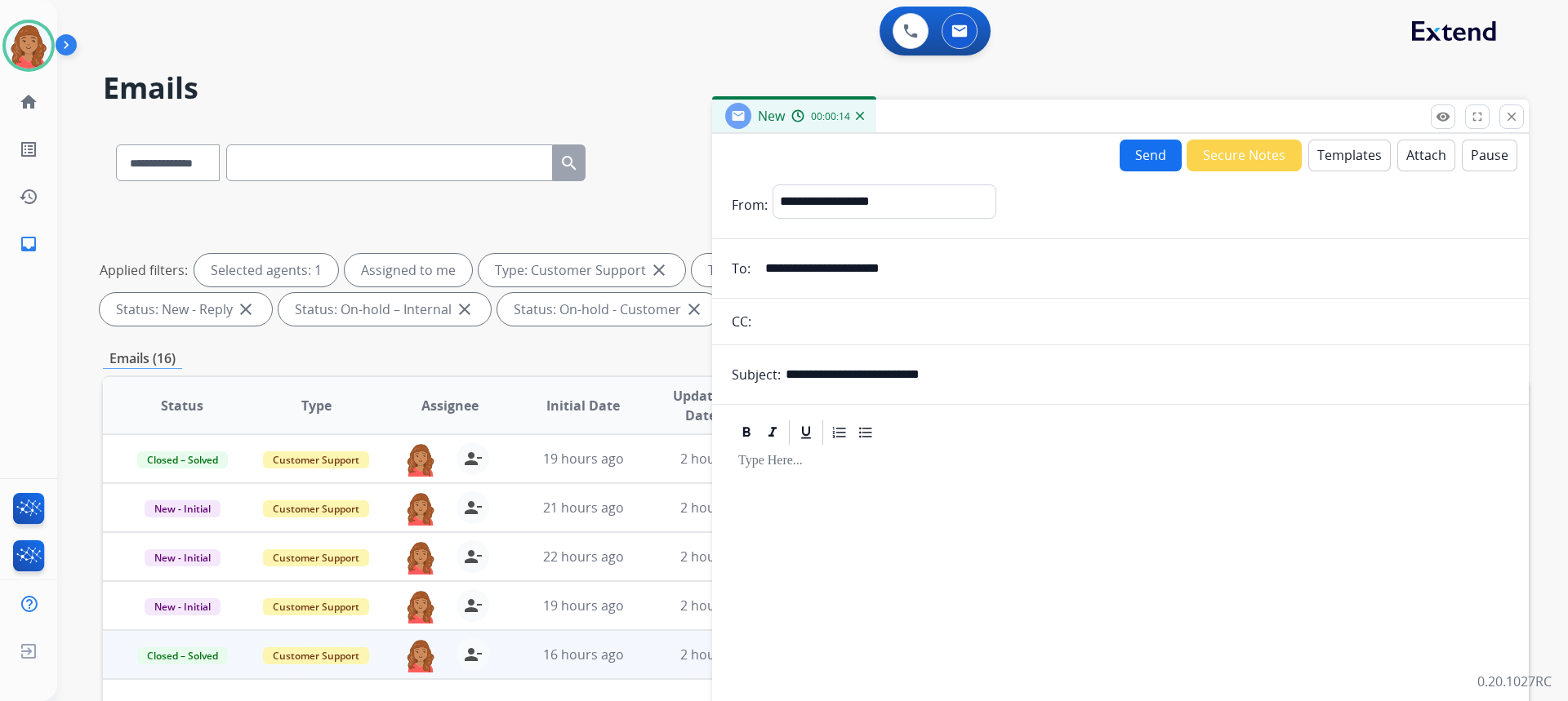
select select "**********"
select select "*"
select select "**********"
type input "**********"
drag, startPoint x: 1325, startPoint y: 149, endPoint x: 1323, endPoint y: 165, distance: 16.1
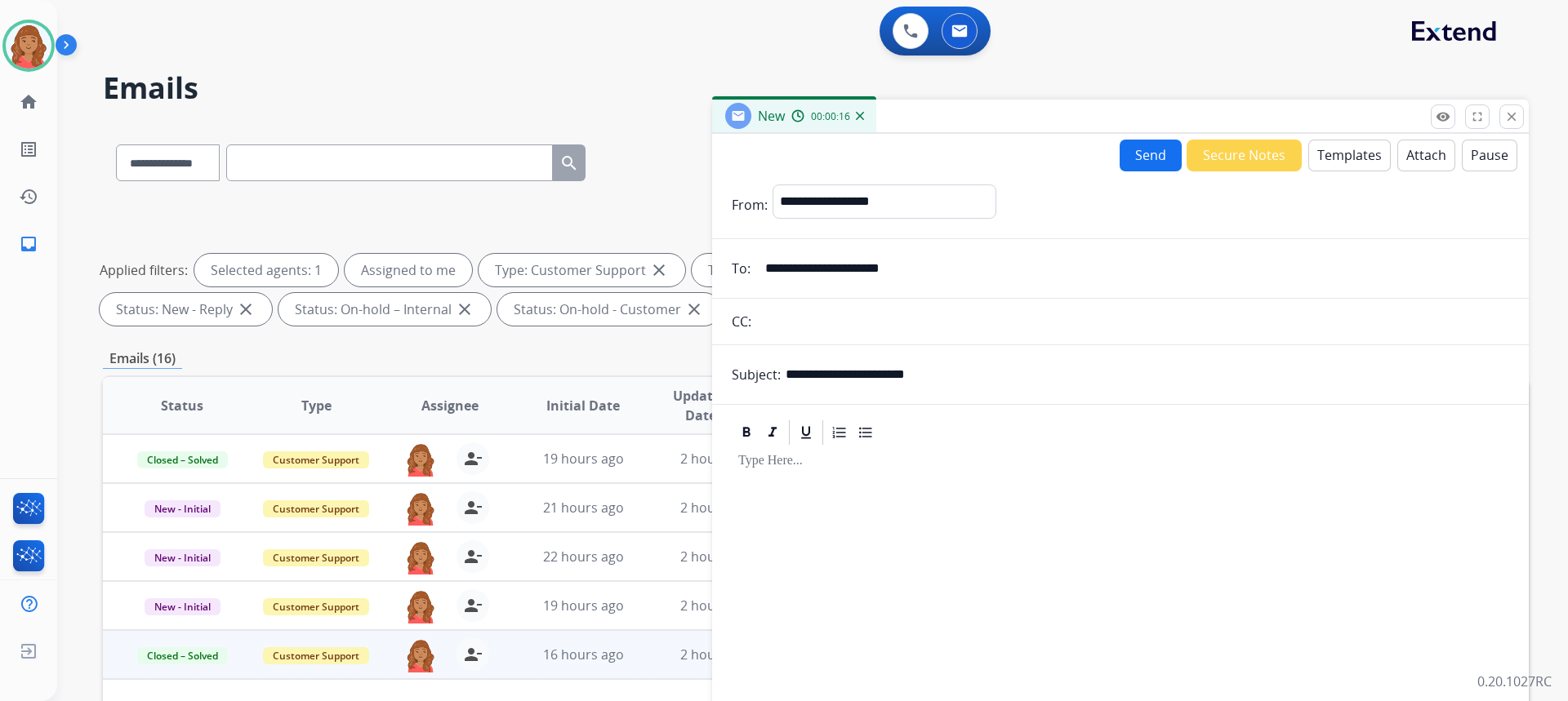
click at [1323, 165] on button "Templates" at bounding box center [1349, 155] width 83 height 32
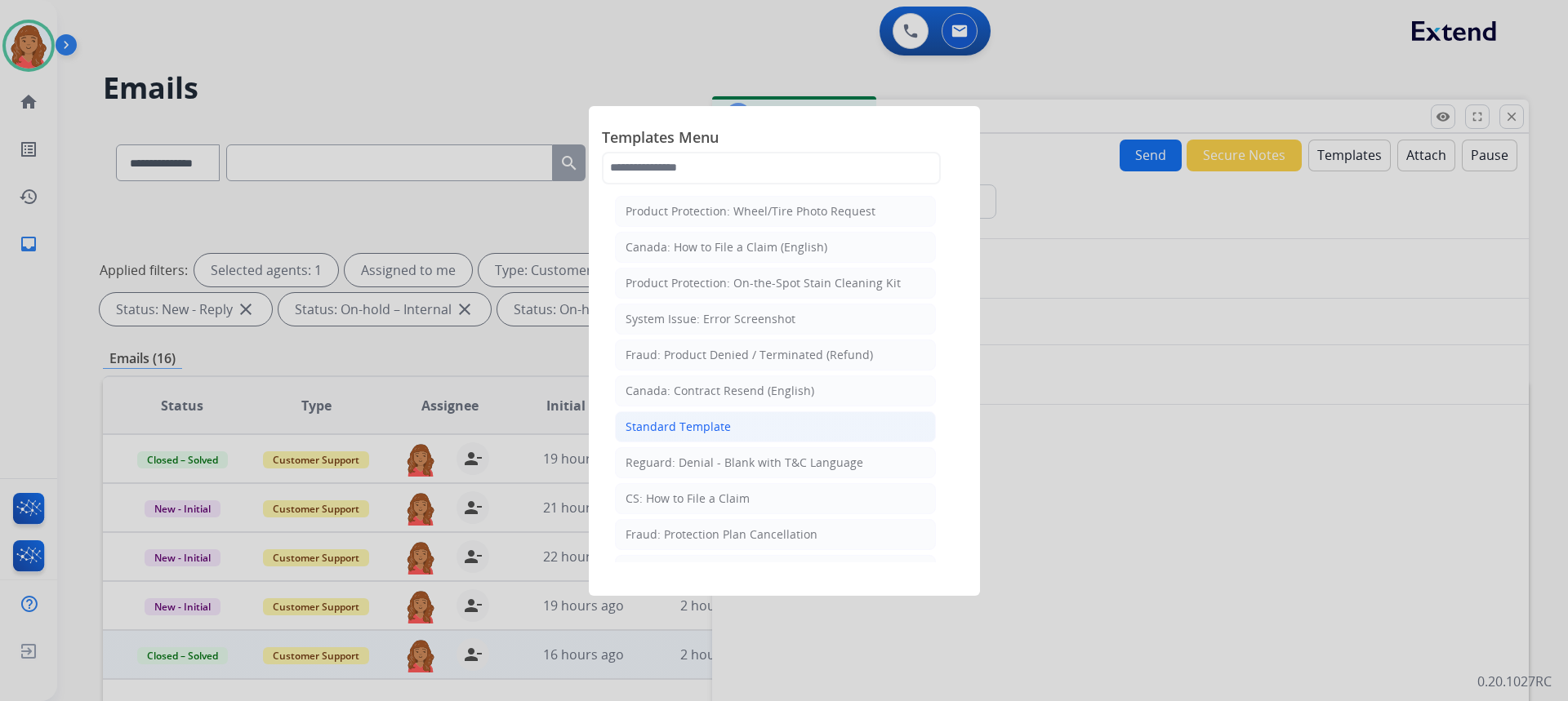
click at [673, 421] on div "Standard Template" at bounding box center [678, 427] width 106 height 16
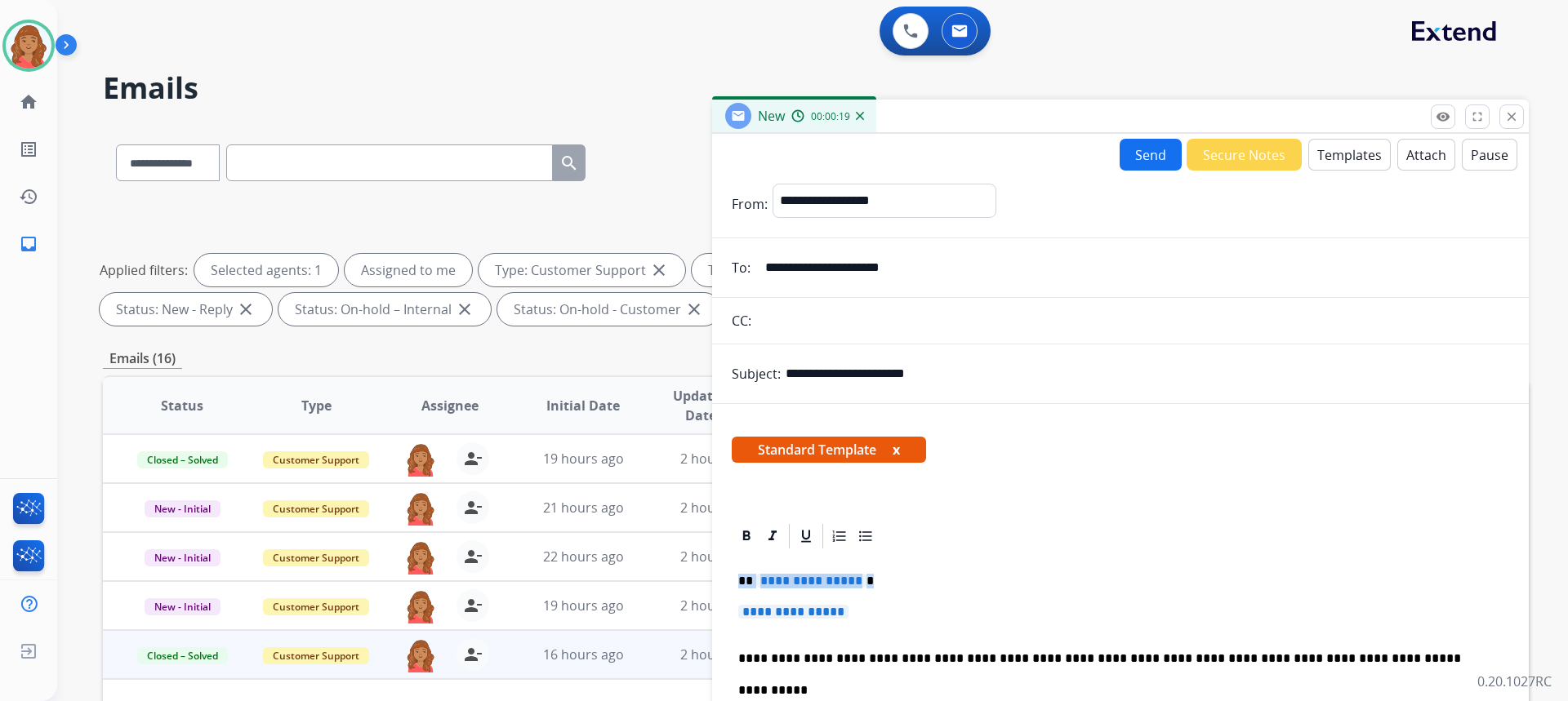
drag, startPoint x: 883, startPoint y: 619, endPoint x: 732, endPoint y: 559, distance: 162.5
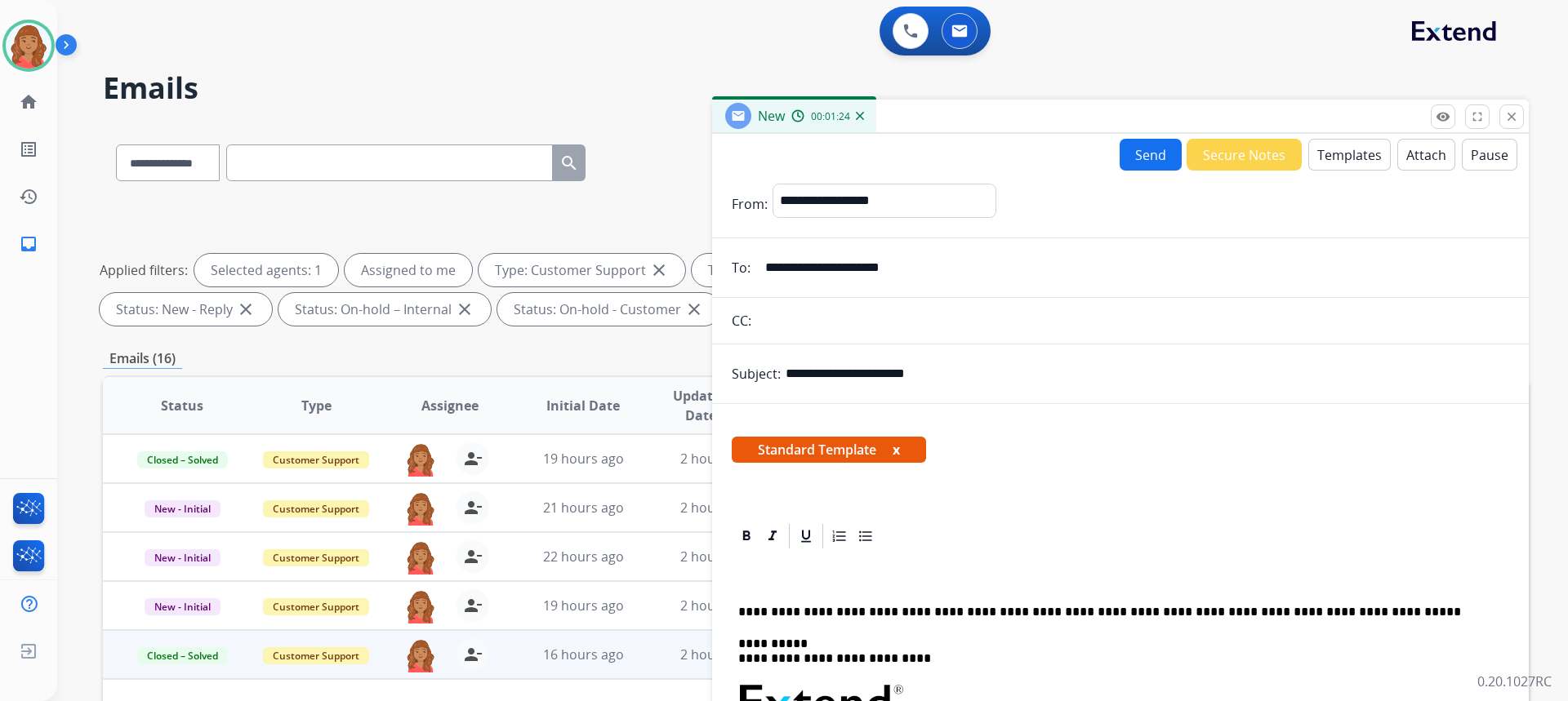
drag, startPoint x: 781, startPoint y: 486, endPoint x: 760, endPoint y: 495, distance: 22.8
click at [760, 493] on div "Standard Template x" at bounding box center [1120, 456] width 817 height 79
click at [775, 587] on p at bounding box center [1114, 582] width 751 height 15
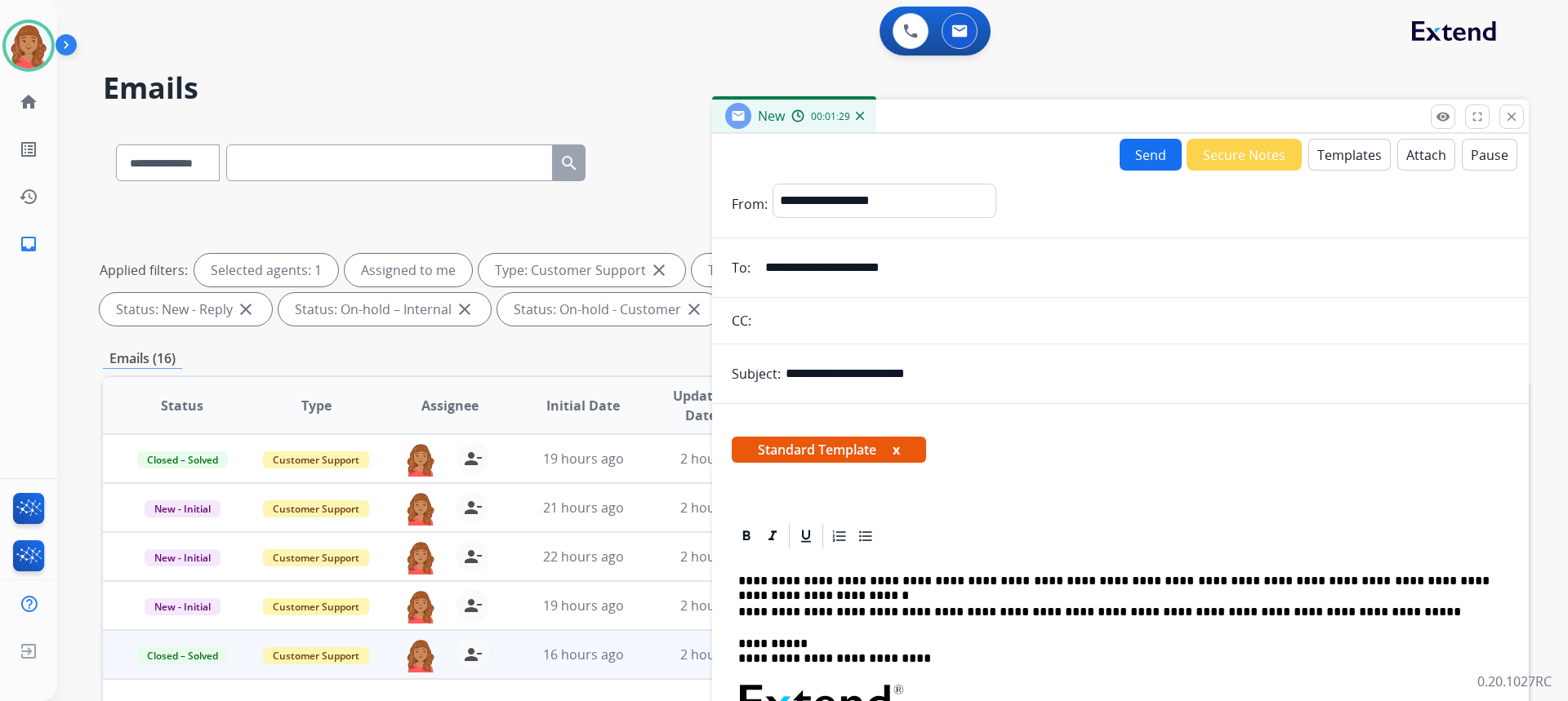
click at [1155, 164] on button "Send" at bounding box center [1151, 155] width 62 height 32
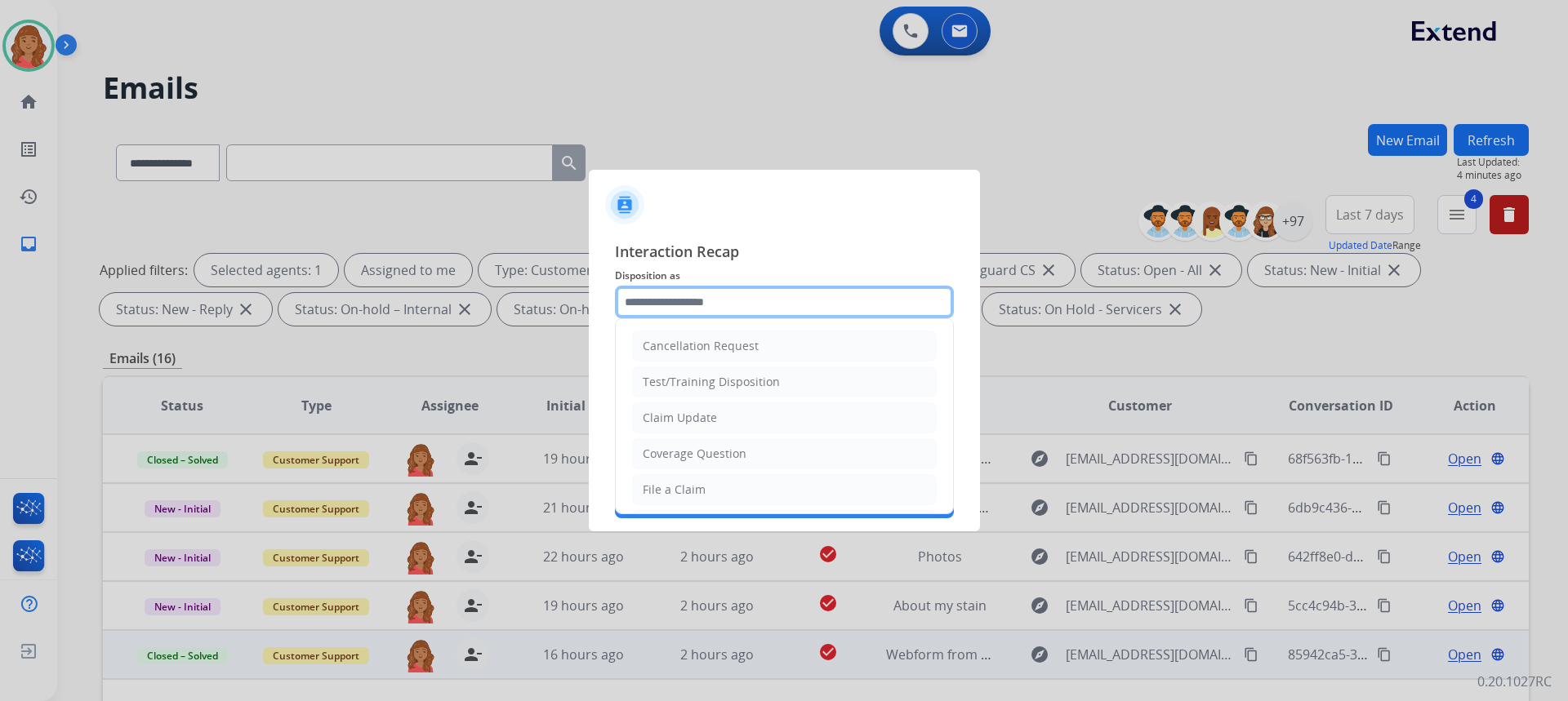
drag, startPoint x: 743, startPoint y: 299, endPoint x: 728, endPoint y: 317, distance: 23.4
click at [742, 299] on input "text" at bounding box center [784, 302] width 339 height 33
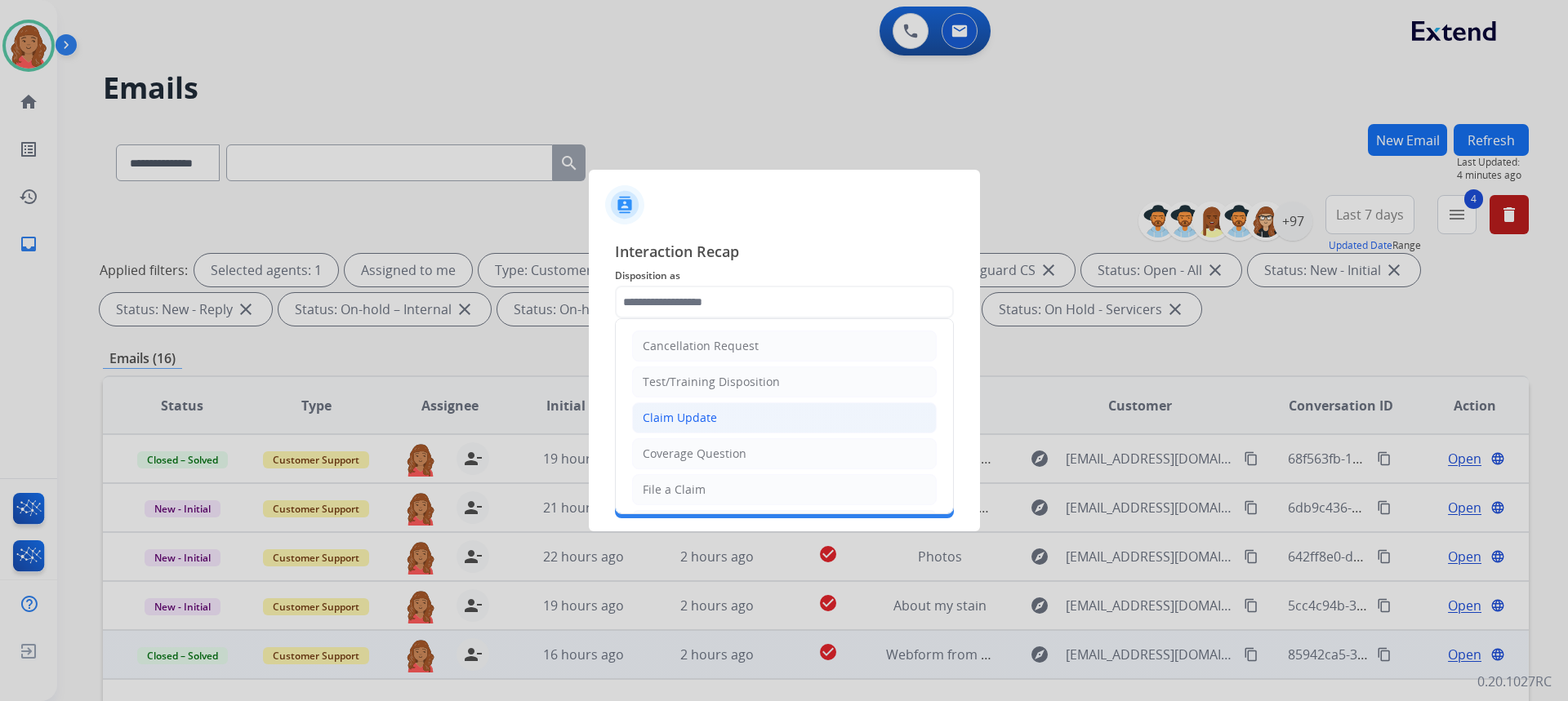
click at [687, 419] on div "Claim Update" at bounding box center [679, 418] width 74 height 16
type input "**********"
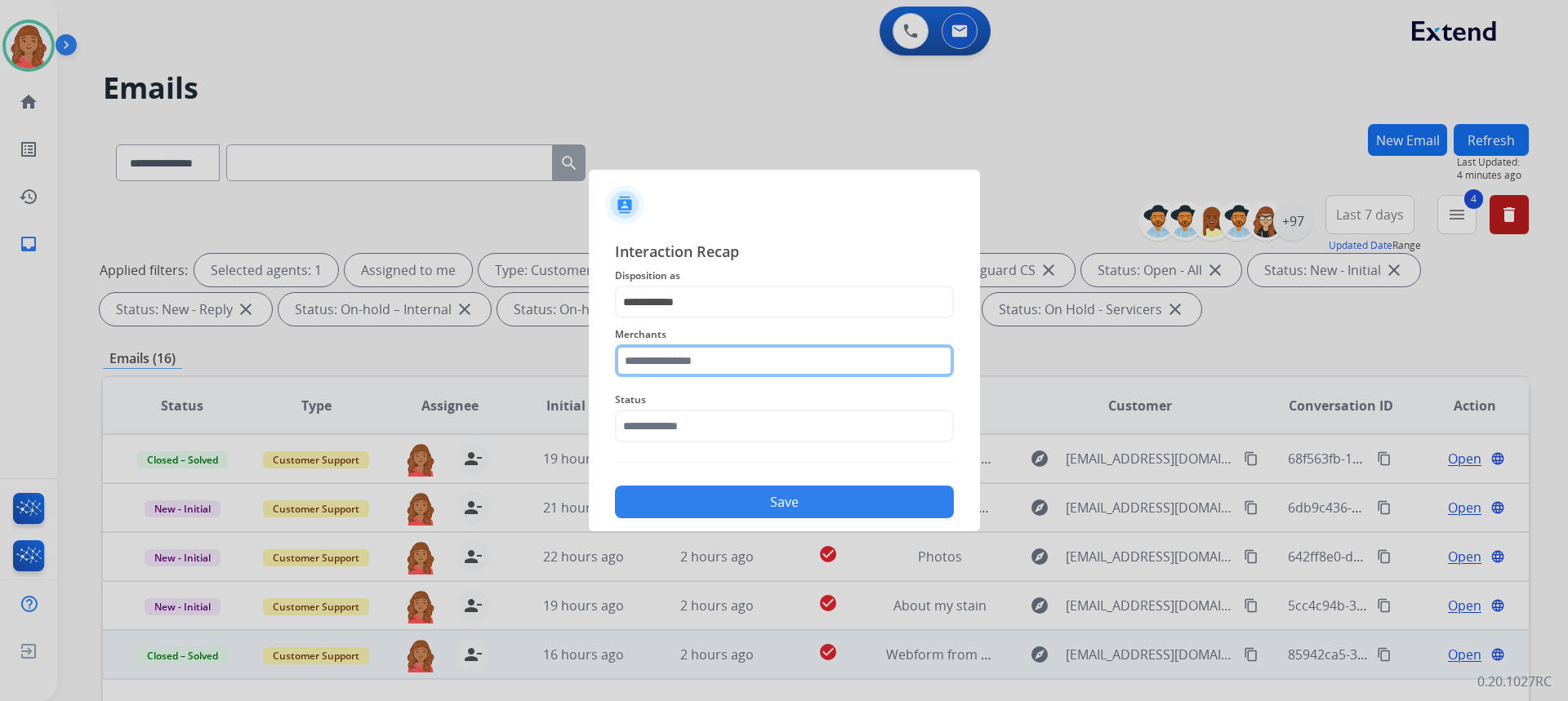
click at [682, 356] on input "text" at bounding box center [784, 361] width 339 height 33
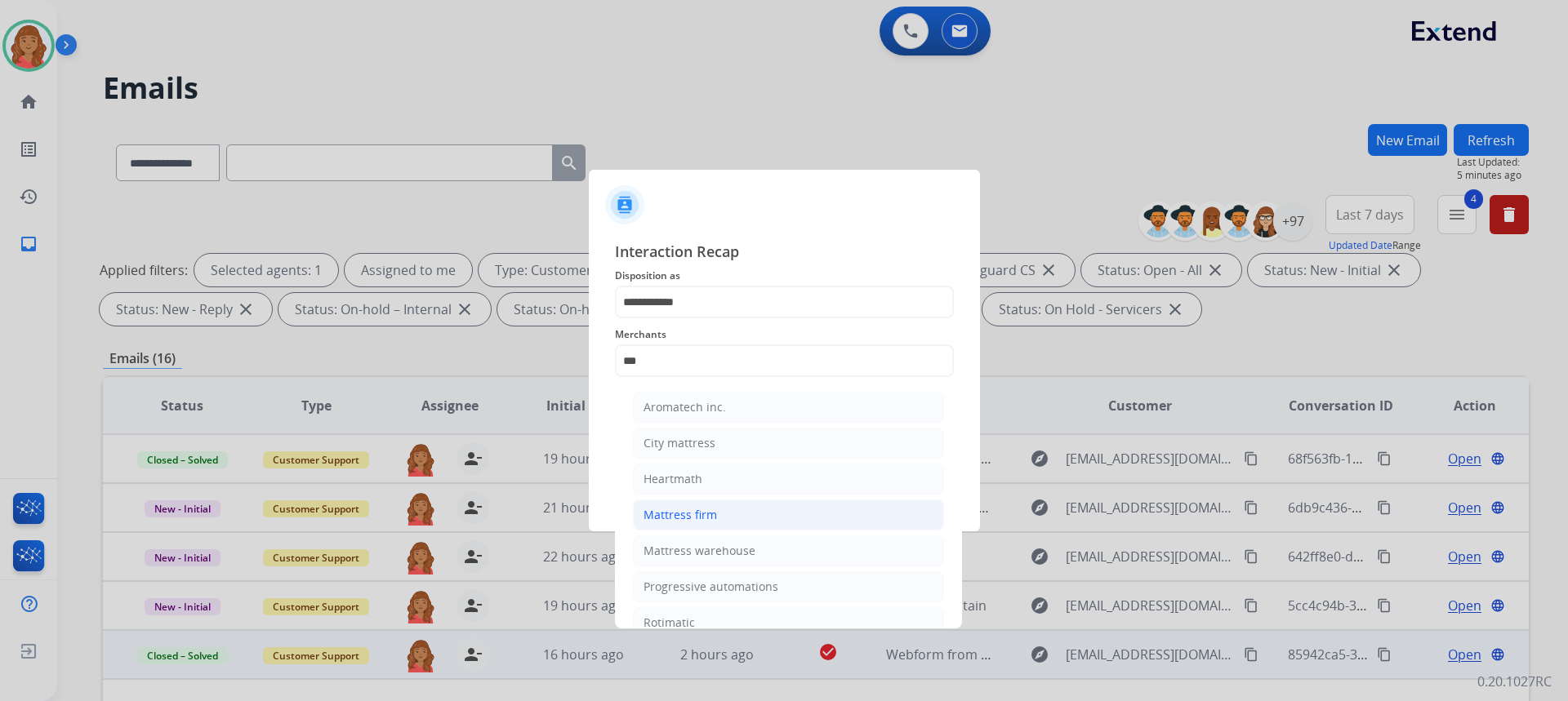
click at [696, 508] on div "Mattress firm" at bounding box center [680, 515] width 74 height 16
type input "**********"
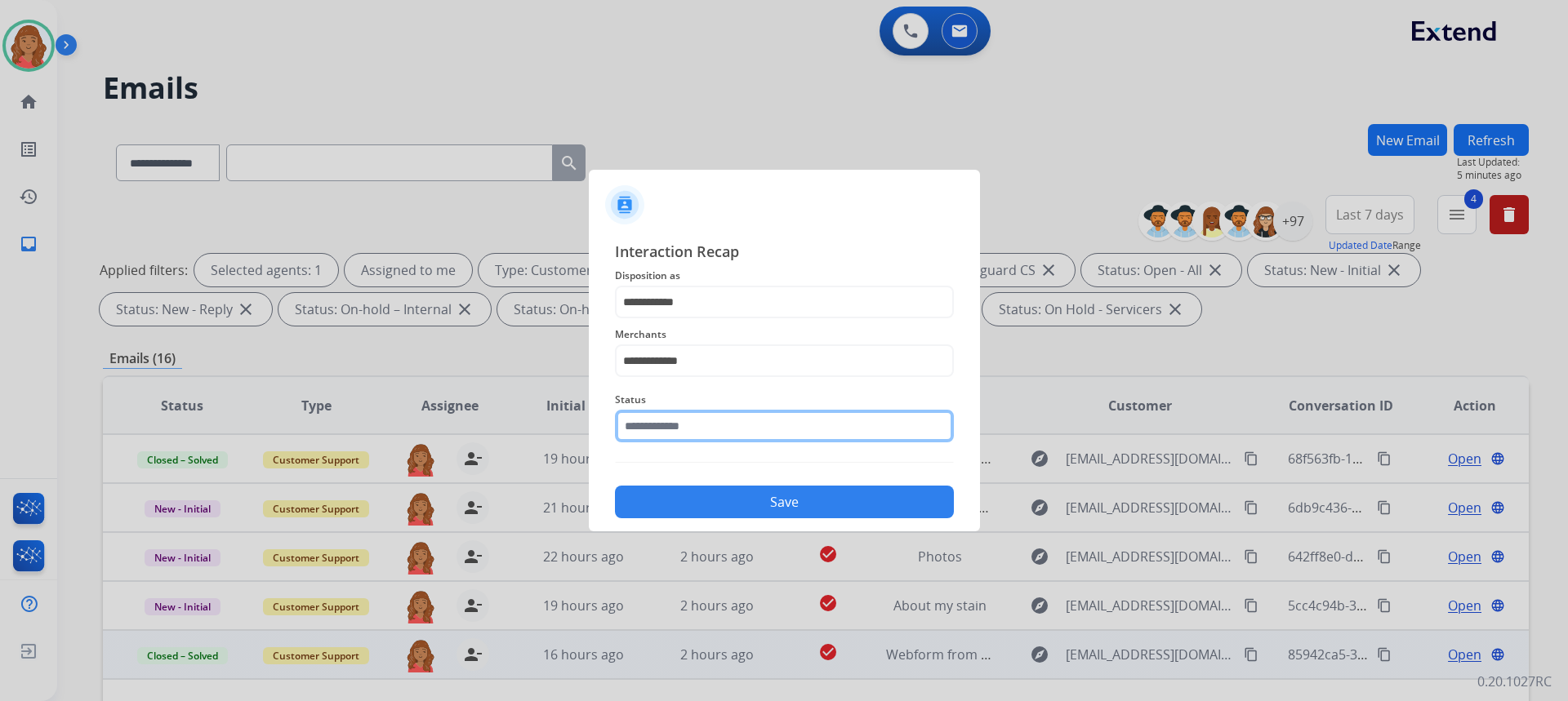
click at [678, 429] on input "text" at bounding box center [784, 426] width 339 height 33
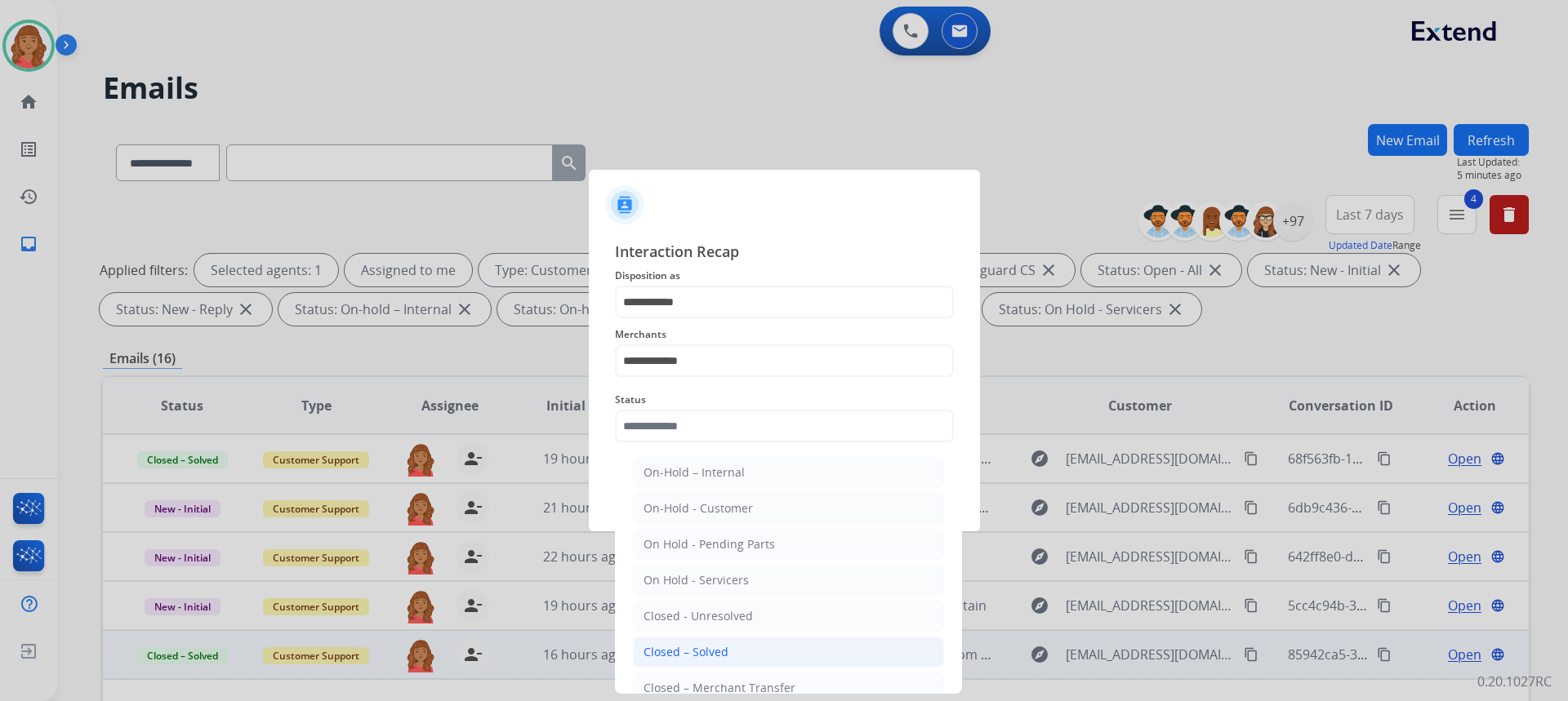
click at [683, 647] on div "Closed – Solved" at bounding box center [686, 652] width 85 height 16
type input "**********"
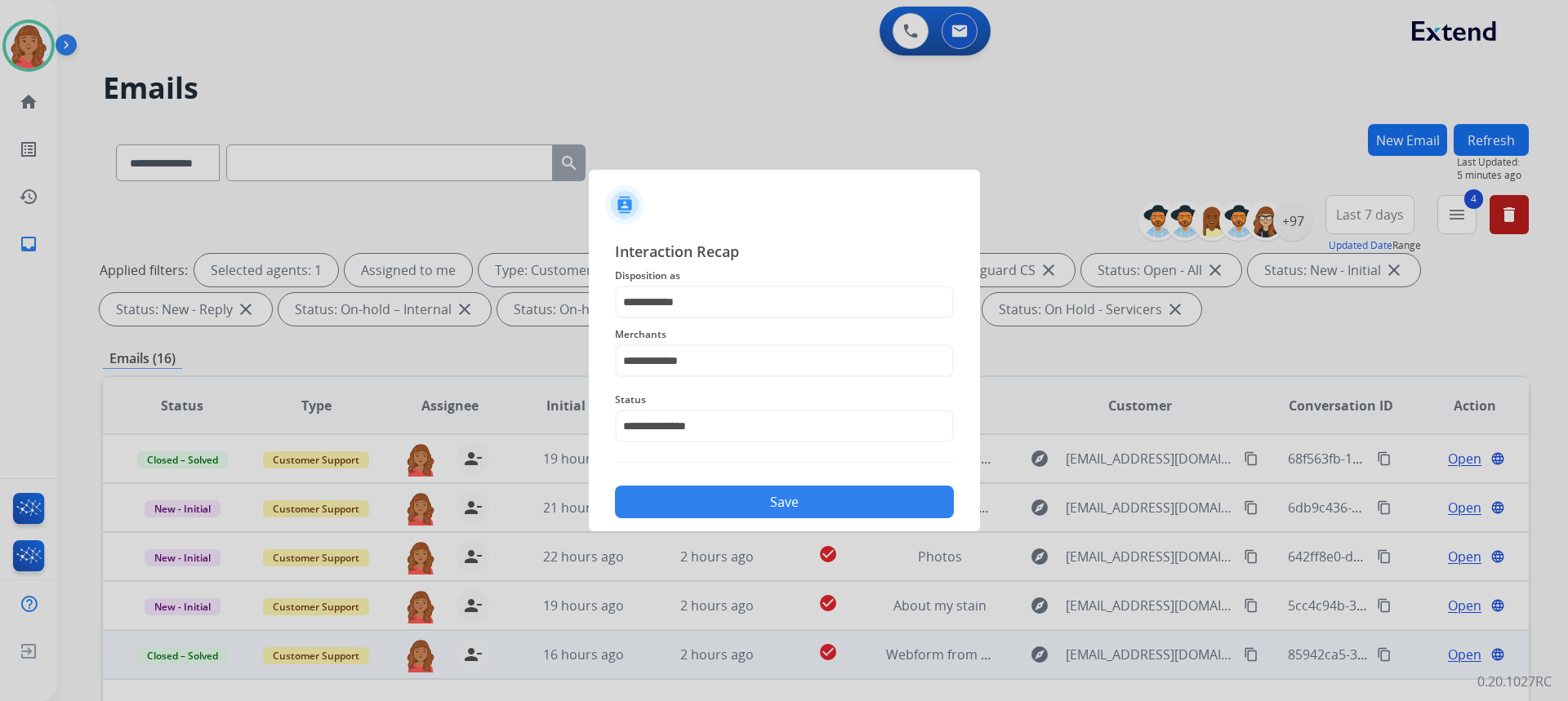
click at [723, 492] on button "Save" at bounding box center [784, 502] width 339 height 33
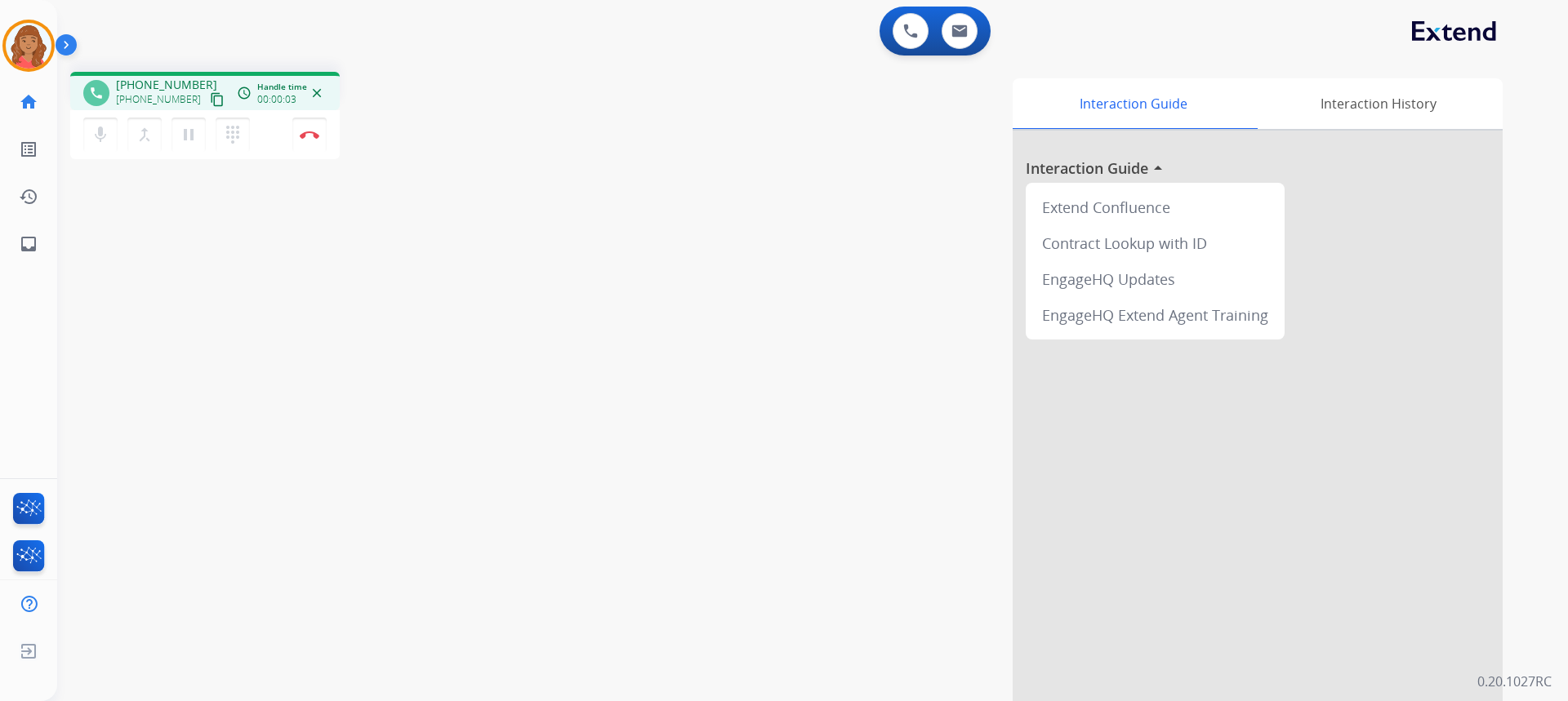
click at [210, 102] on mat-icon "content_copy" at bounding box center [217, 100] width 15 height 15
click at [303, 142] on button "Disconnect" at bounding box center [309, 135] width 34 height 34
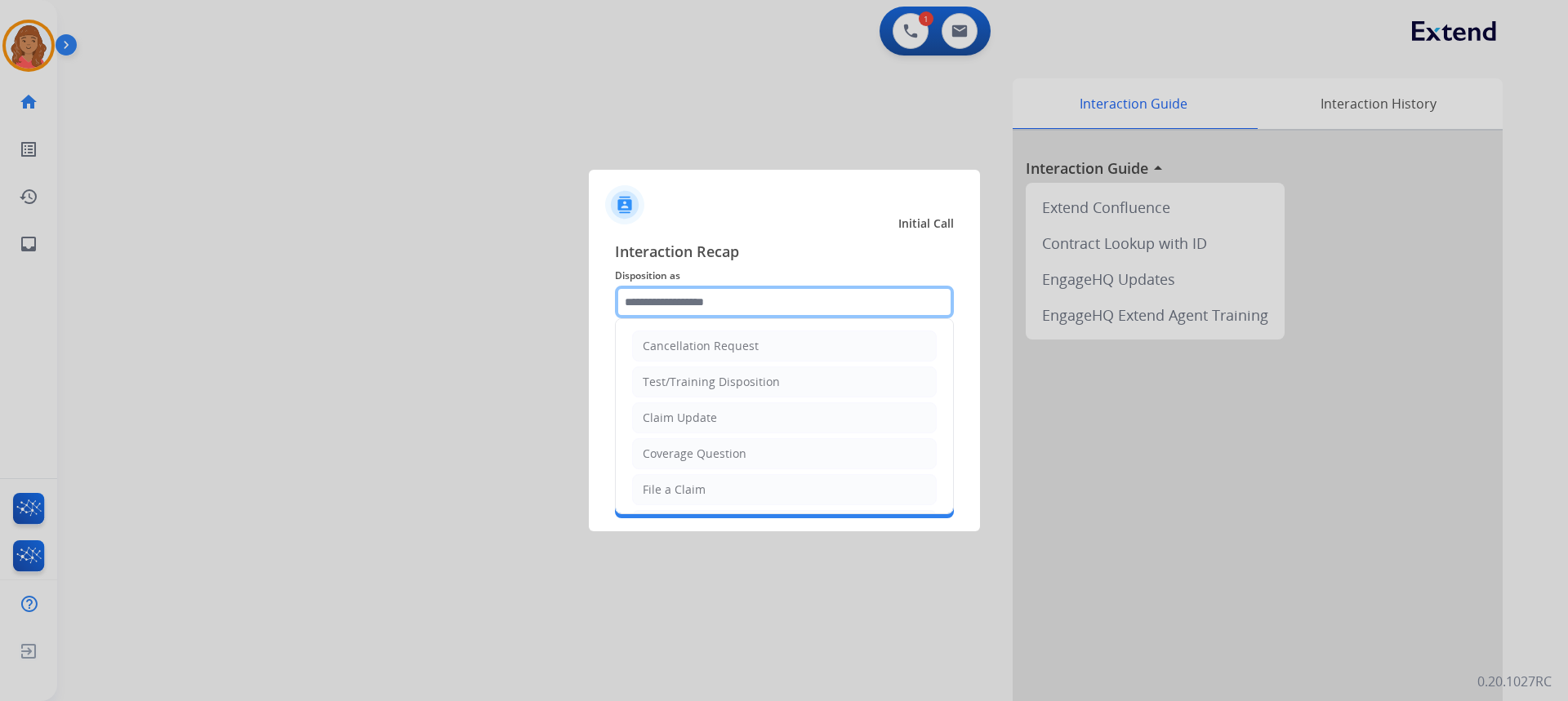
click at [669, 304] on input "text" at bounding box center [784, 302] width 339 height 33
drag, startPoint x: 673, startPoint y: 484, endPoint x: 668, endPoint y: 477, distance: 8.6
click at [672, 485] on div "File a Claim" at bounding box center [674, 490] width 63 height 16
type input "**********"
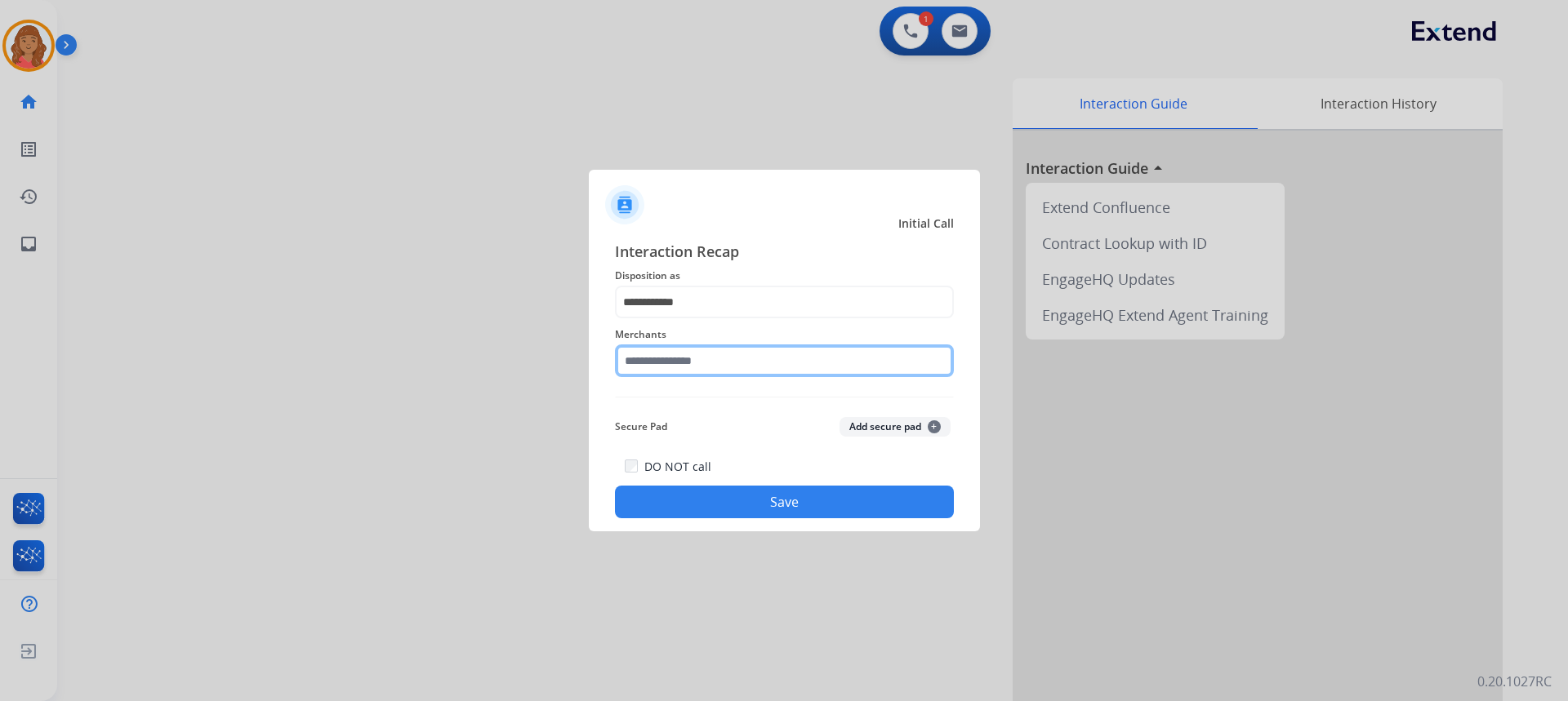
click at [678, 373] on input "text" at bounding box center [784, 361] width 339 height 33
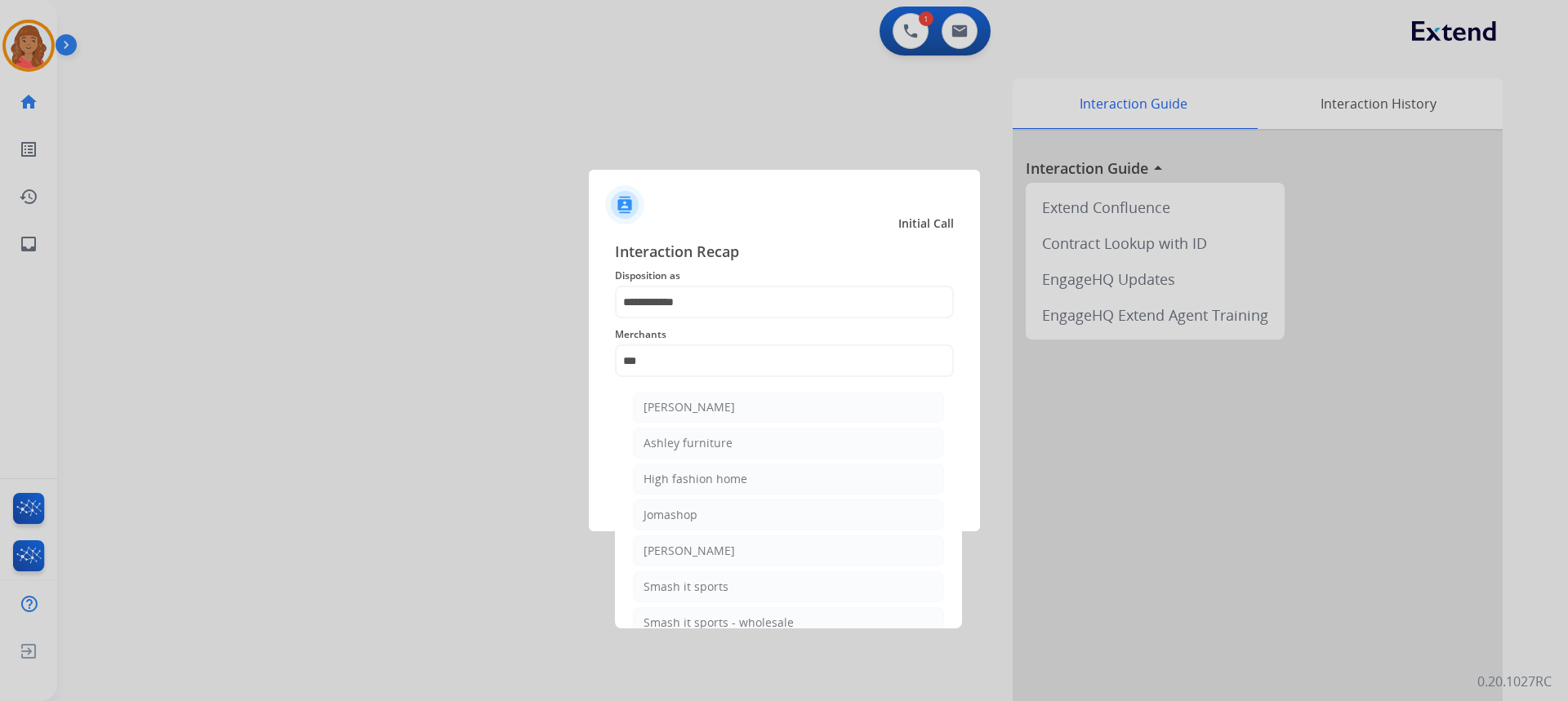
click at [691, 407] on div "[PERSON_NAME]" at bounding box center [689, 407] width 92 height 16
type input "**********"
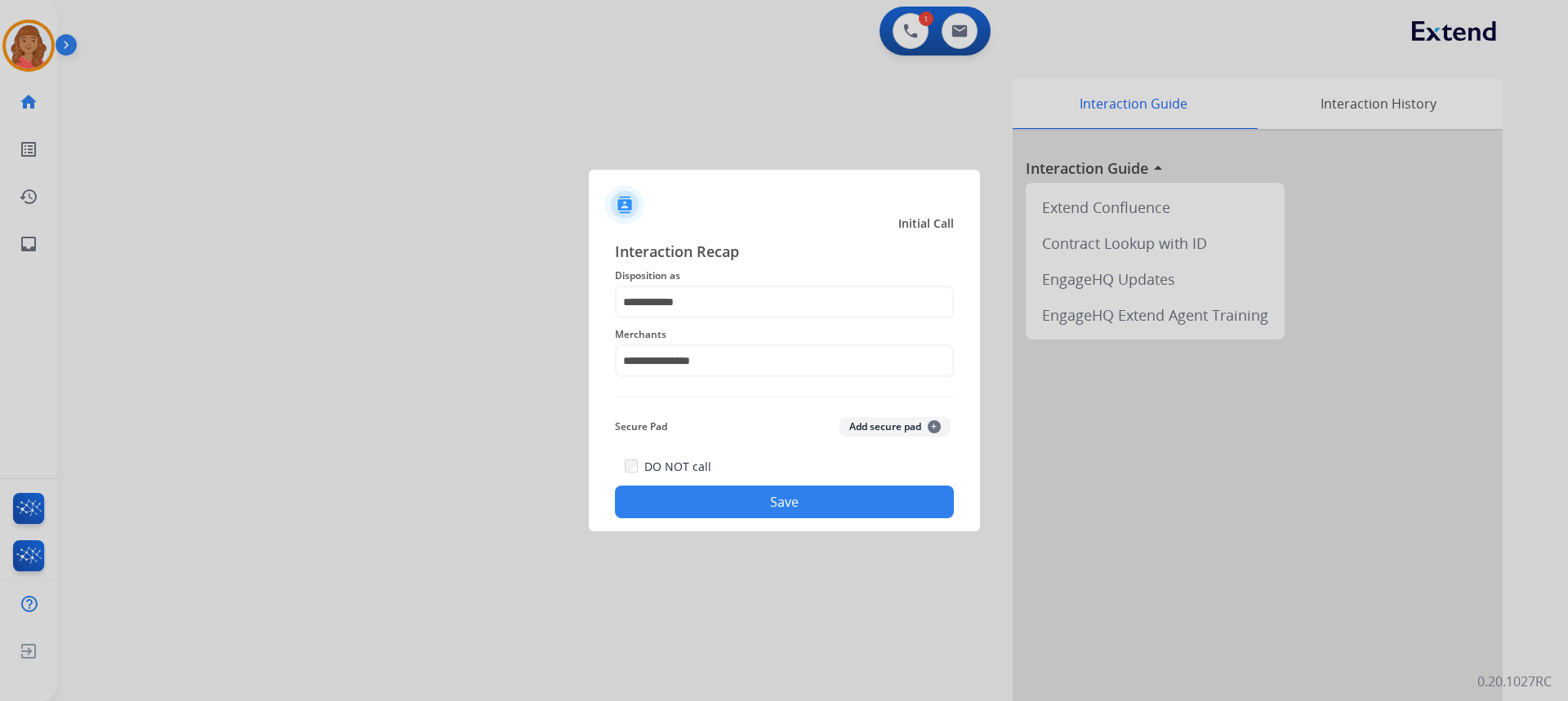
click at [706, 488] on button "Save" at bounding box center [784, 502] width 339 height 33
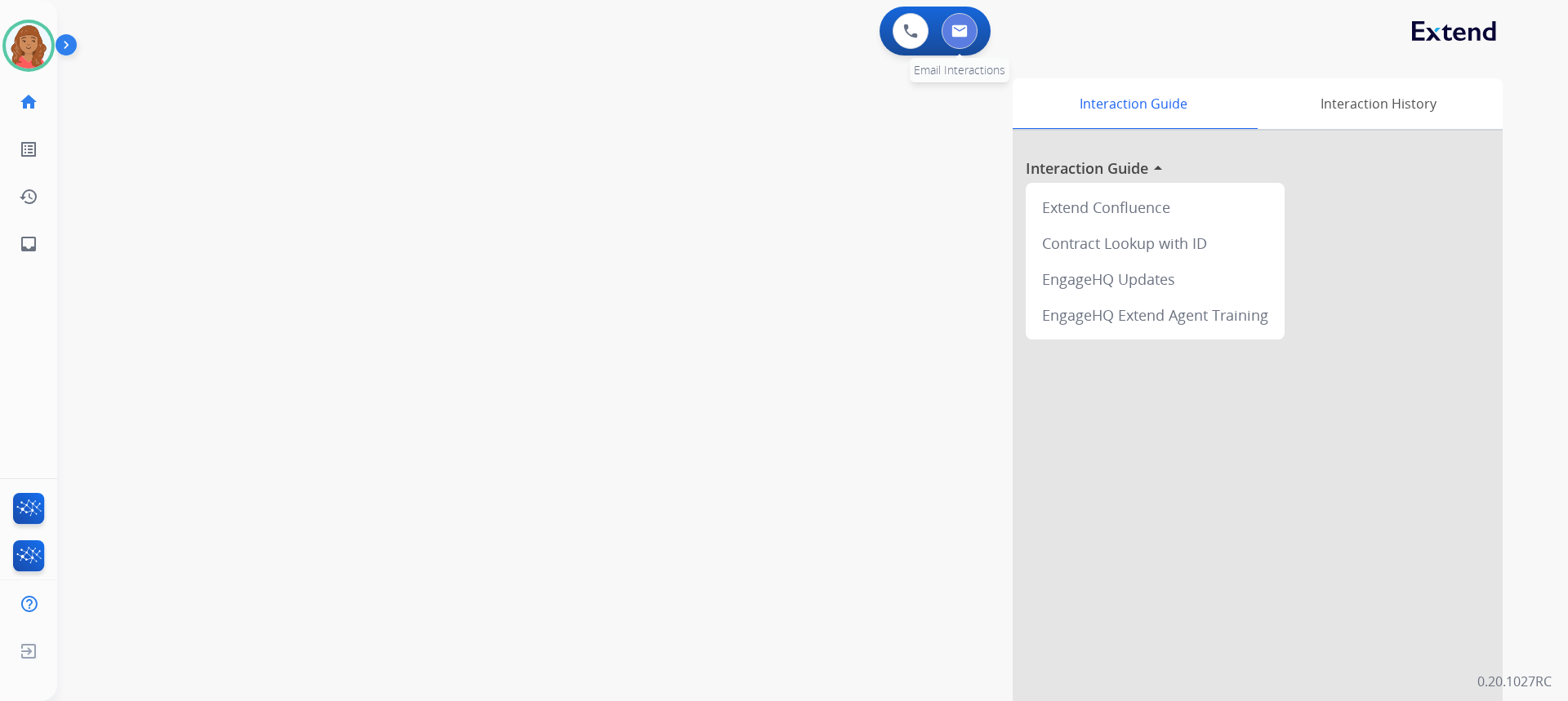
click at [958, 31] on img at bounding box center [960, 31] width 16 height 13
select select "**********"
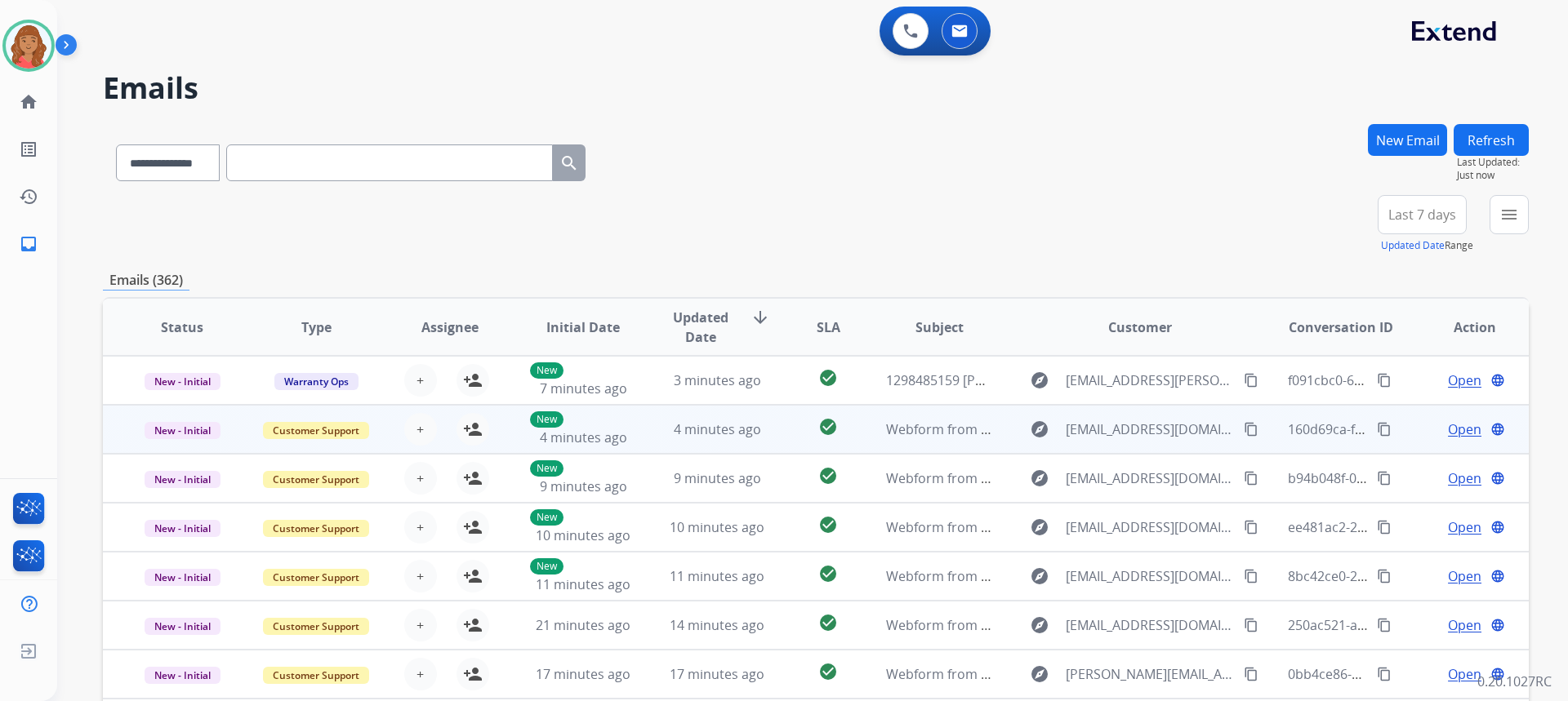
scroll to position [2, 0]
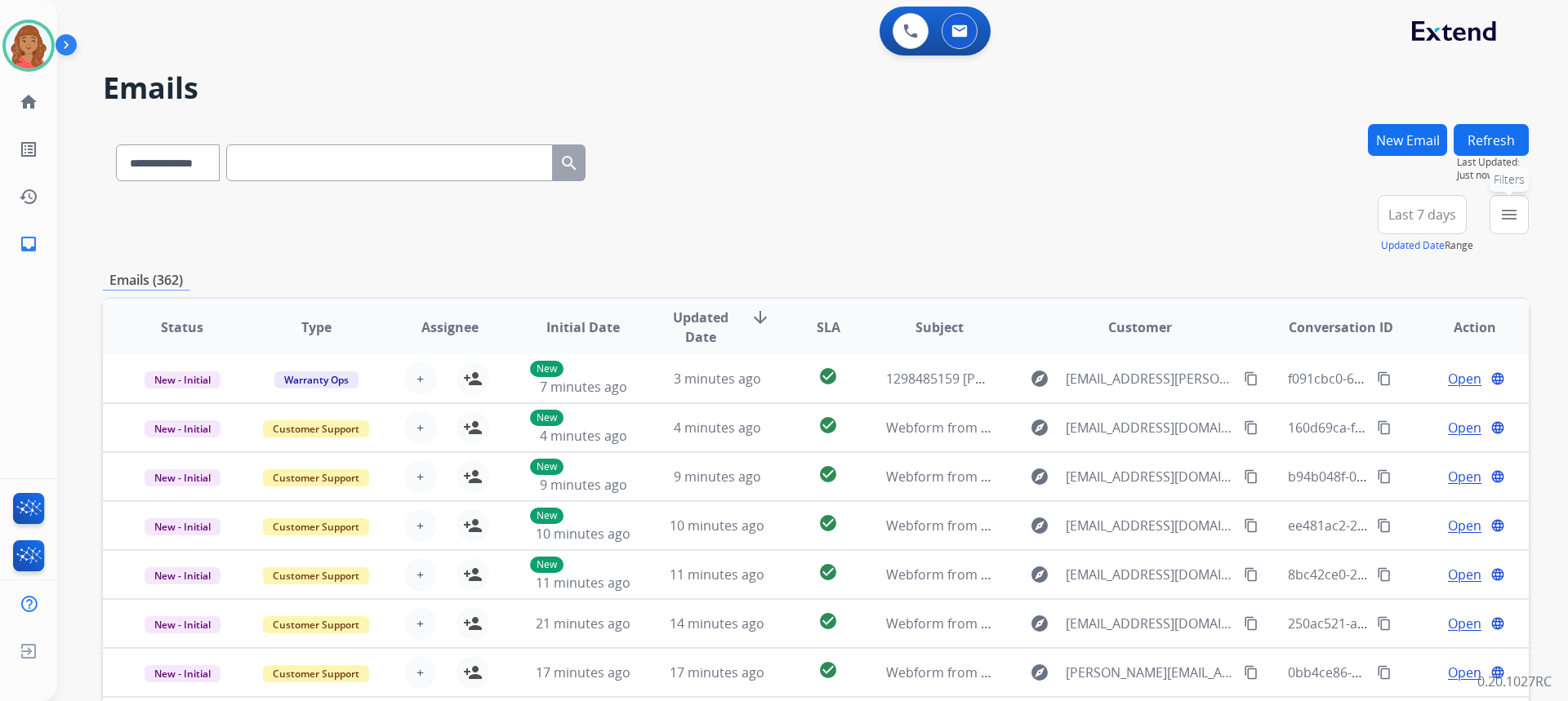
click at [1510, 221] on mat-icon "menu" at bounding box center [1509, 214] width 20 height 20
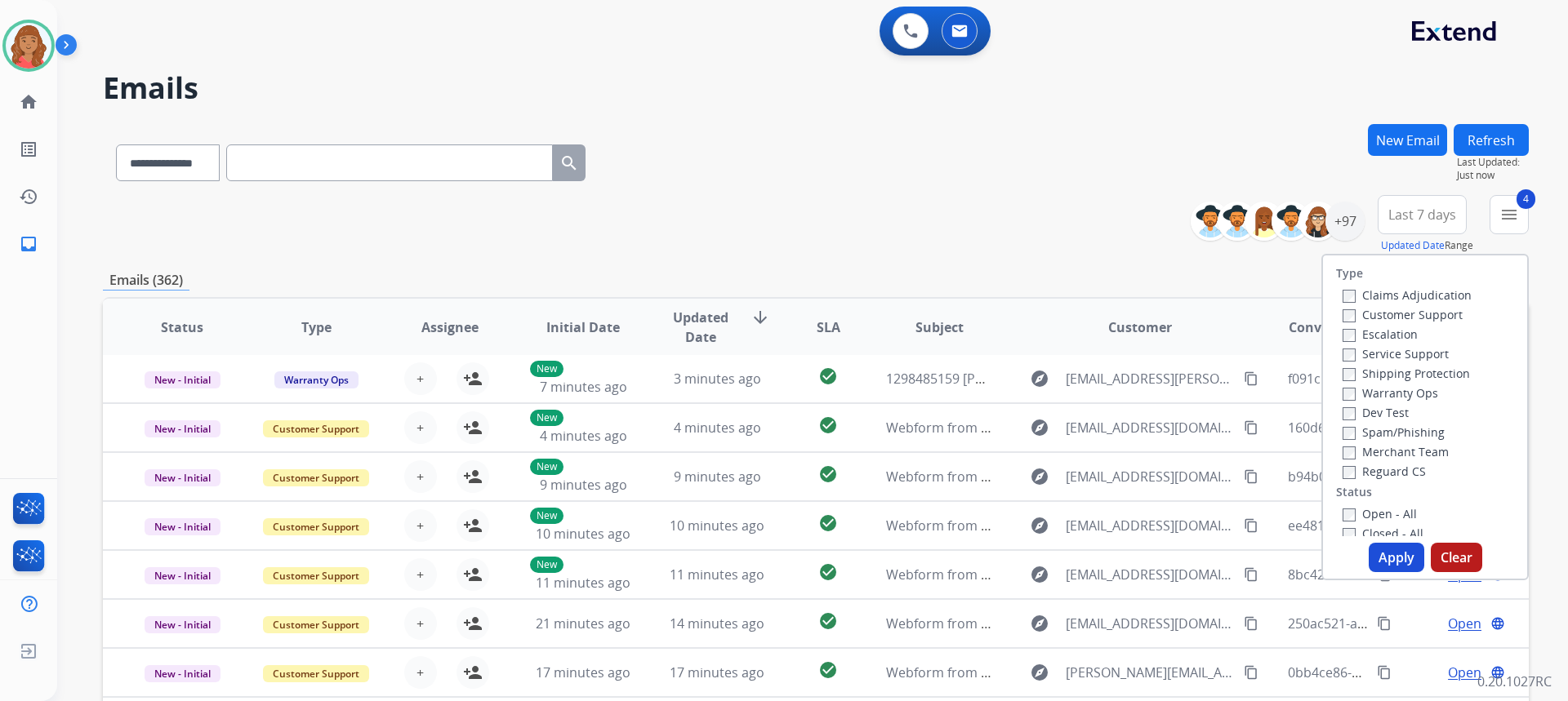
click at [1384, 558] on button "Apply" at bounding box center [1396, 558] width 56 height 29
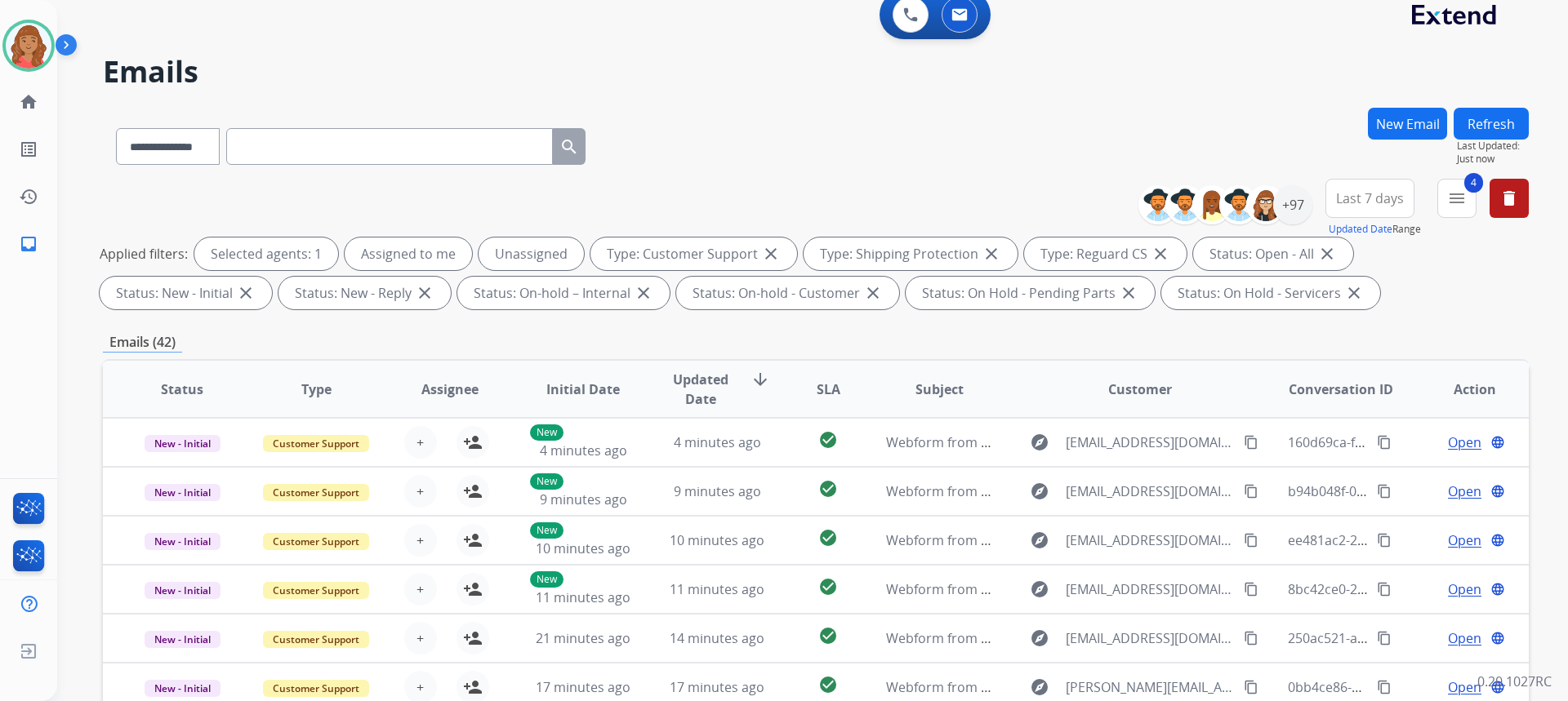
scroll to position [0, 0]
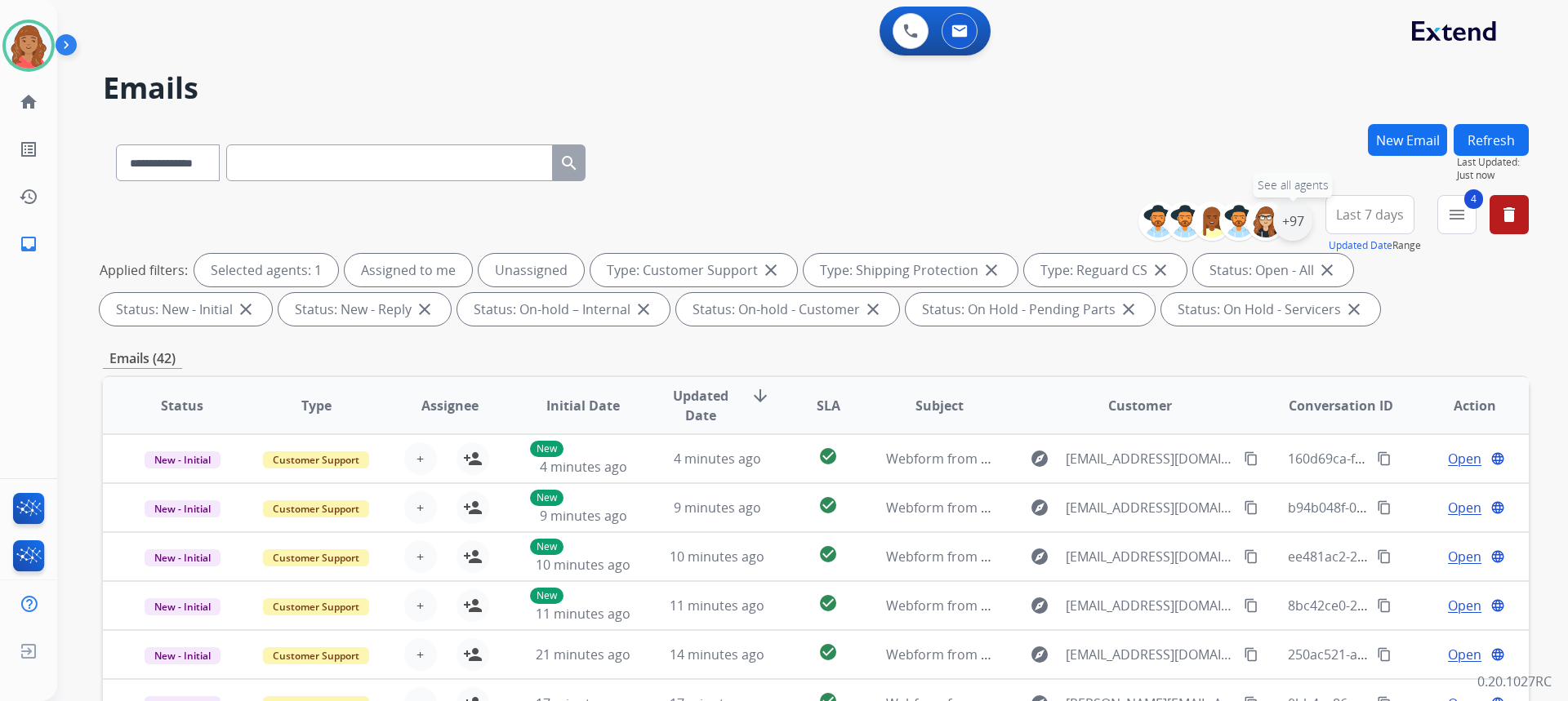
drag, startPoint x: 1301, startPoint y: 228, endPoint x: 1291, endPoint y: 228, distance: 10.0
click at [1300, 228] on div "+97" at bounding box center [1293, 221] width 39 height 39
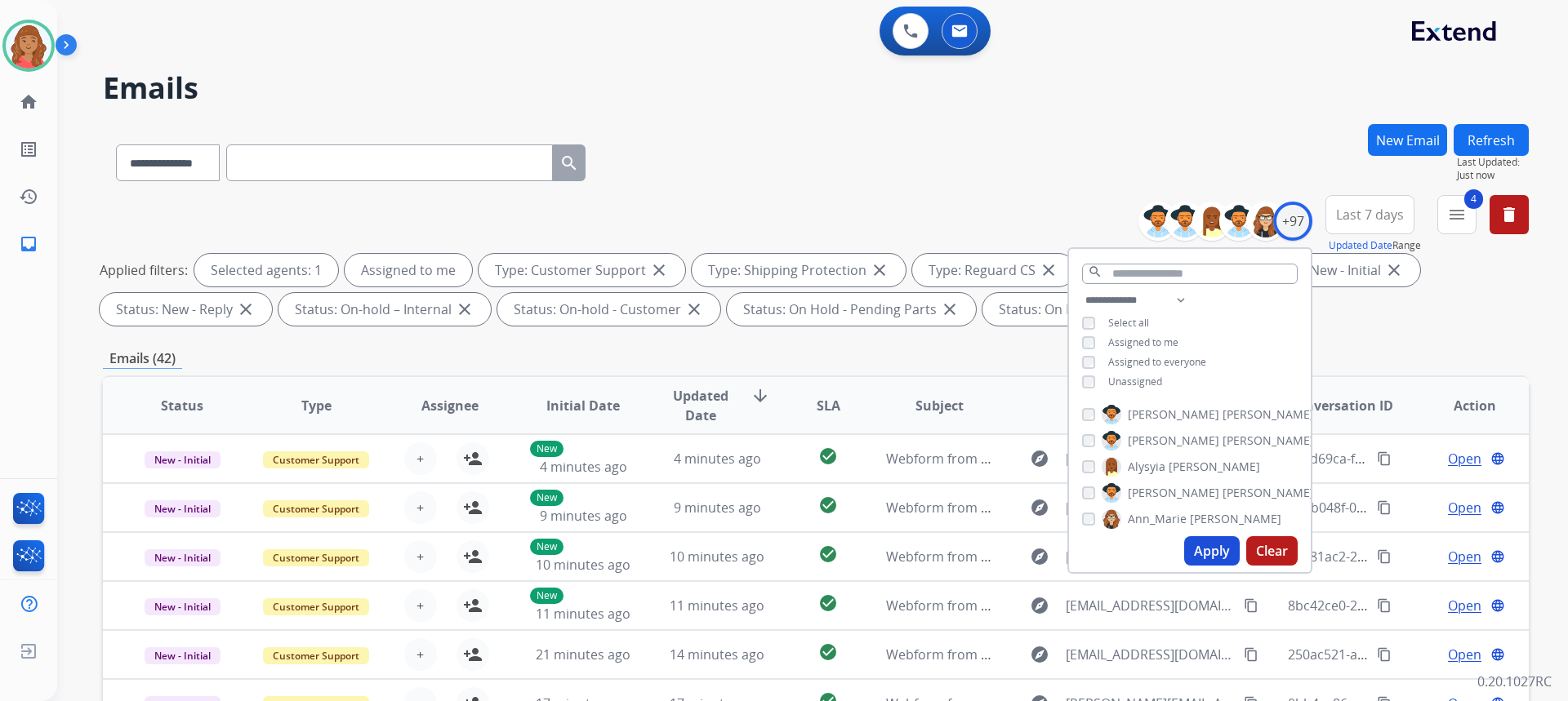
click at [1205, 555] on button "Apply" at bounding box center [1212, 551] width 56 height 29
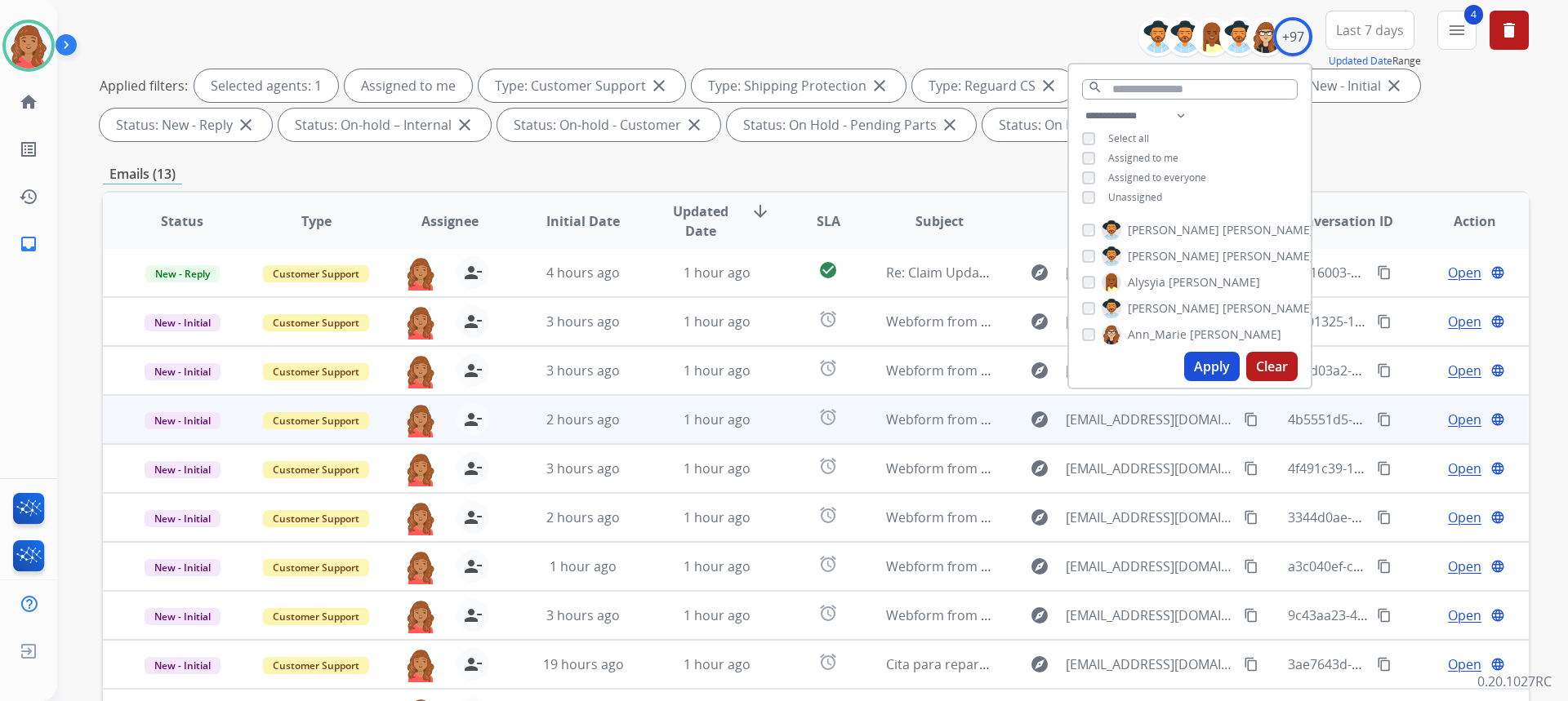
scroll to position [306, 0]
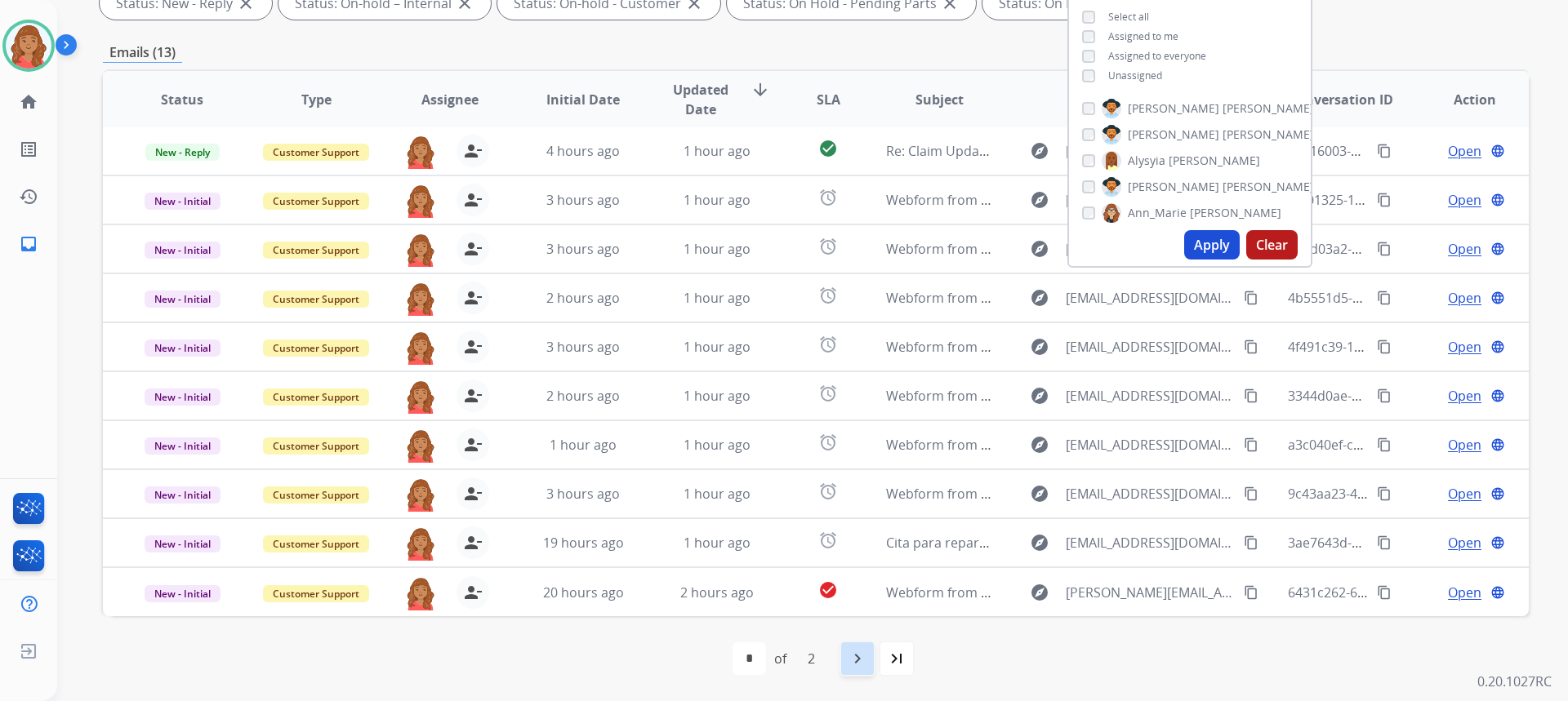
click at [860, 654] on mat-icon "navigate_next" at bounding box center [858, 658] width 20 height 20
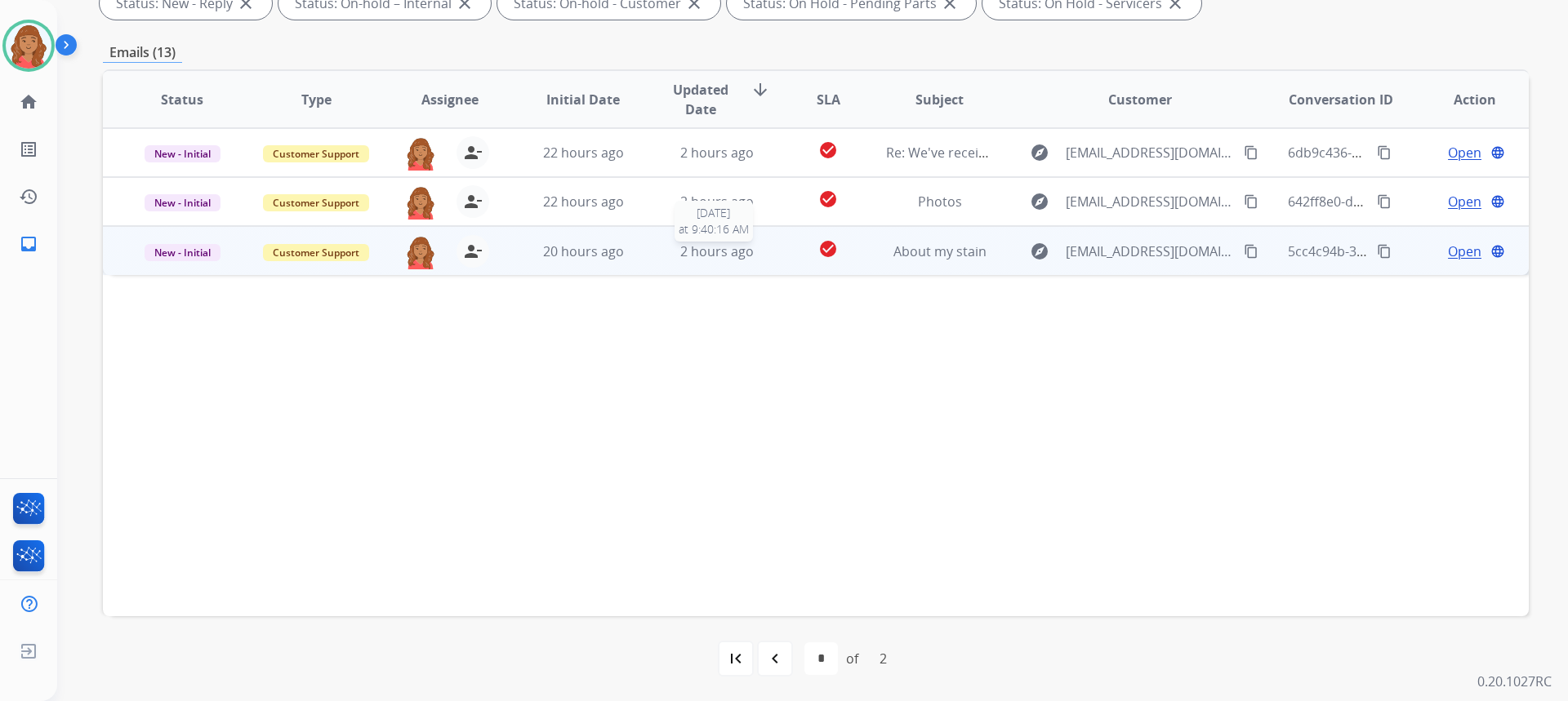
click at [664, 255] on div "2 hours ago" at bounding box center [717, 251] width 107 height 20
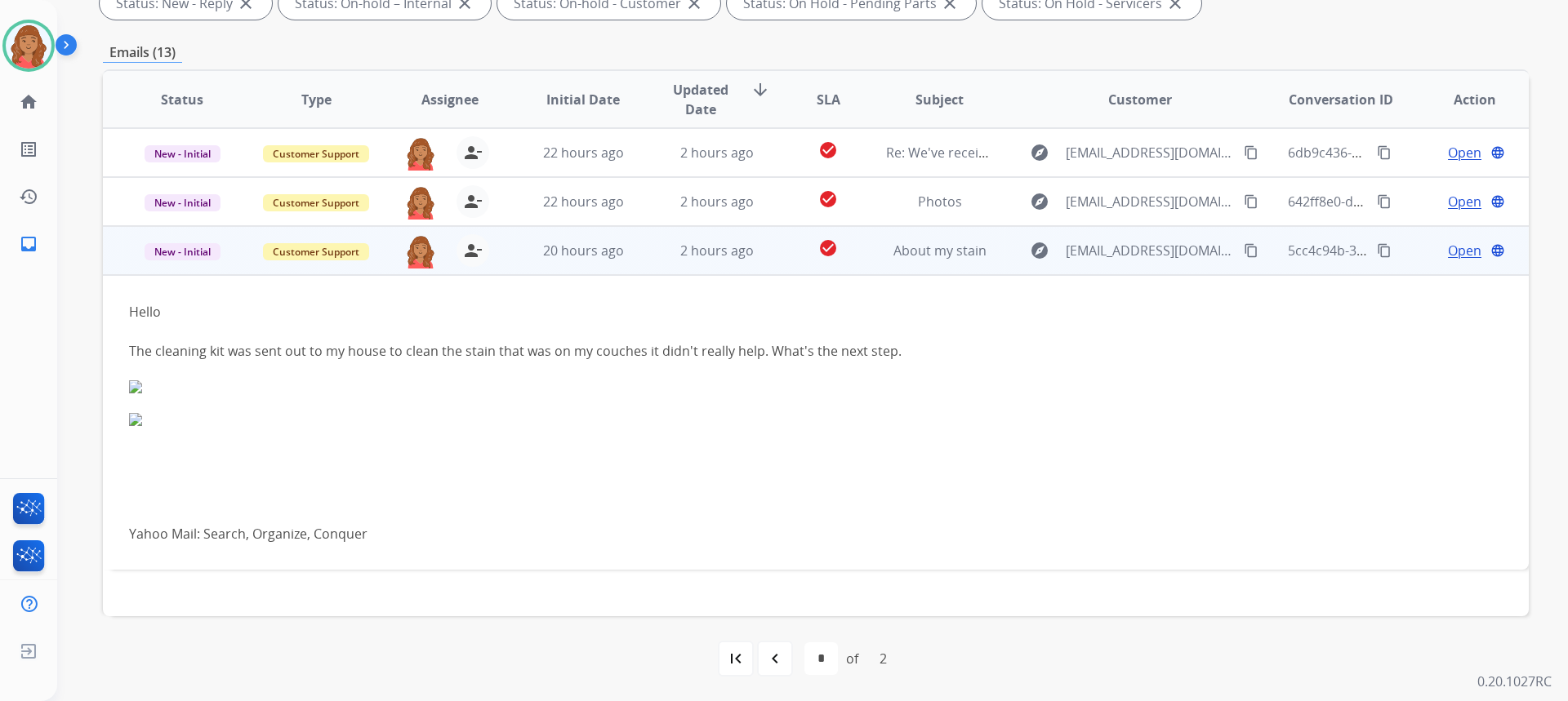
click at [1244, 250] on mat-icon "content_copy" at bounding box center [1251, 250] width 15 height 15
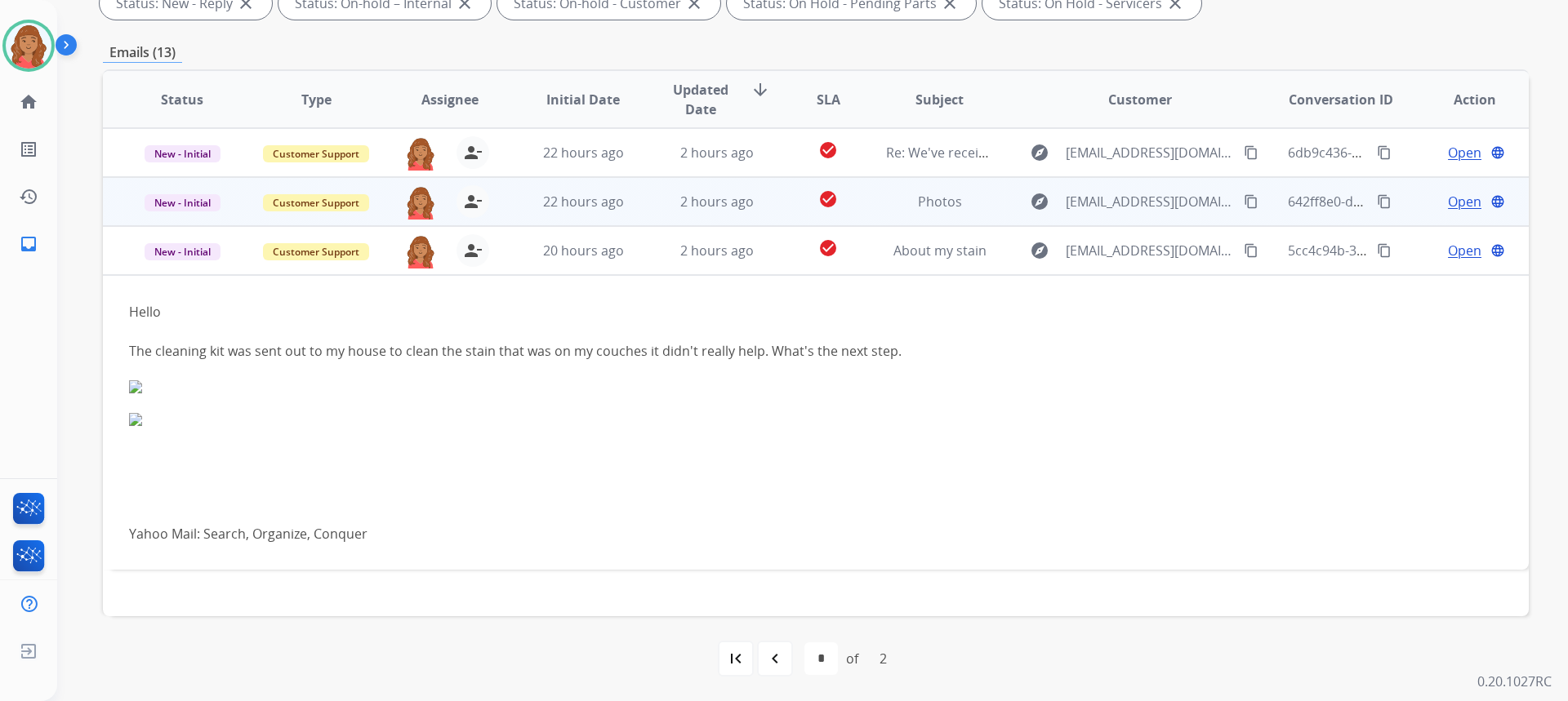
click at [682, 214] on td "2 hours ago" at bounding box center [705, 202] width 134 height 49
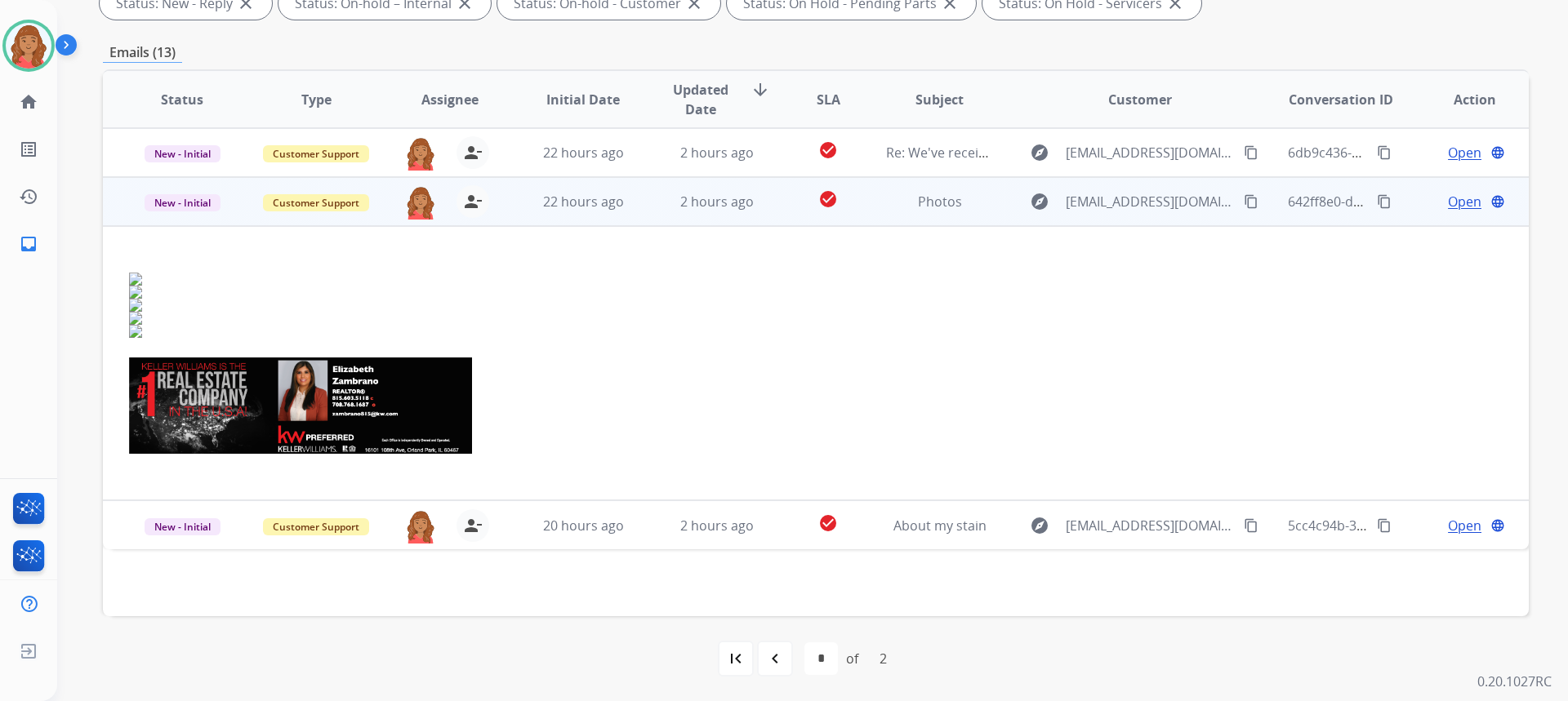
click at [1244, 204] on mat-icon "content_copy" at bounding box center [1251, 201] width 15 height 15
drag, startPoint x: 191, startPoint y: 201, endPoint x: 190, endPoint y: 221, distance: 20.0
click at [191, 201] on span "New - Initial" at bounding box center [182, 202] width 76 height 17
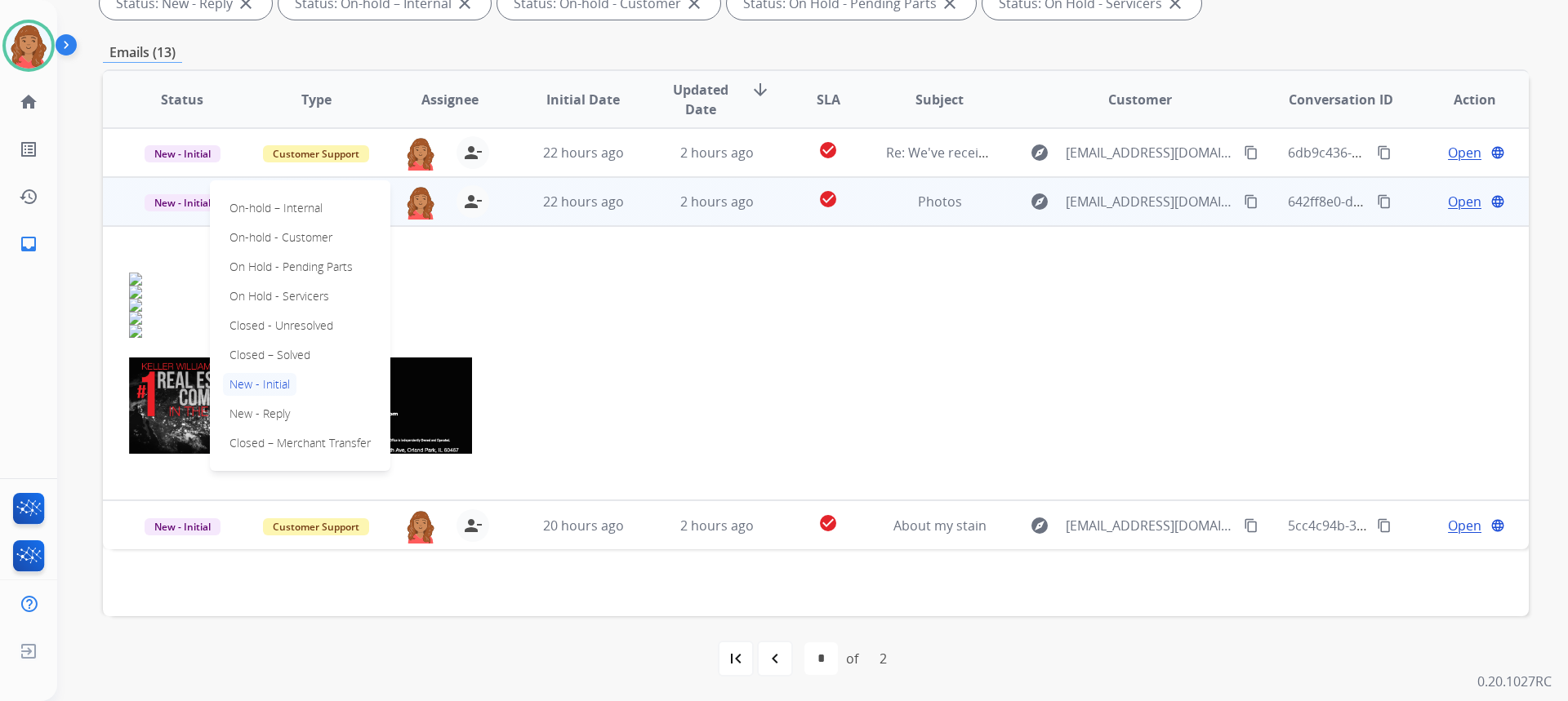
drag, startPoint x: 270, startPoint y: 340, endPoint x: 271, endPoint y: 349, distance: 9.1
click at [272, 344] on div "On-hold – Internal On-hold - Customer On Hold - Pending Parts On Hold - Service…" at bounding box center [300, 326] width 181 height 290
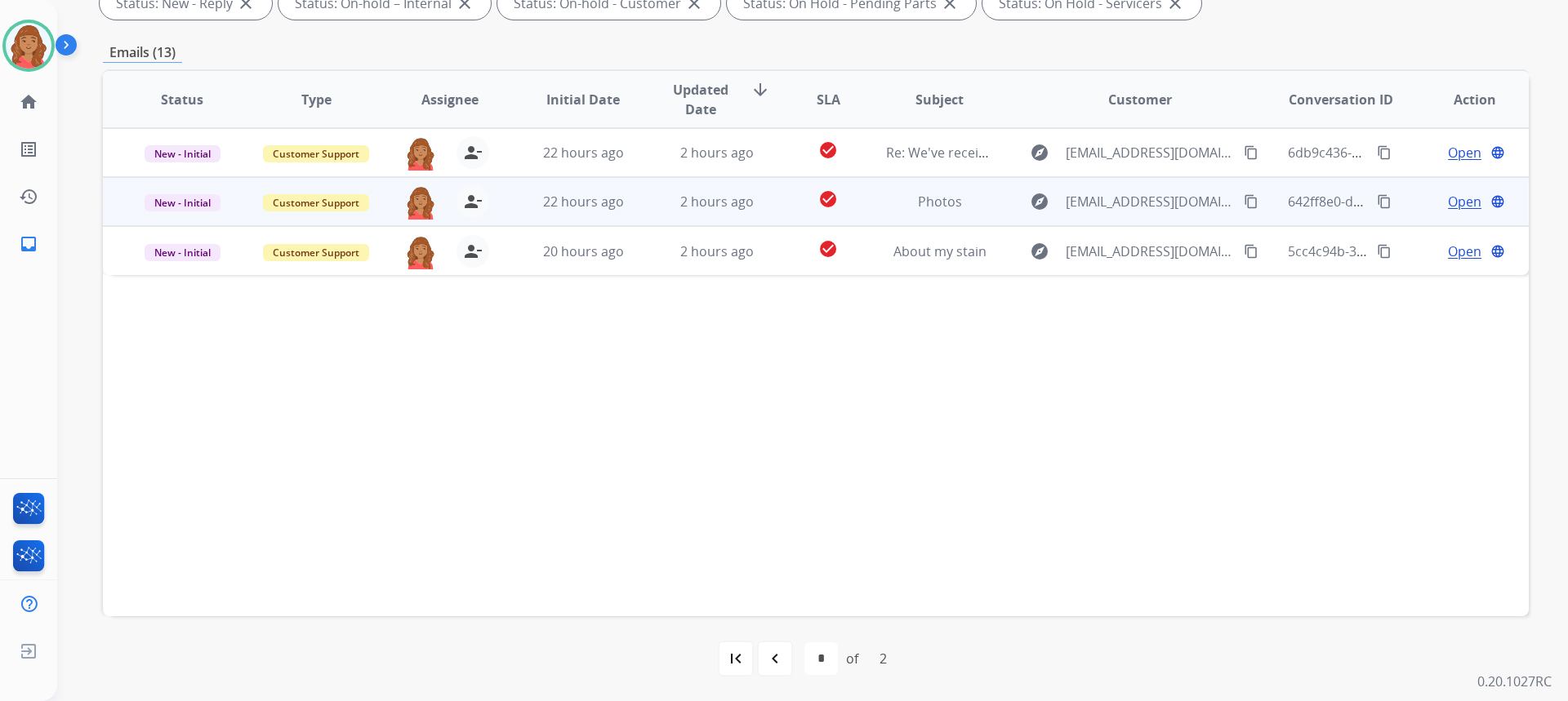
click at [646, 209] on td "2 hours ago" at bounding box center [705, 202] width 134 height 49
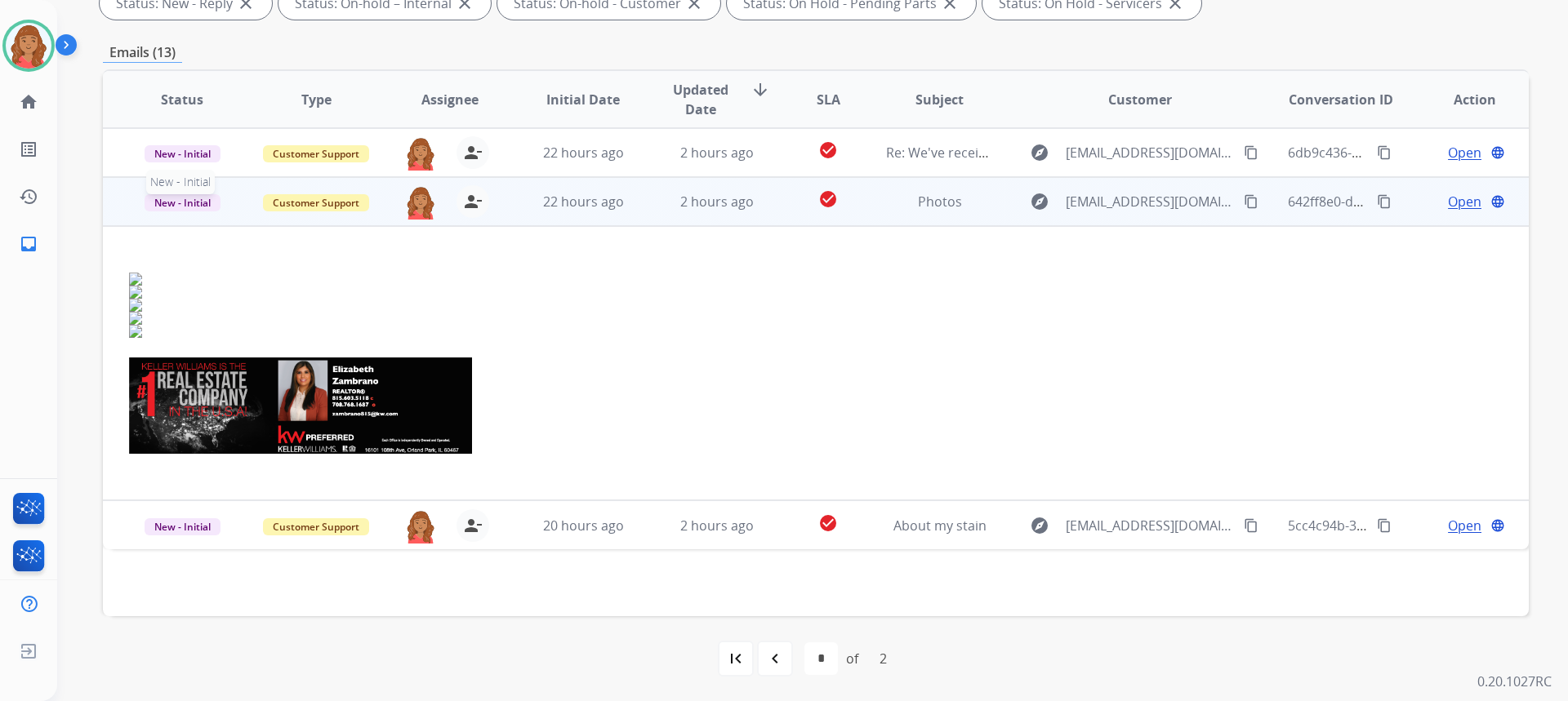
click at [187, 205] on span "New - Initial" at bounding box center [182, 202] width 76 height 17
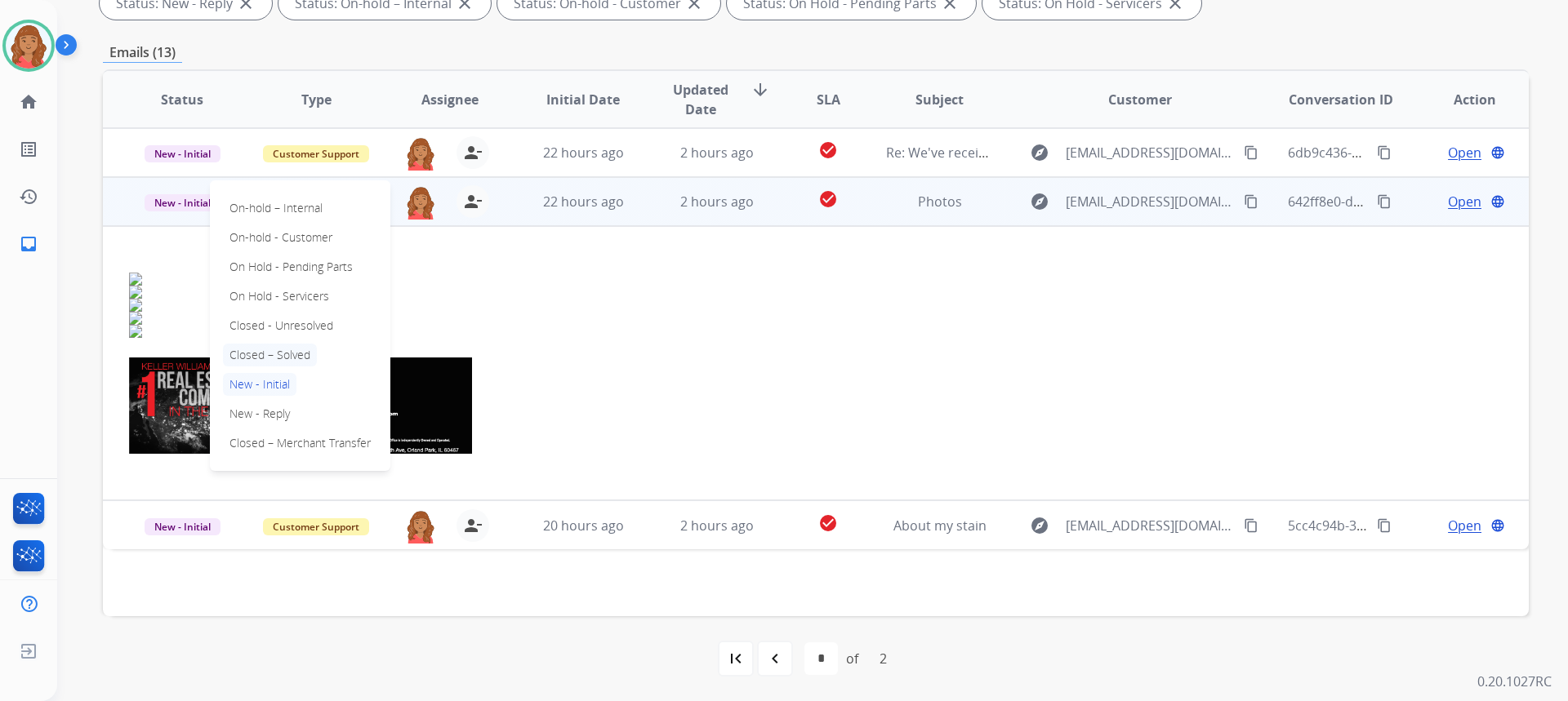
click at [264, 353] on p "Closed – Solved" at bounding box center [269, 355] width 94 height 23
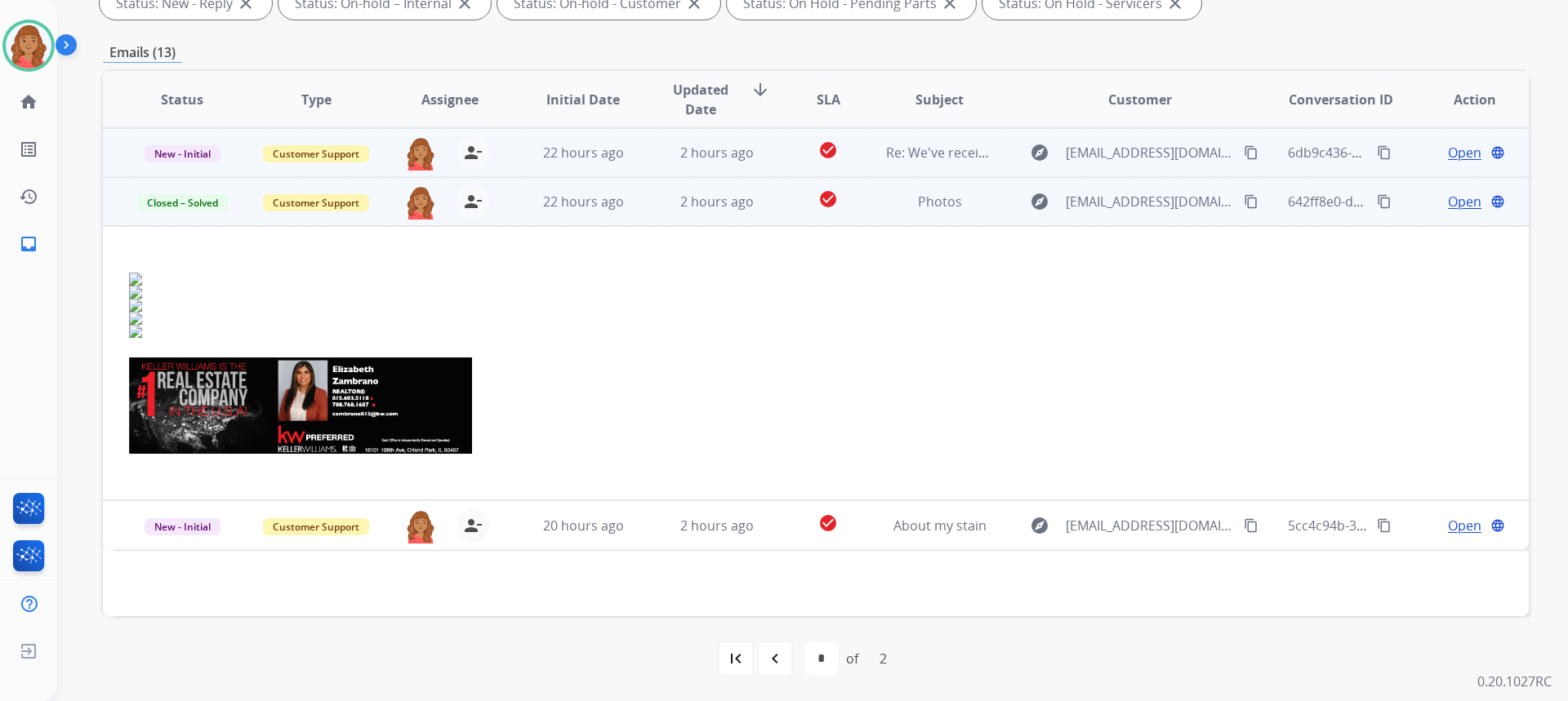
click at [652, 159] on td "2 hours ago" at bounding box center [705, 153] width 134 height 49
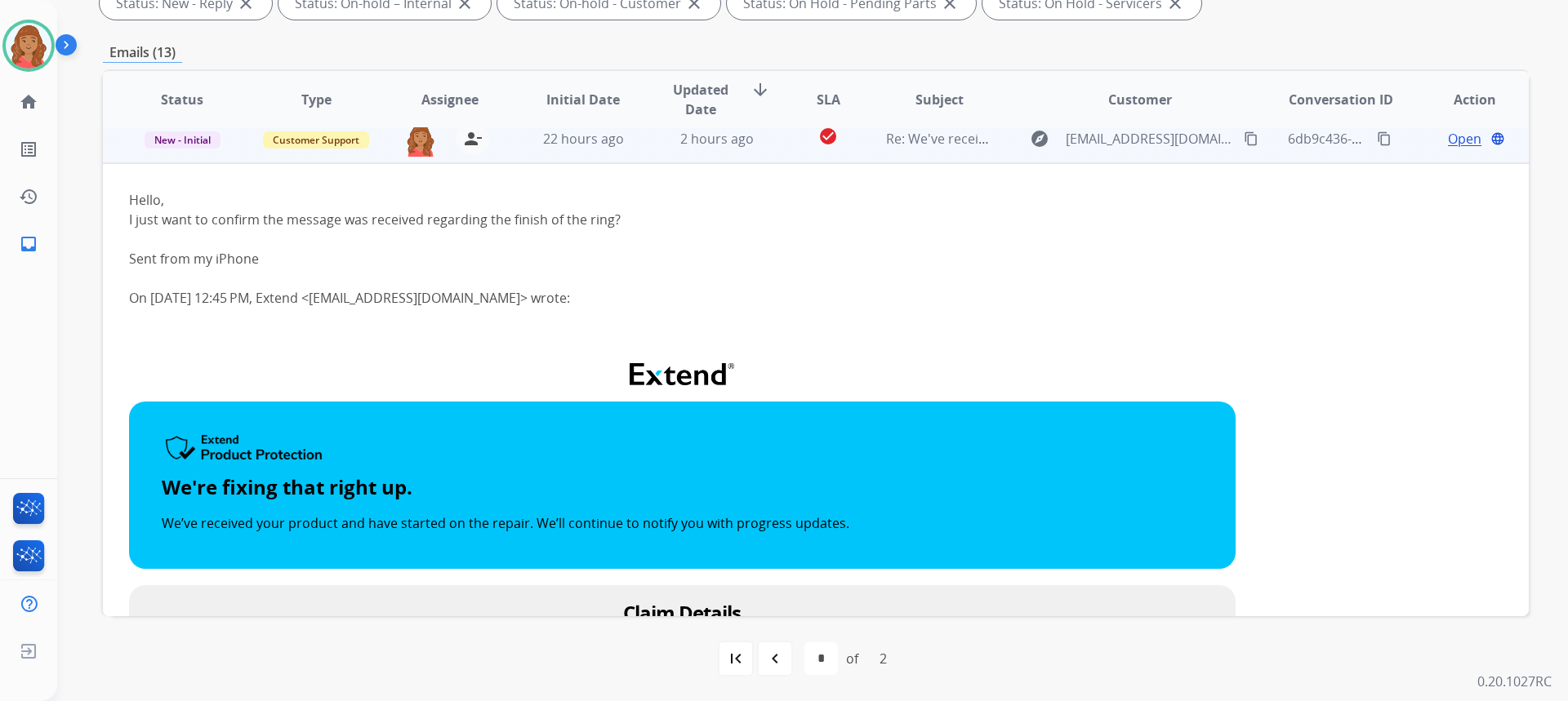
scroll to position [0, 0]
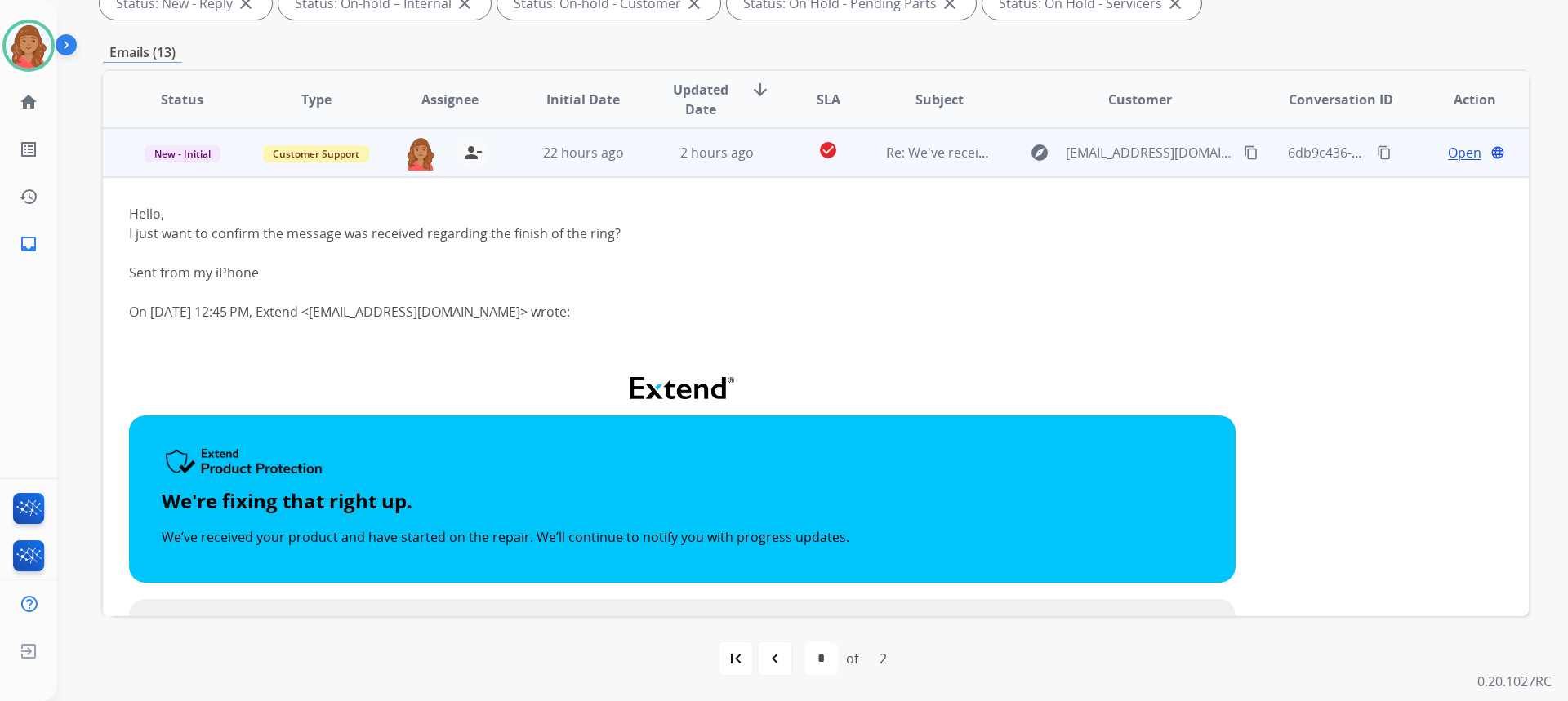
click at [1244, 146] on mat-icon "content_copy" at bounding box center [1251, 153] width 15 height 15
click at [172, 158] on span "New - Initial" at bounding box center [182, 154] width 76 height 17
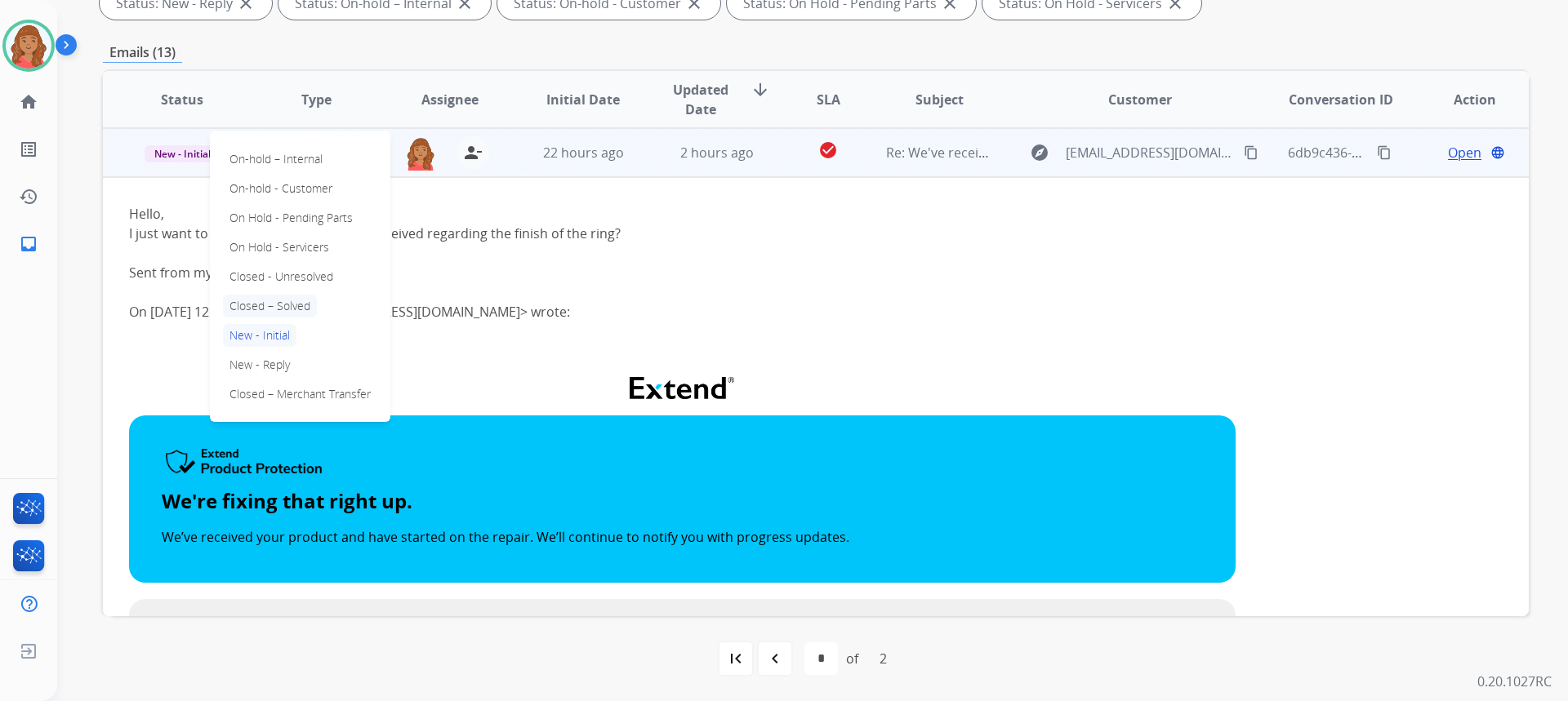
click at [282, 299] on p "Closed – Solved" at bounding box center [269, 306] width 94 height 23
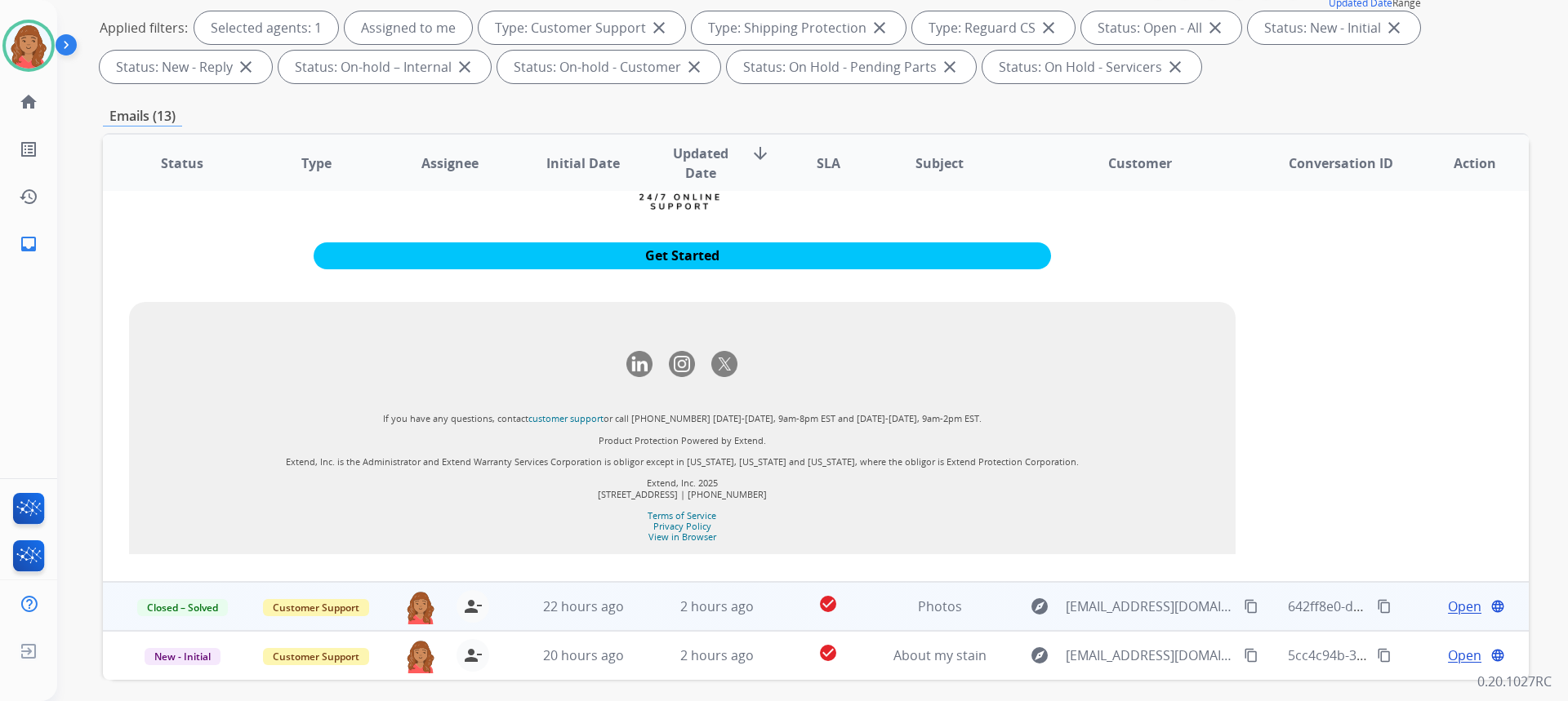
scroll to position [306, 0]
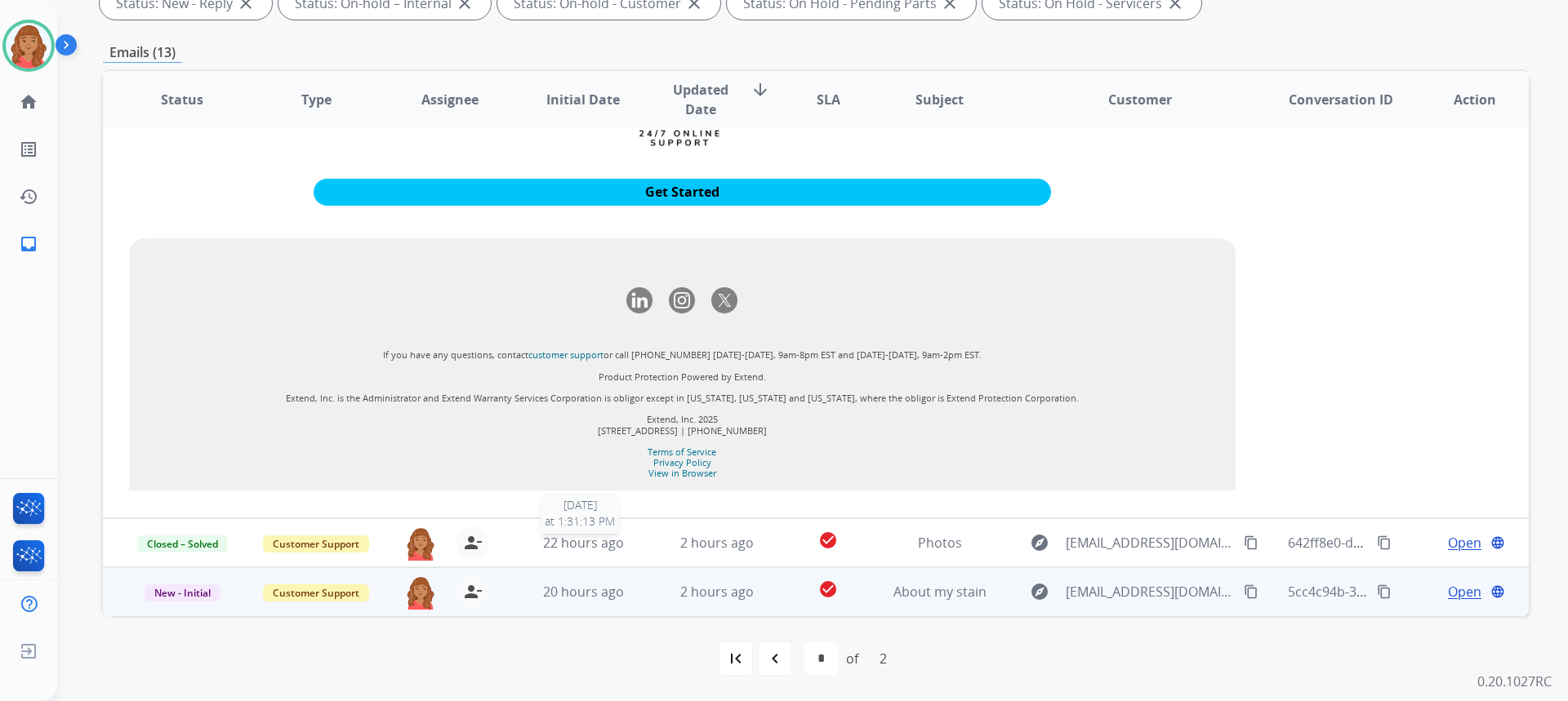
click at [590, 543] on span "22 hours ago" at bounding box center [583, 543] width 81 height 18
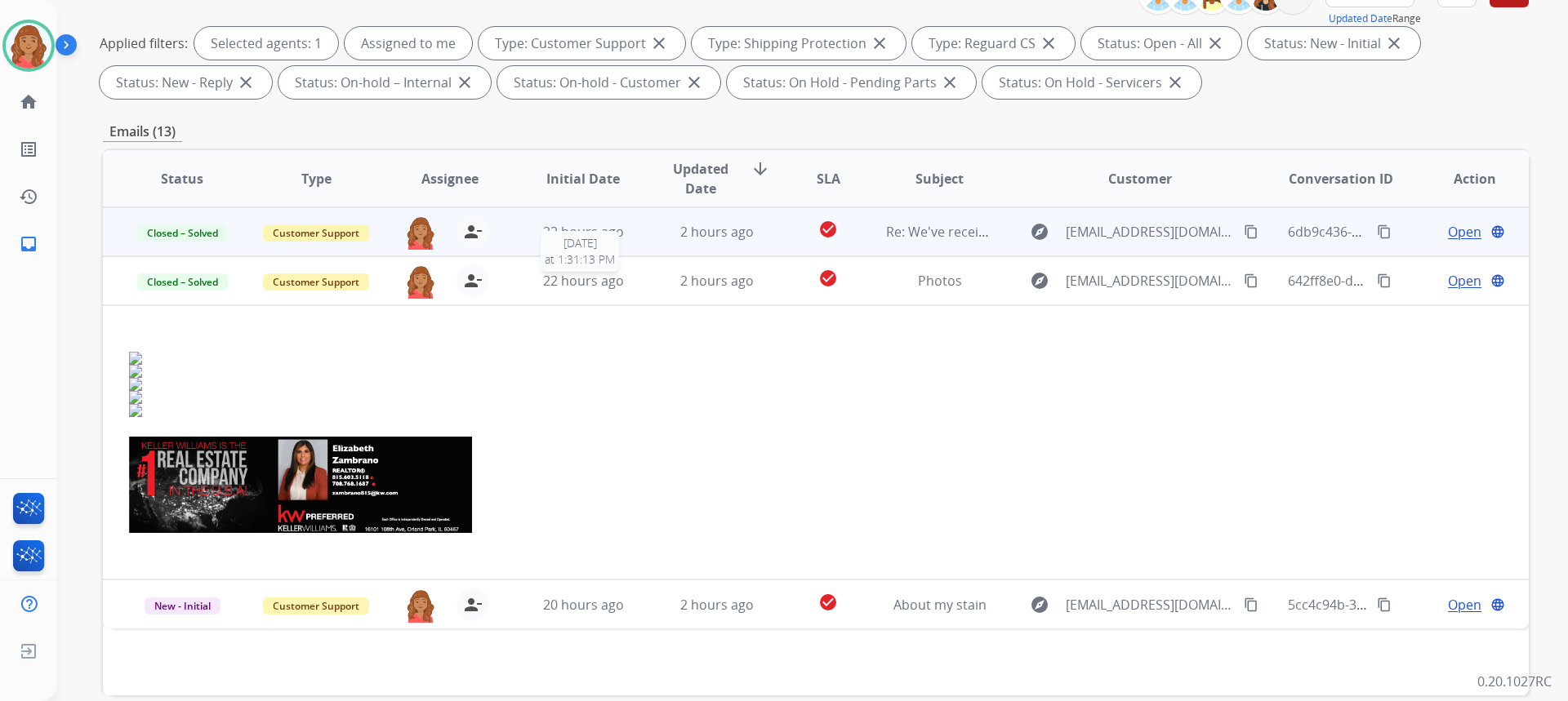
scroll to position [0, 0]
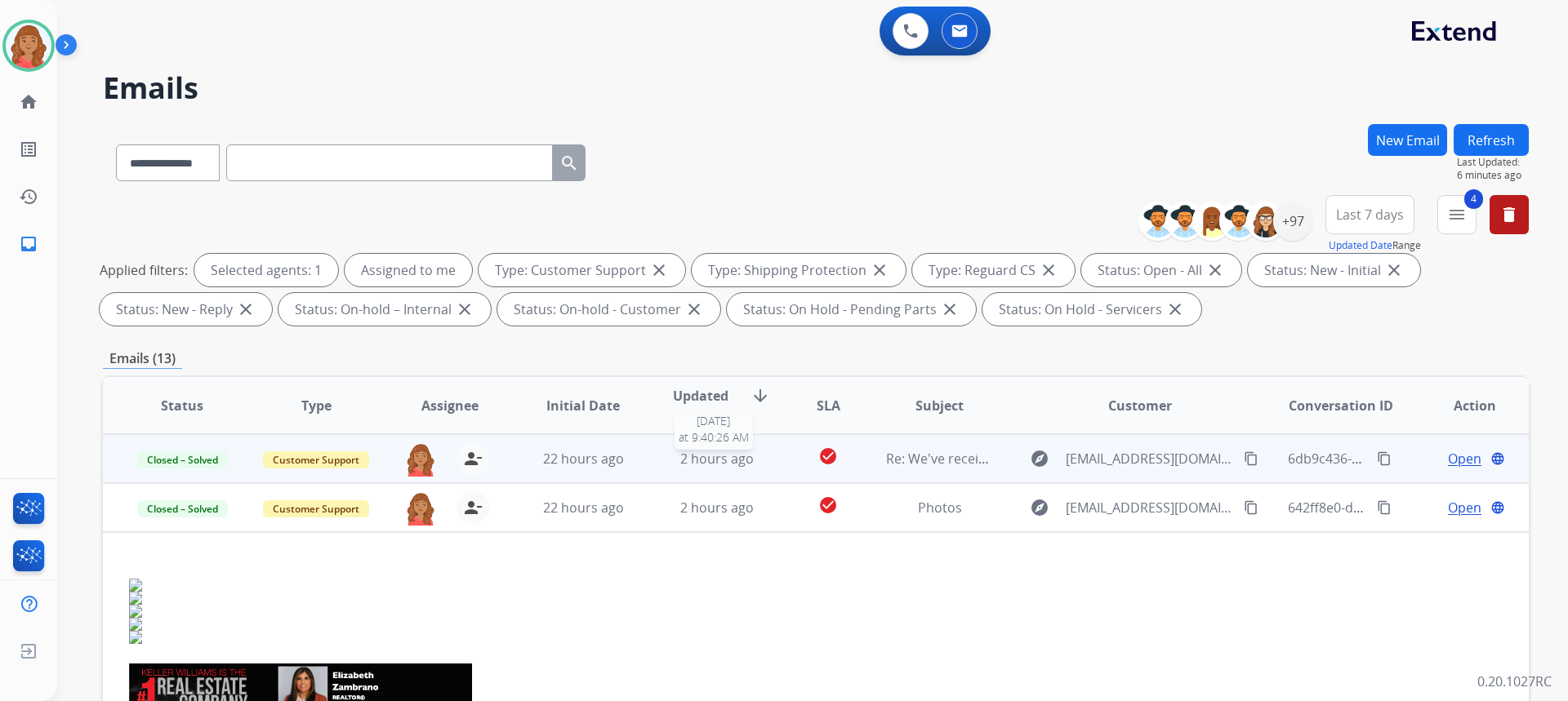
click at [741, 458] on span "2 hours ago" at bounding box center [717, 459] width 74 height 18
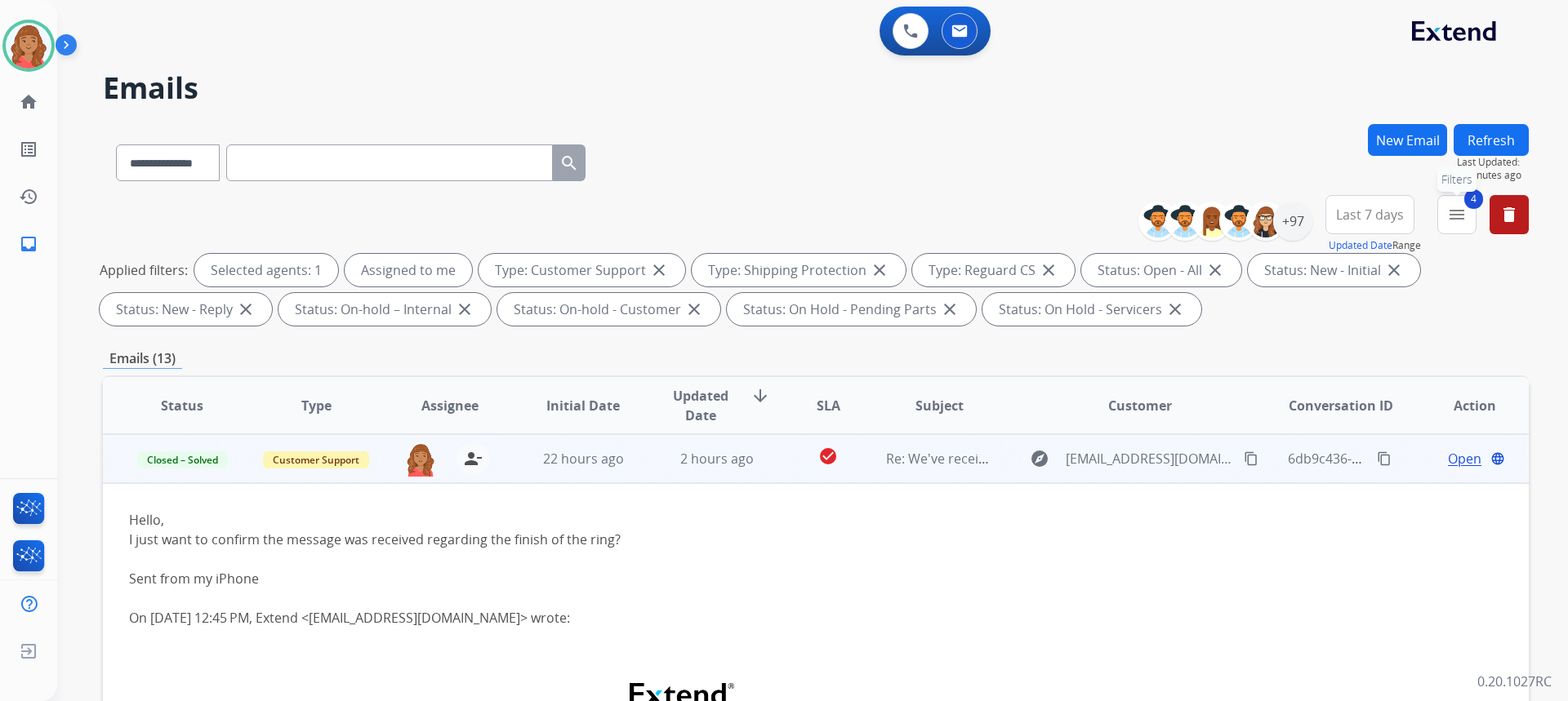
drag, startPoint x: 1472, startPoint y: 222, endPoint x: 1437, endPoint y: 234, distance: 37.0
click at [1471, 222] on button "4 menu Filters" at bounding box center [1457, 214] width 39 height 39
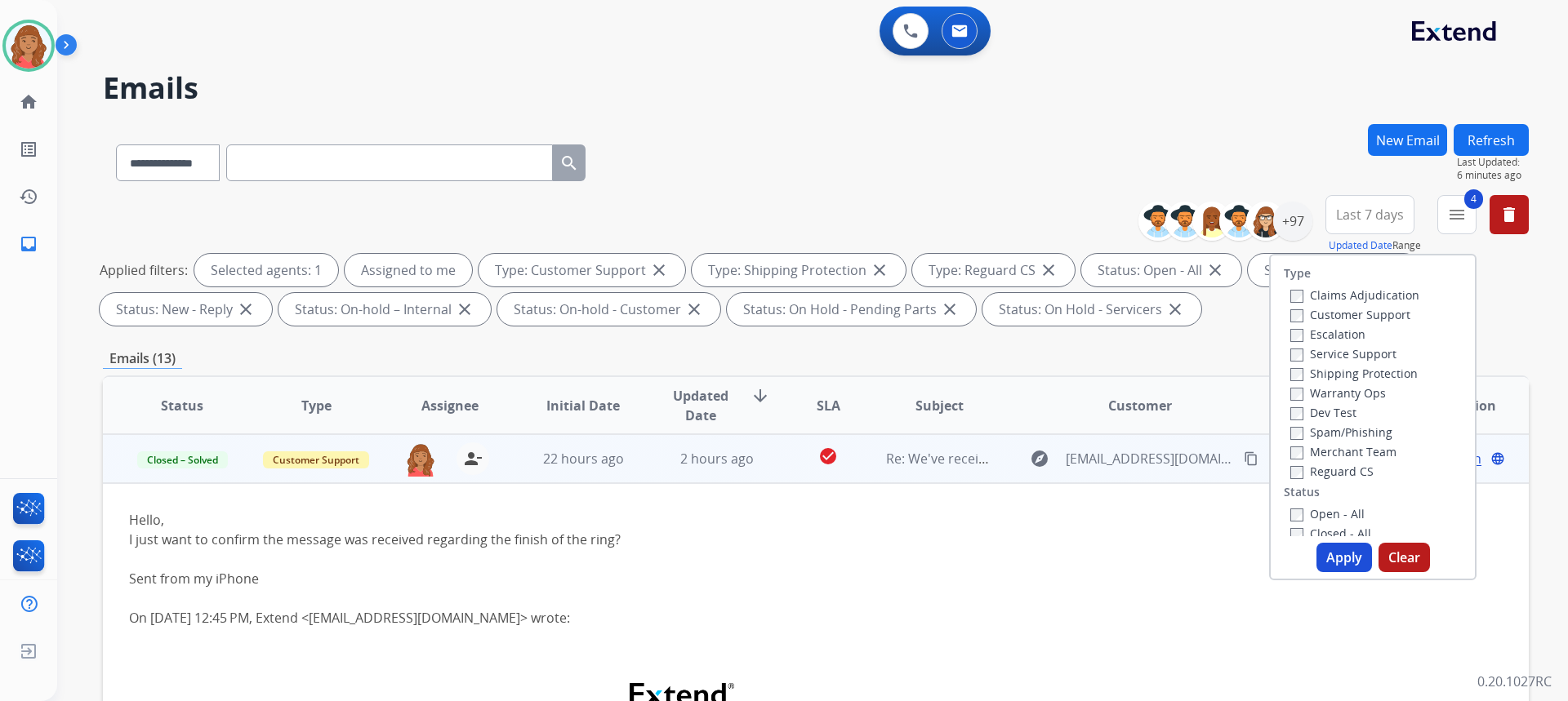
click at [1338, 553] on button "Apply" at bounding box center [1345, 558] width 56 height 29
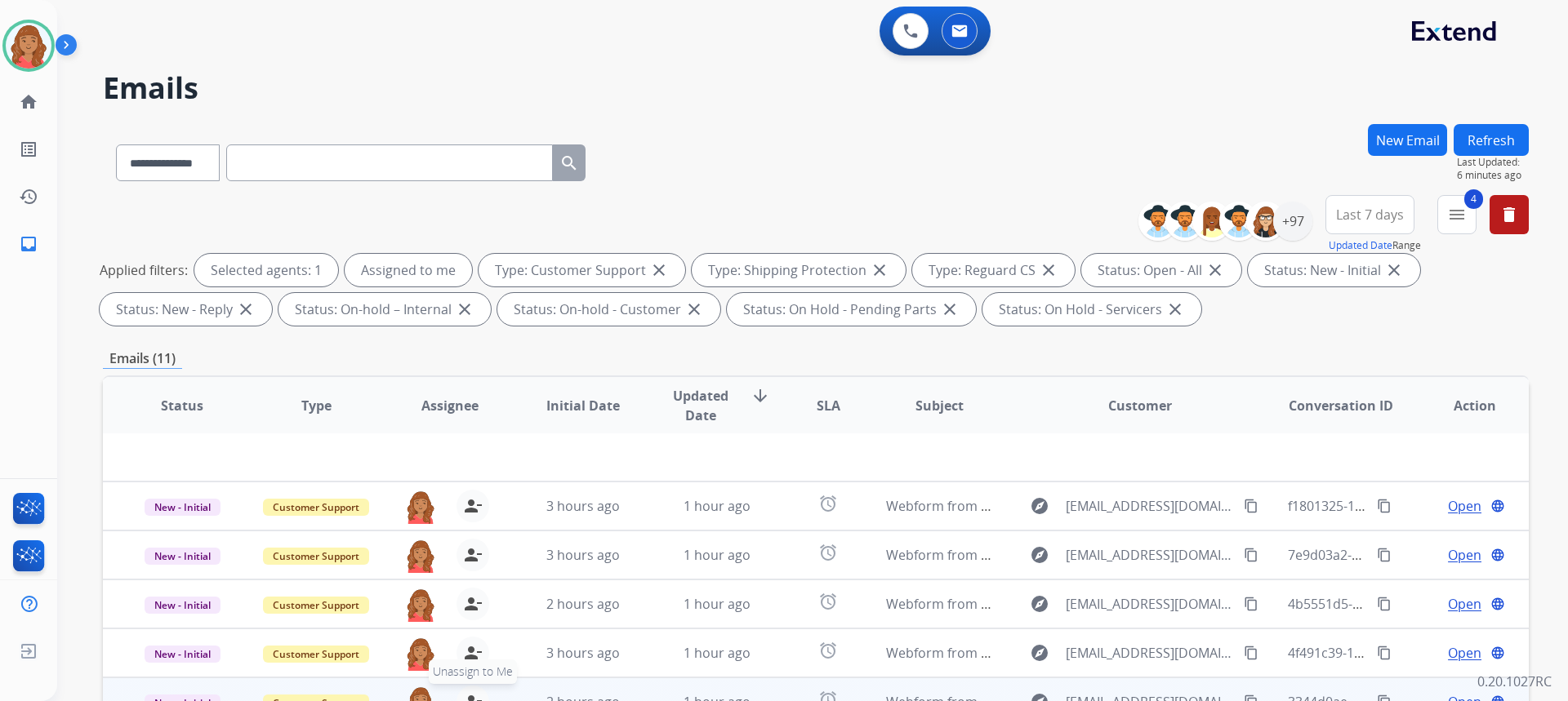
scroll to position [306, 0]
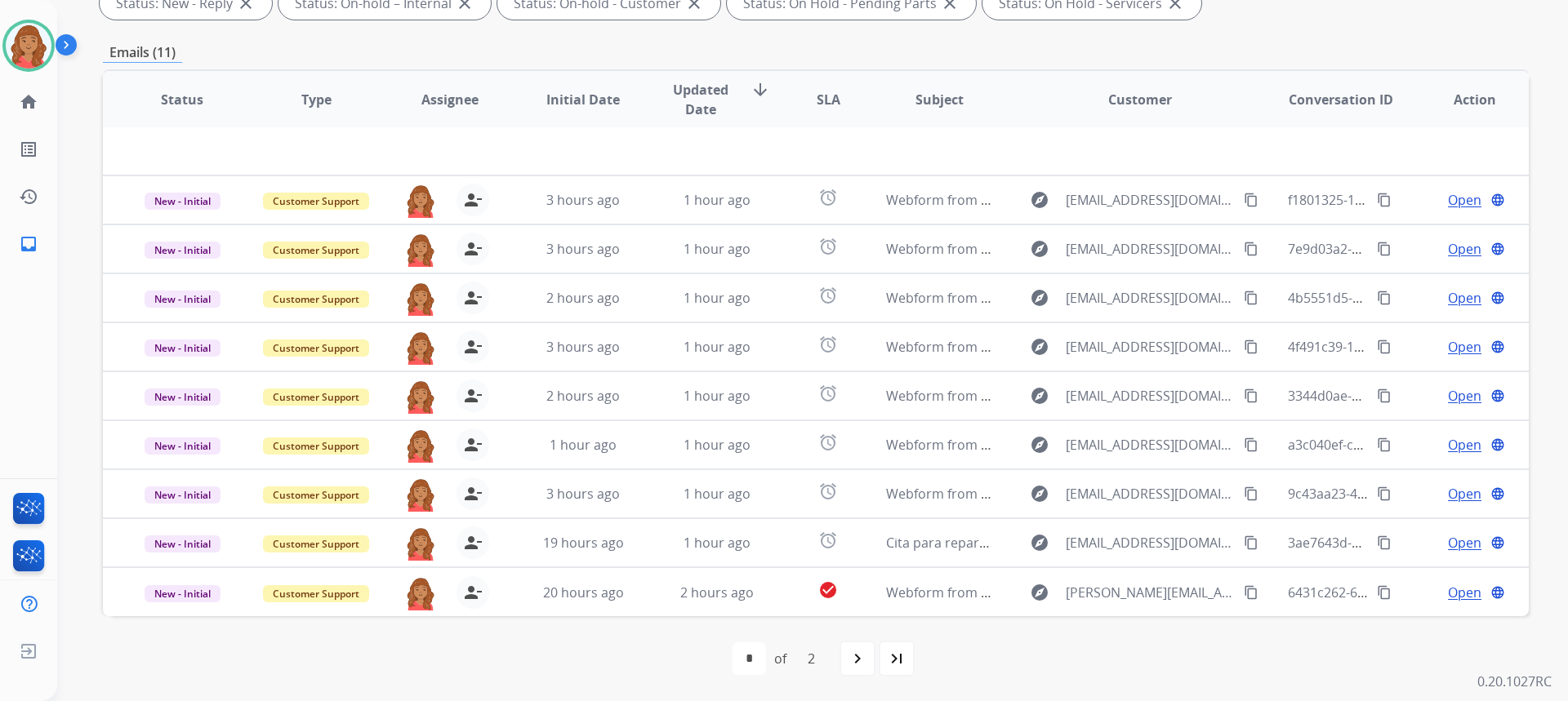
click at [854, 662] on mat-icon "navigate_next" at bounding box center [858, 658] width 20 height 20
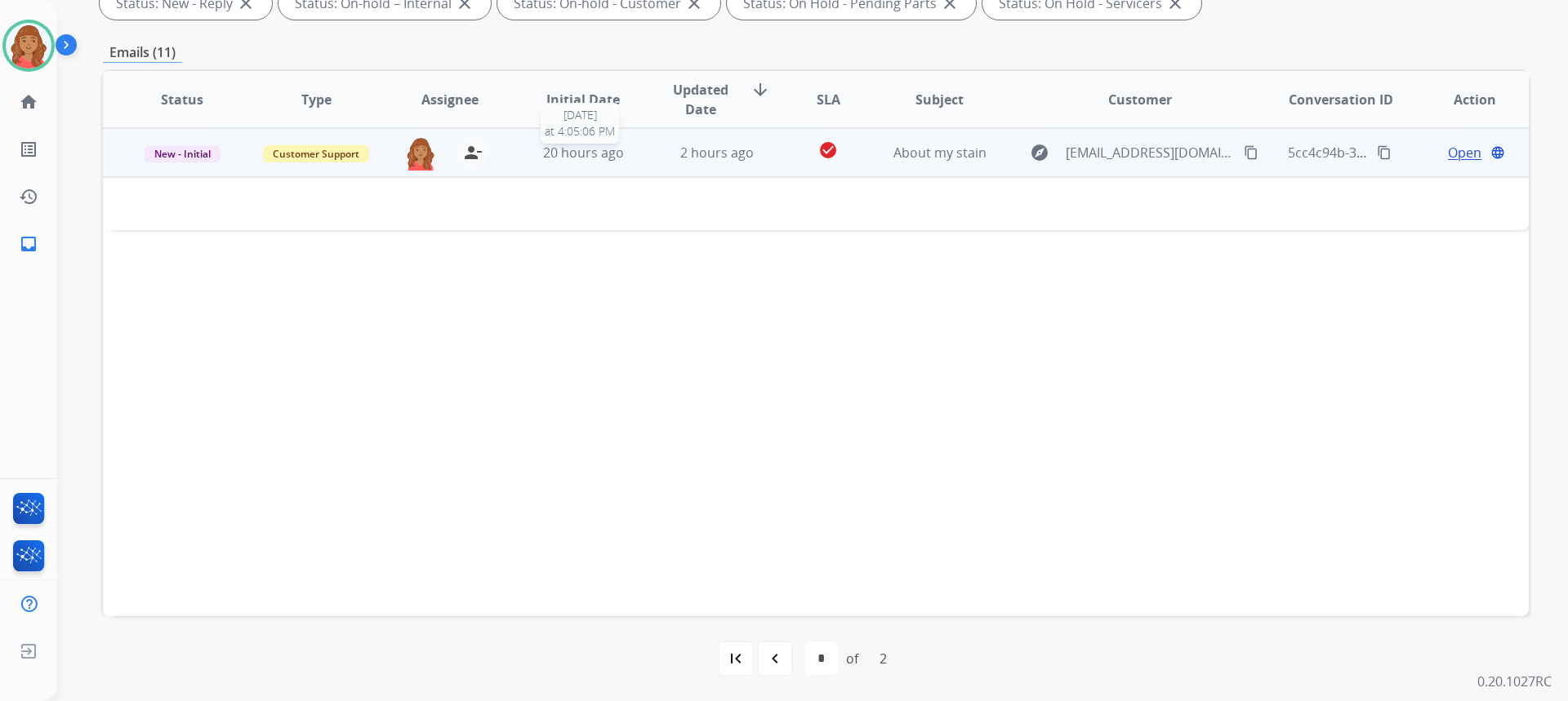
click at [558, 157] on span "20 hours ago" at bounding box center [583, 153] width 81 height 18
click at [523, 164] on td "20 hours ago" at bounding box center [571, 153] width 134 height 49
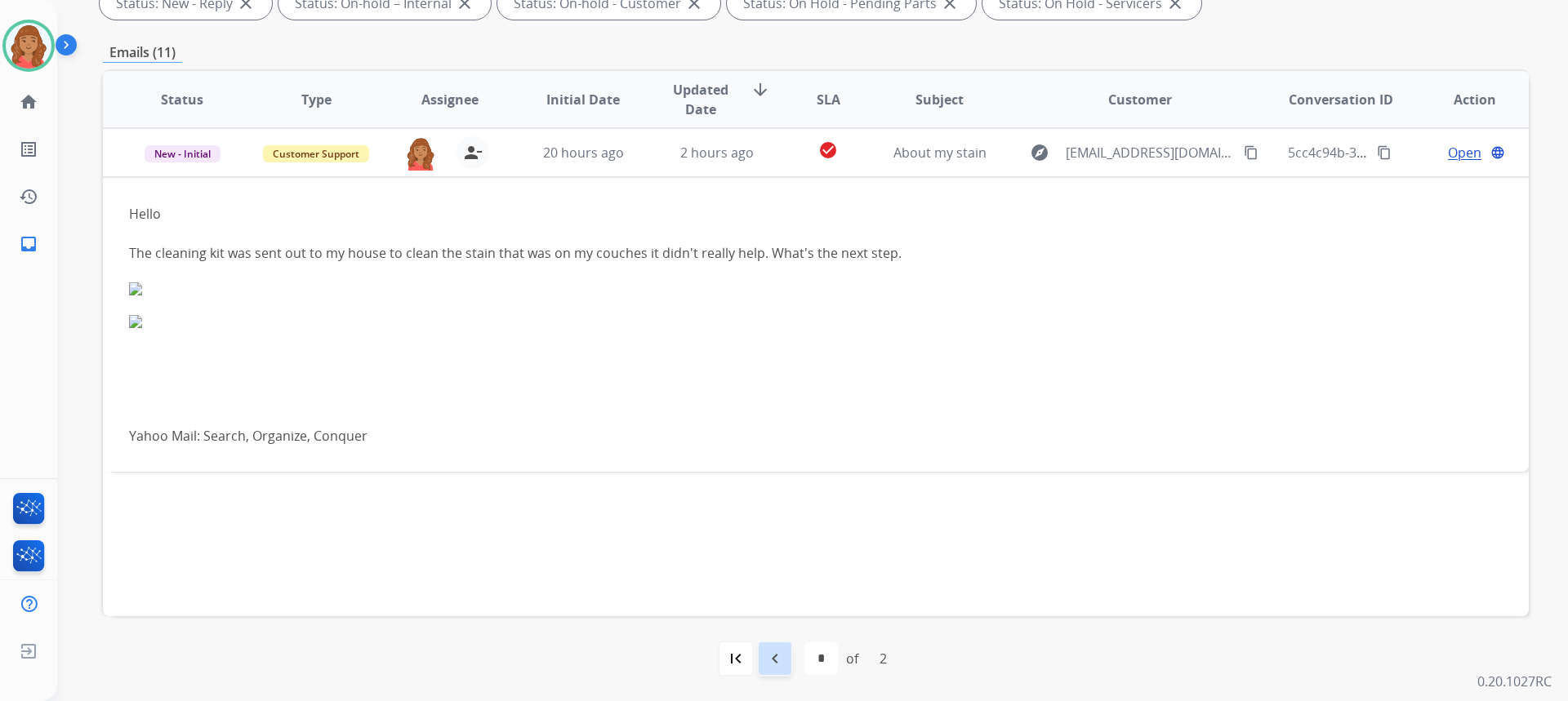
click at [774, 666] on mat-icon "navigate_before" at bounding box center [775, 658] width 20 height 20
select select "*"
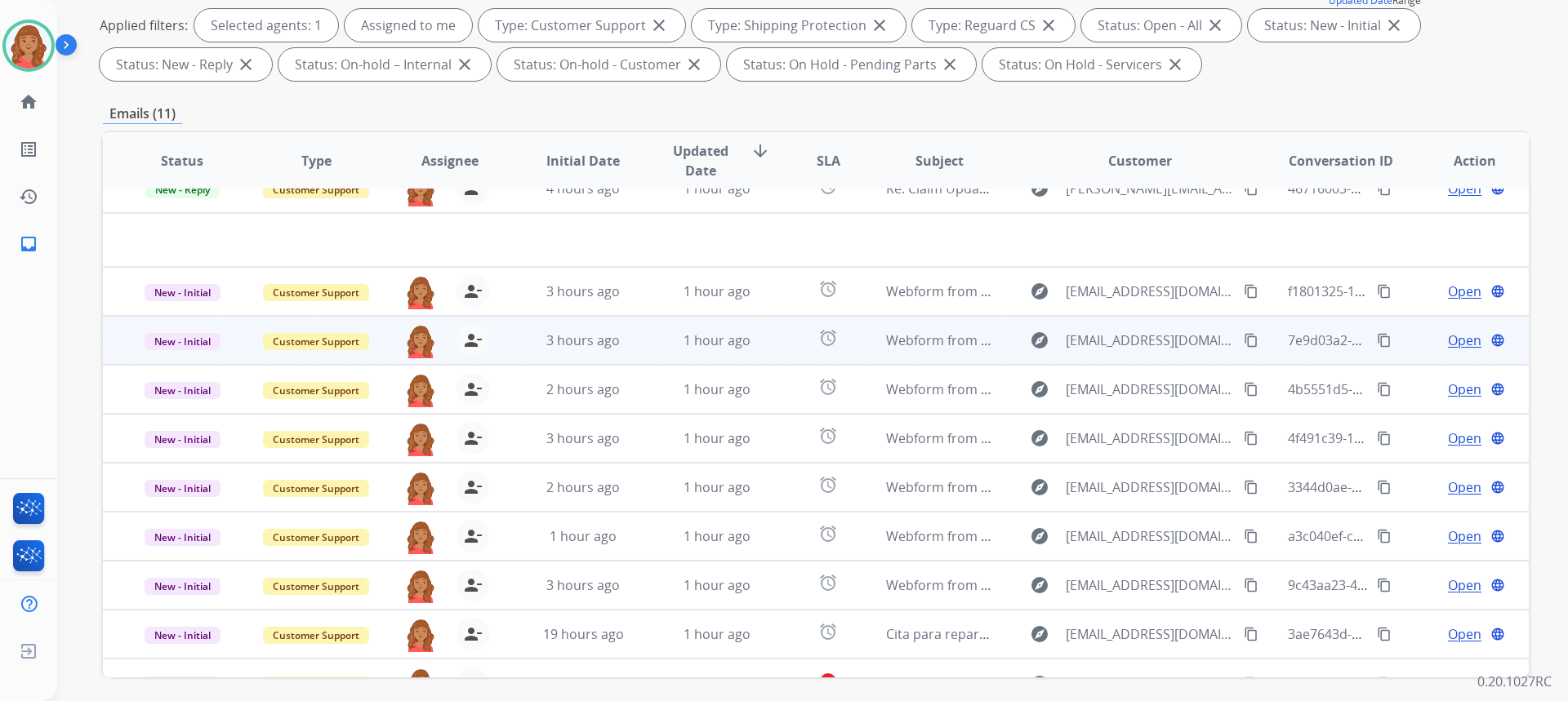
scroll to position [0, 0]
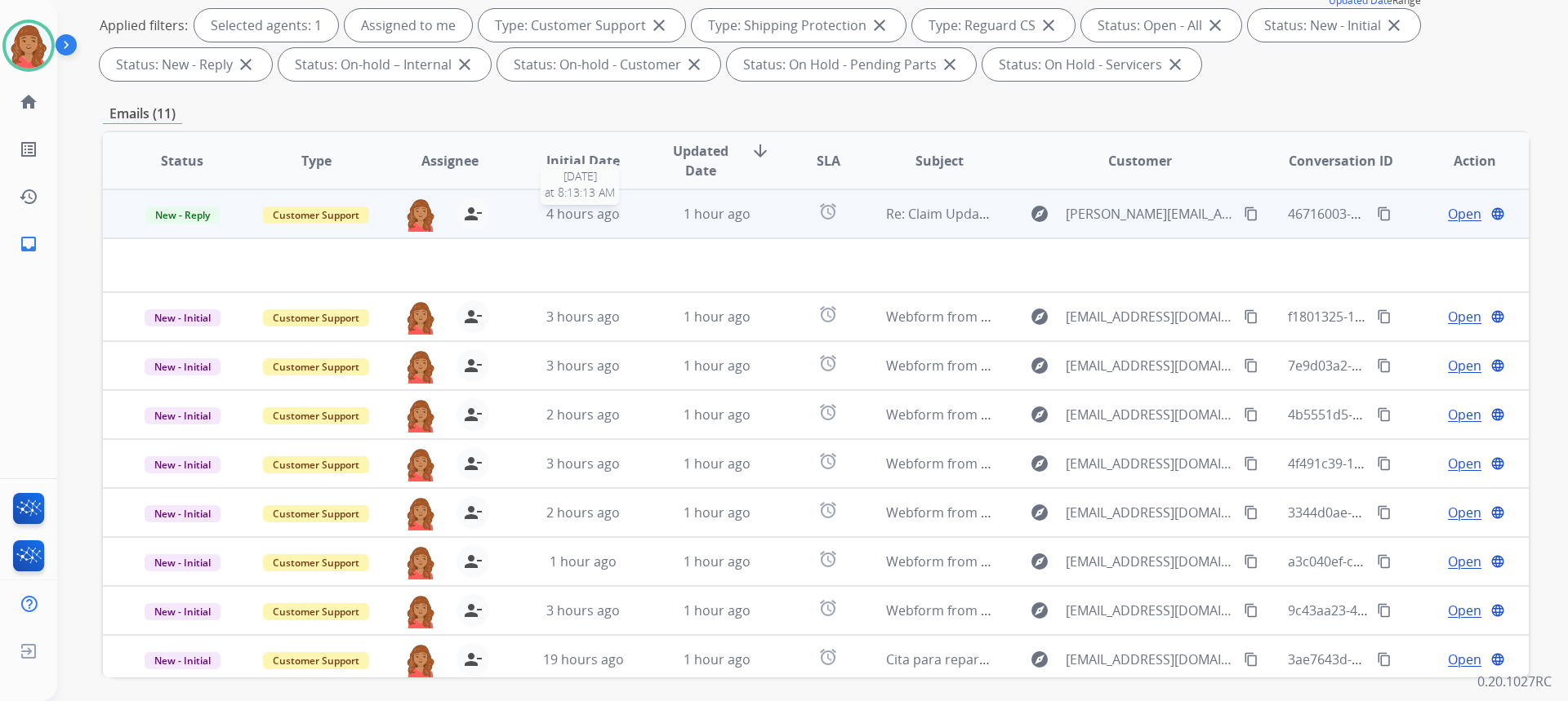
click at [569, 217] on span "4 hours ago" at bounding box center [583, 213] width 74 height 18
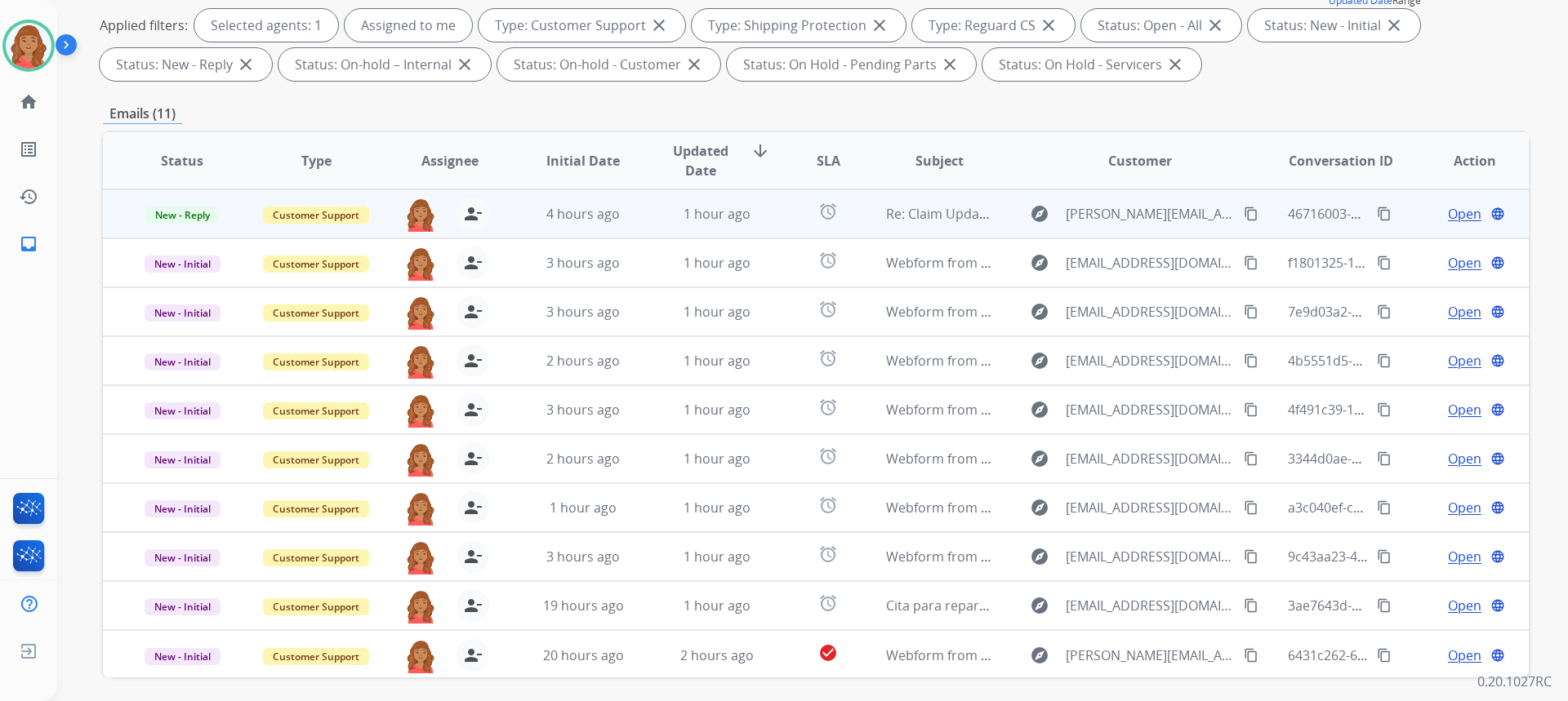
click at [584, 223] on td "4 hours ago" at bounding box center [571, 214] width 134 height 49
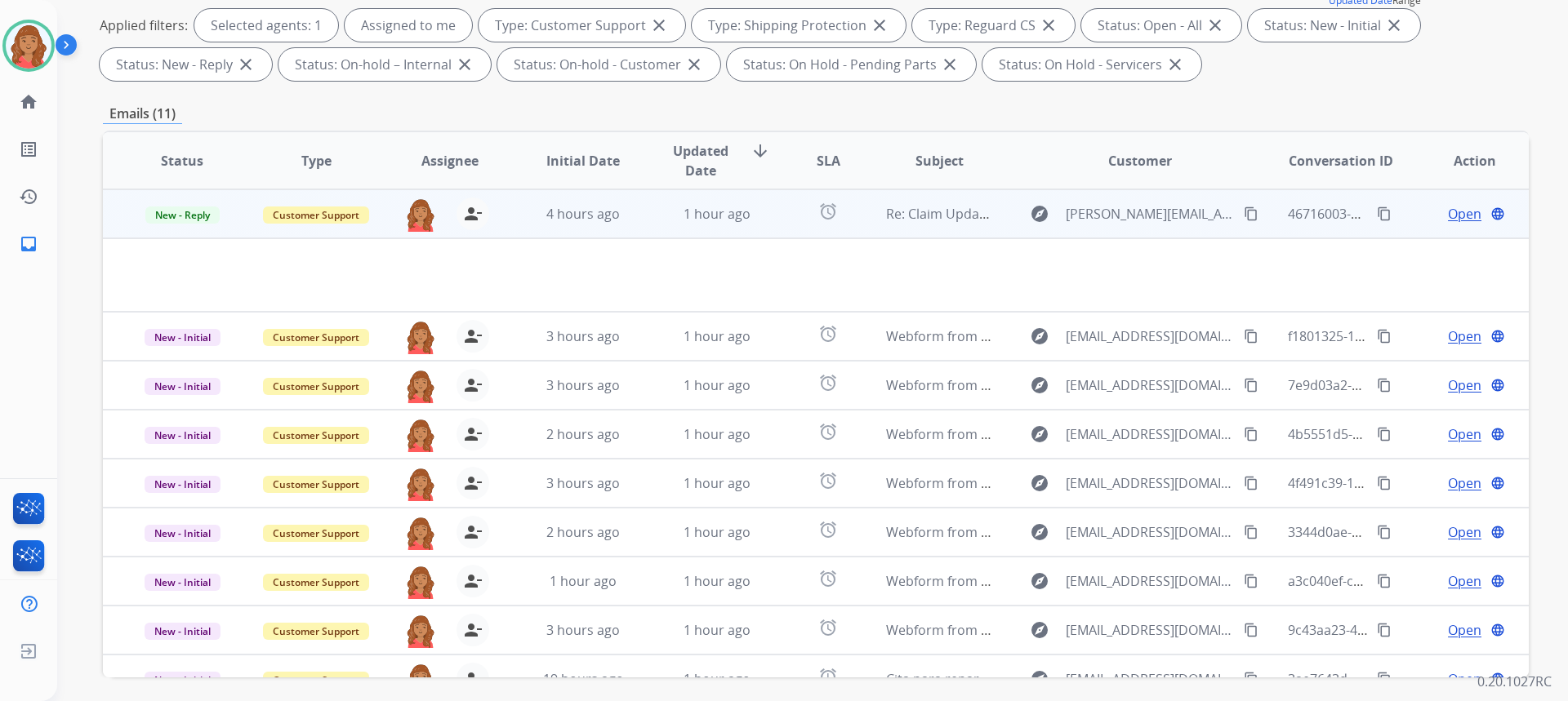
click at [1431, 214] on div "Open language" at bounding box center [1474, 213] width 107 height 20
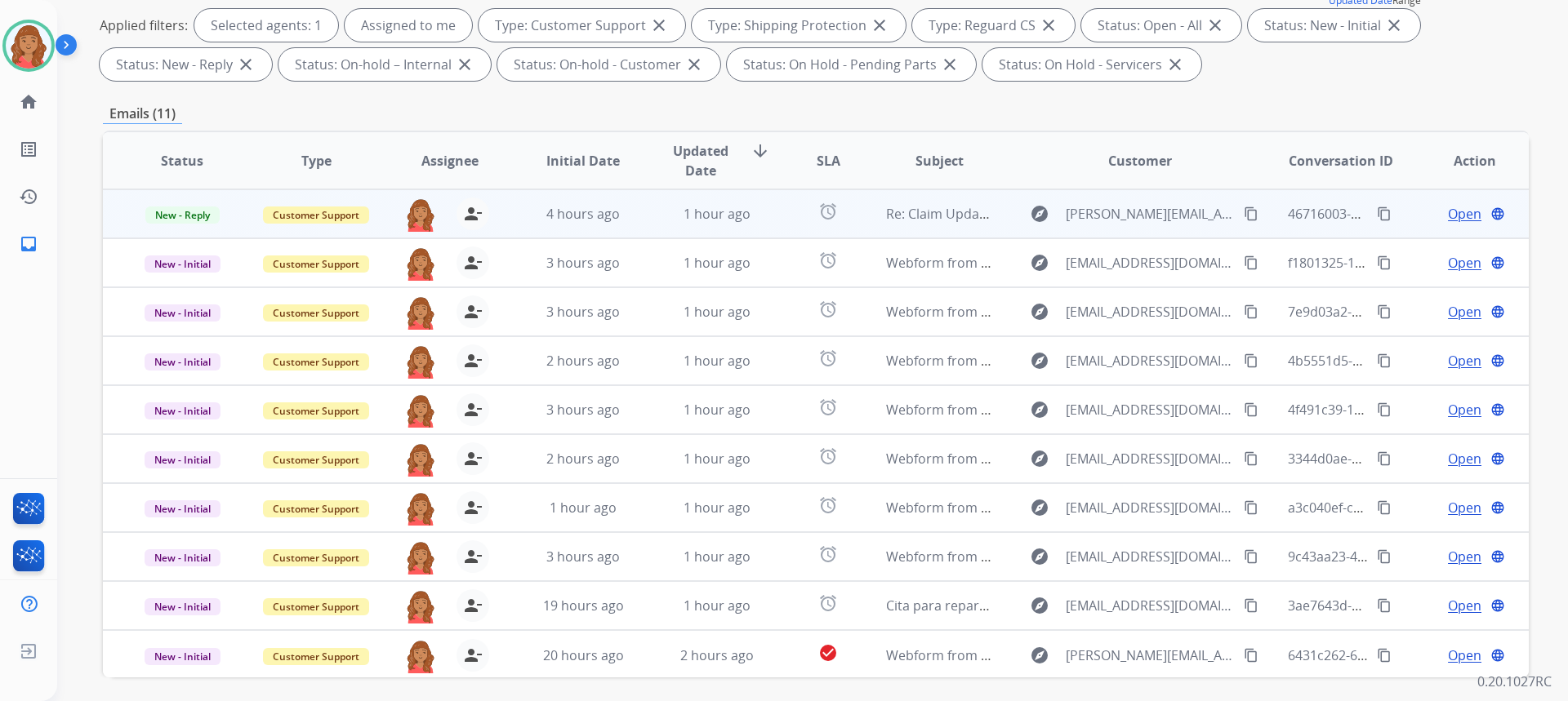
click at [1454, 218] on span "Open" at bounding box center [1464, 213] width 34 height 20
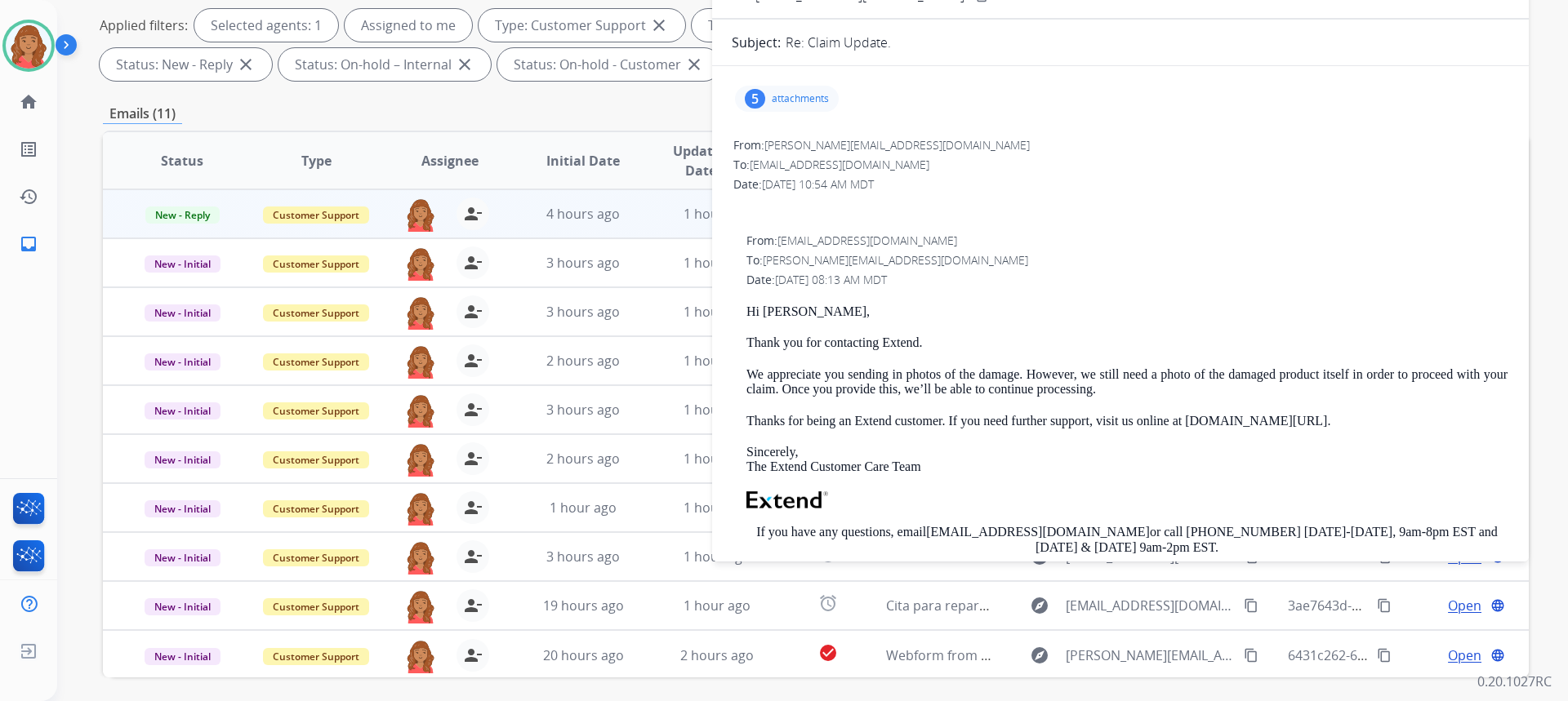
click at [798, 98] on p "attachments" at bounding box center [800, 99] width 57 height 13
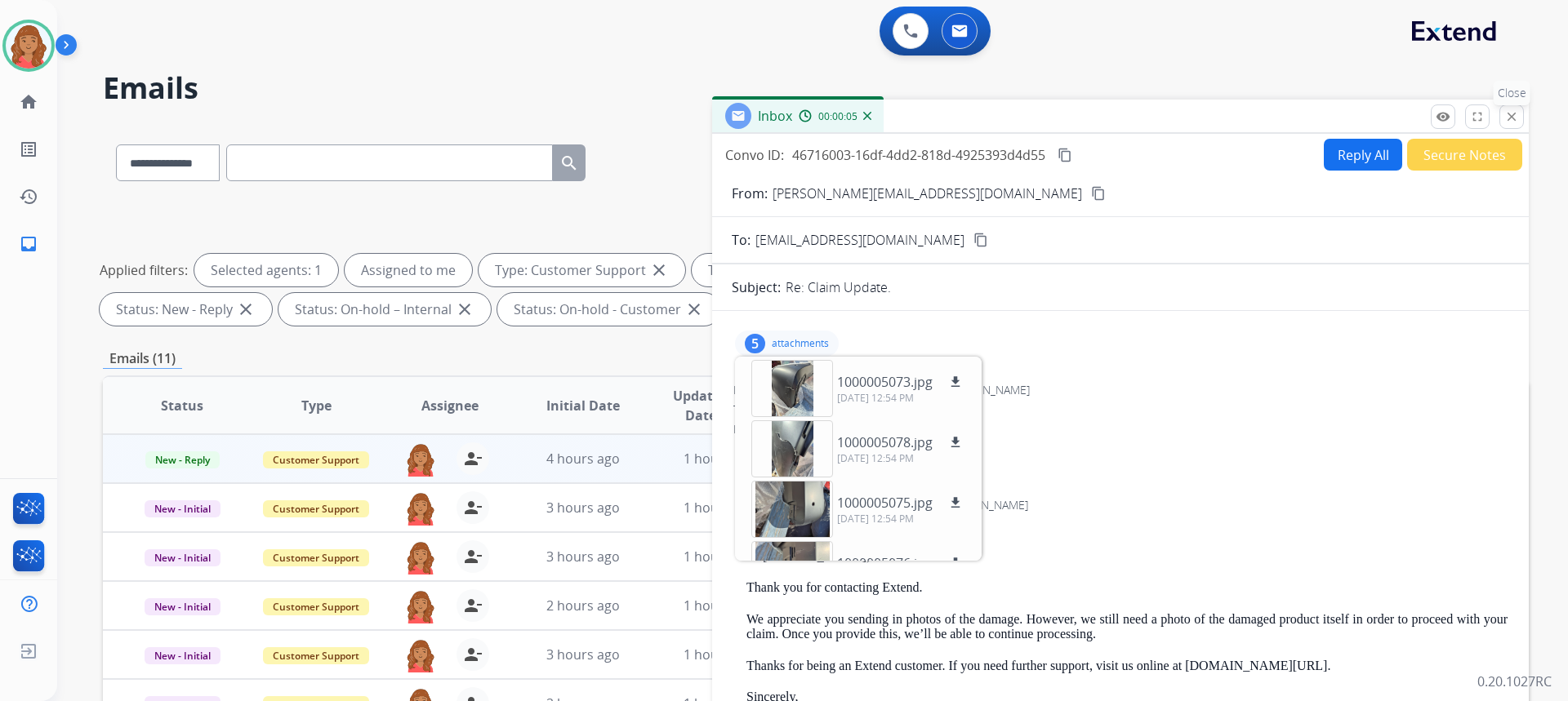
click at [1512, 104] on p "Close" at bounding box center [1512, 93] width 37 height 25
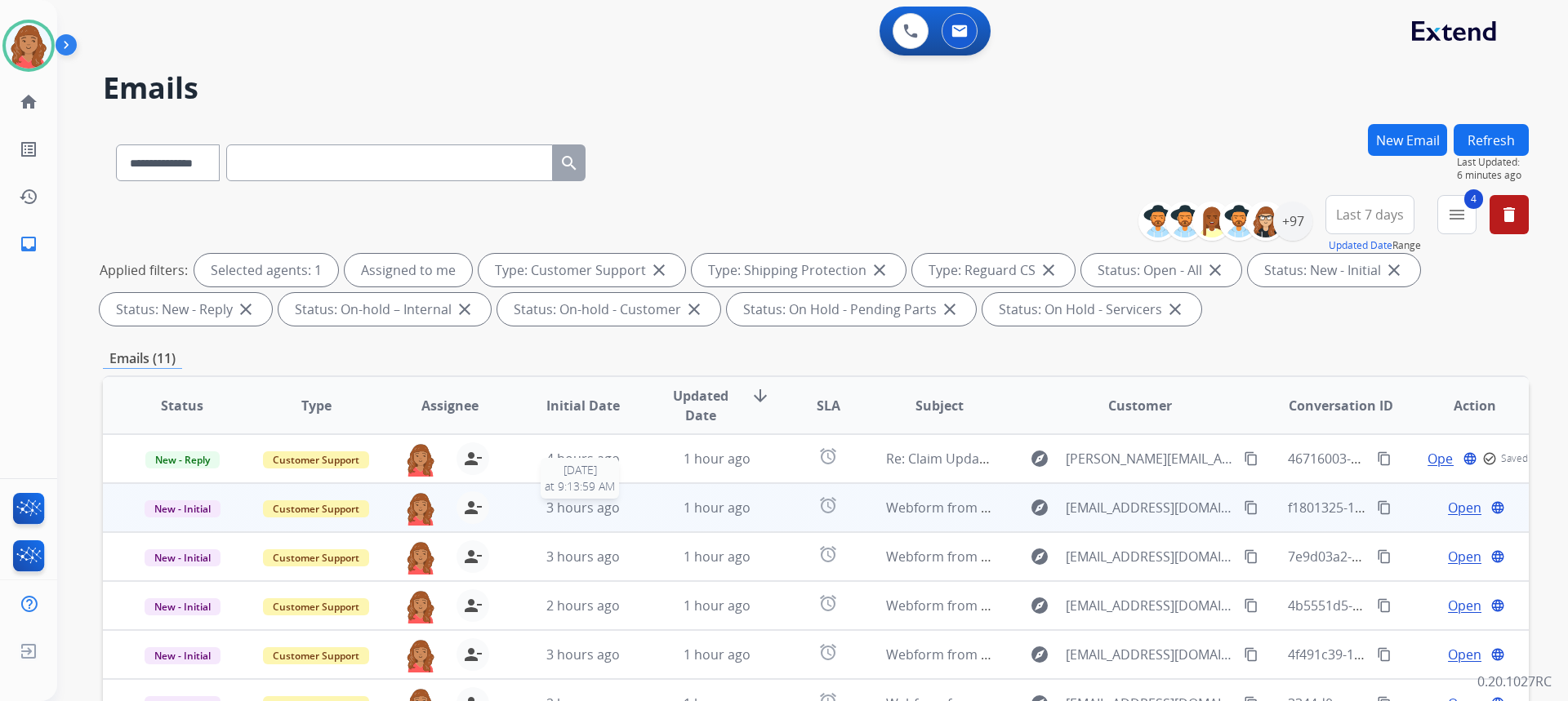
click at [574, 501] on span "3 hours ago" at bounding box center [583, 508] width 74 height 18
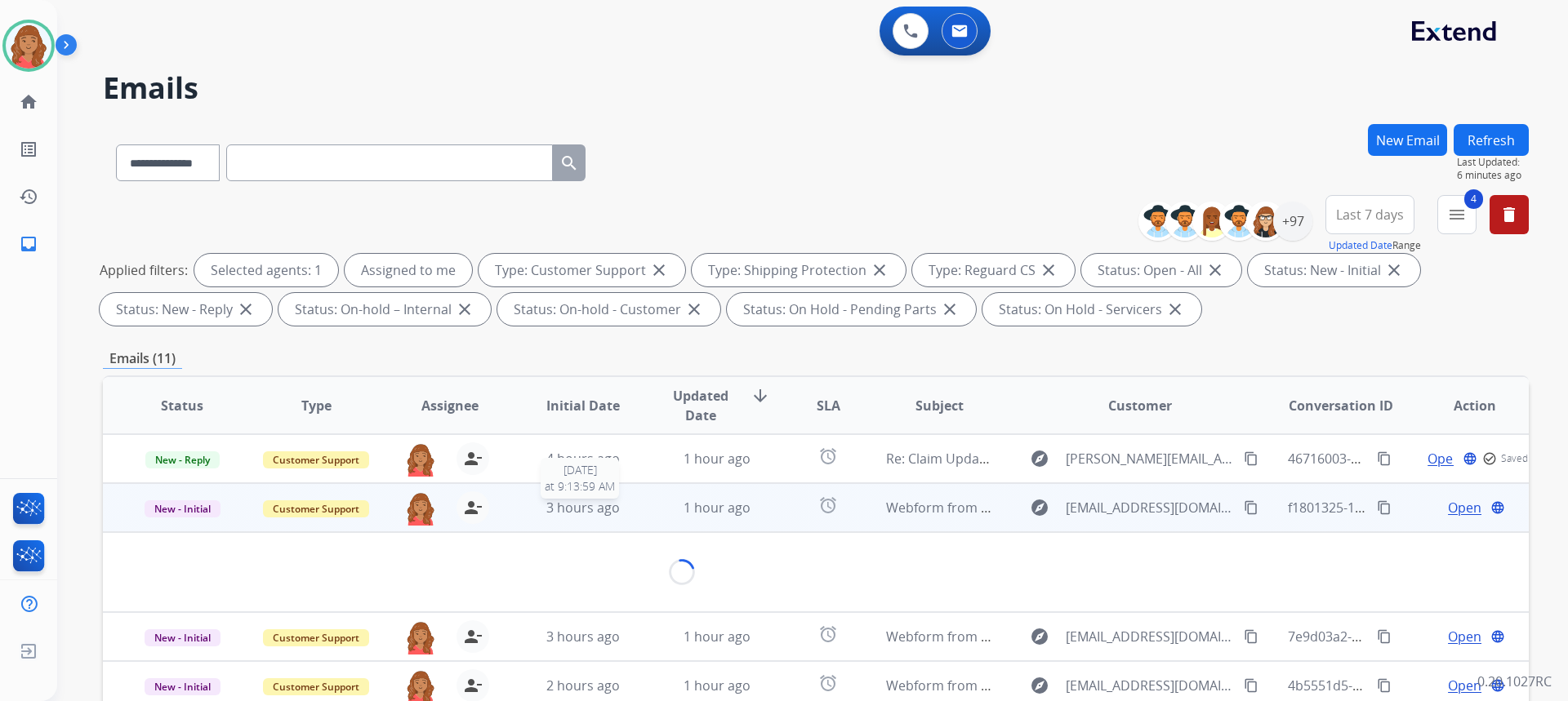
scroll to position [49, 0]
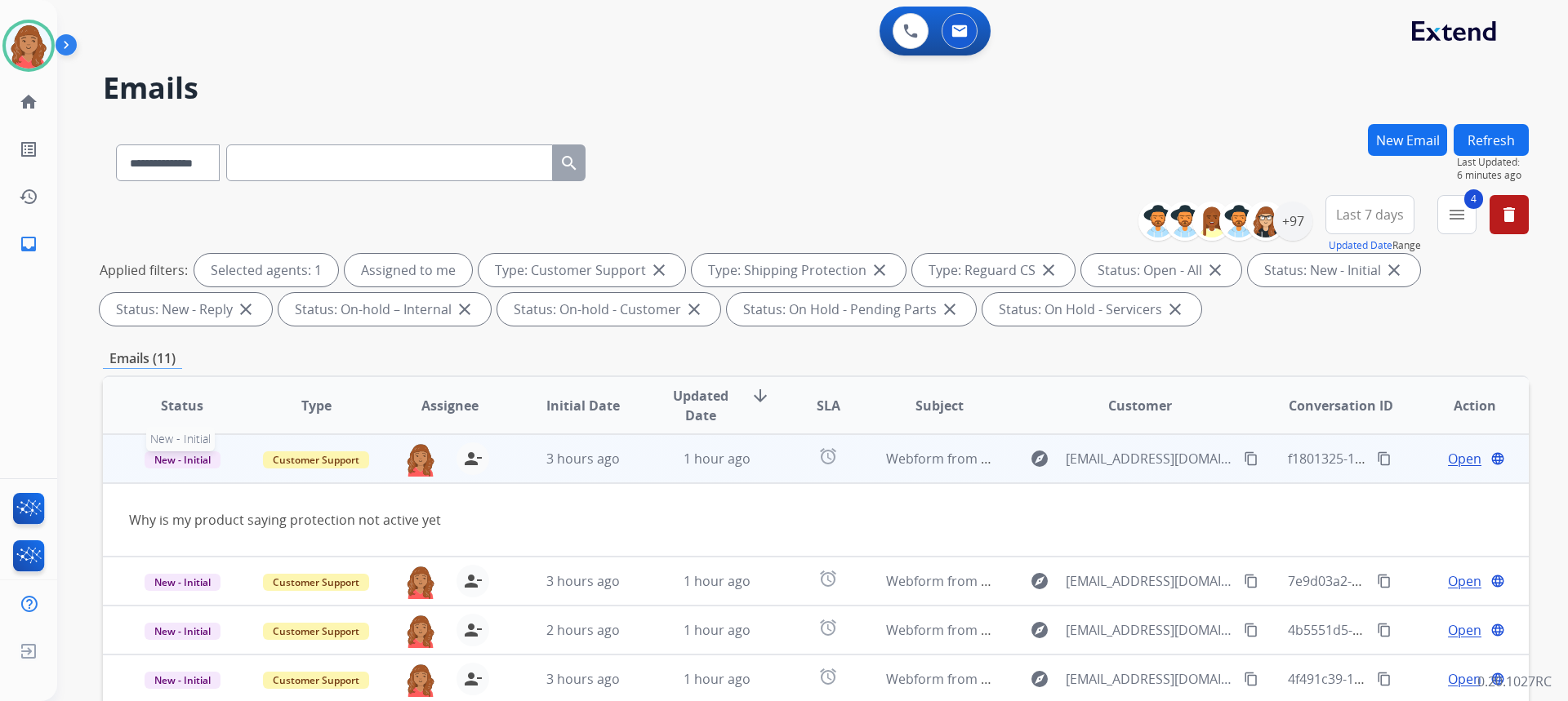
click at [192, 457] on span "New - Initial" at bounding box center [182, 460] width 76 height 17
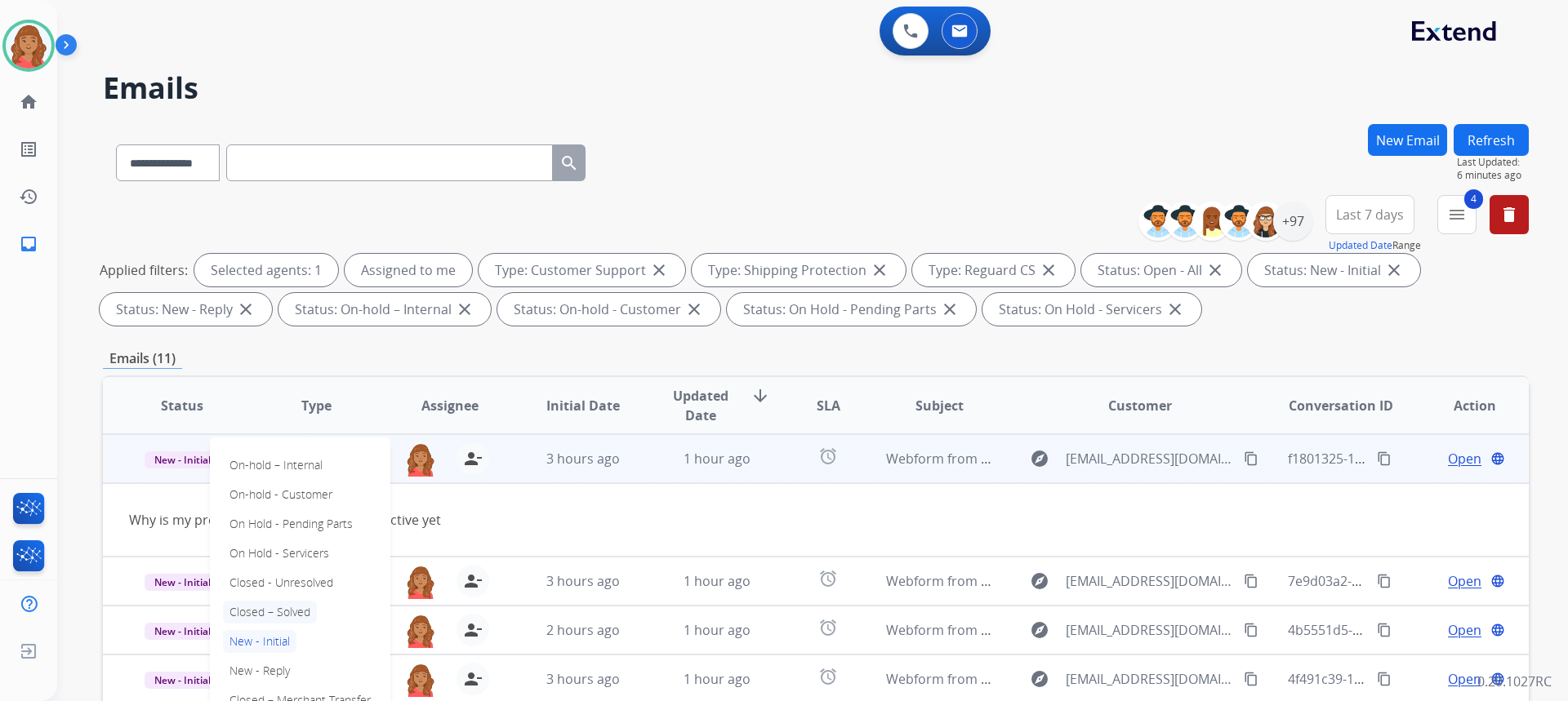
click at [272, 610] on p "Closed – Solved" at bounding box center [269, 612] width 94 height 23
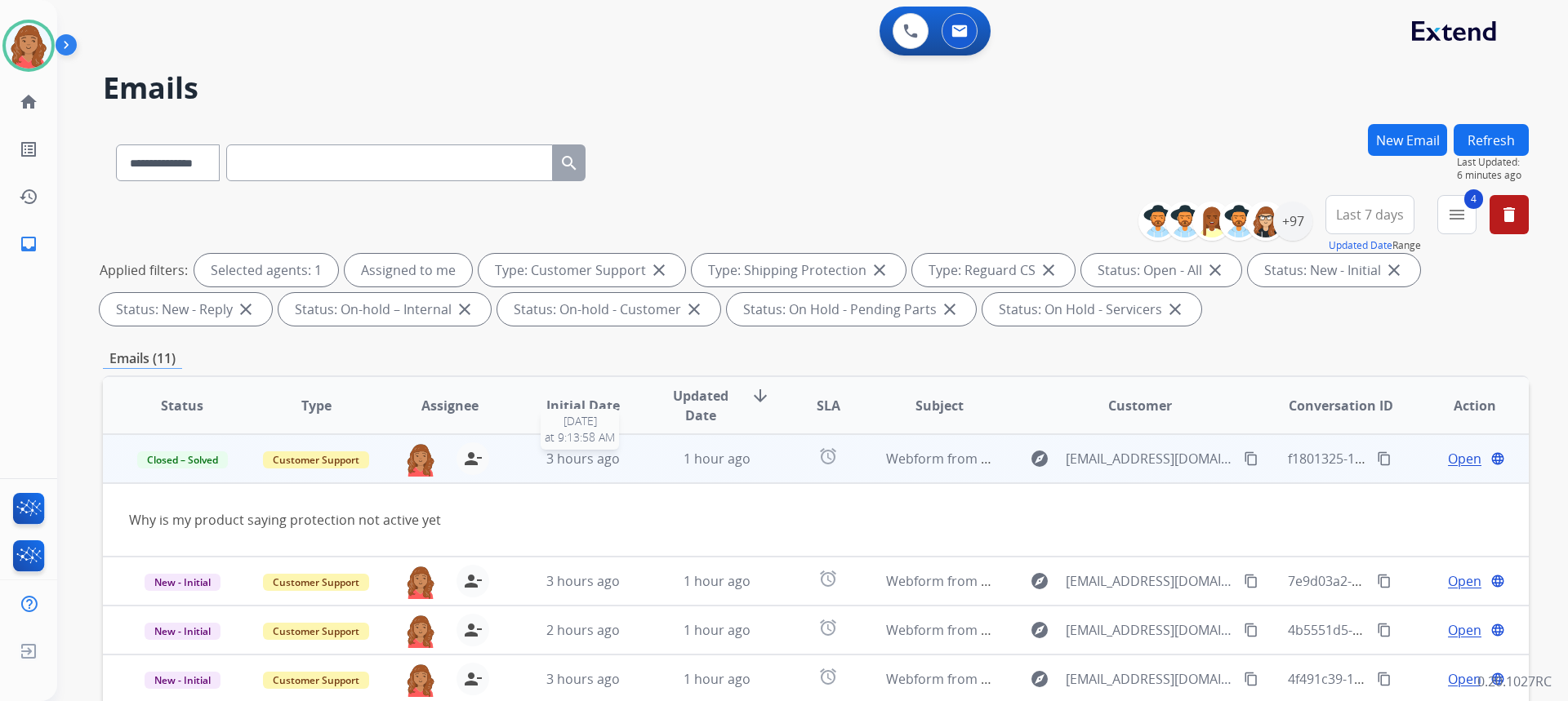
click at [561, 467] on span "3 hours ago" at bounding box center [583, 459] width 74 height 18
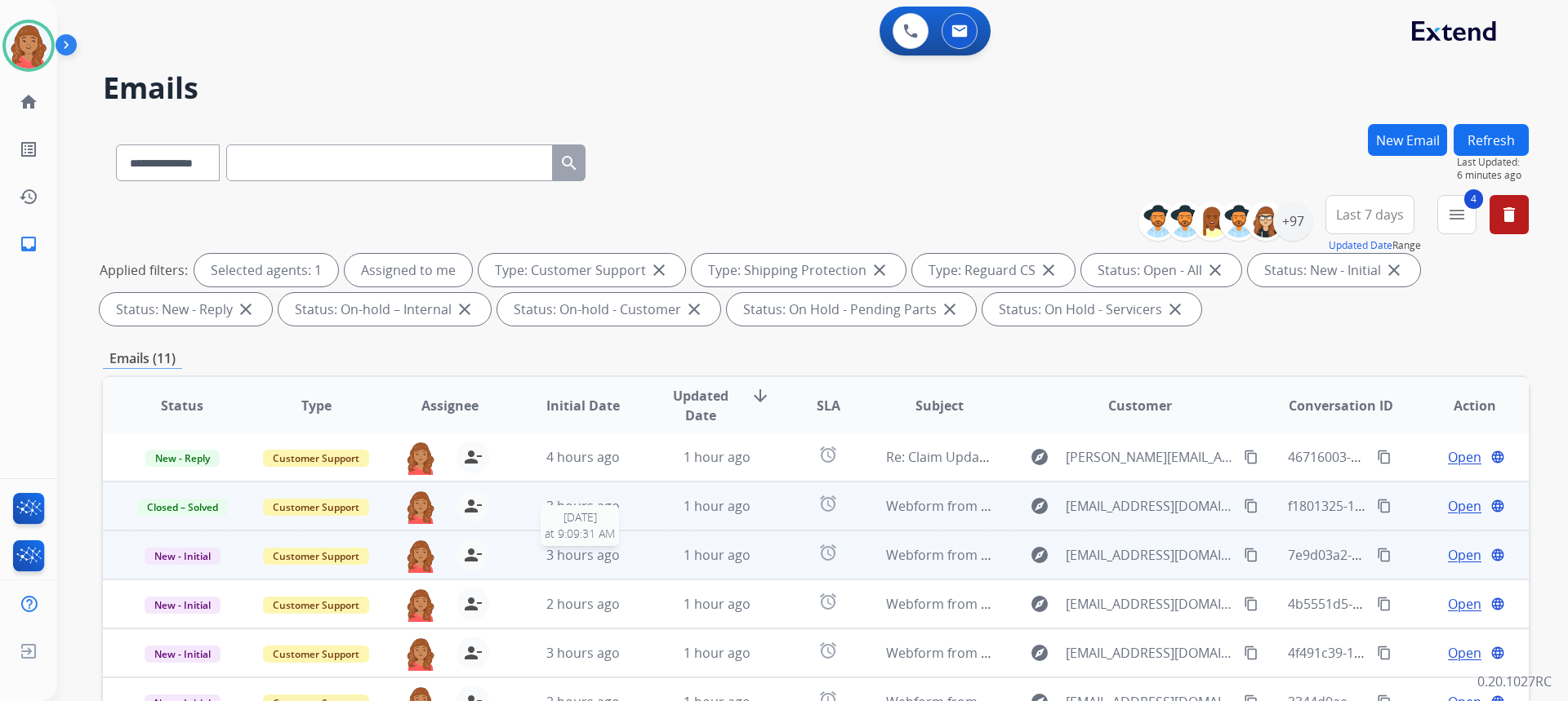
click at [549, 551] on span "3 hours ago" at bounding box center [583, 555] width 74 height 18
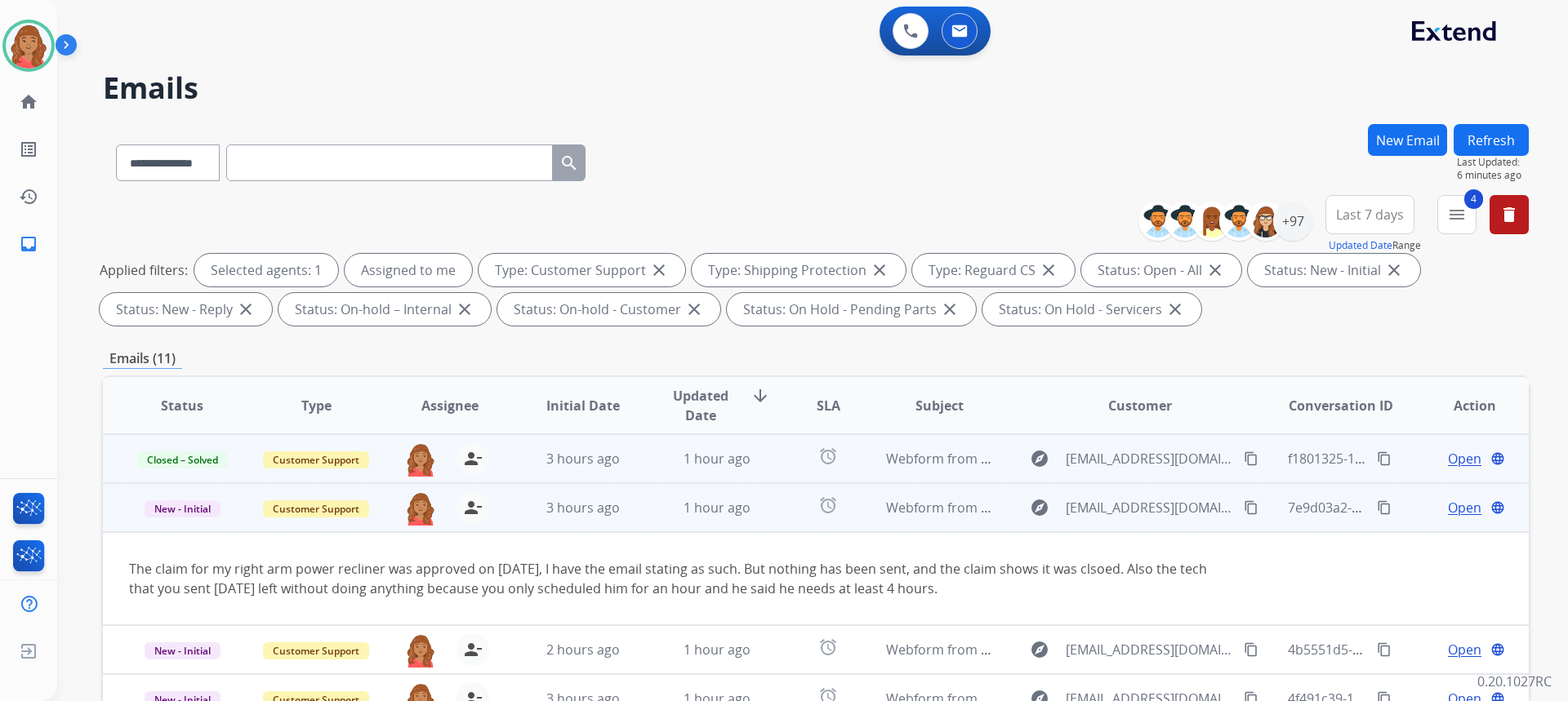
scroll to position [95, 0]
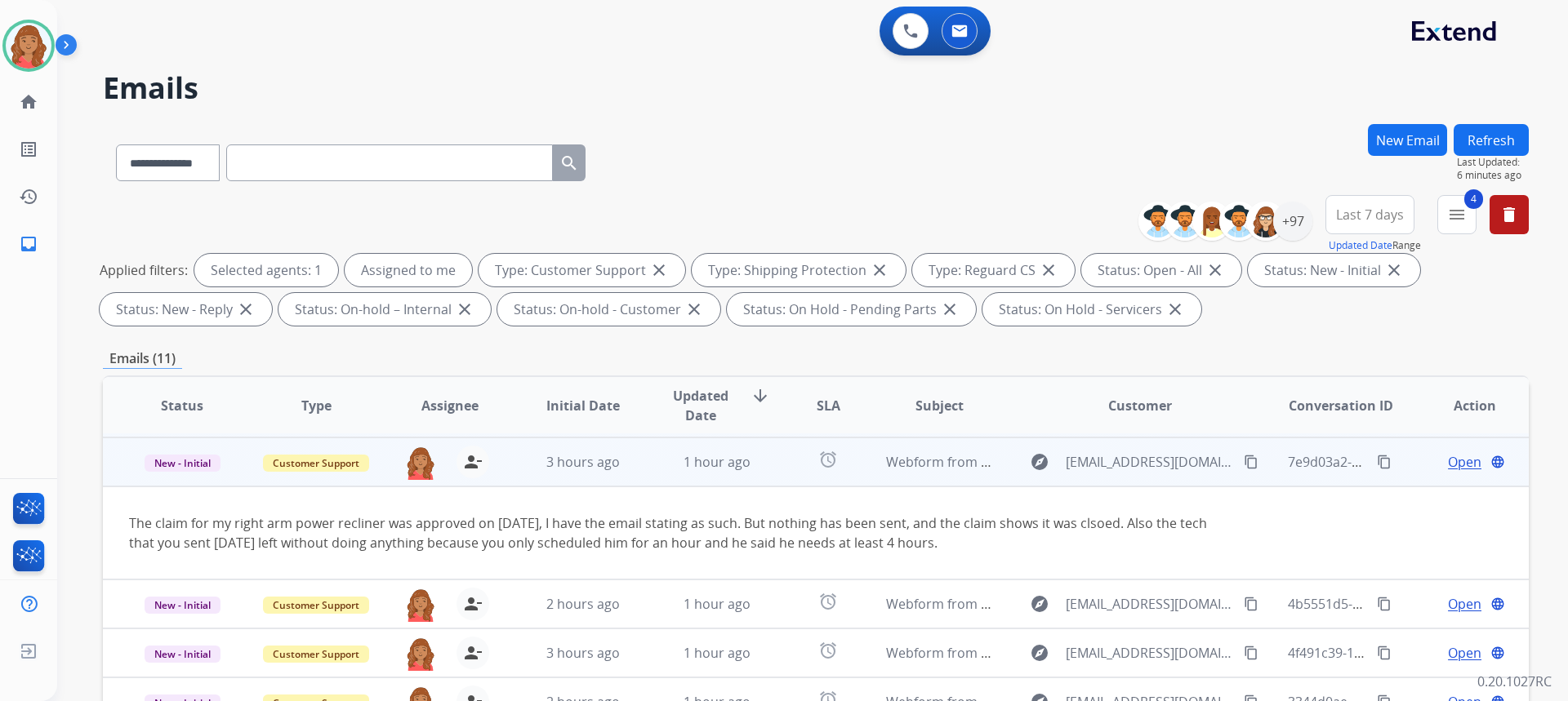
click at [994, 459] on td "explore caleb_j66@yahoo.com content_copy" at bounding box center [1127, 462] width 267 height 49
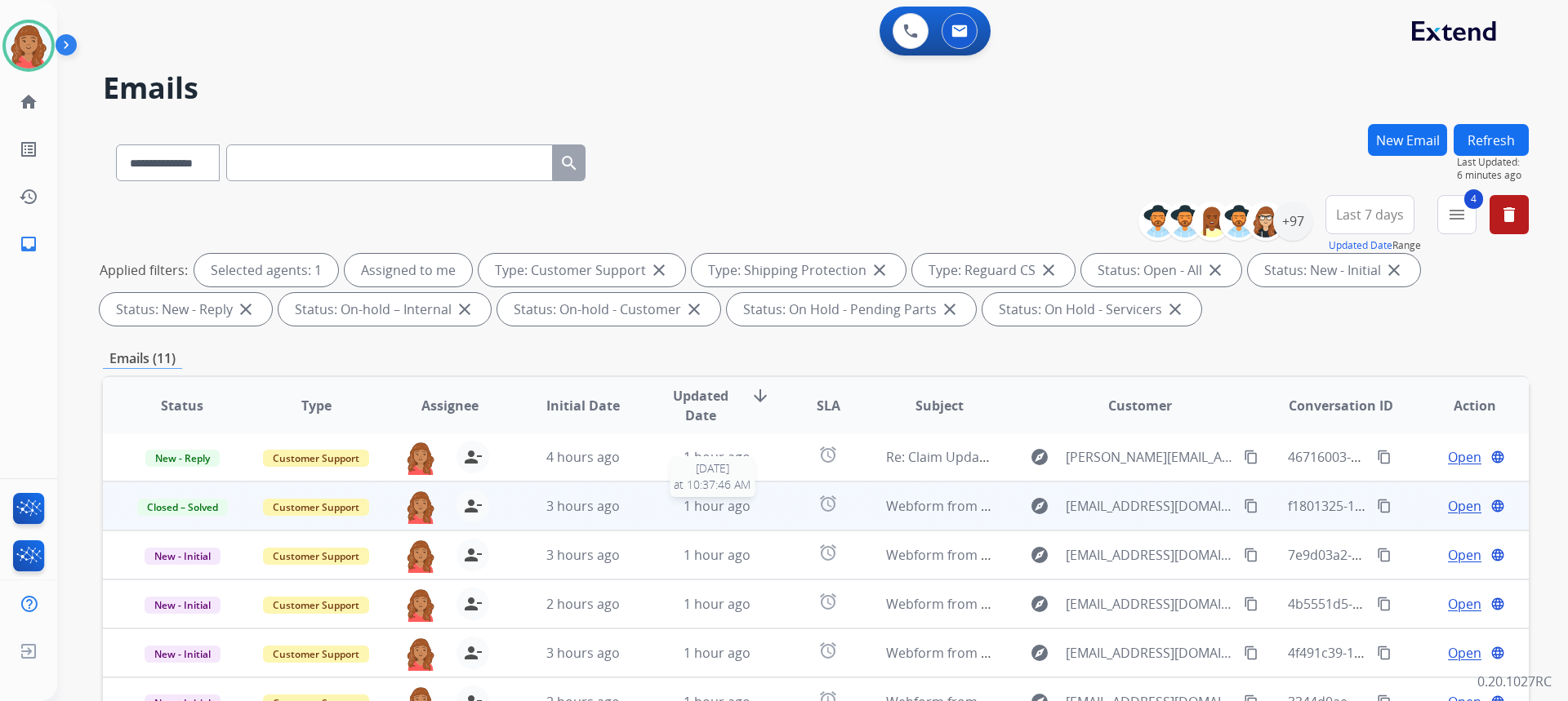
click at [689, 513] on span "1 hour ago" at bounding box center [717, 506] width 67 height 18
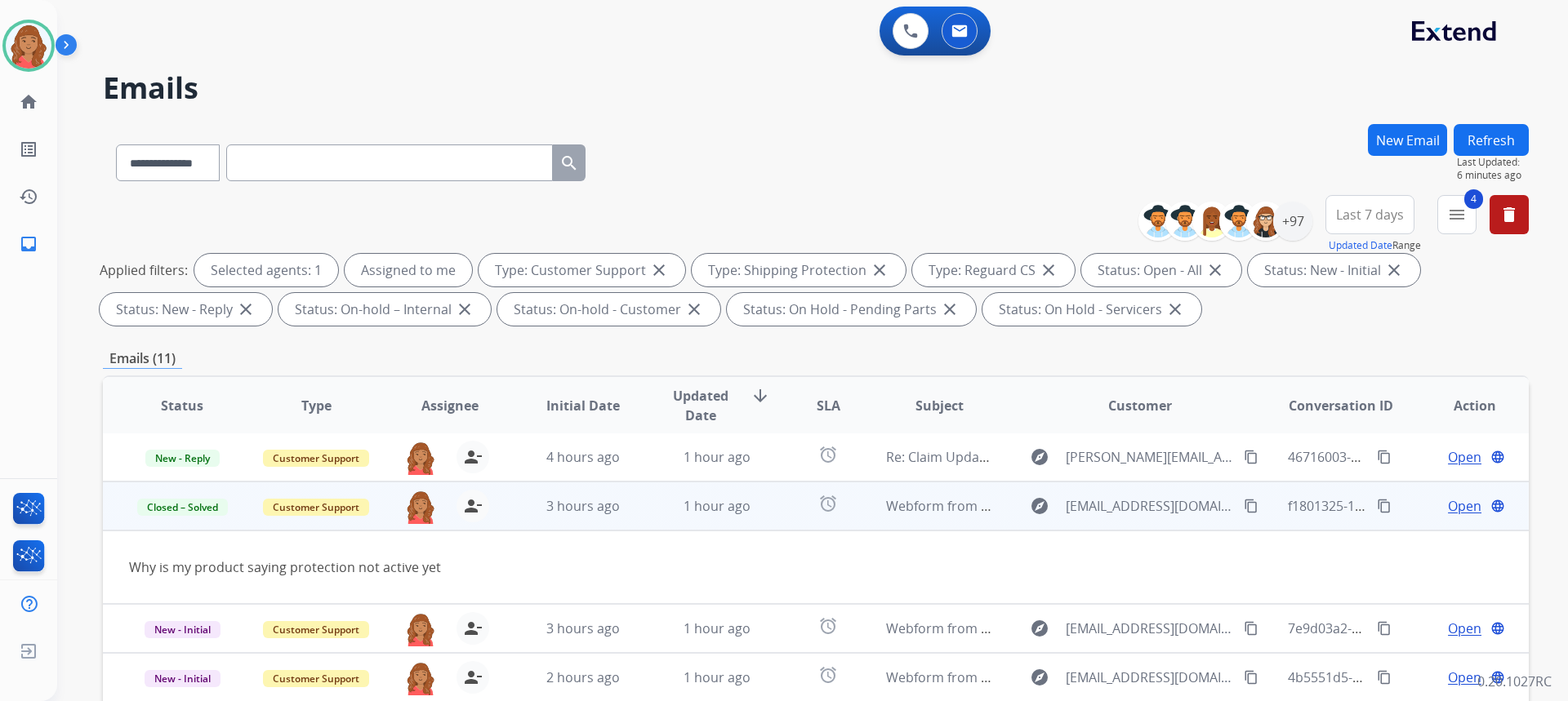
scroll to position [49, 0]
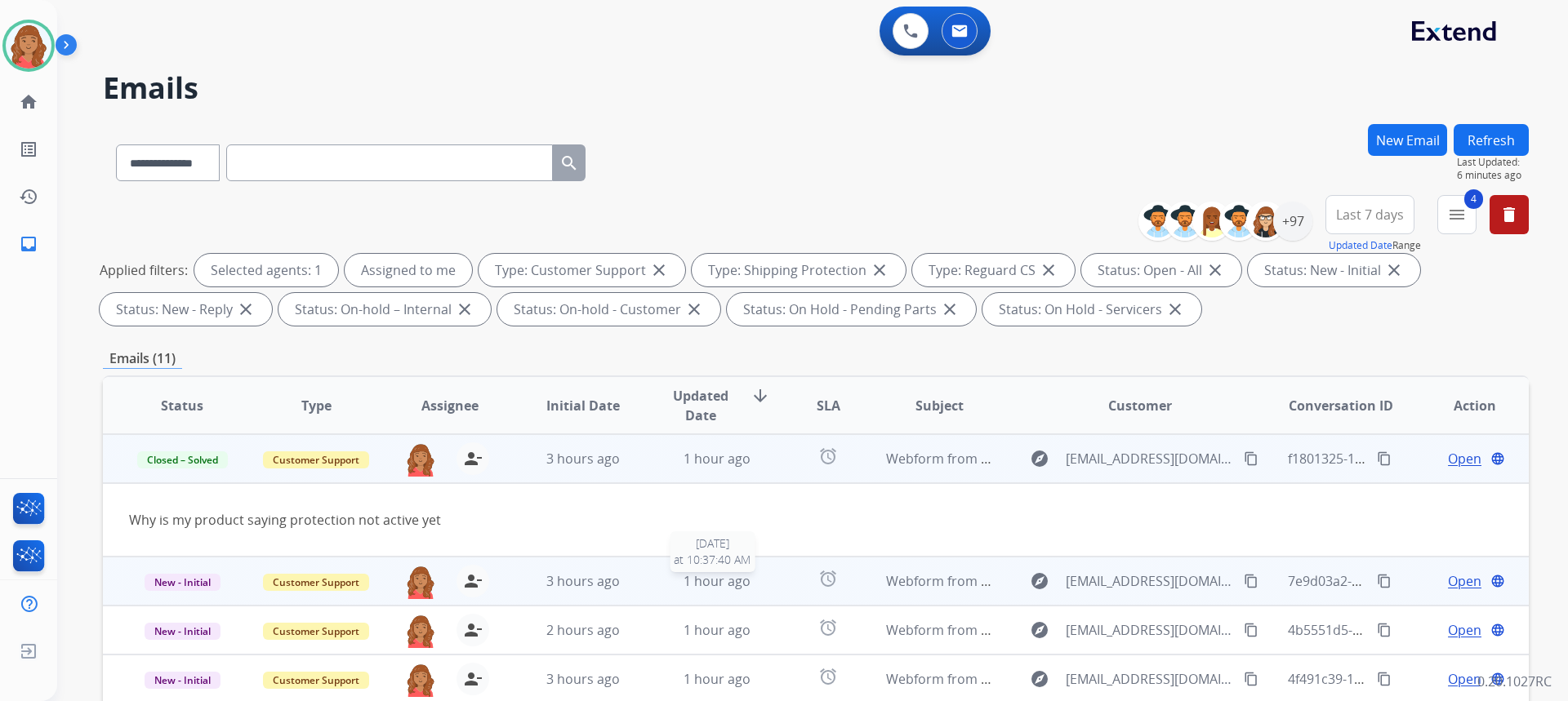
click at [701, 581] on span "1 hour ago" at bounding box center [717, 582] width 67 height 18
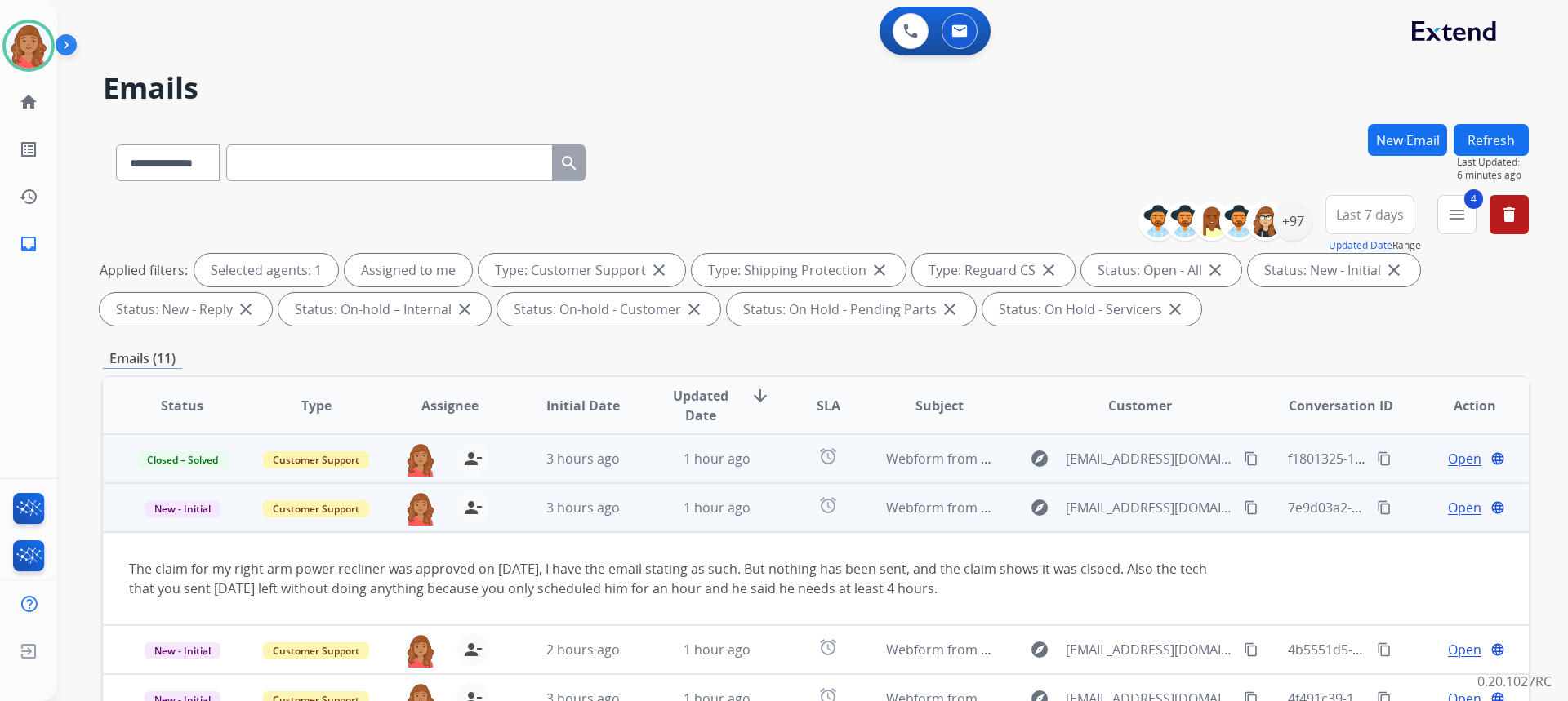
scroll to position [95, 0]
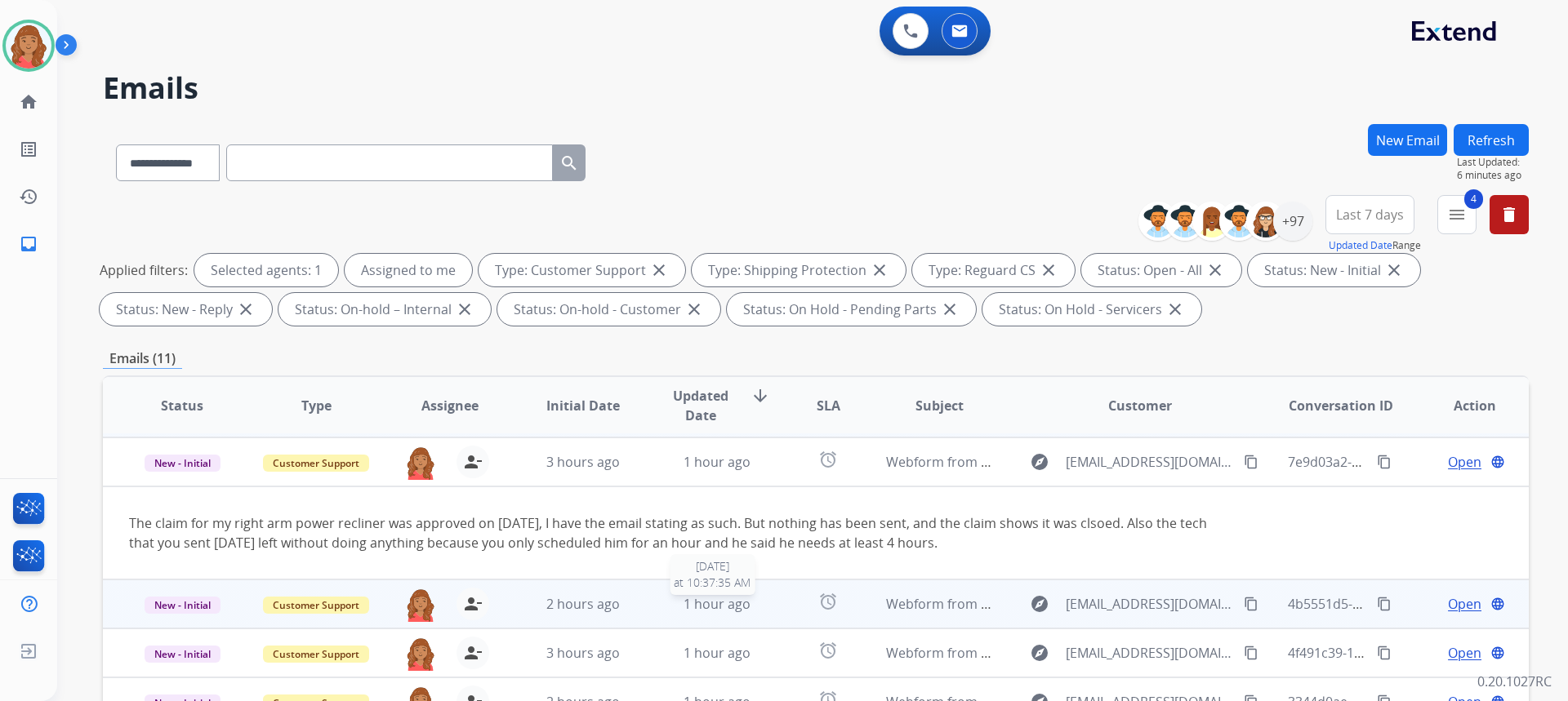
click at [701, 599] on span "1 hour ago" at bounding box center [717, 604] width 67 height 18
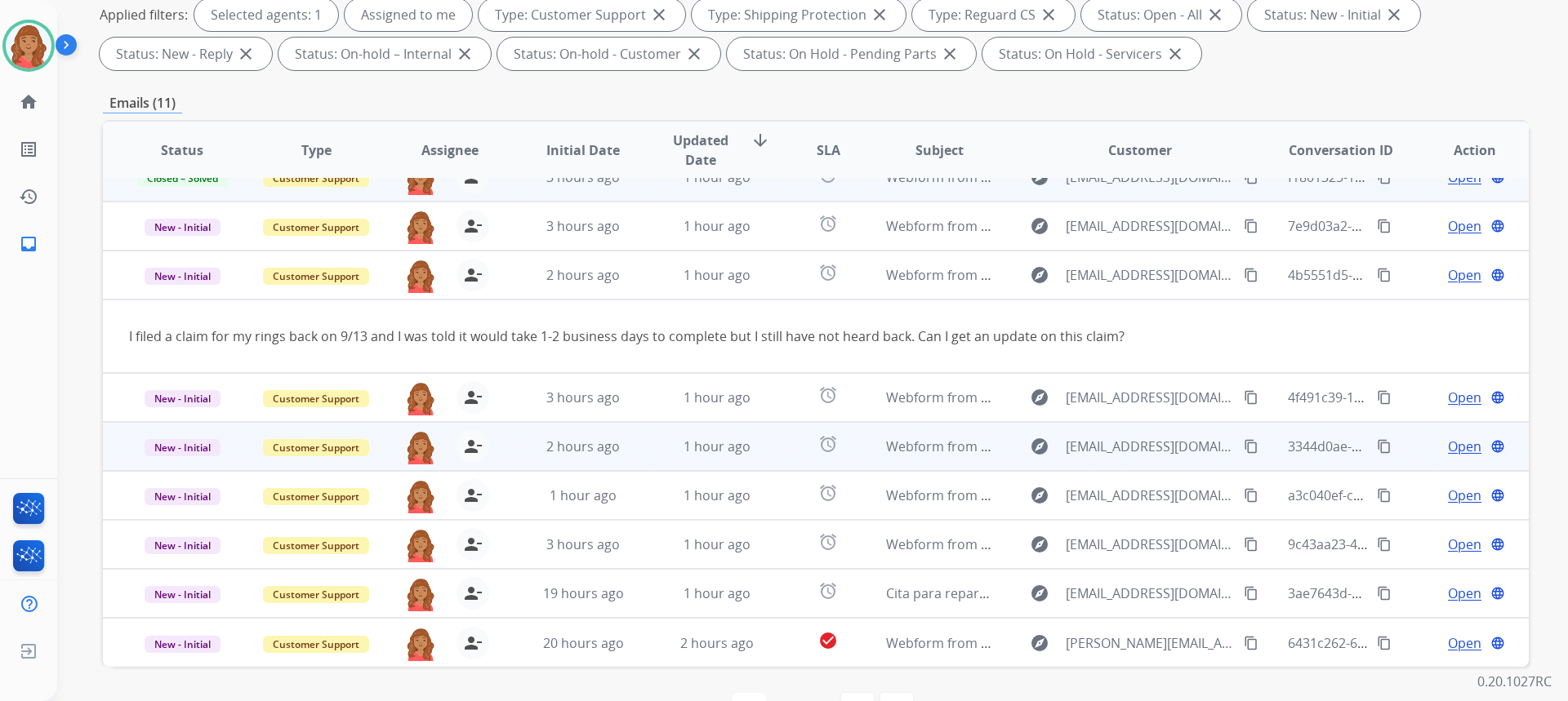
scroll to position [306, 0]
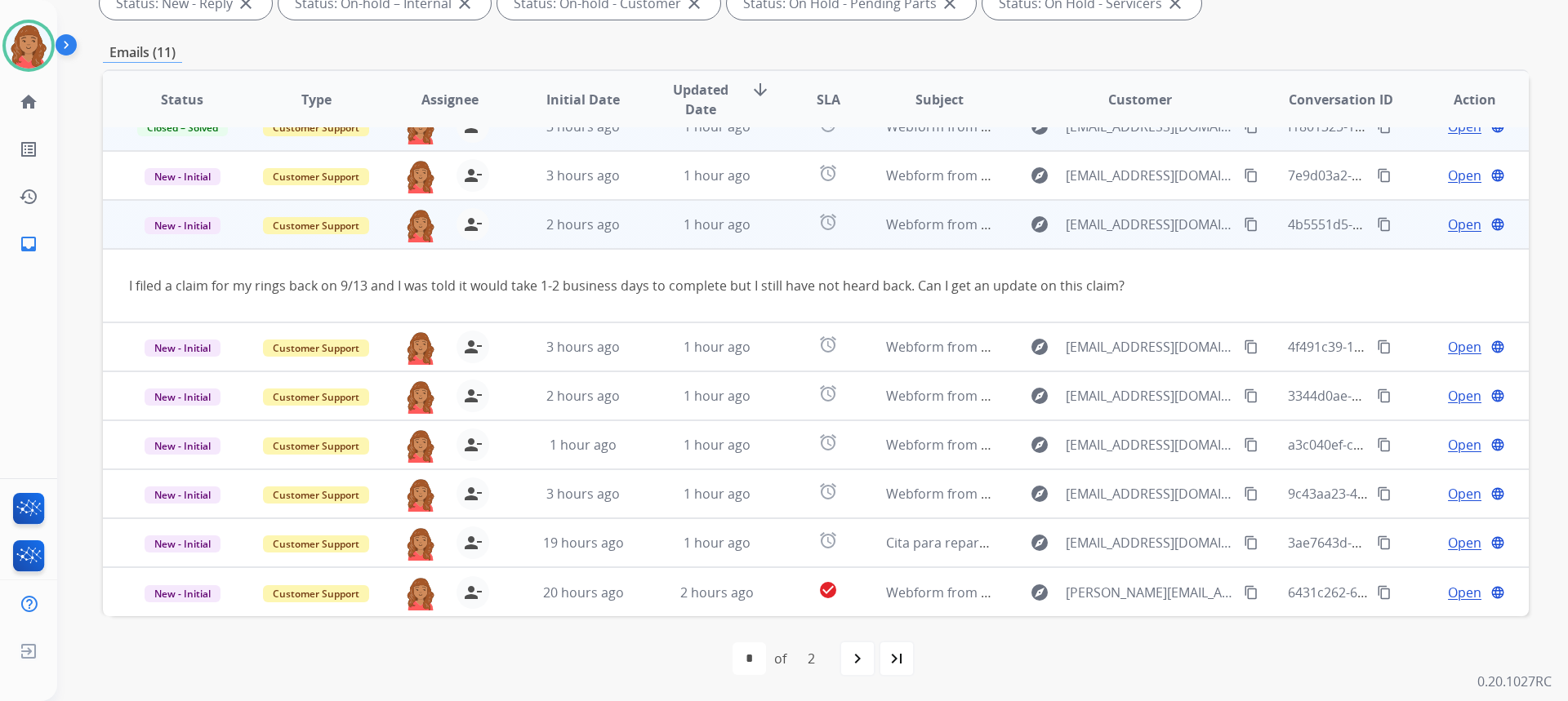
drag, startPoint x: 1235, startPoint y: 227, endPoint x: 1143, endPoint y: 226, distance: 92.0
click at [1244, 226] on mat-icon "content_copy" at bounding box center [1251, 224] width 15 height 15
click at [1450, 230] on span "Open" at bounding box center [1464, 224] width 34 height 20
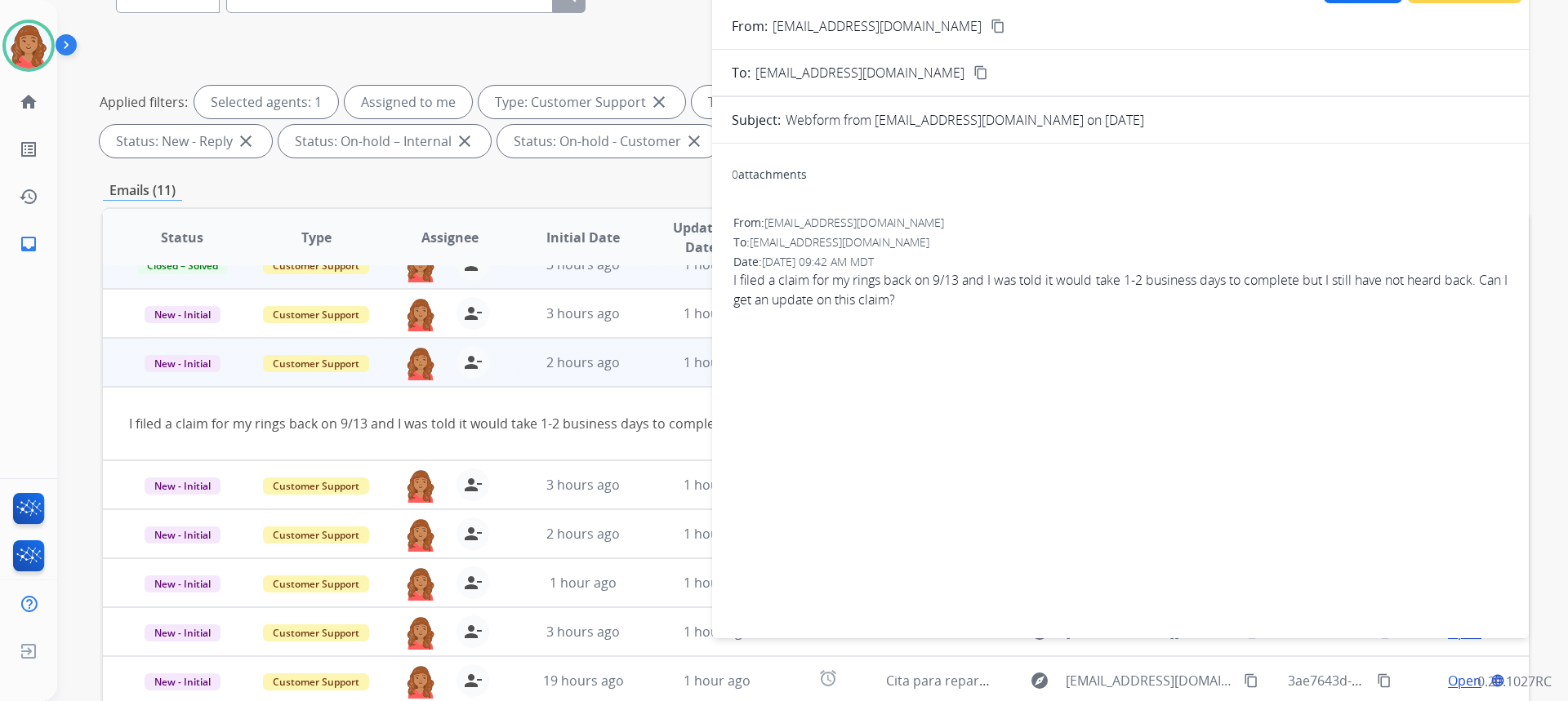
scroll to position [0, 0]
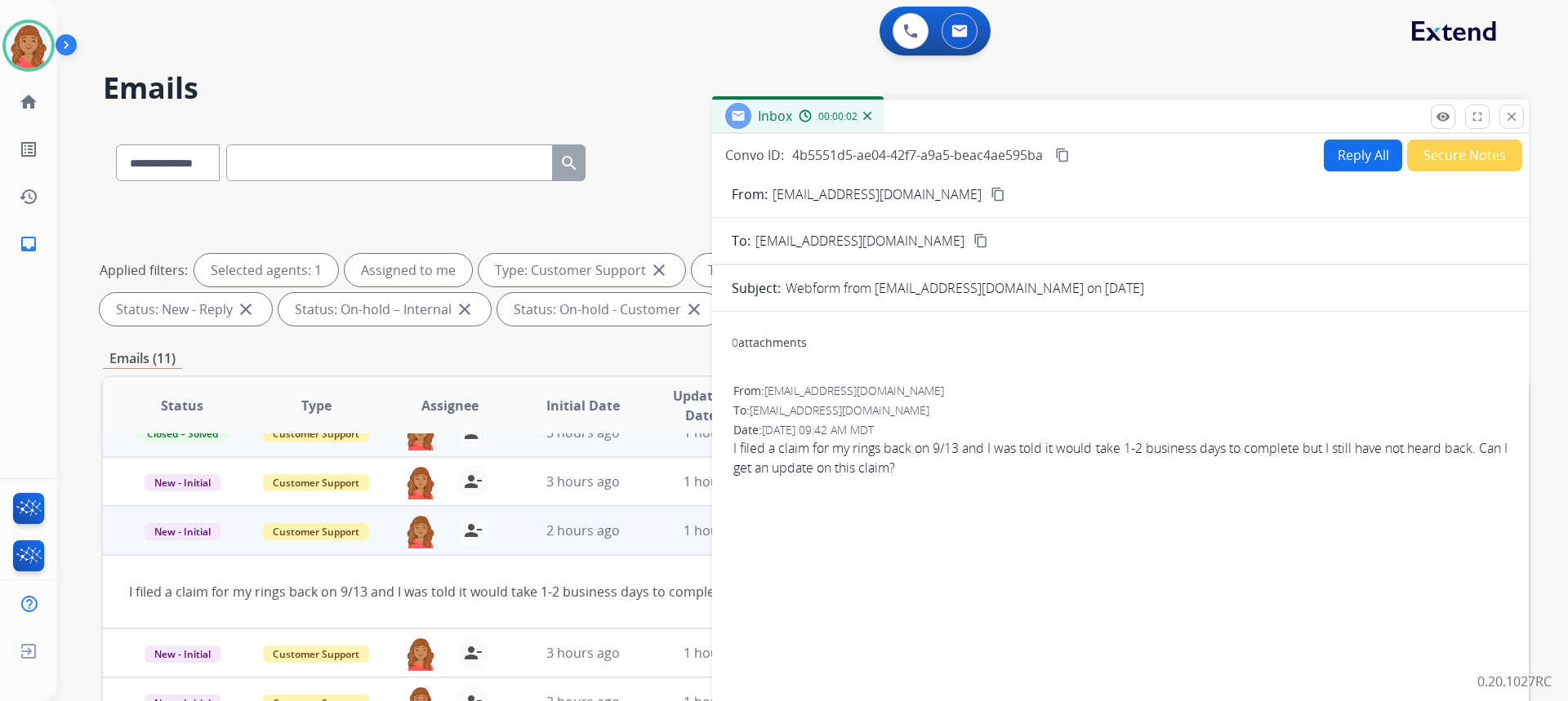
click at [990, 196] on mat-icon "content_copy" at bounding box center [998, 195] width 15 height 15
click at [1516, 122] on mat-icon "close" at bounding box center [1512, 117] width 15 height 15
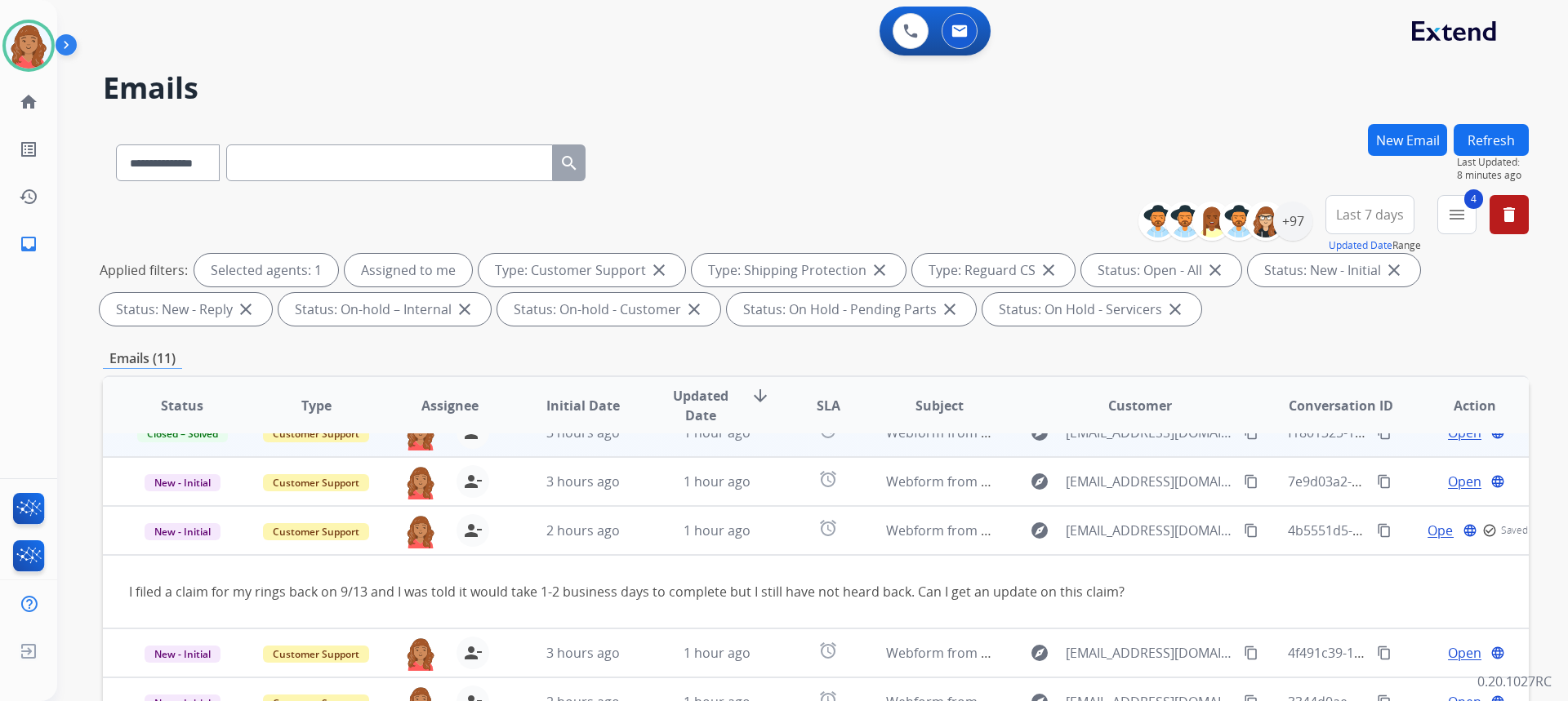
click at [1404, 143] on button "New Email" at bounding box center [1407, 140] width 79 height 32
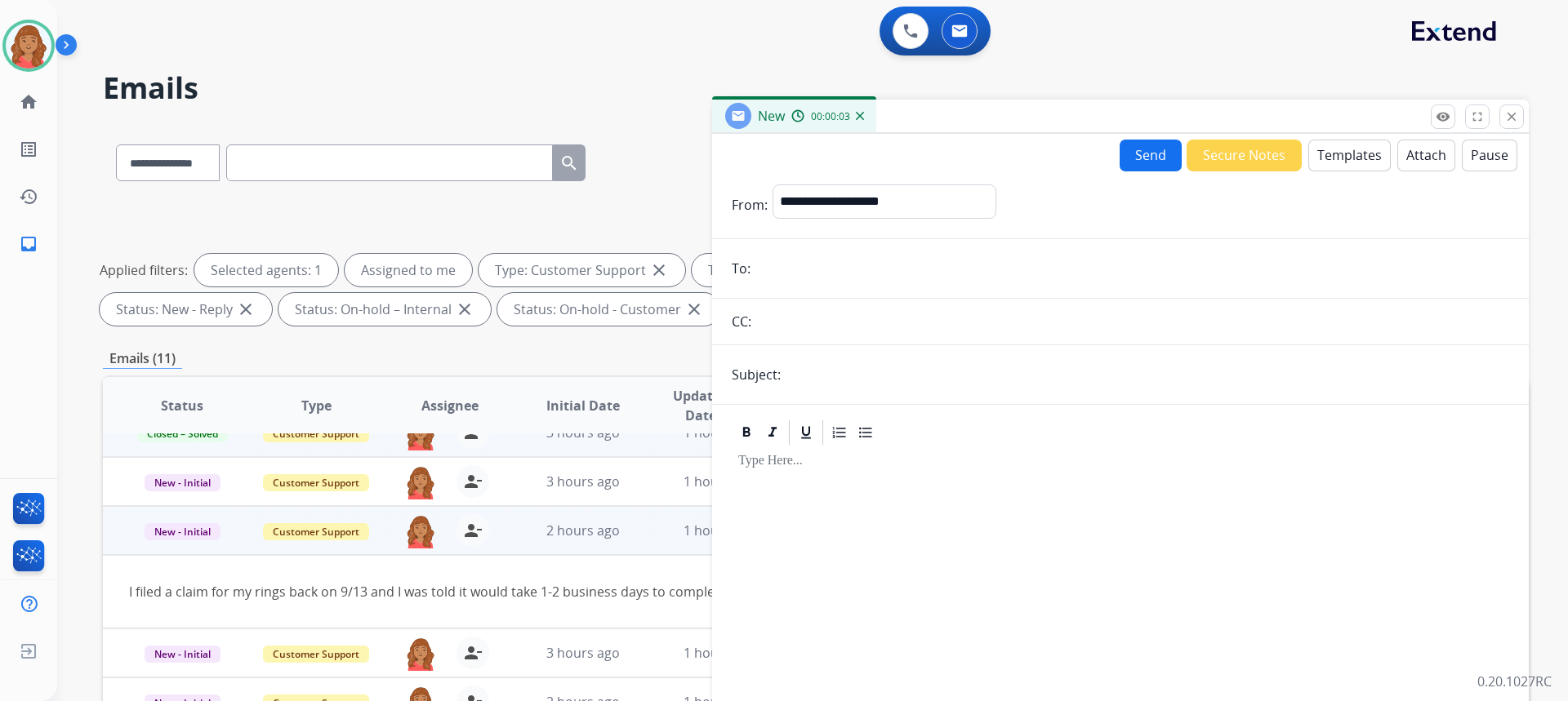
drag, startPoint x: 846, startPoint y: 204, endPoint x: 400, endPoint y: 583, distance: 585.3
click at [451, 583] on div "I filed a claim for my rings back on 9/13 and I was told it would take 1-2 busi…" at bounding box center [683, 591] width 1106 height 20
click at [171, 533] on span "New - Initial" at bounding box center [182, 532] width 76 height 17
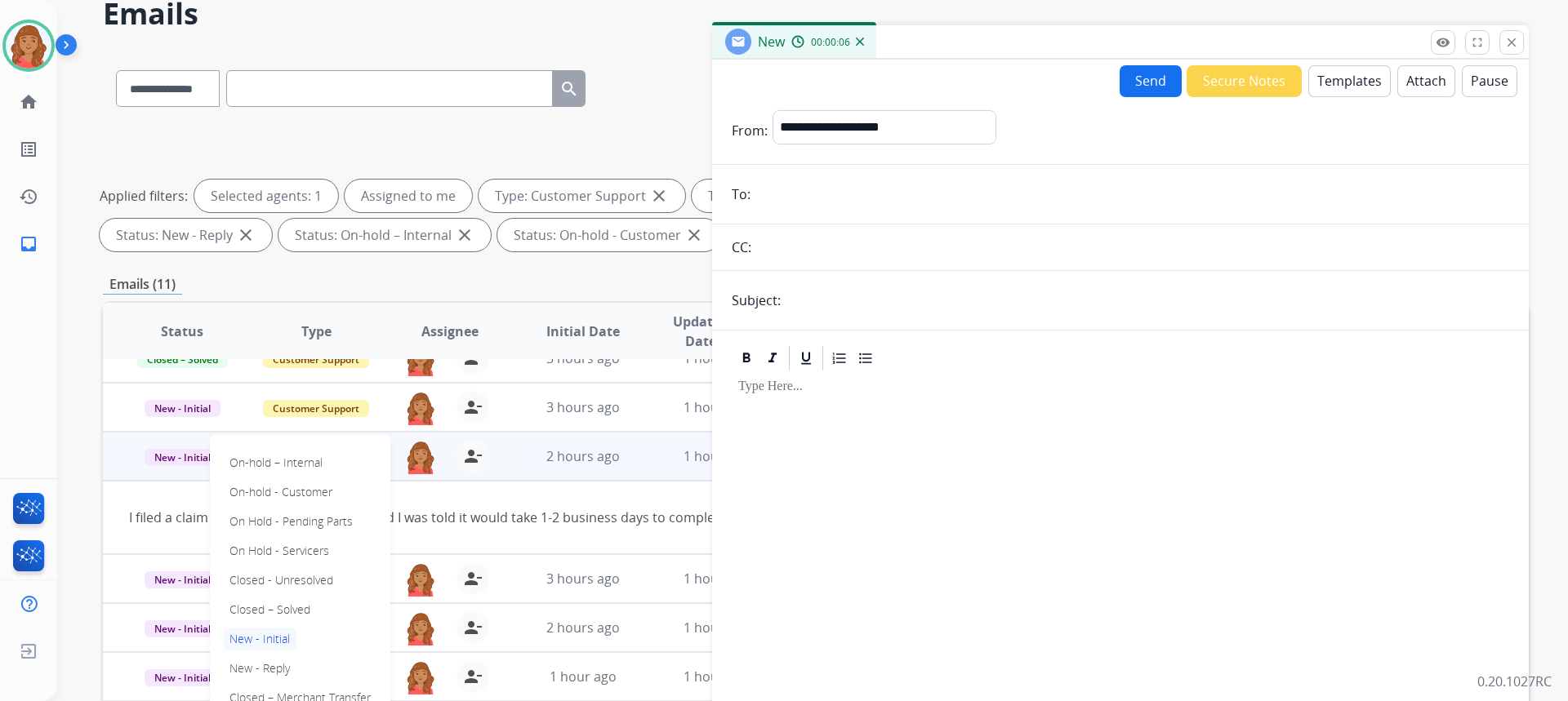
scroll to position [82, 0]
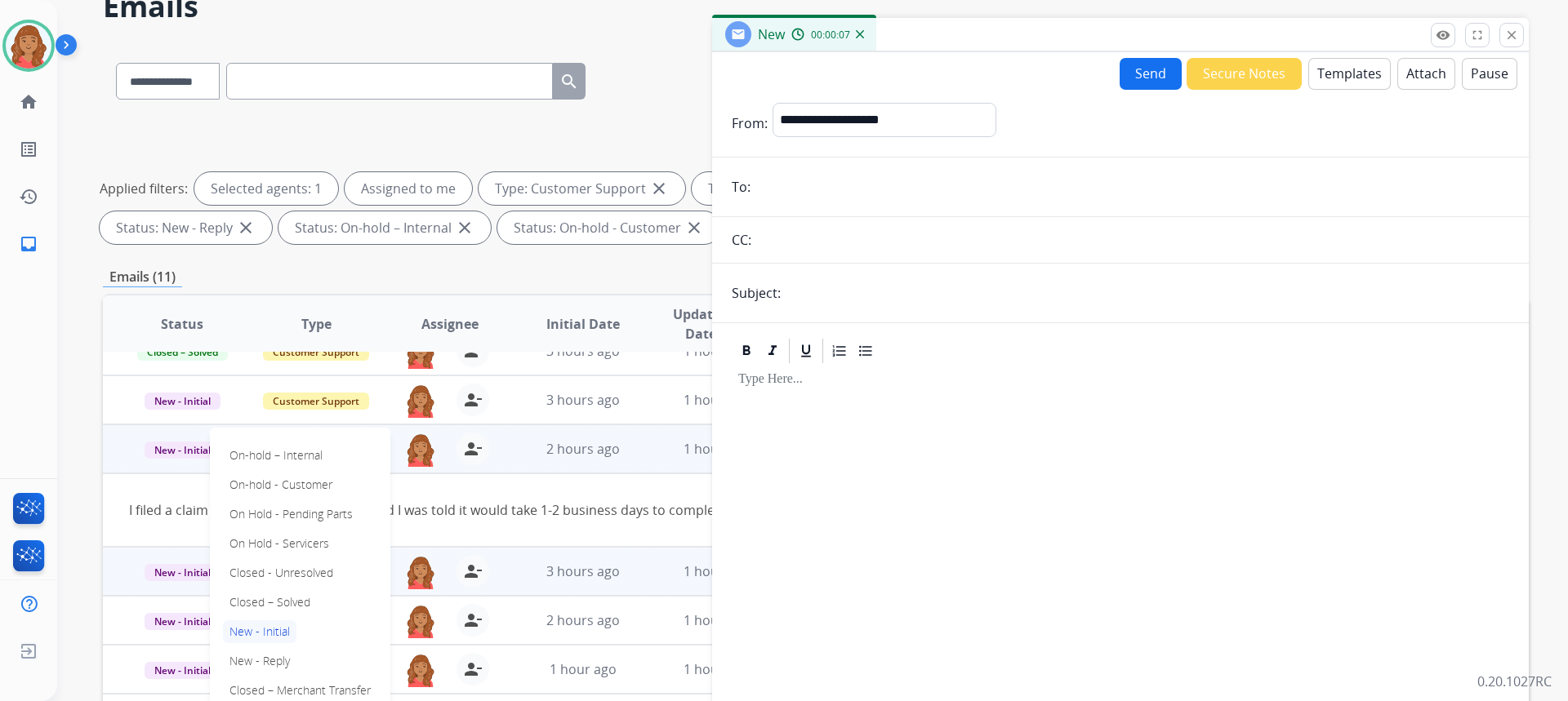
drag, startPoint x: 268, startPoint y: 603, endPoint x: 284, endPoint y: 591, distance: 20.0
click at [268, 602] on p "Closed – Solved" at bounding box center [269, 602] width 94 height 23
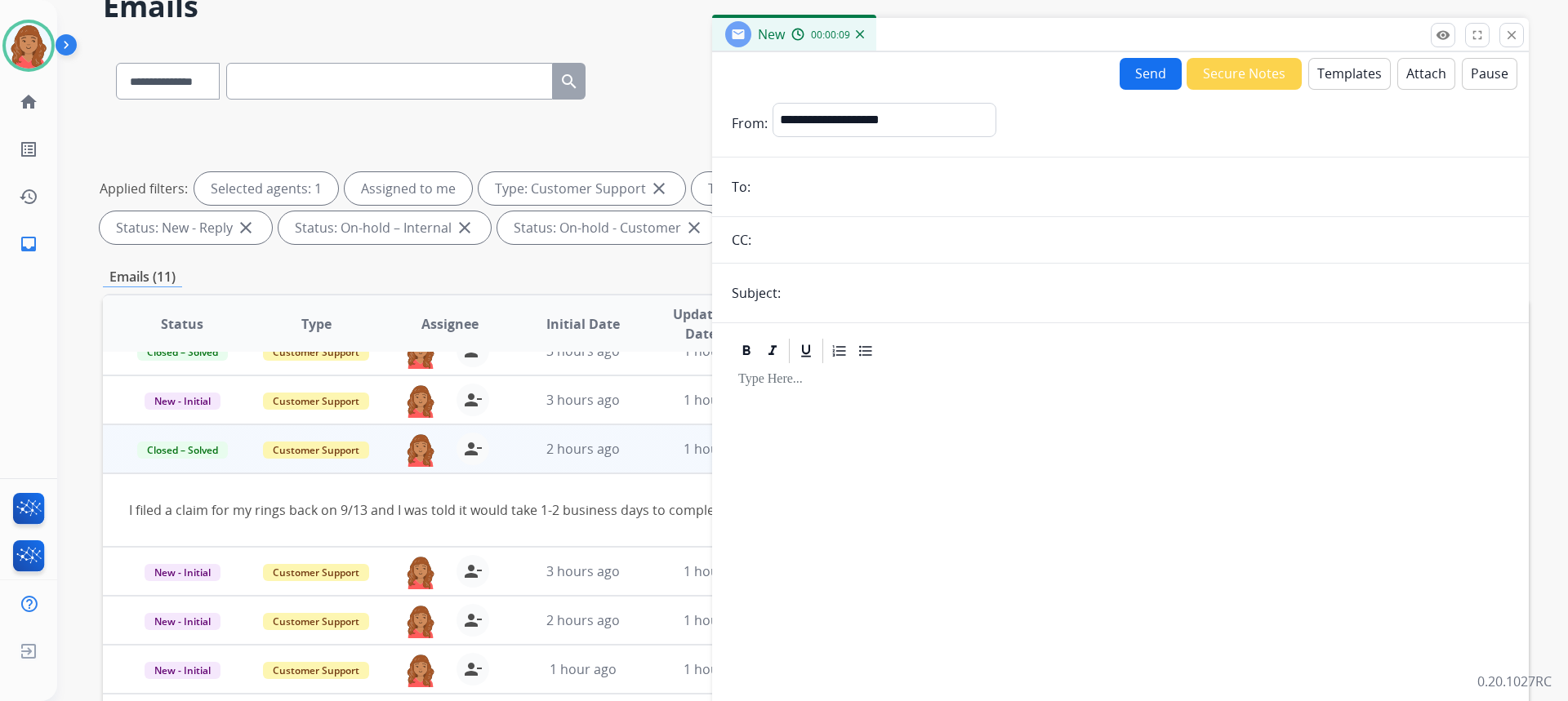
paste input "**********"
type input "**********"
drag, startPoint x: 837, startPoint y: 121, endPoint x: 837, endPoint y: 133, distance: 12.0
click at [837, 121] on select "**********" at bounding box center [883, 119] width 222 height 33
select select "**********"
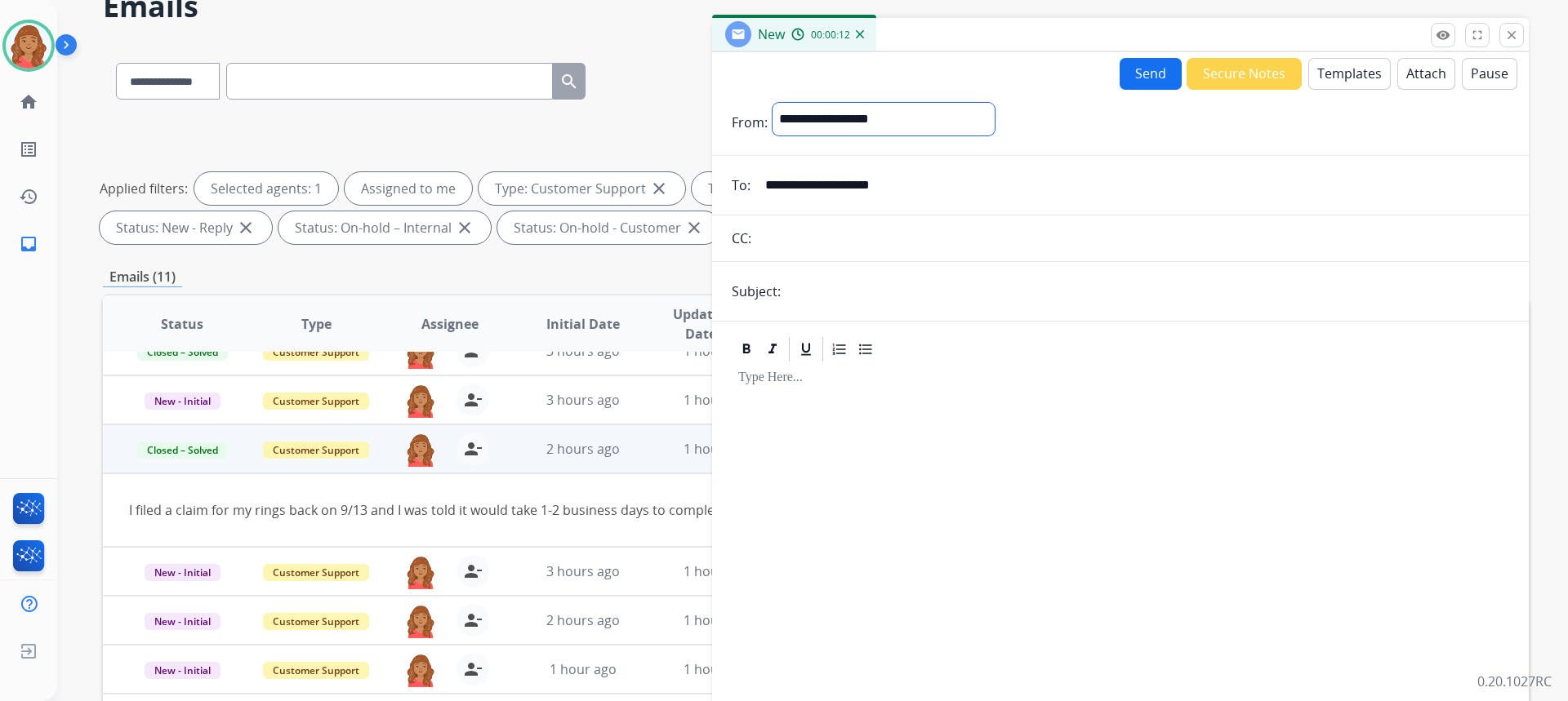
click at [773, 103] on select "**********" at bounding box center [883, 119] width 222 height 33
drag, startPoint x: 820, startPoint y: 299, endPoint x: 825, endPoint y: 282, distance: 17.7
click at [825, 282] on input "text" at bounding box center [1147, 293] width 723 height 33
type input "**********"
click at [1345, 76] on button "Templates" at bounding box center [1349, 74] width 83 height 32
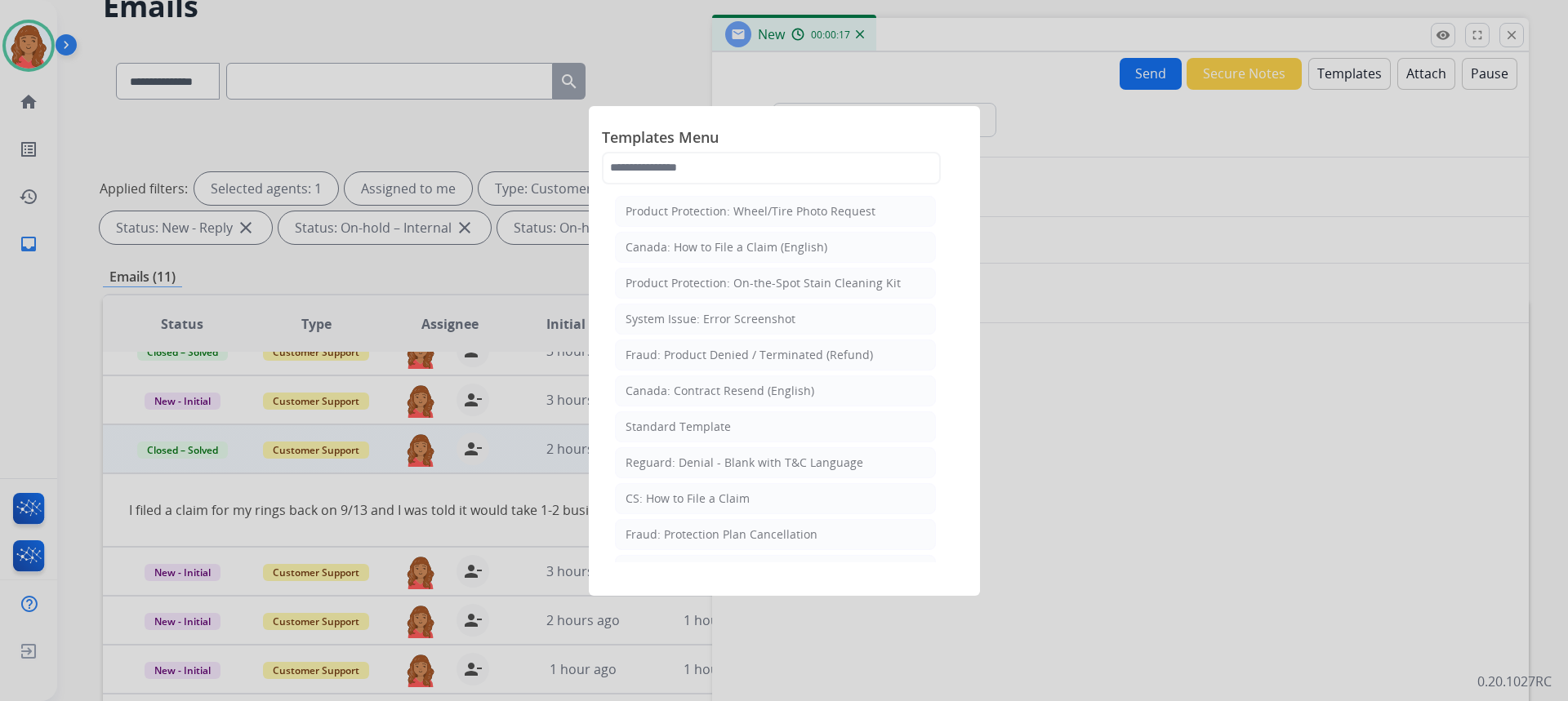
drag, startPoint x: 676, startPoint y: 425, endPoint x: 720, endPoint y: 443, distance: 47.5
click at [680, 425] on div "Standard Template" at bounding box center [678, 427] width 106 height 16
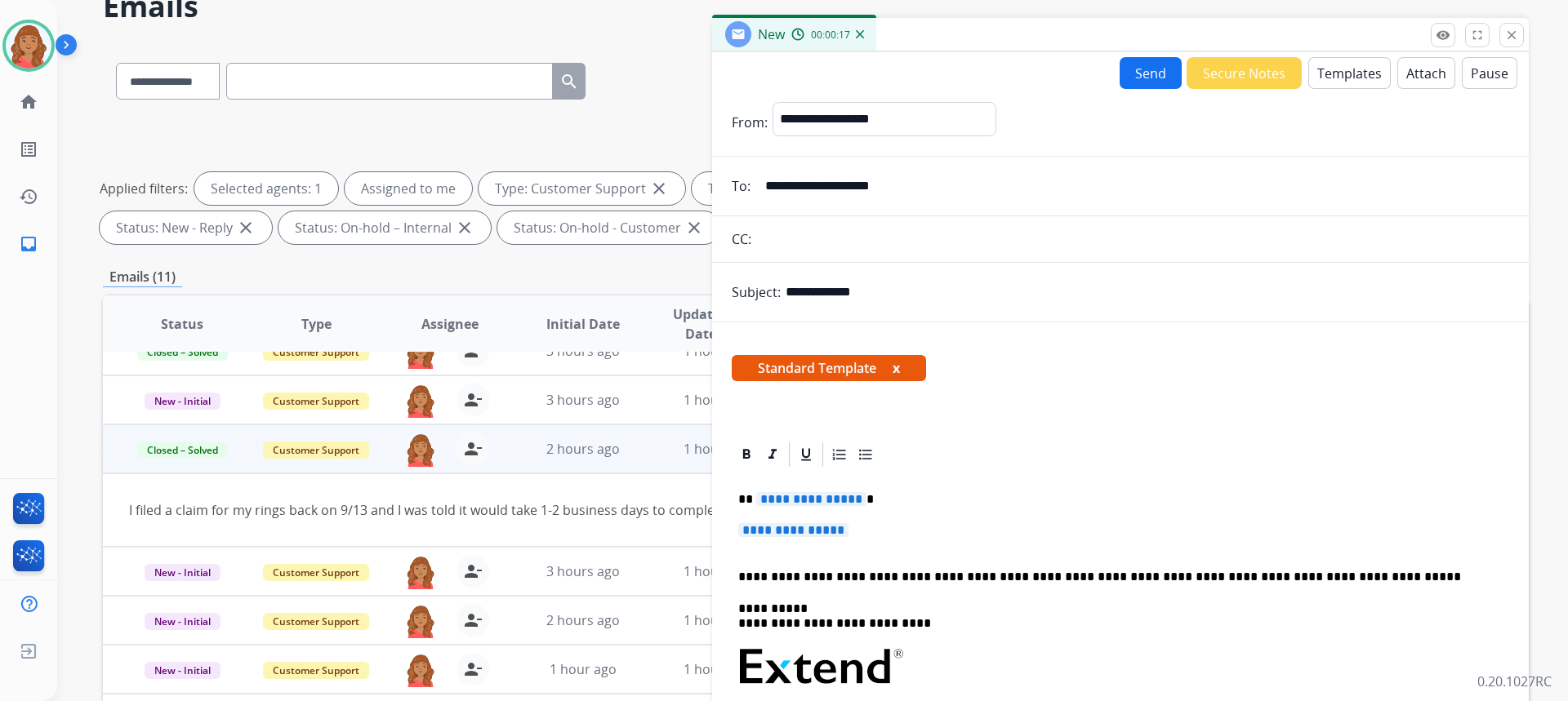
scroll to position [164, 0]
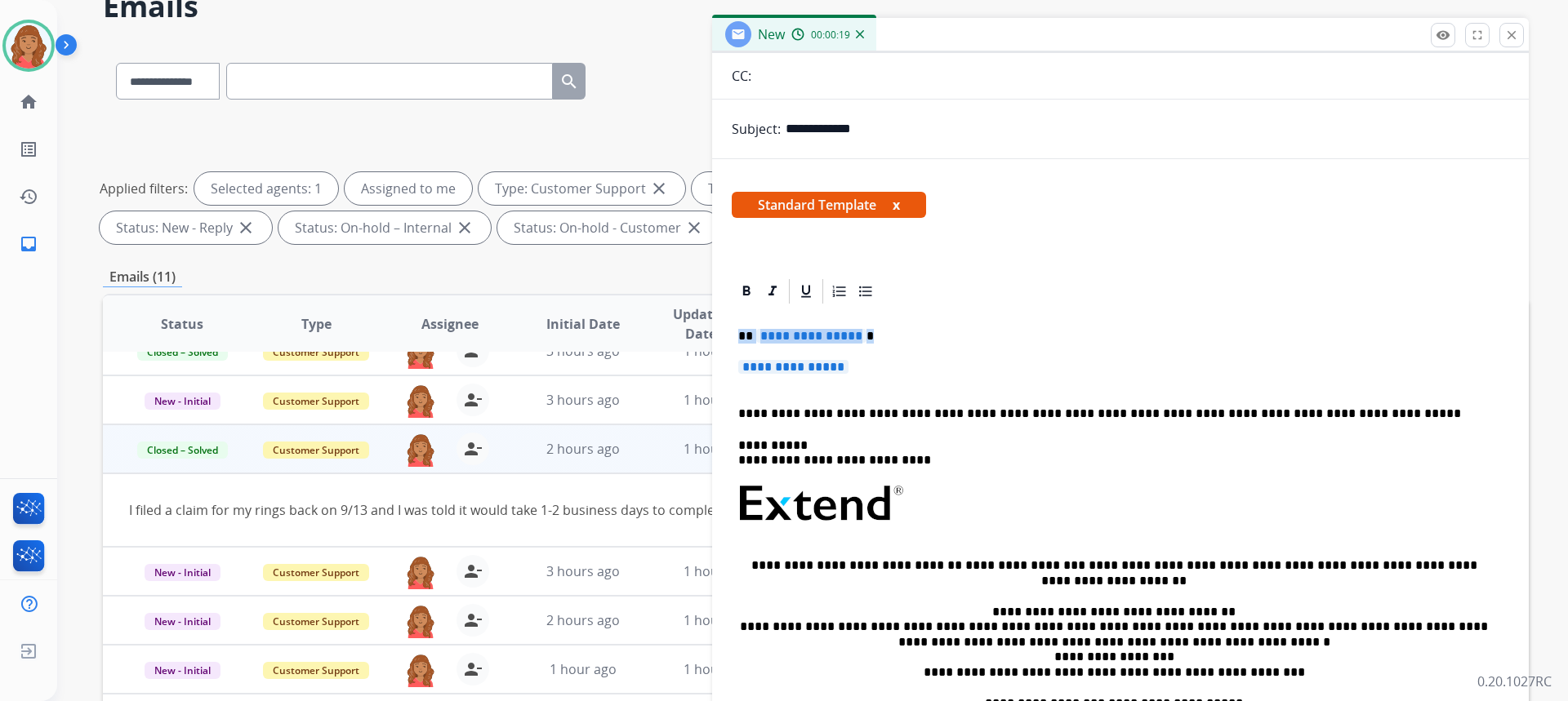
drag, startPoint x: 857, startPoint y: 371, endPoint x: 727, endPoint y: 337, distance: 134.4
click at [727, 337] on div "**********" at bounding box center [1120, 526] width 817 height 499
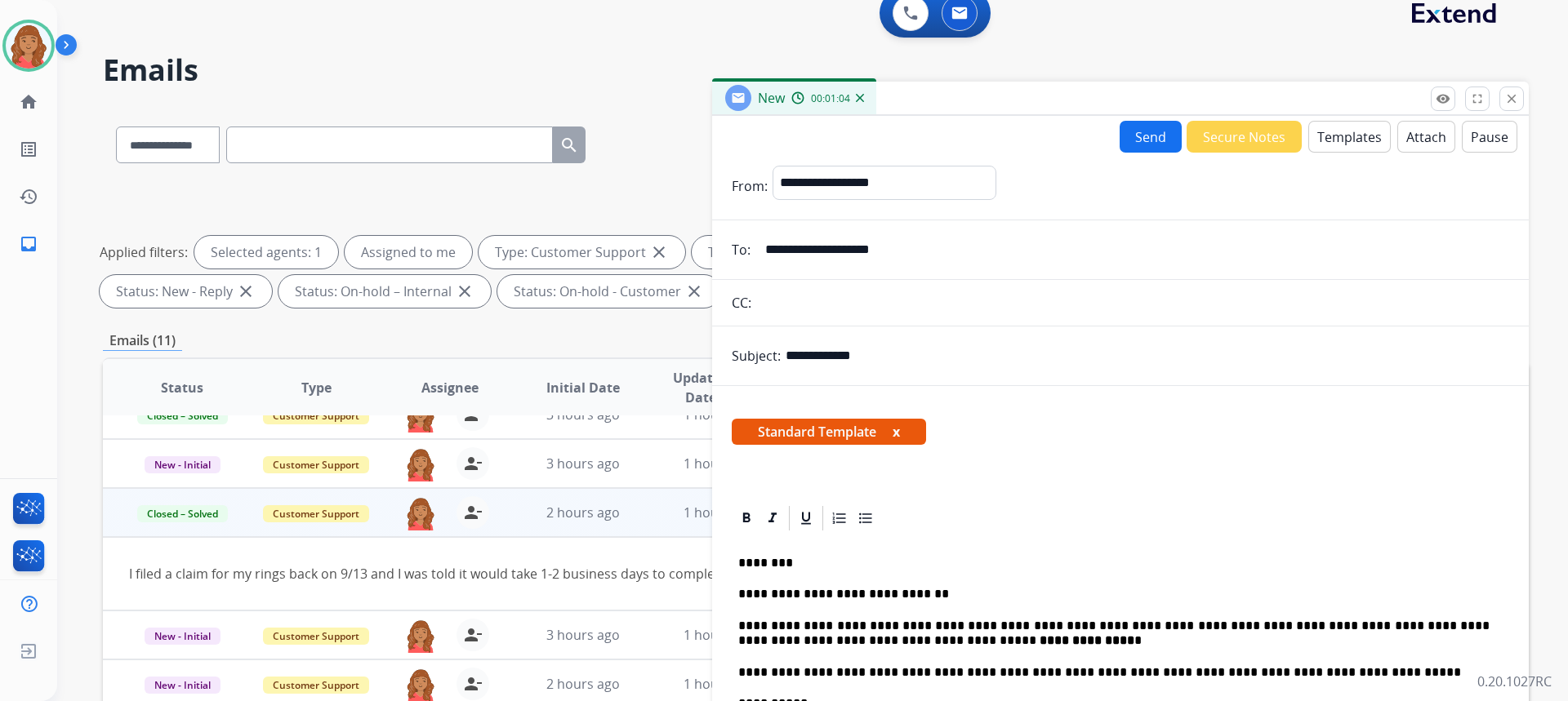
scroll to position [0, 0]
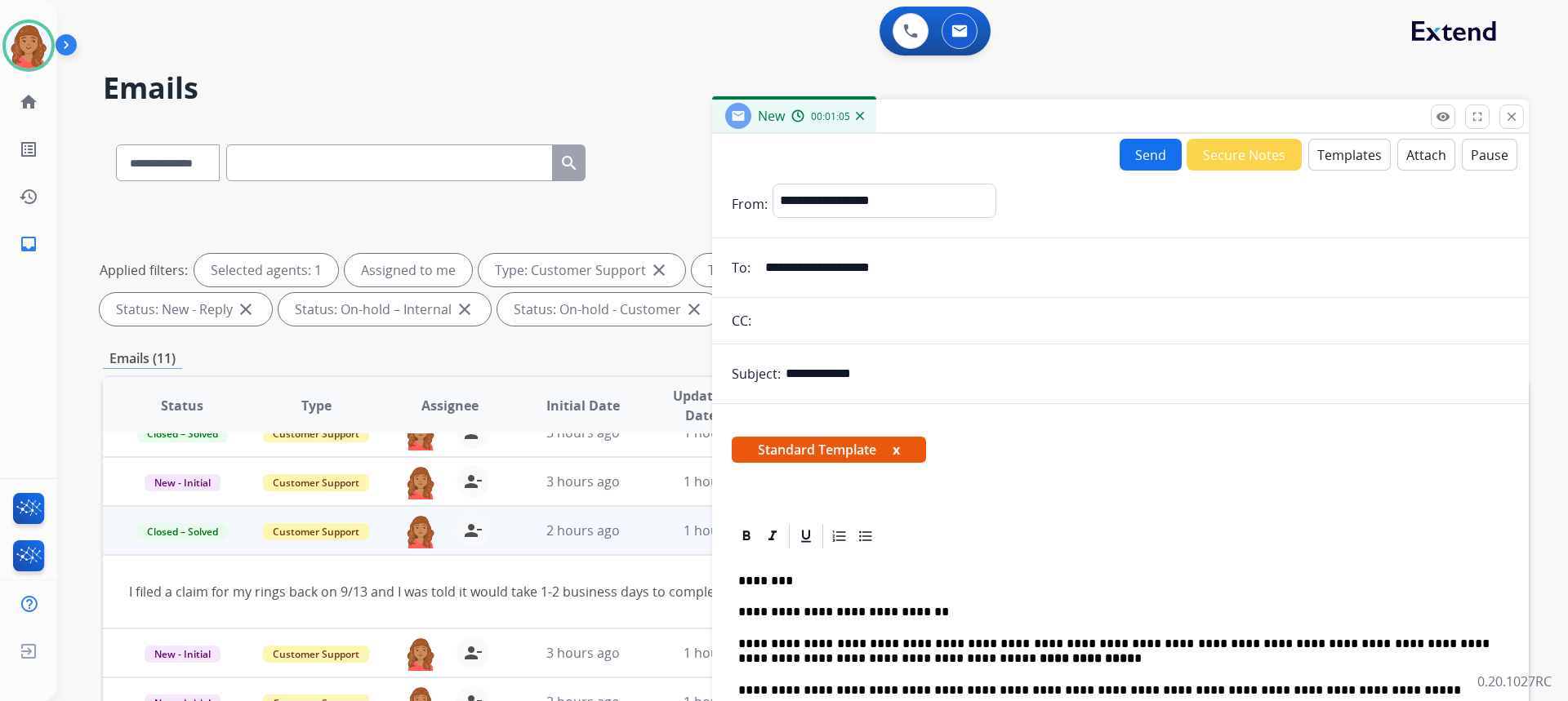
click at [1140, 154] on button "Send" at bounding box center [1151, 155] width 62 height 32
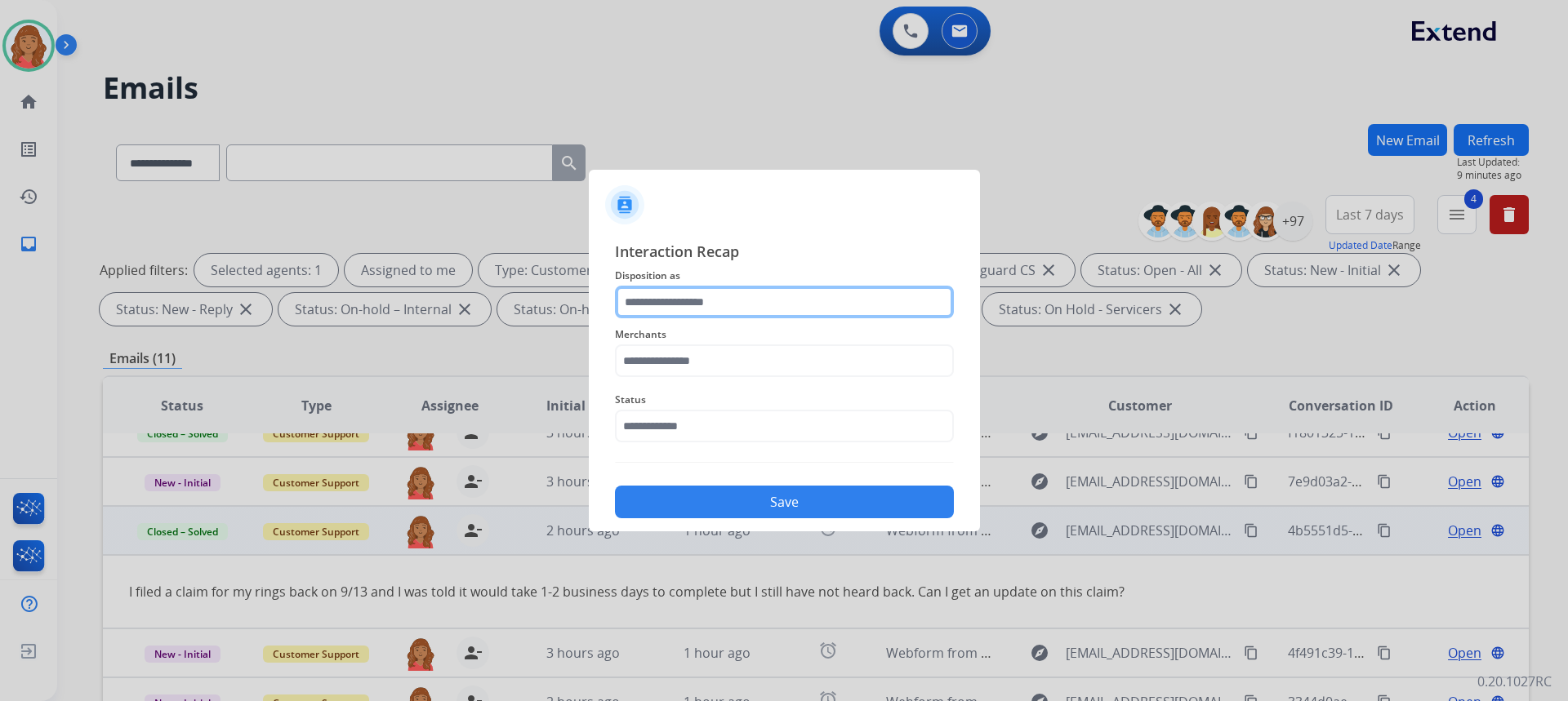
click at [719, 301] on input "text" at bounding box center [784, 302] width 339 height 33
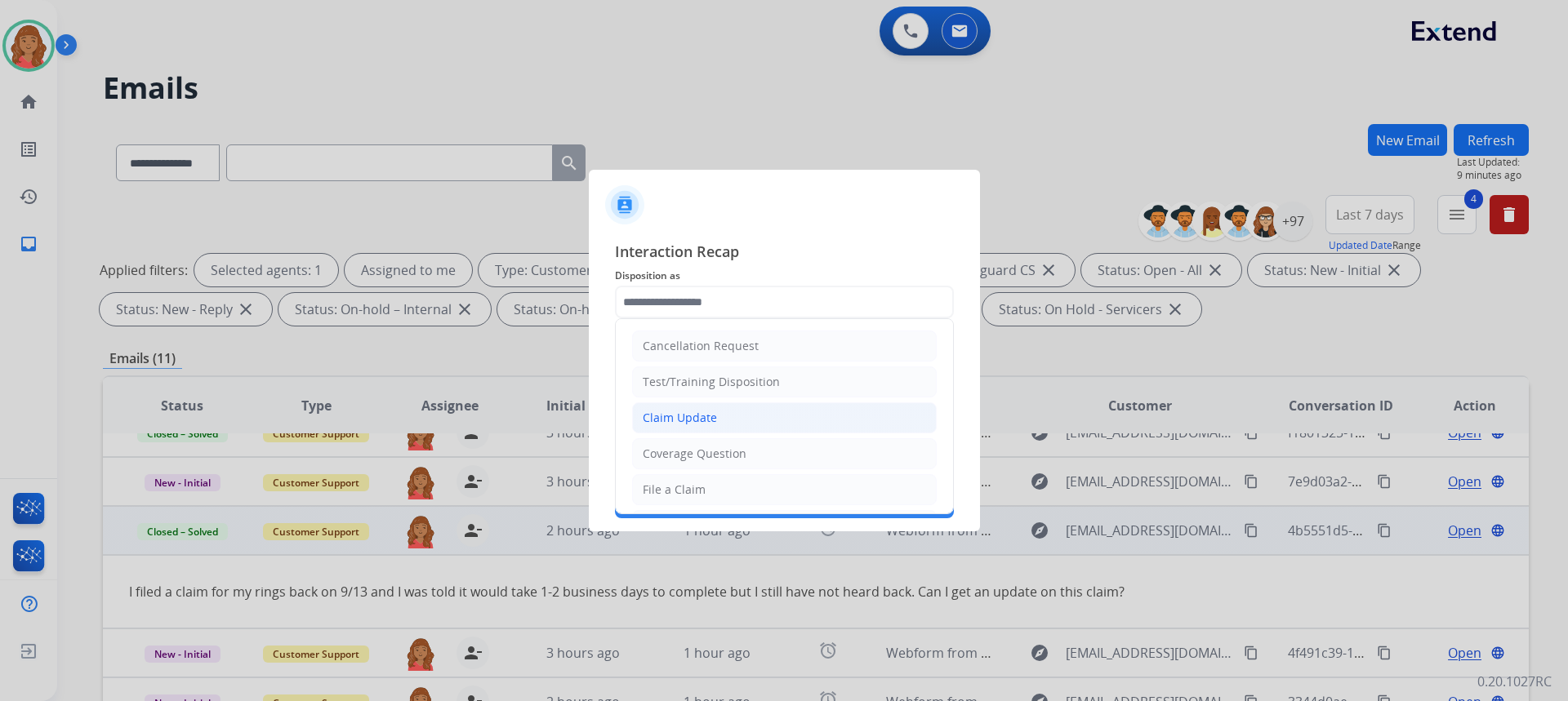
click at [706, 420] on div "Claim Update" at bounding box center [679, 418] width 74 height 16
type input "**********"
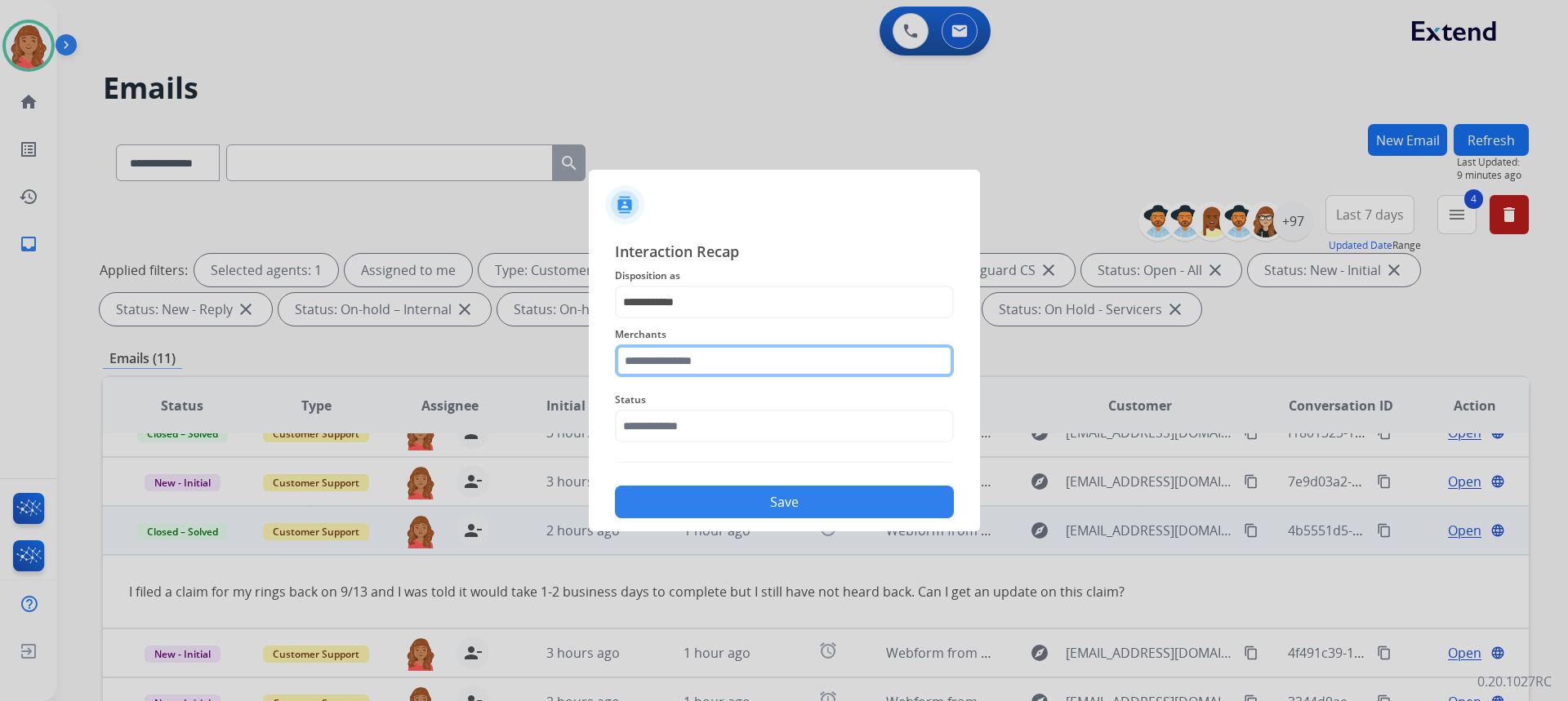
click at [695, 346] on input "text" at bounding box center [784, 361] width 339 height 33
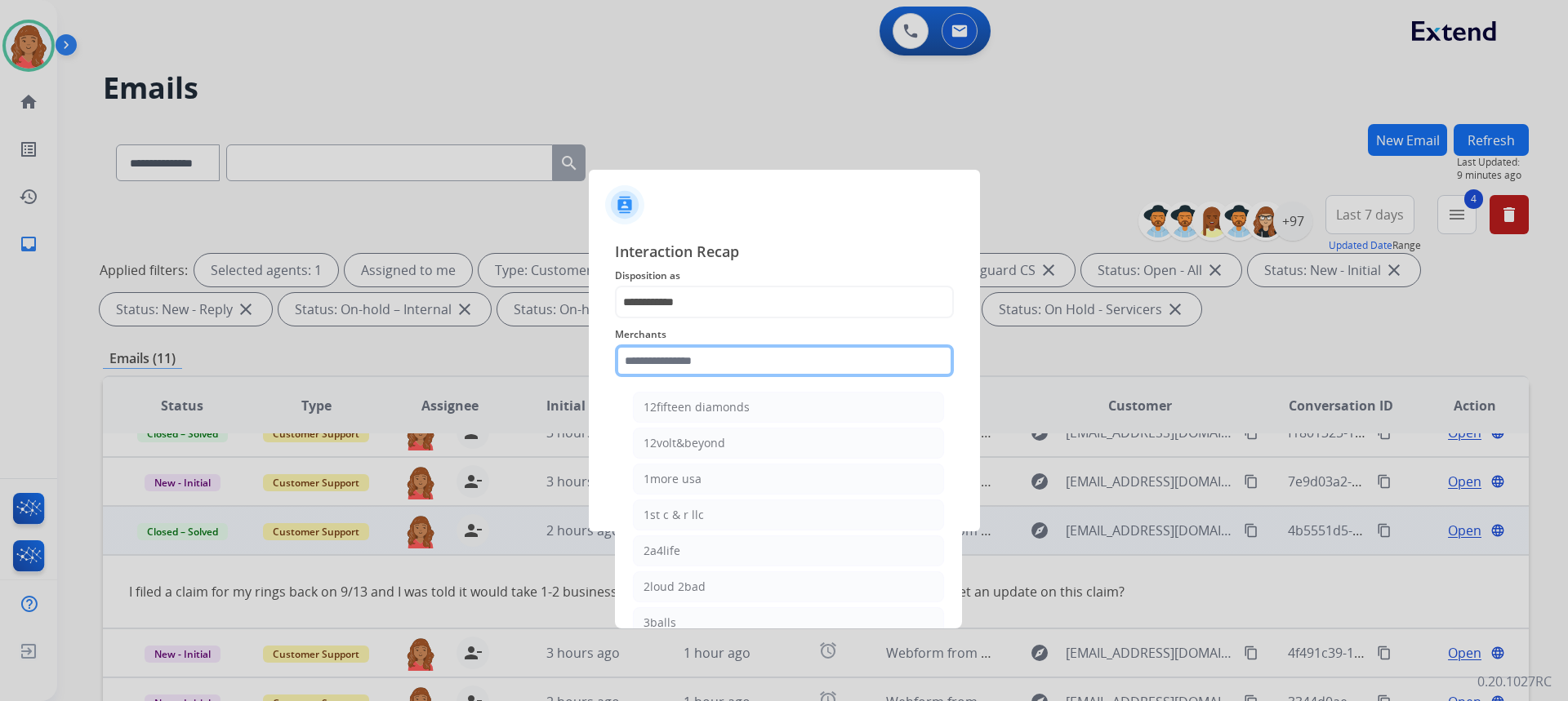
click at [691, 363] on input "text" at bounding box center [784, 361] width 339 height 33
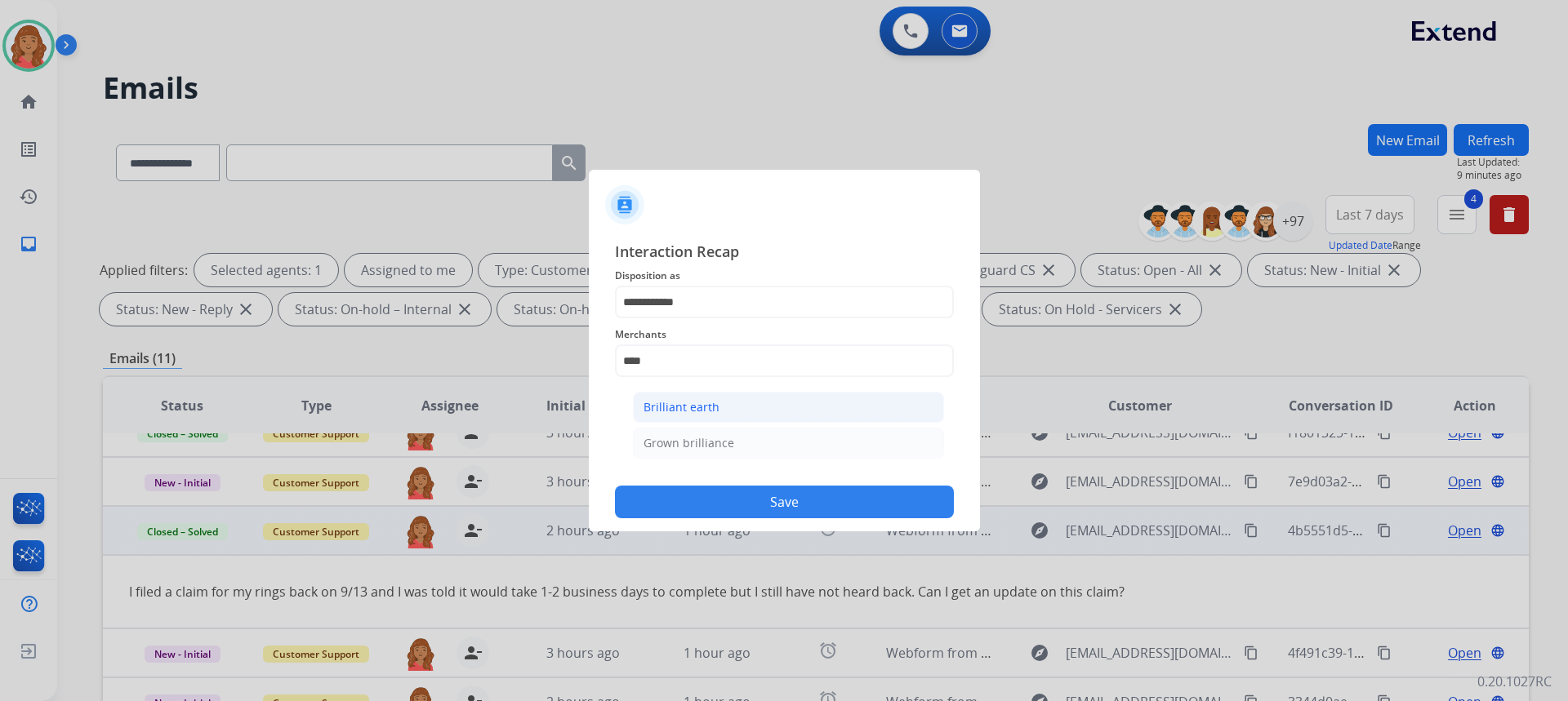
click at [678, 401] on div "Brilliant earth" at bounding box center [681, 407] width 76 height 16
type input "**********"
click at [682, 422] on input "text" at bounding box center [784, 426] width 339 height 33
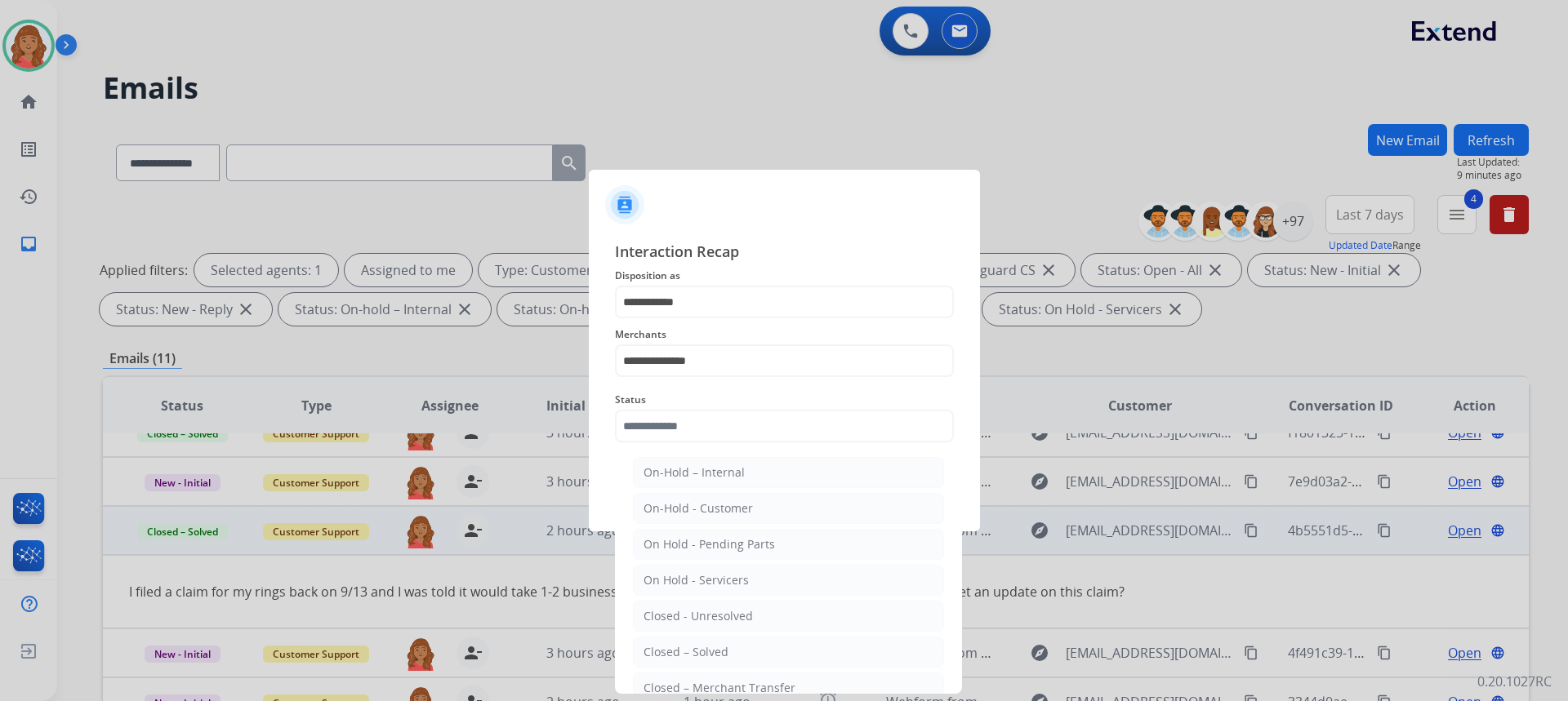
drag, startPoint x: 670, startPoint y: 640, endPoint x: 665, endPoint y: 625, distance: 15.8
click at [670, 640] on li "Closed – Solved" at bounding box center [788, 652] width 311 height 31
type input "**********"
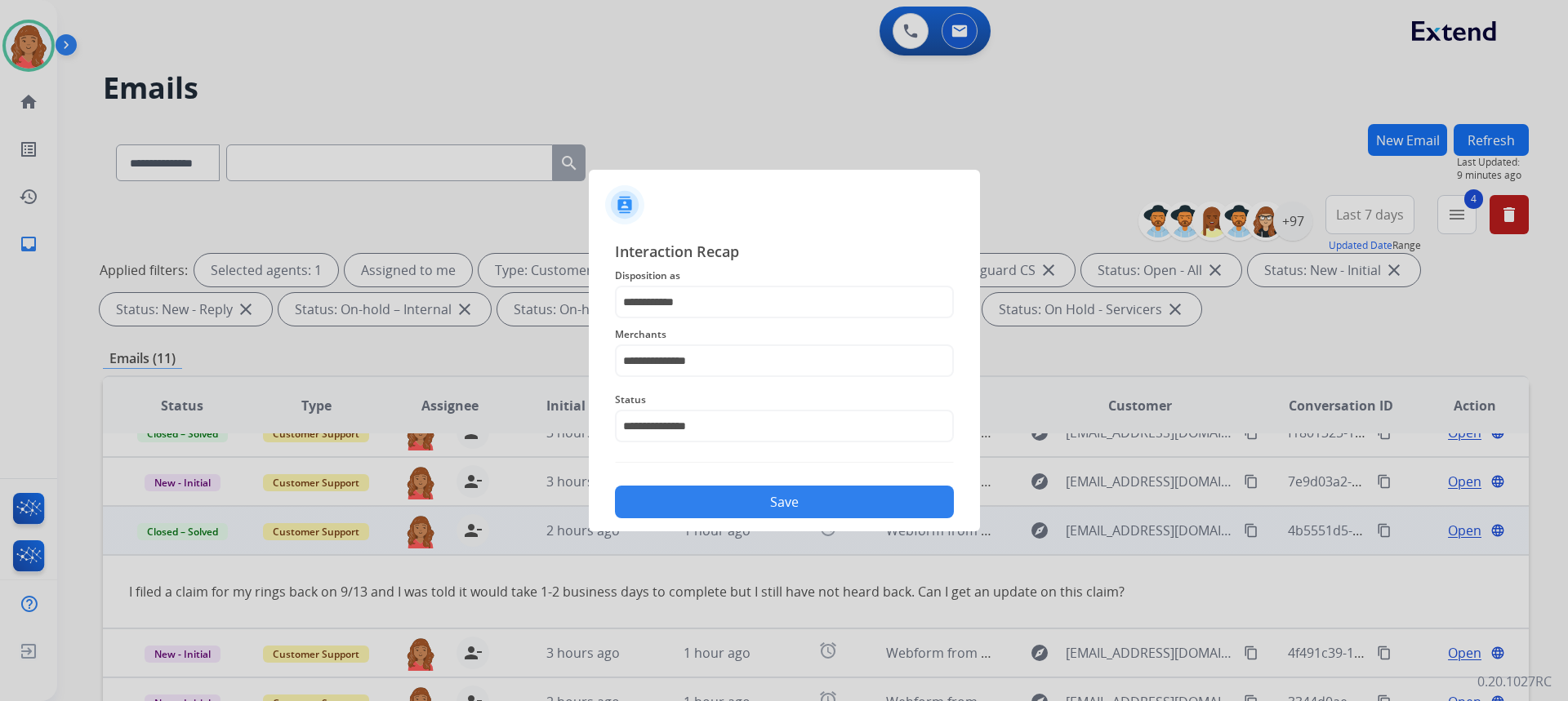
click at [747, 500] on button "Save" at bounding box center [784, 502] width 339 height 33
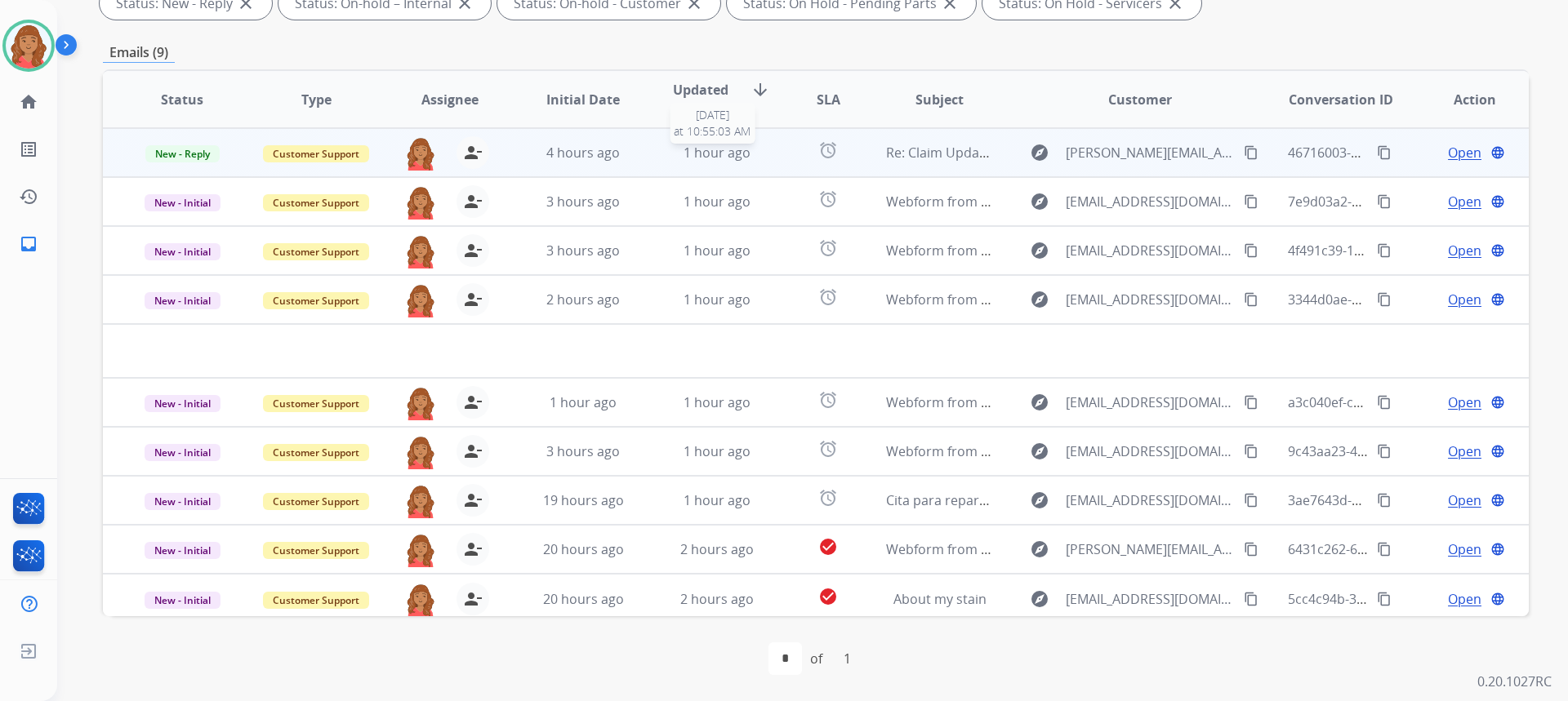
click at [672, 146] on div "1 hour ago" at bounding box center [717, 153] width 107 height 20
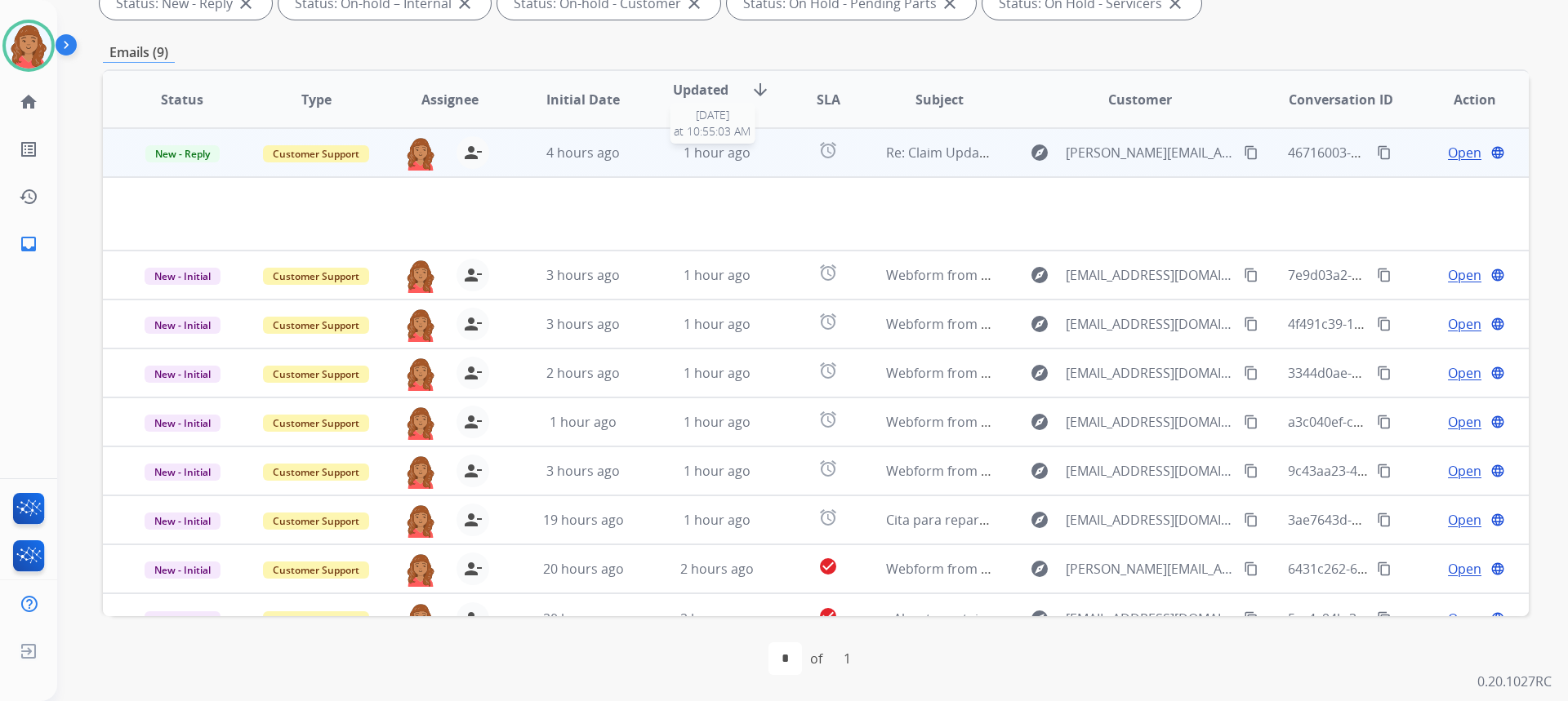
click at [672, 146] on div "1 hour ago" at bounding box center [717, 153] width 107 height 20
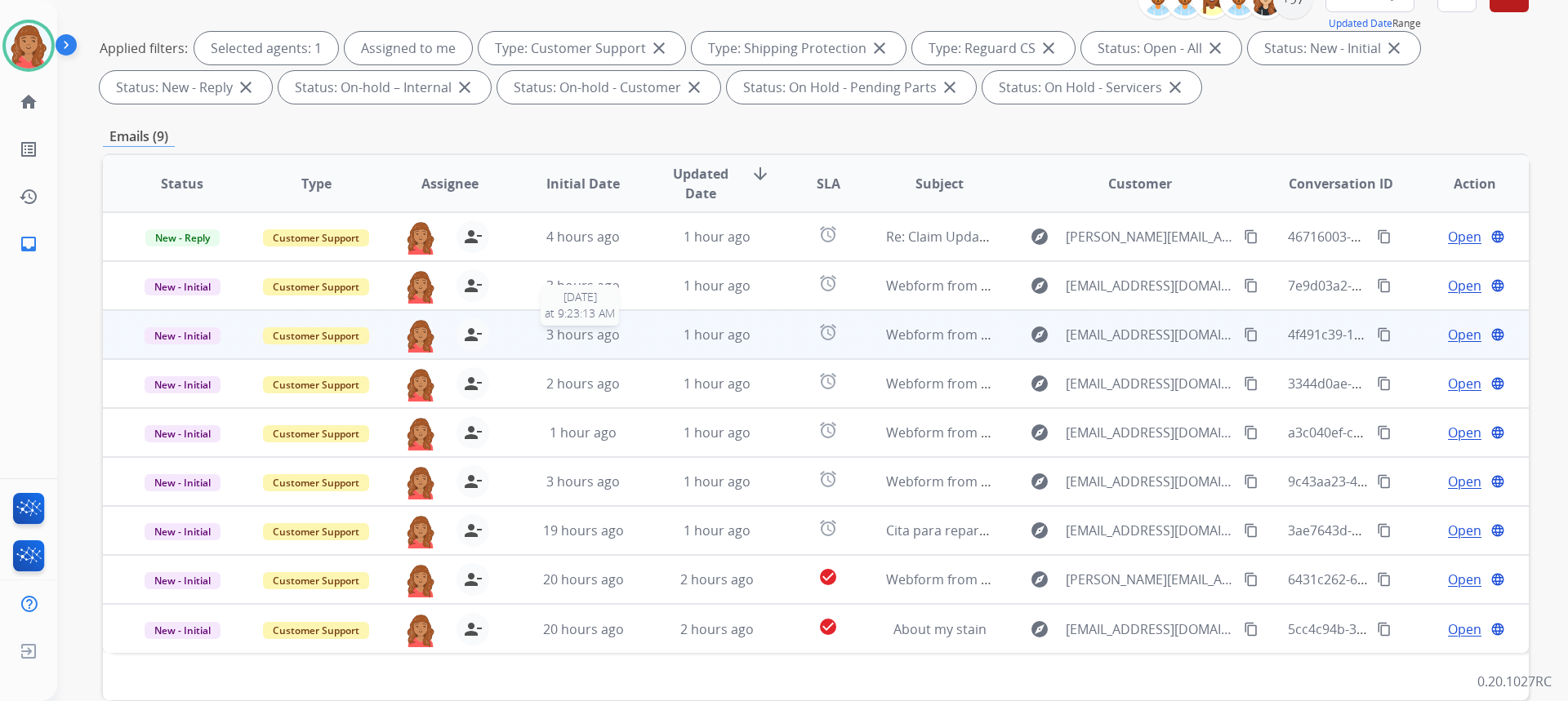
scroll to position [245, 0]
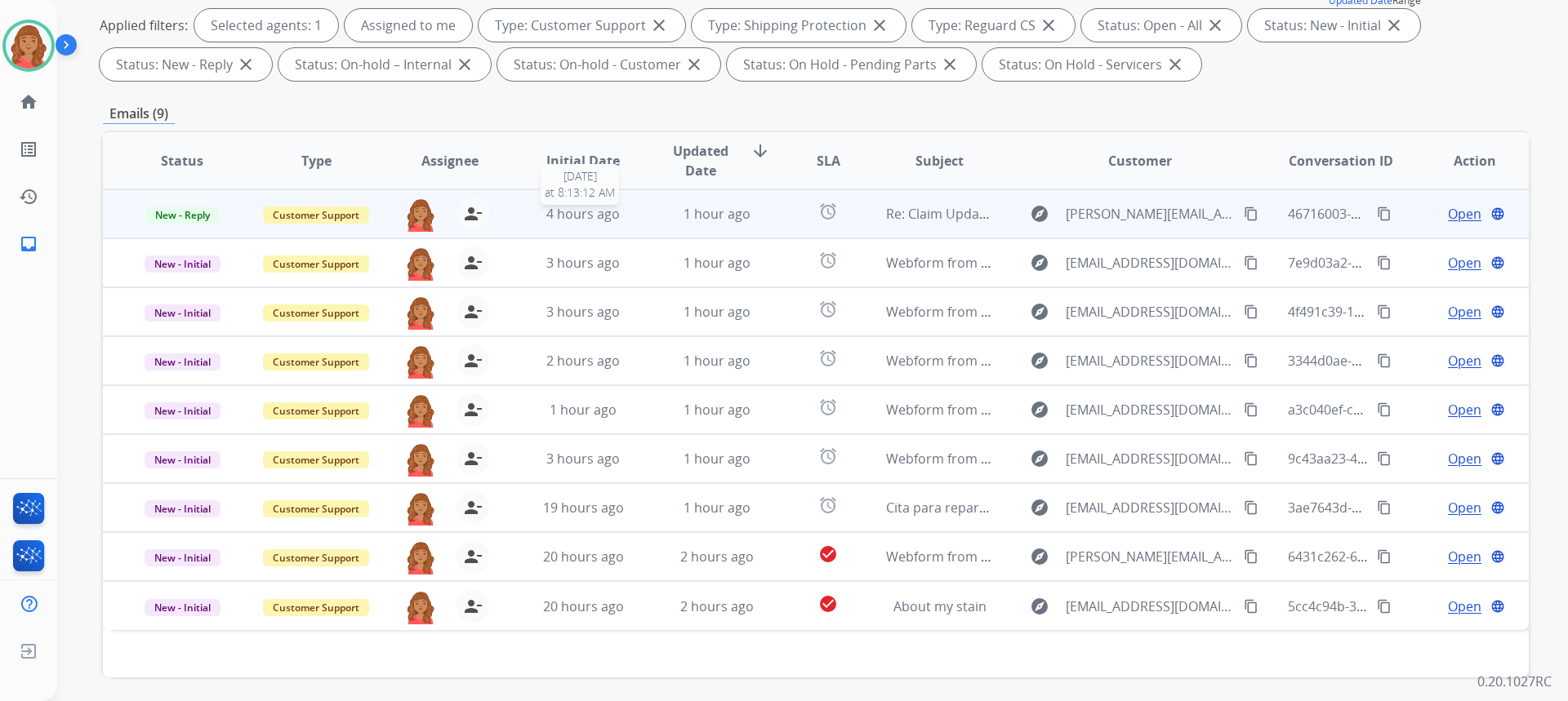
click at [624, 213] on div "4 hours ago" at bounding box center [583, 213] width 107 height 20
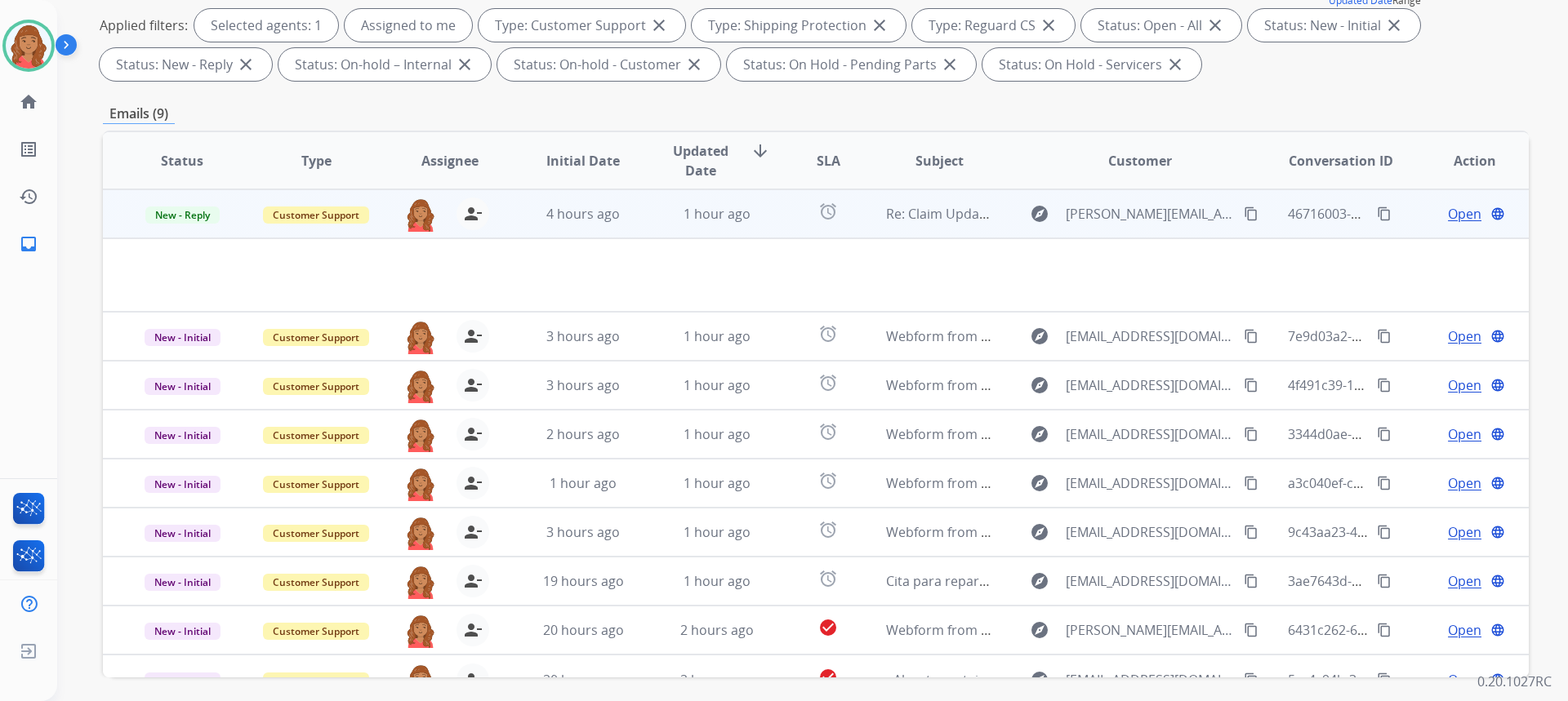
click at [504, 222] on td "4 hours ago" at bounding box center [571, 214] width 134 height 49
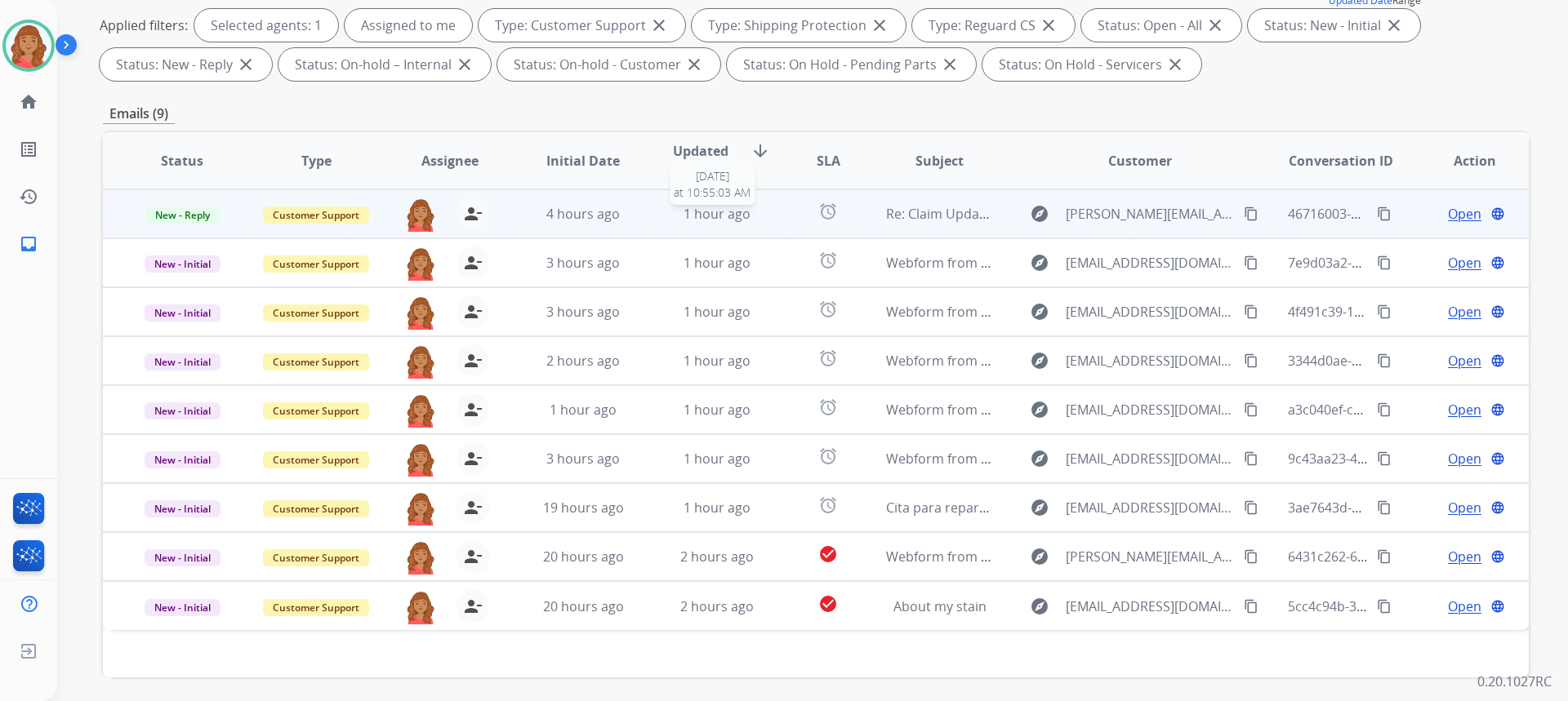
click at [683, 213] on span "1 hour ago" at bounding box center [717, 213] width 67 height 18
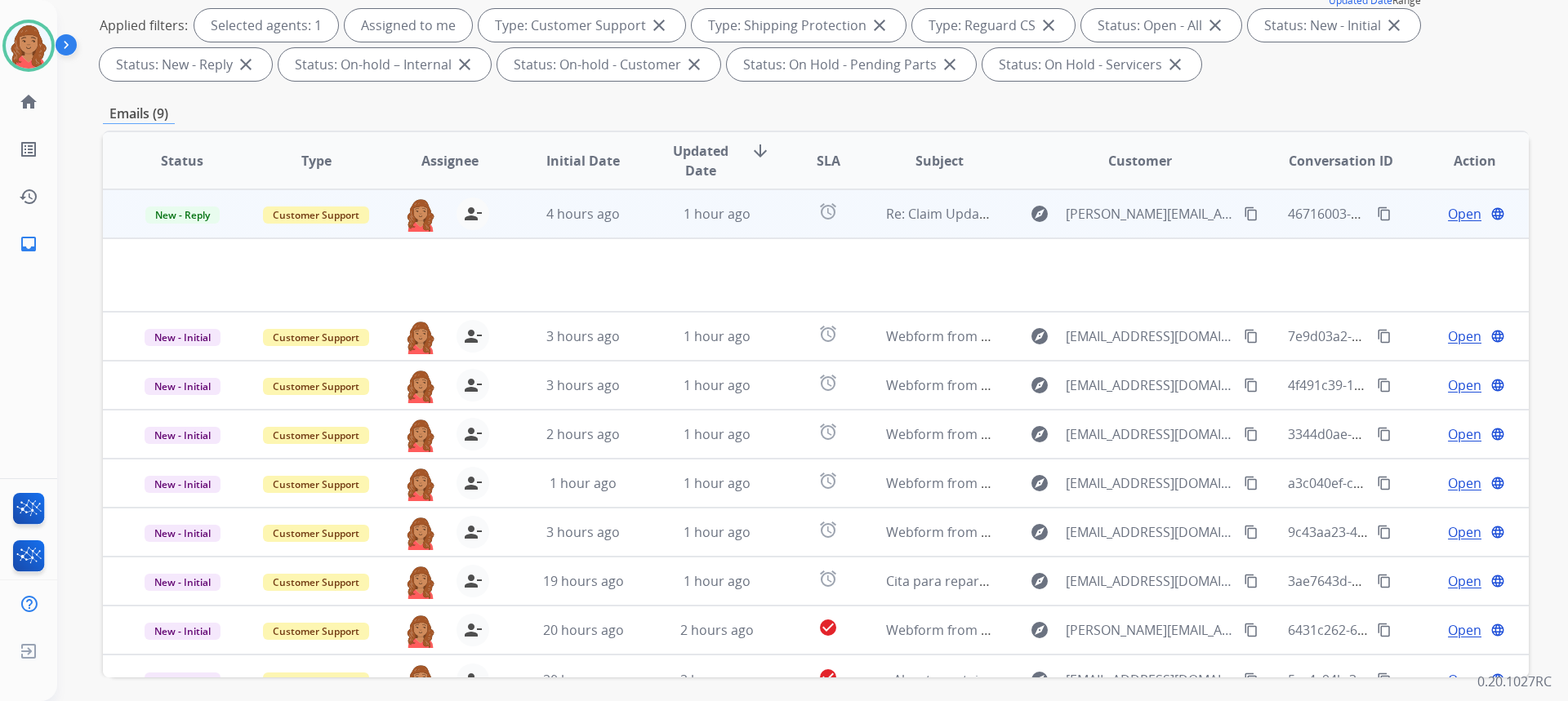
click at [1454, 211] on span "Open" at bounding box center [1464, 213] width 34 height 20
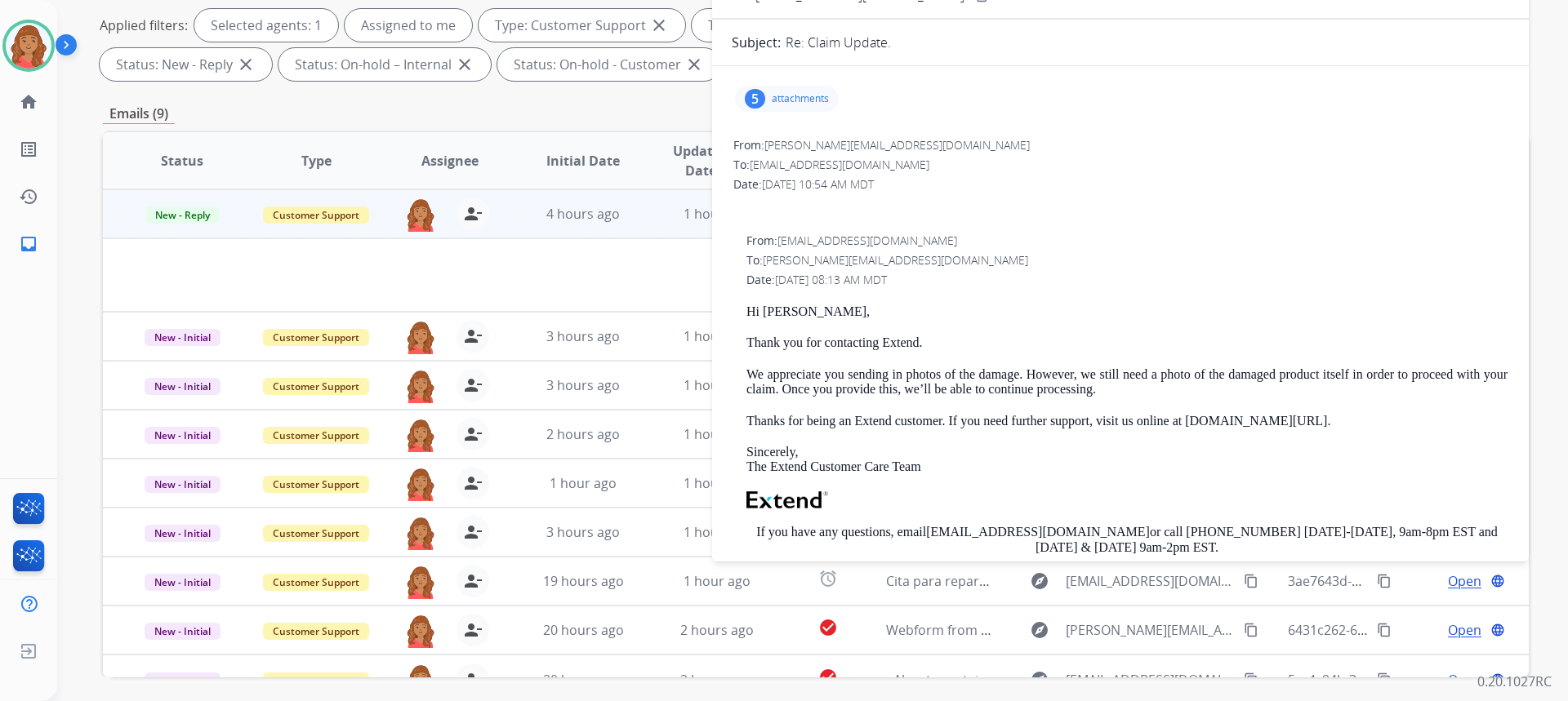
click at [796, 96] on p "attachments" at bounding box center [800, 99] width 57 height 13
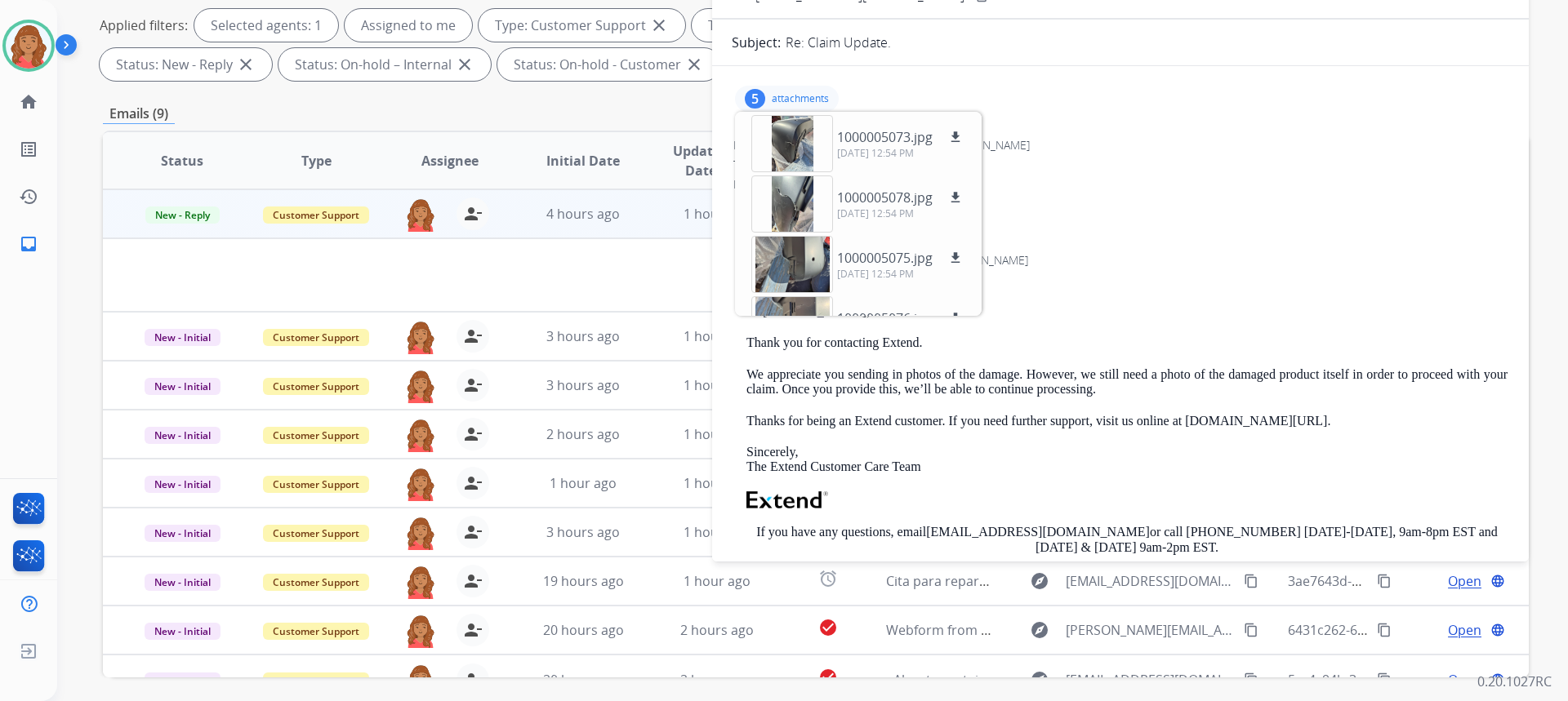
click at [792, 100] on p "attachments" at bounding box center [800, 99] width 57 height 13
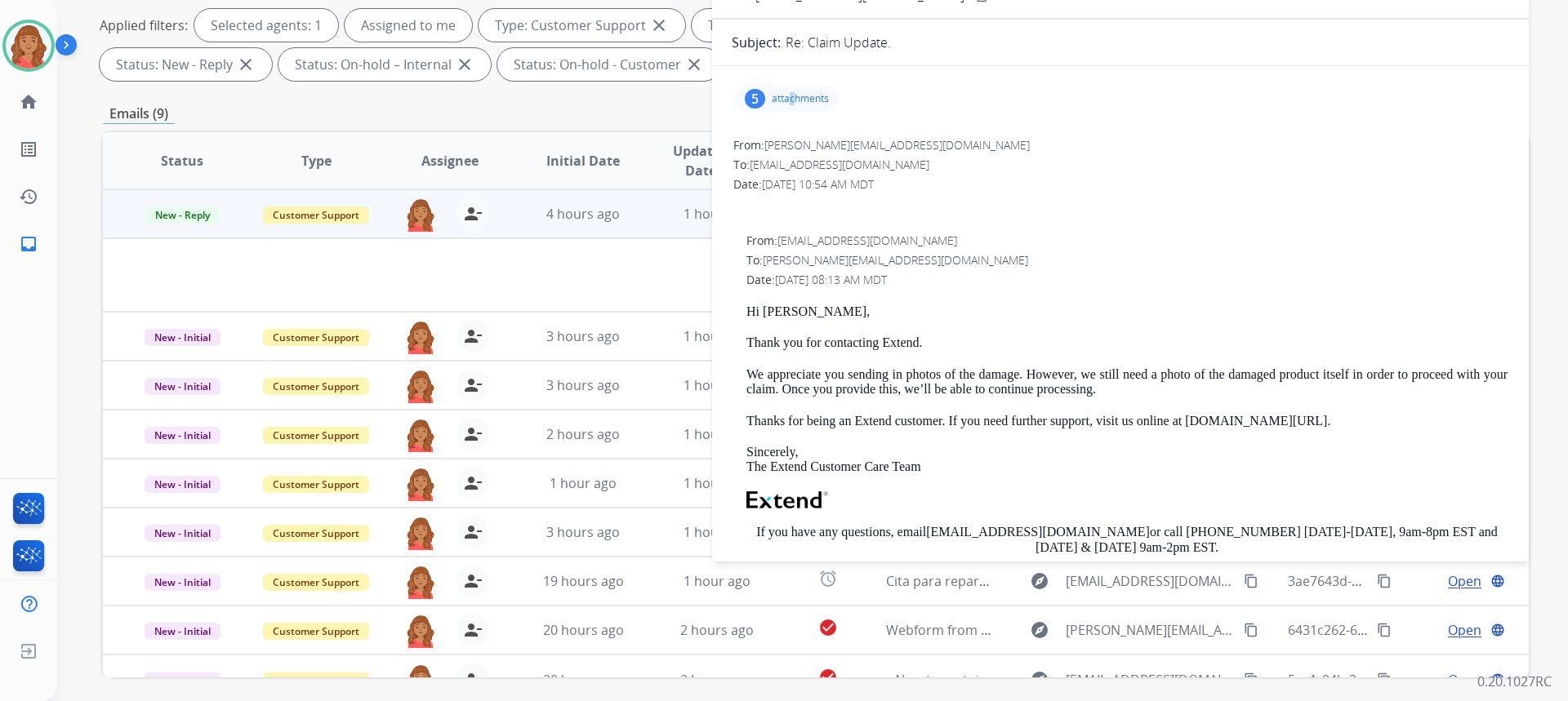
click at [792, 105] on p "attachments" at bounding box center [800, 99] width 57 height 13
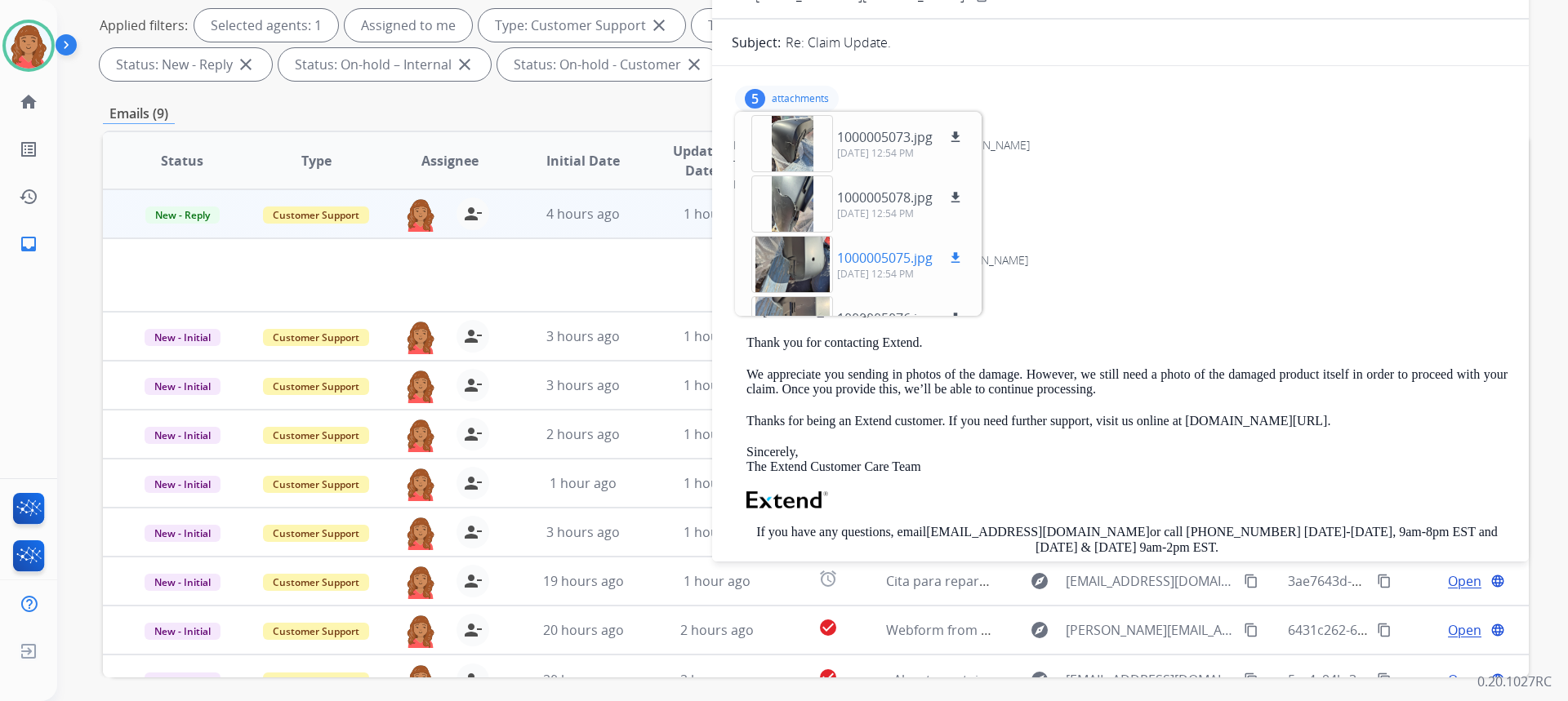
scroll to position [0, 0]
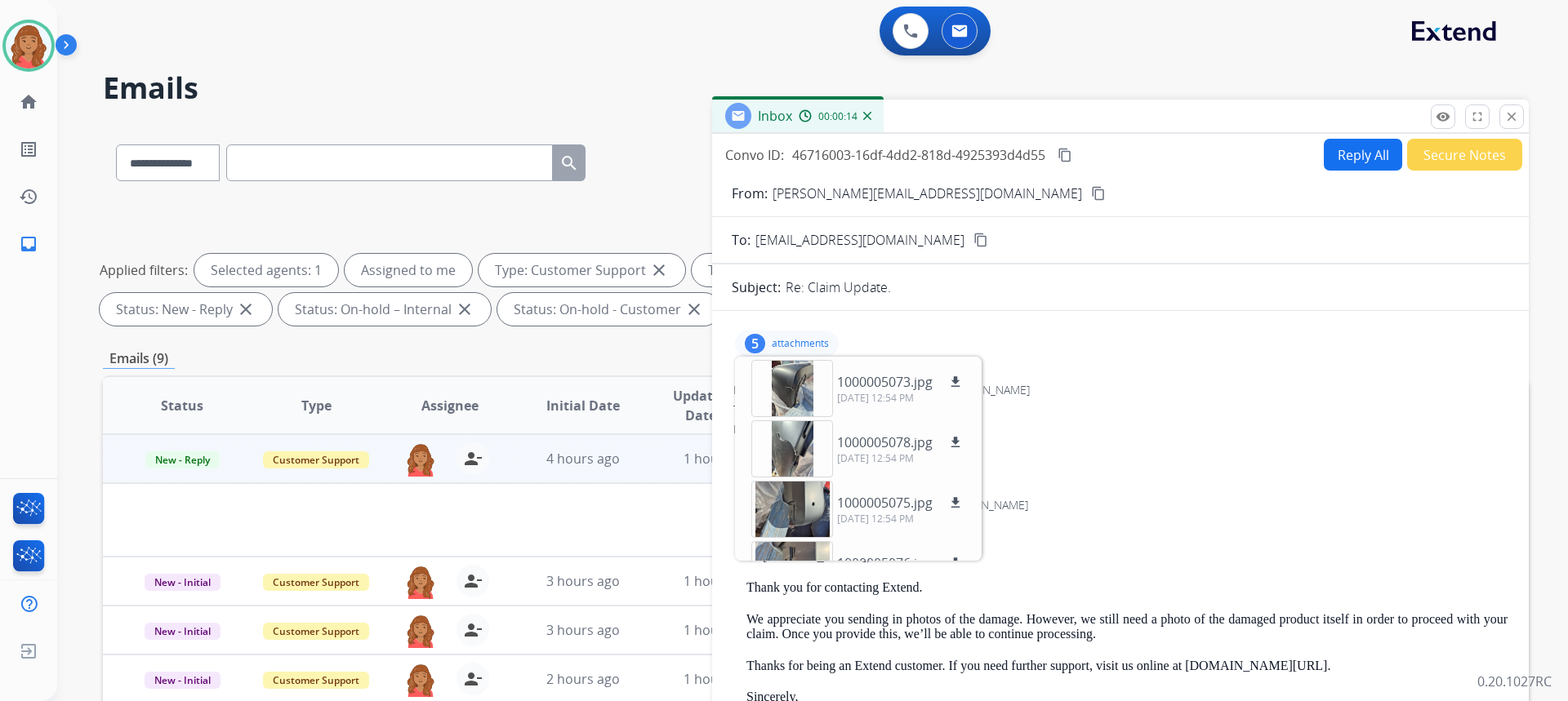
click at [1091, 190] on mat-icon "content_copy" at bounding box center [1098, 194] width 15 height 15
drag, startPoint x: 956, startPoint y: 387, endPoint x: 958, endPoint y: 418, distance: 31.1
click at [957, 389] on button "download" at bounding box center [956, 382] width 20 height 20
drag, startPoint x: 956, startPoint y: 438, endPoint x: 964, endPoint y: 449, distance: 13.6
click at [957, 439] on mat-icon "download" at bounding box center [956, 443] width 15 height 15
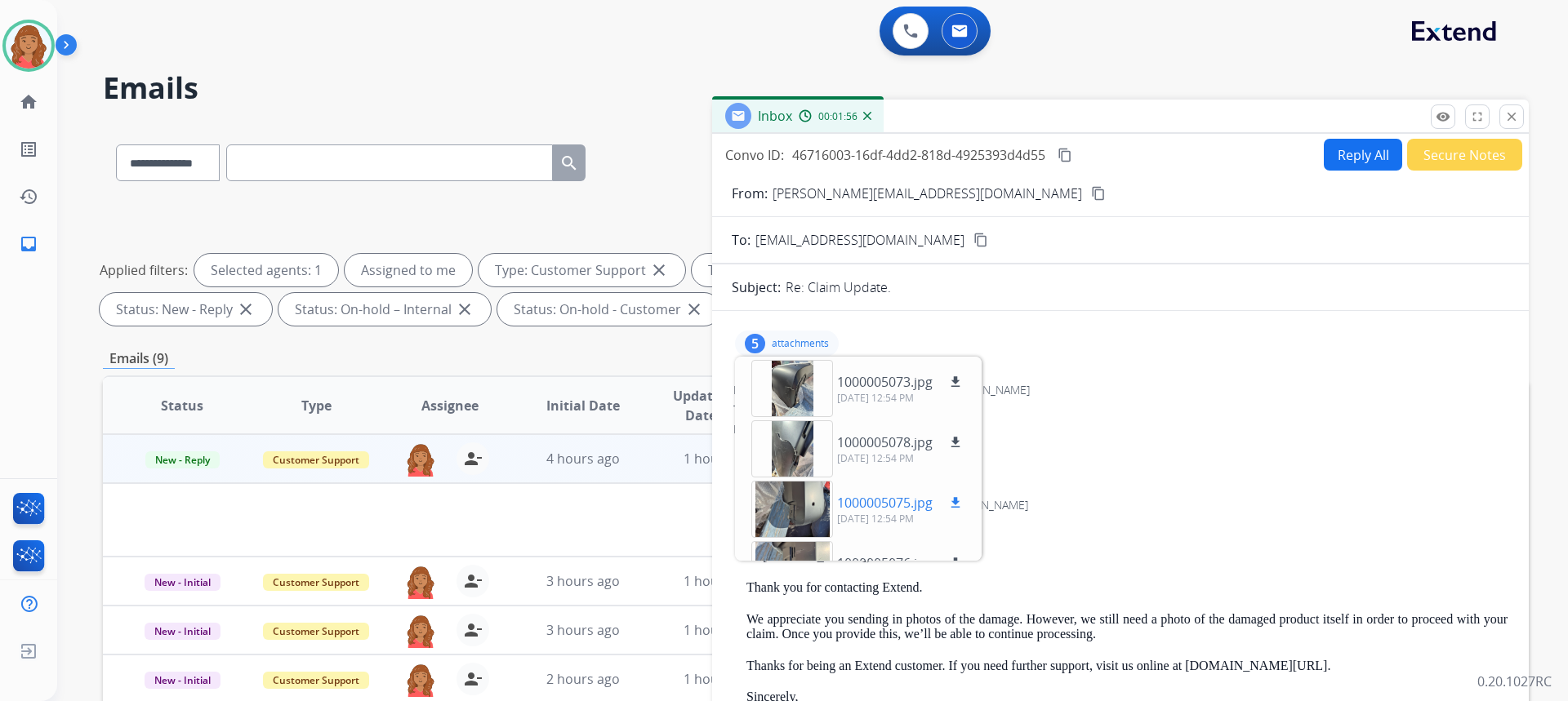
drag, startPoint x: 961, startPoint y: 496, endPoint x: 969, endPoint y: 496, distance: 8.0
click at [961, 497] on mat-icon "download" at bounding box center [956, 503] width 15 height 15
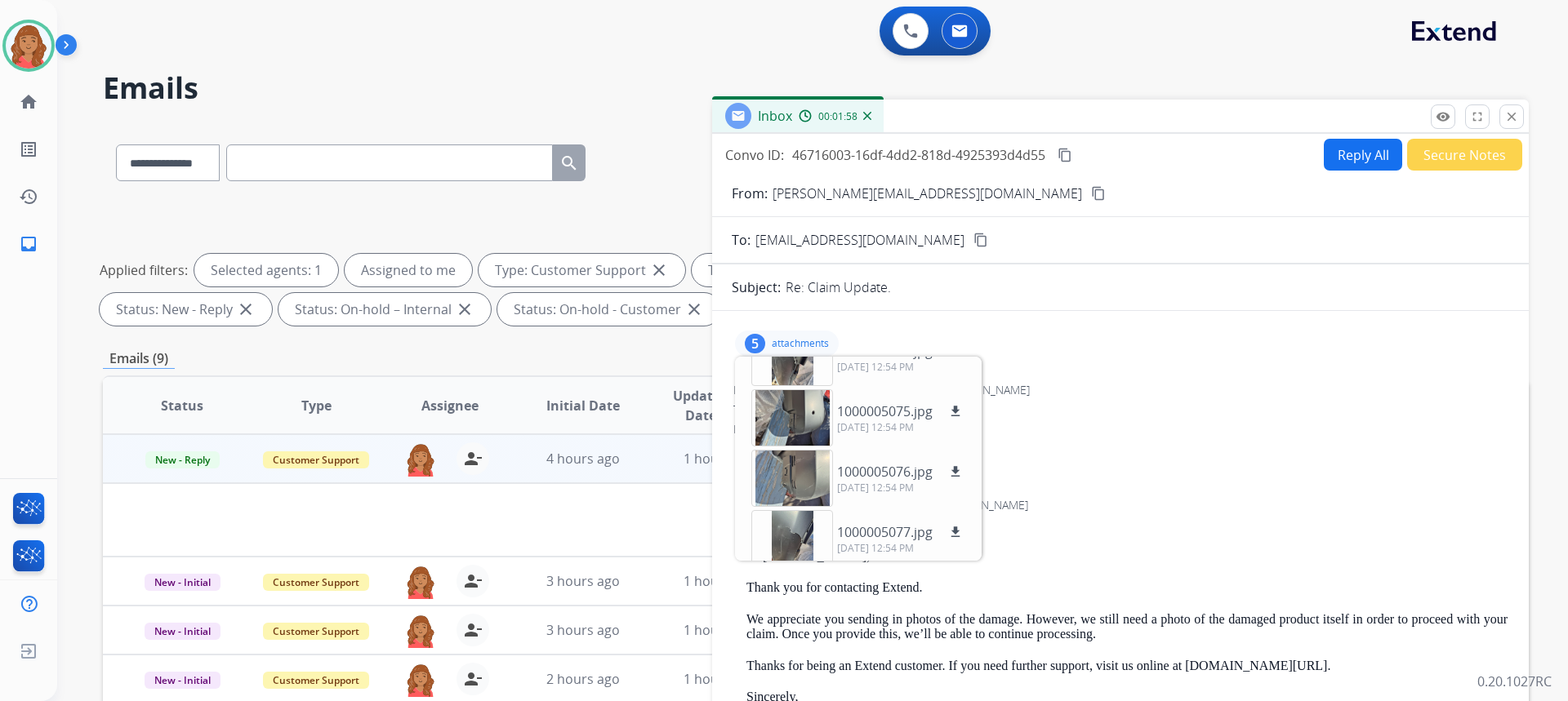
scroll to position [101, 0]
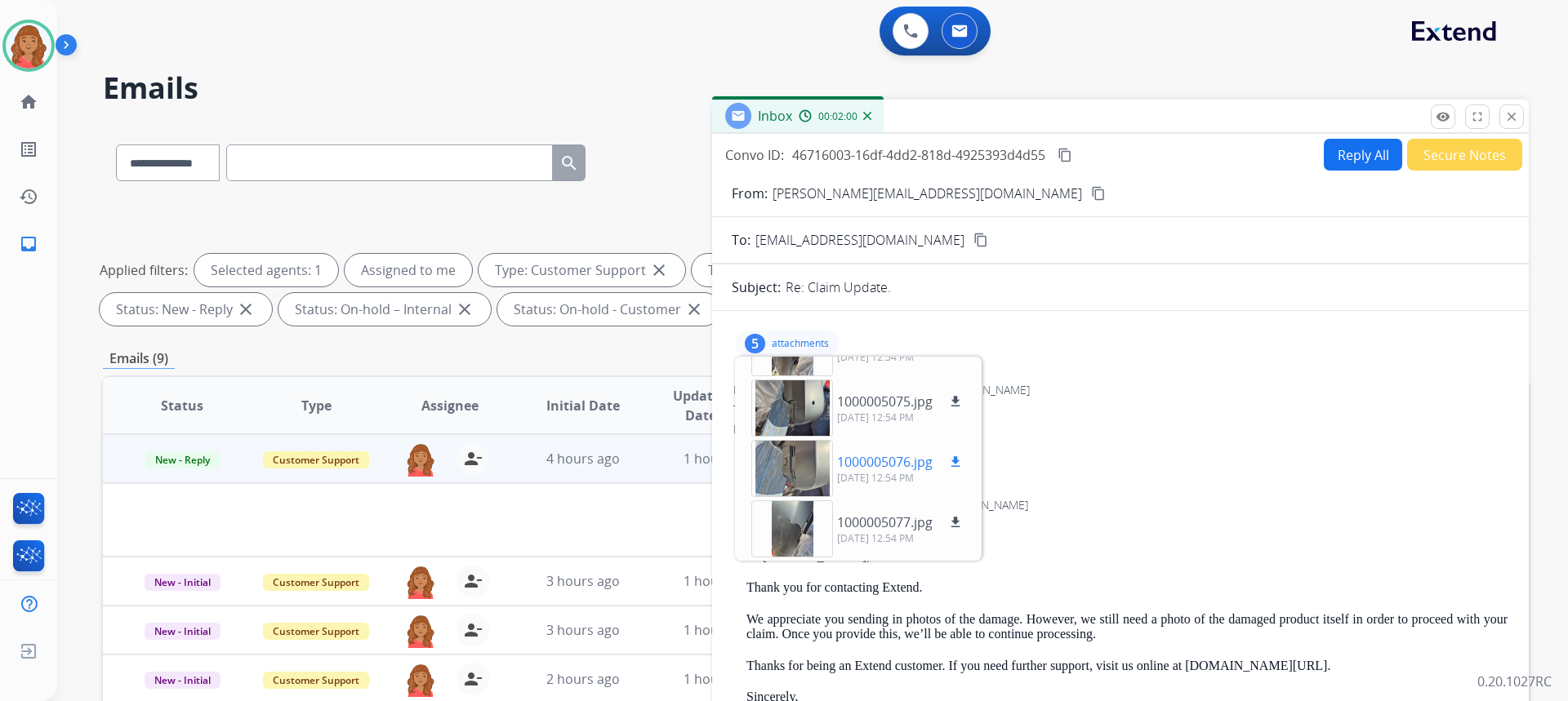
click at [953, 460] on mat-icon "download" at bounding box center [956, 462] width 15 height 15
click at [952, 523] on mat-icon "download" at bounding box center [956, 523] width 15 height 15
click at [1091, 190] on mat-icon "content_copy" at bounding box center [1098, 194] width 15 height 15
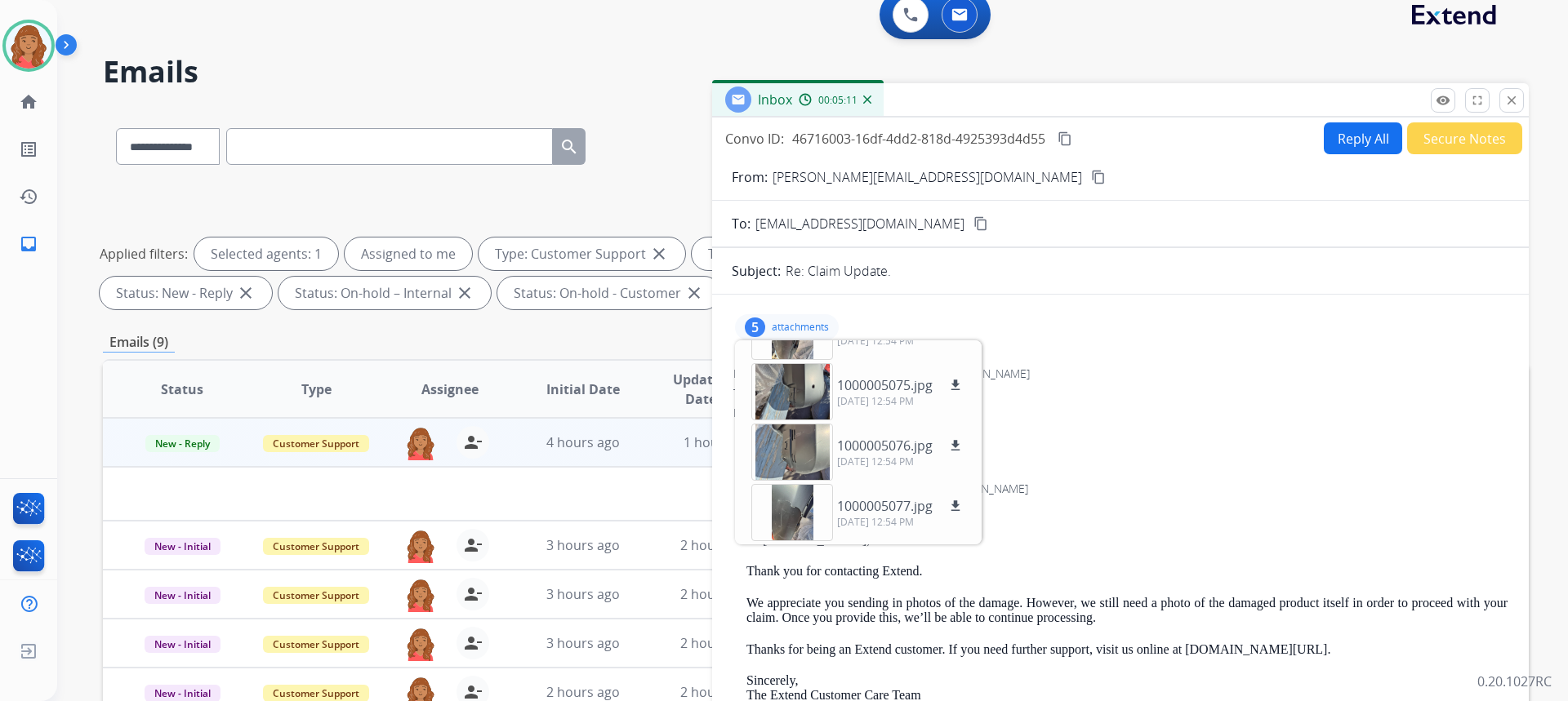
scroll to position [0, 0]
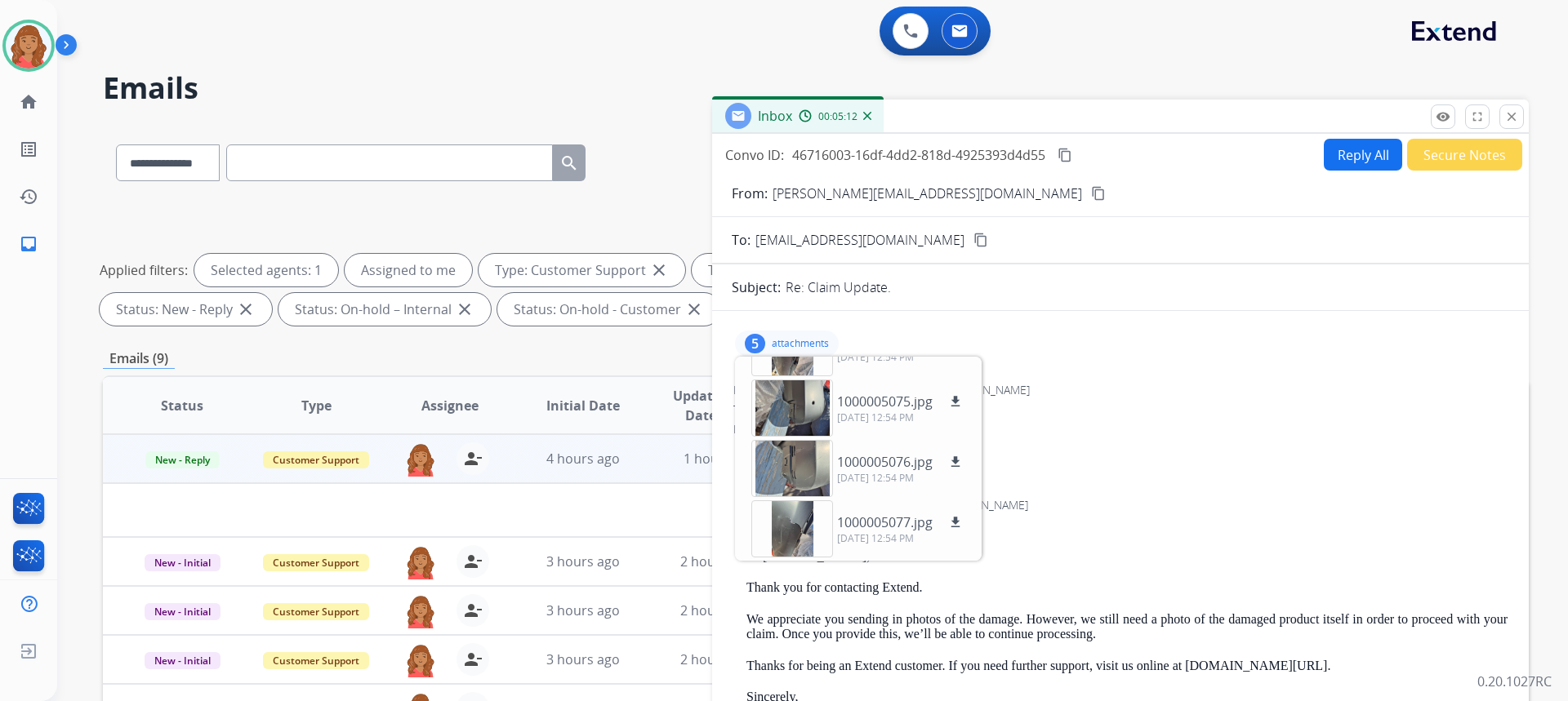
click at [1510, 110] on mat-icon "close" at bounding box center [1512, 117] width 15 height 15
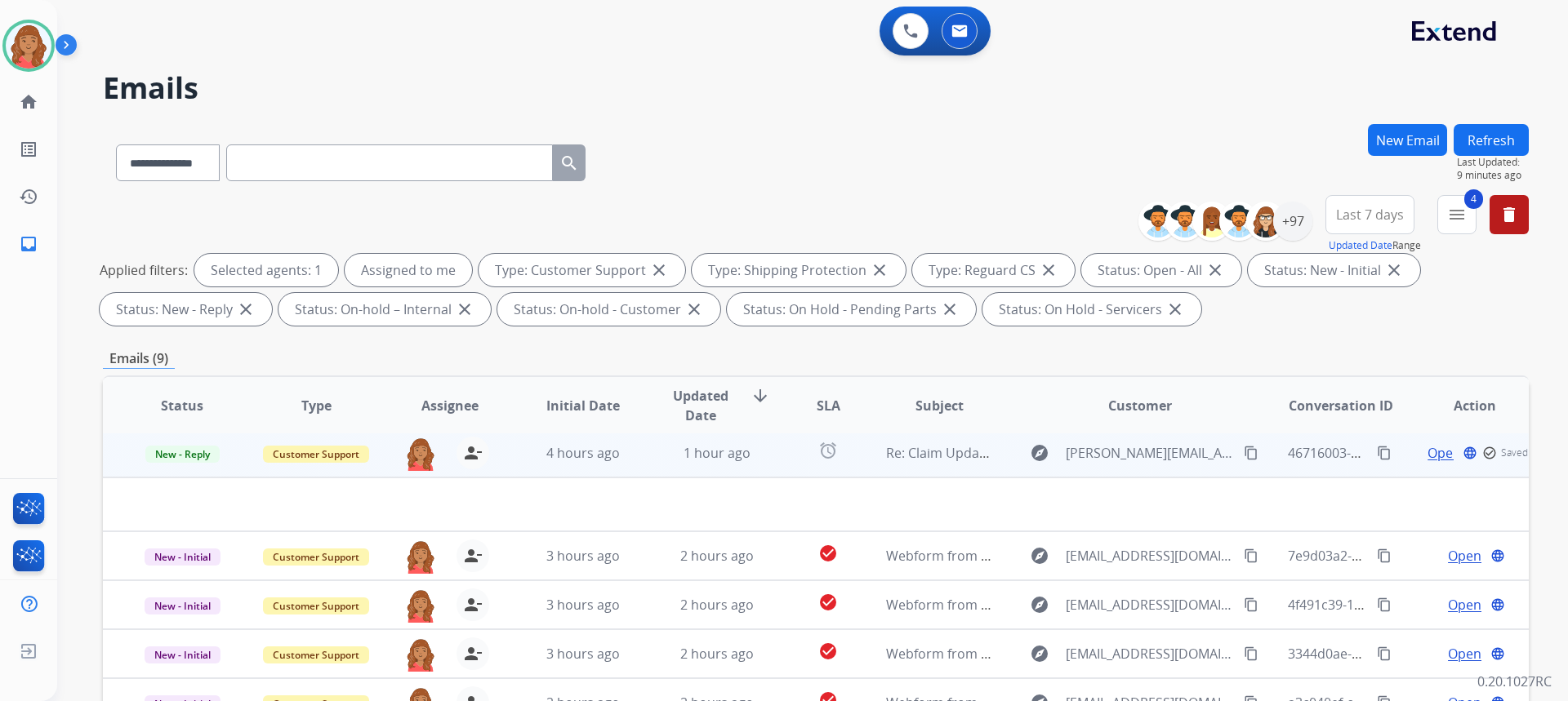
scroll to position [7, 0]
click at [613, 456] on span "4 hours ago" at bounding box center [583, 452] width 74 height 18
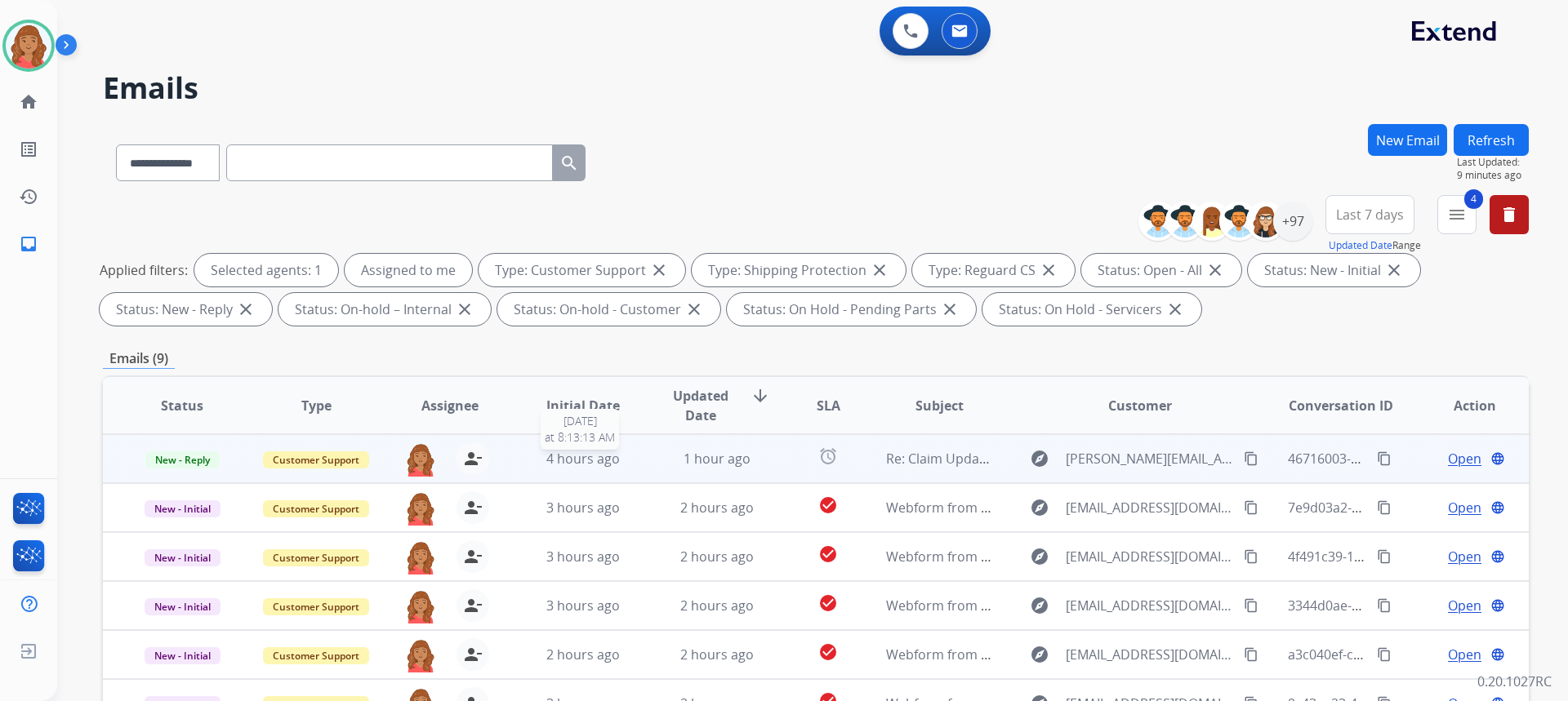
scroll to position [0, 0]
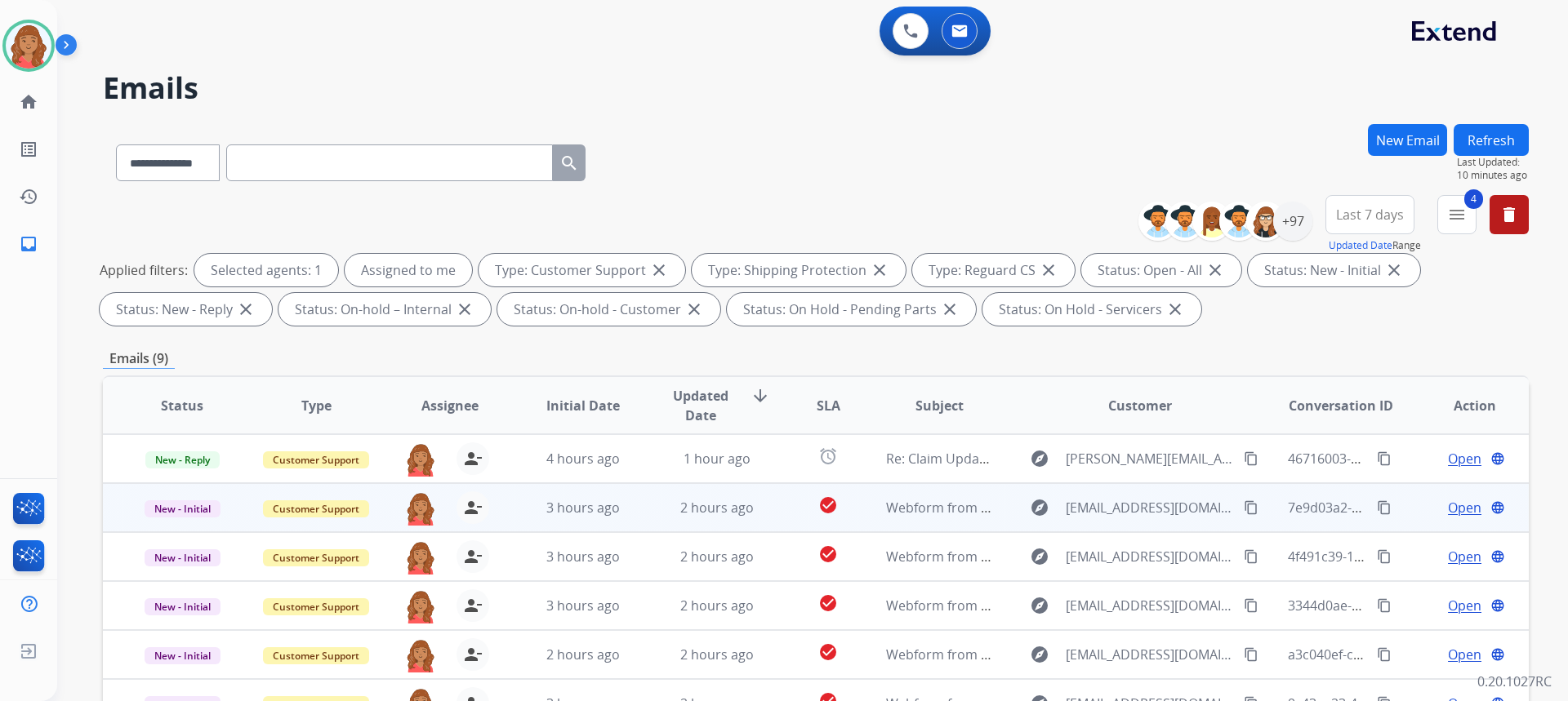
click at [572, 493] on td "3 hours ago" at bounding box center [571, 508] width 134 height 49
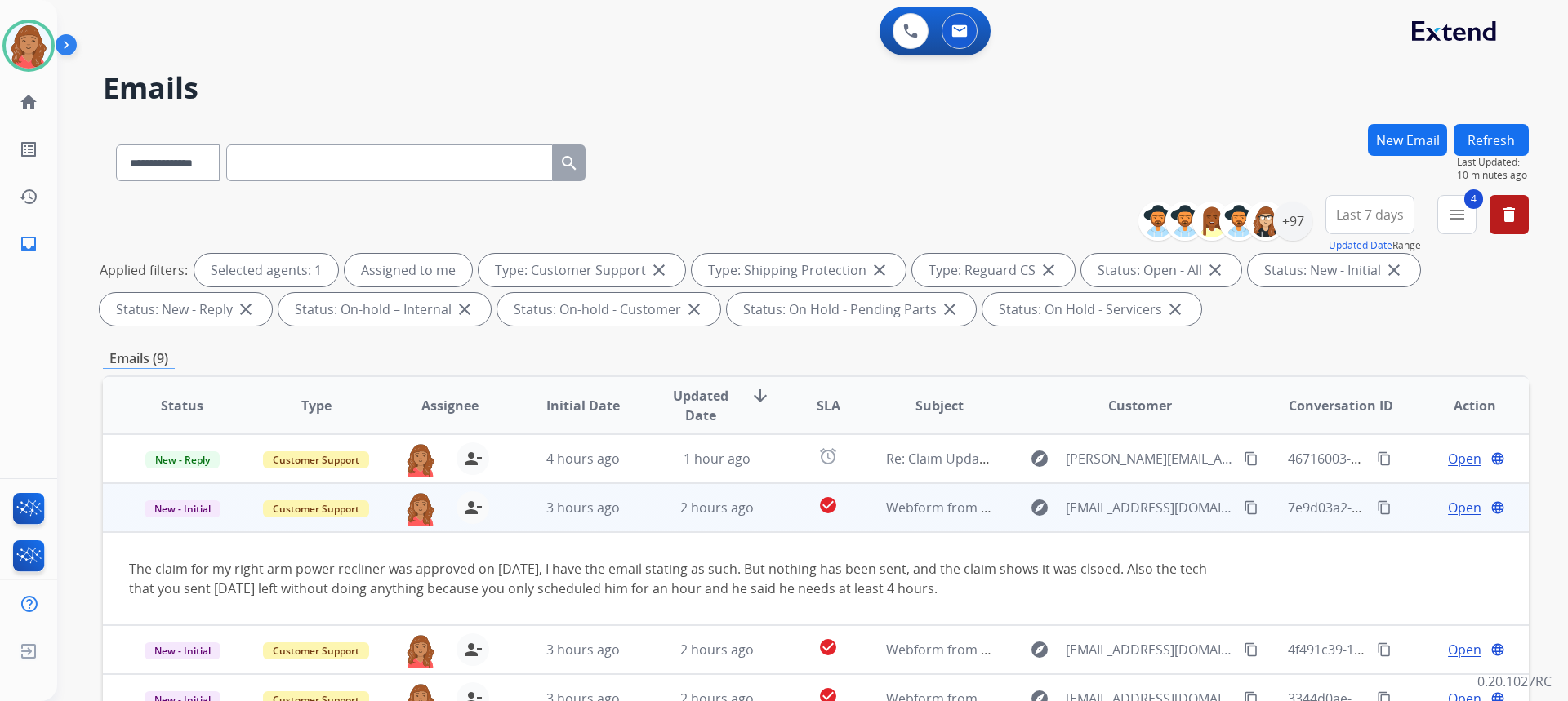
scroll to position [46, 0]
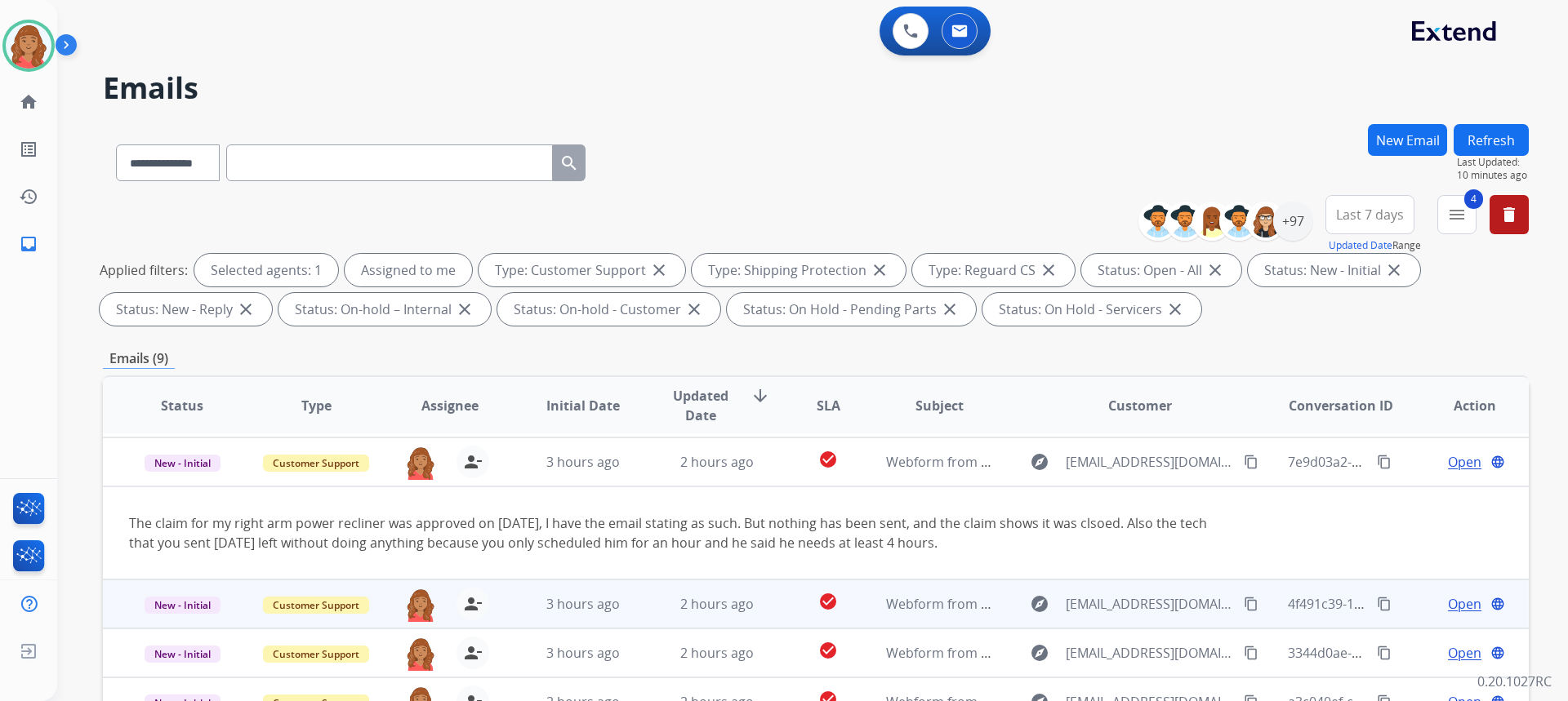
click at [494, 615] on div "roberta.jordan@eccogroupusa.com person_remove Unassign to Me" at bounding box center [436, 604] width 133 height 46
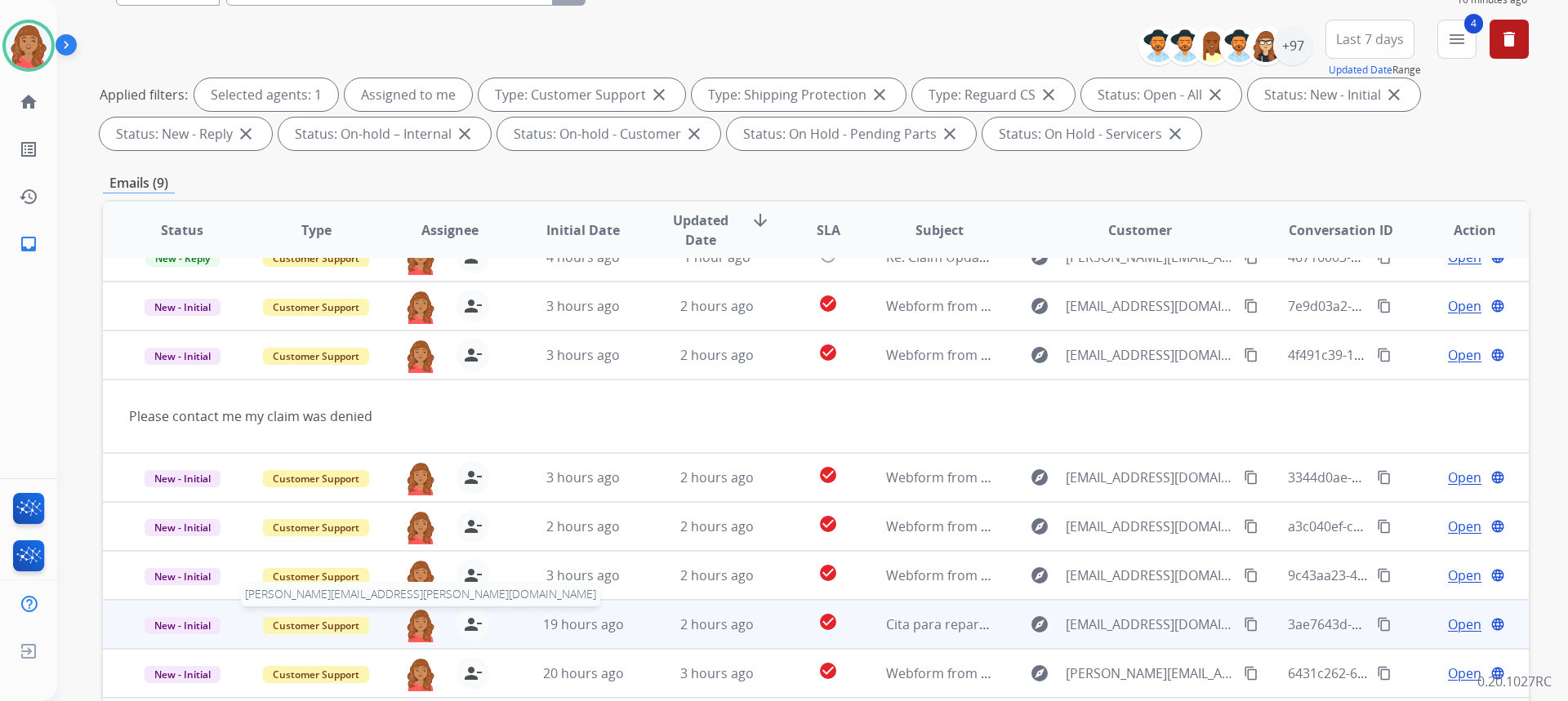
scroll to position [245, 0]
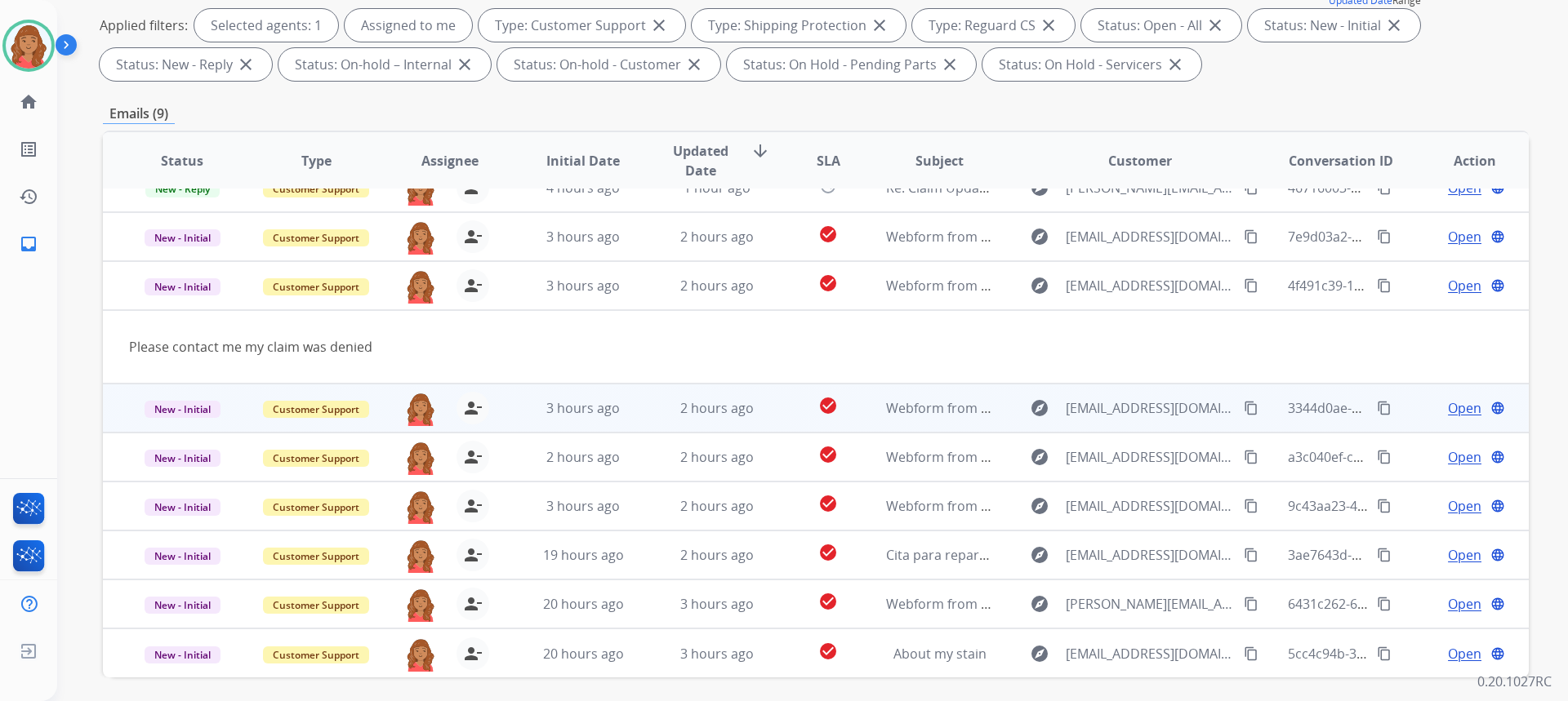
click at [508, 408] on td "3 hours ago" at bounding box center [571, 408] width 134 height 49
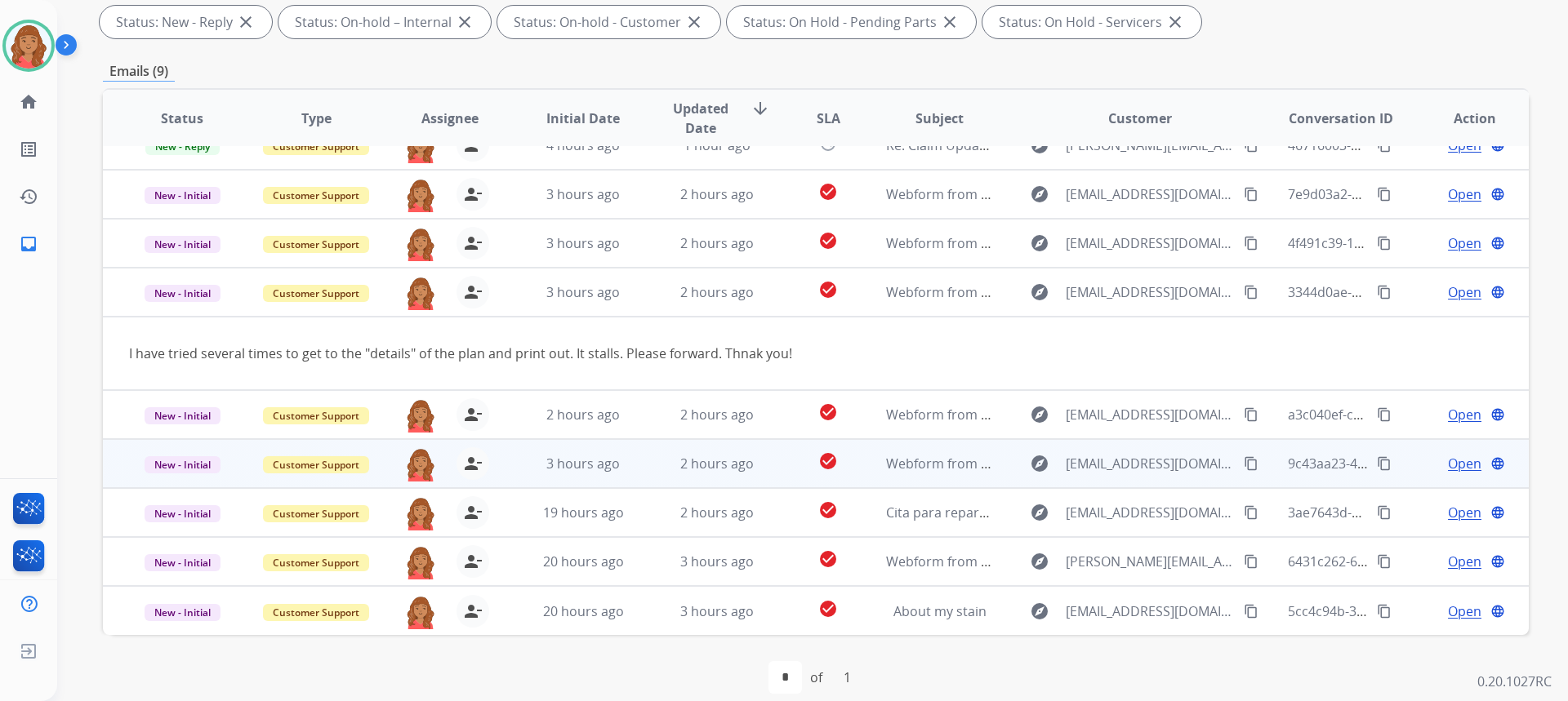
scroll to position [306, 0]
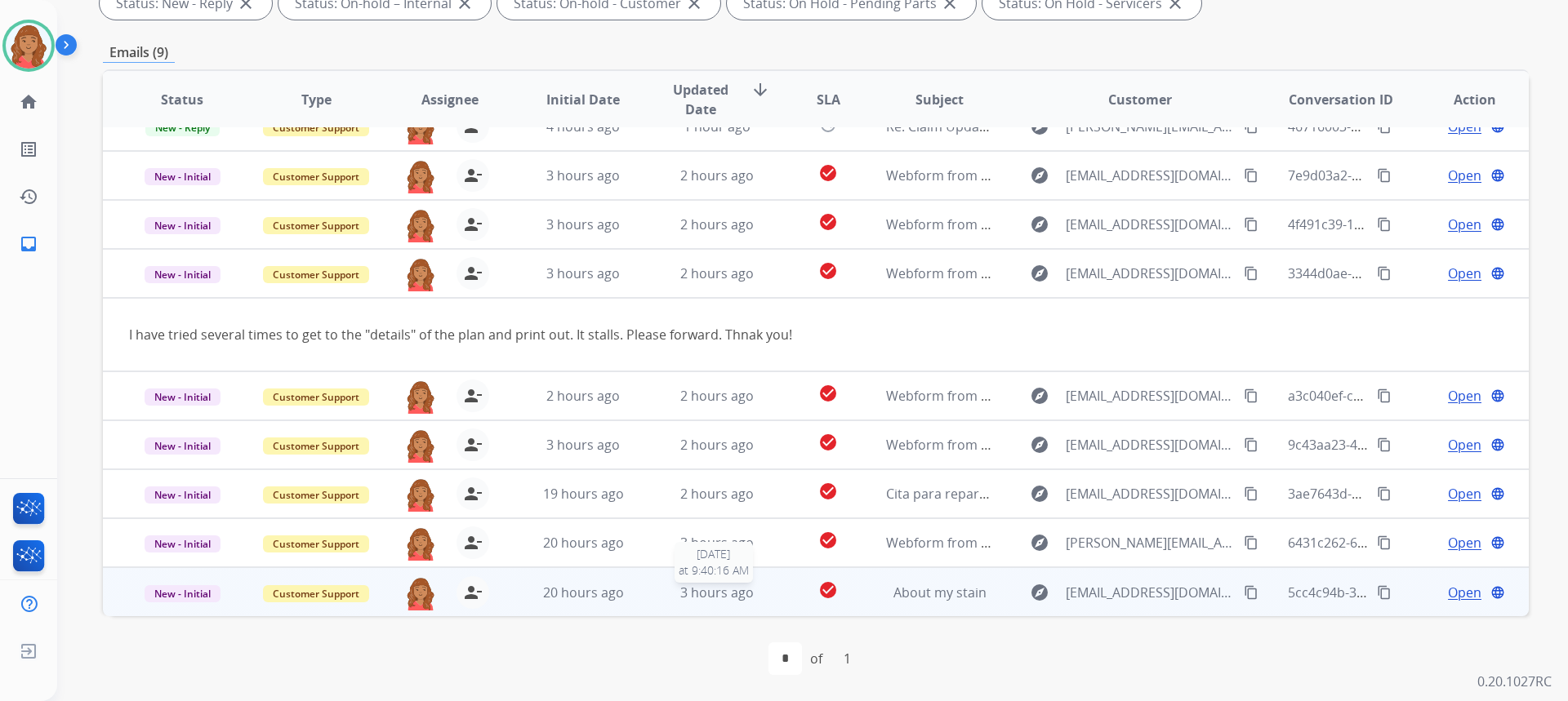
click at [718, 592] on span "3 hours ago" at bounding box center [717, 592] width 74 height 18
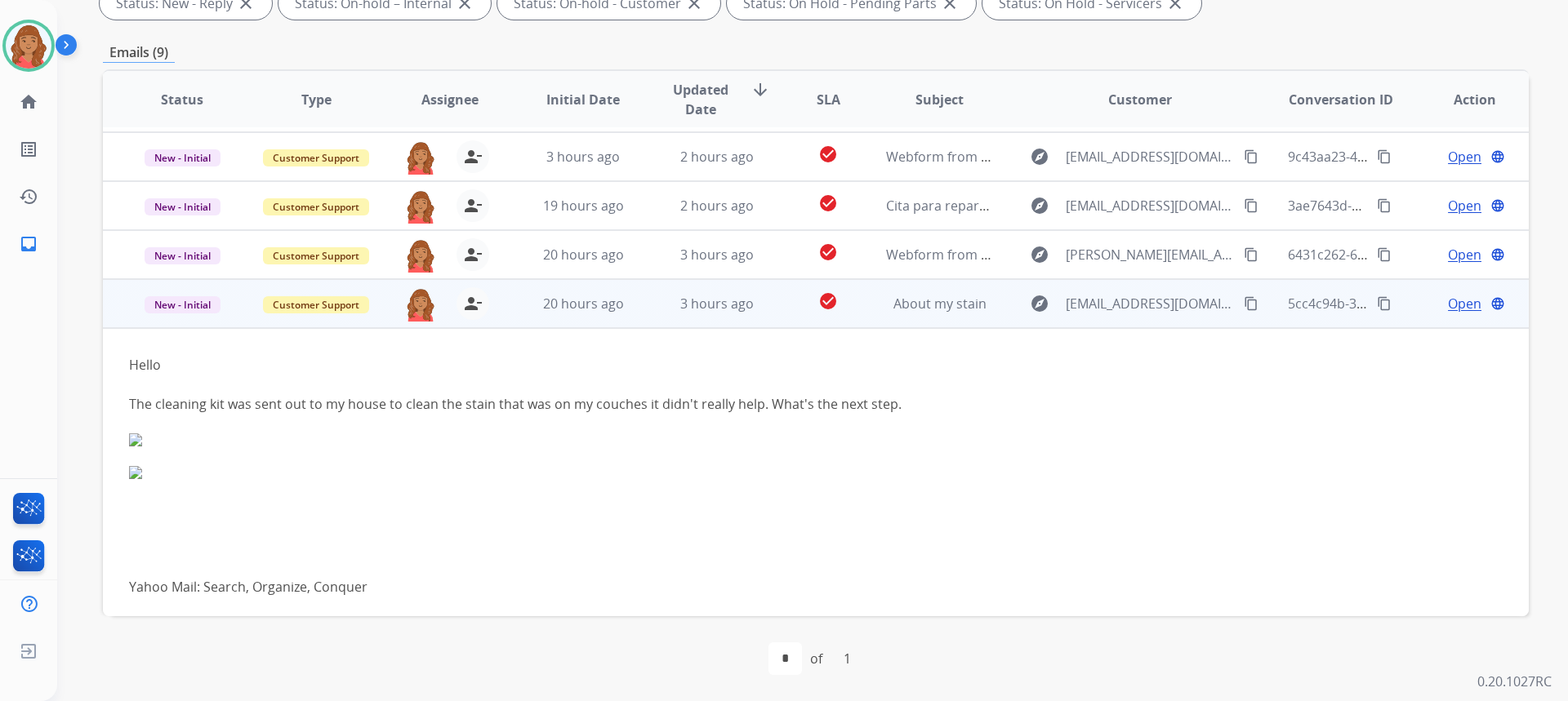
scroll to position [247, 0]
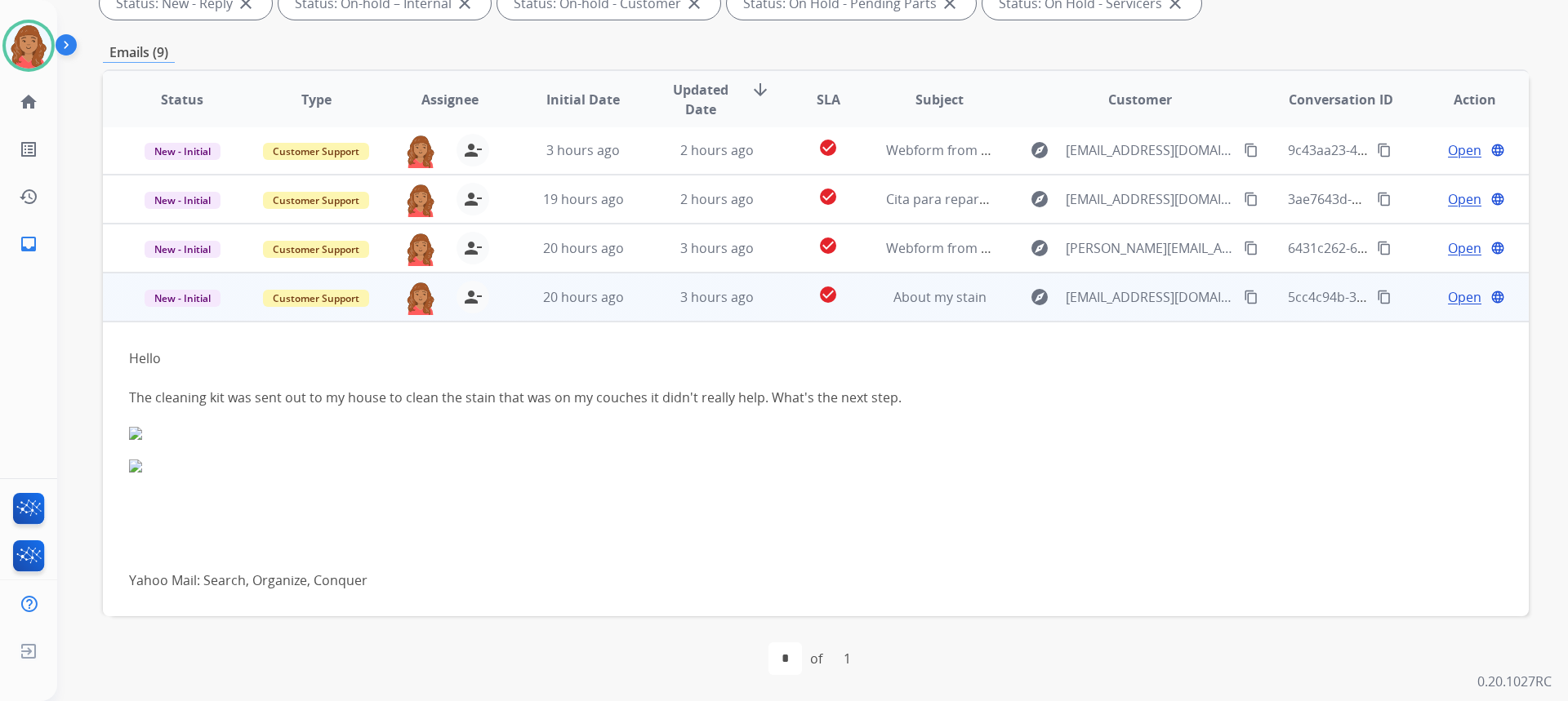
drag, startPoint x: 1224, startPoint y: 293, endPoint x: 1001, endPoint y: 313, distance: 223.9
click at [1244, 293] on mat-icon "content_copy" at bounding box center [1251, 297] width 15 height 15
click at [186, 303] on span "New - Initial" at bounding box center [182, 298] width 76 height 17
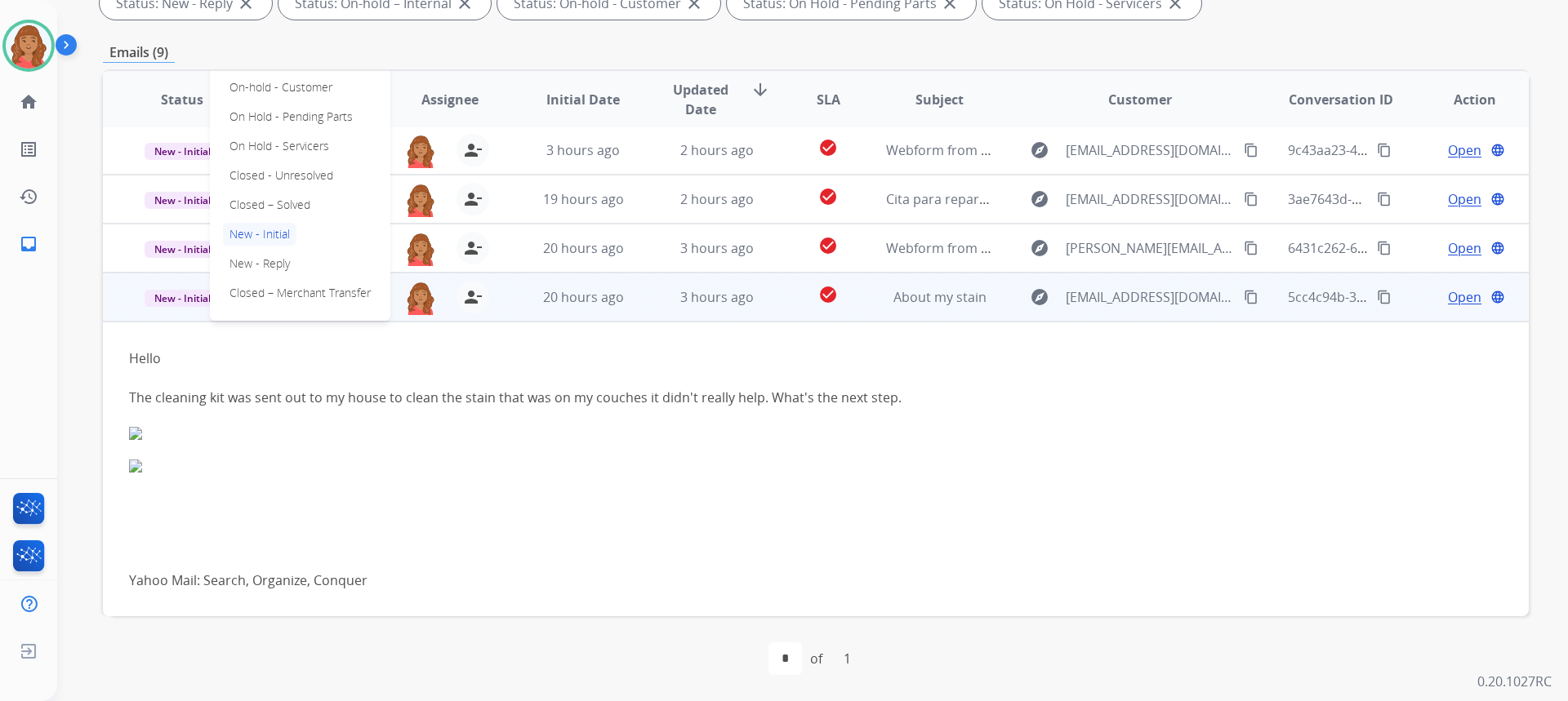
click at [139, 436] on img at bounding box center [456, 434] width 653 height 13
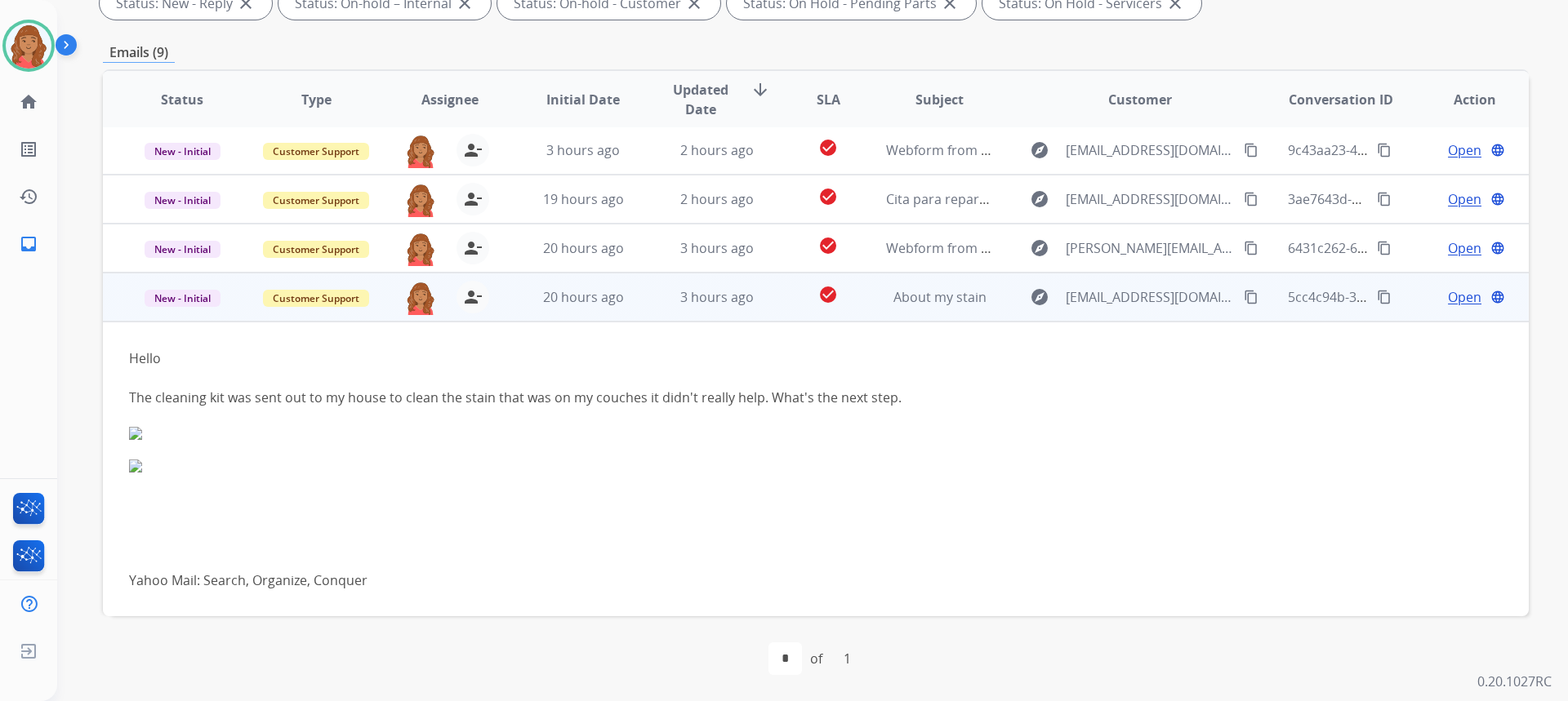
click at [1457, 295] on span "Open" at bounding box center [1464, 297] width 34 height 20
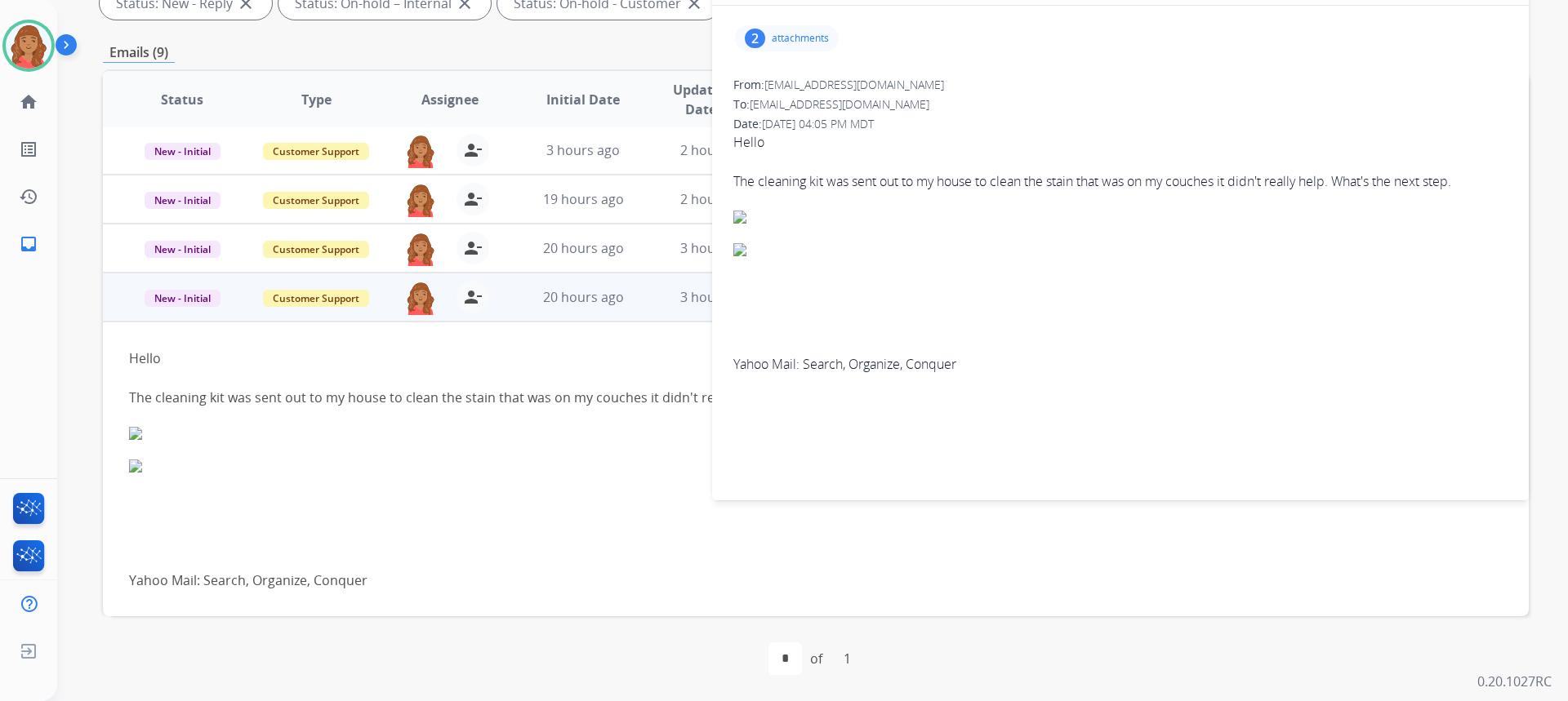
drag, startPoint x: 740, startPoint y: 229, endPoint x: 750, endPoint y: 183, distance: 47.1
click at [741, 227] on div at bounding box center [1120, 227] width 774 height 33
click at [764, 45] on div "2 attachments" at bounding box center [786, 38] width 104 height 26
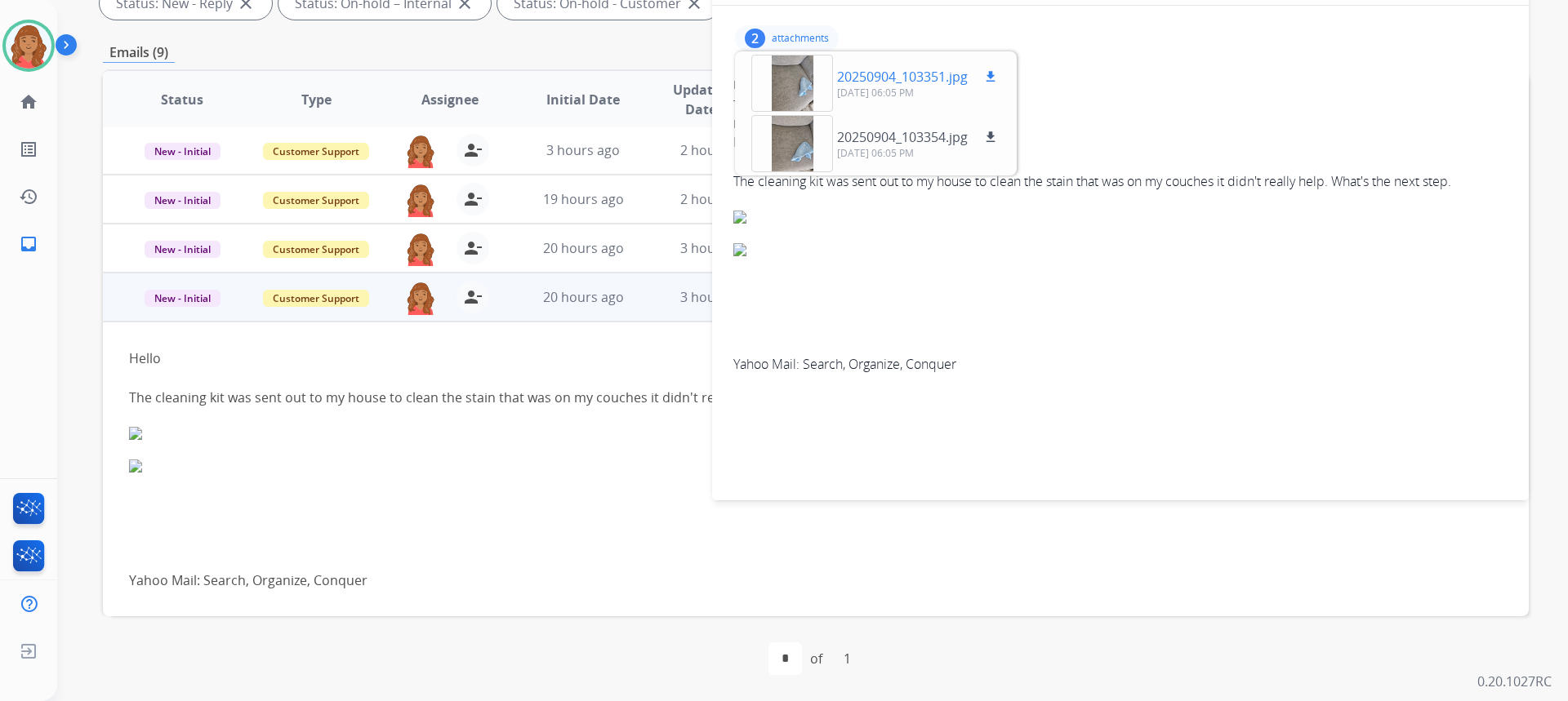
click at [803, 90] on div at bounding box center [792, 83] width 82 height 57
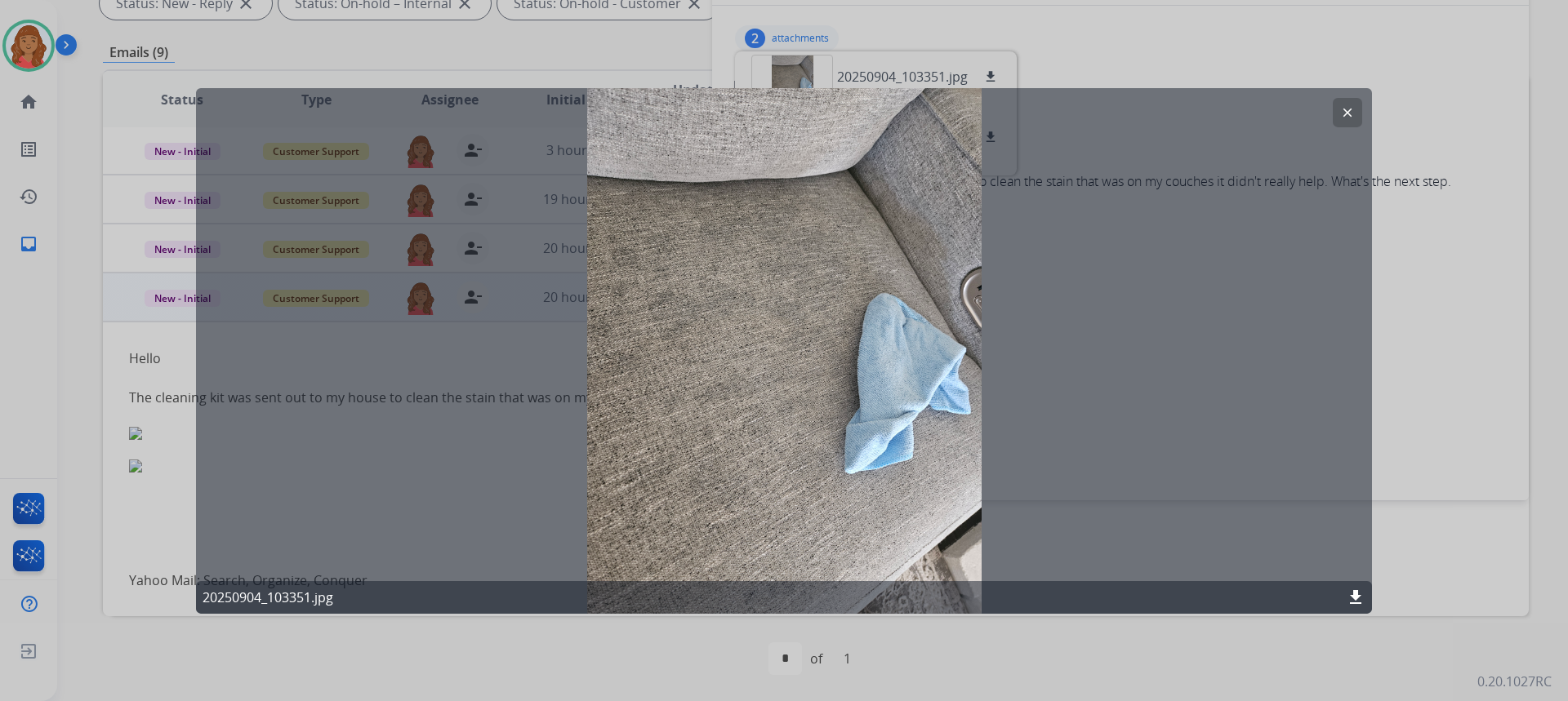
click at [1351, 110] on mat-icon "clear" at bounding box center [1348, 112] width 15 height 15
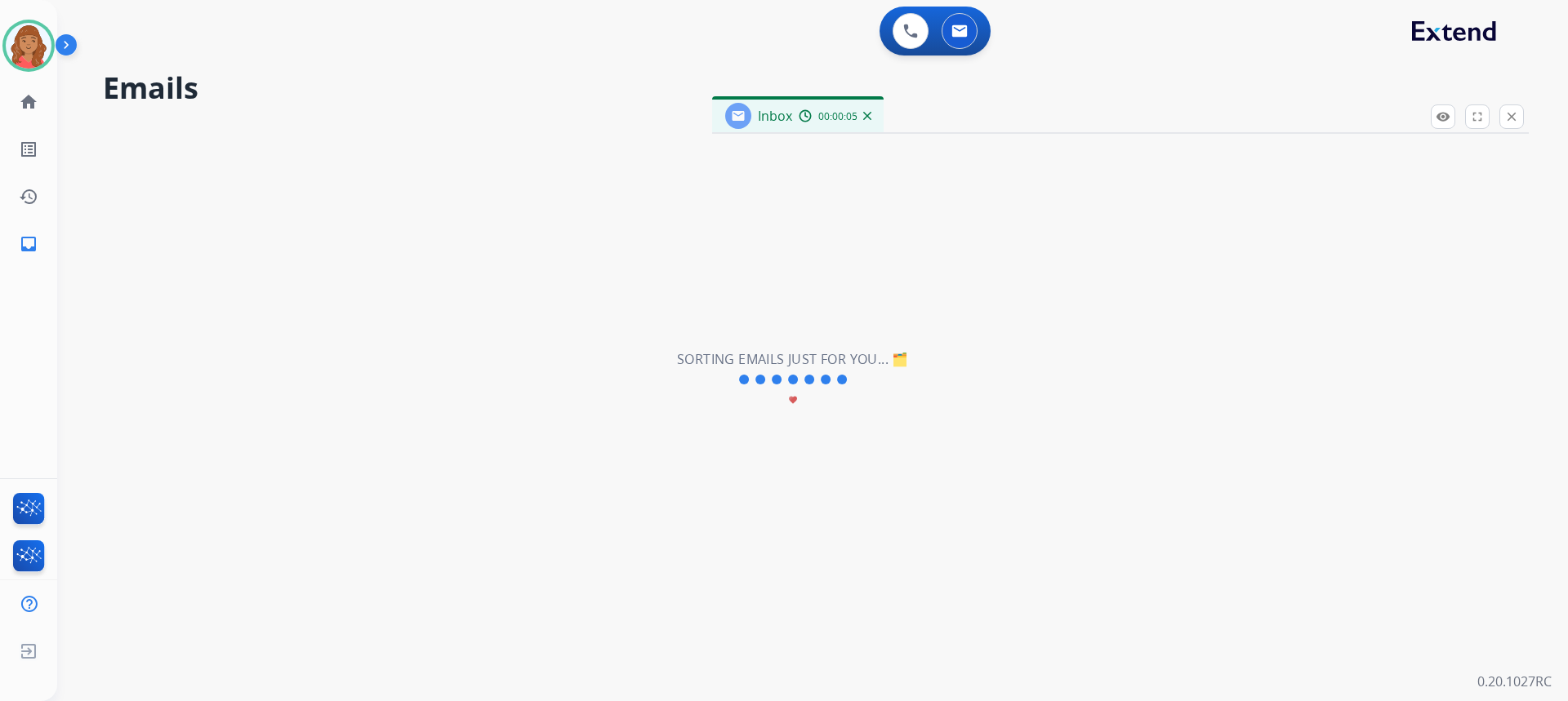
scroll to position [6, 0]
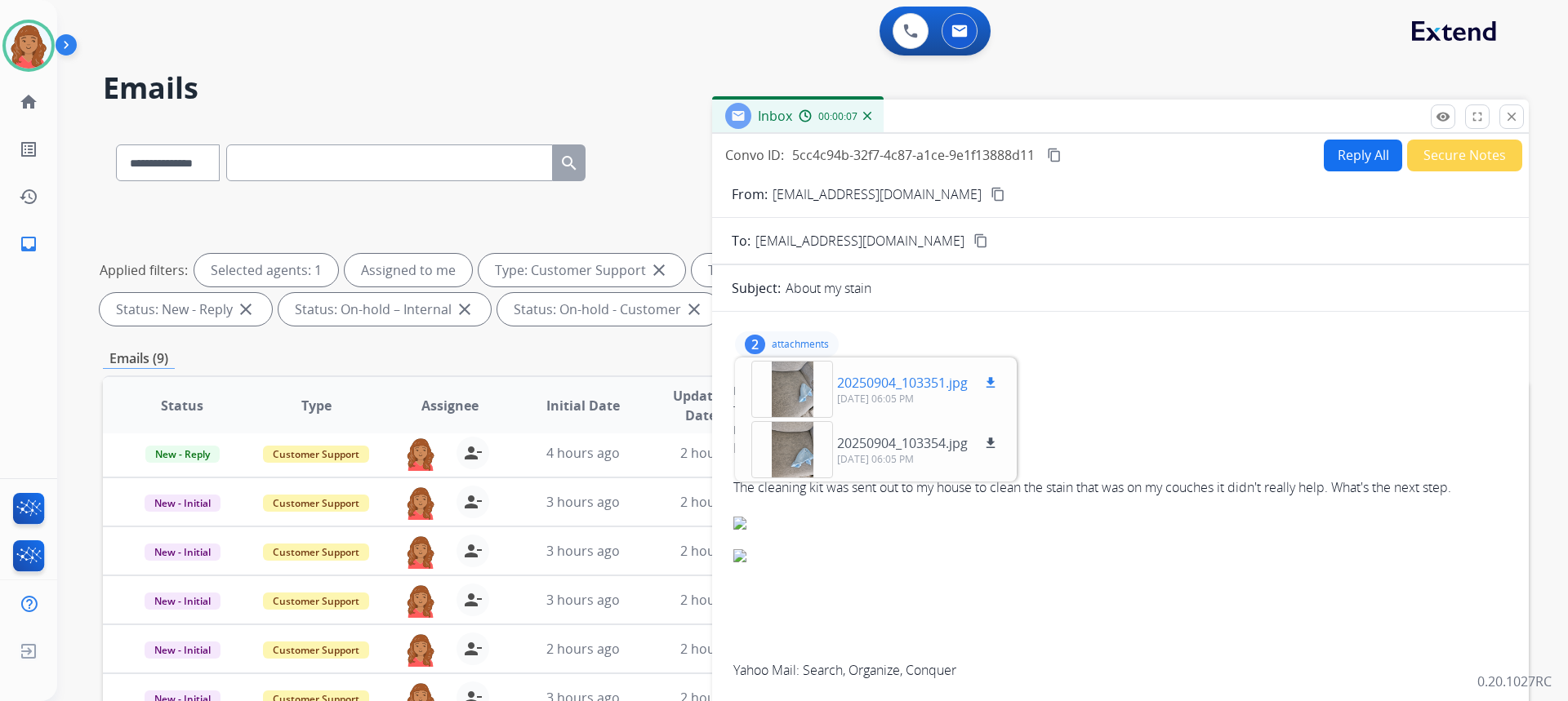
click at [992, 379] on mat-icon "download" at bounding box center [990, 383] width 15 height 15
drag, startPoint x: 992, startPoint y: 448, endPoint x: 994, endPoint y: 440, distance: 8.2
click at [992, 448] on mat-icon "download" at bounding box center [990, 443] width 15 height 15
click at [1503, 112] on button "close Close" at bounding box center [1512, 117] width 25 height 25
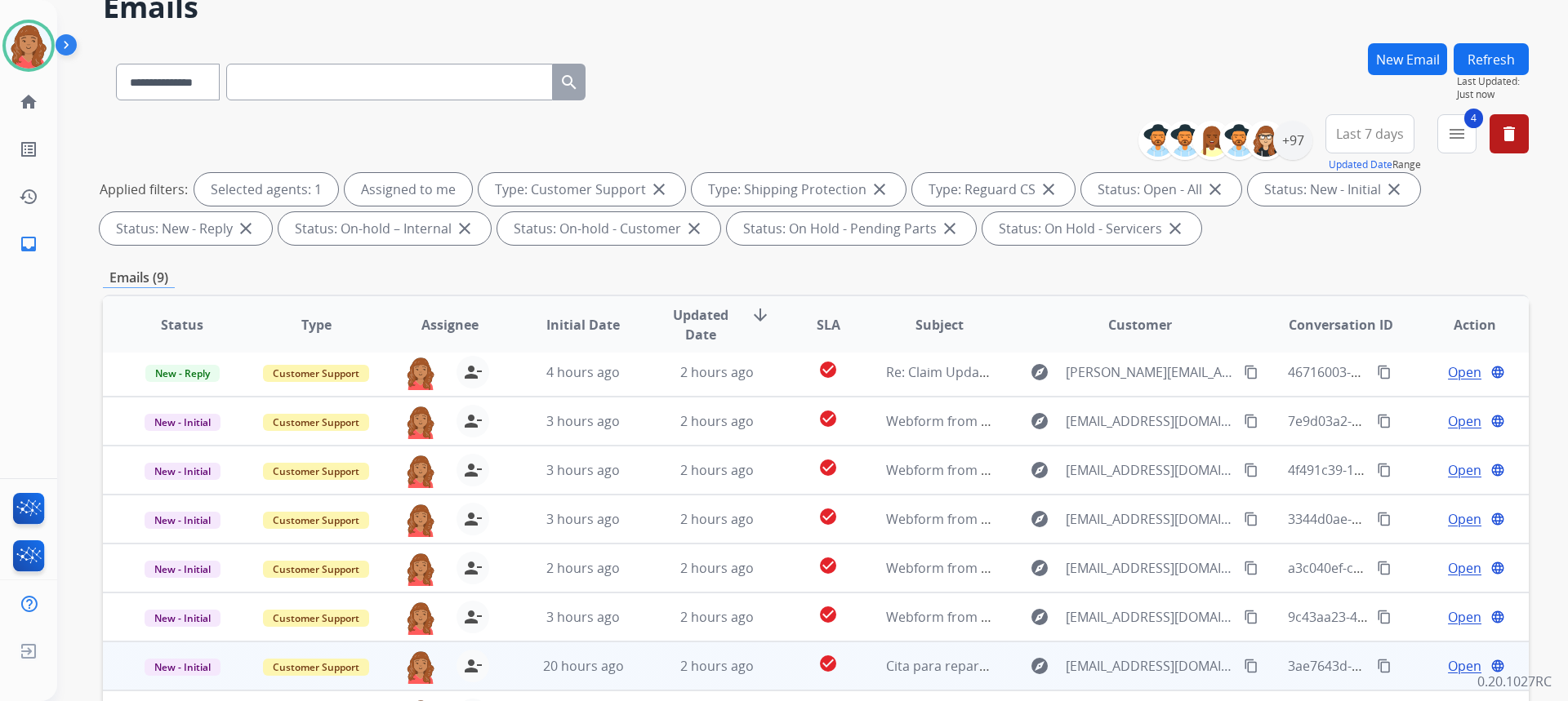
scroll to position [306, 0]
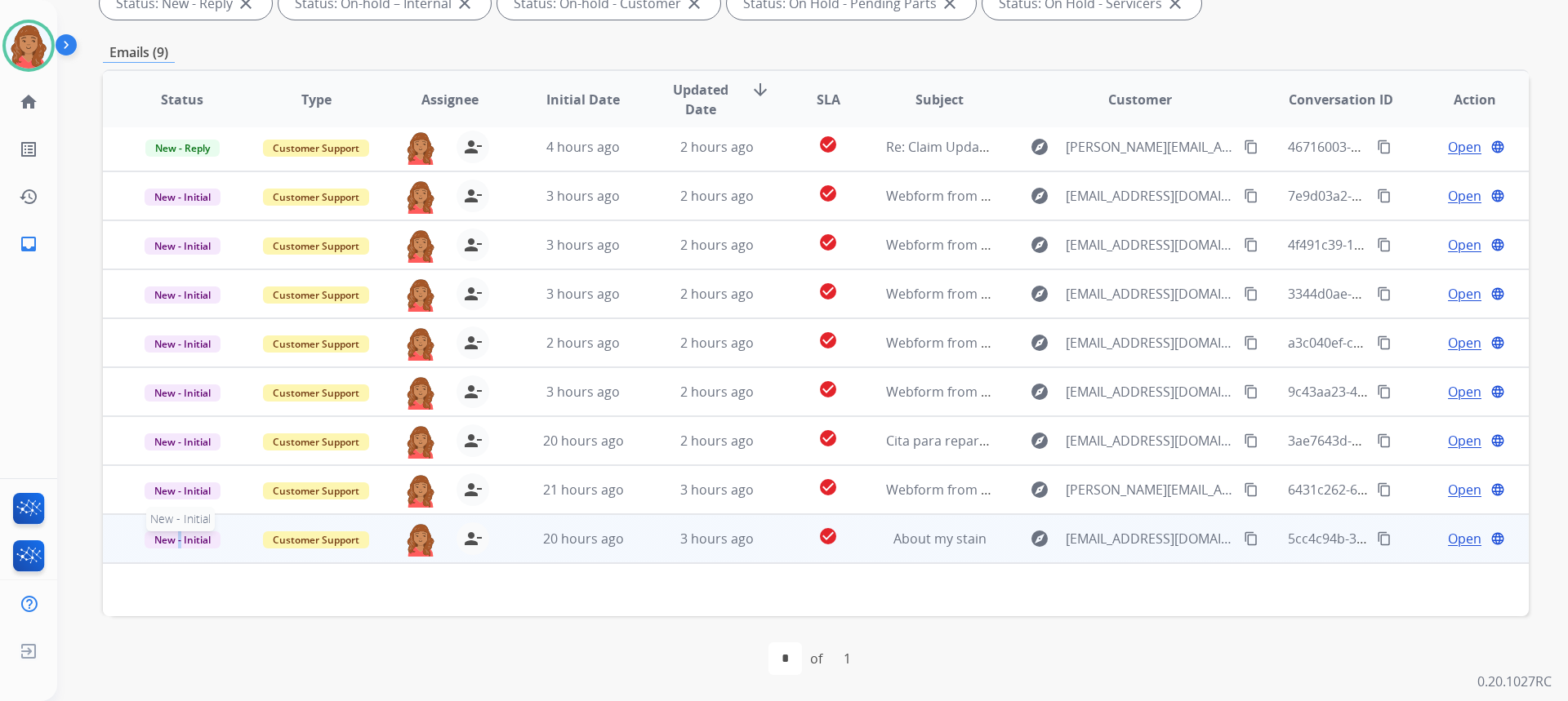
click at [180, 538] on span "New - Initial" at bounding box center [182, 540] width 76 height 17
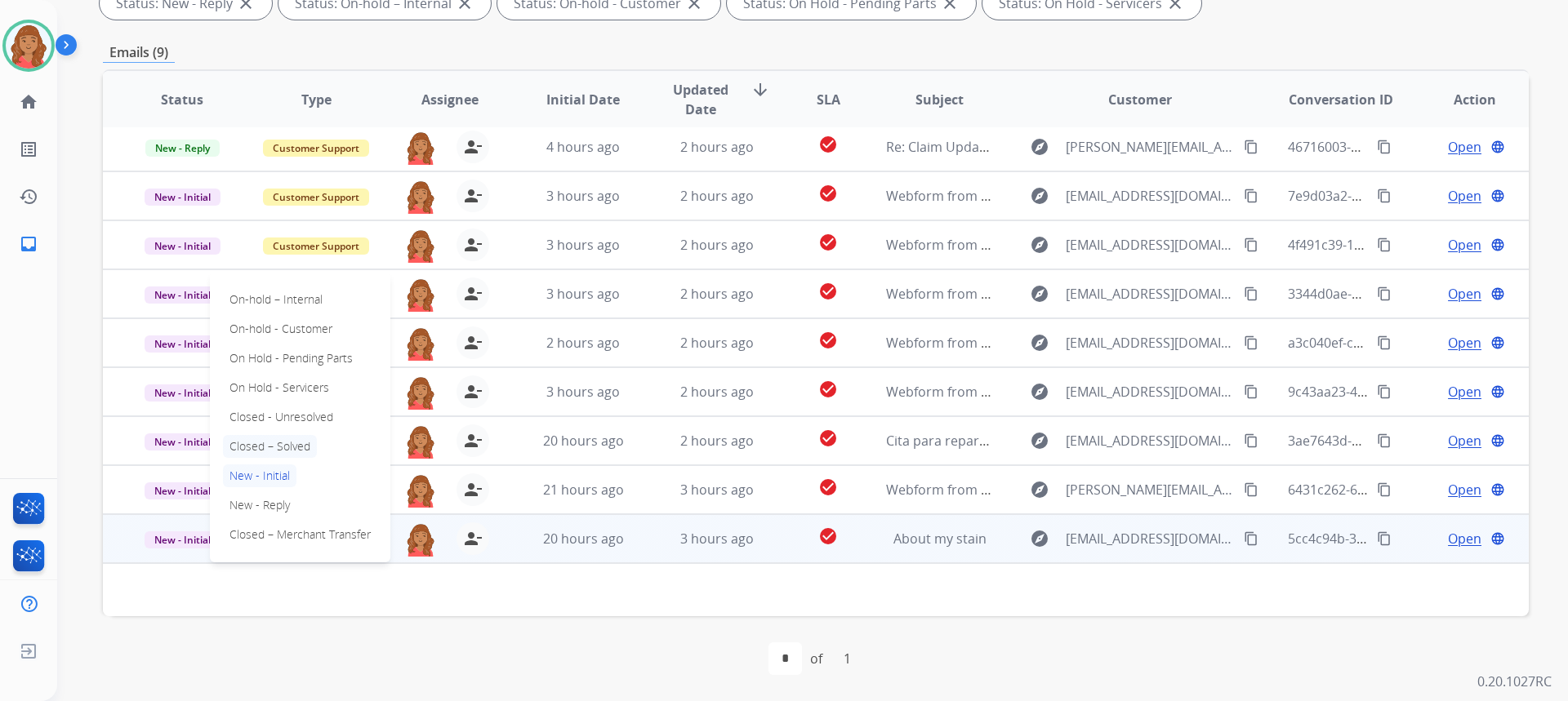
click at [269, 443] on p "Closed – Solved" at bounding box center [269, 447] width 94 height 23
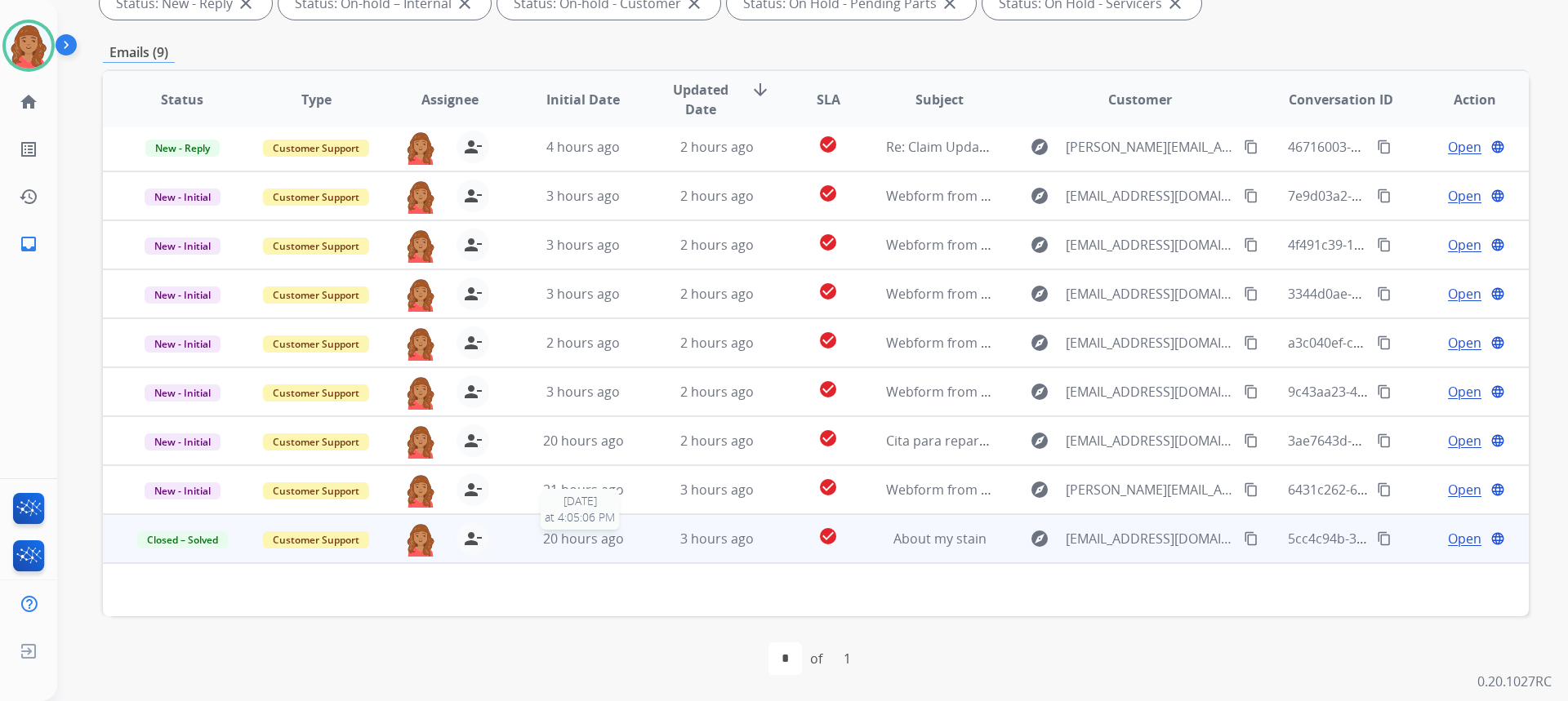
click at [570, 546] on span "20 hours ago" at bounding box center [583, 539] width 81 height 18
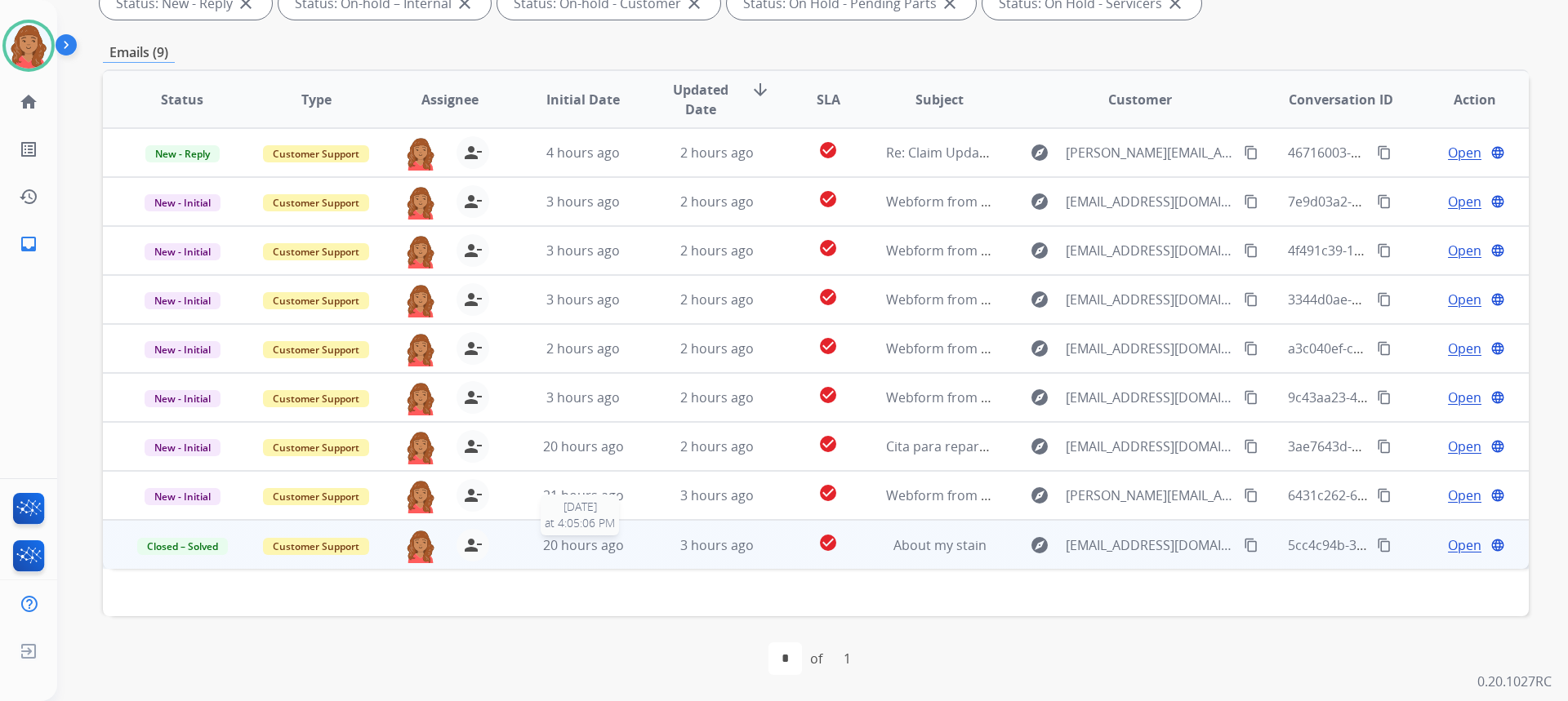
scroll to position [0, 0]
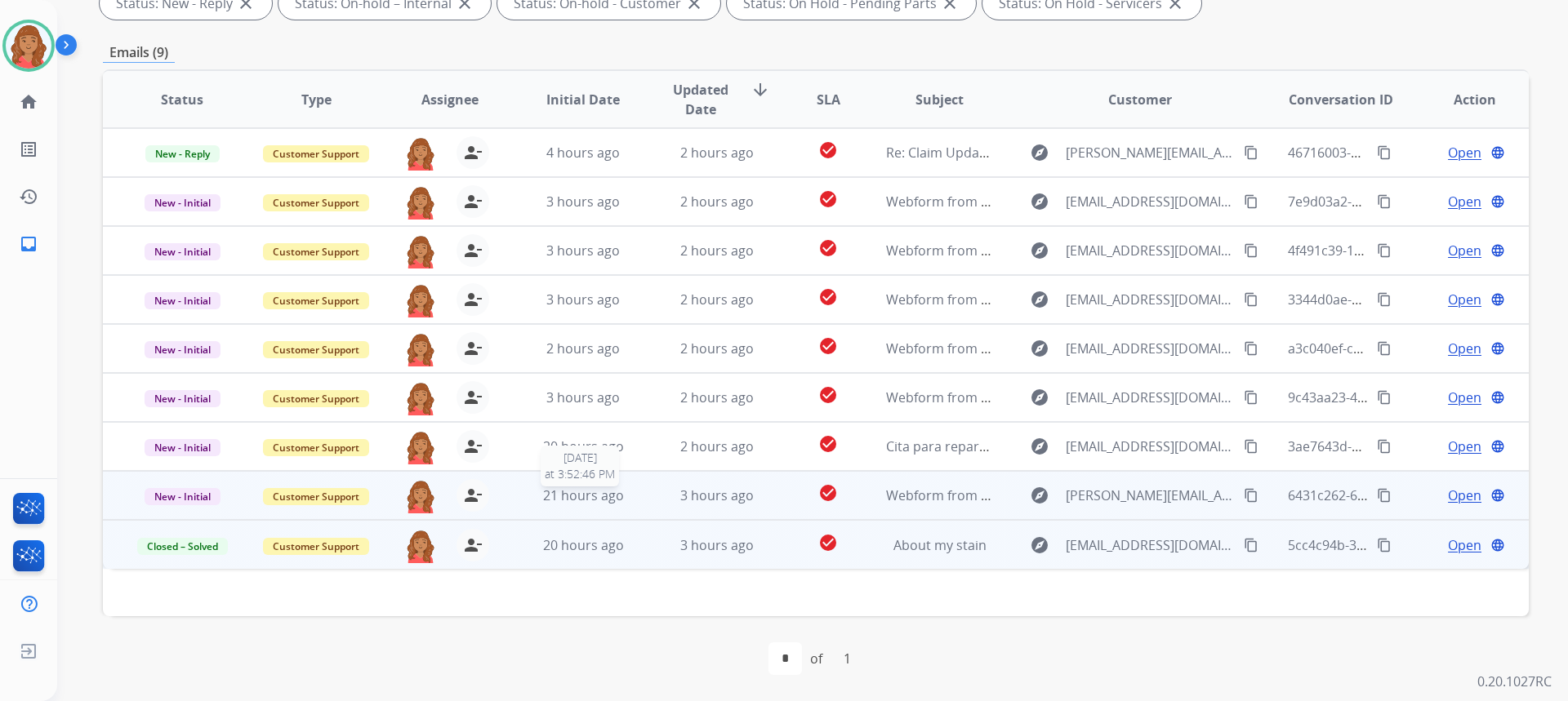
click at [598, 504] on span "21 hours ago" at bounding box center [583, 496] width 81 height 18
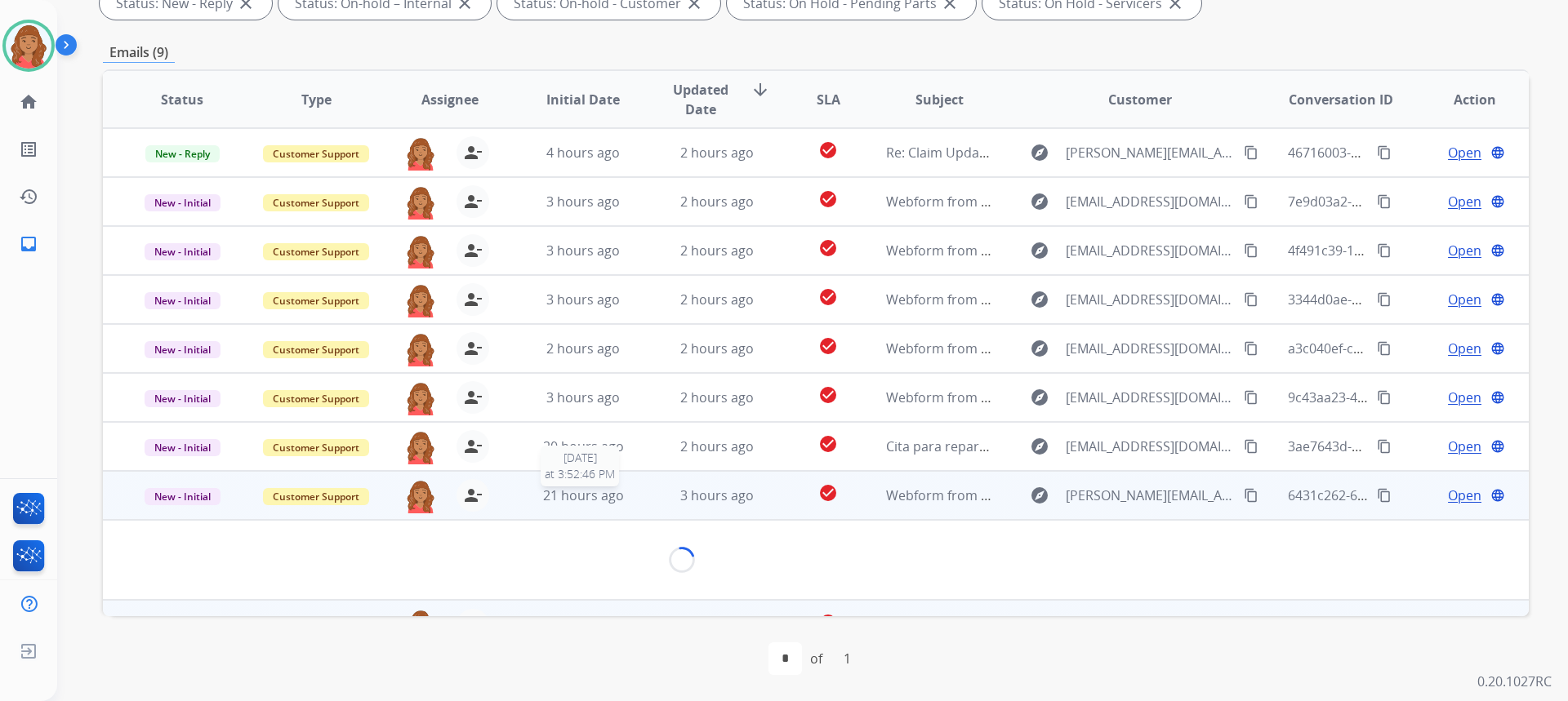
scroll to position [26, 0]
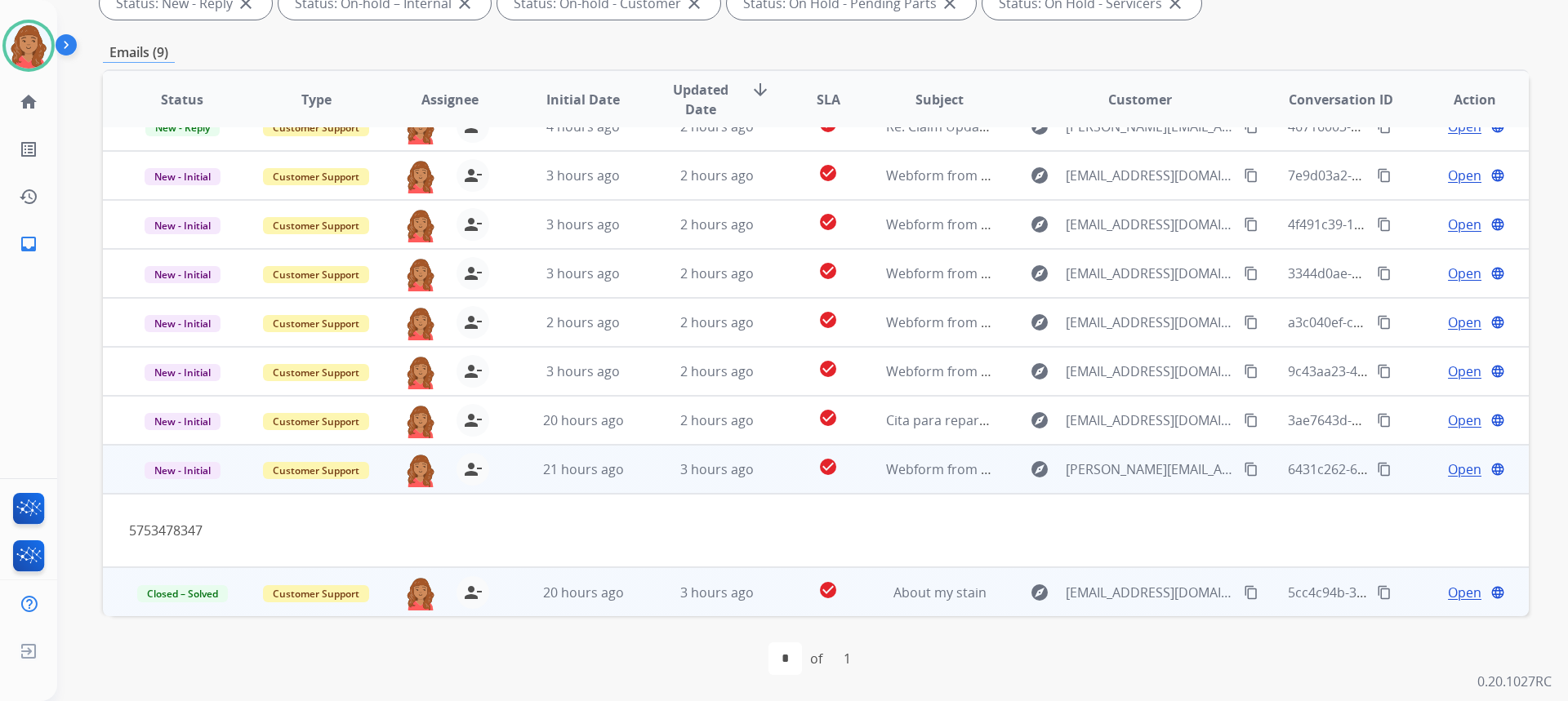
click at [1448, 467] on span "Open" at bounding box center [1464, 470] width 34 height 20
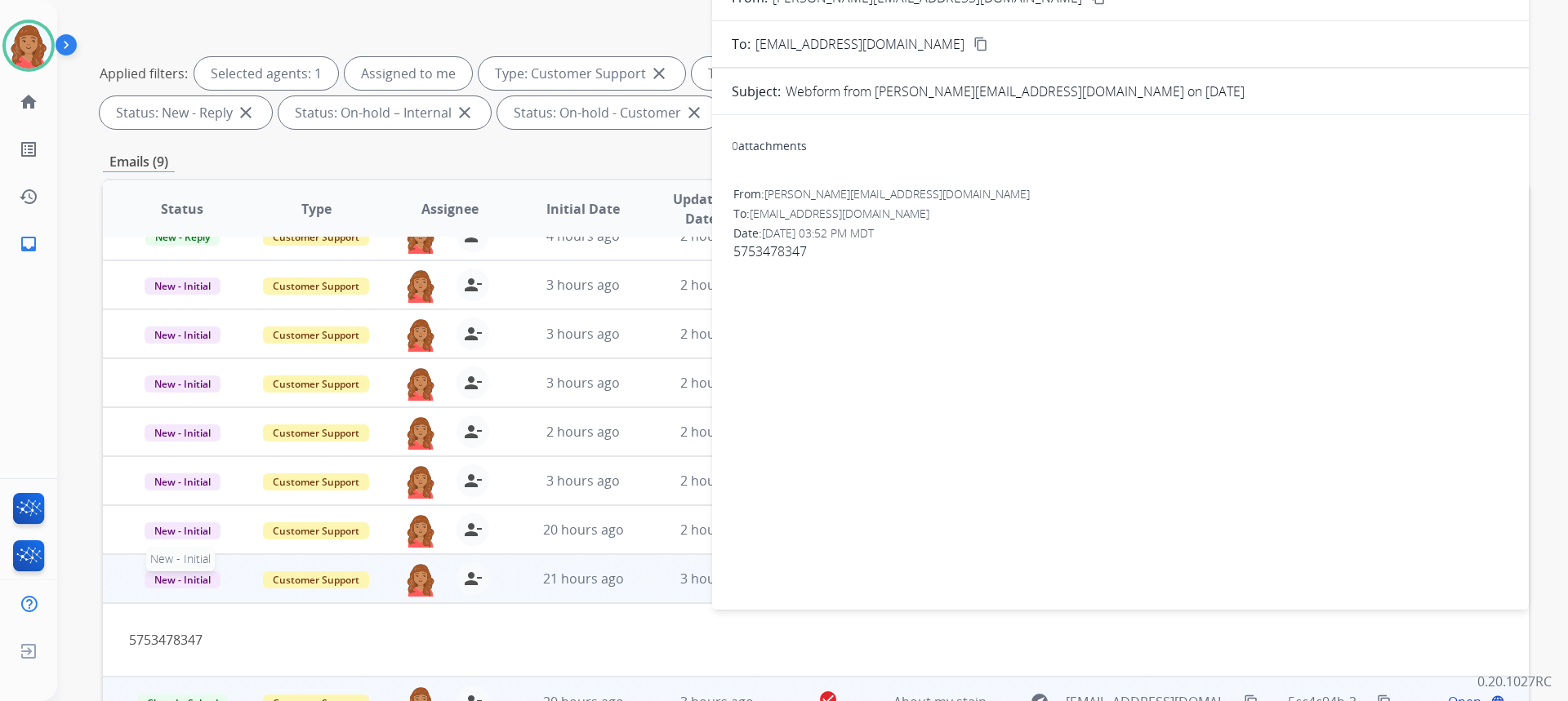
scroll to position [306, 0]
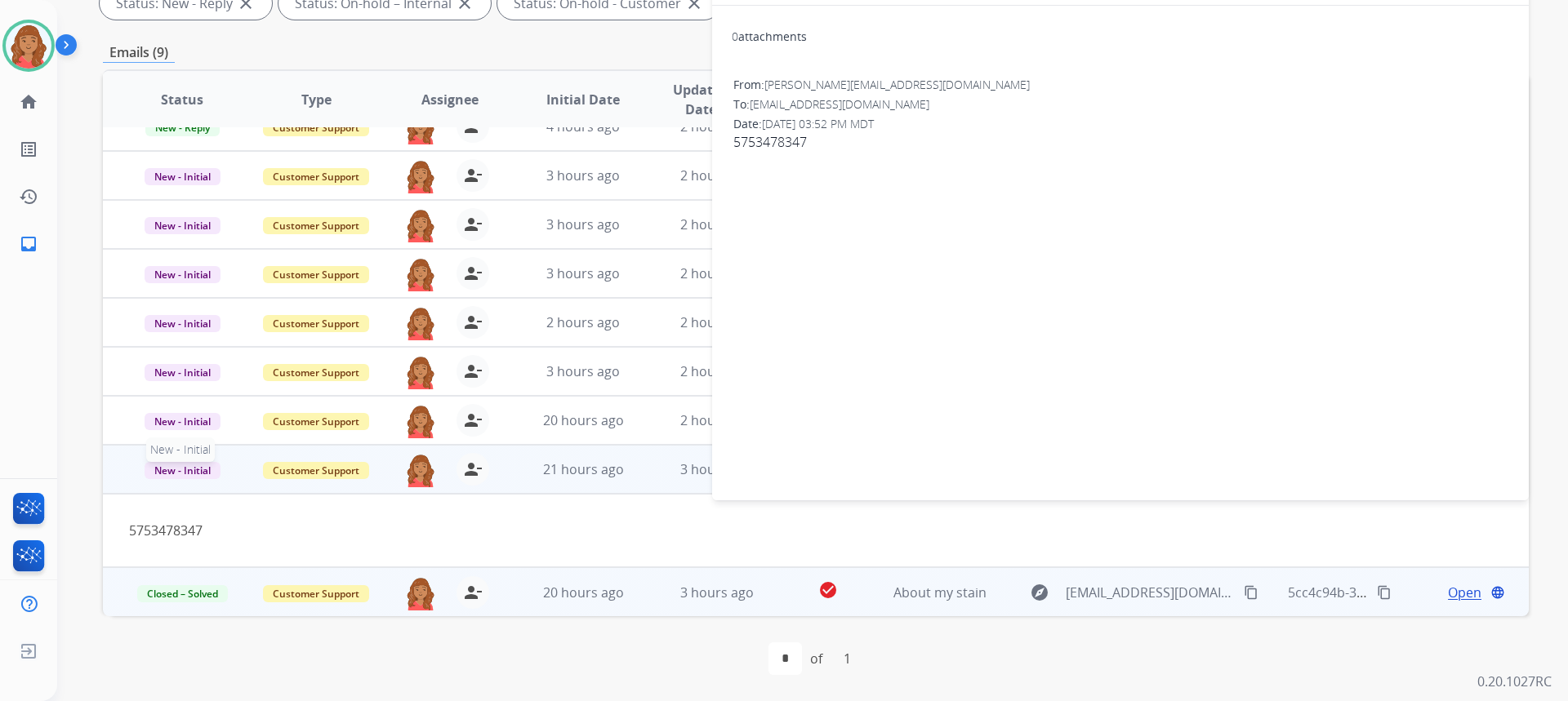
drag, startPoint x: 192, startPoint y: 474, endPoint x: 193, endPoint y: 487, distance: 13.0
click at [193, 474] on span "New - Initial" at bounding box center [182, 470] width 76 height 17
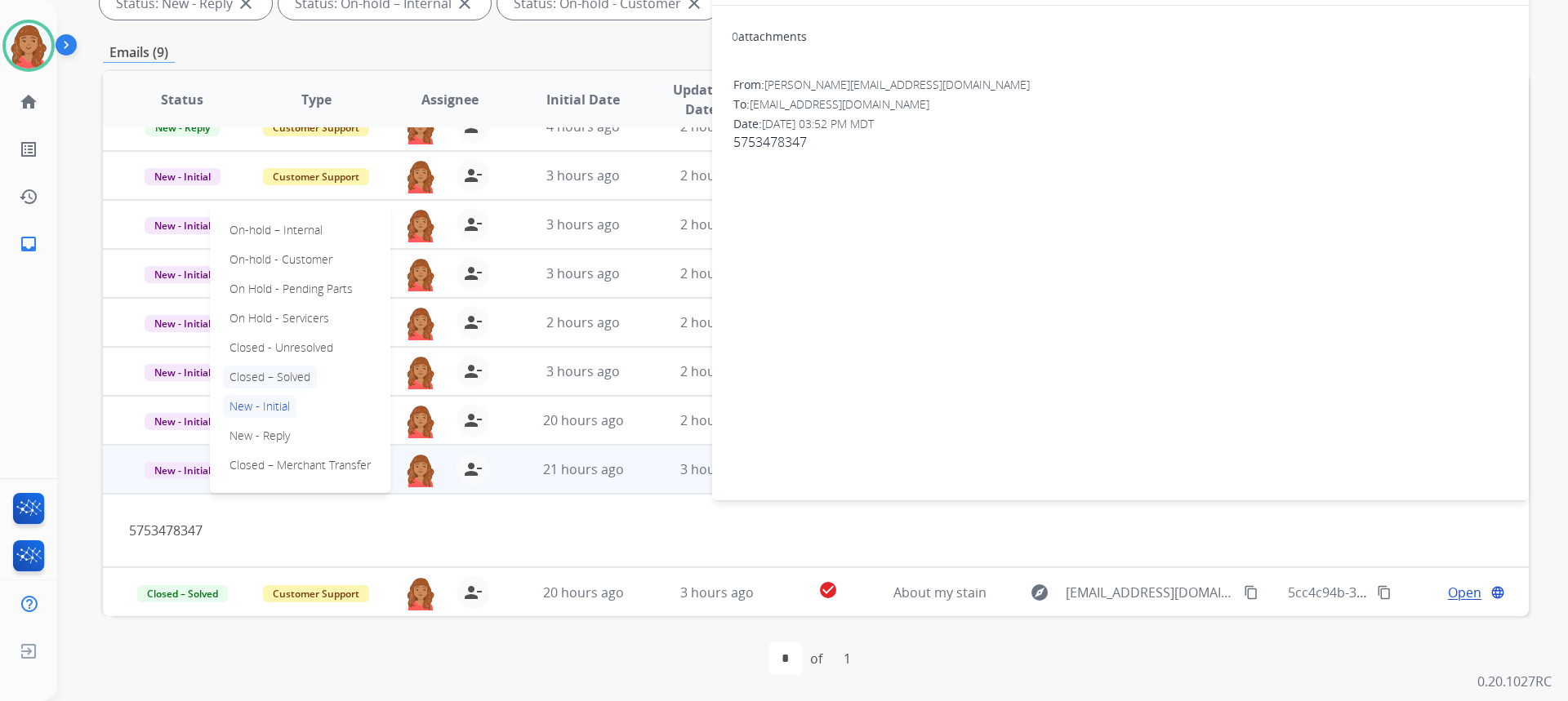
click at [268, 374] on p "Closed – Solved" at bounding box center [269, 377] width 94 height 23
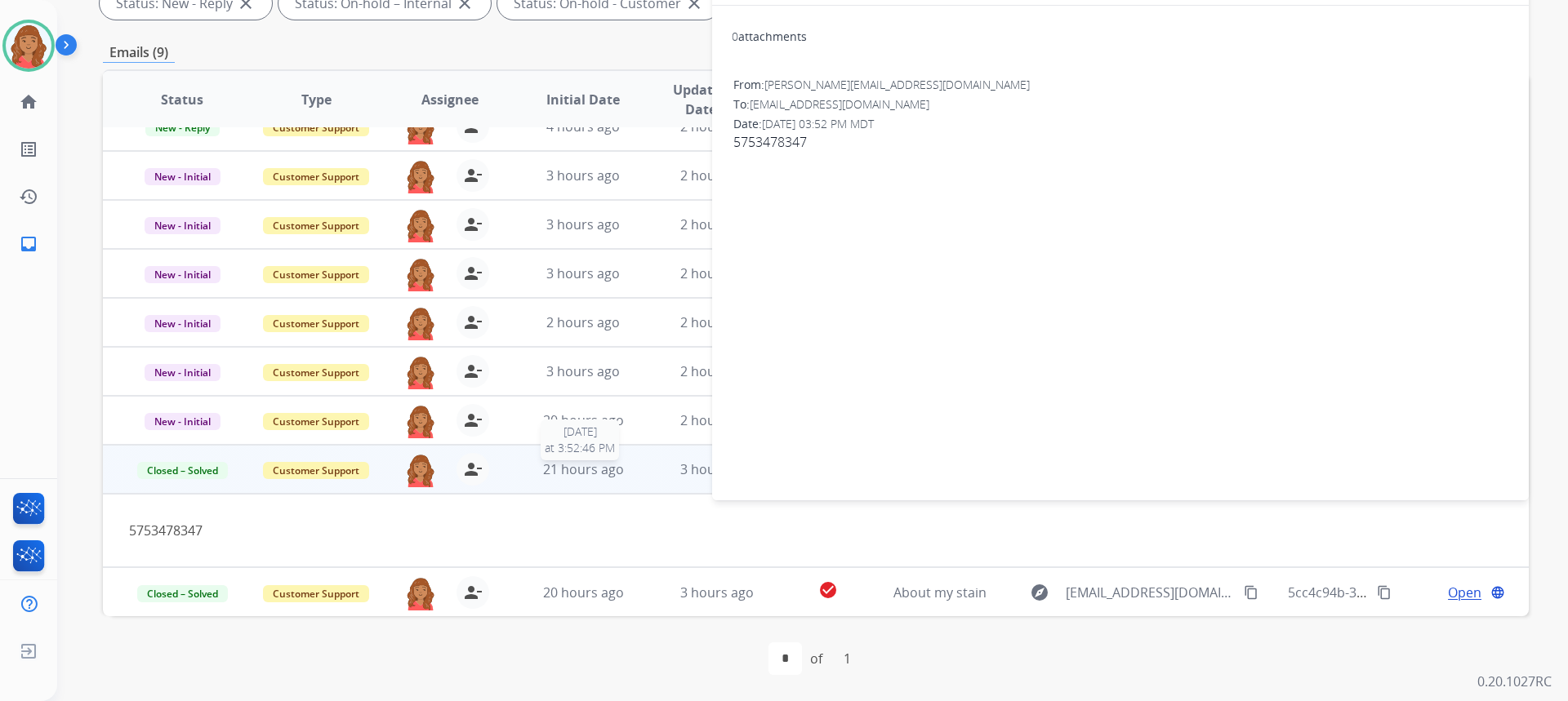
click at [559, 469] on span "21 hours ago" at bounding box center [583, 470] width 81 height 18
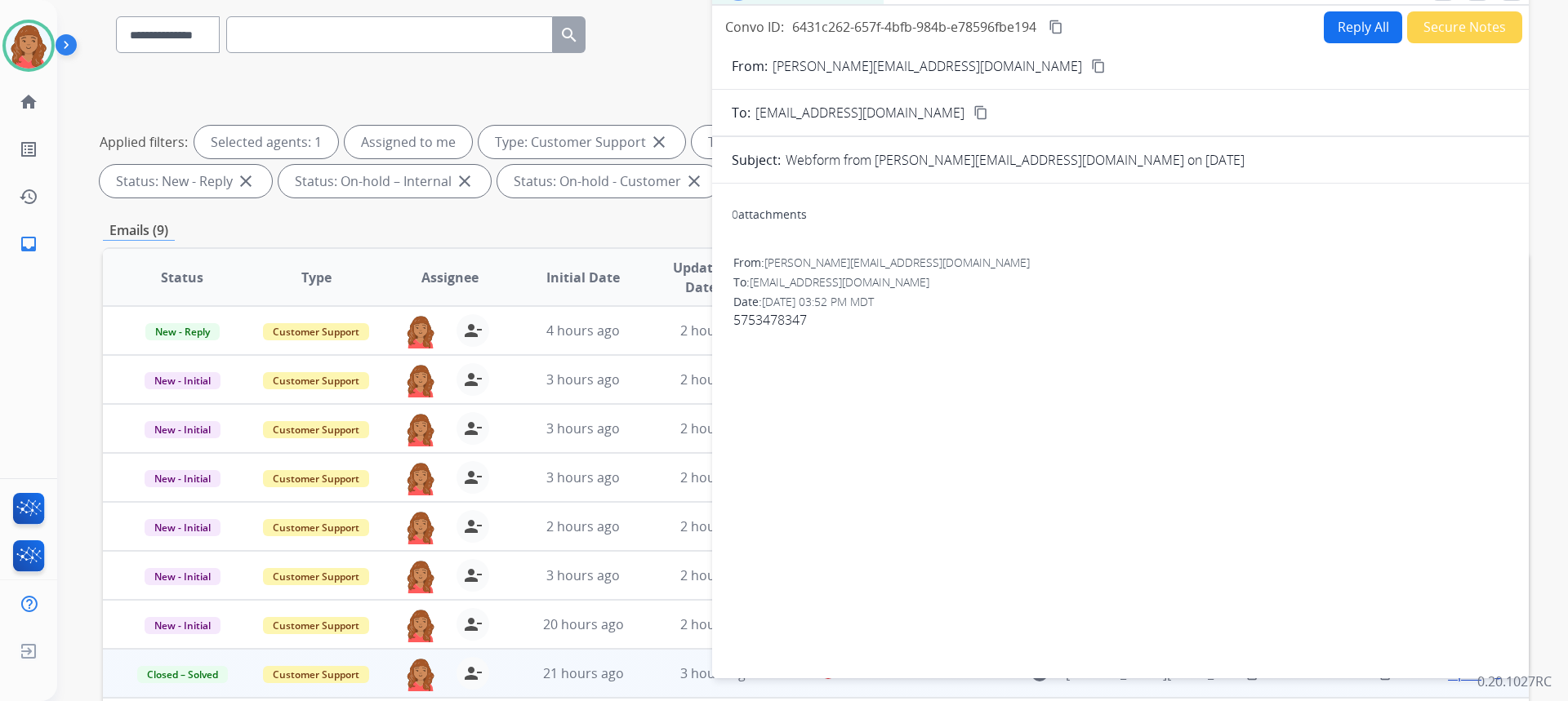
scroll to position [0, 0]
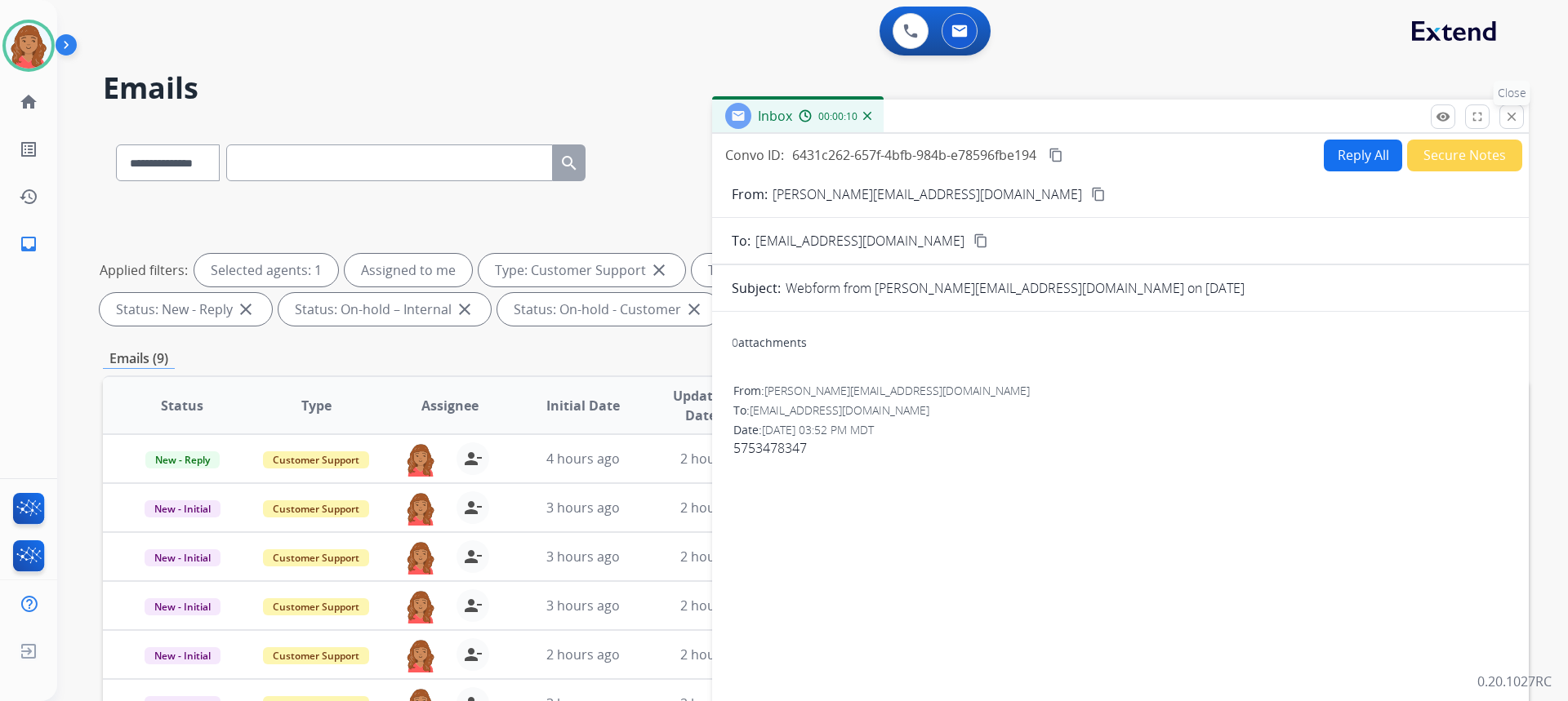
drag, startPoint x: 1521, startPoint y: 118, endPoint x: 1443, endPoint y: 164, distance: 90.6
click at [1521, 119] on button "close Close" at bounding box center [1512, 117] width 25 height 25
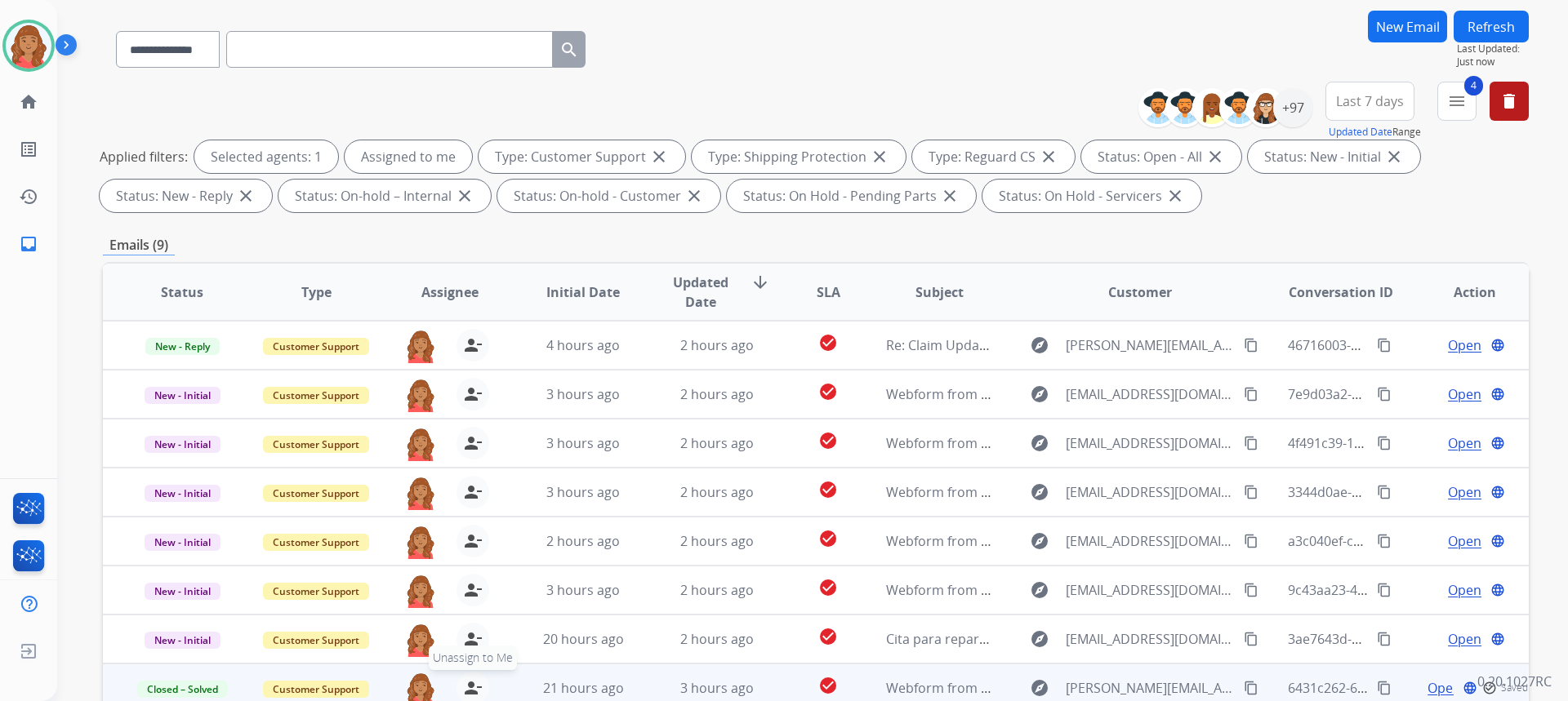
scroll to position [306, 0]
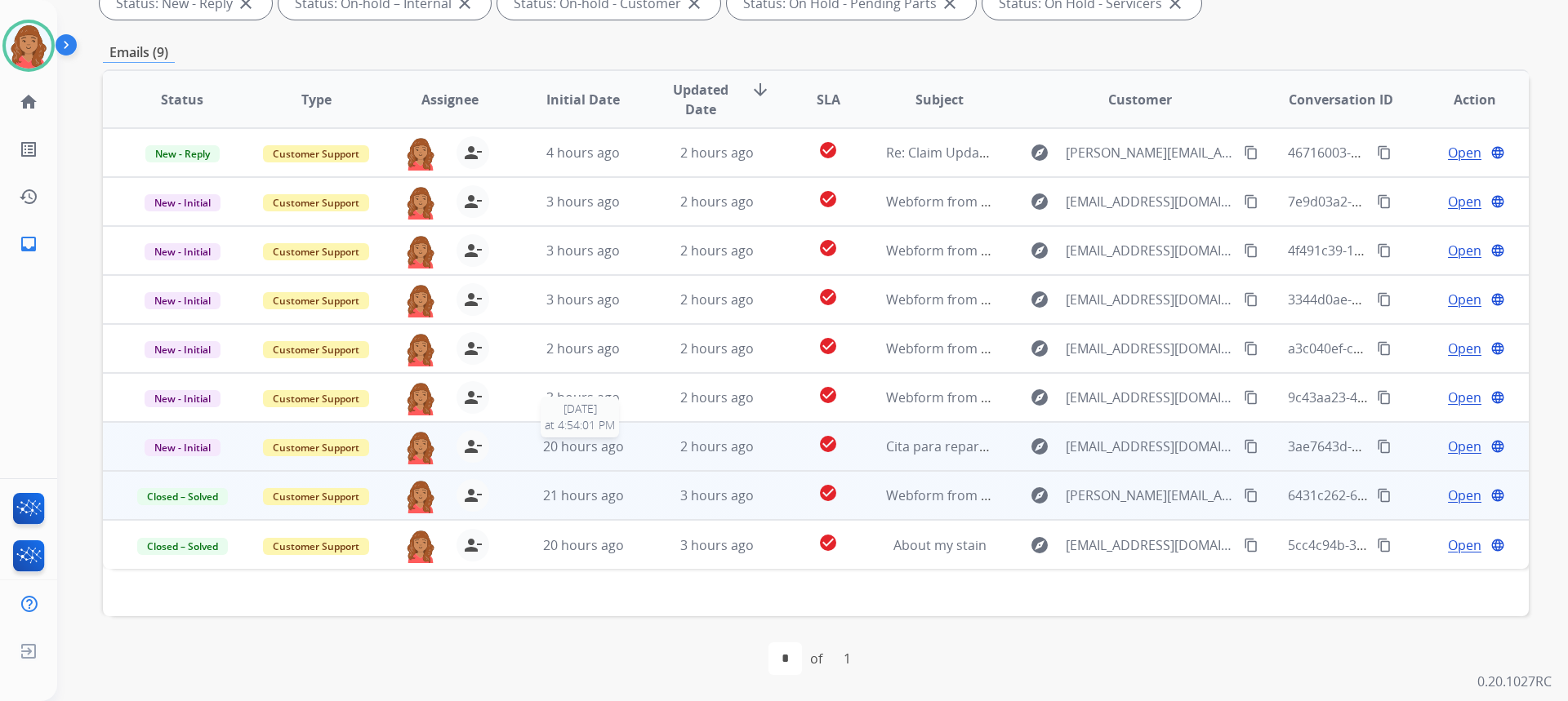
click at [569, 451] on span "20 hours ago" at bounding box center [583, 447] width 81 height 18
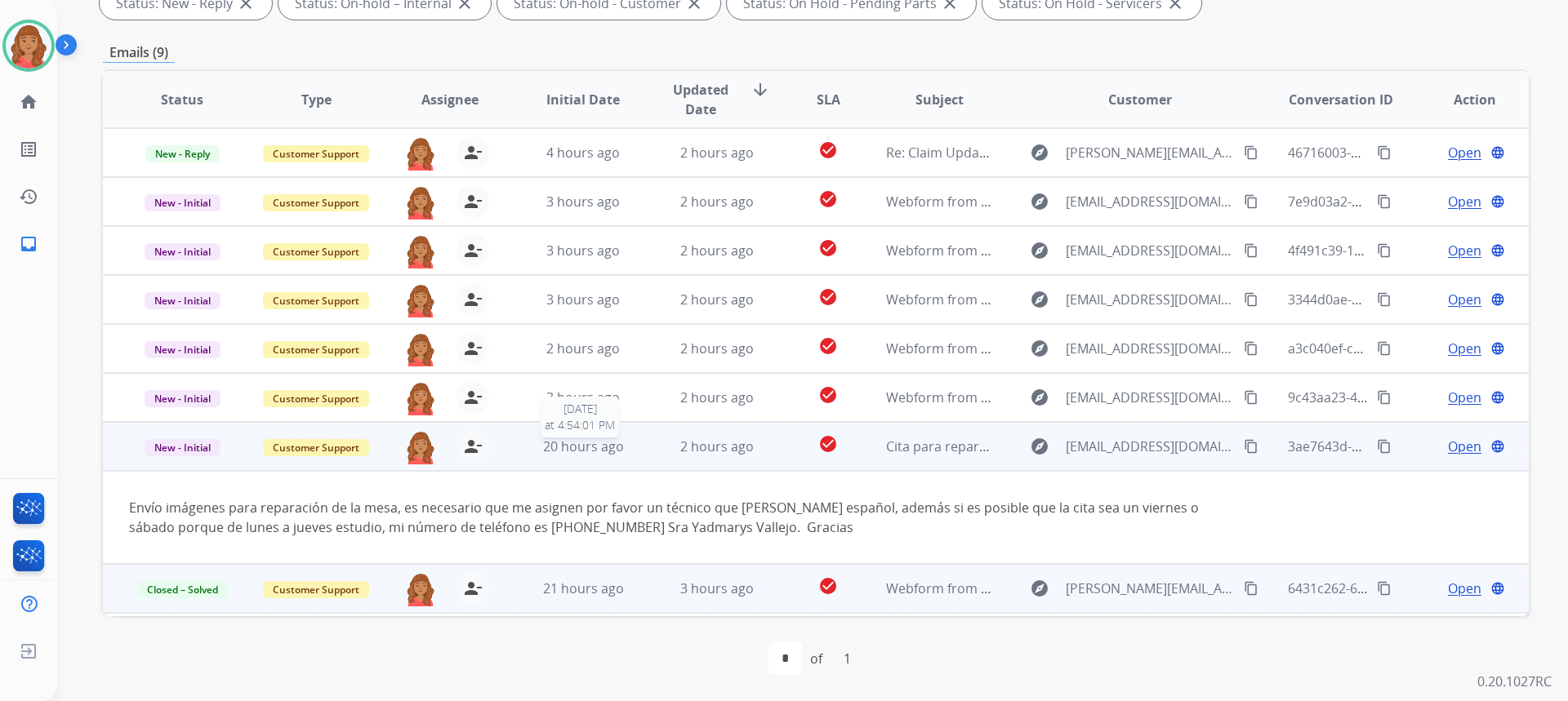
scroll to position [46, 0]
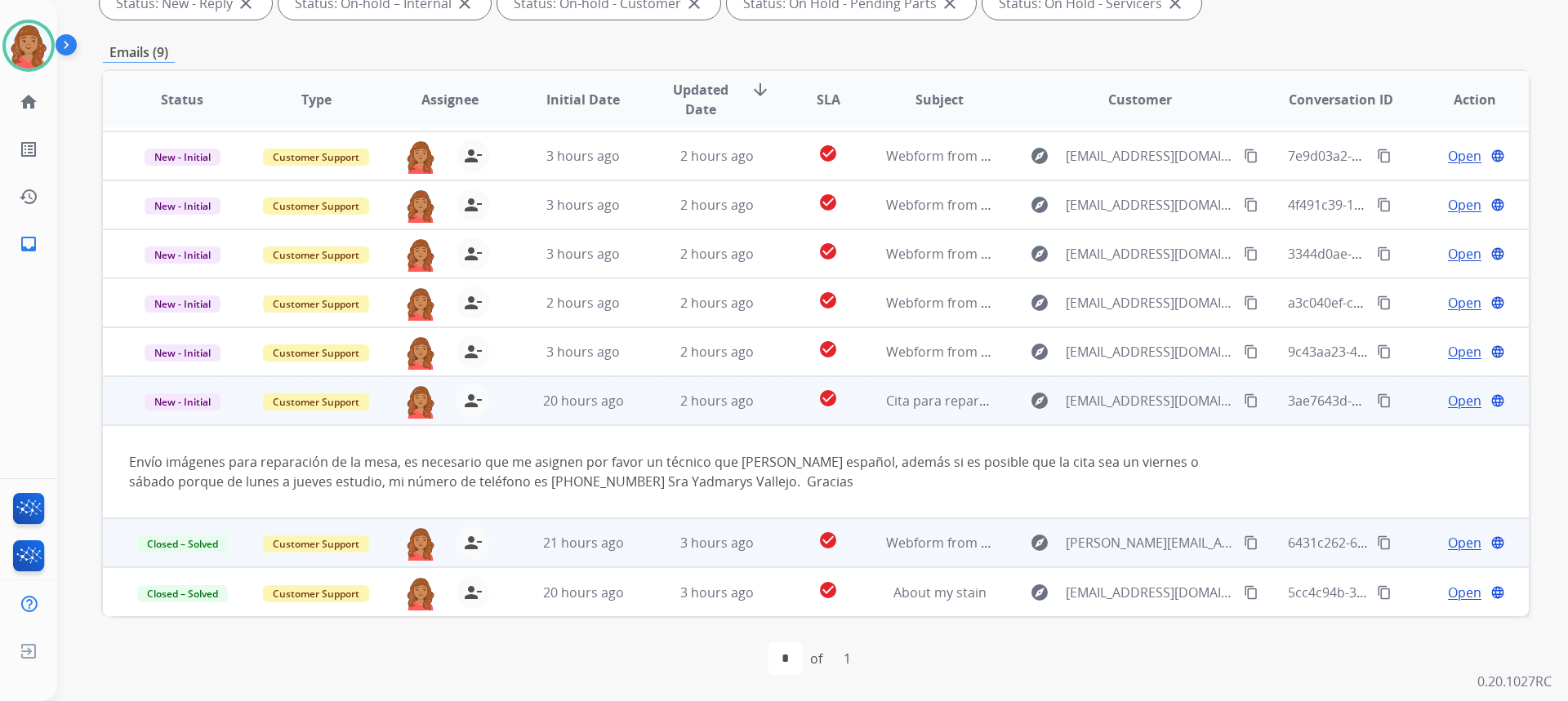
click at [1463, 404] on span "Open" at bounding box center [1464, 401] width 34 height 20
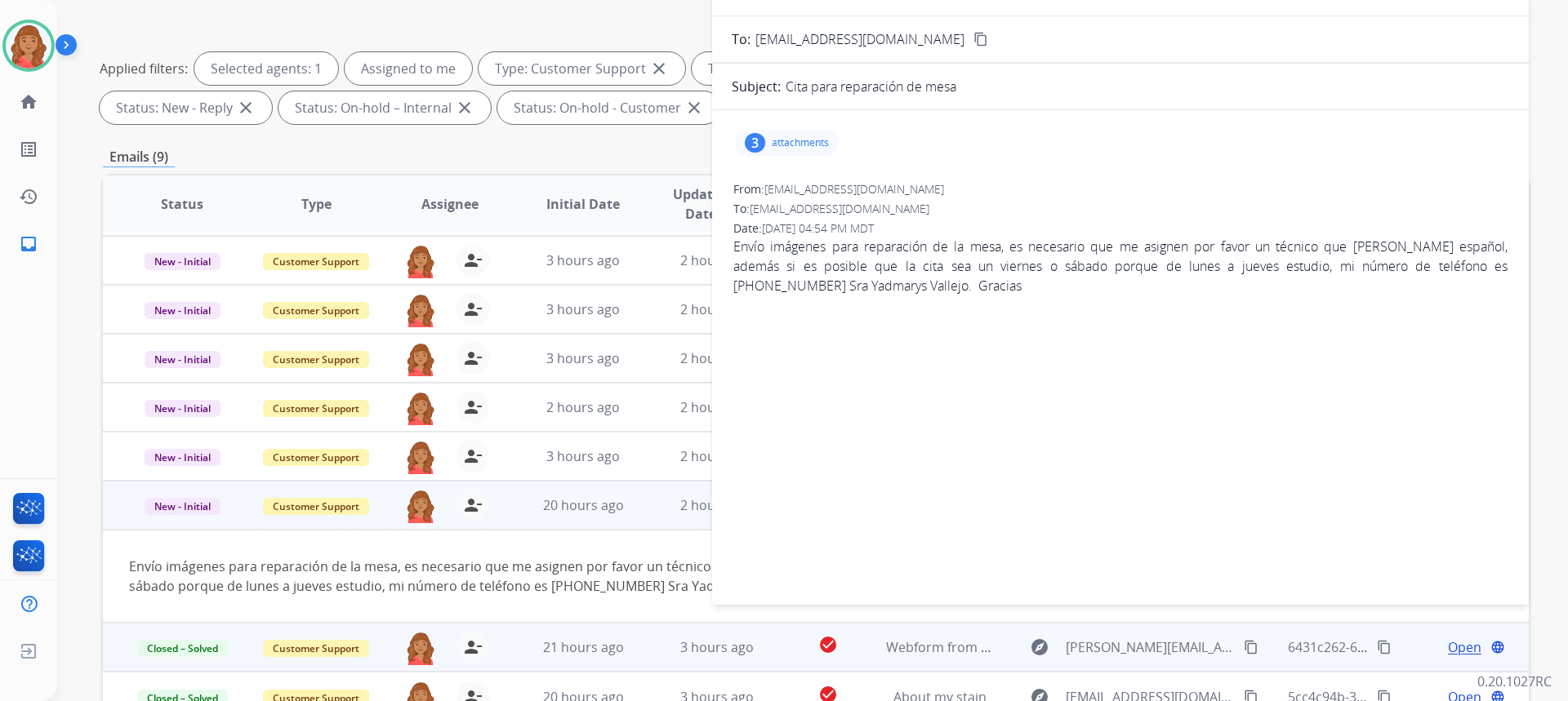
scroll to position [61, 0]
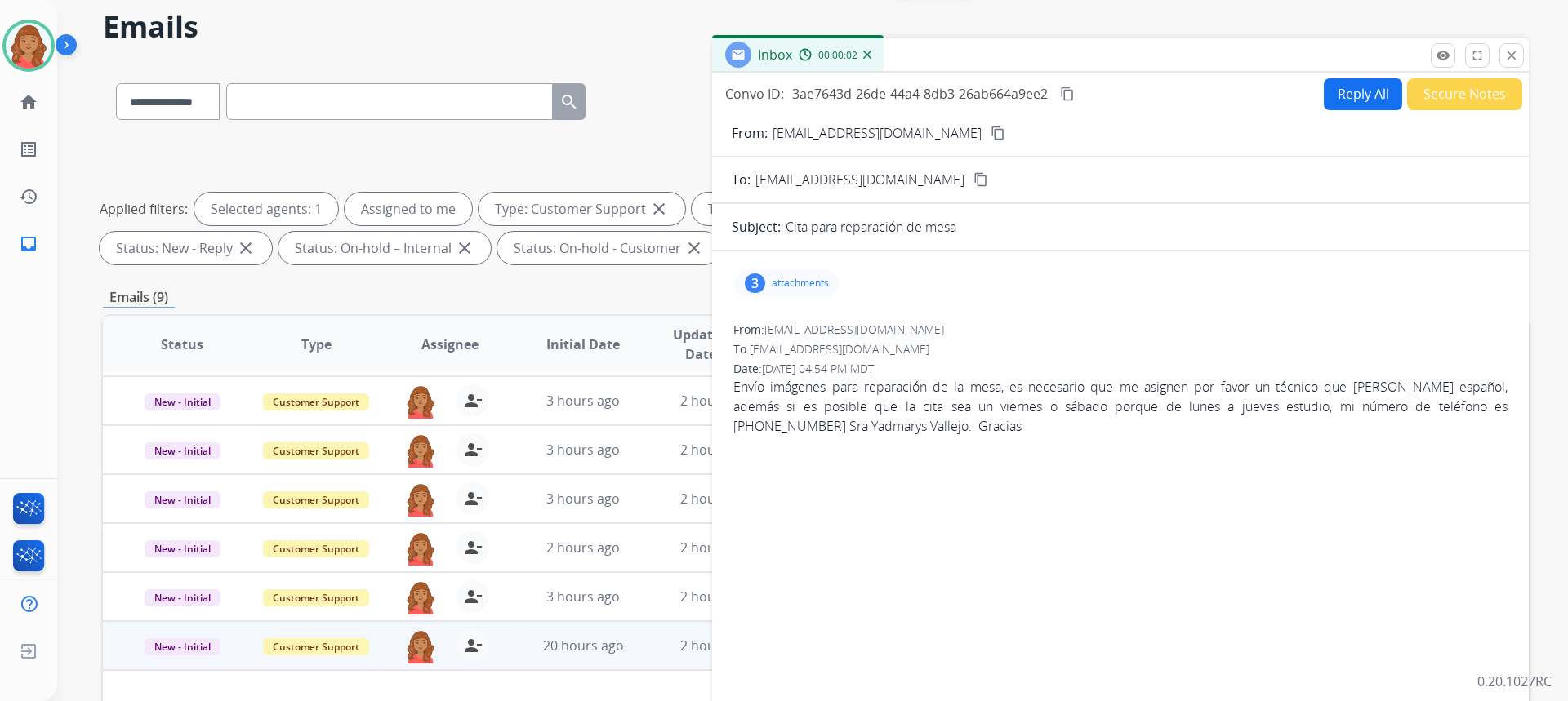
click at [990, 139] on mat-icon "content_copy" at bounding box center [998, 133] width 15 height 15
drag, startPoint x: 798, startPoint y: 285, endPoint x: 803, endPoint y: 294, distance: 10.3
click at [798, 285] on p "attachments" at bounding box center [800, 283] width 57 height 13
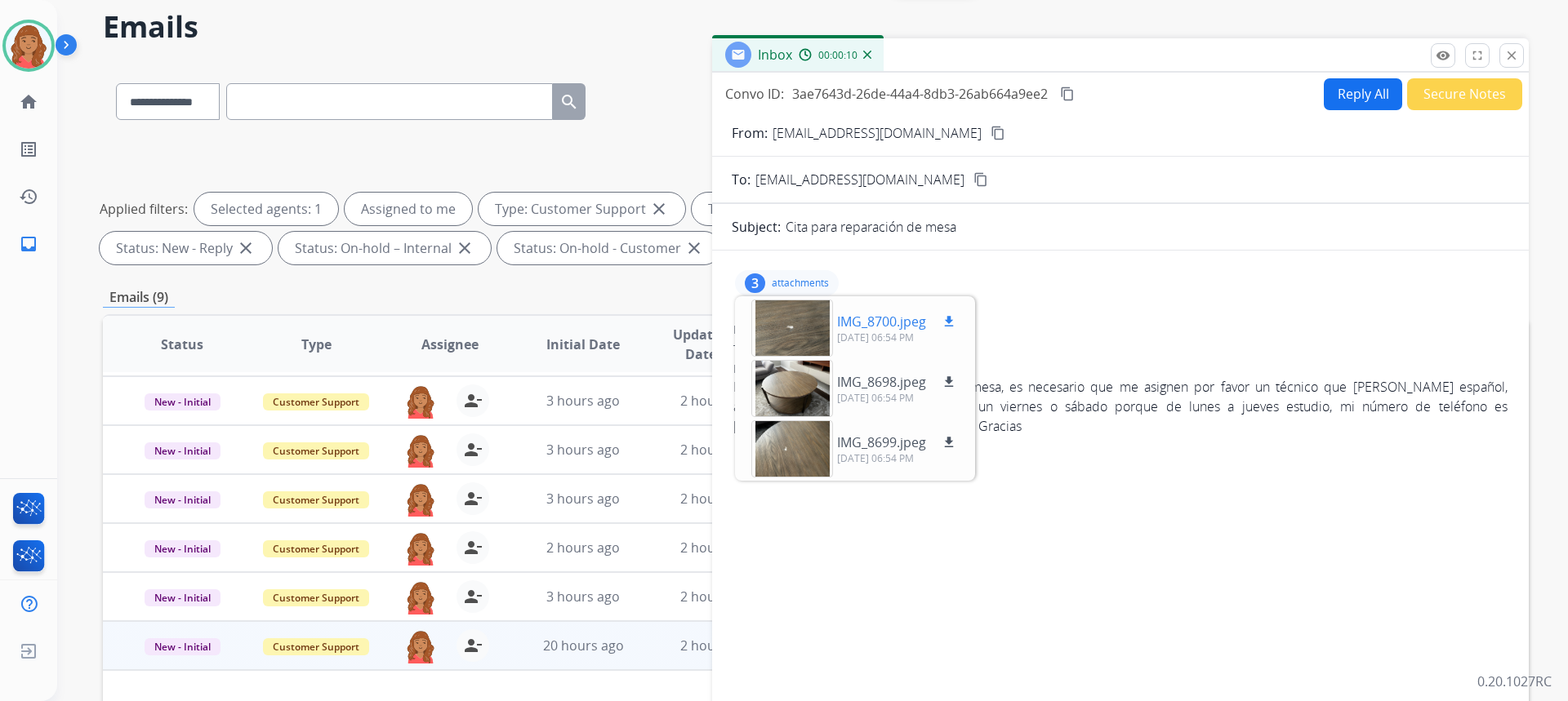
click at [944, 321] on mat-icon "download" at bounding box center [949, 321] width 15 height 15
click at [952, 373] on button "download" at bounding box center [949, 382] width 20 height 20
click at [952, 437] on mat-icon "download" at bounding box center [949, 443] width 15 height 15
click at [962, 255] on div "3 attachments IMG_8700.jpeg download 09/19/2025, 06:54 PM IMG_8698.jpeg downloa…" at bounding box center [1120, 494] width 817 height 488
click at [1368, 92] on button "Reply All" at bounding box center [1363, 94] width 79 height 32
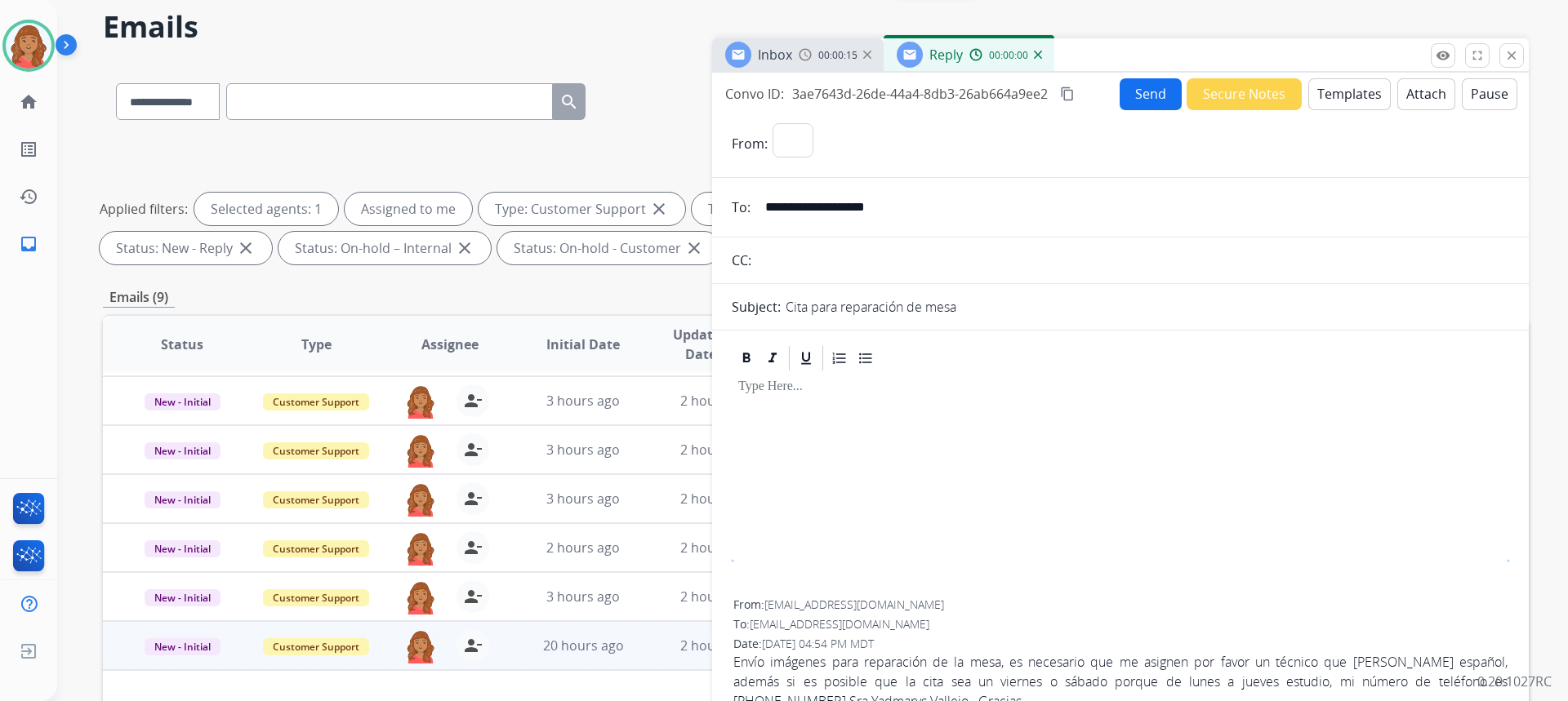
select select "**********"
click at [1332, 88] on button "Templates" at bounding box center [1349, 94] width 83 height 32
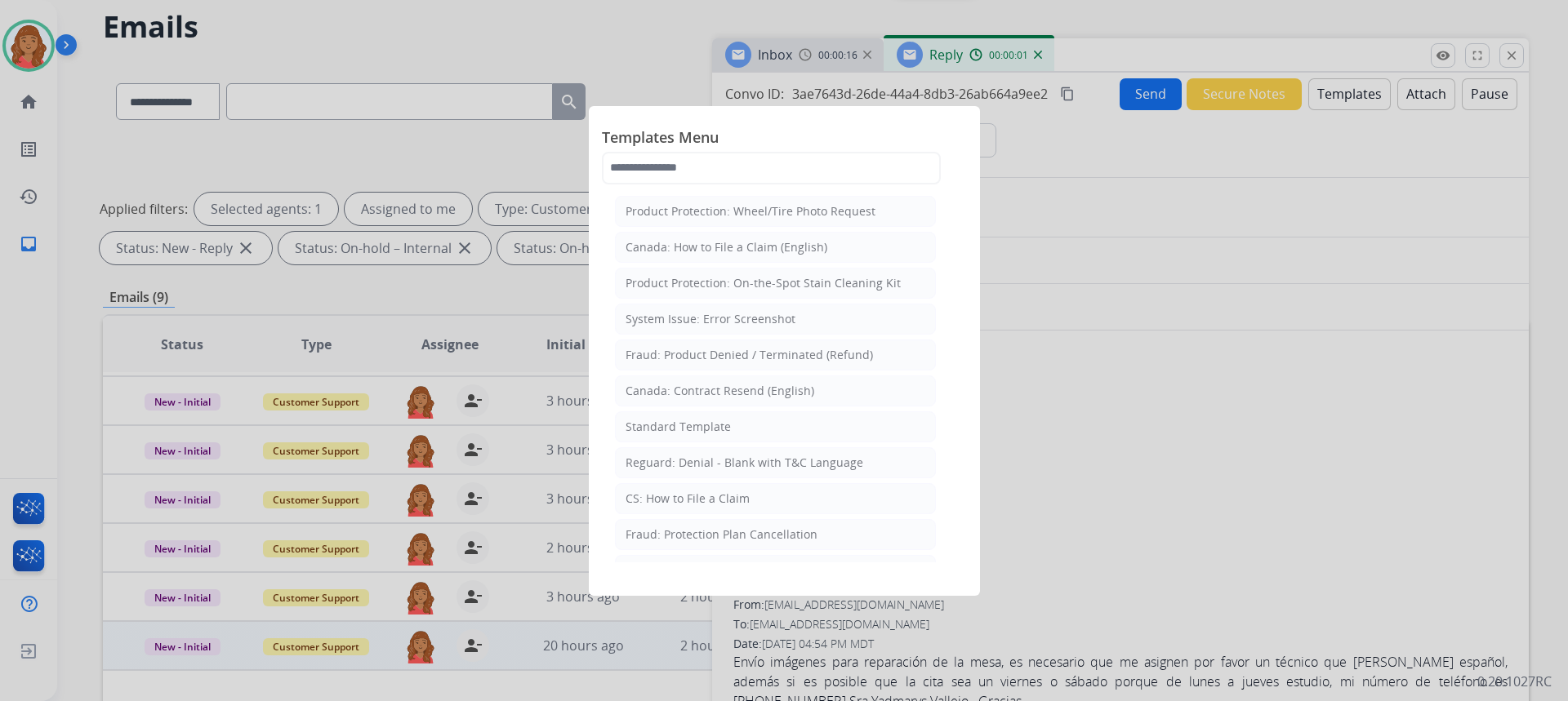
drag, startPoint x: 701, startPoint y: 420, endPoint x: 784, endPoint y: 485, distance: 105.4
click at [705, 420] on div "Standard Template" at bounding box center [678, 427] width 106 height 16
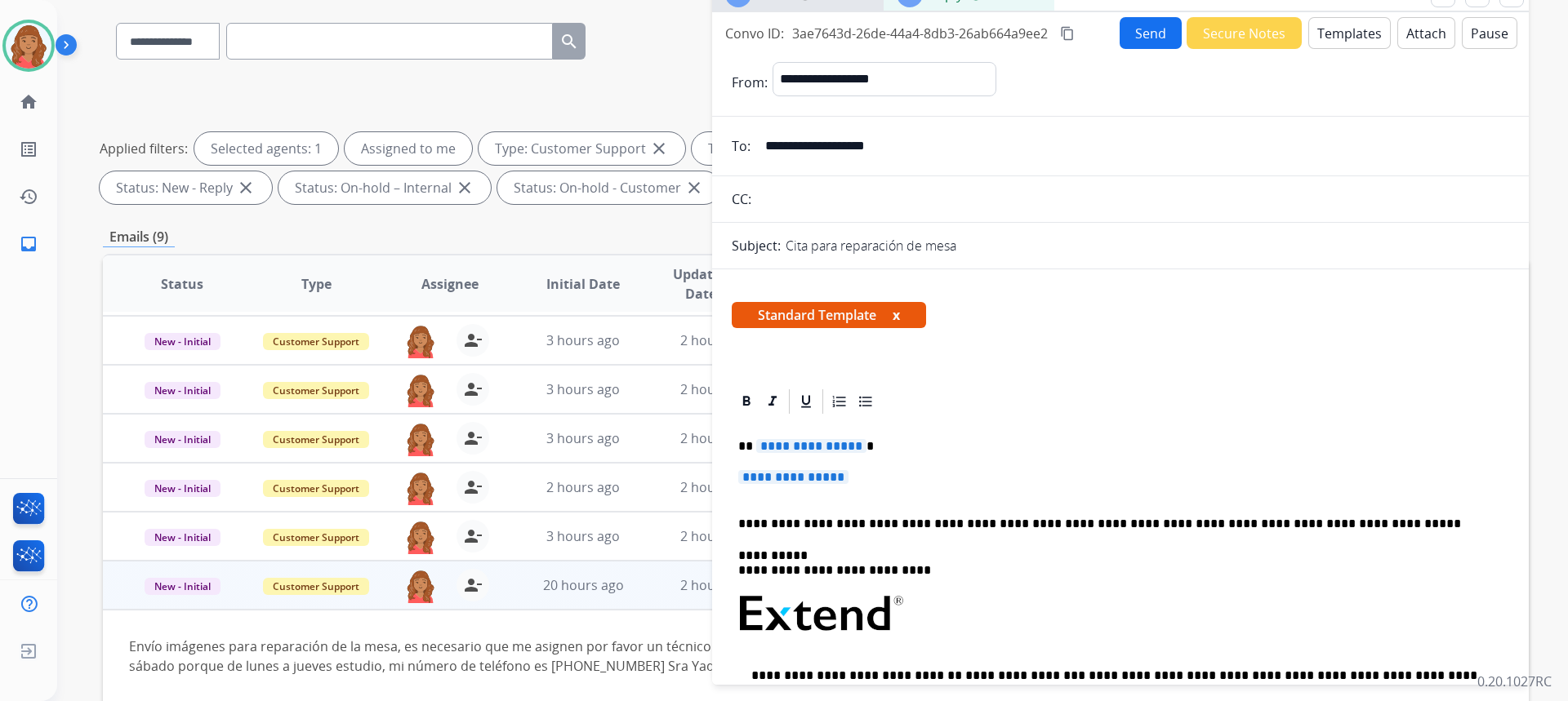
scroll to position [245, 0]
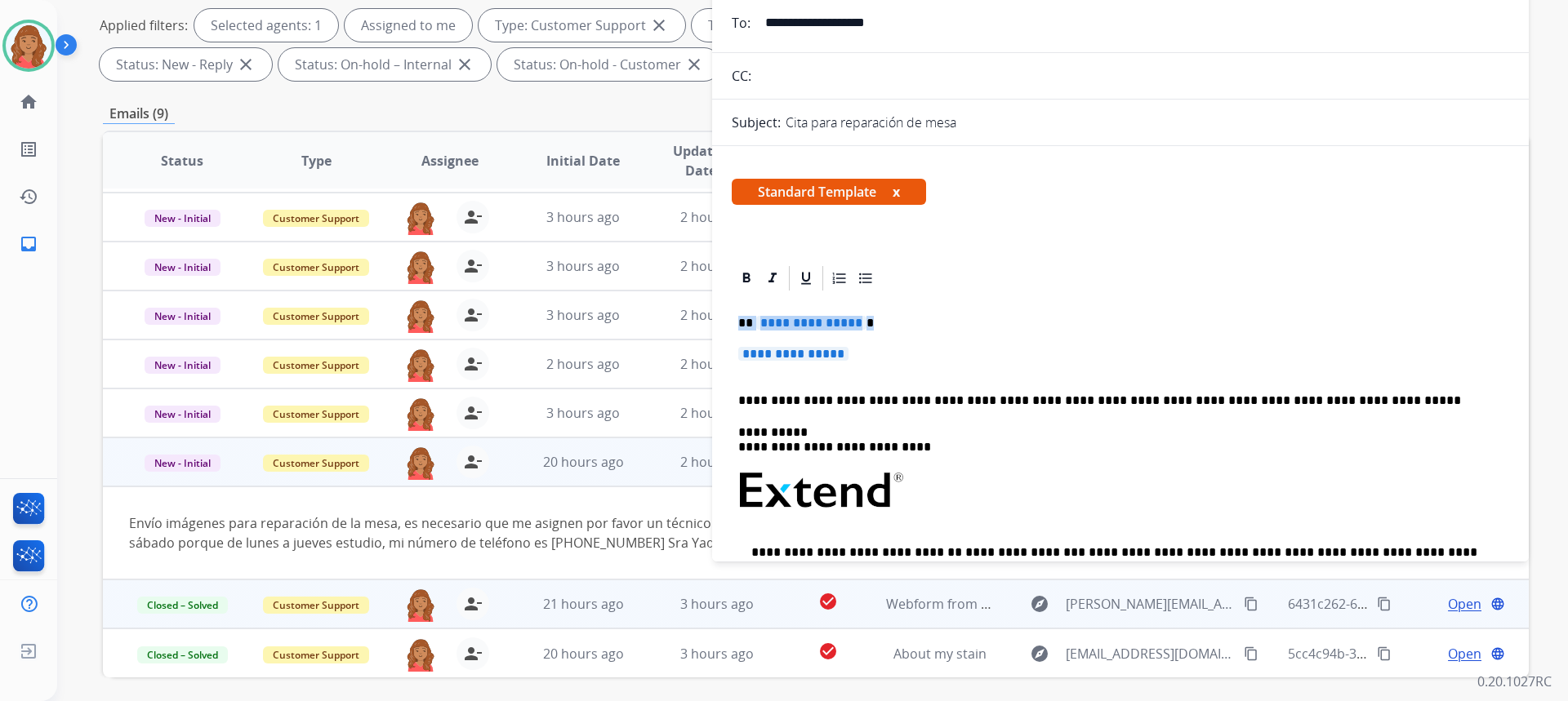
drag, startPoint x: 817, startPoint y: 353, endPoint x: 726, endPoint y: 317, distance: 97.9
click at [728, 316] on div "**********" at bounding box center [1120, 606] width 817 height 685
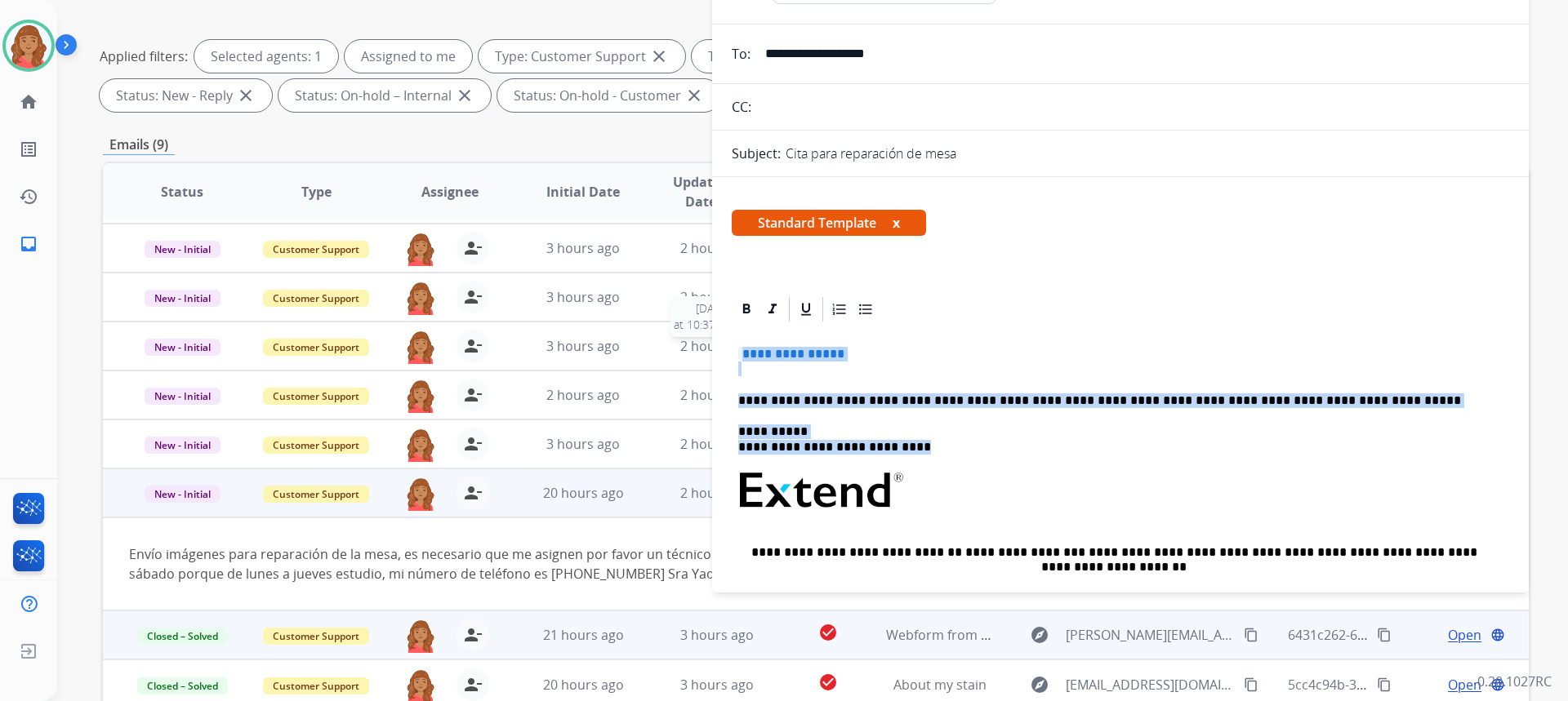
drag, startPoint x: 907, startPoint y: 447, endPoint x: 752, endPoint y: 364, distance: 175.8
click at [707, 344] on div "**********" at bounding box center [816, 352] width 1426 height 883
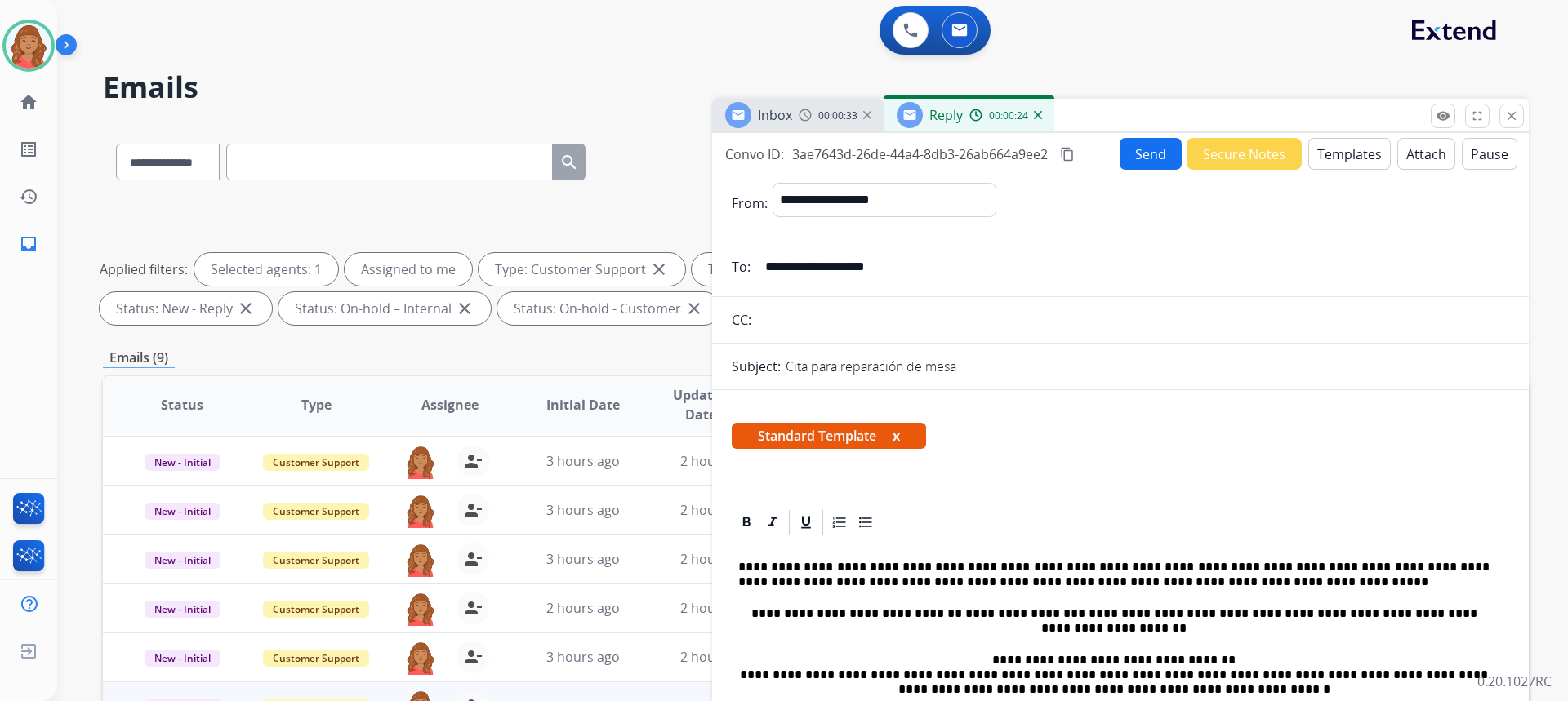
scroll to position [0, 0]
click at [1120, 159] on button "Send" at bounding box center [1151, 155] width 62 height 32
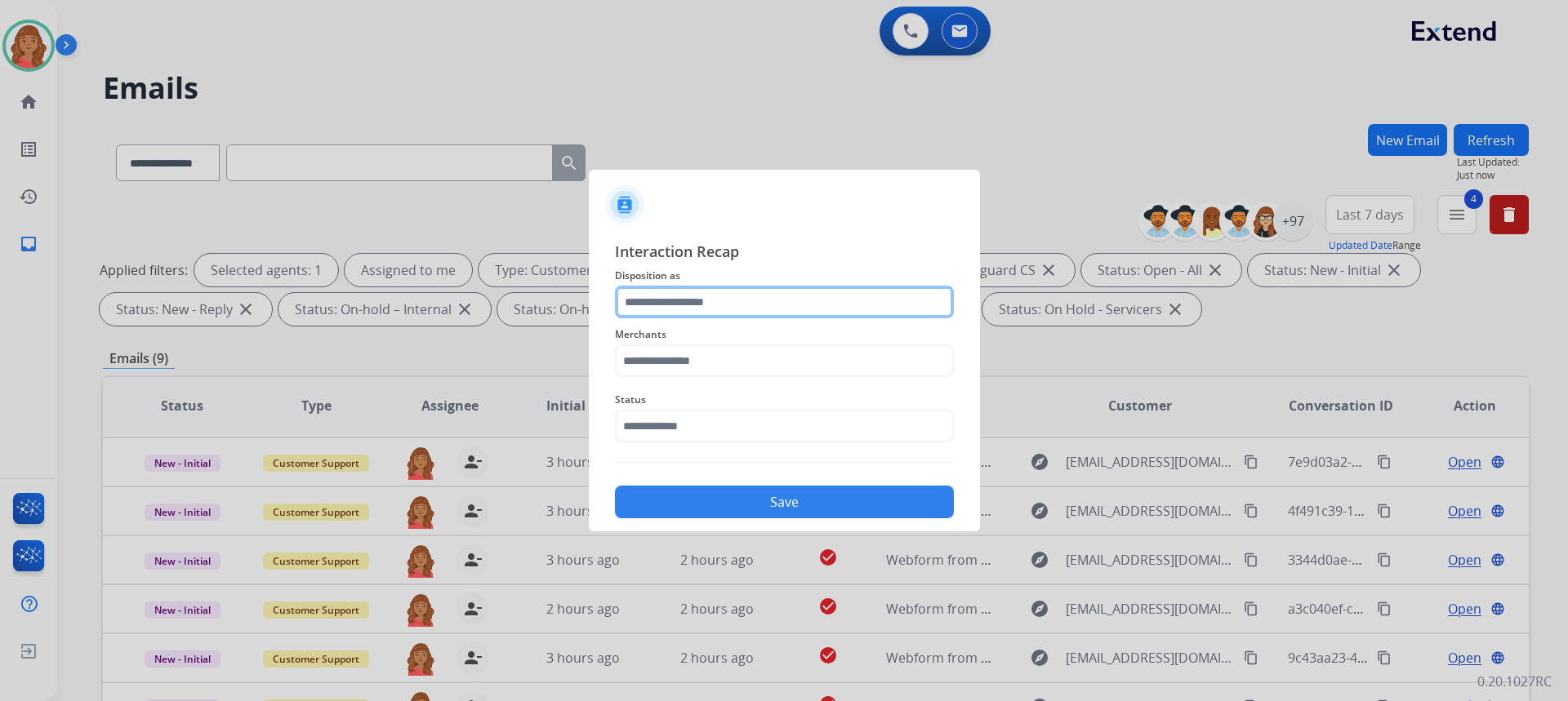
click at [737, 308] on input "text" at bounding box center [784, 302] width 339 height 33
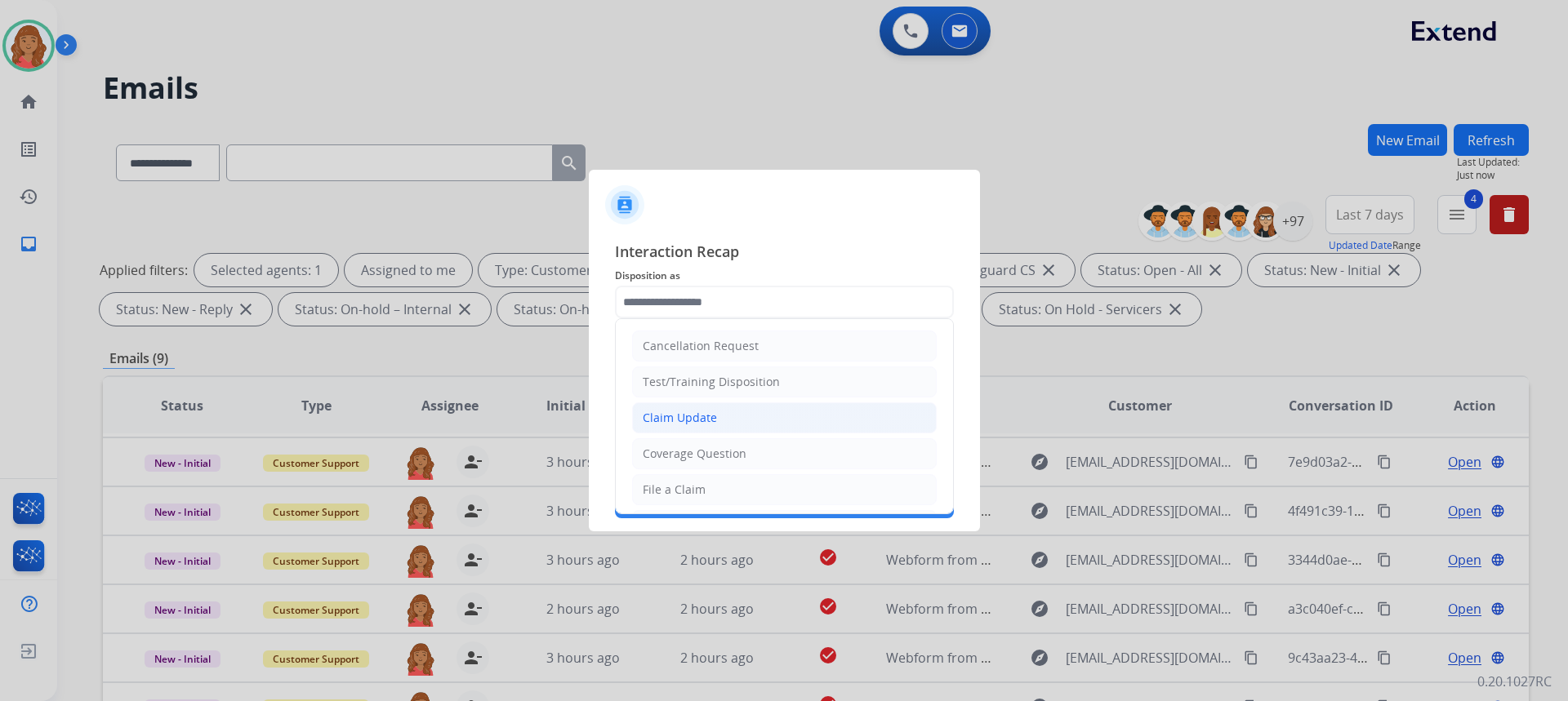
click at [698, 419] on div "Claim Update" at bounding box center [679, 418] width 74 height 16
type input "**********"
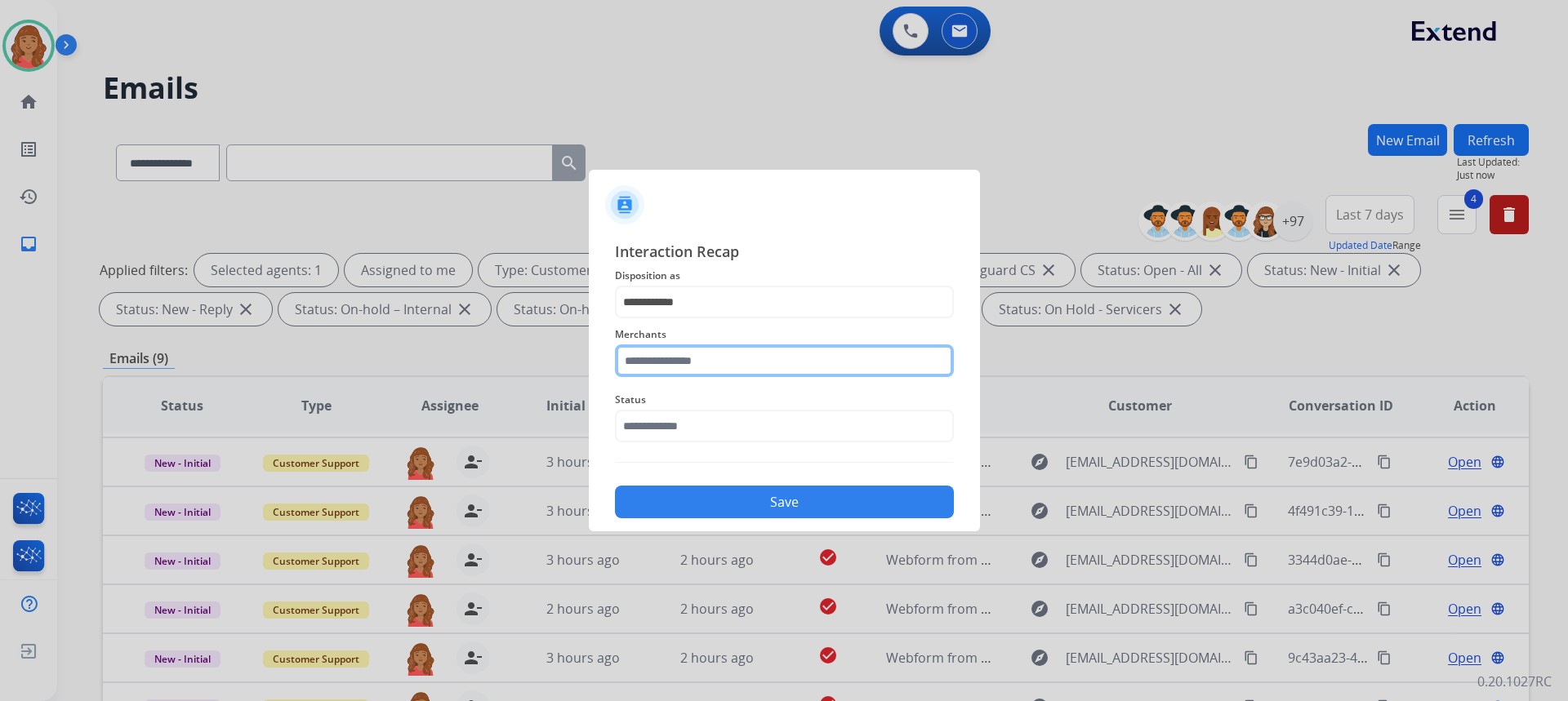
click at [701, 353] on input "text" at bounding box center [784, 361] width 339 height 33
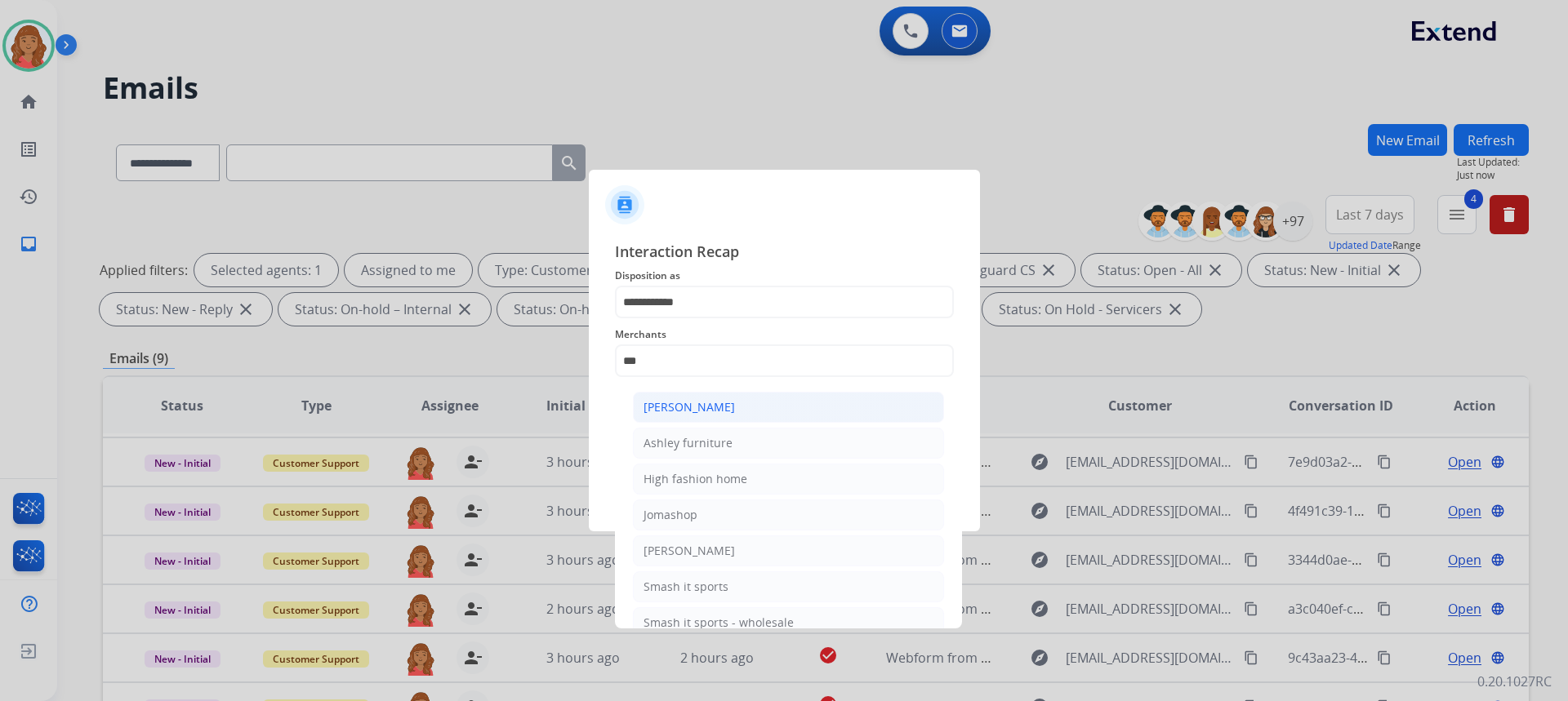
click at [689, 413] on div "[PERSON_NAME]" at bounding box center [689, 407] width 92 height 16
type input "**********"
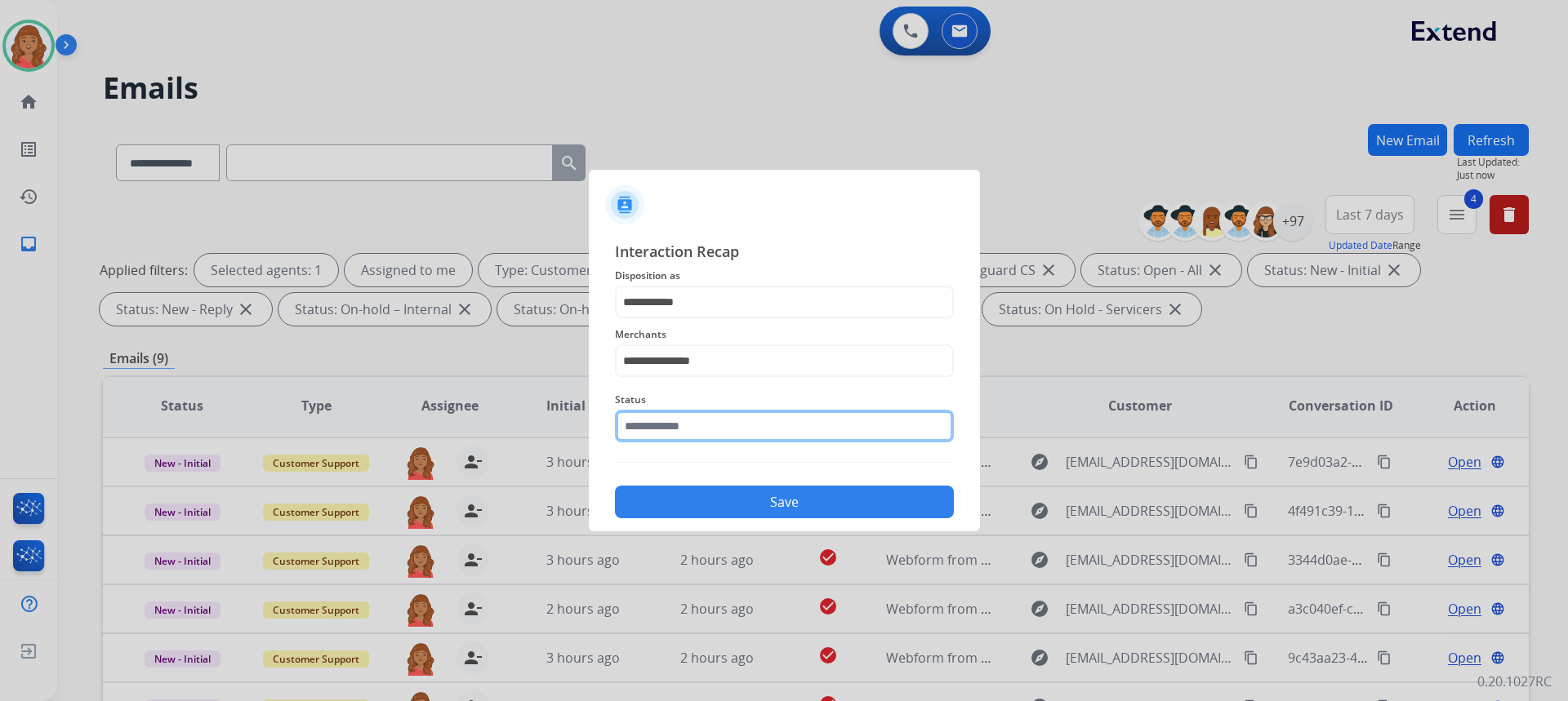
click at [670, 440] on input "text" at bounding box center [784, 426] width 339 height 33
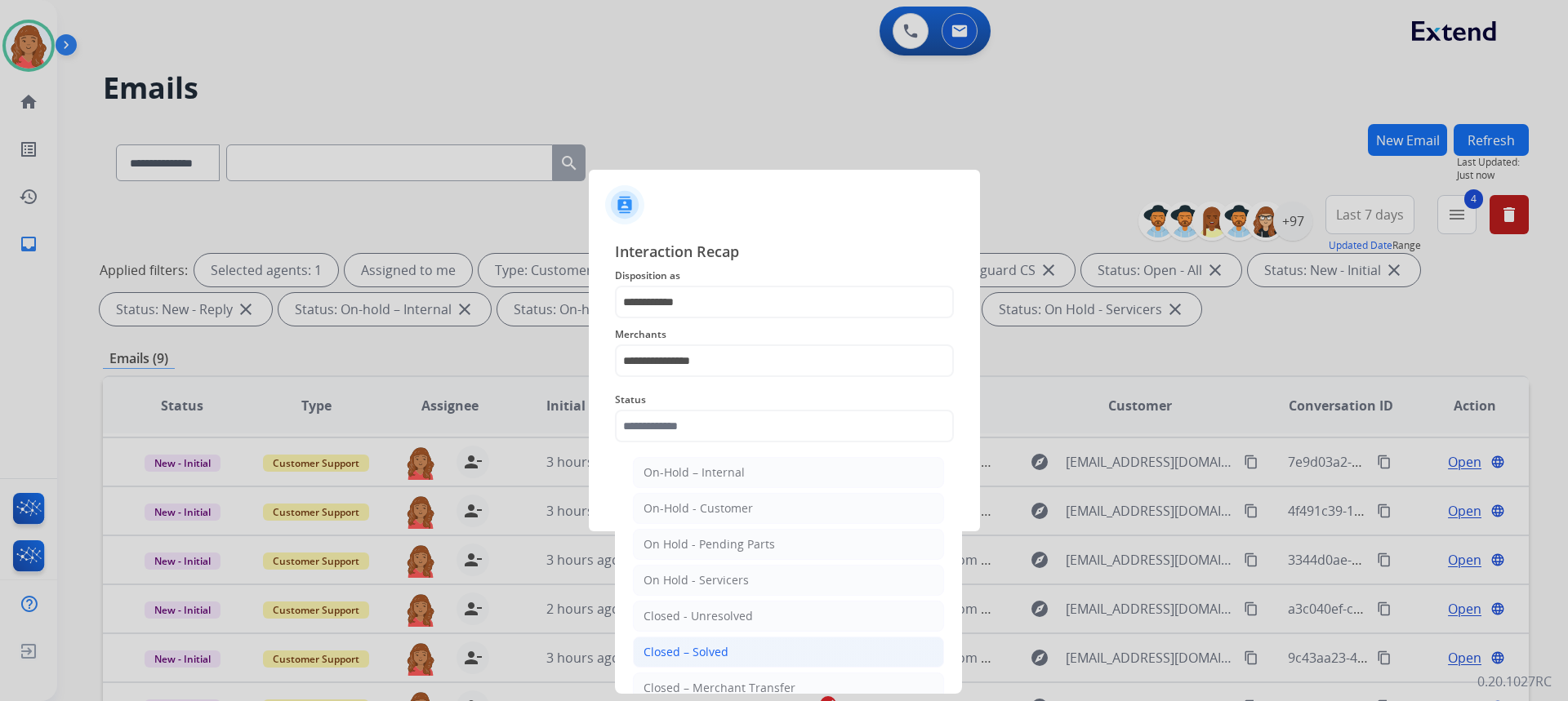
click at [701, 645] on div "Closed – Solved" at bounding box center [686, 652] width 85 height 16
type input "**********"
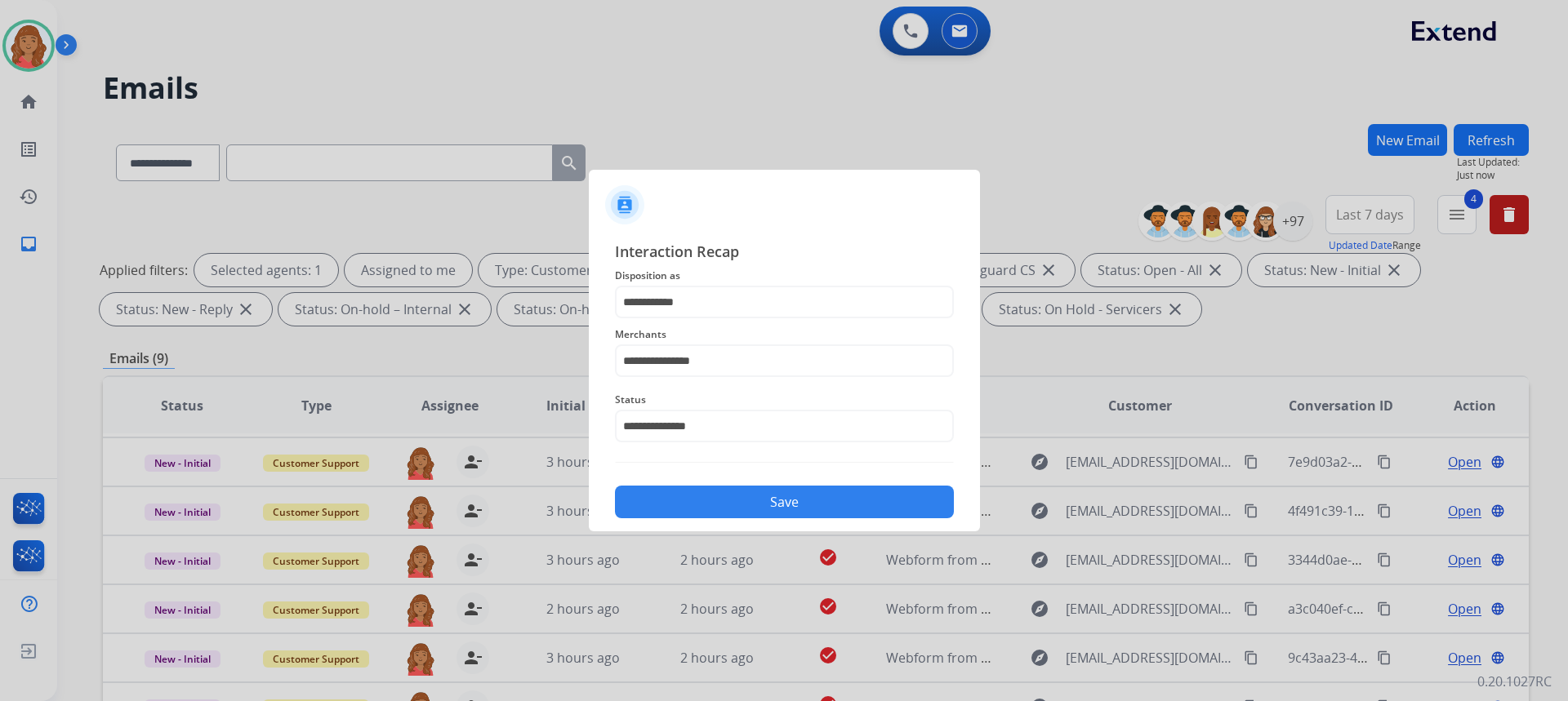
click at [715, 512] on button "Save" at bounding box center [784, 502] width 339 height 33
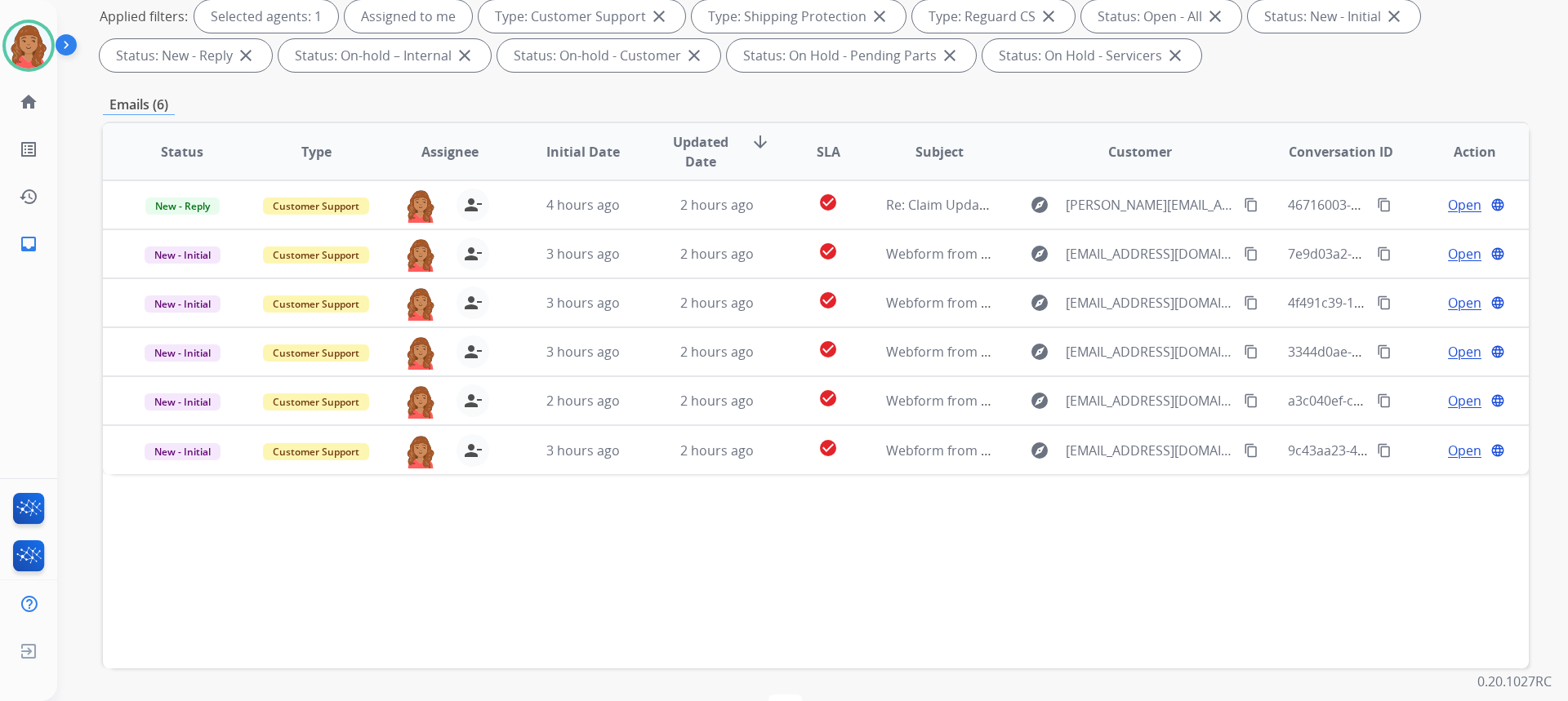
scroll to position [306, 0]
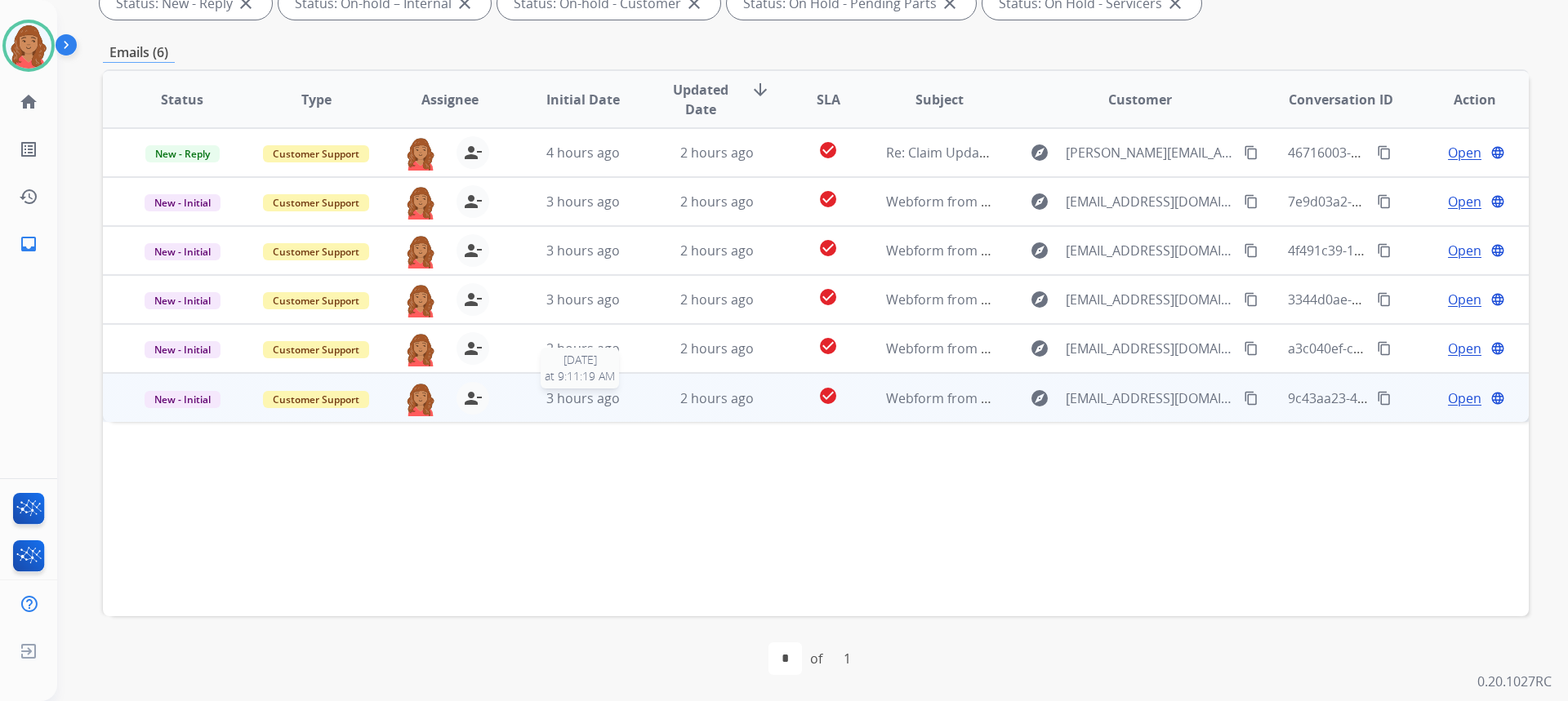
click at [594, 399] on span "3 hours ago" at bounding box center [583, 398] width 74 height 18
click at [1244, 394] on mat-icon "content_copy" at bounding box center [1251, 398] width 15 height 15
click at [1453, 402] on span "Open" at bounding box center [1464, 398] width 34 height 20
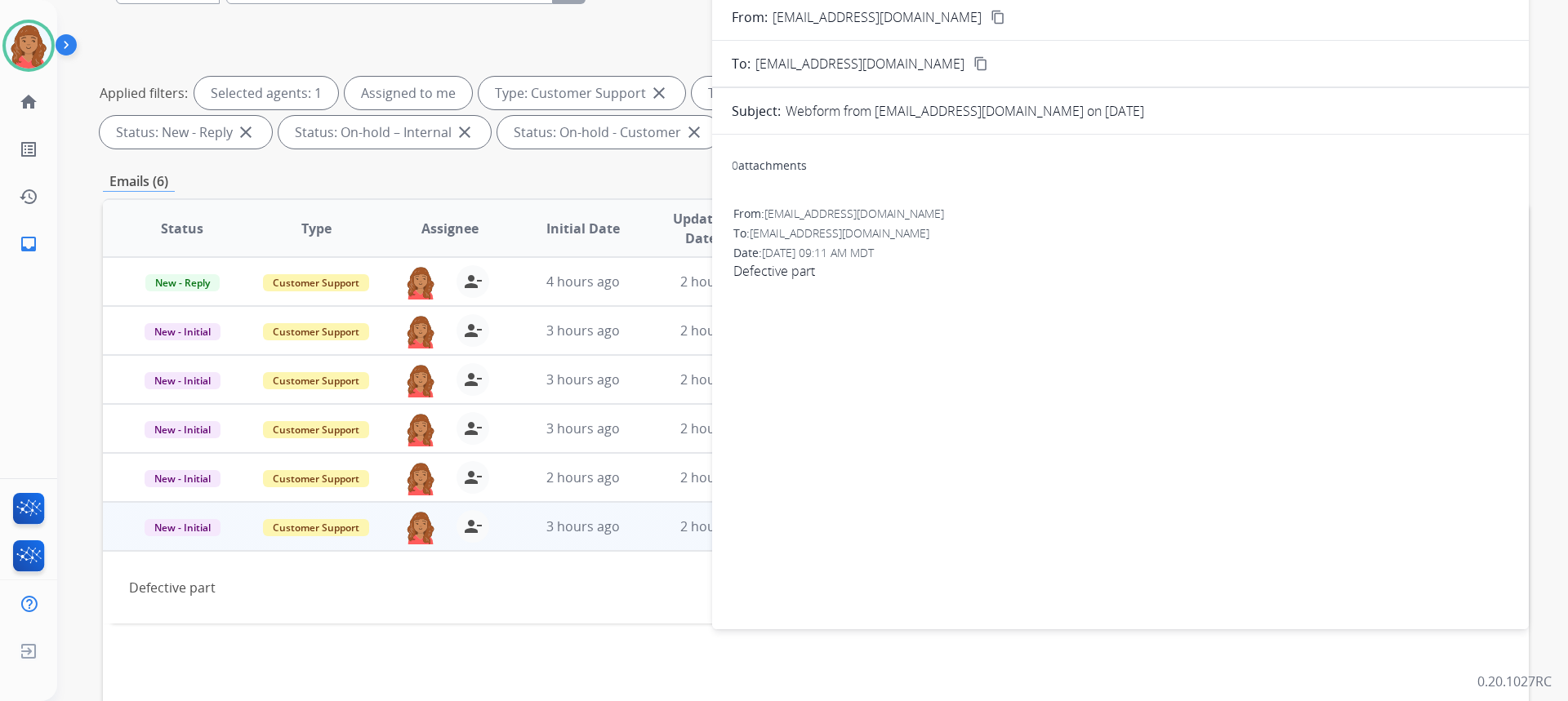
scroll to position [0, 0]
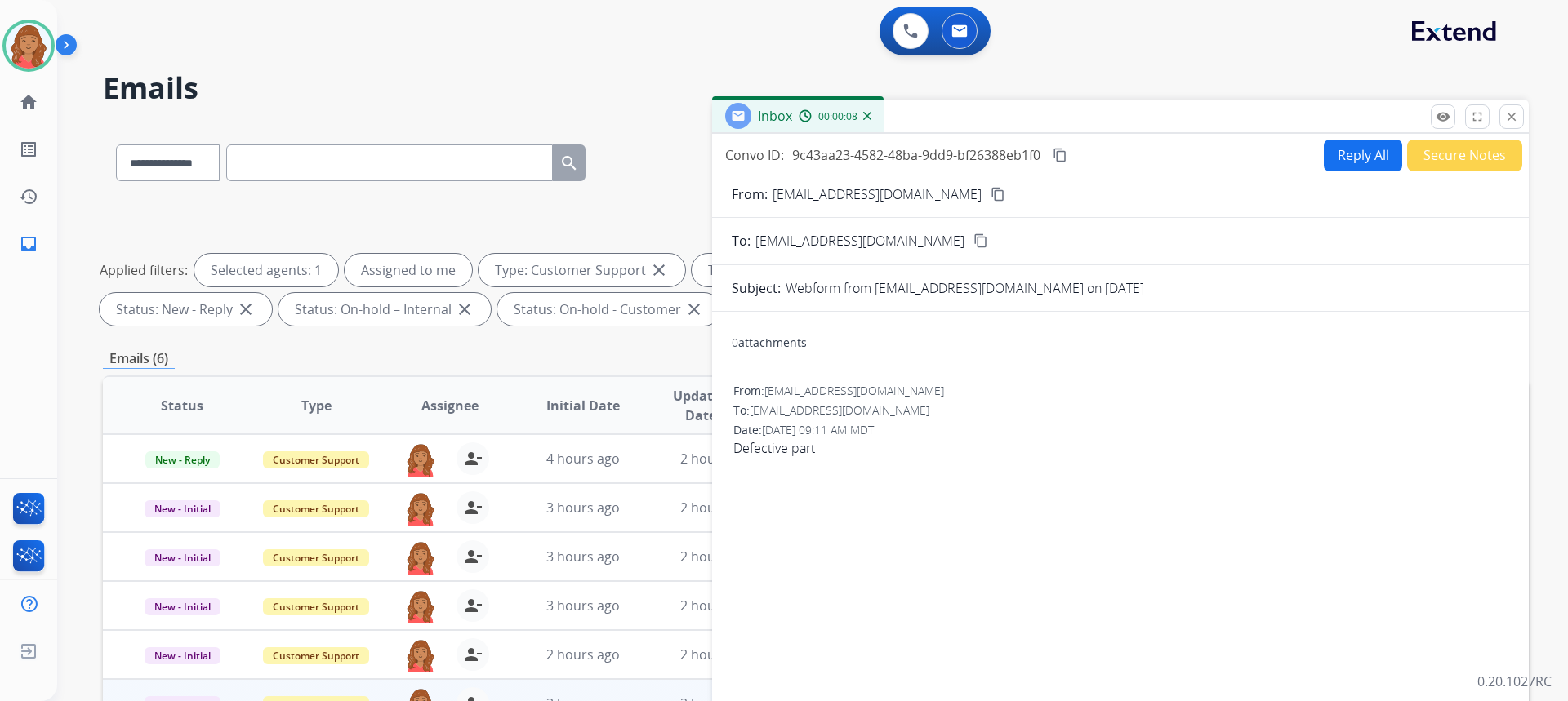
click at [1358, 160] on button "Reply All" at bounding box center [1363, 155] width 79 height 32
select select "**********"
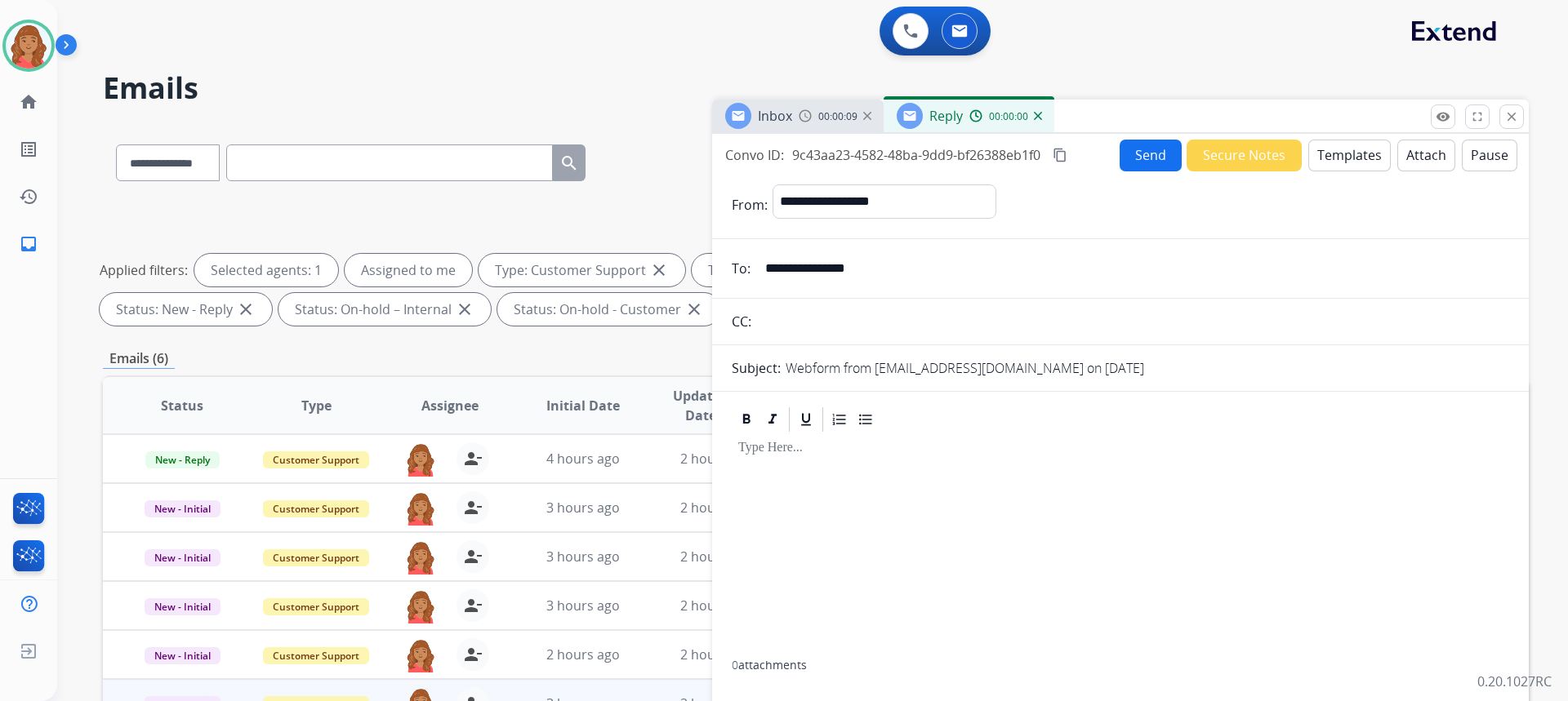
click at [1331, 168] on button "Templates" at bounding box center [1349, 155] width 83 height 32
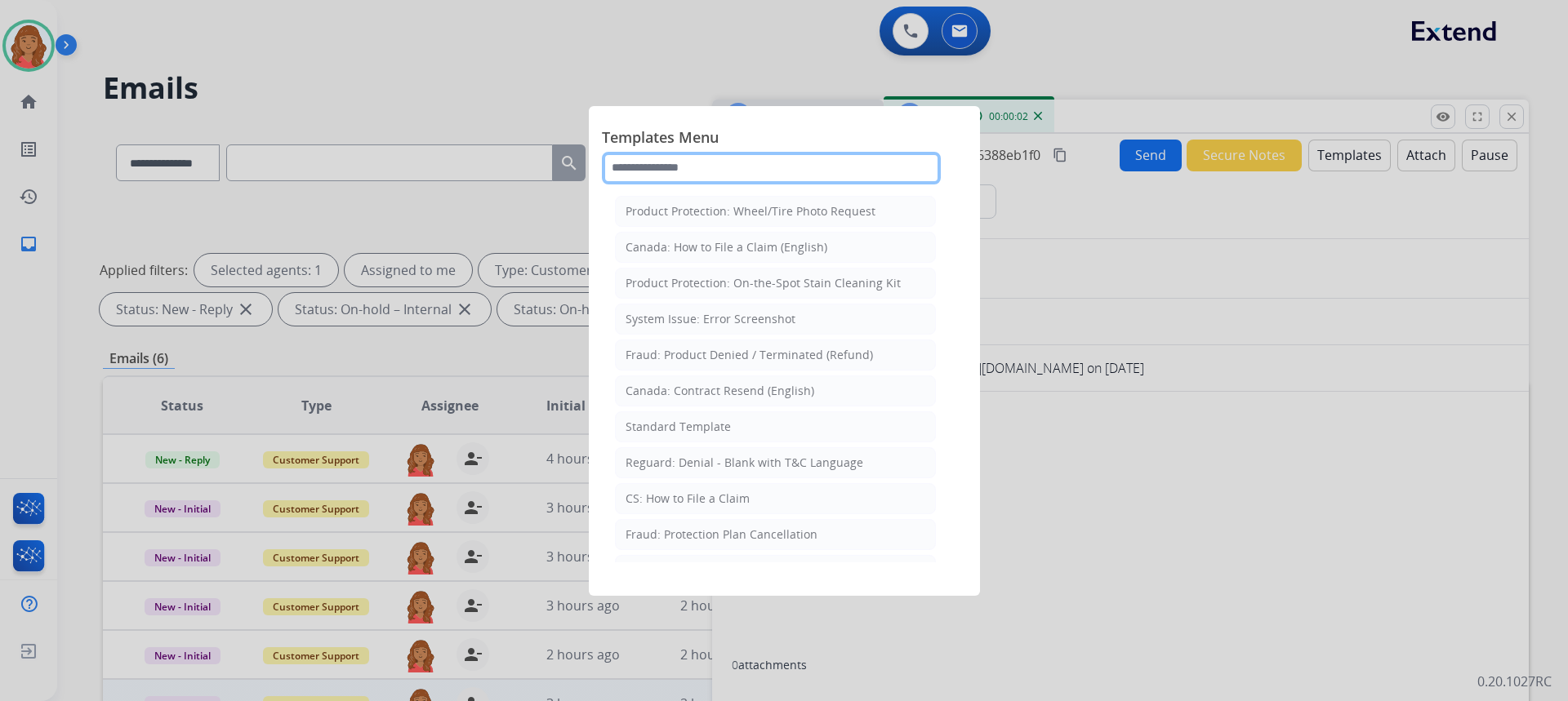
click at [709, 169] on input "text" at bounding box center [771, 169] width 339 height 33
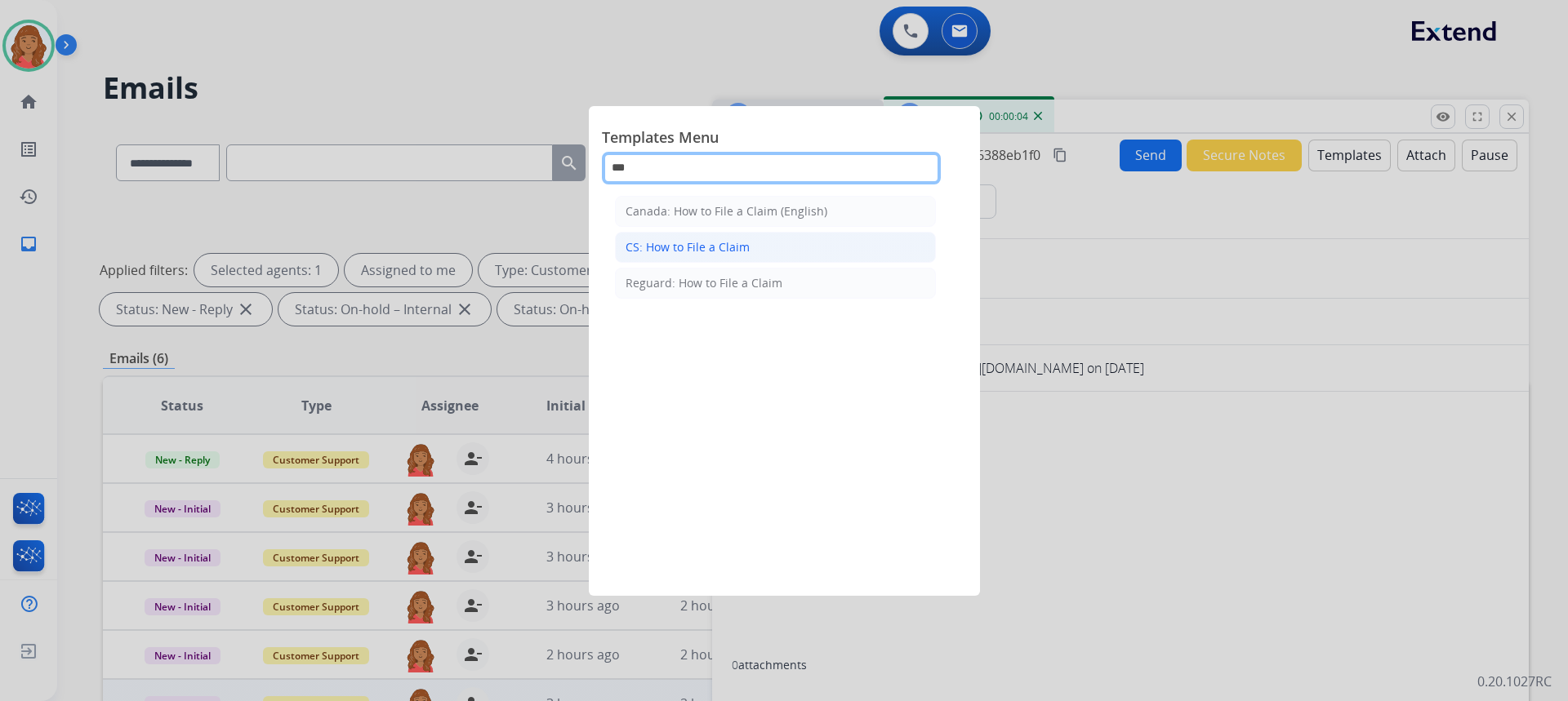
type input "***"
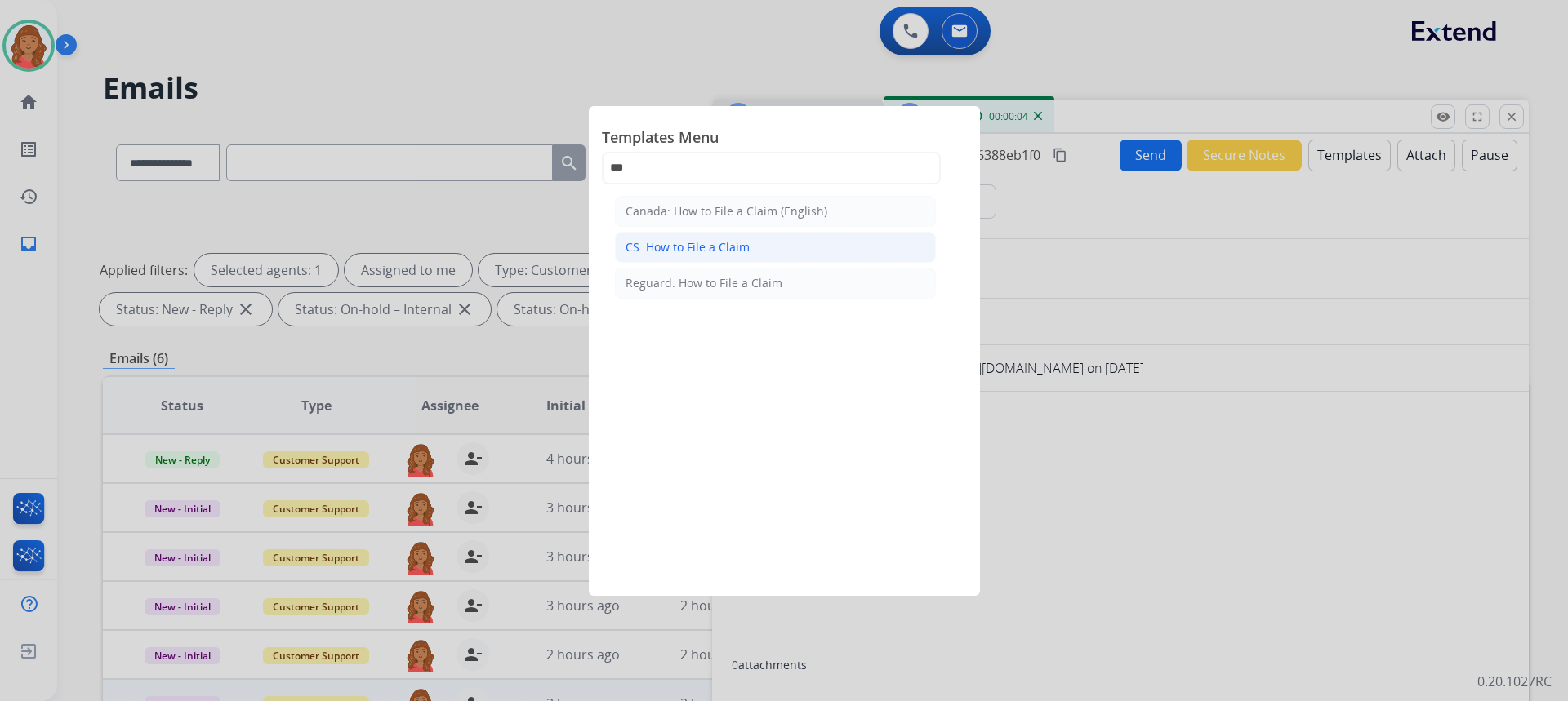
click at [718, 246] on div "CS: How to File a Claim" at bounding box center [687, 247] width 124 height 16
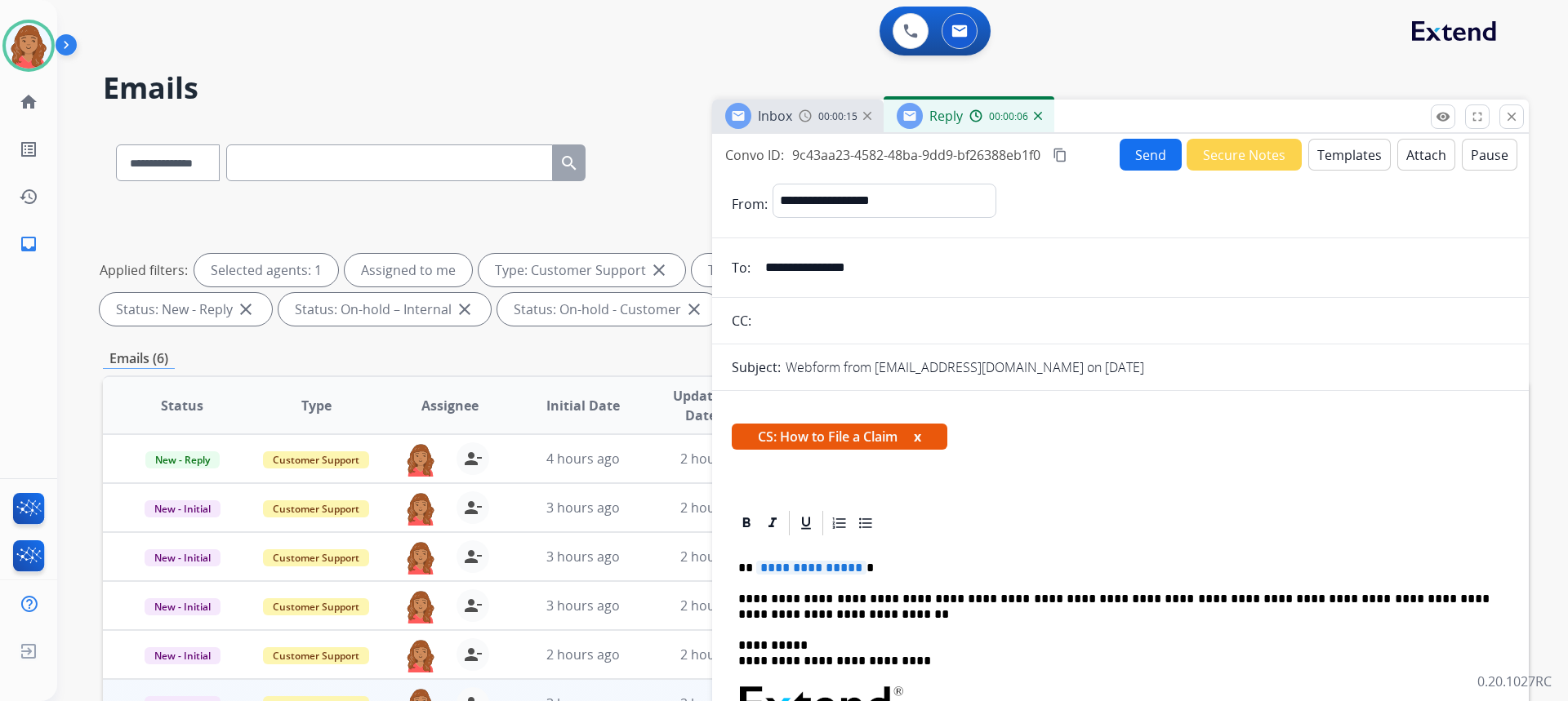
click at [850, 569] on span "**********" at bounding box center [811, 568] width 110 height 14
click at [1165, 160] on button "Send" at bounding box center [1151, 155] width 62 height 32
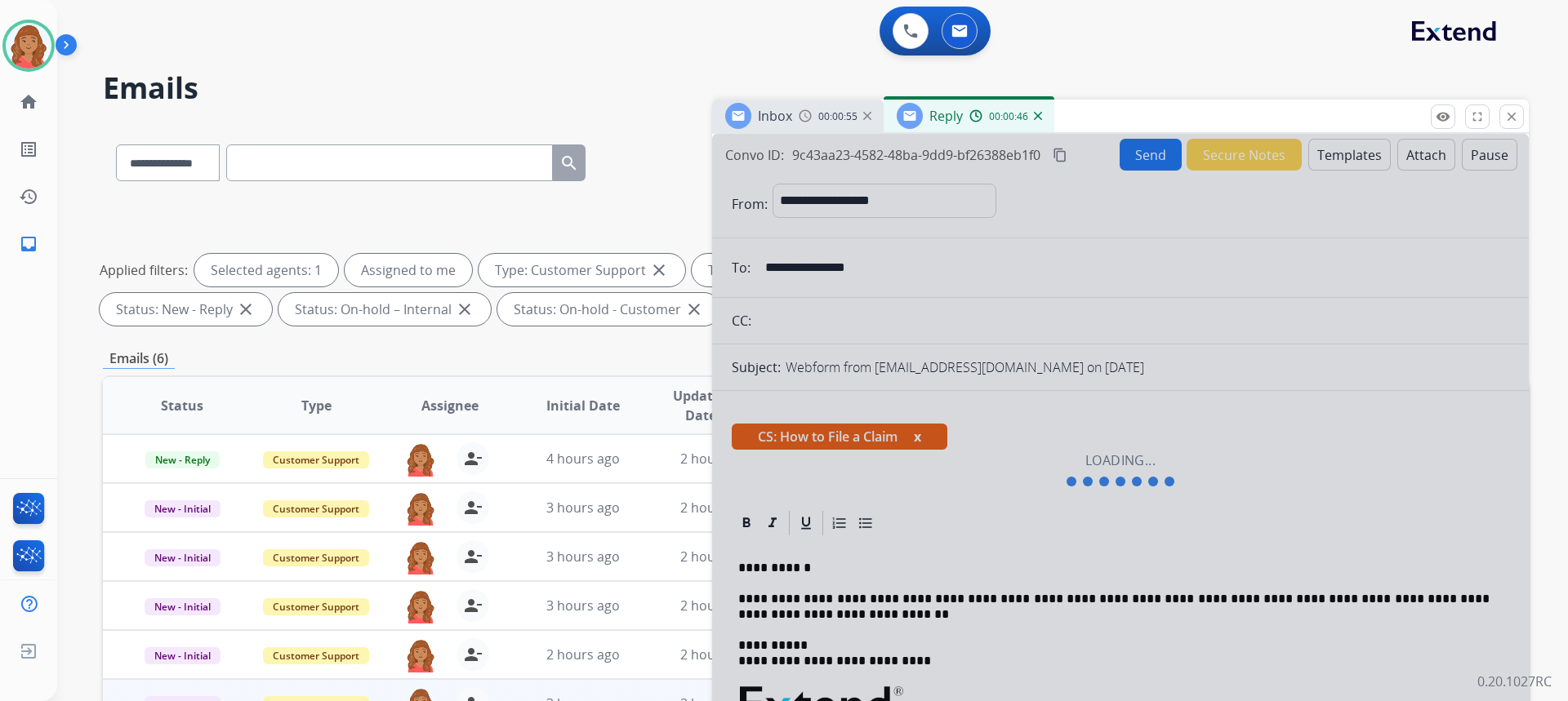
drag, startPoint x: 331, startPoint y: 2, endPoint x: 1495, endPoint y: 118, distance: 1169.8
click at [1505, 112] on mat-icon "close" at bounding box center [1512, 117] width 15 height 15
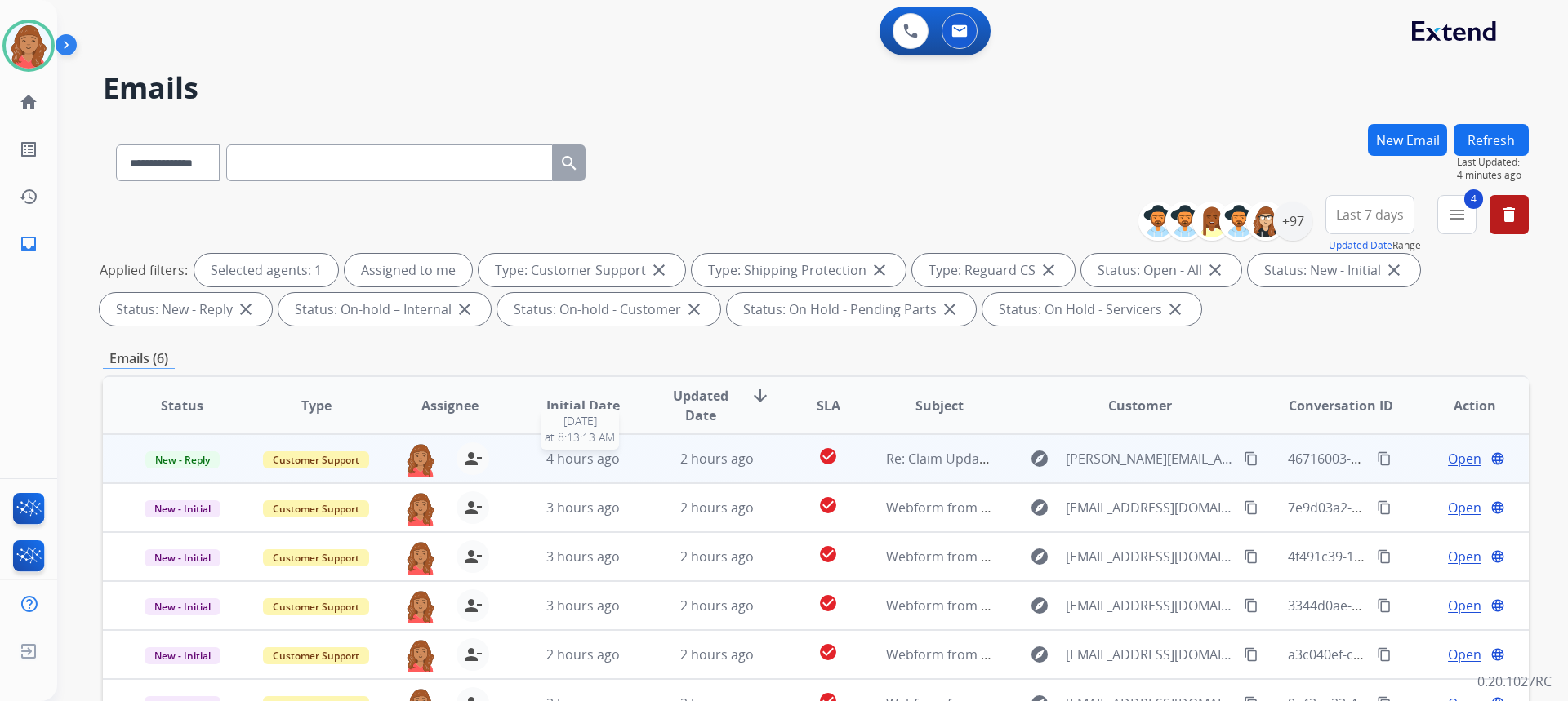
click at [579, 466] on span "4 hours ago" at bounding box center [583, 459] width 74 height 18
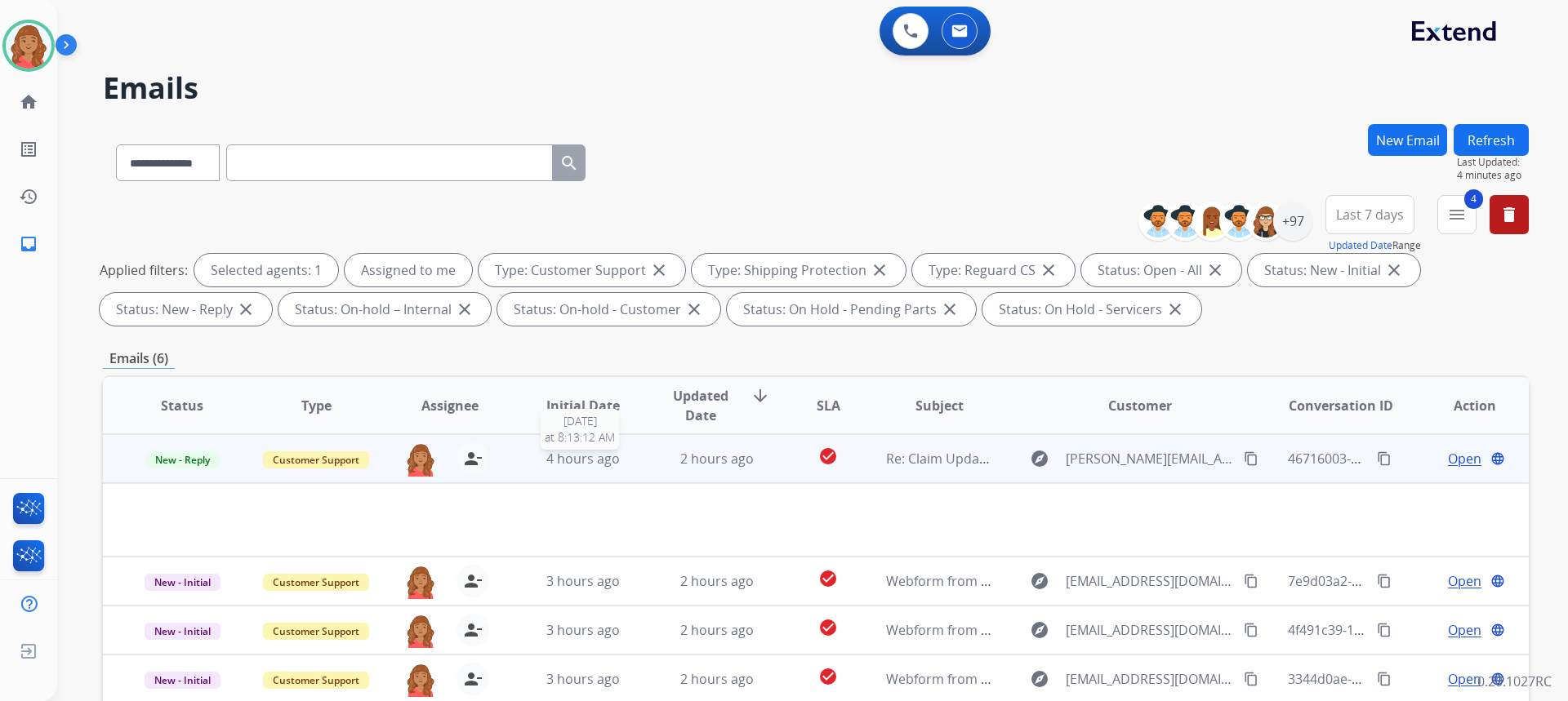
click at [541, 460] on div "4 hours ago" at bounding box center [583, 459] width 107 height 20
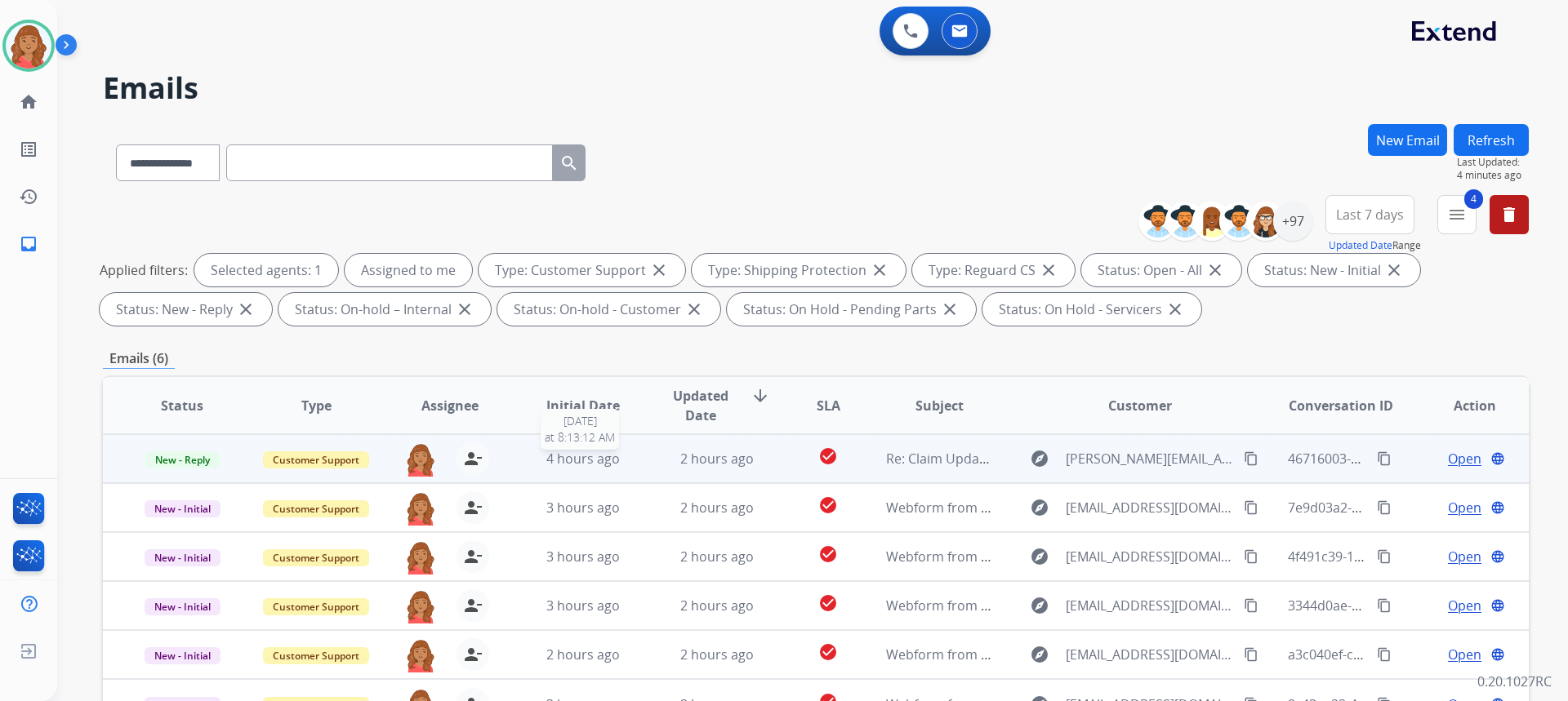
click at [613, 456] on span "4 hours ago" at bounding box center [583, 459] width 74 height 18
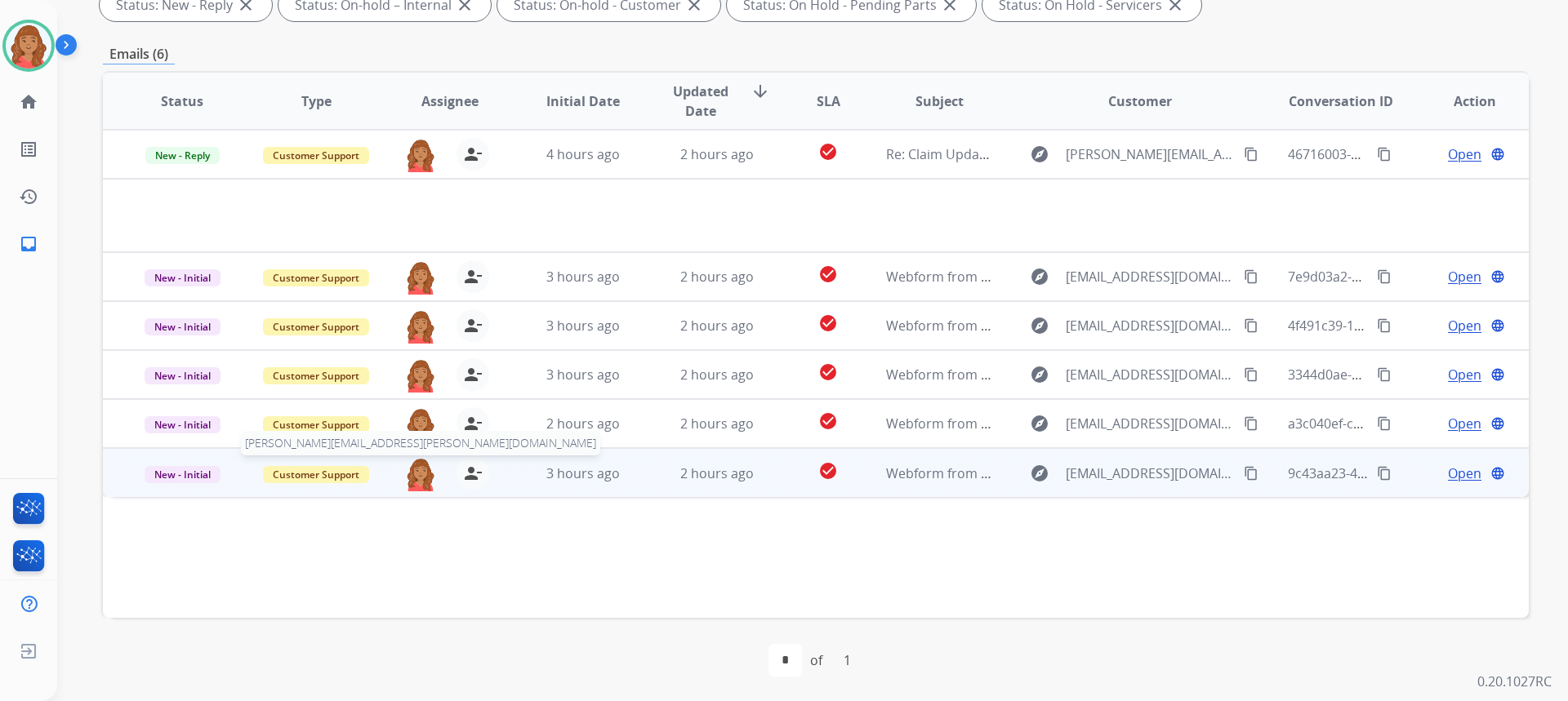
scroll to position [306, 0]
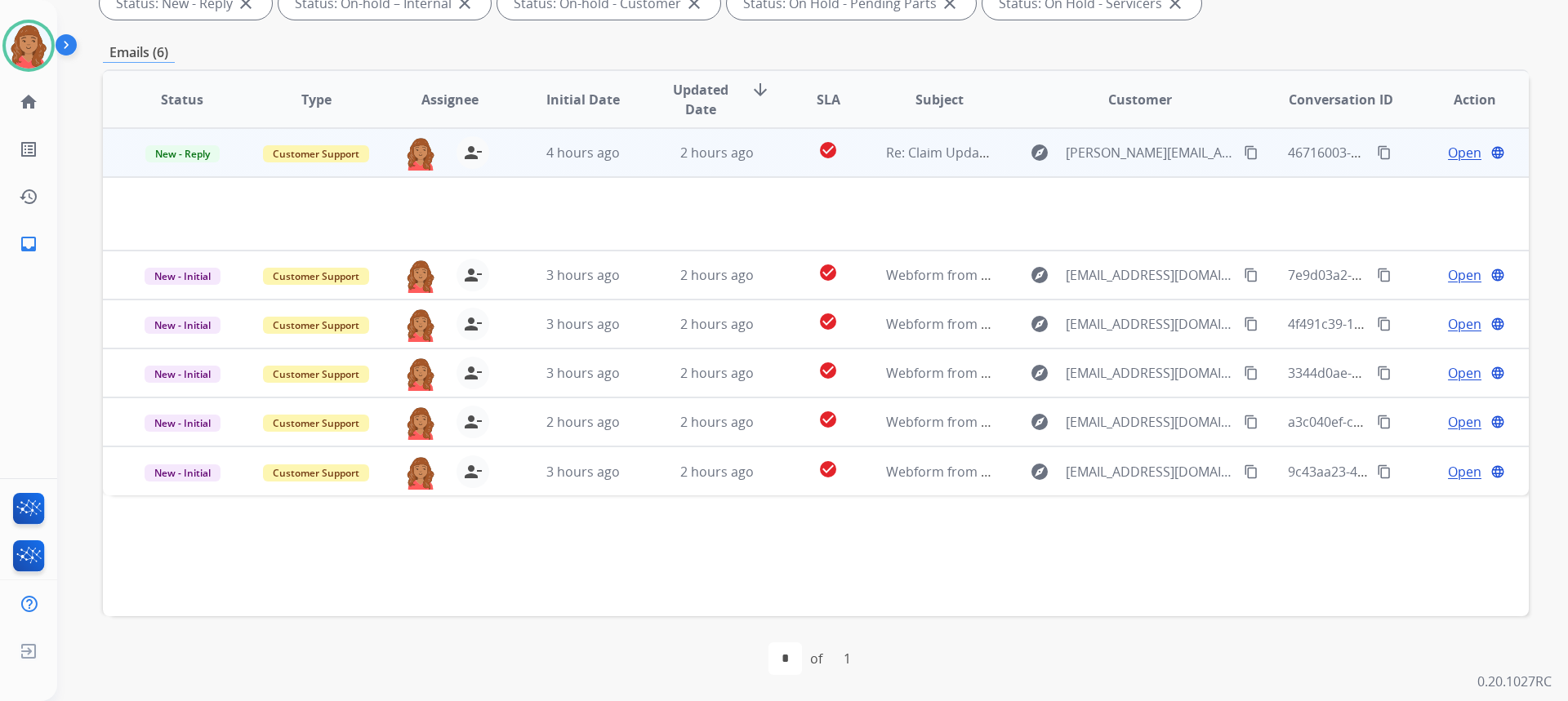
click at [1433, 151] on div "Open language" at bounding box center [1474, 153] width 107 height 20
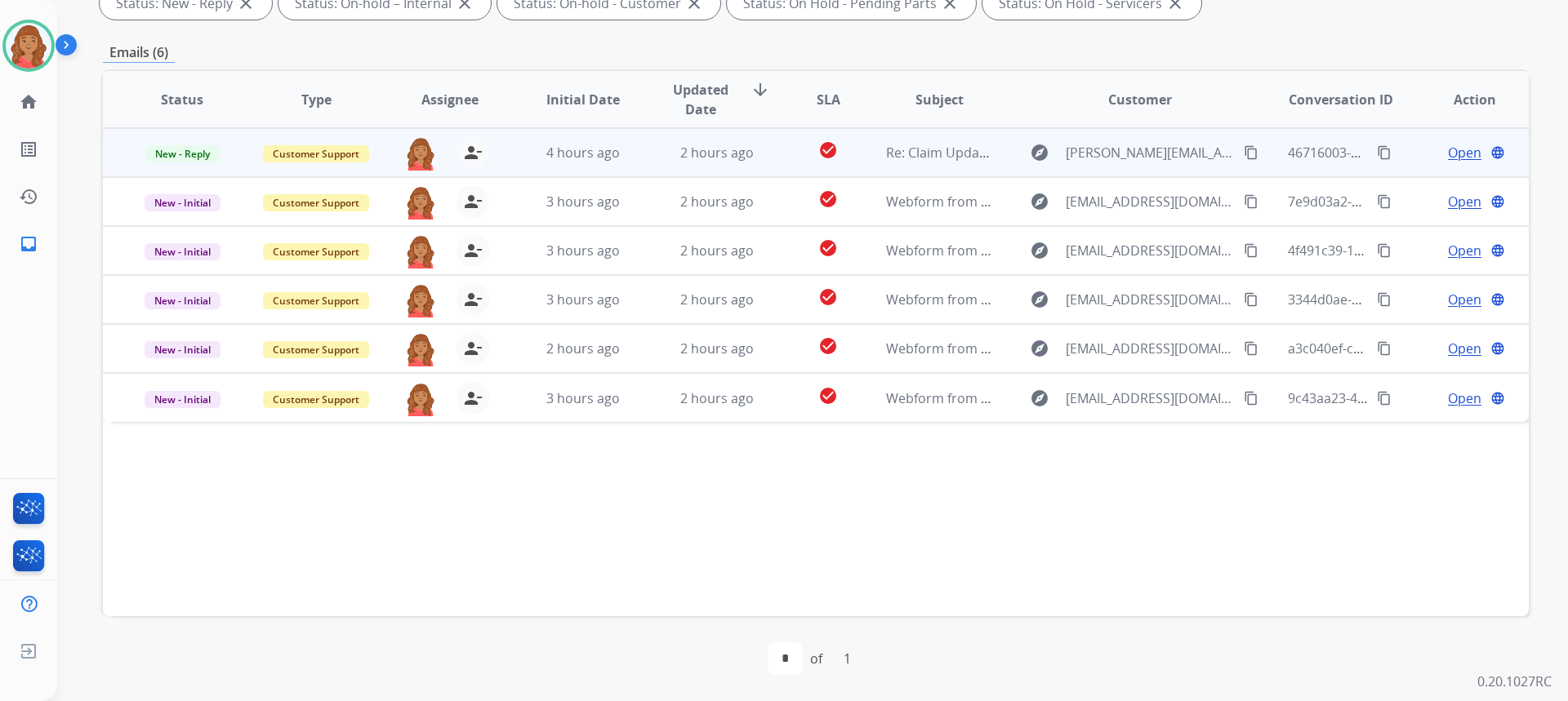
click at [1462, 148] on span "Open" at bounding box center [1464, 153] width 34 height 20
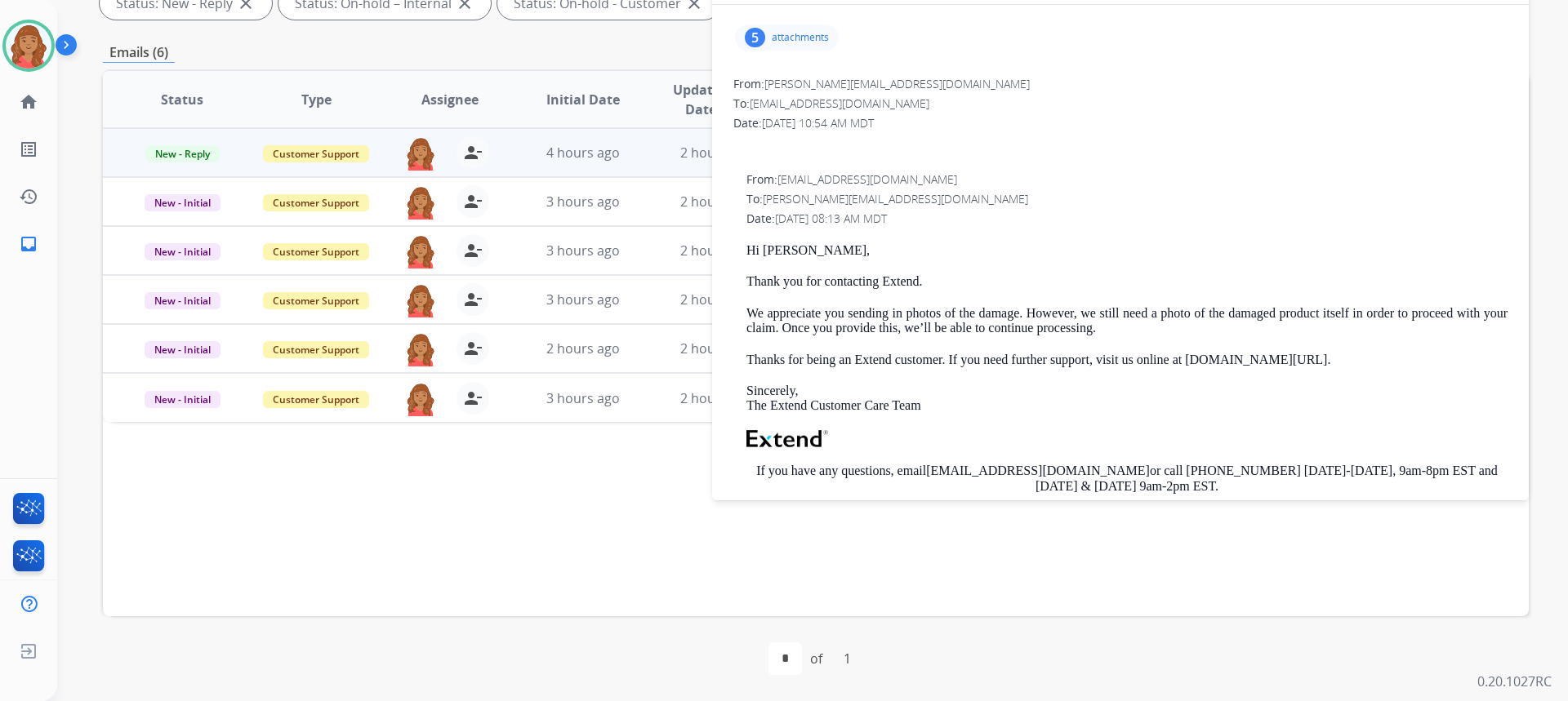
click at [788, 34] on p "attachments" at bounding box center [800, 38] width 57 height 13
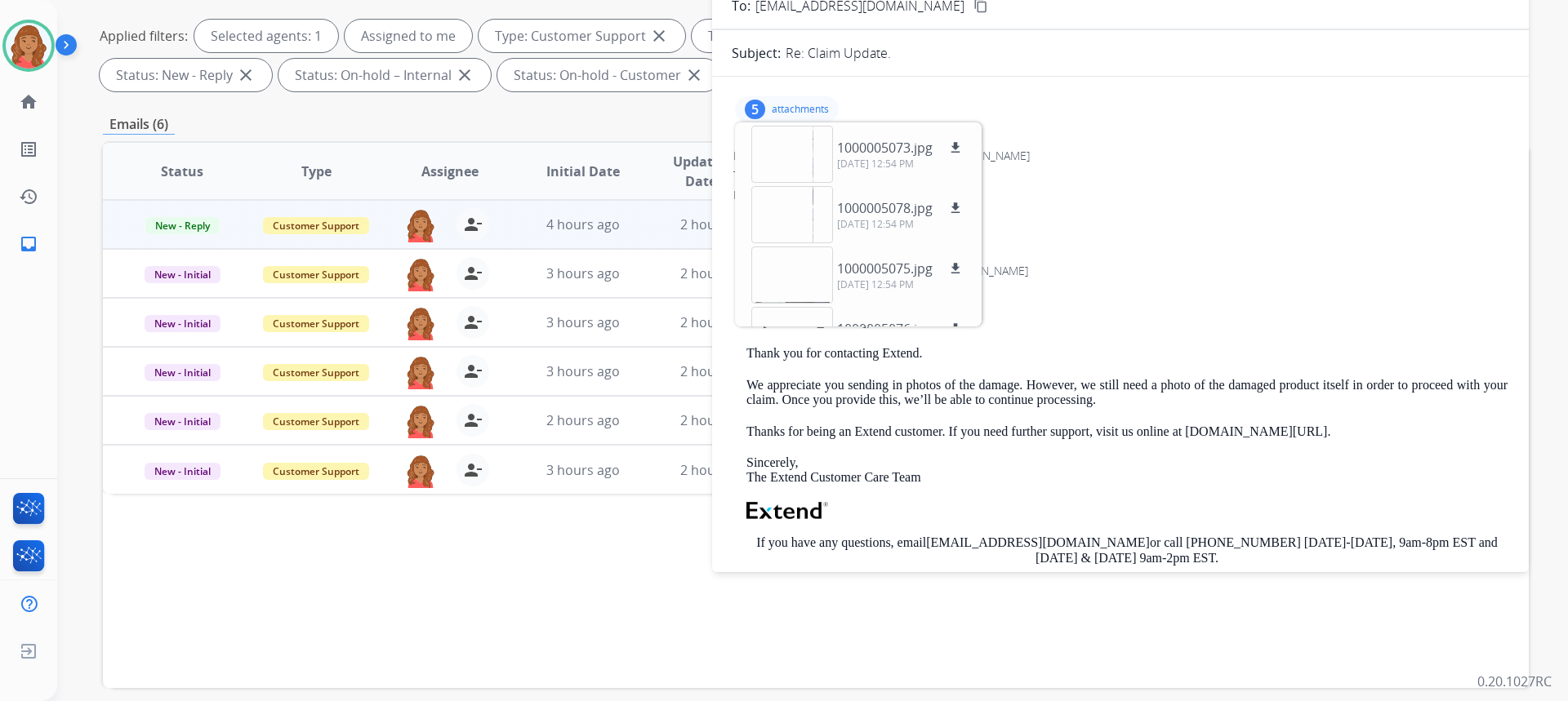
scroll to position [0, 0]
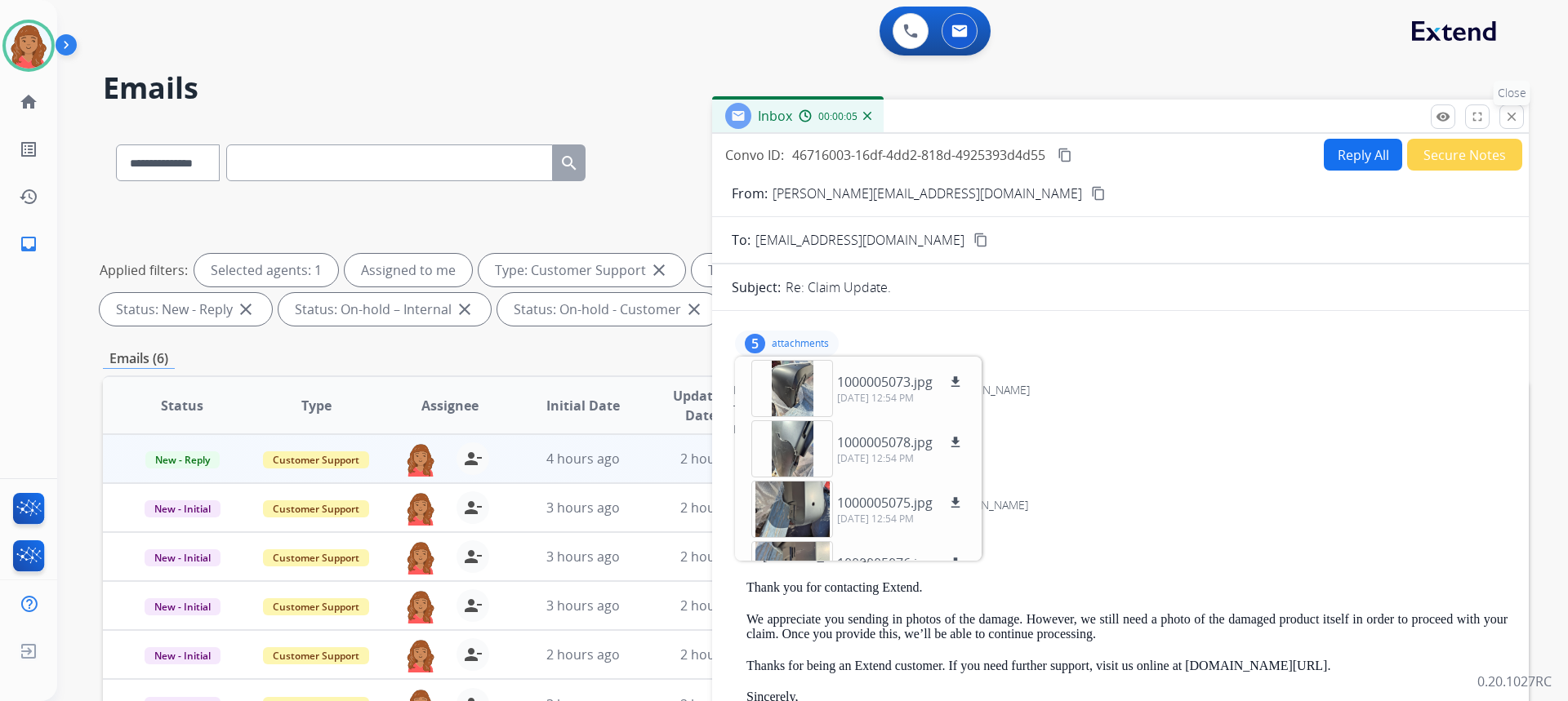
click at [1512, 115] on mat-icon "close" at bounding box center [1512, 117] width 15 height 15
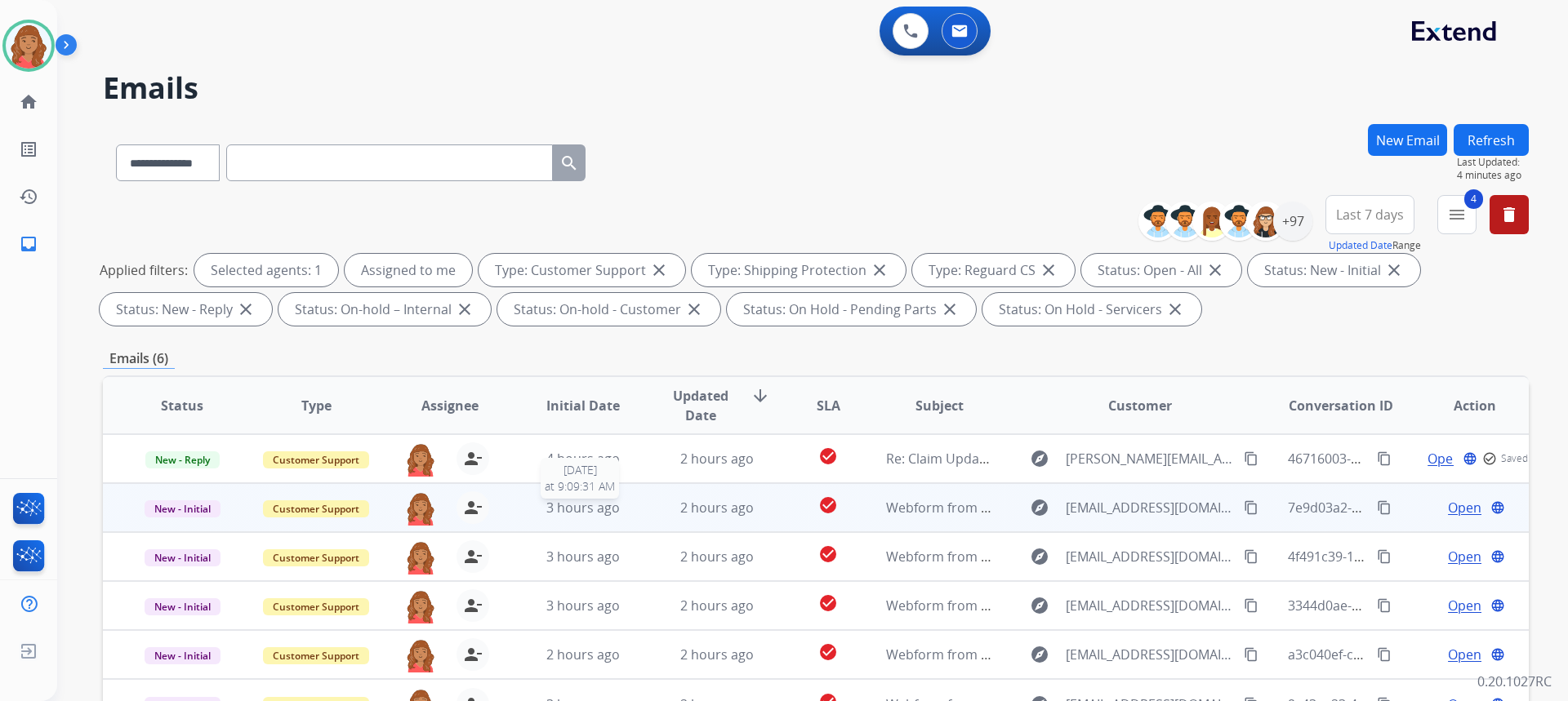
click at [562, 503] on span "3 hours ago" at bounding box center [583, 508] width 74 height 18
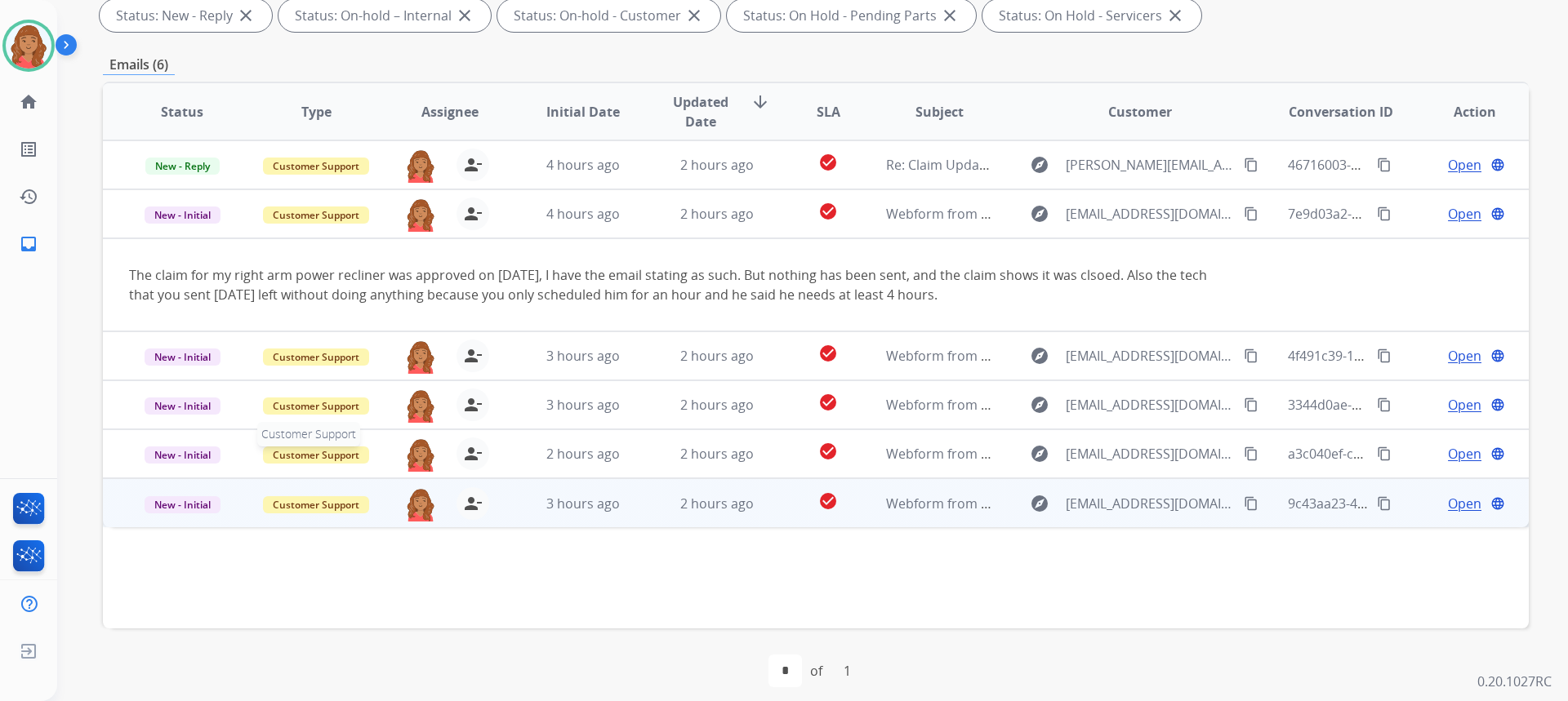
scroll to position [306, 0]
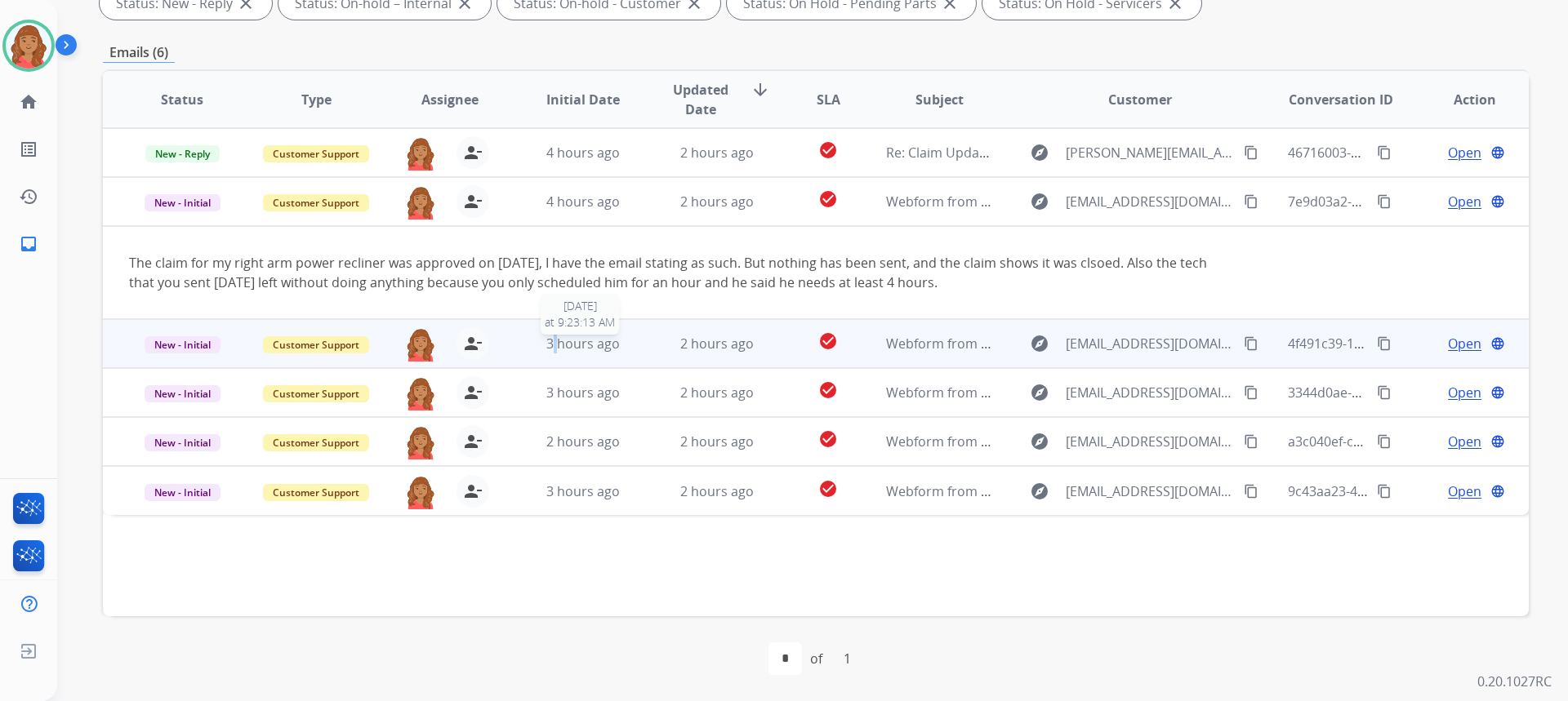
drag, startPoint x: 551, startPoint y: 339, endPoint x: 560, endPoint y: 336, distance: 9.5
click at [560, 336] on span "3 hours ago" at bounding box center [583, 344] width 74 height 18
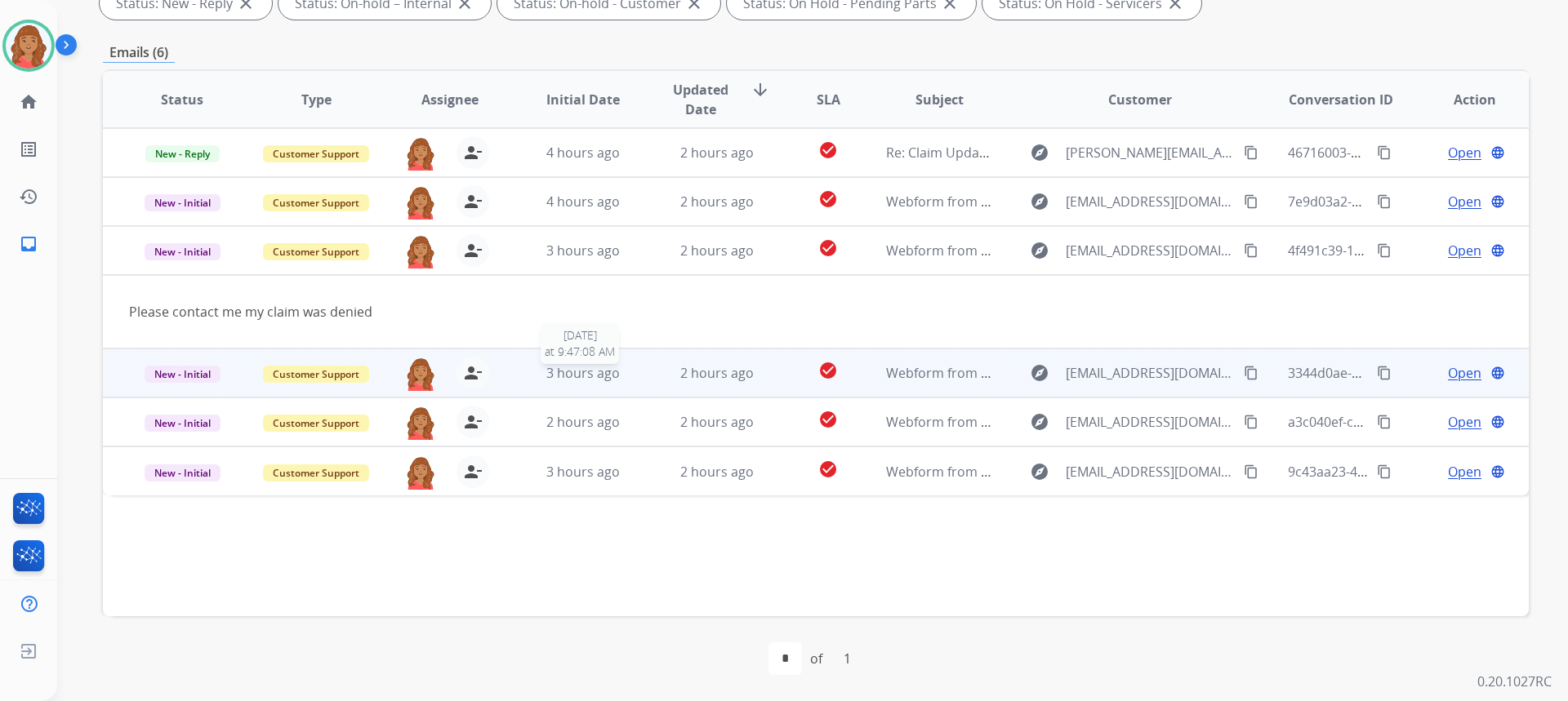
click at [551, 381] on span "3 hours ago" at bounding box center [583, 373] width 74 height 18
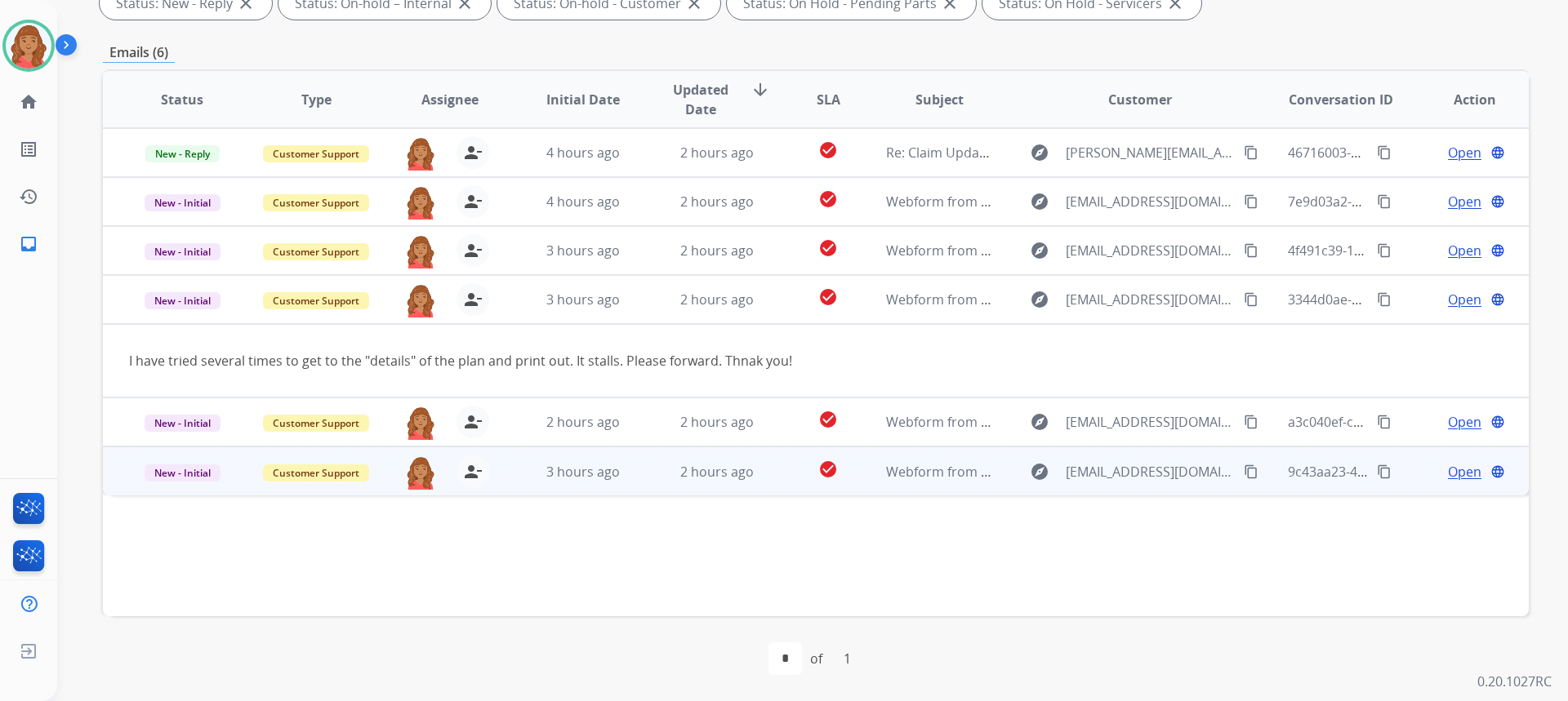
drag, startPoint x: 0, startPoint y: 223, endPoint x: 994, endPoint y: 478, distance: 1026.2
click at [994, 478] on td "explore bwgguy@gmail.com content_copy" at bounding box center [1127, 471] width 267 height 49
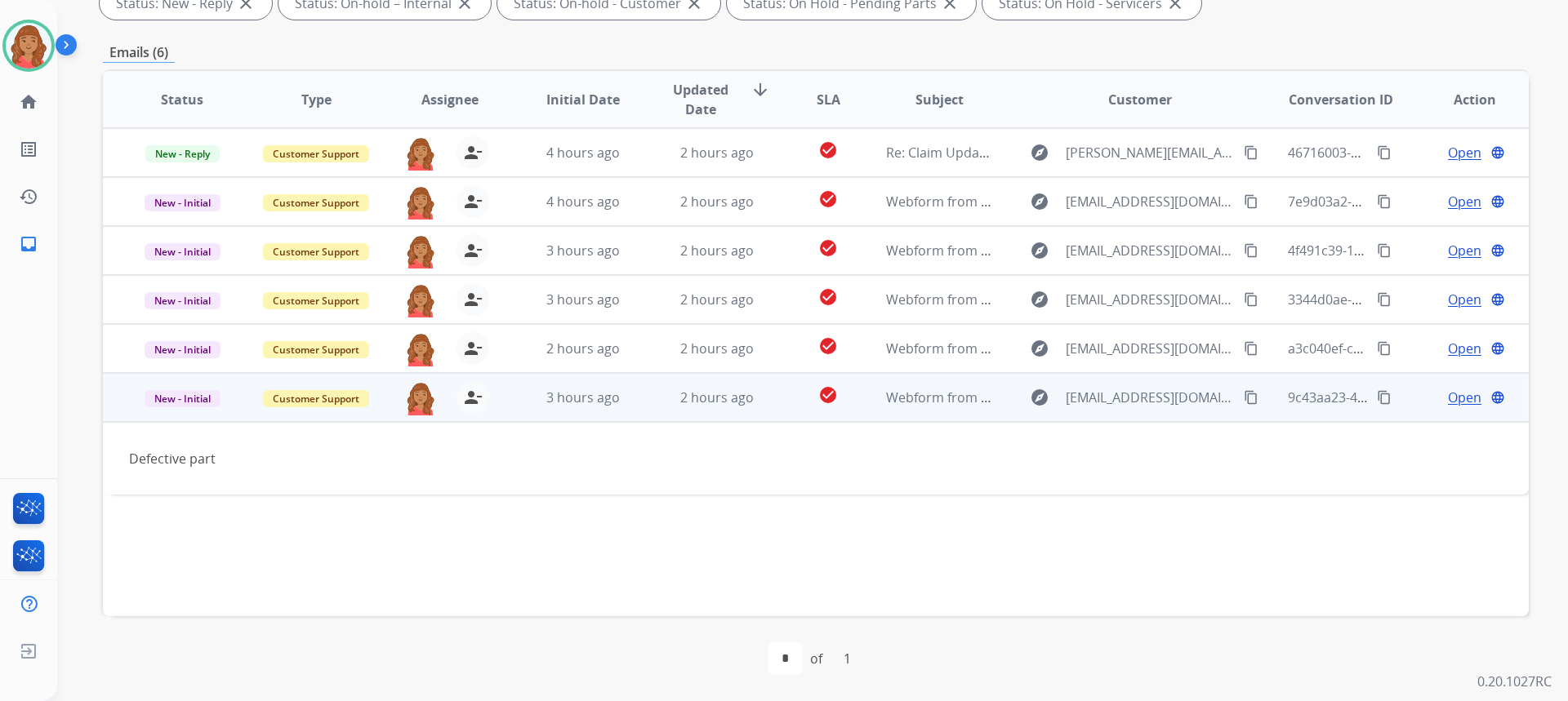
click at [1244, 402] on mat-icon "content_copy" at bounding box center [1251, 398] width 15 height 15
click at [1452, 398] on span "Open" at bounding box center [1464, 398] width 34 height 20
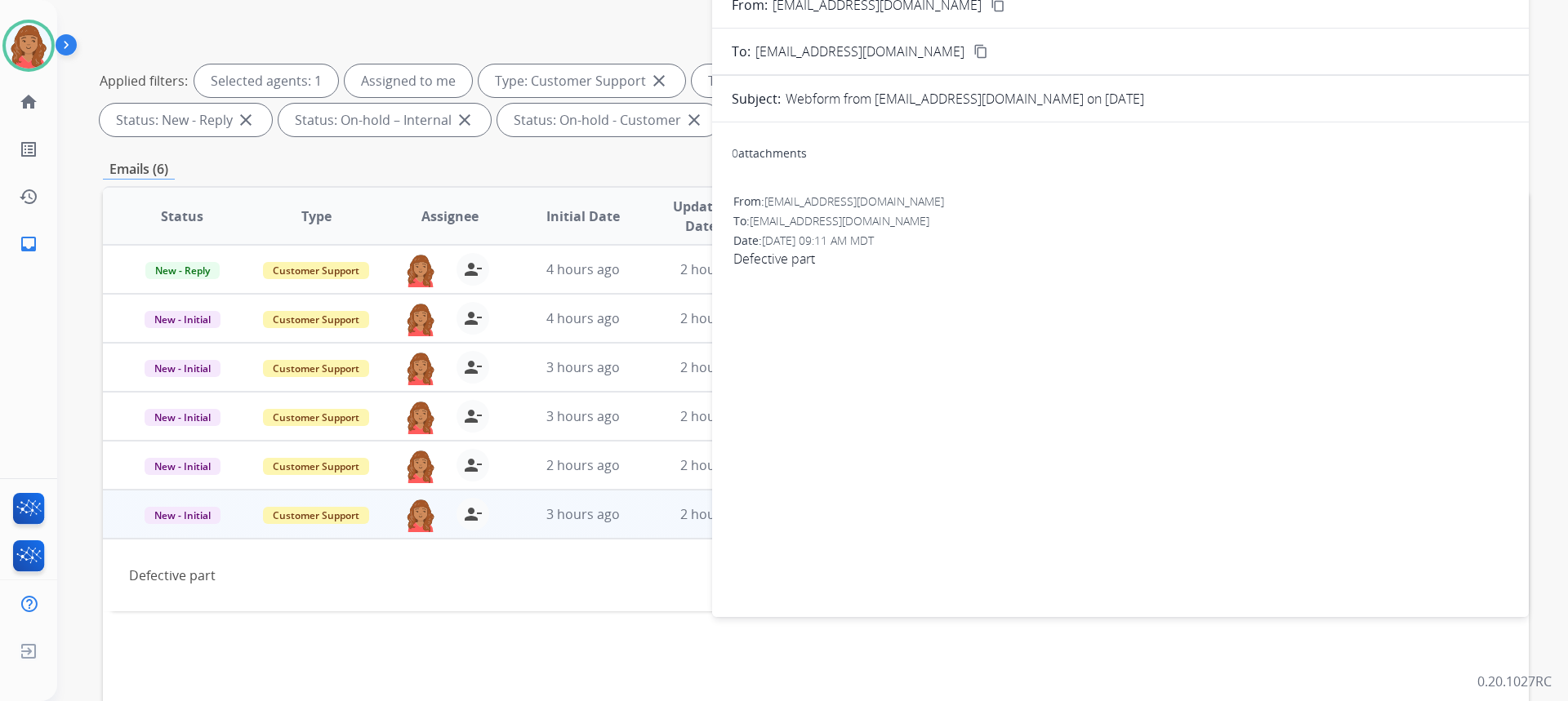
scroll to position [0, 0]
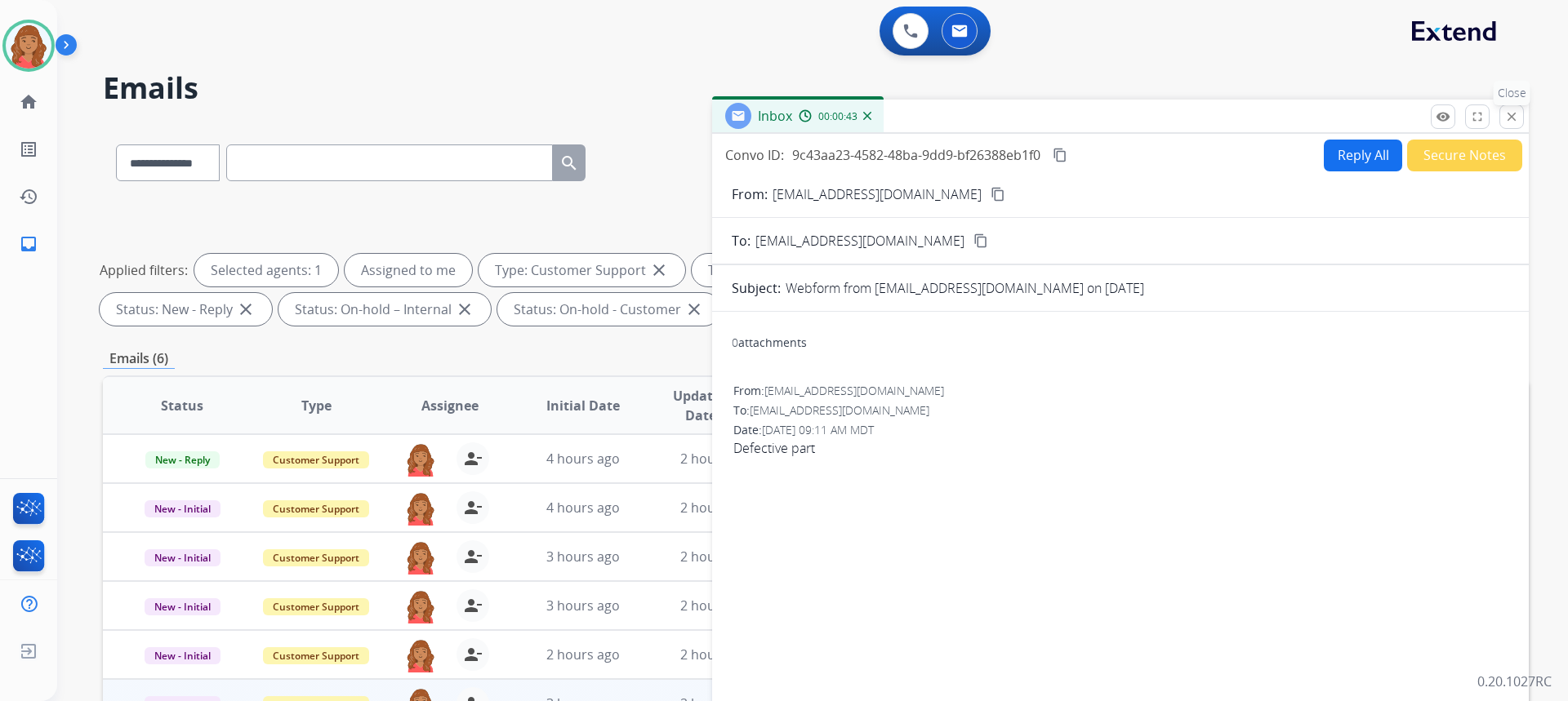
click at [1512, 117] on mat-icon "close" at bounding box center [1512, 117] width 15 height 15
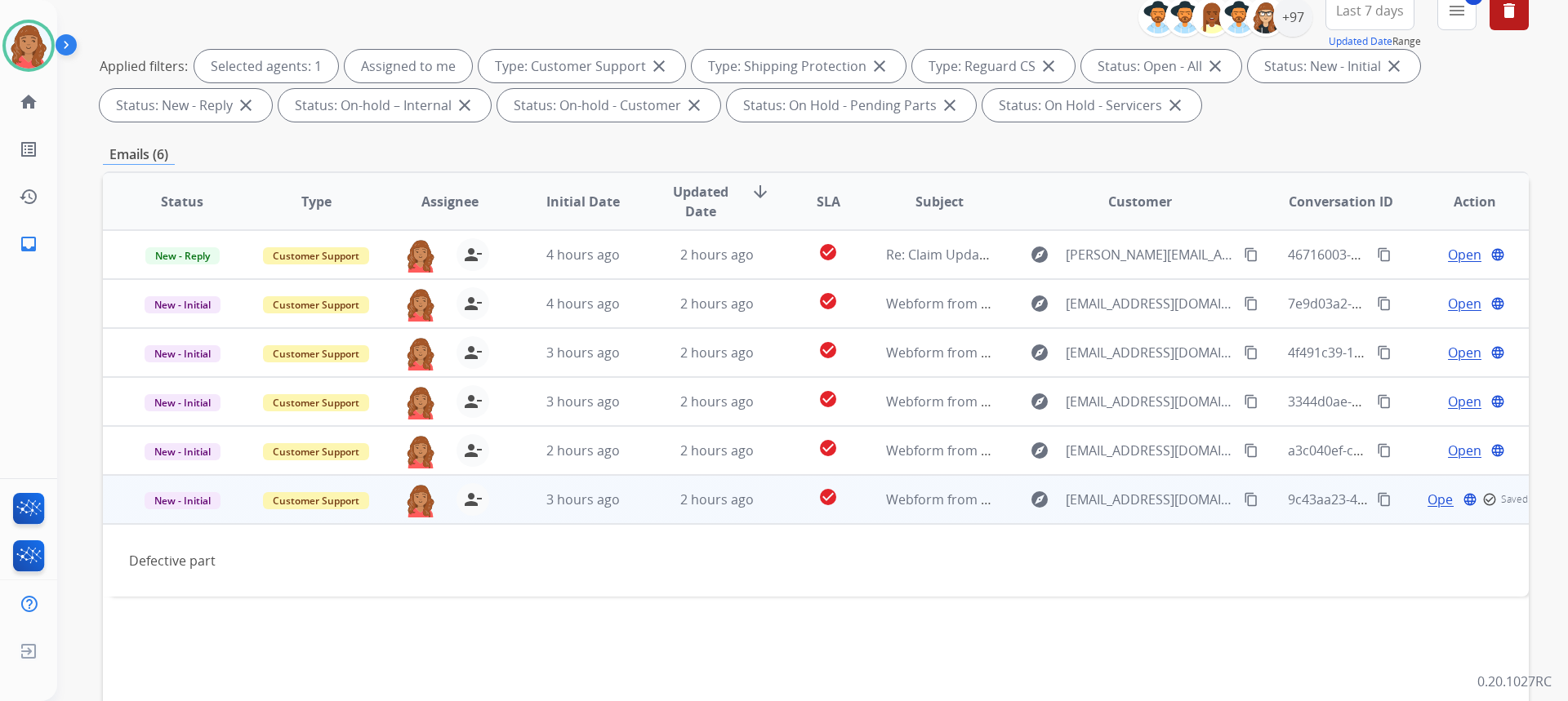
scroll to position [245, 0]
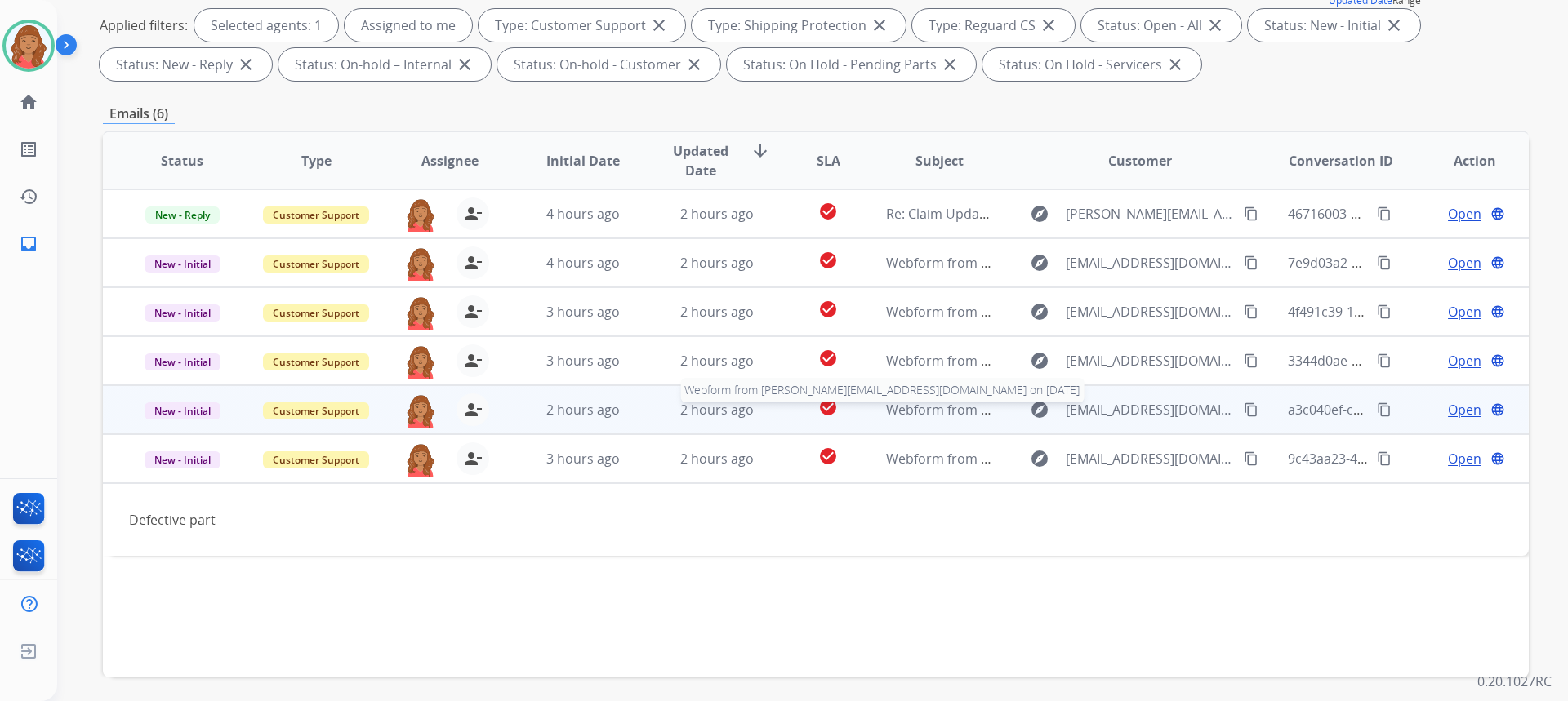
click at [978, 407] on span "Webform from [PERSON_NAME][EMAIL_ADDRESS][DOMAIN_NAME] on [DATE]" at bounding box center [1122, 410] width 471 height 18
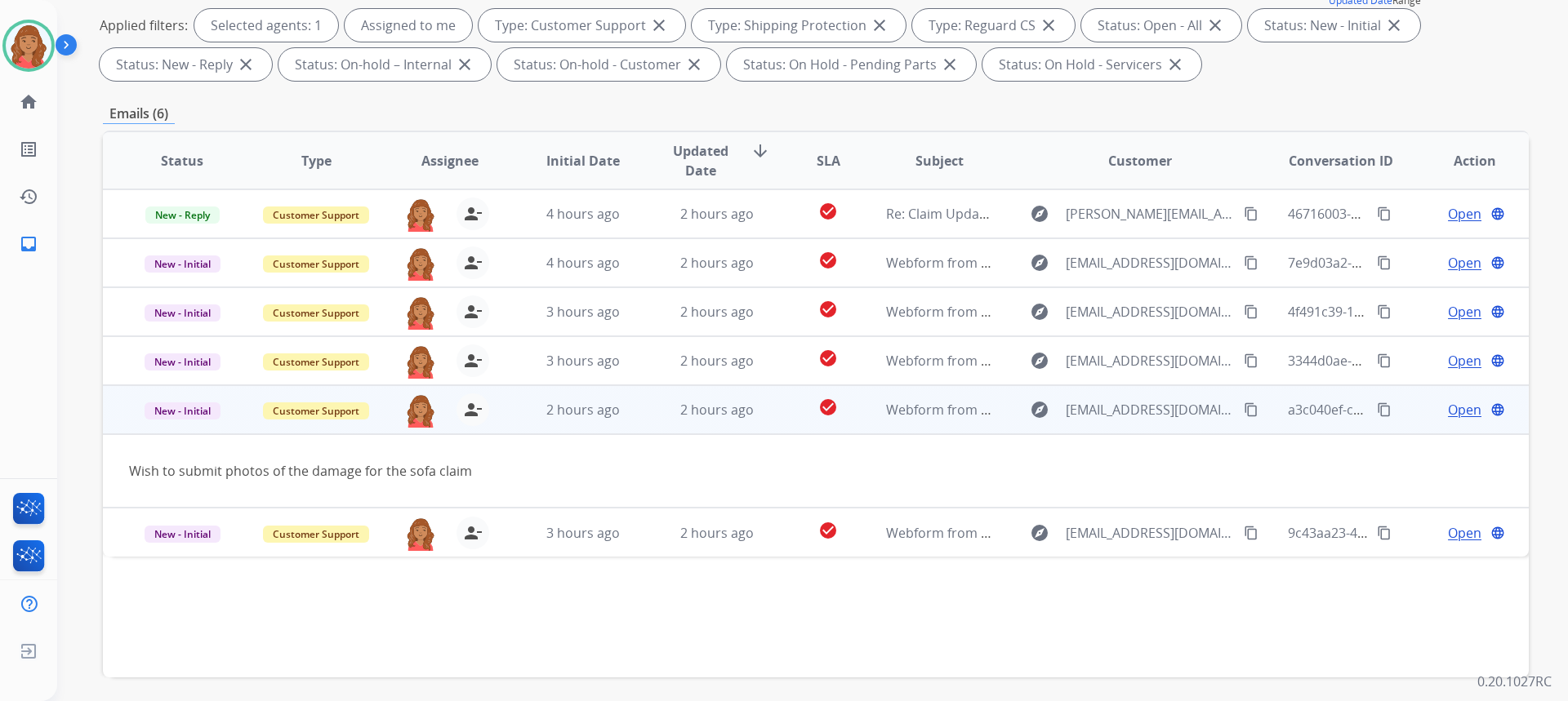
click at [1244, 406] on mat-icon "content_copy" at bounding box center [1251, 410] width 15 height 15
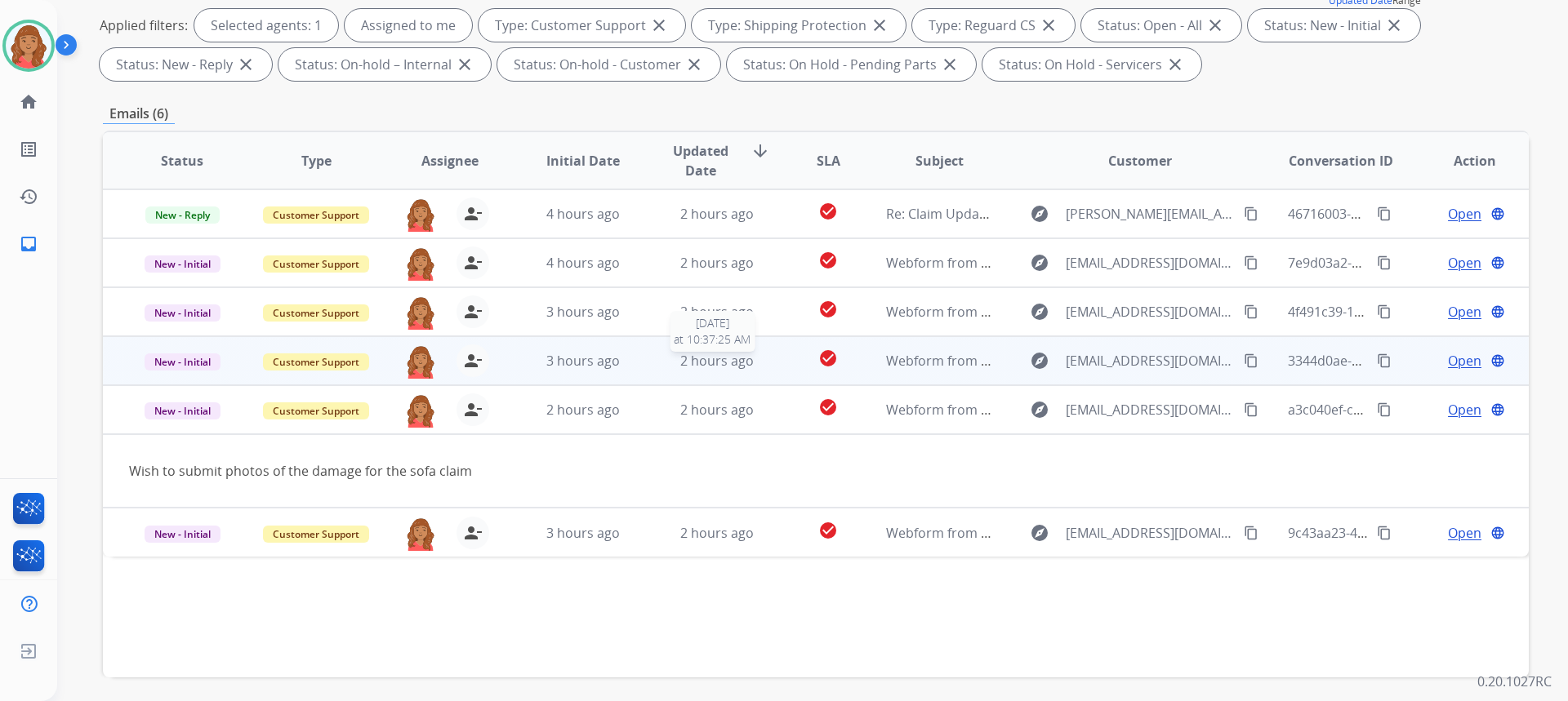
click at [714, 367] on span "2 hours ago" at bounding box center [717, 361] width 74 height 18
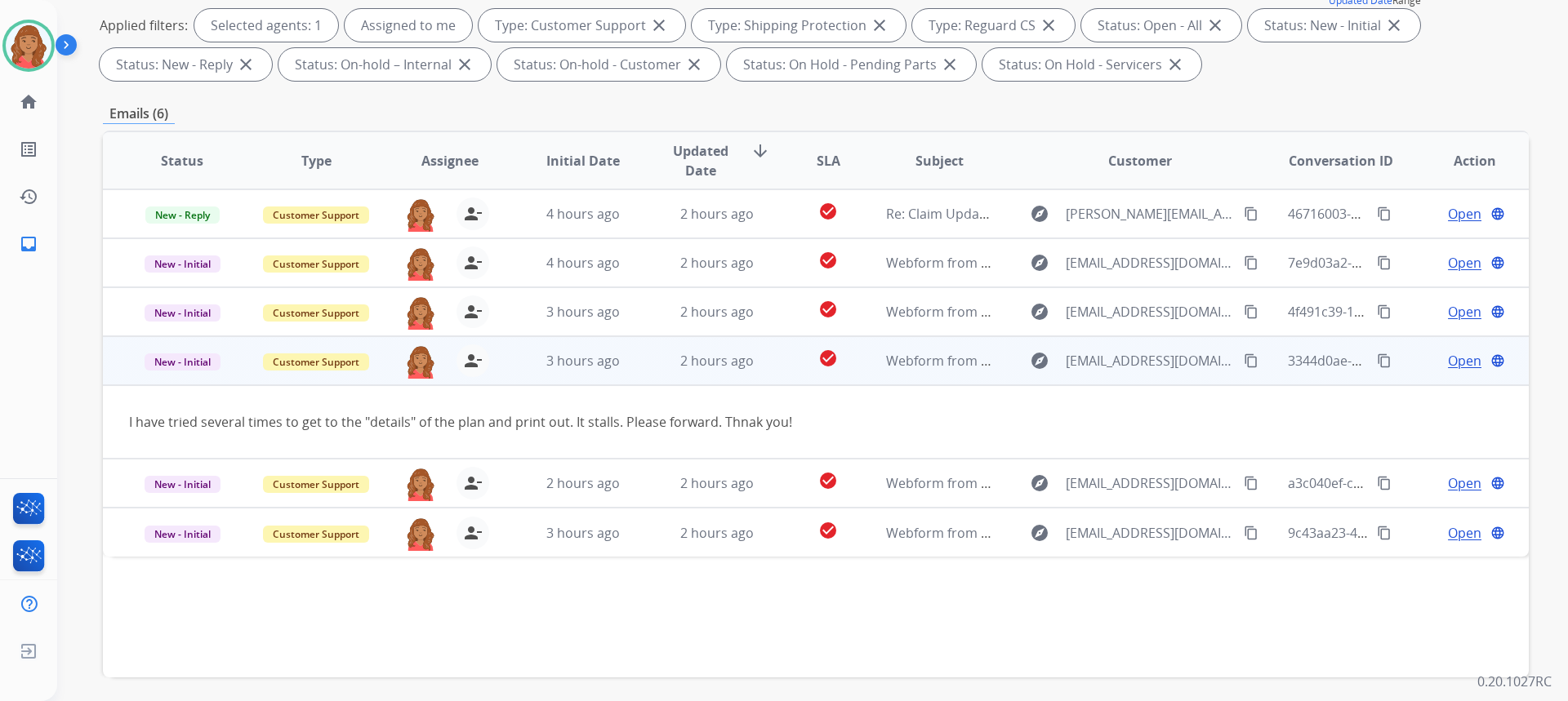
click at [1244, 362] on mat-icon "content_copy" at bounding box center [1251, 361] width 15 height 15
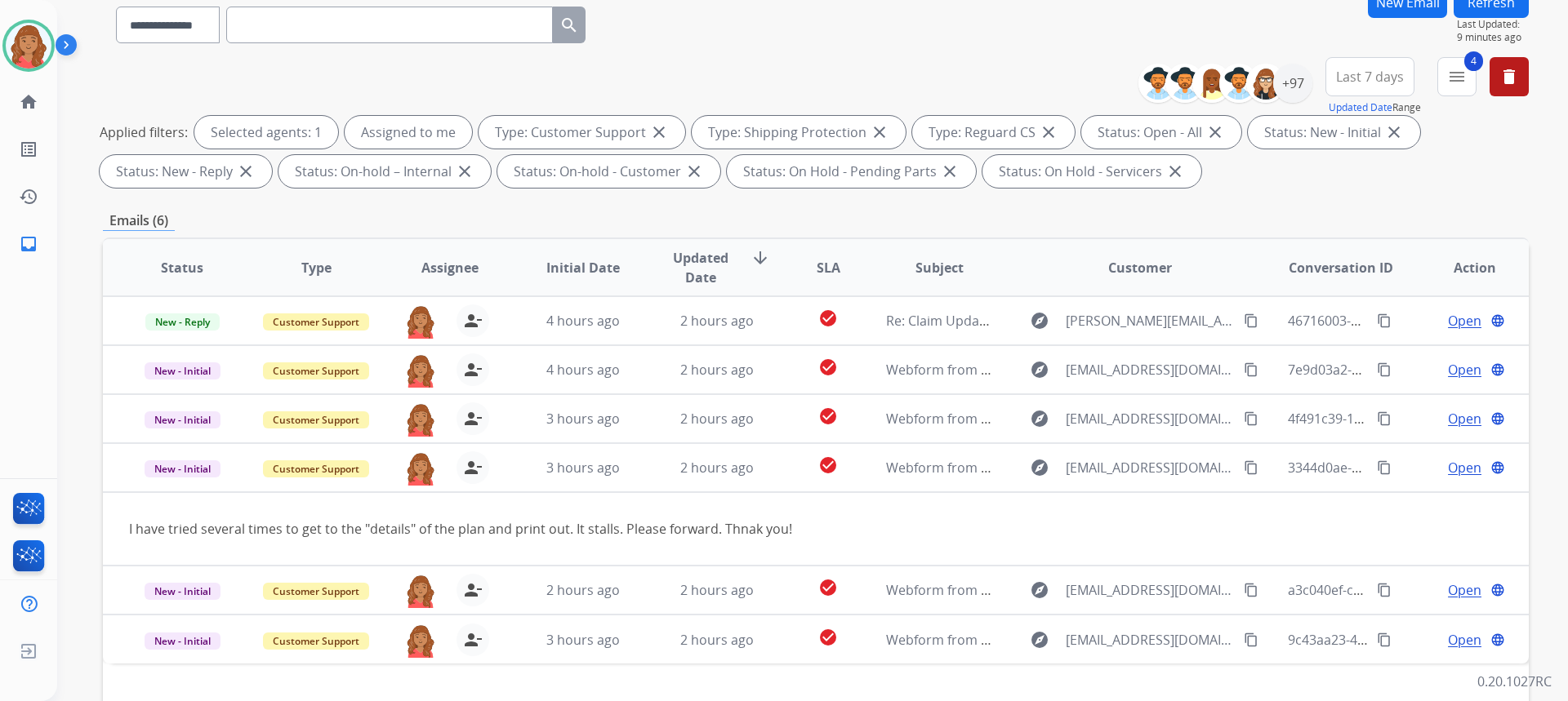
scroll to position [0, 0]
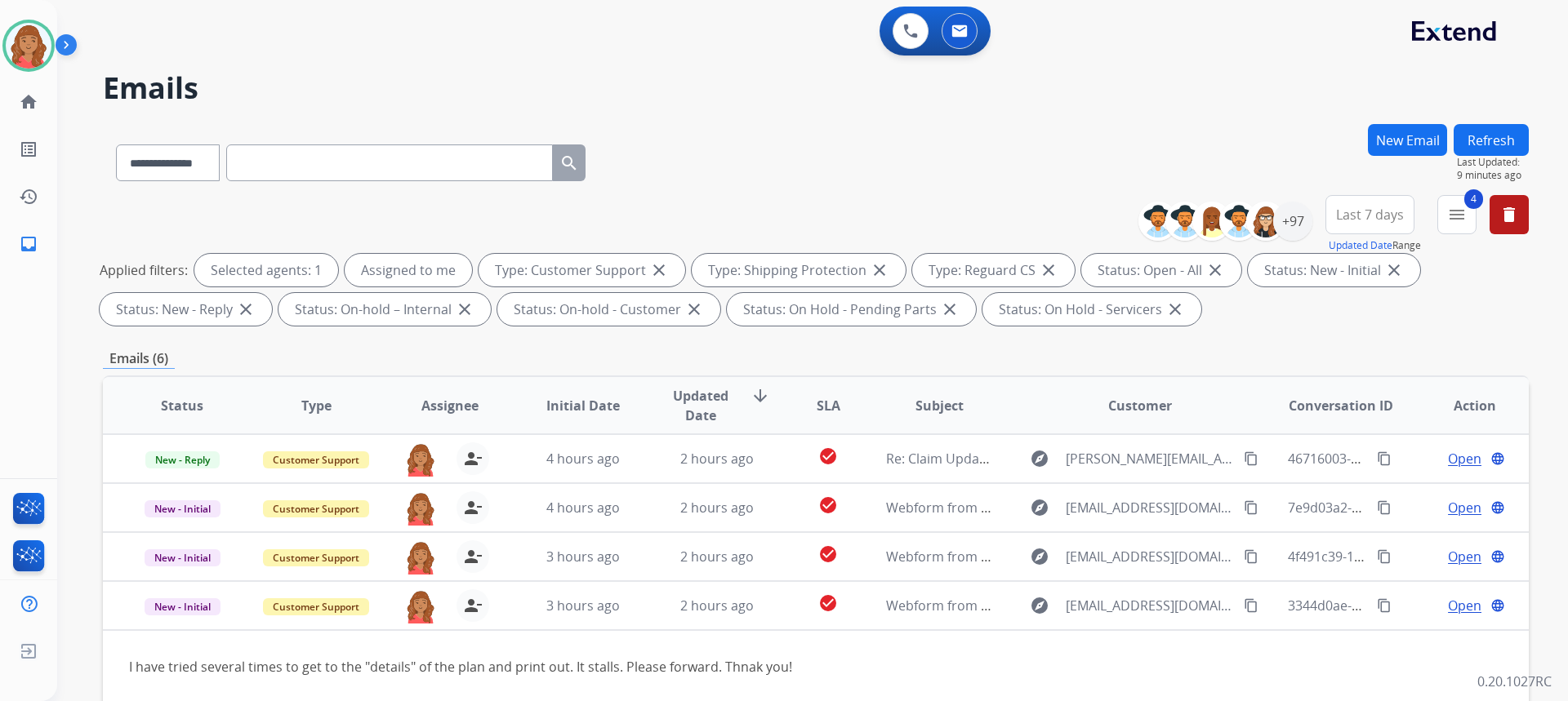
click at [1406, 140] on button "New Email" at bounding box center [1407, 140] width 79 height 32
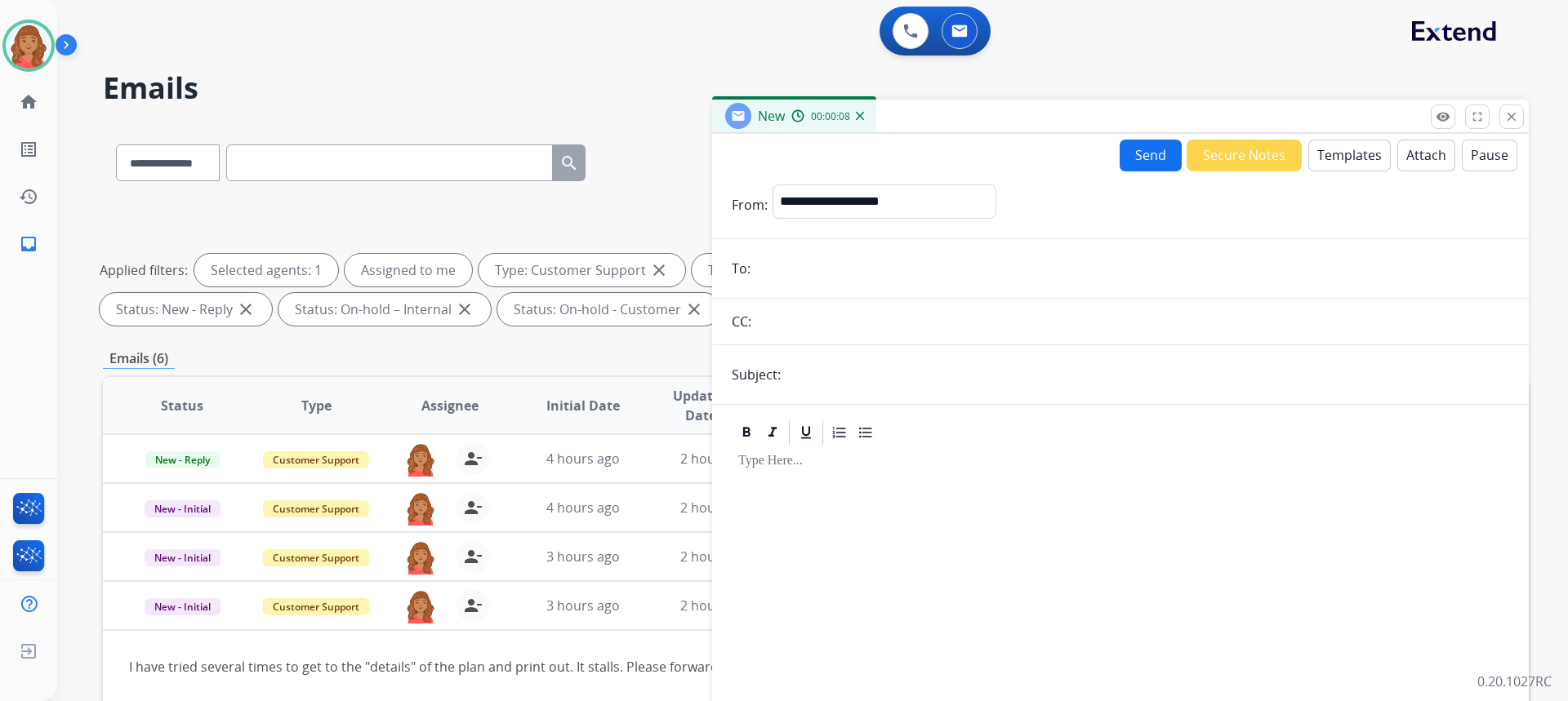
drag, startPoint x: 0, startPoint y: 208, endPoint x: 786, endPoint y: 267, distance: 788.2
paste input "*******"
type input "*******"
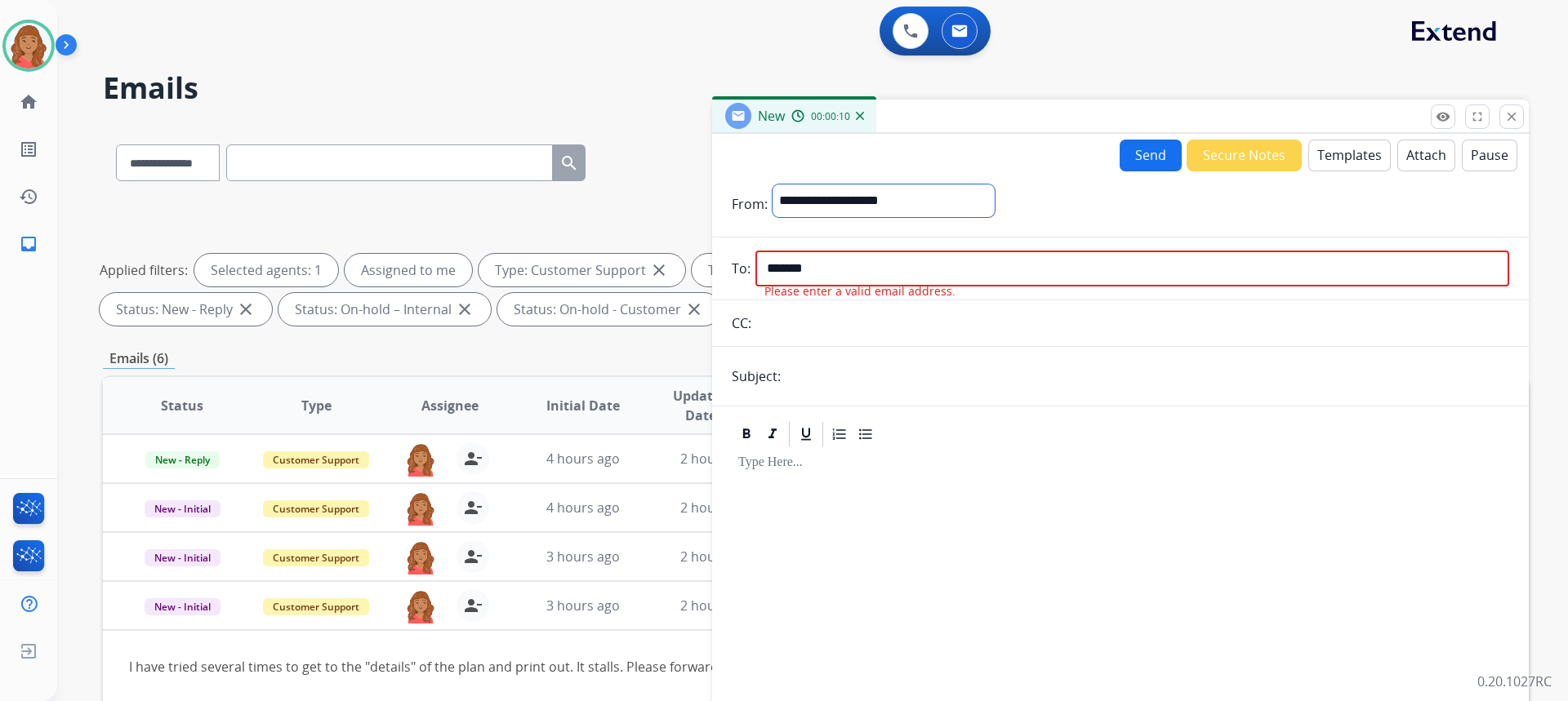
drag, startPoint x: 825, startPoint y: 200, endPoint x: 831, endPoint y: 212, distance: 13.4
click at [828, 201] on select "**********" at bounding box center [883, 201] width 222 height 33
select select "**********"
click at [773, 185] on select "**********" at bounding box center [883, 201] width 222 height 33
click at [800, 388] on input "text" at bounding box center [1147, 378] width 723 height 33
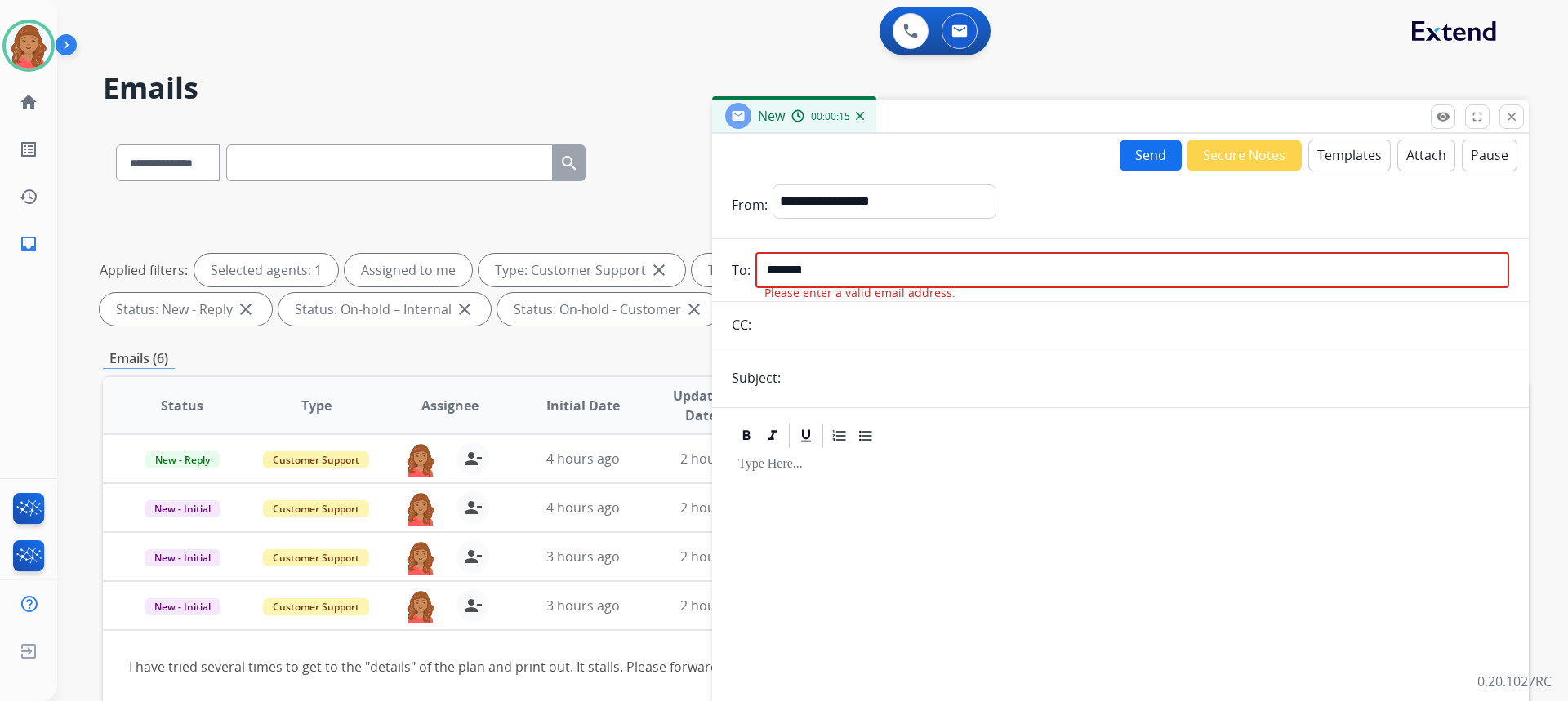
type input "**********"
drag, startPoint x: 863, startPoint y: 267, endPoint x: 728, endPoint y: 269, distance: 135.0
click at [730, 267] on div "Please enter a valid email address. To: *******" at bounding box center [1120, 270] width 817 height 36
paste input "**********"
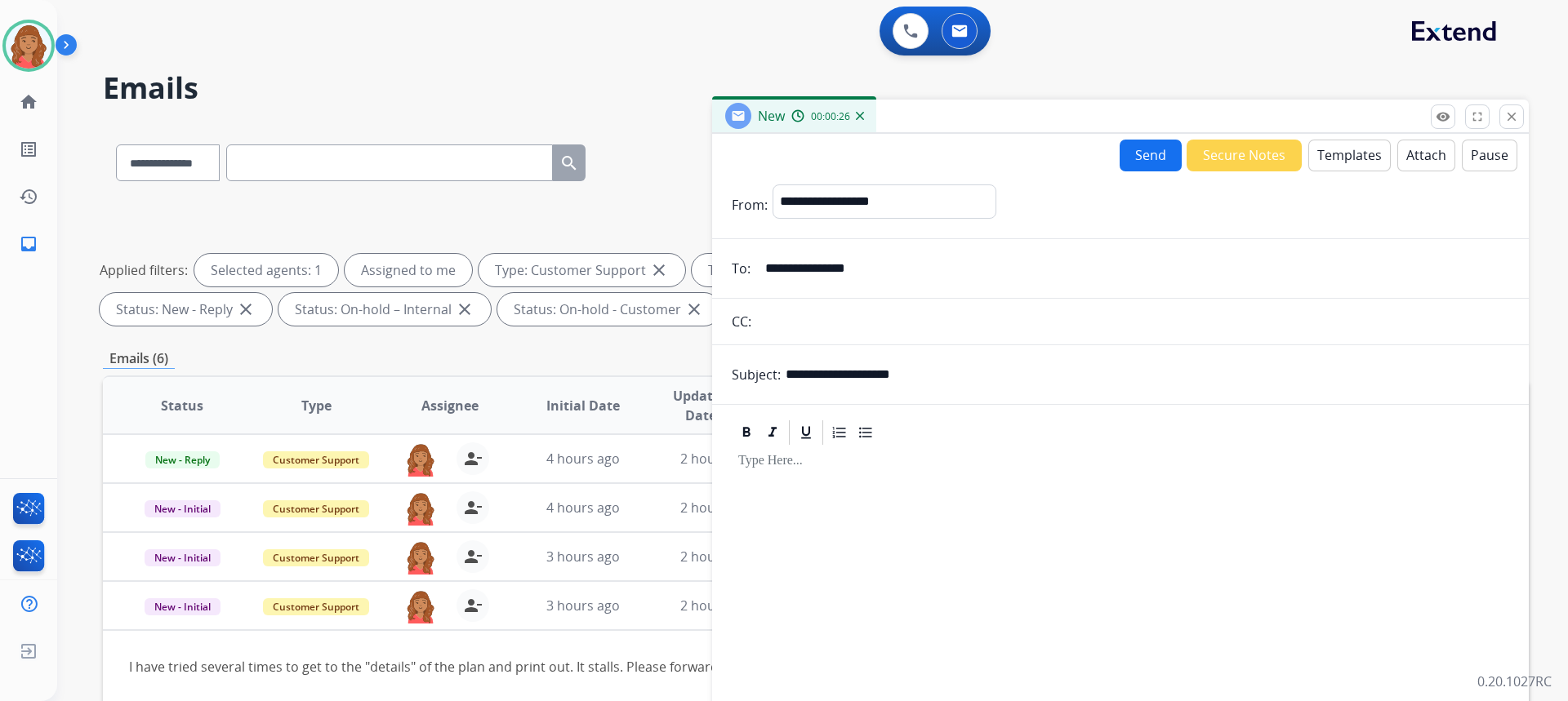
type input "**********"
click at [1349, 157] on button "Templates" at bounding box center [1349, 155] width 83 height 32
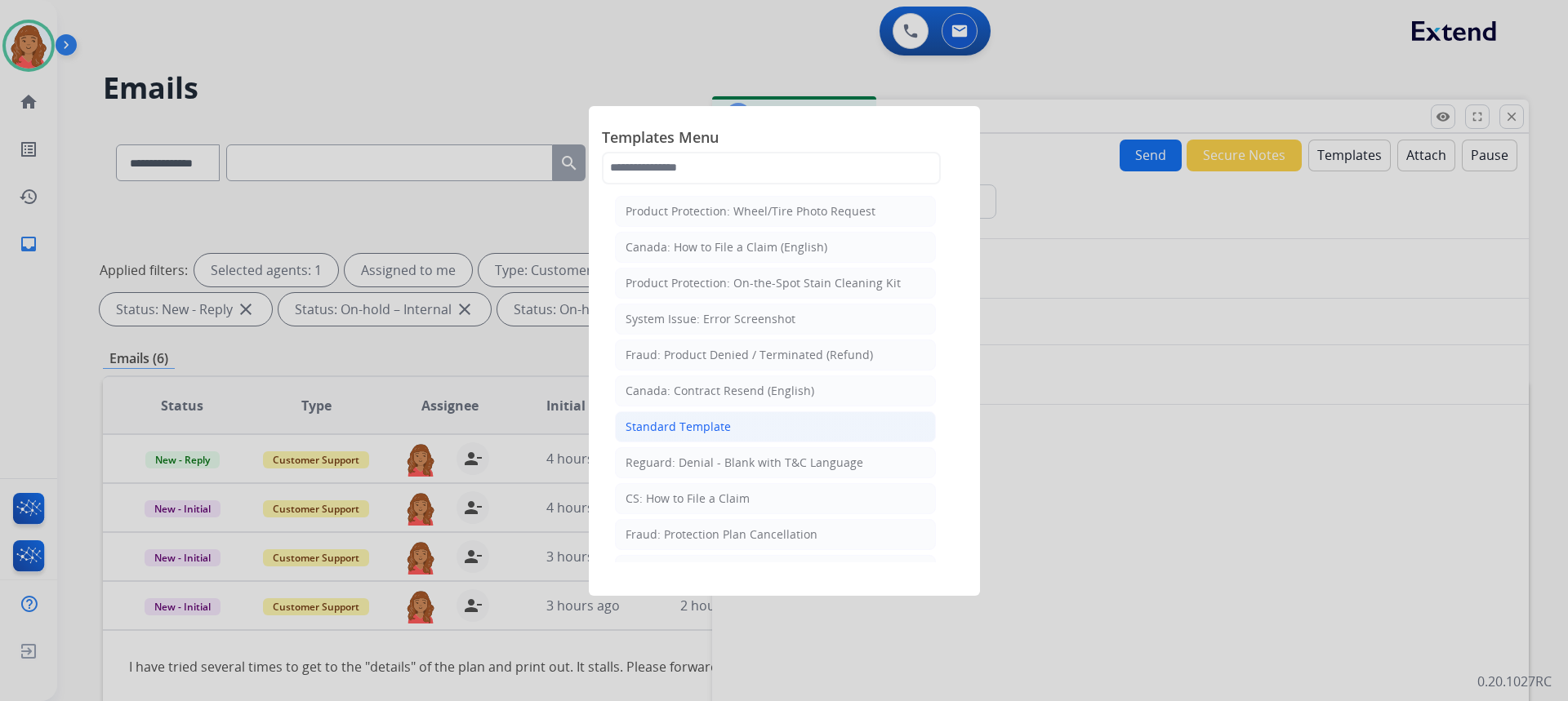
drag, startPoint x: 705, startPoint y: 425, endPoint x: 710, endPoint y: 436, distance: 12.1
click at [706, 427] on div "Standard Template" at bounding box center [678, 427] width 106 height 16
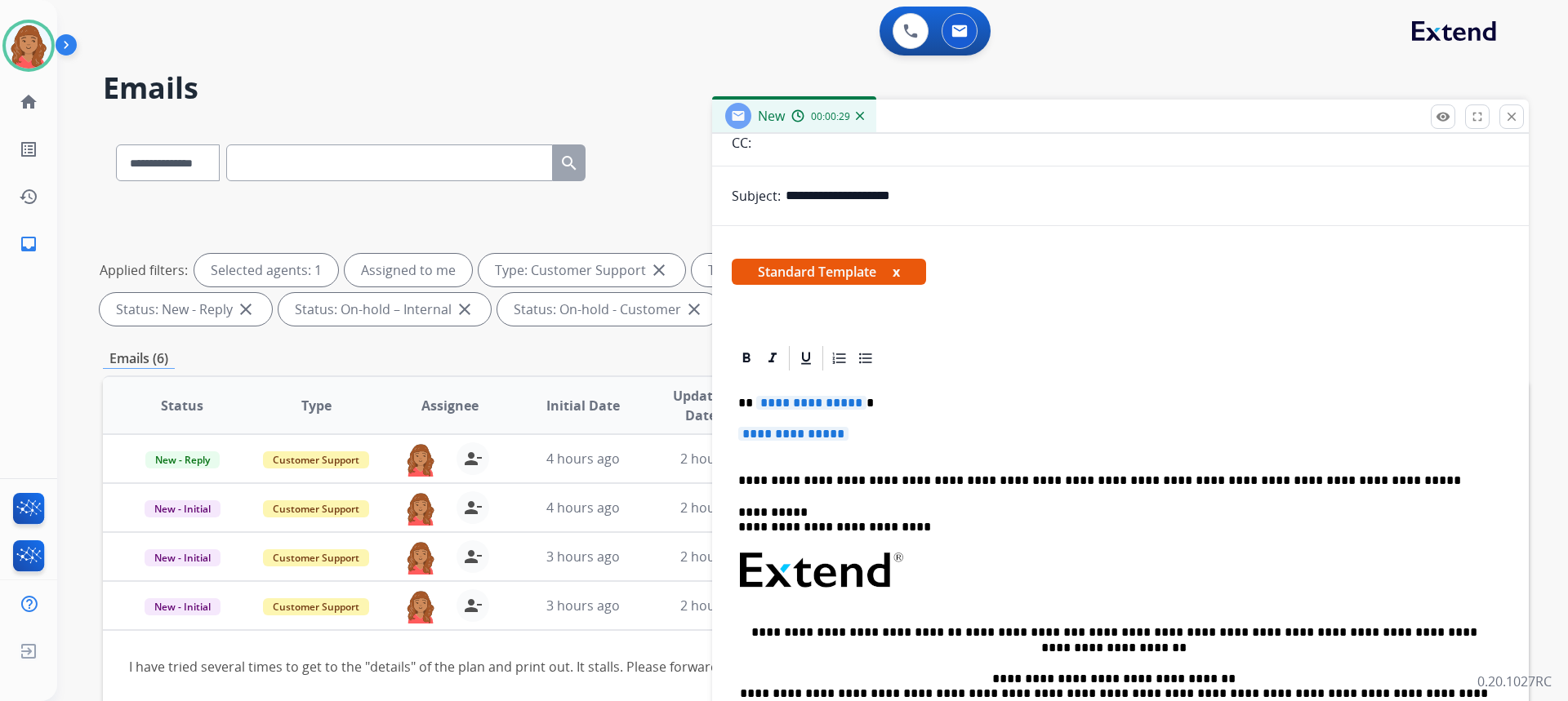
scroll to position [226, 0]
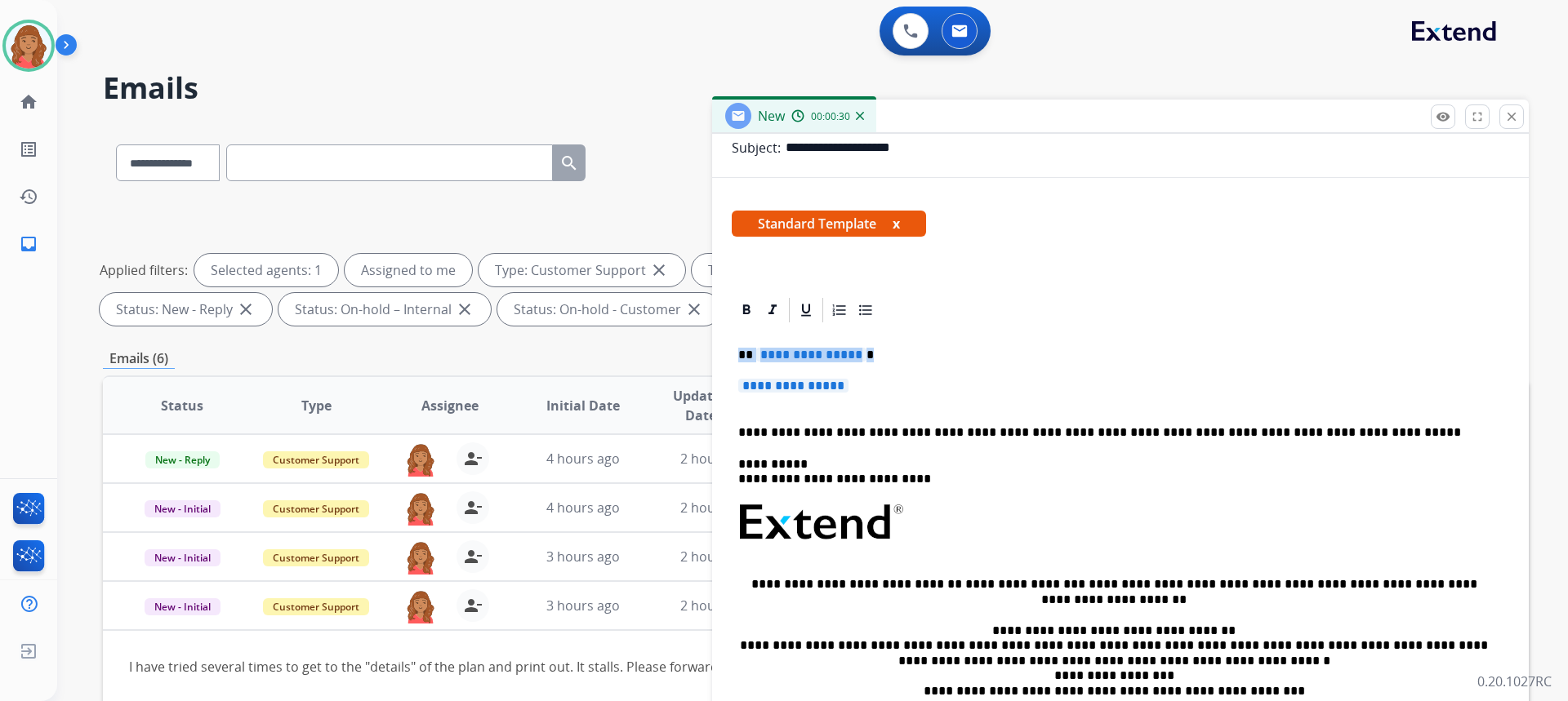
drag, startPoint x: 871, startPoint y: 381, endPoint x: 716, endPoint y: 345, distance: 159.1
click at [716, 345] on div "**********" at bounding box center [1120, 545] width 817 height 499
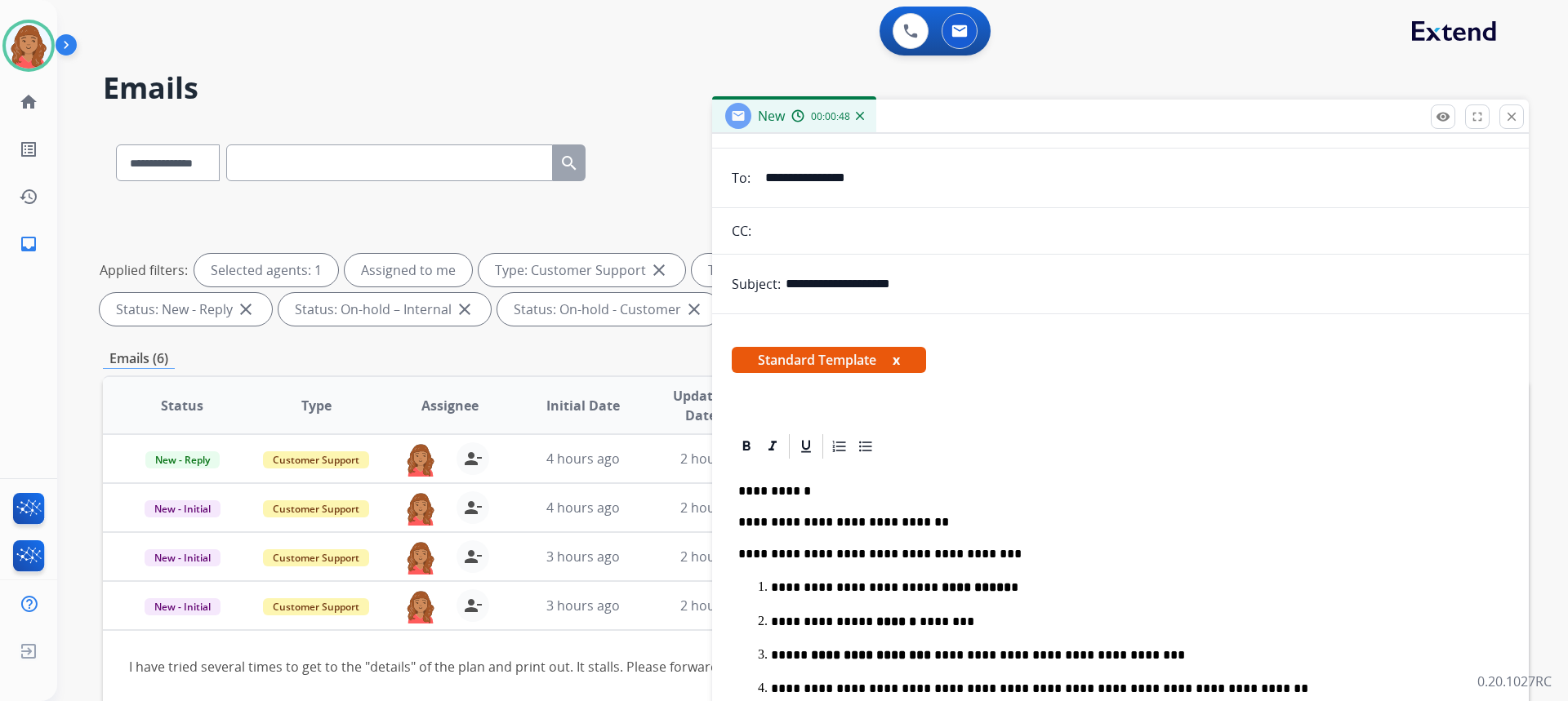
scroll to position [0, 0]
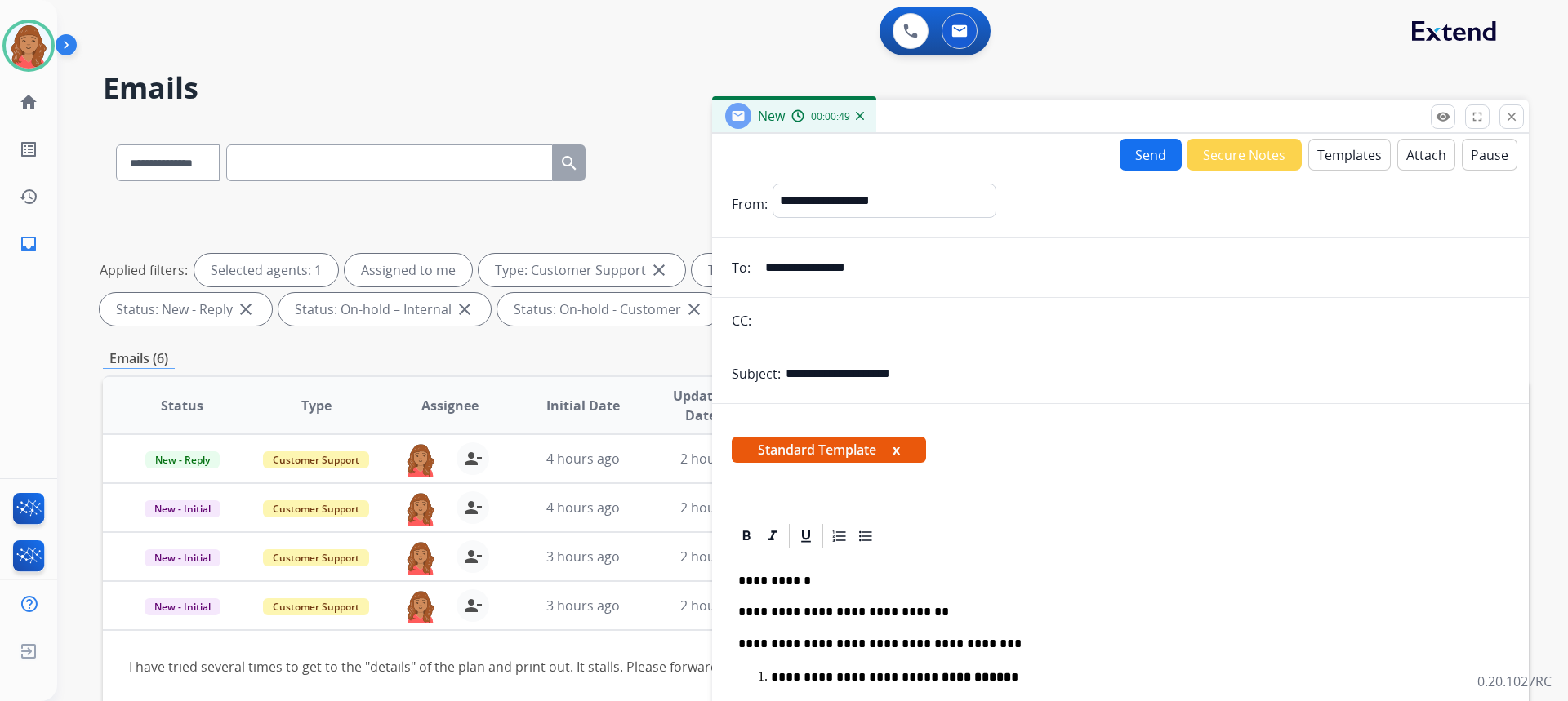
click at [1125, 152] on button "Send" at bounding box center [1151, 155] width 62 height 32
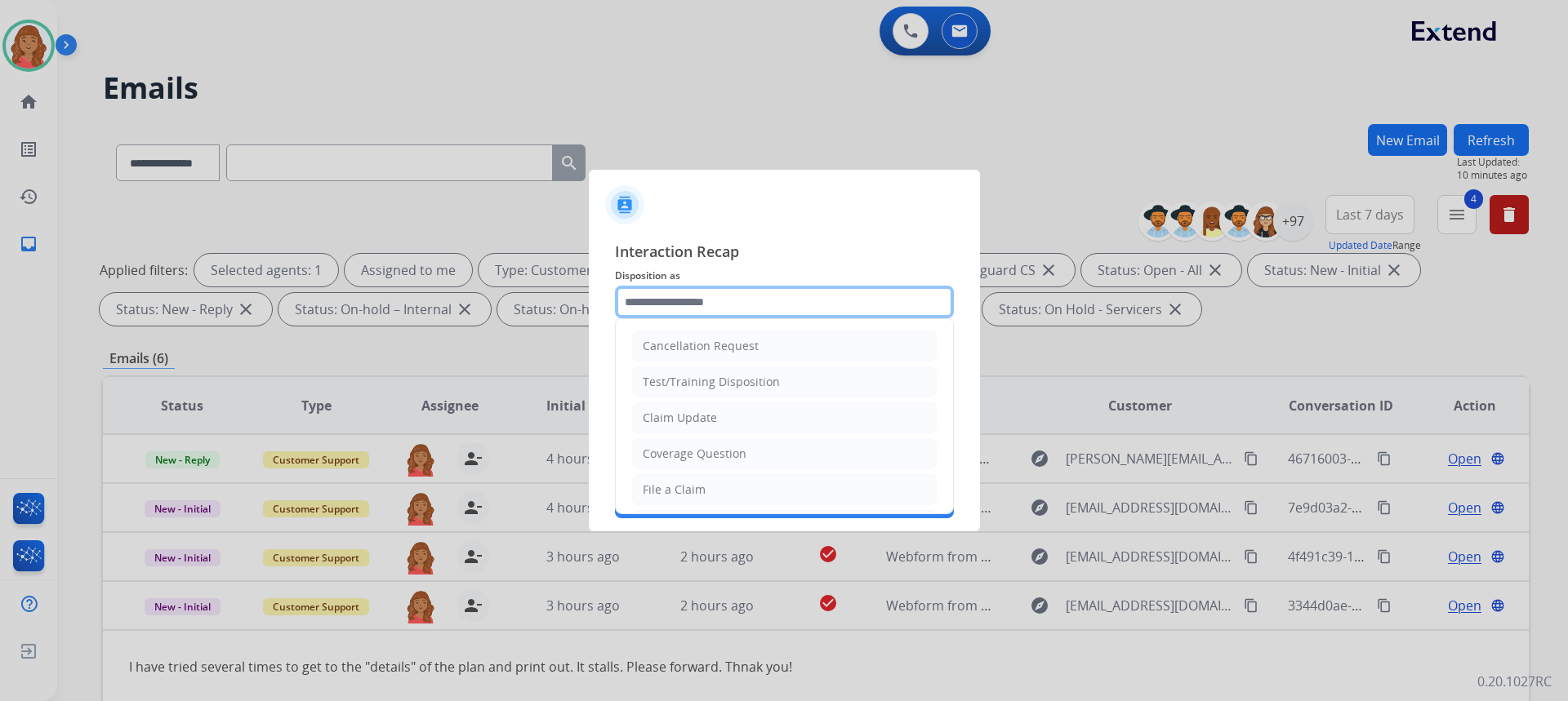
click at [678, 311] on input "text" at bounding box center [784, 302] width 339 height 33
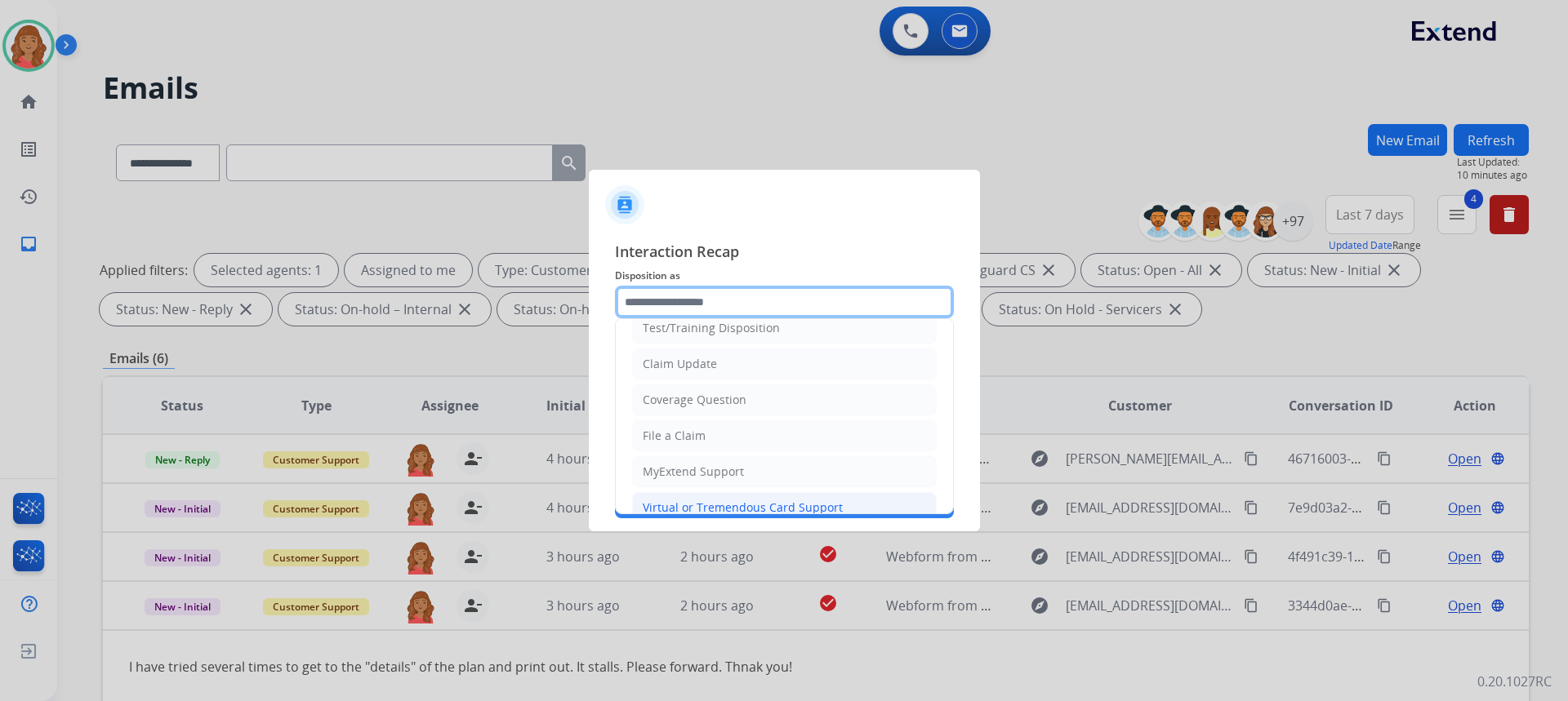
scroll to position [82, 0]
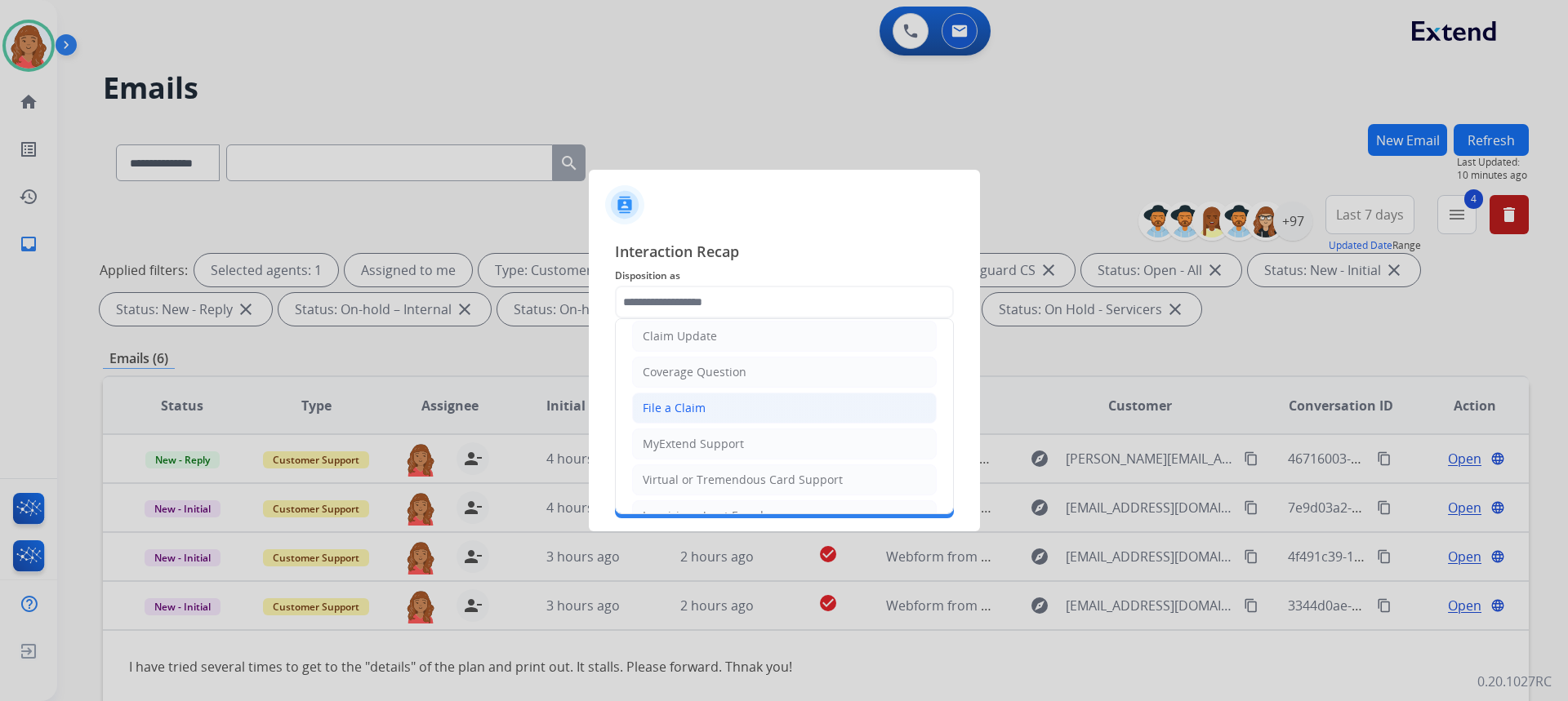
click at [673, 408] on div "File a Claim" at bounding box center [674, 408] width 63 height 16
type input "**********"
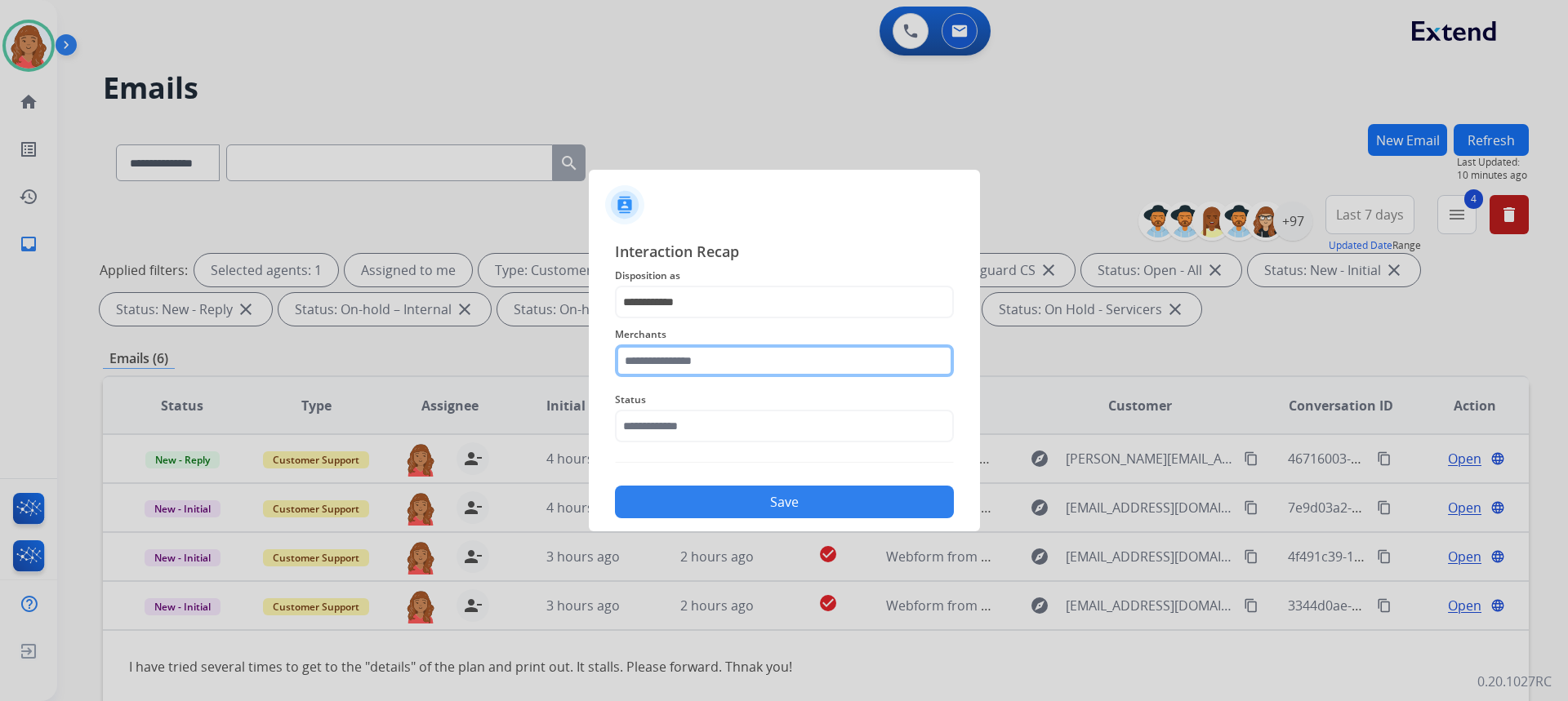
click at [670, 359] on input "text" at bounding box center [784, 361] width 339 height 33
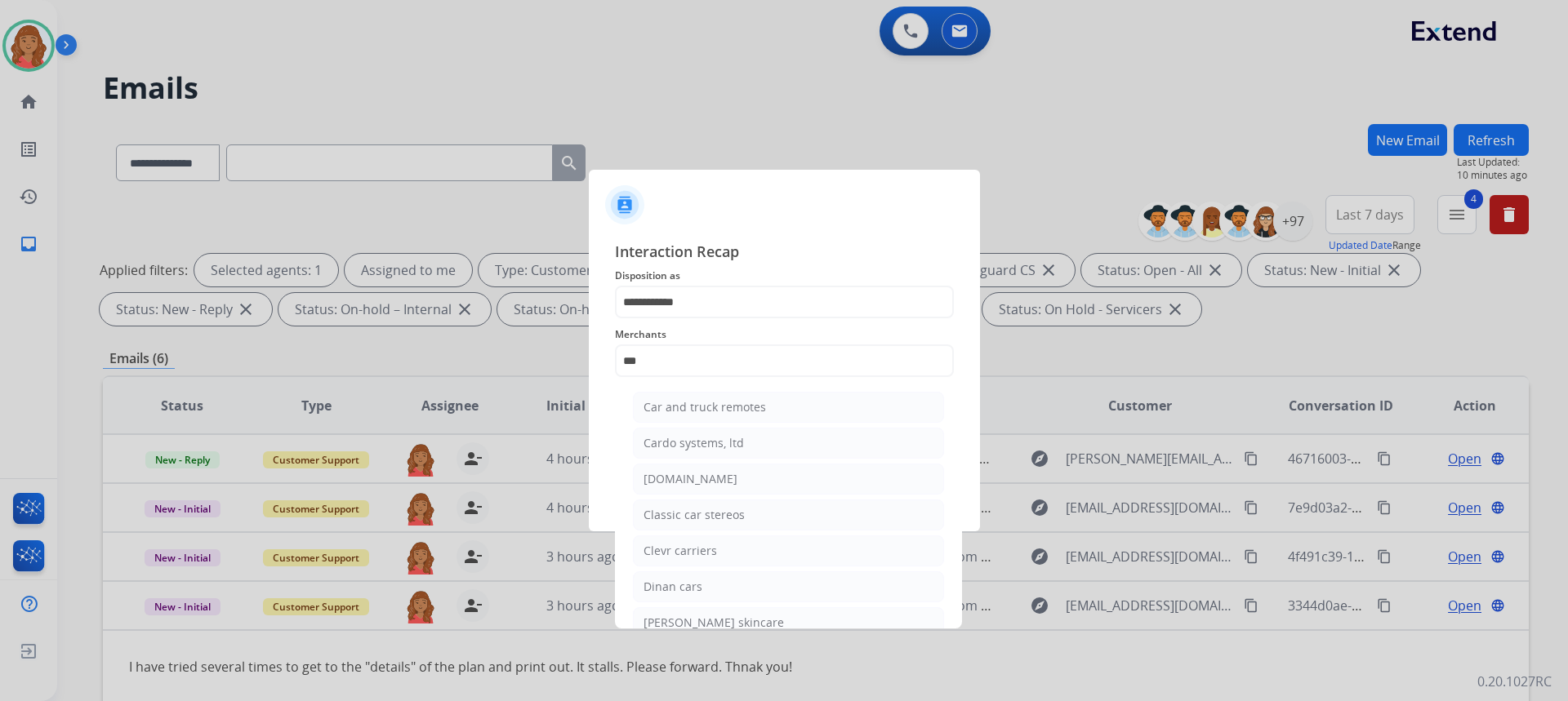
click at [683, 482] on div "[DOMAIN_NAME]" at bounding box center [690, 479] width 94 height 16
type input "**********"
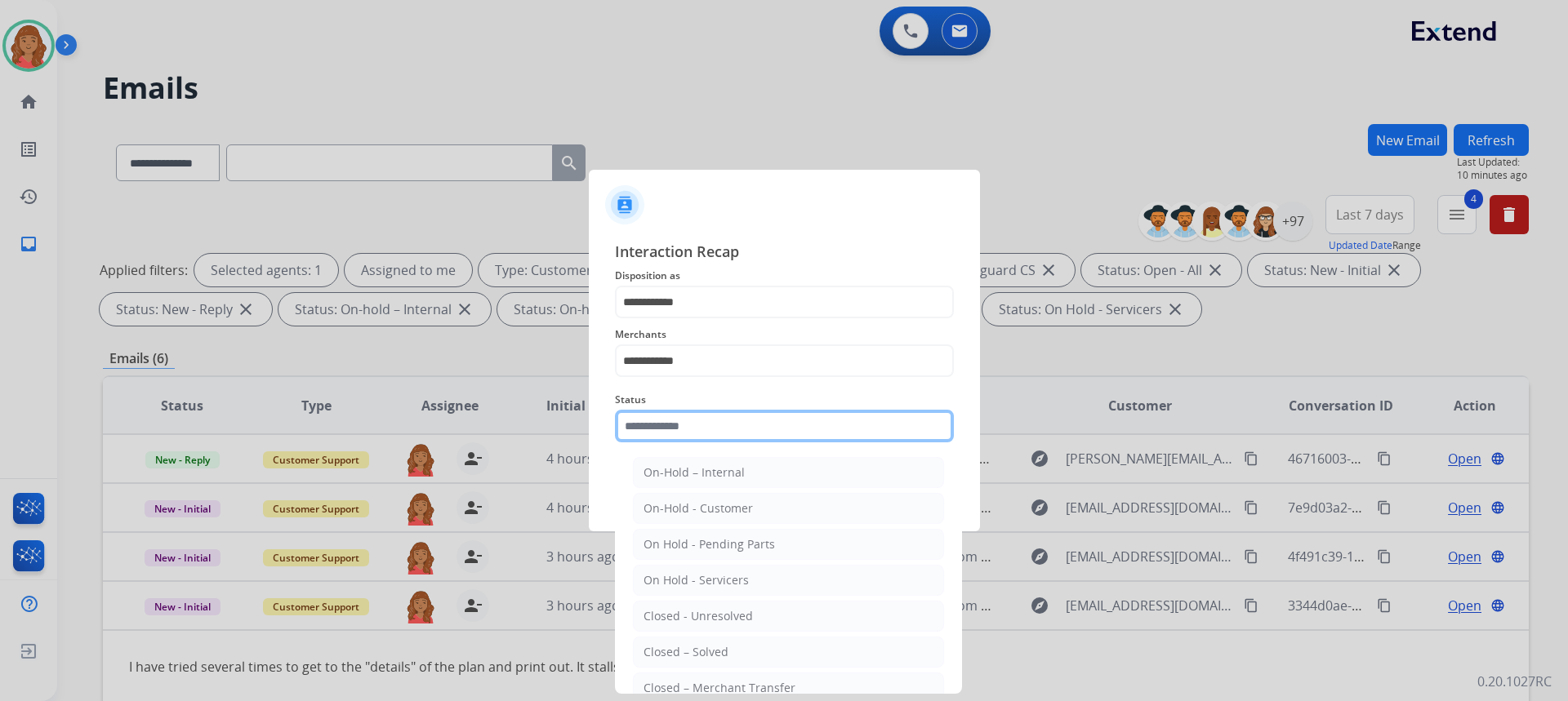
click at [668, 434] on input "text" at bounding box center [784, 426] width 339 height 33
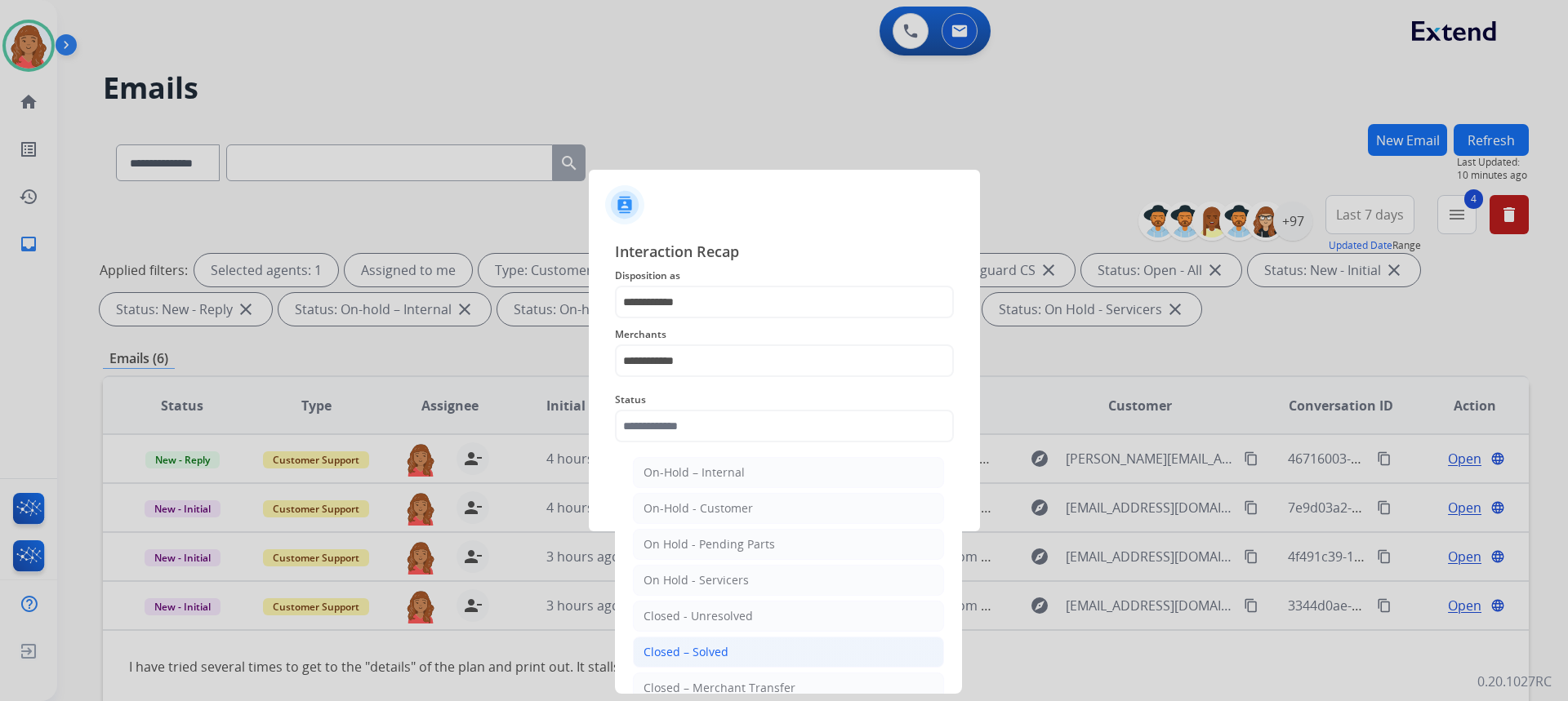
click at [686, 650] on div "Closed – Solved" at bounding box center [686, 652] width 85 height 16
type input "**********"
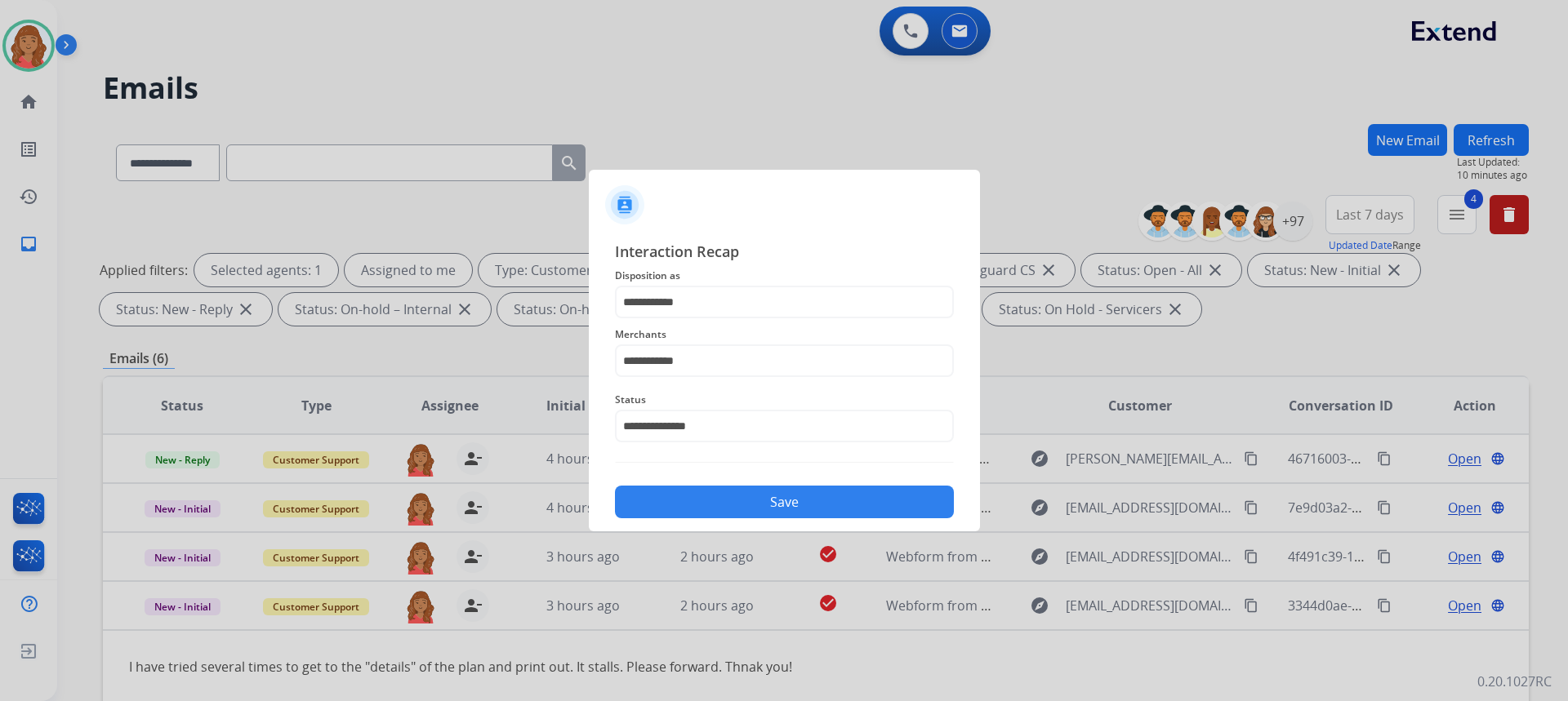
click at [719, 500] on button "Save" at bounding box center [784, 502] width 339 height 33
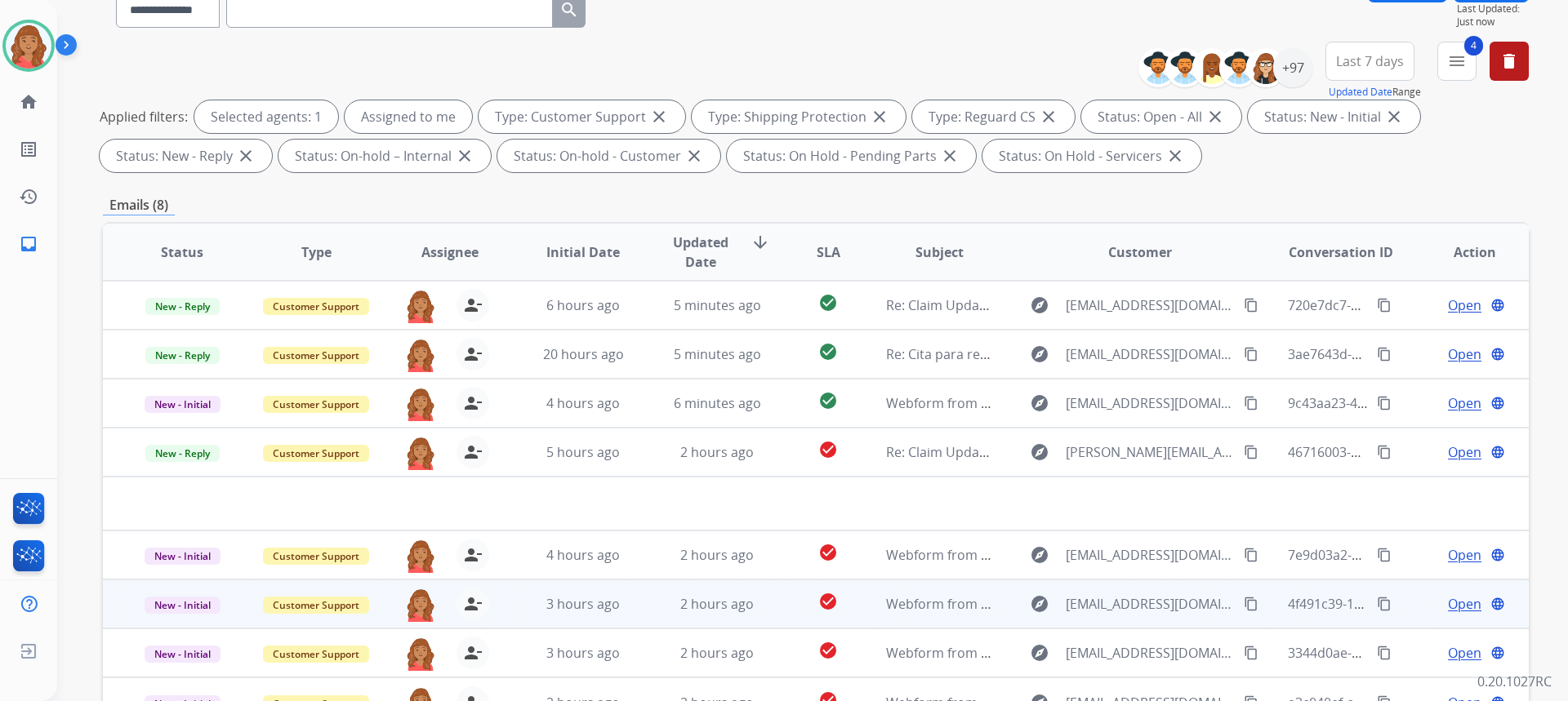
scroll to position [306, 0]
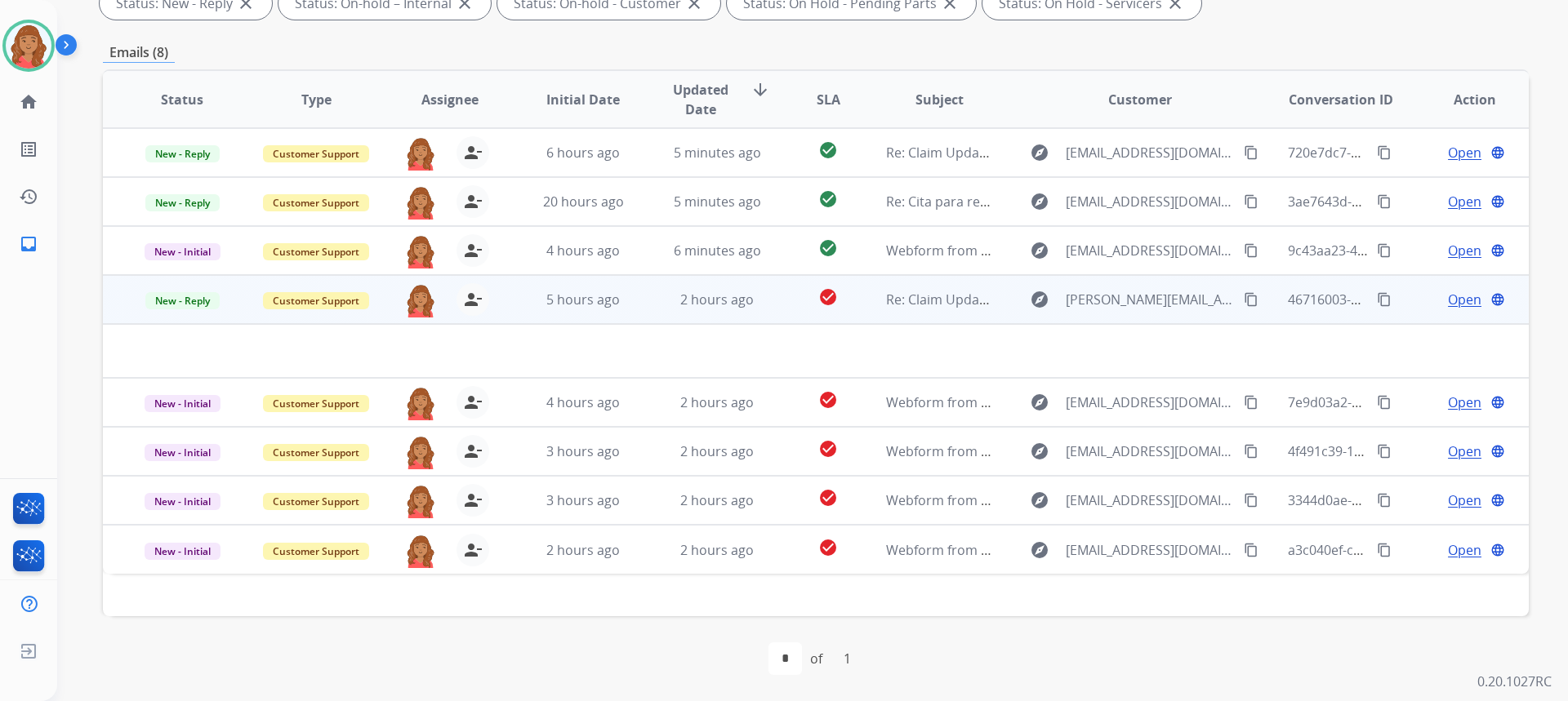
click at [624, 316] on td "5 hours ago" at bounding box center [571, 299] width 134 height 49
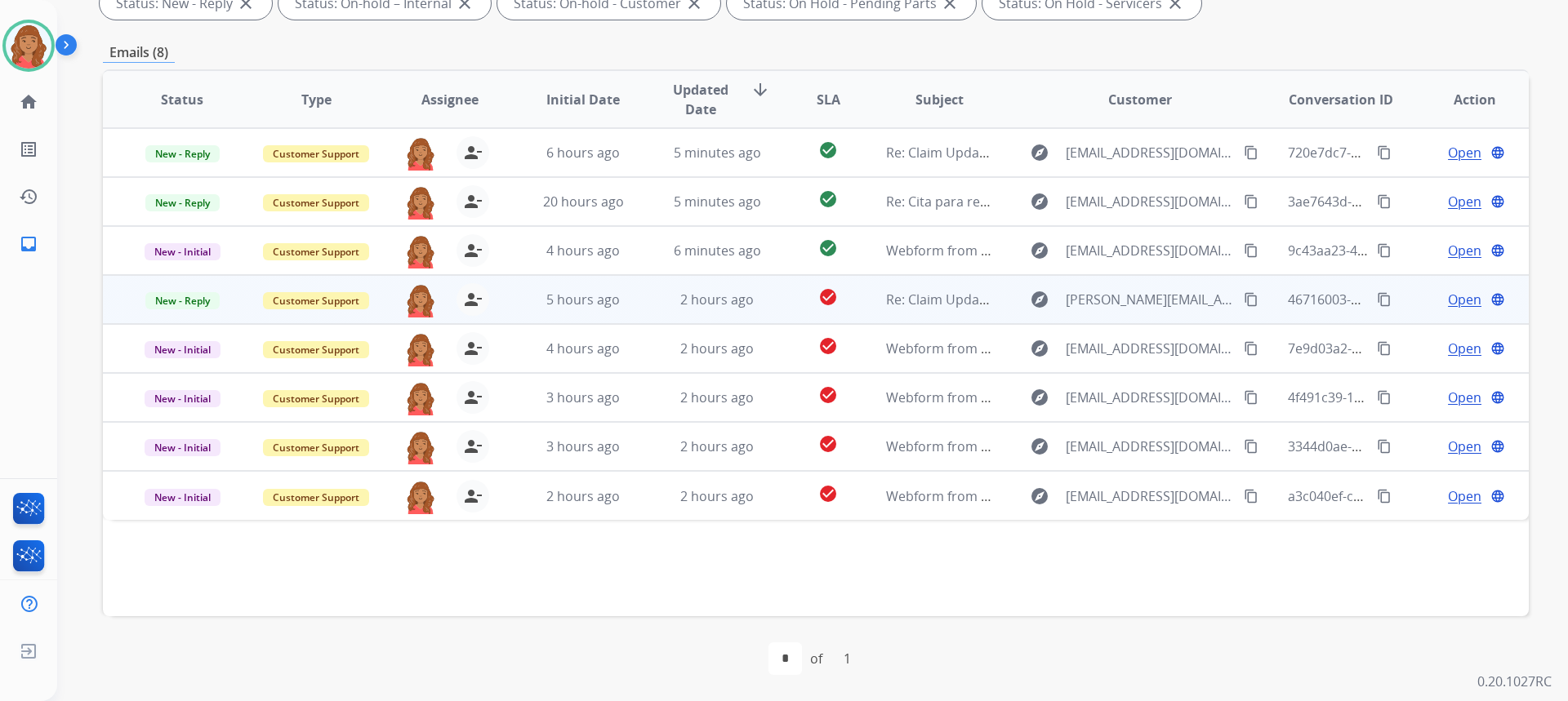
click at [617, 309] on td "5 hours ago" at bounding box center [571, 299] width 134 height 49
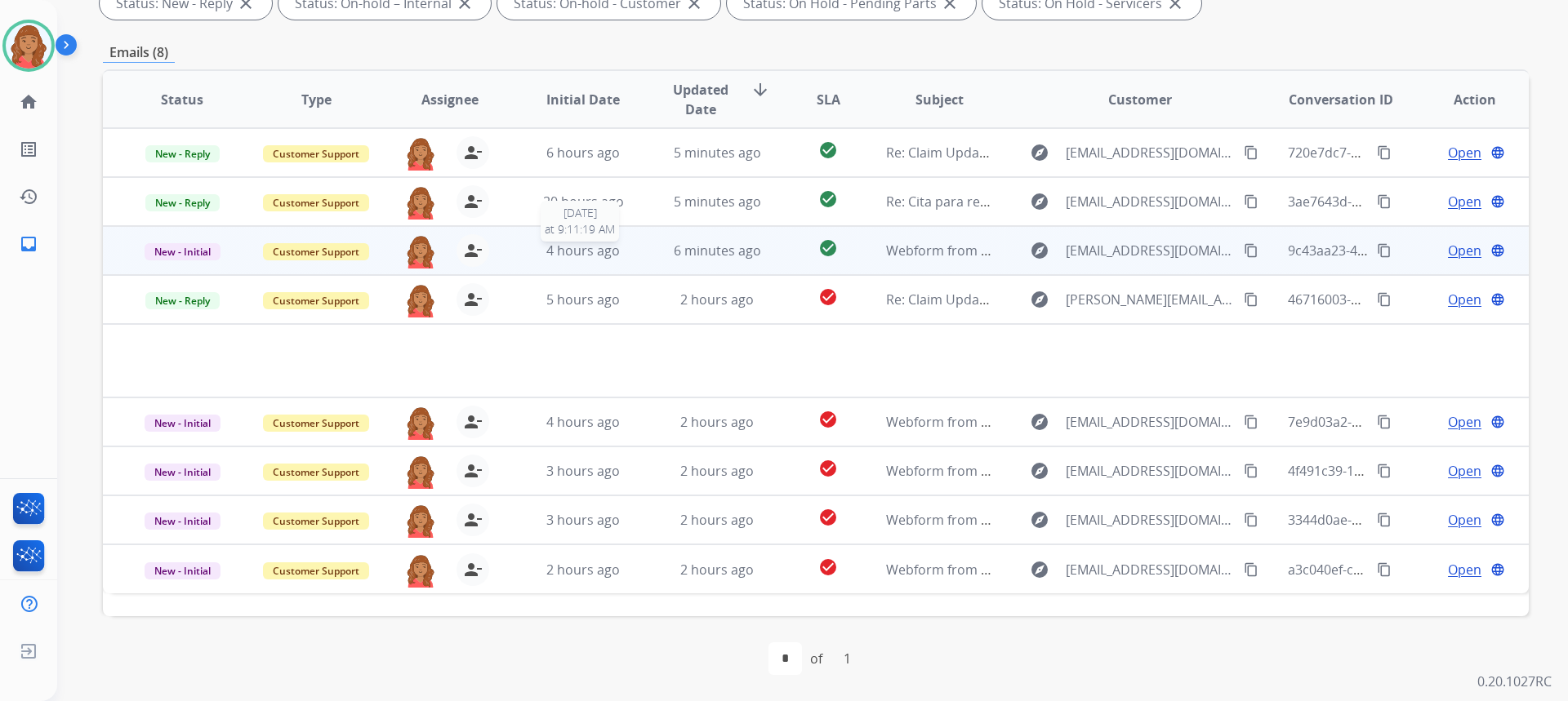
click at [613, 255] on span "4 hours ago" at bounding box center [583, 250] width 74 height 18
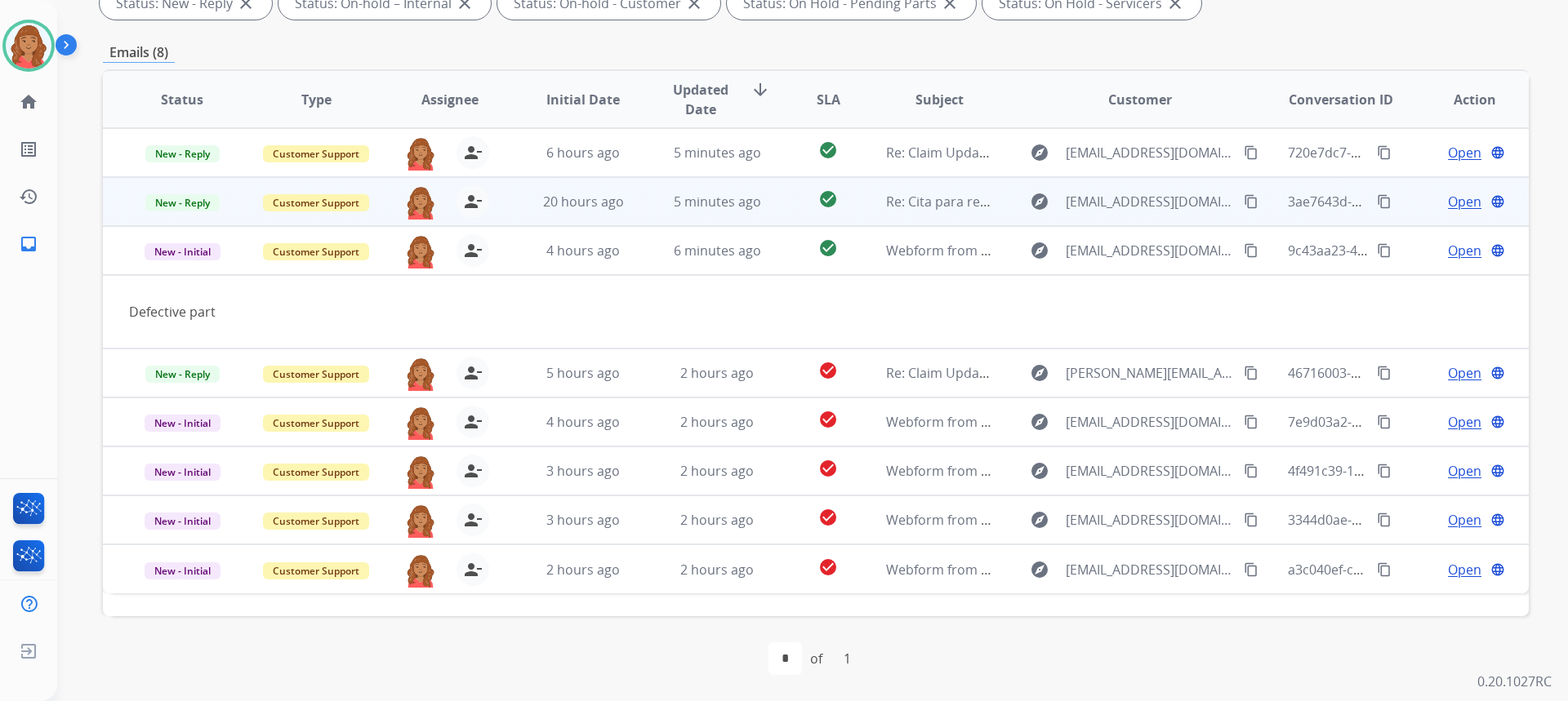
click at [593, 212] on td "20 hours ago" at bounding box center [571, 202] width 134 height 49
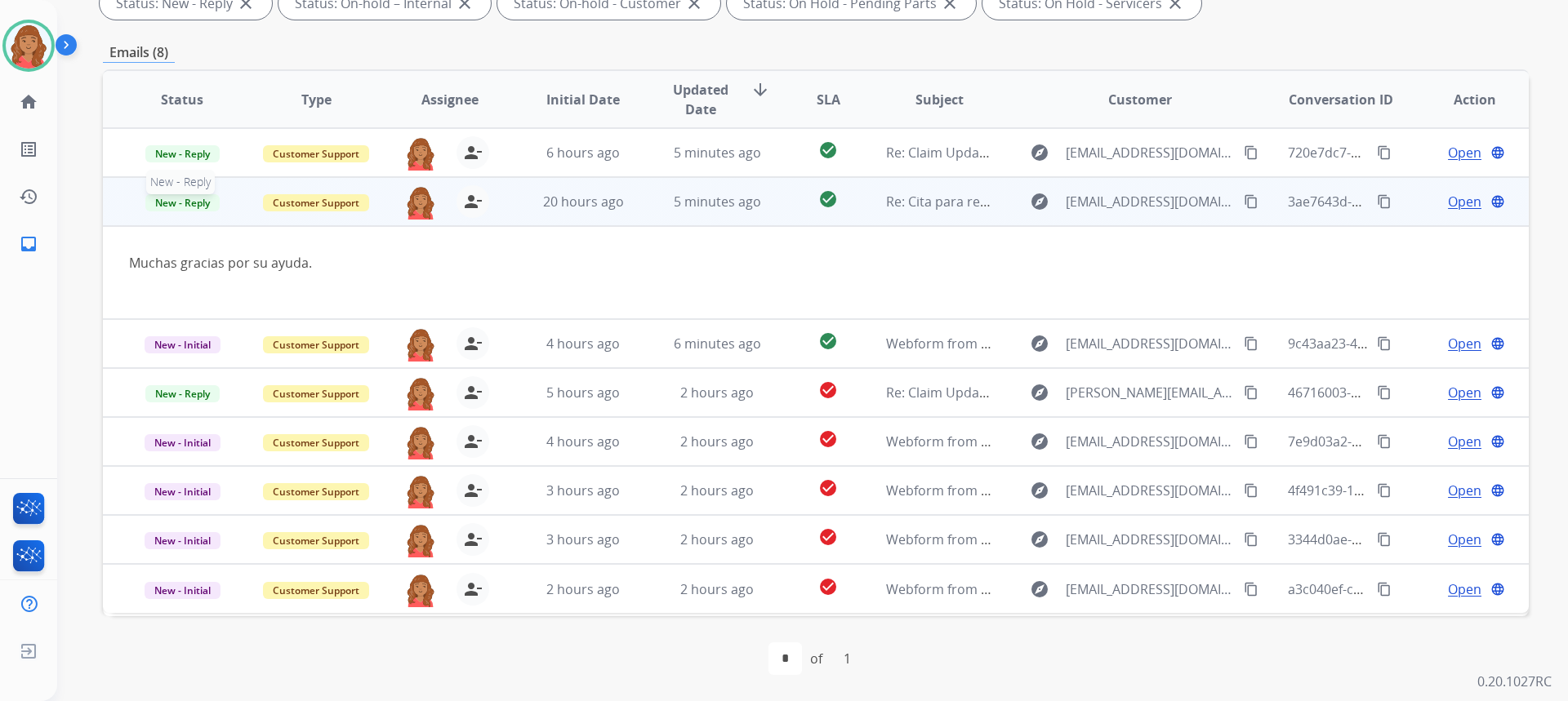
click at [186, 207] on span "New - Reply" at bounding box center [182, 202] width 74 height 17
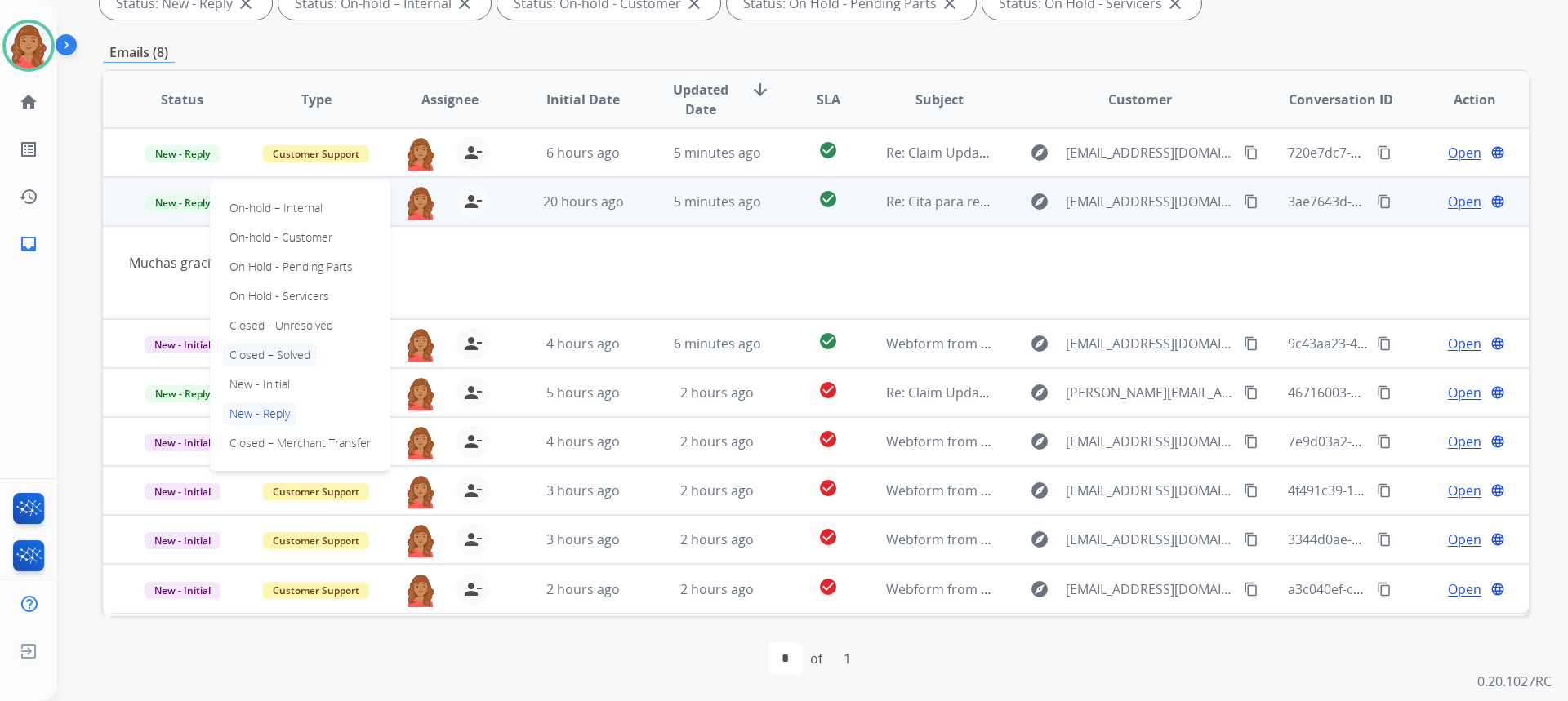
click at [260, 351] on p "Closed – Solved" at bounding box center [269, 355] width 94 height 23
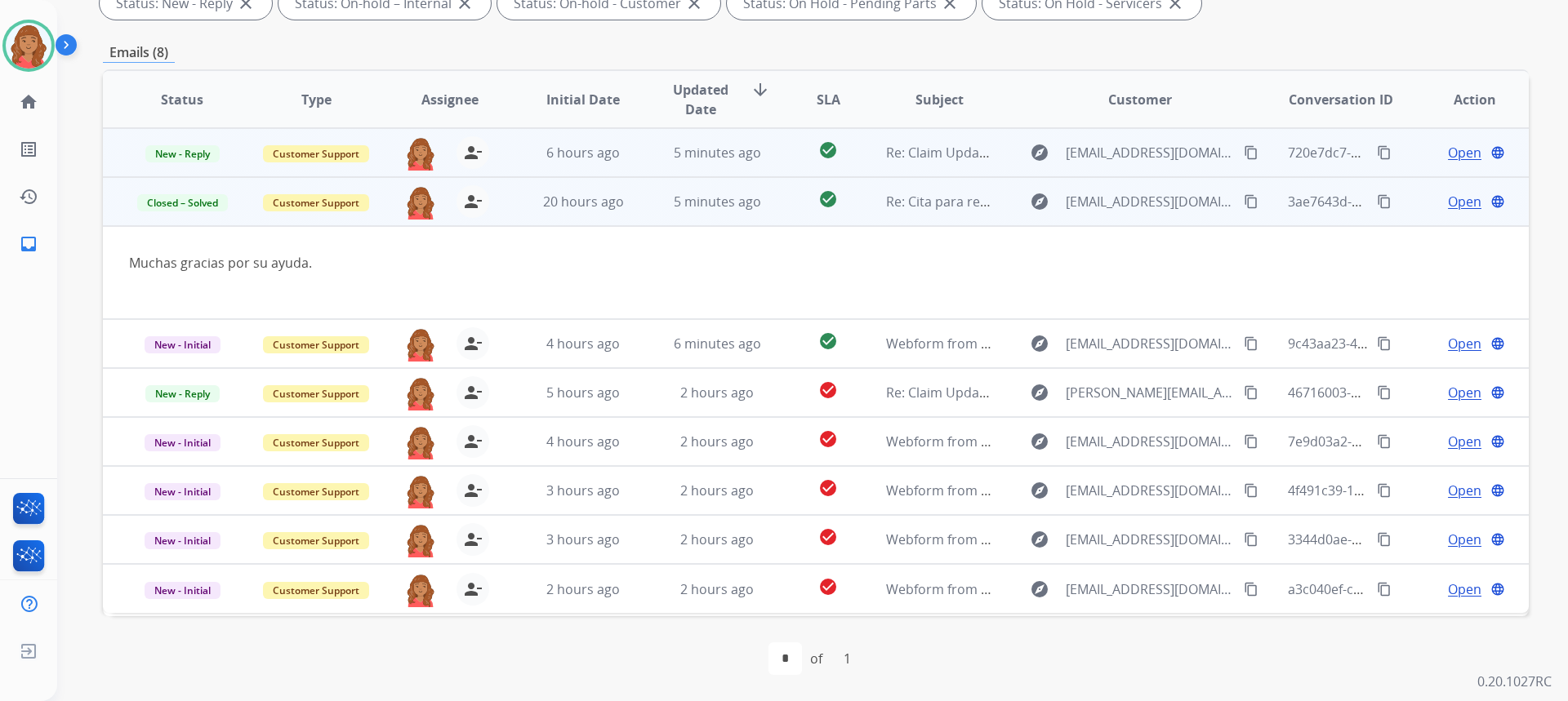
click at [295, 168] on td "Customer Support" at bounding box center [304, 153] width 134 height 49
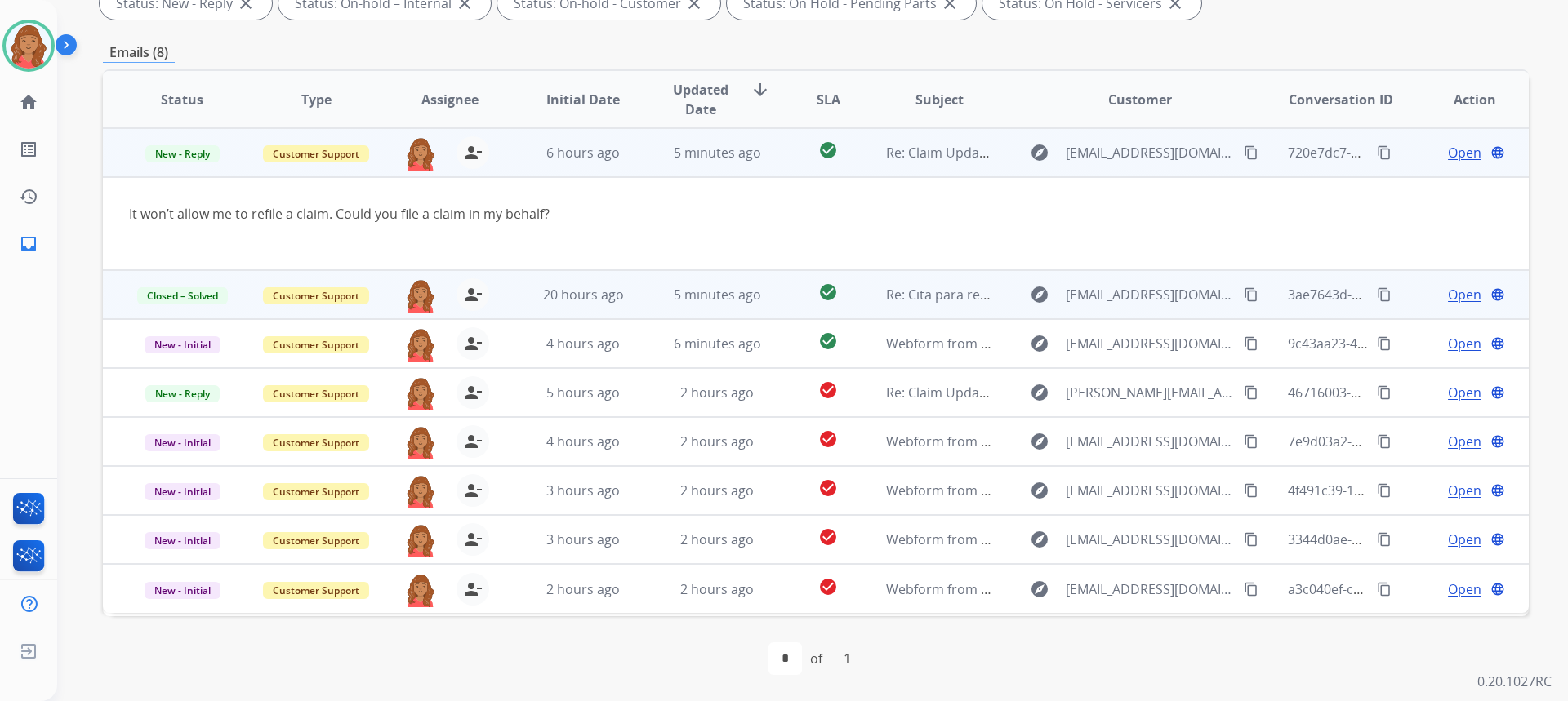
click at [1448, 153] on span "Open" at bounding box center [1464, 153] width 34 height 20
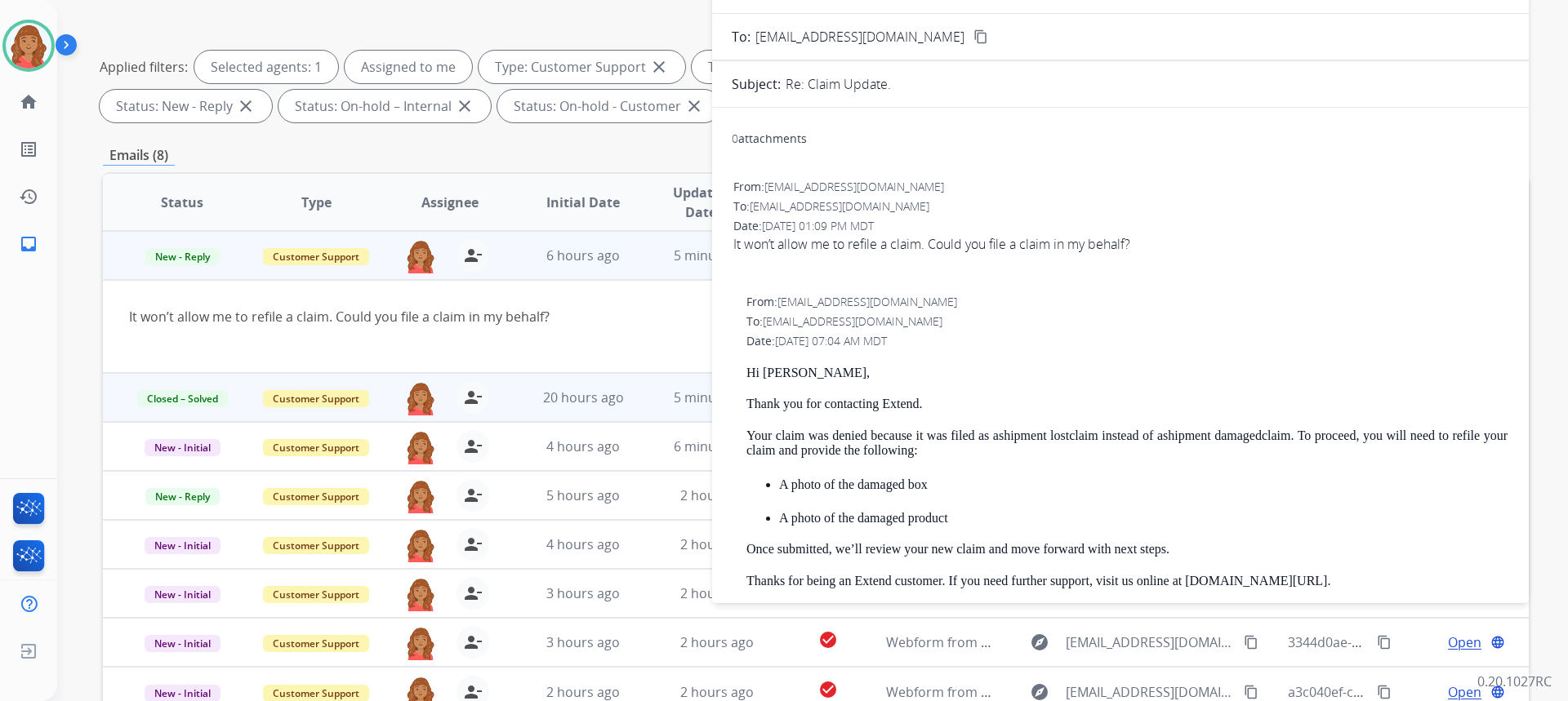
scroll to position [61, 0]
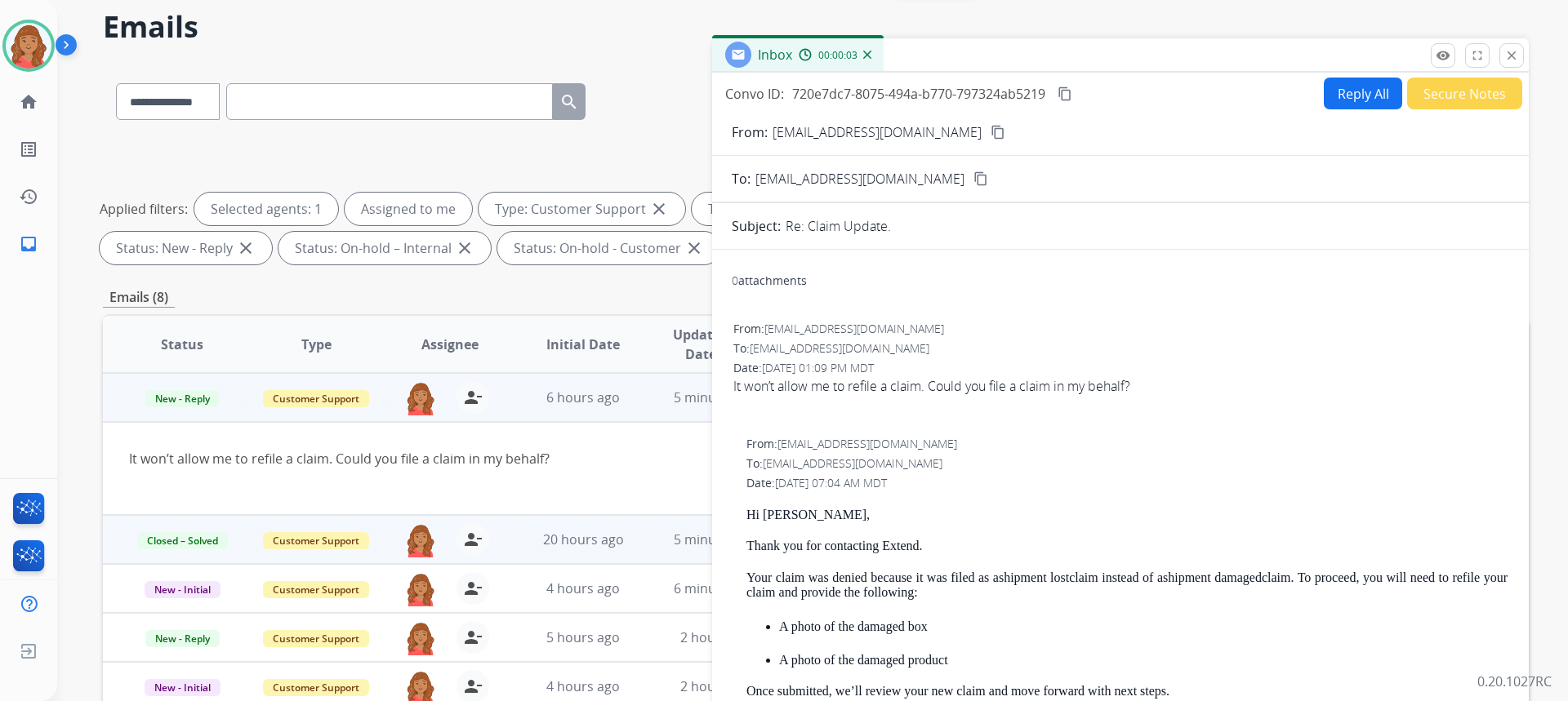
click at [1340, 92] on button "Reply All" at bounding box center [1363, 93] width 79 height 32
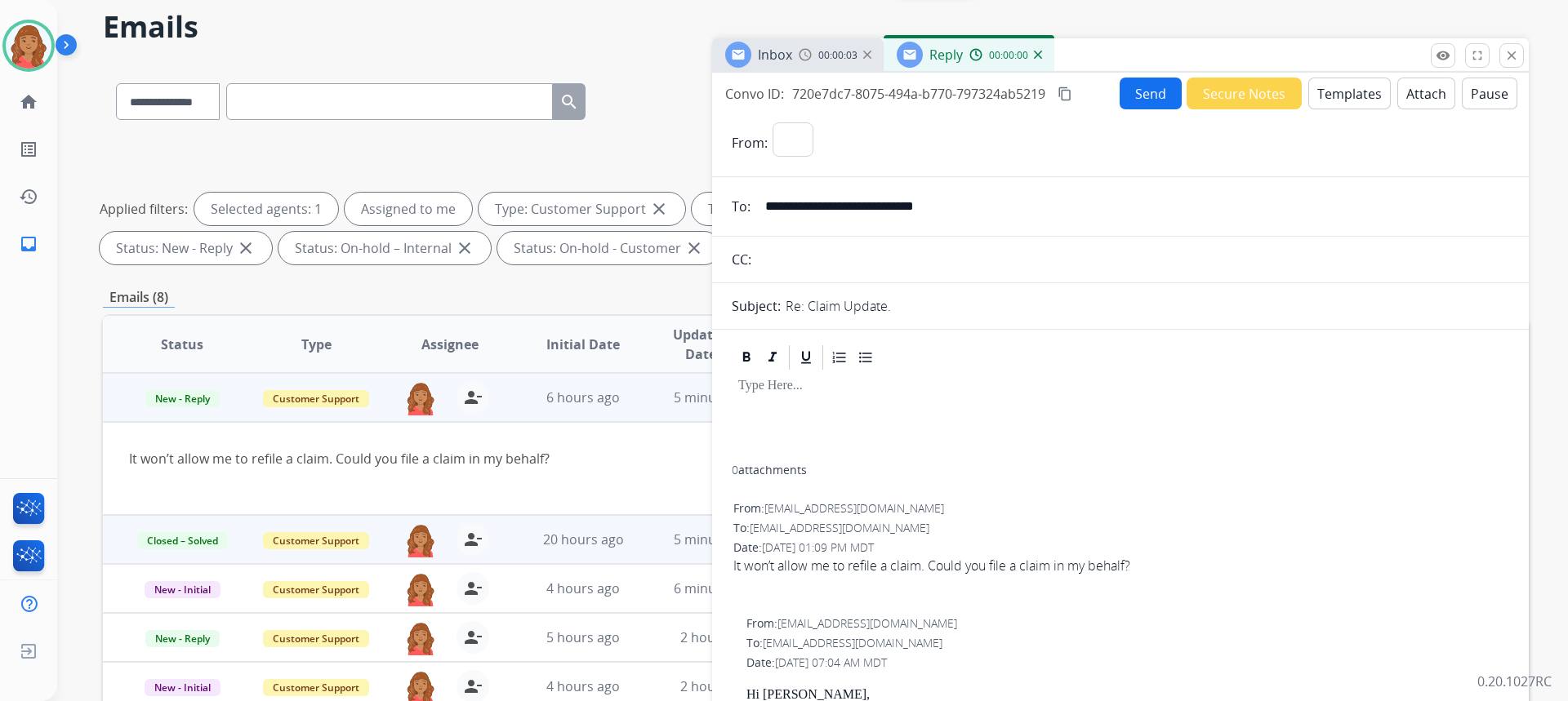
select select "**********"
click at [1334, 84] on button "Templates" at bounding box center [1349, 93] width 83 height 32
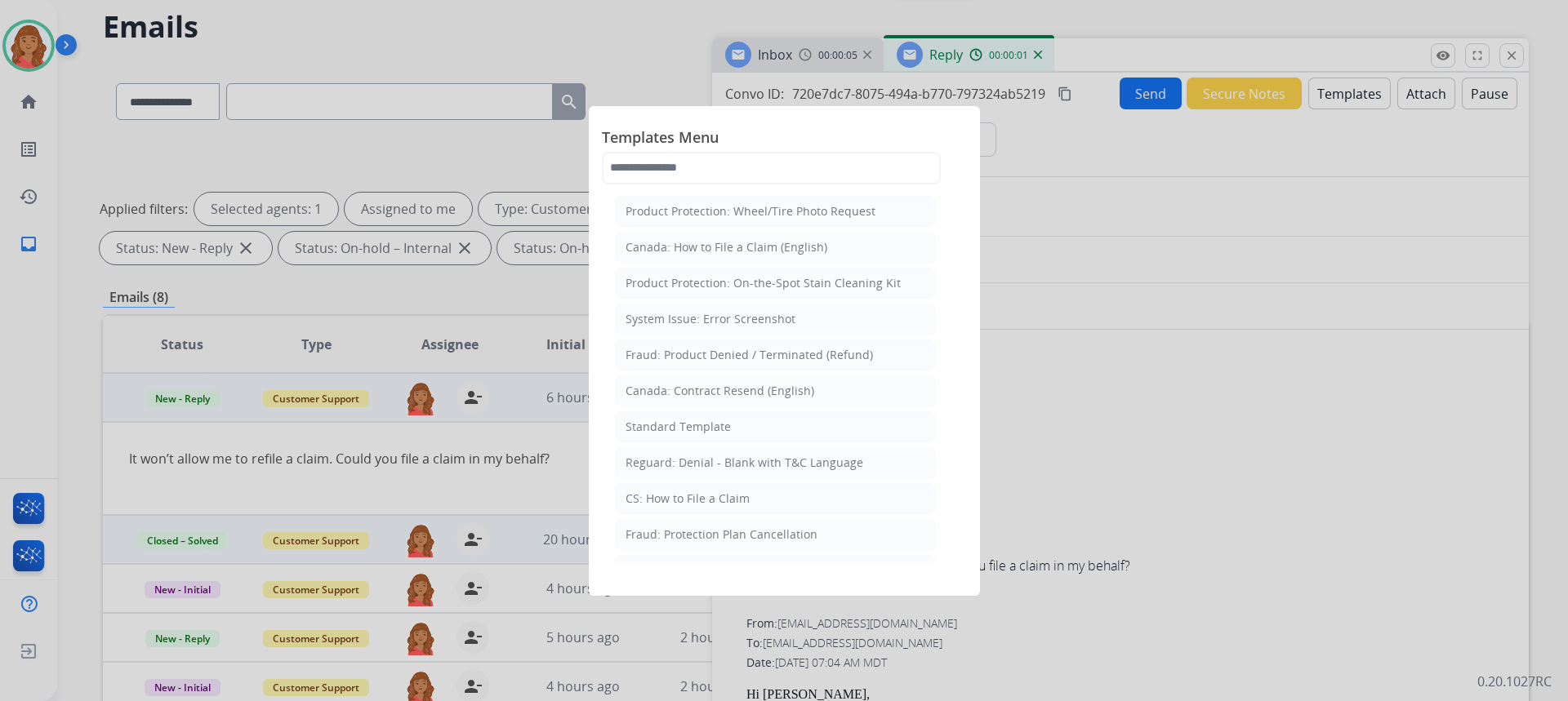
drag, startPoint x: 671, startPoint y: 420, endPoint x: 690, endPoint y: 425, distance: 19.6
click at [674, 420] on div "Standard Template" at bounding box center [678, 427] width 106 height 16
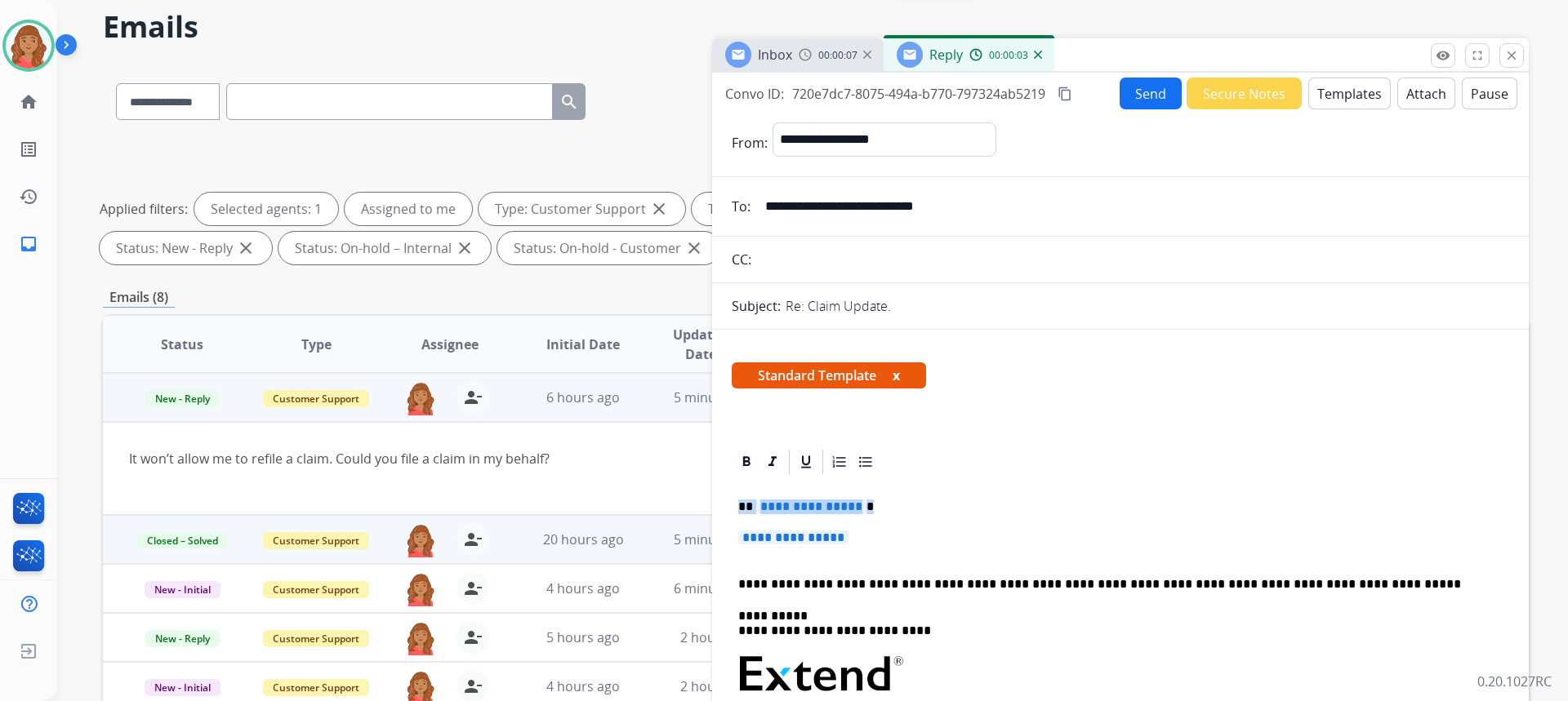
drag, startPoint x: 849, startPoint y: 547, endPoint x: 733, endPoint y: 498, distance: 125.9
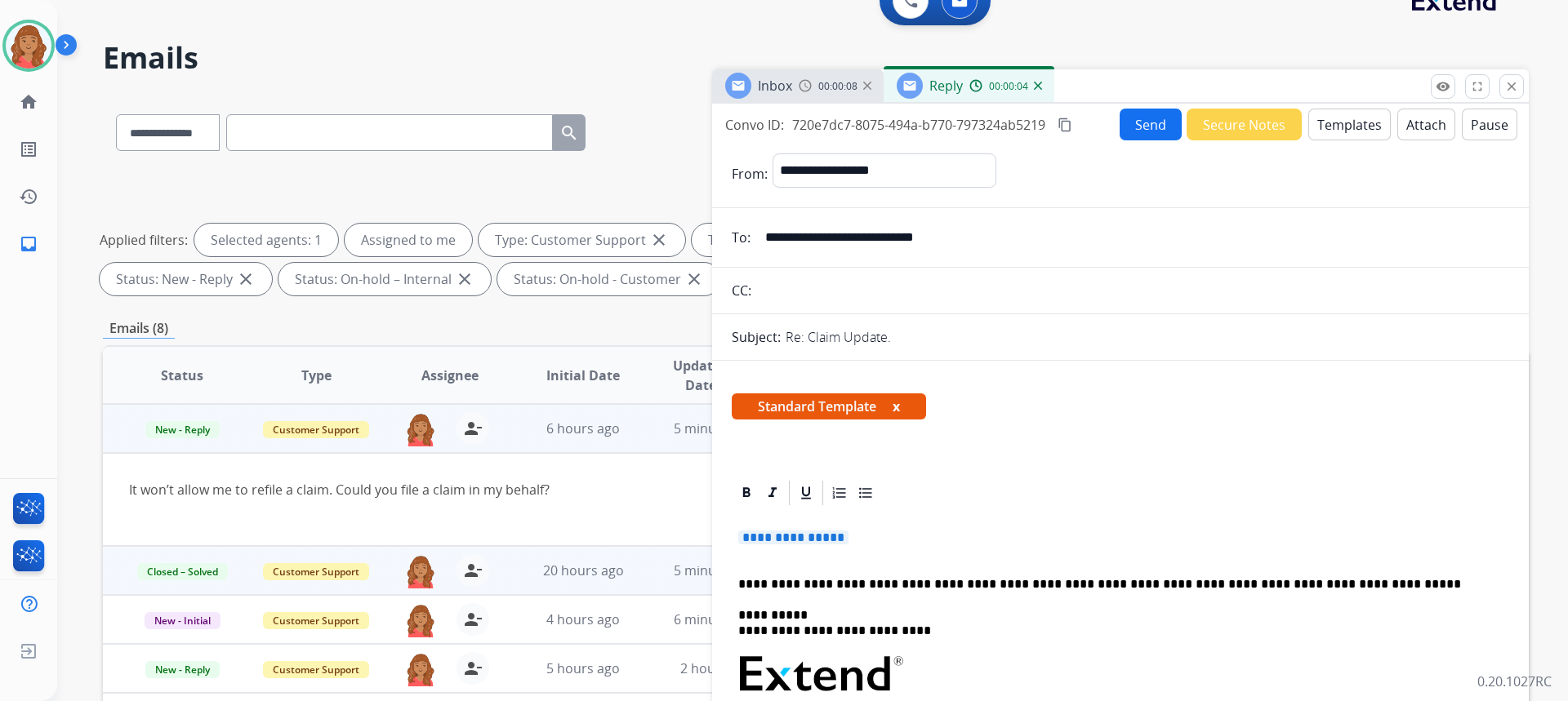
drag, startPoint x: 876, startPoint y: 544, endPoint x: 746, endPoint y: 528, distance: 131.0
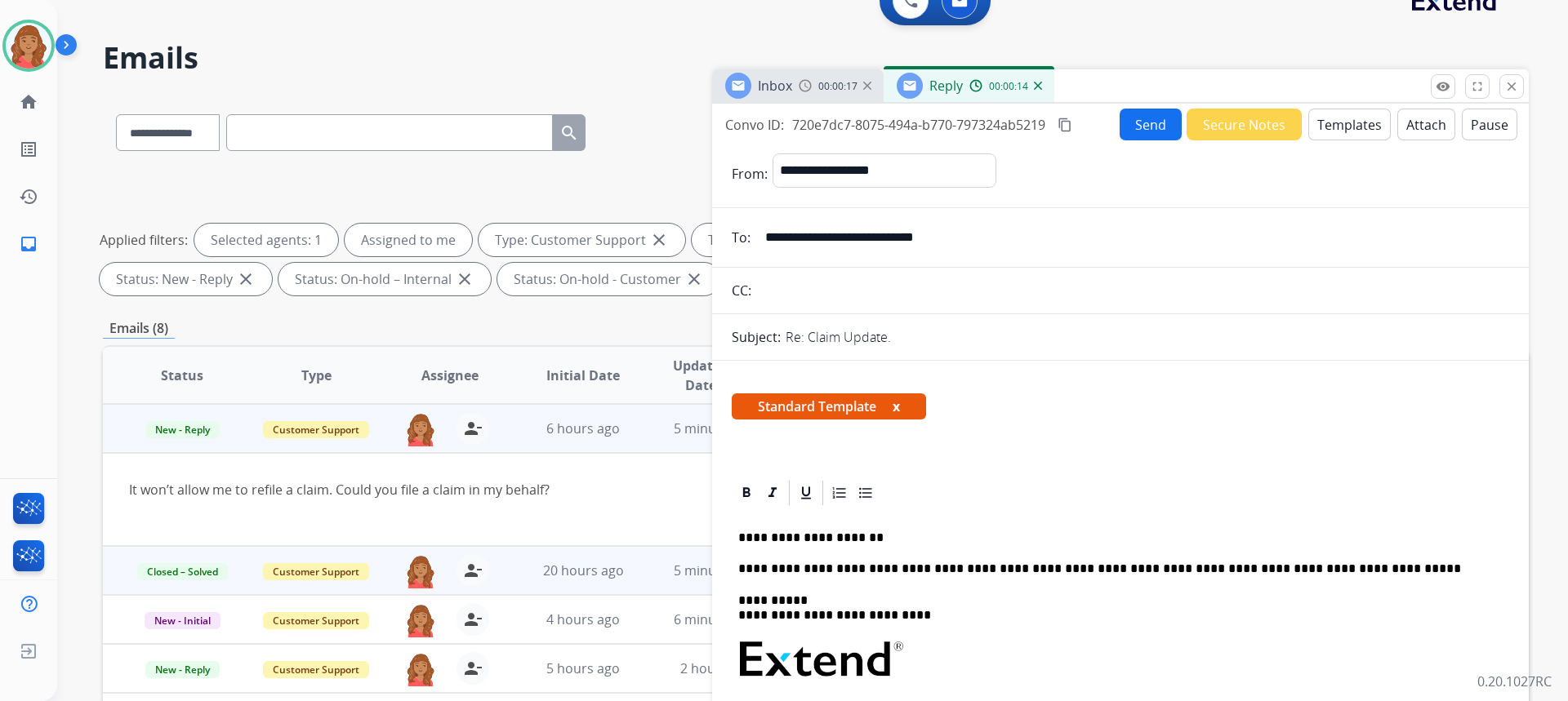
click at [921, 533] on p "**********" at bounding box center [1114, 538] width 751 height 15
click at [1157, 118] on button "Send" at bounding box center [1151, 124] width 62 height 32
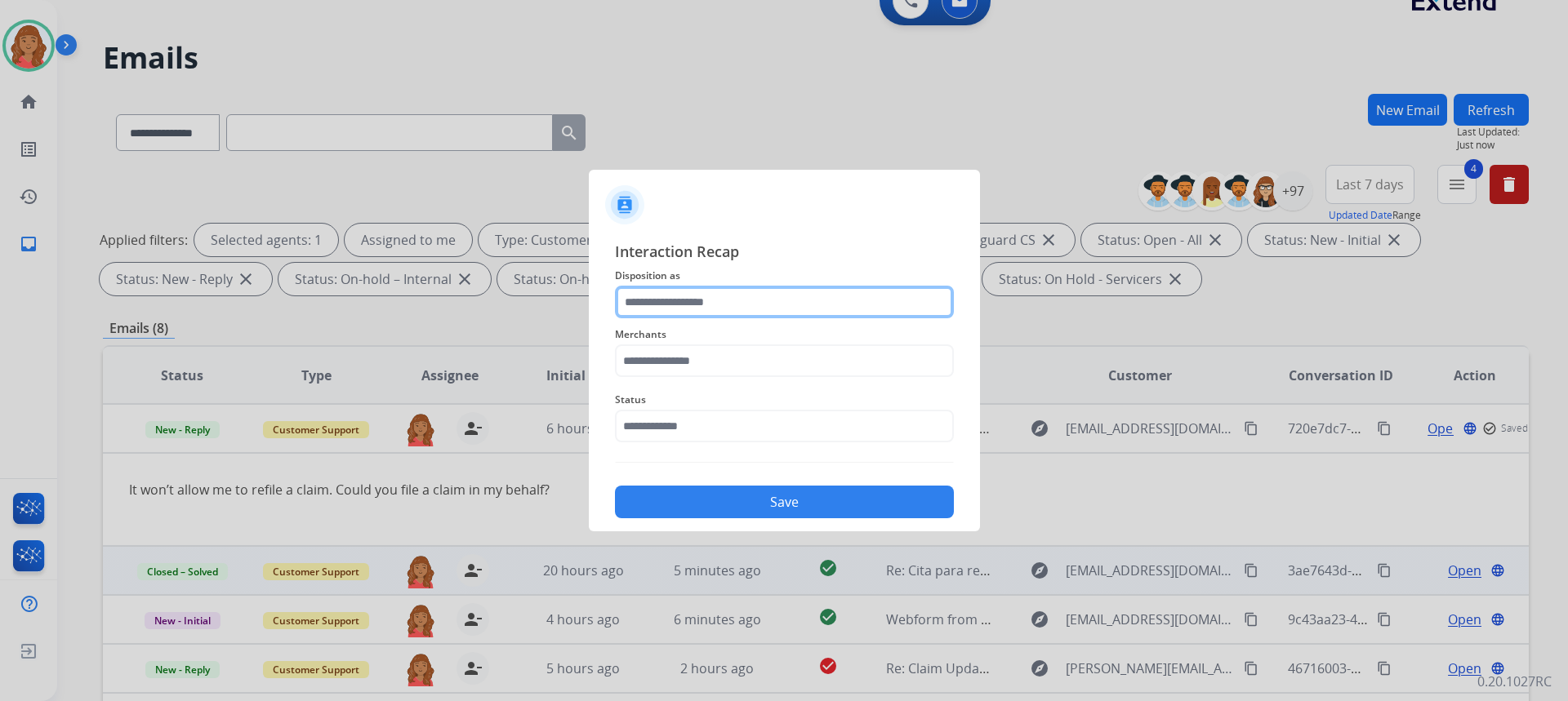
click at [670, 309] on input "text" at bounding box center [784, 302] width 339 height 33
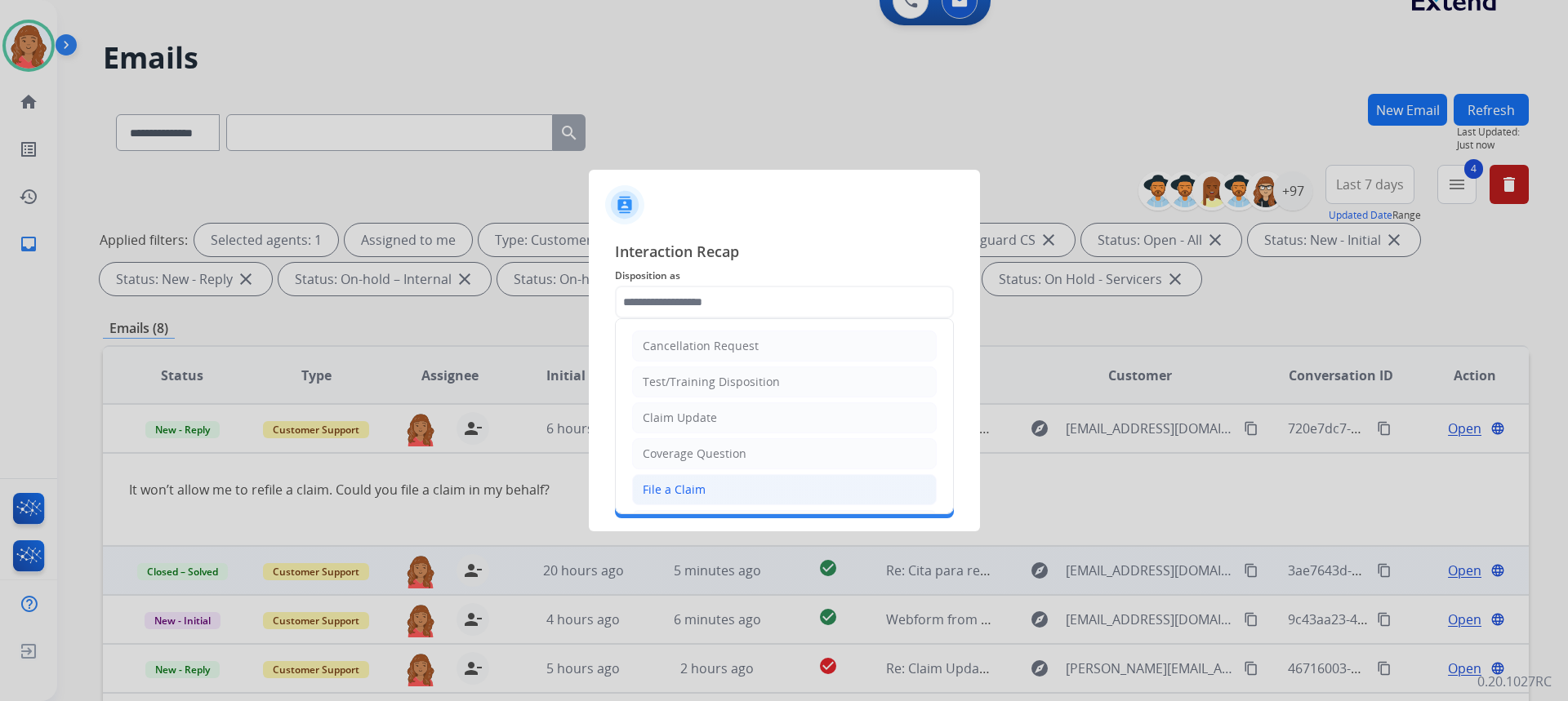
drag, startPoint x: 678, startPoint y: 501, endPoint x: 655, endPoint y: 377, distance: 126.1
click at [678, 500] on li "File a Claim" at bounding box center [784, 490] width 304 height 31
type input "**********"
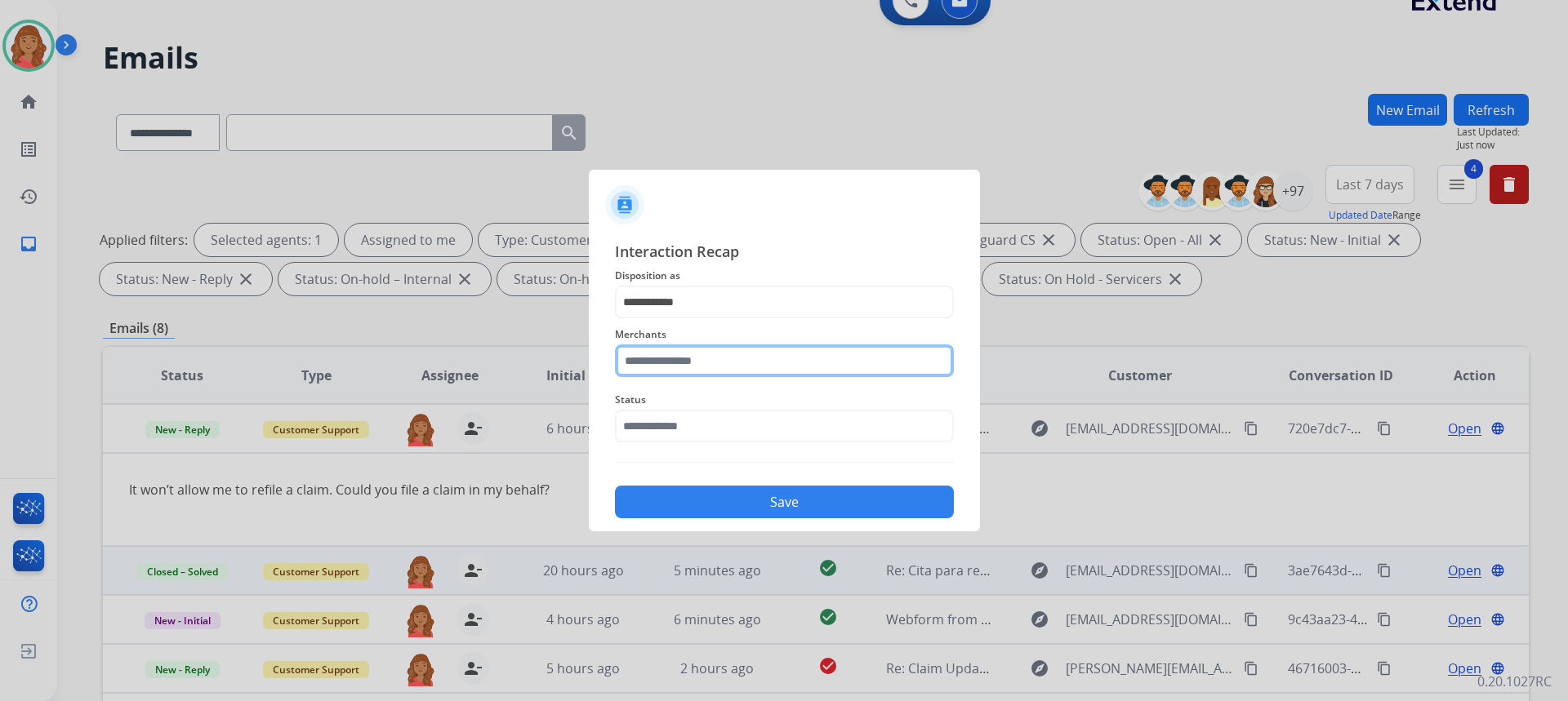
click at [665, 364] on input "text" at bounding box center [784, 361] width 339 height 33
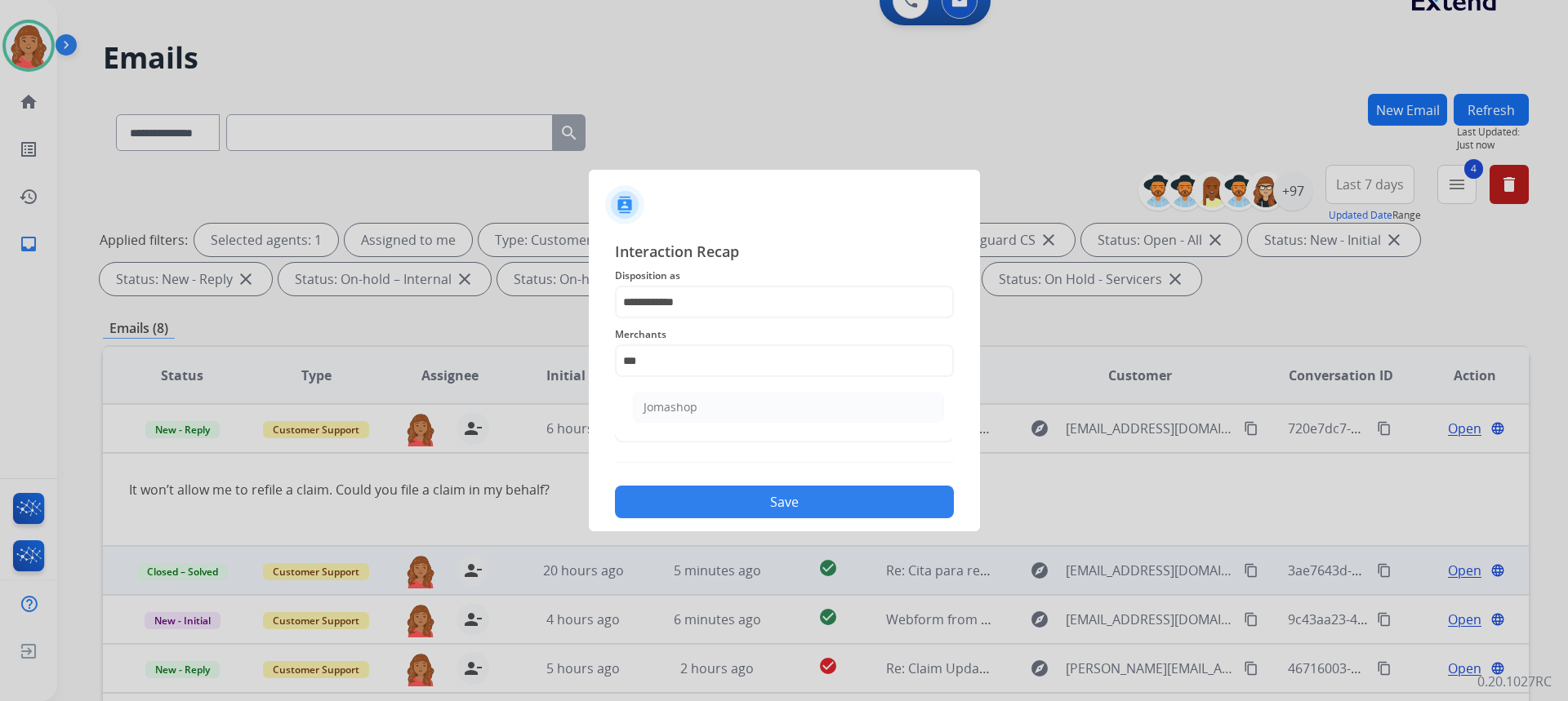
click at [675, 391] on ul "Jomashop" at bounding box center [788, 411] width 321 height 56
click at [675, 415] on div "Jomashop" at bounding box center [670, 407] width 54 height 16
type input "********"
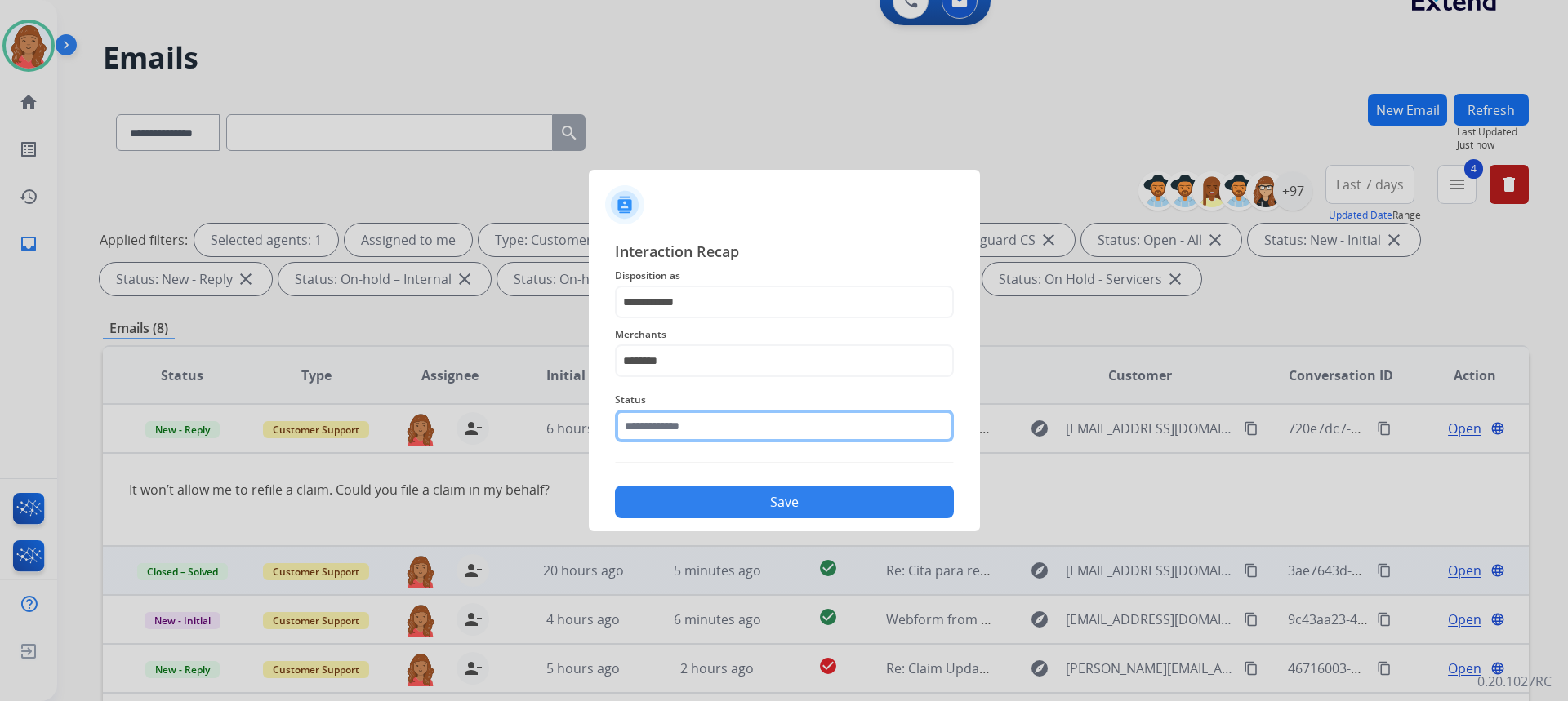
drag, startPoint x: 663, startPoint y: 417, endPoint x: 665, endPoint y: 439, distance: 22.1
click at [664, 423] on input "text" at bounding box center [784, 426] width 339 height 33
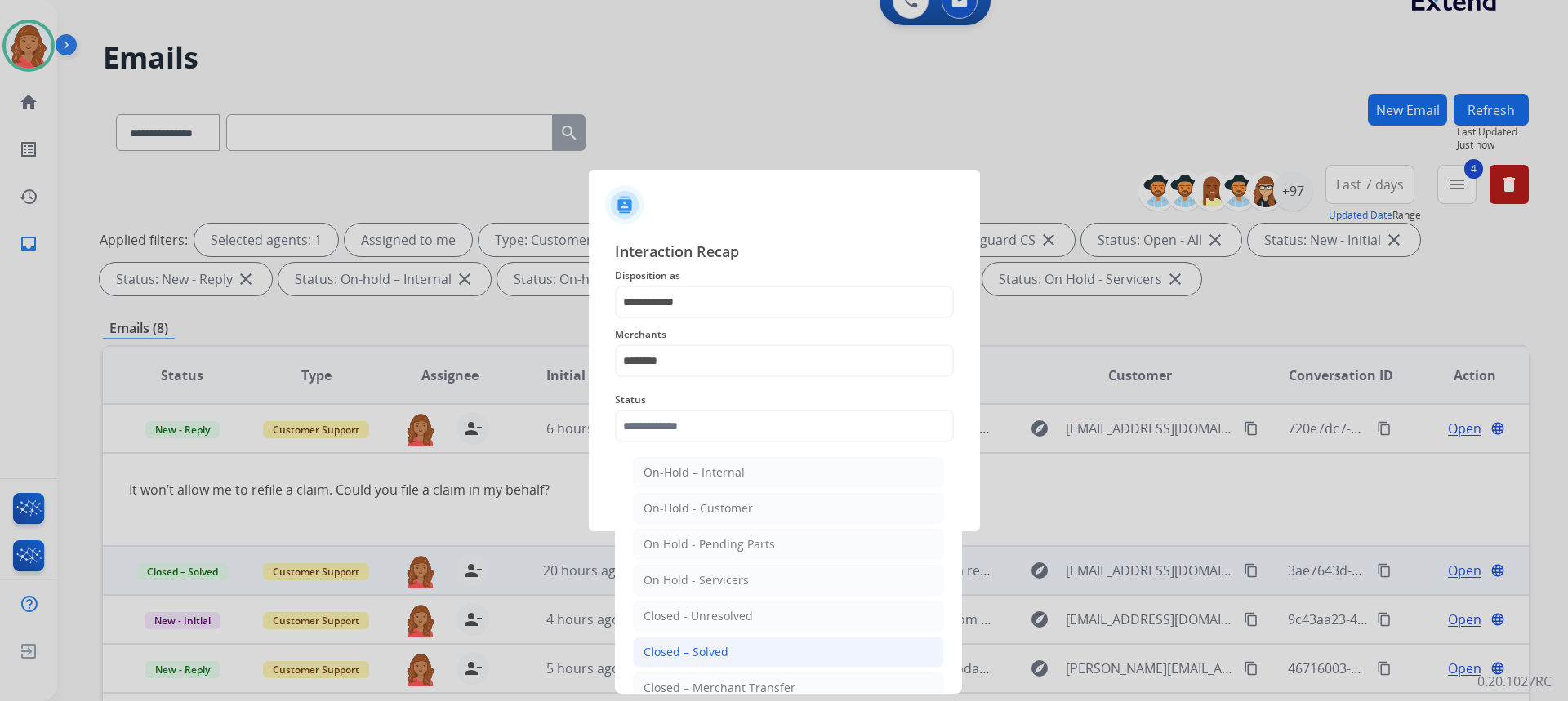
drag, startPoint x: 693, startPoint y: 640, endPoint x: 702, endPoint y: 625, distance: 17.5
click at [693, 640] on li "Closed – Solved" at bounding box center [788, 652] width 311 height 31
type input "**********"
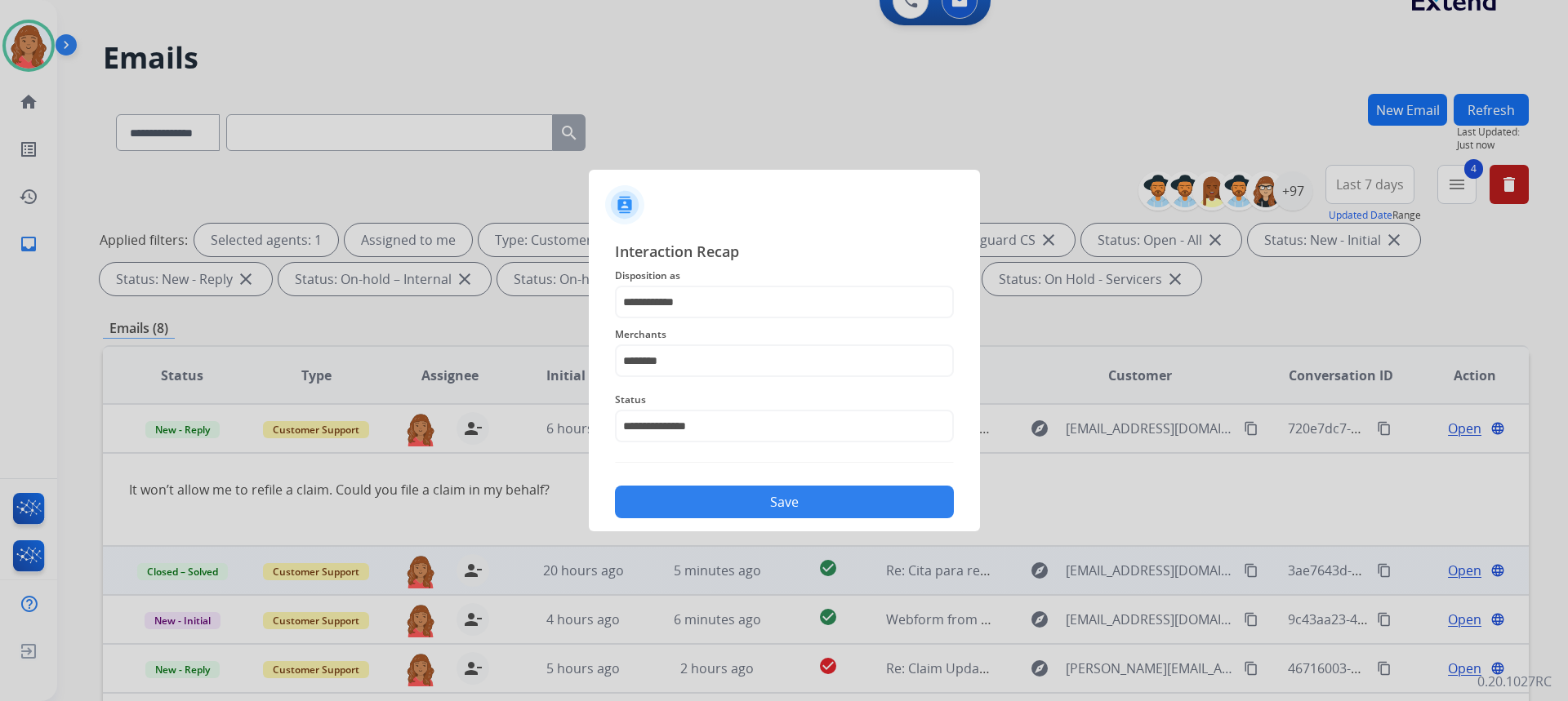
click at [705, 513] on button "Save" at bounding box center [784, 502] width 339 height 33
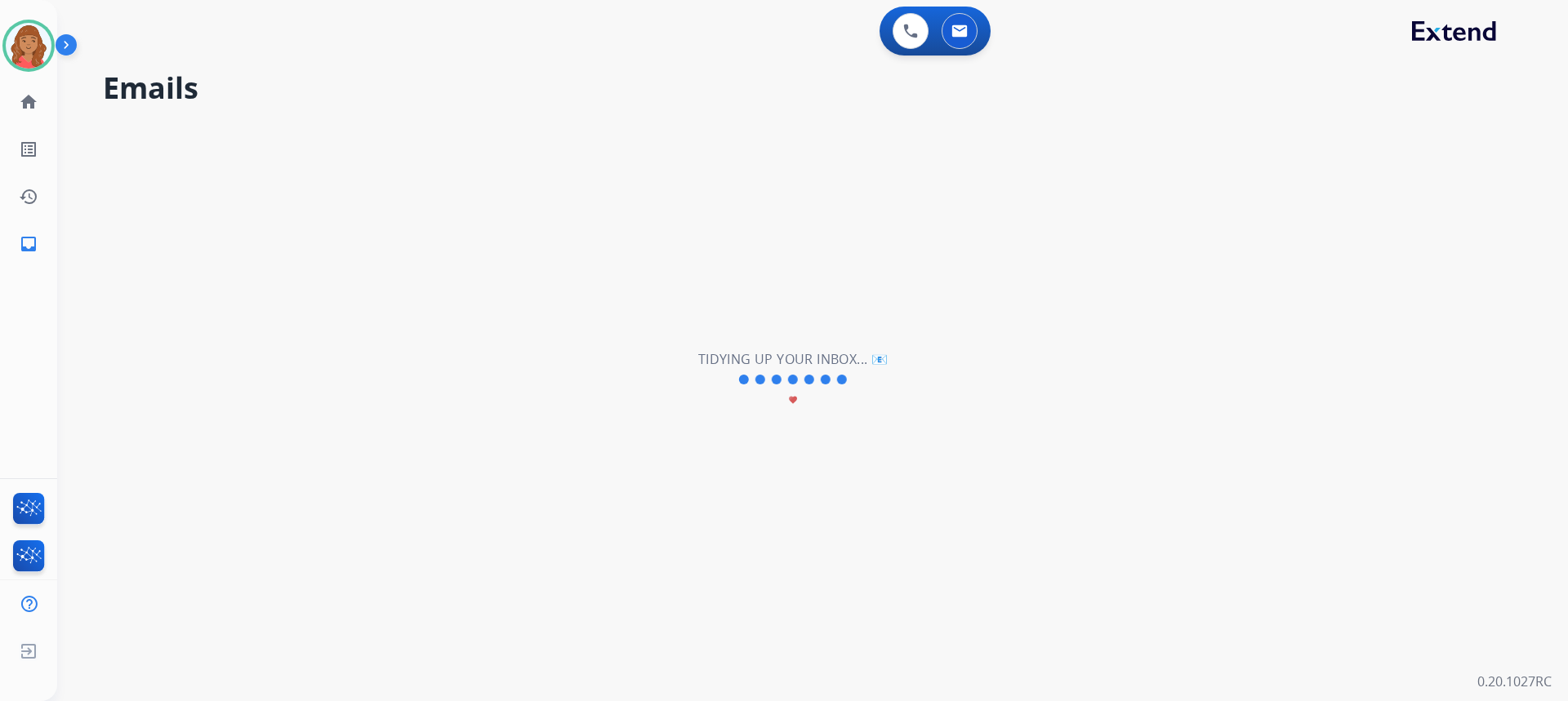
scroll to position [0, 0]
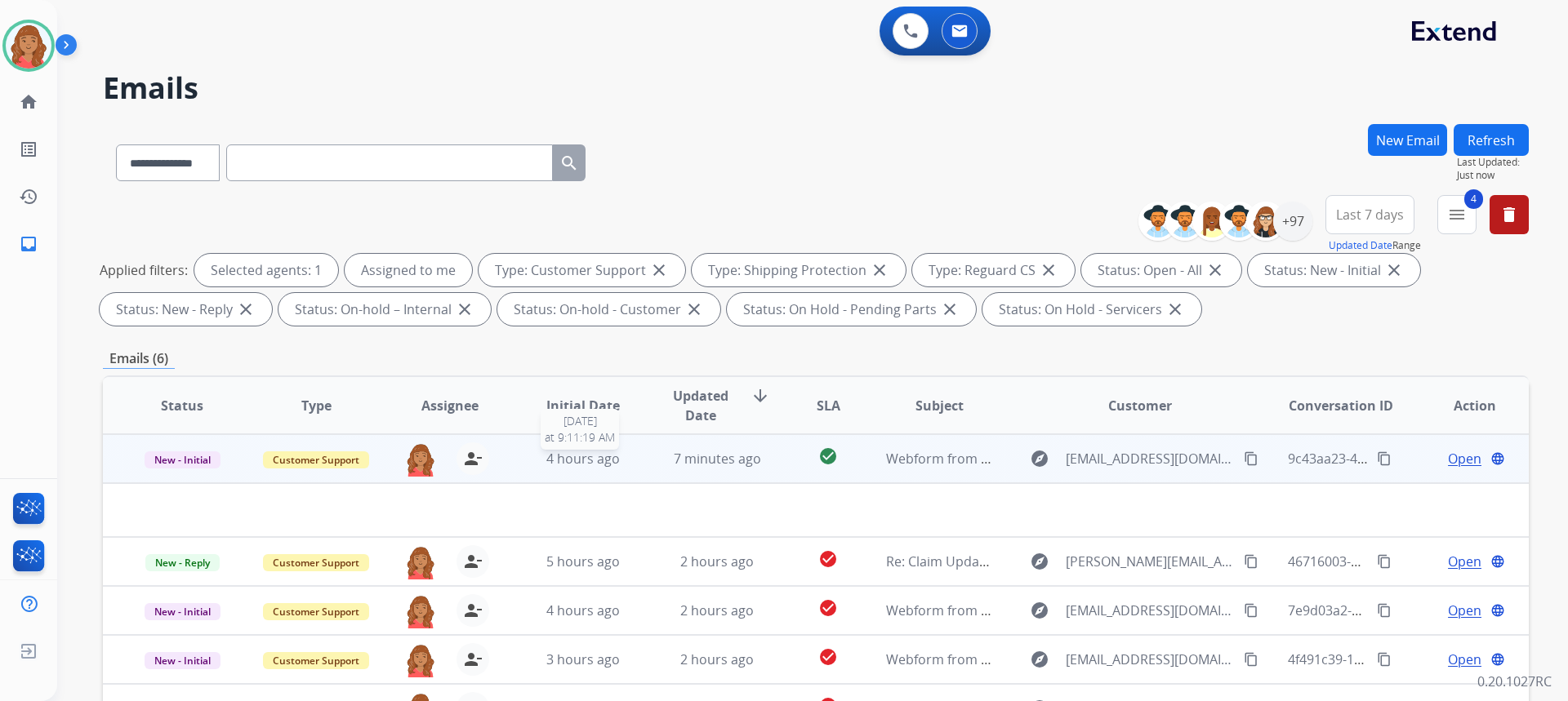
click at [556, 456] on span "4 hours ago" at bounding box center [583, 459] width 74 height 18
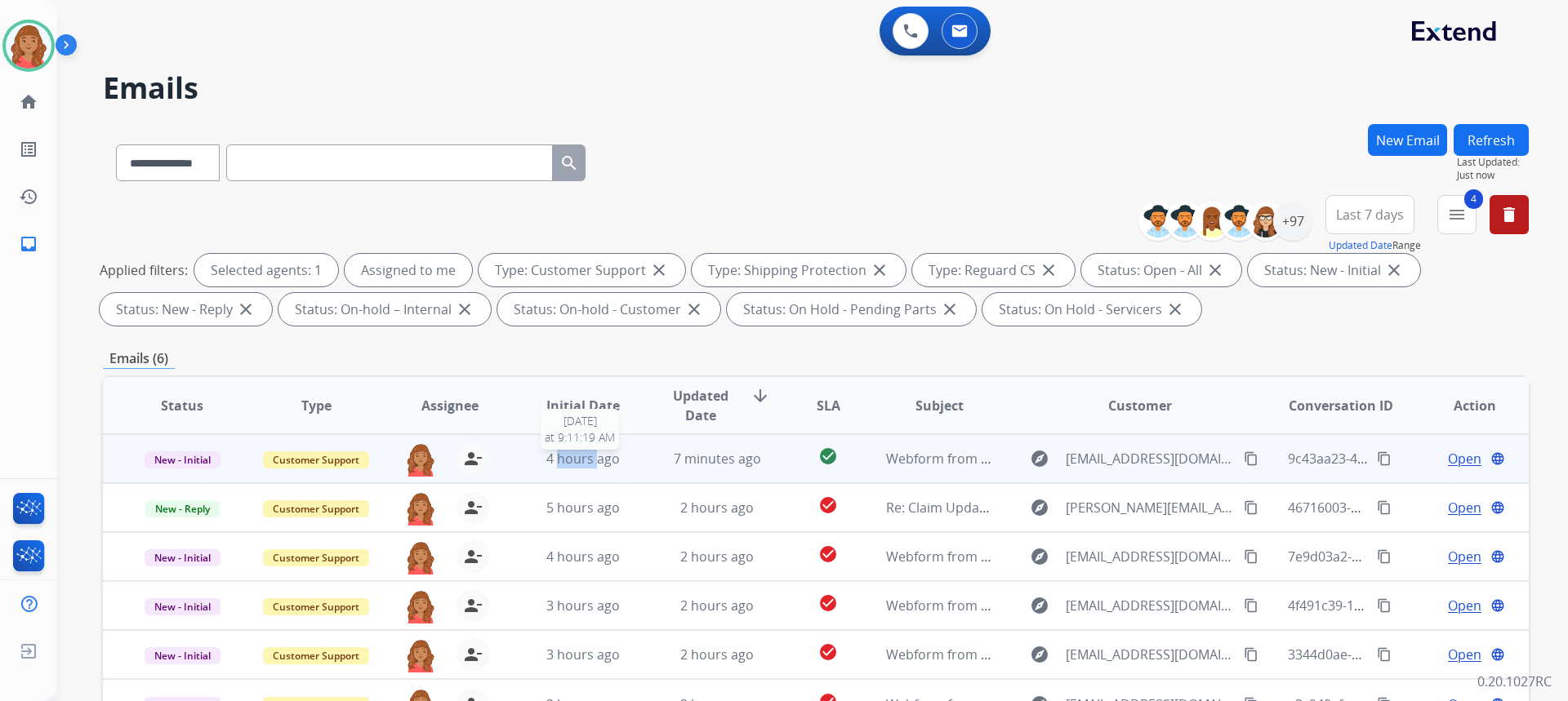
click at [556, 456] on span "4 hours ago" at bounding box center [583, 459] width 74 height 18
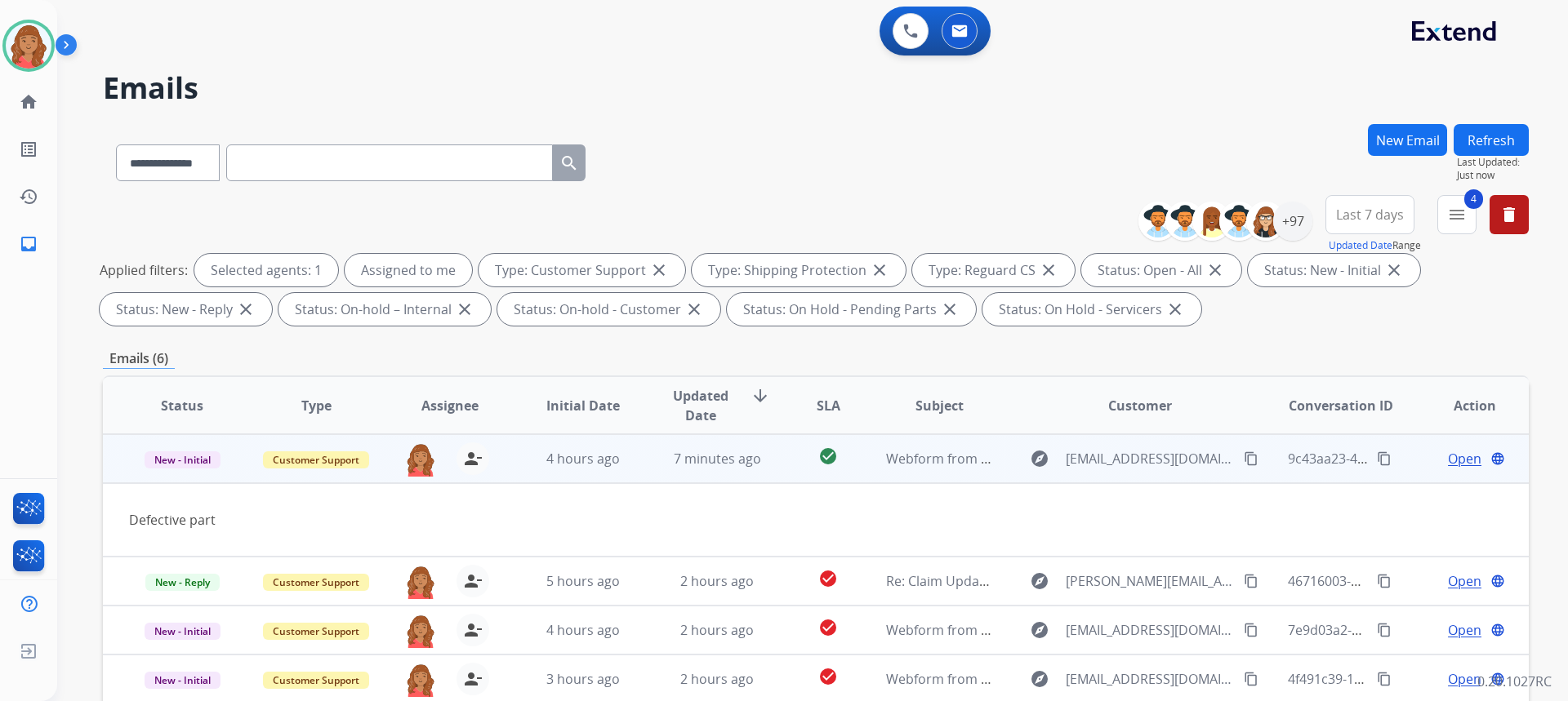
click at [1456, 457] on span "Open" at bounding box center [1464, 459] width 34 height 20
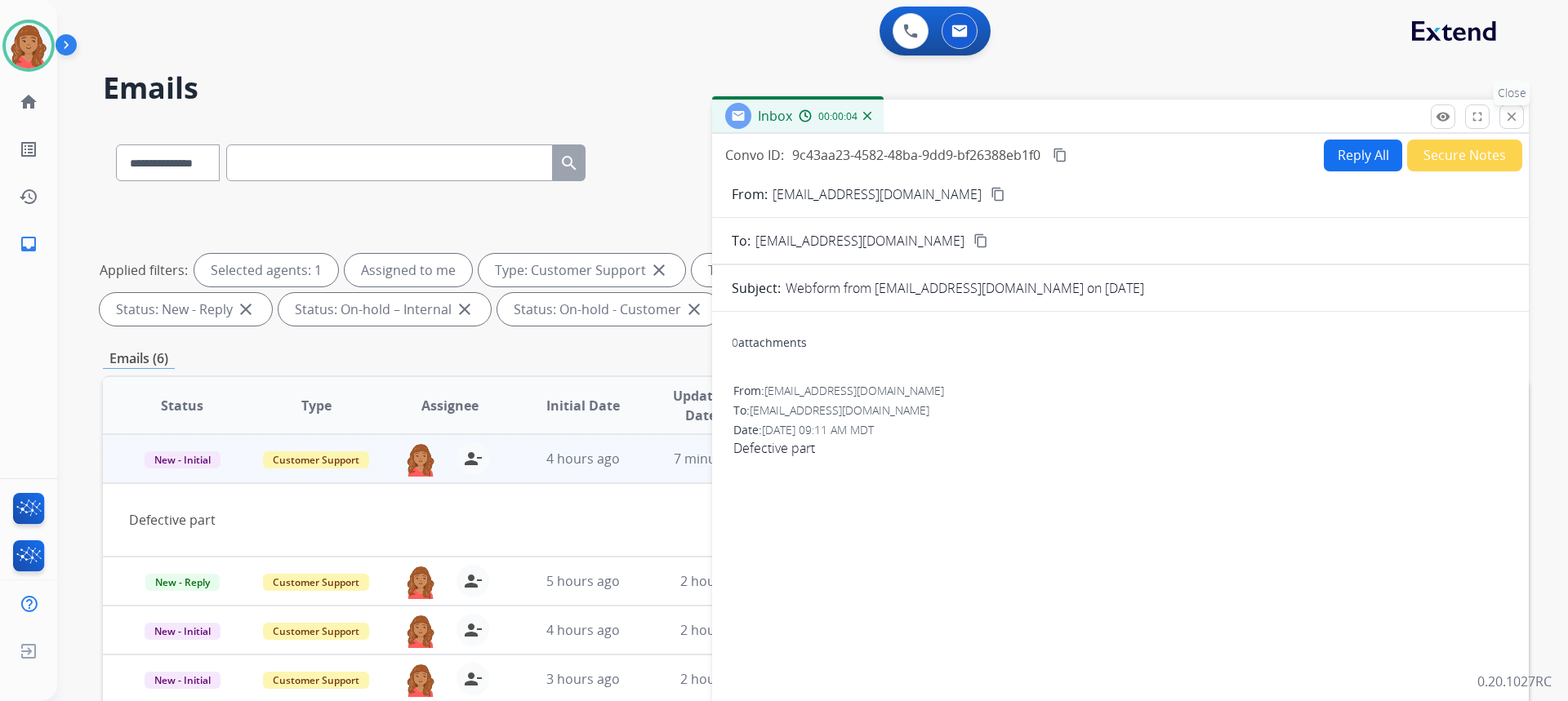
click at [1511, 115] on mat-icon "close" at bounding box center [1512, 117] width 15 height 15
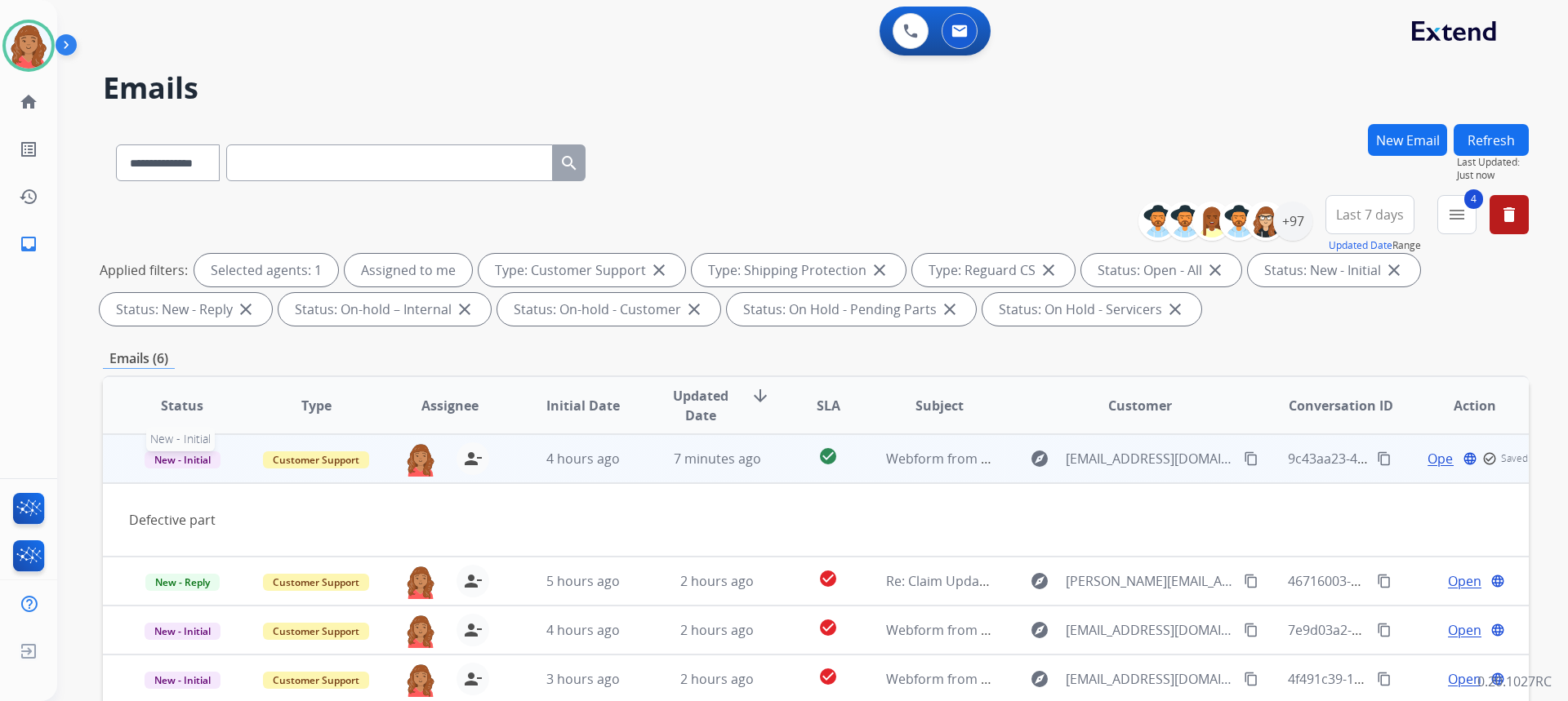
click at [170, 460] on span "New - Initial" at bounding box center [182, 460] width 76 height 17
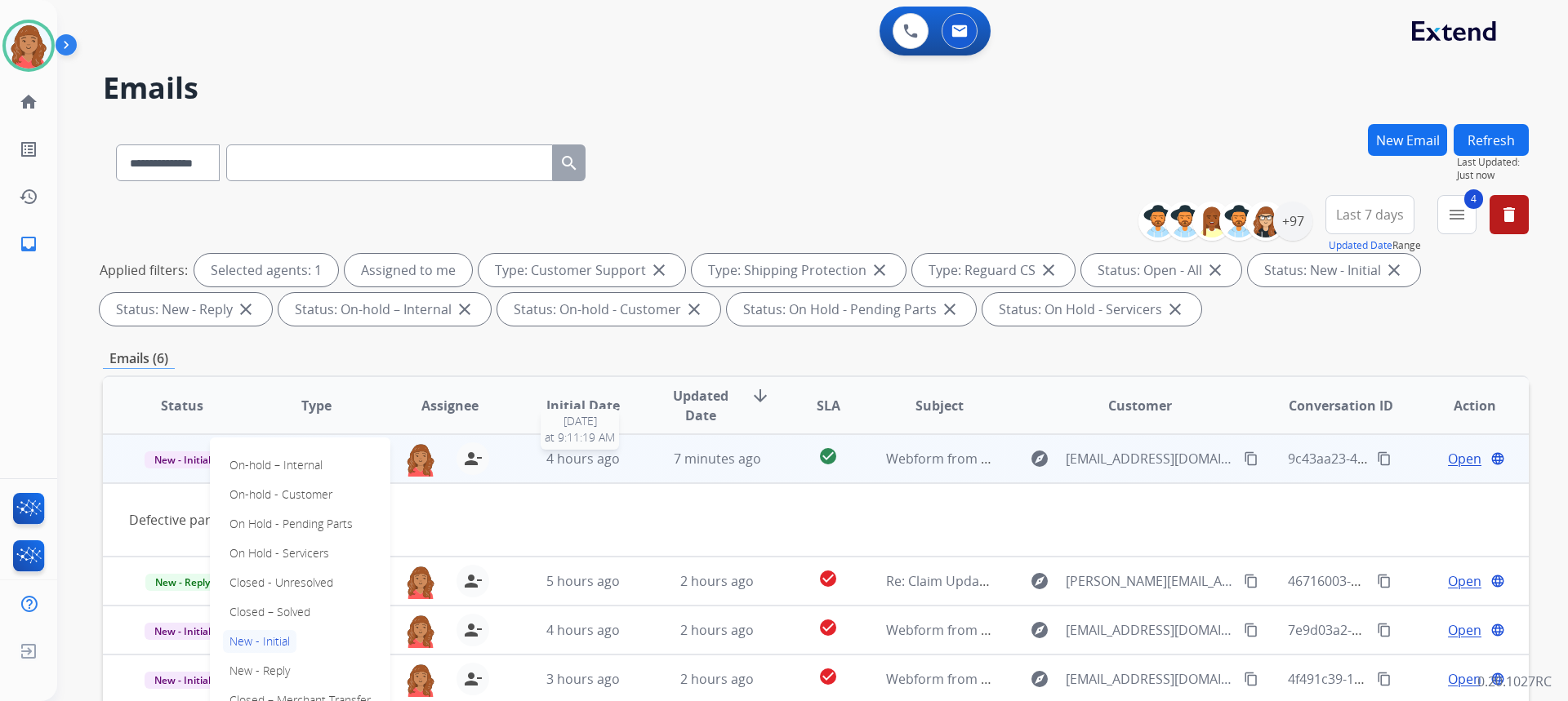
click at [554, 460] on span "4 hours ago" at bounding box center [583, 459] width 74 height 18
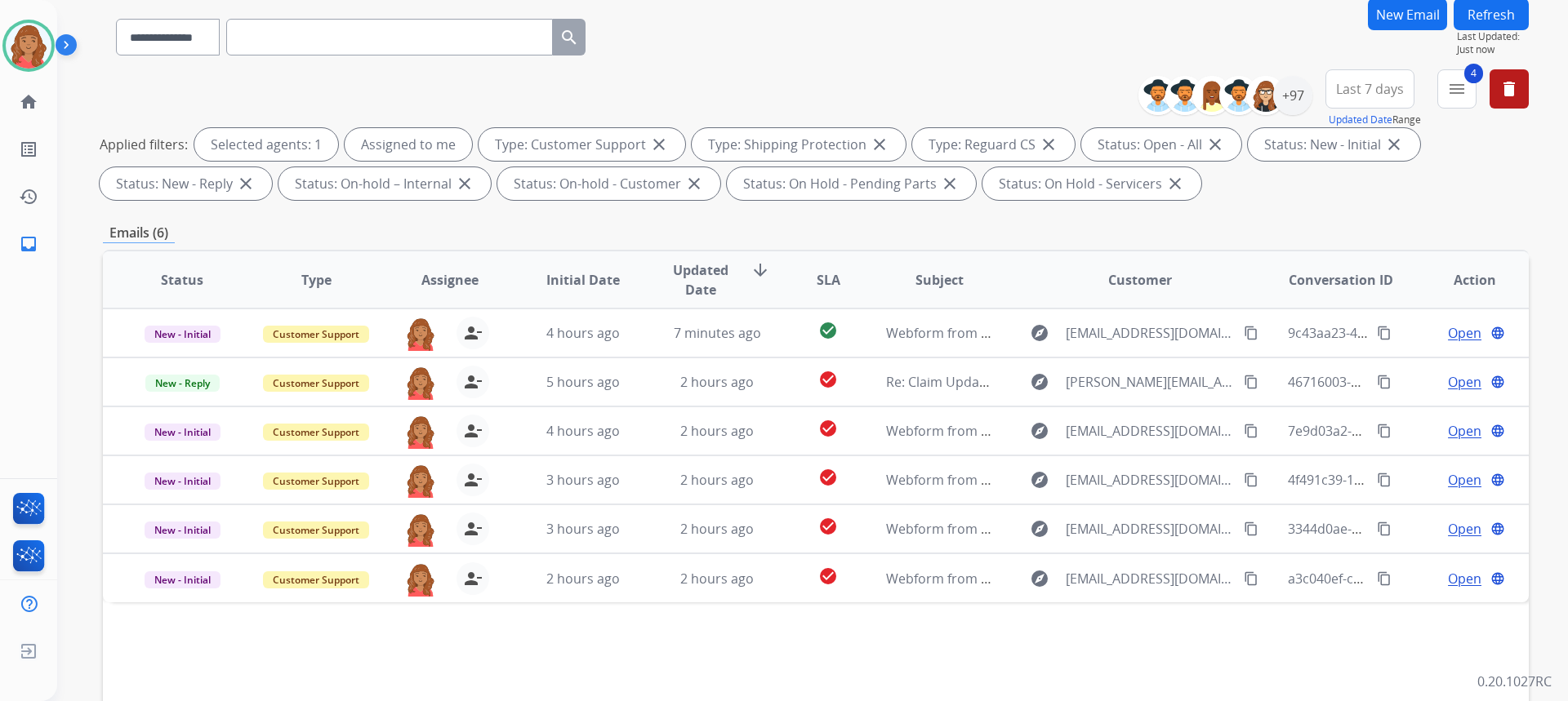
scroll to position [306, 0]
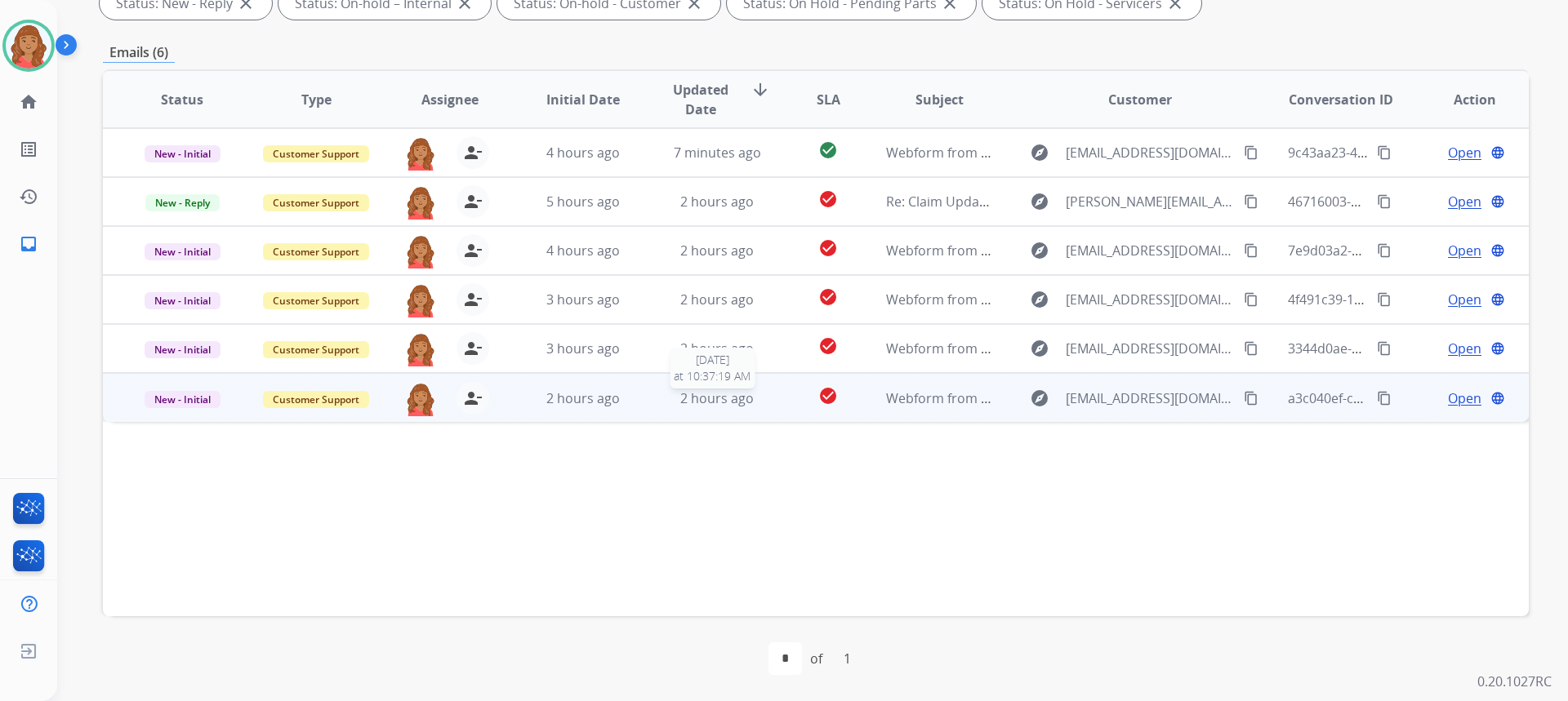
click at [671, 403] on div "2 hours ago" at bounding box center [717, 398] width 107 height 20
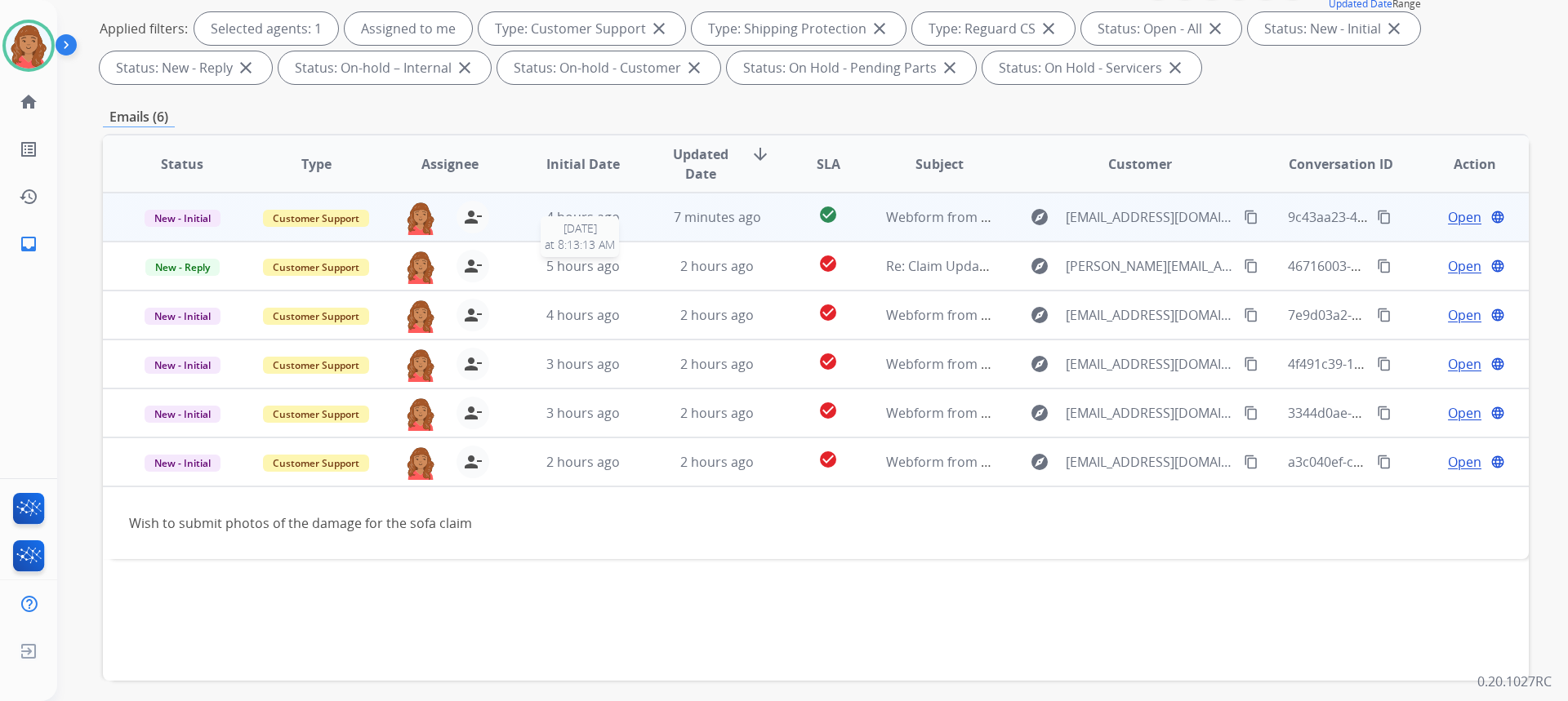
scroll to position [143, 0]
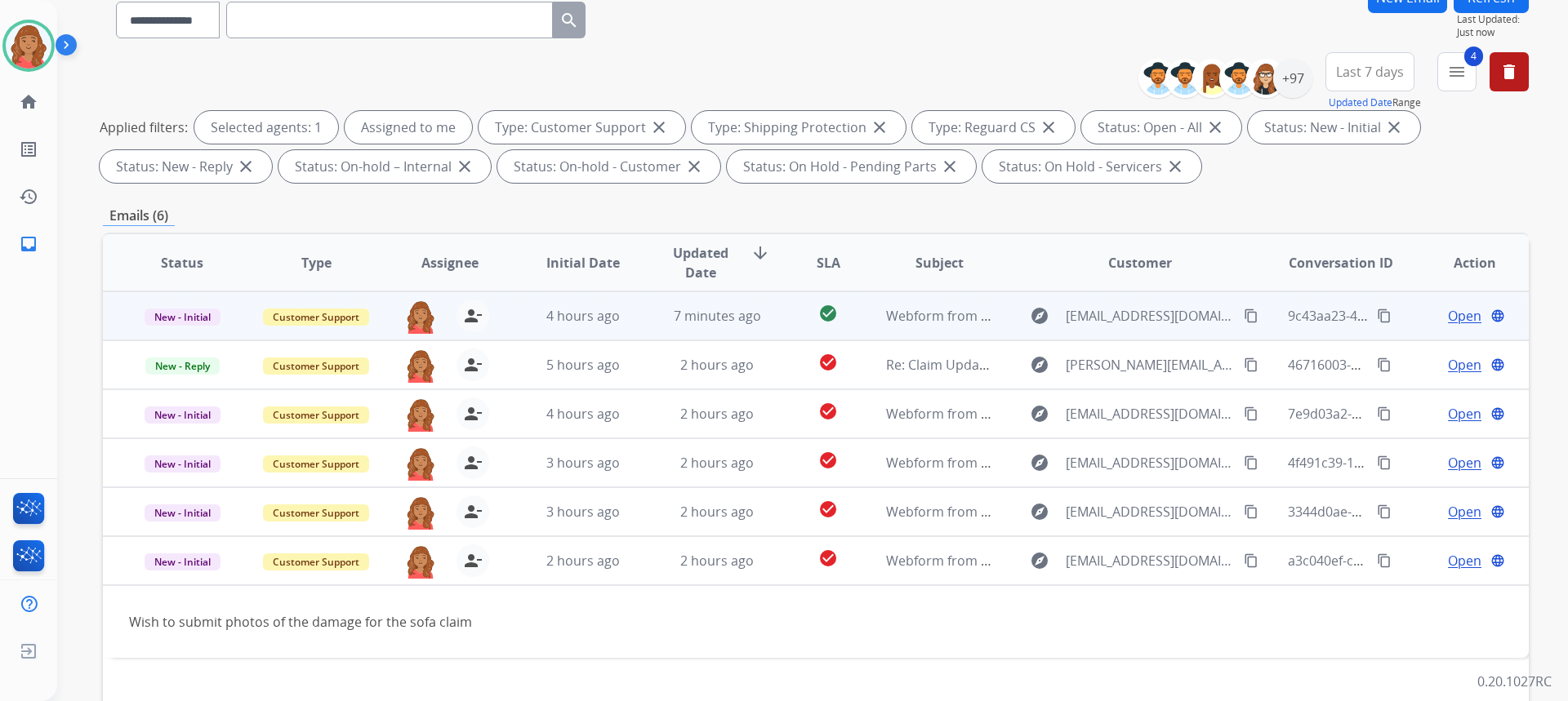
click at [605, 331] on td "4 hours ago" at bounding box center [571, 316] width 134 height 49
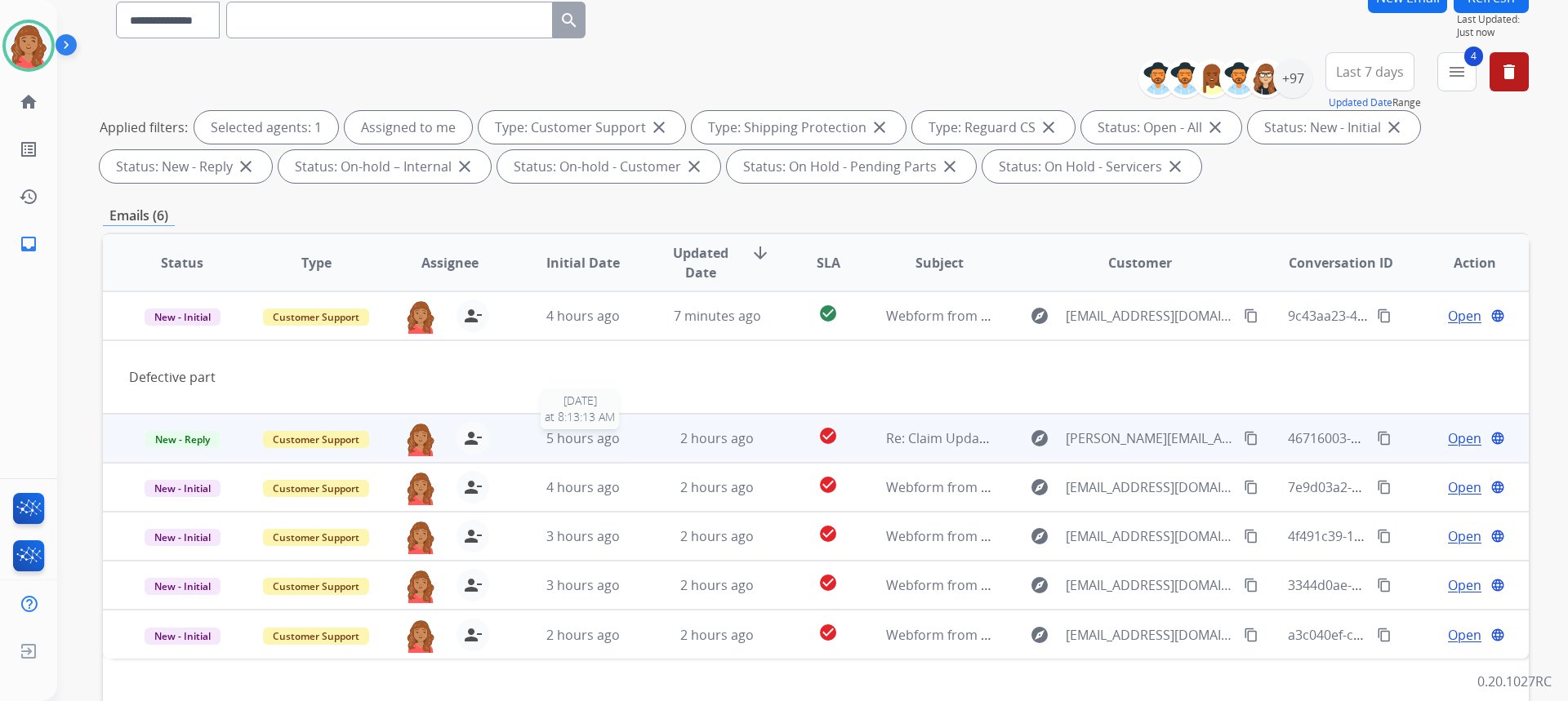
click at [609, 436] on span "5 hours ago" at bounding box center [583, 438] width 74 height 18
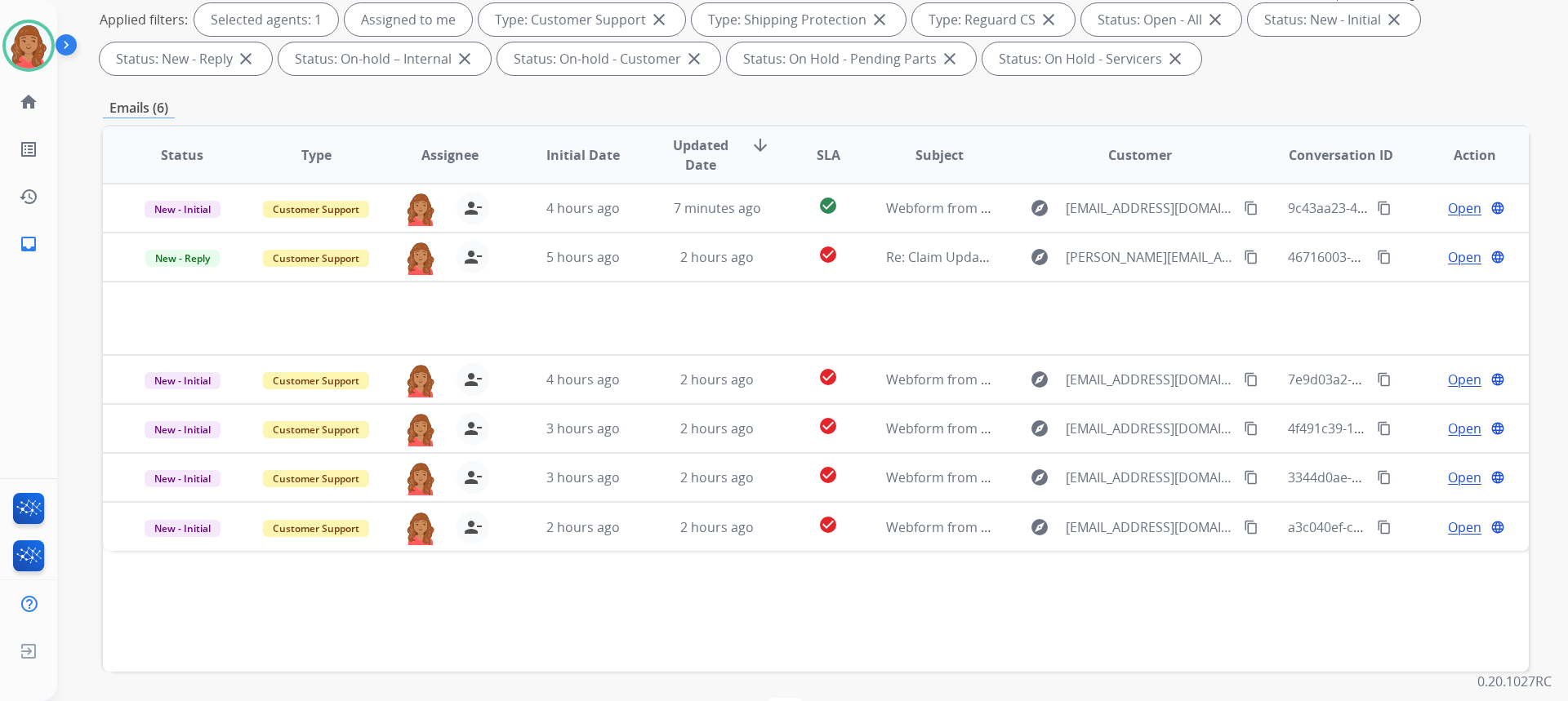
scroll to position [306, 0]
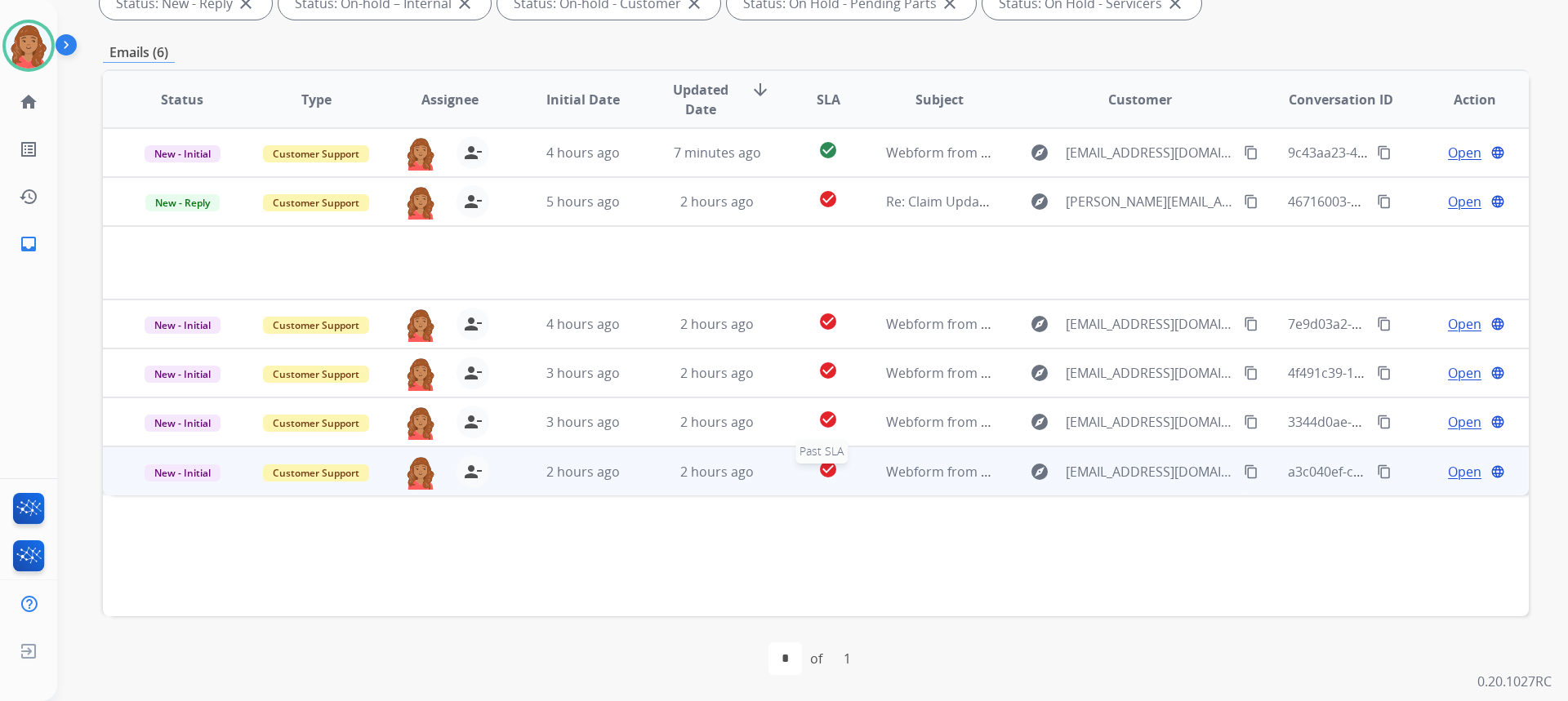
click at [837, 466] on div "check_circle" at bounding box center [828, 472] width 62 height 25
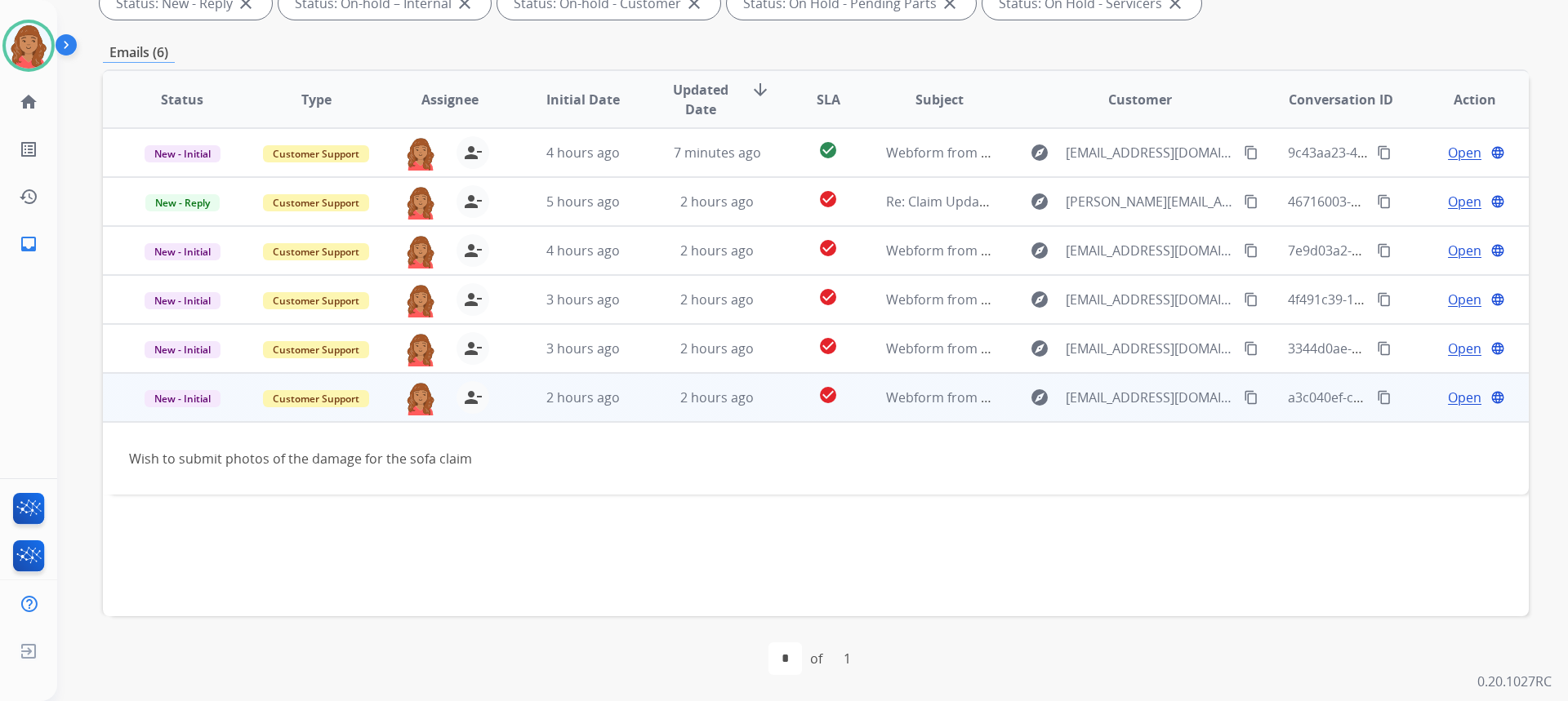
click at [1448, 394] on span "Open" at bounding box center [1464, 398] width 34 height 20
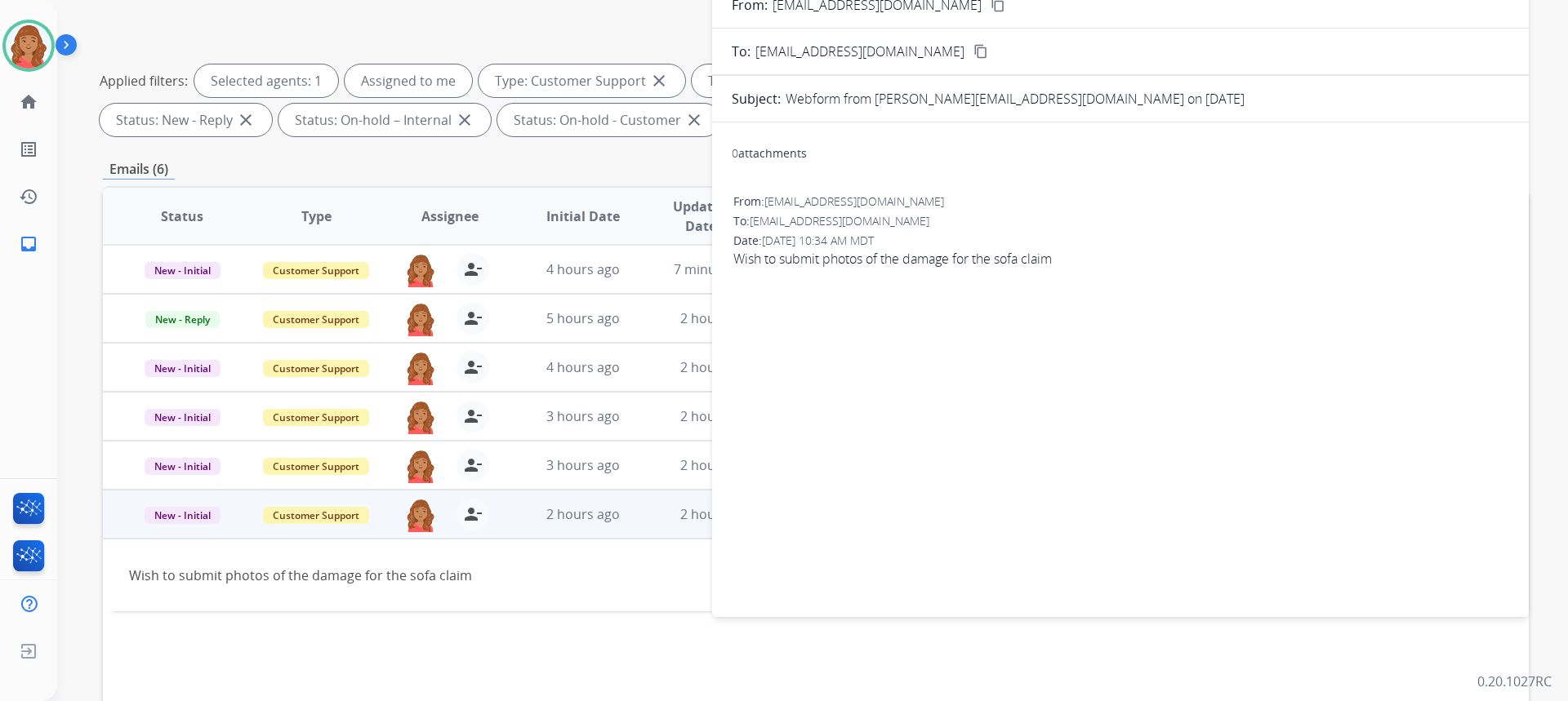
scroll to position [0, 0]
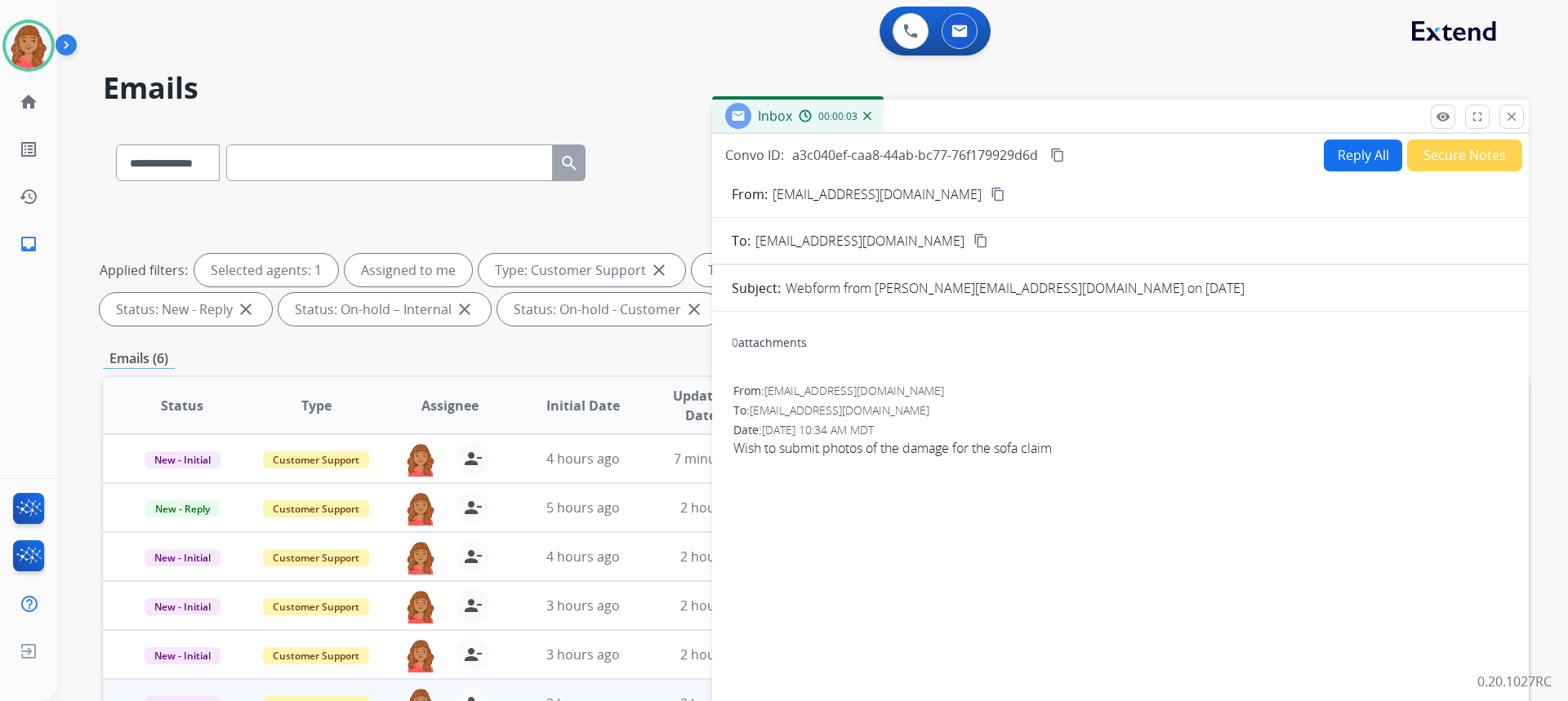
click at [1336, 157] on button "Reply All" at bounding box center [1363, 155] width 79 height 32
select select "**********"
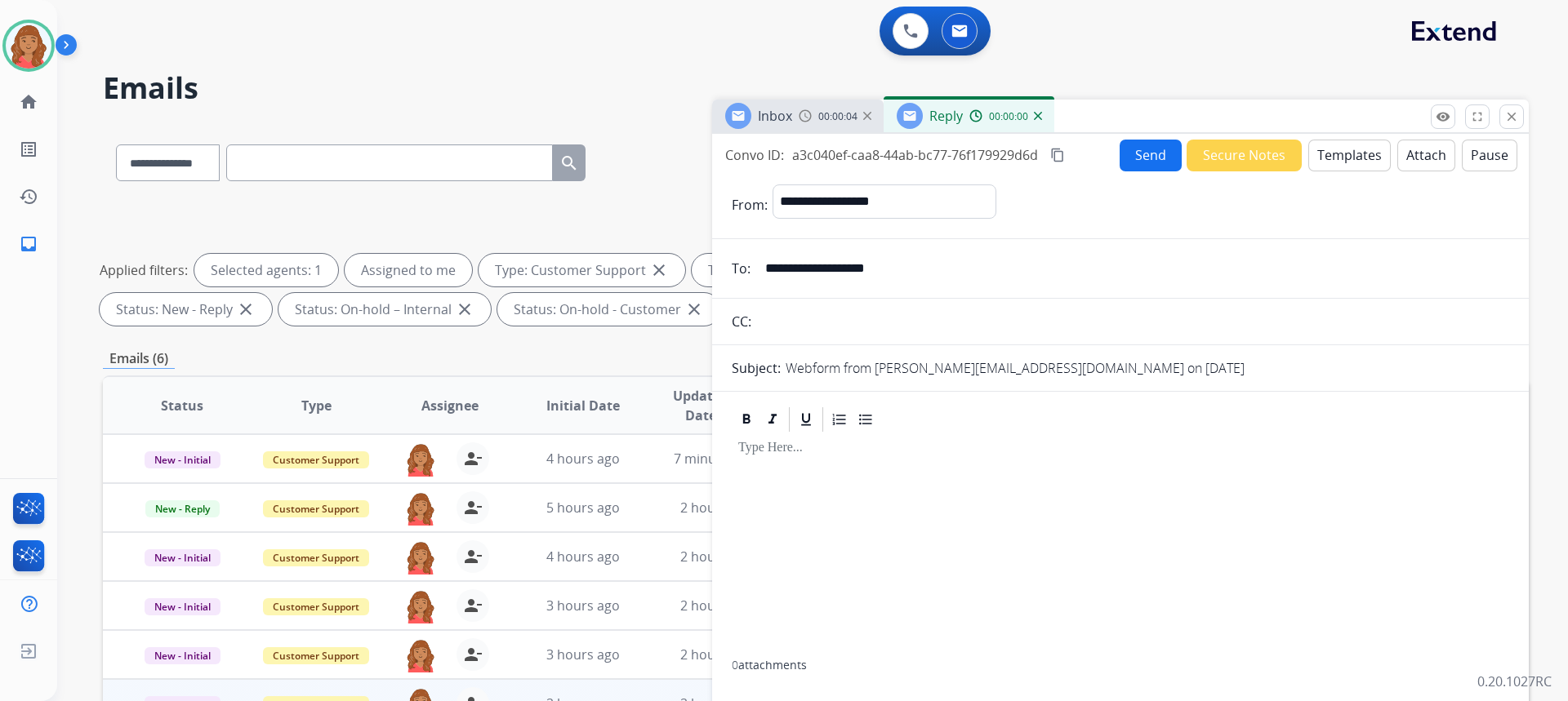
click at [1326, 164] on button "Templates" at bounding box center [1349, 155] width 83 height 32
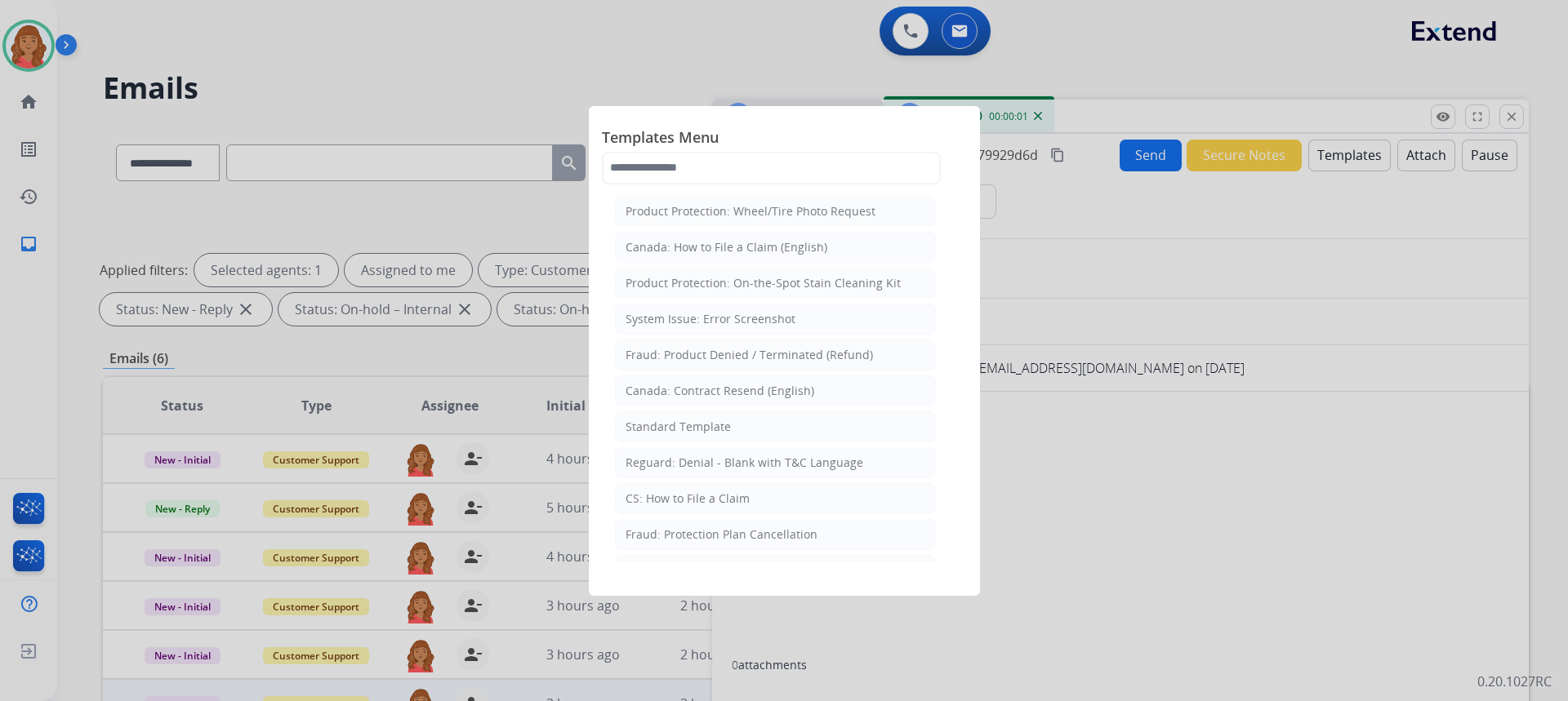
click at [707, 419] on div "Standard Template" at bounding box center [678, 427] width 106 height 16
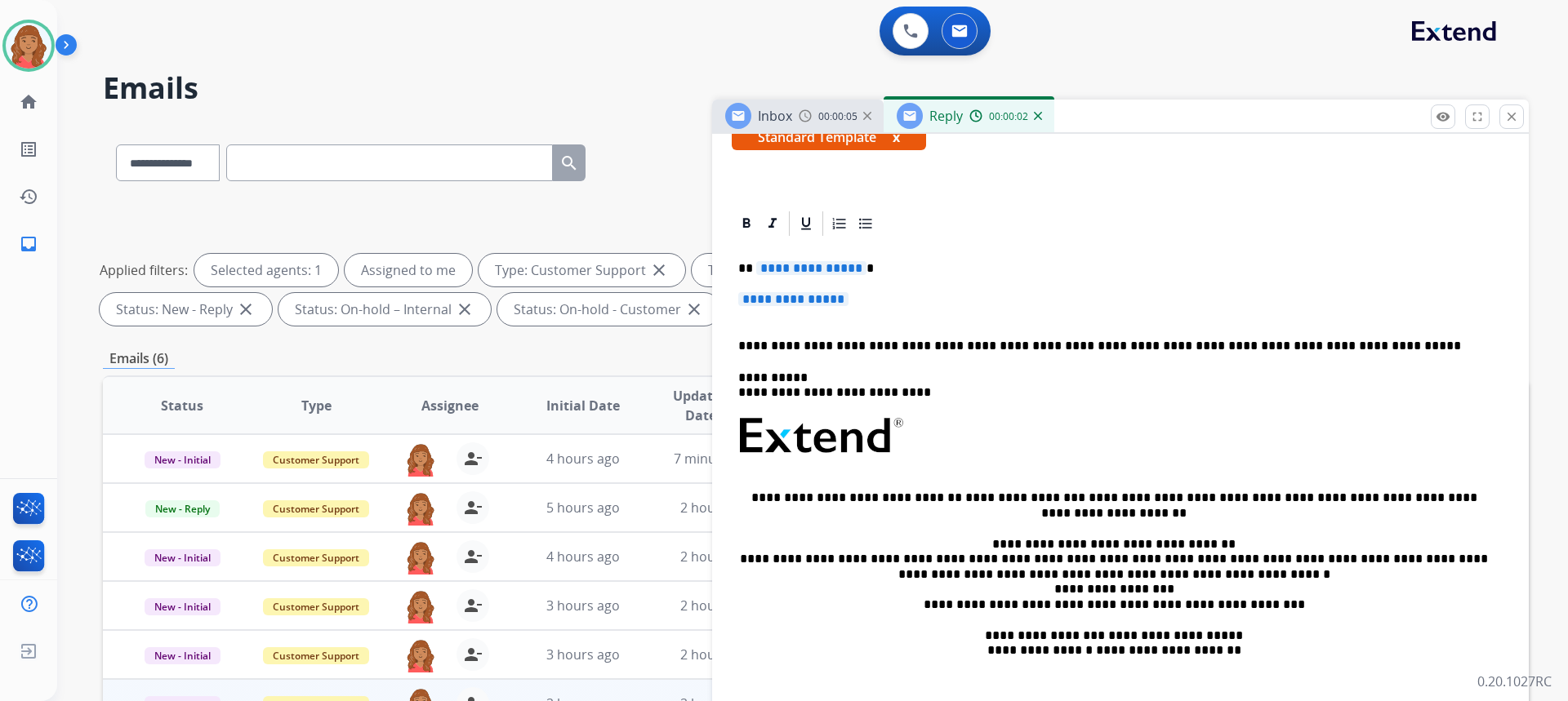
scroll to position [326, 0]
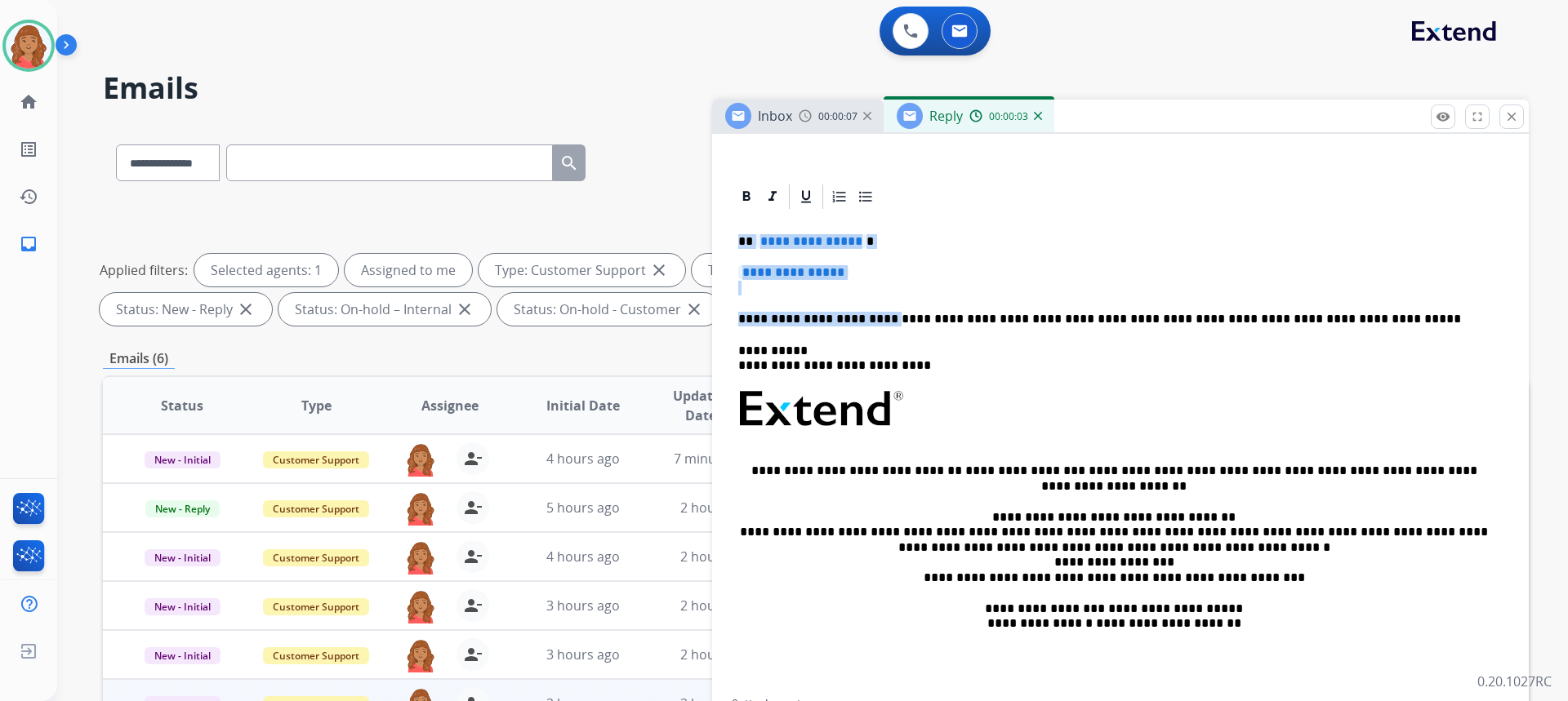
drag, startPoint x: 863, startPoint y: 282, endPoint x: 735, endPoint y: 245, distance: 133.2
click at [732, 238] on div "**********" at bounding box center [1120, 452] width 777 height 483
click at [895, 281] on p "**********" at bounding box center [1120, 280] width 764 height 30
drag, startPoint x: 883, startPoint y: 273, endPoint x: 755, endPoint y: 250, distance: 130.0
click at [757, 252] on div "**********" at bounding box center [1120, 452] width 777 height 483
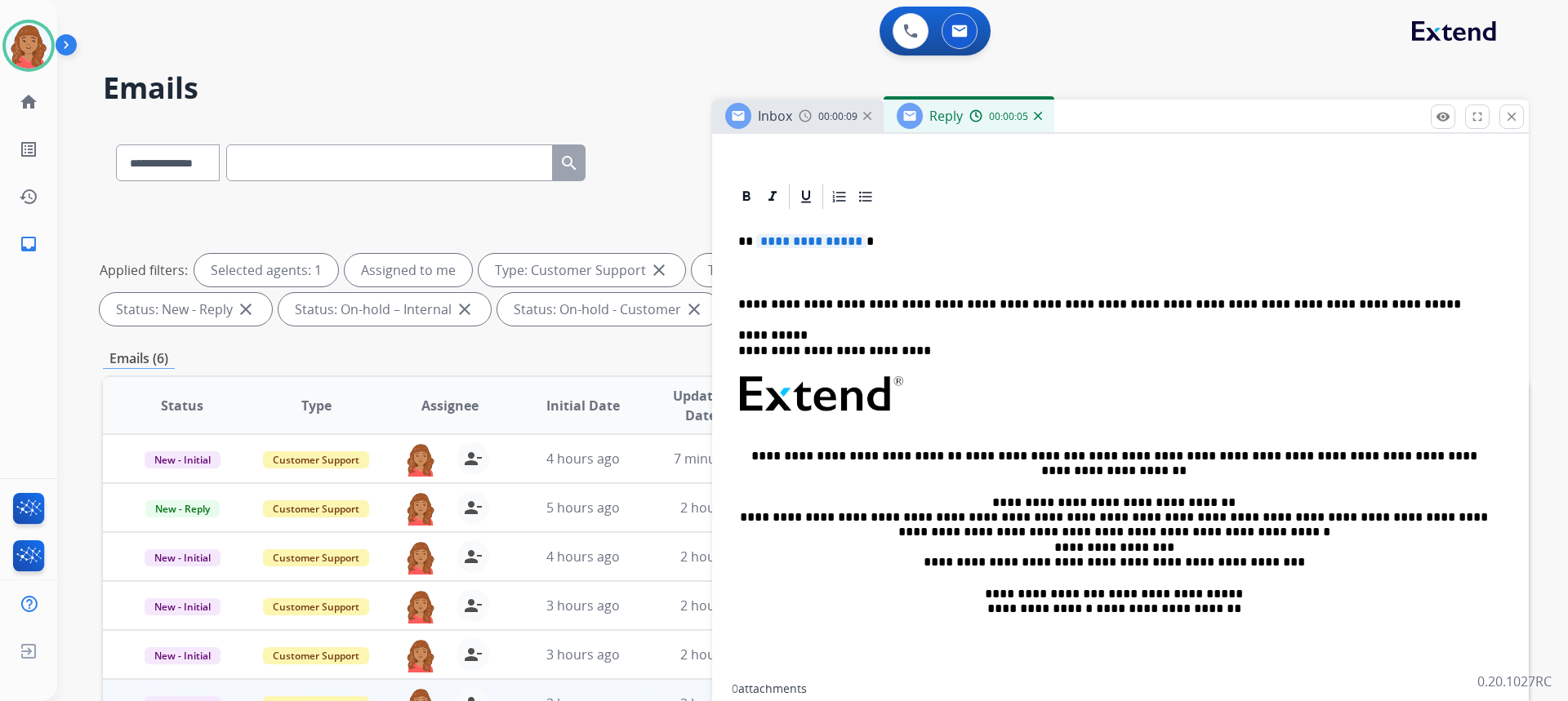
click at [880, 242] on p "**********" at bounding box center [1114, 241] width 751 height 15
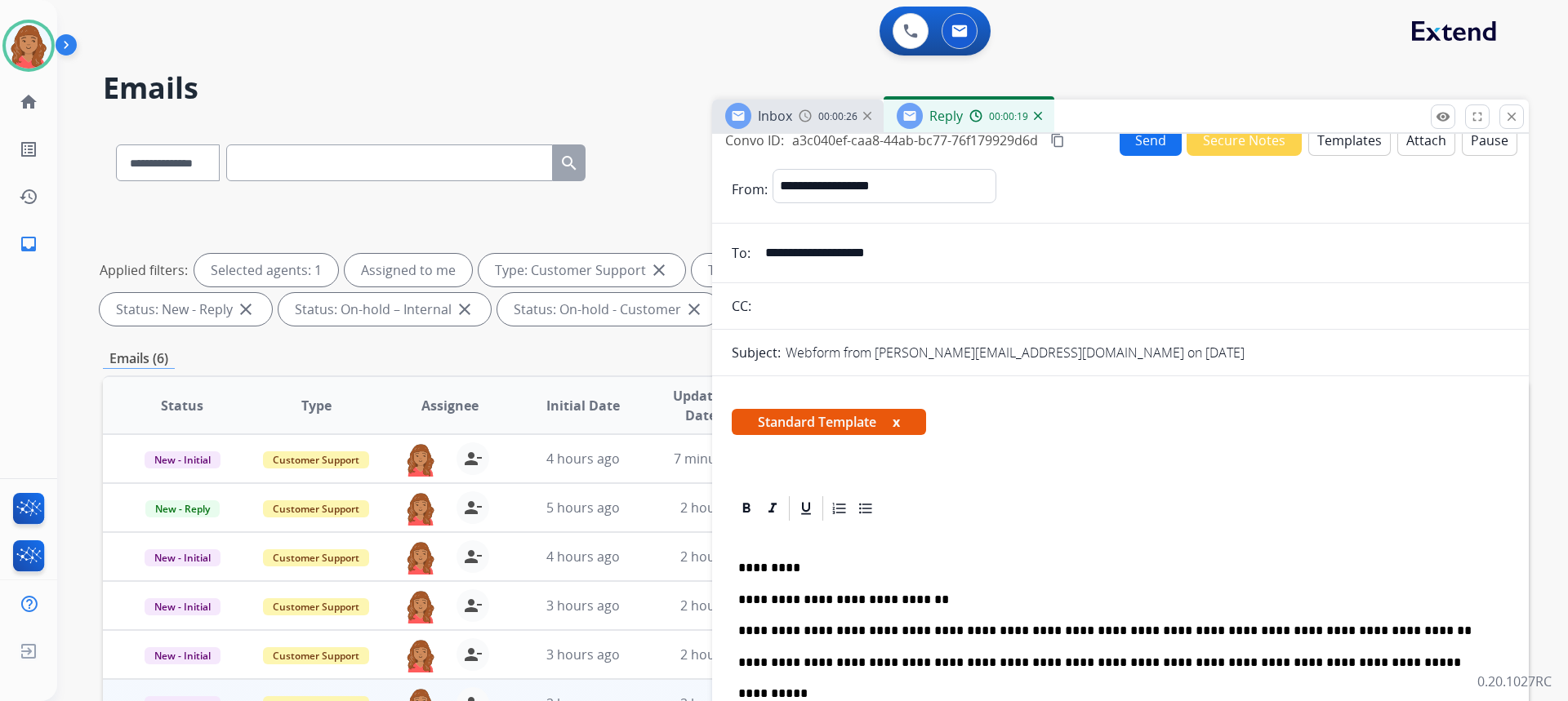
scroll to position [0, 0]
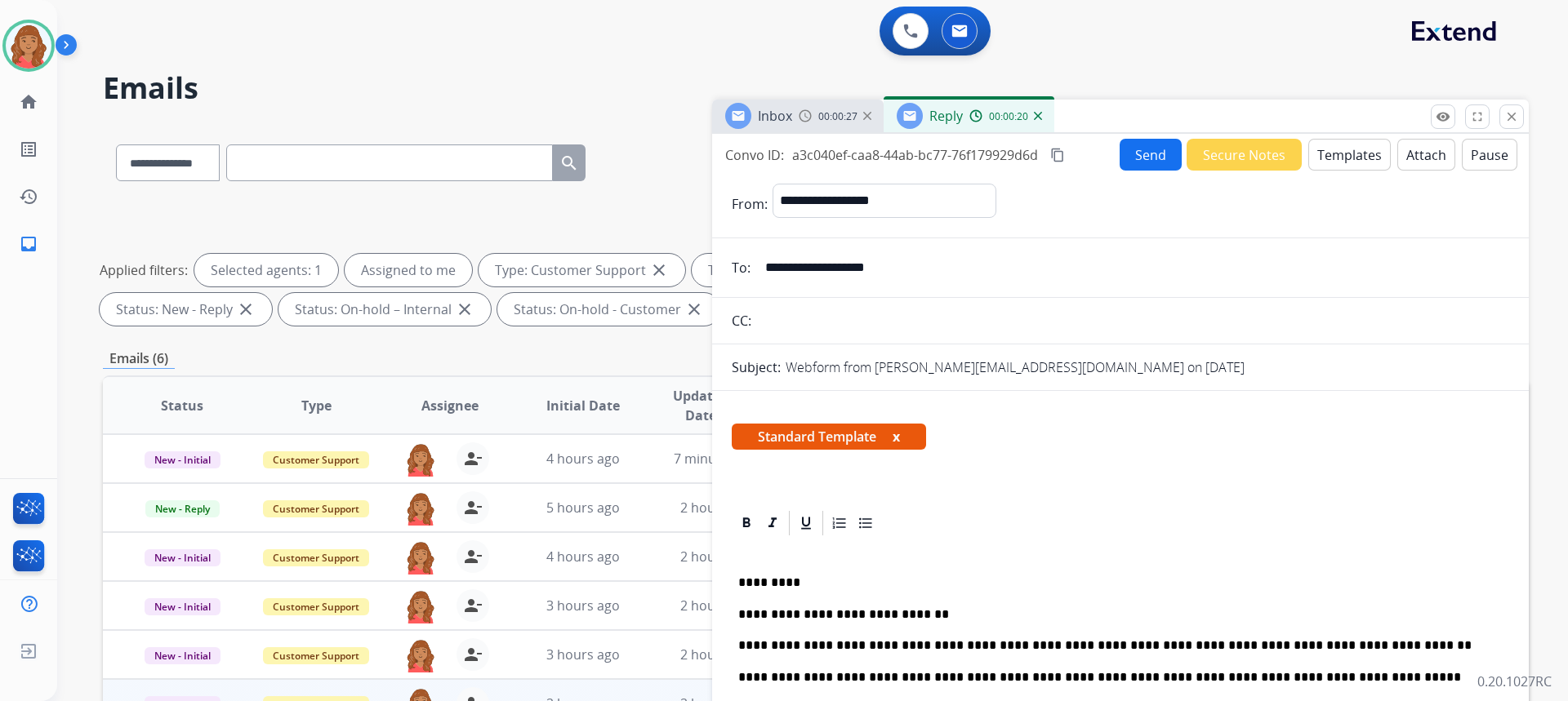
click at [1120, 152] on button "Send" at bounding box center [1151, 155] width 62 height 32
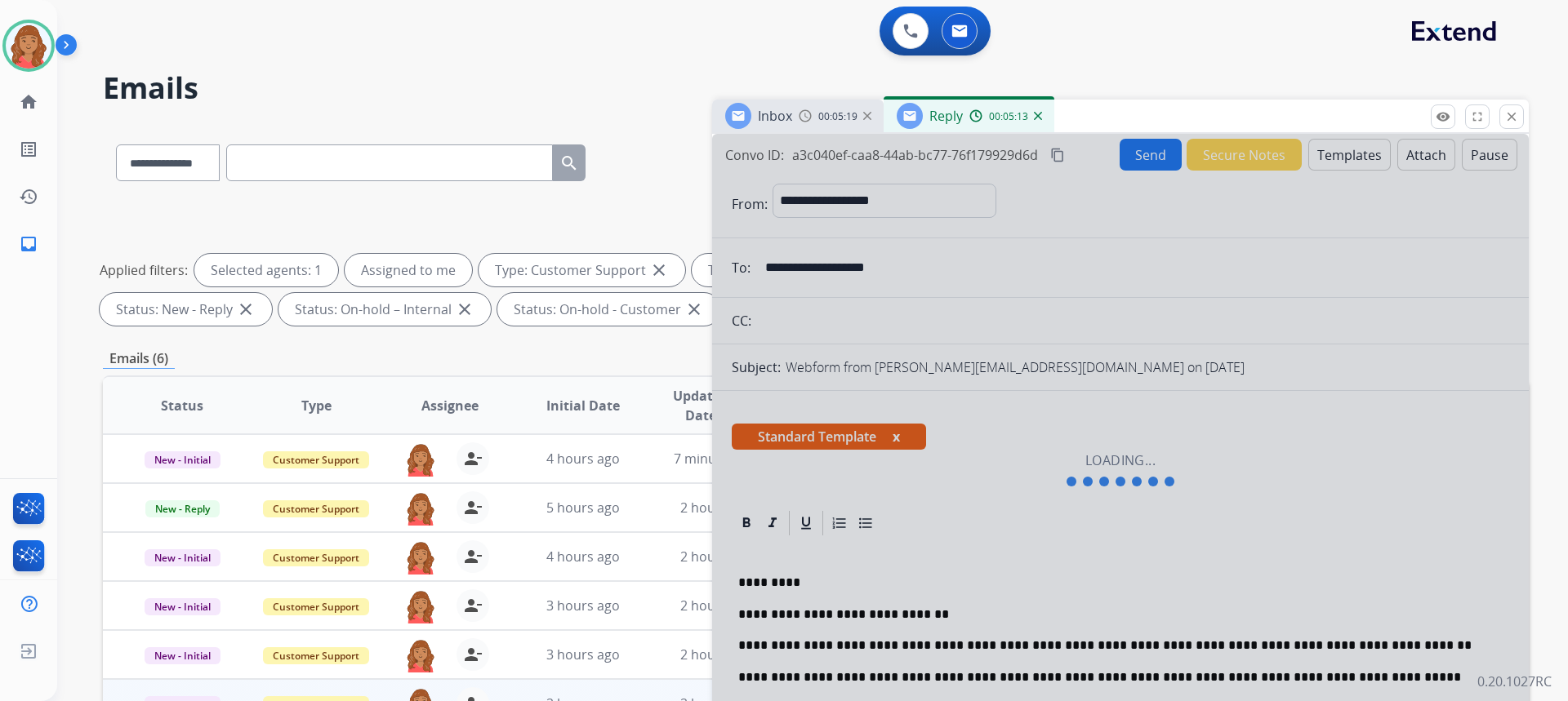
click at [1528, 120] on div "Inbox 00:05:19 Reply 00:05:13" at bounding box center [1120, 117] width 817 height 34
click at [1516, 119] on mat-icon "close" at bounding box center [1512, 117] width 15 height 15
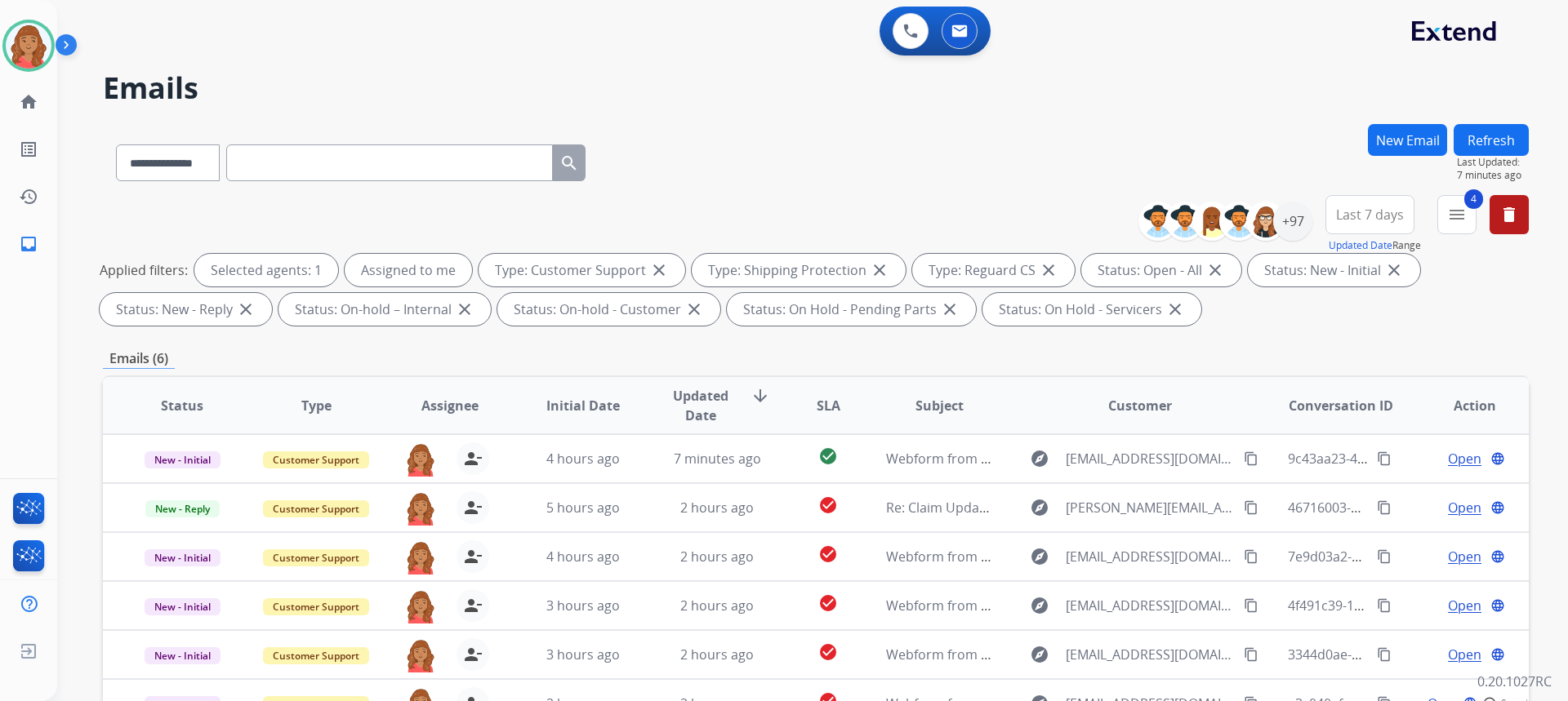
click at [1472, 141] on button "Refresh" at bounding box center [1491, 140] width 75 height 32
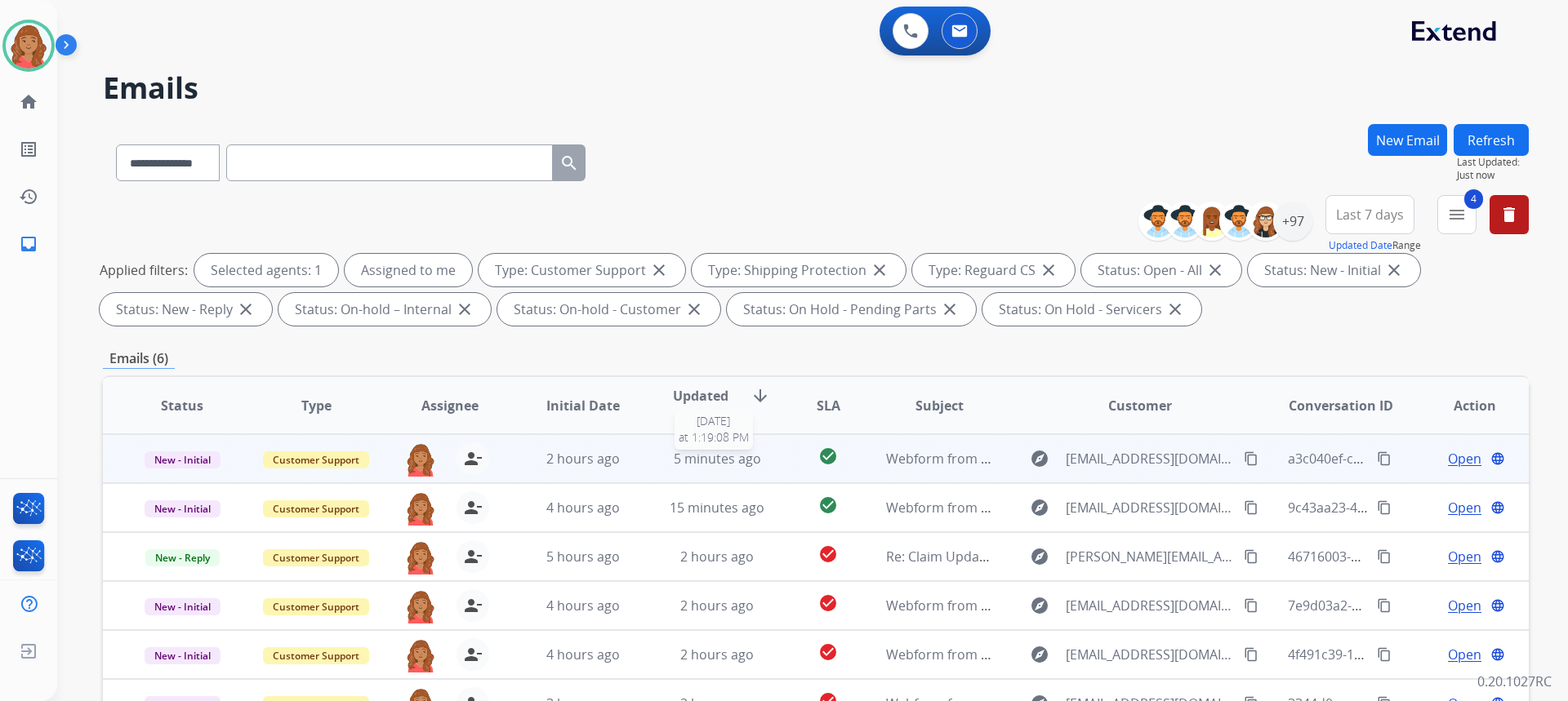
click at [674, 456] on span "5 minutes ago" at bounding box center [717, 459] width 88 height 18
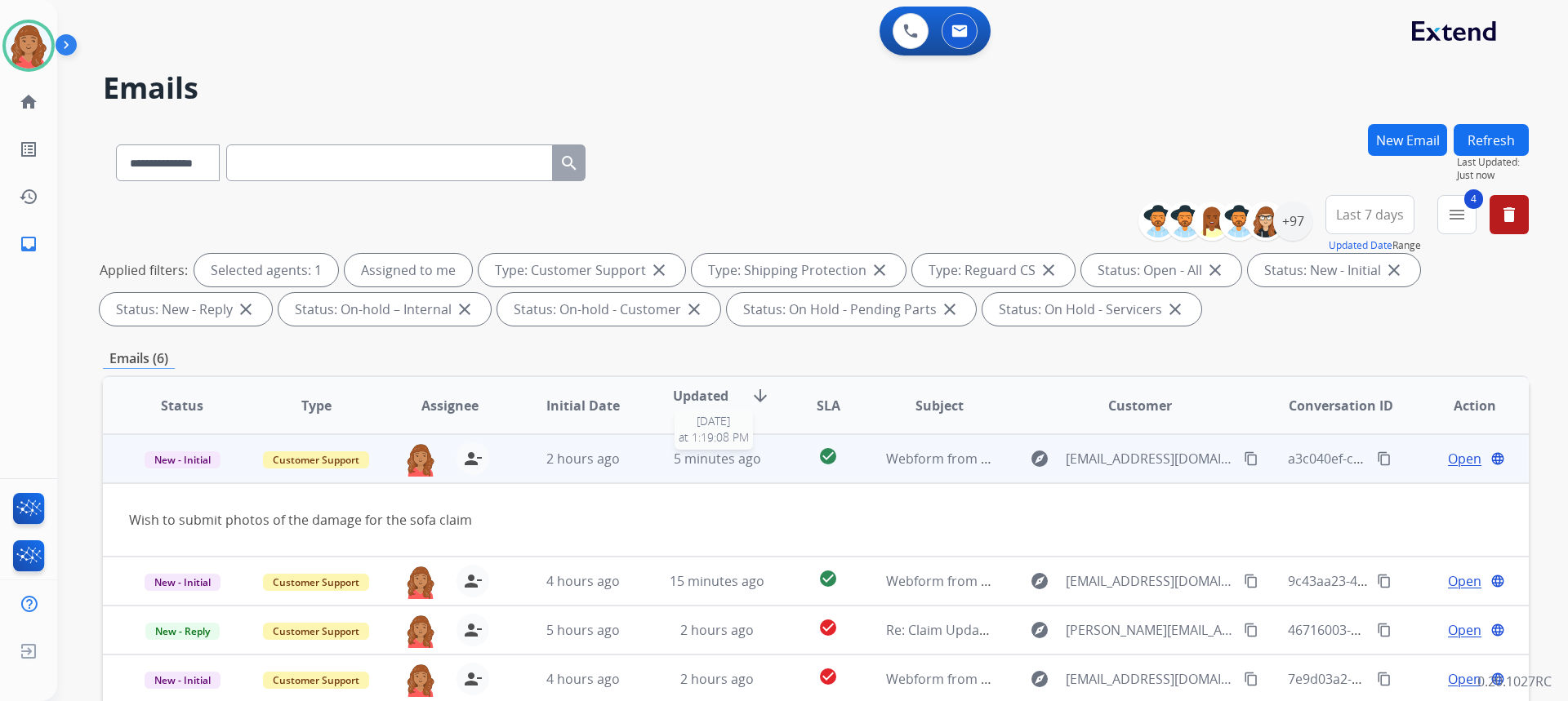
click at [674, 456] on span "5 minutes ago" at bounding box center [717, 459] width 88 height 18
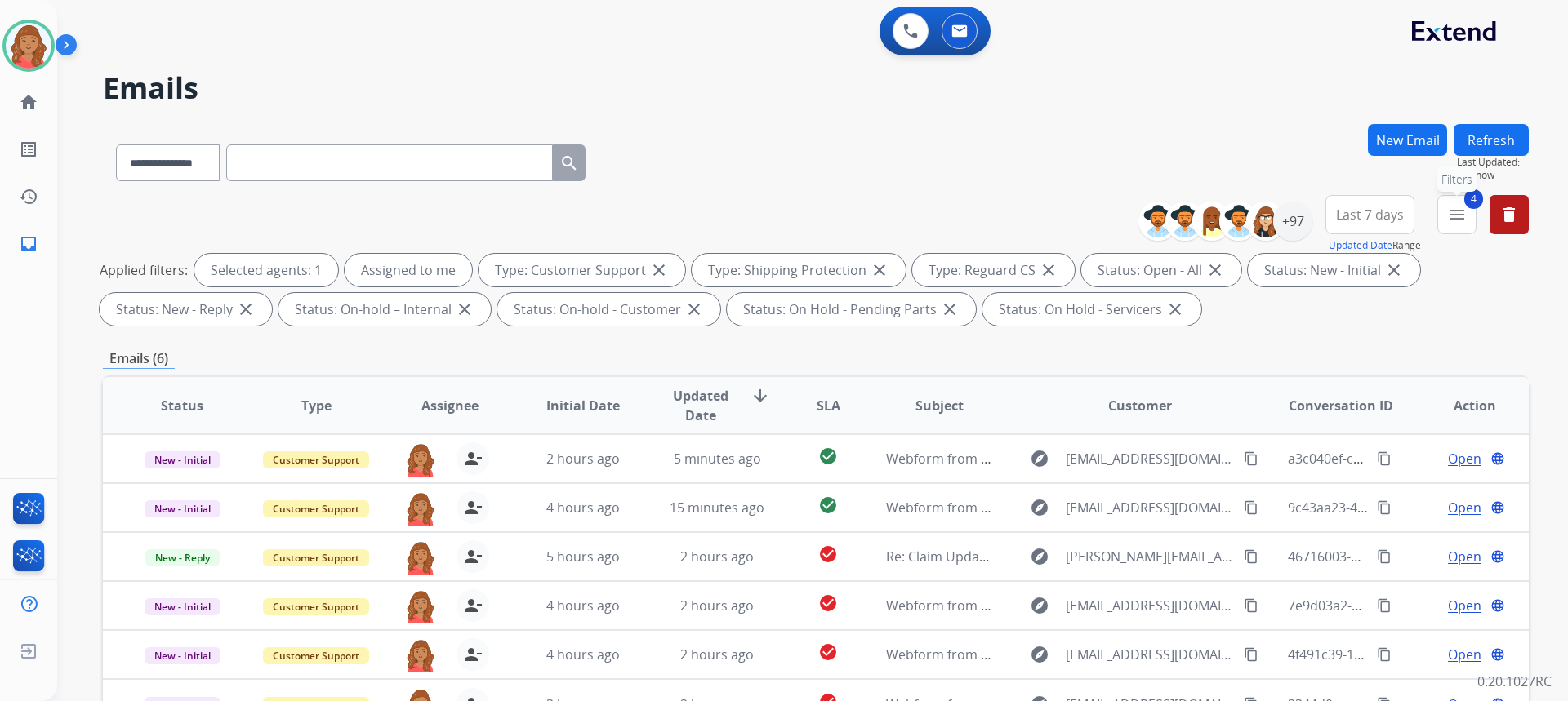
click at [1462, 202] on button "4 menu Filters" at bounding box center [1457, 214] width 39 height 39
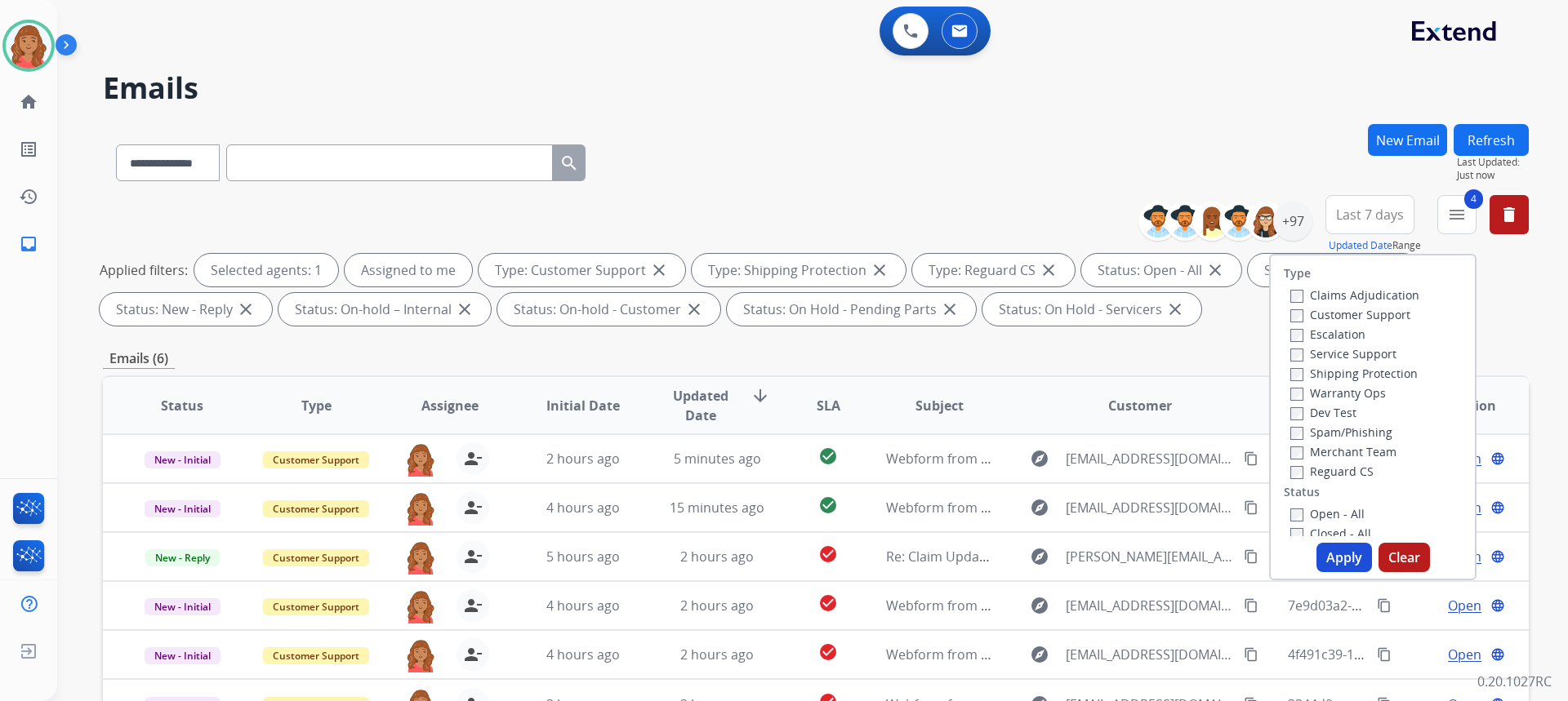
click at [1333, 557] on button "Apply" at bounding box center [1345, 558] width 56 height 29
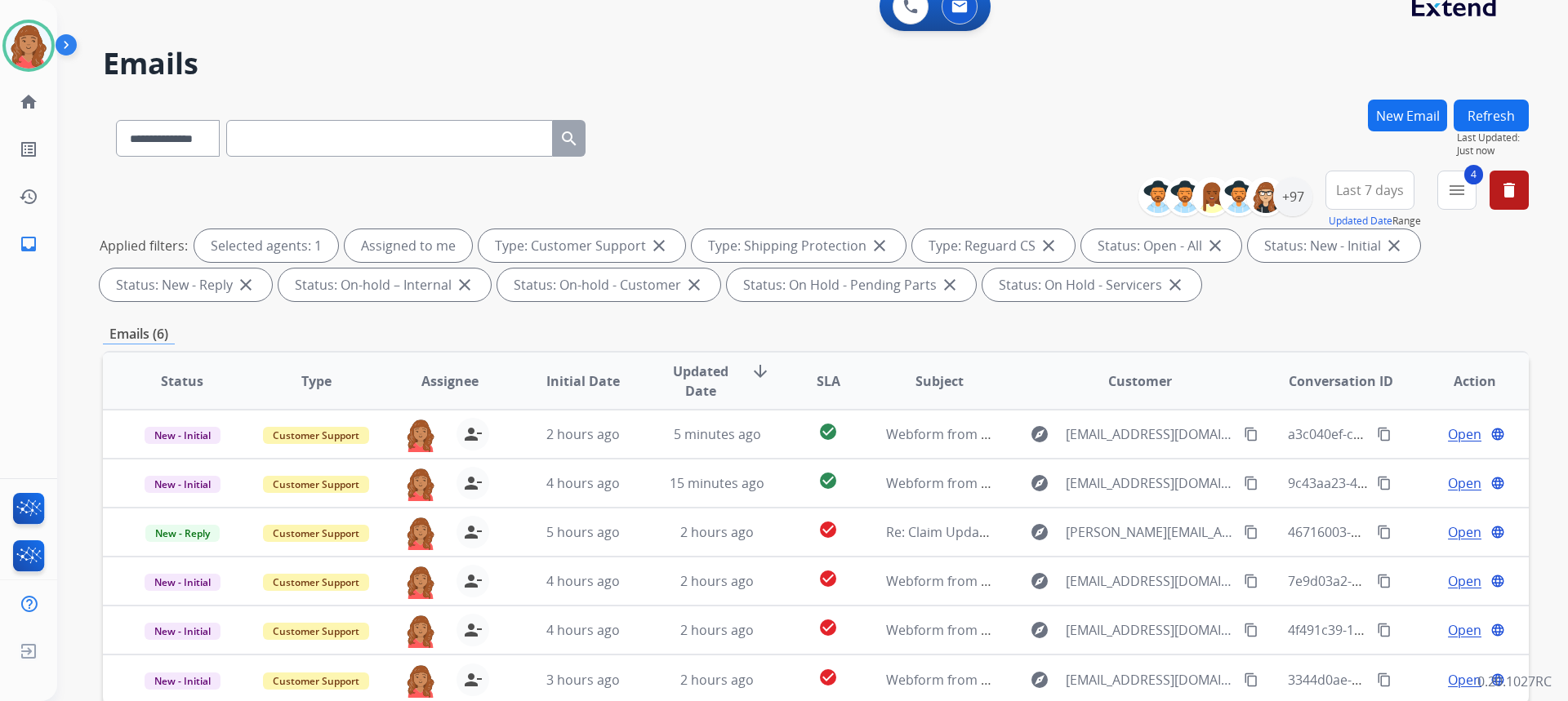
scroll to position [306, 0]
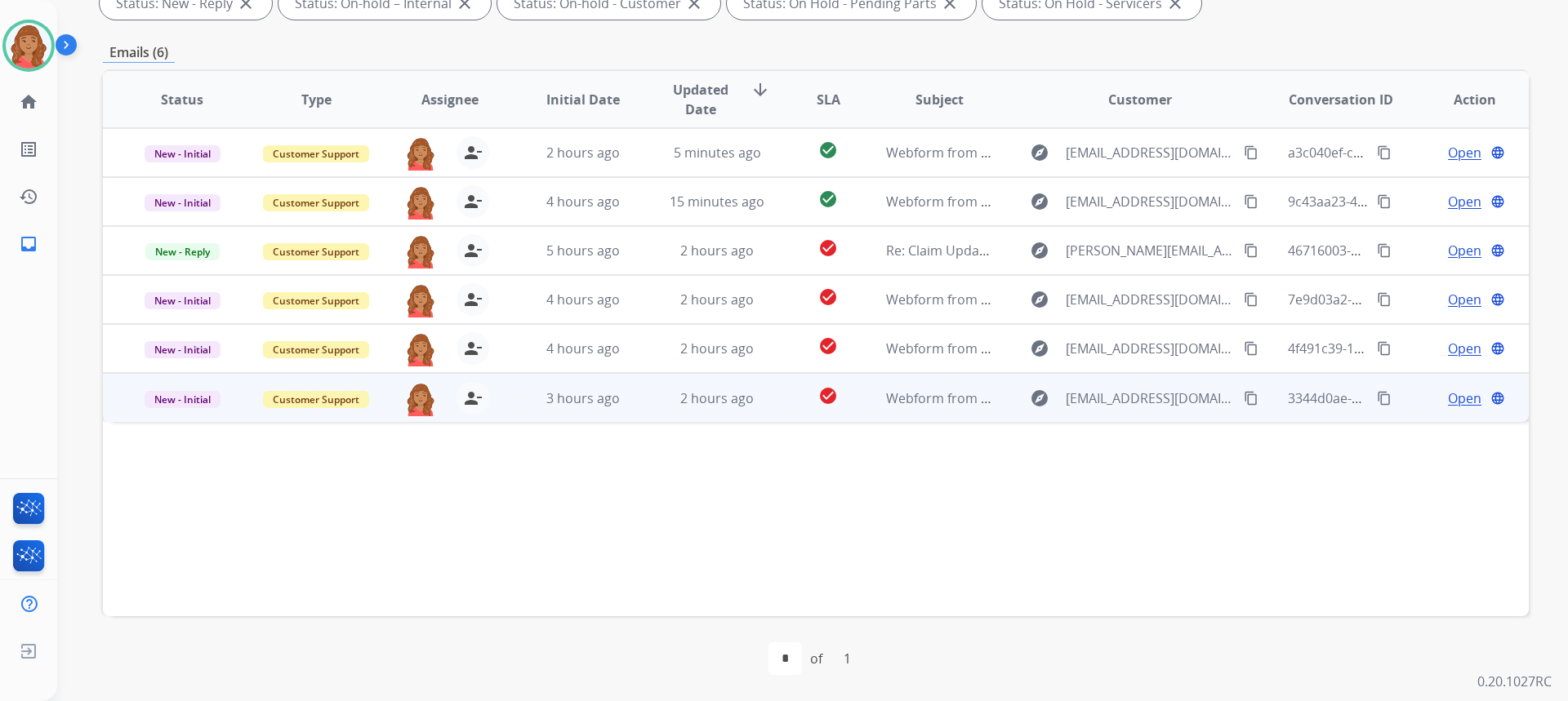
click at [1245, 402] on mat-icon "content_copy" at bounding box center [1251, 398] width 15 height 15
click at [818, 400] on mat-icon "check_circle" at bounding box center [828, 396] width 20 height 20
click at [1448, 402] on span "Open" at bounding box center [1464, 398] width 34 height 20
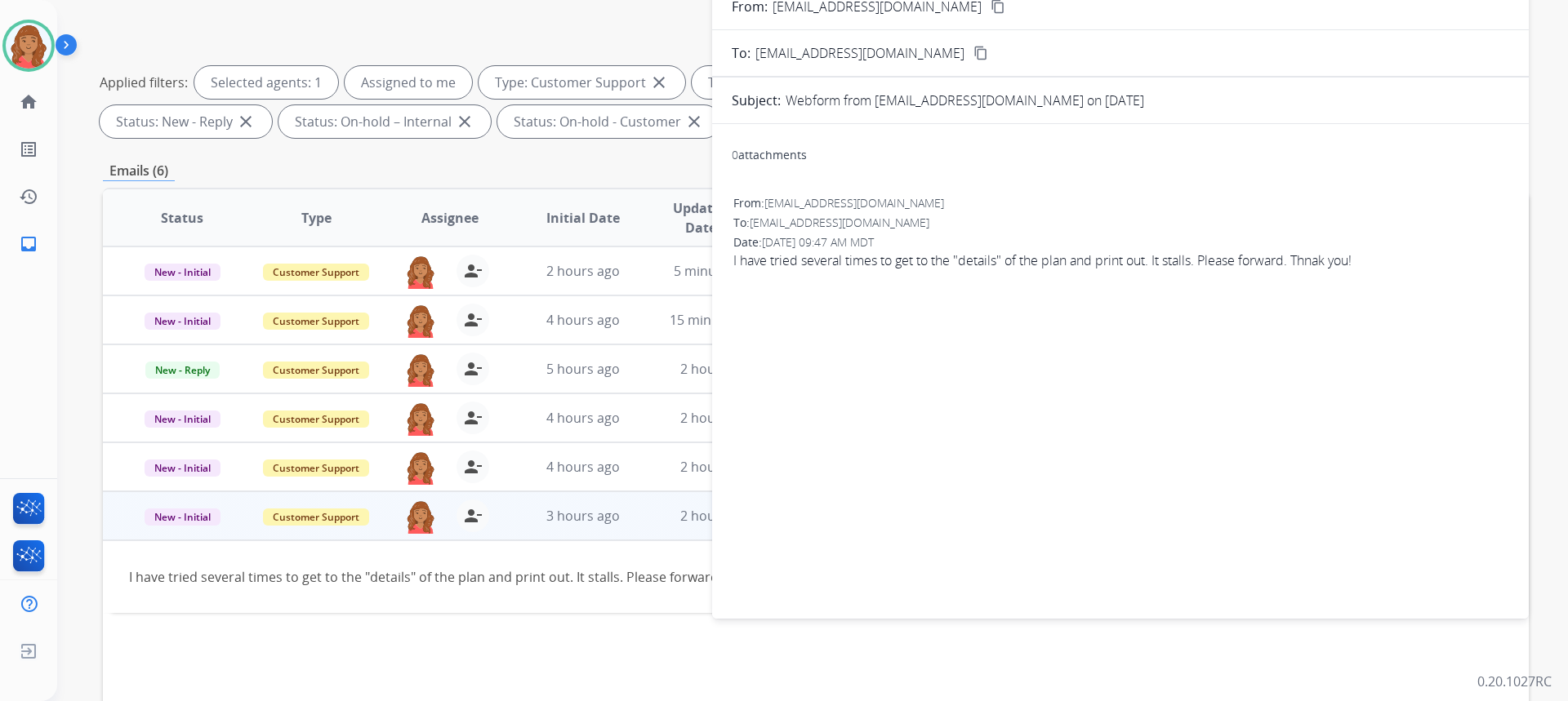
scroll to position [0, 0]
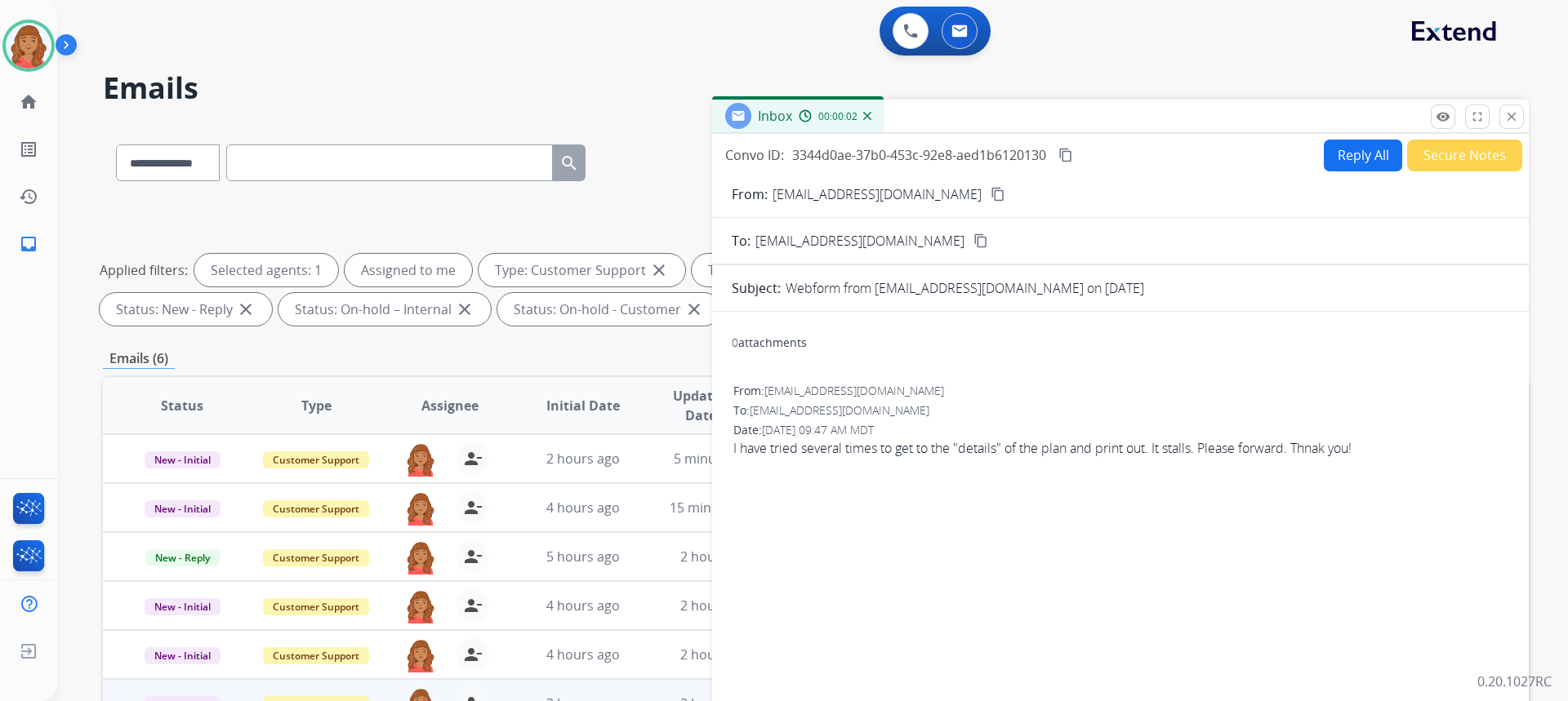
click at [1343, 163] on button "Reply All" at bounding box center [1363, 155] width 79 height 32
select select "**********"
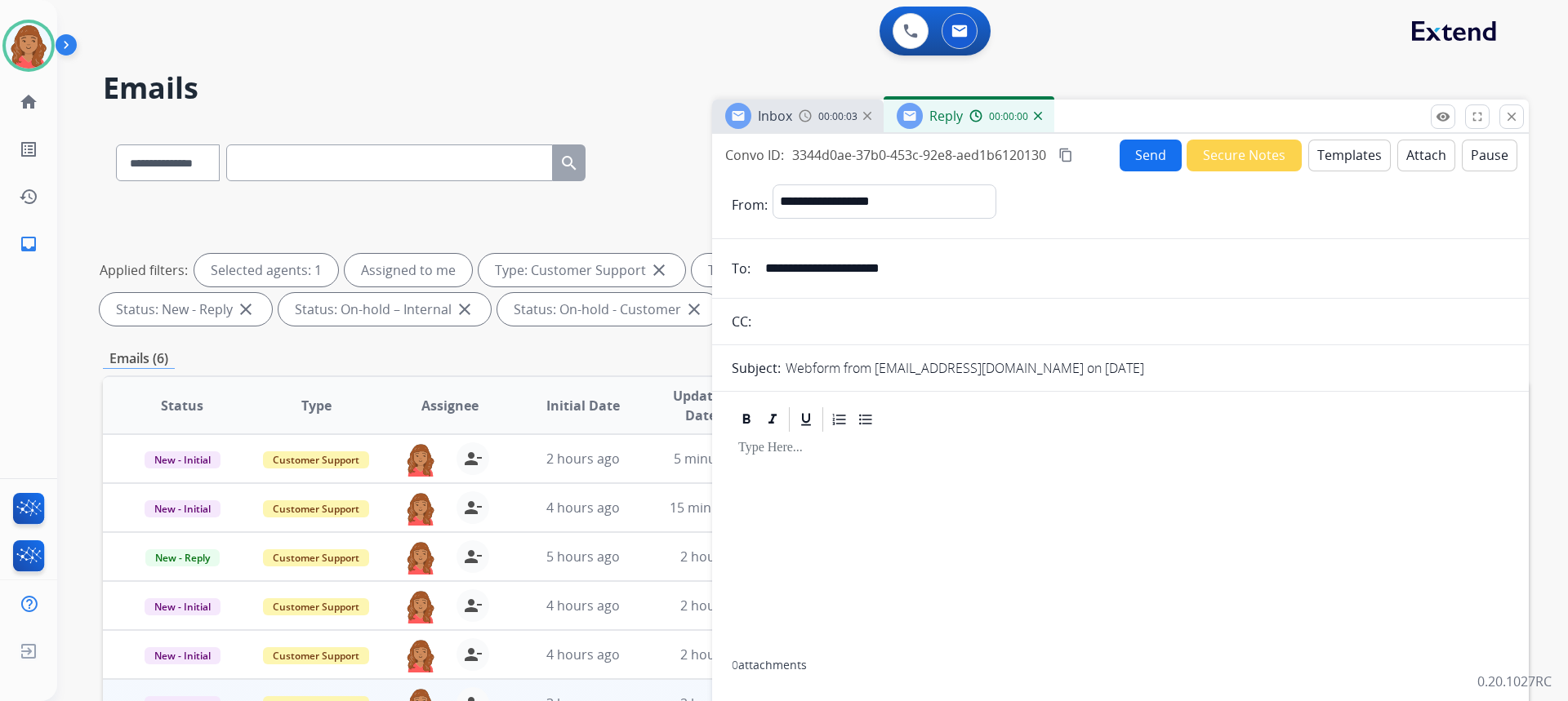
click at [1408, 155] on button "Attach" at bounding box center [1426, 155] width 58 height 32
click at [823, 268] on input "**********" at bounding box center [1132, 268] width 754 height 33
click at [824, 267] on input "**********" at bounding box center [1132, 268] width 754 height 33
click at [828, 266] on input "**********" at bounding box center [1132, 268] width 754 height 33
click at [919, 271] on input "**********" at bounding box center [1132, 268] width 754 height 33
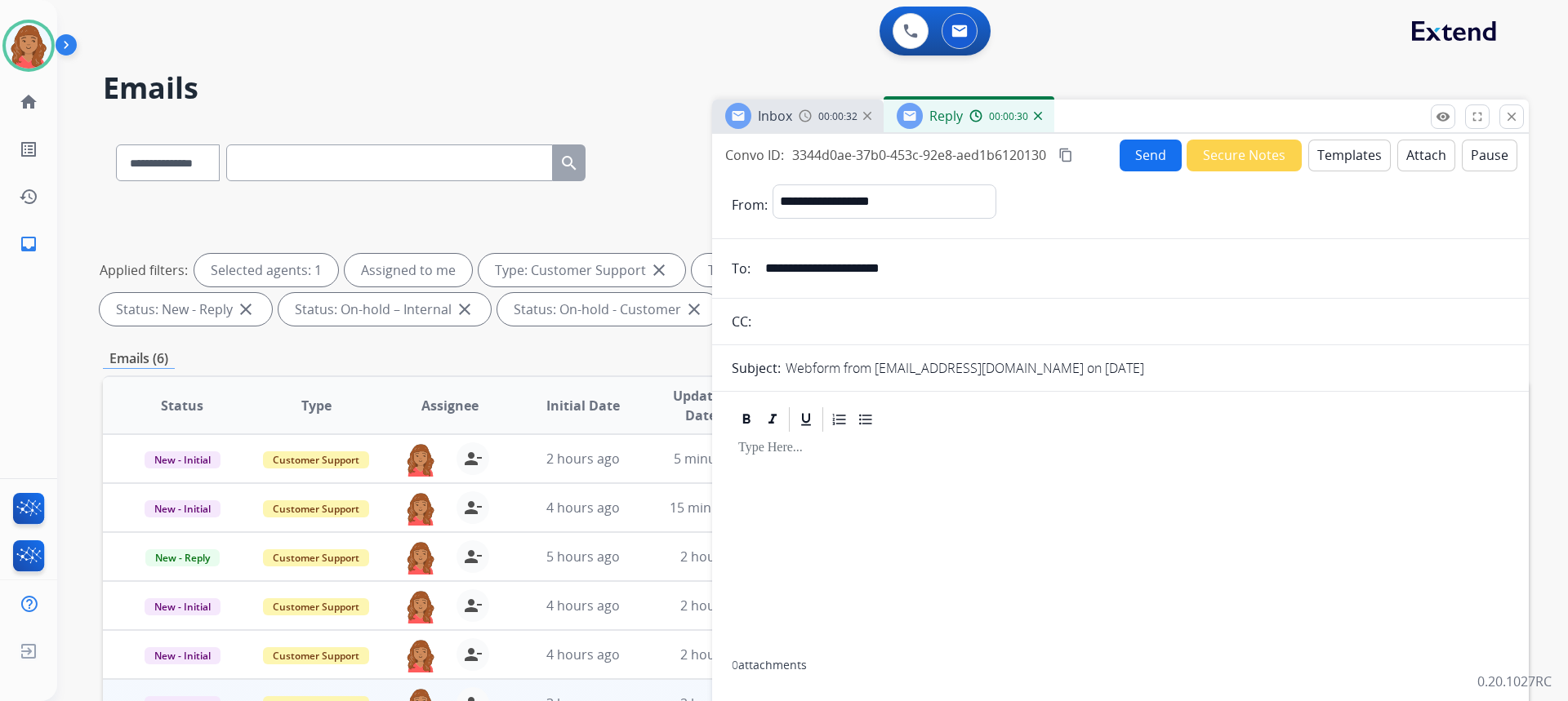
click at [918, 272] on input "**********" at bounding box center [1132, 268] width 754 height 33
click at [1413, 151] on button "Attach" at bounding box center [1426, 155] width 58 height 32
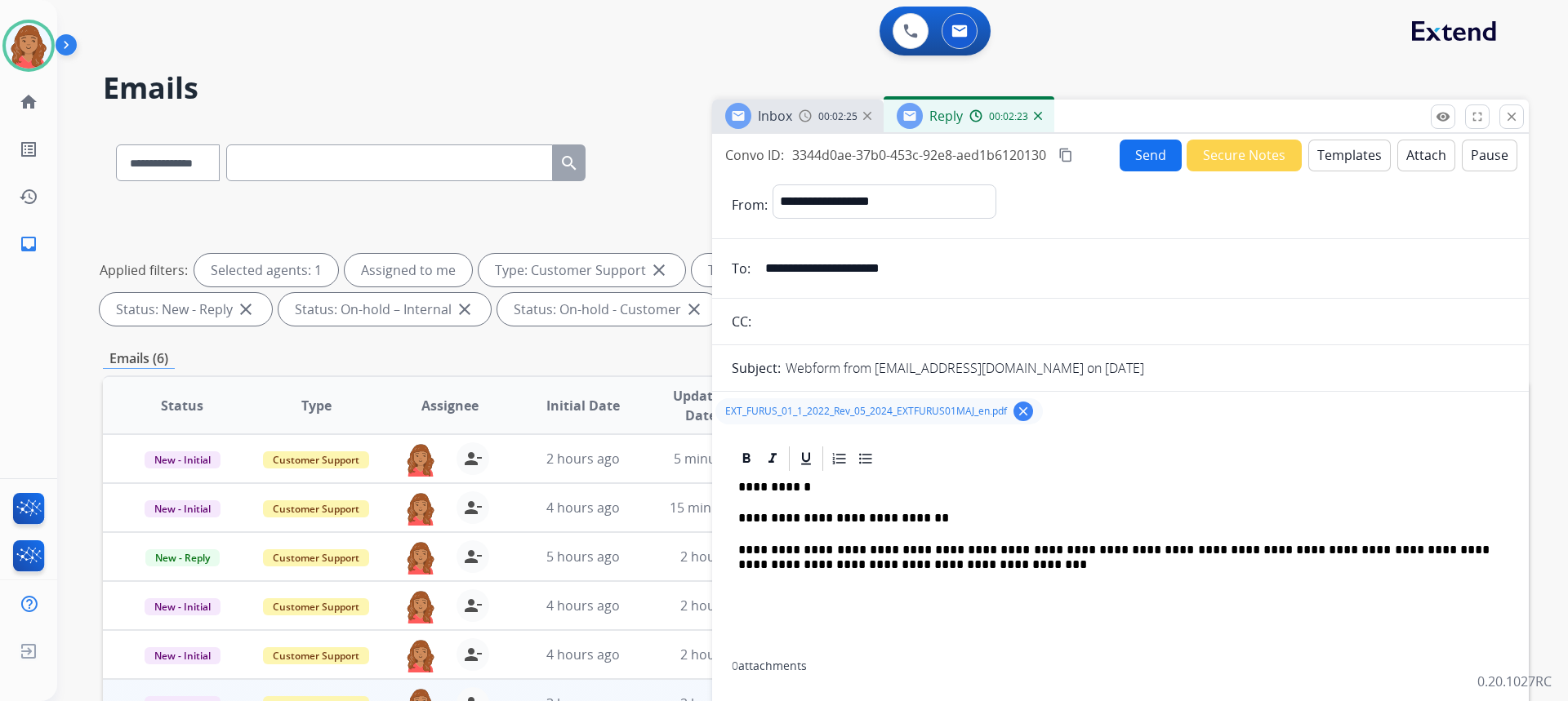
click at [1162, 157] on button "Send" at bounding box center [1151, 155] width 62 height 32
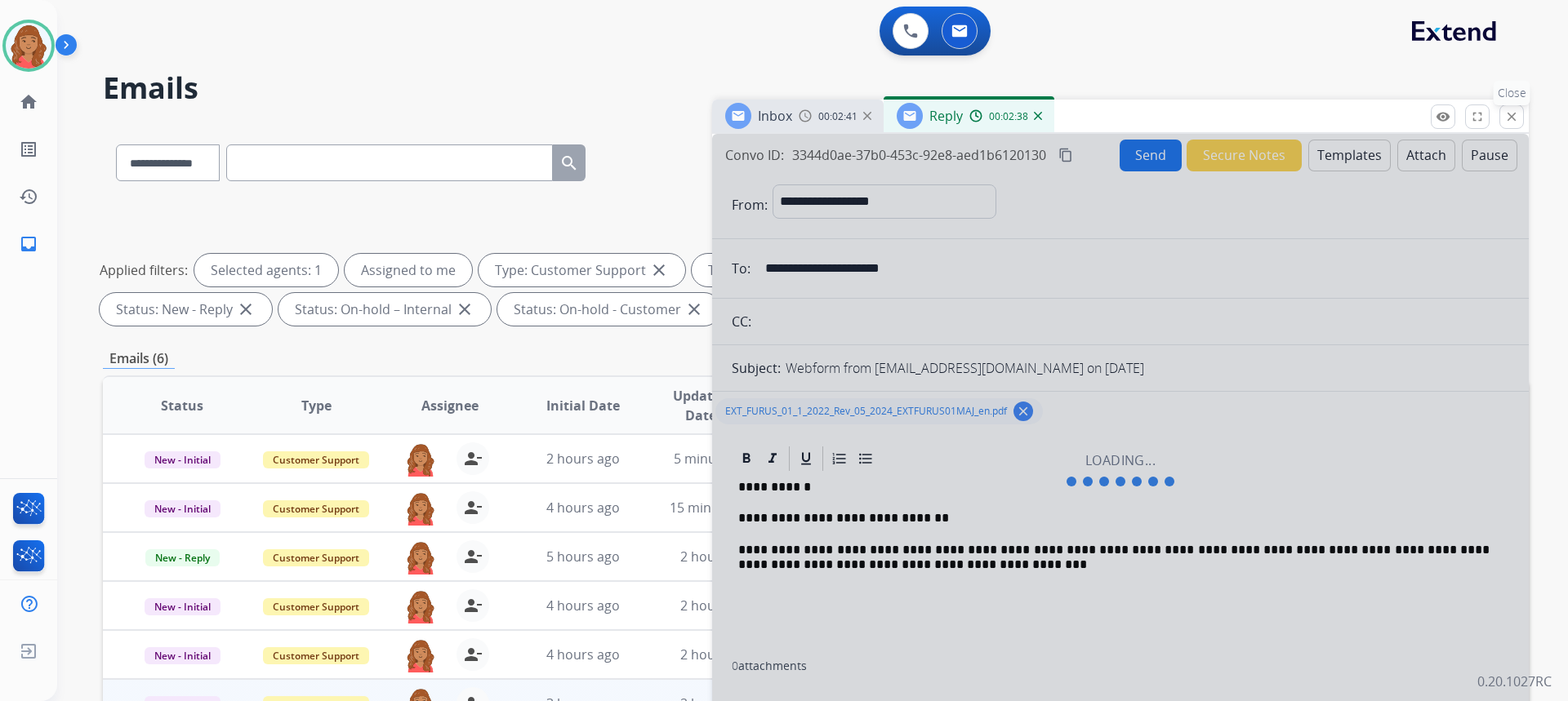
click at [1509, 124] on mat-icon "close" at bounding box center [1512, 117] width 15 height 15
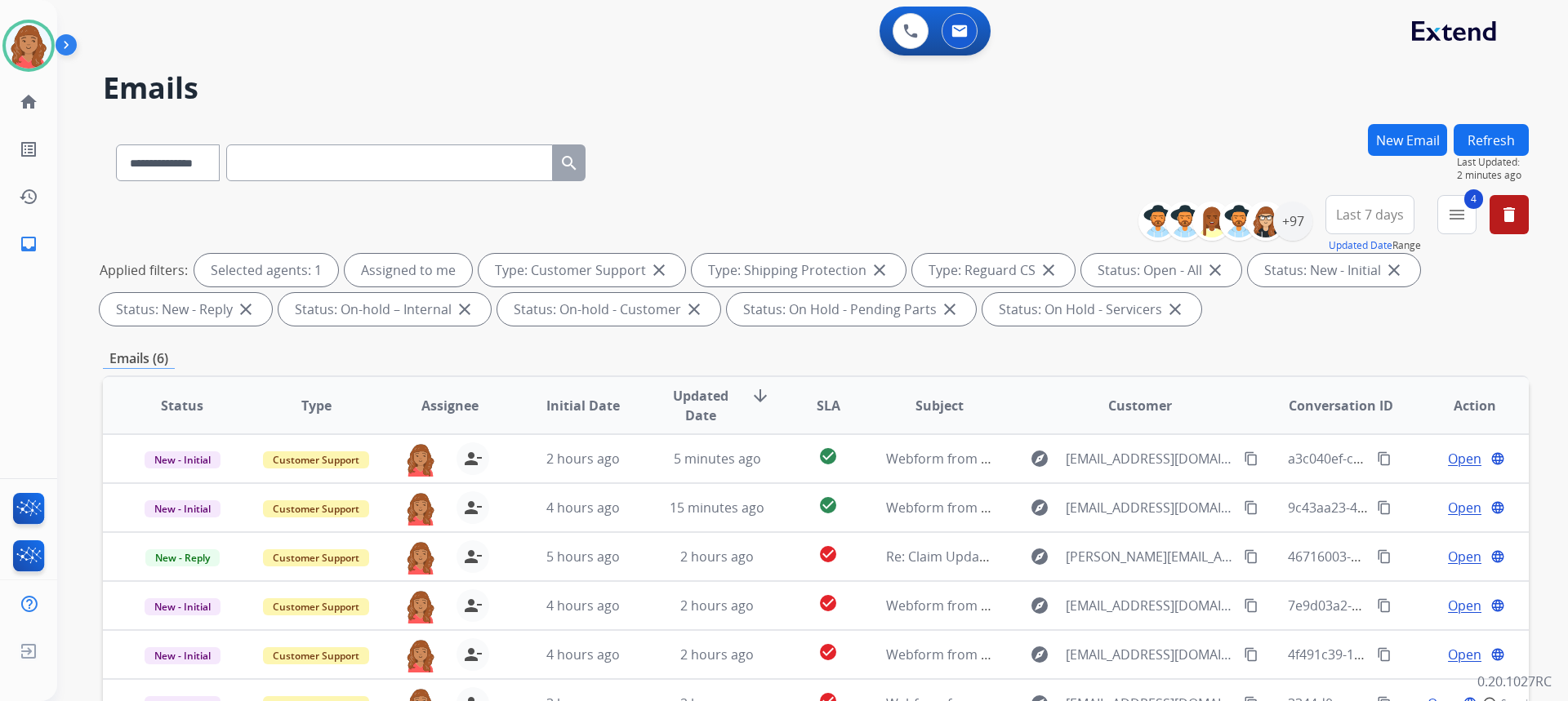
click at [1399, 143] on button "New Email" at bounding box center [1407, 140] width 79 height 32
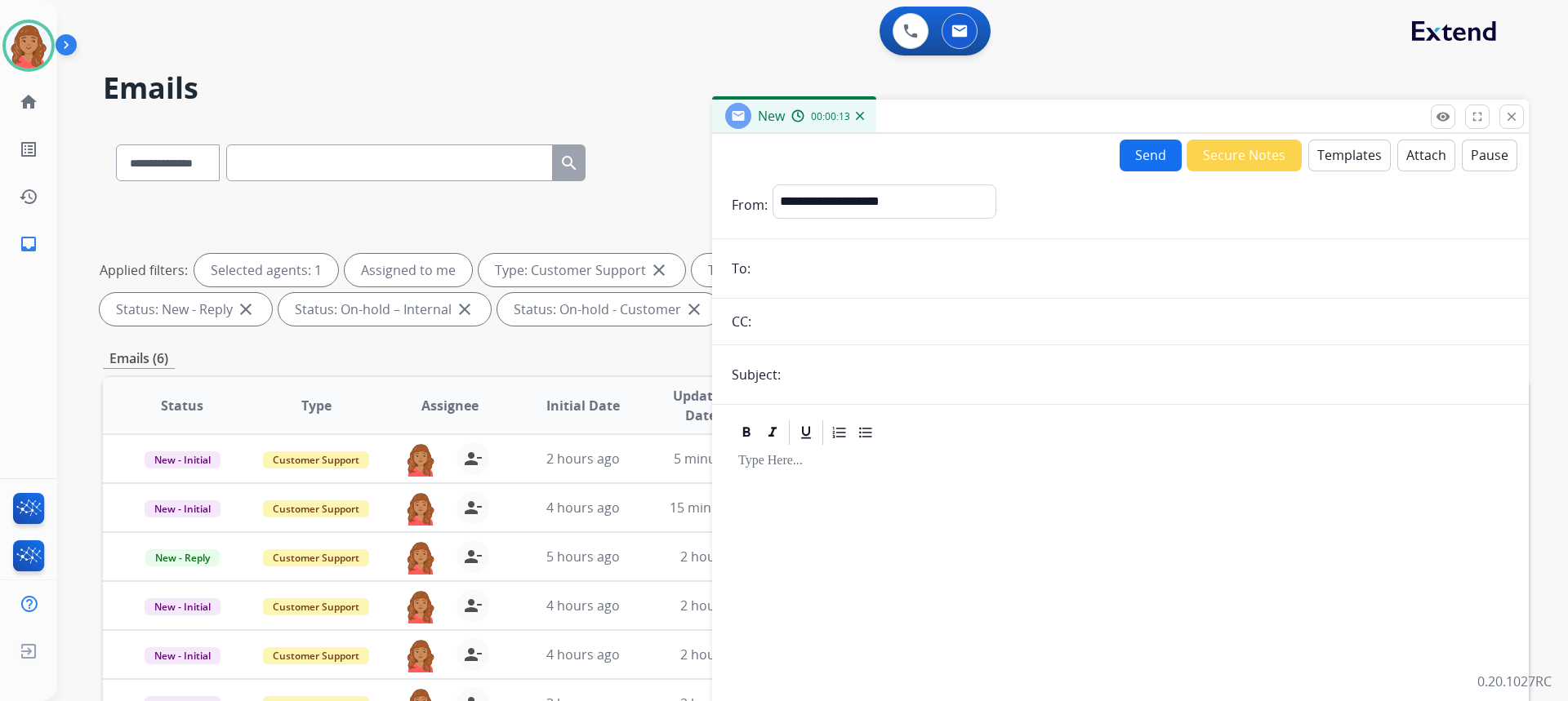
drag, startPoint x: 1513, startPoint y: 118, endPoint x: 1314, endPoint y: 245, distance: 236.1
click at [1514, 122] on mat-icon "close" at bounding box center [1512, 117] width 15 height 15
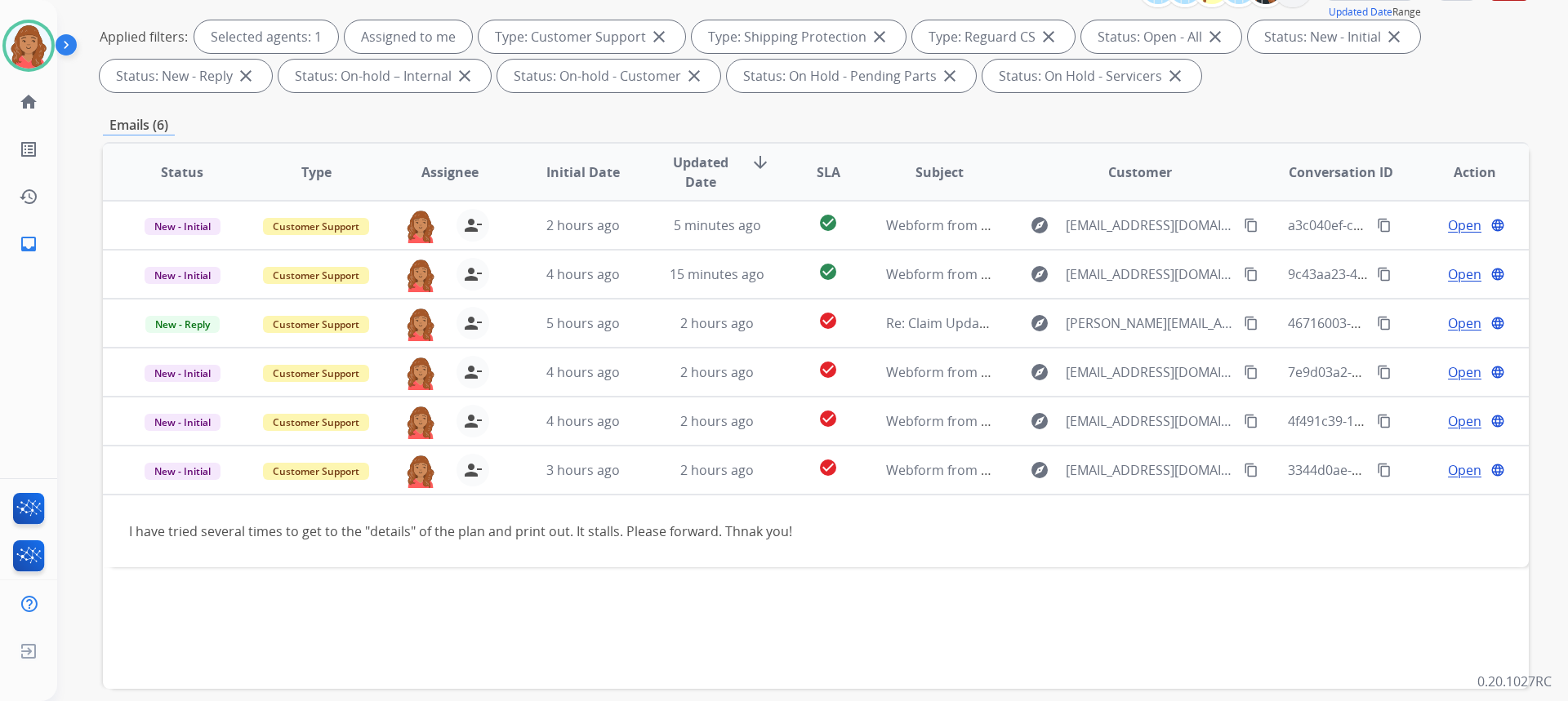
scroll to position [306, 0]
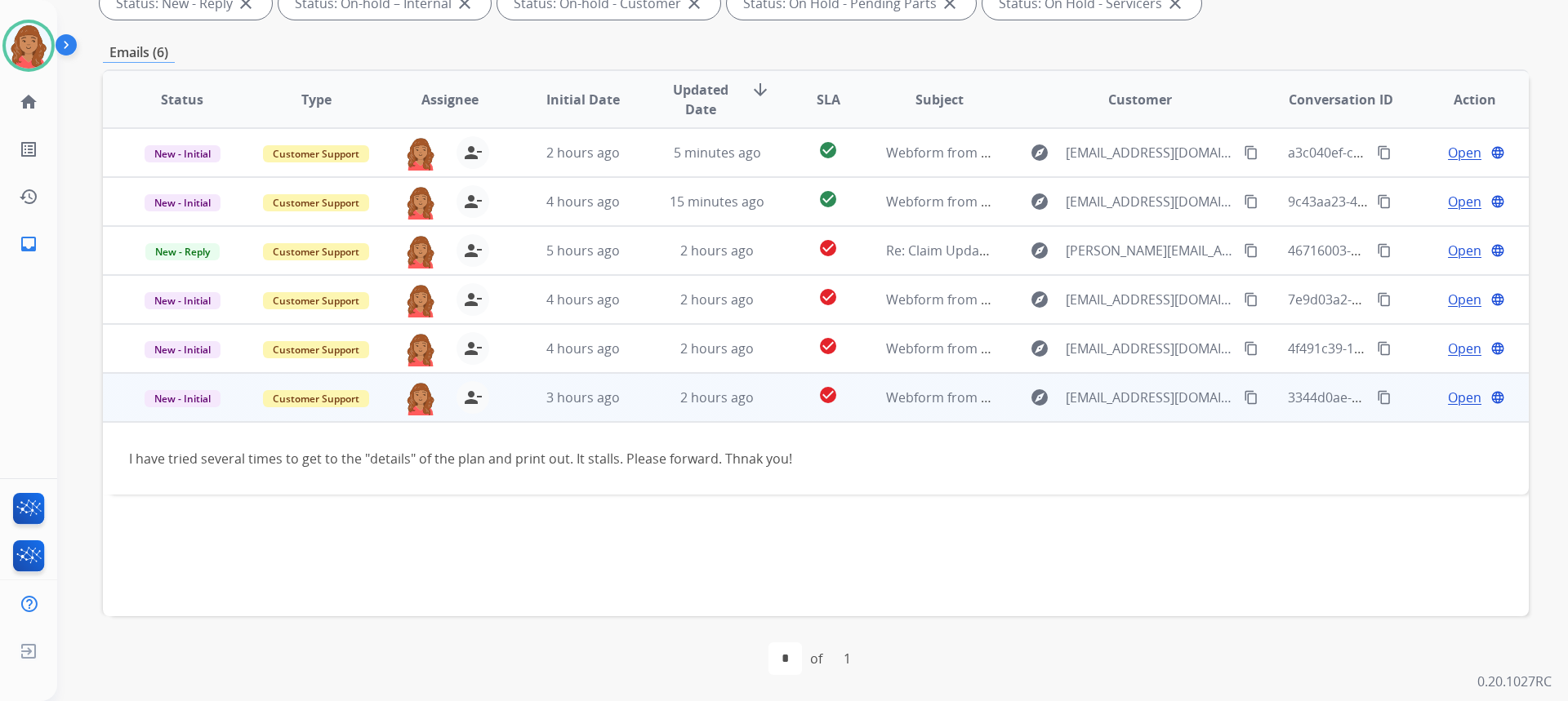
click at [1448, 403] on span "Open" at bounding box center [1464, 398] width 34 height 20
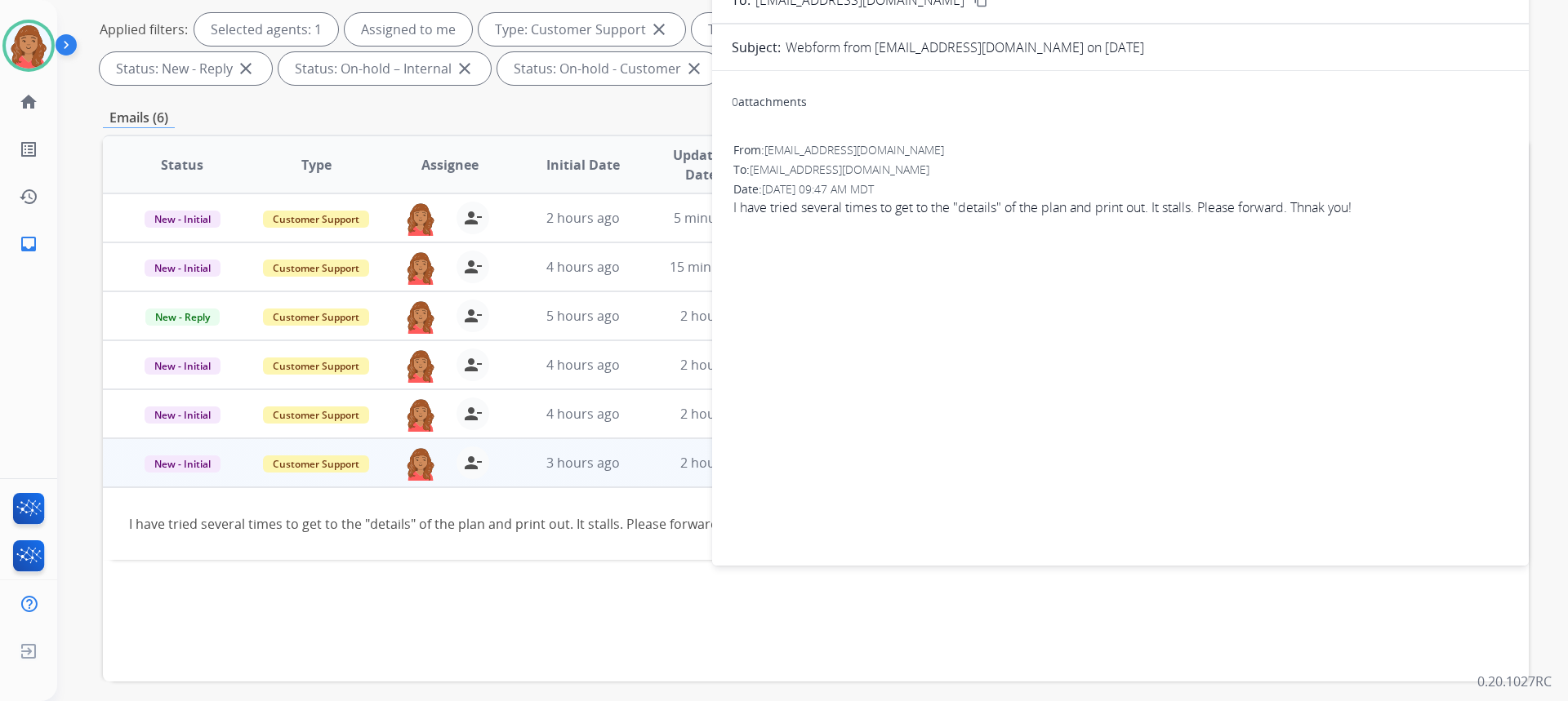
scroll to position [0, 0]
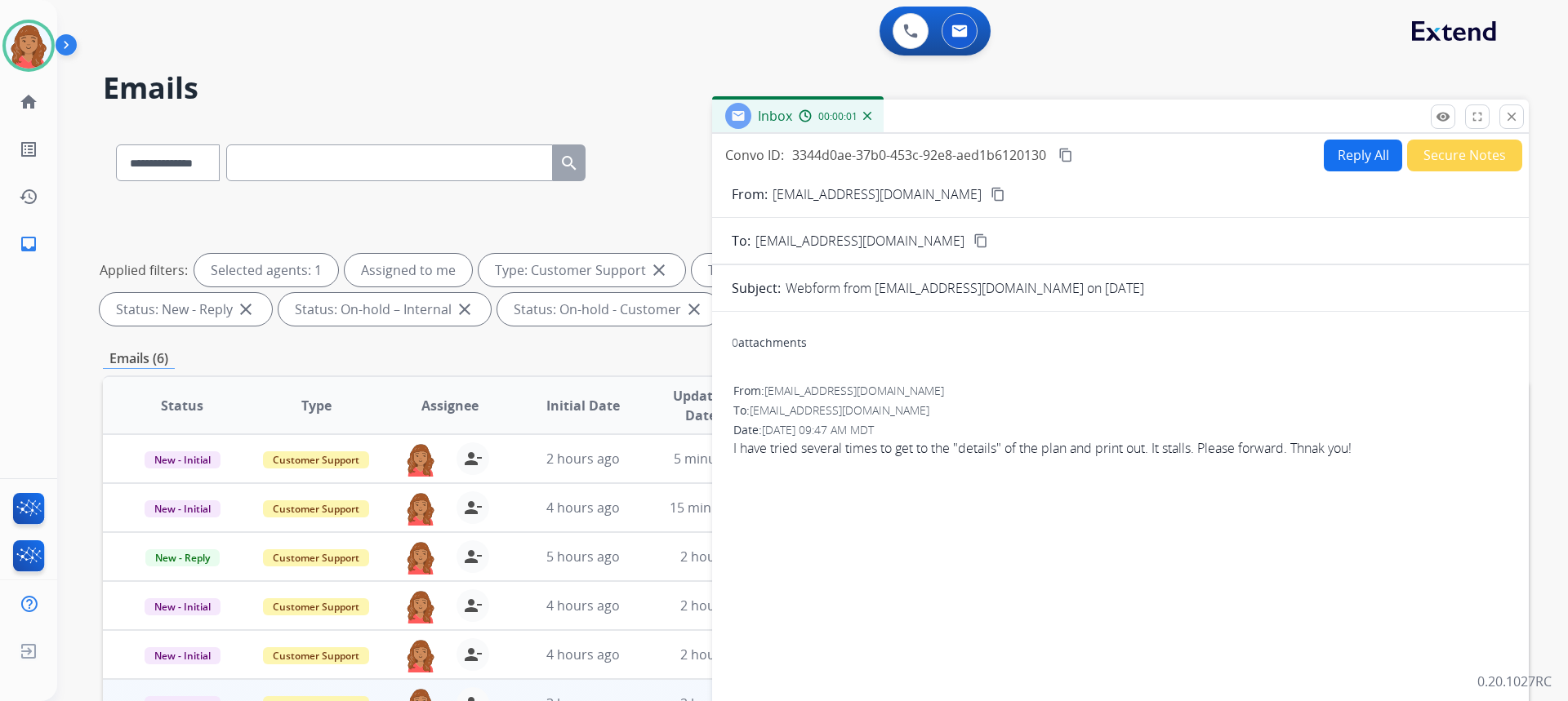
click at [1332, 164] on button "Reply All" at bounding box center [1363, 155] width 79 height 32
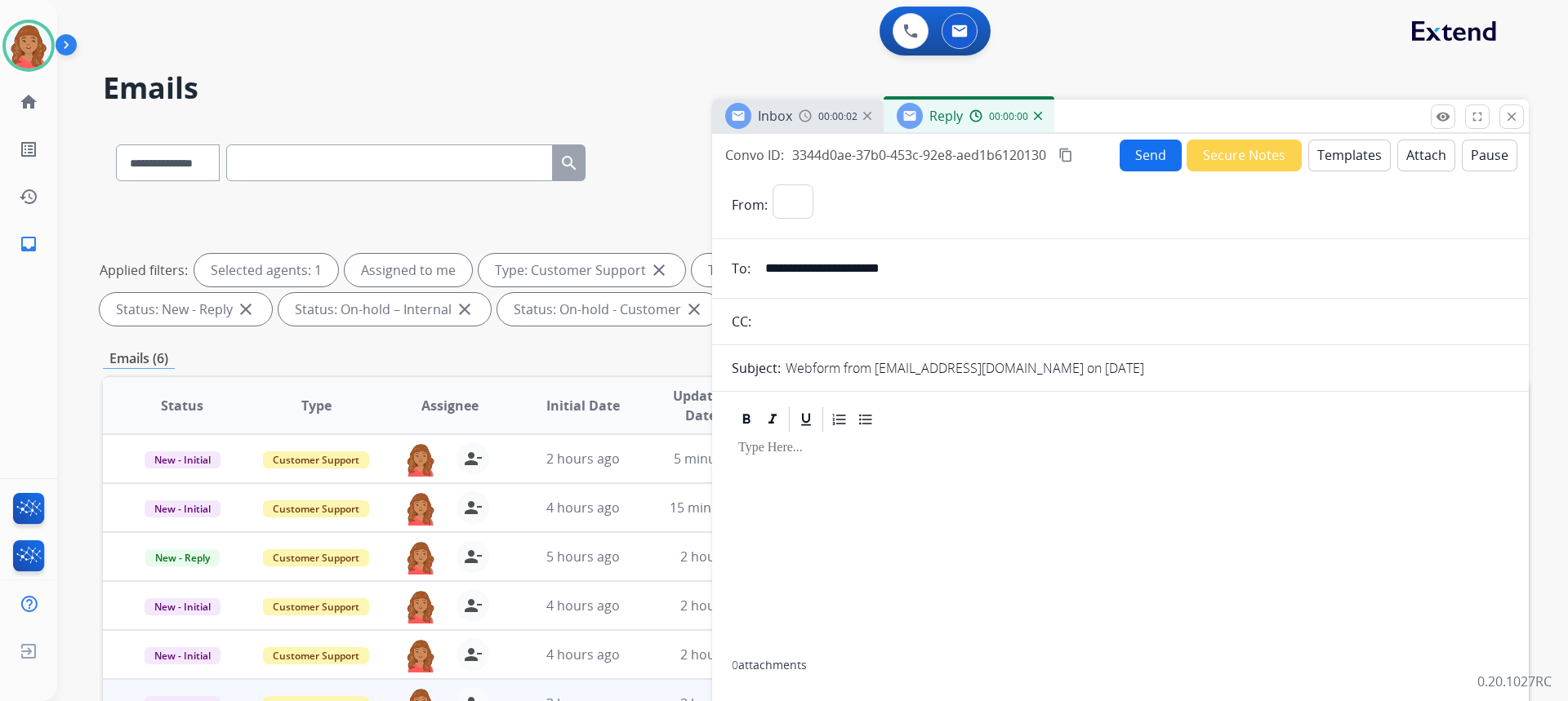
select select "**********"
click at [1520, 115] on button "close Close" at bounding box center [1512, 117] width 25 height 25
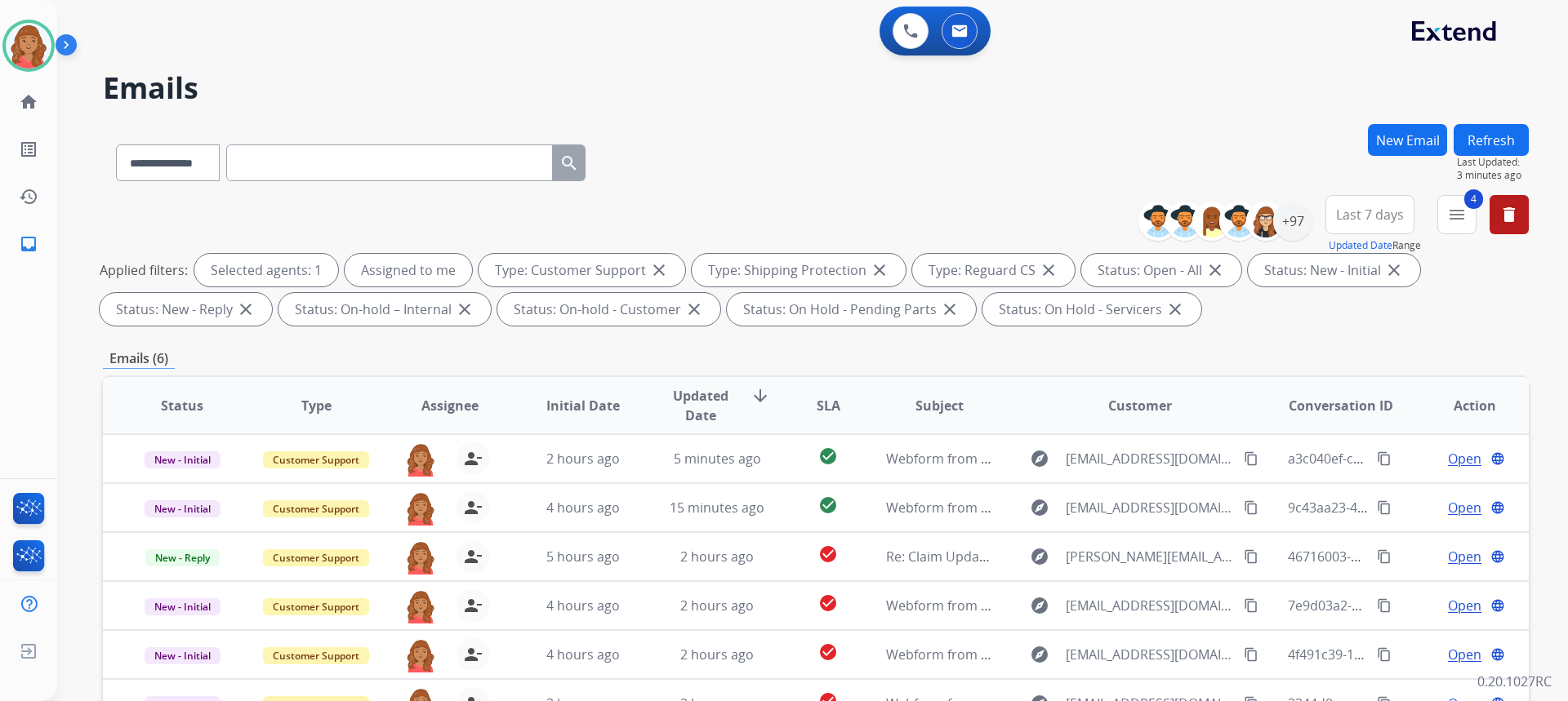
click at [1398, 142] on button "New Email" at bounding box center [1407, 140] width 79 height 32
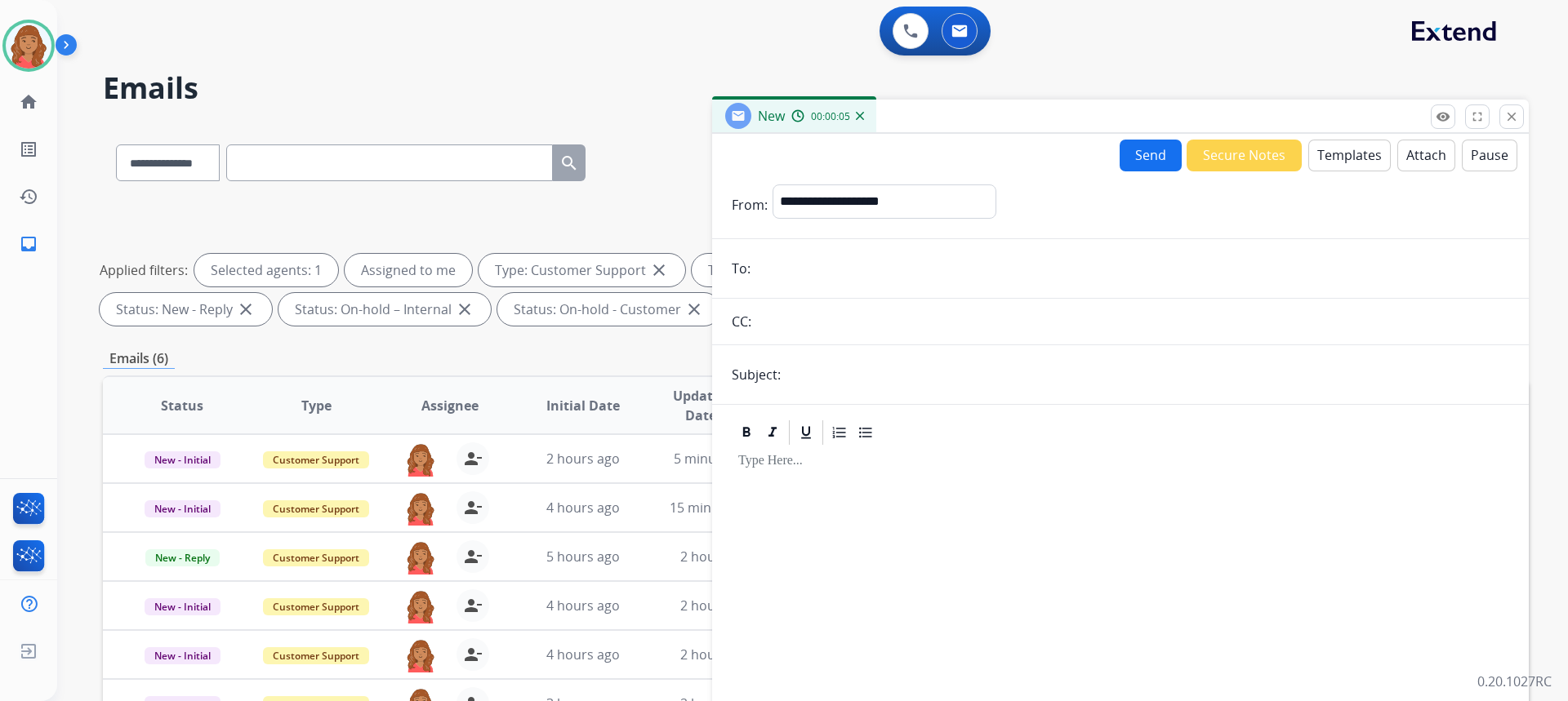
paste input "**********"
type input "**********"
click at [844, 209] on select "**********" at bounding box center [883, 201] width 222 height 33
select select "**********"
click at [773, 185] on select "**********" at bounding box center [883, 201] width 222 height 33
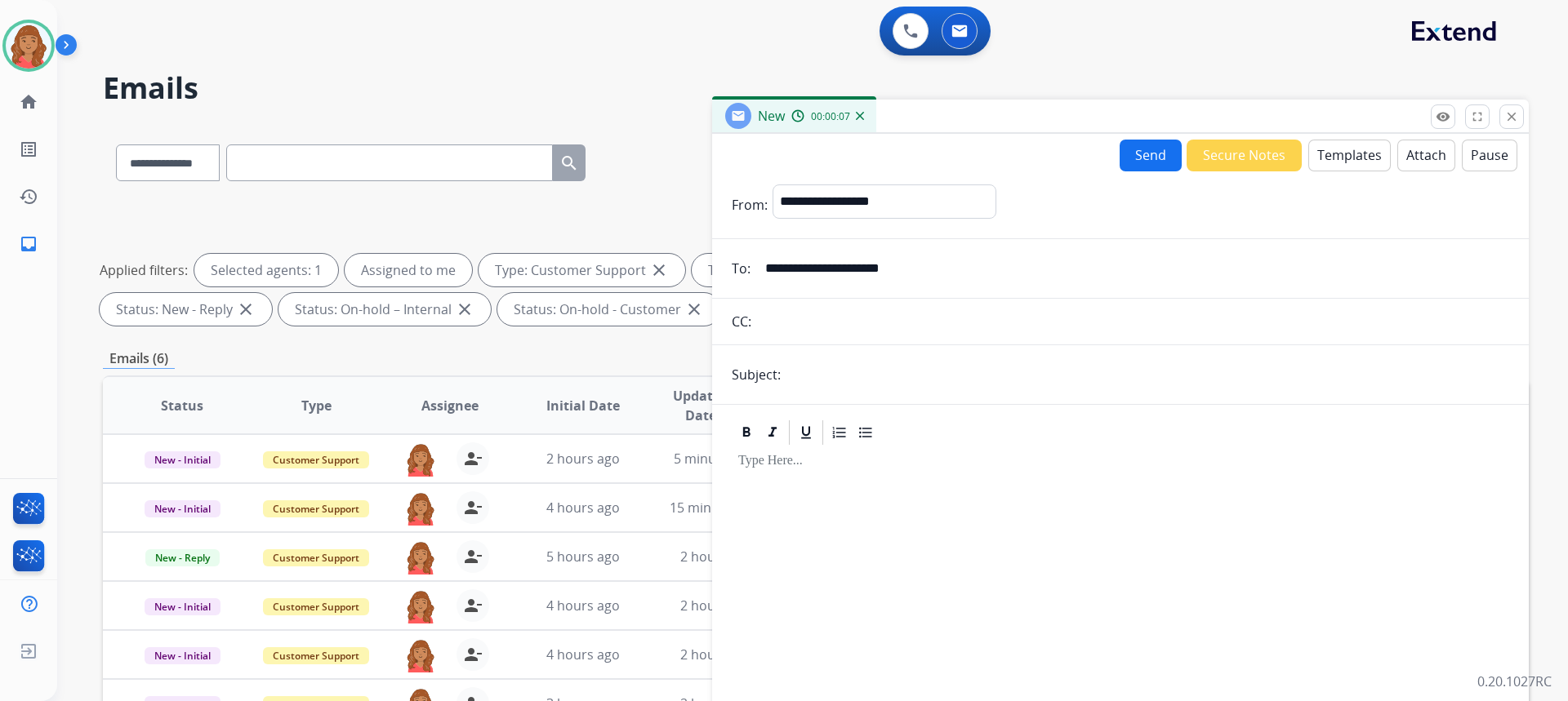
drag, startPoint x: 818, startPoint y: 384, endPoint x: 823, endPoint y: 397, distance: 13.9
click at [822, 391] on form "**********" at bounding box center [1120, 486] width 817 height 628
type input "**********"
click at [1341, 162] on button "Templates" at bounding box center [1349, 155] width 83 height 32
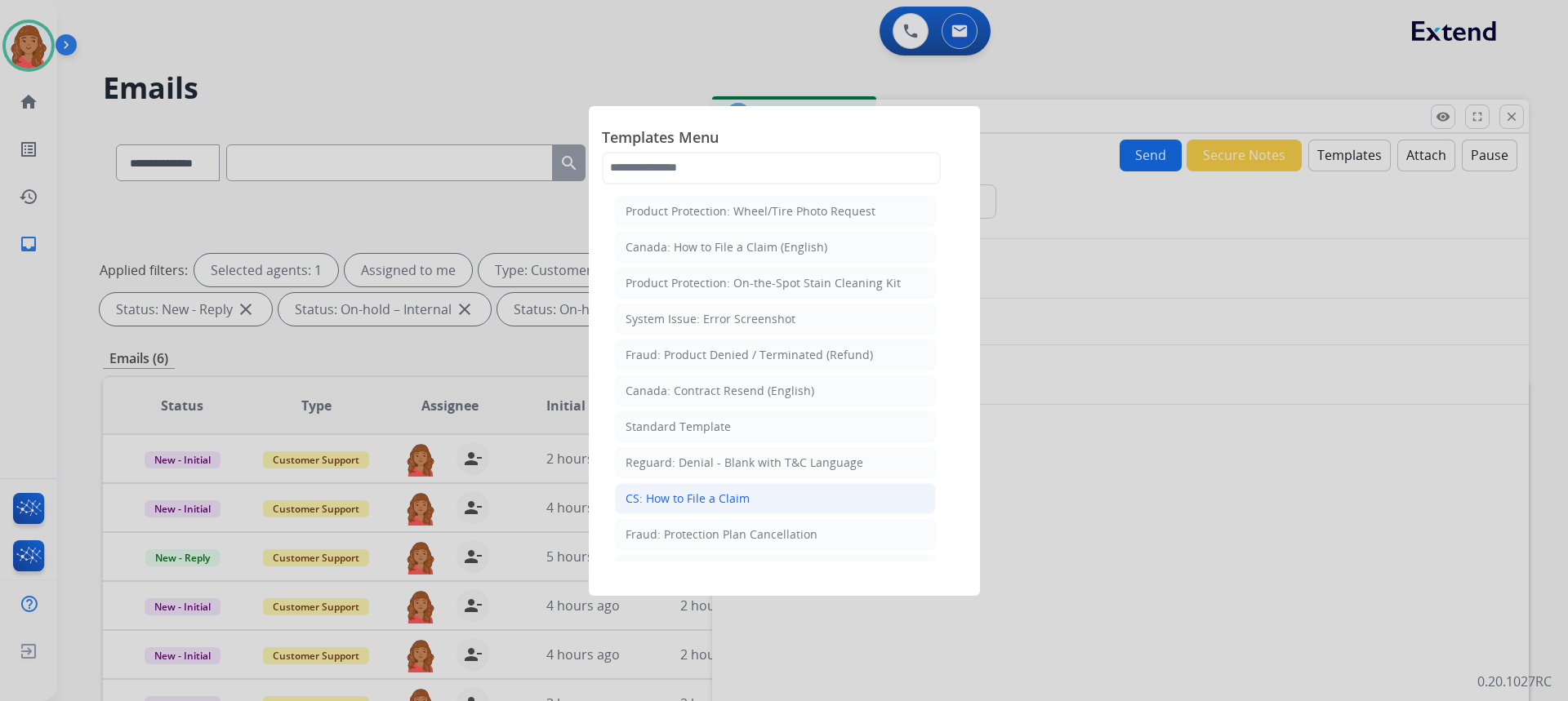
click at [710, 488] on li "CS: How to File a Claim" at bounding box center [775, 499] width 321 height 31
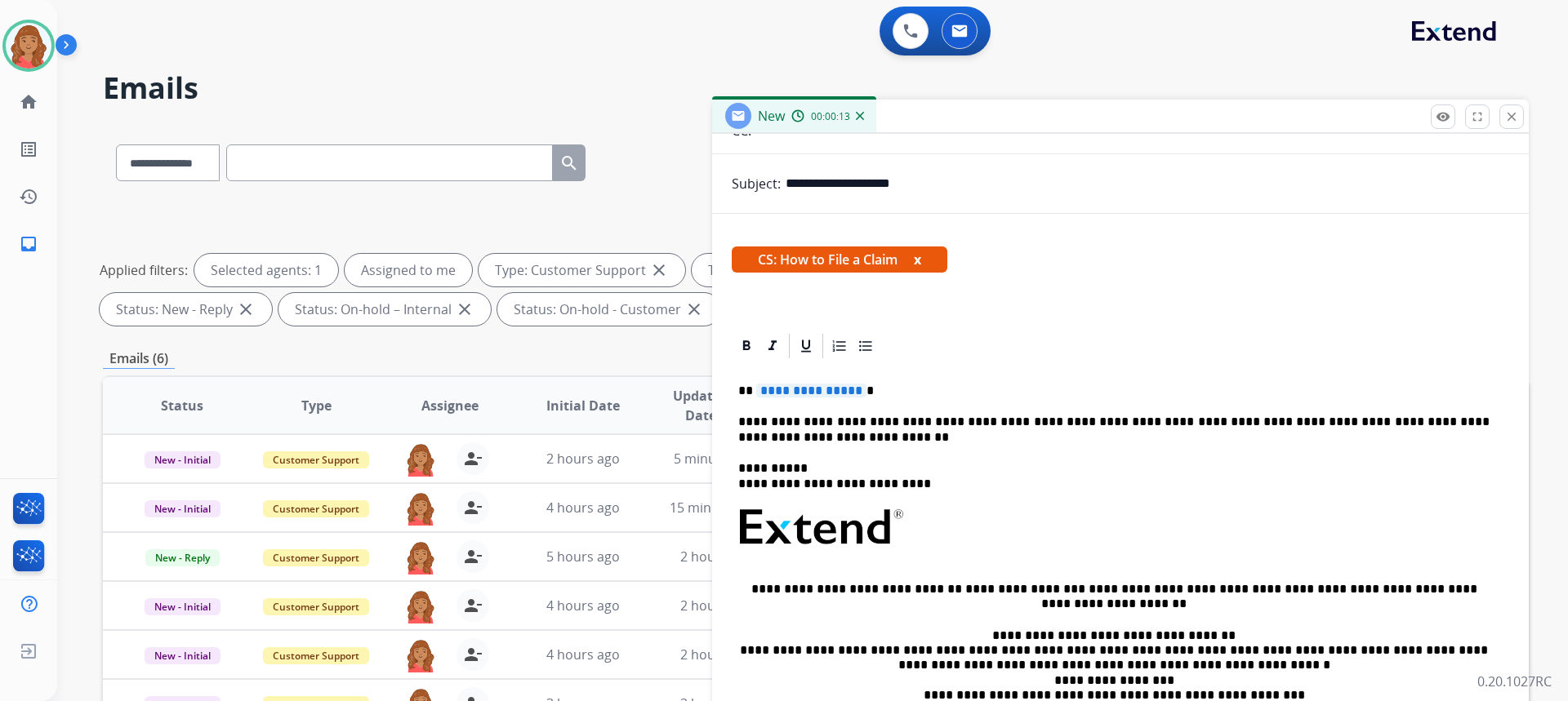
scroll to position [195, 0]
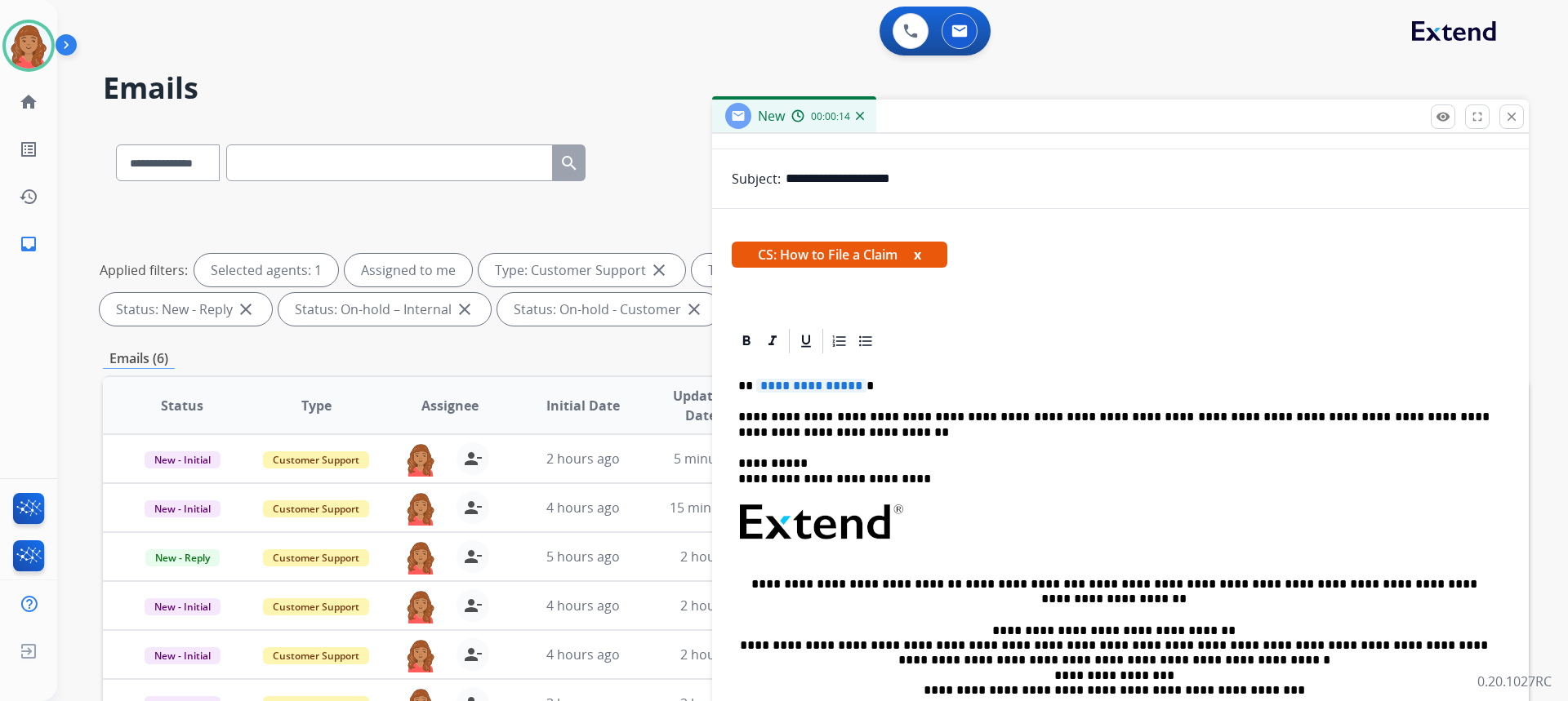
click at [852, 384] on span "**********" at bounding box center [811, 385] width 110 height 14
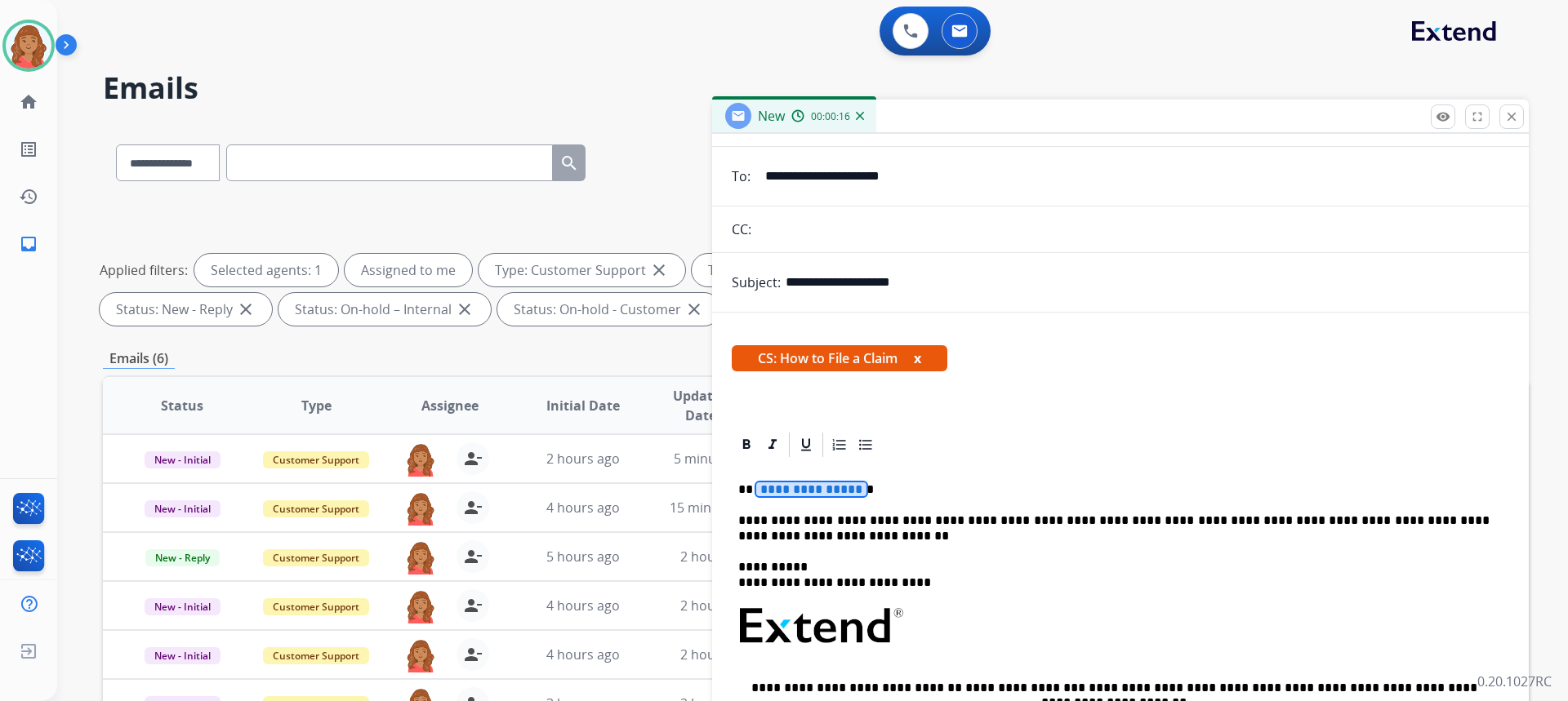
scroll to position [0, 0]
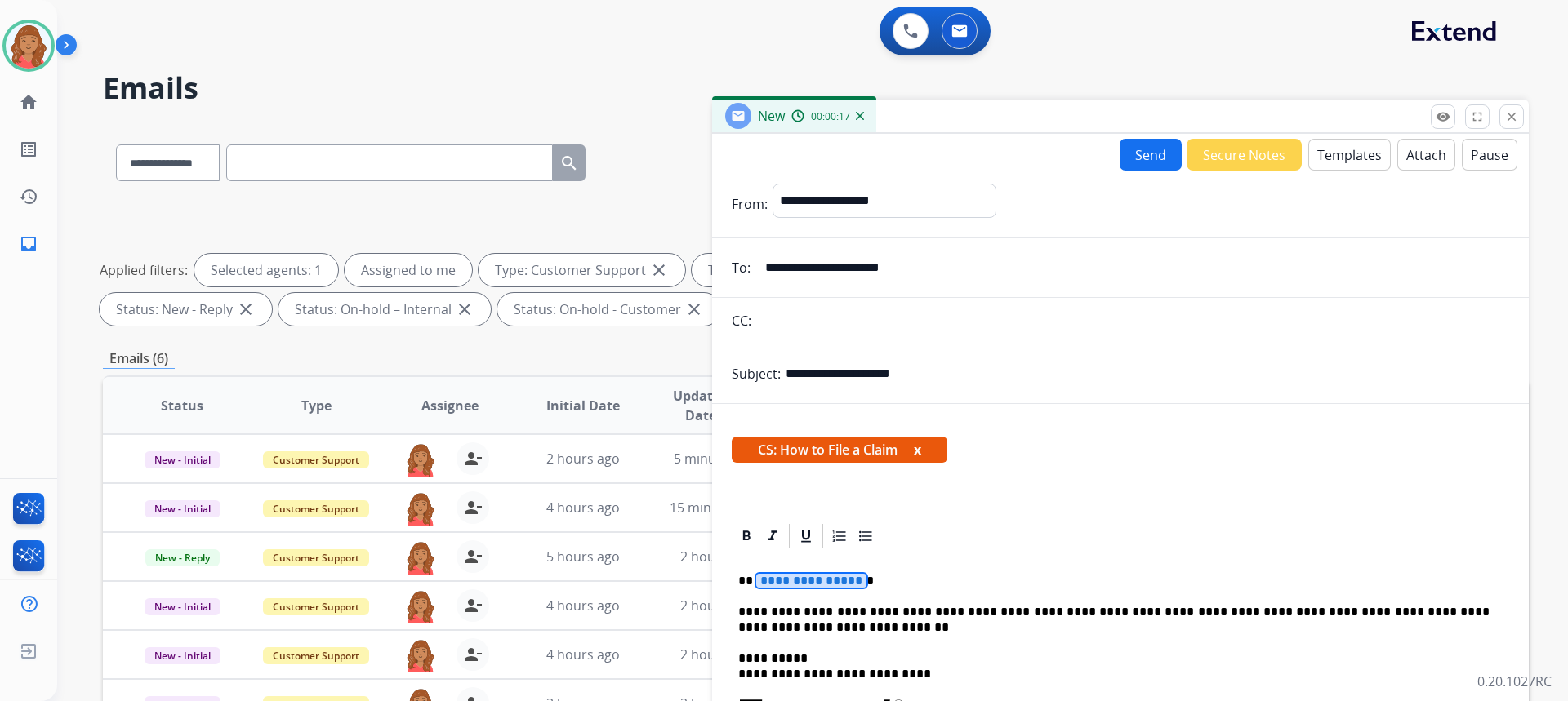
click at [1347, 155] on button "Templates" at bounding box center [1349, 155] width 83 height 32
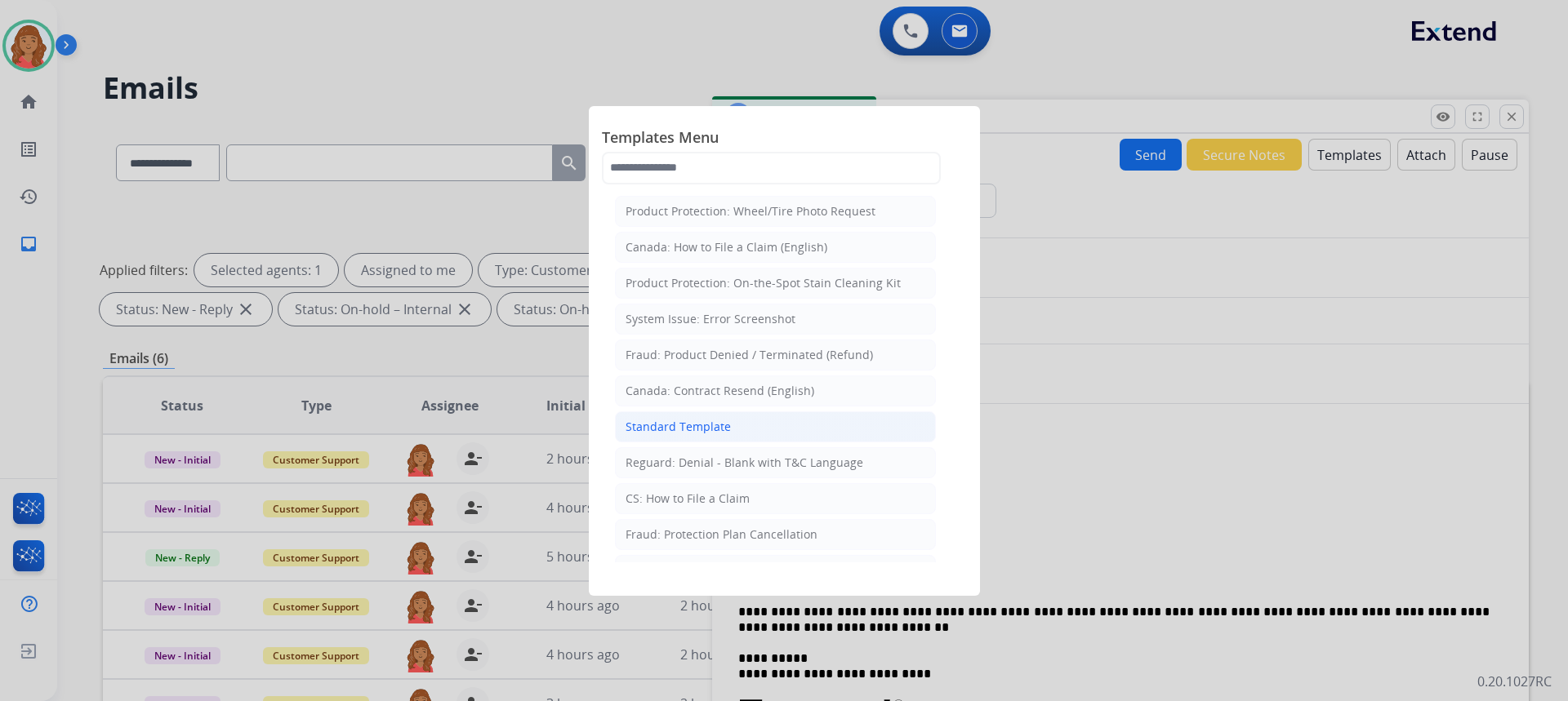
click at [696, 427] on div "Standard Template" at bounding box center [678, 427] width 106 height 16
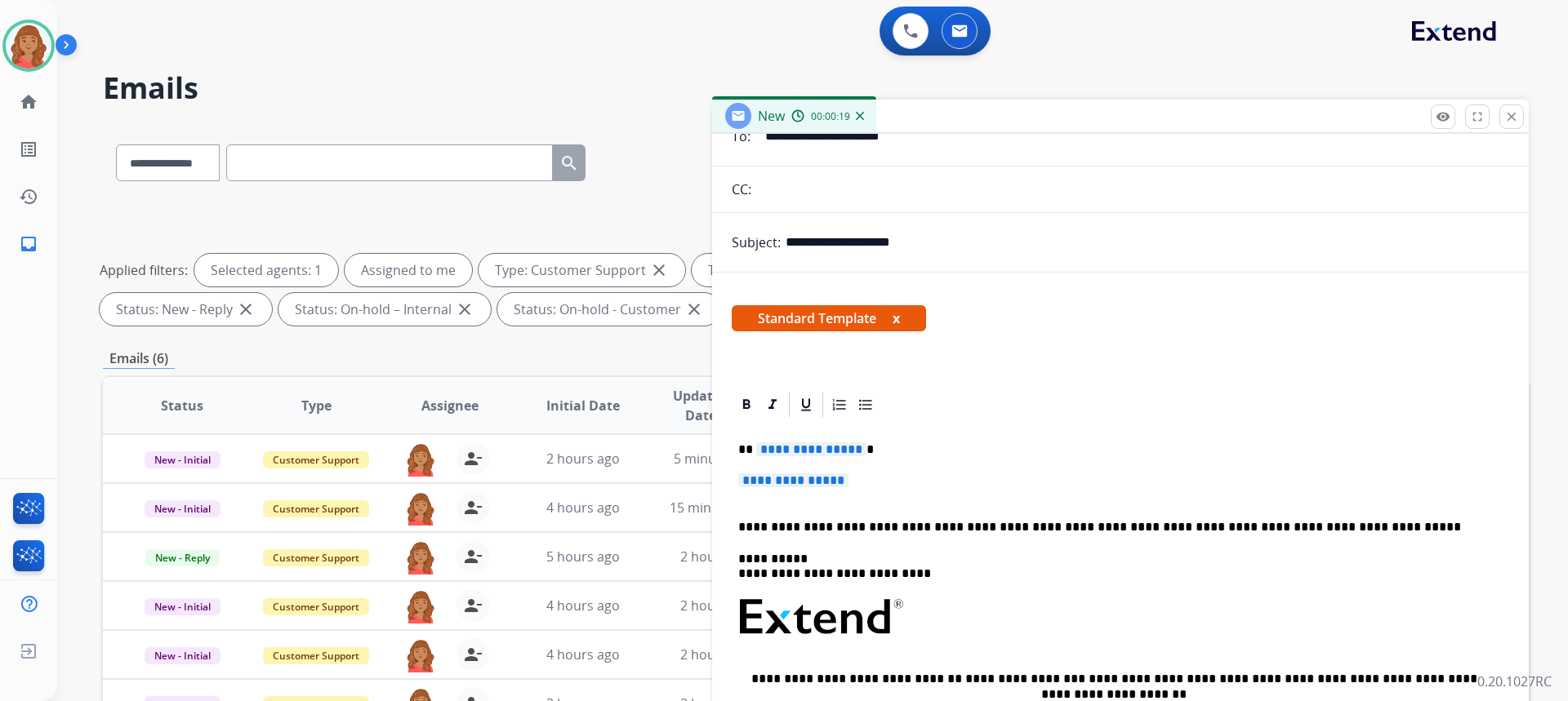
scroll to position [164, 0]
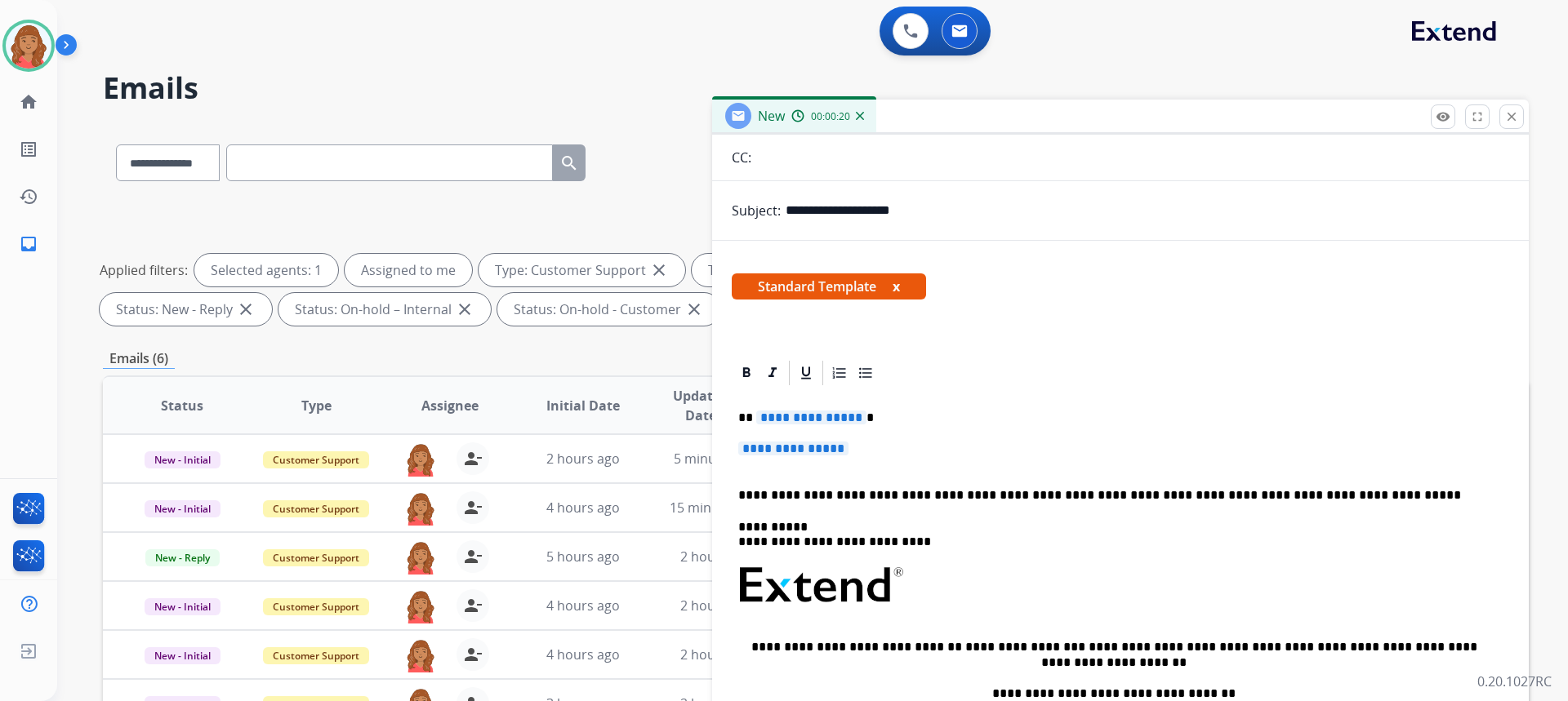
drag, startPoint x: 866, startPoint y: 461, endPoint x: 796, endPoint y: 454, distance: 70.3
click at [705, 444] on div "**********" at bounding box center [816, 566] width 1426 height 883
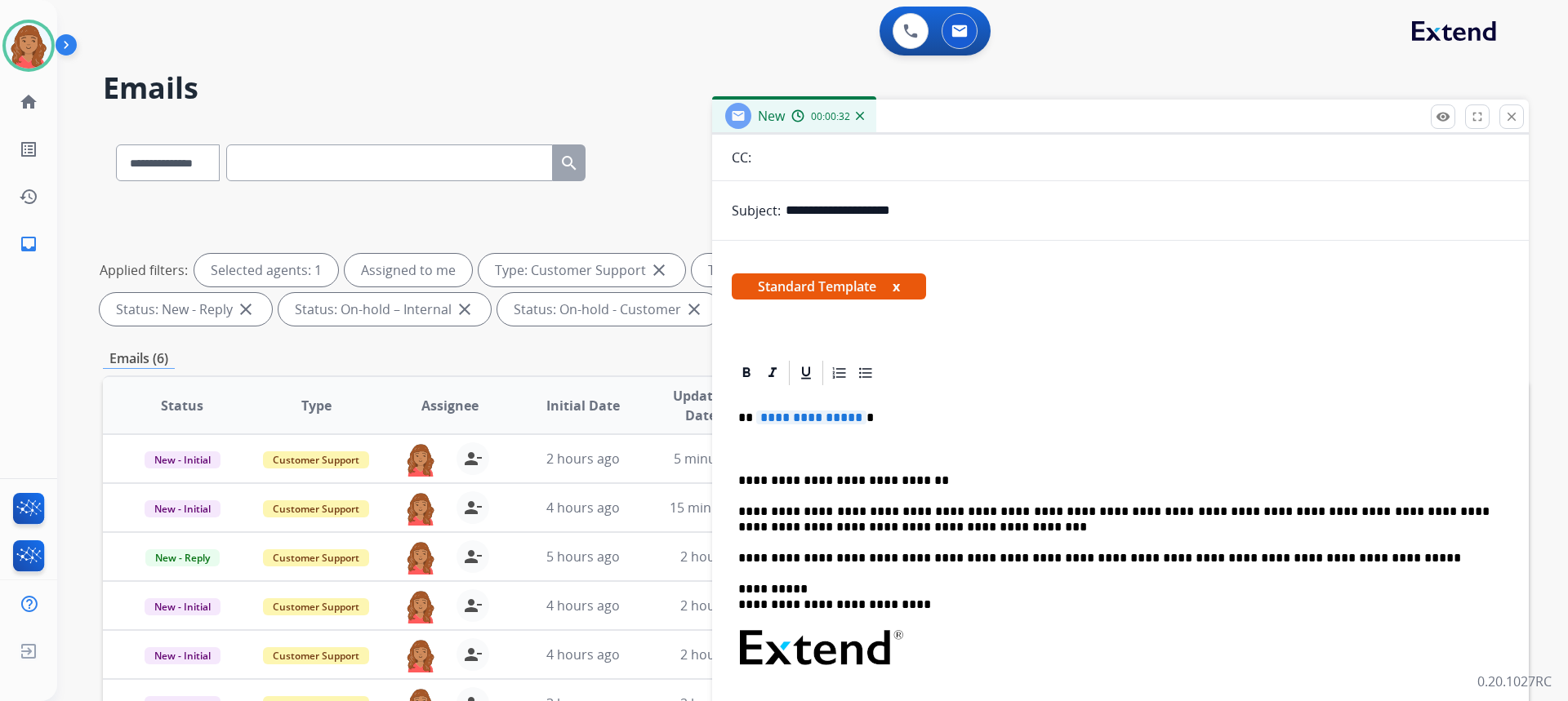
click at [854, 417] on span "**********" at bounding box center [811, 417] width 110 height 14
click at [743, 475] on p "**********" at bounding box center [1114, 481] width 751 height 15
click at [740, 479] on p "**********" at bounding box center [1114, 481] width 751 height 15
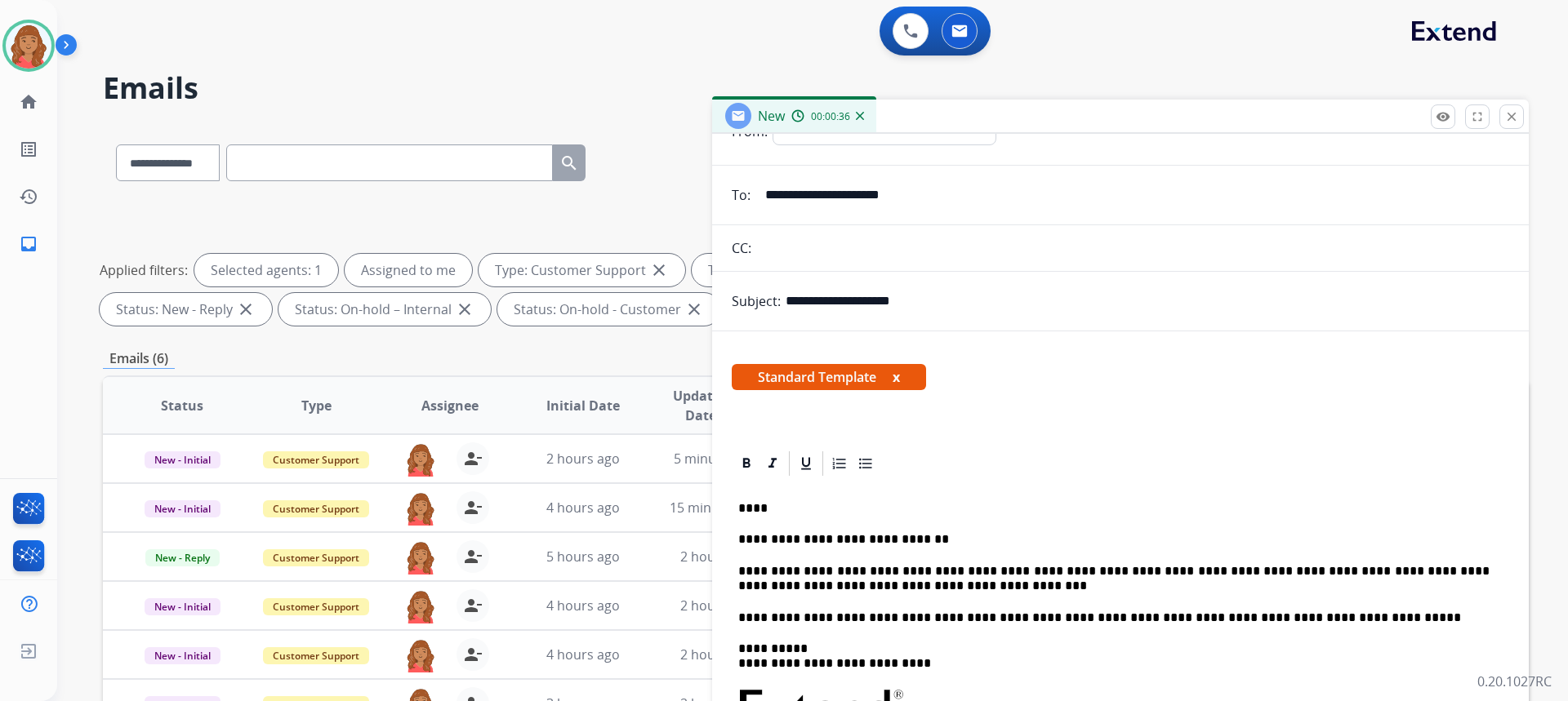
scroll to position [0, 0]
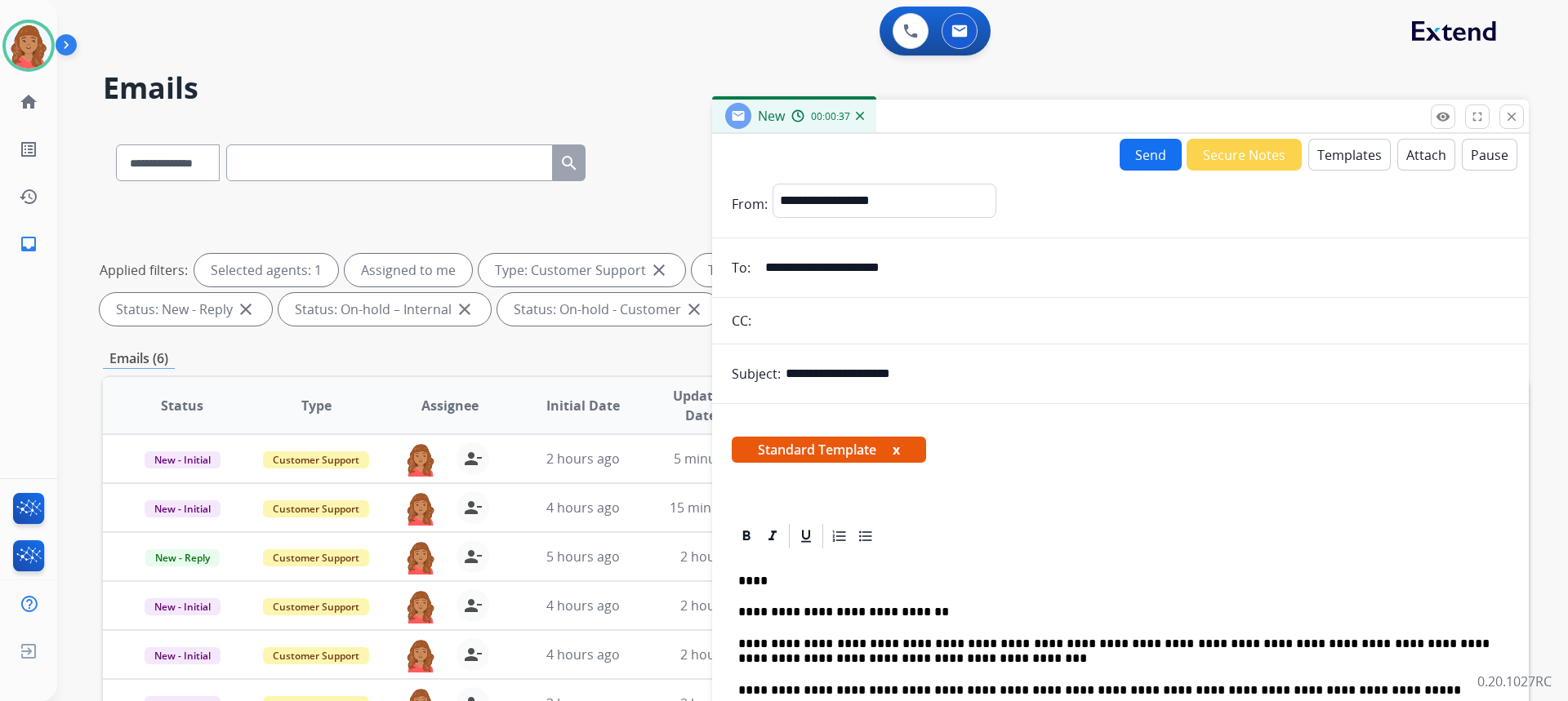
click at [1144, 157] on button "Send" at bounding box center [1151, 155] width 62 height 32
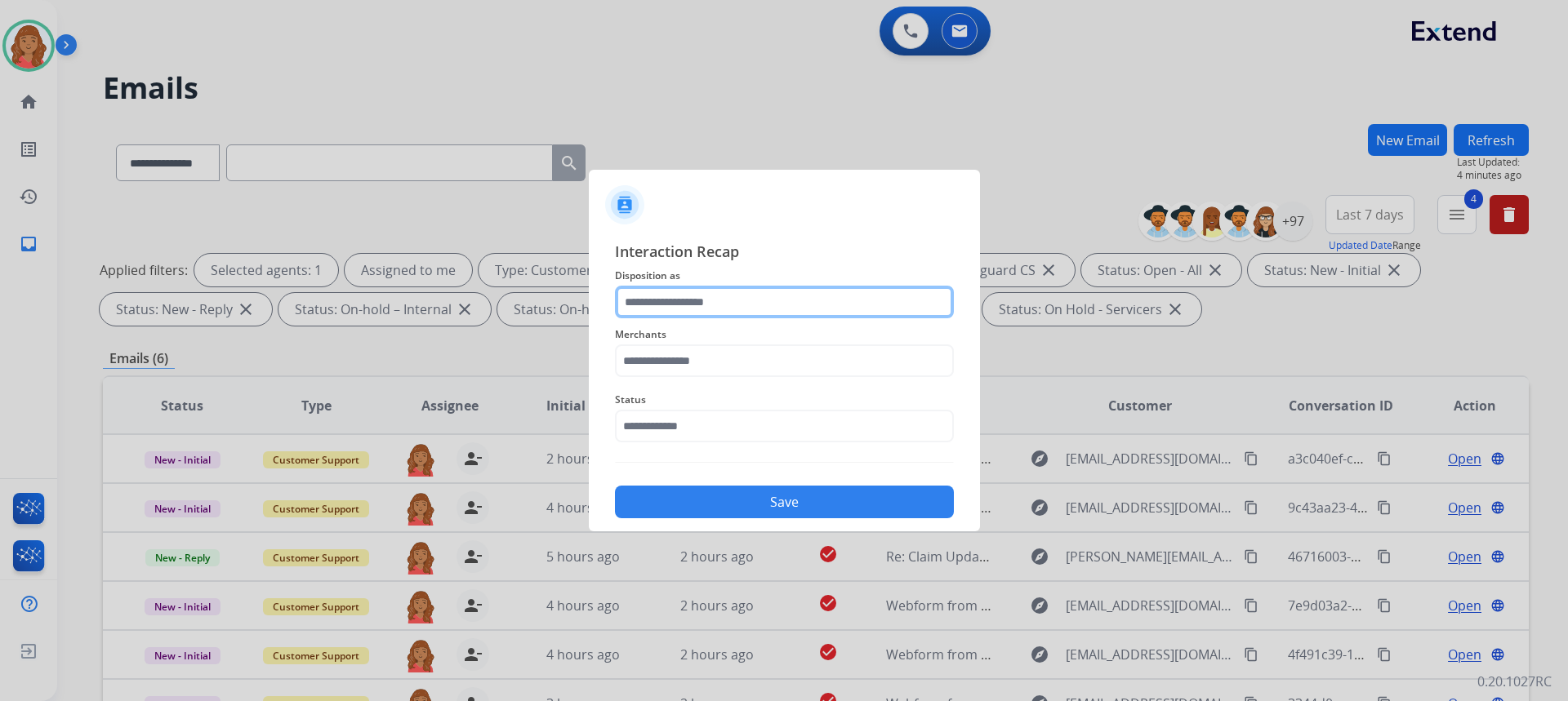
click at [686, 315] on input "text" at bounding box center [784, 302] width 339 height 33
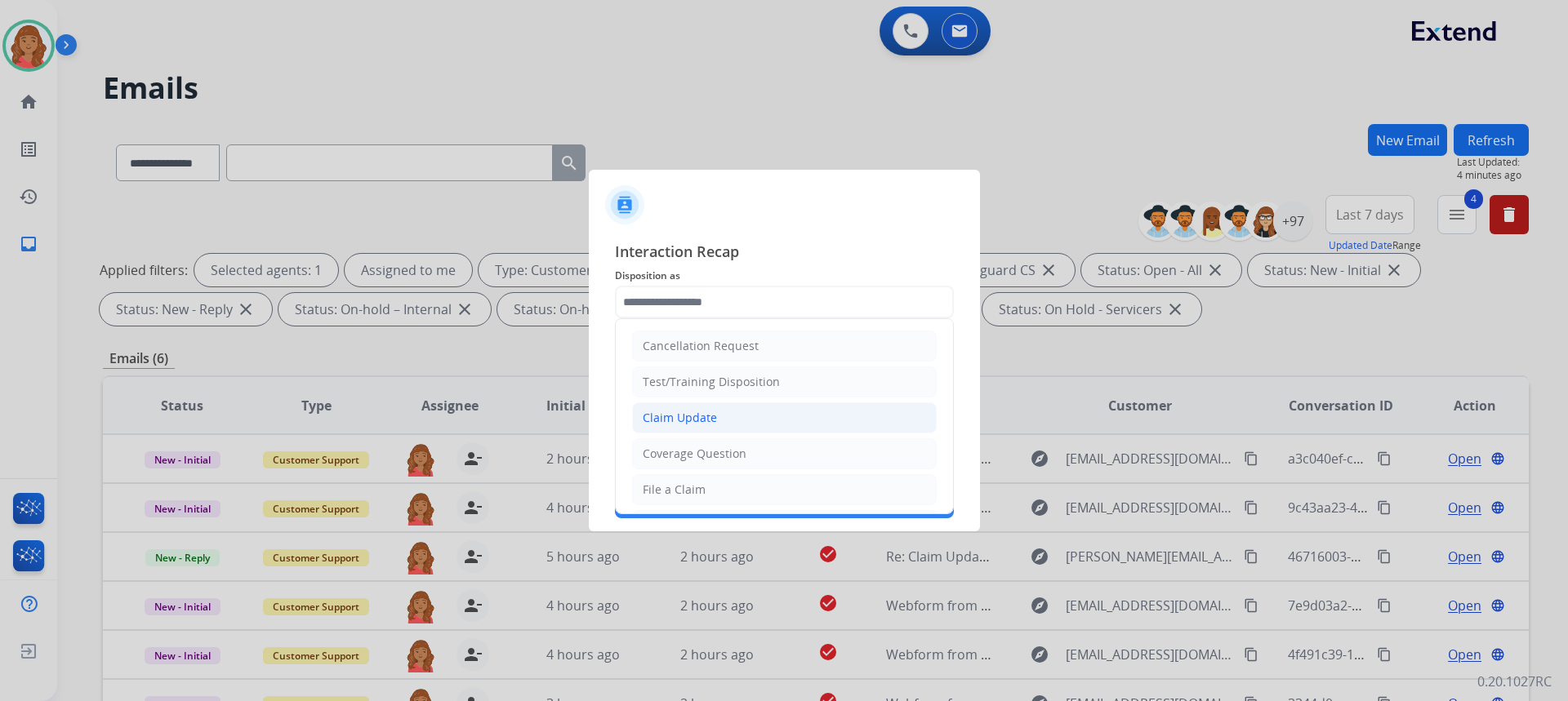
click at [679, 417] on div "Claim Update" at bounding box center [679, 418] width 74 height 16
type input "**********"
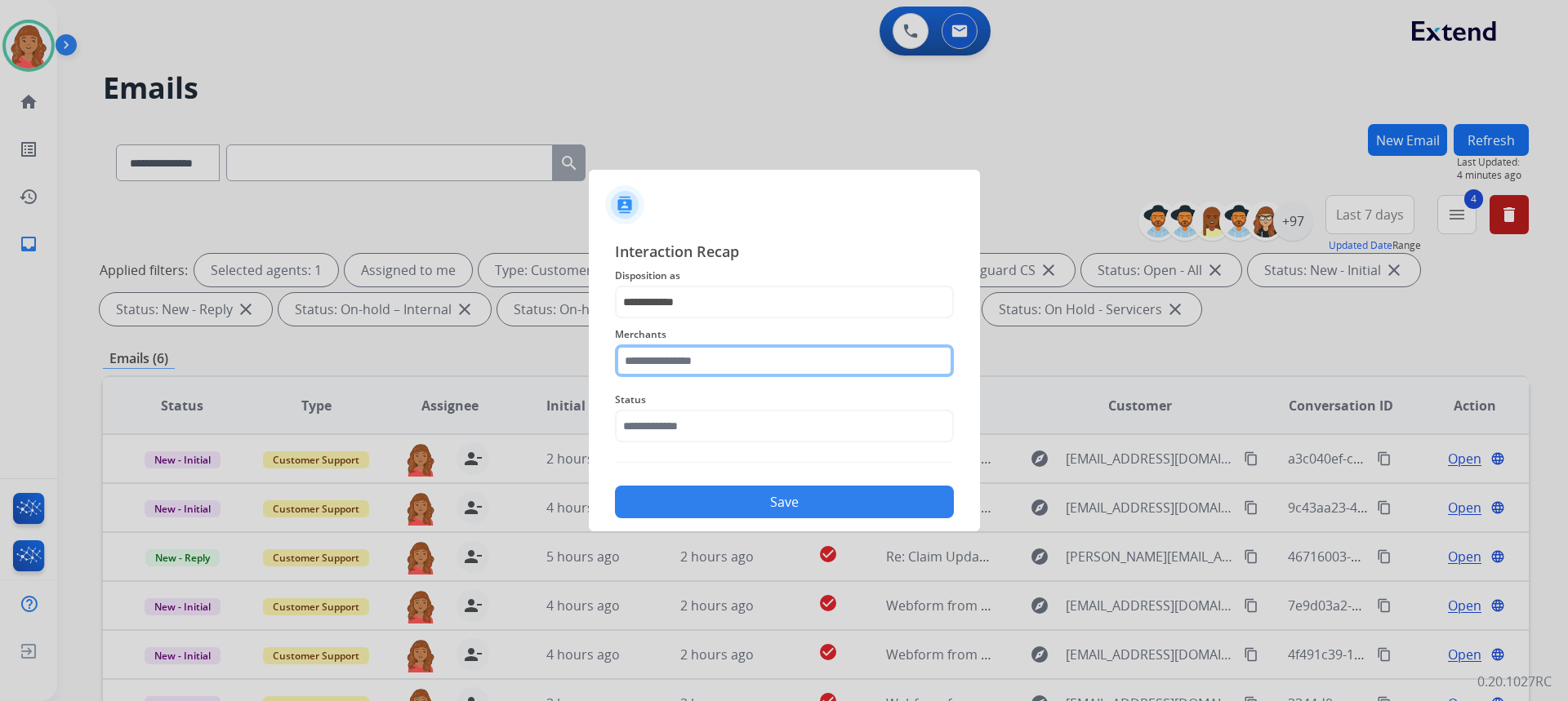
click at [678, 356] on input "text" at bounding box center [784, 361] width 339 height 33
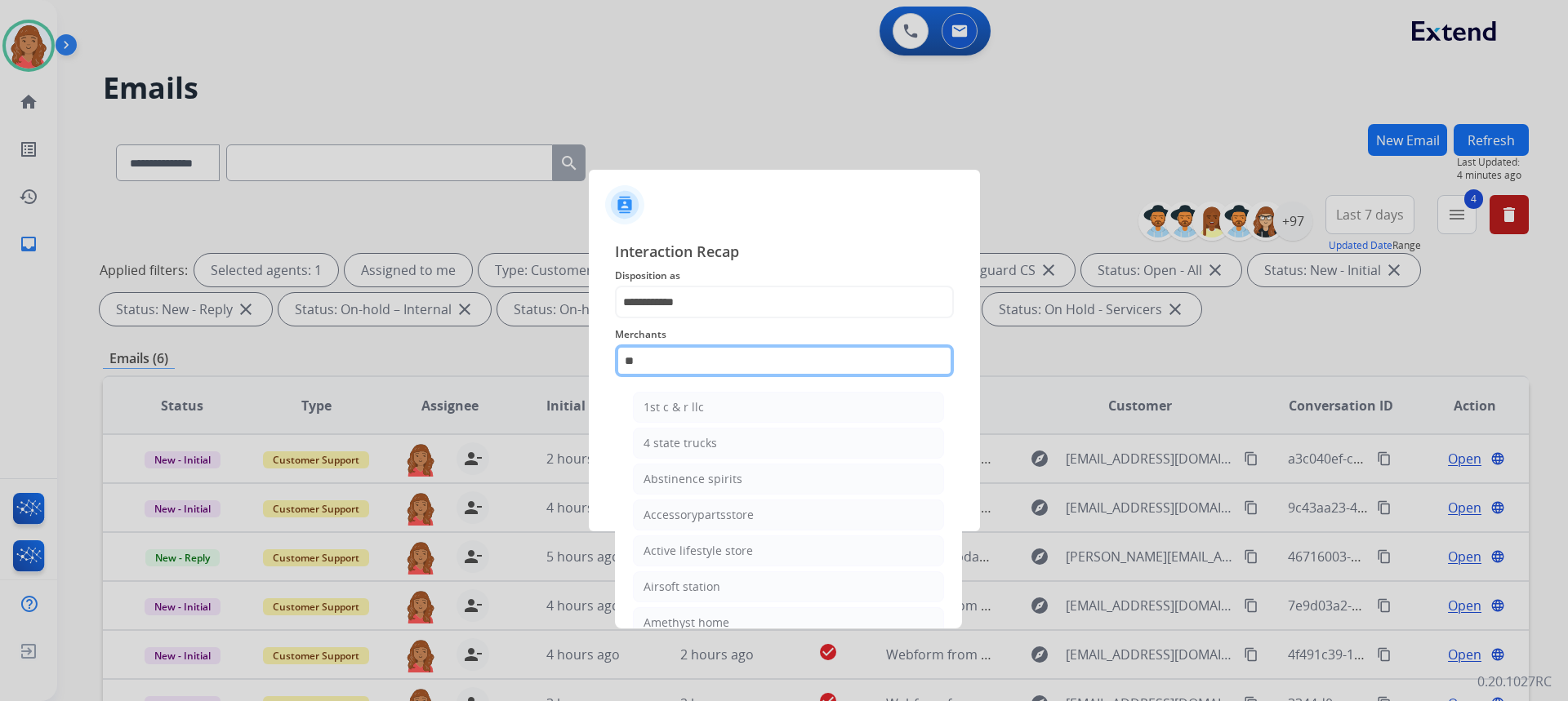
type input "*"
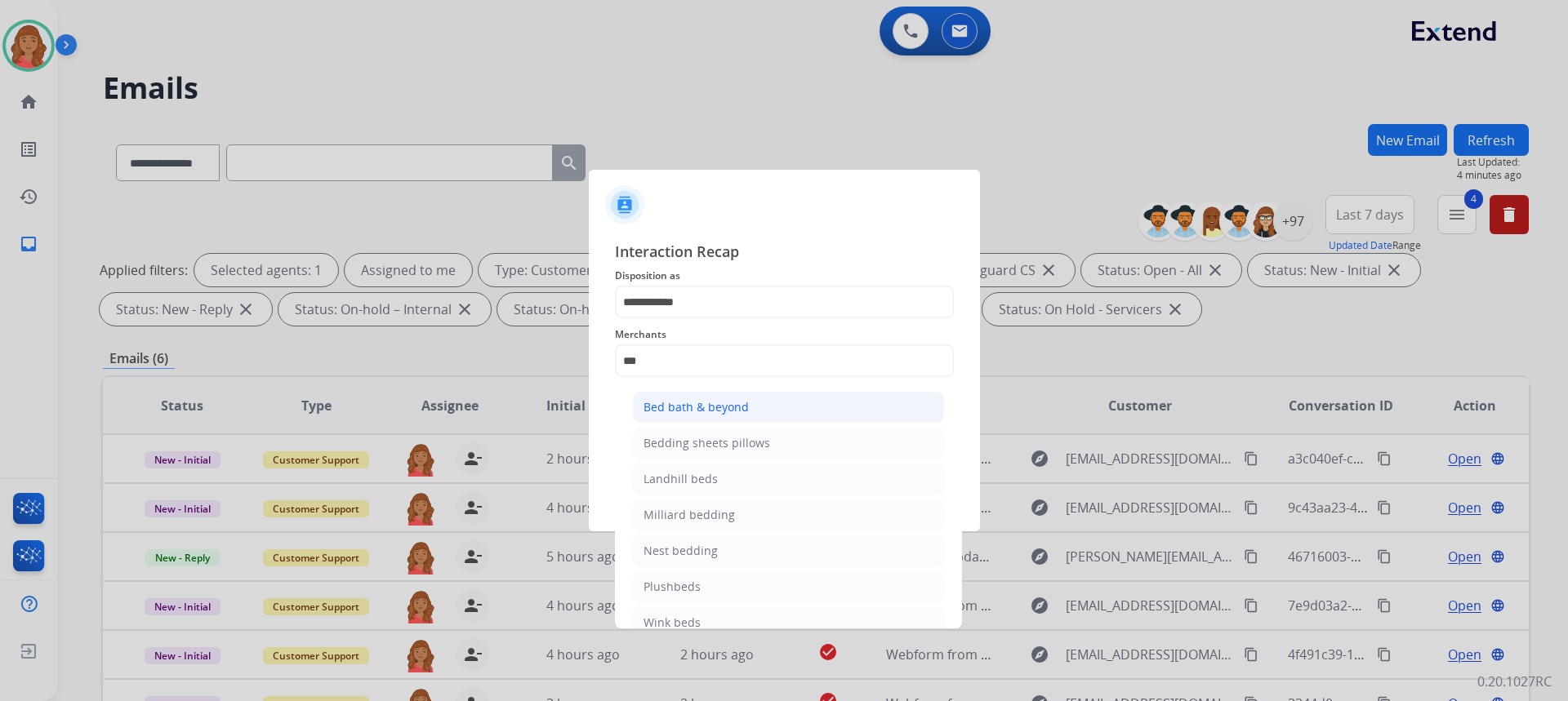
click at [696, 410] on div "Bed bath & beyond" at bounding box center [696, 407] width 106 height 16
type input "**********"
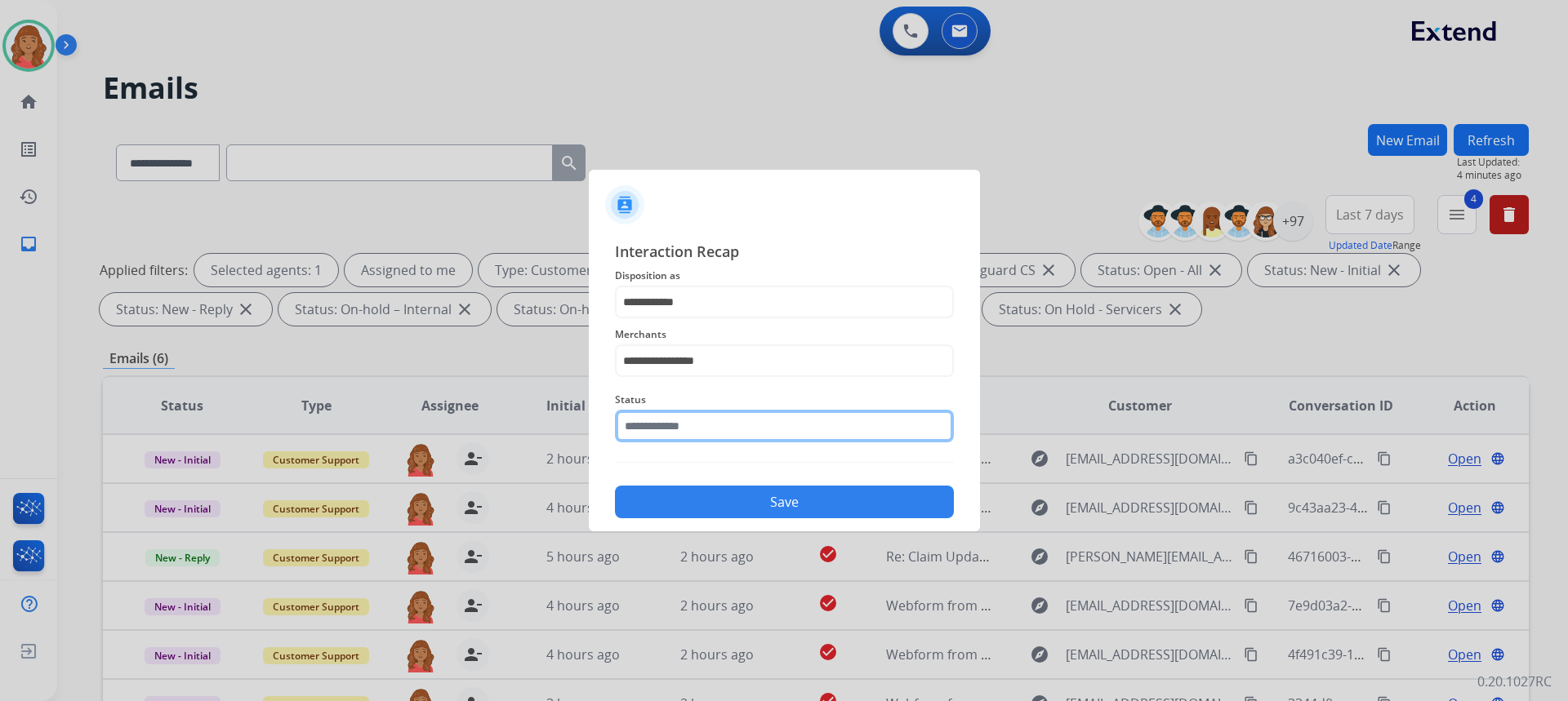
drag, startPoint x: 687, startPoint y: 421, endPoint x: 692, endPoint y: 438, distance: 17.7
click at [688, 423] on input "text" at bounding box center [784, 426] width 339 height 33
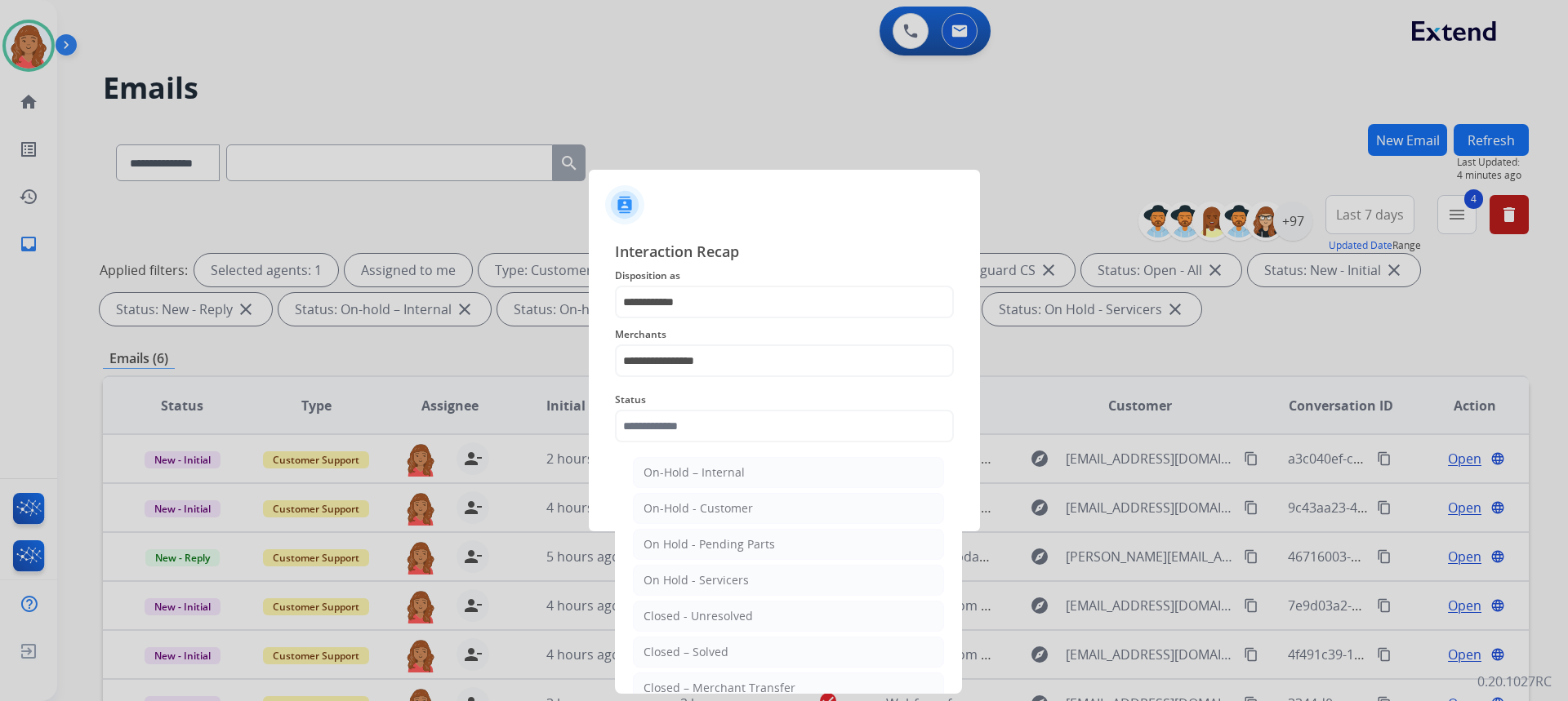
drag, startPoint x: 696, startPoint y: 659, endPoint x: 676, endPoint y: 613, distance: 50.2
click at [696, 658] on div "Closed – Solved" at bounding box center [686, 652] width 85 height 16
type input "**********"
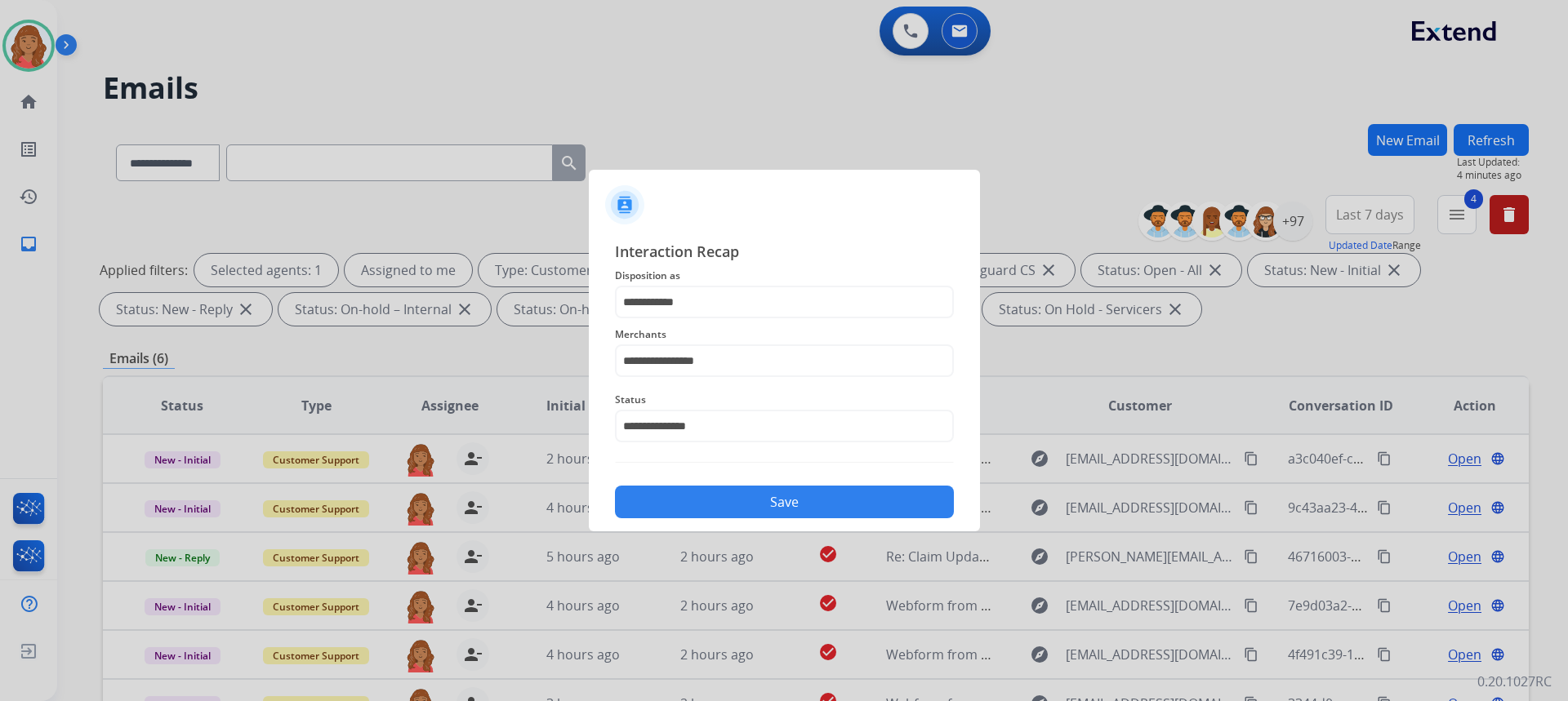
click at [704, 497] on button "Save" at bounding box center [784, 502] width 339 height 33
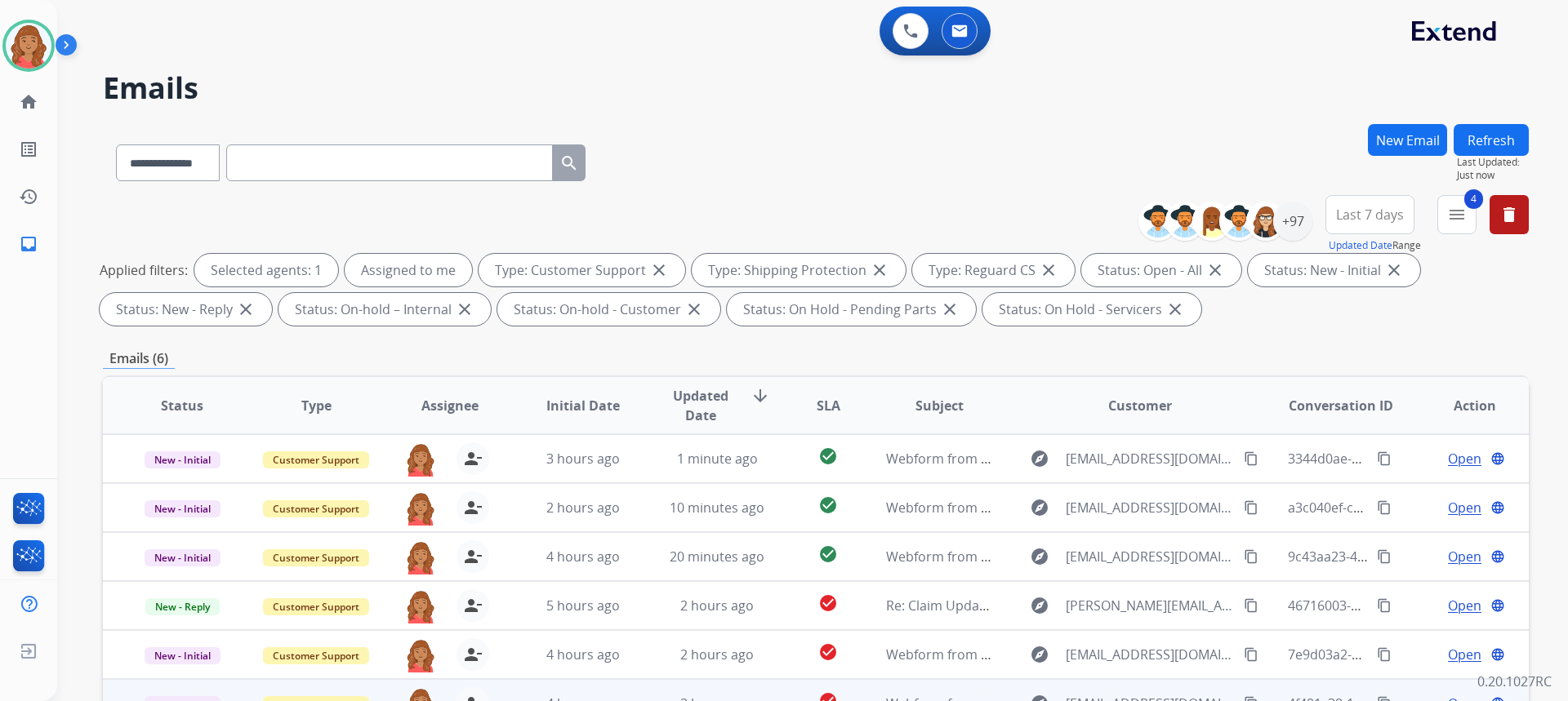
scroll to position [82, 0]
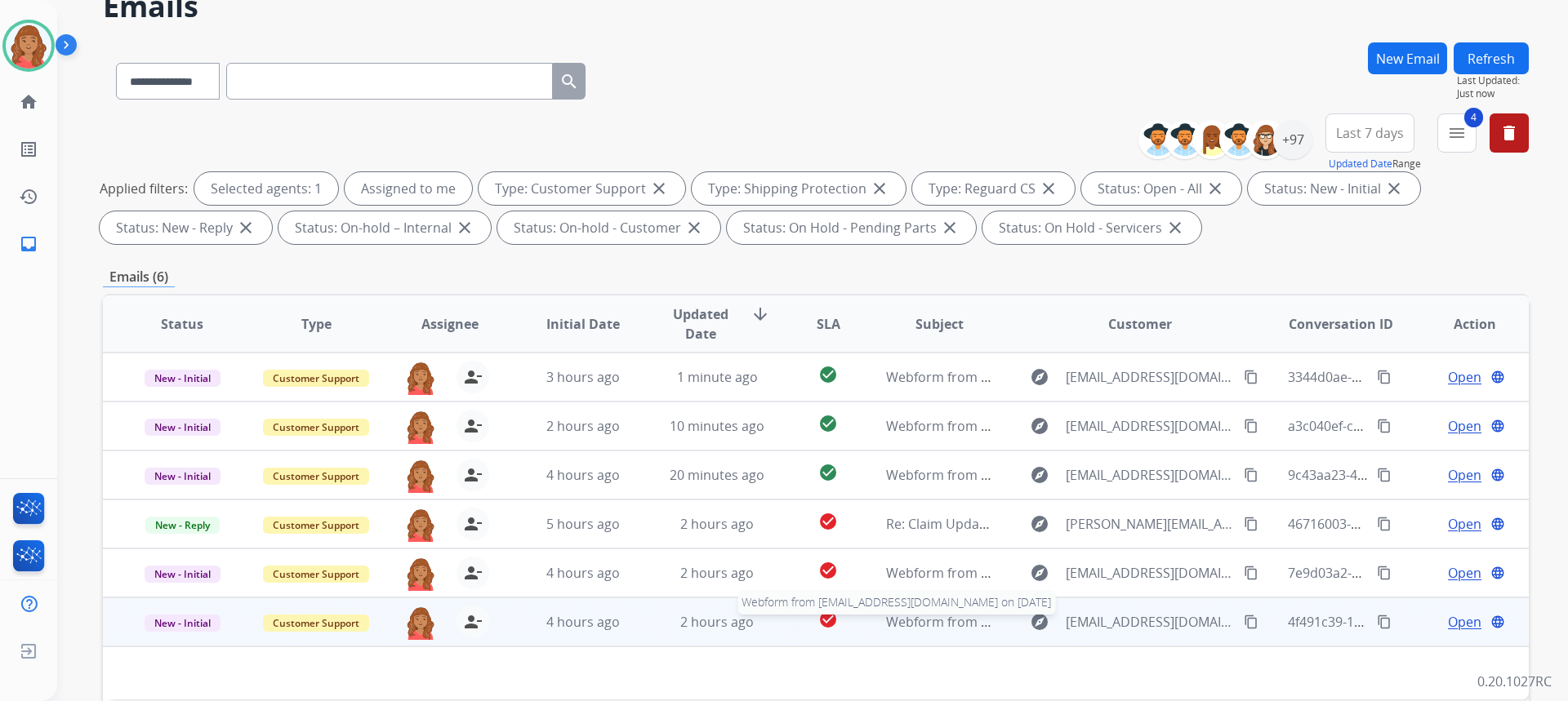
click at [968, 617] on span "Webform from [EMAIL_ADDRESS][DOMAIN_NAME] on [DATE]" at bounding box center [1071, 622] width 370 height 18
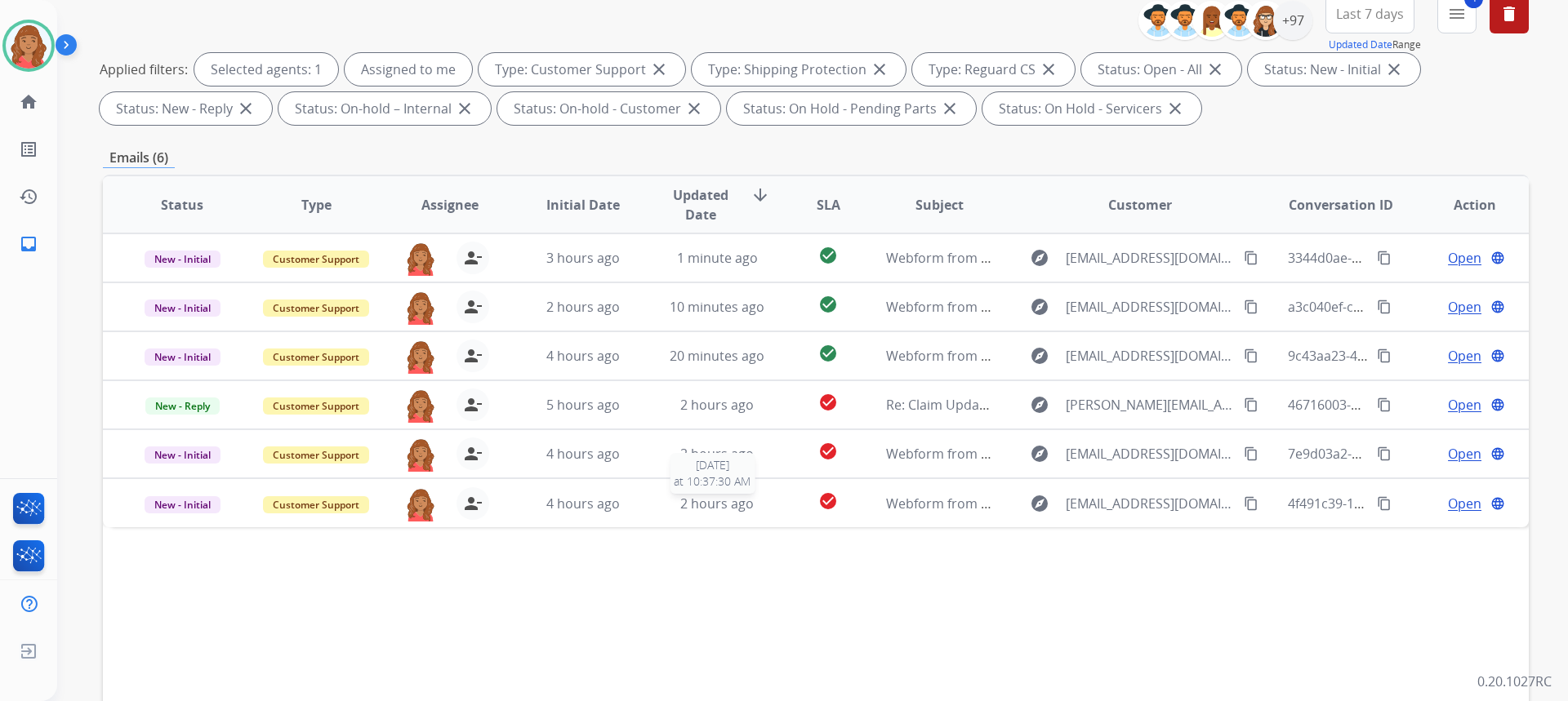
scroll to position [306, 0]
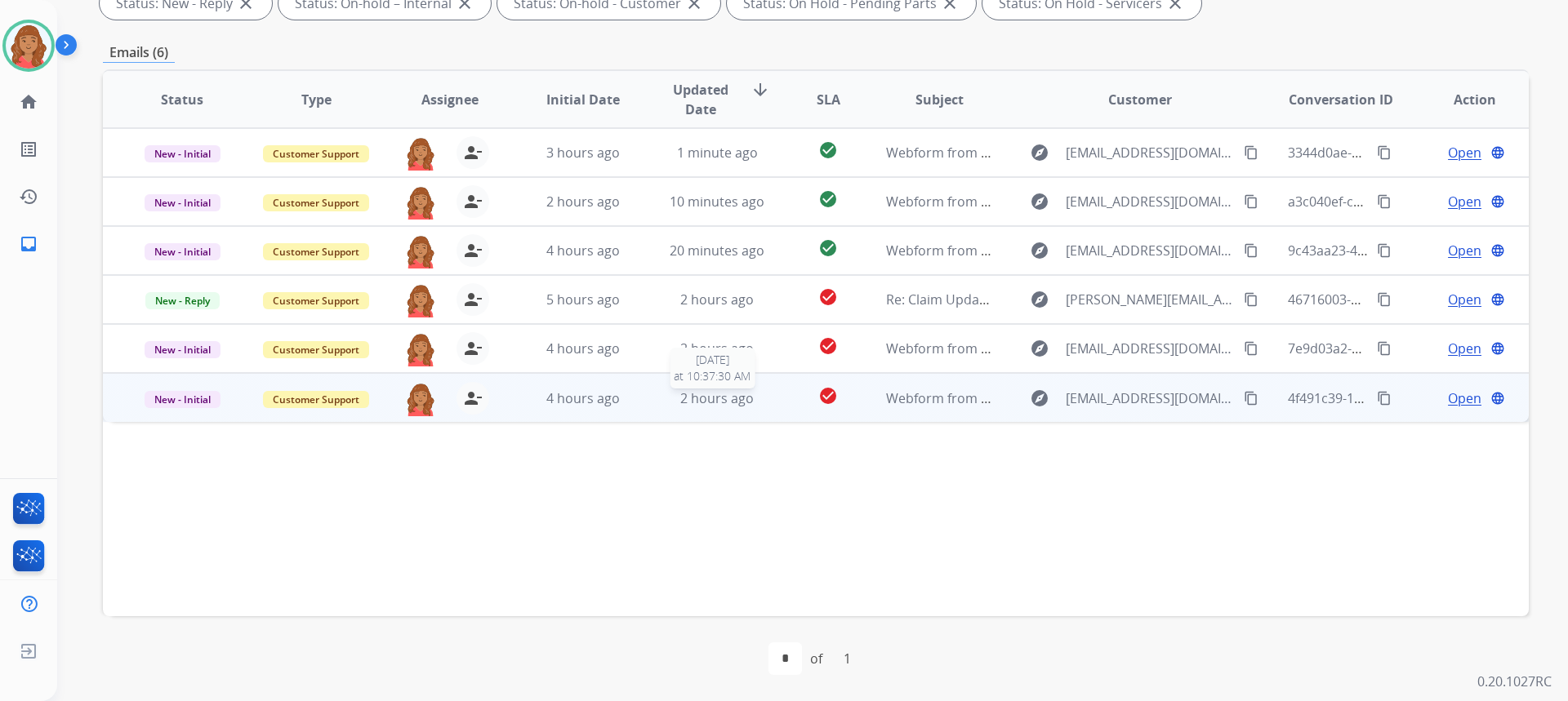
click at [710, 402] on span "2 hours ago" at bounding box center [717, 398] width 74 height 18
click at [1244, 398] on mat-icon "content_copy" at bounding box center [1251, 398] width 15 height 15
click at [1242, 393] on button "content_copy" at bounding box center [1251, 398] width 20 height 20
click at [1453, 398] on span "Open" at bounding box center [1464, 398] width 34 height 20
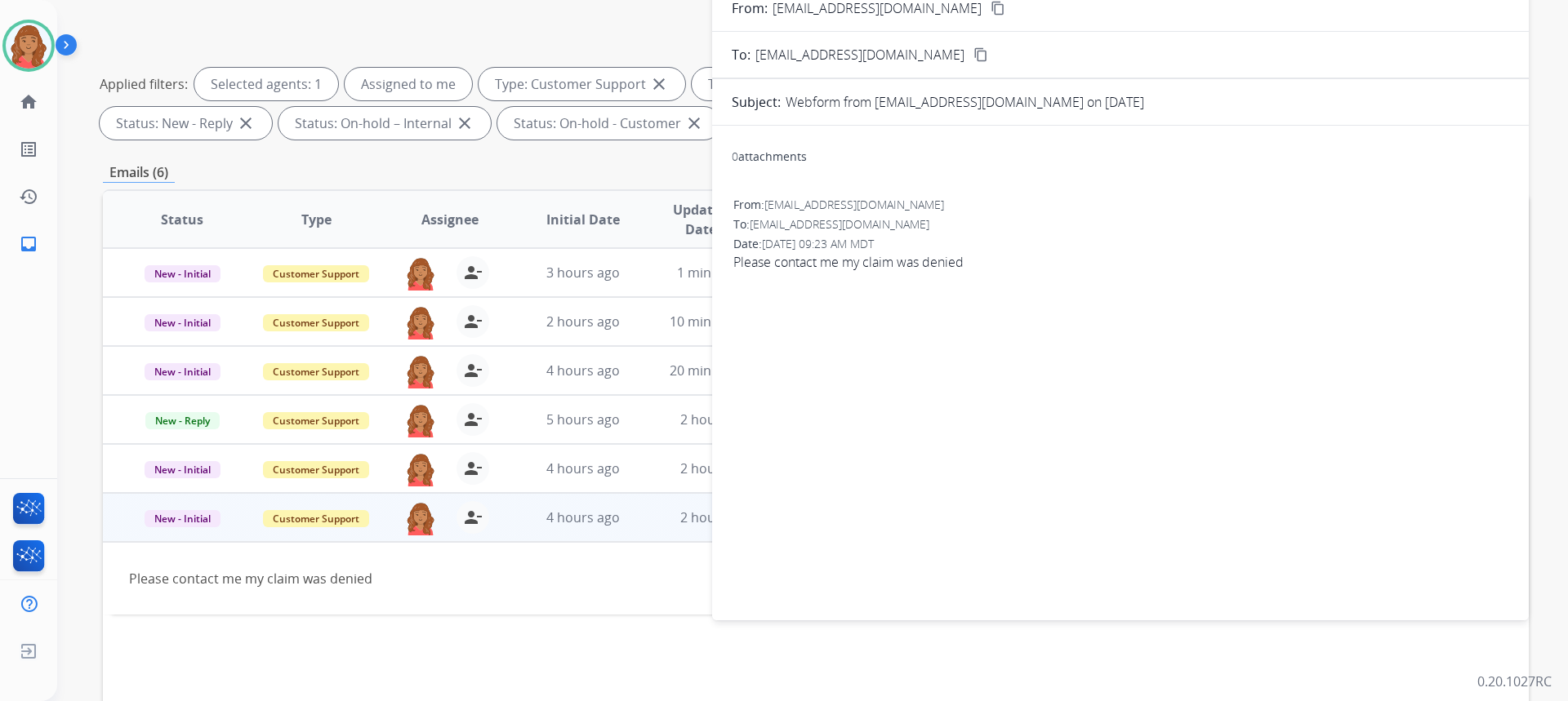
scroll to position [0, 0]
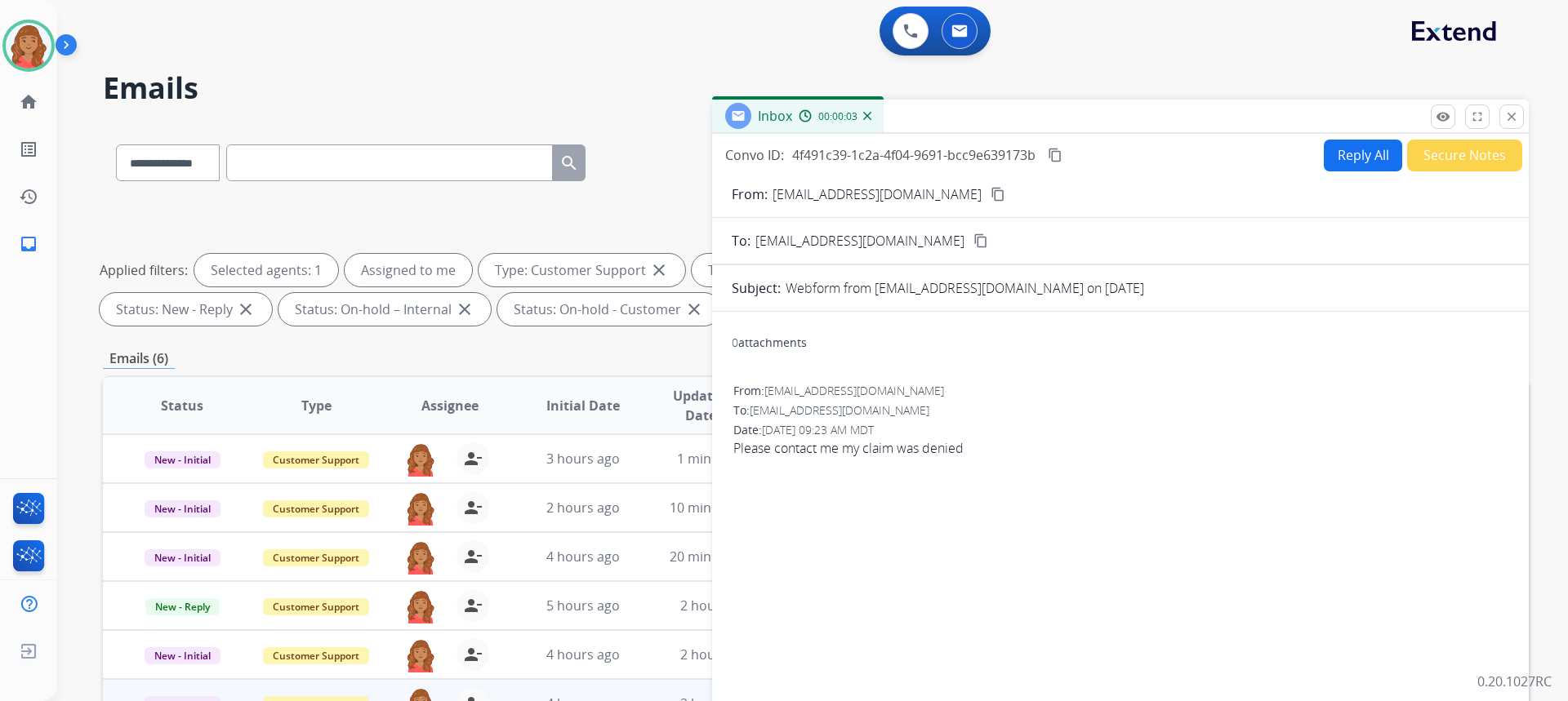
click at [1322, 178] on form "From: sshapiro211@yahoo.com content_copy To: support@extend.com content_copy Su…" at bounding box center [1120, 486] width 817 height 628
click at [1345, 162] on button "Reply All" at bounding box center [1363, 155] width 79 height 32
select select "**********"
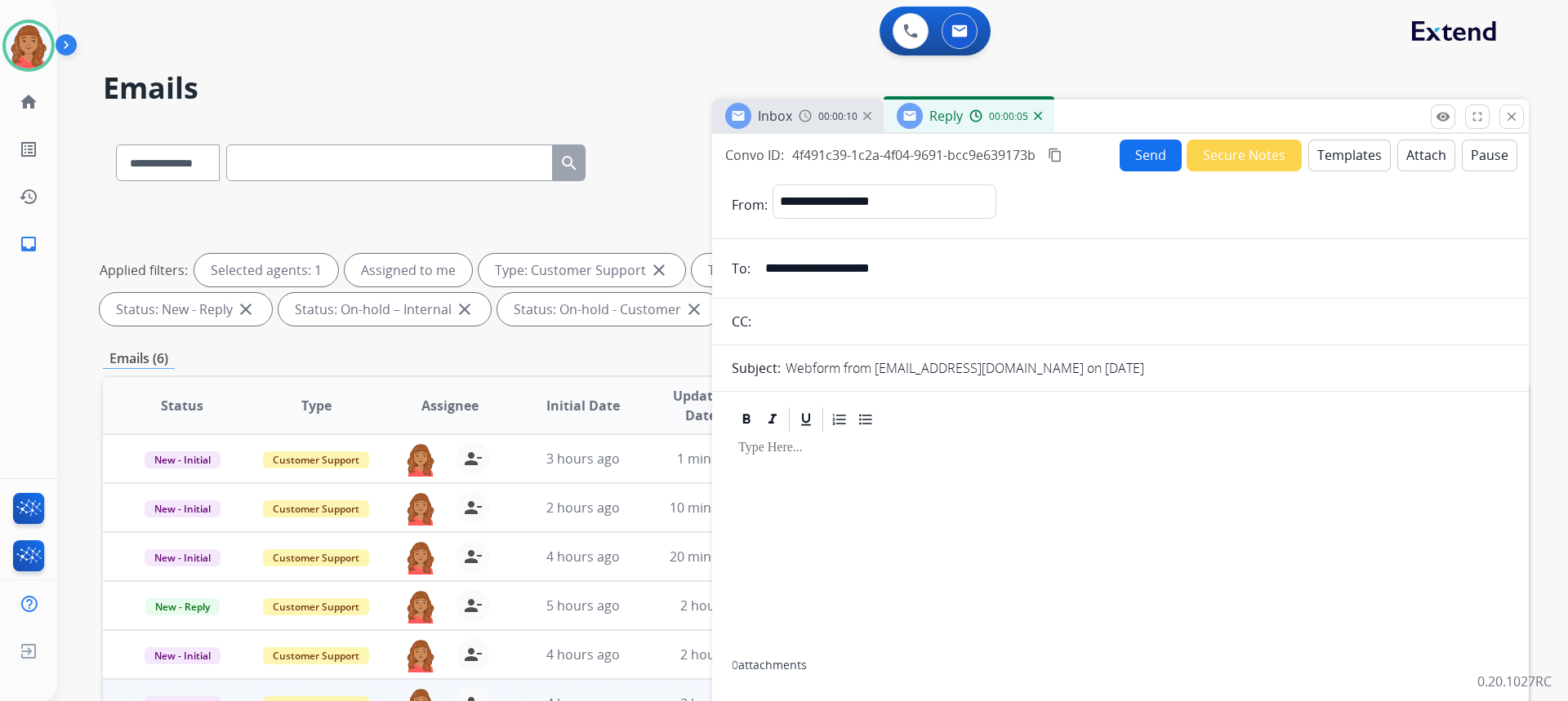
click at [1332, 163] on button "Templates" at bounding box center [1349, 155] width 83 height 32
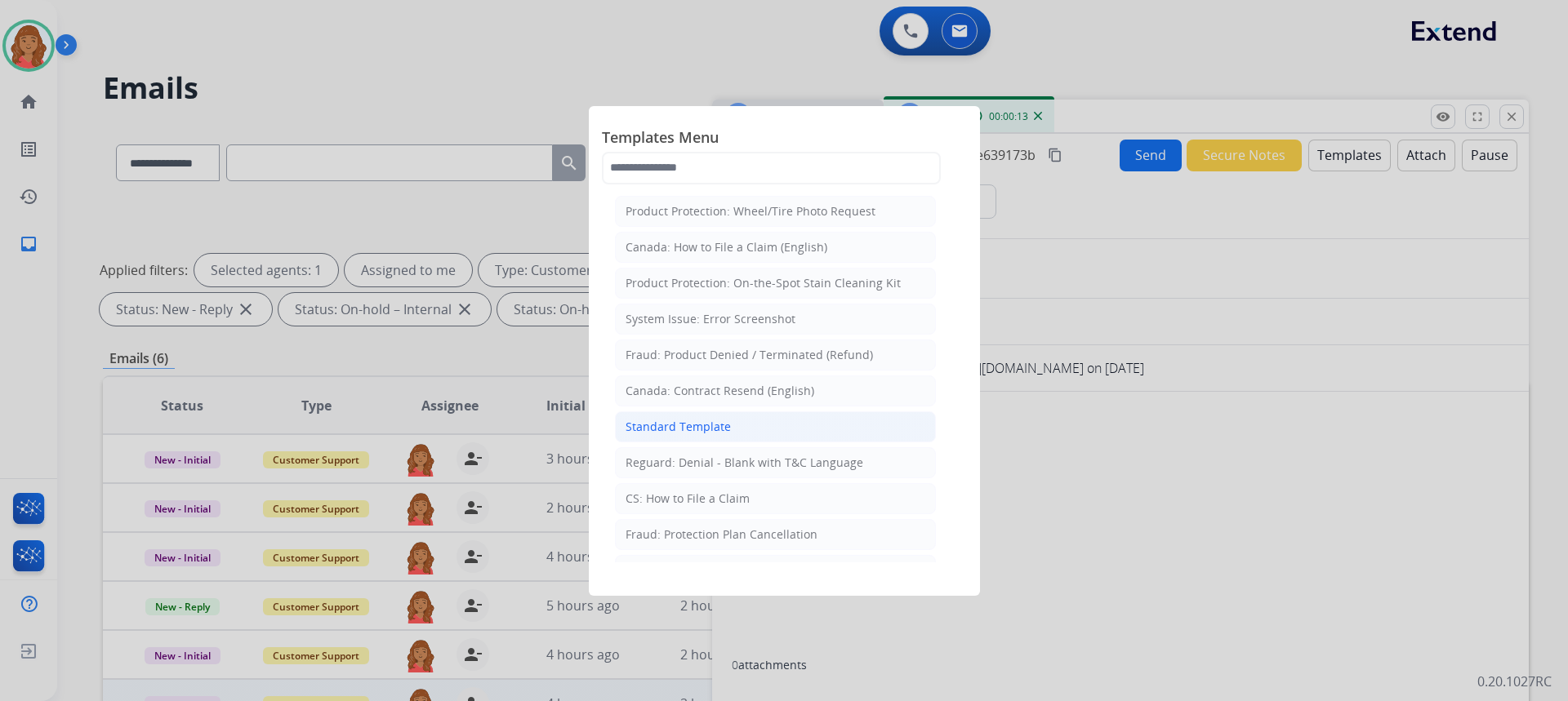
click at [728, 422] on li "Standard Template" at bounding box center [775, 427] width 321 height 31
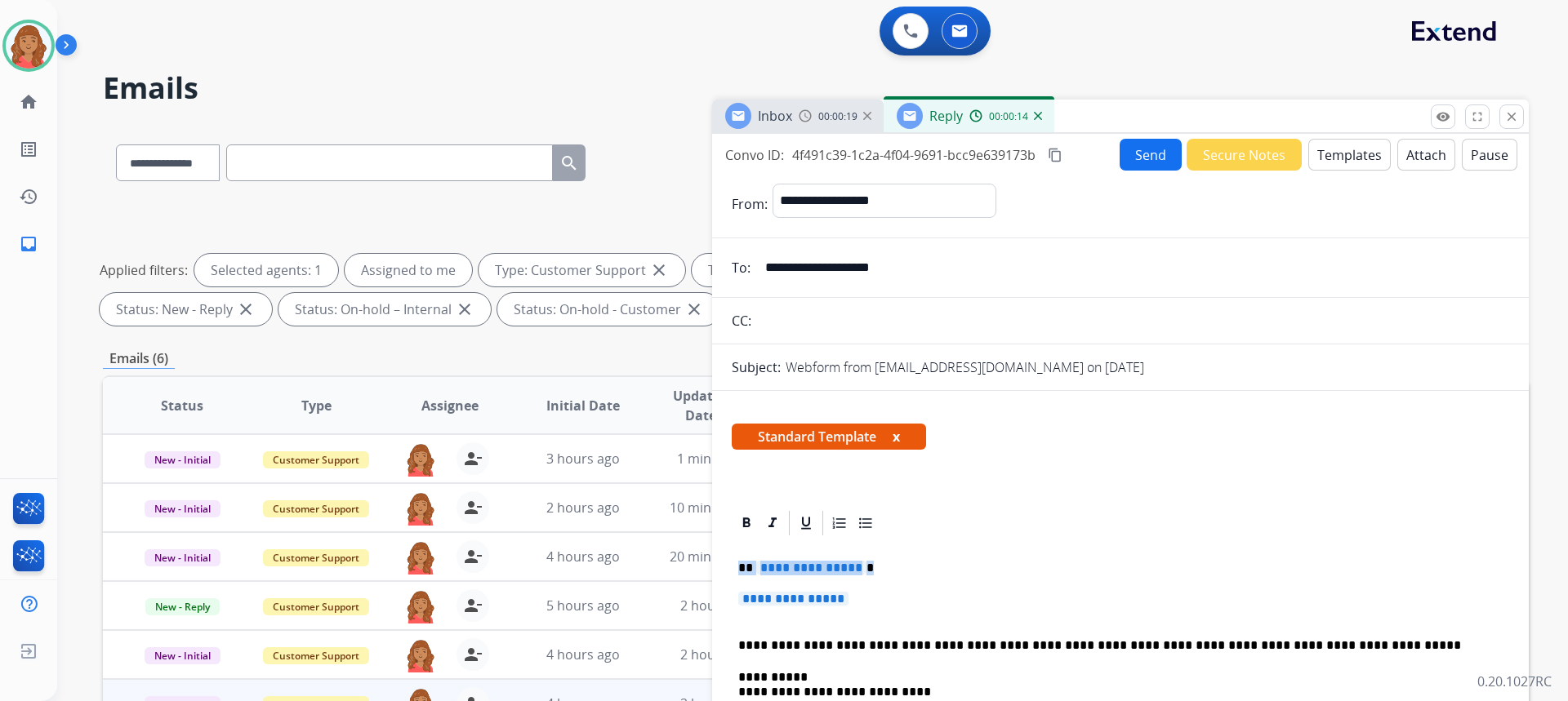
drag, startPoint x: 858, startPoint y: 609, endPoint x: 732, endPoint y: 558, distance: 135.9
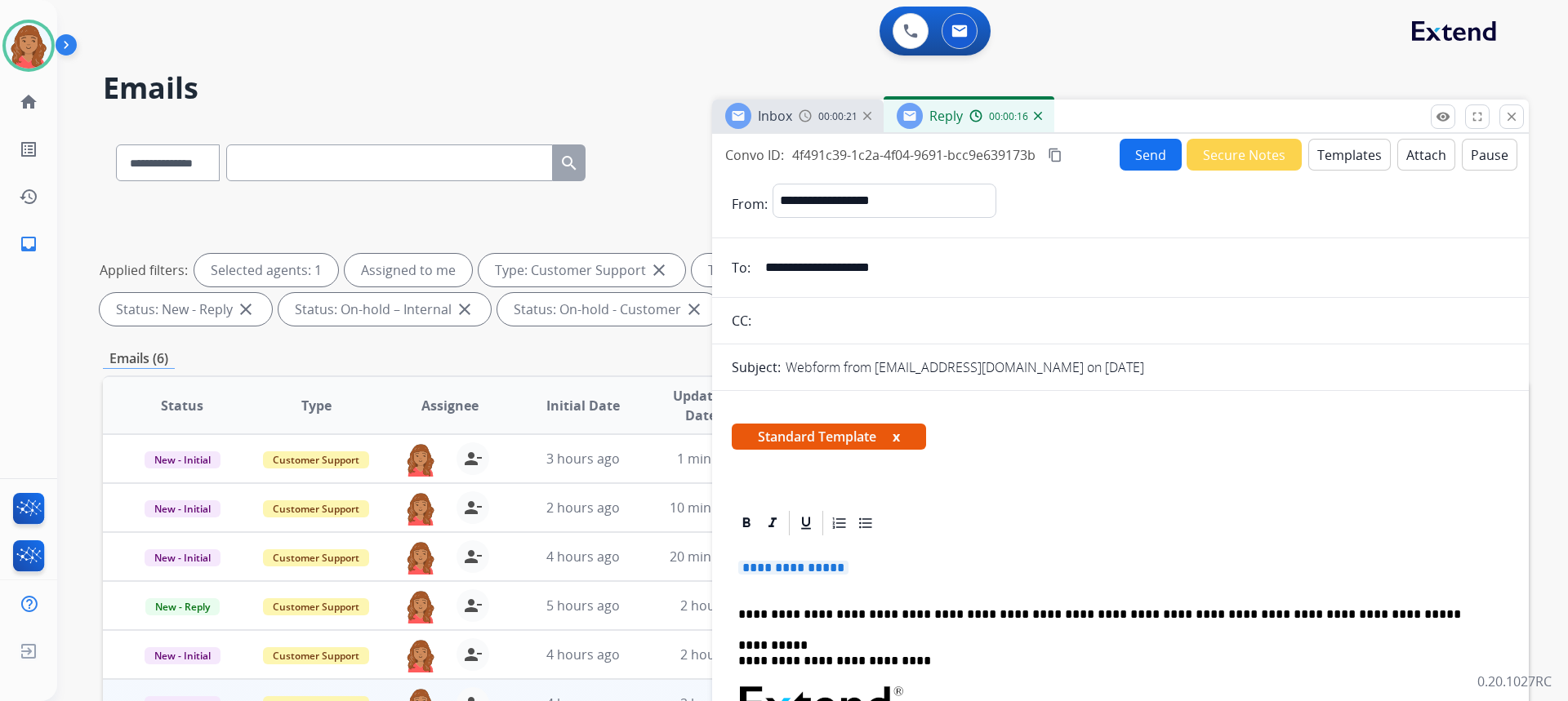
drag, startPoint x: 752, startPoint y: 546, endPoint x: 741, endPoint y: 555, distance: 14.2
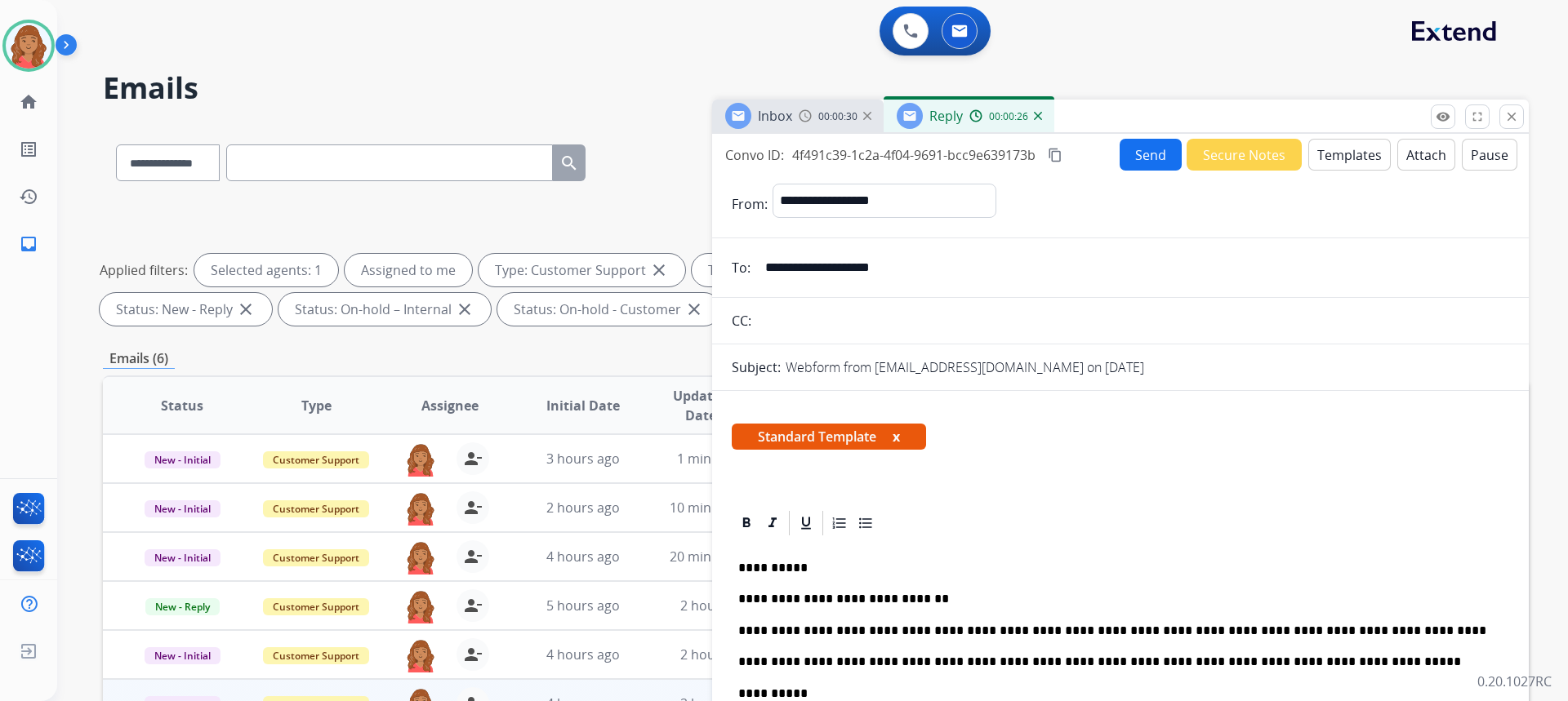
click at [1136, 148] on button "Send" at bounding box center [1151, 155] width 62 height 32
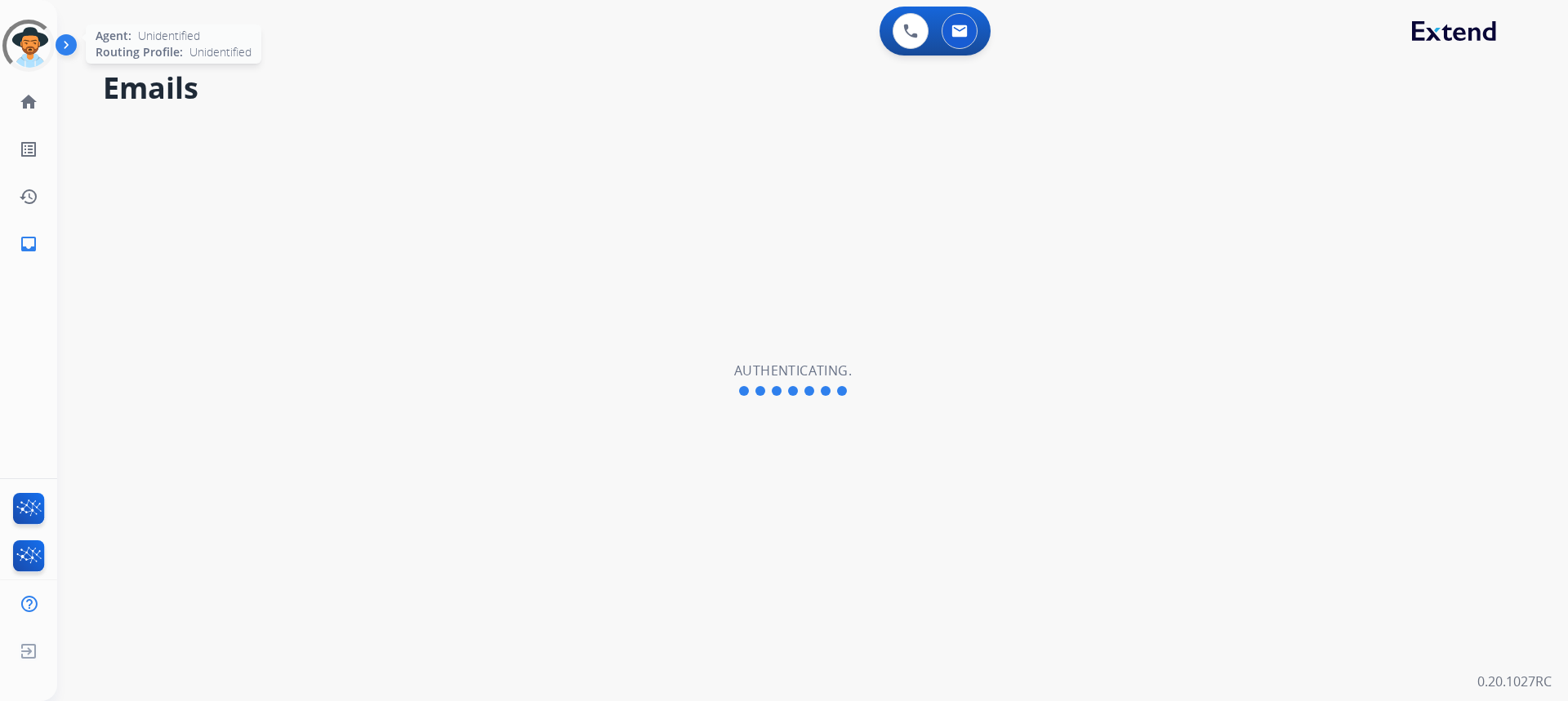
click at [29, 37] on div at bounding box center [29, 46] width 52 height 52
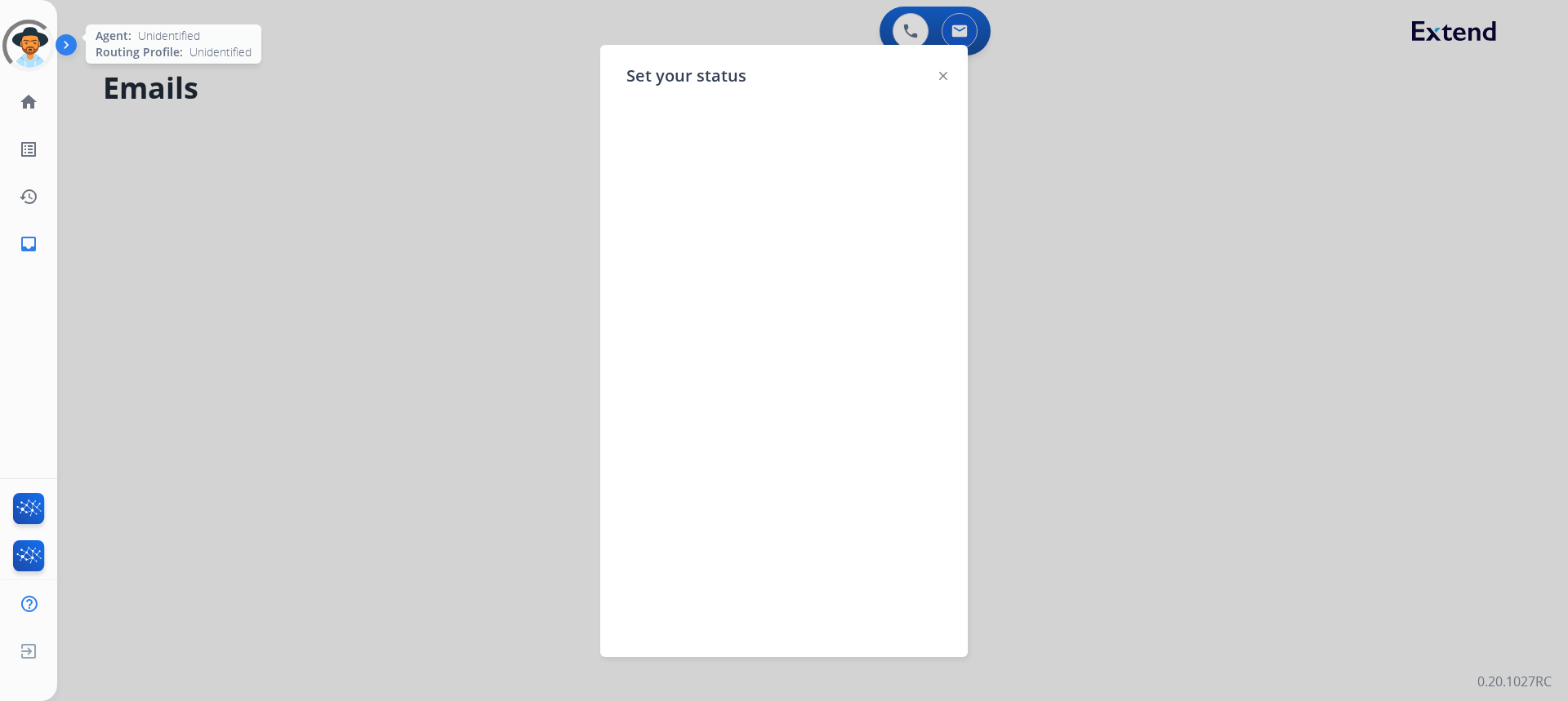
select select "**********"
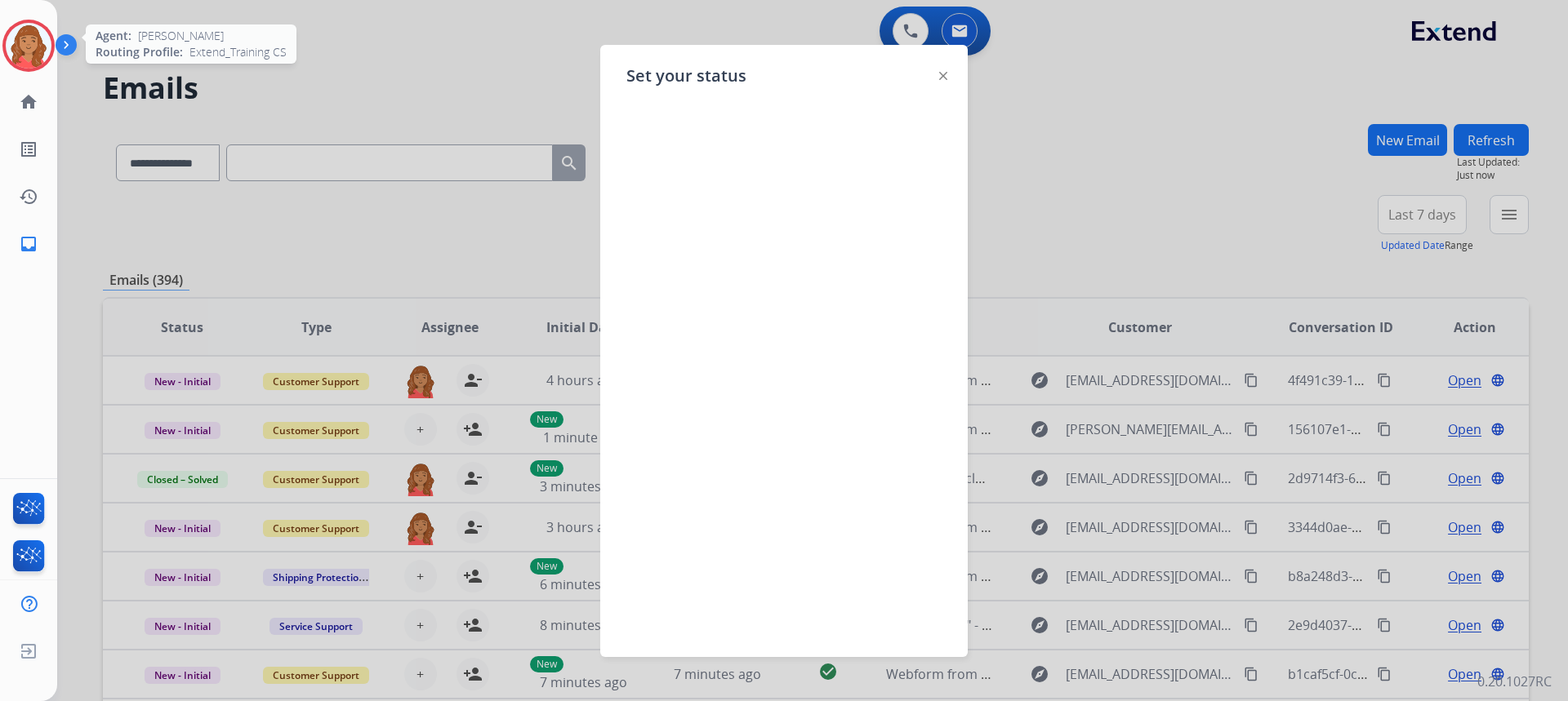
click at [44, 35] on img at bounding box center [29, 46] width 46 height 46
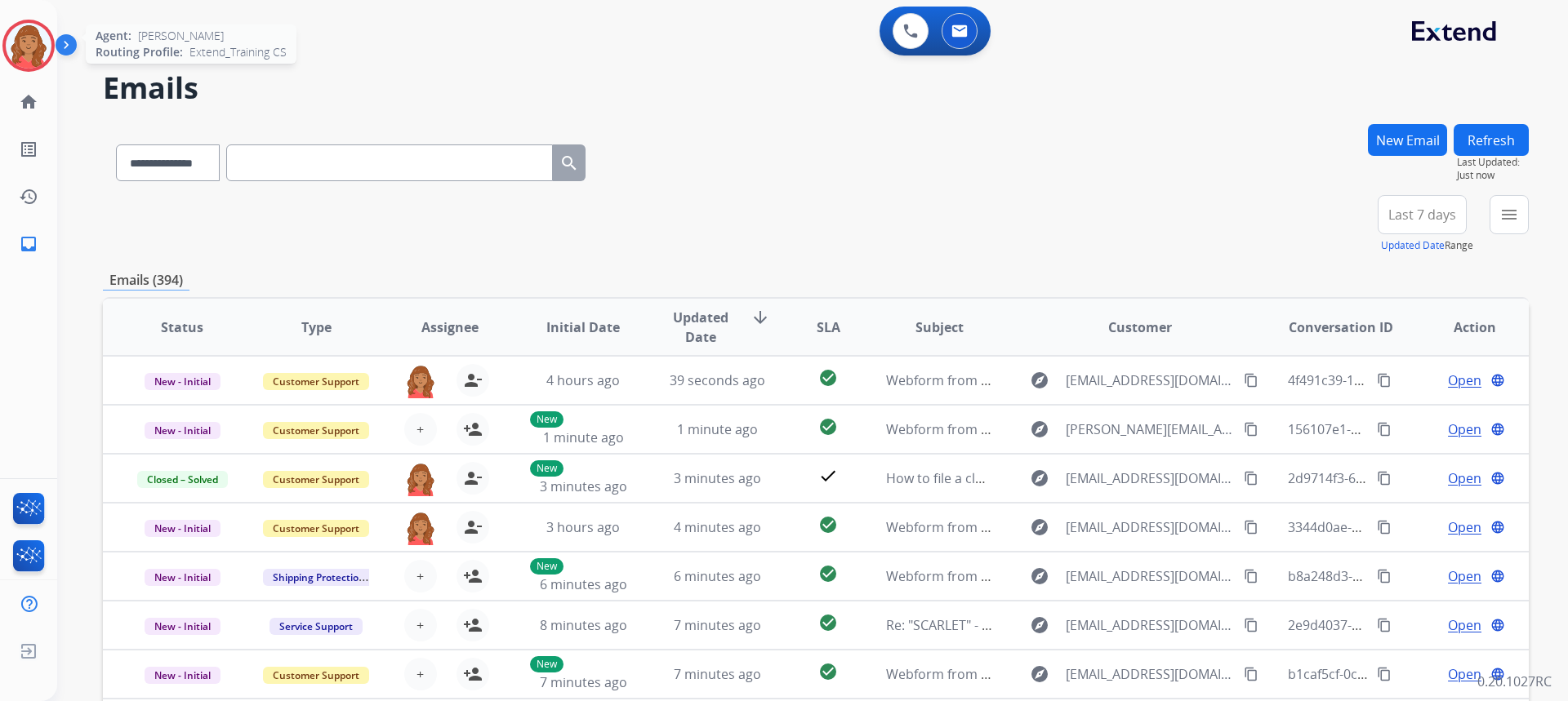
click at [26, 55] on img at bounding box center [29, 46] width 46 height 46
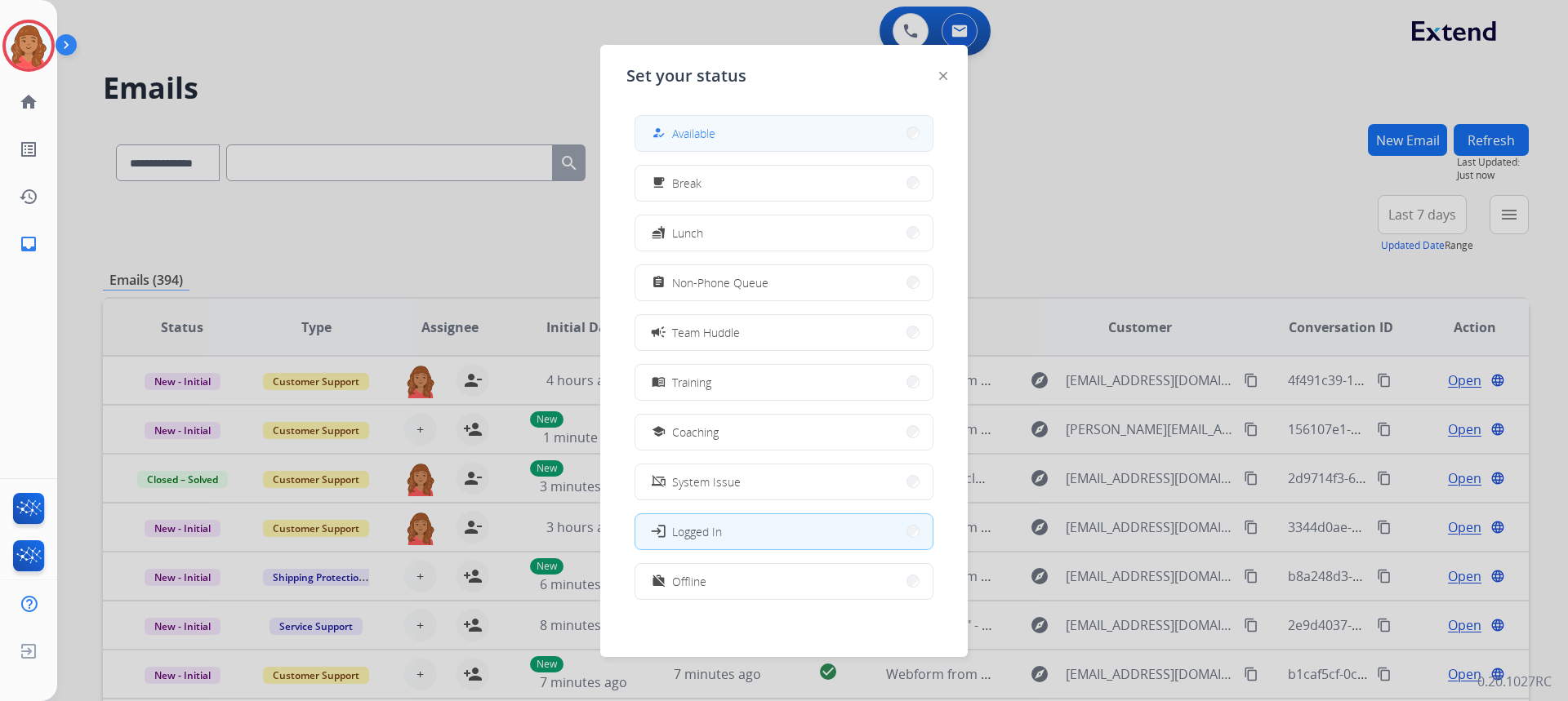
click at [712, 120] on button "how_to_reg Available" at bounding box center [783, 133] width 297 height 35
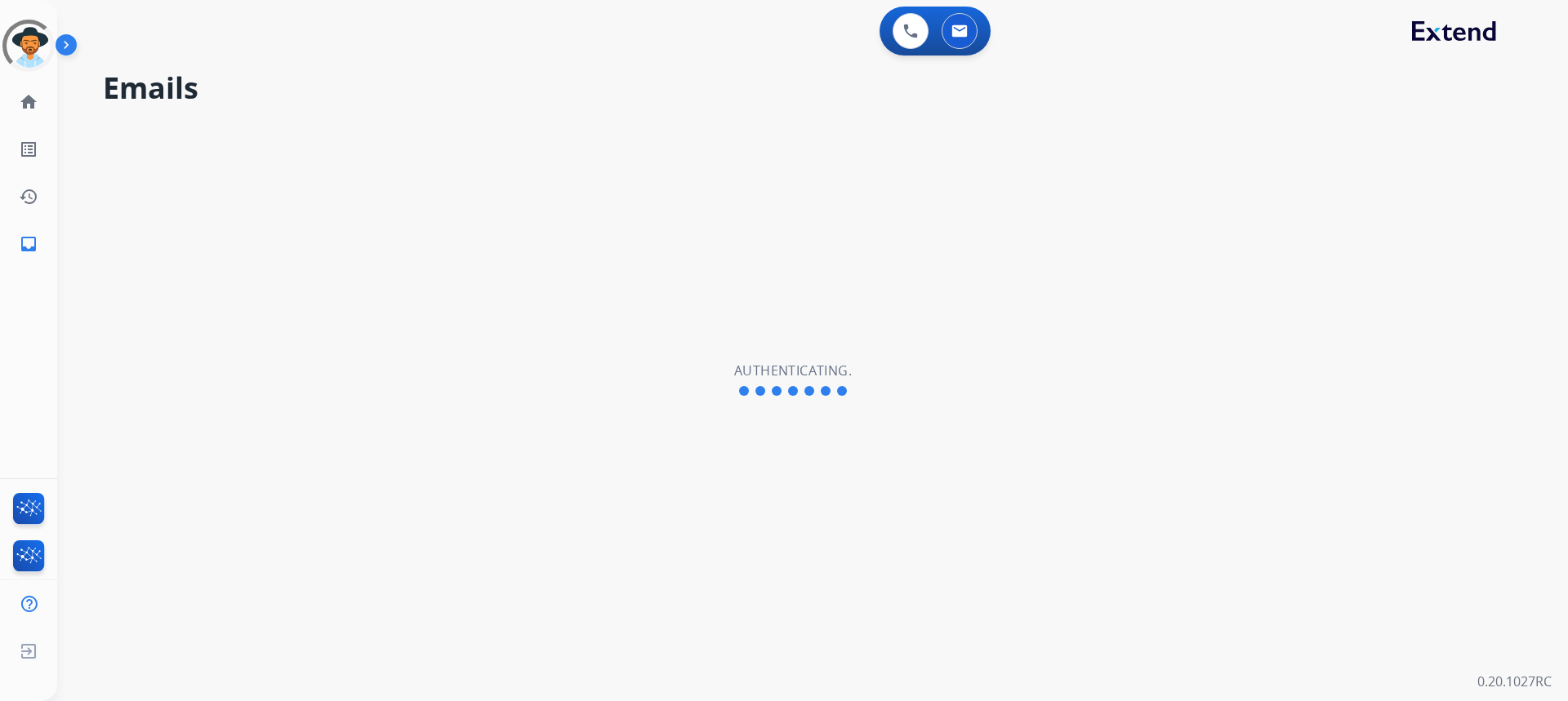
select select "**********"
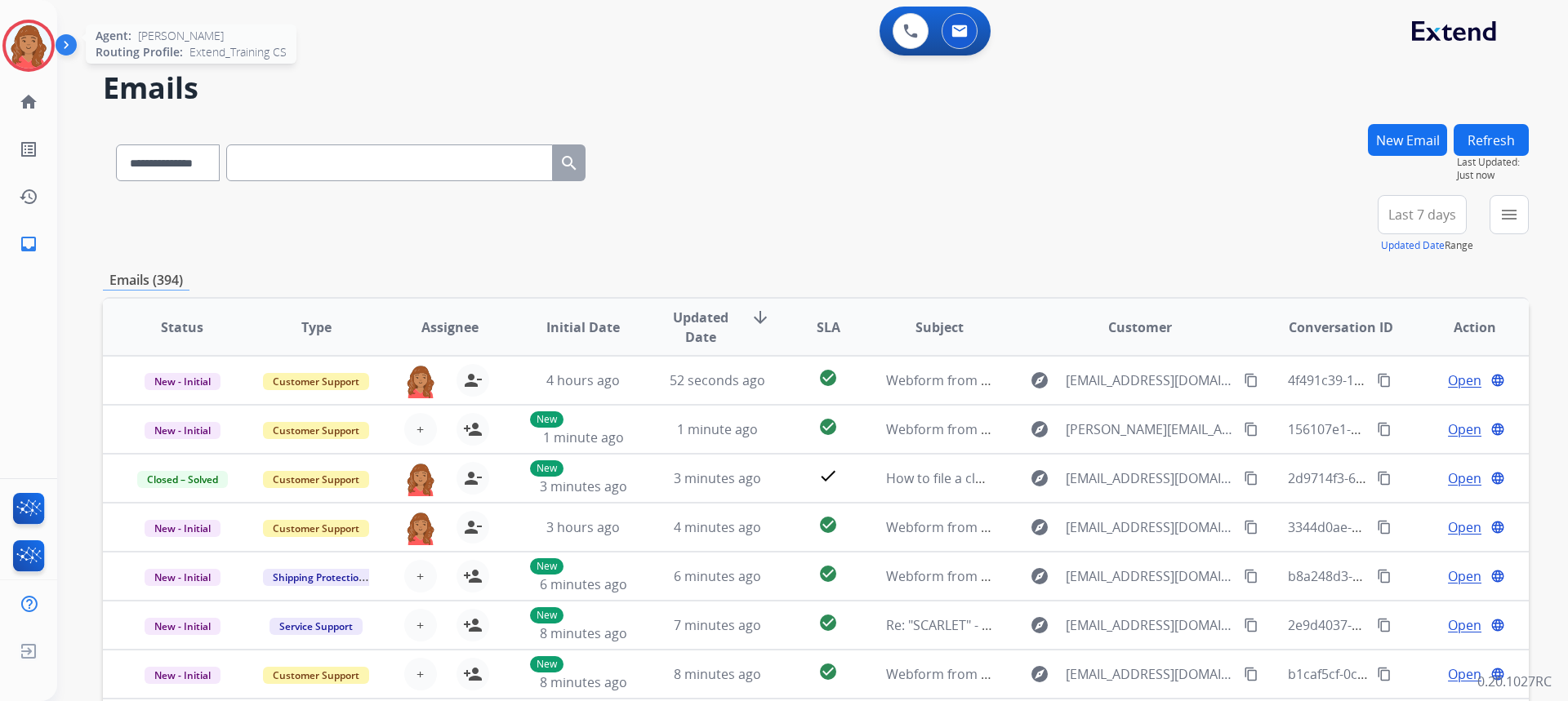
click at [44, 37] on img at bounding box center [29, 46] width 46 height 46
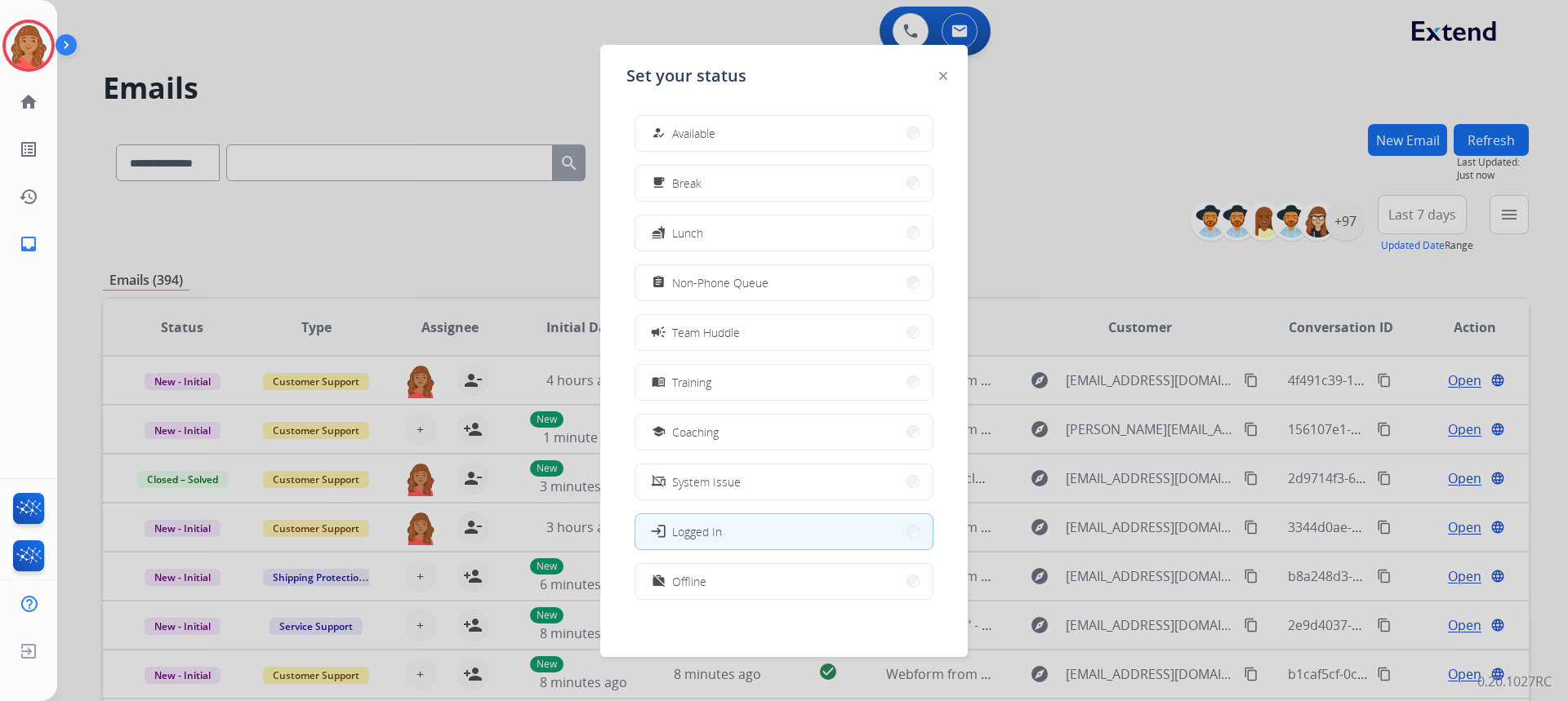
click at [723, 129] on button "how_to_reg Available" at bounding box center [783, 133] width 297 height 35
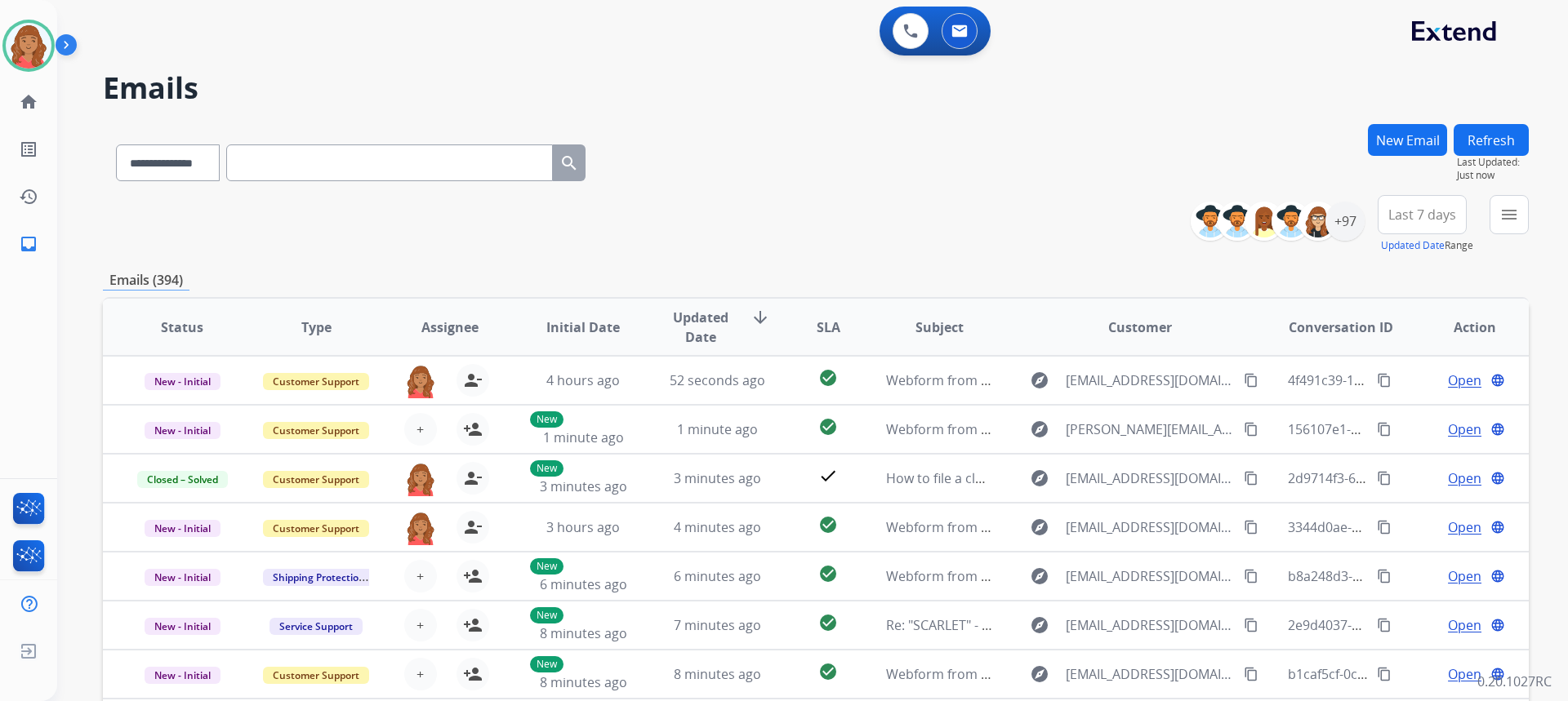
click at [1518, 227] on button "menu" at bounding box center [1509, 214] width 39 height 39
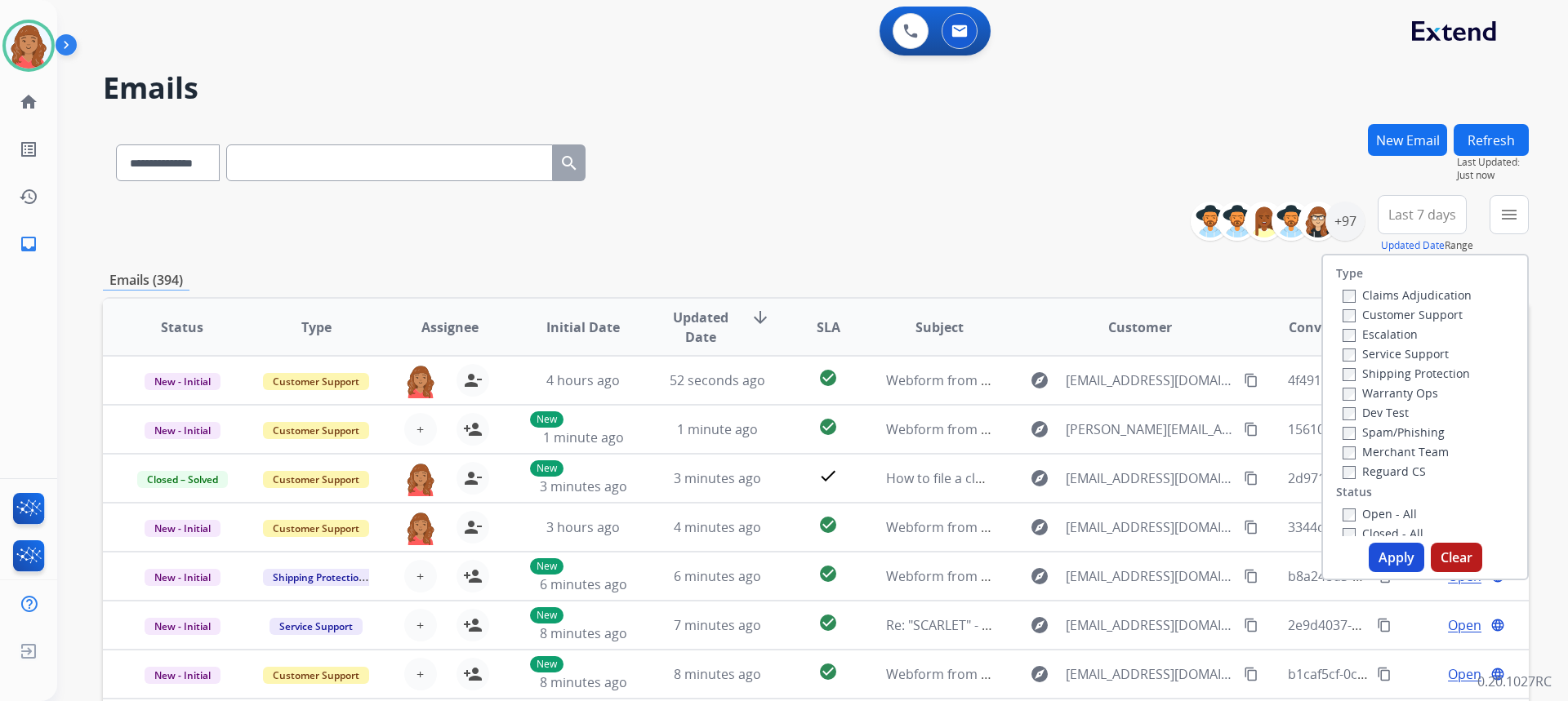
drag, startPoint x: 1345, startPoint y: 318, endPoint x: 1340, endPoint y: 348, distance: 30.4
click at [1345, 321] on label "Customer Support" at bounding box center [1403, 314] width 120 height 16
click at [1345, 470] on label "Reguard CS" at bounding box center [1385, 471] width 83 height 16
click at [1380, 555] on button "Apply" at bounding box center [1396, 558] width 56 height 29
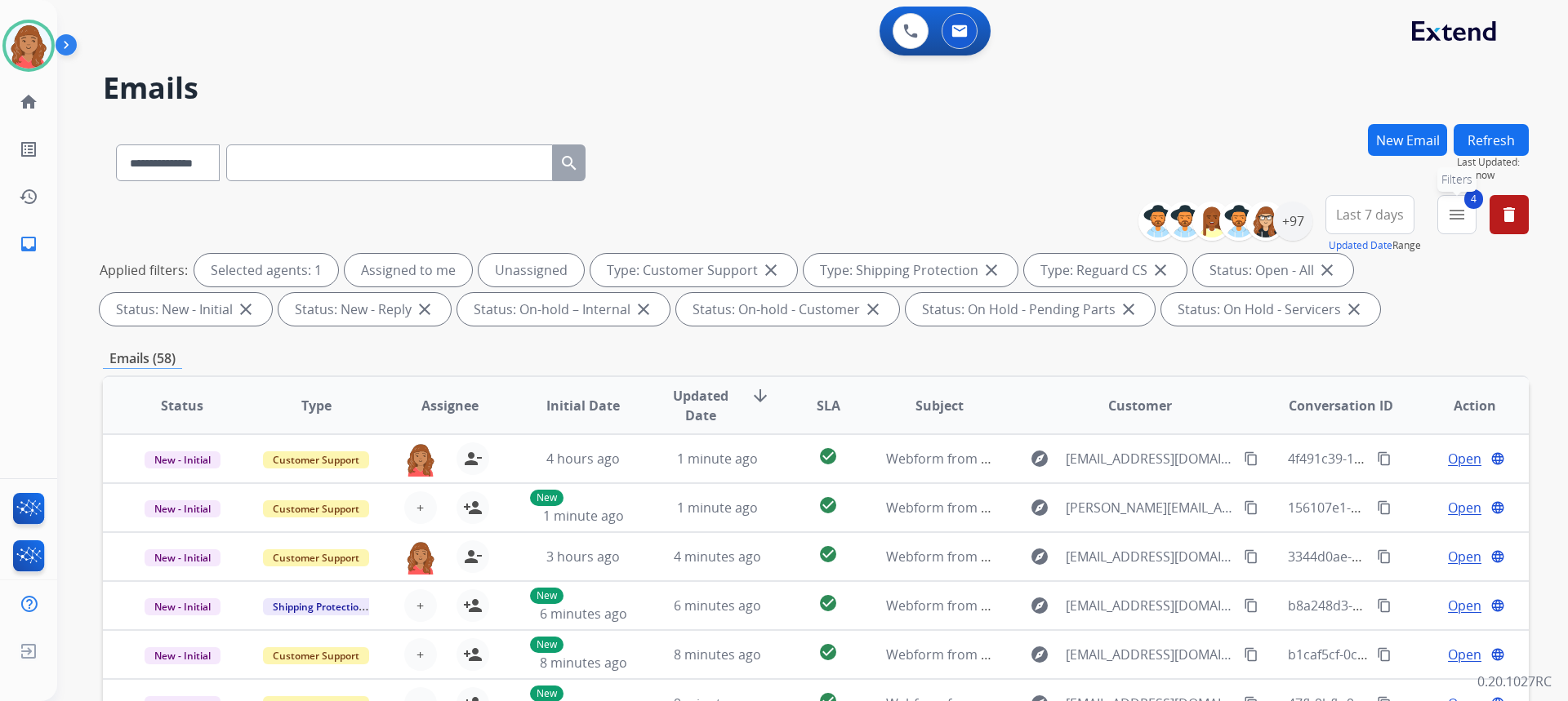
click at [1445, 218] on button "4 menu Filters" at bounding box center [1457, 214] width 39 height 39
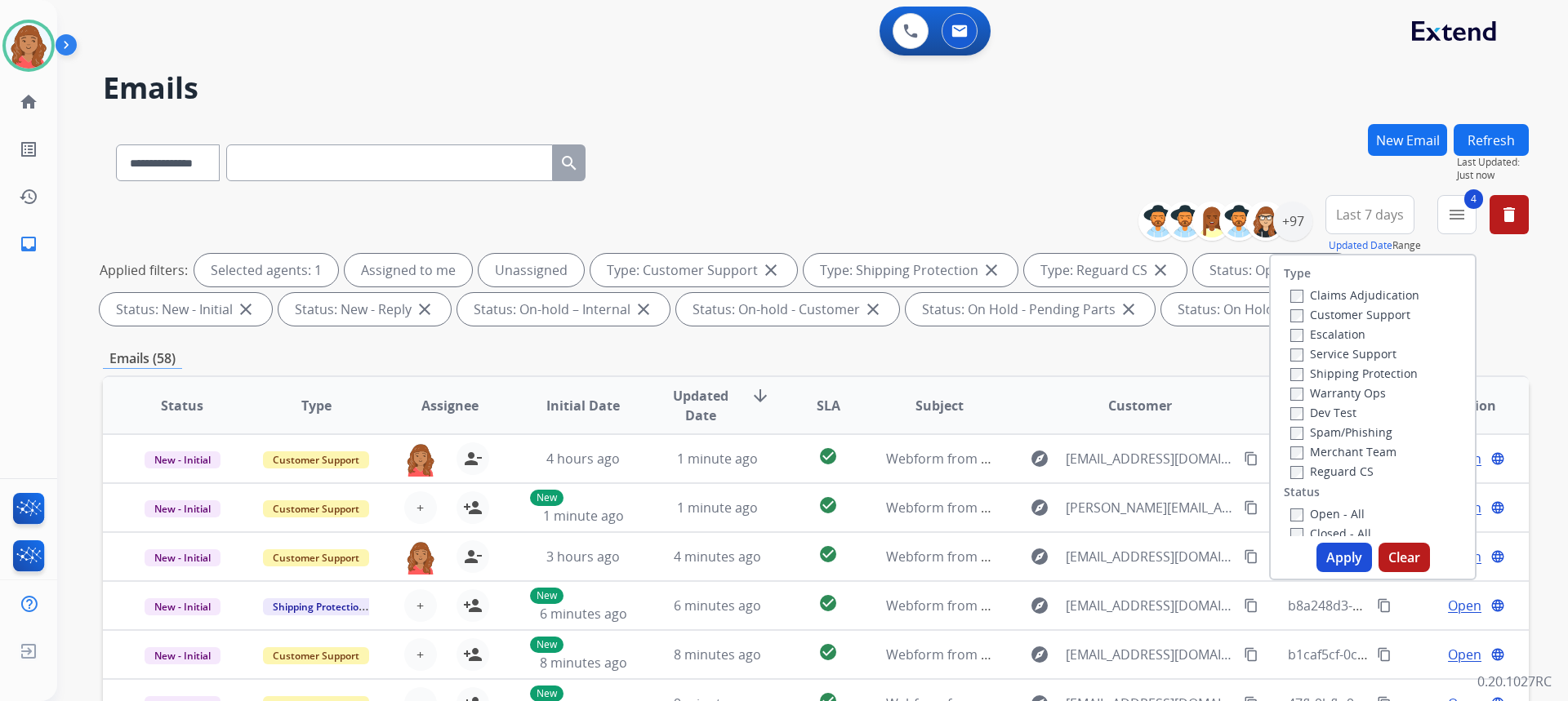
click at [1331, 556] on button "Apply" at bounding box center [1345, 558] width 56 height 29
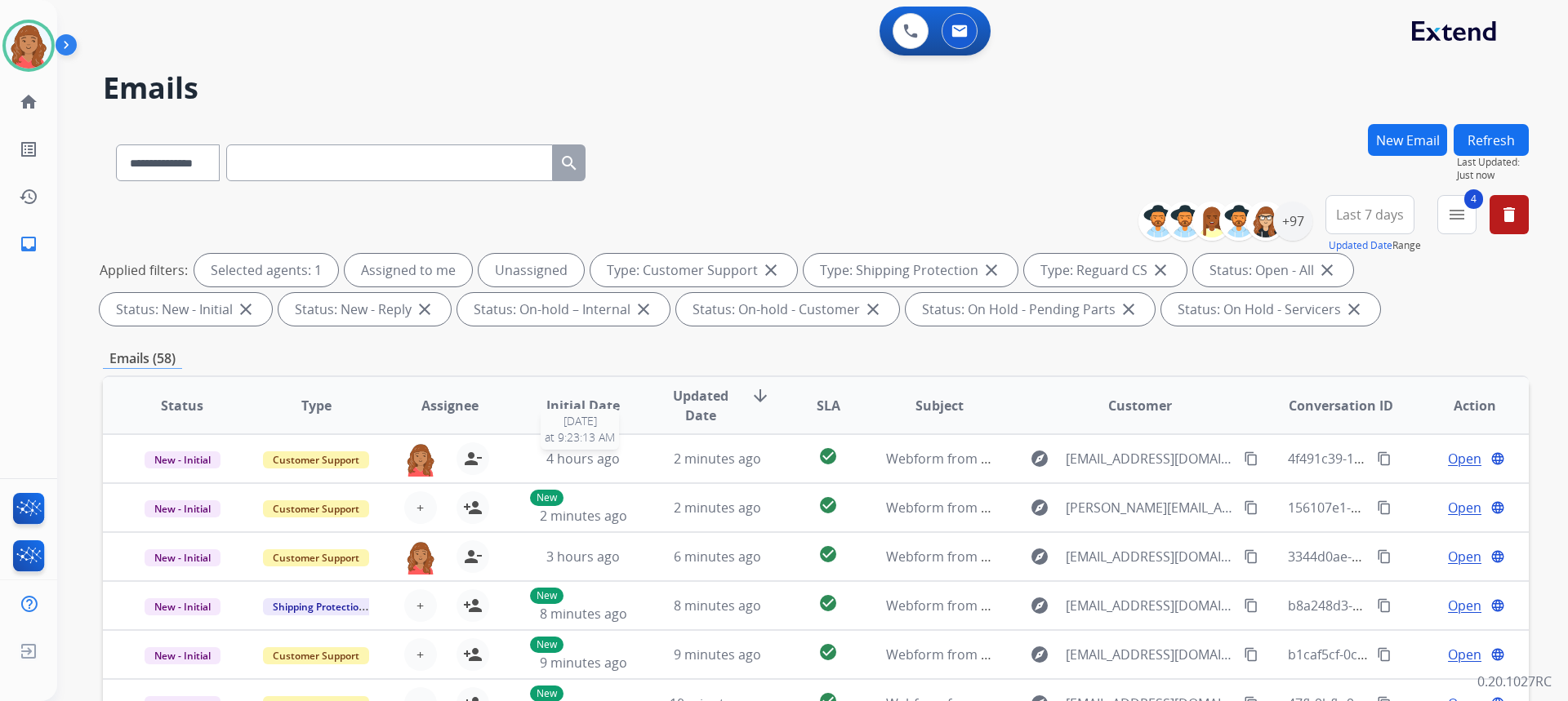
scroll to position [2, 0]
drag, startPoint x: 1294, startPoint y: 226, endPoint x: 1201, endPoint y: 335, distance: 143.3
click at [1293, 226] on div "+97" at bounding box center [1293, 221] width 39 height 39
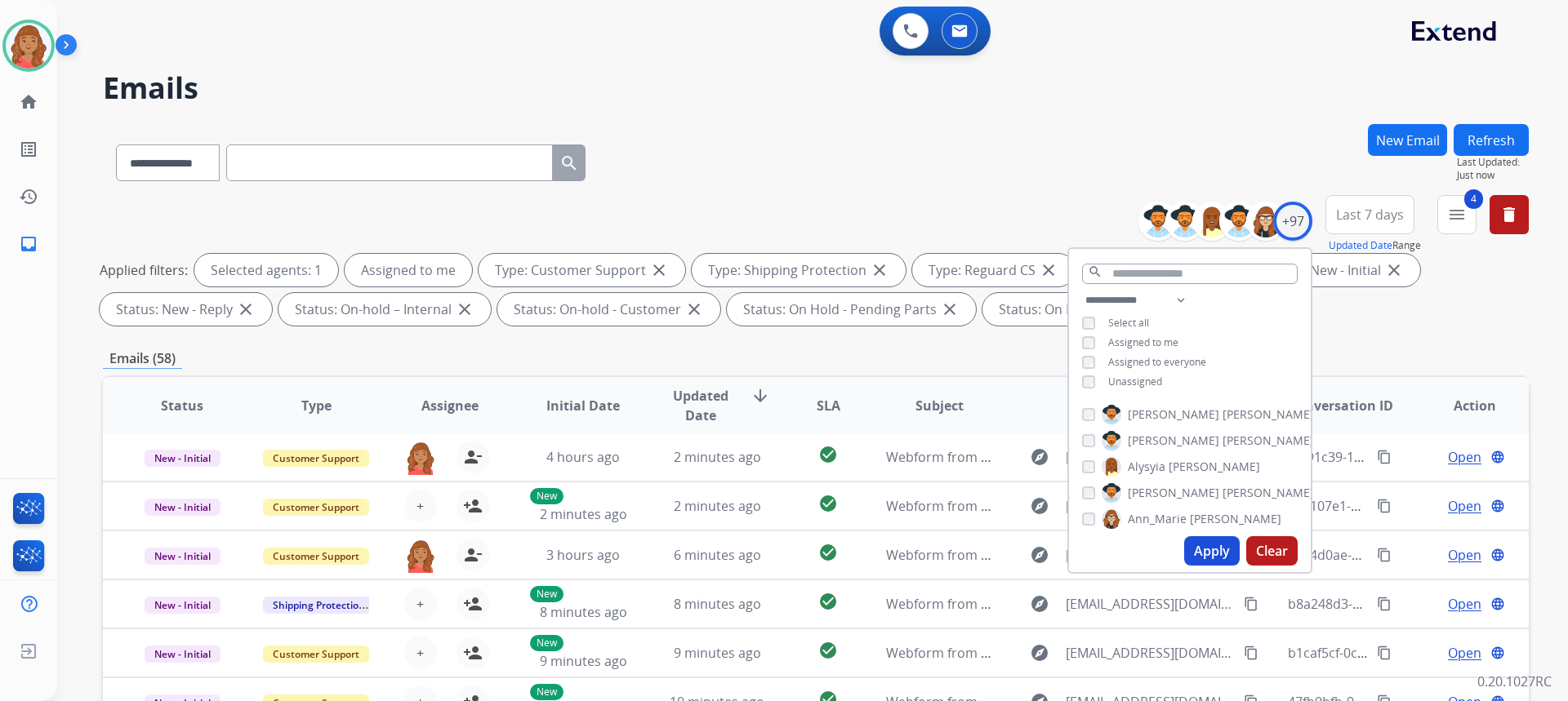
click at [1199, 555] on button "Apply" at bounding box center [1212, 551] width 56 height 29
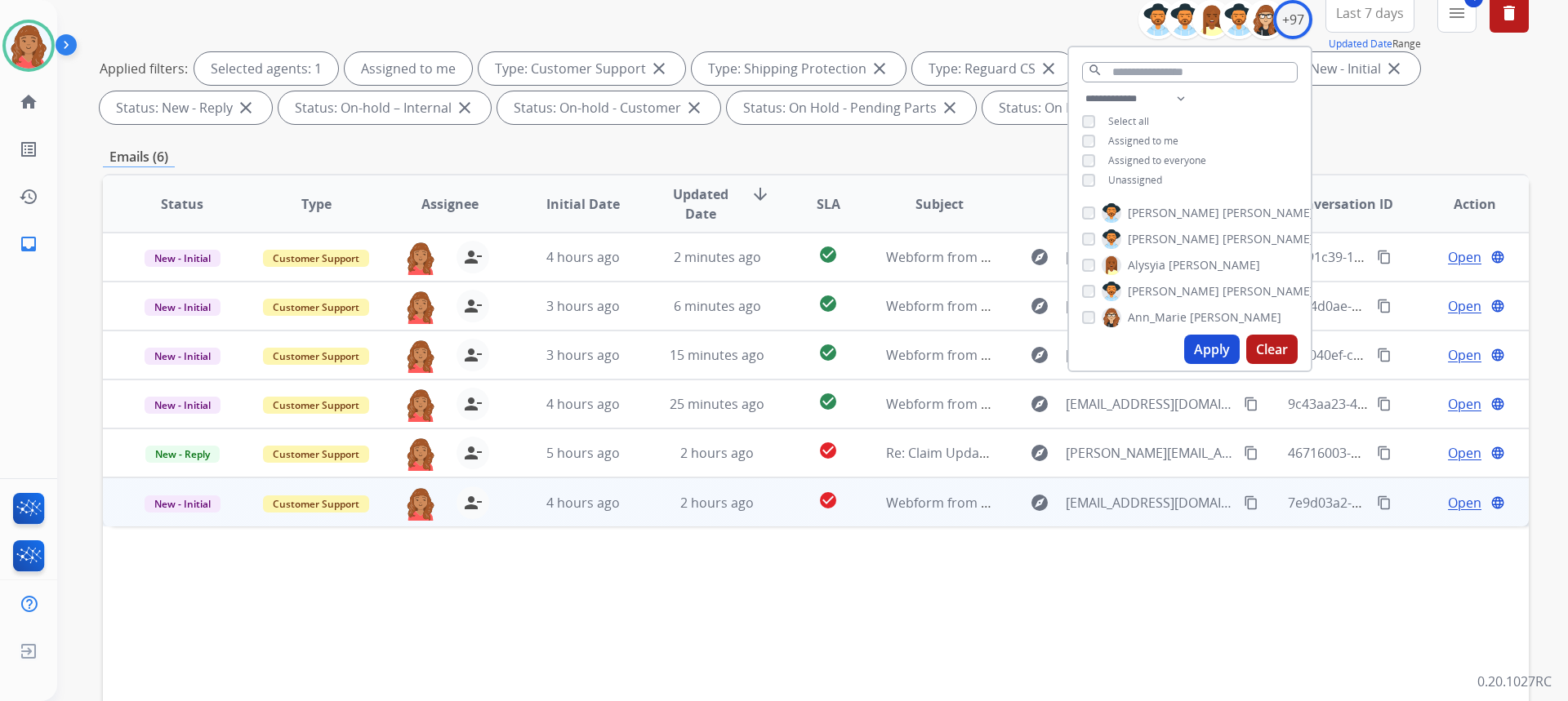
scroll to position [306, 0]
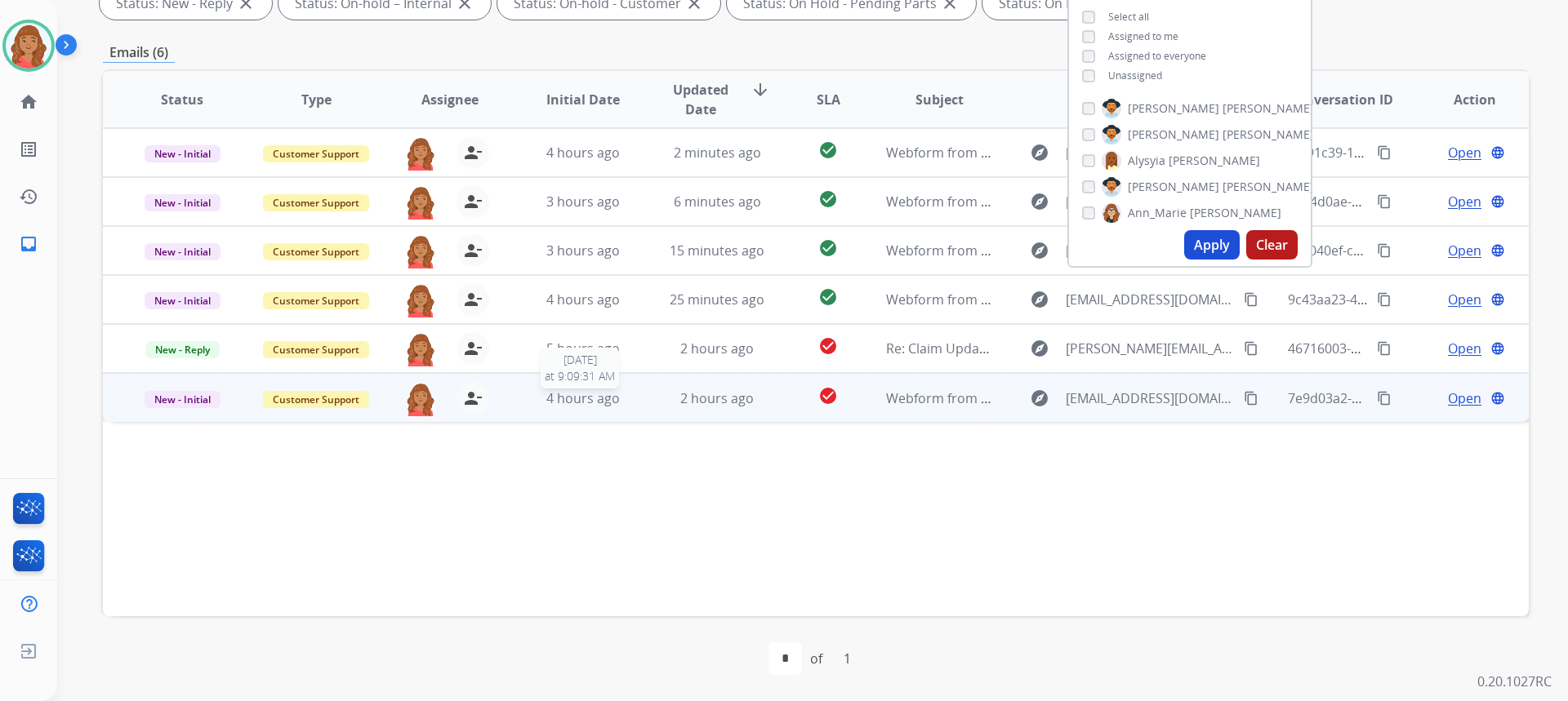
click at [638, 398] on td "2 hours ago" at bounding box center [705, 398] width 134 height 49
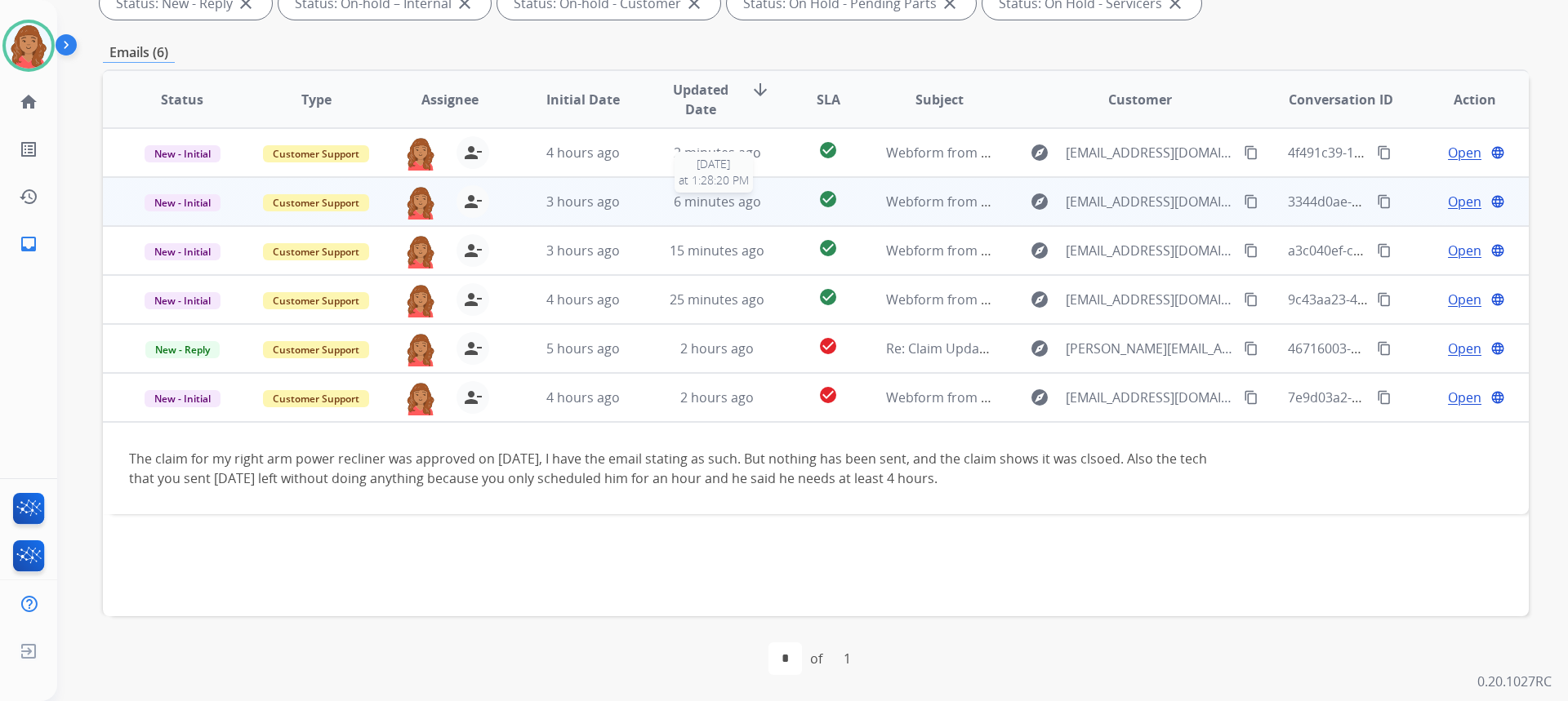
click at [697, 201] on span "6 minutes ago" at bounding box center [717, 202] width 88 height 18
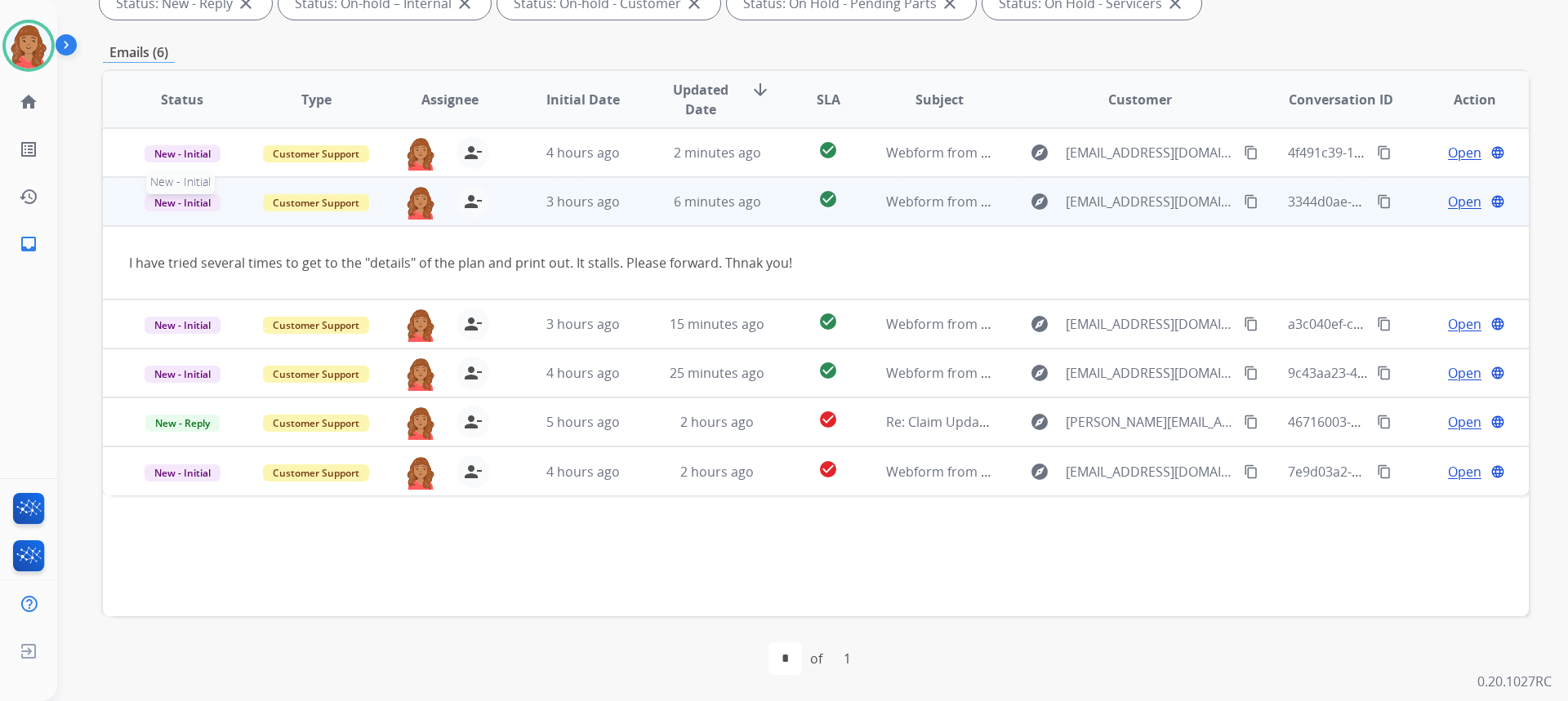
drag, startPoint x: 179, startPoint y: 202, endPoint x: 187, endPoint y: 205, distance: 8.5
click at [184, 204] on span "New - Initial" at bounding box center [182, 202] width 76 height 17
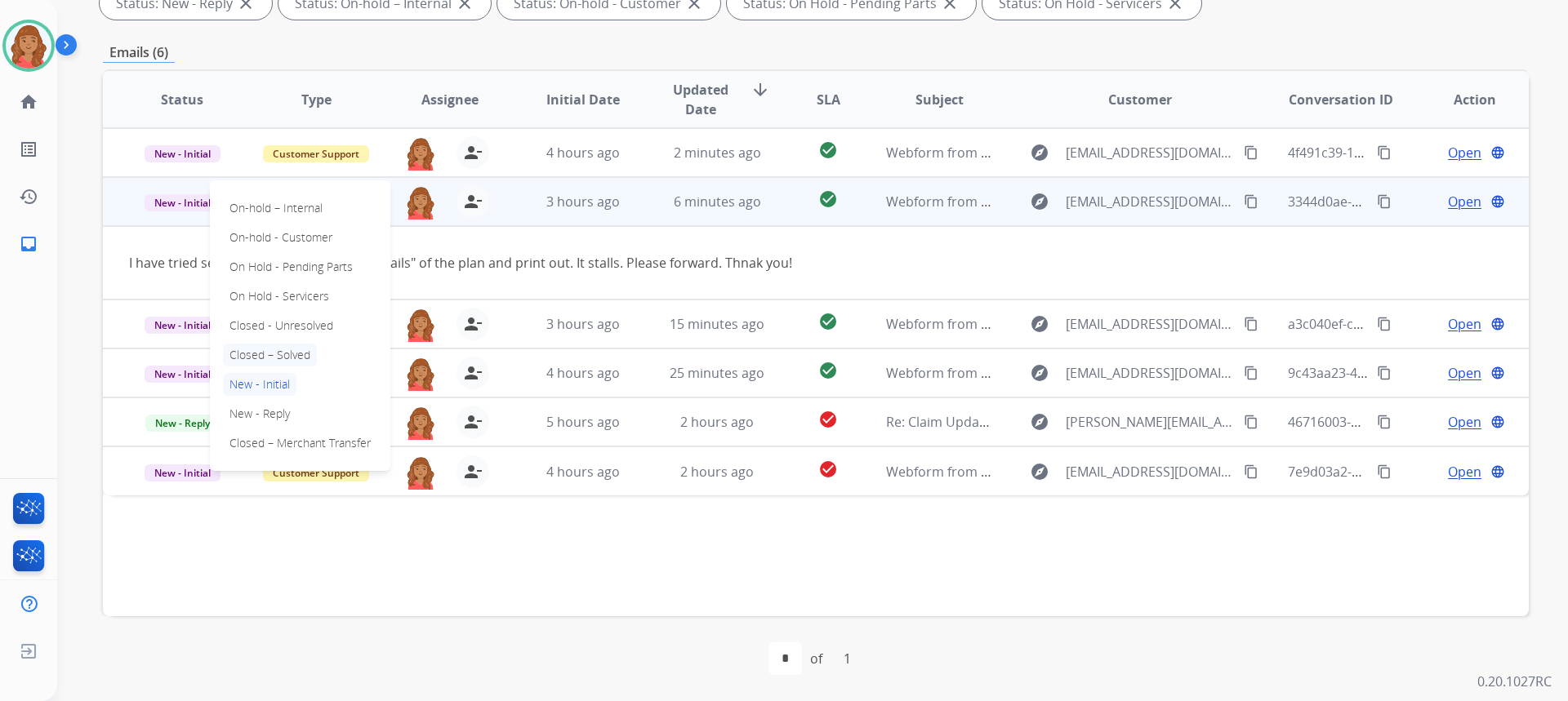
click at [253, 344] on p "Closed – Solved" at bounding box center [269, 355] width 94 height 23
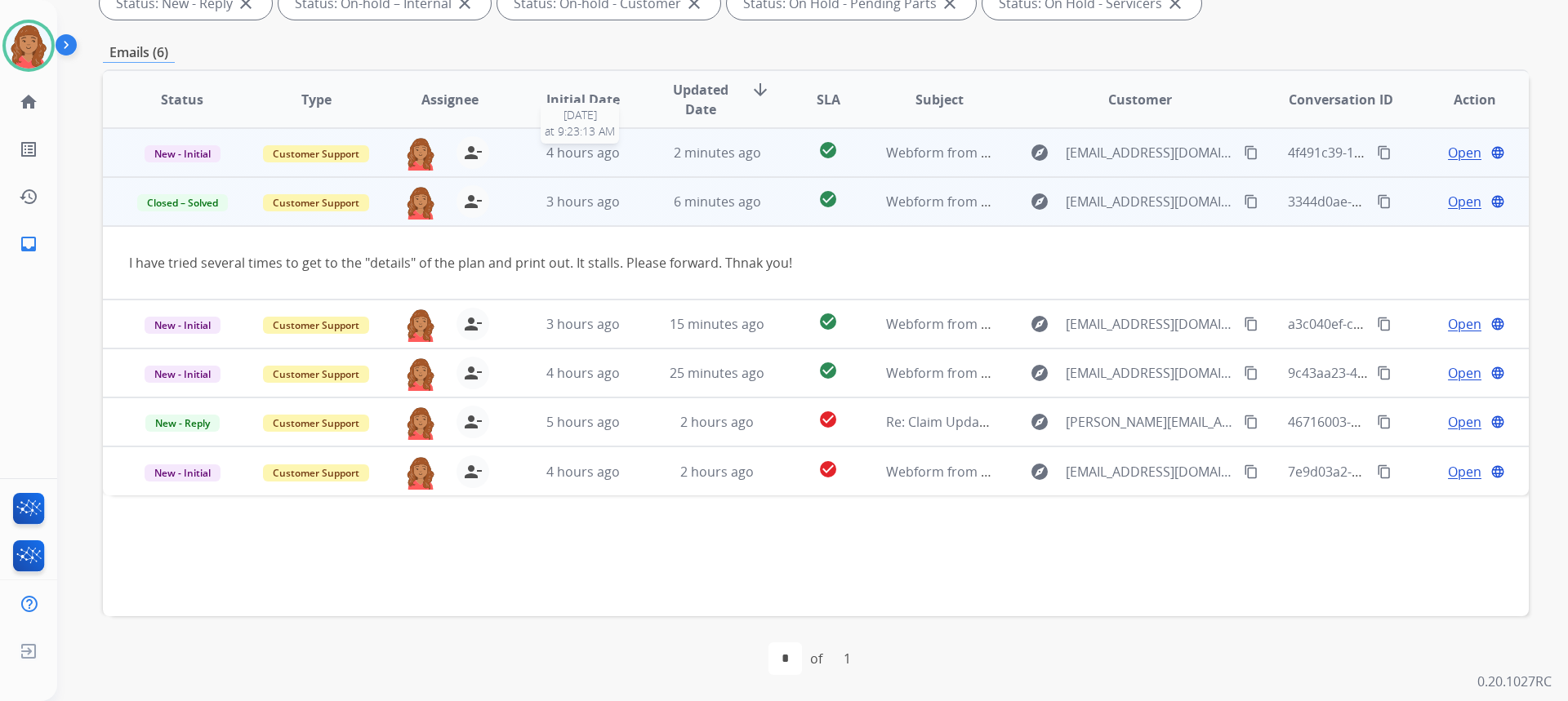
click at [550, 158] on span "4 hours ago" at bounding box center [583, 153] width 74 height 18
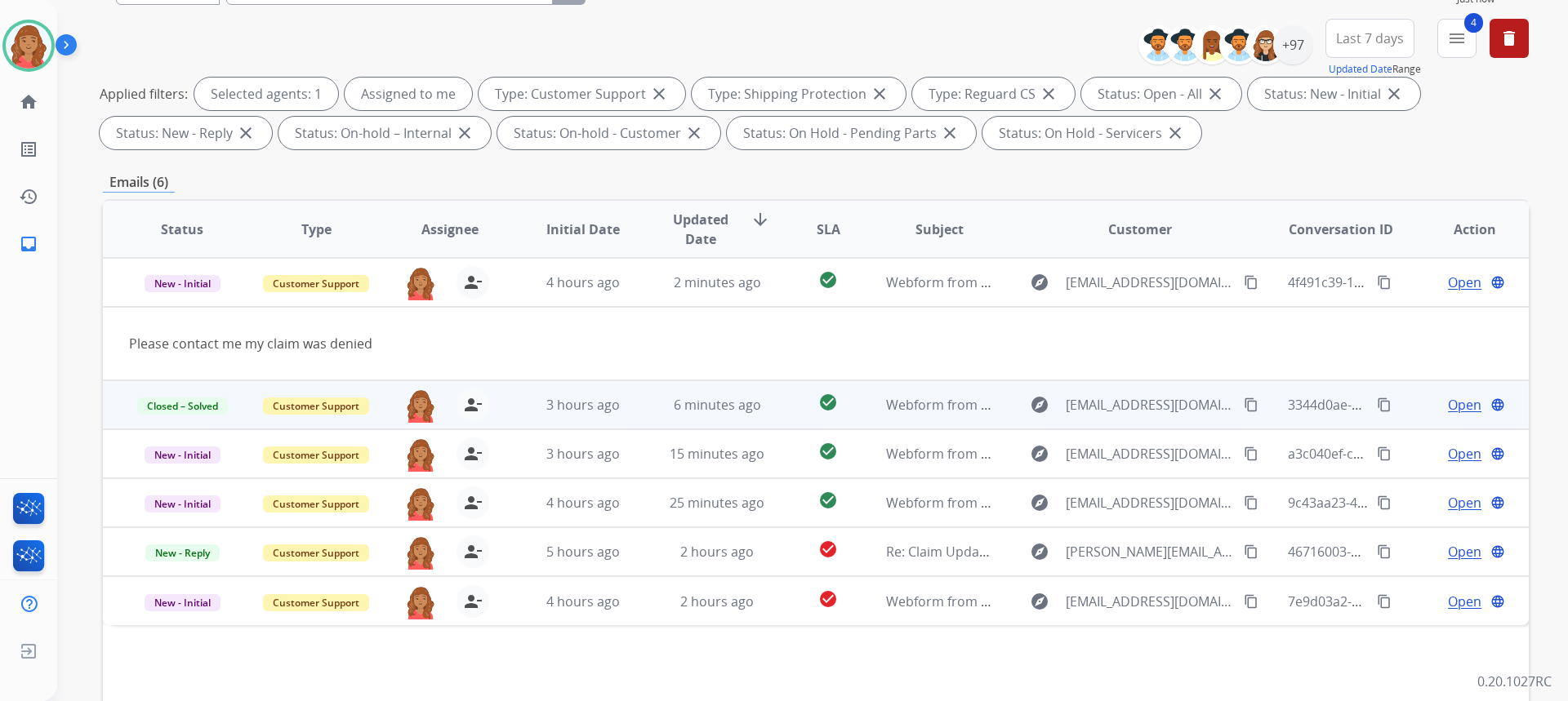
scroll to position [61, 0]
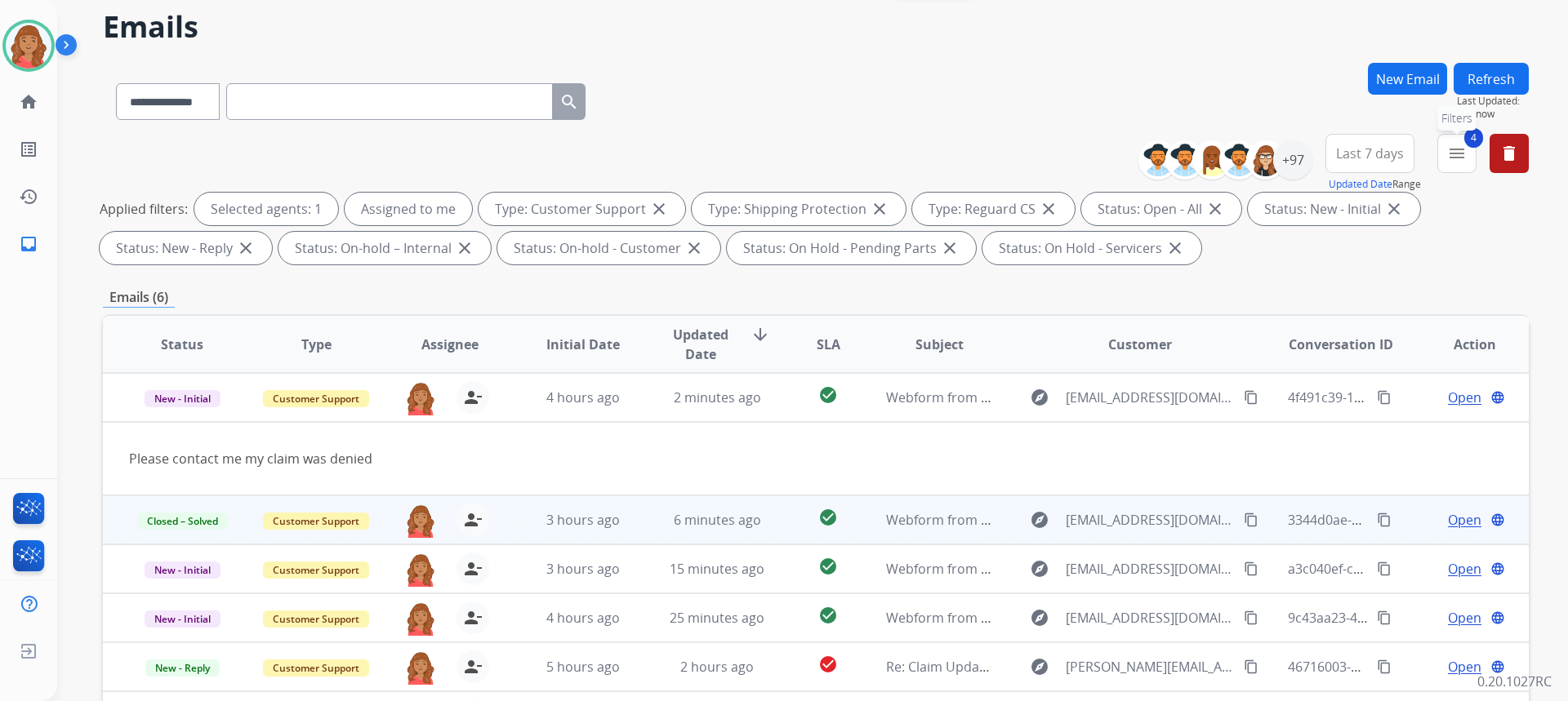
click at [1464, 159] on mat-icon "menu" at bounding box center [1457, 154] width 20 height 20
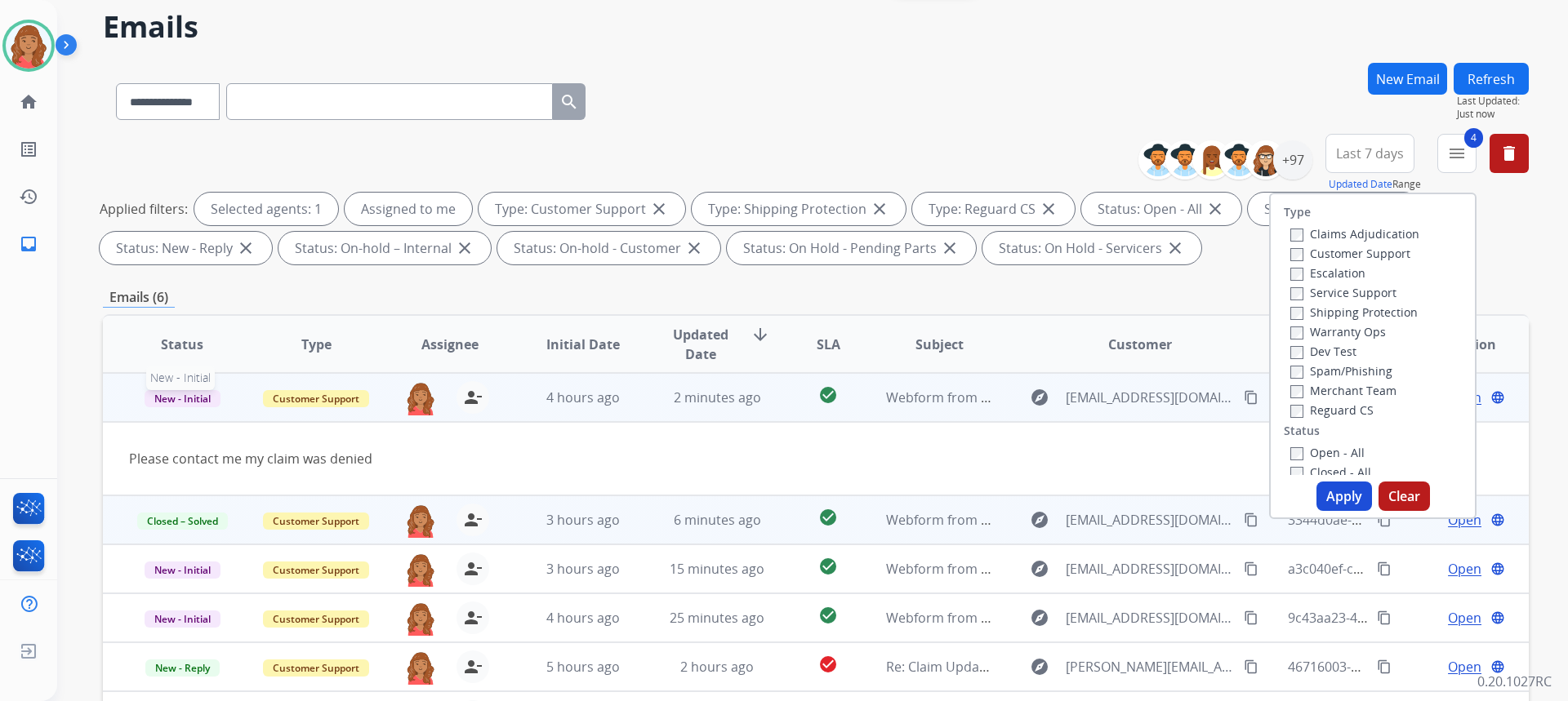
click at [179, 406] on span "New - Initial" at bounding box center [182, 398] width 76 height 17
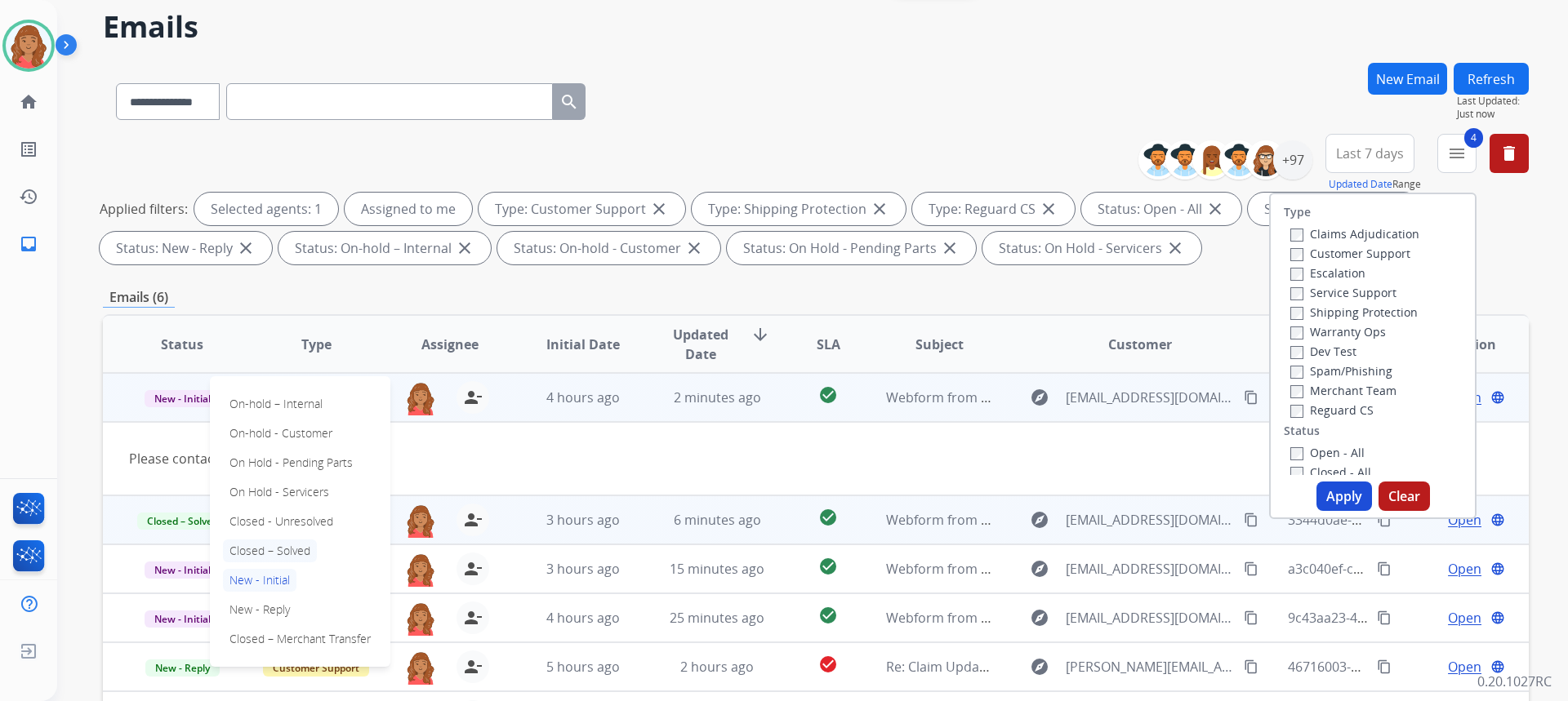
click at [262, 546] on p "Closed – Solved" at bounding box center [269, 551] width 94 height 23
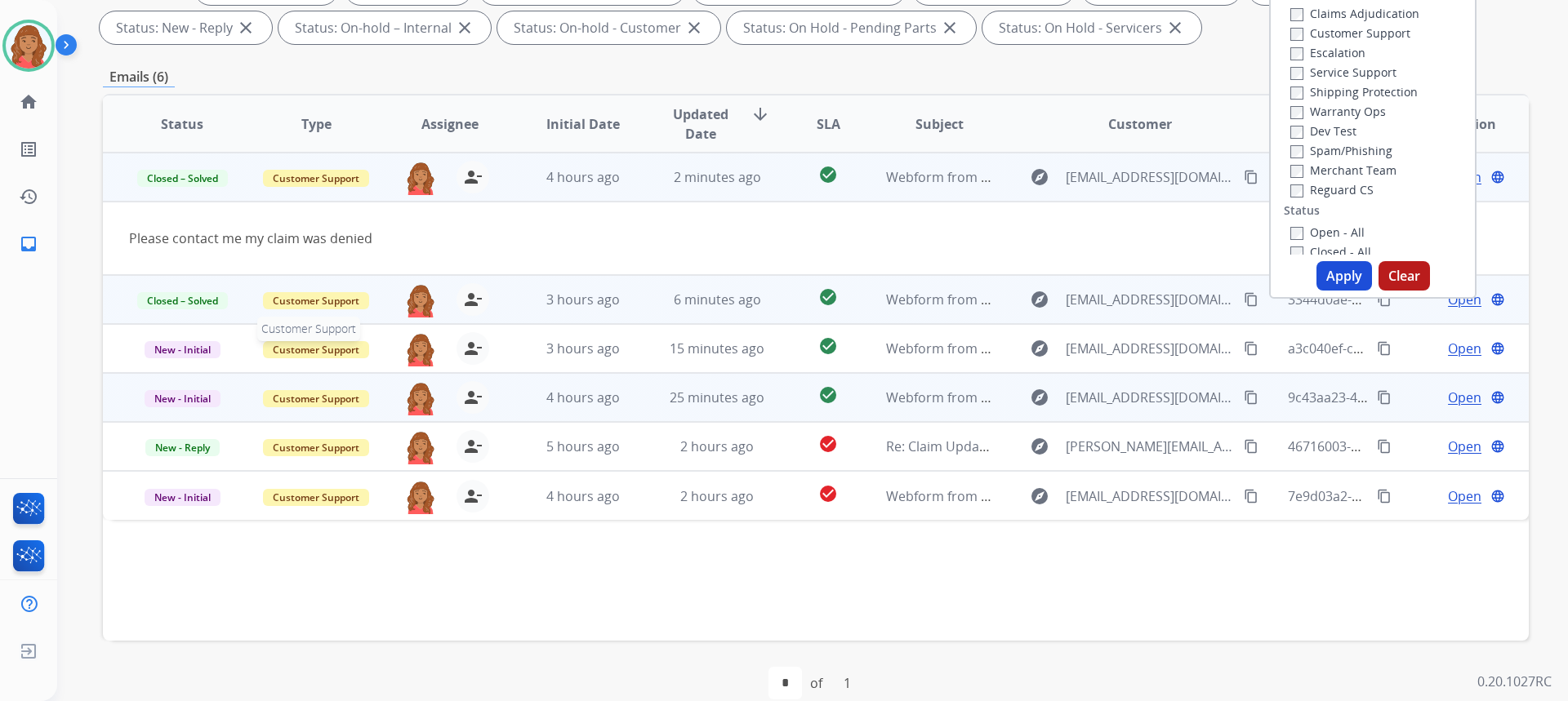
scroll to position [306, 0]
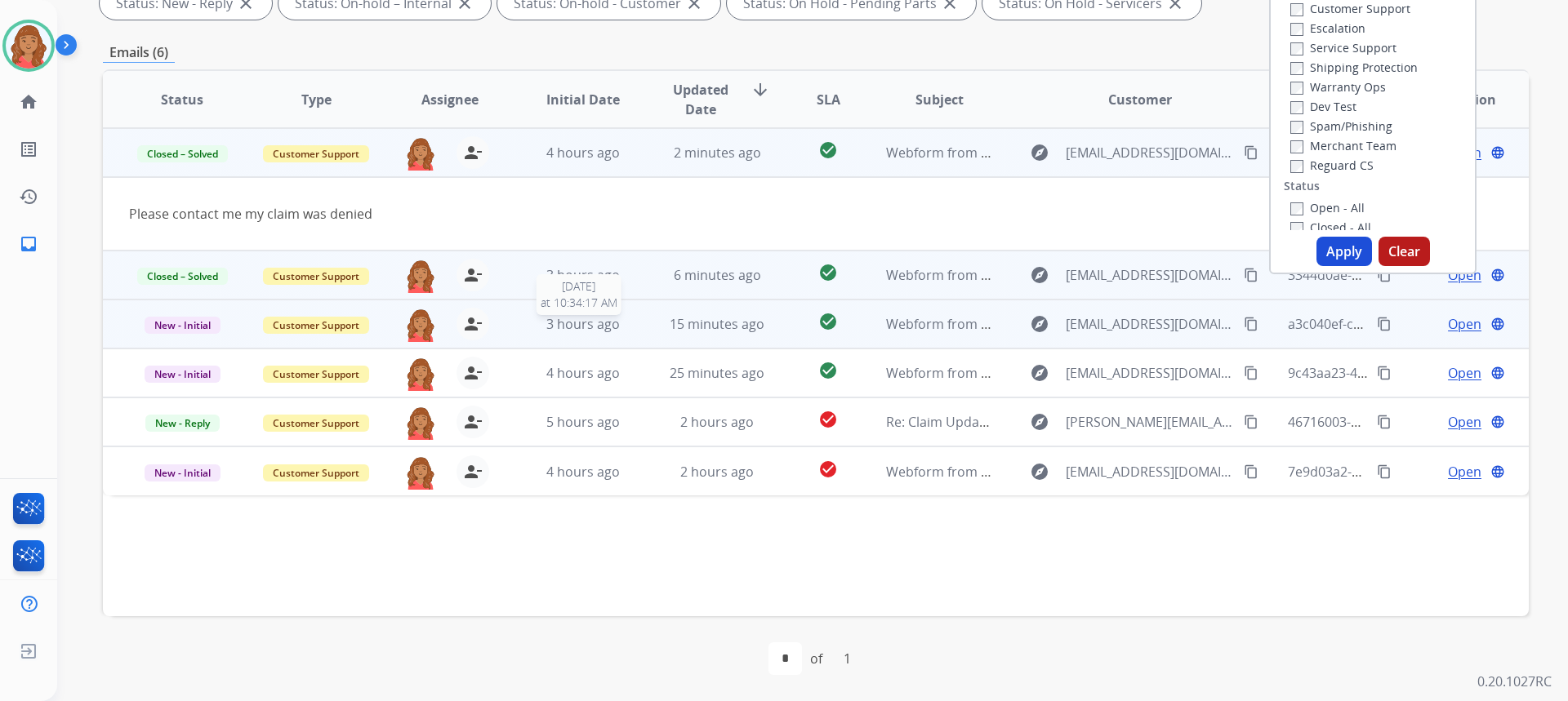
click at [589, 326] on span "3 hours ago" at bounding box center [583, 324] width 74 height 18
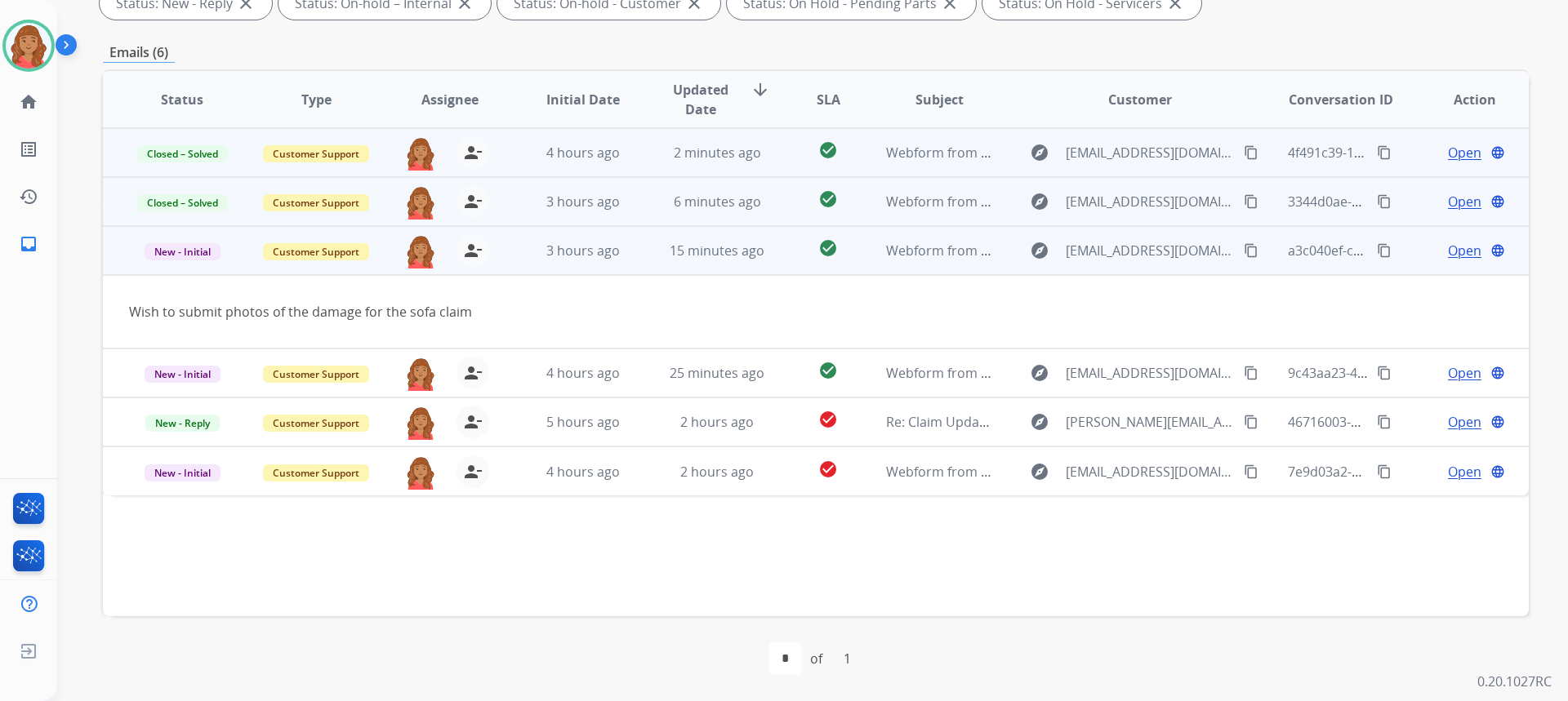
click at [1448, 250] on span "Open" at bounding box center [1464, 250] width 34 height 20
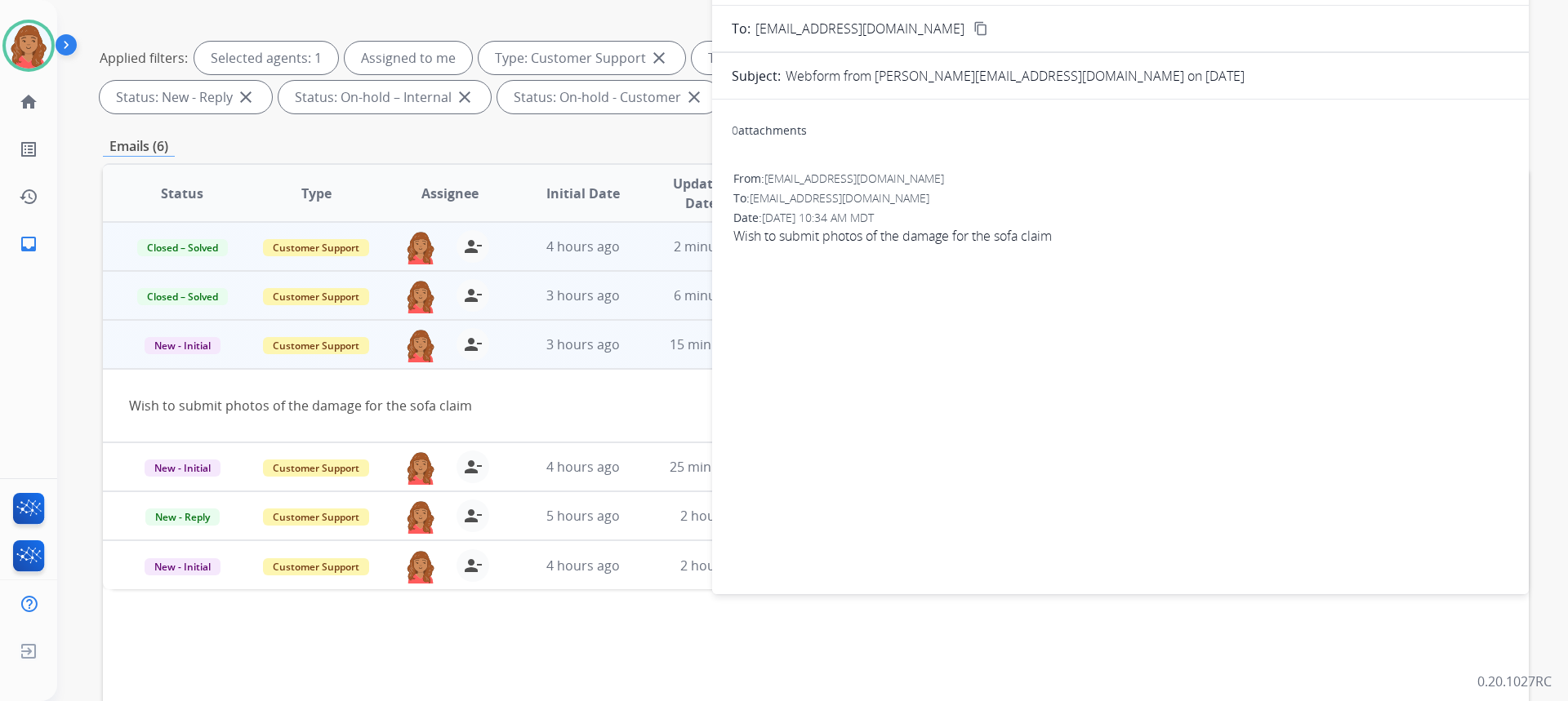
scroll to position [61, 0]
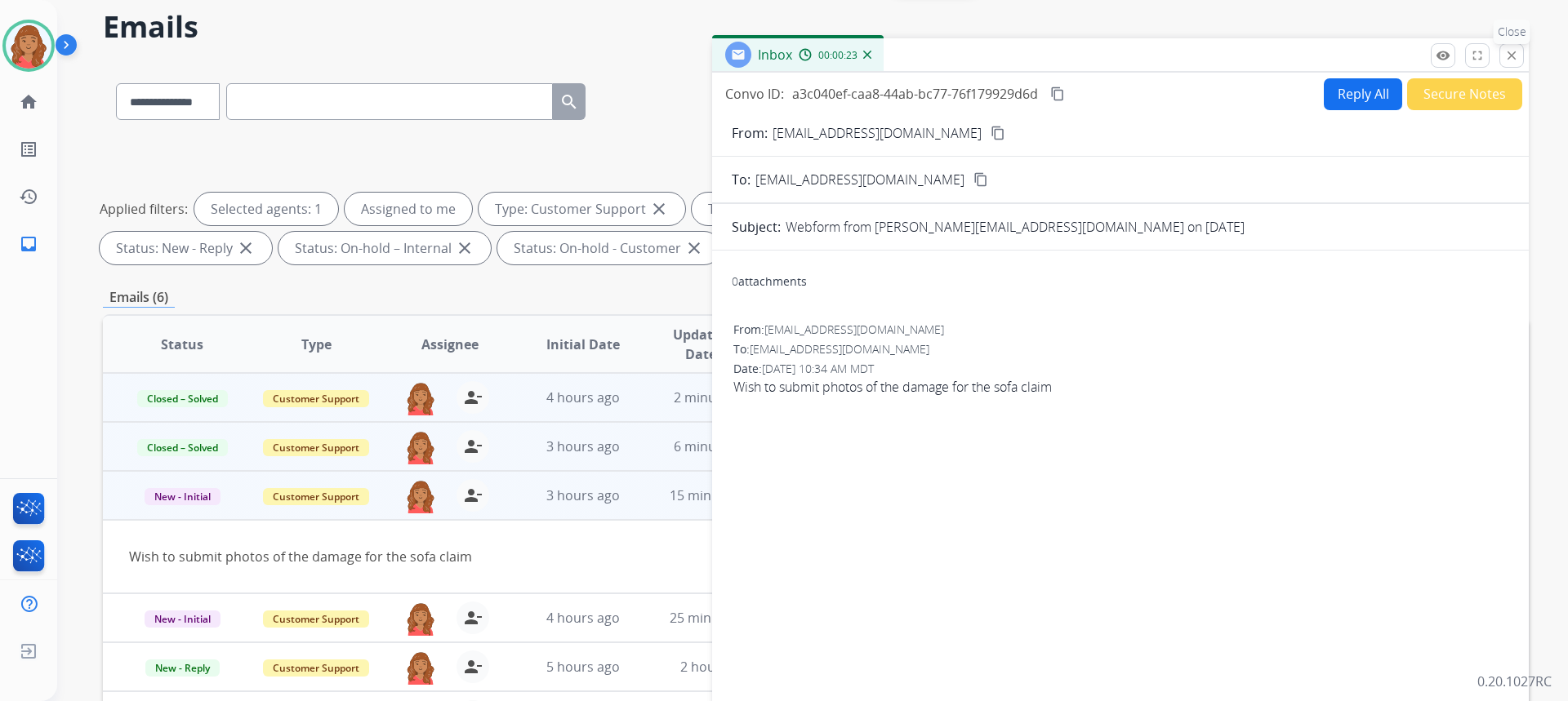
click at [1514, 61] on mat-icon "close" at bounding box center [1512, 56] width 15 height 15
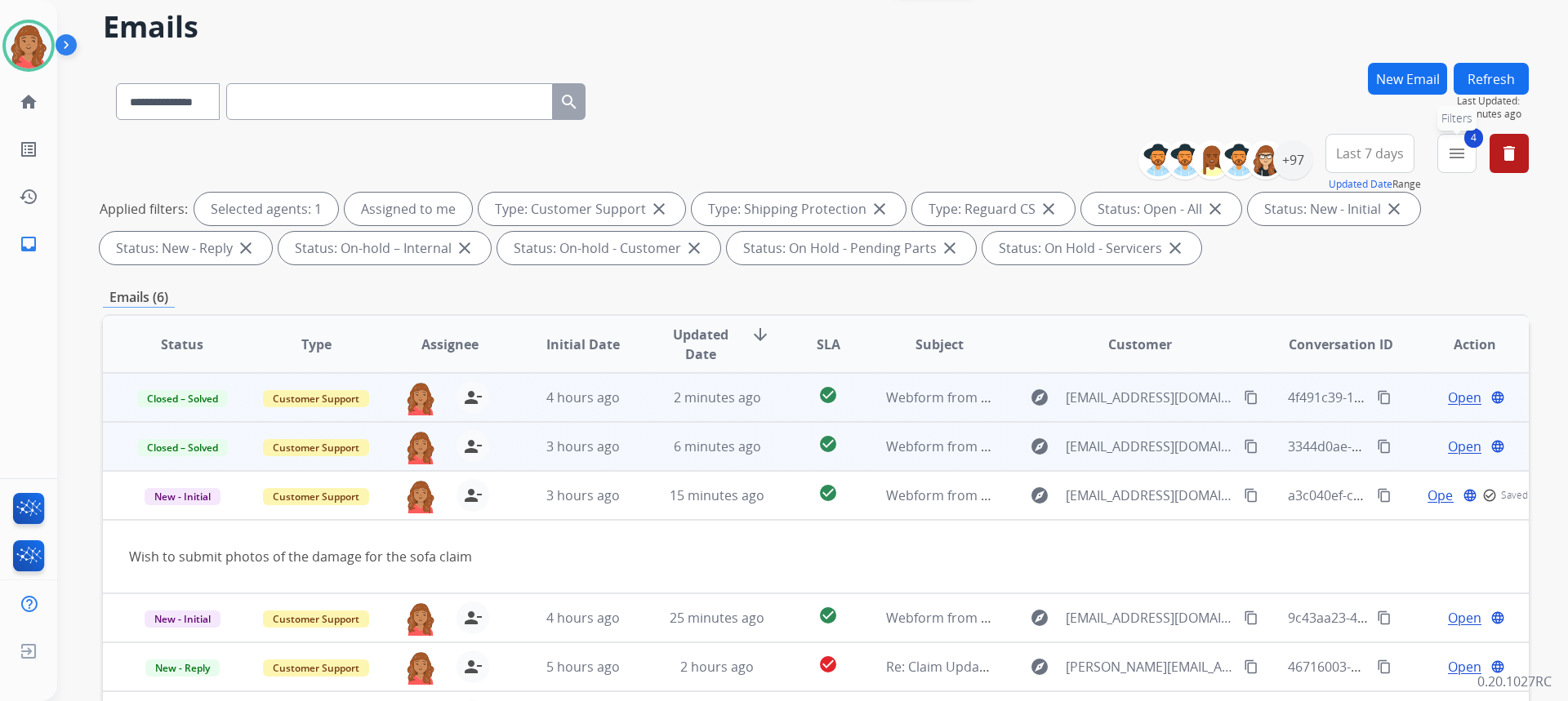
click at [1462, 161] on mat-icon "menu" at bounding box center [1457, 154] width 20 height 20
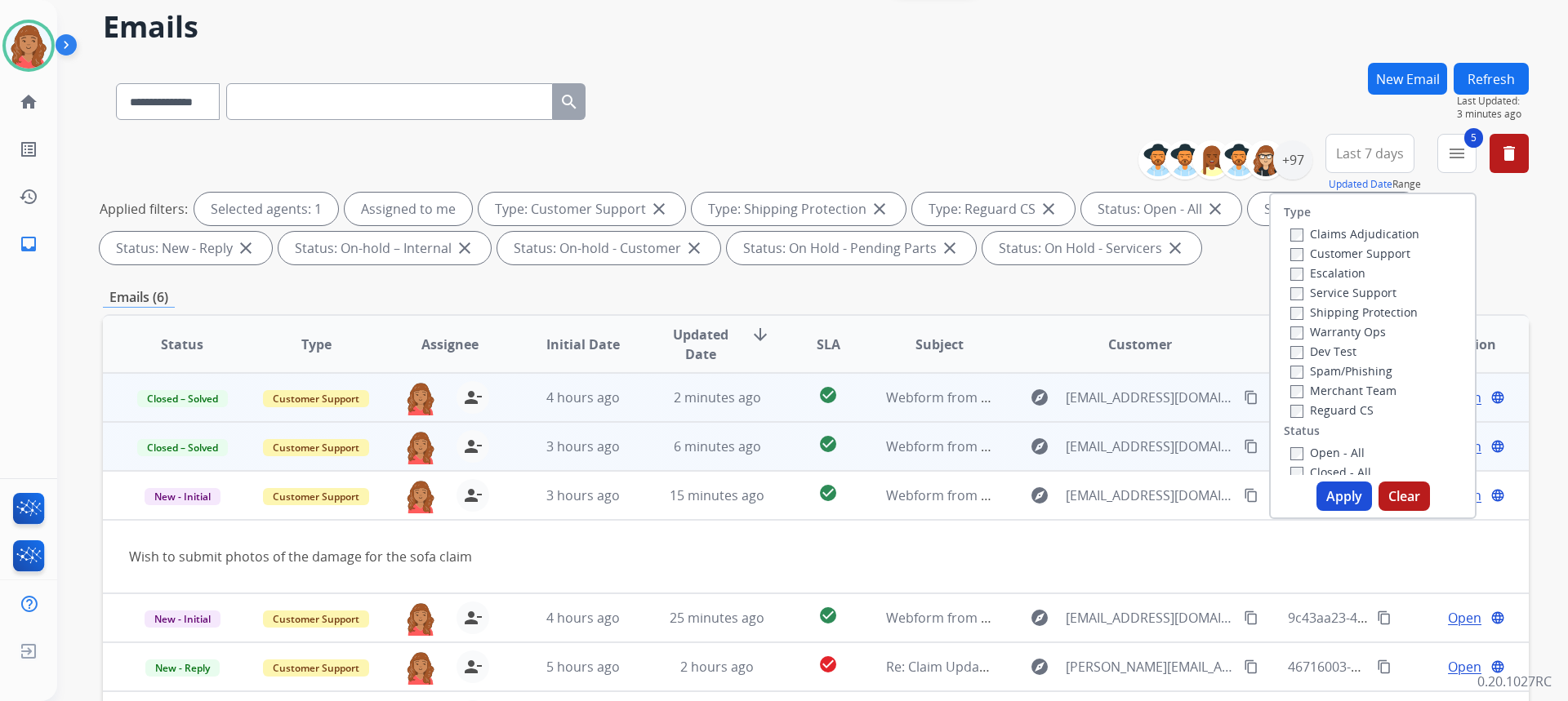
click at [1340, 495] on button "Apply" at bounding box center [1345, 497] width 56 height 29
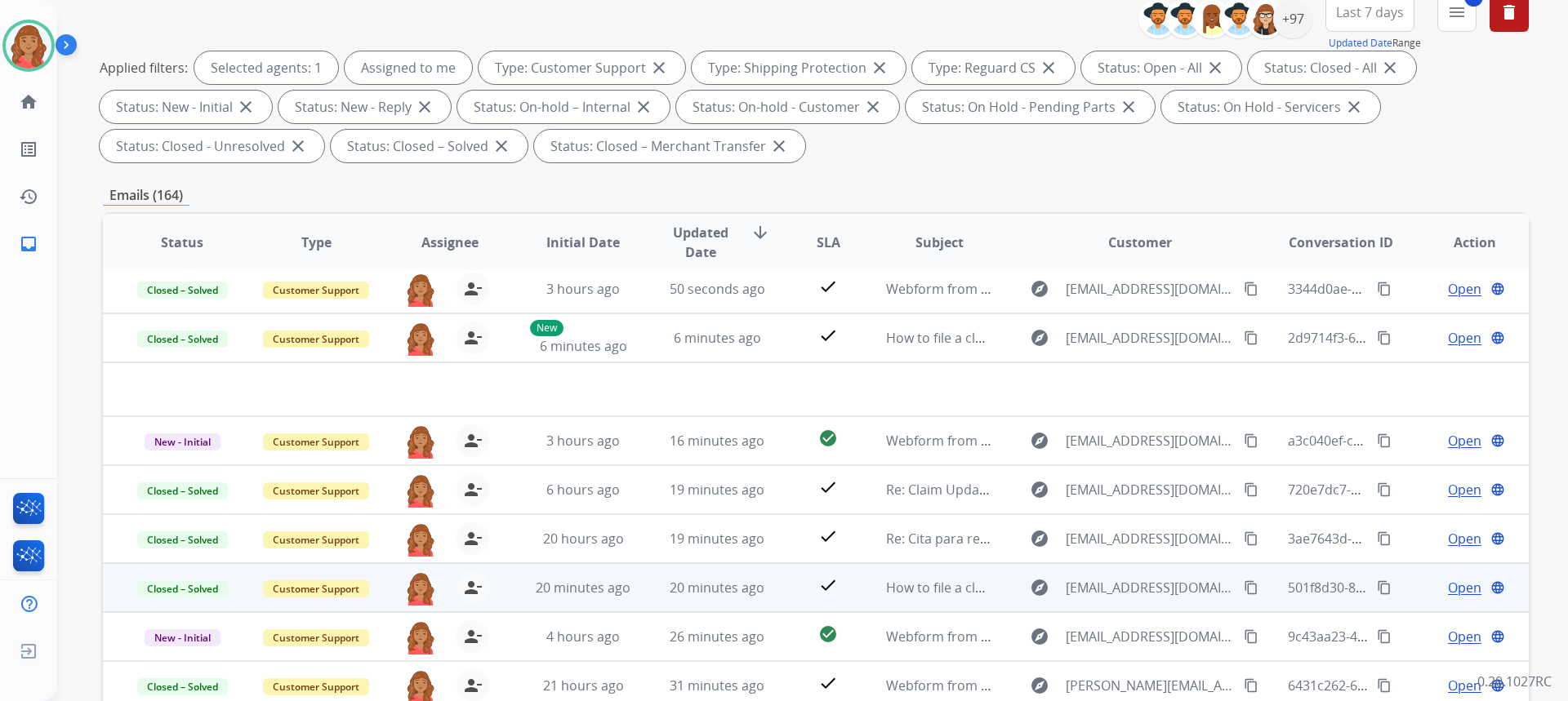
scroll to position [245, 0]
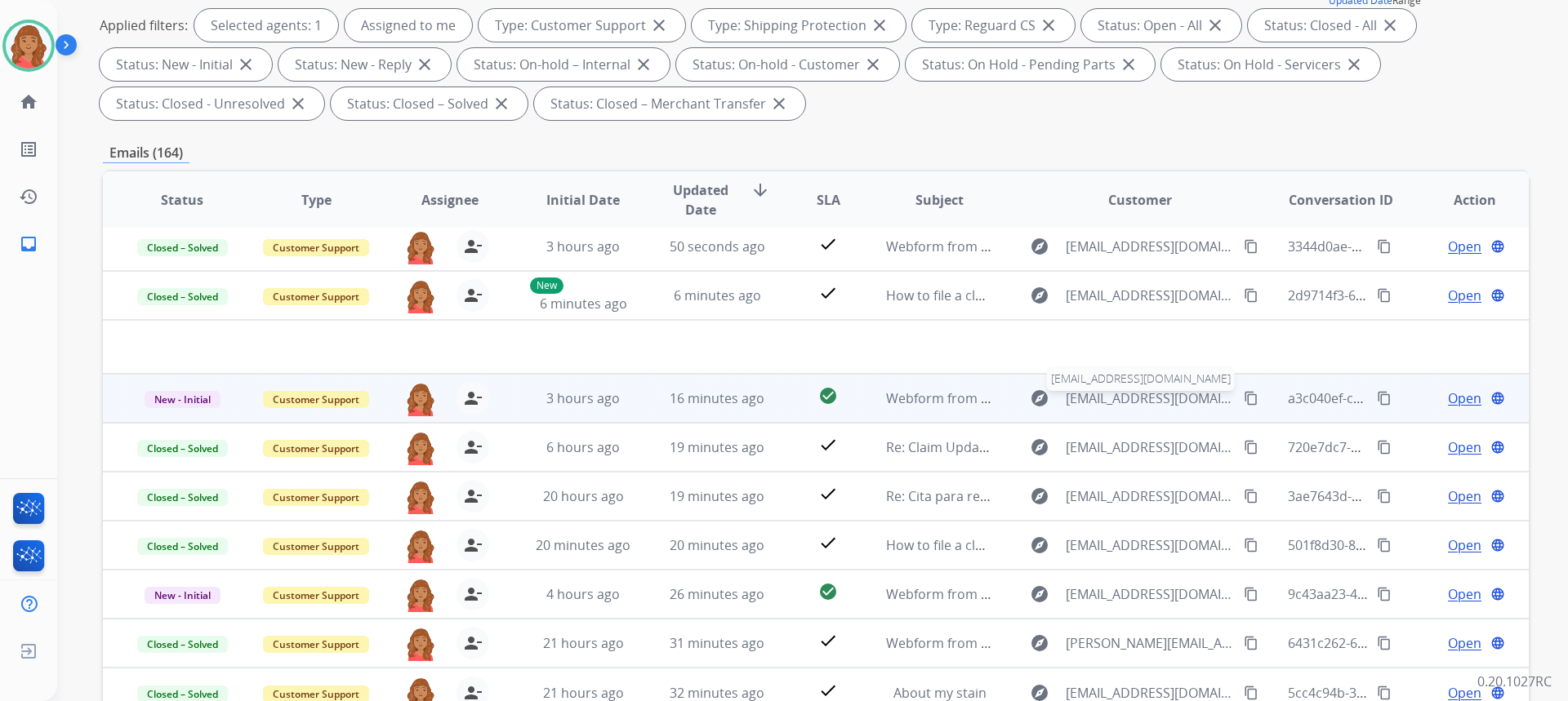
click at [1106, 399] on span "[EMAIL_ADDRESS][DOMAIN_NAME]" at bounding box center [1150, 398] width 169 height 20
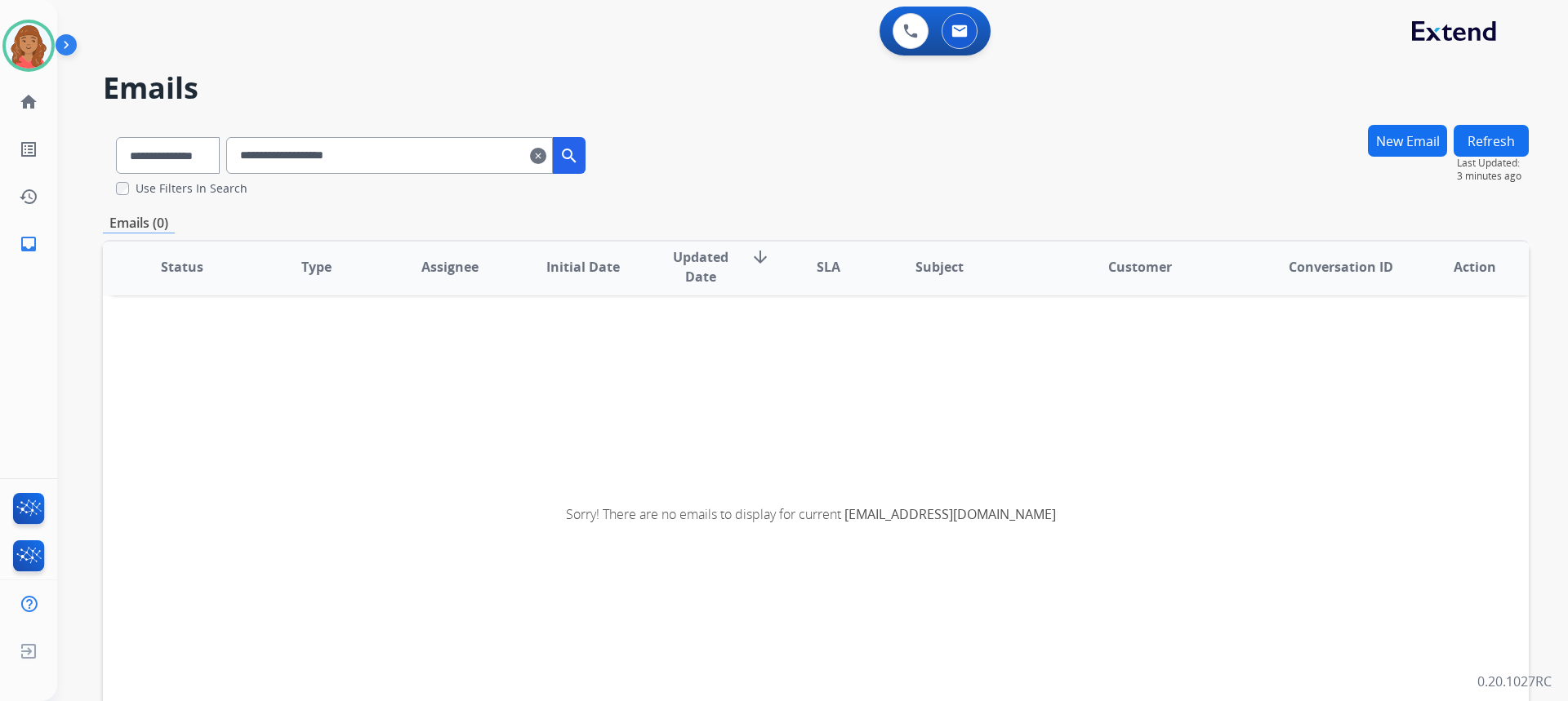
scroll to position [3, 0]
drag, startPoint x: 556, startPoint y: 158, endPoint x: 570, endPoint y: 157, distance: 14.0
click at [547, 157] on mat-icon "clear" at bounding box center [538, 156] width 16 height 20
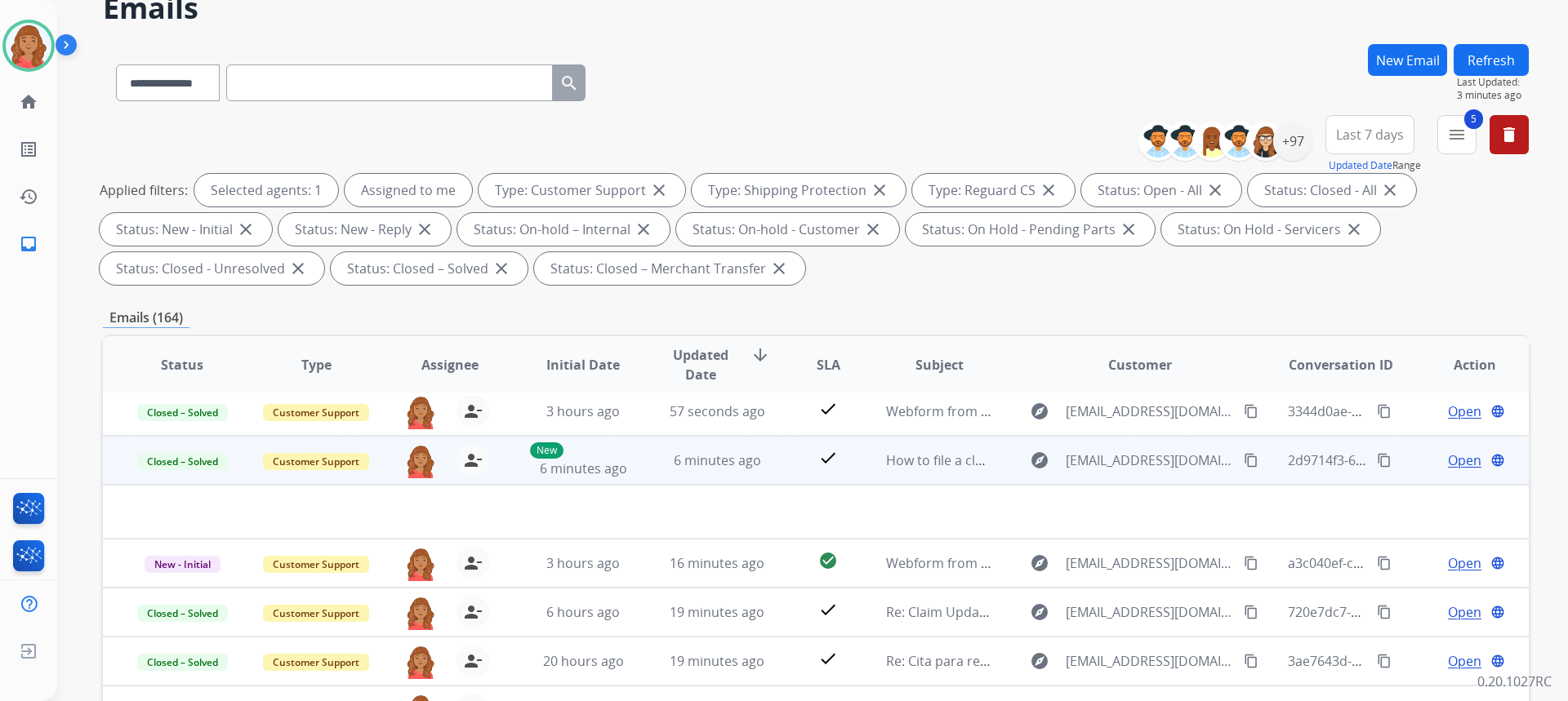
scroll to position [82, 0]
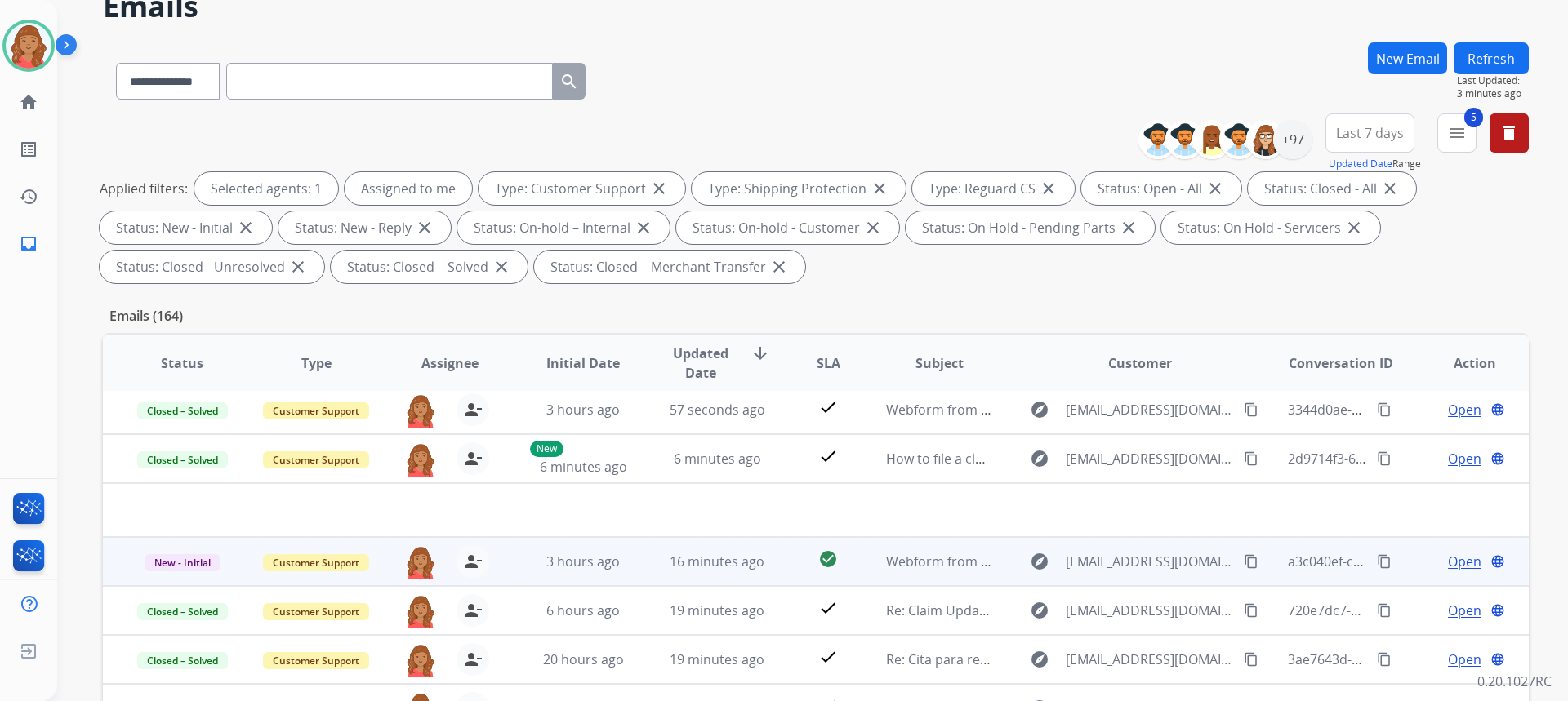
click at [777, 551] on td "check_circle" at bounding box center [815, 562] width 89 height 49
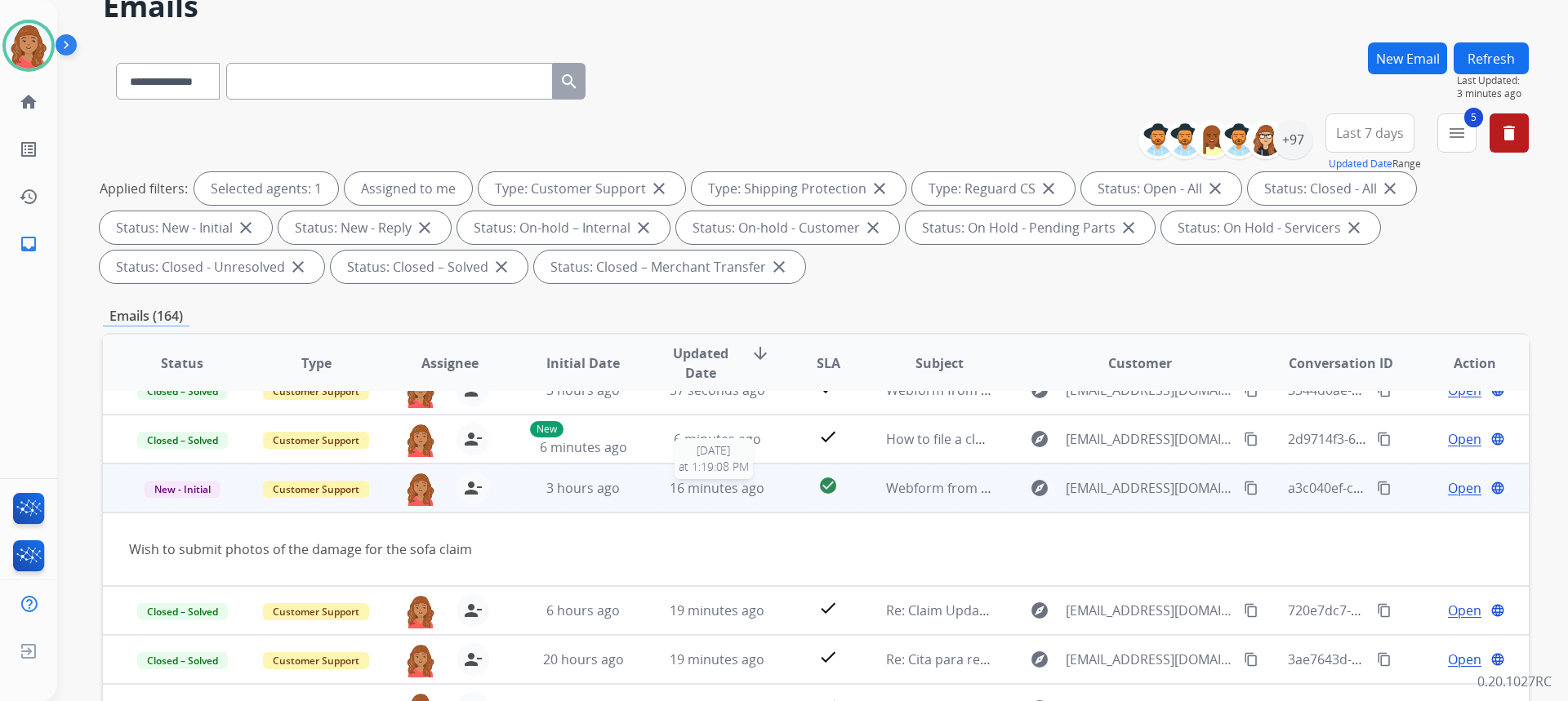
click at [752, 480] on span "16 minutes ago" at bounding box center [717, 488] width 95 height 18
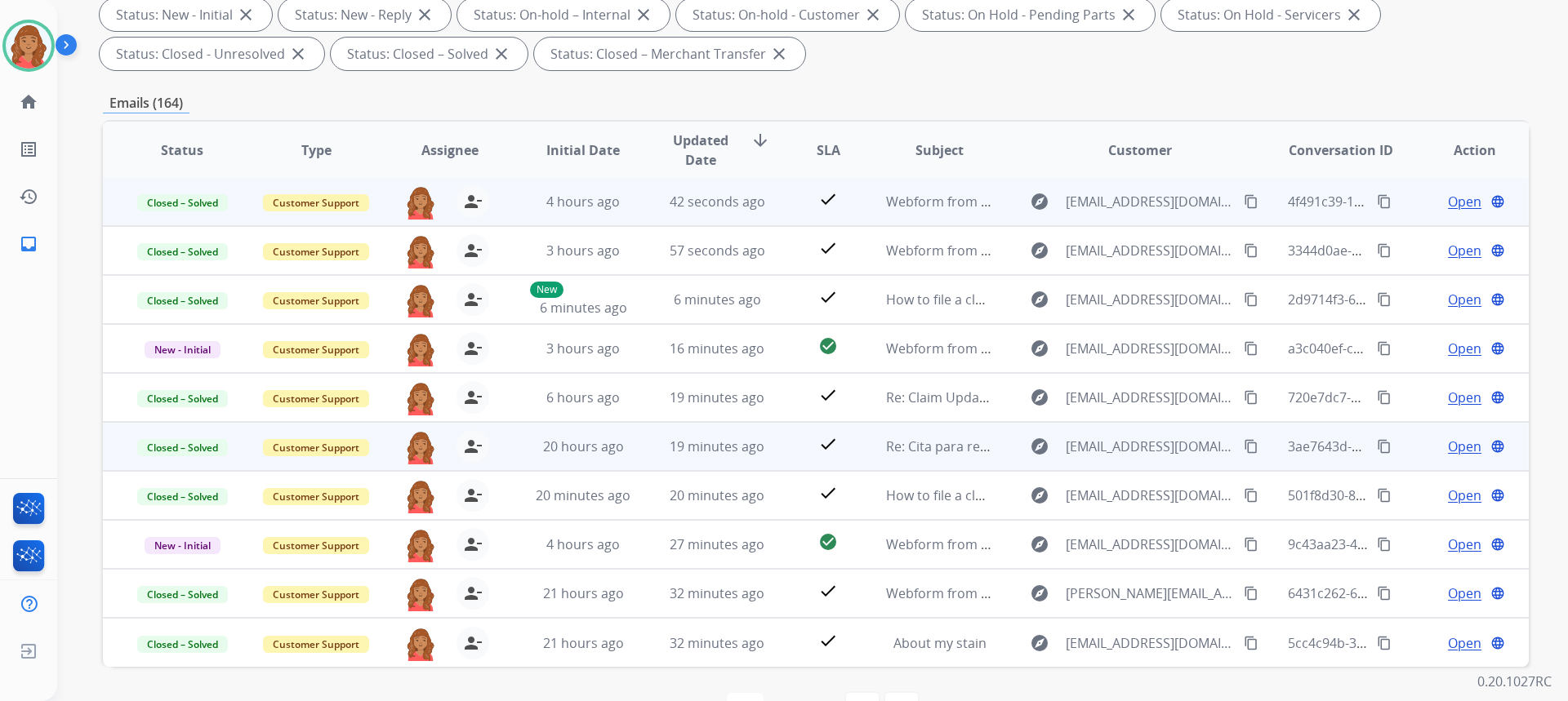
scroll to position [345, 0]
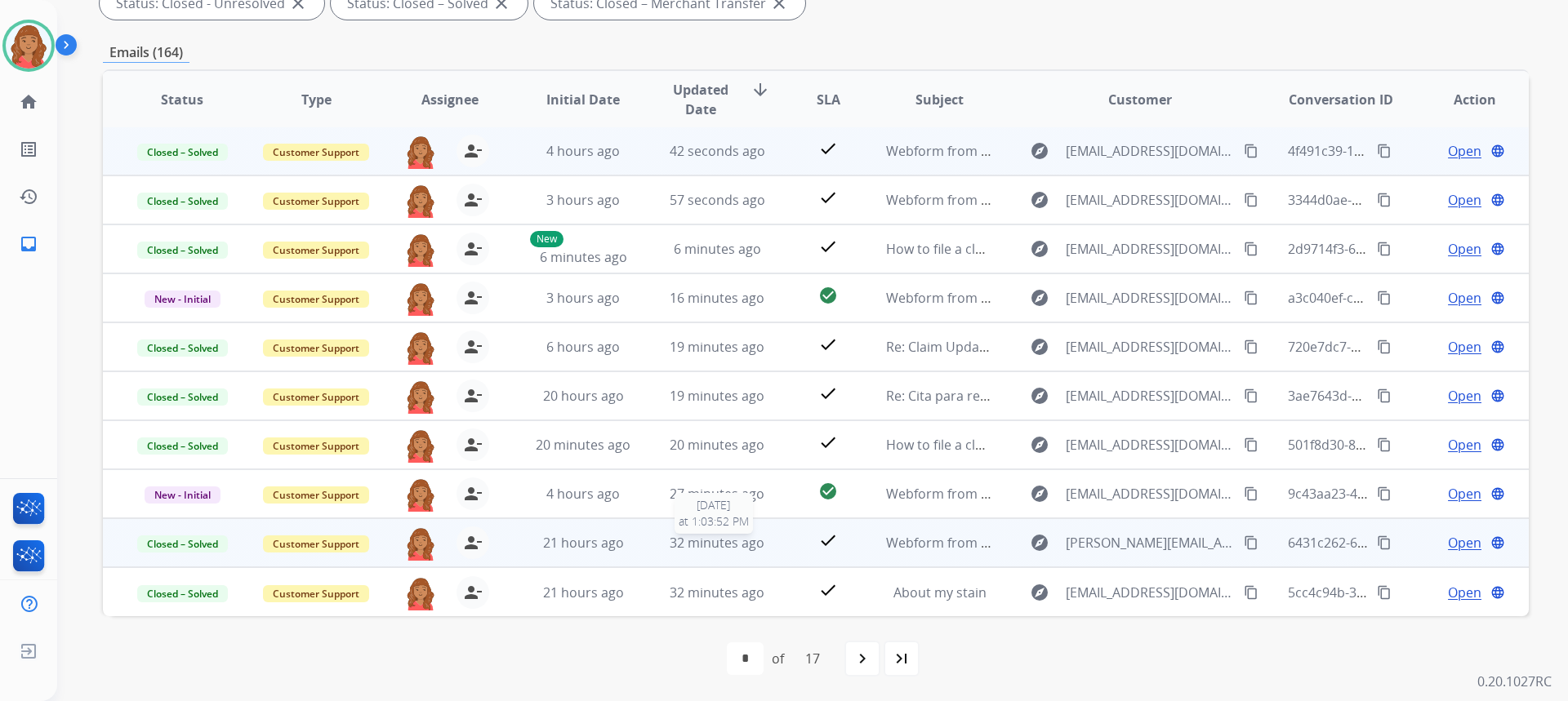
click at [687, 551] on span "32 minutes ago" at bounding box center [717, 543] width 95 height 18
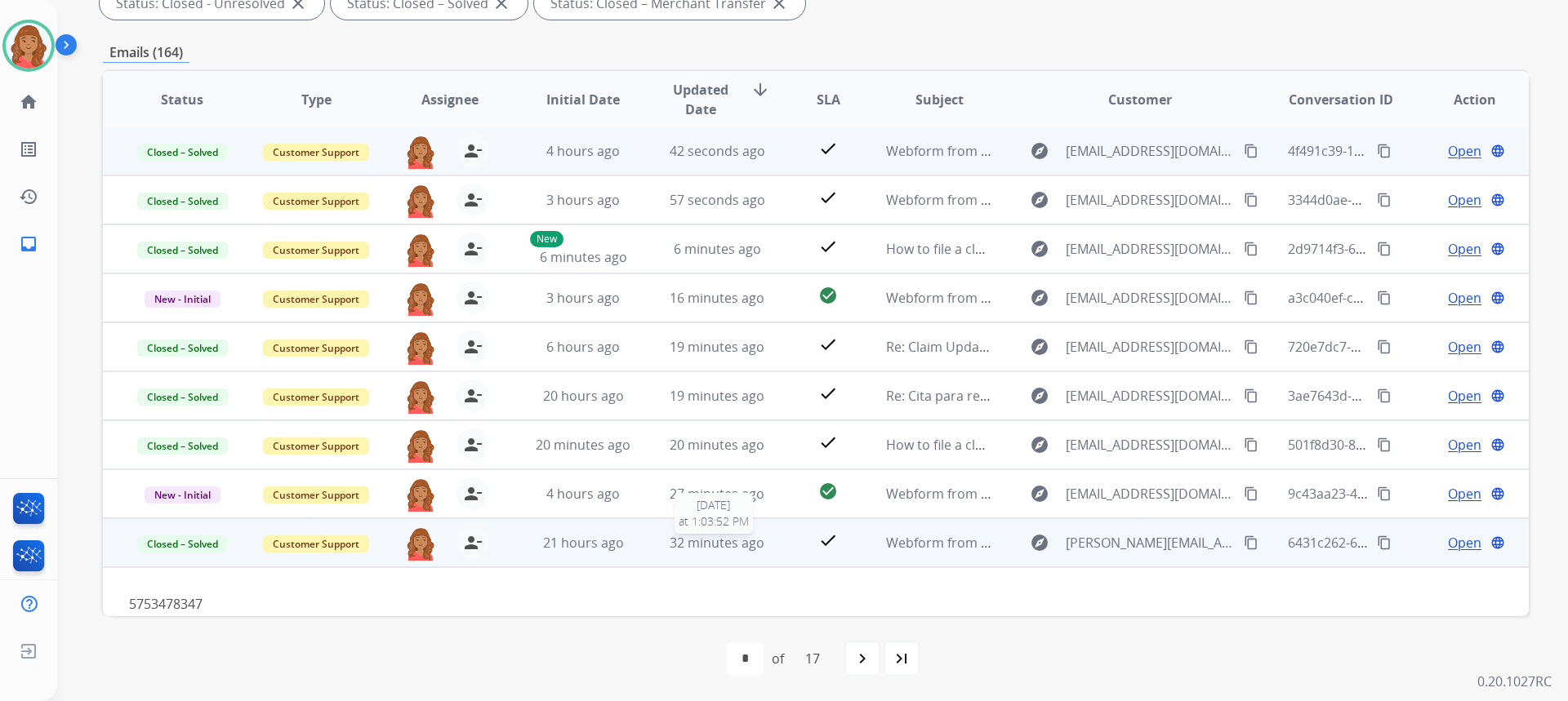
scroll to position [75, 0]
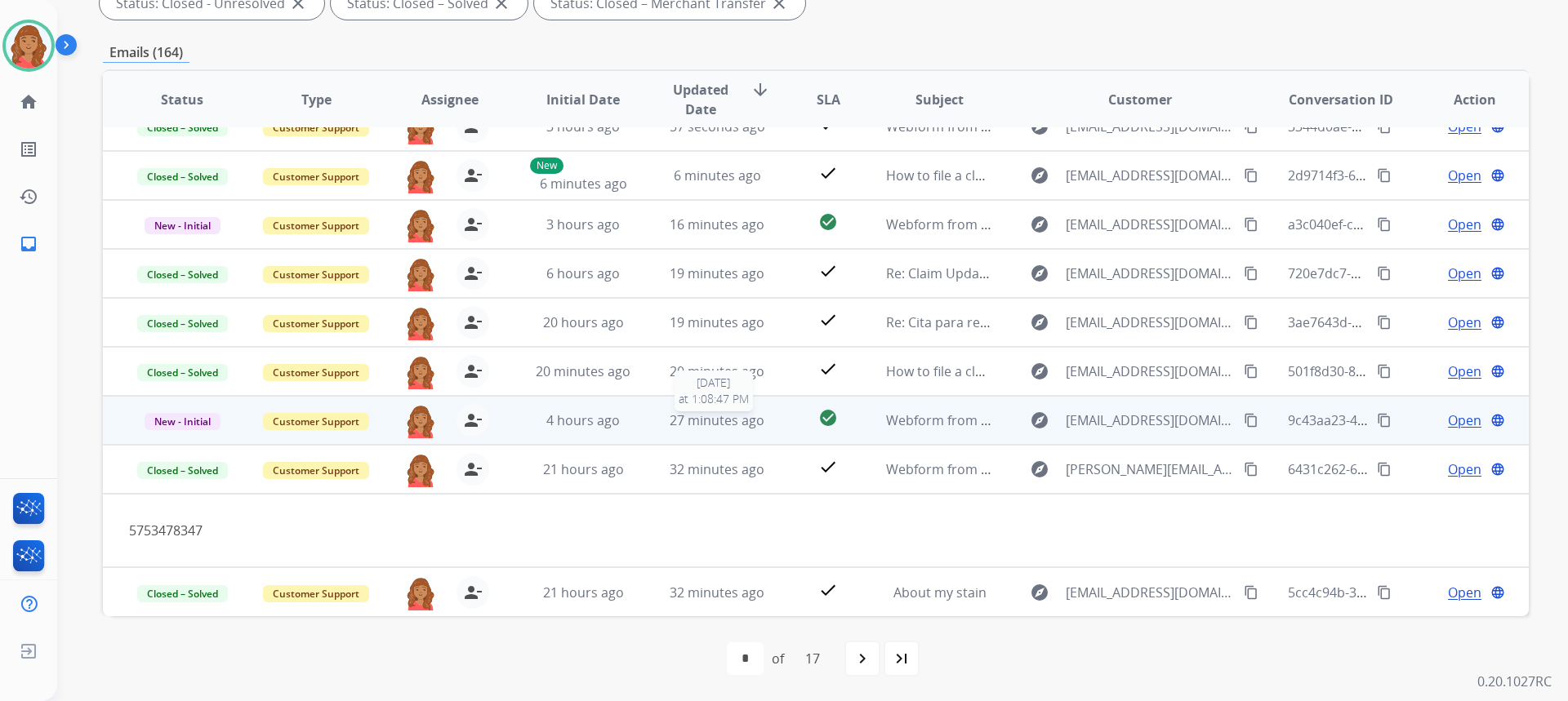
click at [718, 429] on span "27 minutes ago" at bounding box center [717, 420] width 95 height 18
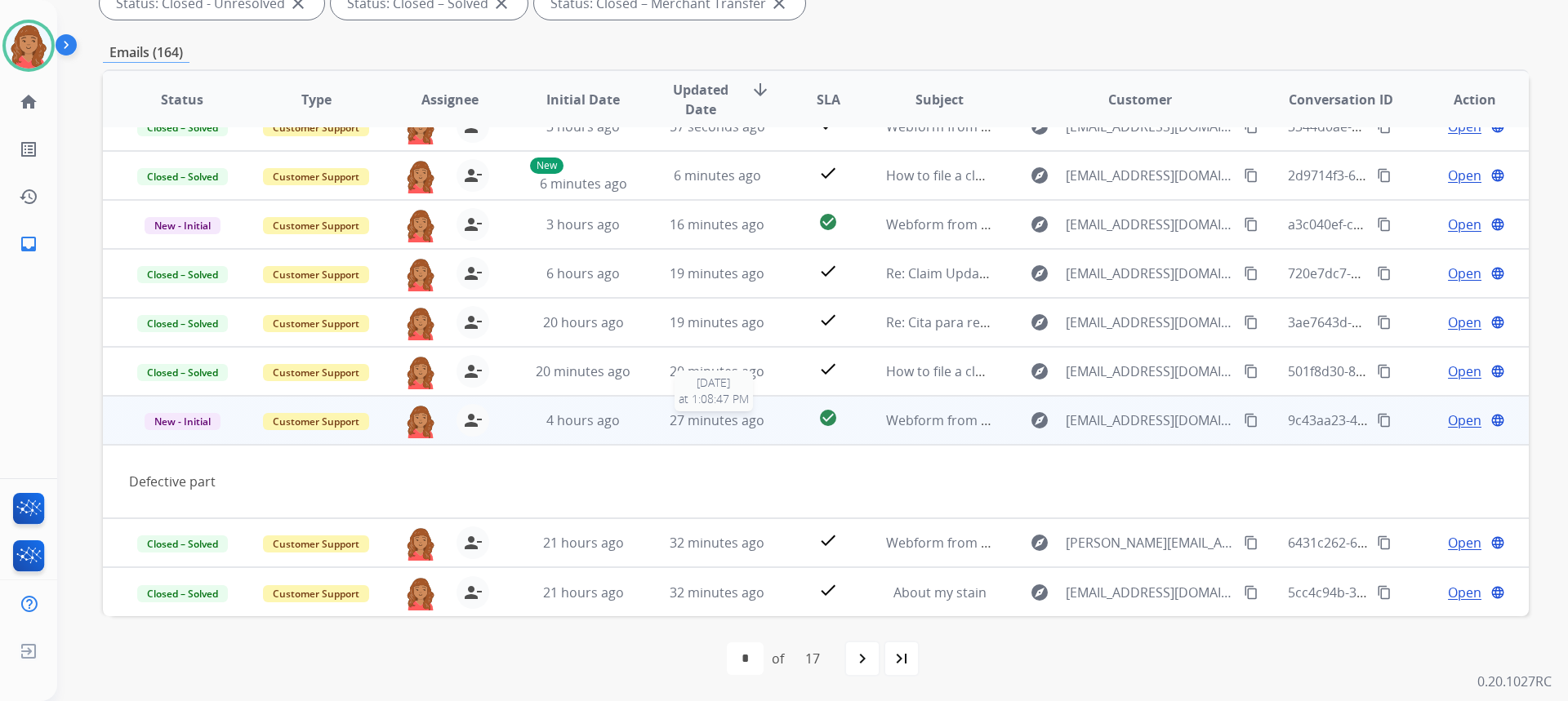
click at [730, 424] on span "27 minutes ago" at bounding box center [717, 420] width 95 height 18
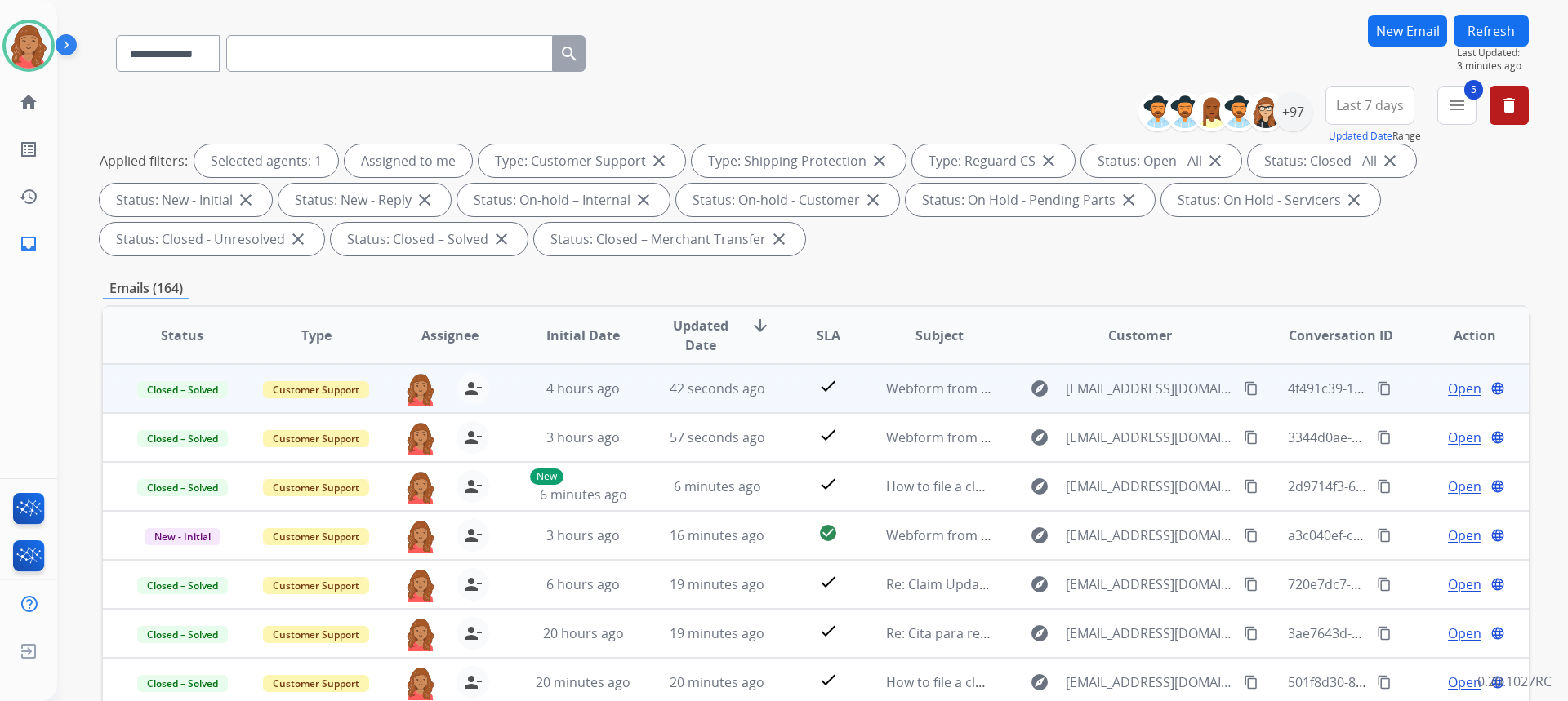
scroll to position [101, 0]
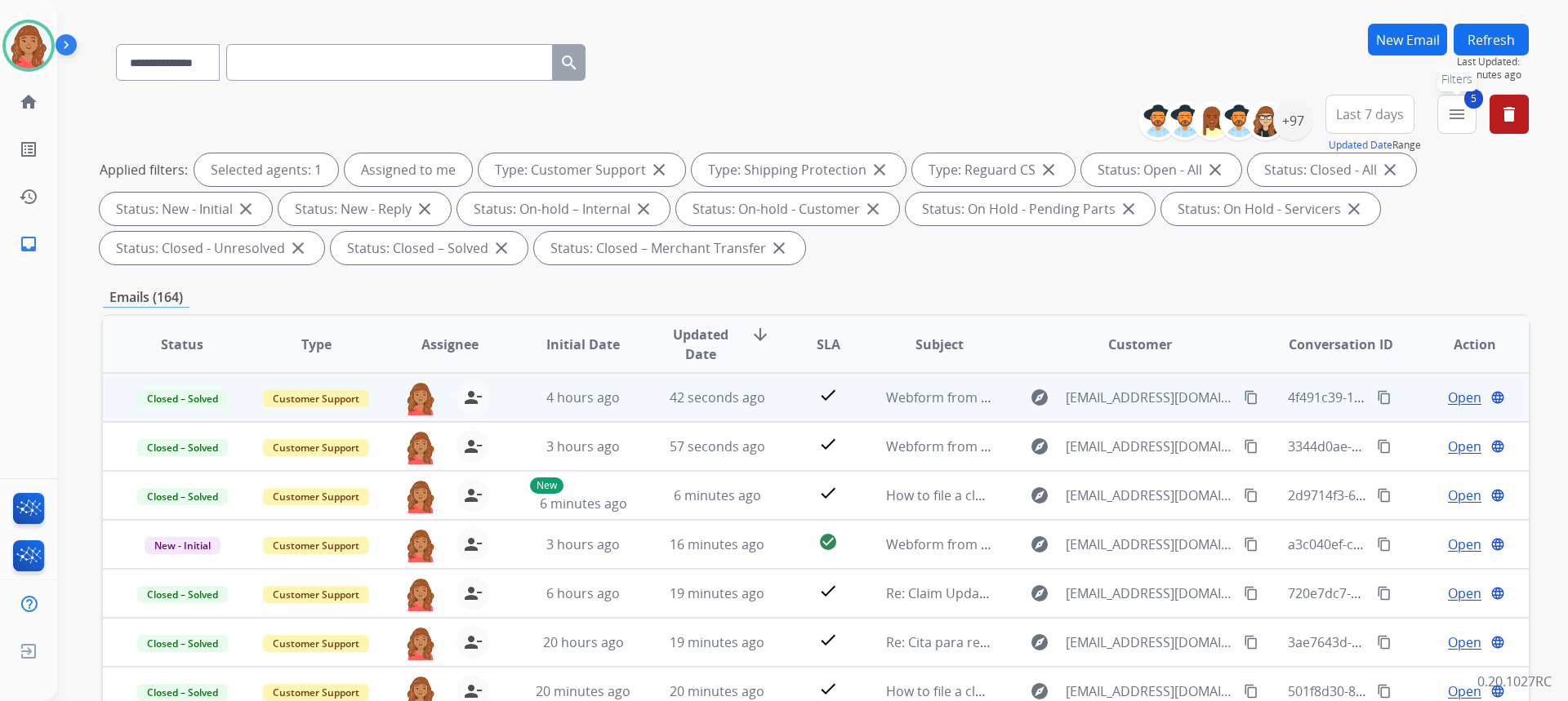
click at [1444, 119] on button "5 menu Filters" at bounding box center [1457, 115] width 39 height 39
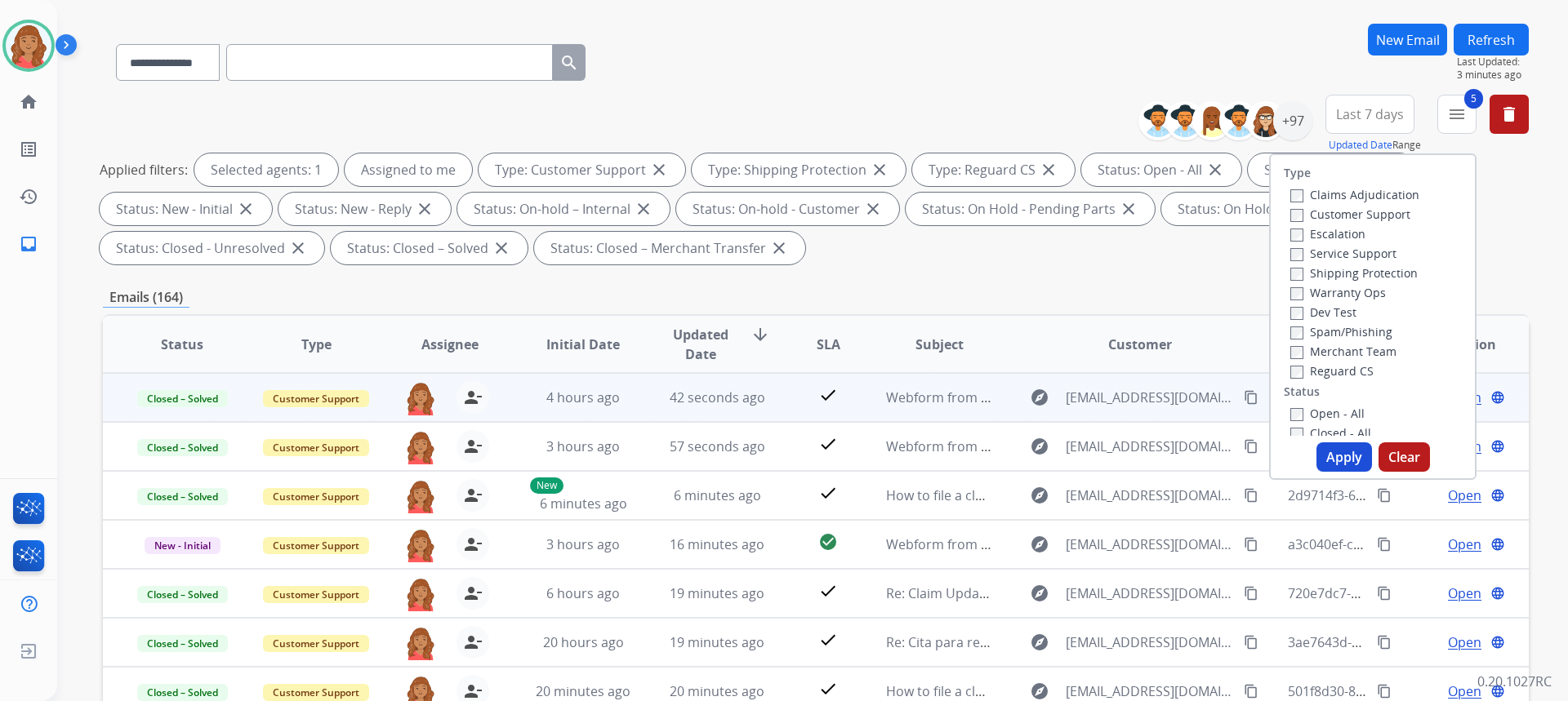
click at [1291, 407] on label "Open - All" at bounding box center [1327, 413] width 74 height 16
click at [1322, 449] on button "Apply" at bounding box center [1345, 457] width 56 height 29
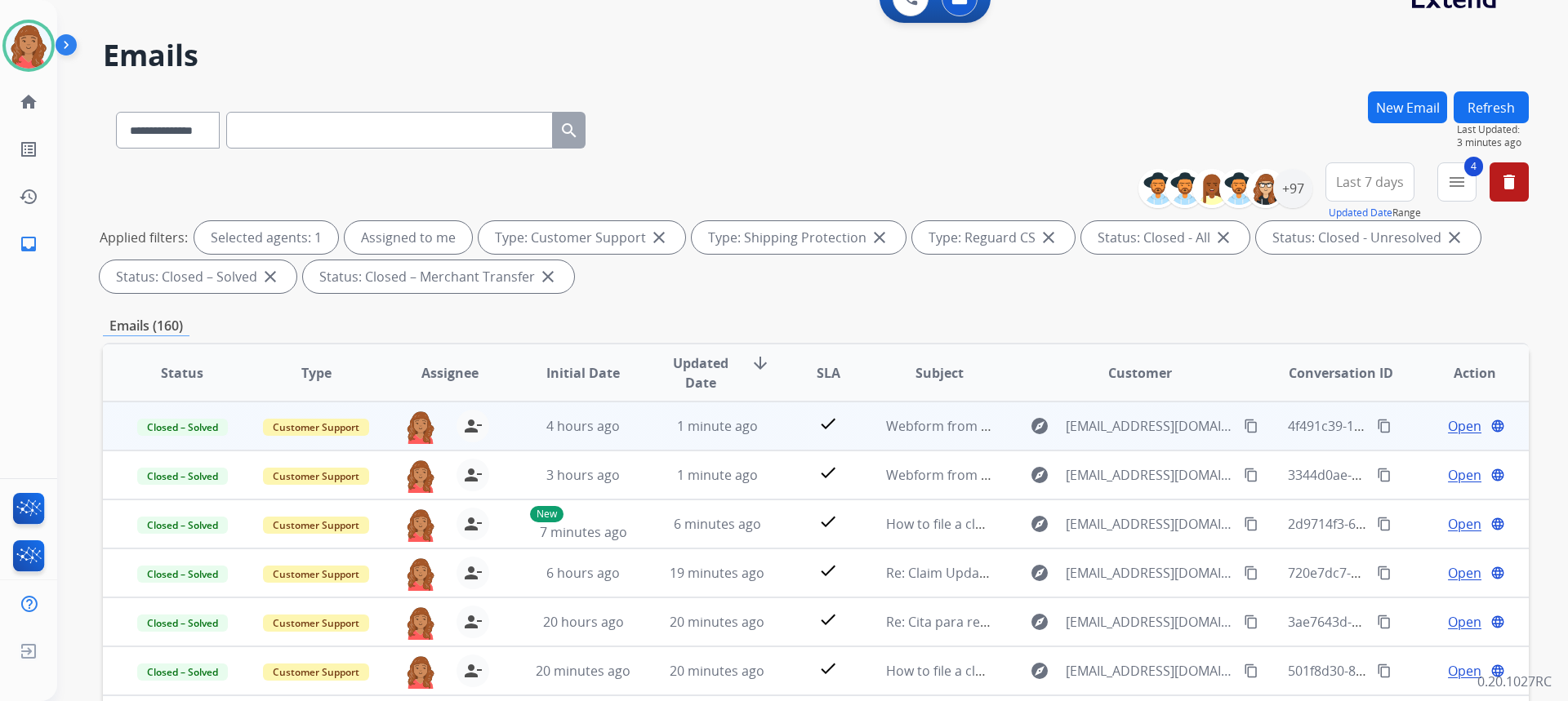
scroll to position [0, 0]
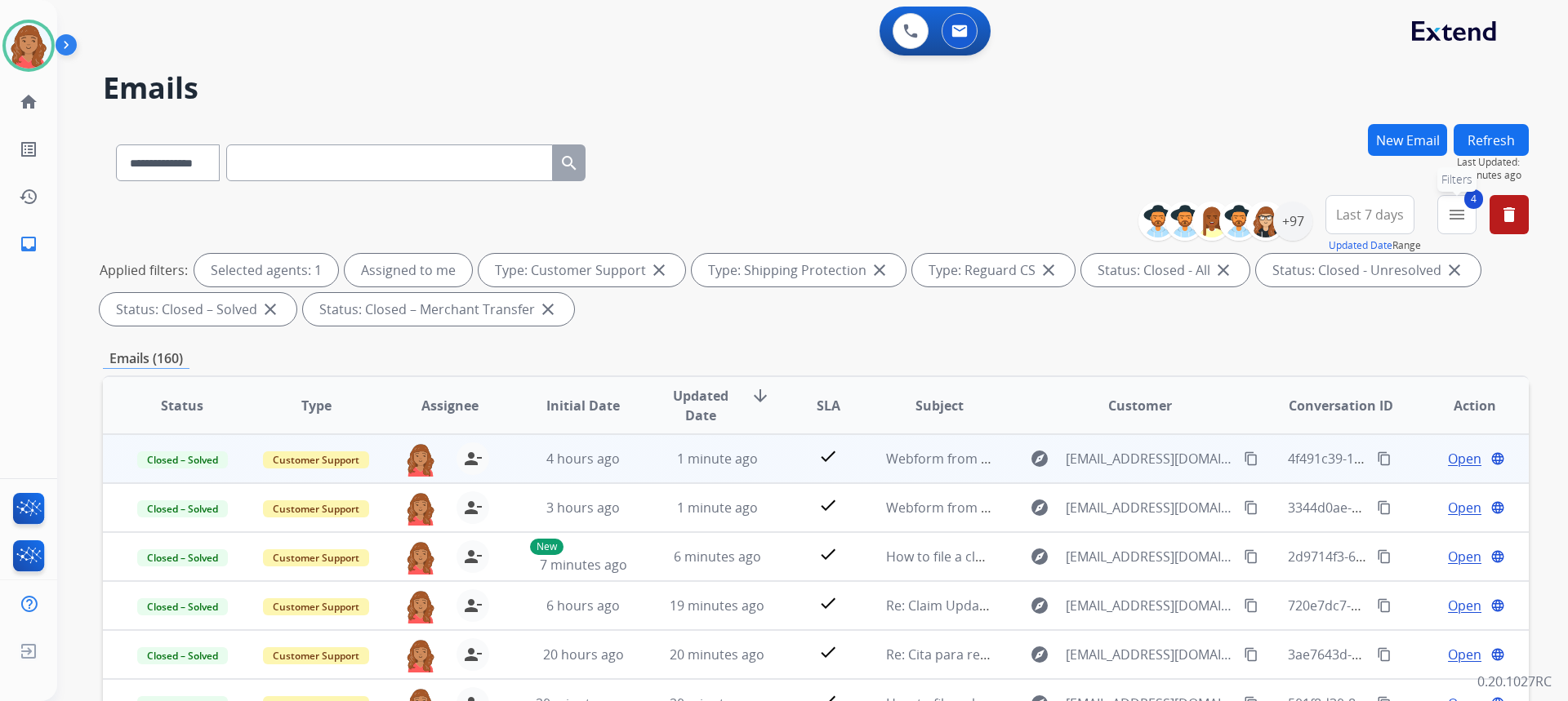
click at [1458, 212] on mat-icon "menu" at bounding box center [1457, 214] width 20 height 20
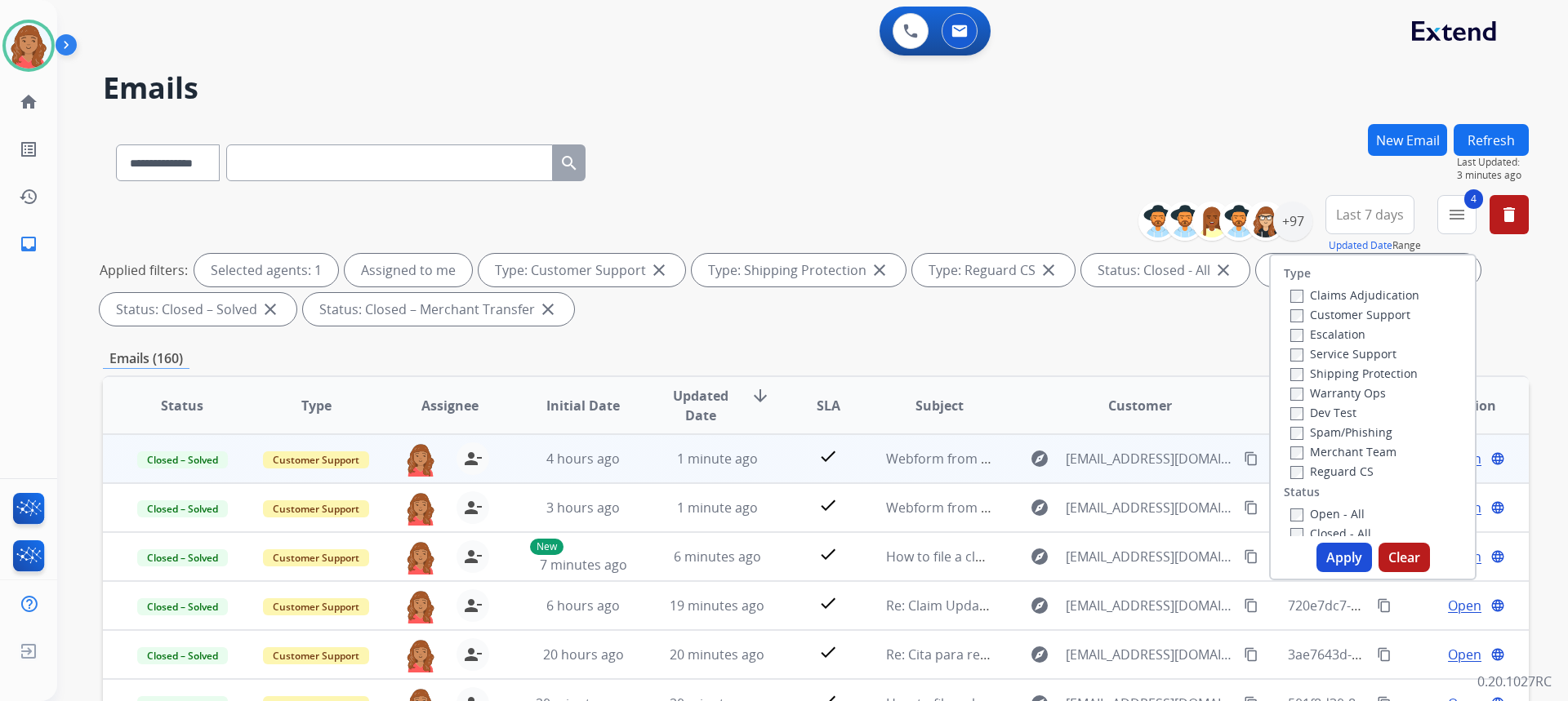
click at [1304, 550] on div "Apply Clear" at bounding box center [1372, 558] width 204 height 29
drag, startPoint x: 1319, startPoint y: 552, endPoint x: 1316, endPoint y: 538, distance: 14.3
click at [1321, 549] on button "Apply" at bounding box center [1345, 558] width 56 height 29
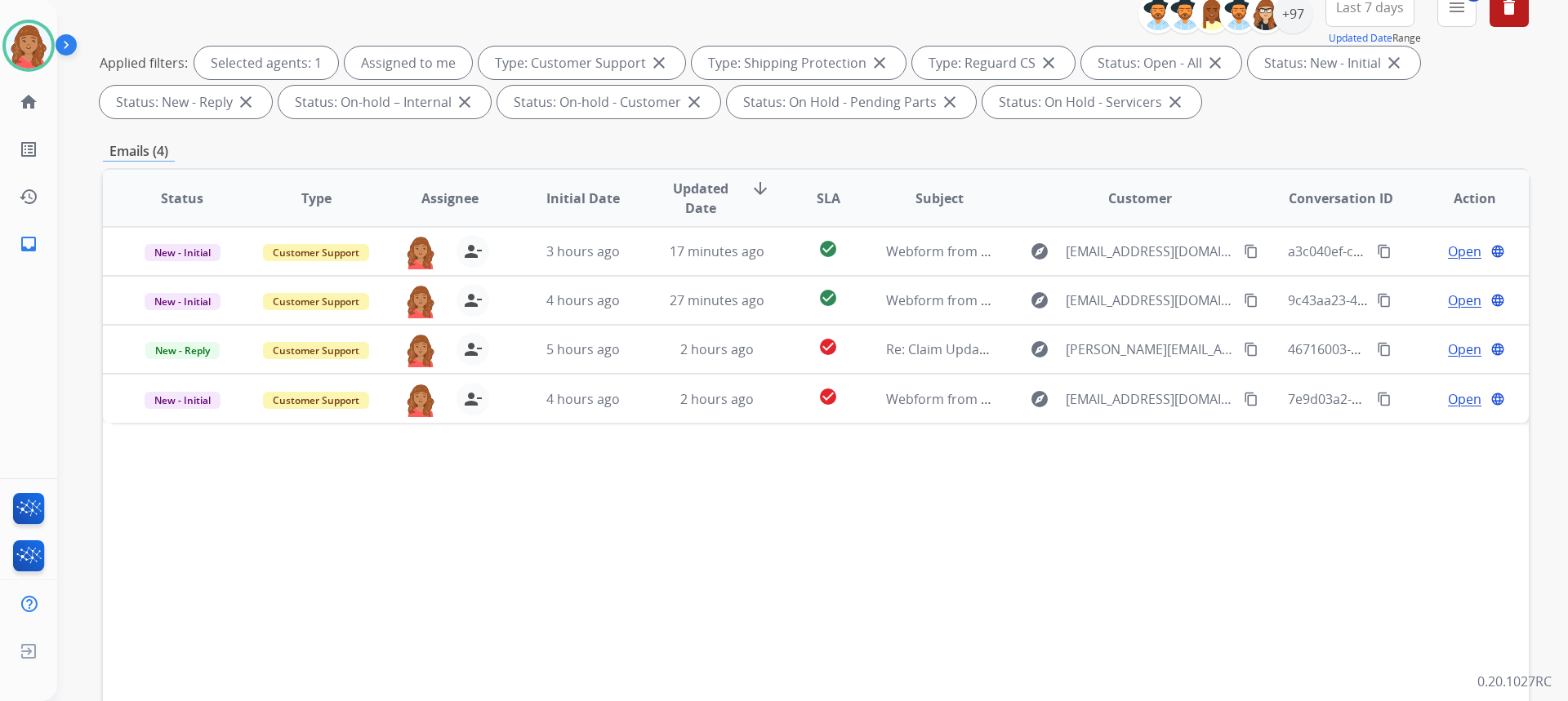
scroll to position [306, 0]
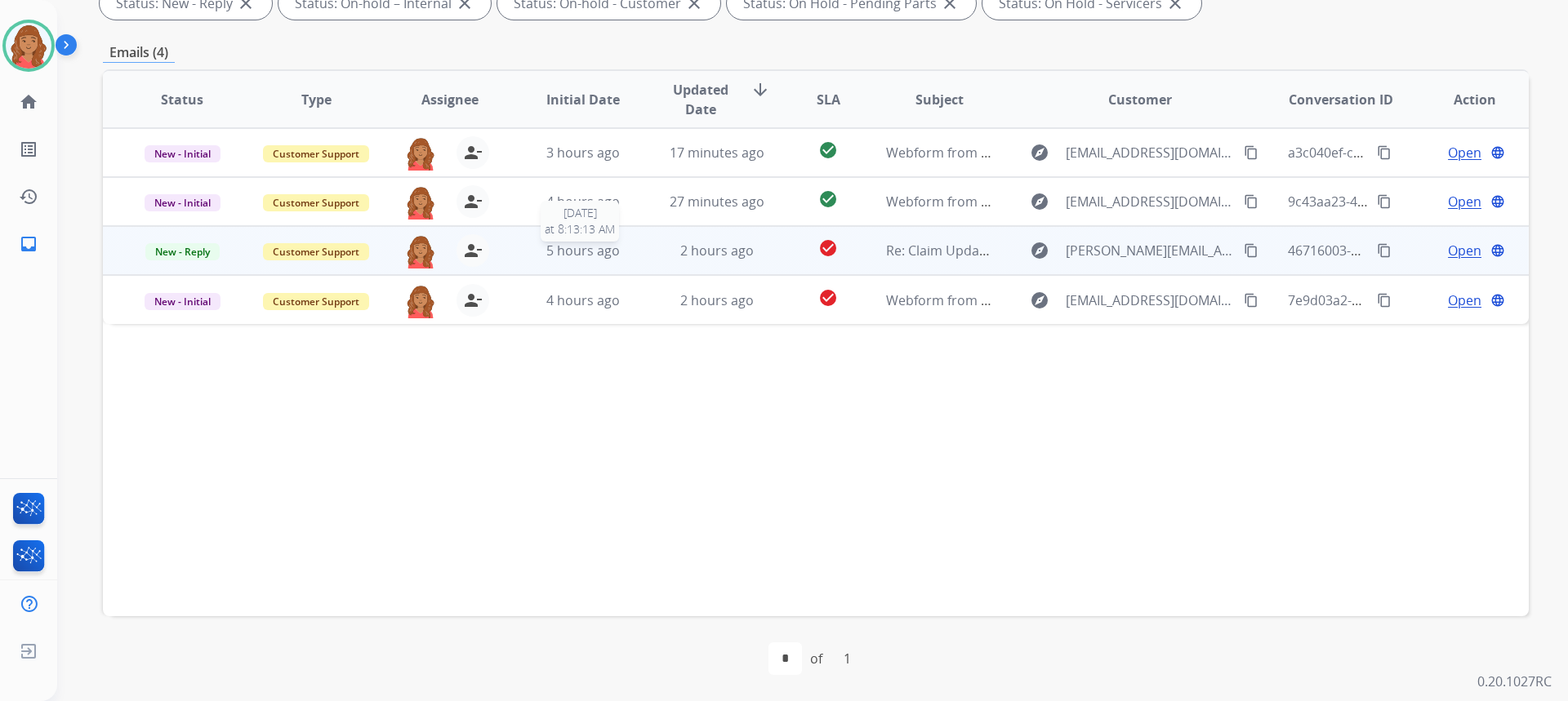
click at [620, 258] on div "5 hours ago" at bounding box center [583, 250] width 107 height 20
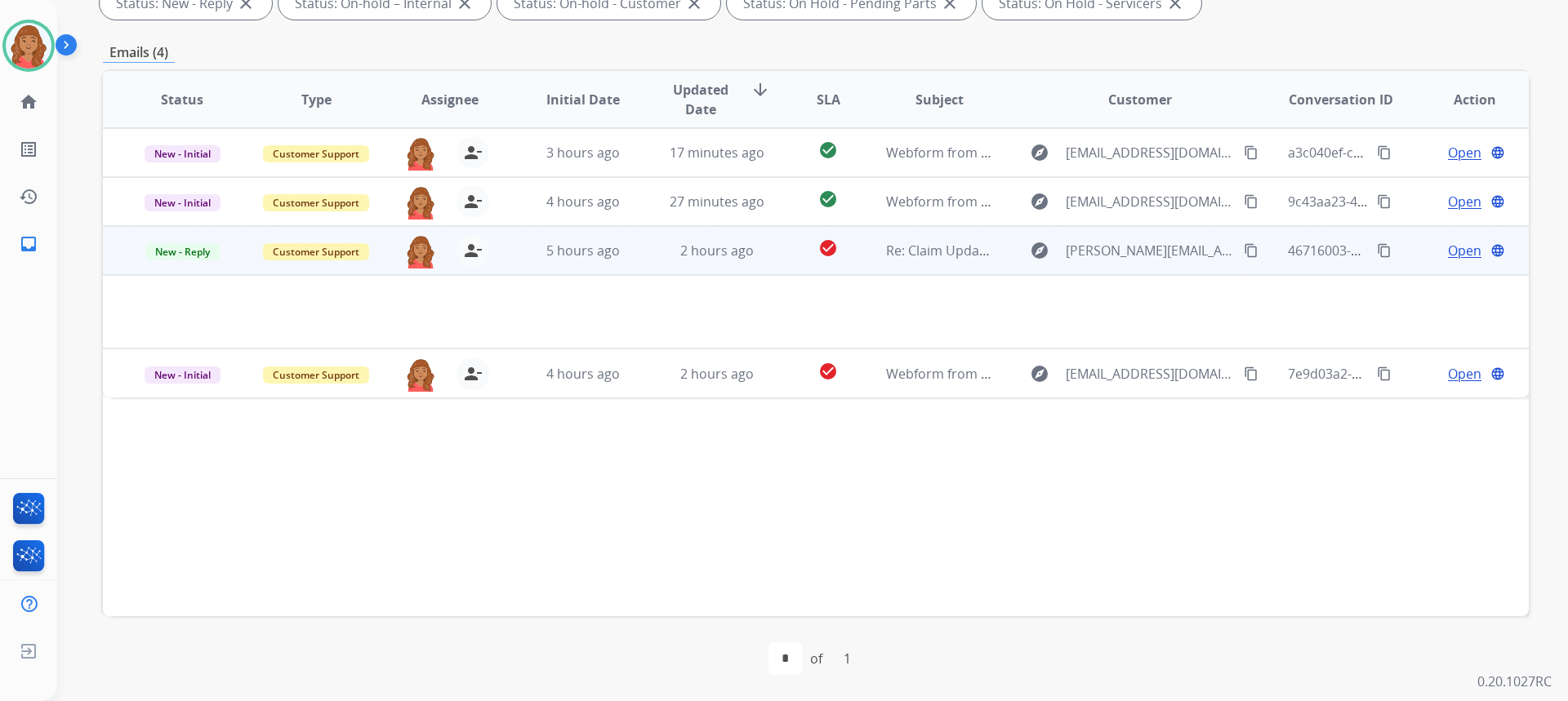
click at [1456, 244] on span "Open" at bounding box center [1464, 250] width 34 height 20
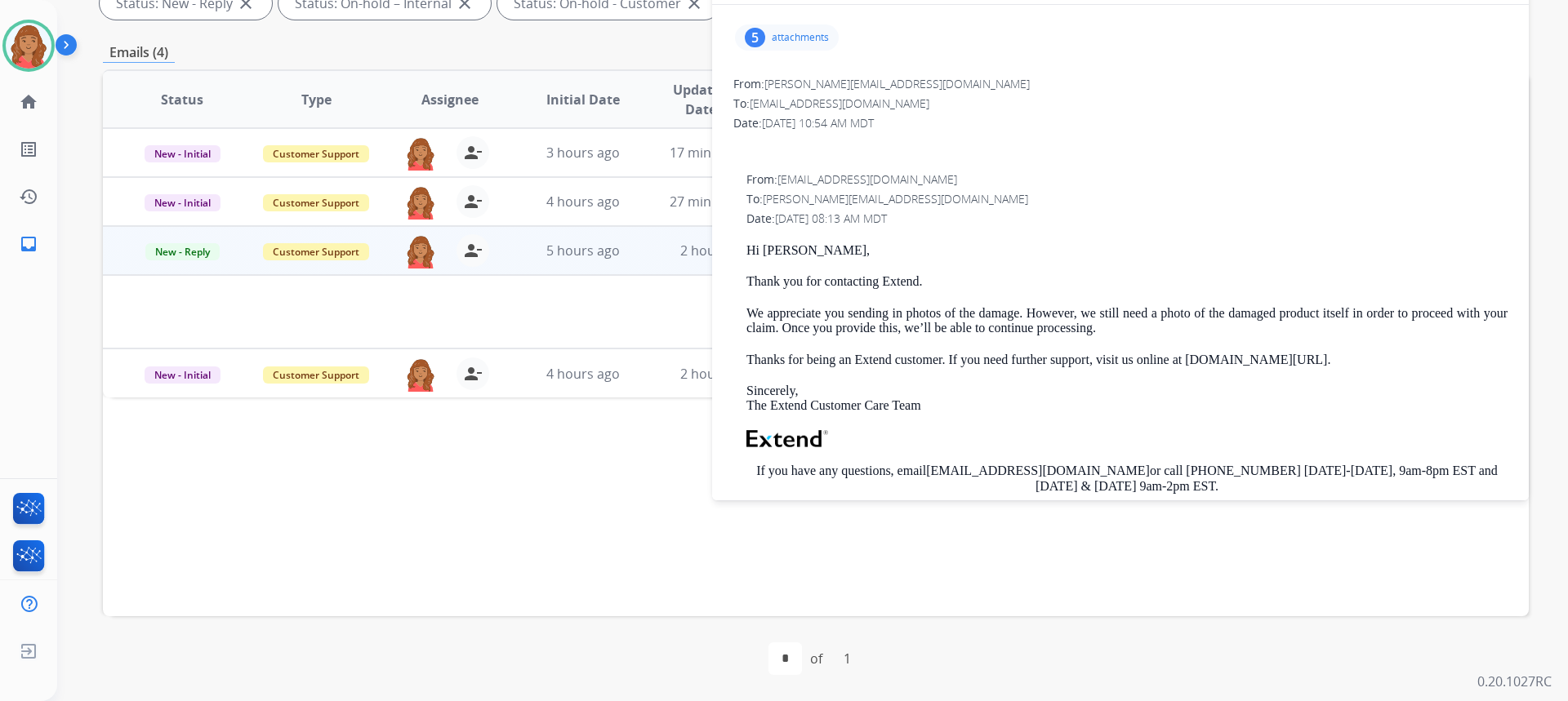
click at [809, 37] on p "attachments" at bounding box center [800, 38] width 57 height 13
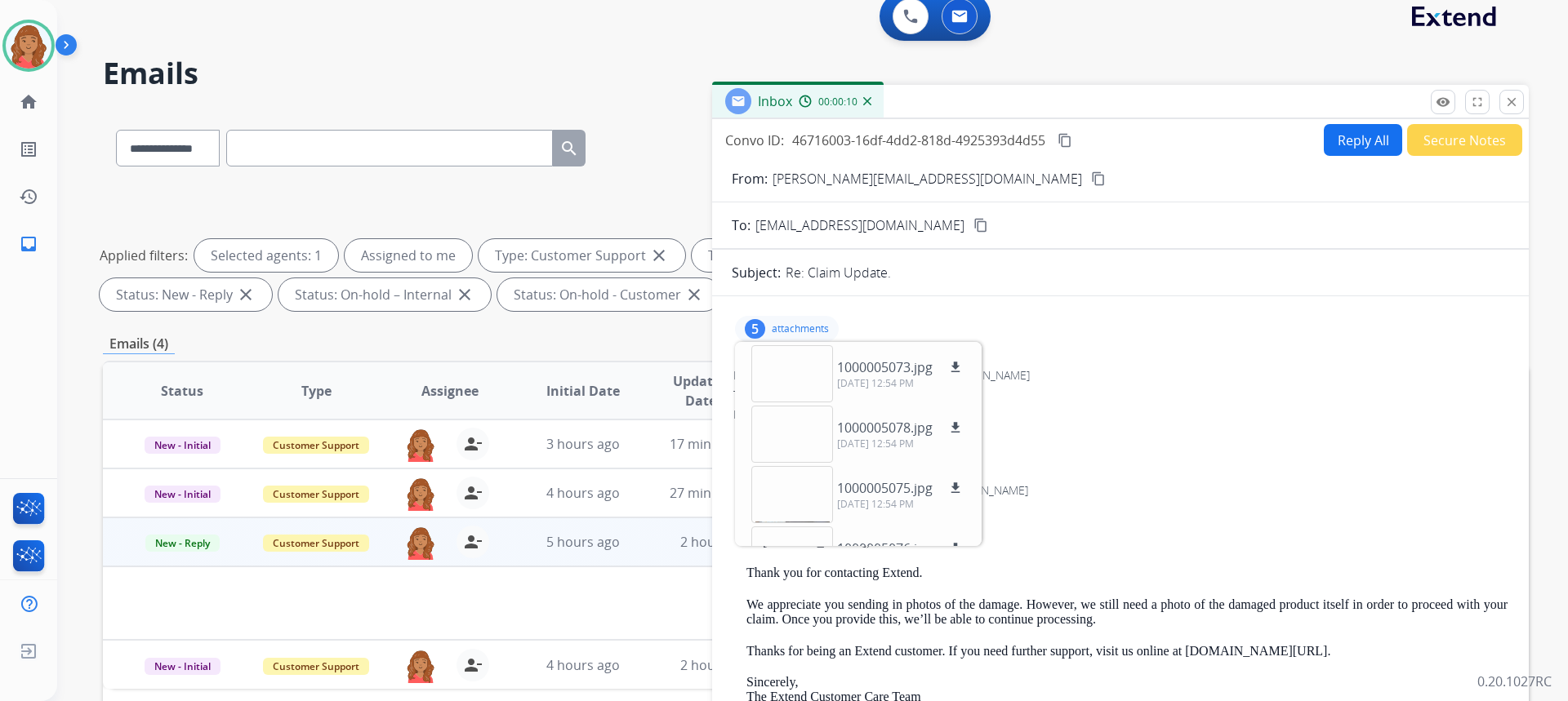
scroll to position [0, 0]
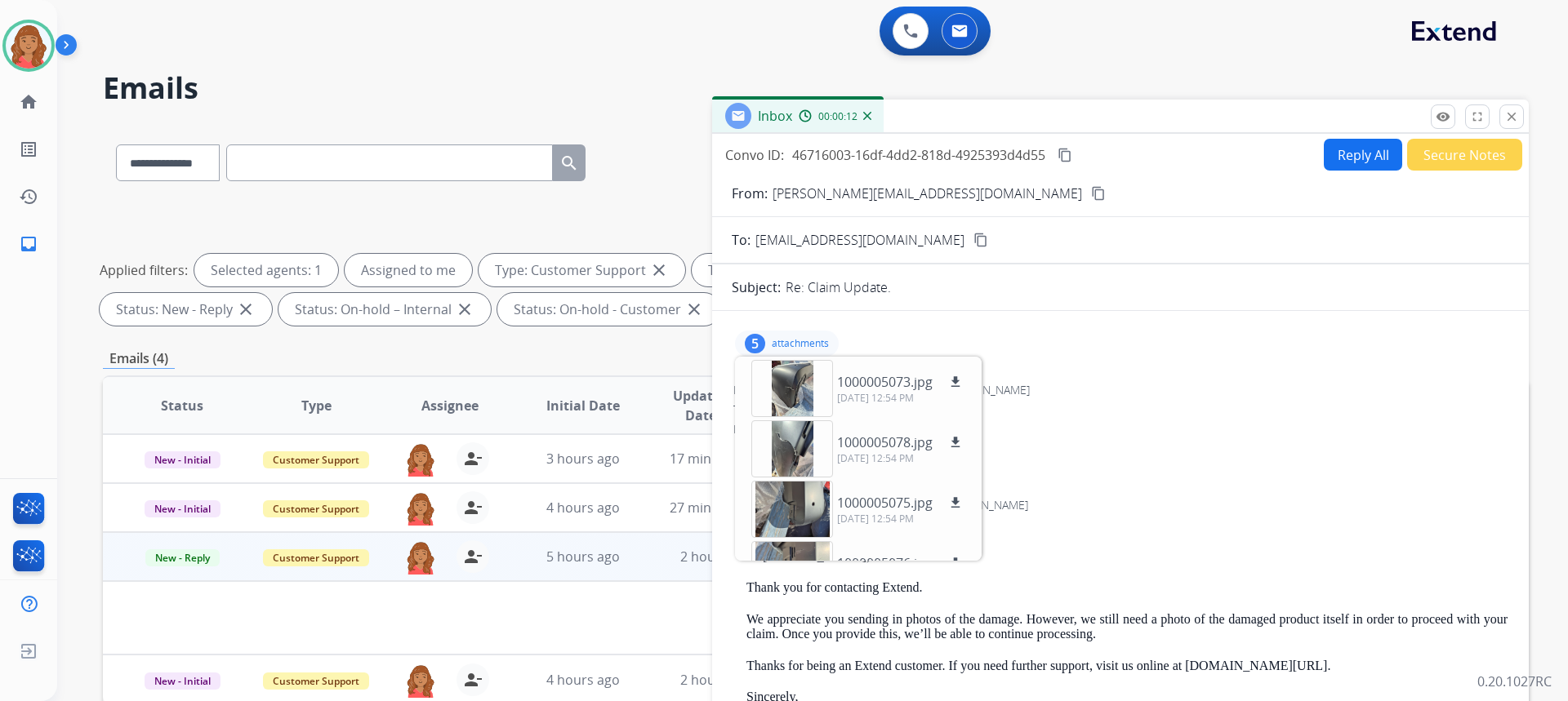
drag, startPoint x: 926, startPoint y: 192, endPoint x: 817, endPoint y: 193, distance: 109.0
click at [1091, 192] on mat-icon "content_copy" at bounding box center [1098, 194] width 15 height 15
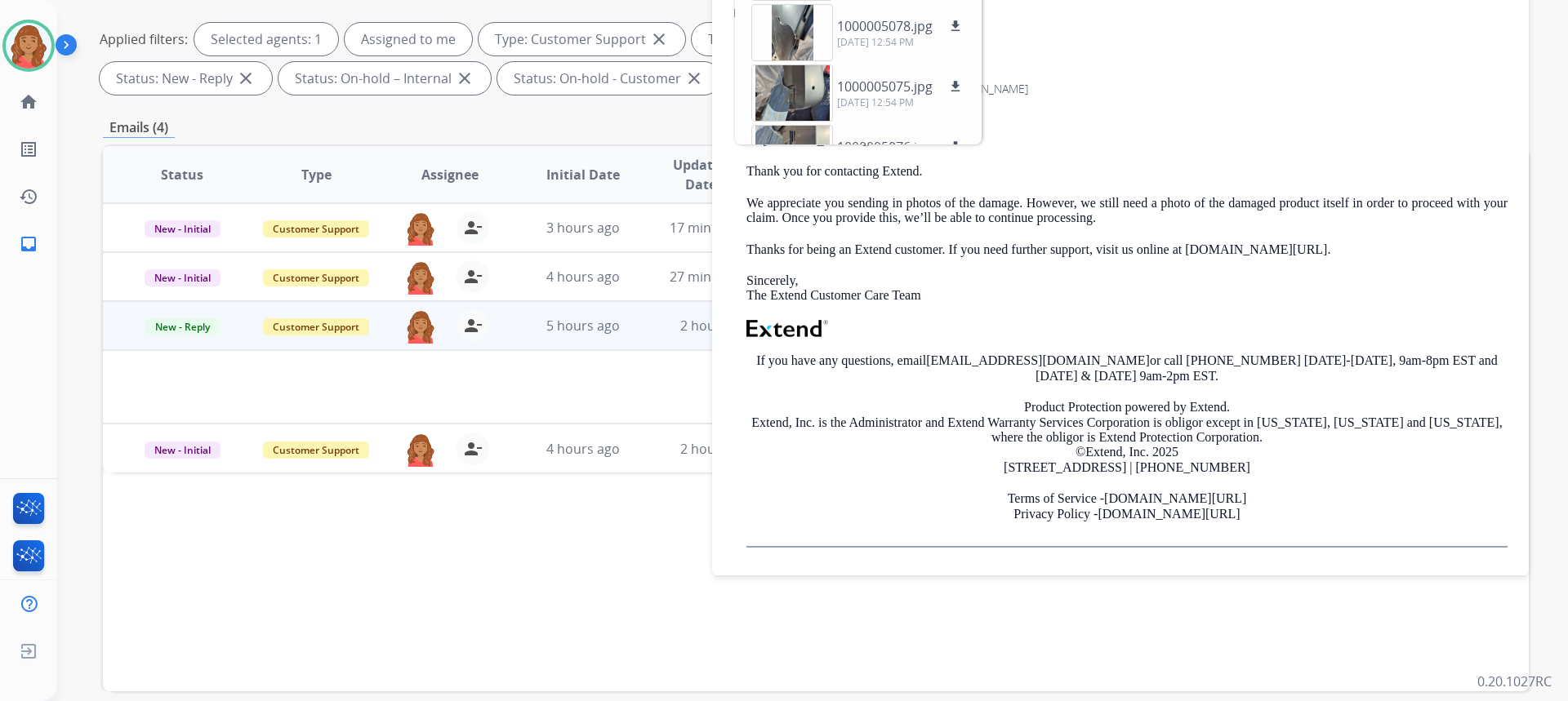
scroll to position [245, 0]
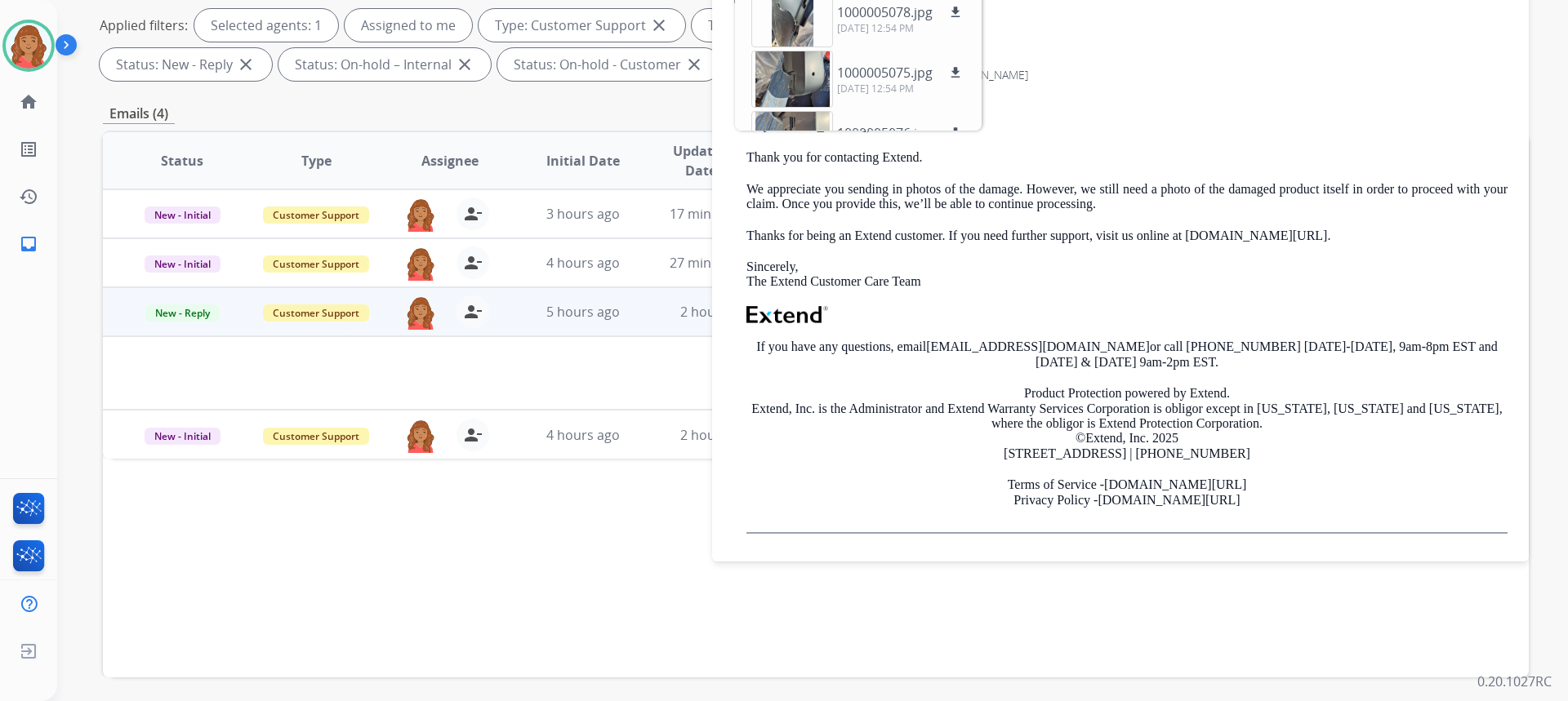
click at [272, 353] on td at bounding box center [683, 373] width 1159 height 74
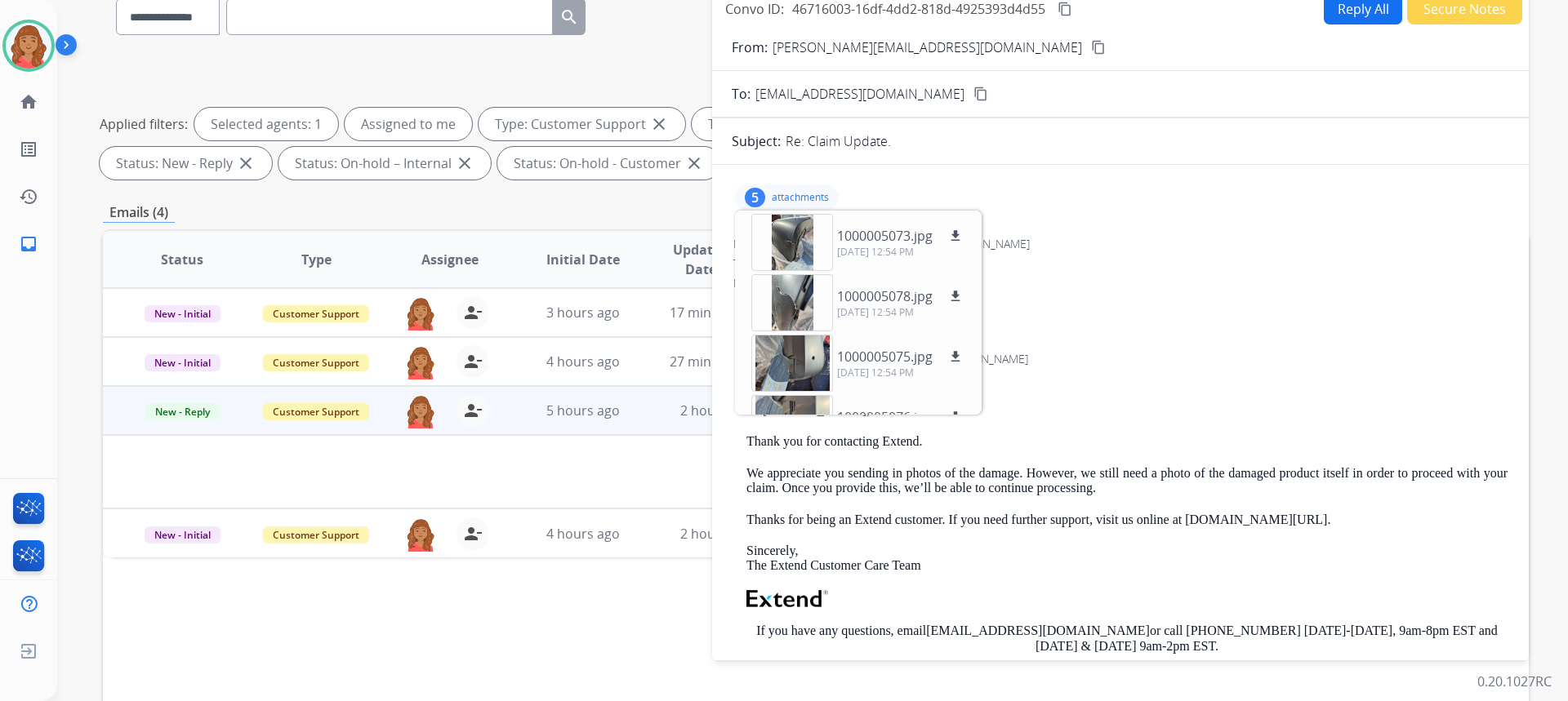
scroll to position [0, 0]
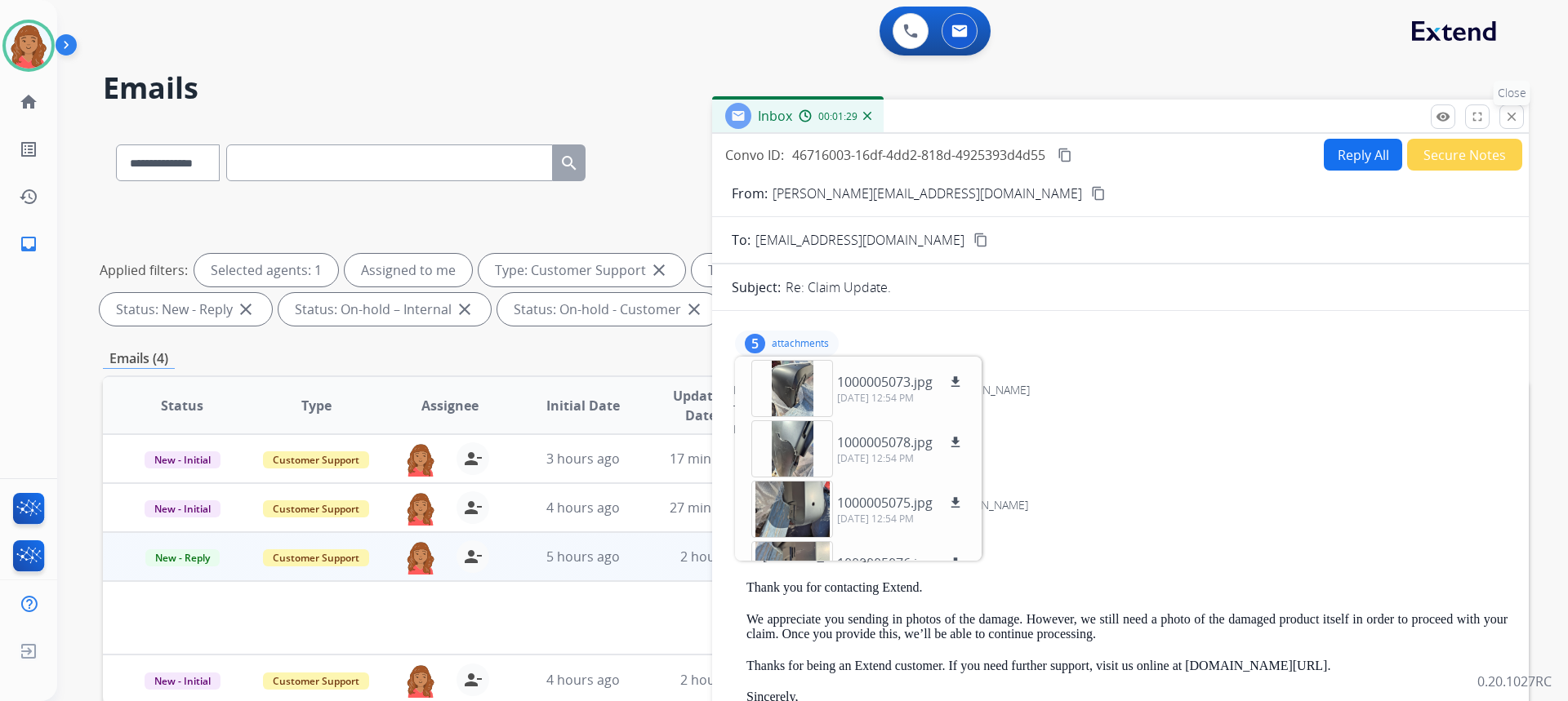
drag, startPoint x: 1516, startPoint y: 120, endPoint x: 1138, endPoint y: 240, distance: 396.6
click at [1515, 119] on mat-icon "close" at bounding box center [1512, 117] width 15 height 15
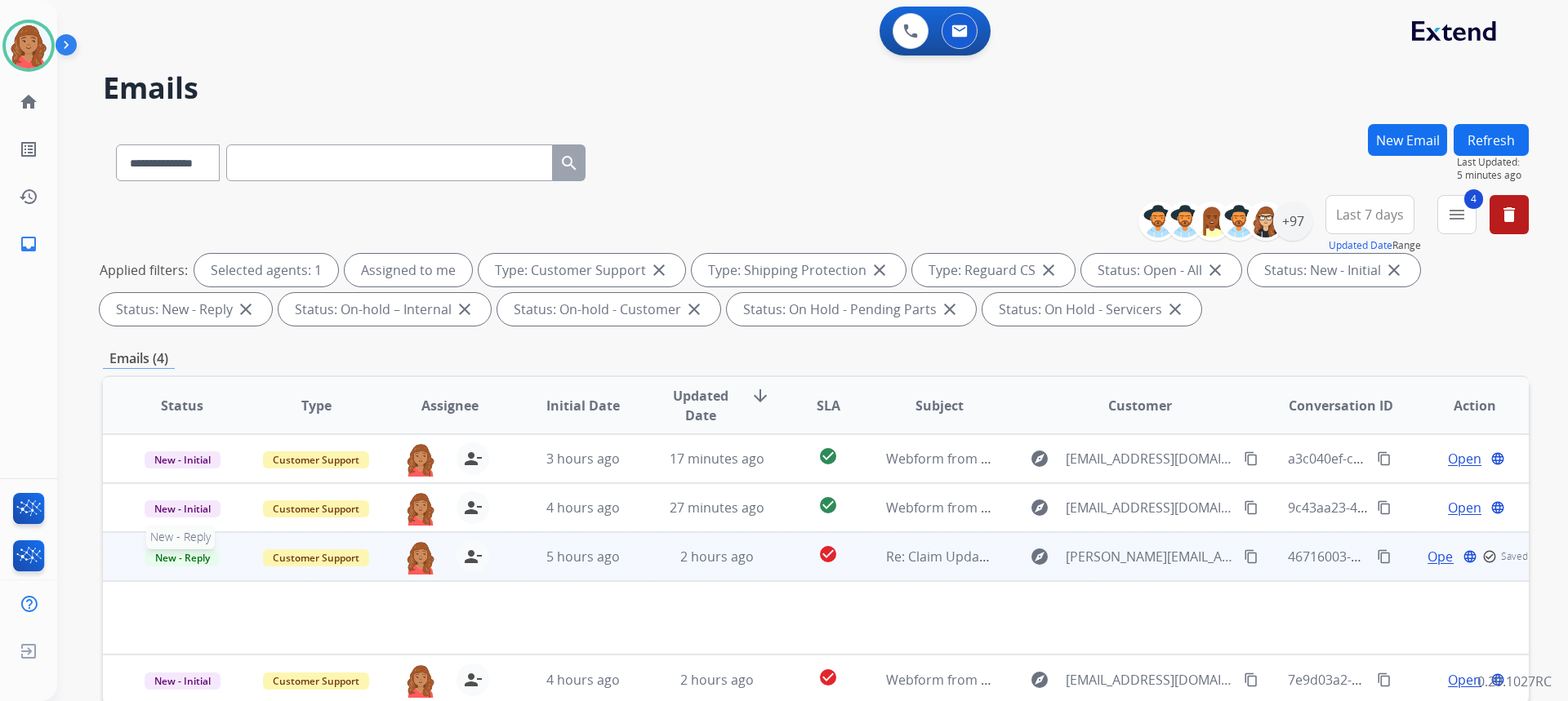
click at [196, 559] on span "New - Reply" at bounding box center [182, 558] width 74 height 17
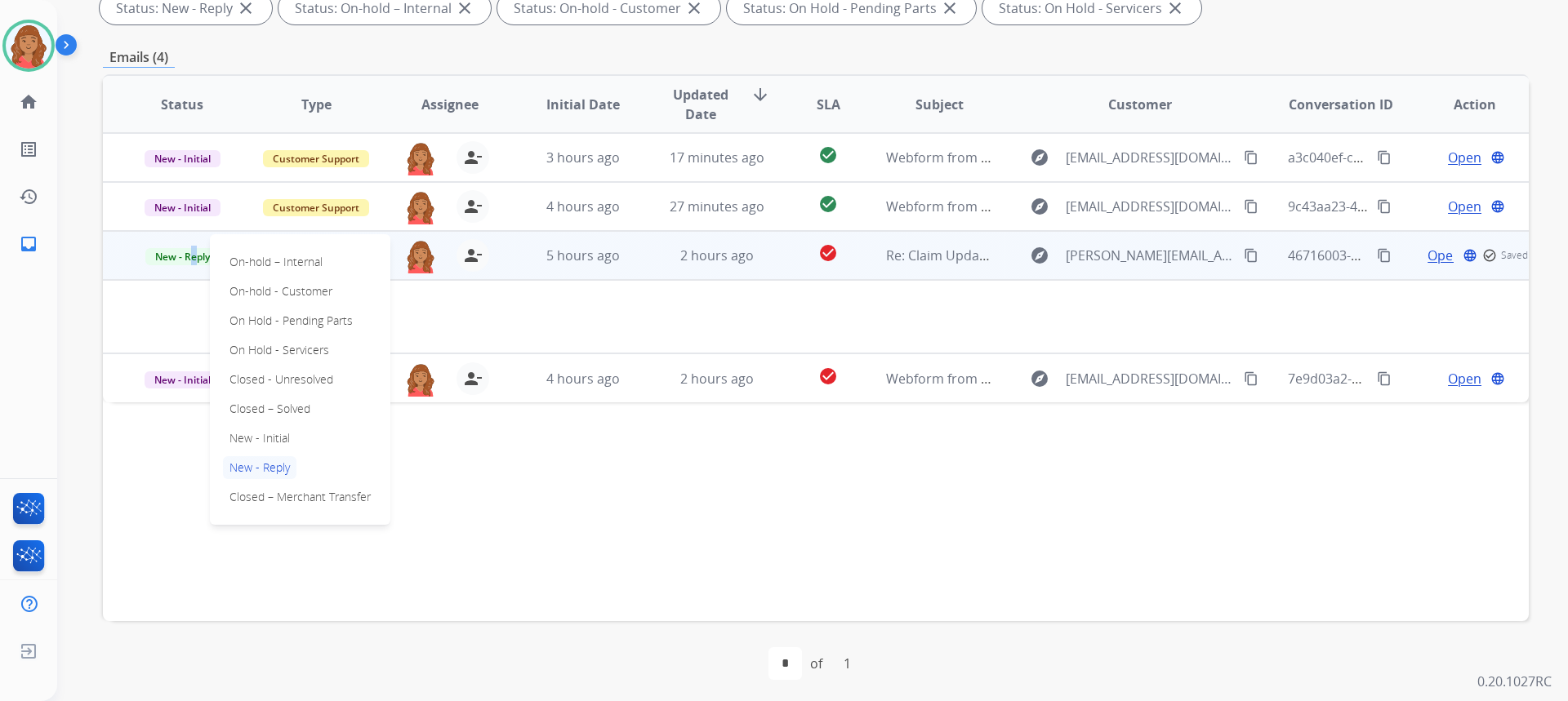
scroll to position [306, 0]
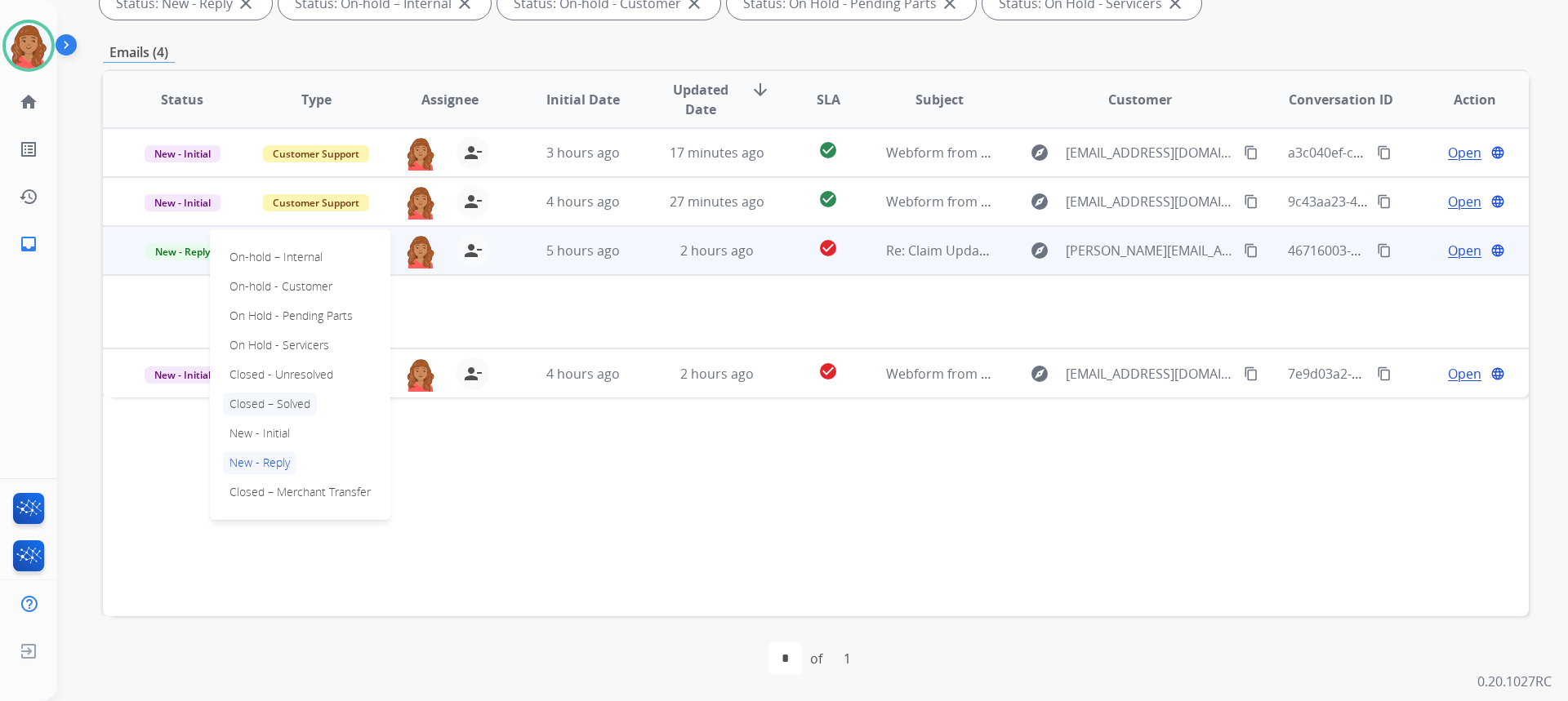
click at [283, 401] on p "Closed – Solved" at bounding box center [269, 404] width 94 height 23
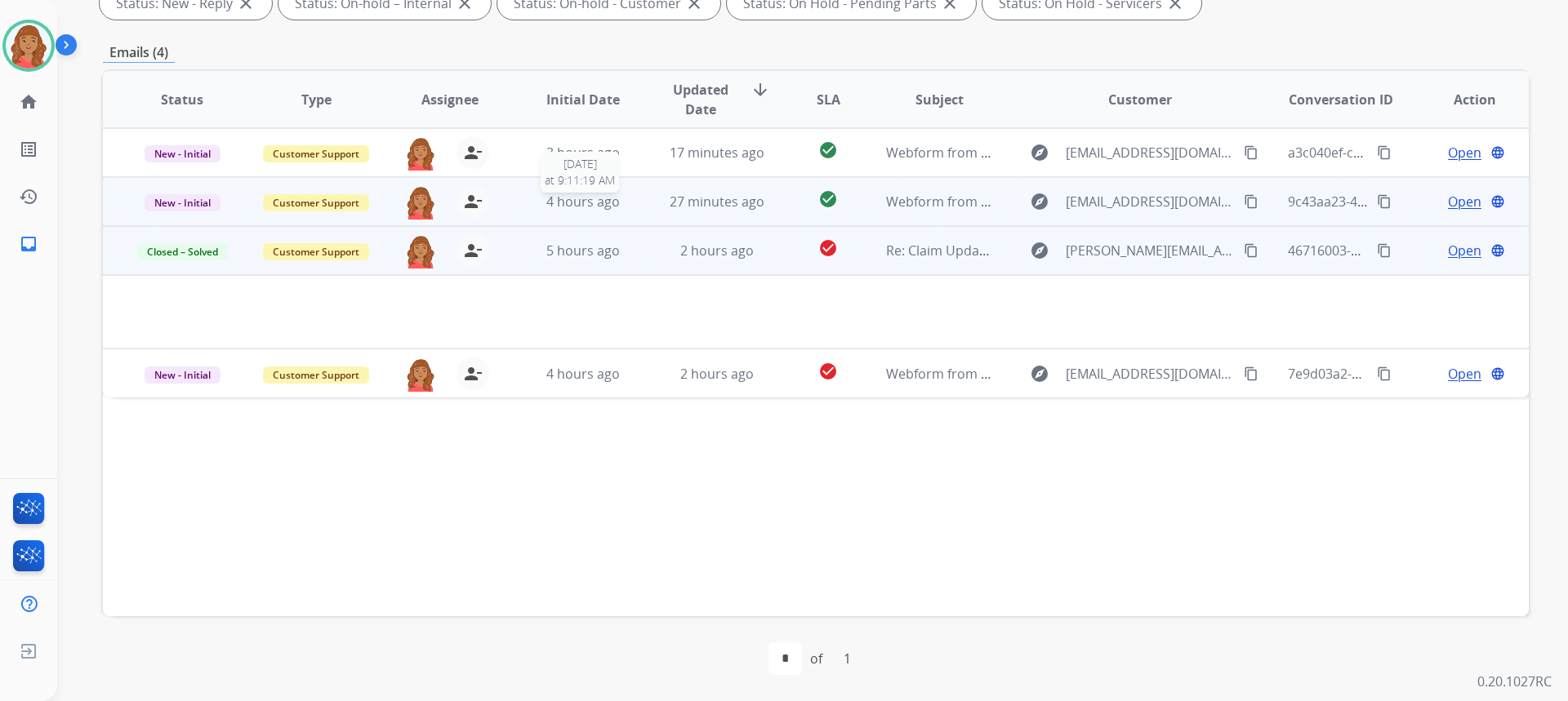
click at [538, 206] on div "4 hours ago" at bounding box center [583, 202] width 107 height 20
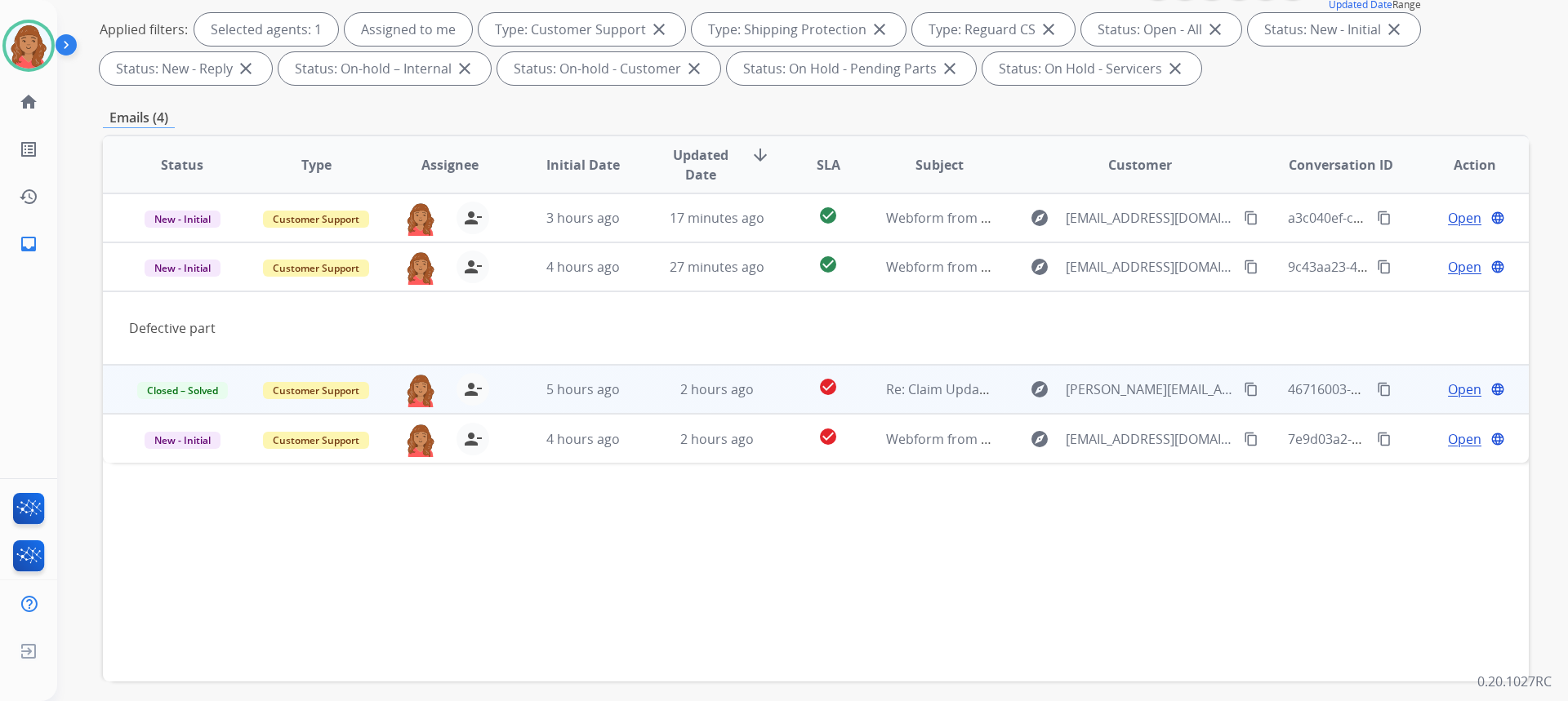
scroll to position [245, 0]
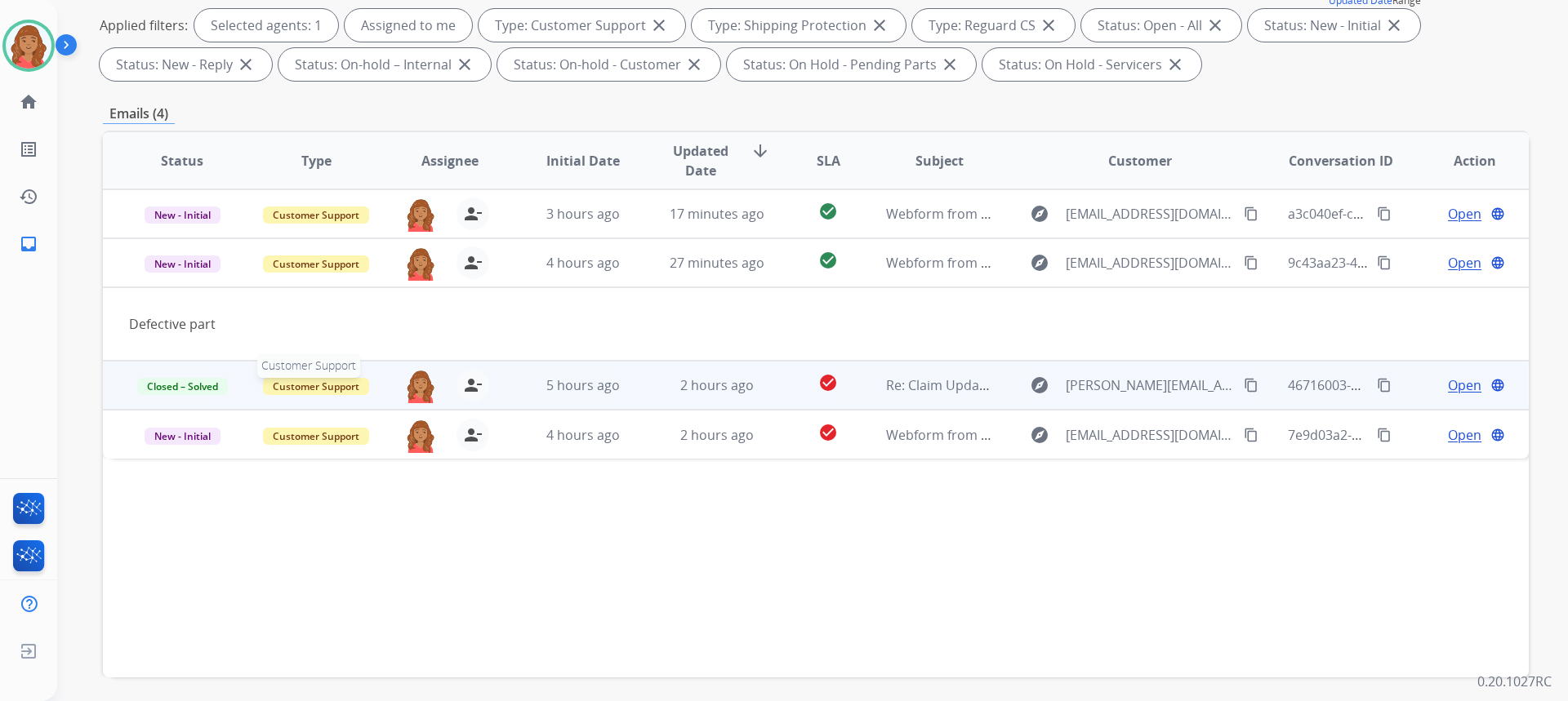
click at [324, 381] on span "Customer Support" at bounding box center [316, 386] width 106 height 17
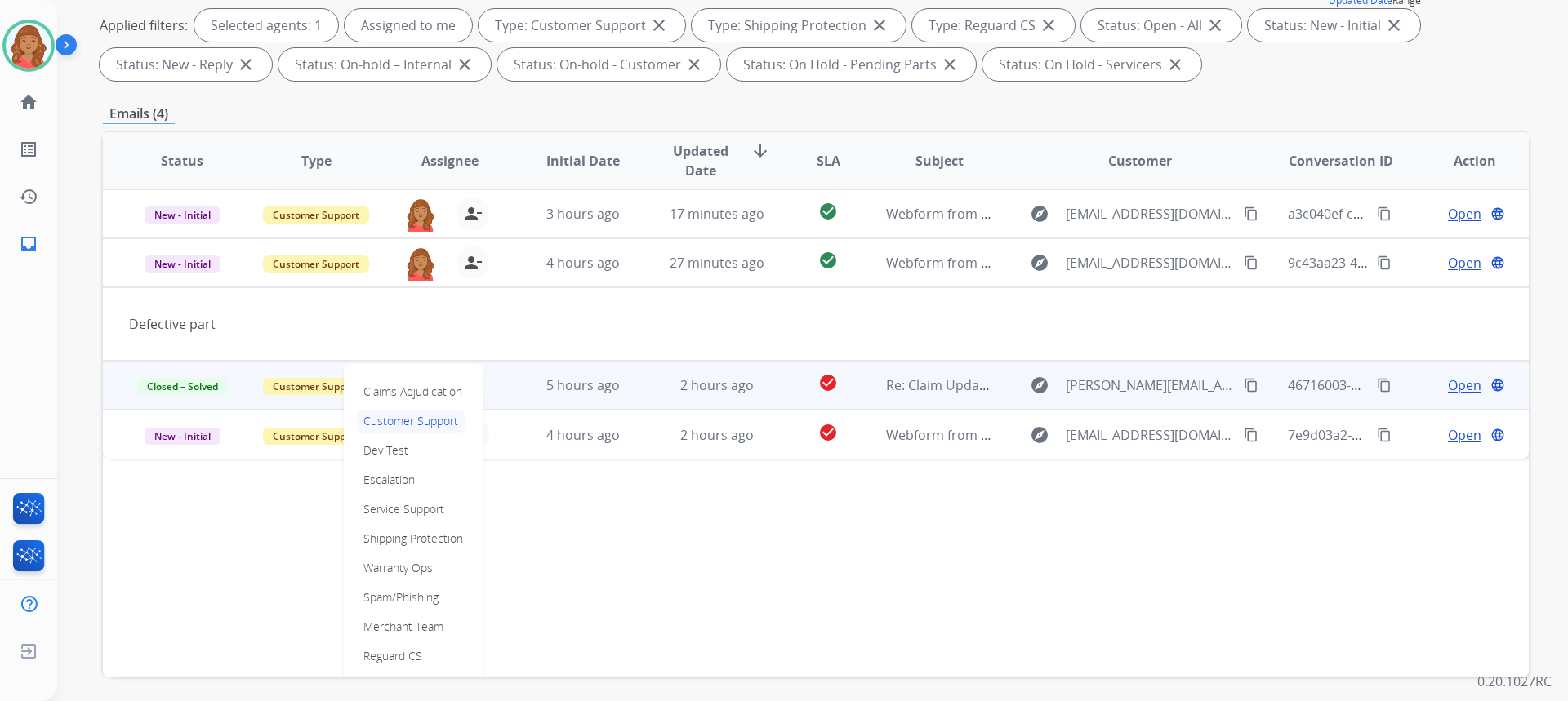
click at [638, 399] on td "2 hours ago" at bounding box center [705, 385] width 134 height 49
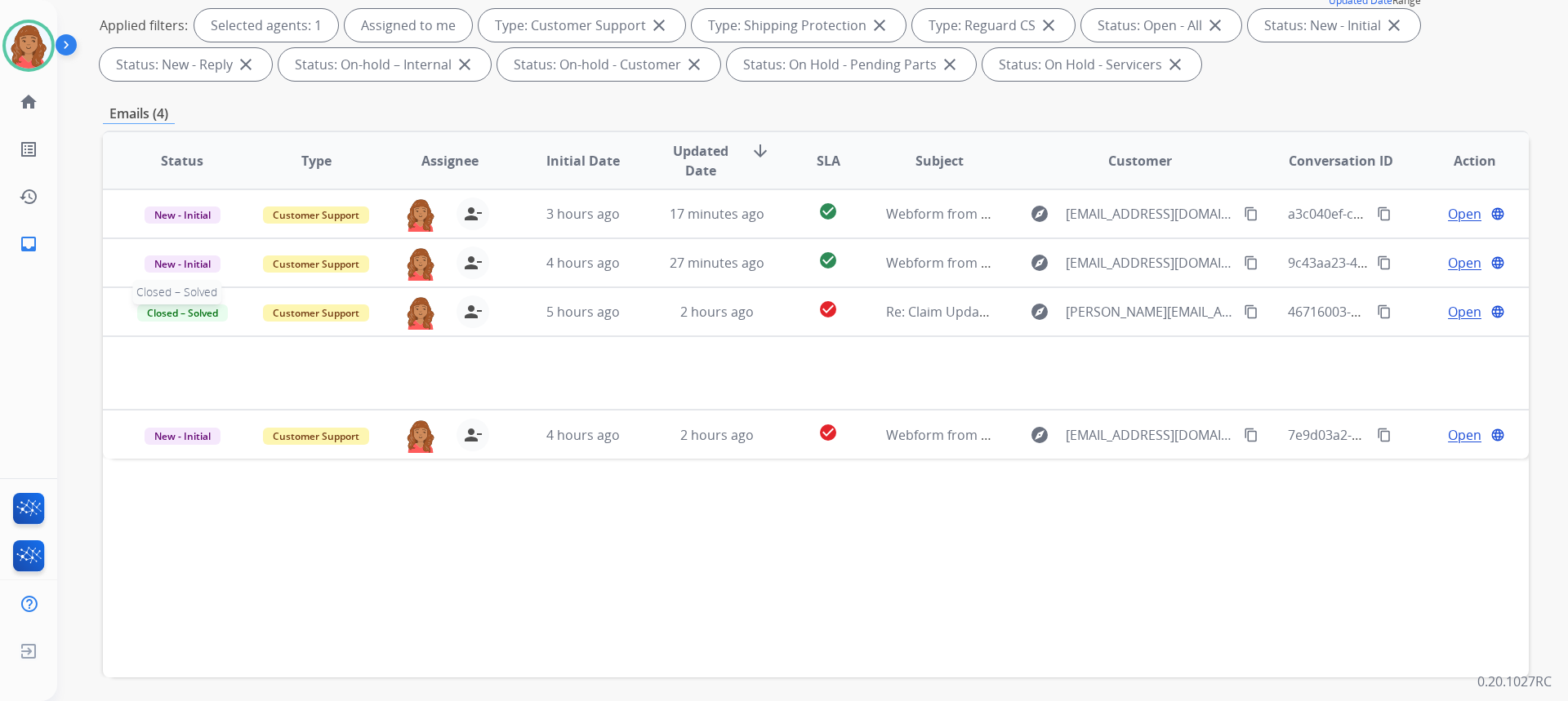
click at [201, 316] on span "Closed – Solved" at bounding box center [182, 312] width 91 height 17
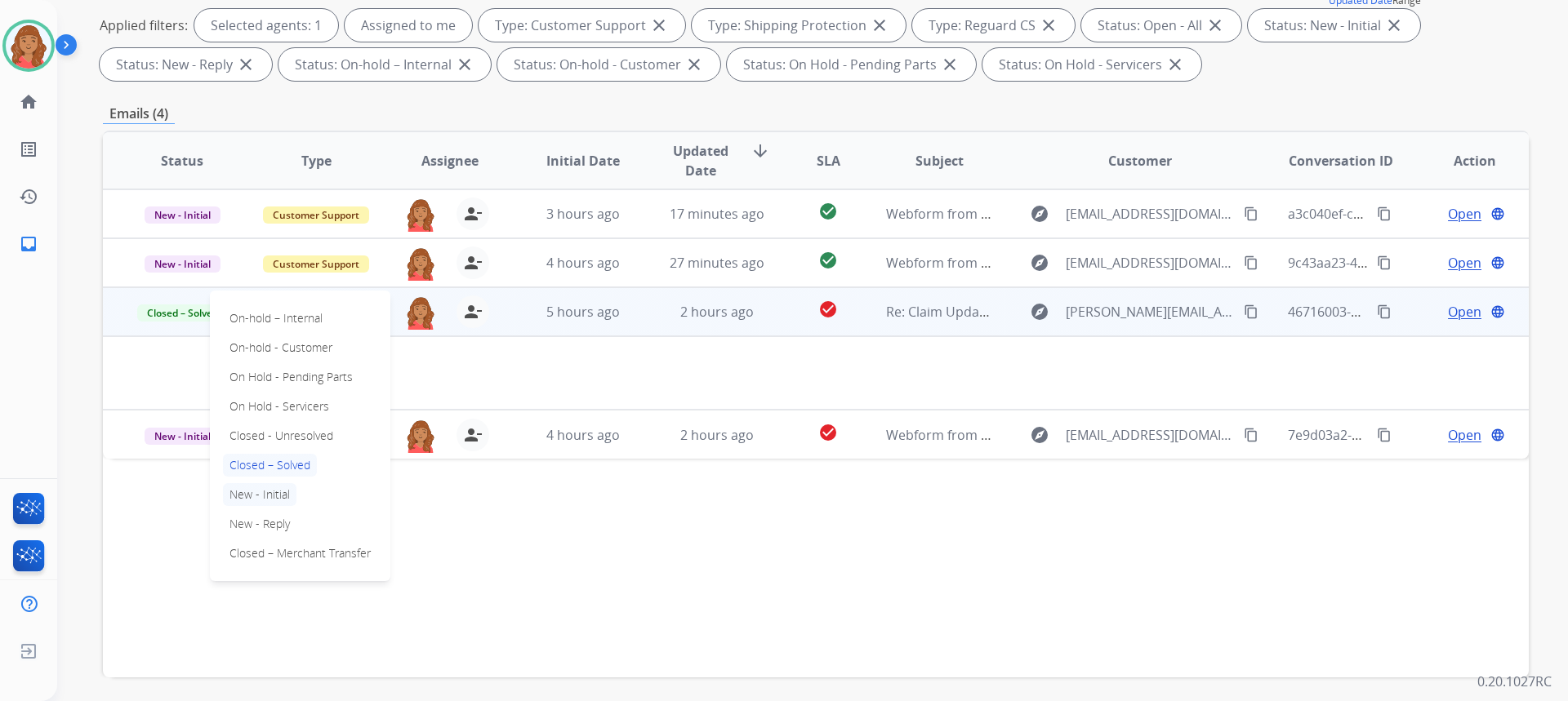
click at [274, 500] on p "New - Initial" at bounding box center [259, 495] width 74 height 23
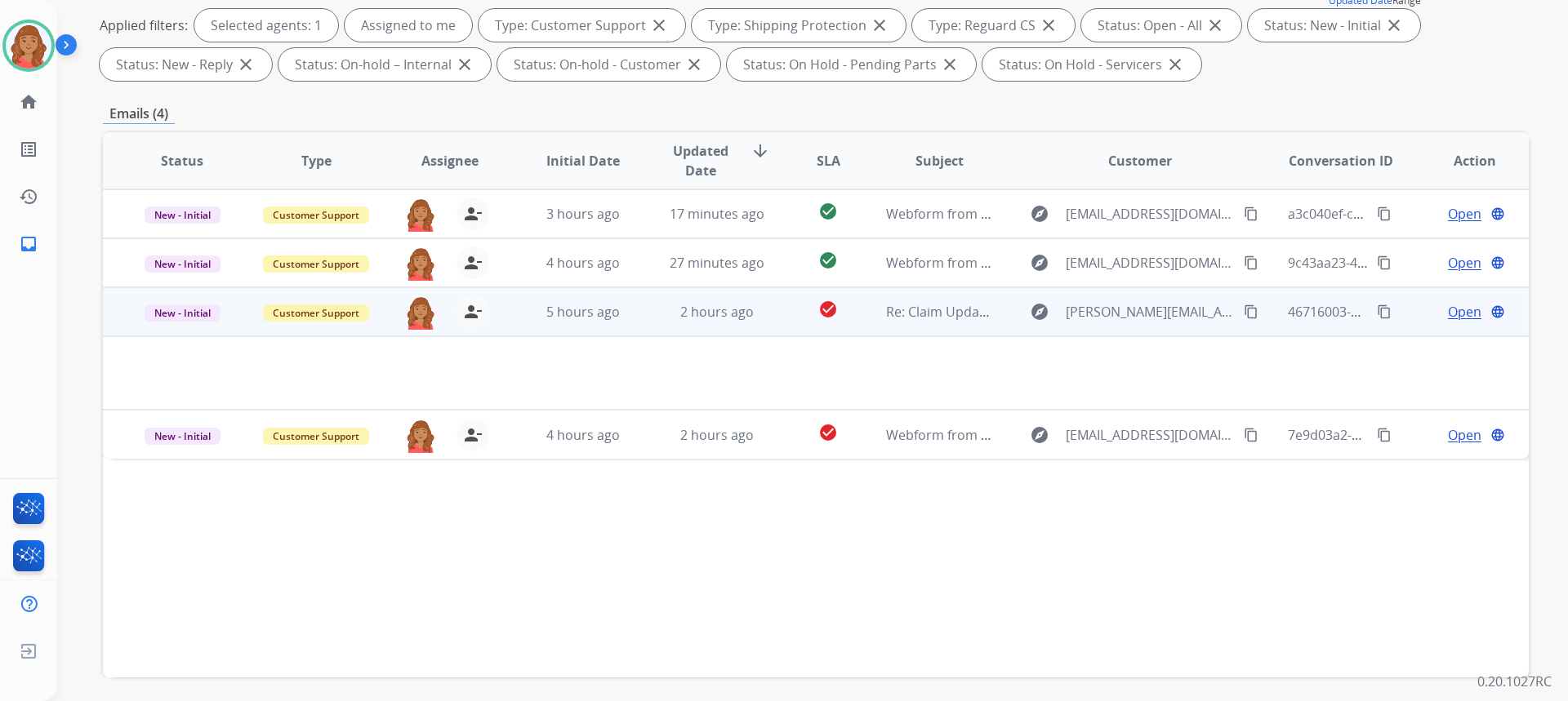
click at [1467, 335] on td "Open language" at bounding box center [1462, 312] width 134 height 49
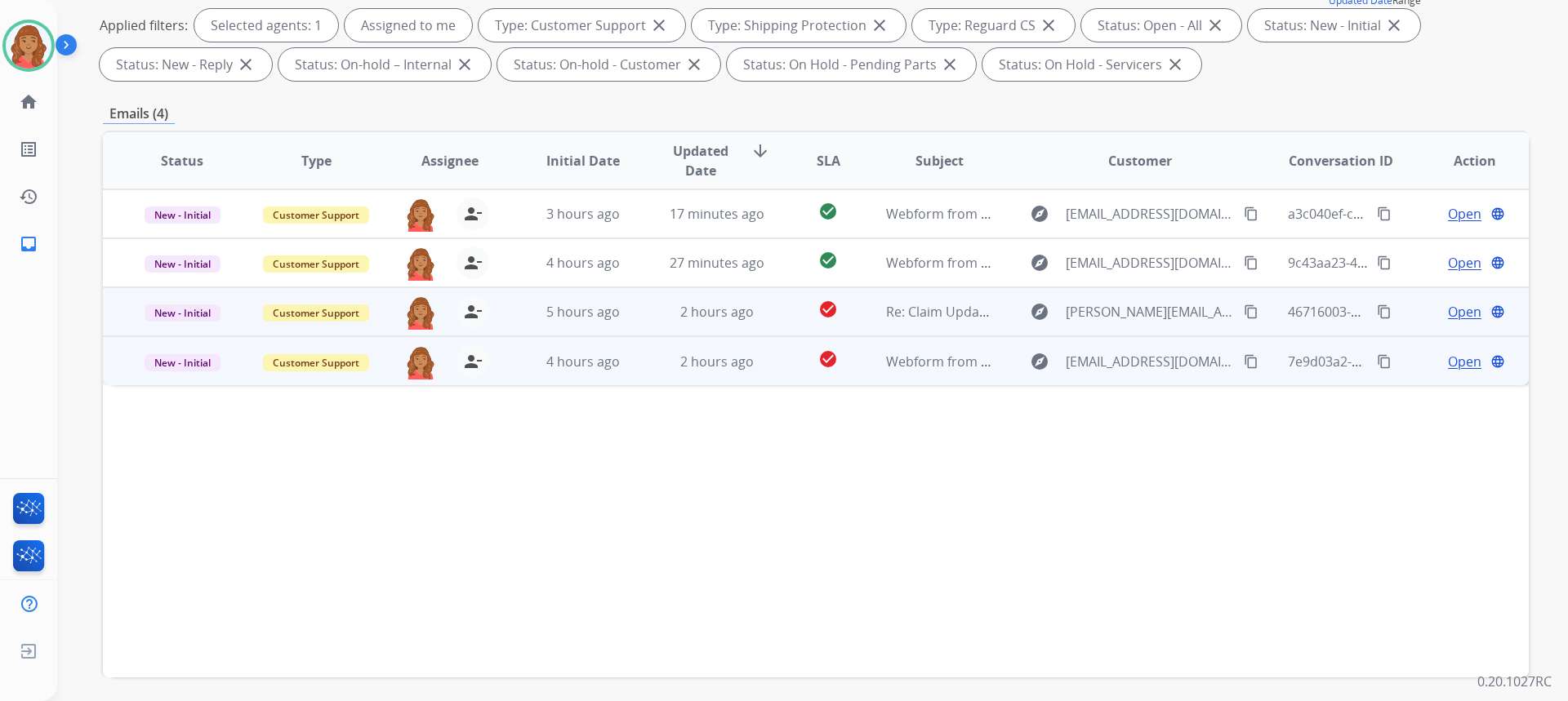
click at [1450, 357] on span "Open" at bounding box center [1464, 362] width 34 height 20
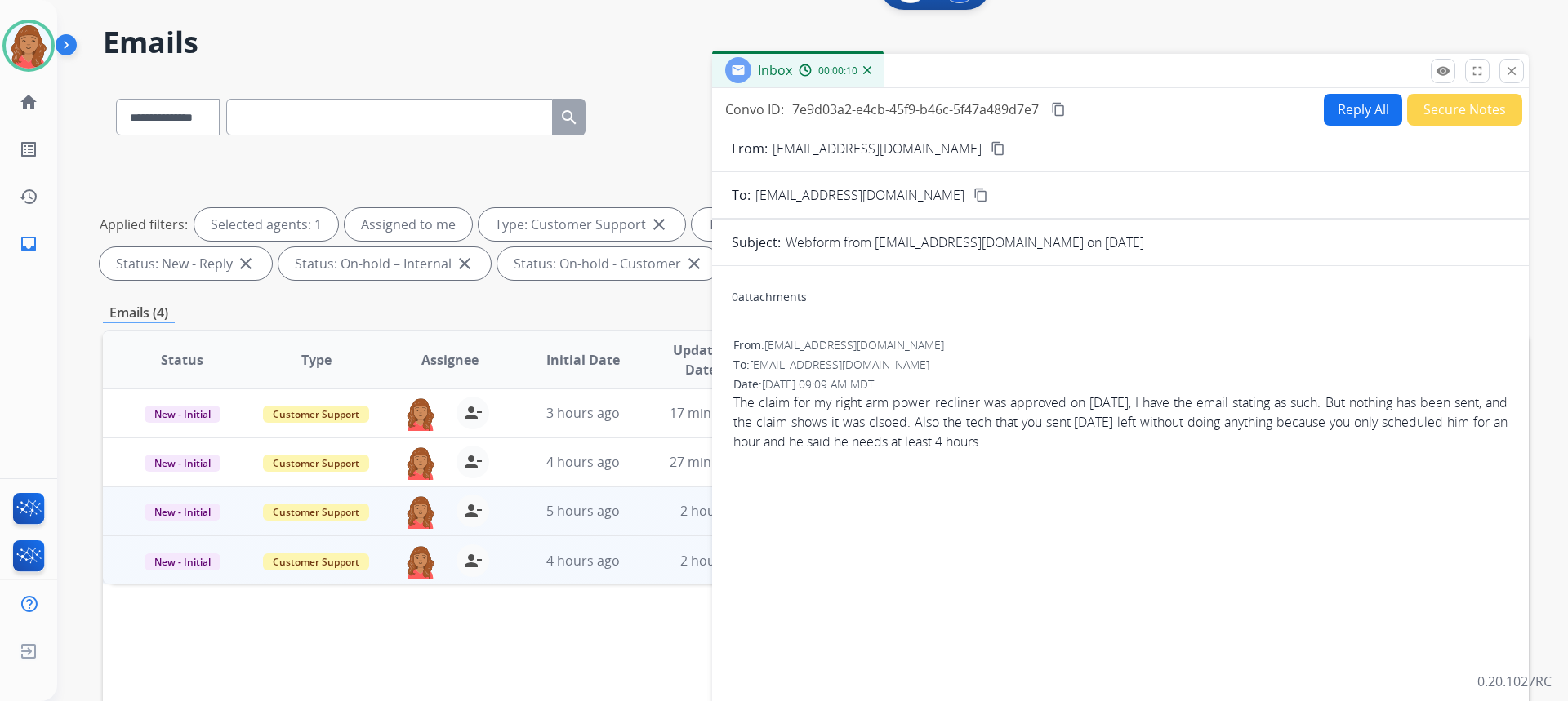
scroll to position [0, 0]
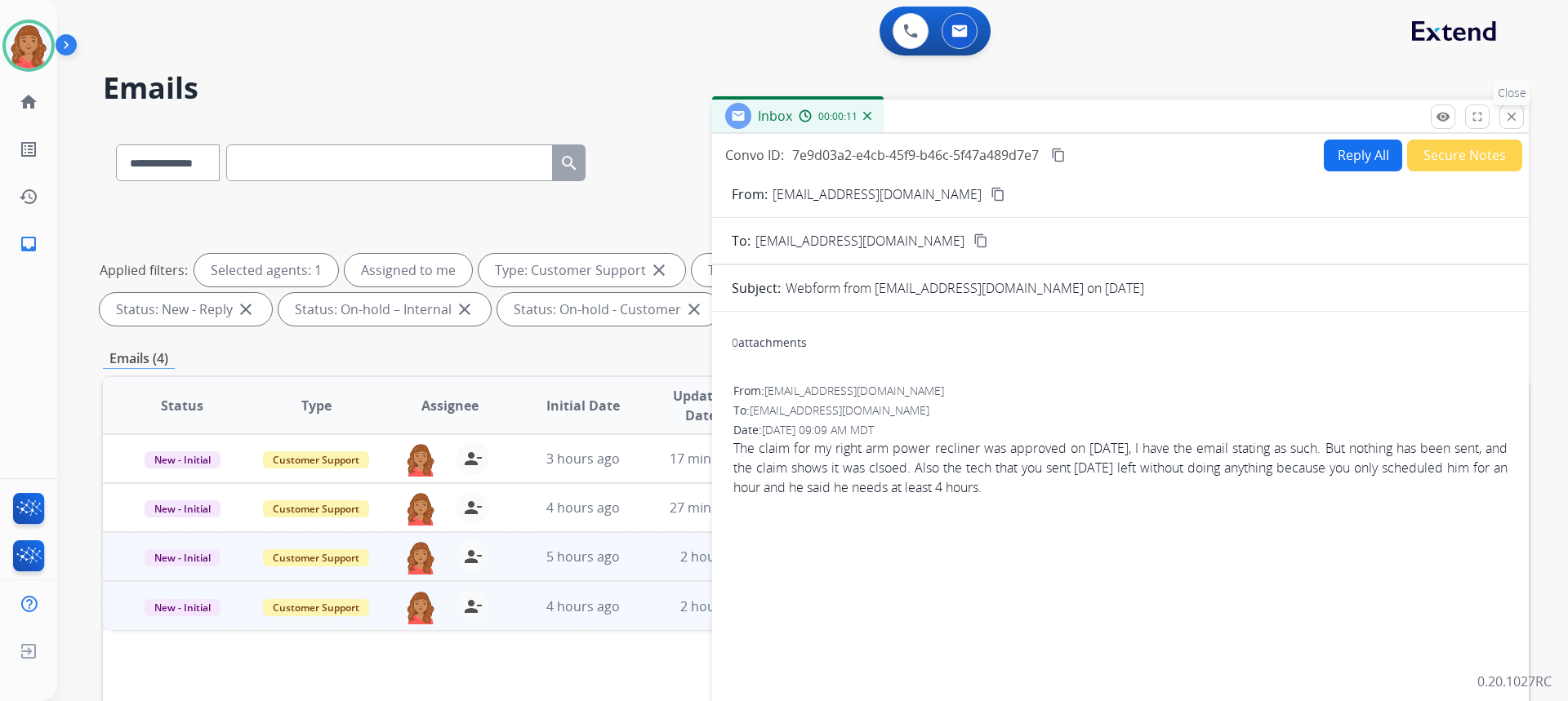
click at [1510, 128] on div "Inbox 00:00:11 Convo ID: 7e9d03a2-e4cb-45f9-b46c-5f47a489d7e7 content_copy Repl…" at bounding box center [1120, 453] width 817 height 707
click at [1509, 124] on mat-icon "close" at bounding box center [1512, 117] width 15 height 15
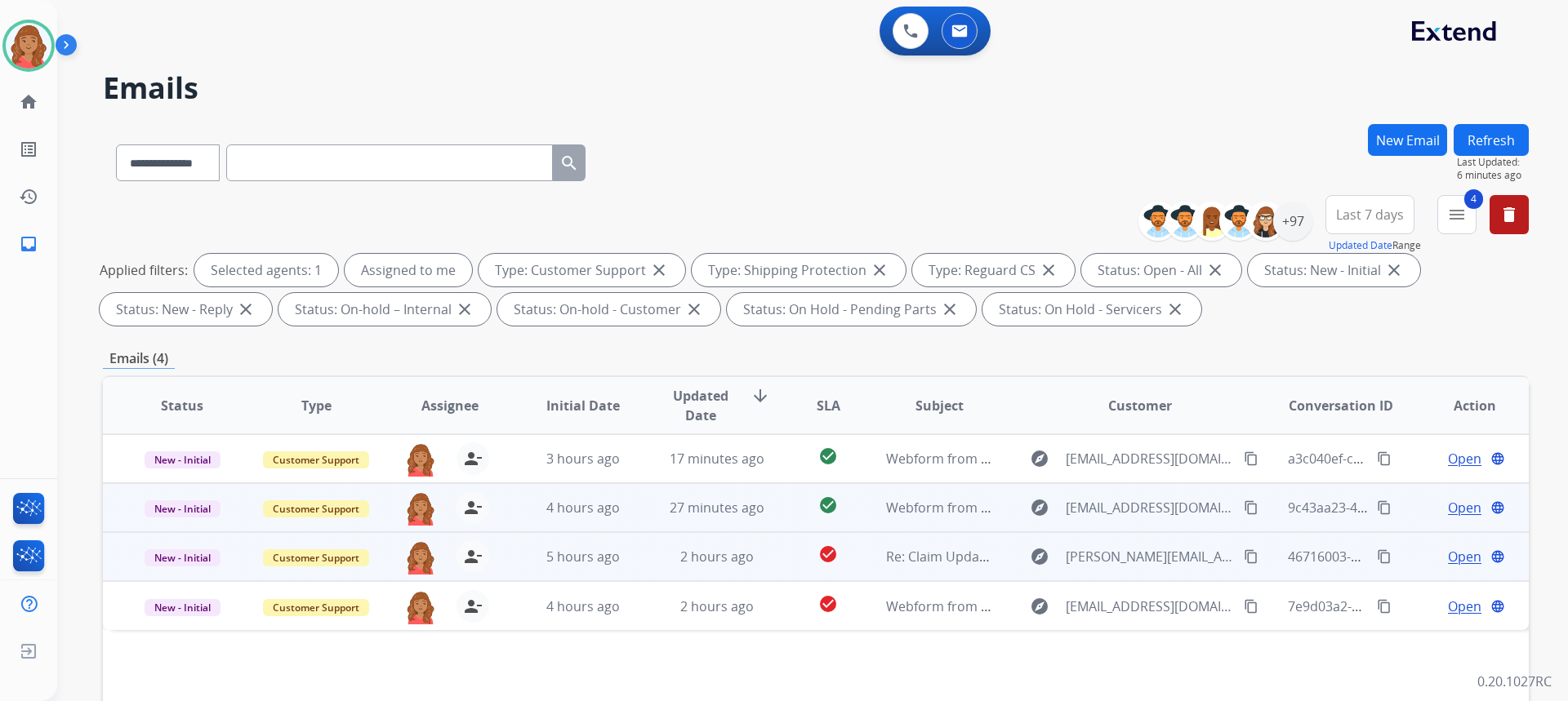
click at [578, 519] on td "4 hours ago" at bounding box center [571, 508] width 134 height 49
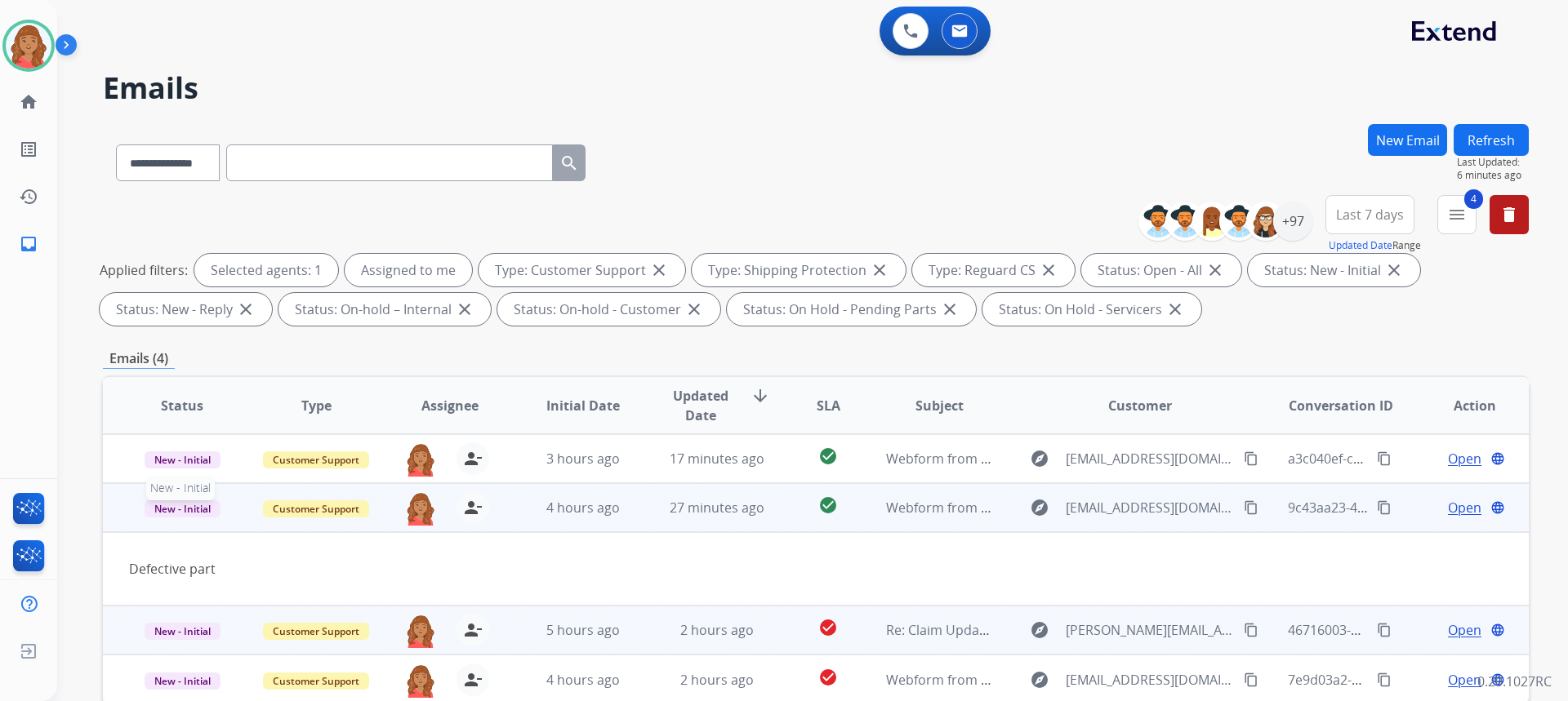
click at [176, 511] on span "New - Initial" at bounding box center [182, 509] width 76 height 17
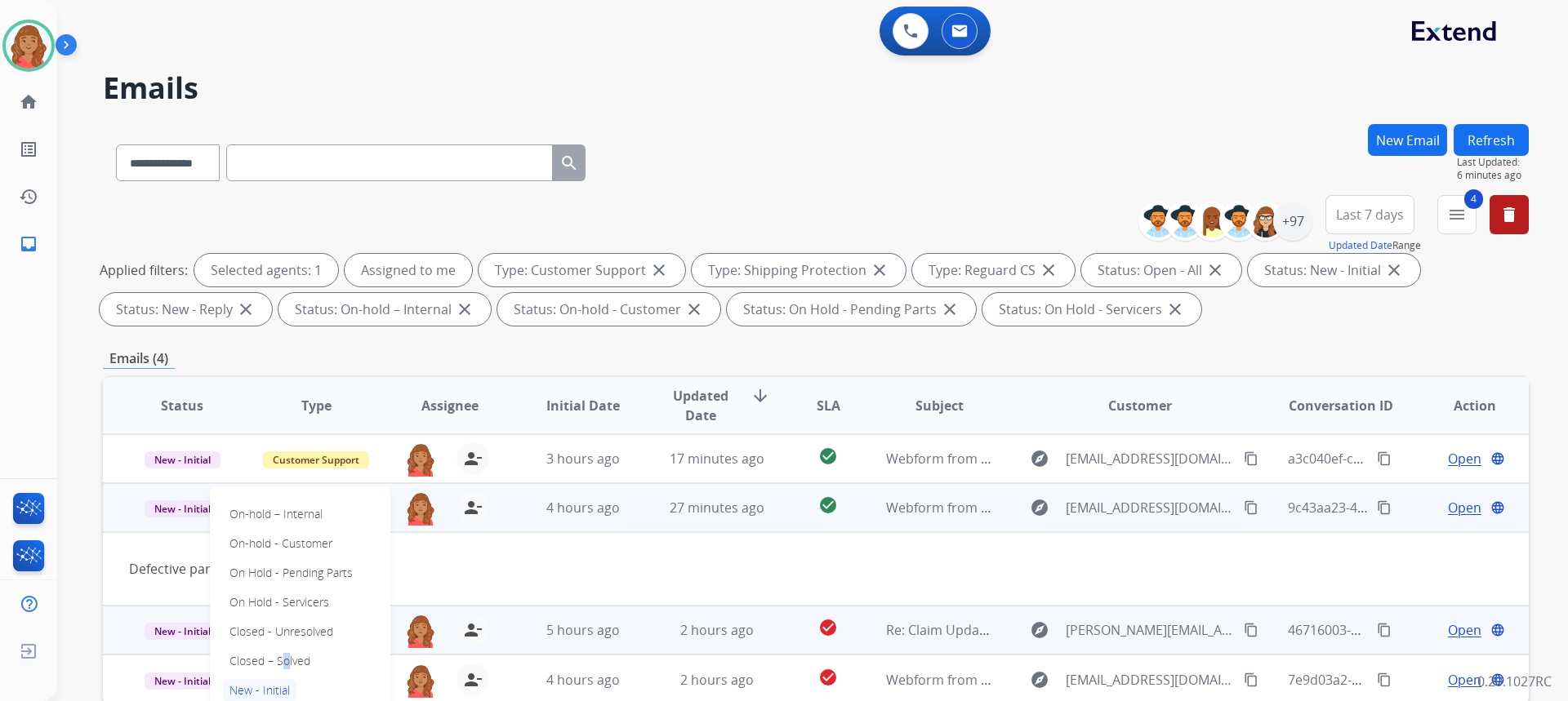
drag, startPoint x: 273, startPoint y: 659, endPoint x: 270, endPoint y: 631, distance: 28.2
click at [280, 663] on p "Closed – Solved" at bounding box center [269, 661] width 94 height 23
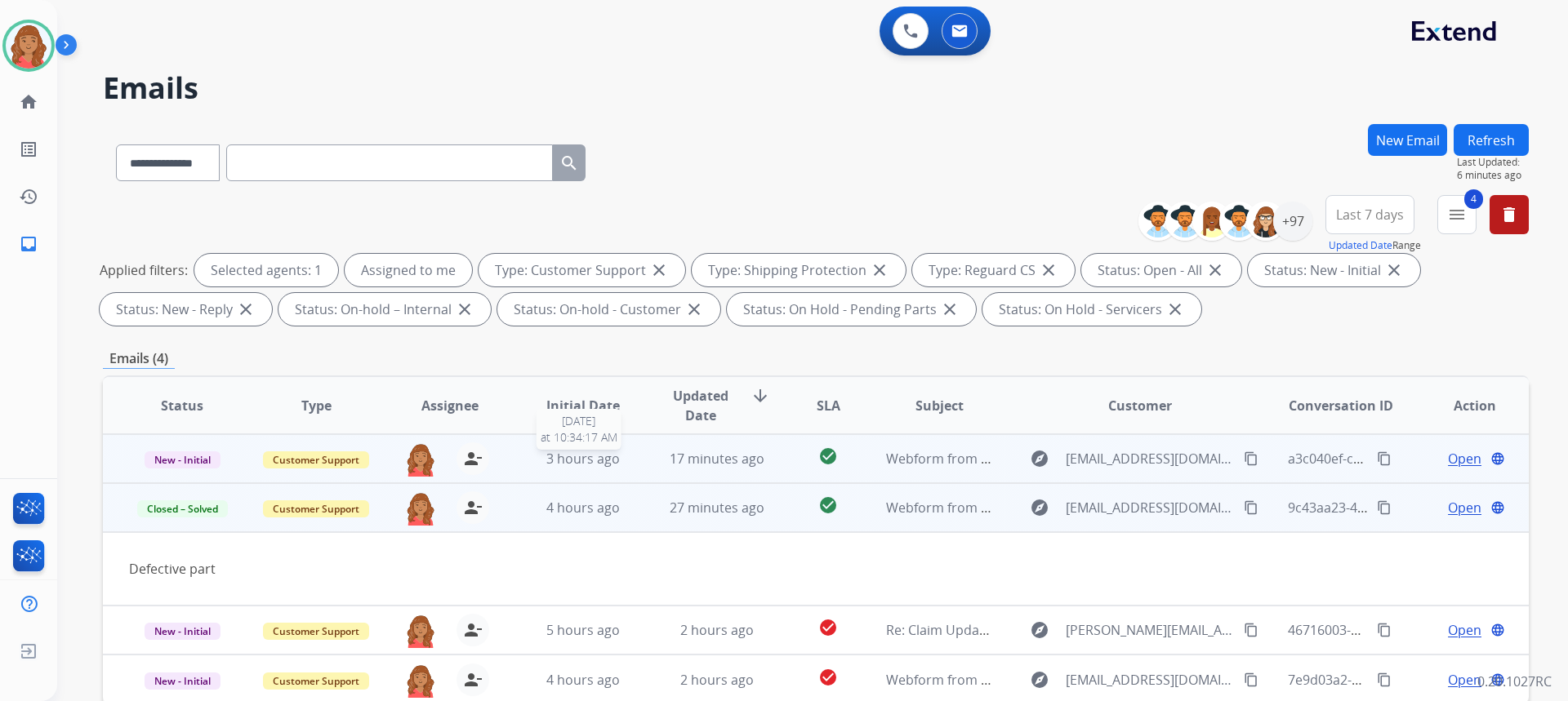
click at [558, 456] on span "3 hours ago" at bounding box center [583, 459] width 74 height 18
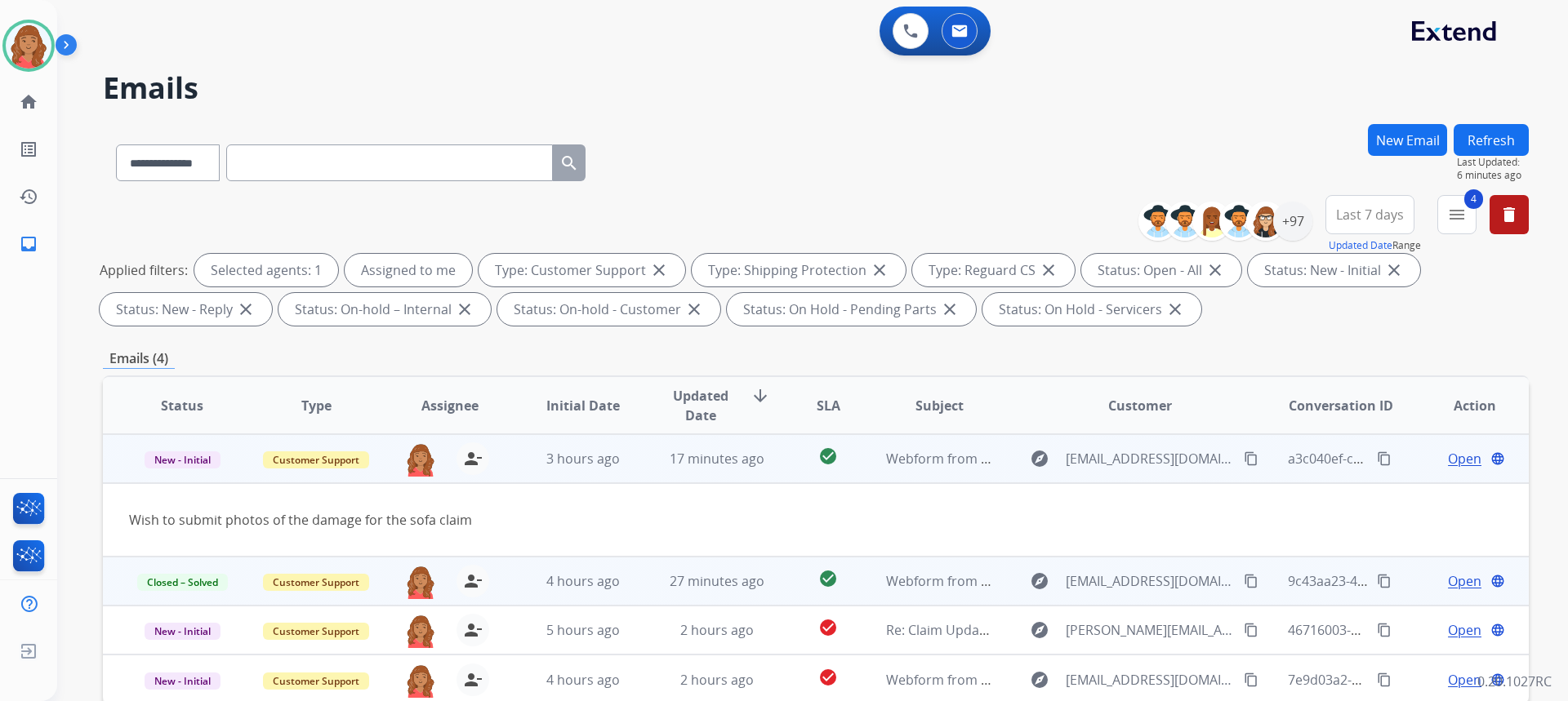
click at [1471, 455] on div "Open language" at bounding box center [1474, 459] width 107 height 20
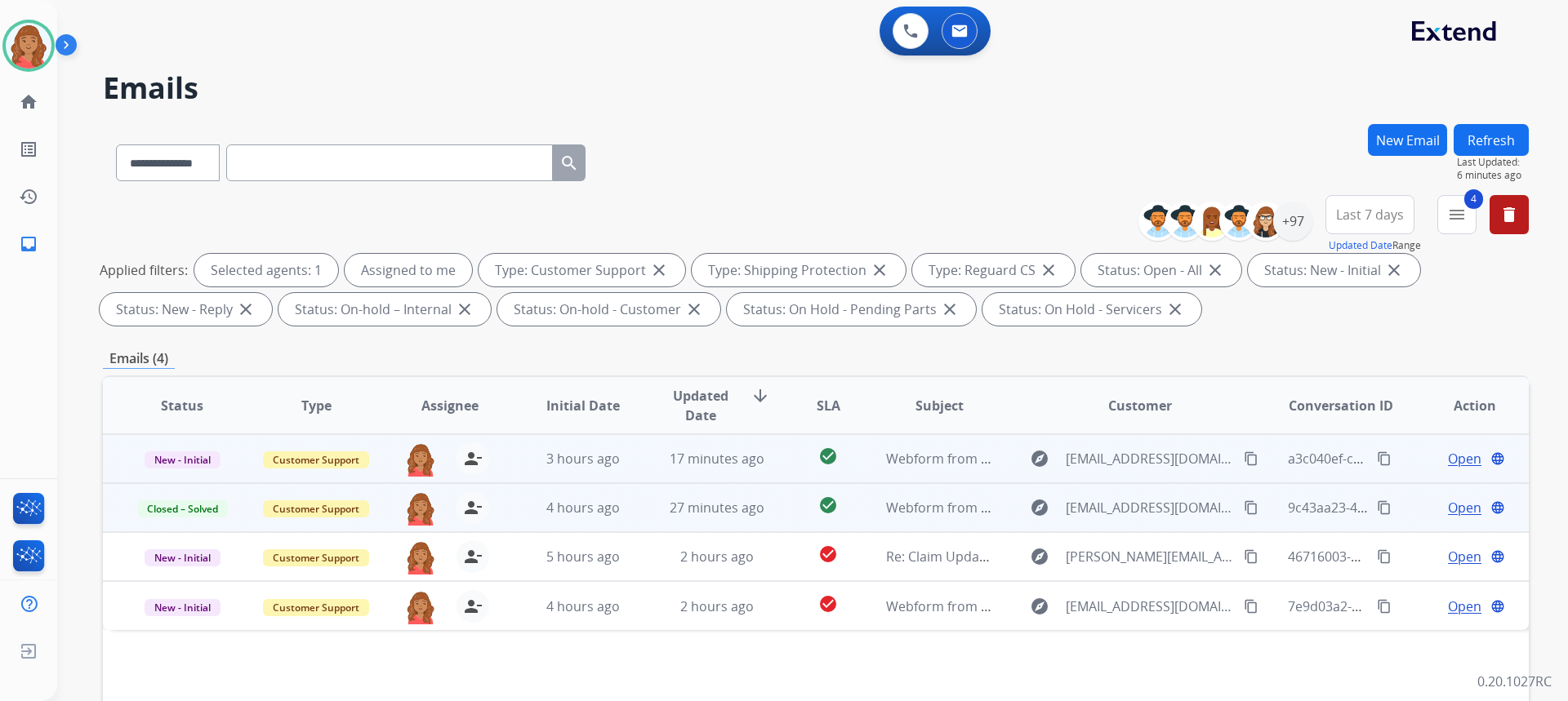
click at [1460, 463] on span "Open" at bounding box center [1464, 459] width 34 height 20
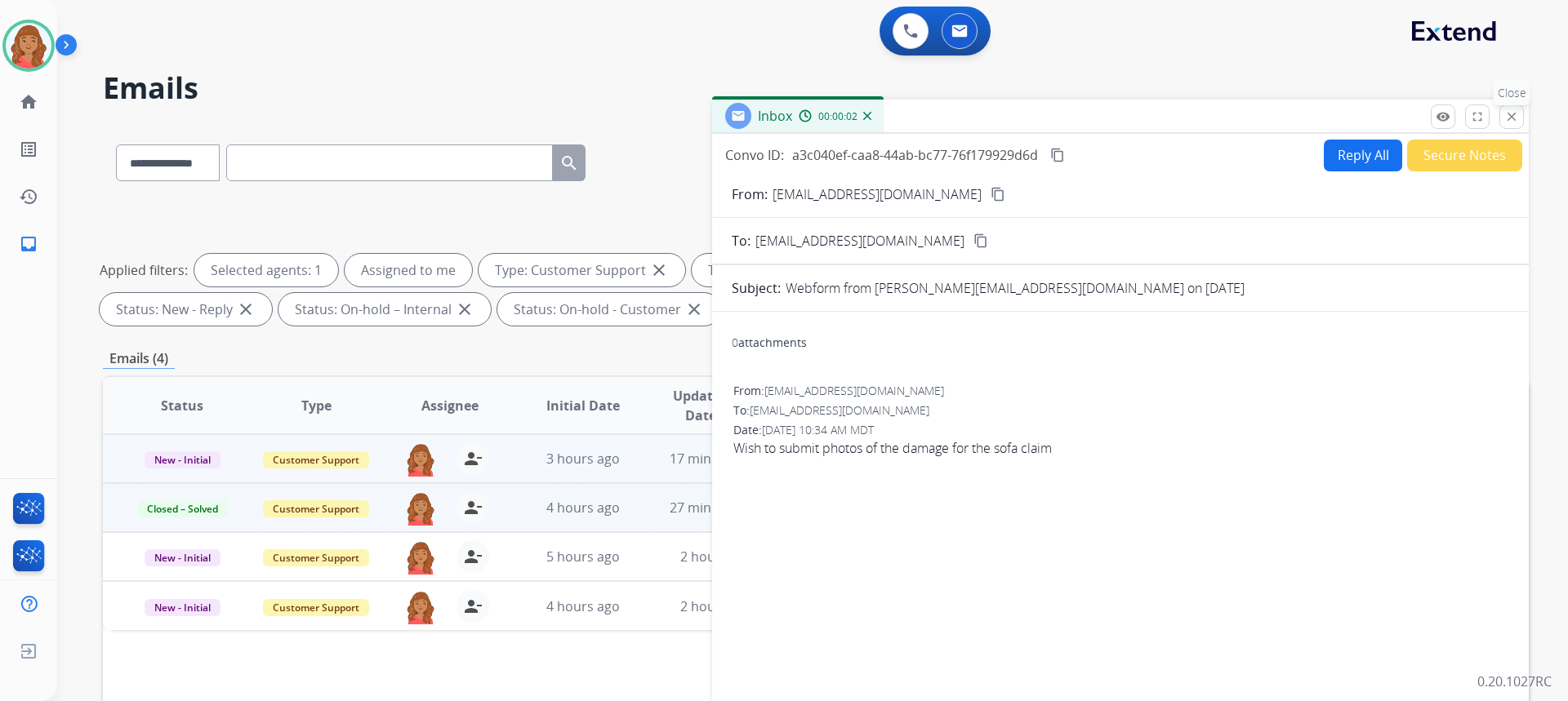
click at [1517, 112] on button "close Close" at bounding box center [1512, 117] width 25 height 25
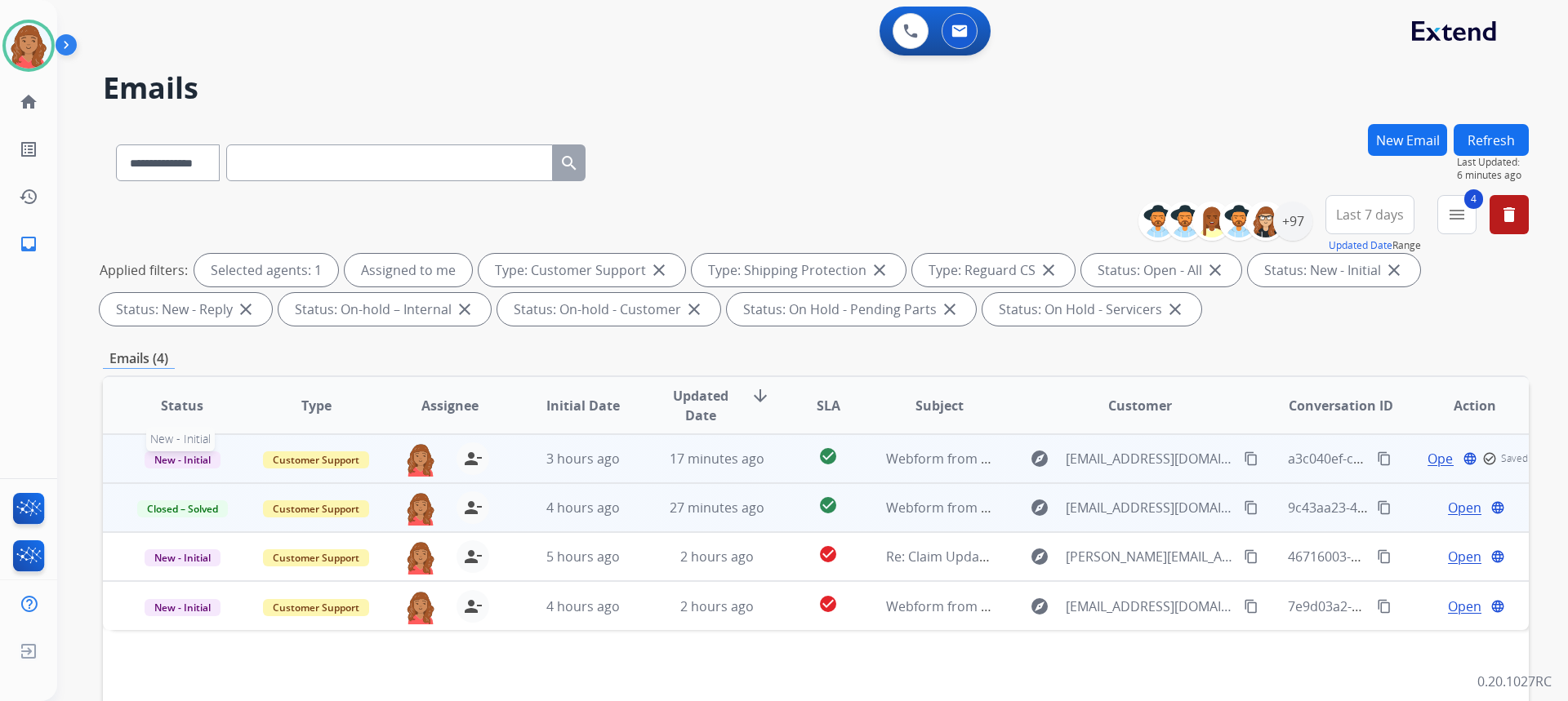
click at [179, 465] on span "New - Initial" at bounding box center [182, 460] width 76 height 17
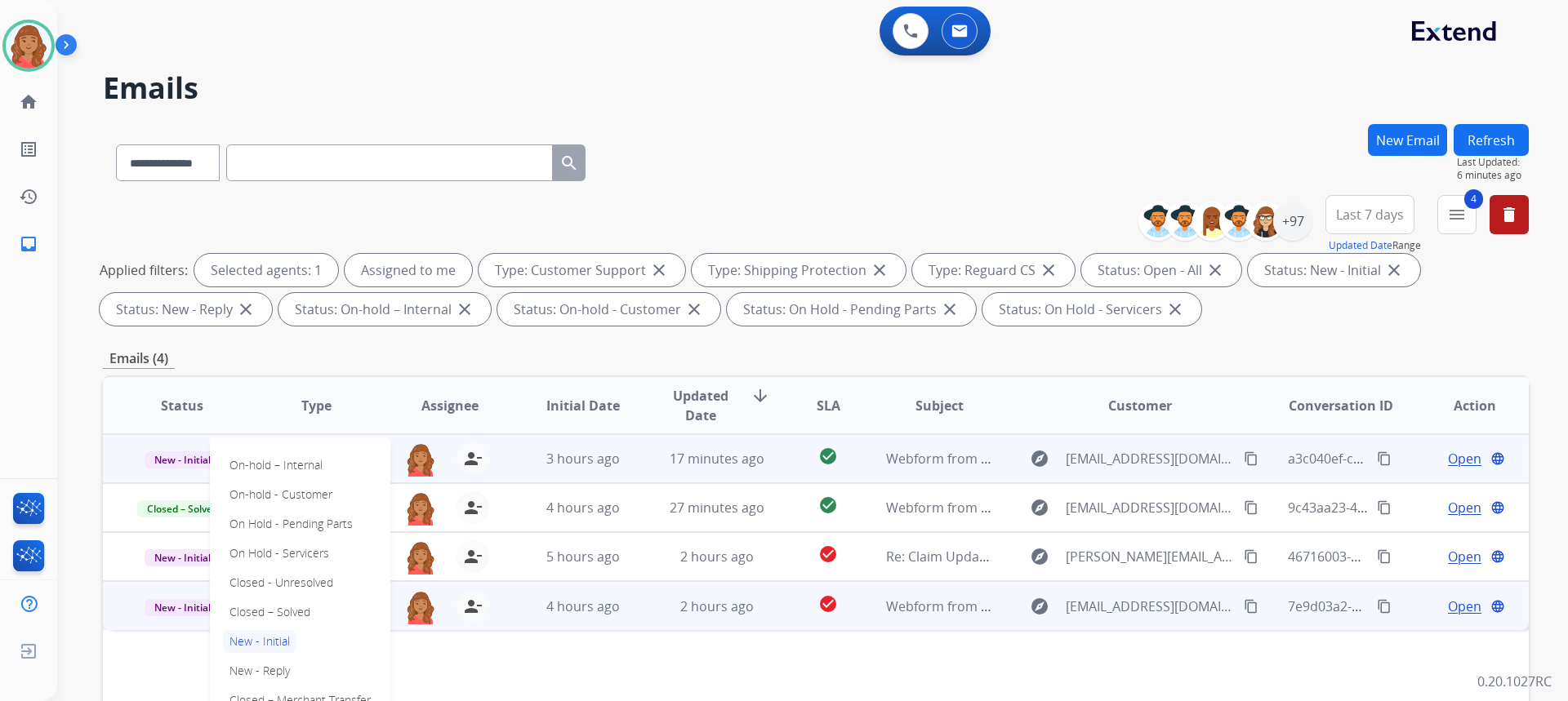
drag, startPoint x: 252, startPoint y: 611, endPoint x: 245, endPoint y: 598, distance: 14.8
click at [253, 611] on p "Closed – Solved" at bounding box center [269, 612] width 94 height 23
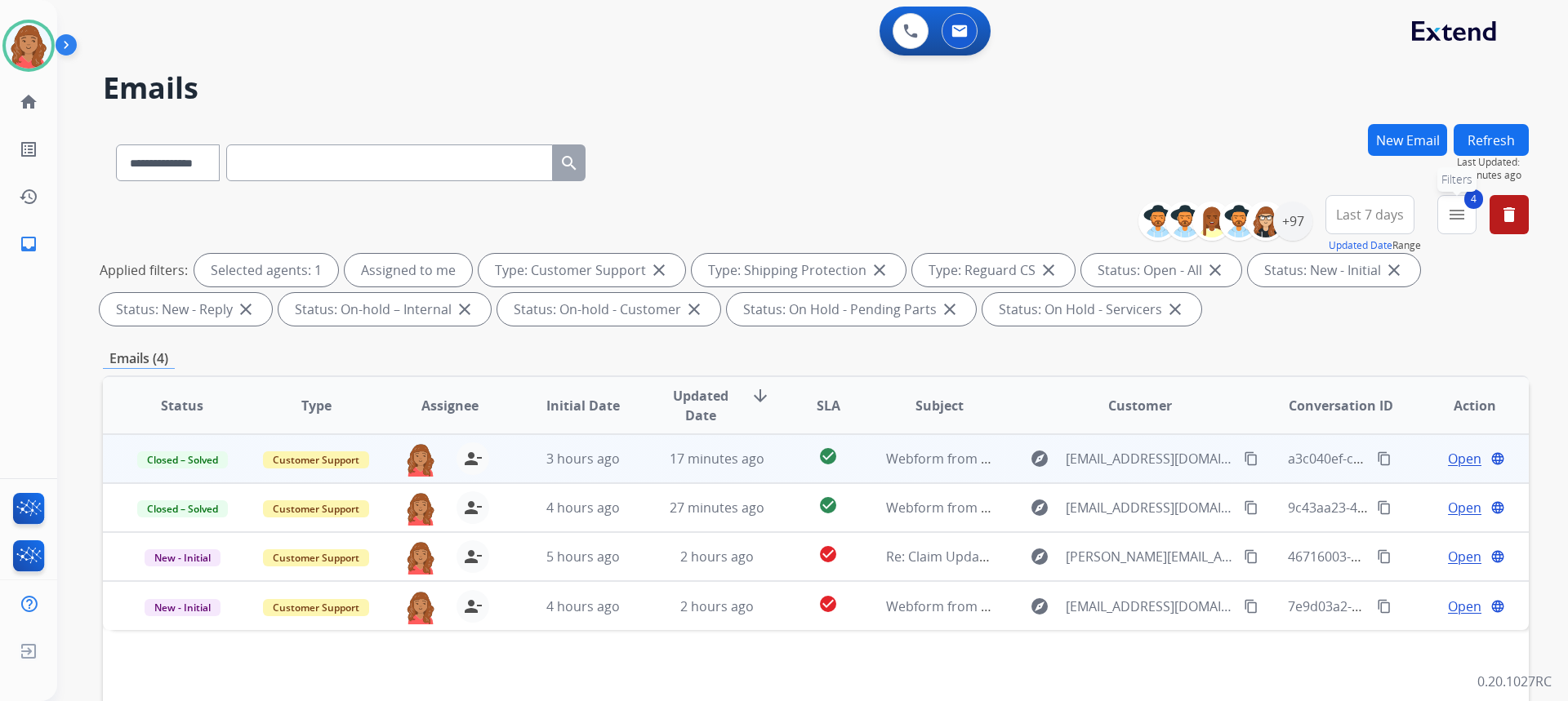
click at [1462, 228] on button "4 menu Filters" at bounding box center [1457, 214] width 39 height 39
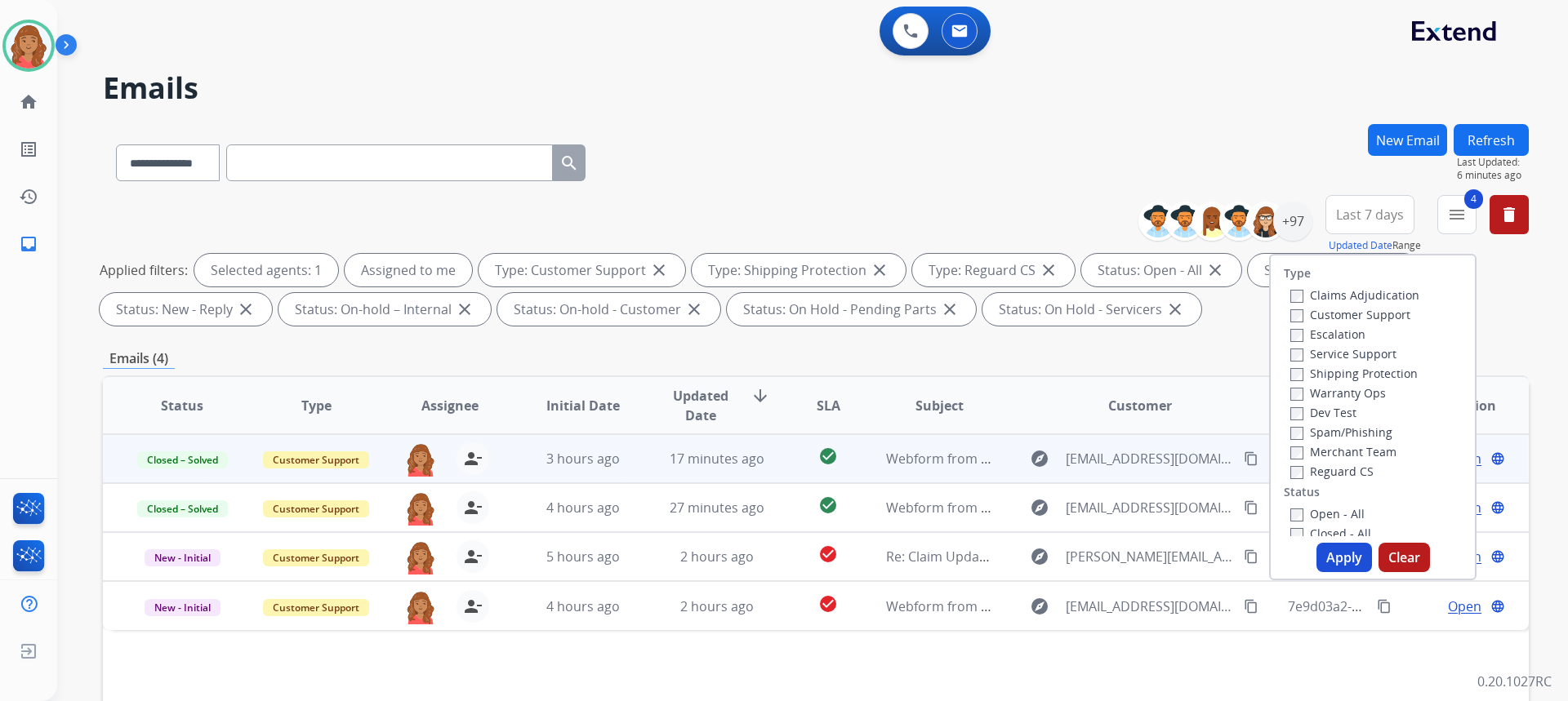
click at [1345, 556] on button "Apply" at bounding box center [1345, 558] width 56 height 29
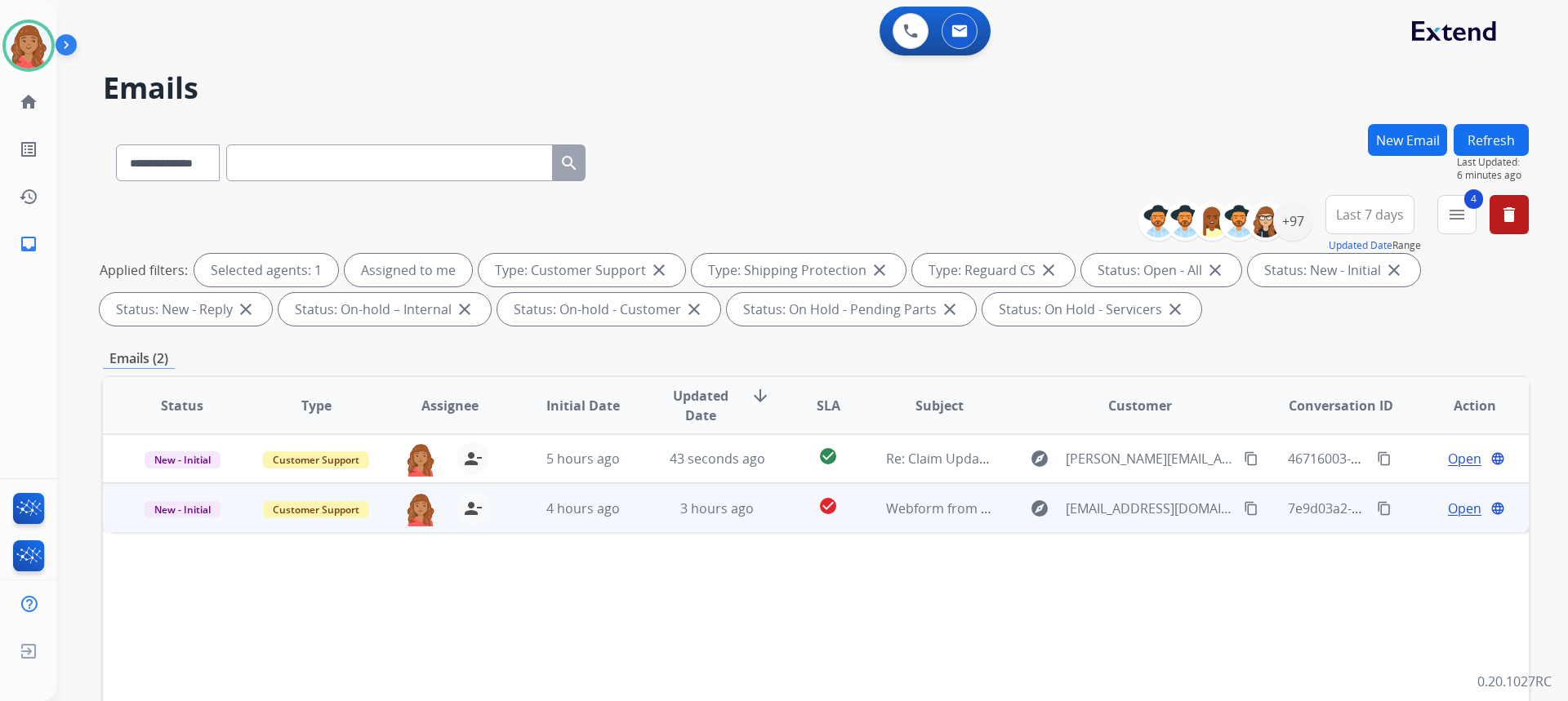
click at [1244, 510] on mat-icon "content_copy" at bounding box center [1251, 509] width 15 height 15
click at [755, 524] on td "3 hours ago" at bounding box center [705, 508] width 134 height 49
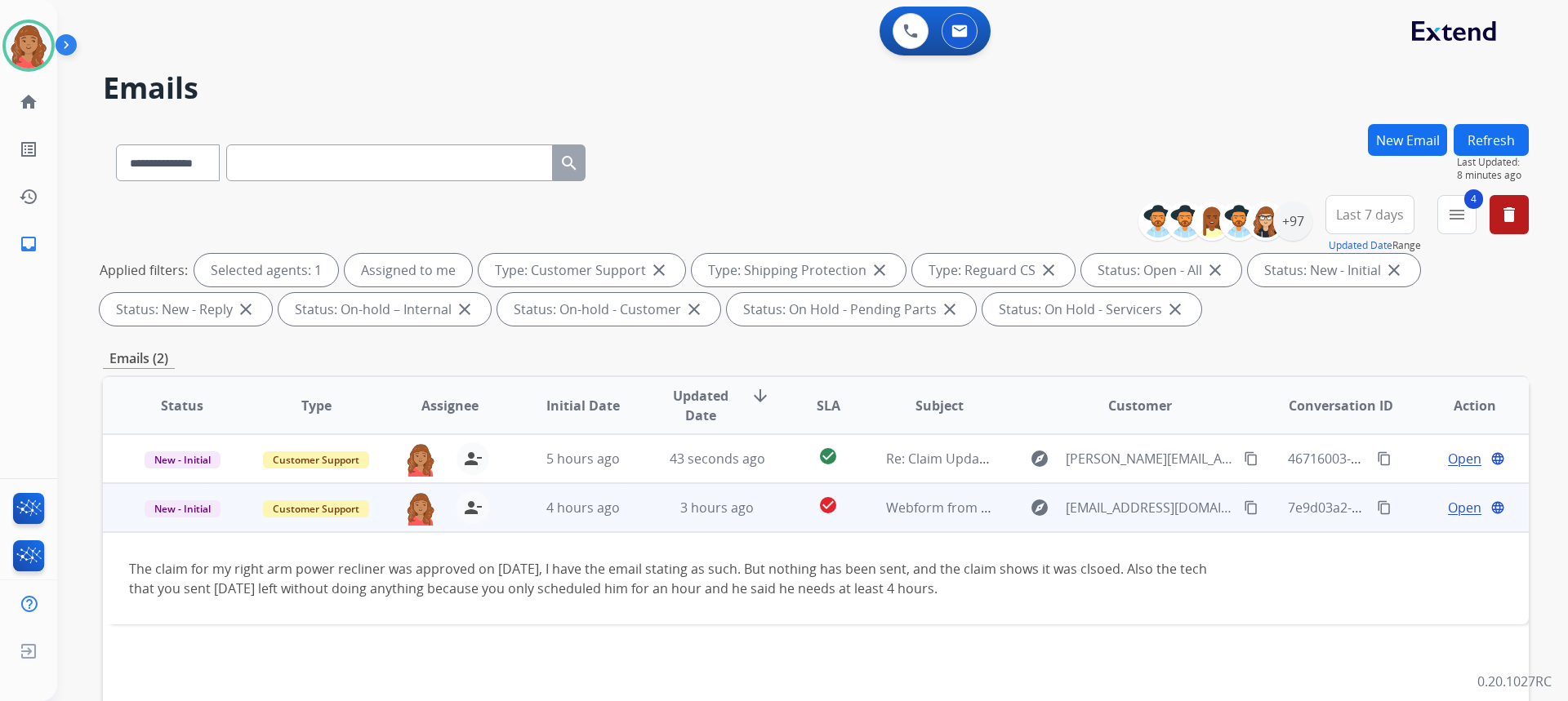
drag, startPoint x: 927, startPoint y: 592, endPoint x: 173, endPoint y: 562, distance: 754.6
click at [111, 548] on td "The claim for my right arm power recliner was approved on [DATE], I have the em…" at bounding box center [683, 578] width 1159 height 92
copy div "The claim for my right arm power recliner was approved on [DATE], I have the em…"
click at [1448, 510] on span "Open" at bounding box center [1464, 508] width 34 height 20
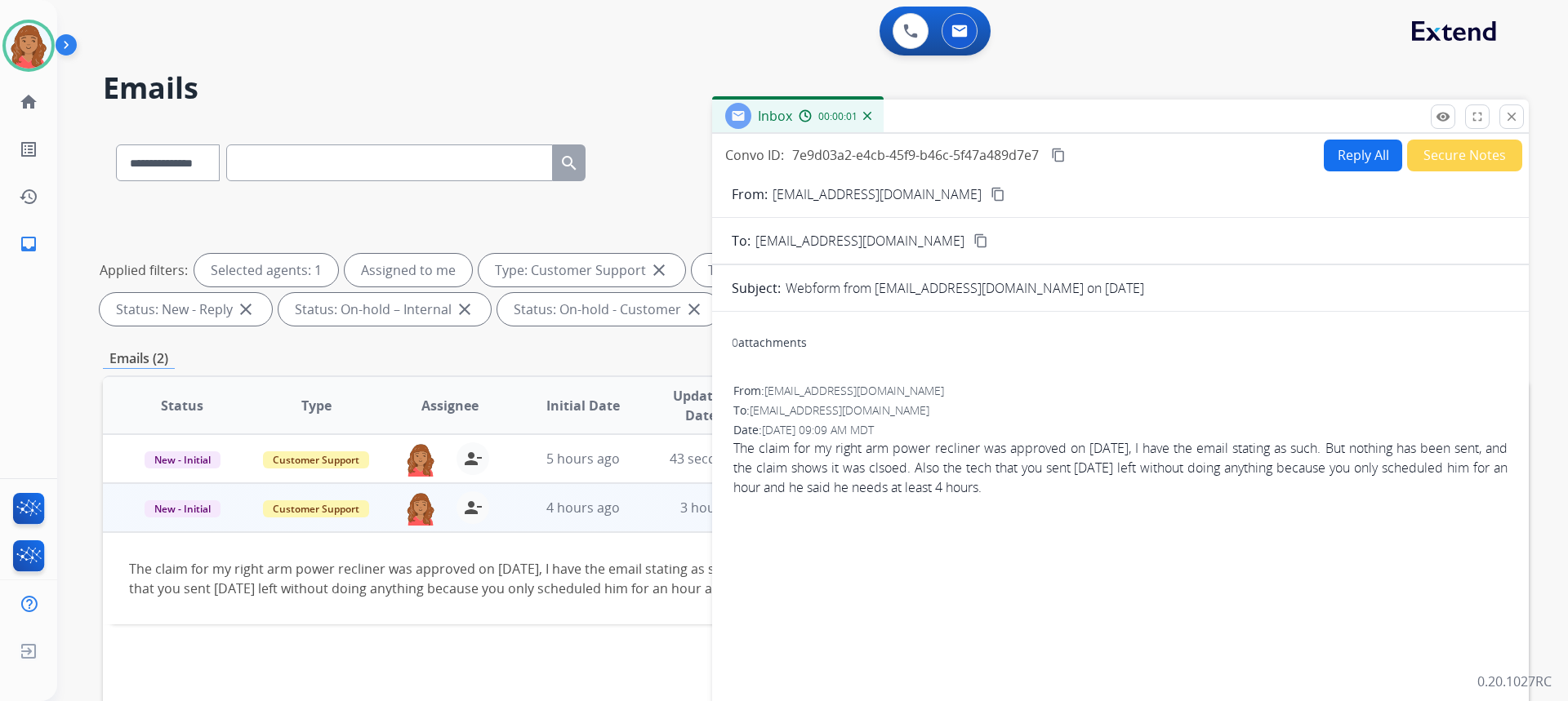
click at [1340, 160] on button "Reply All" at bounding box center [1363, 155] width 79 height 32
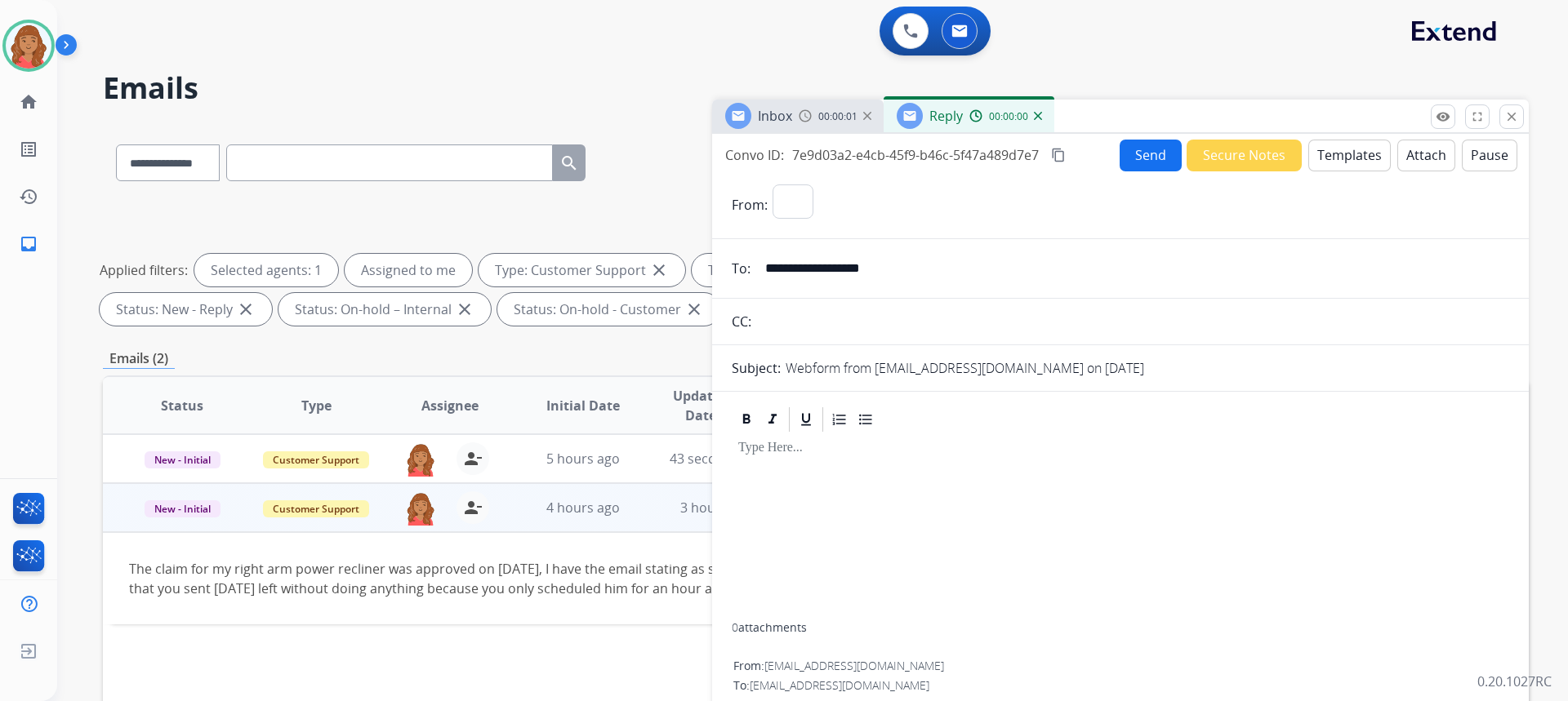
select select "**********"
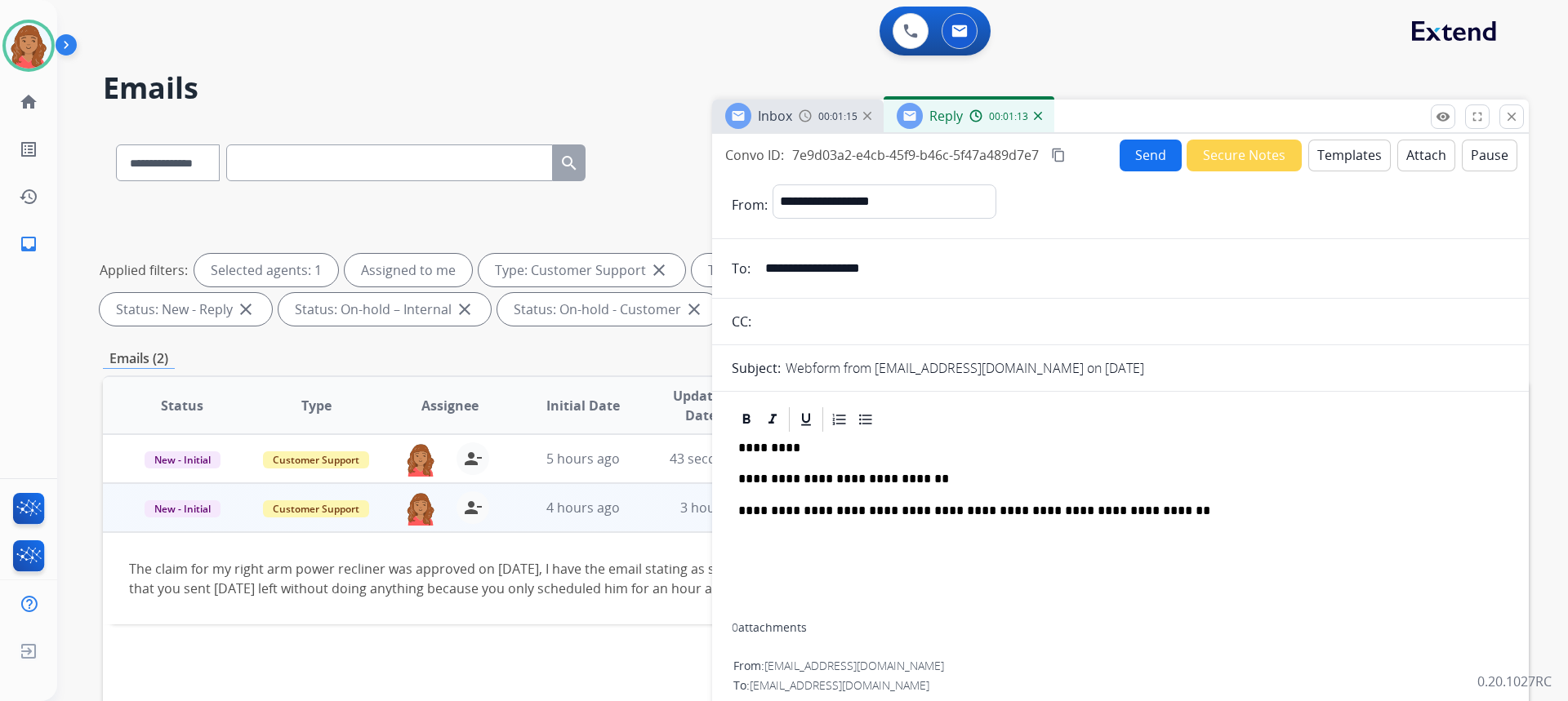
click at [1147, 170] on button "Send" at bounding box center [1151, 155] width 62 height 32
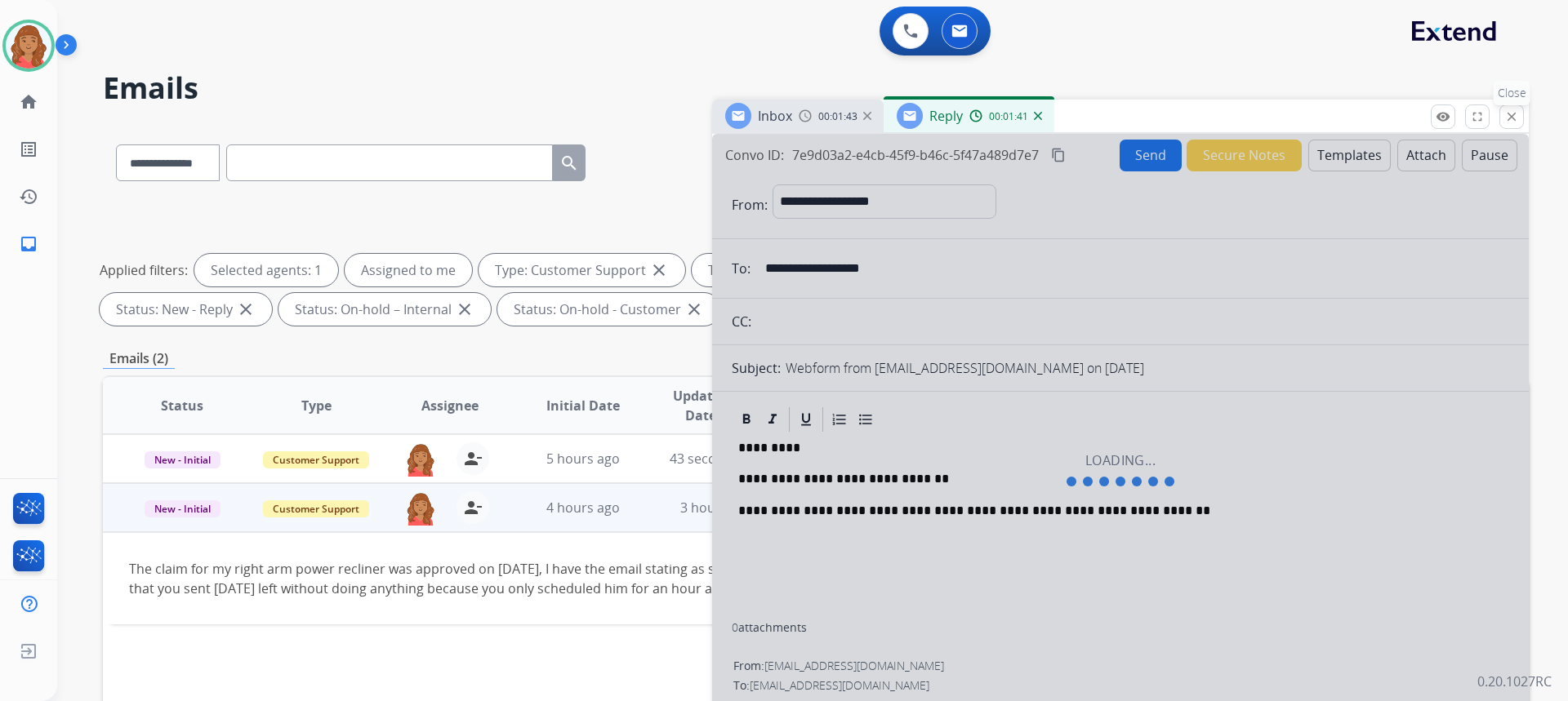
drag, startPoint x: 1512, startPoint y: 115, endPoint x: 1471, endPoint y: 173, distance: 71.0
click at [1512, 114] on mat-icon "close" at bounding box center [1512, 117] width 15 height 15
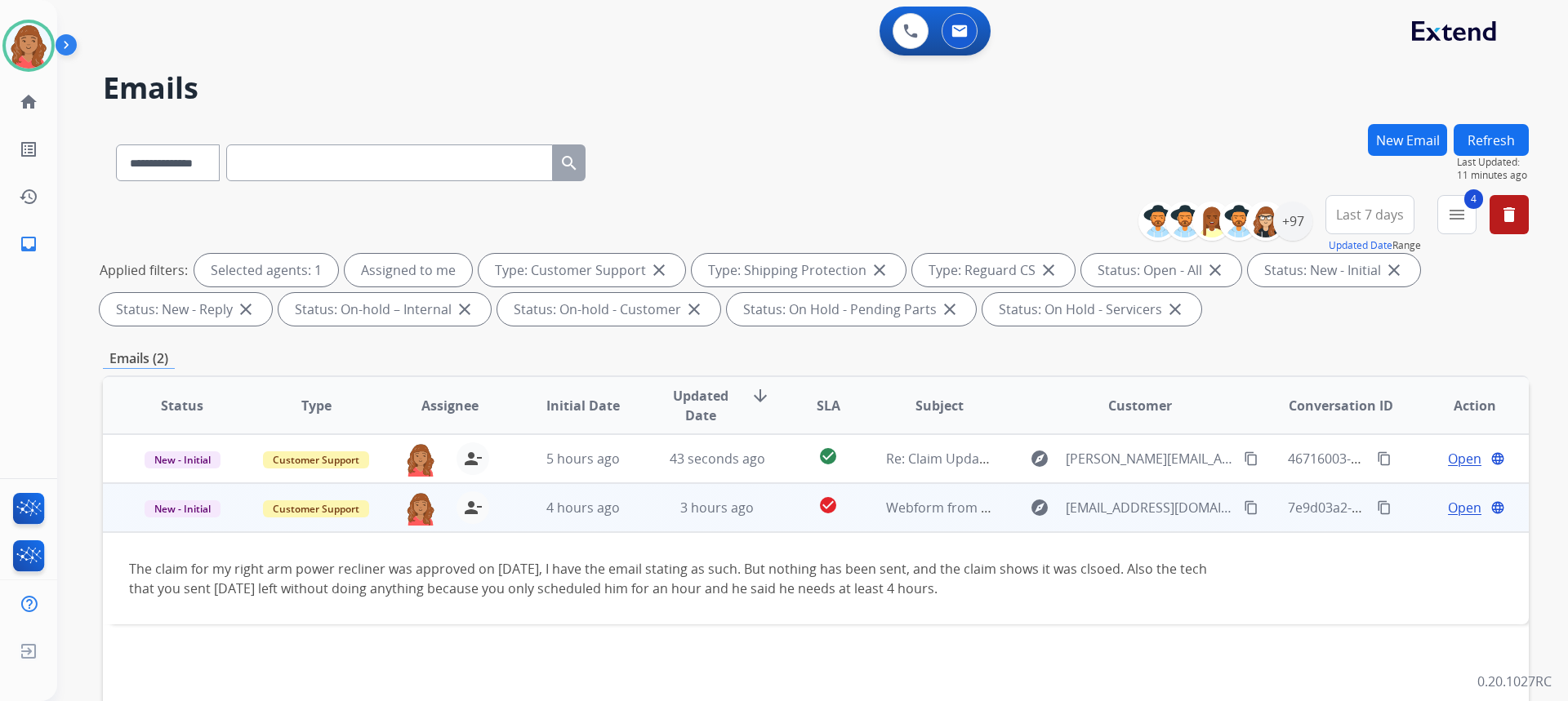
click at [1244, 510] on mat-icon "content_copy" at bounding box center [1251, 508] width 15 height 15
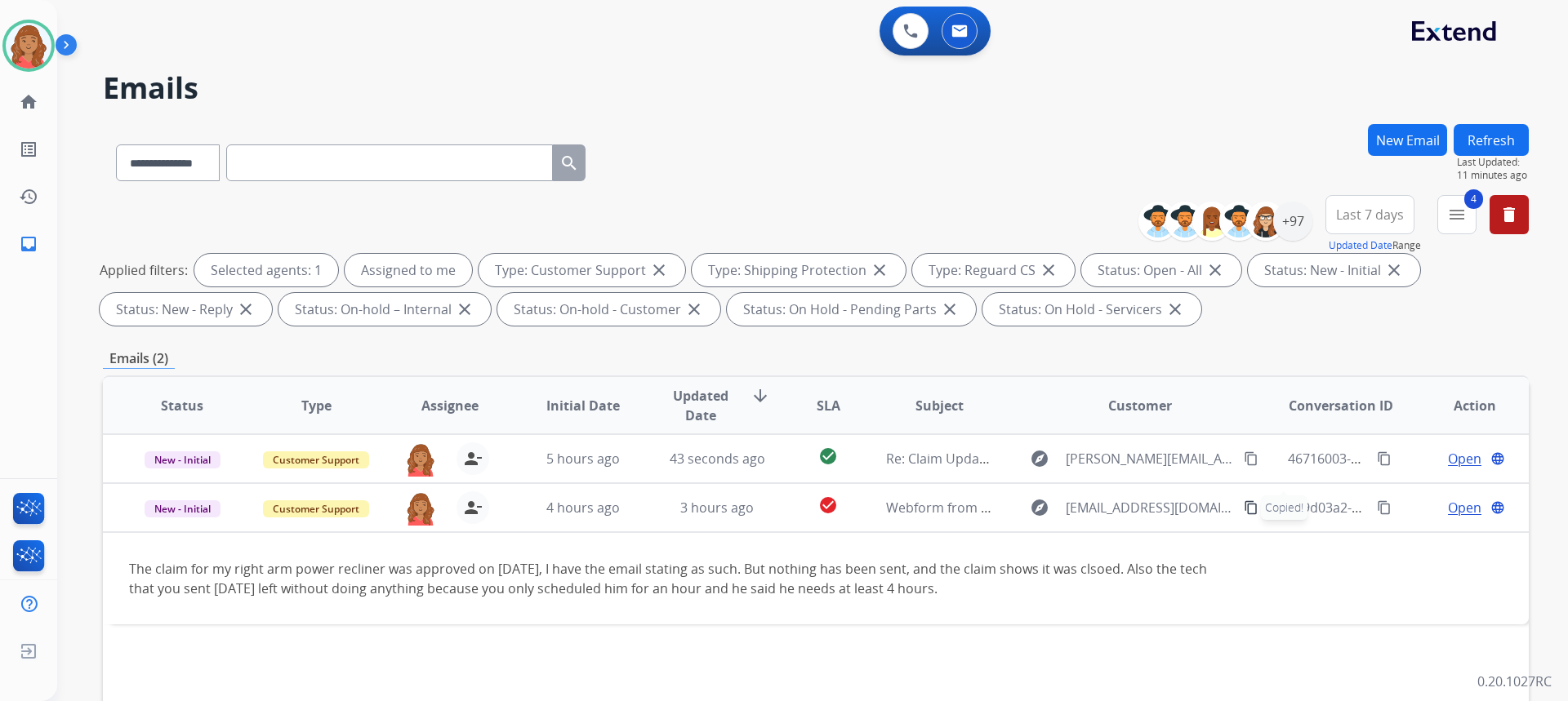
click at [1422, 137] on button "New Email" at bounding box center [1407, 140] width 79 height 32
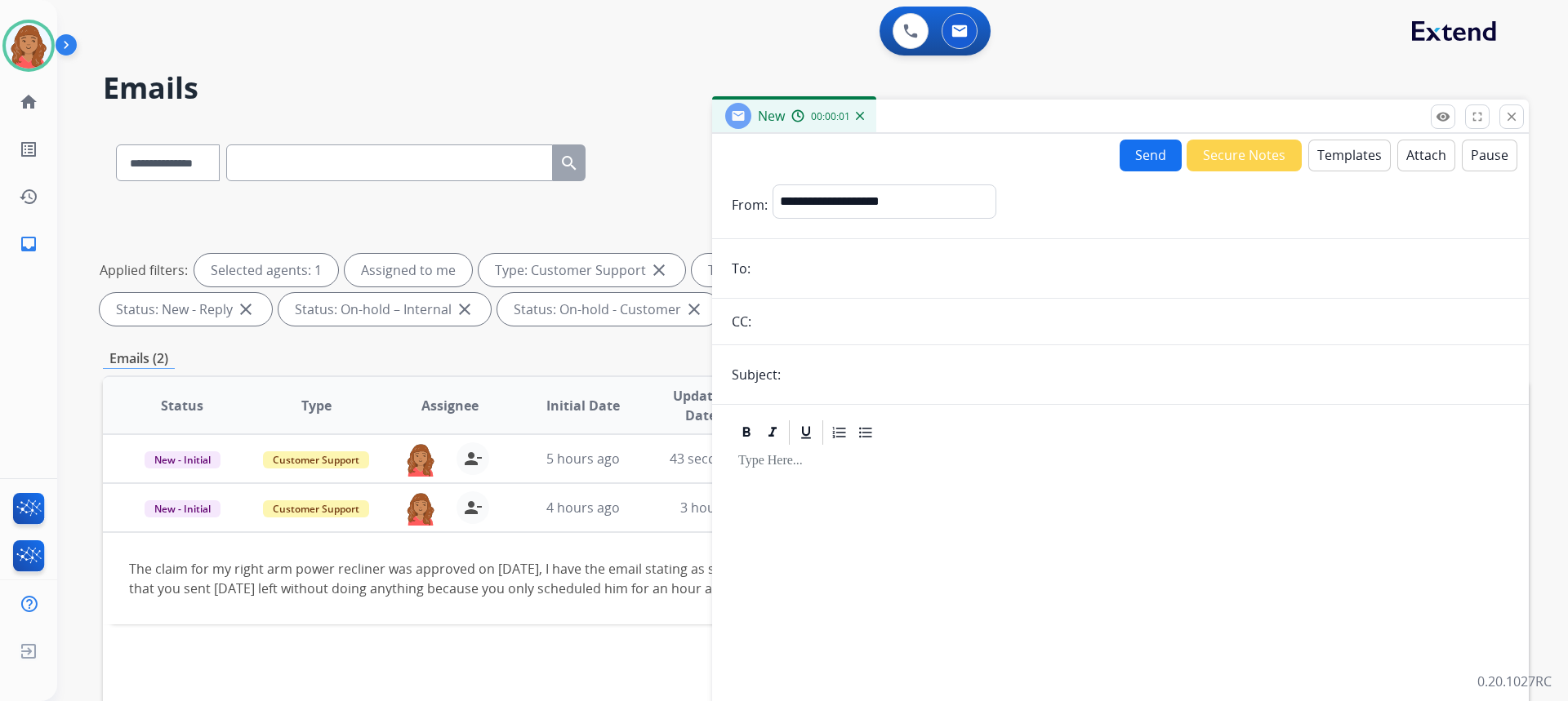
click at [1359, 161] on button "Templates" at bounding box center [1349, 155] width 83 height 32
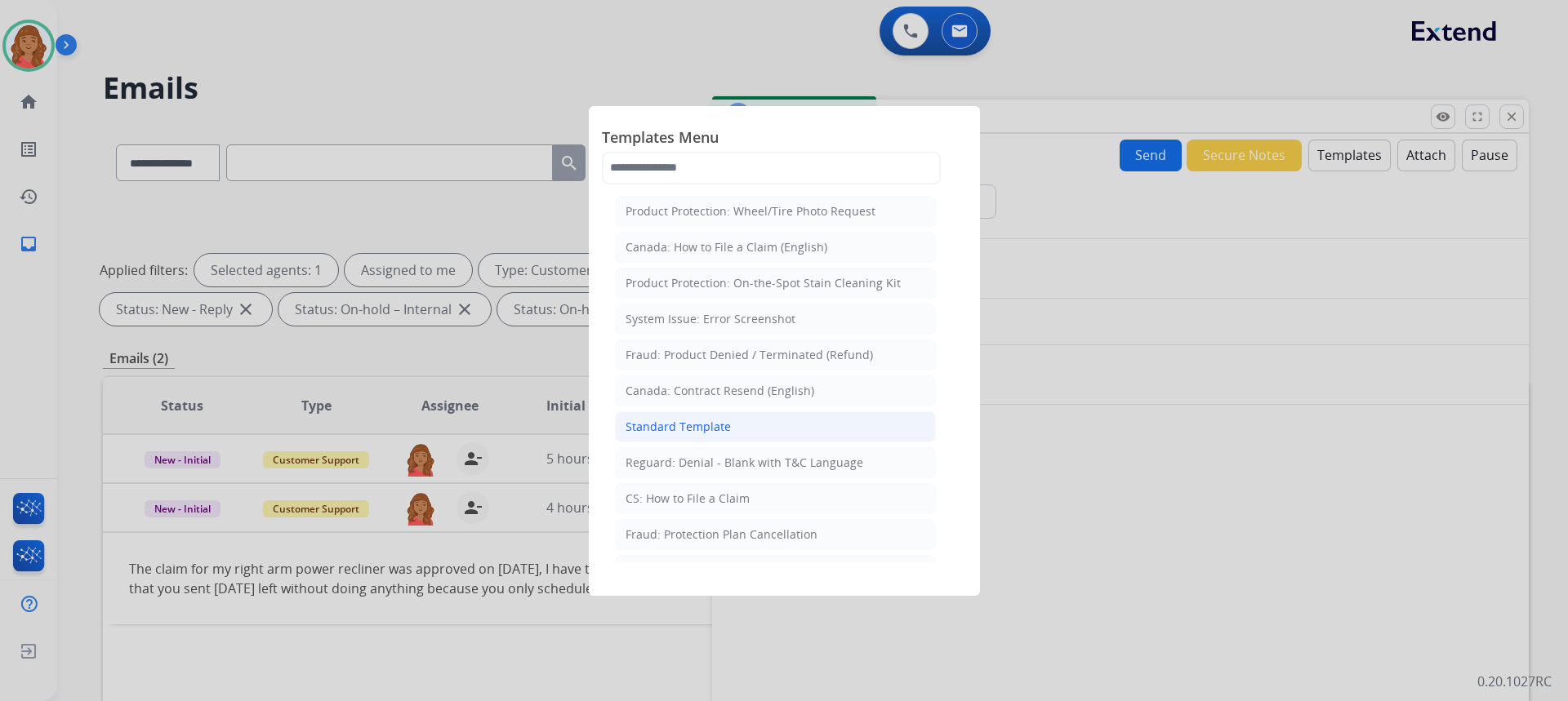
click at [777, 431] on li "Standard Template" at bounding box center [775, 427] width 321 height 31
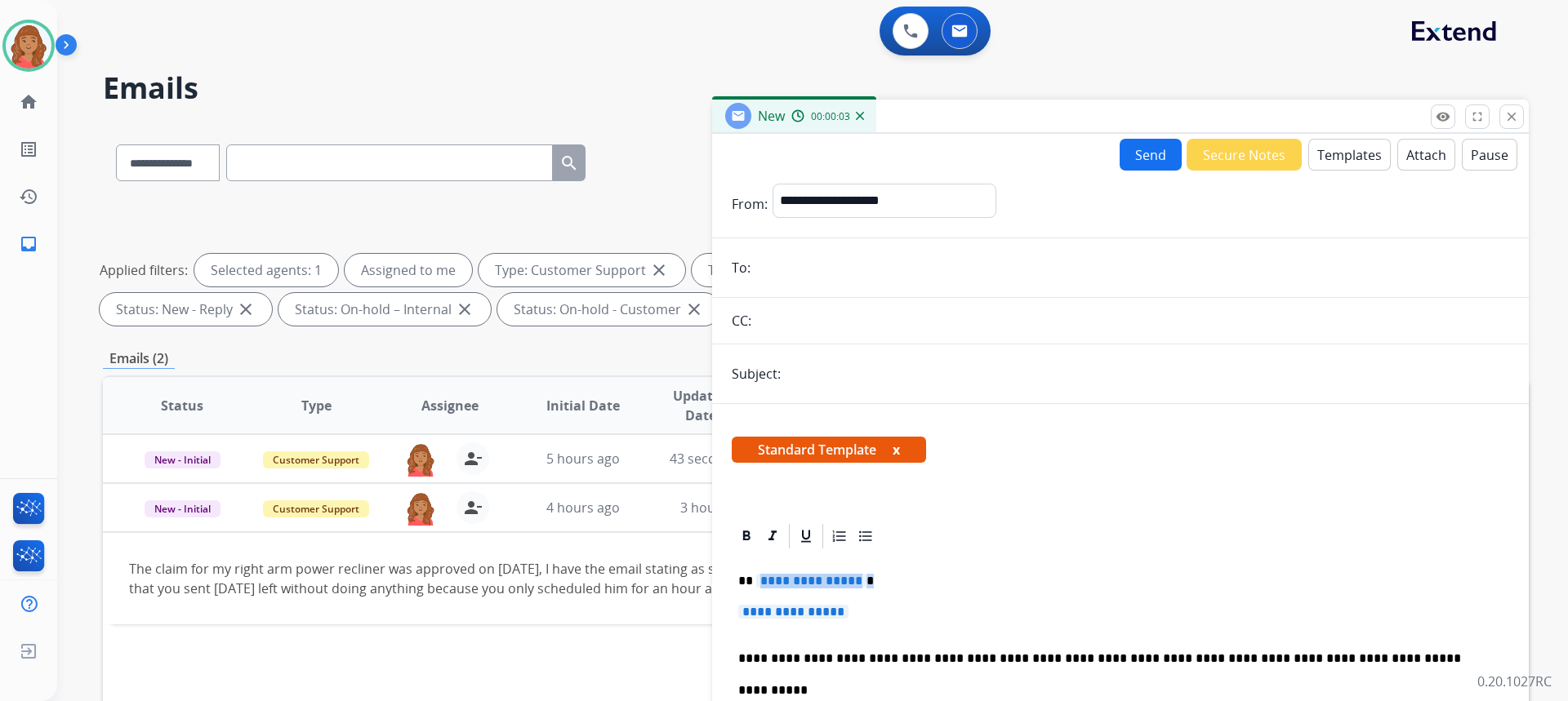
drag, startPoint x: 847, startPoint y: 612, endPoint x: 768, endPoint y: 577, distance: 86.4
drag, startPoint x: 768, startPoint y: 577, endPoint x: 873, endPoint y: 613, distance: 111.0
click at [872, 613] on p "**********" at bounding box center [1120, 619] width 764 height 30
drag, startPoint x: 867, startPoint y: 608, endPoint x: 727, endPoint y: 564, distance: 146.8
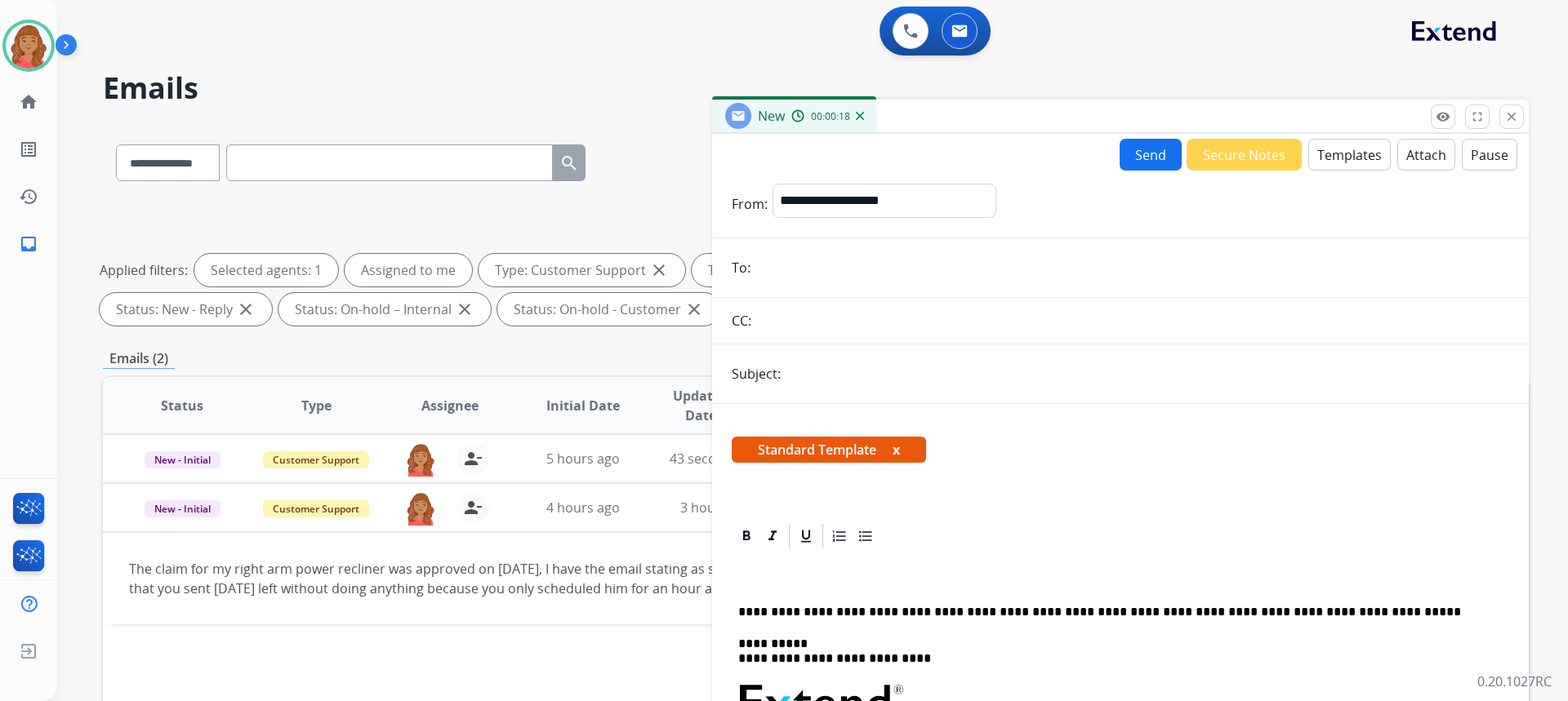
drag, startPoint x: 806, startPoint y: 380, endPoint x: 760, endPoint y: 587, distance: 212.0
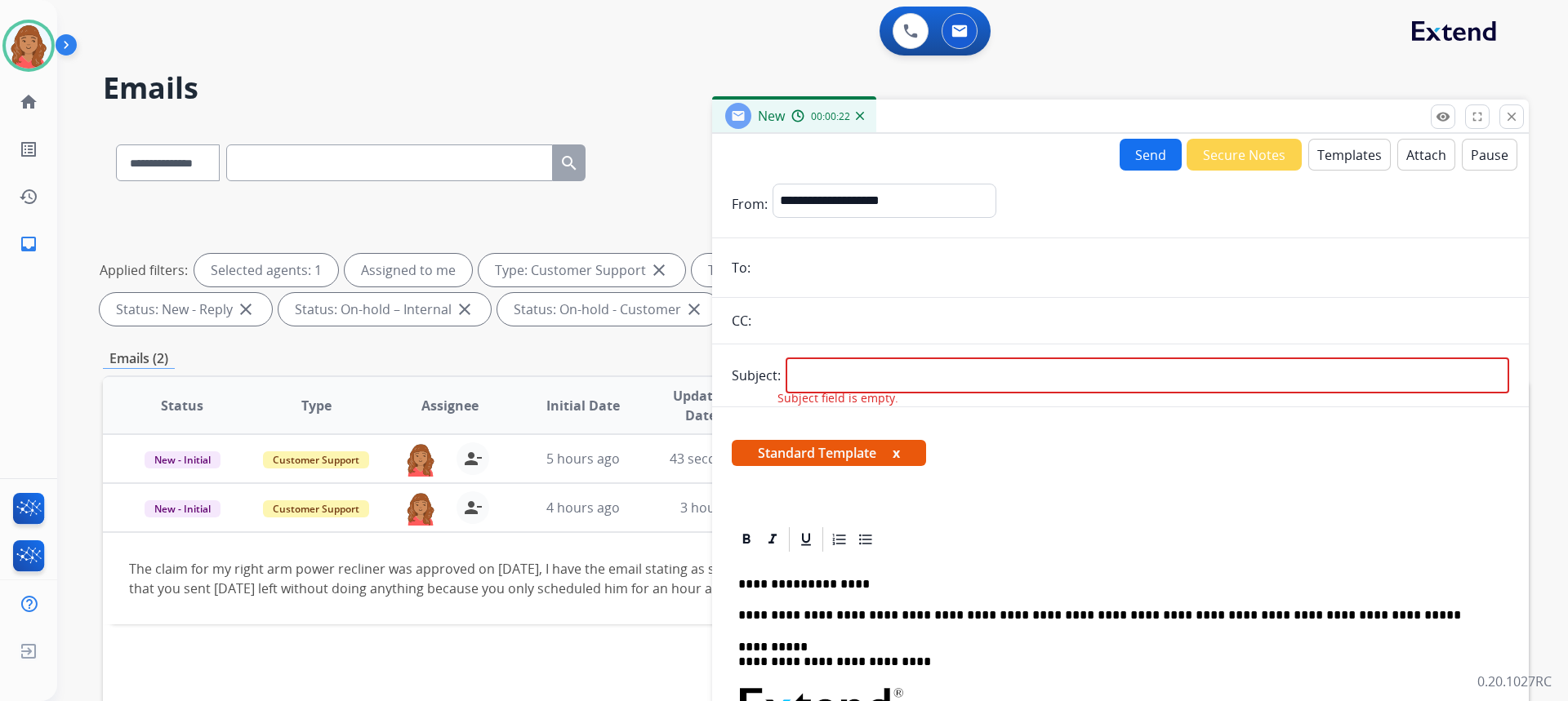
paste input "**********"
type input "**********"
drag, startPoint x: 883, startPoint y: 586, endPoint x: 722, endPoint y: 581, distance: 161.1
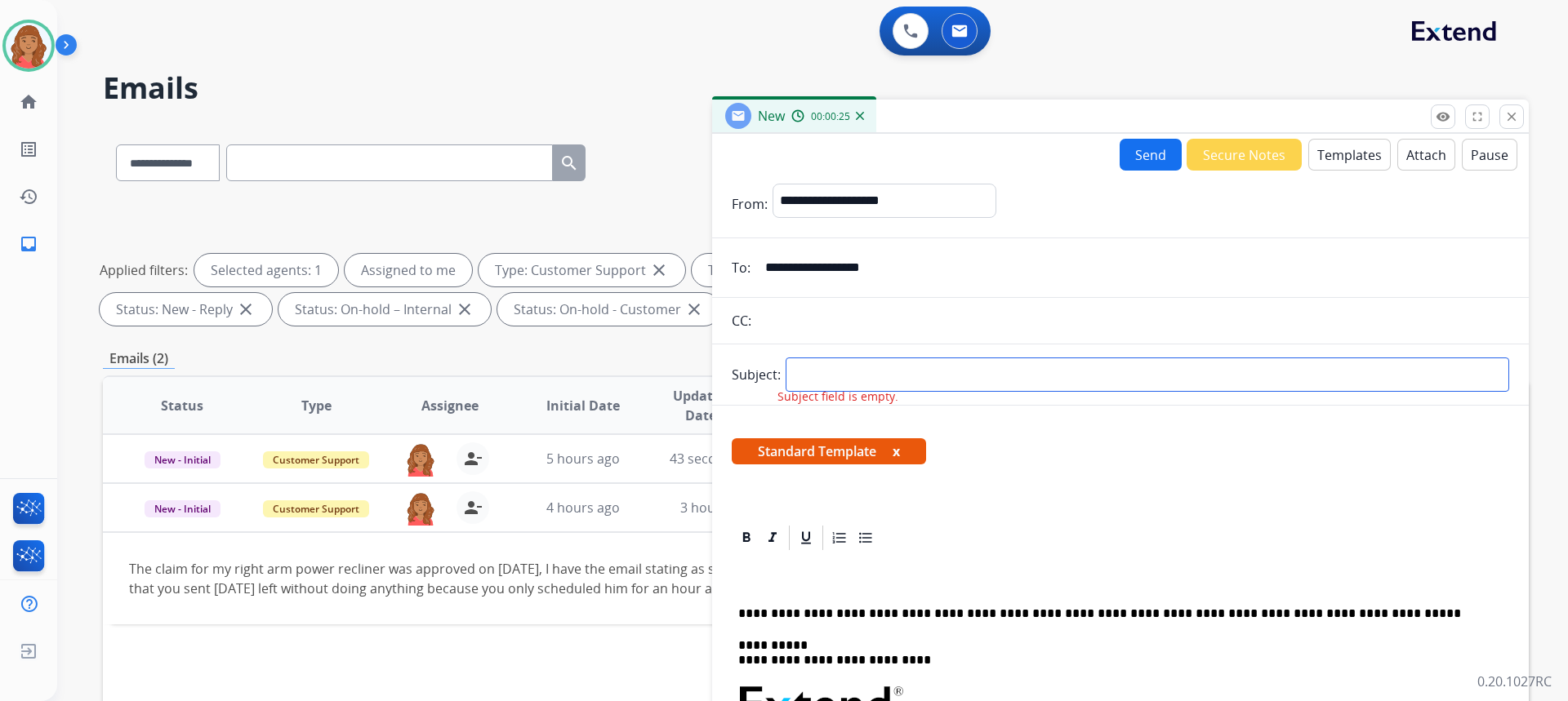
click at [855, 378] on input "text" at bounding box center [1147, 375] width 723 height 34
type input "**********"
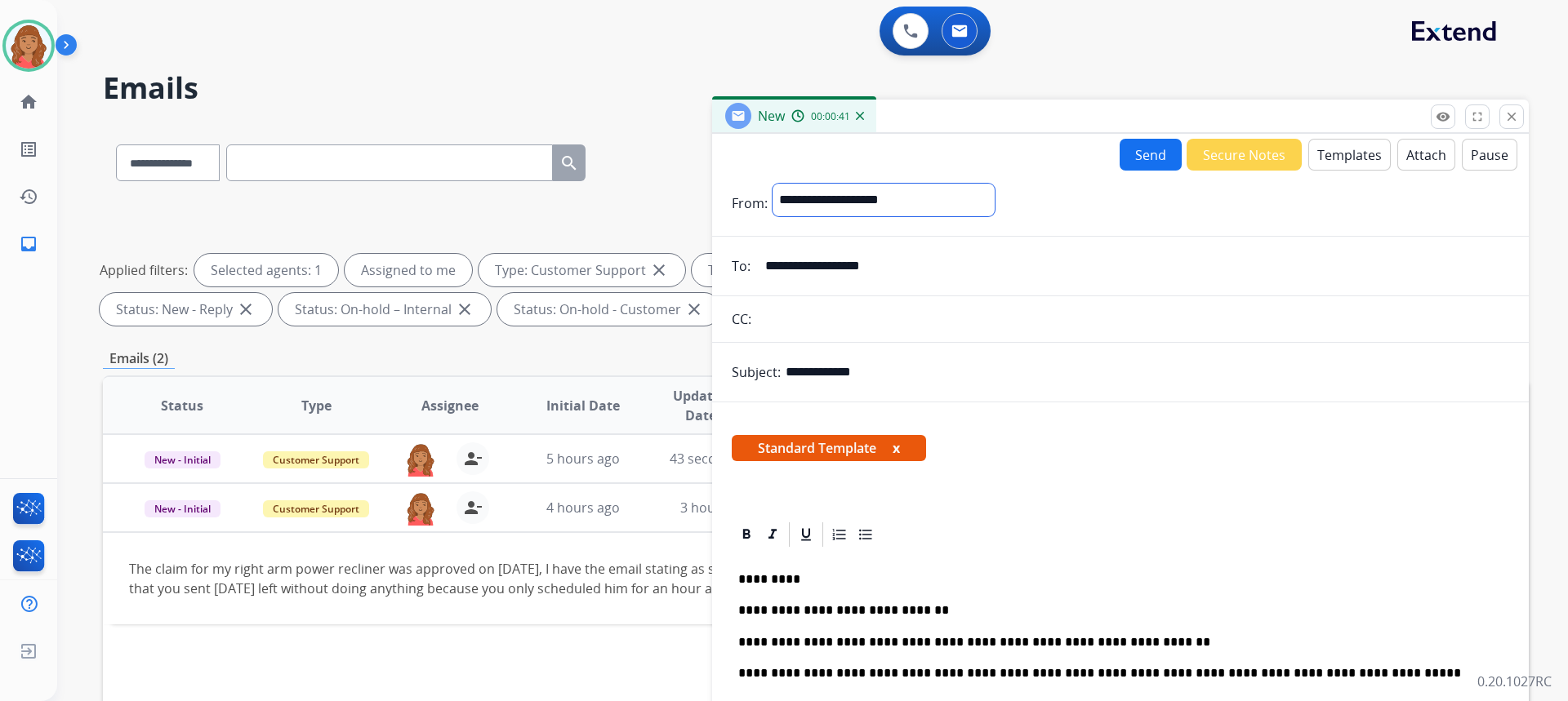
click at [911, 193] on select "**********" at bounding box center [883, 200] width 222 height 33
select select "**********"
click at [773, 184] on select "**********" at bounding box center [883, 200] width 222 height 33
click at [1128, 158] on button "Send" at bounding box center [1151, 155] width 62 height 32
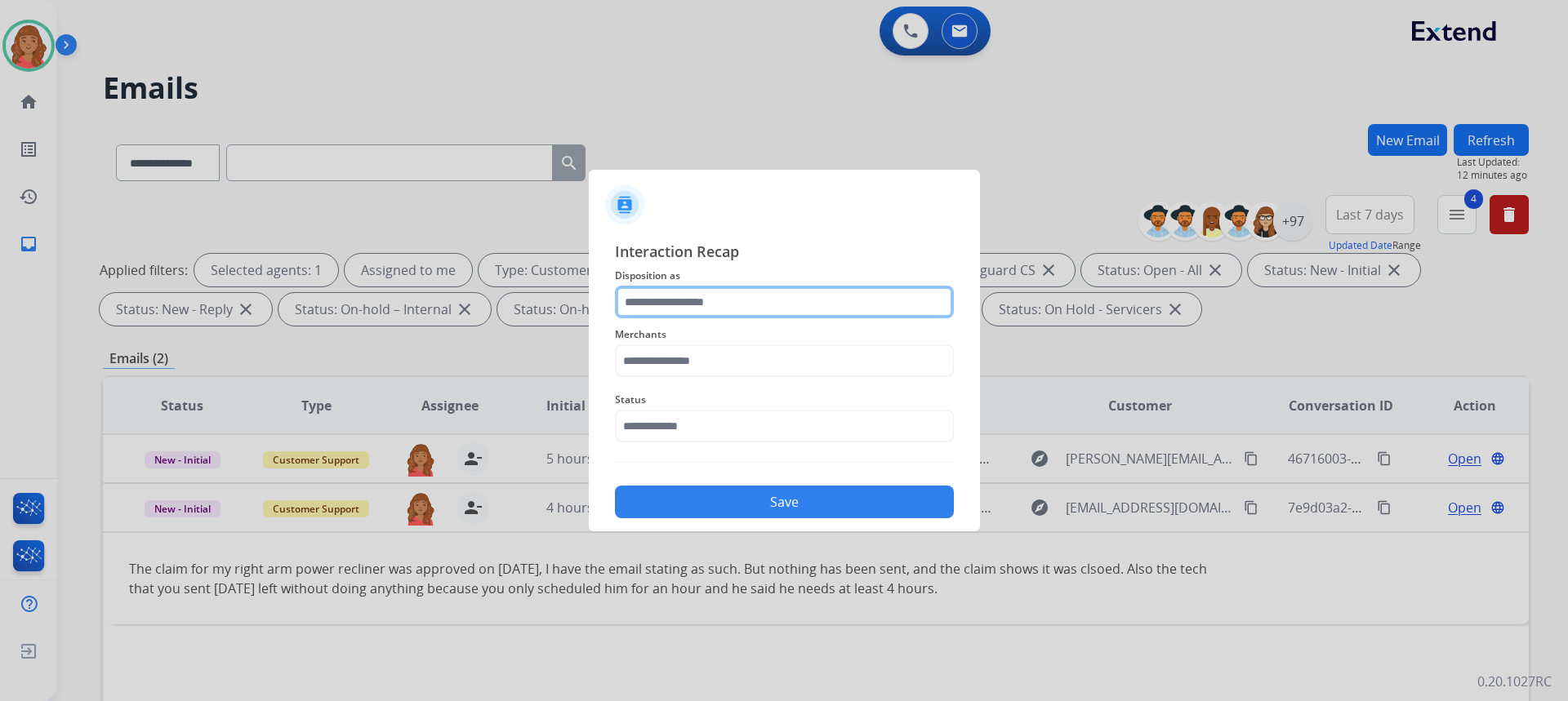
click at [753, 304] on input "text" at bounding box center [784, 302] width 339 height 33
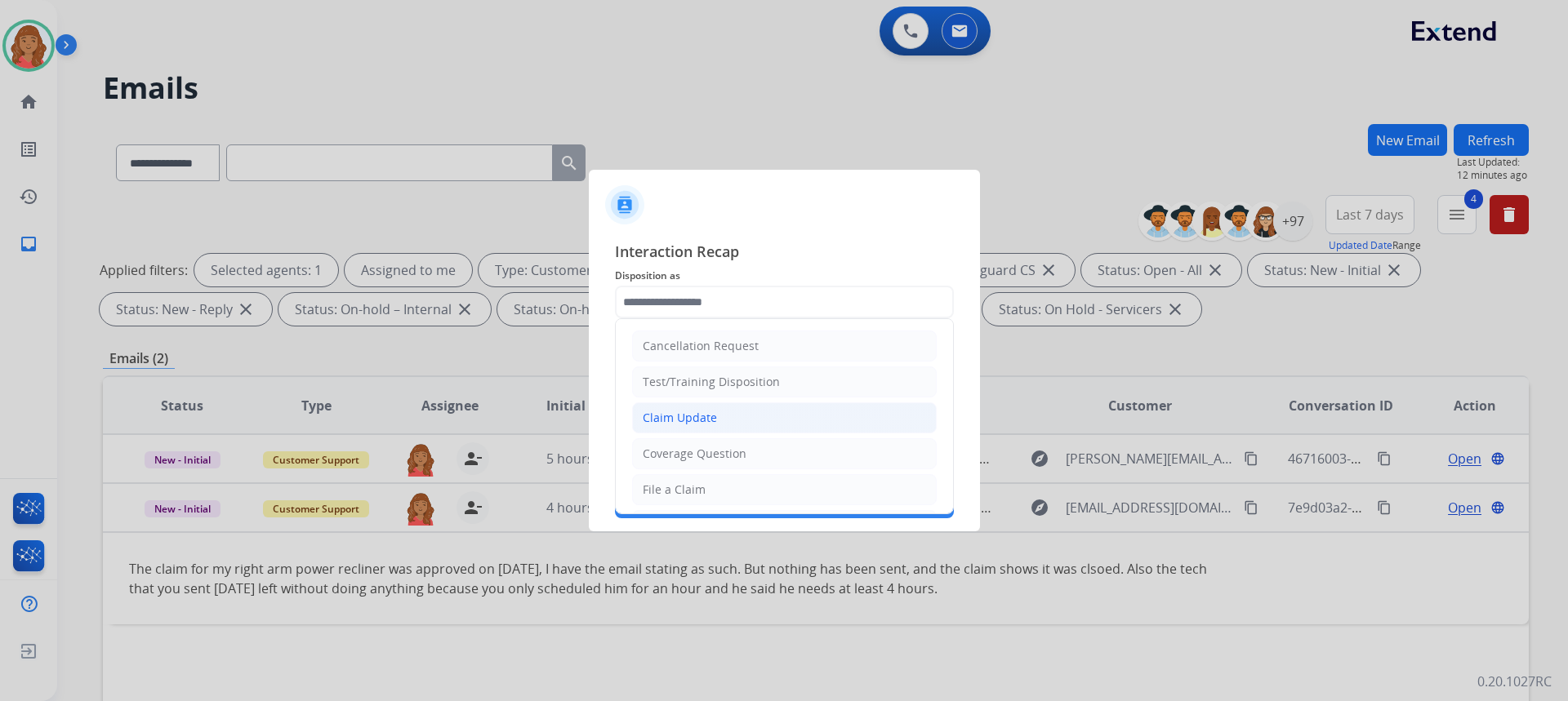
click at [694, 412] on div "Claim Update" at bounding box center [679, 418] width 74 height 16
type input "**********"
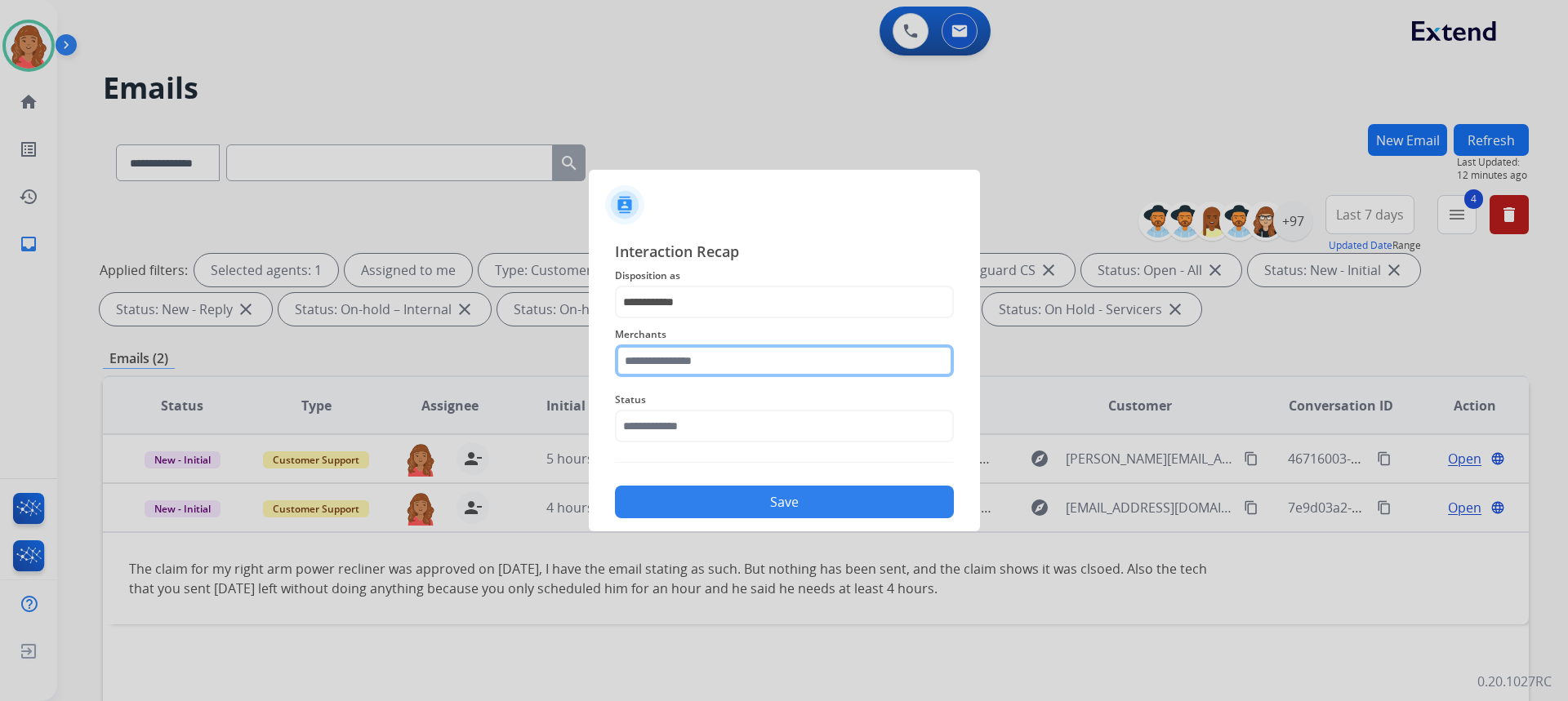
click at [727, 357] on input "text" at bounding box center [784, 361] width 339 height 33
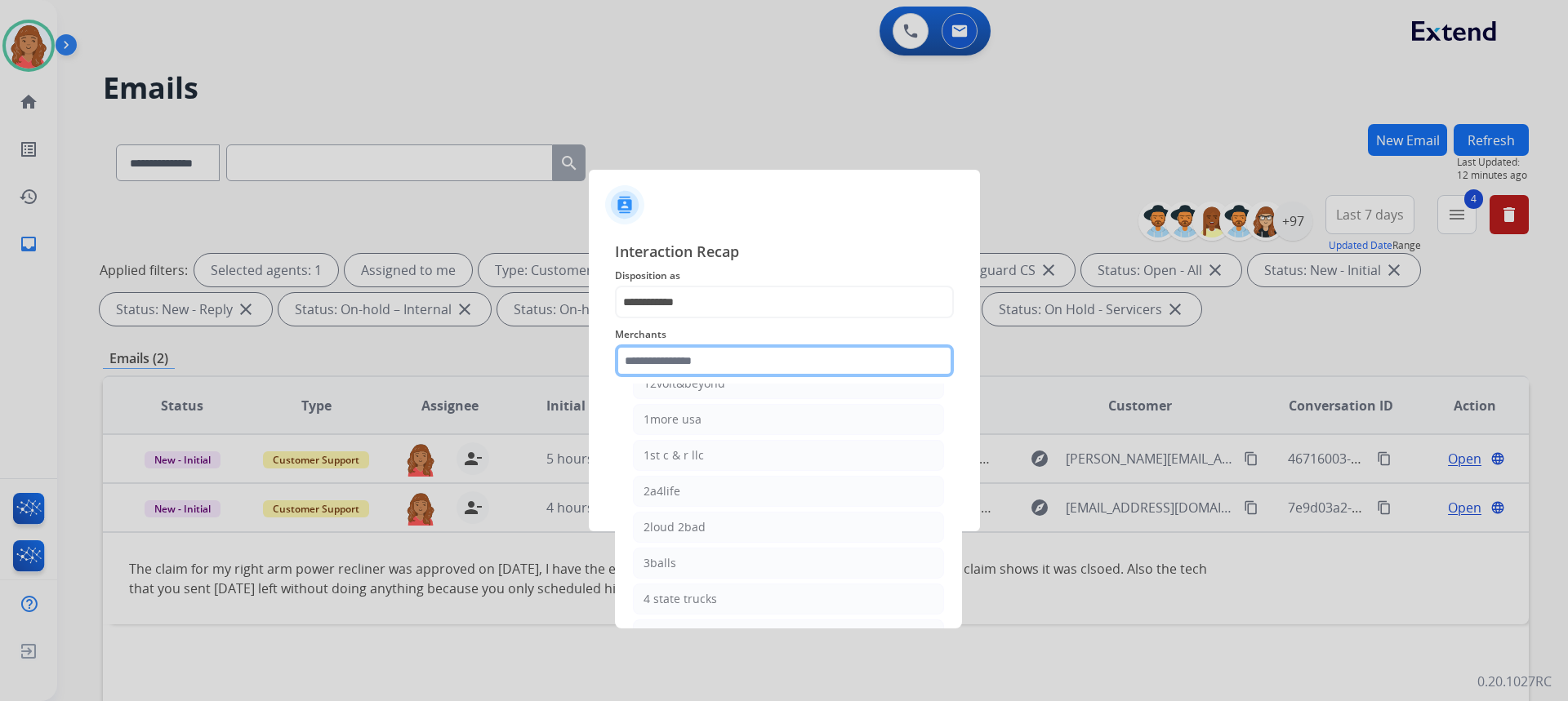
scroll to position [326, 0]
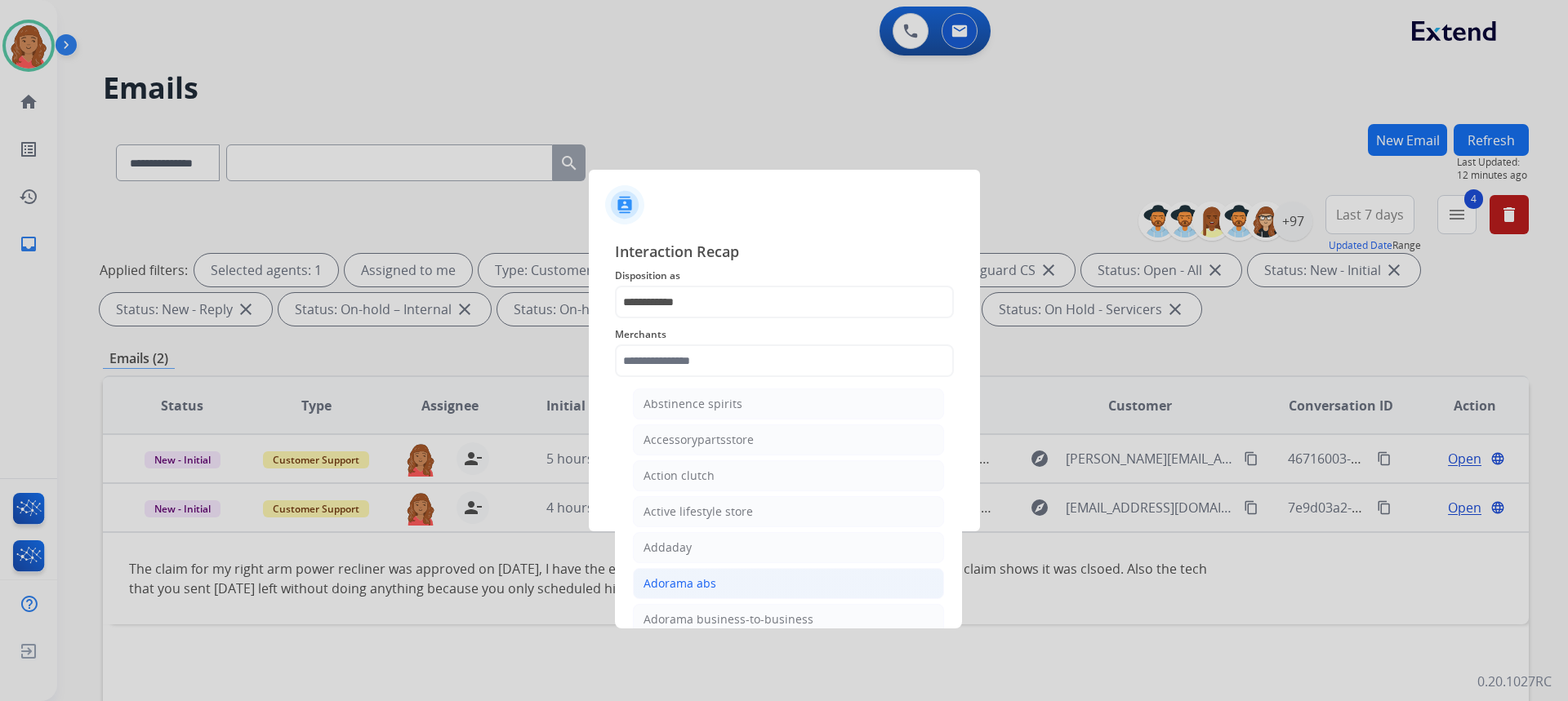
click at [675, 577] on div "Adorama abs" at bounding box center [679, 584] width 73 height 16
type input "**********"
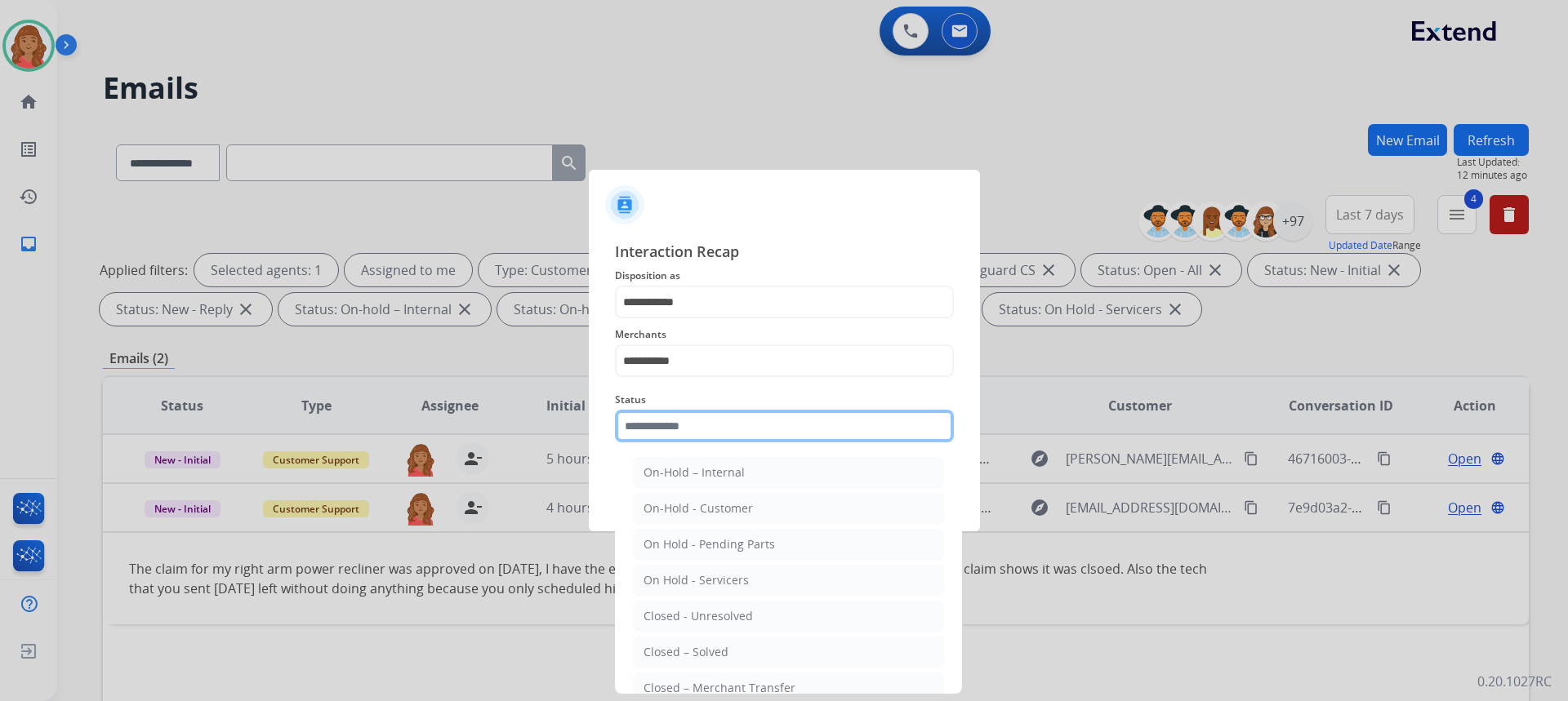
click at [686, 431] on input "text" at bounding box center [784, 426] width 339 height 33
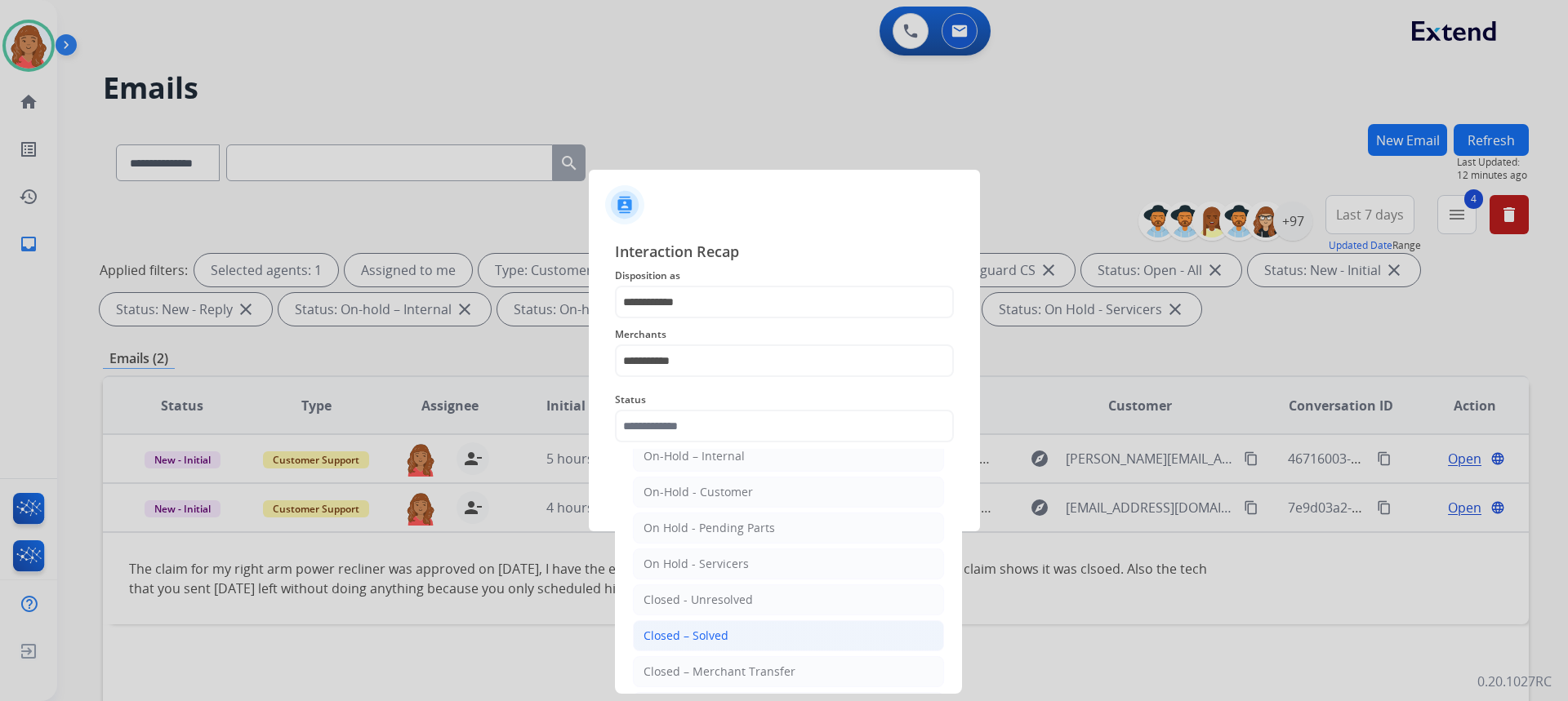
click at [708, 627] on li "Closed – Solved" at bounding box center [788, 636] width 311 height 31
type input "**********"
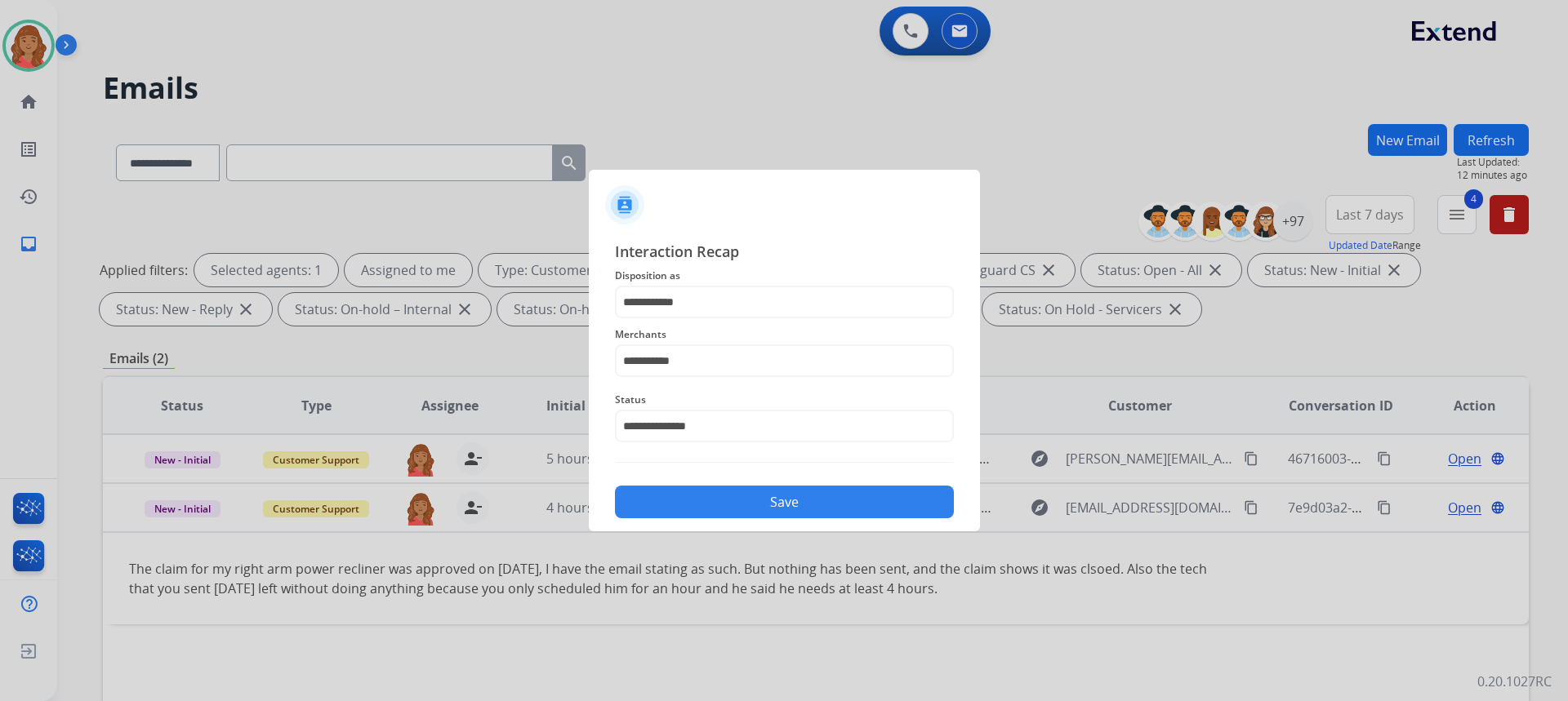
click at [728, 497] on button "Save" at bounding box center [784, 502] width 339 height 33
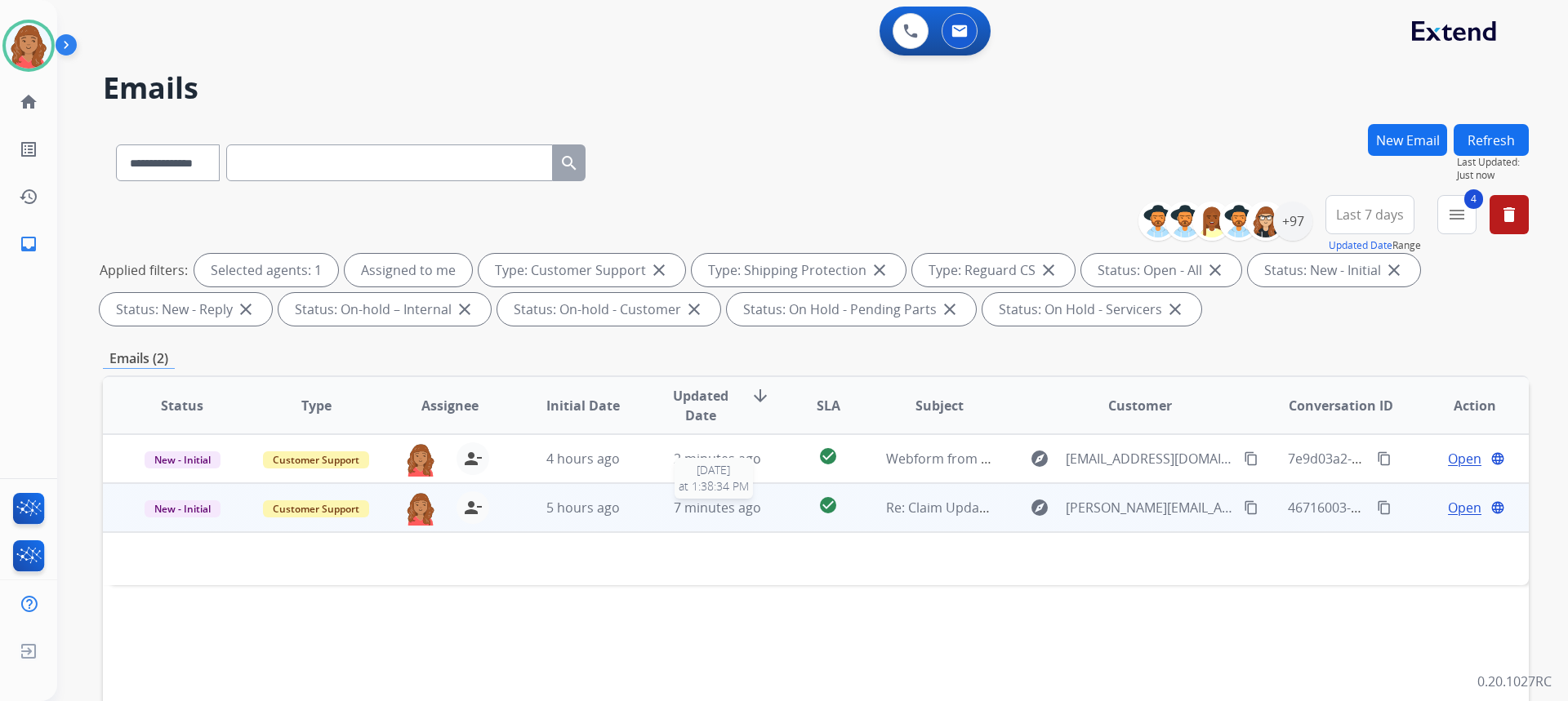
click at [679, 507] on span "7 minutes ago" at bounding box center [717, 508] width 88 height 18
click at [214, 514] on span "New - Initial" at bounding box center [182, 510] width 76 height 17
click at [287, 654] on p "Closed – Solved" at bounding box center [269, 661] width 94 height 23
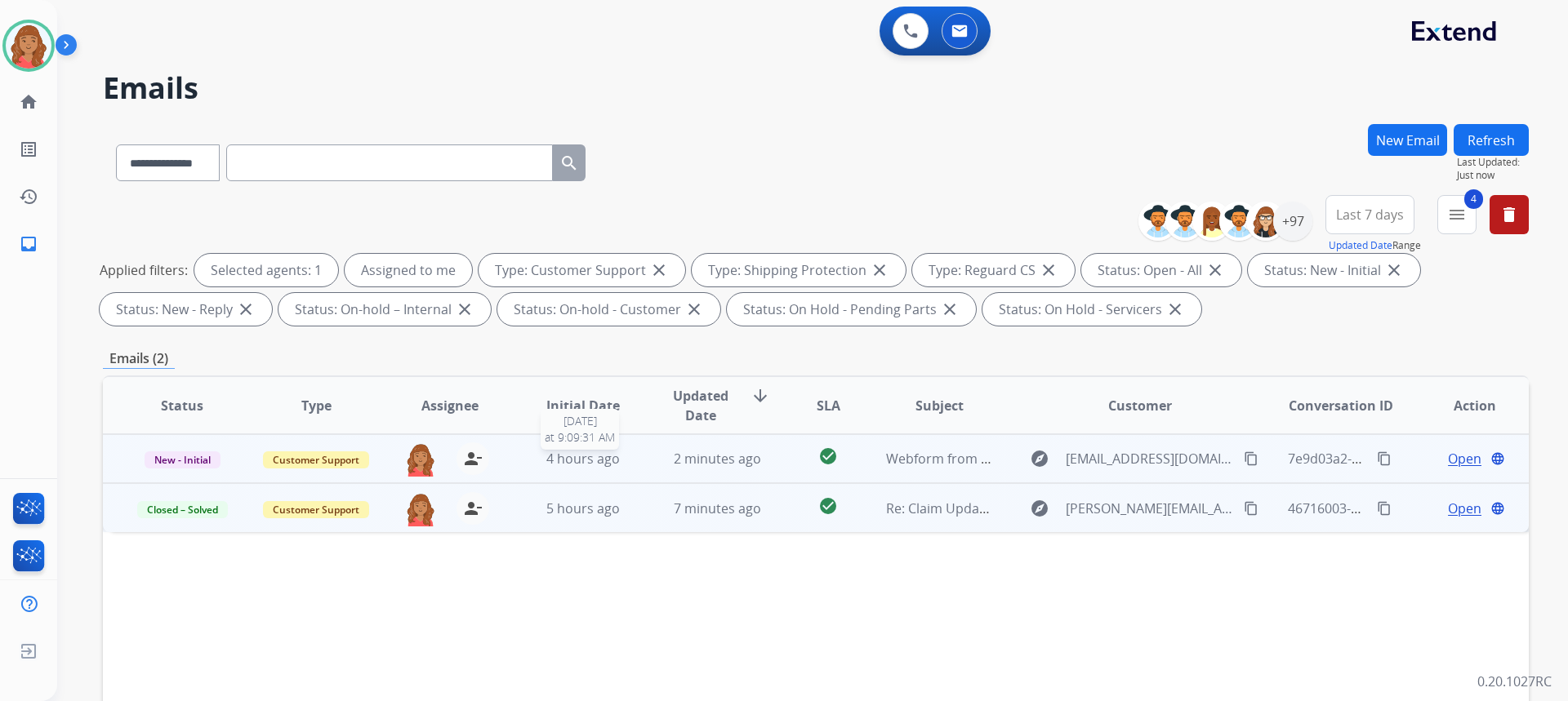
click at [603, 458] on span "4 hours ago" at bounding box center [583, 459] width 74 height 18
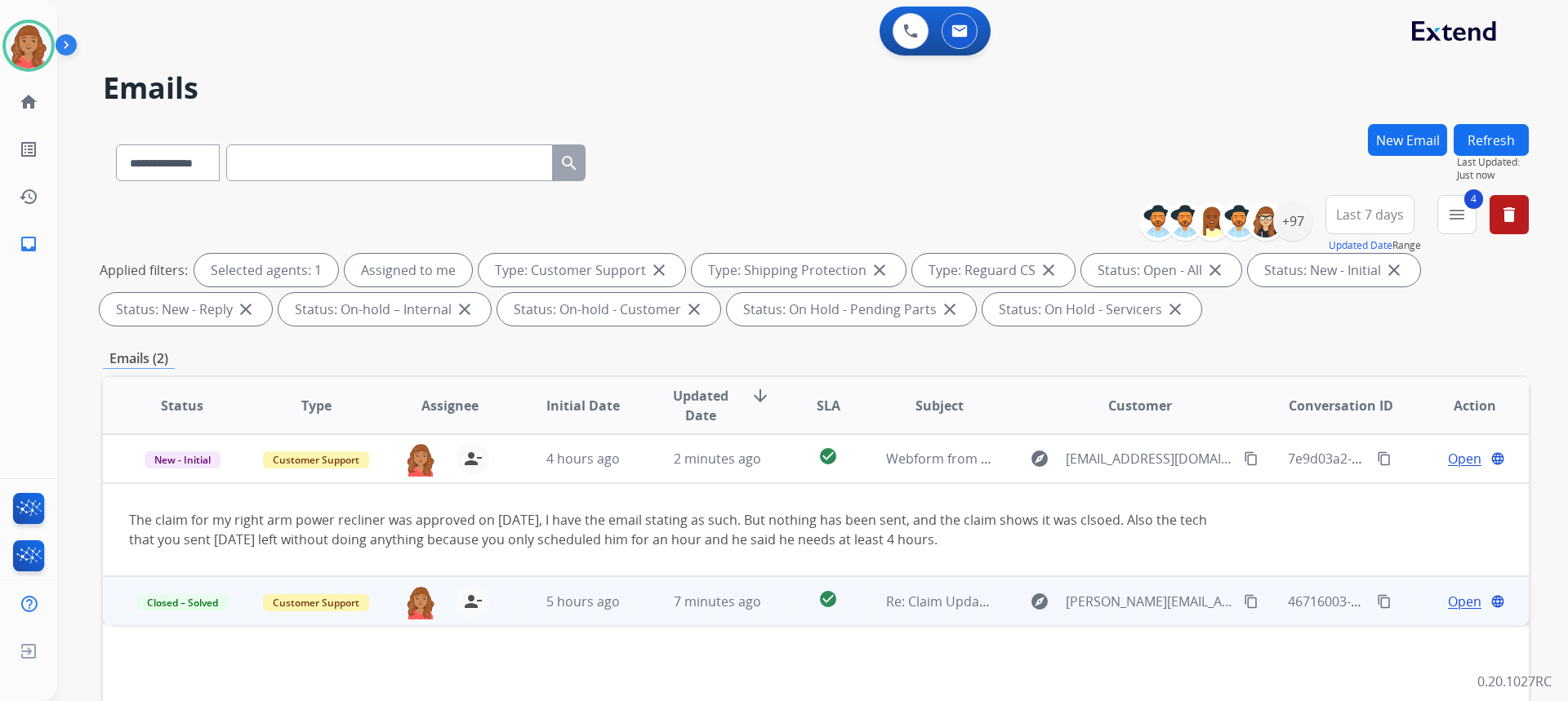
click at [507, 599] on td "5 hours ago" at bounding box center [571, 601] width 134 height 49
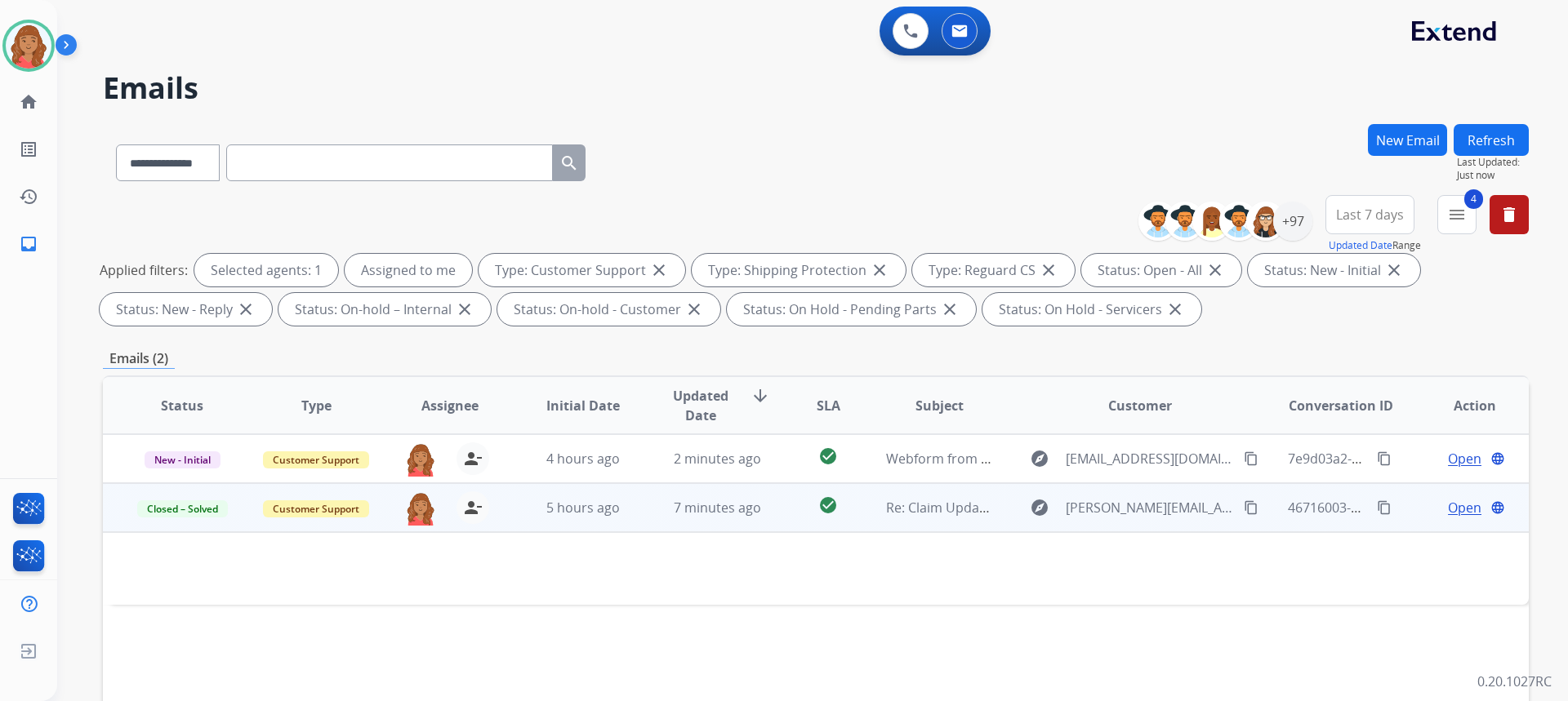
click at [516, 511] on td "5 hours ago" at bounding box center [571, 508] width 134 height 49
click at [622, 513] on div "5 hours ago" at bounding box center [583, 509] width 107 height 20
click at [786, 506] on td "check_circle" at bounding box center [815, 508] width 89 height 49
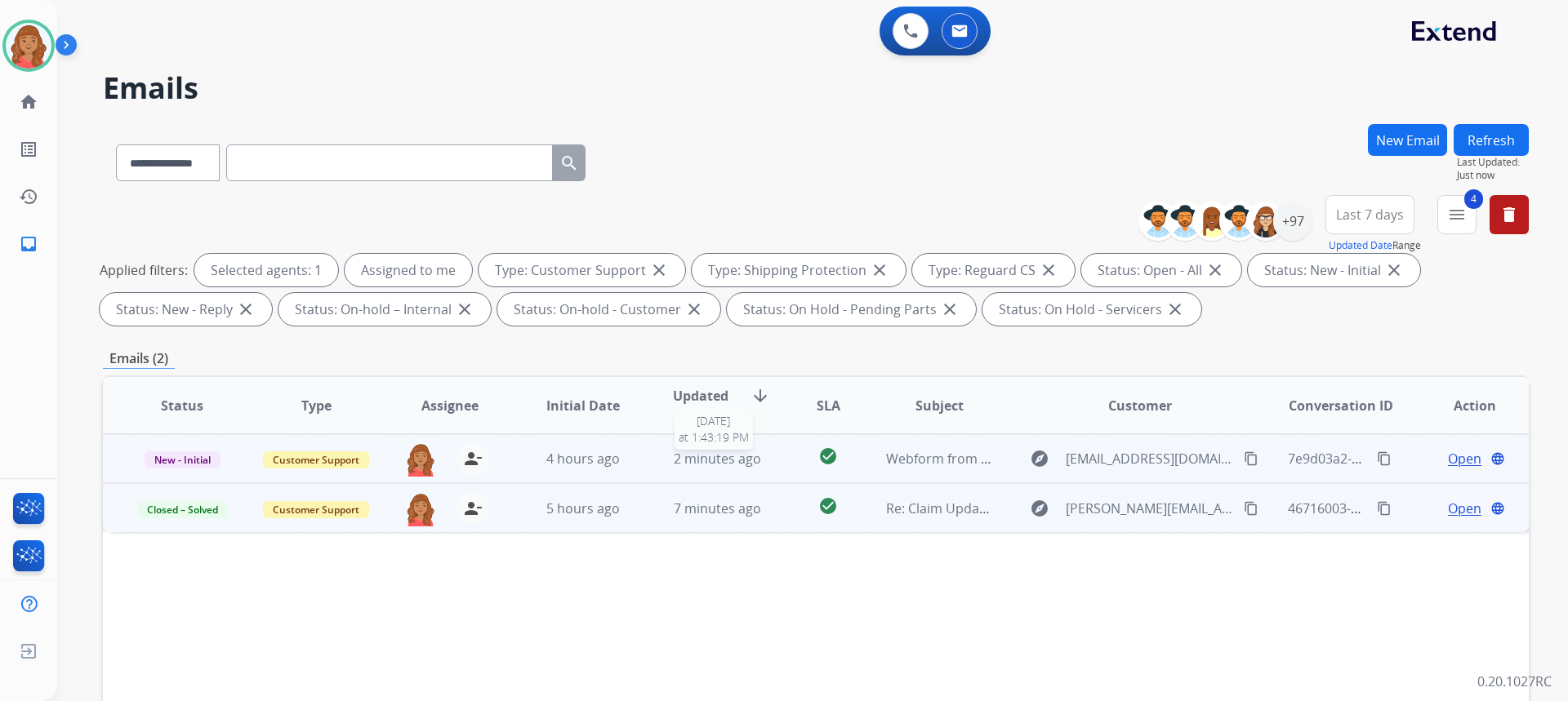
click at [763, 464] on div "2 minutes ago" at bounding box center [717, 459] width 107 height 20
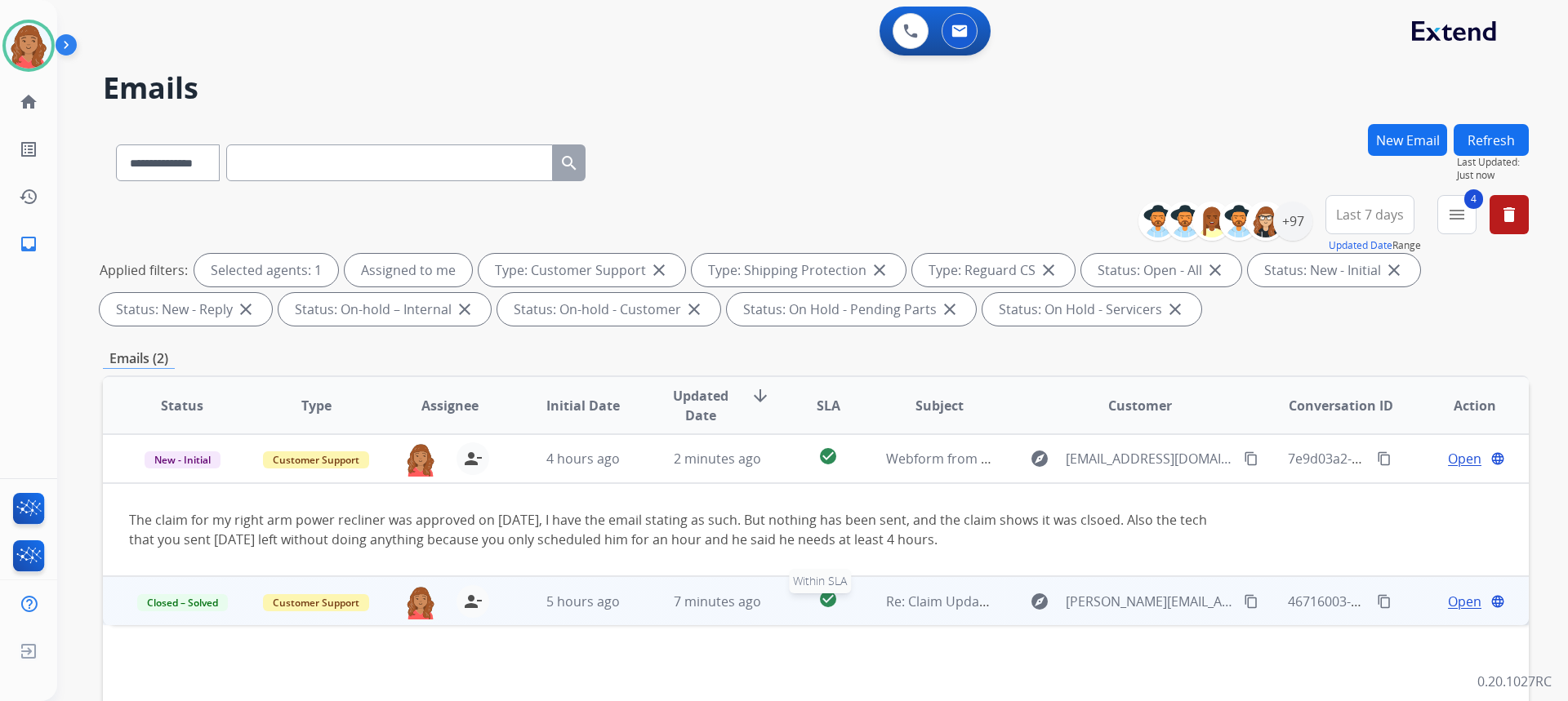
click at [797, 599] on div "check_circle" at bounding box center [828, 601] width 62 height 25
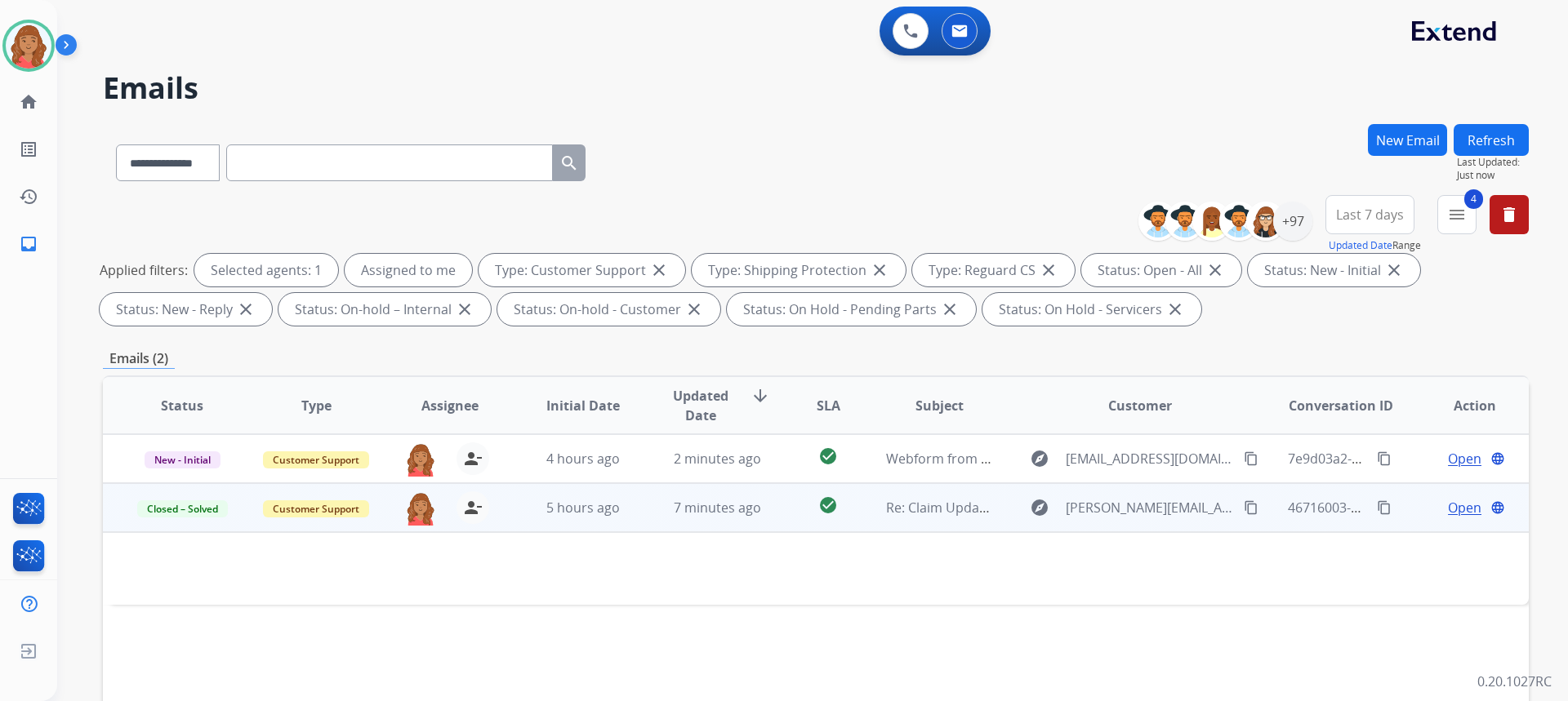
click at [767, 537] on td at bounding box center [683, 568] width 1159 height 73
click at [765, 534] on td at bounding box center [683, 568] width 1159 height 73
click at [759, 528] on td "7 minutes ago" at bounding box center [705, 508] width 134 height 49
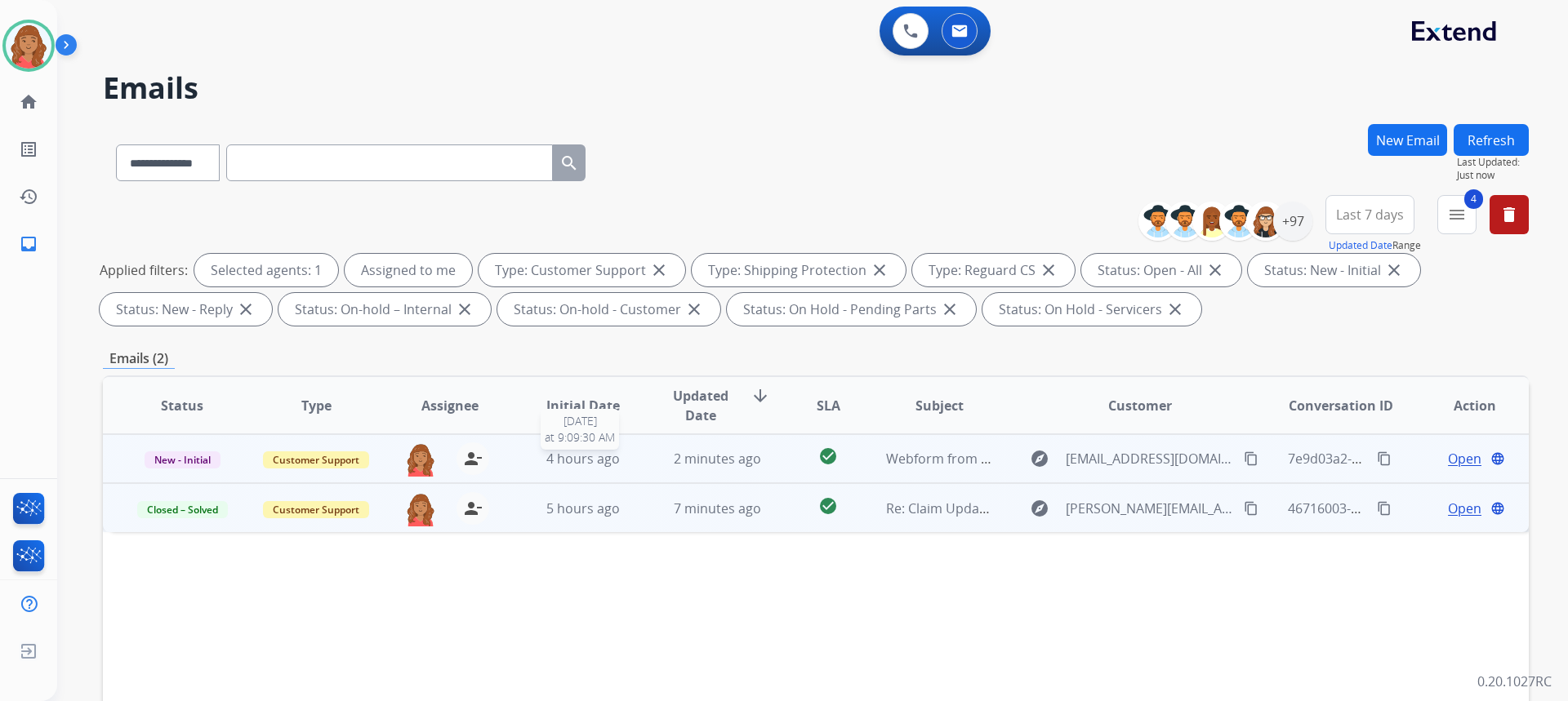
click at [583, 466] on span "4 hours ago" at bounding box center [583, 459] width 74 height 18
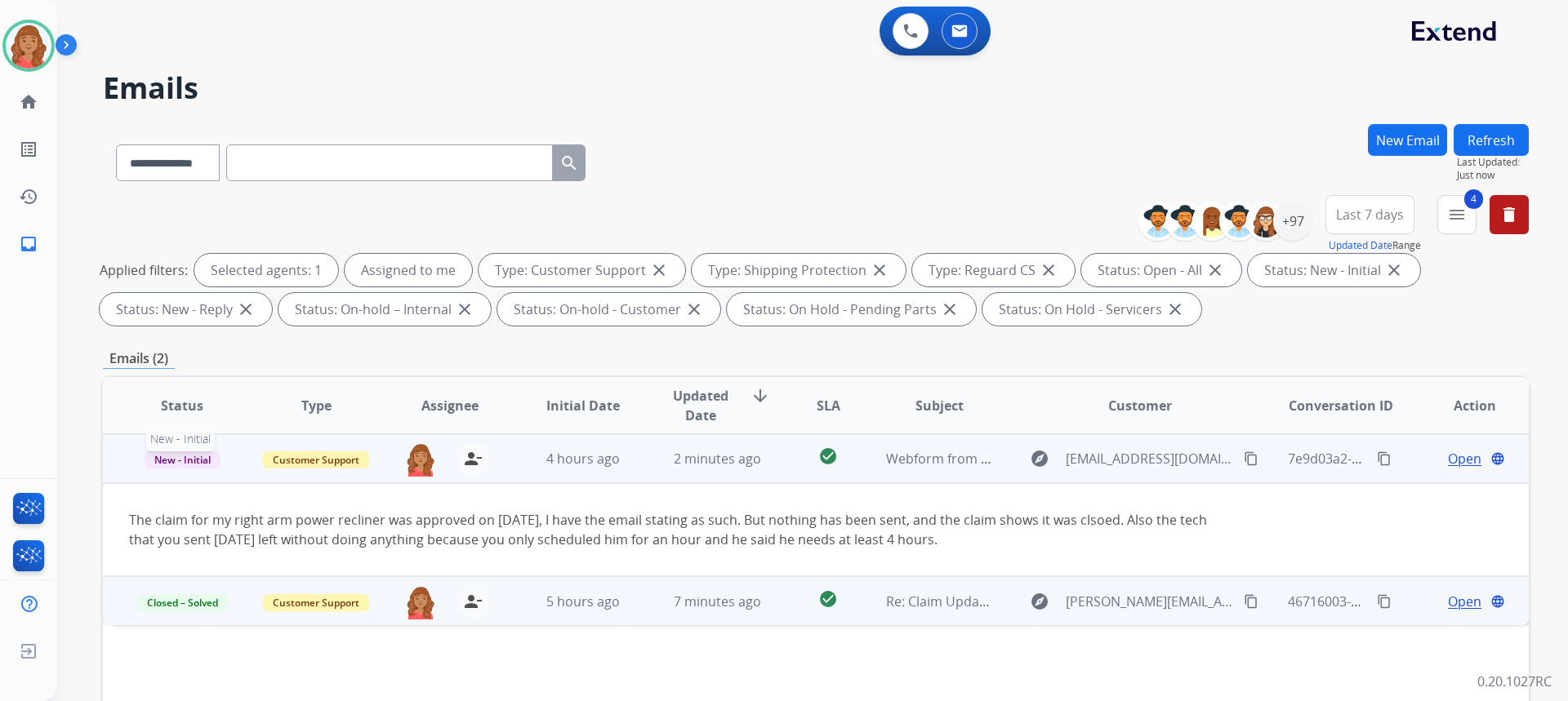
click at [213, 464] on span "New - Initial" at bounding box center [182, 460] width 76 height 17
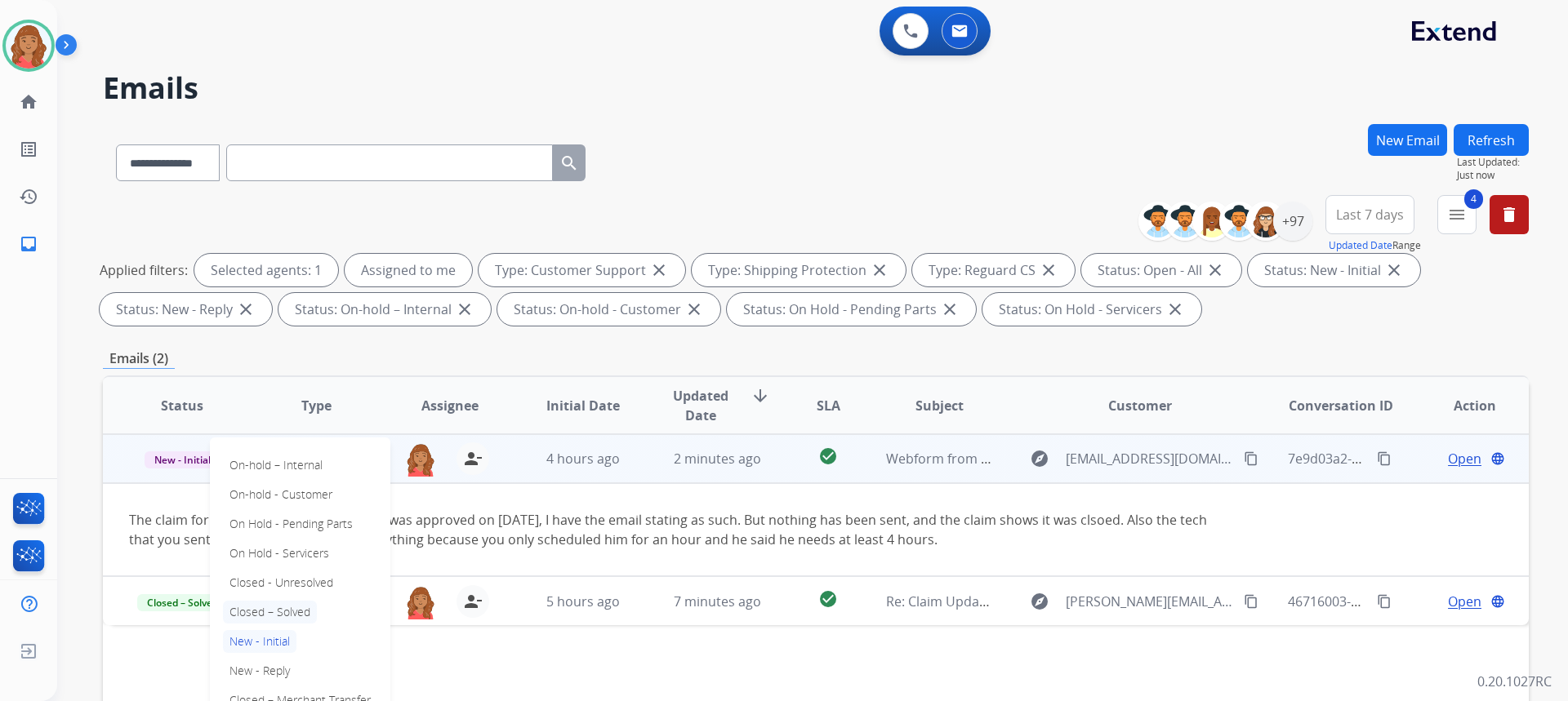
click at [277, 615] on p "Closed – Solved" at bounding box center [269, 612] width 94 height 23
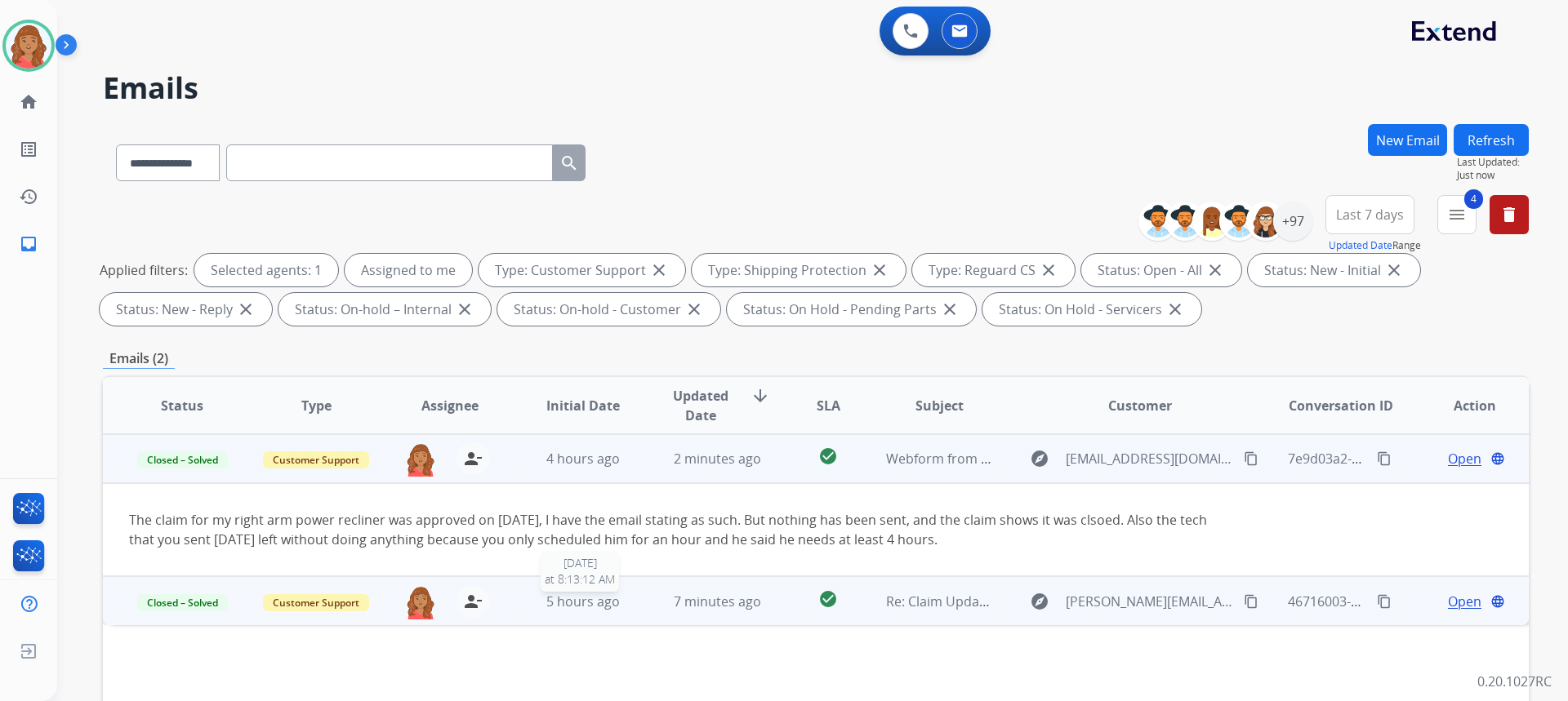
click at [569, 600] on span "5 hours ago" at bounding box center [583, 601] width 74 height 18
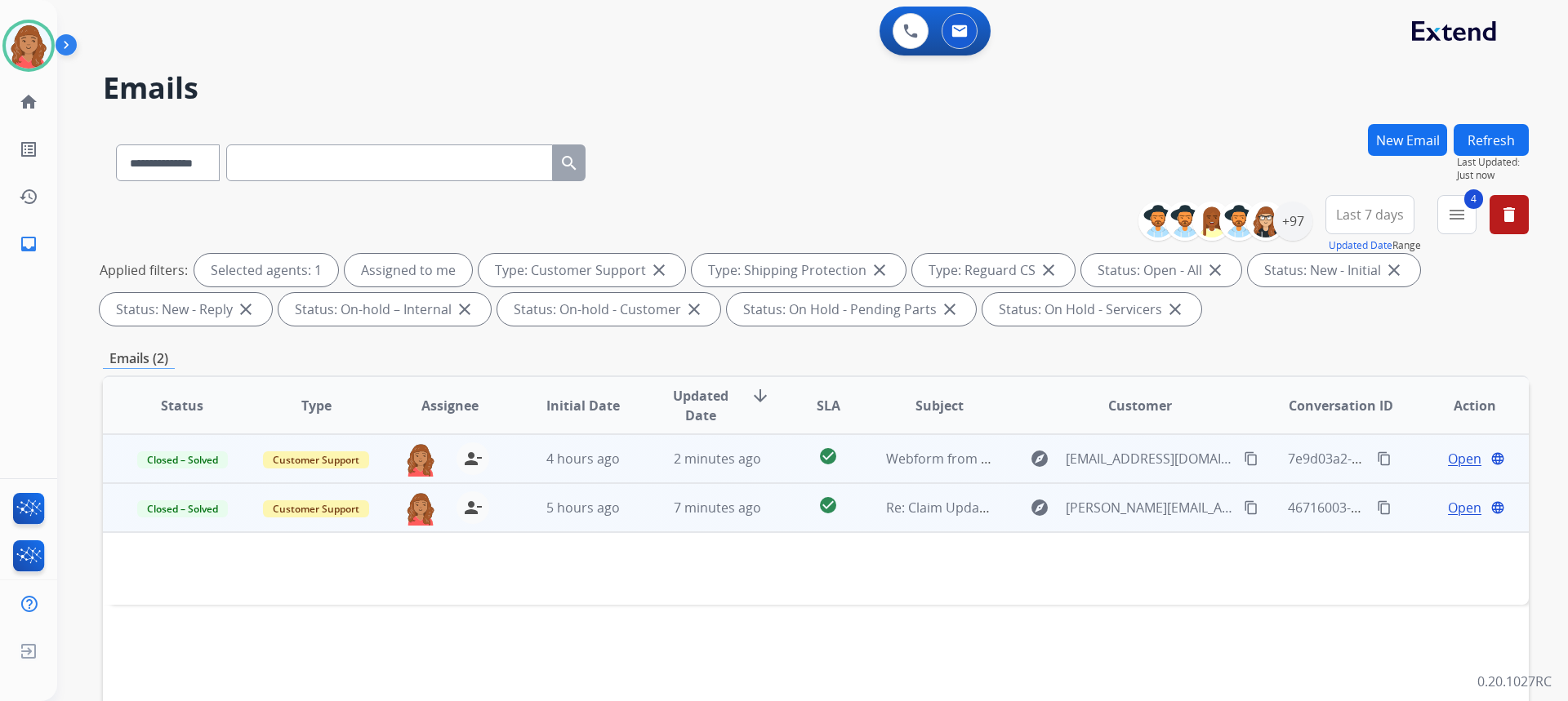
click at [564, 527] on td "5 hours ago" at bounding box center [571, 508] width 134 height 49
click at [1336, 510] on span "46716003-16df-4dd2-818d-4925393d4d55" at bounding box center [1414, 509] width 253 height 18
click at [1377, 510] on mat-icon "content_copy" at bounding box center [1384, 508] width 15 height 15
click at [692, 510] on span "7 minutes ago" at bounding box center [717, 508] width 88 height 18
click at [694, 502] on span "7 minutes ago" at bounding box center [717, 509] width 88 height 18
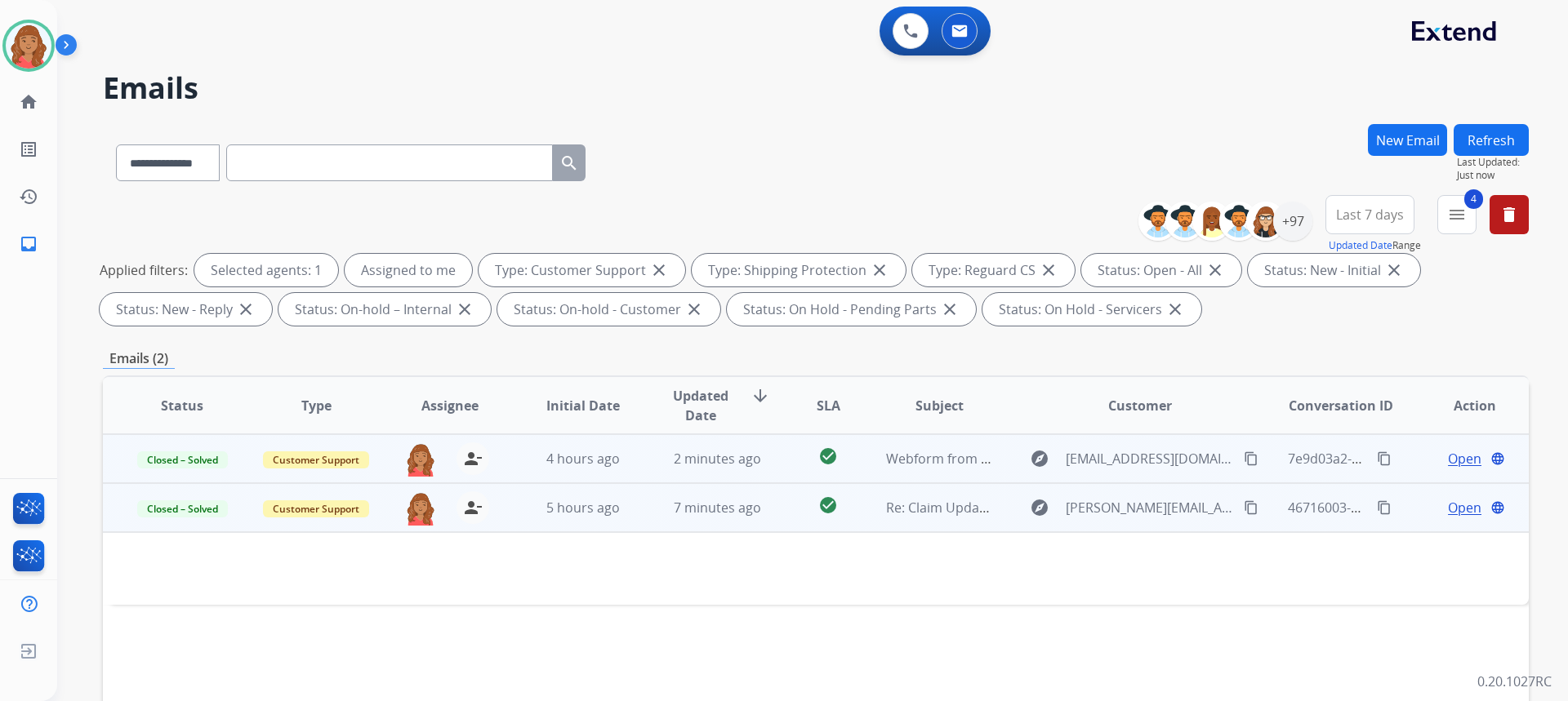
click at [1448, 501] on span "Open" at bounding box center [1464, 508] width 34 height 20
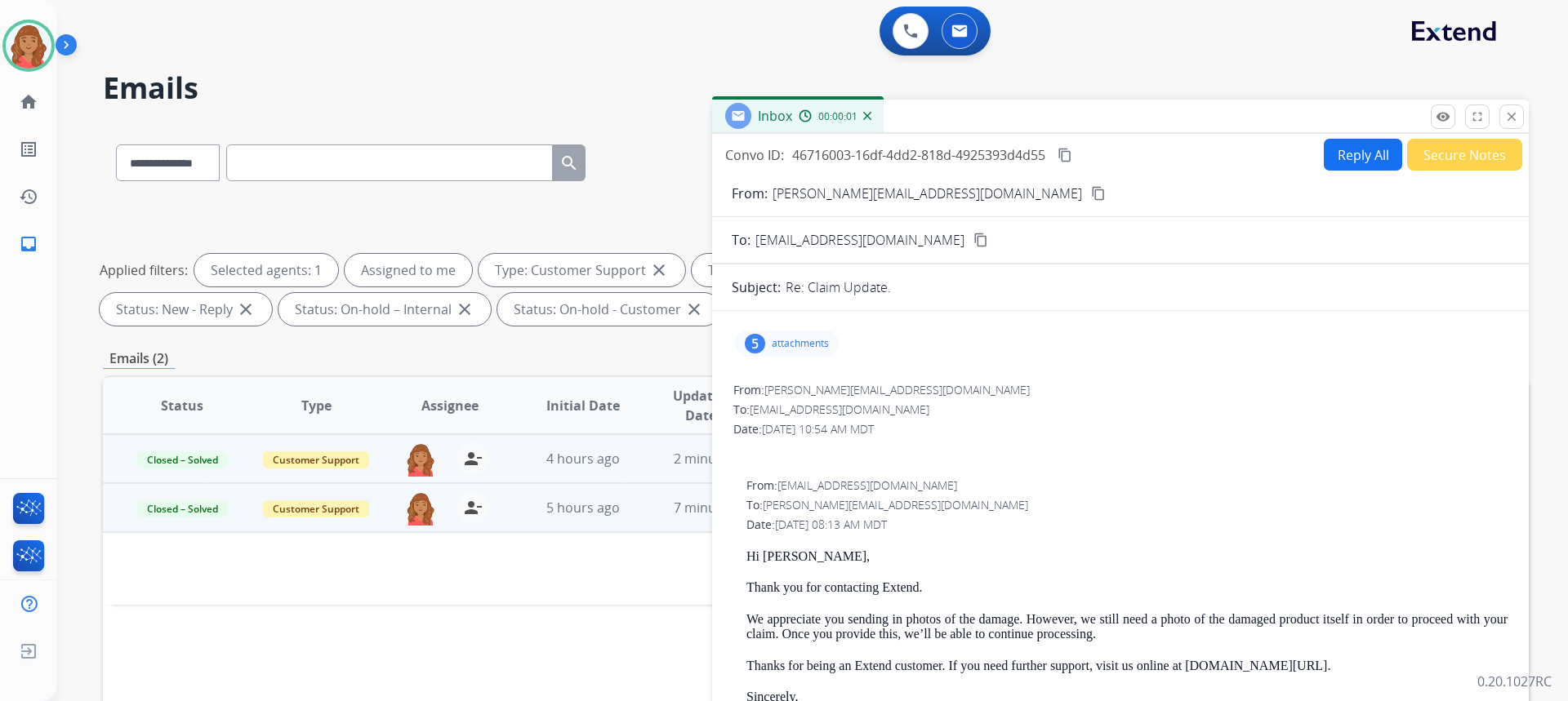
click at [819, 338] on p "attachments" at bounding box center [800, 344] width 57 height 13
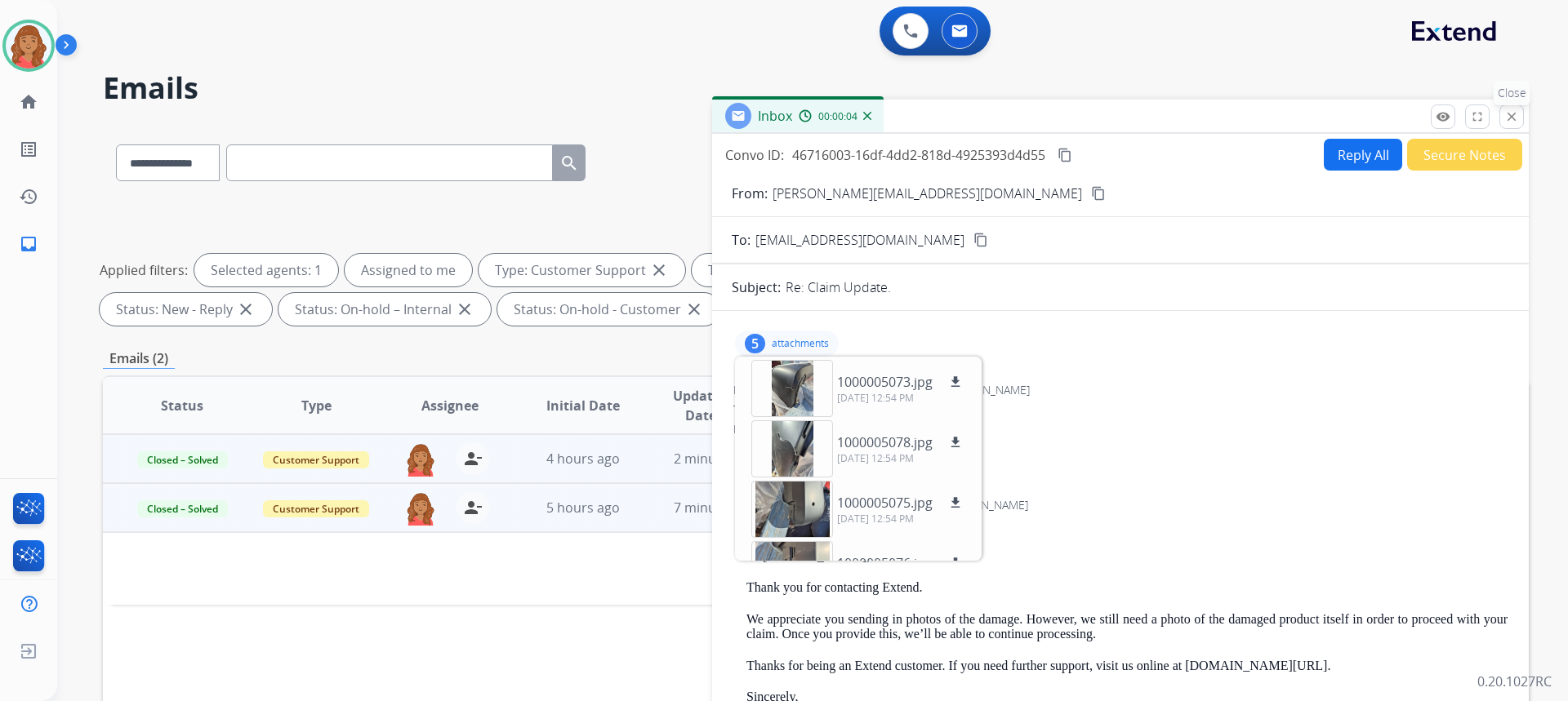
click at [1514, 117] on mat-icon "close" at bounding box center [1512, 117] width 15 height 15
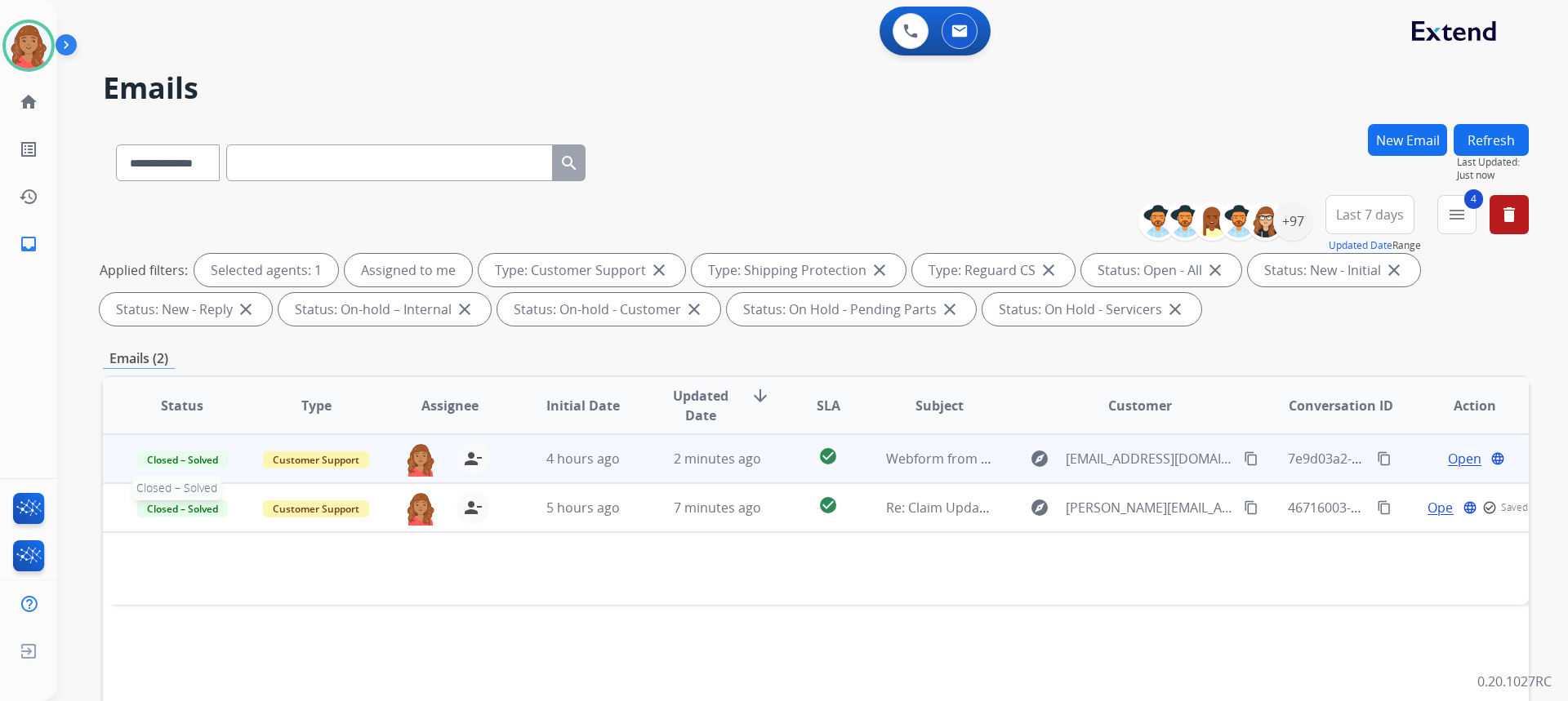
click at [193, 511] on span "Closed – Solved" at bounding box center [182, 509] width 91 height 17
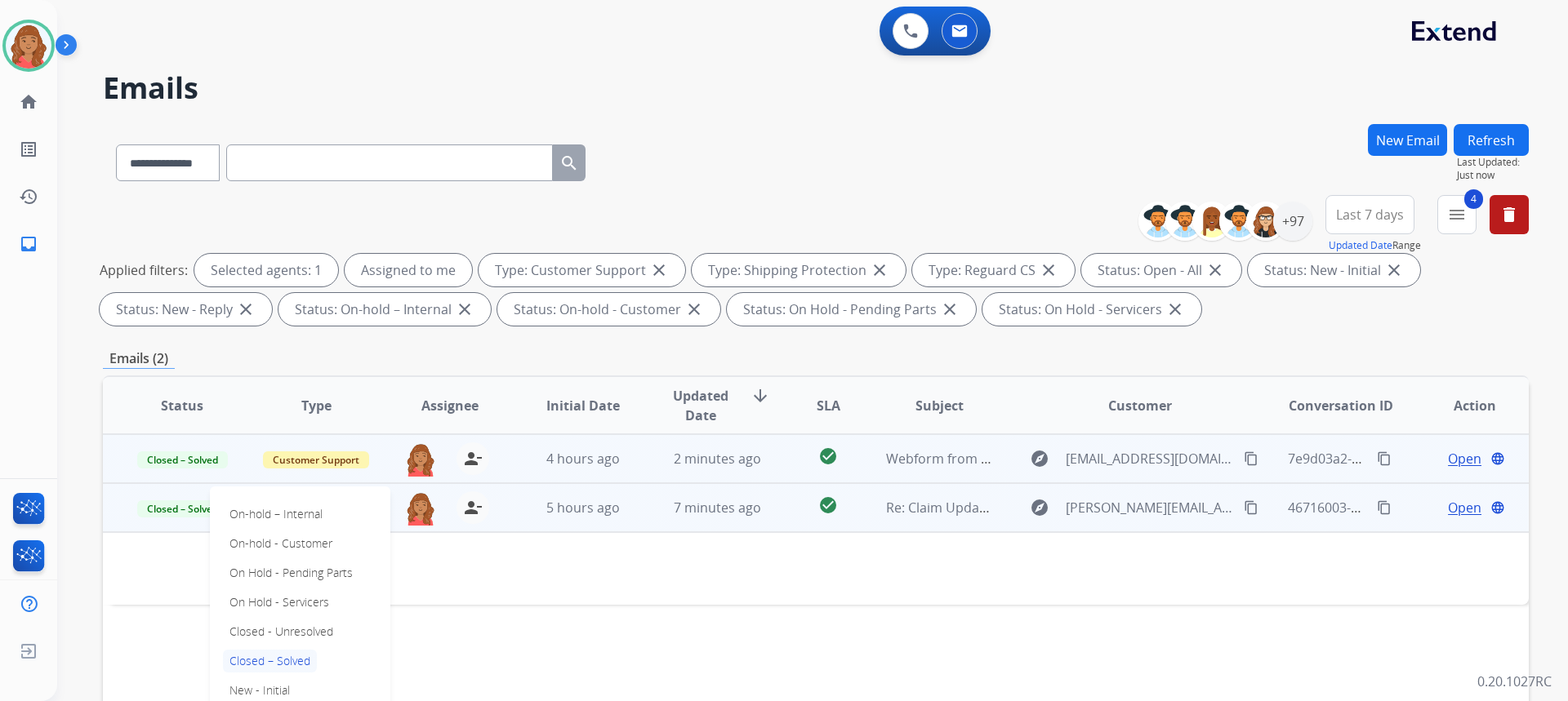
drag, startPoint x: 493, startPoint y: 598, endPoint x: 586, endPoint y: 569, distance: 97.4
click at [512, 597] on td at bounding box center [683, 568] width 1159 height 73
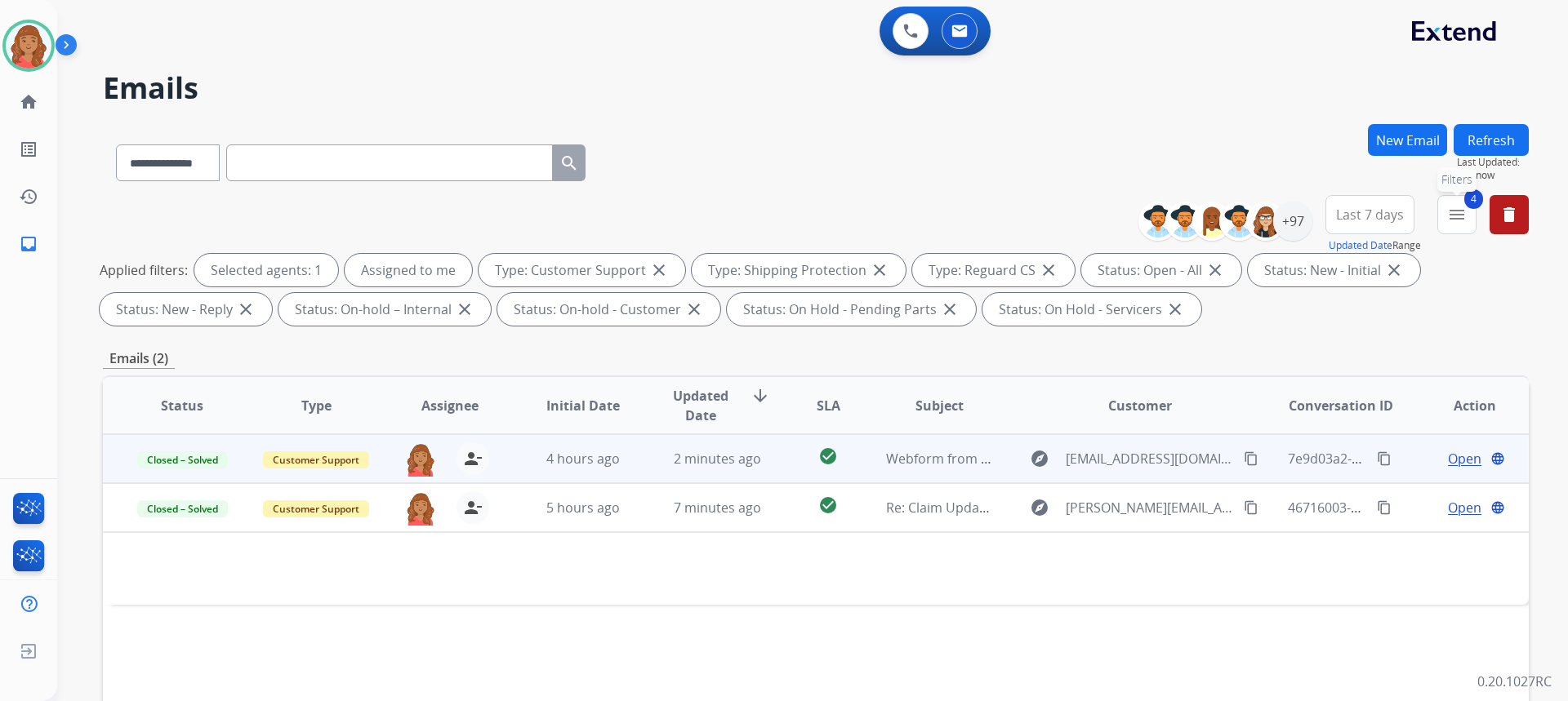
click at [1471, 215] on button "4 menu Filters" at bounding box center [1457, 214] width 39 height 39
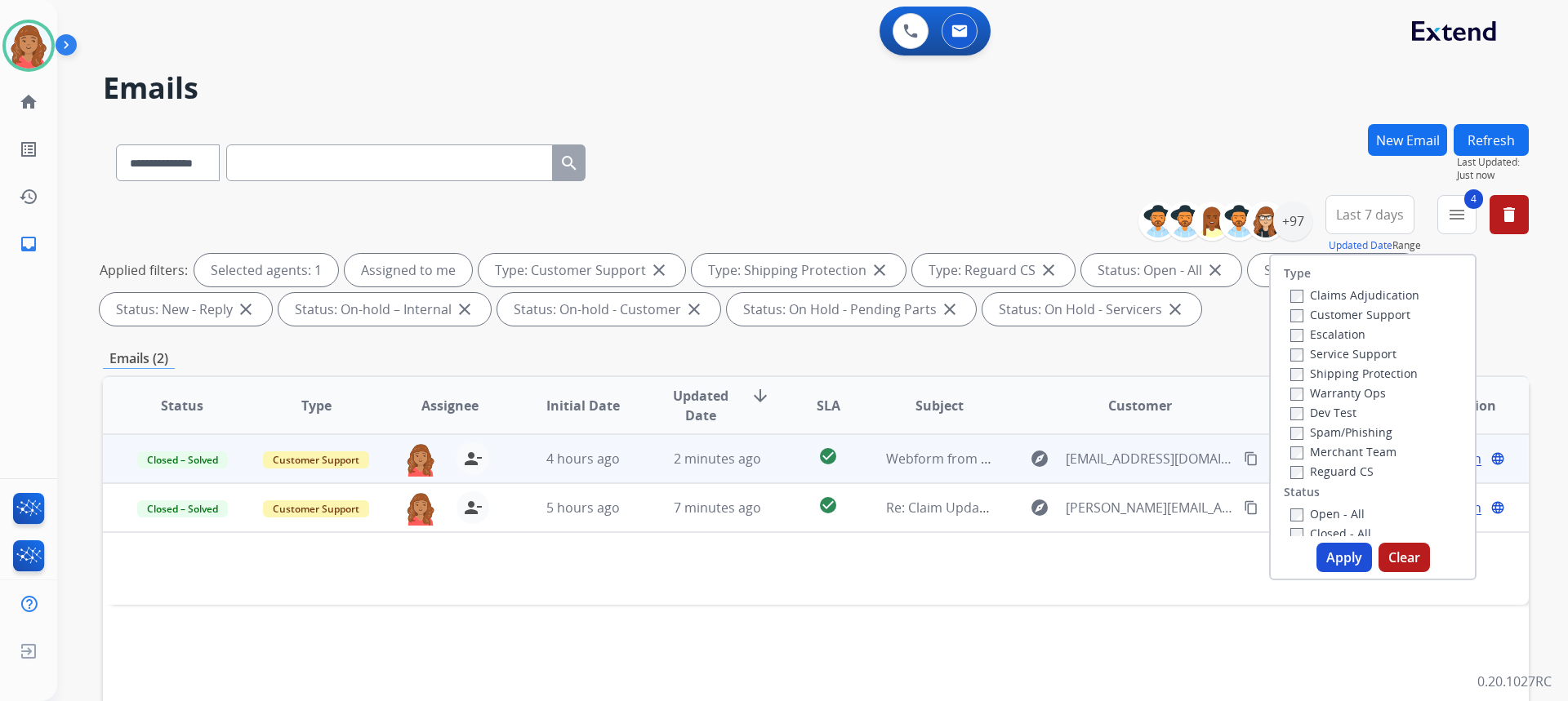
click at [1322, 555] on button "Apply" at bounding box center [1345, 558] width 56 height 29
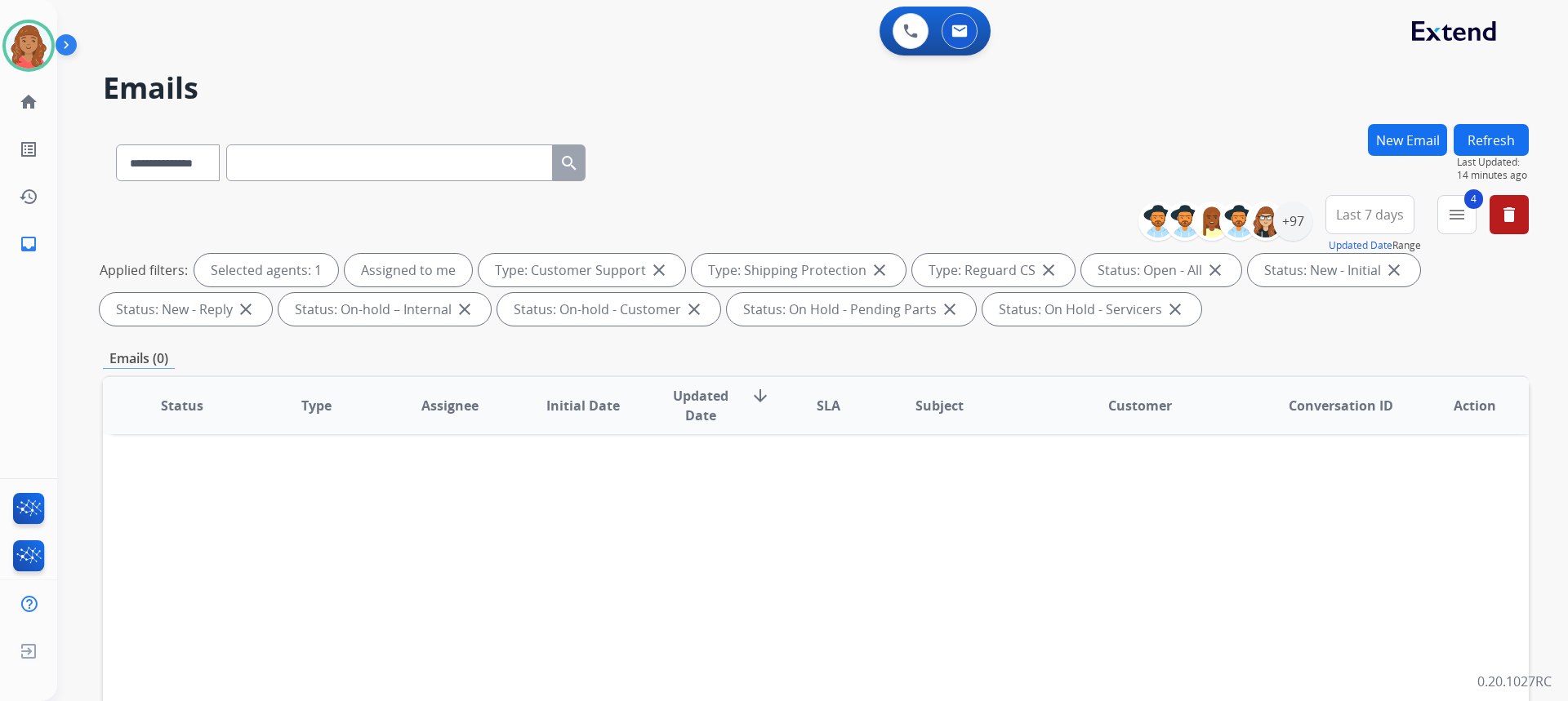
click at [1476, 213] on div "**********" at bounding box center [1340, 224] width 378 height 59
click at [1449, 219] on mat-icon "menu" at bounding box center [1457, 214] width 20 height 20
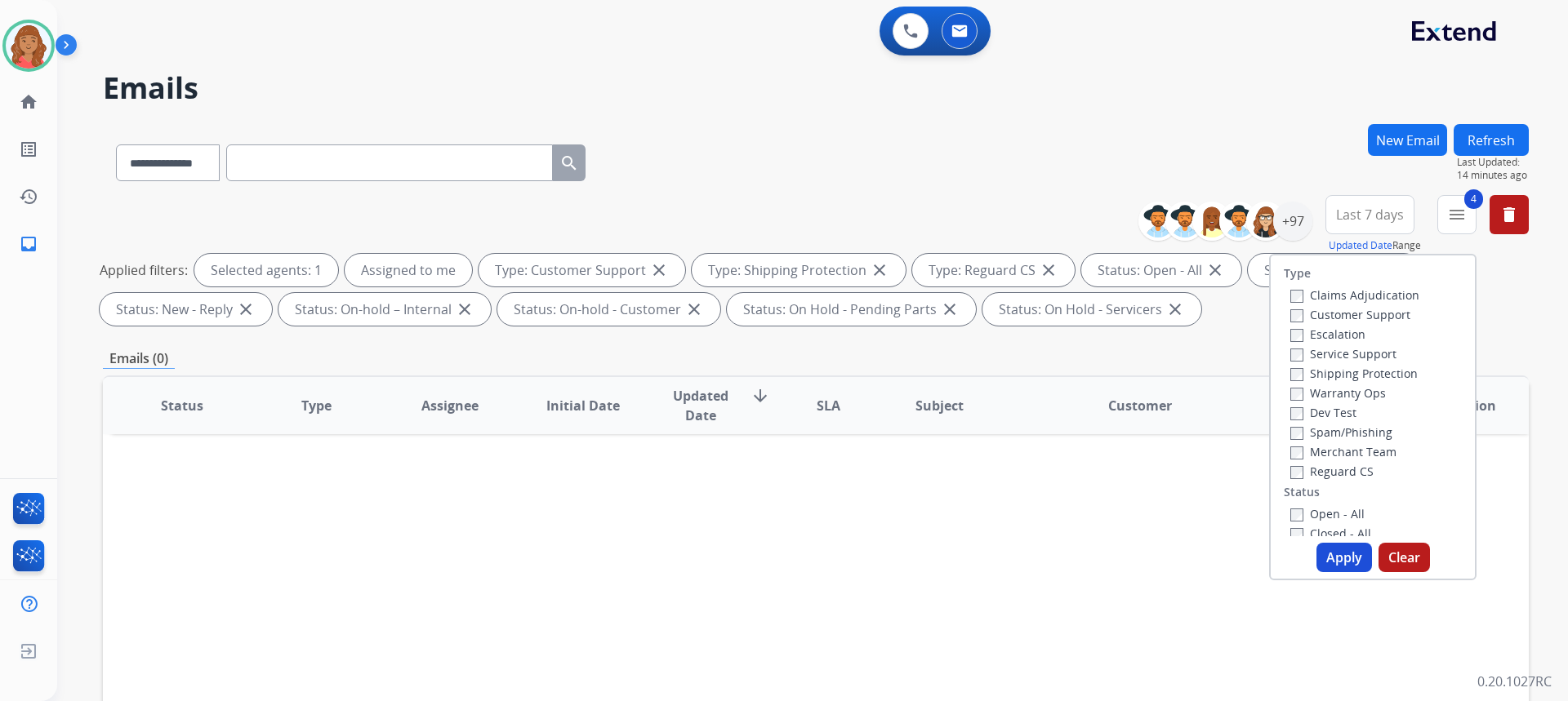
click at [1341, 560] on button "Apply" at bounding box center [1345, 558] width 56 height 29
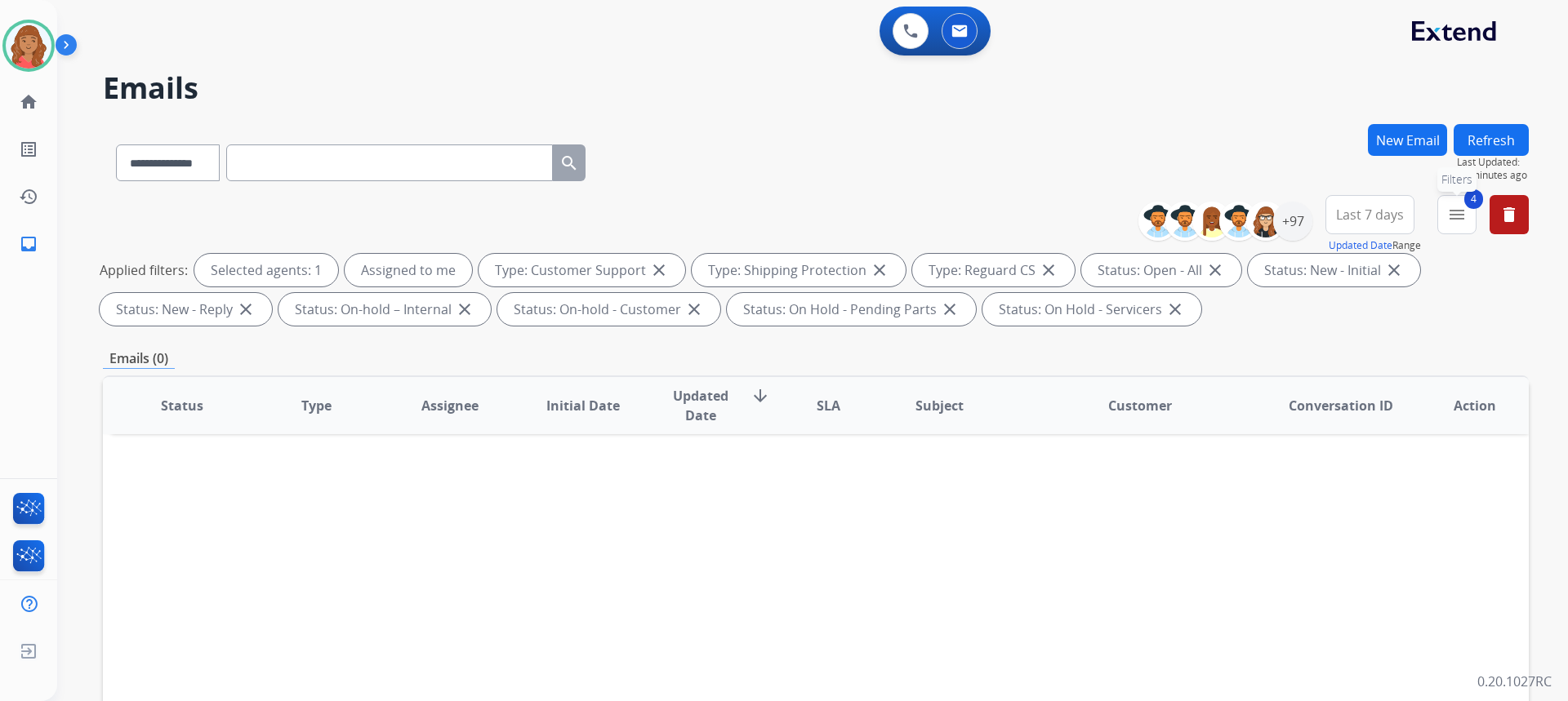
drag, startPoint x: 1464, startPoint y: 219, endPoint x: 1449, endPoint y: 245, distance: 30.0
click at [1464, 219] on mat-icon "menu" at bounding box center [1457, 214] width 20 height 20
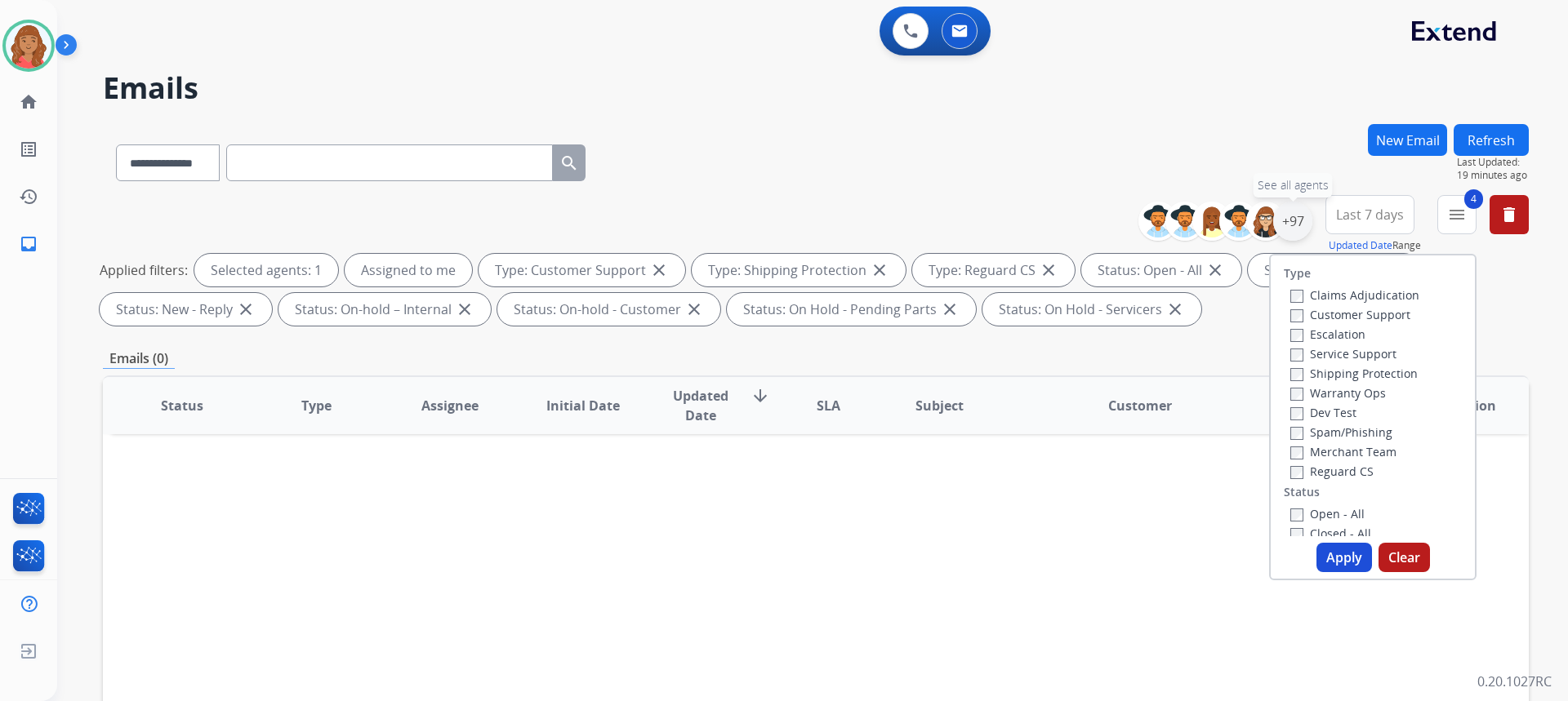
drag, startPoint x: 1299, startPoint y: 221, endPoint x: 1291, endPoint y: 229, distance: 11.3
click at [1298, 221] on div "+97" at bounding box center [1293, 221] width 39 height 39
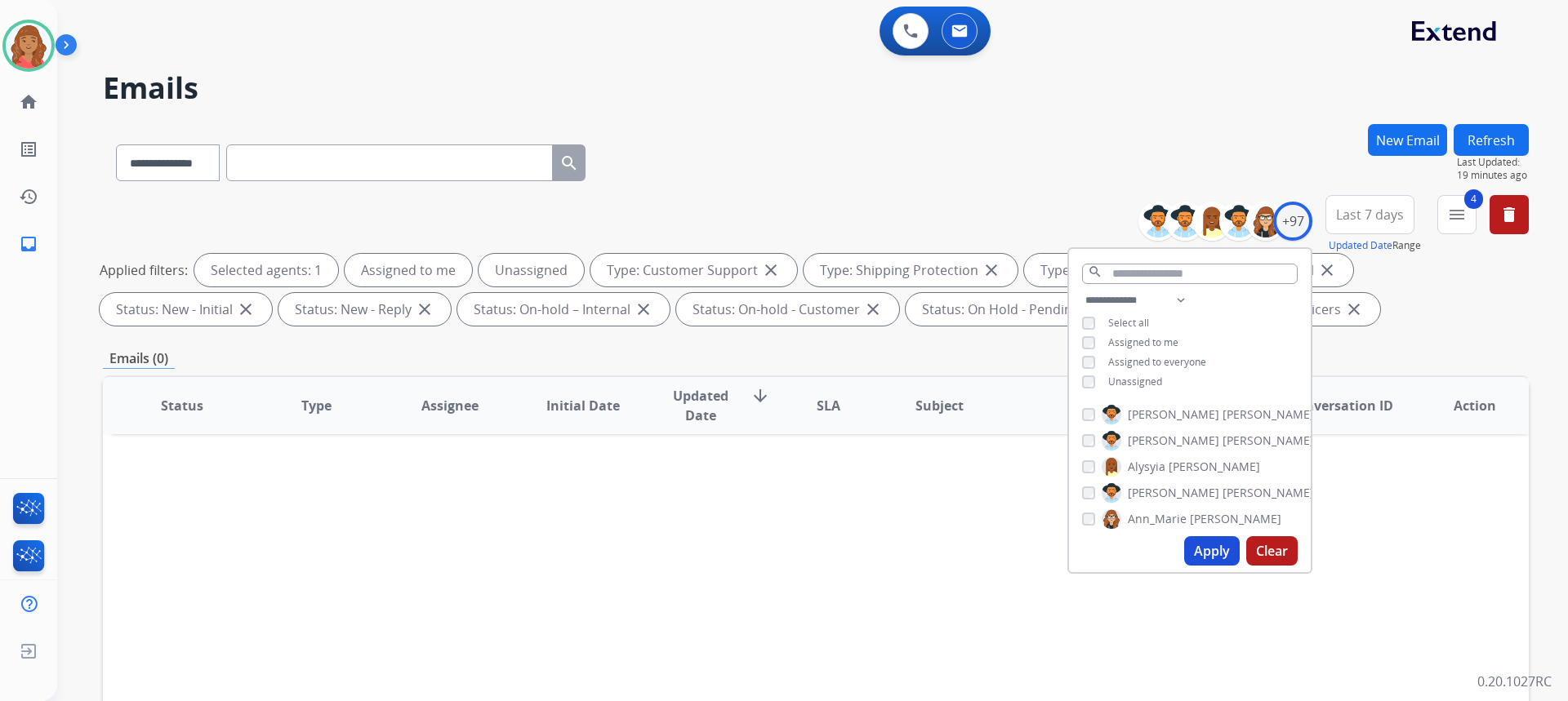
click at [1197, 544] on button "Apply" at bounding box center [1212, 551] width 56 height 29
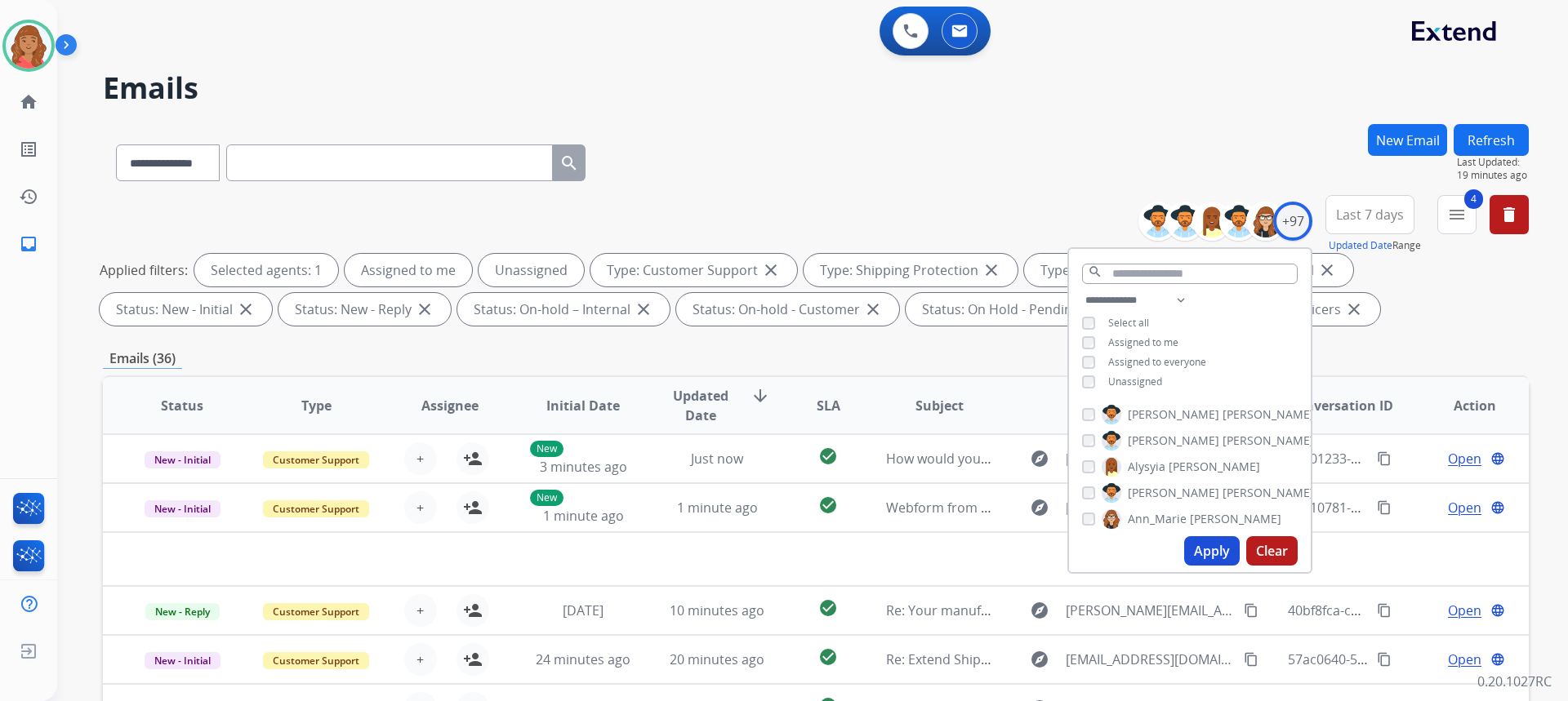
click at [701, 176] on div "**********" at bounding box center [816, 160] width 1426 height 71
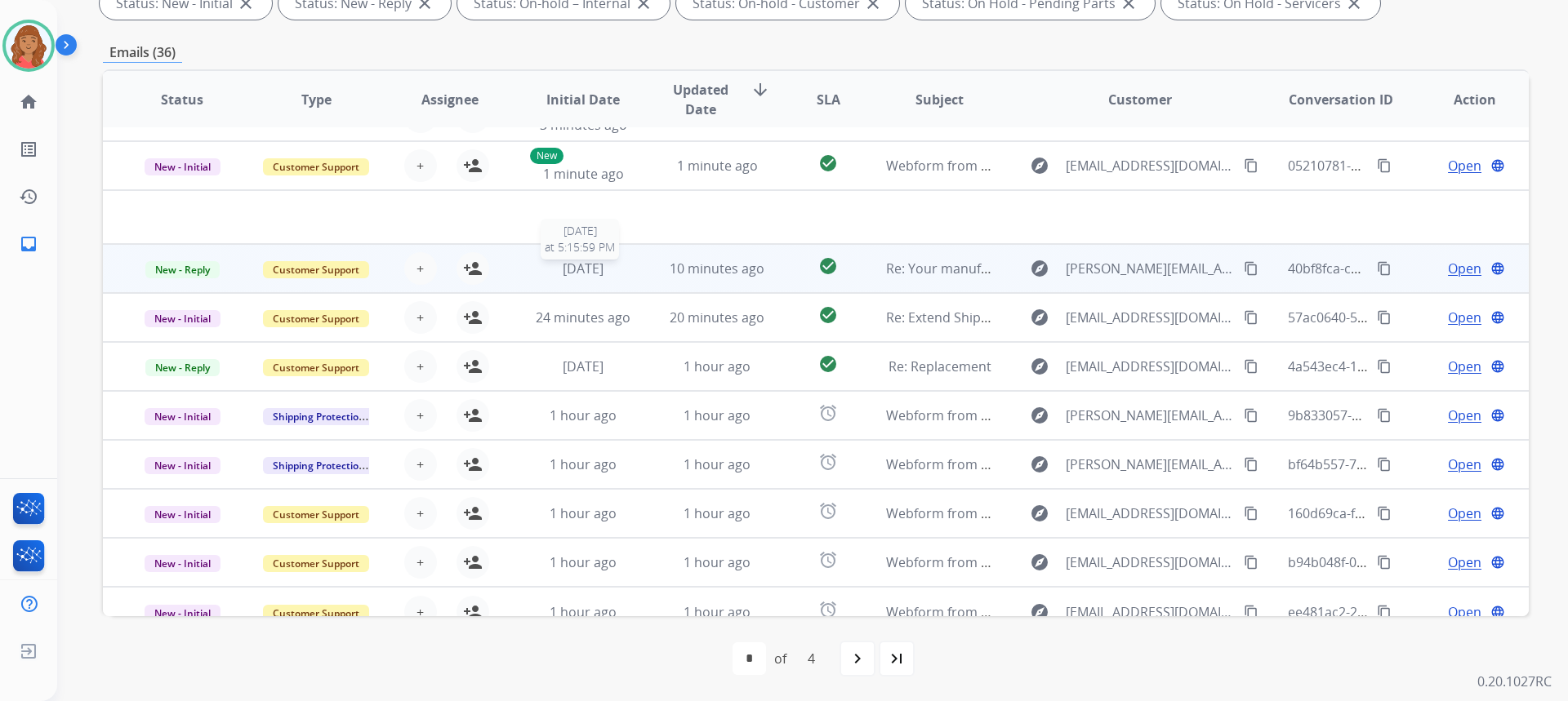
scroll to position [56, 0]
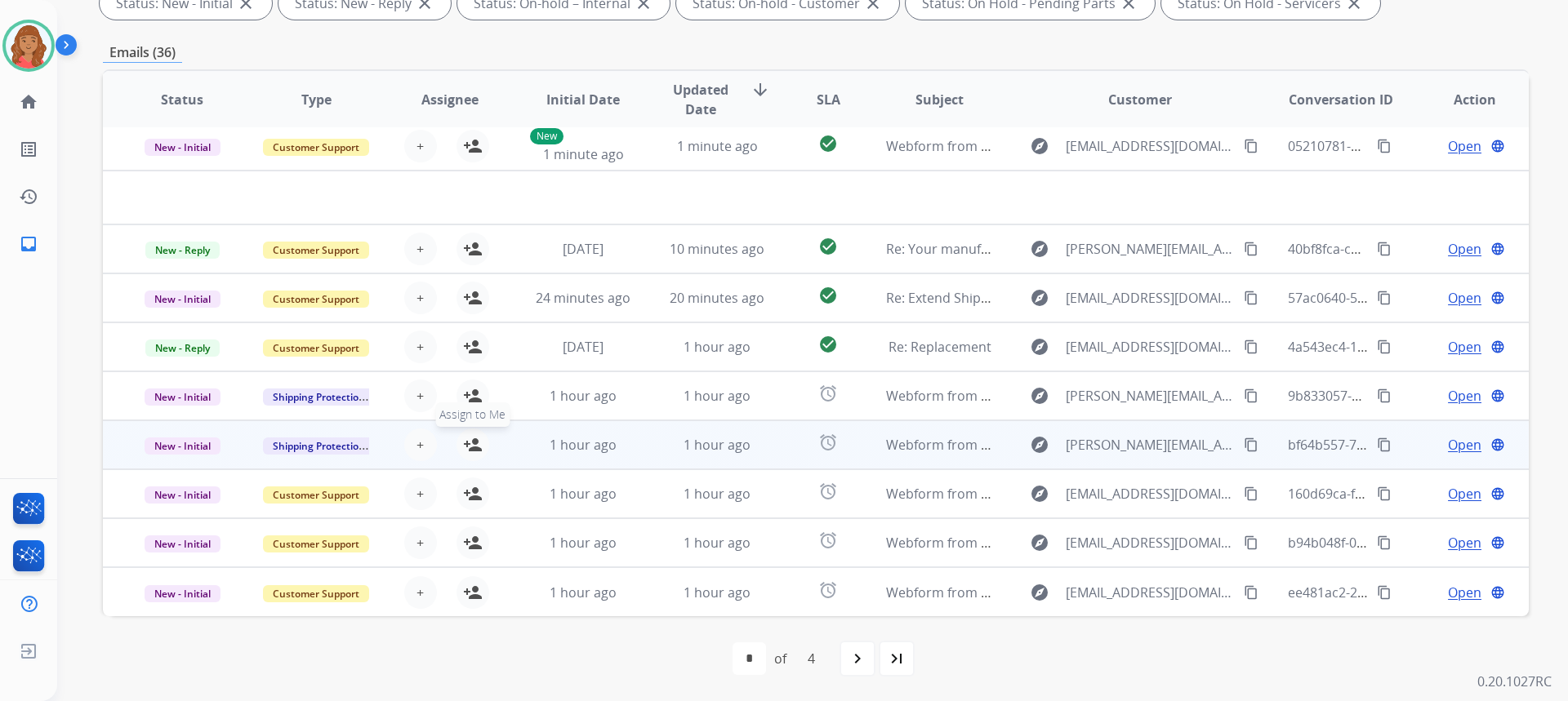
click at [472, 438] on mat-icon "person_add" at bounding box center [473, 445] width 20 height 20
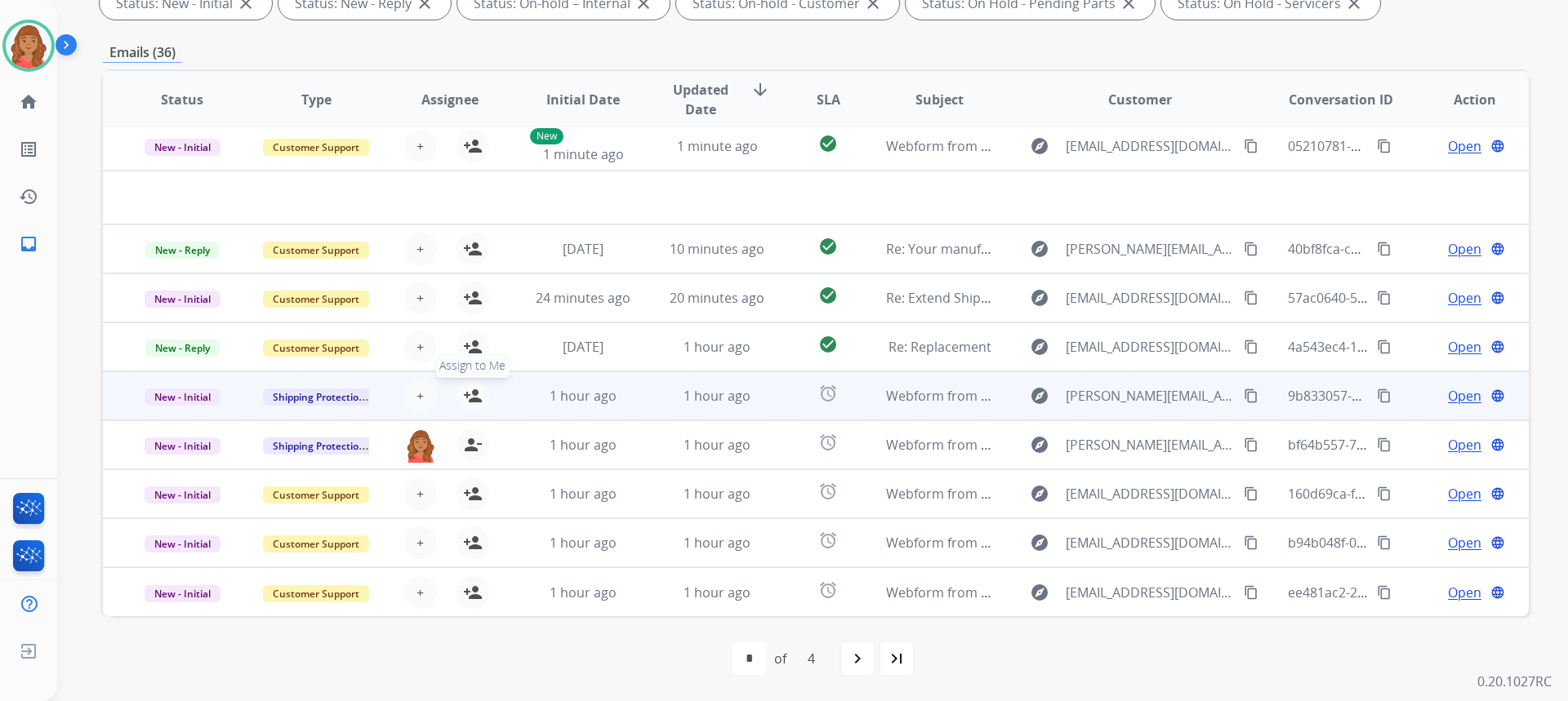
click at [466, 395] on mat-icon "person_add" at bounding box center [473, 396] width 20 height 20
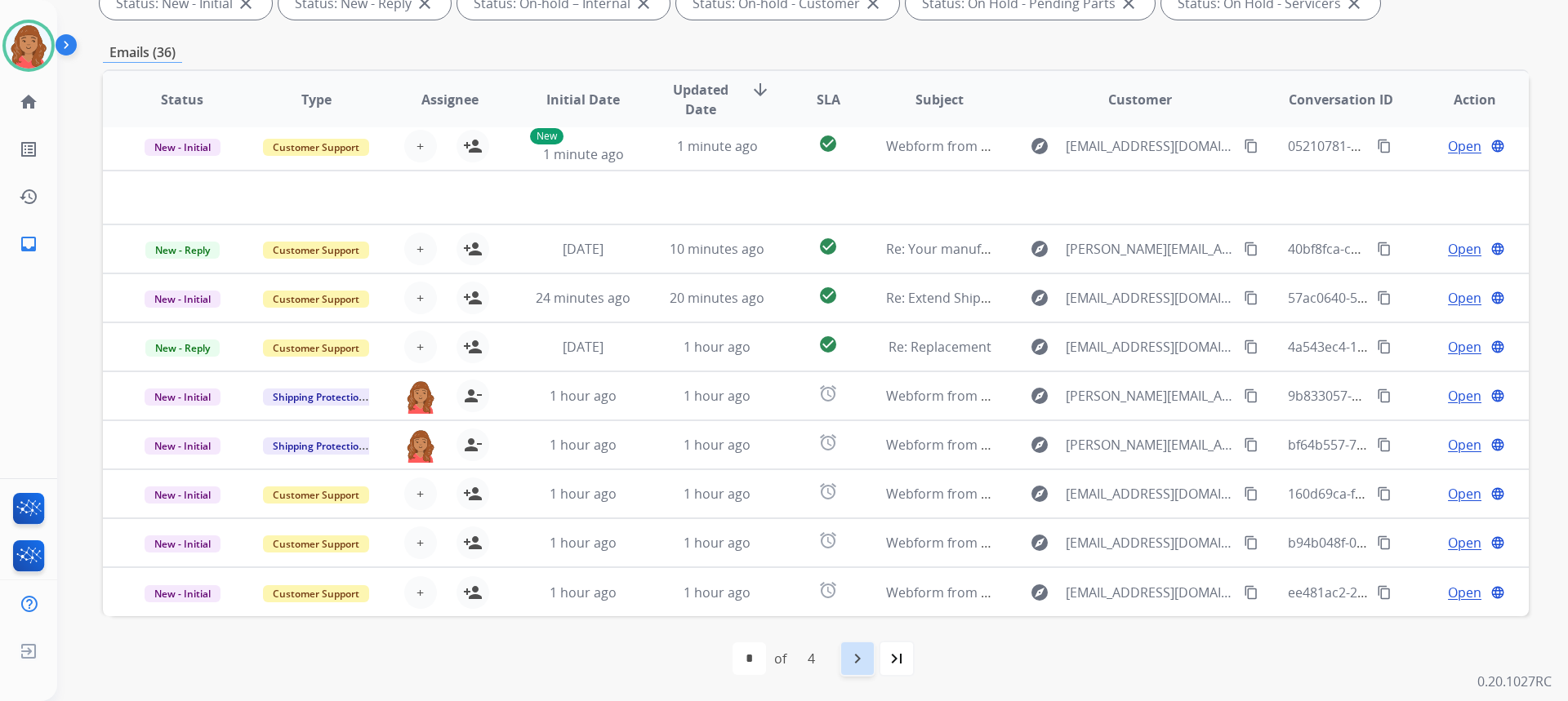
click at [864, 661] on mat-icon "navigate_next" at bounding box center [858, 658] width 20 height 20
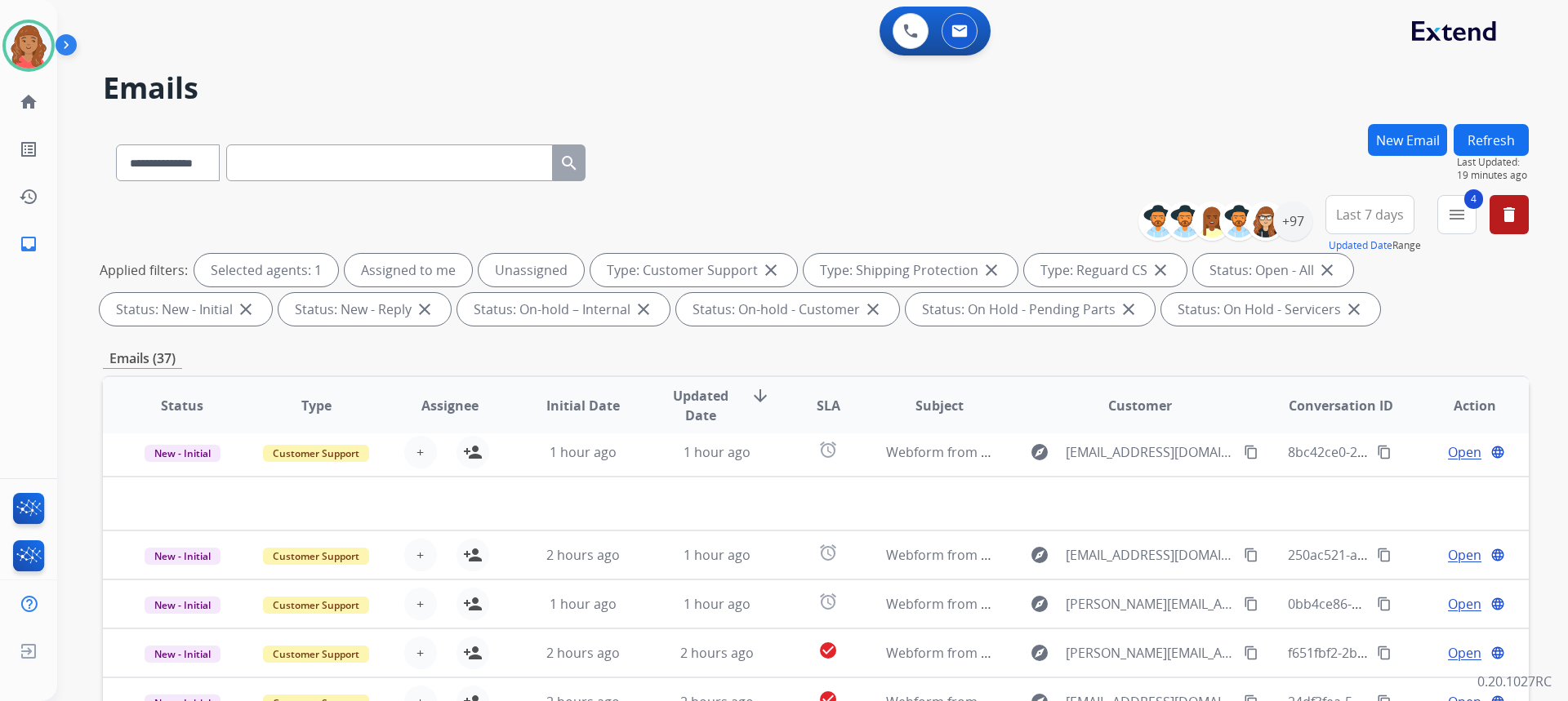
scroll to position [306, 0]
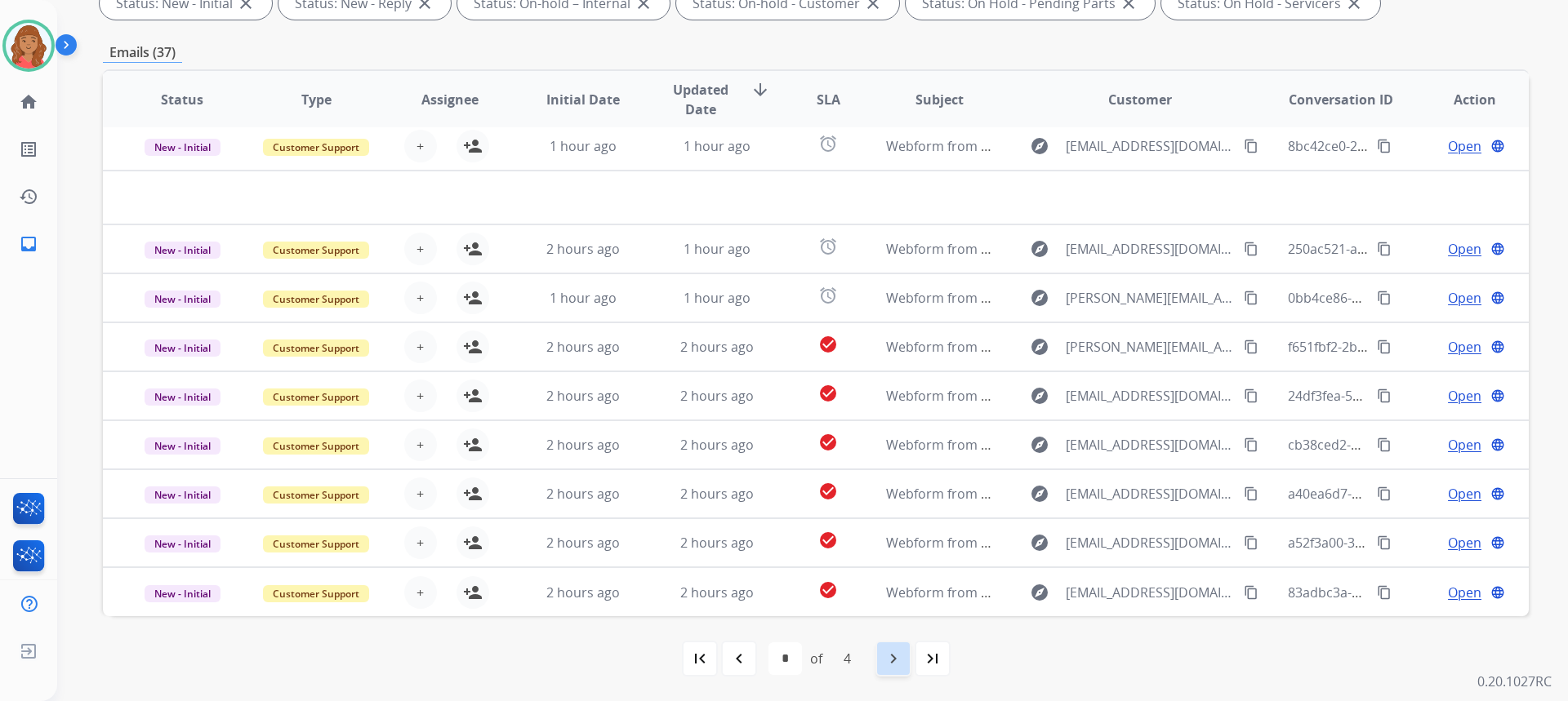
click at [899, 662] on mat-icon "navigate_next" at bounding box center [894, 658] width 20 height 20
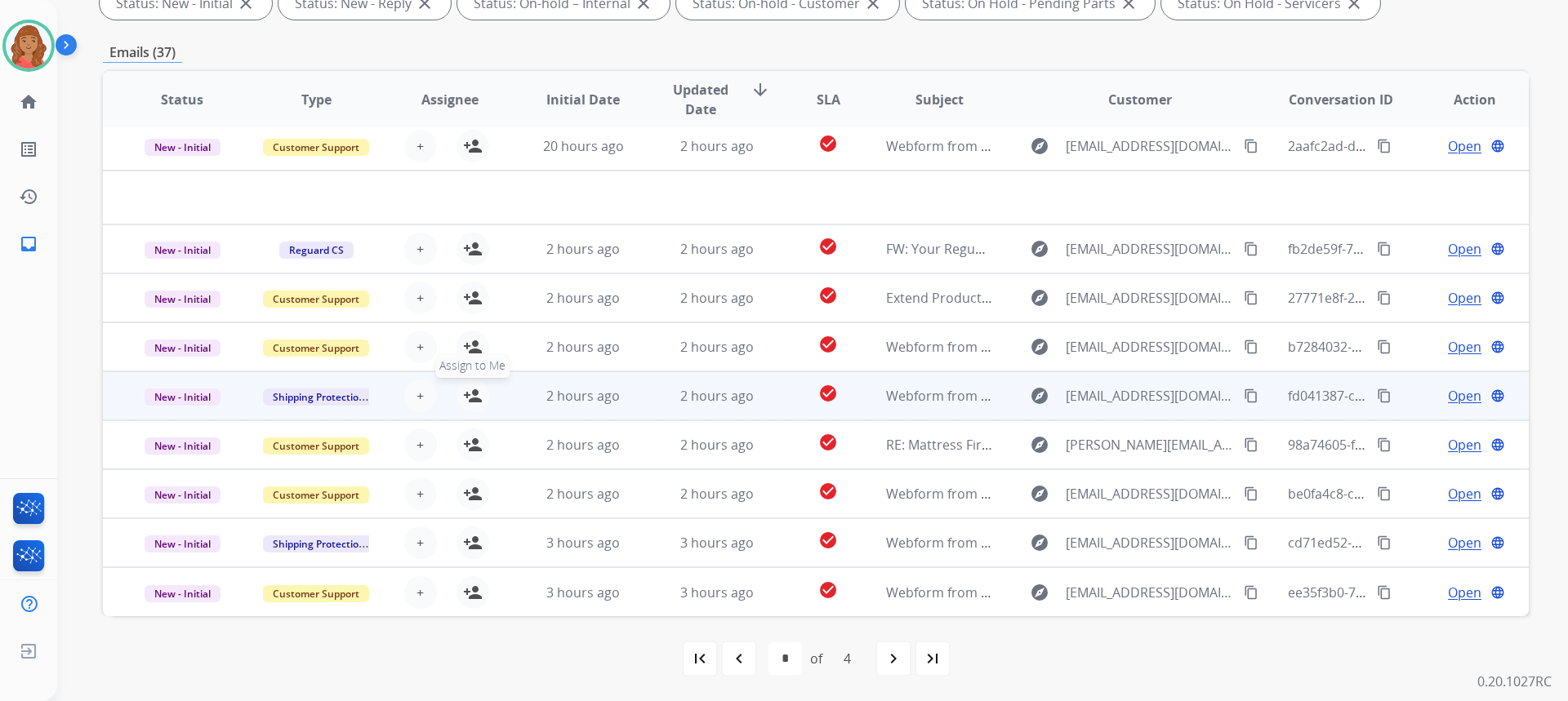
click at [464, 399] on mat-icon "person_add" at bounding box center [473, 396] width 20 height 20
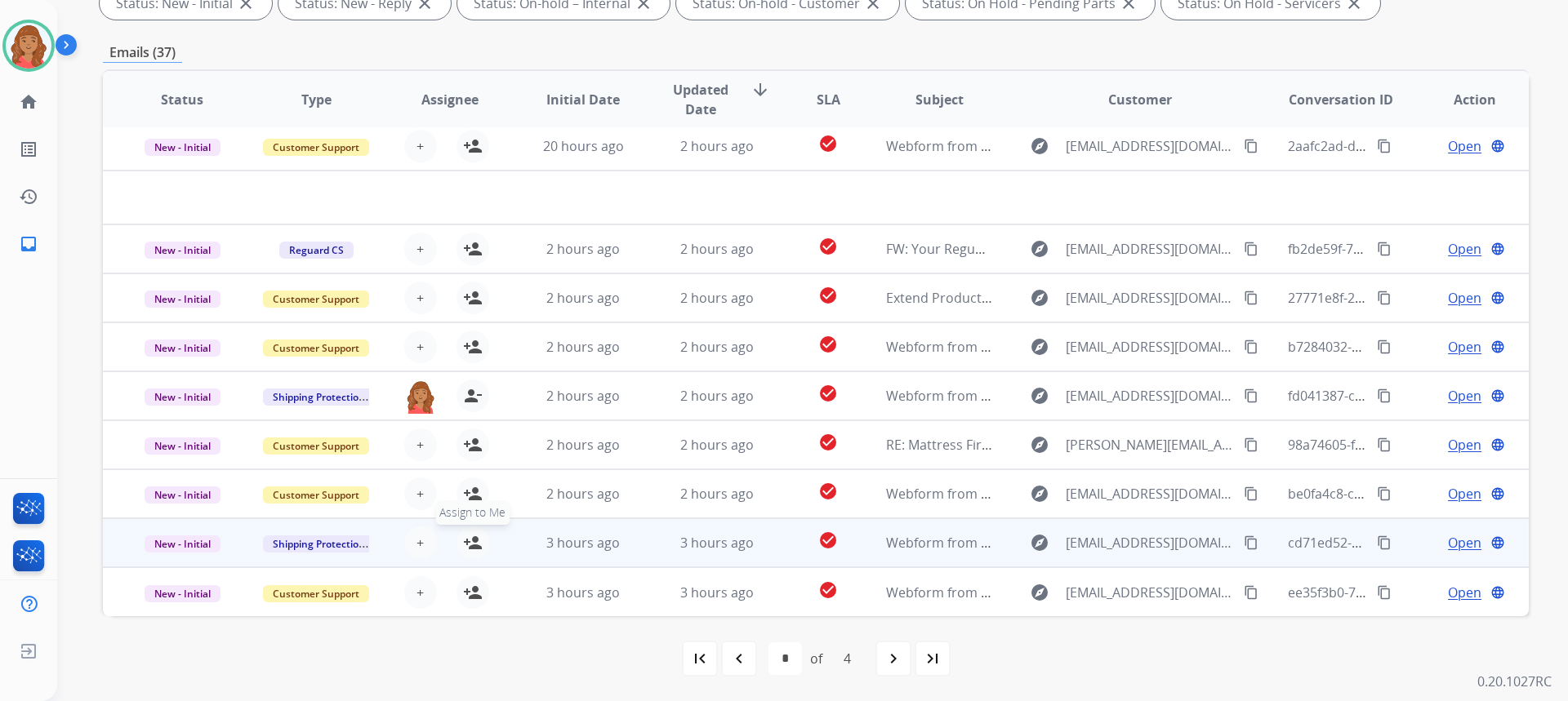
click at [475, 539] on mat-icon "person_add" at bounding box center [473, 543] width 20 height 20
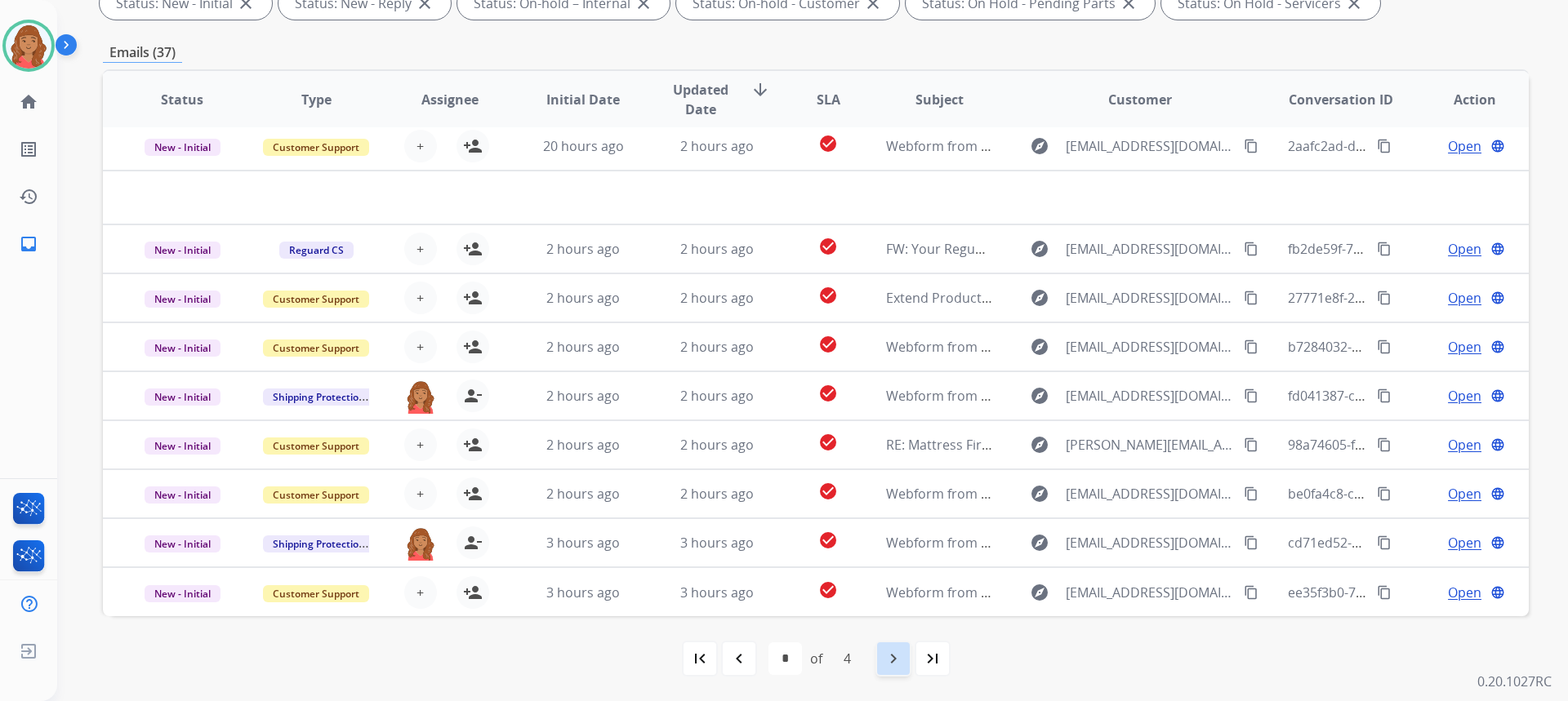
click at [900, 662] on mat-icon "navigate_next" at bounding box center [894, 658] width 20 height 20
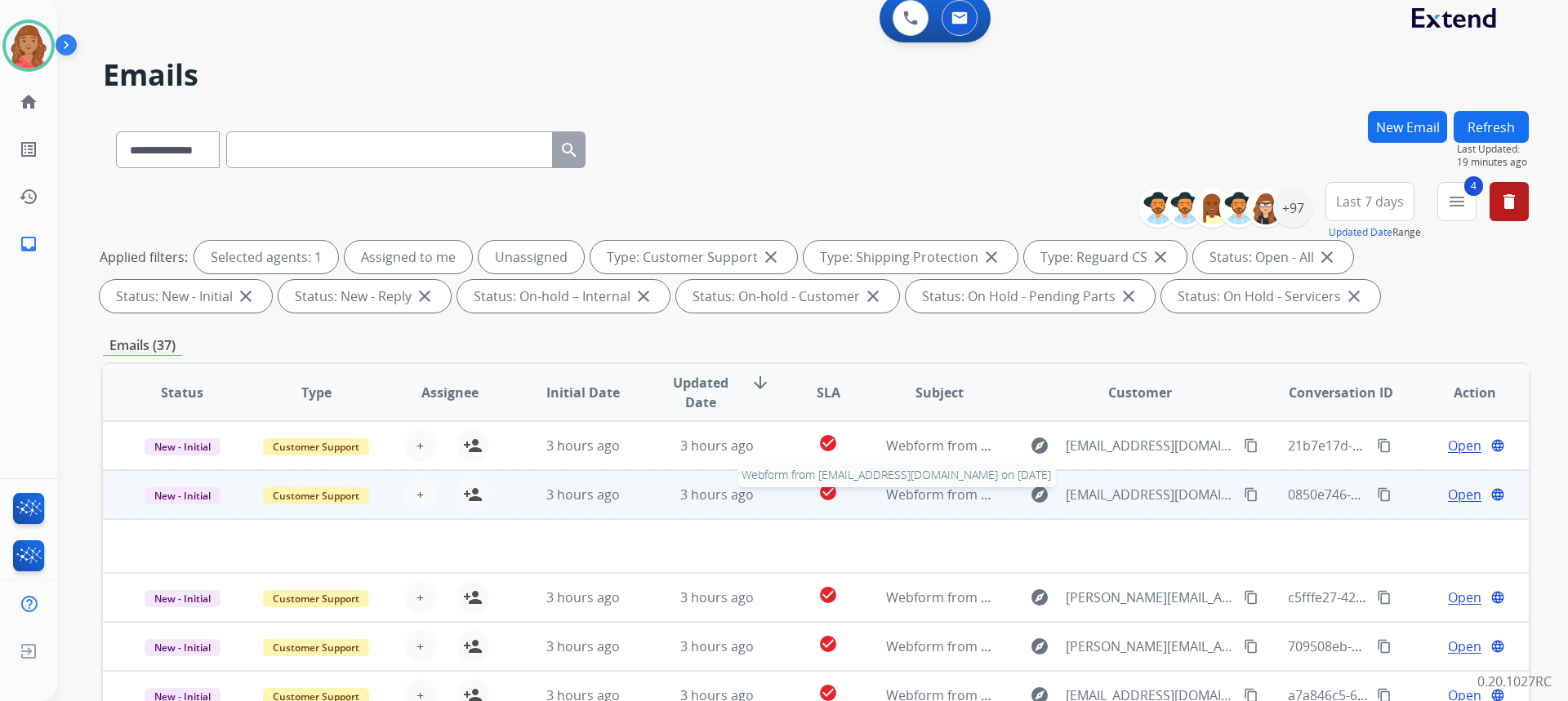
scroll to position [0, 0]
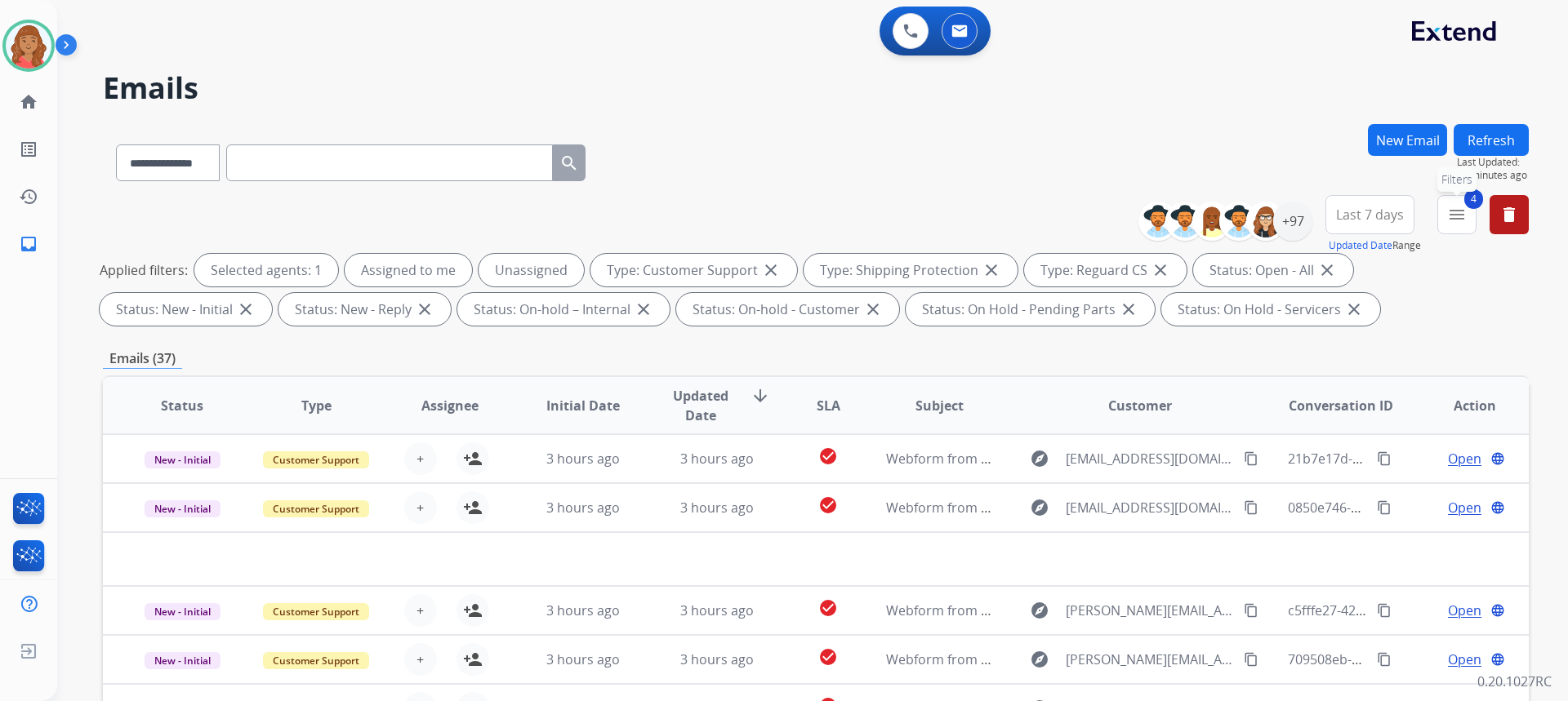
click at [1461, 215] on mat-icon "menu" at bounding box center [1457, 214] width 20 height 20
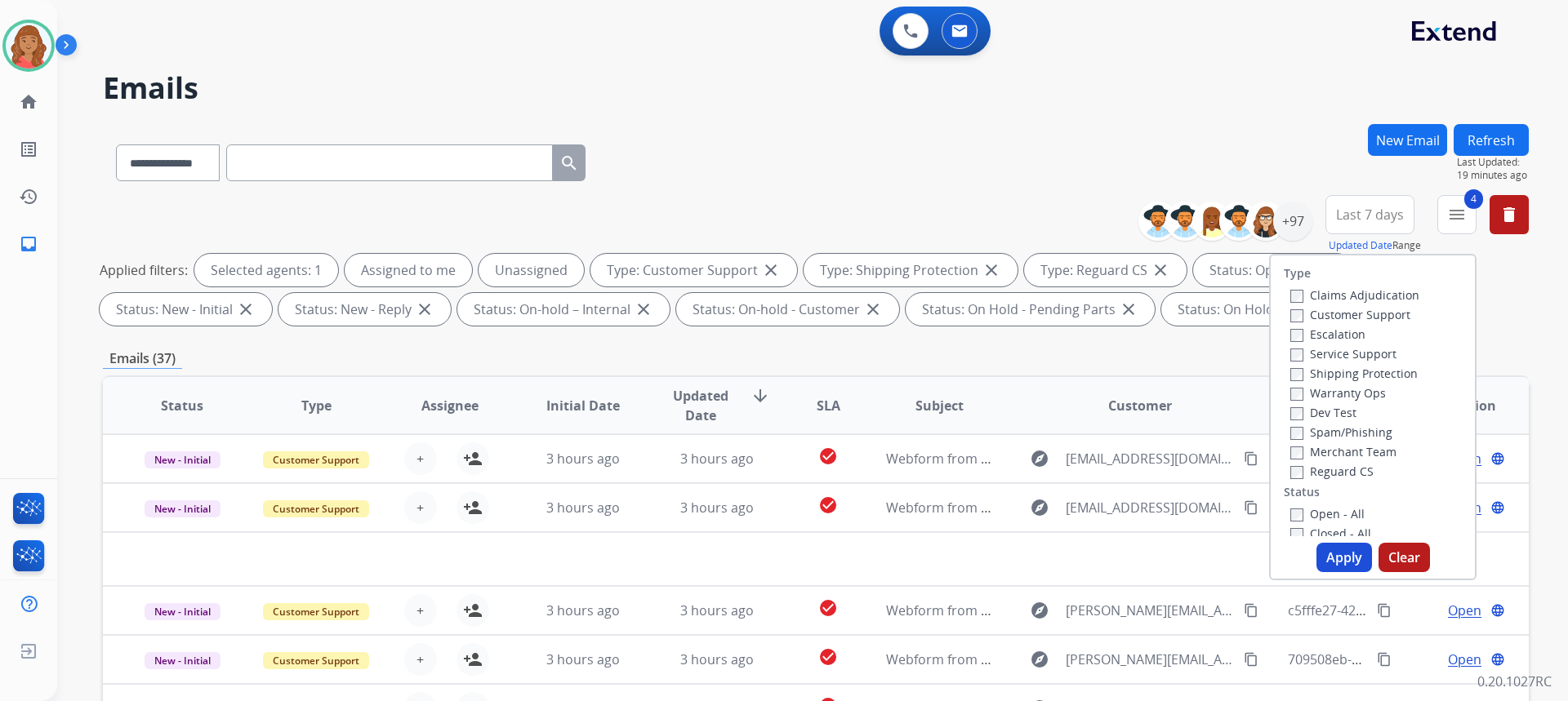
click at [1339, 557] on button "Apply" at bounding box center [1345, 558] width 56 height 29
select select "*"
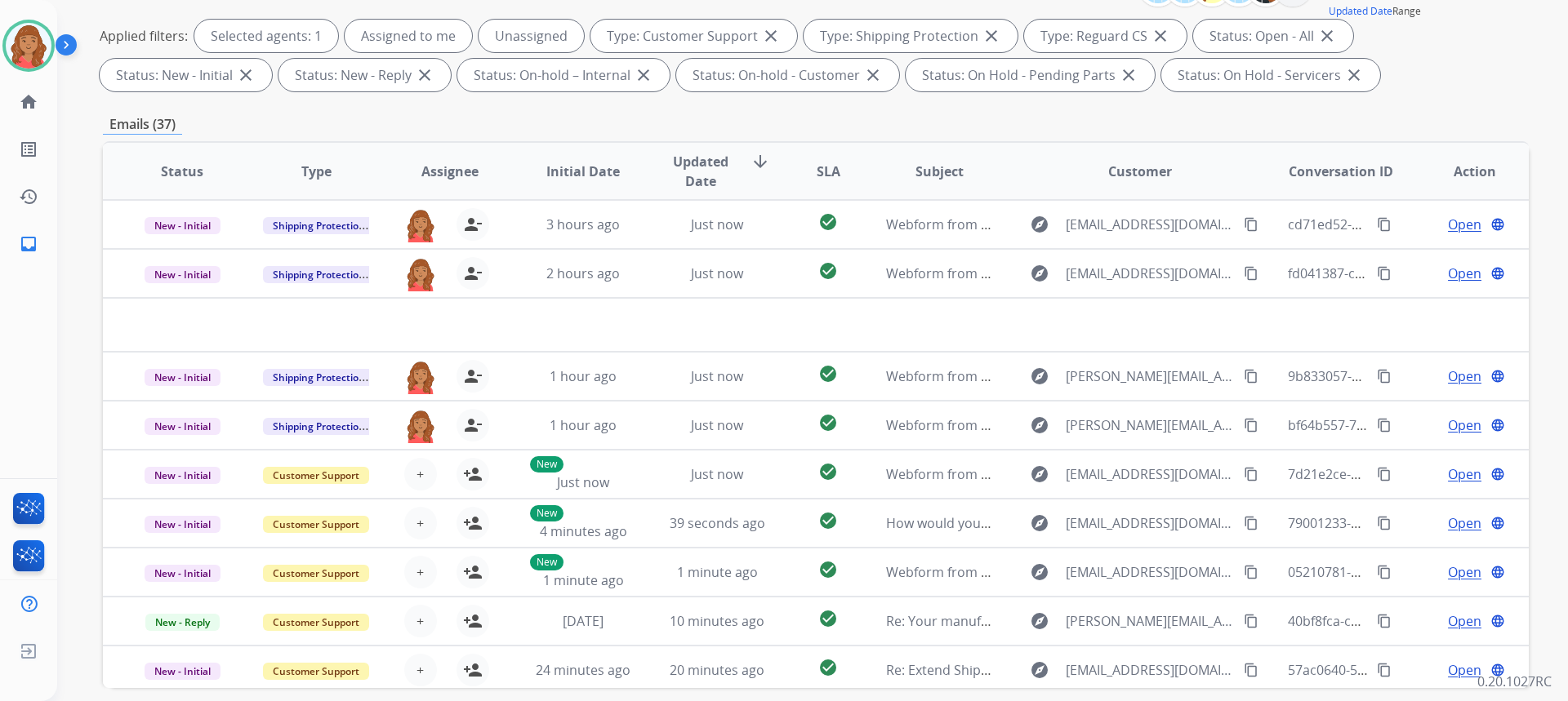
scroll to position [61, 0]
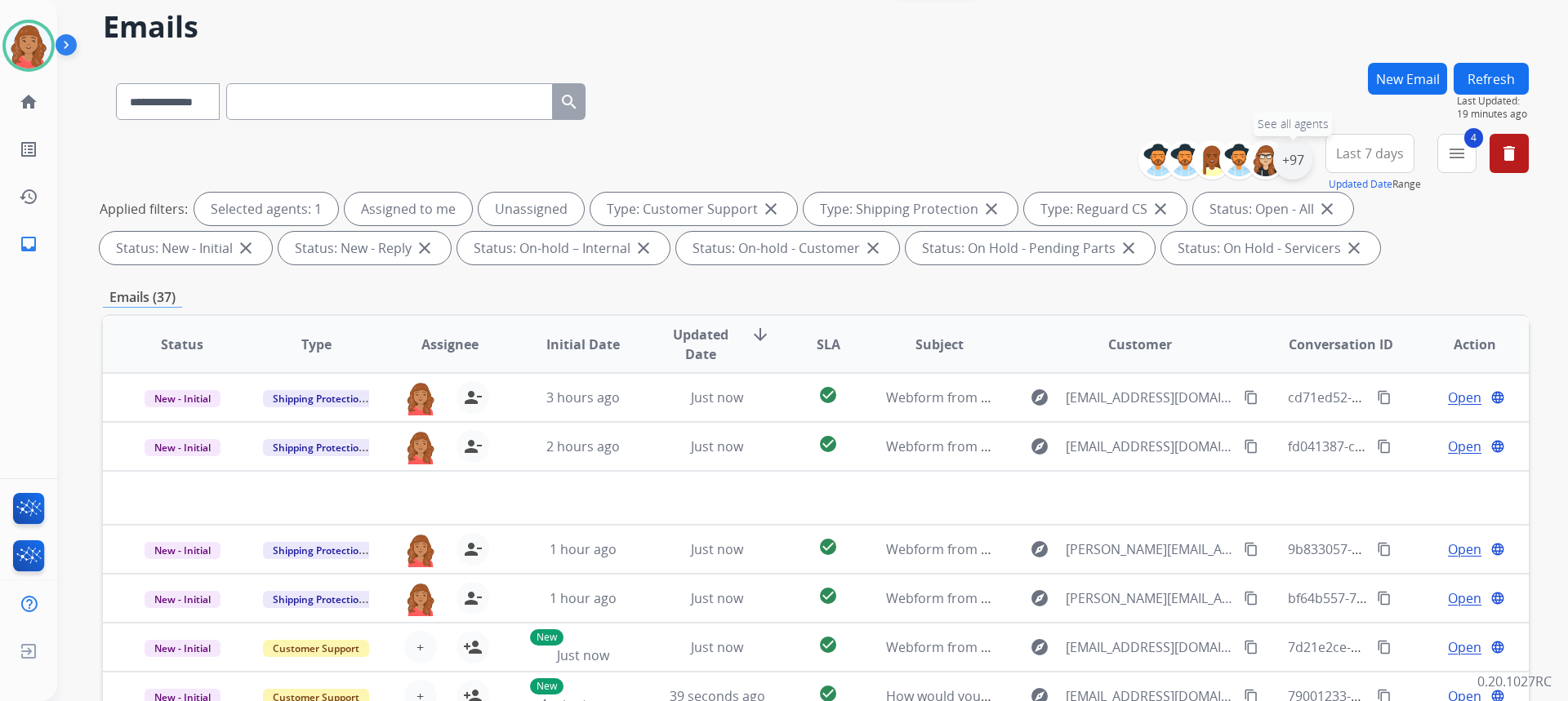
click at [1294, 166] on div "+97" at bounding box center [1293, 160] width 39 height 39
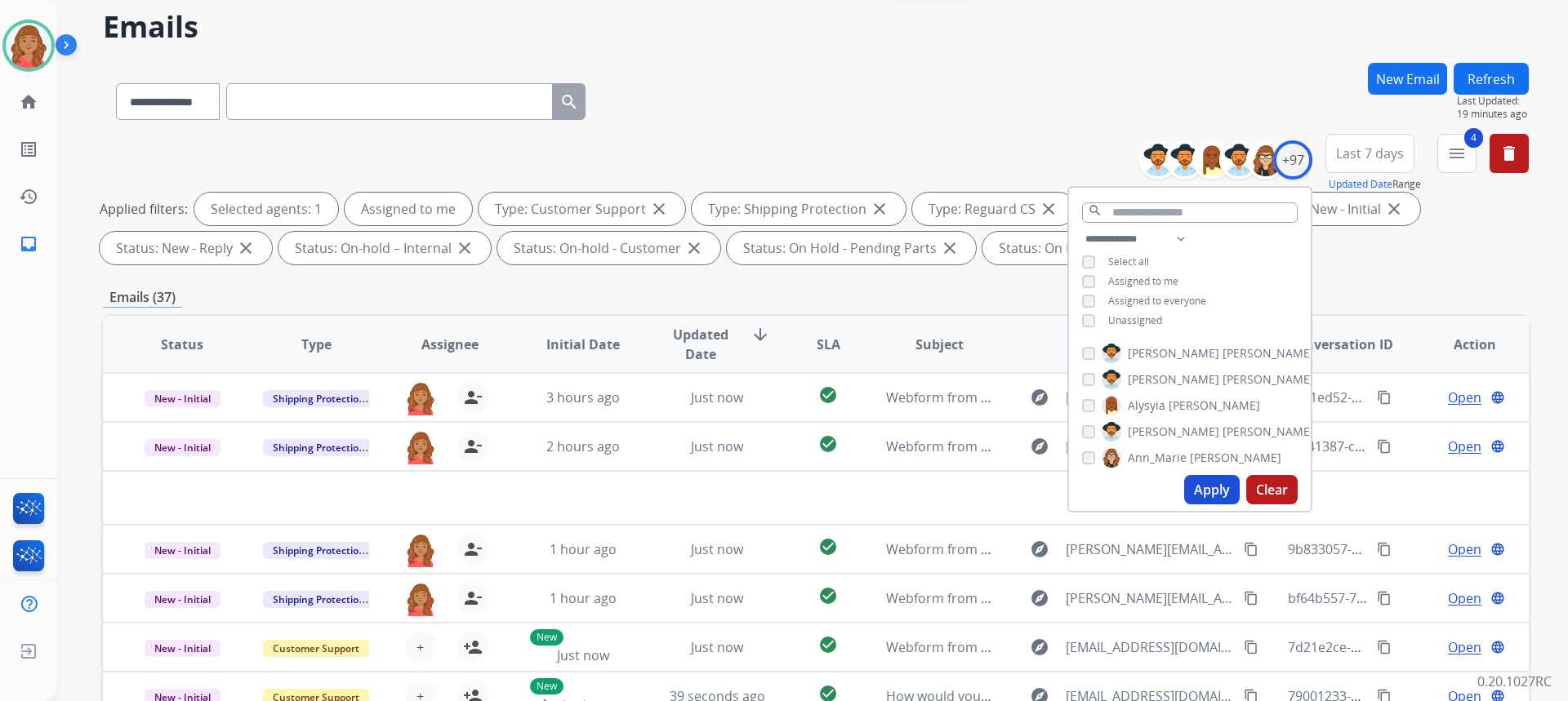
click at [1210, 494] on button "Apply" at bounding box center [1212, 490] width 56 height 29
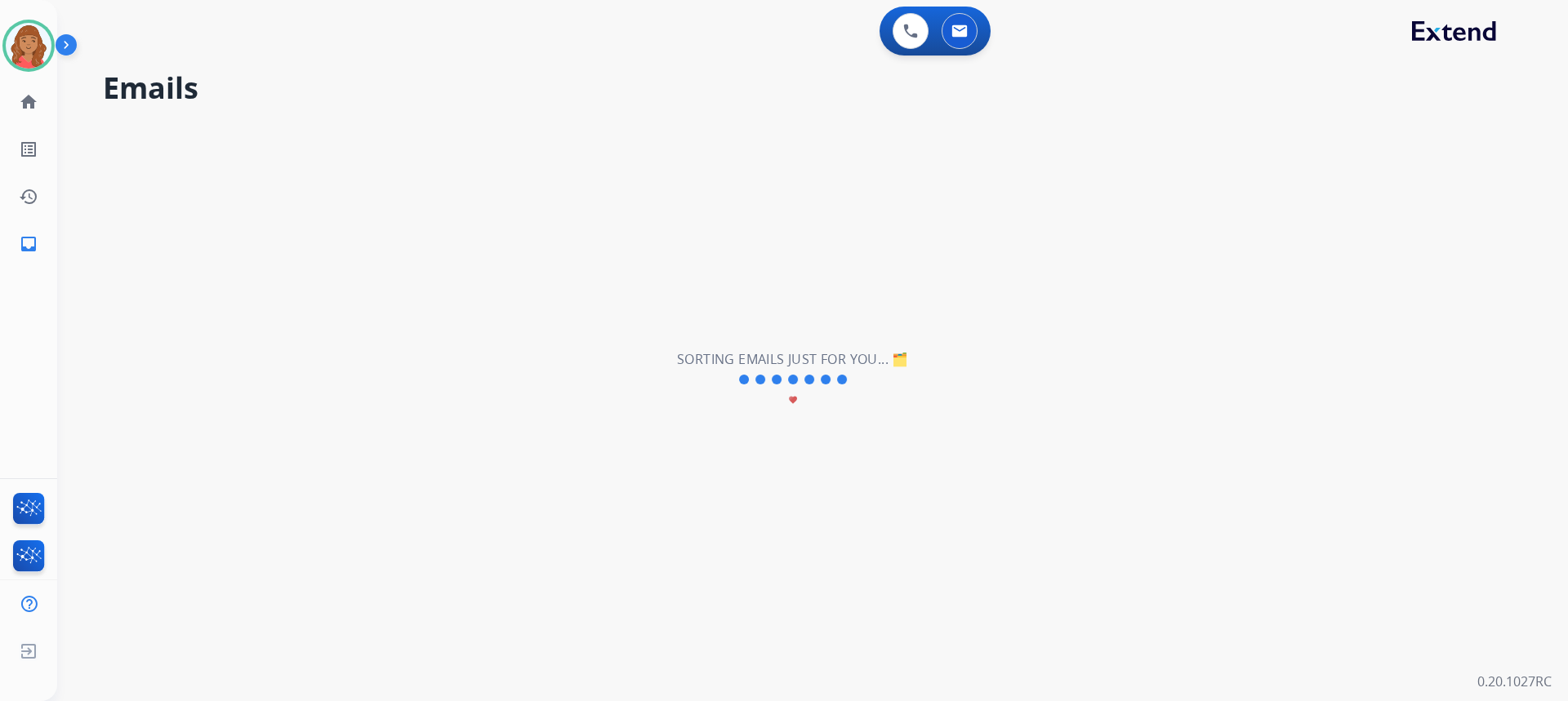
scroll to position [0, 0]
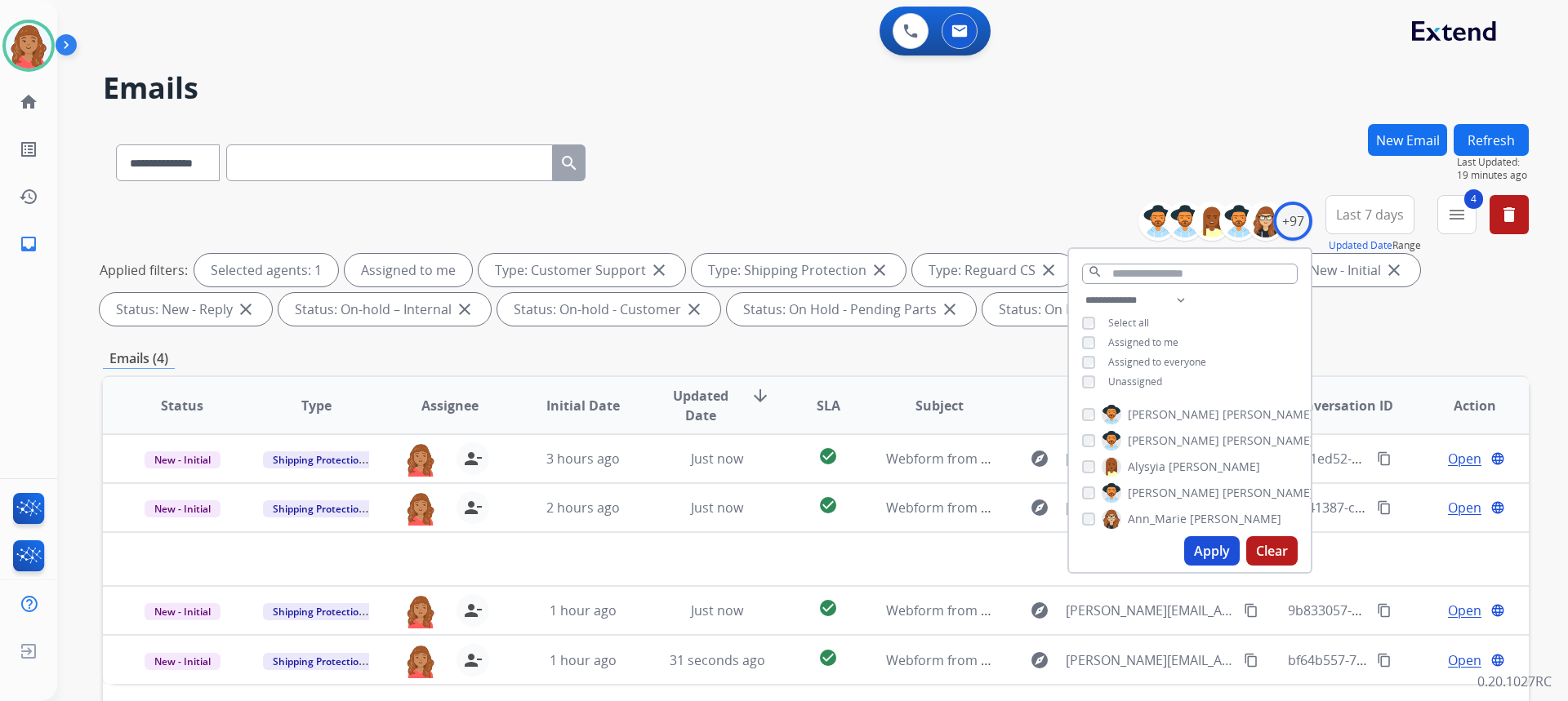
click at [904, 356] on div "Emails (4)" at bounding box center [816, 358] width 1426 height 20
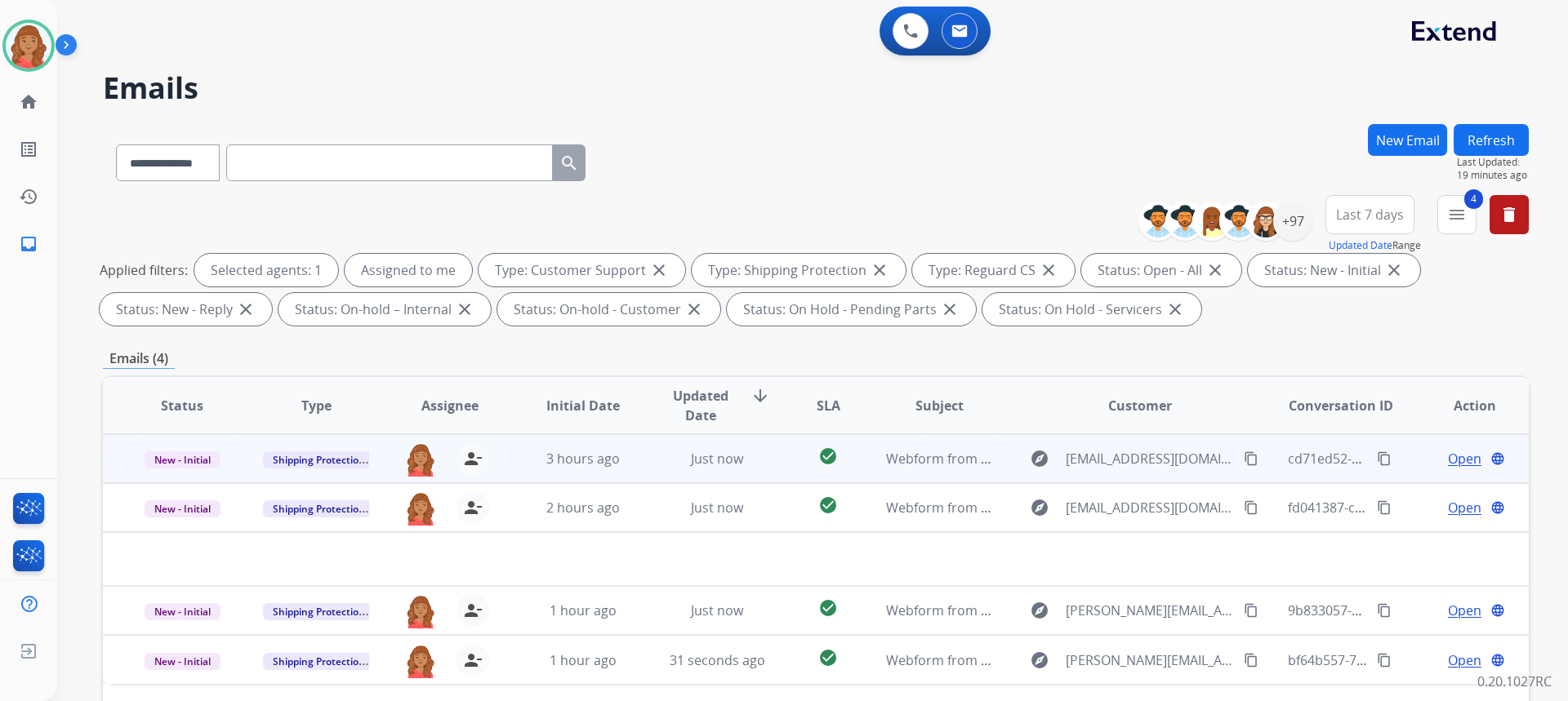
click at [1244, 460] on mat-icon "content_copy" at bounding box center [1251, 459] width 15 height 15
click at [1457, 454] on span "Open" at bounding box center [1464, 459] width 34 height 20
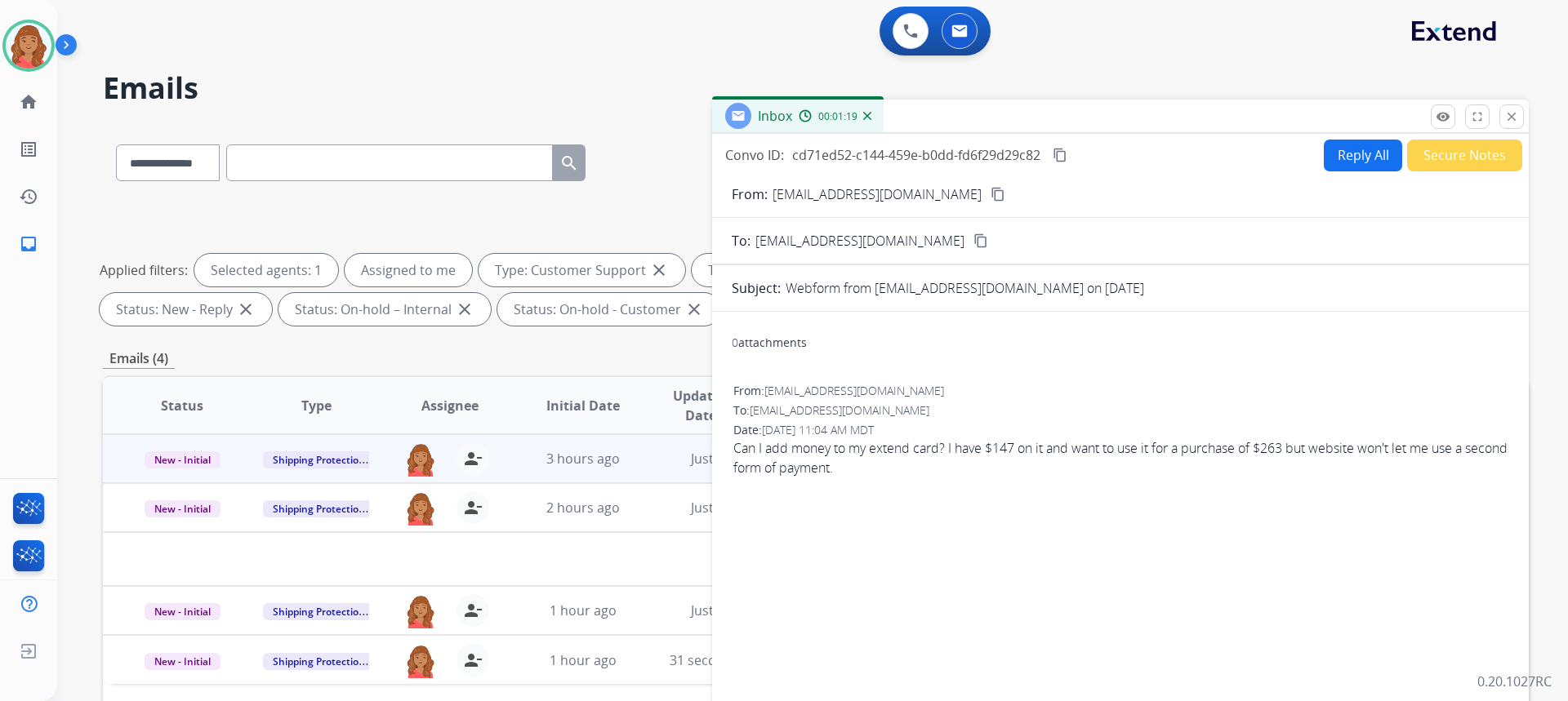
click at [1335, 153] on button "Reply All" at bounding box center [1363, 155] width 79 height 32
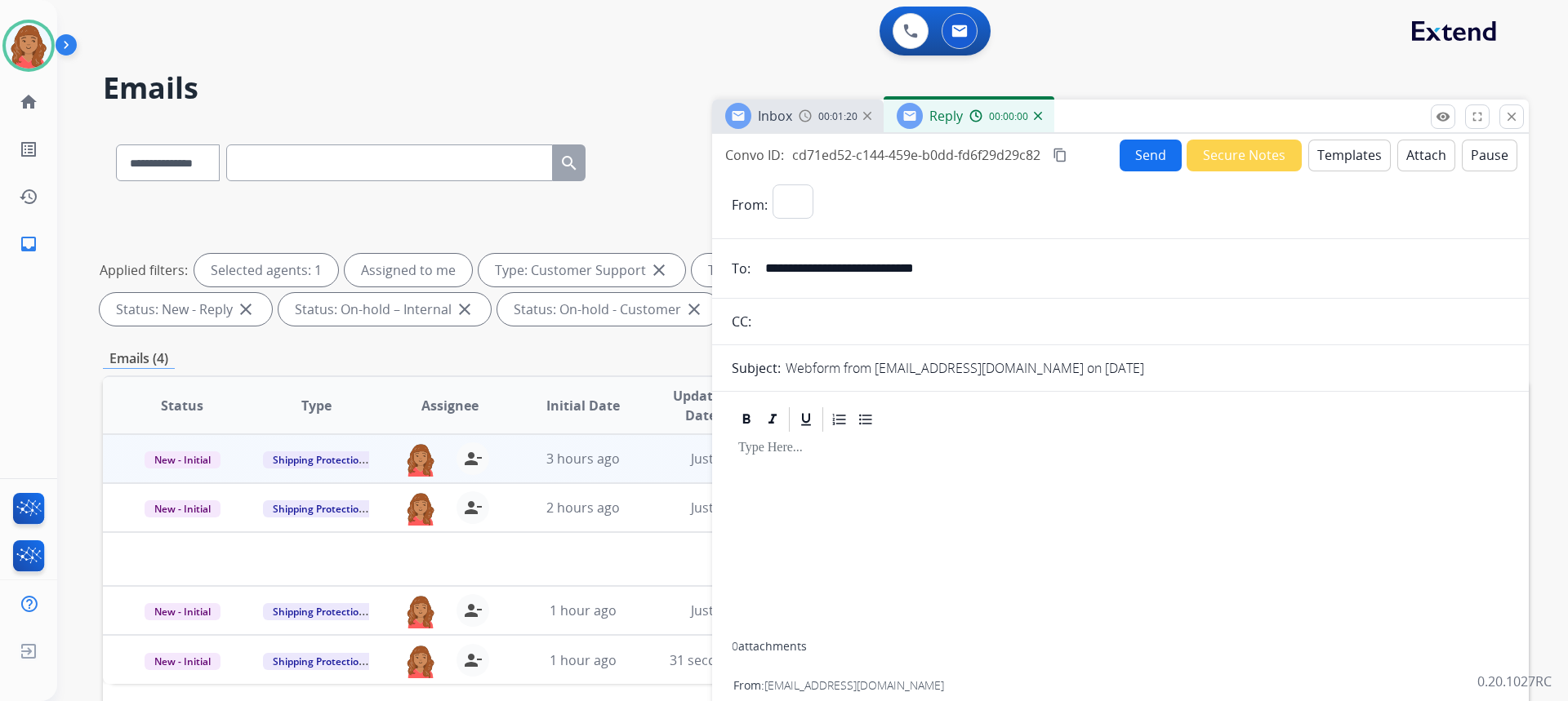
select select "**********"
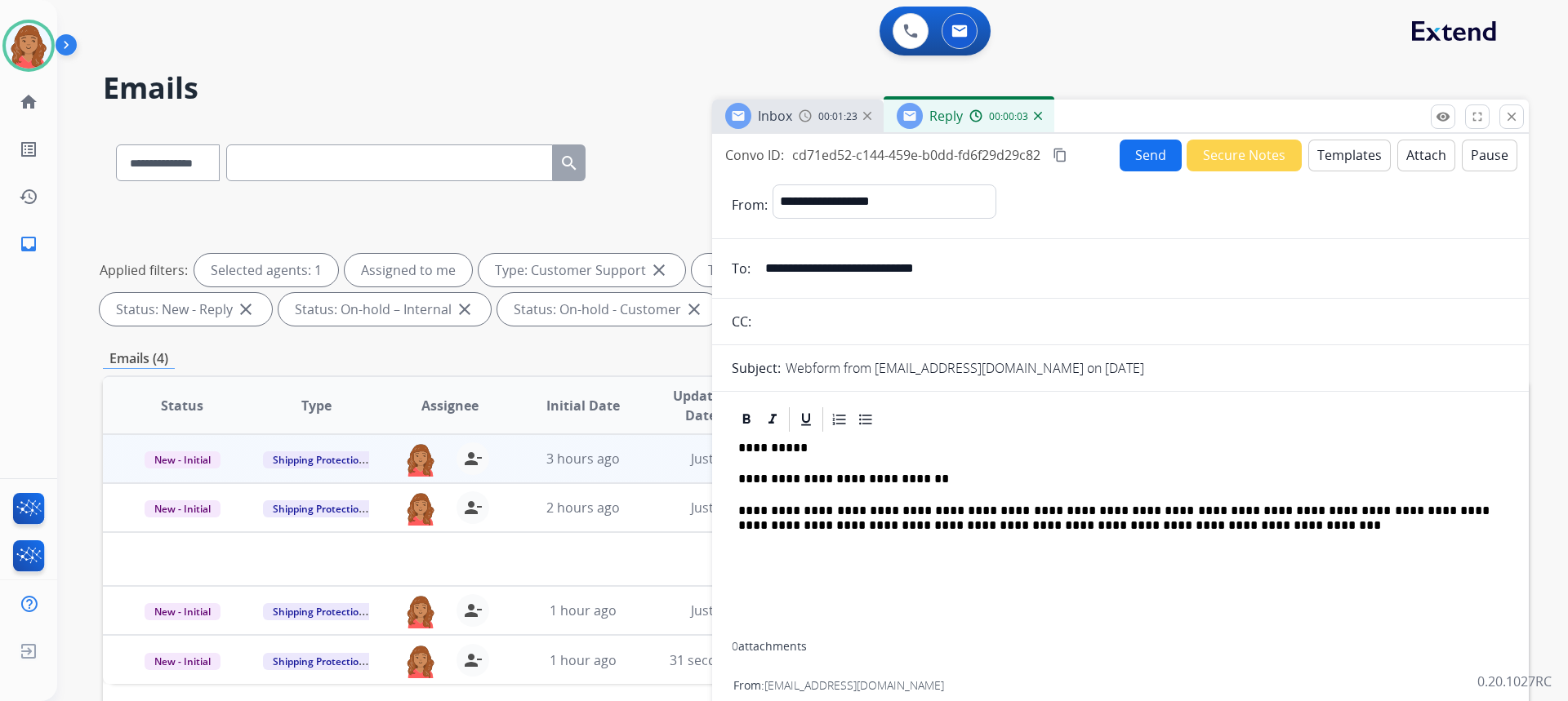
click at [1128, 159] on button "Send" at bounding box center [1151, 155] width 62 height 32
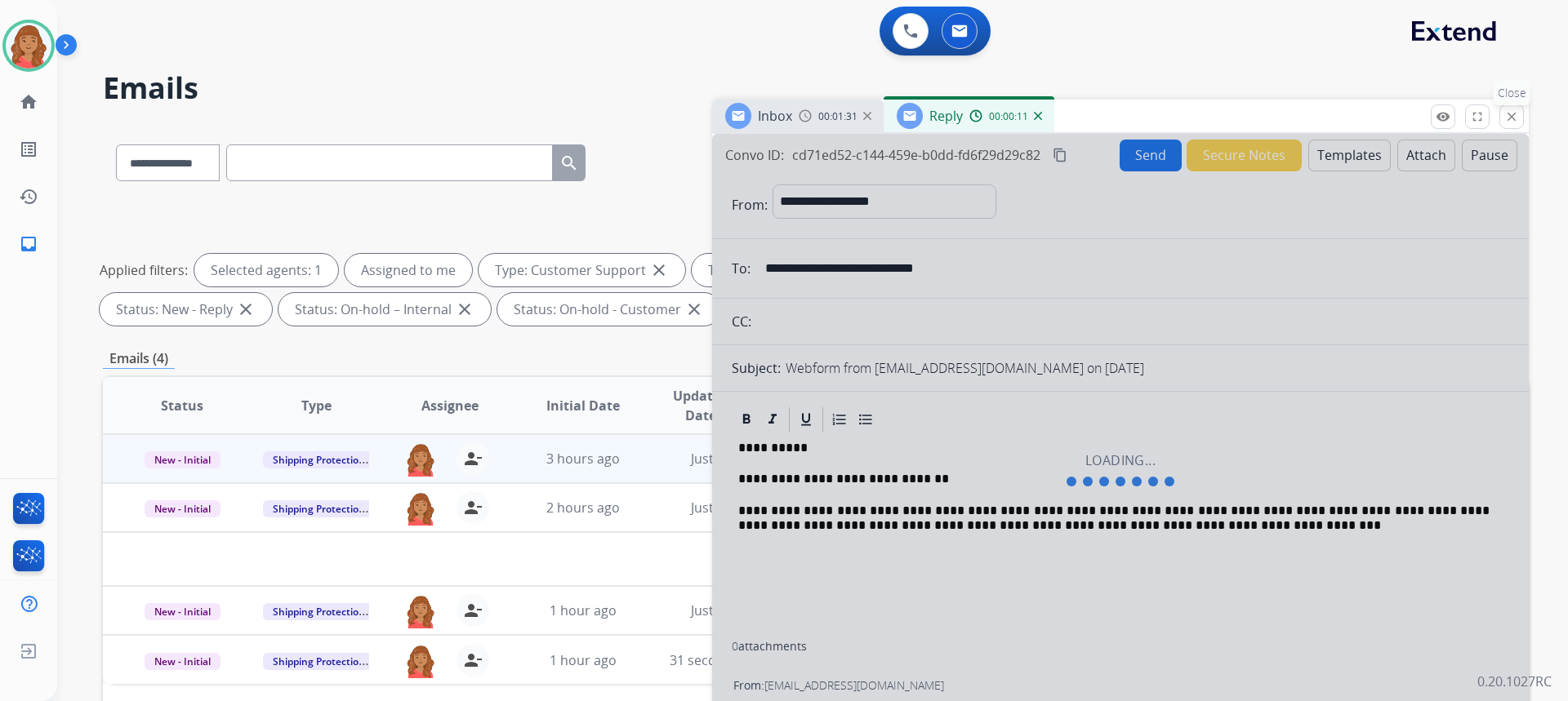
click at [1510, 122] on mat-icon "close" at bounding box center [1512, 117] width 15 height 15
